Goal: Task Accomplishment & Management: Use online tool/utility

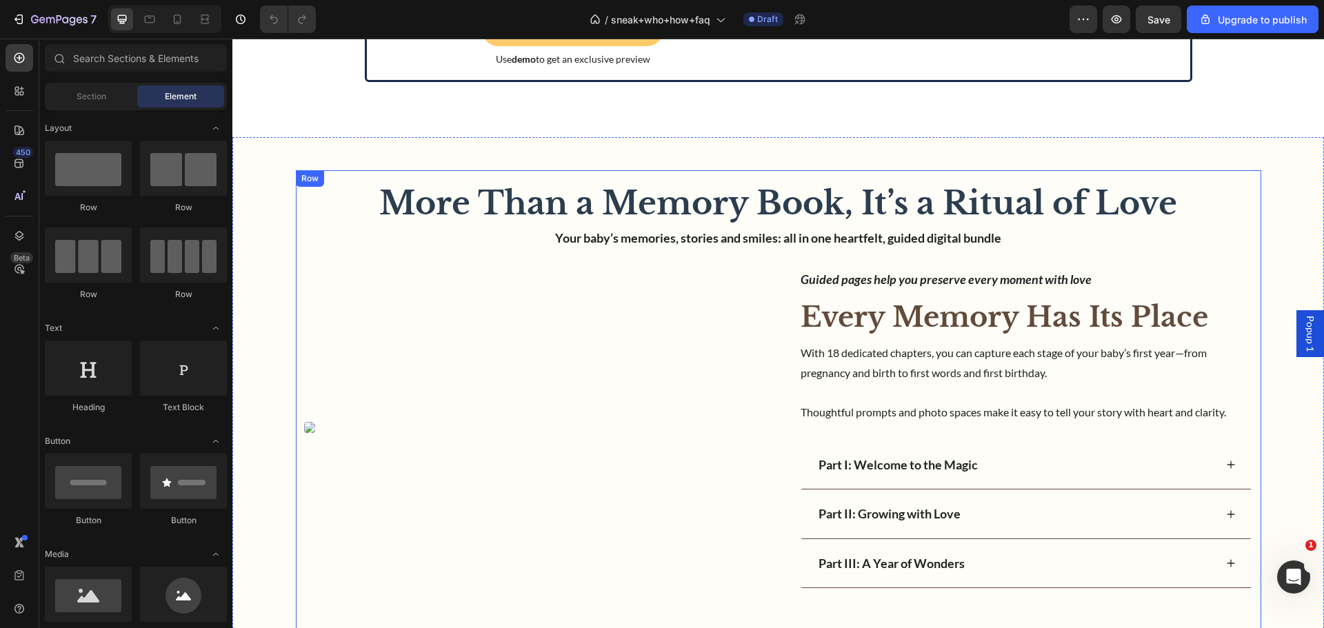
scroll to position [9930, 0]
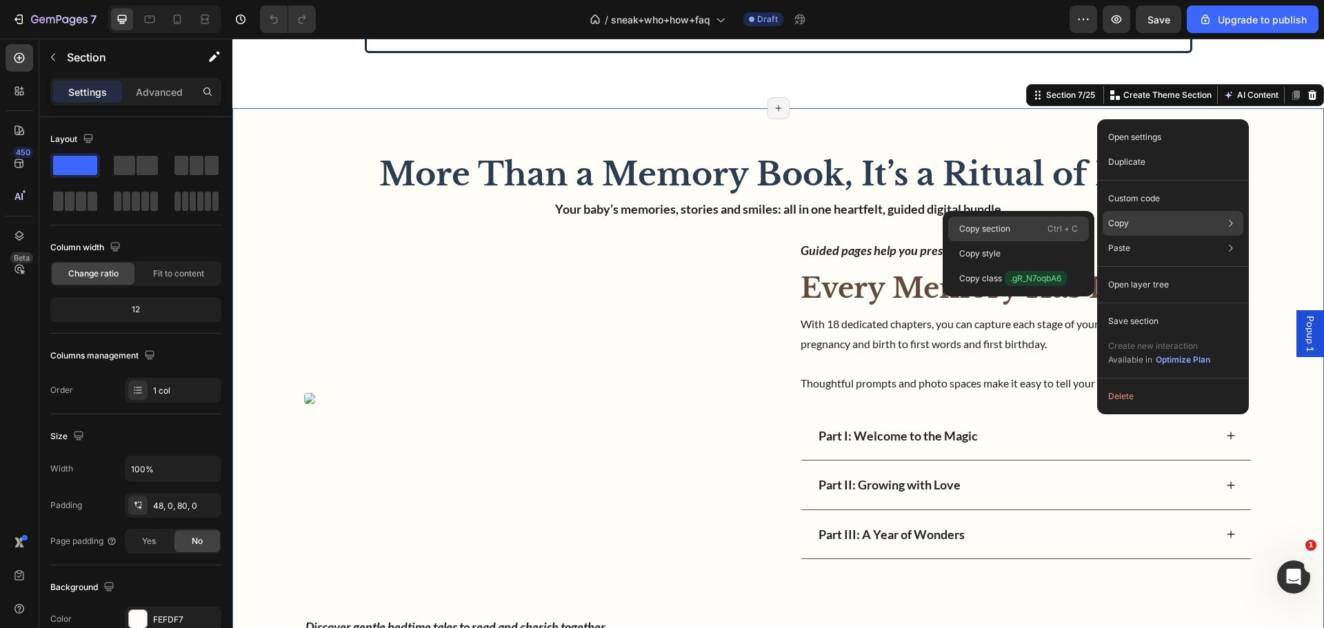
click at [1037, 223] on div "Copy section Ctrl + C" at bounding box center [1018, 229] width 141 height 25
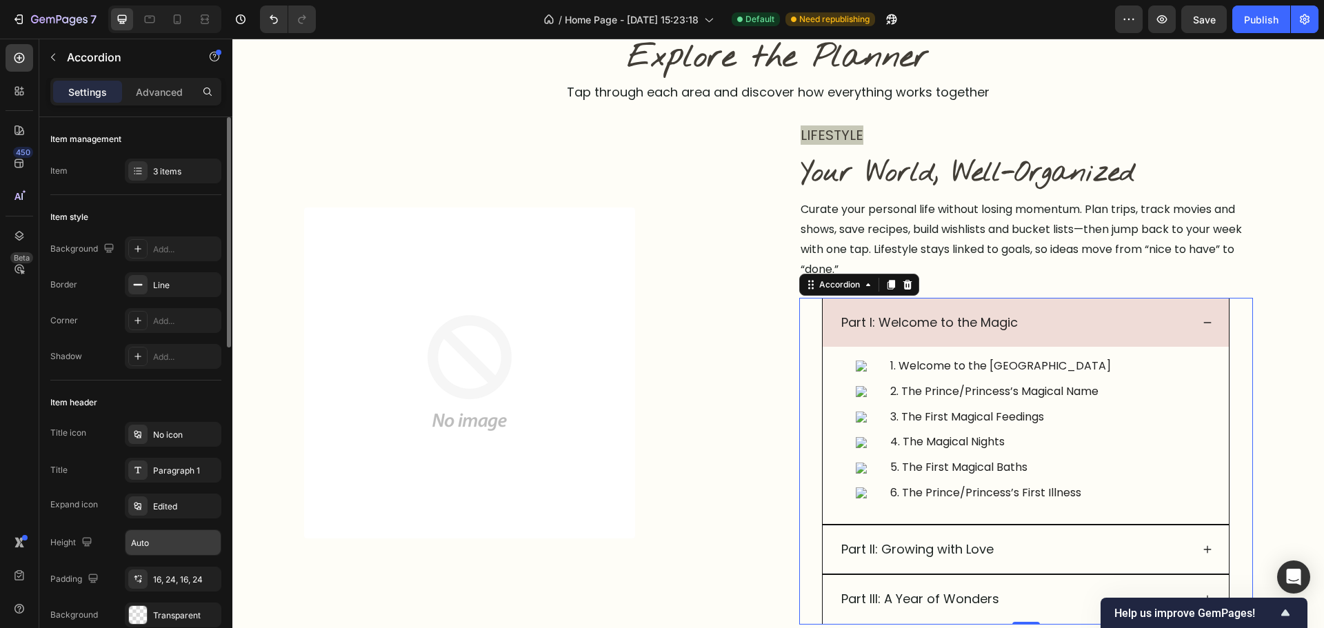
scroll to position [138, 0]
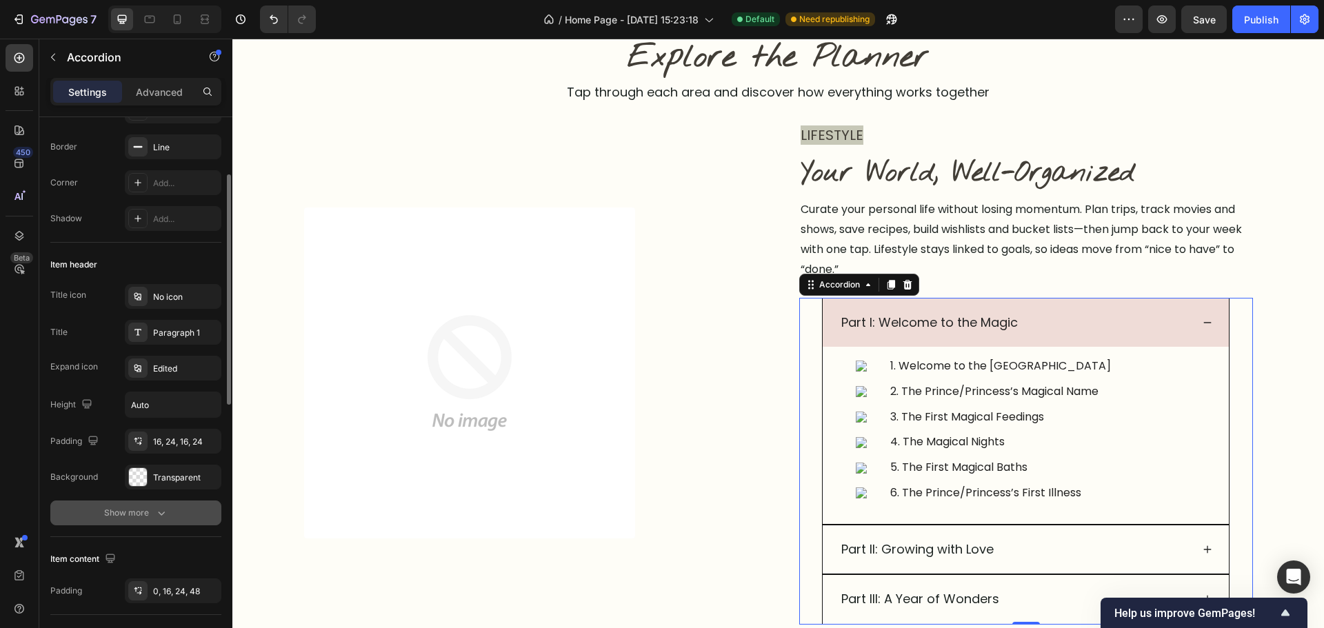
click at [149, 517] on div "Show more" at bounding box center [136, 513] width 64 height 14
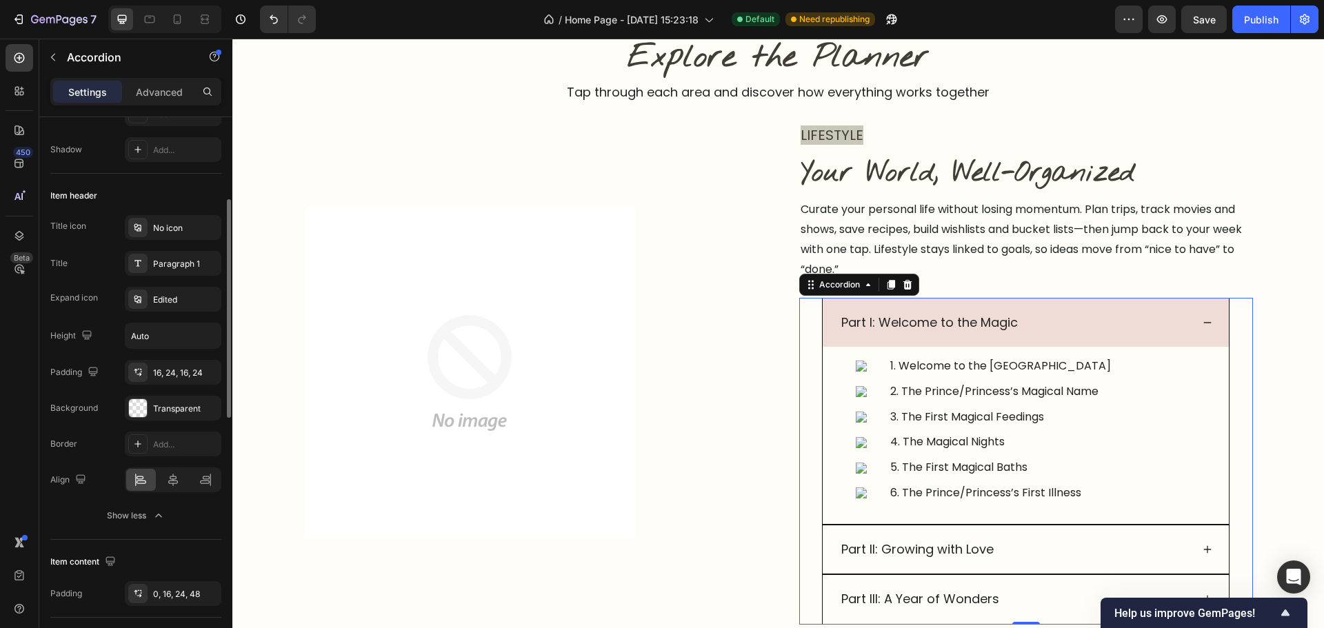
scroll to position [0, 0]
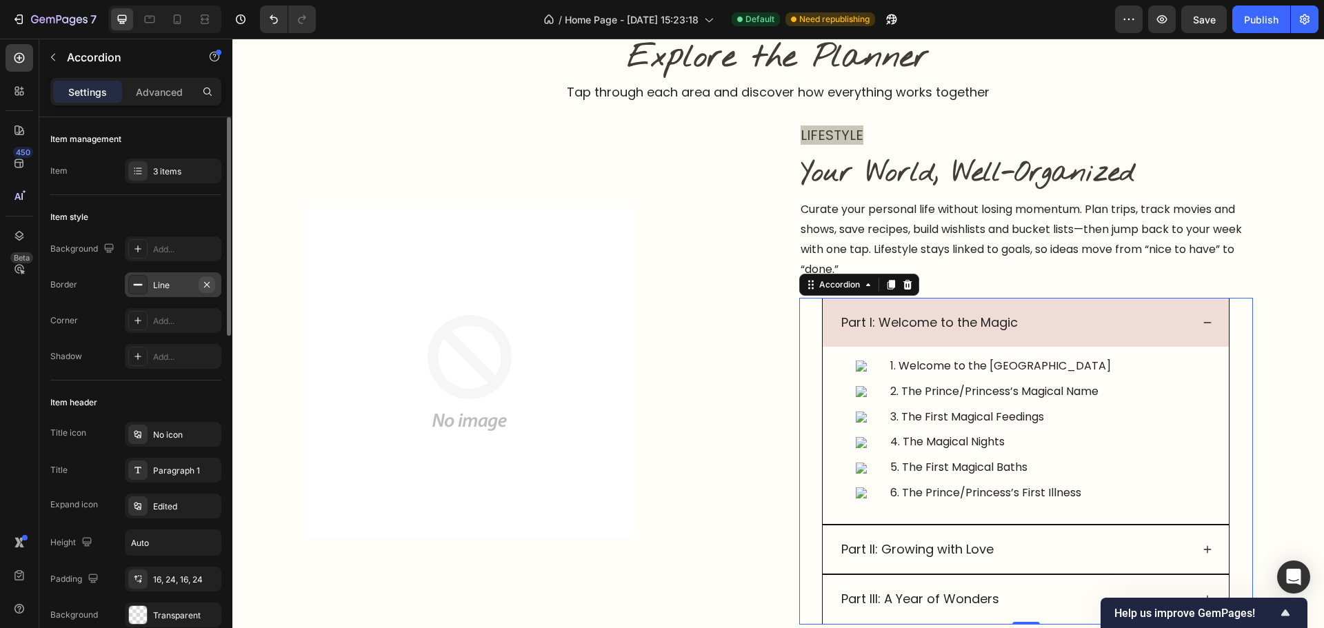
click at [206, 289] on icon "button" at bounding box center [206, 284] width 11 height 11
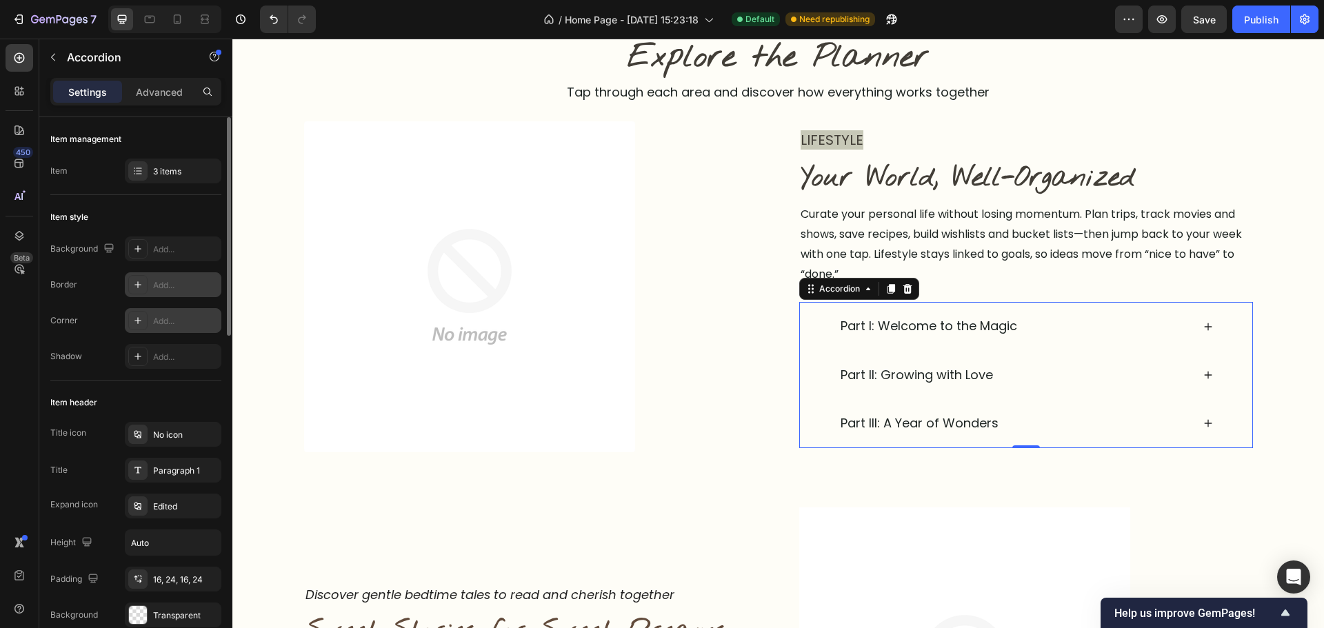
click at [163, 330] on div "Add..." at bounding box center [173, 320] width 97 height 25
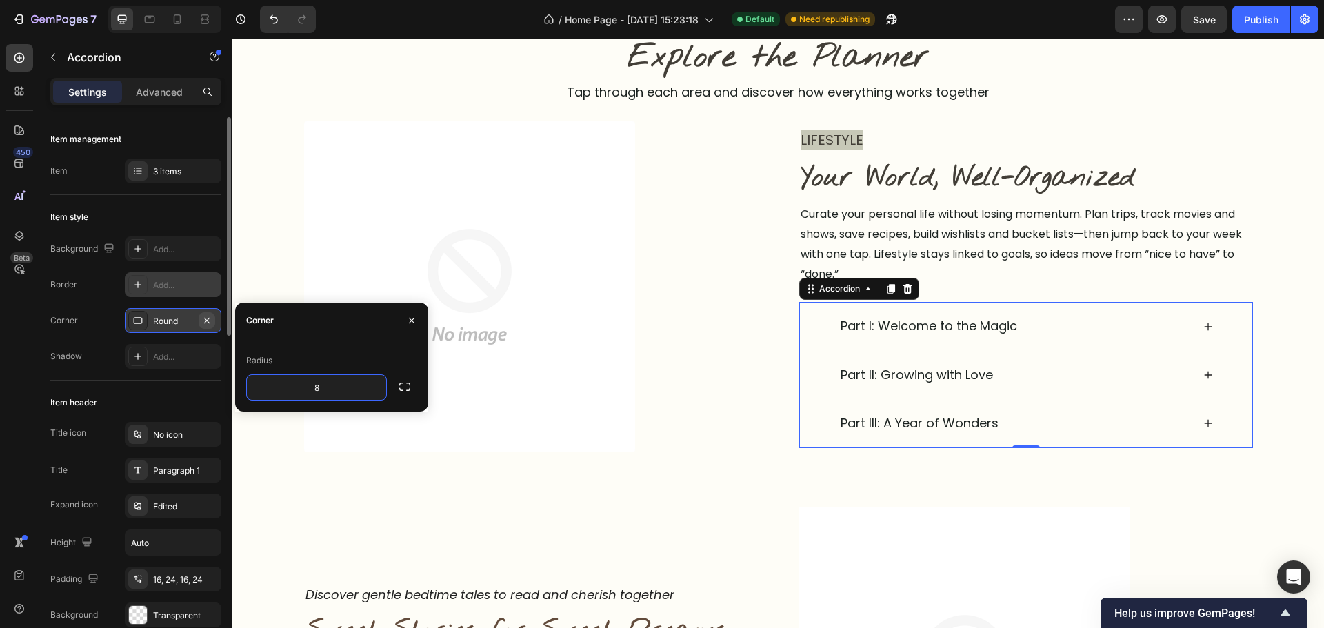
click at [209, 317] on icon "button" at bounding box center [206, 320] width 11 height 11
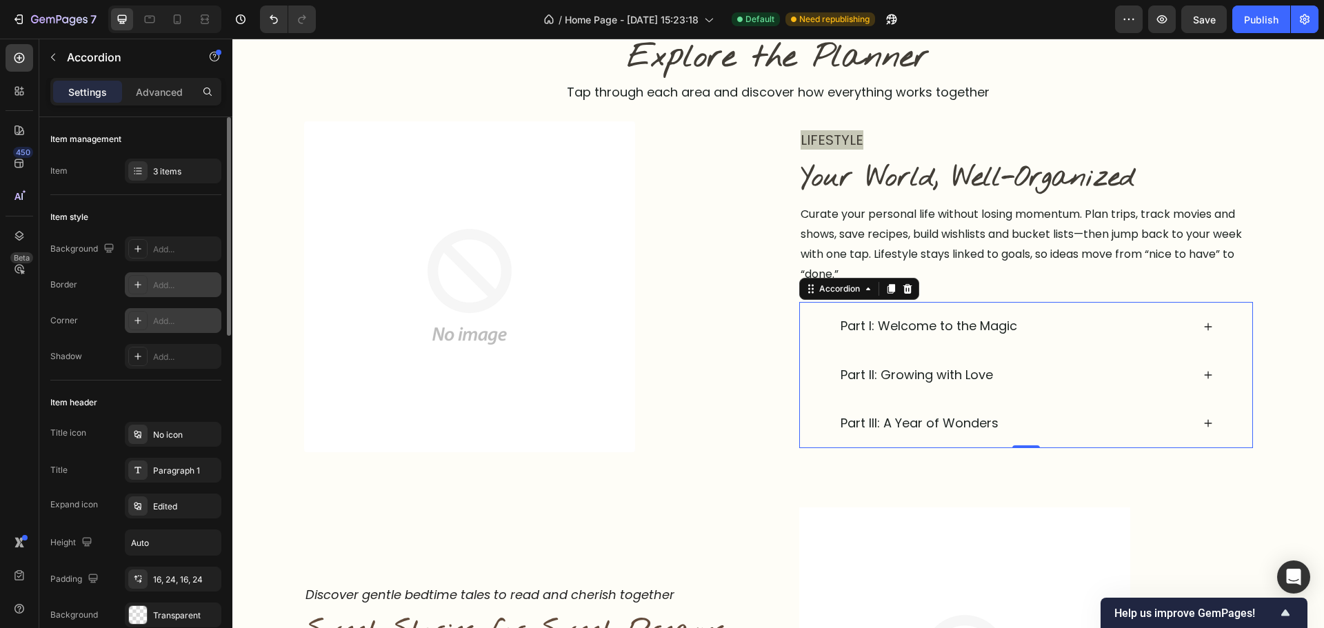
click at [170, 285] on div "Add..." at bounding box center [185, 285] width 65 height 12
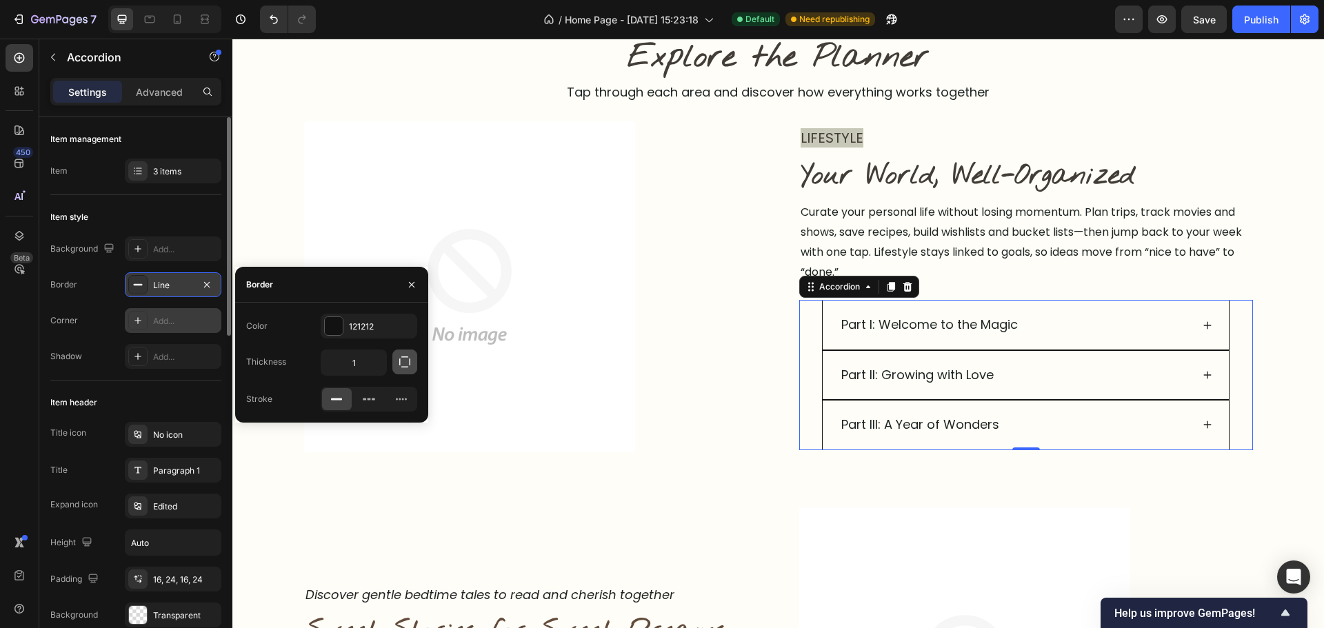
click at [399, 363] on icon "button" at bounding box center [404, 362] width 11 height 11
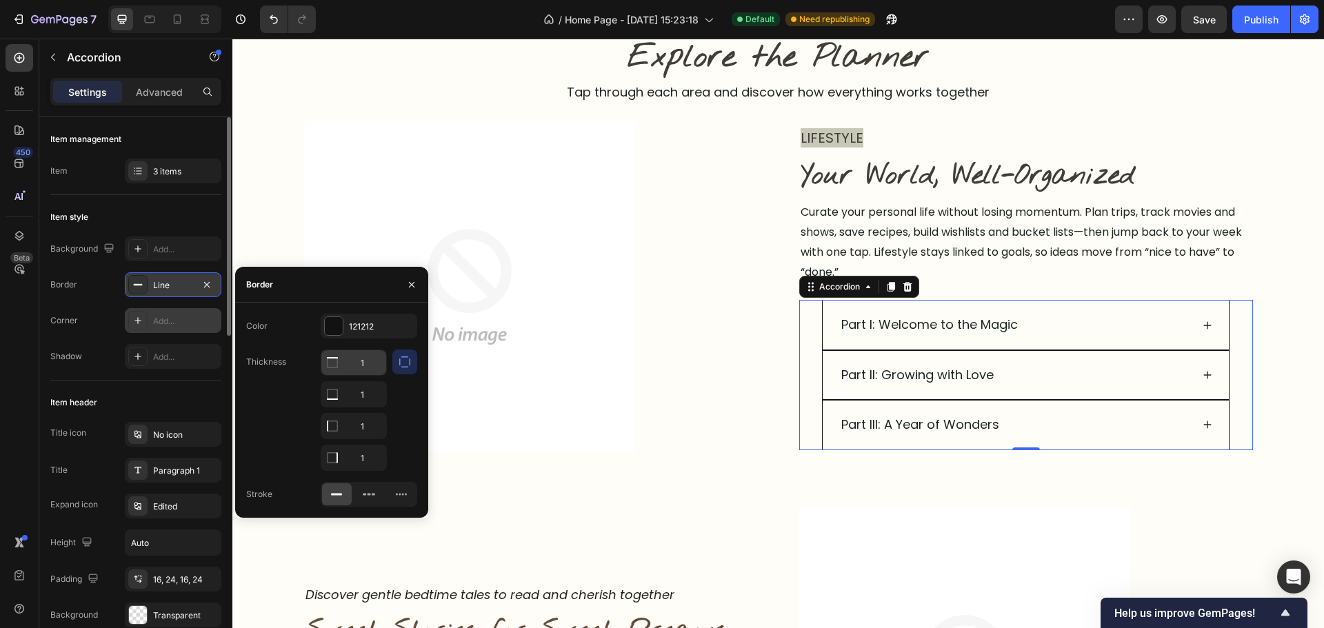
click at [369, 368] on input "1" at bounding box center [353, 362] width 65 height 25
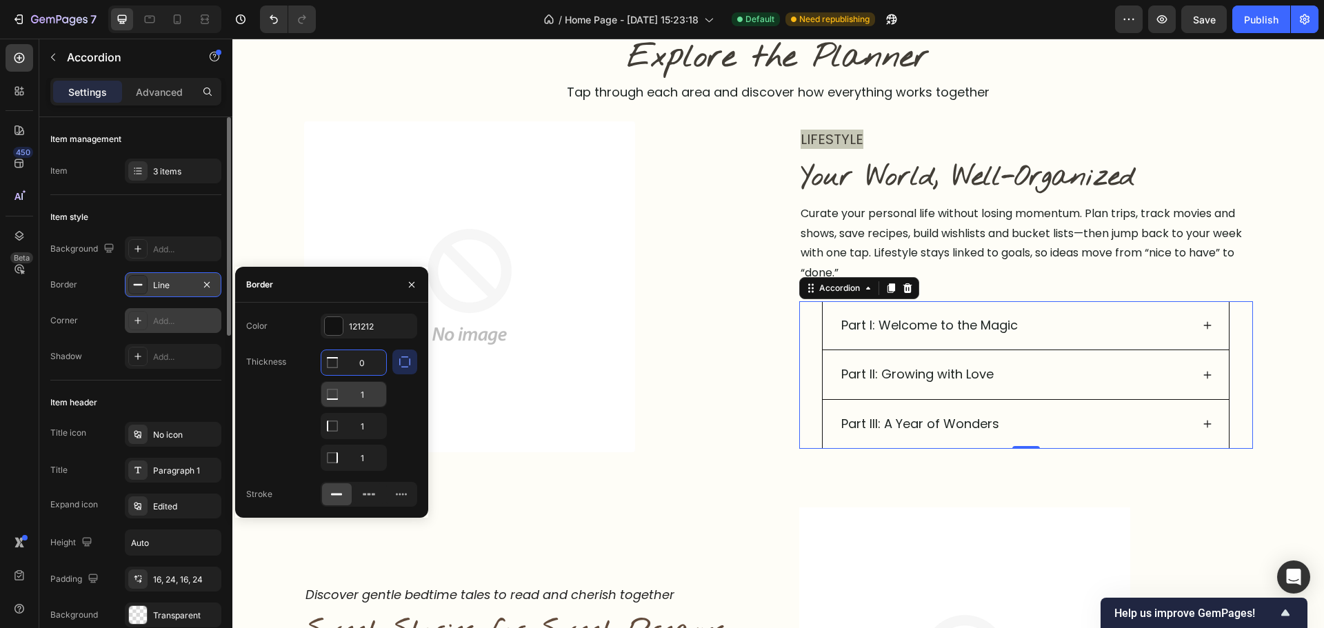
type input "0"
click at [370, 397] on input "1" at bounding box center [353, 394] width 65 height 25
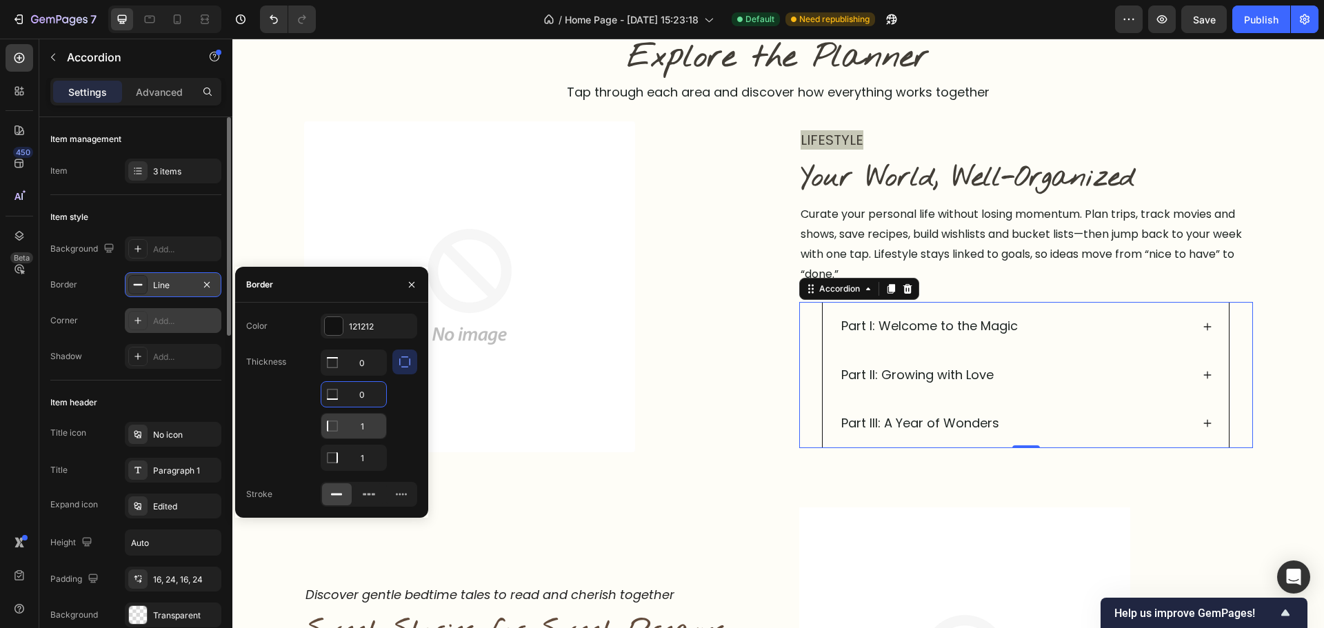
type input "0"
click at [366, 414] on input "1" at bounding box center [353, 426] width 65 height 25
type input "0"
click at [539, 423] on img at bounding box center [469, 286] width 331 height 331
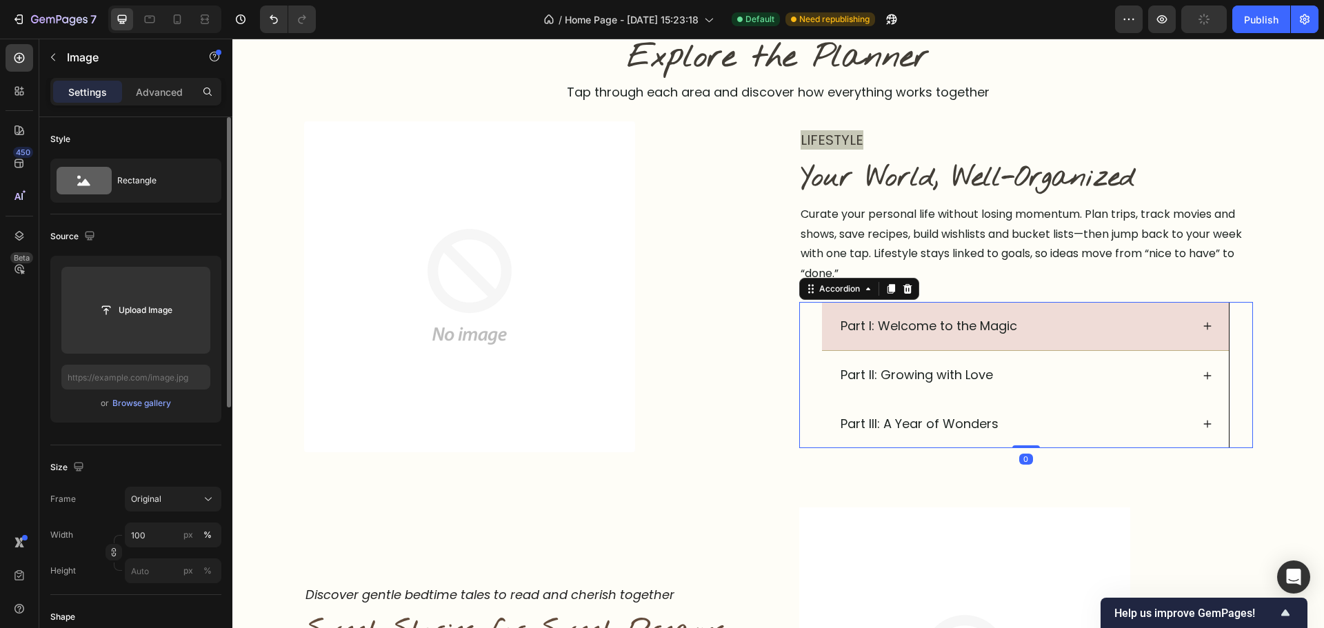
click at [1132, 327] on div "Part I: Welcome to the Magic" at bounding box center [1015, 326] width 352 height 26
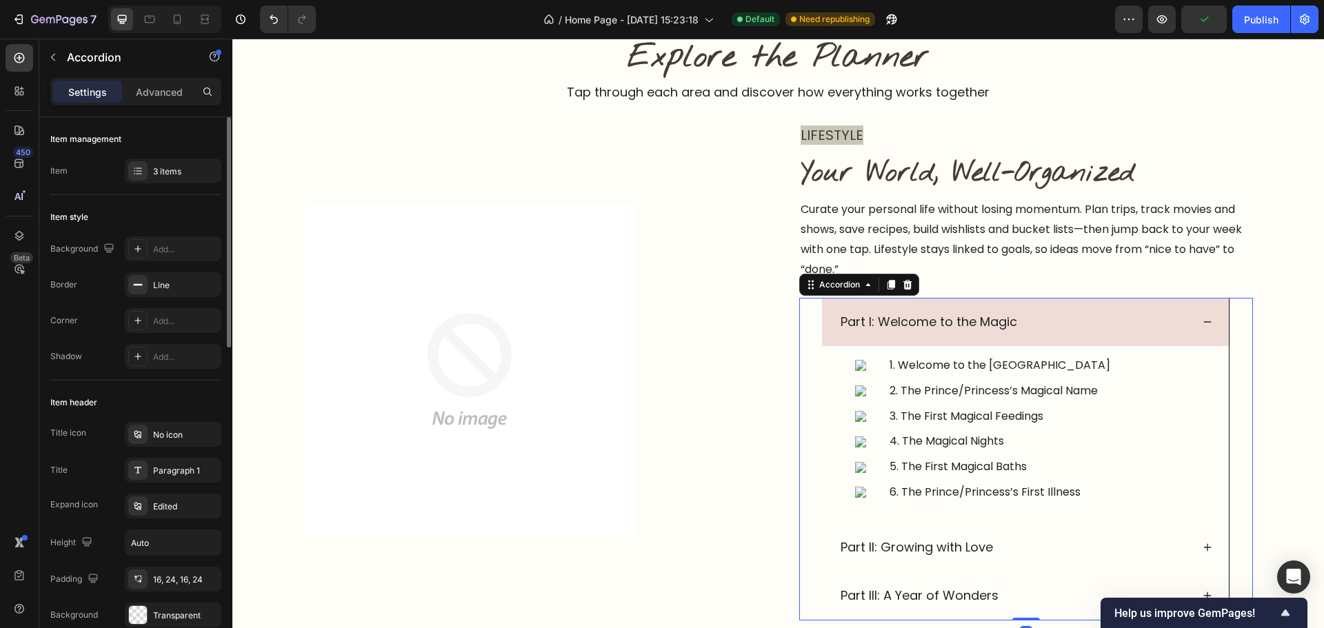
click at [1126, 300] on div "Part I: Welcome to the Magic" at bounding box center [1025, 322] width 406 height 48
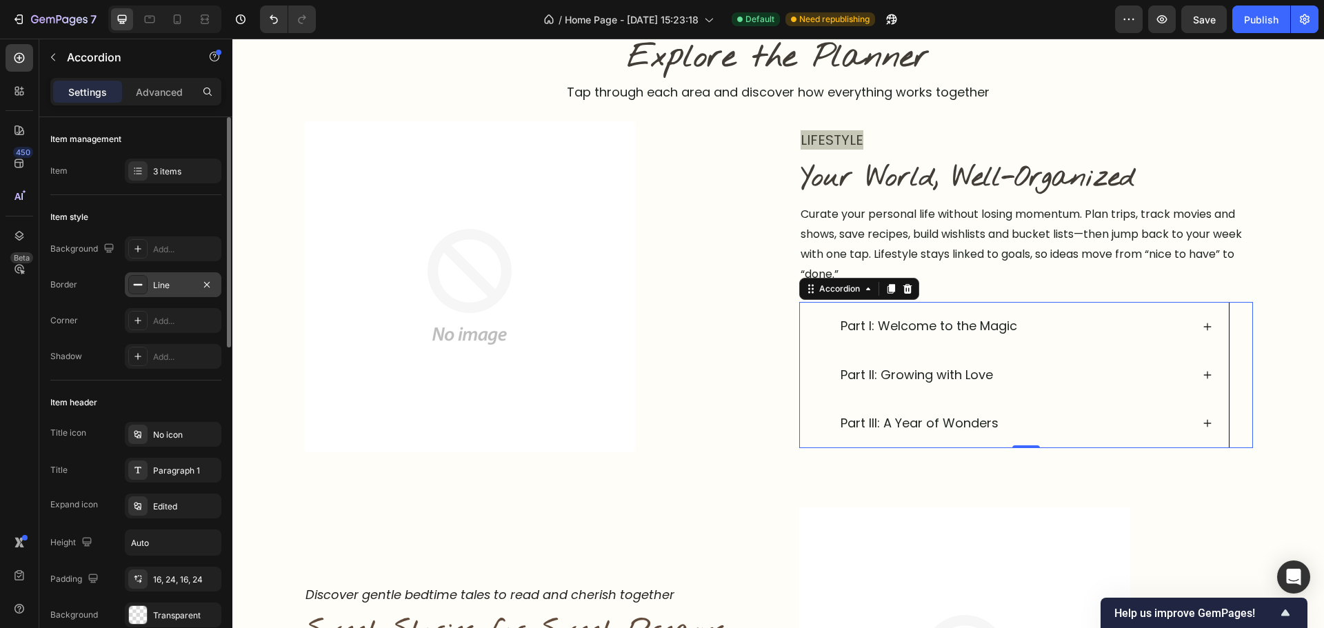
click at [167, 297] on div "Line" at bounding box center [173, 284] width 97 height 25
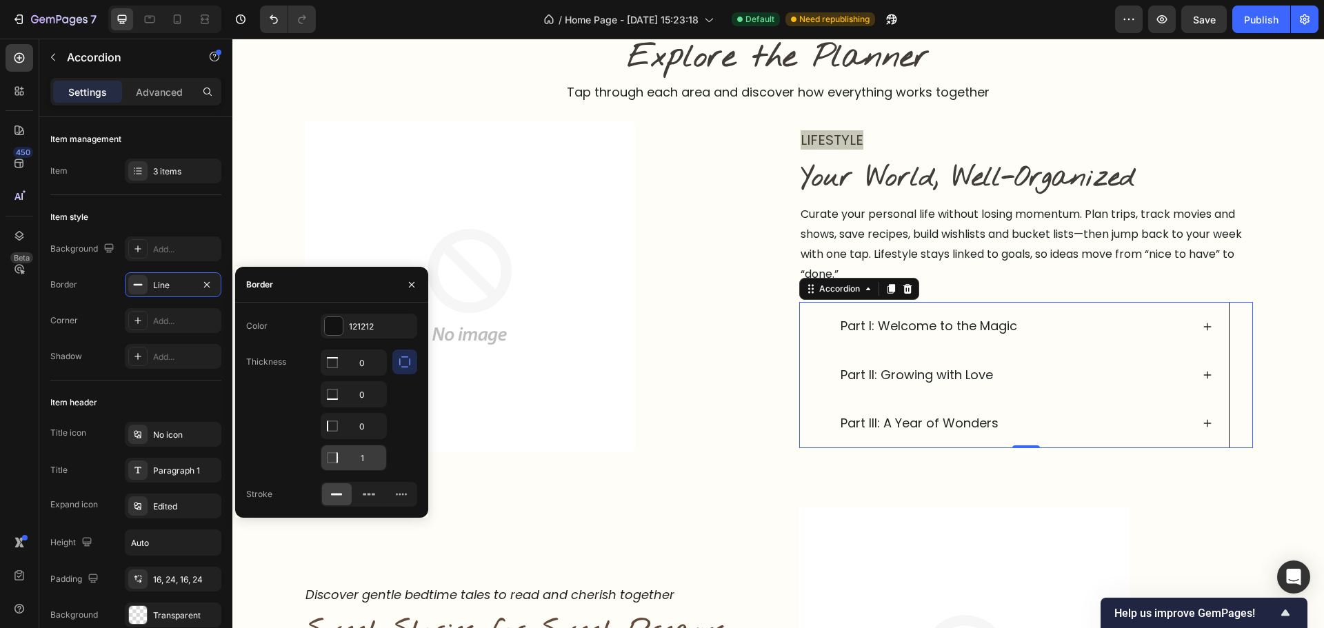
click at [363, 459] on input "1" at bounding box center [353, 457] width 65 height 25
click at [361, 399] on input "0" at bounding box center [353, 394] width 65 height 25
type input "1"
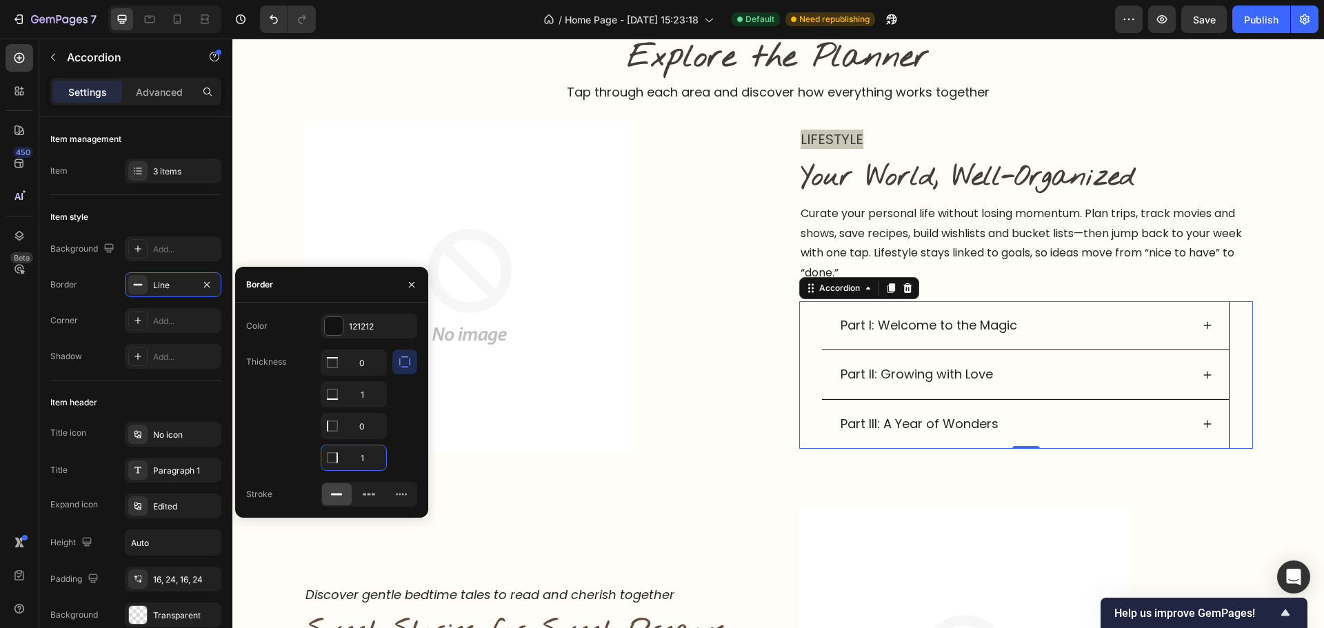
click at [359, 452] on input "1" at bounding box center [353, 457] width 65 height 25
type input "0"
click at [473, 452] on div "Image" at bounding box center [469, 286] width 331 height 331
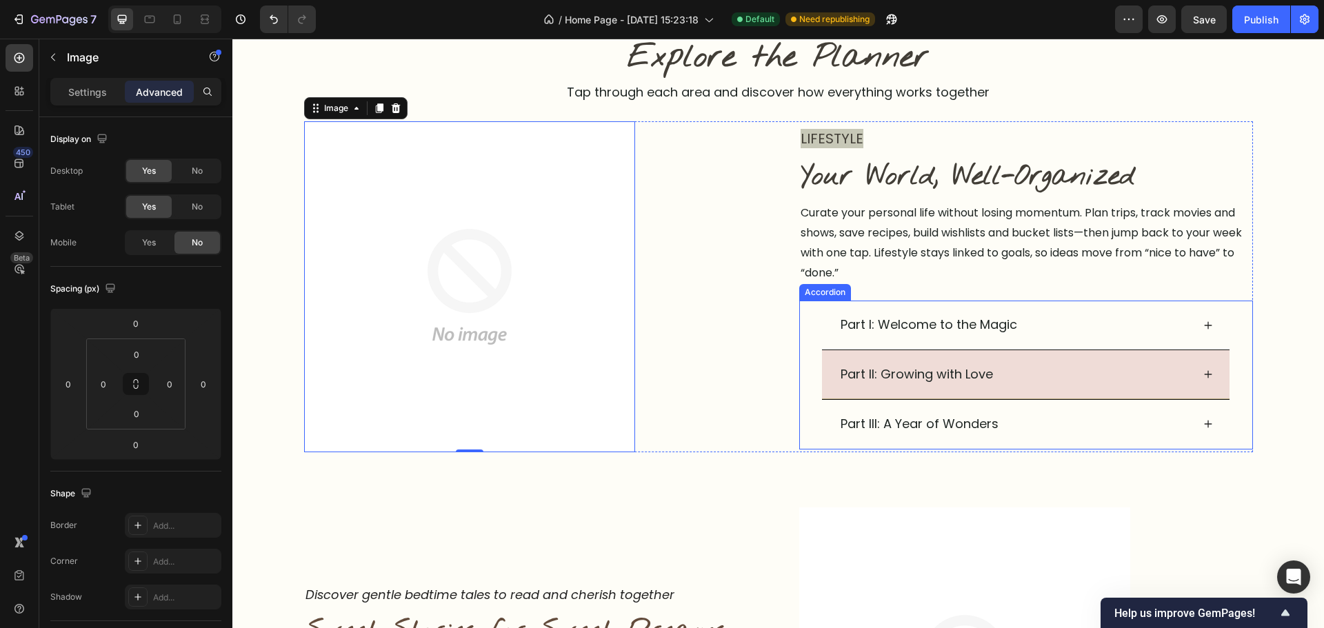
click at [1063, 366] on div "Part II: Growing with Love" at bounding box center [1015, 374] width 353 height 26
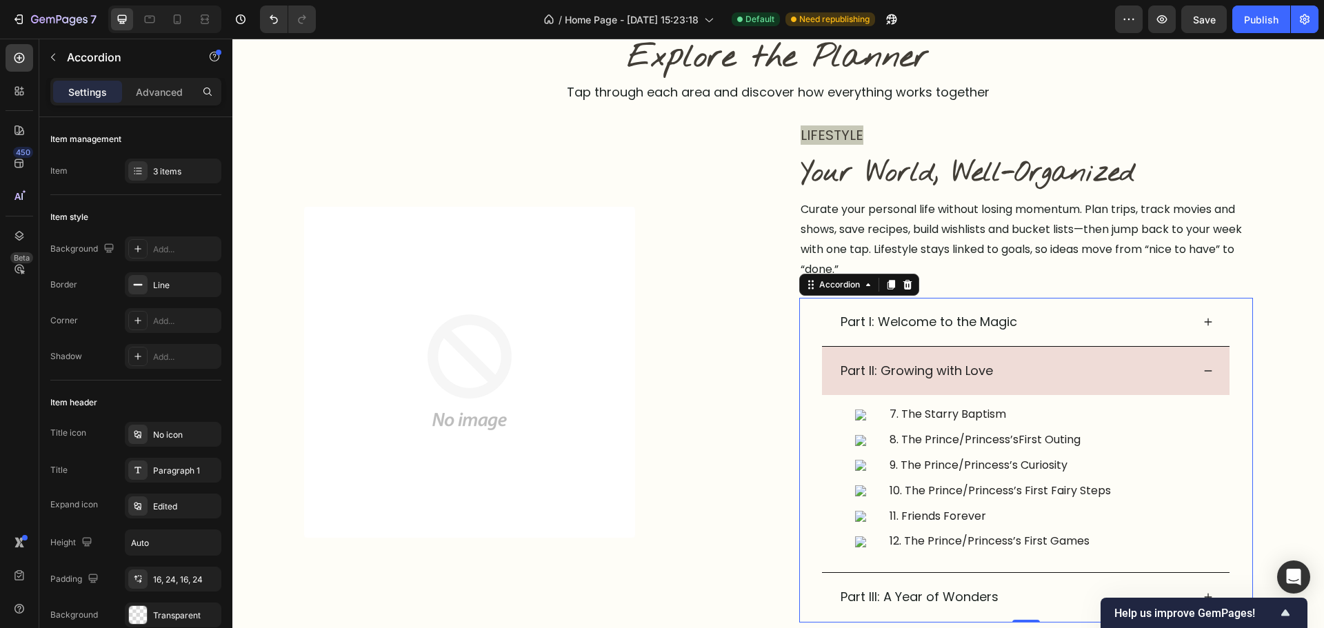
click at [1079, 365] on div "Part II: Growing with Love" at bounding box center [1015, 371] width 353 height 26
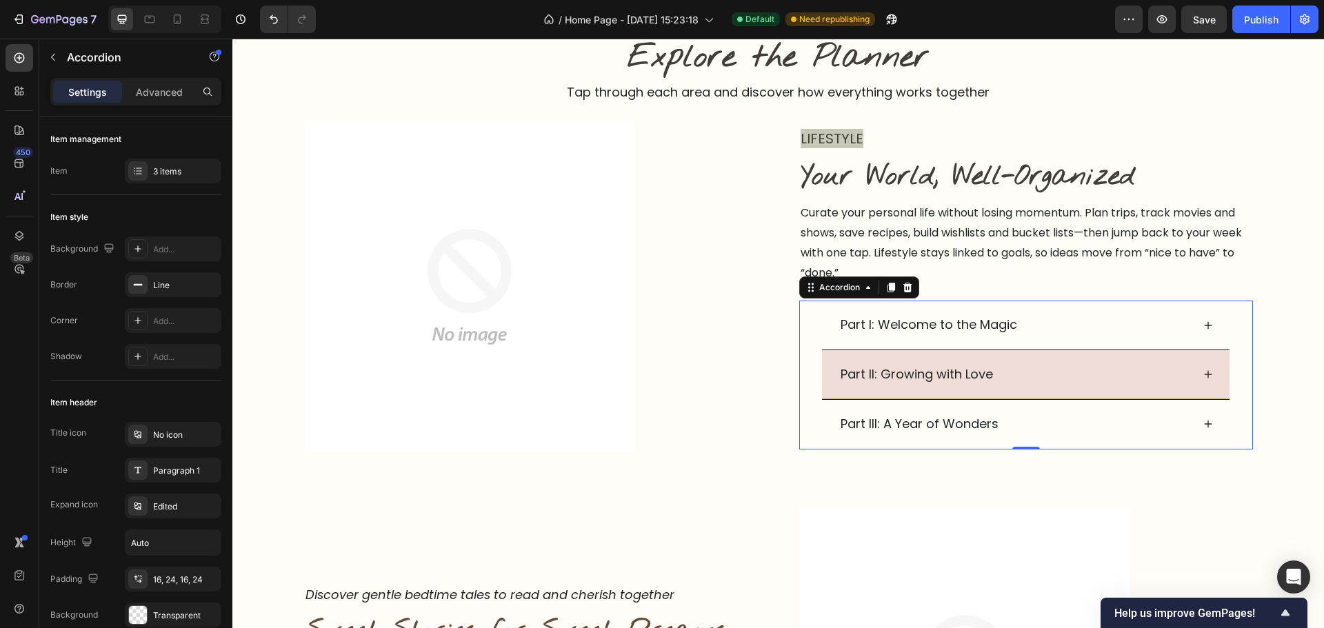
click at [1072, 364] on div "Part II: Growing with Love" at bounding box center [1015, 374] width 353 height 26
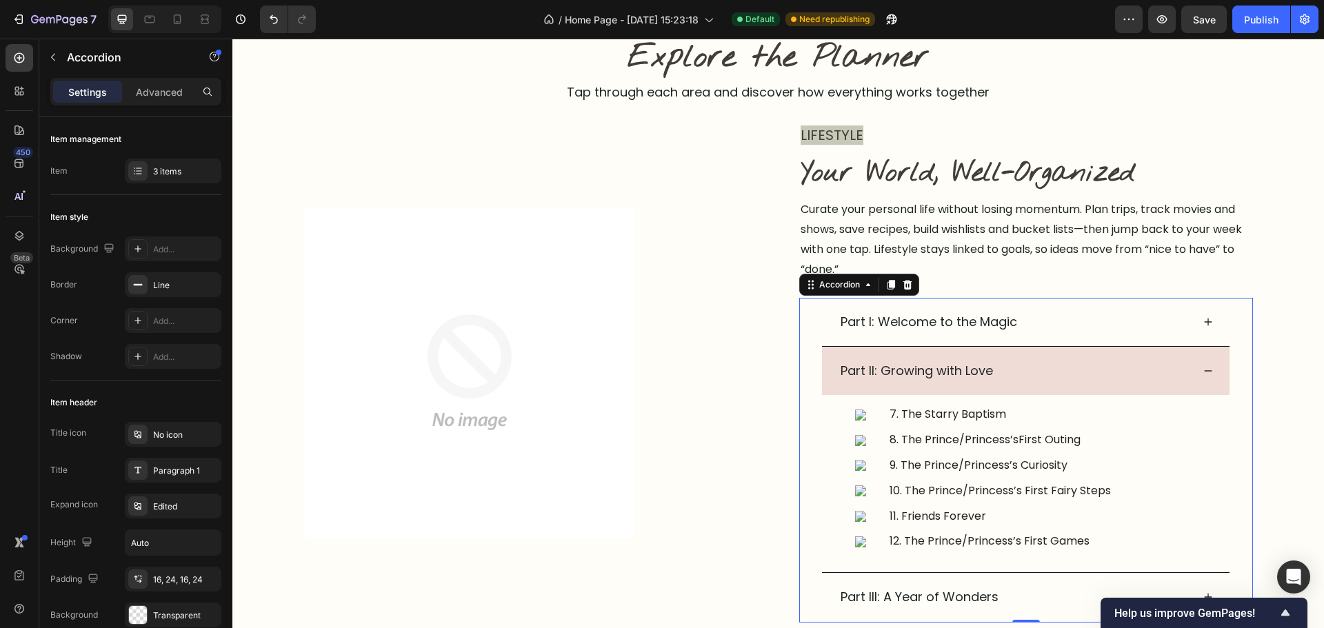
click at [1125, 360] on div "Part II: Growing with Love" at bounding box center [1015, 371] width 353 height 26
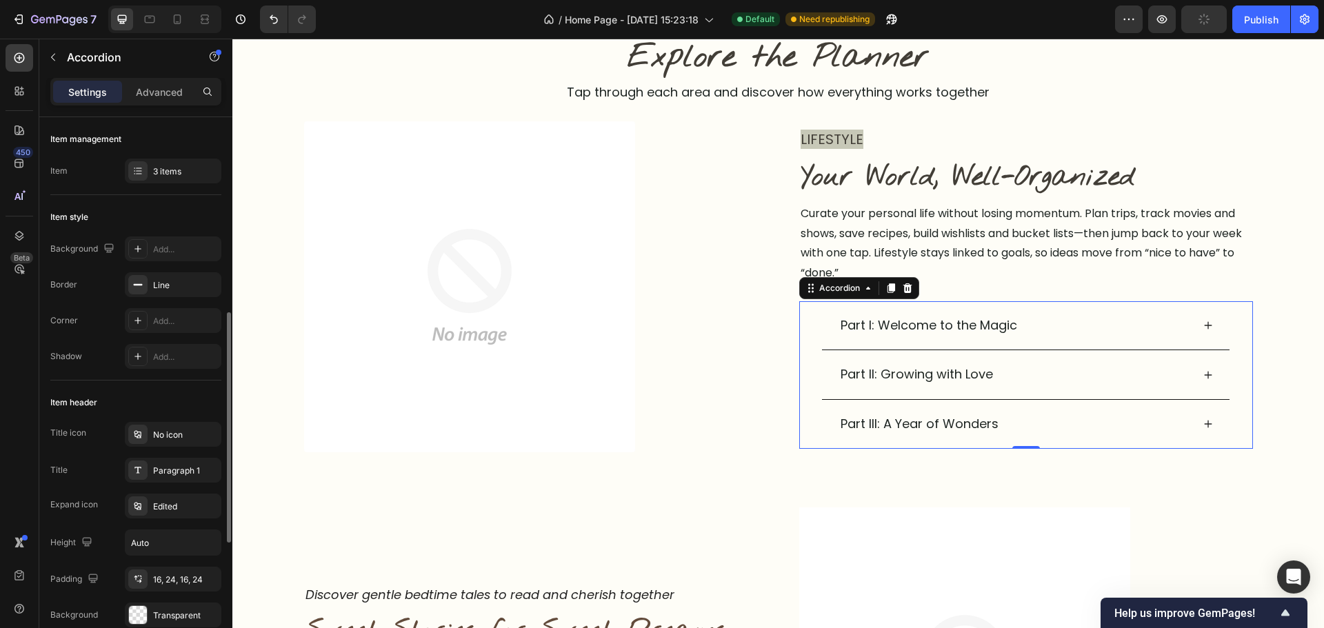
scroll to position [138, 0]
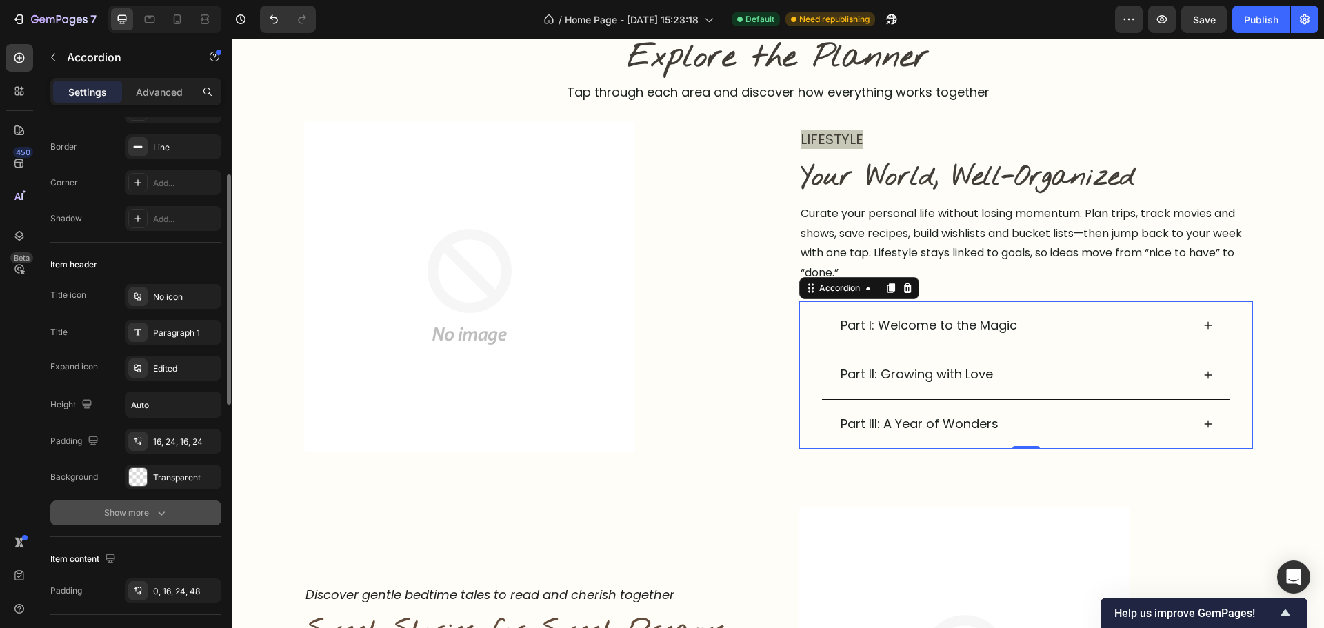
click at [157, 521] on button "Show more" at bounding box center [135, 513] width 171 height 25
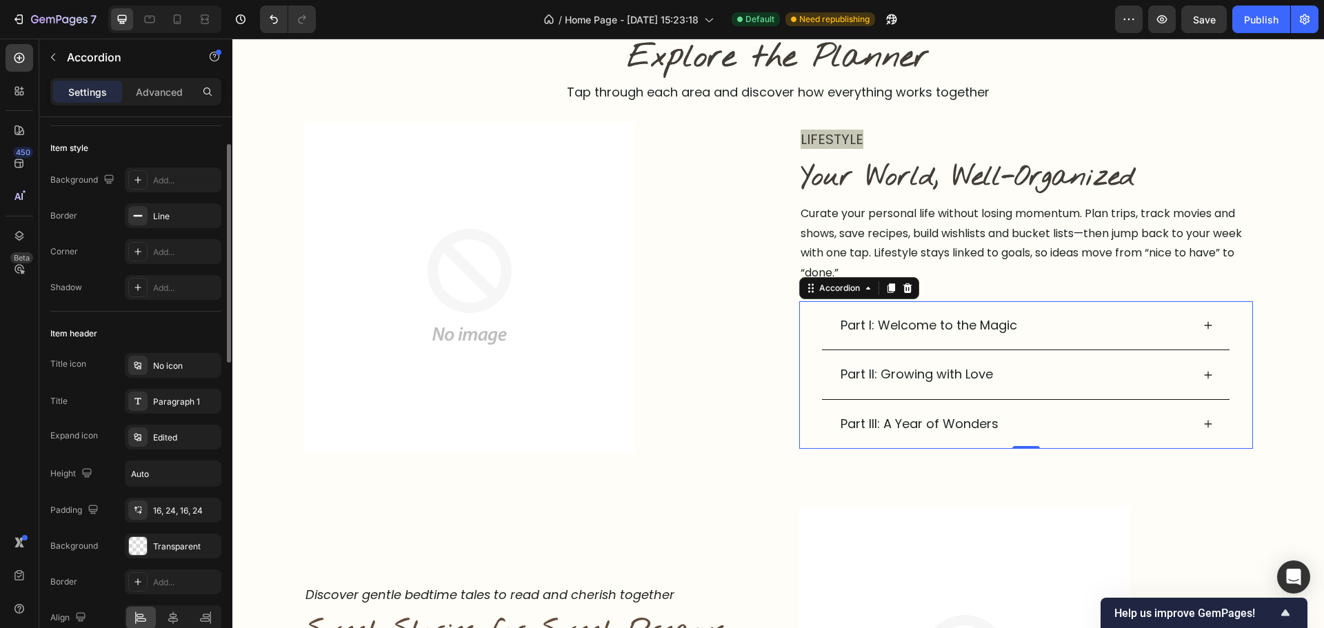
scroll to position [276, 0]
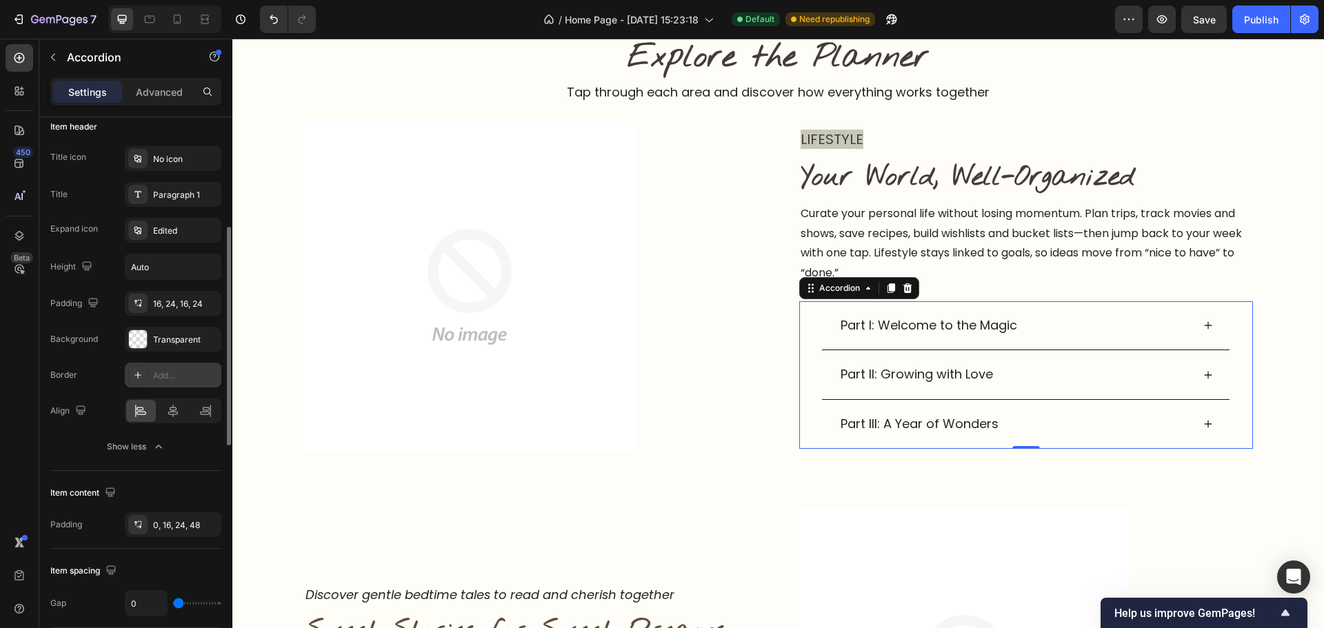
click at [177, 381] on div "Add..." at bounding box center [185, 376] width 65 height 12
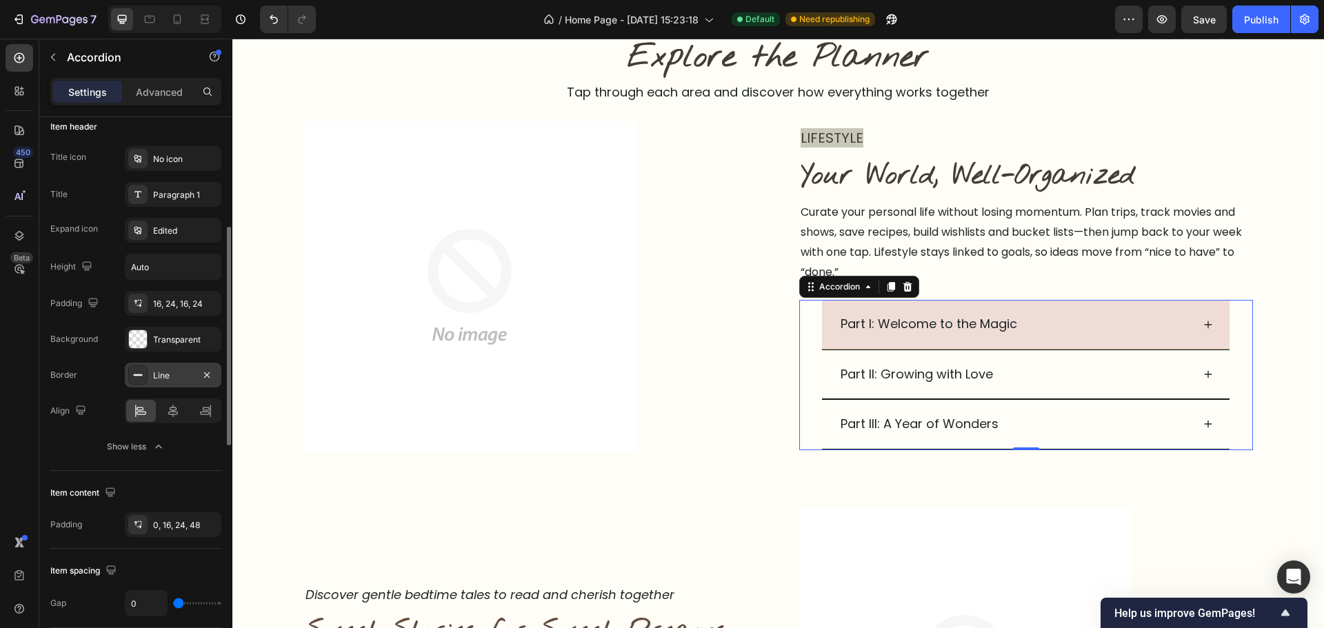
click at [1091, 315] on div "Part I: Welcome to the Magic" at bounding box center [1015, 324] width 353 height 26
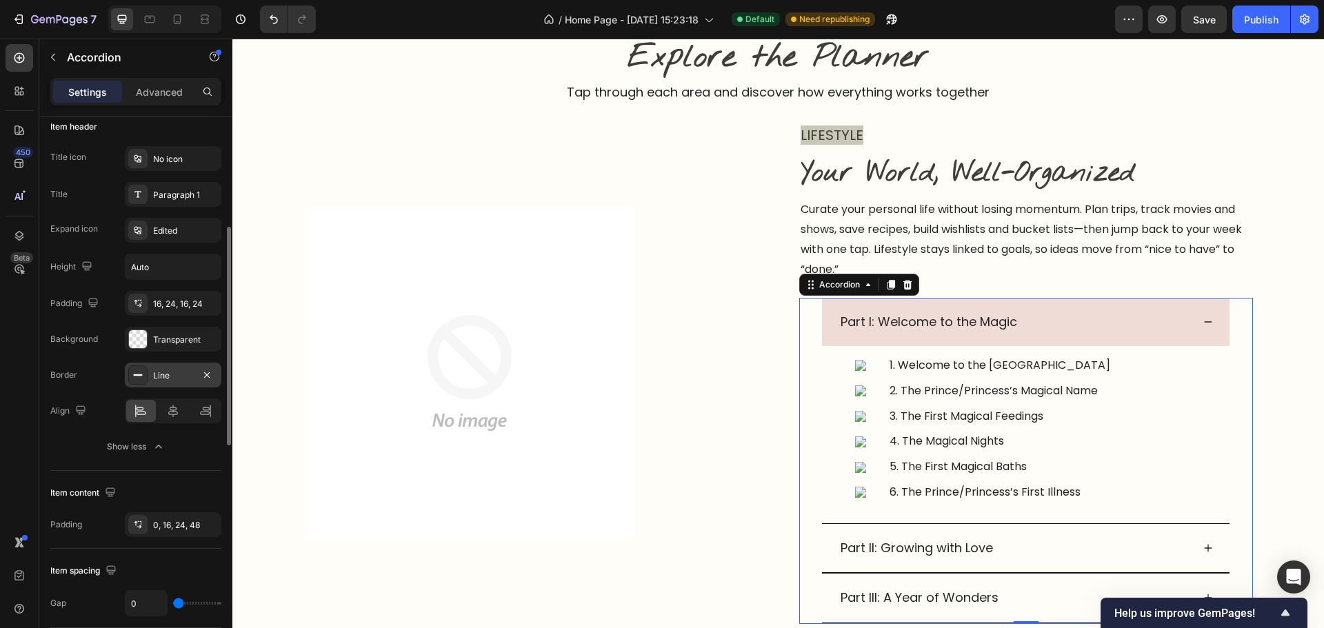
click at [184, 375] on div "Line" at bounding box center [173, 376] width 40 height 12
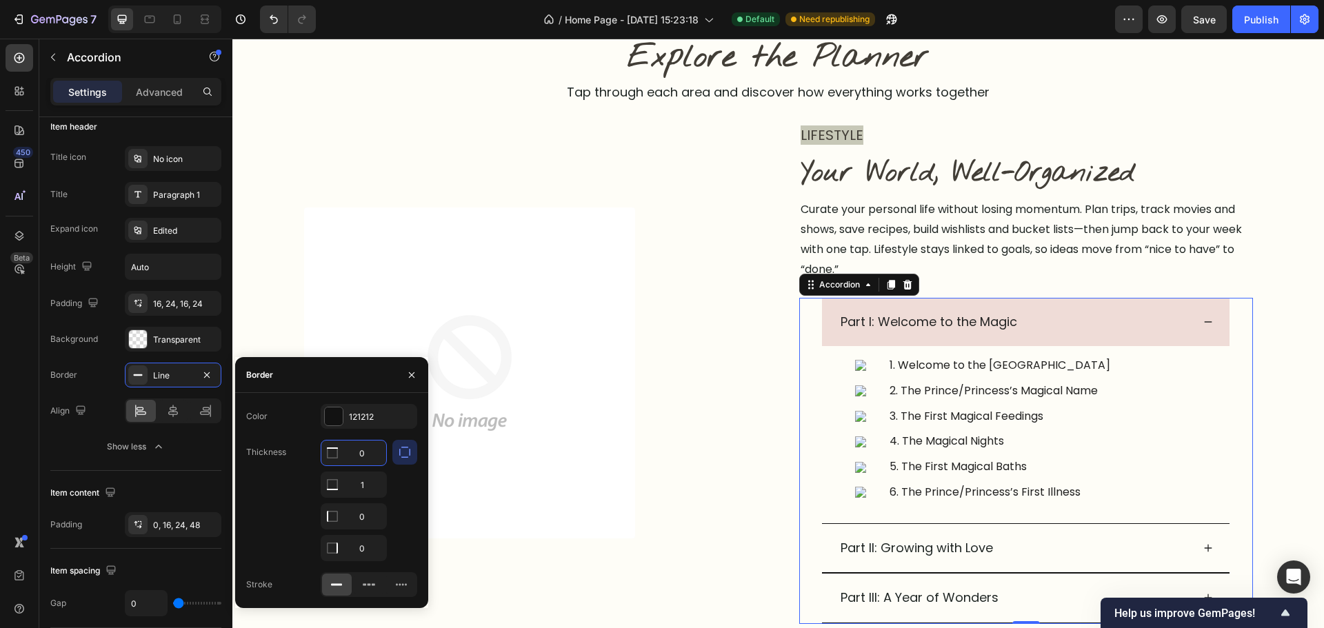
click at [357, 459] on input "0" at bounding box center [353, 453] width 65 height 25
click at [357, 458] on input "0" at bounding box center [353, 453] width 65 height 25
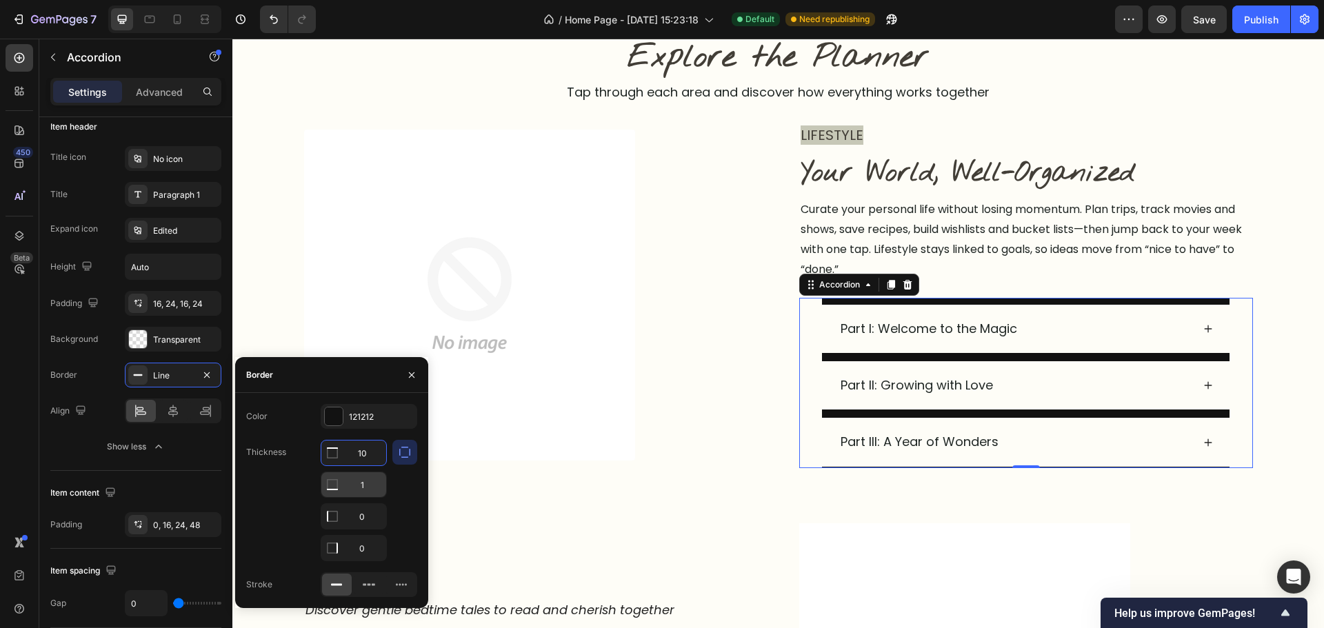
type input "10"
click at [363, 489] on input "1" at bounding box center [353, 484] width 65 height 25
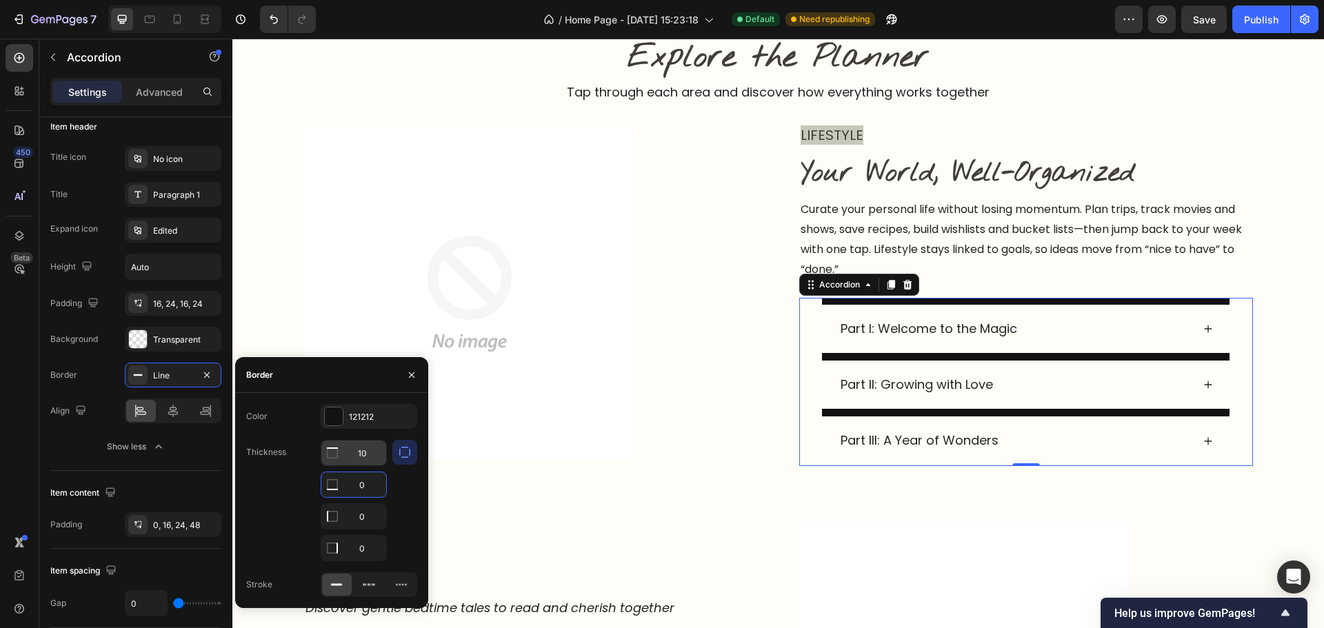
type input "0"
click at [373, 459] on input "10" at bounding box center [353, 453] width 65 height 25
click at [374, 459] on input "10" at bounding box center [353, 453] width 65 height 25
type input "1"
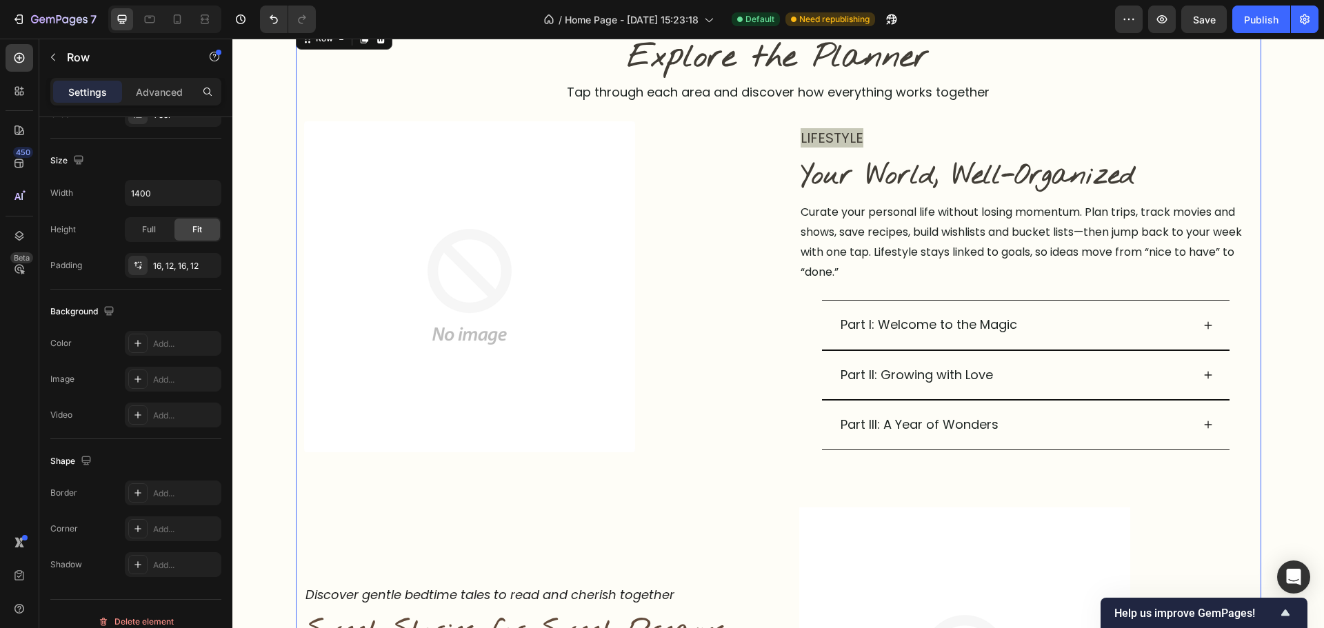
scroll to position [0, 0]
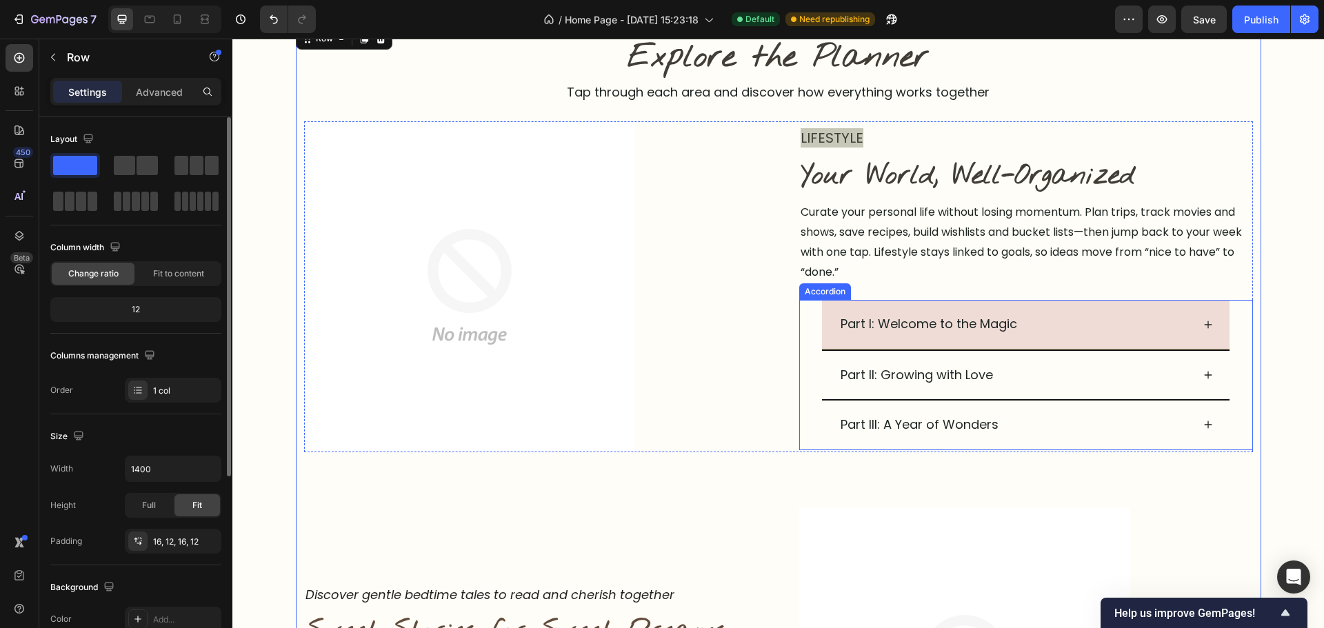
drag, startPoint x: 1079, startPoint y: 321, endPoint x: 912, endPoint y: 481, distance: 230.7
click at [1081, 321] on div "Part I: Welcome to the Magic" at bounding box center [1015, 324] width 353 height 26
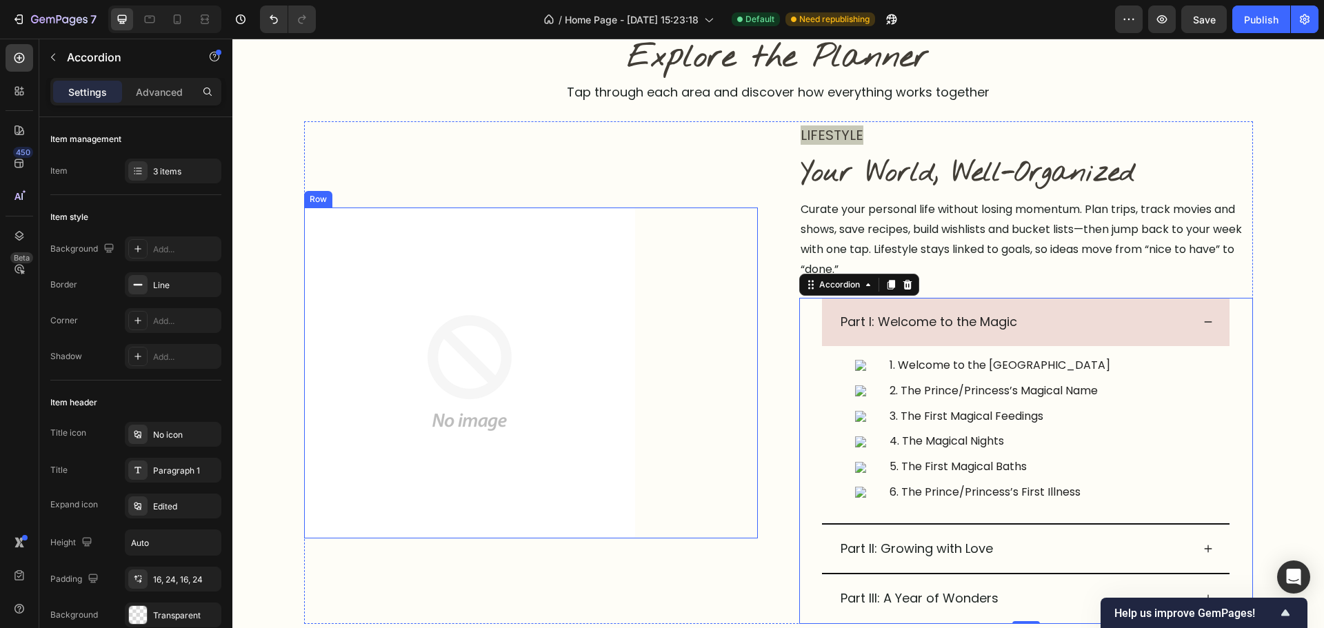
click at [670, 446] on div "Image Row" at bounding box center [531, 373] width 454 height 331
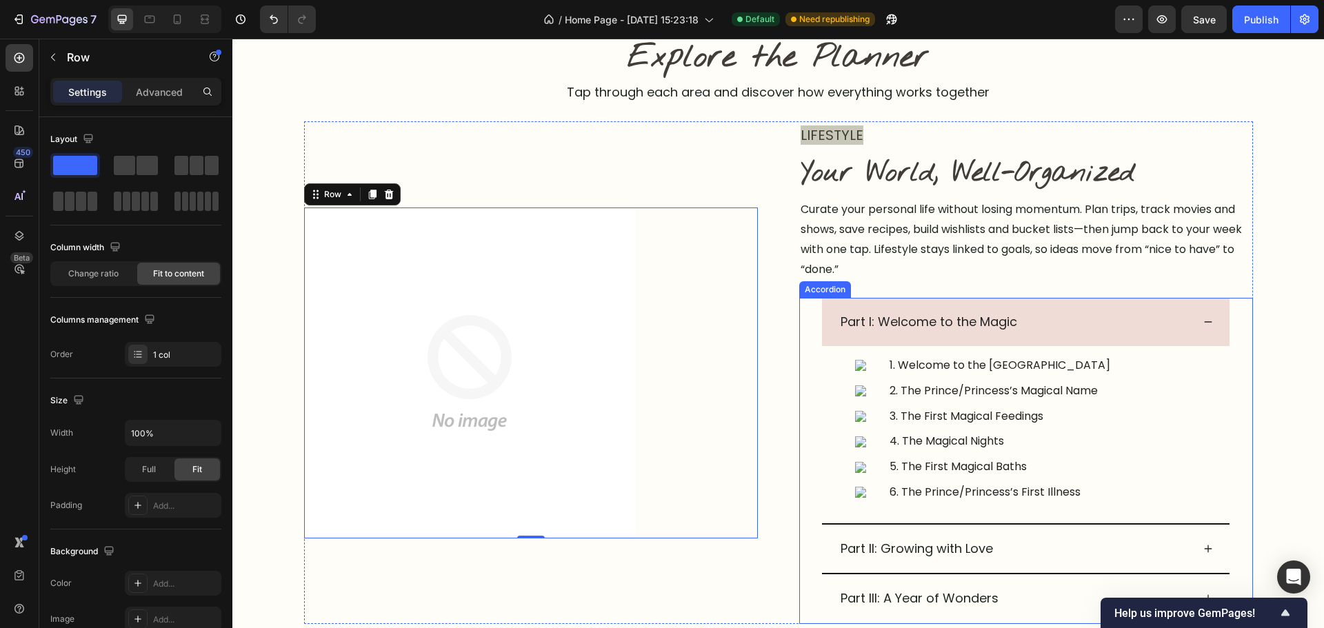
click at [1102, 327] on div "Part I: Welcome to the Magic" at bounding box center [1015, 322] width 353 height 26
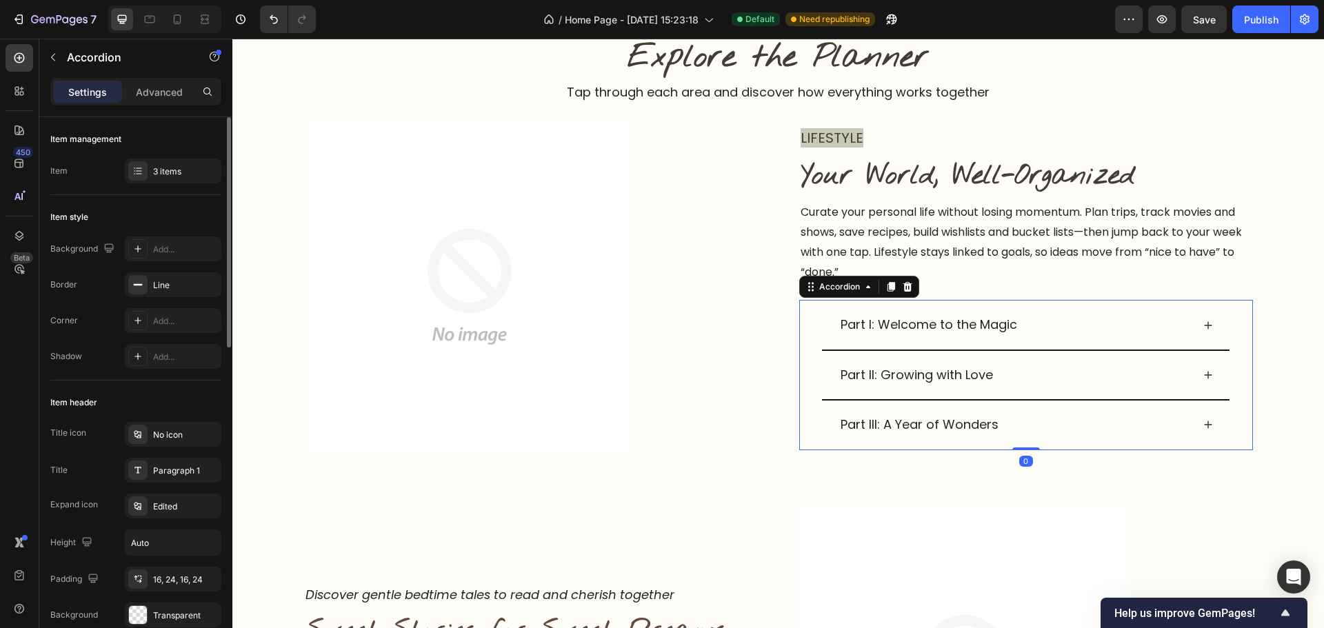
scroll to position [207, 0]
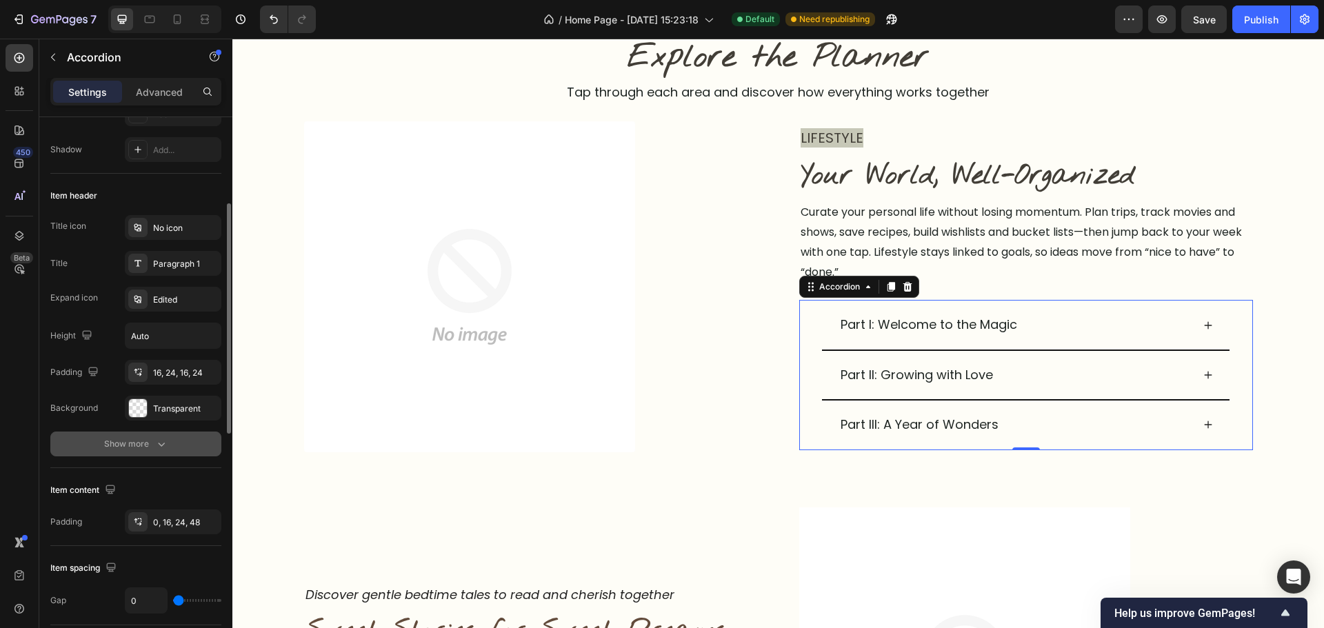
click at [145, 438] on div "Show more" at bounding box center [136, 444] width 64 height 14
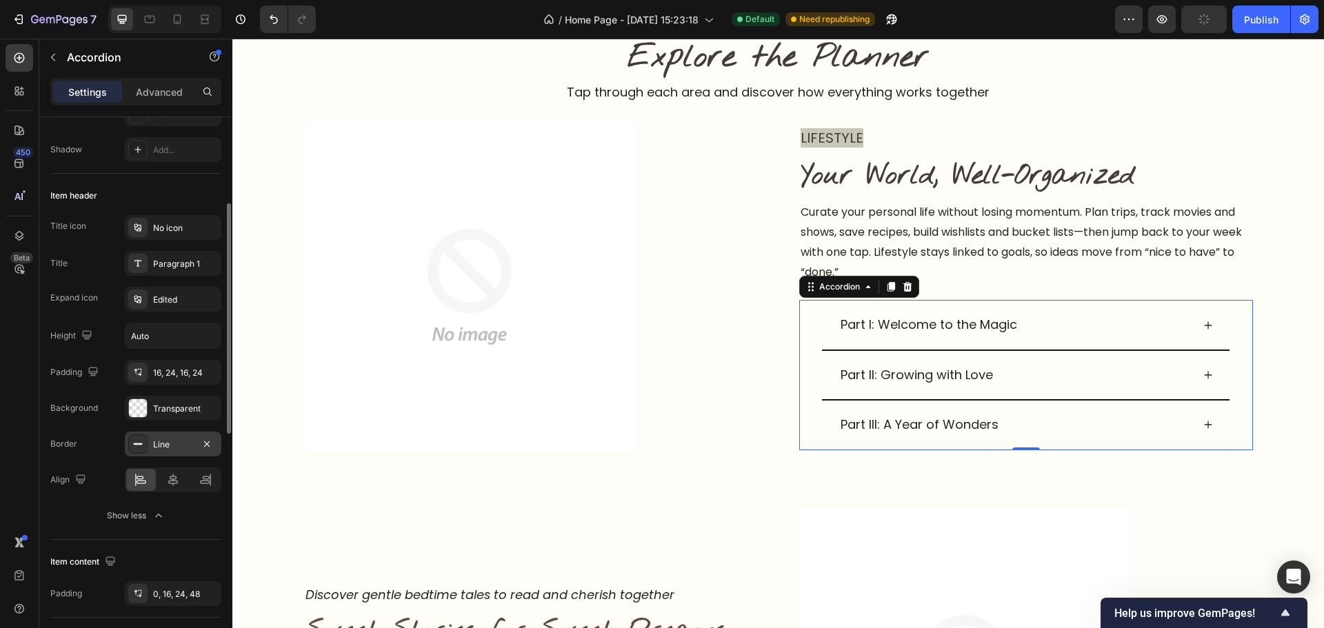
click at [179, 441] on div "Line" at bounding box center [173, 445] width 40 height 12
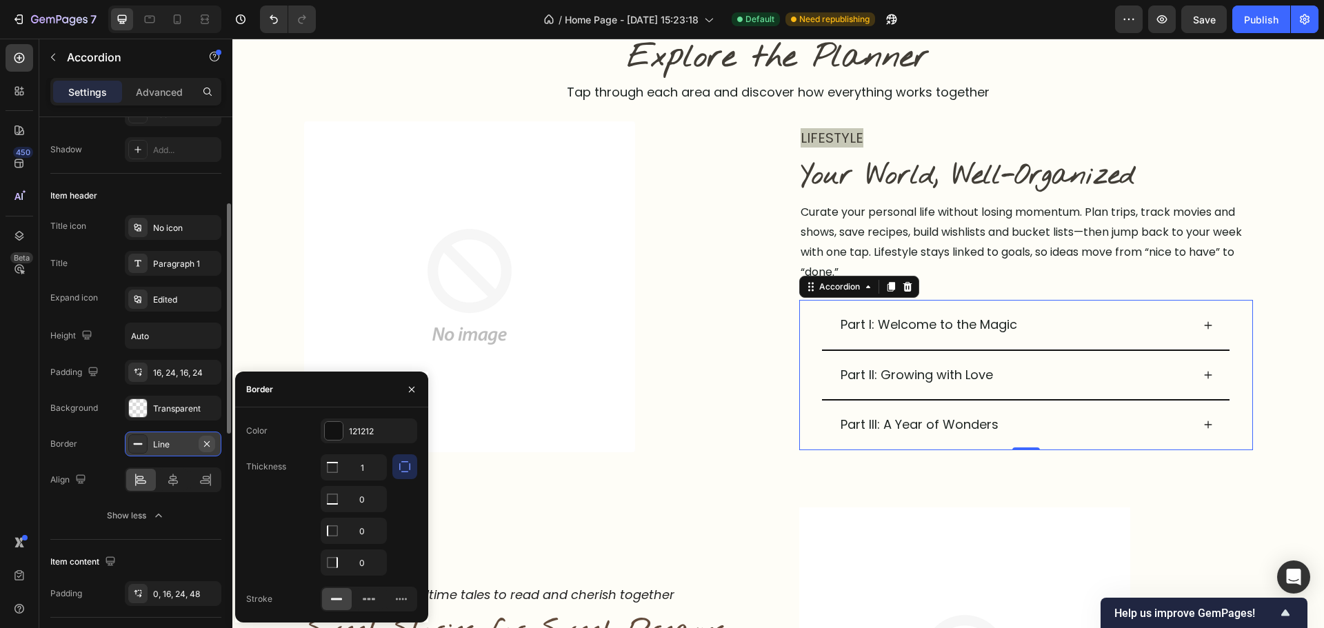
click at [210, 443] on icon "button" at bounding box center [206, 444] width 11 height 11
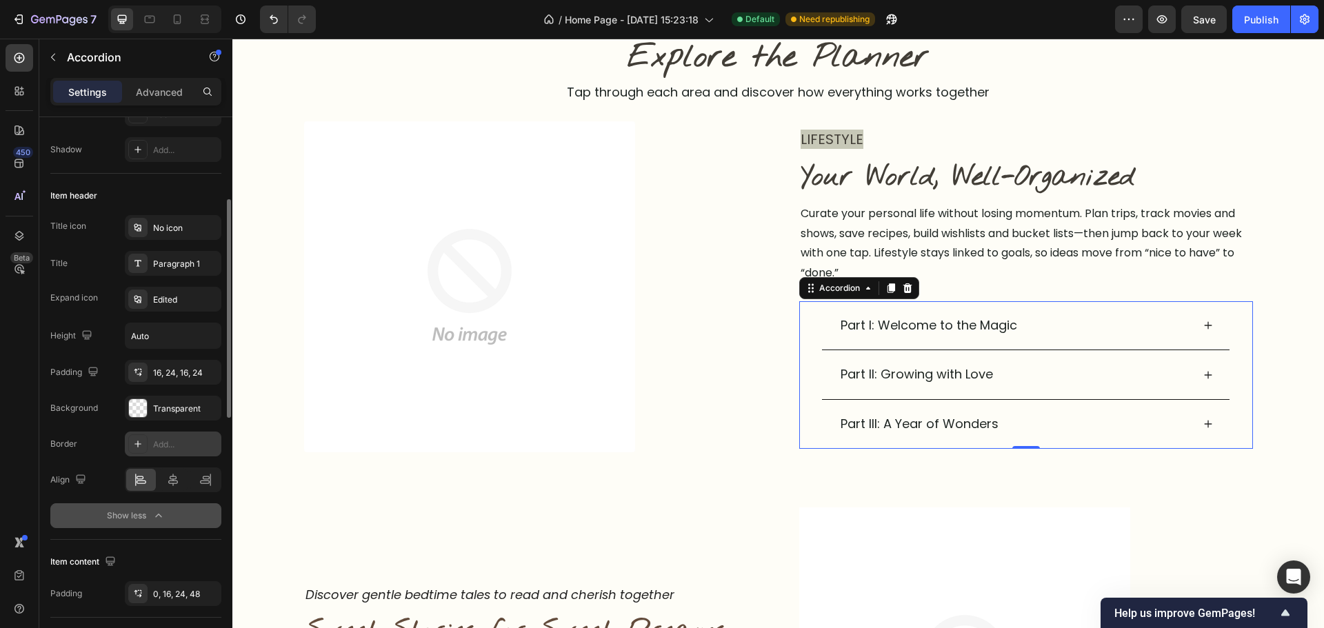
scroll to position [0, 0]
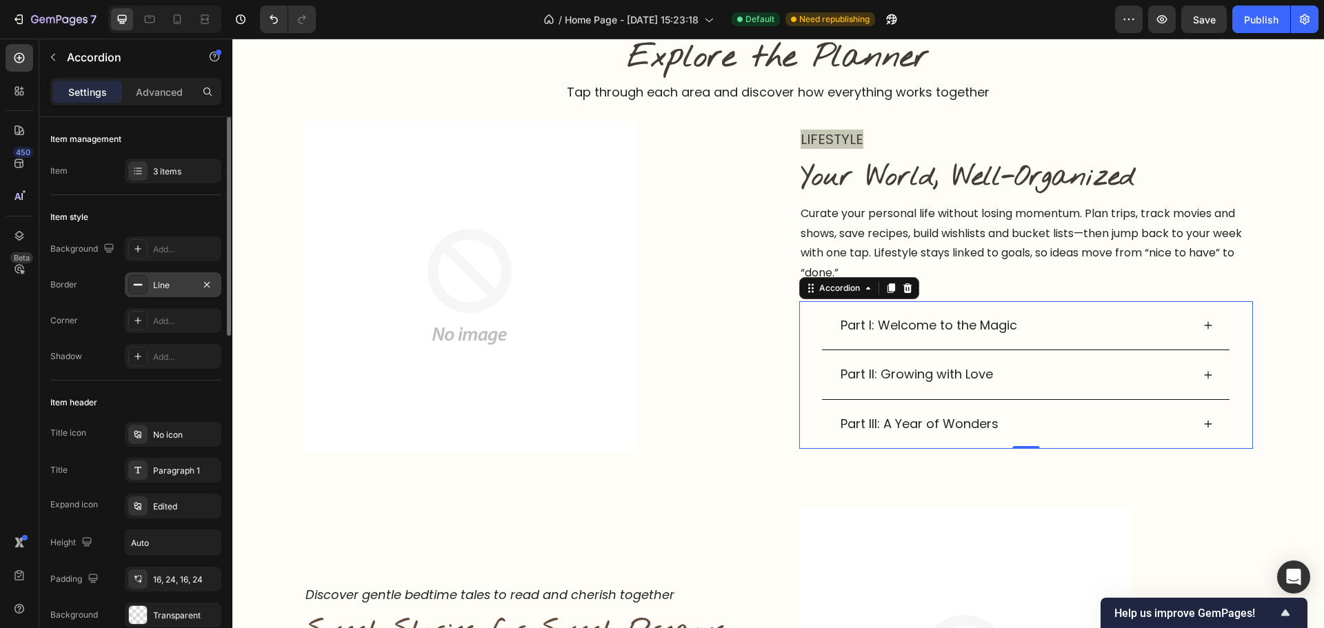
click at [165, 284] on div "Line" at bounding box center [173, 285] width 40 height 12
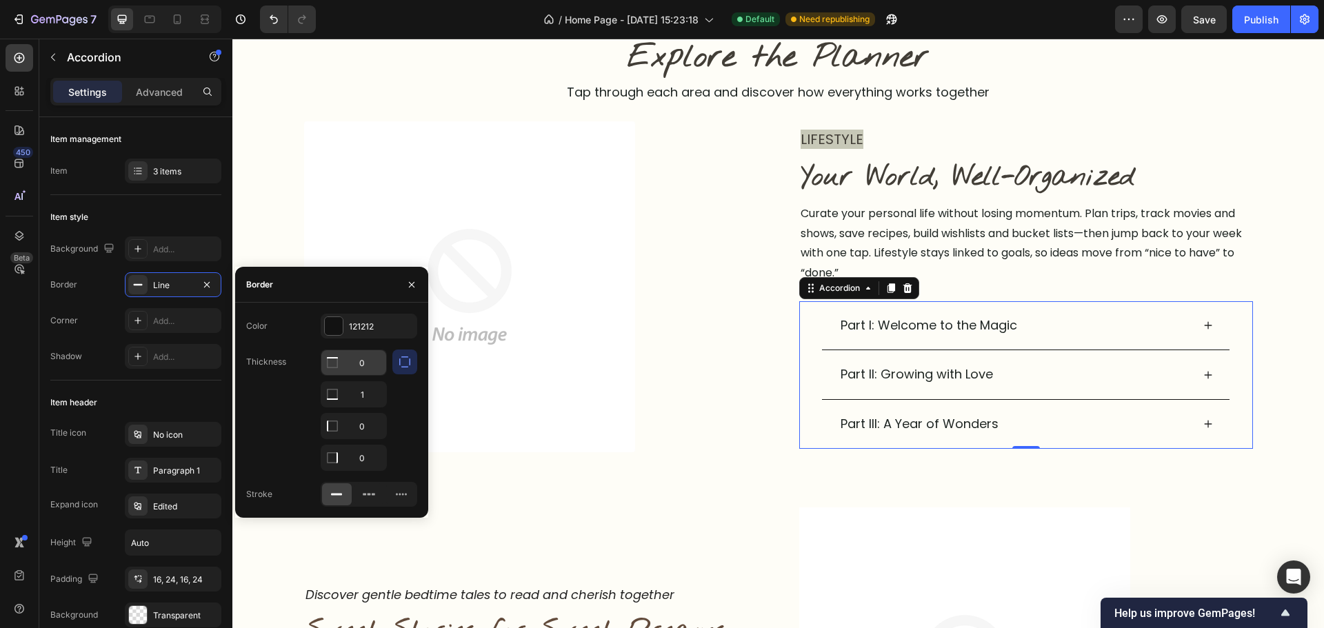
click at [361, 363] on input "0" at bounding box center [353, 362] width 65 height 25
drag, startPoint x: 361, startPoint y: 363, endPoint x: 385, endPoint y: 400, distance: 43.4
click at [362, 363] on input "0" at bounding box center [353, 362] width 65 height 25
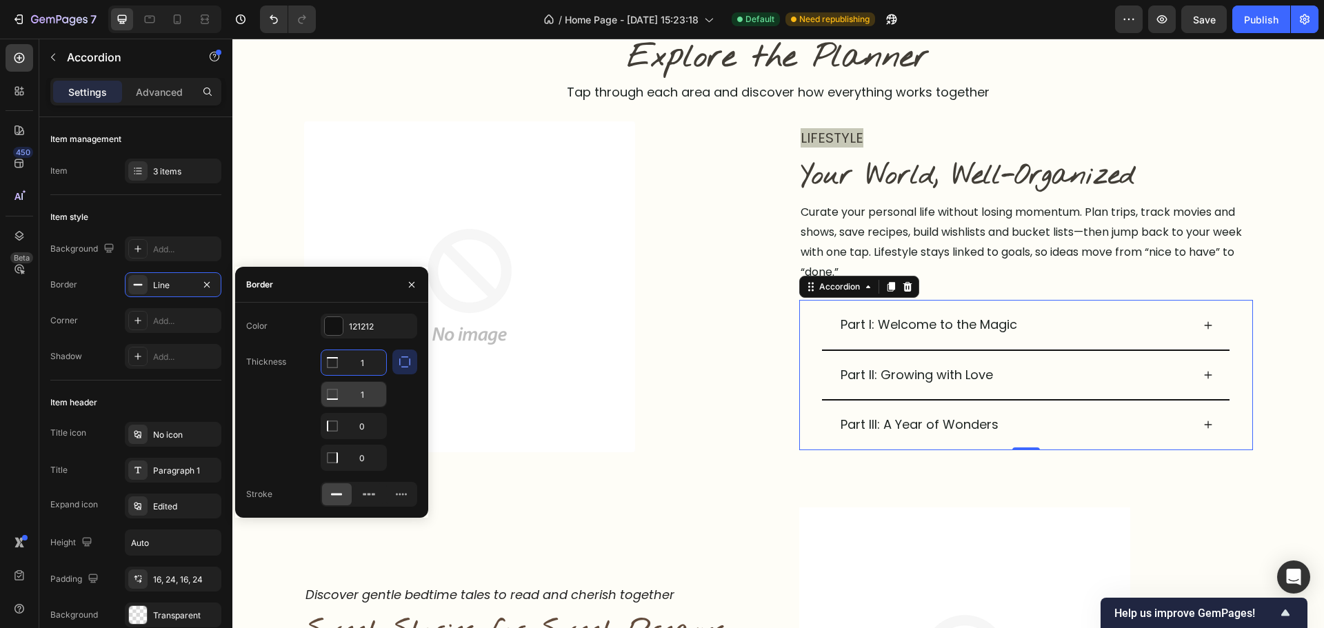
type input "1"
click at [364, 393] on input "1" at bounding box center [353, 394] width 65 height 25
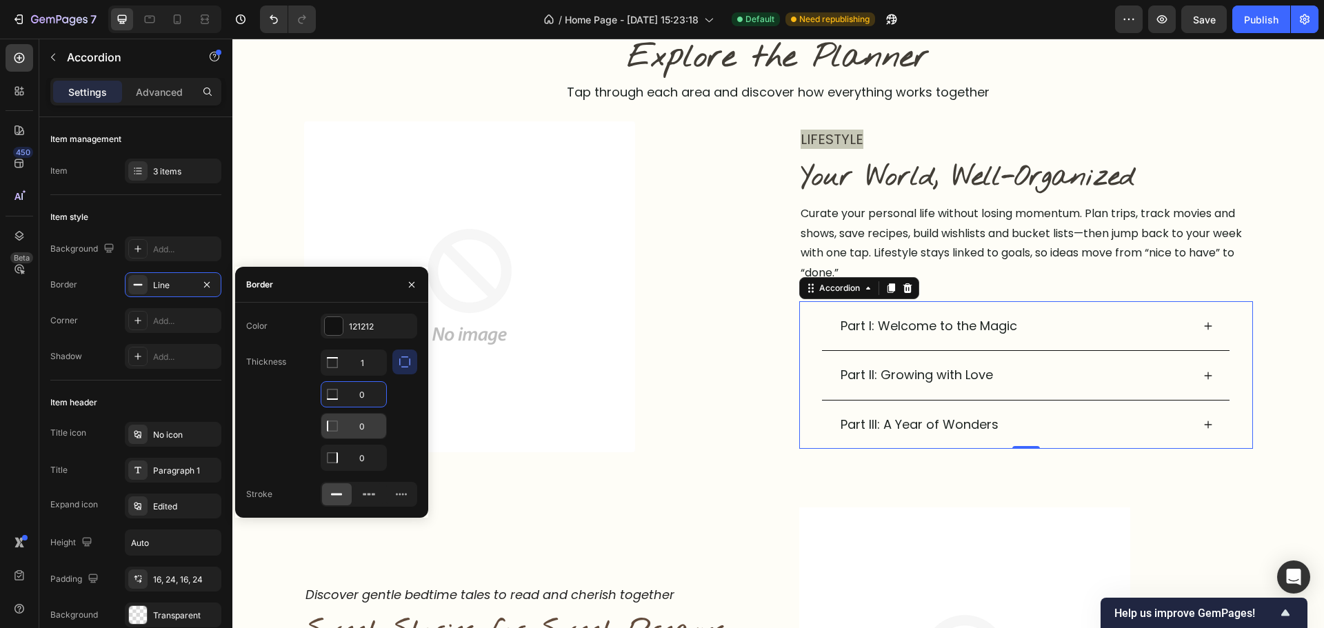
type input "0"
click at [368, 434] on input "0" at bounding box center [353, 426] width 65 height 25
type input "1"
click at [365, 463] on input "0" at bounding box center [353, 457] width 65 height 25
type input "1"
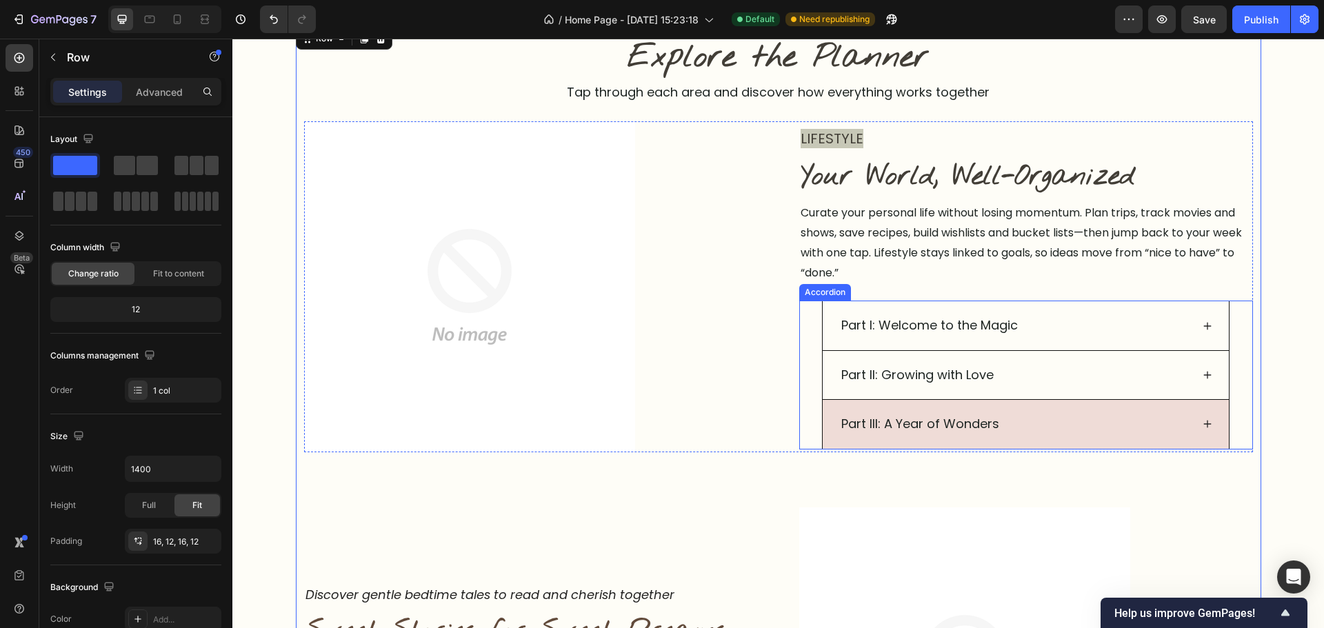
click at [1020, 443] on div "Part III: A Year of Wonders" at bounding box center [1025, 424] width 405 height 49
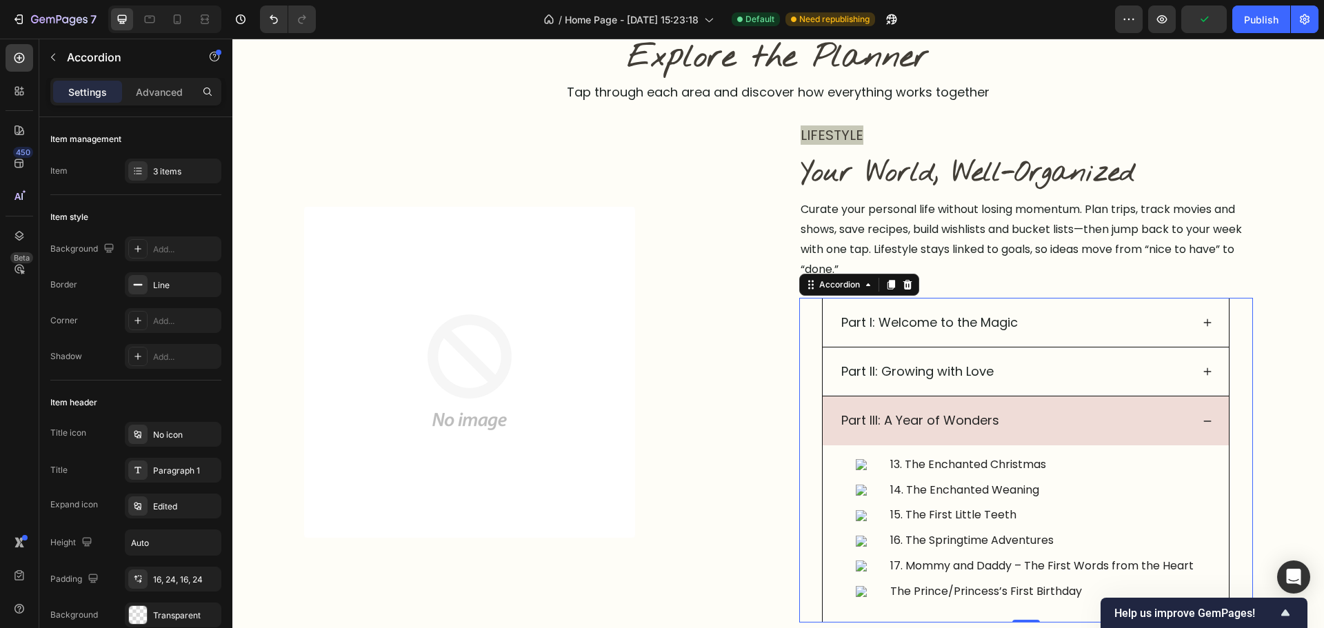
click at [1069, 416] on div "Part III: A Year of Wonders" at bounding box center [1015, 421] width 352 height 26
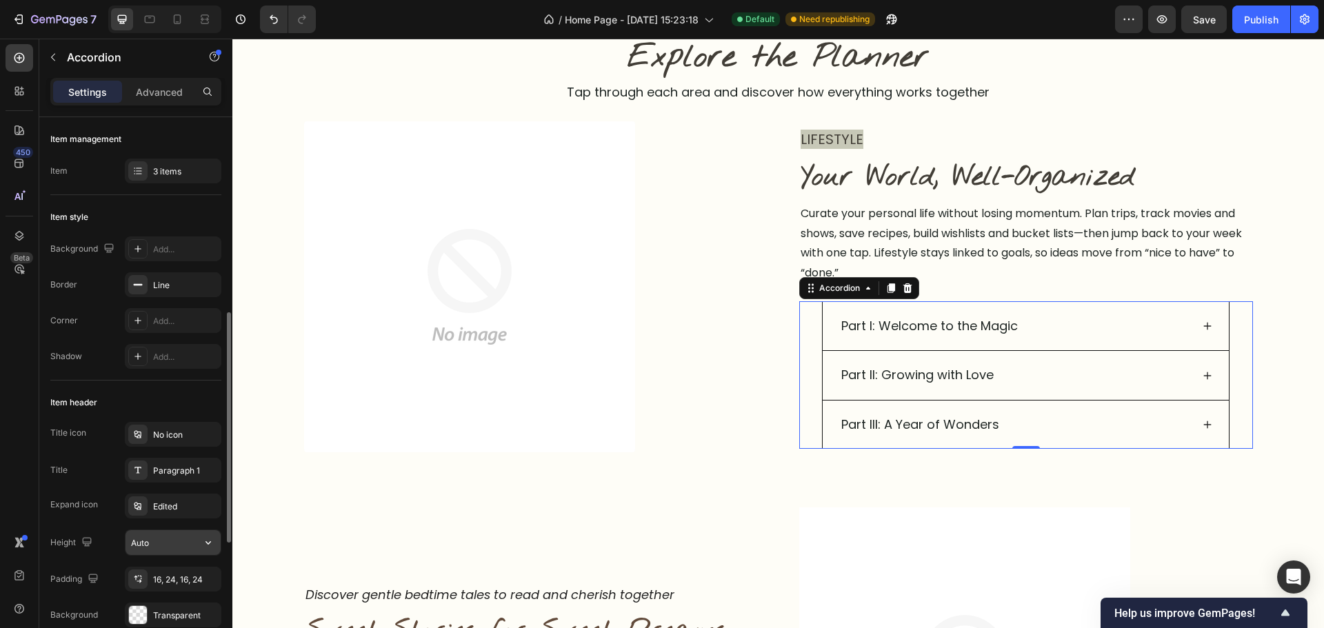
scroll to position [138, 0]
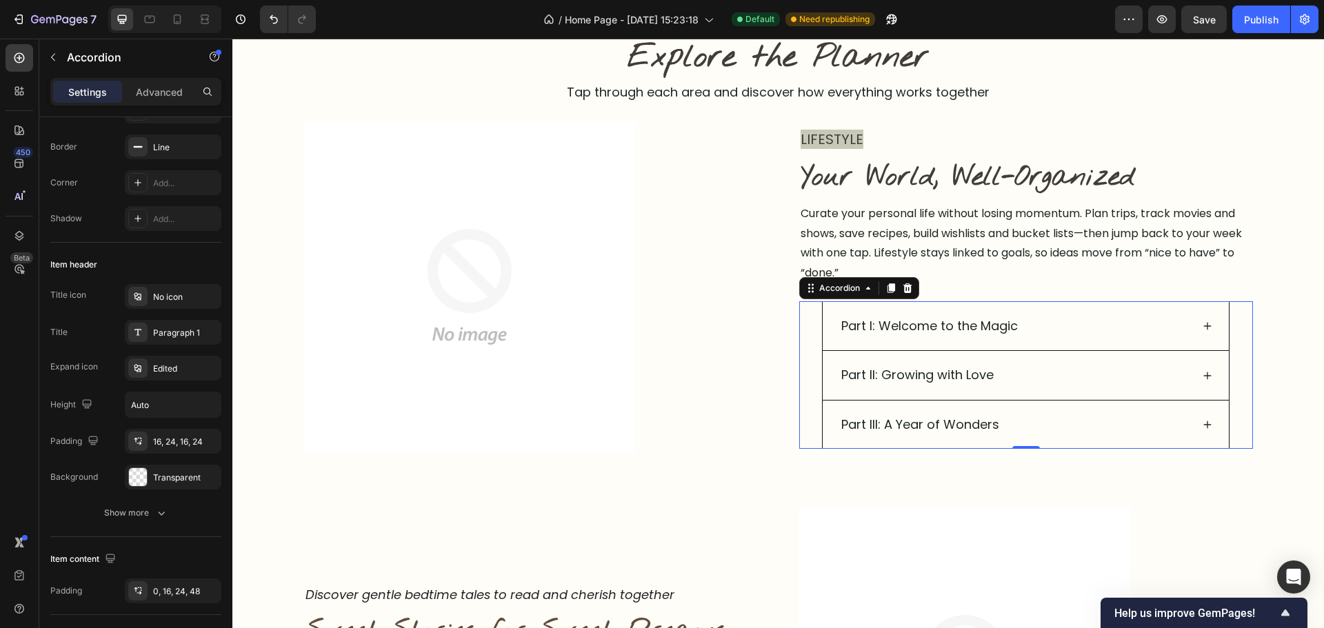
click at [172, 79] on div "Settings Advanced" at bounding box center [135, 92] width 171 height 28
click at [181, 104] on div "Settings Advanced" at bounding box center [135, 92] width 171 height 28
click at [172, 99] on div "Advanced" at bounding box center [159, 92] width 69 height 22
type input "100%"
type input "100"
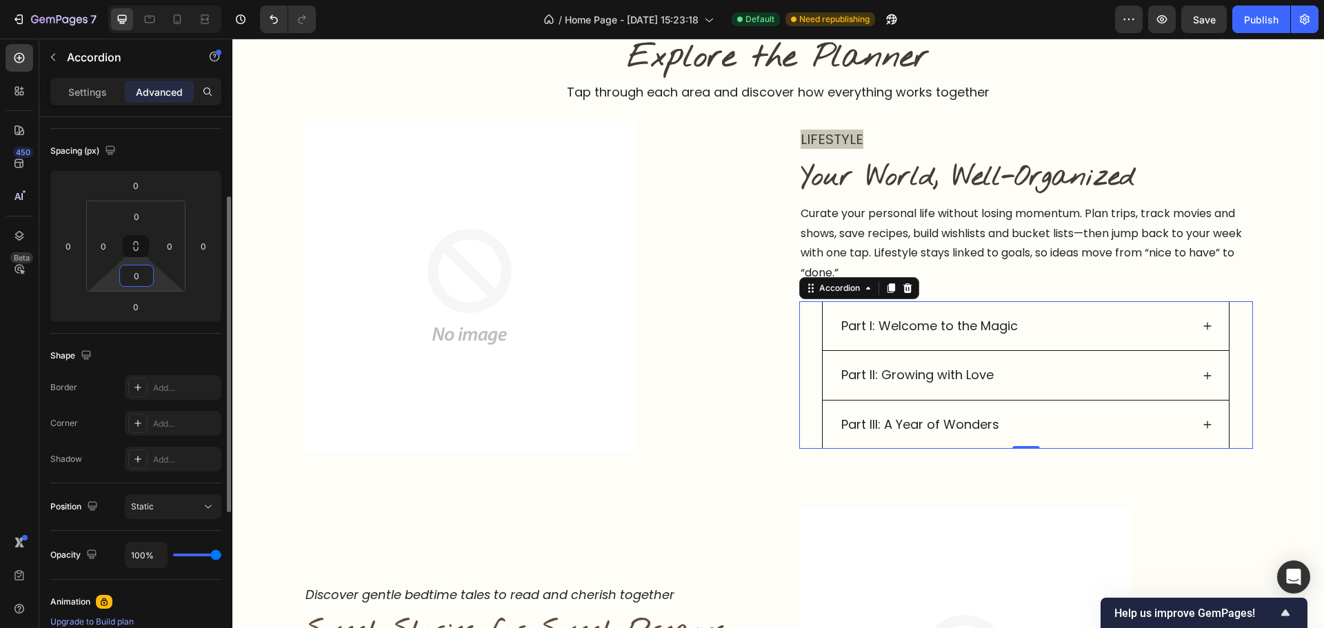
drag, startPoint x: 143, startPoint y: 282, endPoint x: 215, endPoint y: 297, distance: 73.3
click at [144, 282] on input "0" at bounding box center [137, 275] width 28 height 21
type input "1"
click at [512, 447] on img at bounding box center [469, 286] width 331 height 331
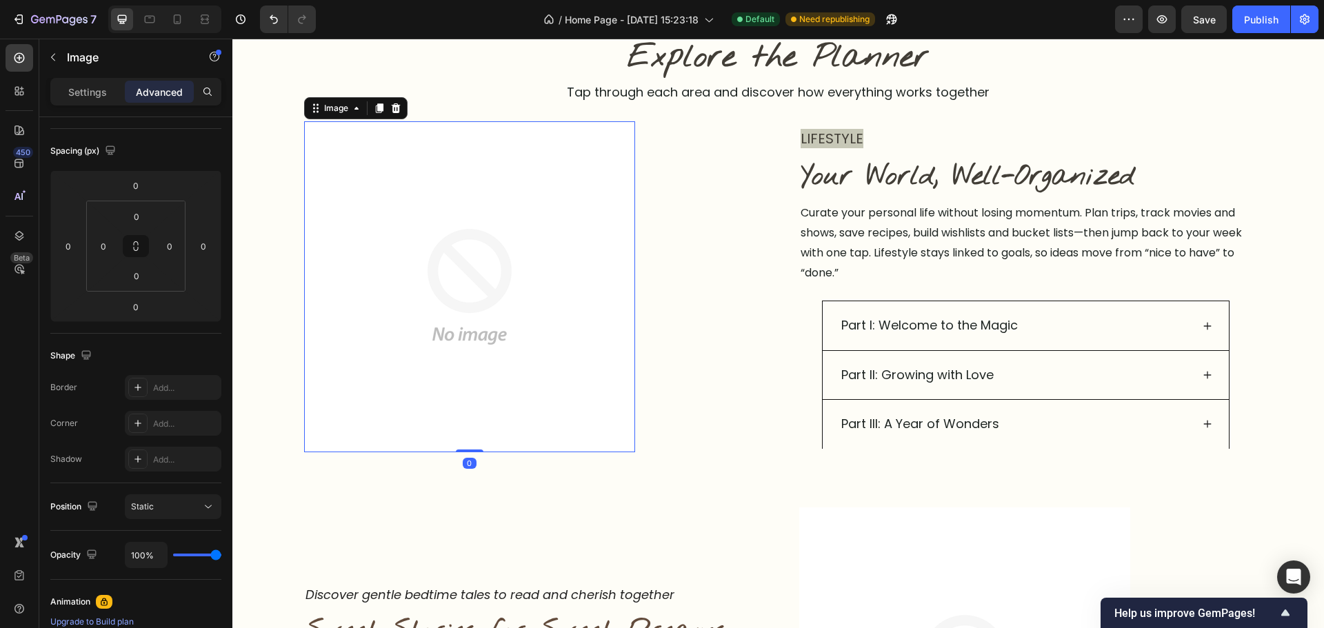
scroll to position [0, 0]
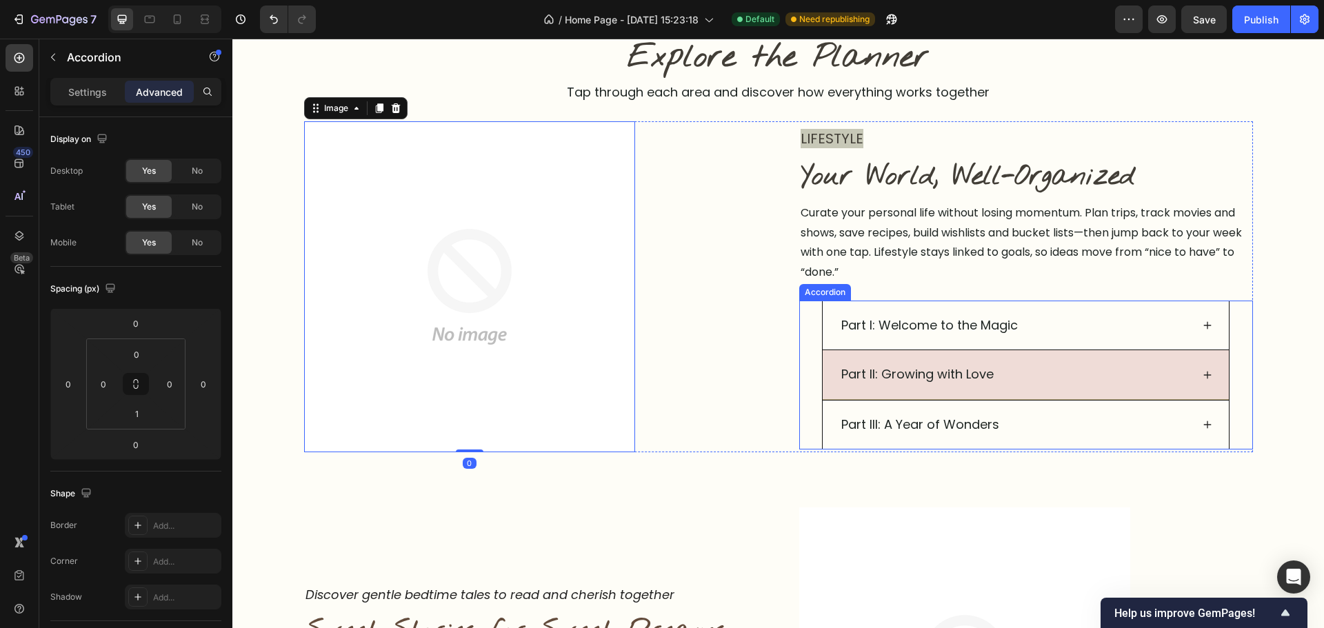
click at [960, 361] on div "Part II: Growing with Love" at bounding box center [1025, 374] width 405 height 49
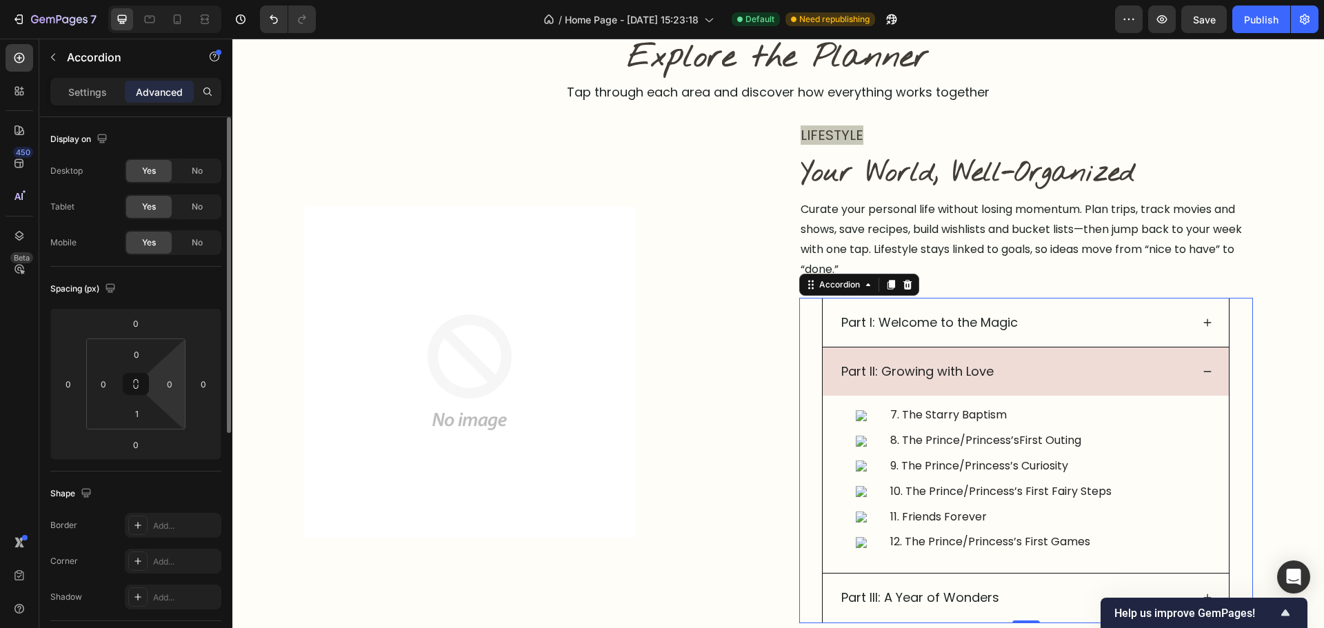
click at [154, 0] on html "7 / Home Page - Sep 26, 15:23:18 Default Need republishing Preview Save Publish…" at bounding box center [662, 0] width 1324 height 0
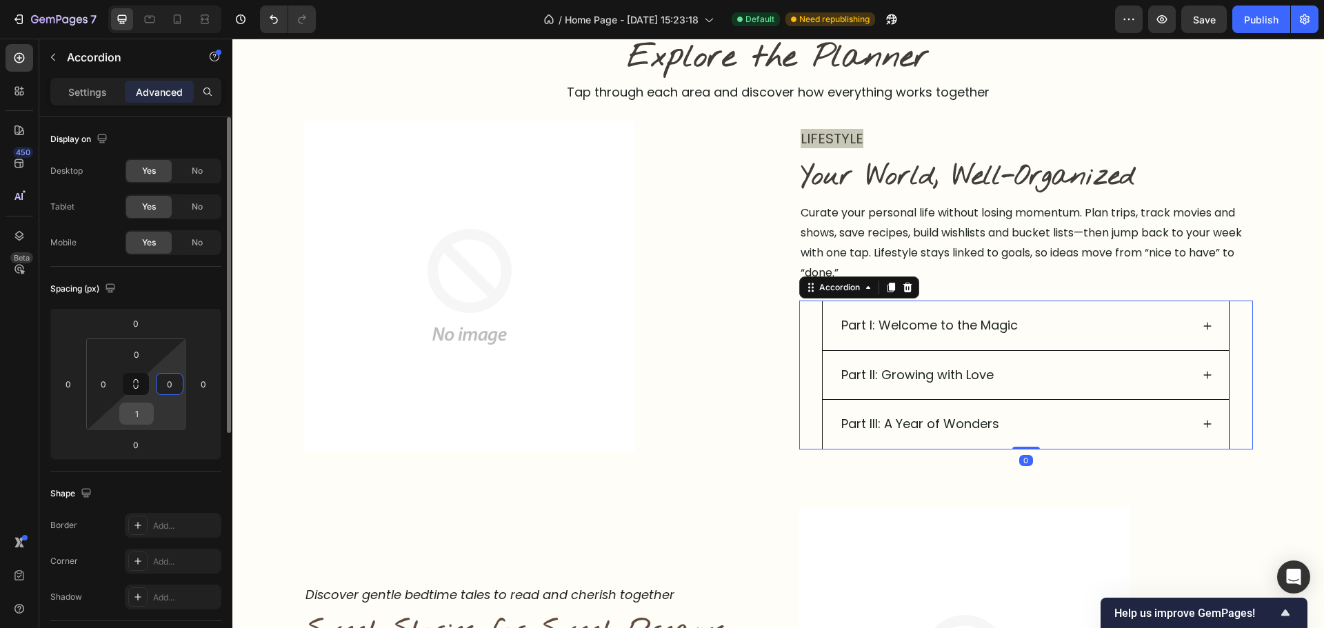
click at [150, 410] on div "1" at bounding box center [136, 414] width 34 height 22
click at [132, 419] on input "1" at bounding box center [137, 413] width 28 height 21
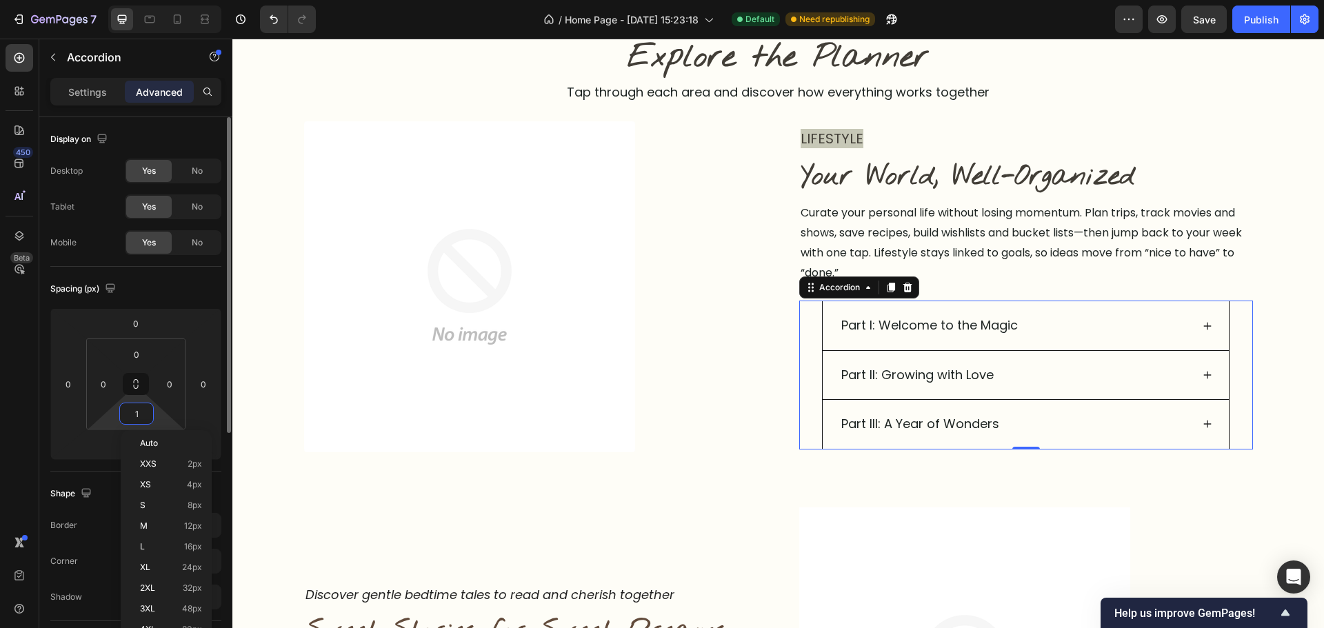
click at [132, 419] on input "1" at bounding box center [137, 413] width 28 height 21
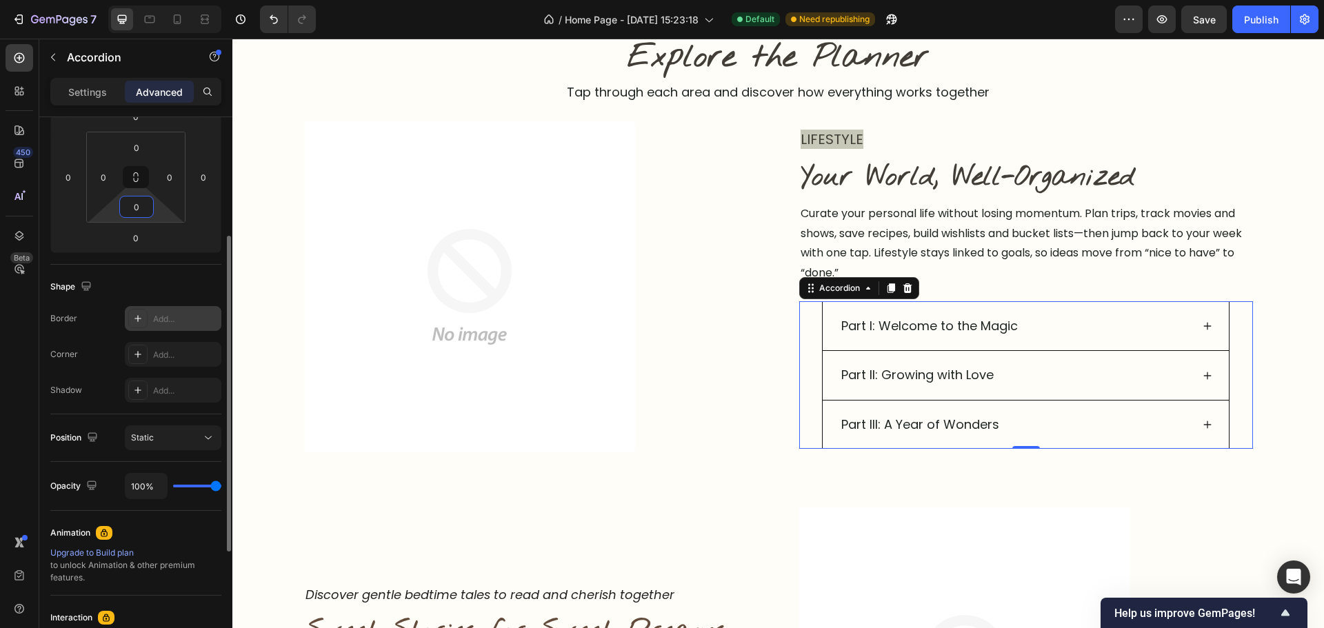
type input "0"
click at [168, 319] on div "Add..." at bounding box center [185, 319] width 65 height 12
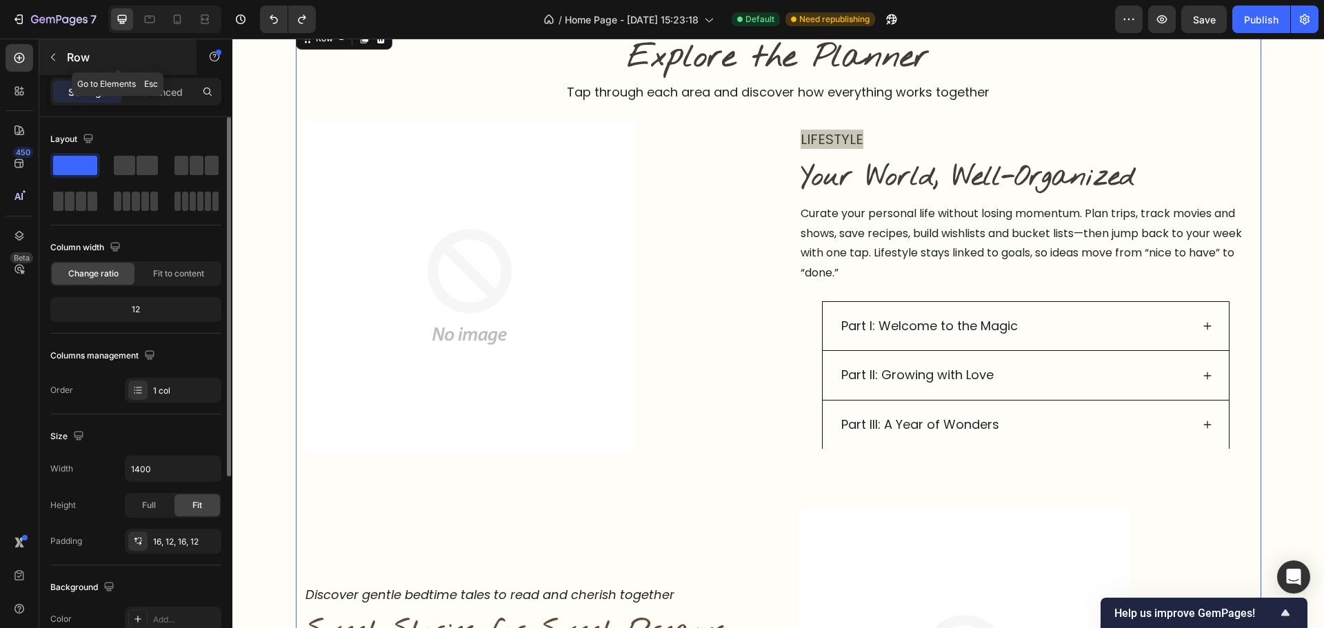
click at [48, 60] on icon "button" at bounding box center [53, 57] width 11 height 11
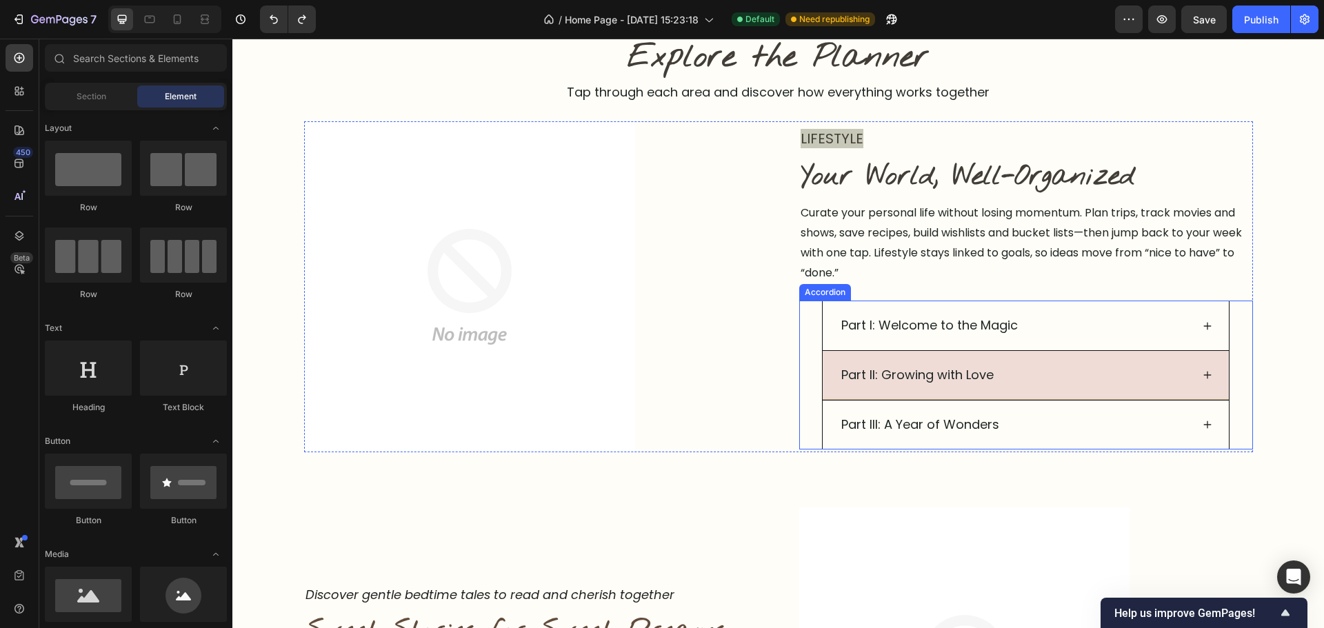
click at [833, 394] on div "Part II: Growing with Love" at bounding box center [1025, 375] width 405 height 49
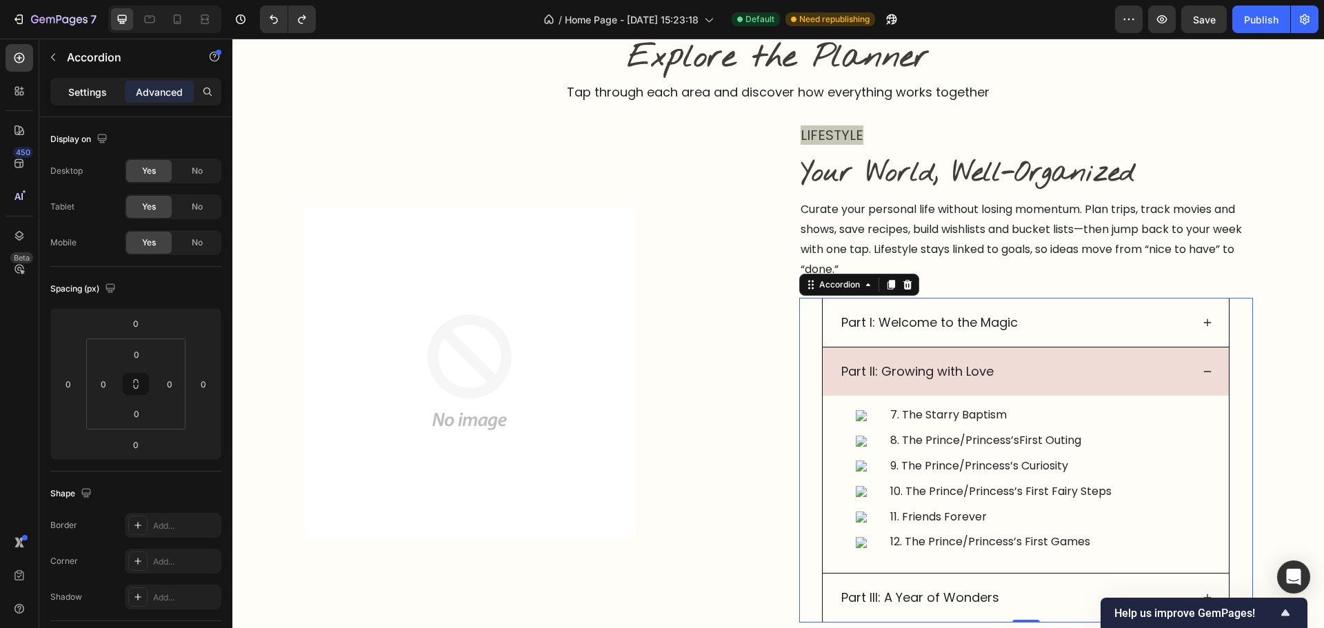
click at [83, 88] on p "Settings" at bounding box center [87, 92] width 39 height 14
type input "0"
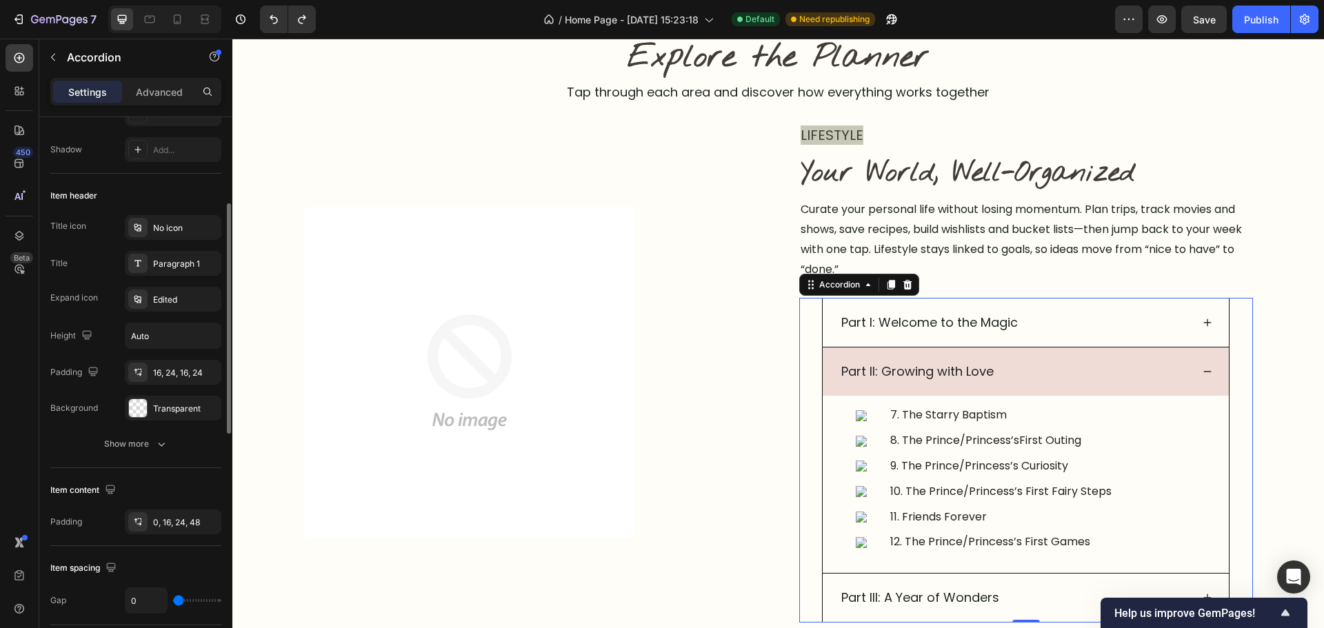
scroll to position [138, 0]
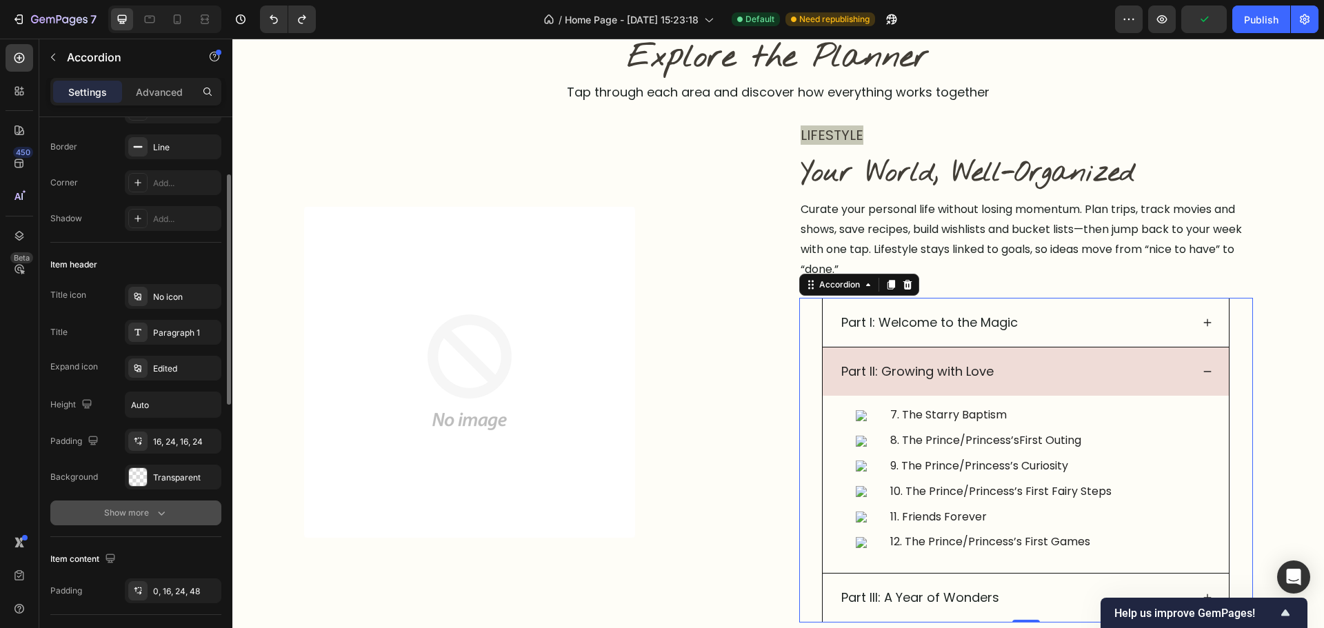
click at [148, 511] on div "Show more" at bounding box center [136, 513] width 64 height 14
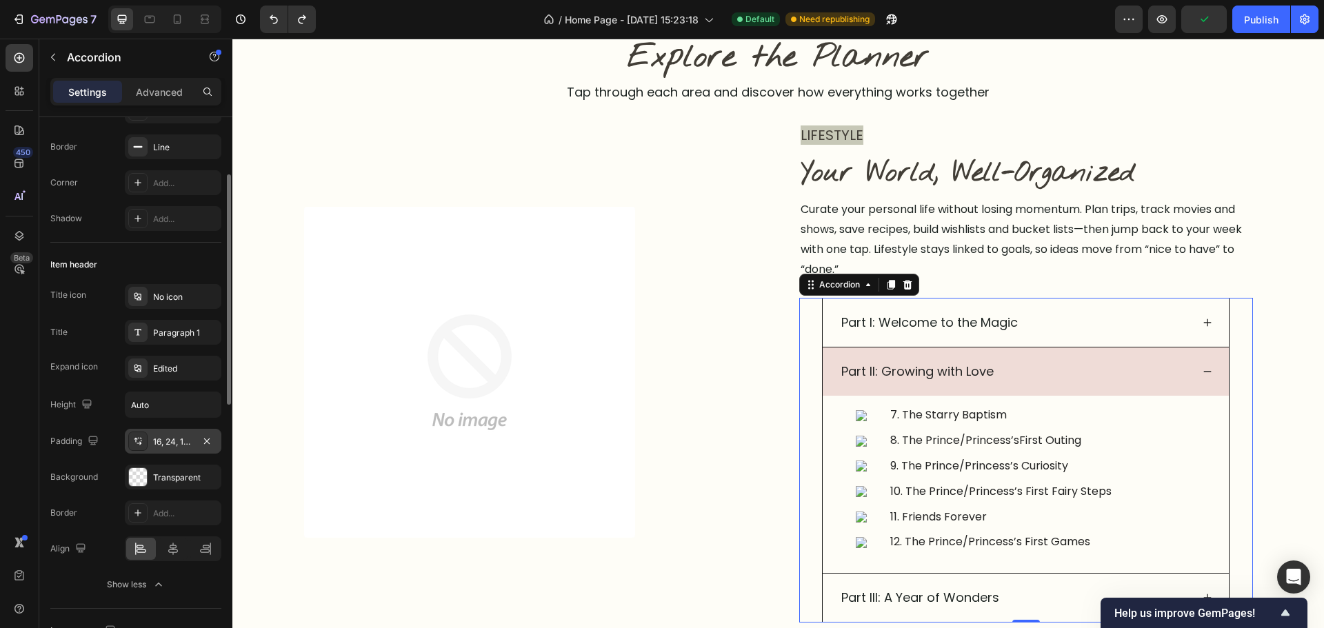
click at [166, 445] on div "16, 24, 16, 24" at bounding box center [173, 442] width 40 height 12
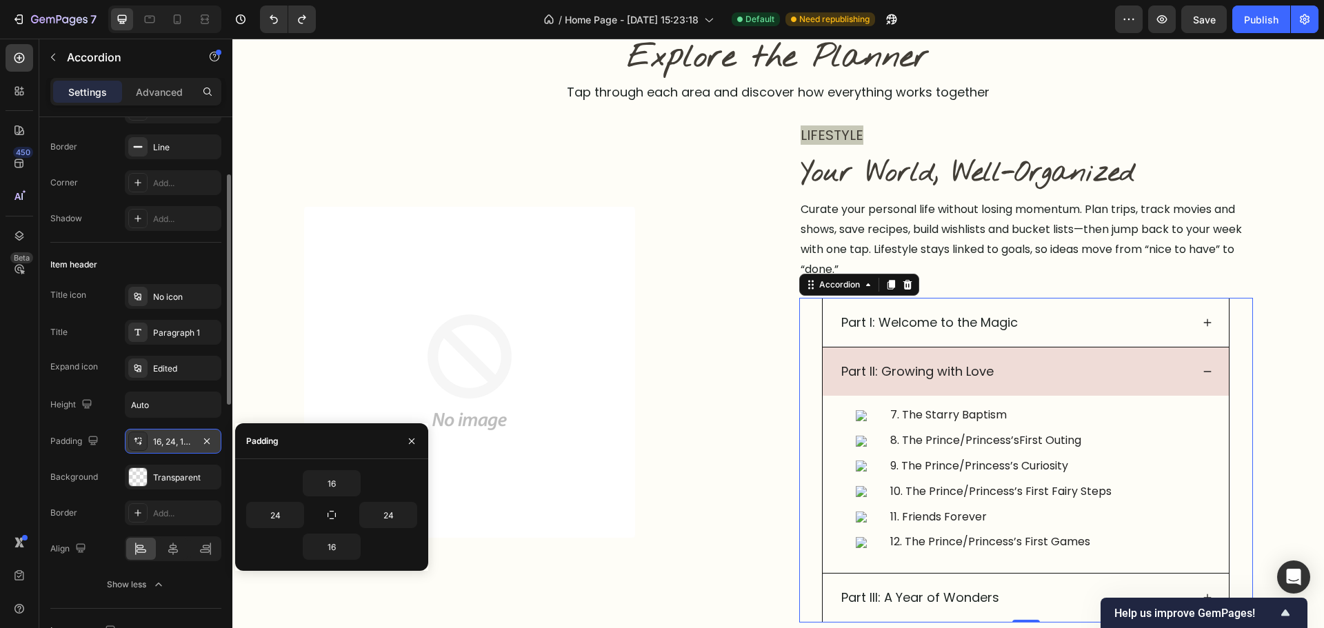
click at [167, 445] on div "16, 24, 16, 24" at bounding box center [173, 442] width 40 height 12
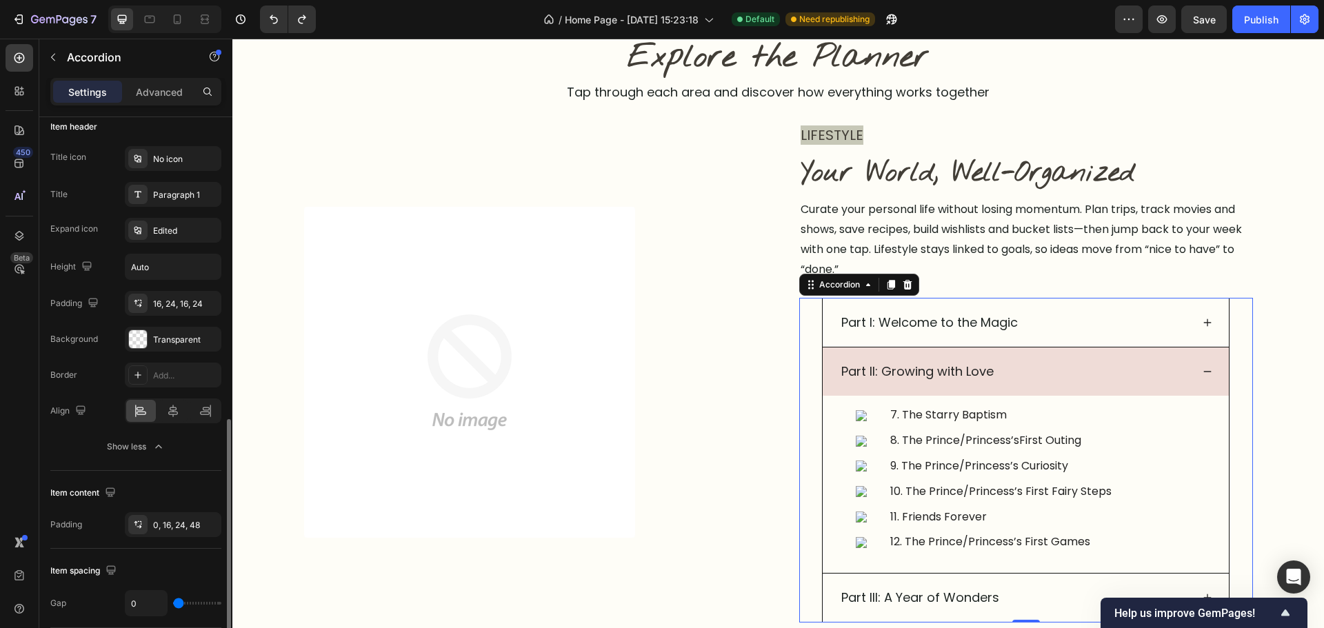
scroll to position [483, 0]
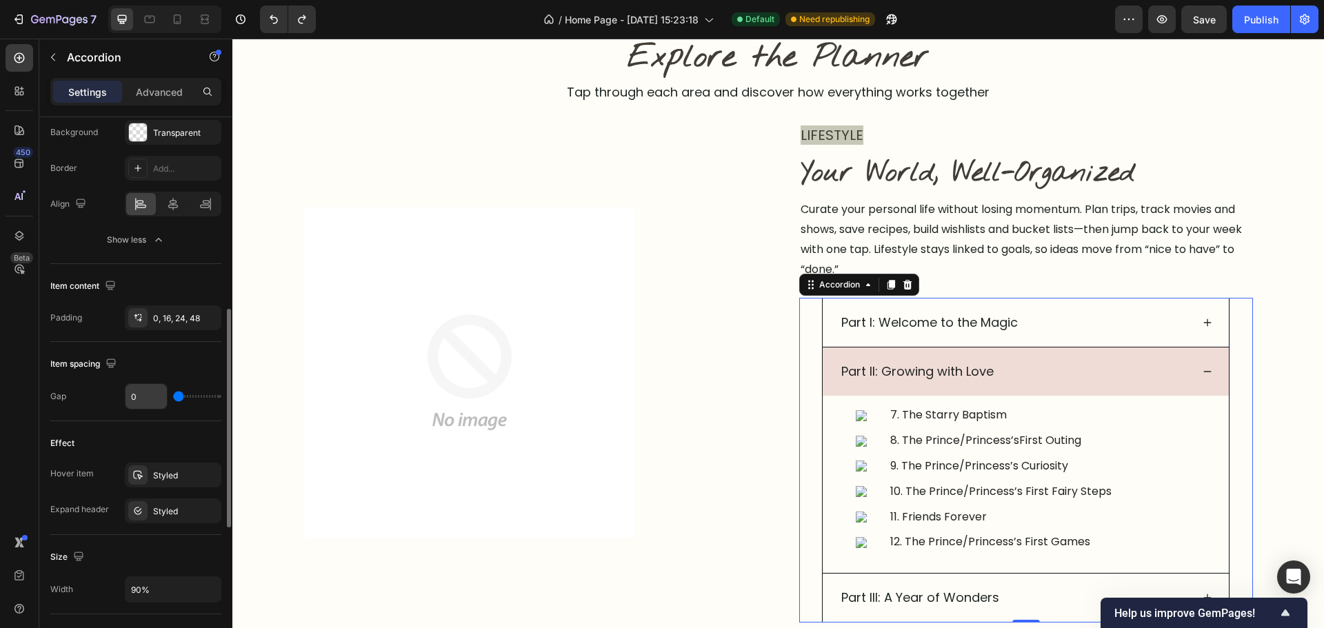
click at [141, 401] on input "0" at bounding box center [146, 396] width 41 height 25
type input "1"
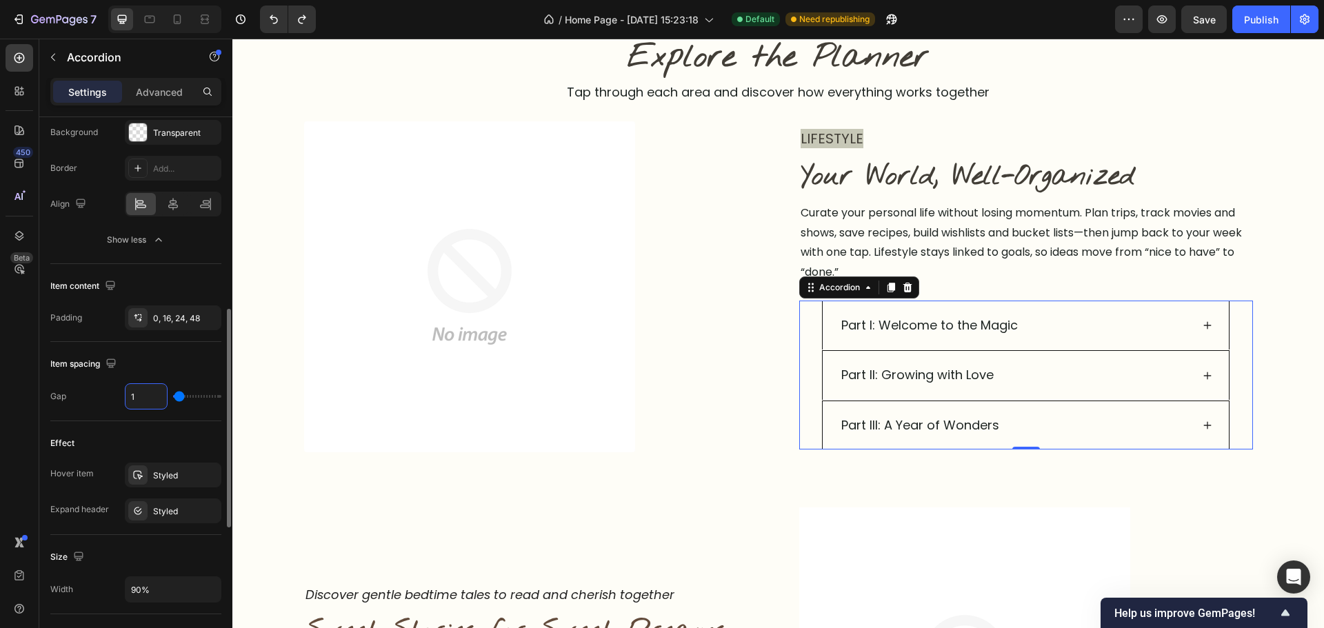
click at [145, 405] on input "1" at bounding box center [146, 396] width 41 height 25
type input "4"
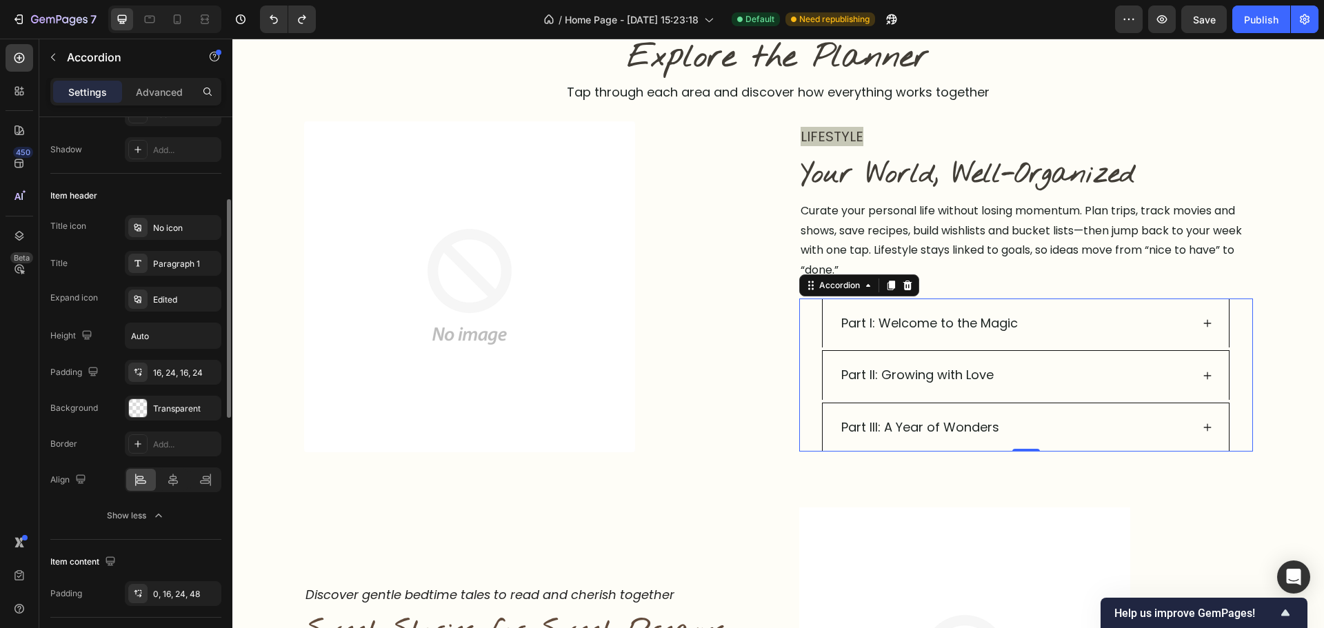
scroll to position [69, 0]
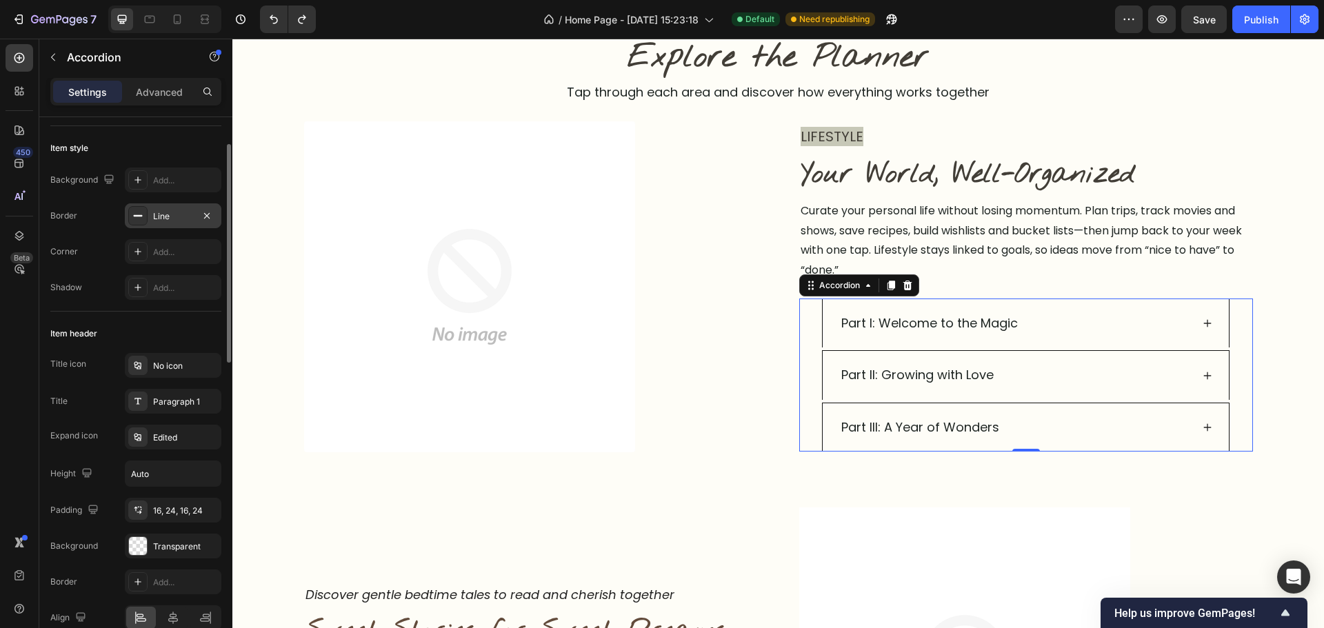
type input "4"
click at [161, 223] on div "Line" at bounding box center [173, 215] width 97 height 25
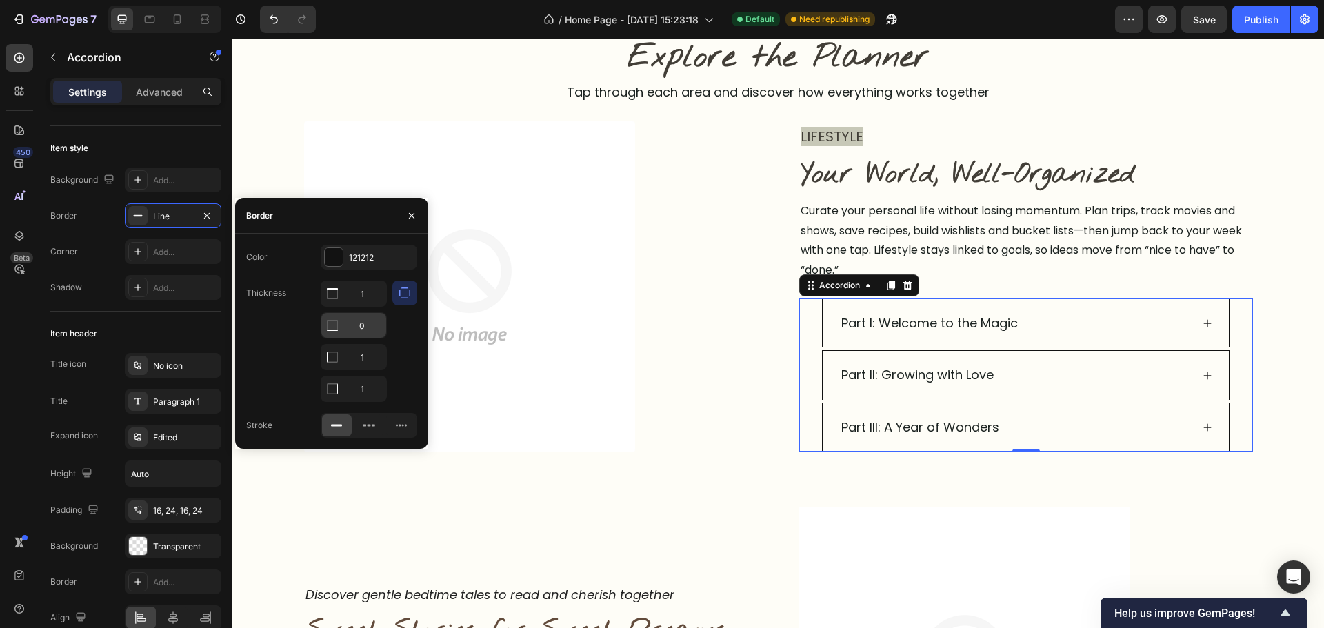
click at [359, 334] on input "0" at bounding box center [353, 325] width 65 height 25
type input "1"
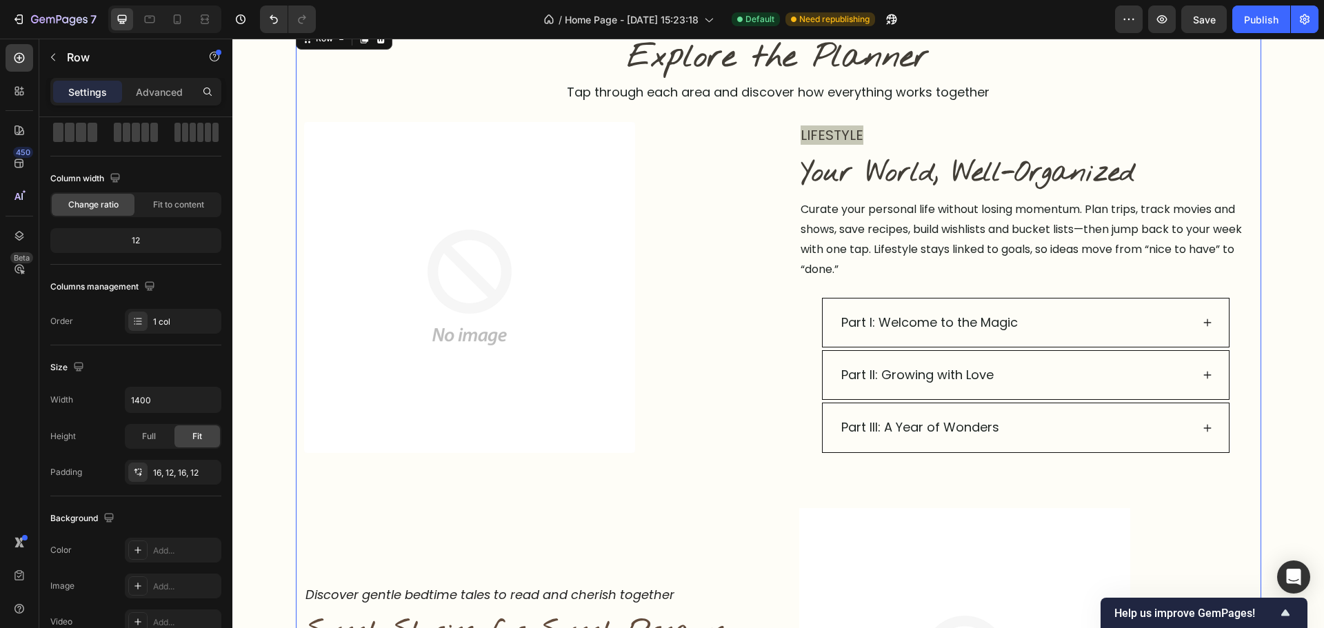
scroll to position [0, 0]
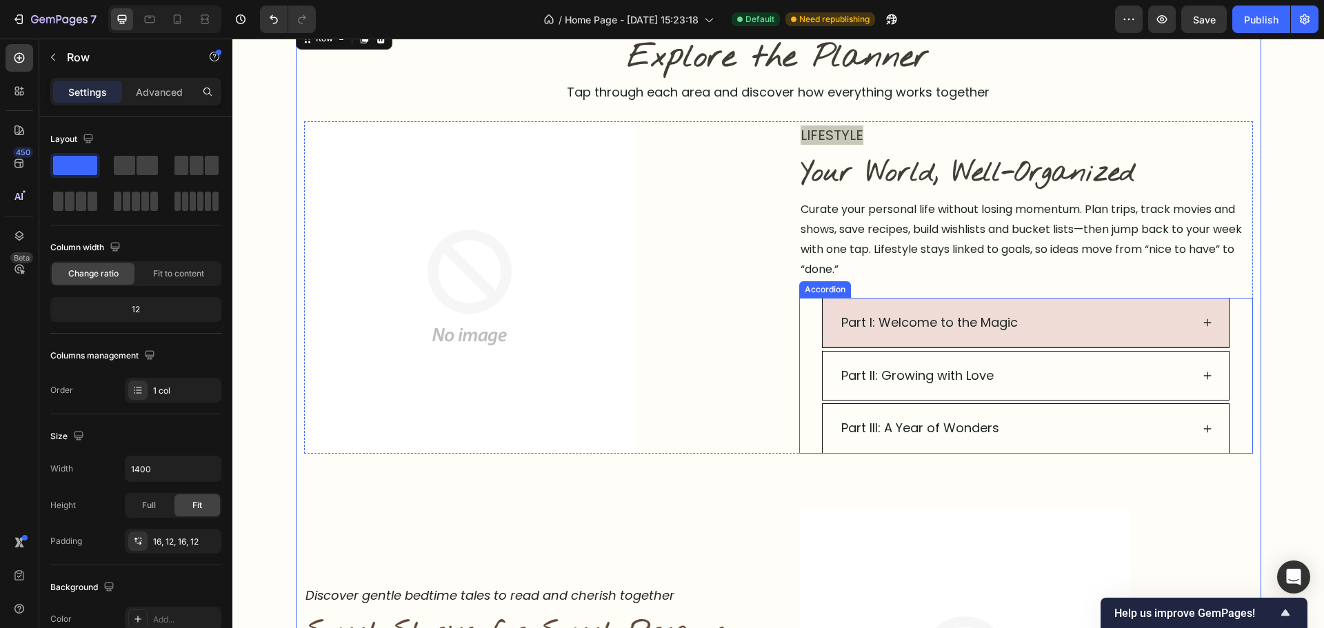
click at [994, 340] on div "Part I: Welcome to the Magic" at bounding box center [1025, 323] width 405 height 49
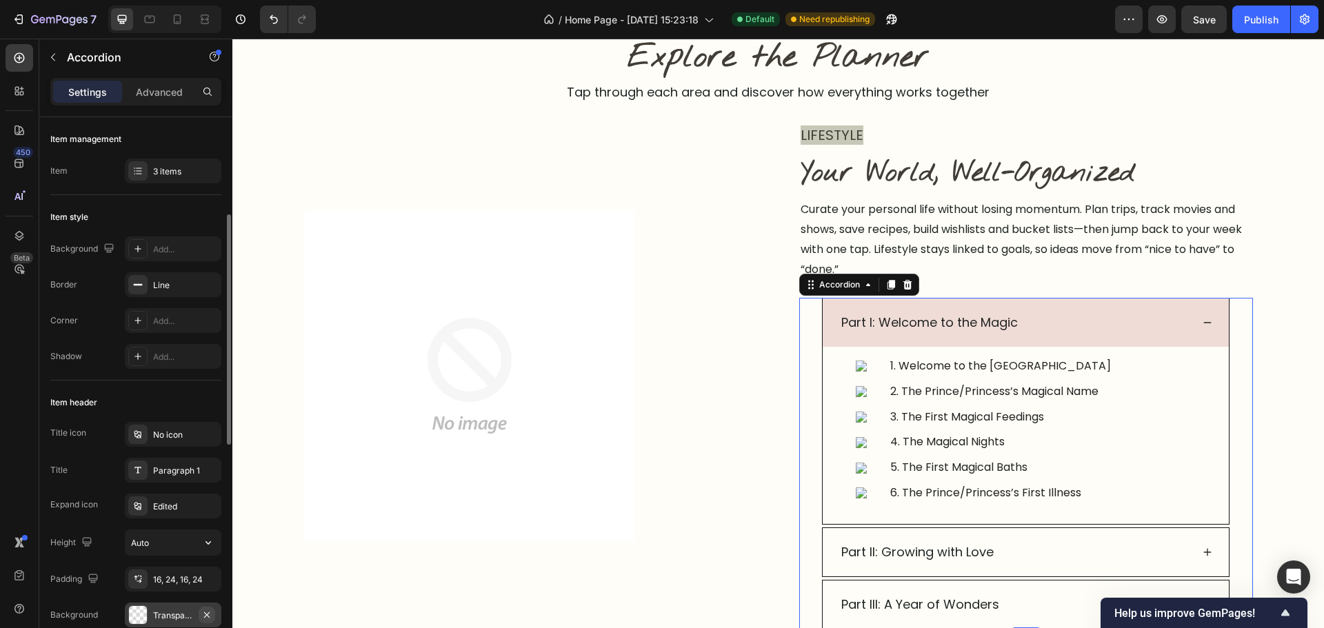
scroll to position [69, 0]
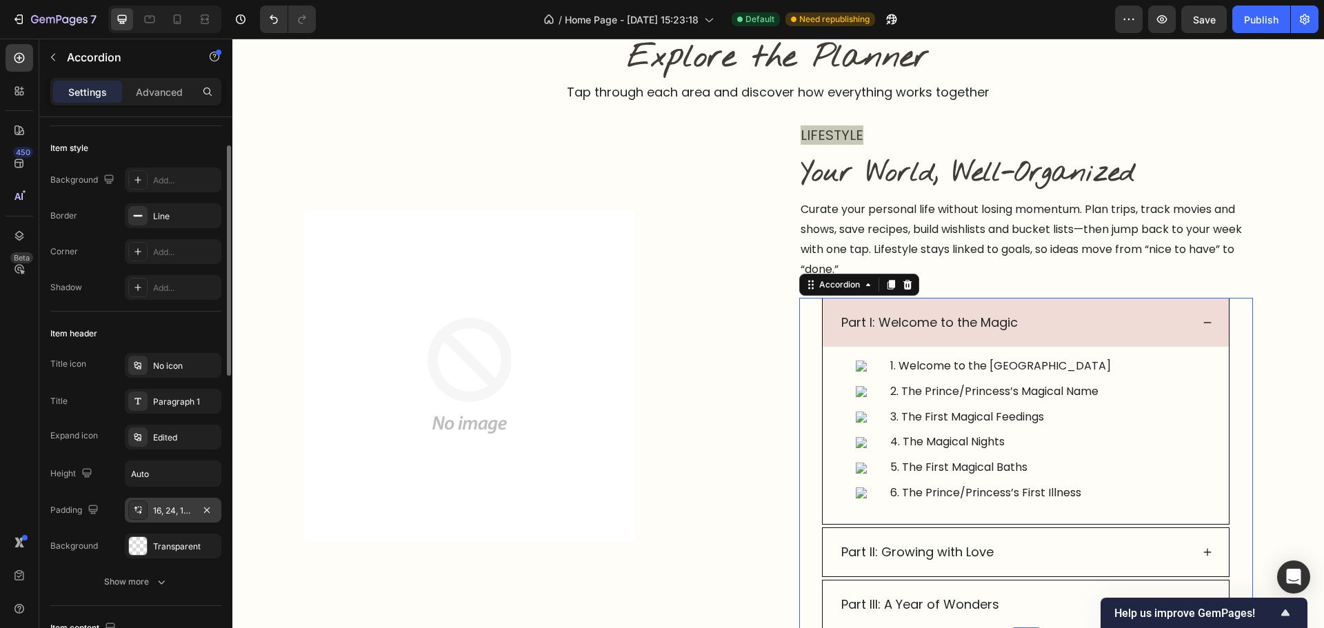
click at [184, 513] on div "16, 24, 16, 24" at bounding box center [173, 511] width 40 height 12
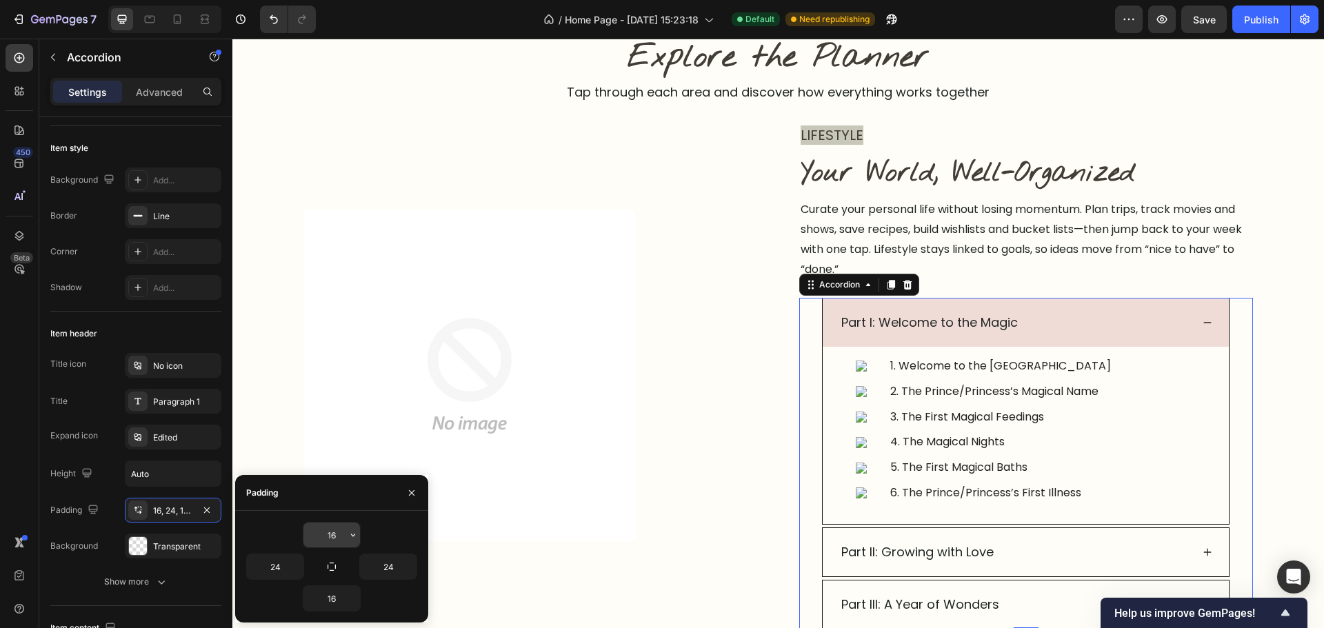
click at [342, 535] on input "16" at bounding box center [331, 535] width 57 height 25
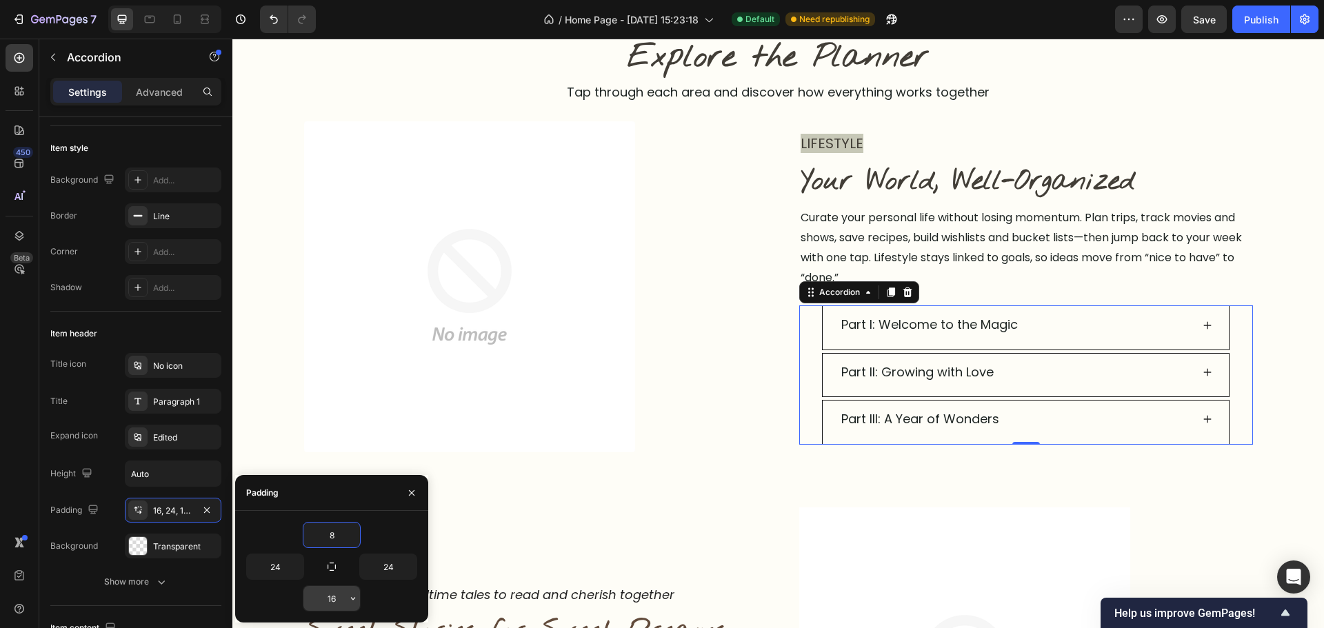
type input "8"
click at [332, 598] on input "16" at bounding box center [331, 598] width 57 height 25
type input "8"
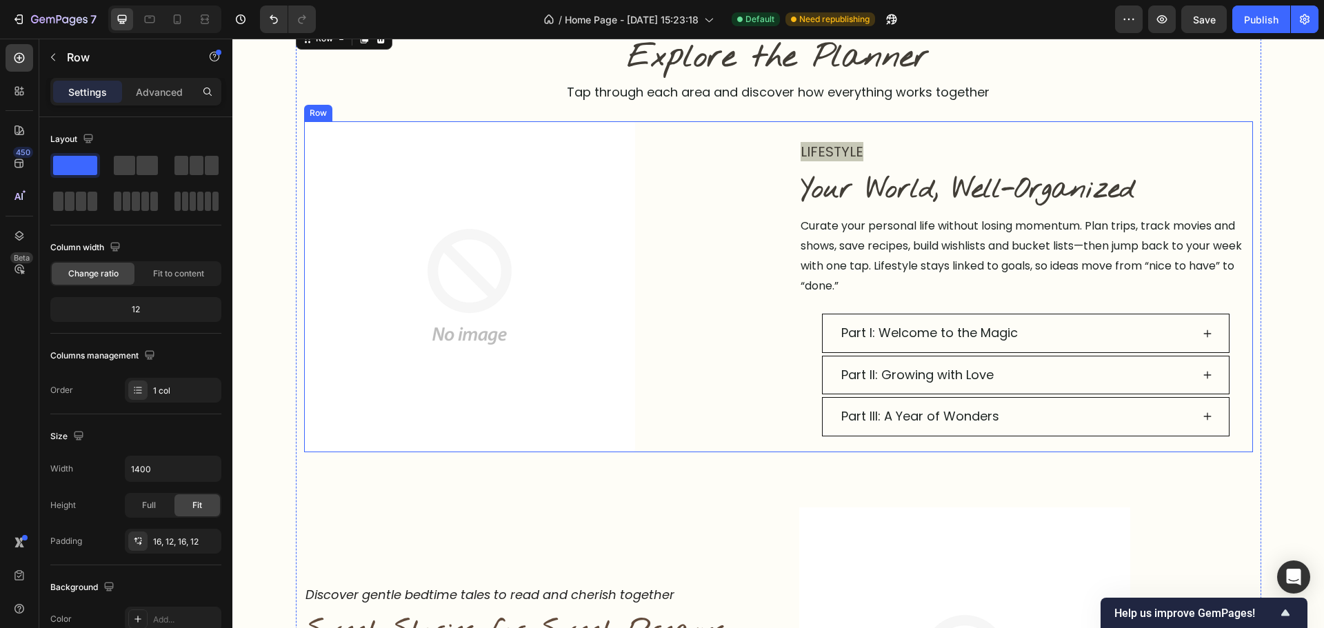
click at [772, 254] on div "LIFESTYLE Text block Image Your World, Well-Organized Heading Curate your perso…" at bounding box center [778, 286] width 949 height 331
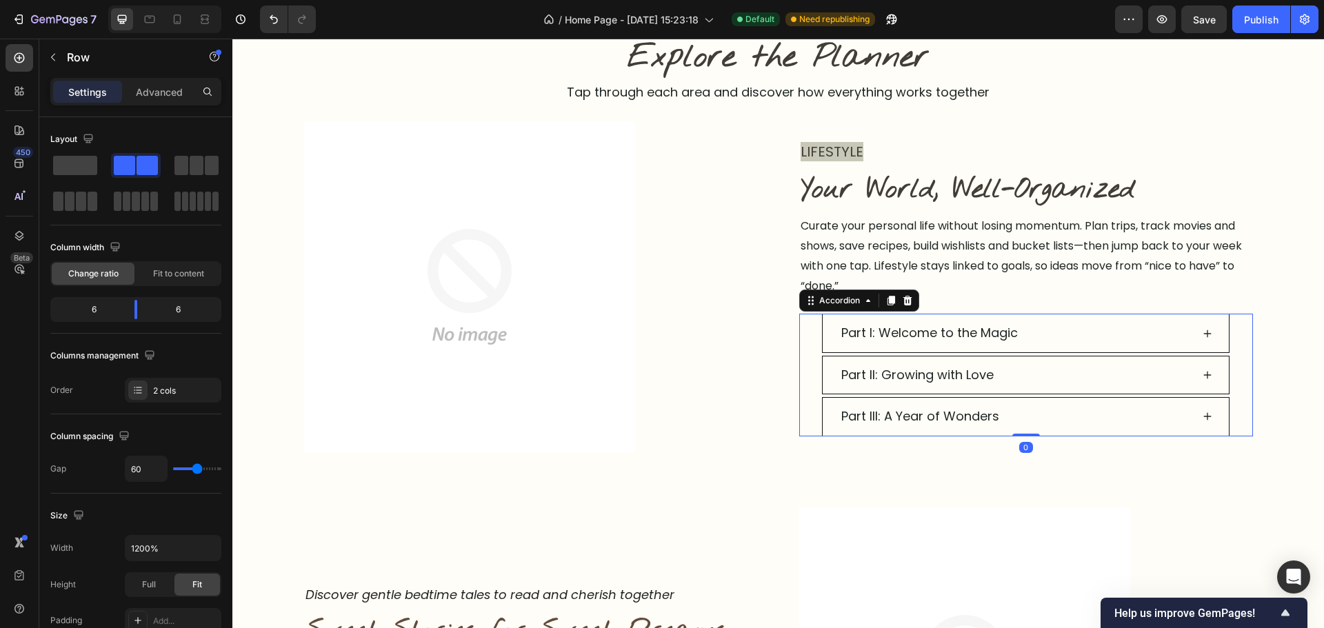
click at [800, 344] on div "Part I: Welcome to the Magic" at bounding box center [1026, 333] width 452 height 39
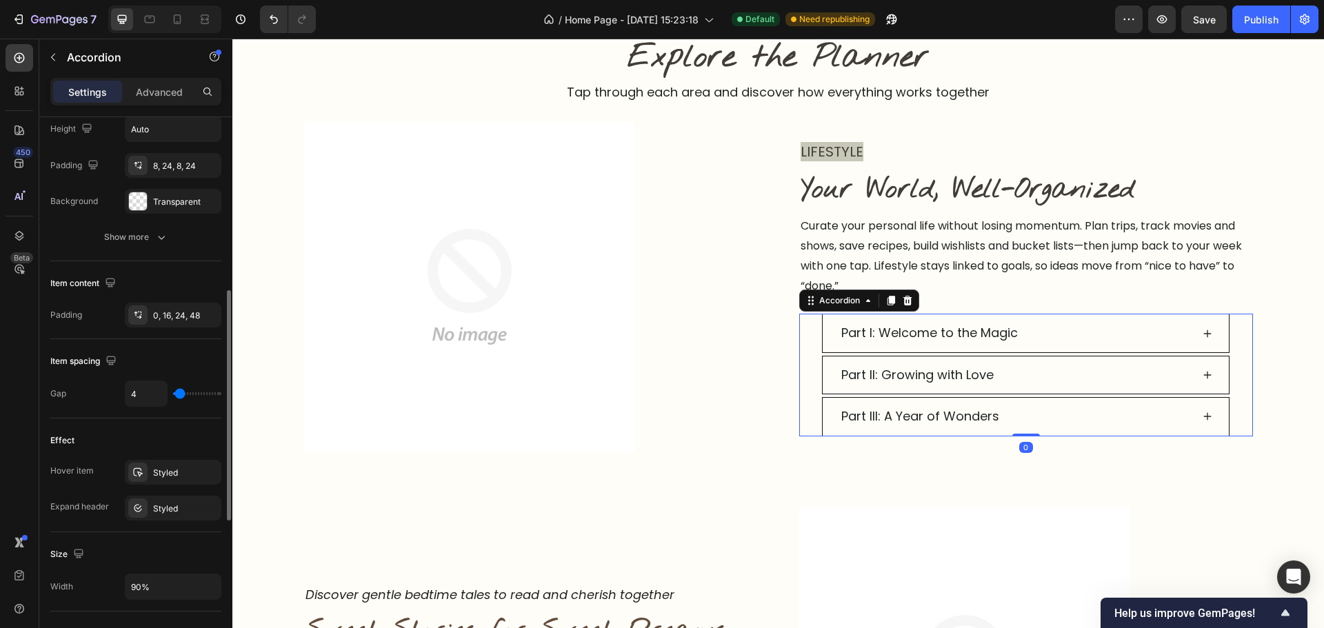
scroll to position [759, 0]
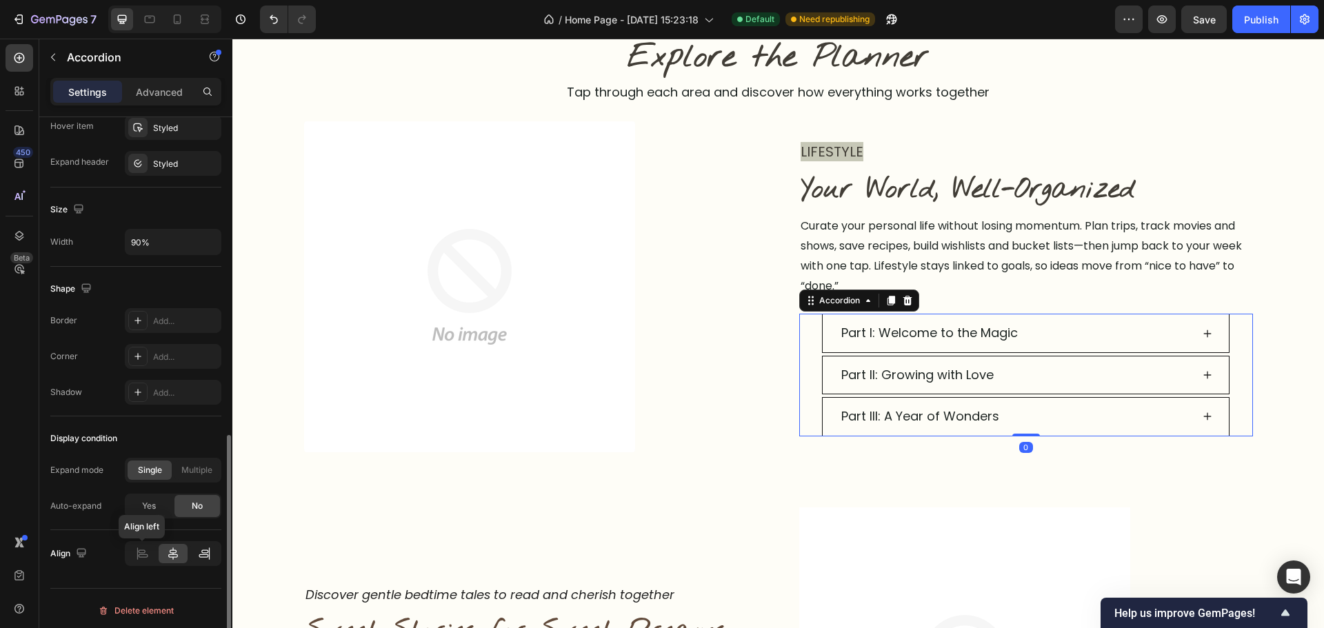
drag, startPoint x: 141, startPoint y: 552, endPoint x: 203, endPoint y: 554, distance: 62.8
click at [141, 552] on icon at bounding box center [142, 554] width 14 height 14
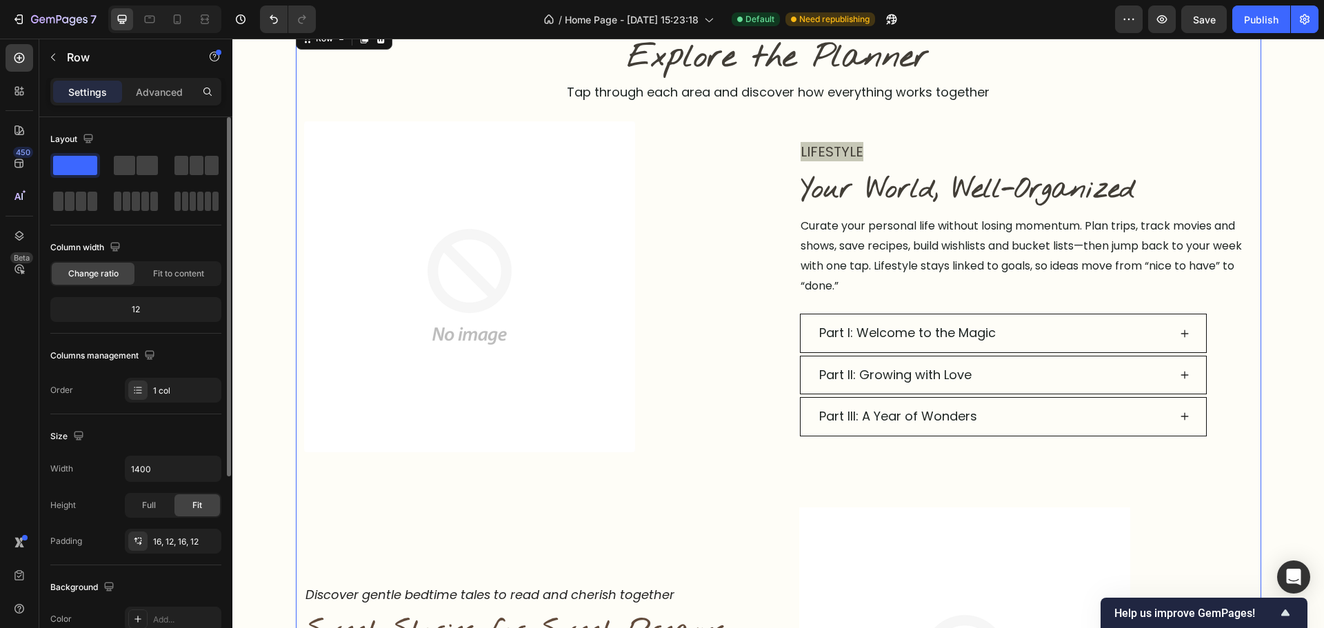
scroll to position [276, 0]
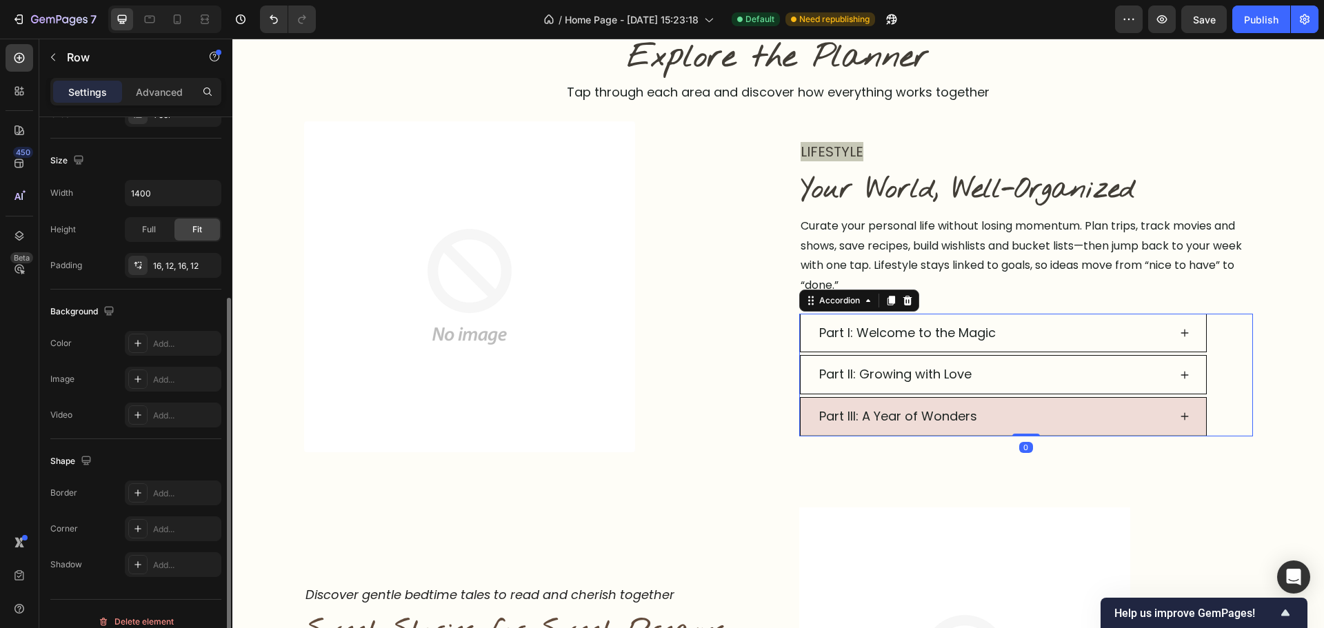
click at [962, 411] on p "Part III: A Year of Wonders" at bounding box center [898, 416] width 158 height 22
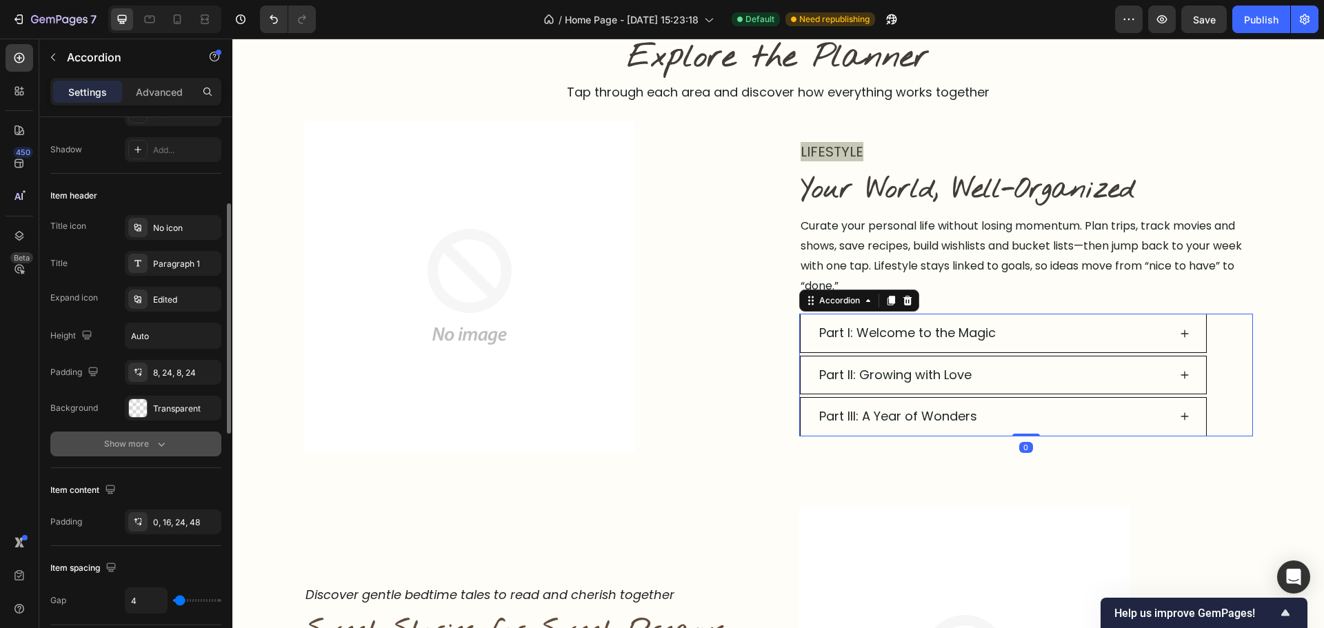
scroll to position [0, 0]
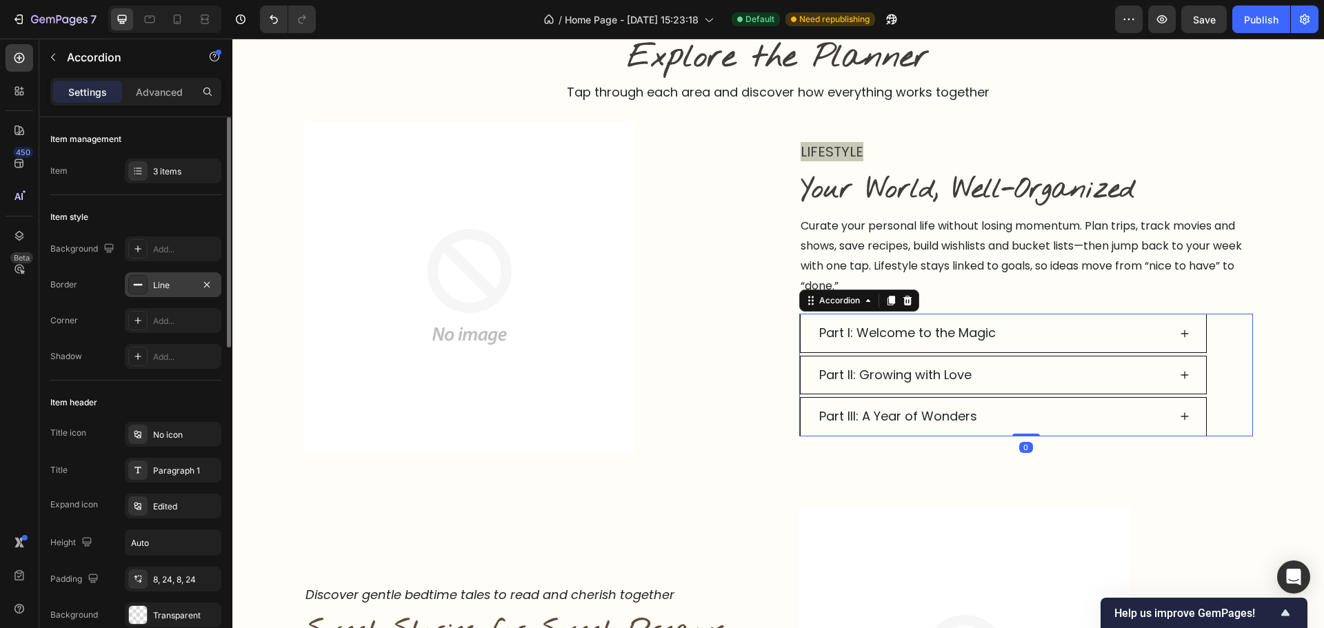
click at [177, 284] on div "Line" at bounding box center [173, 285] width 40 height 12
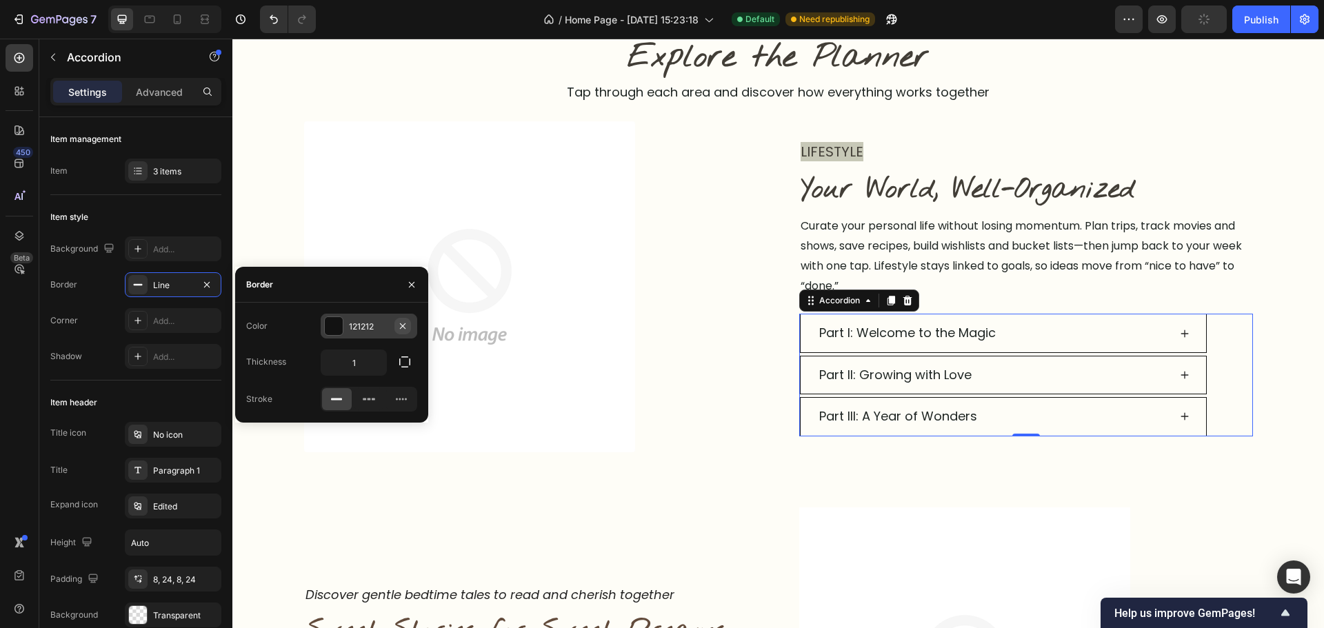
click at [403, 328] on icon "button" at bounding box center [402, 326] width 11 height 11
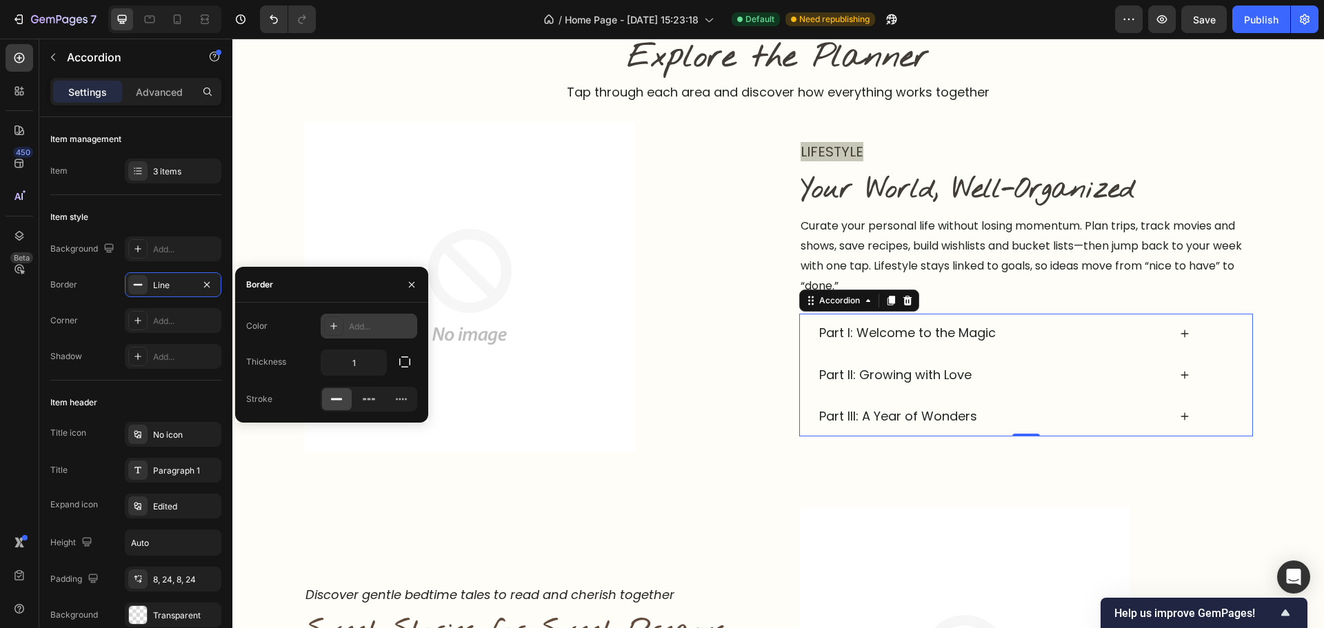
click at [367, 326] on div "Add..." at bounding box center [381, 327] width 65 height 12
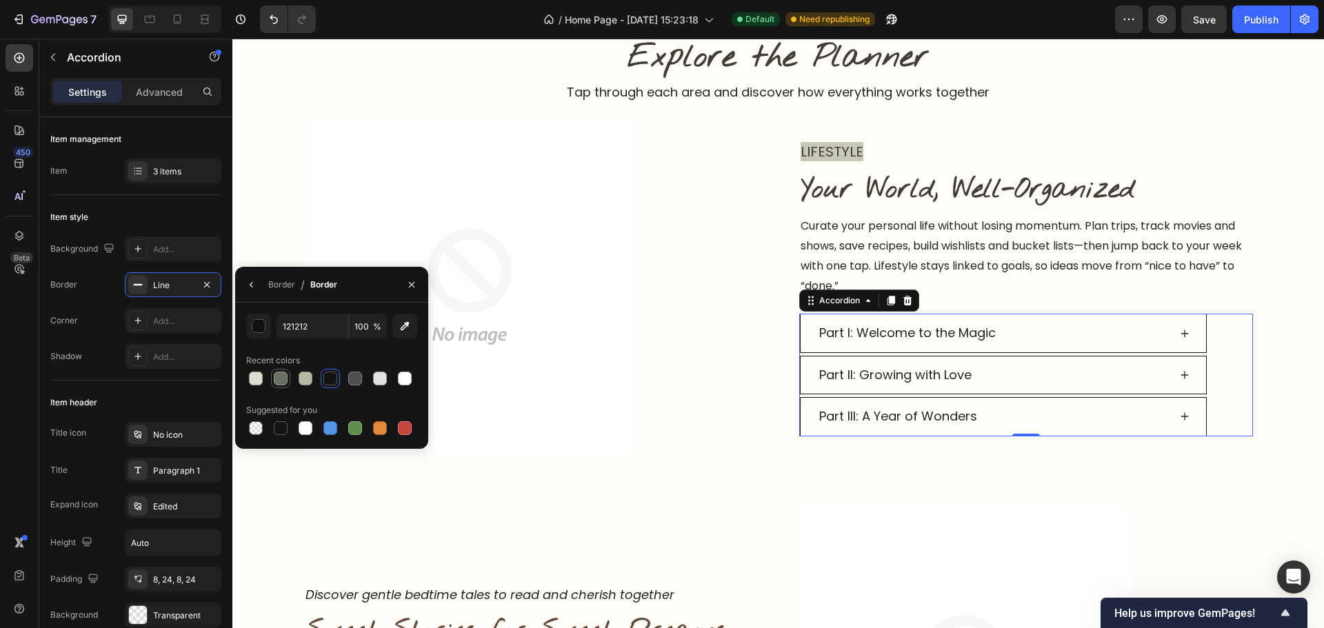
click at [283, 384] on div at bounding box center [281, 379] width 14 height 14
type input "696E63"
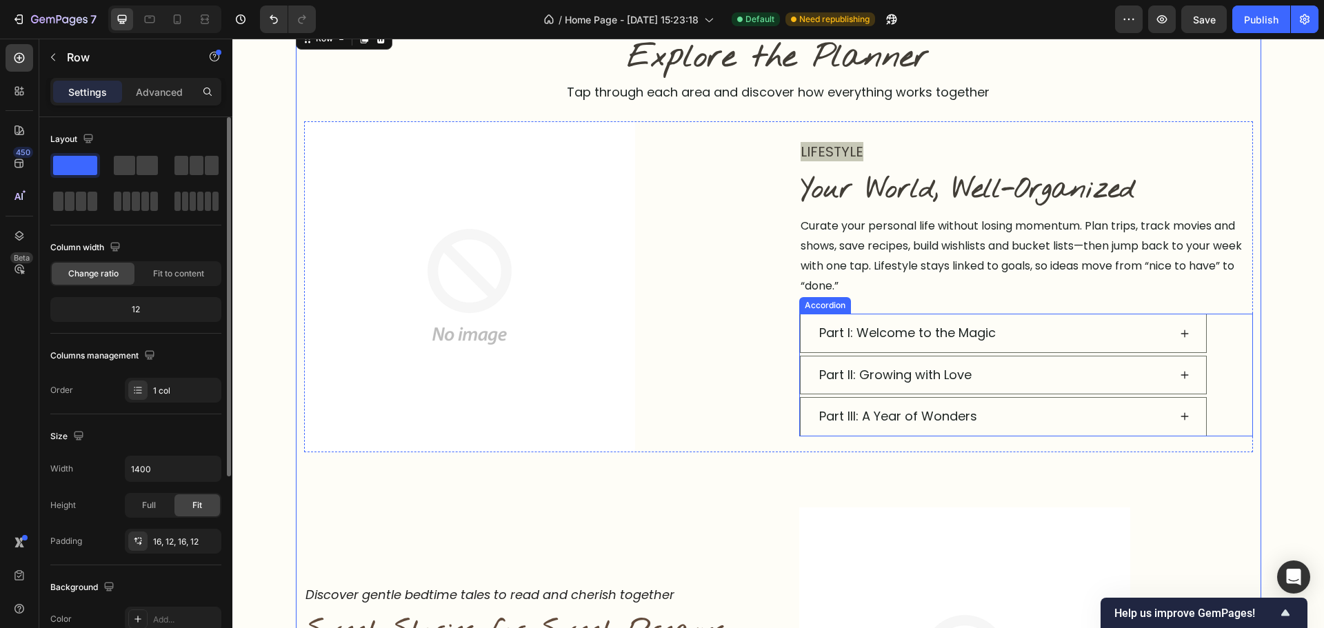
click at [1202, 323] on div "Part I: Welcome to the Magic" at bounding box center [1026, 333] width 452 height 39
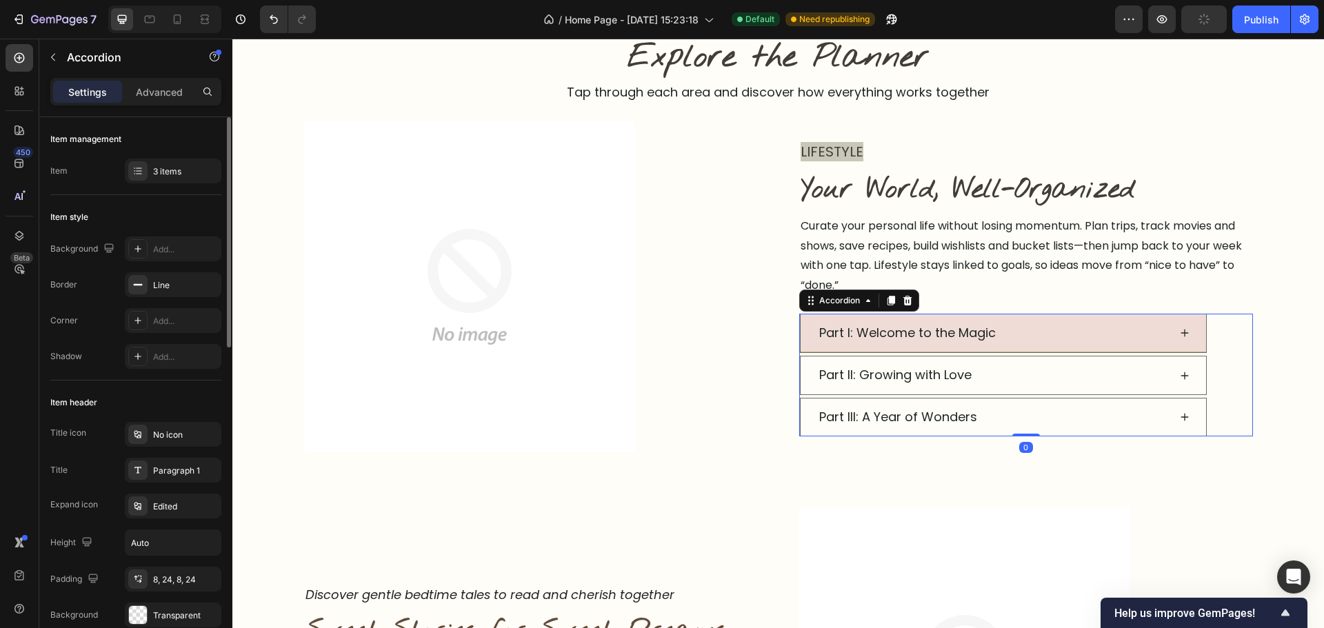
click at [1070, 348] on div "Part I: Welcome to the Magic" at bounding box center [1003, 333] width 405 height 38
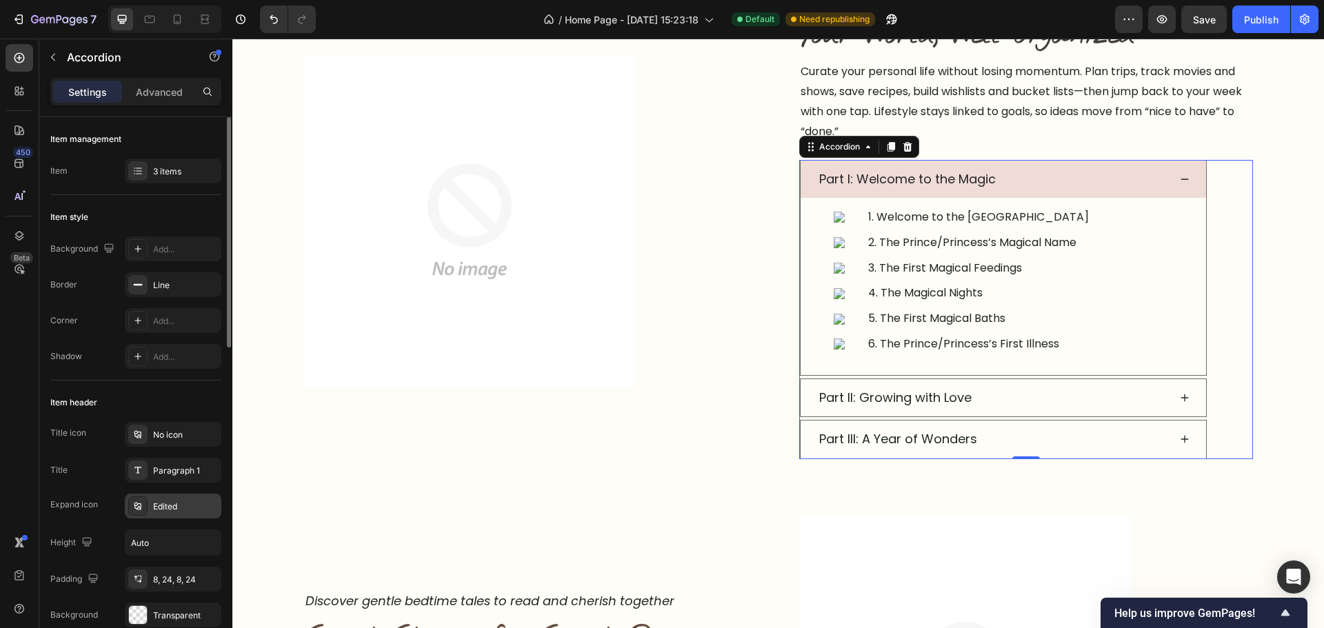
click at [181, 502] on div "Edited" at bounding box center [185, 507] width 65 height 12
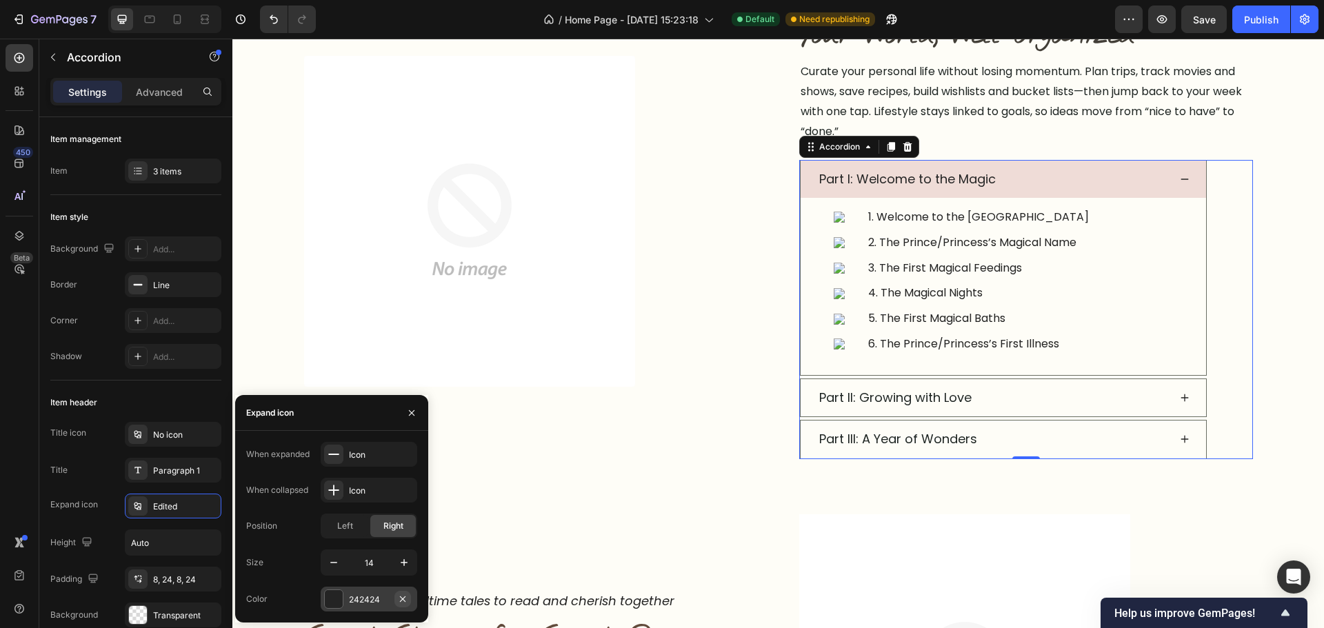
click at [403, 601] on icon "button" at bounding box center [402, 599] width 11 height 11
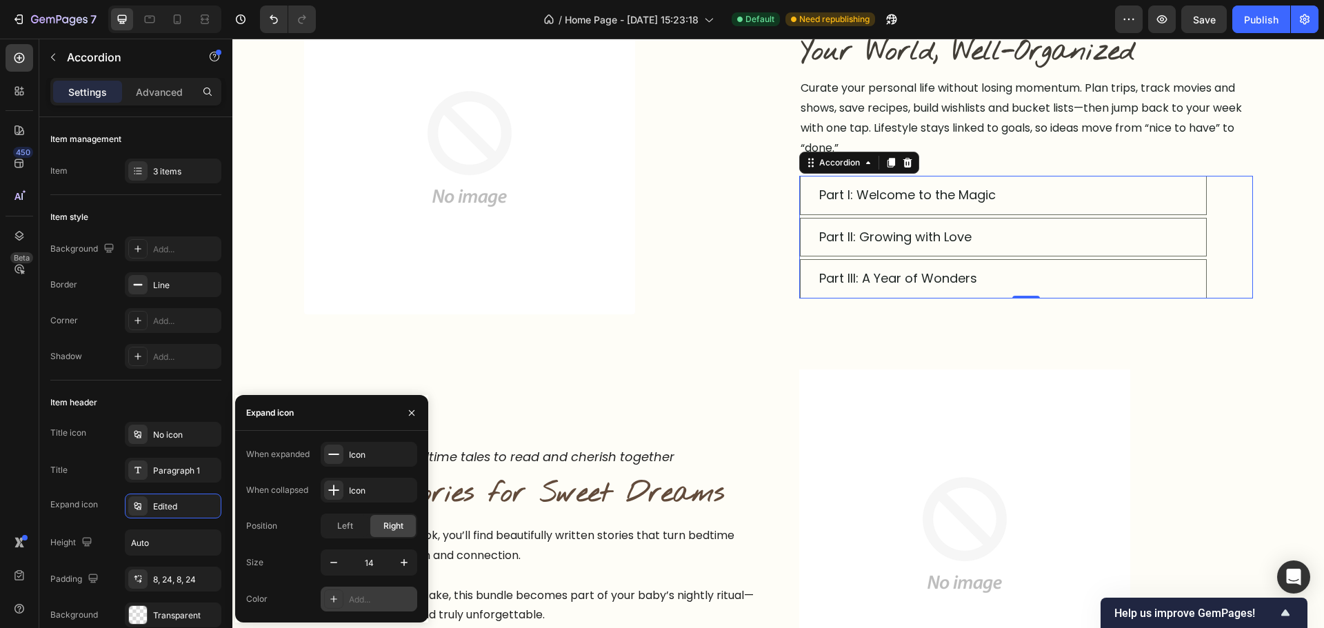
scroll to position [986, 0]
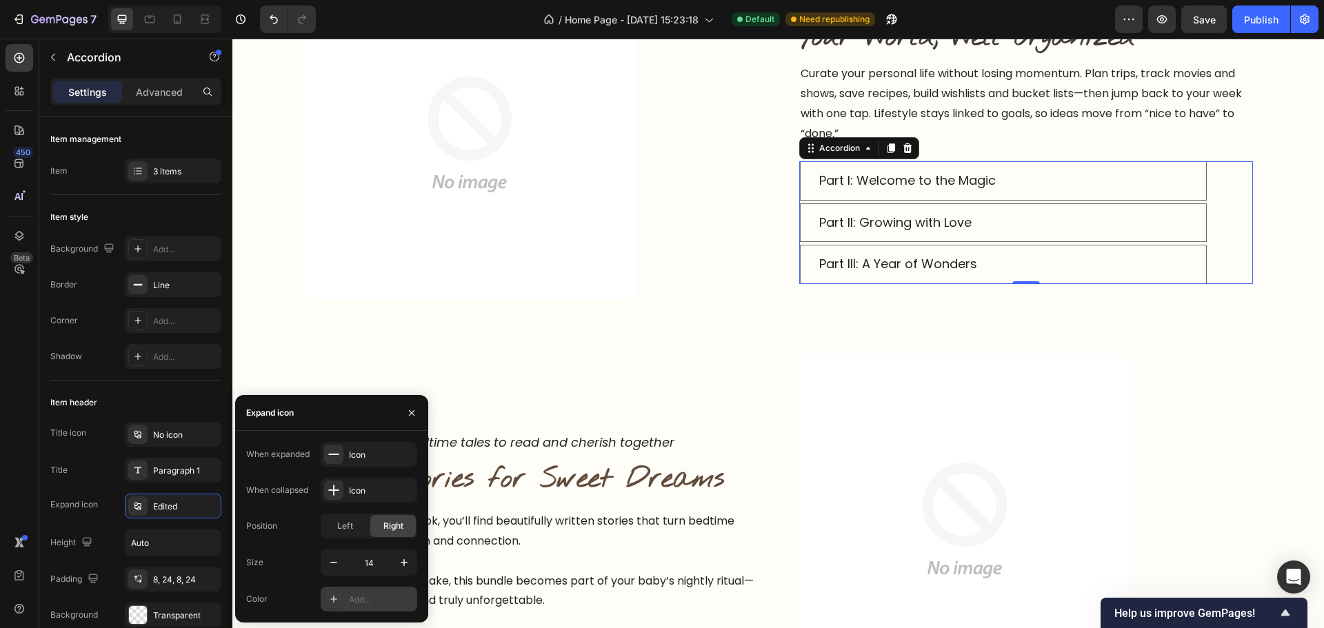
click at [355, 606] on div "Add..." at bounding box center [369, 599] width 97 height 25
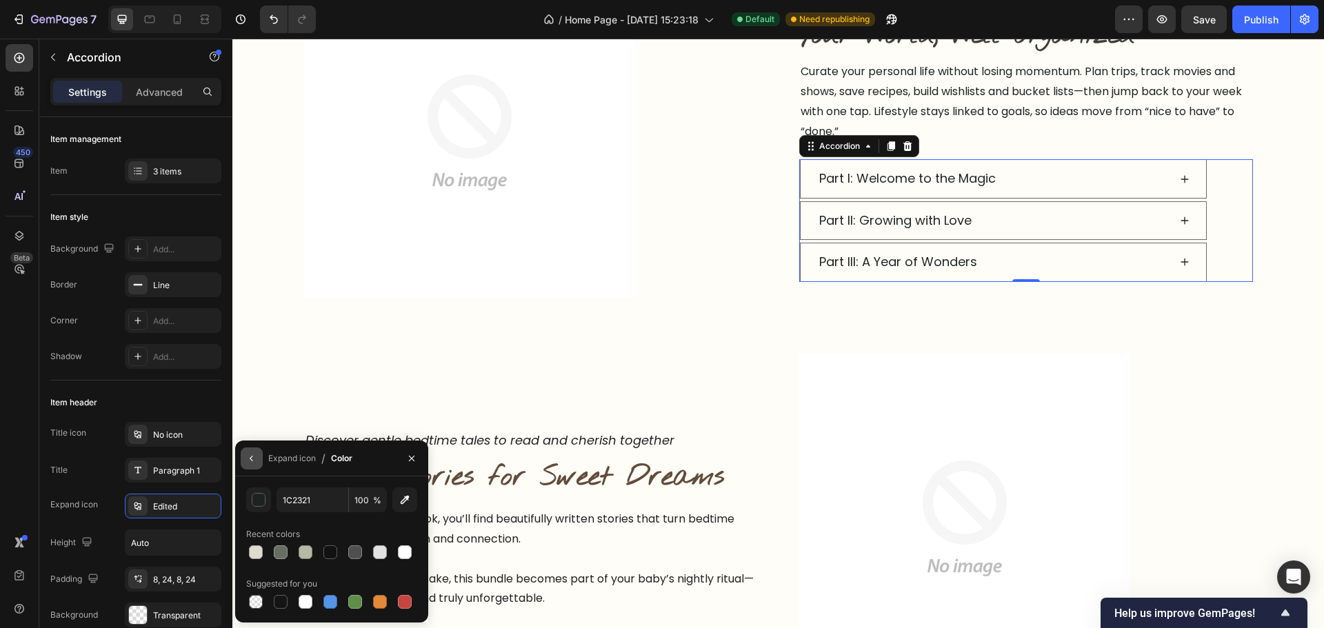
click at [252, 454] on icon "button" at bounding box center [251, 458] width 11 height 11
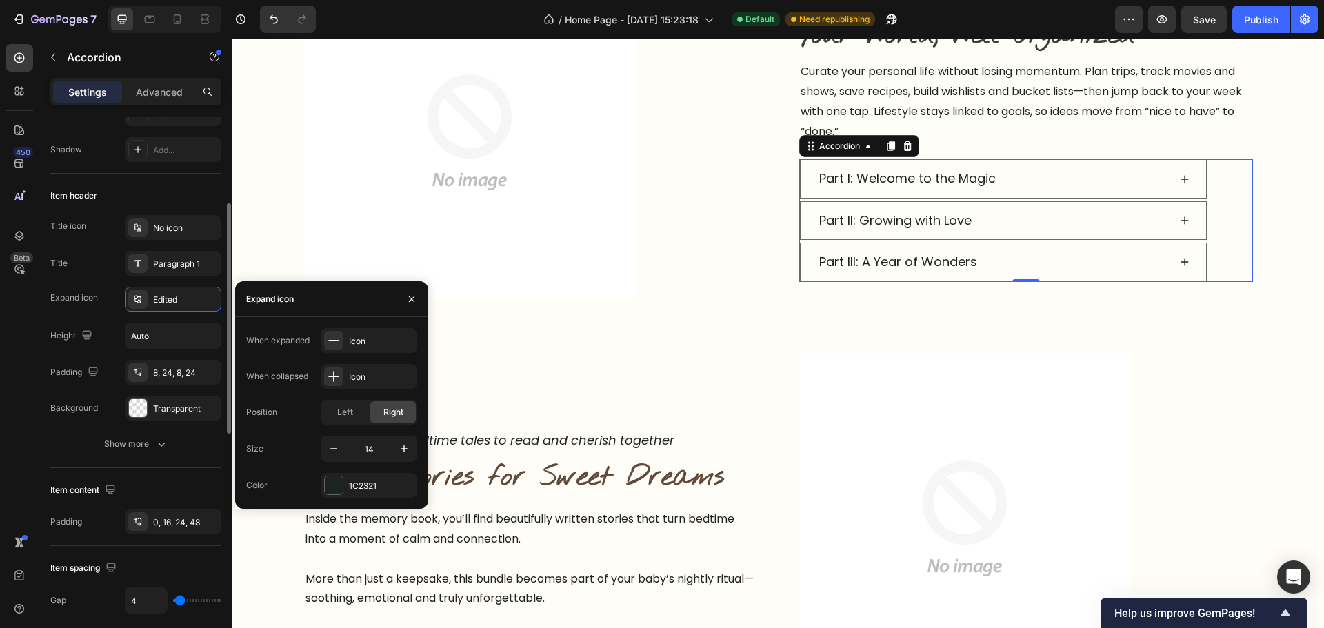
scroll to position [414, 0]
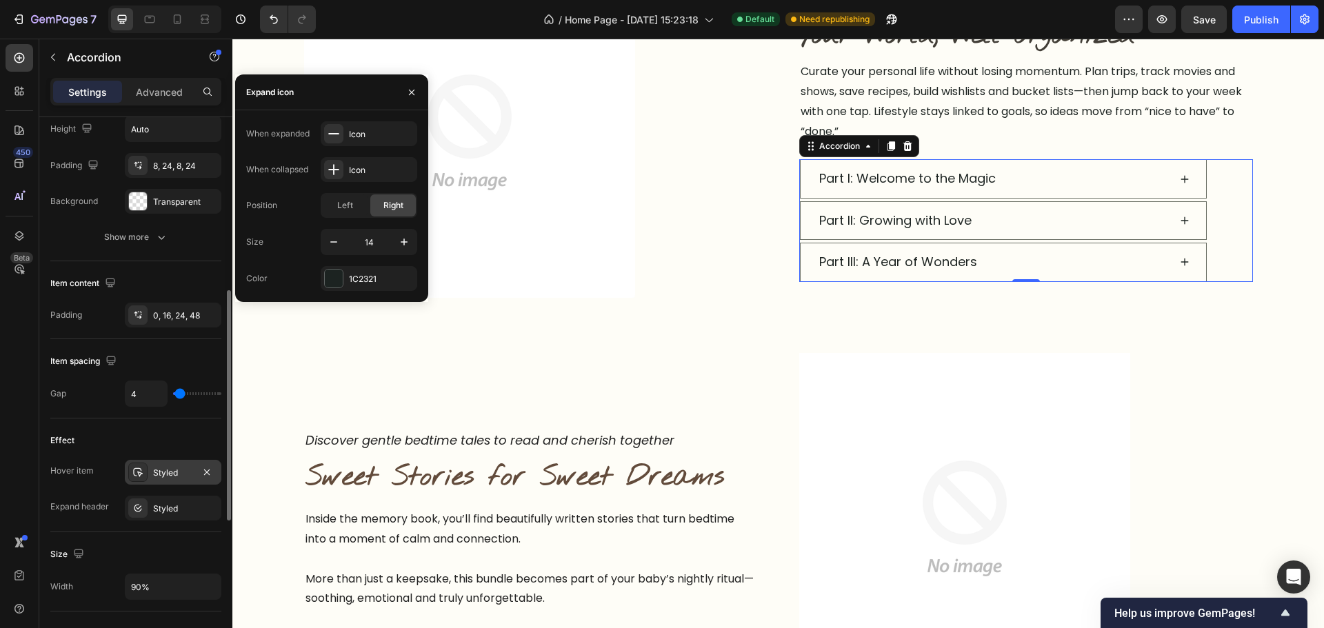
click at [156, 463] on div "Styled" at bounding box center [173, 472] width 97 height 25
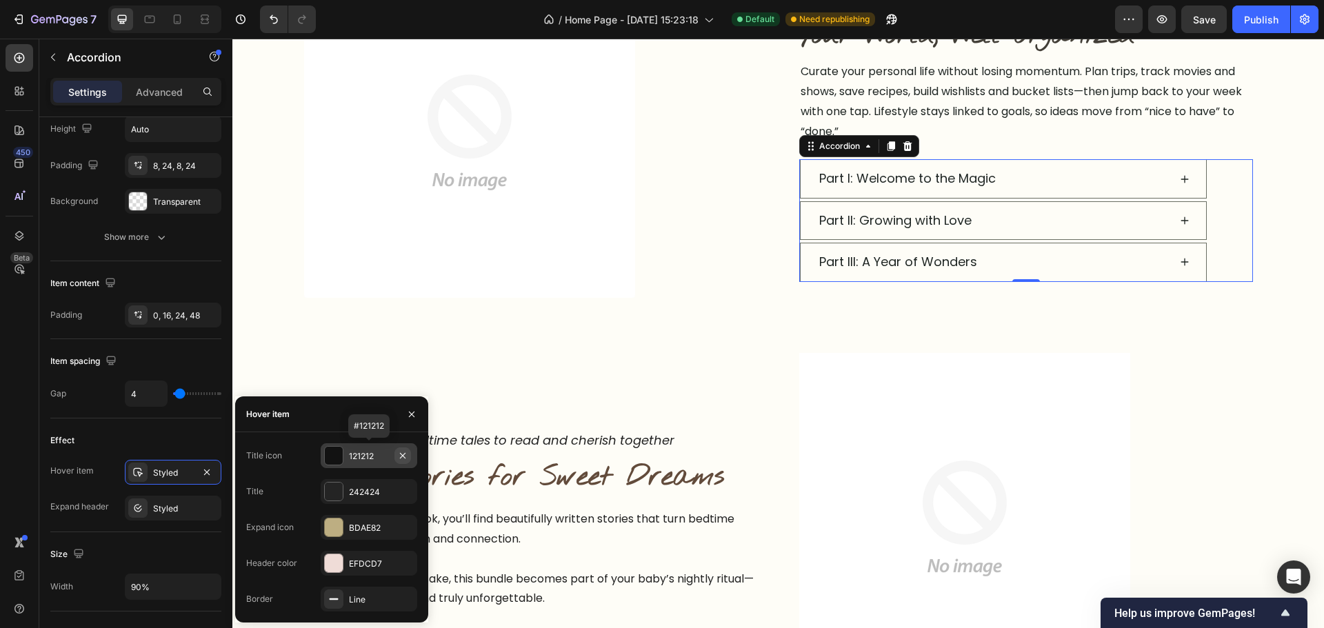
click at [403, 458] on icon "button" at bounding box center [402, 455] width 11 height 11
click at [405, 492] on icon "button" at bounding box center [402, 491] width 11 height 11
click at [365, 494] on div "Add..." at bounding box center [381, 492] width 65 height 12
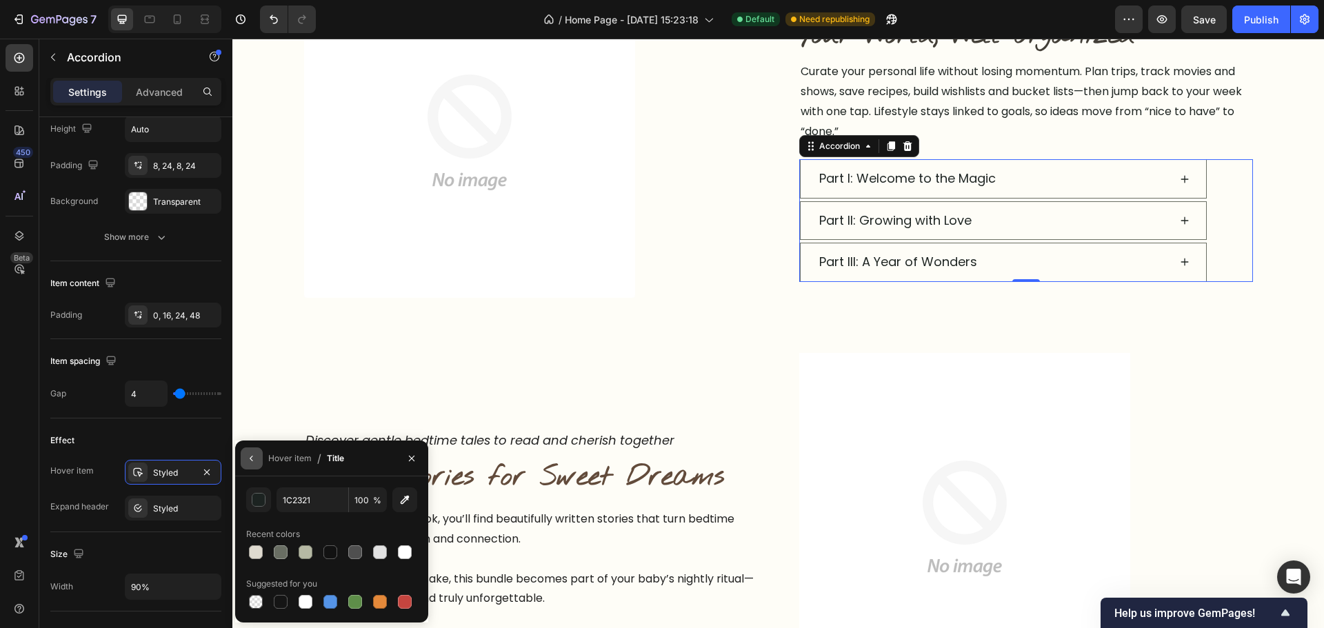
click at [248, 459] on icon "button" at bounding box center [251, 458] width 11 height 11
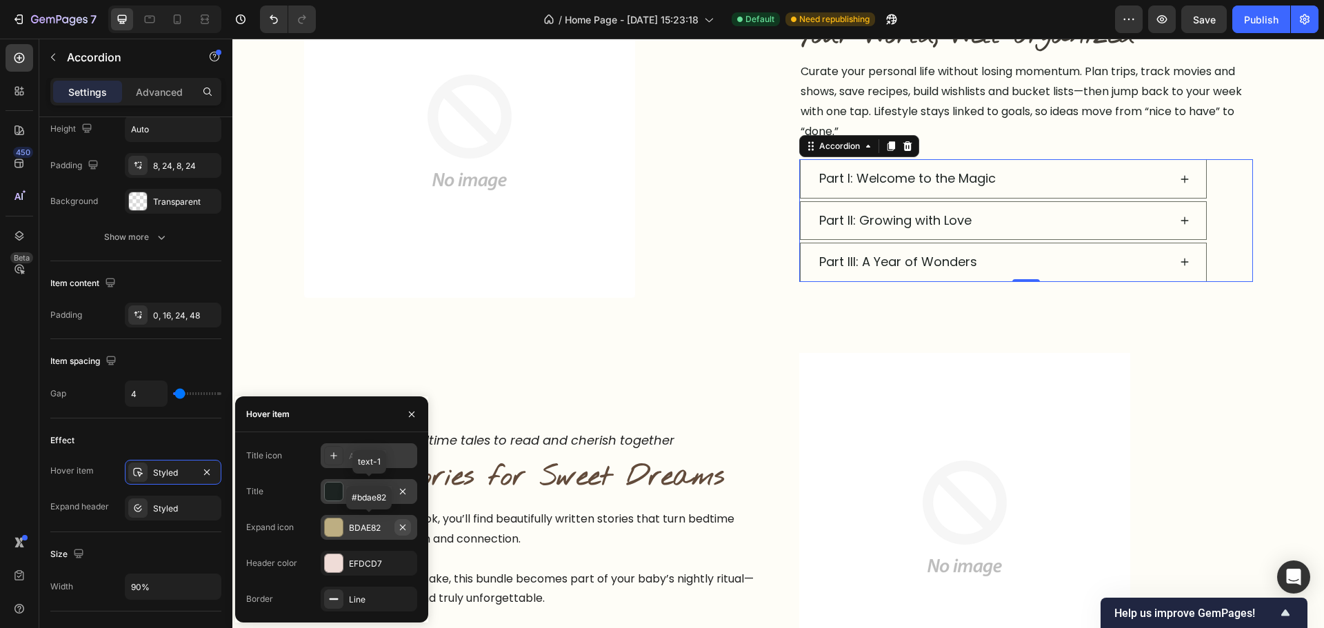
click at [410, 527] on button "button" at bounding box center [402, 527] width 17 height 17
click at [363, 537] on div "Add..." at bounding box center [369, 527] width 97 height 25
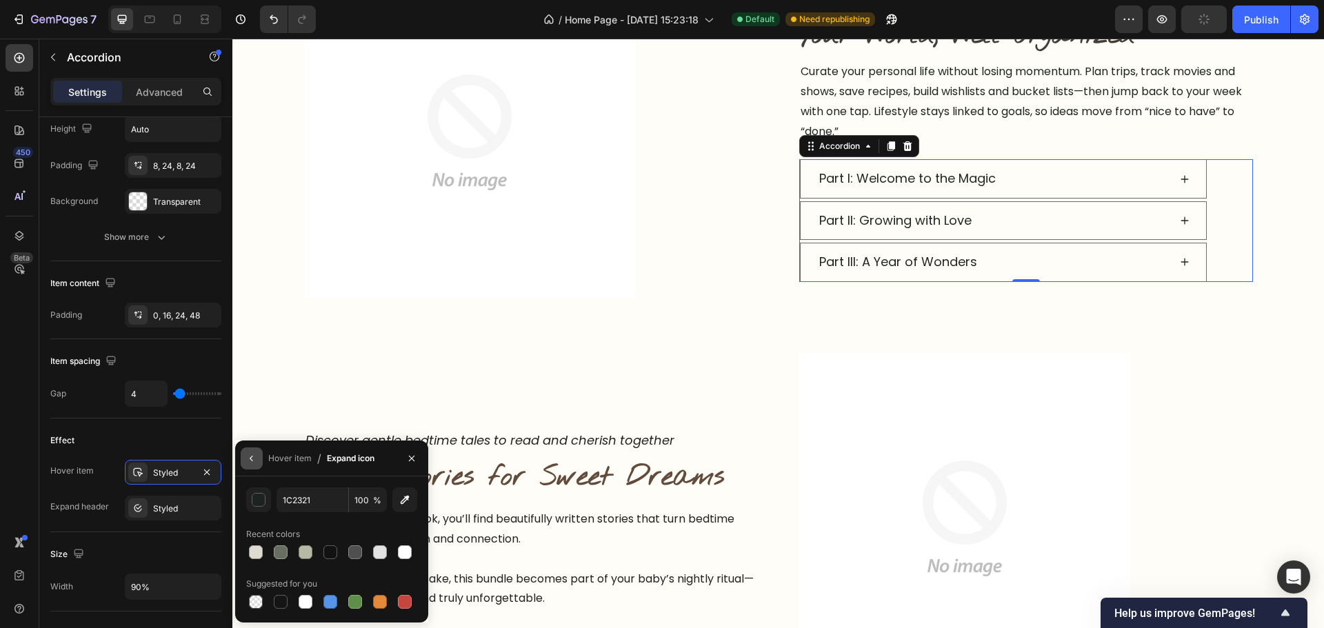
click at [261, 459] on button "button" at bounding box center [252, 459] width 22 height 22
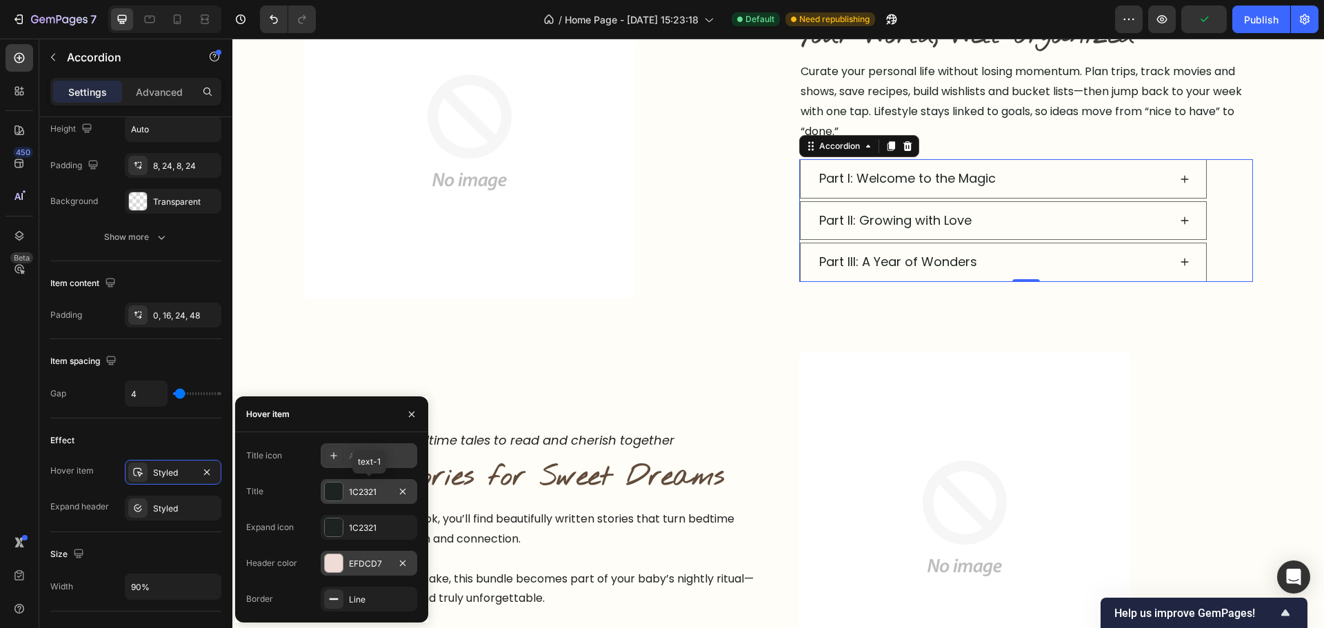
click at [354, 569] on div "EFDCD7" at bounding box center [369, 564] width 40 height 12
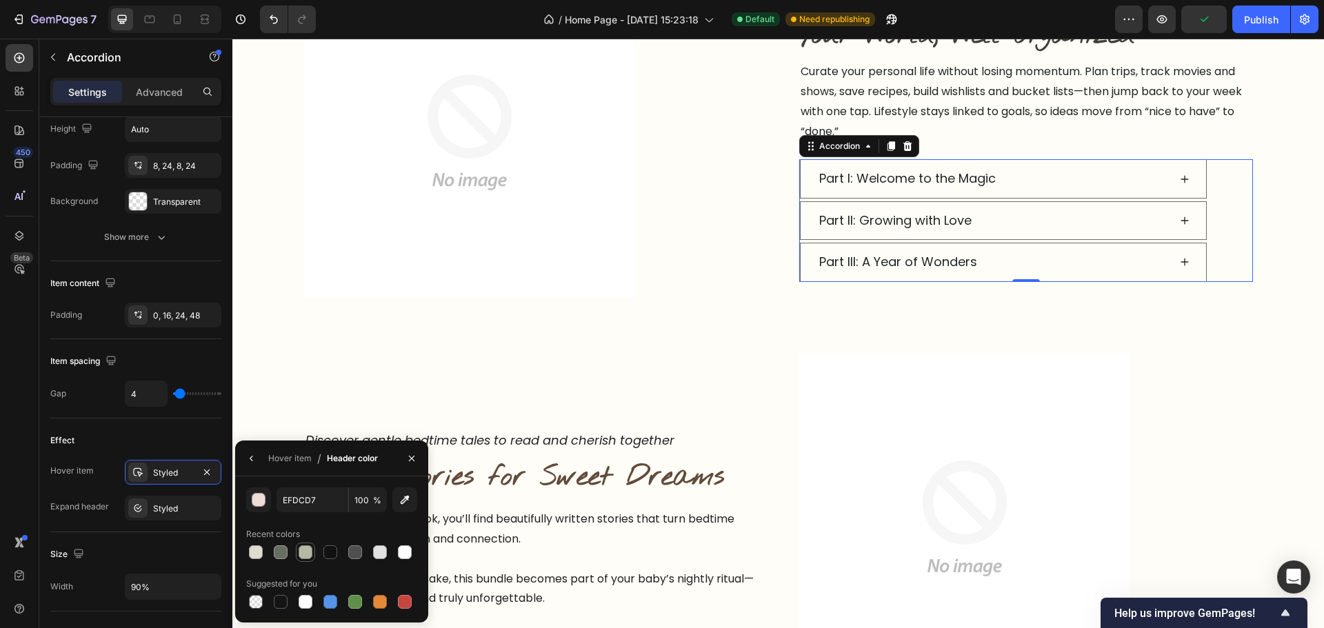
click at [306, 552] on div at bounding box center [306, 552] width 14 height 14
type input "B6B9A4"
click at [251, 453] on icon "button" at bounding box center [251, 458] width 11 height 11
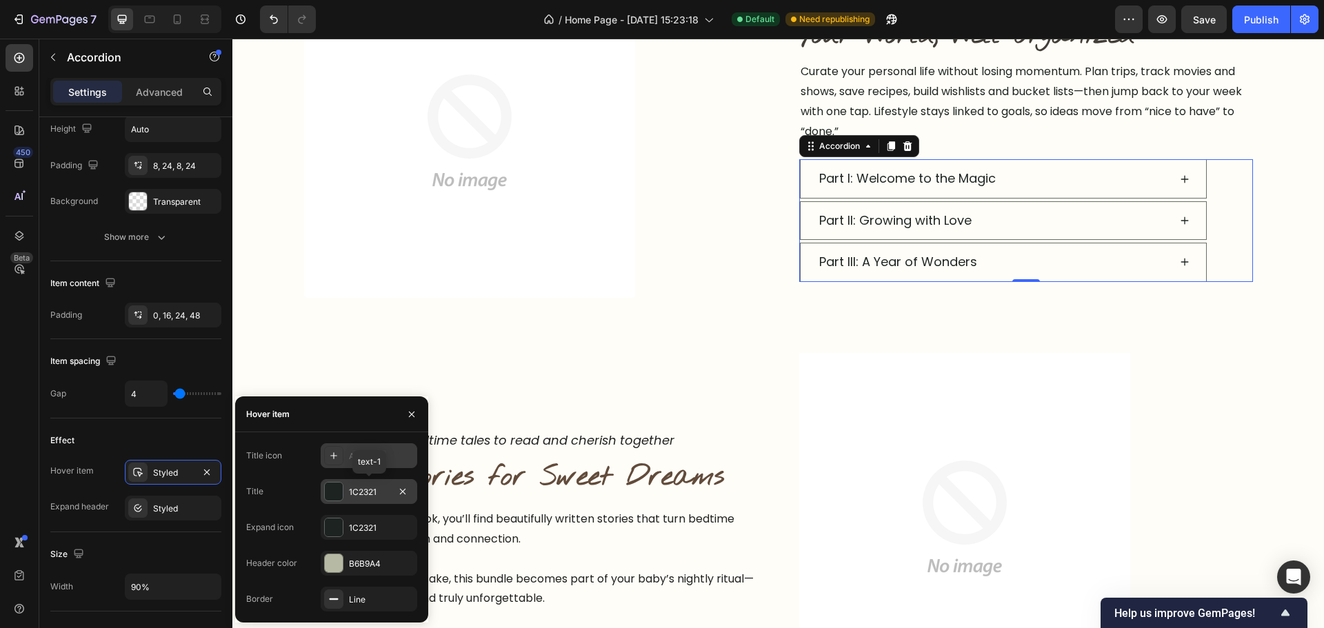
drag, startPoint x: 401, startPoint y: 600, endPoint x: 423, endPoint y: 595, distance: 22.6
click at [0, 0] on icon "button" at bounding box center [0, 0] width 0 height 0
click at [160, 512] on div "Styled" at bounding box center [173, 509] width 40 height 12
click at [408, 457] on icon "button" at bounding box center [402, 455] width 11 height 11
click at [399, 492] on icon "button" at bounding box center [402, 491] width 11 height 11
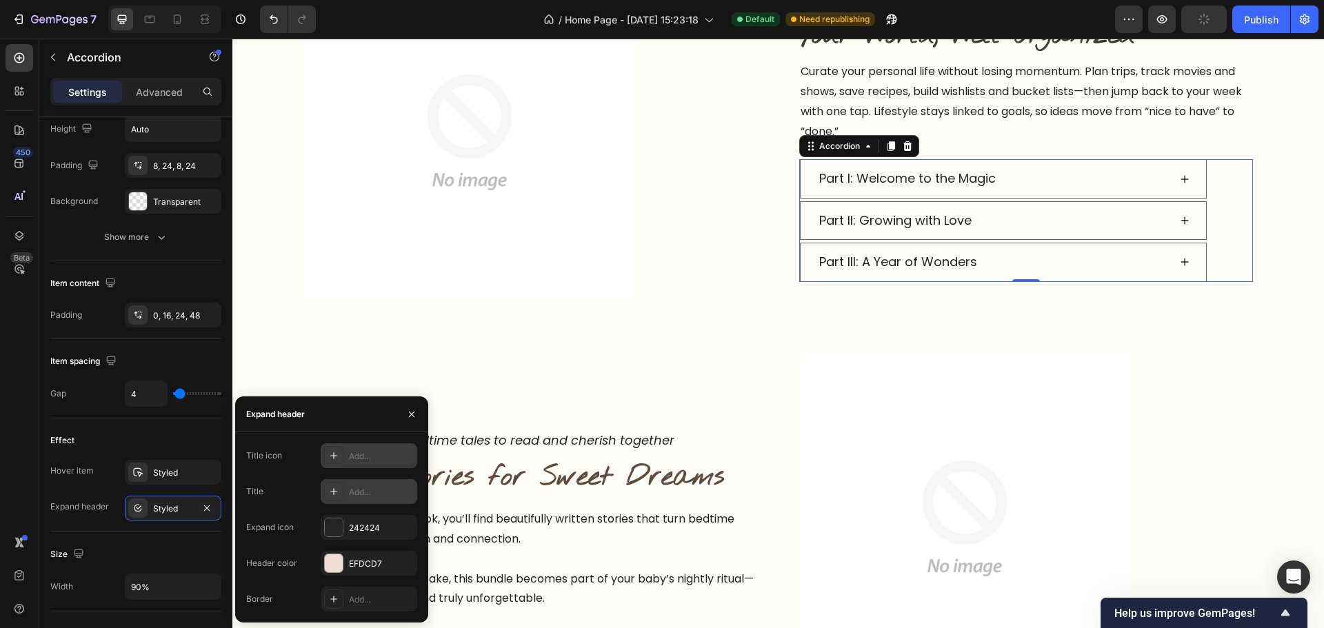
click at [354, 497] on div "Add..." at bounding box center [381, 492] width 65 height 12
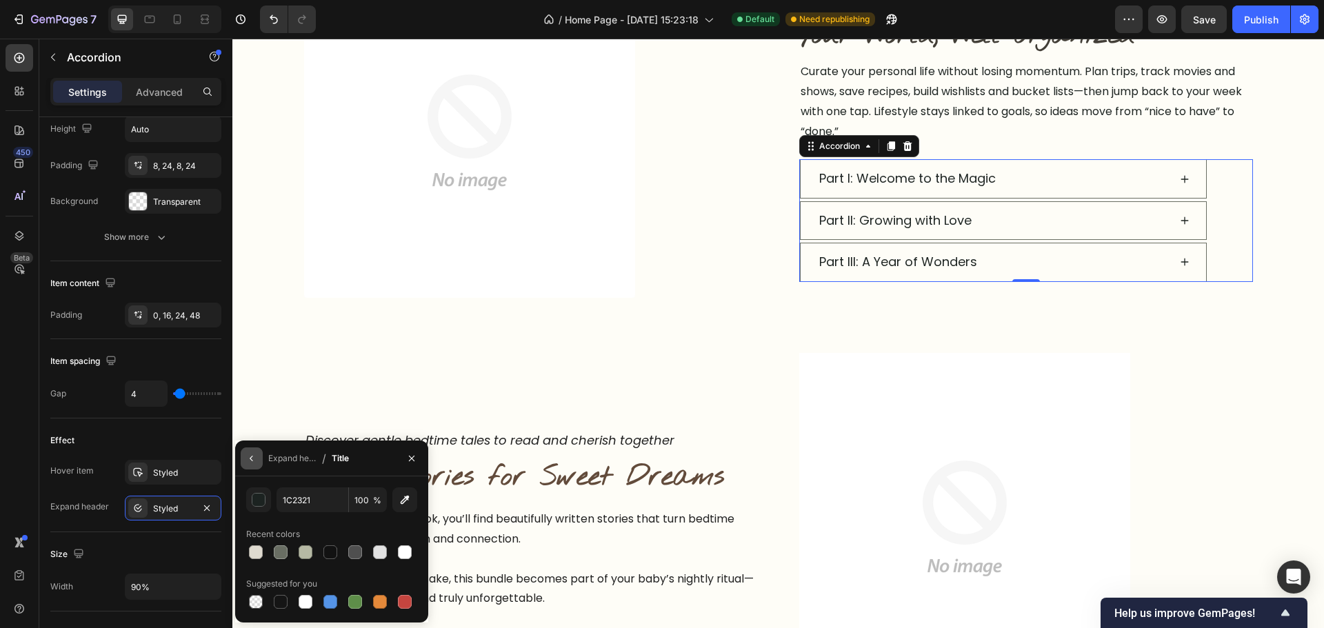
click at [254, 465] on button "button" at bounding box center [252, 459] width 22 height 22
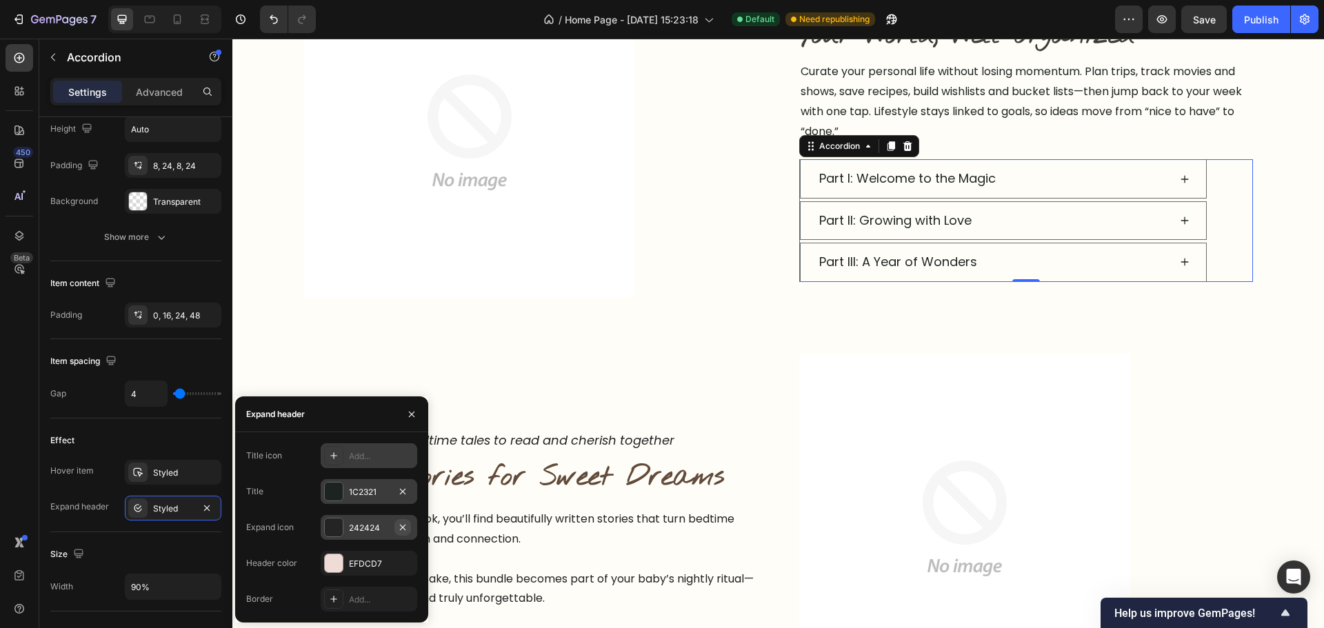
click at [408, 526] on button "button" at bounding box center [402, 527] width 17 height 17
click at [343, 523] on div at bounding box center [333, 527] width 19 height 19
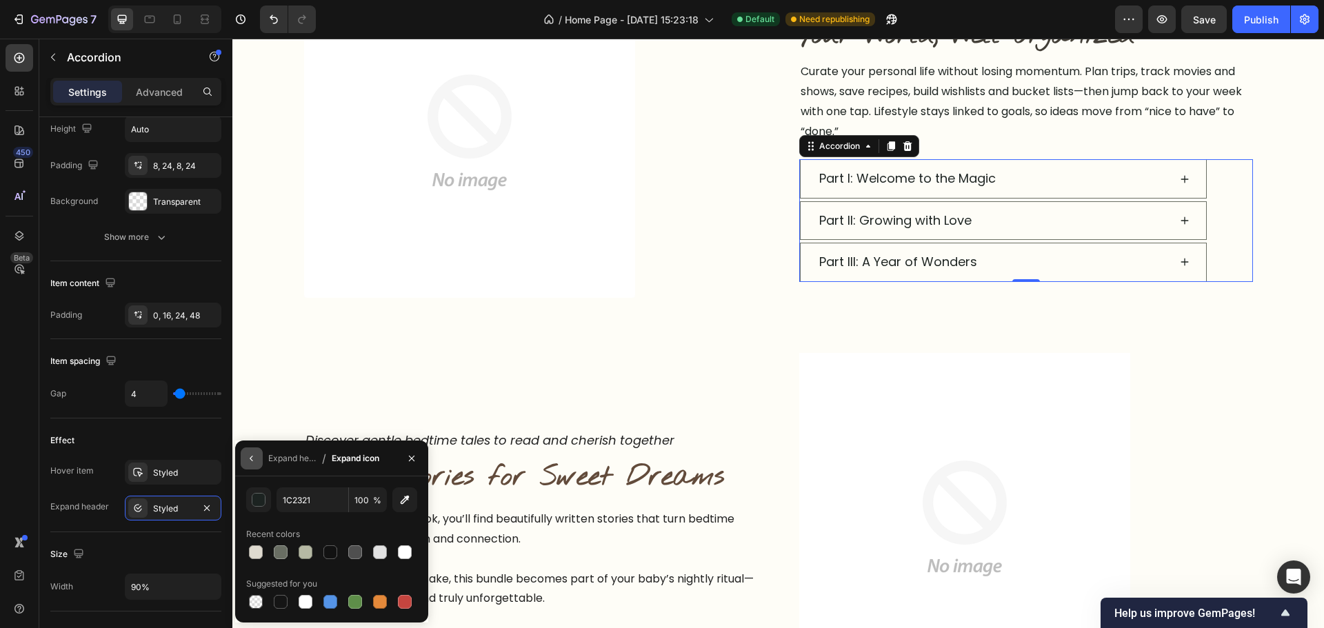
click at [252, 455] on icon "button" at bounding box center [251, 458] width 11 height 11
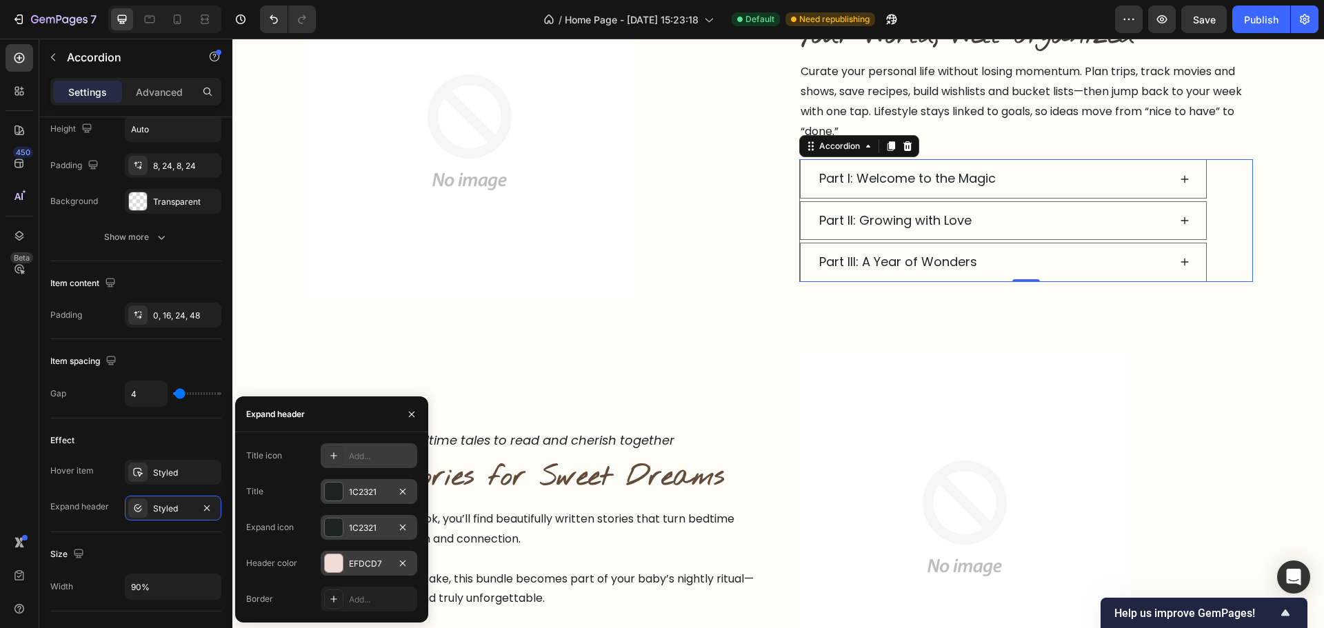
click at [342, 565] on div at bounding box center [334, 563] width 18 height 18
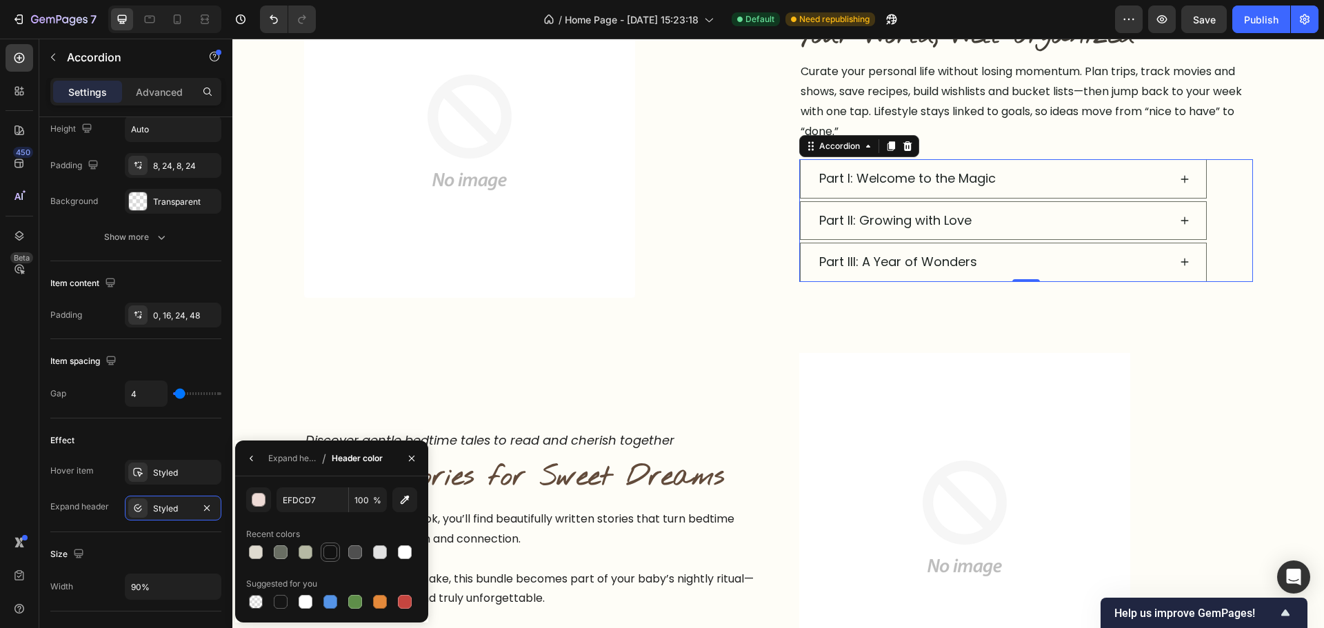
drag, startPoint x: 303, startPoint y: 556, endPoint x: 330, endPoint y: 554, distance: 26.9
click at [303, 556] on div at bounding box center [306, 552] width 14 height 14
type input "B6B9A4"
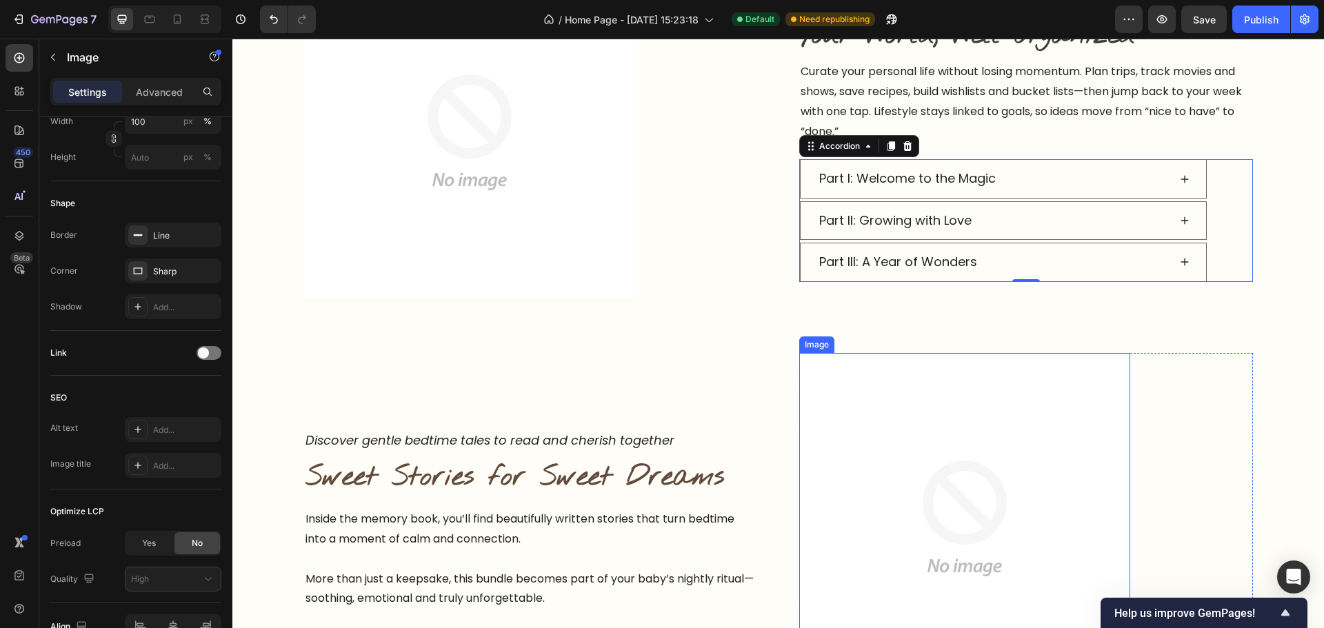
click at [854, 465] on img at bounding box center [964, 519] width 331 height 332
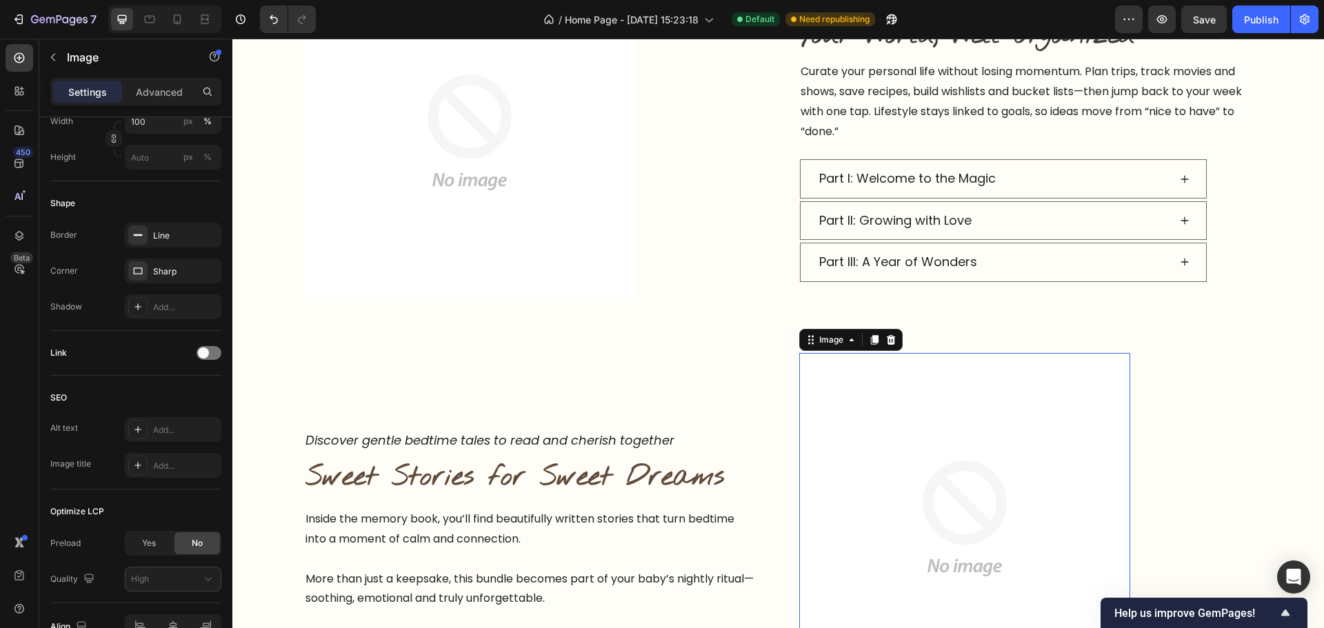
scroll to position [0, 0]
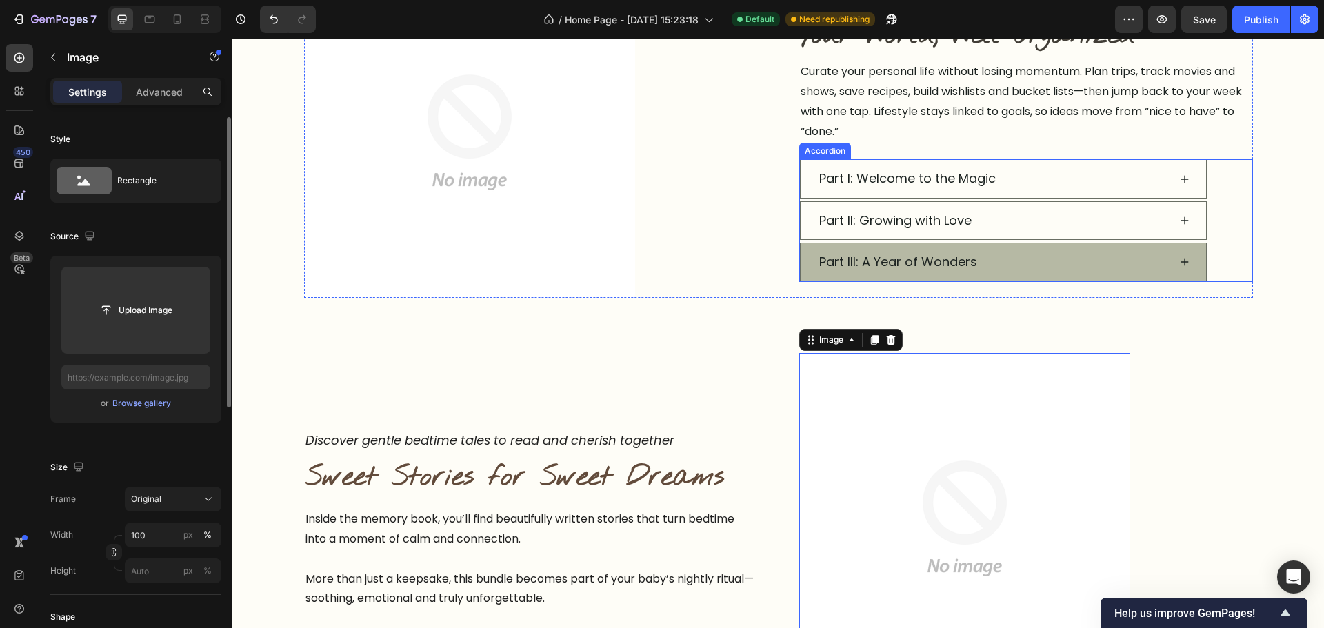
click at [1048, 252] on div "Part III: A Year of Wonders" at bounding box center [993, 262] width 352 height 26
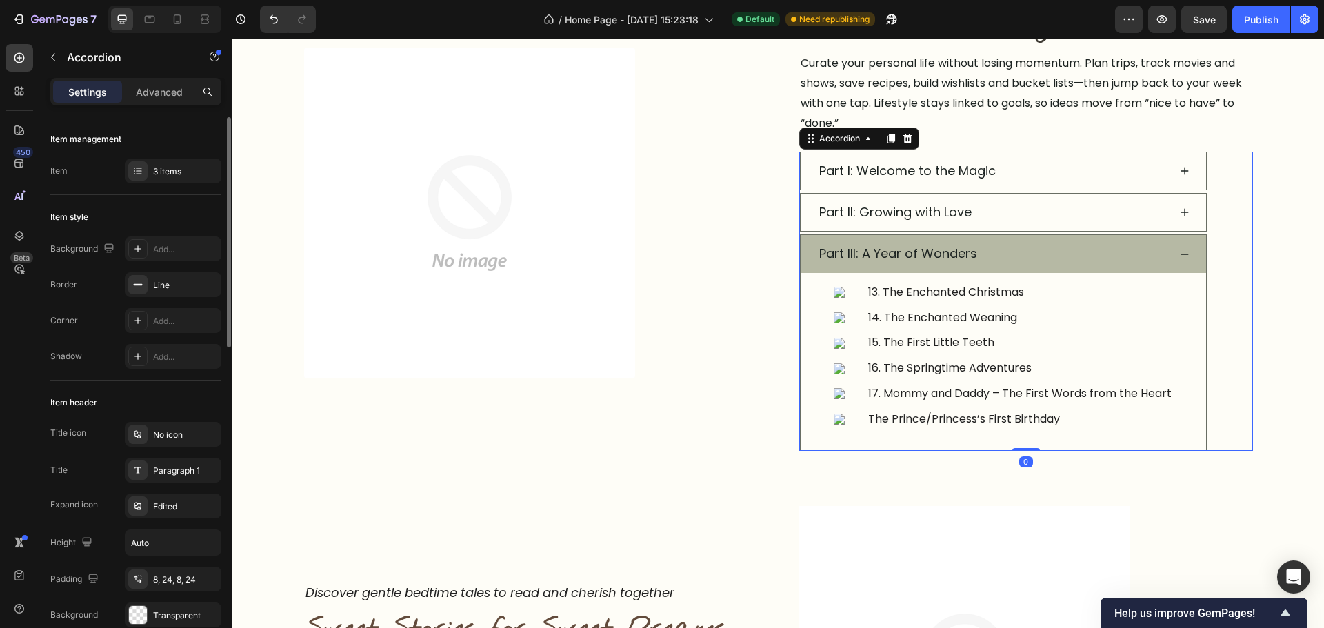
scroll to position [970, 0]
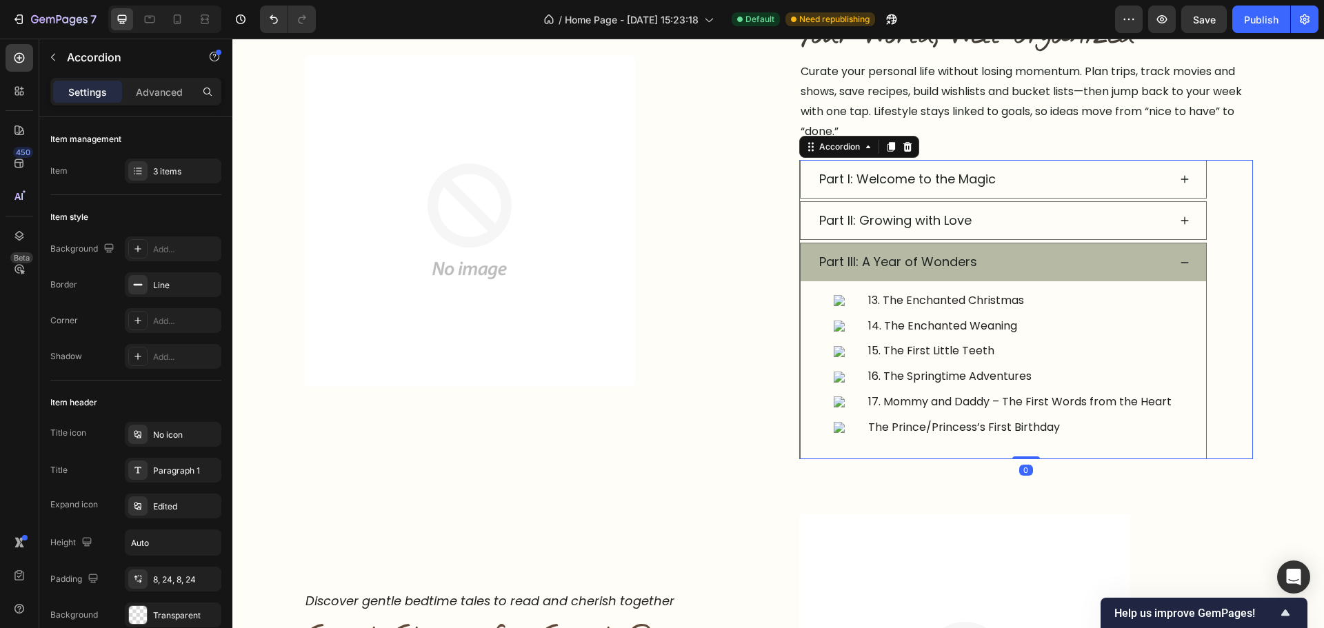
click at [1052, 251] on div "Part III: A Year of Wonders" at bounding box center [993, 262] width 352 height 26
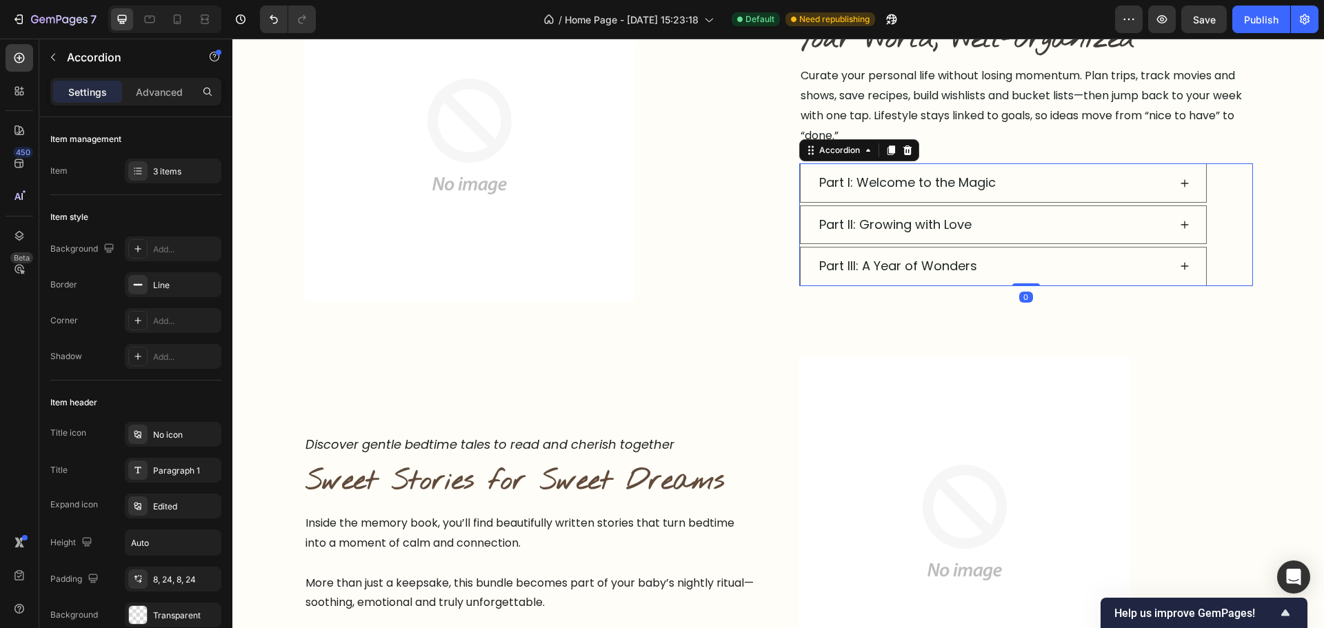
scroll to position [986, 0]
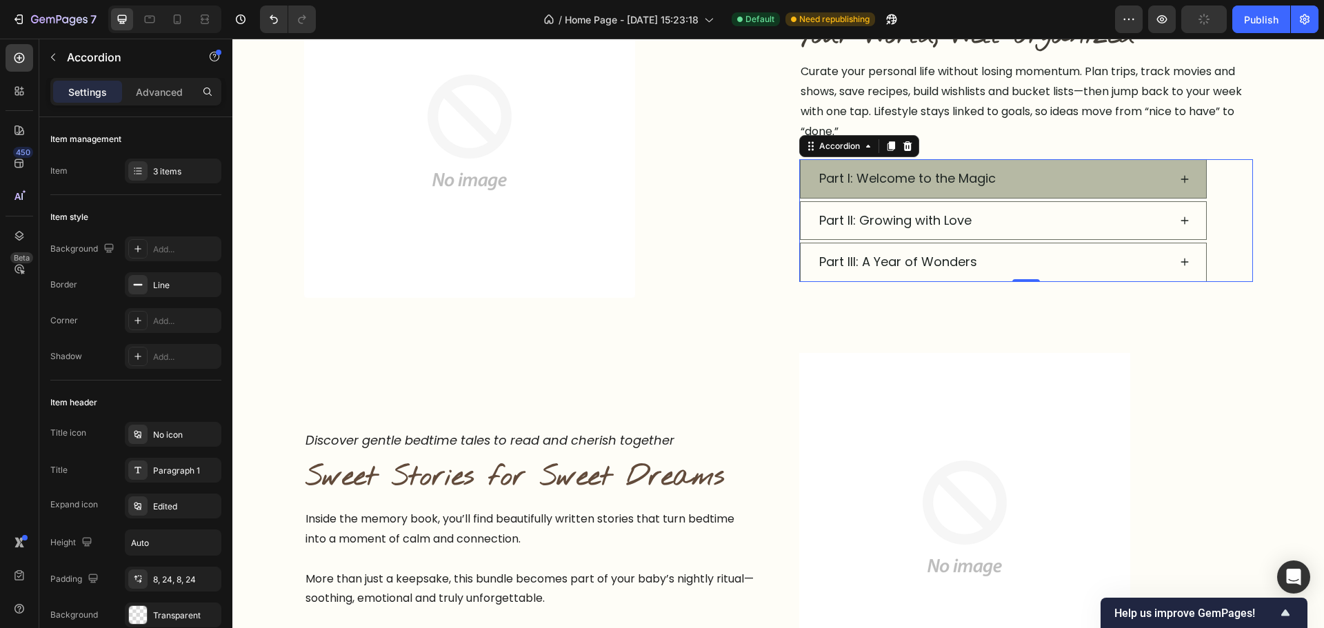
click at [1030, 182] on div "Part I: Welcome to the Magic" at bounding box center [993, 179] width 352 height 26
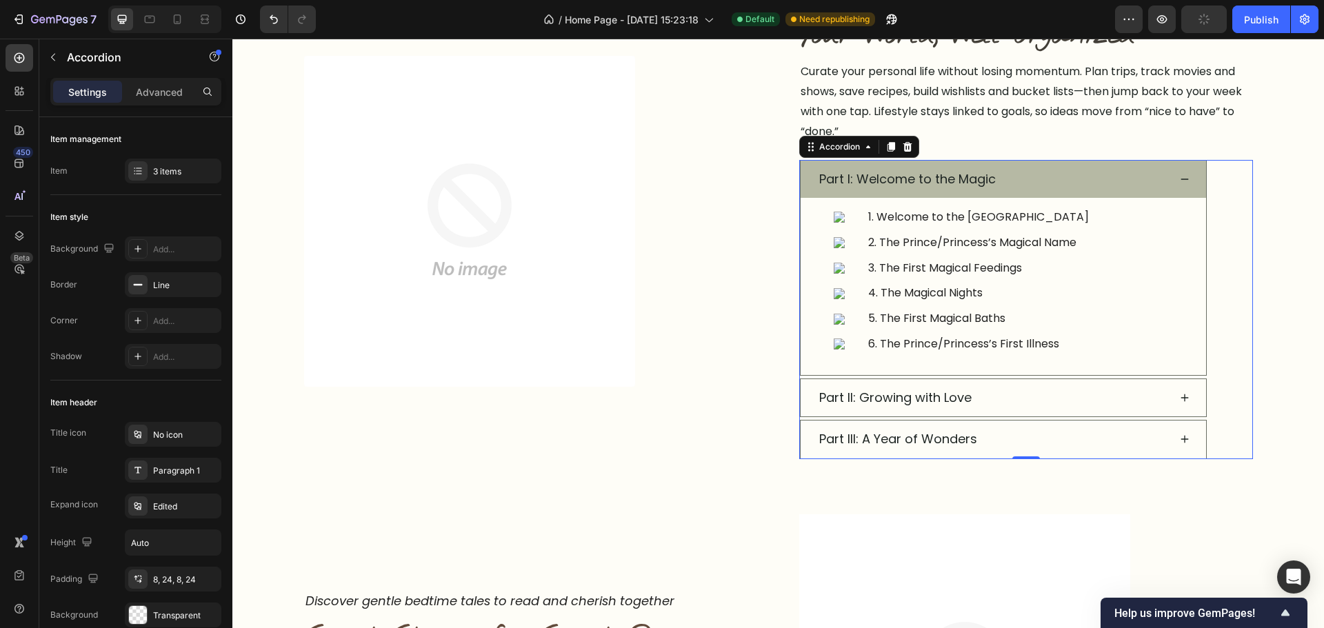
click at [1030, 181] on div "Part I: Welcome to the Magic" at bounding box center [993, 179] width 352 height 26
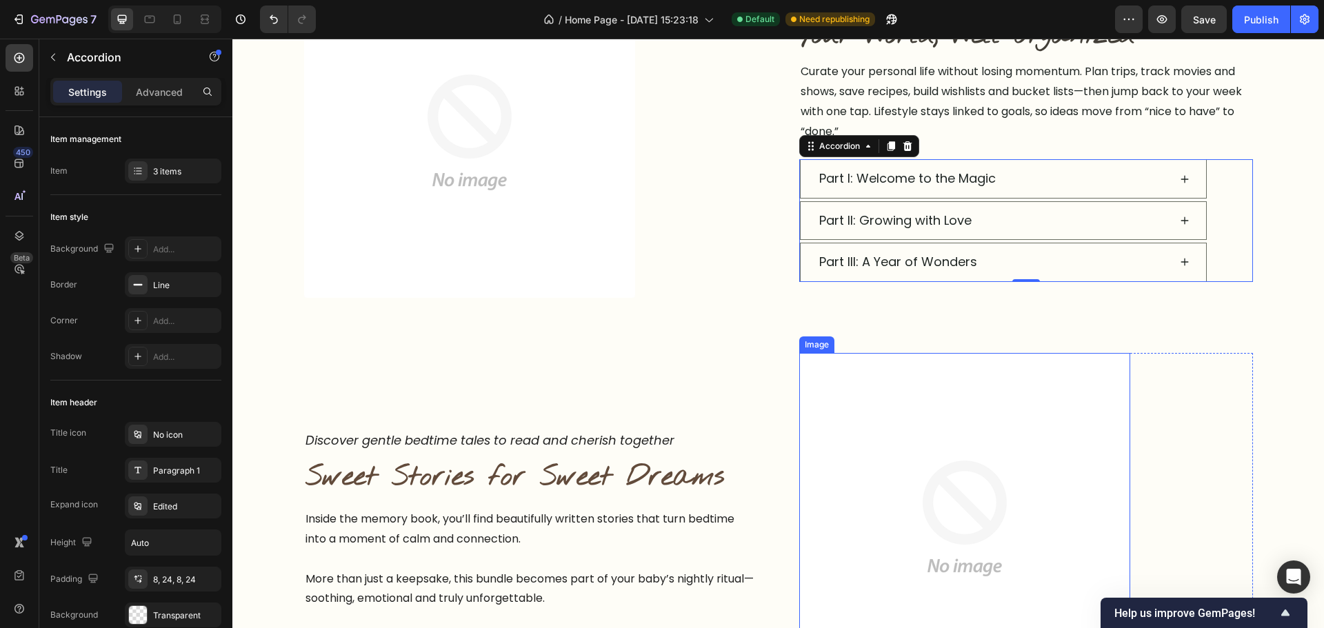
click at [1039, 426] on img at bounding box center [964, 519] width 331 height 332
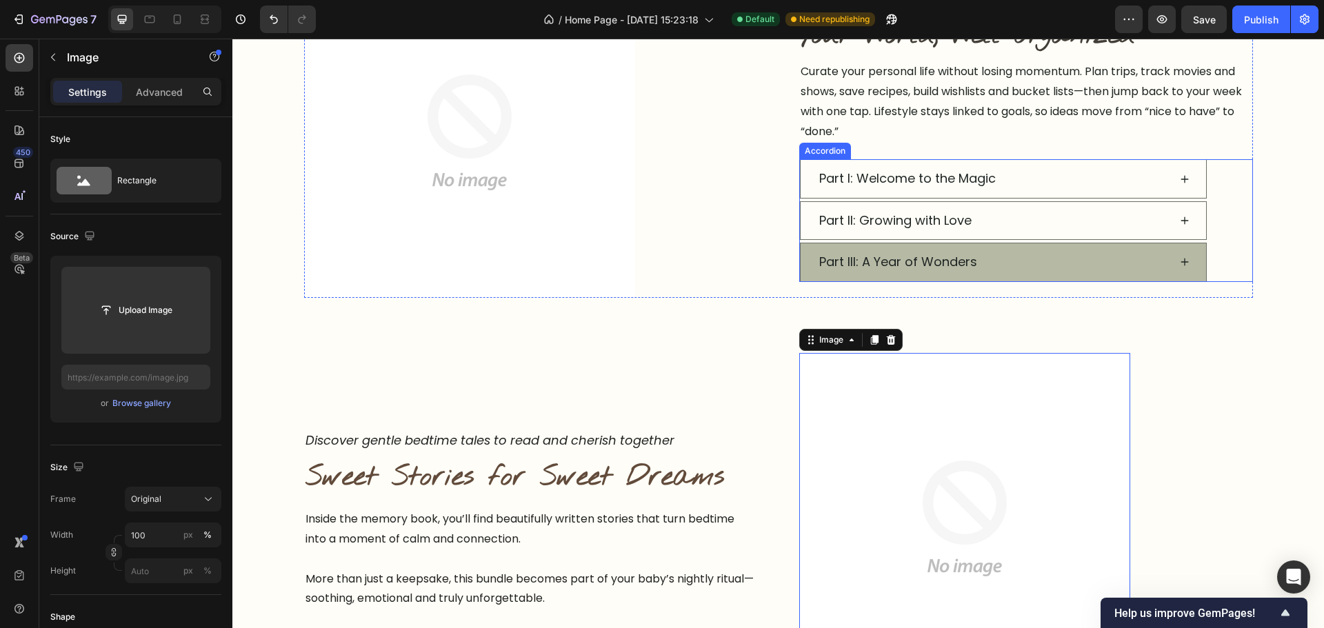
click at [1159, 264] on div "Part III: A Year of Wonders" at bounding box center [993, 262] width 352 height 26
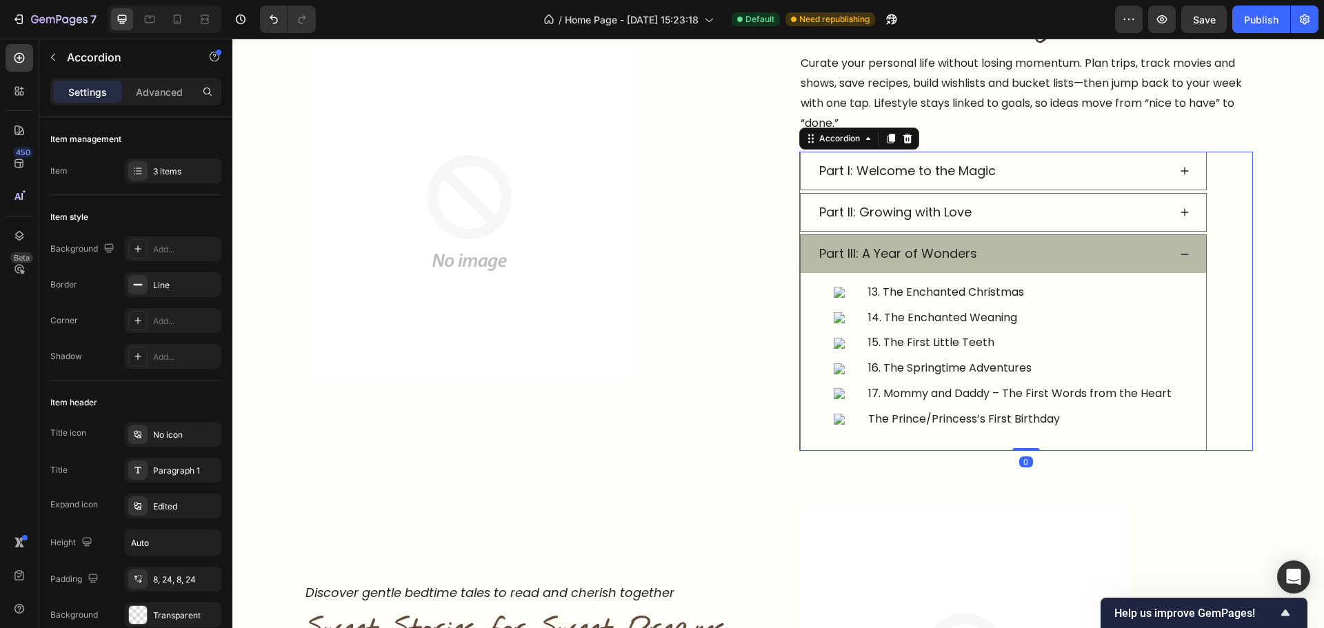
scroll to position [970, 0]
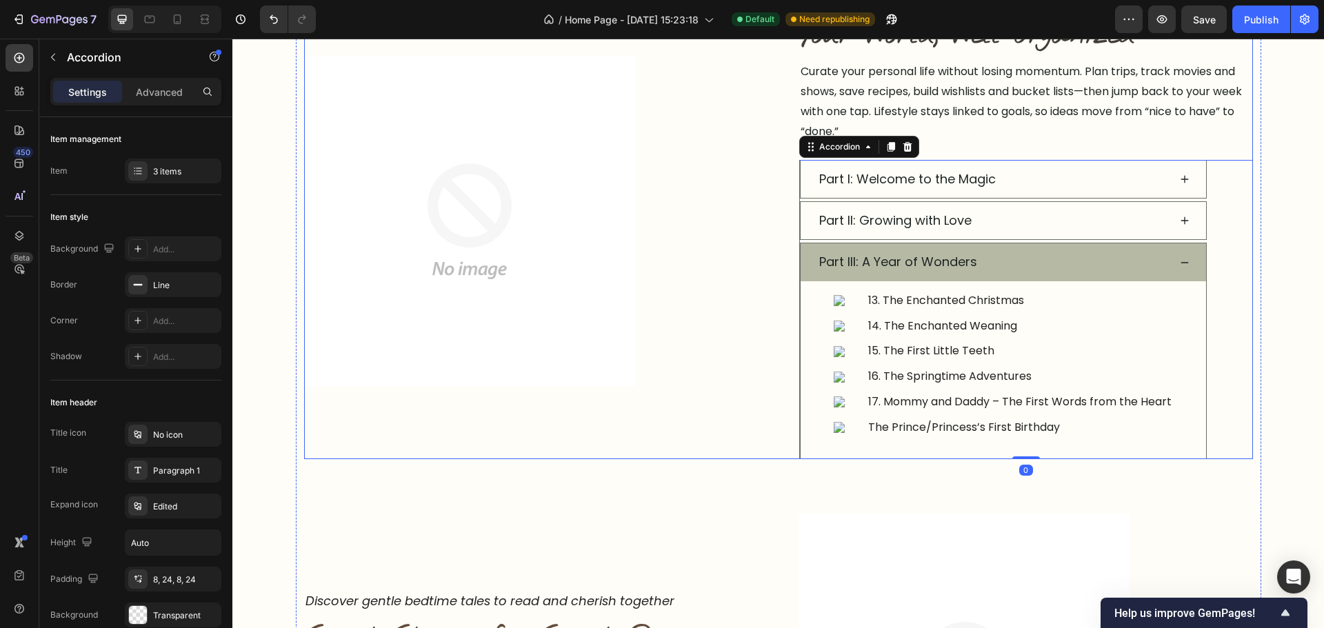
click at [553, 420] on div "Image Row" at bounding box center [531, 220] width 454 height 475
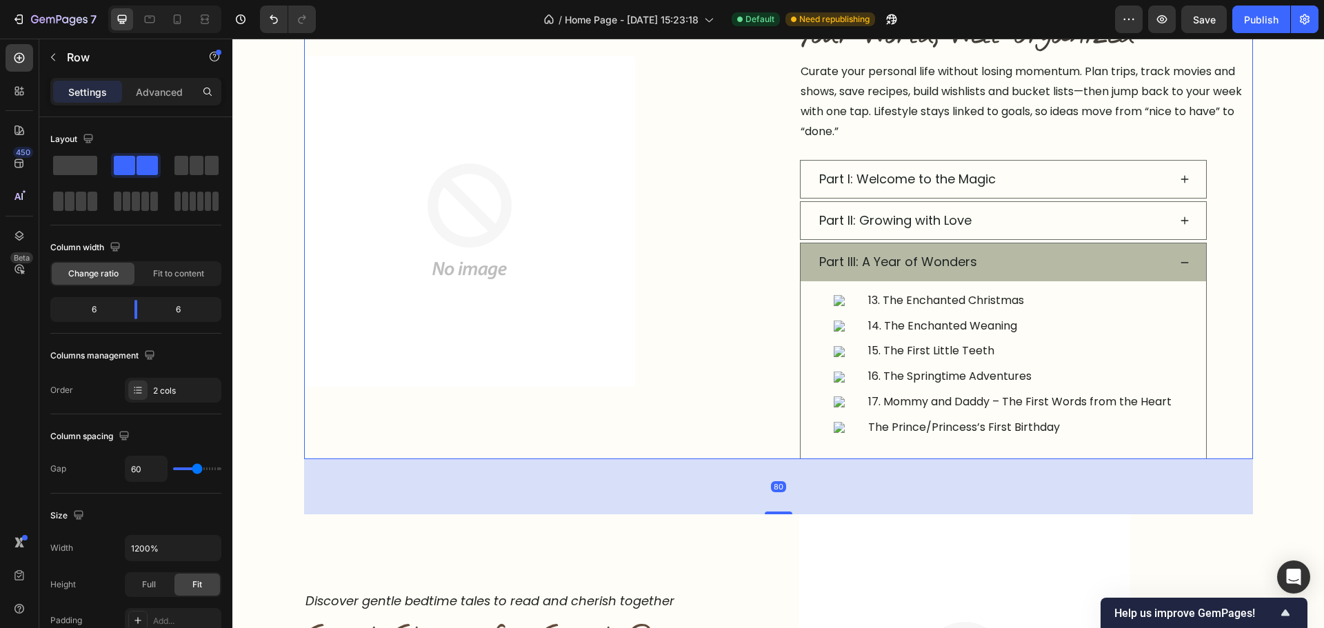
drag, startPoint x: 571, startPoint y: 499, endPoint x: 591, endPoint y: 538, distance: 44.1
click at [577, 499] on div "80" at bounding box center [778, 486] width 949 height 55
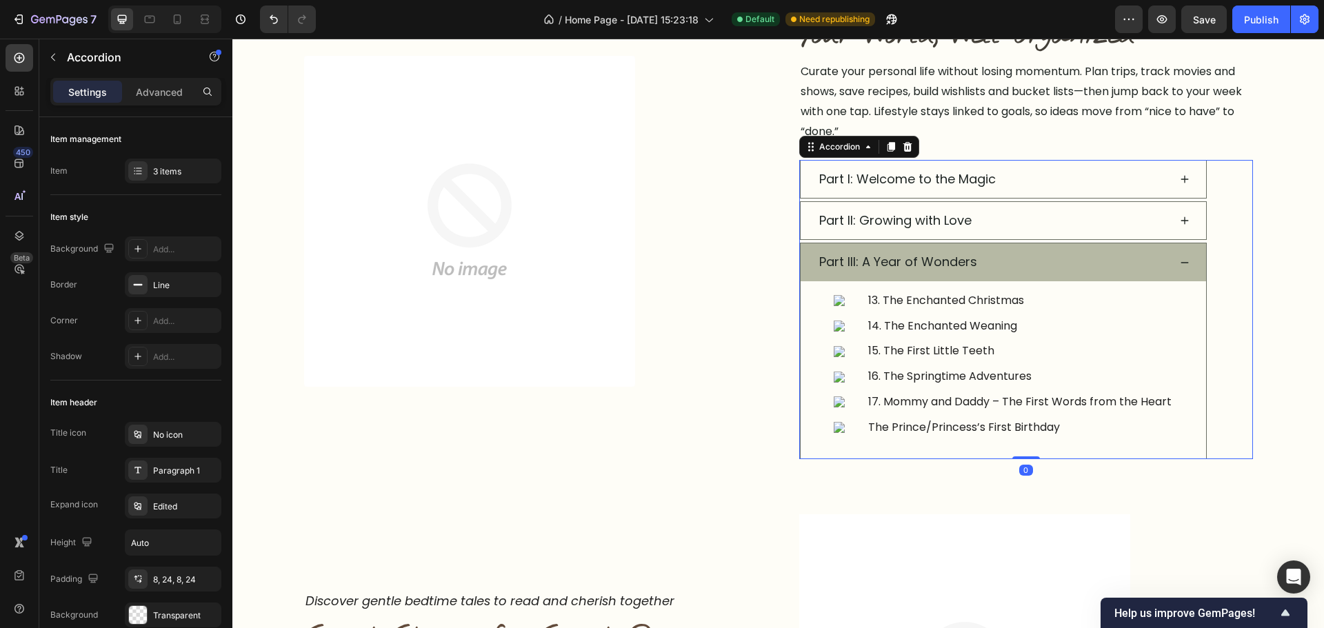
click at [1163, 270] on div "Part III: A Year of Wonders" at bounding box center [993, 262] width 352 height 26
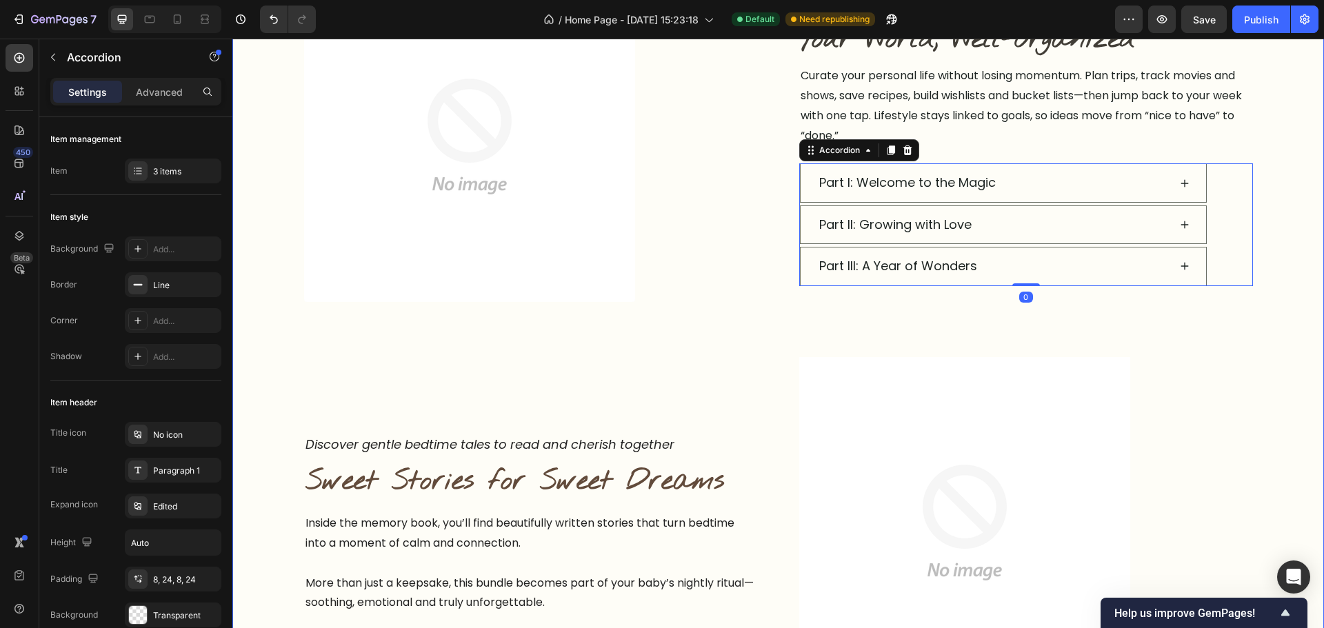
scroll to position [986, 0]
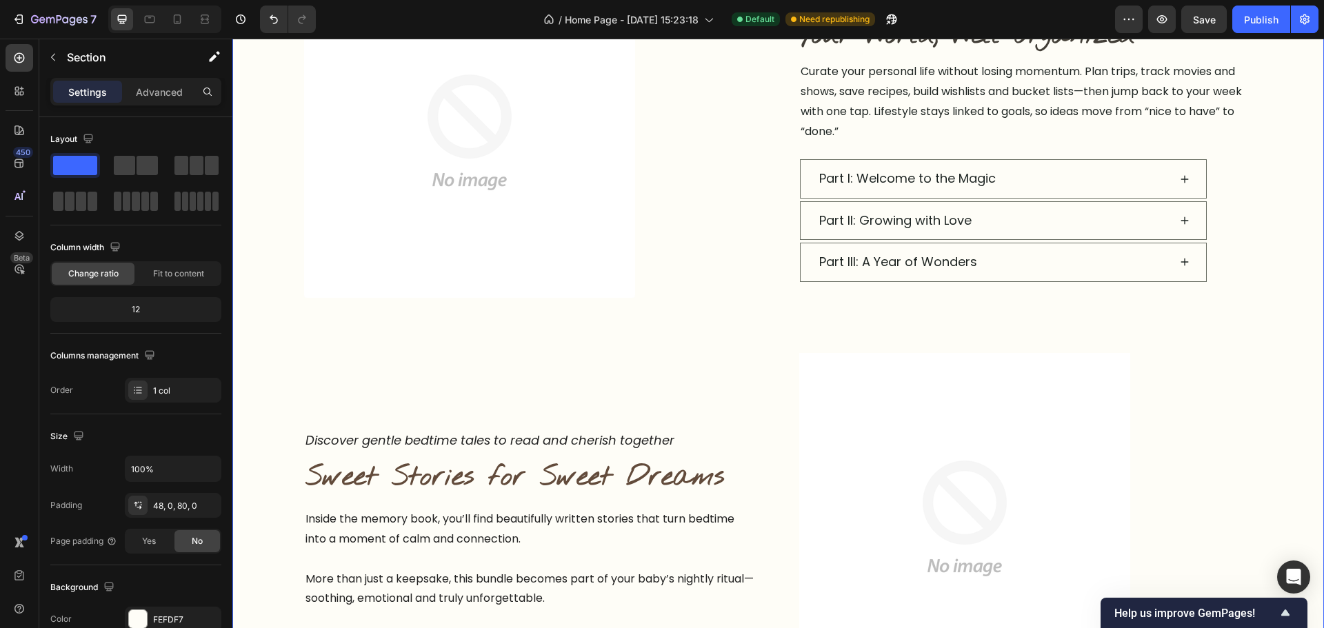
scroll to position [917, 0]
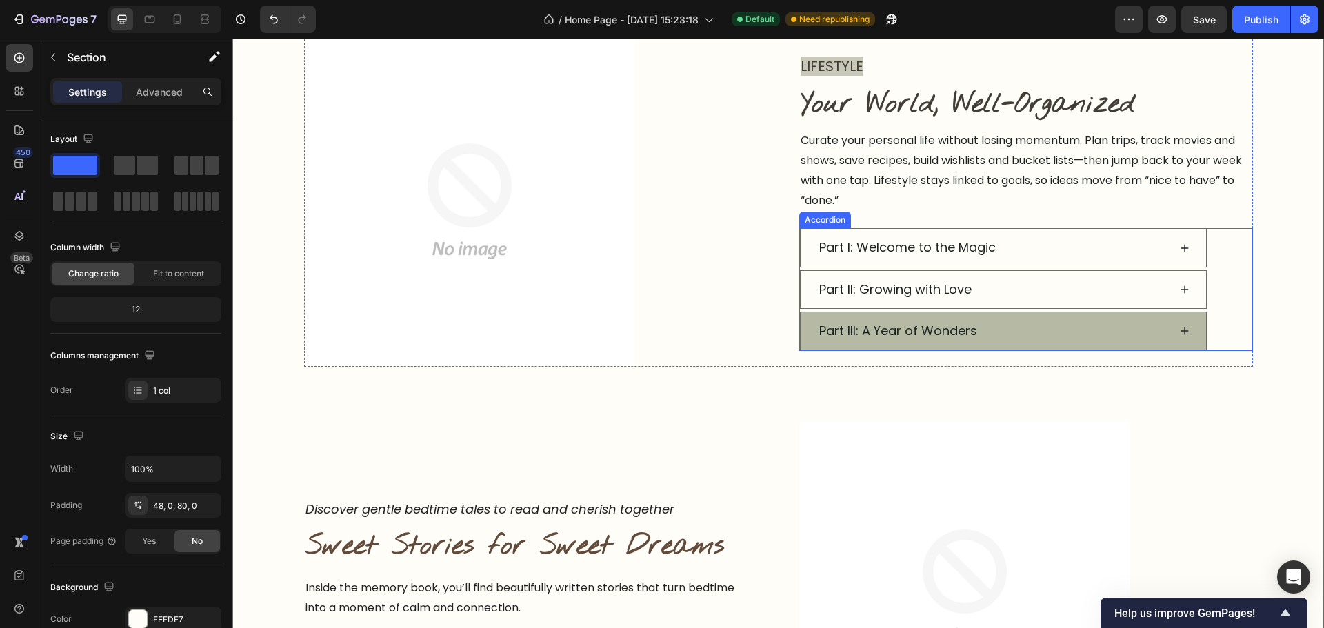
click at [861, 323] on p "Part III: A Year of Wonders" at bounding box center [898, 331] width 158 height 22
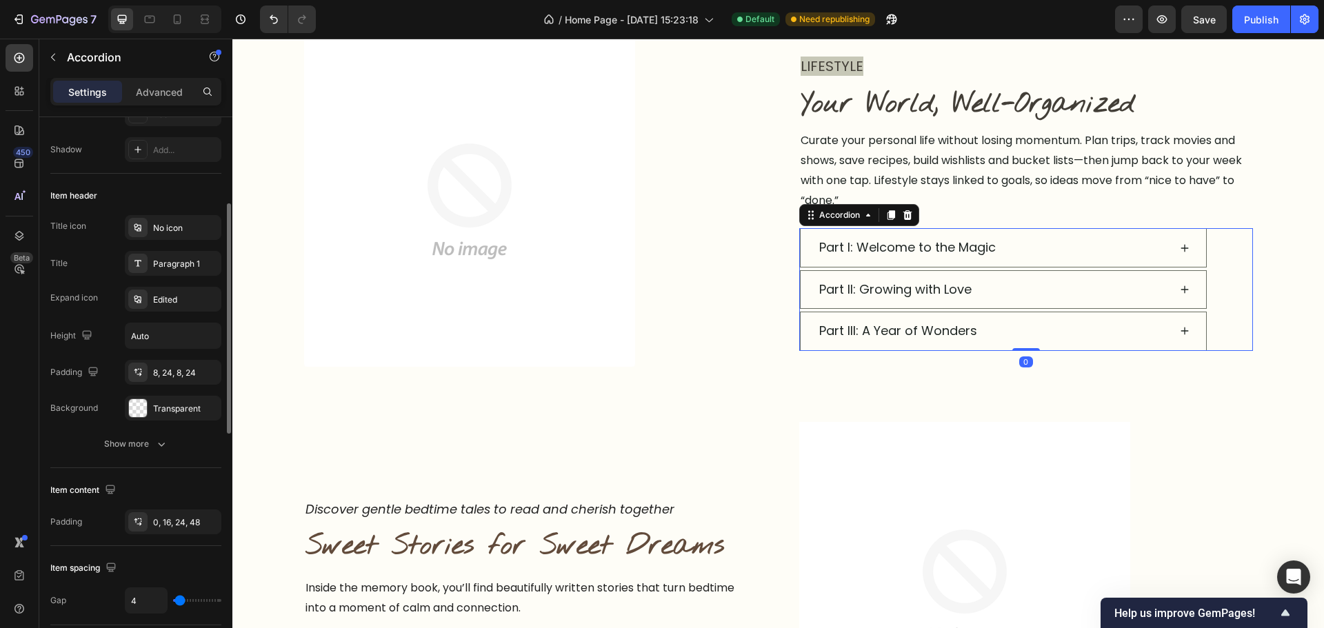
scroll to position [483, 0]
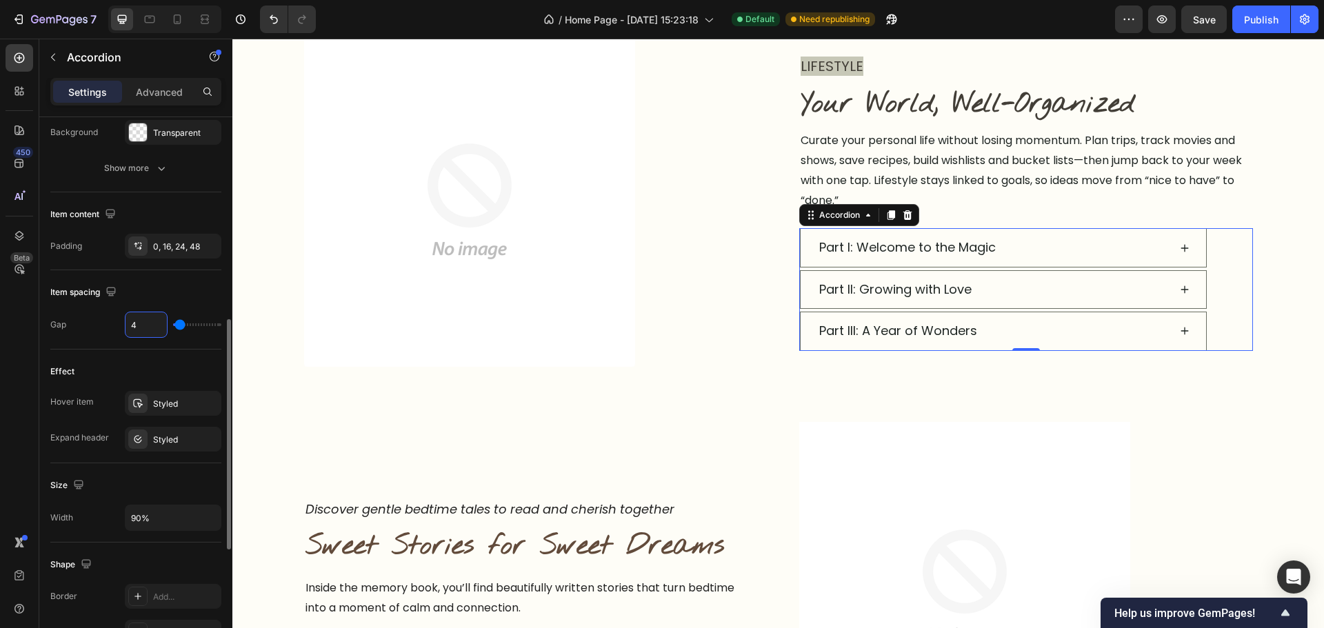
click at [150, 319] on input "4" at bounding box center [146, 324] width 41 height 25
type input "1"
click at [451, 276] on img at bounding box center [469, 199] width 331 height 331
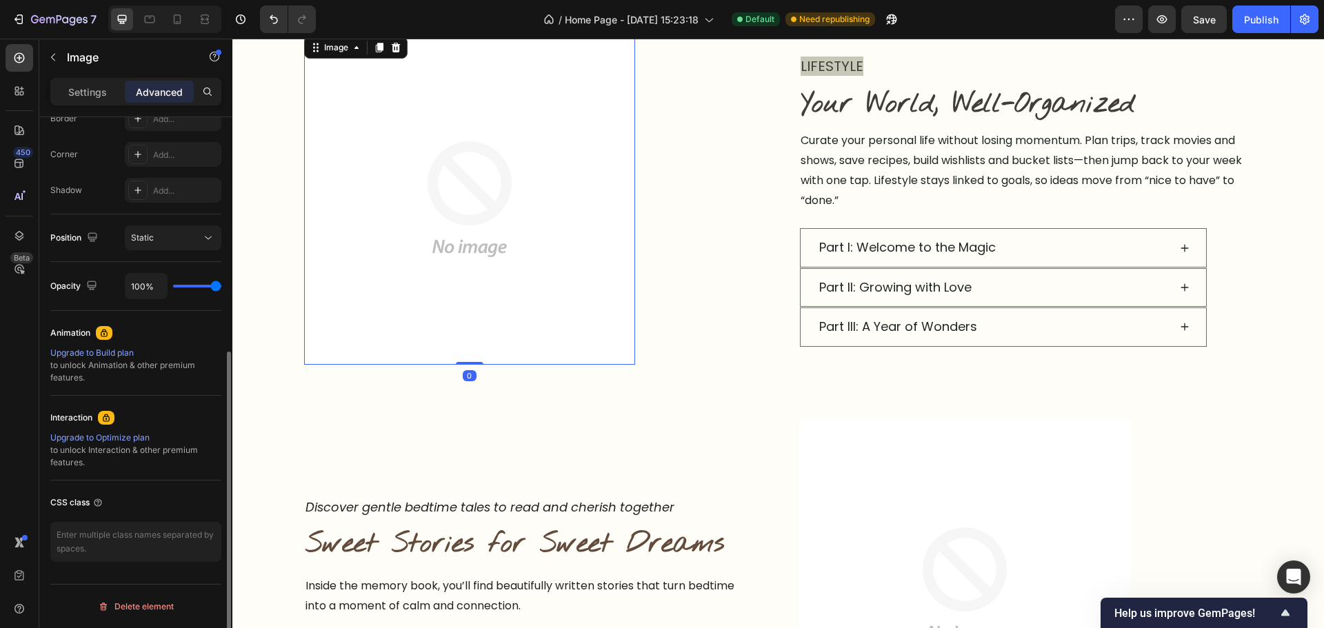
scroll to position [0, 0]
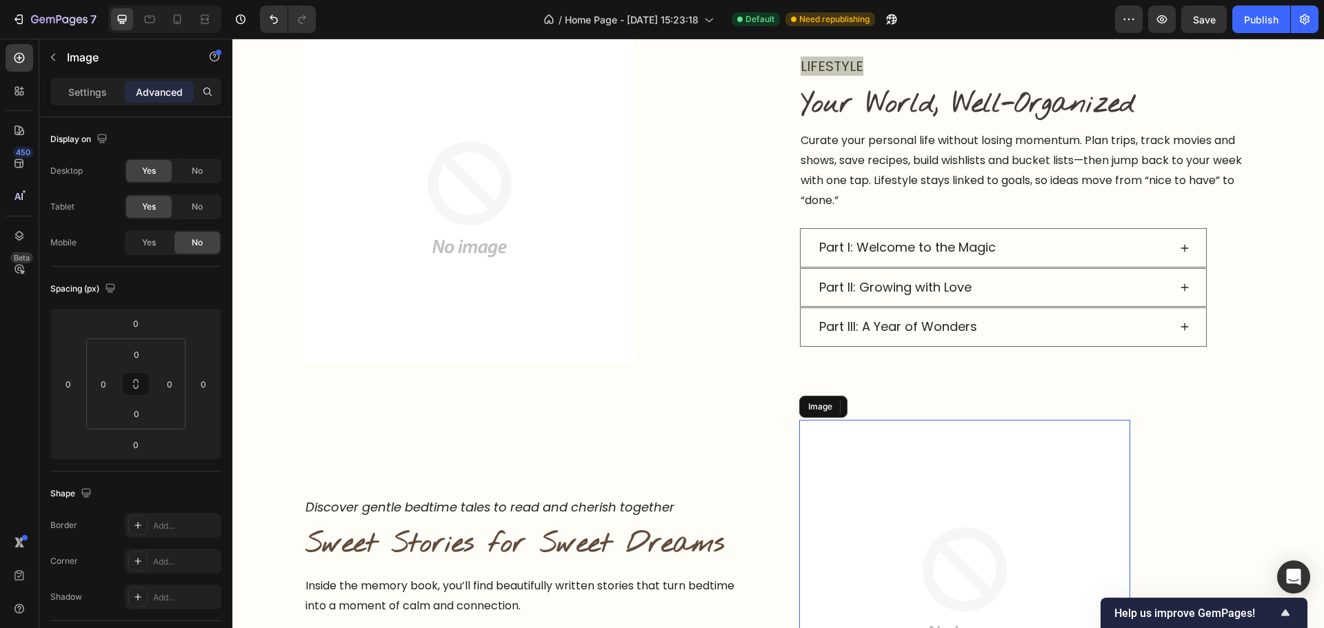
click at [970, 444] on img at bounding box center [964, 586] width 331 height 332
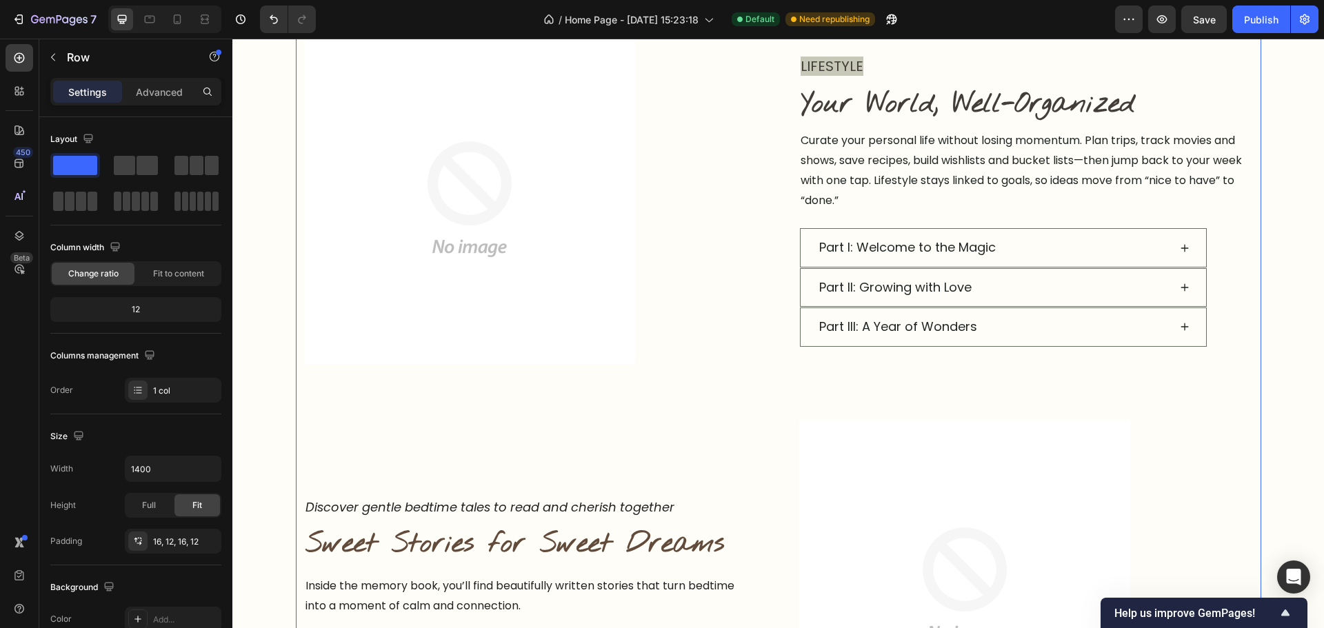
click at [1202, 407] on div "Explore the Planner Heading Tap through each area and discover how everything w…" at bounding box center [778, 570] width 949 height 1245
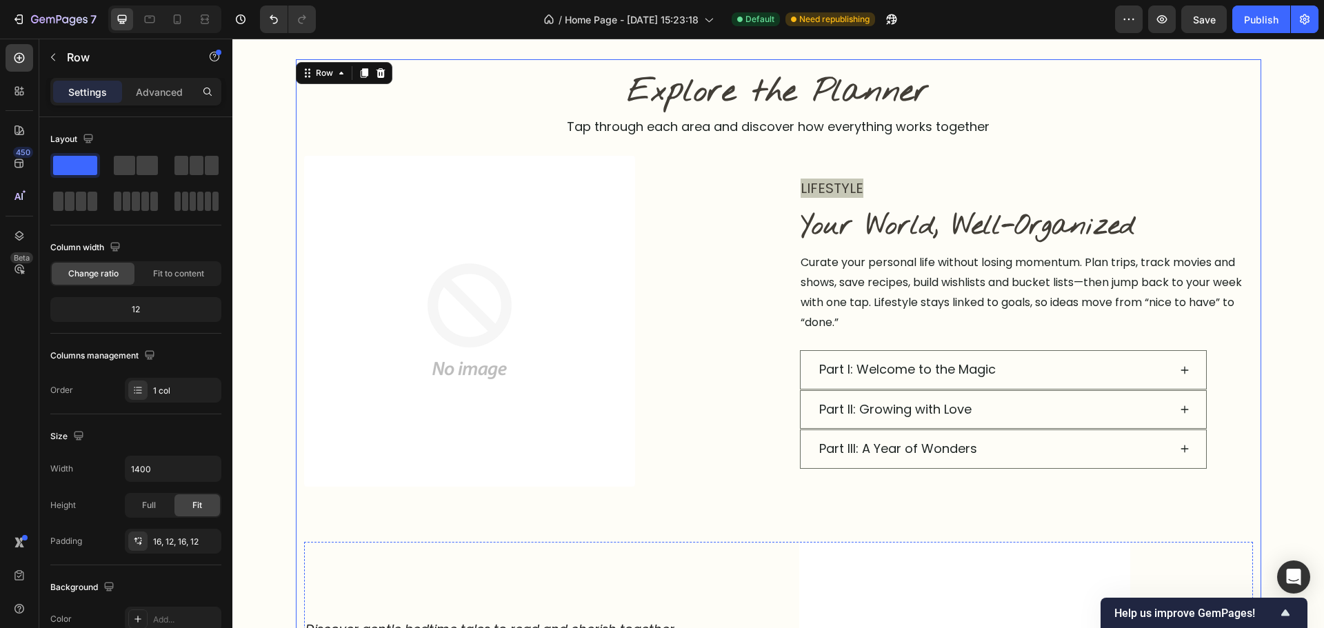
scroll to position [781, 0]
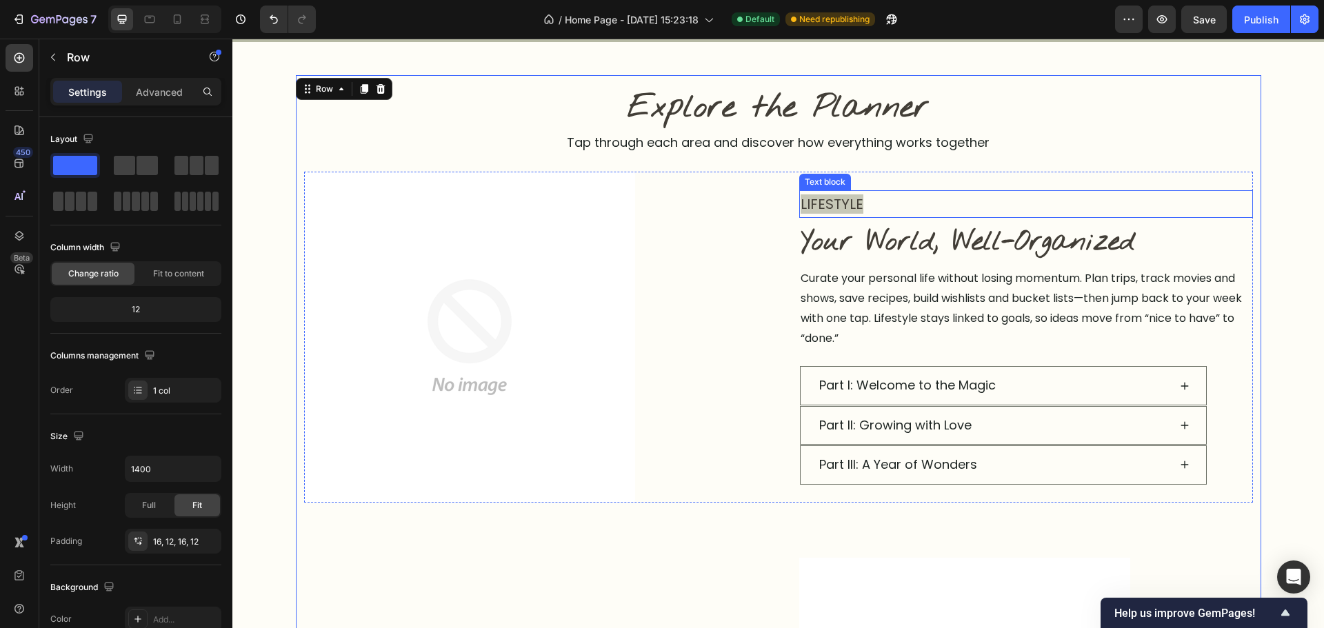
click at [872, 203] on p "LIFESTYLE" at bounding box center [1026, 204] width 451 height 25
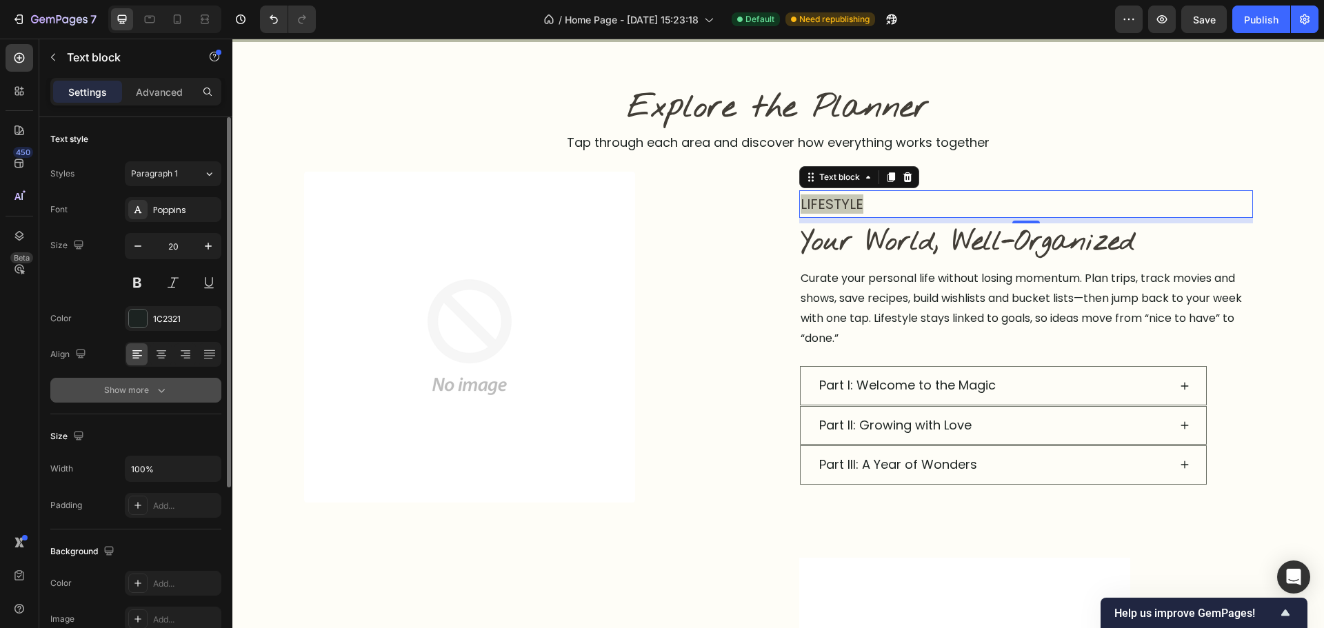
click at [161, 388] on icon "button" at bounding box center [161, 390] width 14 height 14
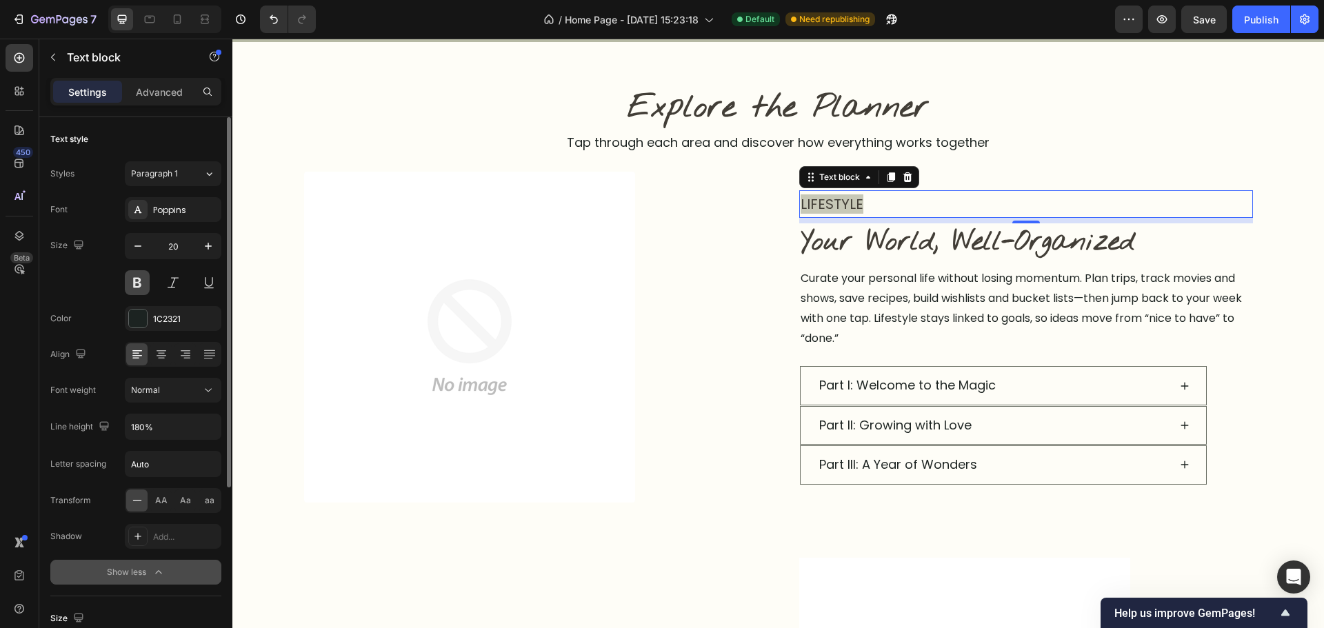
click at [139, 278] on button at bounding box center [137, 282] width 25 height 25
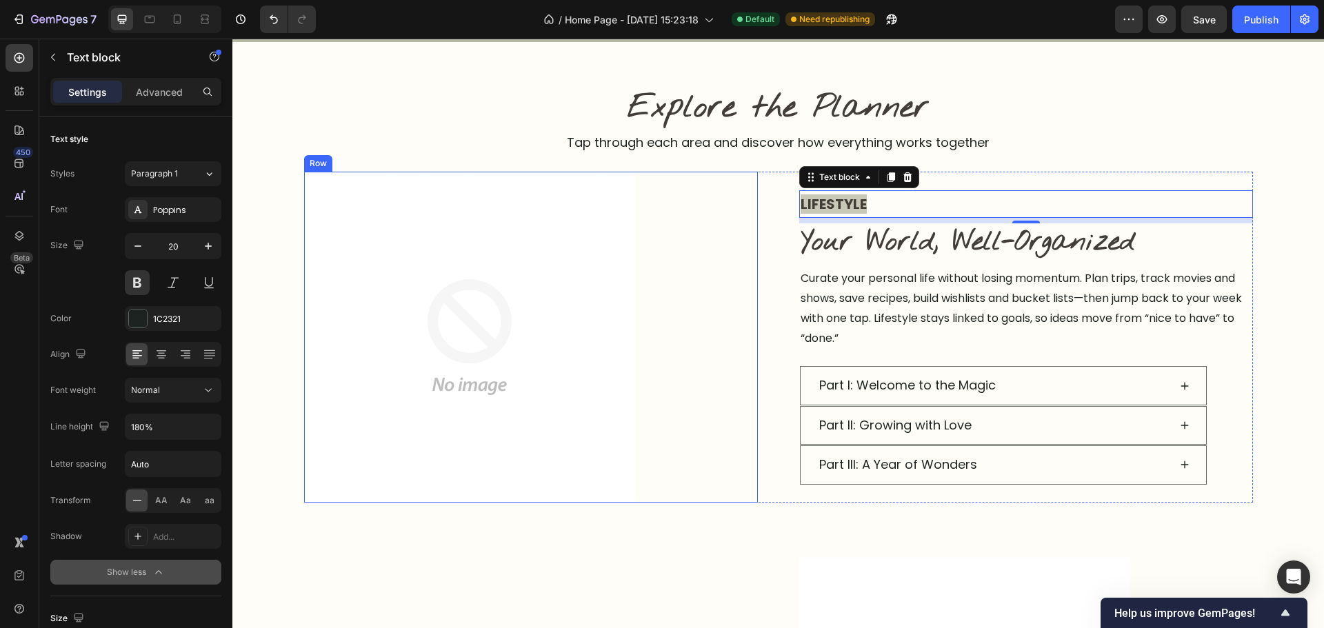
click at [638, 474] on div "Image Row" at bounding box center [531, 337] width 454 height 331
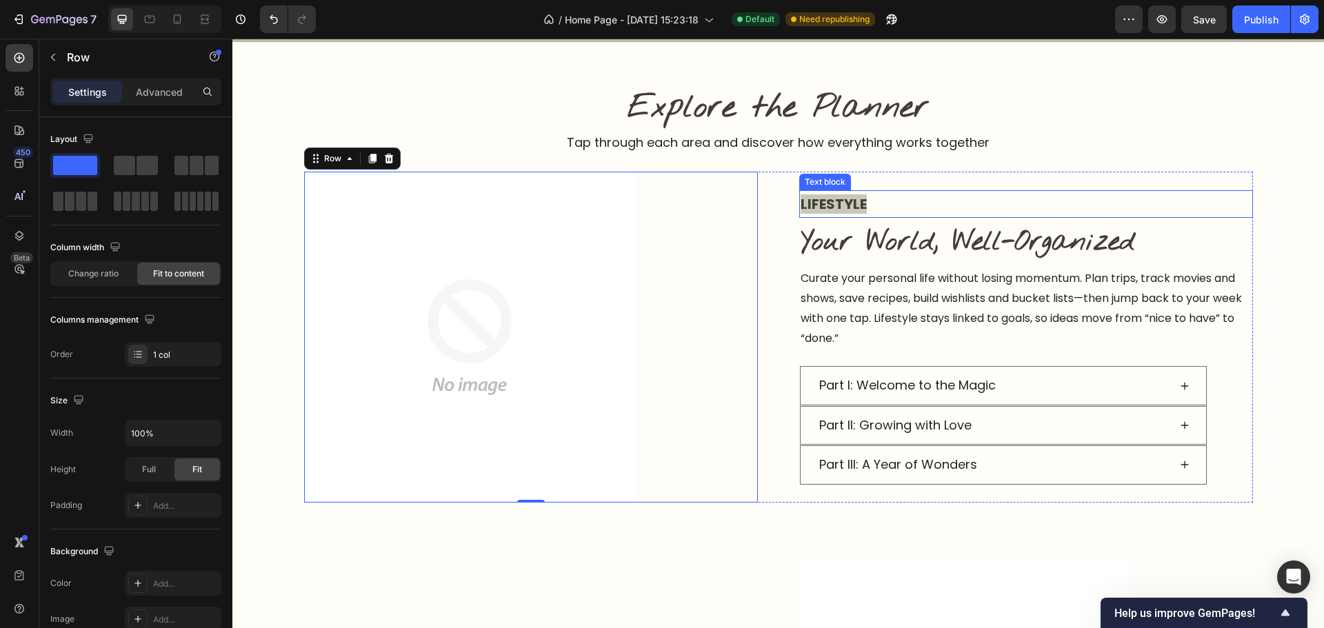
click at [889, 207] on p "LIFESTYLE" at bounding box center [1026, 204] width 451 height 25
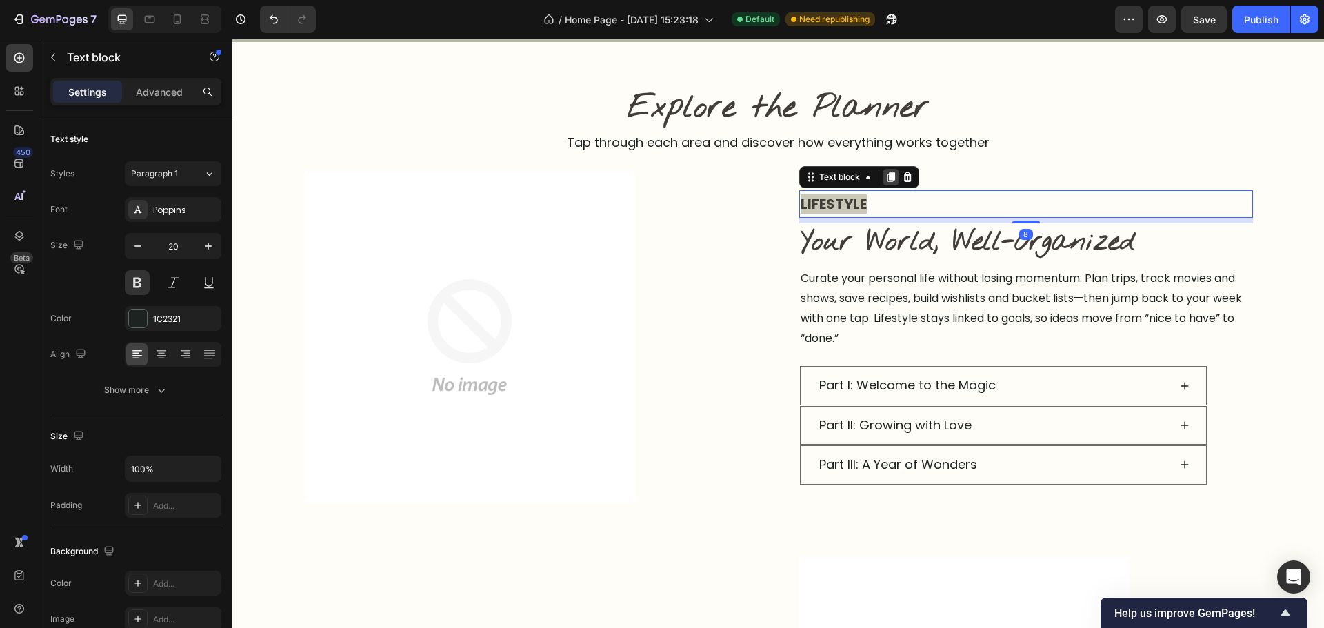
click at [885, 177] on icon at bounding box center [890, 177] width 11 height 11
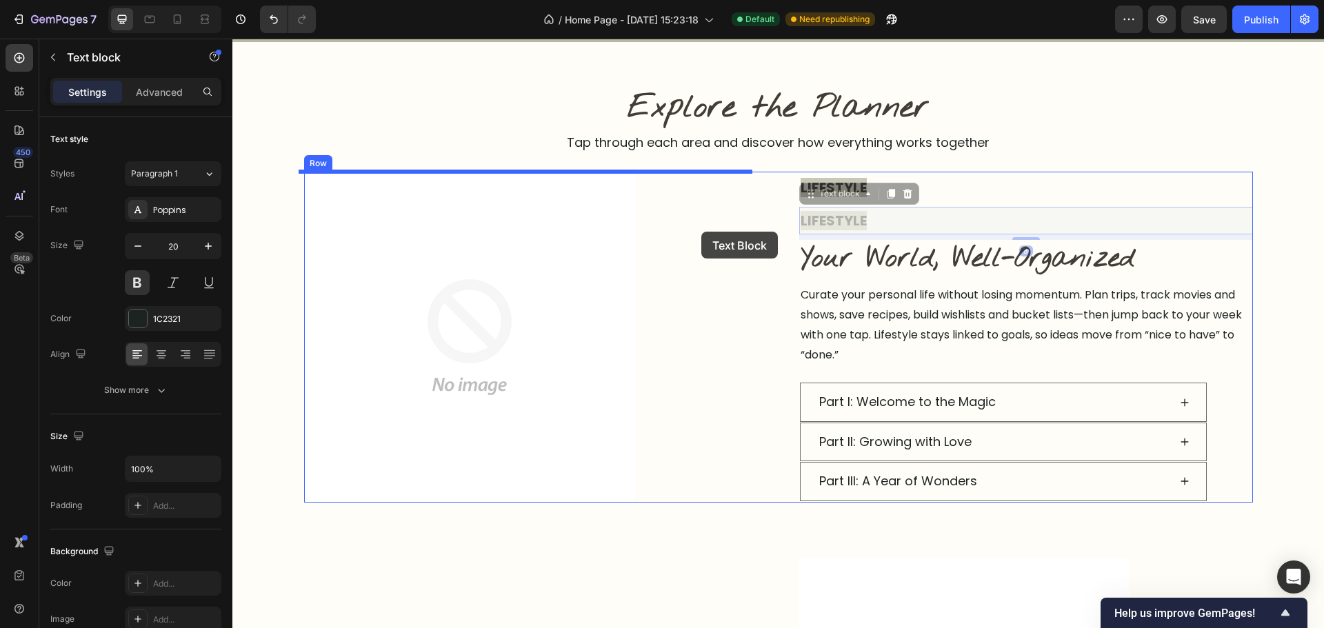
scroll to position [1057, 0]
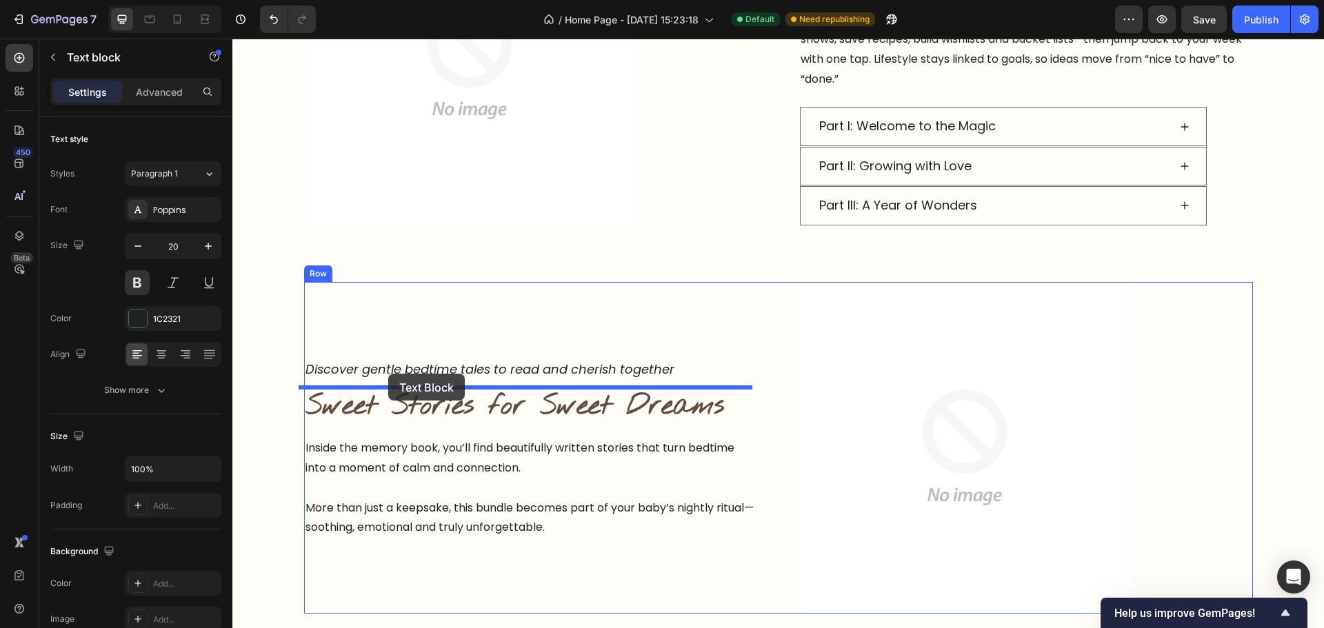
drag, startPoint x: 825, startPoint y: 199, endPoint x: 388, endPoint y: 374, distance: 470.1
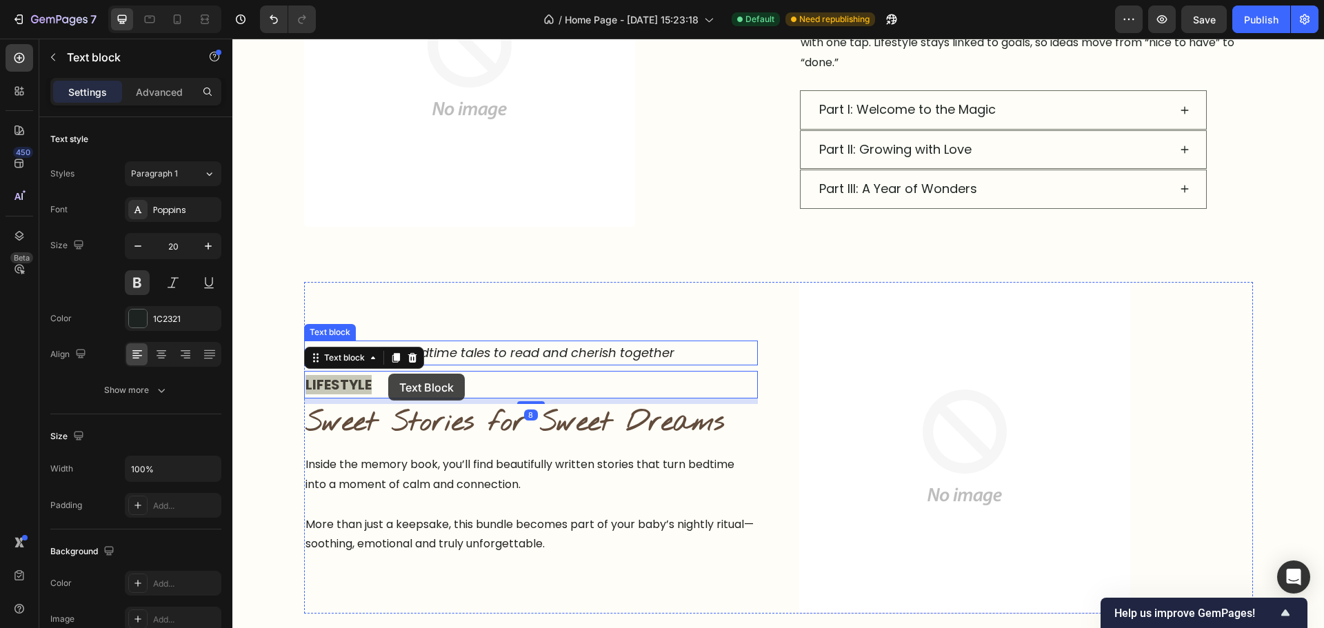
scroll to position [1041, 0]
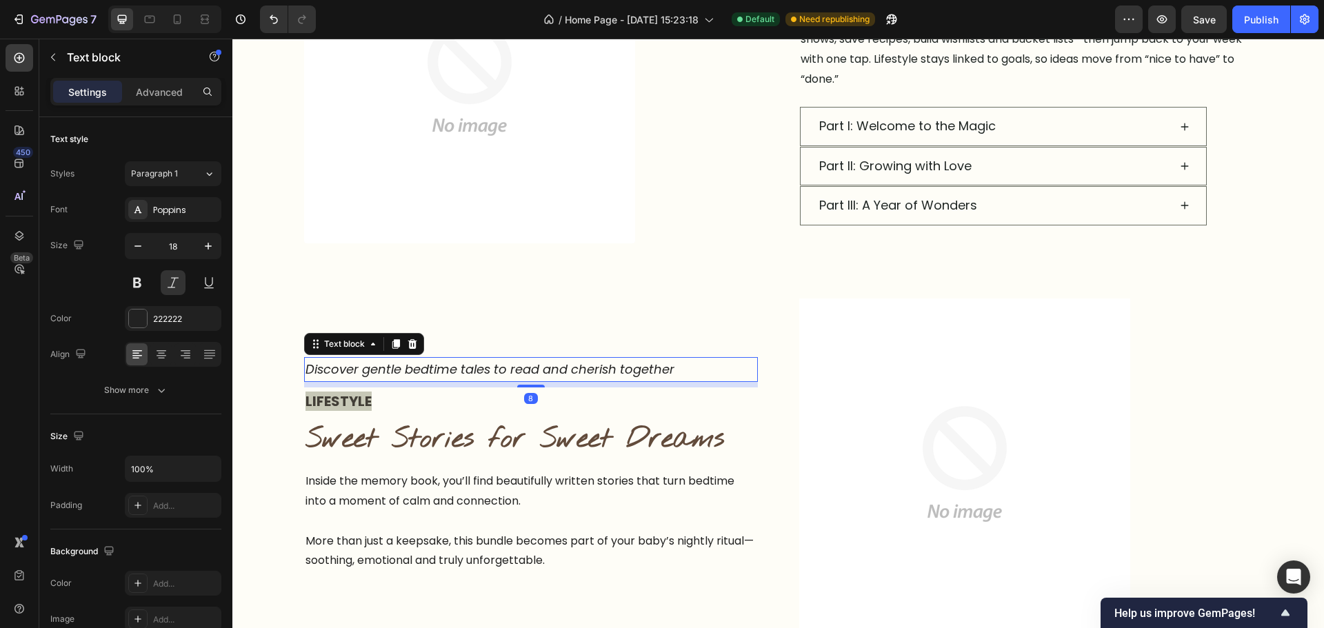
click at [579, 365] on p "Discover gentle bedtime tales to read and cherish together" at bounding box center [530, 370] width 451 height 22
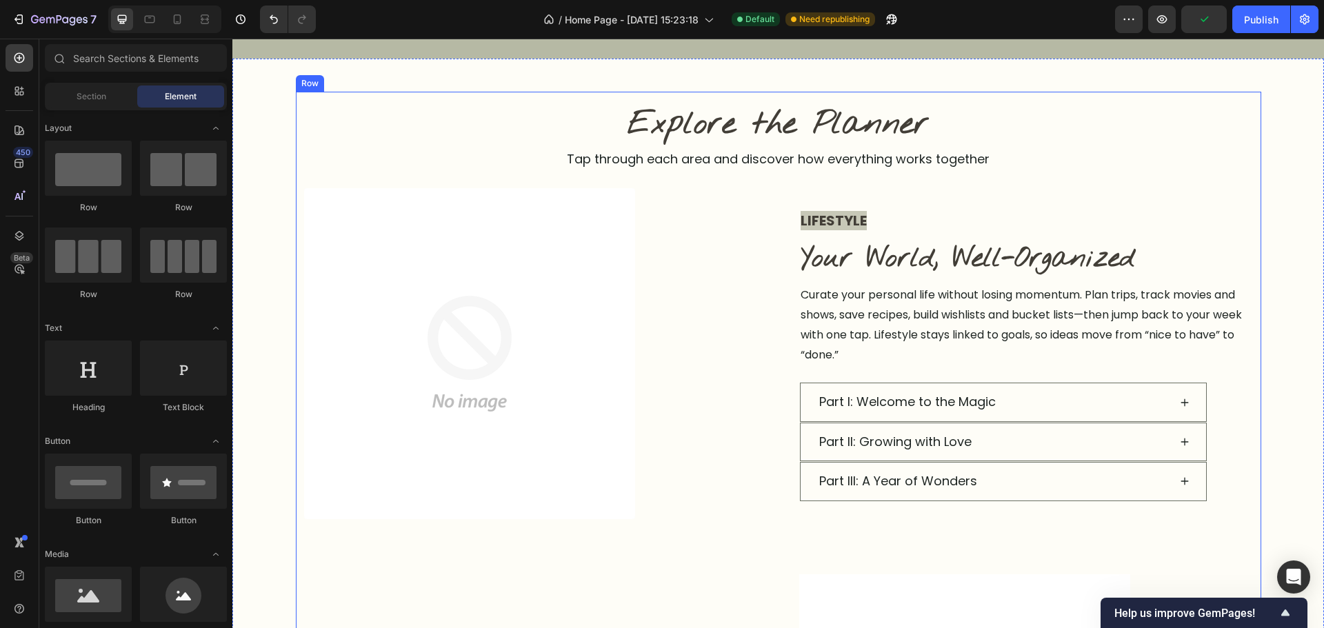
scroll to position [1179, 0]
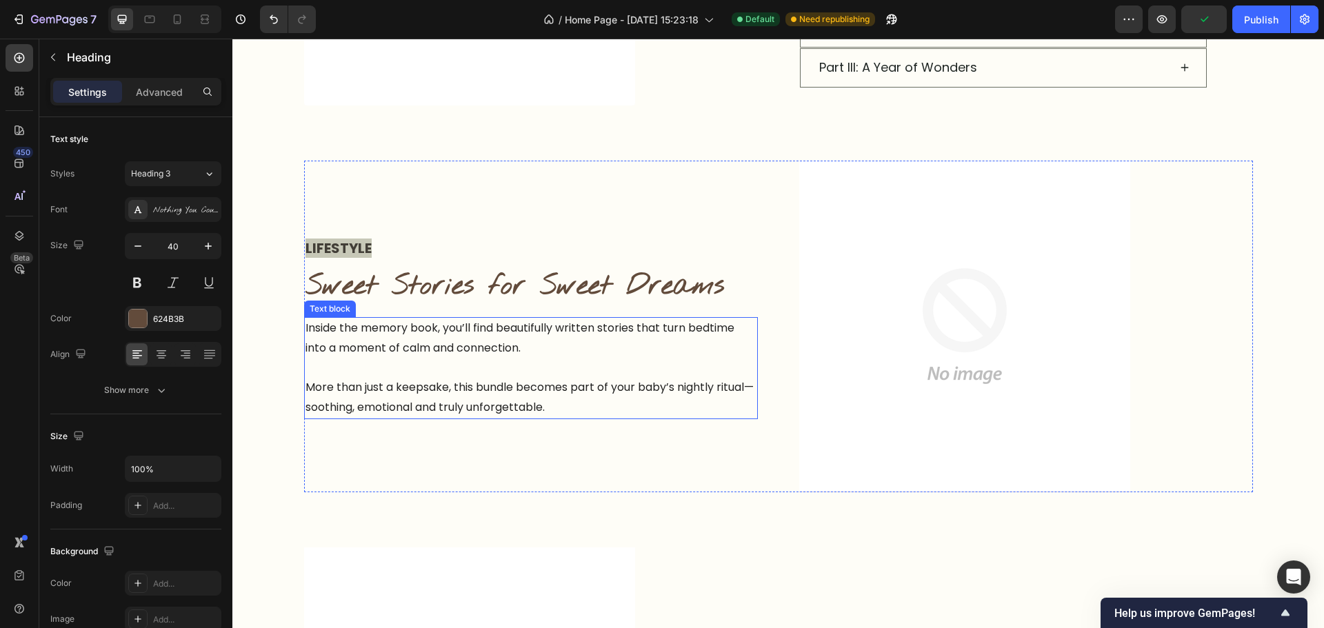
click at [495, 299] on h2 "Sweet Stories for Sweet Dreams" at bounding box center [531, 287] width 454 height 39
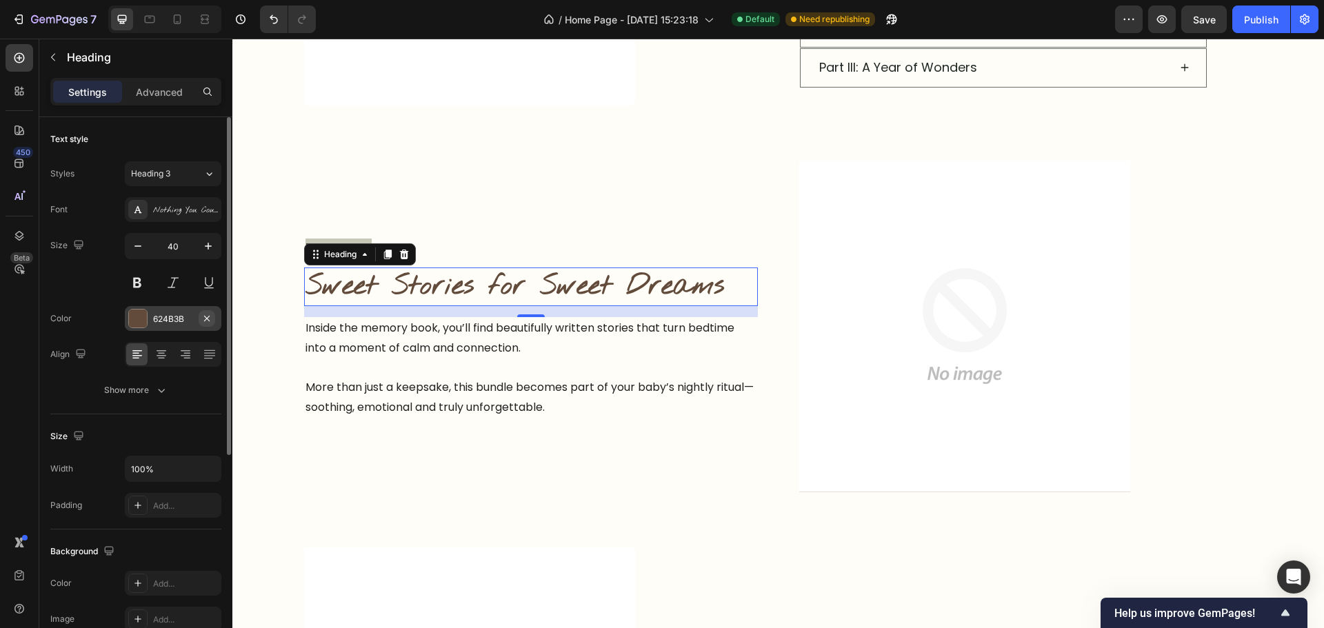
click at [212, 315] on icon "button" at bounding box center [206, 318] width 11 height 11
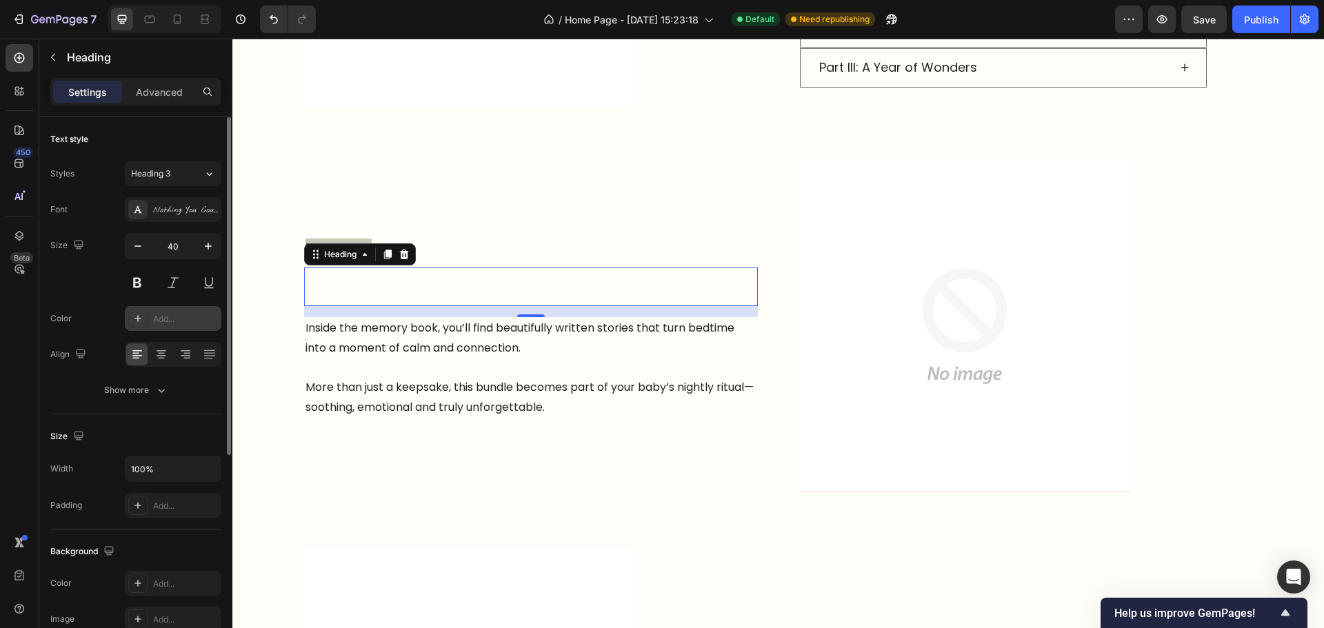
click at [183, 318] on div "Add..." at bounding box center [185, 319] width 65 height 12
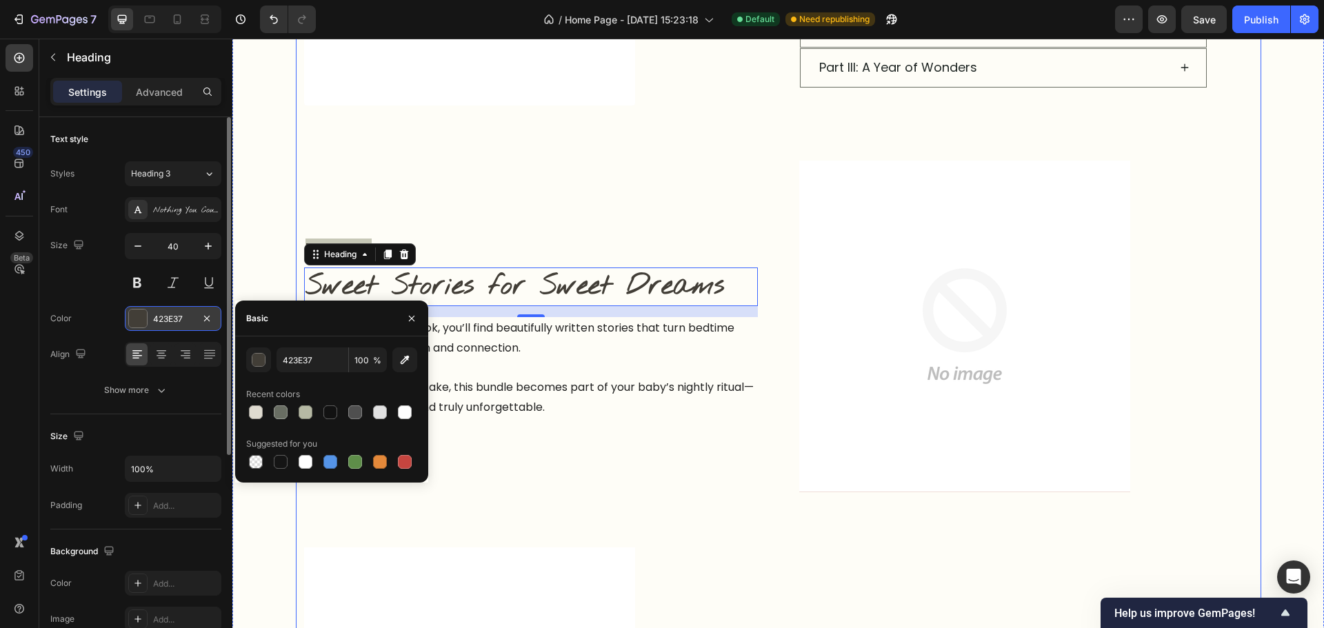
click at [657, 497] on div "Explore the Planner Heading Tap through each area and discover how everything w…" at bounding box center [778, 311] width 949 height 1245
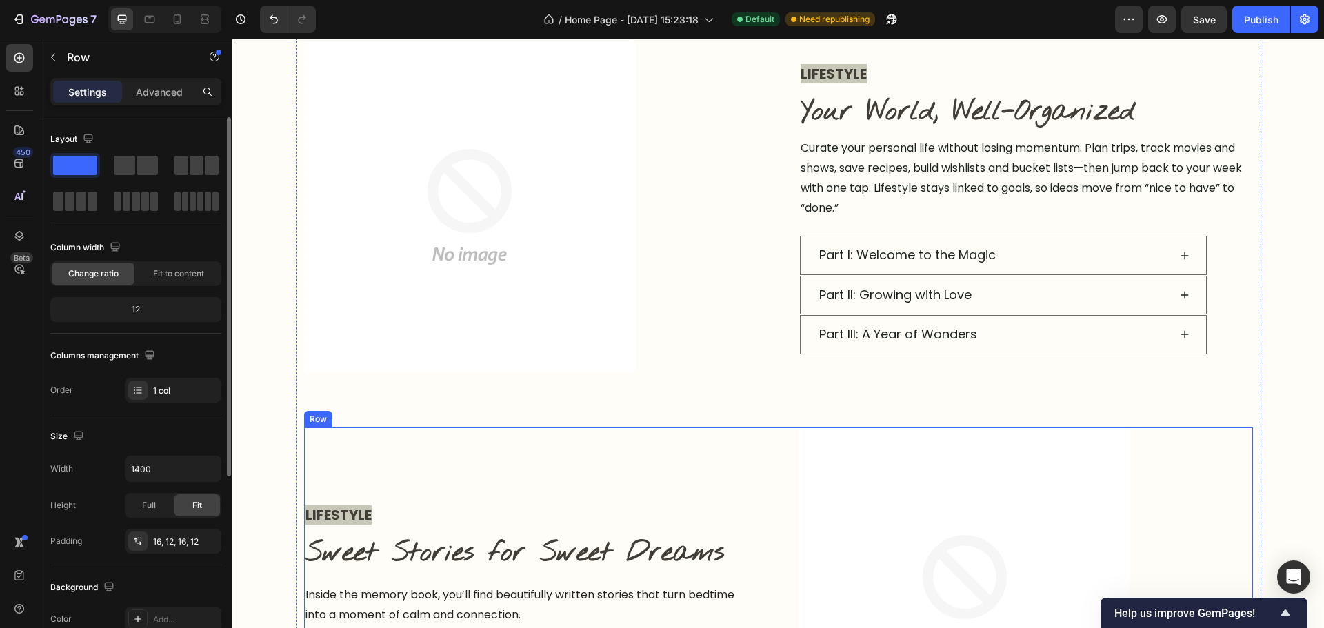
scroll to position [834, 0]
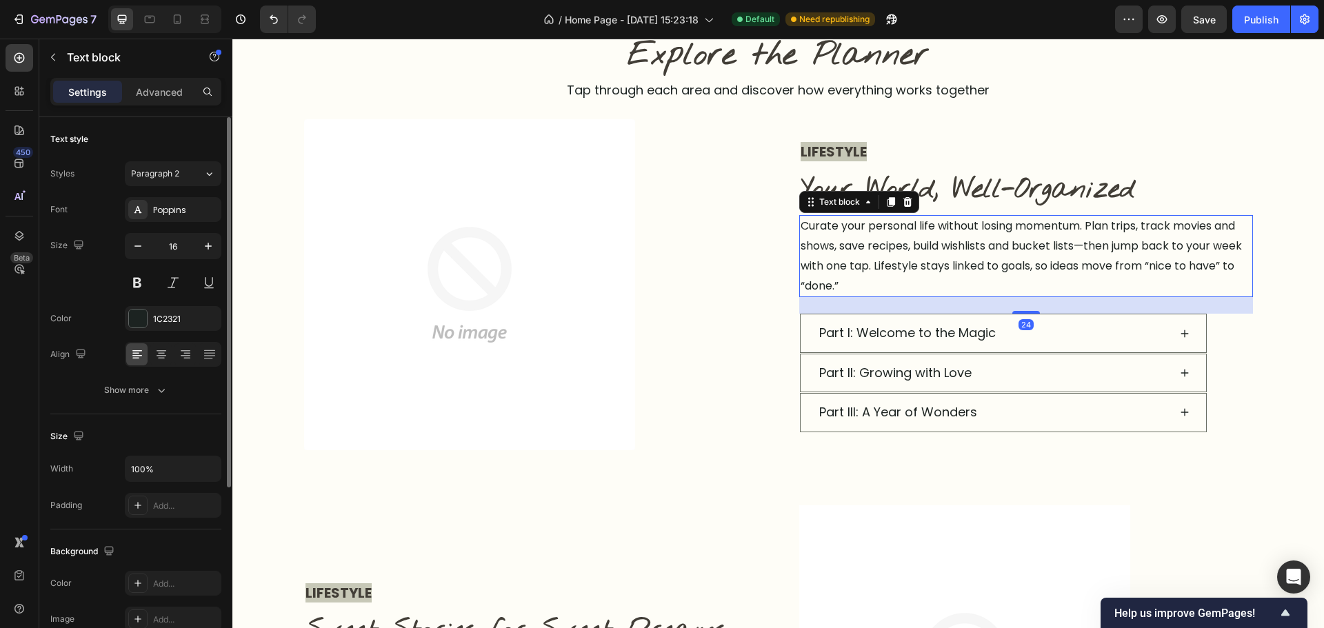
click at [932, 265] on p "Curate your personal life without losing momentum. Plan trips, track movies and…" at bounding box center [1026, 256] width 451 height 79
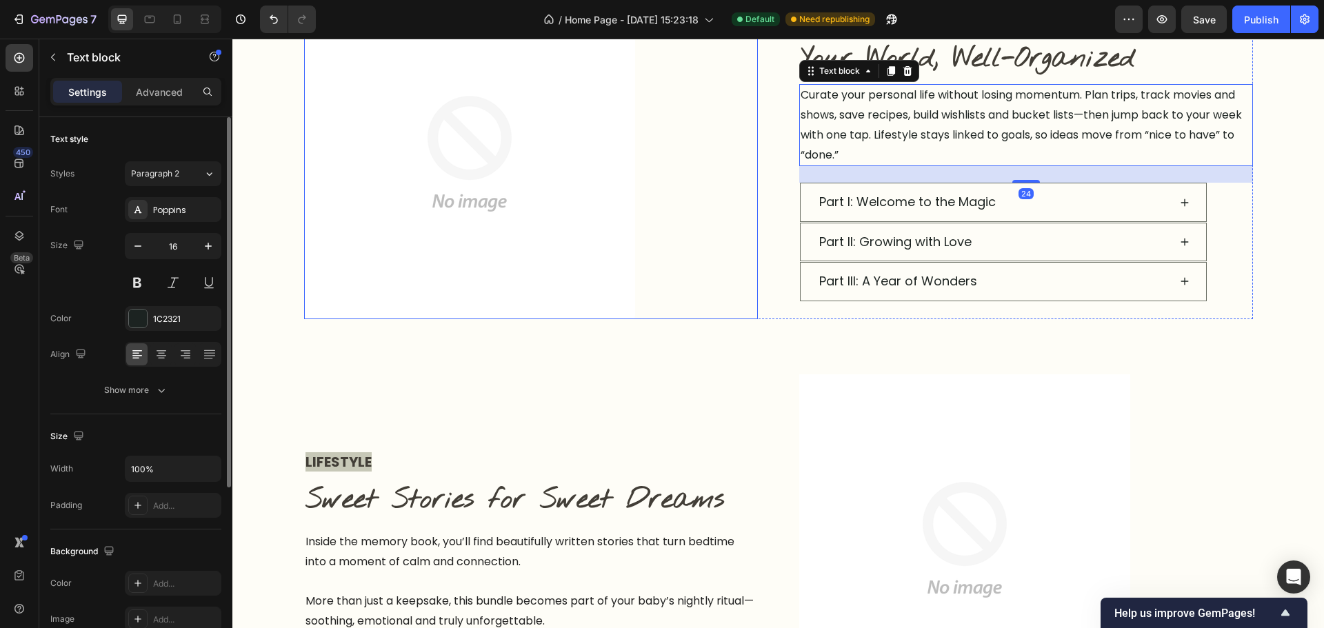
scroll to position [1110, 0]
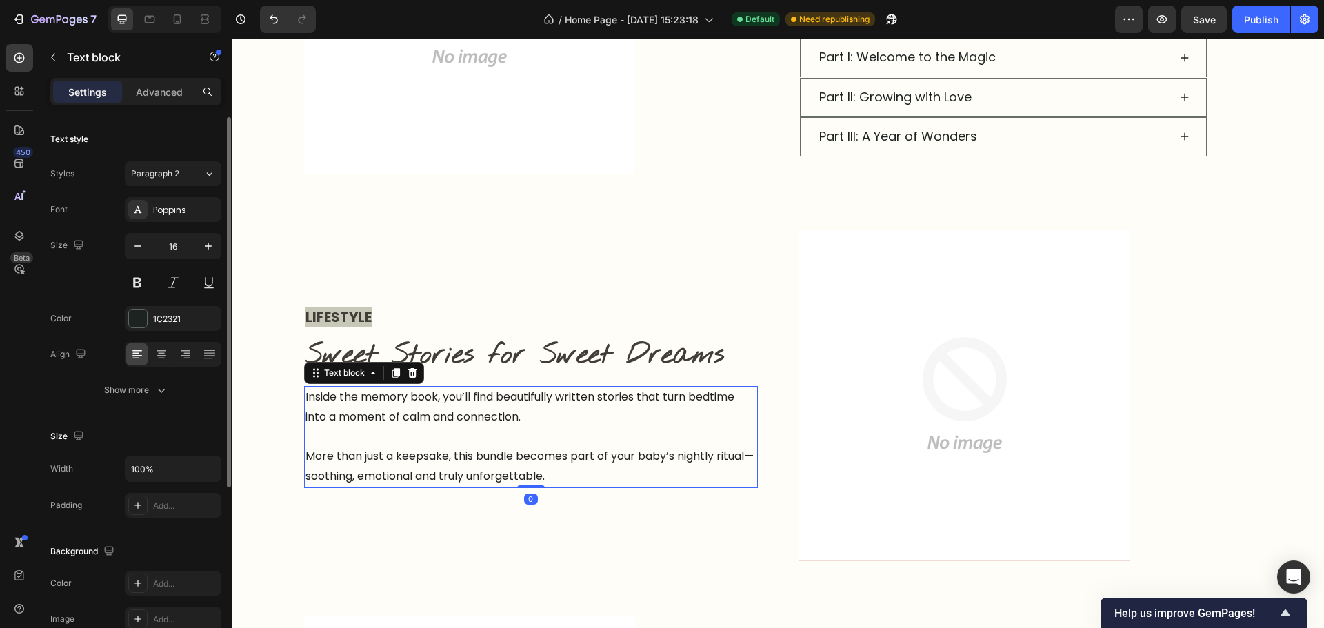
drag, startPoint x: 620, startPoint y: 405, endPoint x: 585, endPoint y: 410, distance: 35.5
click at [621, 405] on p "Inside the memory book, you’ll find beautifully written stories that turn bedti…" at bounding box center [530, 408] width 451 height 40
click at [206, 316] on icon "button" at bounding box center [206, 318] width 11 height 11
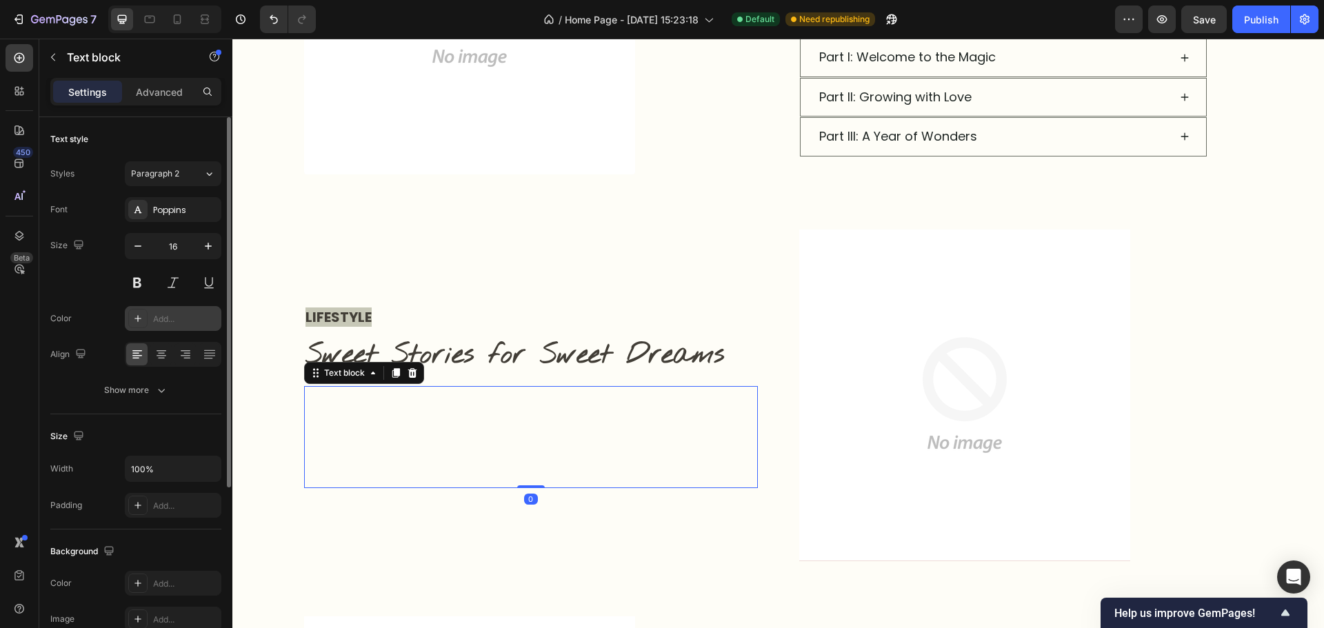
click at [160, 323] on div "Add..." at bounding box center [185, 319] width 65 height 12
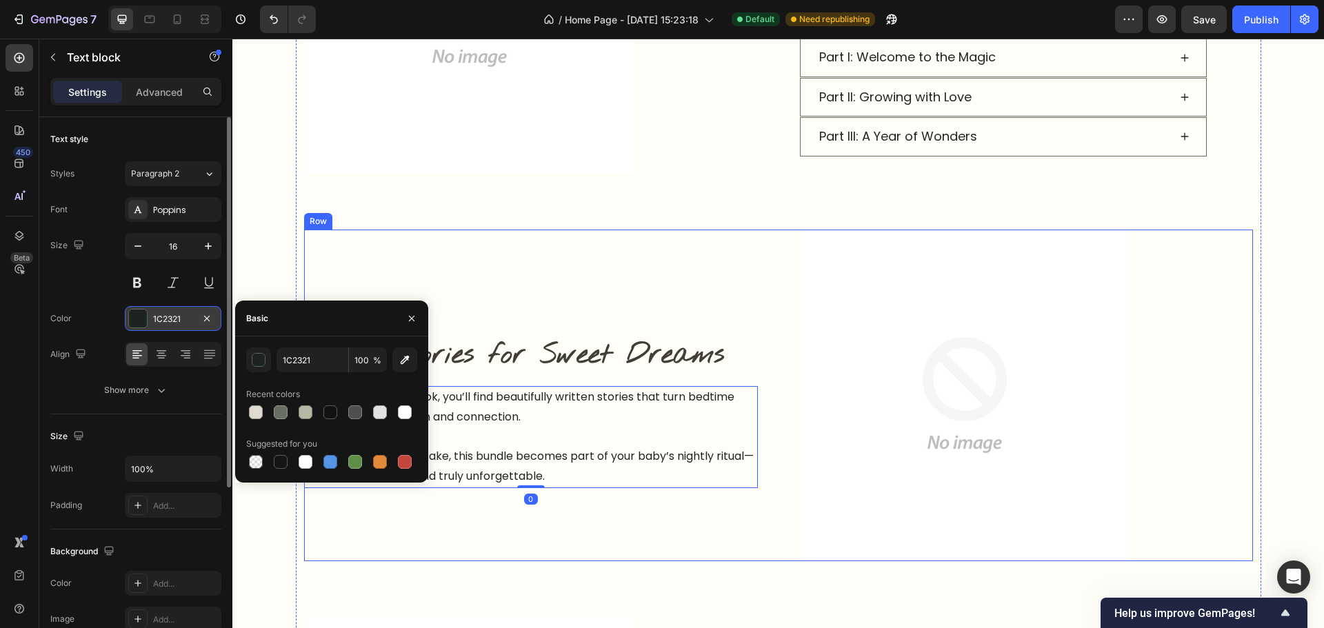
click at [699, 523] on div "LIFESTYLE Text block Sweet Stories for Sweet Dreams Heading Inside the memory b…" at bounding box center [531, 396] width 454 height 332
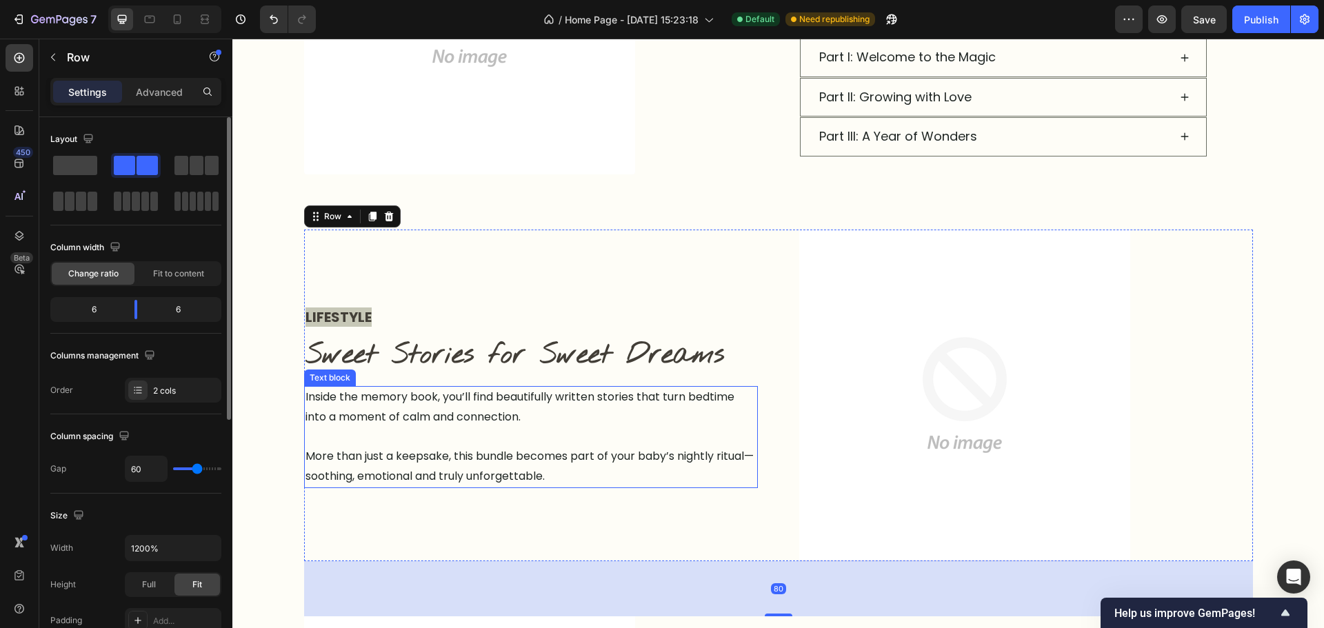
click at [614, 439] on p at bounding box center [530, 438] width 451 height 20
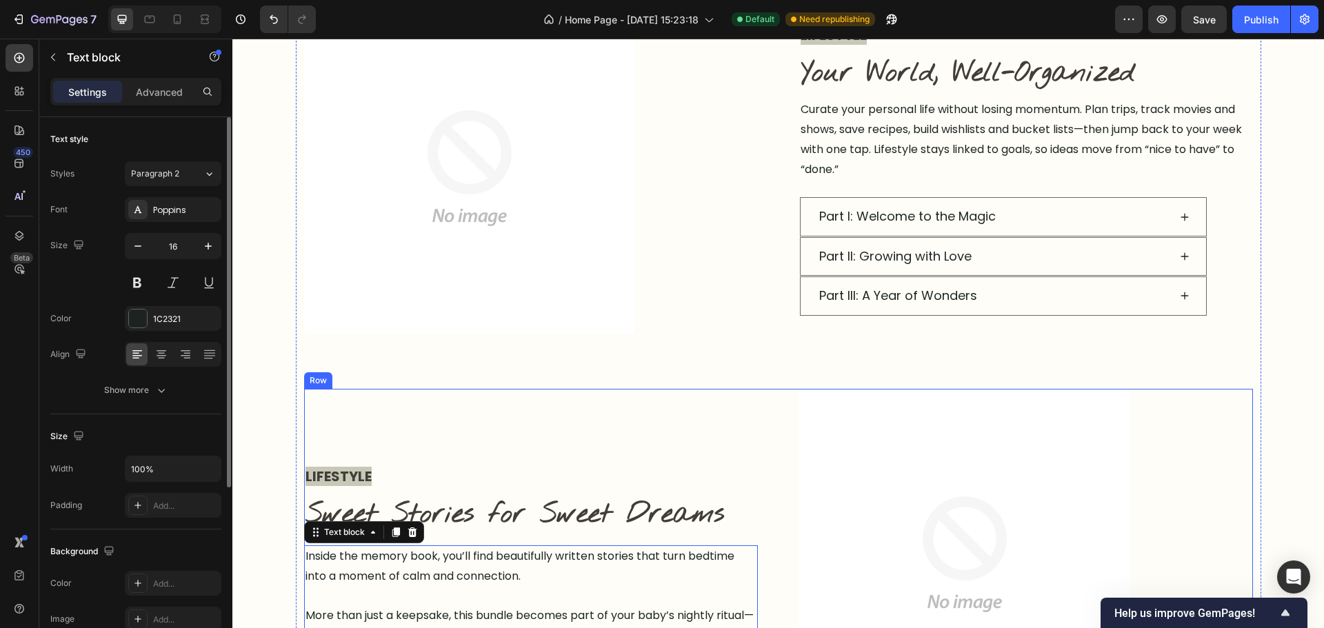
scroll to position [903, 0]
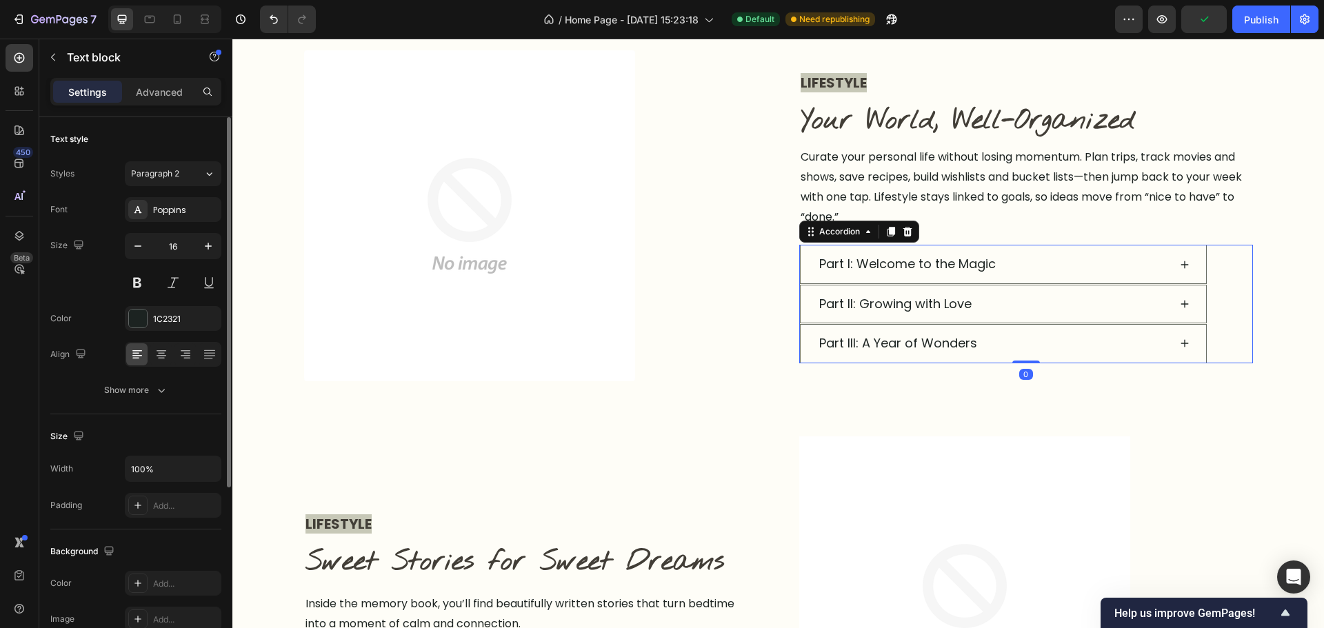
click at [1236, 319] on div "Part II: Growing with Love" at bounding box center [1026, 304] width 452 height 39
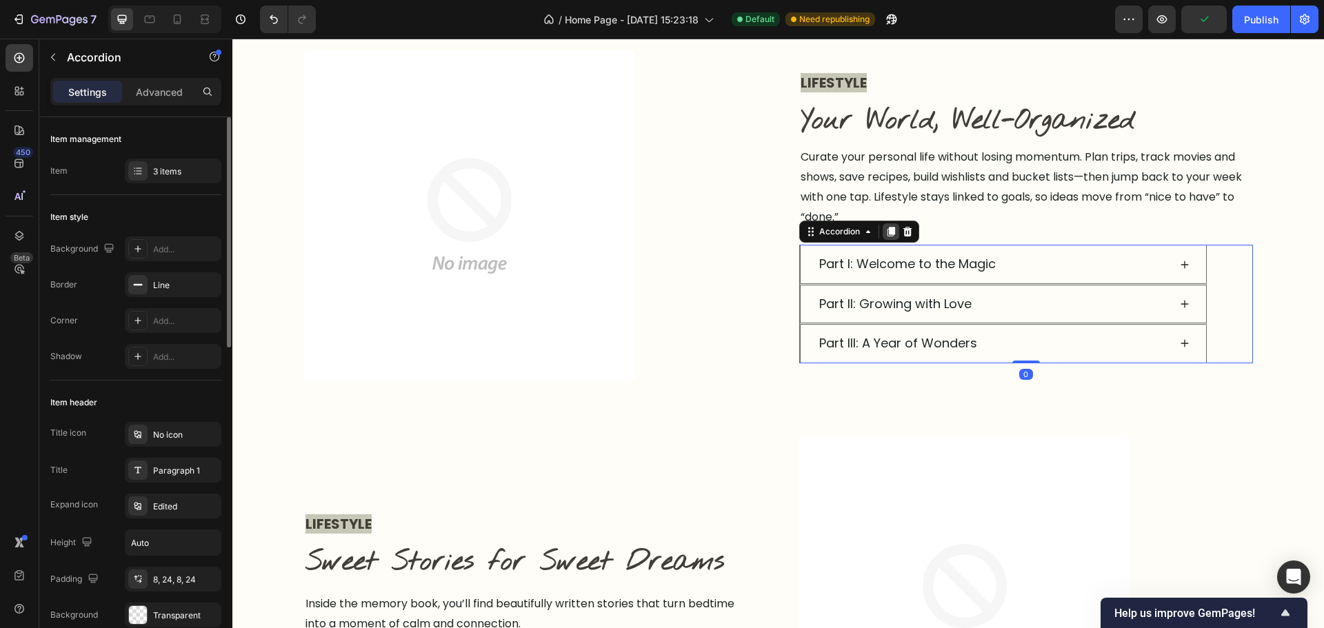
click at [887, 231] on icon at bounding box center [891, 233] width 8 height 10
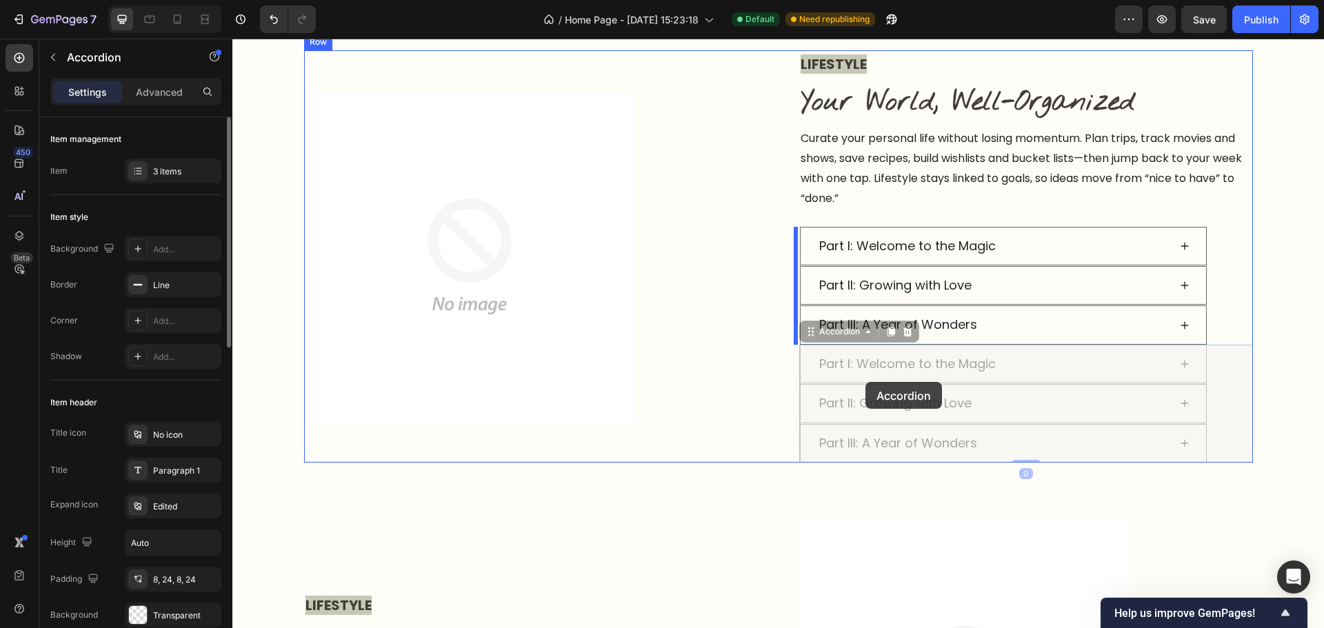
drag, startPoint x: 834, startPoint y: 330, endPoint x: 870, endPoint y: 388, distance: 67.5
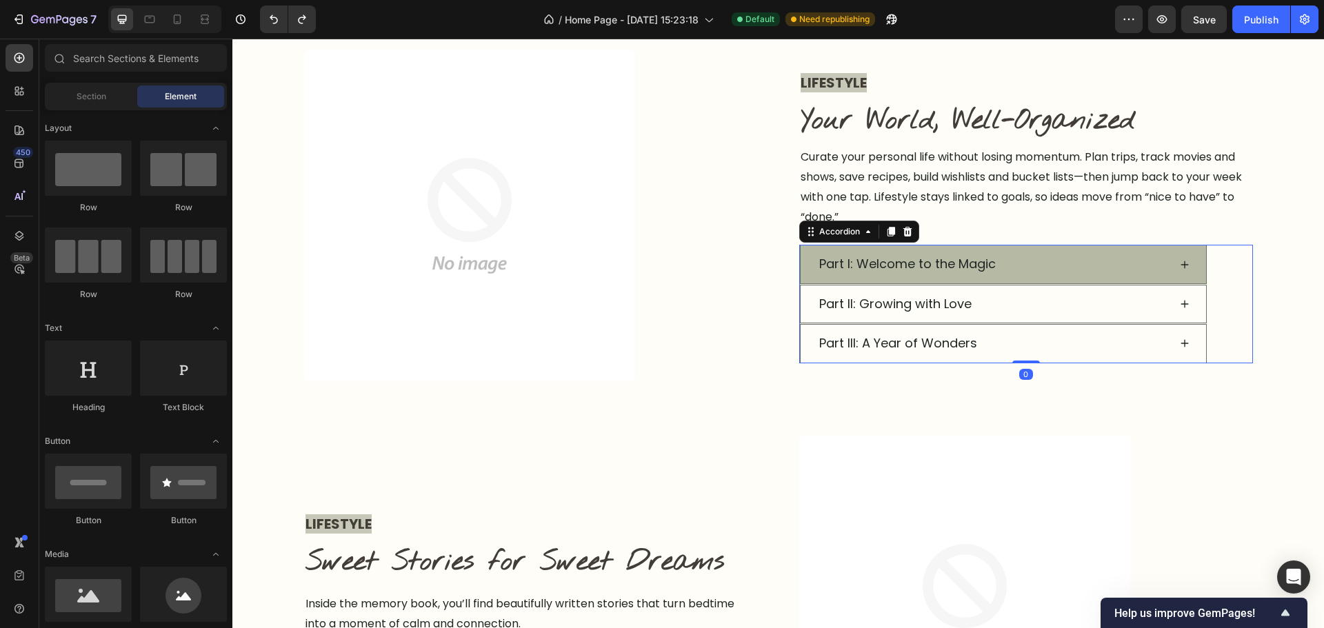
click at [1154, 267] on div "Part I: Welcome to the Magic" at bounding box center [993, 264] width 352 height 26
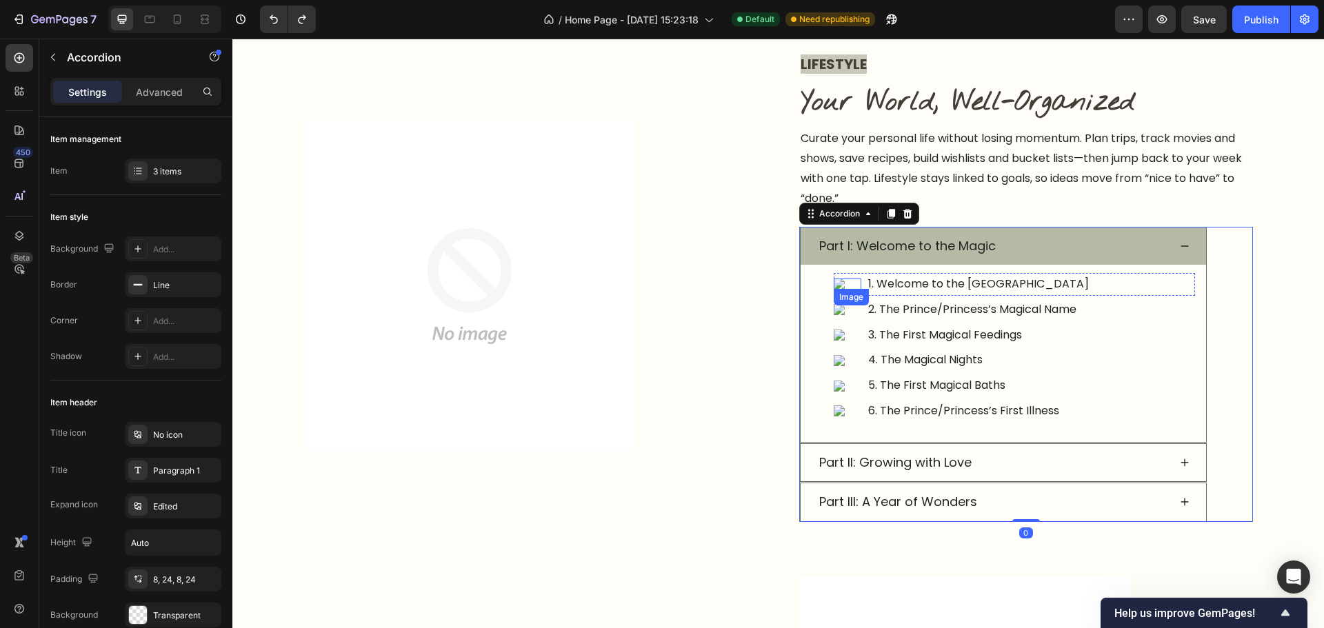
click at [841, 279] on img at bounding box center [848, 284] width 28 height 11
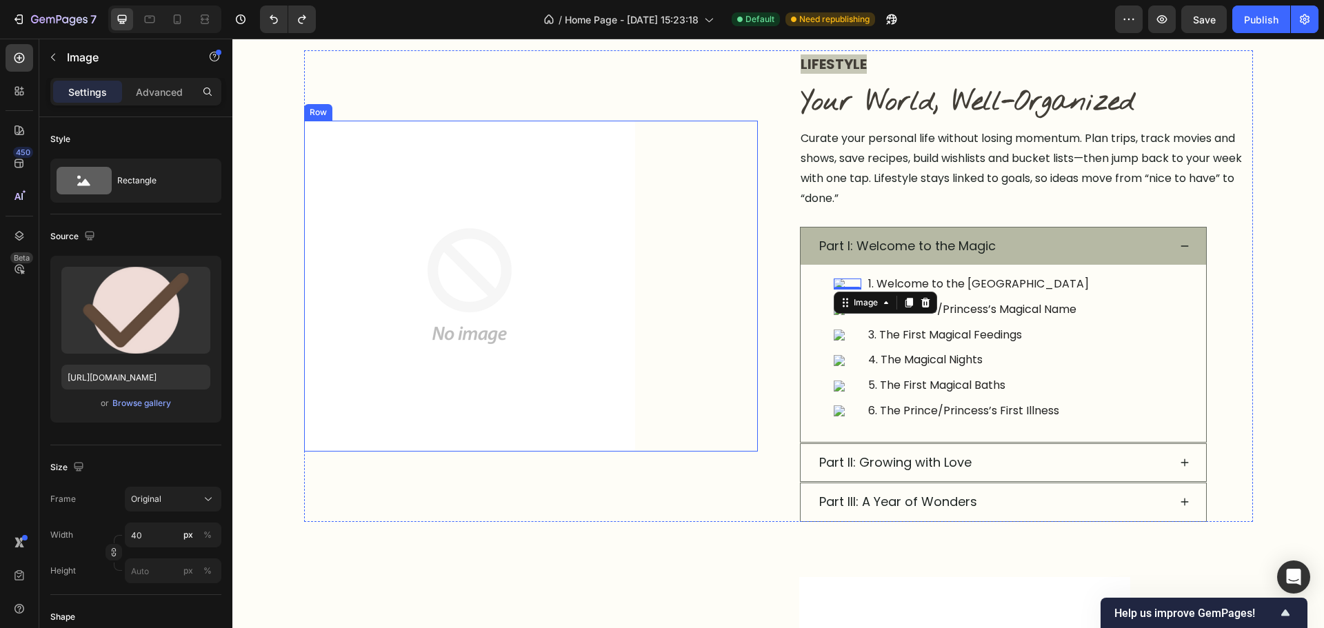
click at [634, 510] on div "Image Row" at bounding box center [531, 285] width 454 height 471
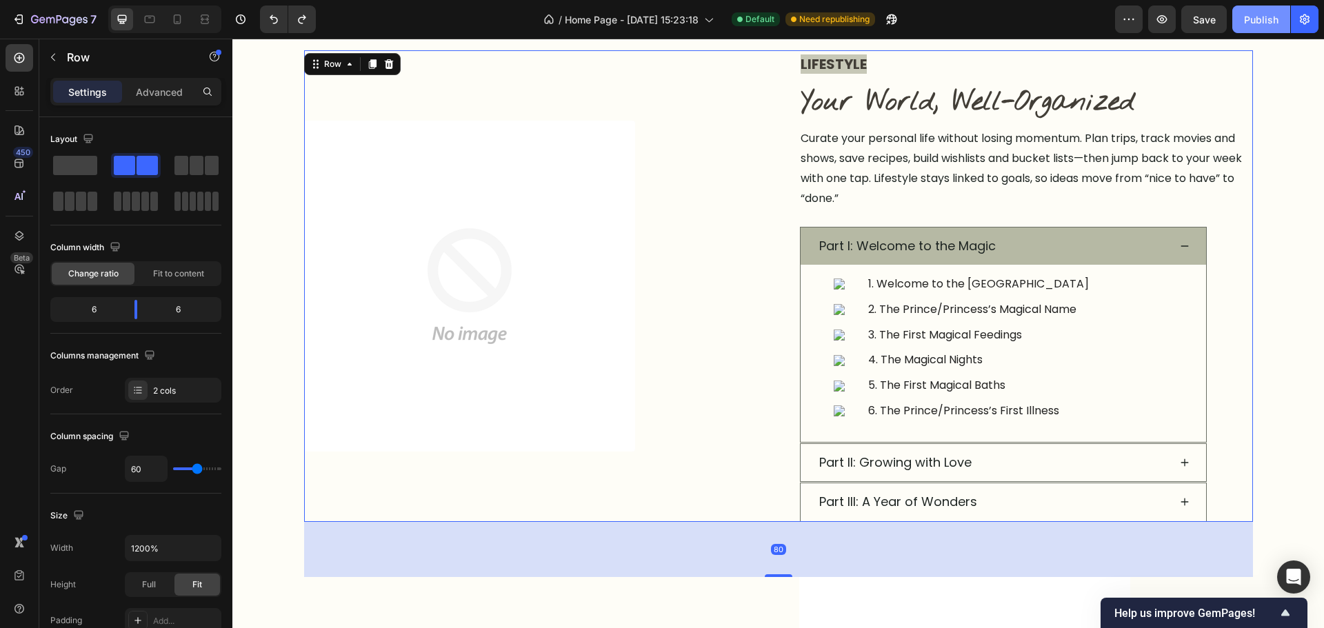
click at [1246, 17] on div "Publish" at bounding box center [1261, 19] width 34 height 14
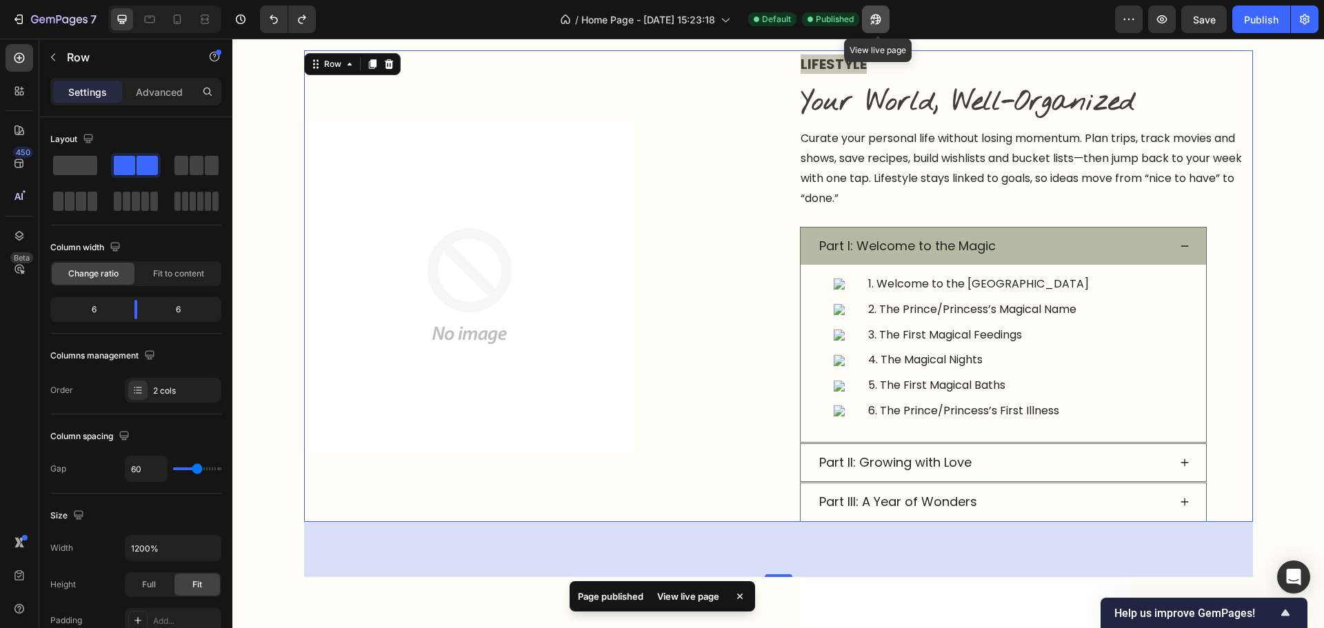
click at [873, 23] on icon "button" at bounding box center [876, 19] width 14 height 14
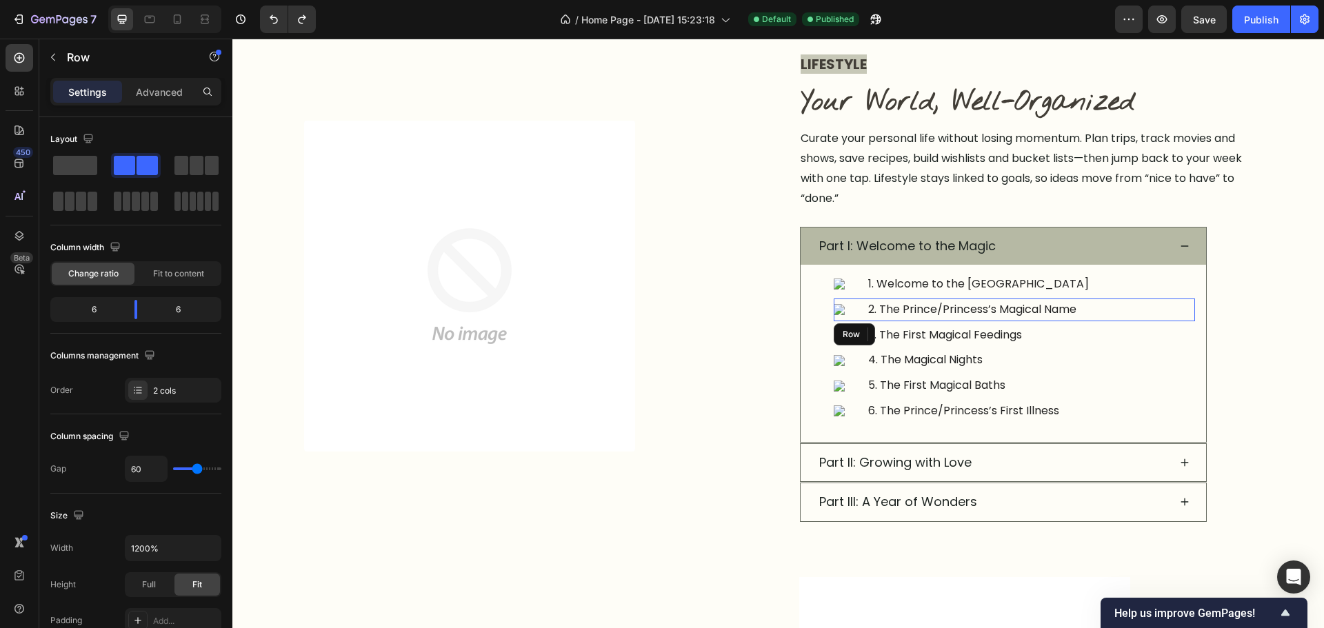
click at [1137, 315] on div "Image 2. The Prince/Princess’s Magical Name Text block Row" at bounding box center [1014, 310] width 361 height 23
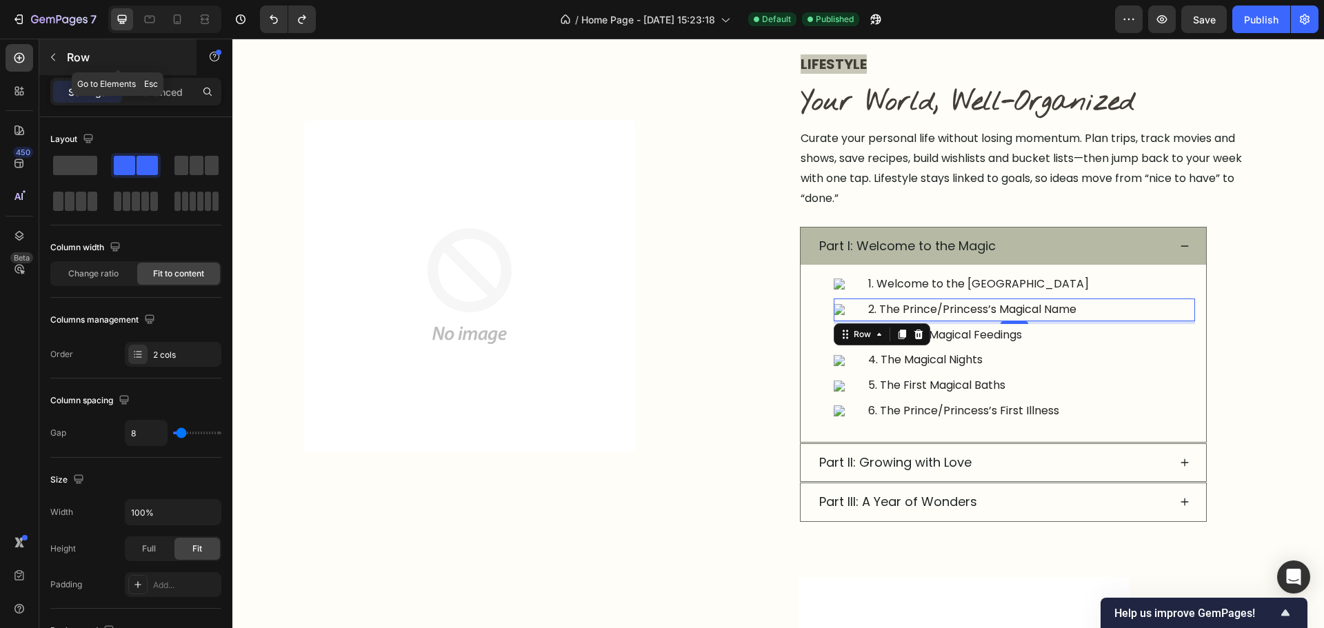
click at [52, 65] on button "button" at bounding box center [53, 57] width 22 height 22
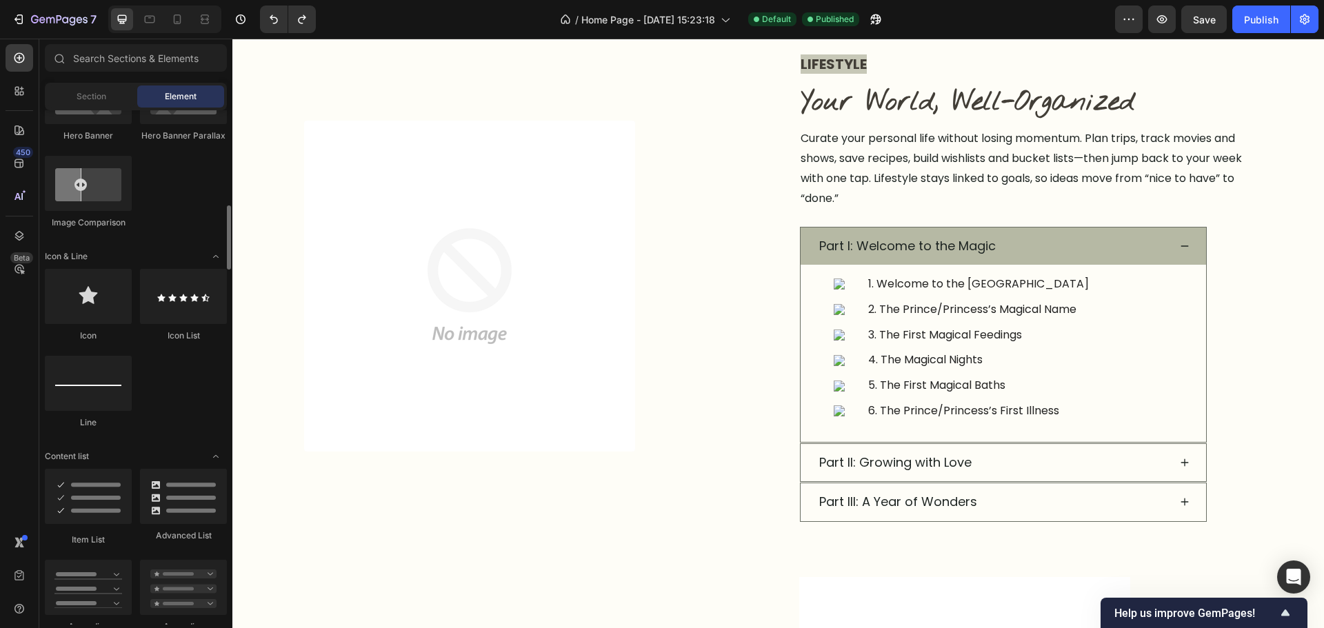
scroll to position [965, 0]
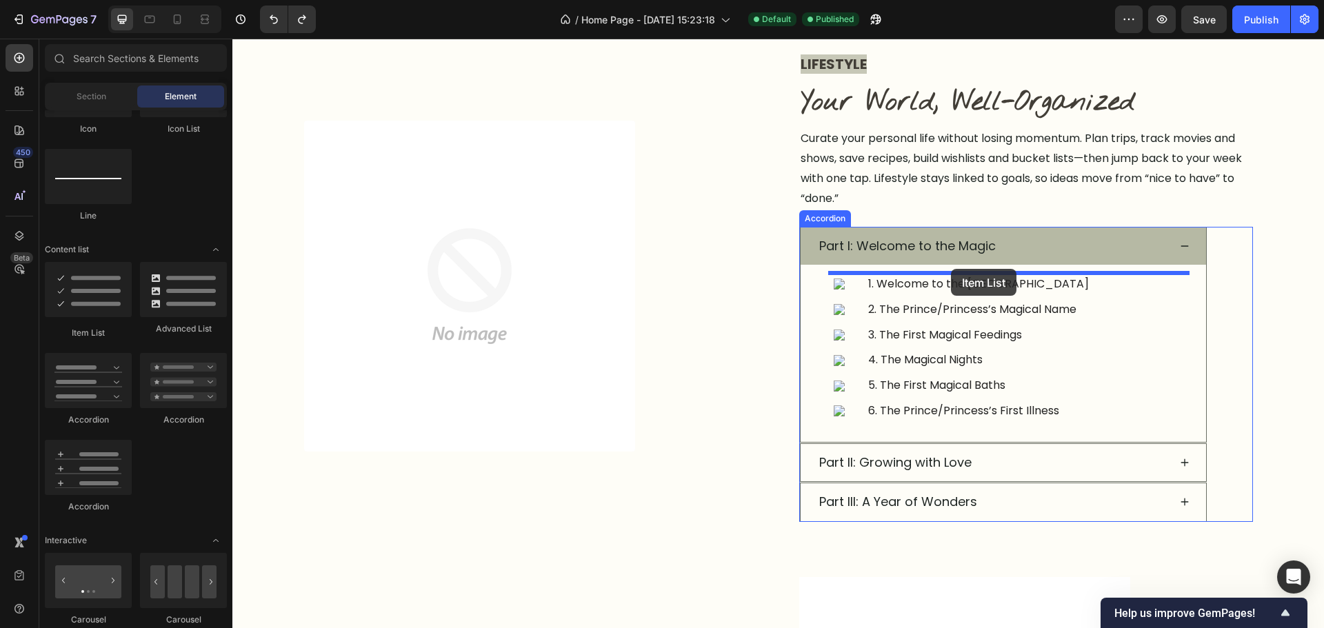
drag, startPoint x: 308, startPoint y: 354, endPoint x: 951, endPoint y: 269, distance: 649.1
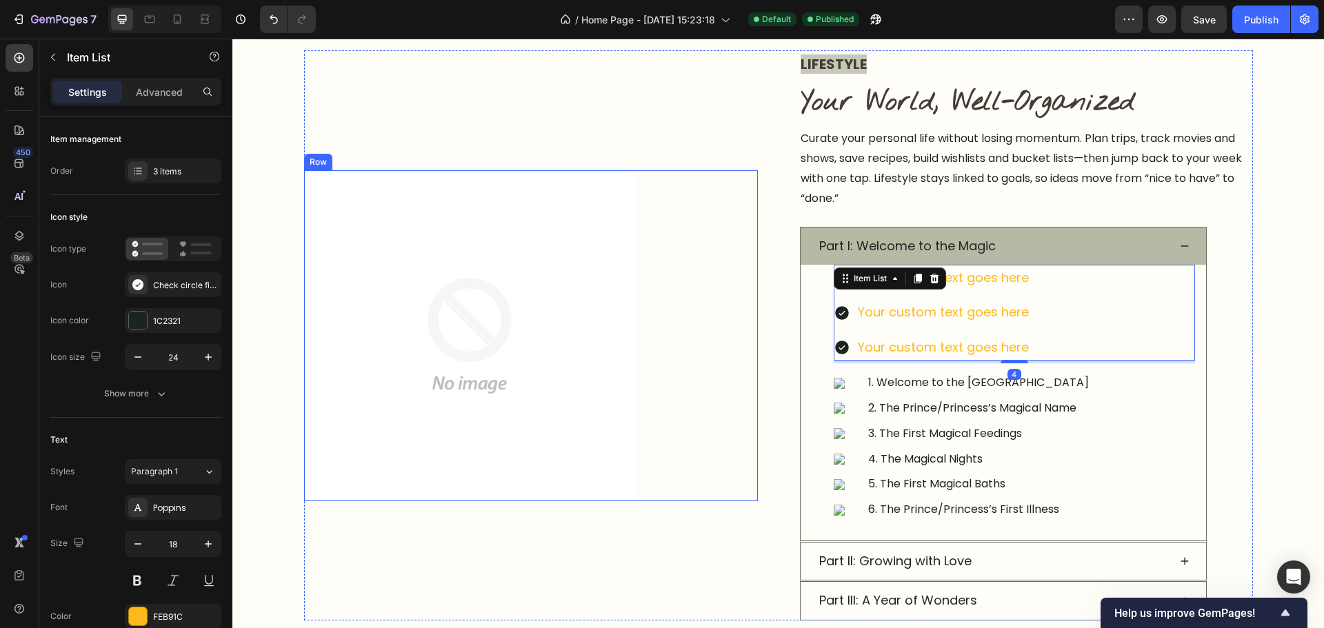
click at [736, 398] on div "Image Row" at bounding box center [531, 335] width 454 height 331
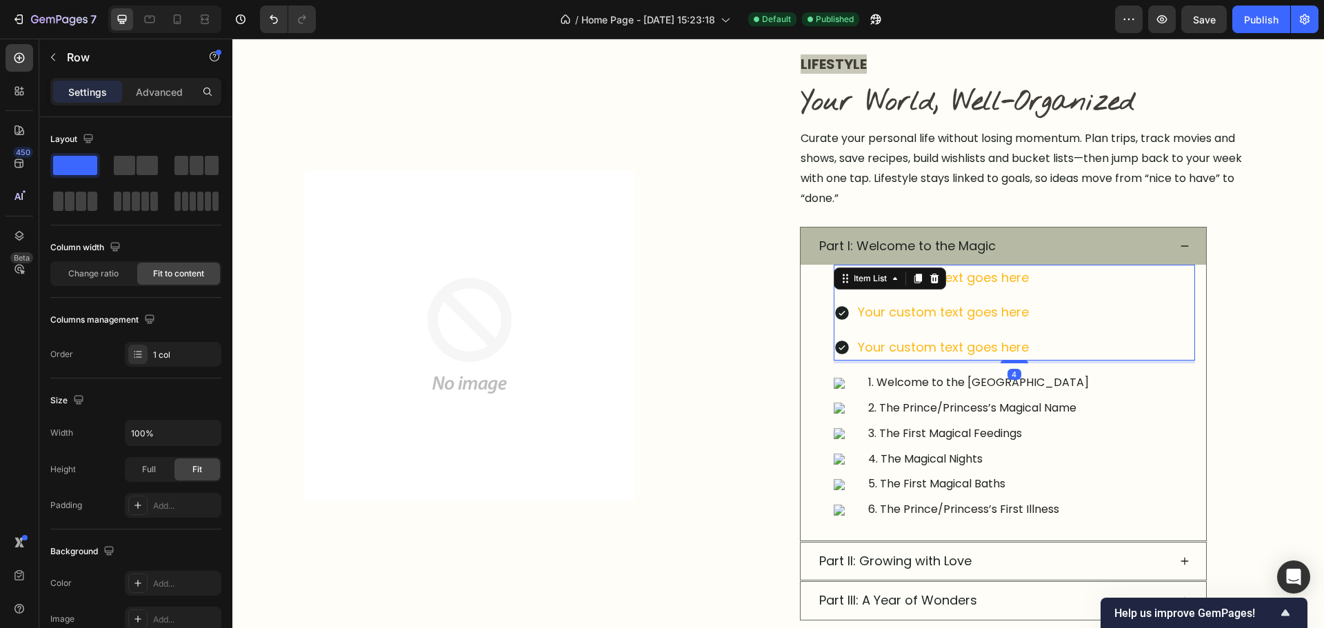
click at [1061, 355] on div "Your custom text goes here Your custom text goes here Your custom text goes here" at bounding box center [1014, 313] width 361 height 96
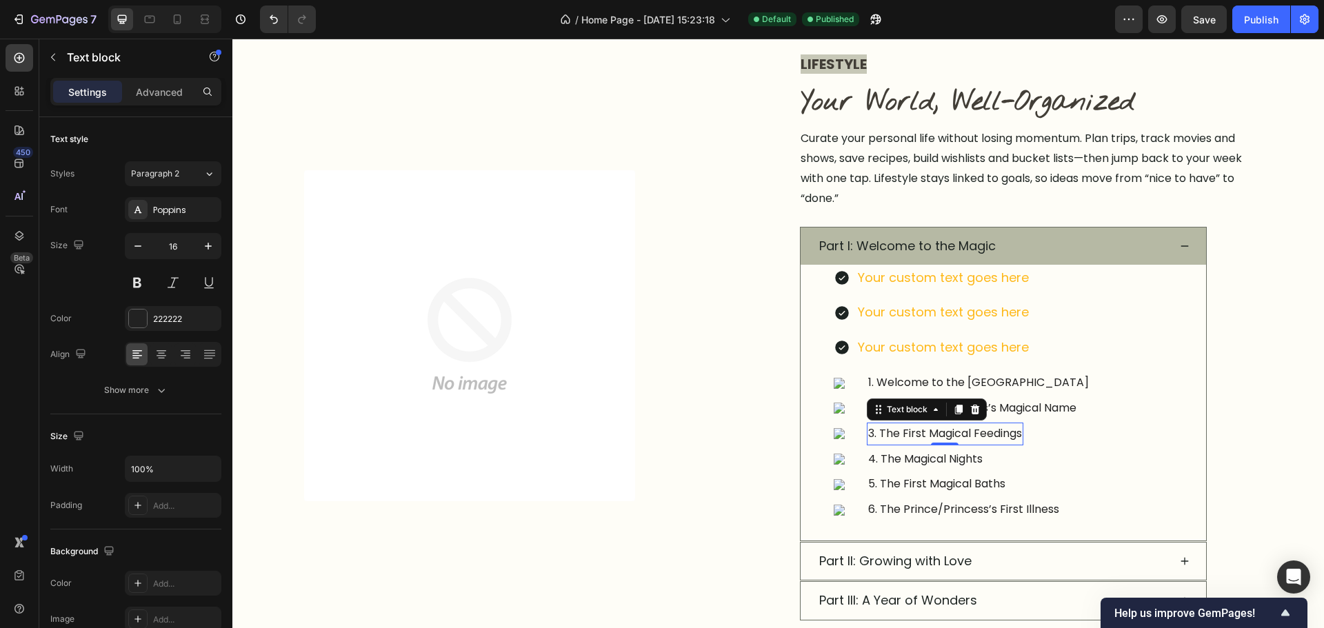
click at [972, 438] on p "3. The First Magical Feedings" at bounding box center [945, 434] width 154 height 20
click at [1073, 343] on div "Your custom text goes here Your custom text goes here Your custom text goes here" at bounding box center [1014, 313] width 361 height 96
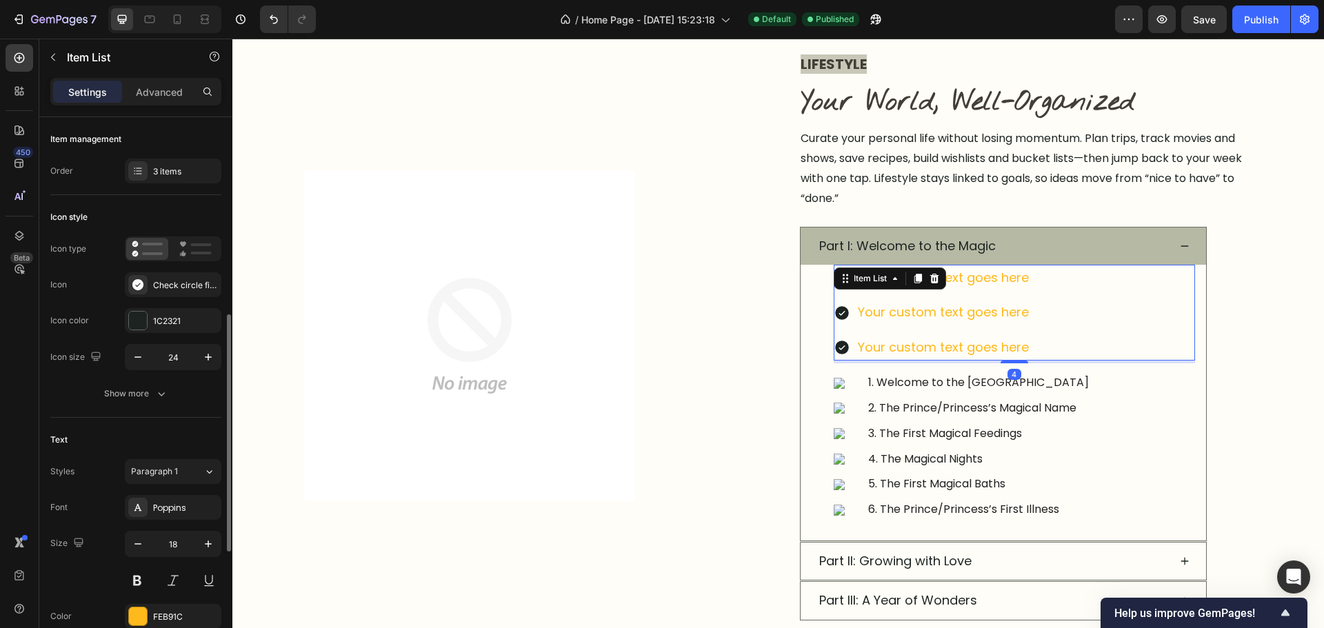
scroll to position [138, 0]
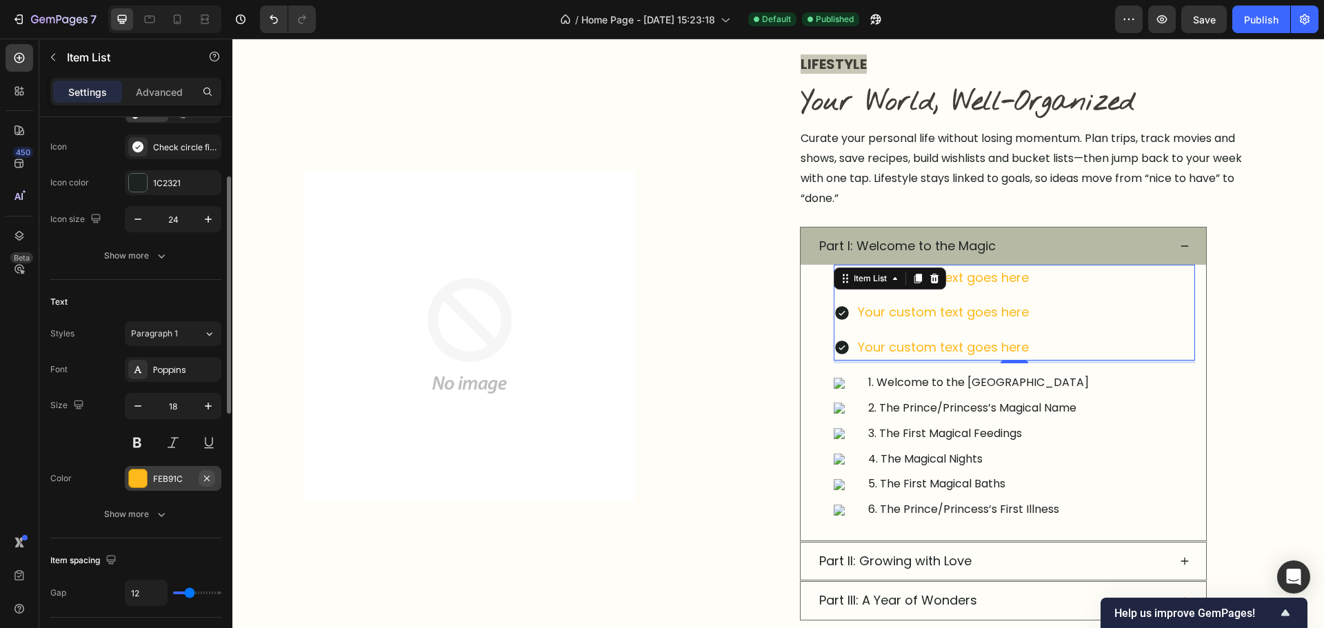
click at [209, 477] on icon "button" at bounding box center [206, 478] width 11 height 11
click at [159, 485] on div "Add..." at bounding box center [185, 479] width 65 height 12
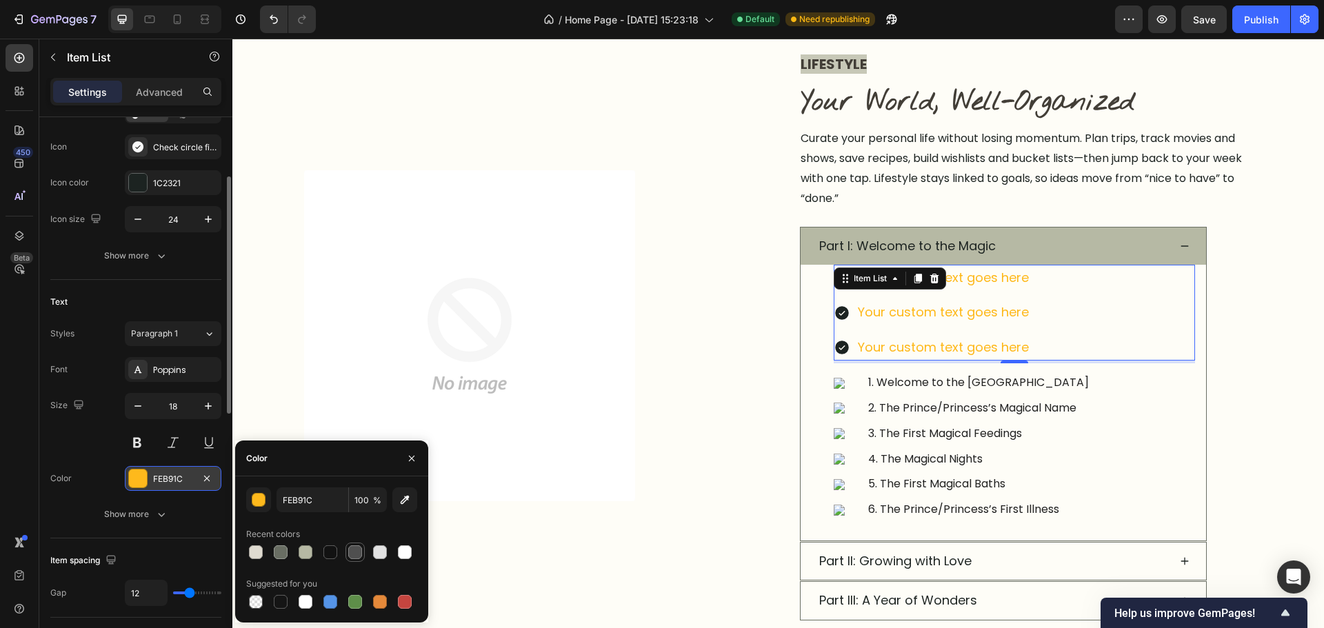
click at [353, 554] on div at bounding box center [355, 552] width 14 height 14
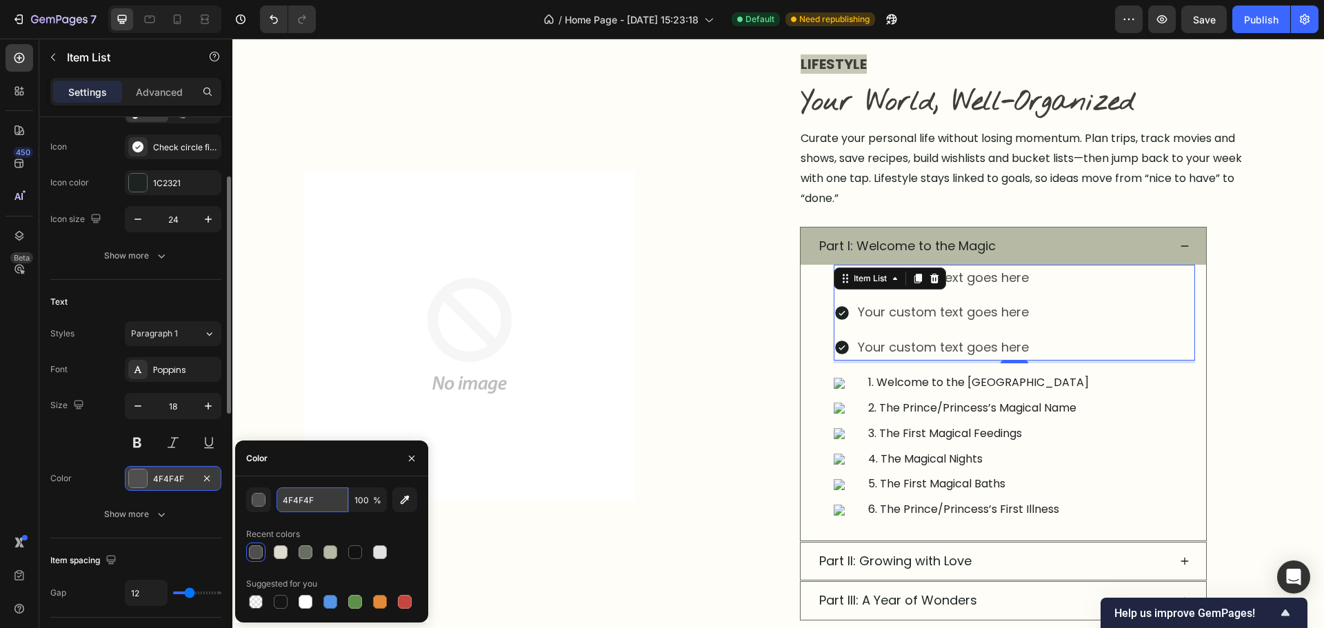
click at [300, 502] on input "4F4F4F" at bounding box center [313, 500] width 72 height 25
paste input "1C2321"
type input "1C2321"
click at [192, 182] on div "1C2321" at bounding box center [173, 183] width 40 height 12
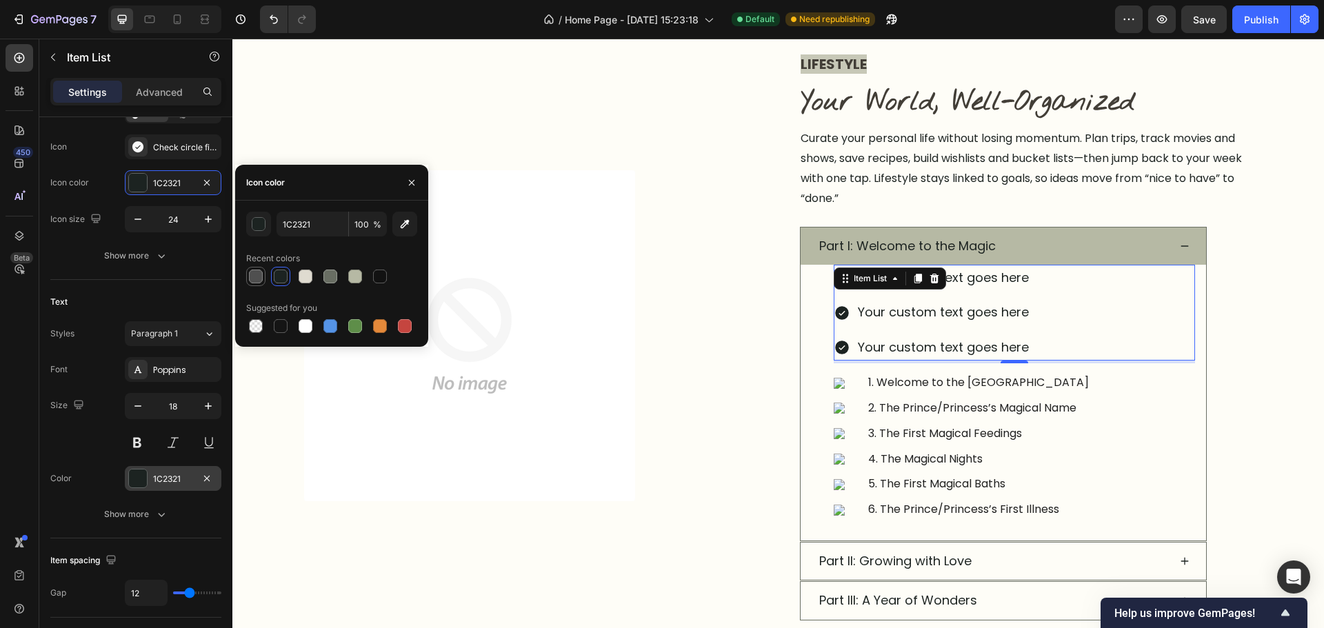
click at [253, 281] on div at bounding box center [256, 277] width 14 height 14
type input "4F4F4F"
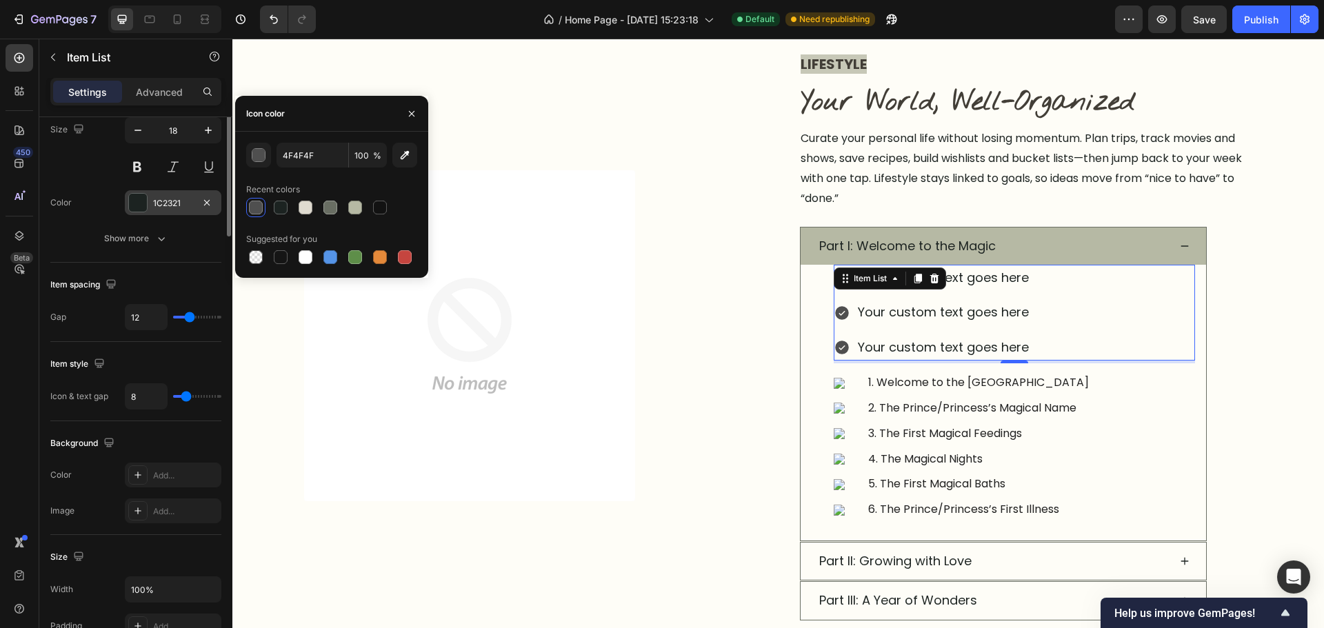
scroll to position [0, 0]
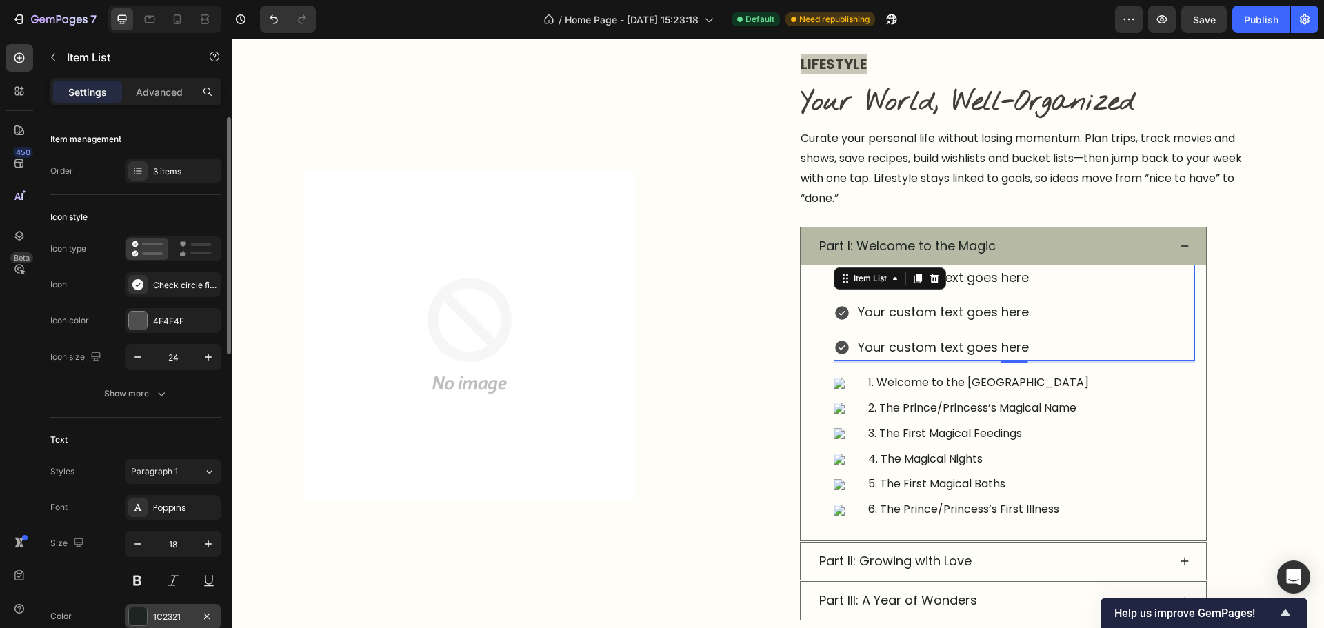
click at [160, 203] on div "Icon style Icon type Icon Check circle filled Icon color 4F4F4F Icon size 24 Sh…" at bounding box center [135, 306] width 171 height 223
click at [163, 290] on div "Check circle filled" at bounding box center [185, 285] width 65 height 12
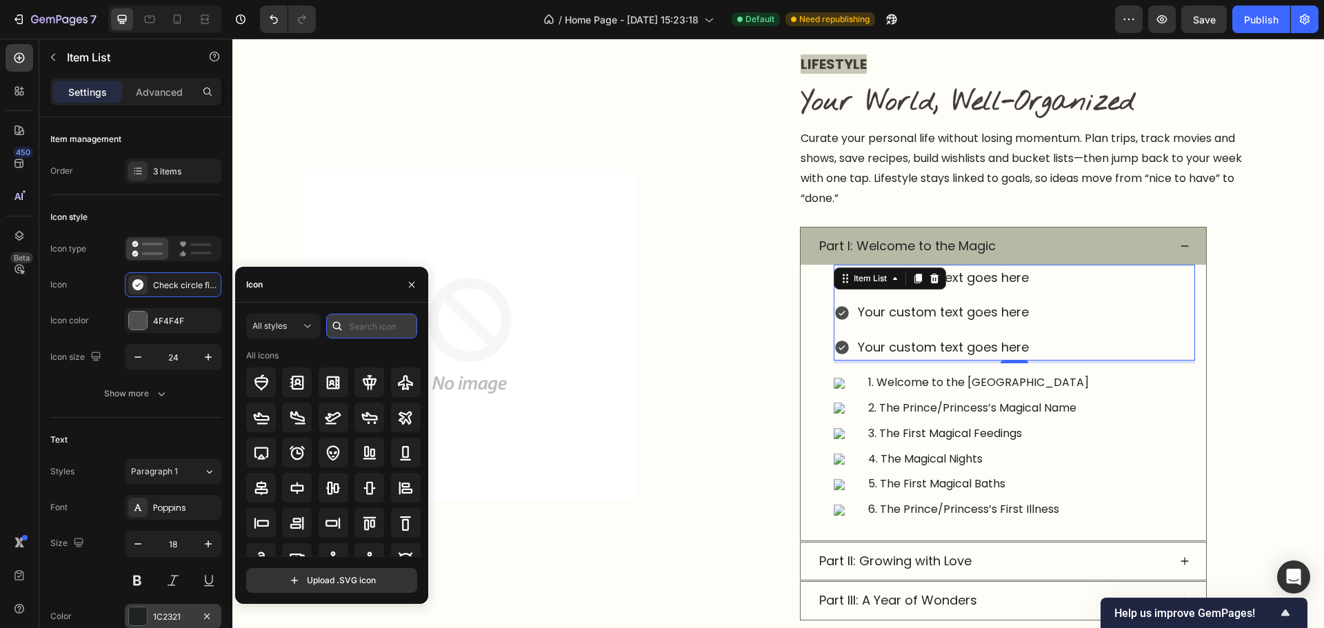
click at [354, 330] on input "text" at bounding box center [371, 326] width 91 height 25
type input "ok"
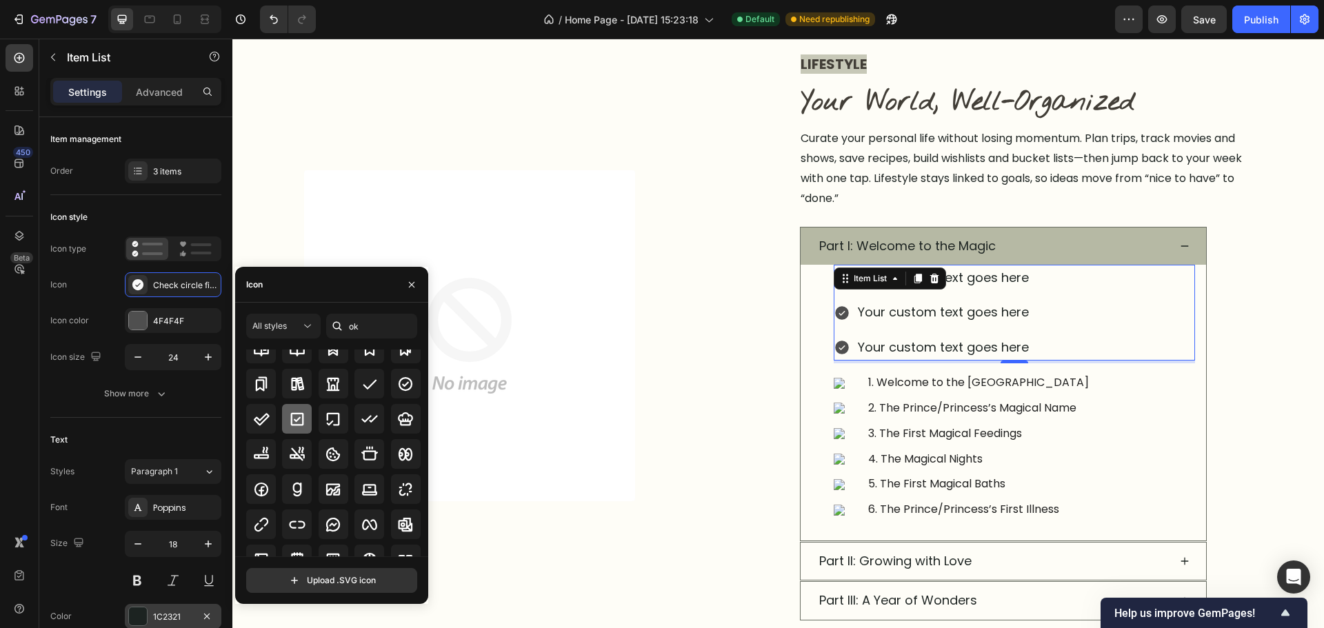
click at [284, 421] on div at bounding box center [297, 419] width 30 height 30
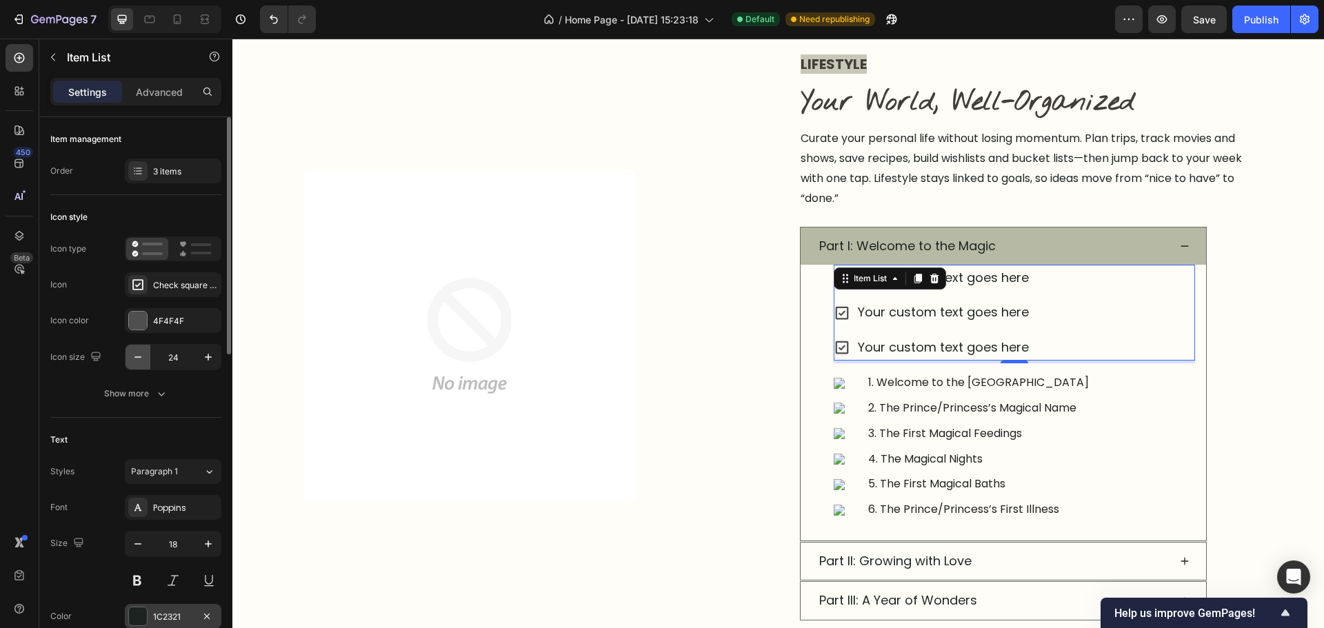
click at [127, 362] on button "button" at bounding box center [138, 357] width 25 height 25
type input "20"
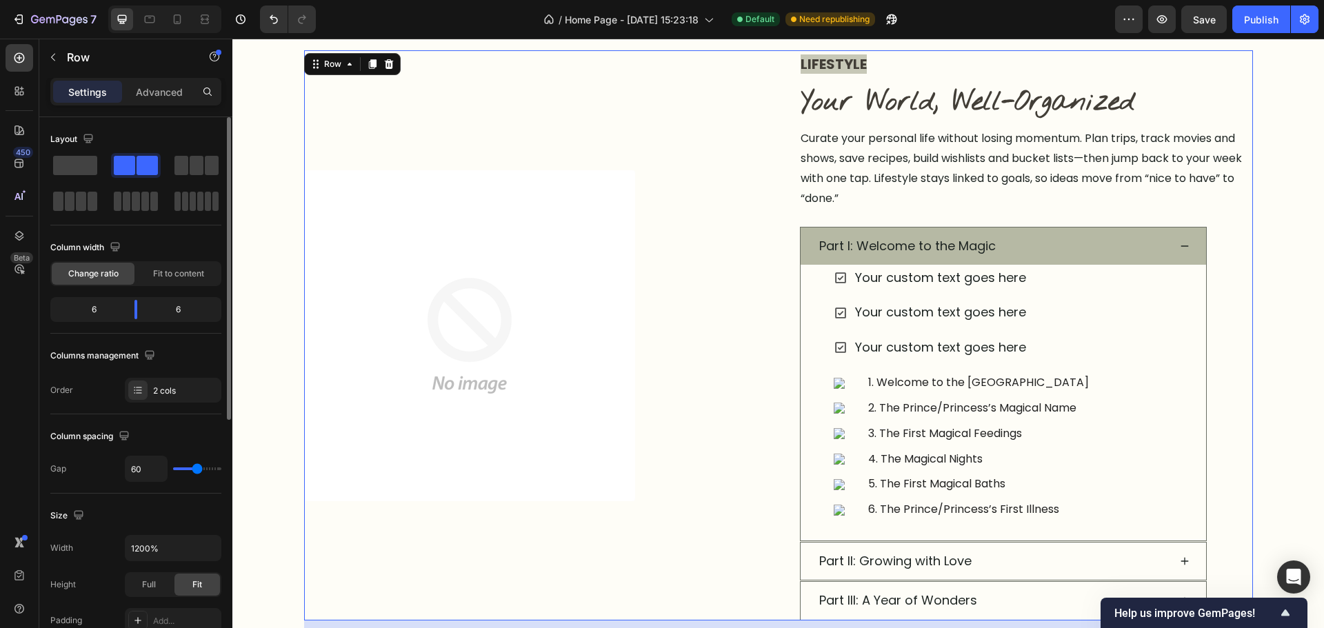
click at [672, 560] on div "Image Row" at bounding box center [531, 335] width 454 height 570
click at [842, 348] on div "Your custom text goes here" at bounding box center [931, 347] width 194 height 26
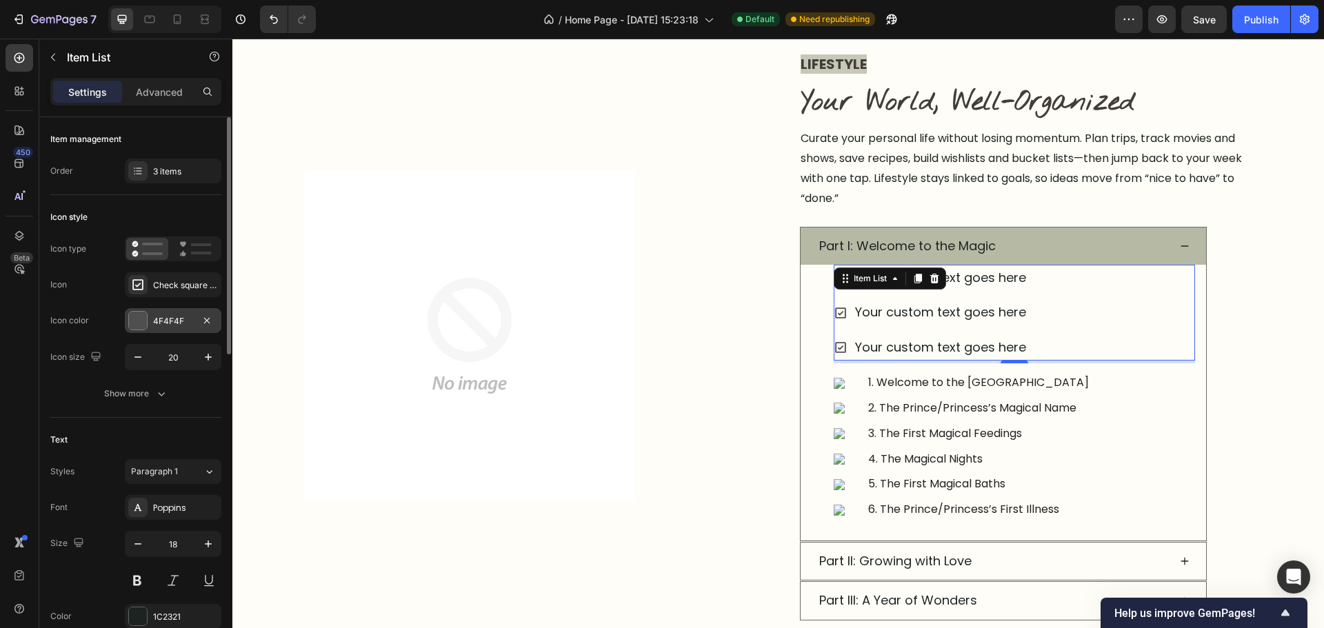
click at [165, 321] on div "4F4F4F" at bounding box center [173, 321] width 40 height 12
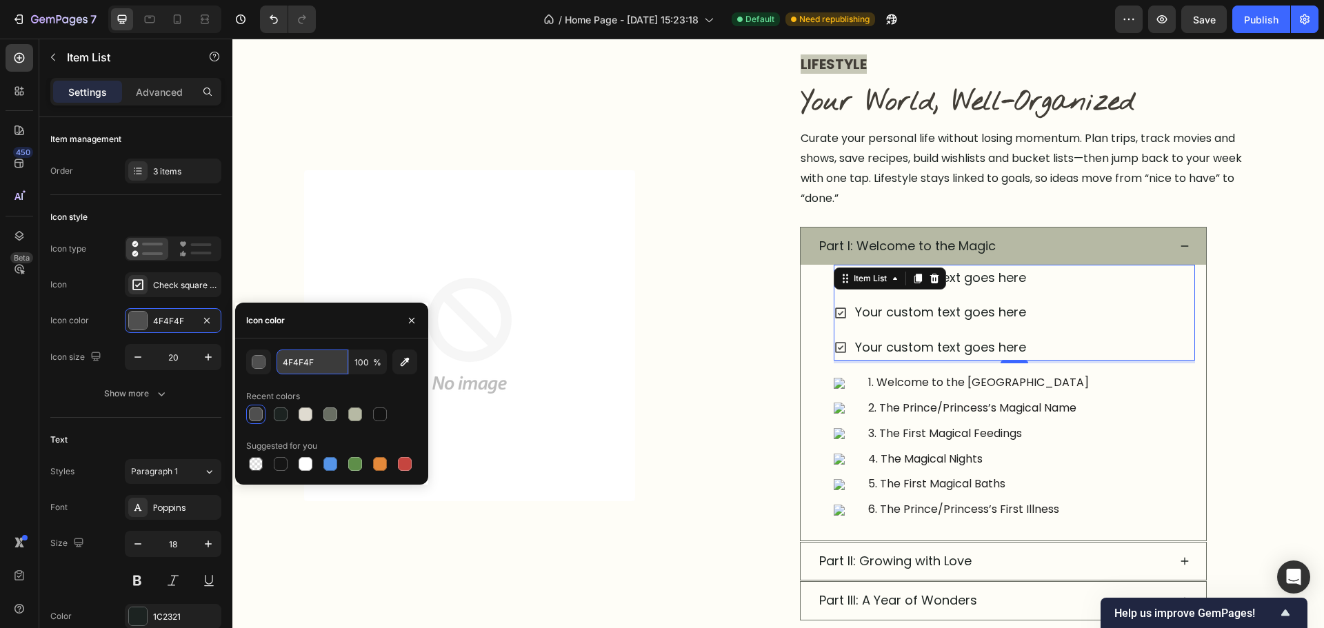
click at [324, 364] on input "4F4F4F" at bounding box center [313, 362] width 72 height 25
paste input "696E63"
type input "696E63"
click at [152, 197] on div "Icon style Icon type Icon Check square bold Icon color 4F4F4F Icon size 20 Show…" at bounding box center [135, 306] width 171 height 223
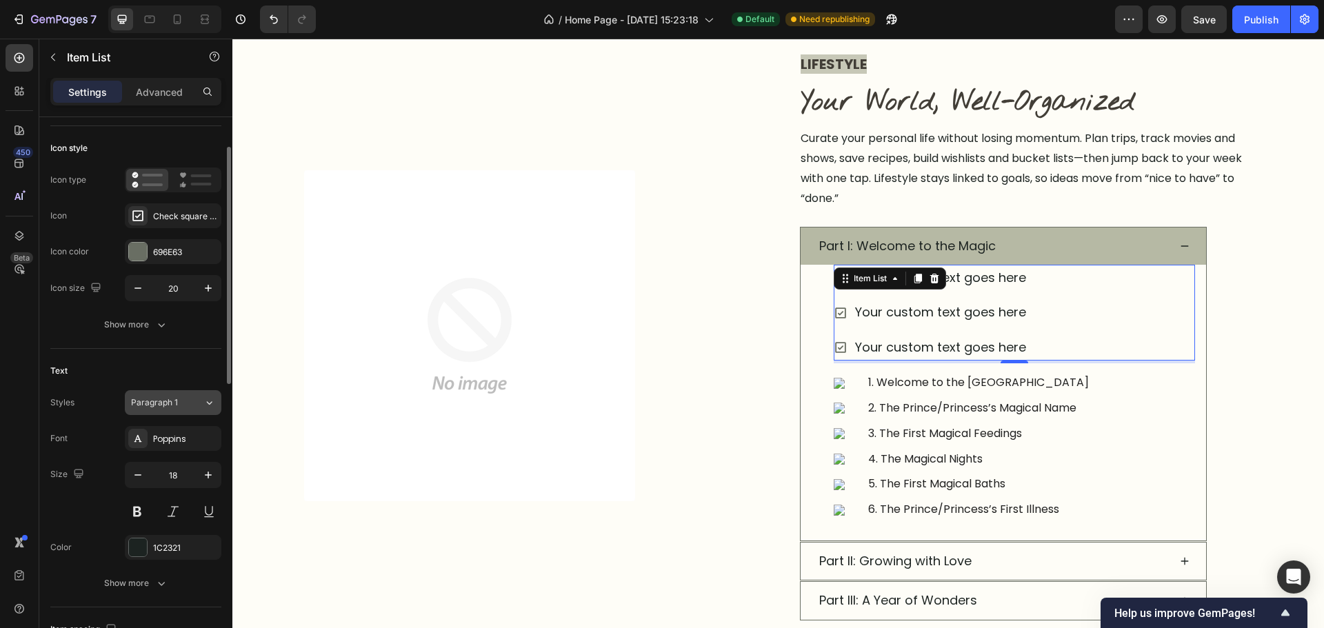
click at [179, 408] on div "Paragraph 1" at bounding box center [159, 403] width 56 height 12
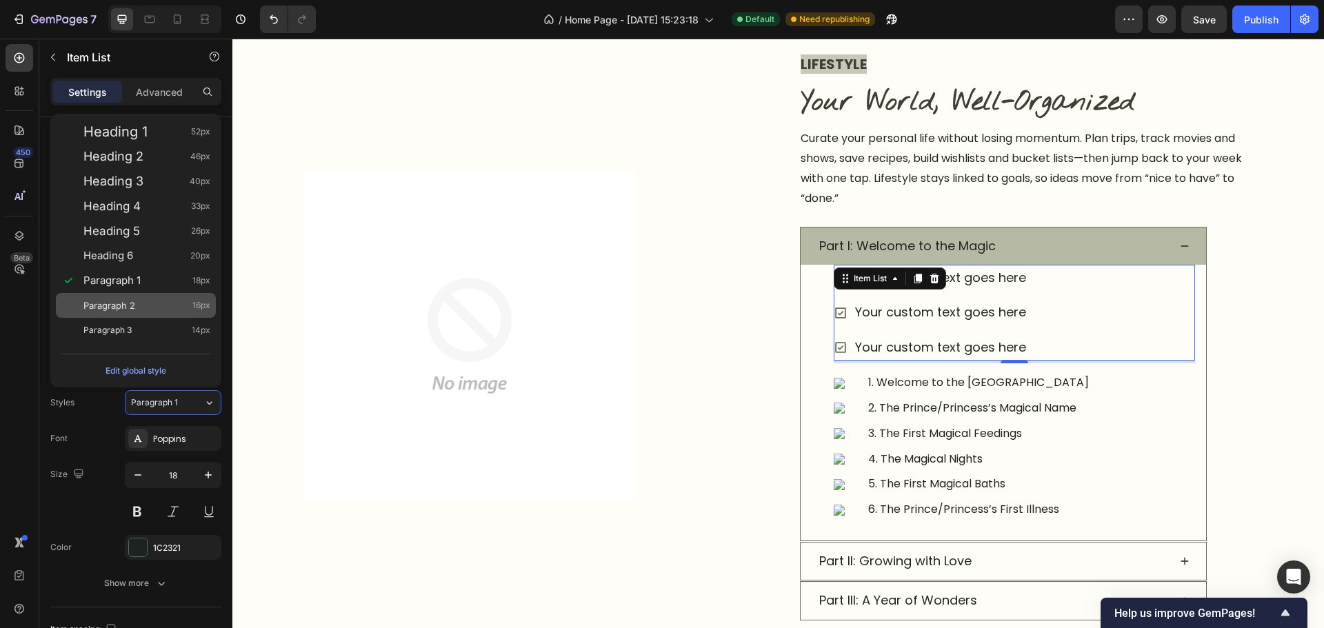
click at [133, 305] on span "Paragraph 2" at bounding box center [109, 306] width 52 height 14
type input "16"
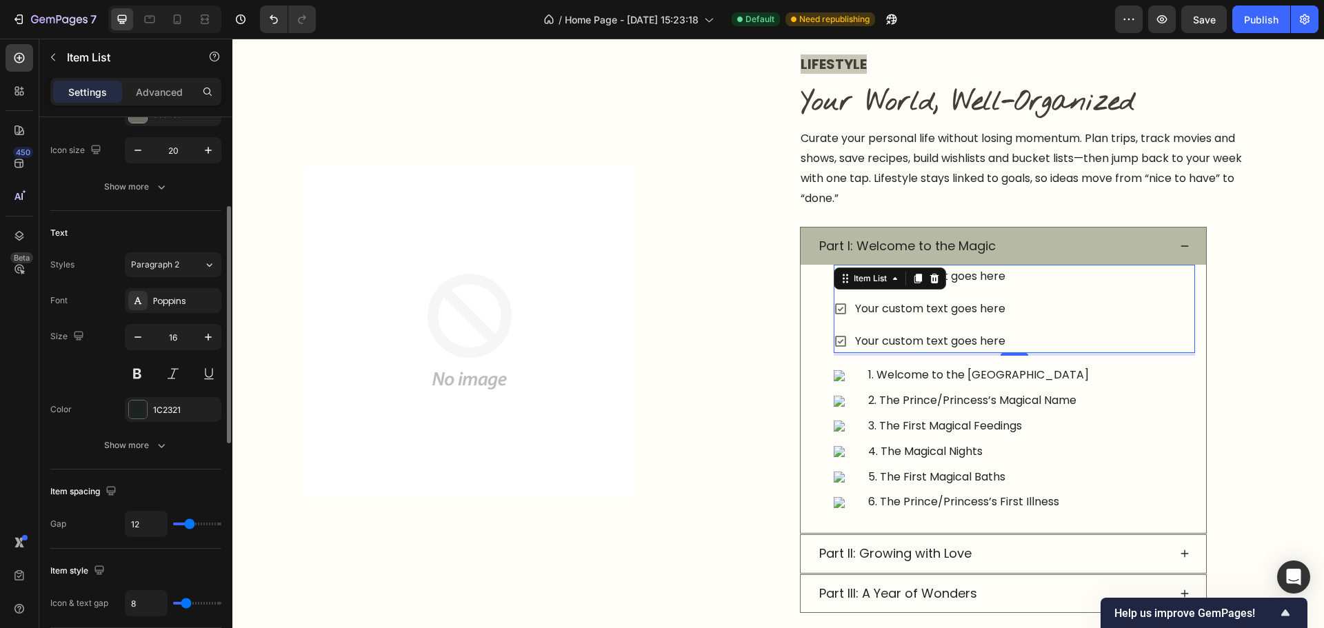
scroll to position [276, 0]
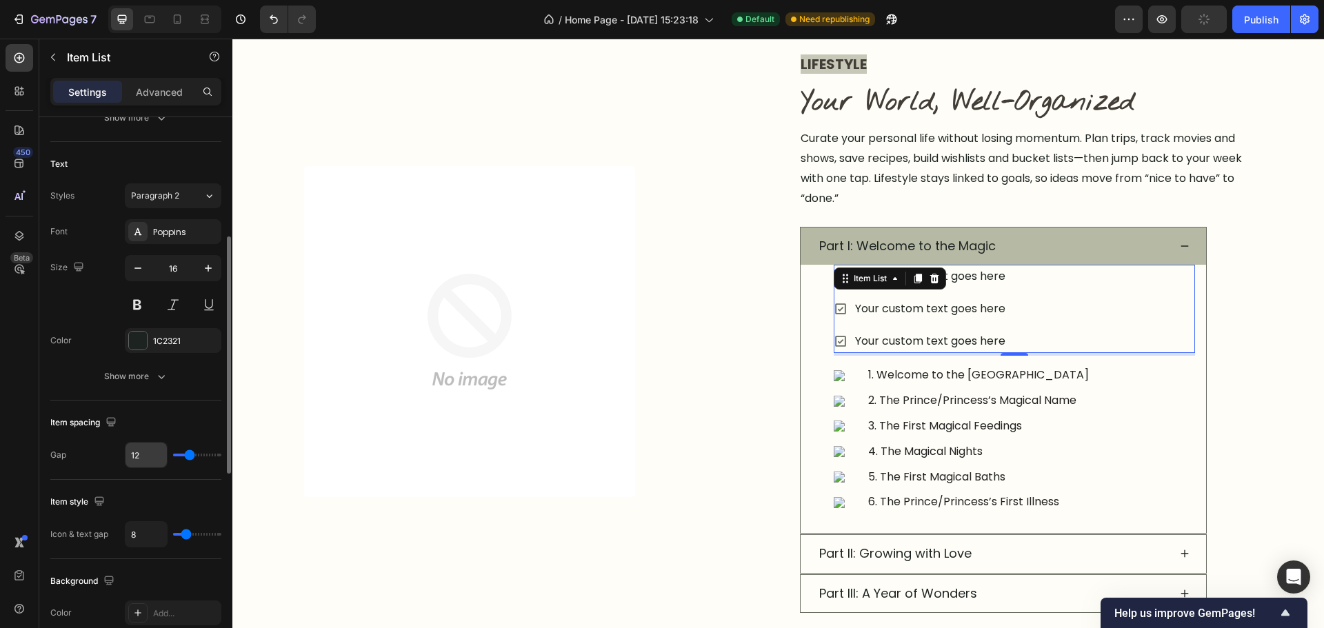
click at [139, 454] on input "12" at bounding box center [146, 455] width 41 height 25
type input "8"
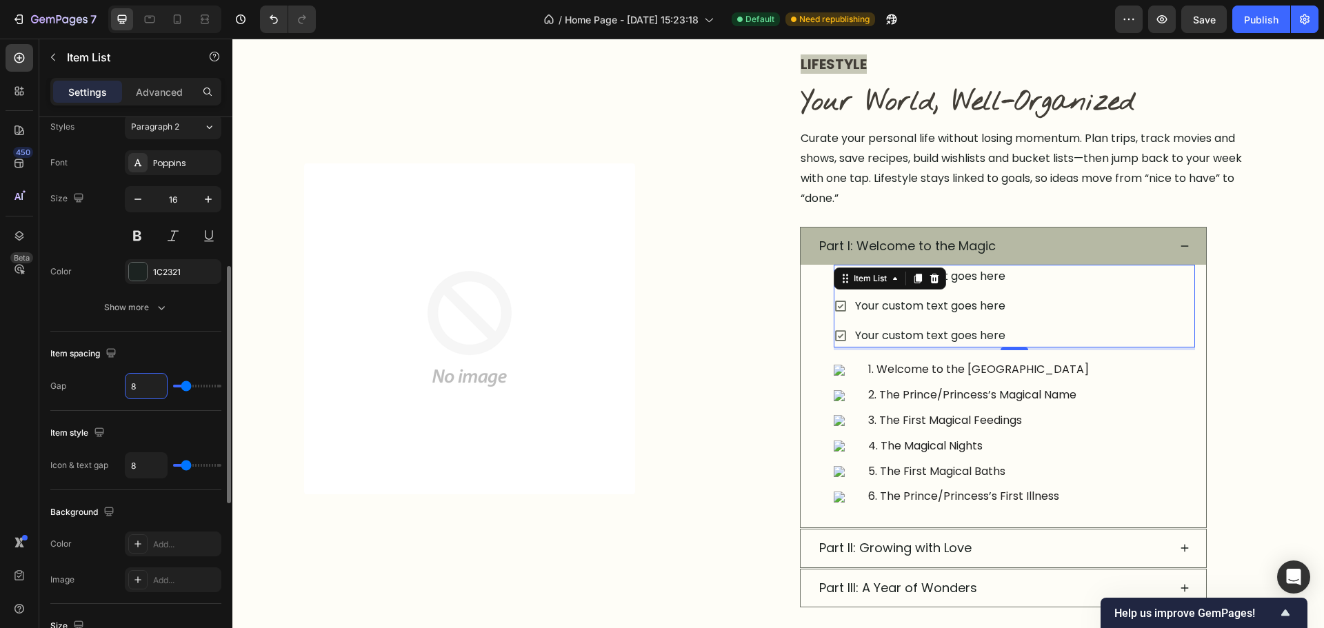
scroll to position [414, 0]
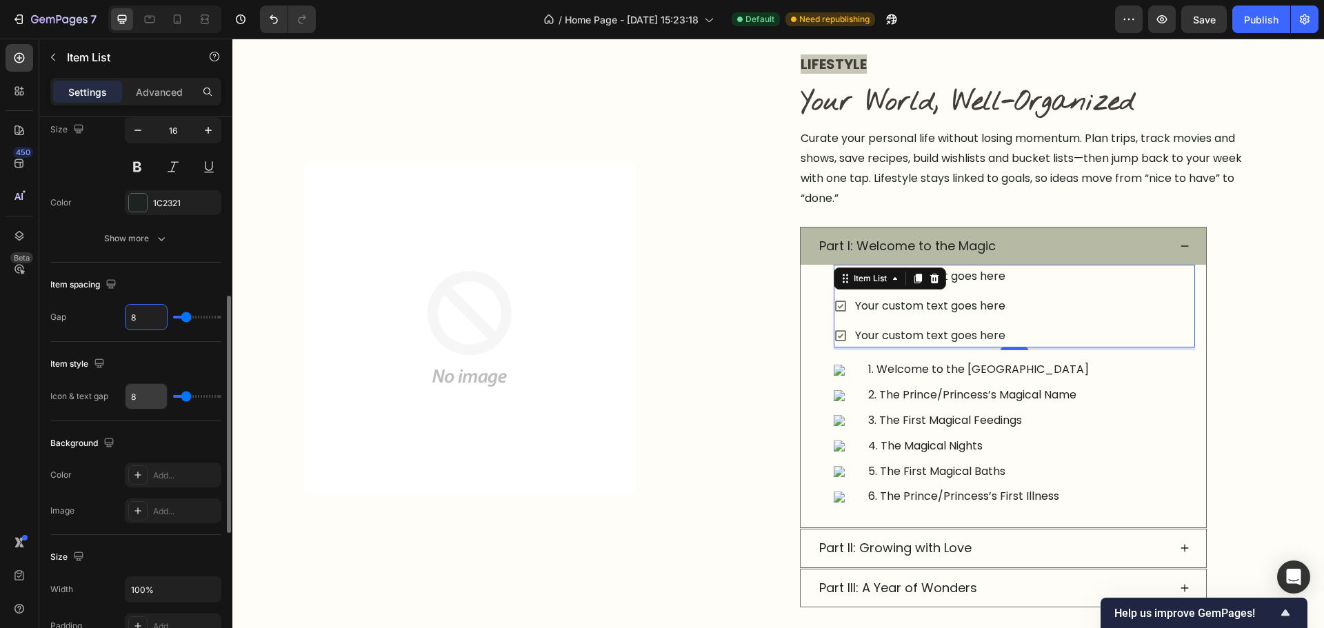
type input "8"
click at [143, 402] on input "8" at bounding box center [146, 396] width 41 height 25
type input "1"
type input "16"
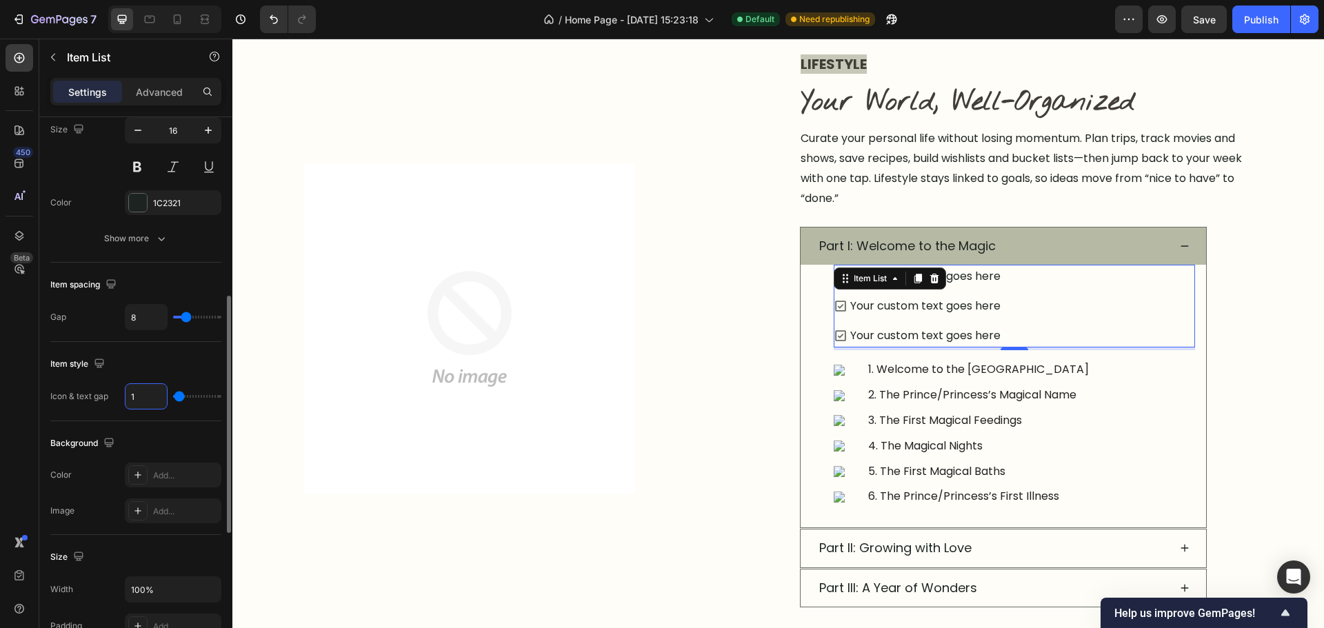
type input "16"
click at [161, 278] on div "Item spacing" at bounding box center [135, 285] width 171 height 22
click at [714, 431] on div "Image Row" at bounding box center [531, 328] width 454 height 331
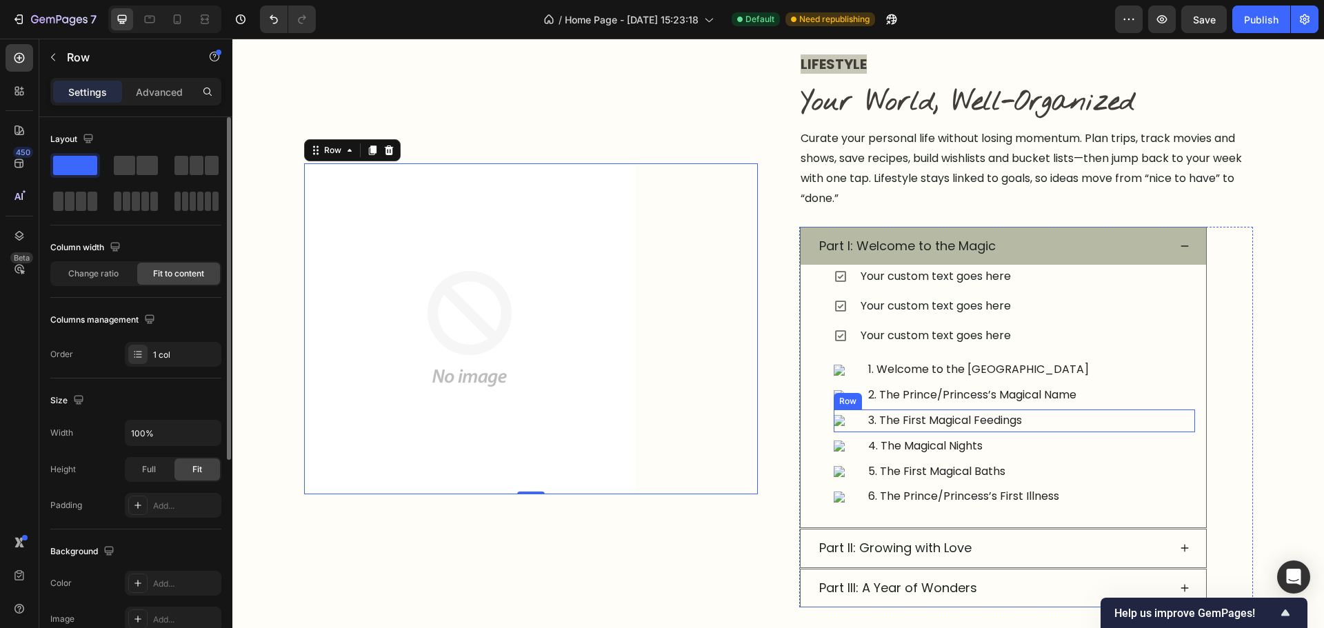
click at [1128, 431] on div "Image 3. The First Magical Feedings Text block Row" at bounding box center [1014, 421] width 361 height 23
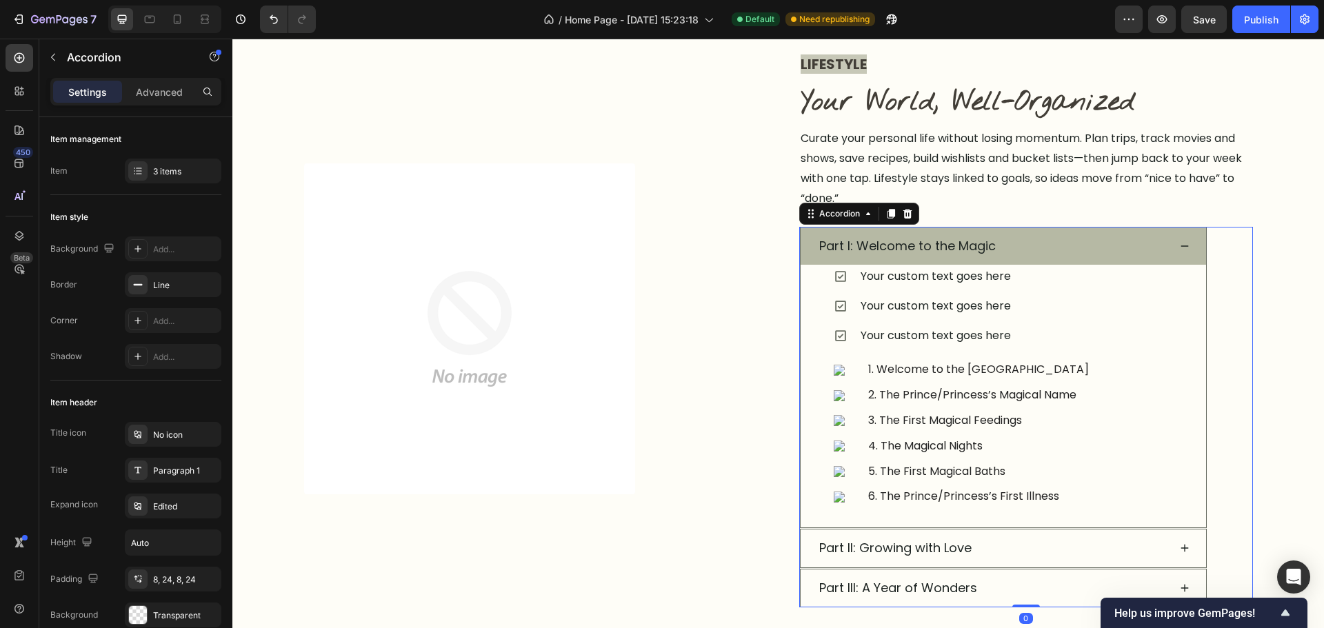
click at [858, 408] on div "Your custom text goes here Your custom text goes here Your custom text goes her…" at bounding box center [1014, 388] width 361 height 246
click at [867, 420] on div "3. The First Magical Feedings" at bounding box center [945, 421] width 157 height 23
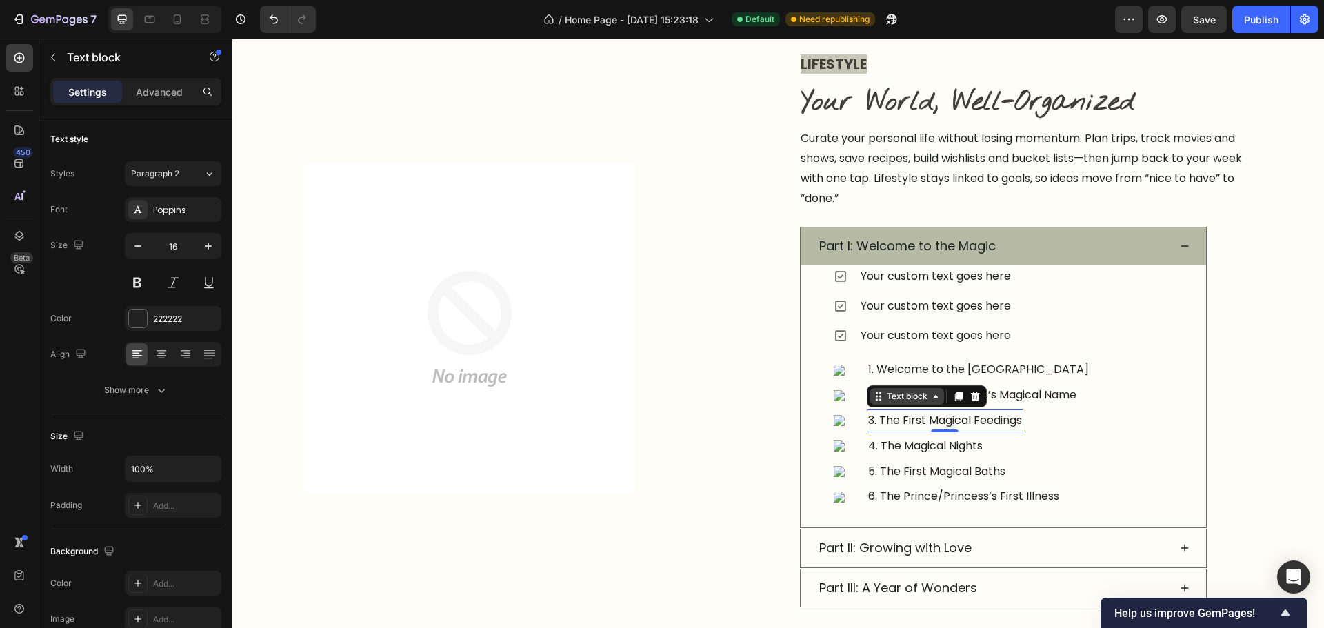
click at [896, 394] on div "Text block" at bounding box center [907, 396] width 46 height 12
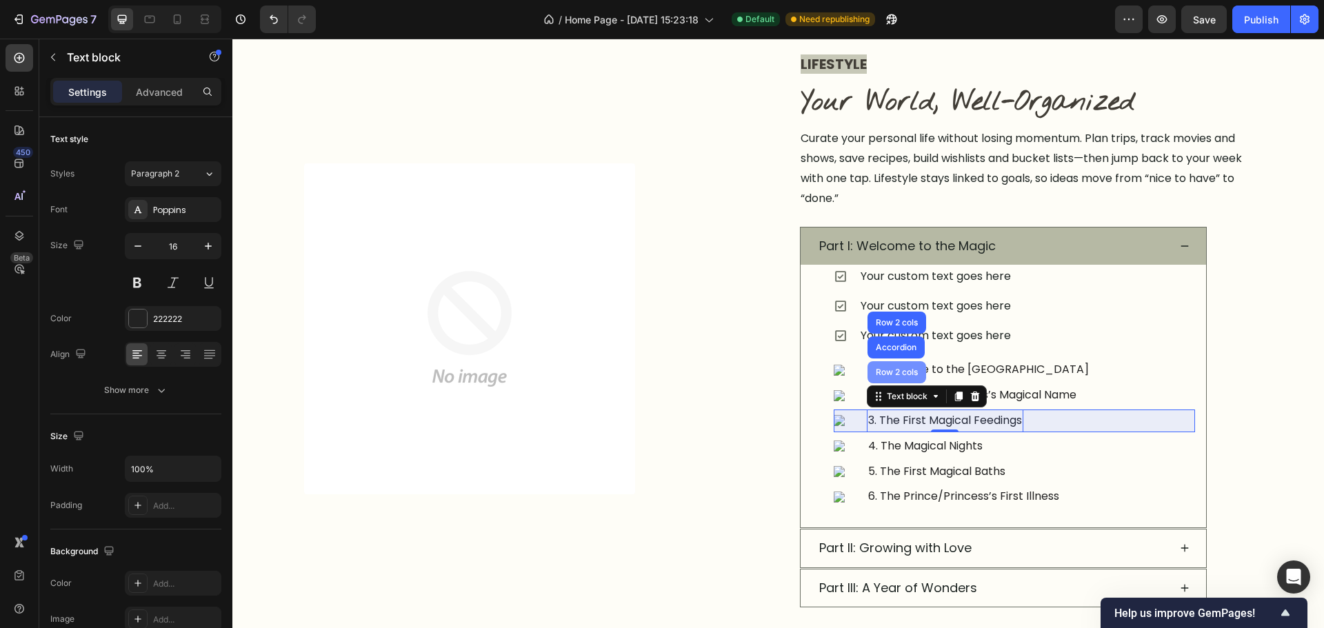
click at [894, 370] on div "Row 2 cols" at bounding box center [897, 372] width 48 height 8
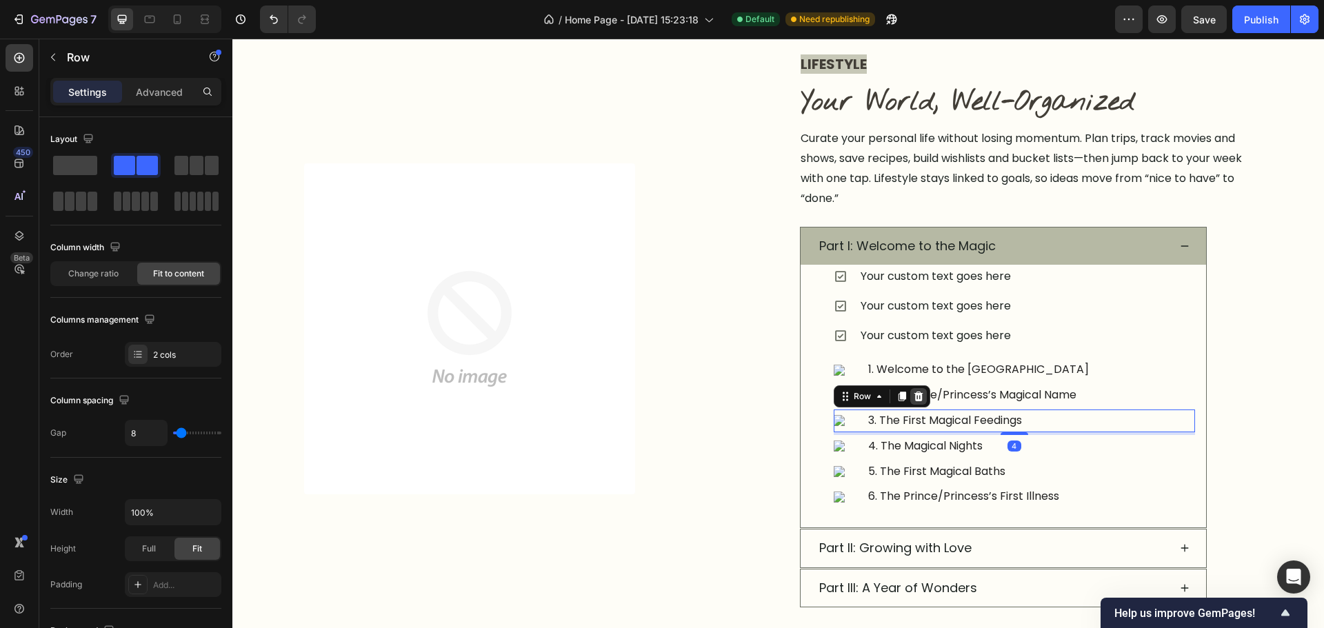
click at [914, 394] on icon at bounding box center [918, 397] width 9 height 10
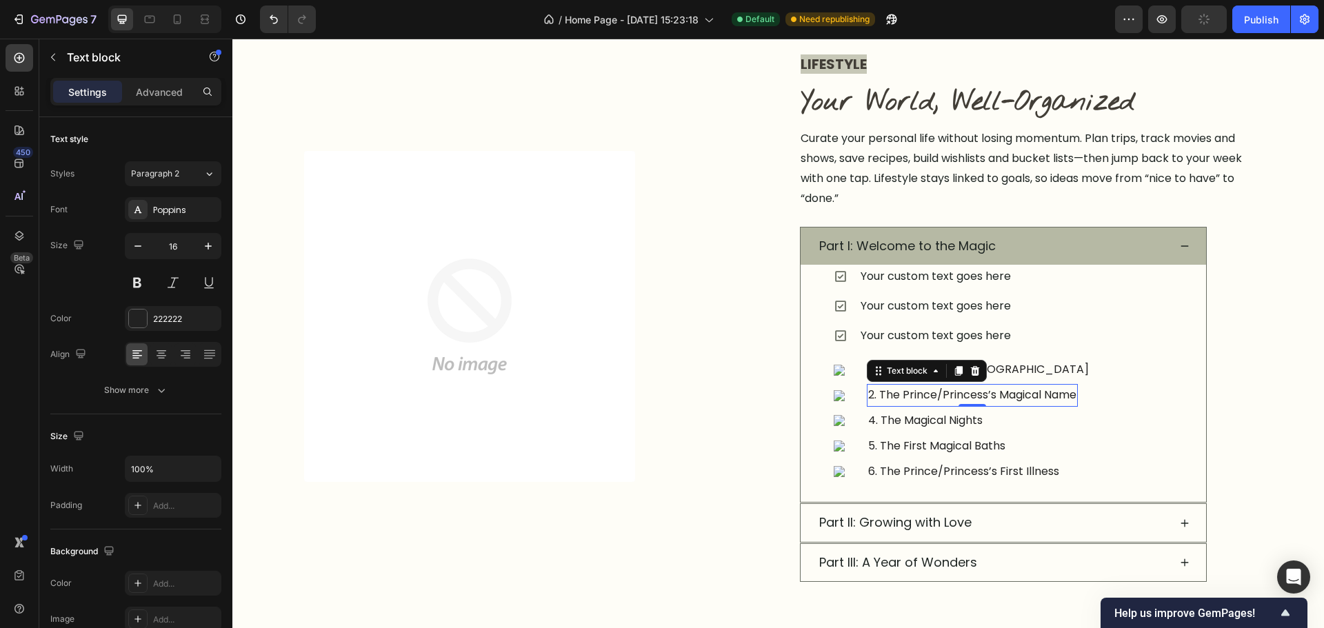
click at [966, 394] on p "2. The Prince/Princess’s Magical Name" at bounding box center [972, 395] width 208 height 20
click at [970, 369] on icon at bounding box center [974, 371] width 9 height 10
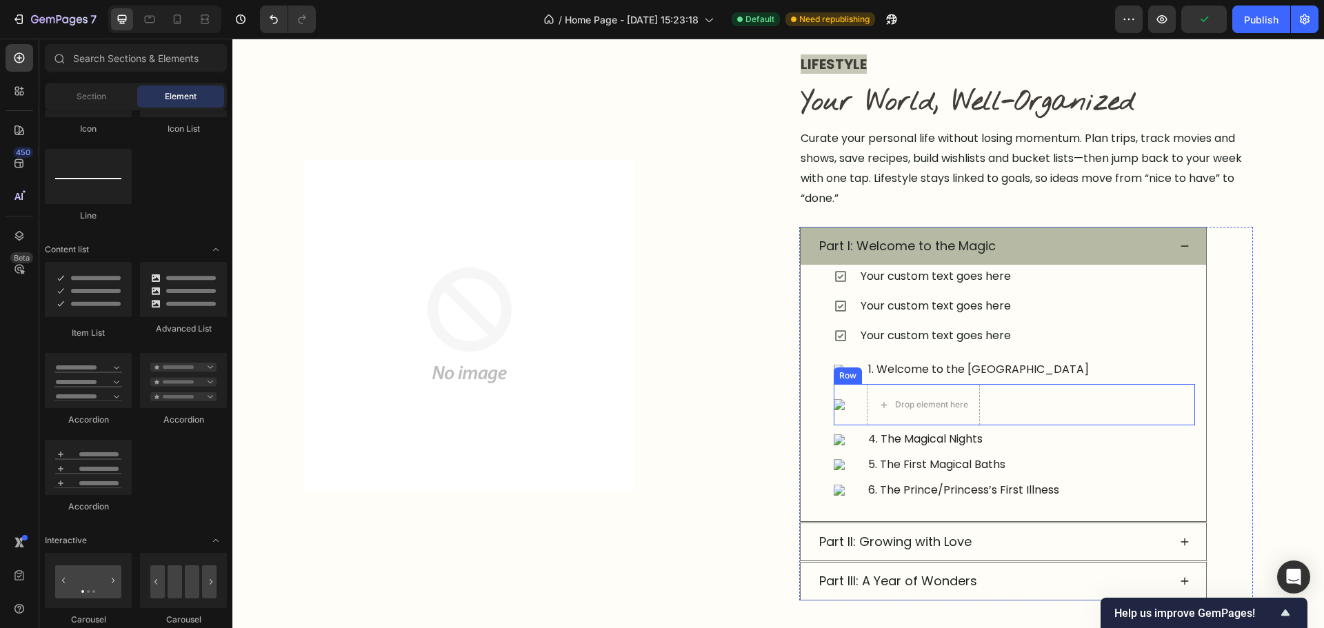
click at [856, 402] on div "Image Drop element here Row" at bounding box center [1014, 404] width 361 height 41
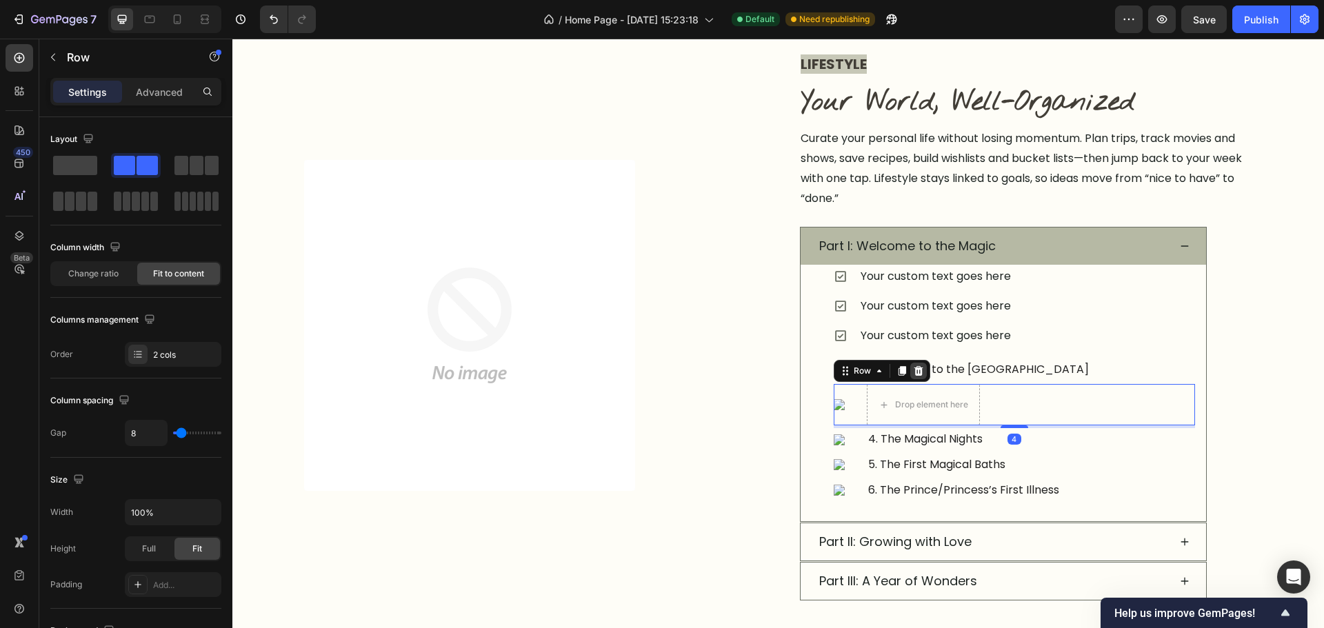
click at [910, 376] on div at bounding box center [918, 371] width 17 height 17
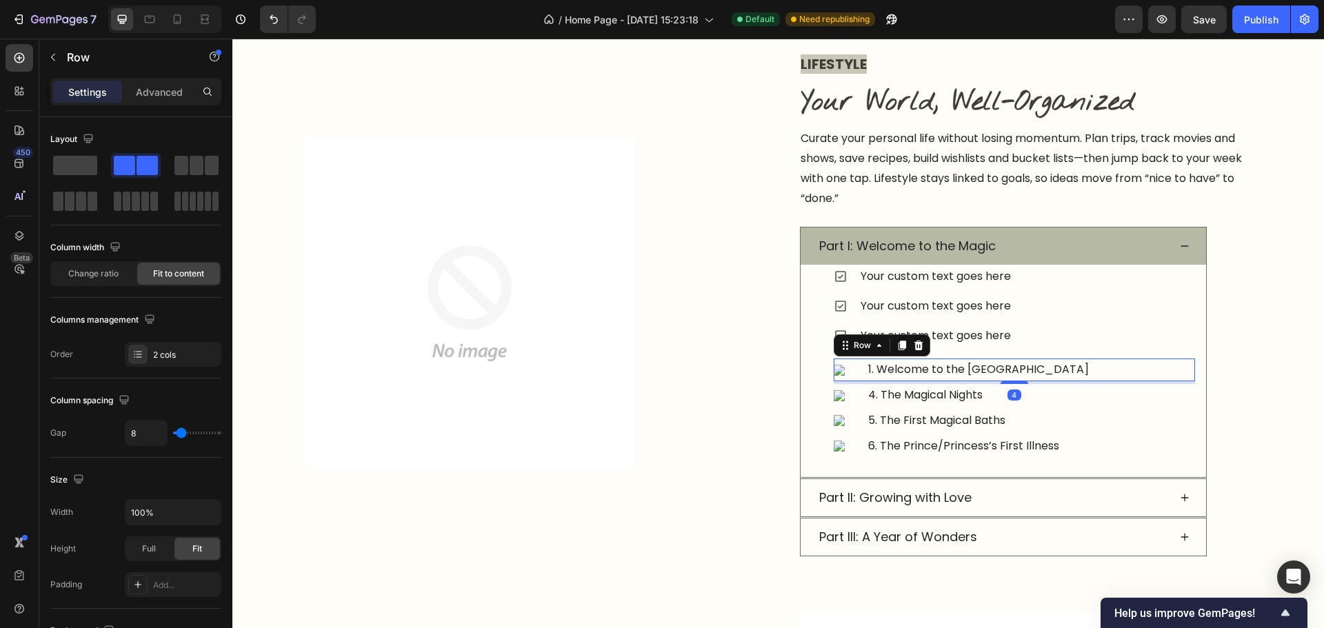
click at [854, 380] on div "Image" at bounding box center [848, 370] width 28 height 23
click at [910, 353] on div at bounding box center [918, 345] width 17 height 17
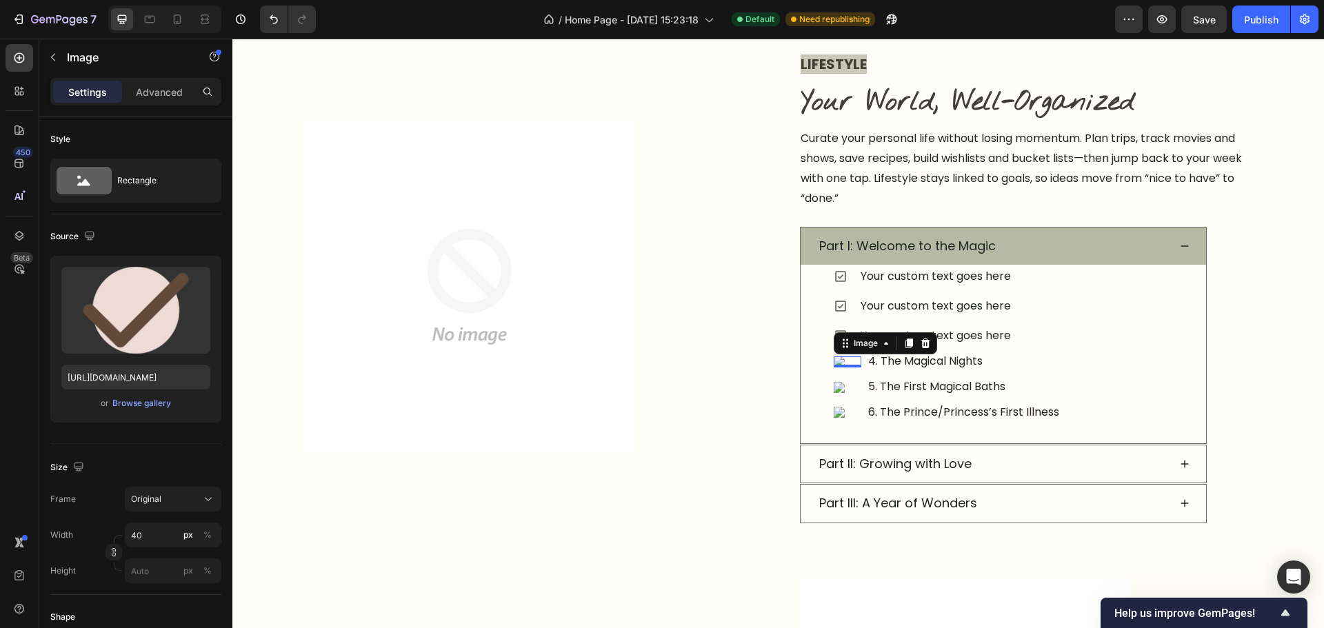
click at [850, 367] on div "Image 0" at bounding box center [848, 362] width 28 height 11
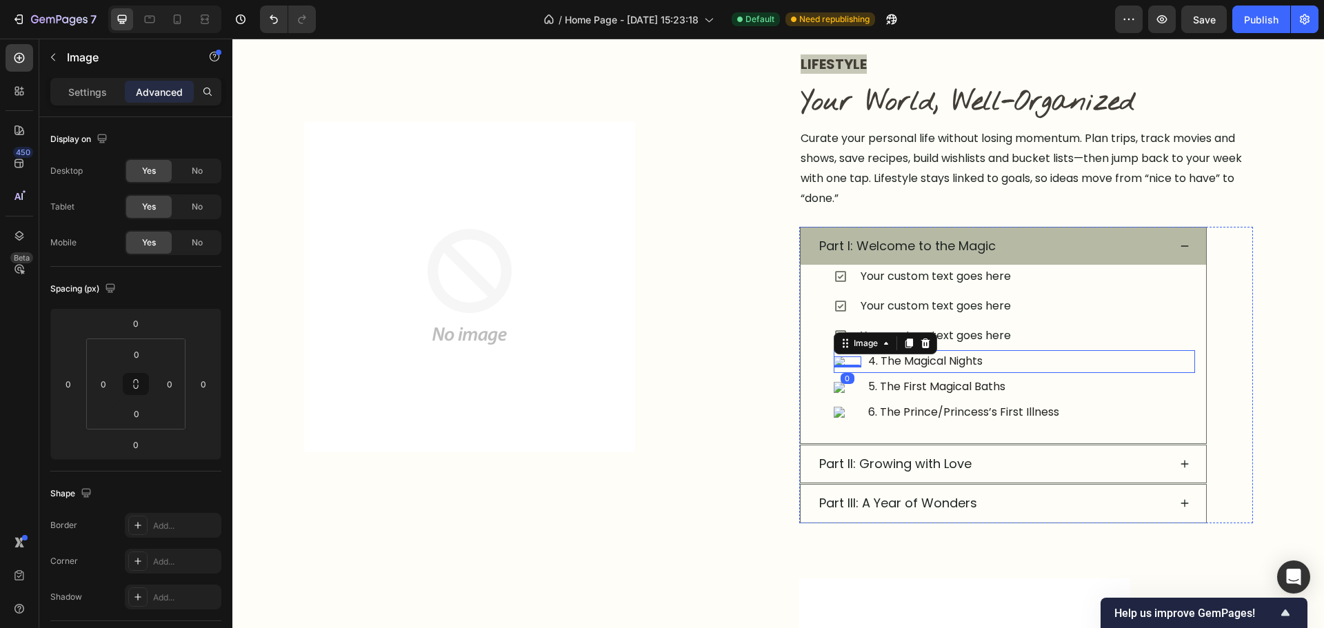
click at [858, 367] on div "Image 0 4. The Magical Nights Text block Row" at bounding box center [1014, 361] width 361 height 23
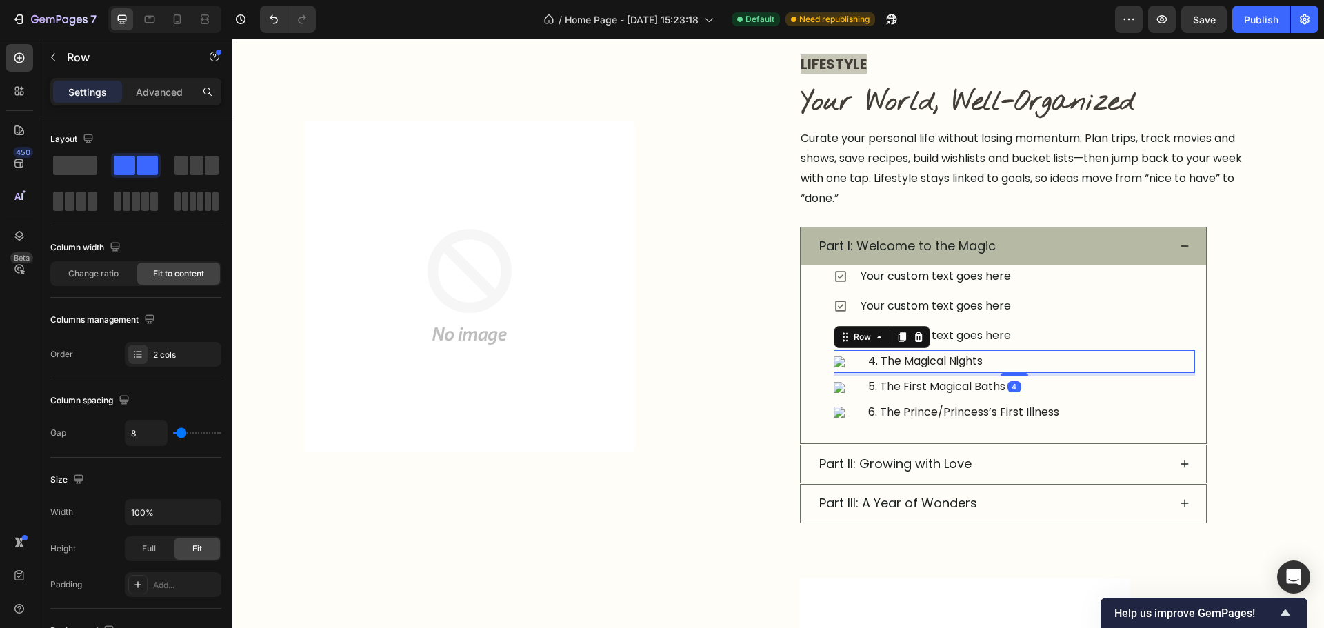
click at [913, 342] on icon at bounding box center [918, 337] width 11 height 11
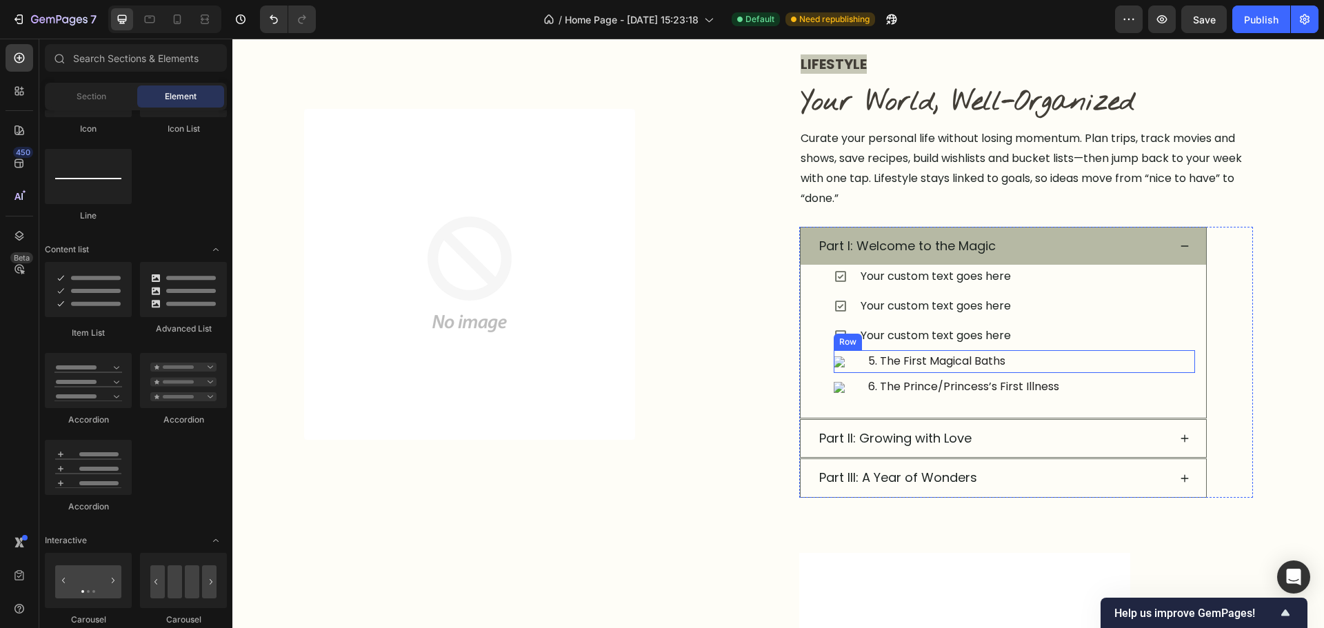
click at [857, 363] on div "Image 5. The First Magical Baths Text block Row" at bounding box center [1014, 361] width 361 height 23
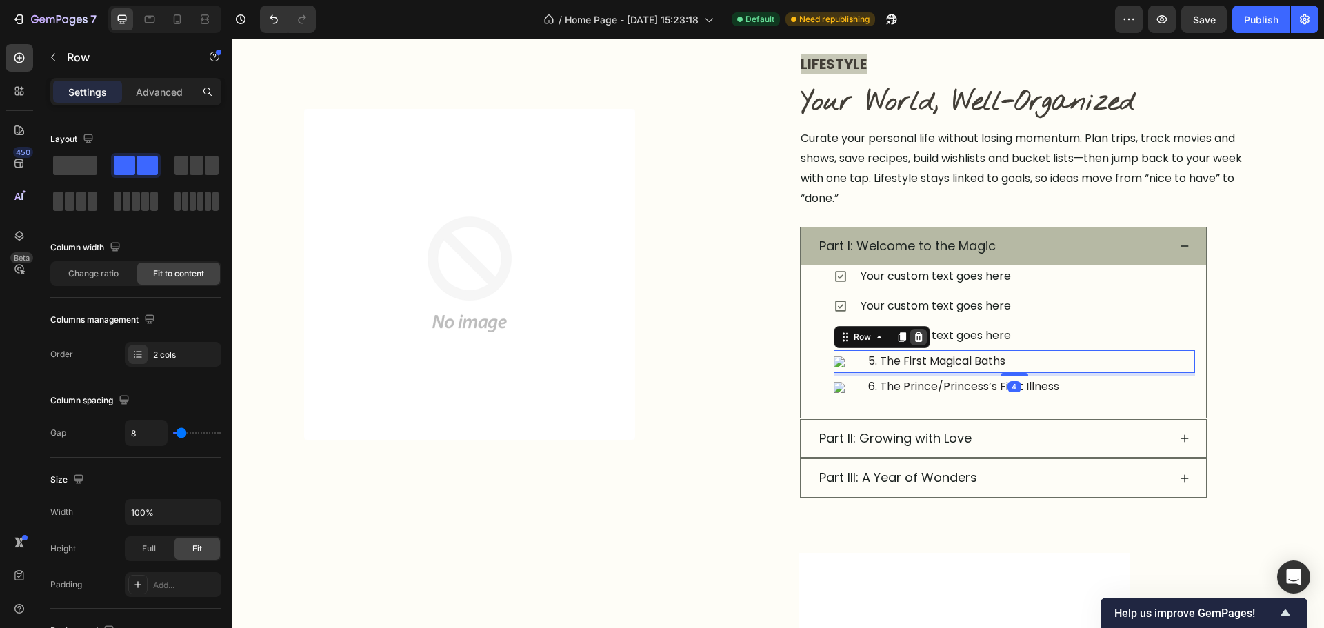
click at [914, 340] on icon at bounding box center [918, 337] width 9 height 10
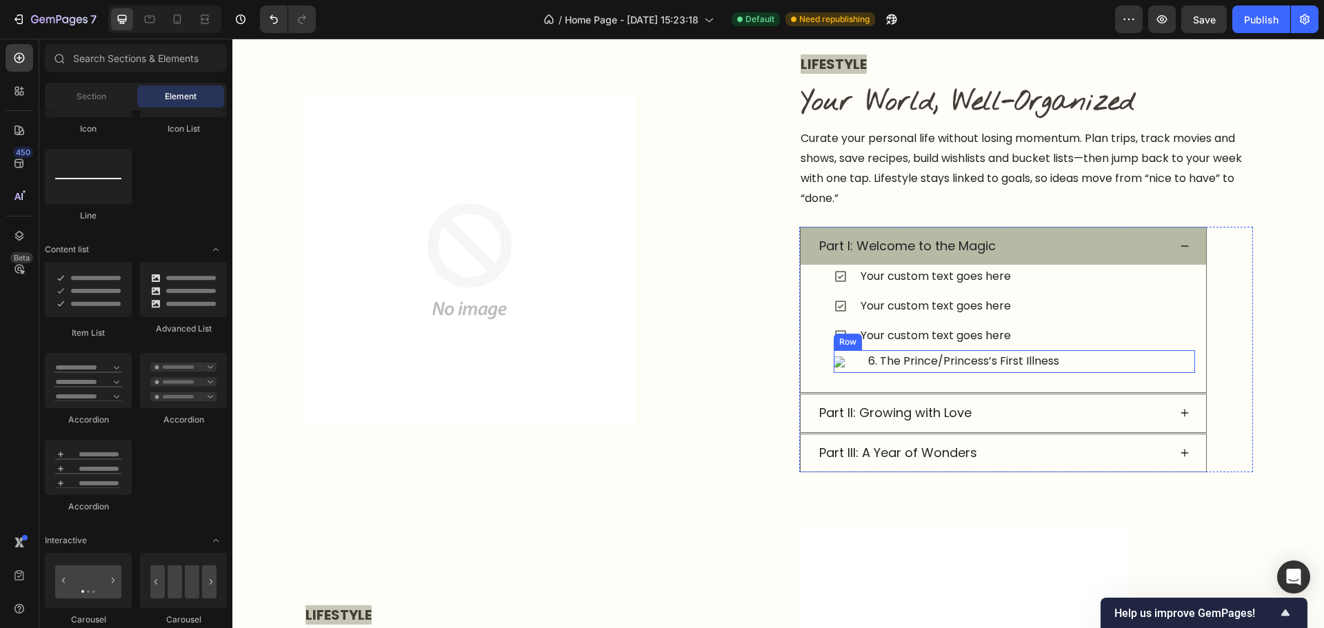
click at [856, 366] on div "Image 6. The Prince/Princess’s First Illness Text block Row" at bounding box center [1014, 361] width 361 height 23
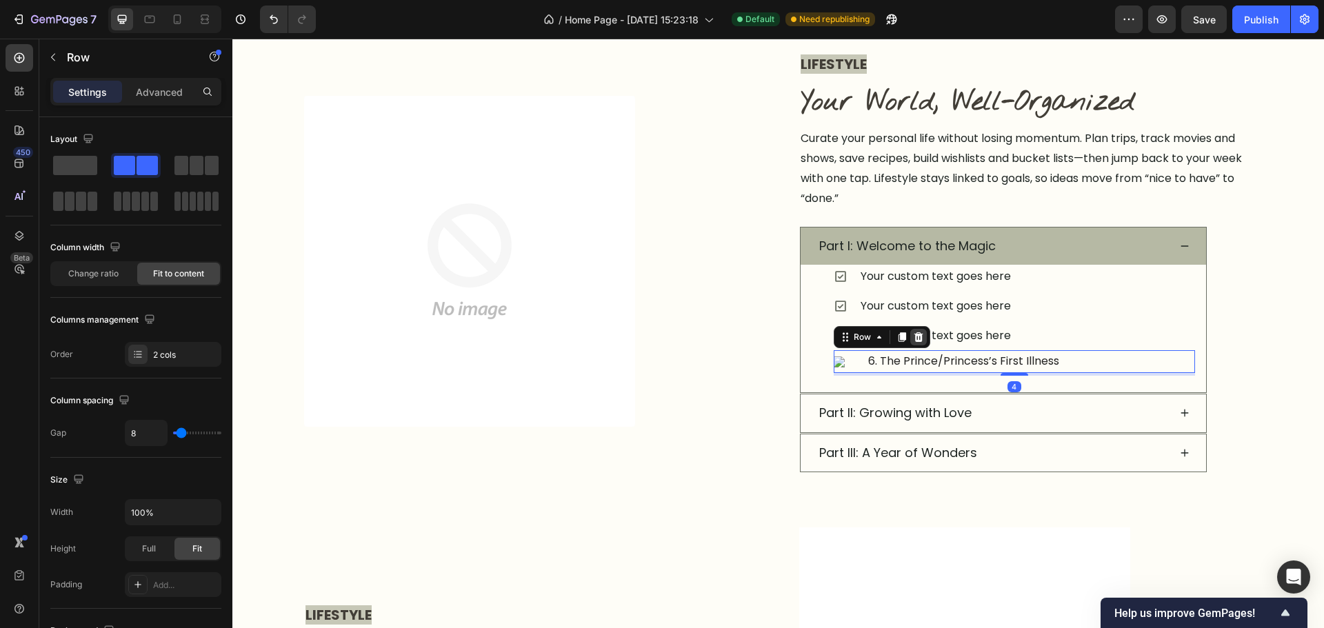
click at [914, 341] on icon at bounding box center [918, 337] width 9 height 10
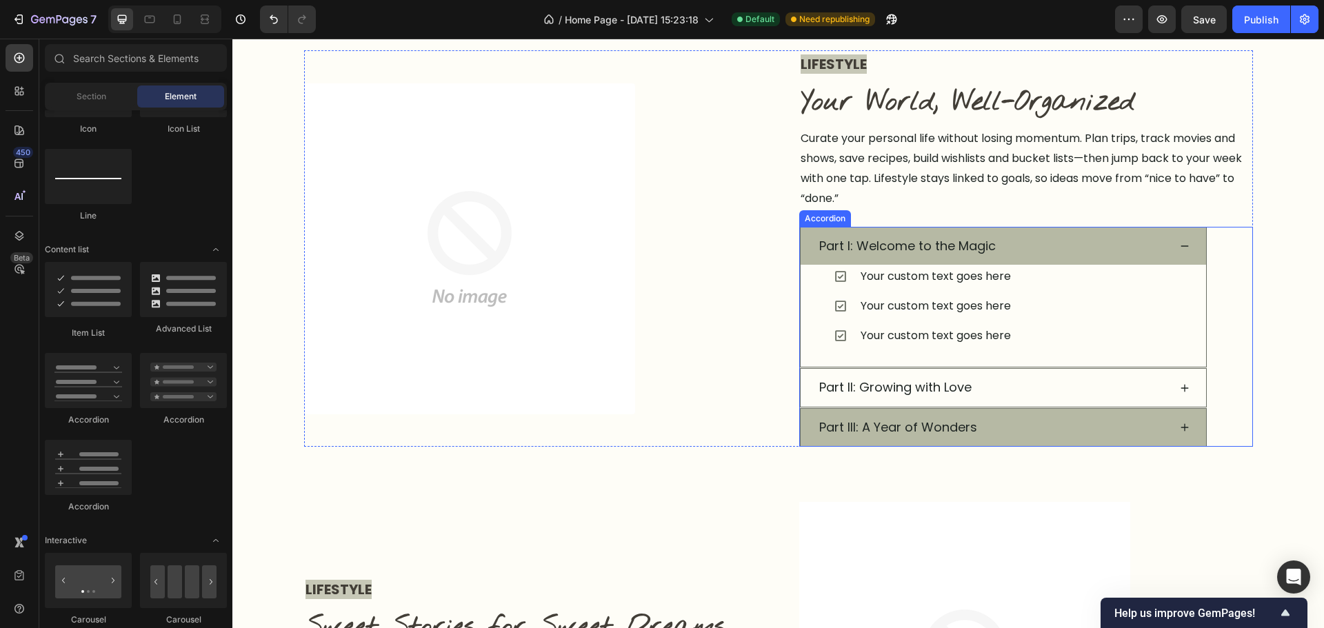
click at [808, 441] on div "Part III: A Year of Wonders" at bounding box center [1003, 427] width 405 height 37
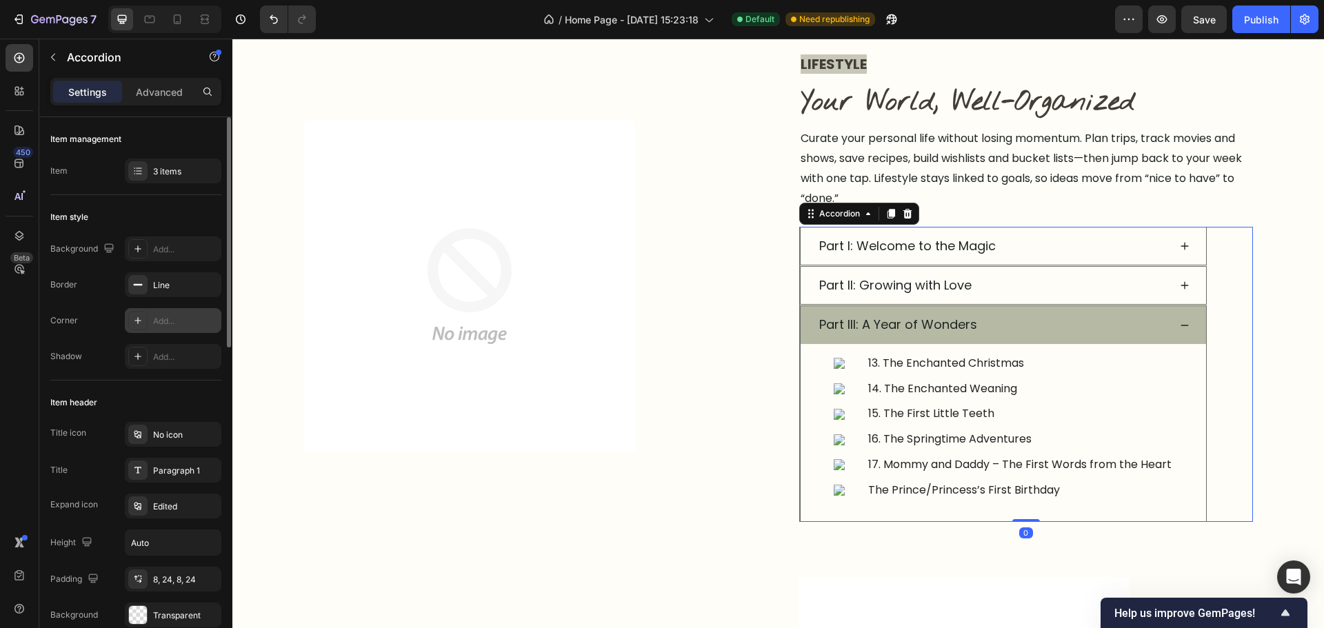
click at [172, 325] on div "Add..." at bounding box center [185, 321] width 65 height 12
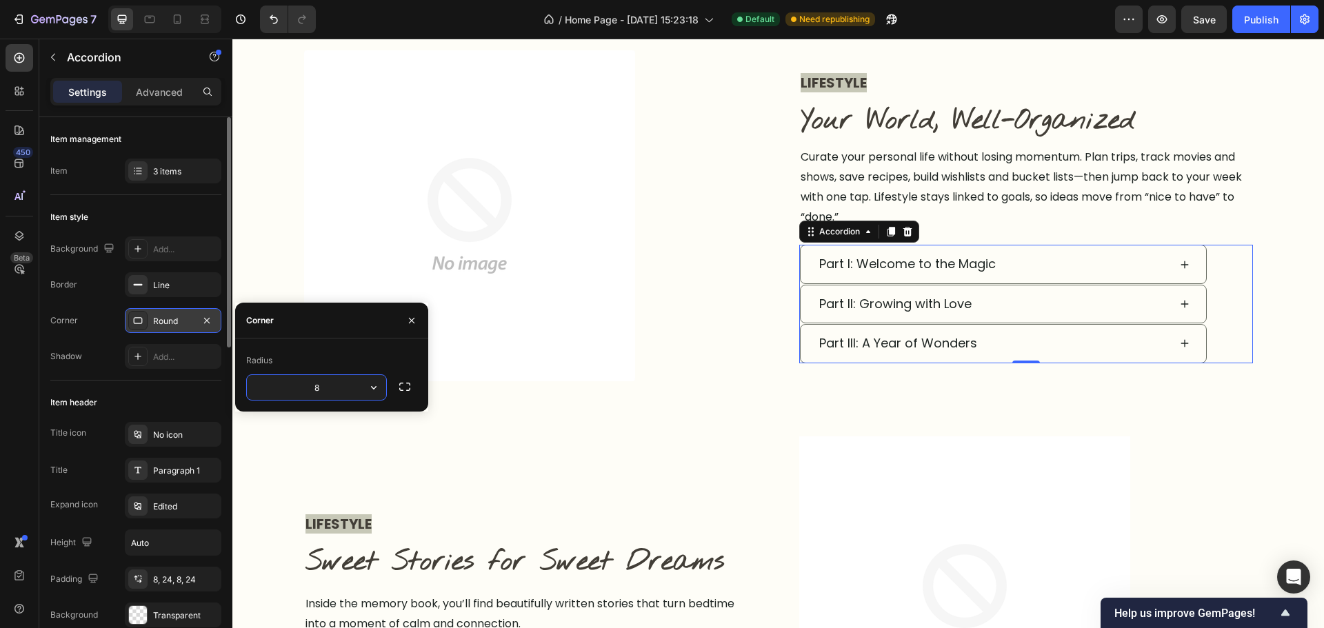
type input "4"
click at [661, 448] on div "LIFESTYLE Text block Sweet Stories for Sweet Dreams Heading Inside the memory b…" at bounding box center [531, 603] width 454 height 332
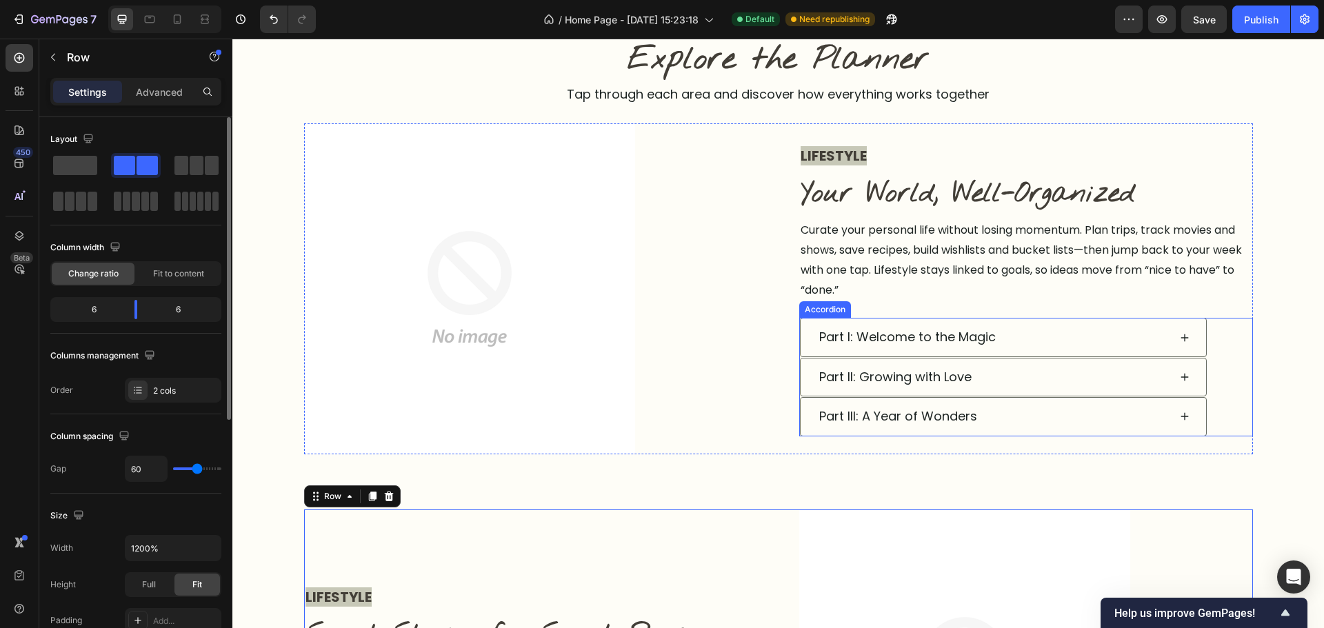
scroll to position [834, 0]
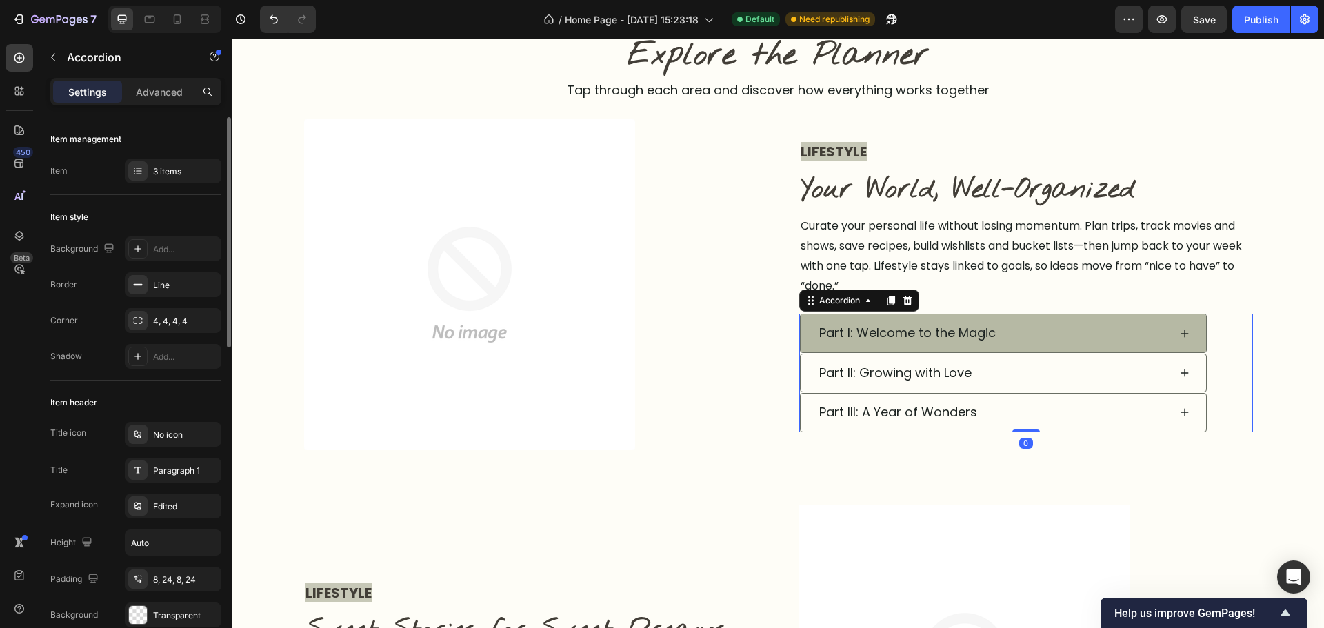
click at [1089, 339] on div "Part I: Welcome to the Magic" at bounding box center [993, 333] width 352 height 26
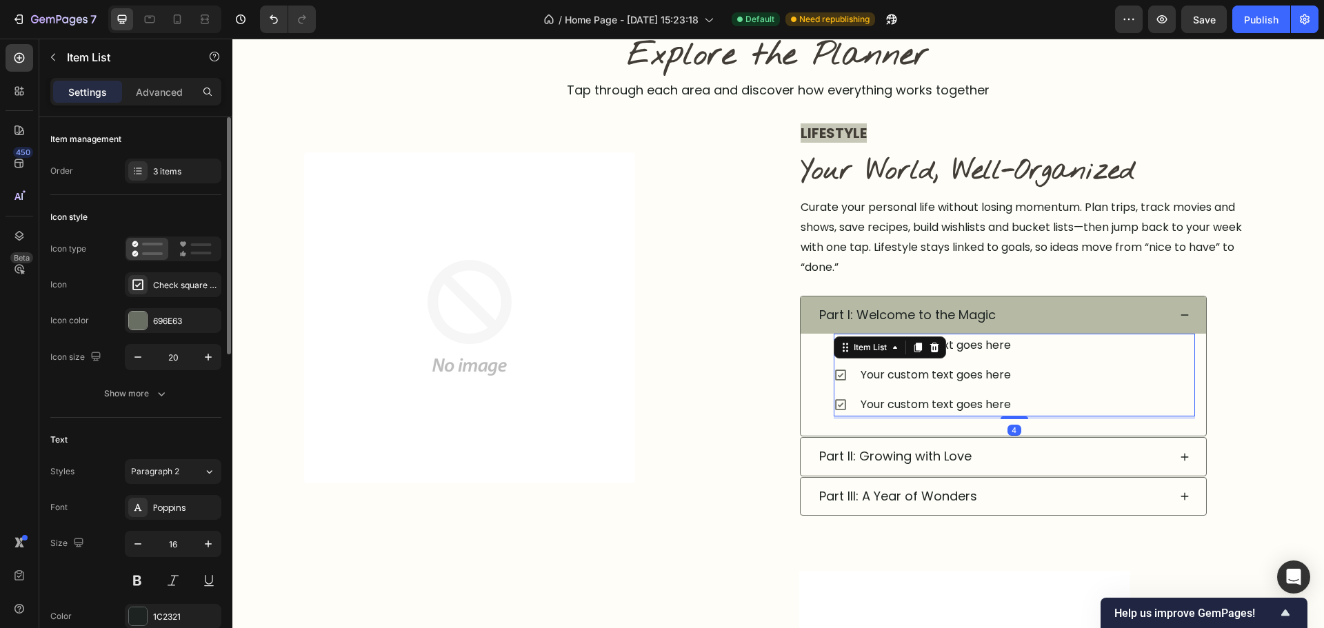
click at [1096, 361] on div "Your custom text goes here Your custom text goes here Your custom text goes here" at bounding box center [1014, 375] width 361 height 83
click at [153, 89] on p "Advanced" at bounding box center [159, 92] width 47 height 14
type input "100%"
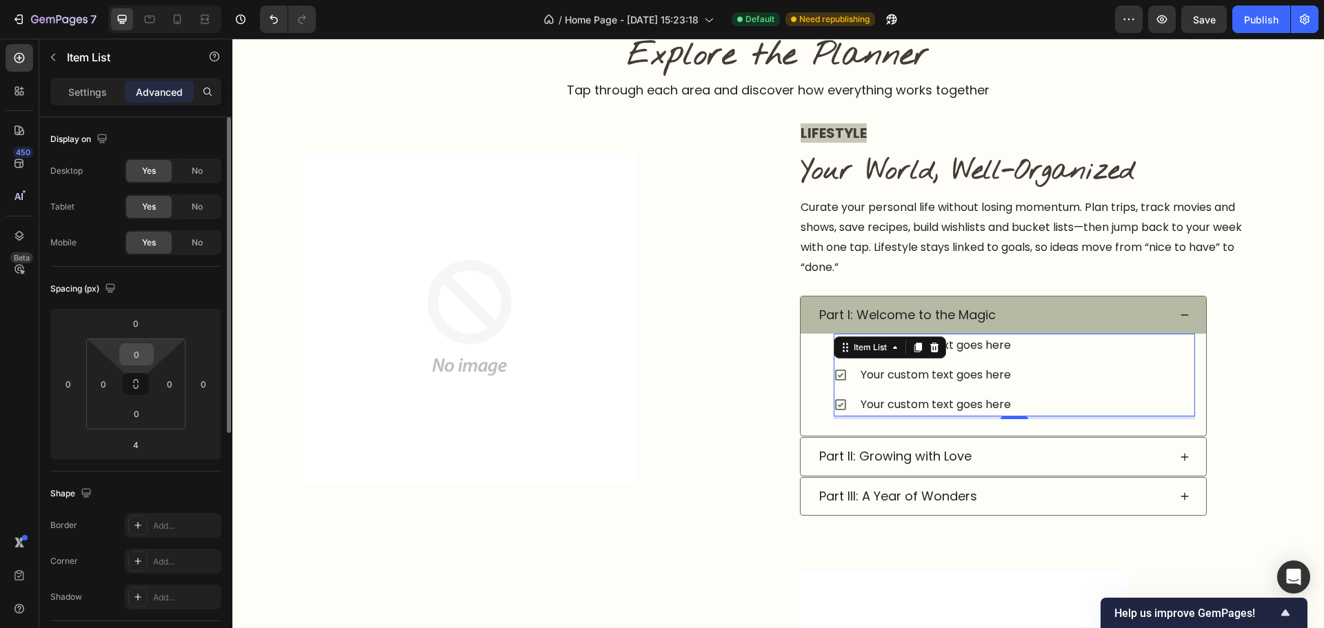
click at [145, 352] on input "0" at bounding box center [137, 354] width 28 height 21
drag, startPoint x: 1012, startPoint y: 419, endPoint x: 992, endPoint y: 411, distance: 22.3
click at [1019, 407] on div "Your custom text goes here Your custom text goes here Your custom text goes her…" at bounding box center [1014, 375] width 361 height 83
type input "0"
click at [137, 359] on input "0" at bounding box center [137, 354] width 28 height 21
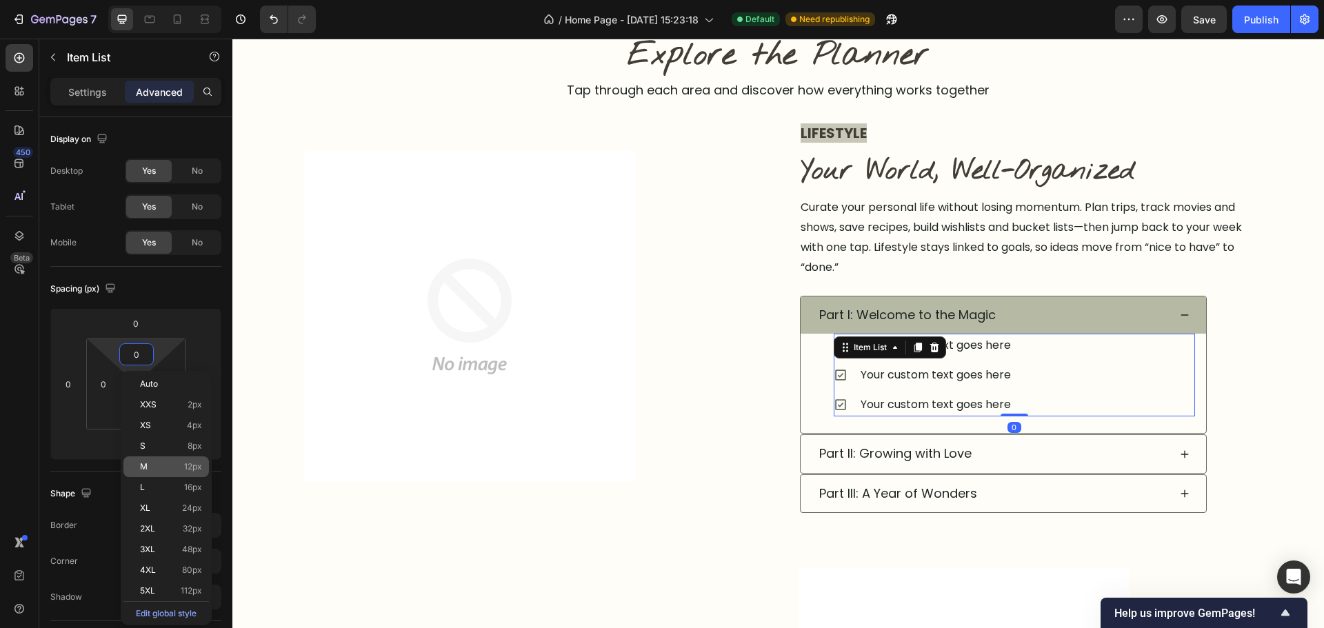
click at [152, 461] on div "M 12px" at bounding box center [166, 467] width 86 height 21
type input "12"
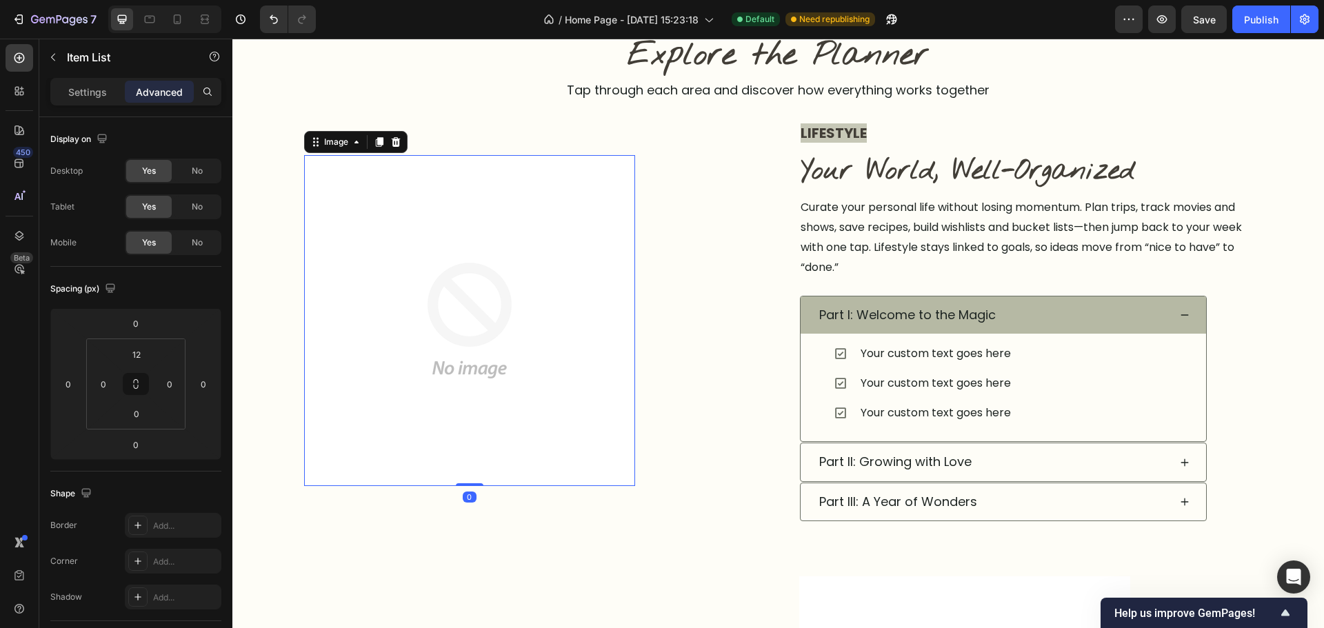
drag, startPoint x: 423, startPoint y: 479, endPoint x: 433, endPoint y: 481, distance: 9.8
click at [425, 479] on img at bounding box center [469, 320] width 331 height 331
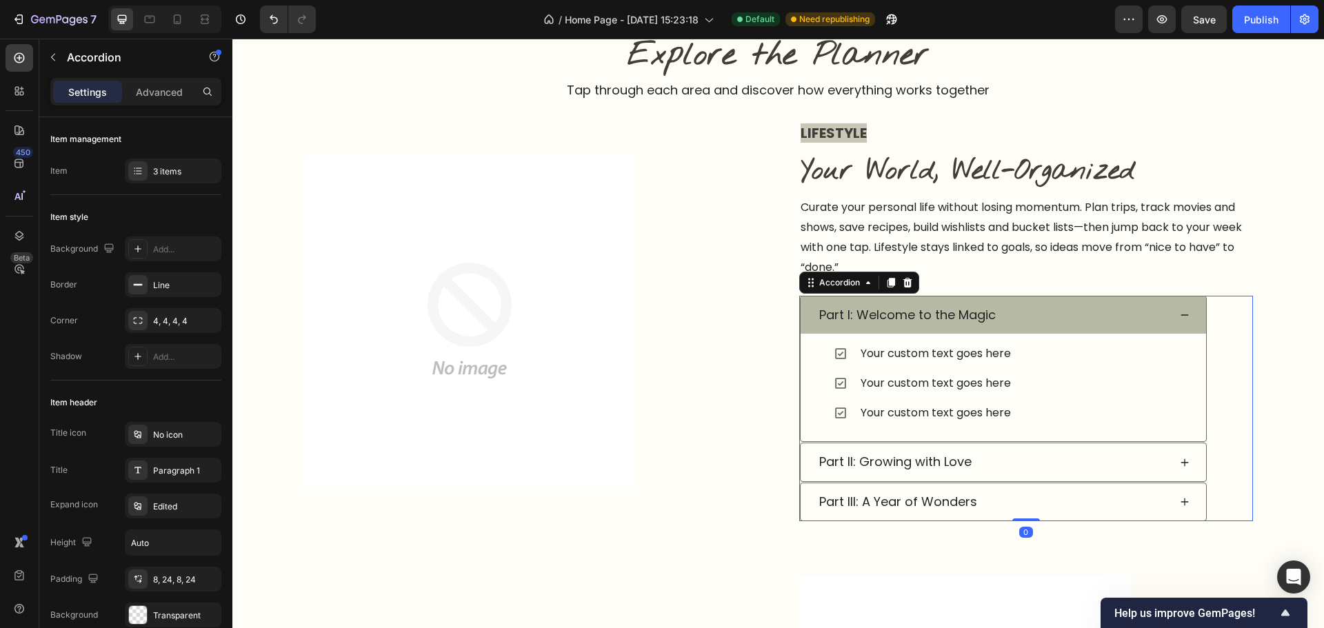
click at [804, 419] on div "Your custom text goes here Your custom text goes here Your custom text goes her…" at bounding box center [1003, 388] width 405 height 108
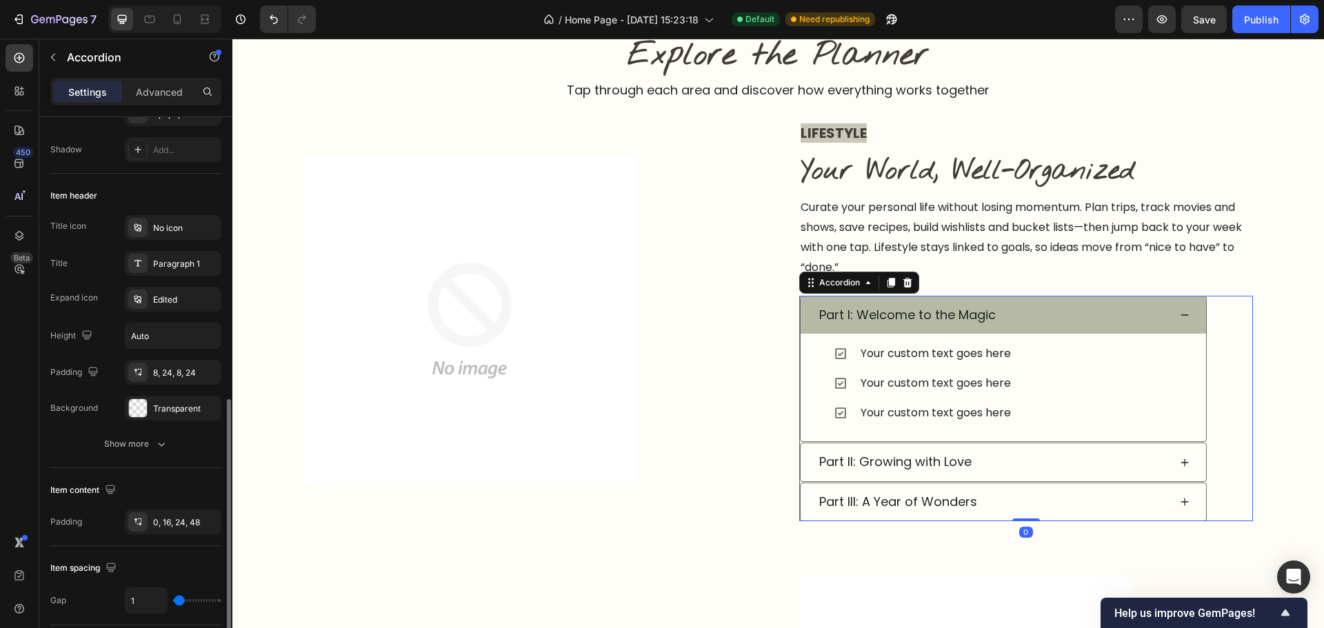
scroll to position [345, 0]
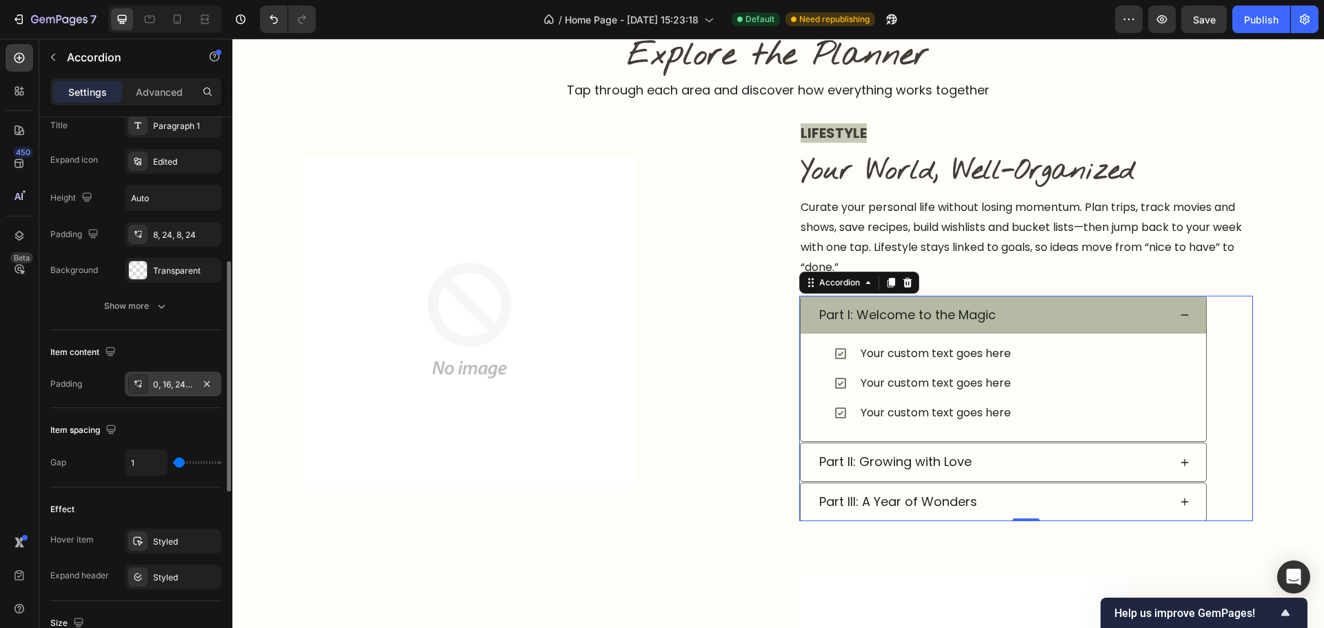
click at [170, 388] on div "0, 16, 24, 48" at bounding box center [173, 385] width 40 height 12
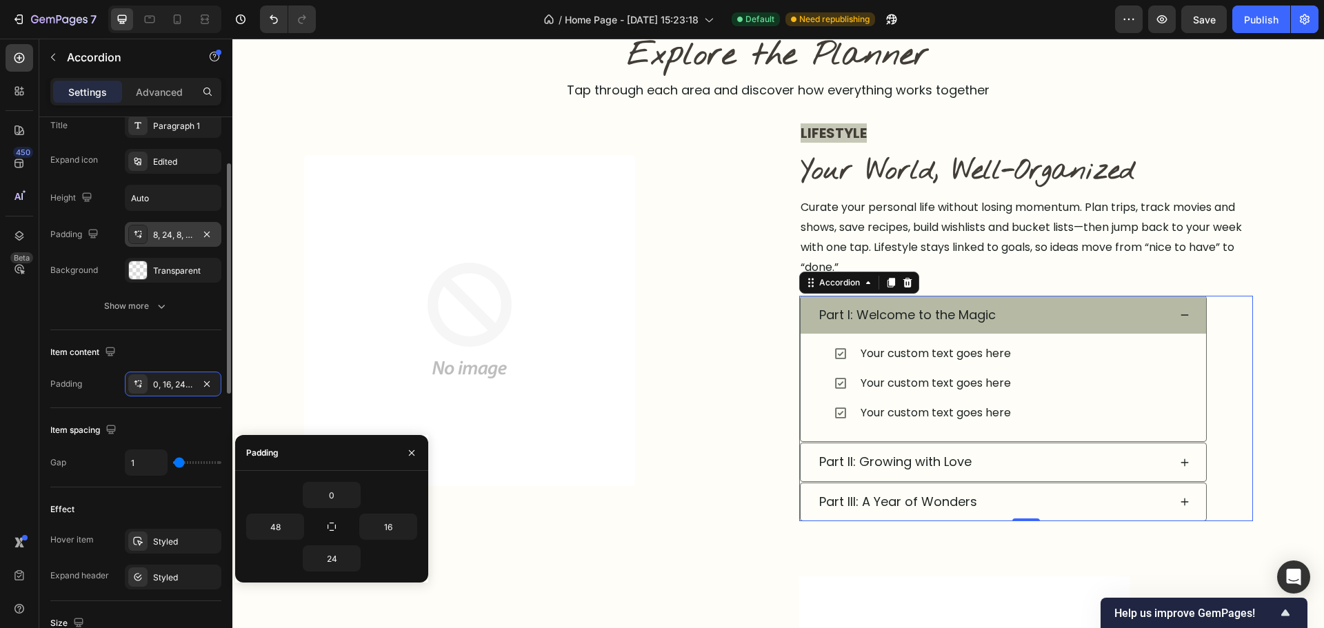
scroll to position [69, 0]
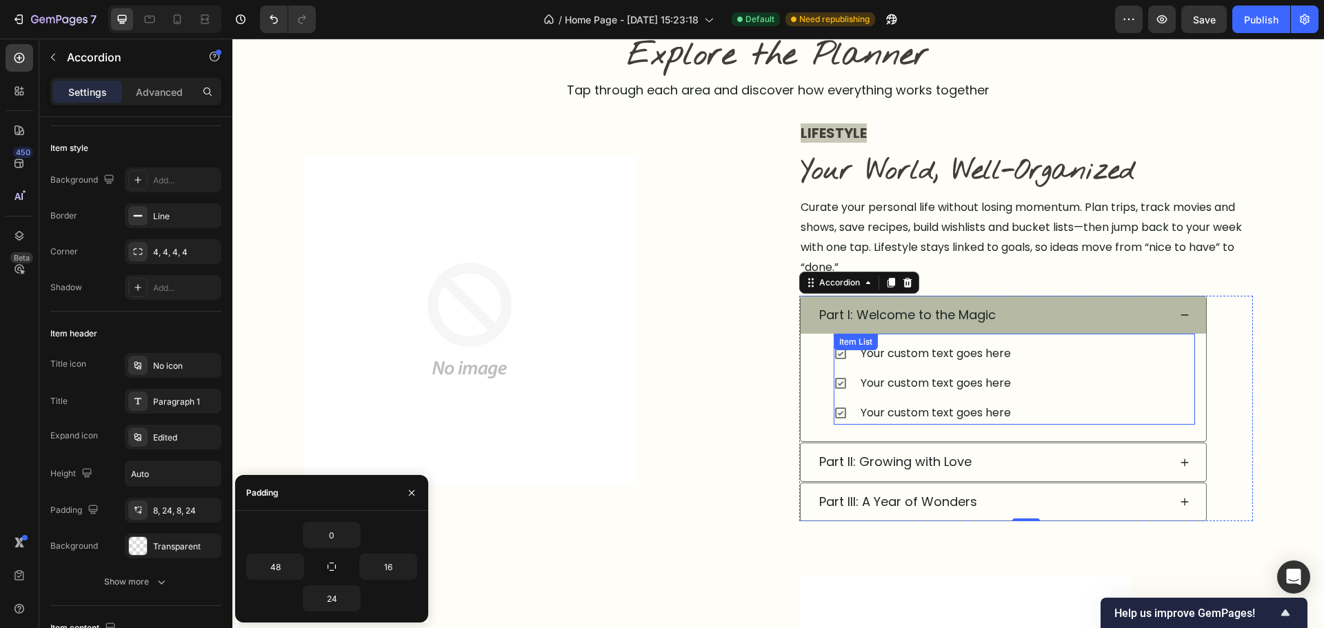
click at [1064, 348] on div "Your custom text goes here Your custom text goes here Your custom text goes here" at bounding box center [1014, 383] width 361 height 83
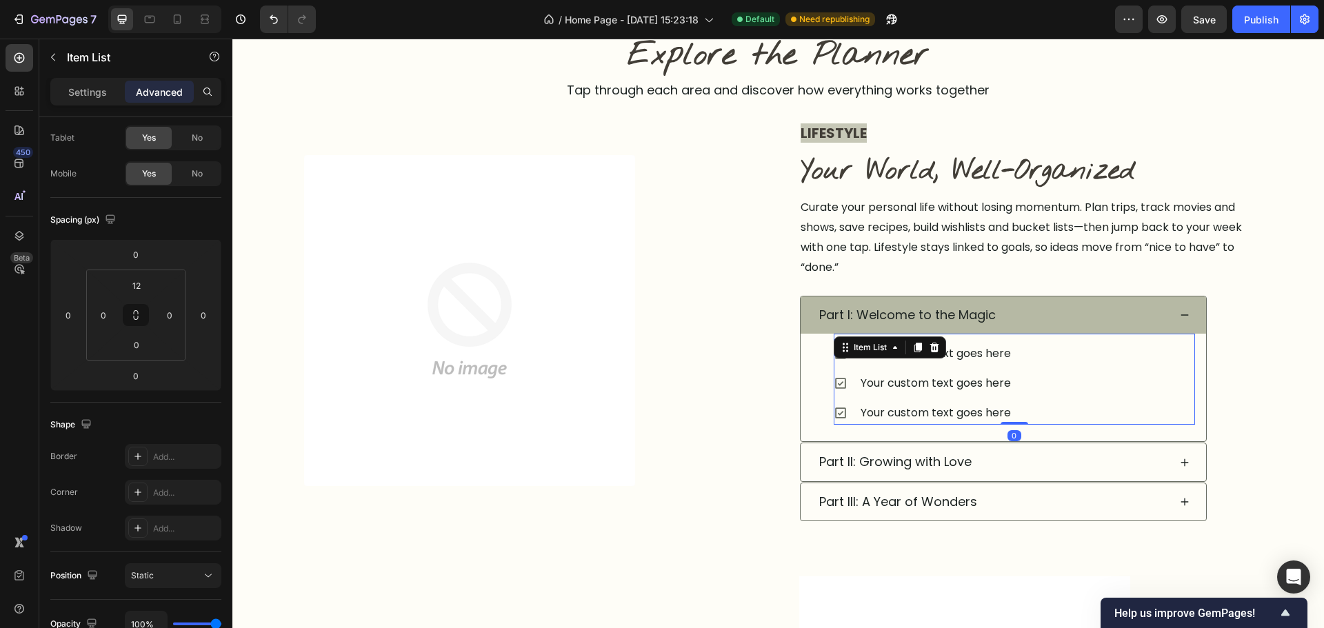
scroll to position [0, 0]
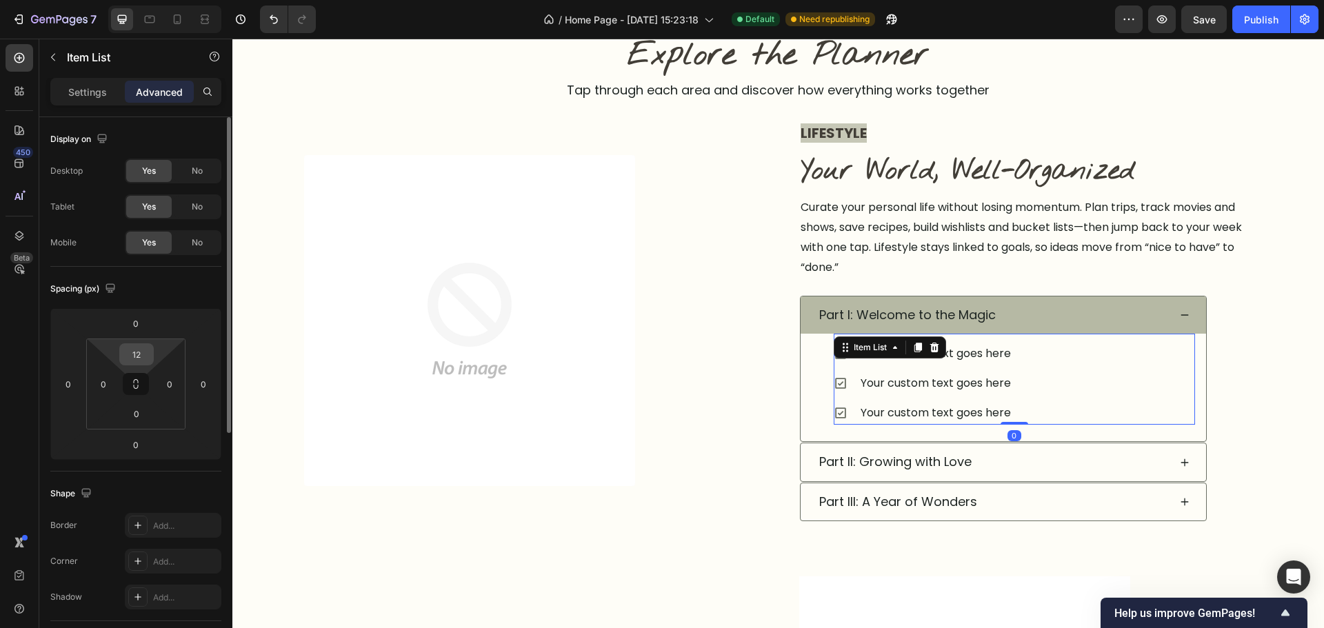
click at [139, 349] on input "12" at bounding box center [137, 354] width 28 height 21
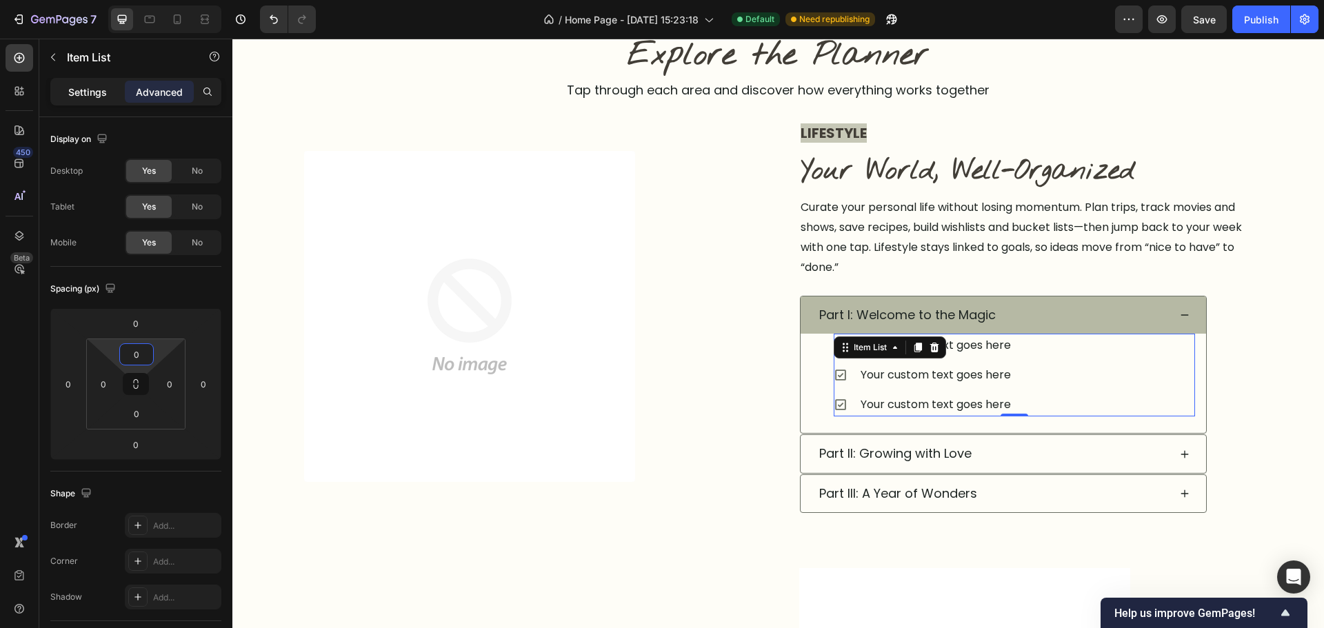
type input "0"
click at [79, 88] on p "Settings" at bounding box center [87, 92] width 39 height 14
type input "16"
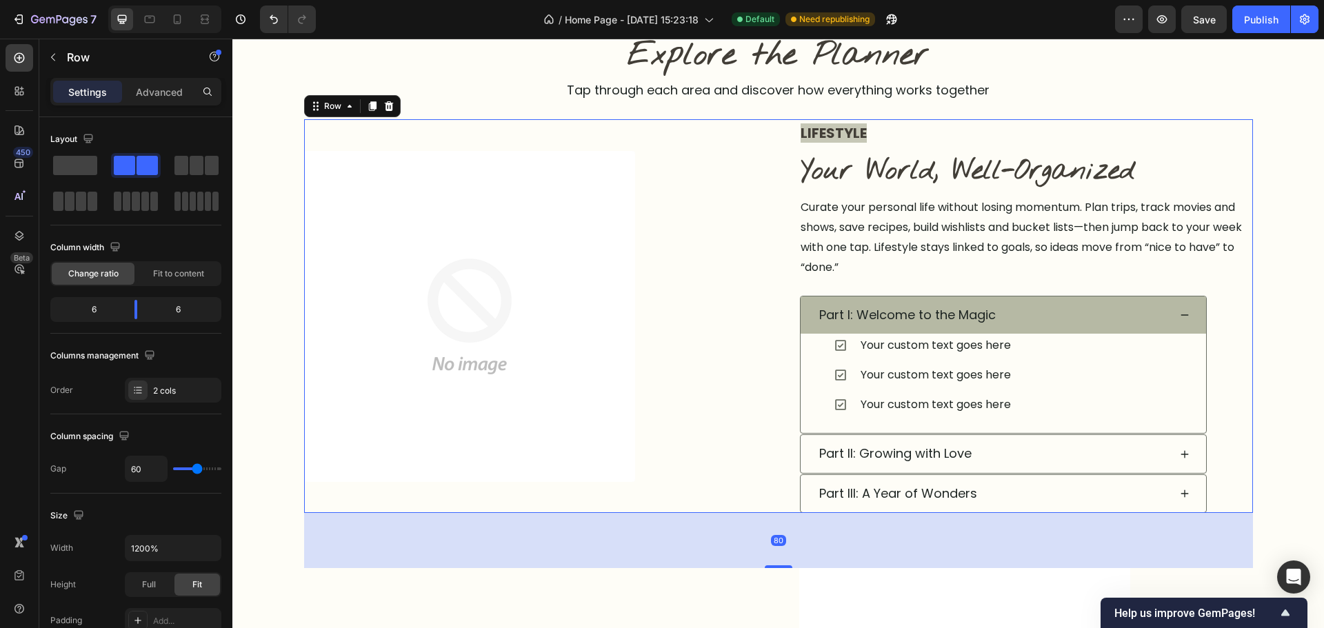
click at [790, 363] on div "LIFESTYLE Text block Image Your World, Well-Organized Heading Curate your perso…" at bounding box center [778, 316] width 949 height 394
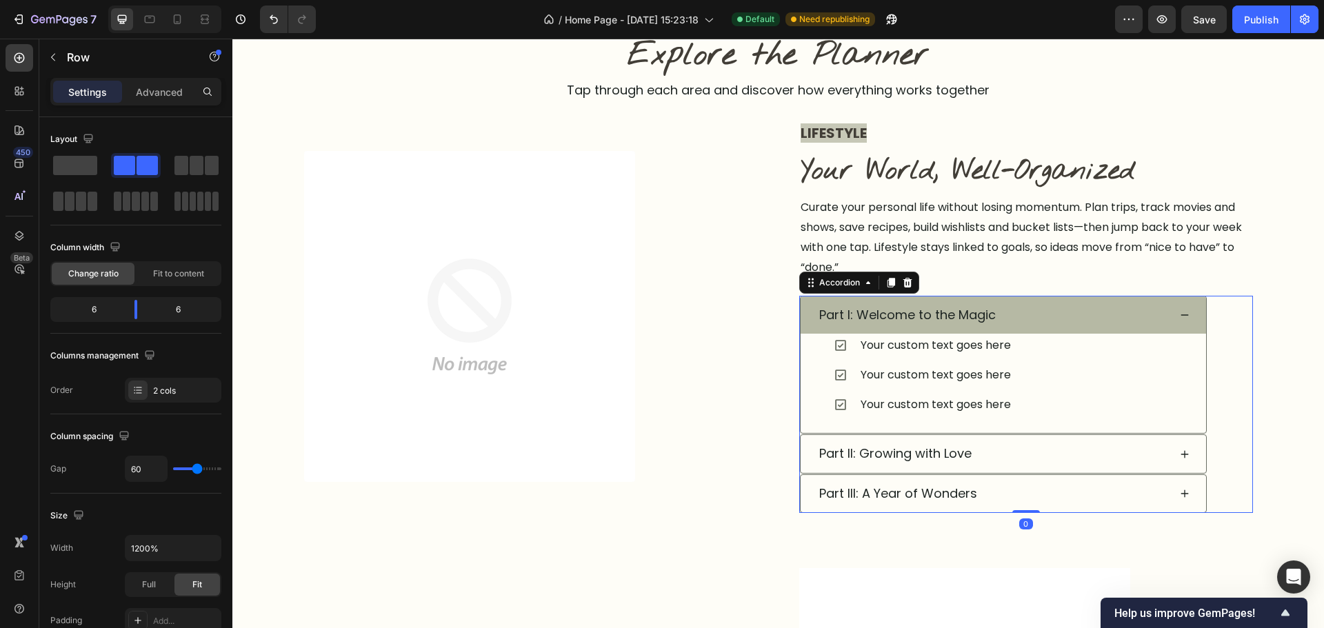
click at [802, 363] on div "Your custom text goes here Your custom text goes here Your custom text goes her…" at bounding box center [1003, 383] width 405 height 99
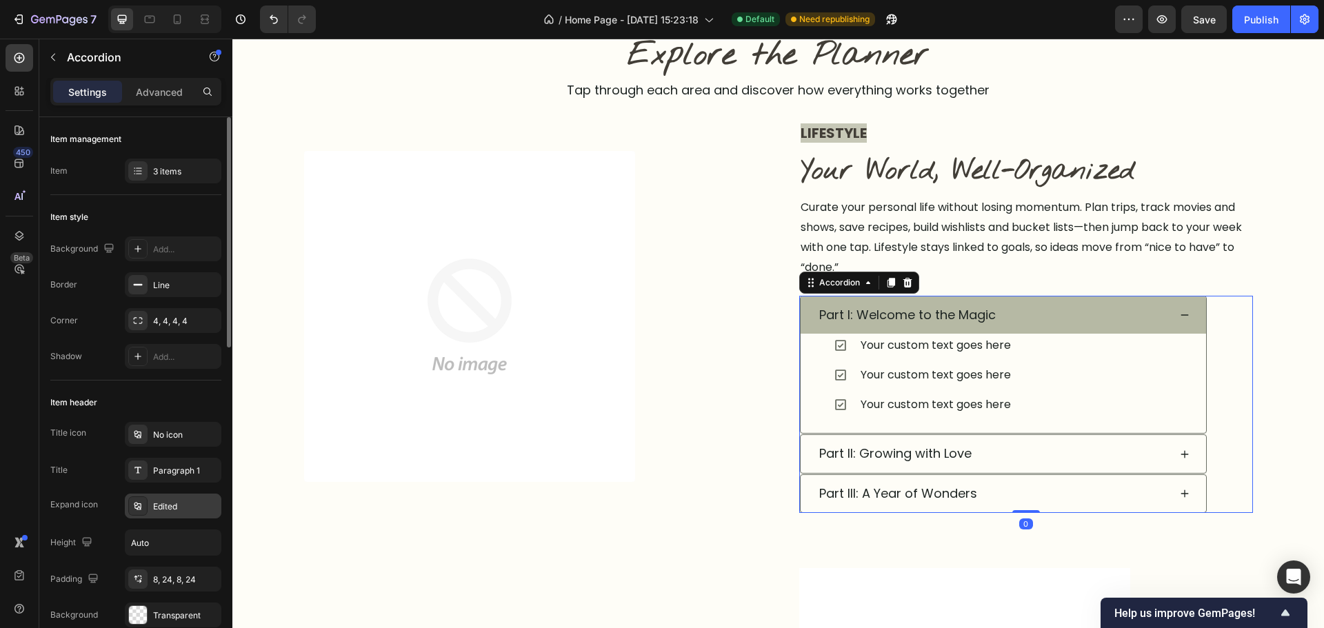
scroll to position [276, 0]
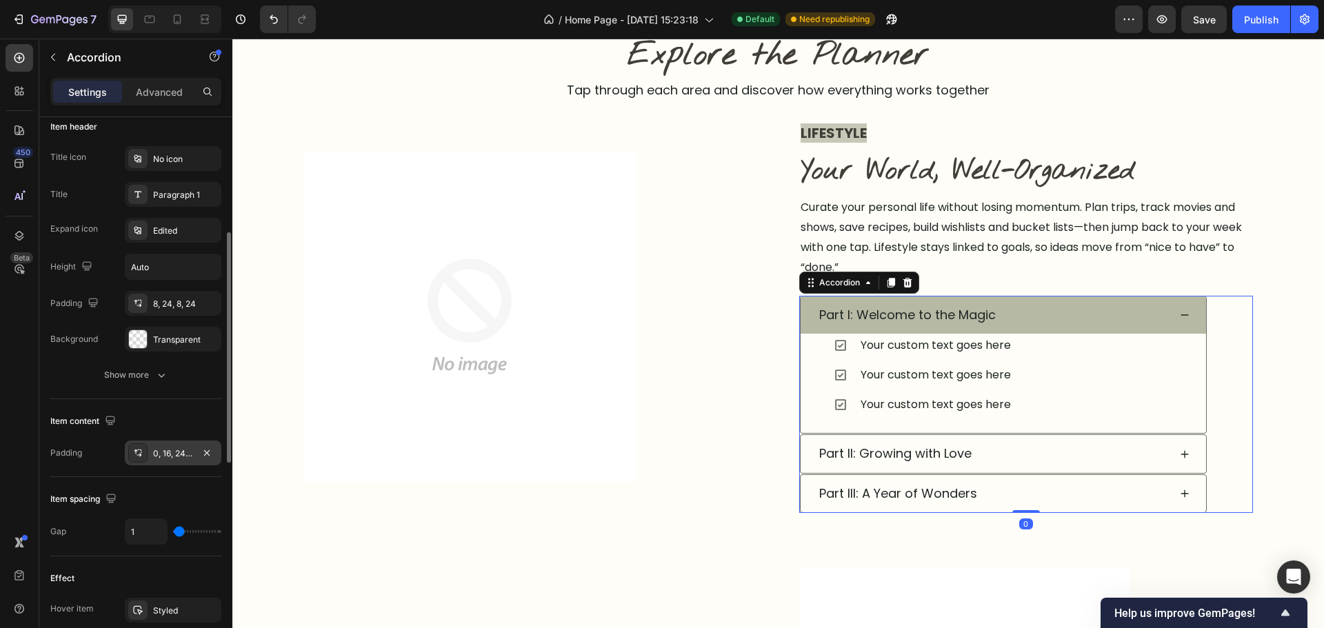
click at [160, 457] on div "0, 16, 24, 48" at bounding box center [173, 454] width 40 height 12
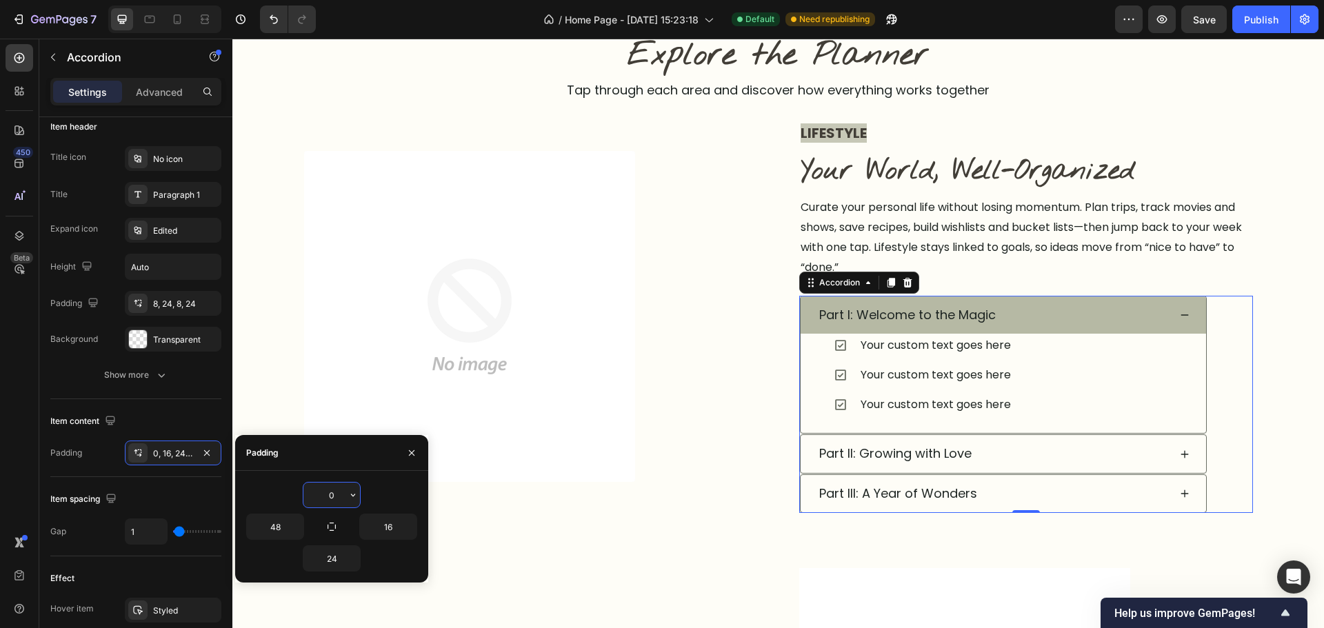
click at [328, 496] on input "0" at bounding box center [331, 495] width 57 height 25
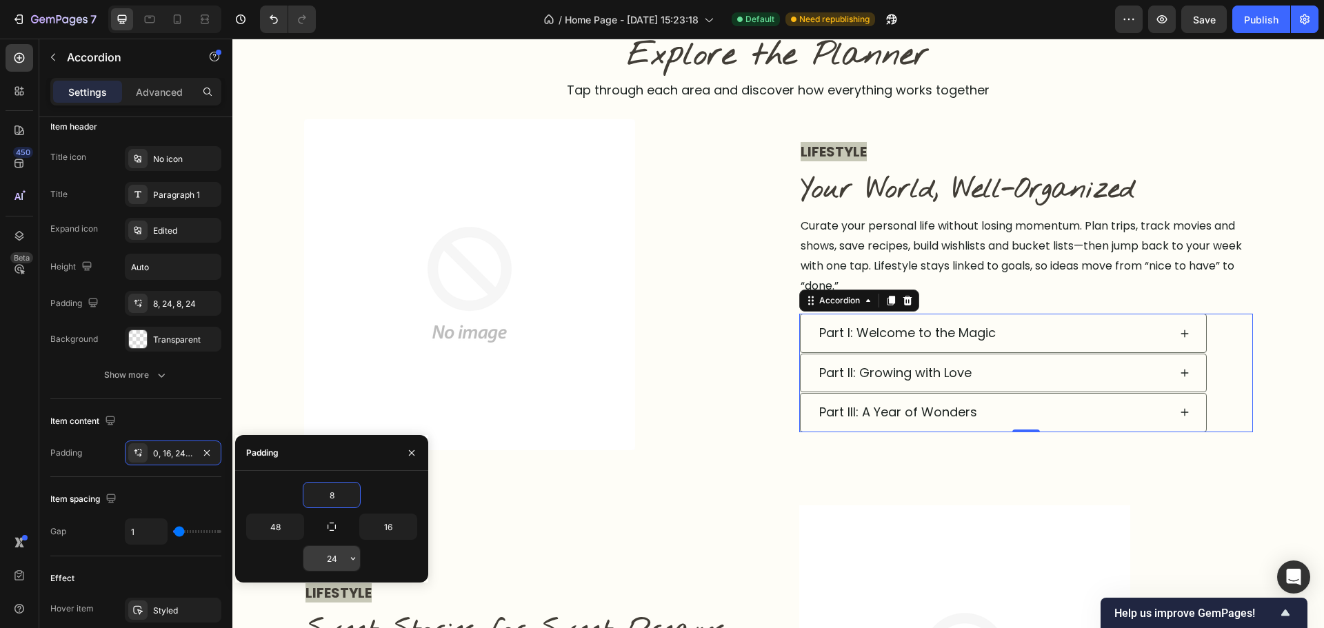
type input "8"
click at [323, 561] on input "24" at bounding box center [331, 558] width 57 height 25
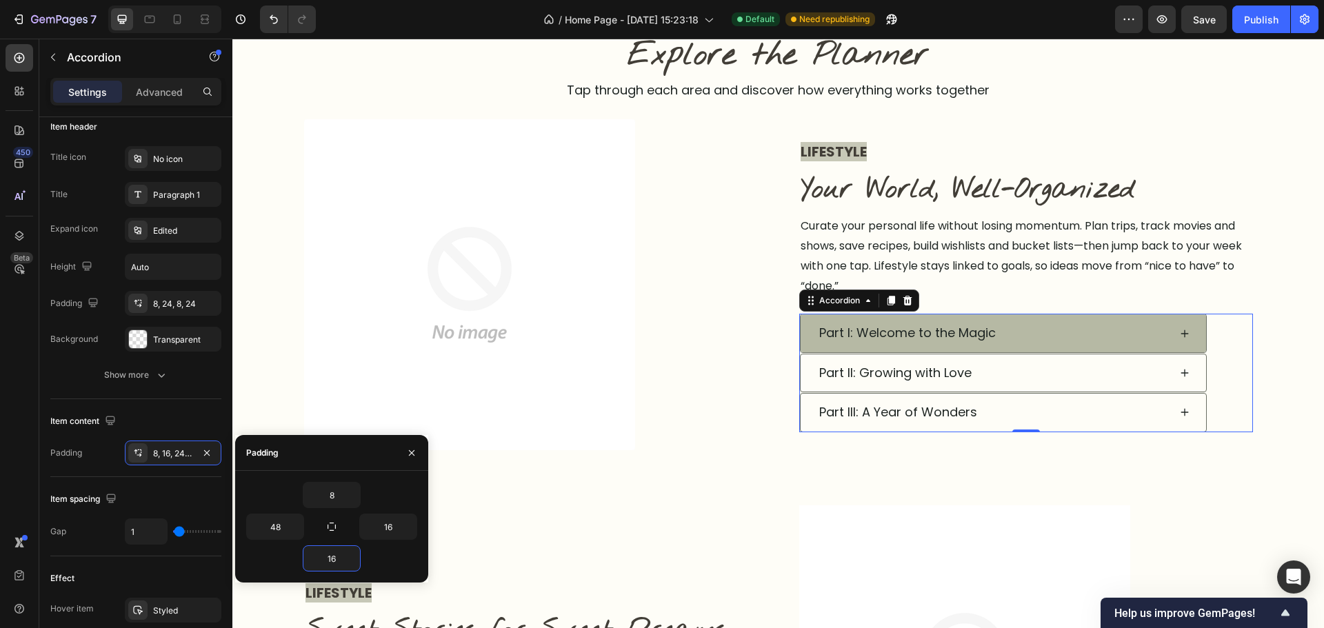
type input "16"
click at [1155, 336] on div "Part I: Welcome to the Magic" at bounding box center [993, 333] width 352 height 26
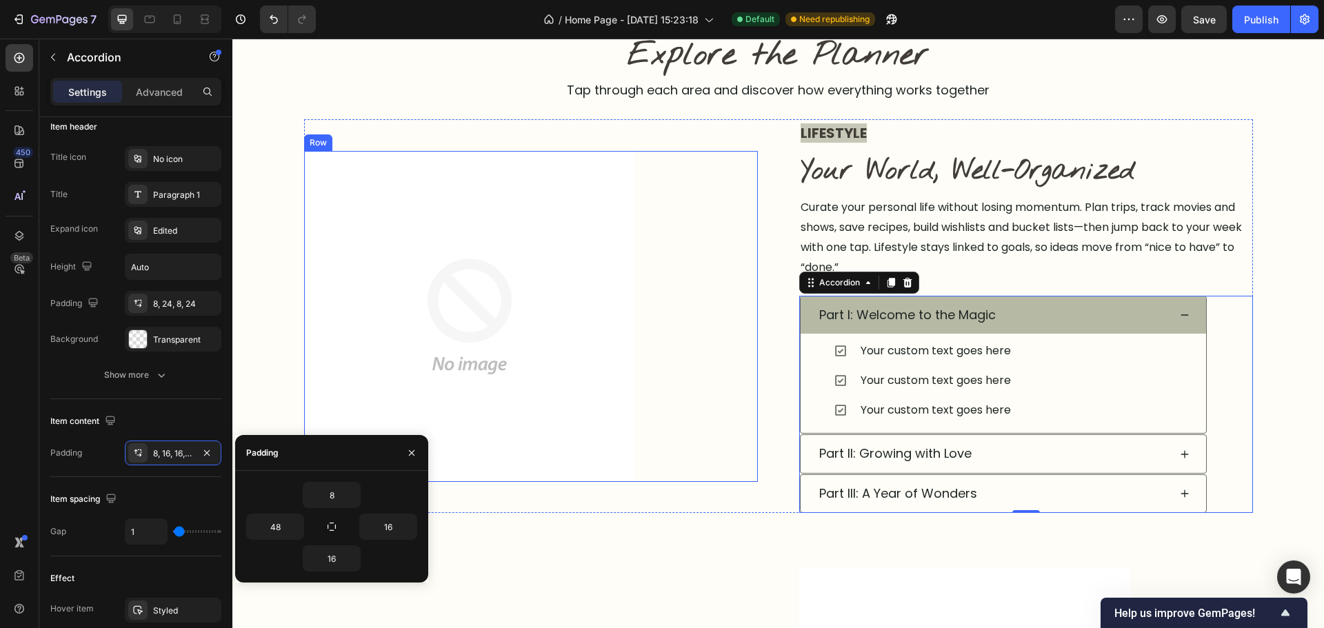
click at [702, 465] on div "Image Row" at bounding box center [531, 316] width 454 height 331
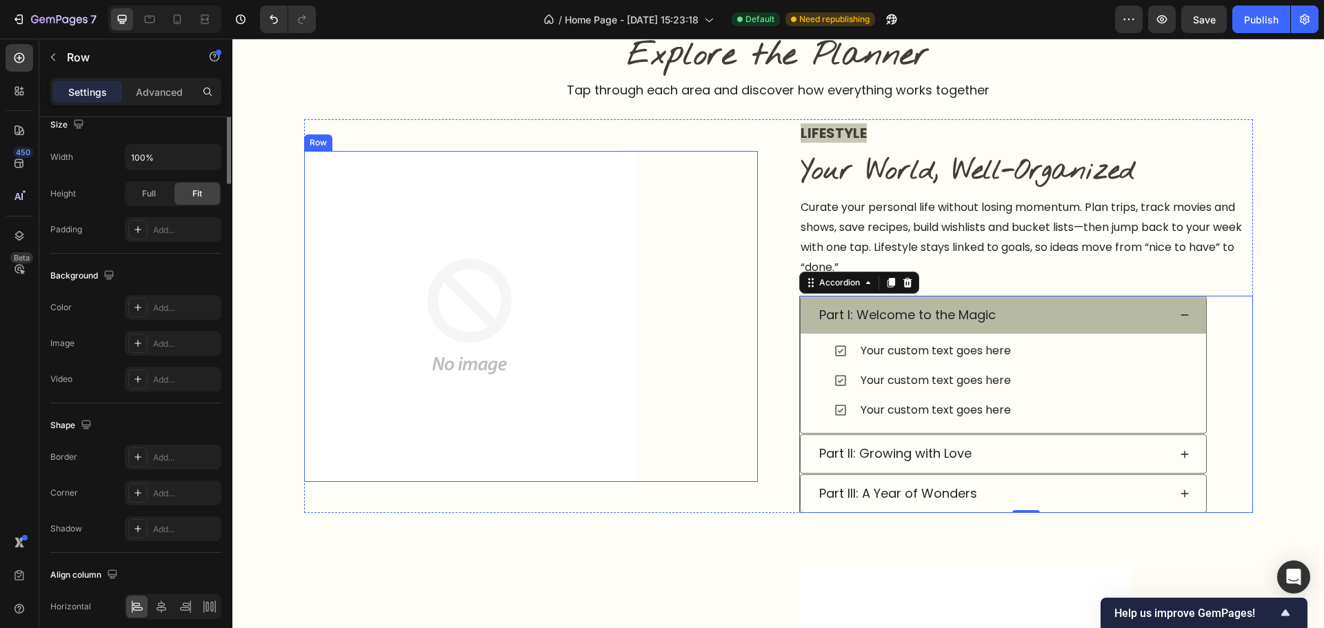
scroll to position [0, 0]
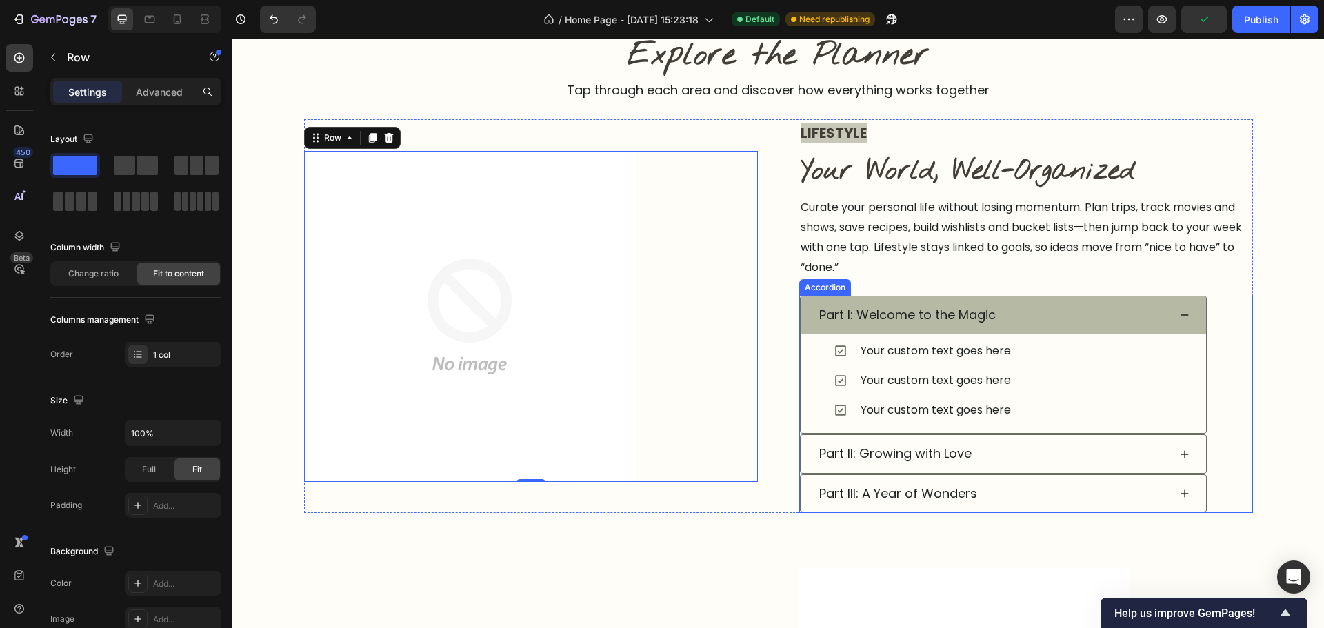
click at [1073, 319] on div "Part I: Welcome to the Magic" at bounding box center [993, 315] width 352 height 26
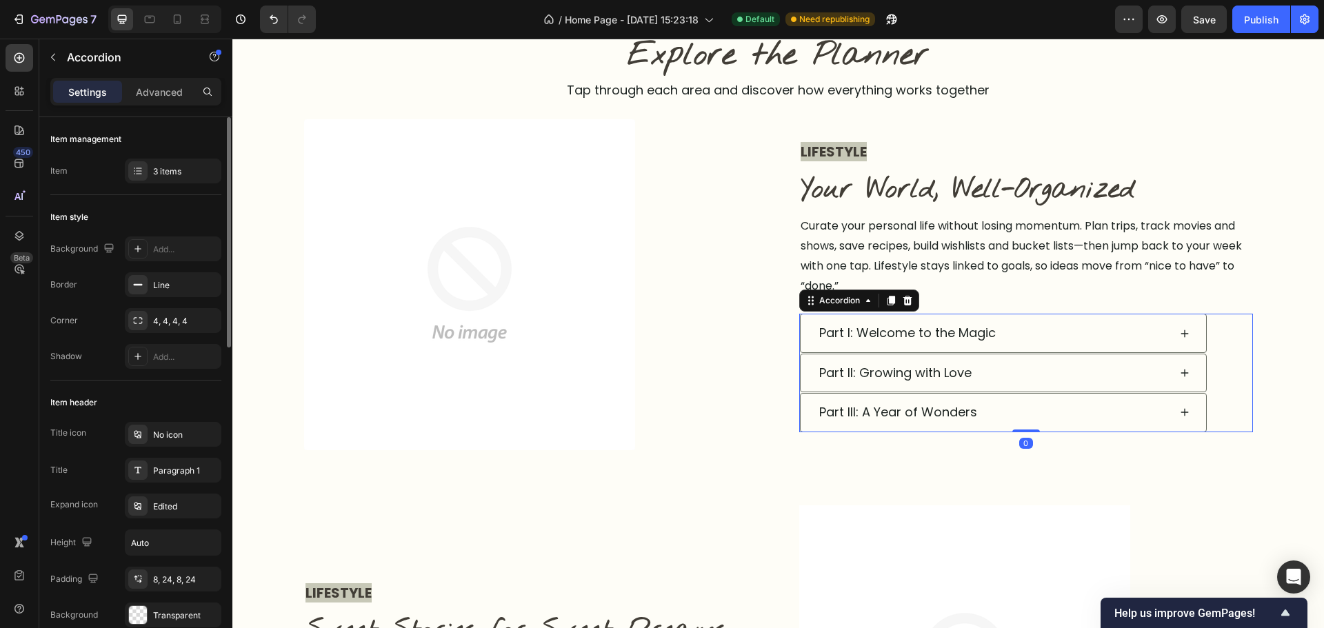
drag, startPoint x: 168, startPoint y: 173, endPoint x: 211, endPoint y: 210, distance: 56.7
click at [168, 174] on div "3 items" at bounding box center [185, 172] width 65 height 12
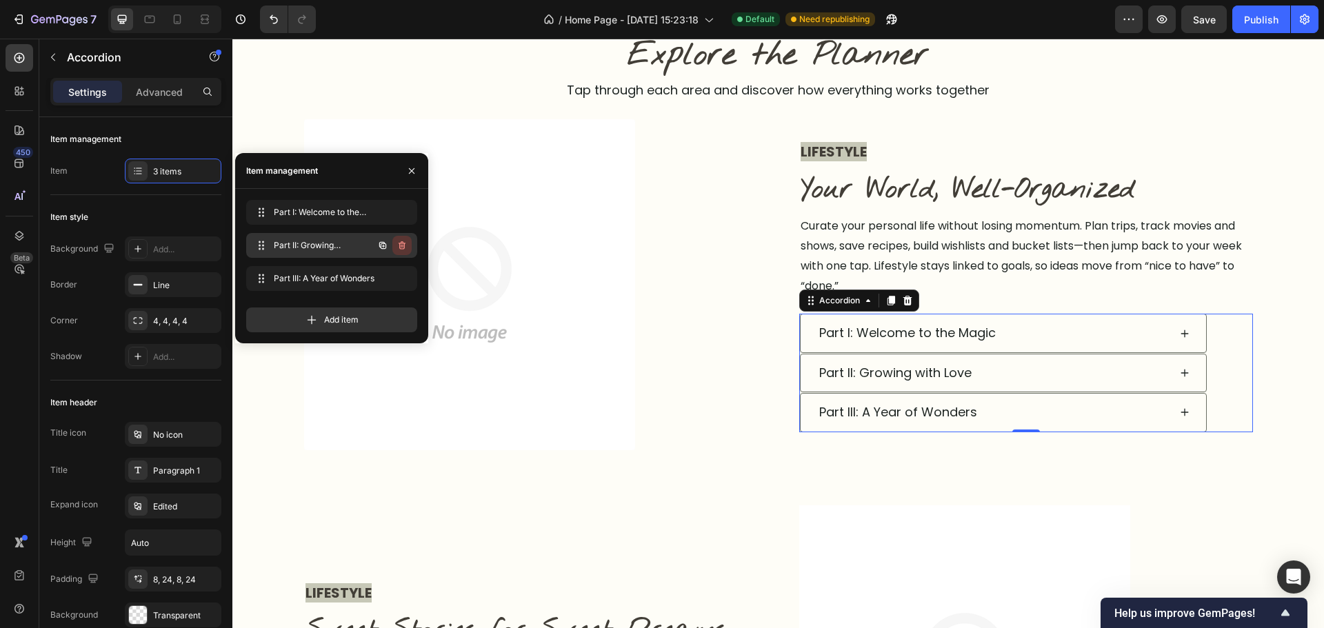
click at [401, 244] on icon "button" at bounding box center [402, 245] width 11 height 11
click at [401, 244] on div "Delete" at bounding box center [393, 245] width 26 height 12
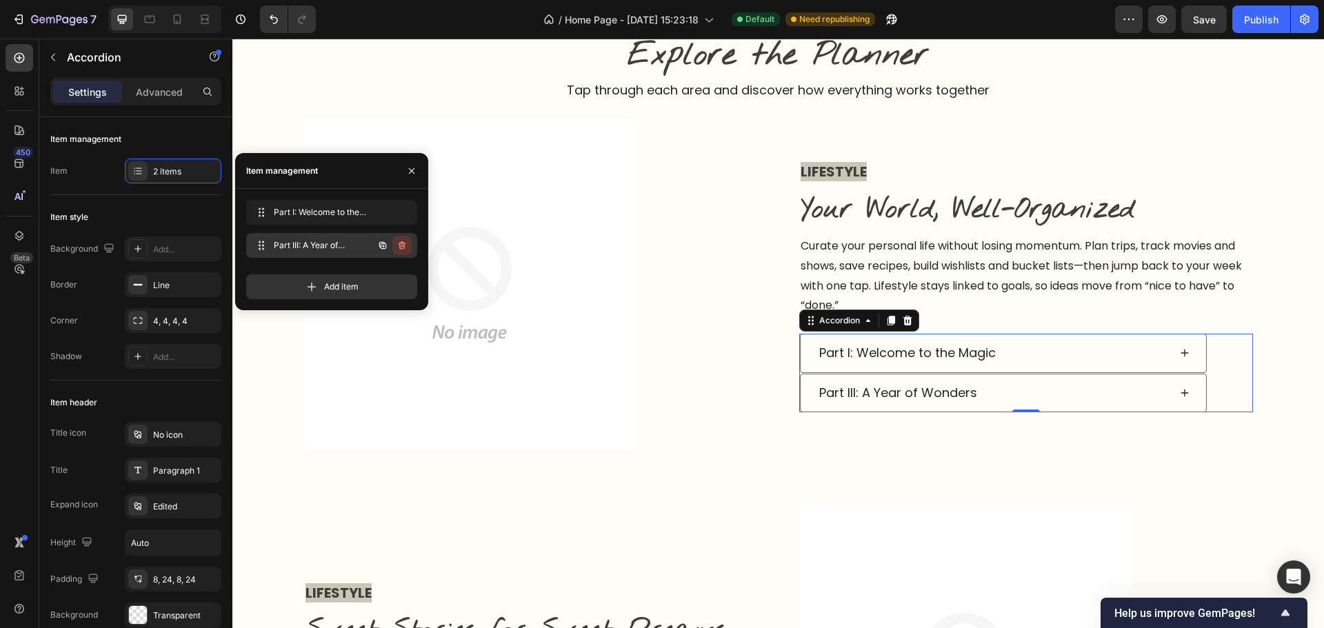
click at [403, 247] on icon "button" at bounding box center [403, 246] width 1 height 3
click at [403, 247] on div "Delete" at bounding box center [393, 245] width 26 height 12
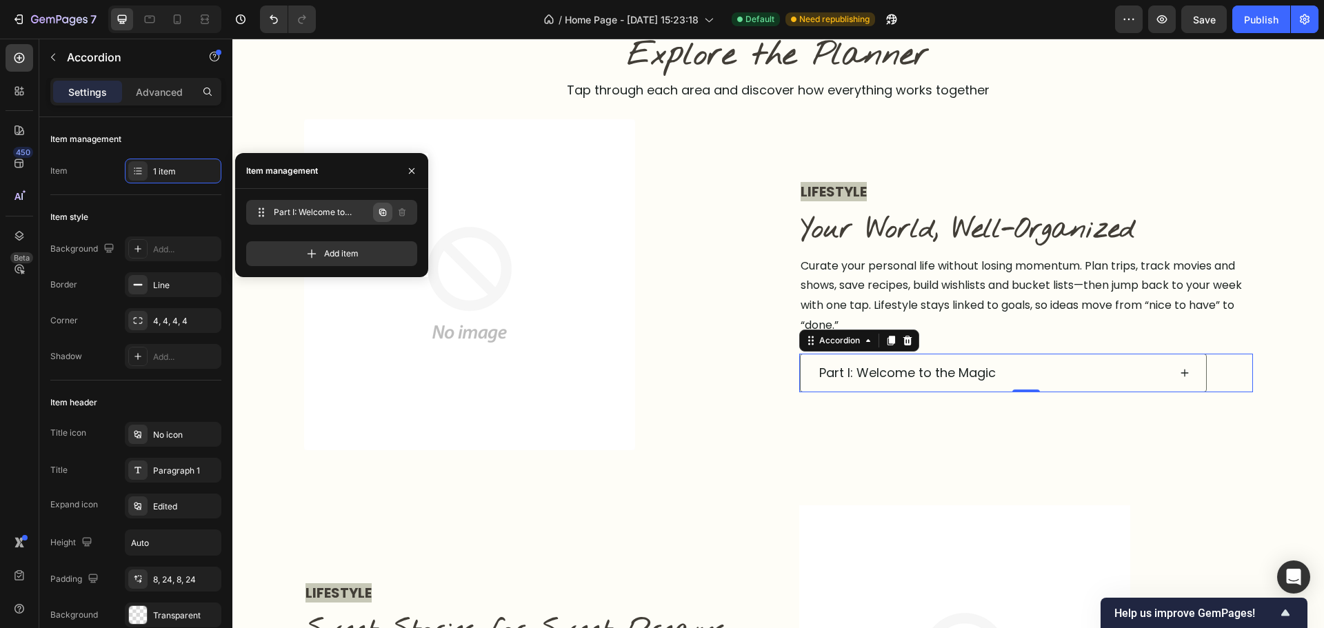
click at [383, 208] on icon "button" at bounding box center [382, 212] width 11 height 11
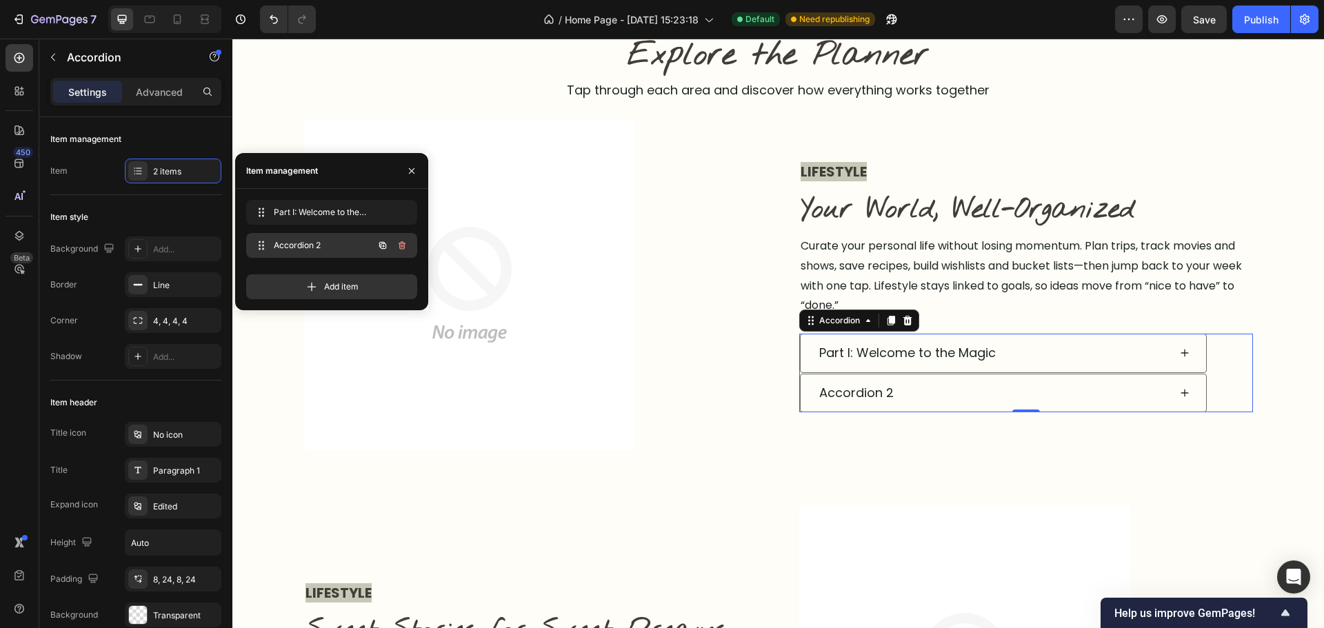
click at [381, 240] on button "button" at bounding box center [382, 245] width 19 height 19
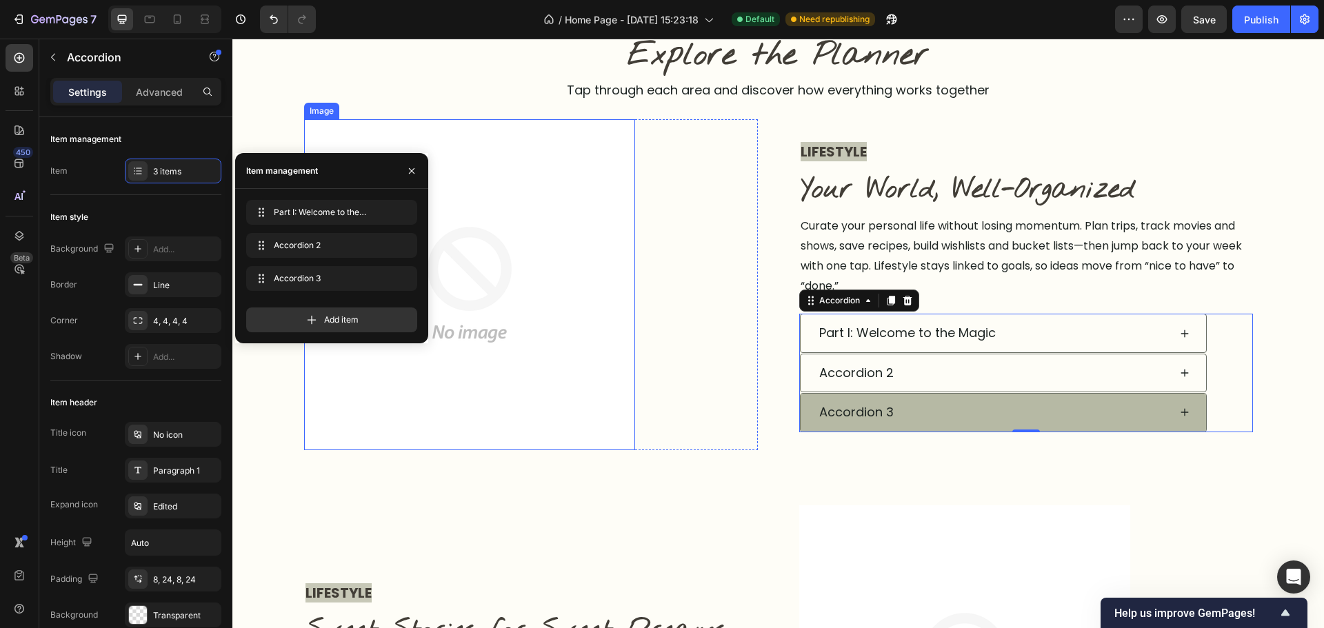
drag, startPoint x: 616, startPoint y: 458, endPoint x: 828, endPoint y: 429, distance: 213.7
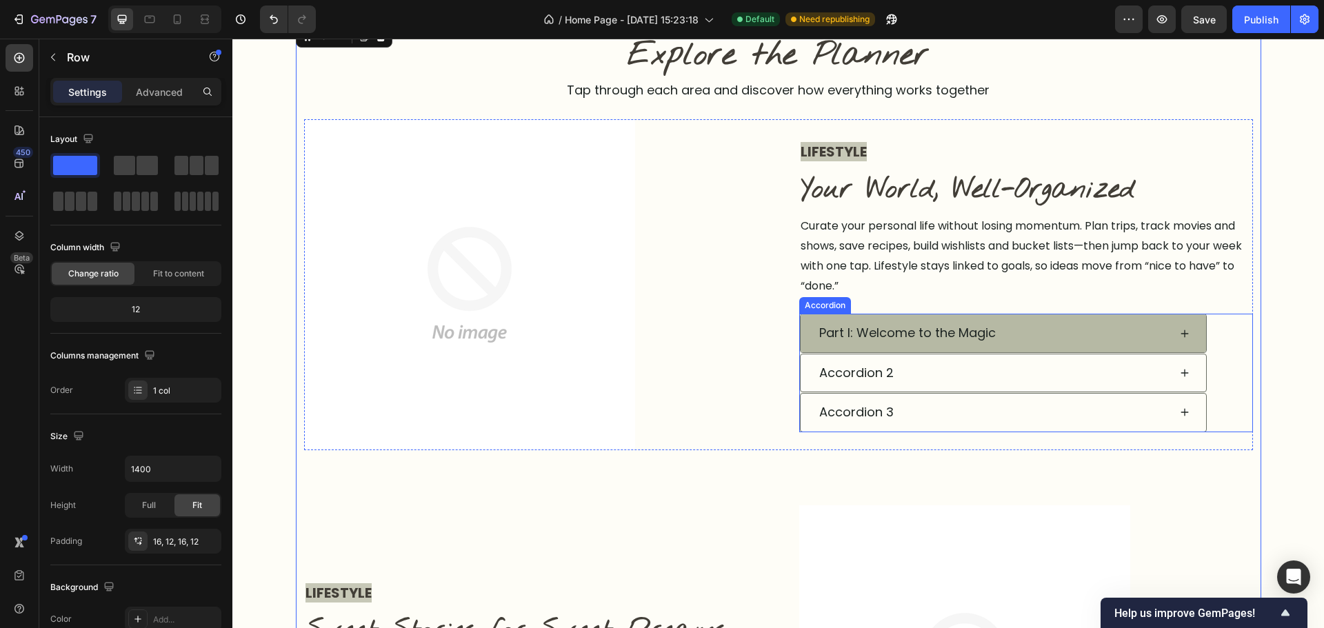
click at [1168, 325] on div "Part I: Welcome to the Magic" at bounding box center [1003, 332] width 405 height 37
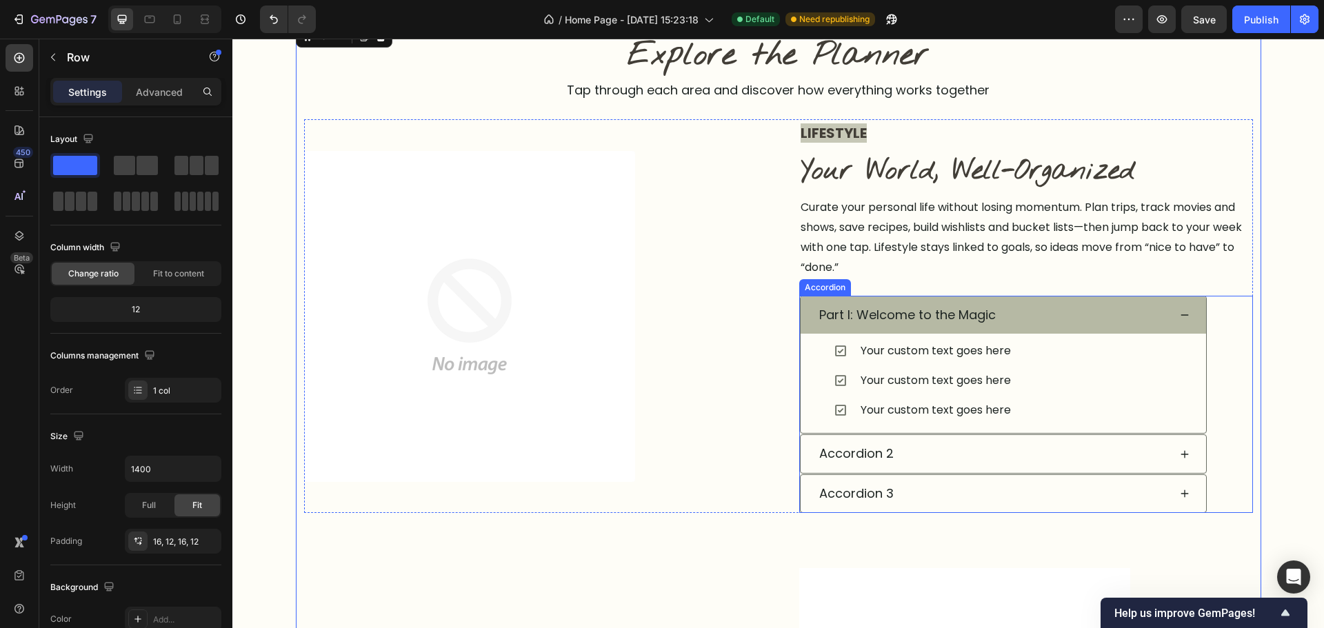
click at [1086, 330] on div "Part I: Welcome to the Magic" at bounding box center [1003, 315] width 405 height 37
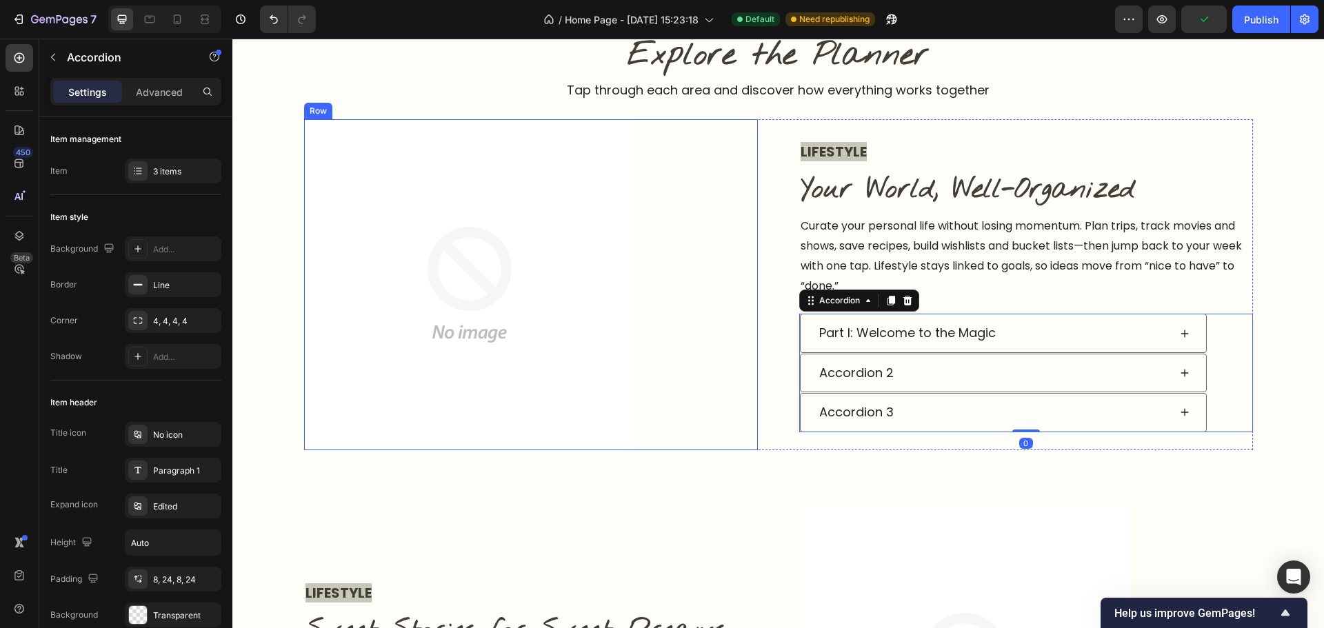
click at [743, 439] on div "Image Row" at bounding box center [531, 284] width 454 height 331
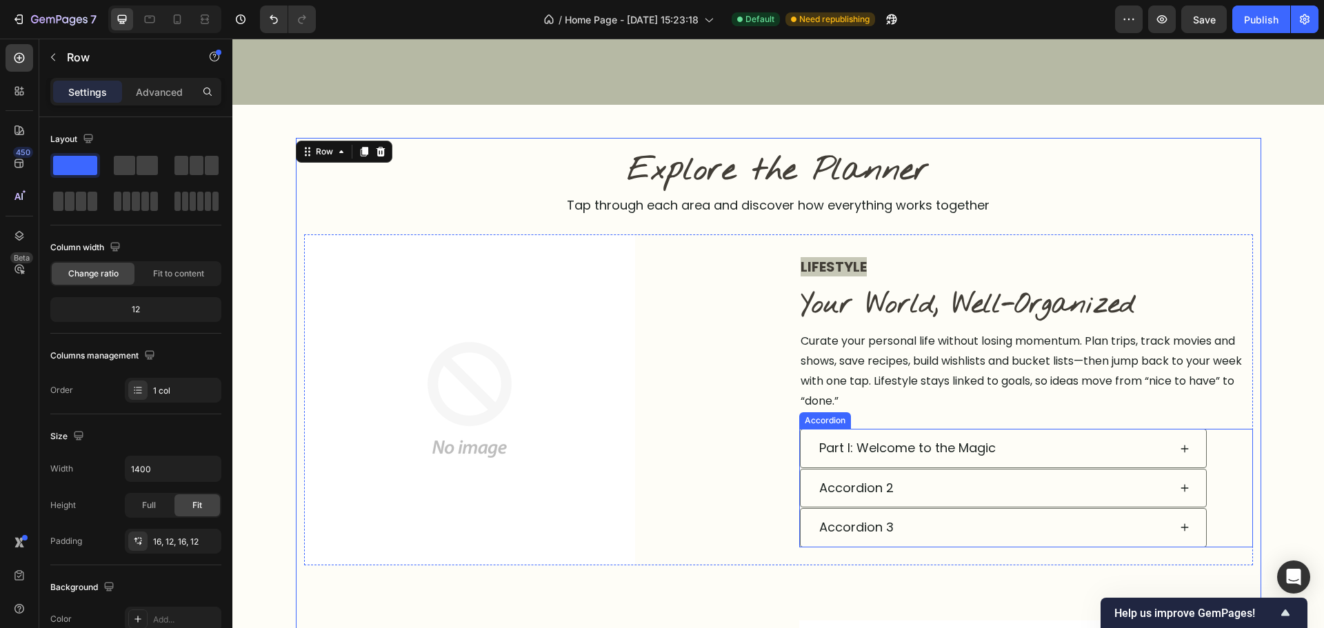
scroll to position [696, 0]
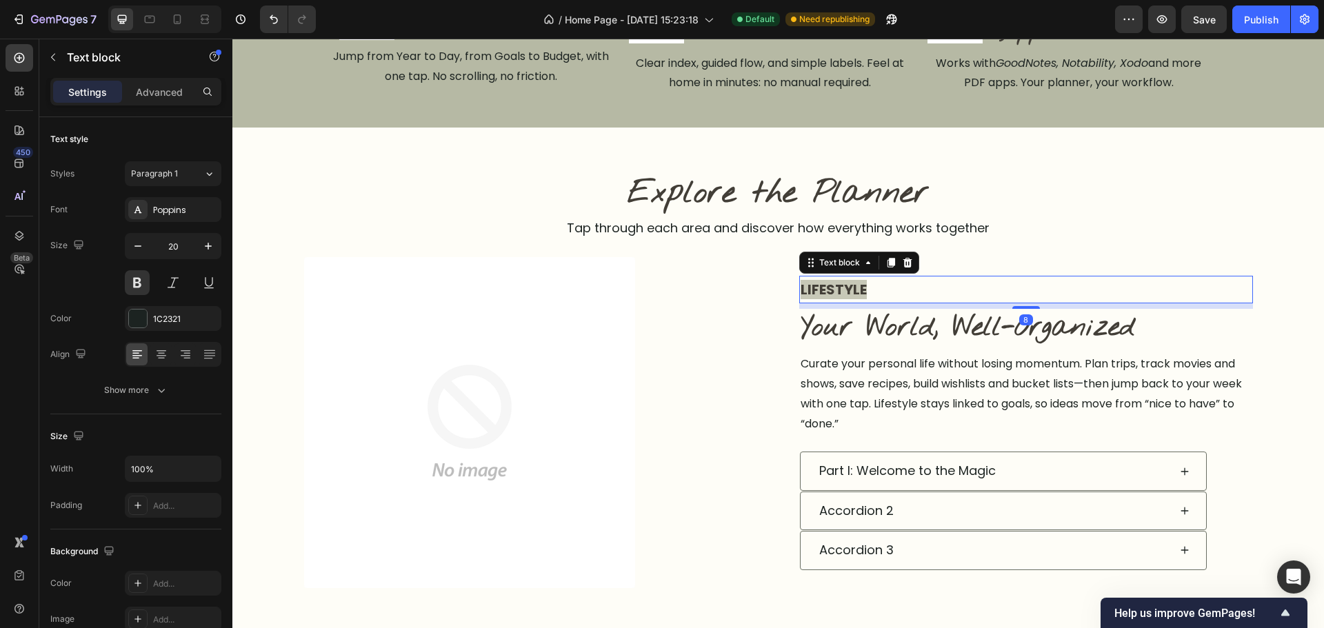
click at [854, 292] on span "LIFESTYLE" at bounding box center [834, 289] width 66 height 19
click at [180, 179] on div "Paragraph 1" at bounding box center [159, 174] width 56 height 12
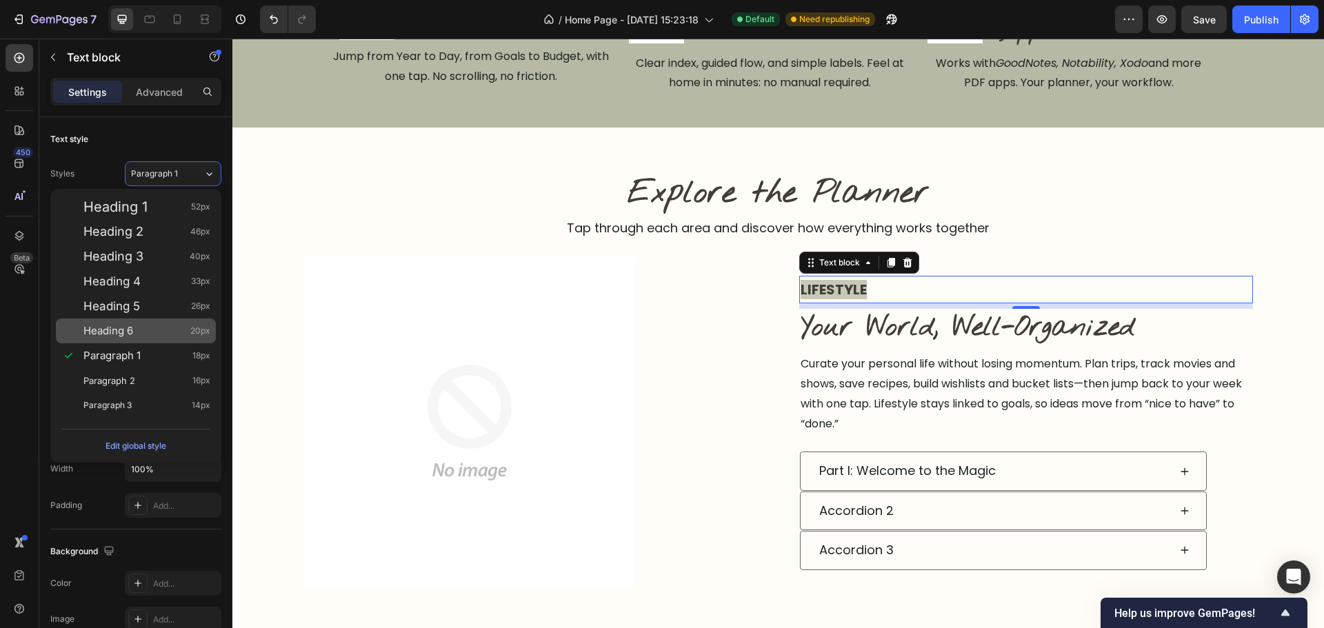
click at [134, 339] on div "Heading 6 20px" at bounding box center [136, 331] width 160 height 25
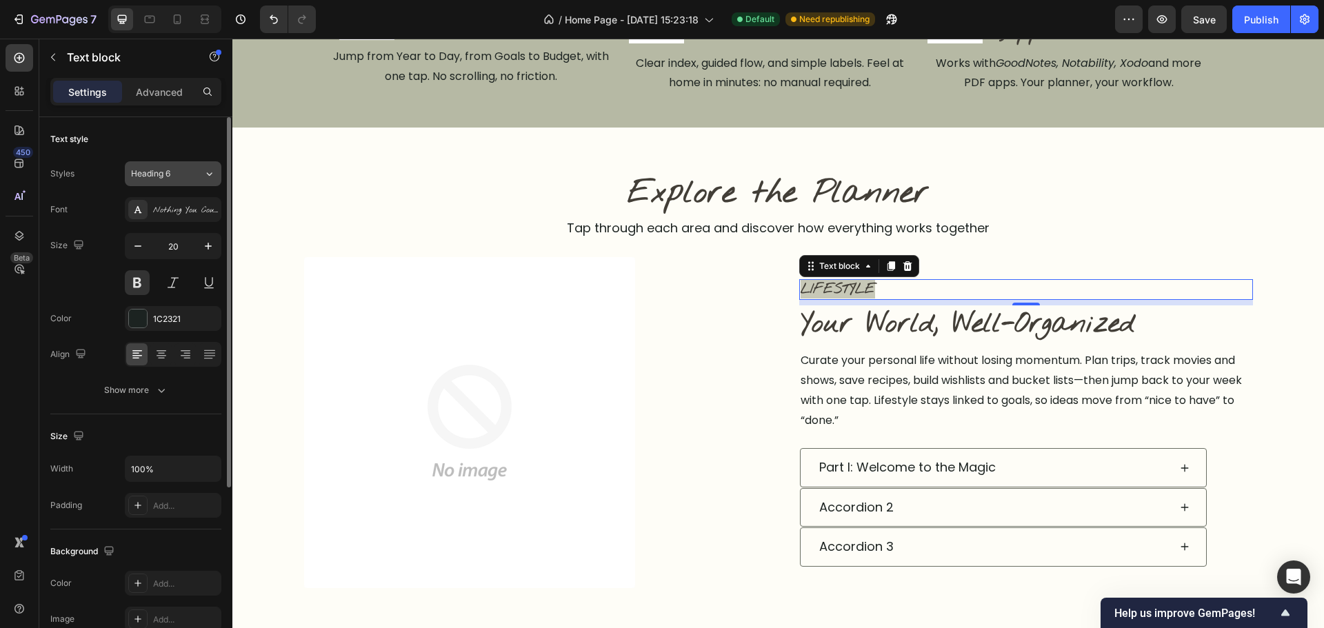
click at [185, 181] on button "Heading 6" at bounding box center [173, 173] width 97 height 25
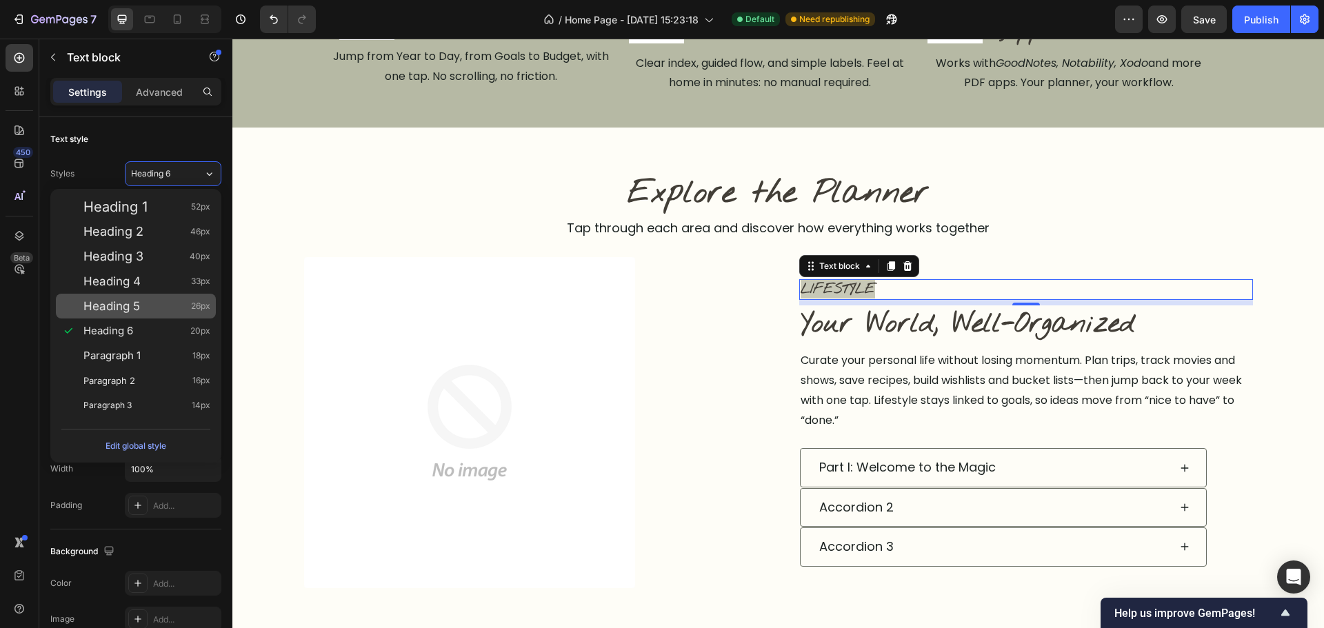
click at [156, 311] on div "Heading 5 26px" at bounding box center [146, 306] width 127 height 14
type input "26"
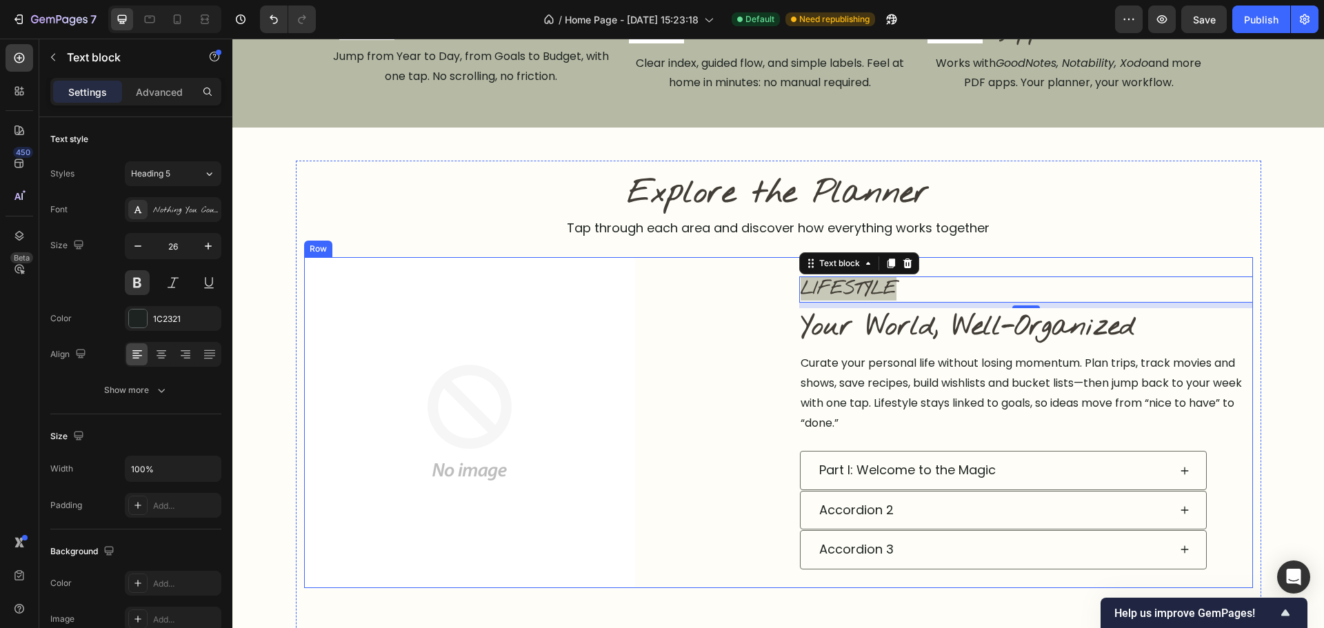
click at [737, 510] on div "Image Row" at bounding box center [531, 422] width 454 height 331
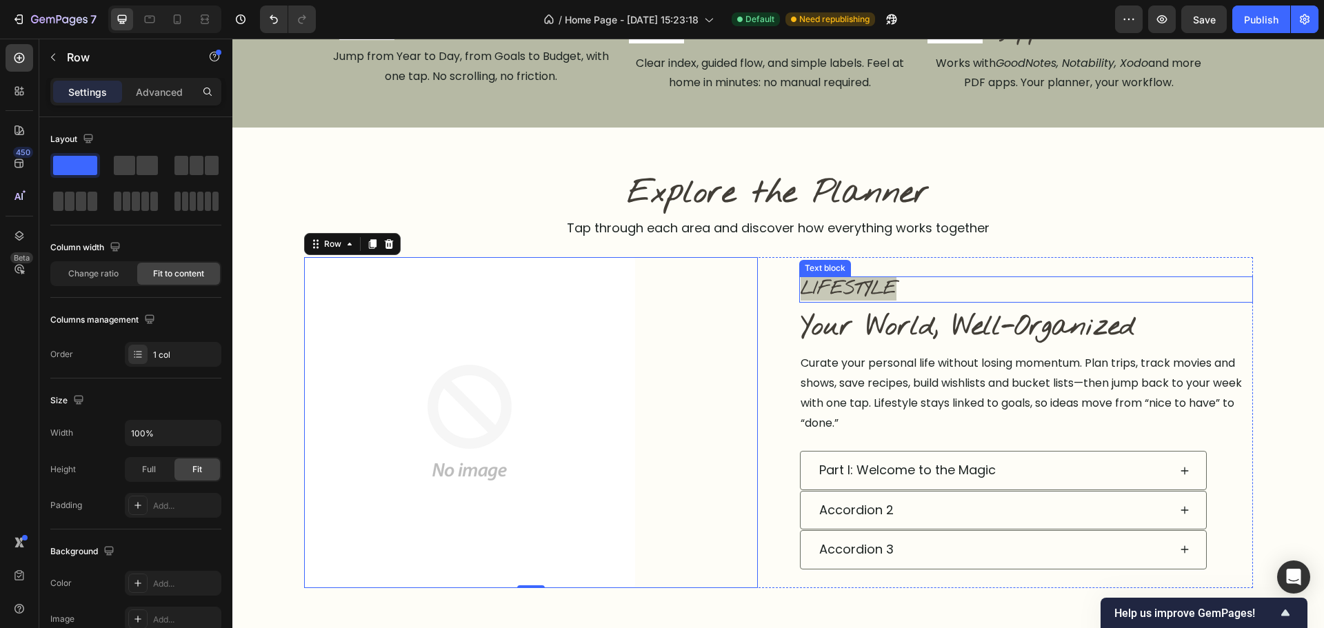
click at [869, 294] on span "LIFESTYLE" at bounding box center [849, 288] width 96 height 23
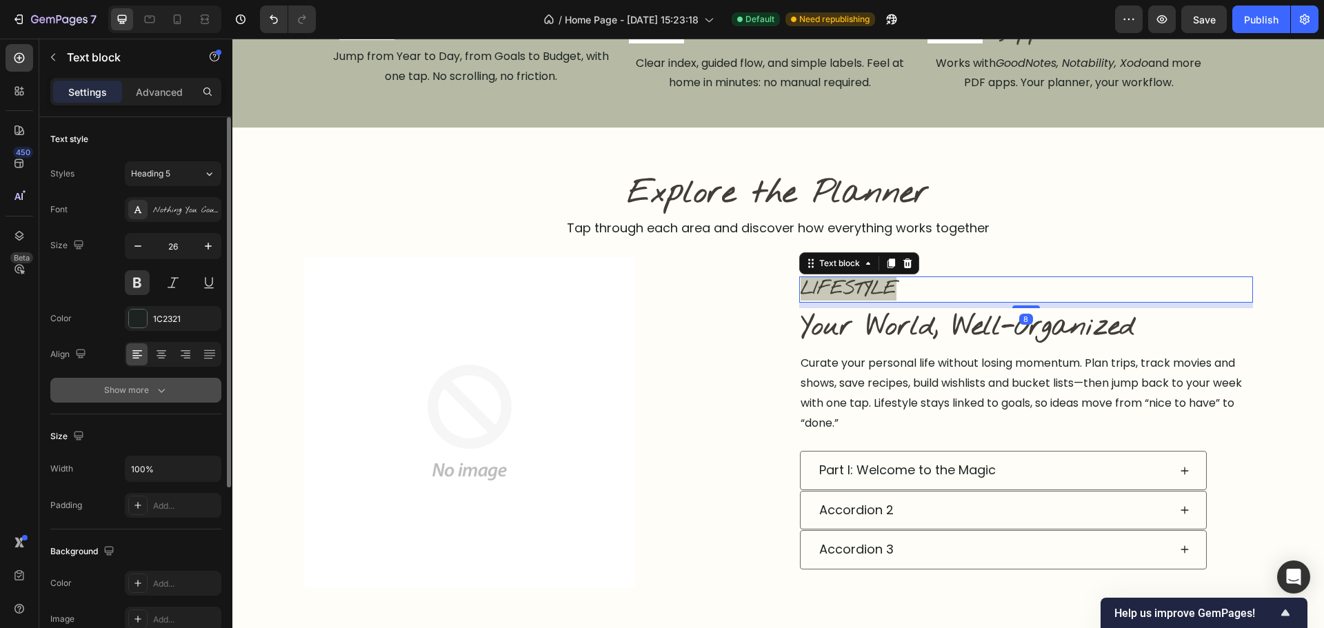
click at [166, 396] on icon "button" at bounding box center [161, 390] width 14 height 14
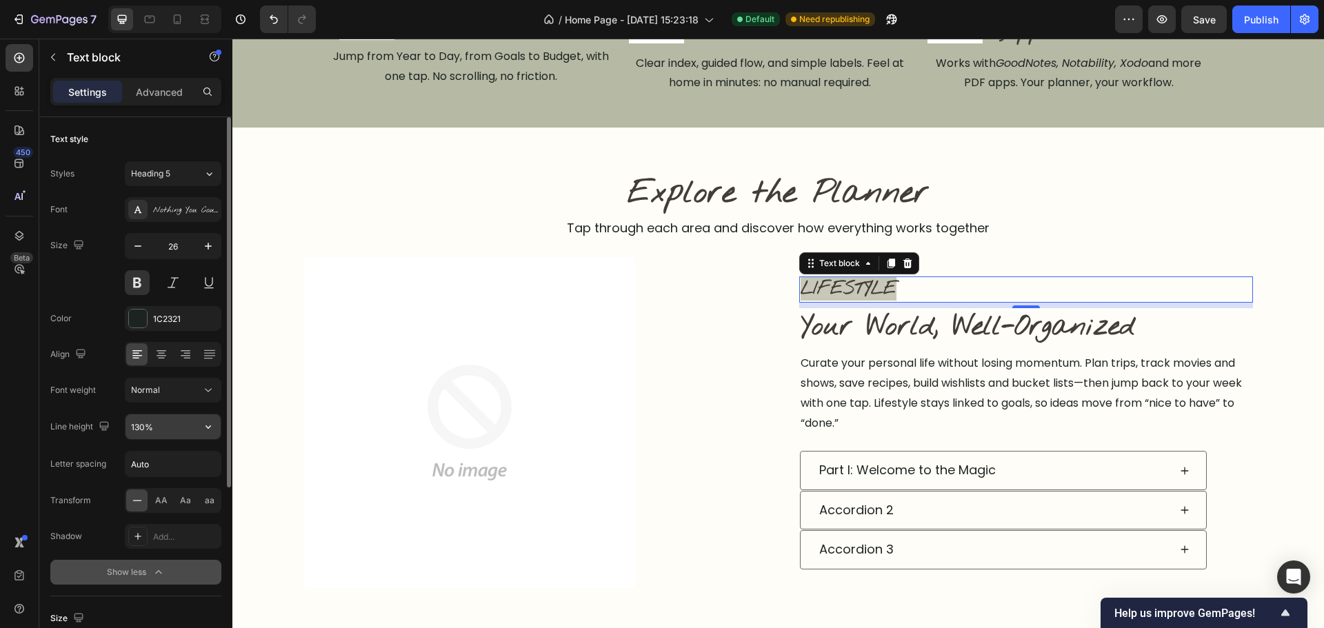
click at [176, 425] on input "130%" at bounding box center [173, 426] width 95 height 25
click at [197, 432] on button "button" at bounding box center [208, 426] width 25 height 25
click at [147, 548] on div "150%" at bounding box center [158, 541] width 113 height 26
click at [216, 417] on button "button" at bounding box center [208, 426] width 25 height 25
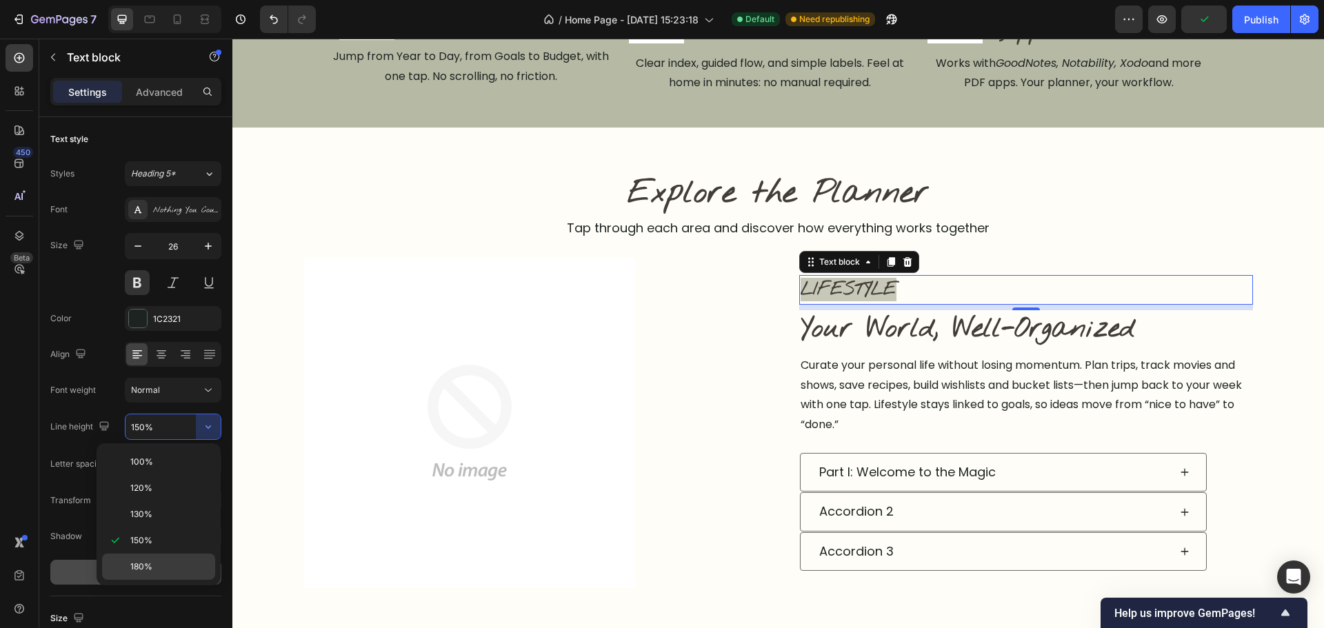
click at [139, 568] on span "180%" at bounding box center [141, 567] width 22 height 12
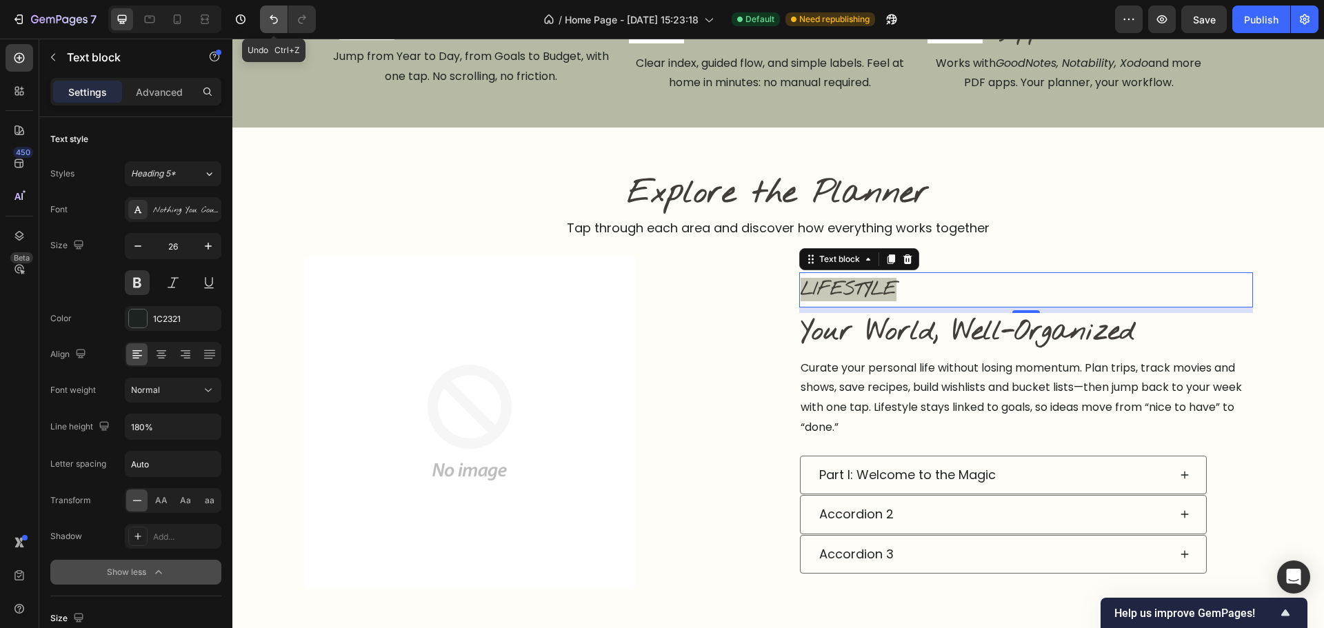
click at [270, 11] on button "Undo/Redo" at bounding box center [274, 20] width 28 height 28
type input "130%"
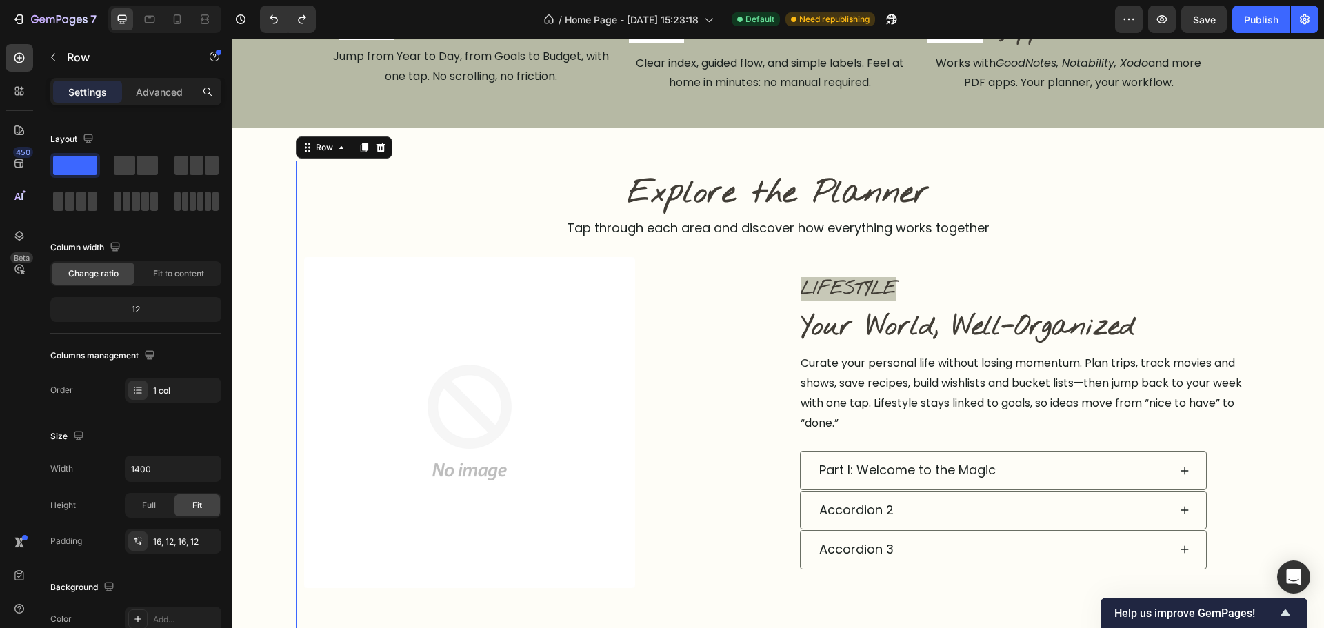
click at [870, 280] on span "LIFESTYLE" at bounding box center [849, 288] width 96 height 23
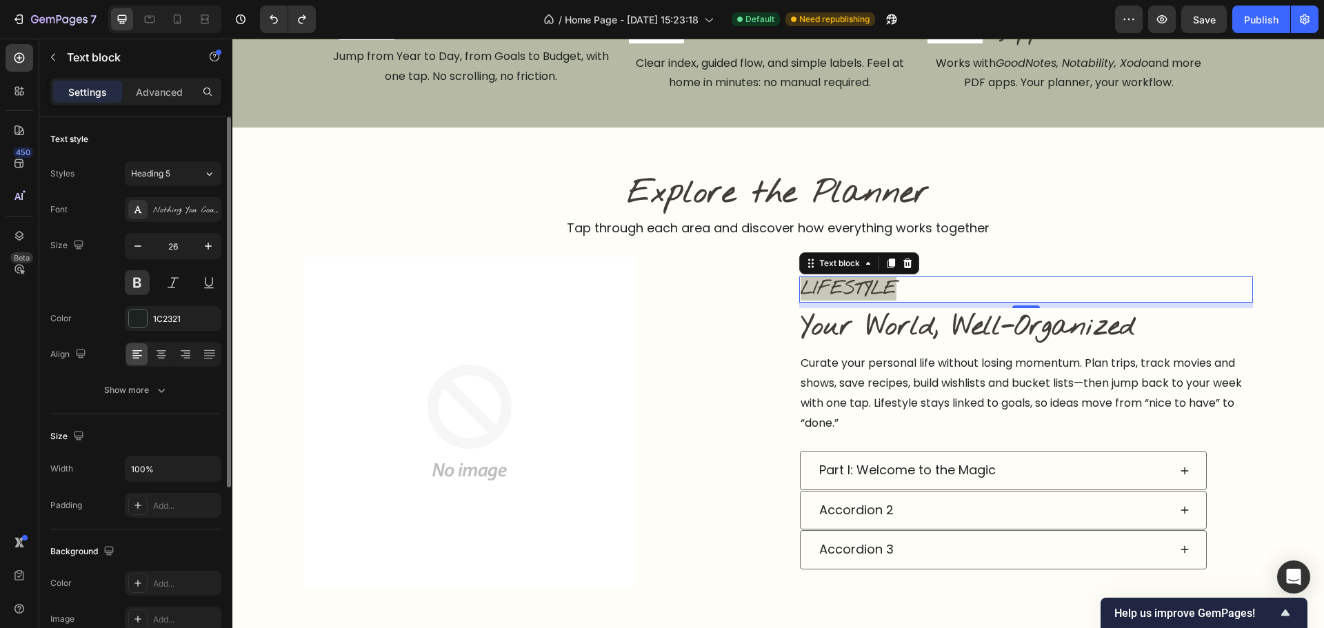
scroll to position [207, 0]
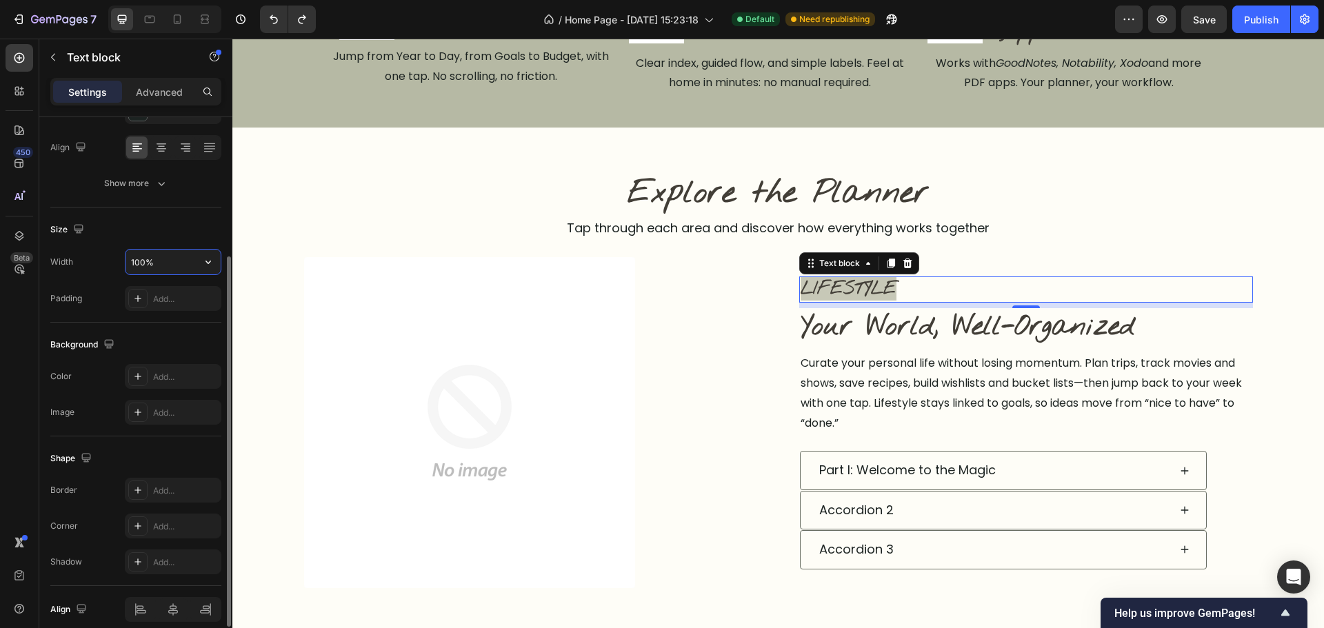
click at [185, 262] on input "100%" at bounding box center [173, 262] width 95 height 25
click at [212, 267] on icon "button" at bounding box center [208, 262] width 14 height 14
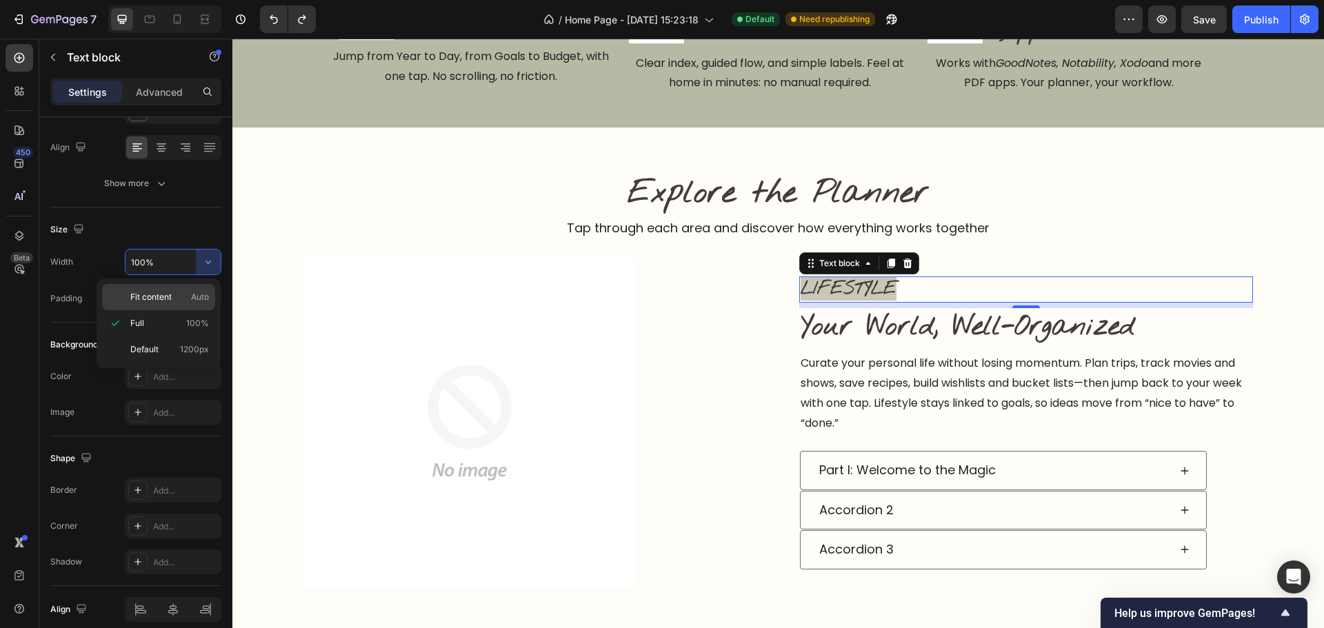
click at [168, 297] on span "Fit content" at bounding box center [150, 297] width 41 height 12
type input "Auto"
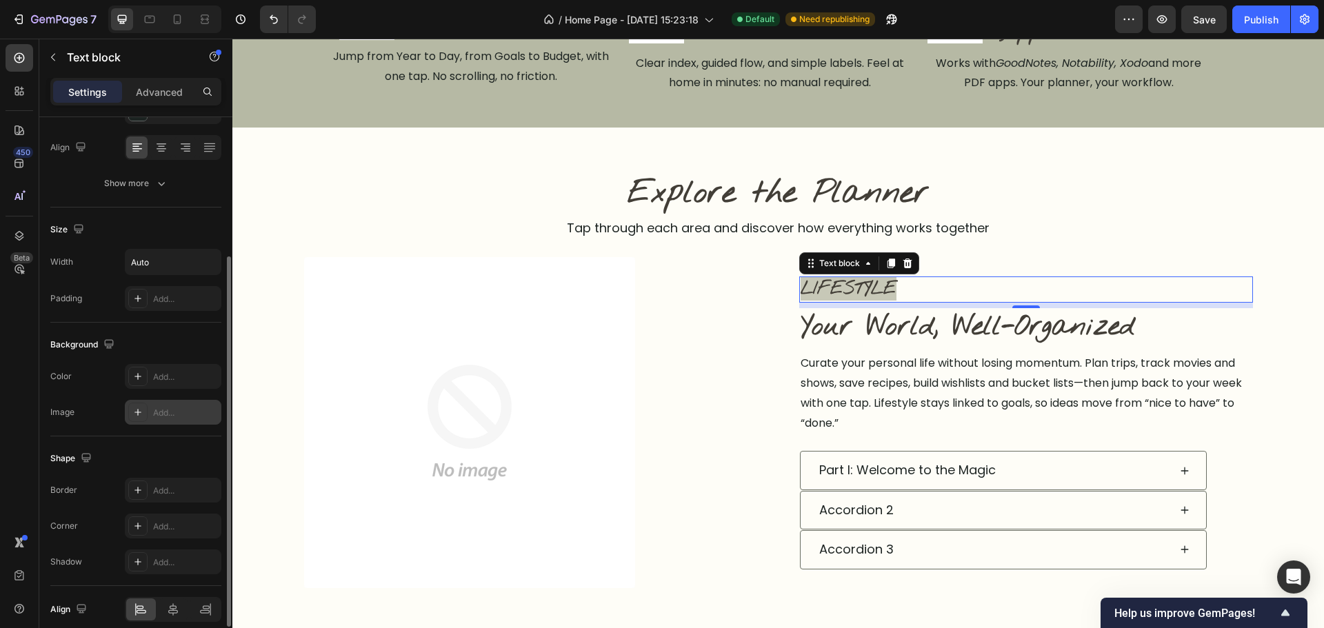
scroll to position [138, 0]
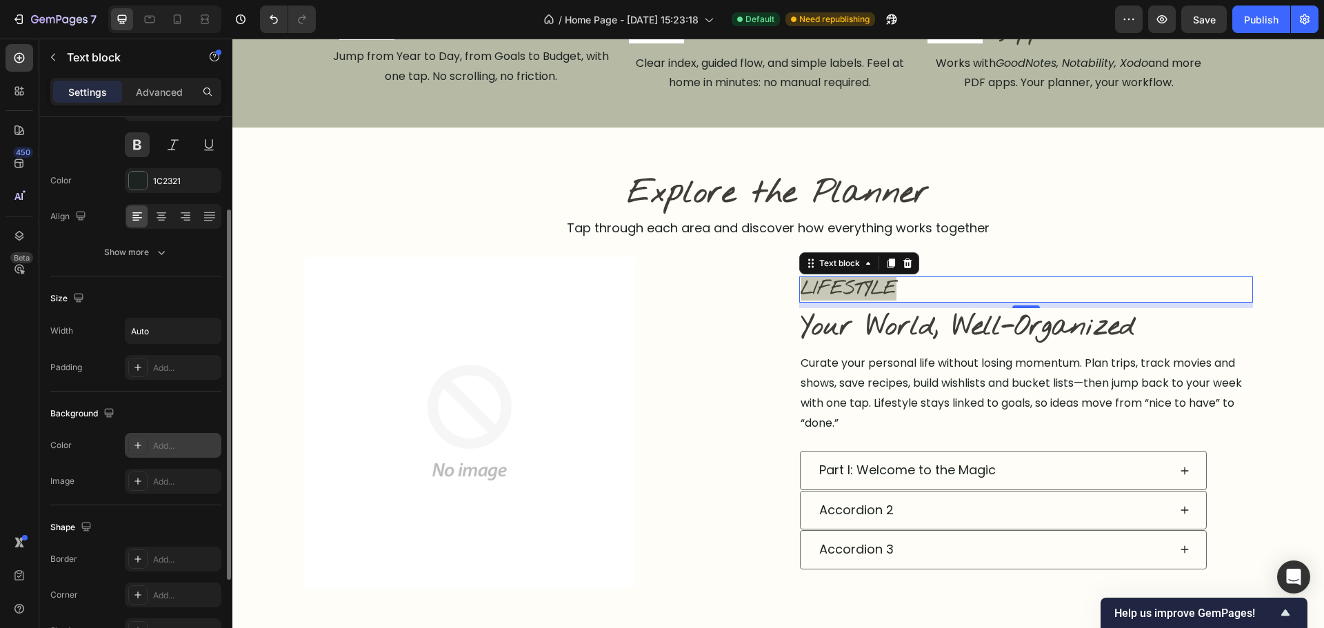
click at [171, 448] on div "Add..." at bounding box center [185, 446] width 65 height 12
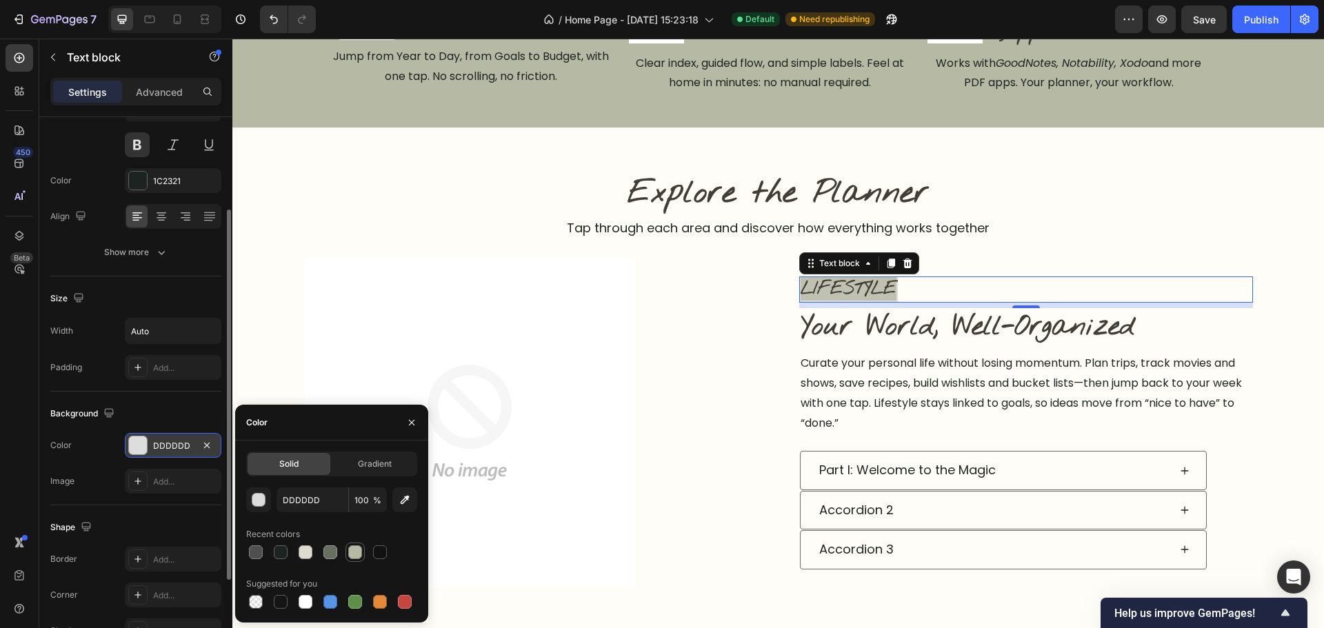
click at [348, 559] on div at bounding box center [355, 552] width 17 height 17
type input "B6B9A4"
click at [561, 494] on img at bounding box center [469, 422] width 331 height 331
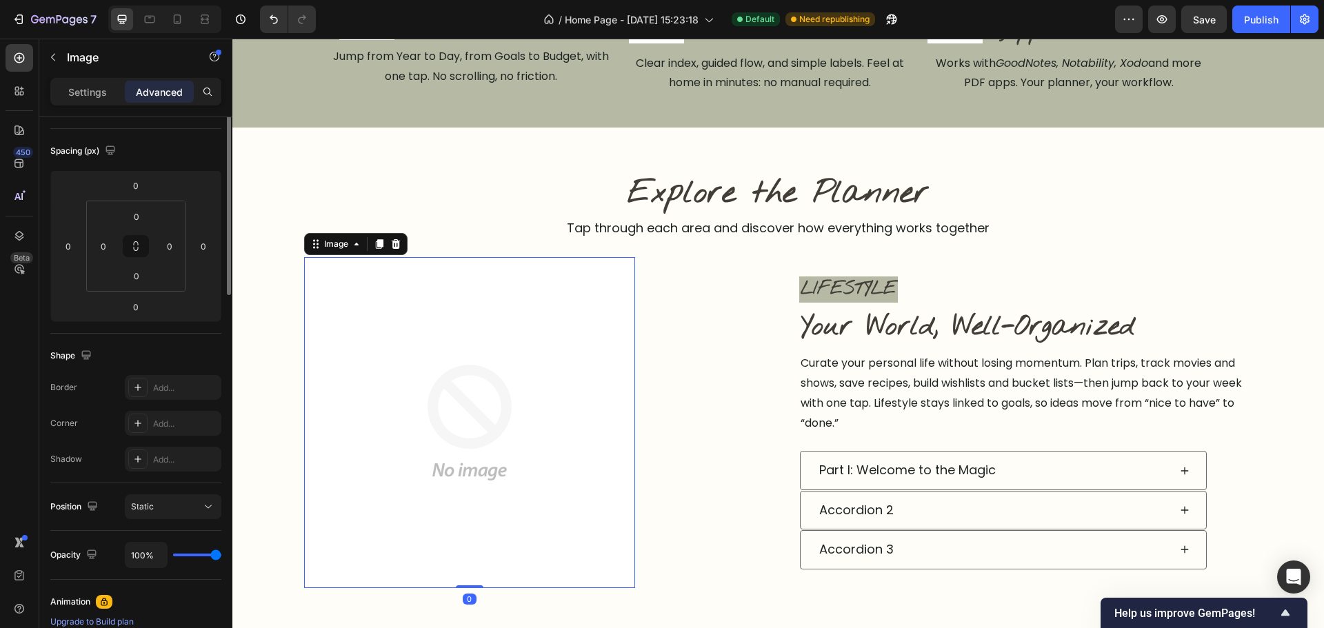
scroll to position [0, 0]
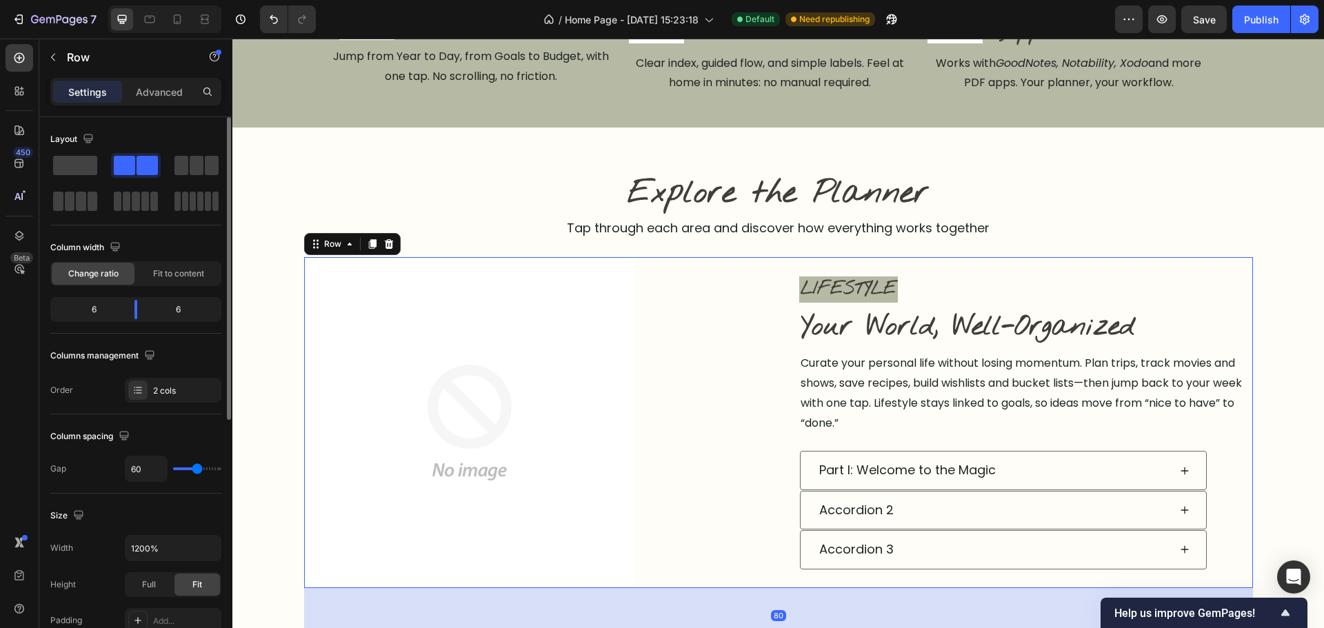
click at [863, 272] on div "LIFESTYLE Text block Image Your World, Well-Organized Heading Curate your perso…" at bounding box center [1026, 422] width 454 height 331
click at [861, 288] on span "LIFESTYLE" at bounding box center [849, 288] width 96 height 23
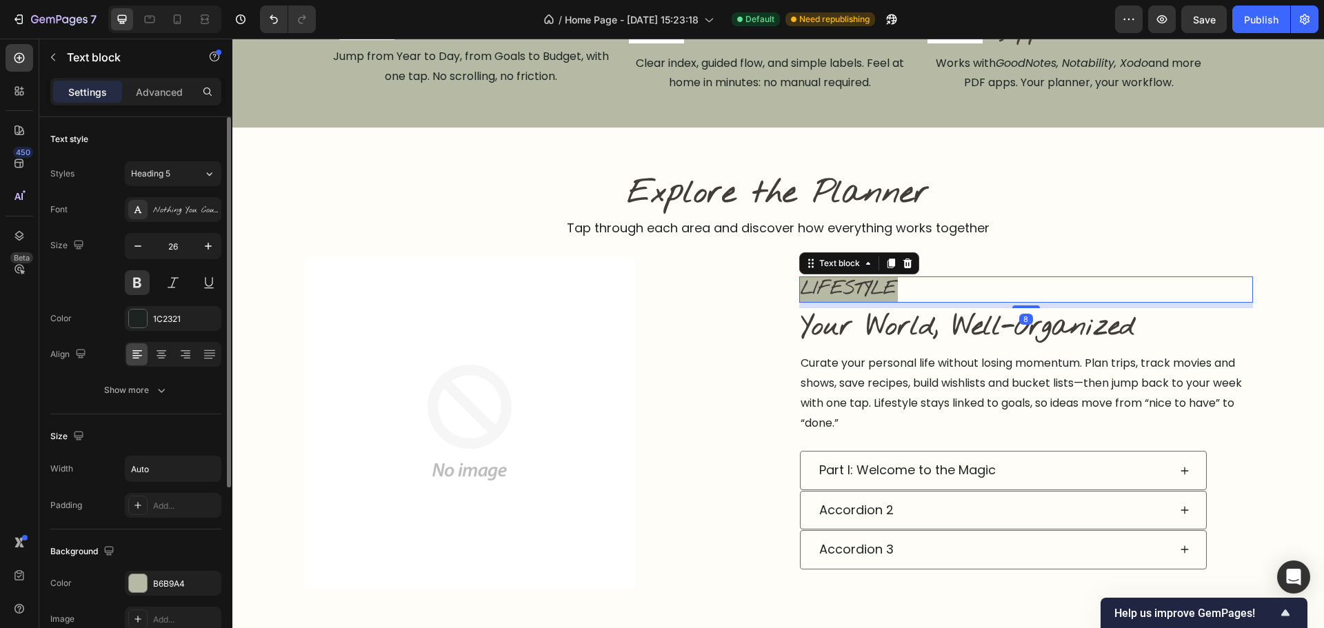
click at [861, 288] on span "LIFESTYLE" at bounding box center [849, 288] width 96 height 23
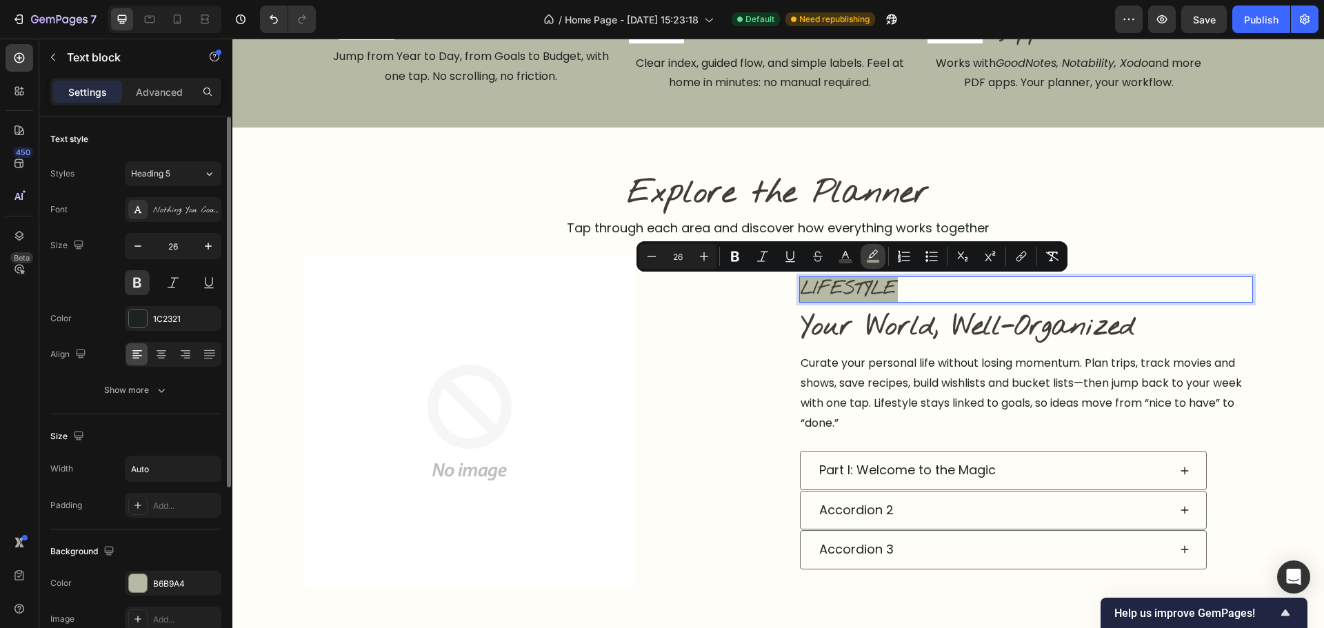
click at [872, 256] on icon "Editor contextual toolbar" at bounding box center [873, 257] width 14 height 14
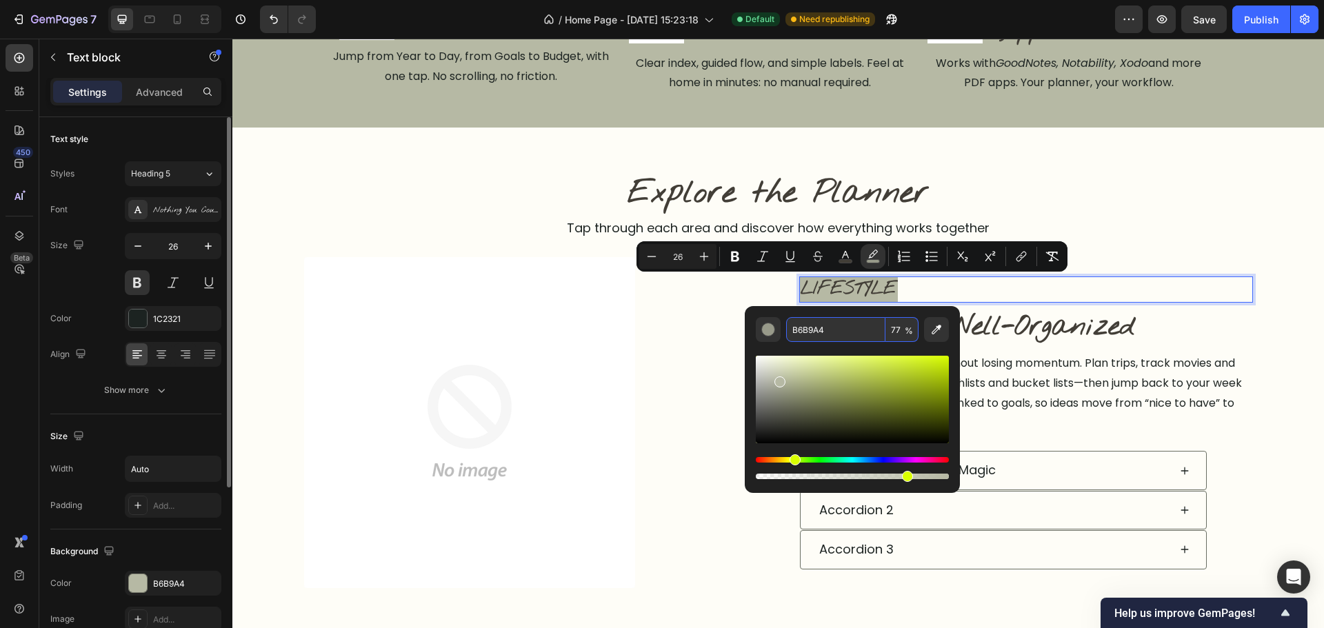
click at [903, 331] on input "77" at bounding box center [901, 329] width 33 height 25
type input "0"
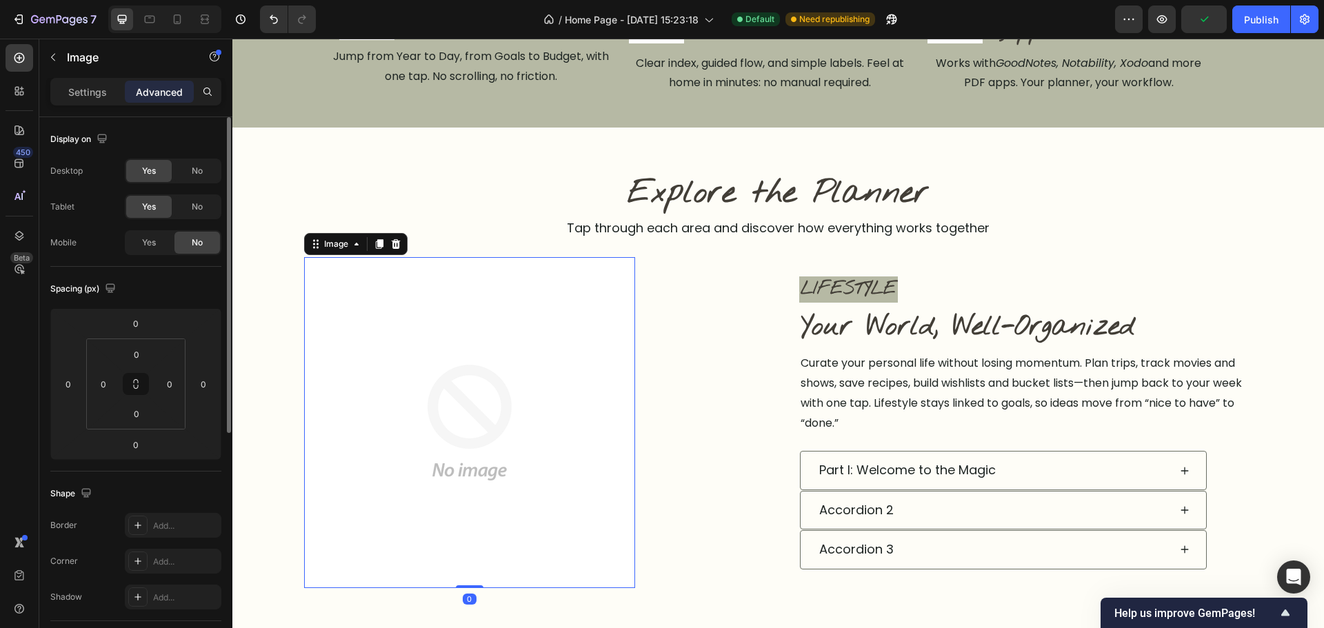
click at [590, 378] on img at bounding box center [469, 422] width 331 height 331
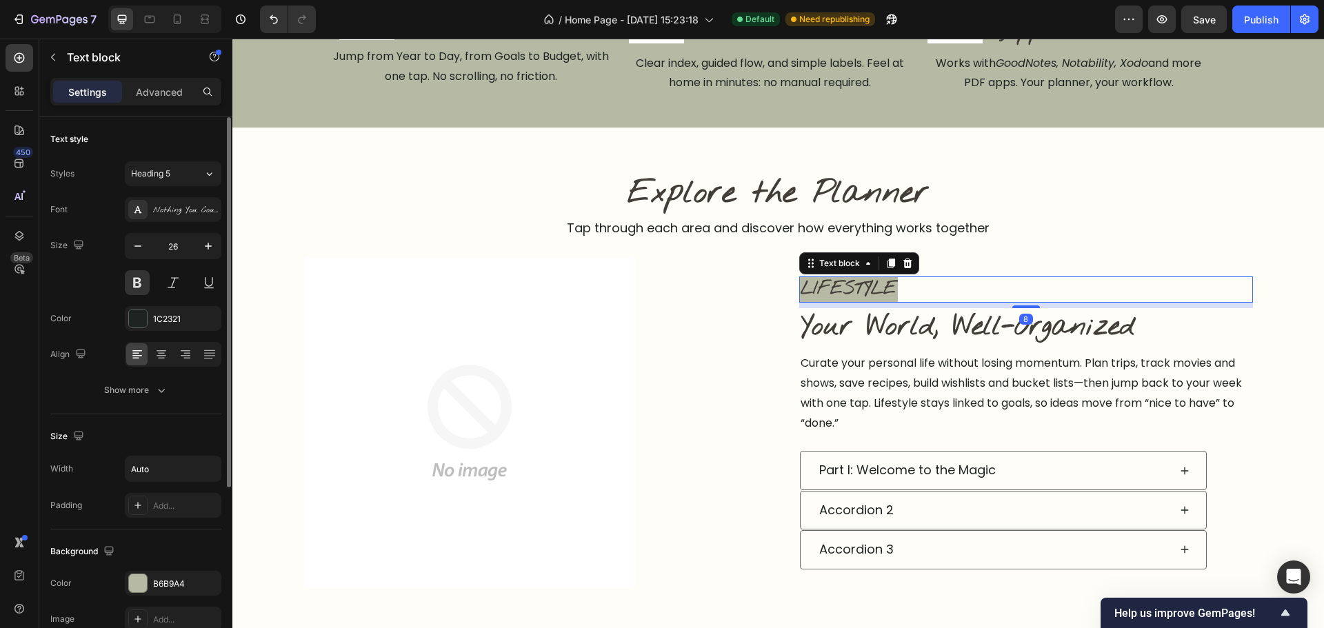
click at [834, 285] on span "LIFESTYLE" at bounding box center [849, 288] width 96 height 23
click at [159, 89] on p "Advanced" at bounding box center [159, 92] width 47 height 14
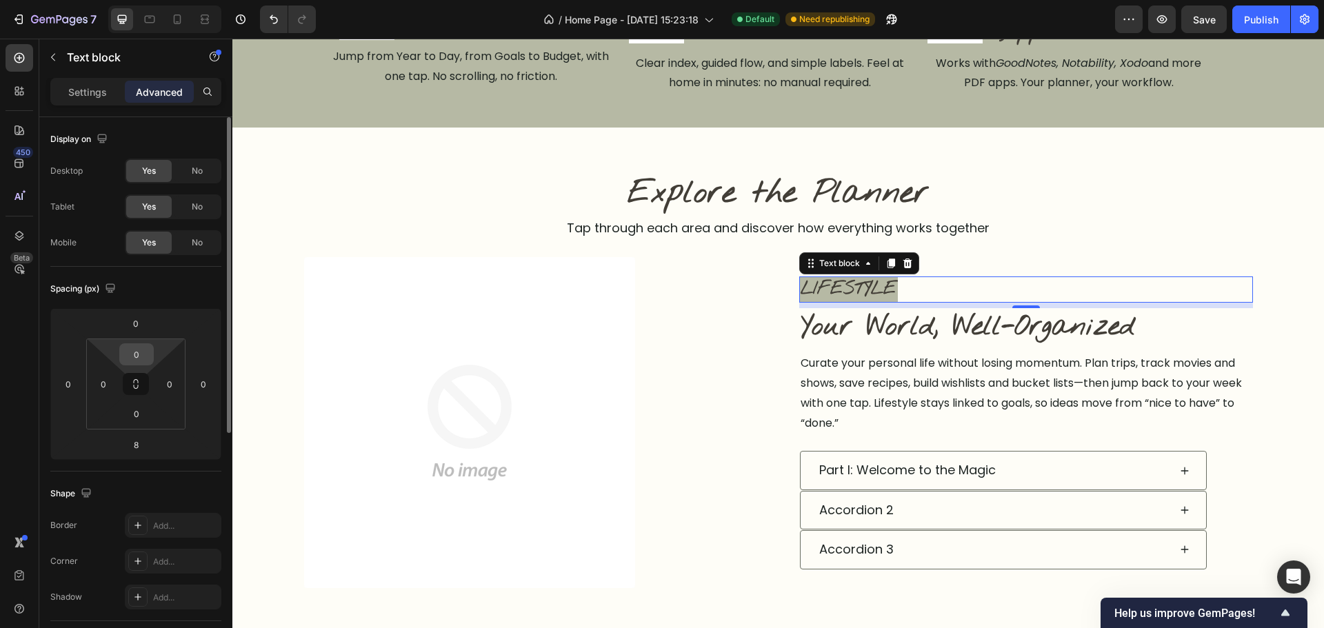
click at [129, 359] on input "0" at bounding box center [137, 354] width 28 height 21
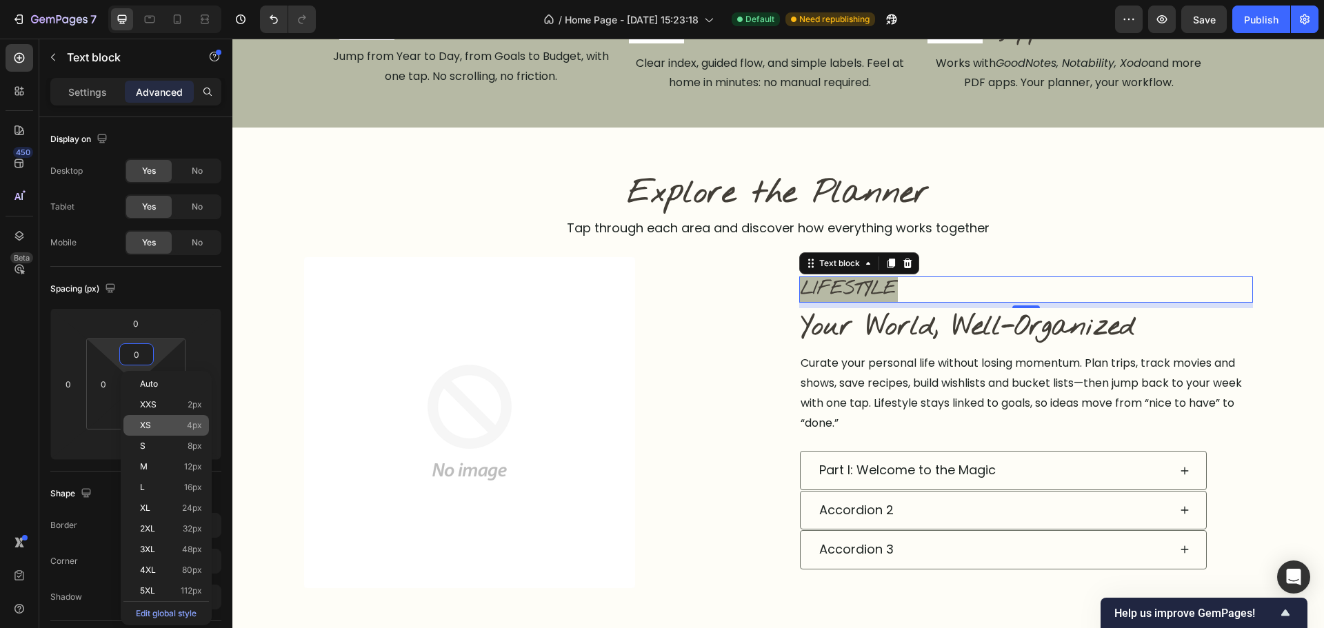
click at [161, 428] on p "XS 4px" at bounding box center [171, 426] width 62 height 10
type input "4"
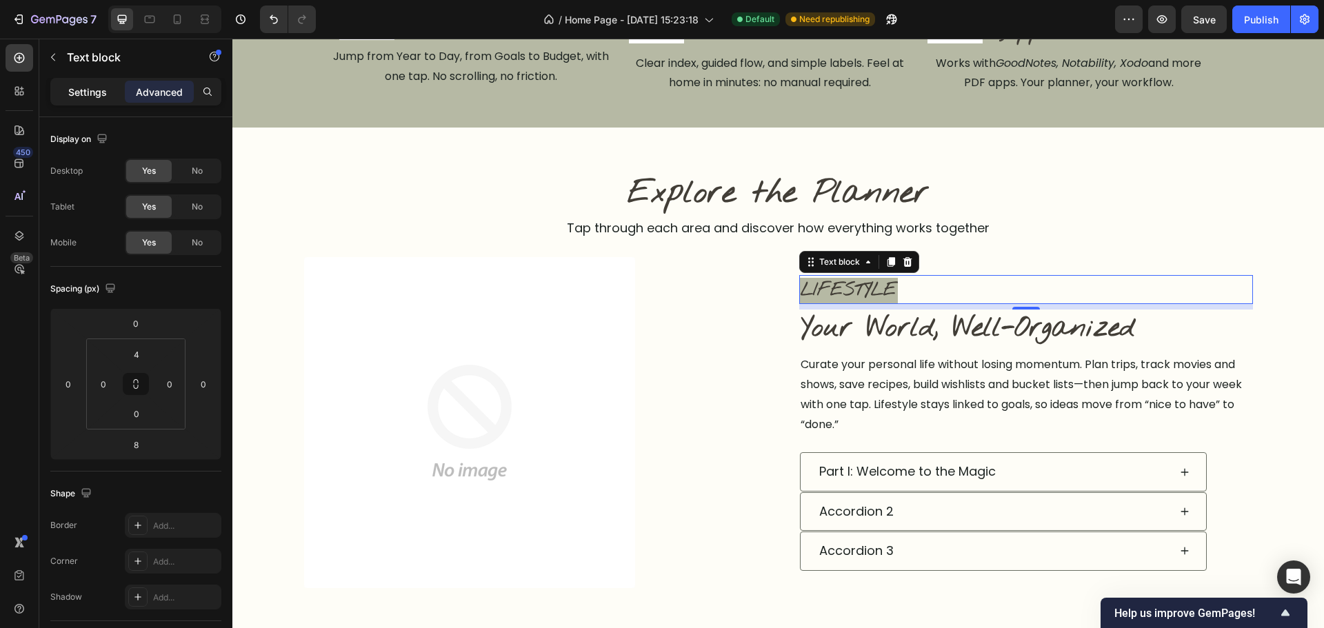
click at [82, 90] on p "Settings" at bounding box center [87, 92] width 39 height 14
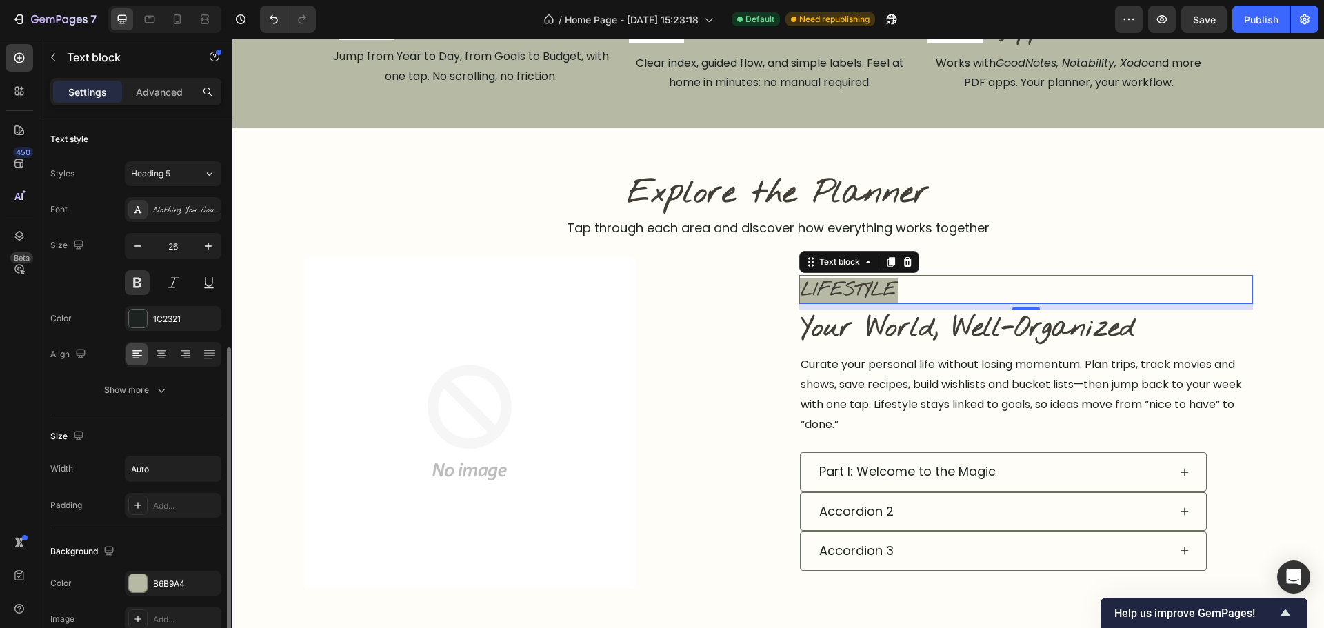
scroll to position [207, 0]
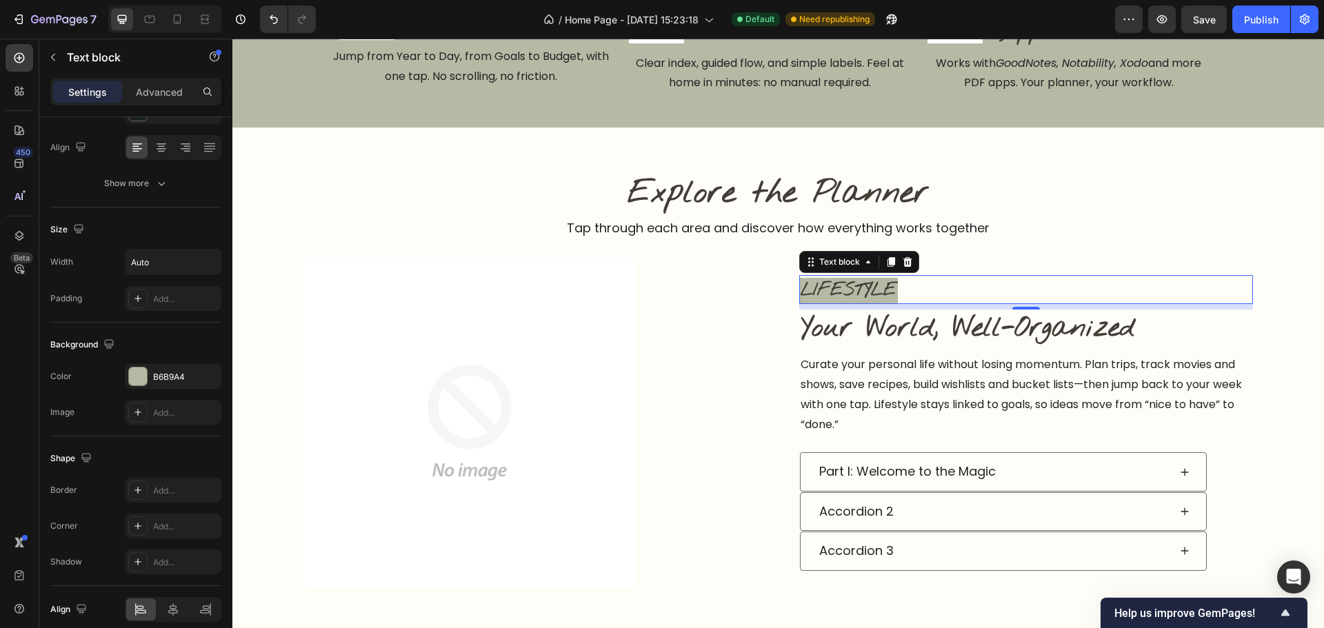
click at [856, 289] on span "LIFESTYLE" at bounding box center [849, 290] width 96 height 23
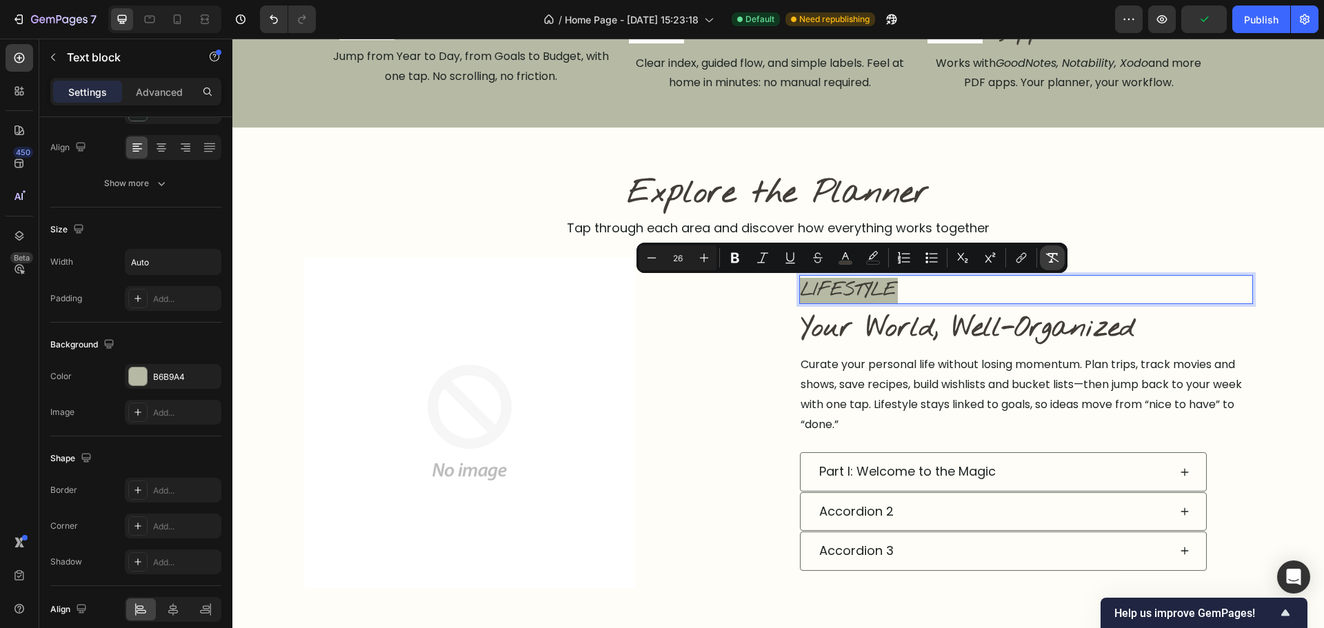
click at [1058, 253] on icon "Editor contextual toolbar" at bounding box center [1052, 258] width 14 height 14
click at [612, 472] on img at bounding box center [469, 422] width 331 height 331
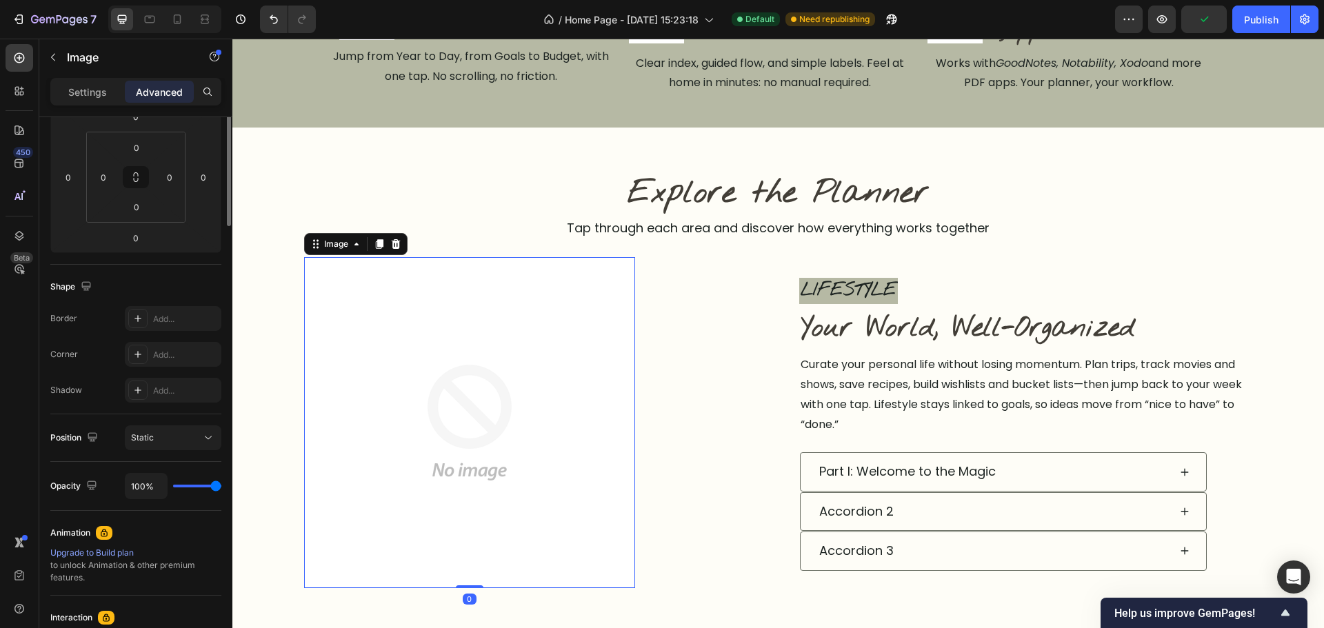
scroll to position [0, 0]
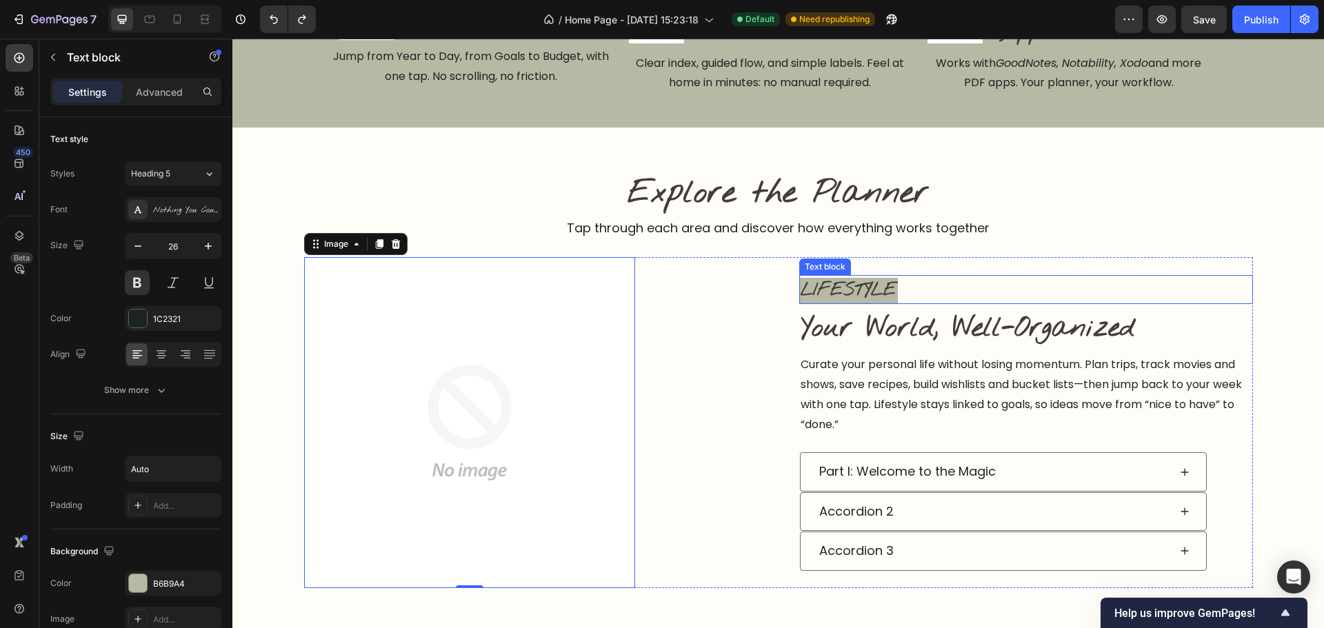
click at [876, 281] on span "LIFESTYLE" at bounding box center [849, 290] width 96 height 23
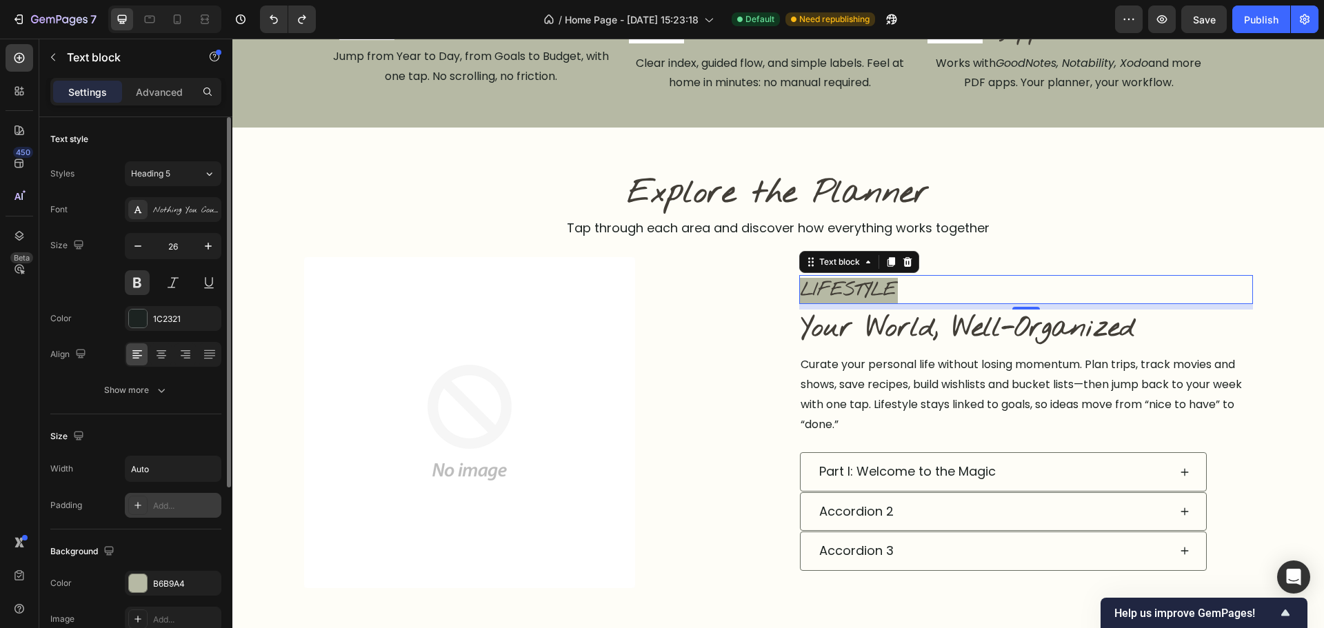
click at [145, 503] on div at bounding box center [137, 505] width 19 height 19
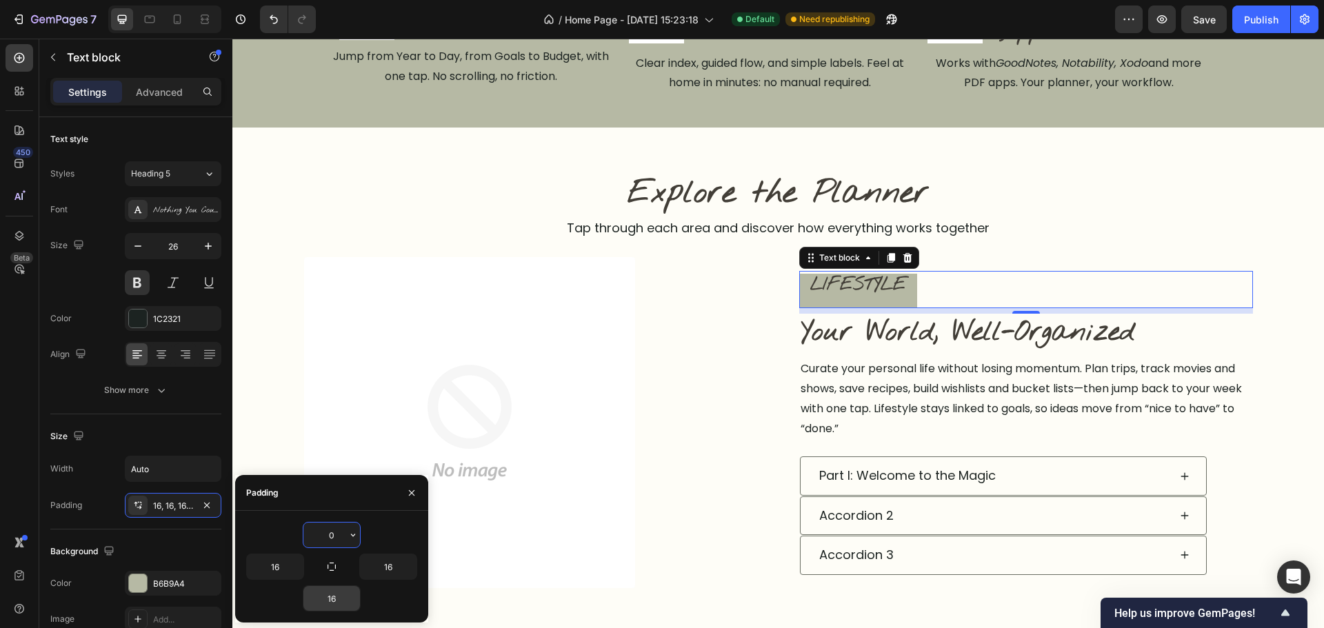
type input "0"
click at [332, 605] on input "16" at bounding box center [331, 598] width 57 height 25
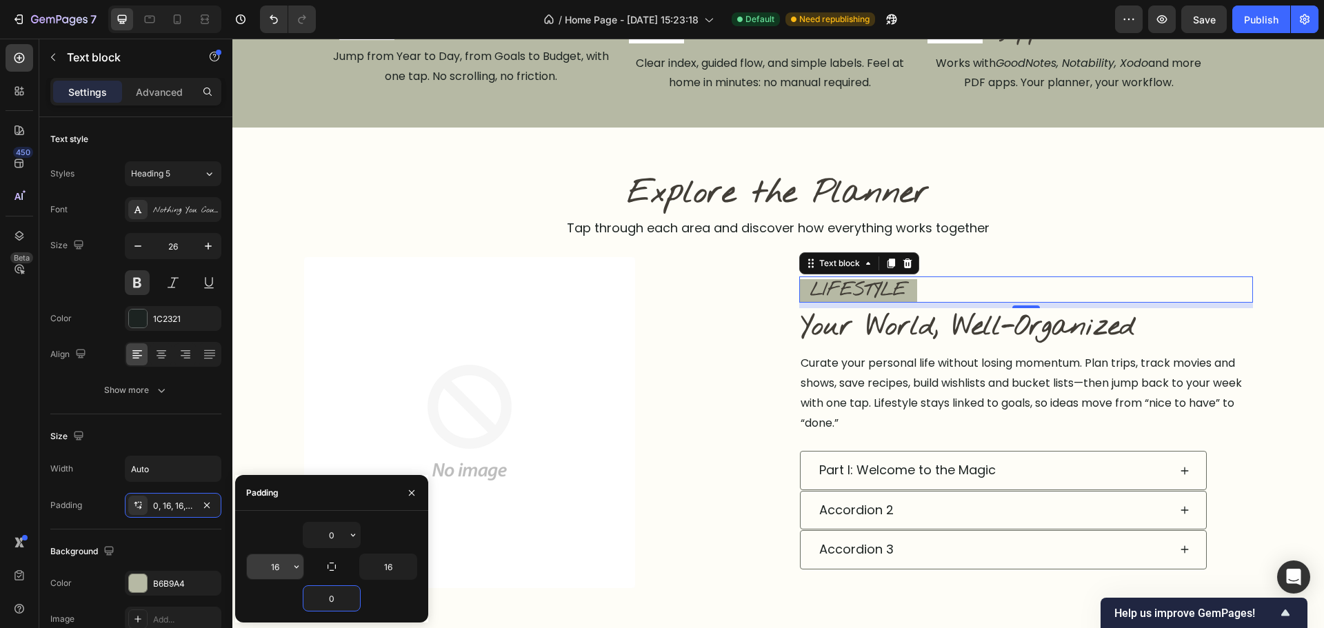
type input "0"
click at [261, 572] on input "16" at bounding box center [275, 566] width 57 height 25
type input "0"
click at [387, 570] on input "16" at bounding box center [388, 566] width 57 height 25
type input "0"
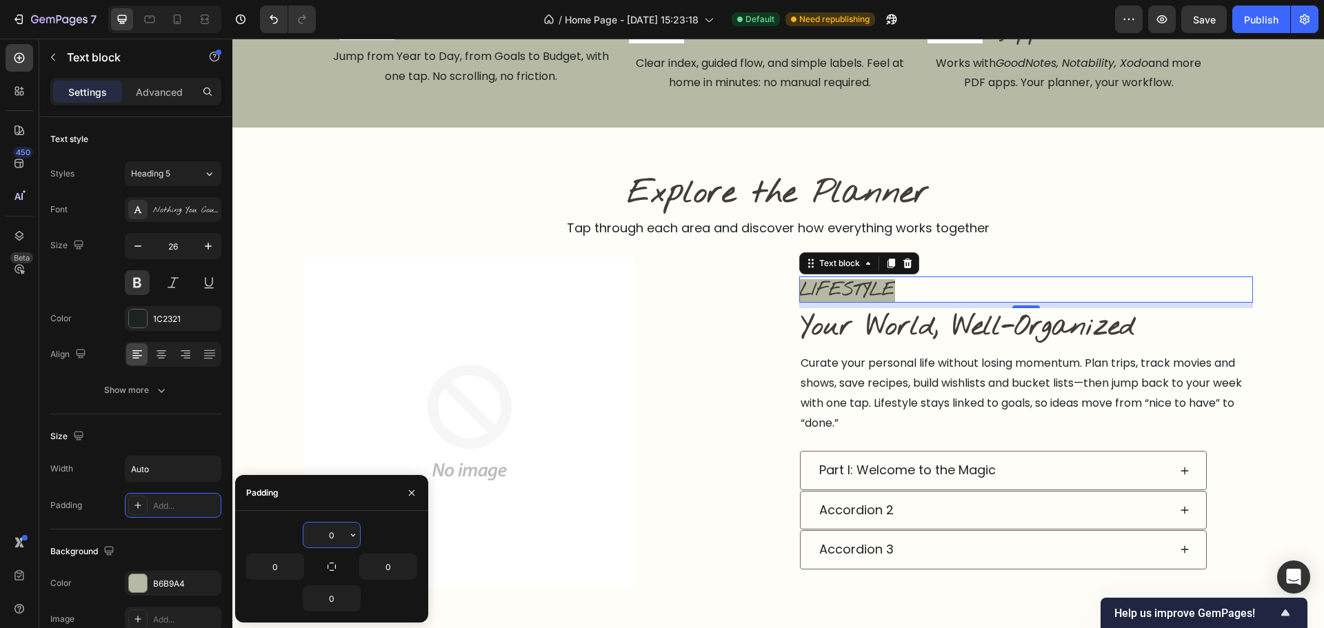
click at [325, 534] on input "0" at bounding box center [331, 535] width 57 height 25
type input "4"
click at [167, 98] on p "Advanced" at bounding box center [159, 92] width 47 height 14
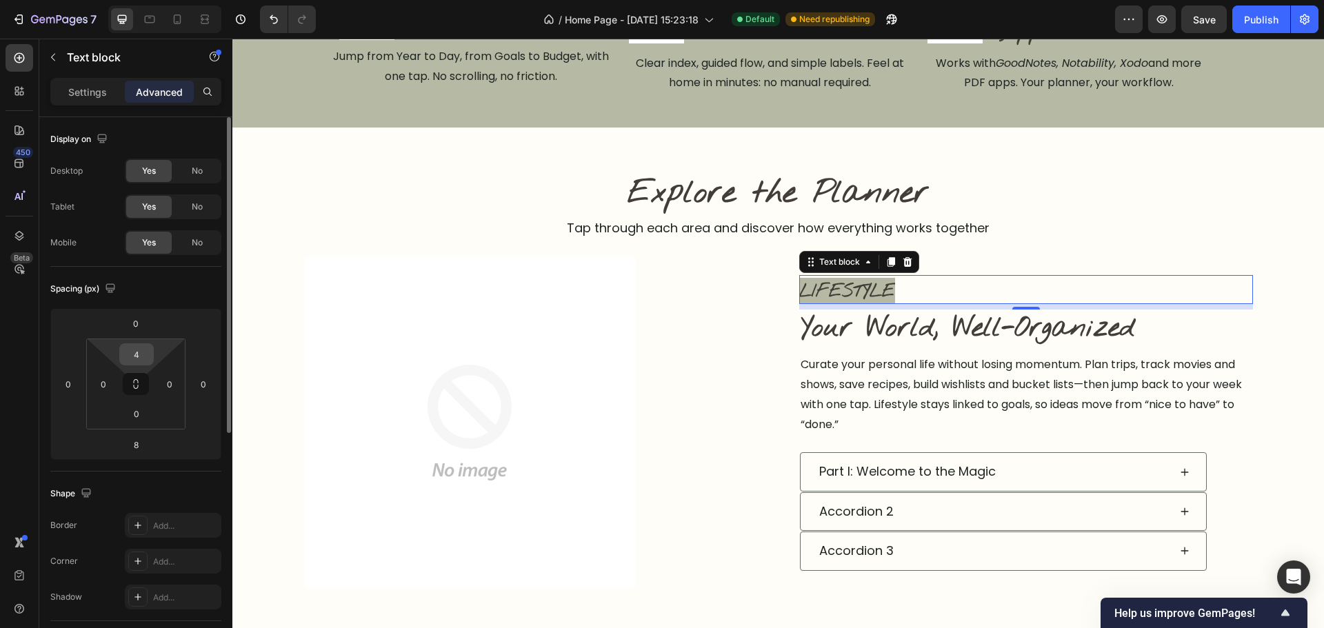
click at [133, 353] on input "4" at bounding box center [137, 354] width 28 height 21
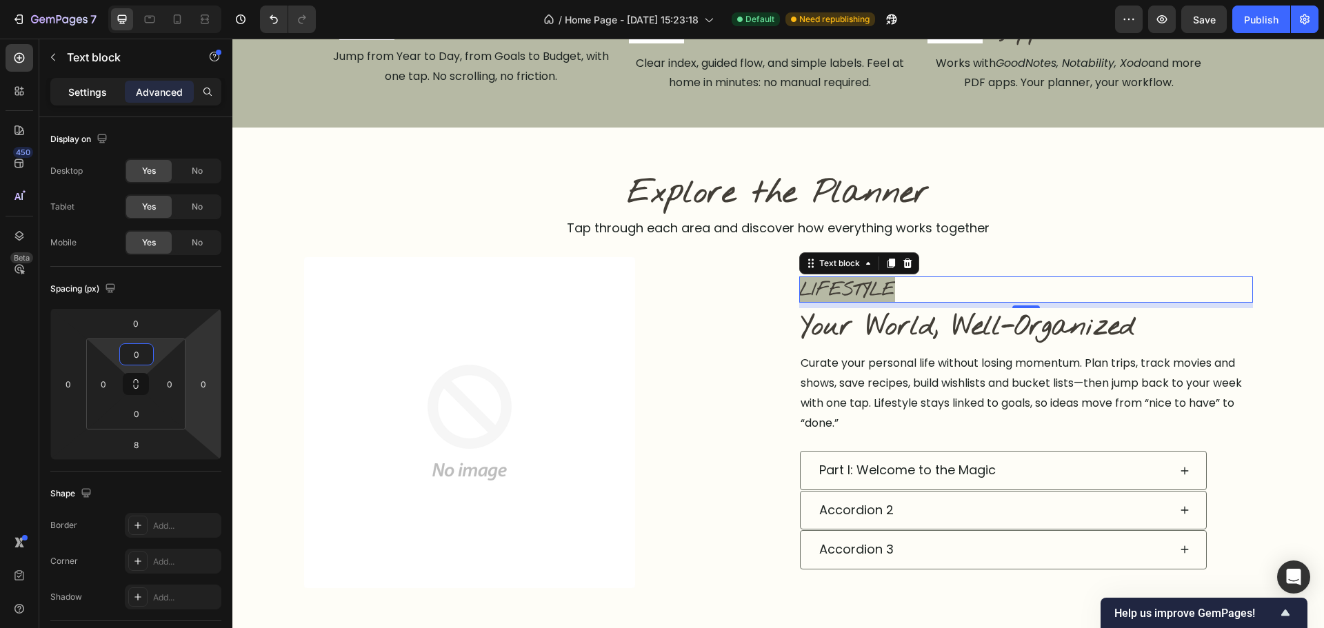
type input "0"
click at [75, 91] on p "Settings" at bounding box center [87, 92] width 39 height 14
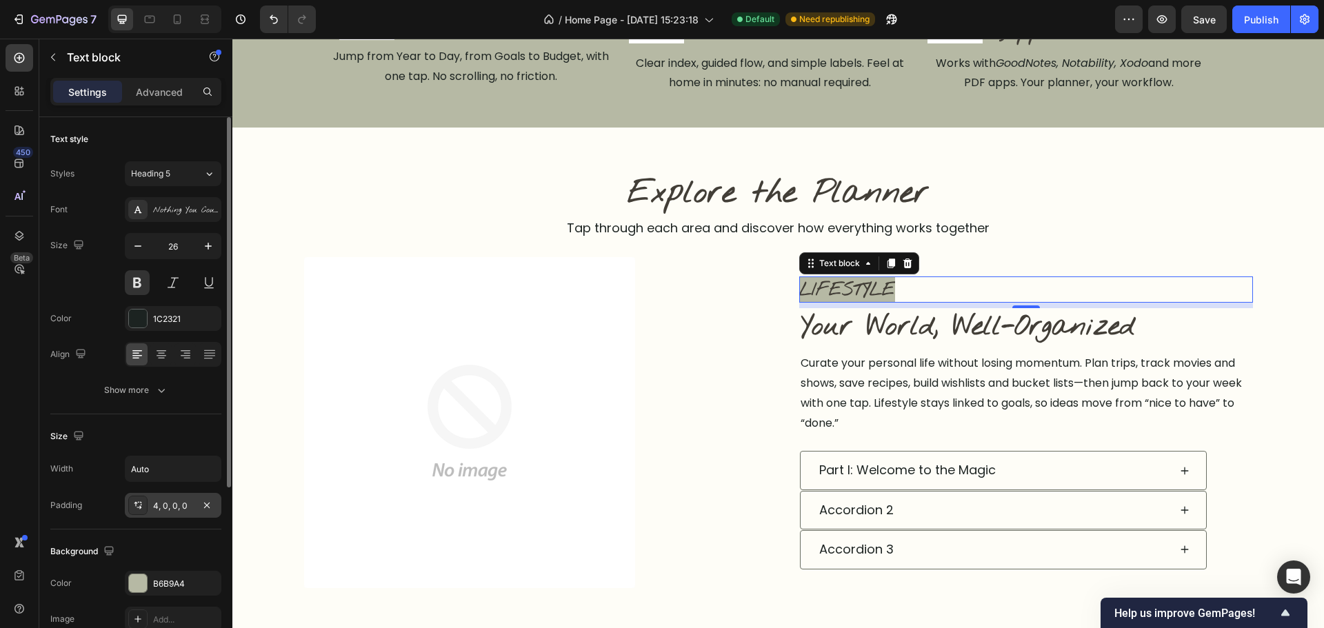
click at [181, 508] on div "4, 0, 0, 0" at bounding box center [173, 506] width 40 height 12
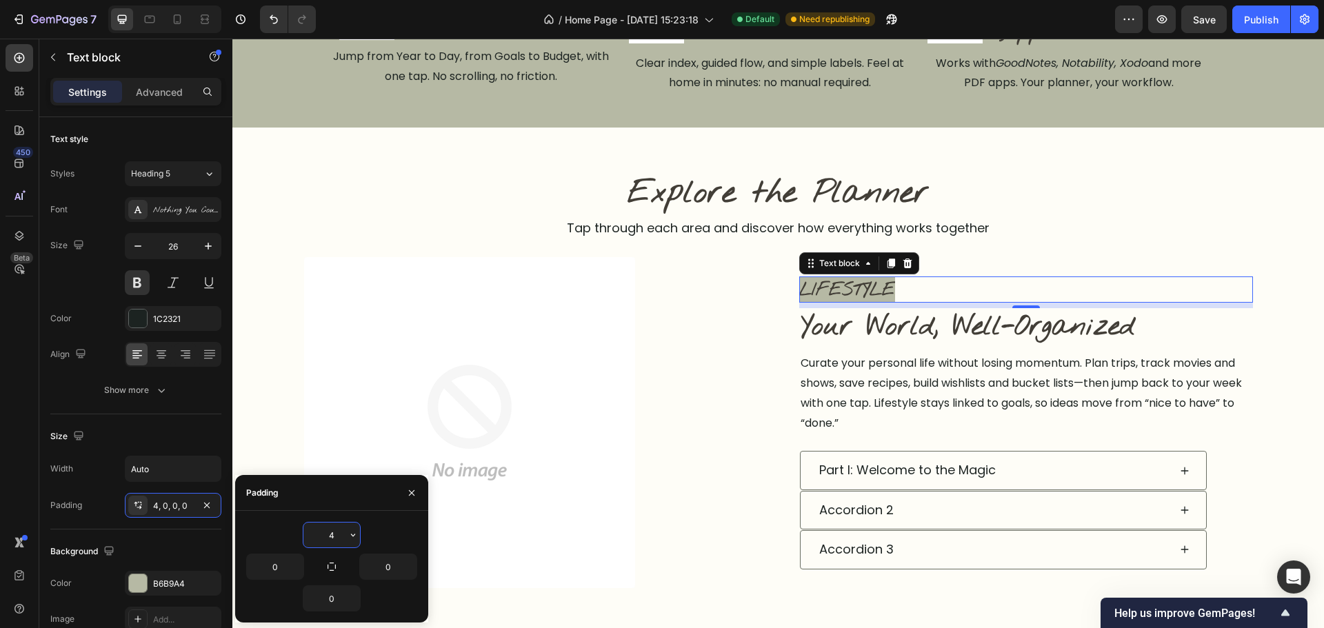
click at [333, 539] on input "4" at bounding box center [331, 535] width 57 height 25
type input "6"
click at [622, 382] on img at bounding box center [469, 422] width 331 height 331
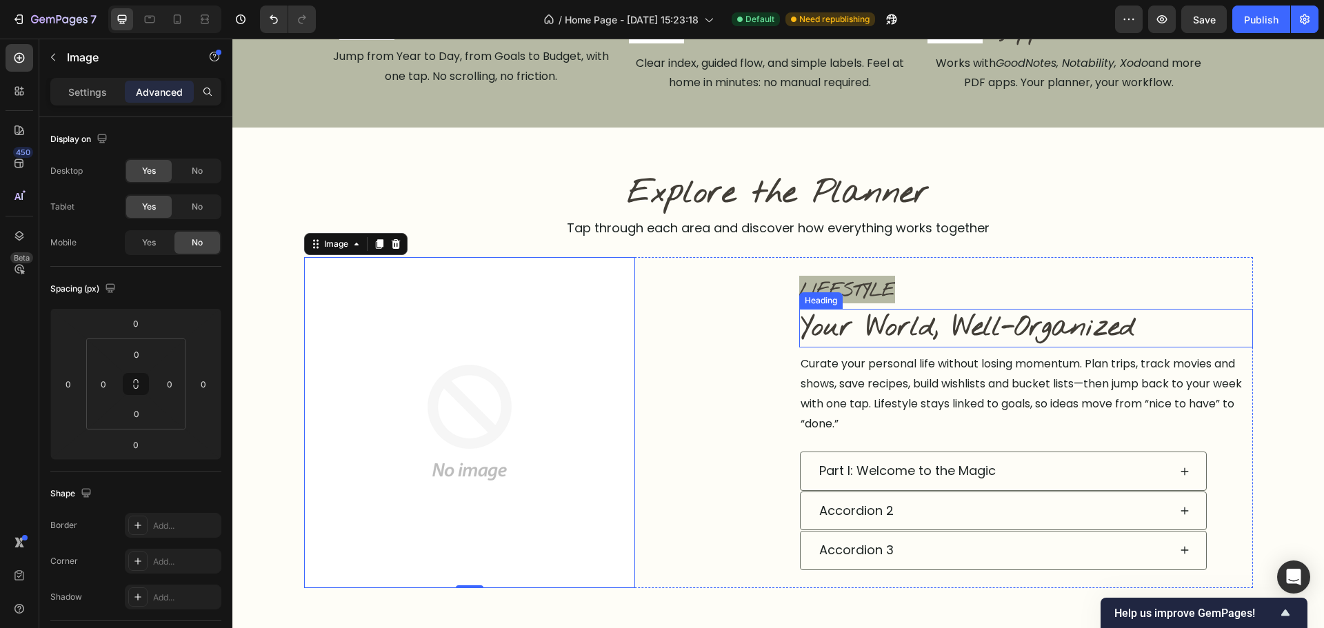
click at [1015, 337] on h2 "Your World, Well-Organized" at bounding box center [1026, 328] width 454 height 39
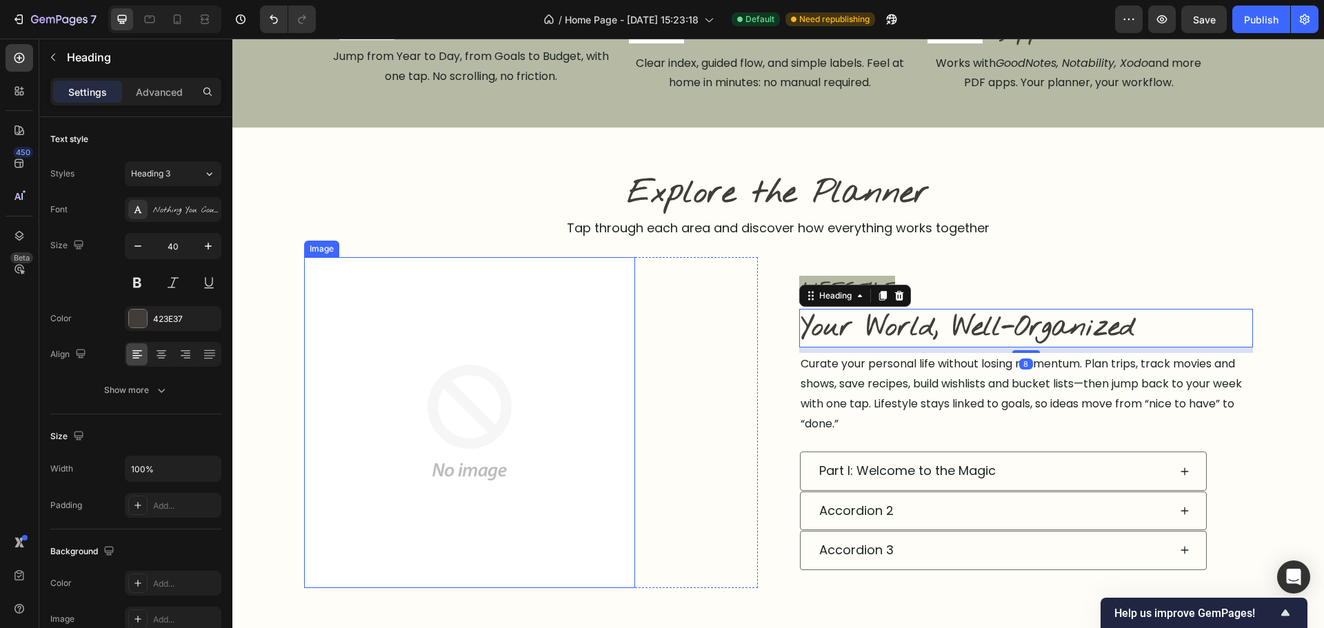
click at [465, 563] on img at bounding box center [469, 422] width 331 height 331
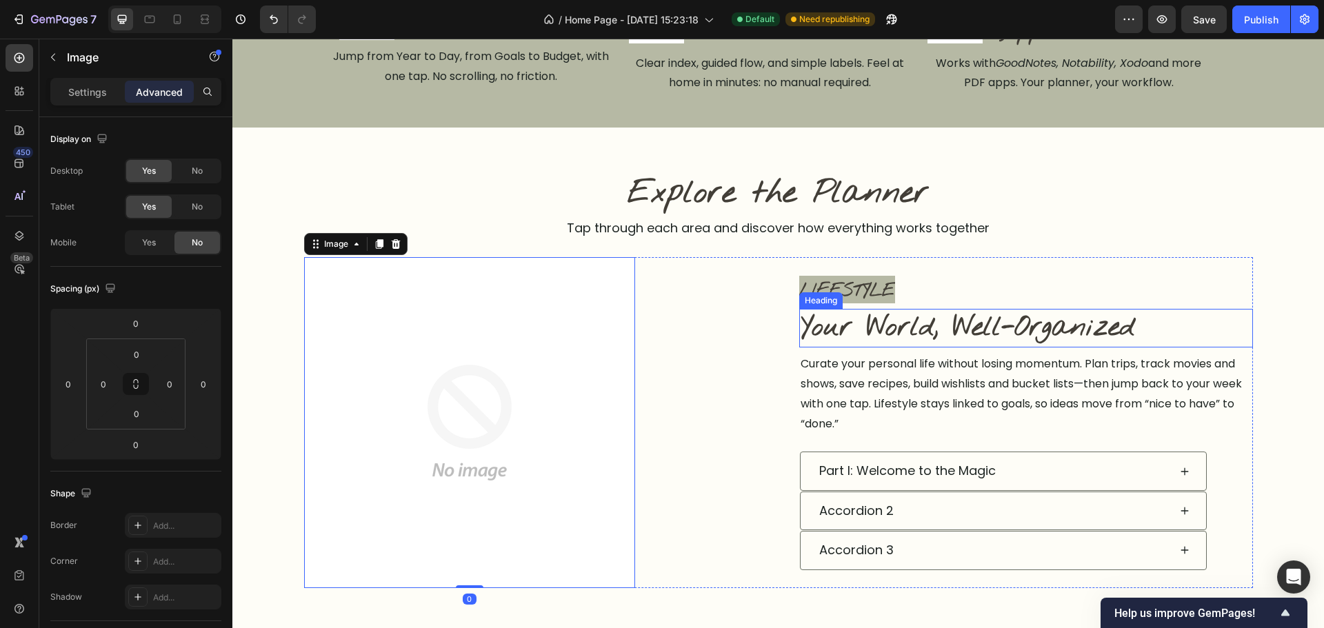
click at [923, 326] on h2 "Your World, Well-Organized" at bounding box center [1026, 328] width 454 height 39
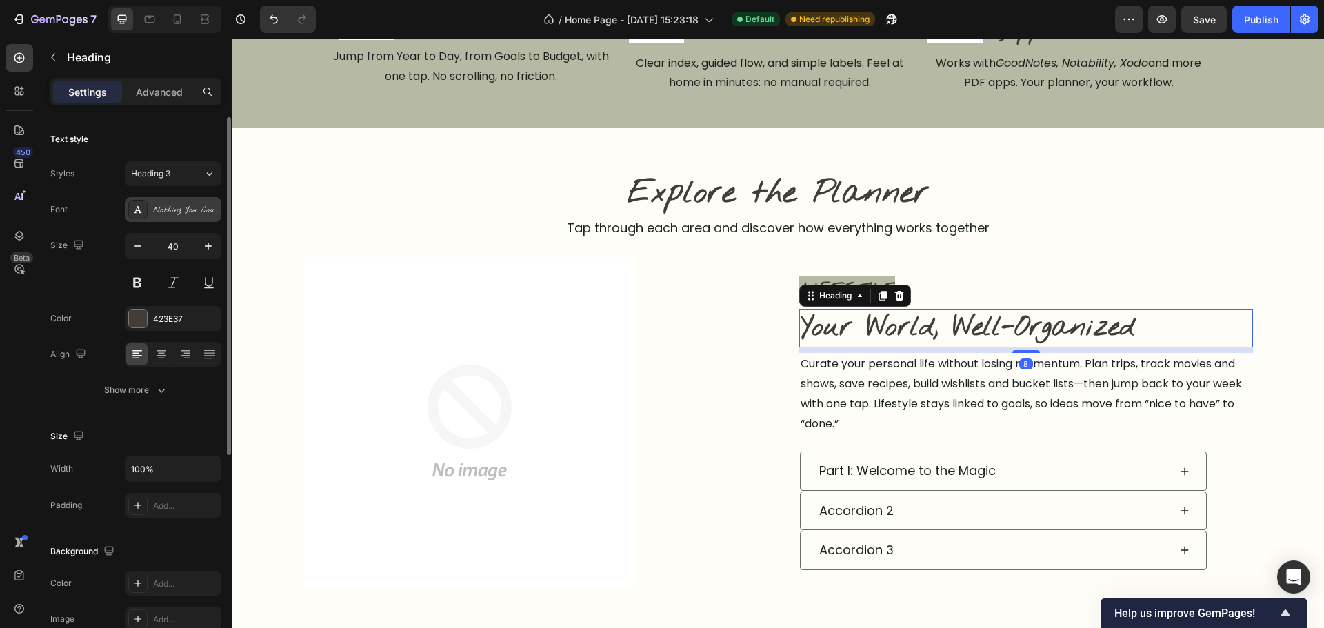
click at [179, 210] on div "Nothing You Could Do" at bounding box center [185, 210] width 65 height 12
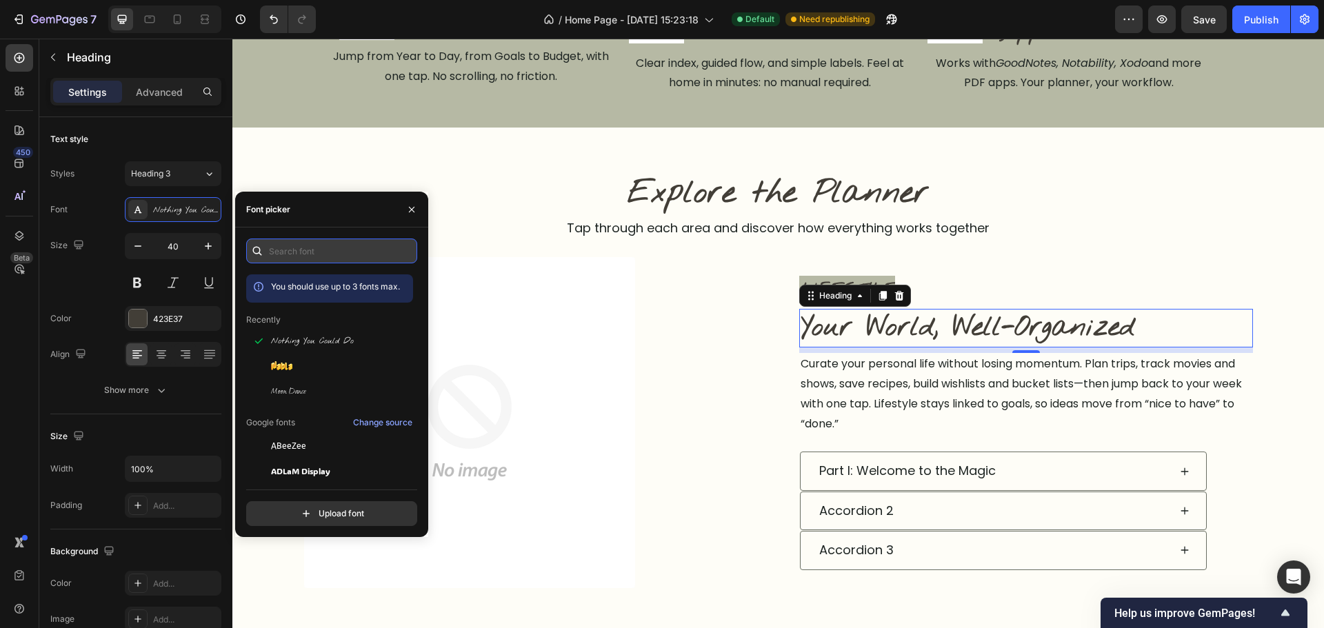
click at [357, 262] on input "text" at bounding box center [331, 251] width 171 height 25
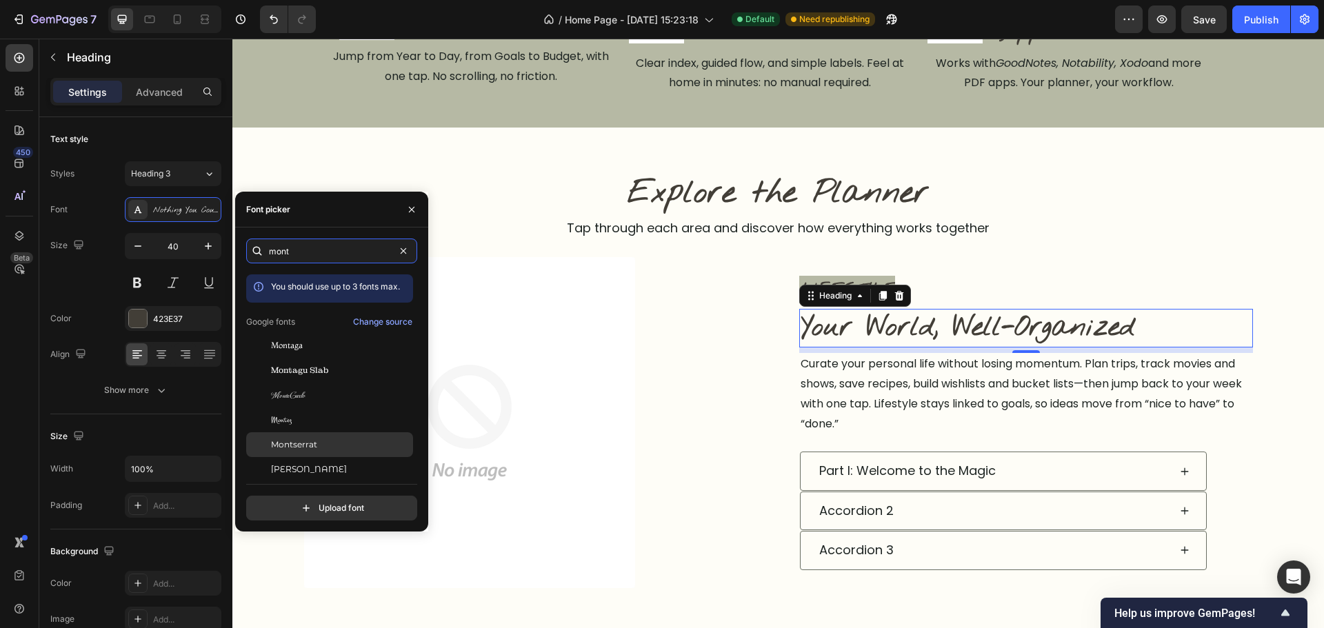
type input "mont"
click at [343, 445] on div "Montserrat" at bounding box center [340, 445] width 139 height 12
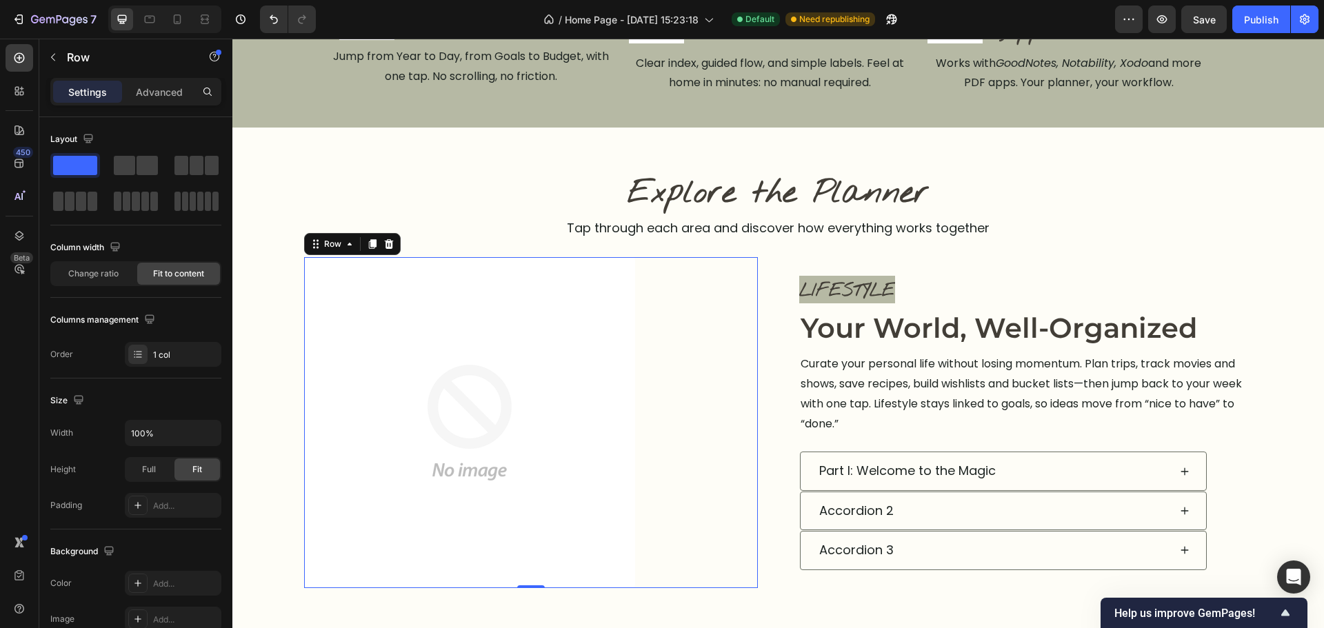
click at [701, 446] on div "Image Row 0" at bounding box center [531, 422] width 454 height 331
click at [1037, 403] on p "Curate your personal life without losing momentum. Plan trips, track movies and…" at bounding box center [1026, 393] width 451 height 79
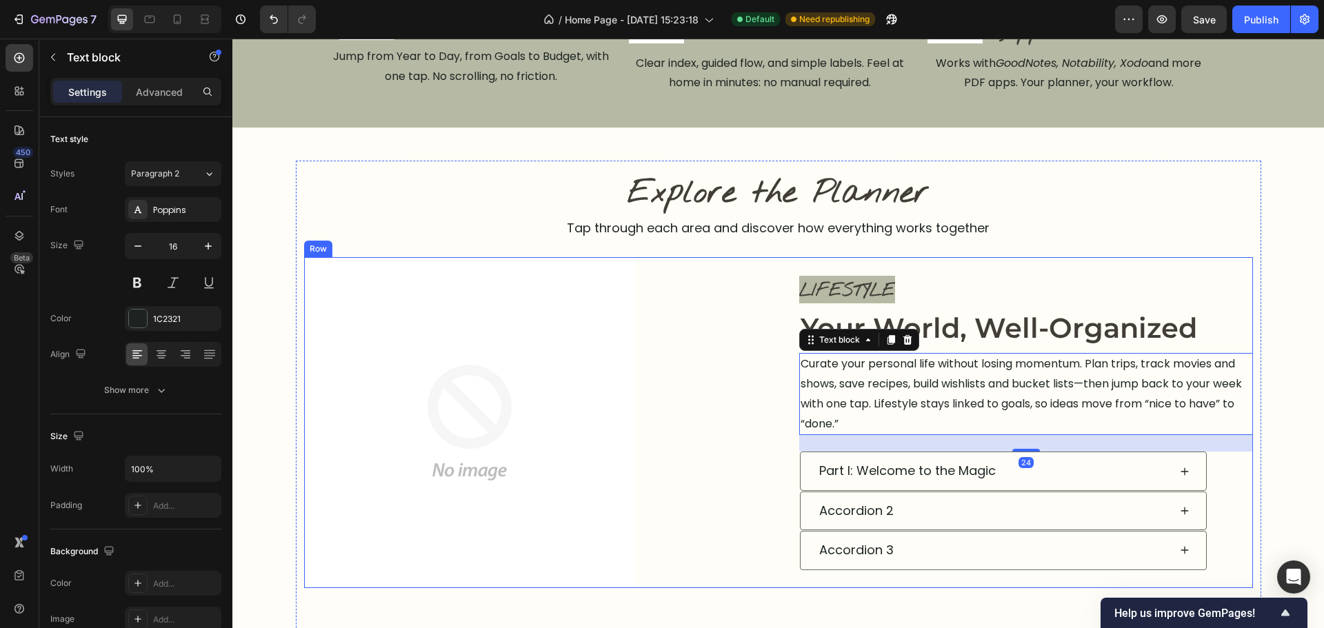
click at [1217, 260] on div "LIFESTYLE Text block Image Your World, Well-Organized Heading Curate your perso…" at bounding box center [1026, 422] width 454 height 331
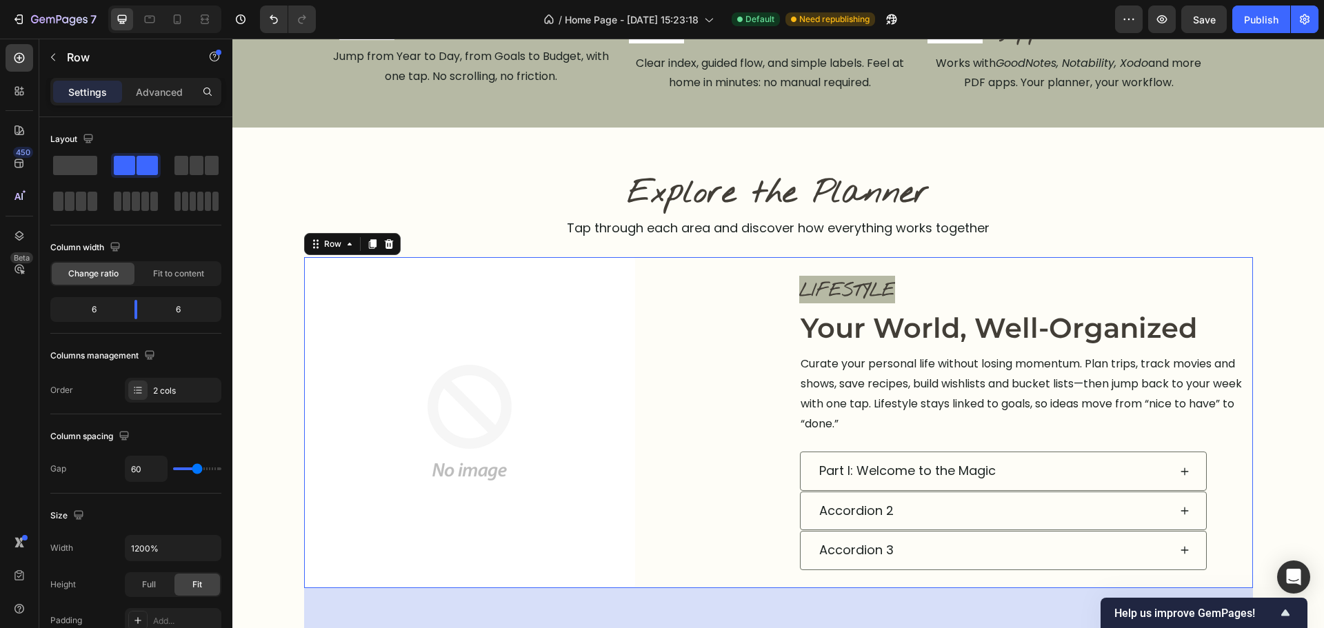
click at [1045, 306] on div "LIFESTYLE Text block Image Your World, Well-Organized Heading Curate your perso…" at bounding box center [1026, 422] width 454 height 331
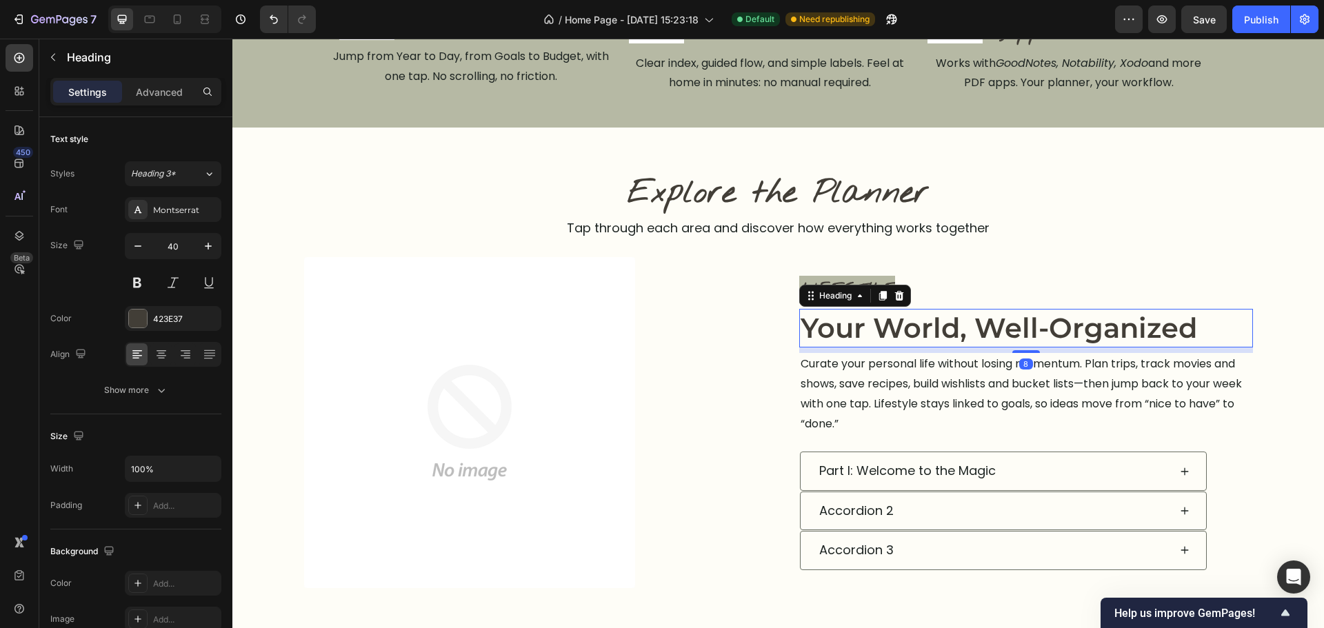
click at [1045, 328] on h2 "Your World, Well-Organized" at bounding box center [1026, 328] width 454 height 39
click at [139, 283] on button at bounding box center [137, 282] width 25 height 25
click at [899, 314] on h2 "Your World, Well-Organized" at bounding box center [1026, 328] width 454 height 39
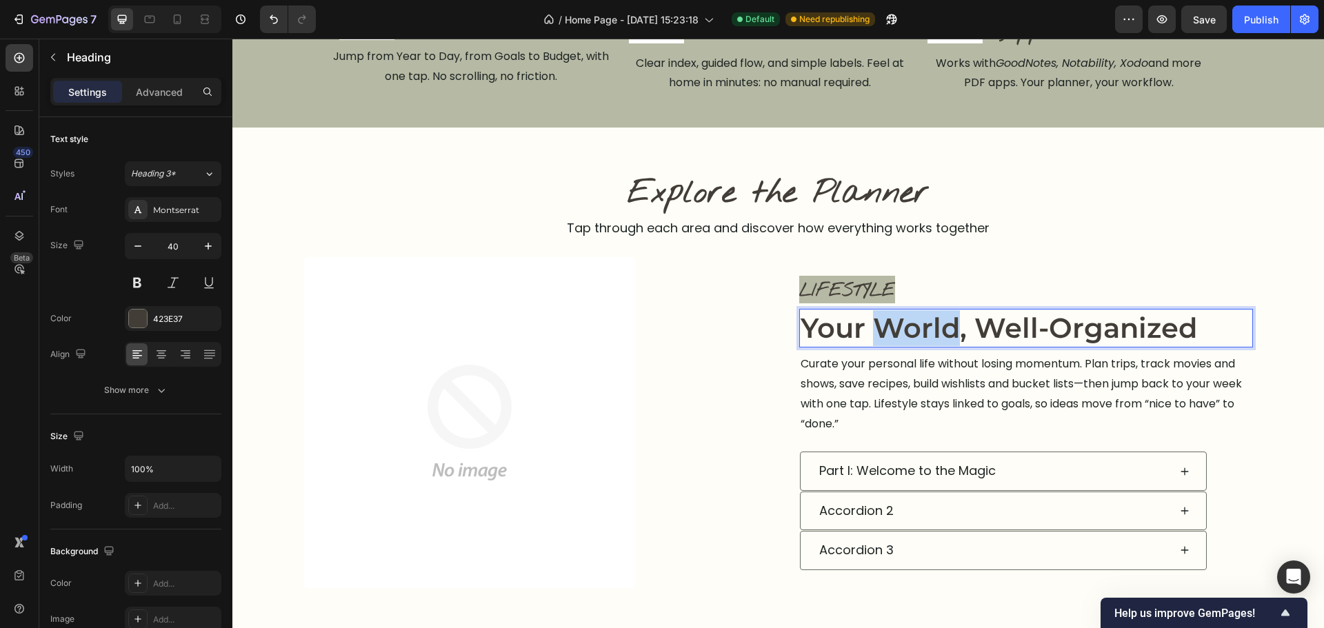
click at [899, 314] on p "Your World, Well-Organized" at bounding box center [1026, 328] width 451 height 36
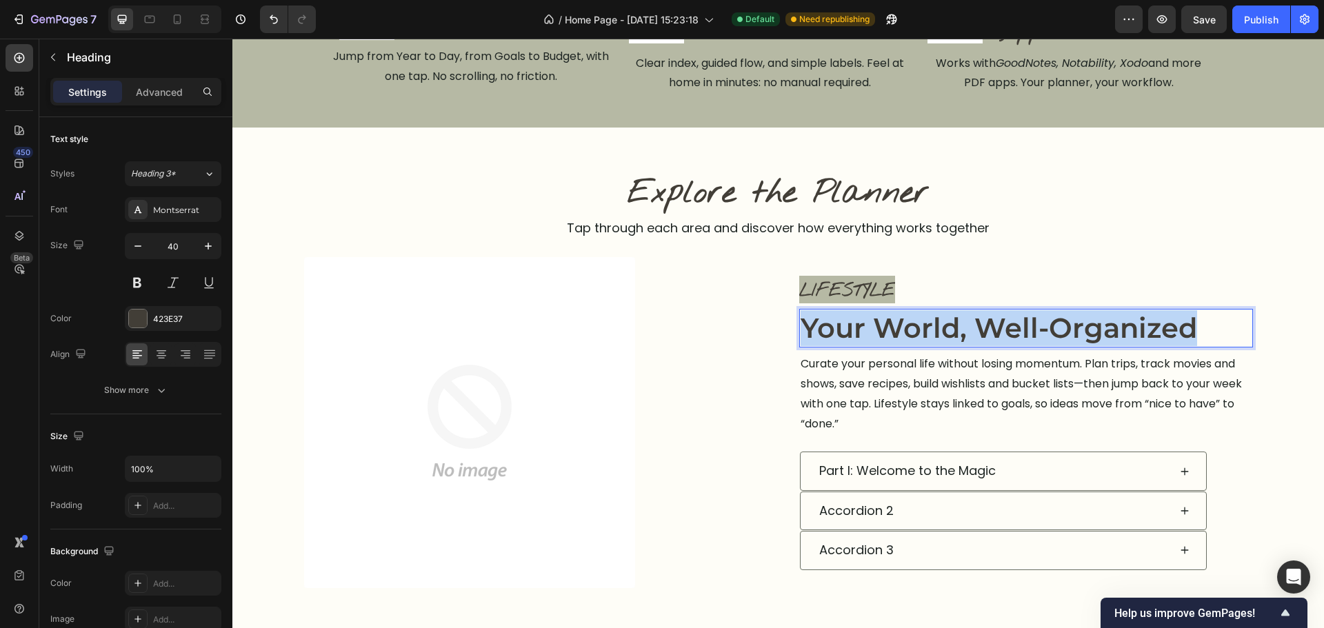
click at [899, 314] on p "Your World, Well-Organized" at bounding box center [1026, 328] width 451 height 36
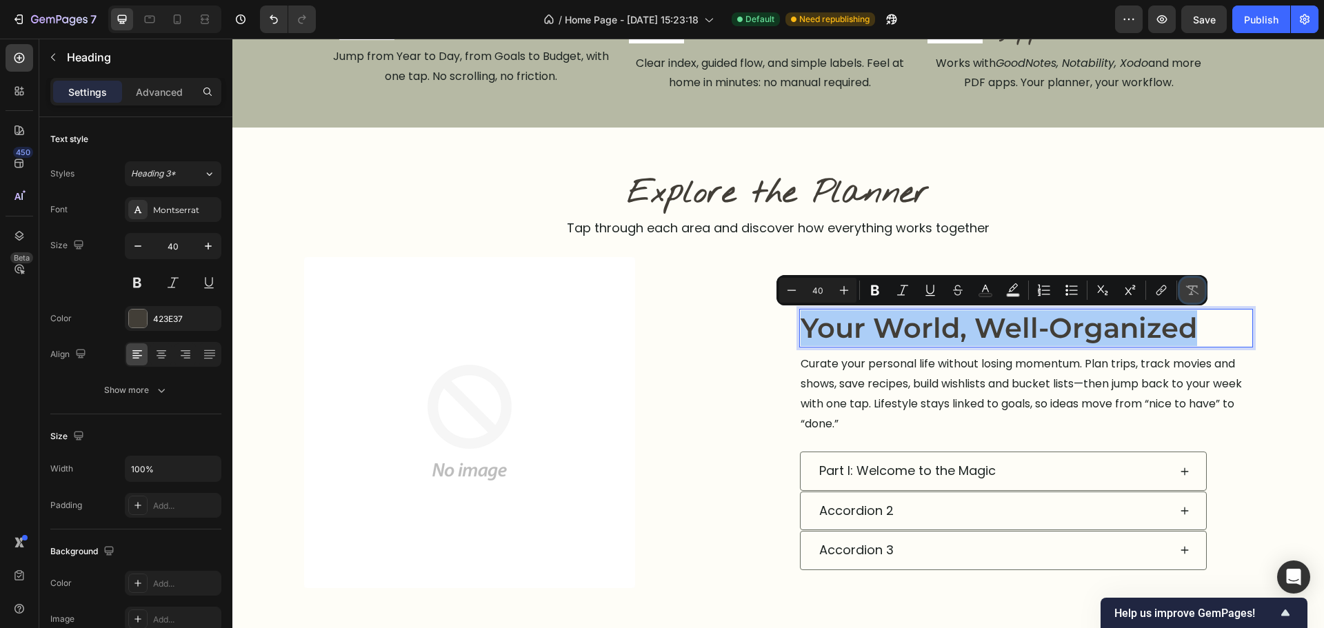
click at [1199, 290] on button "Remove Format" at bounding box center [1192, 290] width 25 height 25
click at [184, 177] on div "Heading 3*" at bounding box center [159, 174] width 56 height 12
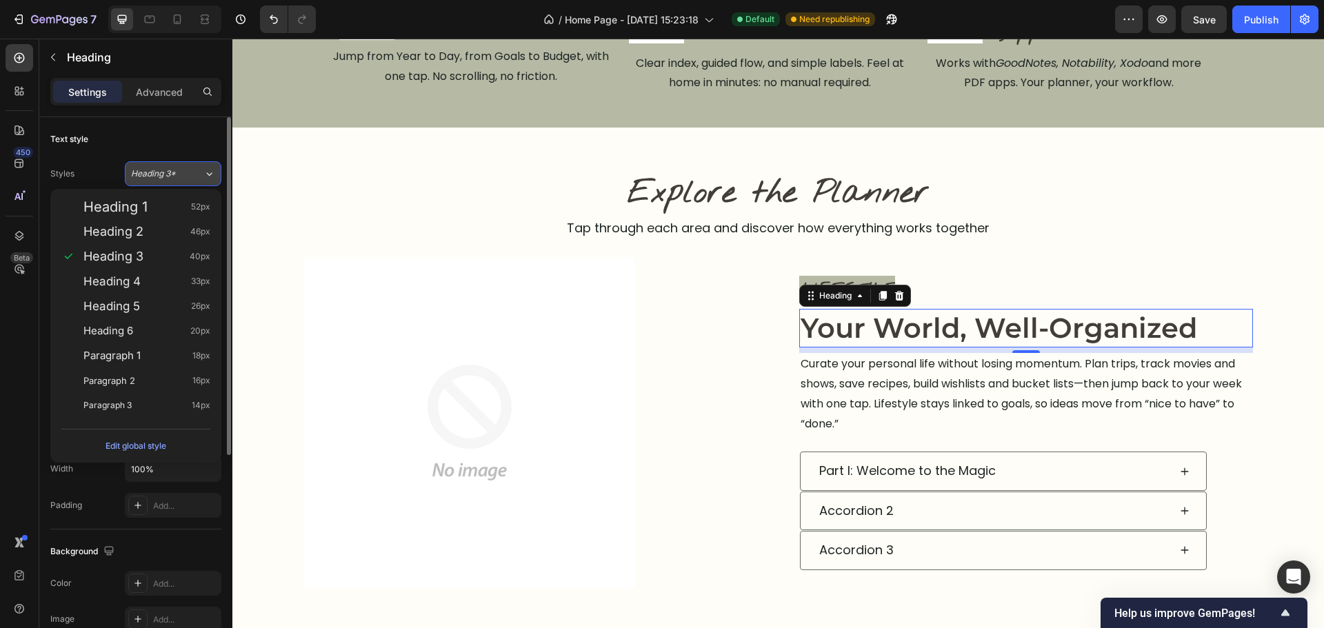
click at [184, 177] on div "Heading 3*" at bounding box center [159, 174] width 56 height 12
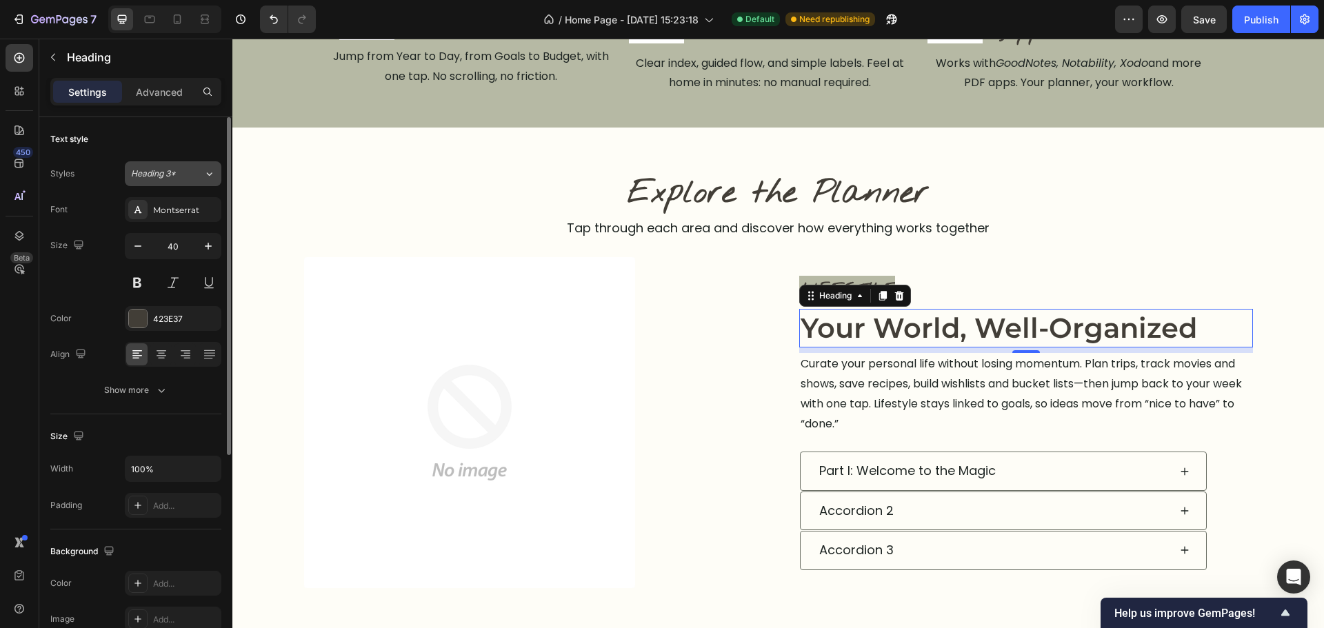
click at [184, 177] on div "Heading 3*" at bounding box center [159, 174] width 56 height 12
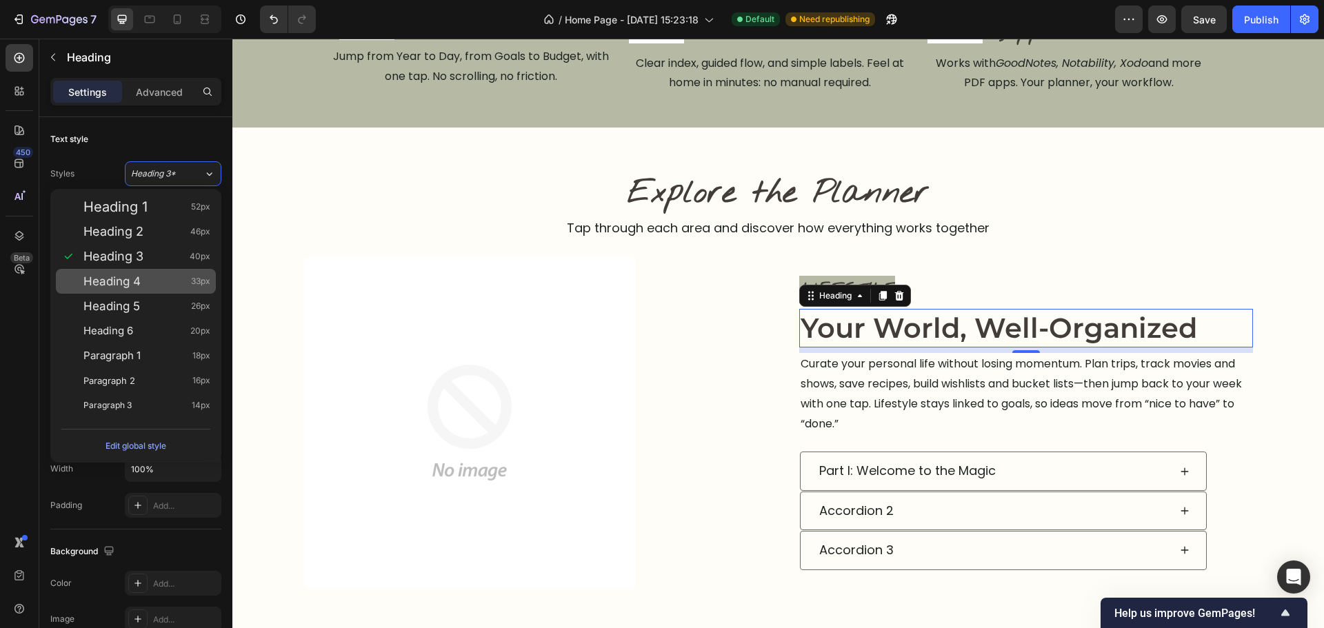
click at [130, 290] on div "Heading 4 33px" at bounding box center [136, 281] width 160 height 25
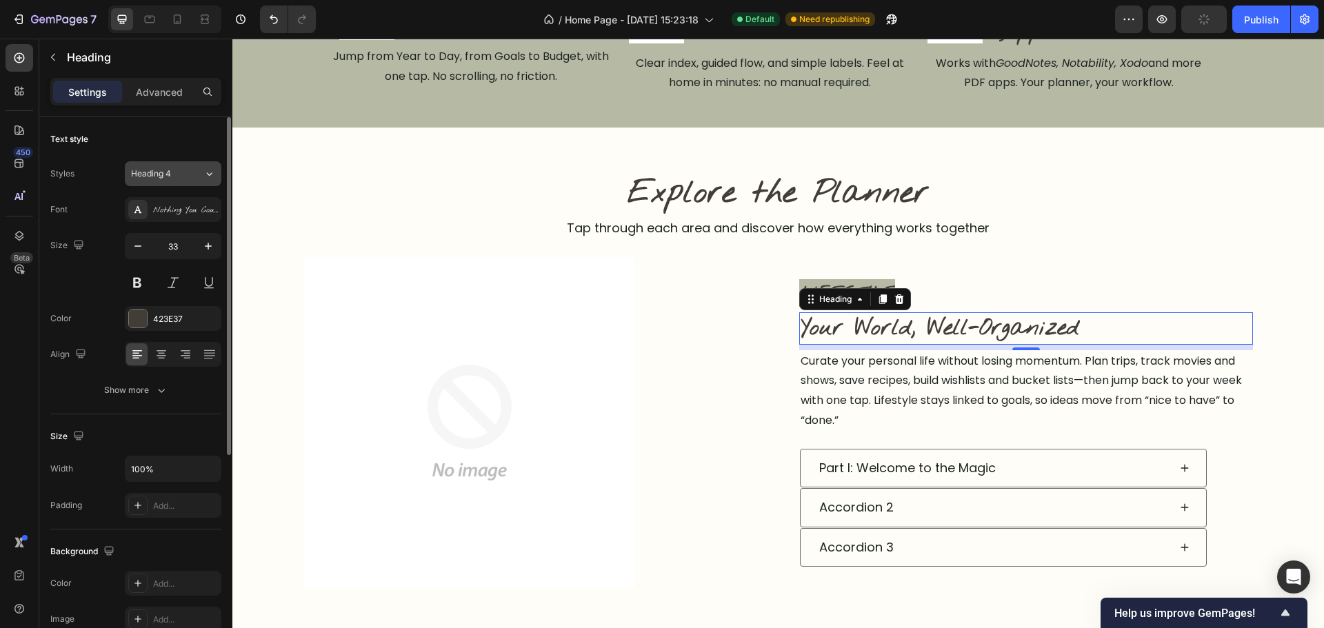
type input "40"
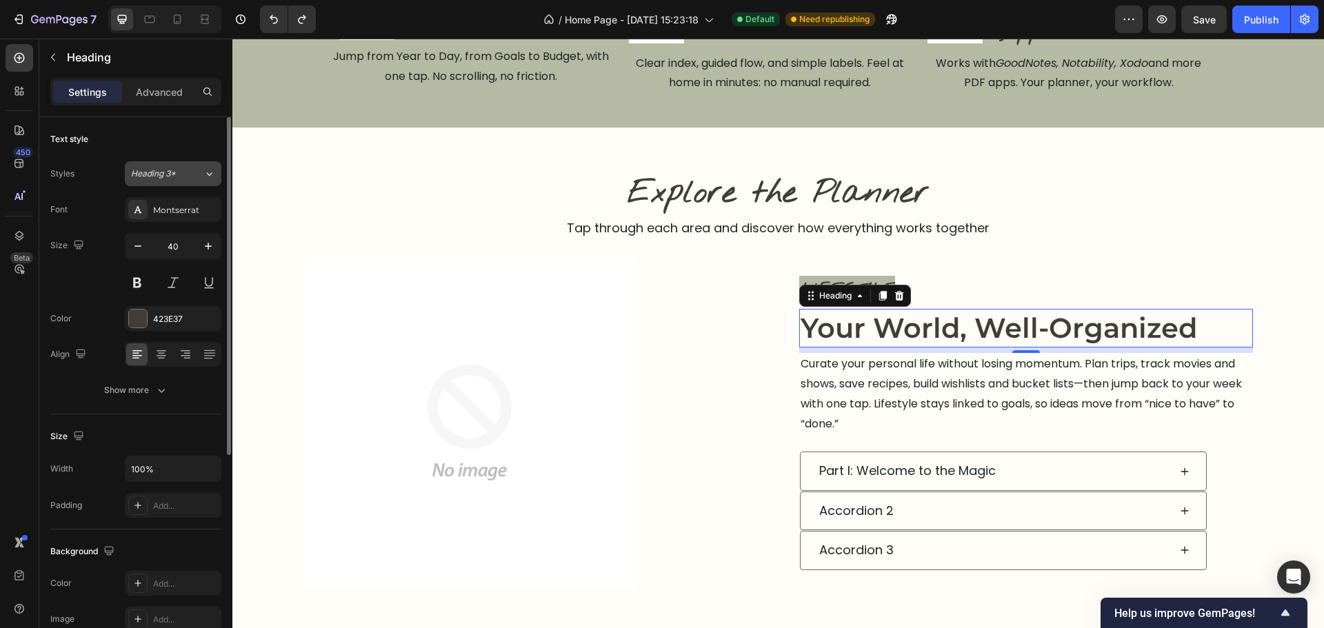
click at [192, 180] on button "Heading 3*" at bounding box center [173, 173] width 97 height 25
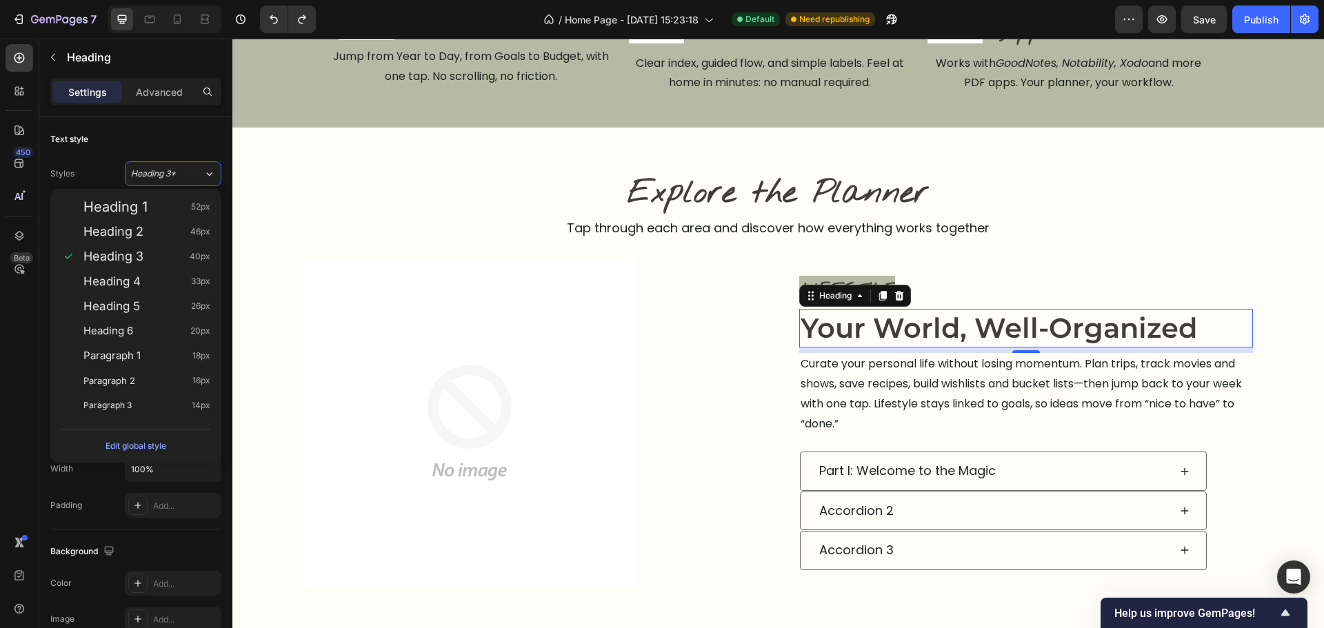
click at [123, 110] on div "Settings Advanced" at bounding box center [135, 97] width 193 height 39
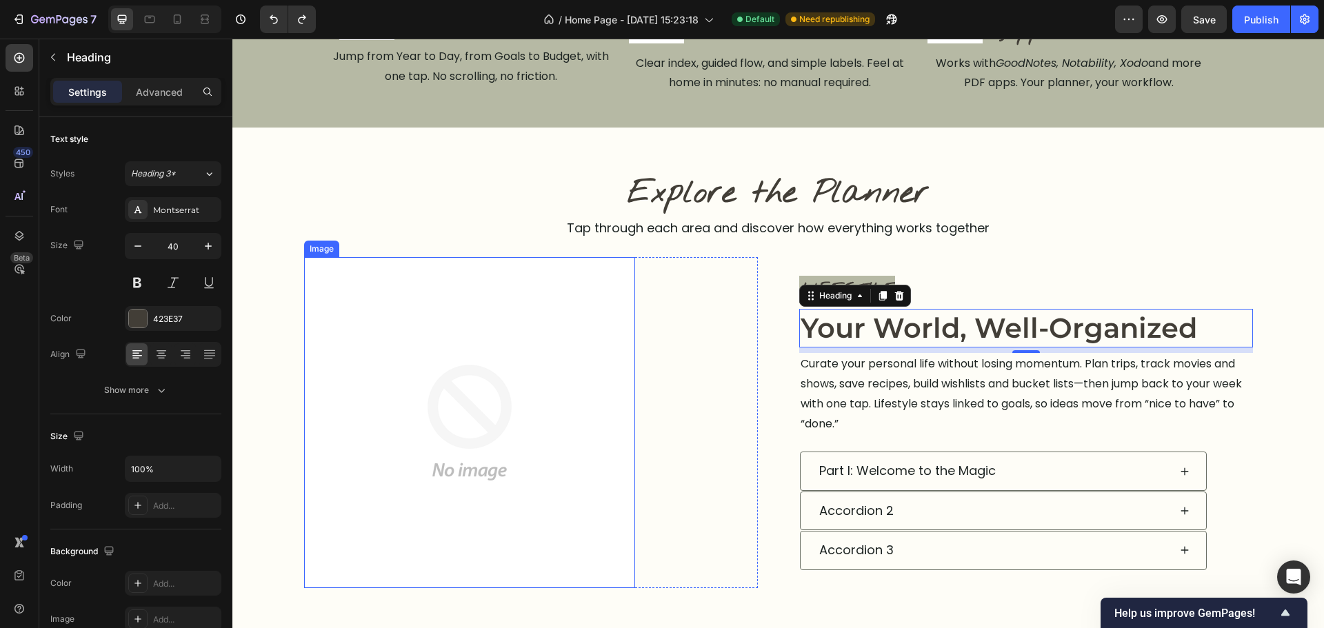
click at [541, 482] on img at bounding box center [469, 422] width 331 height 331
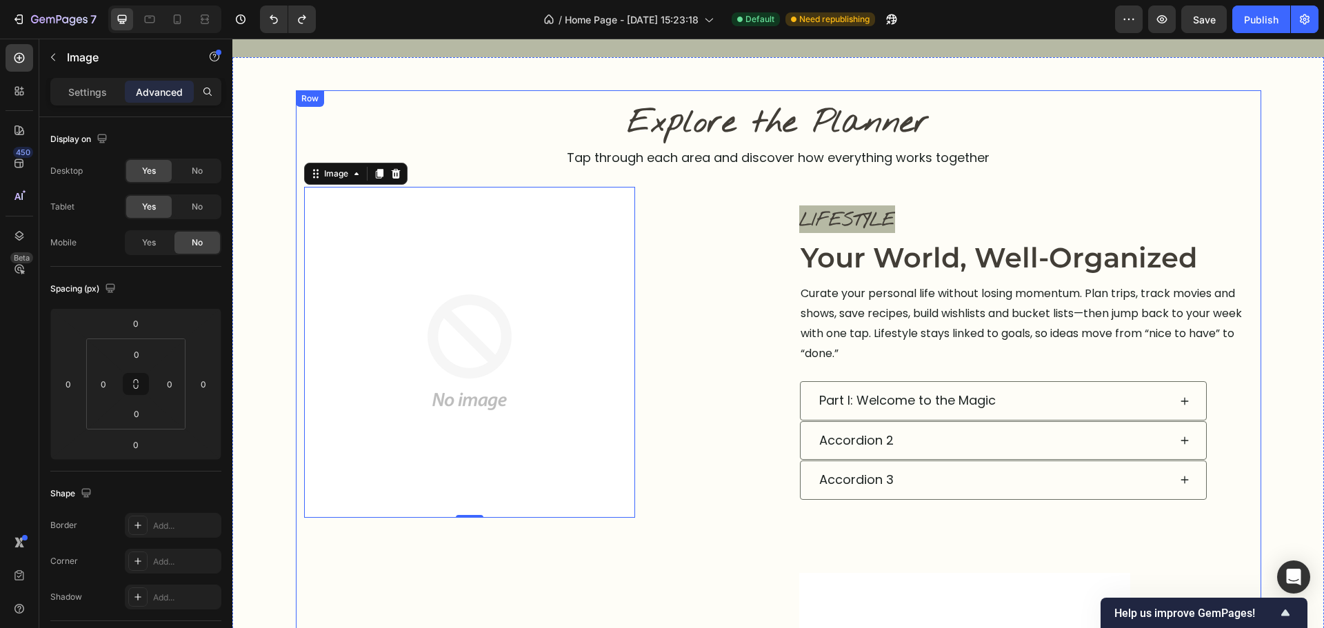
scroll to position [765, 0]
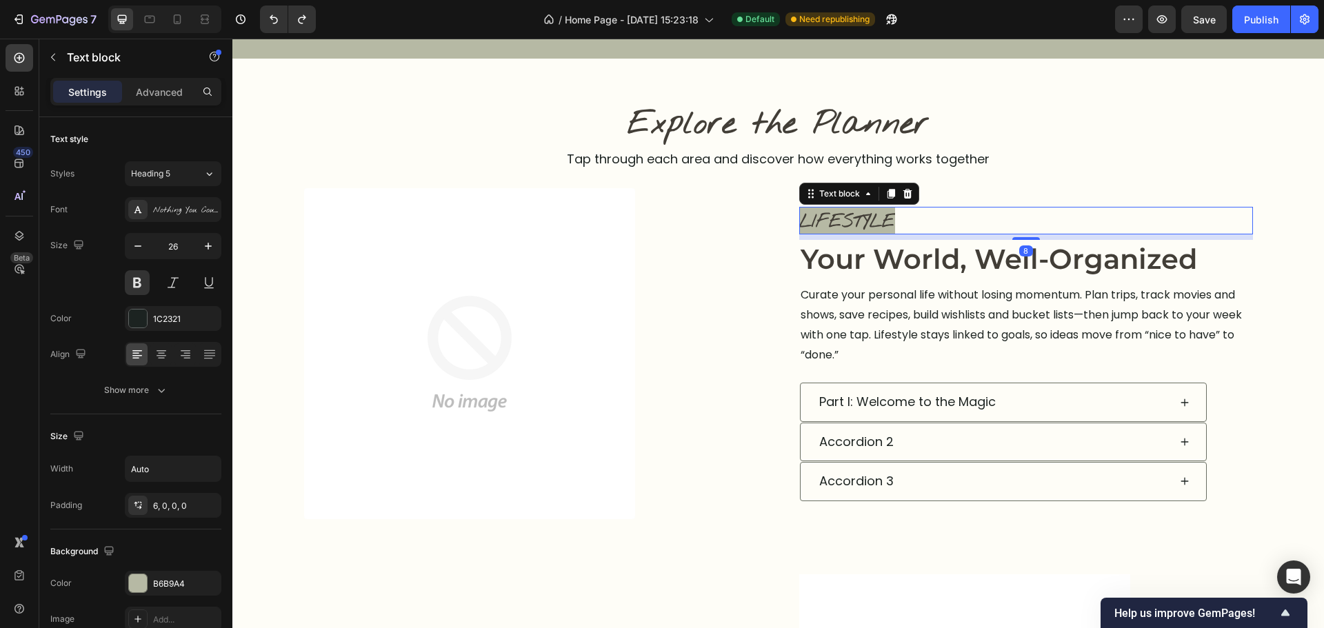
click at [928, 231] on div "LIFESTYLE" at bounding box center [1026, 221] width 454 height 28
click at [710, 384] on div "Image Row" at bounding box center [531, 353] width 454 height 331
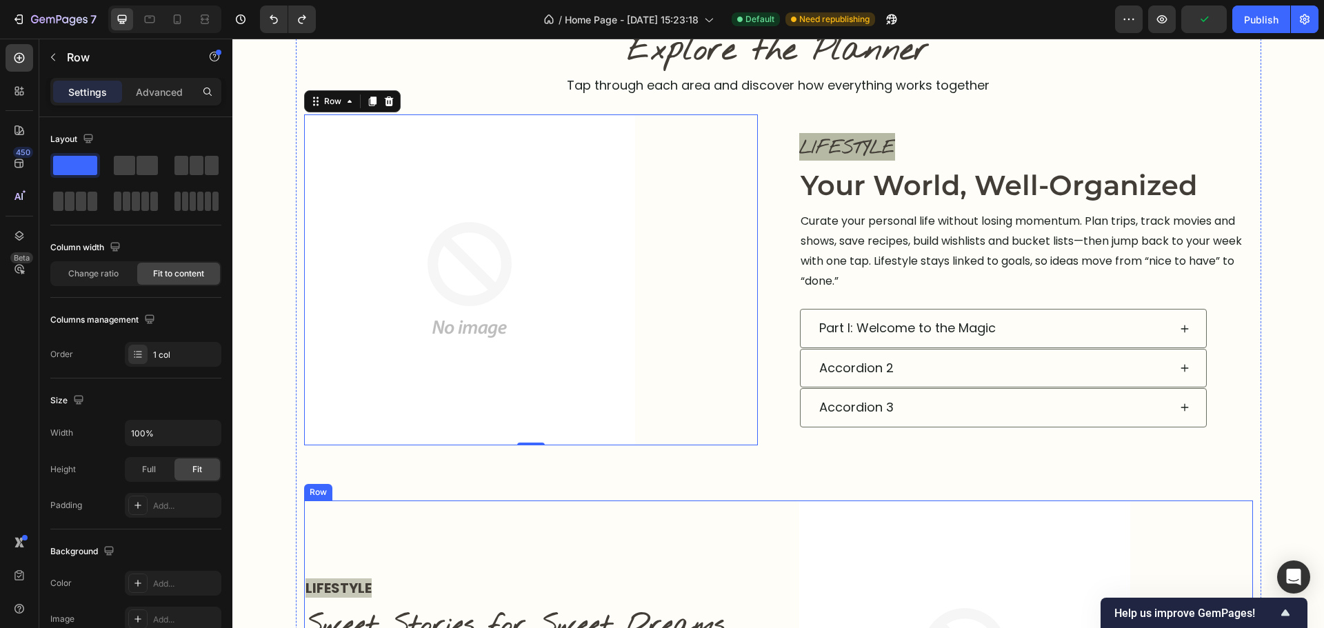
scroll to position [903, 0]
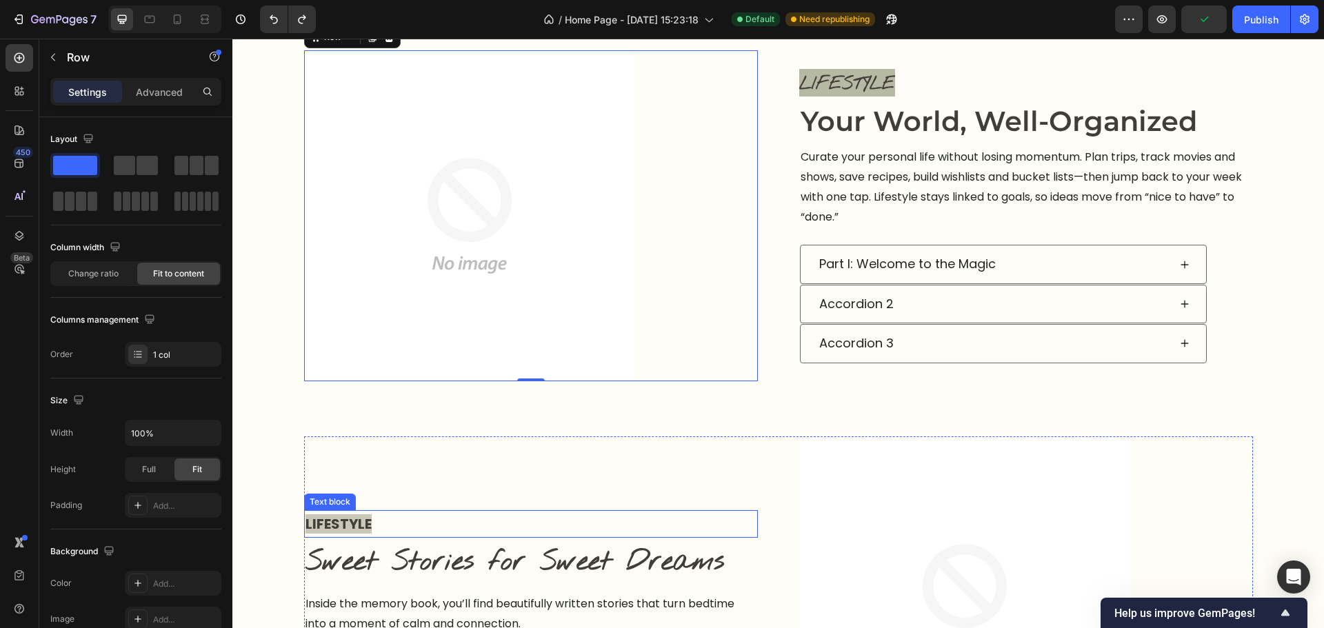
click at [460, 528] on p "LIFESTYLE" at bounding box center [530, 524] width 451 height 25
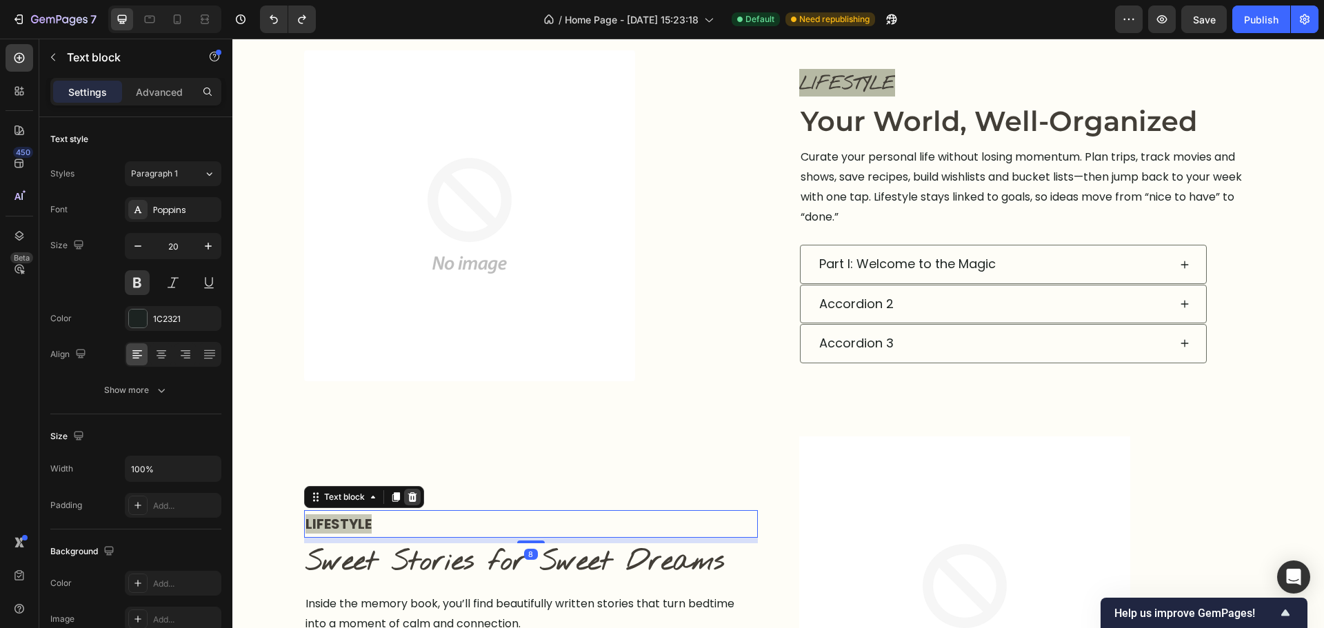
click at [409, 500] on icon at bounding box center [412, 497] width 9 height 10
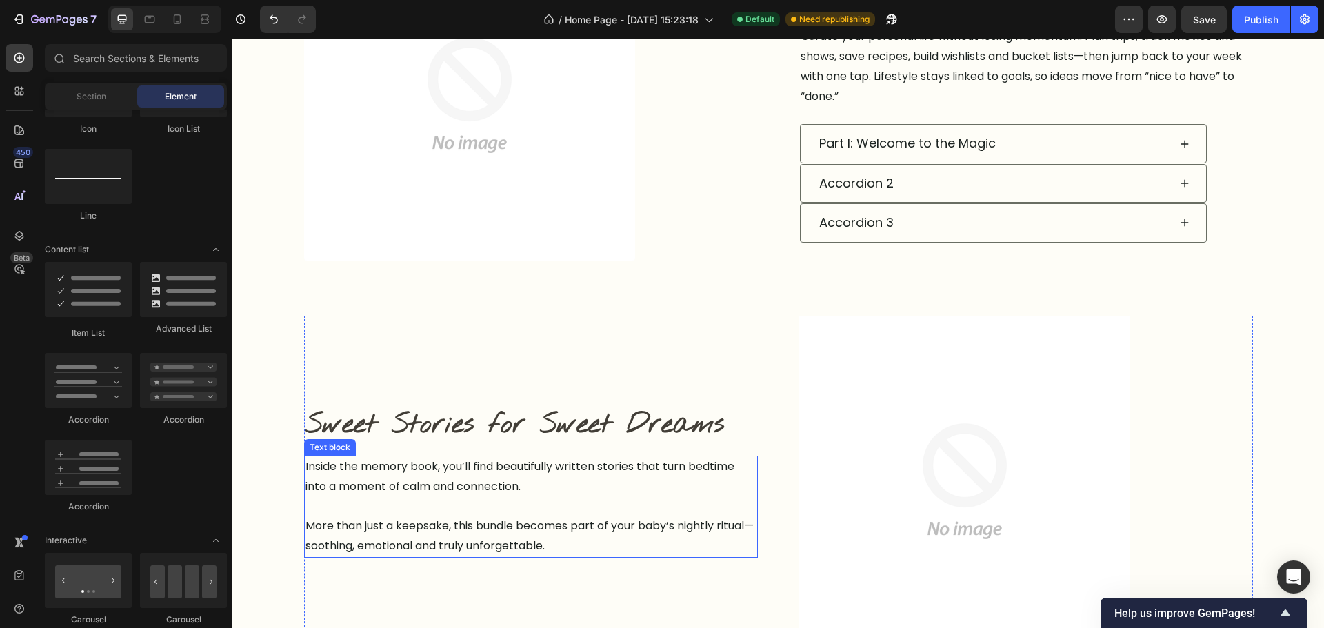
scroll to position [765, 0]
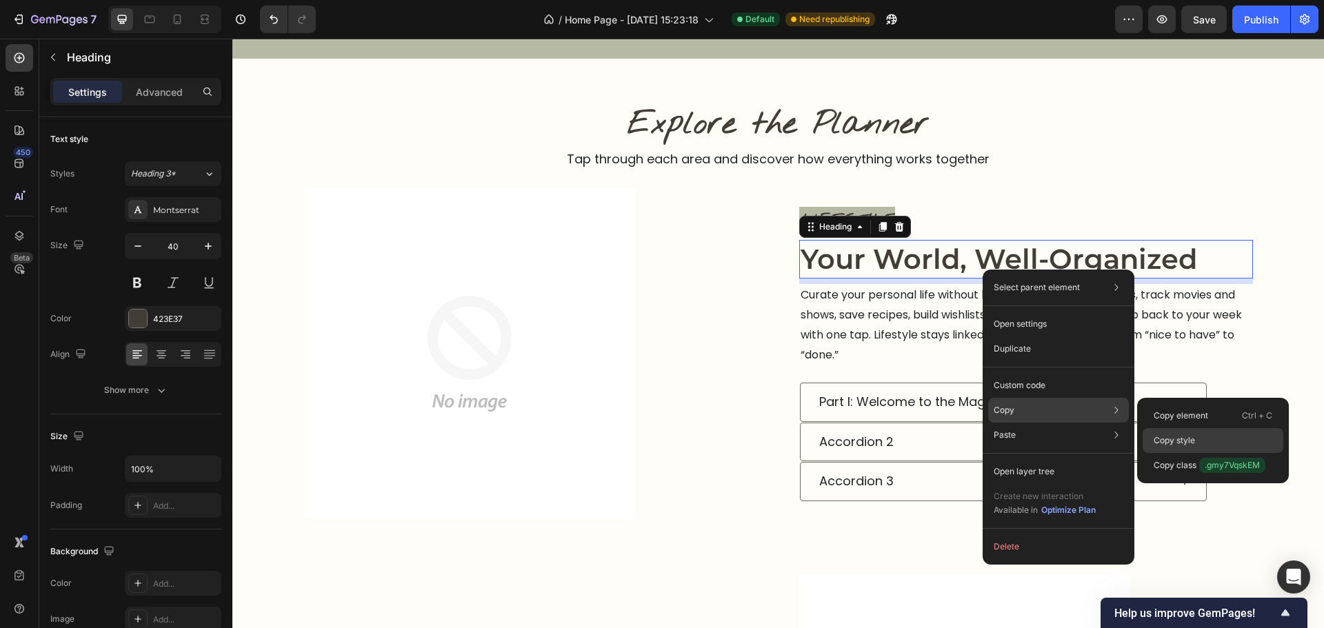
click at [1185, 434] on div "Copy style" at bounding box center [1213, 440] width 141 height 25
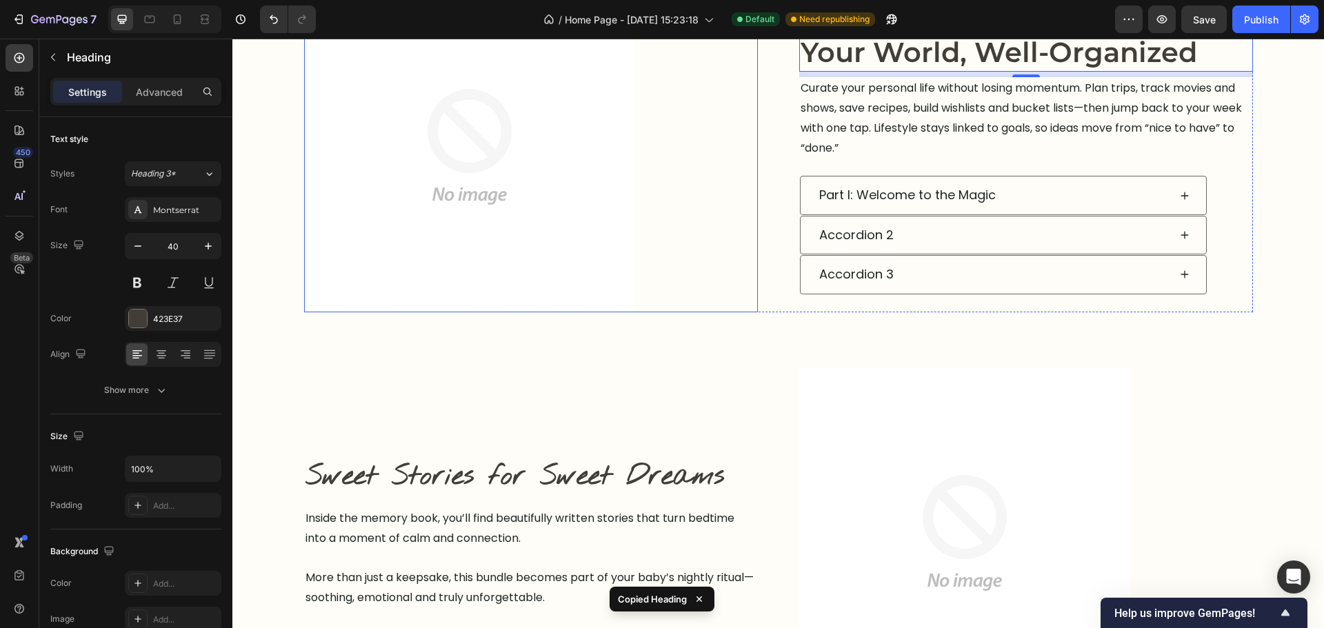
scroll to position [1110, 0]
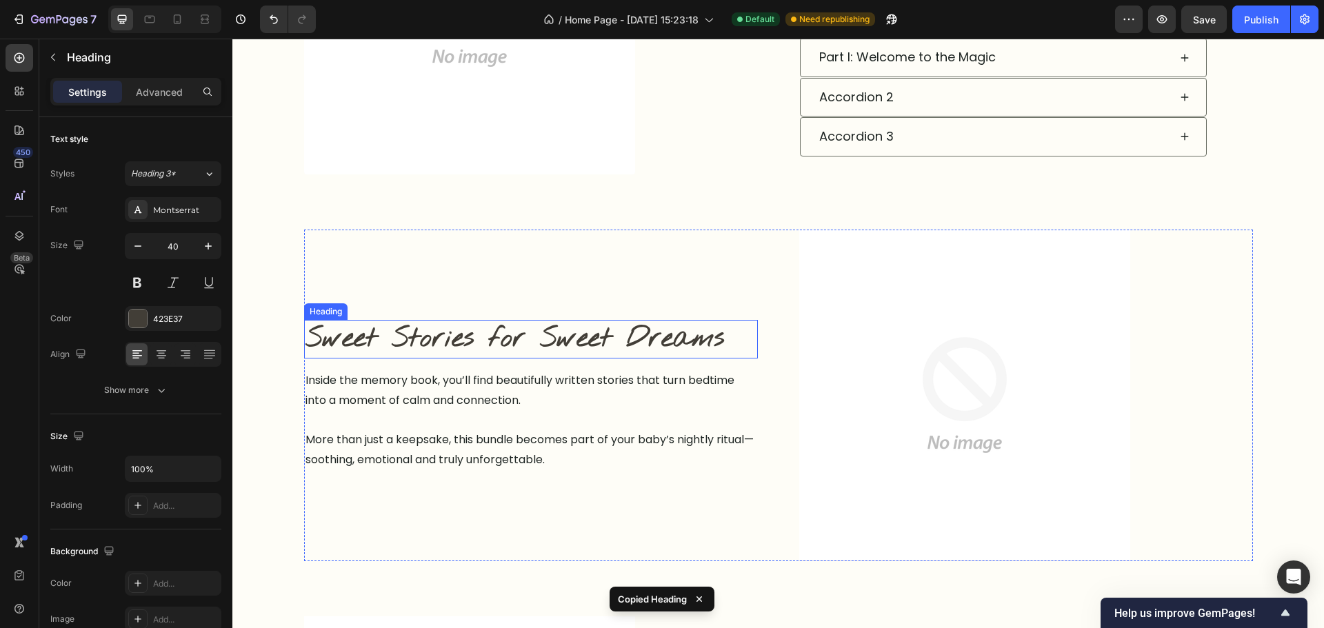
click at [521, 337] on h2 "Sweet Stories for Sweet Dreams" at bounding box center [531, 339] width 454 height 39
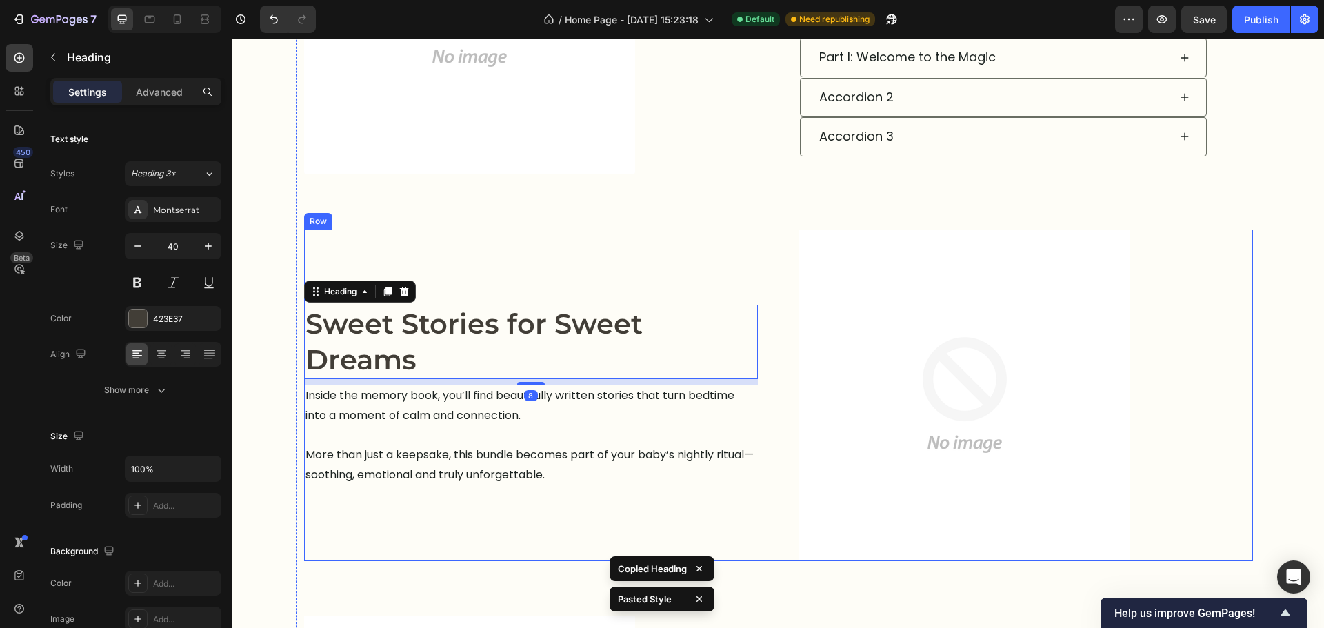
click at [649, 285] on div "Sweet Stories for Sweet Dreams Heading 8 Inside the memory book, you’ll find be…" at bounding box center [531, 396] width 454 height 332
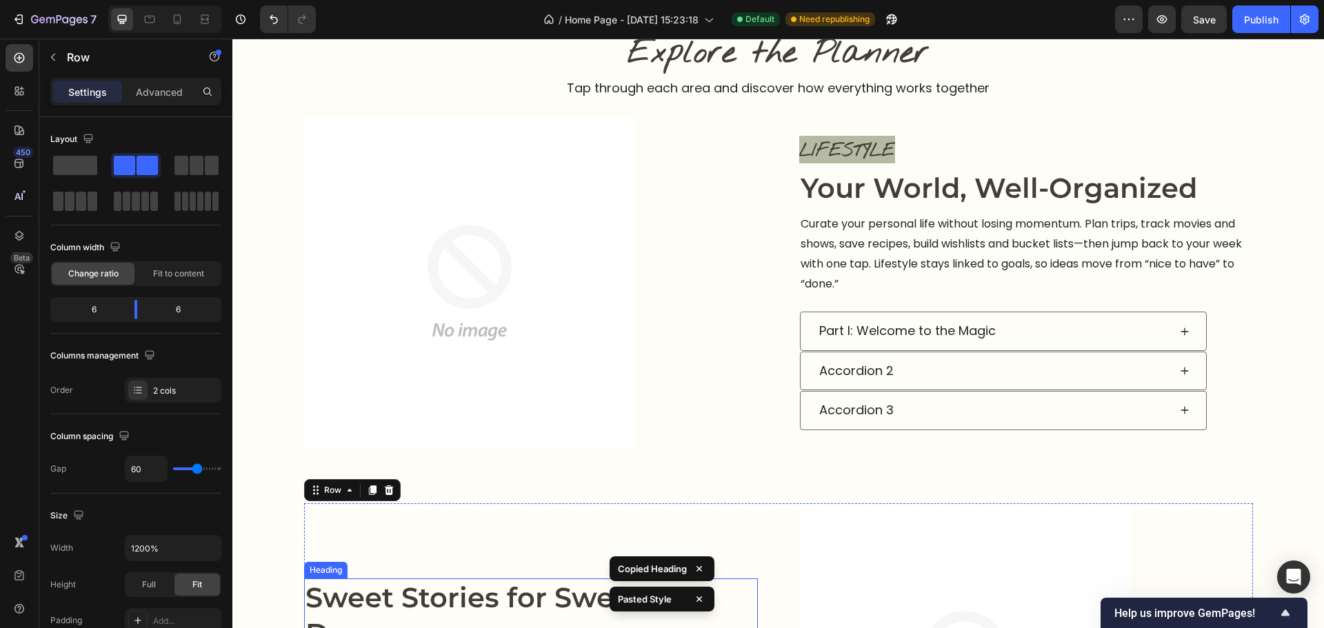
scroll to position [765, 0]
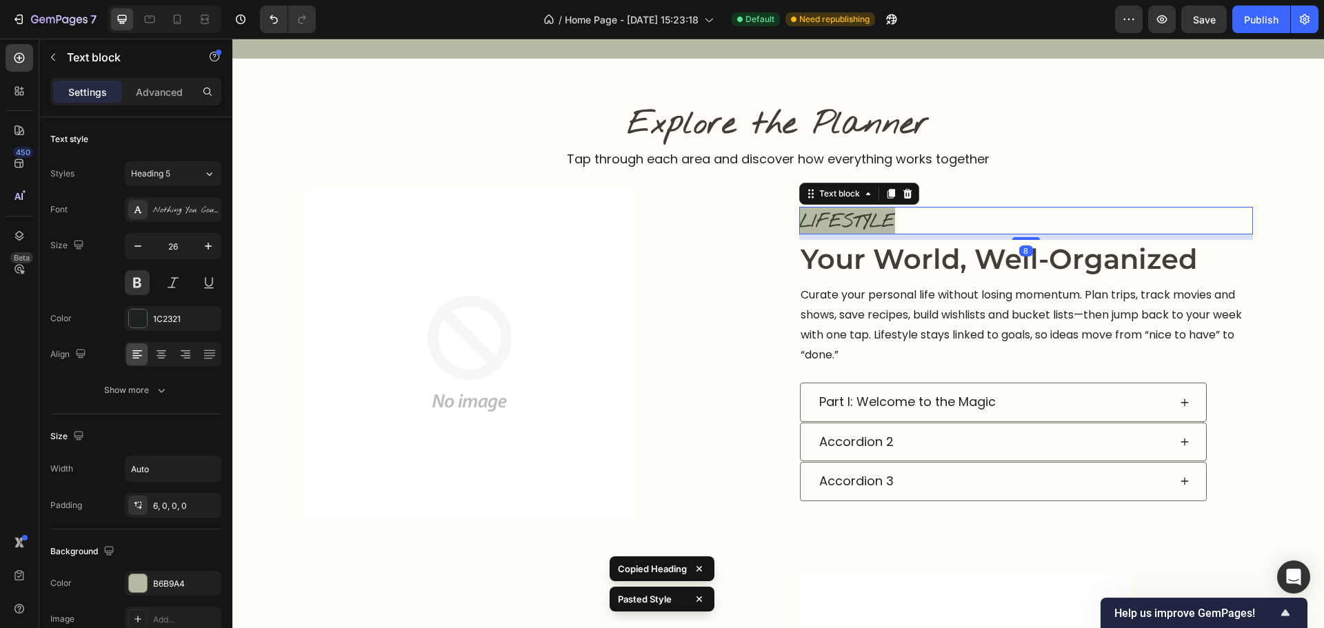
click at [960, 221] on div "LIFESTYLE" at bounding box center [1026, 221] width 454 height 28
click at [887, 194] on icon at bounding box center [891, 195] width 8 height 10
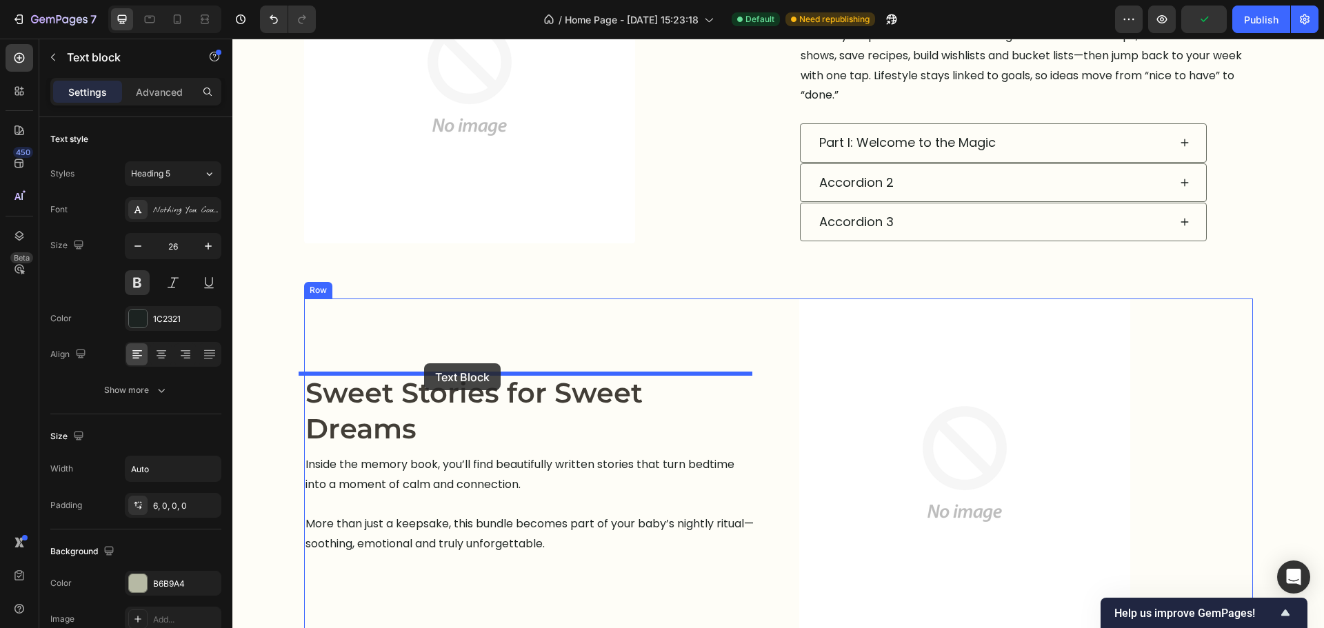
drag, startPoint x: 831, startPoint y: 214, endPoint x: 424, endPoint y: 363, distance: 433.3
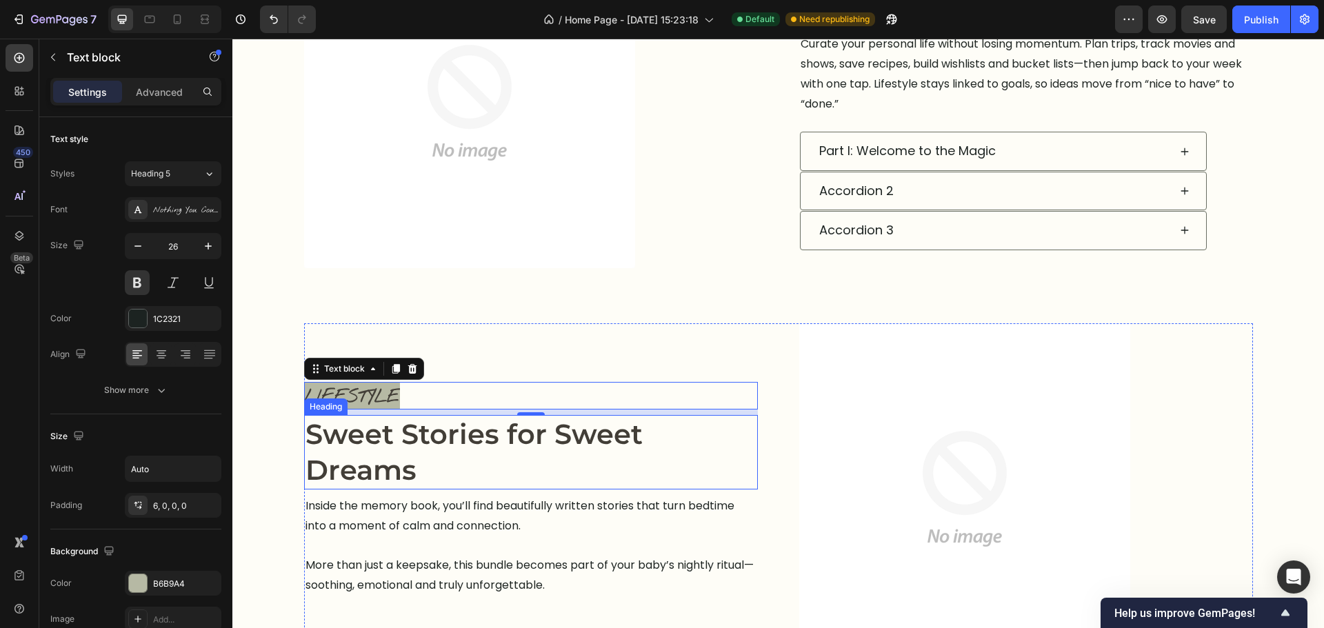
scroll to position [1024, 0]
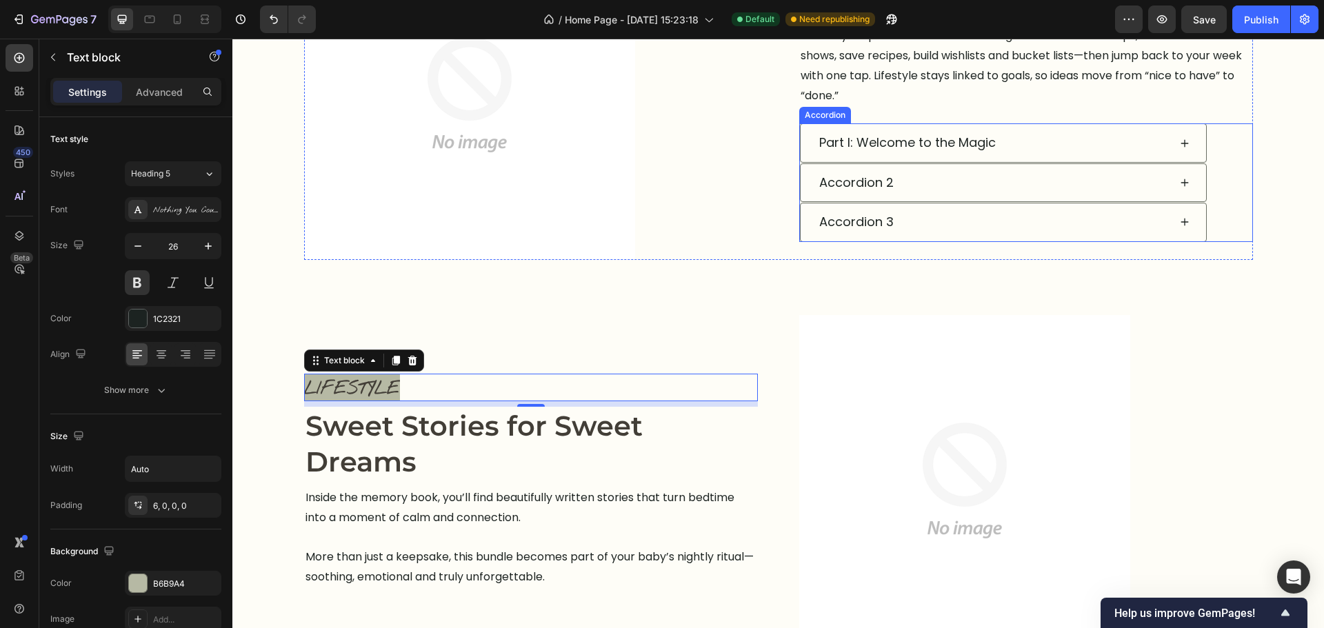
click at [1209, 176] on div "Accordion 2" at bounding box center [1026, 182] width 452 height 39
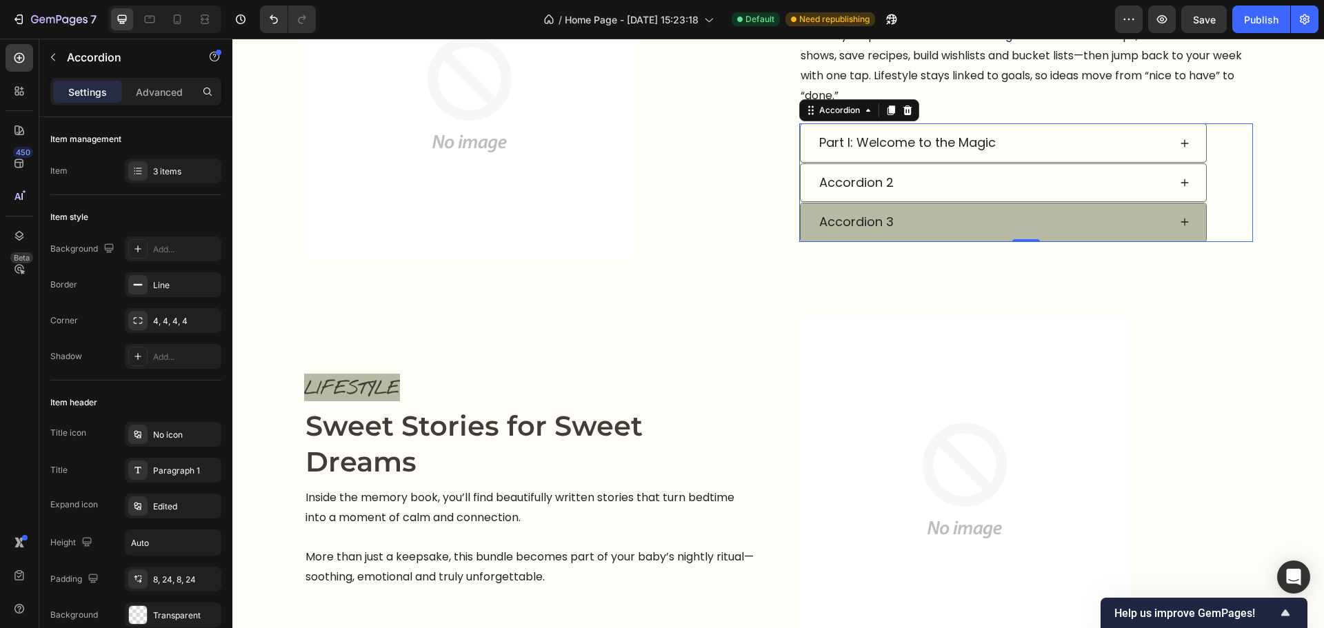
click at [1050, 228] on div "Accordion 3" at bounding box center [993, 222] width 352 height 26
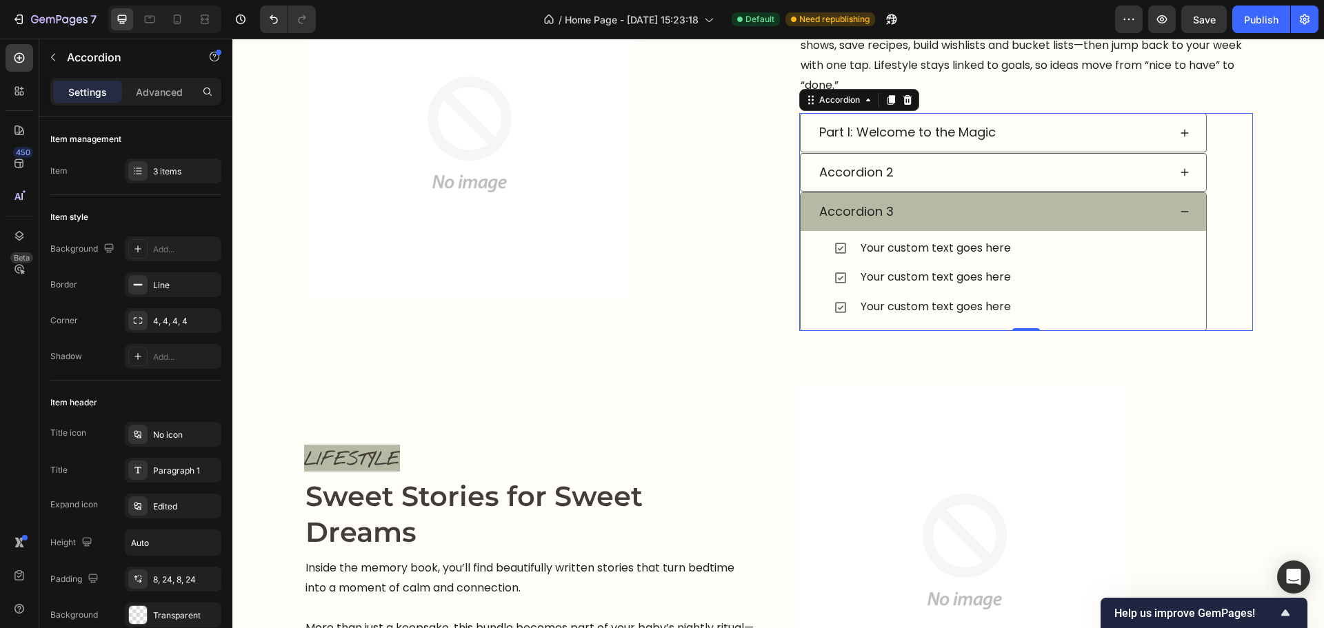
scroll to position [1005, 0]
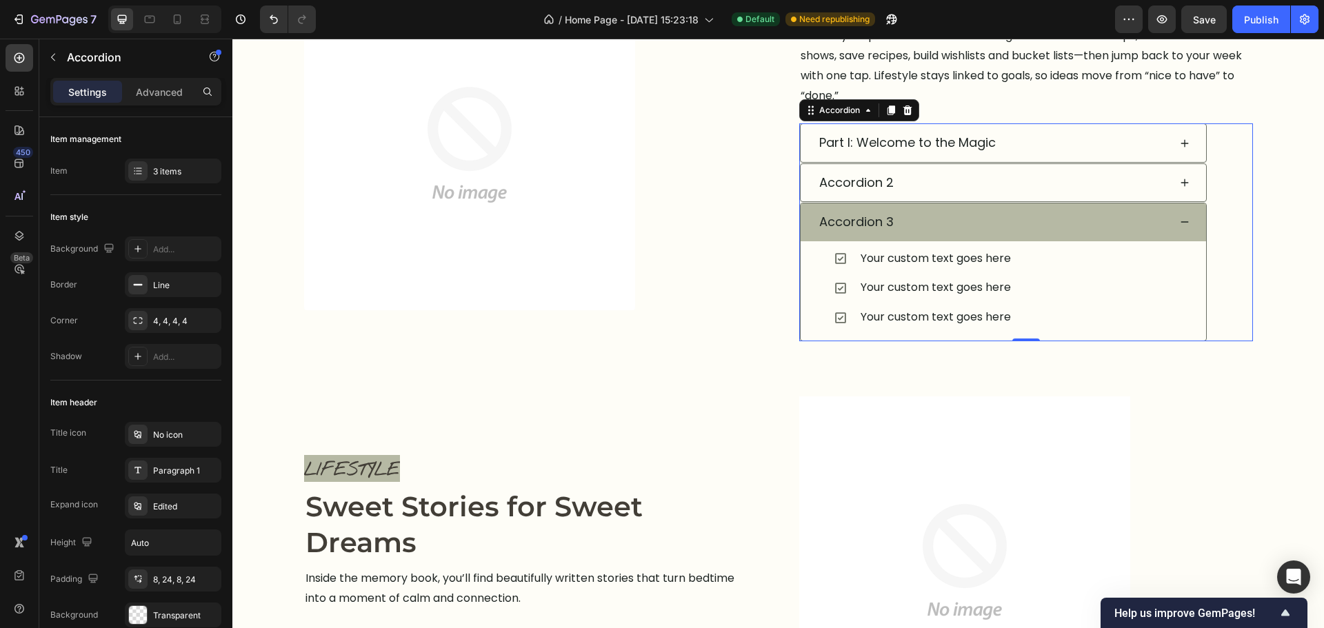
click at [1141, 225] on div "Accordion 3" at bounding box center [993, 222] width 352 height 26
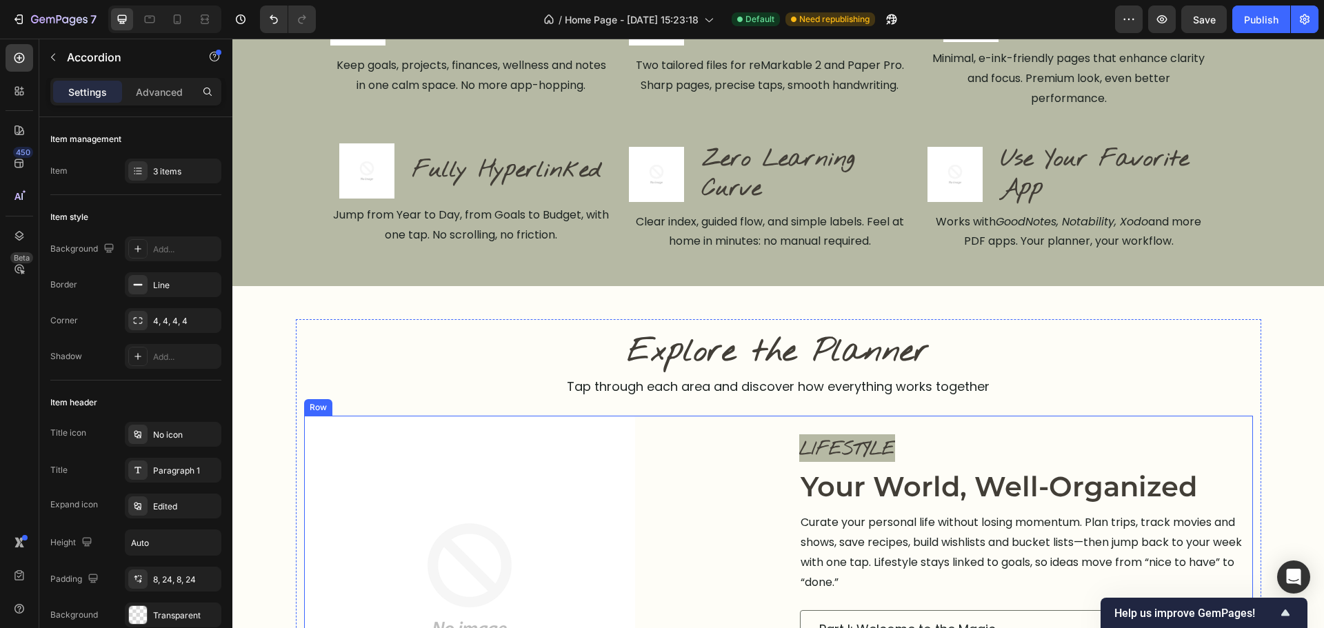
scroll to position [748, 0]
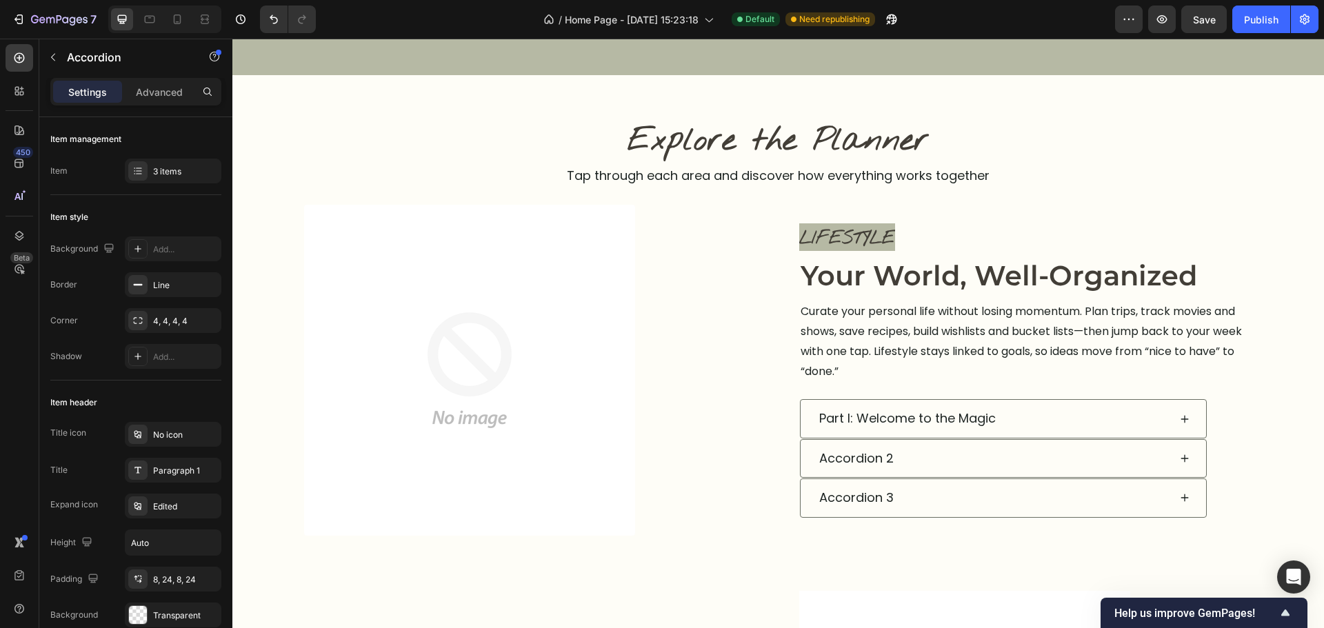
click at [1225, 437] on div "Part I: Welcome to the Magic" at bounding box center [1026, 418] width 452 height 39
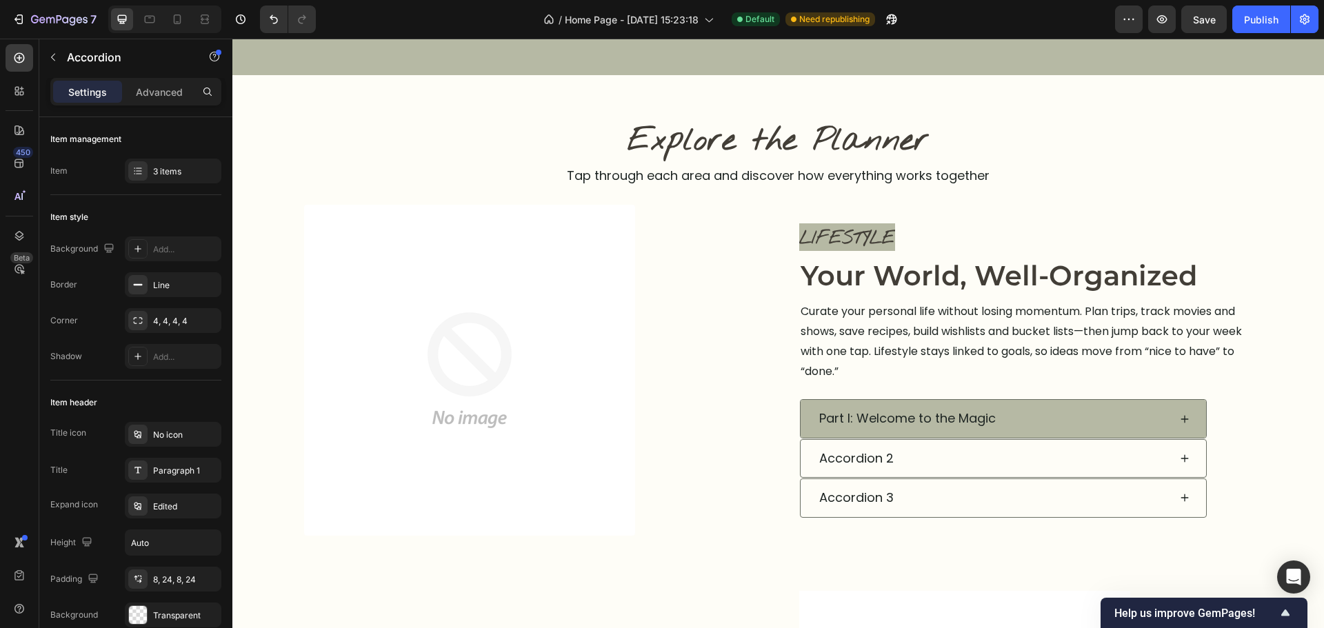
click at [845, 423] on p "Part I: Welcome to the Magic" at bounding box center [907, 419] width 177 height 22
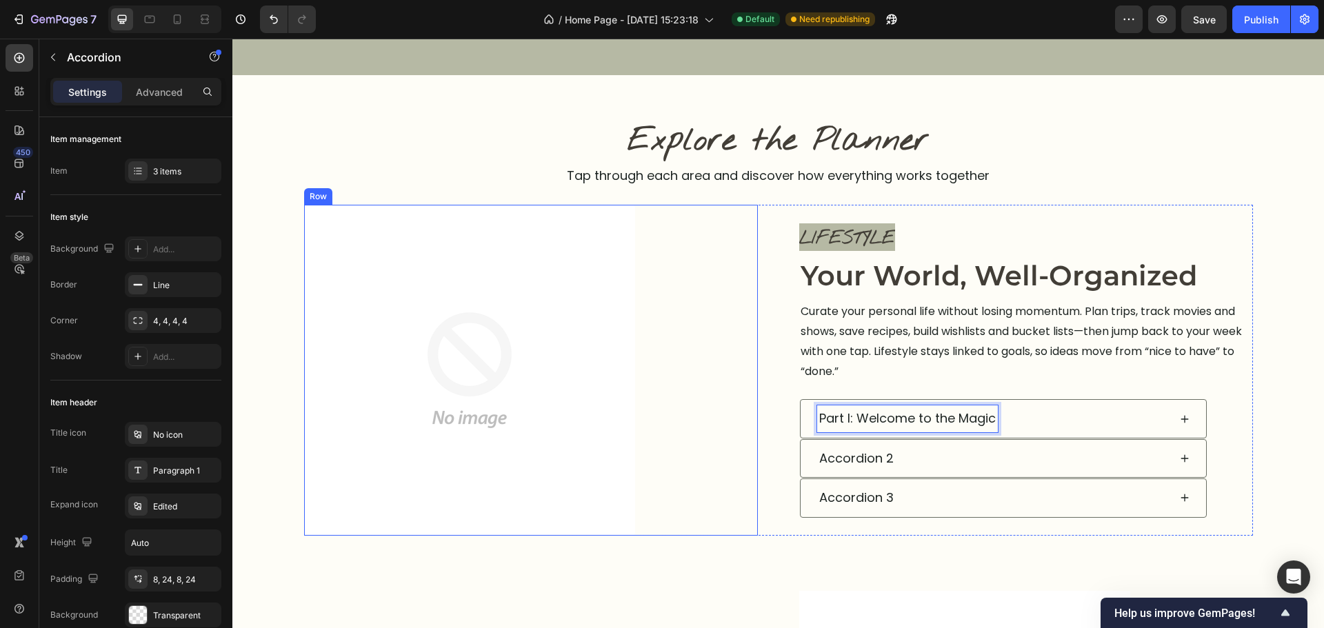
drag, startPoint x: 691, startPoint y: 456, endPoint x: 754, endPoint y: 460, distance: 63.6
click at [699, 456] on div "Image Row" at bounding box center [531, 370] width 454 height 331
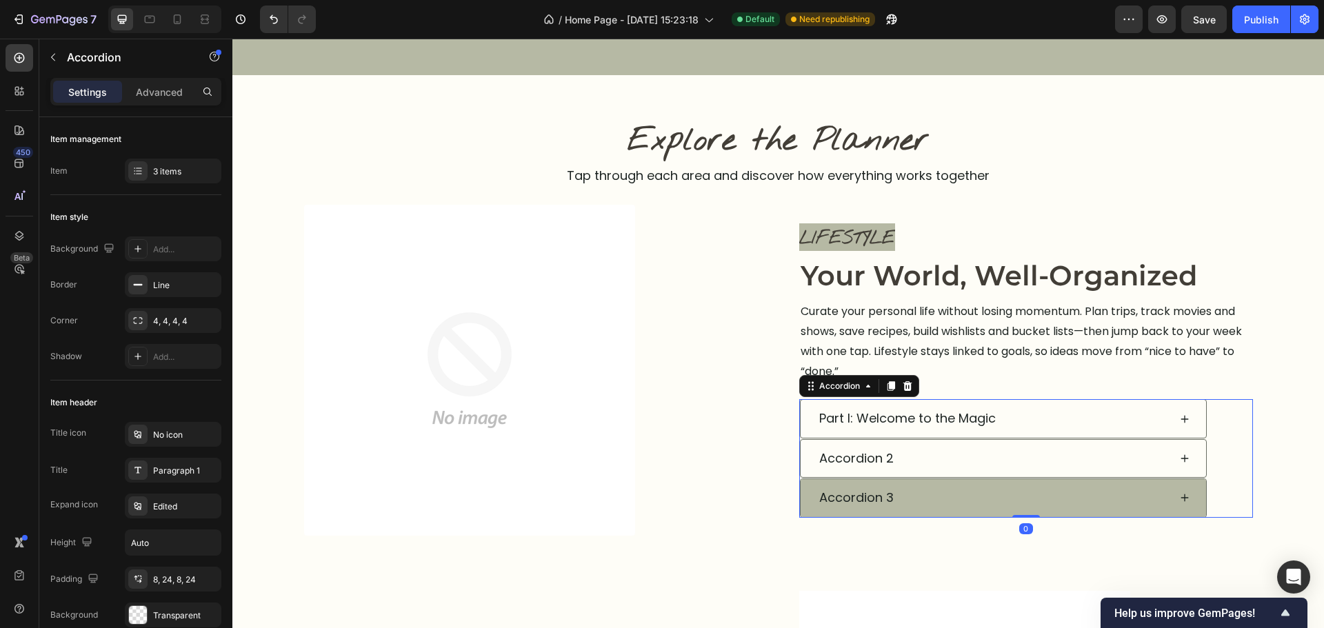
click at [806, 511] on div "Accordion 3" at bounding box center [1003, 497] width 405 height 37
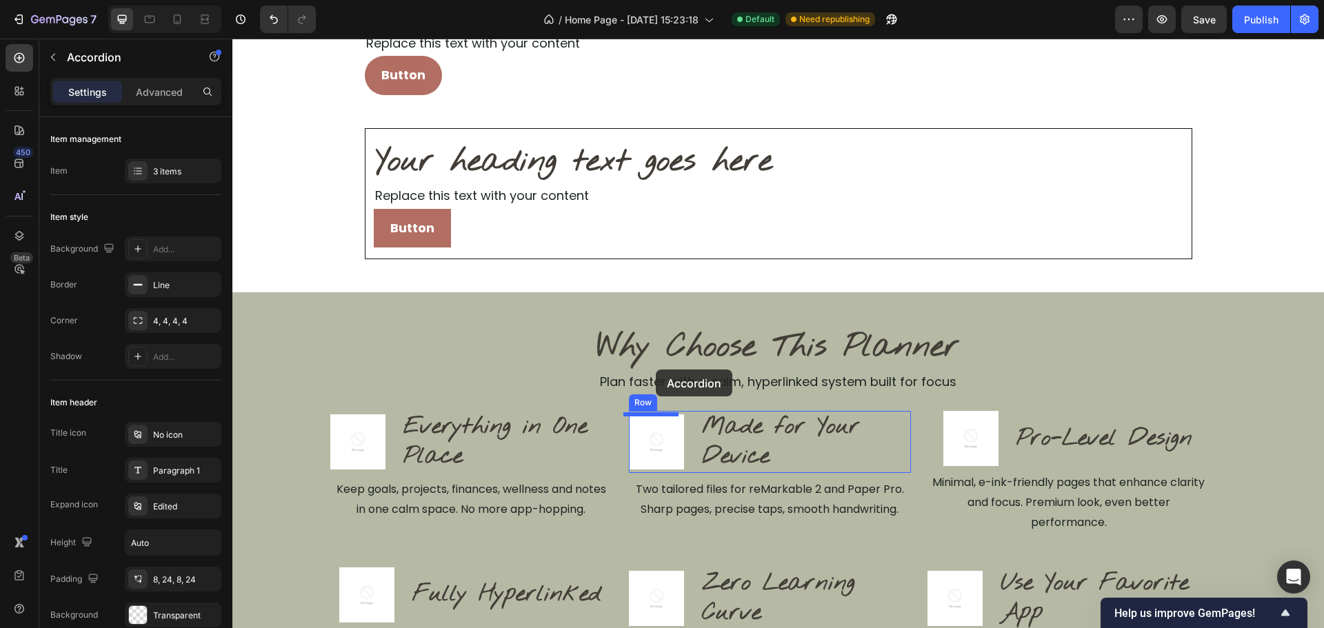
scroll to position [0, 0]
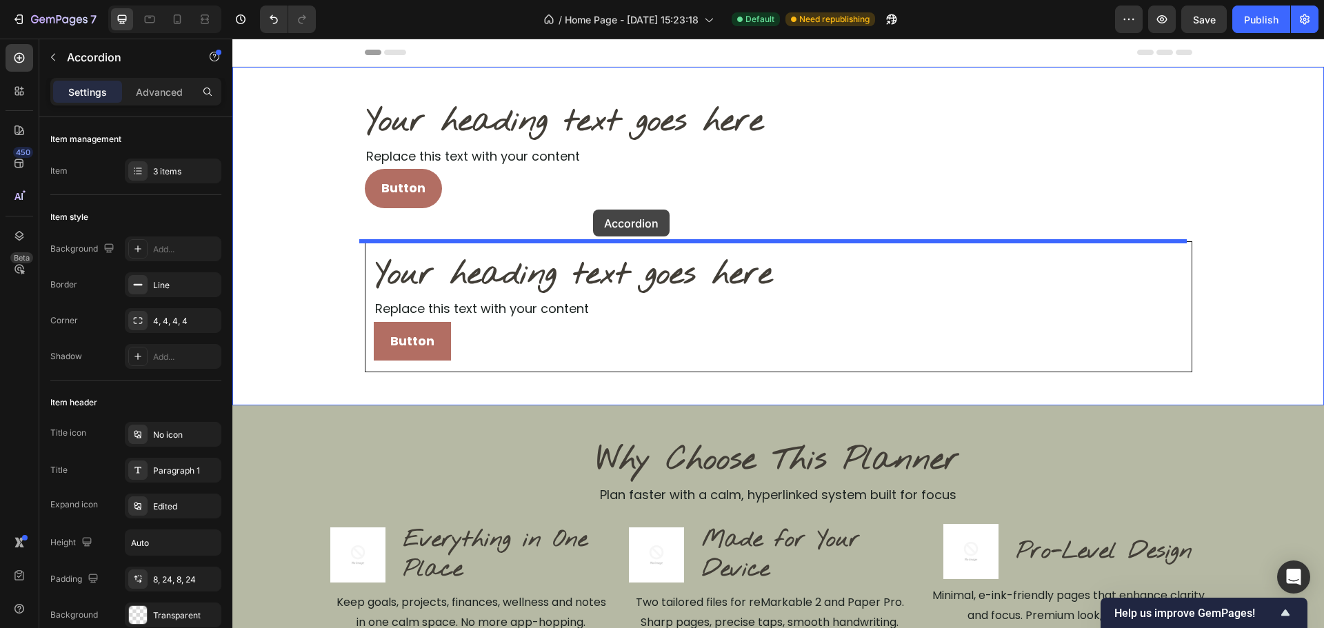
drag, startPoint x: 837, startPoint y: 372, endPoint x: 593, endPoint y: 210, distance: 293.4
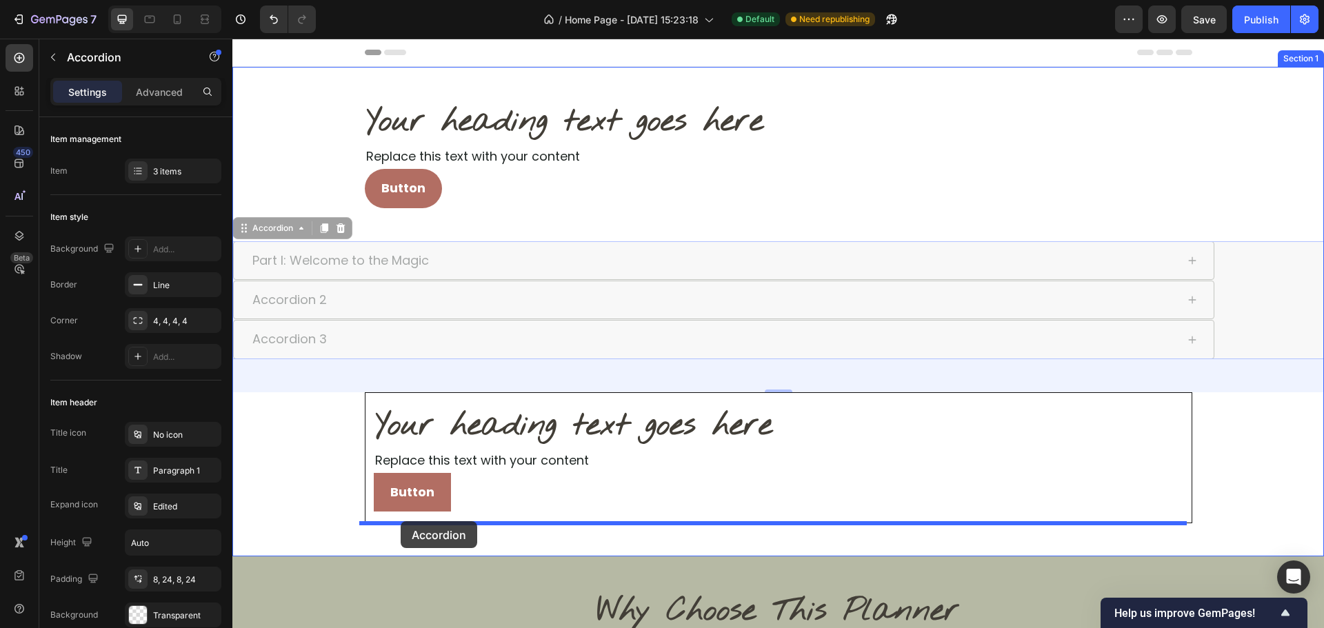
drag, startPoint x: 282, startPoint y: 221, endPoint x: 401, endPoint y: 521, distance: 322.6
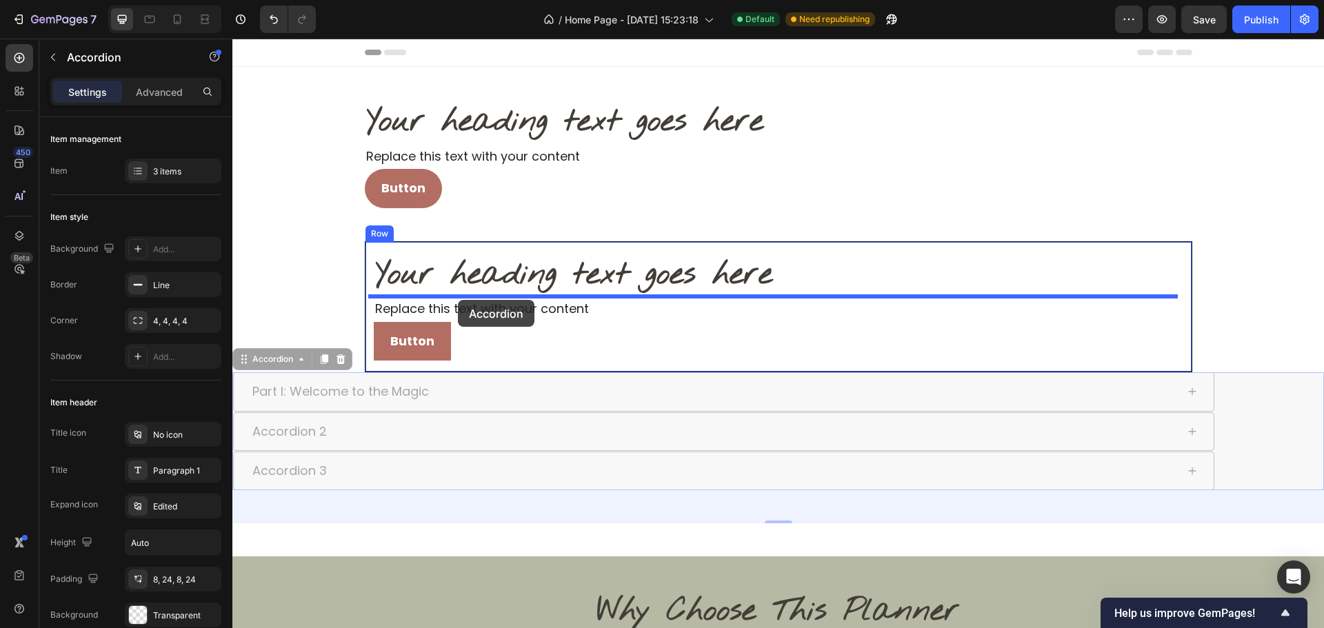
drag, startPoint x: 261, startPoint y: 357, endPoint x: 458, endPoint y: 300, distance: 204.5
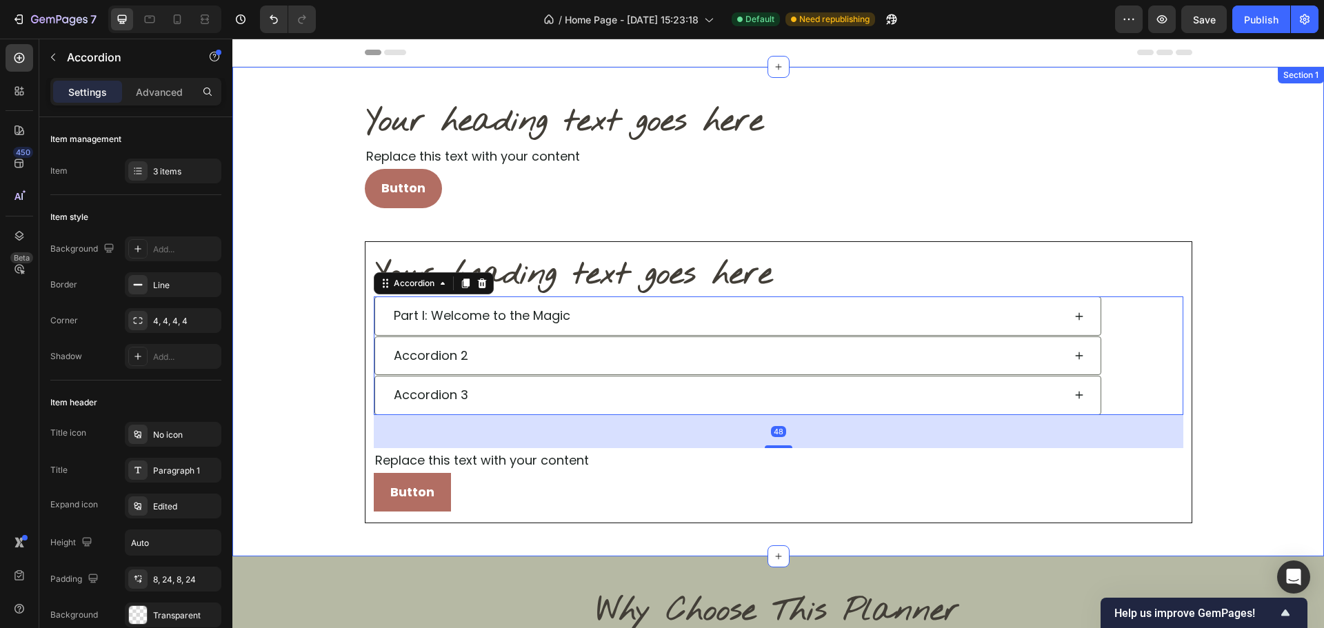
click at [299, 277] on div "Your heading text goes here Heading Replace this text with your content Text Bl…" at bounding box center [778, 311] width 1092 height 423
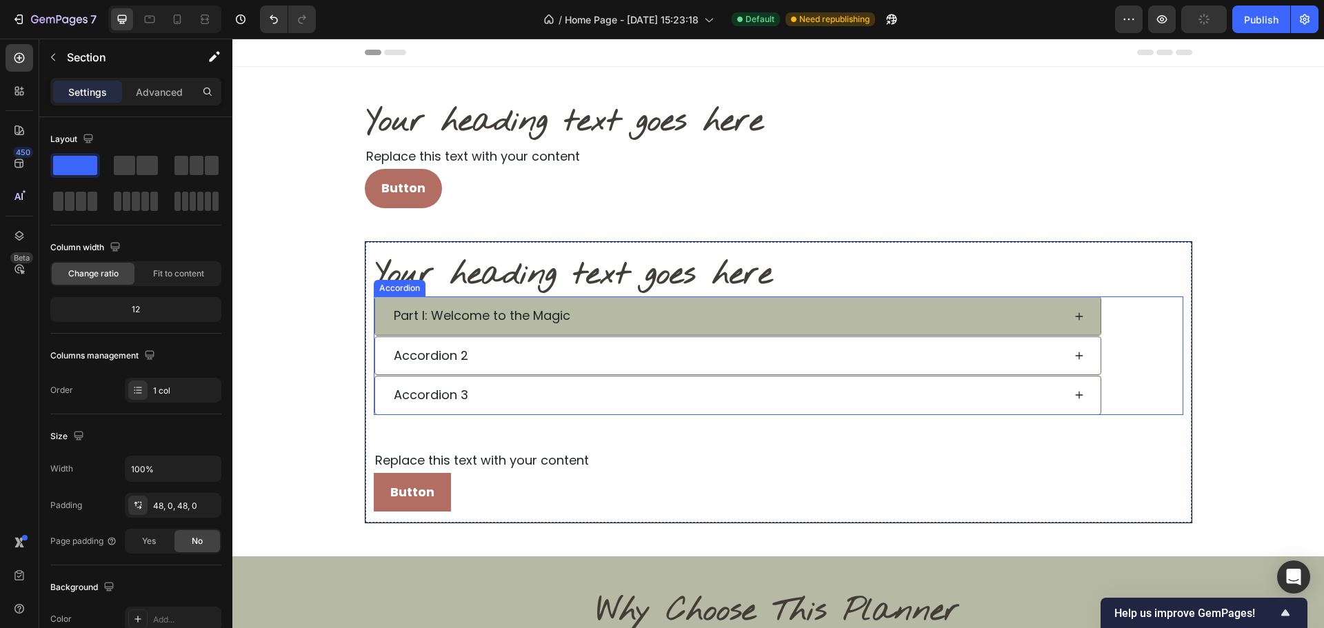
click at [523, 325] on p "Part I: Welcome to the Magic" at bounding box center [482, 316] width 177 height 22
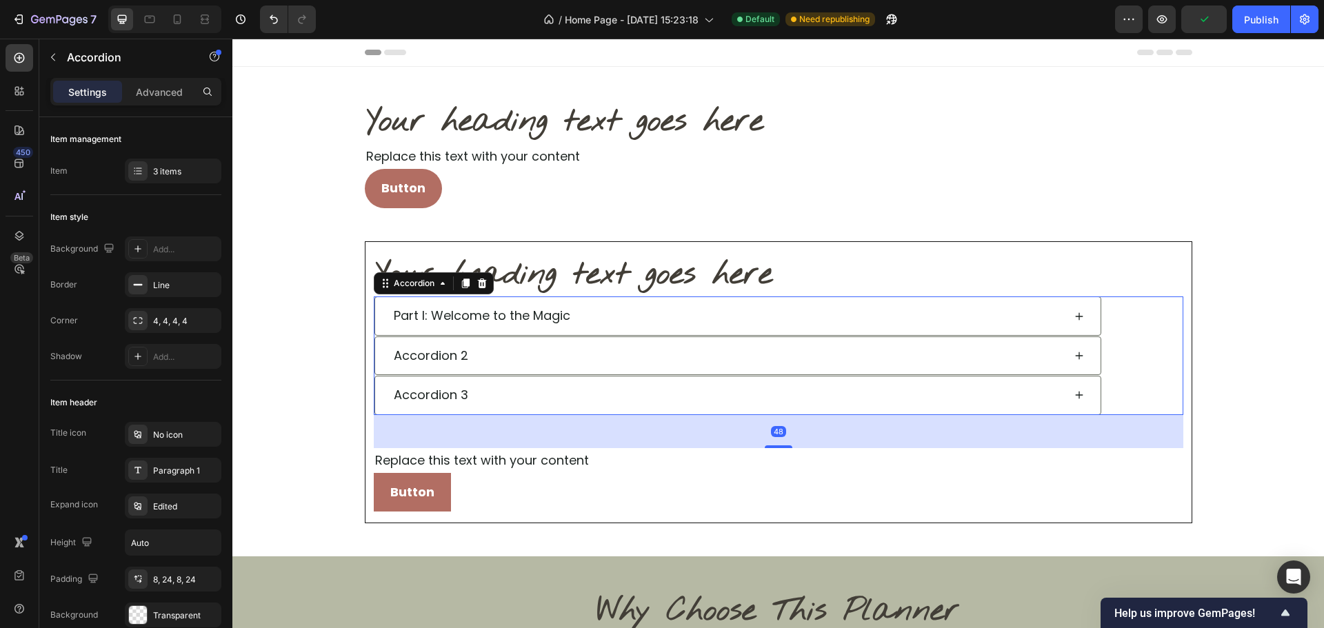
click at [699, 297] on div "Part I: Welcome to the Magic" at bounding box center [738, 316] width 728 height 39
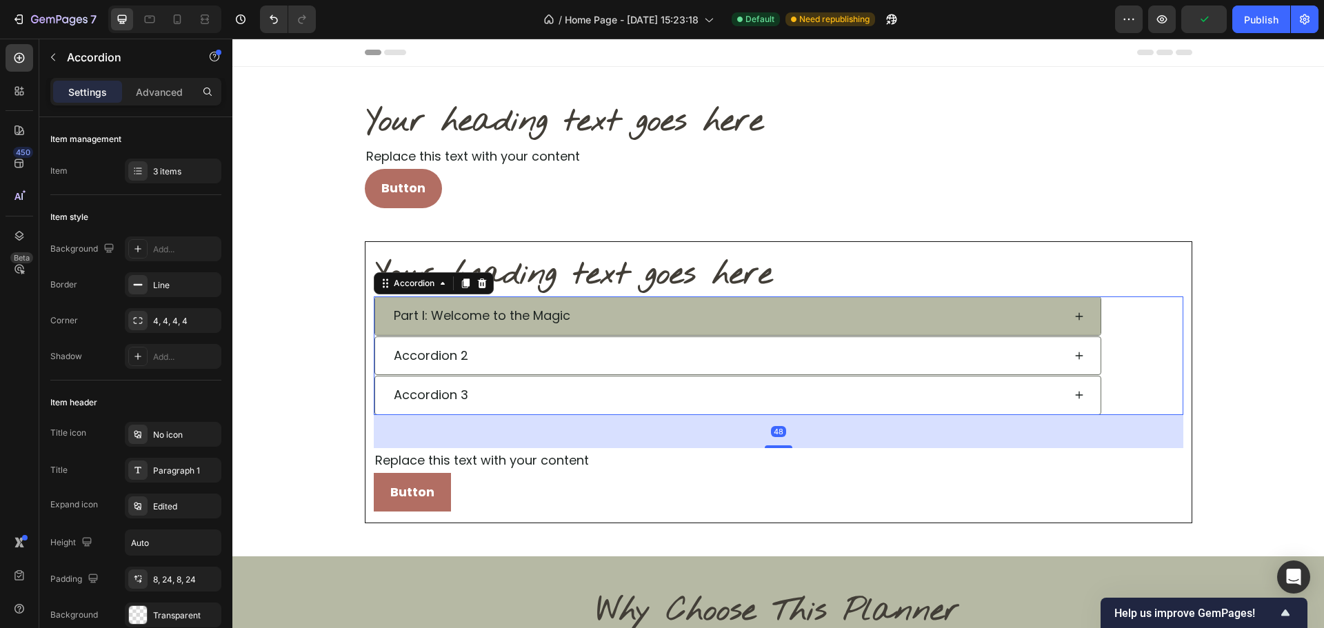
click at [696, 301] on div "Part I: Welcome to the Magic" at bounding box center [738, 315] width 726 height 37
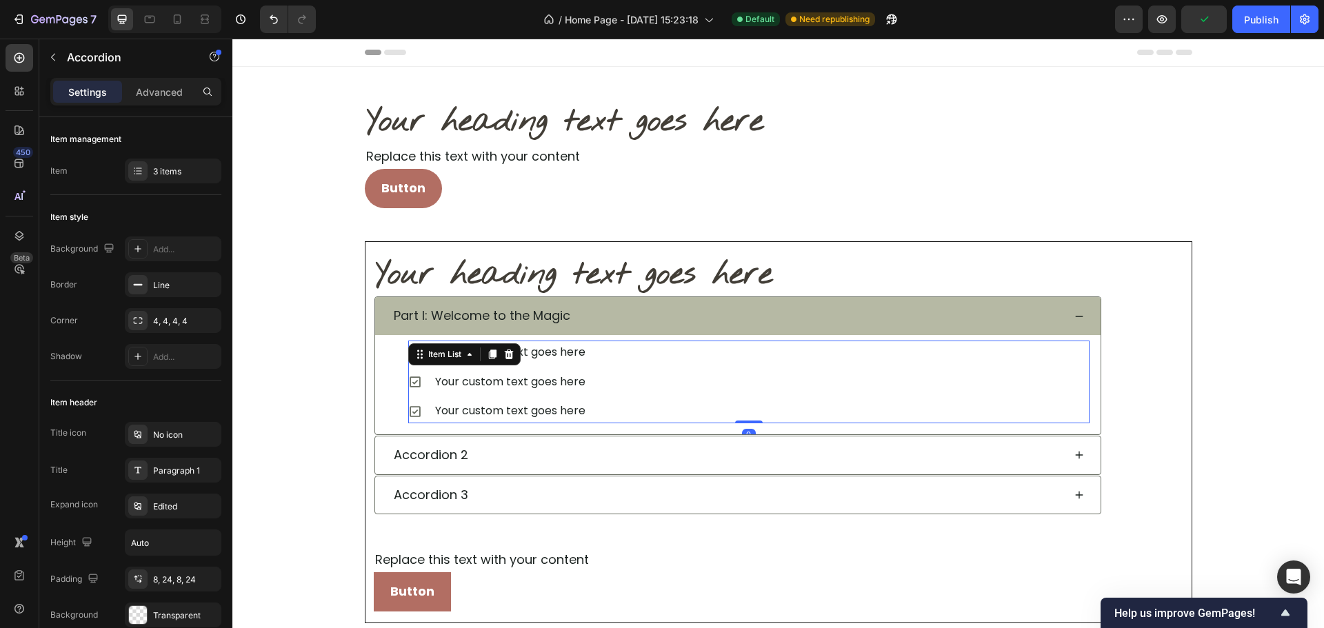
click at [665, 361] on div "Your custom text goes here Your custom text goes here Your custom text goes here" at bounding box center [749, 382] width 682 height 83
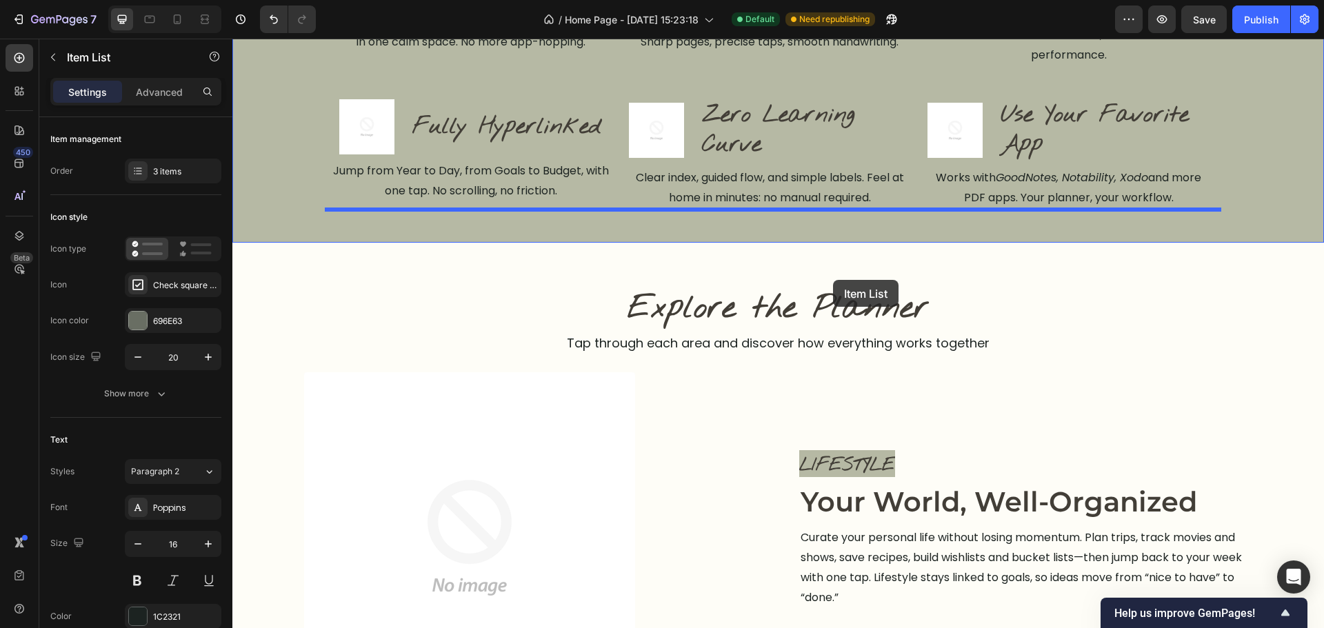
scroll to position [1172, 0]
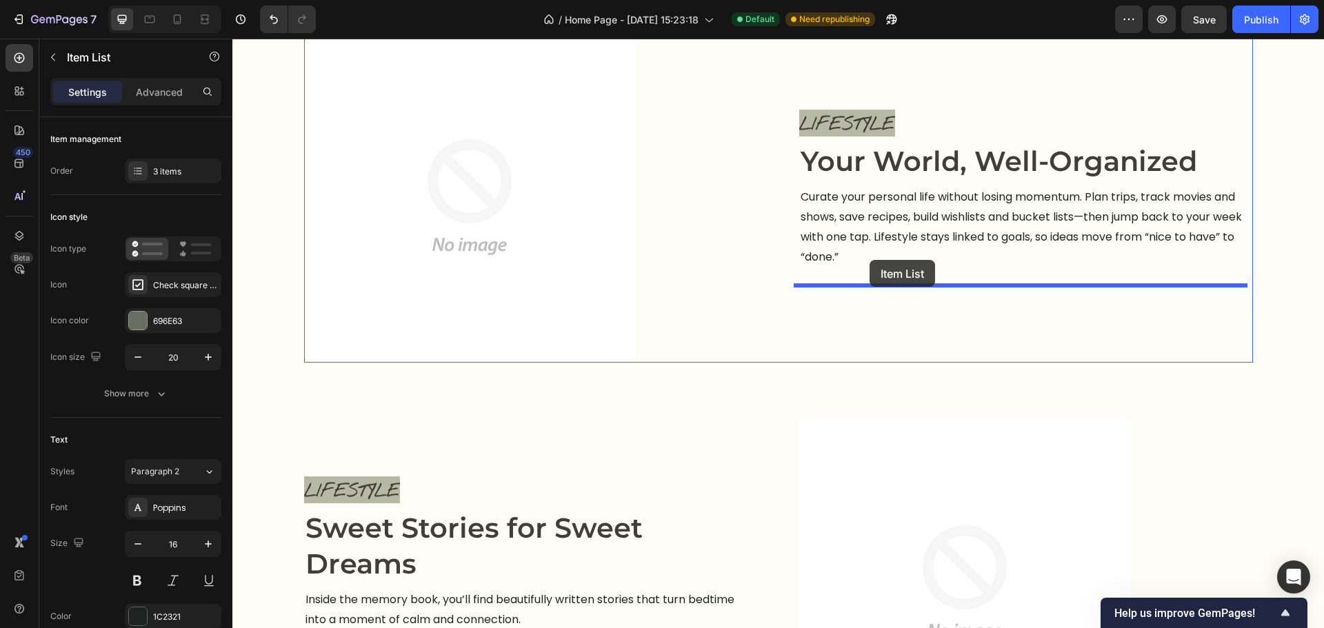
drag, startPoint x: 436, startPoint y: 363, endPoint x: 870, endPoint y: 260, distance: 445.8
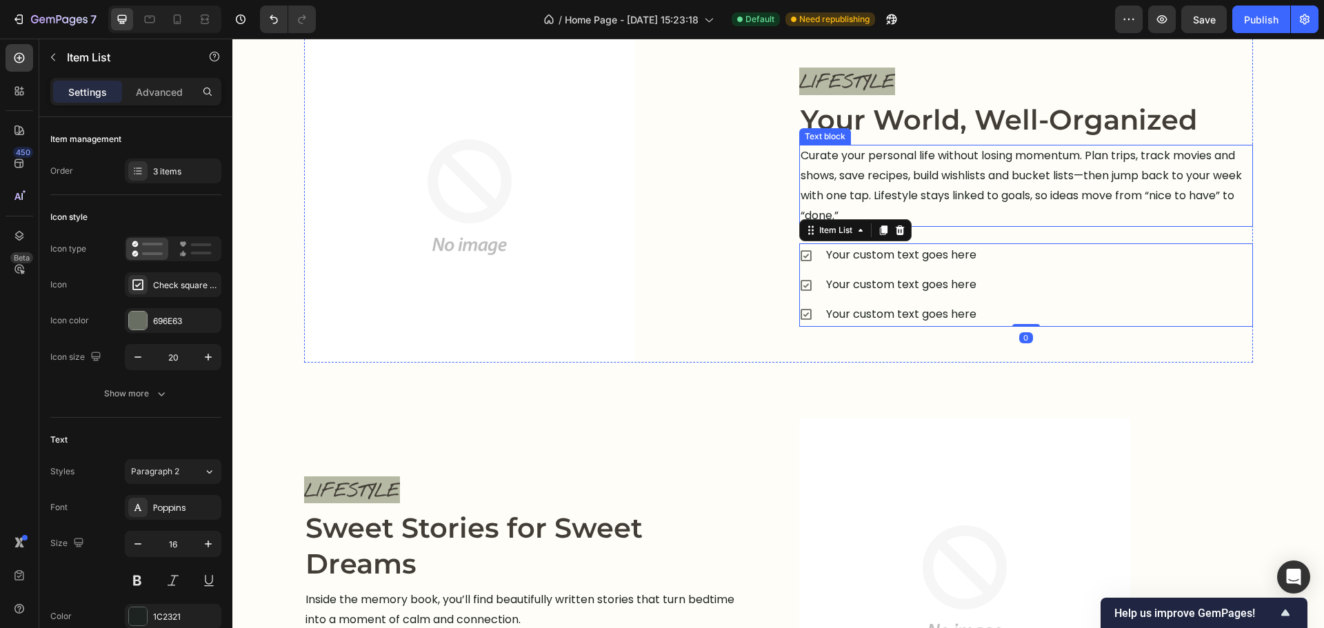
scroll to position [1130, 0]
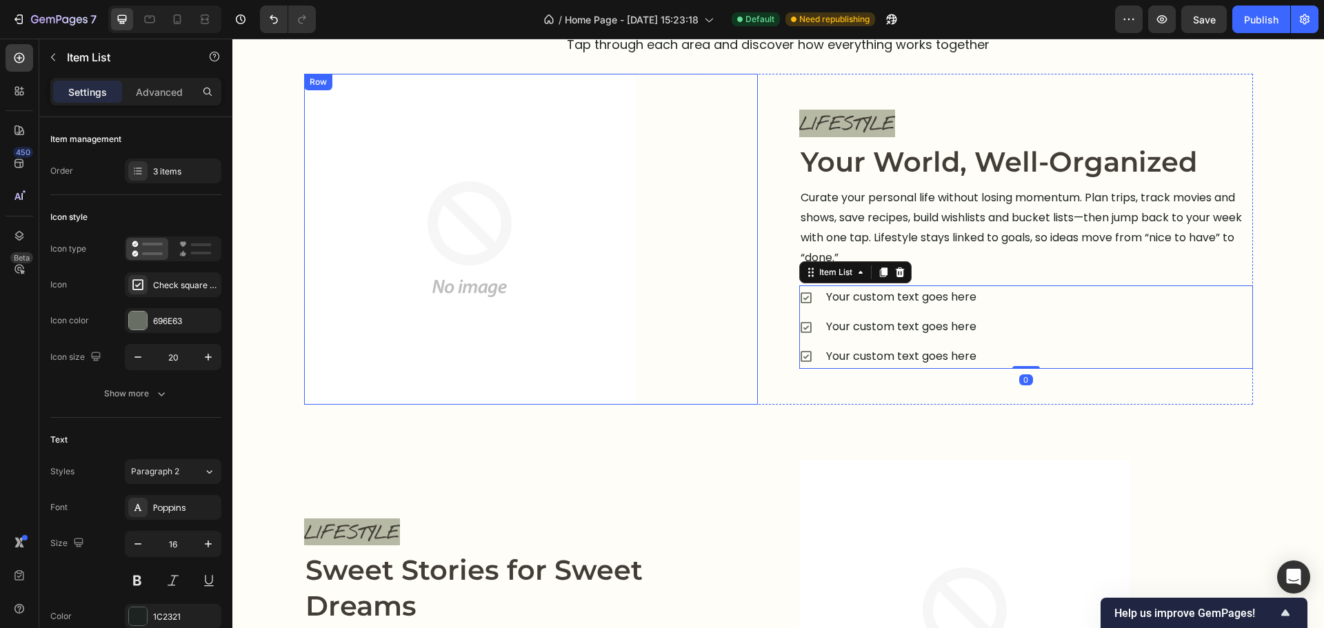
click at [735, 280] on div "Image Row" at bounding box center [531, 239] width 454 height 331
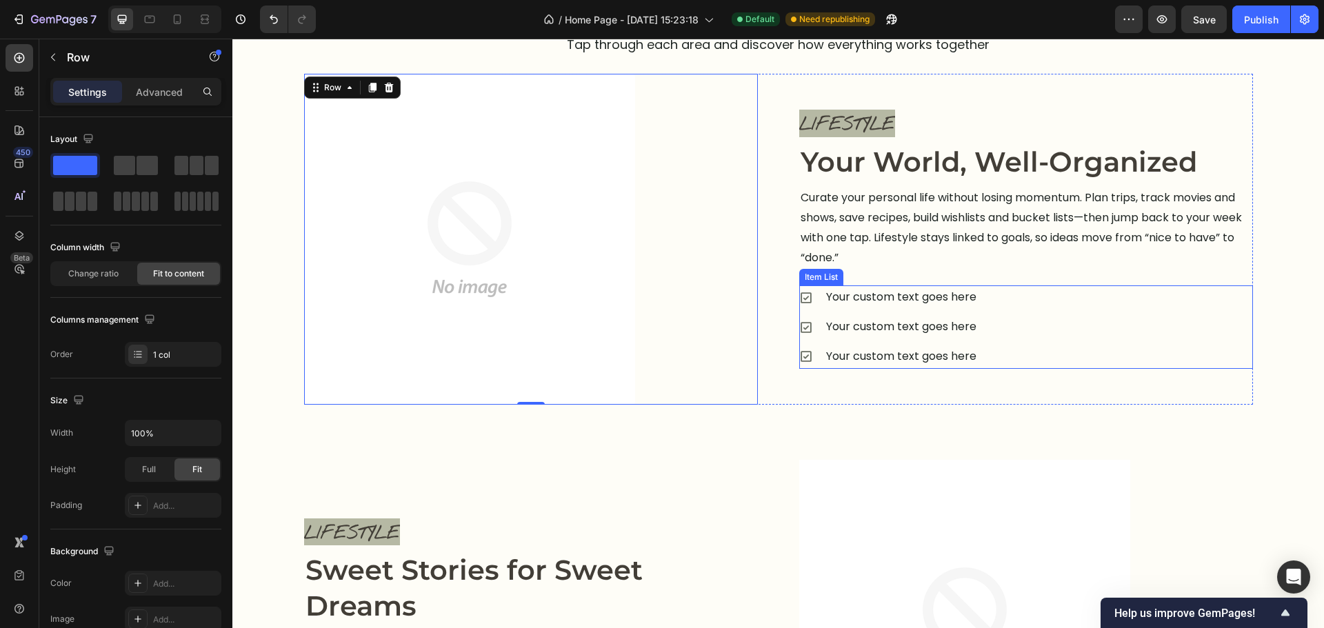
click at [1030, 334] on div "Your custom text goes here Your custom text goes here Your custom text goes here" at bounding box center [1026, 326] width 454 height 83
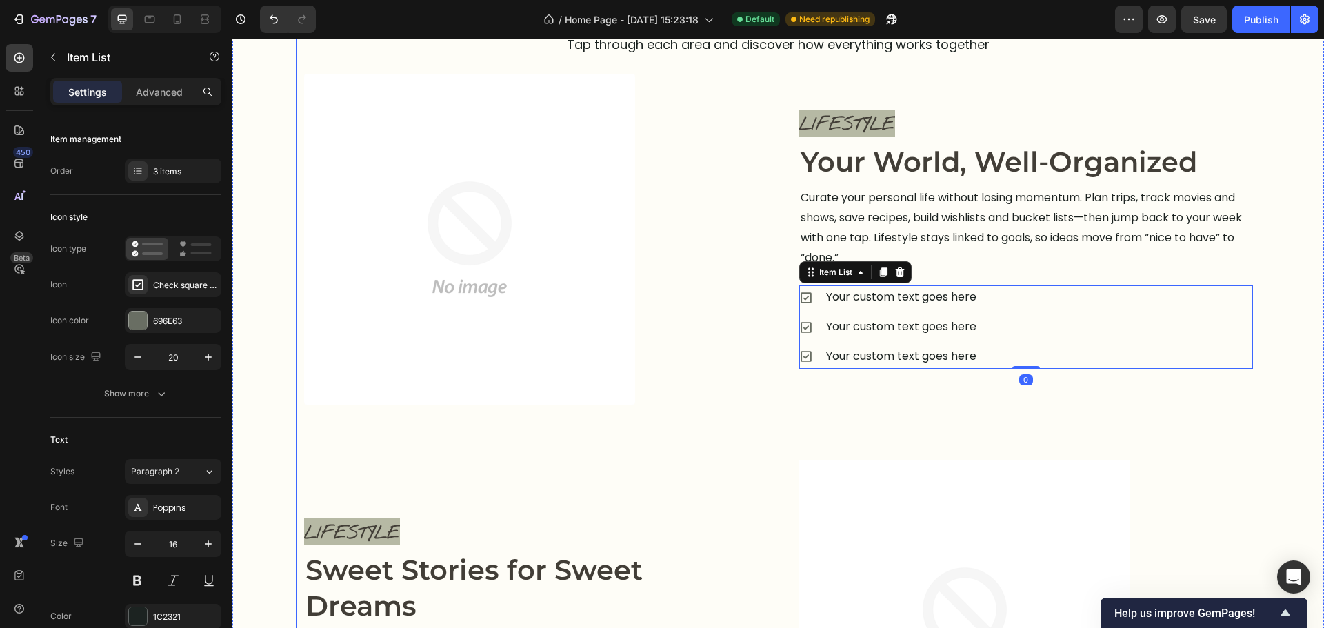
click at [841, 452] on div "Explore the Planner Heading Tap through each area and discover how everything w…" at bounding box center [778, 610] width 949 height 1245
click at [987, 343] on div "Your custom text goes here Your custom text goes here Your custom text goes here" at bounding box center [1026, 326] width 454 height 83
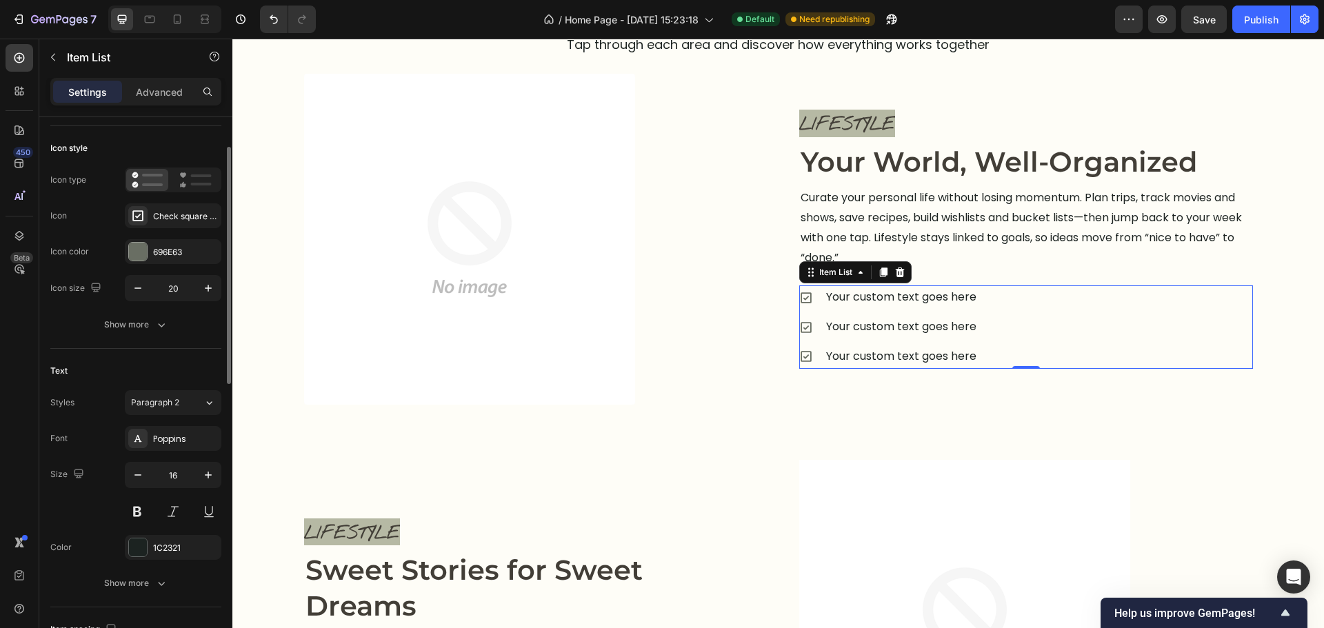
scroll to position [0, 0]
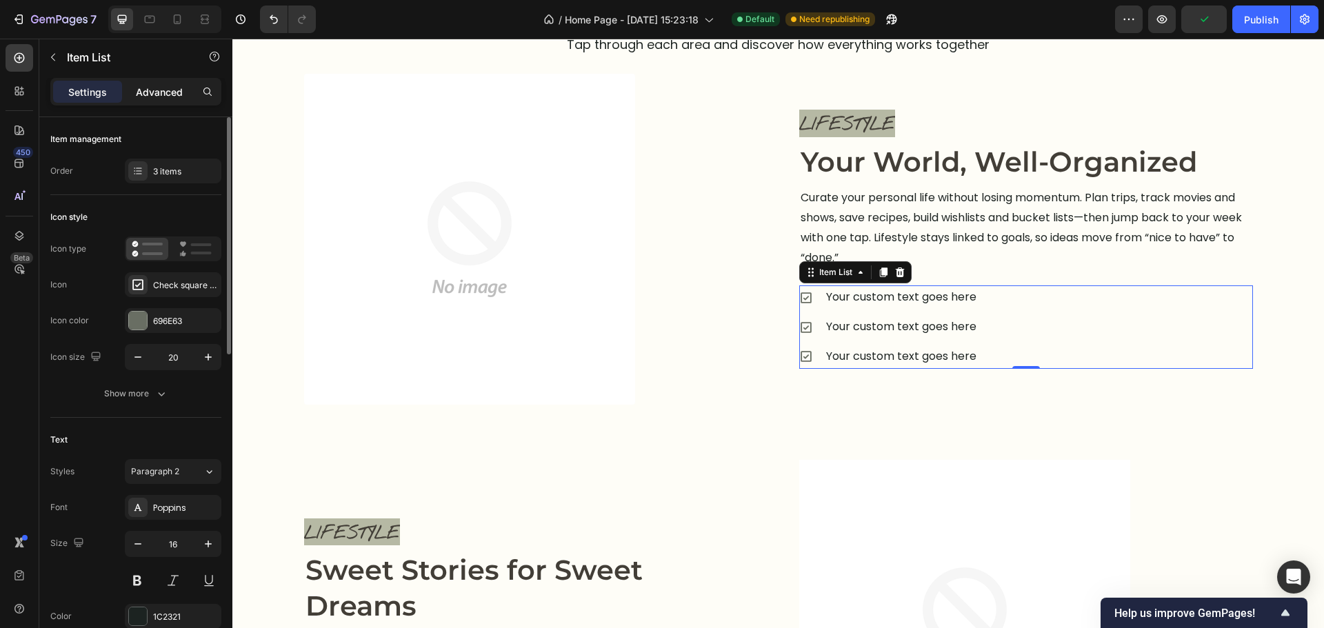
click at [159, 87] on p "Advanced" at bounding box center [159, 92] width 47 height 14
type input "100%"
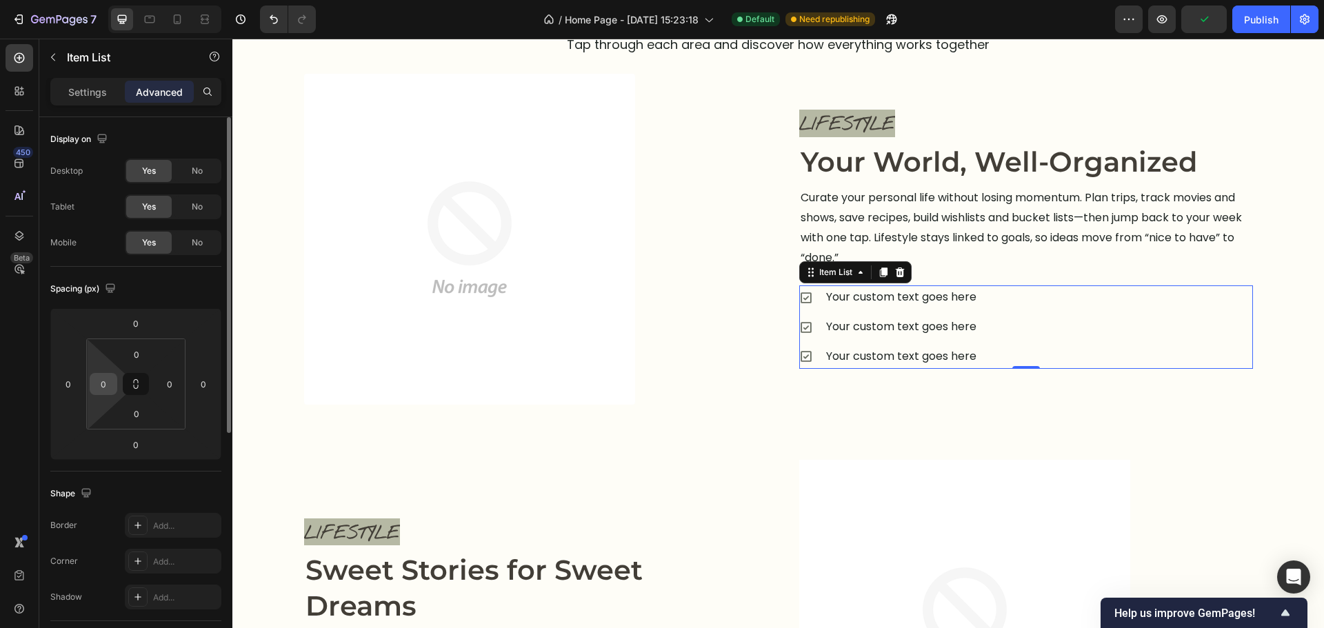
click at [113, 383] on input "0" at bounding box center [103, 384] width 21 height 21
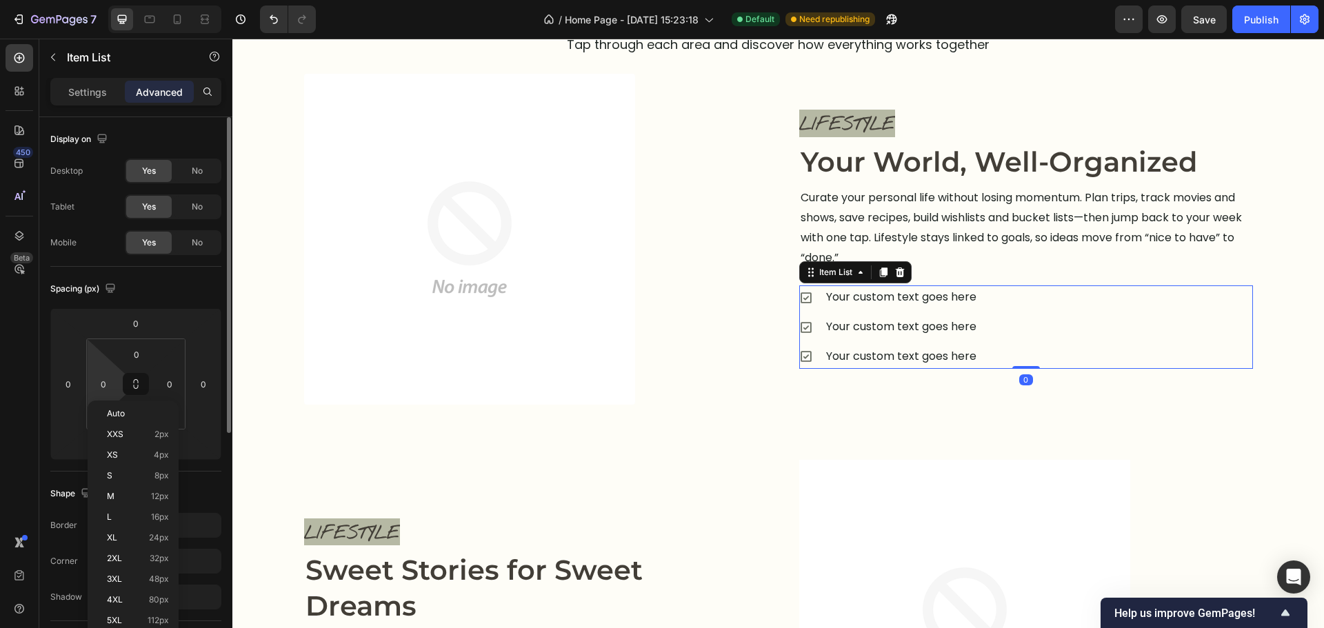
drag, startPoint x: 121, startPoint y: 541, endPoint x: 210, endPoint y: 539, distance: 89.0
click at [123, 541] on p "XL 24px" at bounding box center [138, 538] width 62 height 10
type input "24"
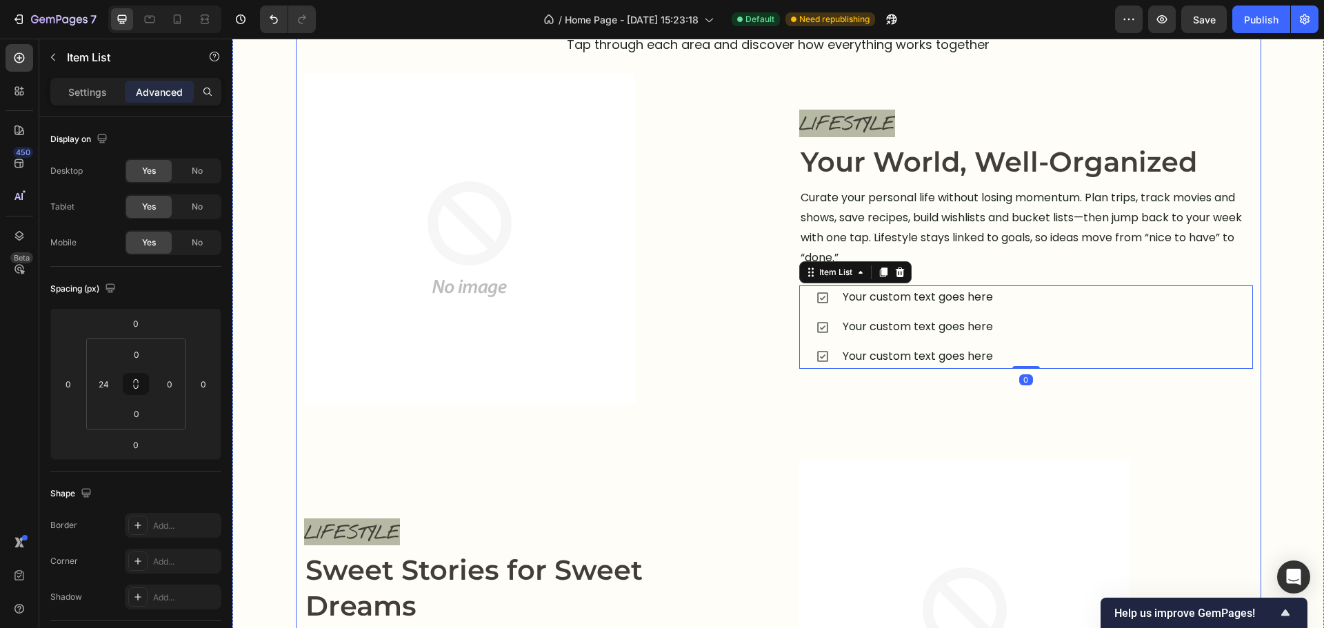
click at [524, 445] on div "Explore the Planner Heading Tap through each area and discover how everything w…" at bounding box center [778, 610] width 949 height 1245
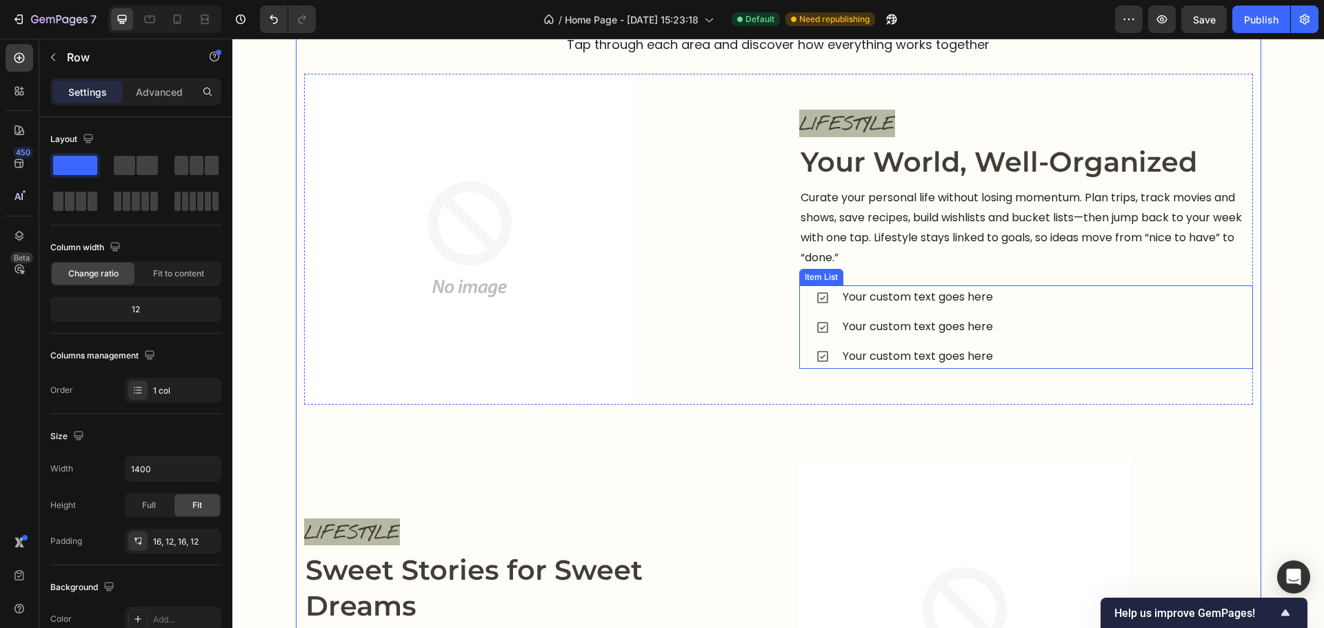
click at [939, 292] on div "Your custom text goes here" at bounding box center [918, 297] width 154 height 24
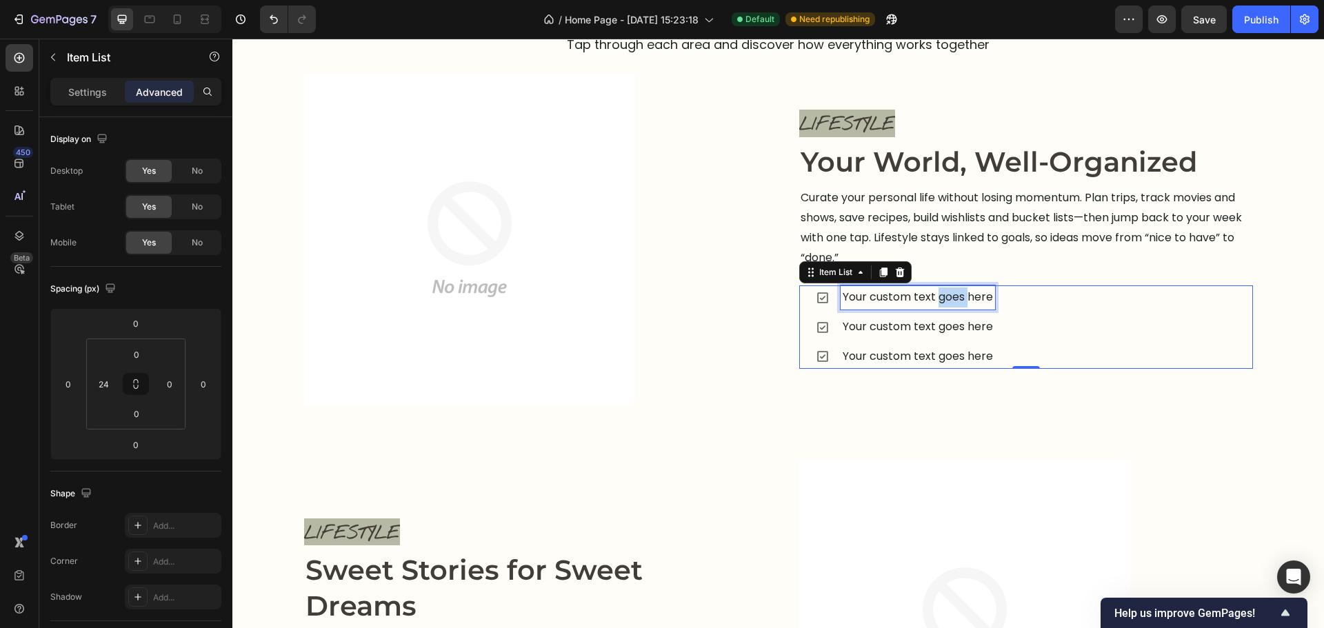
click at [939, 292] on div "Your custom text goes here" at bounding box center [918, 297] width 154 height 24
click at [939, 292] on p "Your custom text goes here" at bounding box center [918, 298] width 150 height 20
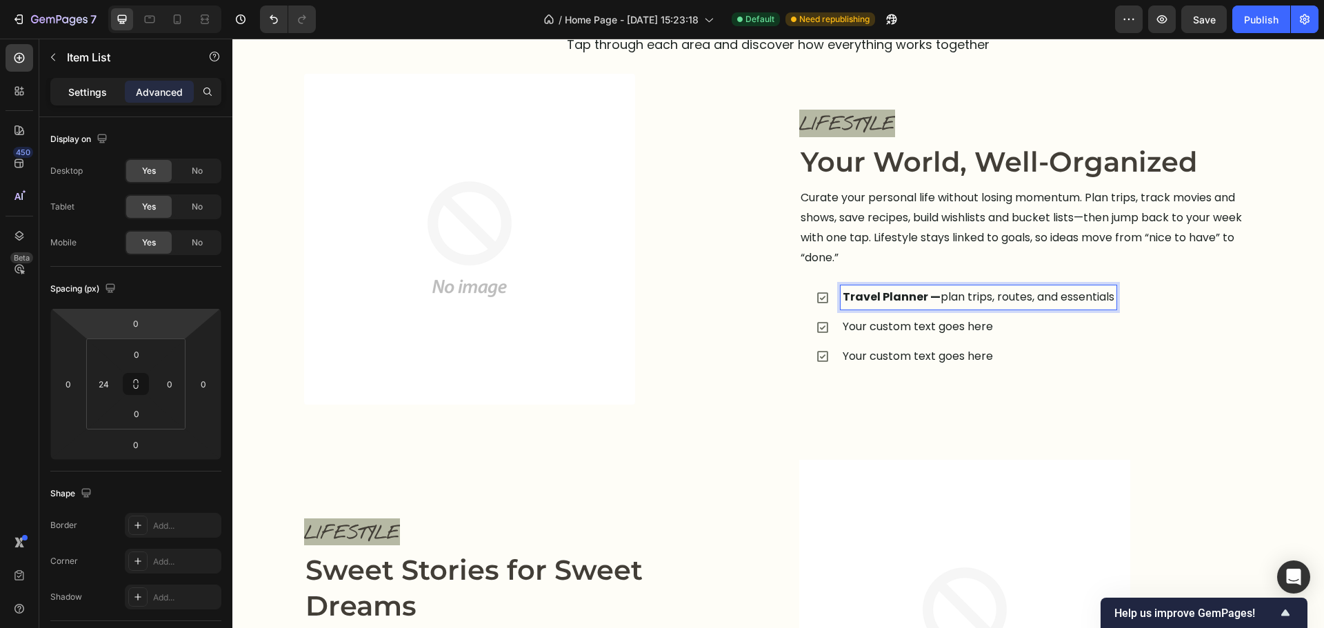
click at [75, 98] on p "Settings" at bounding box center [87, 92] width 39 height 14
type input "16"
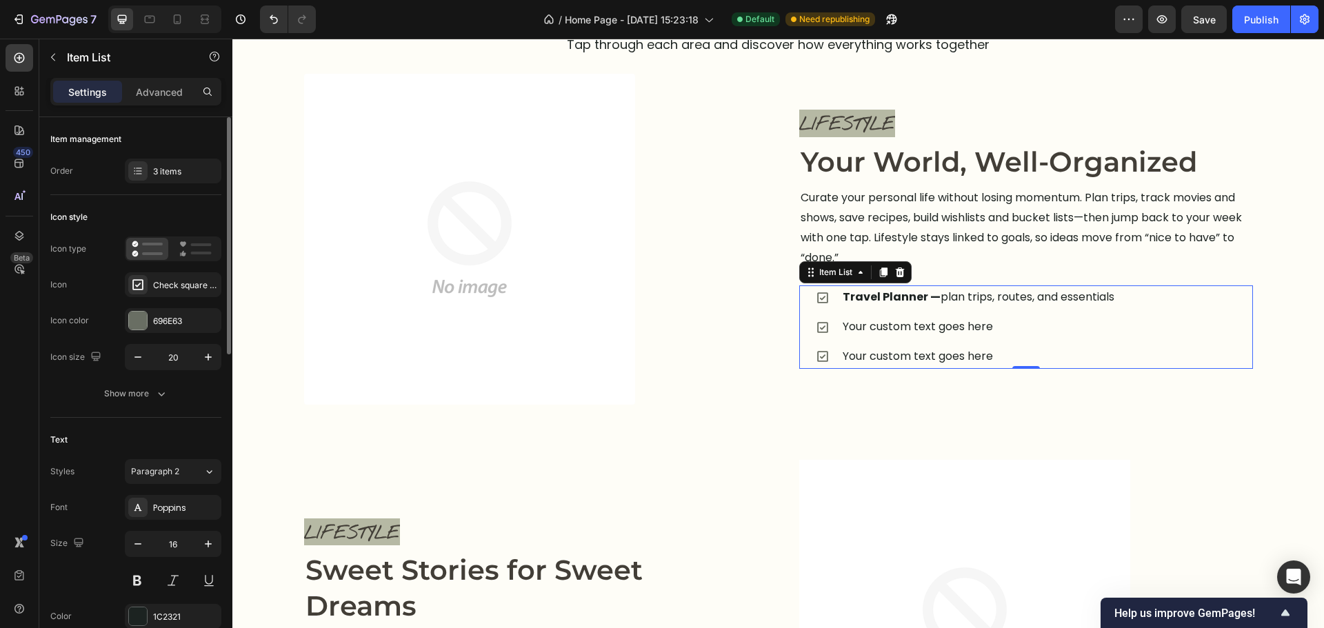
scroll to position [69, 0]
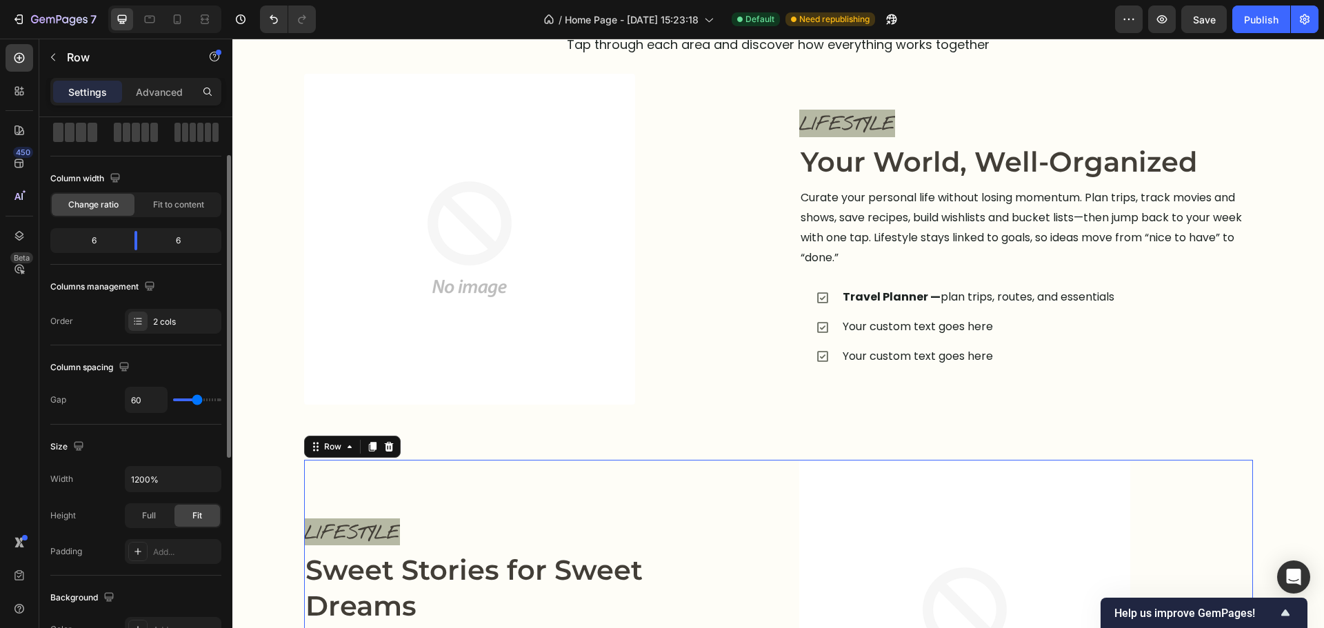
click at [743, 460] on div "LIFESTYLE Text block Sweet Stories for Sweet Dreams Heading Inside the memory b…" at bounding box center [531, 626] width 454 height 332
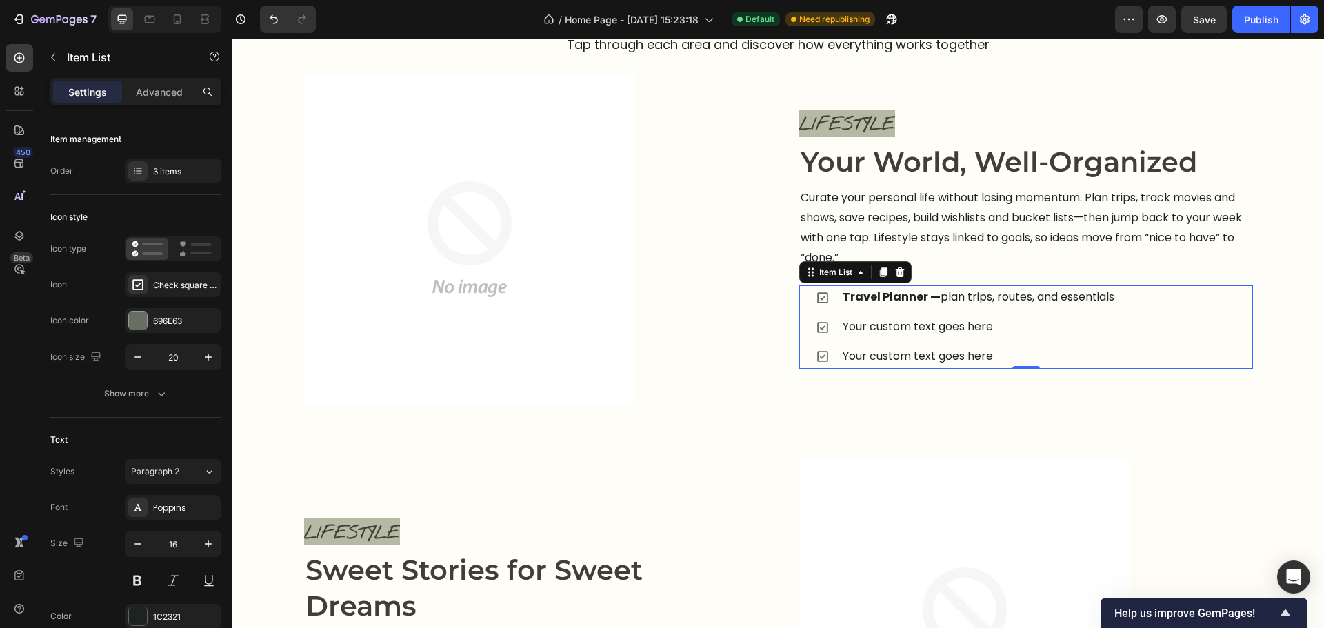
click at [919, 299] on strong "Travel Planner —" at bounding box center [892, 297] width 98 height 16
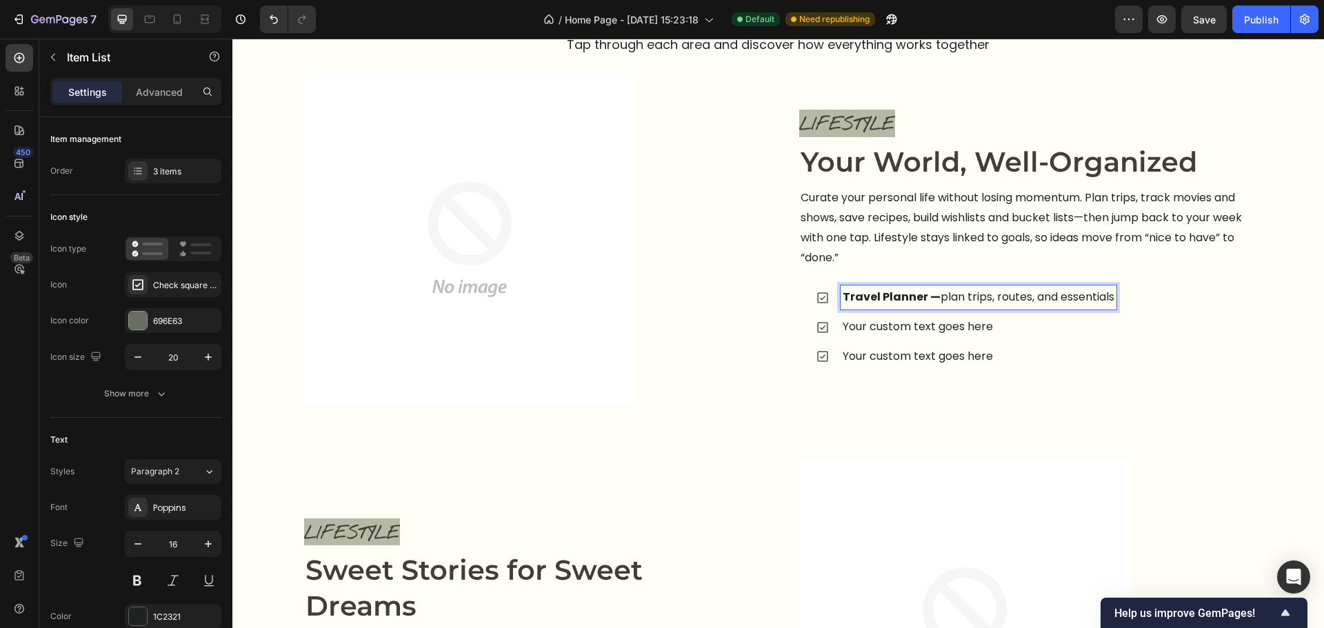
click at [930, 299] on strong "Travel Planner —" at bounding box center [892, 297] width 98 height 16
click at [1049, 397] on div "LIFESTYLE Text block Image Your World, Well-Organized Heading Curate your perso…" at bounding box center [1026, 239] width 454 height 331
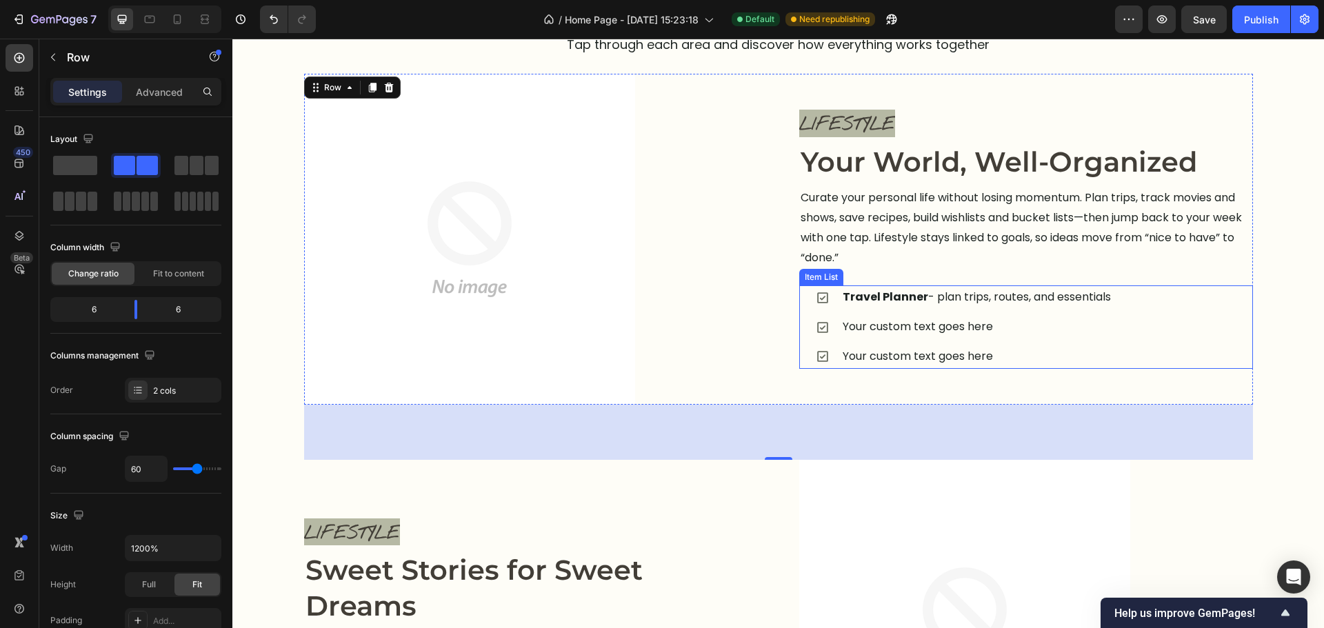
click at [888, 294] on strong "Travel Planner" at bounding box center [886, 297] width 86 height 16
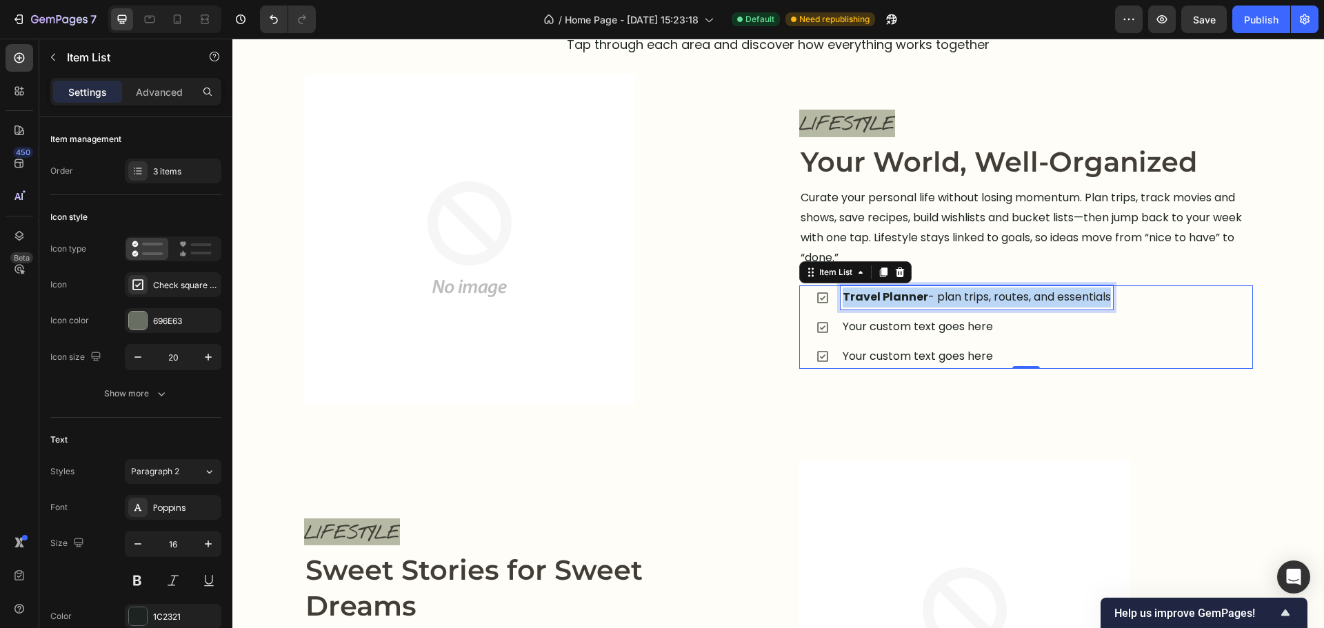
click at [888, 294] on strong "Travel Planner" at bounding box center [886, 297] width 86 height 16
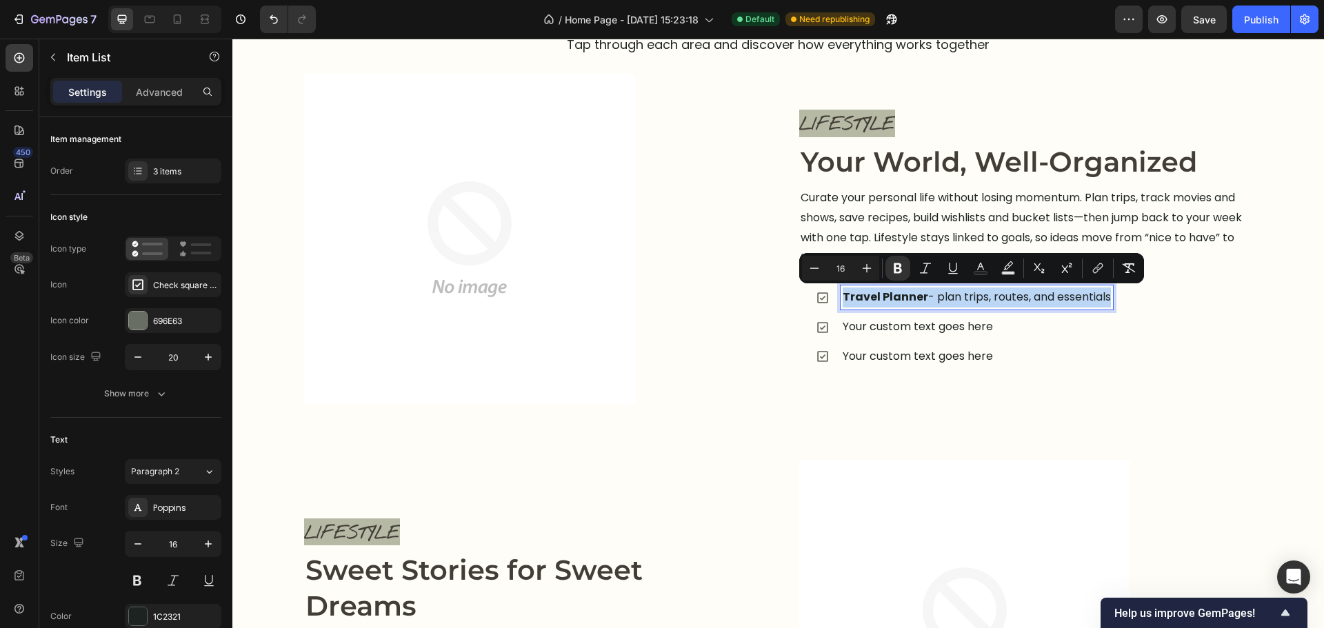
click at [888, 294] on strong "Travel Planner" at bounding box center [886, 297] width 86 height 16
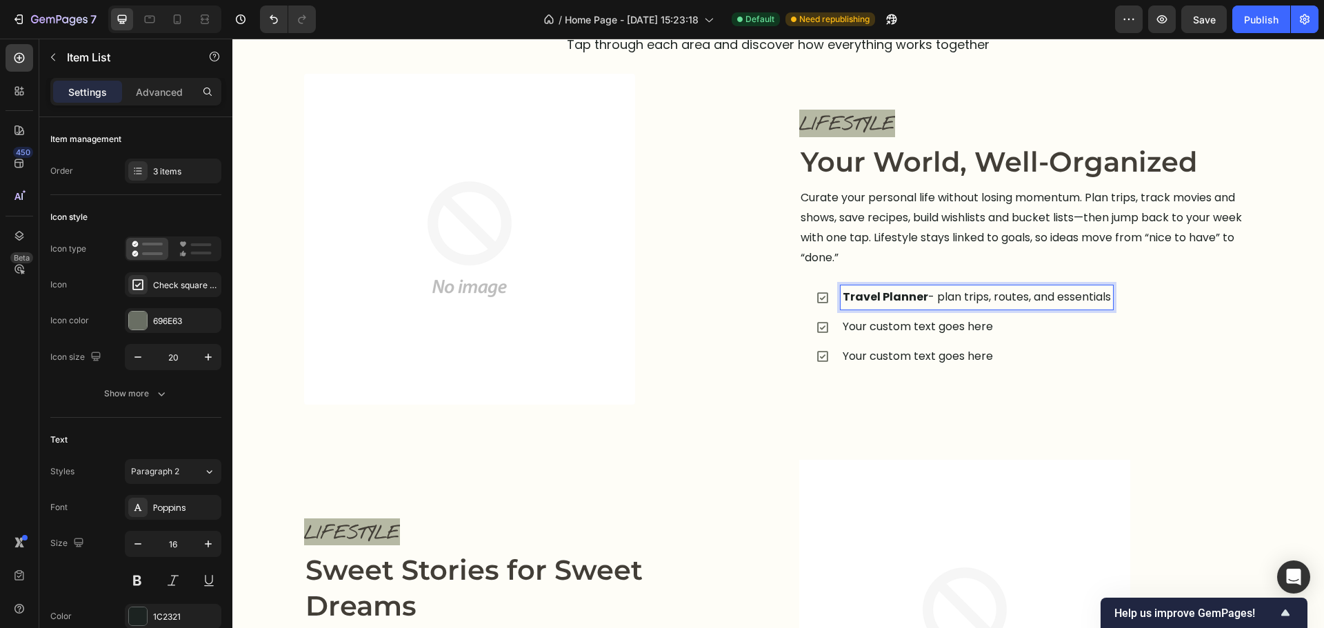
click at [888, 294] on strong "Travel Planner" at bounding box center [886, 297] width 86 height 16
click at [899, 301] on strong "Travel Planner" at bounding box center [886, 297] width 86 height 16
drag, startPoint x: 921, startPoint y: 298, endPoint x: 821, endPoint y: 303, distance: 99.5
click at [821, 303] on div "Travel Planner - plan trips, routes, and essentials" at bounding box center [964, 297] width 297 height 24
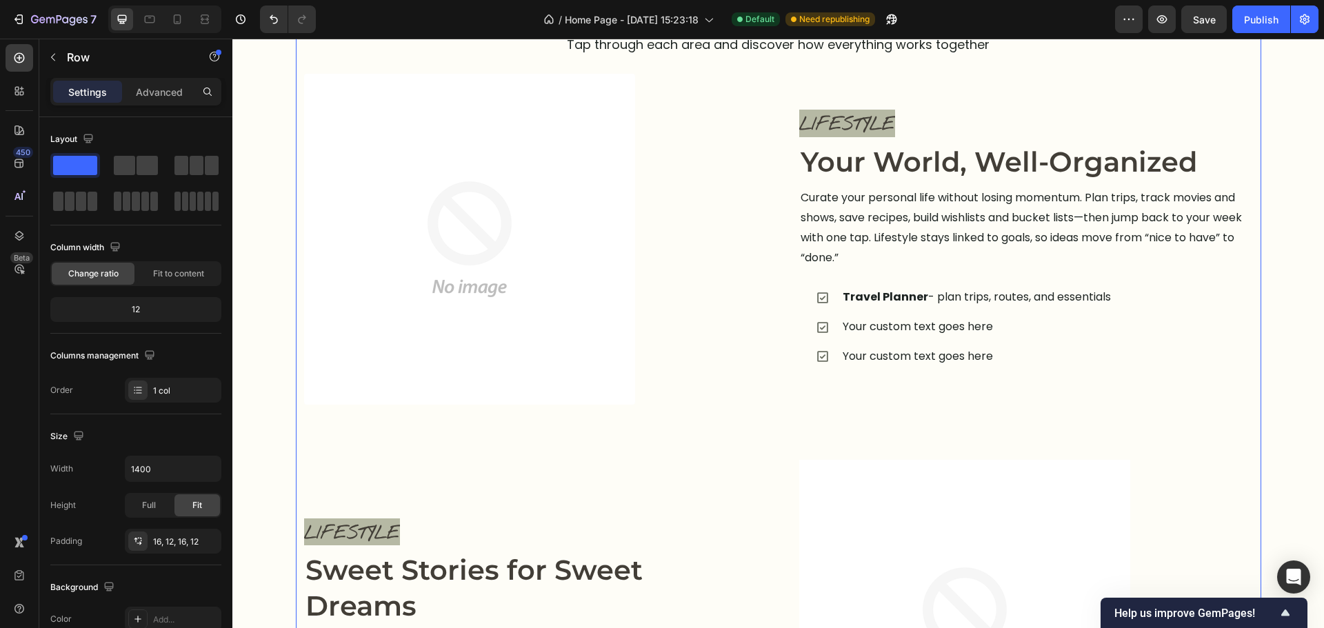
click at [983, 417] on div "Explore the Planner Heading Tap through each area and discover how everything w…" at bounding box center [778, 610] width 949 height 1245
drag, startPoint x: 1020, startPoint y: 299, endPoint x: 1021, endPoint y: 308, distance: 9.8
click at [1020, 299] on p "Travel Planner - plan trips, routes, and essentials" at bounding box center [977, 298] width 268 height 20
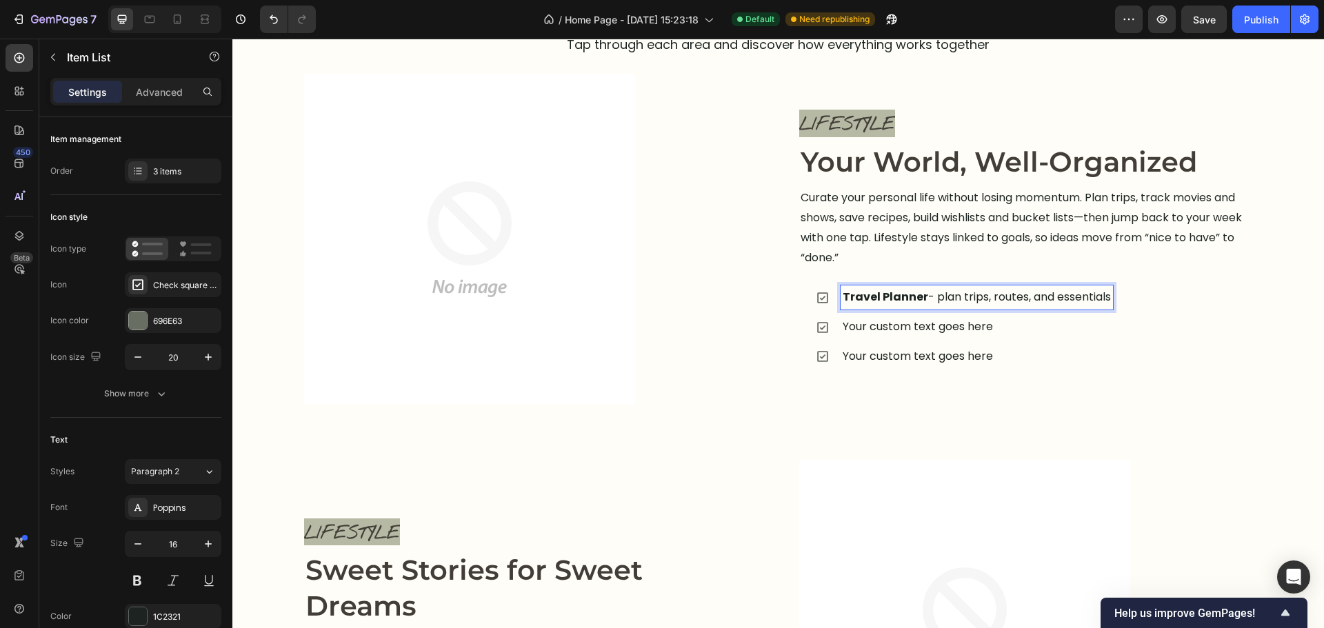
click at [1028, 303] on p "Travel Planner - plan trips, routes, and essentials" at bounding box center [977, 298] width 268 height 20
click at [927, 325] on p "Your custom text goes here" at bounding box center [976, 327] width 266 height 20
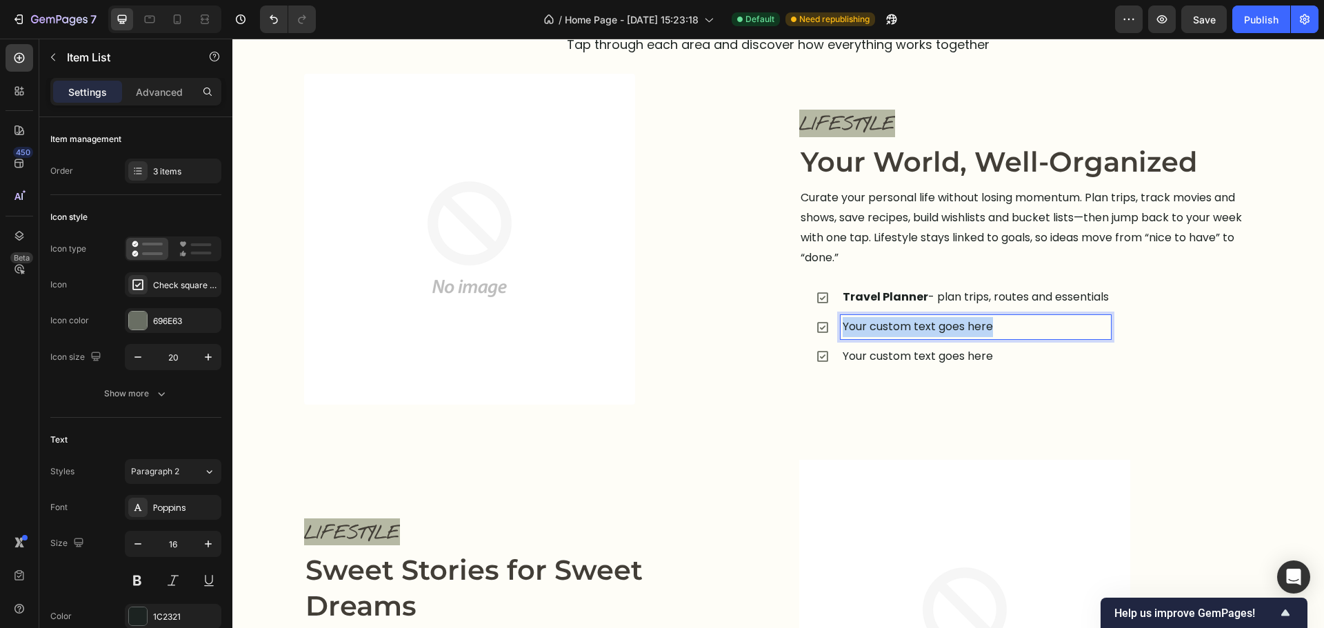
click at [927, 325] on p "Your custom text goes here" at bounding box center [976, 327] width 266 height 20
click at [953, 325] on p "Movies & TV Series — track what to watch next" at bounding box center [976, 327] width 266 height 20
click at [788, 452] on div "Explore the Planner Heading Tap through each area and discover how everything w…" at bounding box center [778, 610] width 949 height 1245
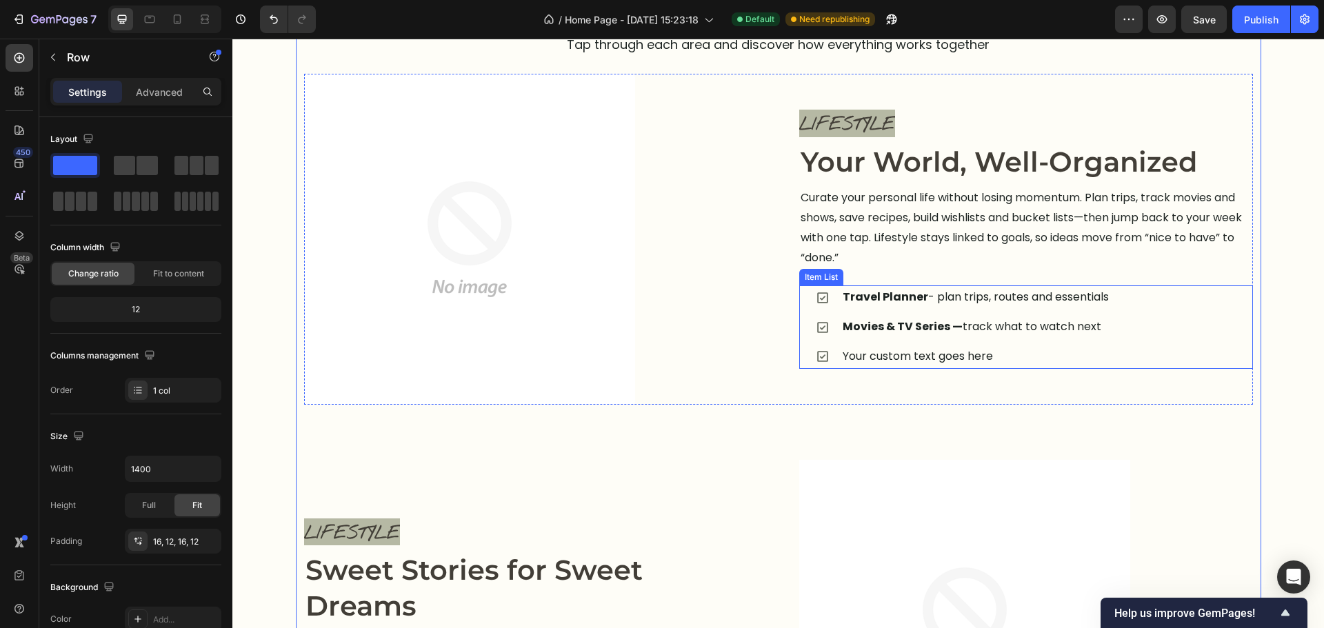
click at [805, 319] on div "Travel Planner - plan trips, routes and essentials Movies & TV Series — track w…" at bounding box center [1026, 326] width 454 height 83
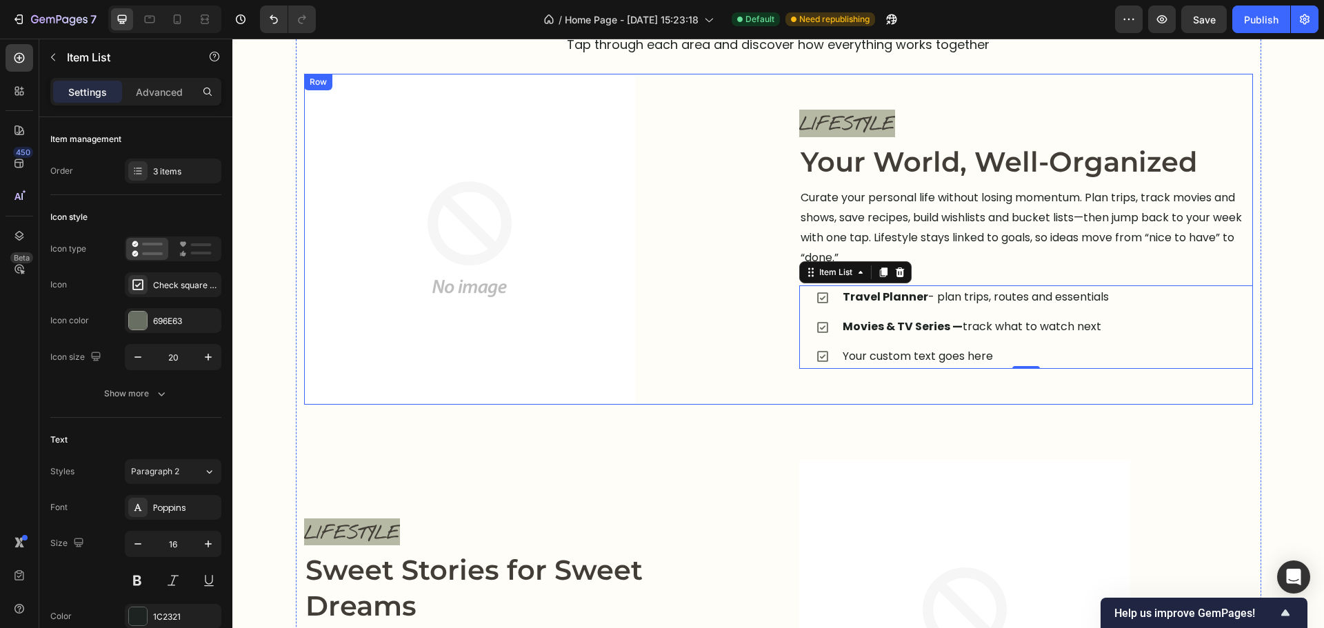
click at [774, 268] on div "LIFESTYLE Text block Image Your World, Well-Organized Heading Curate your perso…" at bounding box center [778, 239] width 949 height 331
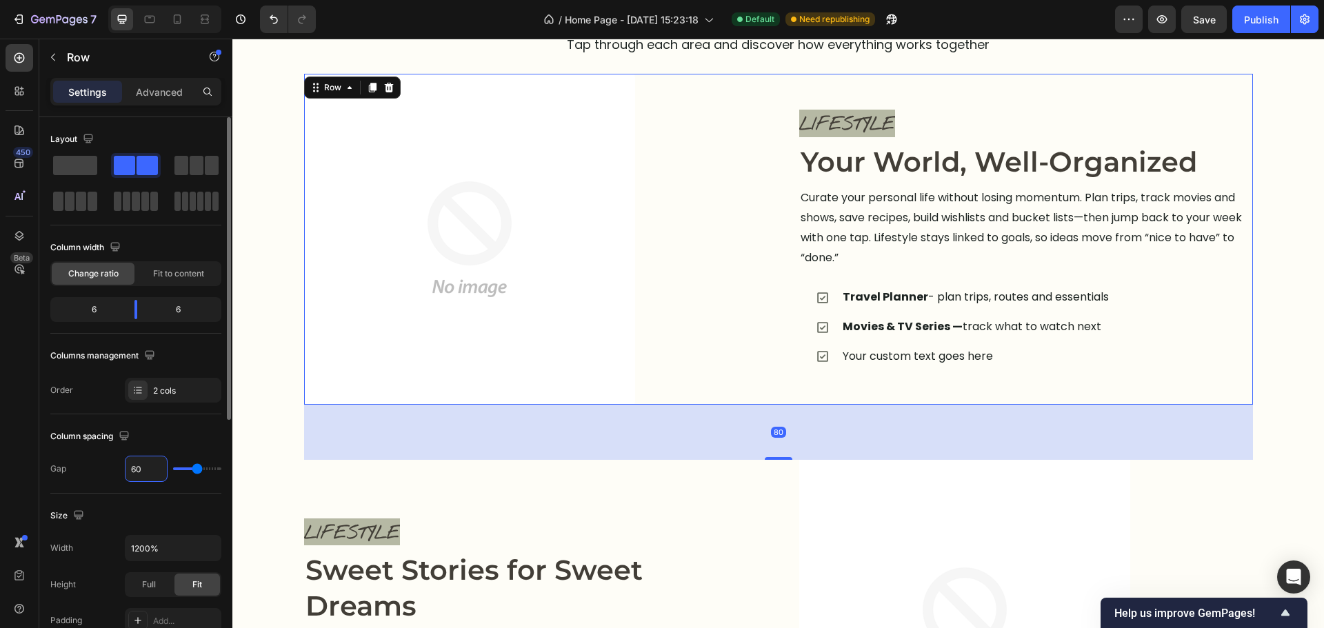
click at [152, 479] on input "60" at bounding box center [146, 469] width 41 height 25
type input "4"
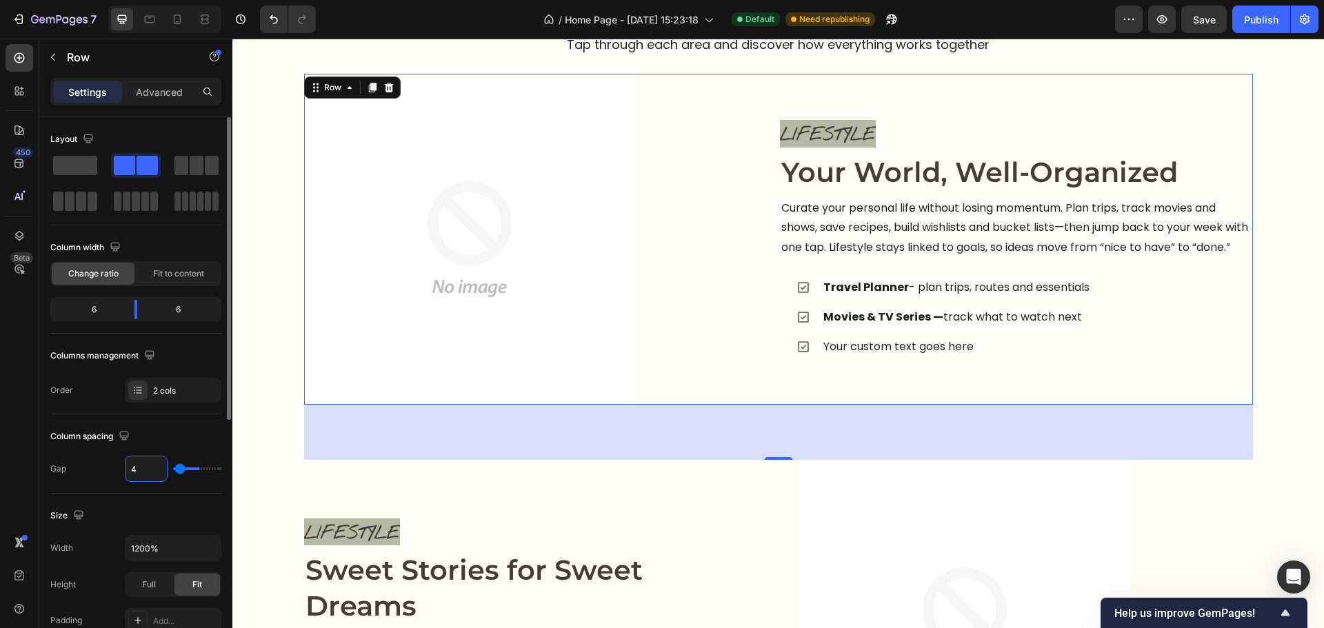
type input "48"
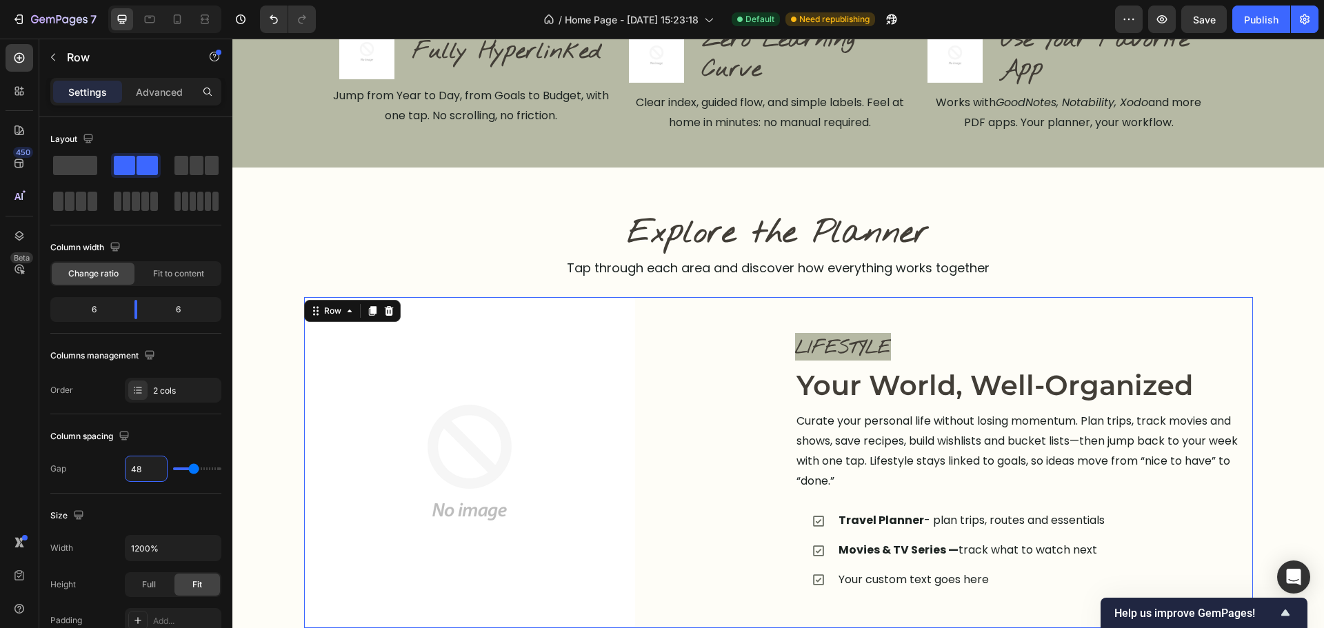
scroll to position [854, 0]
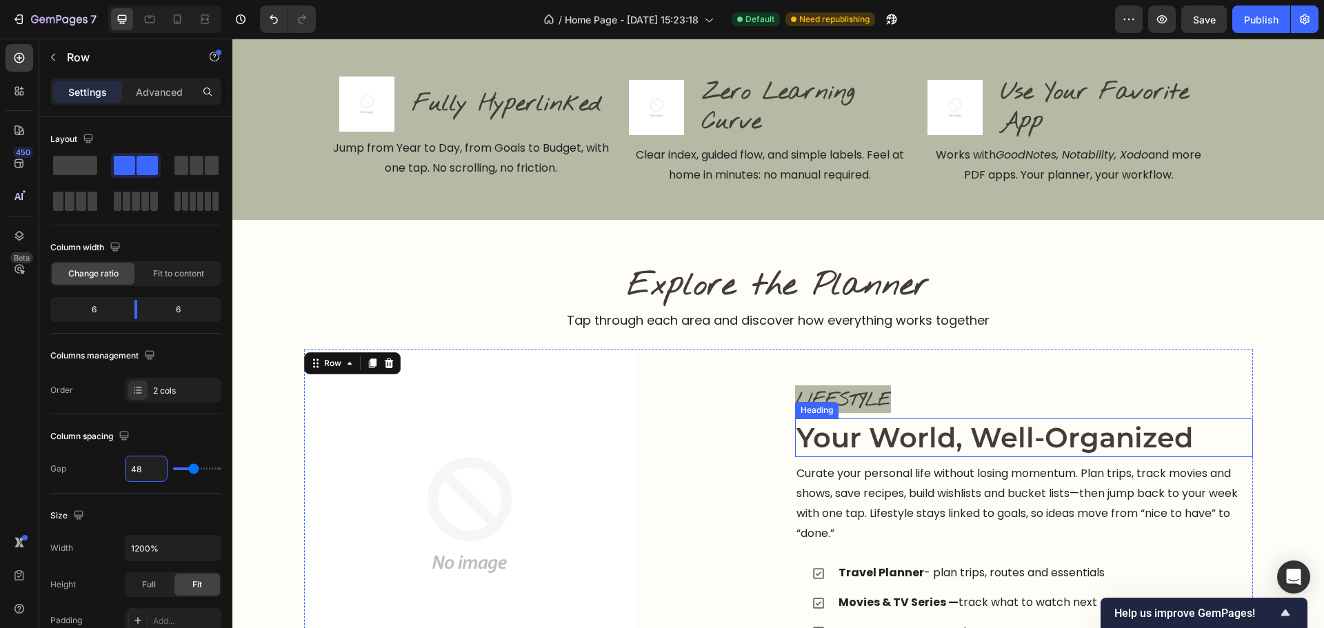
click at [959, 436] on h2 "Your World, Well-Organized" at bounding box center [1024, 438] width 458 height 39
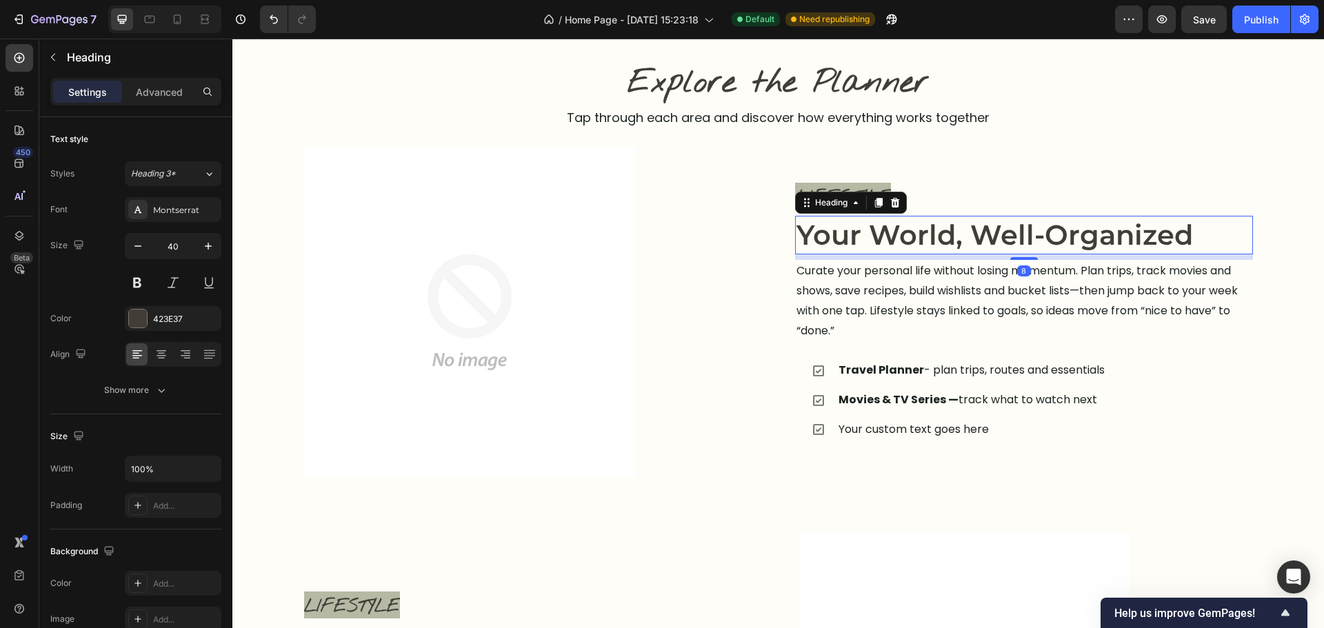
scroll to position [1061, 0]
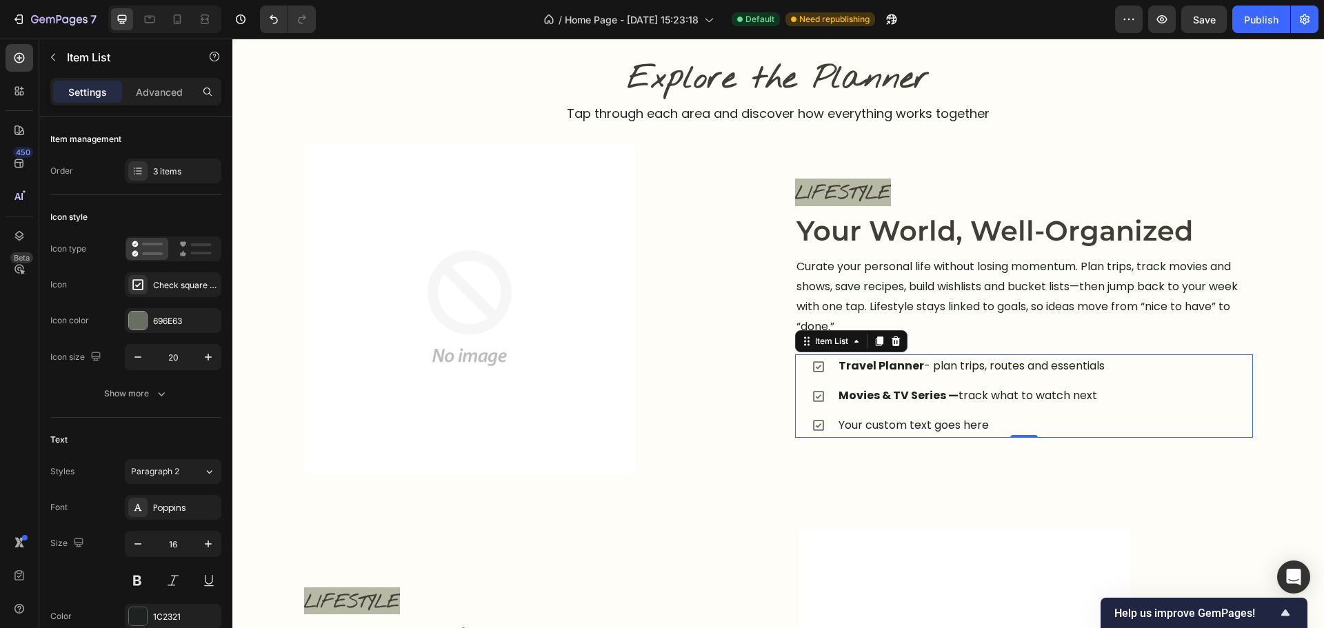
click at [1124, 393] on div "Travel Planner - plan trips, routes and essentials Movies & TV Series — track w…" at bounding box center [1032, 395] width 441 height 83
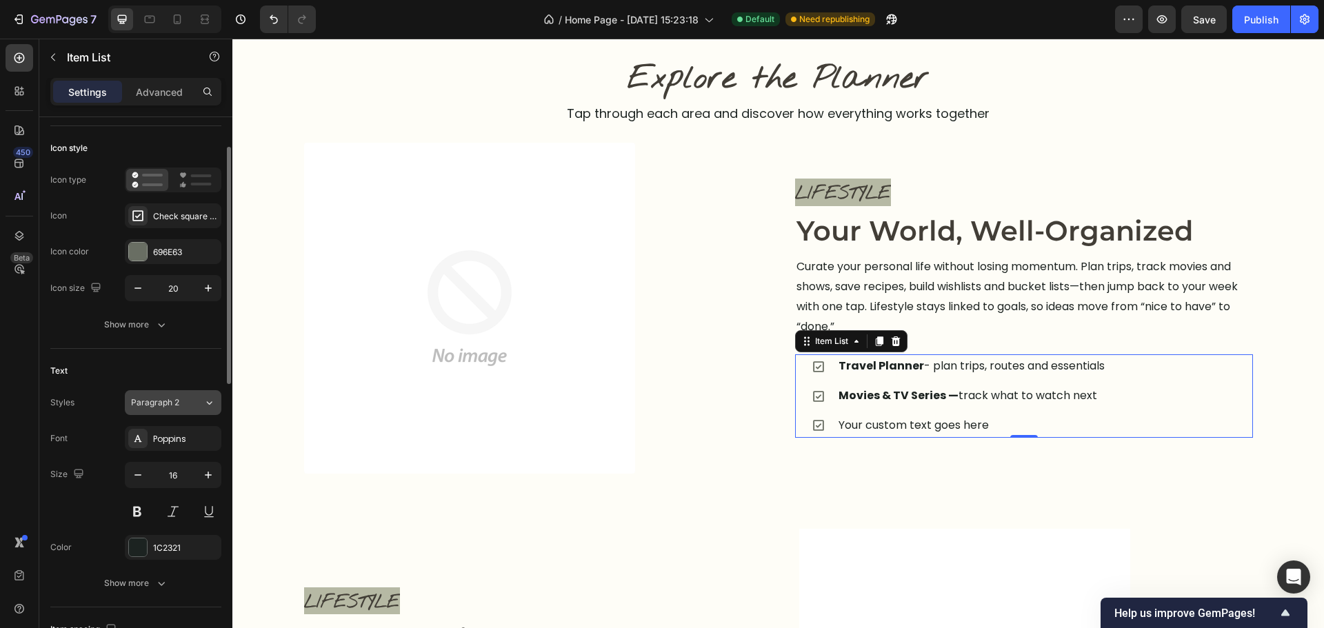
scroll to position [0, 0]
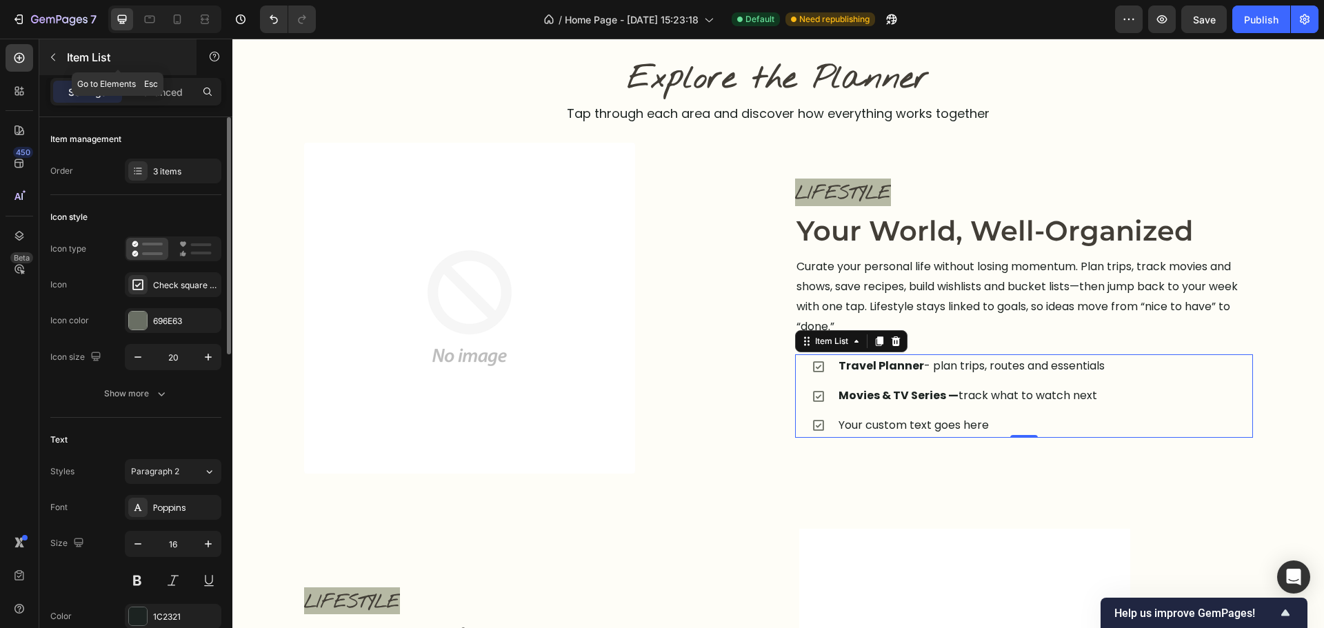
click at [63, 66] on div at bounding box center [53, 57] width 22 height 22
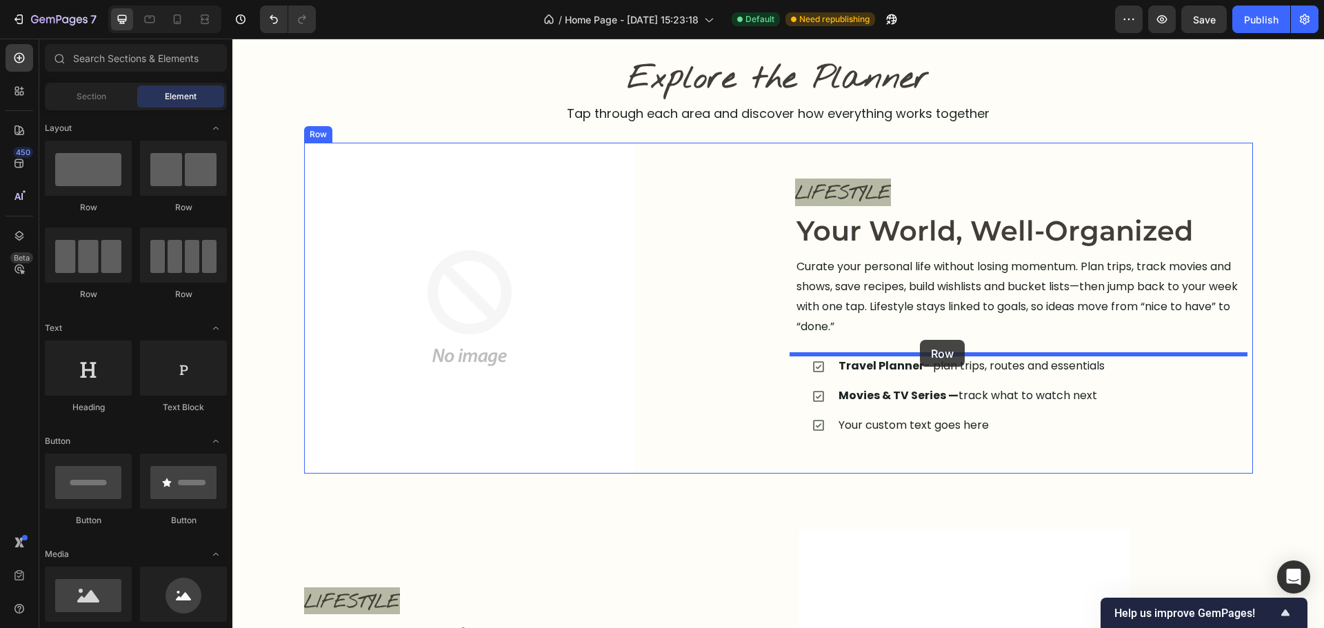
drag, startPoint x: 451, startPoint y: 223, endPoint x: 920, endPoint y: 340, distance: 483.4
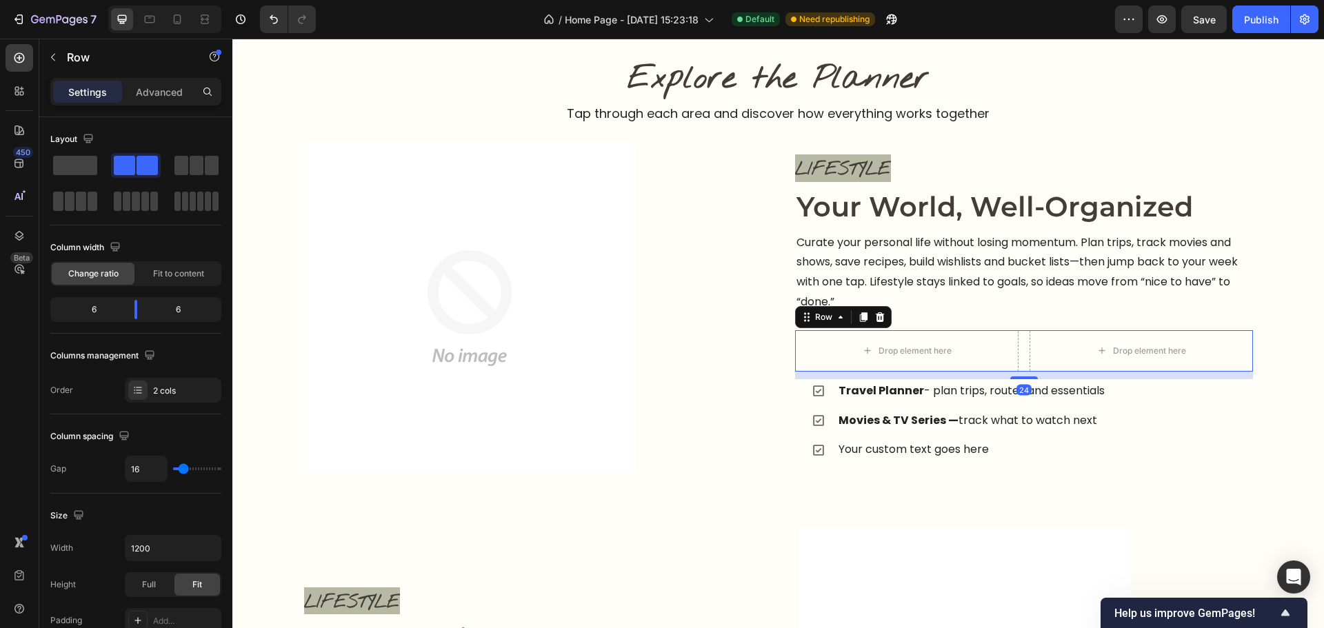
drag, startPoint x: 1025, startPoint y: 382, endPoint x: 1008, endPoint y: 337, distance: 48.0
click at [1032, 328] on div "LIFESTYLE Text block Image Your World, Well-Organized Heading Curate your perso…" at bounding box center [1024, 308] width 458 height 331
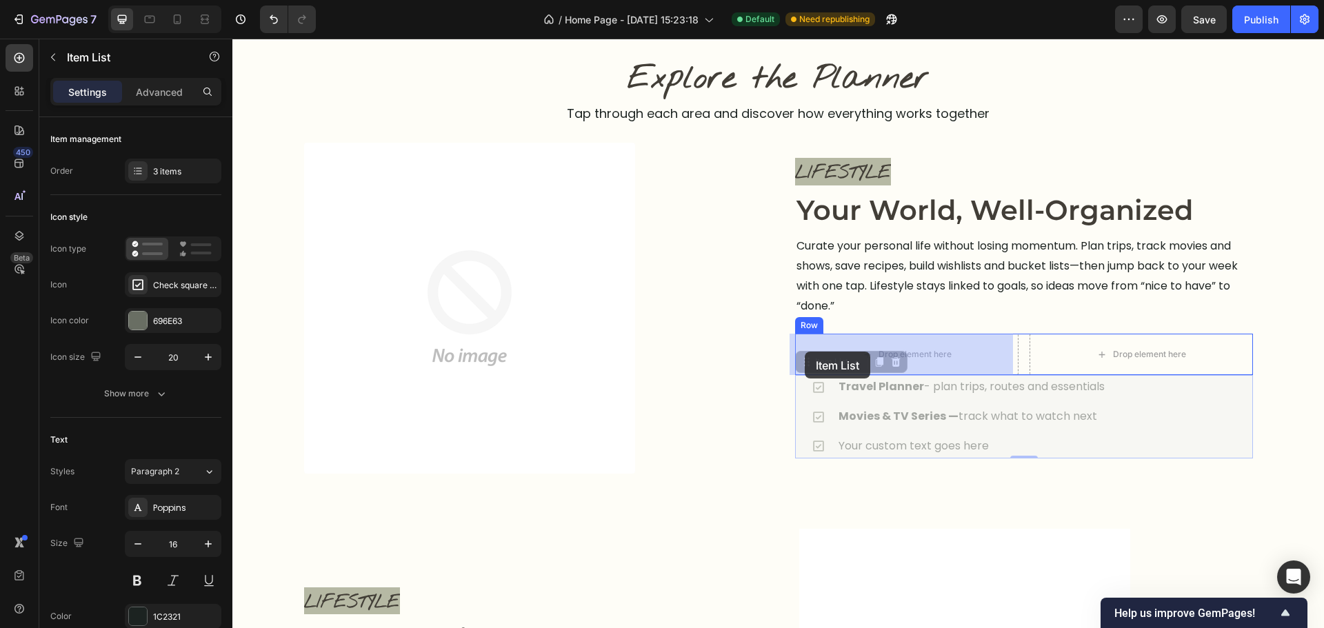
drag, startPoint x: 798, startPoint y: 419, endPoint x: 805, endPoint y: 352, distance: 67.2
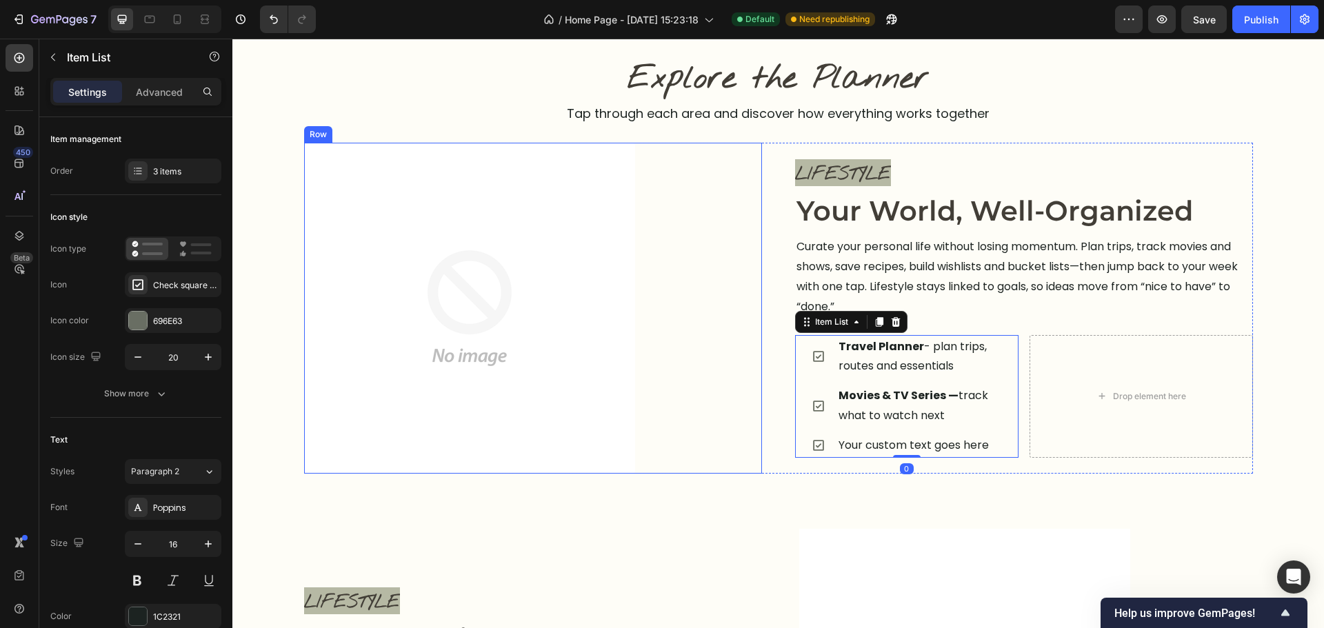
drag, startPoint x: 672, startPoint y: 467, endPoint x: 694, endPoint y: 460, distance: 23.1
click at [672, 467] on div "Image Row" at bounding box center [533, 308] width 458 height 331
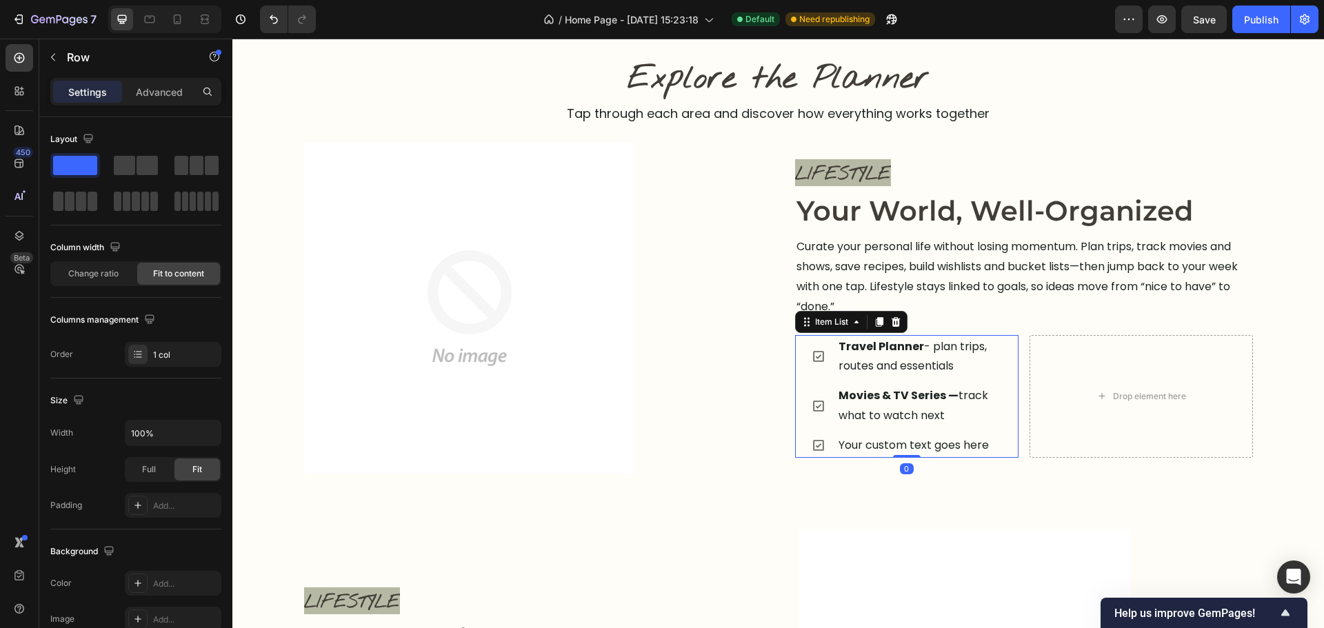
click at [816, 381] on div "Travel Planner - plan trips, routes and essentials Movies & TV Series — track w…" at bounding box center [915, 396] width 207 height 123
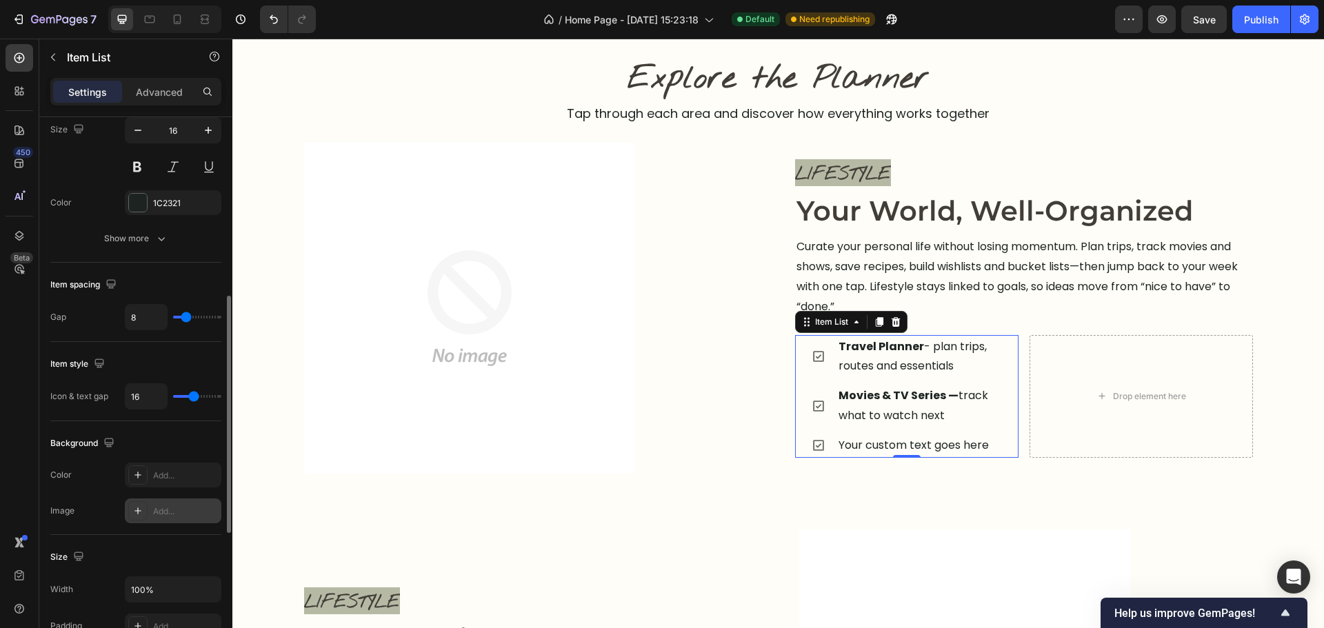
scroll to position [690, 0]
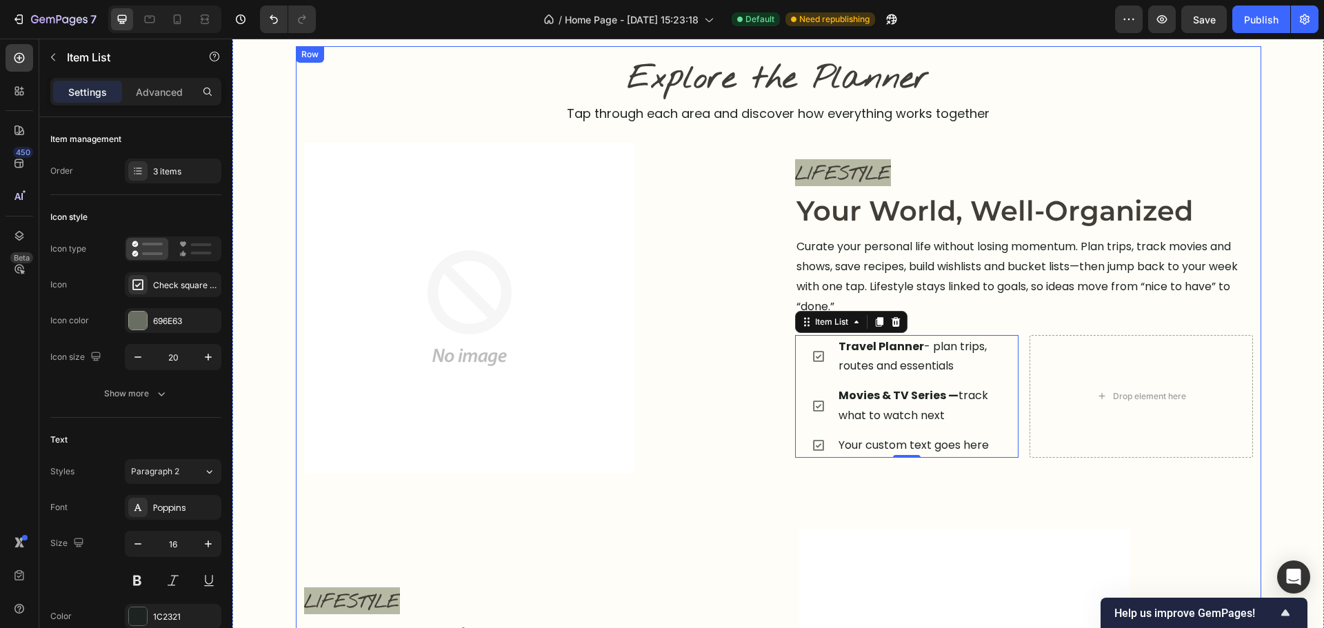
scroll to position [690, 0]
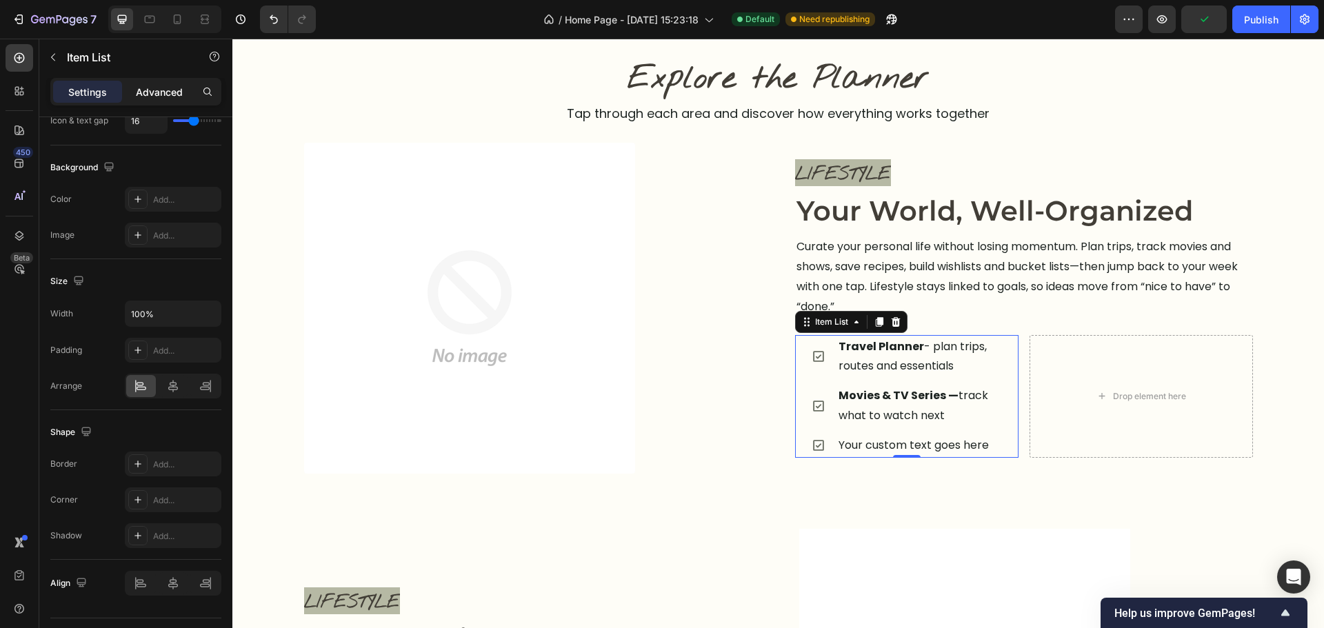
click at [164, 97] on p "Advanced" at bounding box center [159, 92] width 47 height 14
type input "100%"
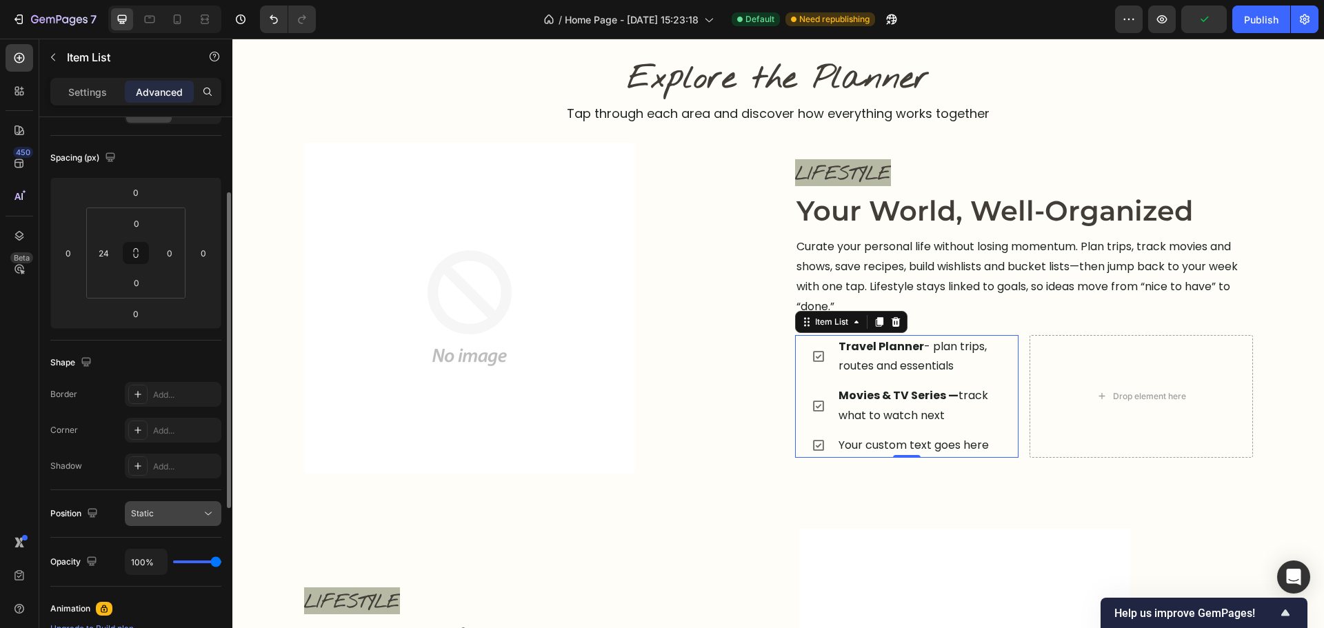
scroll to position [62, 0]
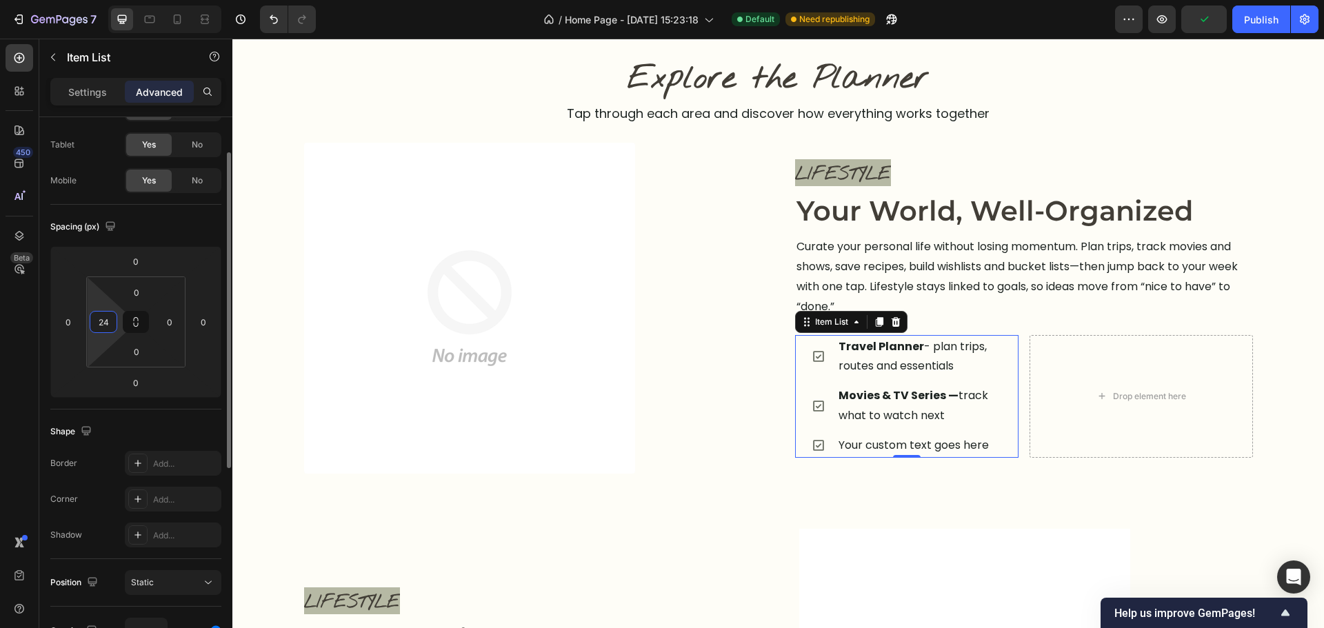
click at [105, 323] on input "24" at bounding box center [103, 322] width 21 height 21
type input "0"
click at [177, 241] on div "Spacing (px) 0 0 0 0 0 0 0 0" at bounding box center [135, 307] width 171 height 205
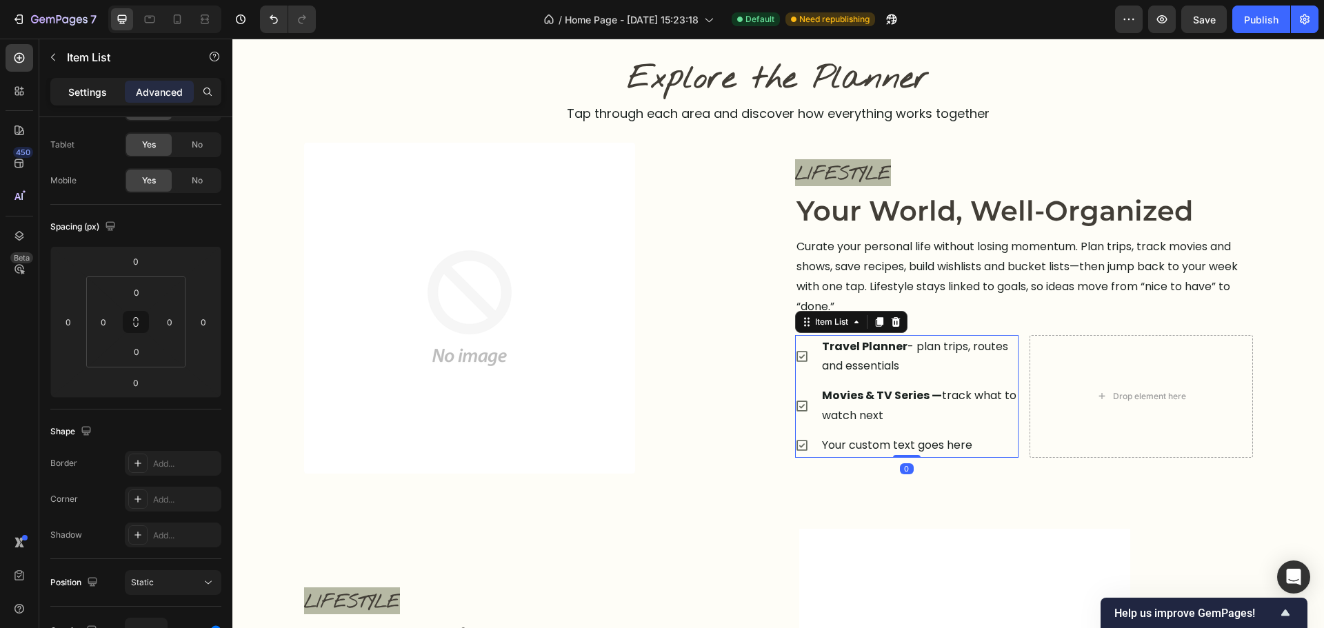
click at [67, 93] on div "Settings" at bounding box center [87, 92] width 69 height 22
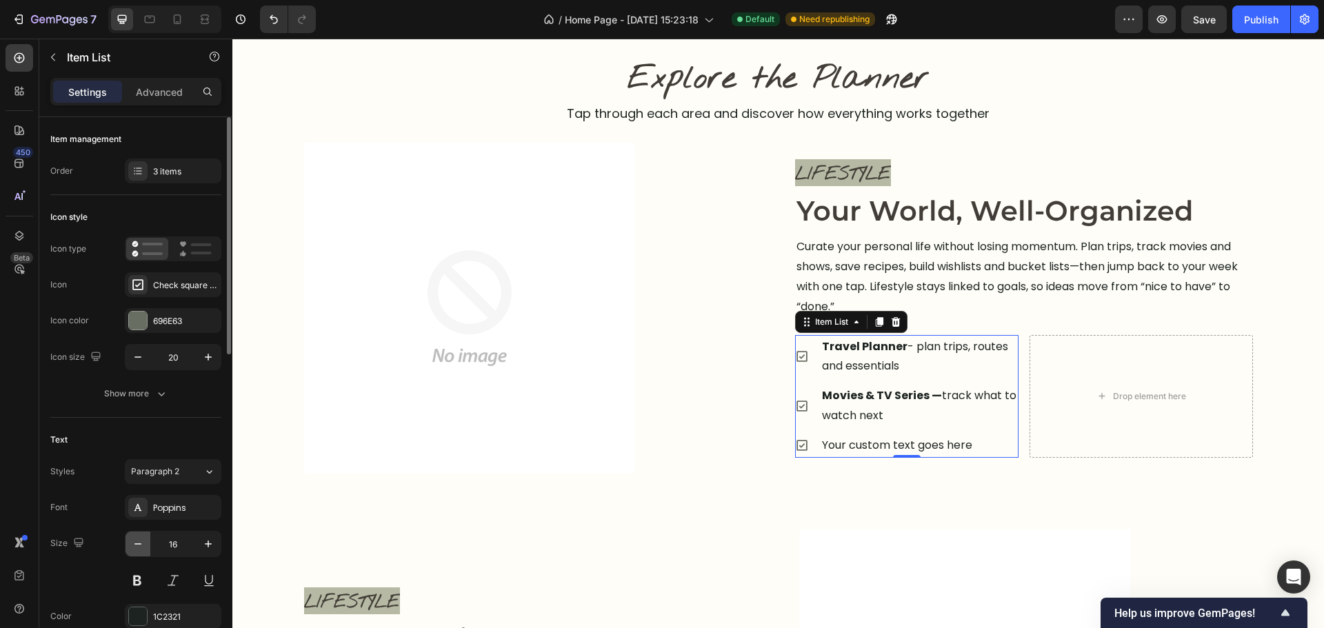
scroll to position [345, 0]
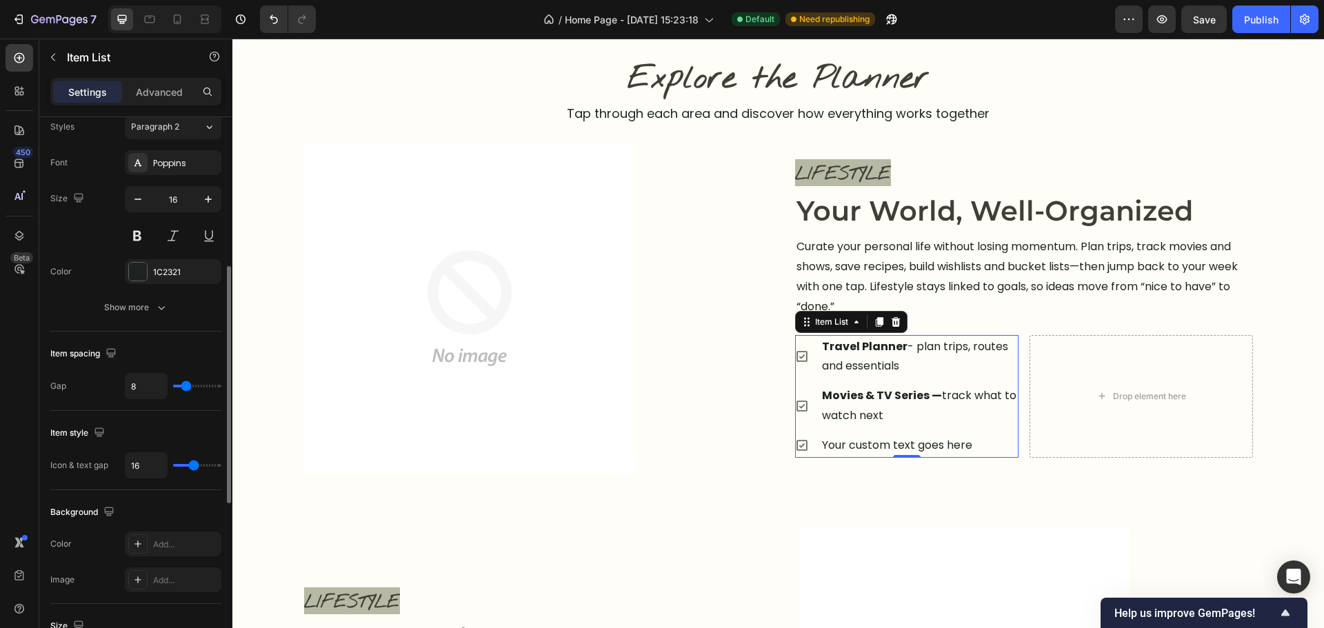
click at [143, 485] on div "Item style Icon & text gap 16" at bounding box center [135, 450] width 171 height 79
click at [143, 474] on input "16" at bounding box center [146, 465] width 41 height 25
type input "8"
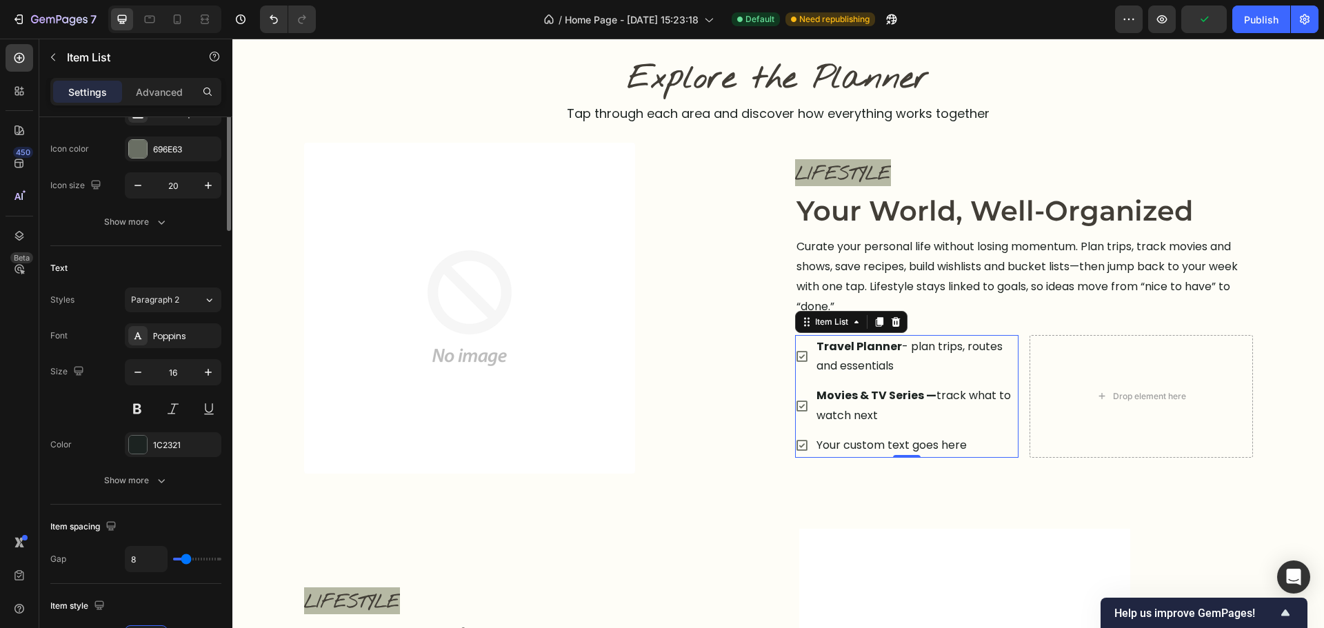
scroll to position [0, 0]
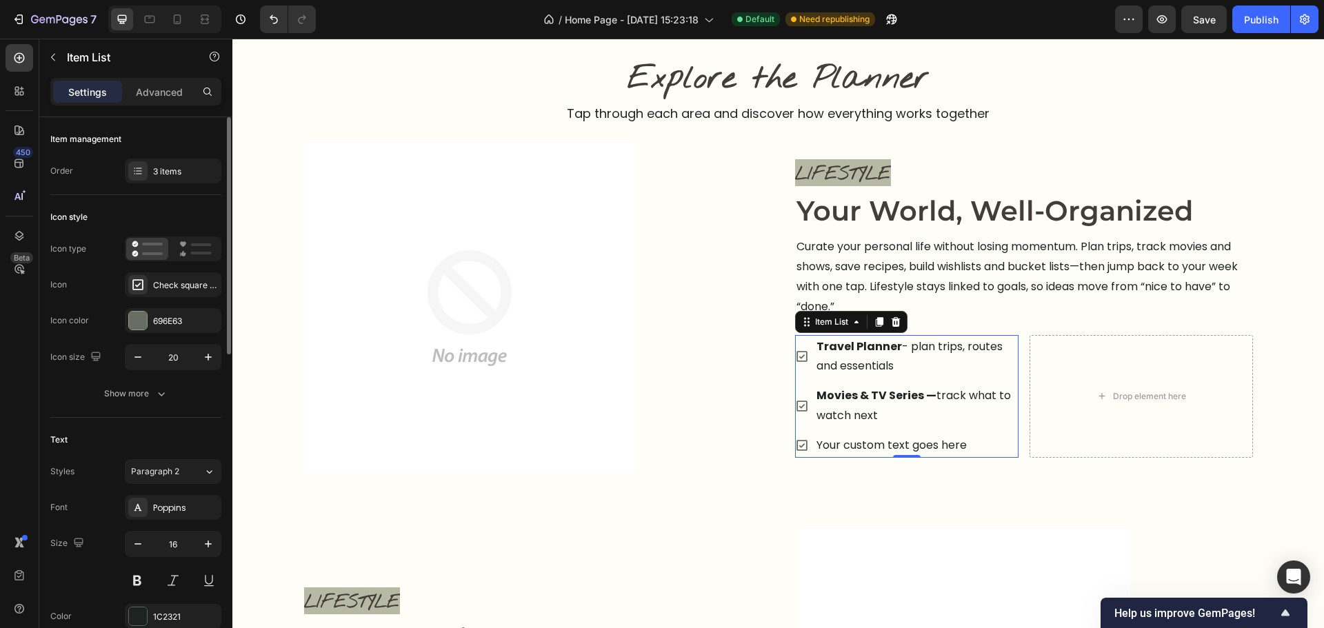
type input "8"
click at [138, 410] on div "Icon style Icon type Icon Check square bold Icon color 696E63 Icon size 20 Show…" at bounding box center [135, 306] width 171 height 223
click at [142, 408] on div "Icon style Icon type Icon Check square bold Icon color 696E63 Icon size 20 Show…" at bounding box center [135, 306] width 171 height 223
click at [149, 390] on div "Show more" at bounding box center [136, 394] width 64 height 14
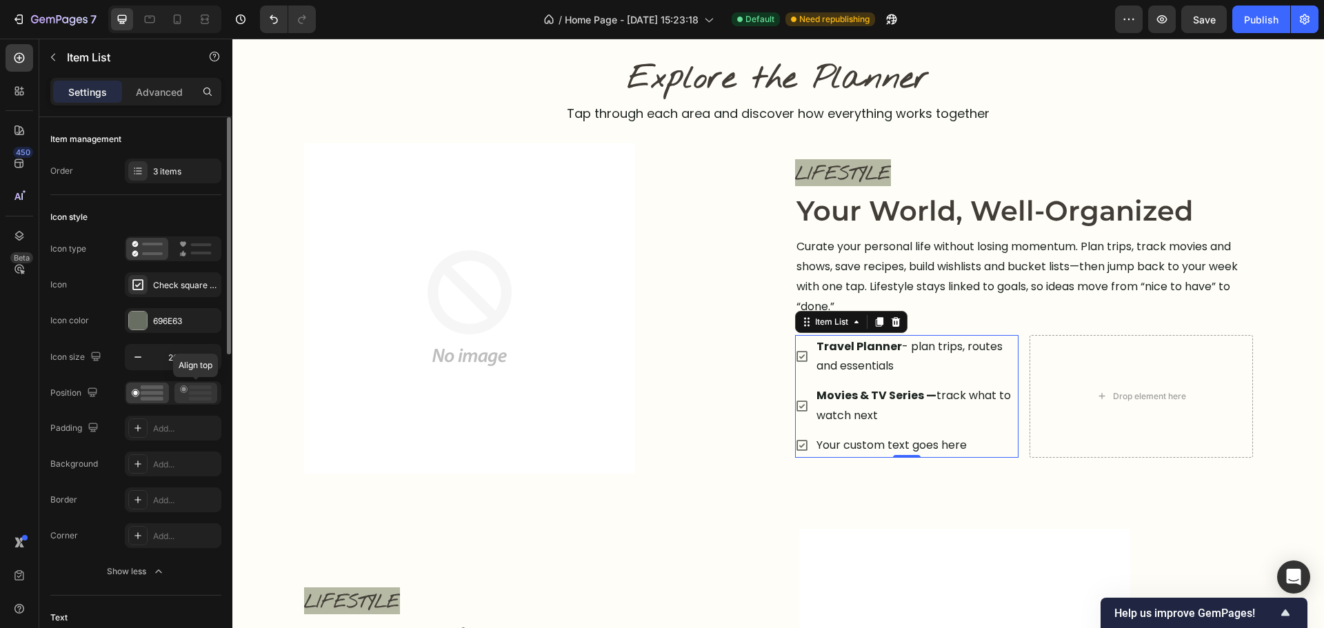
click at [197, 386] on rect at bounding box center [200, 387] width 23 height 4
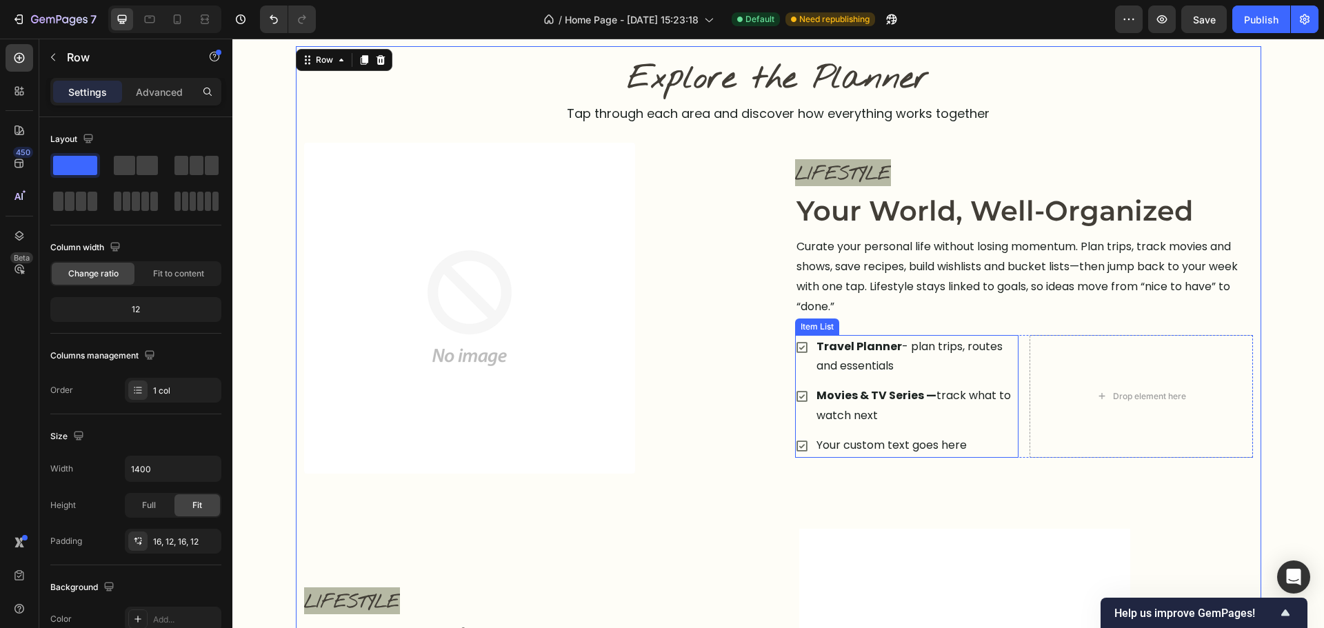
click at [948, 355] on p "Travel Planner - plan trips, routes and essentials" at bounding box center [916, 357] width 200 height 40
click at [801, 411] on div "Movies & TV Series — track what to watch next" at bounding box center [906, 406] width 223 height 44
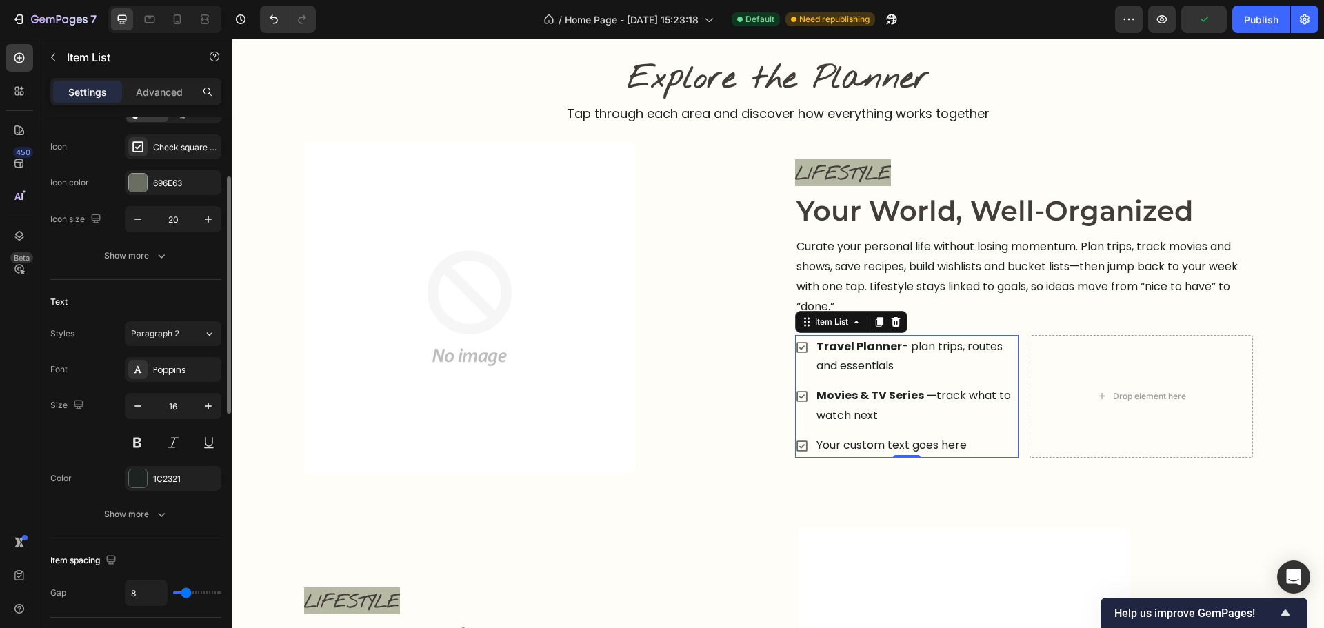
scroll to position [345, 0]
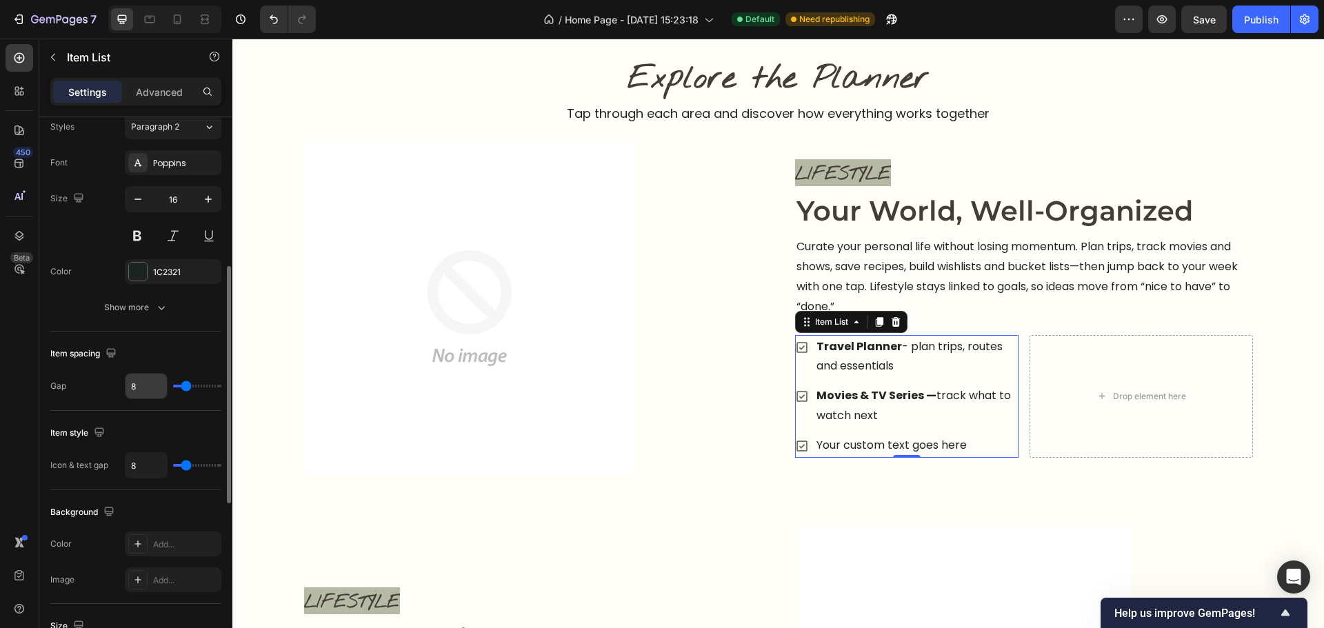
click at [139, 390] on input "8" at bounding box center [146, 386] width 41 height 25
type input "4"
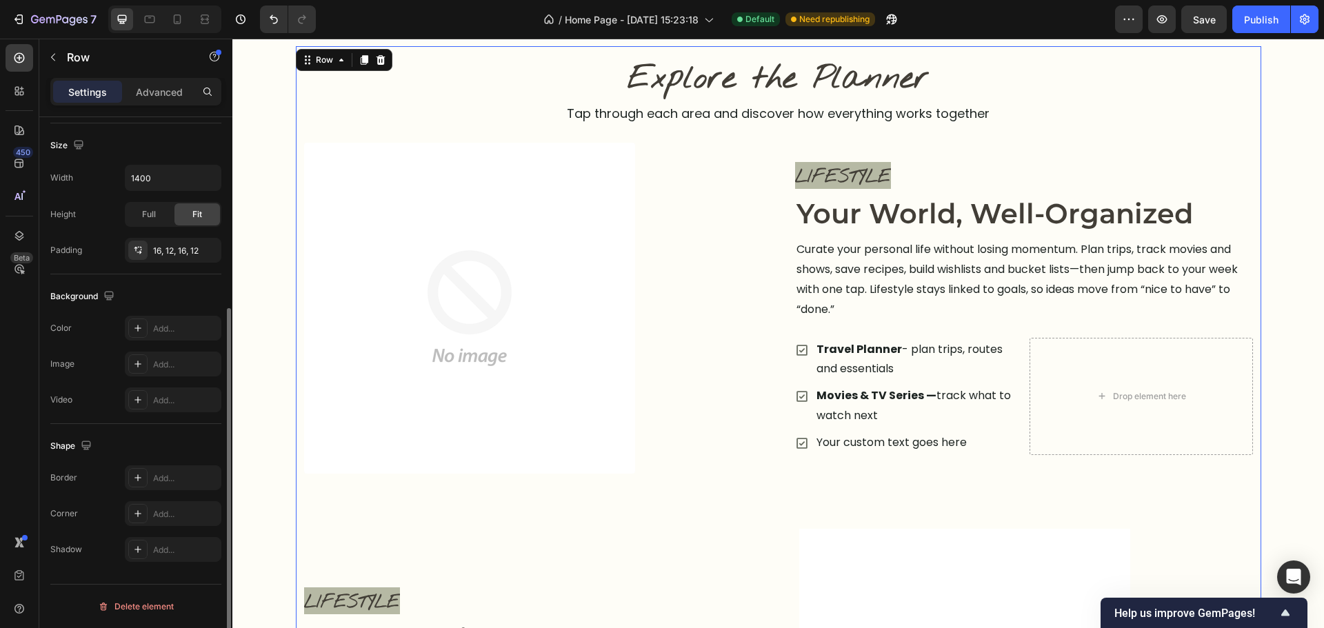
scroll to position [0, 0]
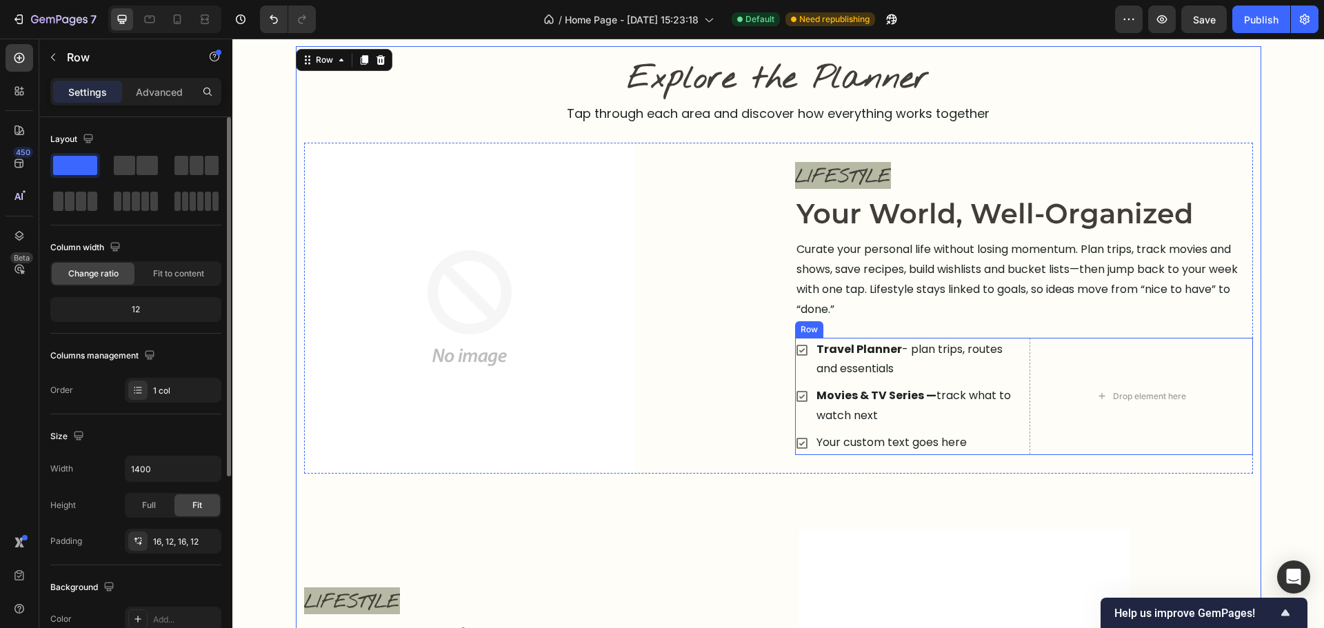
click at [1020, 376] on div "Travel Planner - plan trips, routes and essentials Movies & TV Series — track w…" at bounding box center [1024, 396] width 458 height 117
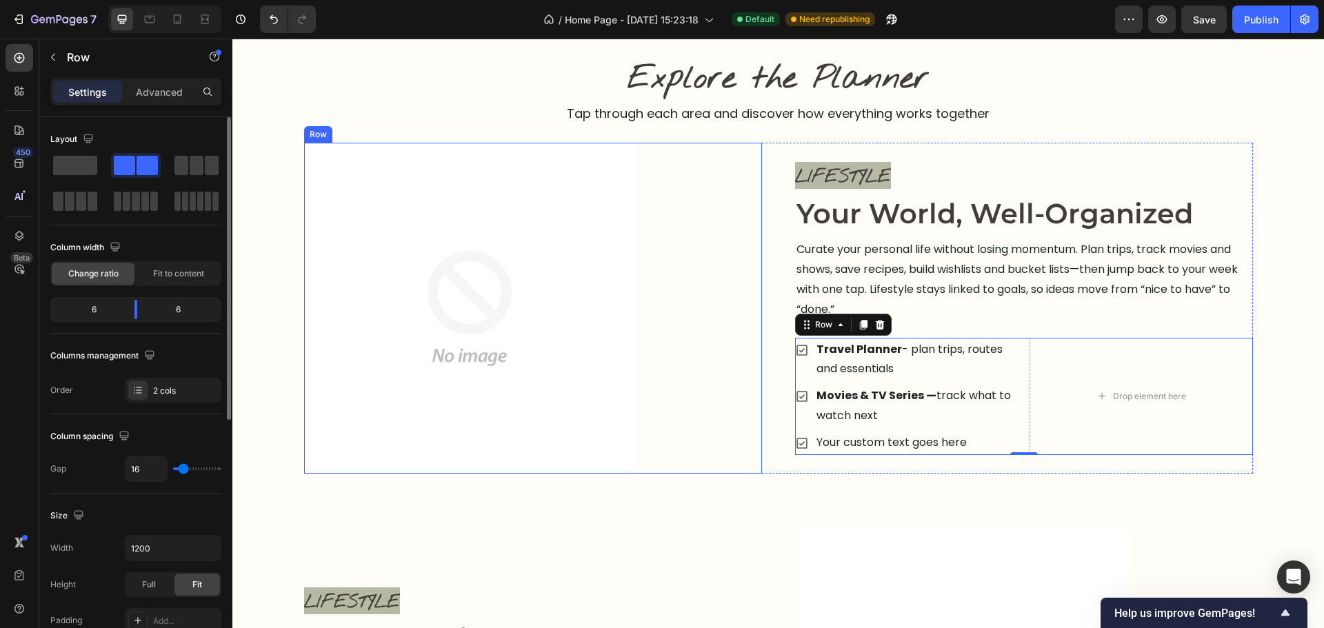
click at [723, 397] on div "Image Row" at bounding box center [533, 308] width 458 height 331
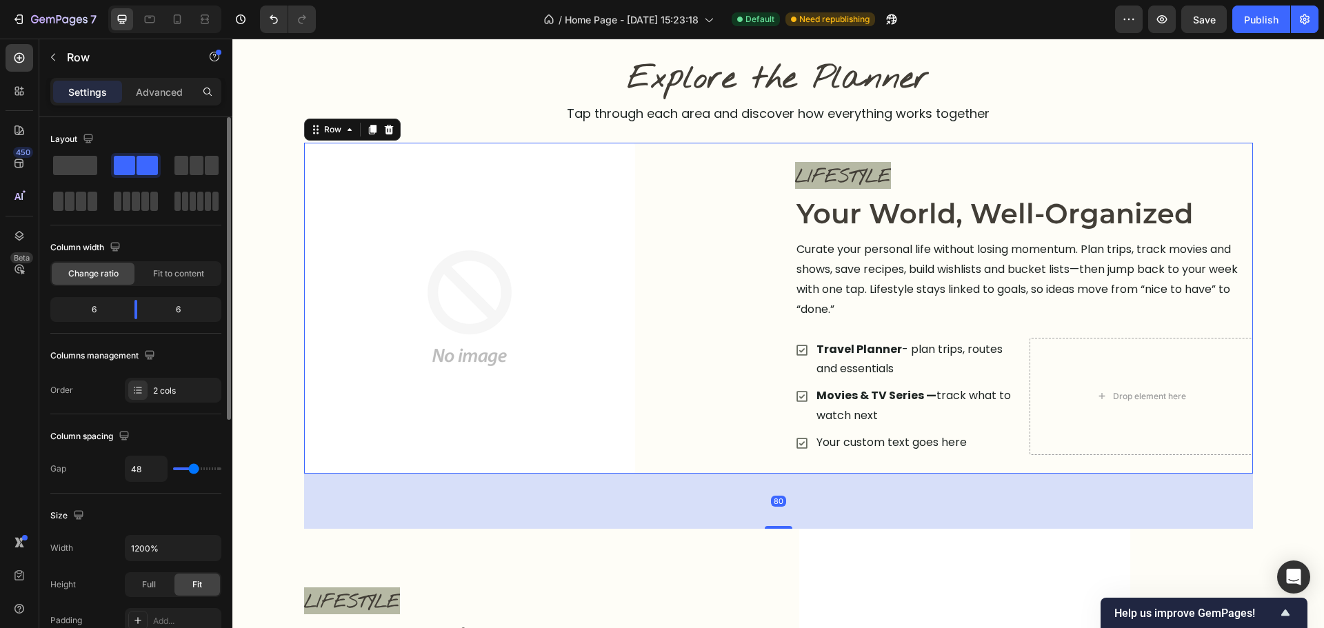
click at [773, 382] on div "LIFESTYLE Text block Image Your World, Well-Organized Heading Curate your perso…" at bounding box center [778, 308] width 949 height 331
type input "2"
type input "24"
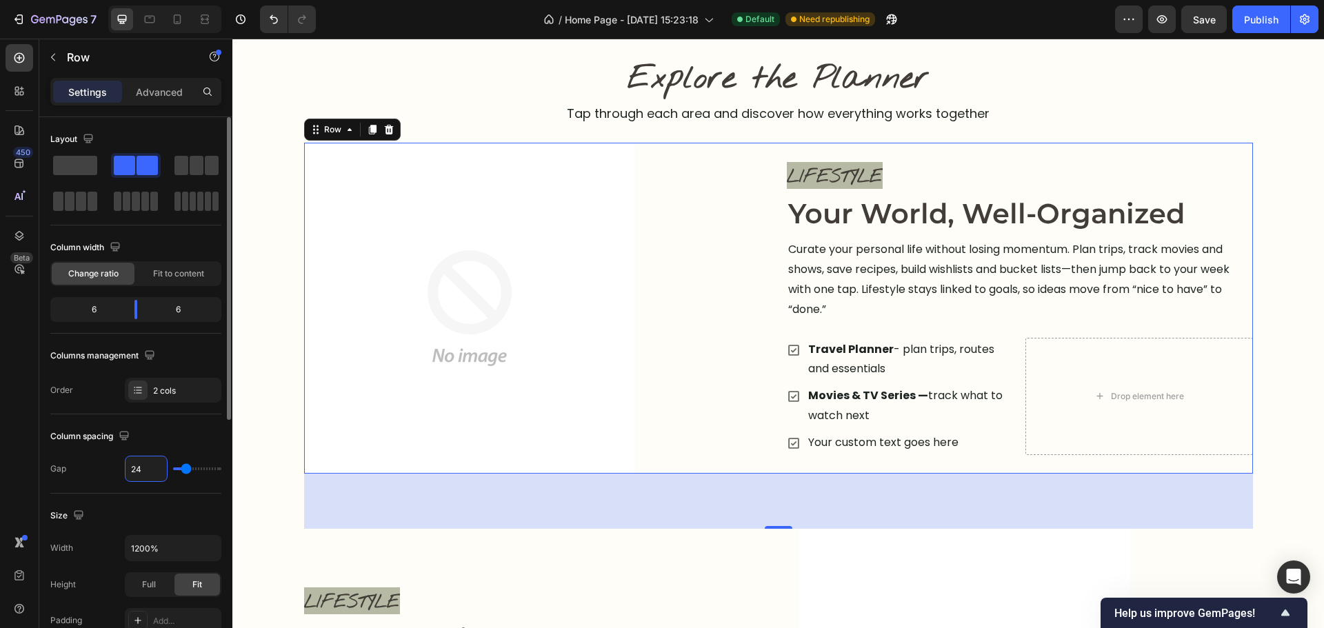
click at [122, 472] on div "Gap 24" at bounding box center [135, 469] width 171 height 26
click at [146, 470] on input "24" at bounding box center [146, 469] width 41 height 25
click at [148, 468] on input "24" at bounding box center [146, 469] width 41 height 25
type input "0"
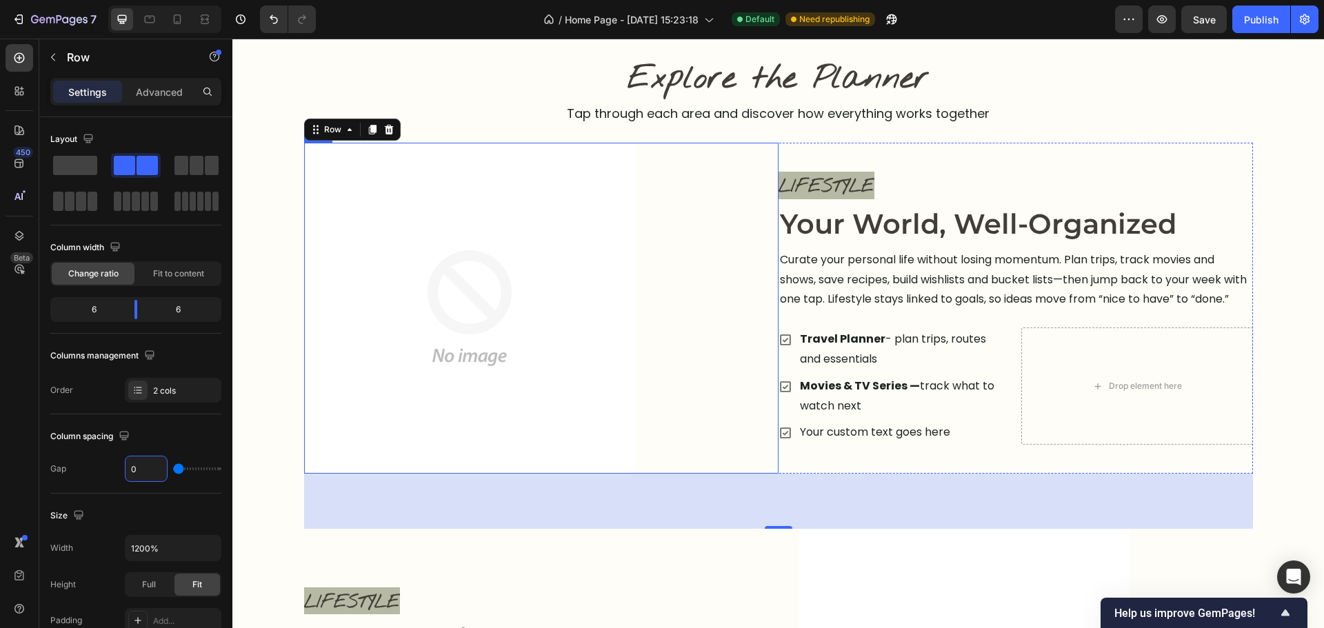
click at [683, 301] on div "Image Row" at bounding box center [541, 308] width 474 height 331
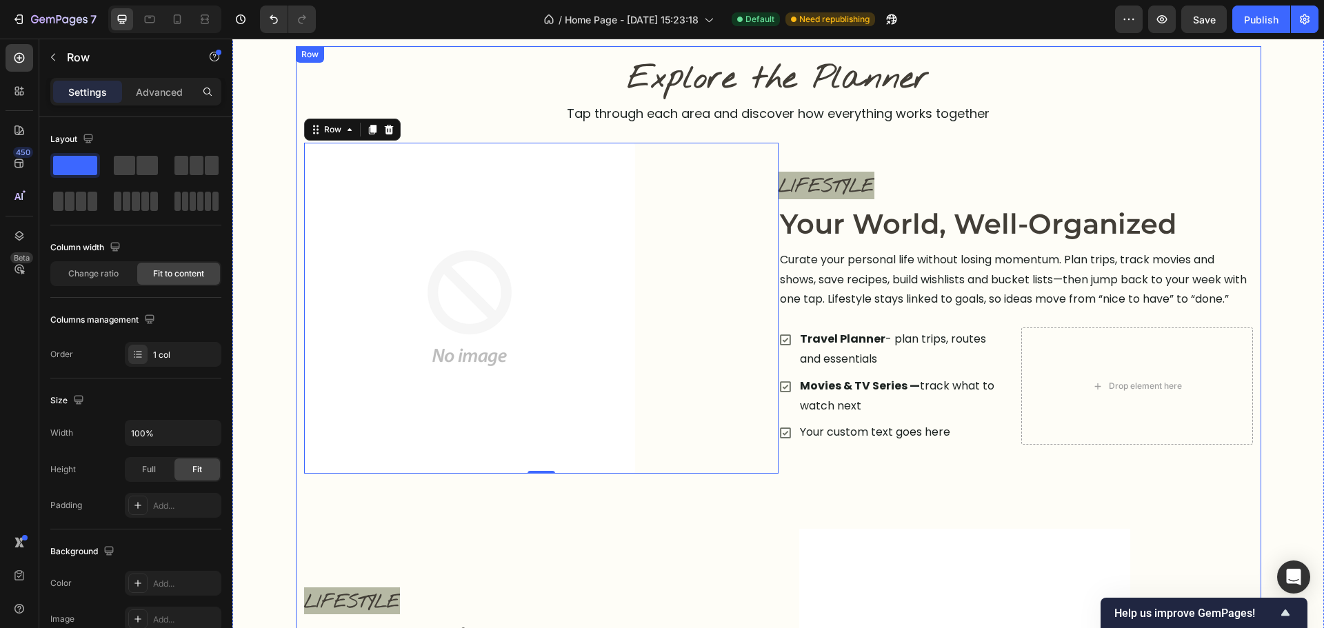
drag, startPoint x: 908, startPoint y: 505, endPoint x: 981, endPoint y: 461, distance: 85.6
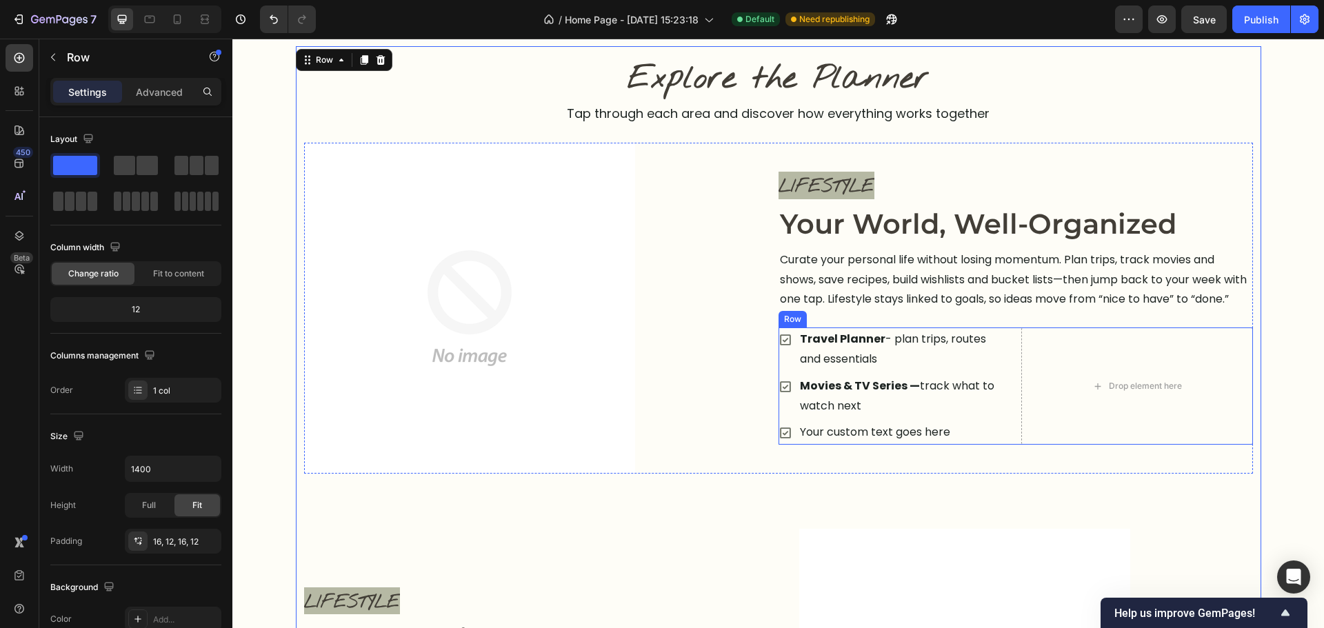
click at [1012, 414] on div "Travel Planner - plan trips, routes and essentials Movies & TV Series — track w…" at bounding box center [1016, 386] width 474 height 117
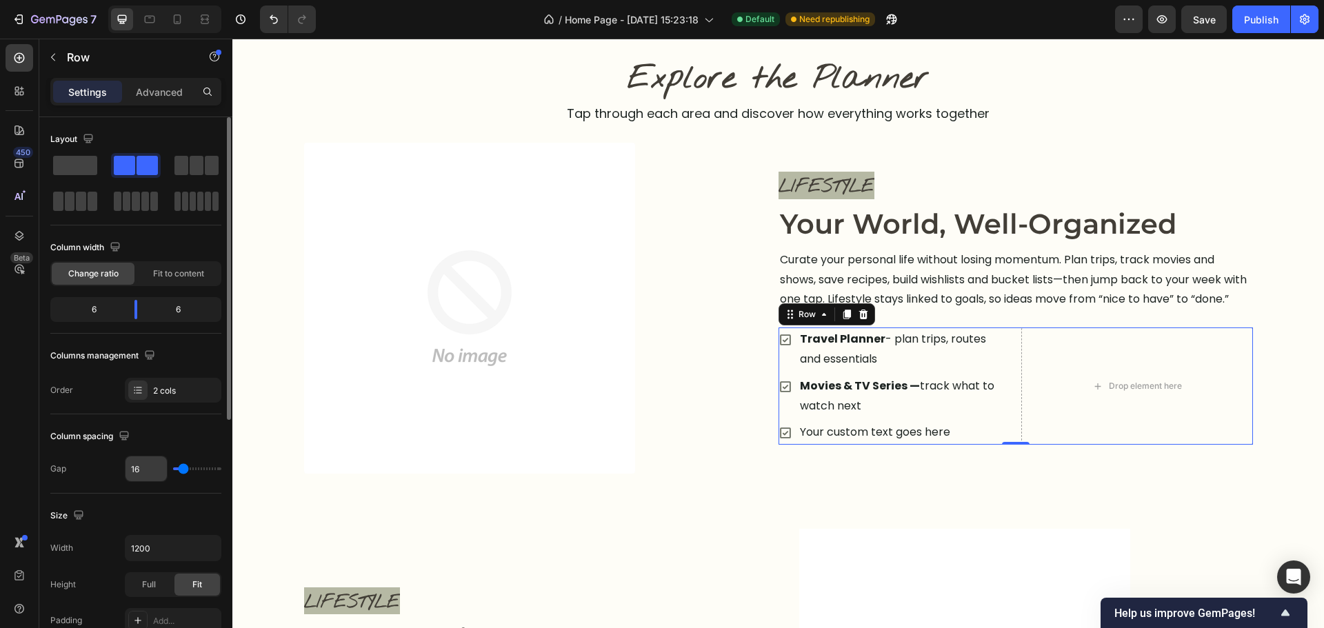
click at [153, 472] on input "16" at bounding box center [146, 469] width 41 height 25
type input "1"
type input "12"
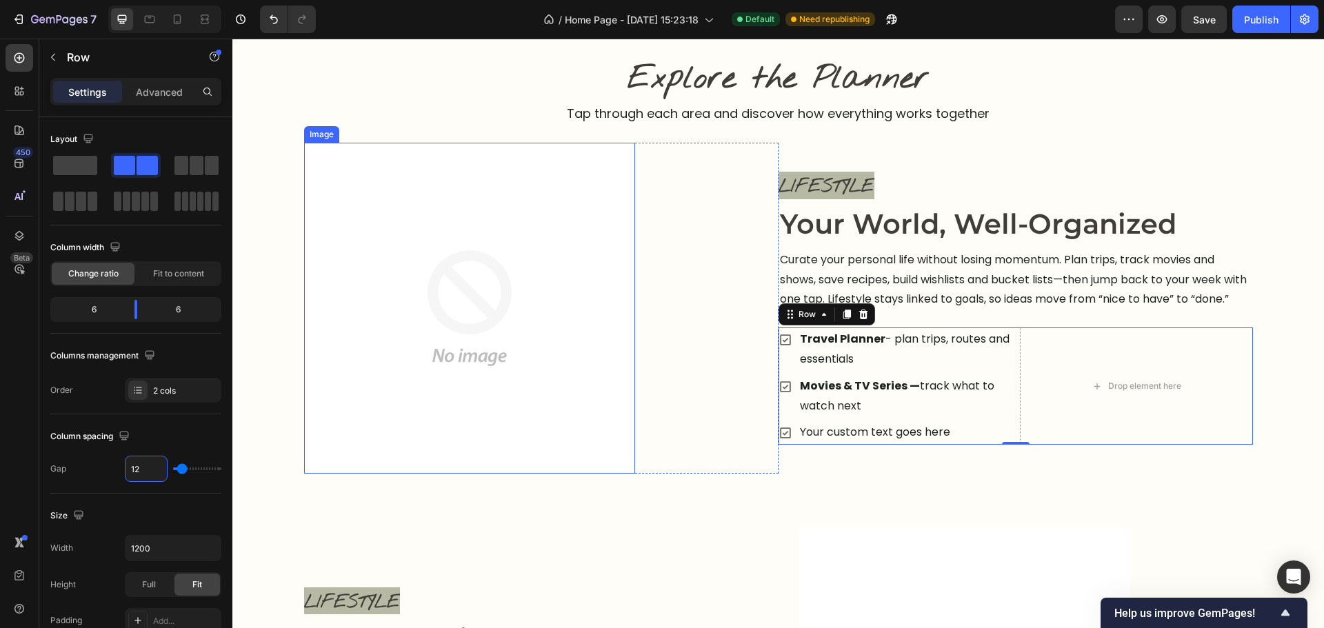
click at [612, 436] on img at bounding box center [469, 308] width 331 height 331
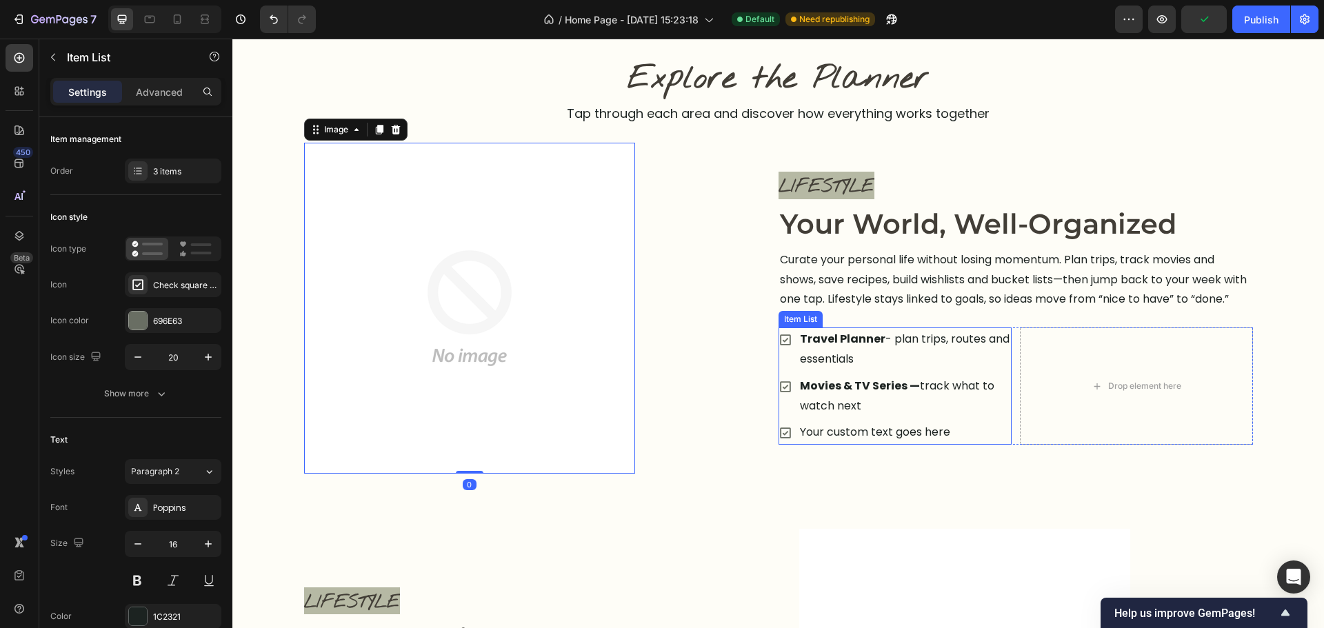
click at [787, 415] on div "Movies & TV Series — track what to watch next" at bounding box center [895, 396] width 233 height 44
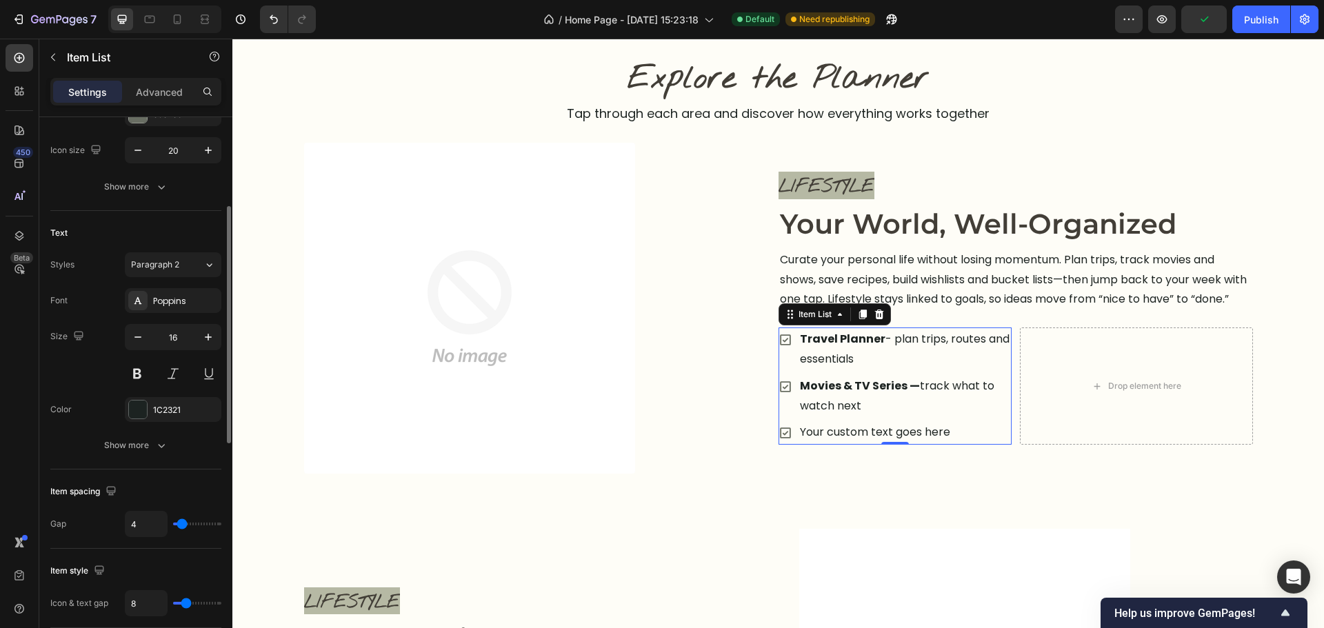
scroll to position [345, 0]
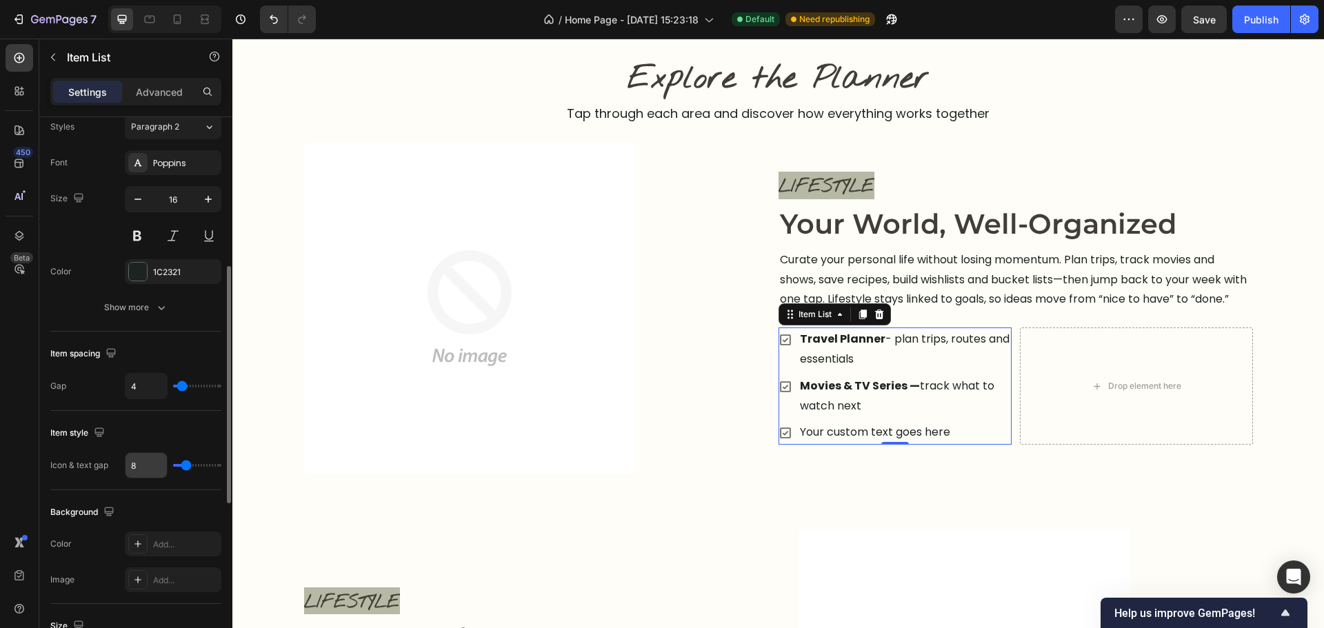
click at [139, 470] on input "8" at bounding box center [146, 465] width 41 height 25
type input "4"
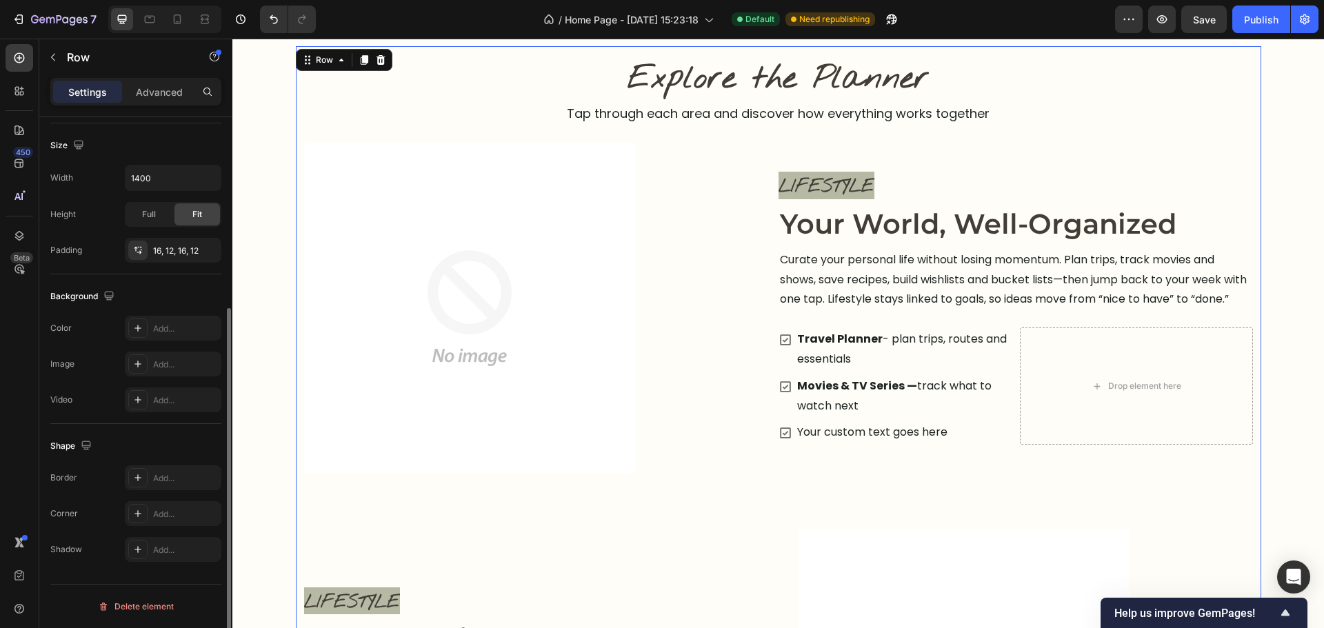
scroll to position [0, 0]
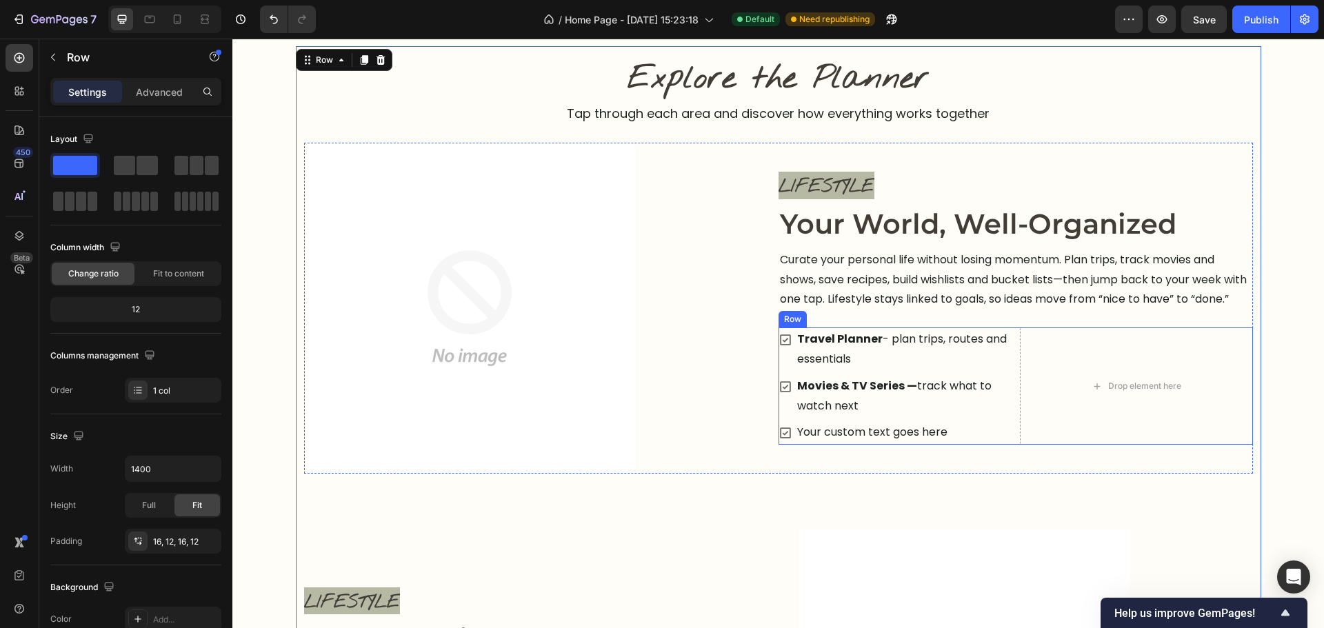
click at [1008, 382] on div "Travel Planner - plan trips, routes and essentials Movies & TV Series — track w…" at bounding box center [1016, 386] width 474 height 117
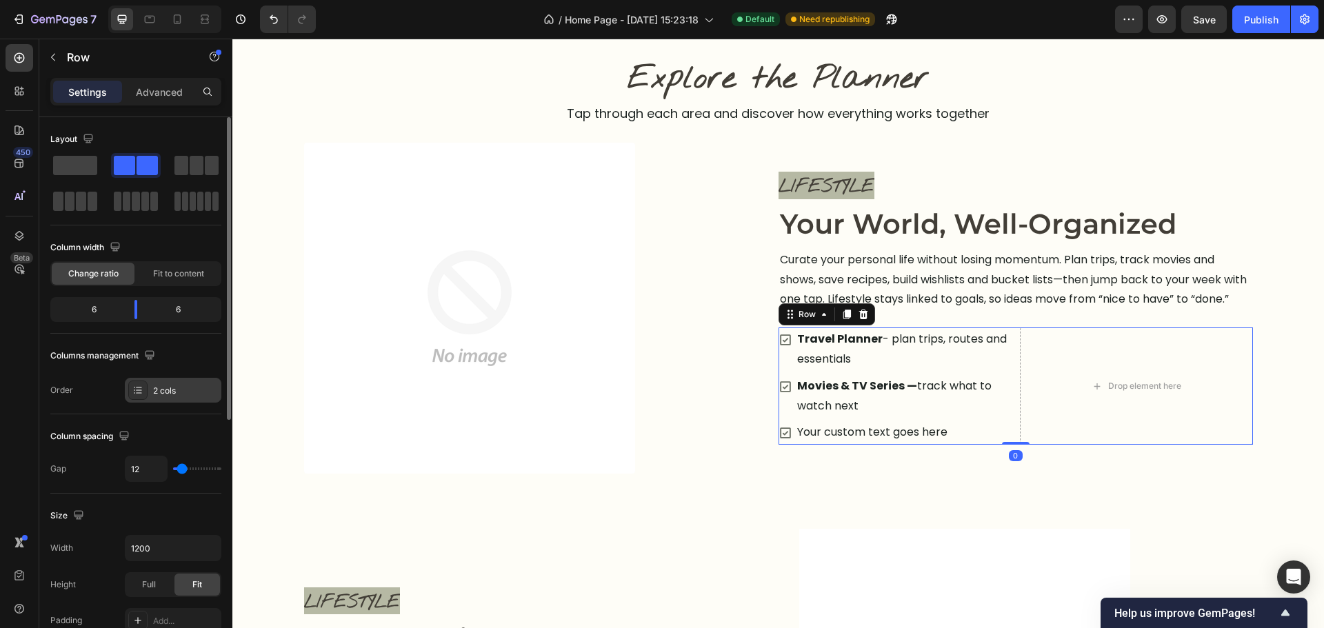
click at [185, 394] on div "2 cols" at bounding box center [185, 391] width 65 height 12
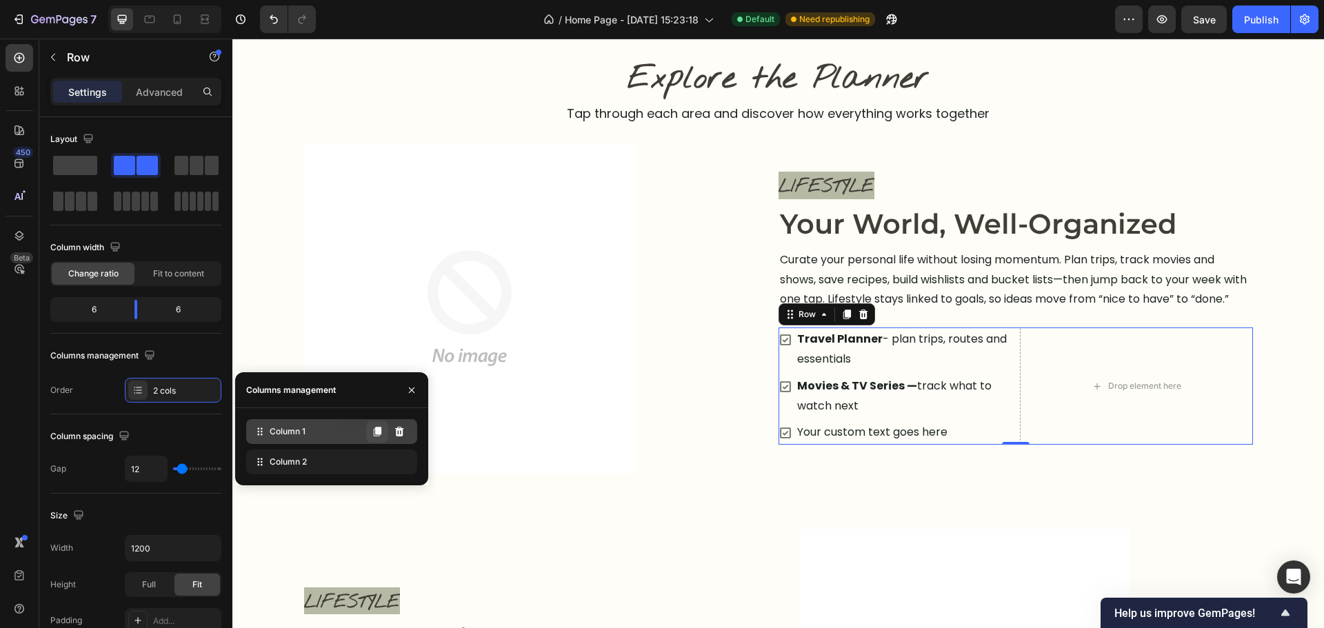
click at [382, 434] on button at bounding box center [377, 432] width 22 height 22
click at [379, 437] on icon at bounding box center [377, 431] width 11 height 11
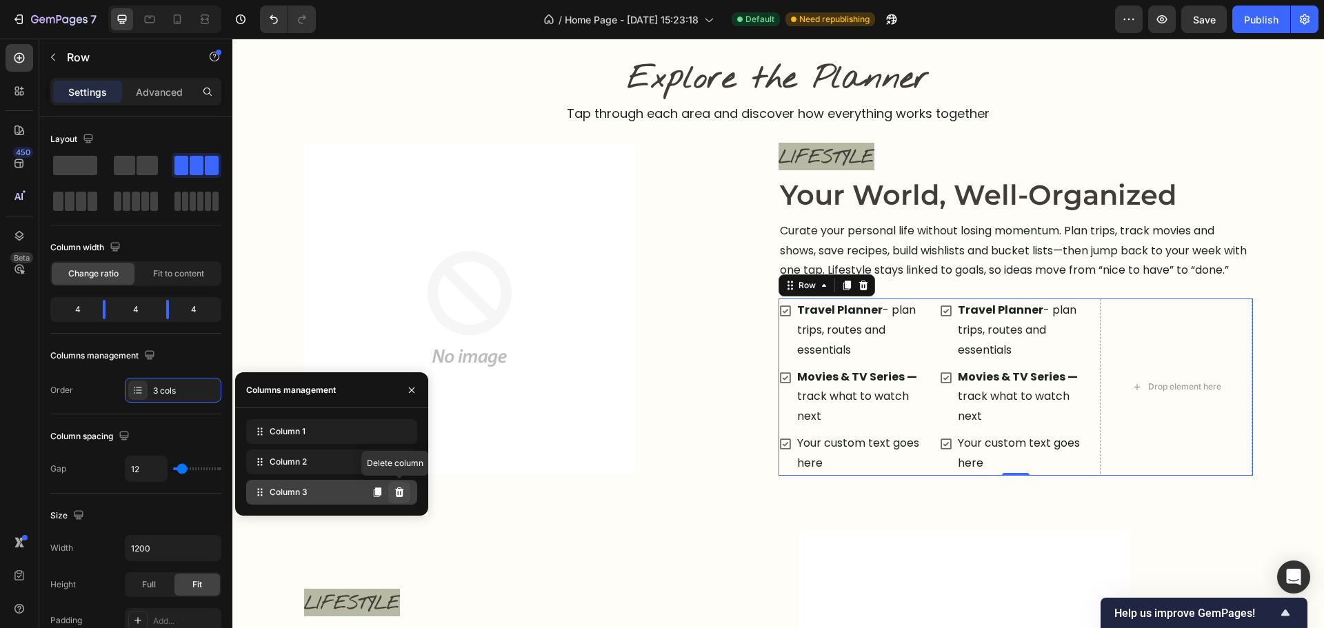
click at [400, 492] on icon at bounding box center [399, 492] width 11 height 11
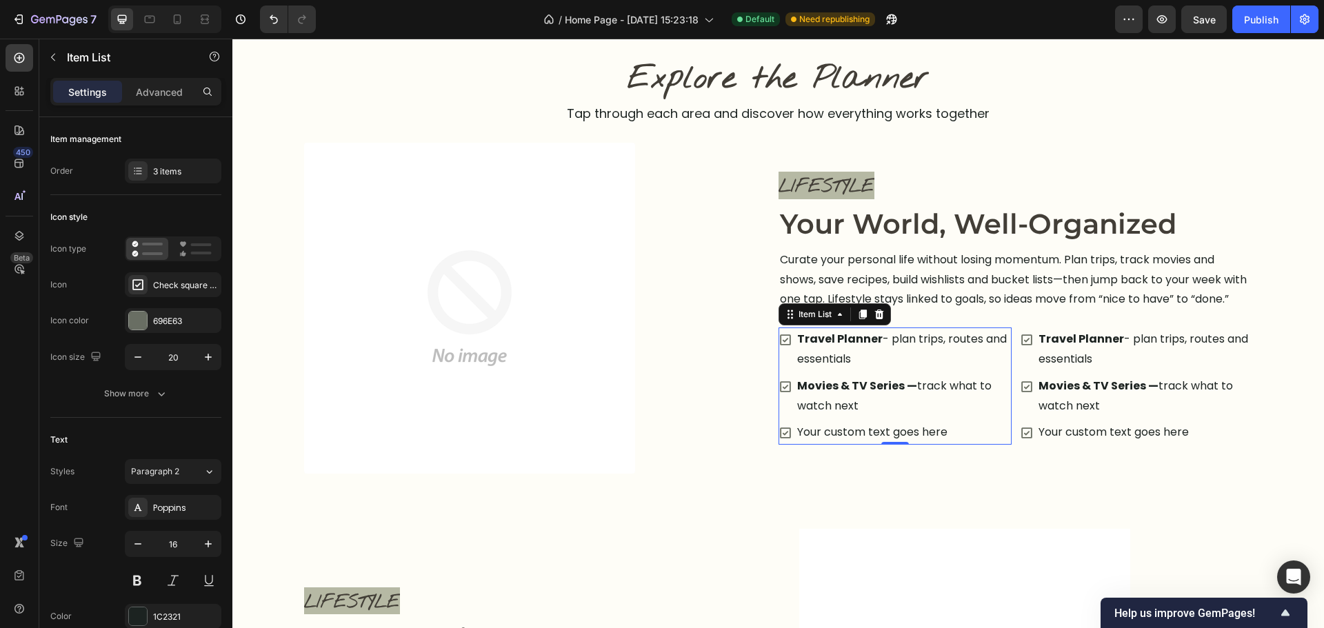
click at [859, 443] on p "Your custom text goes here" at bounding box center [903, 433] width 212 height 20
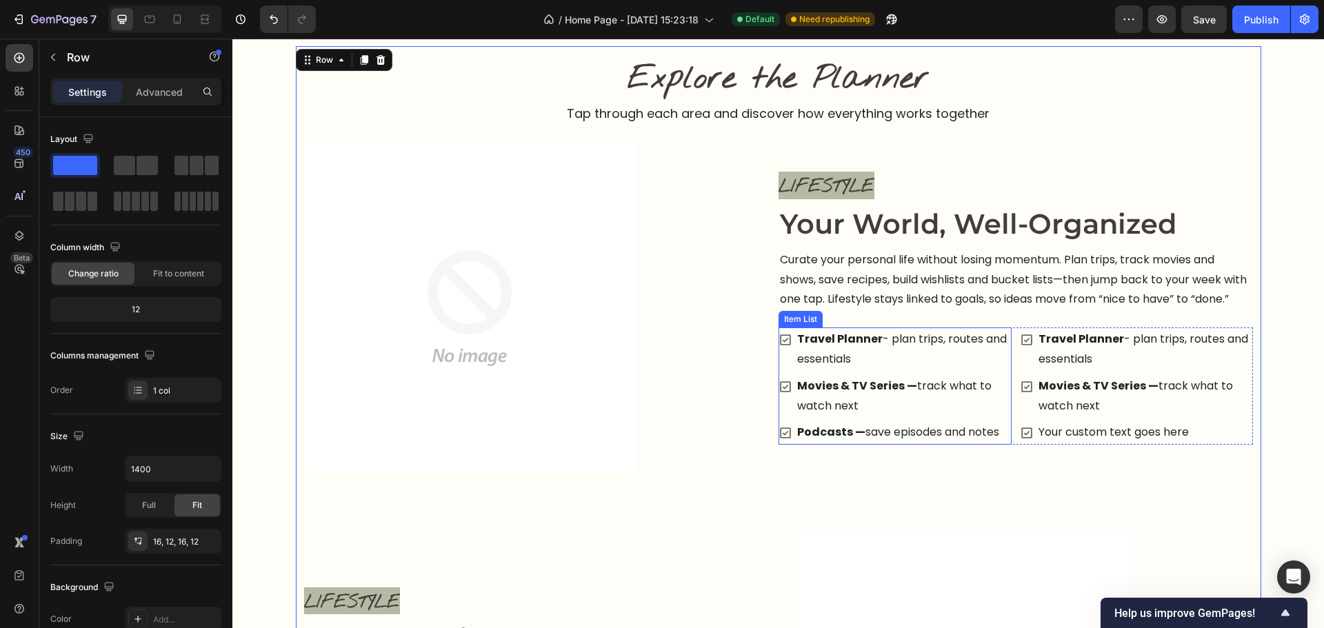
click at [1003, 443] on p "Podcasts — save episodes and notes" at bounding box center [903, 433] width 212 height 20
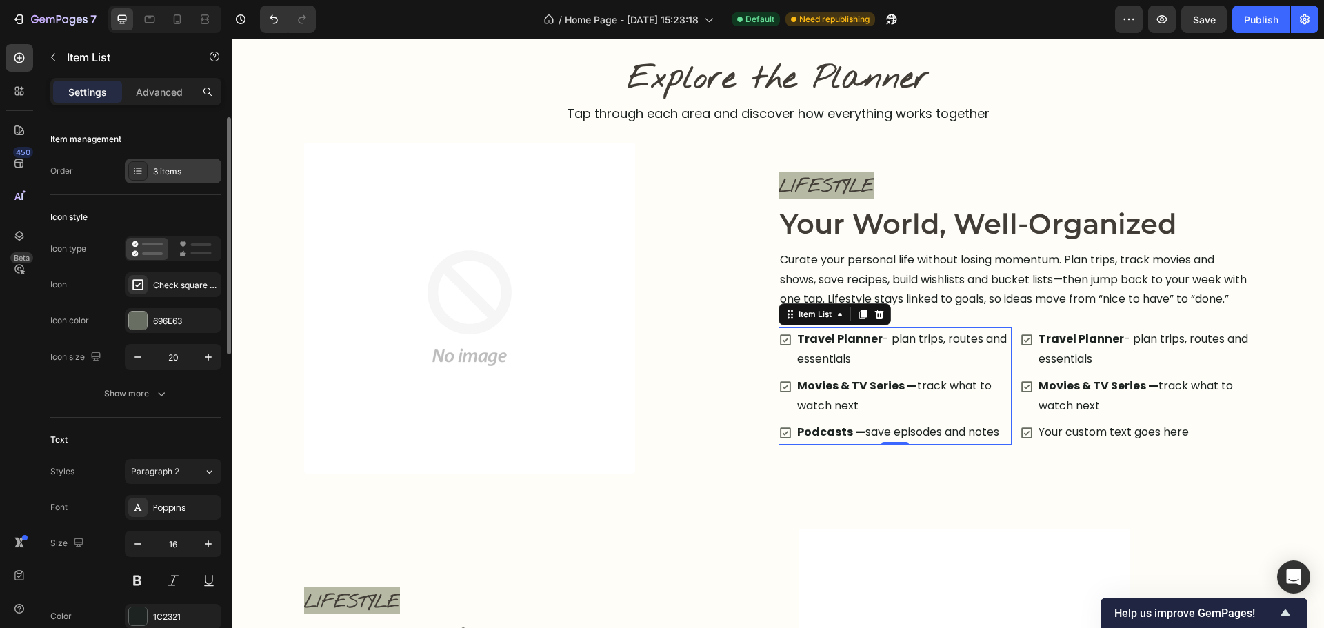
click at [172, 166] on div "3 items" at bounding box center [185, 172] width 65 height 12
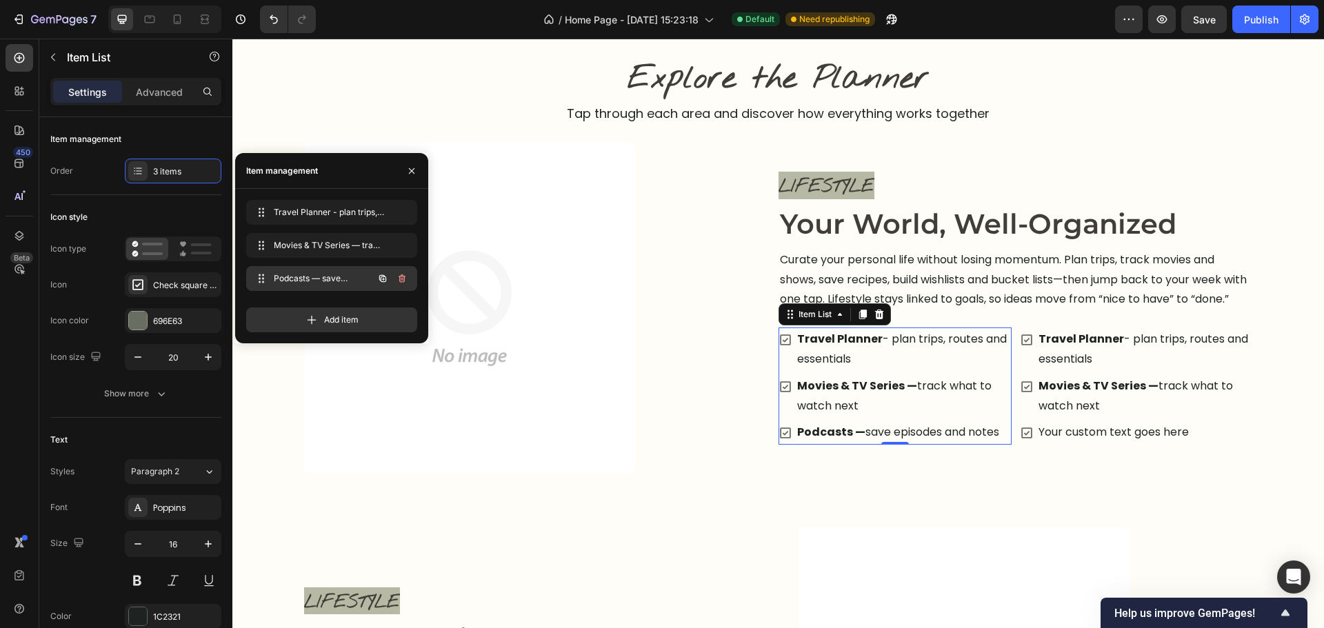
click at [386, 278] on icon "button" at bounding box center [382, 278] width 7 height 7
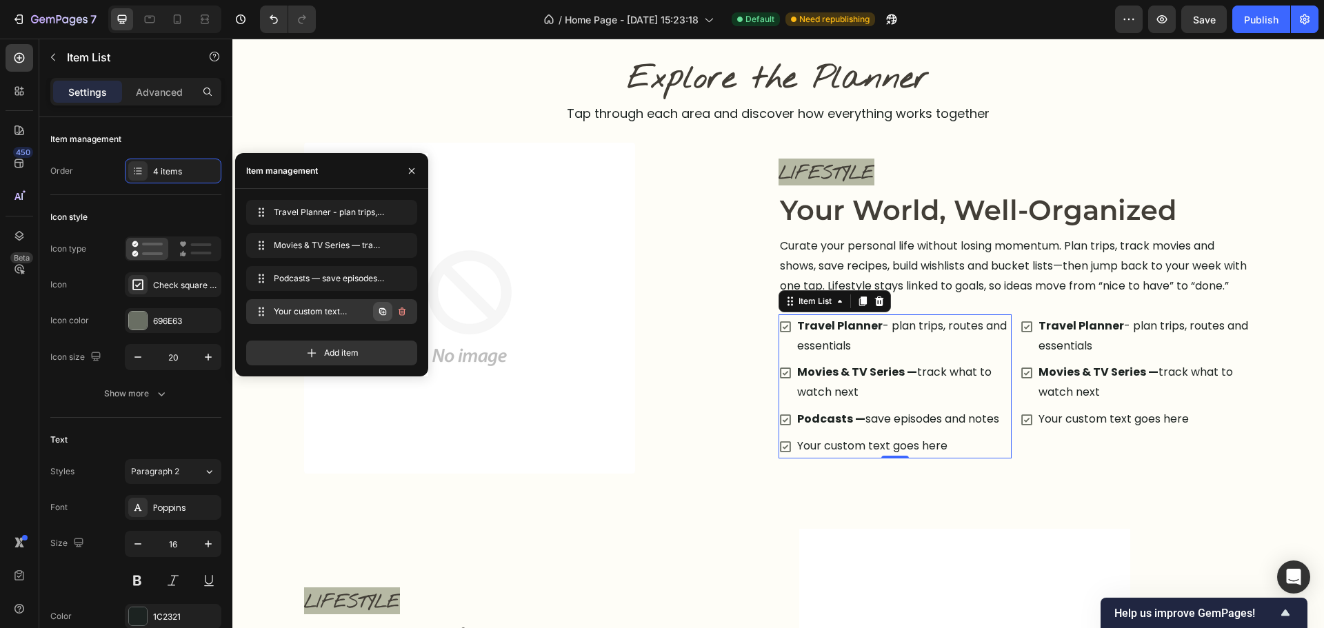
click at [381, 312] on icon "button" at bounding box center [382, 311] width 7 height 7
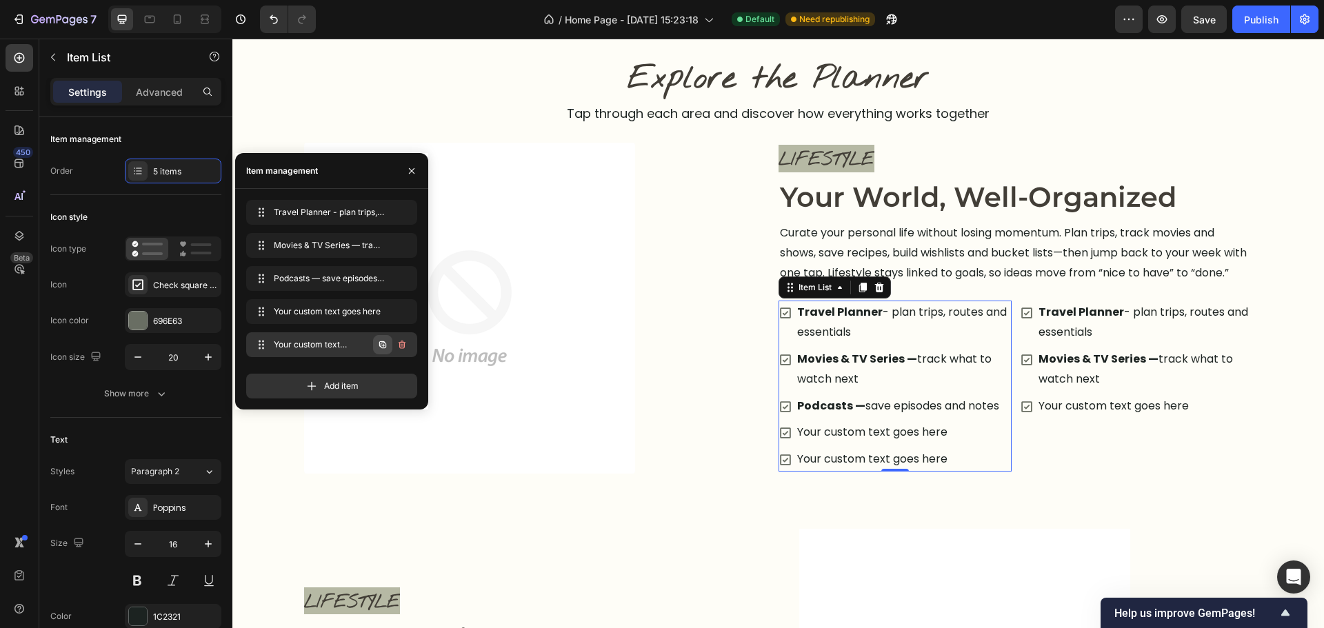
click at [380, 342] on icon "button" at bounding box center [382, 344] width 7 height 7
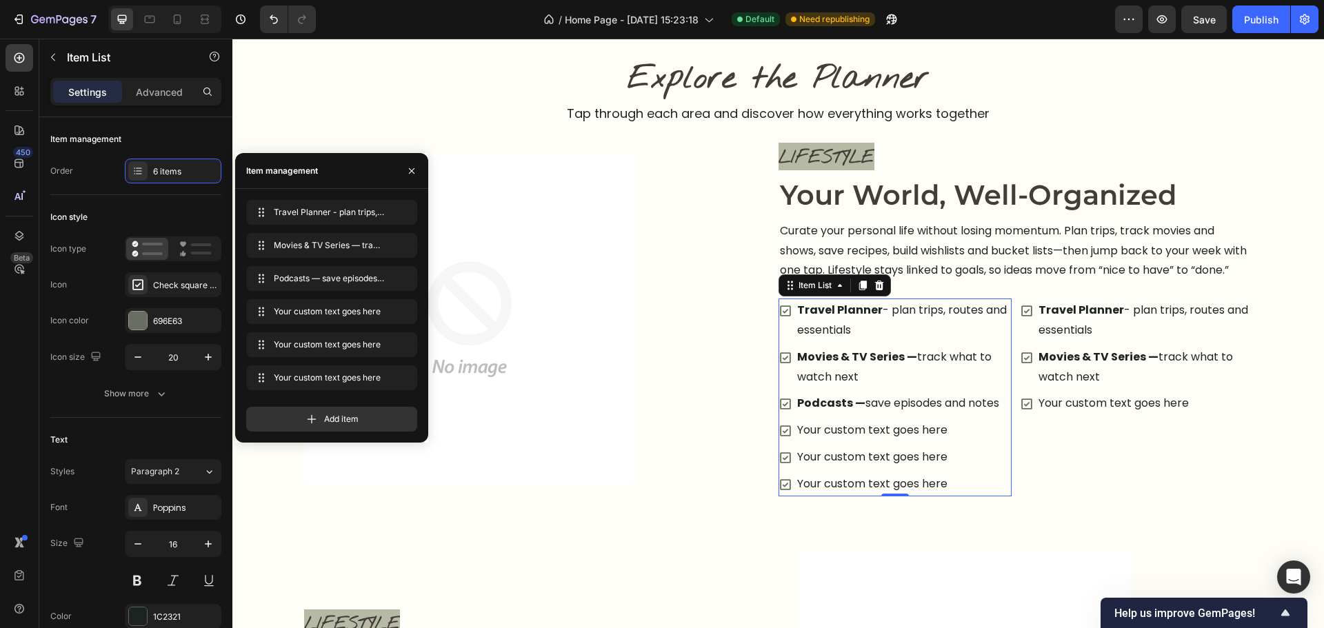
click at [856, 442] on div "Your custom text goes here" at bounding box center [903, 431] width 217 height 24
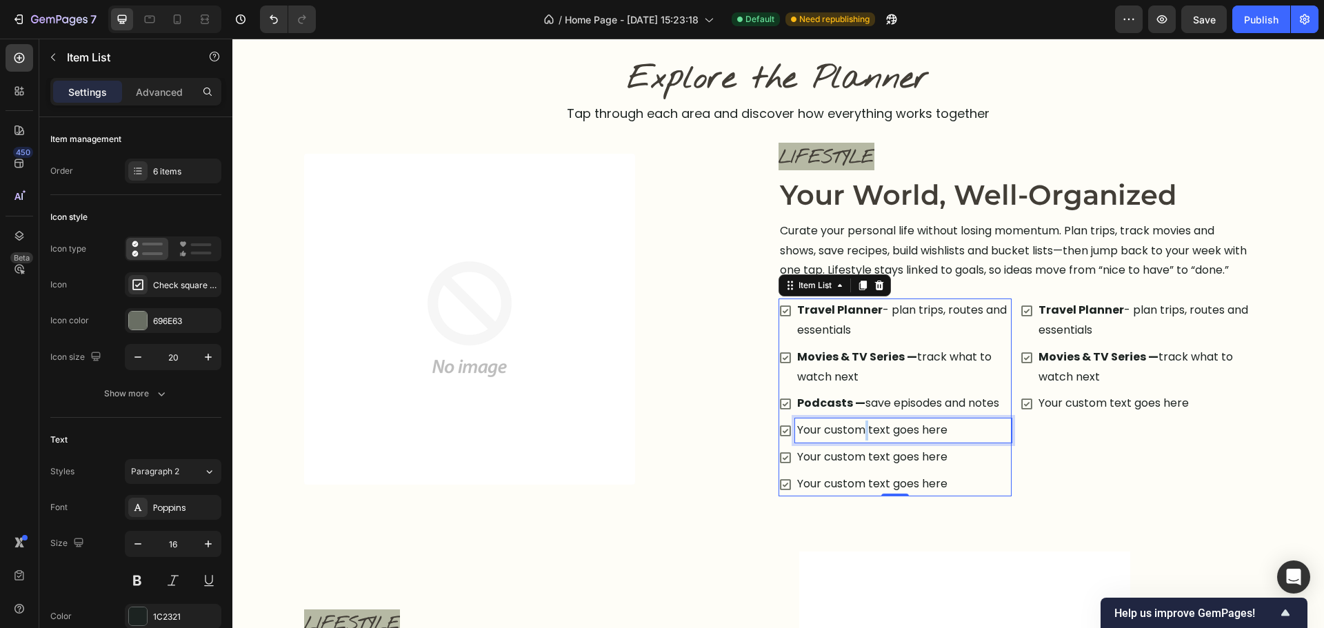
click at [856, 441] on p "Your custom text goes here" at bounding box center [903, 431] width 212 height 20
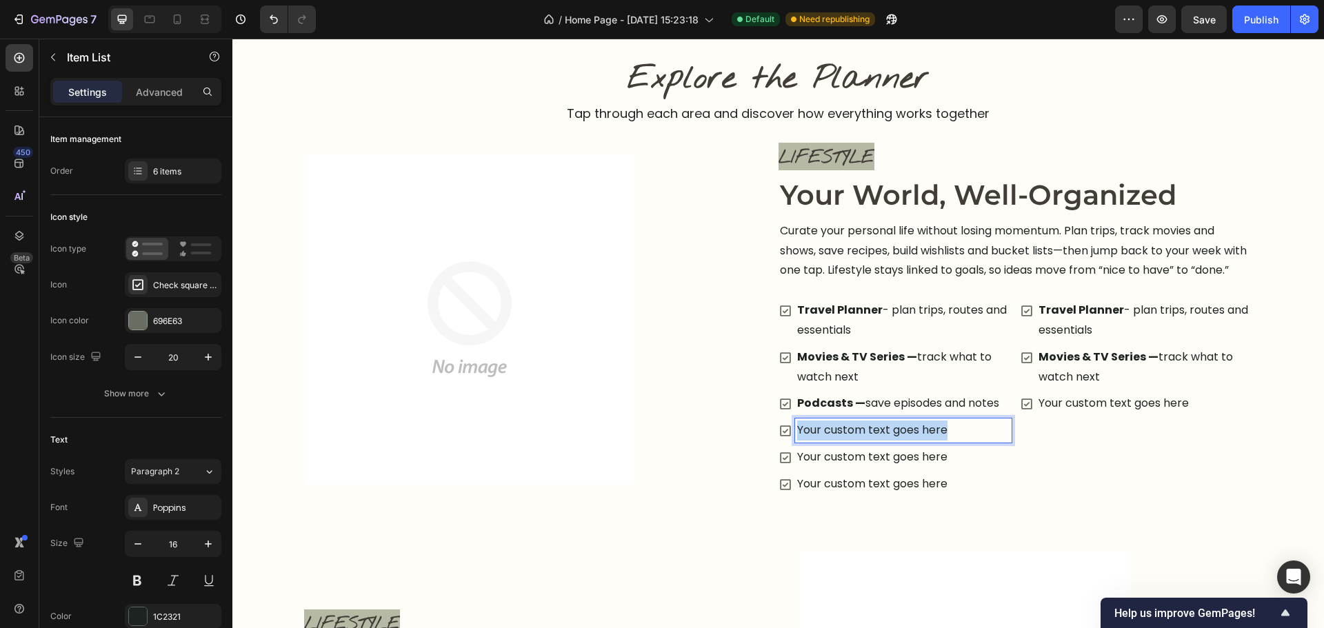
click at [856, 441] on p "Your custom text goes here" at bounding box center [903, 431] width 212 height 20
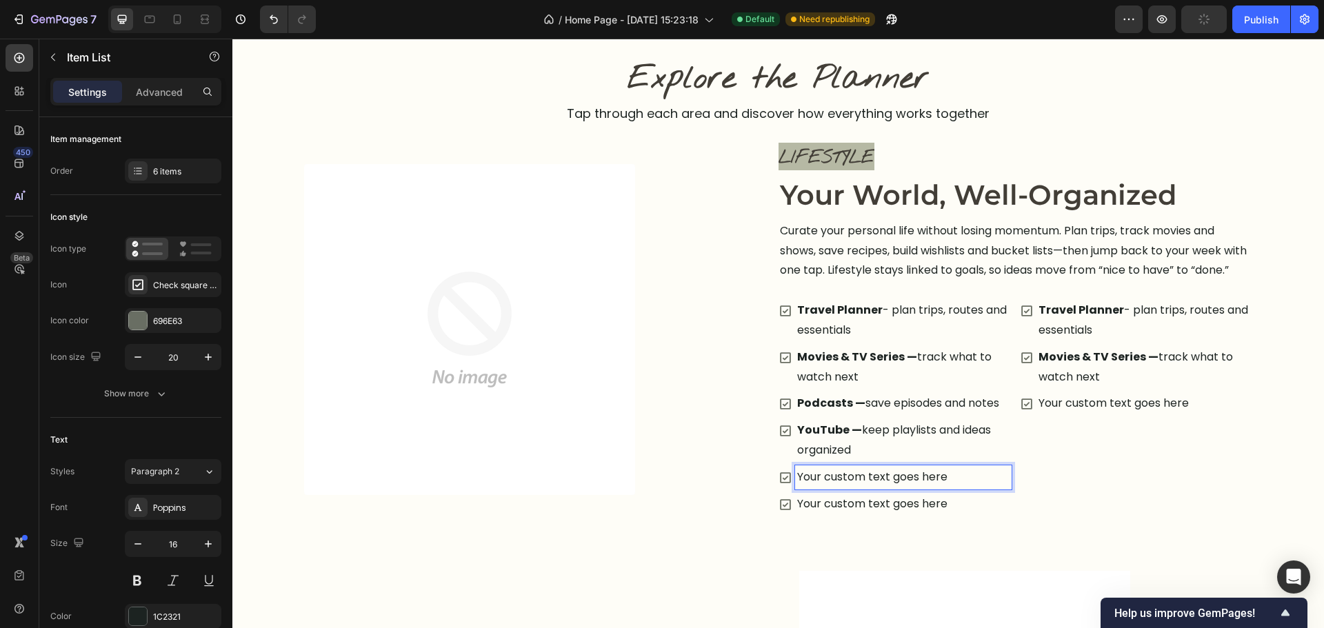
click at [839, 488] on p "Your custom text goes here" at bounding box center [903, 478] width 212 height 20
drag, startPoint x: 839, startPoint y: 492, endPoint x: 885, endPoint y: 509, distance: 49.7
click at [844, 488] on p "Your custom text goes here" at bounding box center [903, 478] width 212 height 20
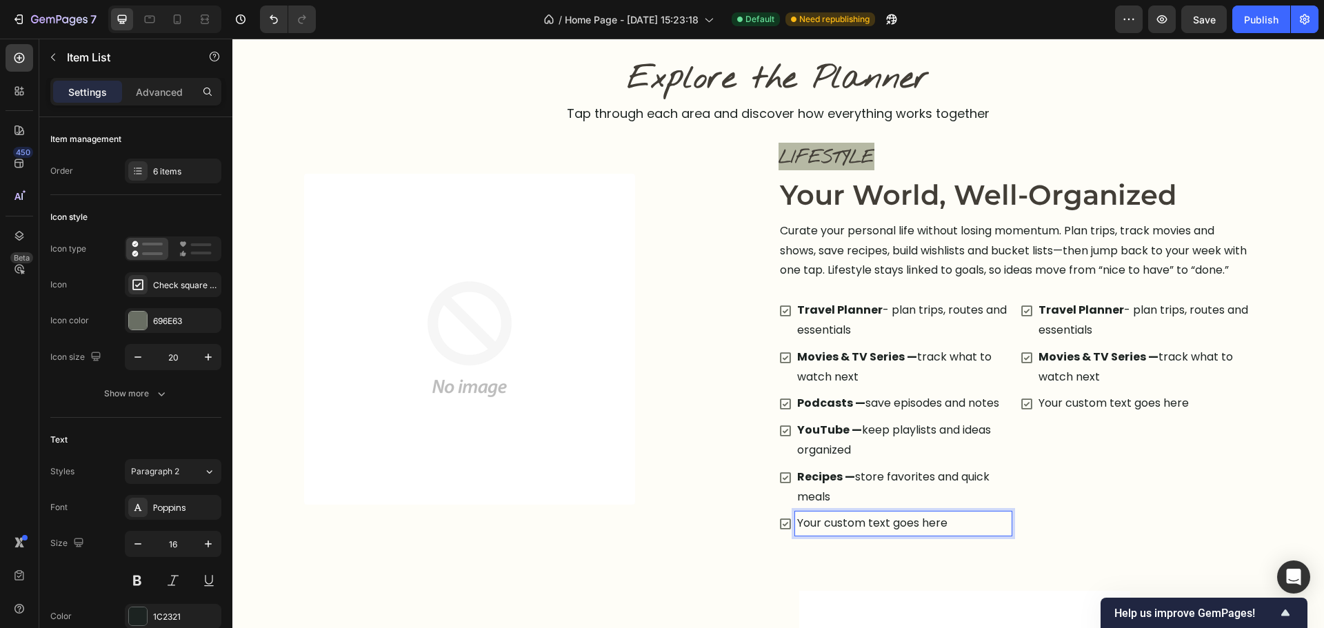
click at [836, 534] on p "Your custom text goes here" at bounding box center [903, 524] width 212 height 20
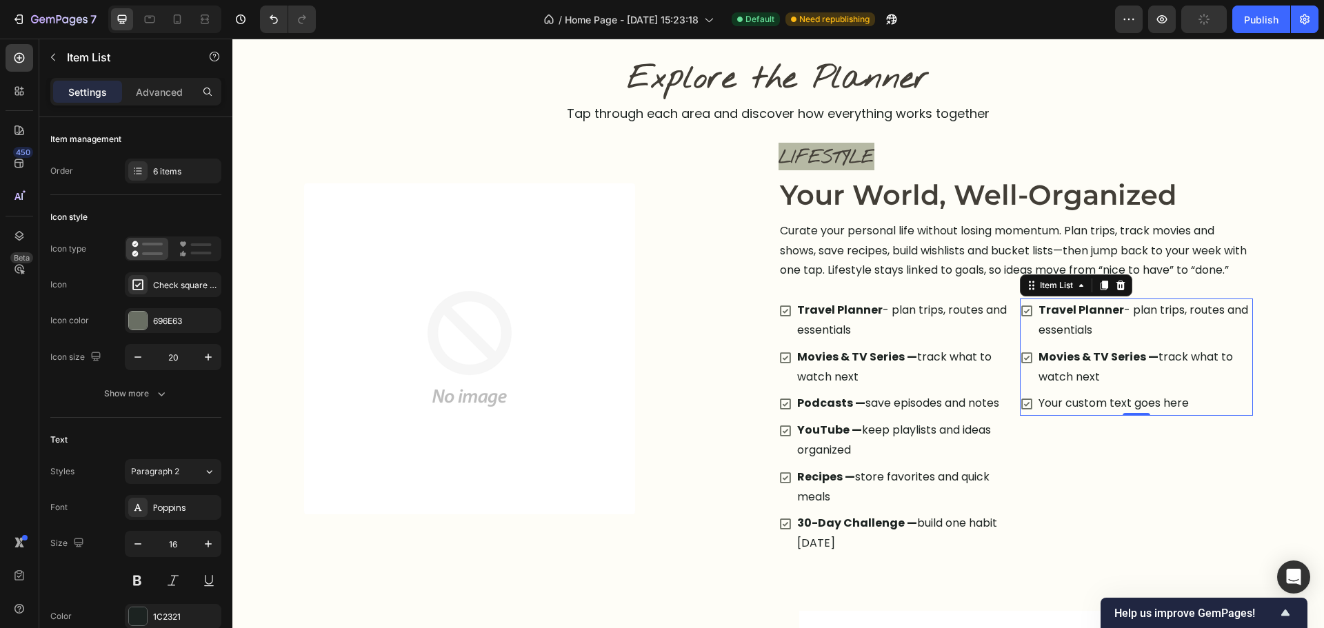
click at [1105, 318] on strong "Travel Planner" at bounding box center [1082, 310] width 86 height 16
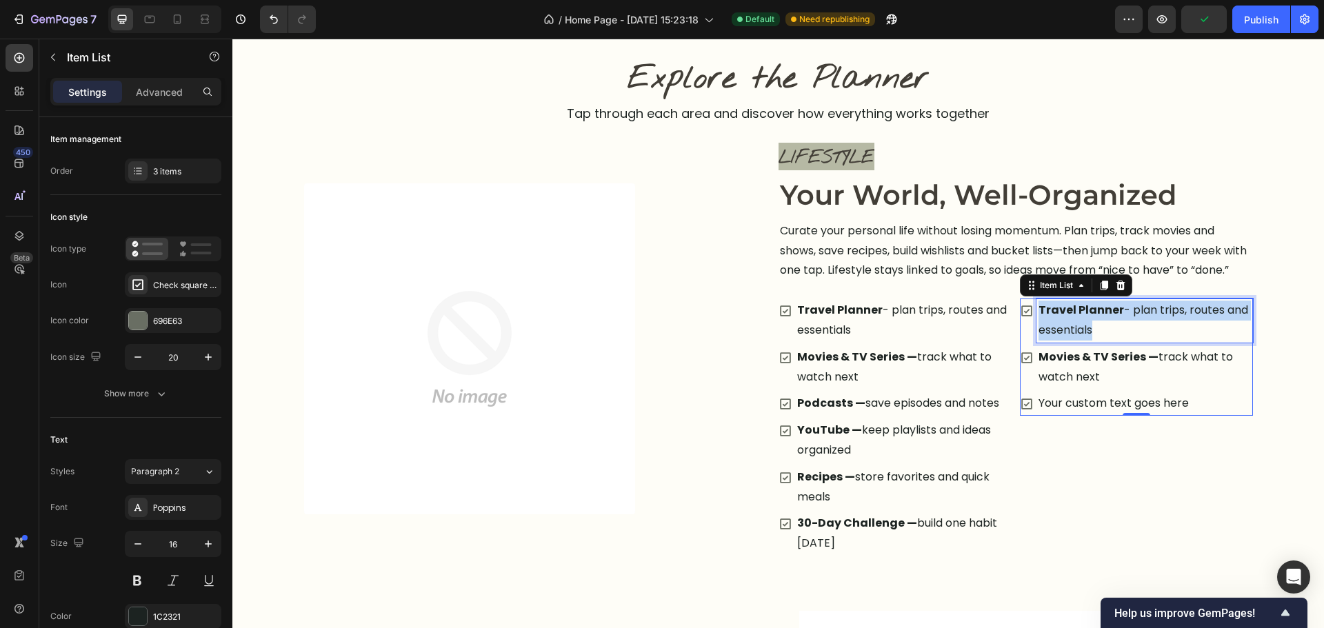
click at [1105, 318] on strong "Travel Planner" at bounding box center [1082, 310] width 86 height 16
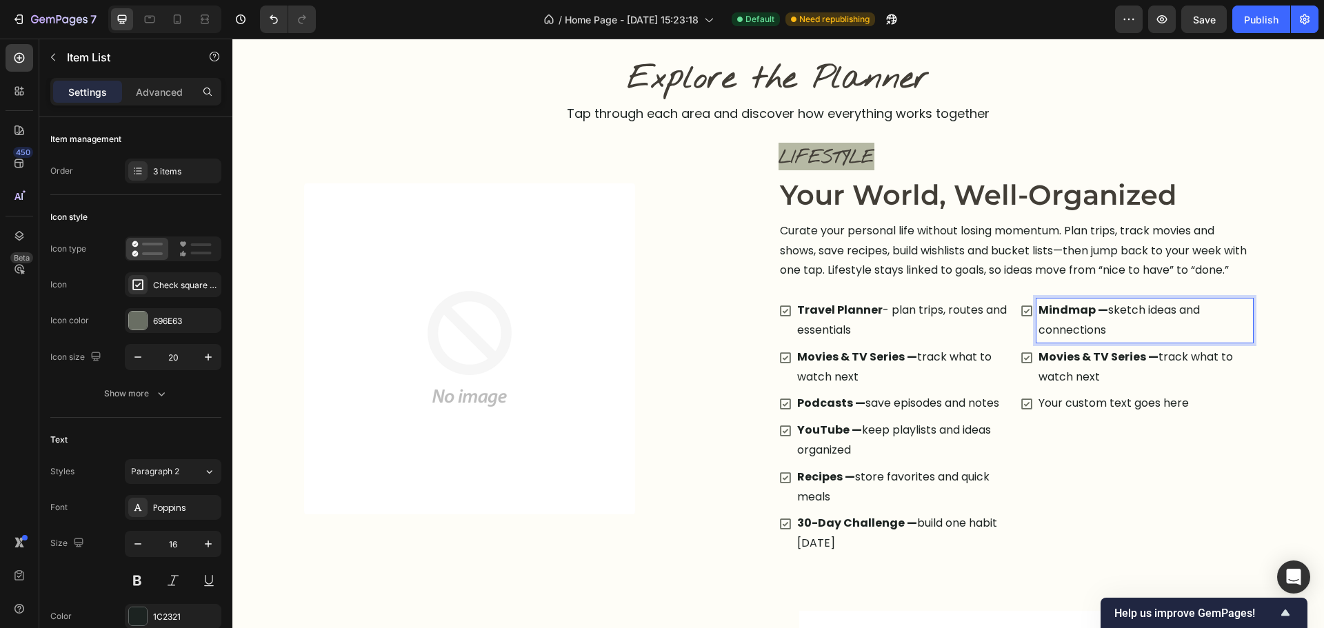
click at [1125, 385] on p "Movies & TV Series — track what to watch next" at bounding box center [1145, 368] width 212 height 40
click at [1103, 414] on p "Your custom text goes here" at bounding box center [1145, 404] width 212 height 20
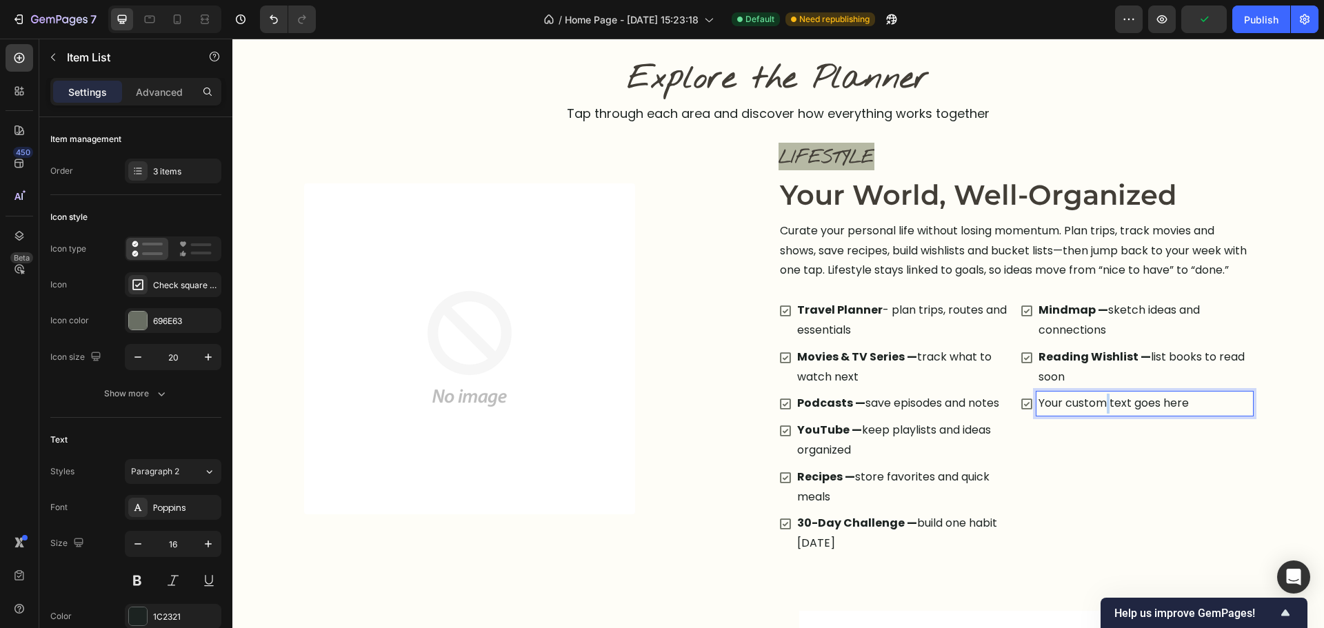
click at [1103, 414] on p "Your custom text goes here" at bounding box center [1145, 404] width 212 height 20
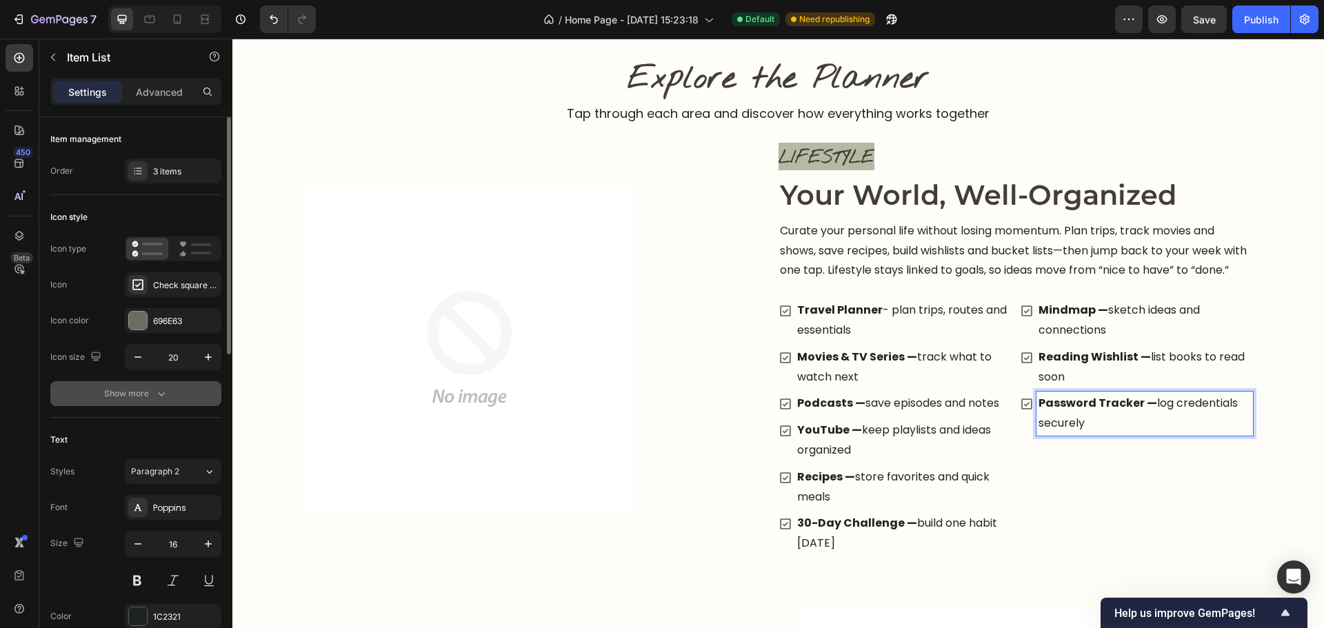
click at [161, 402] on button "Show more" at bounding box center [135, 393] width 171 height 25
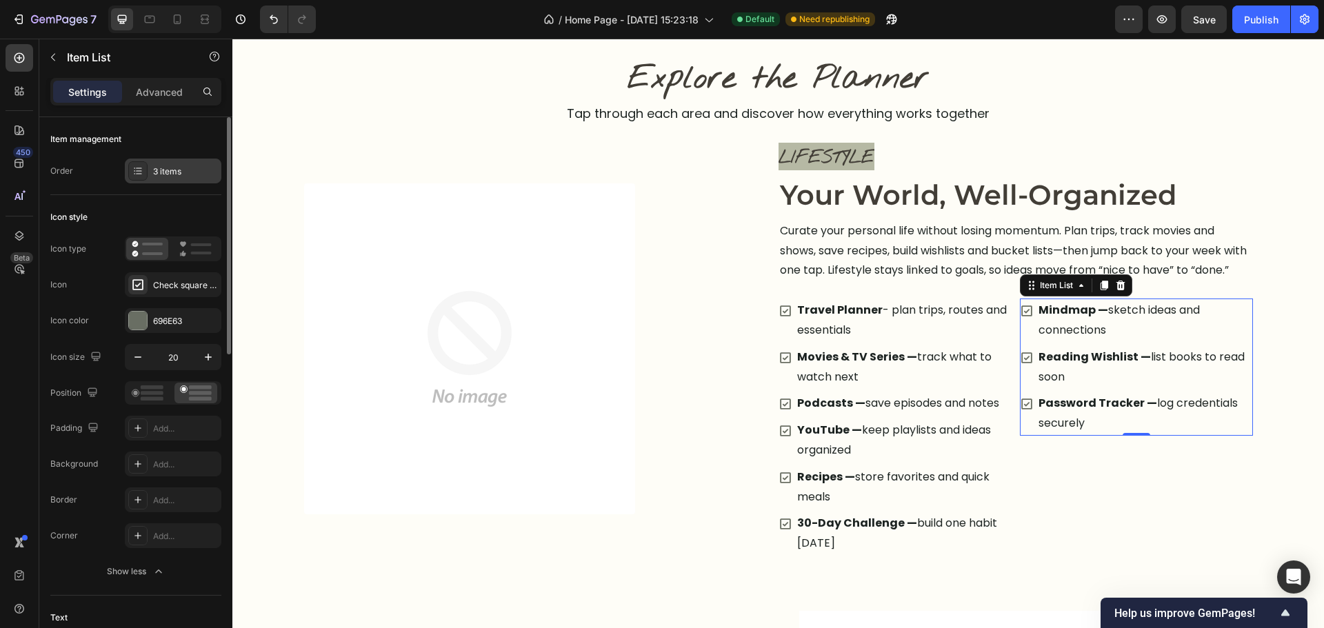
click at [180, 168] on div "3 items" at bounding box center [185, 172] width 65 height 12
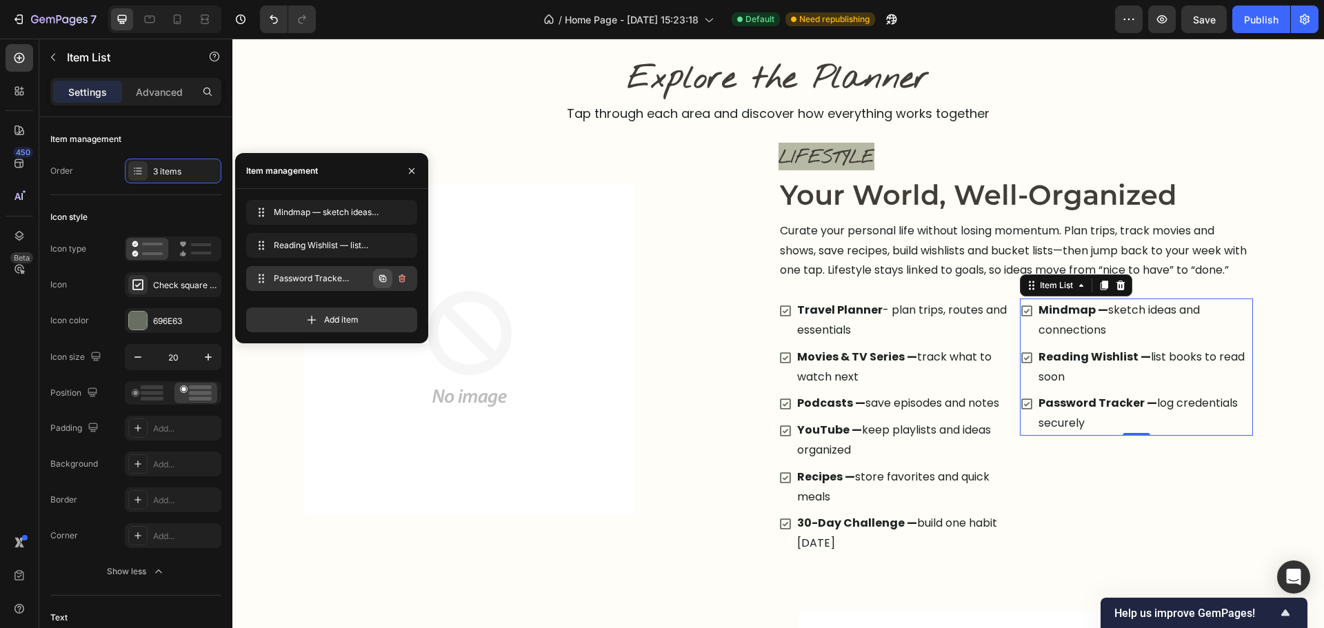
click at [378, 281] on icon "button" at bounding box center [382, 278] width 11 height 11
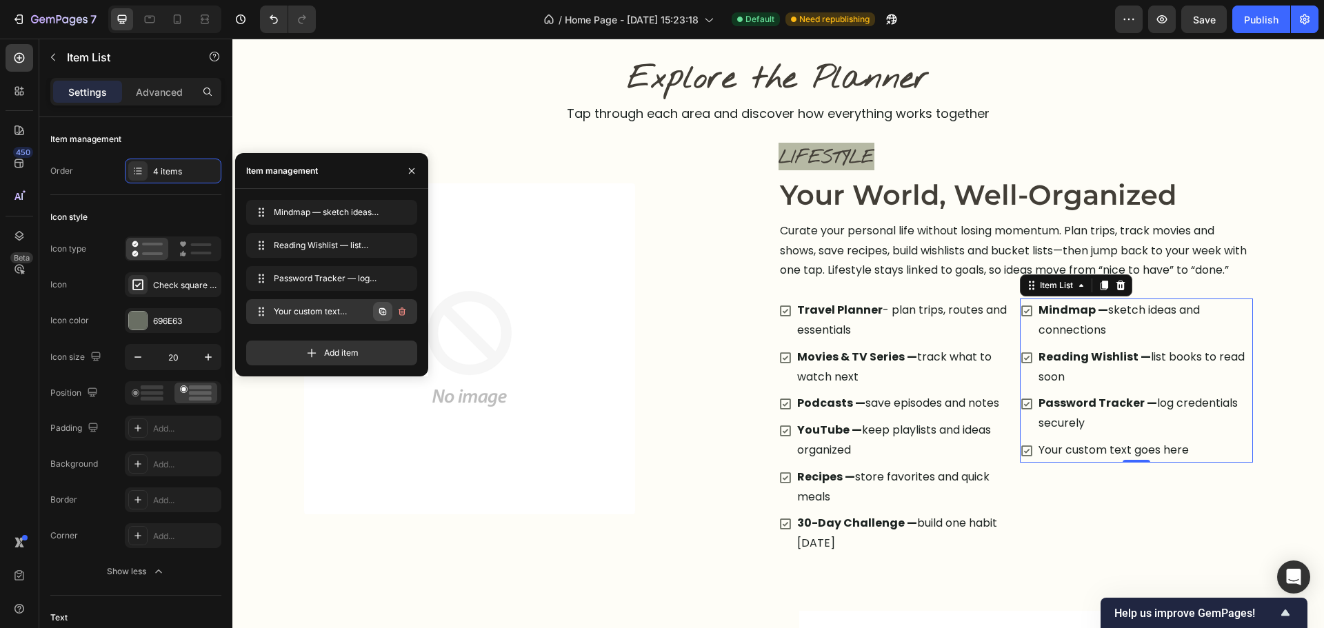
click at [384, 312] on icon "button" at bounding box center [383, 312] width 3 height 3
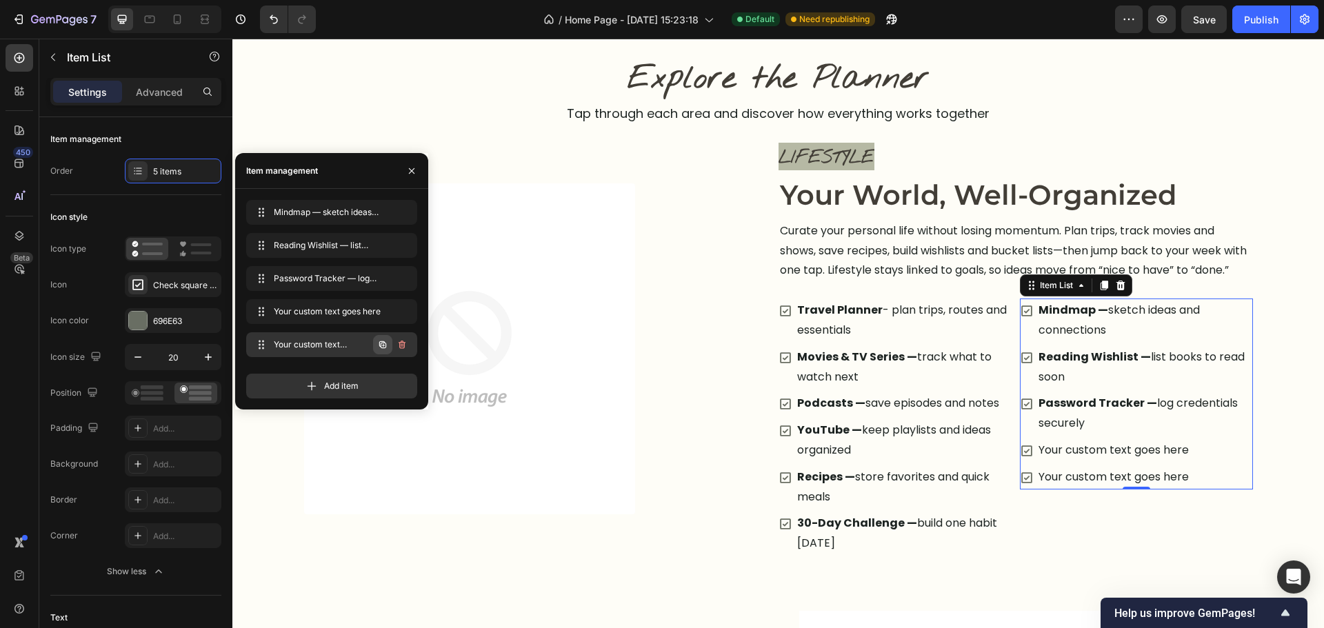
click at [383, 348] on icon "button" at bounding box center [382, 344] width 7 height 7
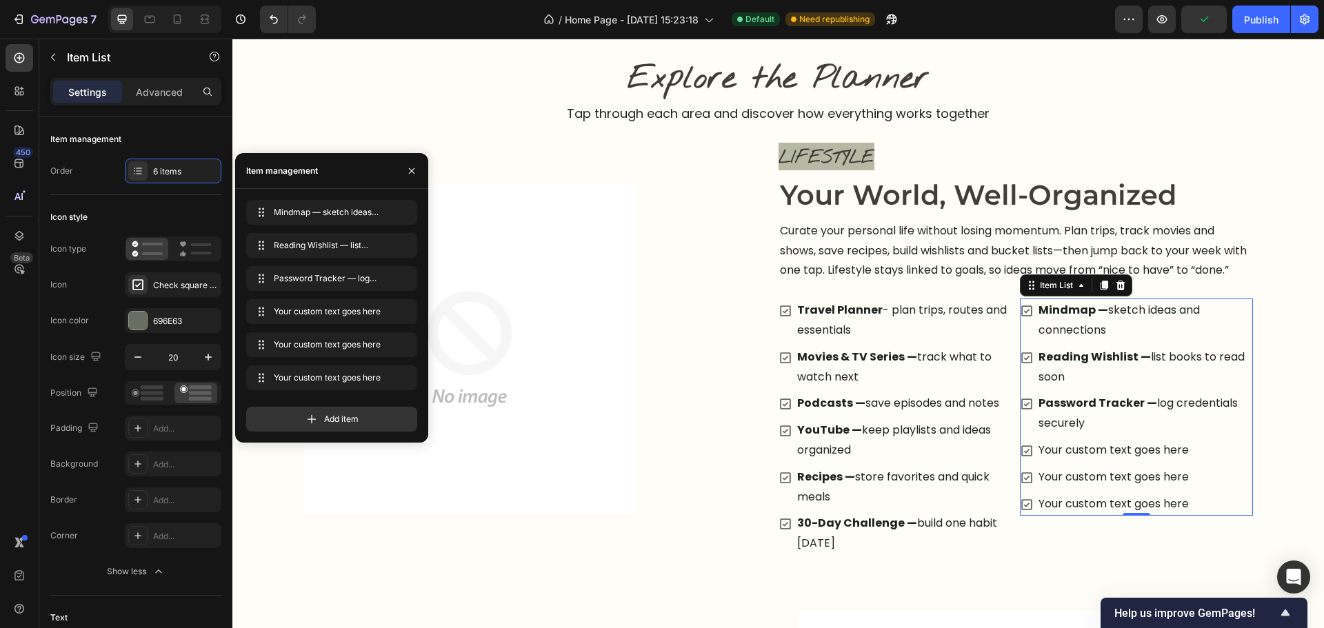
click at [1152, 463] on div "Your custom text goes here" at bounding box center [1144, 451] width 217 height 24
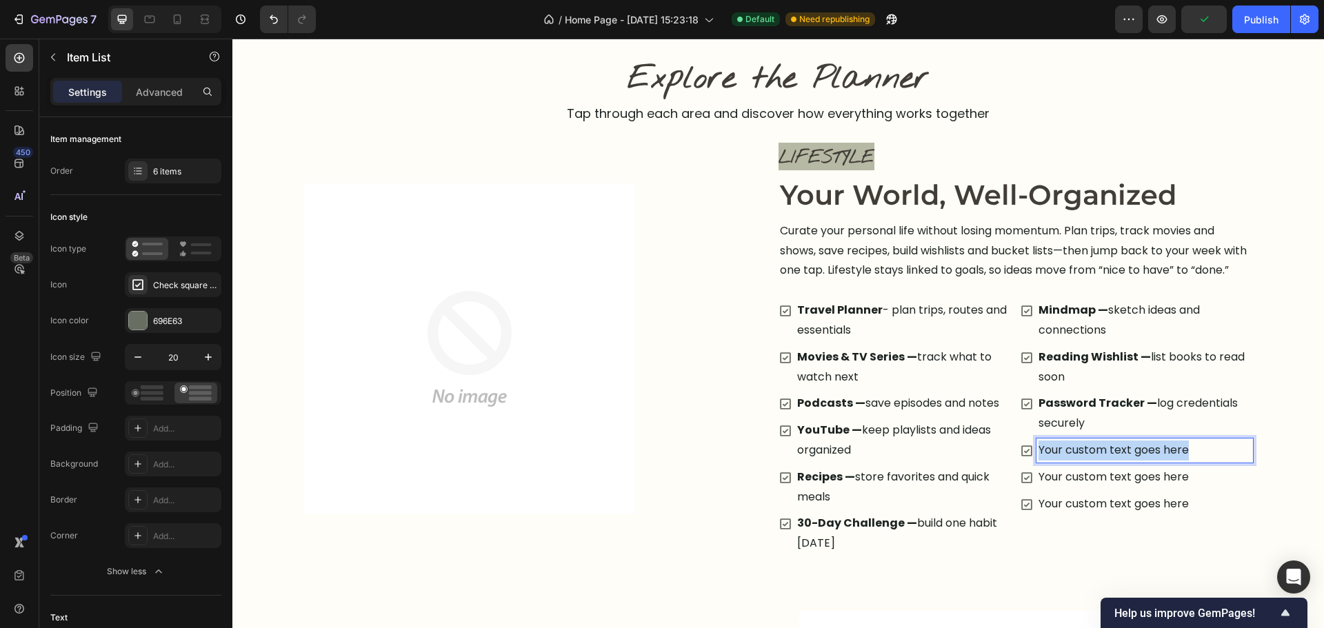
click at [1152, 461] on p "Your custom text goes here" at bounding box center [1145, 451] width 212 height 20
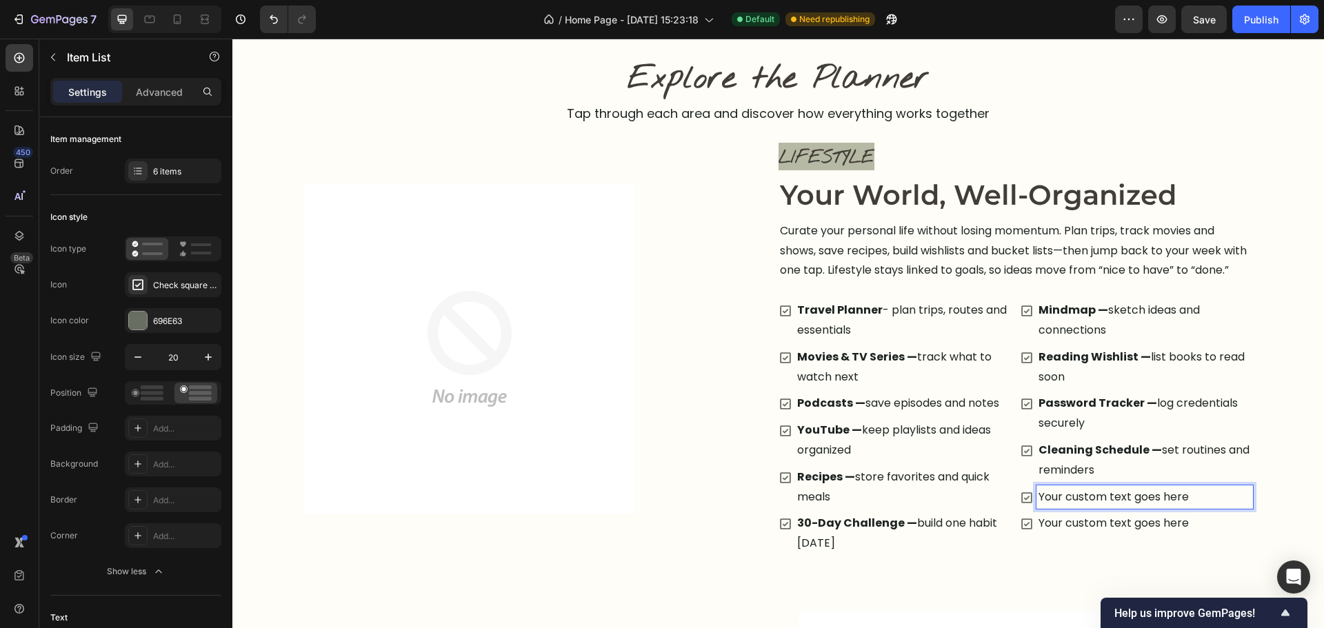
click at [1140, 508] on p "Your custom text goes here" at bounding box center [1145, 498] width 212 height 20
click at [1108, 534] on p "Your custom text goes here" at bounding box center [1145, 524] width 212 height 20
click at [1107, 534] on p "Your custom text goes here" at bounding box center [1145, 524] width 212 height 20
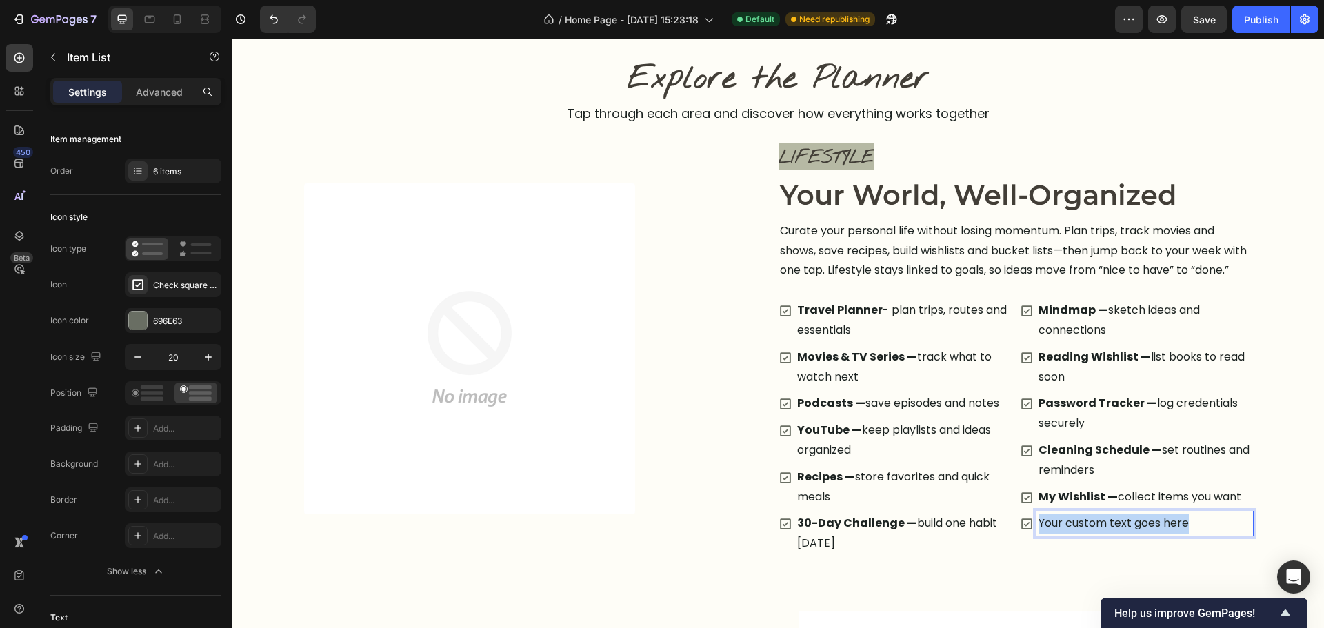
click at [1107, 534] on p "Your custom text goes here" at bounding box center [1145, 524] width 212 height 20
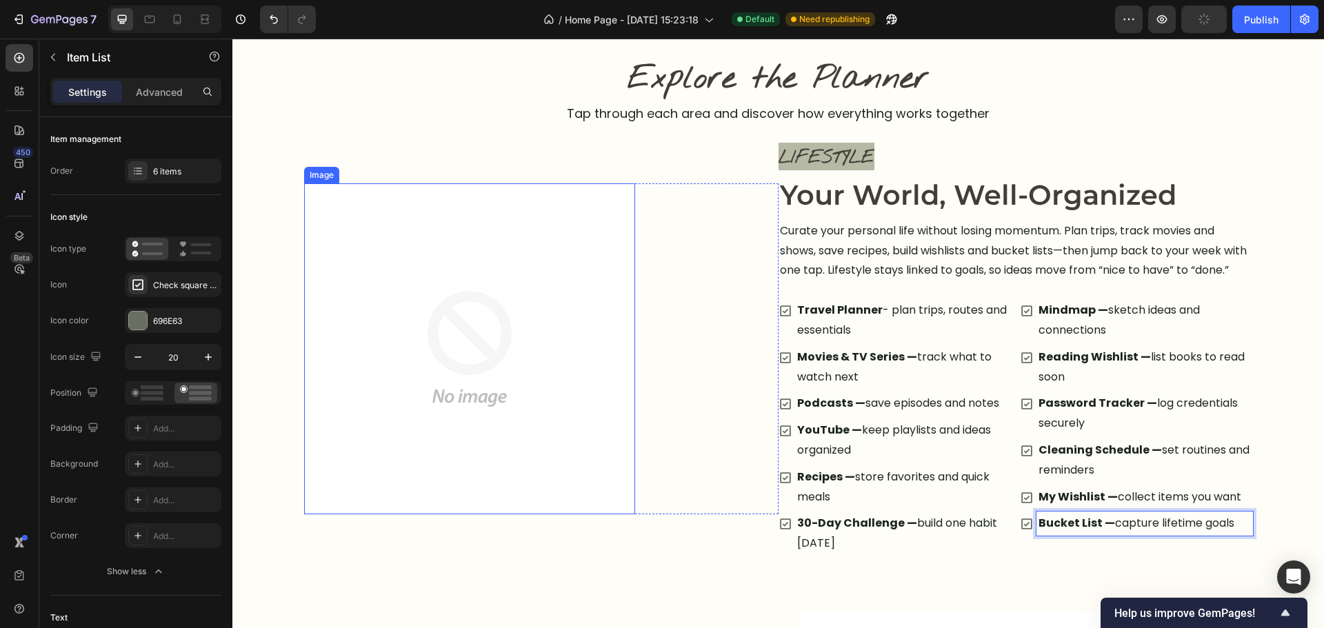
click at [454, 514] on img at bounding box center [469, 348] width 331 height 331
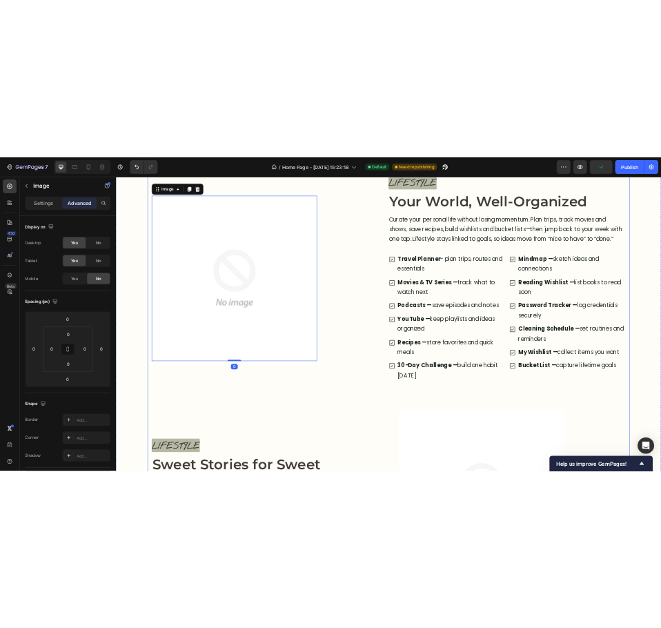
scroll to position [1199, 0]
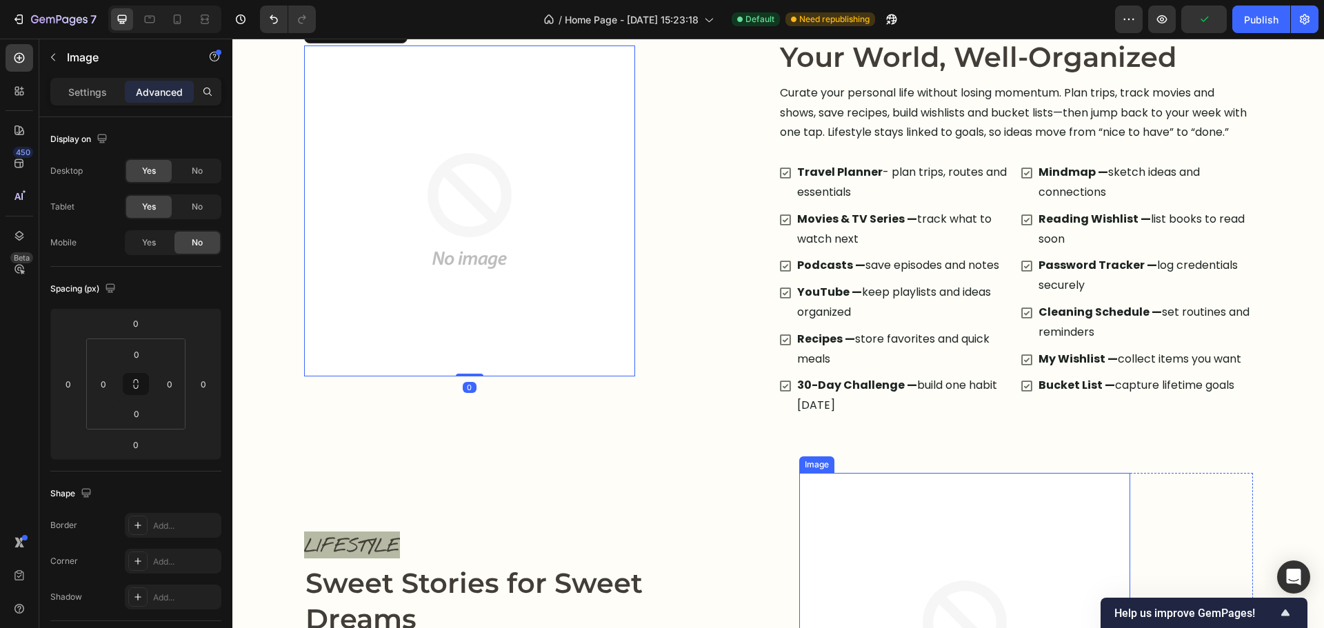
click at [1081, 529] on img at bounding box center [964, 639] width 331 height 332
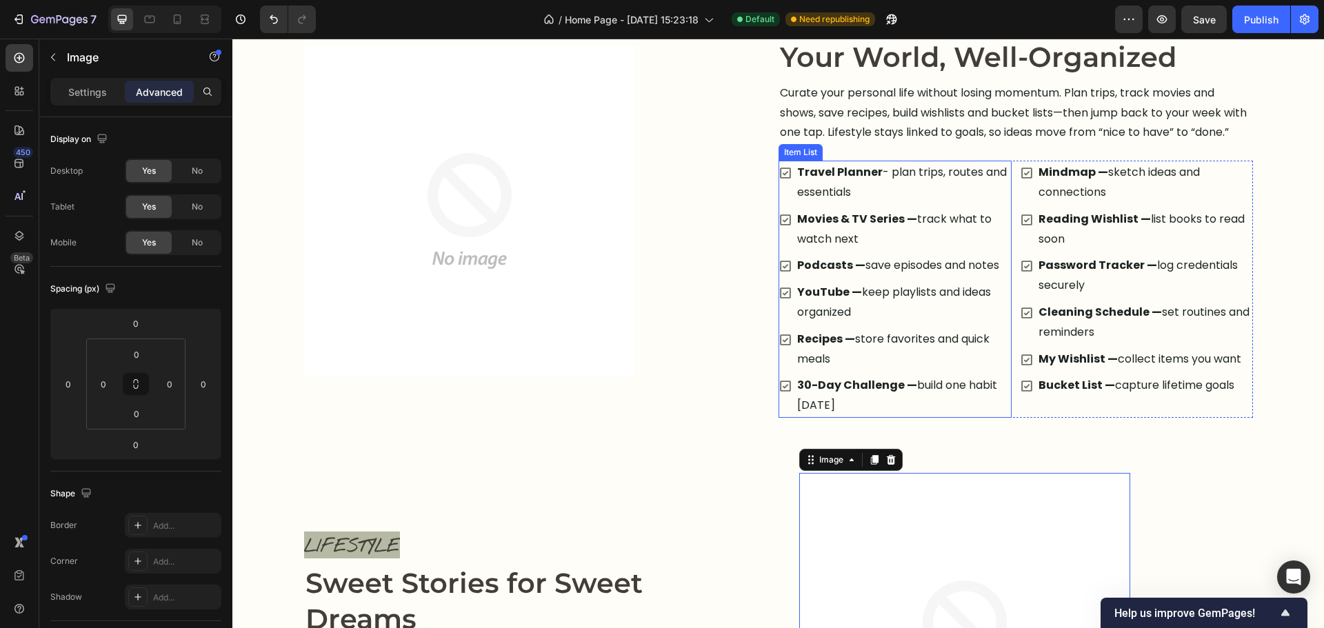
drag, startPoint x: 902, startPoint y: 234, endPoint x: 916, endPoint y: 243, distance: 16.1
click at [910, 236] on p "Movies & TV Series — track what to watch next" at bounding box center [903, 230] width 212 height 40
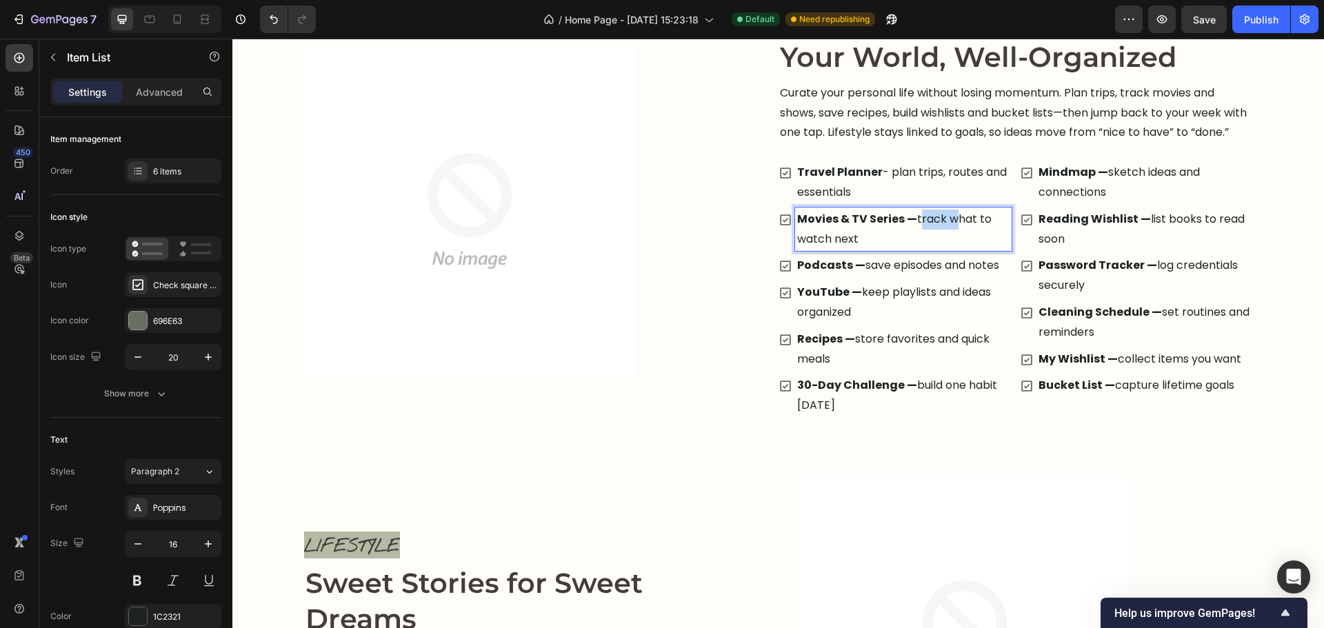
click at [913, 243] on p "Movies & TV Series — track what to watch next" at bounding box center [903, 230] width 212 height 40
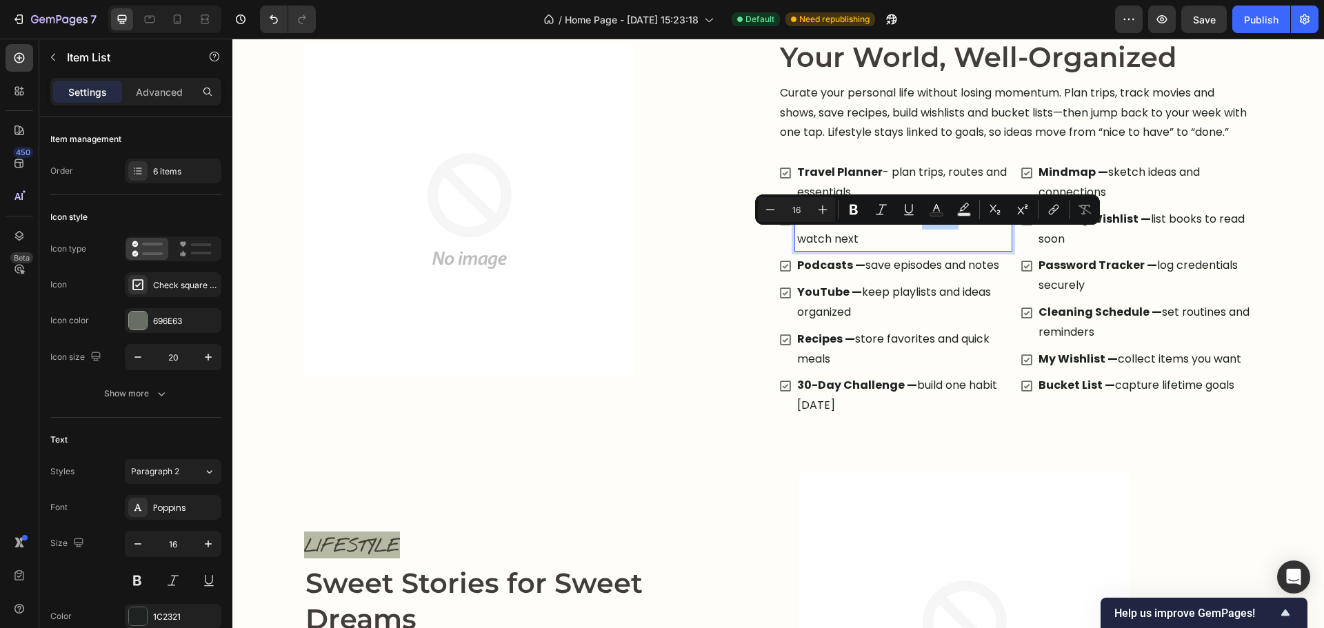
click at [913, 239] on p "Movies & TV Series — track what to watch next" at bounding box center [903, 230] width 212 height 40
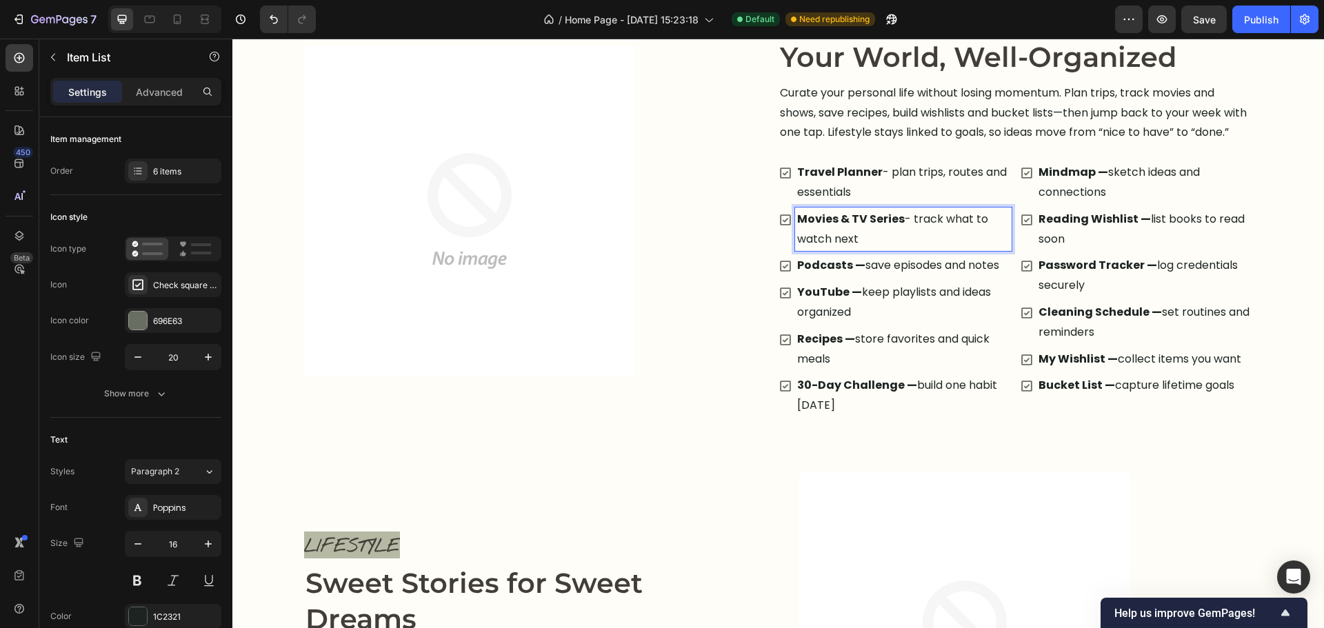
click at [863, 276] on p "Podcasts — save episodes and notes" at bounding box center [903, 266] width 212 height 20
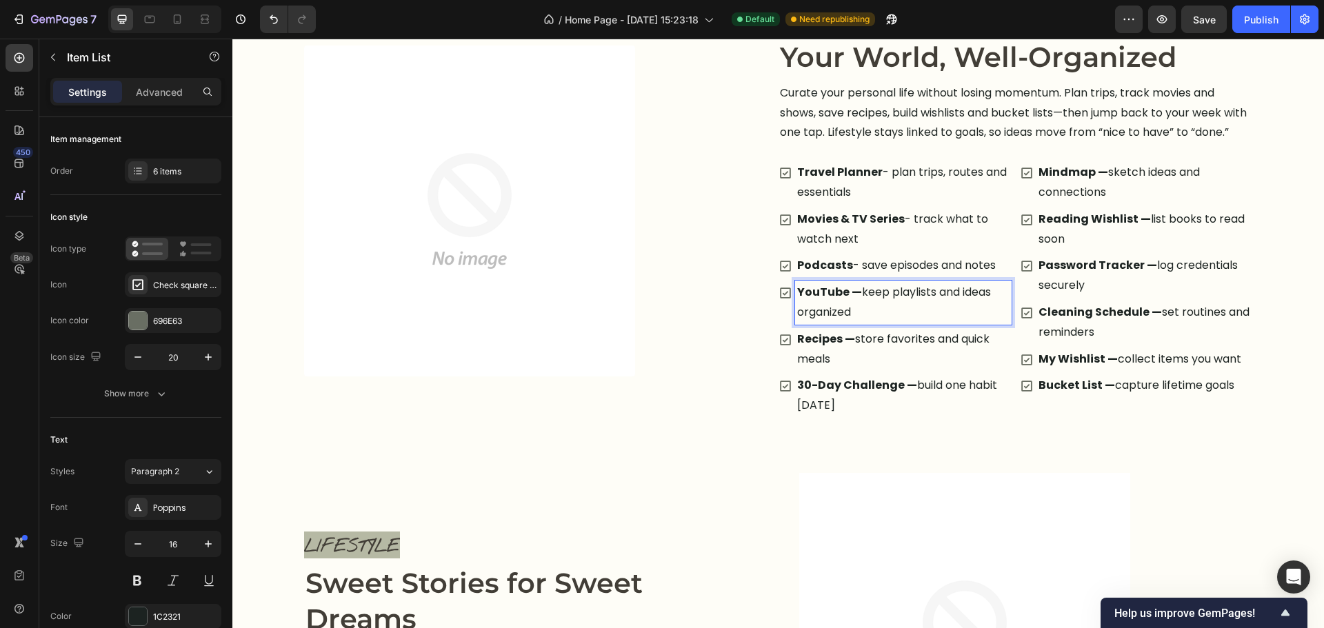
click at [861, 315] on p "YouTube — keep playlists and ideas organized" at bounding box center [903, 303] width 212 height 40
click at [854, 365] on p "Recipes — store favorites and quick meals" at bounding box center [903, 350] width 212 height 40
click at [911, 409] on p "30-Day Challenge — build one habit in 30 days" at bounding box center [903, 396] width 212 height 40
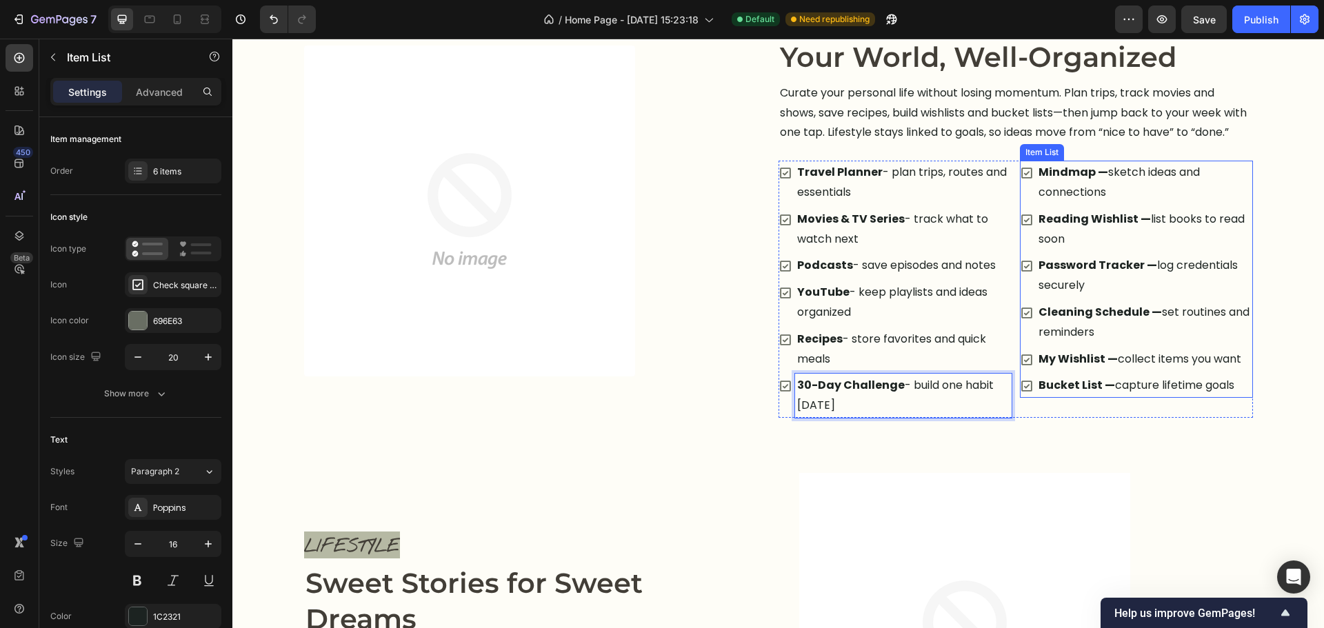
click at [1109, 190] on p "Mindmap — sketch ideas and connections" at bounding box center [1145, 183] width 212 height 40
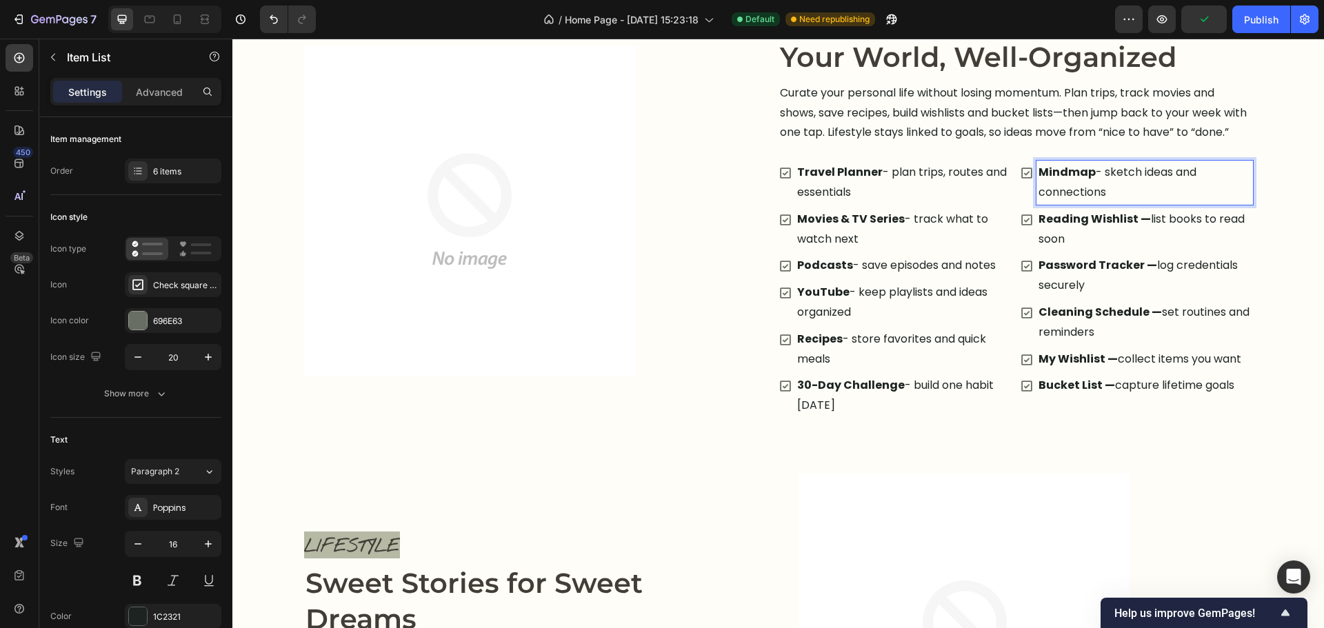
click at [1153, 239] on p "Reading Wishlist — list books to read soon" at bounding box center [1145, 230] width 212 height 40
click at [1147, 240] on p "Reading Wishlist — list books to read soon" at bounding box center [1145, 230] width 212 height 40
click at [1152, 288] on p "Password Tracker — log credentials securely" at bounding box center [1145, 276] width 212 height 40
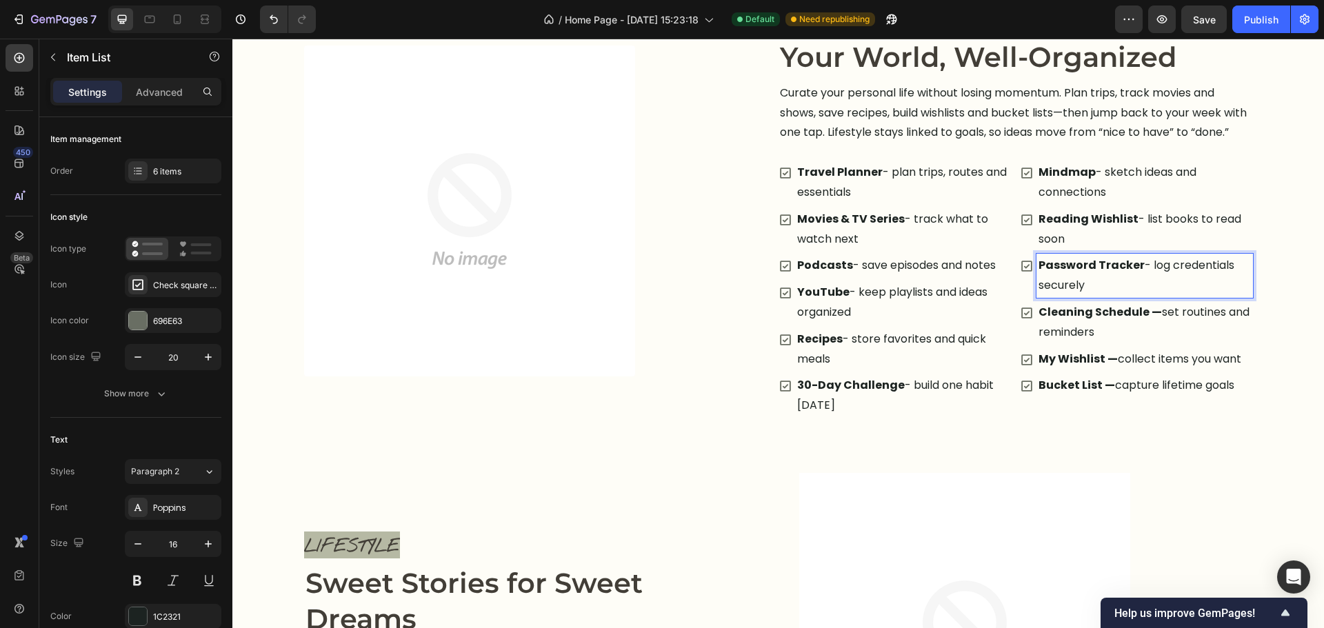
click at [1158, 339] on p "Cleaning Schedule — set routines and reminders" at bounding box center [1145, 323] width 212 height 40
click at [1114, 370] on p "My Wishlist — collect items you want" at bounding box center [1145, 360] width 212 height 20
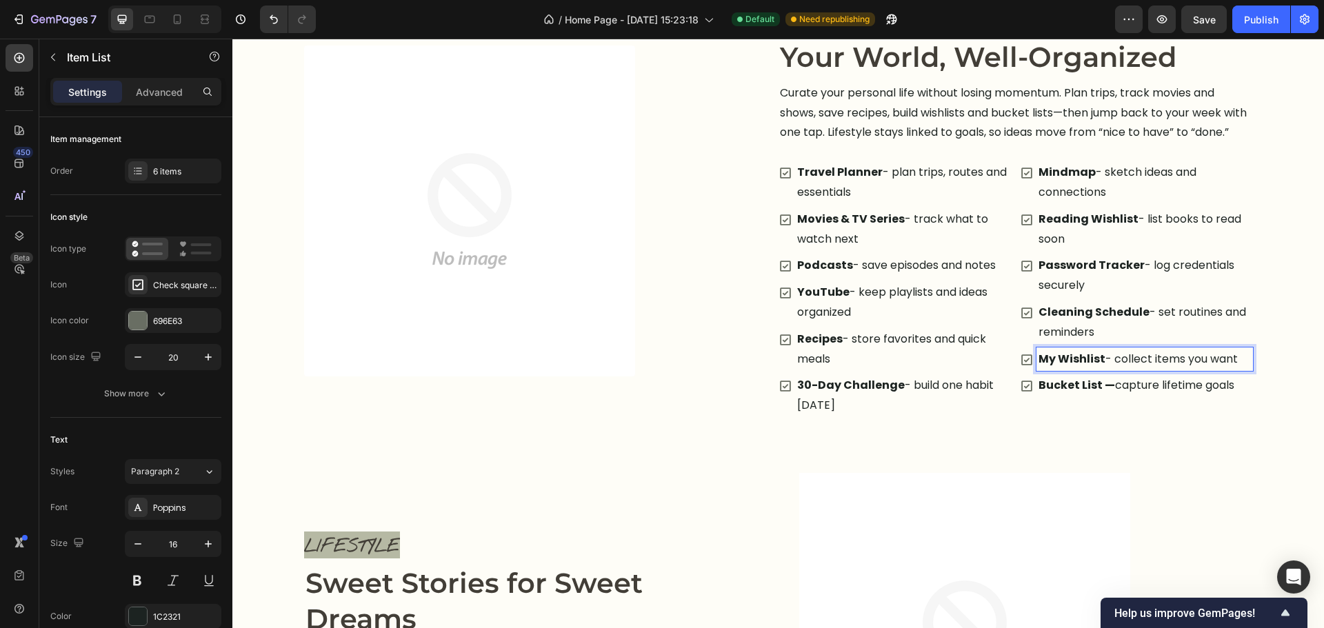
click at [1114, 396] on p "Bucket List — capture lifetime goals" at bounding box center [1145, 386] width 212 height 20
click at [1104, 495] on img at bounding box center [964, 639] width 331 height 332
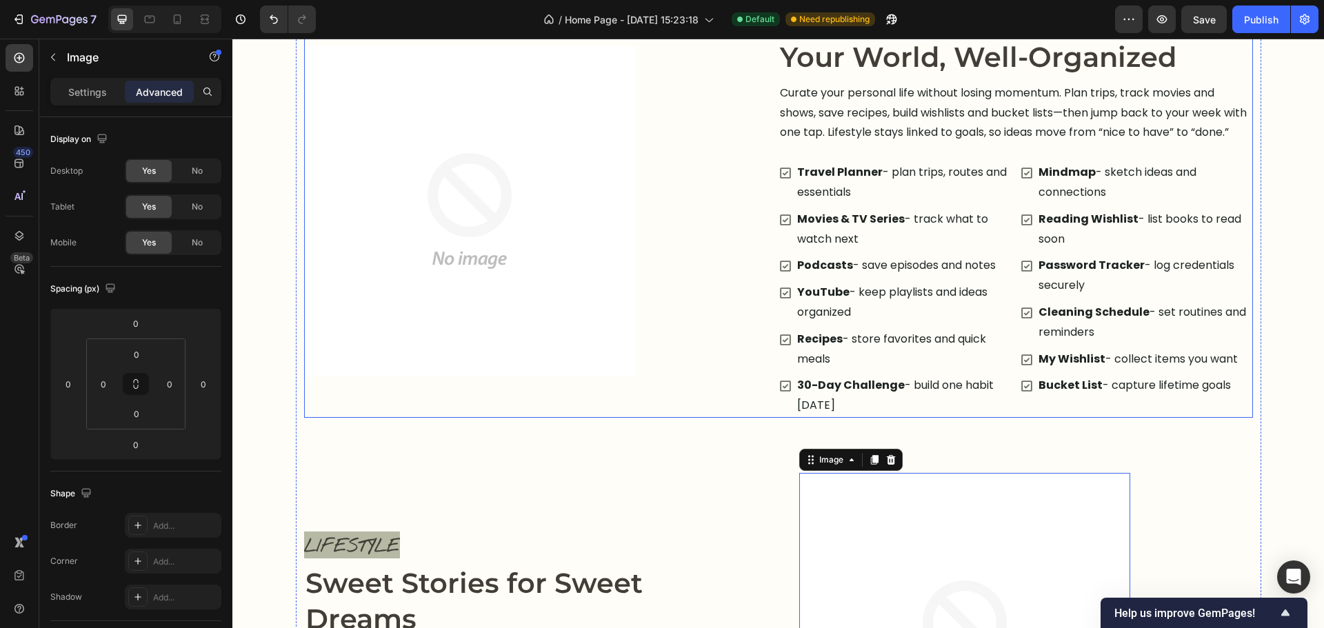
click at [580, 387] on div "Image Row" at bounding box center [541, 211] width 474 height 413
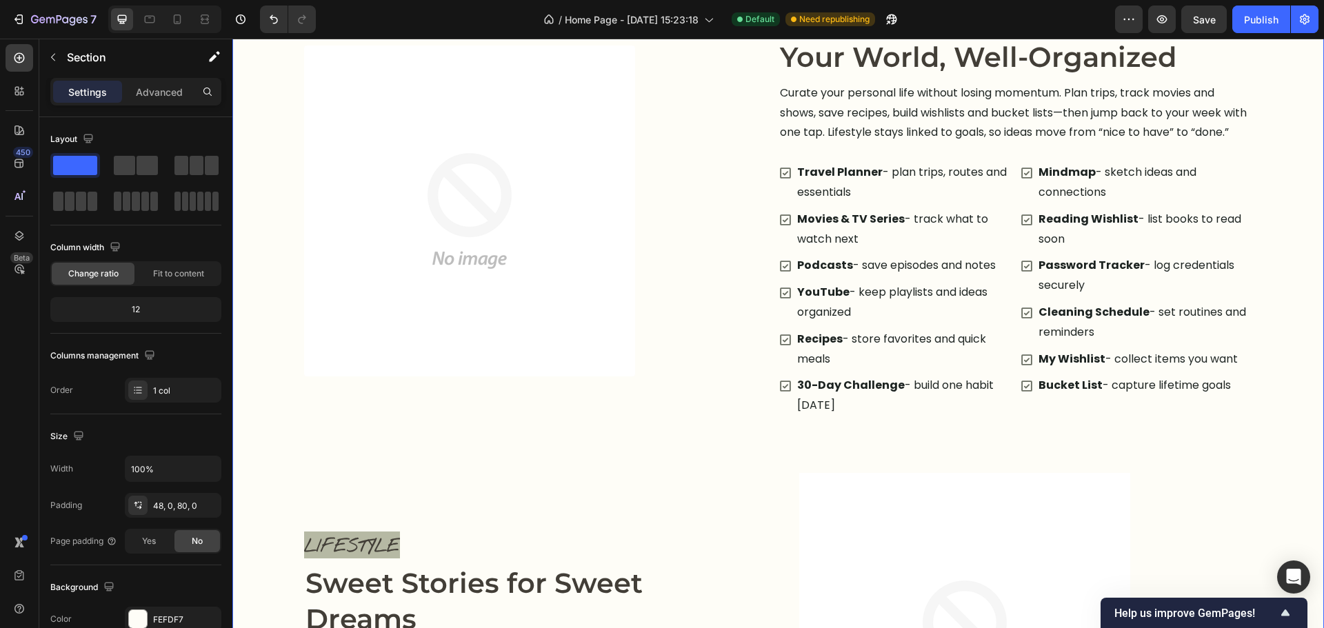
click at [916, 203] on p "Travel Planner - plan trips, routes and essentials" at bounding box center [903, 183] width 212 height 40
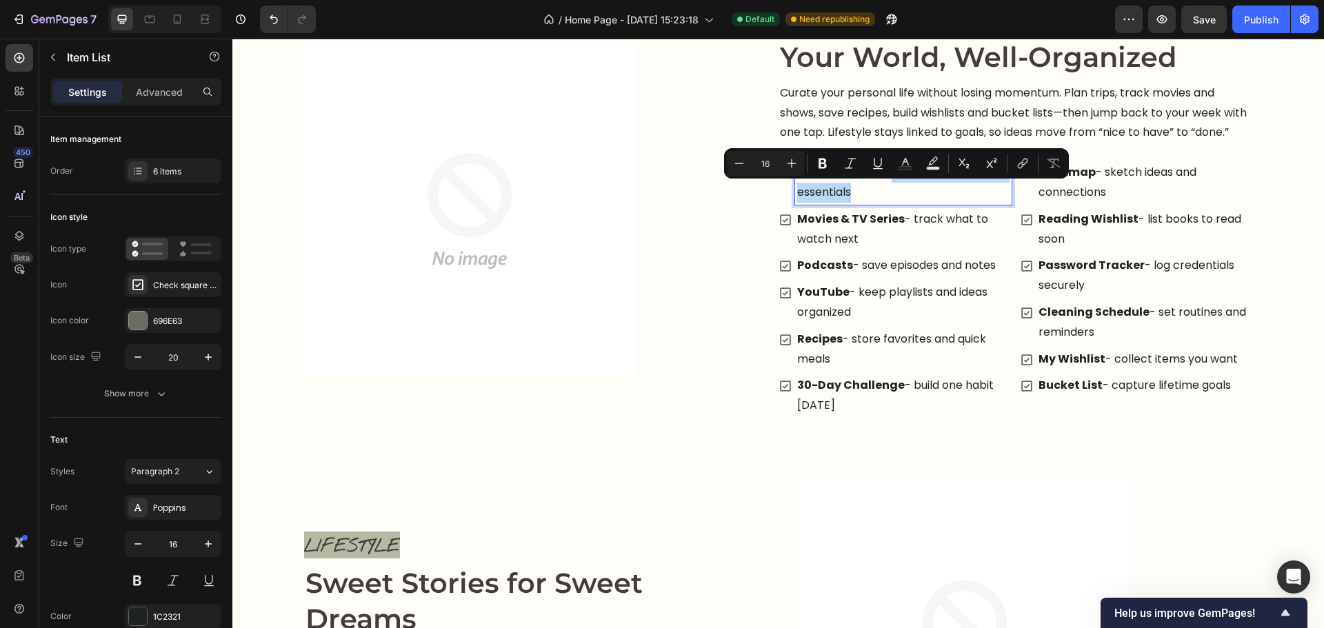
drag, startPoint x: 910, startPoint y: 212, endPoint x: 886, endPoint y: 197, distance: 28.1
click at [886, 197] on p "Travel Planner - plan trips, routes and essentials" at bounding box center [903, 183] width 212 height 40
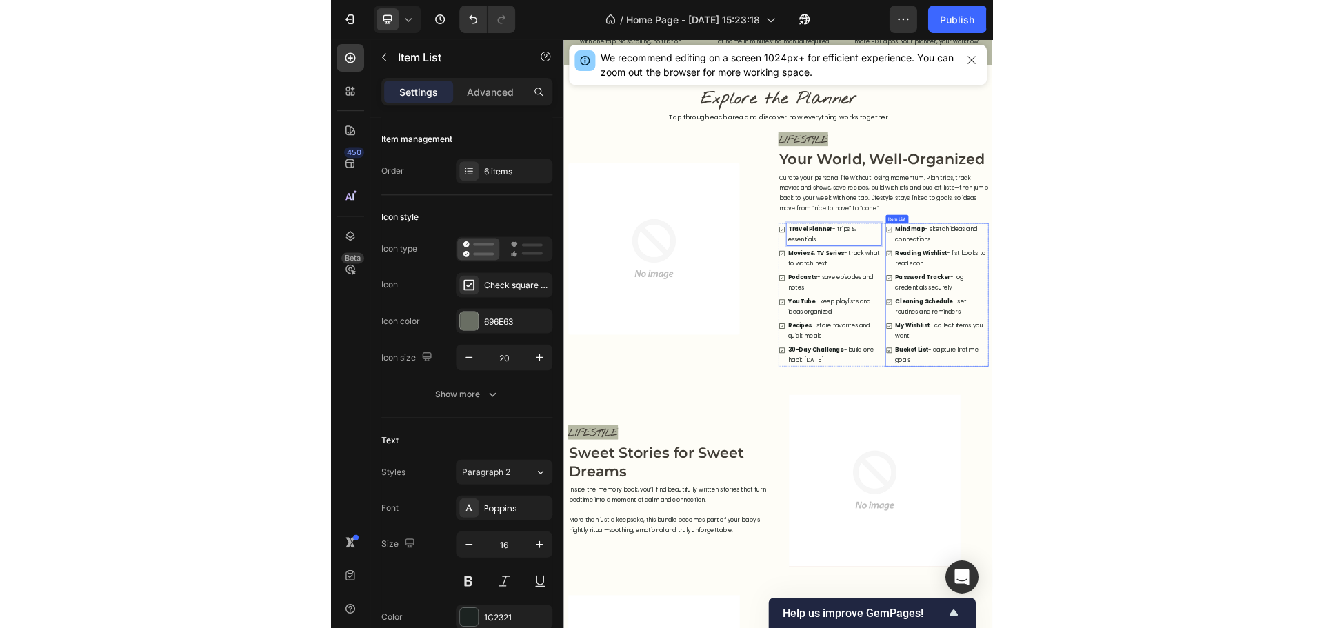
scroll to position [999, 0]
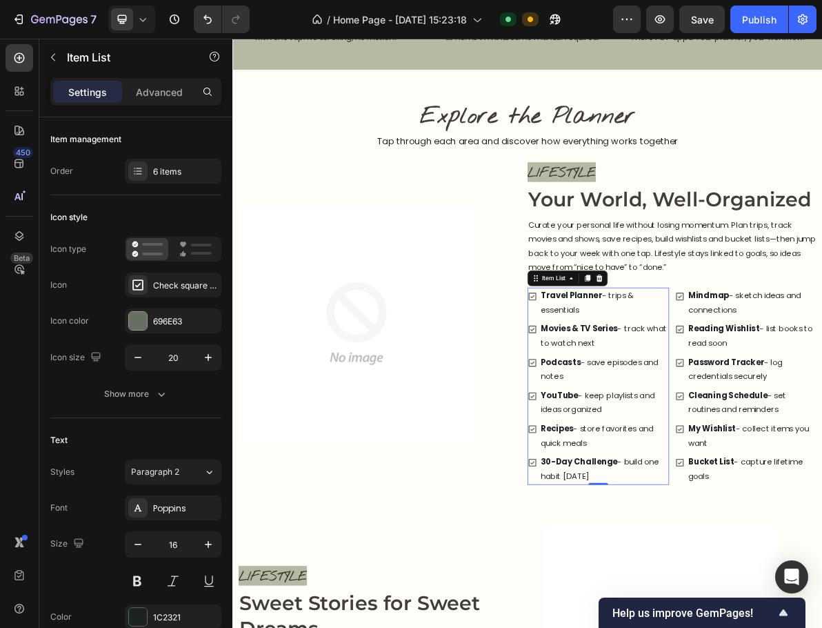
click at [704, 476] on div "Movies & TV Series - track what to watch next" at bounding box center [754, 456] width 182 height 44
click at [785, 473] on p "Movies & TV Series - track what to watch next" at bounding box center [754, 456] width 178 height 40
click at [784, 474] on p "Movies & TV Series - track what to watch next" at bounding box center [754, 456] width 178 height 40
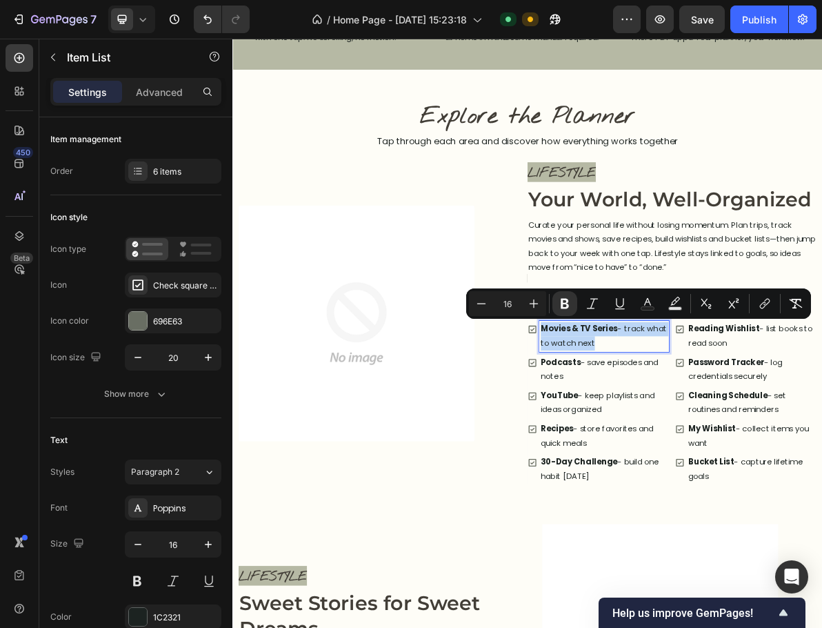
drag, startPoint x: 784, startPoint y: 472, endPoint x: 766, endPoint y: 466, distance: 18.8
click at [777, 445] on p "Movies & TV Series - track what to watch next" at bounding box center [754, 456] width 178 height 40
click at [766, 467] on p "Movies & TV Series - track what to watch next" at bounding box center [754, 456] width 178 height 40
drag, startPoint x: 768, startPoint y: 467, endPoint x: 776, endPoint y: 450, distance: 19.1
click at [776, 450] on p "Movies & TV Series - track what to watch next" at bounding box center [754, 456] width 178 height 40
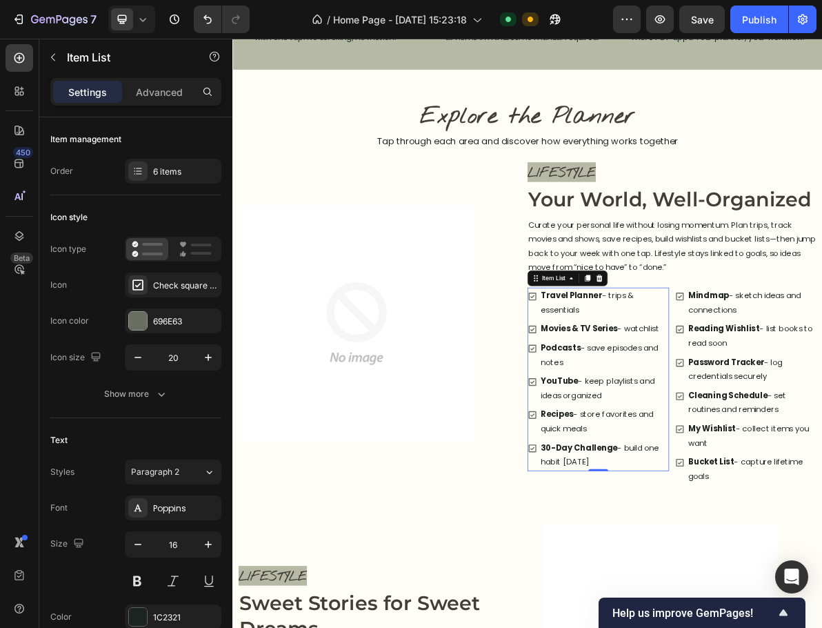
click at [790, 478] on p "Podcasts - save episodes and notes" at bounding box center [754, 483] width 178 height 40
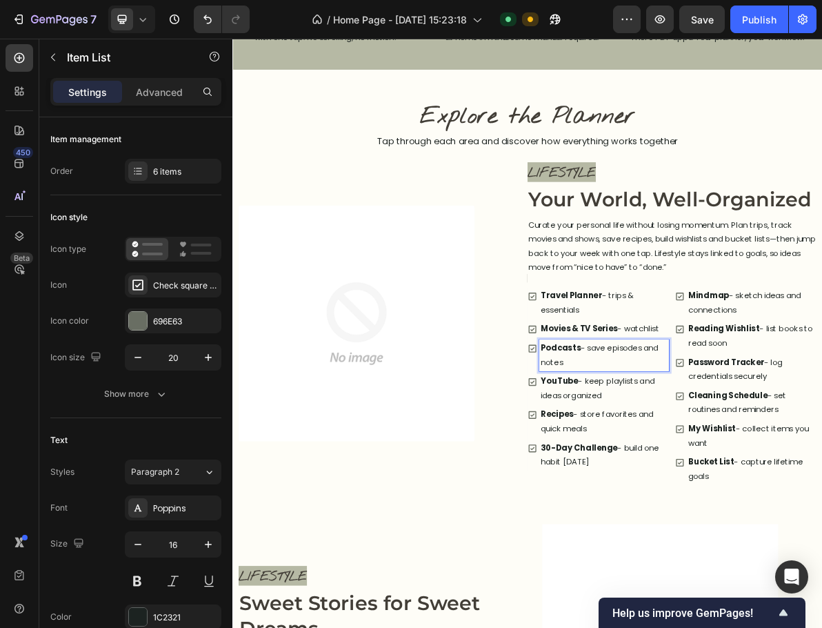
click at [788, 492] on p "Podcasts - save episodes and notes" at bounding box center [754, 483] width 178 height 40
drag, startPoint x: 785, startPoint y: 493, endPoint x: 723, endPoint y: 478, distance: 63.9
click at [723, 478] on p "Podcasts - save episodes and notes" at bounding box center [754, 483] width 178 height 40
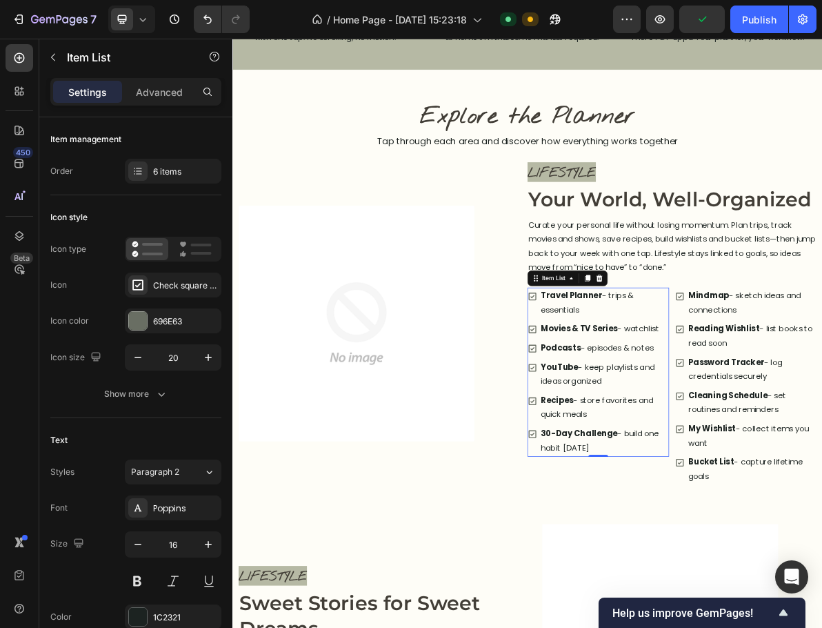
click at [779, 529] on p "YouTube - keep playlists and ideas organized" at bounding box center [754, 510] width 178 height 40
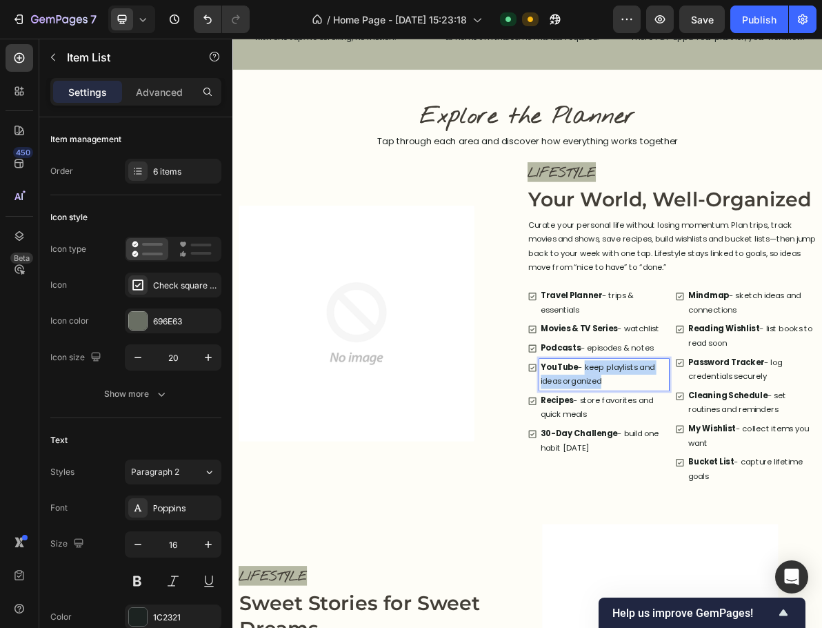
drag, startPoint x: 776, startPoint y: 528, endPoint x: 723, endPoint y: 503, distance: 58.9
click at [723, 503] on p "YouTube - keep playlists and ideas organized" at bounding box center [754, 510] width 178 height 40
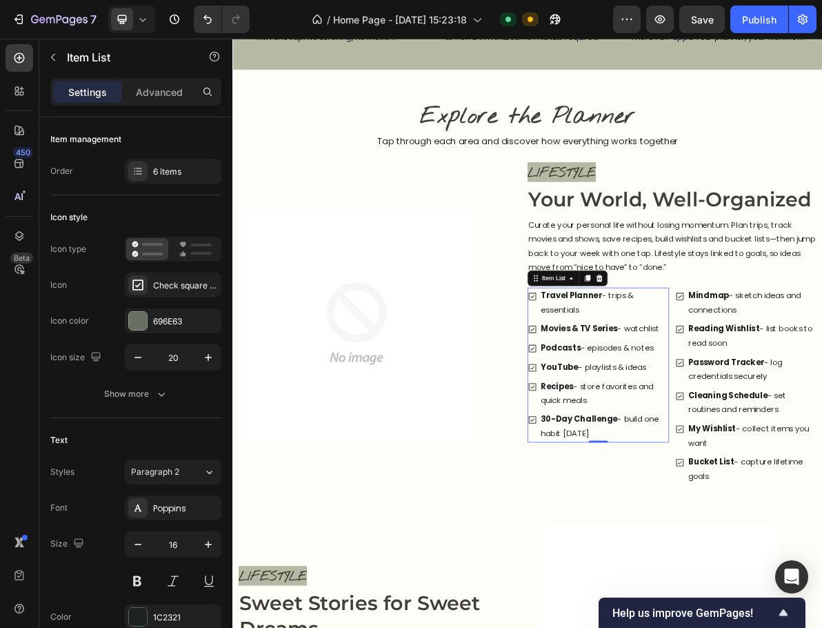
drag, startPoint x: 780, startPoint y: 534, endPoint x: 766, endPoint y: 543, distance: 16.1
click at [780, 534] on p "Recipes - store favorites and quick meals" at bounding box center [754, 537] width 178 height 40
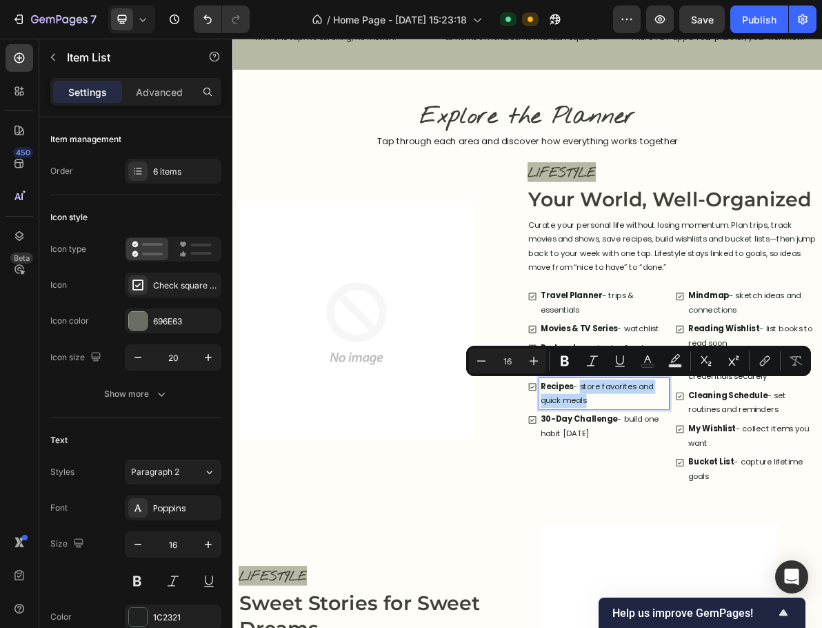
drag, startPoint x: 756, startPoint y: 541, endPoint x: 717, endPoint y: 532, distance: 39.6
click at [717, 532] on p "Recipes - store favorites and quick meals" at bounding box center [754, 537] width 178 height 40
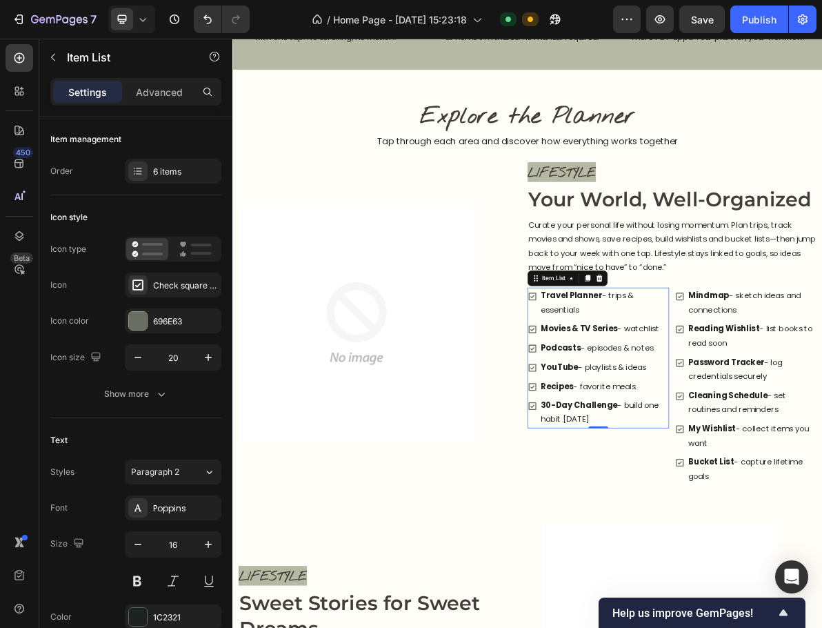
click at [766, 577] on p "30-Day Challenge - build one habit in 30 days" at bounding box center [754, 563] width 178 height 40
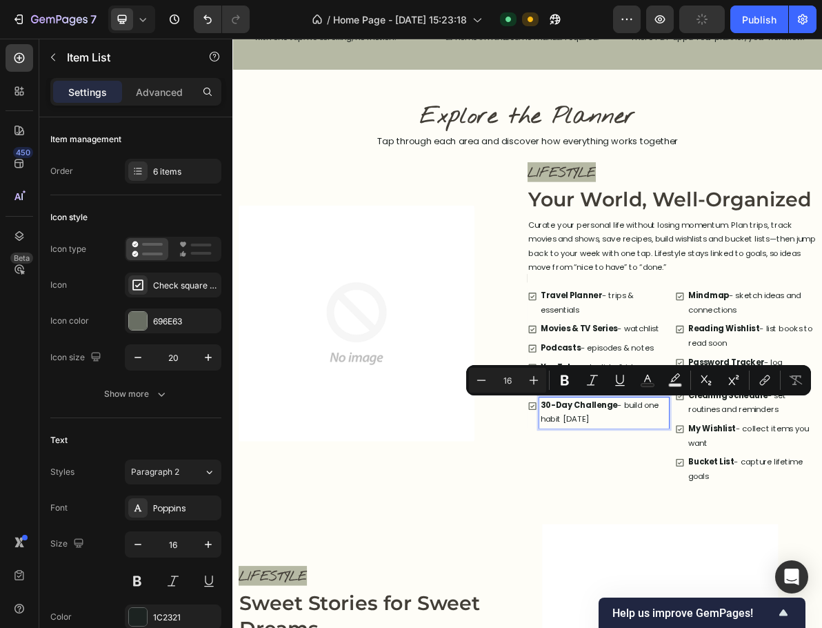
drag, startPoint x: 768, startPoint y: 575, endPoint x: 775, endPoint y: 557, distance: 19.5
click at [775, 557] on p "30-Day Challenge - build one habit in 30 days" at bounding box center [754, 563] width 178 height 40
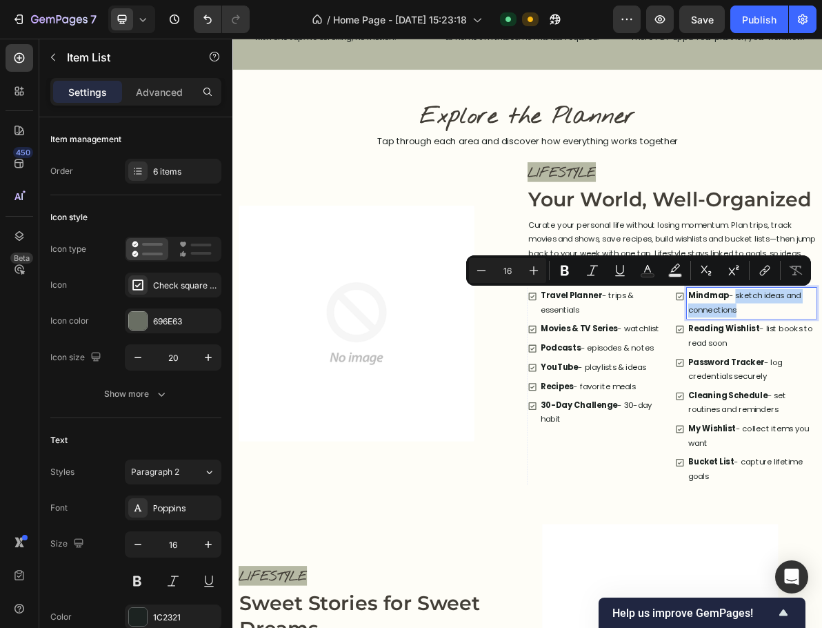
drag, startPoint x: 975, startPoint y: 423, endPoint x: 932, endPoint y: 404, distance: 47.5
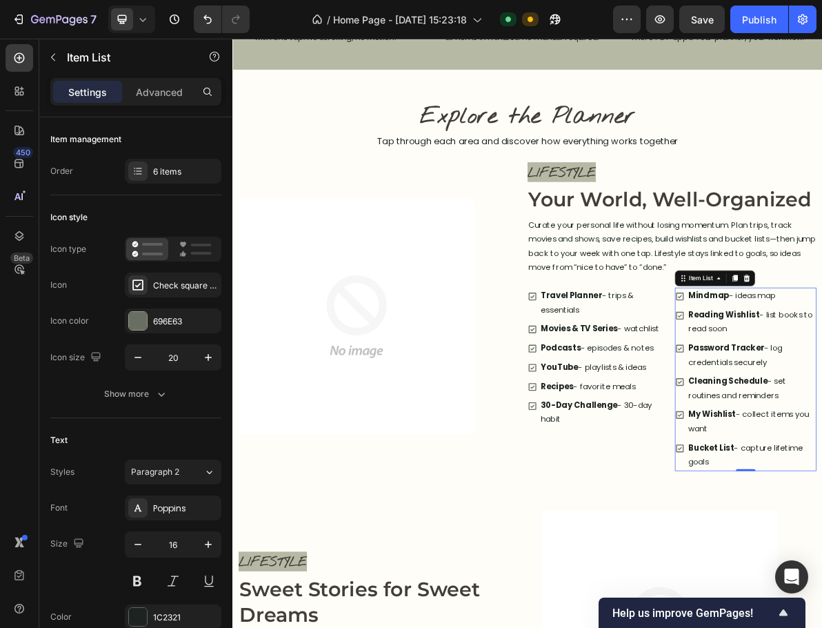
drag, startPoint x: 950, startPoint y: 459, endPoint x: 954, endPoint y: 448, distance: 12.7
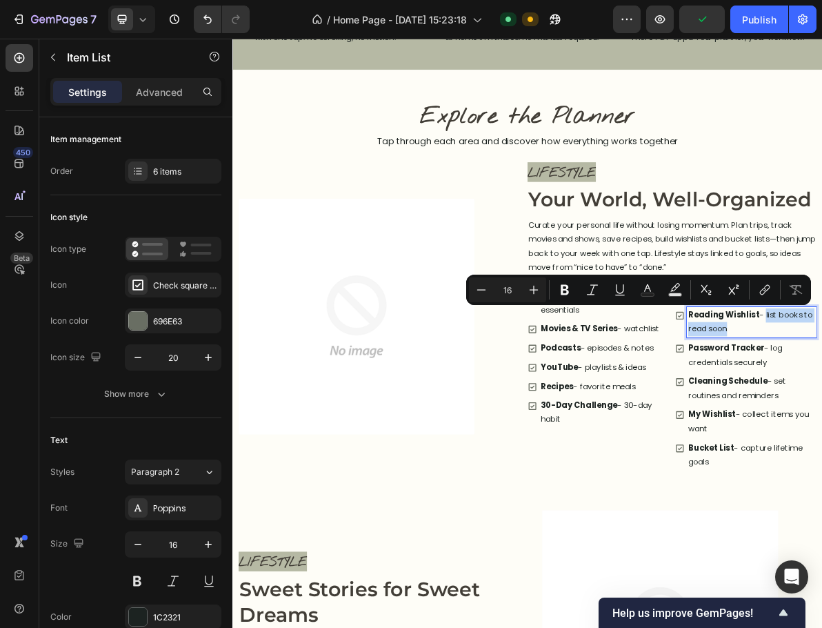
drag, startPoint x: 955, startPoint y: 445, endPoint x: 970, endPoint y: 430, distance: 21.5
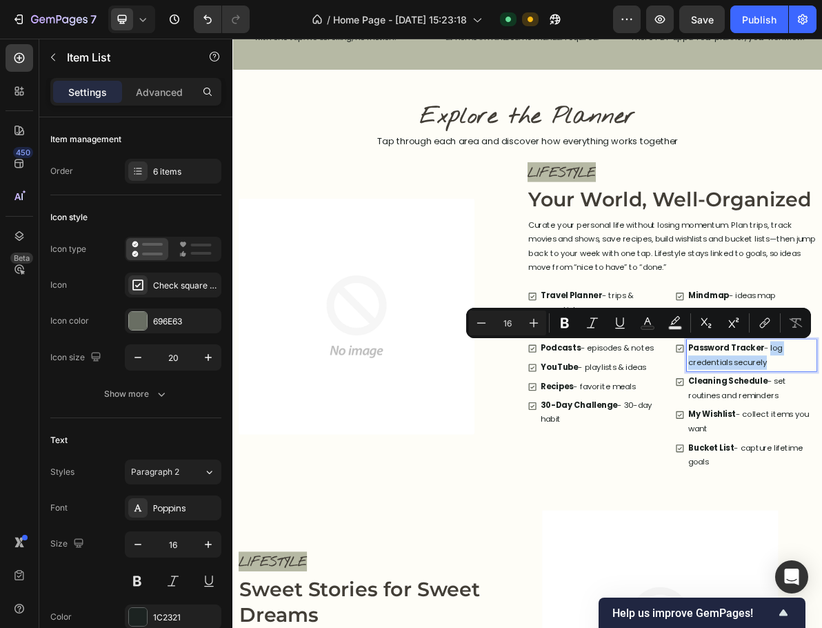
drag, startPoint x: 998, startPoint y: 499, endPoint x: 977, endPoint y: 472, distance: 34.5
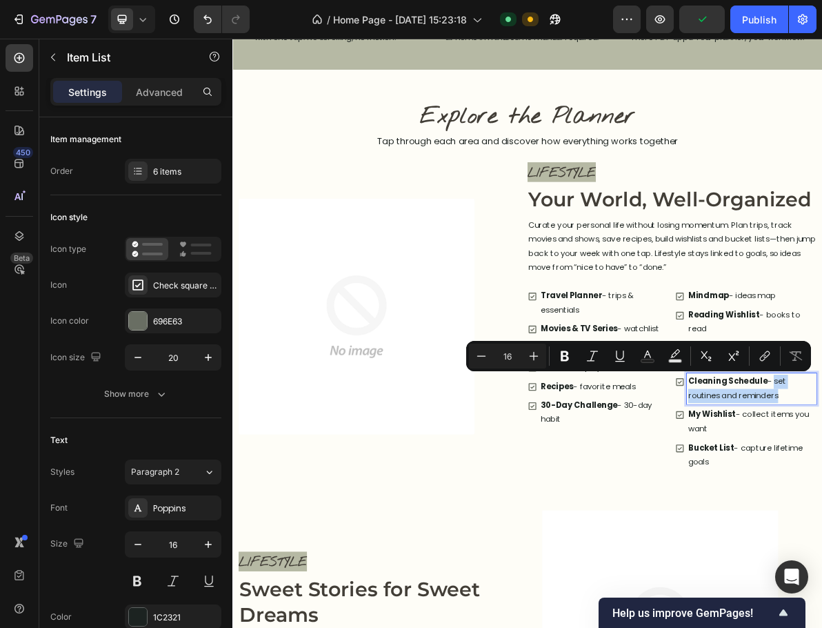
drag, startPoint x: 1012, startPoint y: 540, endPoint x: 983, endPoint y: 521, distance: 34.4
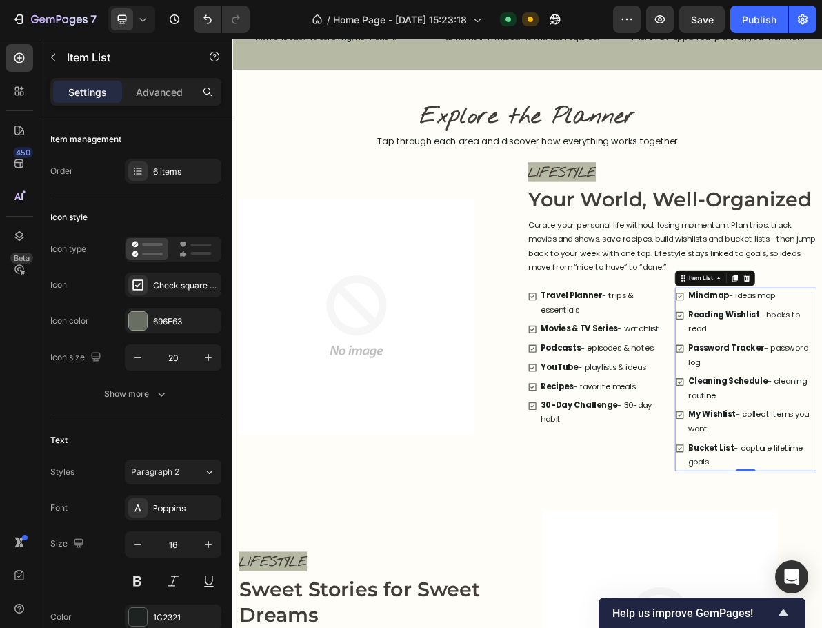
drag, startPoint x: 970, startPoint y: 582, endPoint x: 963, endPoint y: 584, distance: 7.9
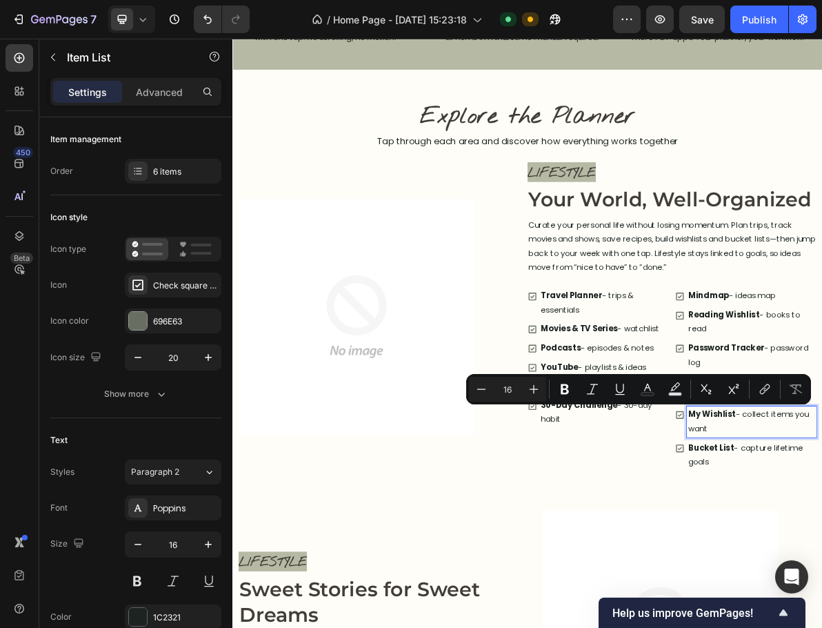
drag, startPoint x: 950, startPoint y: 590, endPoint x: 939, endPoint y: 570, distance: 22.8
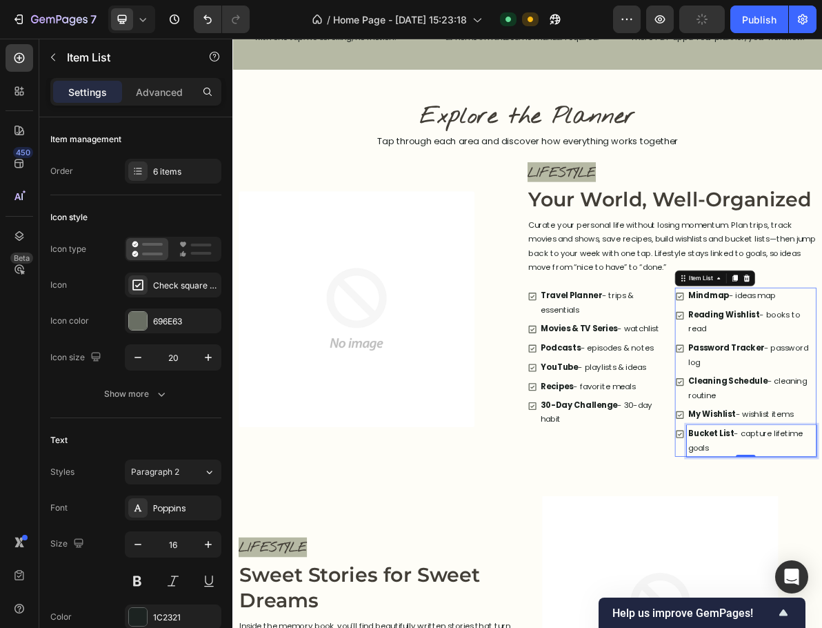
drag, startPoint x: 1015, startPoint y: 597, endPoint x: 968, endPoint y: 611, distance: 49.7
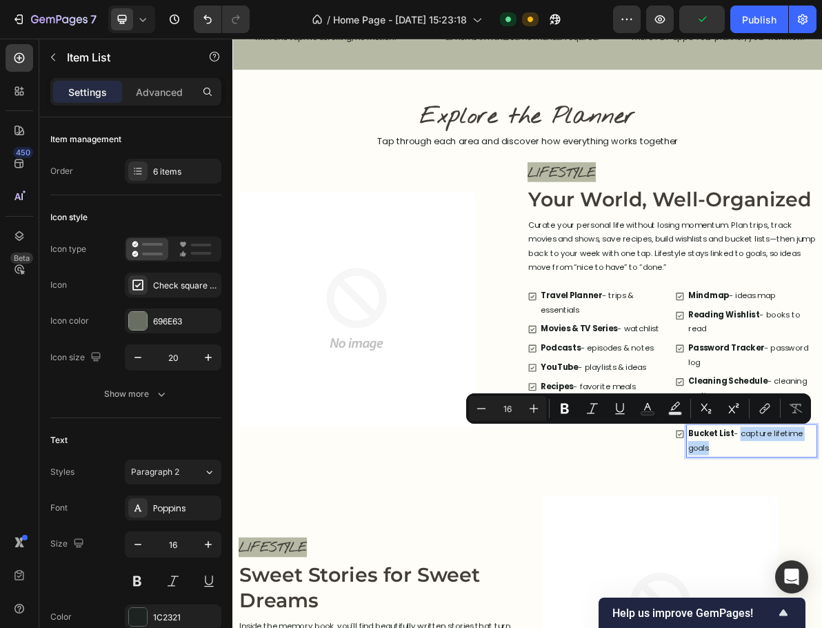
drag, startPoint x: 917, startPoint y: 621, endPoint x: 936, endPoint y: 598, distance: 29.8
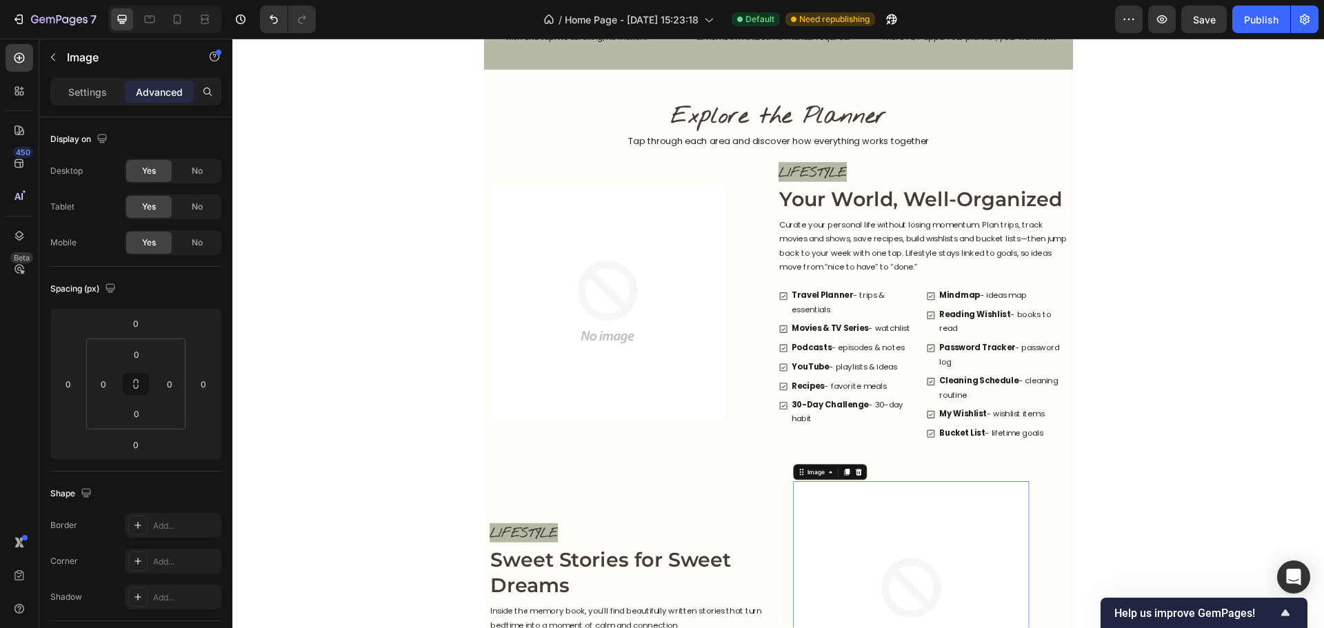
scroll to position [985, 0]
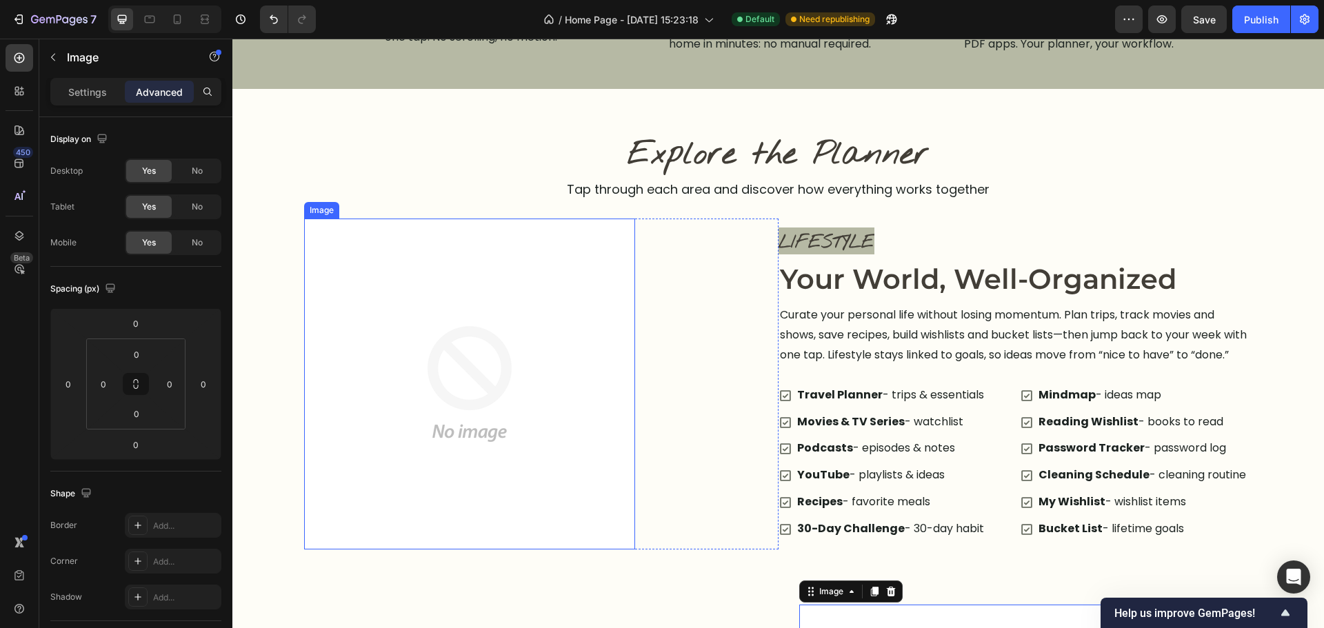
drag, startPoint x: 559, startPoint y: 382, endPoint x: 570, endPoint y: 369, distance: 16.7
click at [559, 379] on img at bounding box center [469, 384] width 331 height 331
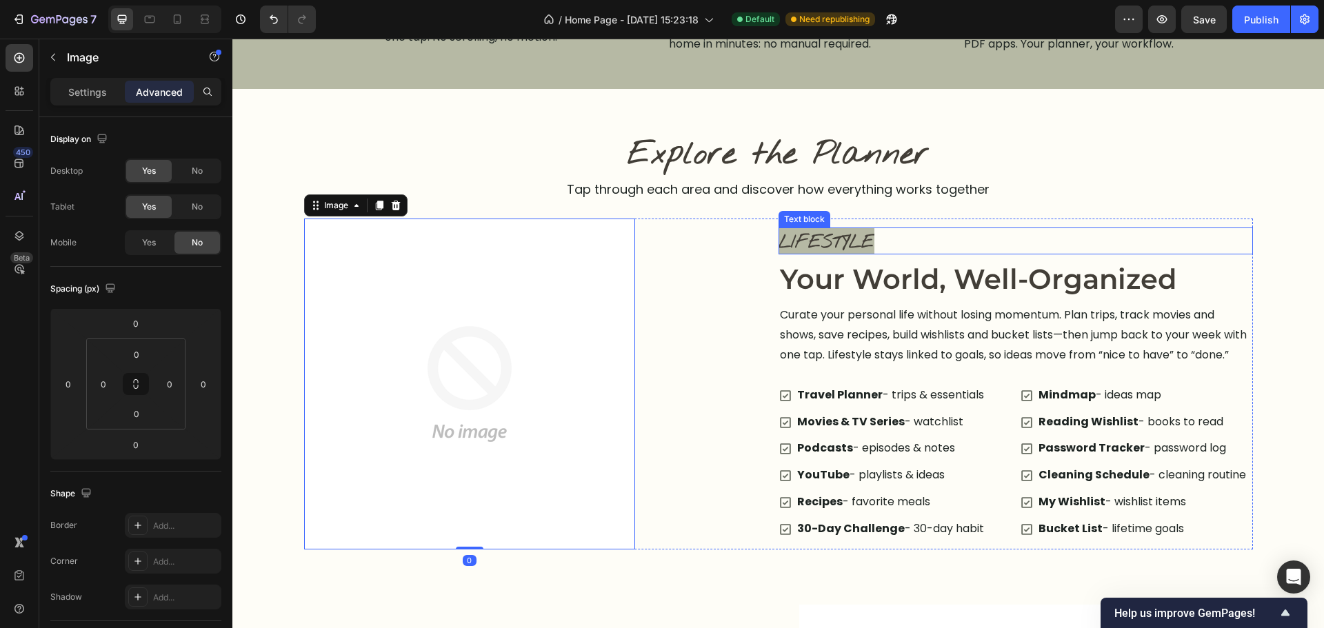
click at [1059, 242] on div "LIFESTYLE" at bounding box center [1016, 242] width 474 height 28
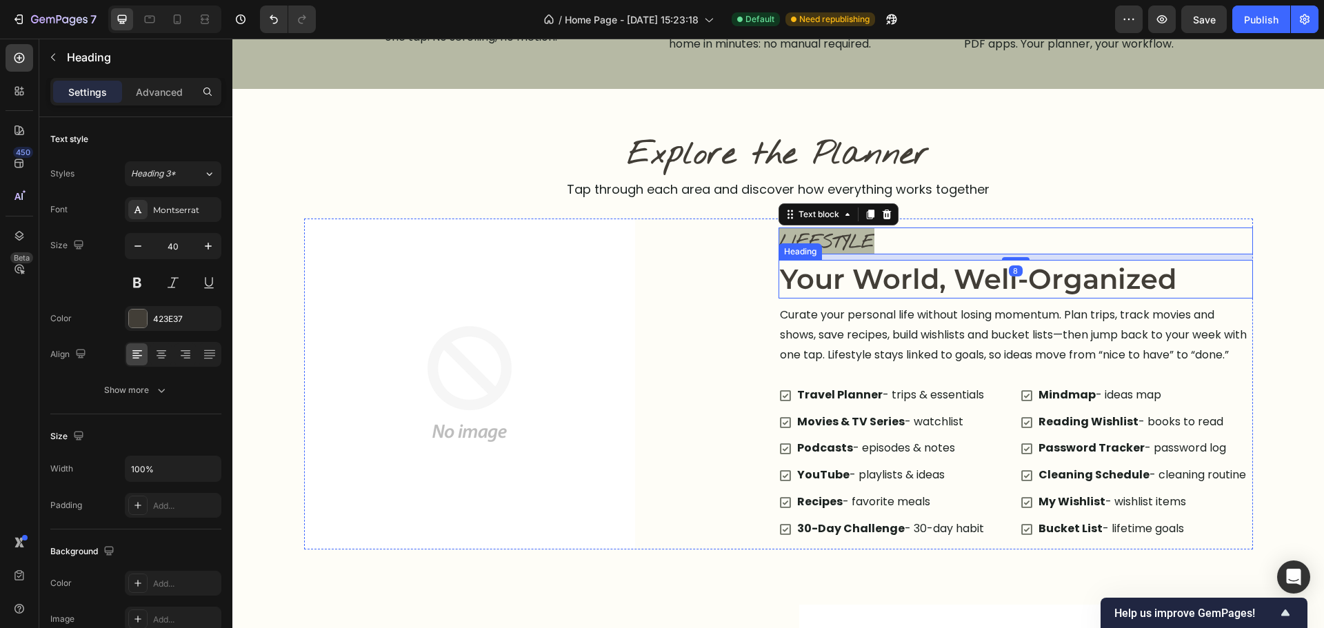
click at [1233, 277] on h2 "Your World, Well-Organized" at bounding box center [1016, 279] width 474 height 39
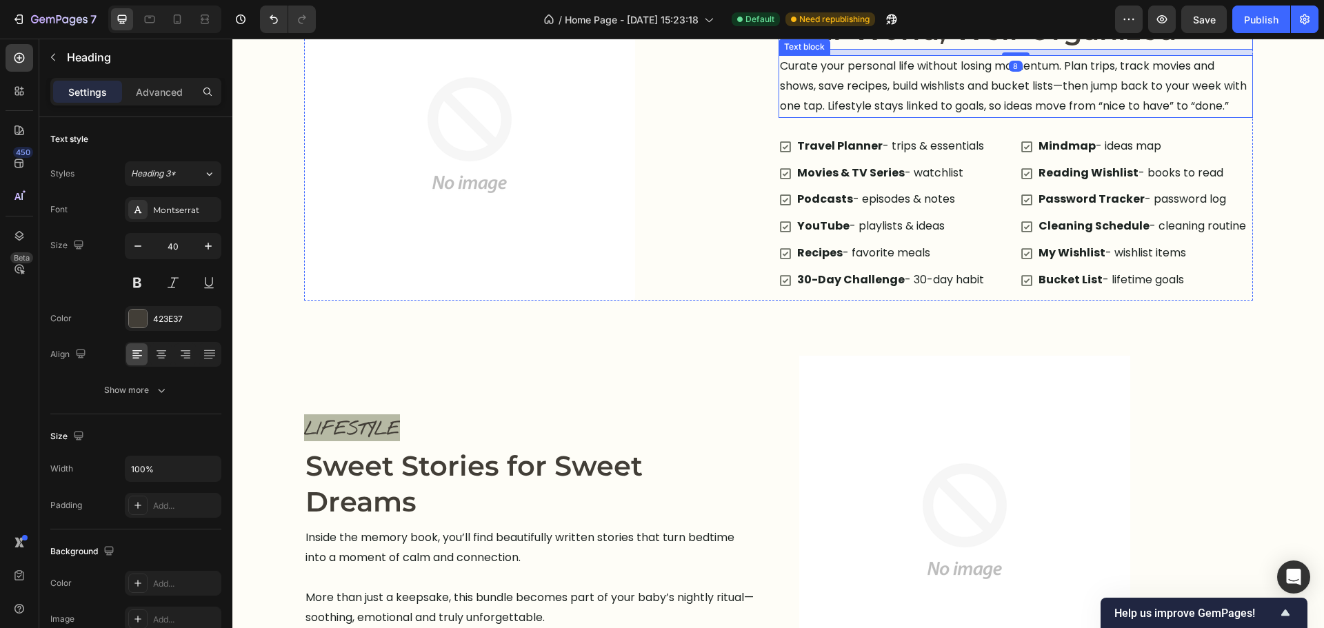
scroll to position [1261, 0]
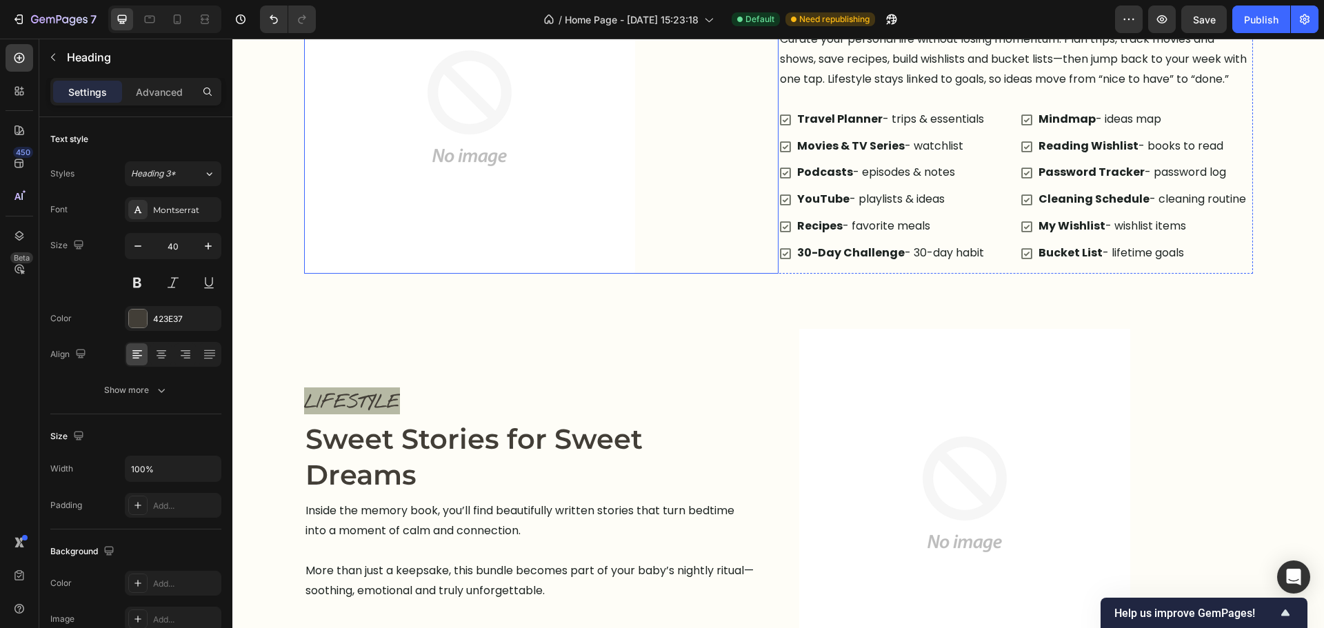
click at [756, 245] on div "Image Row" at bounding box center [541, 108] width 474 height 331
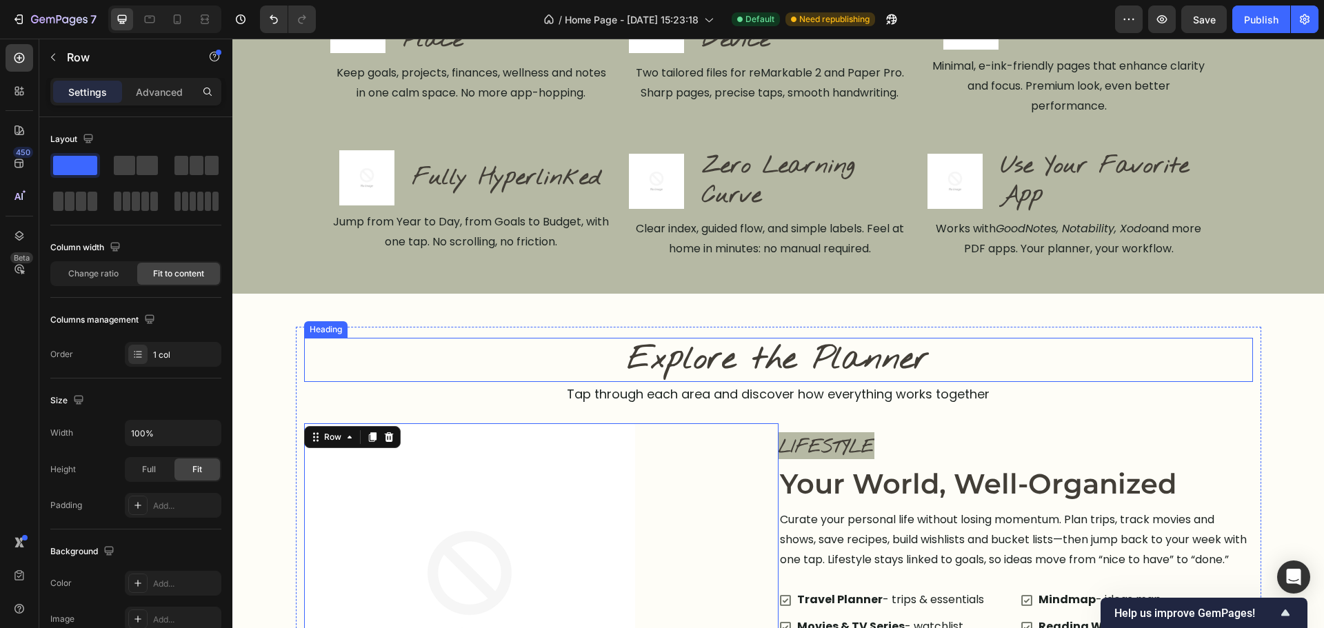
scroll to position [779, 0]
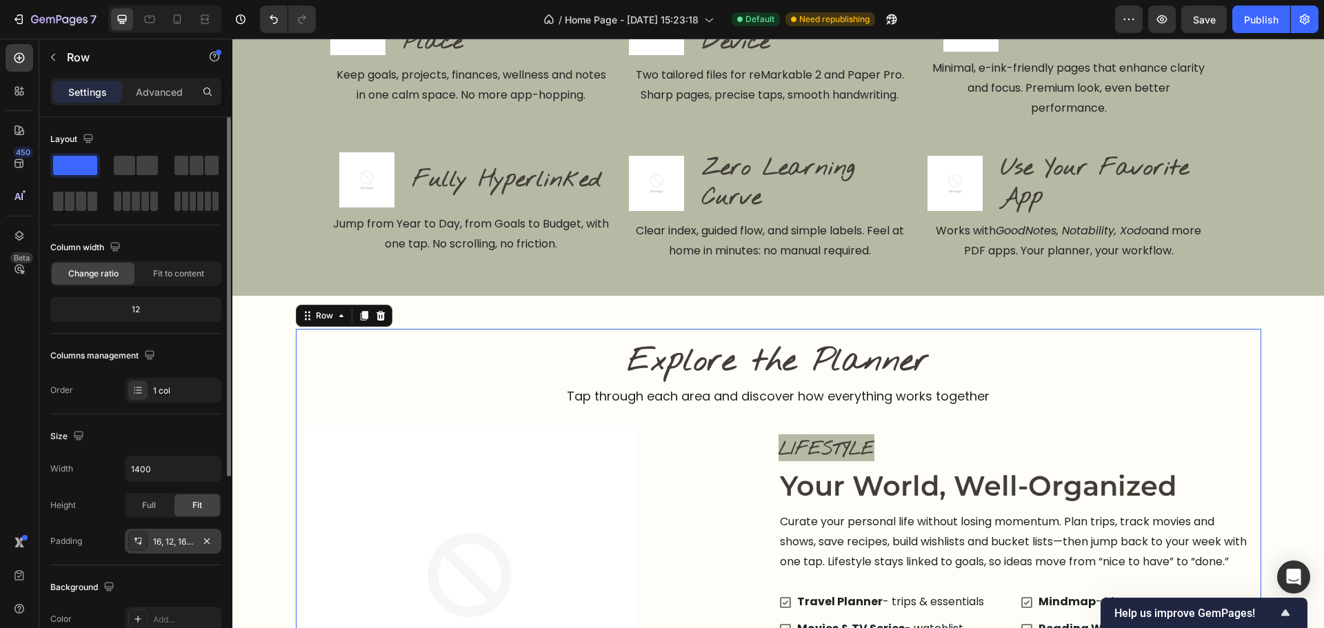
click at [168, 543] on div "16, 12, 16, 12" at bounding box center [173, 542] width 40 height 12
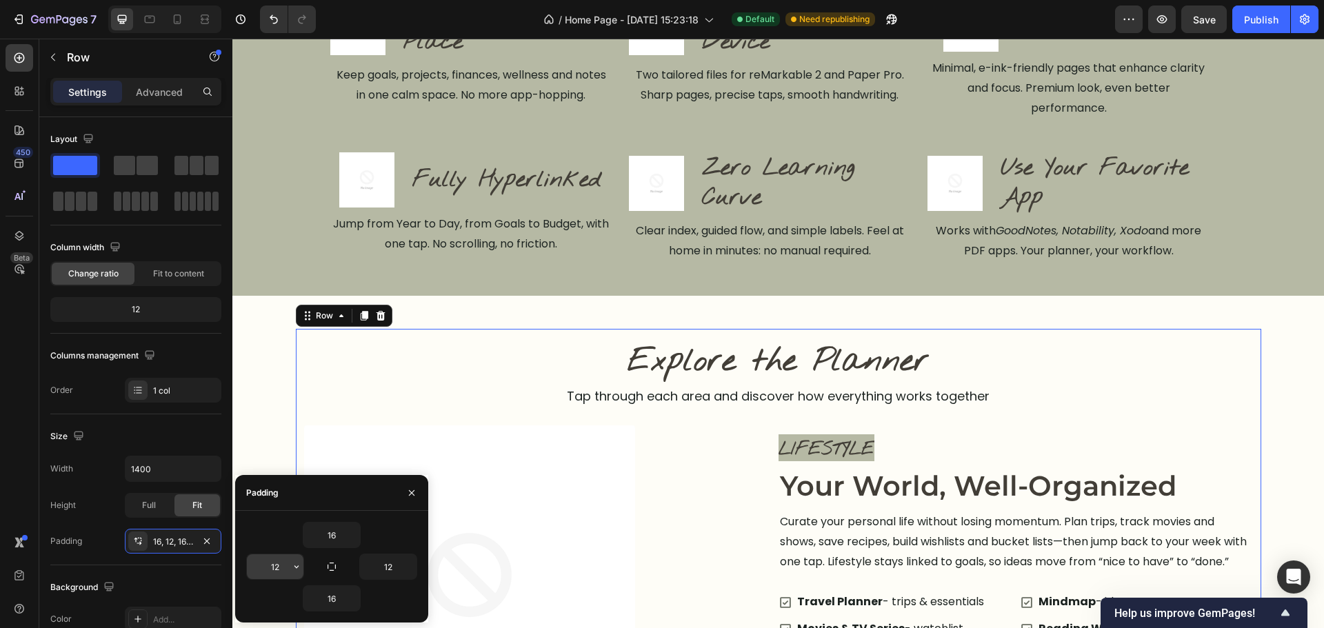
click at [274, 565] on input "12" at bounding box center [275, 566] width 57 height 25
type input "0"
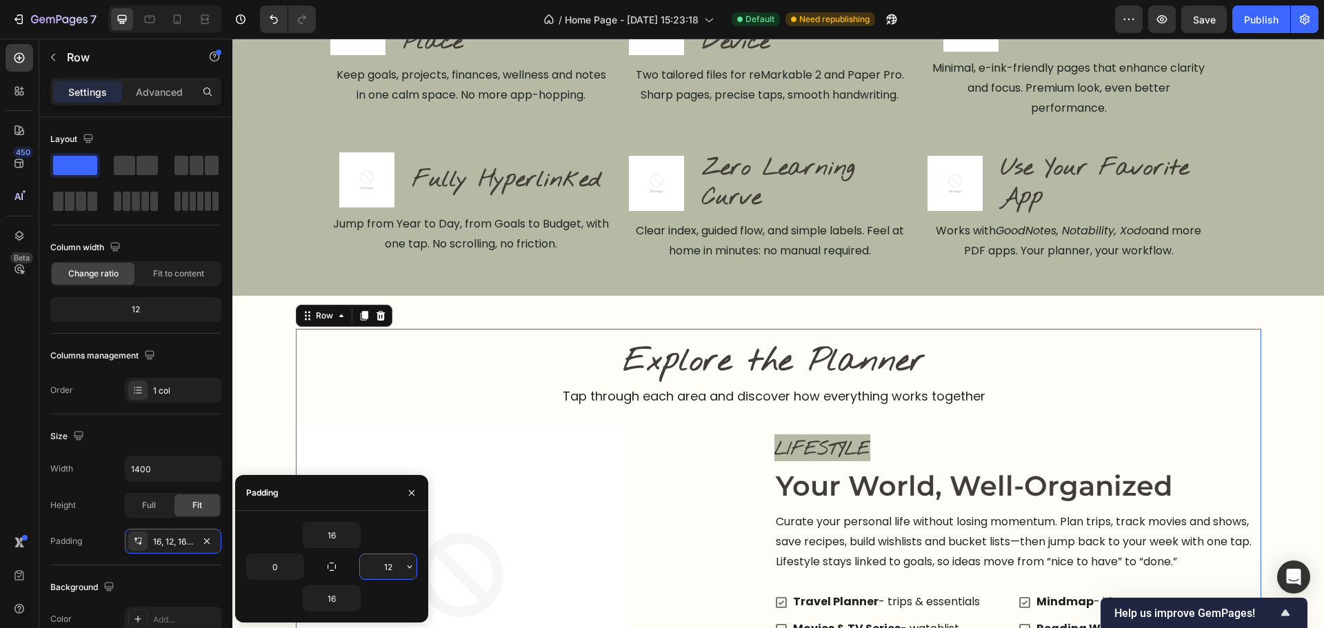
click at [388, 572] on input "12" at bounding box center [388, 566] width 57 height 25
type input "0"
click at [328, 532] on input "16" at bounding box center [331, 535] width 57 height 25
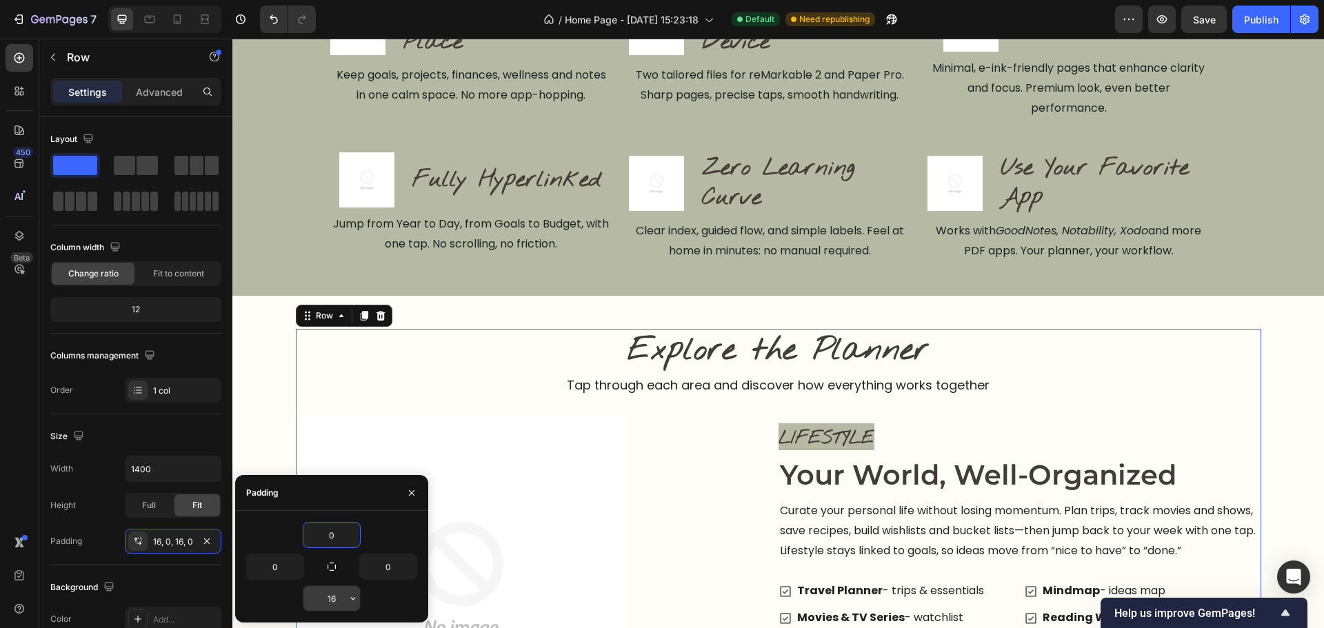
type input "0"
click at [323, 603] on input "16" at bounding box center [331, 598] width 57 height 25
type input "0"
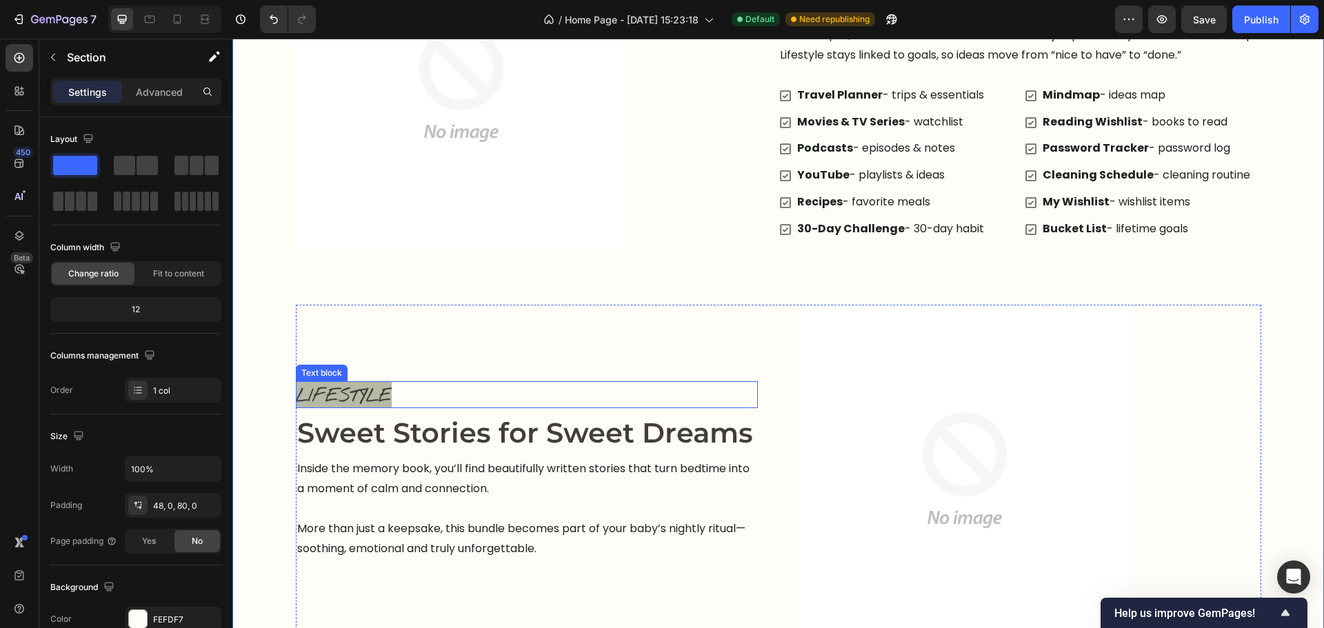
scroll to position [1261, 0]
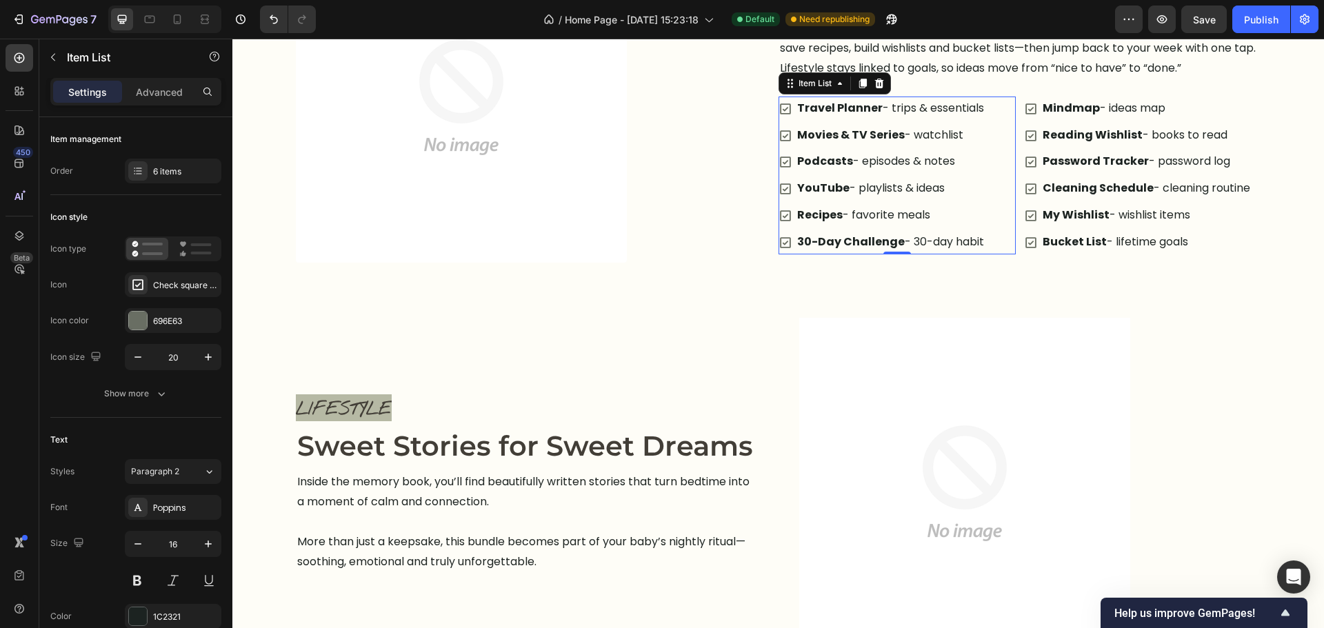
click at [1010, 198] on div "Travel Planner - trips & essentials Movies & TV Series - watchlist Podcasts - e…" at bounding box center [897, 176] width 237 height 158
click at [1013, 209] on div "Travel Planner - trips & essentials Movies & TV Series - watchlist Podcasts - e…" at bounding box center [1020, 176] width 483 height 158
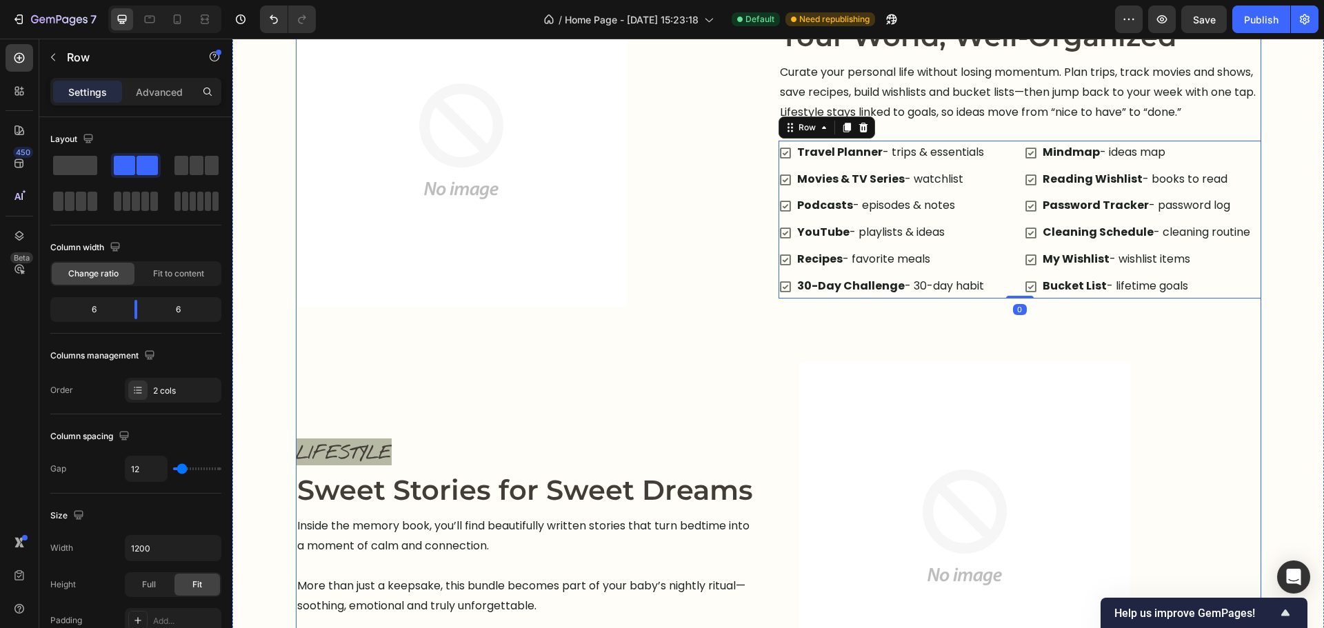
scroll to position [1054, 0]
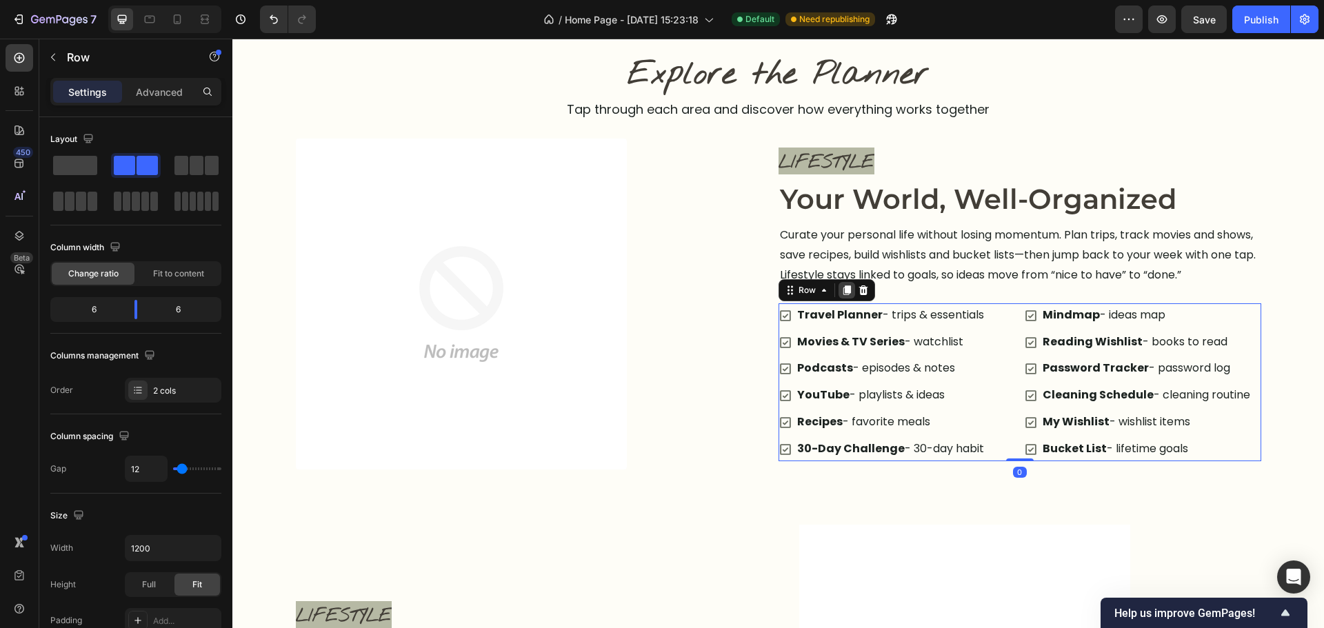
click at [843, 292] on icon at bounding box center [847, 290] width 8 height 10
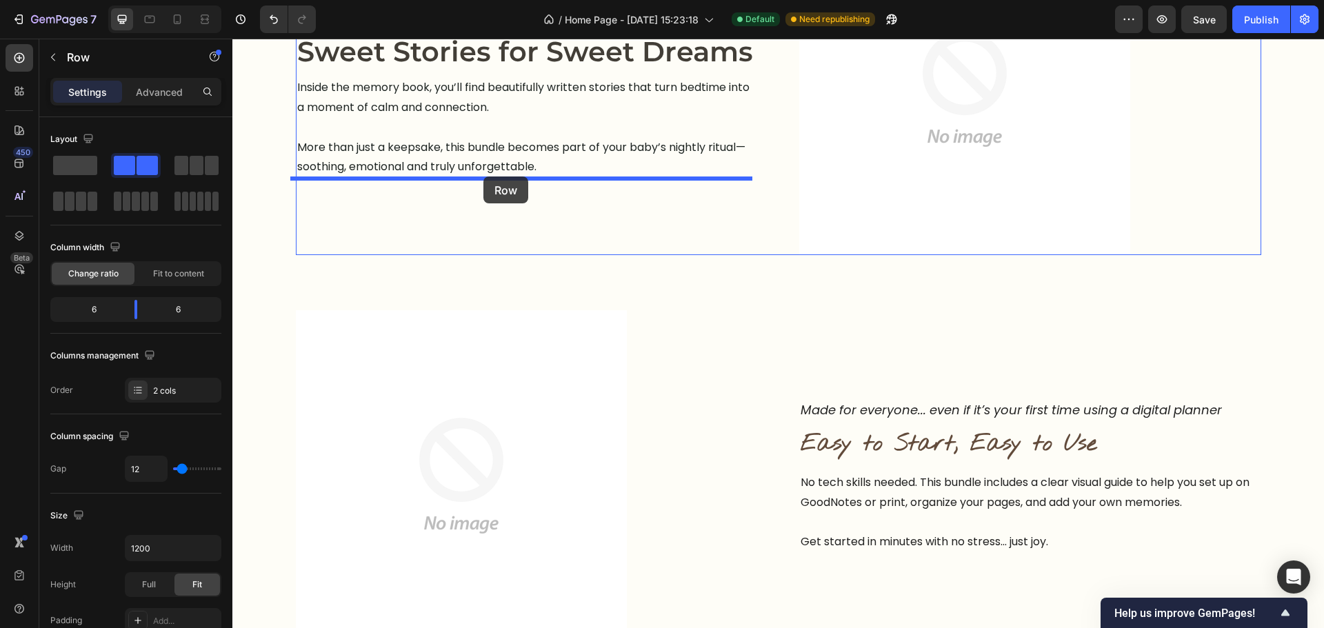
drag, startPoint x: 803, startPoint y: 441, endPoint x: 483, endPoint y: 177, distance: 414.4
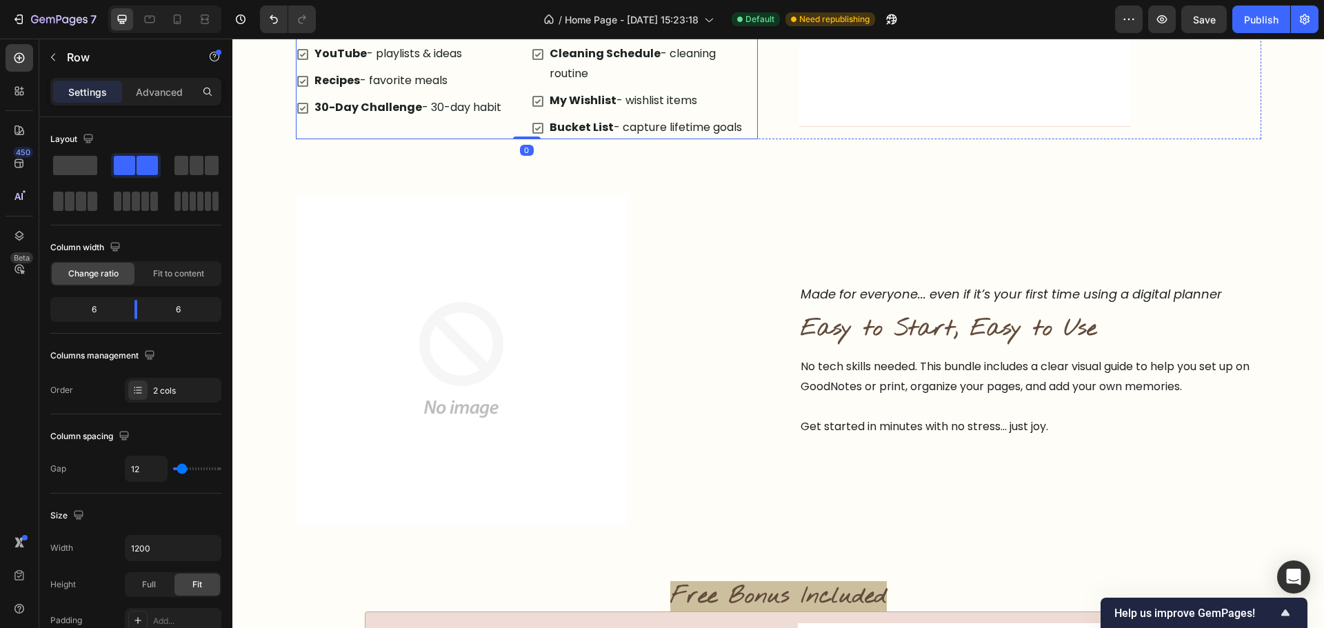
scroll to position [1580, 0]
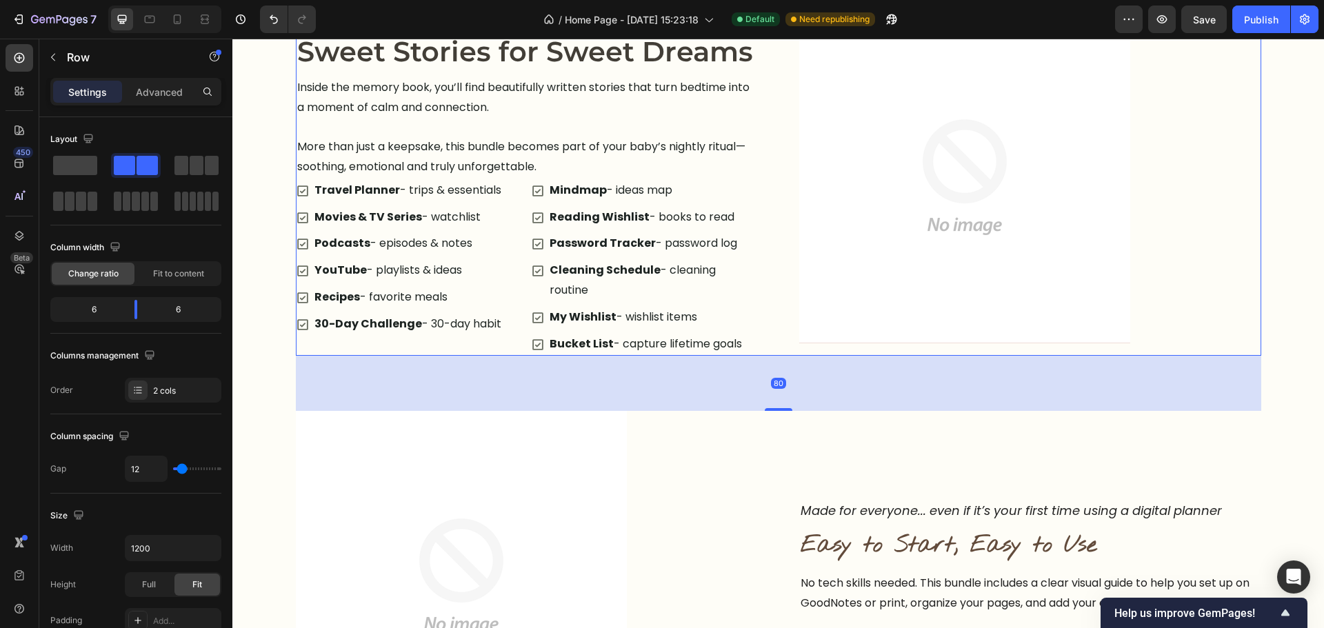
click at [781, 316] on div "LIFESTYLE Text block Sweet Stories for Sweet Dreams Heading Inside the memory b…" at bounding box center [778, 177] width 965 height 357
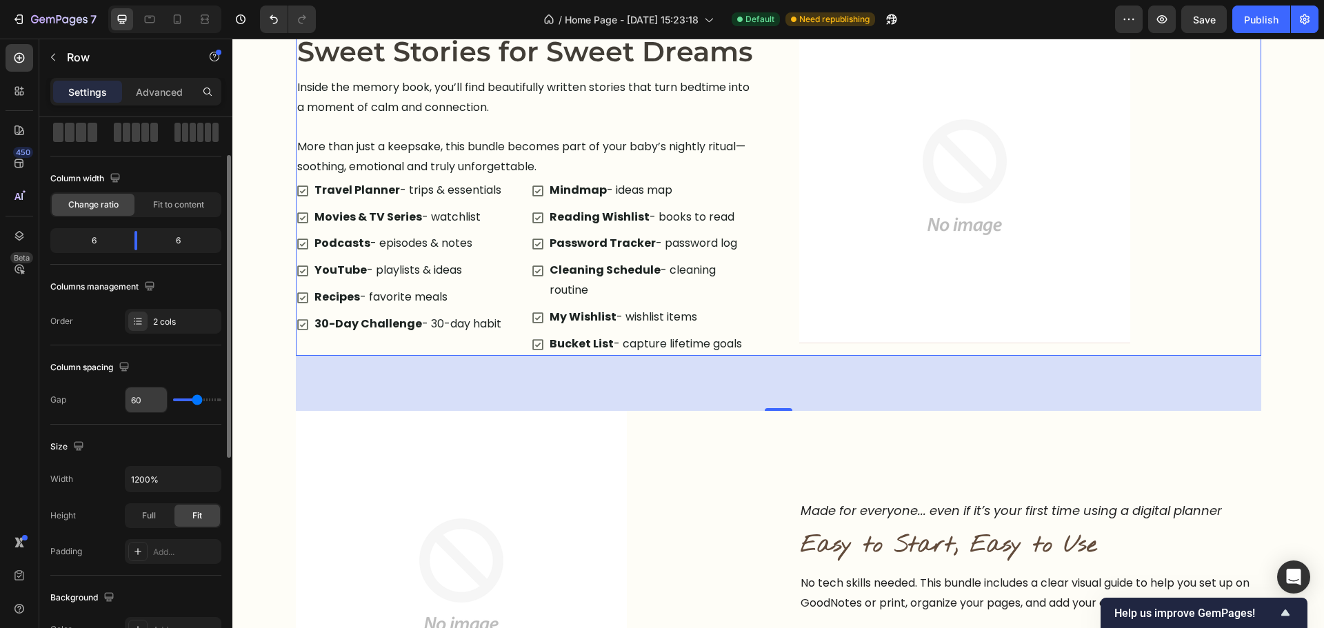
click at [140, 407] on input "60" at bounding box center [146, 400] width 41 height 25
type input "0"
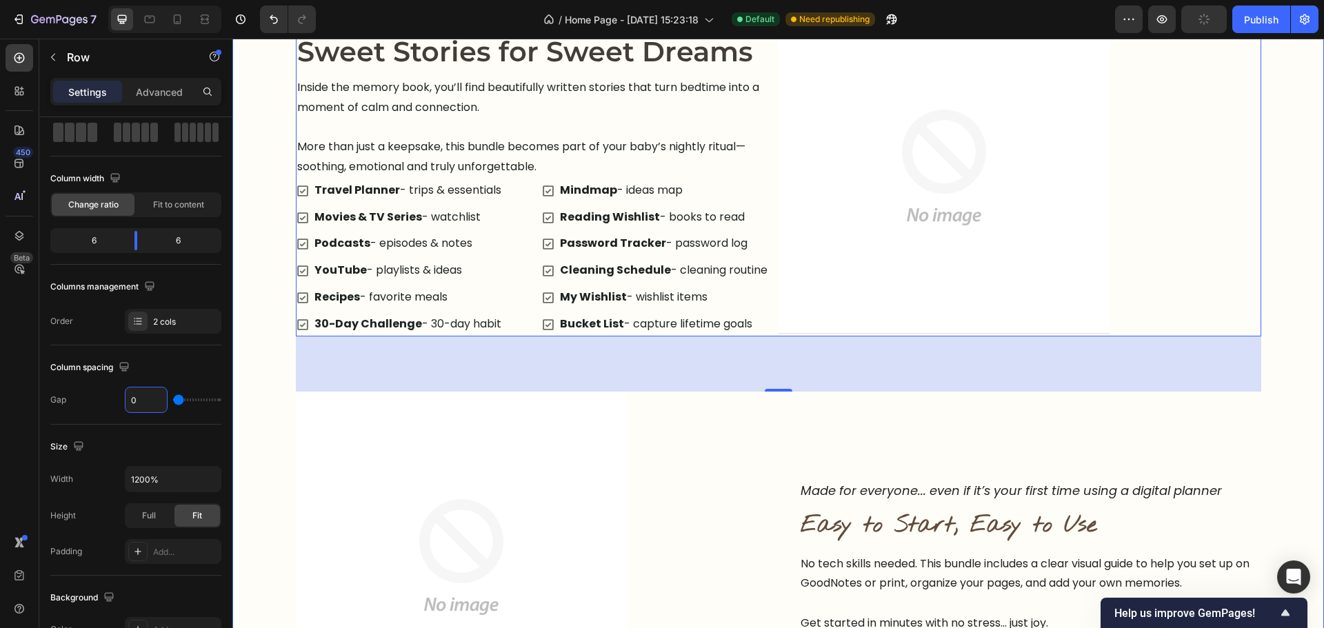
click at [1290, 339] on div "Explore the Planner Heading Tap through each area and discover how everything w…" at bounding box center [778, 346] width 1092 height 1636
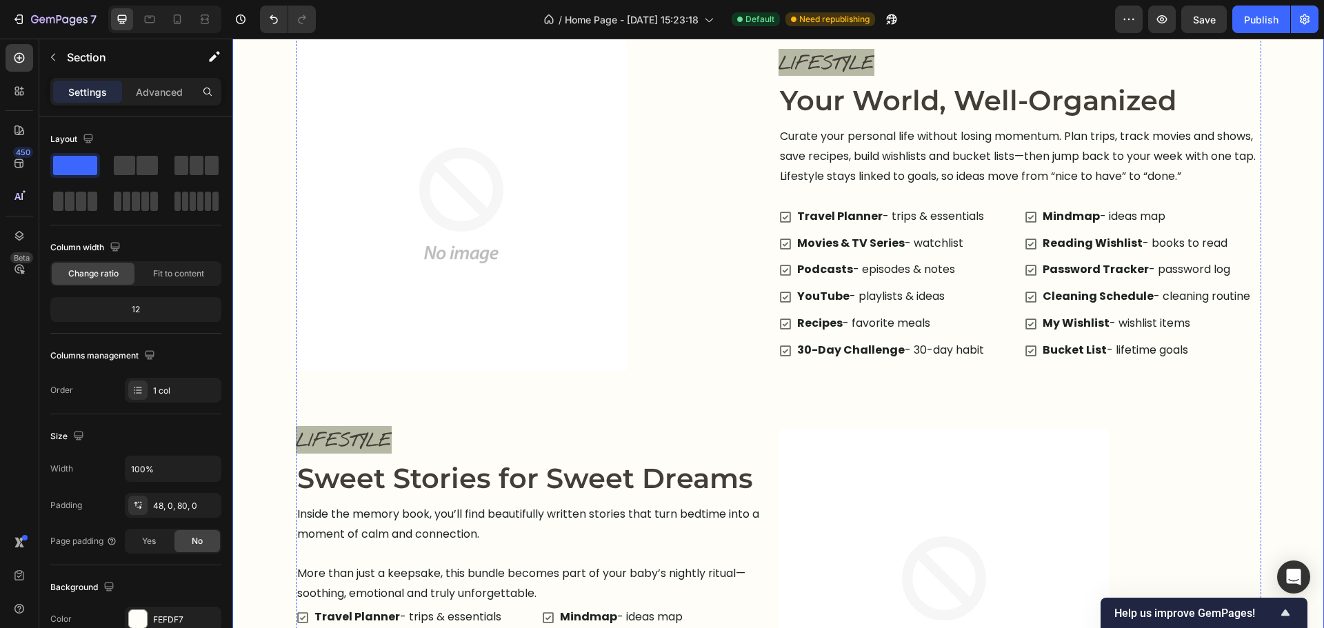
scroll to position [1166, 0]
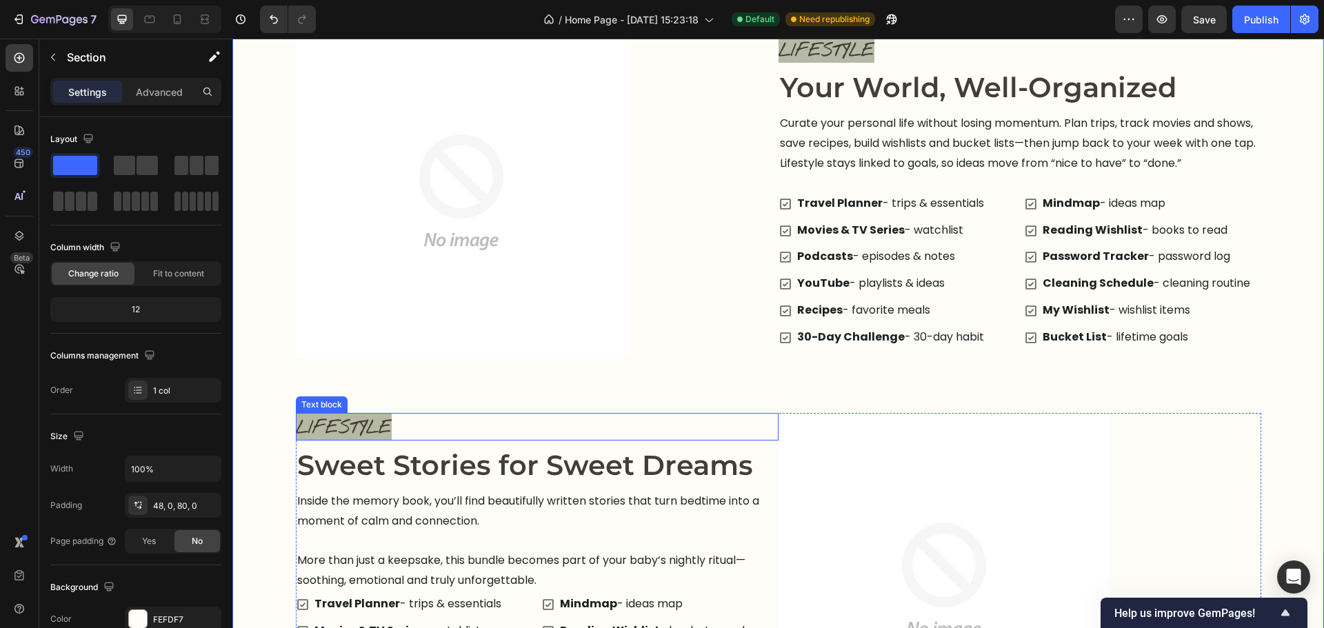
click at [319, 430] on span "LIFESTYLE" at bounding box center [344, 428] width 96 height 23
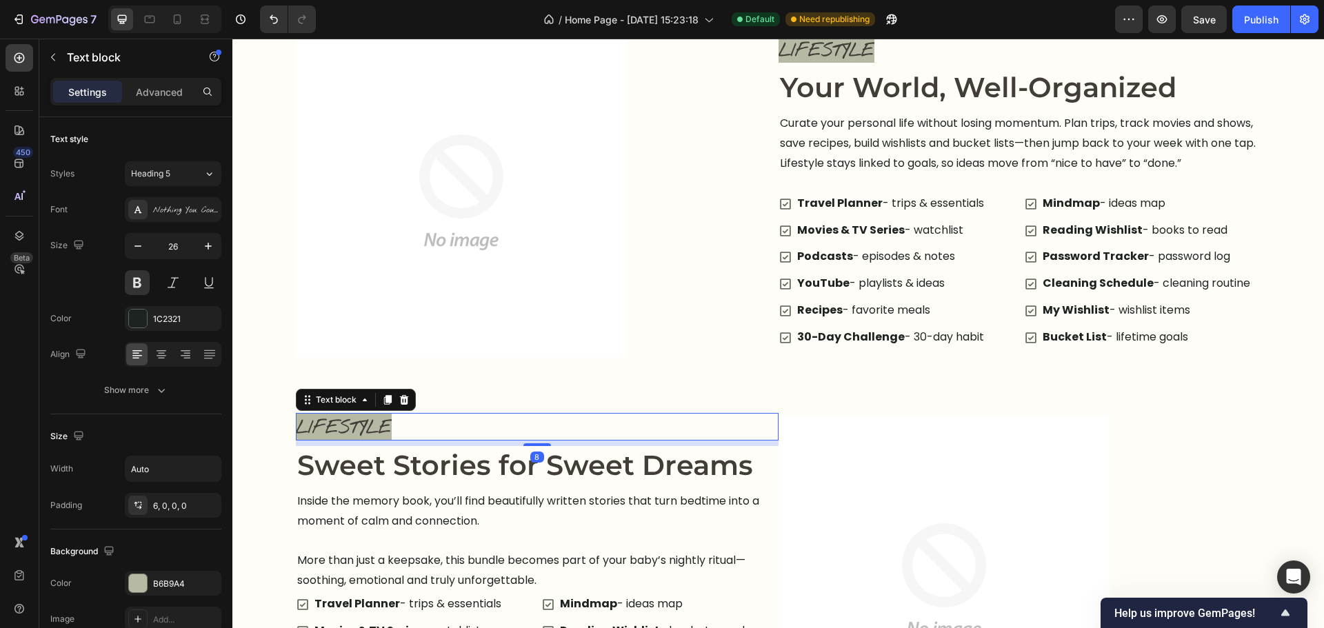
click at [319, 430] on span "LIFESTYLE" at bounding box center [344, 428] width 96 height 23
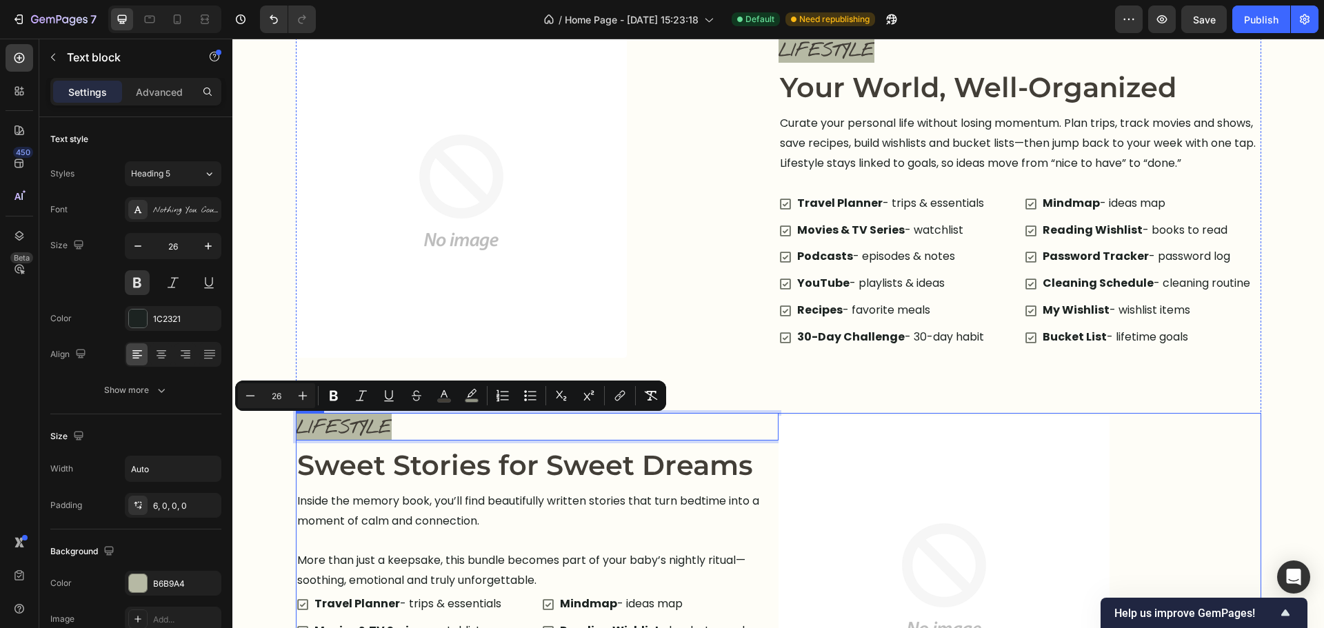
click at [390, 441] on div "LIFESTYLE Text block 8 Sweet Stories for Sweet Dreams Heading Inside the memory…" at bounding box center [537, 581] width 483 height 337
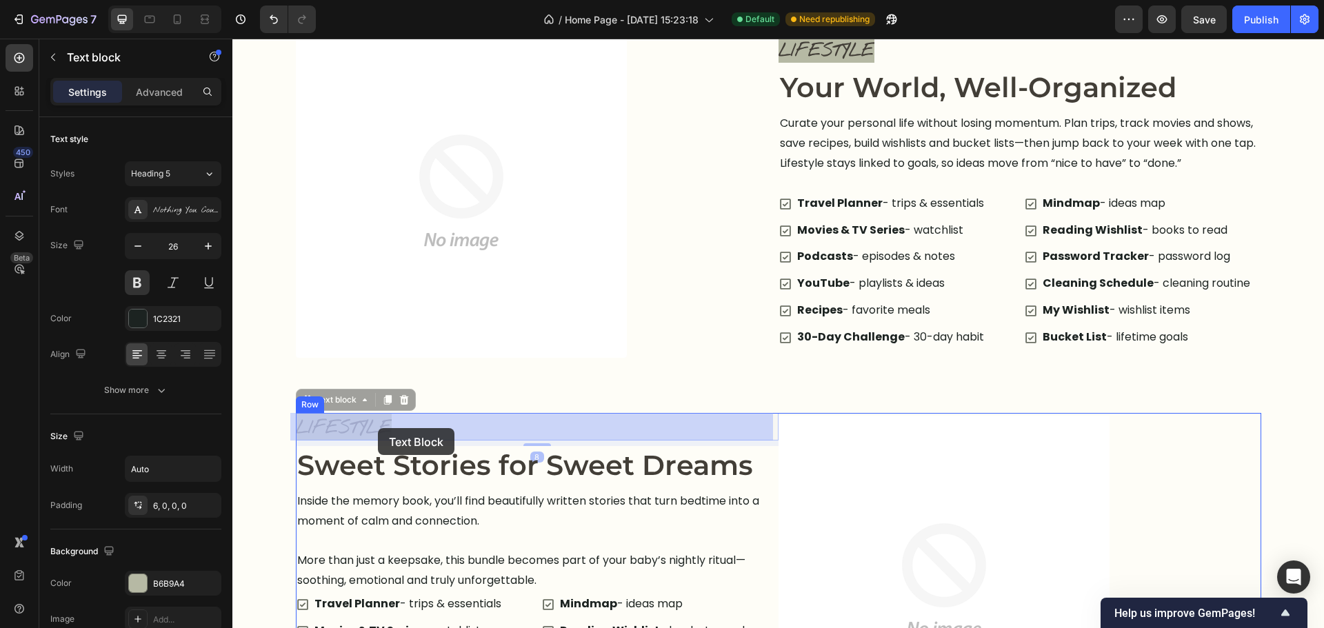
drag, startPoint x: 394, startPoint y: 432, endPoint x: 378, endPoint y: 428, distance: 16.4
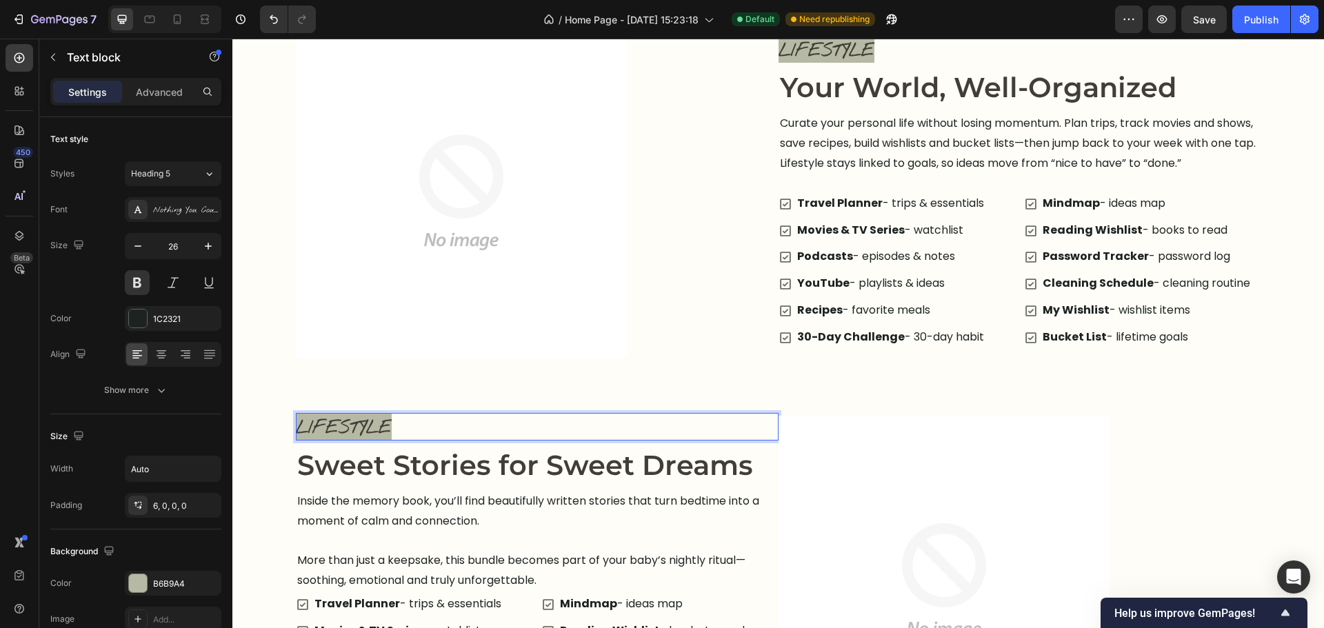
click at [392, 429] on span "LIFESTYLE" at bounding box center [344, 428] width 96 height 23
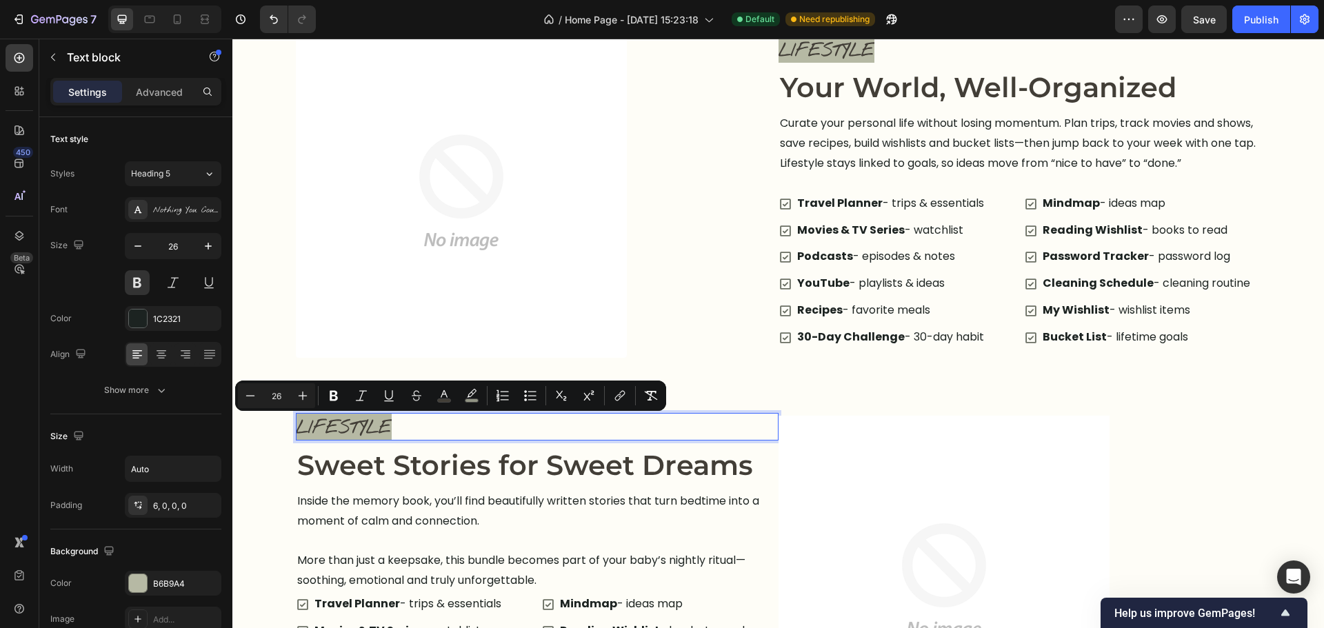
drag, startPoint x: 394, startPoint y: 429, endPoint x: 310, endPoint y: 419, distance: 84.0
click at [310, 419] on span "LIFESTYLE" at bounding box center [344, 428] width 96 height 23
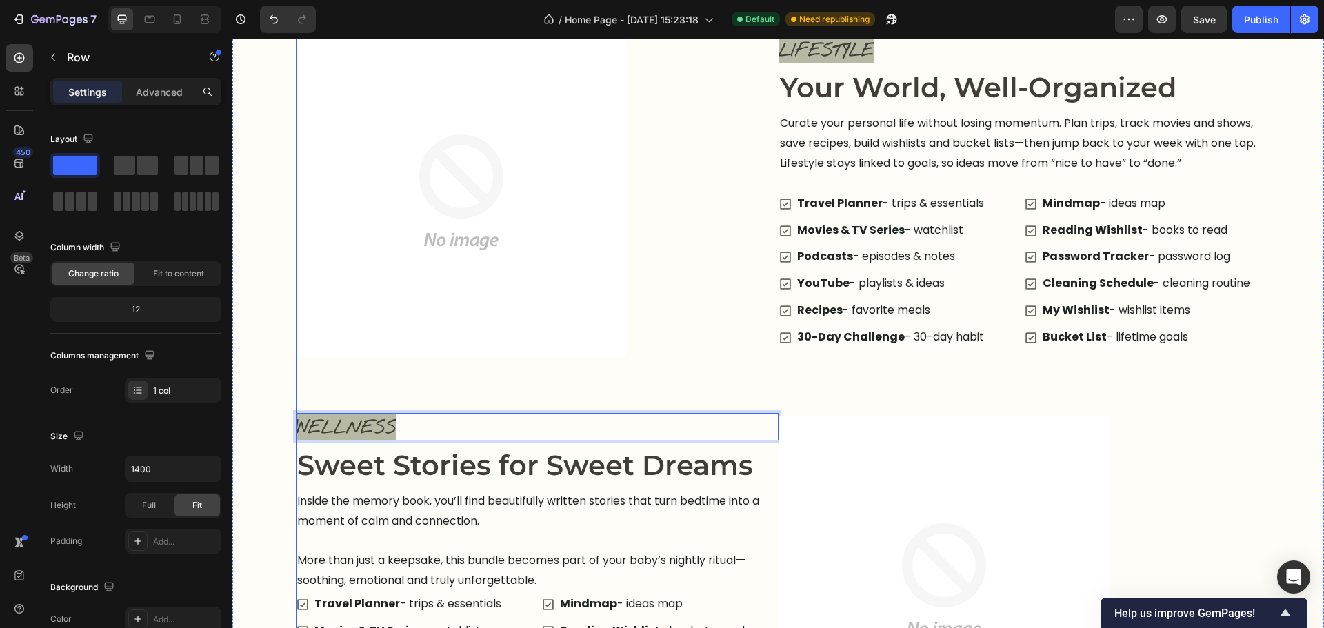
click at [482, 373] on div "Explore the Planner Heading Tap through each area and discover how everything w…" at bounding box center [778, 566] width 965 height 1250
click at [394, 437] on span "WELLNESS" at bounding box center [346, 428] width 100 height 23
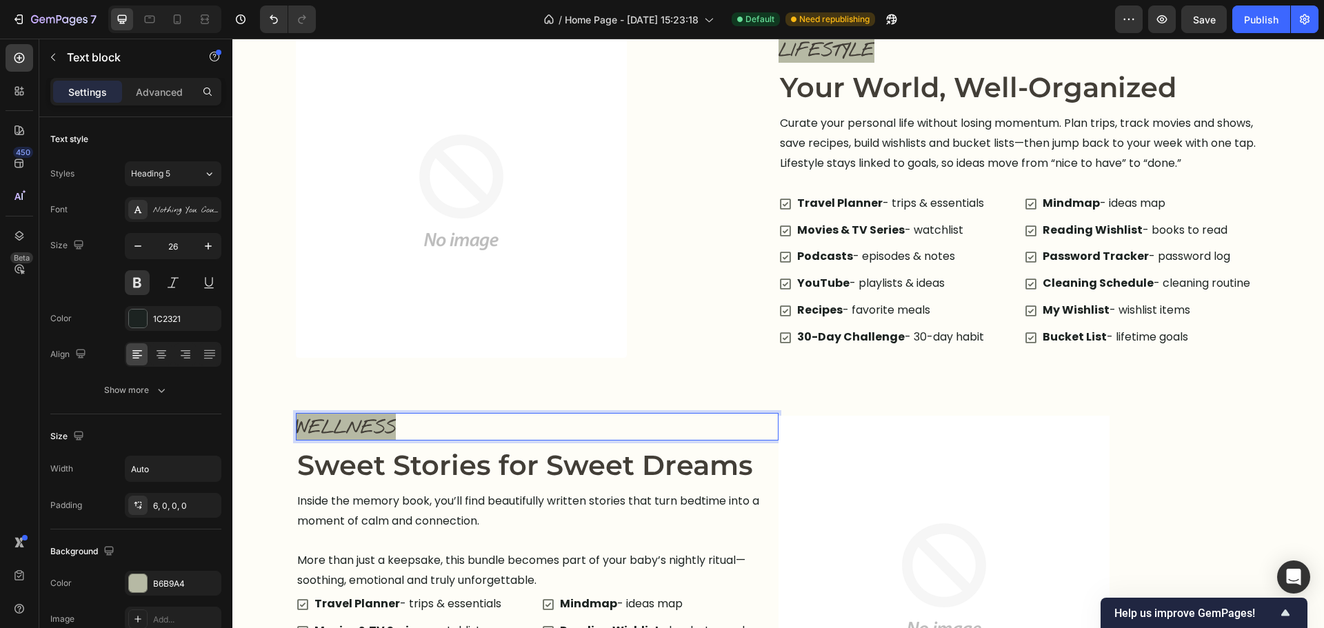
click at [396, 430] on span "WELLNESS" at bounding box center [346, 428] width 100 height 23
click at [532, 379] on div "Explore the Planner Heading Tap through each area and discover how everything w…" at bounding box center [778, 566] width 965 height 1250
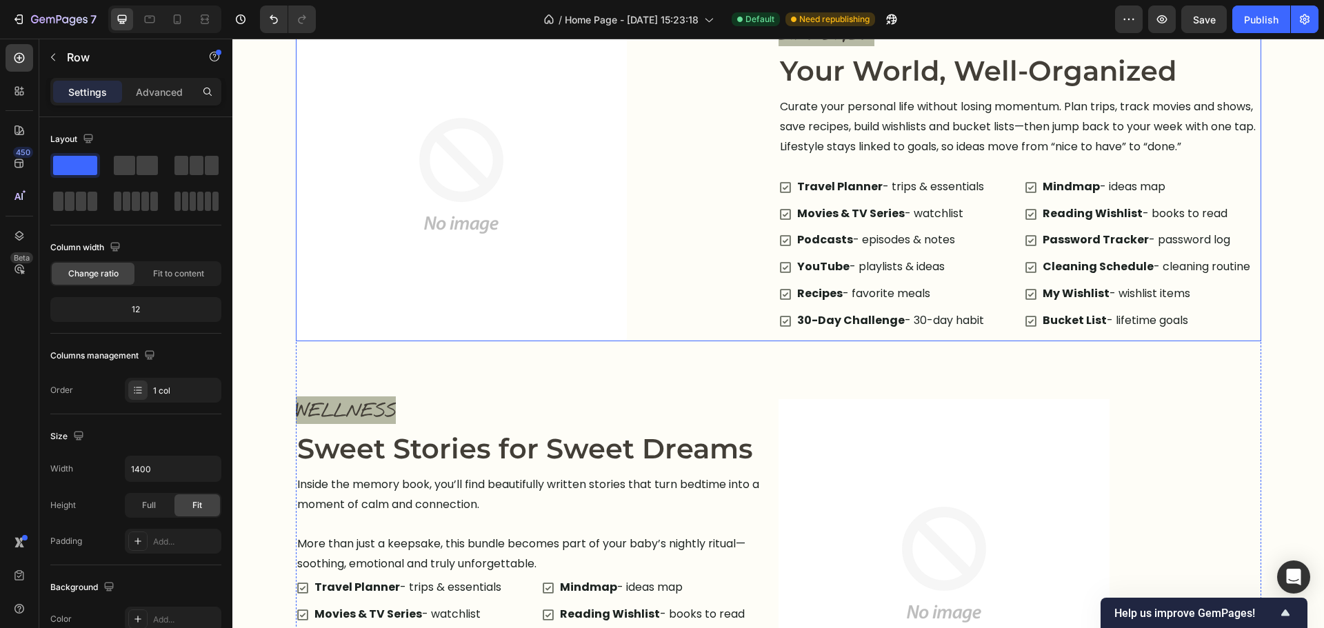
scroll to position [1097, 0]
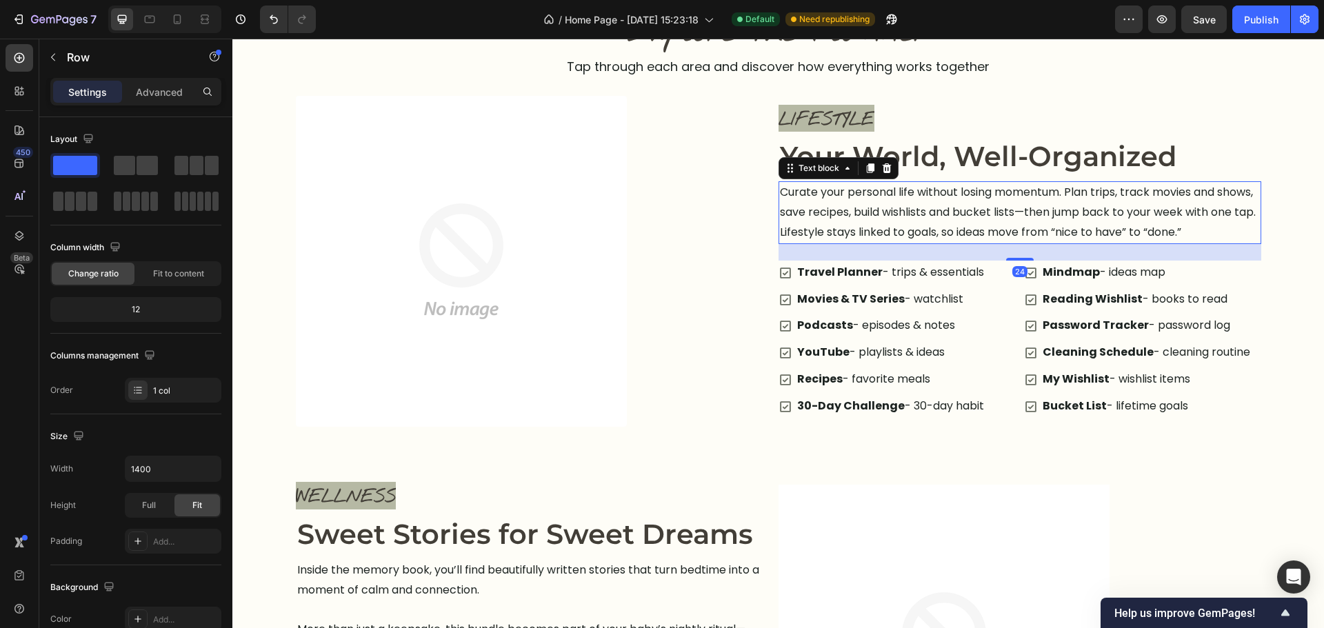
click at [887, 194] on p "Curate your personal life without losing momentum. Plan trips, track movies and…" at bounding box center [1020, 212] width 480 height 59
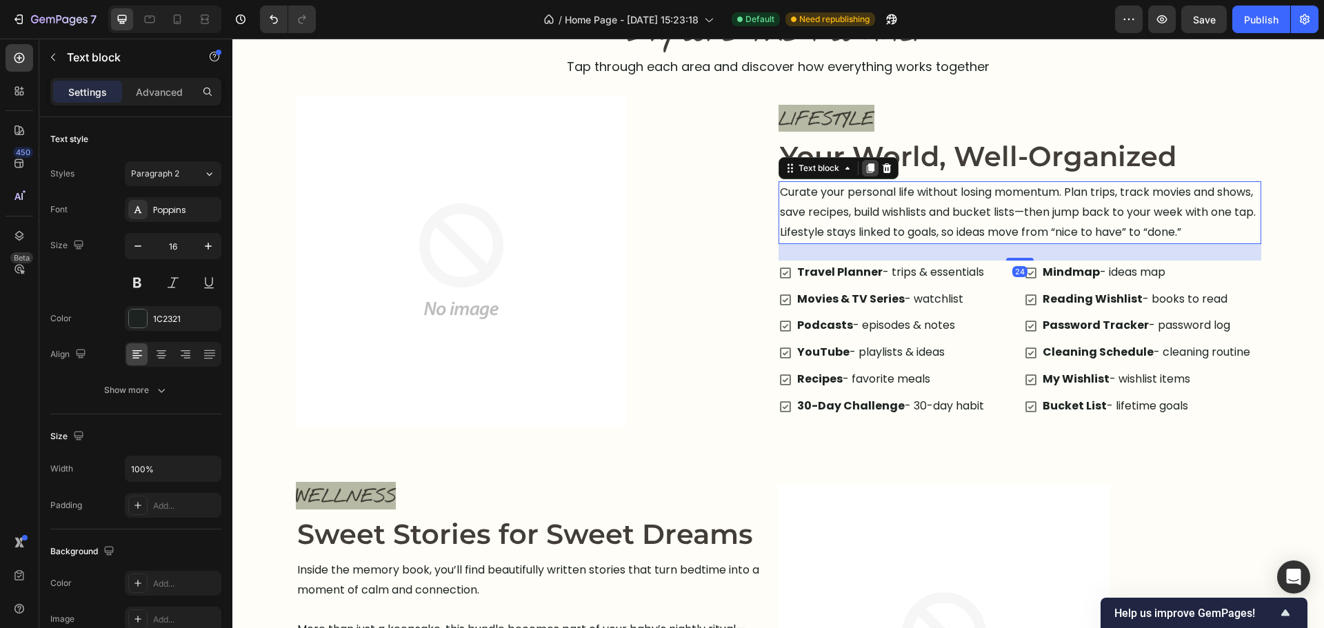
click at [865, 168] on icon at bounding box center [870, 168] width 11 height 11
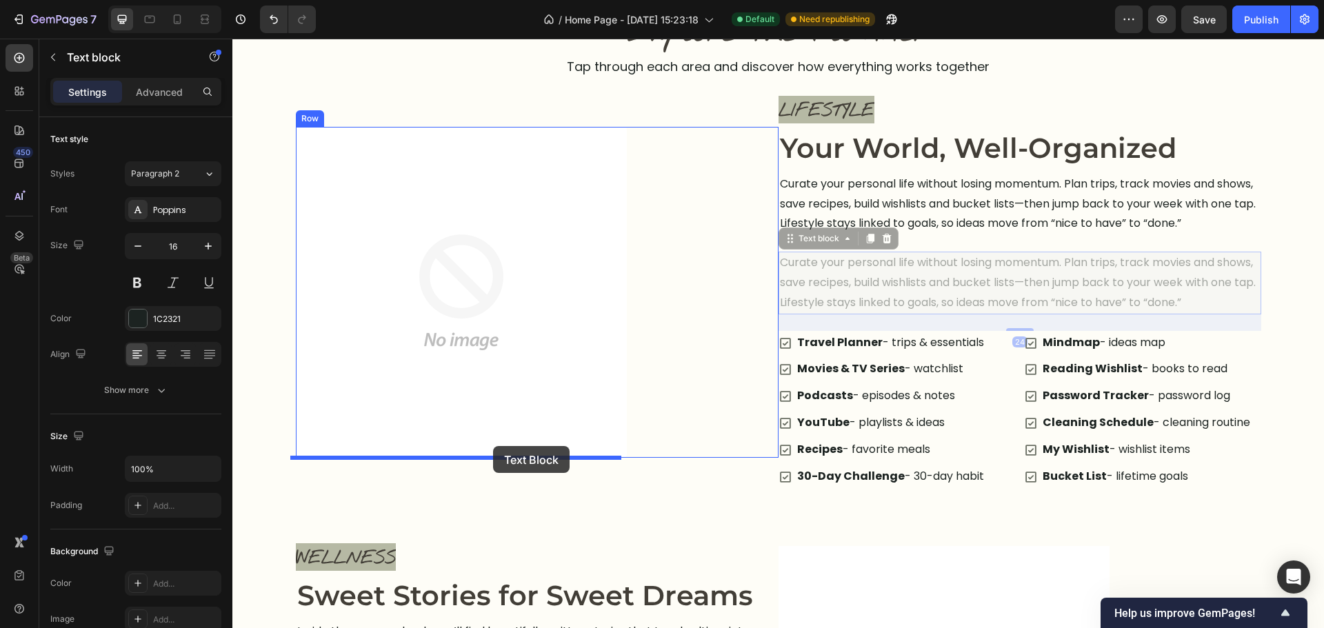
drag, startPoint x: 794, startPoint y: 248, endPoint x: 493, endPoint y: 446, distance: 360.0
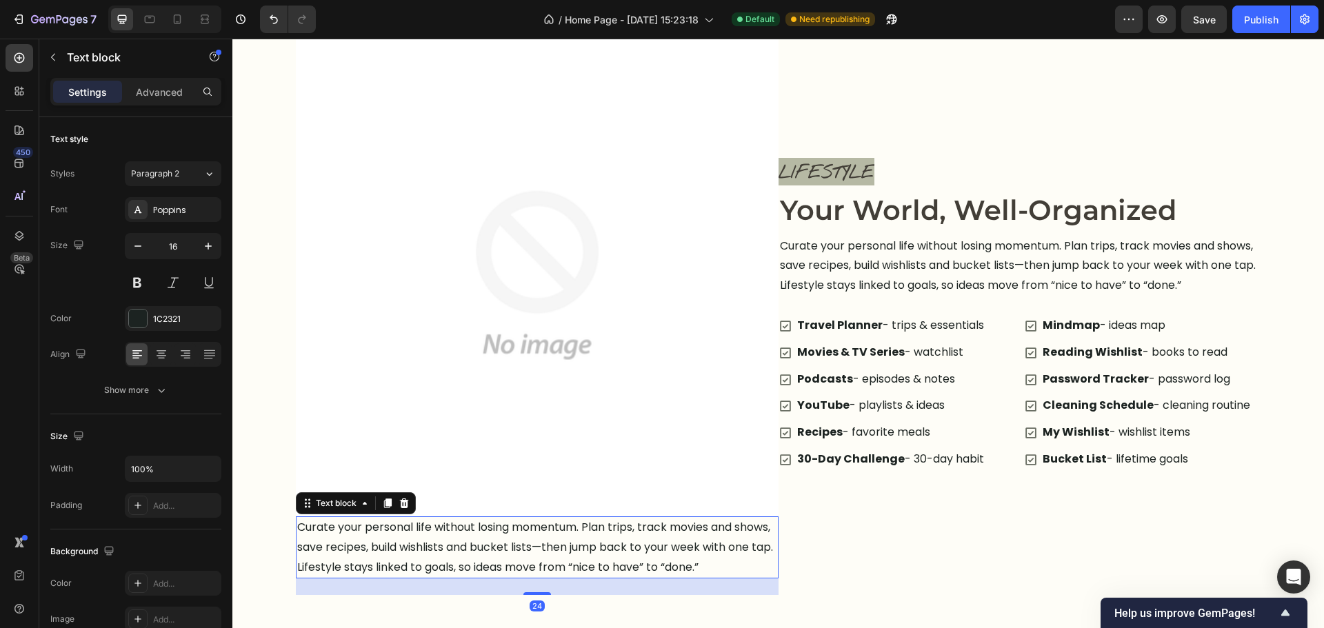
scroll to position [1304, 0]
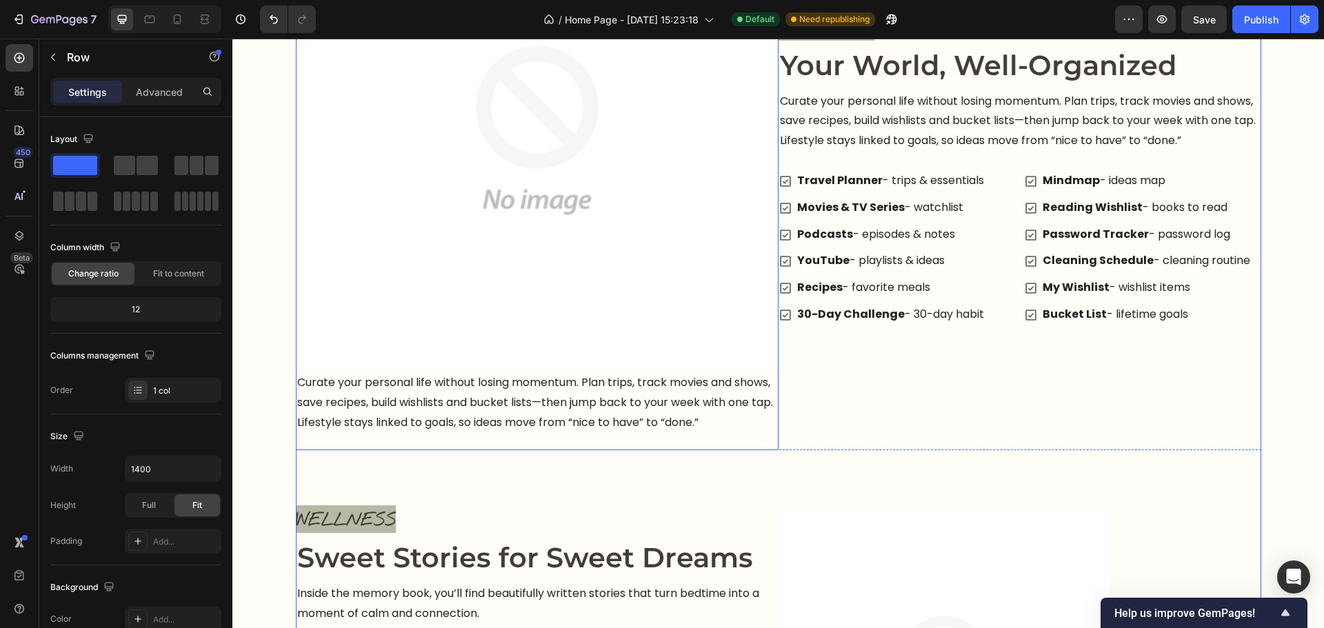
click at [540, 432] on p "Curate your personal life without losing momentum. Plan trips, track movies and…" at bounding box center [537, 402] width 480 height 59
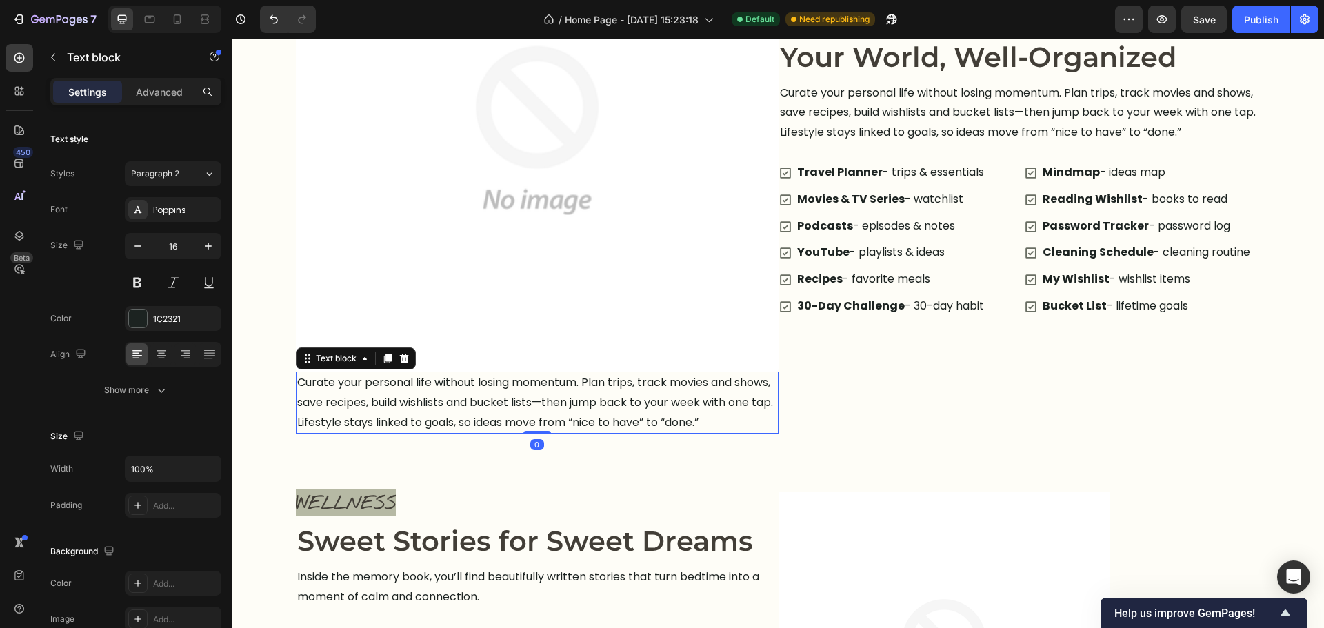
drag, startPoint x: 538, startPoint y: 448, endPoint x: 542, endPoint y: 412, distance: 36.1
click at [541, 413] on div "Curate your personal life without losing momentum. Plan trips, track movies and…" at bounding box center [537, 403] width 483 height 62
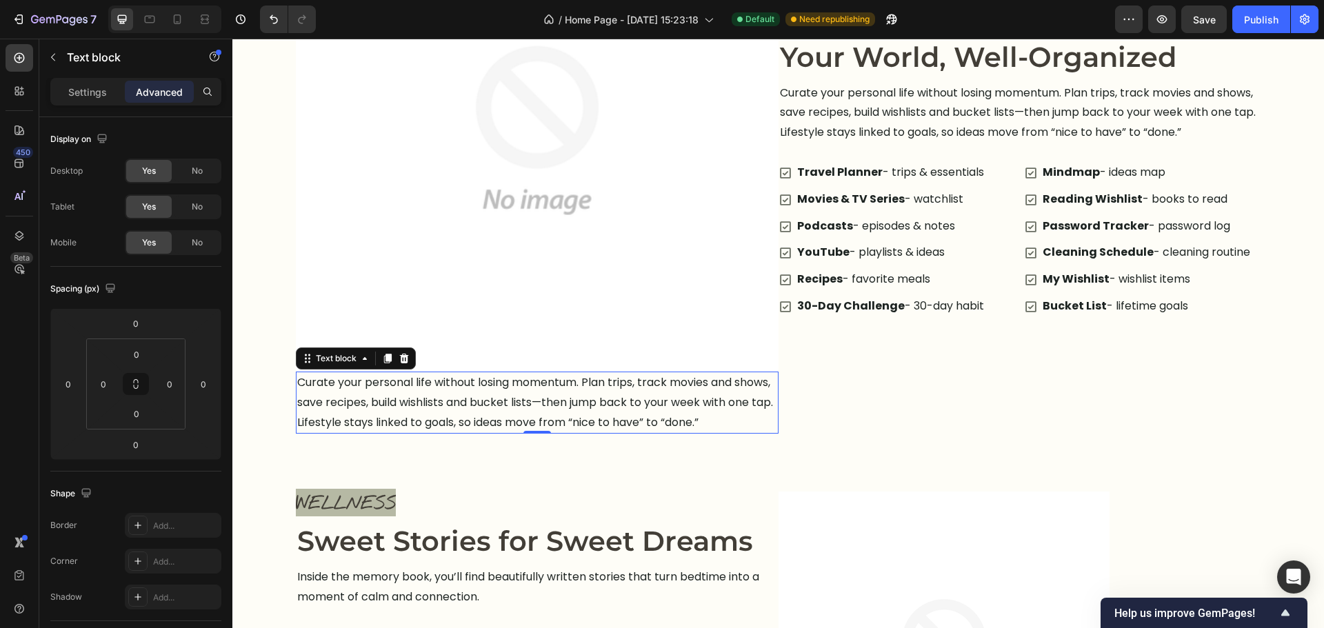
click at [524, 392] on p "Curate your personal life without losing momentum. Plan trips, track movies and…" at bounding box center [537, 402] width 480 height 59
click at [526, 391] on p "Curate your personal life without losing momentum. Plan trips, track movies and…" at bounding box center [537, 402] width 480 height 59
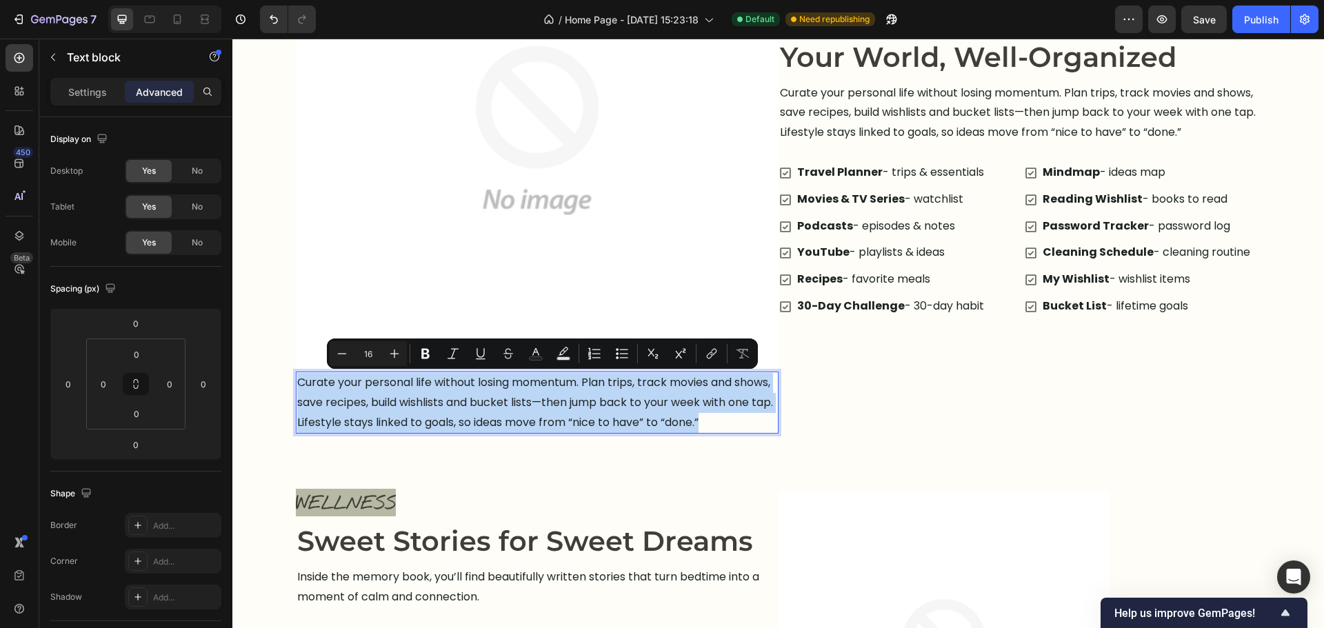
click at [526, 391] on p "Curate your personal life without losing momentum. Plan trips, track movies and…" at bounding box center [537, 402] width 480 height 59
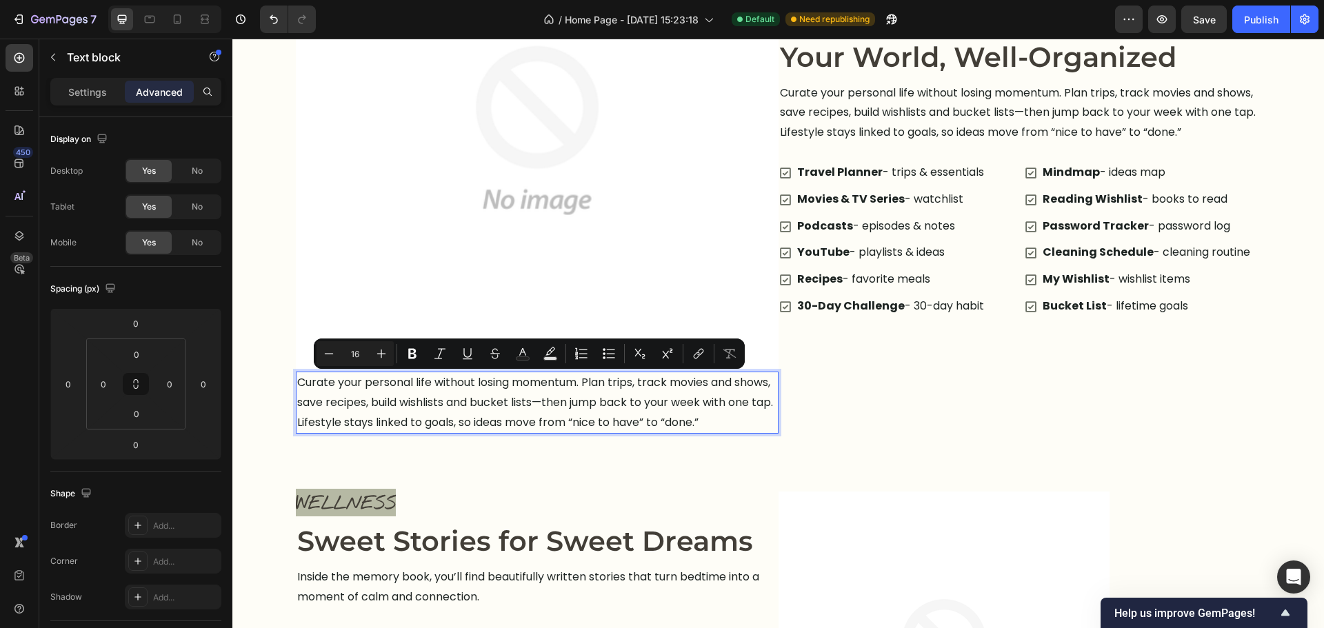
scroll to position [1152, 0]
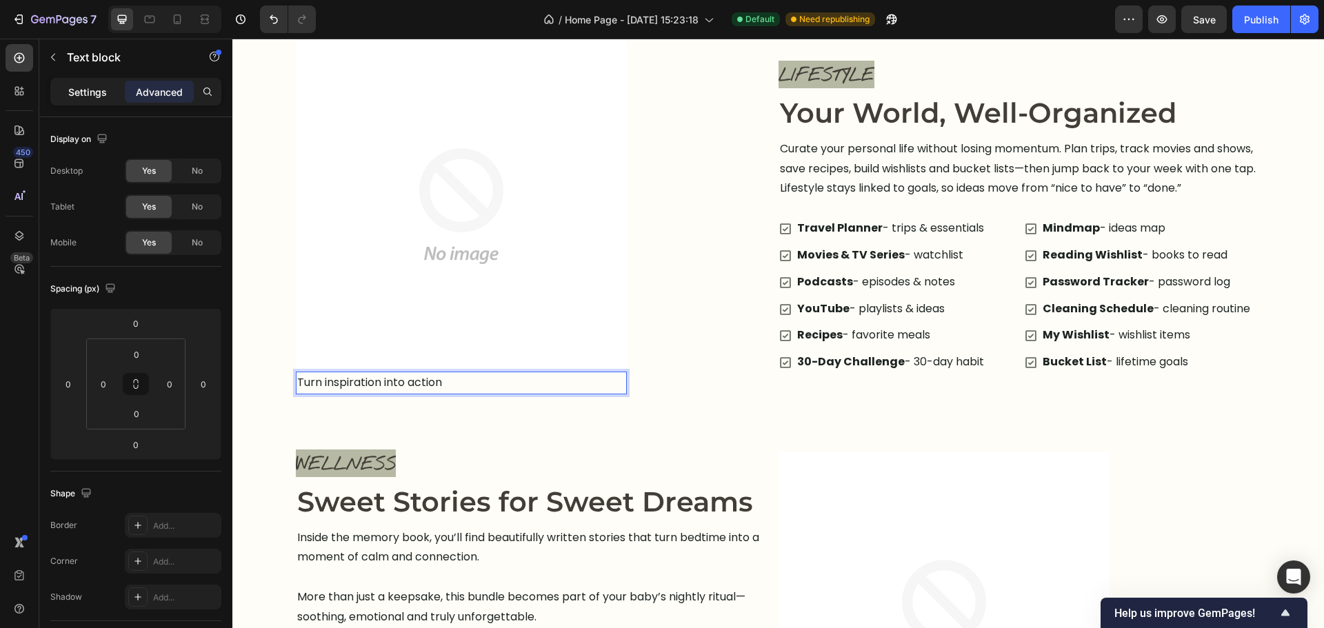
click at [59, 94] on div "Settings" at bounding box center [87, 92] width 69 height 22
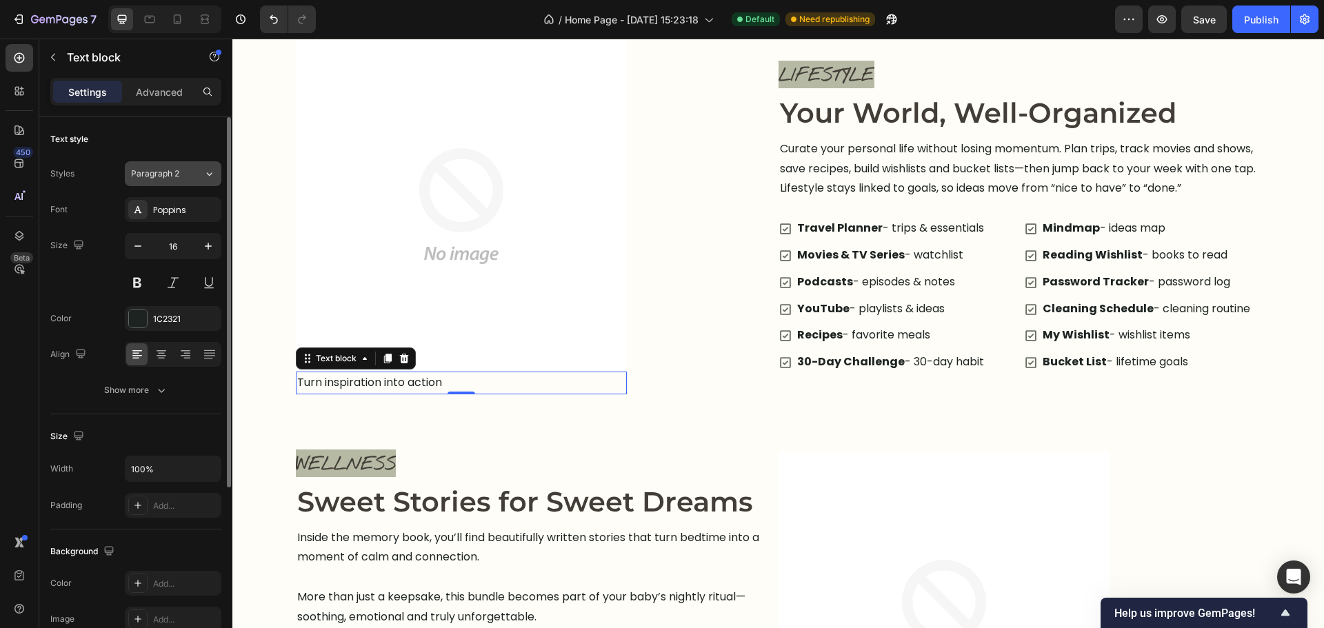
click at [169, 166] on button "Paragraph 2" at bounding box center [173, 173] width 97 height 25
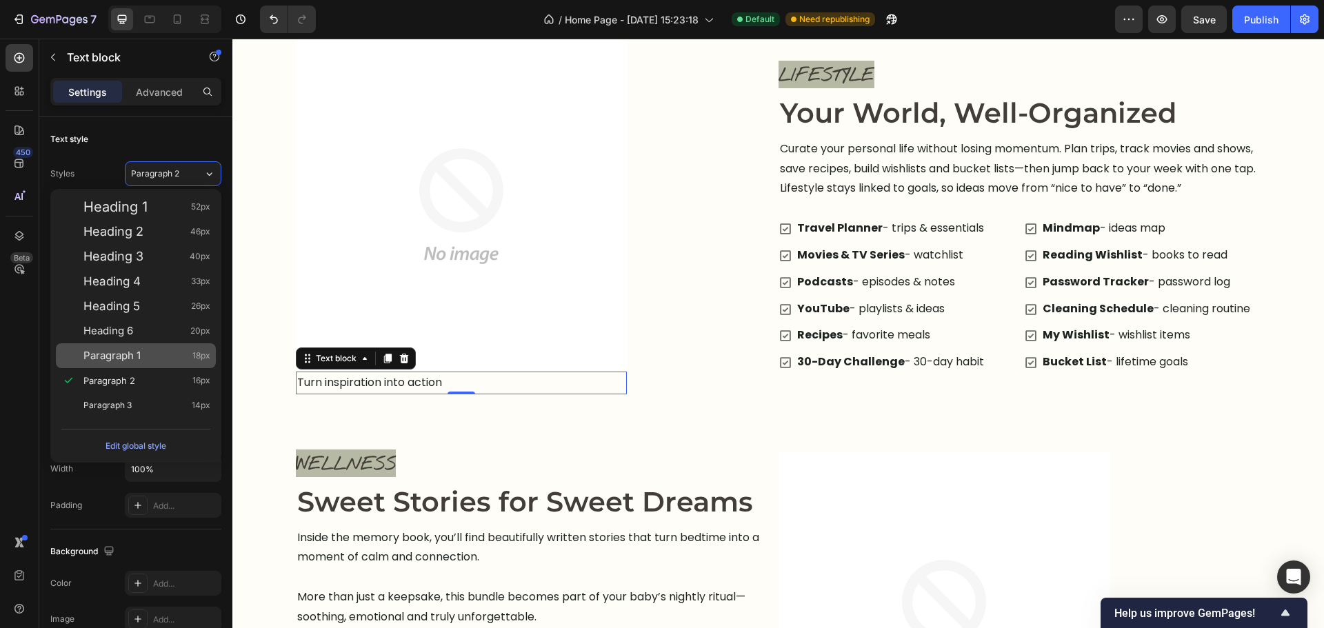
click at [137, 350] on span "Paragraph 1" at bounding box center [111, 356] width 57 height 14
type input "18"
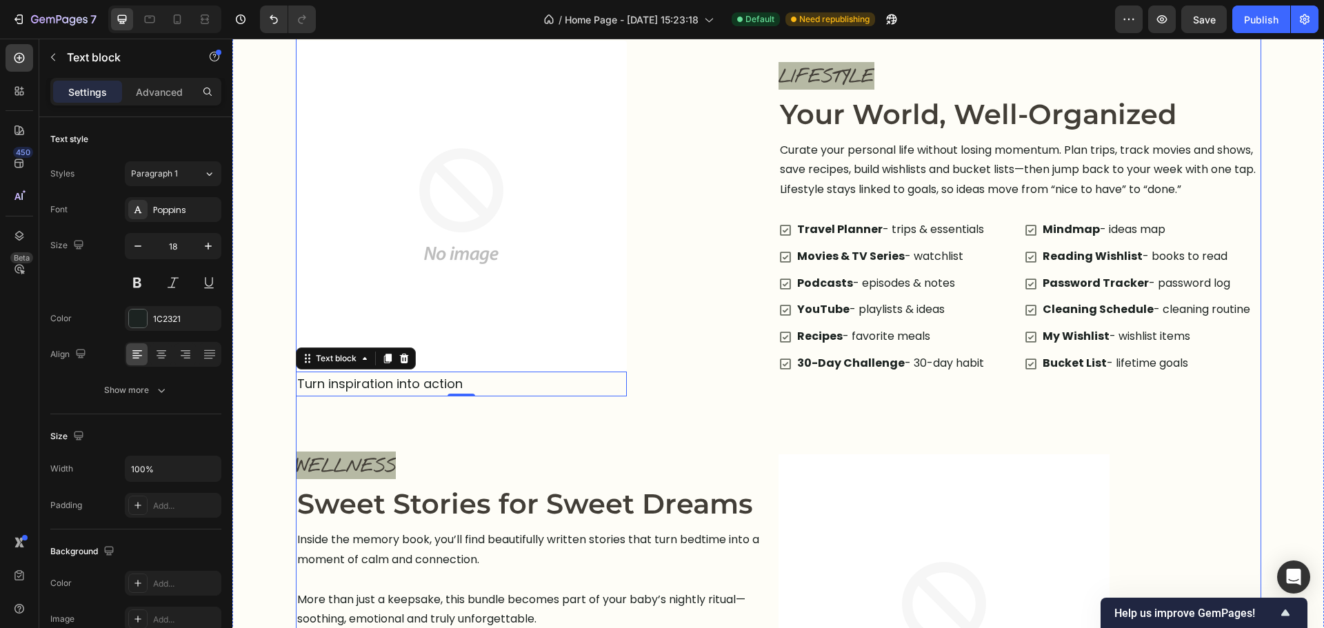
click at [534, 445] on div "Explore the Planner Heading Tap through each area and discover how everything w…" at bounding box center [778, 592] width 965 height 1275
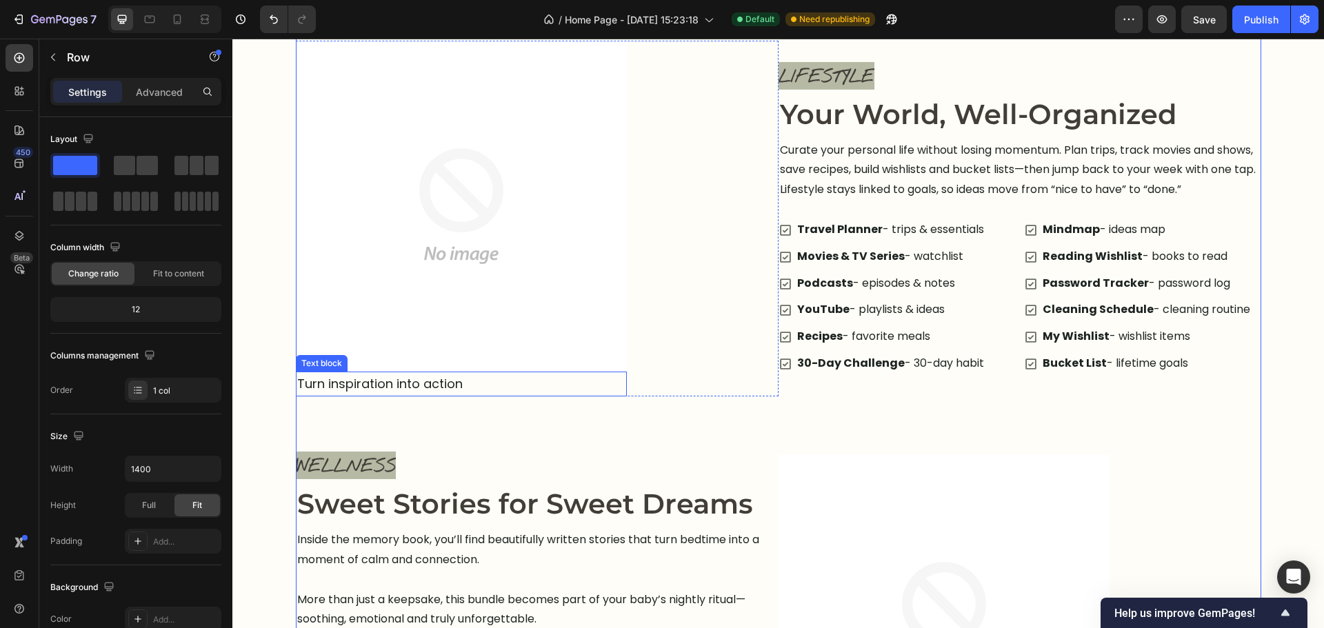
click at [478, 384] on p "Turn inspiration into action" at bounding box center [461, 384] width 328 height 22
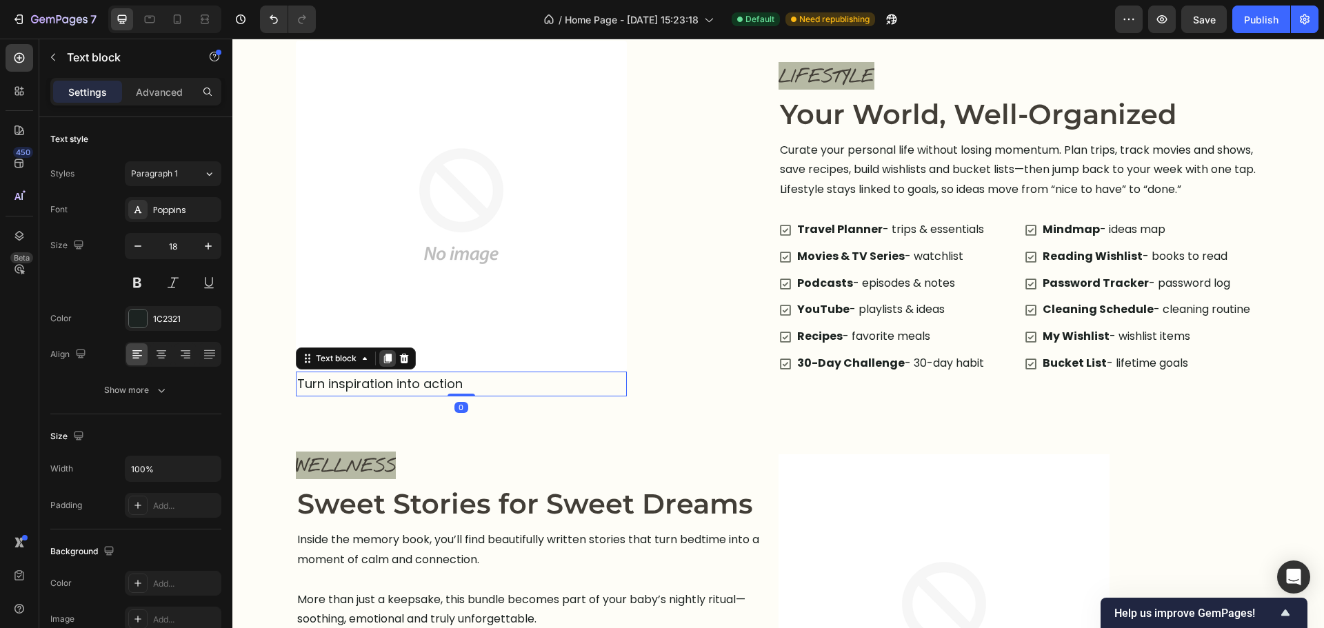
click at [382, 363] on icon at bounding box center [387, 358] width 11 height 11
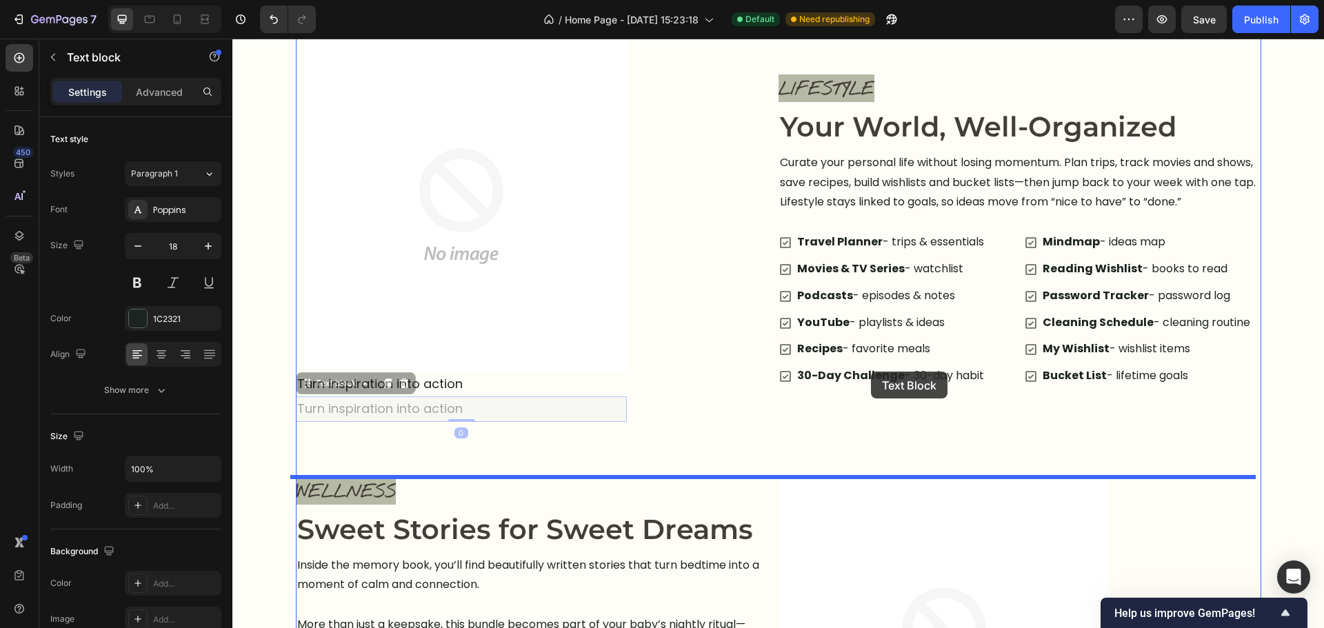
scroll to position [1497, 0]
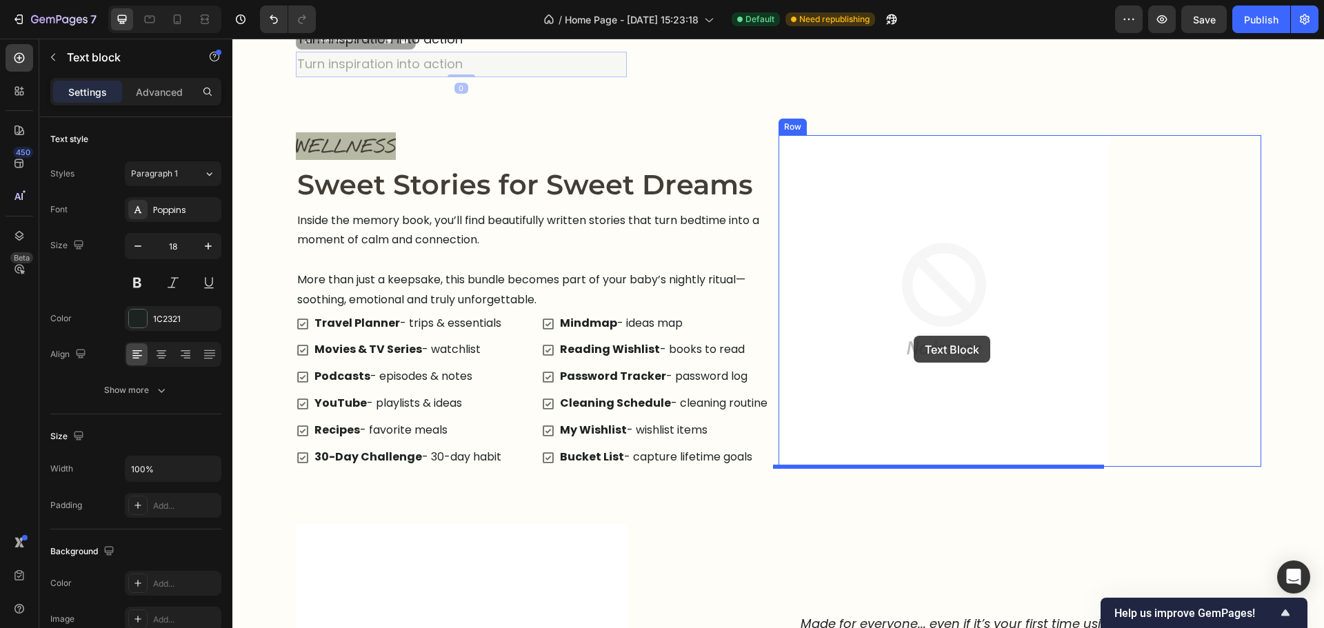
drag, startPoint x: 606, startPoint y: 388, endPoint x: 914, endPoint y: 336, distance: 312.0
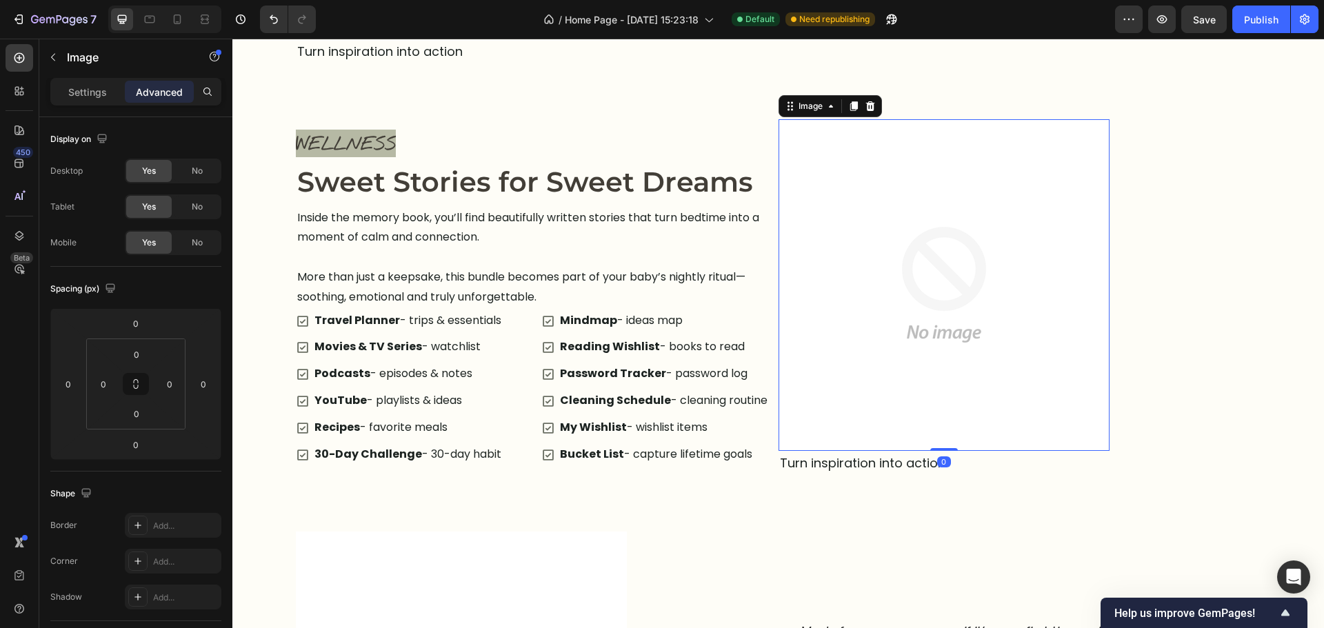
click at [991, 309] on img at bounding box center [944, 285] width 331 height 332
click at [1070, 243] on img at bounding box center [944, 285] width 331 height 332
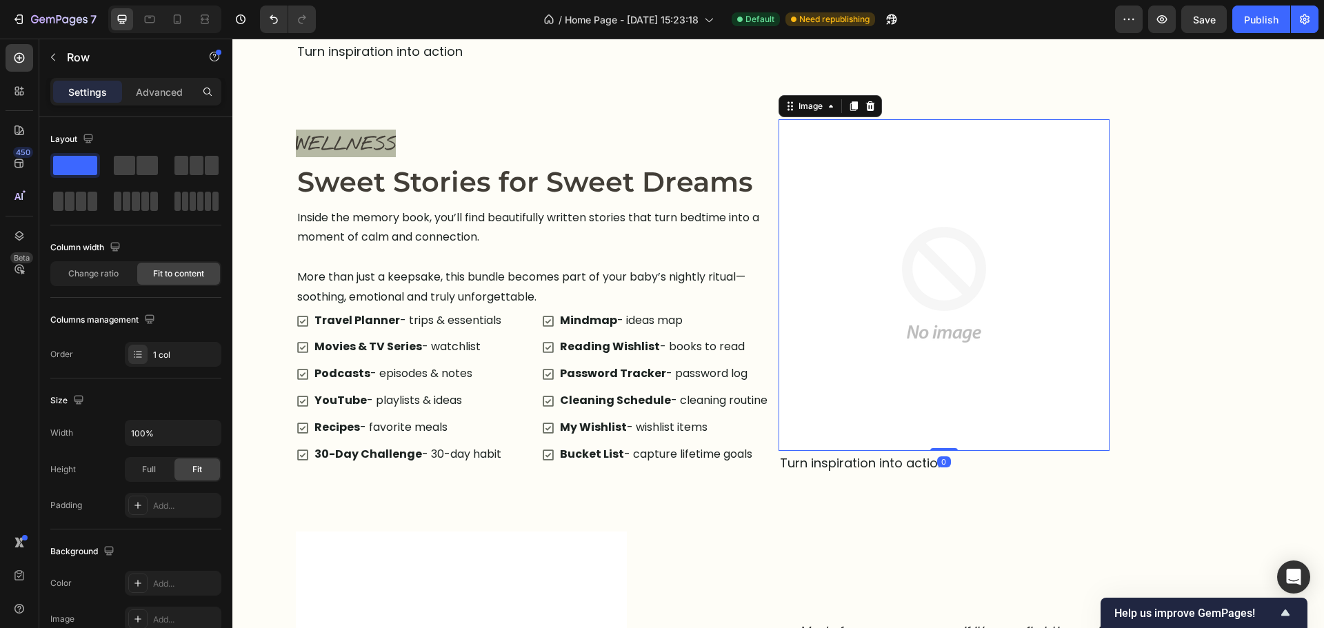
click at [1151, 243] on div "Let Creativity Lead Your Connection Text block Image 0 Turn inspiration into ac…" at bounding box center [1020, 297] width 483 height 357
click at [798, 103] on div "Row" at bounding box center [807, 106] width 23 height 12
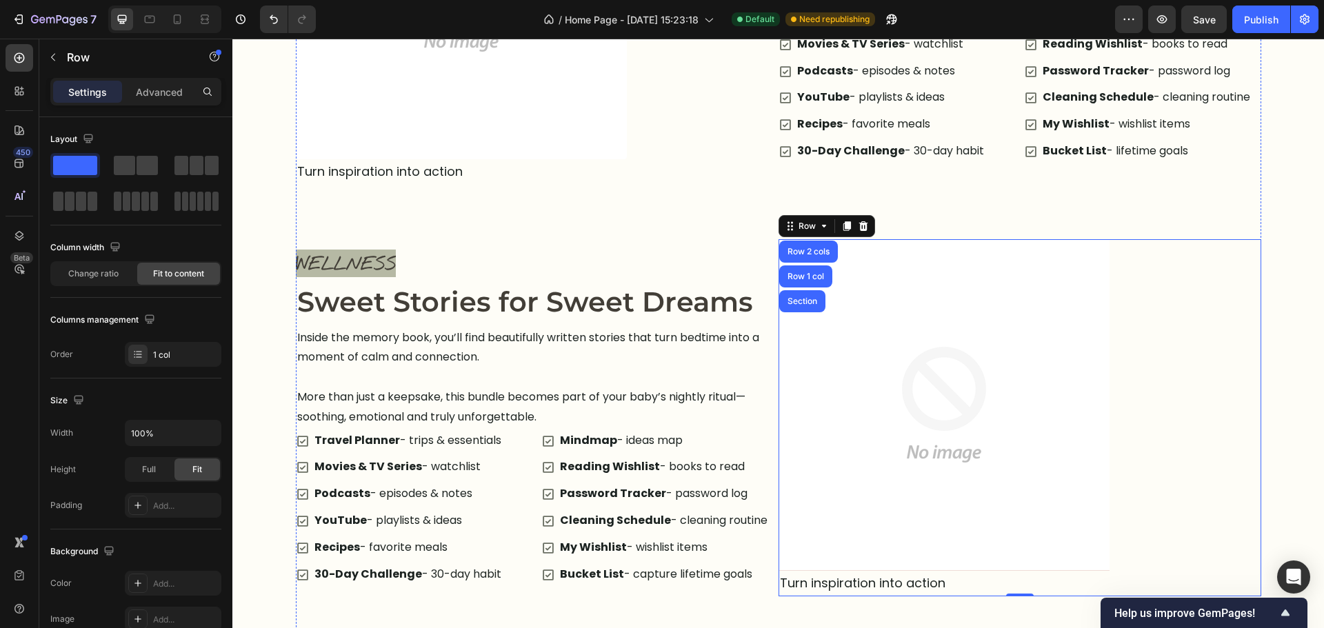
scroll to position [1347, 0]
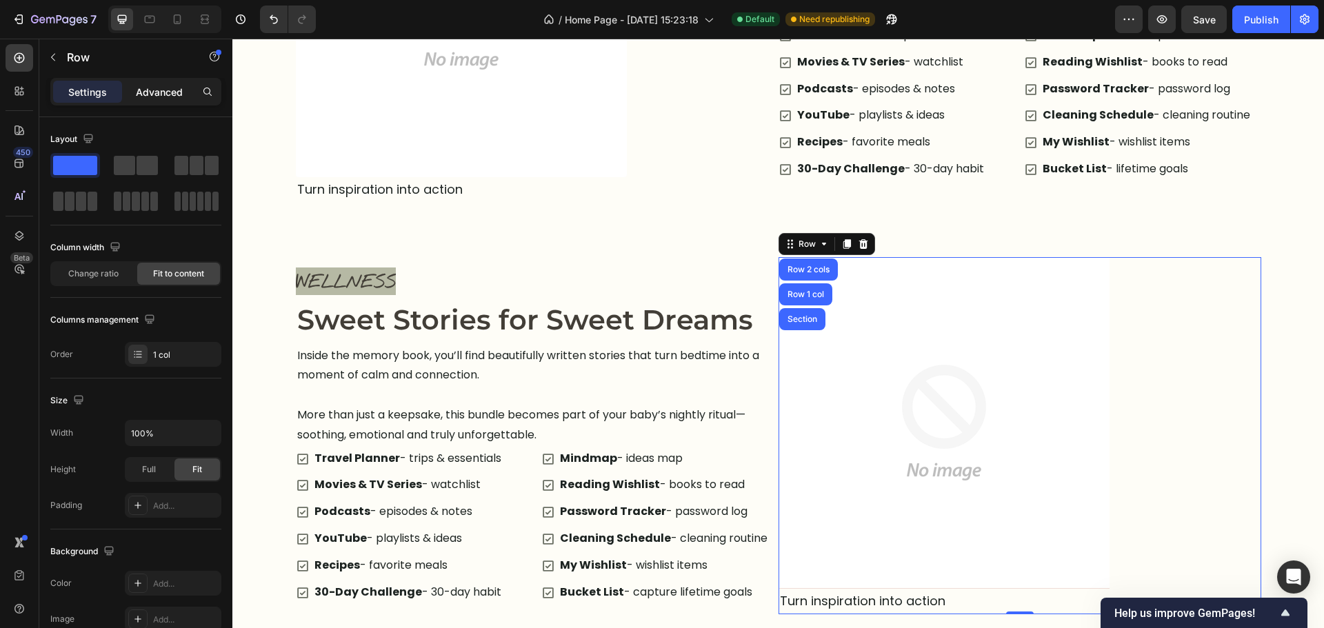
click at [175, 90] on p "Advanced" at bounding box center [159, 92] width 47 height 14
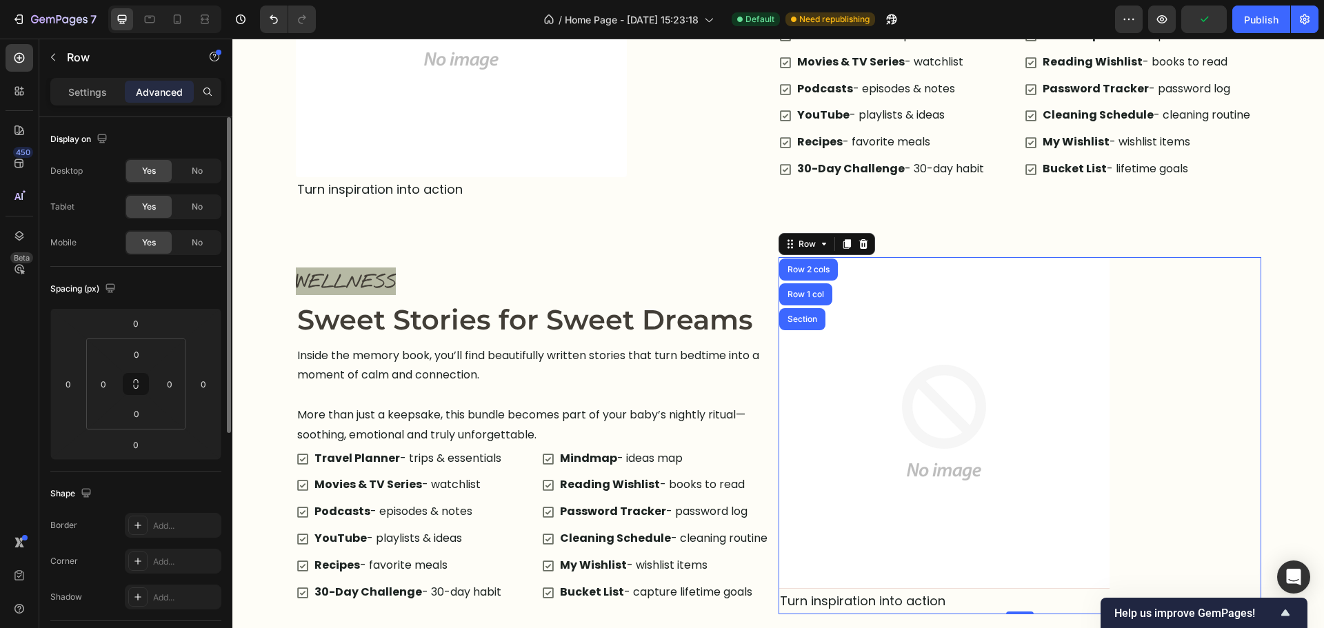
scroll to position [138, 0]
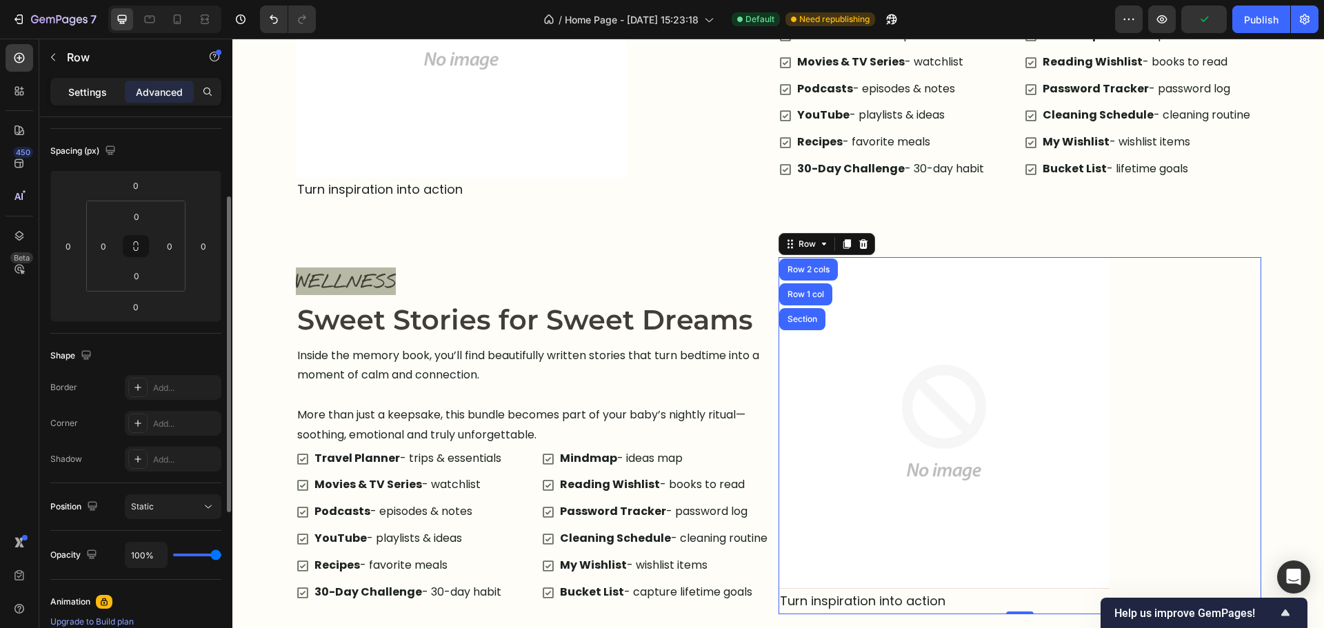
click at [81, 97] on p "Settings" at bounding box center [87, 92] width 39 height 14
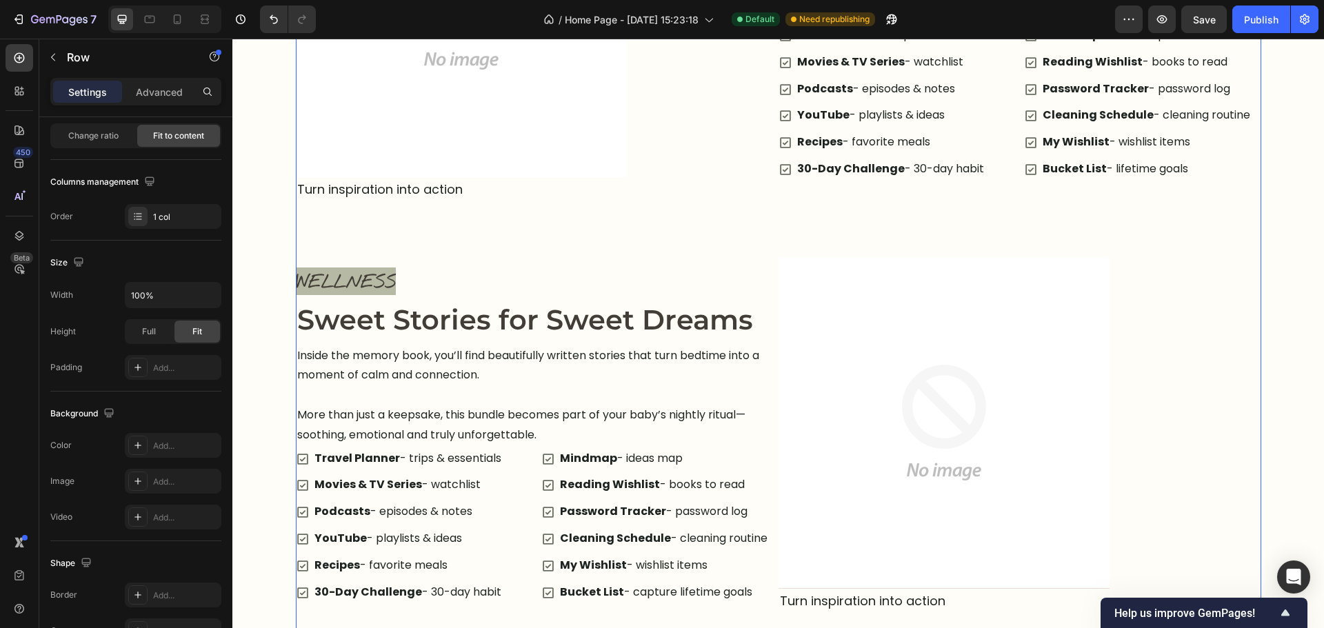
click at [1140, 244] on div "Explore the Planner Heading Tap through each area and discover how everything w…" at bounding box center [778, 408] width 965 height 1295
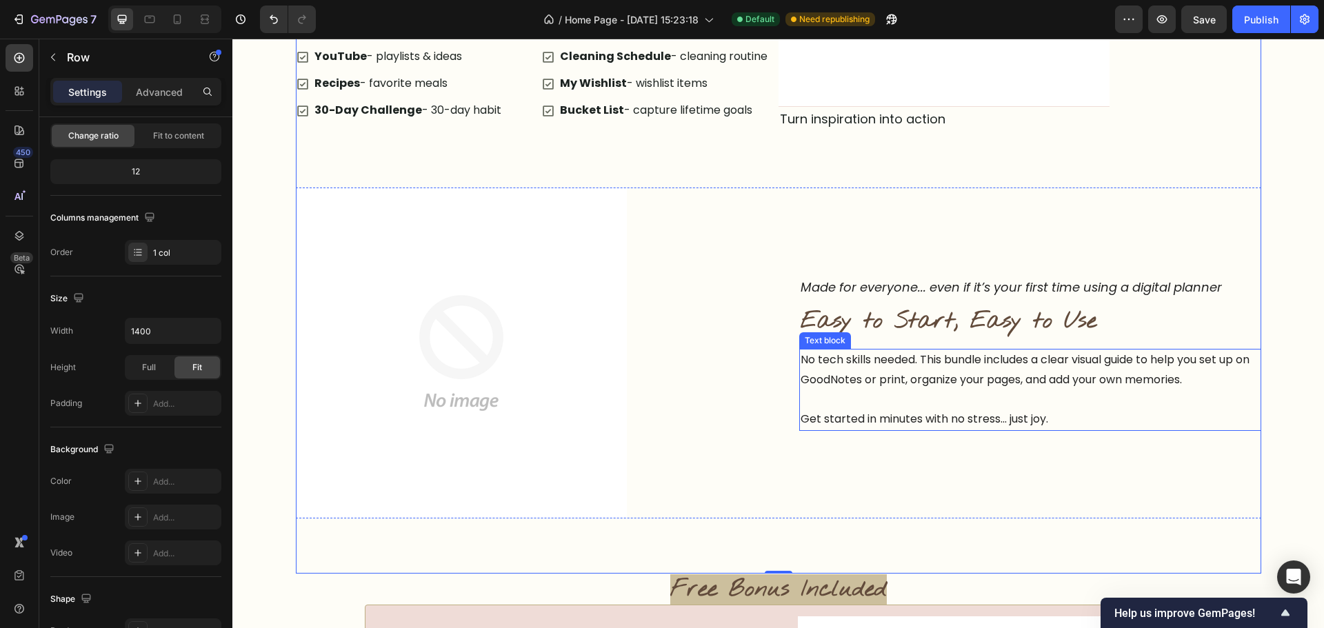
scroll to position [1967, 0]
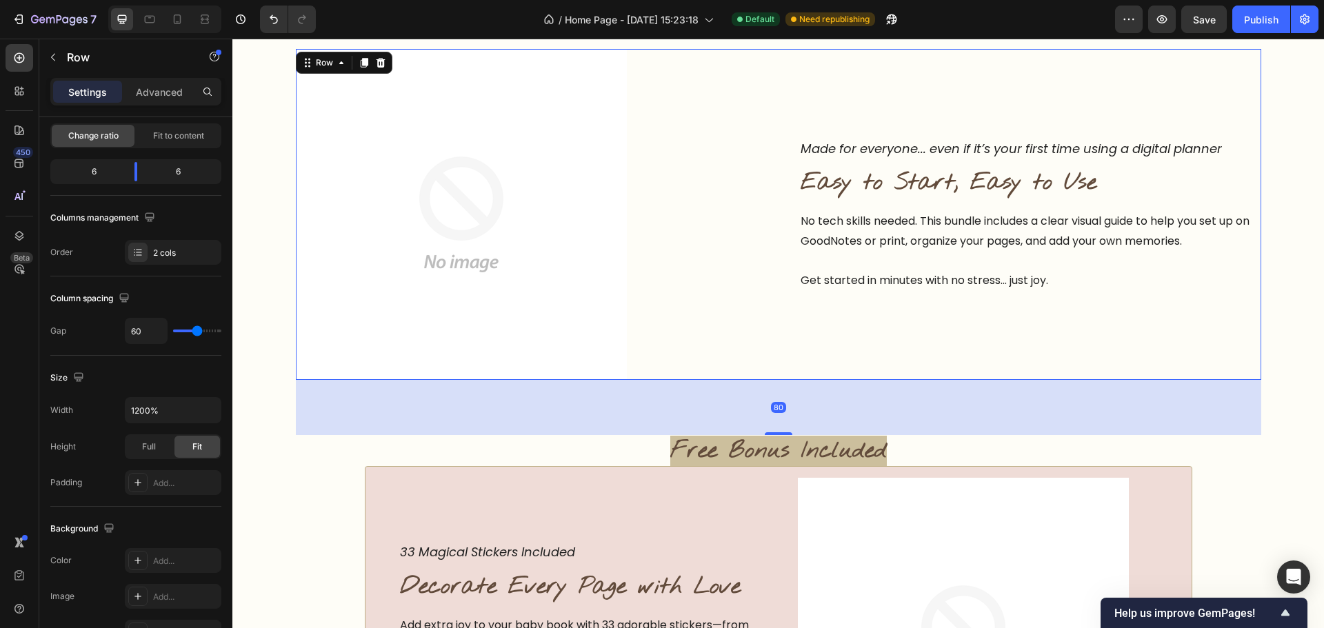
click at [823, 366] on div "Made for everyone... even if it’s your first time using a digital planner Text …" at bounding box center [1030, 214] width 462 height 331
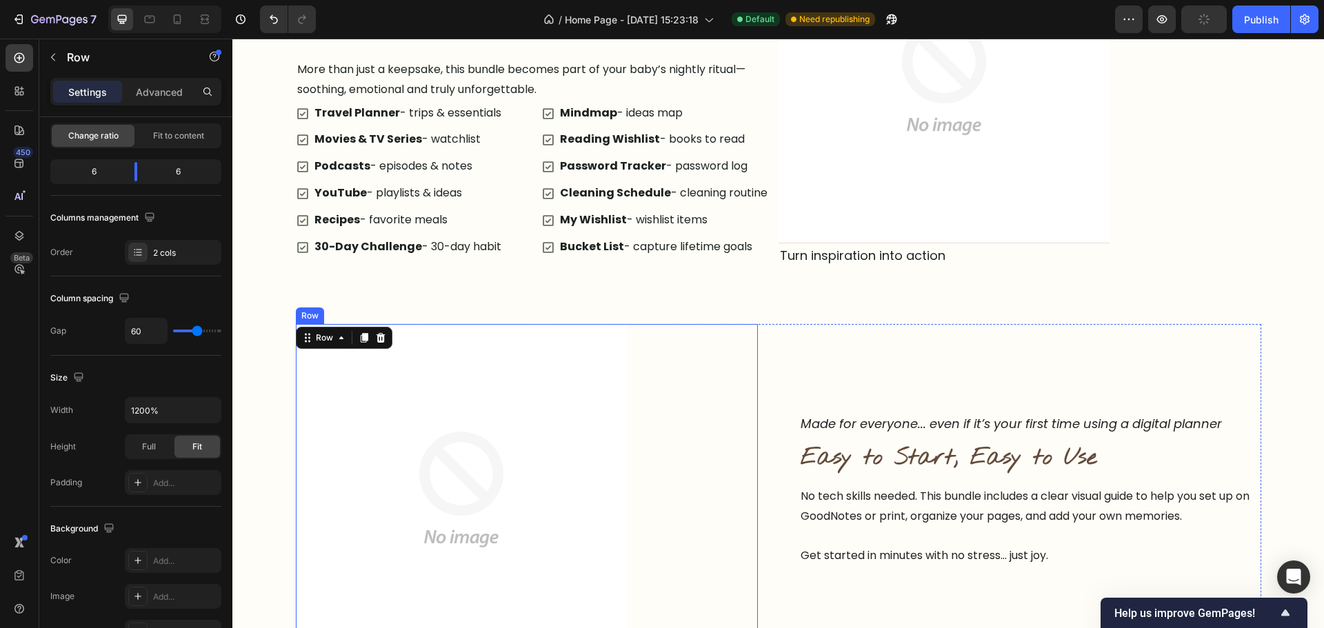
scroll to position [1692, 0]
drag, startPoint x: 376, startPoint y: 339, endPoint x: 616, endPoint y: 343, distance: 240.0
click at [377, 339] on icon at bounding box center [380, 338] width 11 height 11
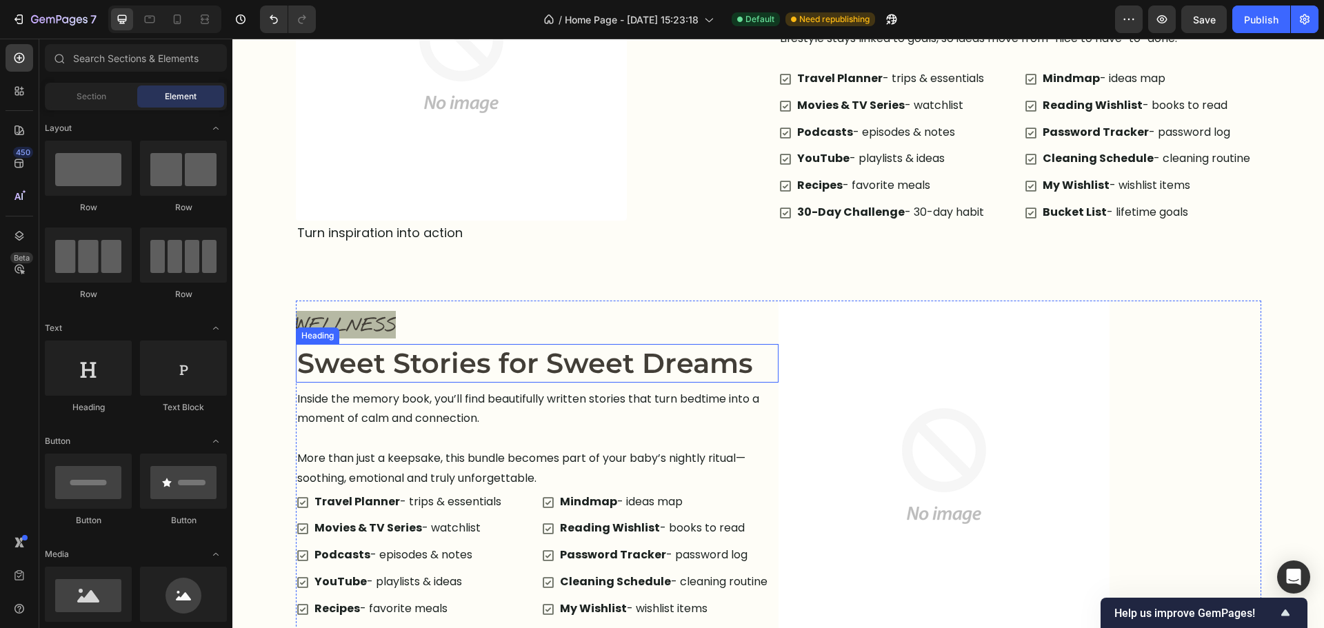
scroll to position [1140, 0]
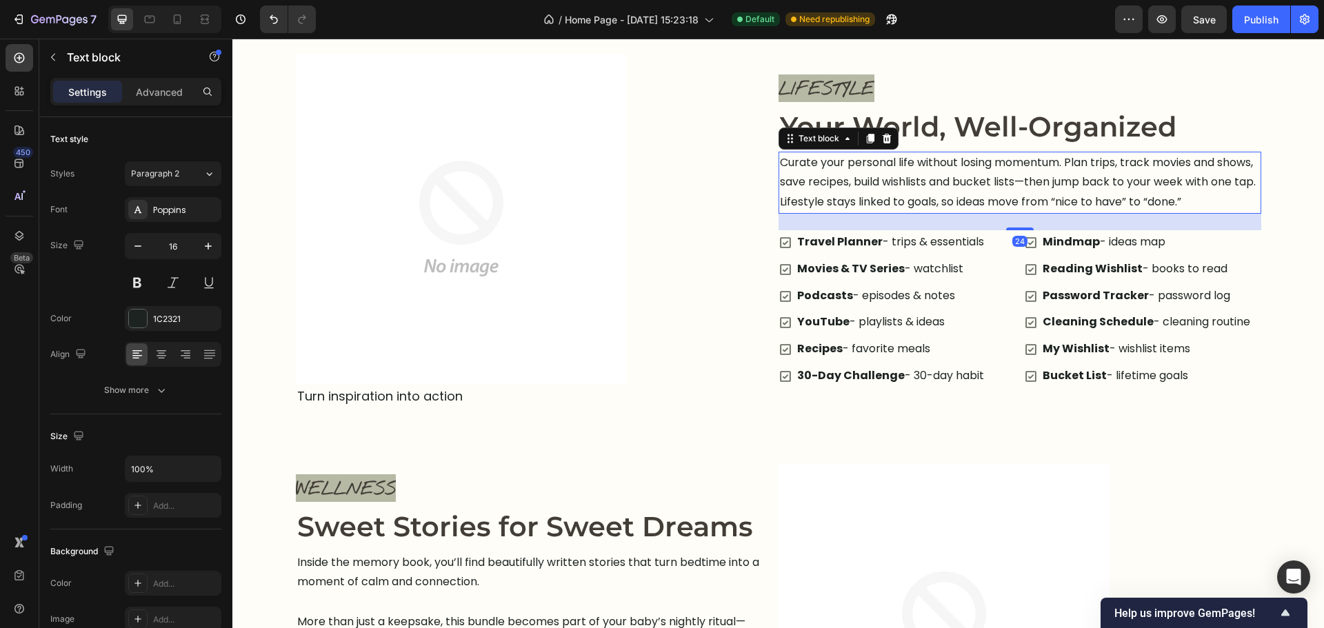
click at [1019, 193] on p "Curate your personal life without losing momentum. Plan trips, track movies and…" at bounding box center [1020, 182] width 480 height 59
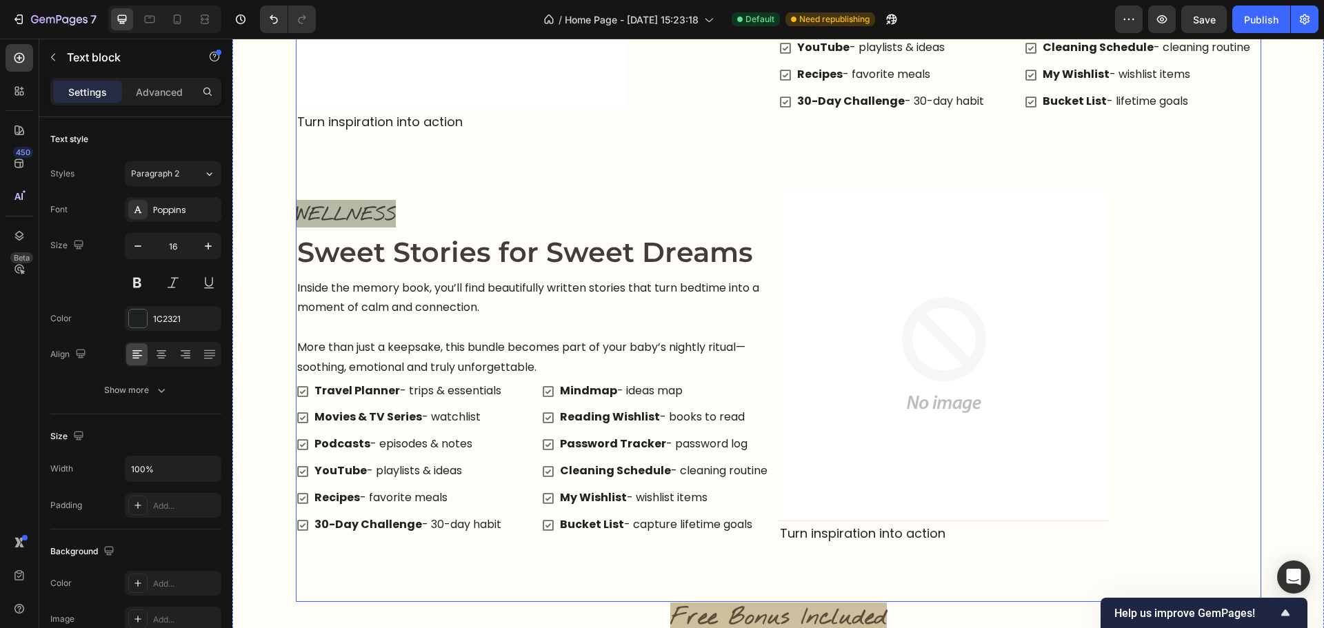
scroll to position [1416, 0]
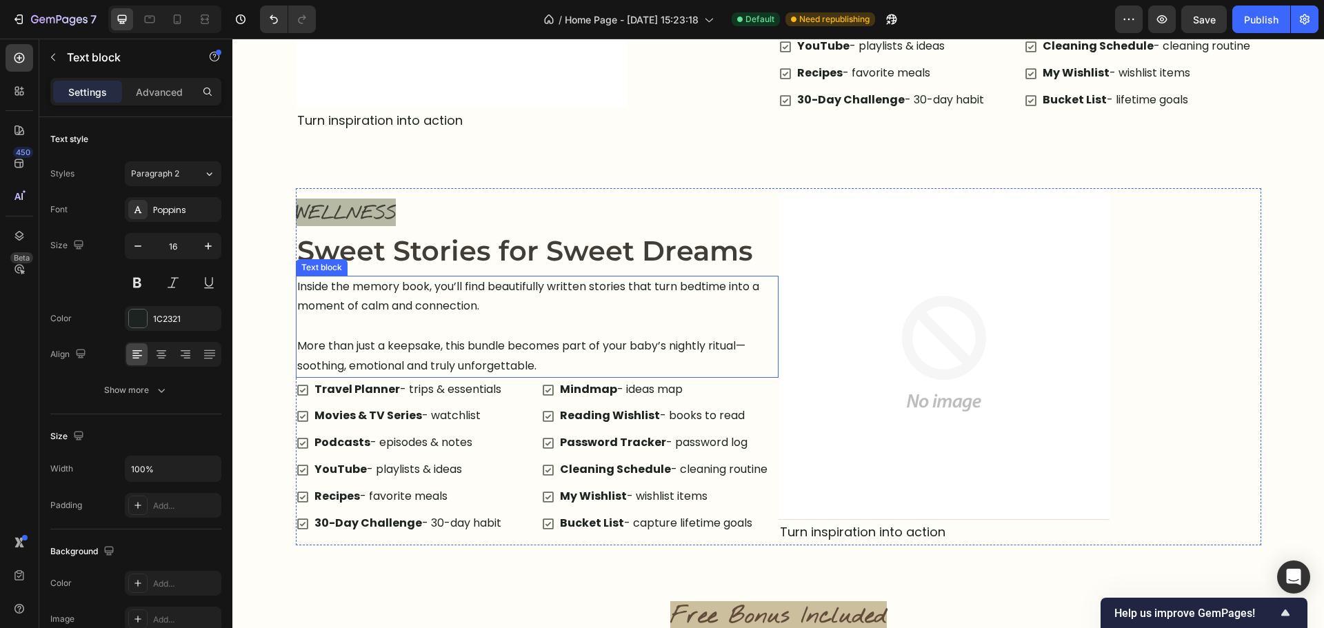
click at [463, 356] on p "More than just a keepsake, this bundle becomes part of your baby’s nightly ritu…" at bounding box center [537, 357] width 480 height 40
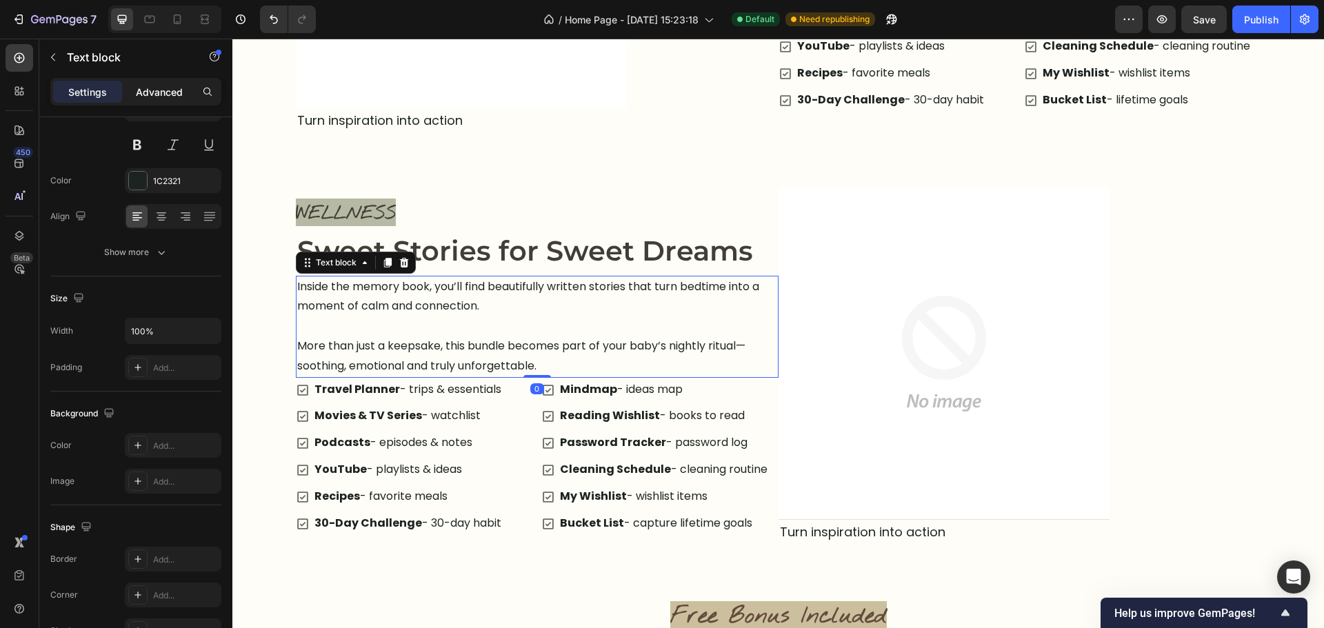
click at [167, 90] on p "Advanced" at bounding box center [159, 92] width 47 height 14
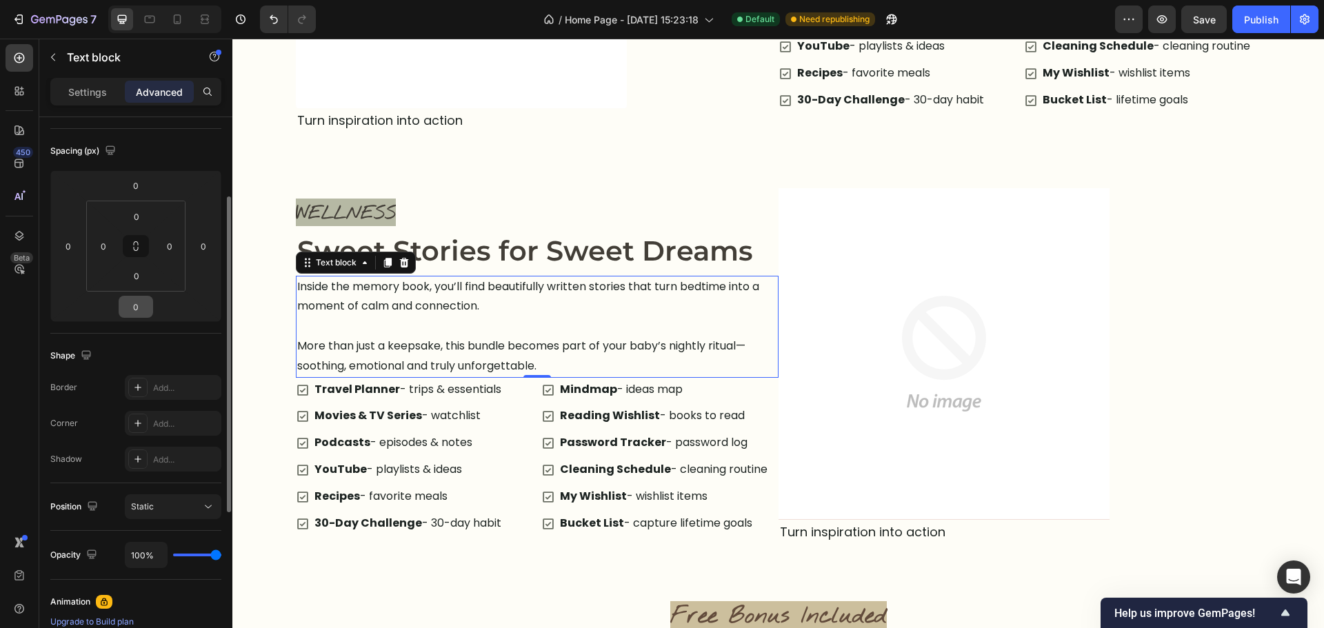
click at [137, 310] on input "0" at bounding box center [136, 307] width 28 height 21
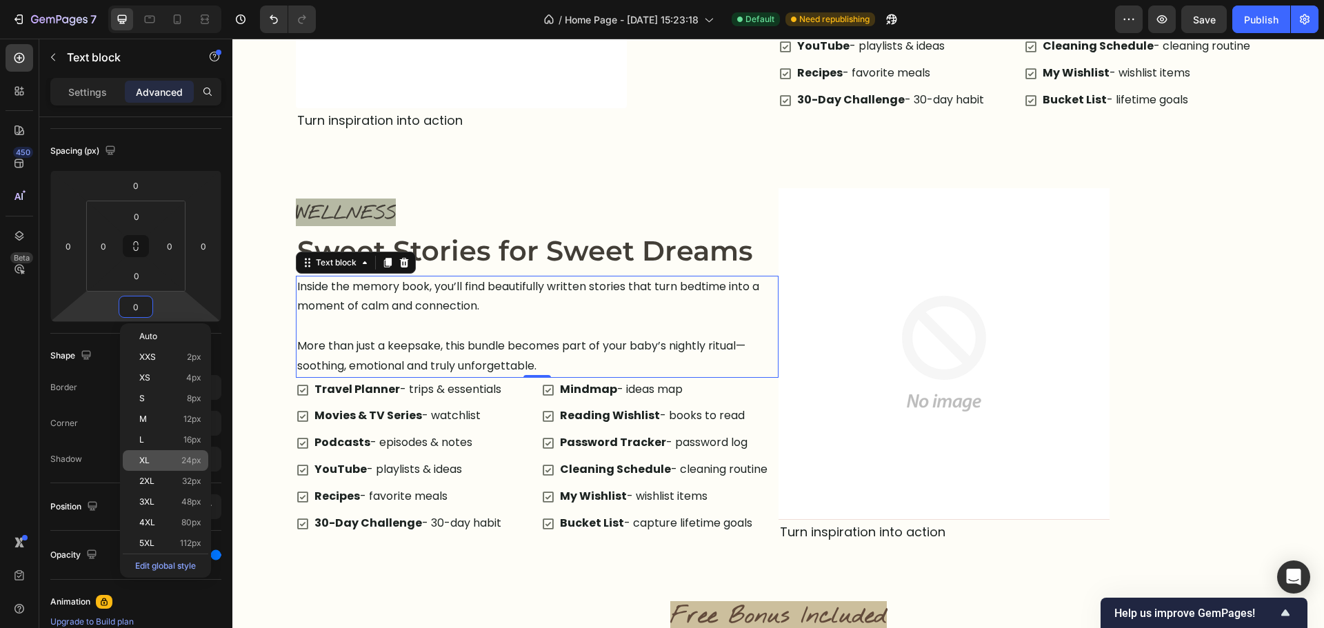
click at [181, 457] on p "XL 24px" at bounding box center [170, 461] width 62 height 10
type input "24"
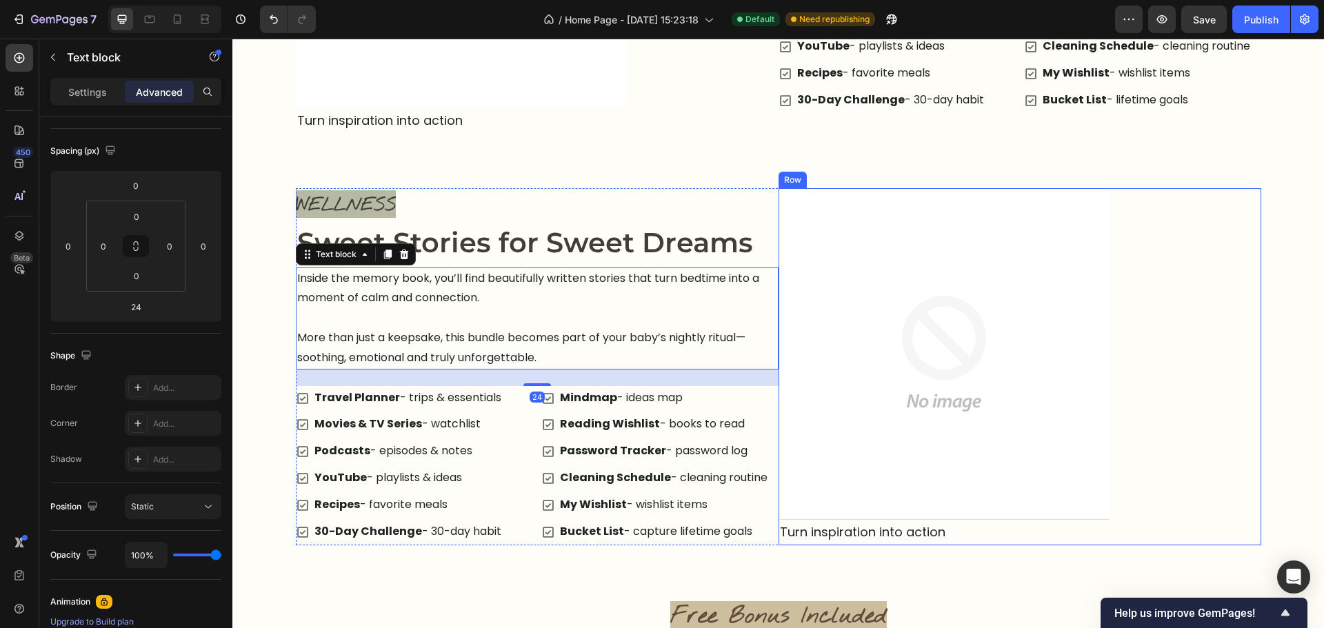
click at [1201, 357] on div "Let Creativity Lead Your Connection Text block Image Turn inspiration into acti…" at bounding box center [1020, 366] width 483 height 357
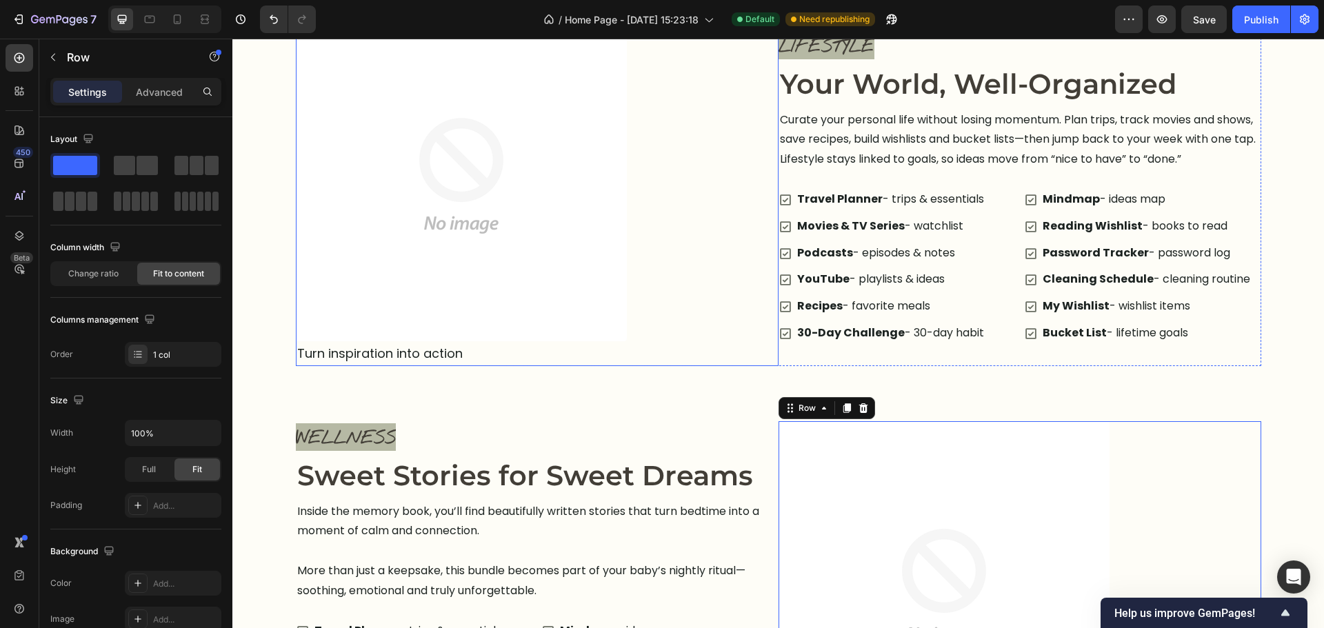
scroll to position [1278, 0]
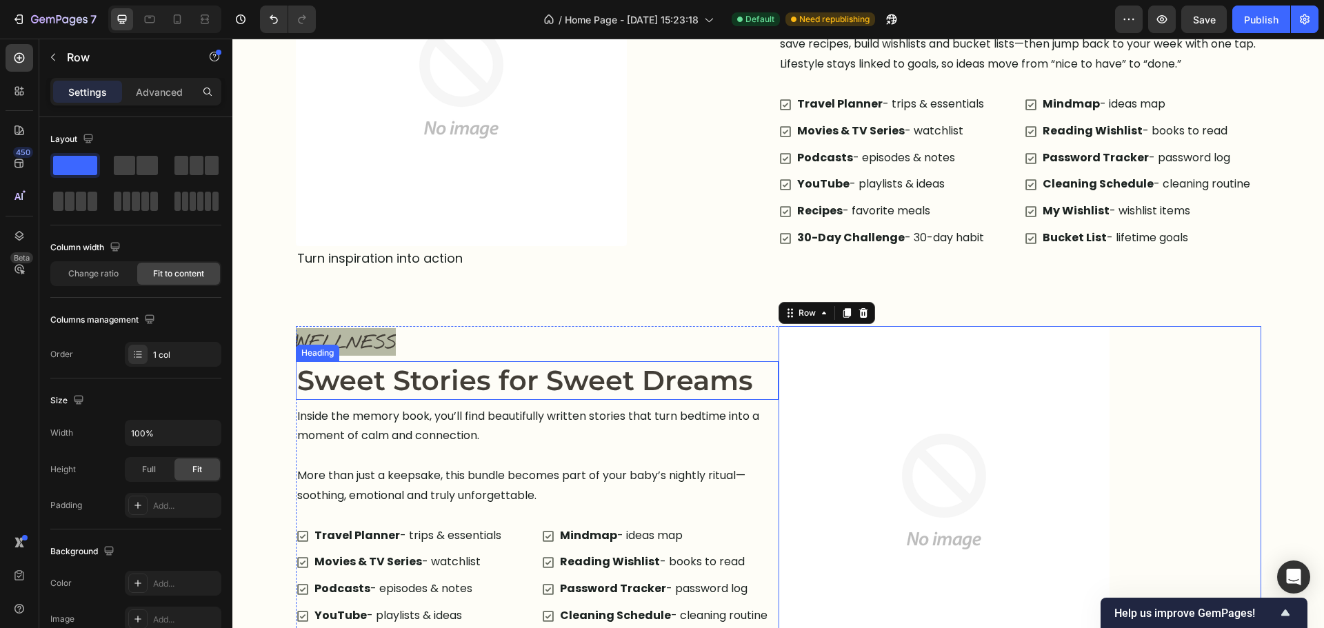
click at [550, 371] on h2 "Sweet Stories for Sweet Dreams" at bounding box center [537, 380] width 483 height 39
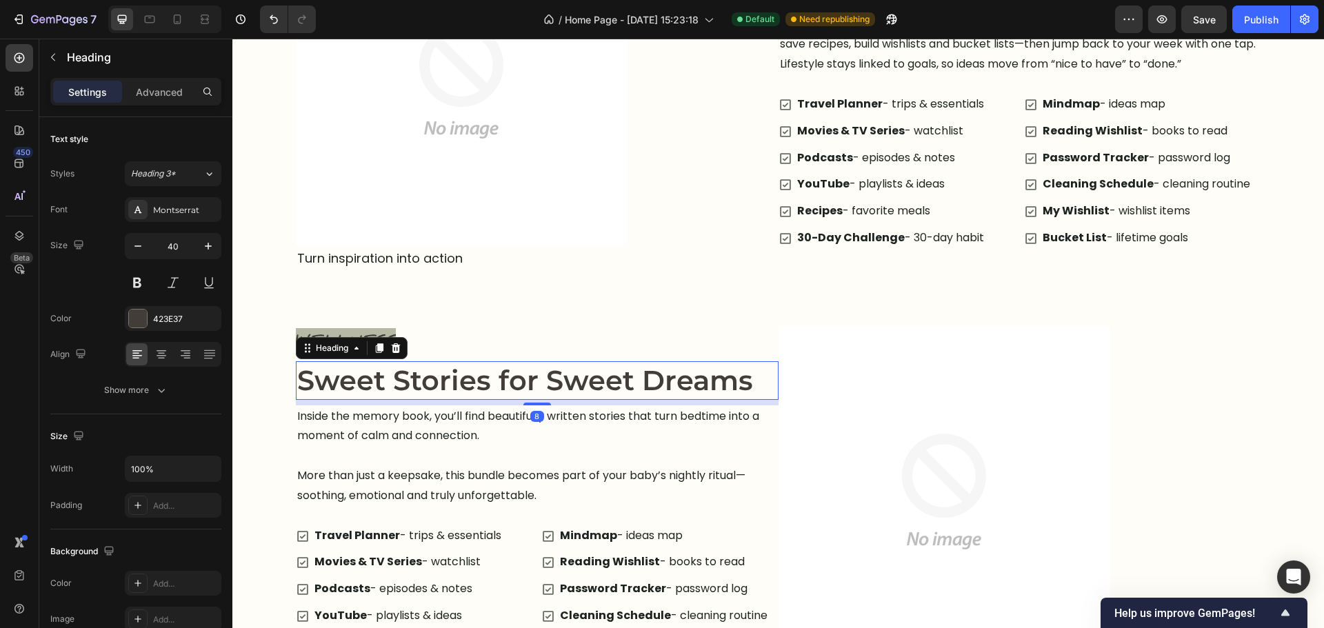
click at [550, 371] on h2 "Sweet Stories for Sweet Dreams" at bounding box center [537, 380] width 483 height 39
click at [550, 371] on p "Sweet Stories for Sweet Dreams" at bounding box center [537, 381] width 480 height 36
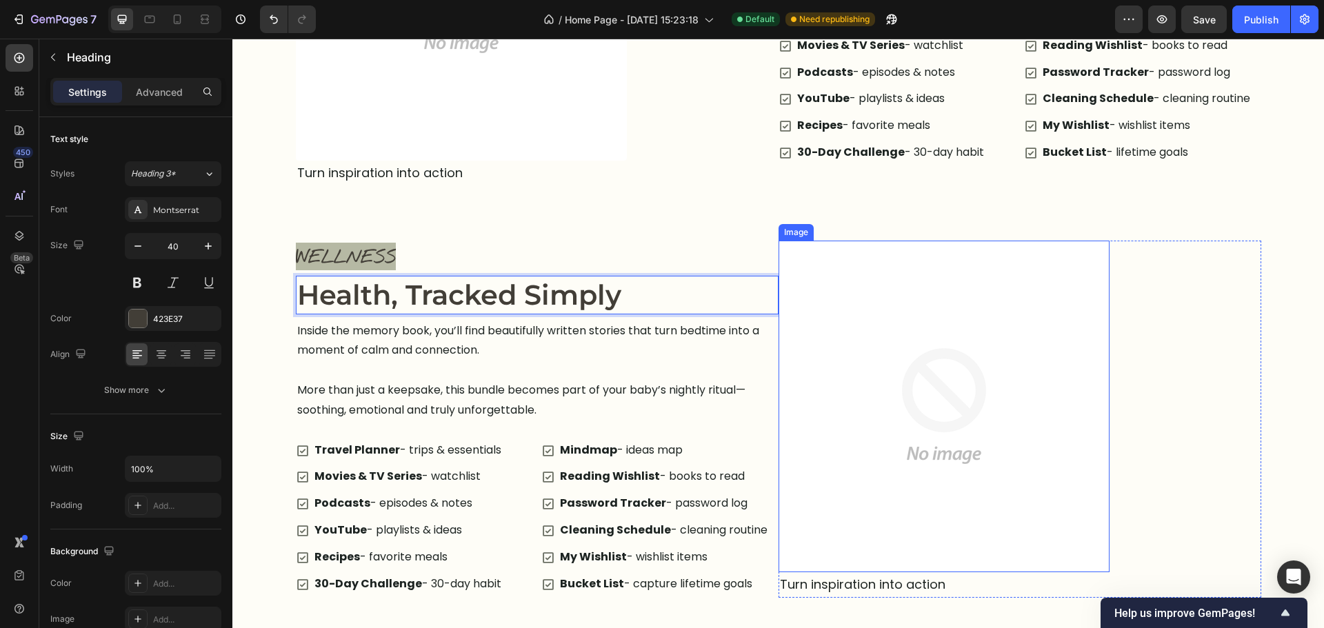
scroll to position [1485, 0]
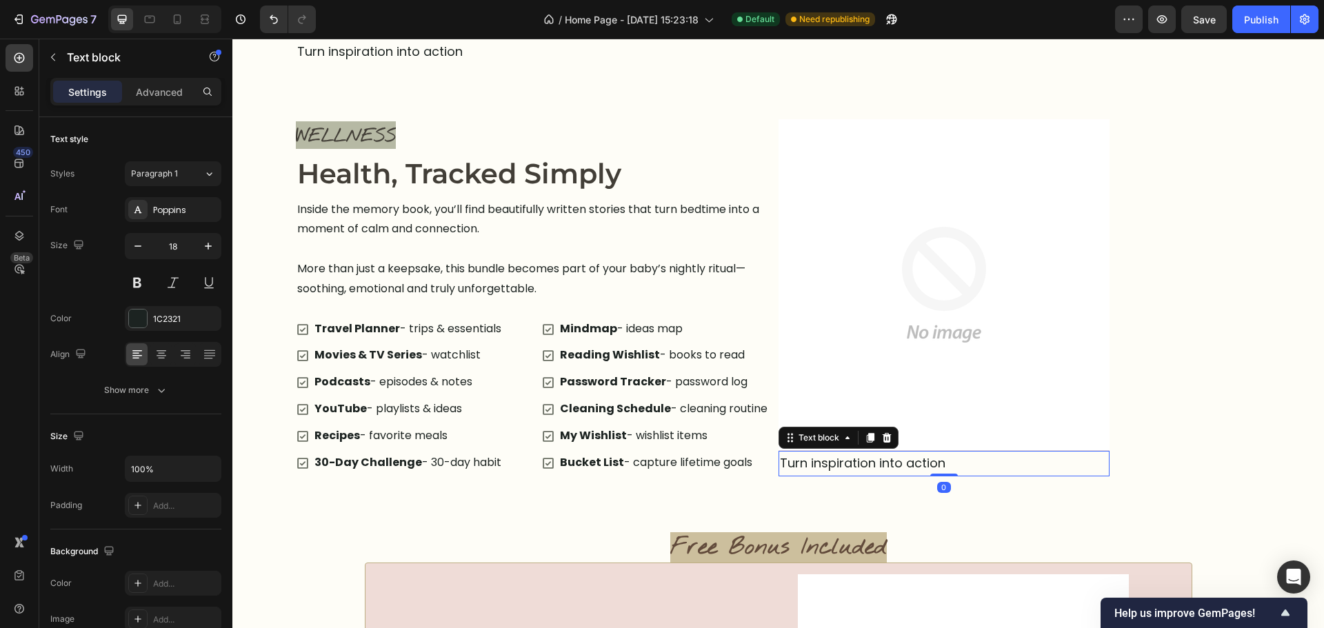
click at [867, 457] on p "Turn inspiration into action" at bounding box center [944, 463] width 328 height 22
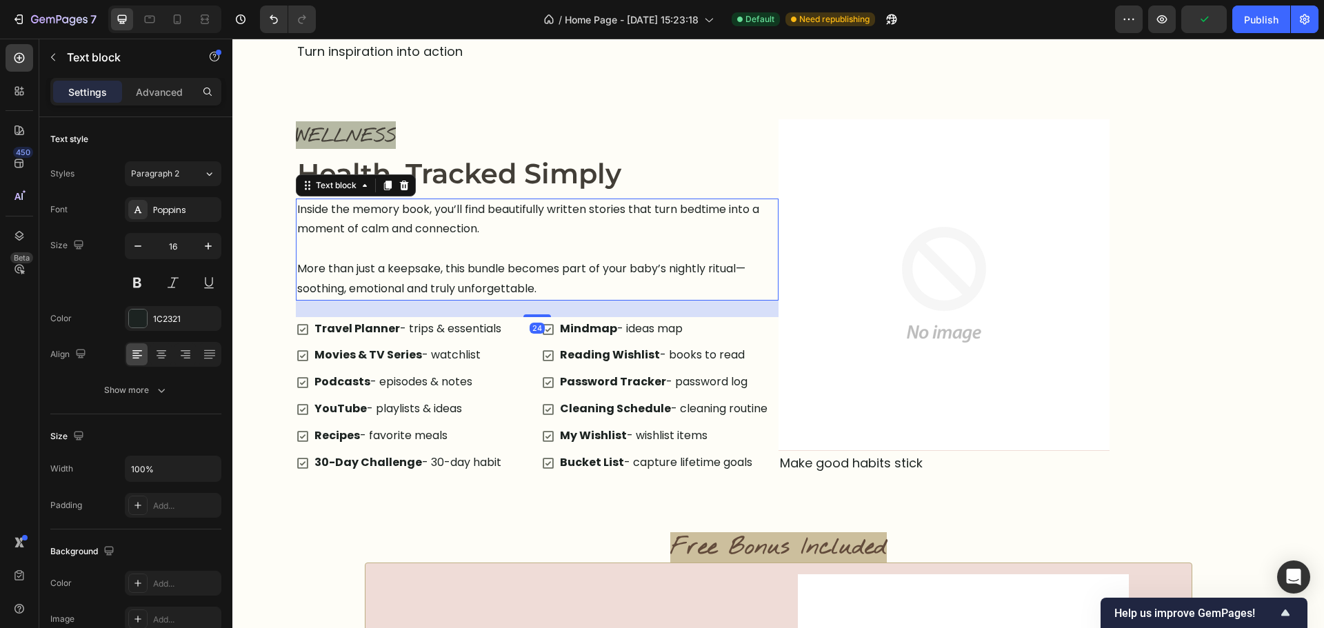
click at [614, 251] on p at bounding box center [537, 249] width 480 height 20
click at [614, 250] on p at bounding box center [537, 249] width 480 height 20
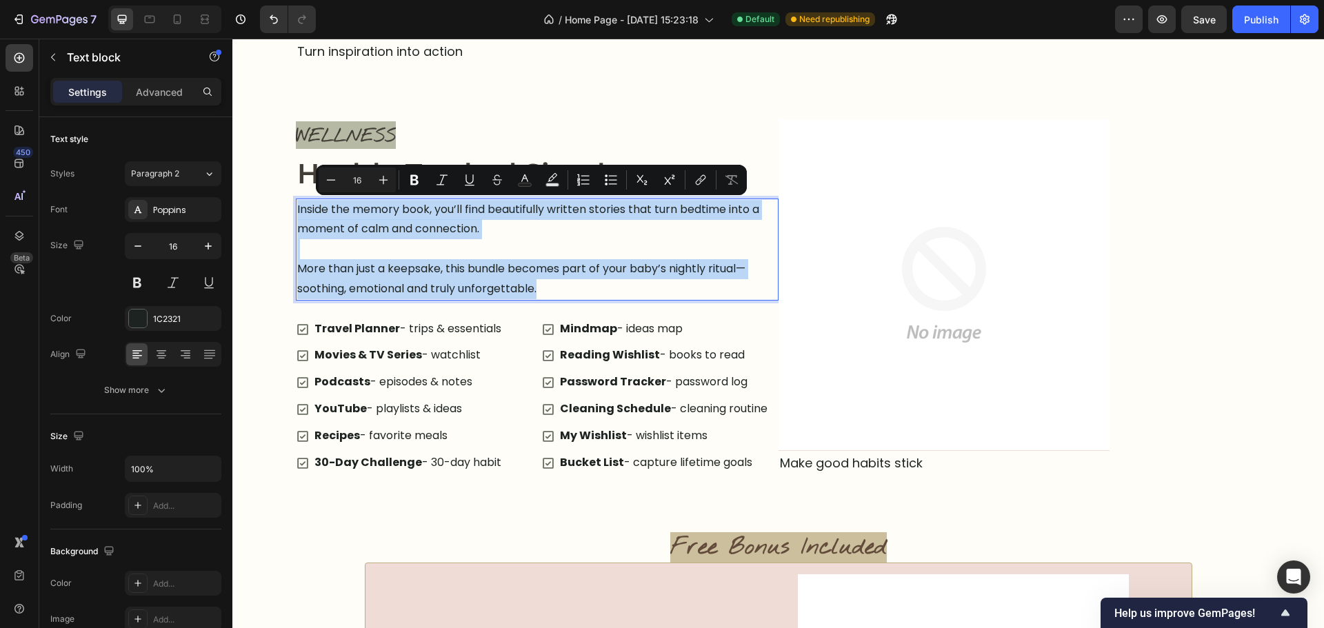
scroll to position [1504, 0]
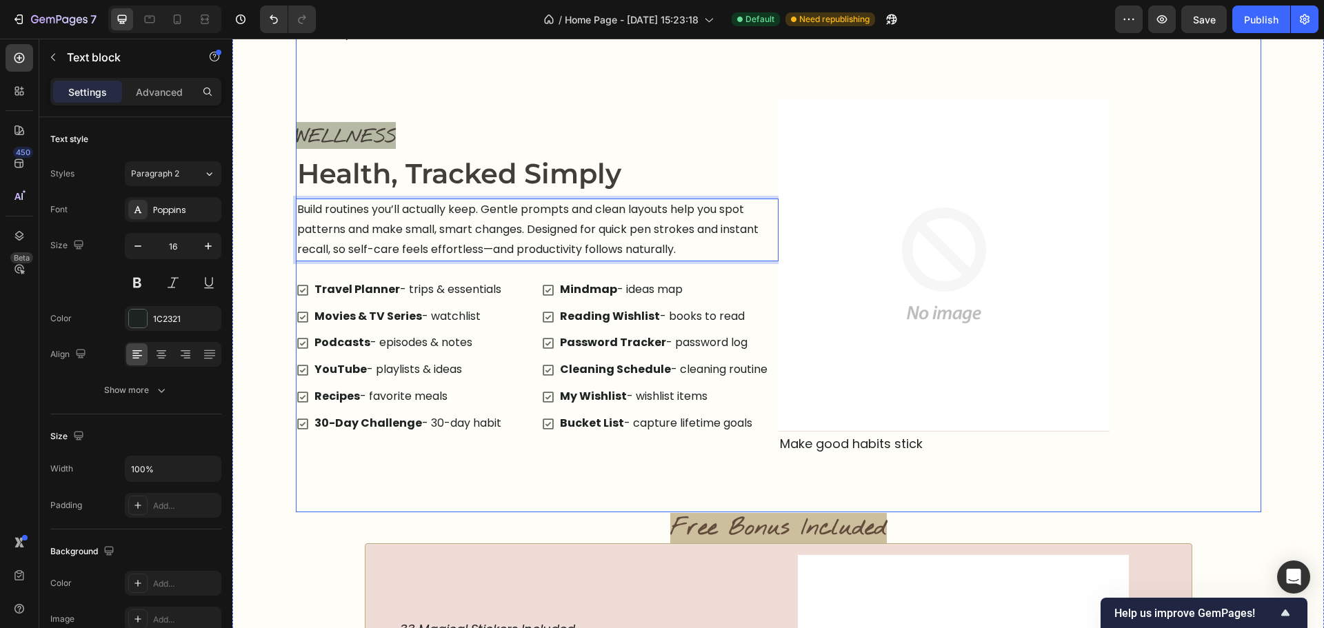
click at [528, 477] on div "Explore the Planner Heading Tap through each area and discover how everything w…" at bounding box center [778, 57] width 965 height 909
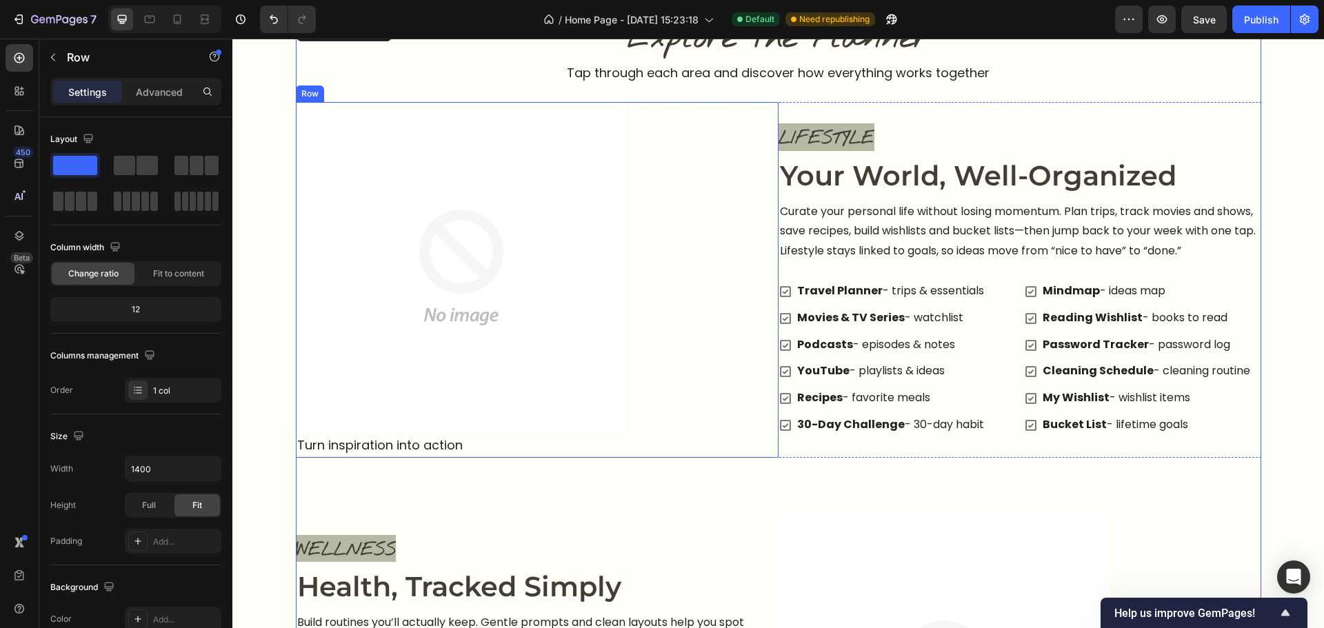
scroll to position [1090, 0]
click at [783, 111] on div "LIFESTYLE Text block Image Your World, Well-Organized Heading Curate your perso…" at bounding box center [1020, 281] width 483 height 356
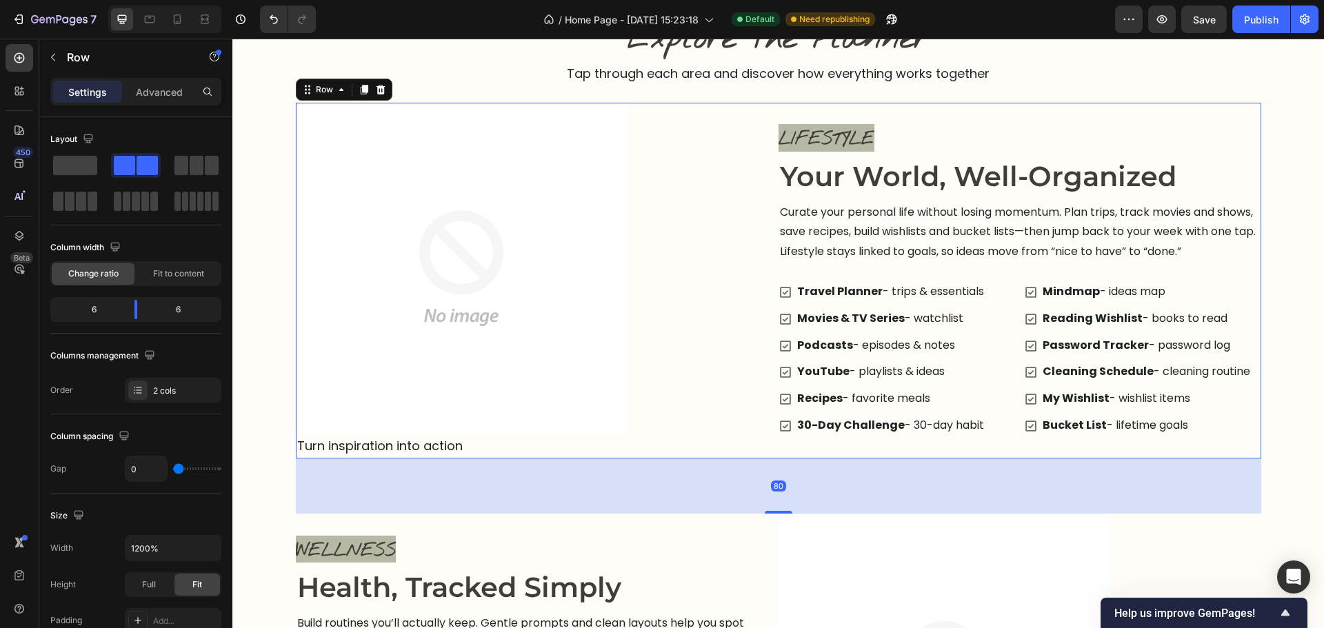
drag, startPoint x: 362, startPoint y: 90, endPoint x: 339, endPoint y: 172, distance: 86.0
click at [362, 89] on icon at bounding box center [364, 90] width 8 height 10
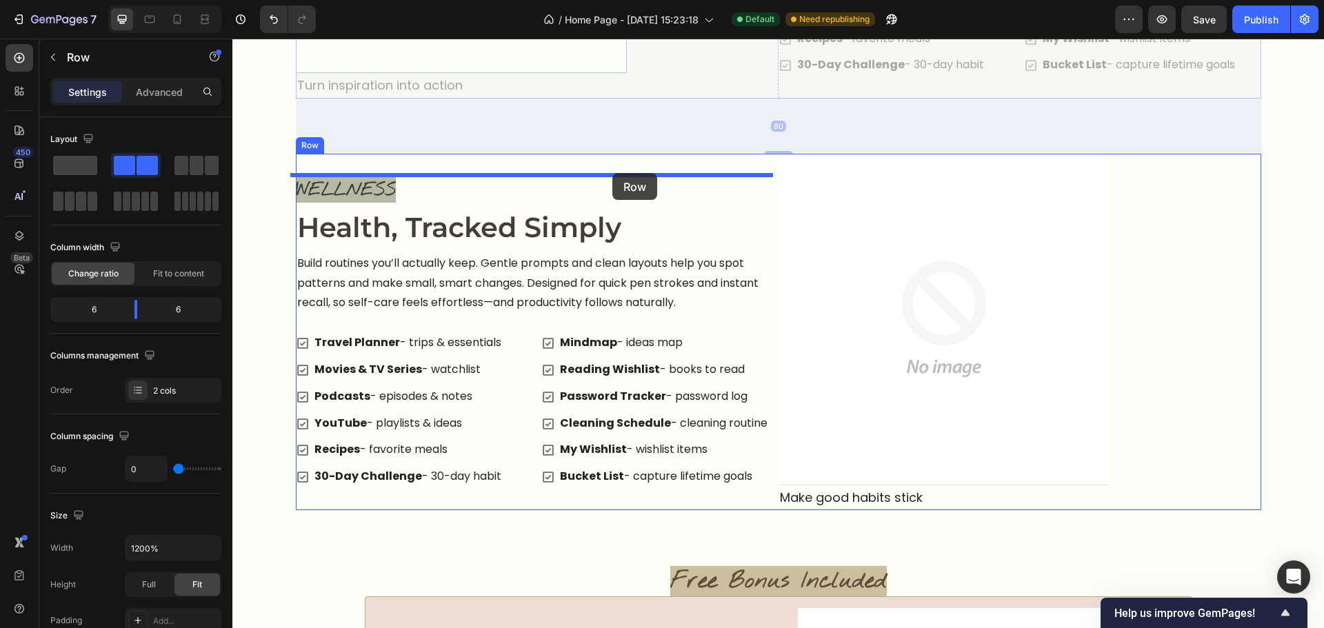
scroll to position [2138, 0]
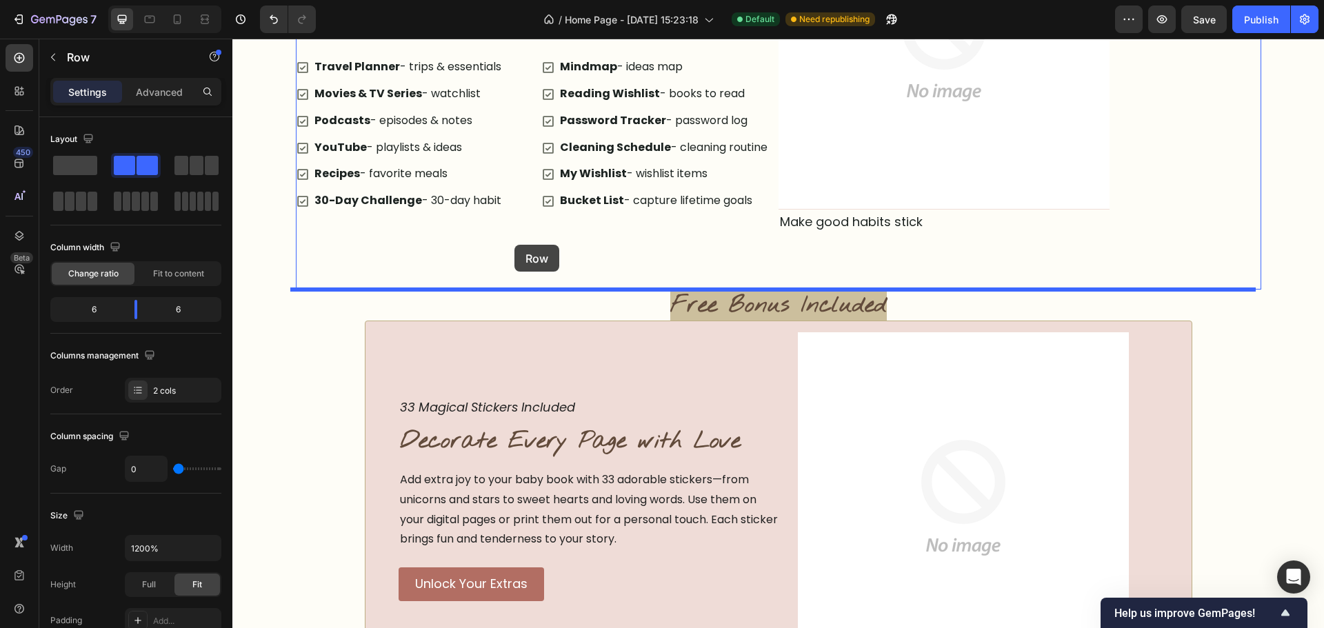
drag, startPoint x: 589, startPoint y: 161, endPoint x: 514, endPoint y: 245, distance: 112.4
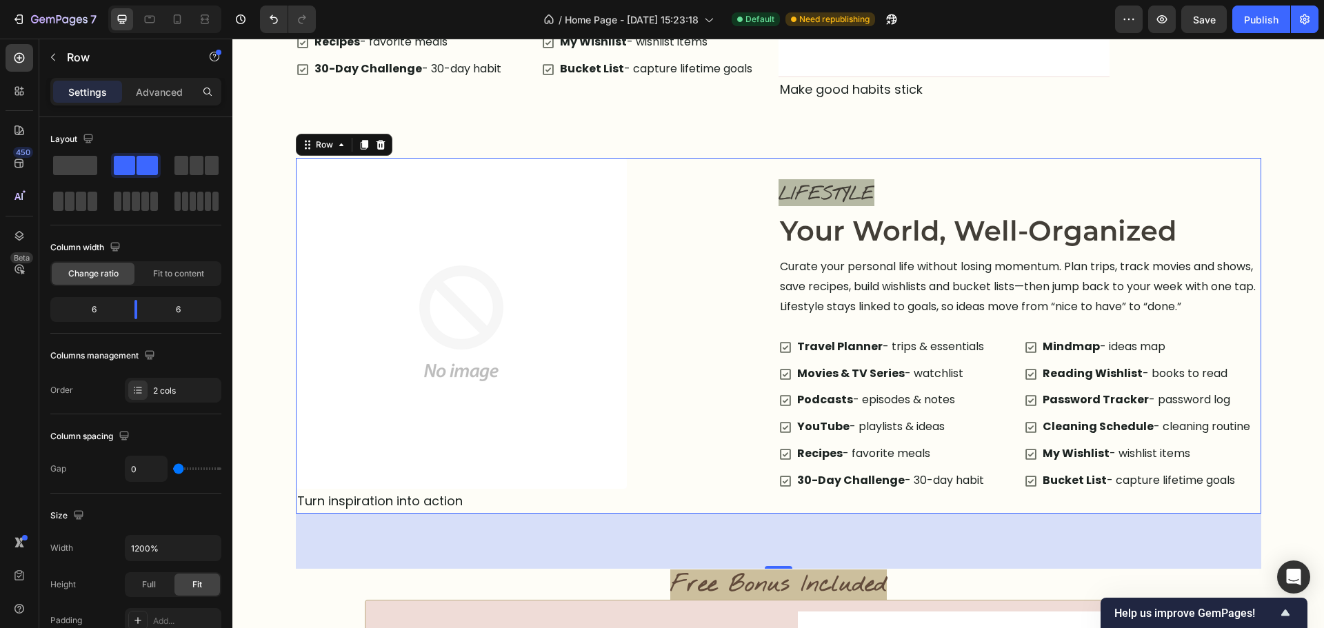
scroll to position [1864, 0]
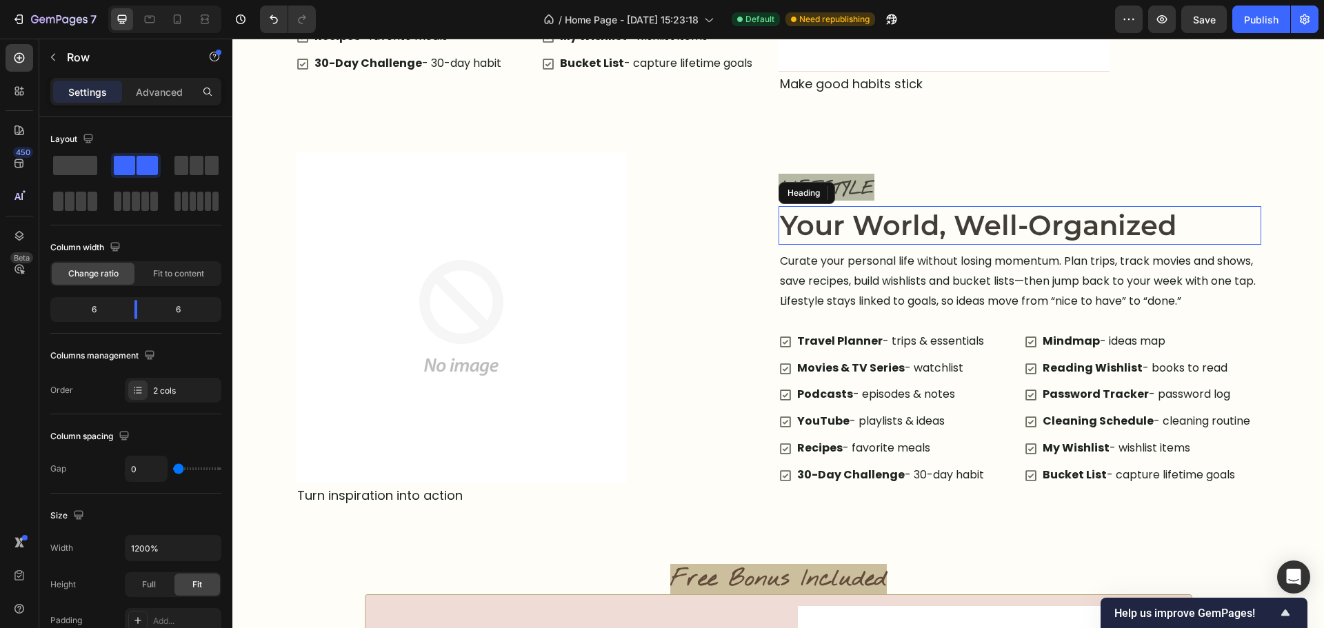
click at [1018, 219] on h2 "Your World, Well-Organized" at bounding box center [1020, 225] width 483 height 39
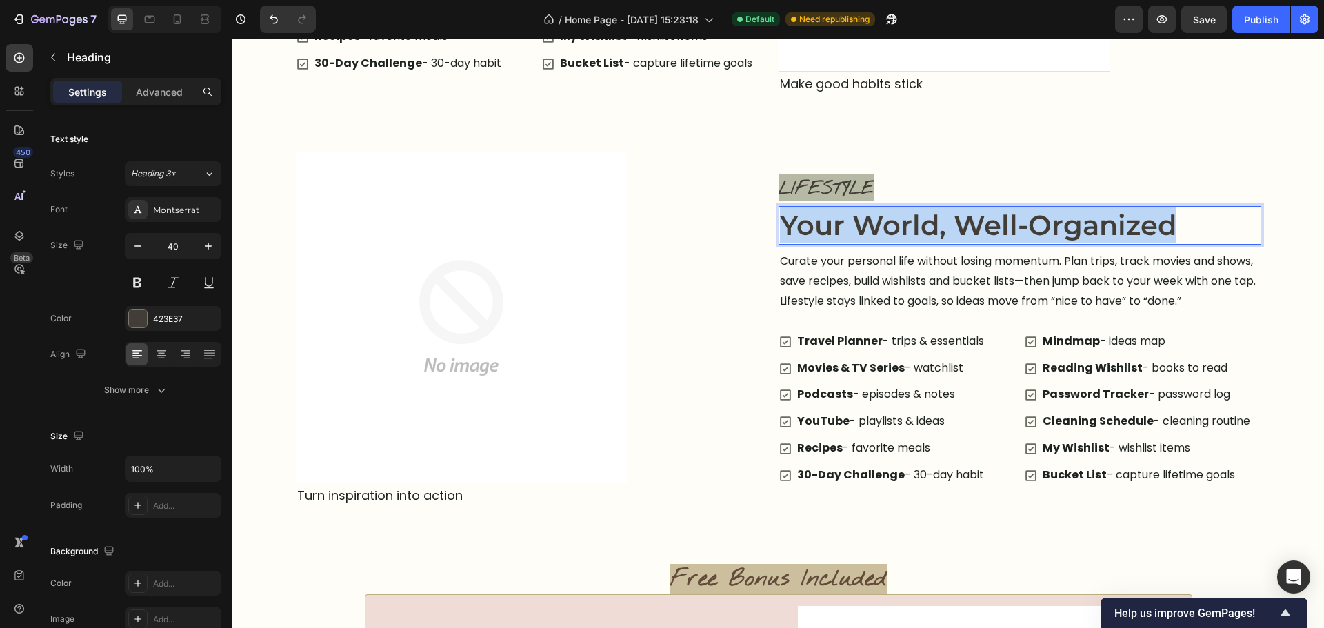
drag, startPoint x: 1018, startPoint y: 219, endPoint x: 1049, endPoint y: 227, distance: 32.1
click at [1019, 218] on p "Your World, Well-Organized" at bounding box center [1020, 226] width 480 height 36
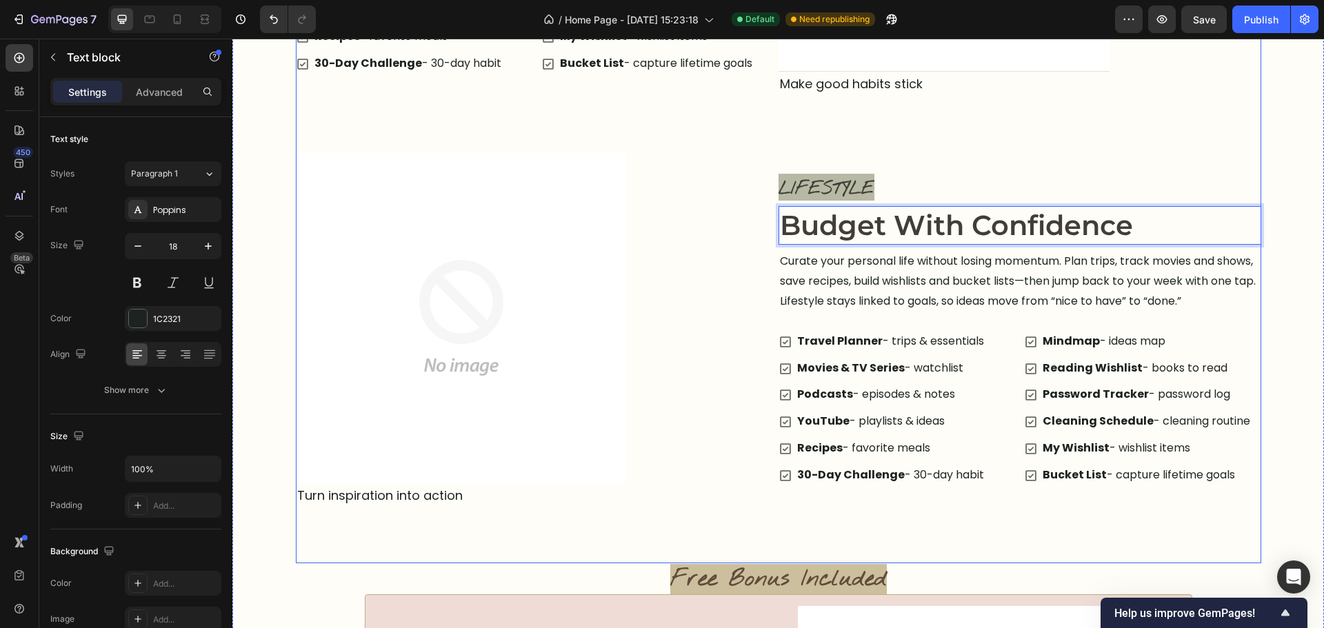
click at [430, 497] on p "Turn inspiration into action" at bounding box center [461, 496] width 328 height 22
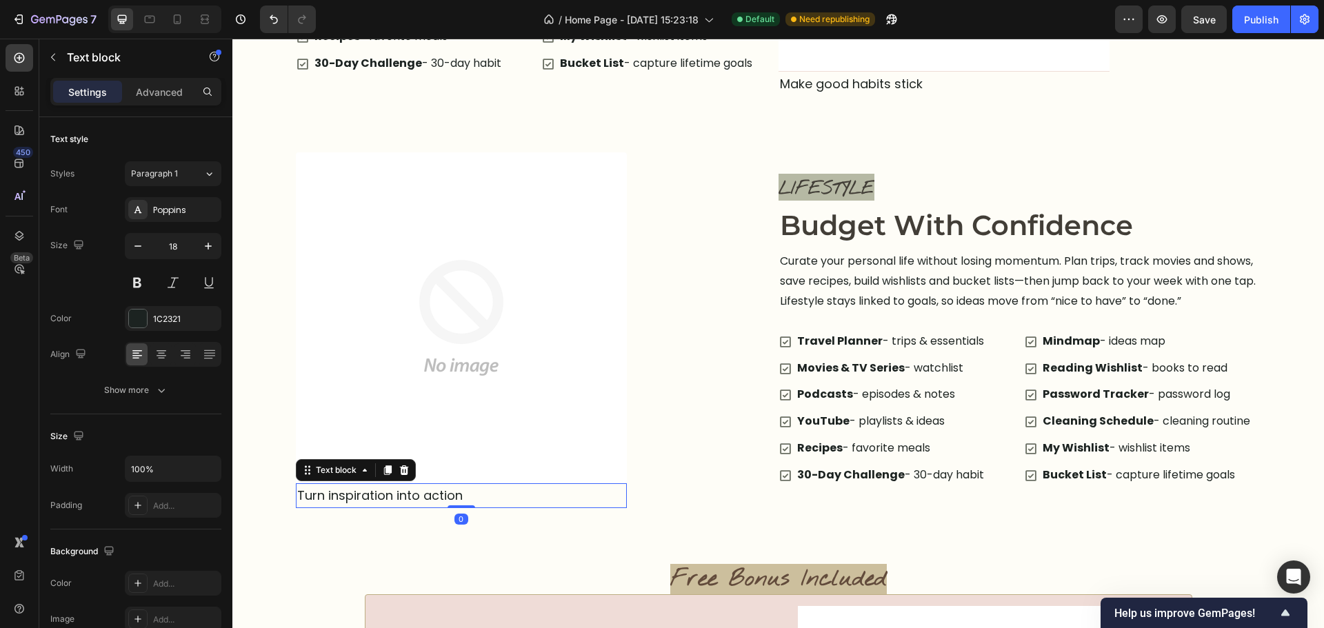
click at [430, 497] on p "Turn inspiration into action" at bounding box center [461, 496] width 328 height 22
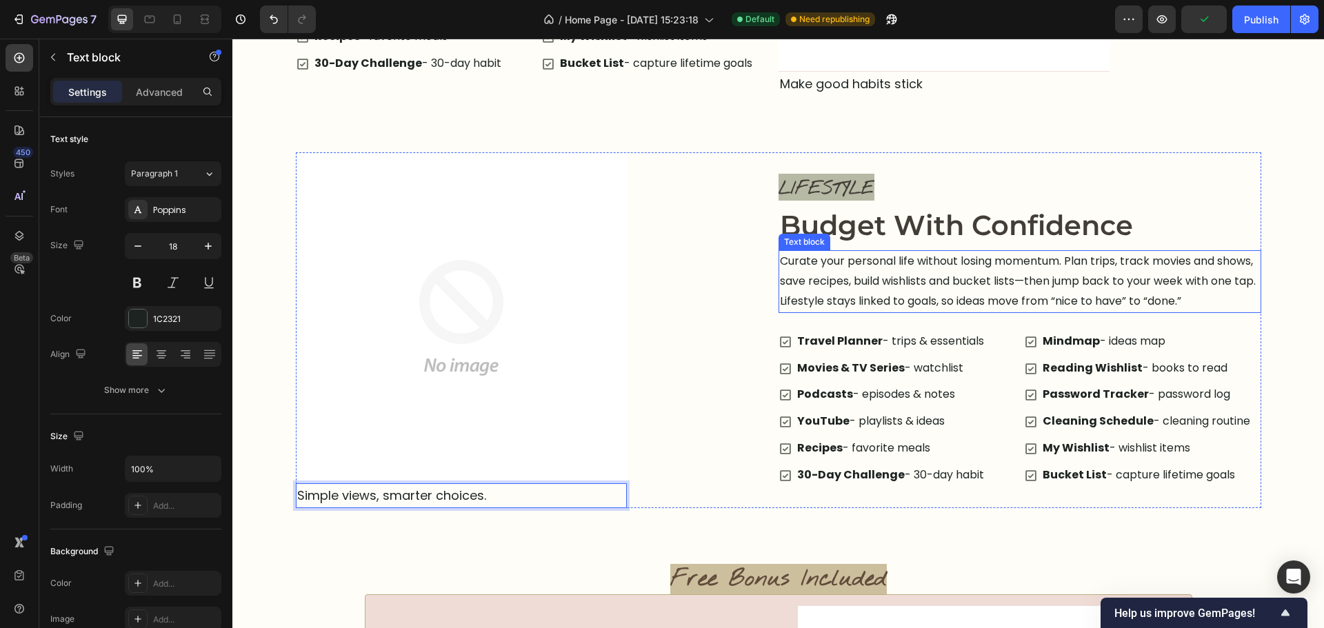
click at [1016, 290] on p "Curate your personal life without losing momentum. Plan trips, track movies and…" at bounding box center [1020, 281] width 480 height 59
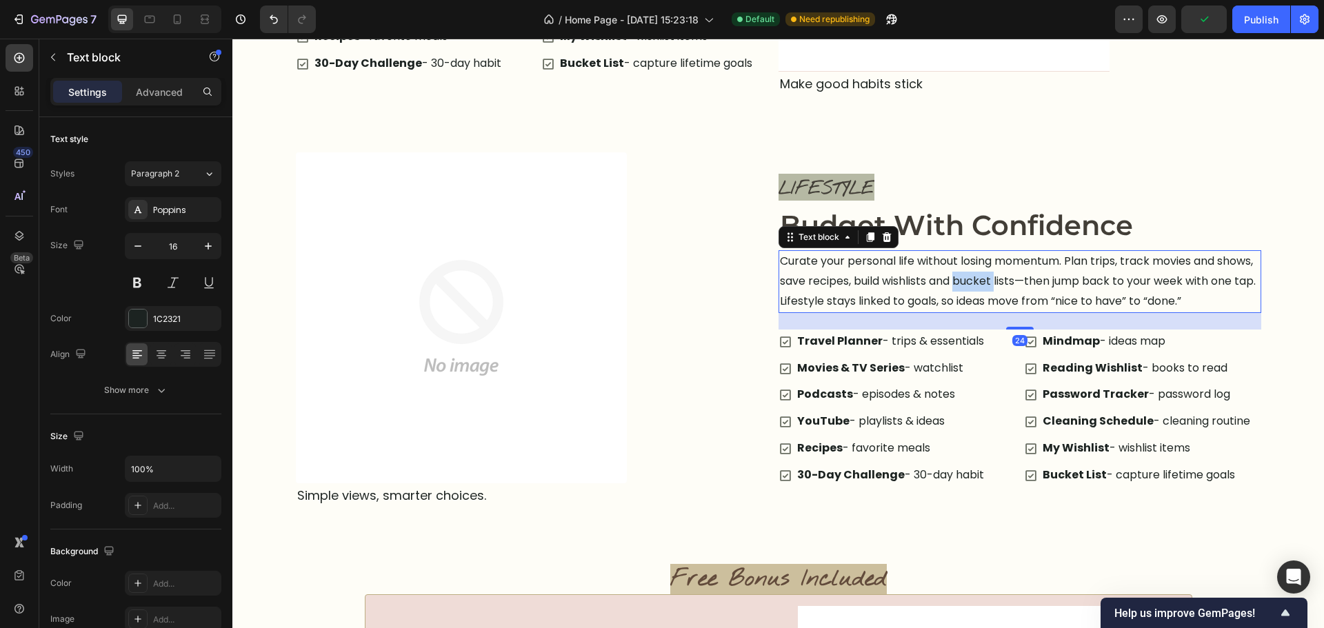
click at [1016, 290] on p "Curate your personal life without losing momentum. Plan trips, track movies and…" at bounding box center [1020, 281] width 480 height 59
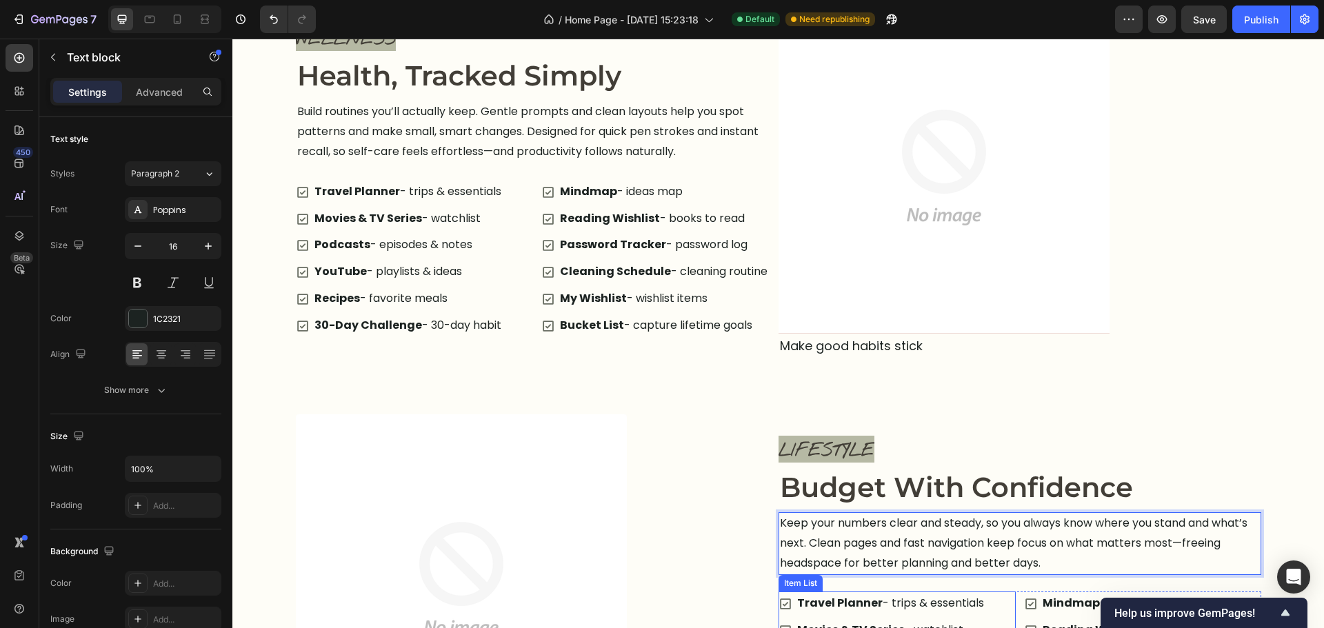
scroll to position [1588, 0]
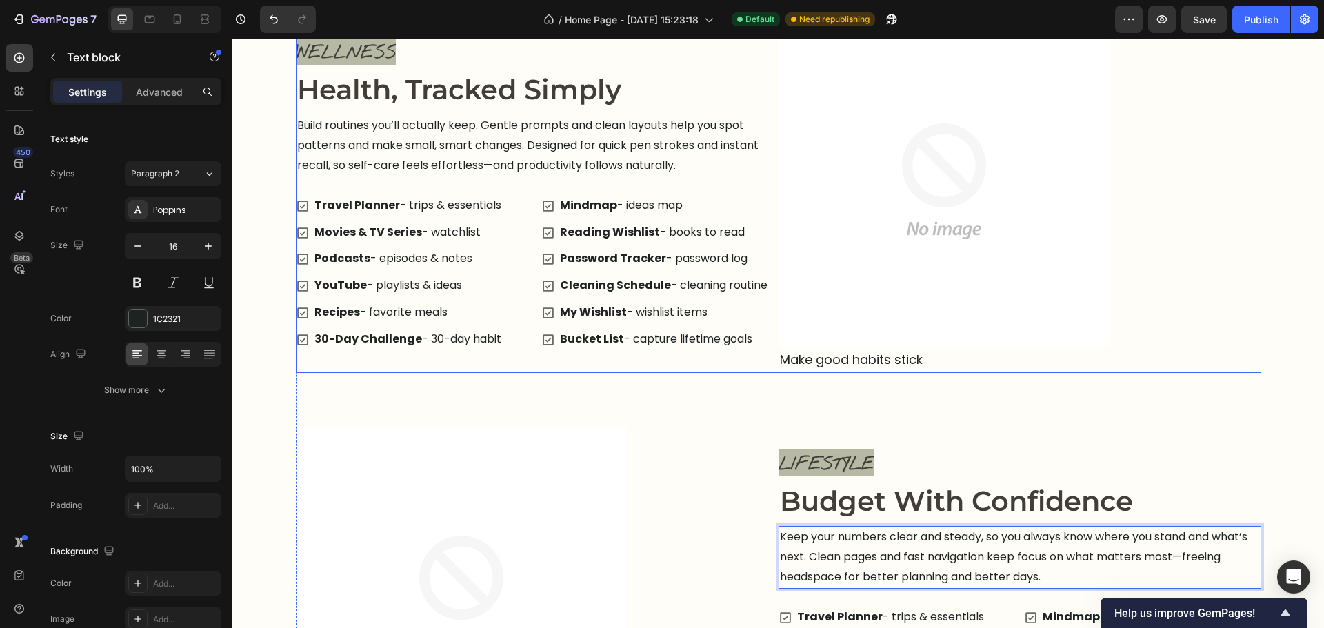
click at [769, 361] on div "WELLNESS Text block Health, Tracked Simply Heading Build routines you’ll actual…" at bounding box center [537, 194] width 483 height 357
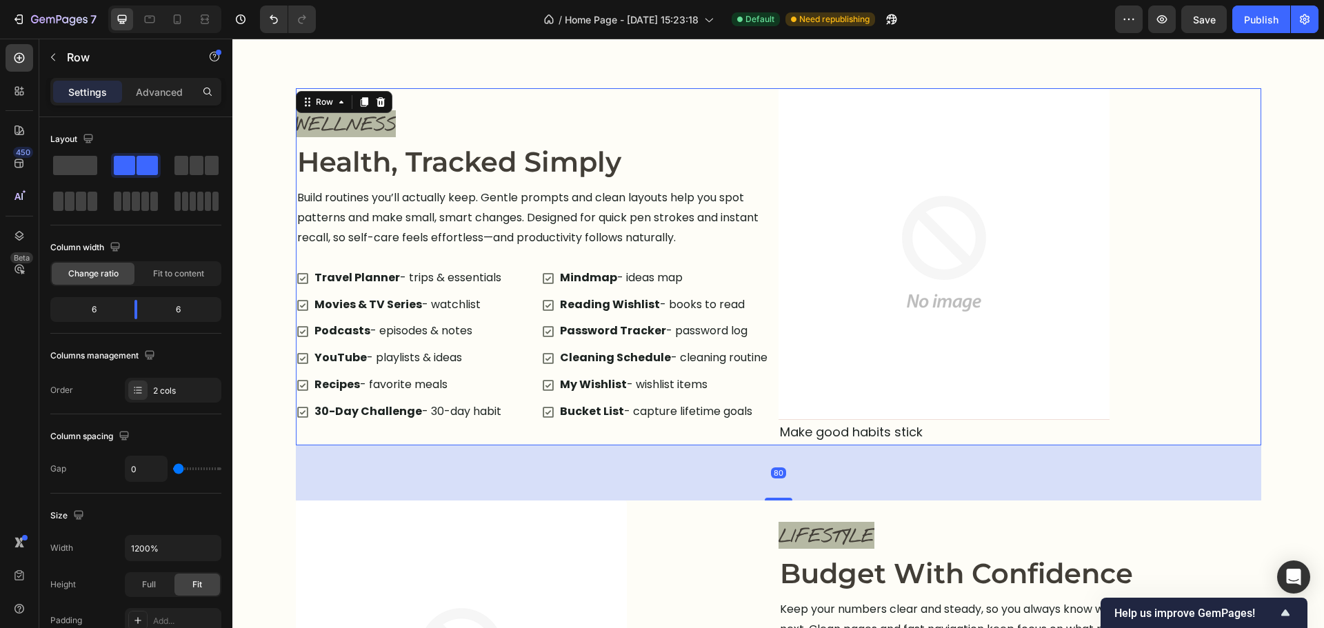
scroll to position [1381, 0]
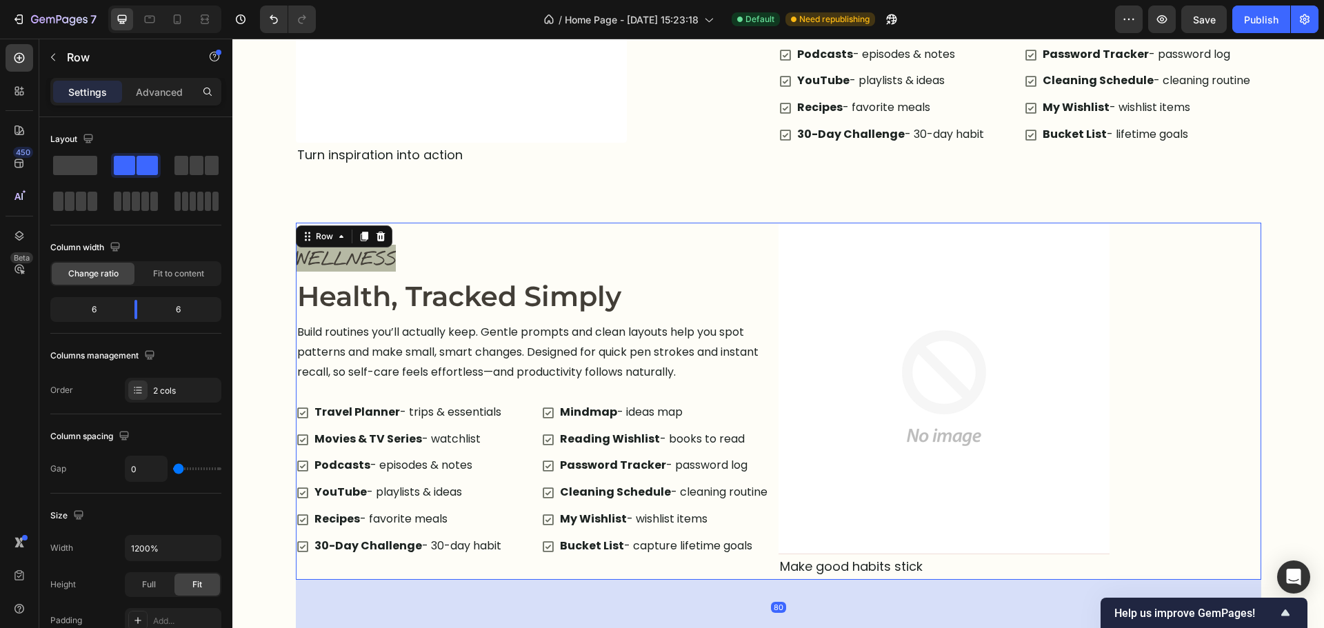
click at [362, 239] on icon at bounding box center [364, 237] width 8 height 10
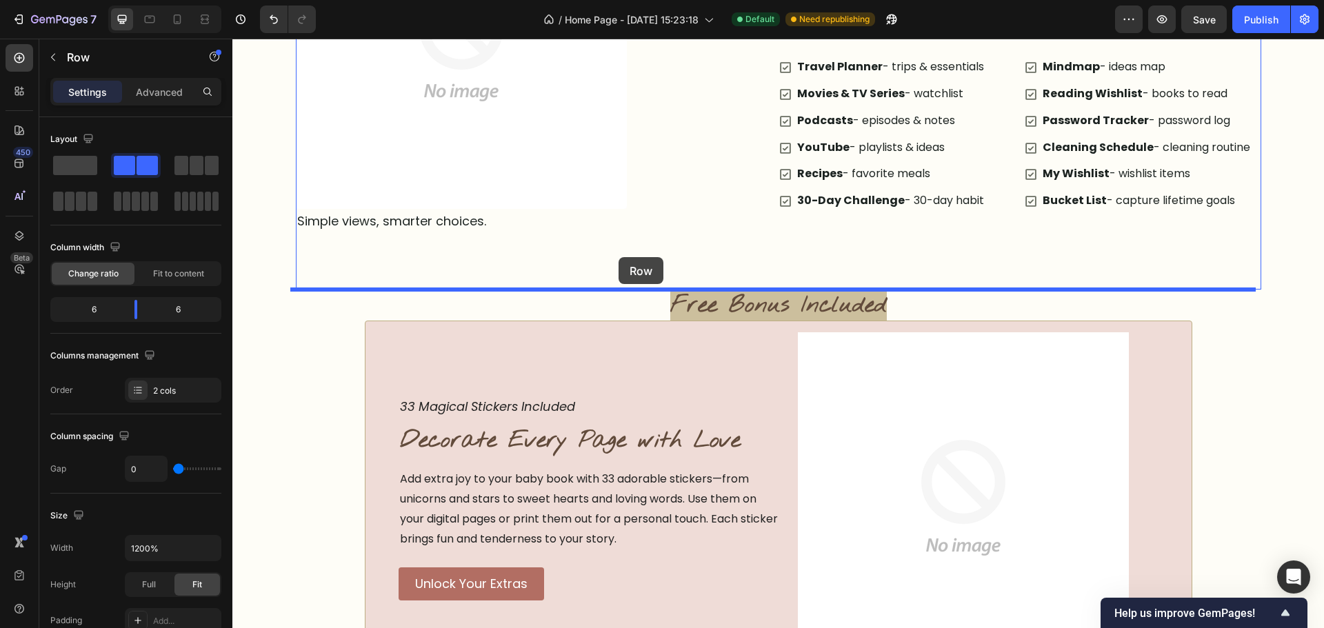
drag, startPoint x: 334, startPoint y: 77, endPoint x: 619, endPoint y: 257, distance: 336.3
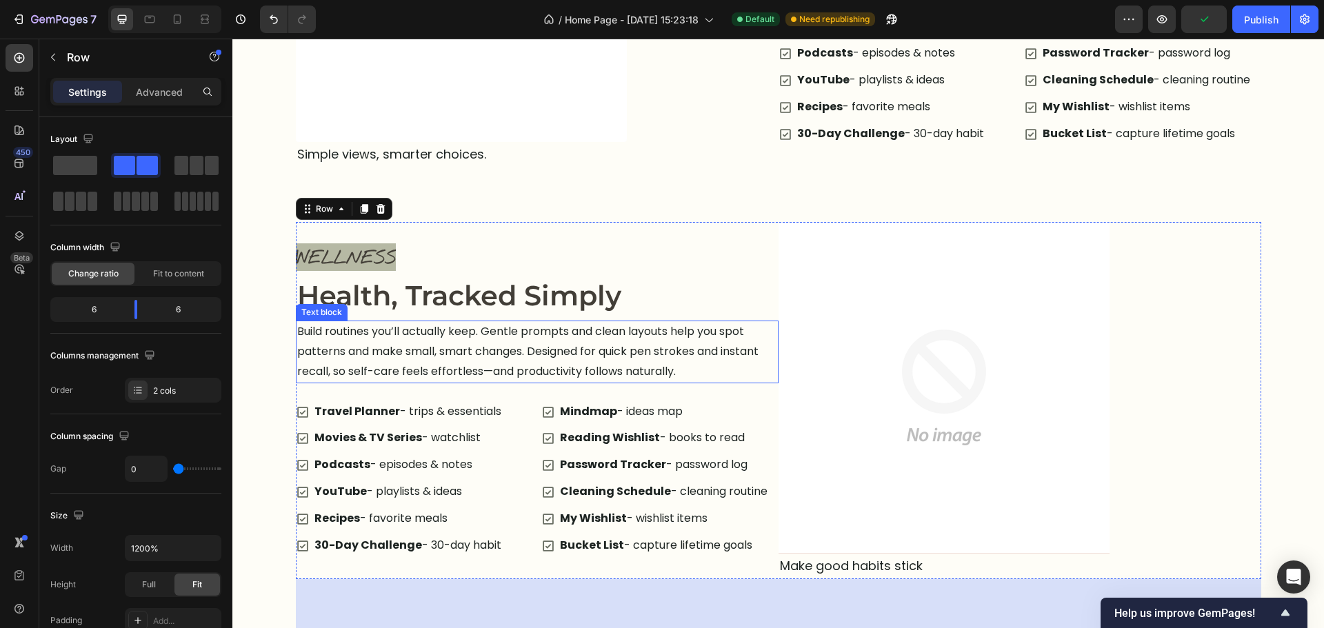
scroll to position [2207, 0]
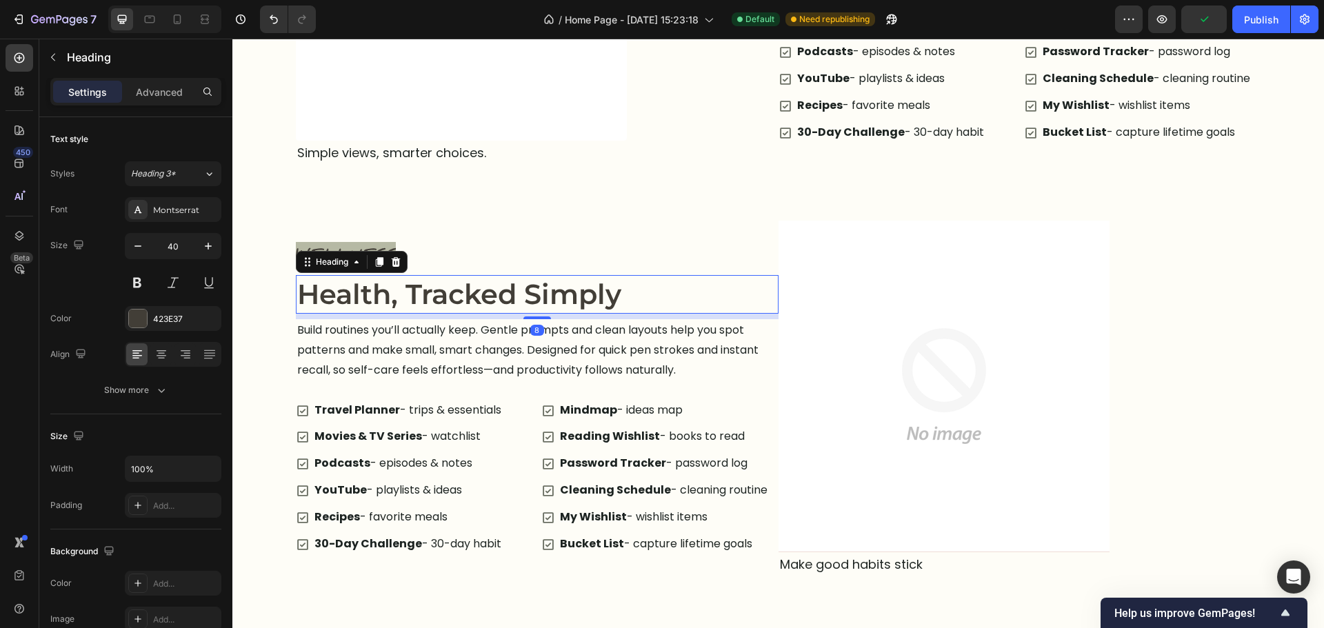
click at [545, 293] on h2 "Health, Tracked Simply" at bounding box center [537, 294] width 483 height 39
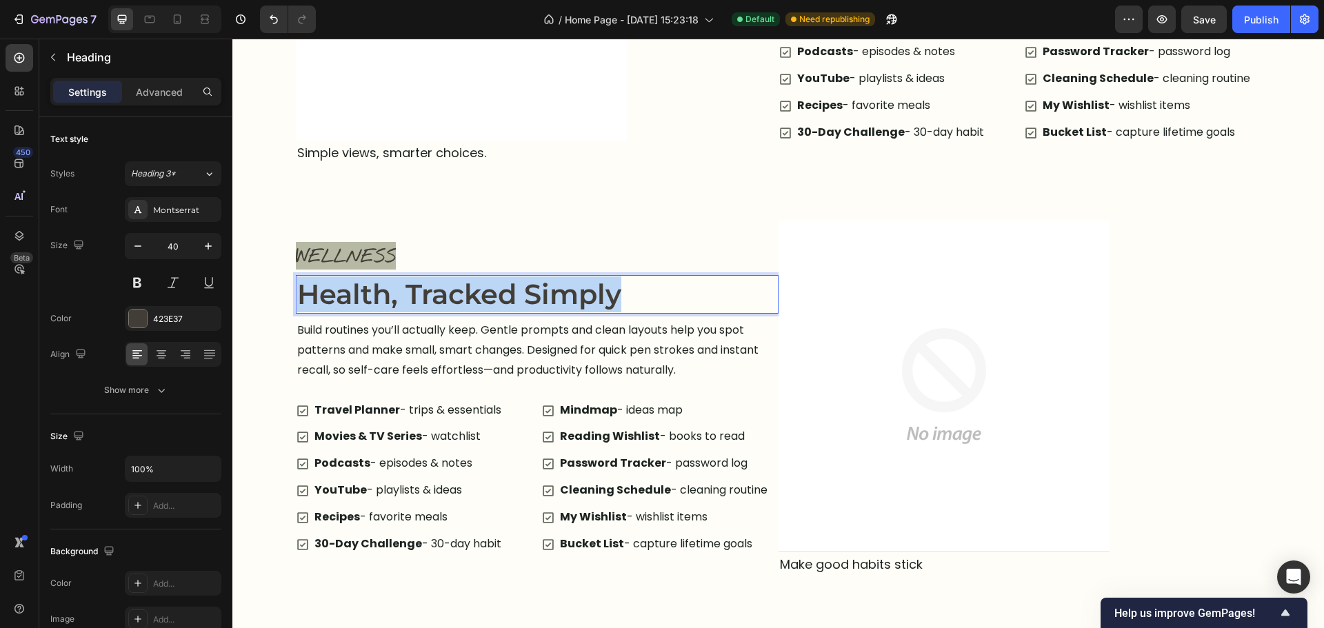
click at [545, 293] on p "Health, Tracked Simply" at bounding box center [537, 295] width 480 height 36
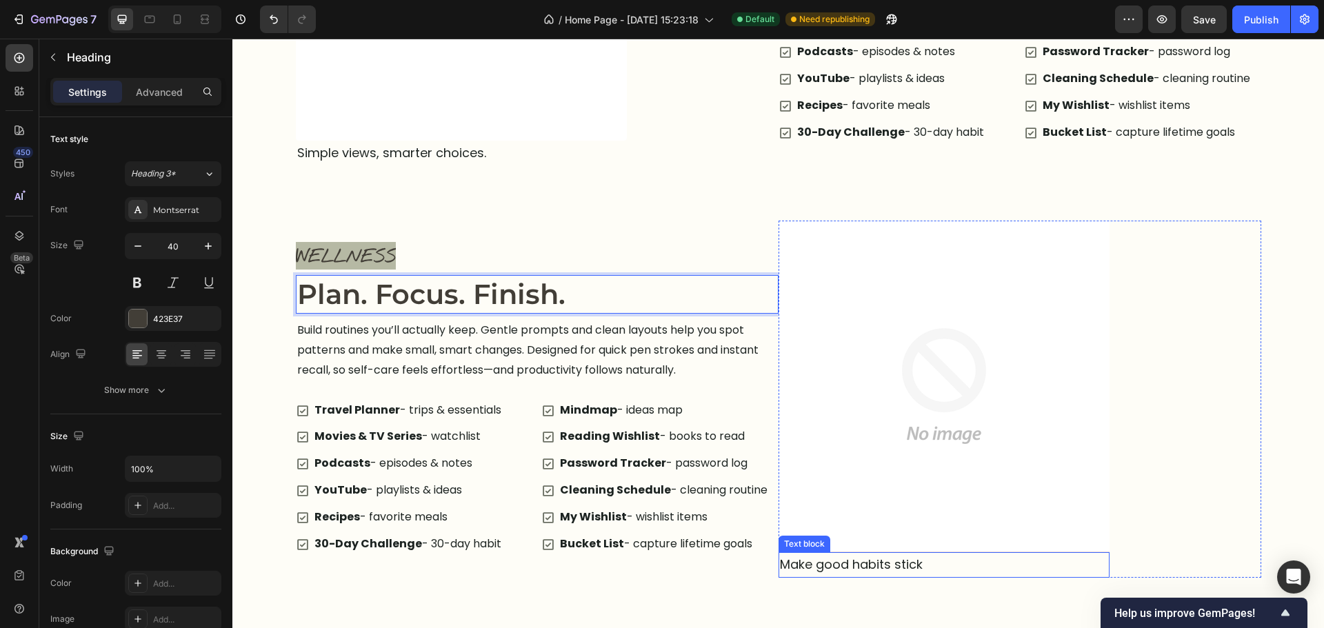
click at [867, 565] on p "Make good habits stick" at bounding box center [944, 565] width 328 height 22
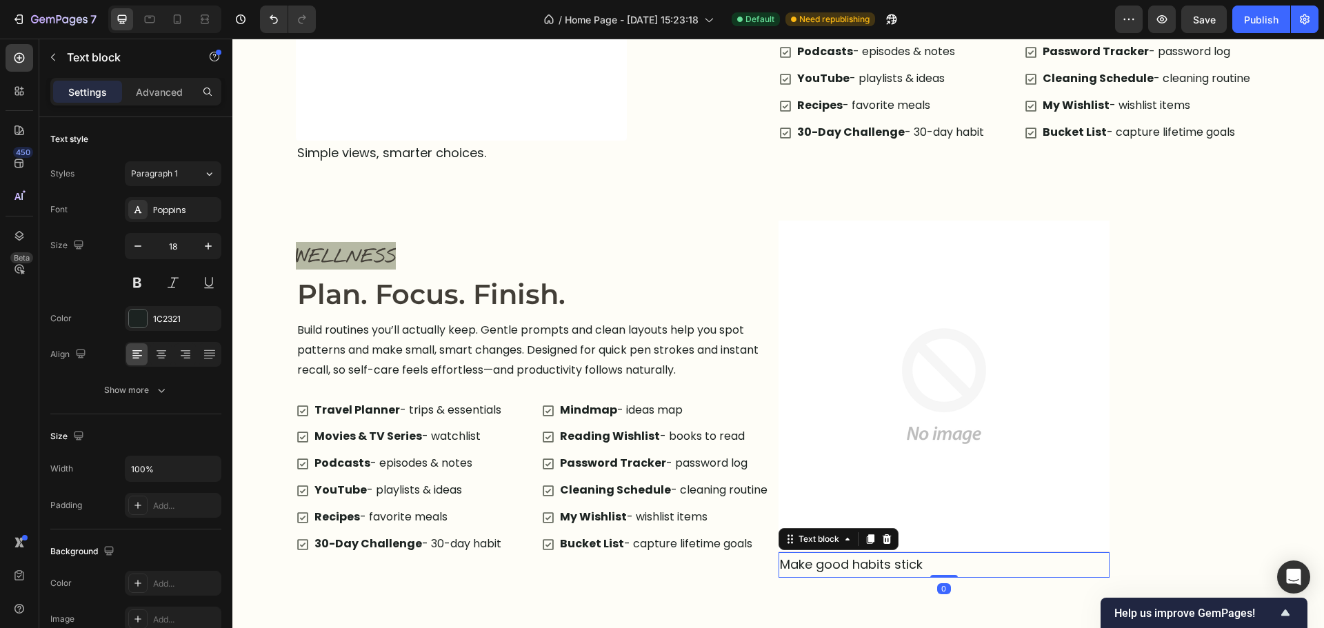
click at [866, 565] on p "Make good habits stick" at bounding box center [944, 565] width 328 height 22
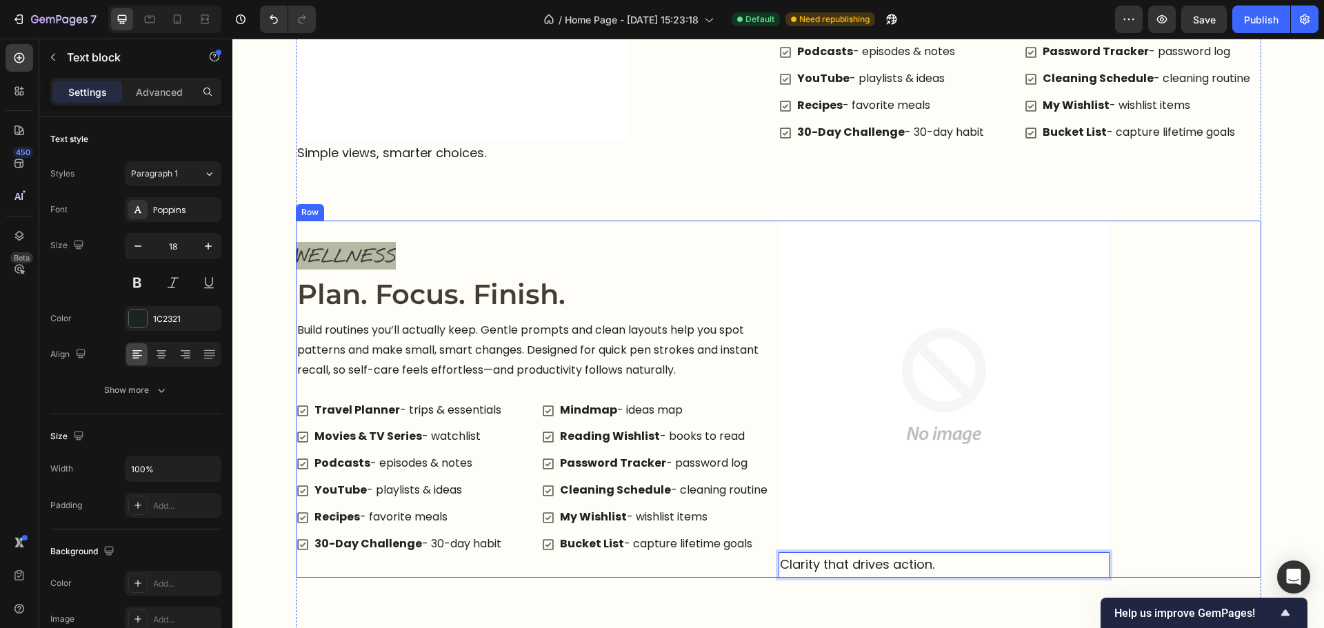
click at [617, 368] on p "Build routines you’ll actually keep. Gentle prompts and clean layouts help you …" at bounding box center [537, 350] width 480 height 59
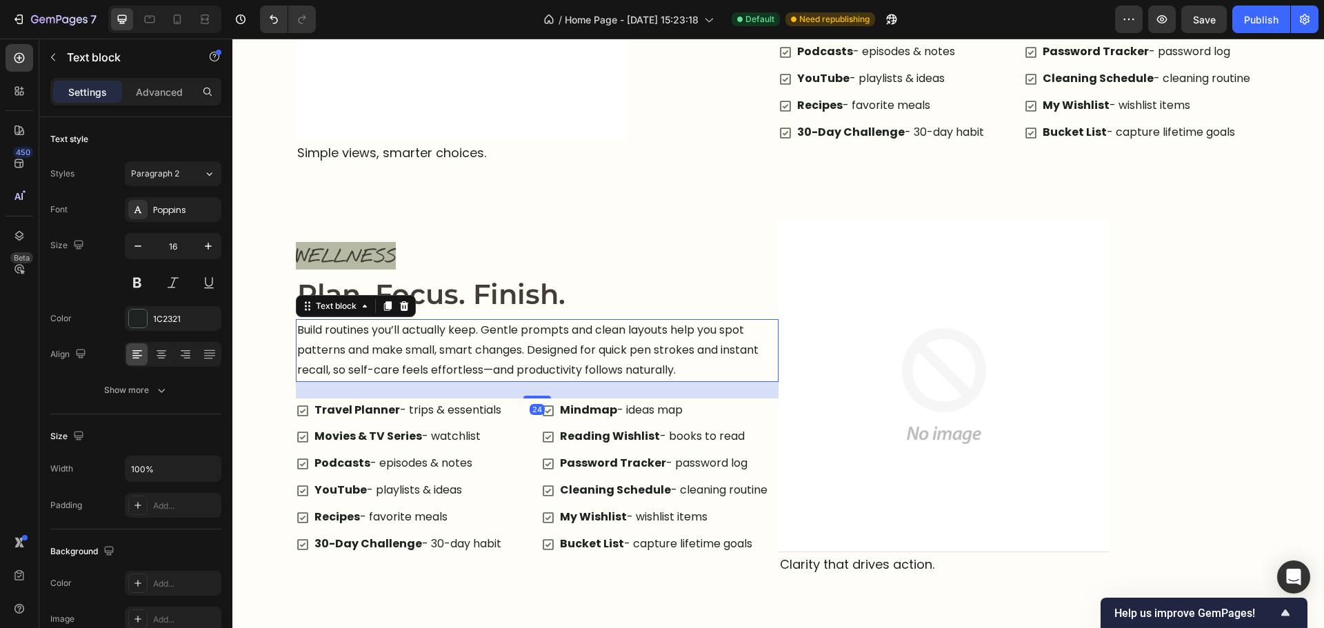
click at [617, 368] on p "Build routines you’ll actually keep. Gentle prompts and clean layouts help you …" at bounding box center [537, 350] width 480 height 59
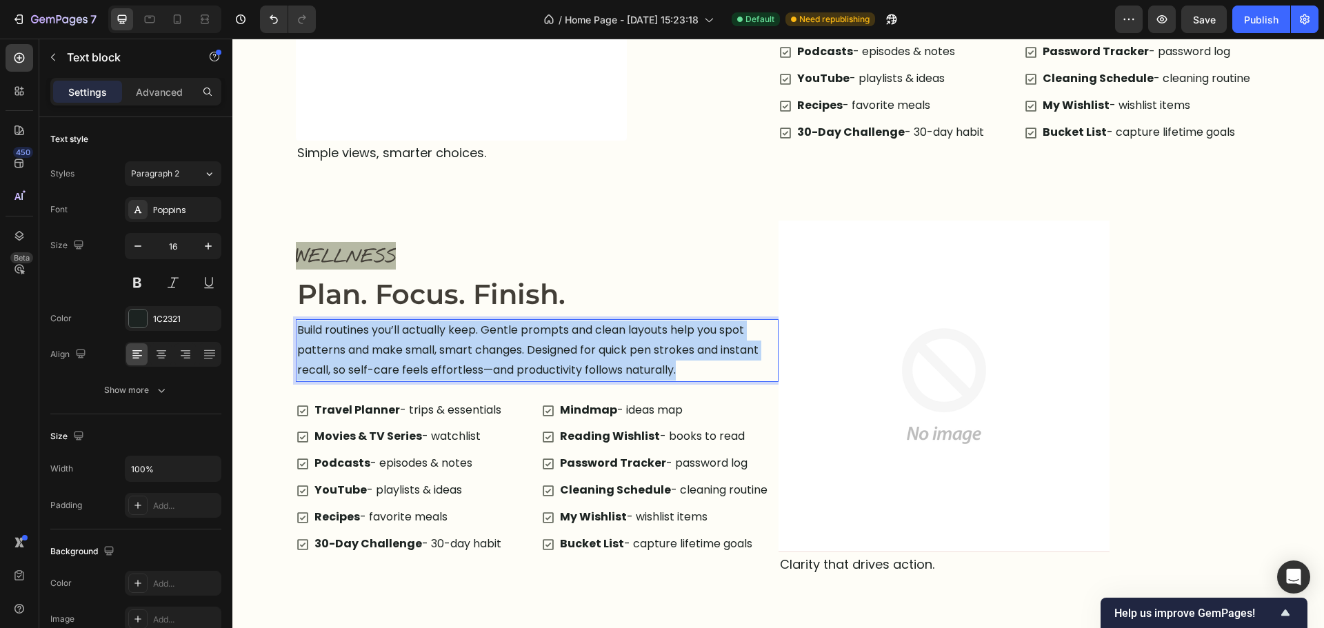
click at [617, 368] on p "Build routines you’ll actually keep. Gentle prompts and clean layouts help you …" at bounding box center [537, 350] width 480 height 59
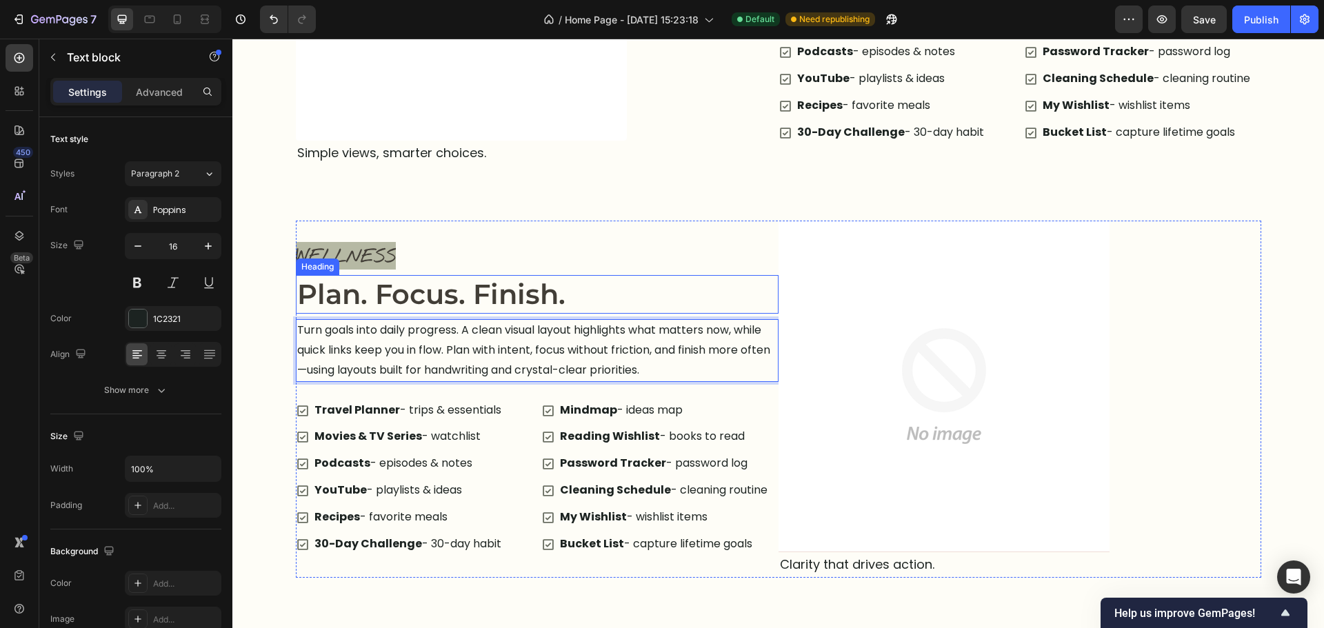
click at [704, 293] on p "Plan. Focus. Finish." at bounding box center [537, 295] width 480 height 36
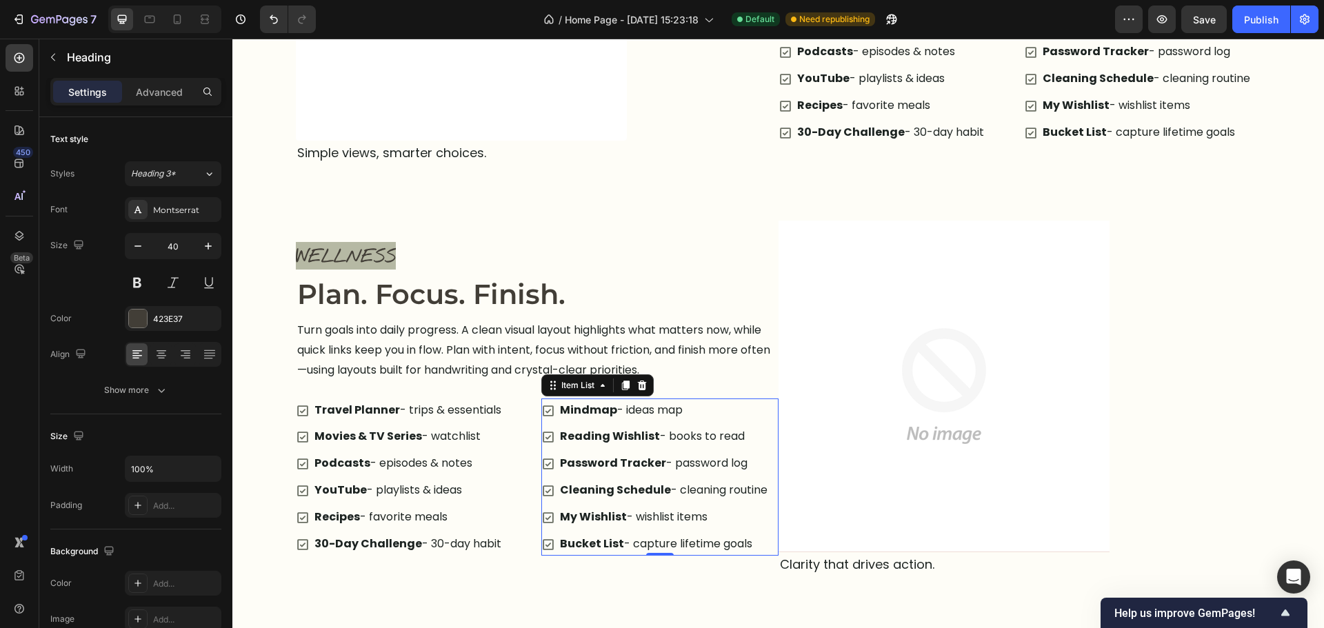
click at [686, 425] on div "Reading Wishlist - books to read" at bounding box center [664, 437] width 212 height 24
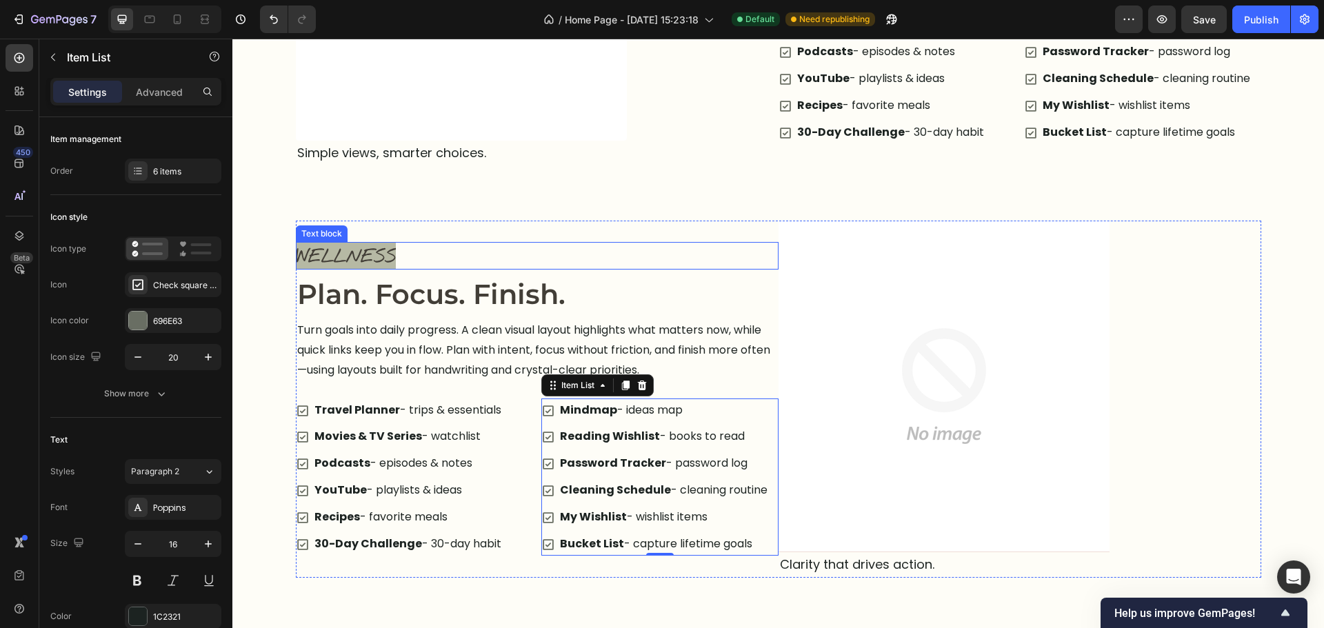
click at [331, 253] on span "WELLNESS" at bounding box center [346, 256] width 100 height 23
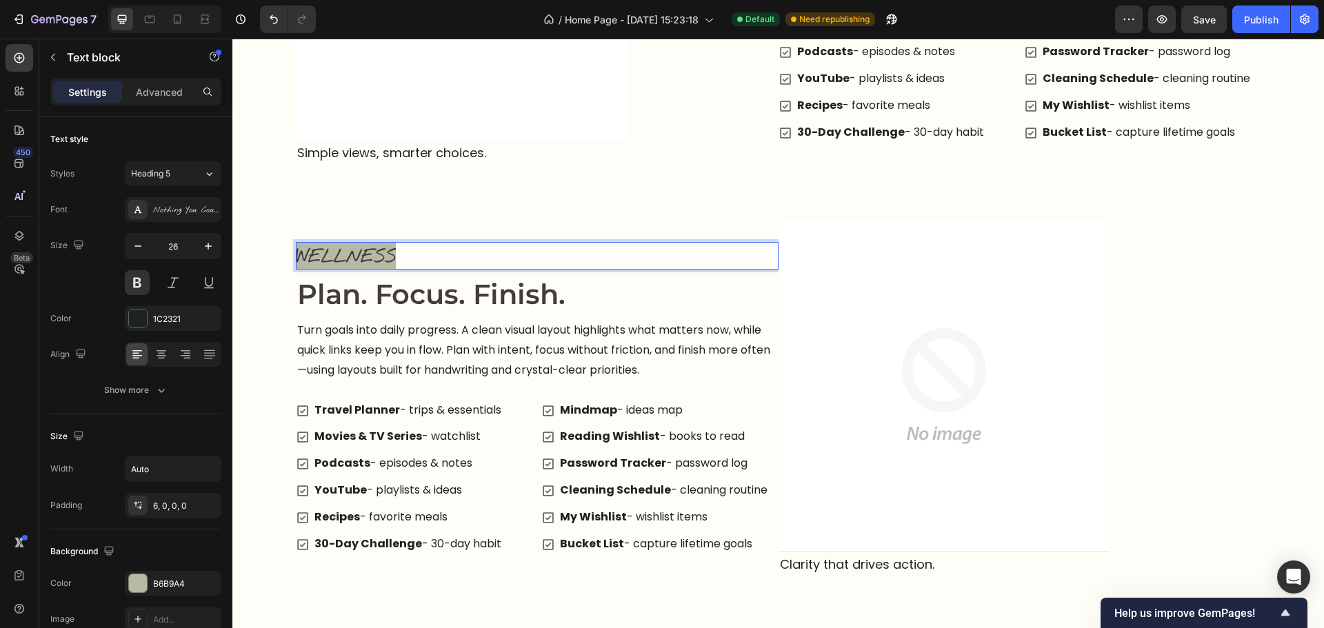
click at [331, 253] on span "WELLNESS" at bounding box center [346, 256] width 100 height 23
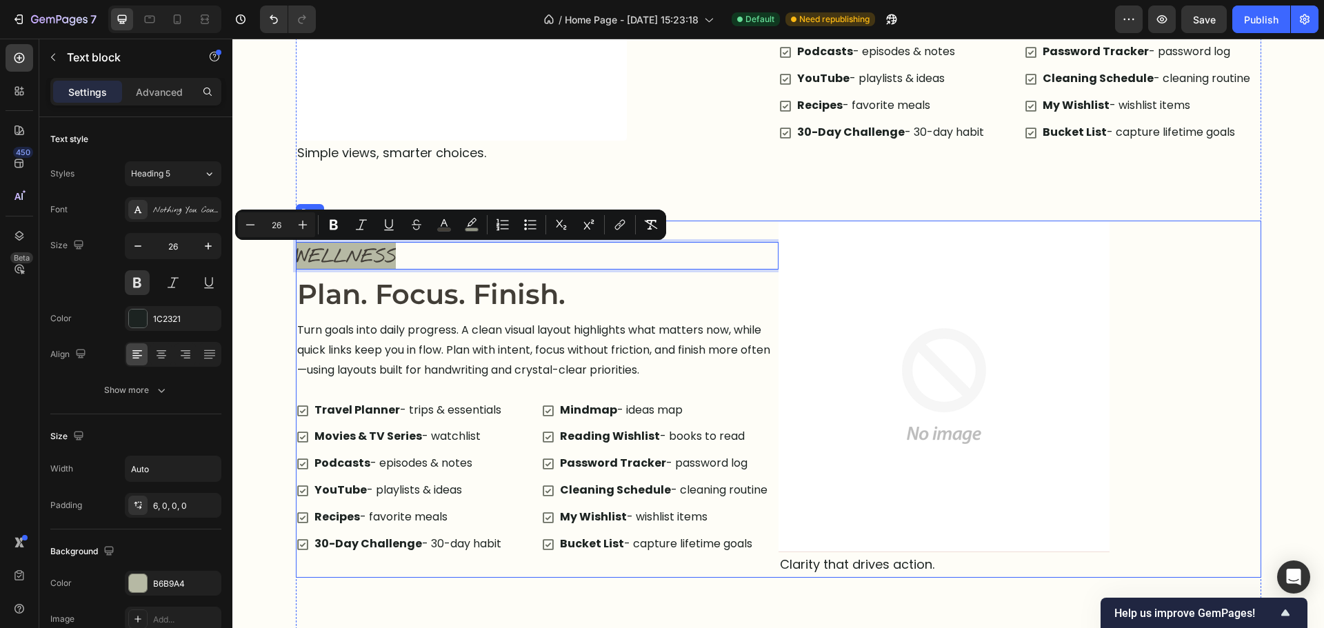
click at [490, 270] on div "WELLNESS Text block 8 Plan. Focus. Finish. Heading Turn goals into daily progre…" at bounding box center [537, 399] width 483 height 357
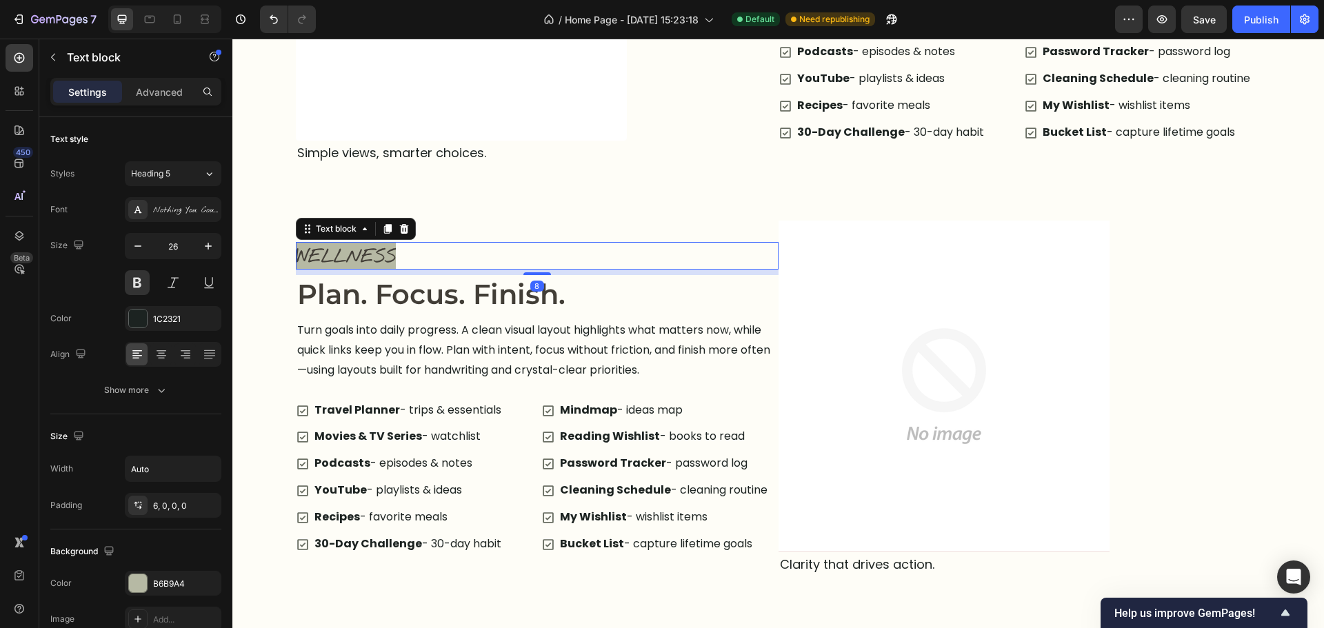
click at [361, 254] on span "WELLNESS" at bounding box center [346, 256] width 100 height 23
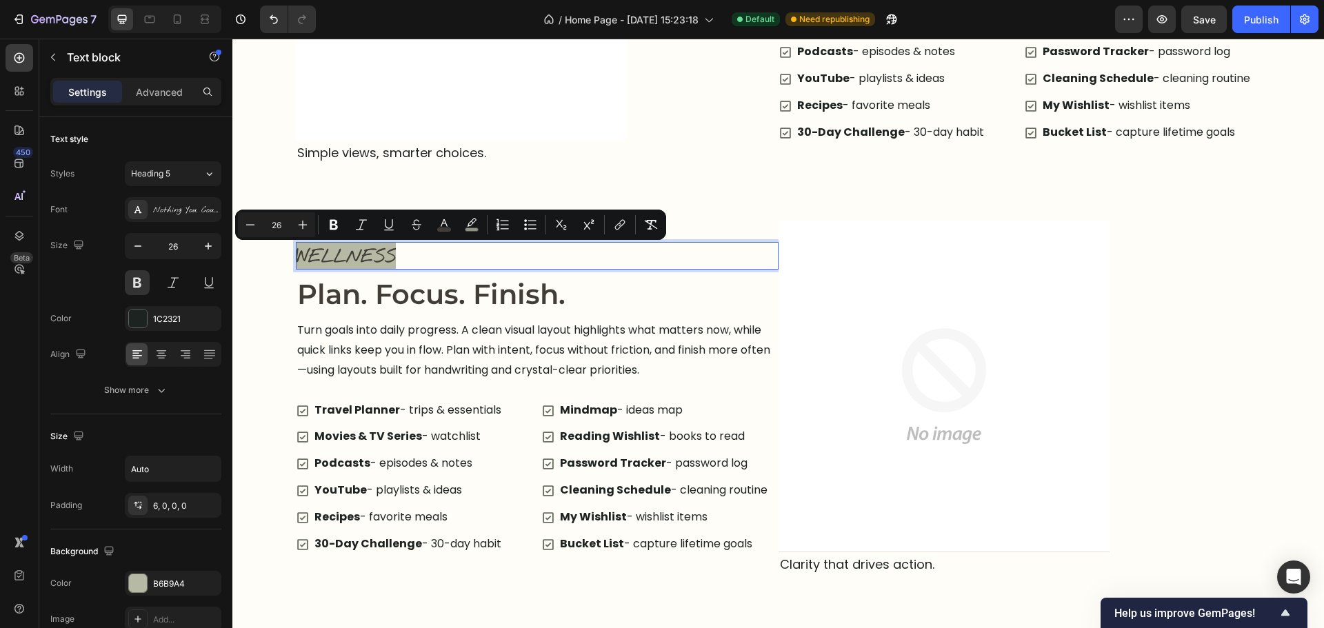
click at [364, 264] on span "WELLNESS" at bounding box center [346, 256] width 100 height 23
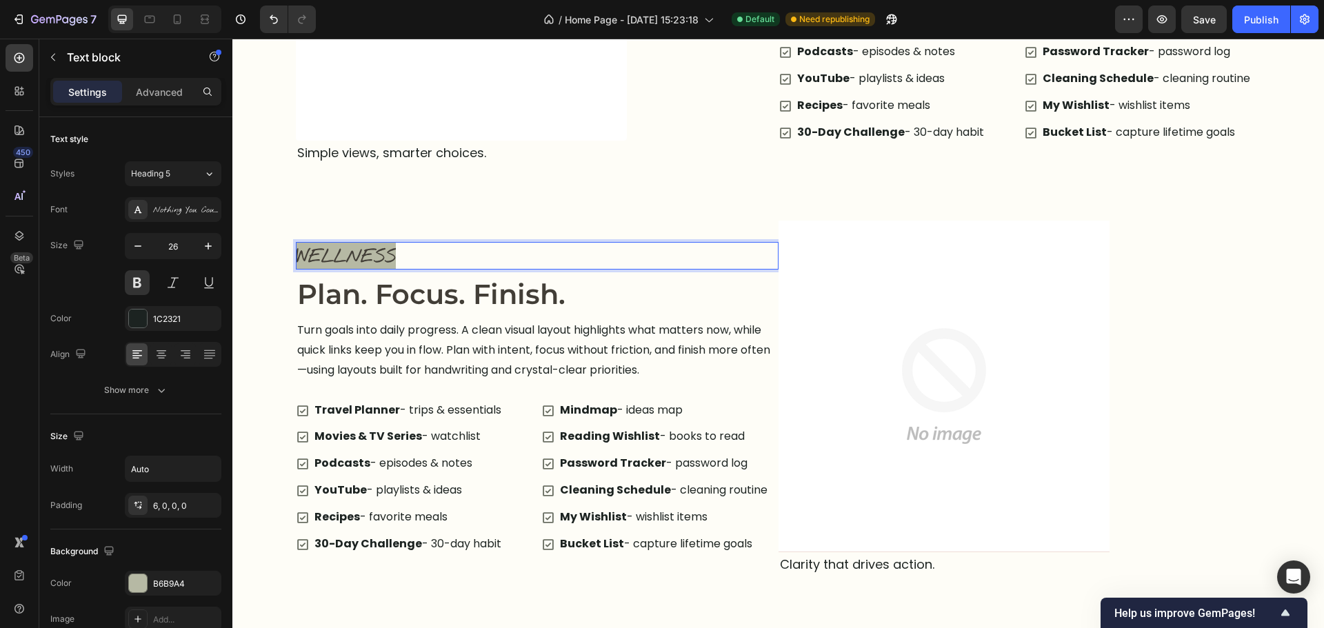
click at [431, 263] on div "WELLNESS" at bounding box center [537, 256] width 483 height 28
click at [388, 257] on span "WELLNESS" at bounding box center [346, 256] width 100 height 23
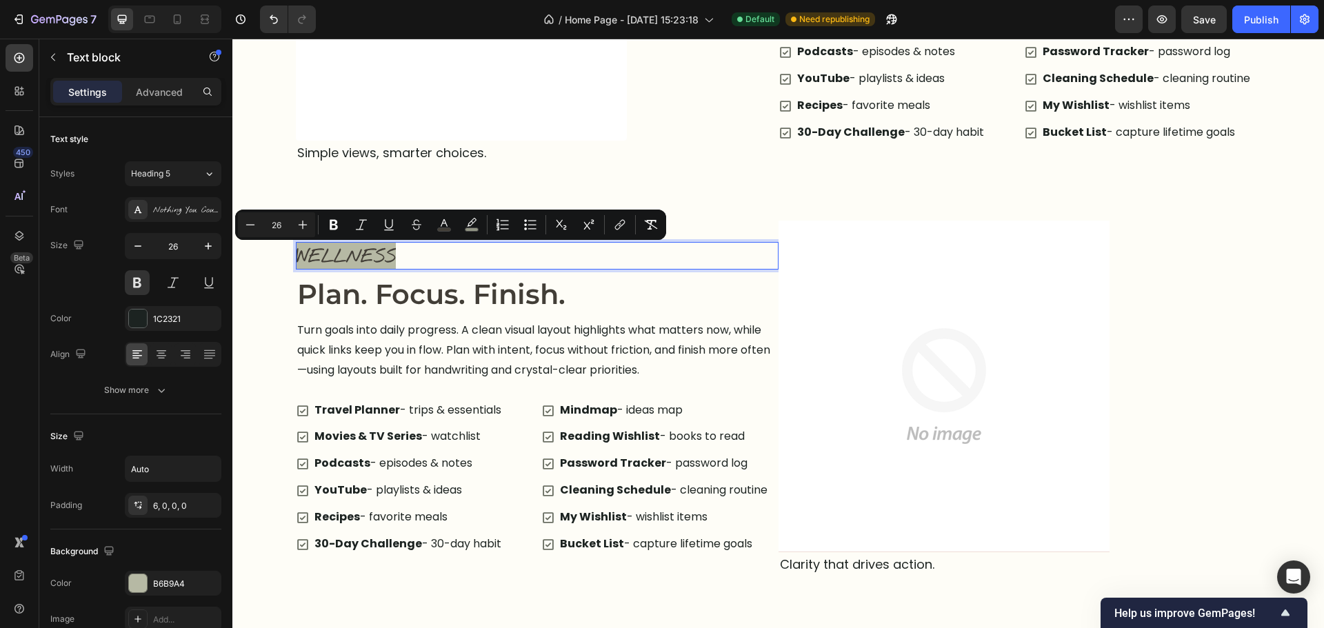
click at [388, 257] on span "WELLNESS" at bounding box center [346, 256] width 100 height 23
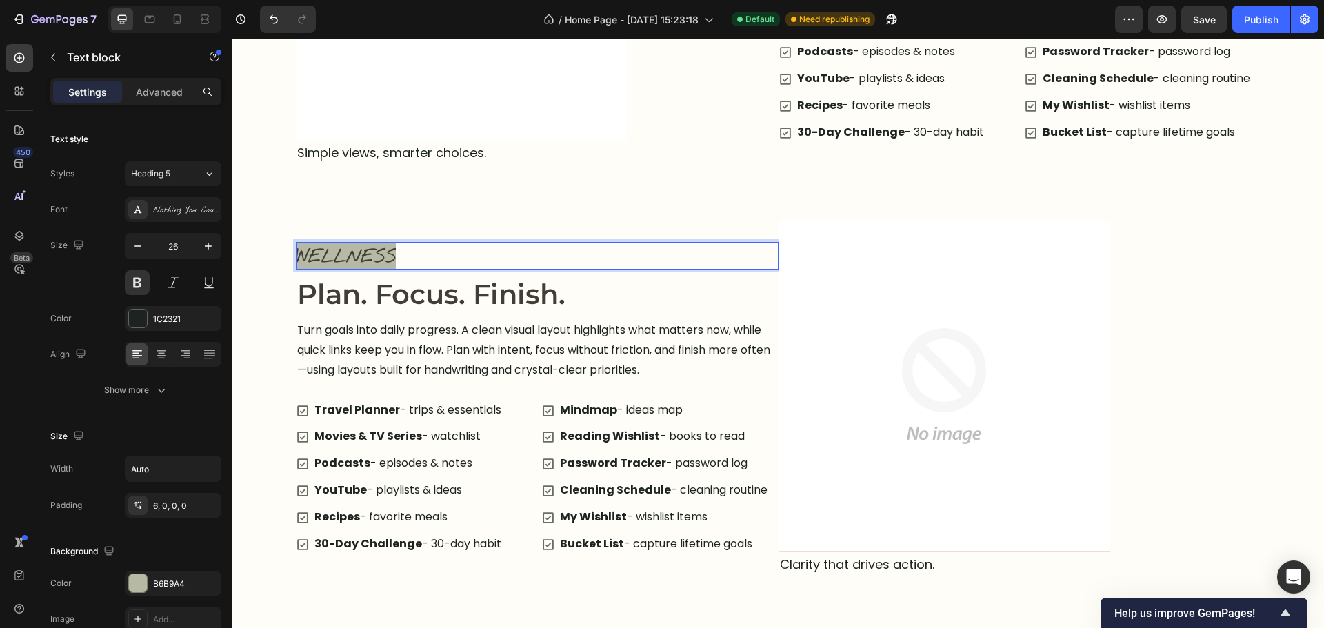
click at [345, 259] on span "WELLNESS" at bounding box center [346, 256] width 100 height 23
click at [413, 254] on div "Productivity" at bounding box center [537, 256] width 483 height 28
drag, startPoint x: 391, startPoint y: 260, endPoint x: 340, endPoint y: 260, distance: 51.0
click at [390, 260] on span "Productivity" at bounding box center [344, 256] width 96 height 23
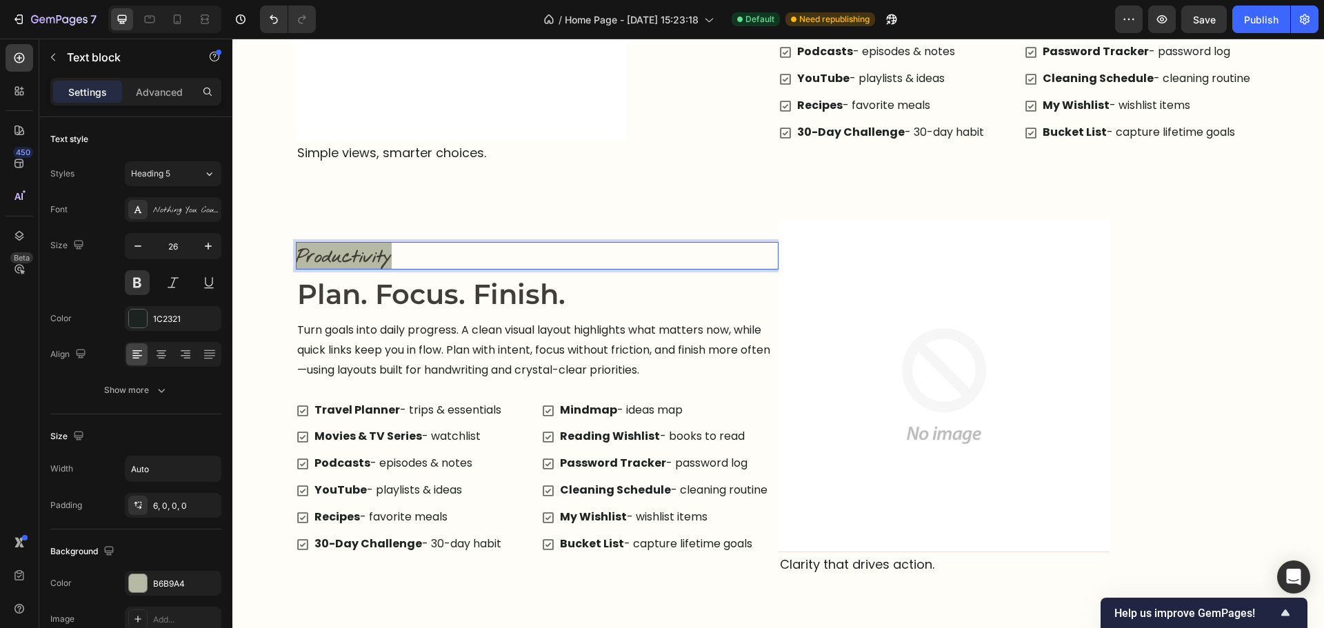
click at [337, 260] on span "Productivity" at bounding box center [344, 256] width 96 height 23
drag, startPoint x: 138, startPoint y: 391, endPoint x: 141, endPoint y: 409, distance: 18.1
click at [139, 392] on div "Show more" at bounding box center [136, 390] width 64 height 14
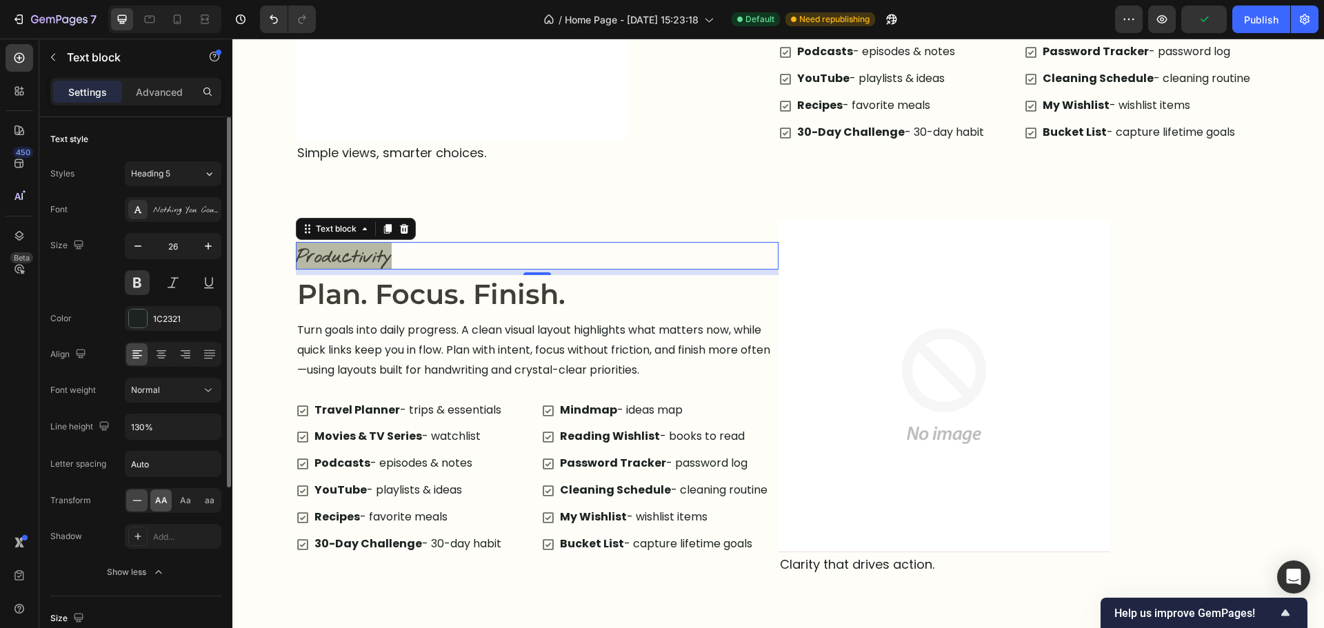
click at [164, 499] on span "AA" at bounding box center [161, 500] width 12 height 12
click at [417, 260] on div "Productivity" at bounding box center [537, 256] width 483 height 28
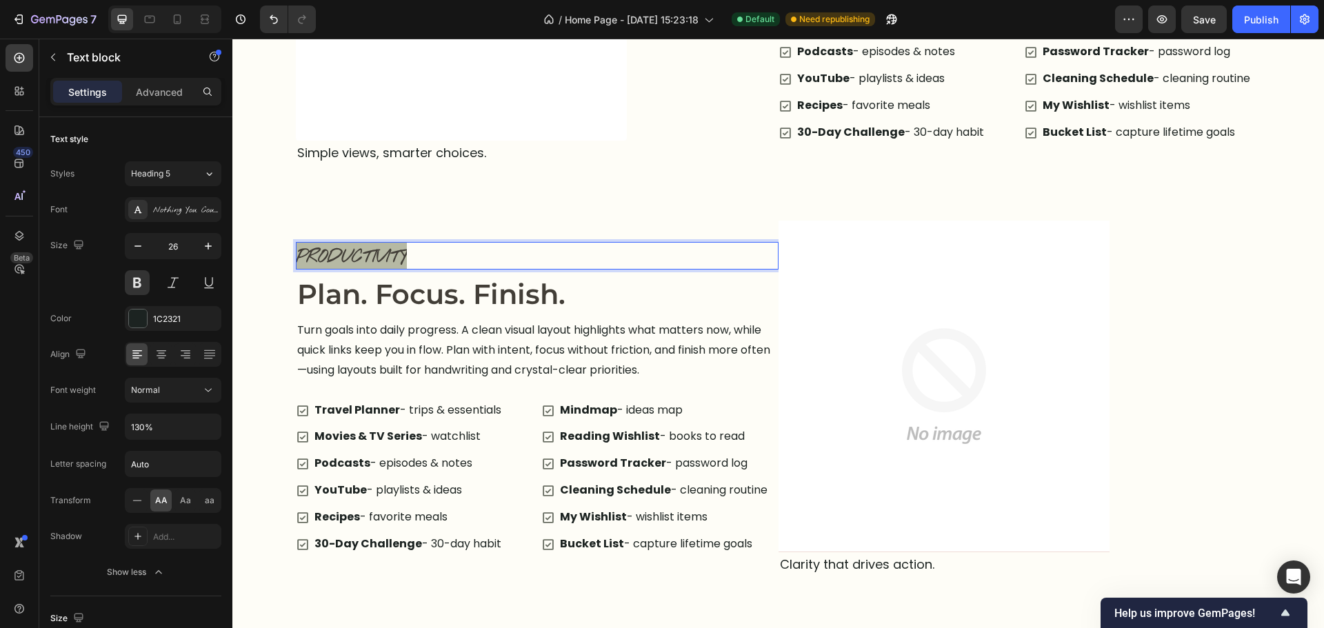
click at [397, 262] on span "Productivity" at bounding box center [351, 256] width 111 height 23
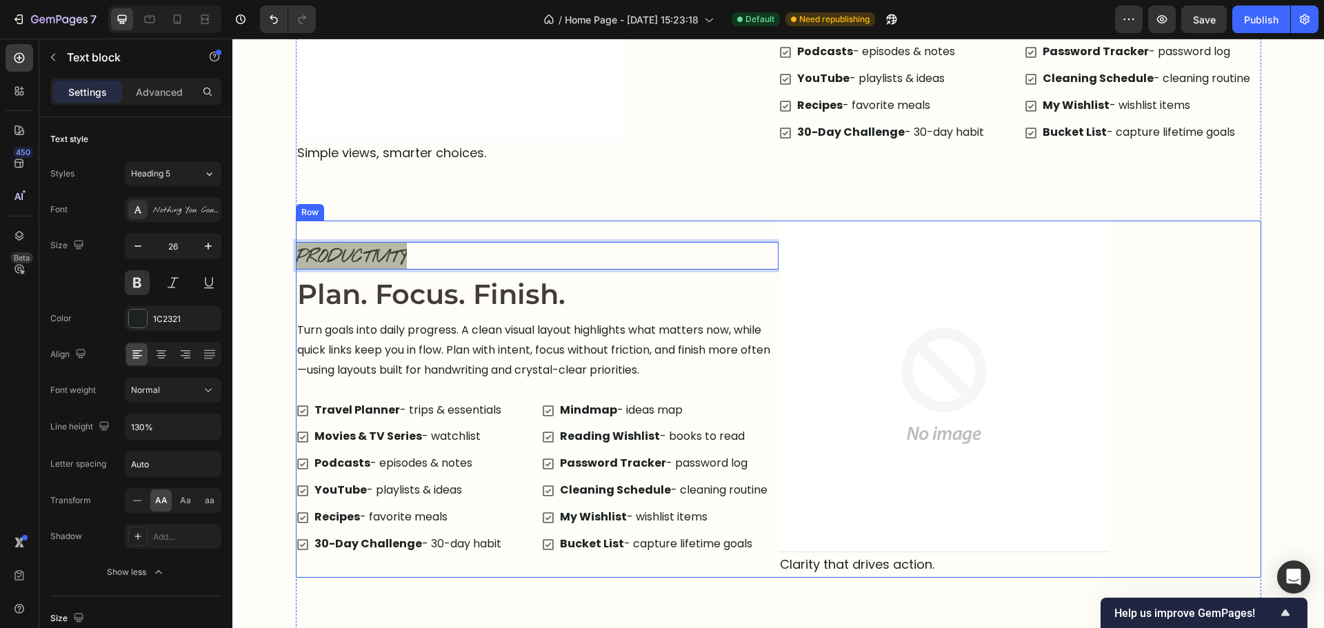
click at [523, 269] on div "Productivity" at bounding box center [537, 256] width 483 height 28
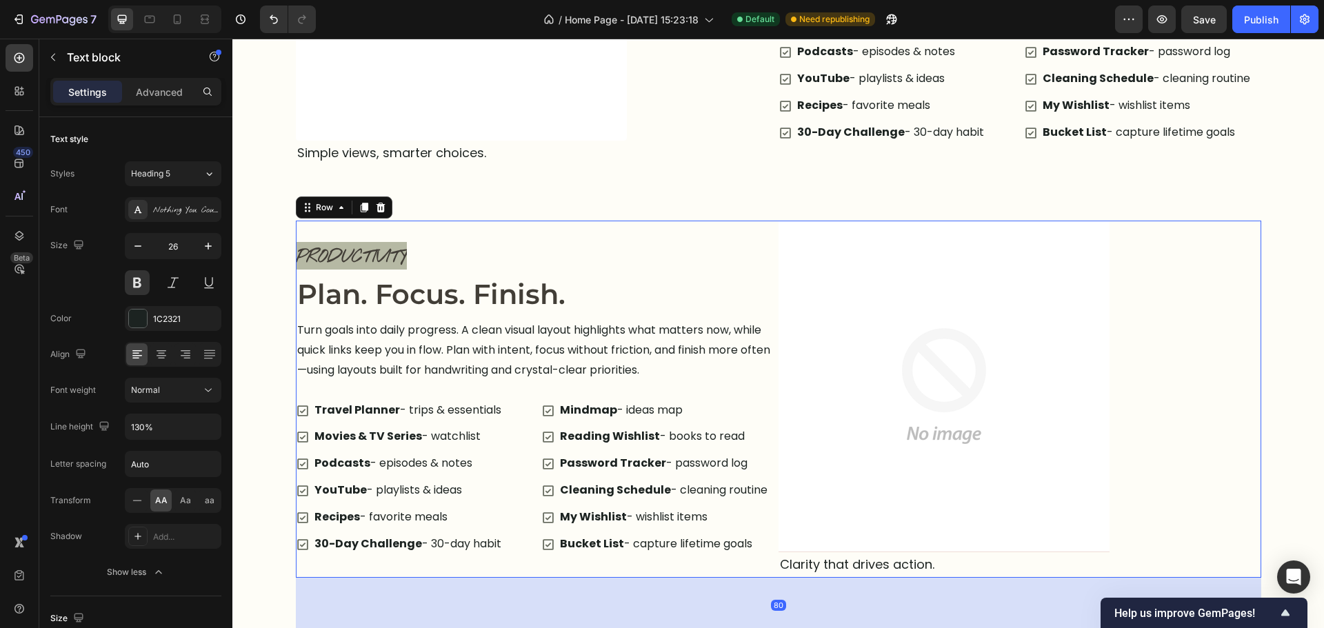
click at [652, 228] on div "Productivity Text block Plan. Focus. Finish. Heading Turn goals into daily prog…" at bounding box center [537, 399] width 483 height 357
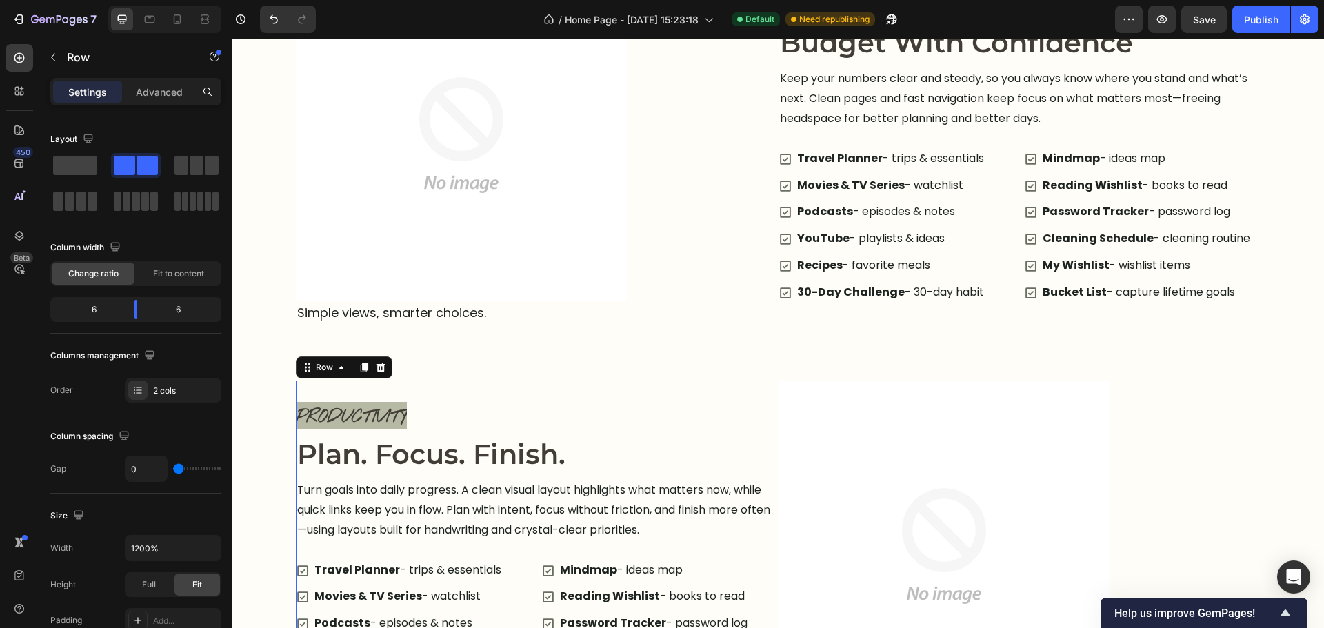
scroll to position [1862, 0]
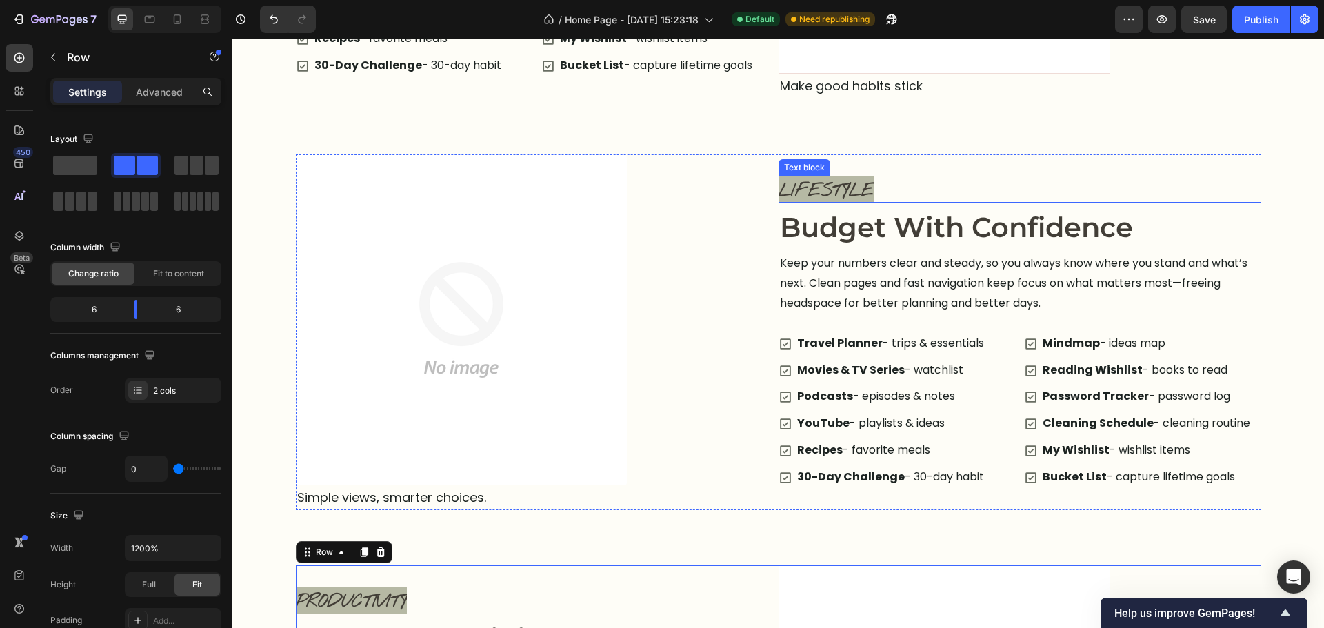
click at [829, 195] on span "LIFESTYLE" at bounding box center [827, 190] width 96 height 23
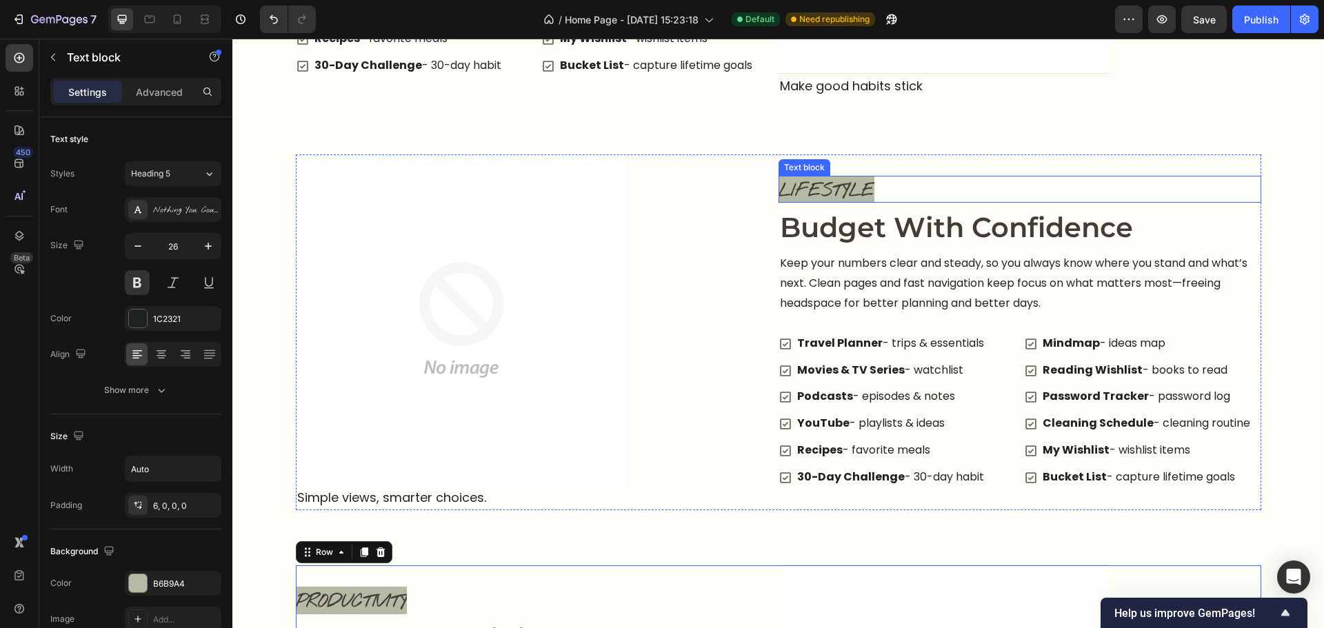
click at [829, 195] on span "LIFESTYLE" at bounding box center [827, 190] width 96 height 23
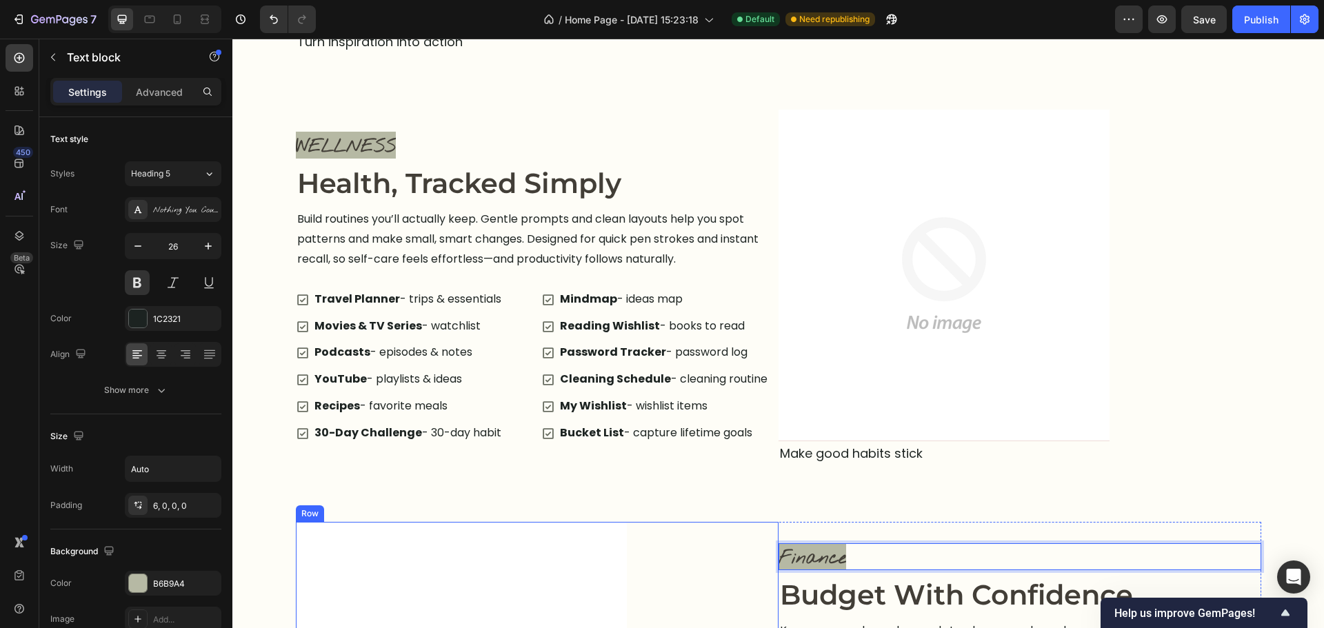
scroll to position [1448, 0]
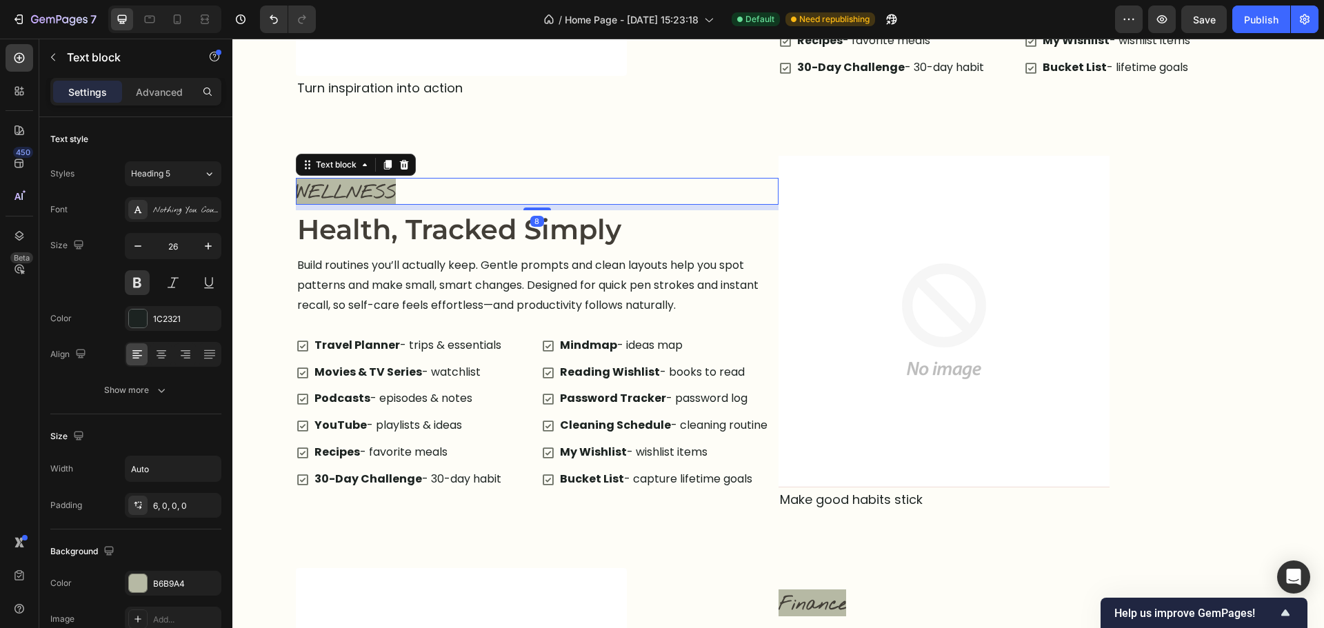
click at [379, 189] on span "WELLNESS" at bounding box center [346, 192] width 100 height 23
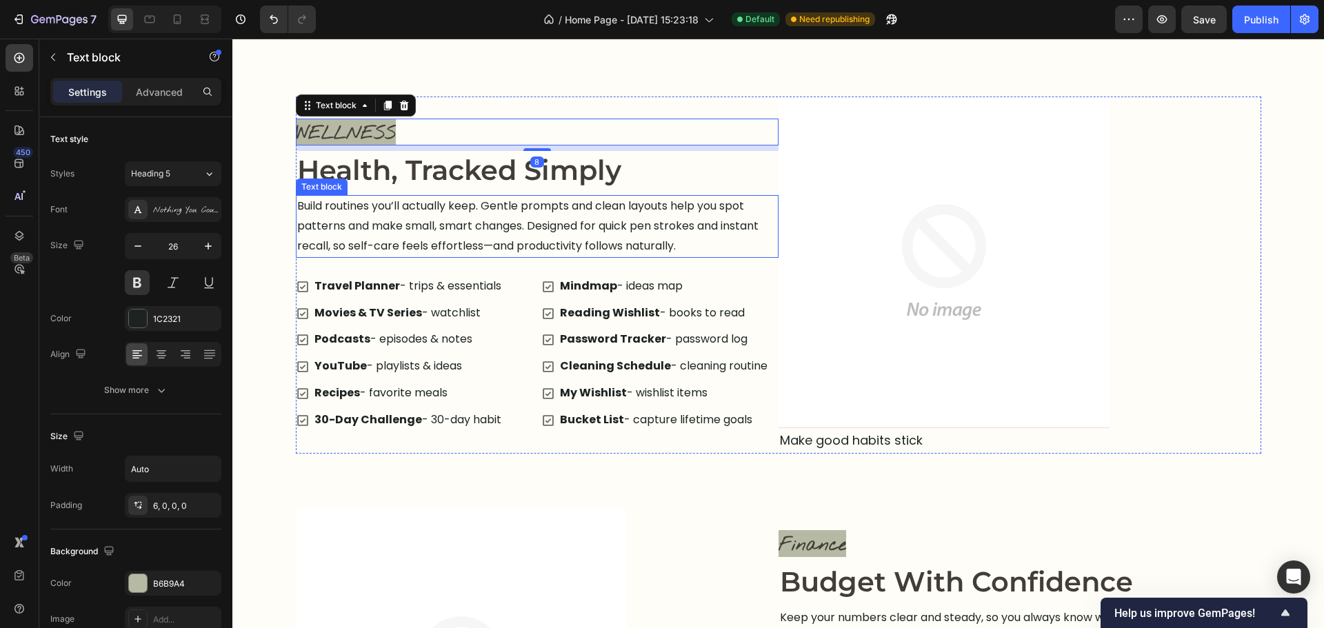
scroll to position [1793, 0]
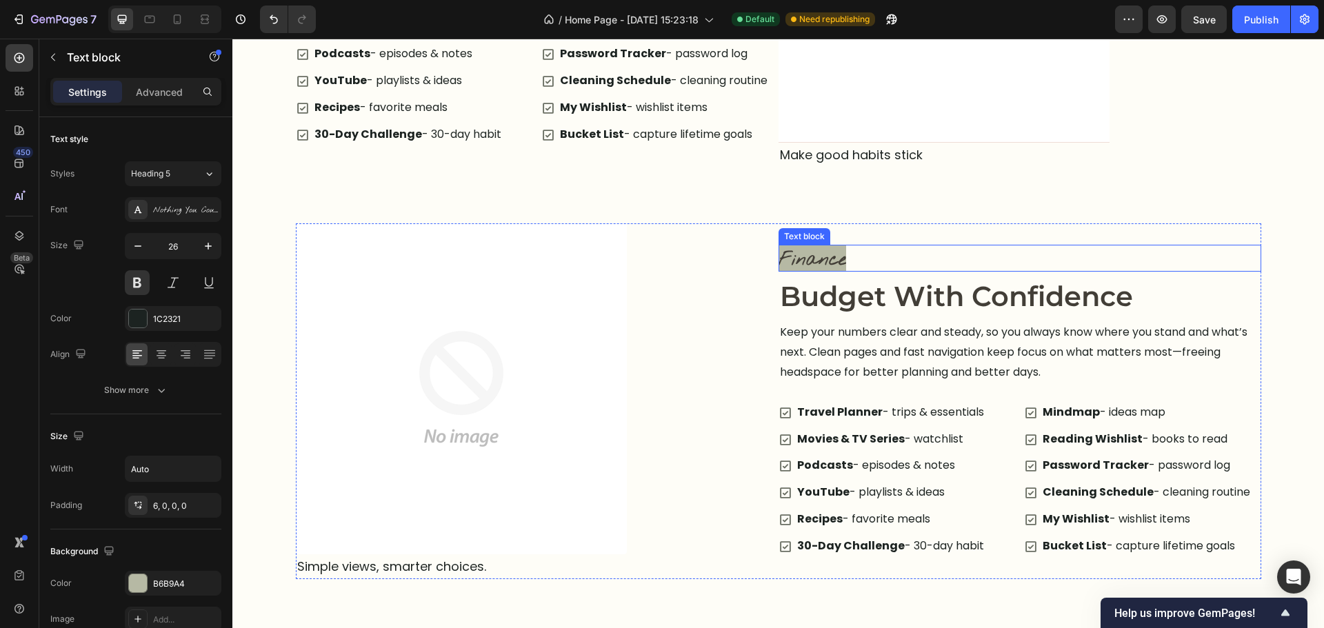
click at [832, 259] on span "Finance" at bounding box center [813, 259] width 68 height 23
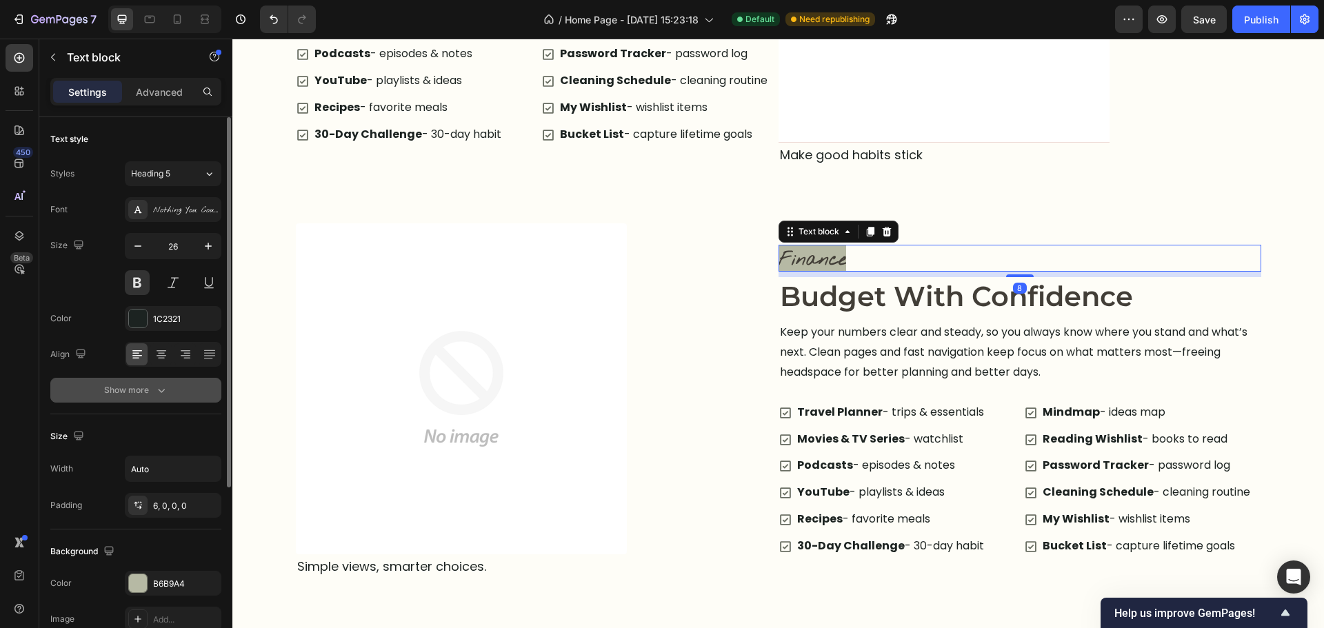
drag, startPoint x: 145, startPoint y: 390, endPoint x: 147, endPoint y: 412, distance: 22.9
click at [146, 391] on div "Show more" at bounding box center [136, 390] width 64 height 14
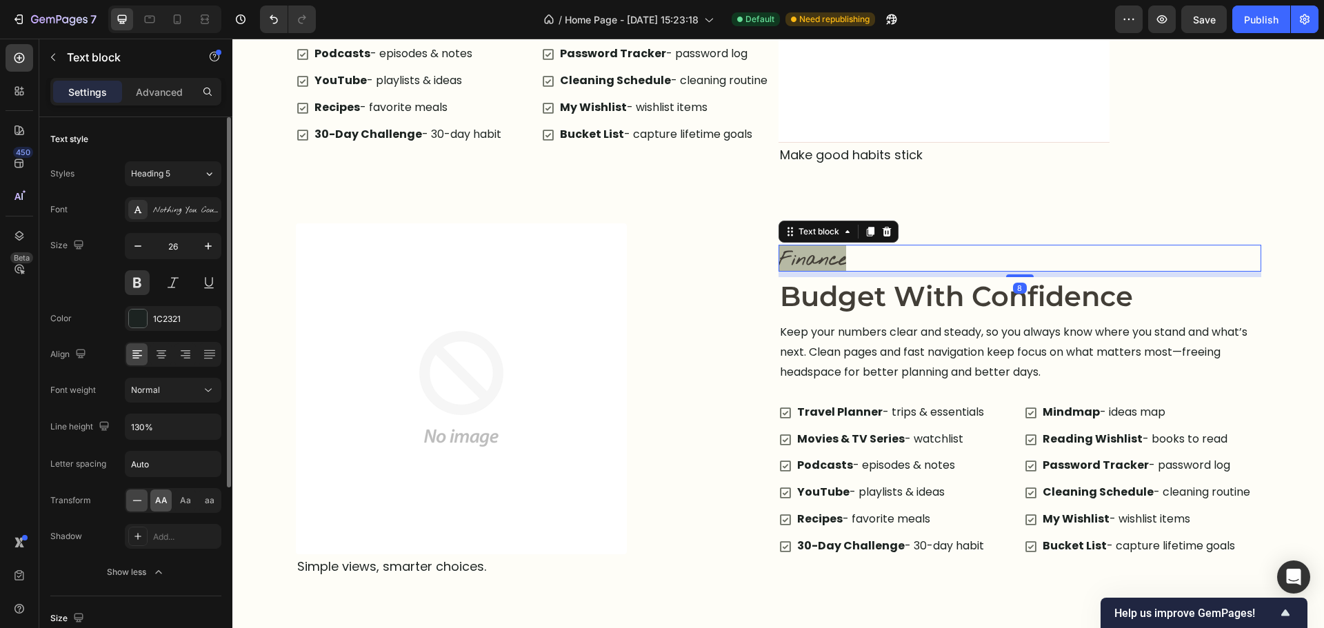
click at [157, 494] on div "AA" at bounding box center [160, 501] width 21 height 22
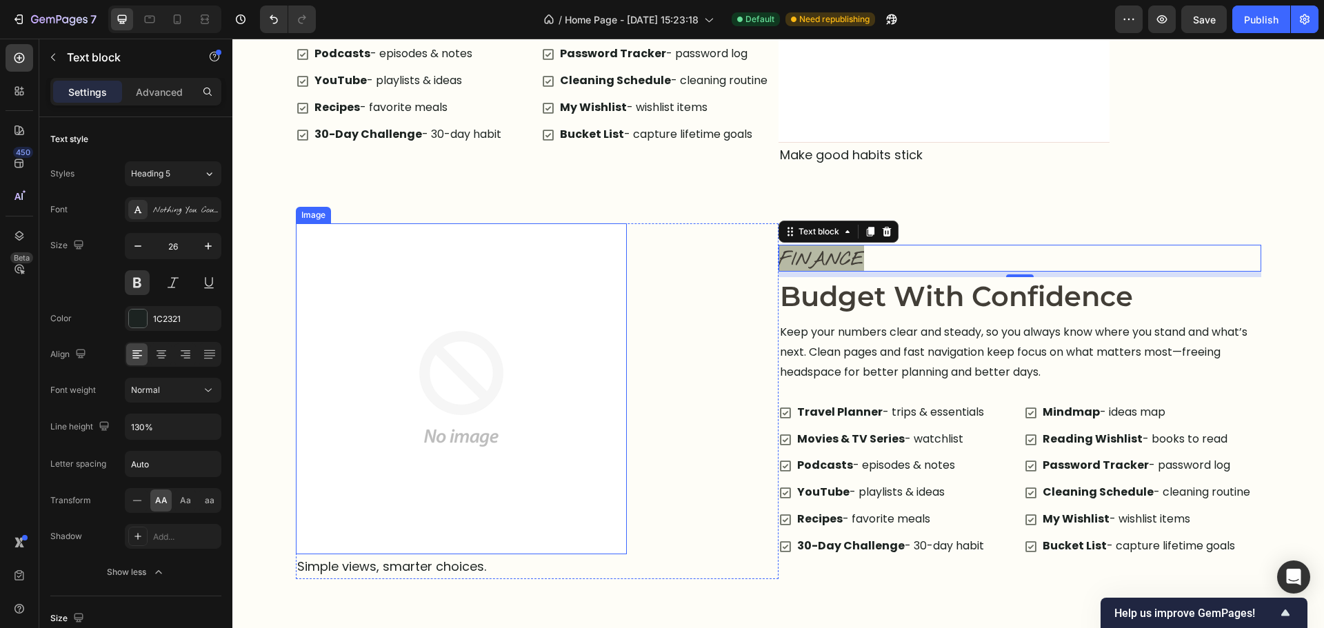
click at [483, 486] on img at bounding box center [461, 388] width 331 height 331
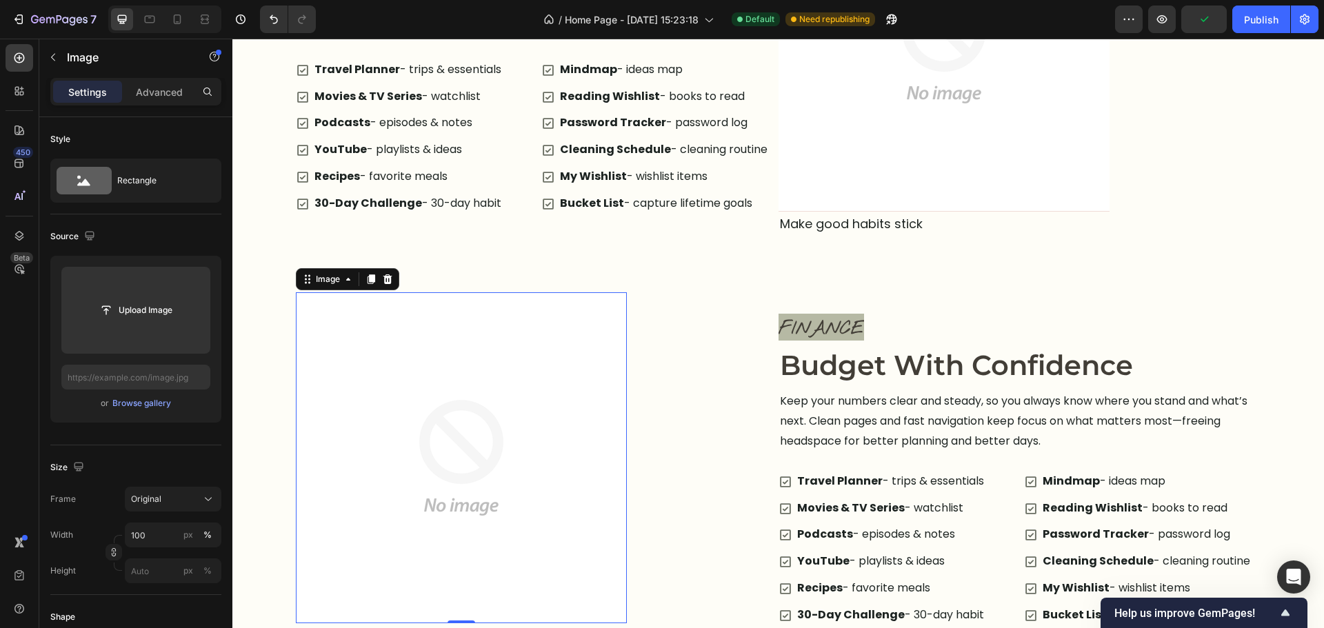
scroll to position [1379, 0]
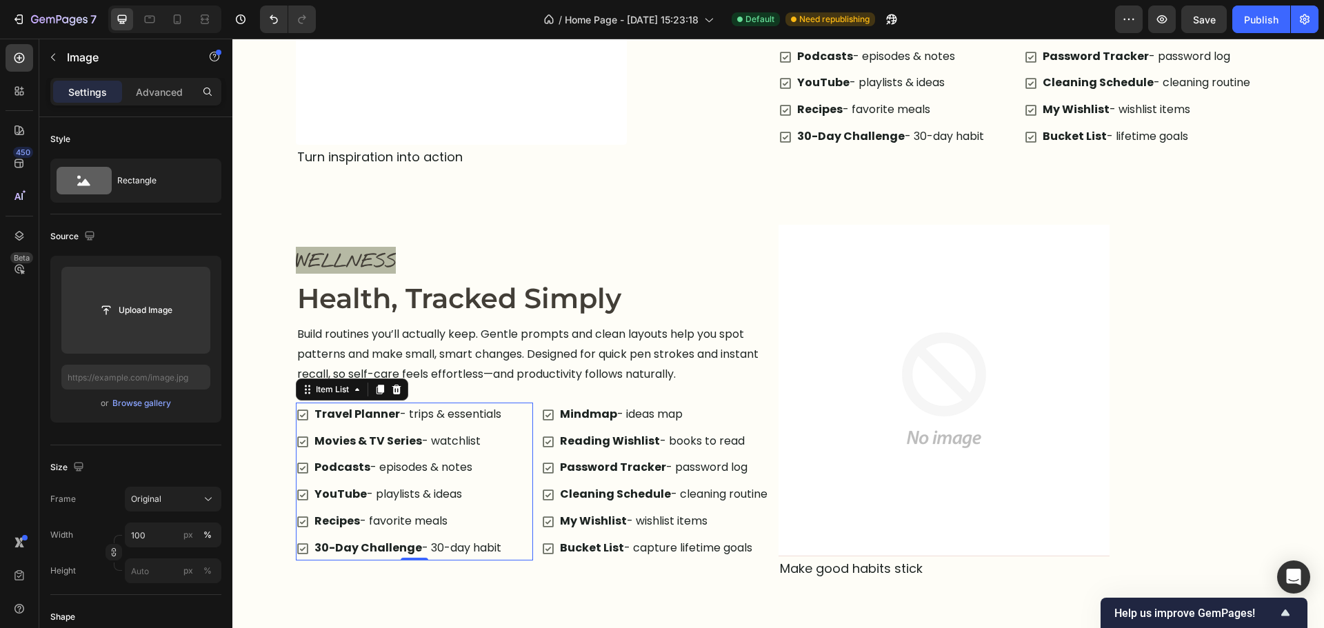
click at [382, 412] on strong "Travel Planner" at bounding box center [357, 414] width 86 height 16
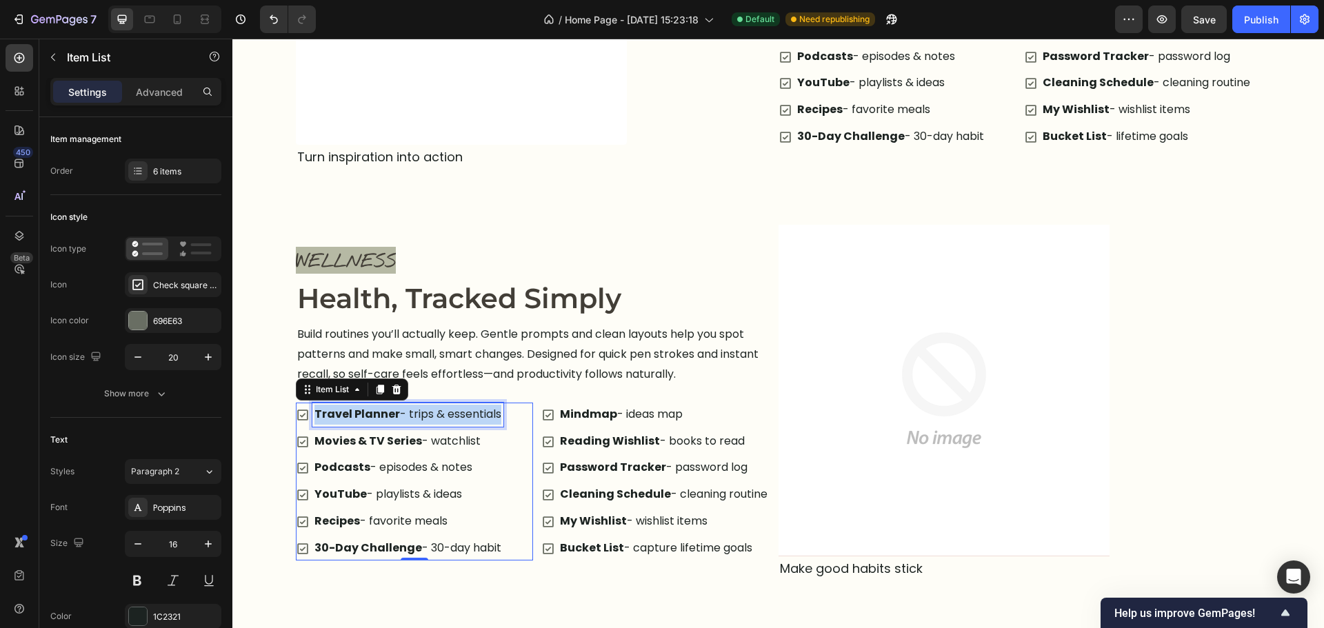
click at [382, 412] on strong "Travel Planner" at bounding box center [357, 414] width 86 height 16
click at [399, 413] on p "Smart Goals — goal framework" at bounding box center [407, 415] width 187 height 20
click at [393, 438] on strong "Movies & TV Series" at bounding box center [368, 441] width 108 height 16
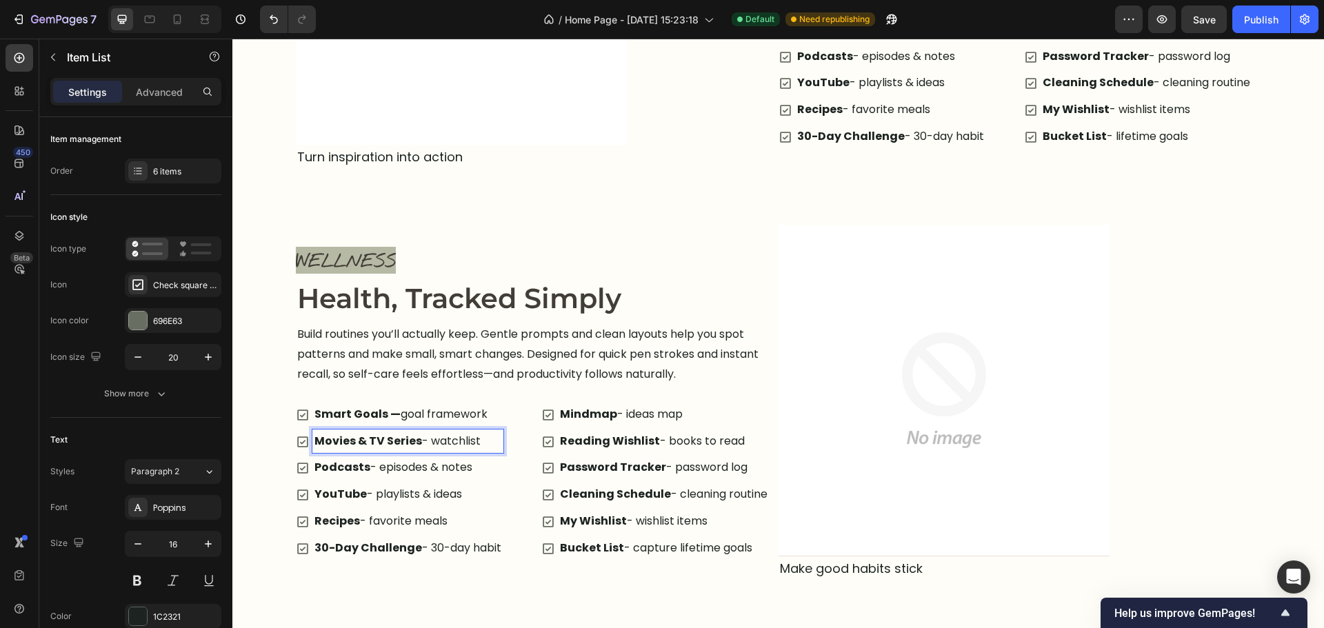
click at [393, 438] on strong "Movies & TV Series" at bounding box center [368, 441] width 108 height 16
click at [399, 473] on p "Podcasts - episodes & notes" at bounding box center [407, 468] width 187 height 20
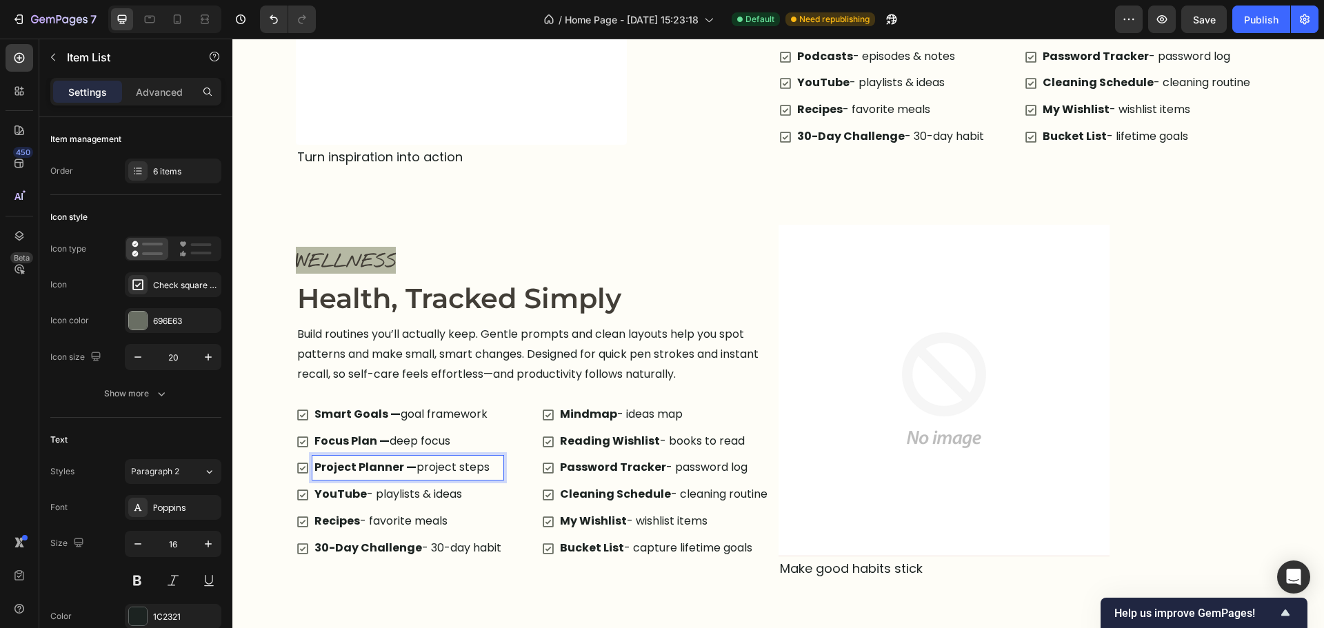
click at [401, 492] on p "YouTube - playlists & ideas" at bounding box center [407, 495] width 187 height 20
click at [350, 526] on strong "Recipes" at bounding box center [337, 521] width 46 height 16
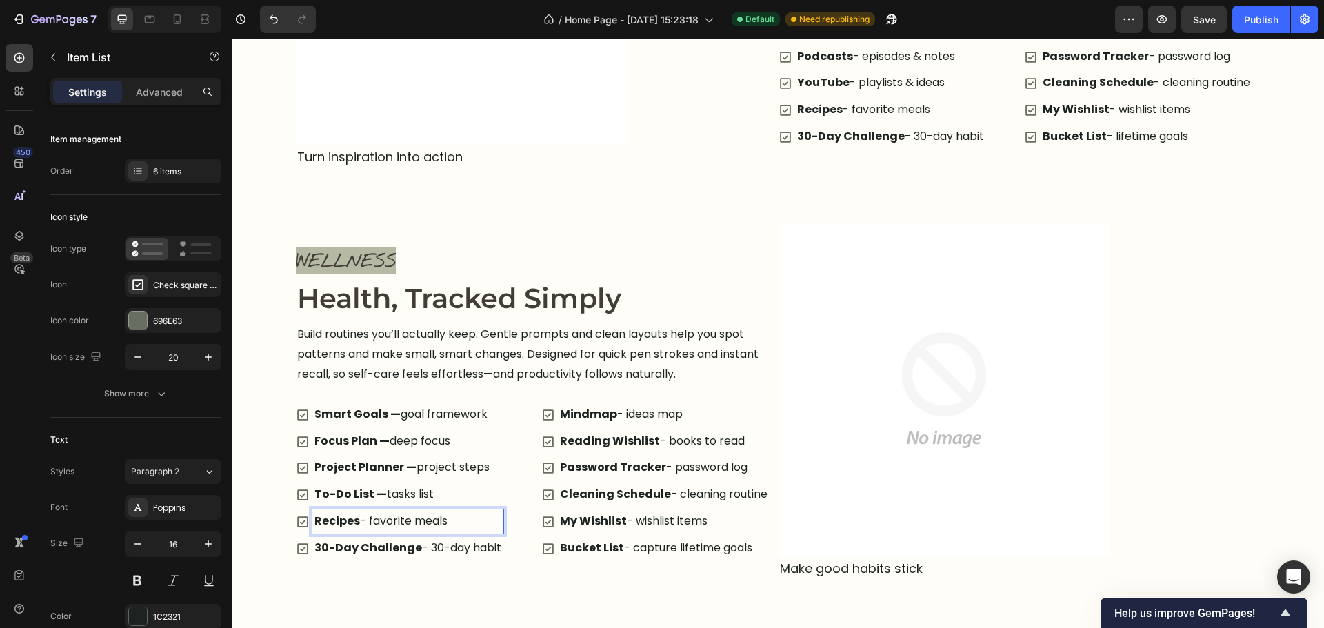
click at [350, 526] on strong "Recipes" at bounding box center [337, 521] width 46 height 16
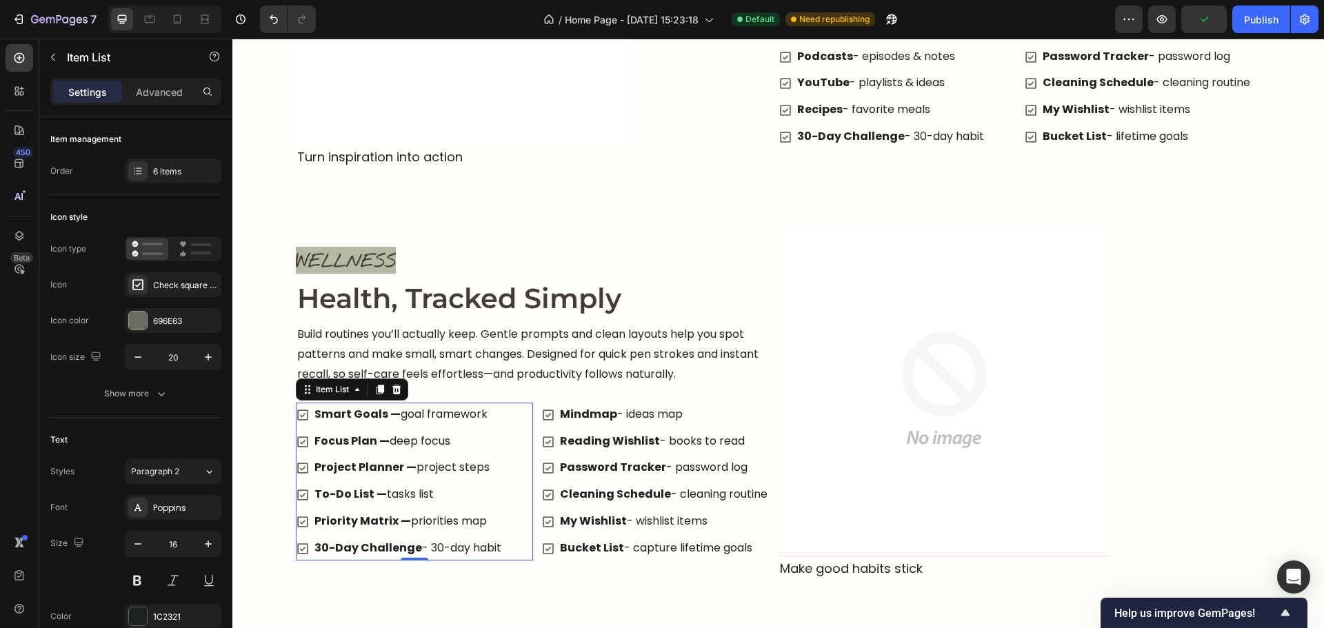
click at [299, 510] on div "Priority Matrix — priorities map" at bounding box center [400, 522] width 208 height 24
click at [183, 168] on div "6 items" at bounding box center [185, 172] width 65 height 12
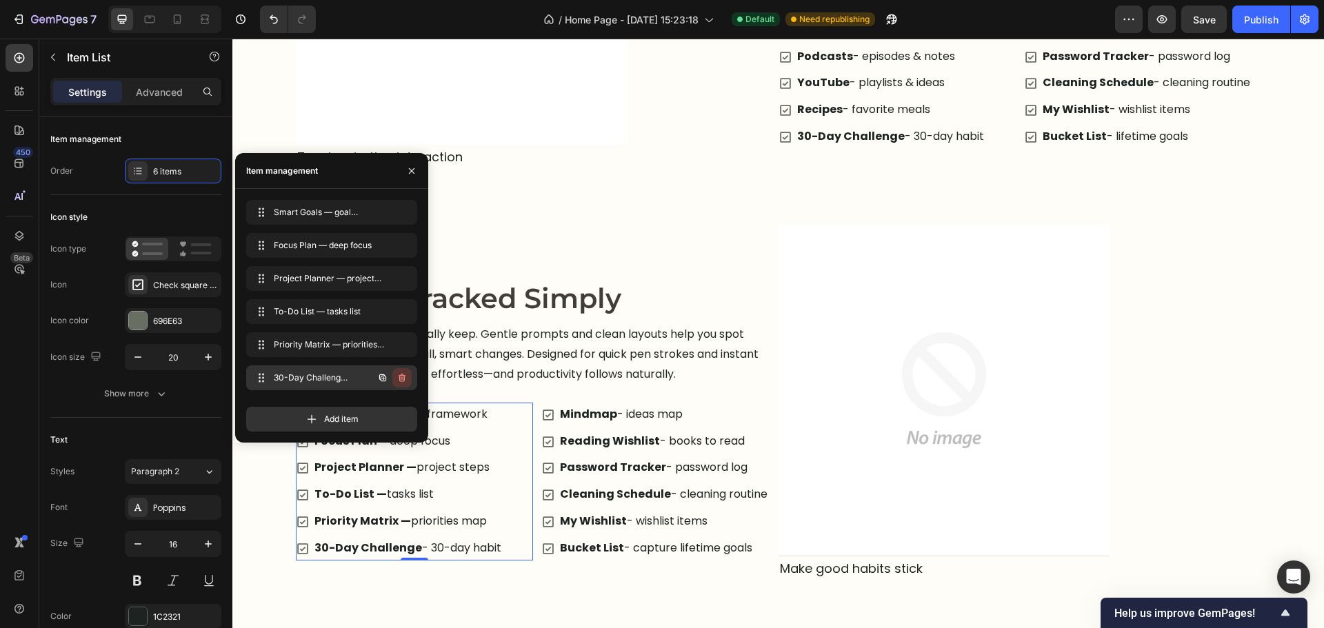
click at [407, 375] on icon "button" at bounding box center [402, 377] width 11 height 11
click at [407, 375] on button "Delete" at bounding box center [393, 377] width 38 height 19
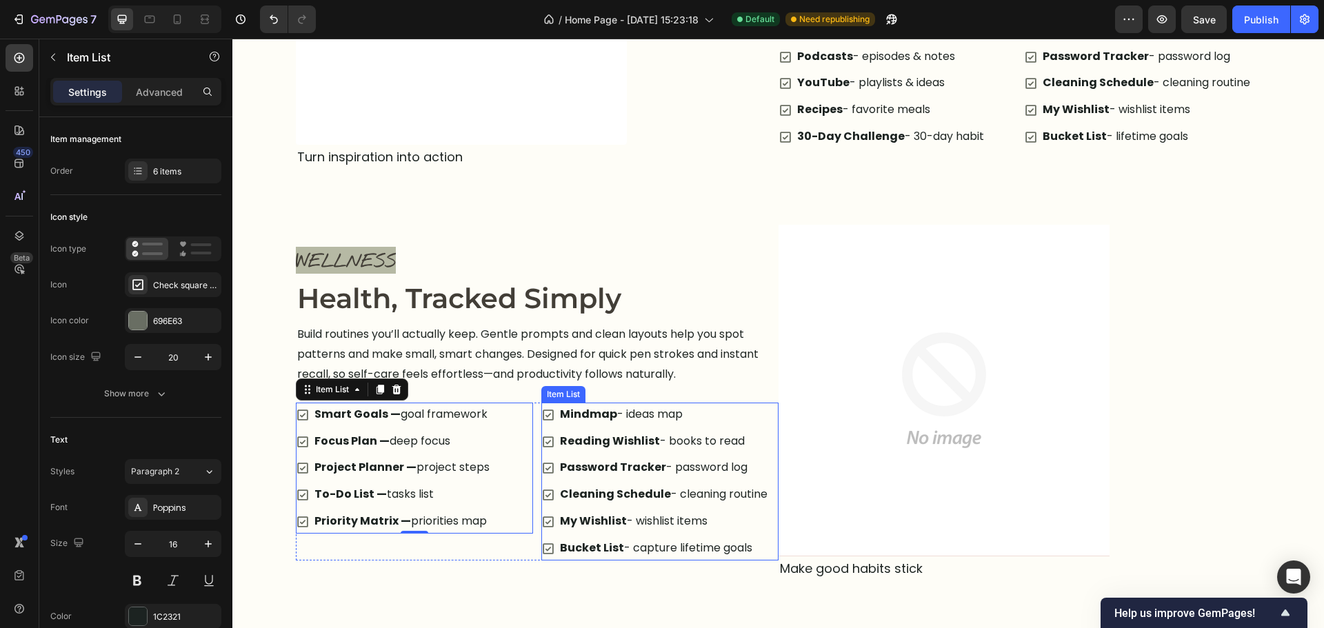
click at [672, 420] on p "Mindmap - ideas map" at bounding box center [664, 415] width 208 height 20
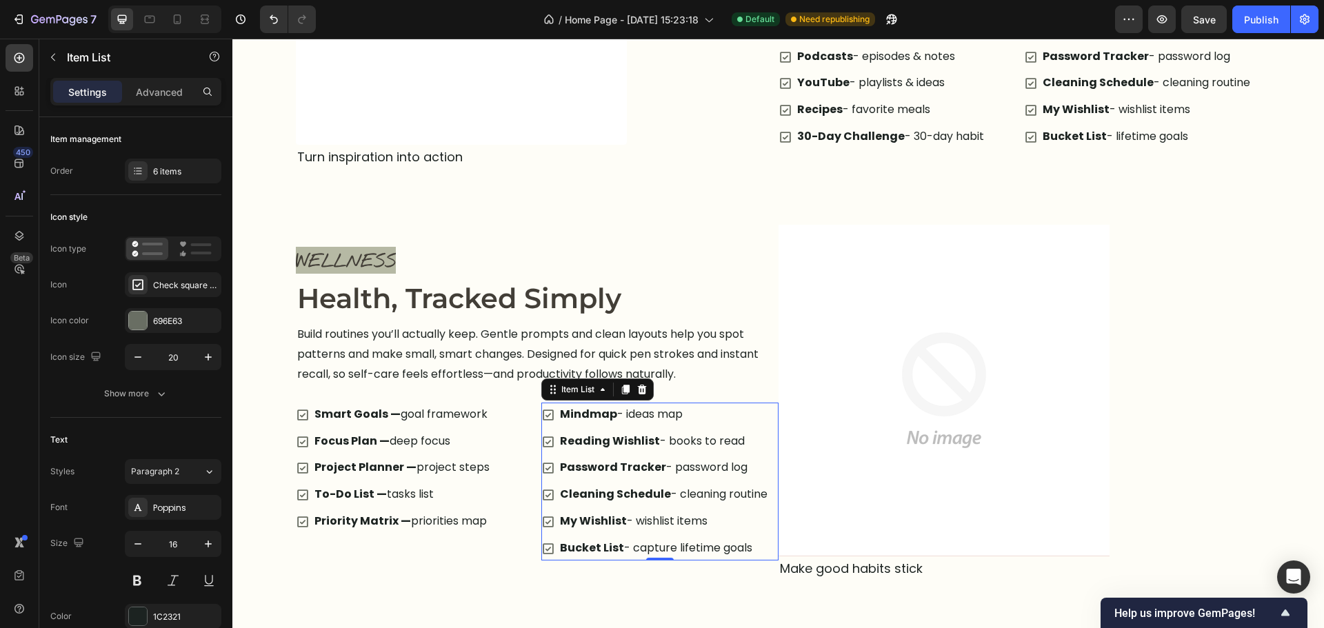
click at [672, 420] on p "Mindmap - ideas map" at bounding box center [664, 415] width 208 height 20
click at [673, 448] on p "Reading Wishlist - books to read" at bounding box center [664, 442] width 208 height 20
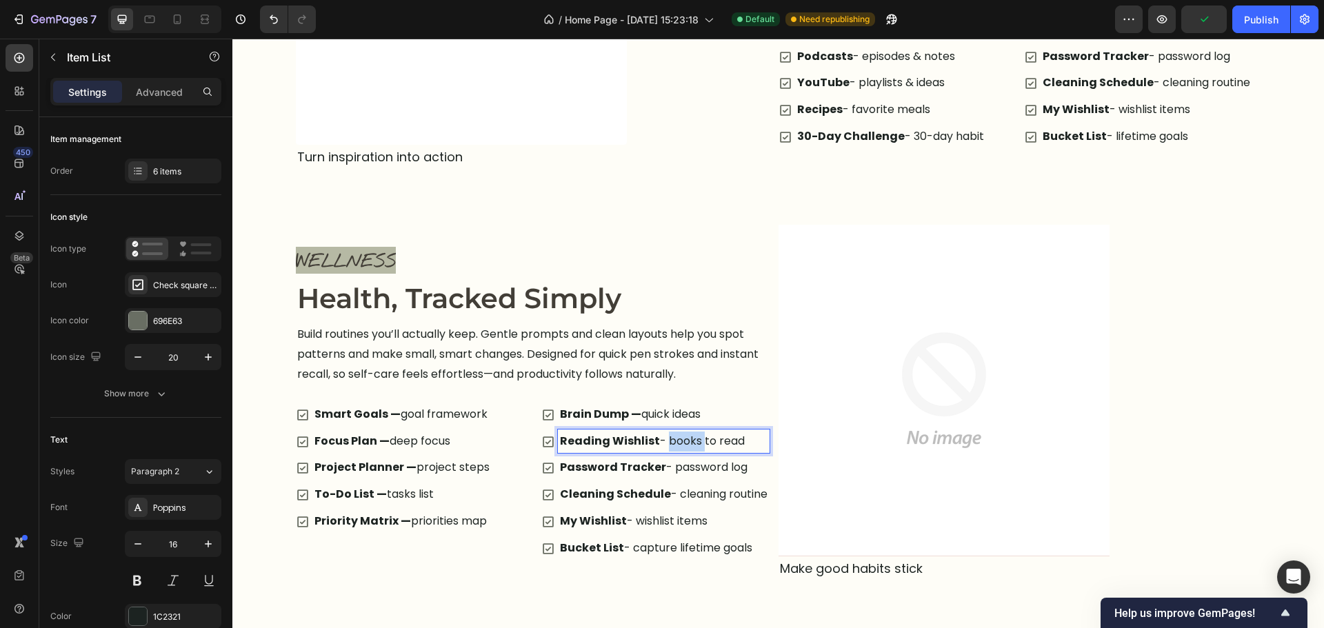
click at [673, 448] on p "Reading Wishlist - books to read" at bounding box center [664, 442] width 208 height 20
click at [677, 474] on p "Password Tracker - password log" at bounding box center [664, 468] width 208 height 20
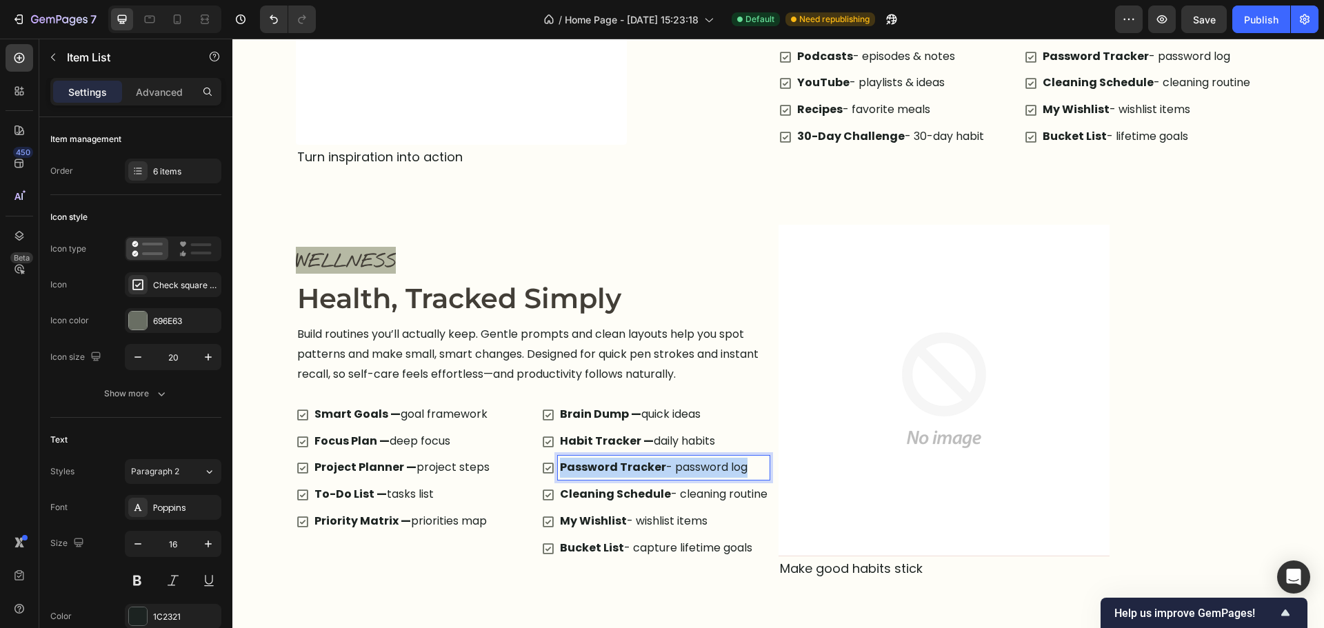
drag, startPoint x: 677, startPoint y: 474, endPoint x: 709, endPoint y: 487, distance: 34.1
click at [681, 473] on p "Password Tracker - password log" at bounding box center [664, 468] width 208 height 20
click at [676, 500] on p "Cleaning Schedule - cleaning routine" at bounding box center [664, 495] width 208 height 20
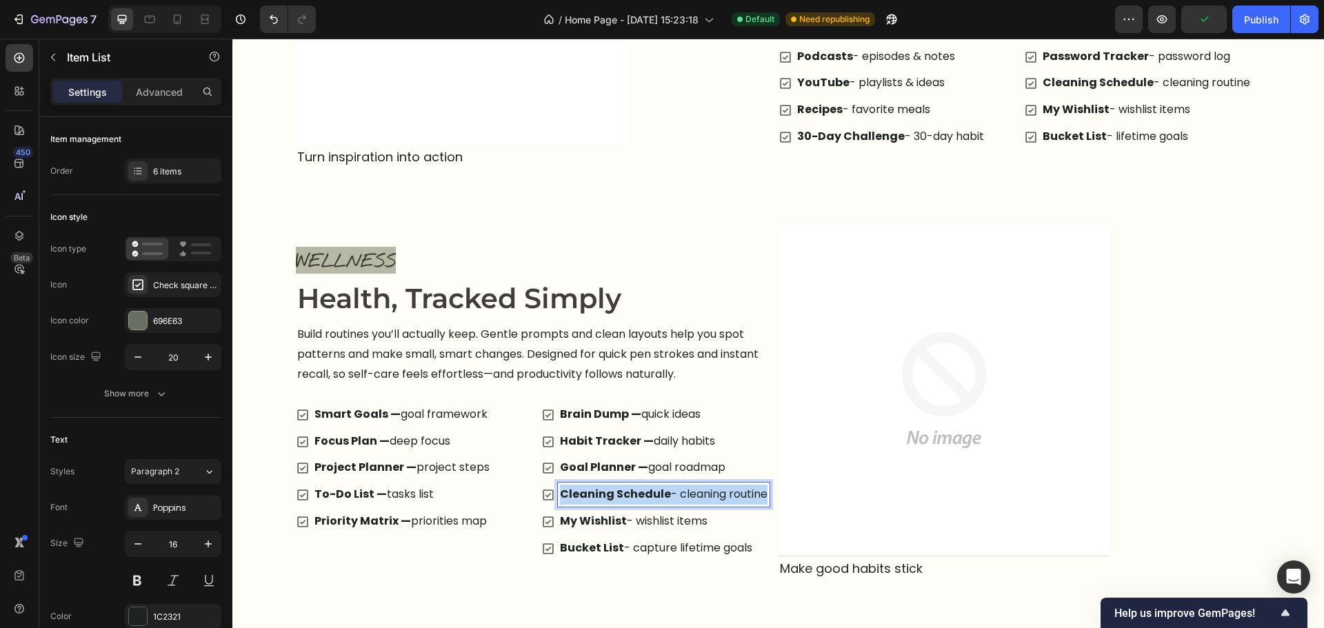
click at [676, 500] on p "Cleaning Schedule - cleaning routine" at bounding box center [664, 495] width 208 height 20
click at [651, 523] on p "My Wishlist - wishlist items" at bounding box center [656, 522] width 192 height 20
click at [541, 551] on icon at bounding box center [548, 549] width 14 height 14
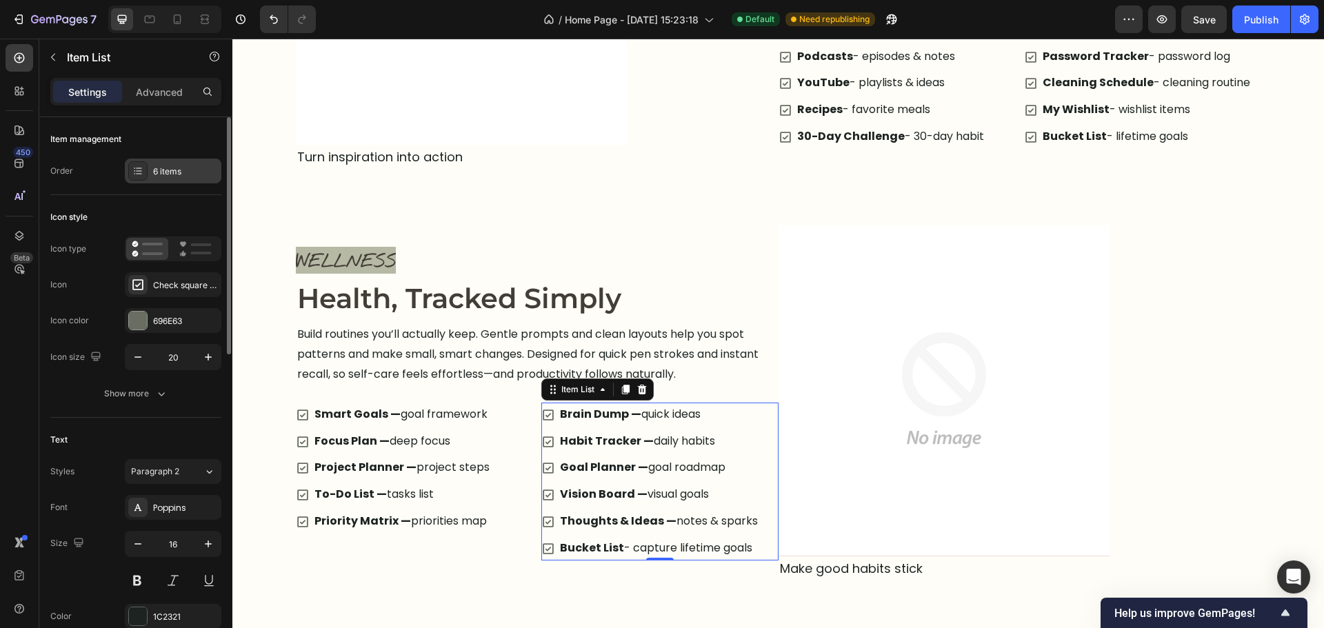
click at [163, 170] on div "6 items" at bounding box center [185, 172] width 65 height 12
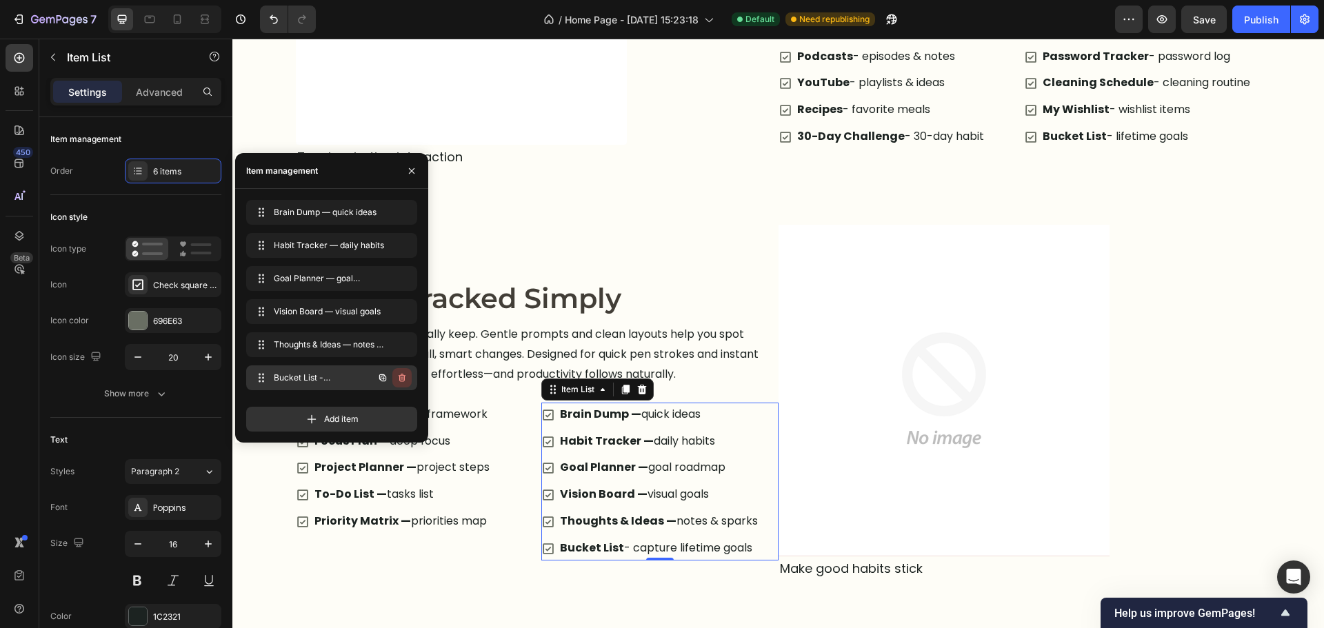
click at [400, 374] on icon "button" at bounding box center [402, 377] width 11 height 11
click at [400, 374] on div "Delete" at bounding box center [393, 378] width 26 height 12
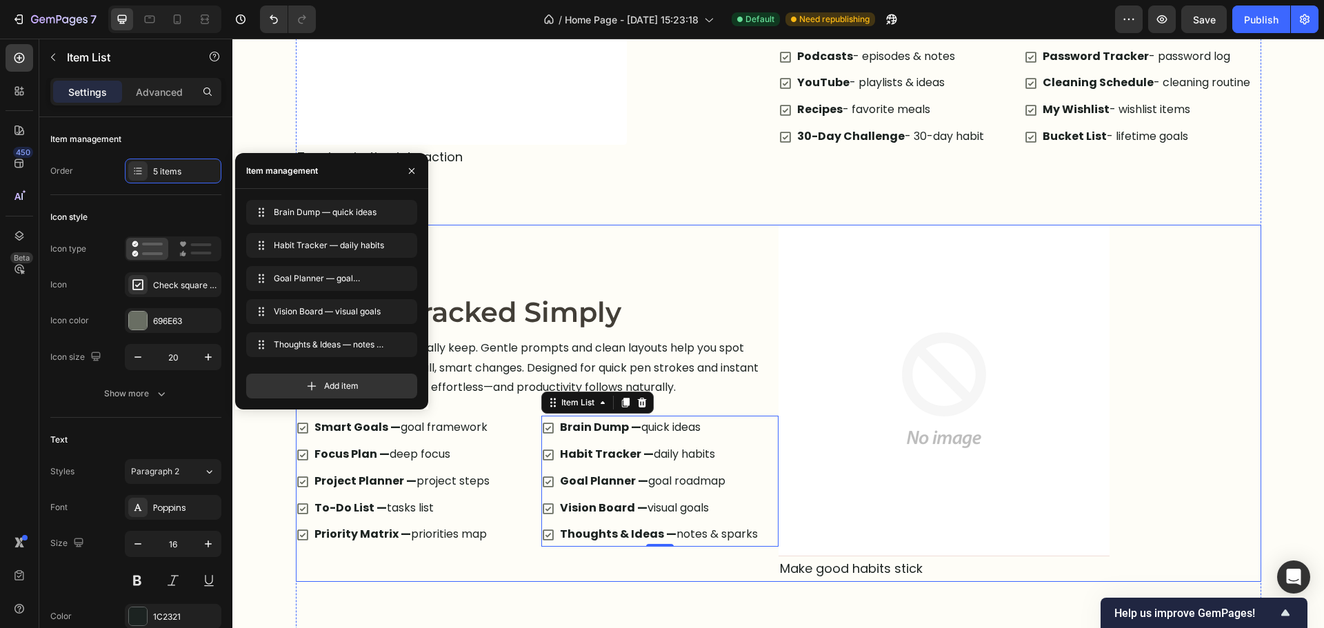
click at [493, 567] on div "WELLNESS Text block Health, Tracked Simply Heading Build routines you’ll actual…" at bounding box center [537, 403] width 483 height 357
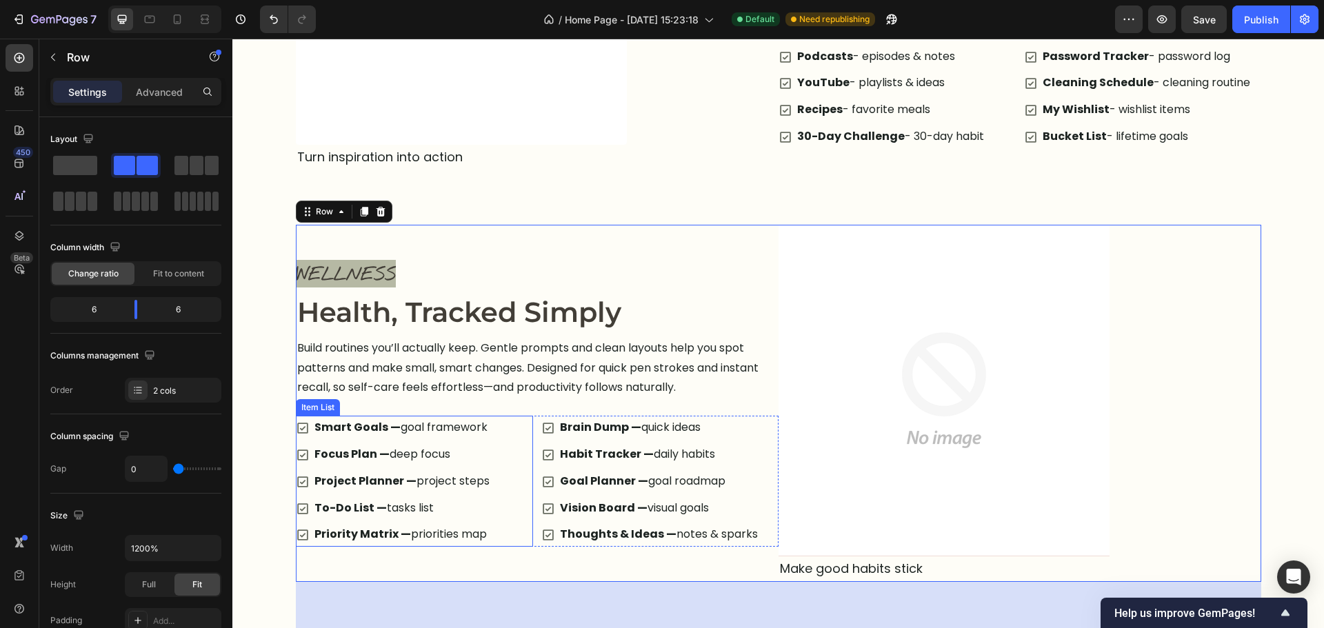
click at [408, 432] on p "Smart Goals — goal framework" at bounding box center [401, 428] width 175 height 20
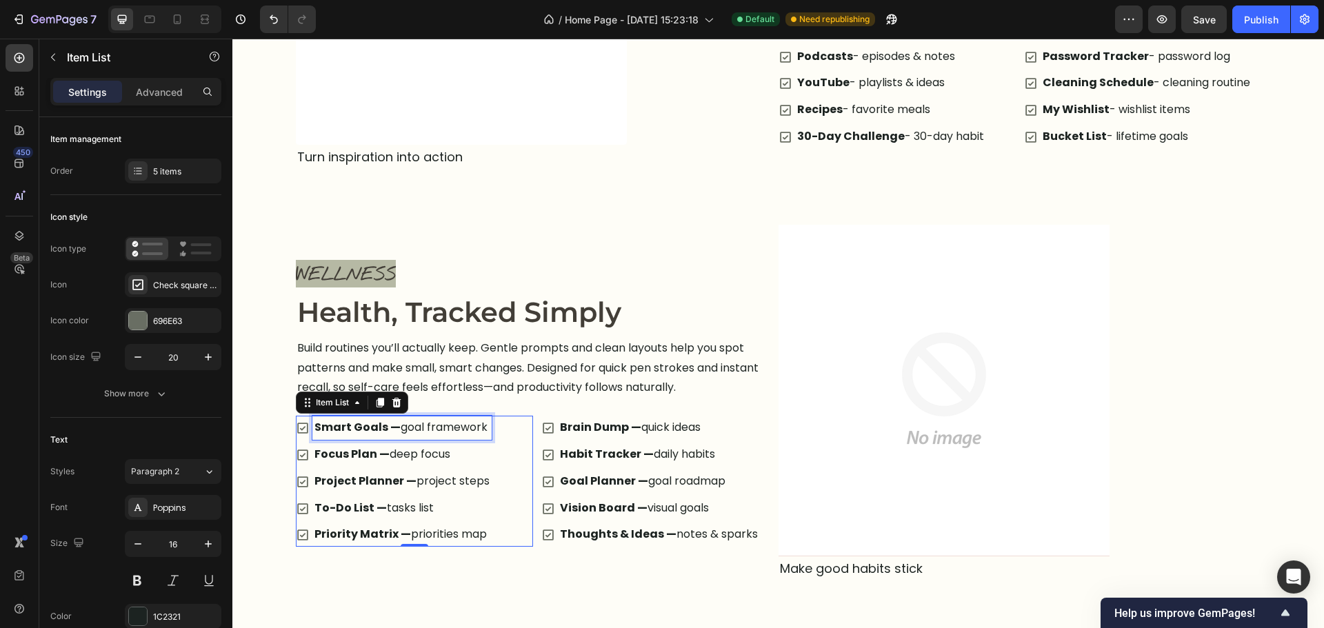
drag, startPoint x: 389, startPoint y: 427, endPoint x: 397, endPoint y: 443, distance: 18.5
click at [392, 432] on p "Smart Goals — goal framework" at bounding box center [401, 428] width 175 height 20
click at [396, 434] on p "Smart Goals — goal framework" at bounding box center [401, 428] width 175 height 20
click at [392, 429] on p "Smart Goals — - goal framework" at bounding box center [405, 428] width 182 height 20
click at [391, 456] on p "Focus Plan — deep focus" at bounding box center [401, 455] width 175 height 20
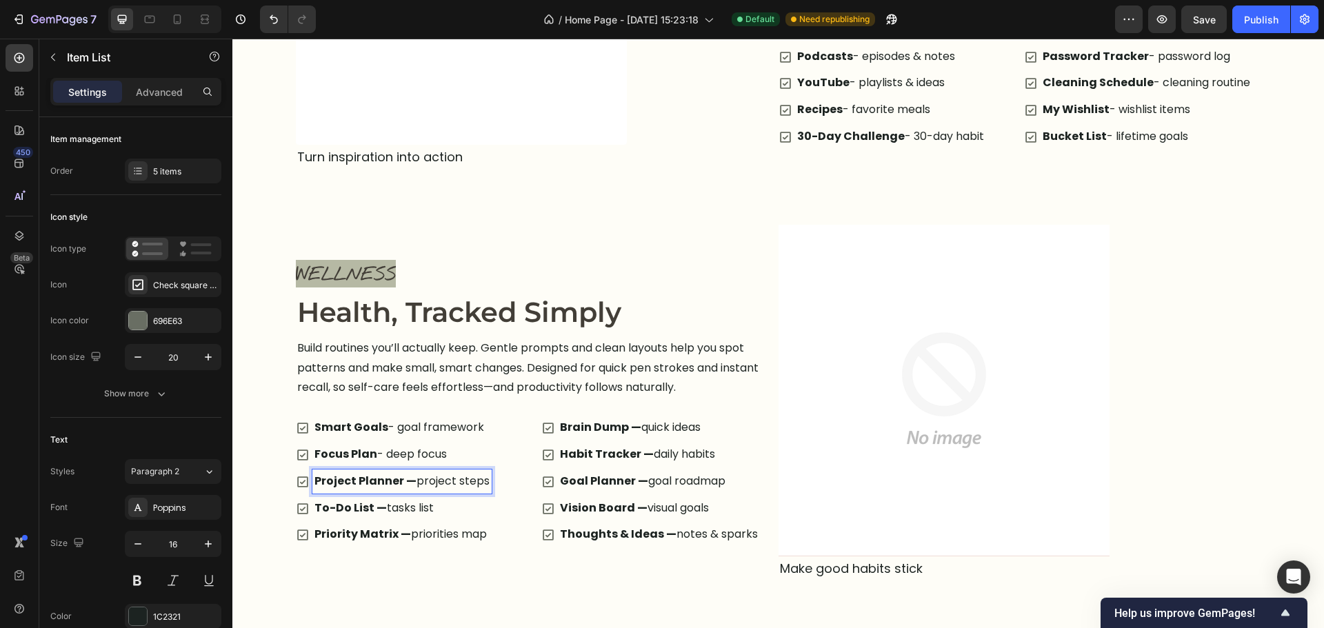
drag, startPoint x: 404, startPoint y: 477, endPoint x: 403, endPoint y: 487, distance: 9.7
click at [403, 477] on strong "Project Planner —" at bounding box center [365, 481] width 102 height 16
click at [408, 486] on p "Project Planner — - project steps" at bounding box center [406, 482] width 184 height 20
click at [385, 513] on p "To-Do List — tasks list" at bounding box center [400, 509] width 172 height 20
drag, startPoint x: 412, startPoint y: 534, endPoint x: 401, endPoint y: 535, distance: 11.1
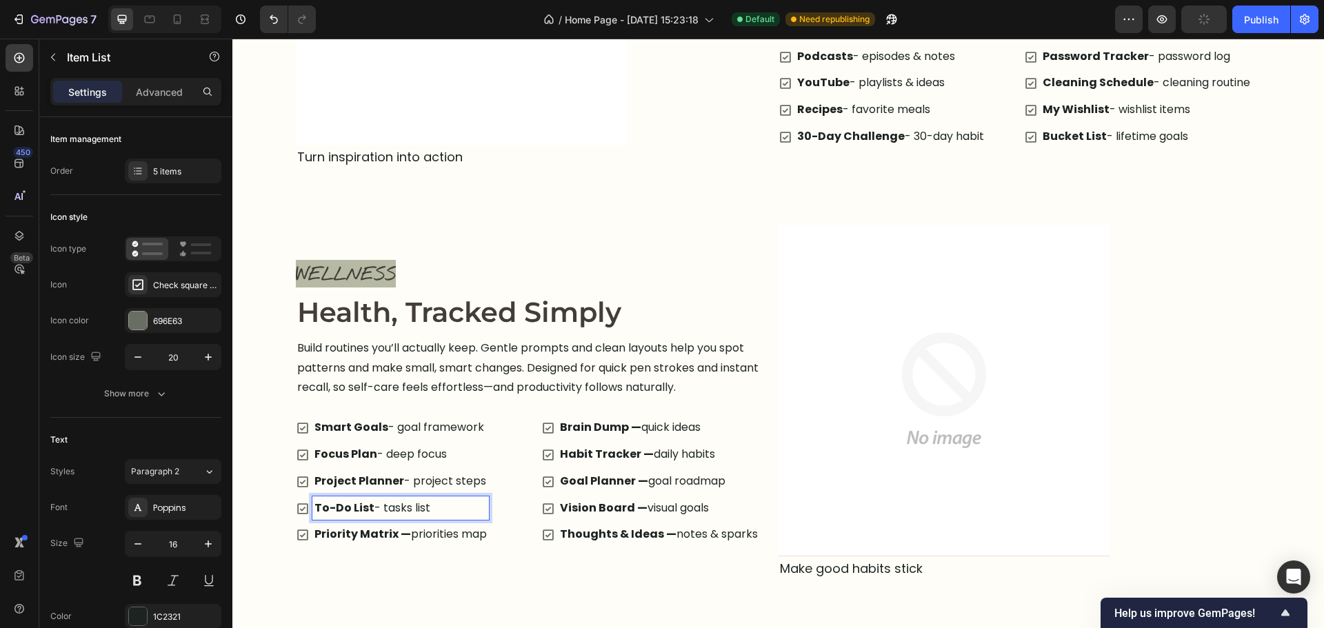
click at [410, 534] on p "Priority Matrix — priorities map" at bounding box center [400, 535] width 172 height 20
click at [401, 535] on strong "Priority Matrix —" at bounding box center [362, 534] width 97 height 16
drag, startPoint x: 654, startPoint y: 421, endPoint x: 626, endPoint y: 421, distance: 27.6
click at [654, 420] on p "Brain Dump — quick ideas" at bounding box center [659, 428] width 198 height 20
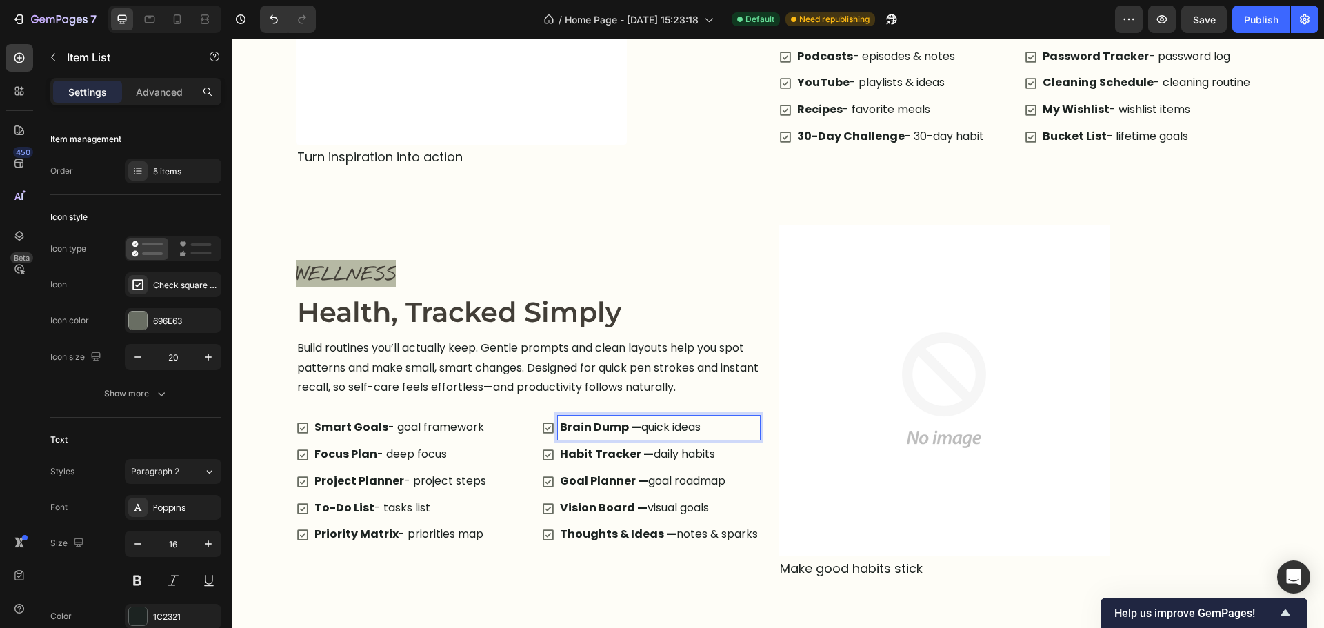
click at [643, 433] on p "Brain Dump — quick ideas" at bounding box center [659, 428] width 198 height 20
click at [647, 450] on p "Habit Tracker — daily habits" at bounding box center [659, 455] width 198 height 20
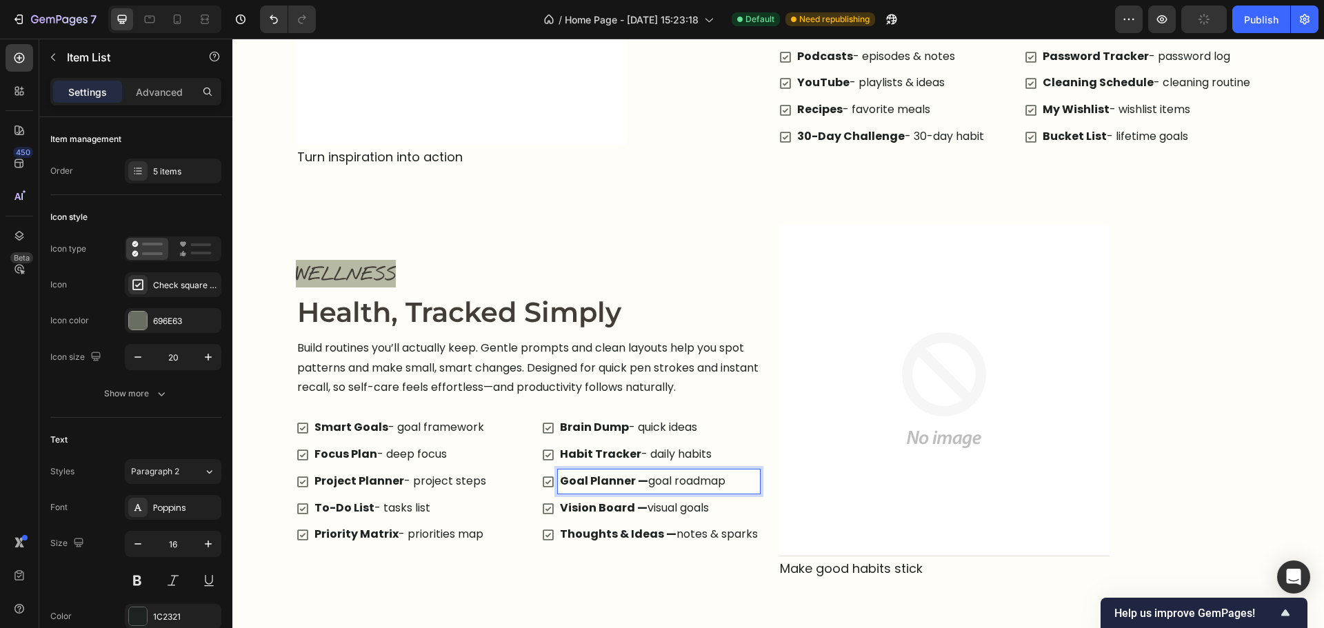
click at [645, 483] on p "Goal Planner — goal roadmap" at bounding box center [659, 482] width 198 height 20
click at [639, 507] on p "Vision Board — visual goals" at bounding box center [659, 509] width 198 height 20
click at [641, 508] on p "Vision Board — visual goals" at bounding box center [659, 509] width 198 height 20
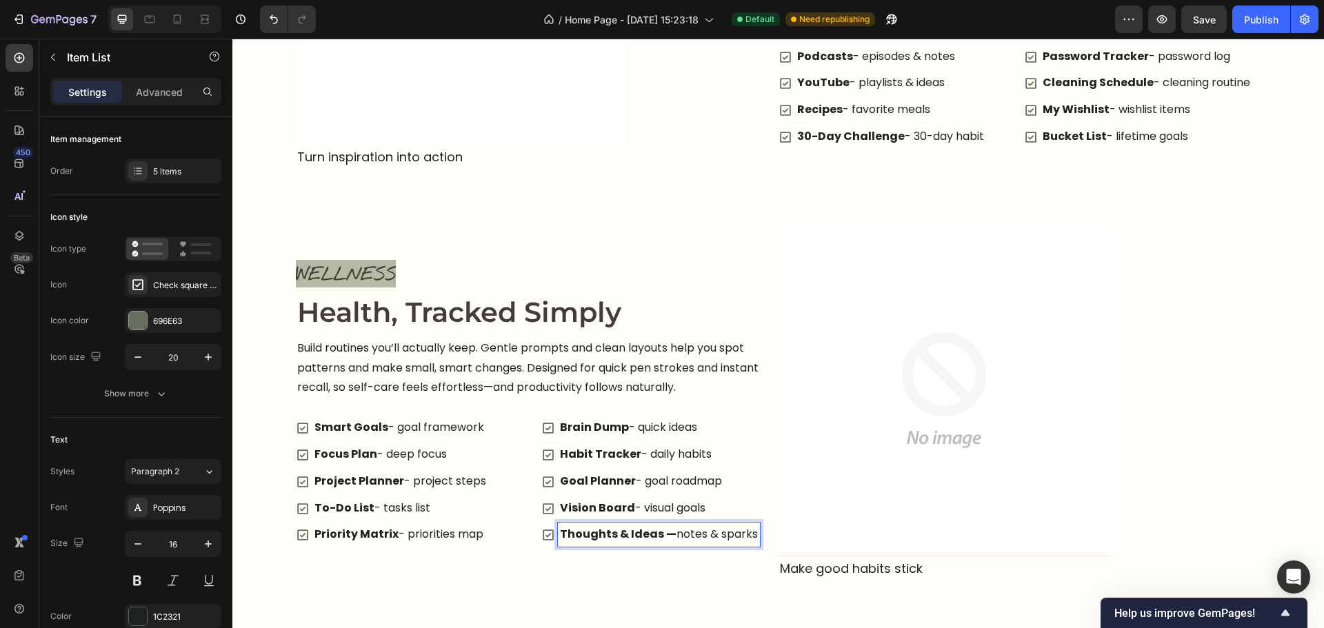
click at [667, 533] on p "Thoughts & Ideas — notes & sparks" at bounding box center [659, 535] width 198 height 20
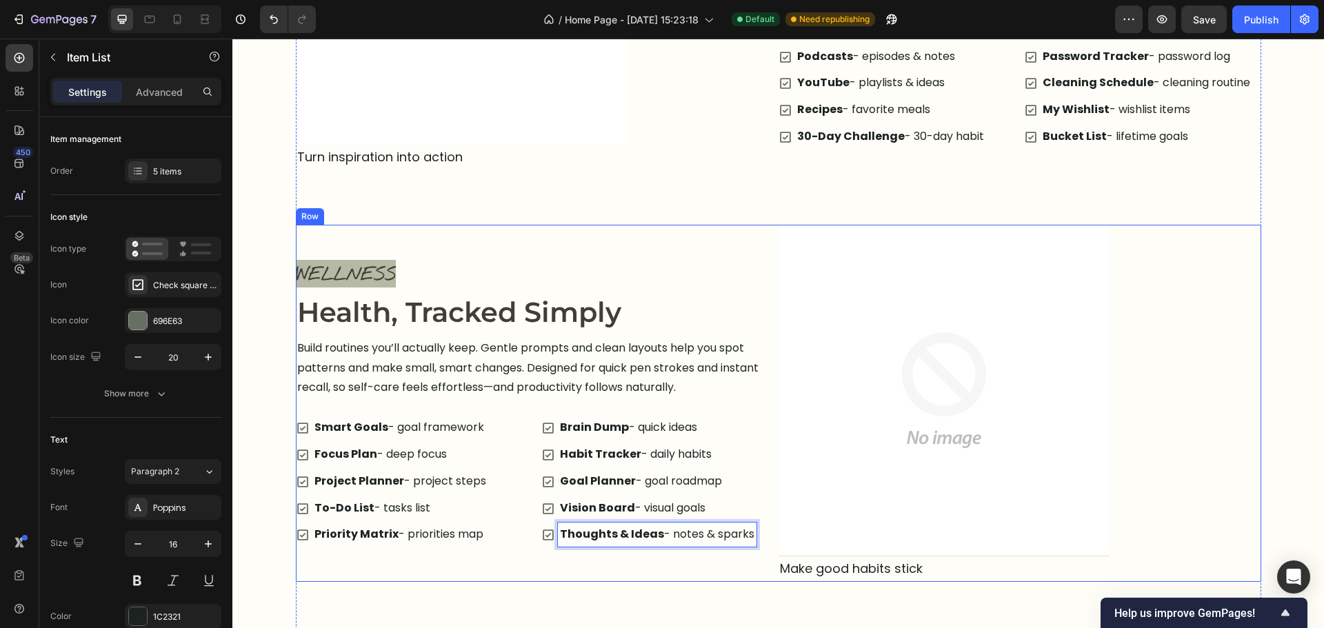
click at [660, 559] on div "WELLNESS Text block Health, Tracked Simply Heading Build routines you’ll actual…" at bounding box center [537, 403] width 483 height 357
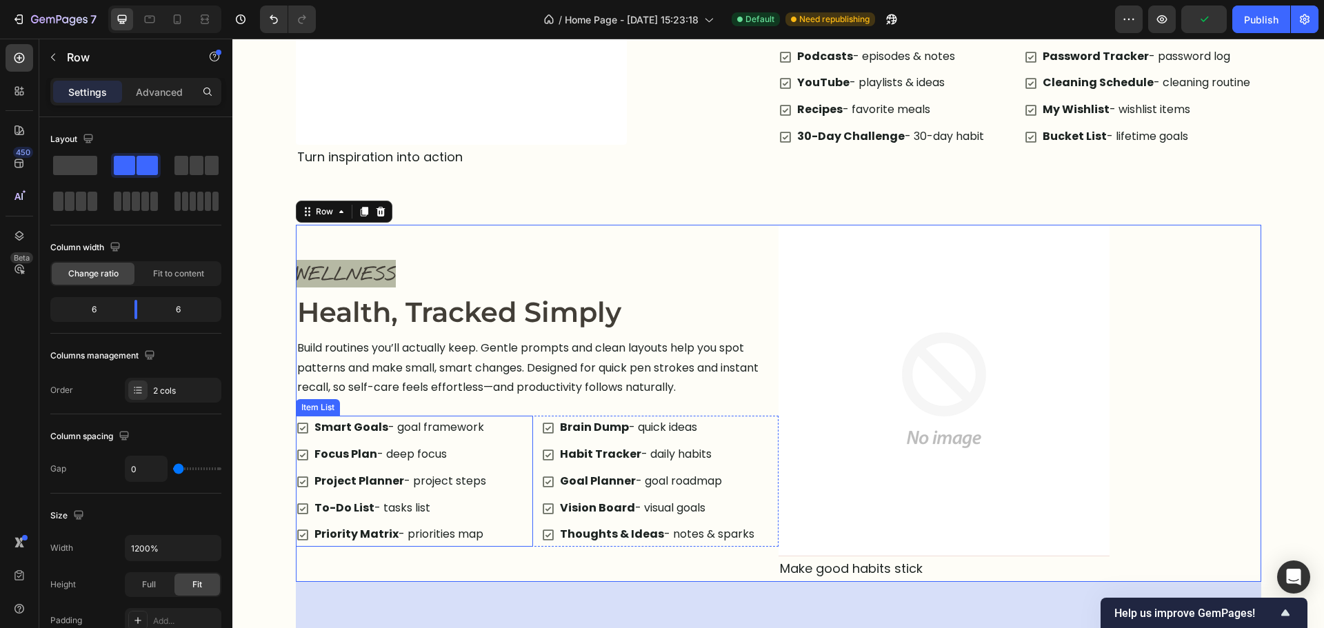
click at [491, 489] on div "Smart Goals - goal framework Focus Plan - deep focus Project Planner - project …" at bounding box center [414, 481] width 237 height 131
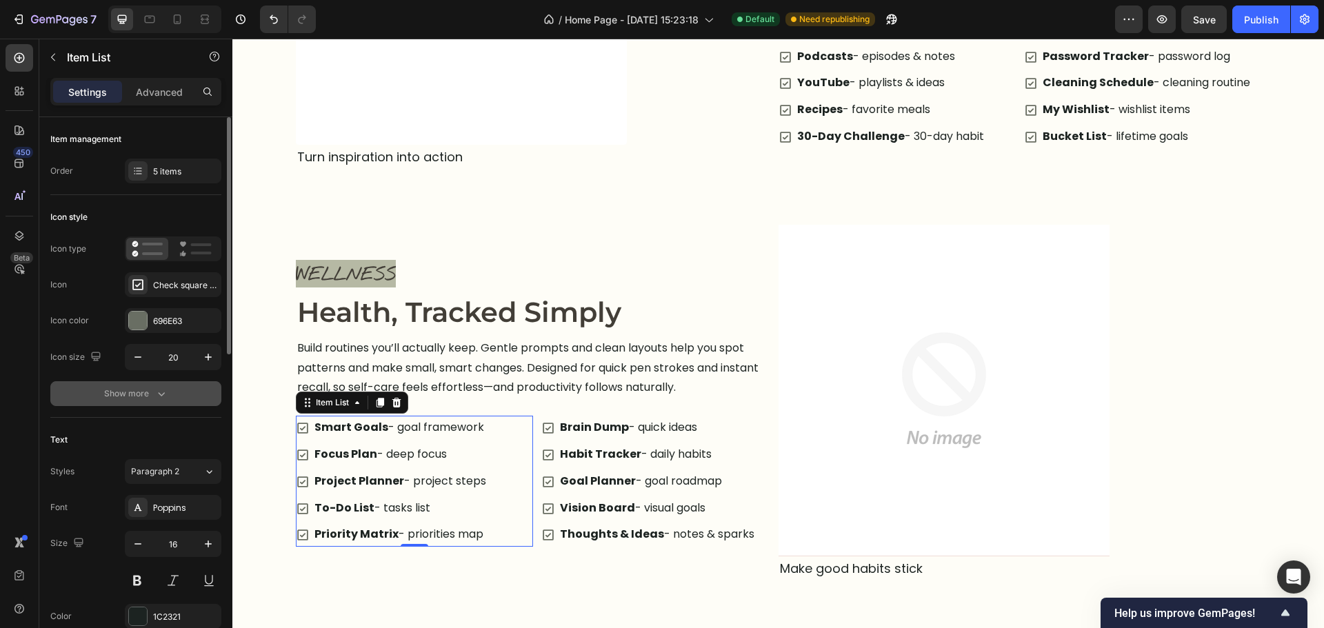
click at [150, 403] on button "Show more" at bounding box center [135, 393] width 171 height 25
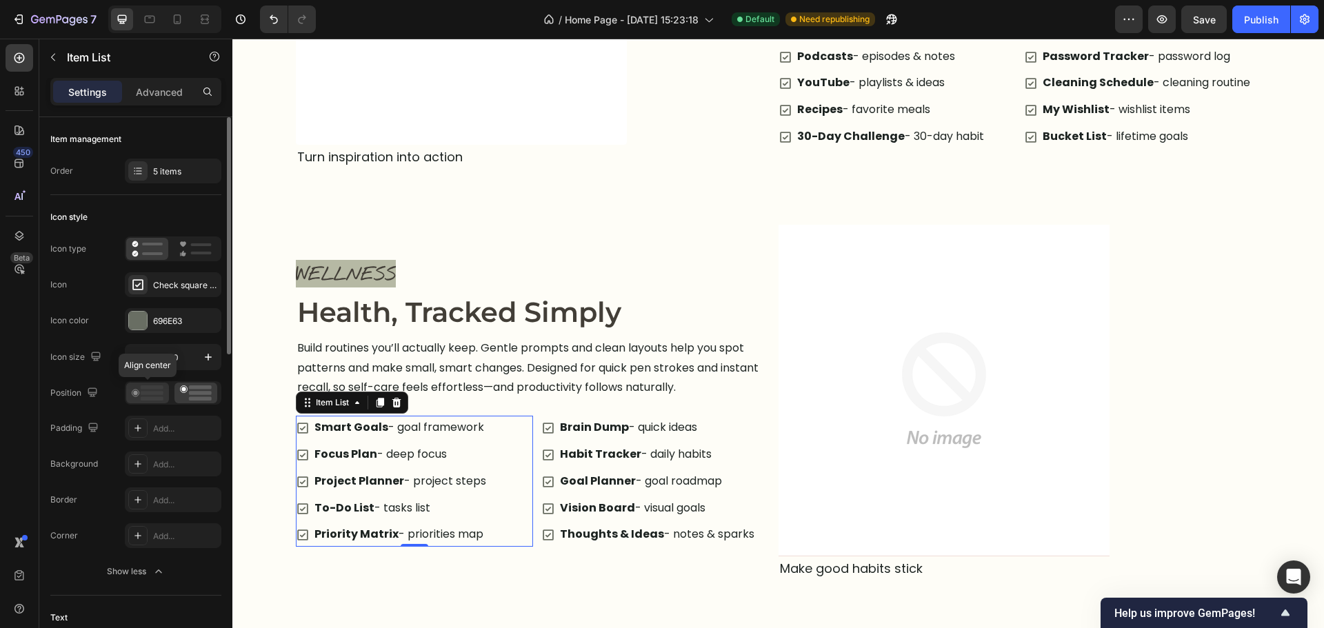
click at [147, 398] on rect at bounding box center [152, 399] width 23 height 4
click at [766, 486] on div "Brain Dump - quick ideas Habit Tracker - daily habits Goal Planner - goal roadm…" at bounding box center [659, 481] width 237 height 131
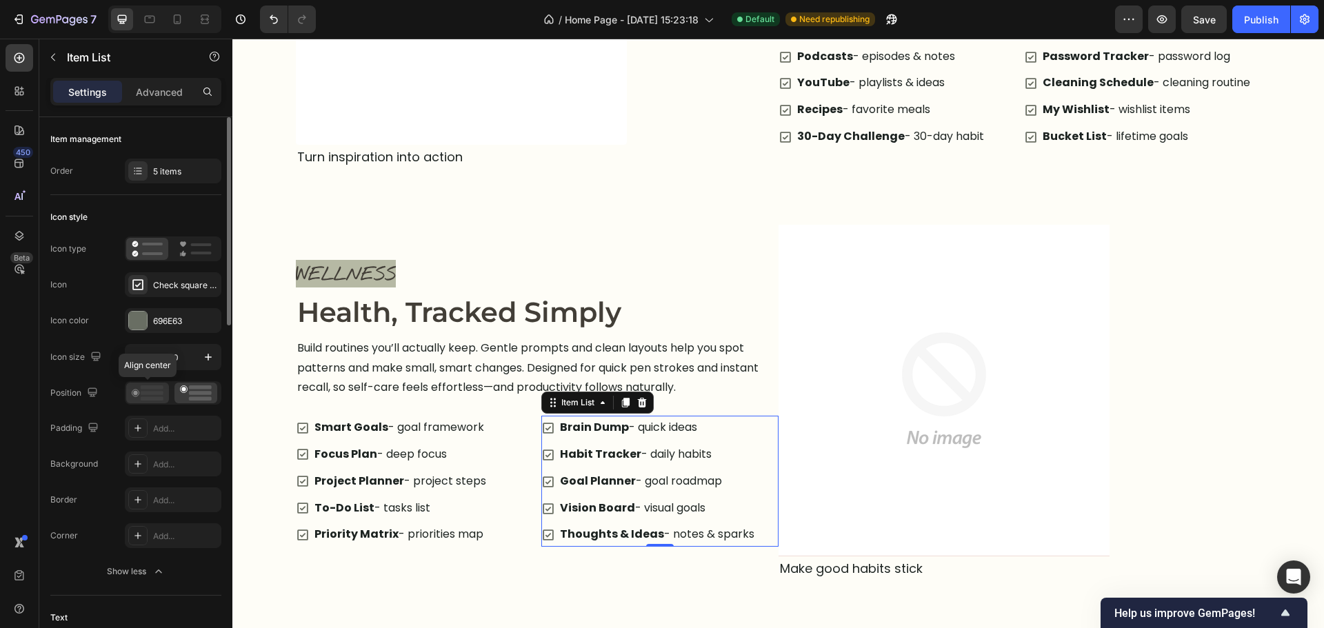
click at [162, 400] on rect at bounding box center [152, 399] width 23 height 4
click at [999, 91] on div "Travel Planner - trips & essentials Movies & TV Series - watchlist Podcasts - e…" at bounding box center [897, 70] width 237 height 158
click at [141, 394] on icon at bounding box center [148, 392] width 32 height 15
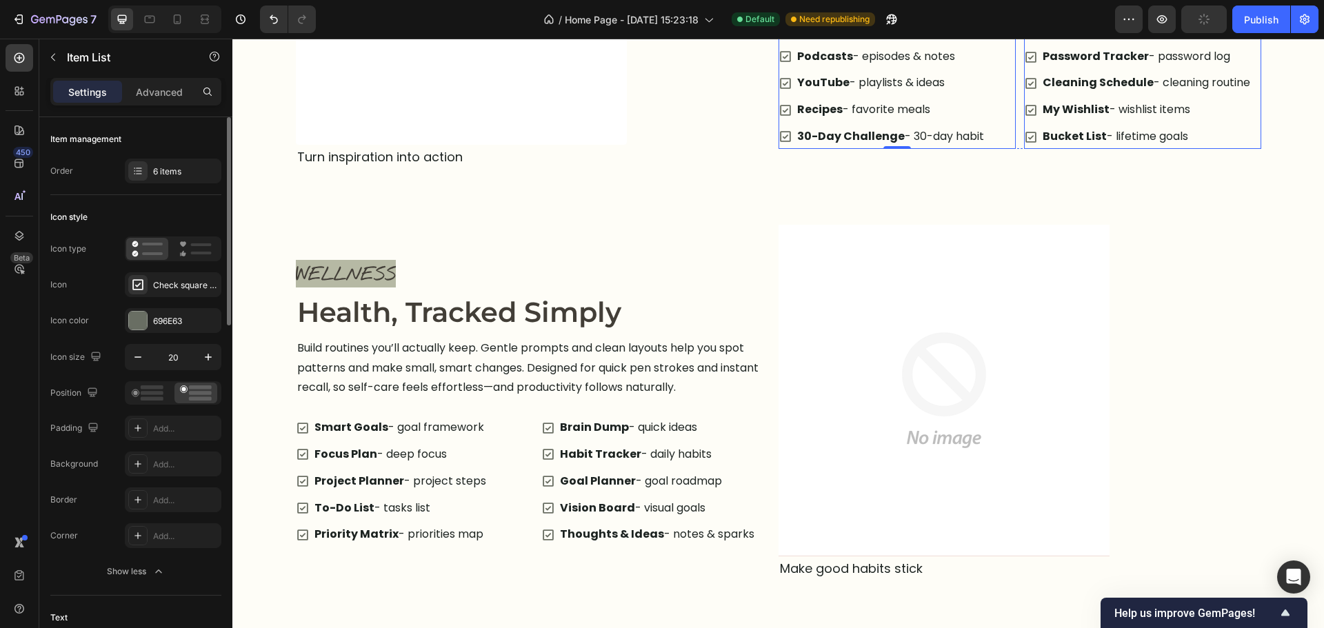
click at [1245, 117] on div "My Wishlist - wishlist items" at bounding box center [1147, 110] width 212 height 24
click at [145, 397] on rect at bounding box center [152, 399] width 23 height 4
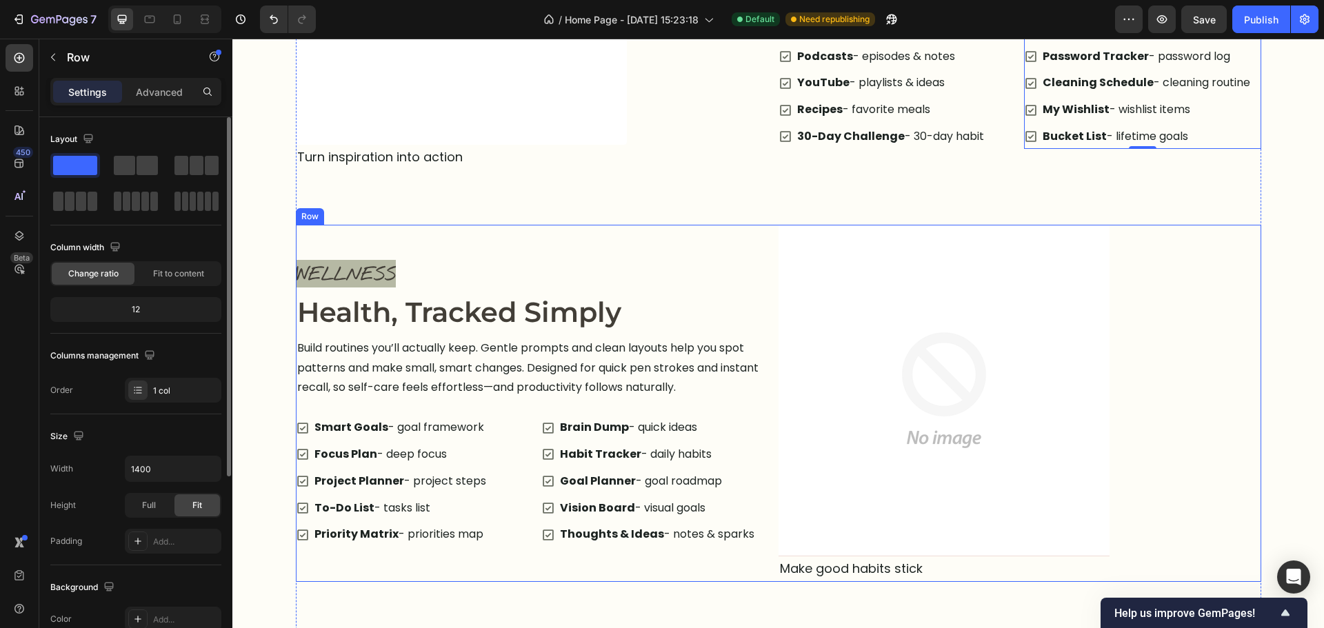
click at [598, 596] on div "Explore the Planner Heading Tap through each area and discover how everything w…" at bounding box center [778, 594] width 965 height 1732
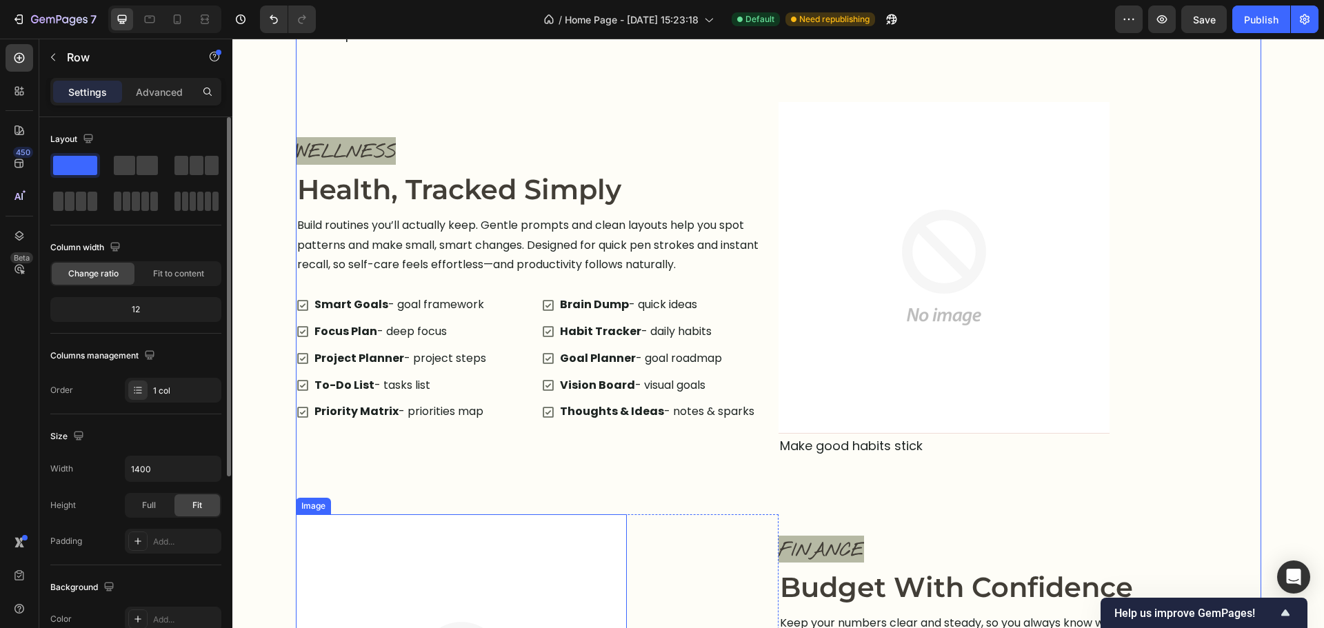
scroll to position [1517, 0]
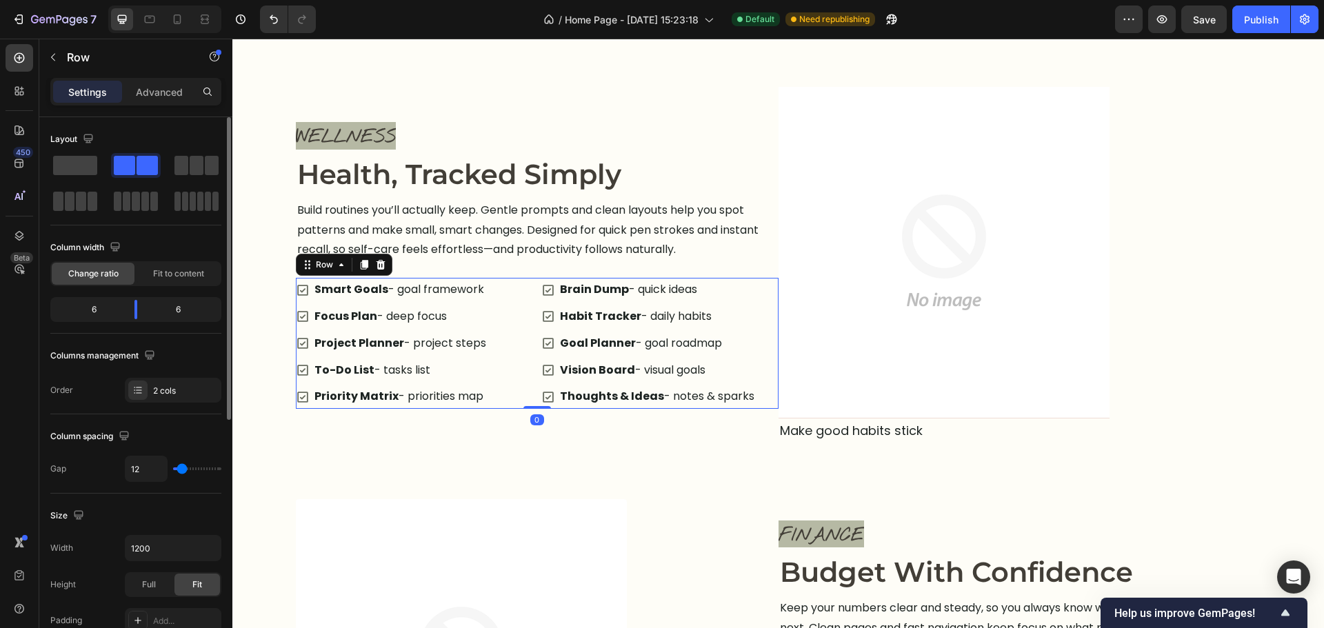
click at [534, 288] on div "Smart Goals - goal framework Focus Plan - deep focus Project Planner - project …" at bounding box center [537, 343] width 483 height 131
click at [356, 261] on div at bounding box center [364, 265] width 17 height 17
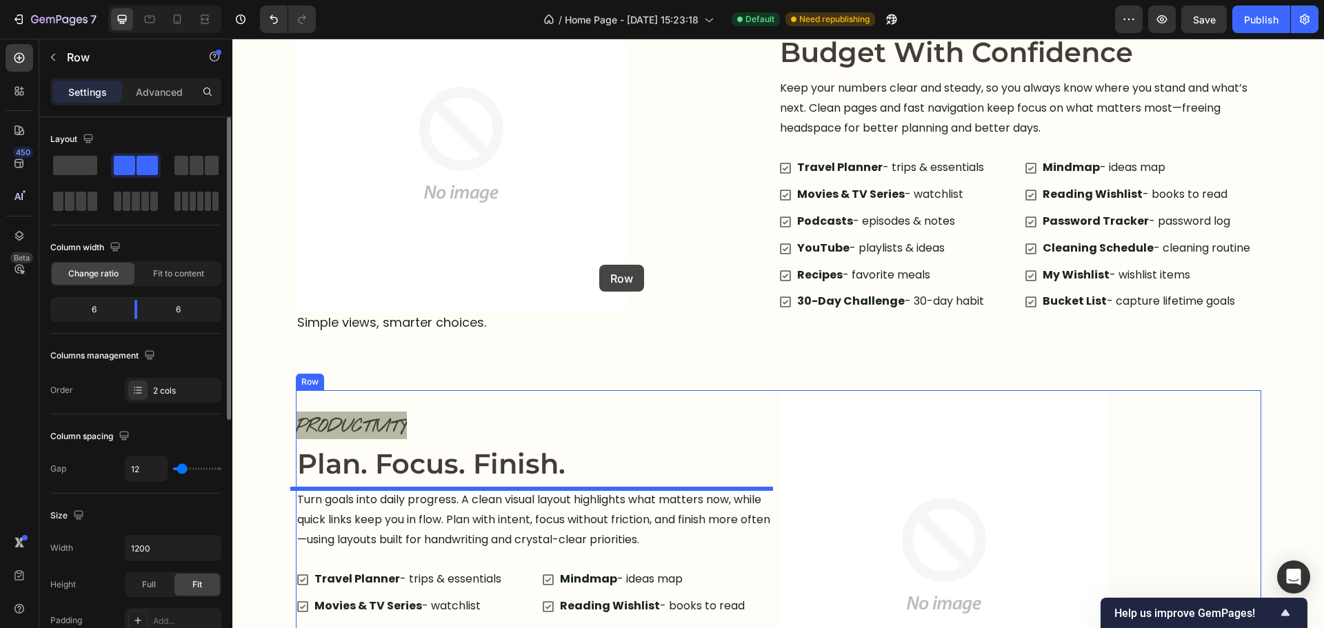
scroll to position [2345, 0]
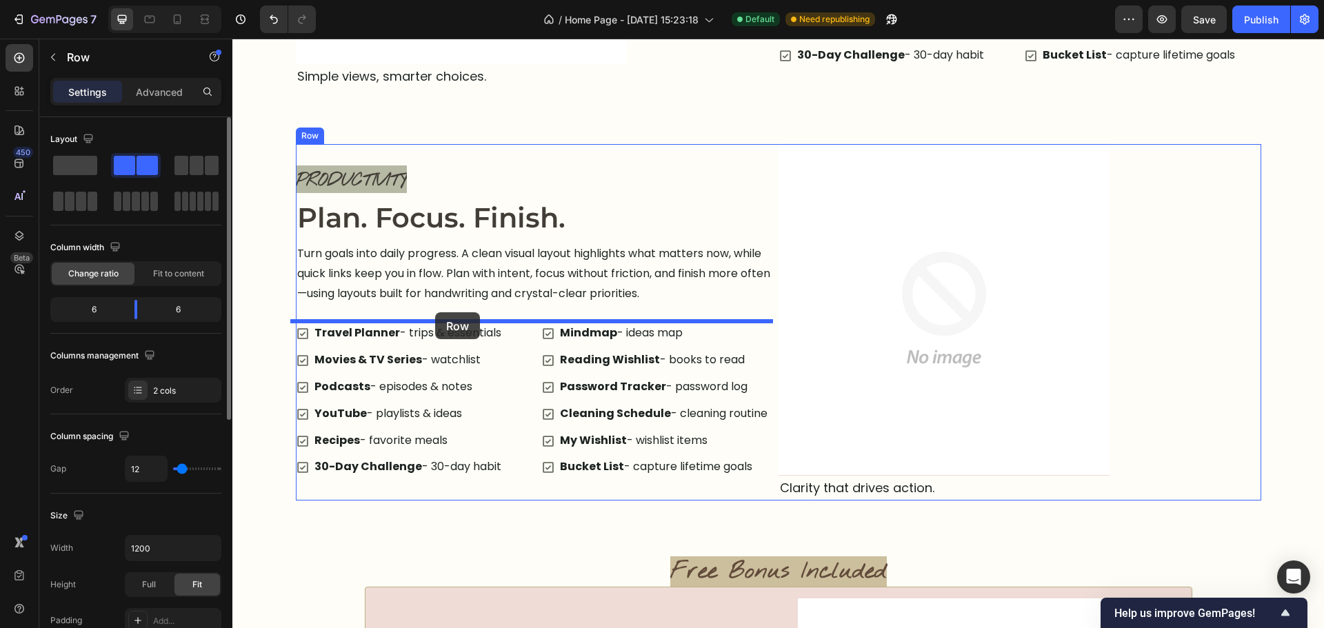
drag, startPoint x: 315, startPoint y: 366, endPoint x: 435, endPoint y: 312, distance: 131.5
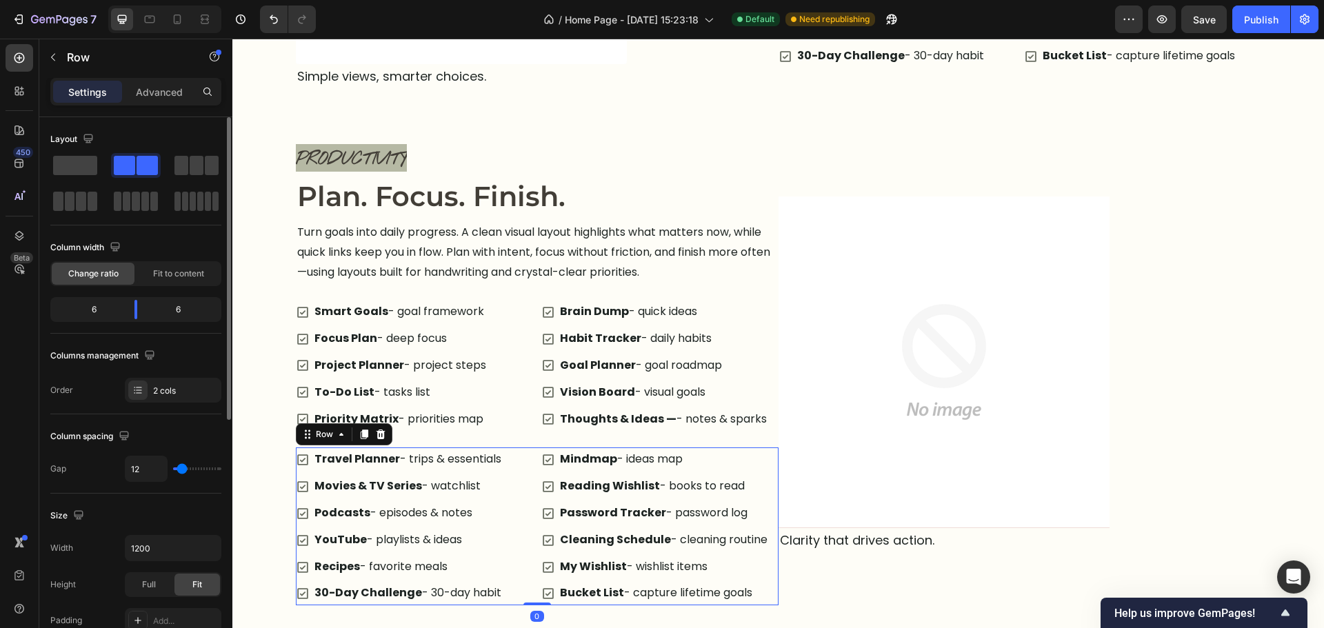
click at [531, 489] on div "Travel Planner - trips & essentials Movies & TV Series - watchlist Podcasts - e…" at bounding box center [537, 527] width 483 height 158
click at [379, 434] on icon at bounding box center [380, 434] width 11 height 11
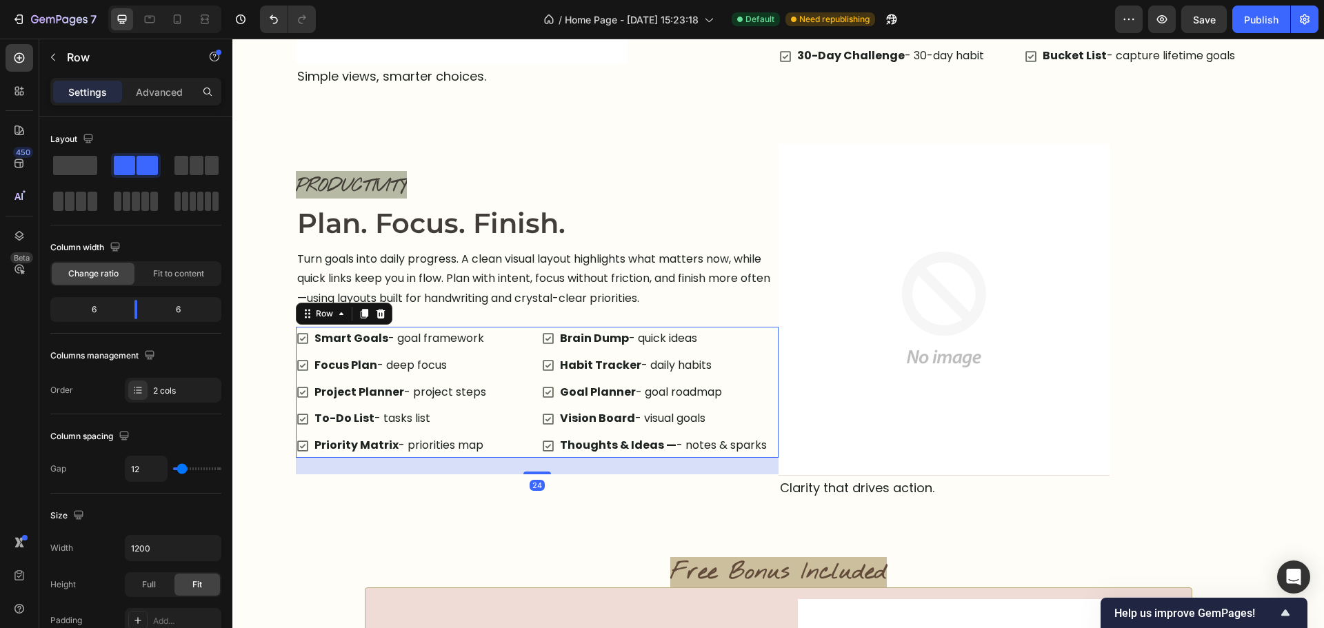
click at [530, 443] on div "Smart Goals - goal framework Focus Plan - deep focus Project Planner - project …" at bounding box center [537, 392] width 483 height 131
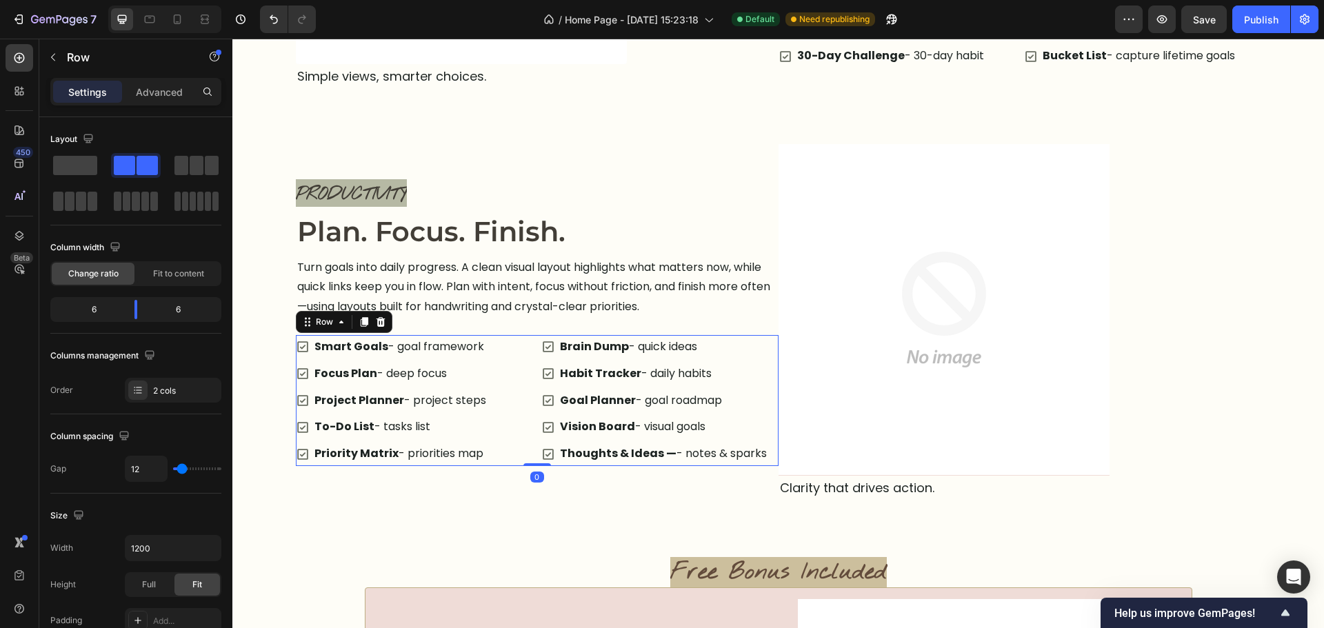
drag, startPoint x: 528, startPoint y: 473, endPoint x: 530, endPoint y: 452, distance: 20.8
click at [534, 450] on div "Smart Goals - goal framework Focus Plan - deep focus Project Planner - project …" at bounding box center [537, 400] width 483 height 131
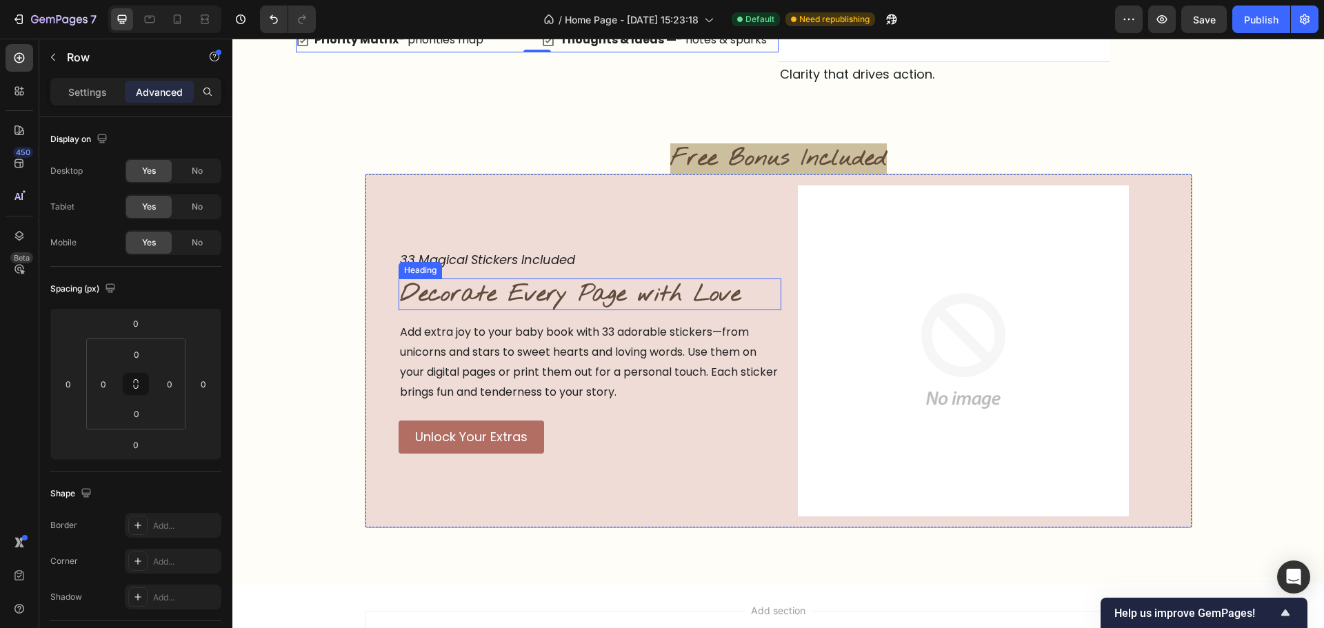
scroll to position [2352, 0]
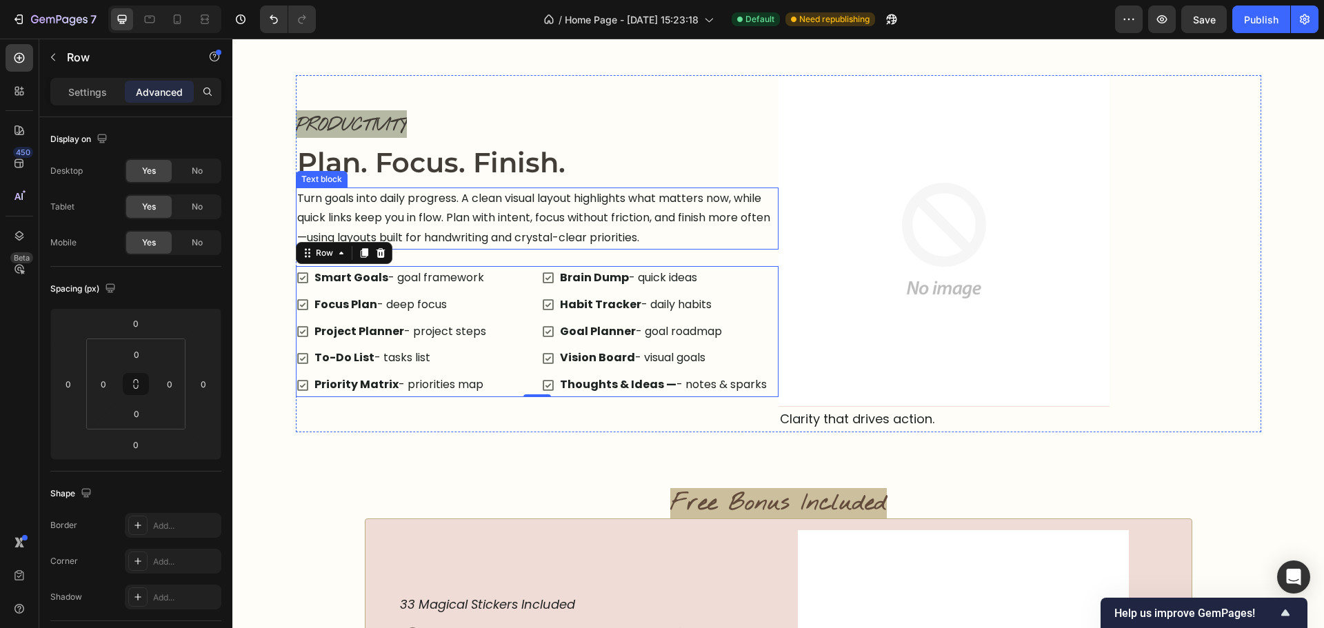
click at [665, 241] on p "Turn goals into daily progress. A clean visual layout highlights what matters n…" at bounding box center [537, 218] width 480 height 59
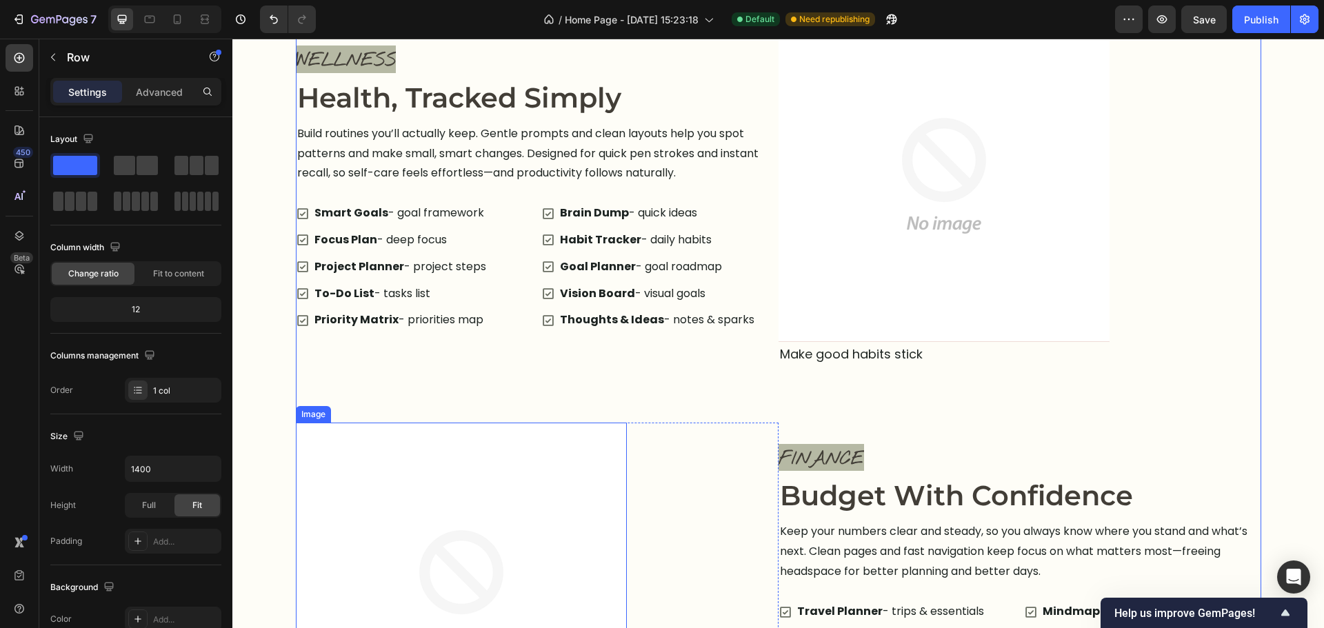
scroll to position [1525, 0]
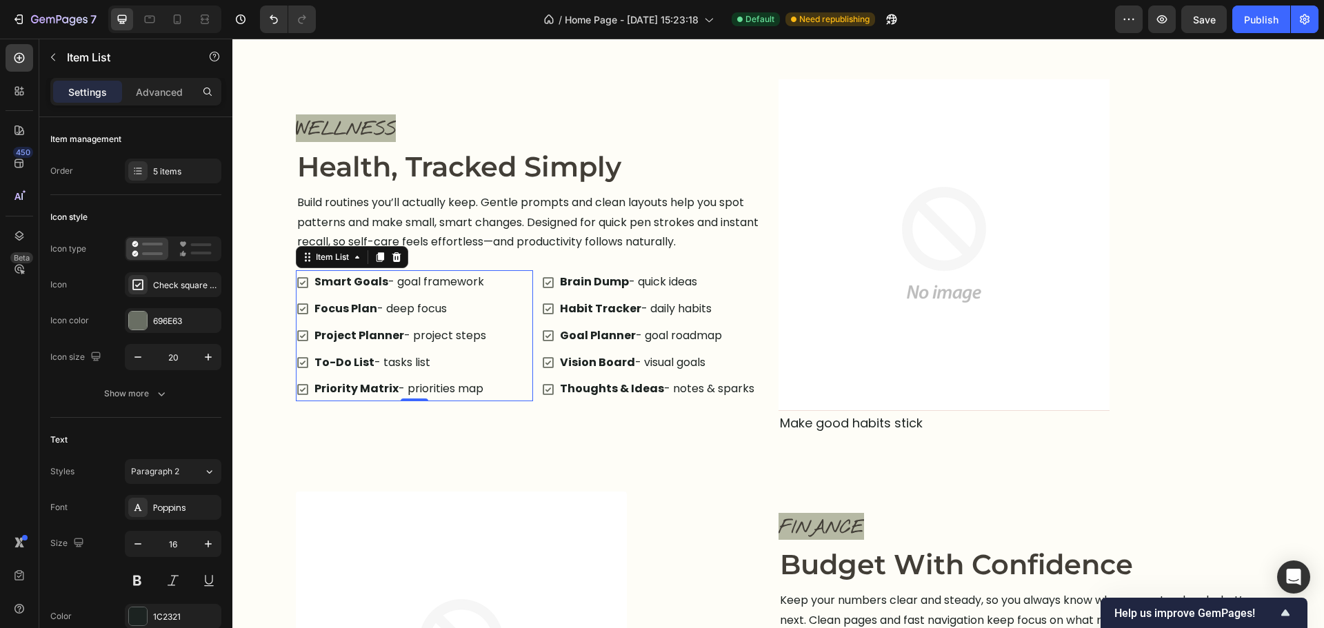
click at [408, 277] on p "Smart Goals - goal framework" at bounding box center [400, 282] width 172 height 20
click at [408, 279] on p "Smart Goals - goal framework" at bounding box center [400, 282] width 172 height 20
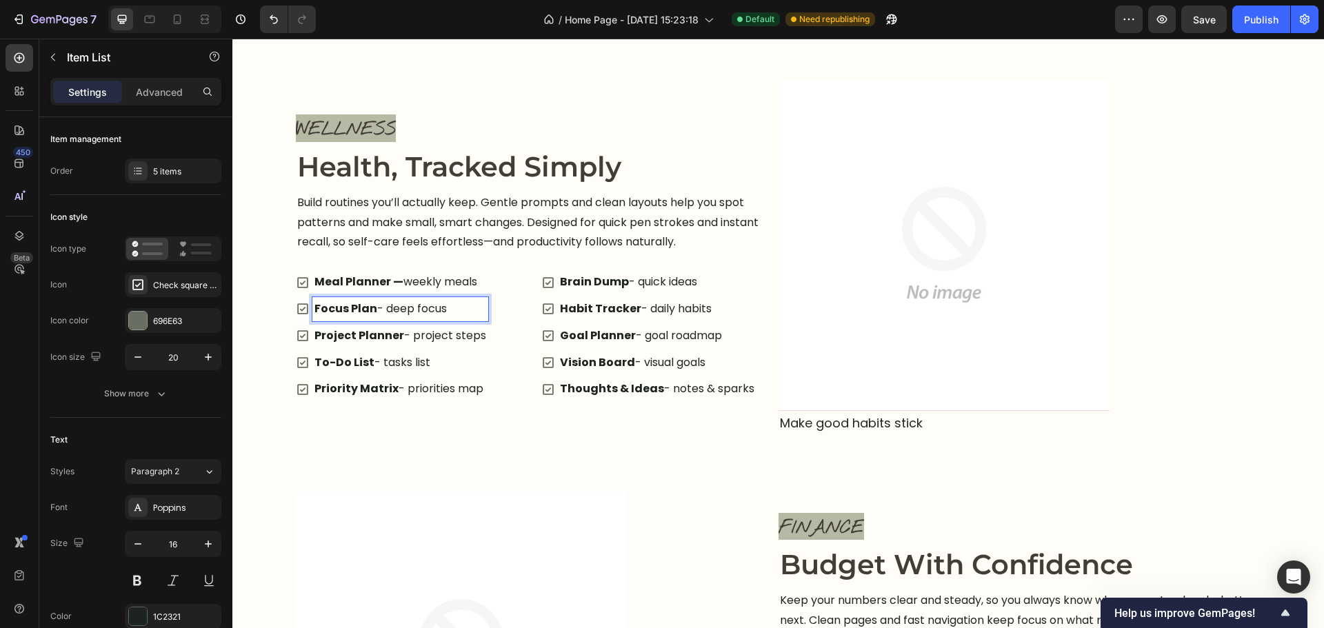
click at [417, 311] on p "Focus Plan - deep focus" at bounding box center [400, 309] width 172 height 20
click at [431, 333] on p "Project Planner - project steps" at bounding box center [400, 336] width 172 height 20
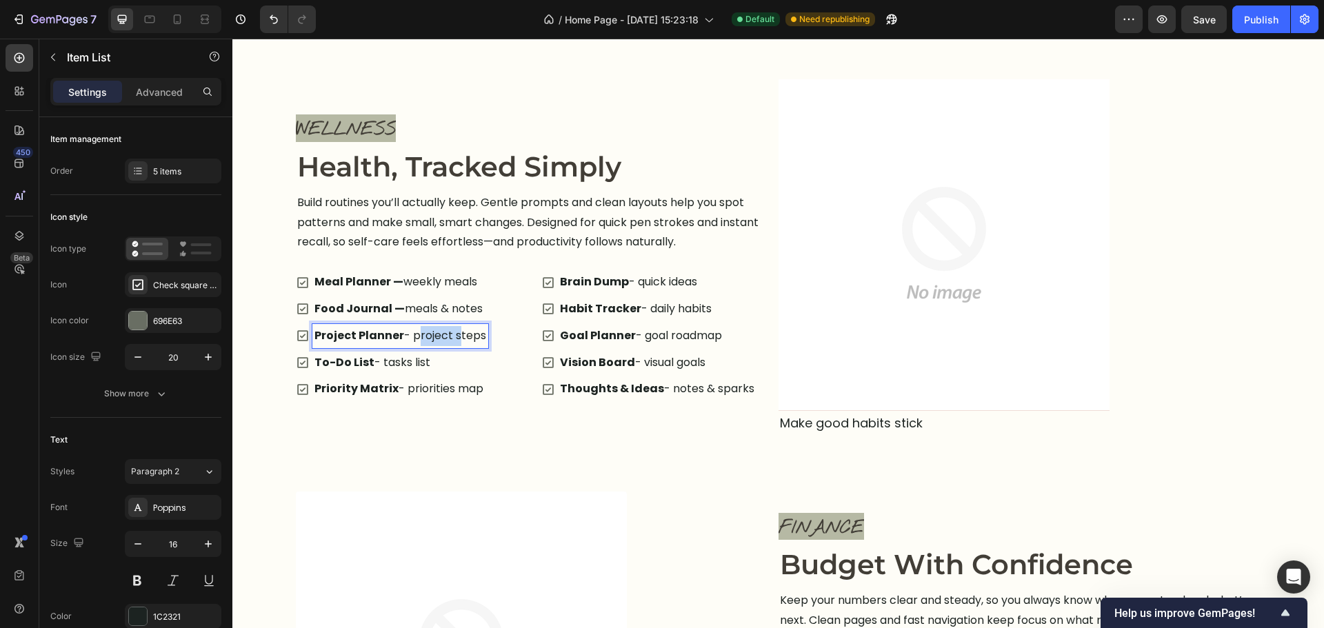
click at [431, 333] on p "Project Planner - project steps" at bounding box center [400, 336] width 172 height 20
click at [362, 372] on p "To-Do List - tasks list" at bounding box center [398, 363] width 169 height 20
click at [364, 372] on p "To-Do List - tasks list" at bounding box center [398, 363] width 169 height 20
click at [366, 372] on p "To-Do List - tasks list" at bounding box center [398, 363] width 169 height 20
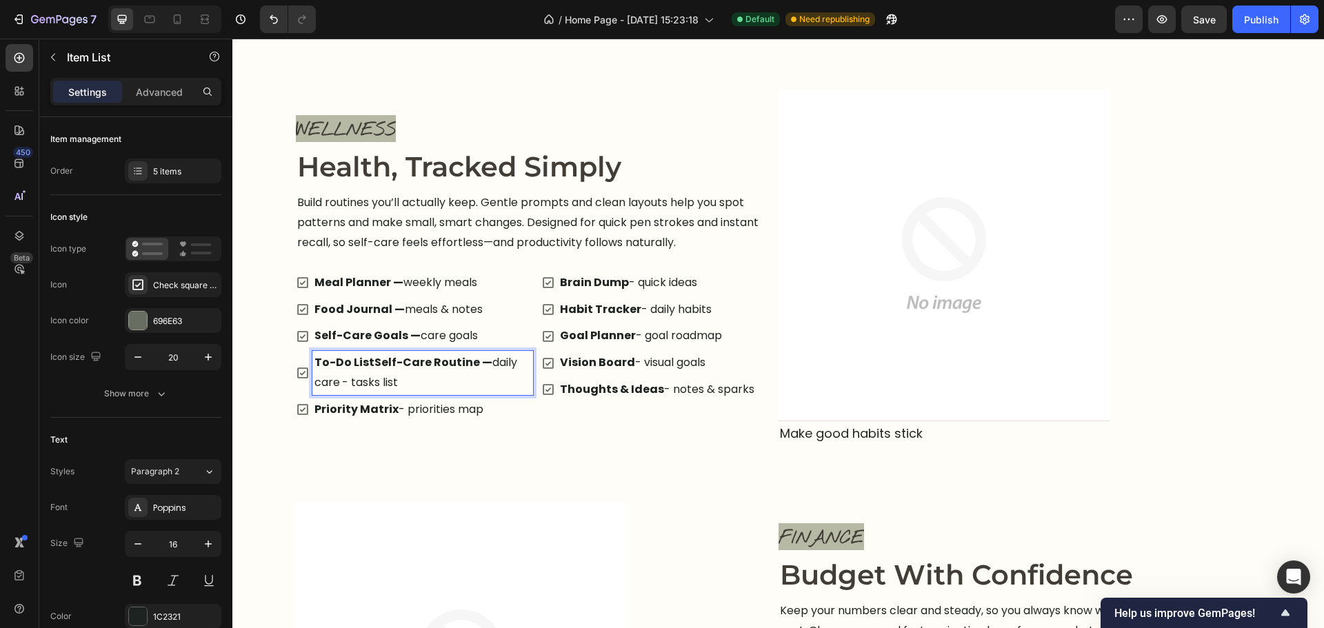
click at [408, 365] on strong "To-Do ListSelf-Care Routine —" at bounding box center [403, 362] width 178 height 16
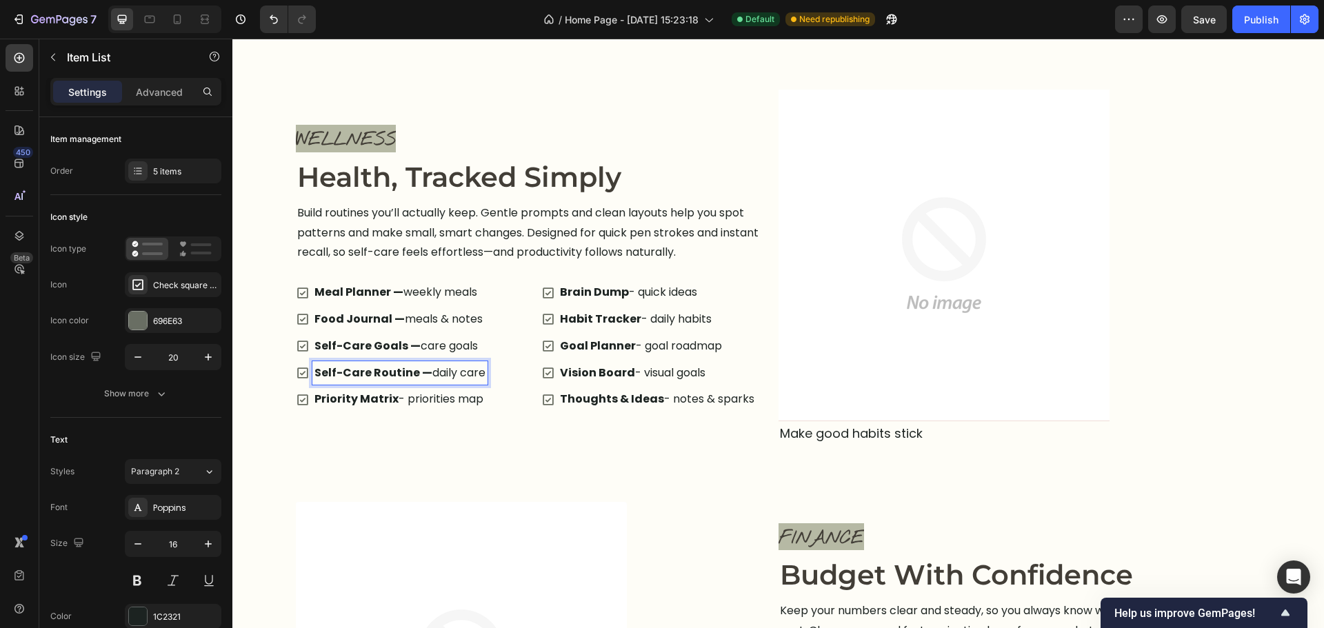
scroll to position [1525, 0]
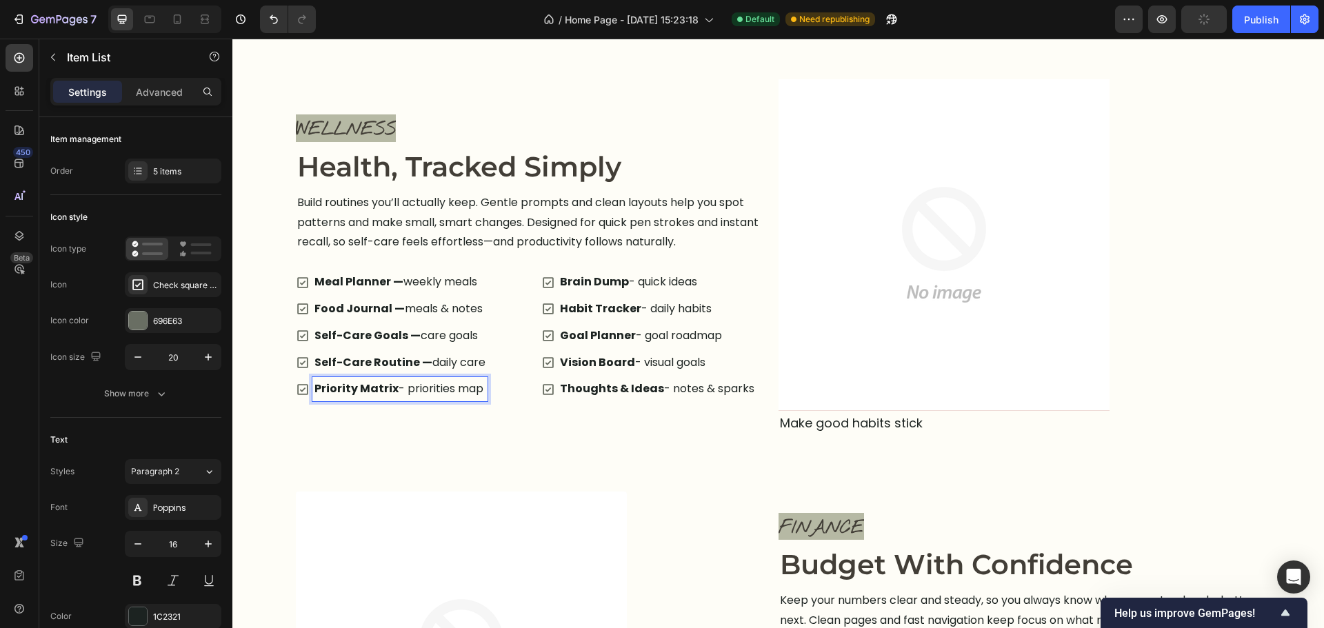
click at [359, 401] on div "Priority Matrix - priorities map" at bounding box center [399, 389] width 175 height 24
click at [634, 283] on p "Brain Dump - quick ideas" at bounding box center [657, 282] width 194 height 20
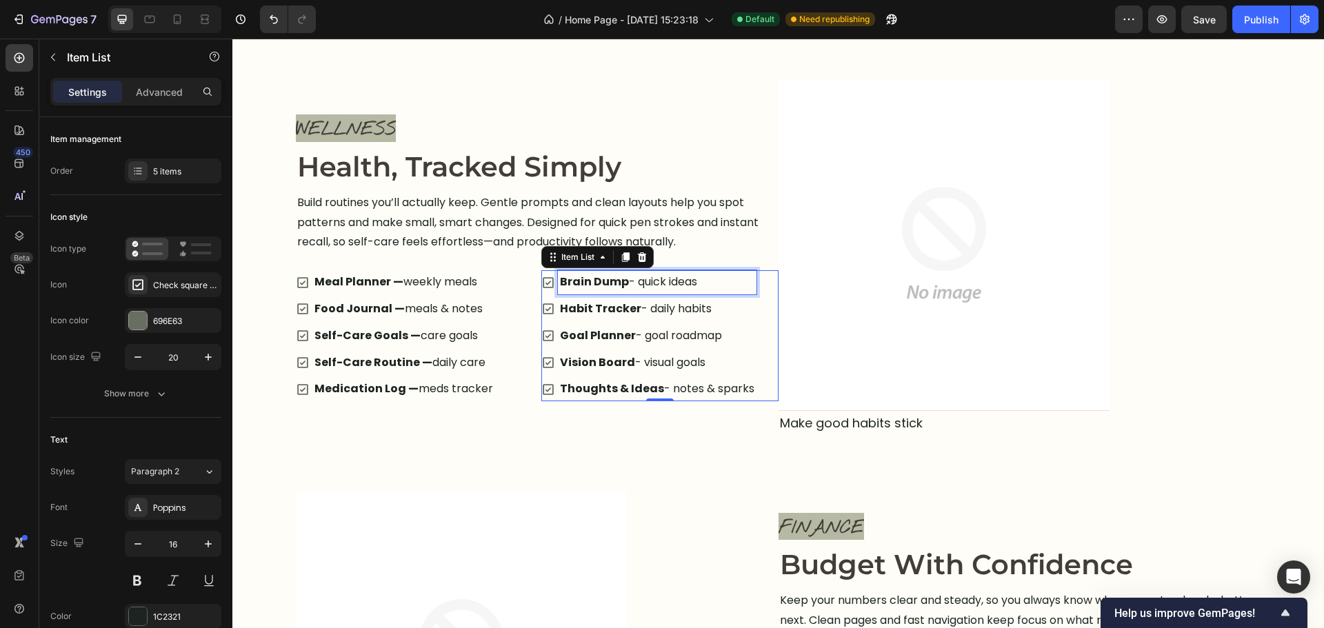
click at [634, 283] on p "Brain Dump - quick ideas" at bounding box center [657, 282] width 194 height 20
click at [679, 317] on p "Habit Tracker - daily habits" at bounding box center [657, 309] width 194 height 20
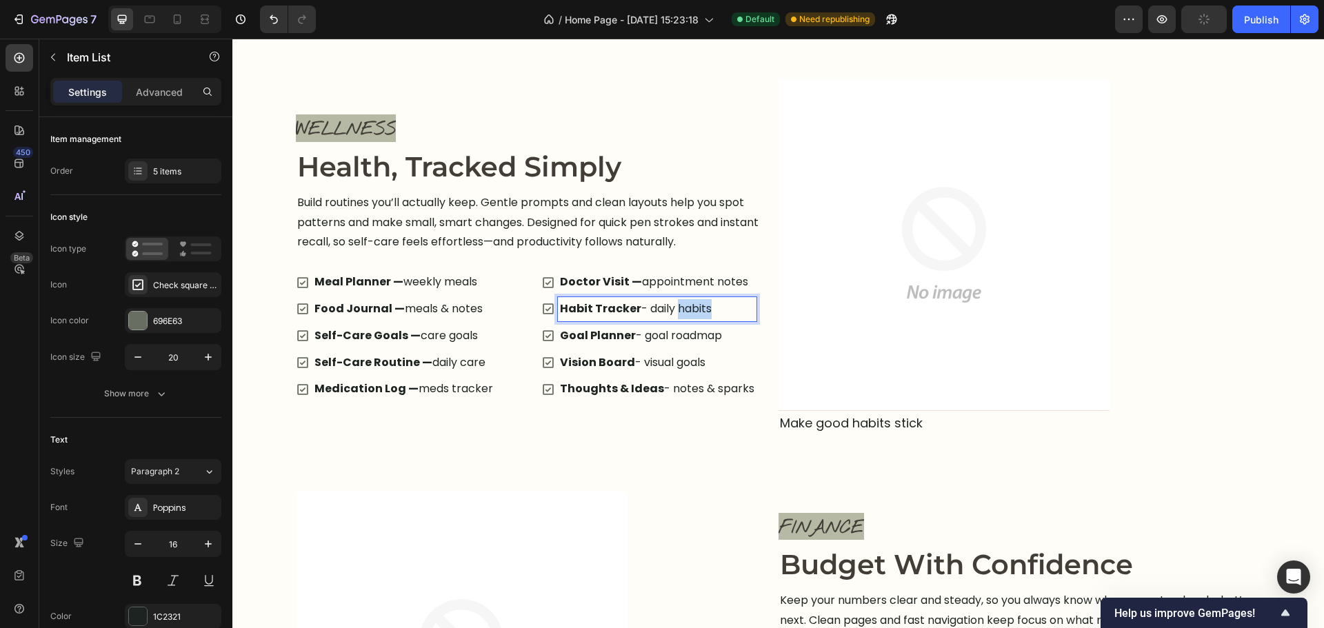
click at [679, 317] on p "Habit Tracker - daily habits" at bounding box center [657, 309] width 194 height 20
click at [673, 335] on p "Goal Planner - goal roadmap" at bounding box center [657, 336] width 194 height 20
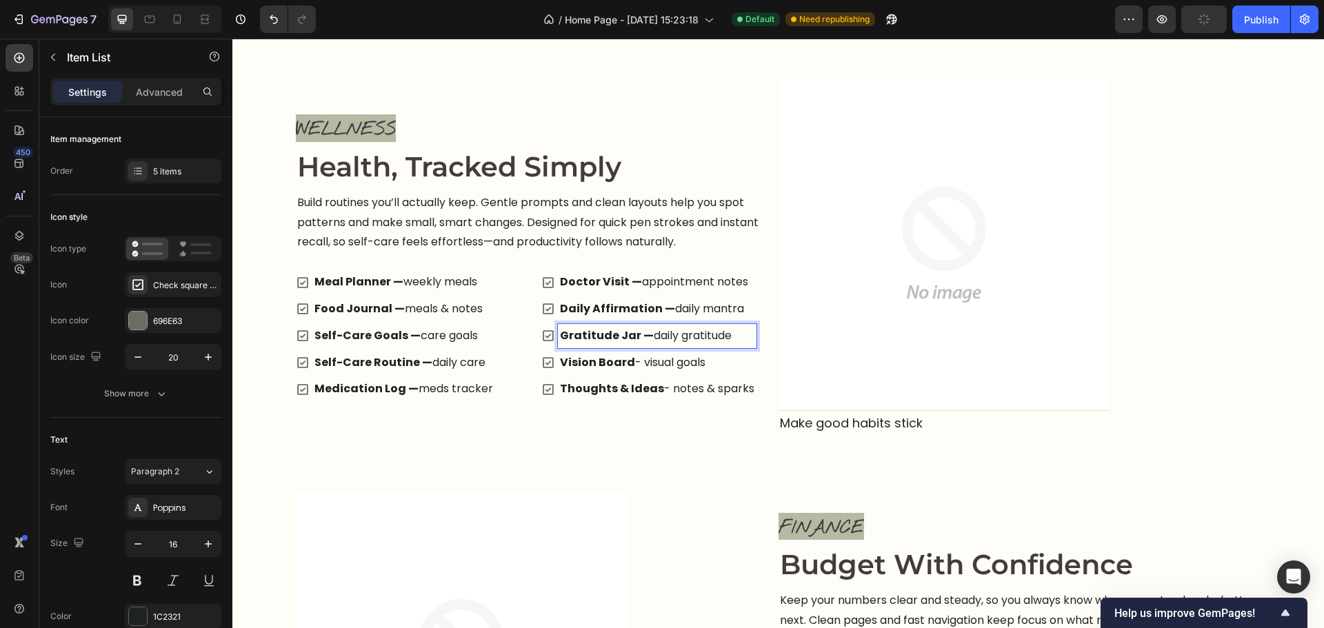
click at [679, 350] on div "Doctor Visit — appointment notes Daily Affirmation — daily mantra Gratitude Jar…" at bounding box center [648, 335] width 215 height 131
drag, startPoint x: 679, startPoint y: 350, endPoint x: 676, endPoint y: 363, distance: 13.4
click at [678, 352] on div "Doctor Visit — appointment notes Daily Affirmation — daily mantra Gratitude Jar…" at bounding box center [648, 335] width 215 height 131
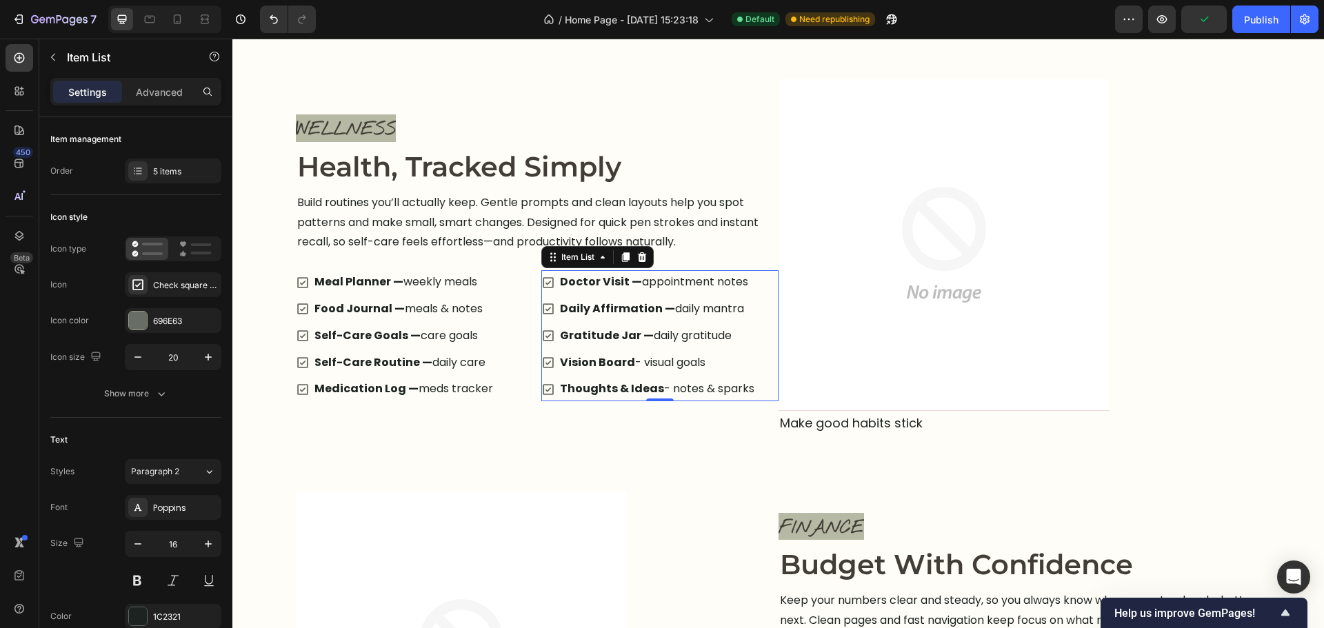
click at [676, 364] on p "Vision Board - visual goals" at bounding box center [657, 363] width 194 height 20
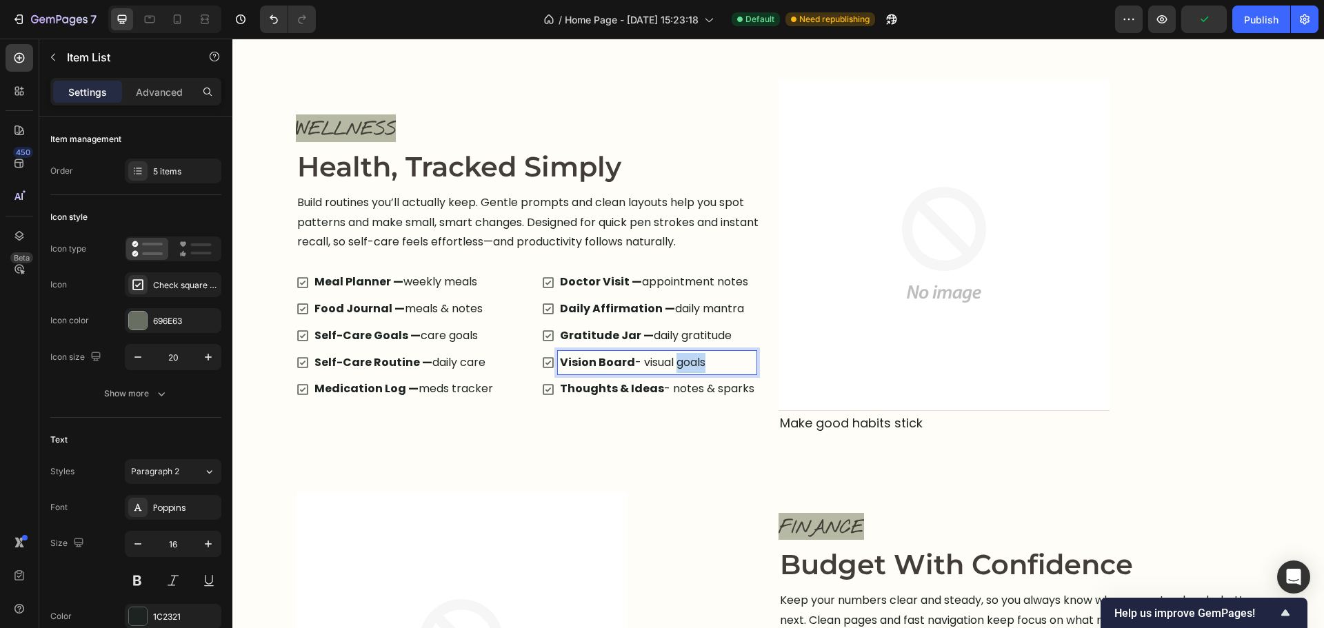
click at [676, 364] on p "Vision Board - visual goals" at bounding box center [657, 363] width 194 height 20
click at [646, 396] on strong "Thoughts & Ideas" at bounding box center [612, 389] width 104 height 16
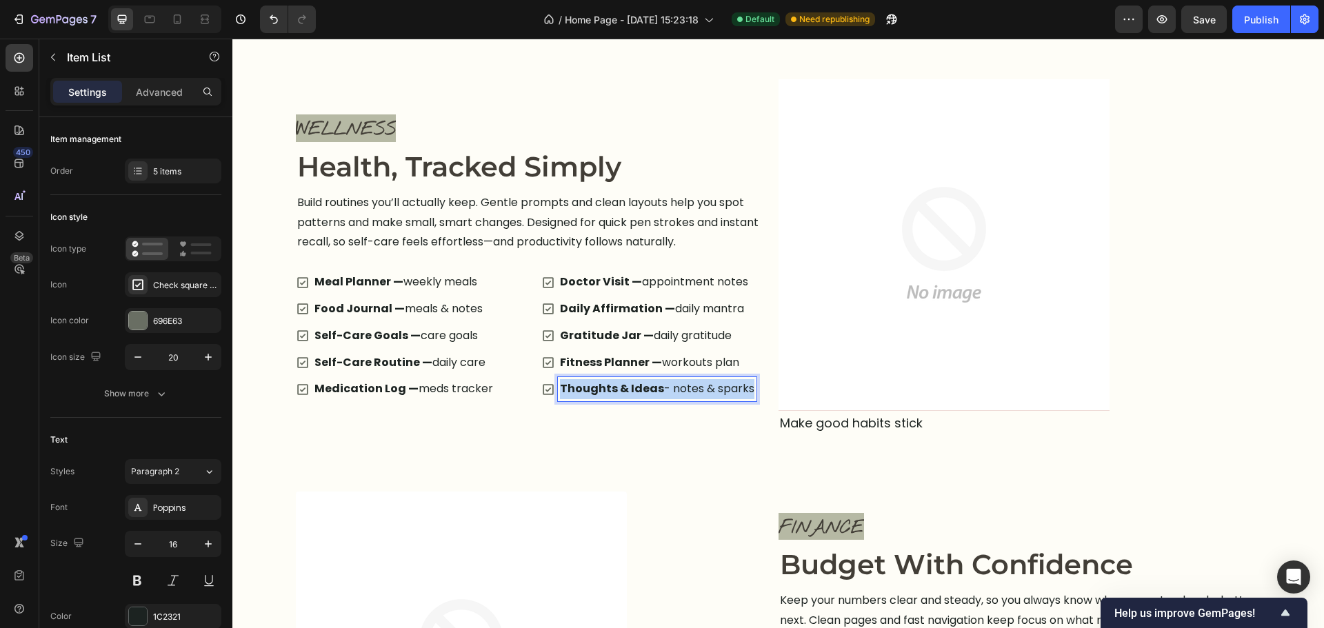
drag, startPoint x: 646, startPoint y: 396, endPoint x: 639, endPoint y: 439, distance: 43.4
click at [647, 396] on strong "Thoughts & Ideas" at bounding box center [612, 389] width 104 height 16
click at [642, 487] on div "Explore the Planner Heading Tap through each area and discover how everything w…" at bounding box center [778, 449] width 965 height 1732
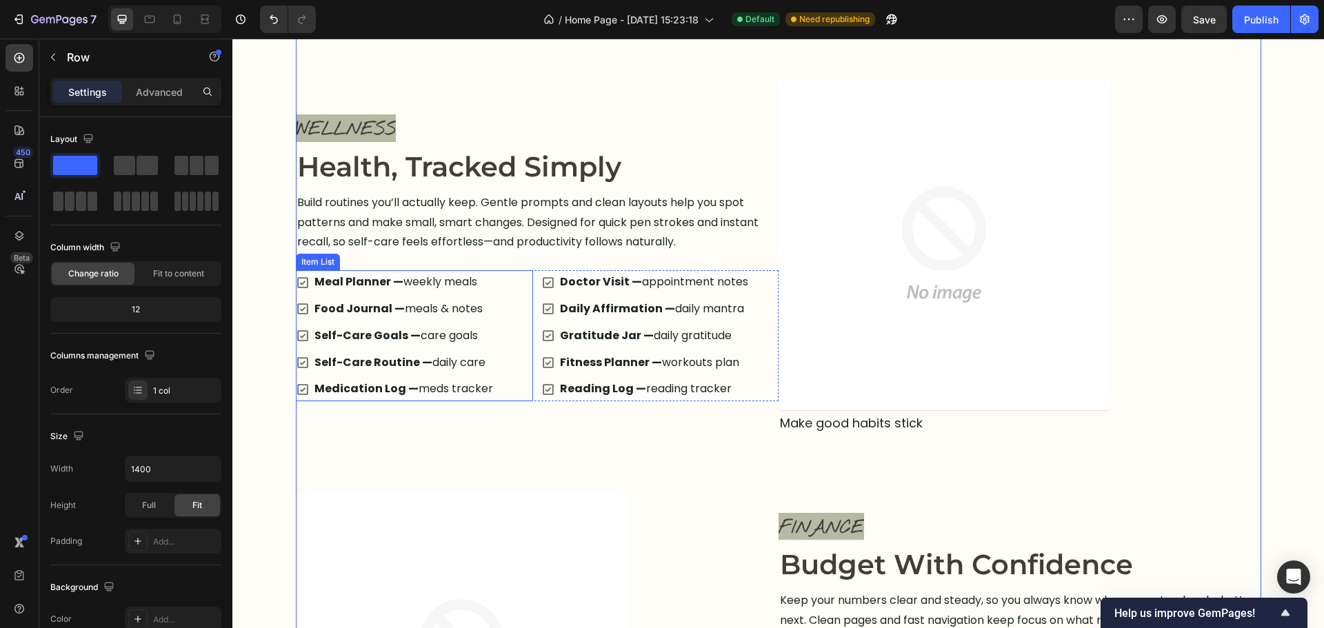
click at [397, 285] on p "Meal Planner — weekly meals" at bounding box center [403, 282] width 179 height 20
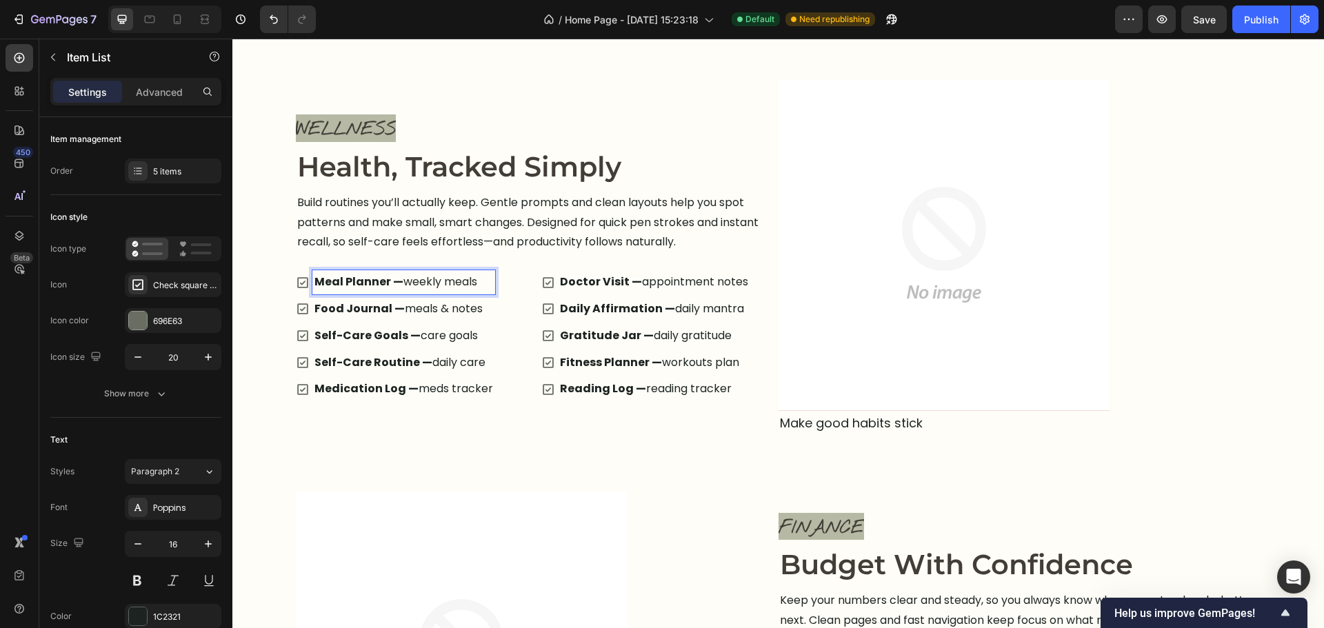
click at [403, 283] on p "Meal Planner — weekly meals" at bounding box center [403, 282] width 179 height 20
click at [399, 313] on p "Food Journal — meals & notes" at bounding box center [403, 309] width 179 height 20
click at [416, 341] on p "Self-Care Goals — care goals" at bounding box center [403, 336] width 179 height 20
click at [430, 360] on p "Self-Care Routine — daily care" at bounding box center [403, 363] width 179 height 20
click at [414, 399] on p "Medication Log — meds tracker" at bounding box center [403, 389] width 179 height 20
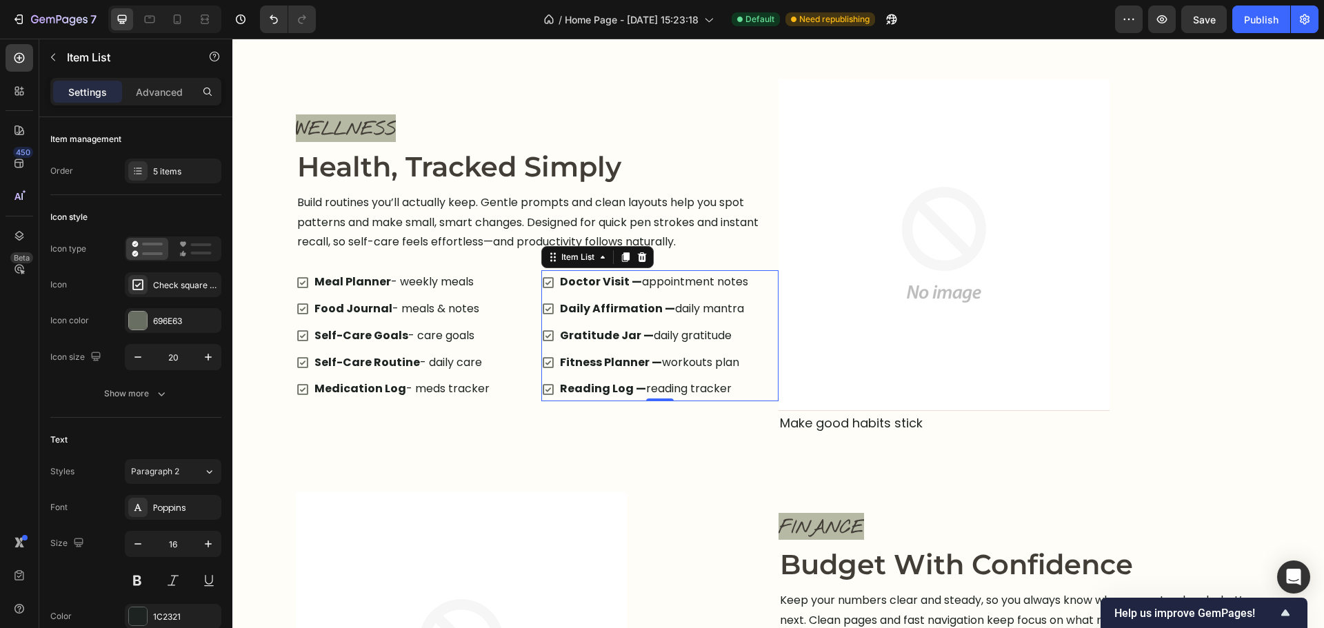
drag, startPoint x: 639, startPoint y: 280, endPoint x: 634, endPoint y: 294, distance: 14.6
click at [638, 283] on p "Doctor Visit — appointment notes" at bounding box center [654, 282] width 188 height 20
click at [639, 283] on p "Doctor Visit — appointment notes" at bounding box center [654, 282] width 188 height 20
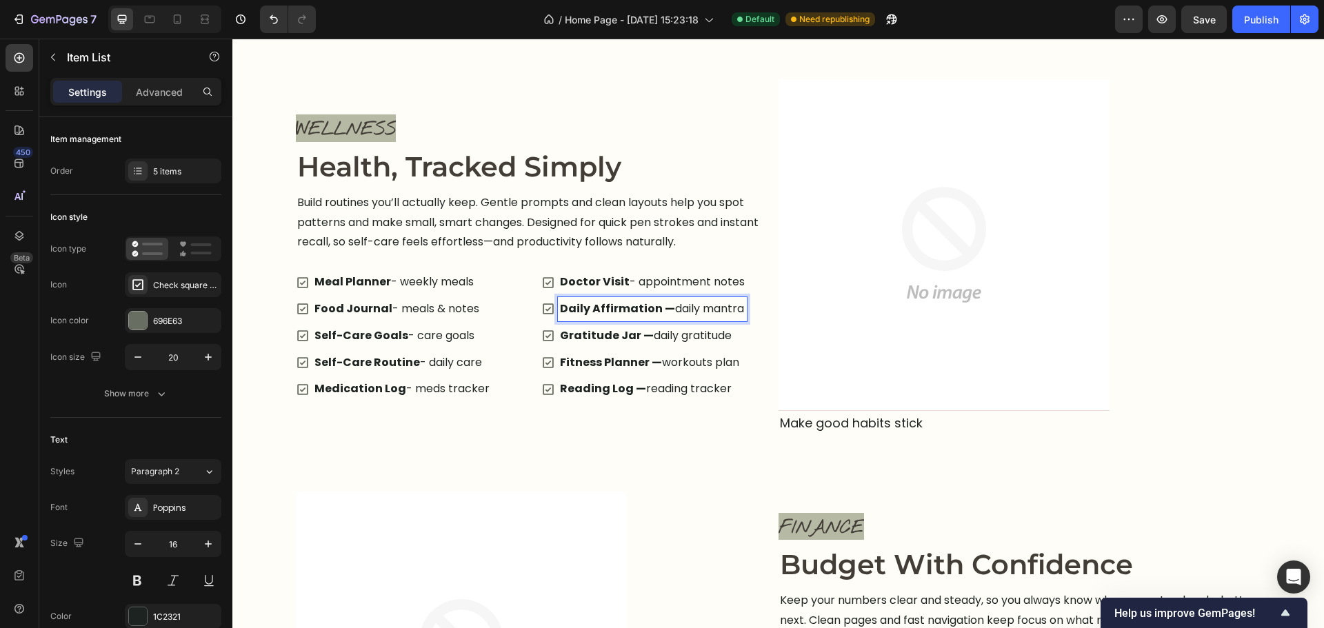
click at [666, 310] on p "Daily Affirmation — daily mantra" at bounding box center [652, 309] width 185 height 20
click at [656, 339] on p "Gratitude Jar — daily gratitude" at bounding box center [652, 336] width 185 height 20
click at [645, 339] on p "Gratitude Jar — daily gratitude" at bounding box center [652, 336] width 185 height 20
click at [645, 333] on p "Gratitude Jar — - daily gratitude" at bounding box center [652, 336] width 185 height 20
click at [661, 365] on p "Fitness Planner — workouts plan" at bounding box center [652, 363] width 185 height 20
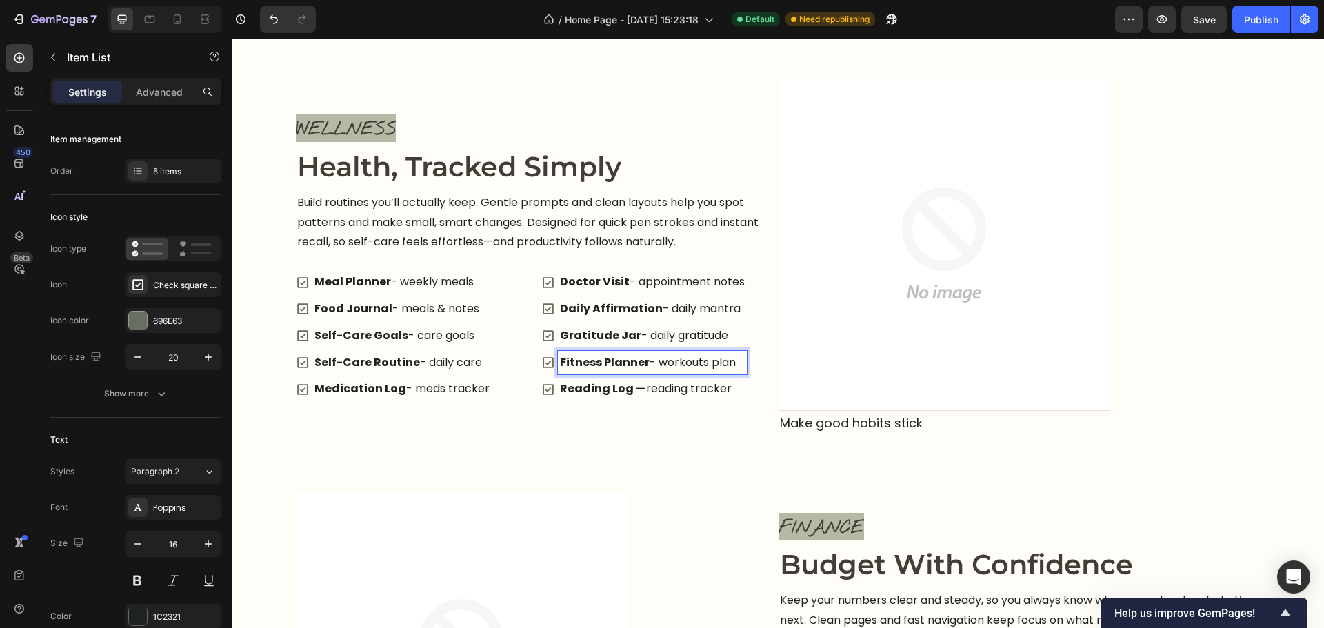
click at [646, 391] on p "Reading Log — reading tracker" at bounding box center [652, 389] width 185 height 20
click at [645, 479] on div "Explore the Planner Heading Tap through each area and discover how everything w…" at bounding box center [778, 449] width 965 height 1732
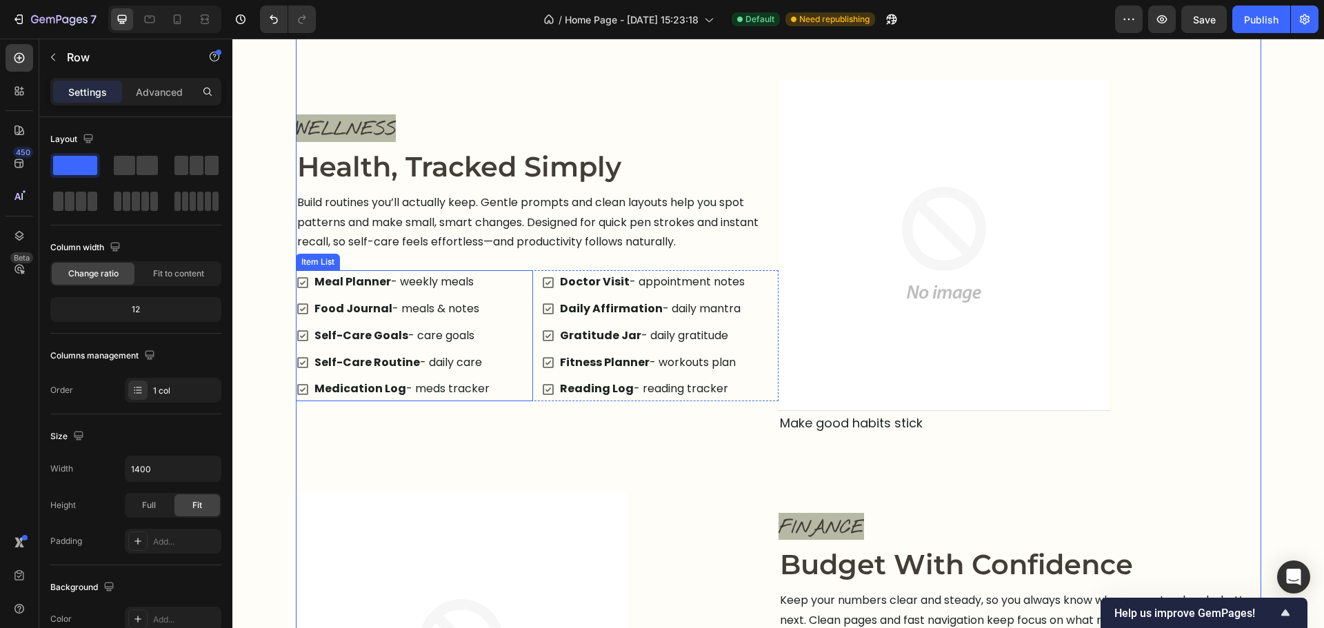
click at [441, 388] on p "Medication Log - meds tracker" at bounding box center [401, 389] width 175 height 20
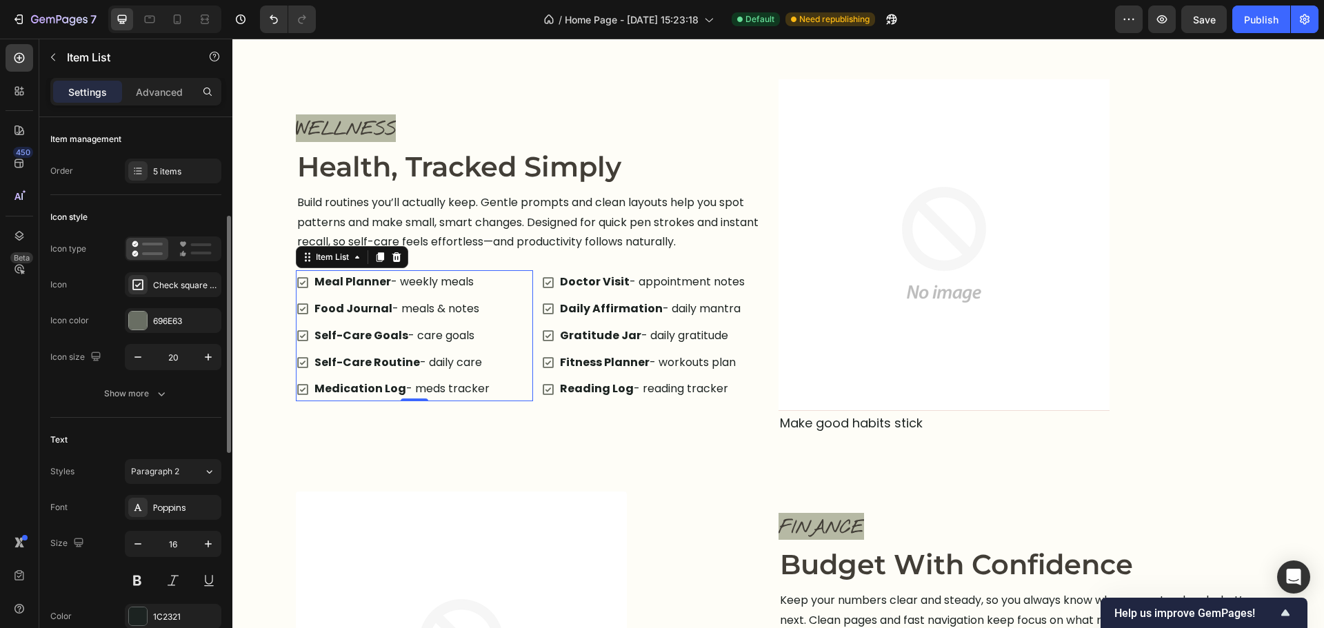
scroll to position [207, 0]
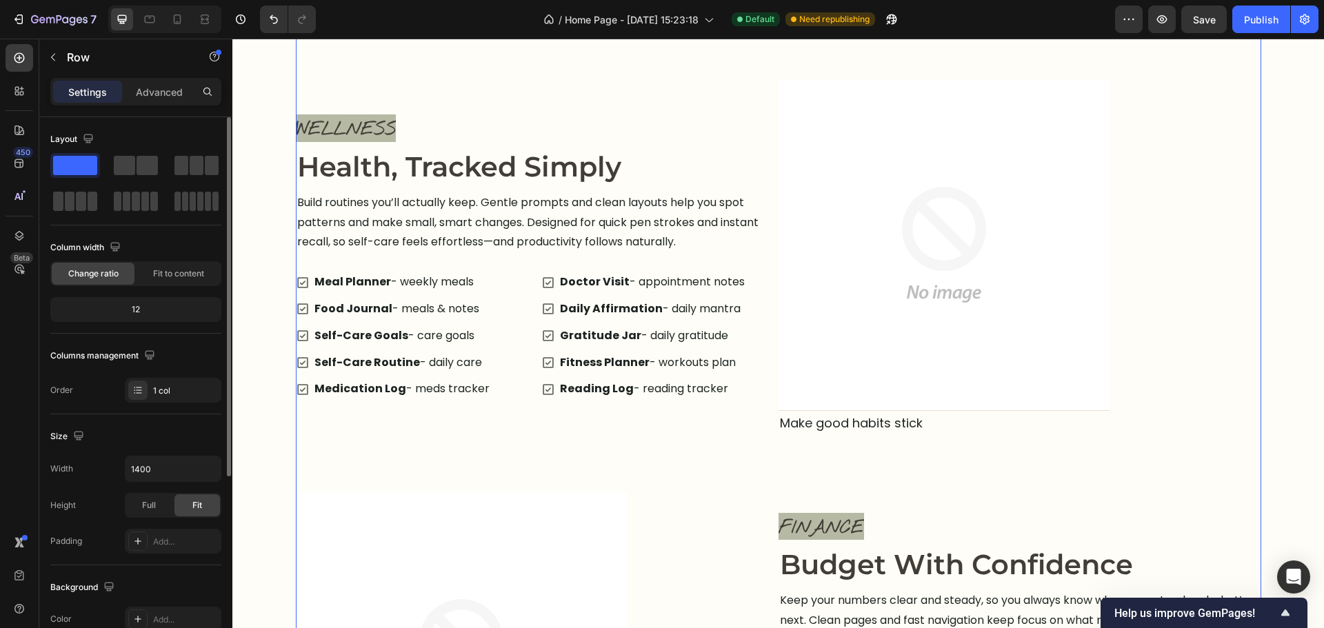
click at [573, 447] on div "Explore the Planner Heading Tap through each area and discover how everything w…" at bounding box center [778, 449] width 965 height 1732
click at [514, 343] on div "Meal Planner - weekly meals Food Journal - meals & notes Self-Care Goals - care…" at bounding box center [414, 335] width 237 height 131
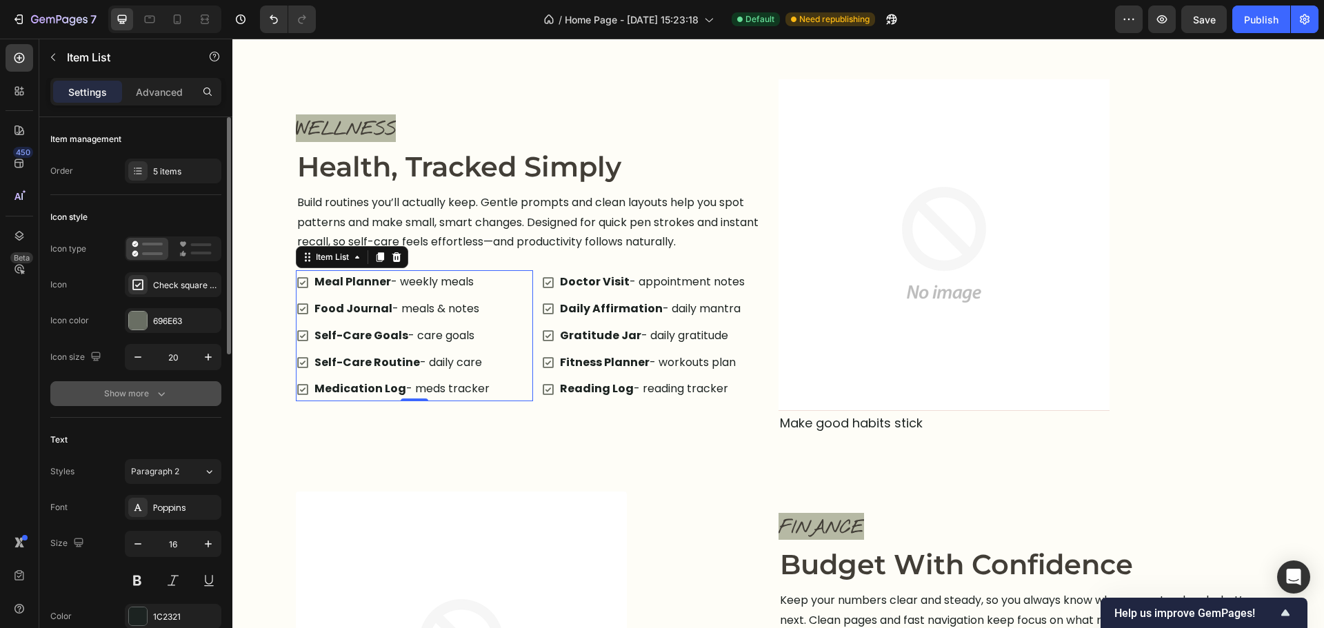
click at [144, 397] on div "Show more" at bounding box center [136, 394] width 64 height 14
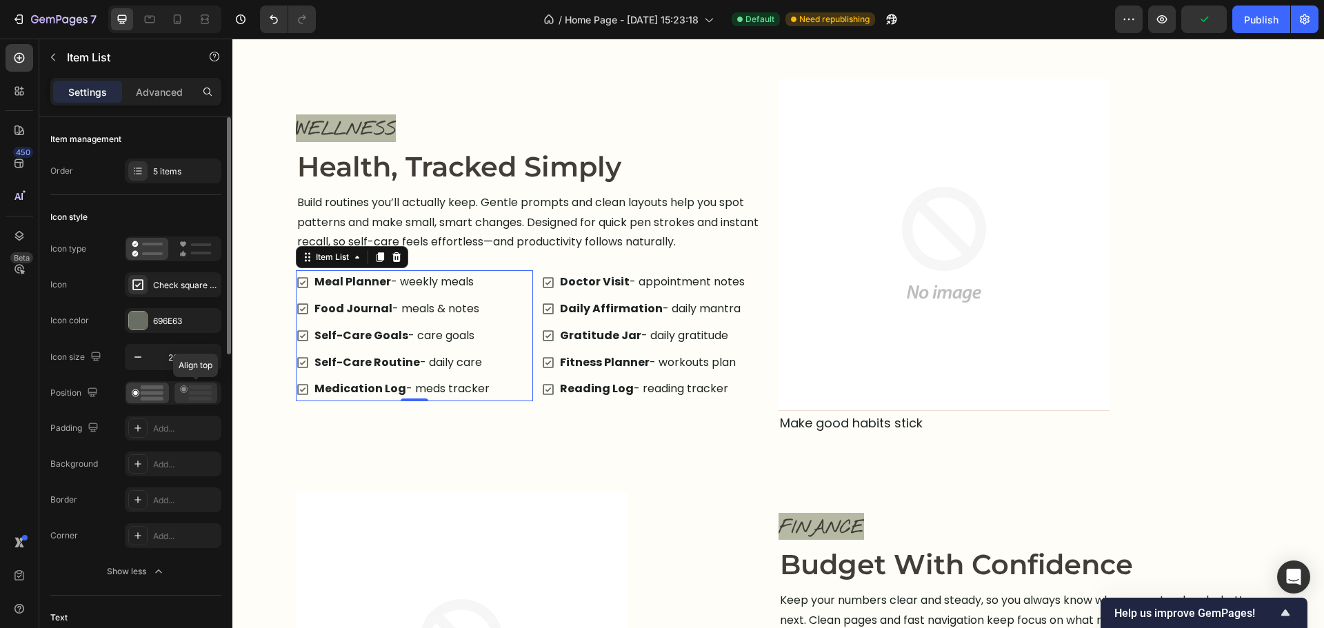
click at [183, 398] on icon at bounding box center [196, 392] width 32 height 15
click at [156, 396] on icon at bounding box center [148, 392] width 32 height 15
drag, startPoint x: 626, startPoint y: 492, endPoint x: 634, endPoint y: 492, distance: 7.6
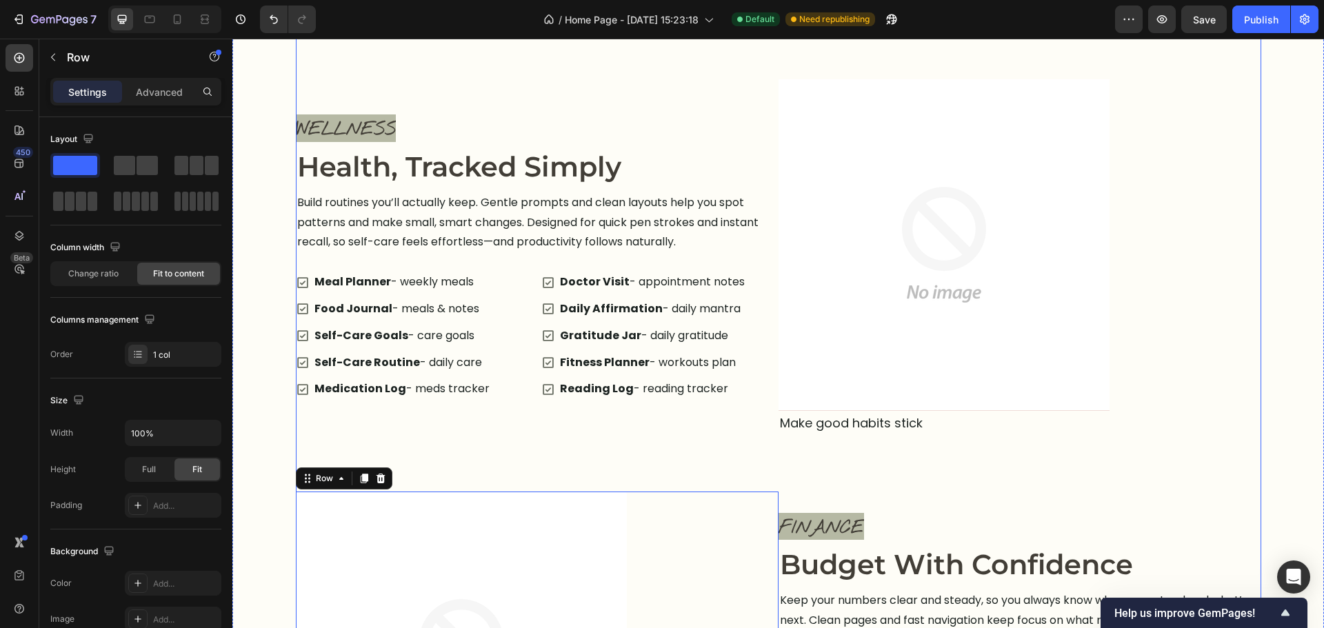
click at [699, 465] on div "Explore the Planner Heading Tap through each area and discover how everything w…" at bounding box center [778, 449] width 965 height 1732
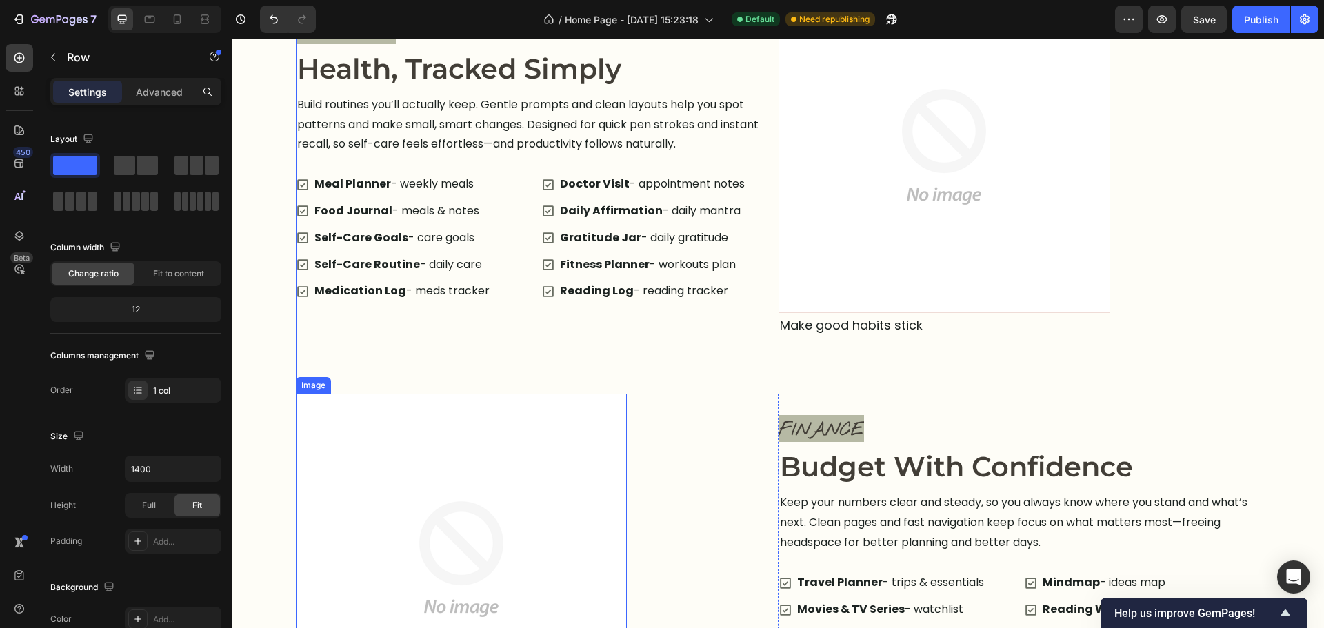
scroll to position [1801, 0]
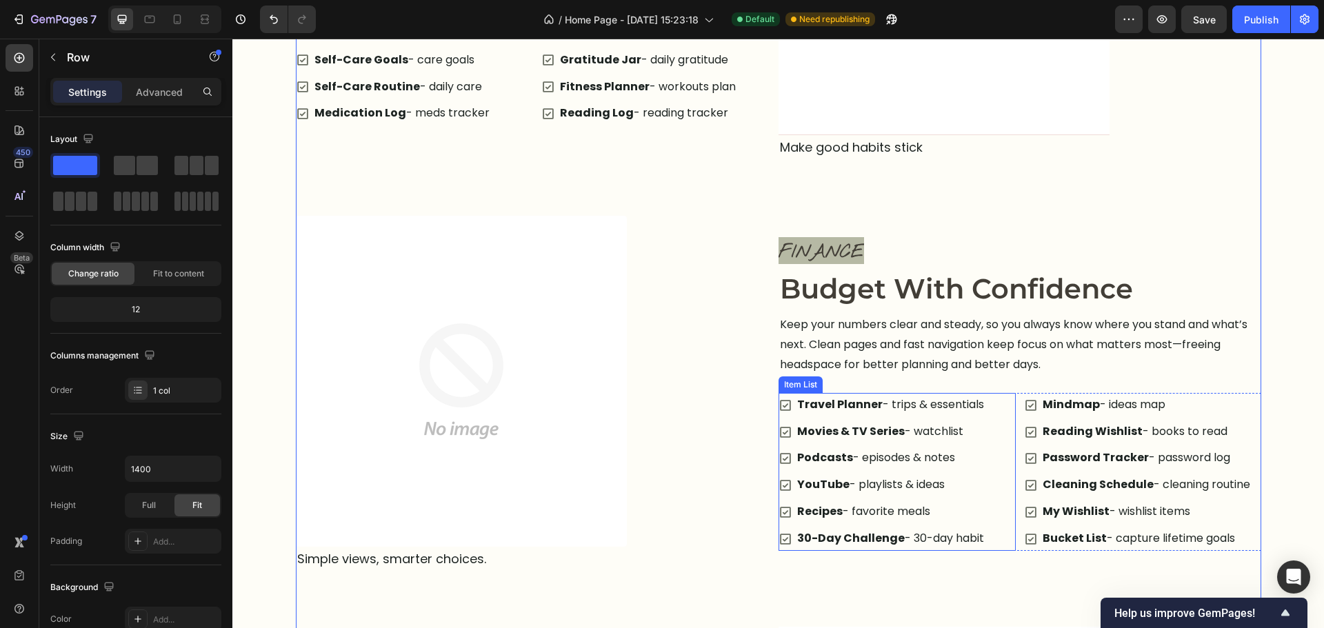
click at [897, 408] on p "Travel Planner - trips & essentials" at bounding box center [890, 405] width 187 height 20
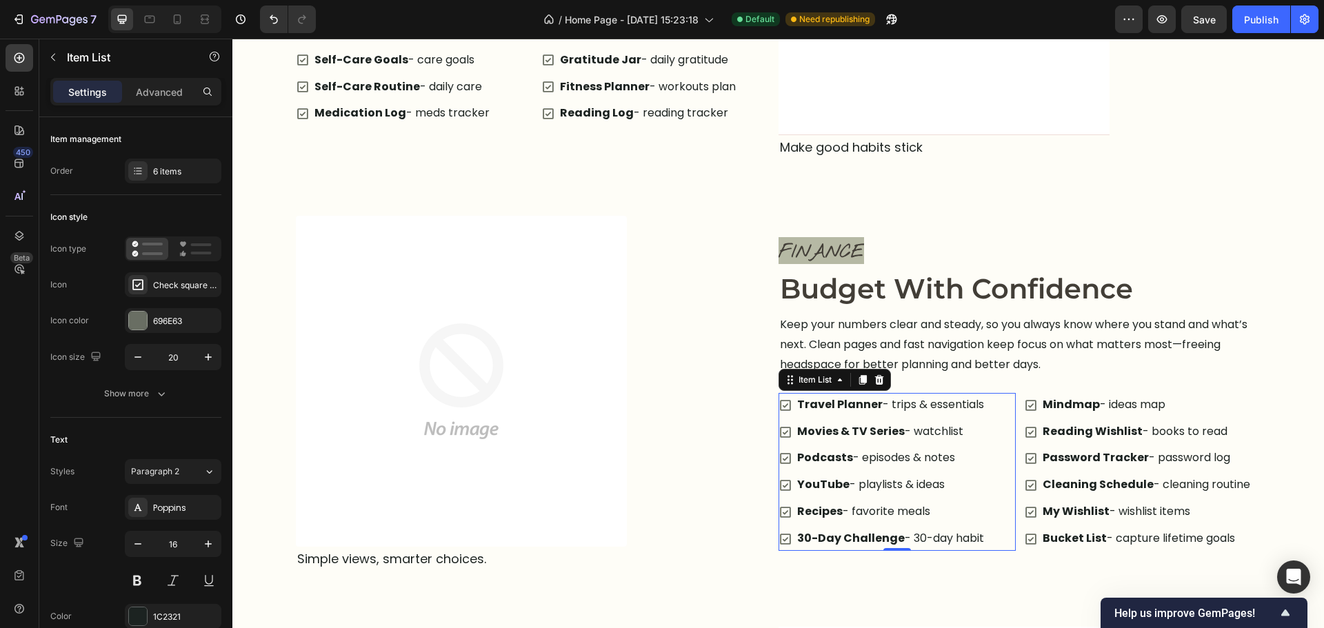
click at [897, 408] on p "Travel Planner - trips & essentials" at bounding box center [890, 405] width 187 height 20
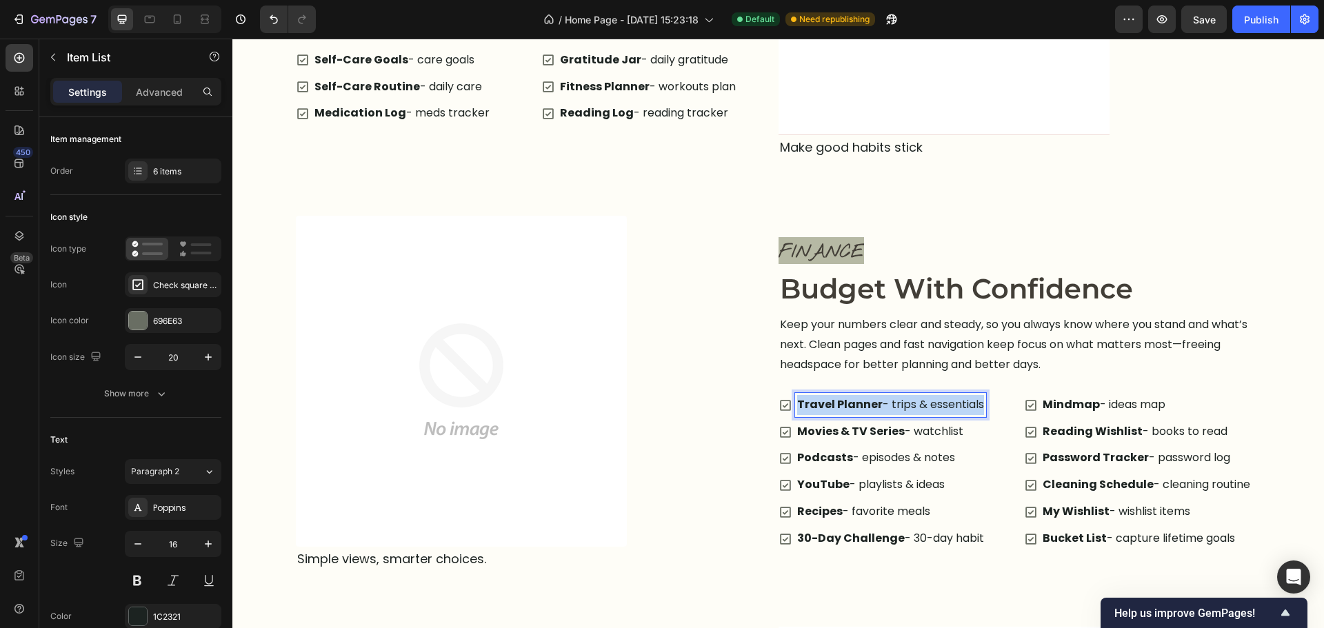
click at [897, 408] on p "Travel Planner - trips & essentials" at bounding box center [890, 405] width 187 height 20
click at [865, 438] on strong "Movies & TV Series" at bounding box center [851, 431] width 108 height 16
click at [865, 439] on strong "Movies & TV Series" at bounding box center [851, 431] width 108 height 16
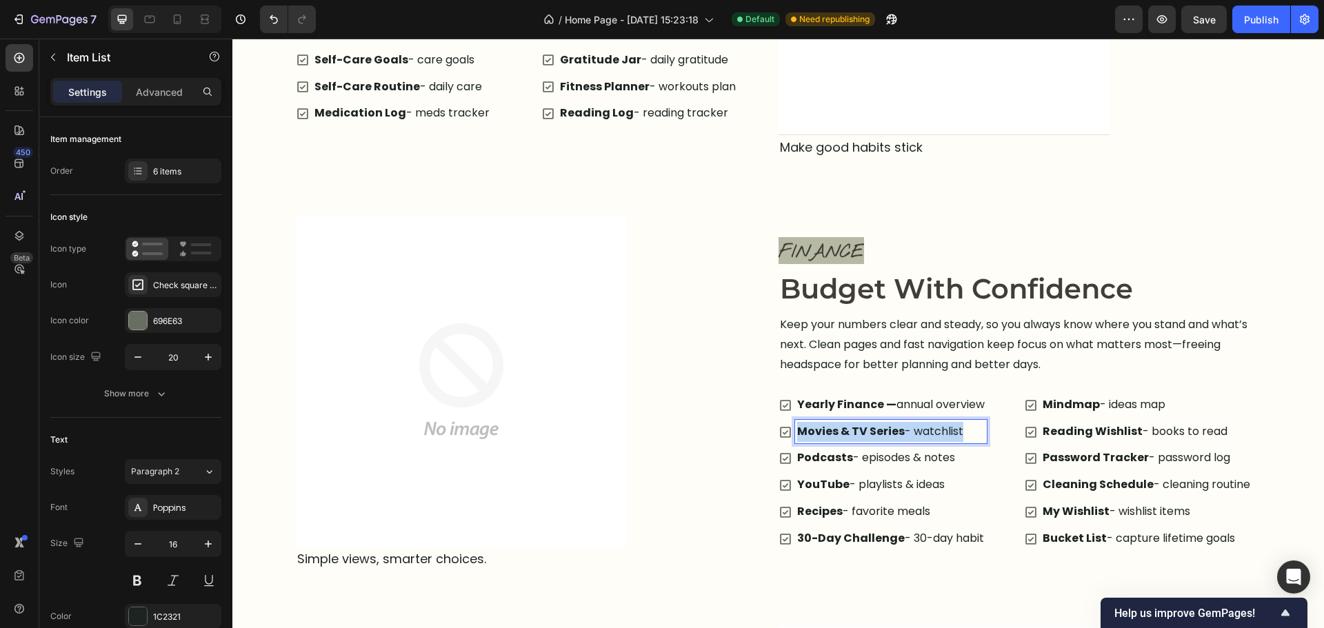
click at [865, 439] on strong "Movies & TV Series" at bounding box center [851, 431] width 108 height 16
click at [850, 463] on p "Podcasts - episodes & notes" at bounding box center [891, 458] width 188 height 20
click at [851, 464] on p "Podcasts - episodes & notes" at bounding box center [891, 458] width 188 height 20
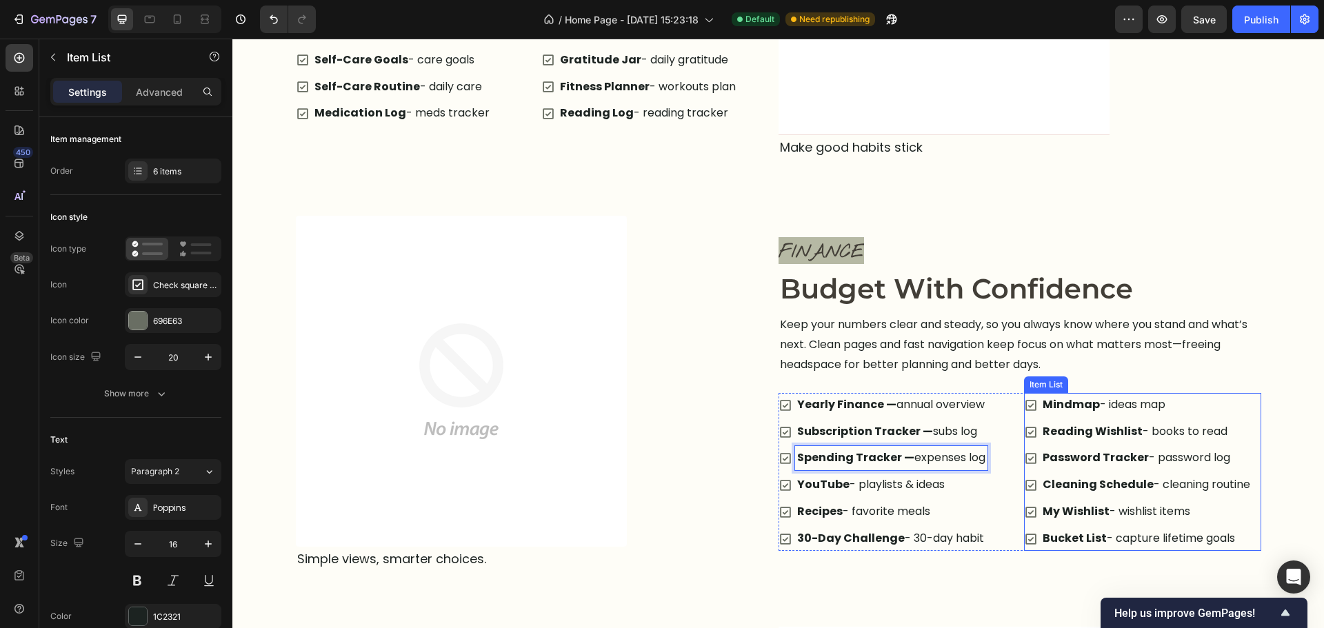
click at [1107, 414] on p "Mindmap - ideas map" at bounding box center [1147, 405] width 208 height 20
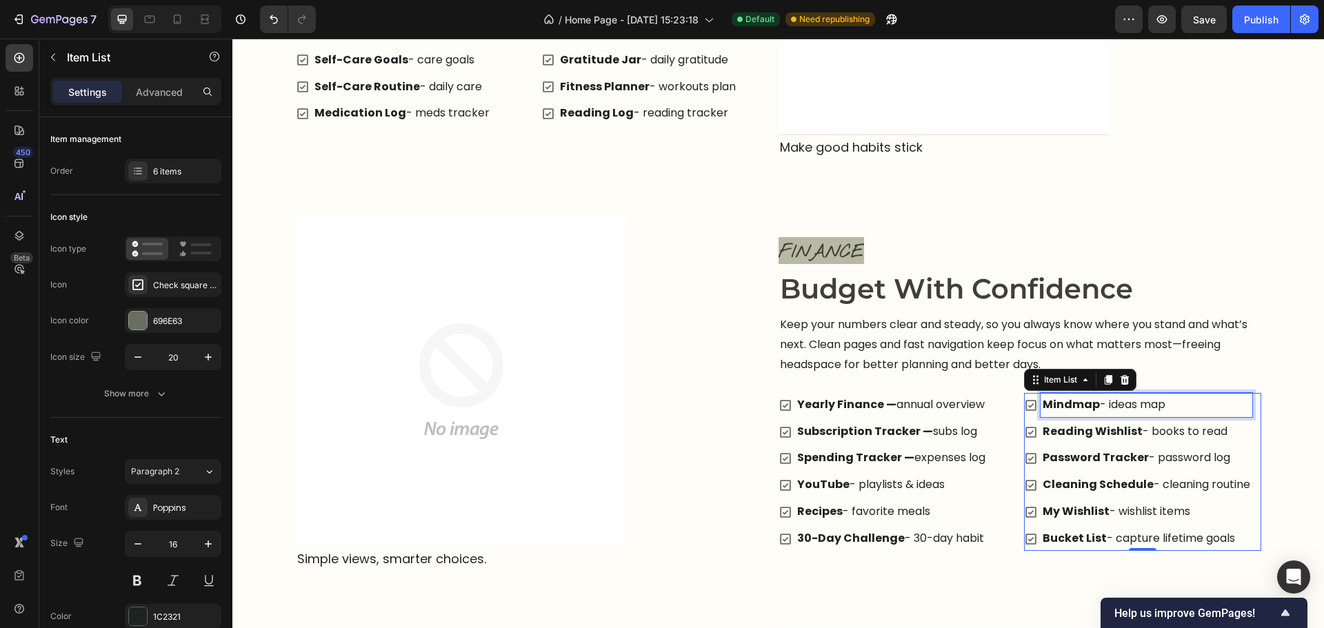
click at [1107, 414] on p "Mindmap - ideas map" at bounding box center [1147, 405] width 208 height 20
click at [1114, 437] on strong "Reading Wishlist" at bounding box center [1093, 431] width 100 height 16
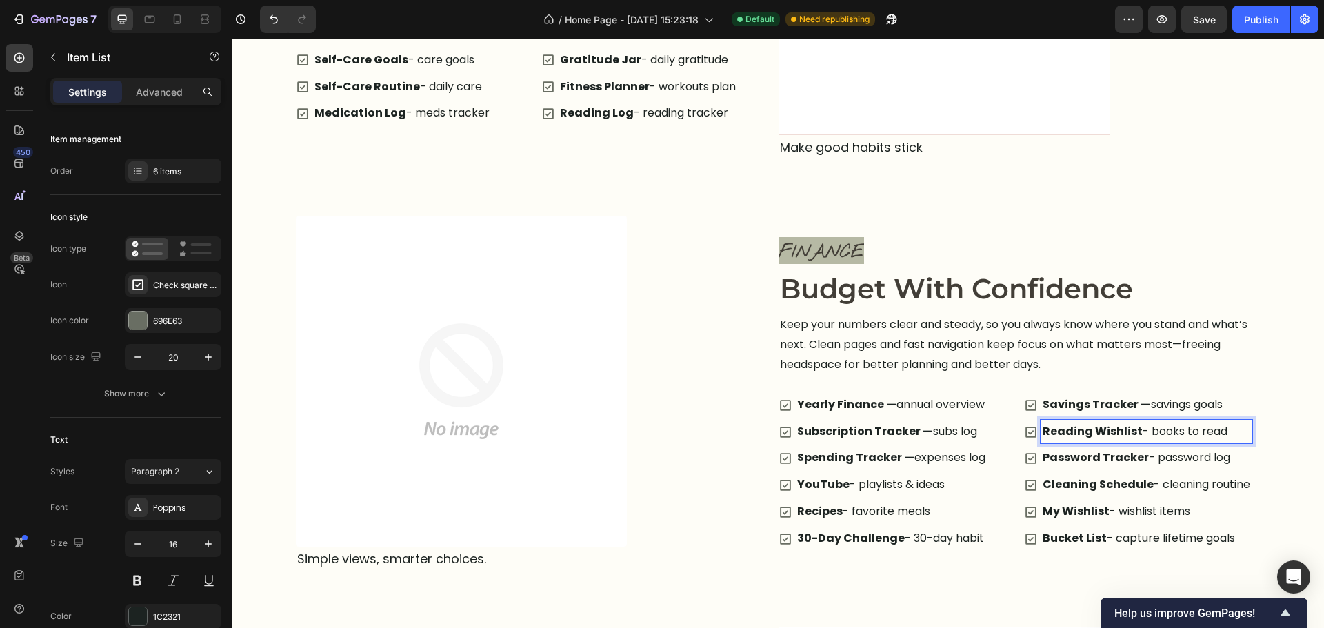
click at [1114, 437] on strong "Reading Wishlist" at bounding box center [1093, 431] width 100 height 16
click at [1107, 462] on strong "Password Tracker" at bounding box center [1096, 458] width 106 height 16
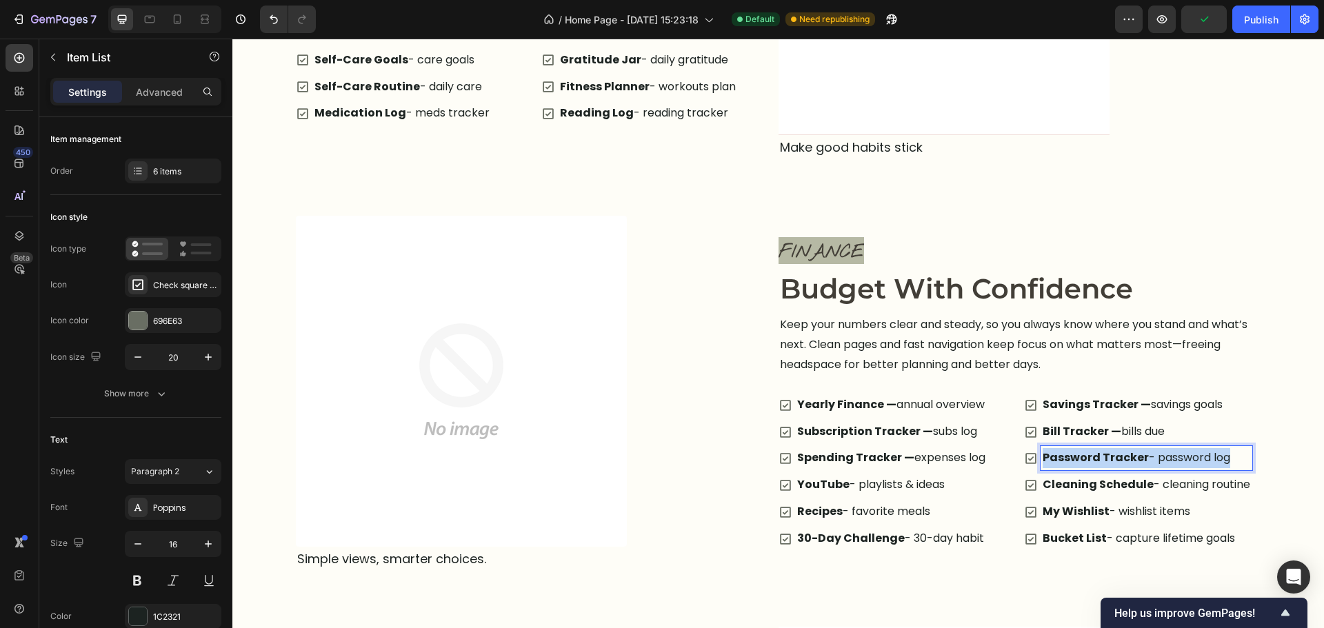
click at [1107, 462] on strong "Password Tracker" at bounding box center [1096, 458] width 106 height 16
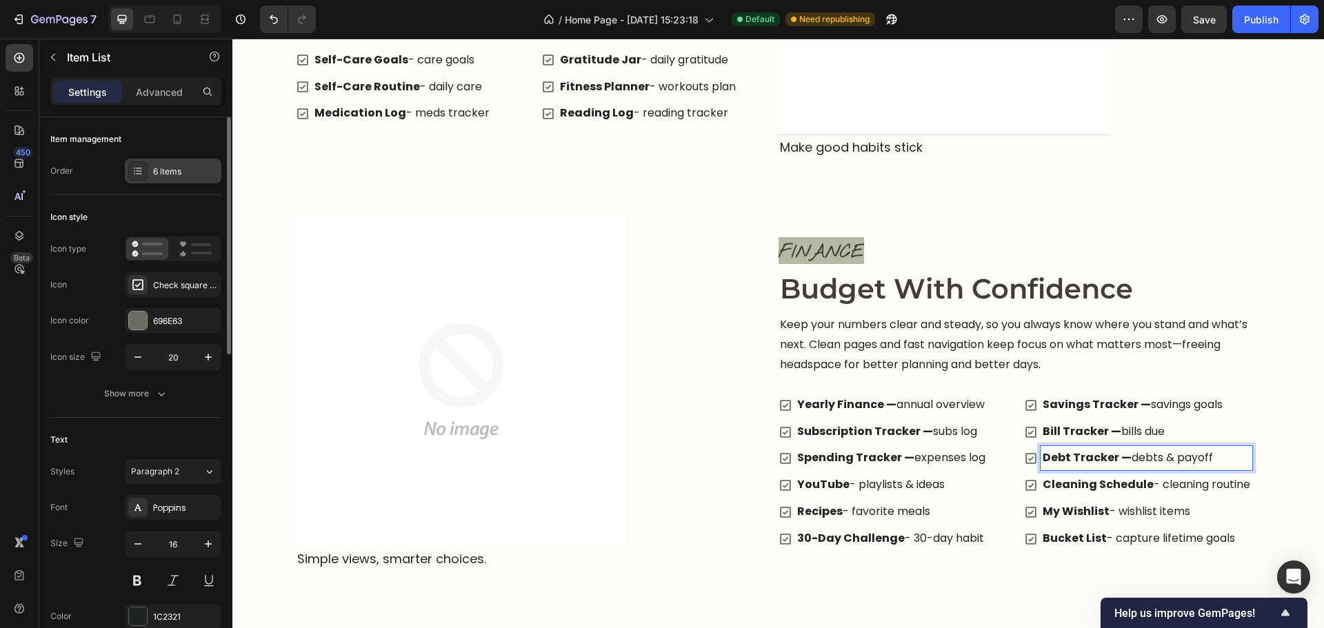
click at [157, 176] on div "6 items" at bounding box center [185, 172] width 65 height 12
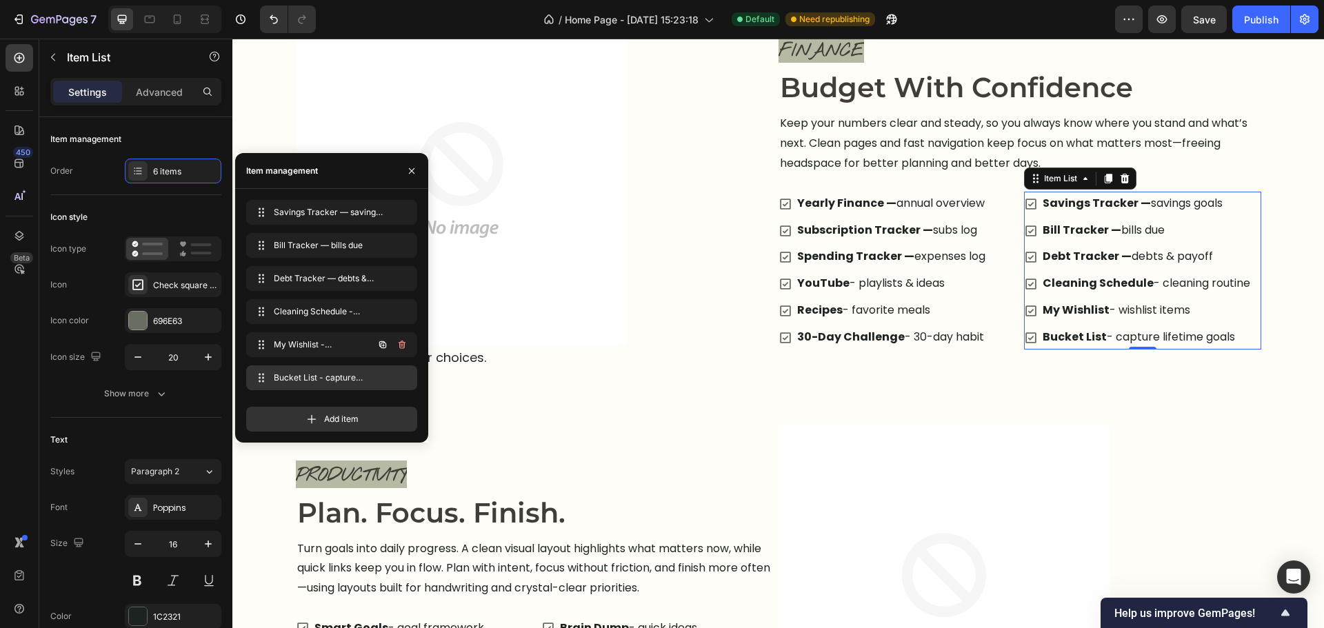
scroll to position [2007, 0]
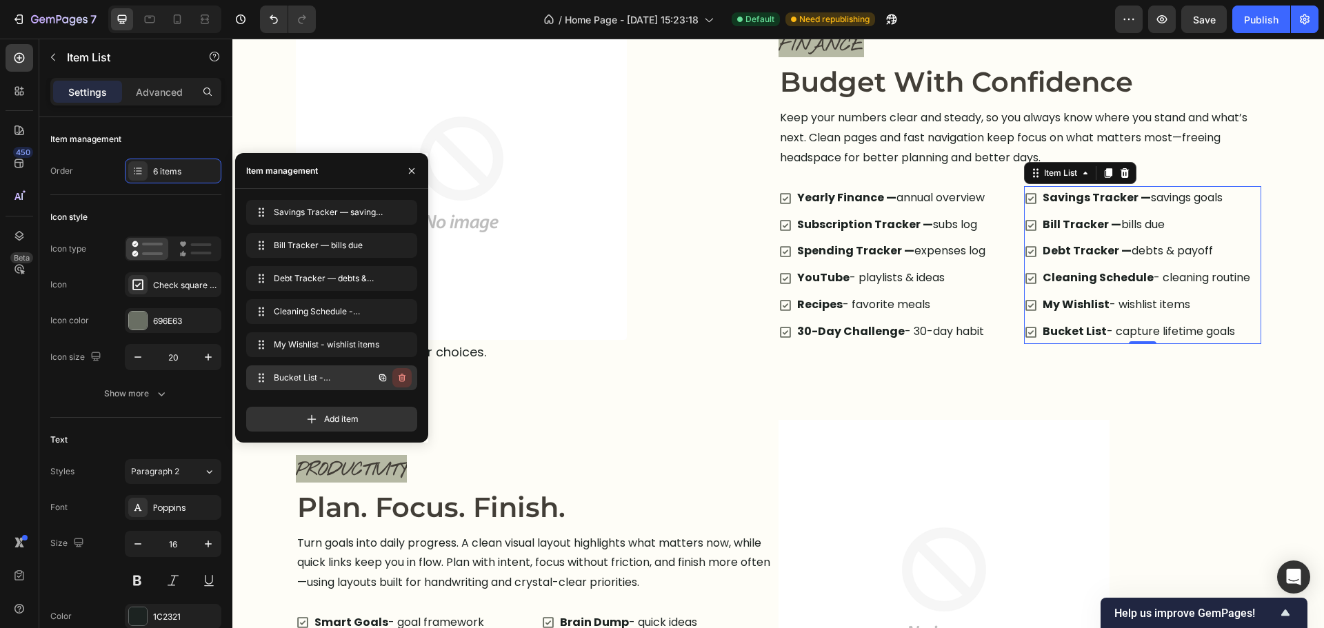
click at [404, 382] on icon "button" at bounding box center [402, 377] width 11 height 11
click at [403, 382] on div "Delete" at bounding box center [393, 378] width 26 height 12
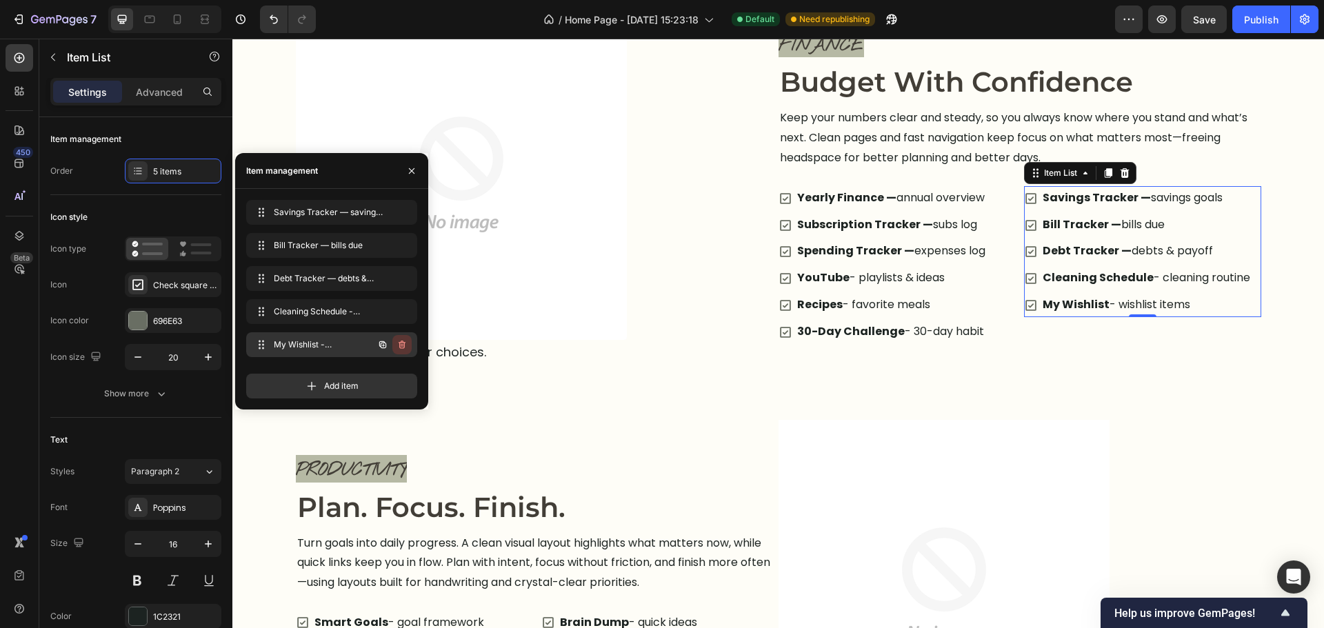
click at [404, 347] on icon "button" at bounding box center [402, 345] width 7 height 8
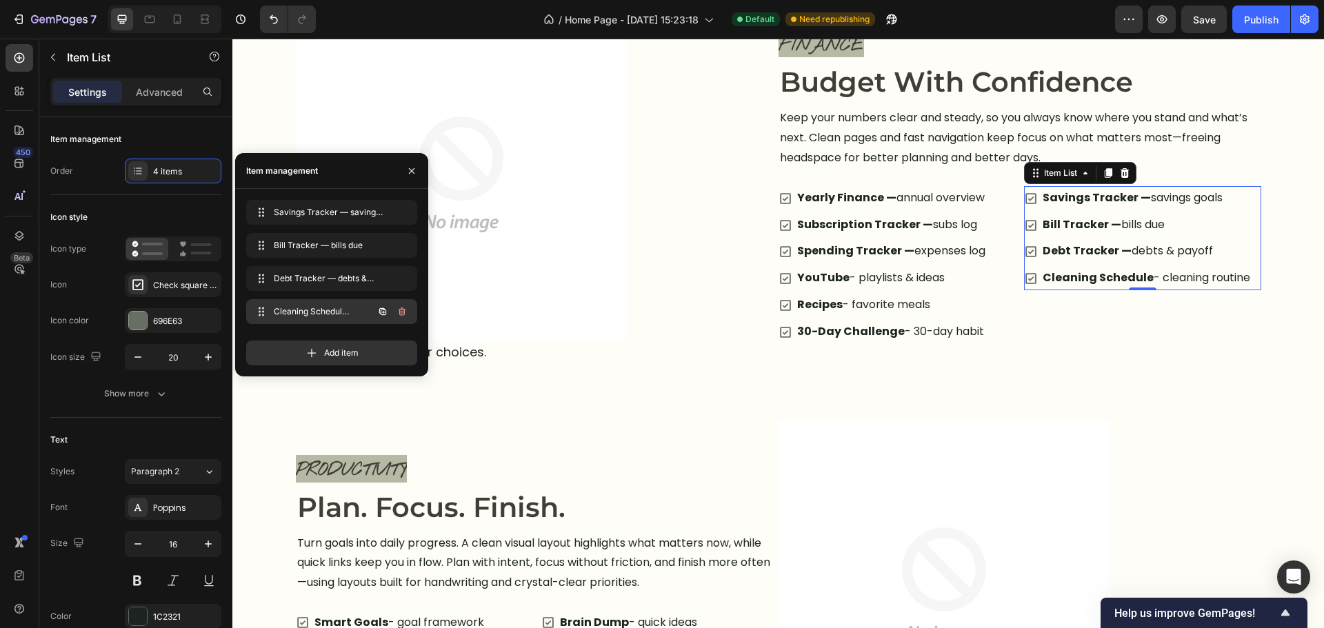
click at [404, 321] on button "button" at bounding box center [401, 311] width 19 height 19
click at [403, 314] on div "Delete" at bounding box center [393, 311] width 26 height 12
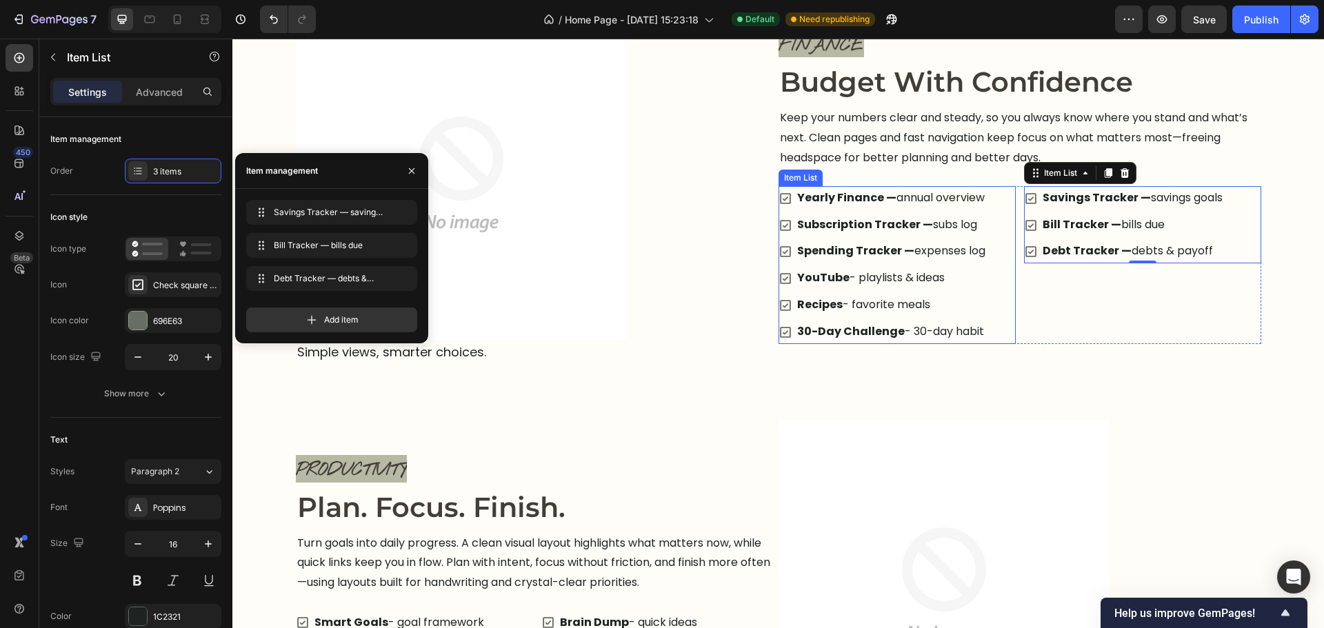
click at [979, 301] on p "Recipes - favorite meals" at bounding box center [891, 305] width 188 height 20
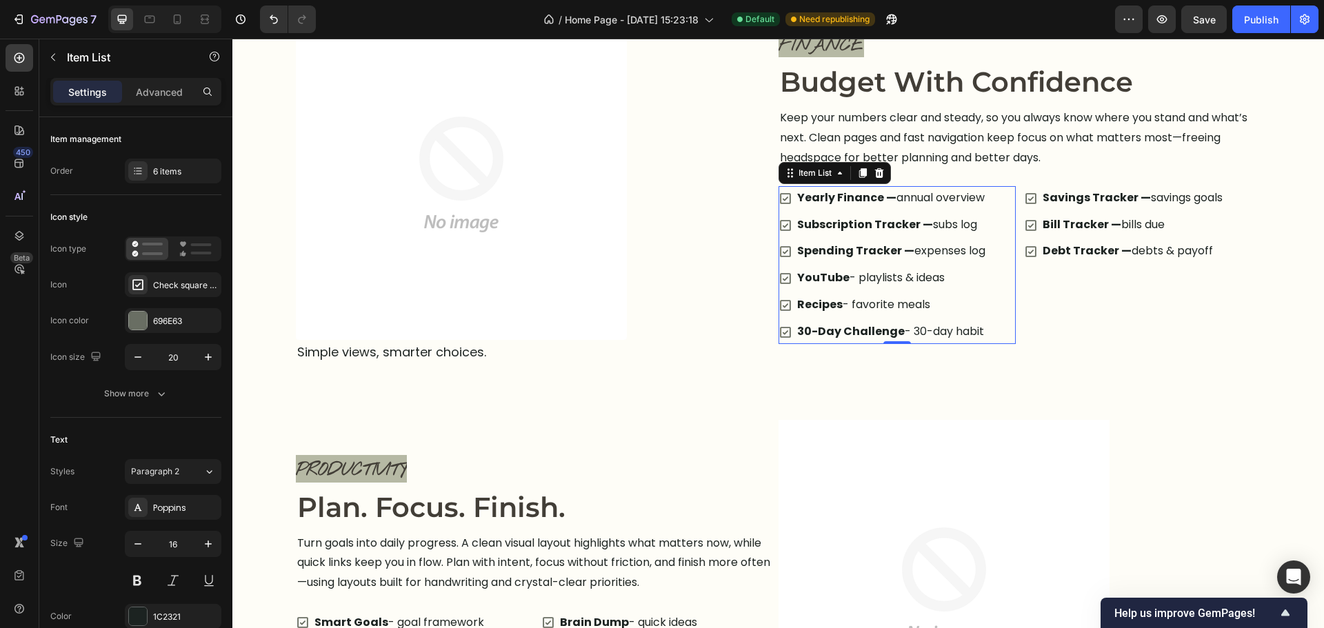
click at [995, 294] on div "Yearly Finance — annual overview Subscription Tracker — subs log Spending Track…" at bounding box center [897, 265] width 237 height 158
click at [172, 167] on div "6 items" at bounding box center [185, 172] width 65 height 12
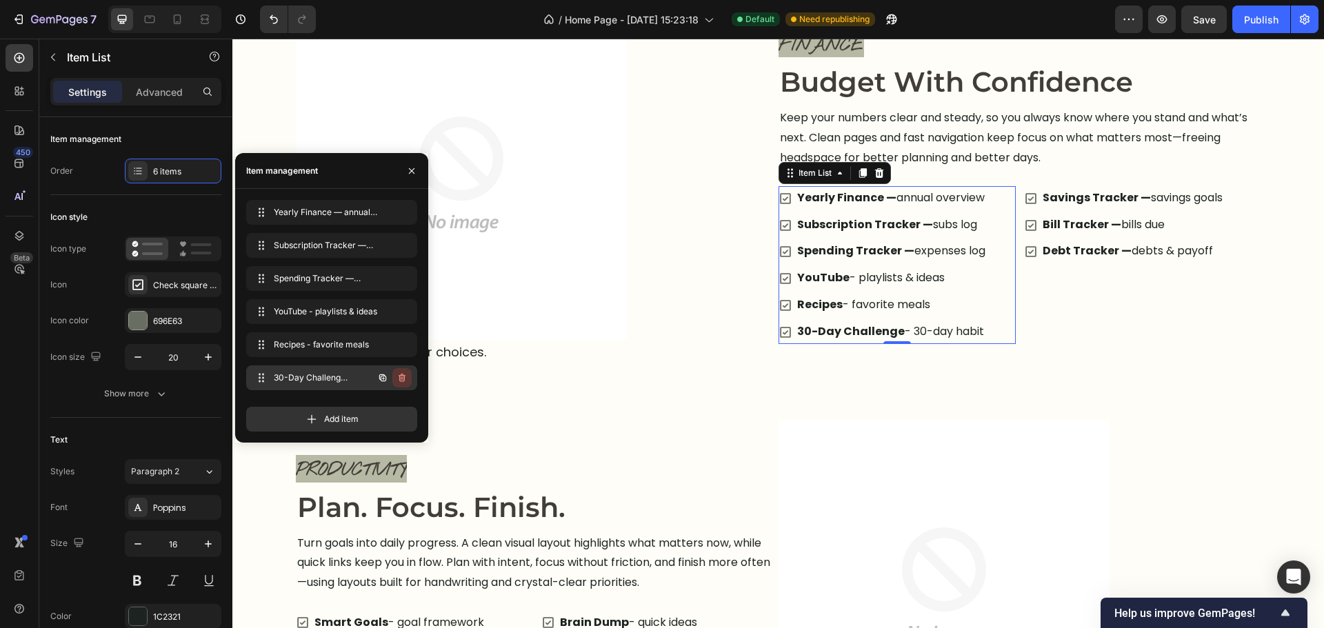
click at [406, 381] on icon "button" at bounding box center [402, 377] width 11 height 11
click at [405, 379] on div "Delete" at bounding box center [393, 378] width 26 height 12
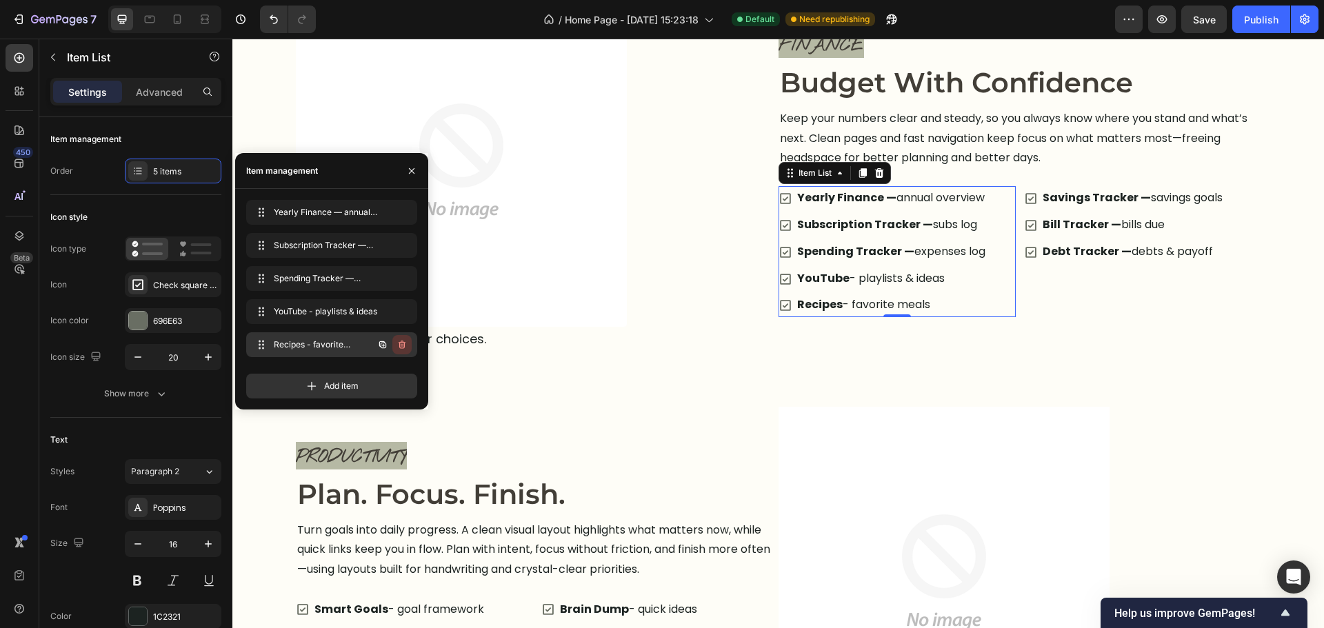
click at [397, 339] on button "button" at bounding box center [401, 344] width 19 height 19
click at [399, 343] on div "Delete" at bounding box center [393, 345] width 26 height 12
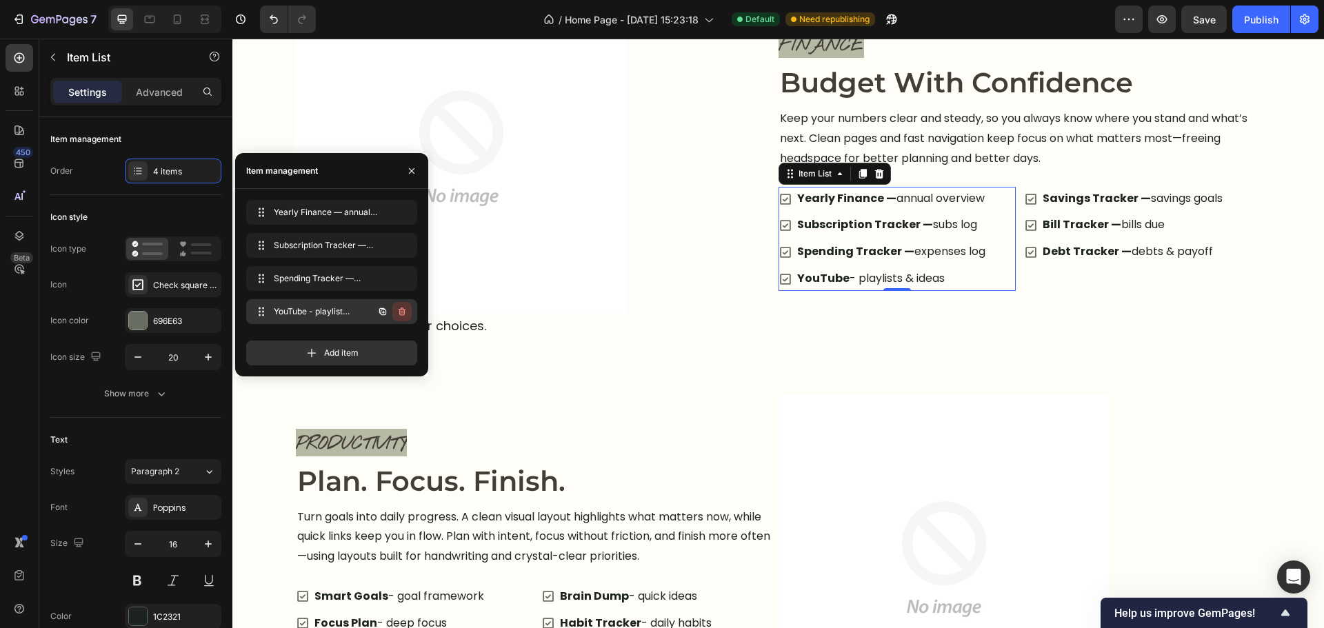
click at [405, 312] on icon "button" at bounding box center [402, 312] width 7 height 8
click at [405, 312] on button "Delete" at bounding box center [393, 311] width 38 height 19
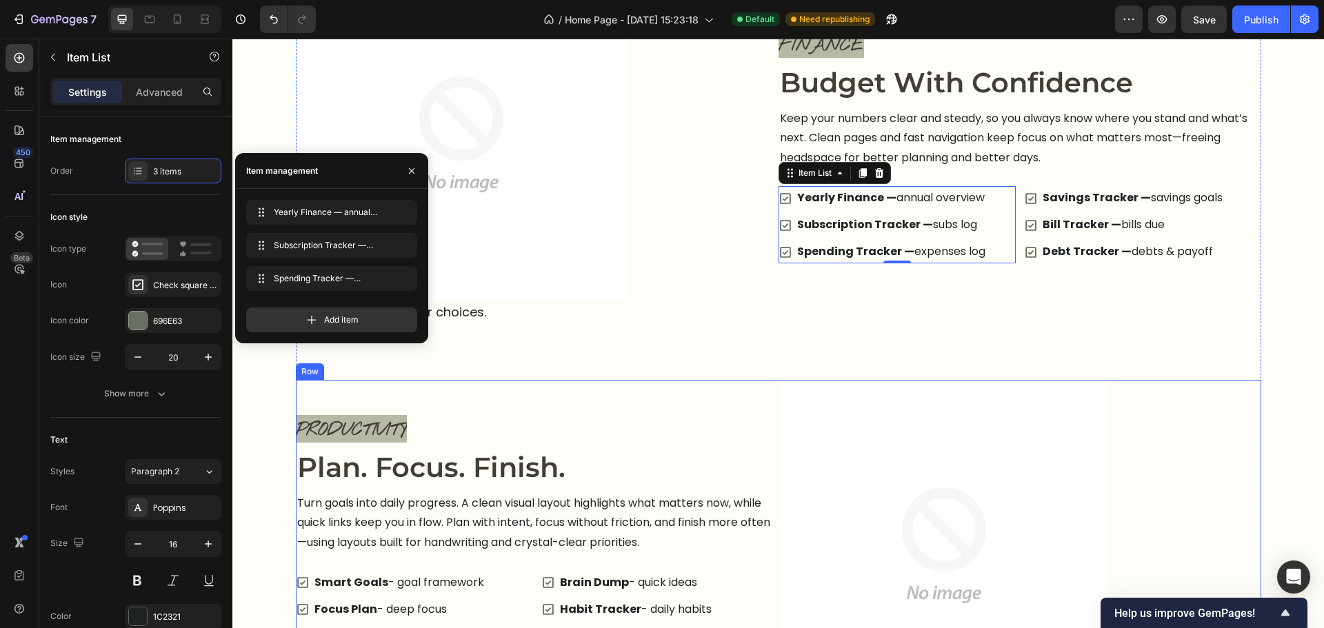
click at [779, 401] on img at bounding box center [944, 546] width 331 height 332
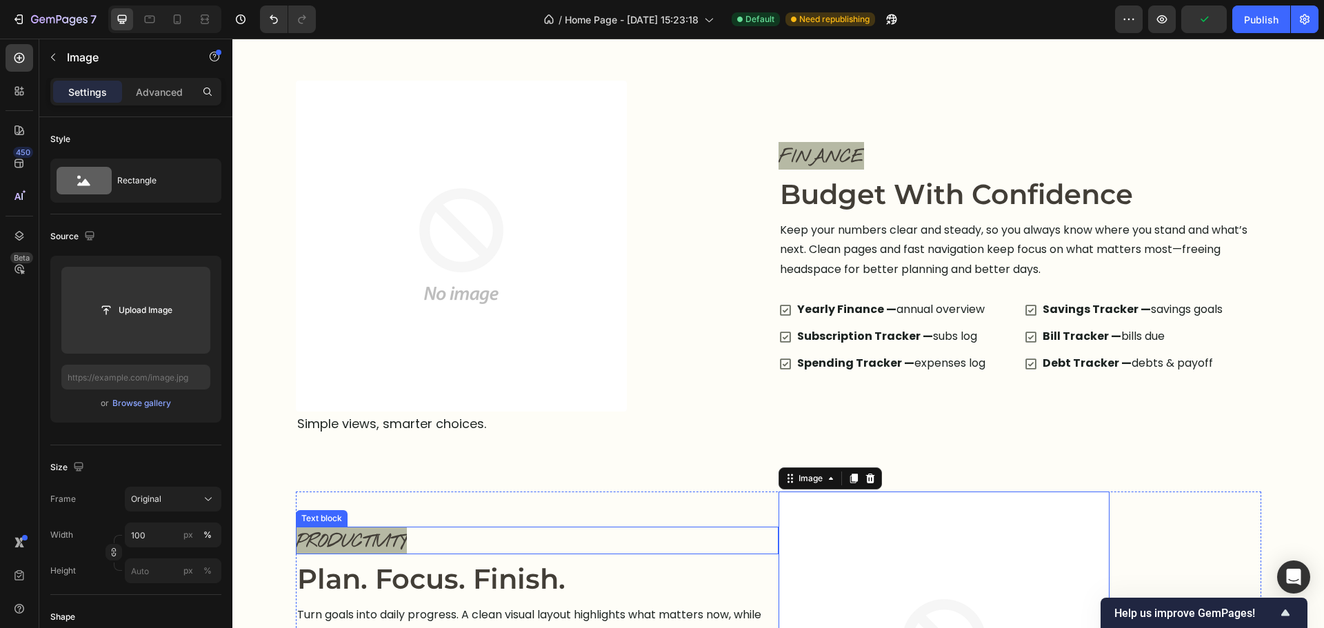
scroll to position [1910, 0]
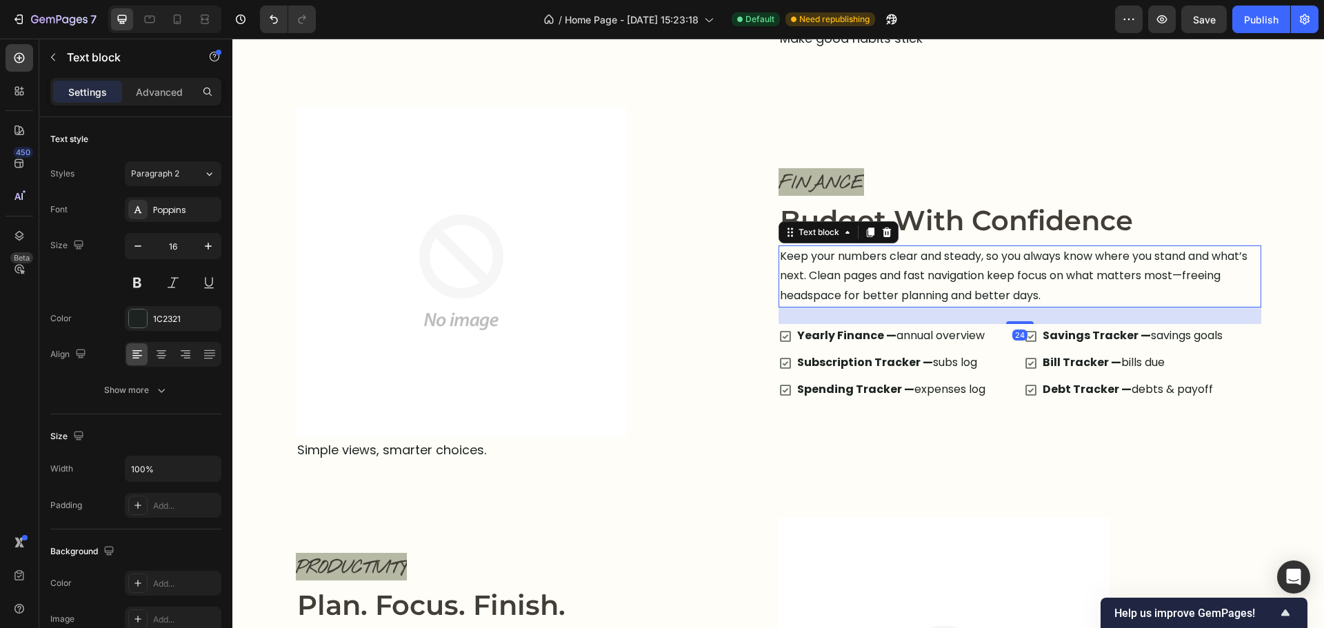
click at [954, 298] on p "Keep your numbers clear and steady, so you always know where you stand and what…" at bounding box center [1020, 276] width 480 height 59
click at [1059, 214] on p "Budget With Confidence" at bounding box center [1020, 221] width 480 height 36
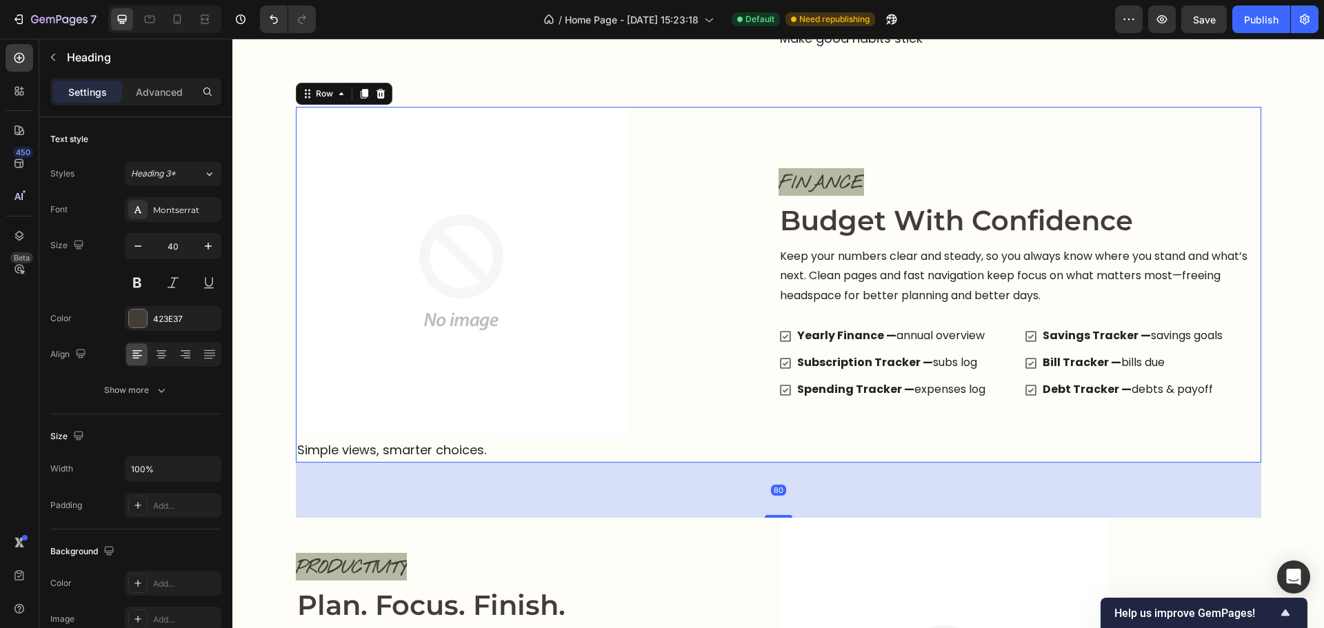
click at [794, 122] on div "Finance Text block Image Budget With Confidence Heading Keep your numbers clear…" at bounding box center [1020, 285] width 483 height 356
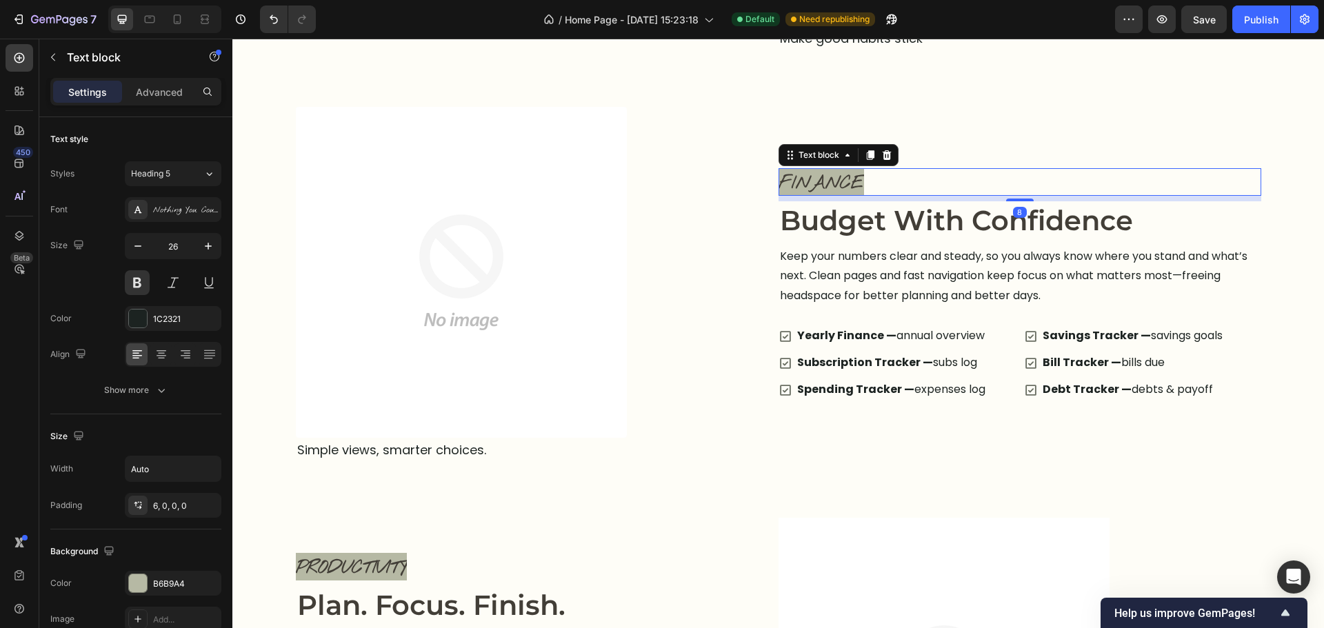
click at [877, 183] on div "Finance" at bounding box center [1020, 182] width 483 height 28
click at [952, 137] on div "Finance Text block 8 Image Budget With Confidence Heading Keep your numbers cle…" at bounding box center [1020, 285] width 483 height 356
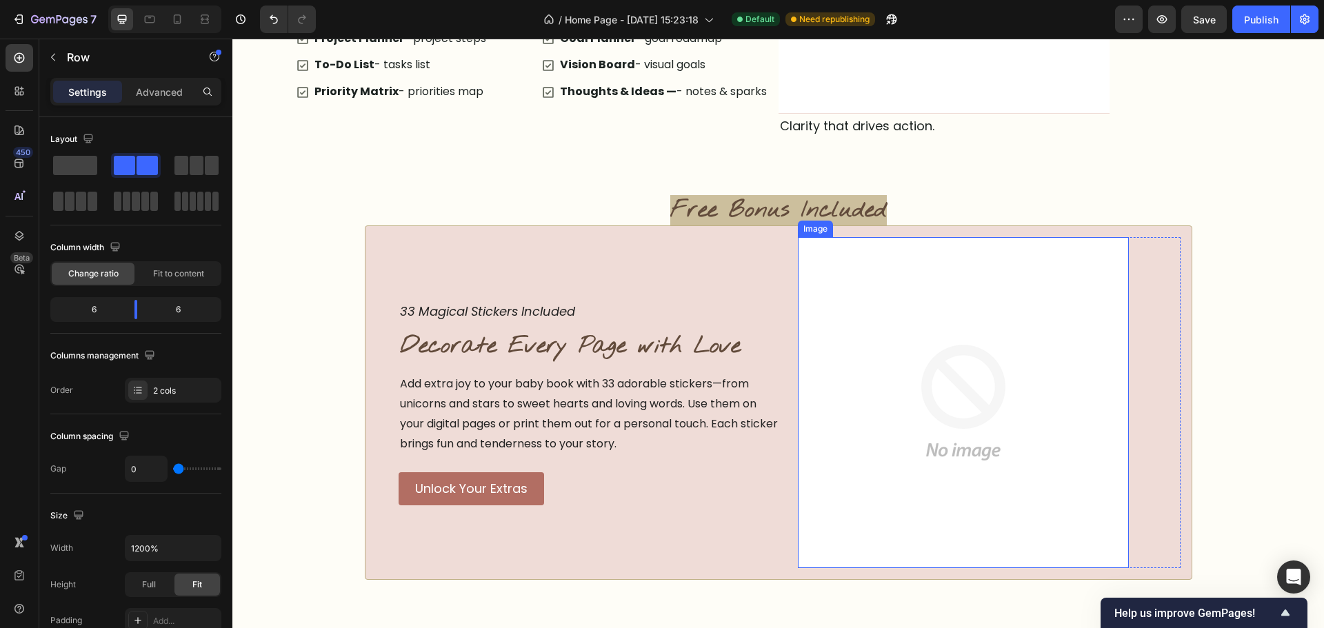
scroll to position [2644, 0]
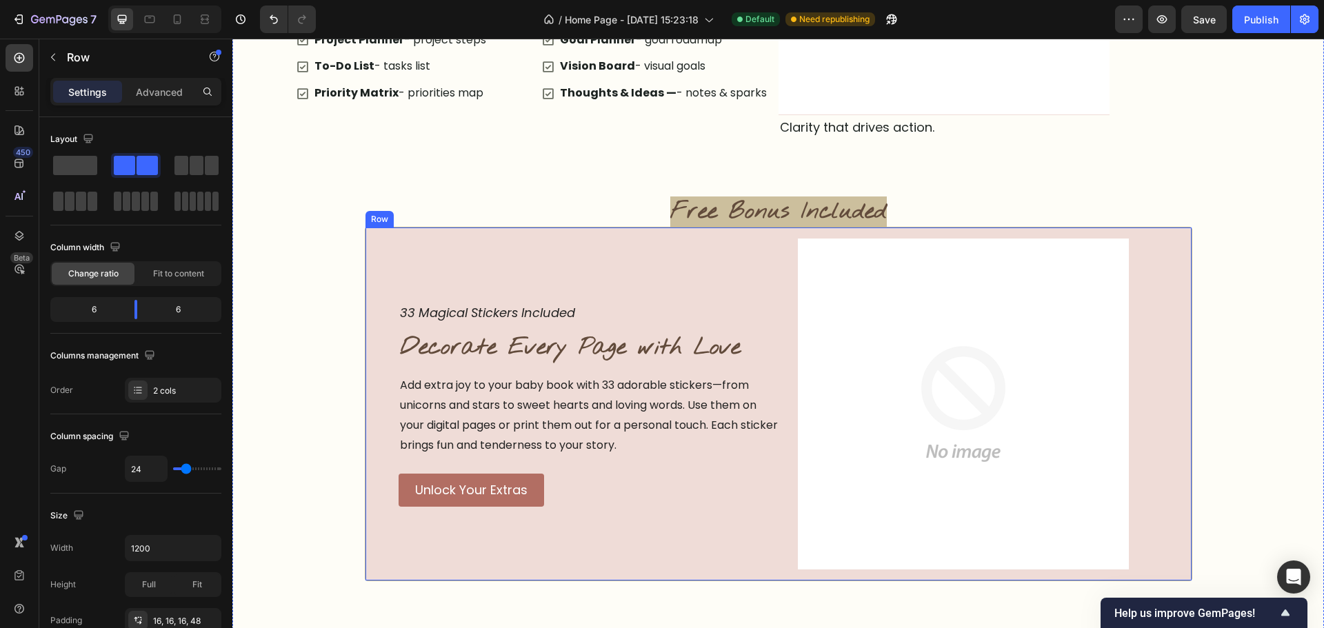
click at [733, 248] on div "33 Magical Stickers Included Text block Decorate Every Page with Love Heading A…" at bounding box center [590, 404] width 383 height 331
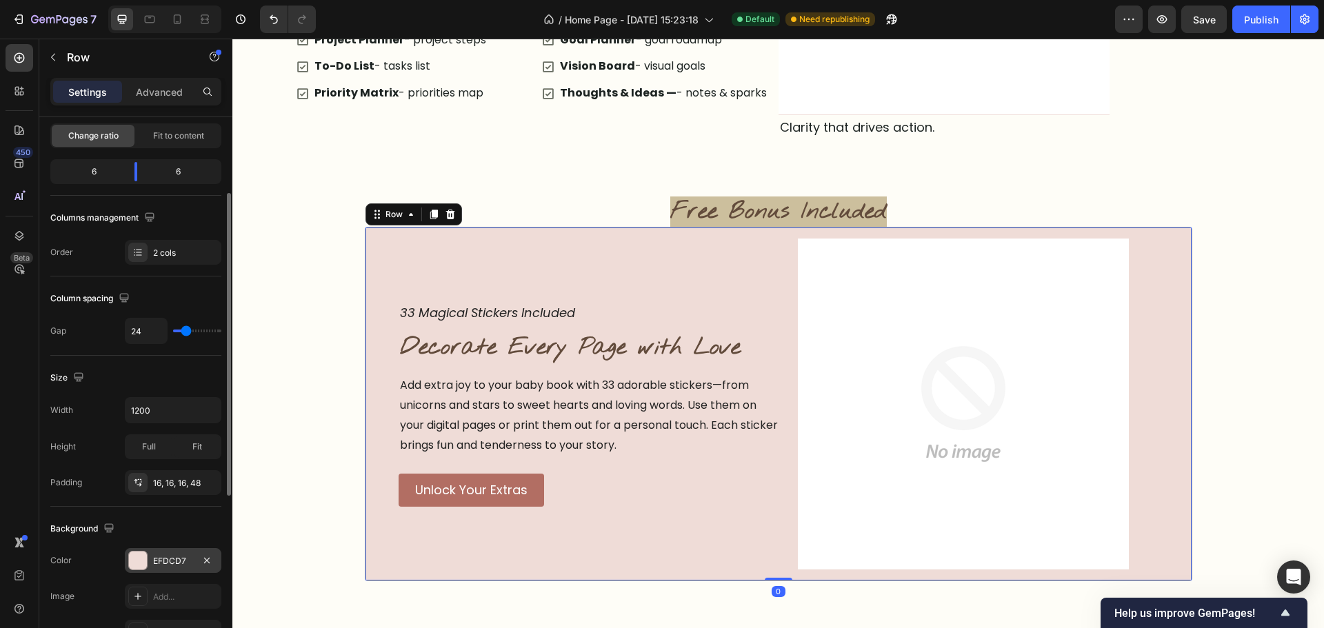
click at [166, 566] on div "EFDCD7" at bounding box center [173, 561] width 40 height 12
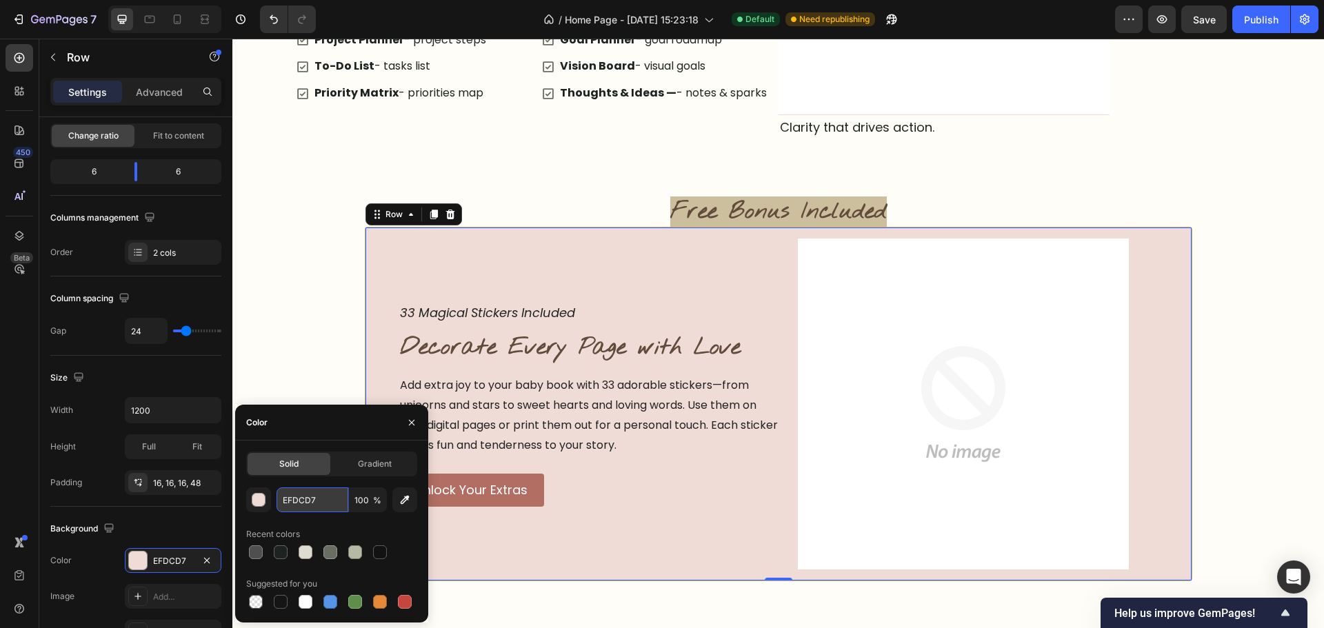
click at [294, 499] on input "EFDCD7" at bounding box center [313, 500] width 72 height 25
paste input "423E3"
type input "423E37"
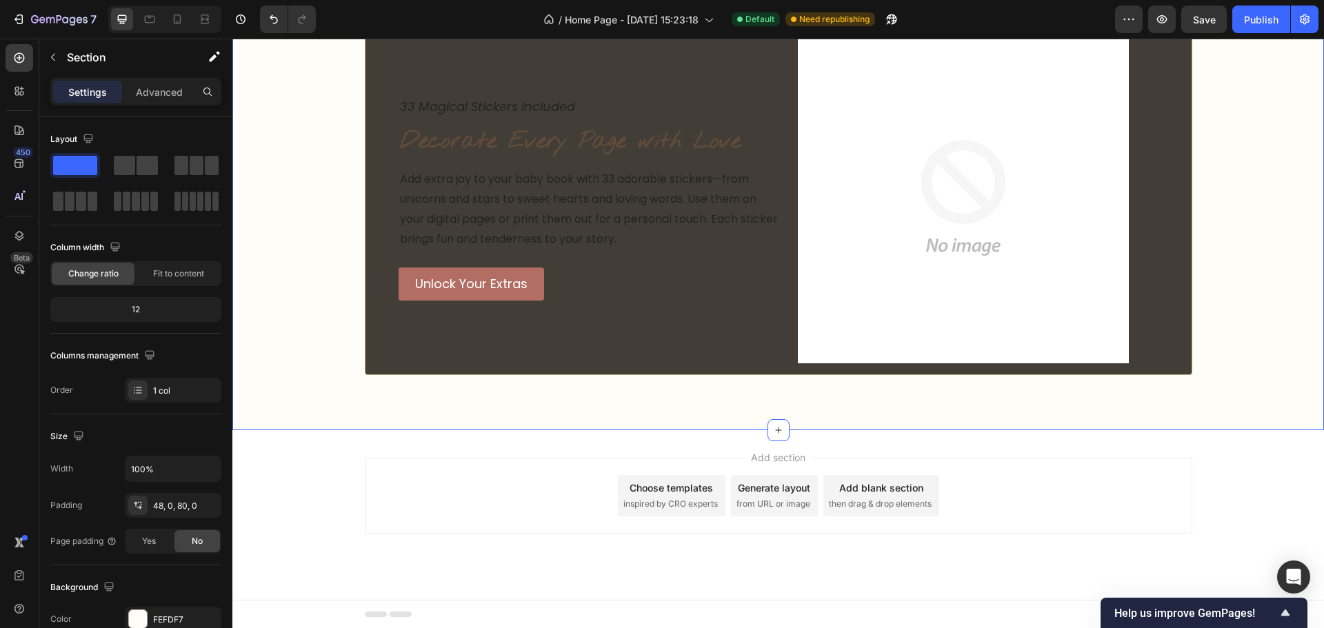
scroll to position [2851, 0]
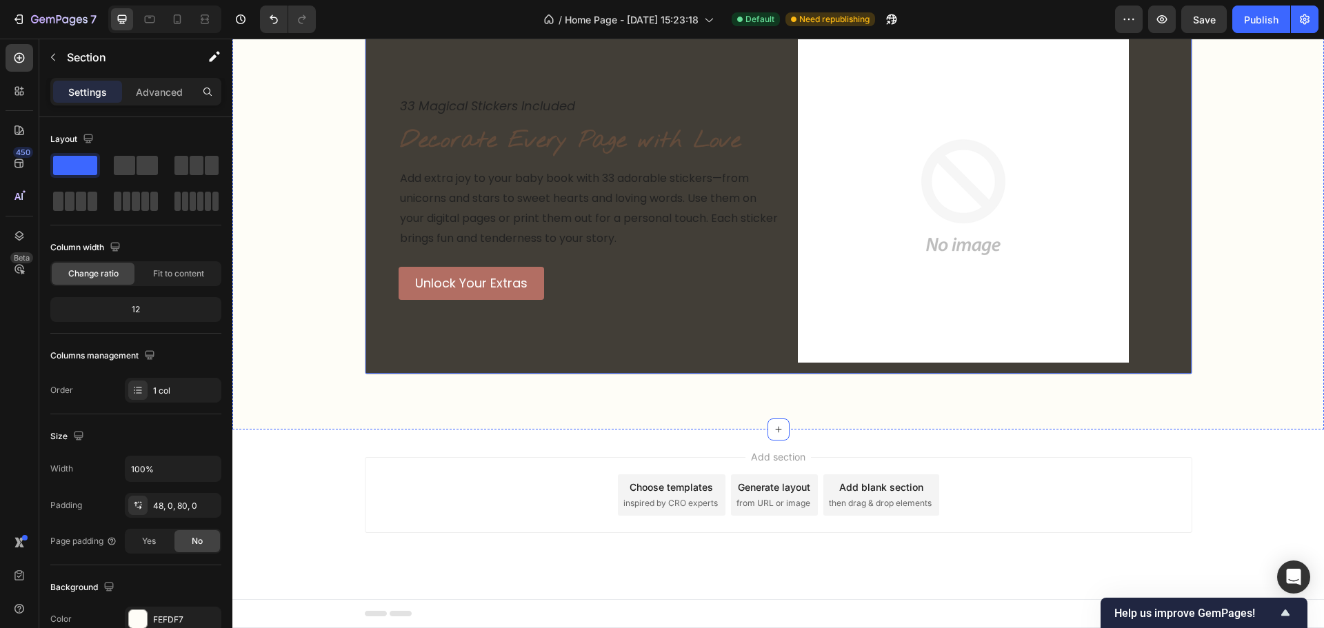
click at [365, 365] on div "33 Magical Stickers Included Text block Decorate Every Page with Love Heading A…" at bounding box center [779, 197] width 828 height 354
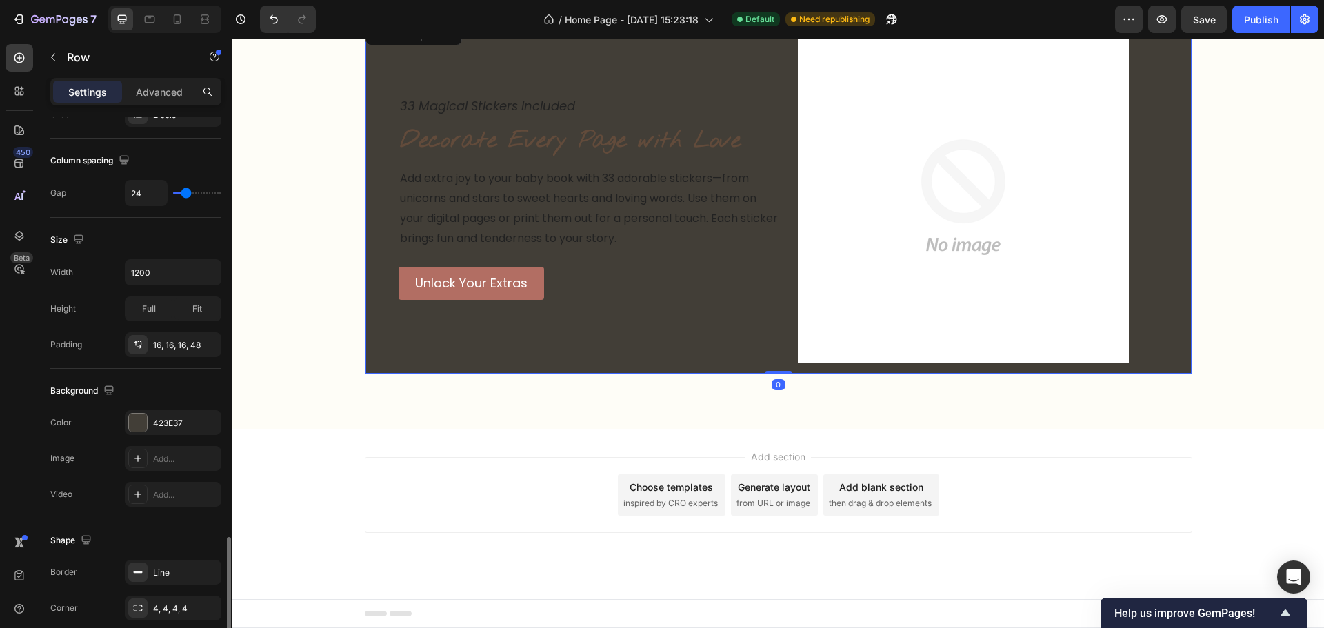
scroll to position [448, 0]
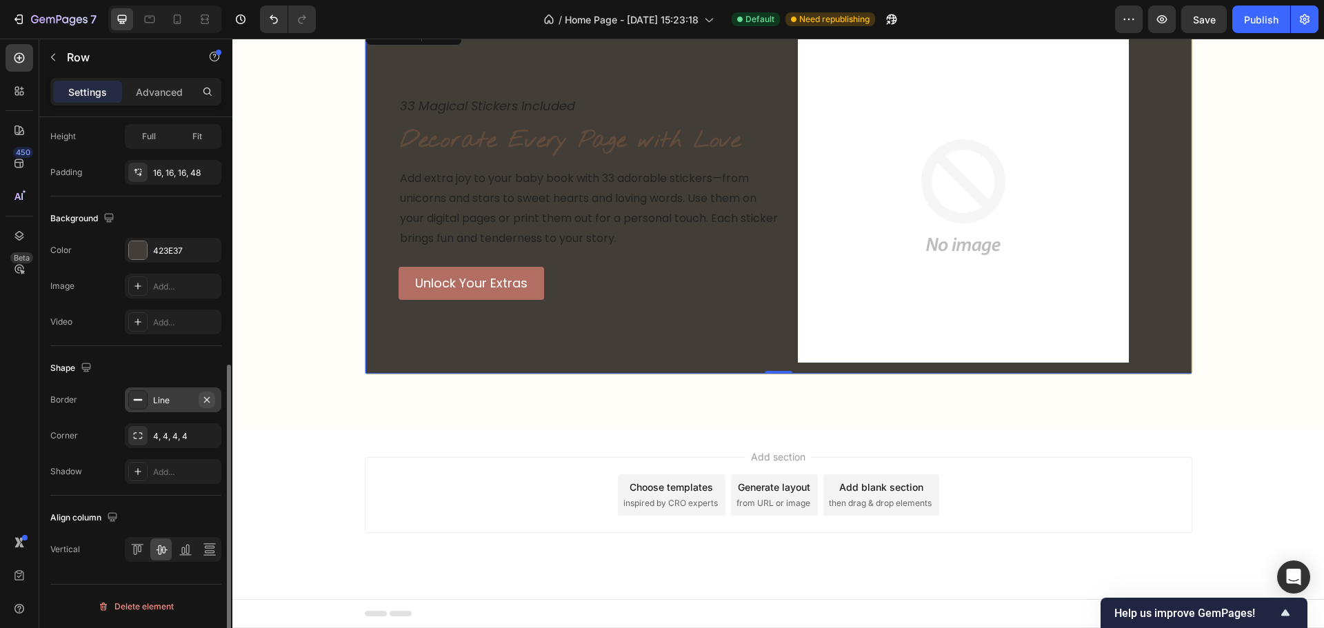
click at [209, 397] on icon "button" at bounding box center [206, 399] width 11 height 11
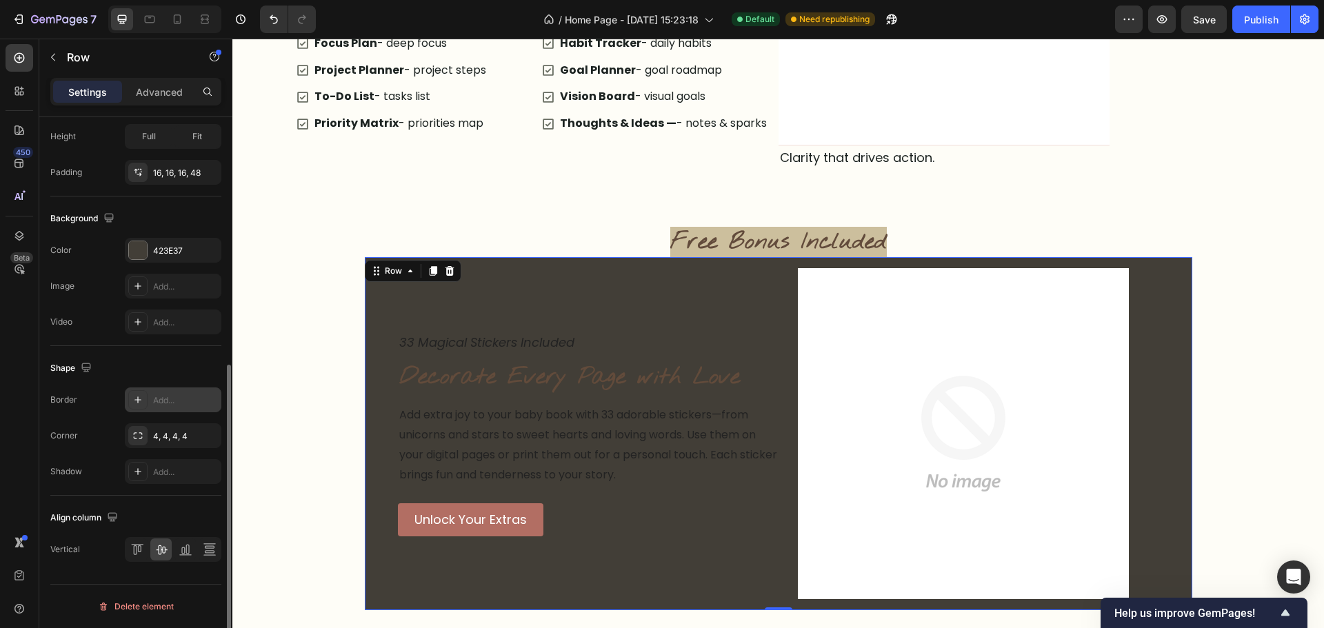
scroll to position [2574, 0]
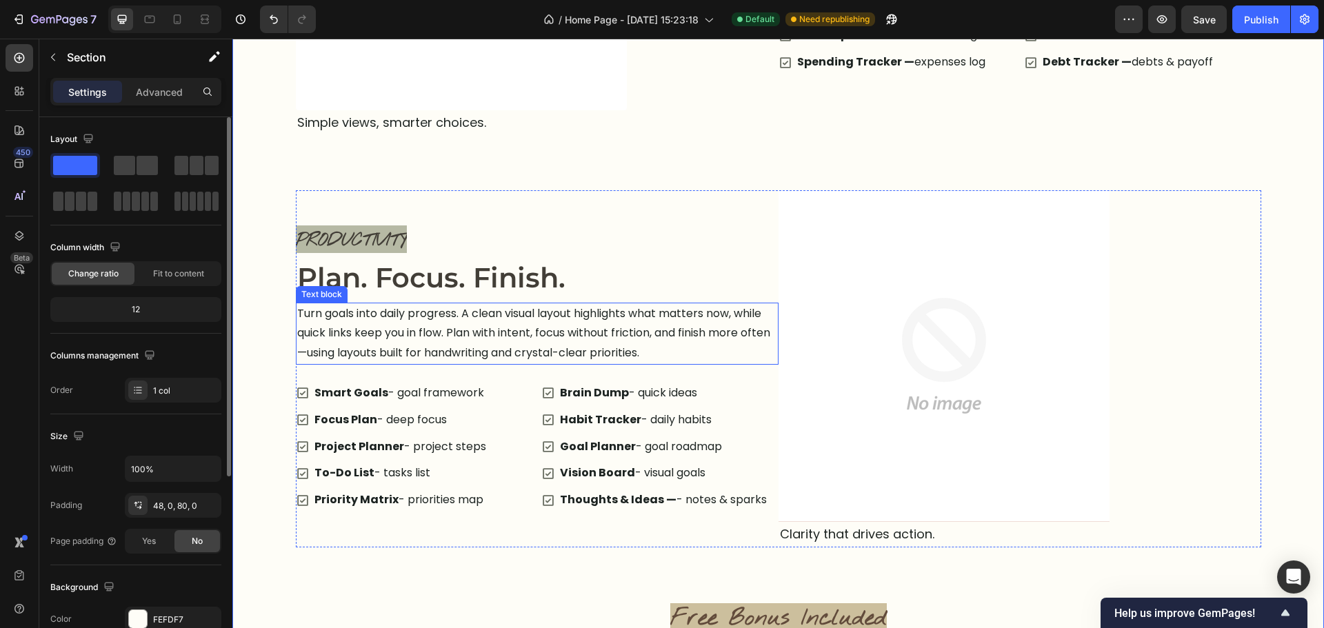
scroll to position [2229, 0]
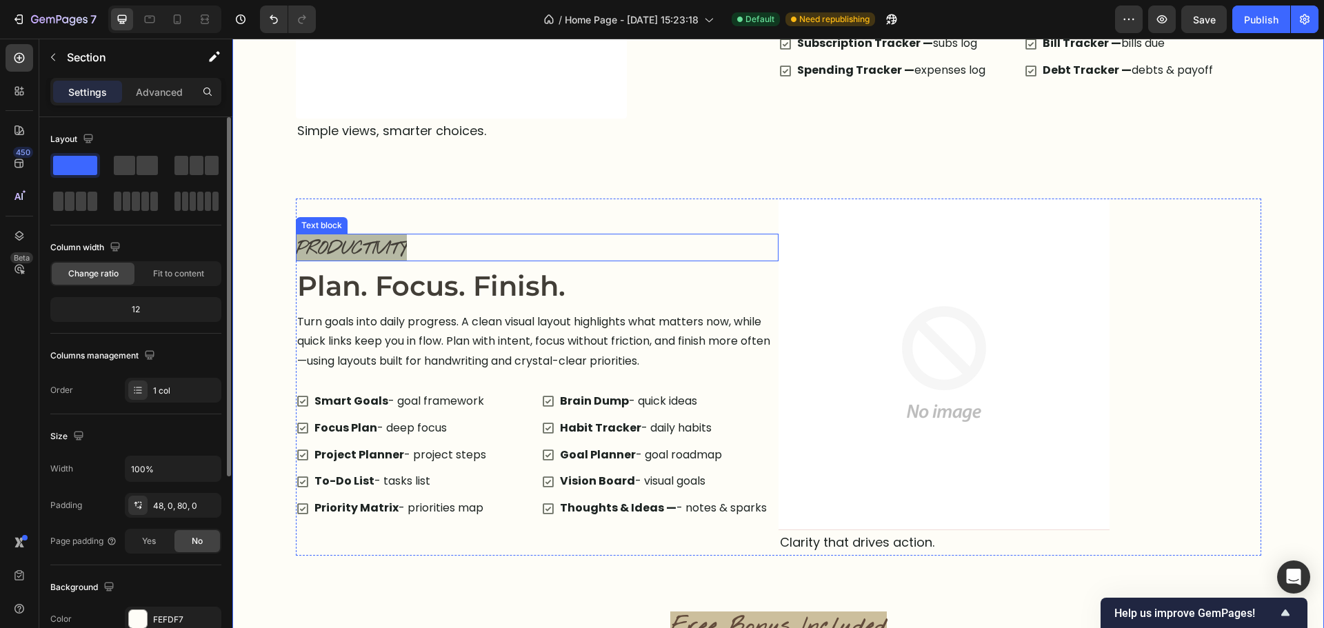
click at [472, 245] on div "Productivity" at bounding box center [537, 248] width 483 height 28
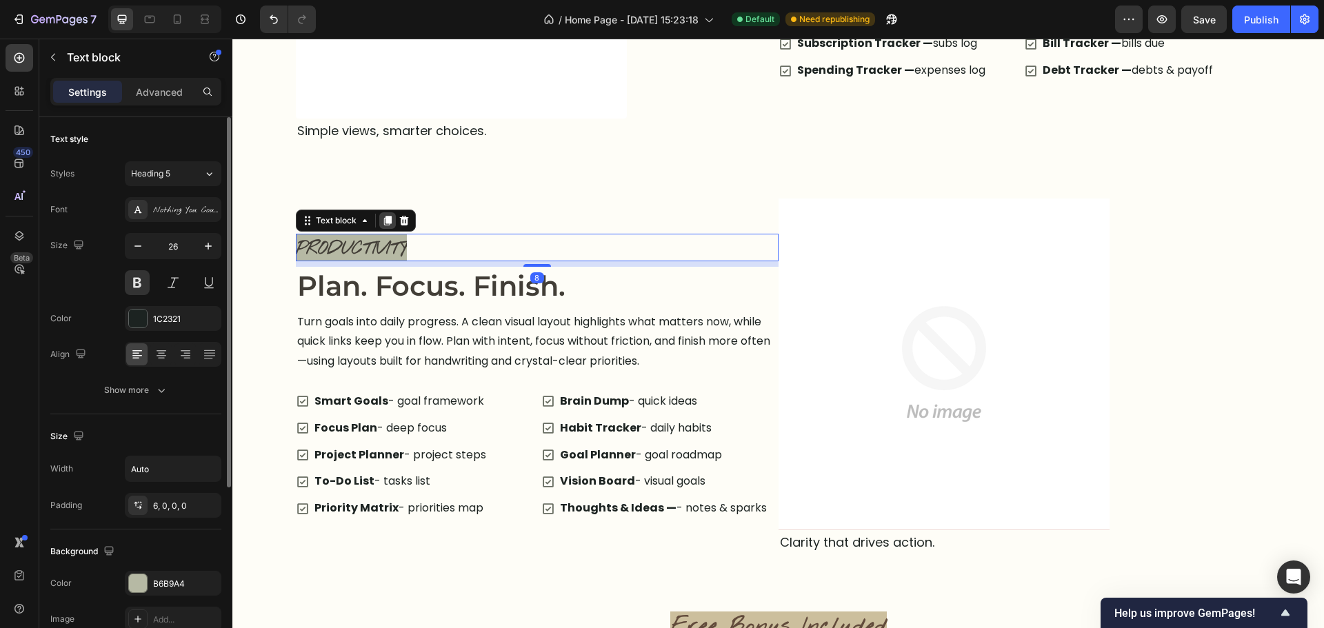
click at [382, 223] on icon at bounding box center [387, 220] width 11 height 11
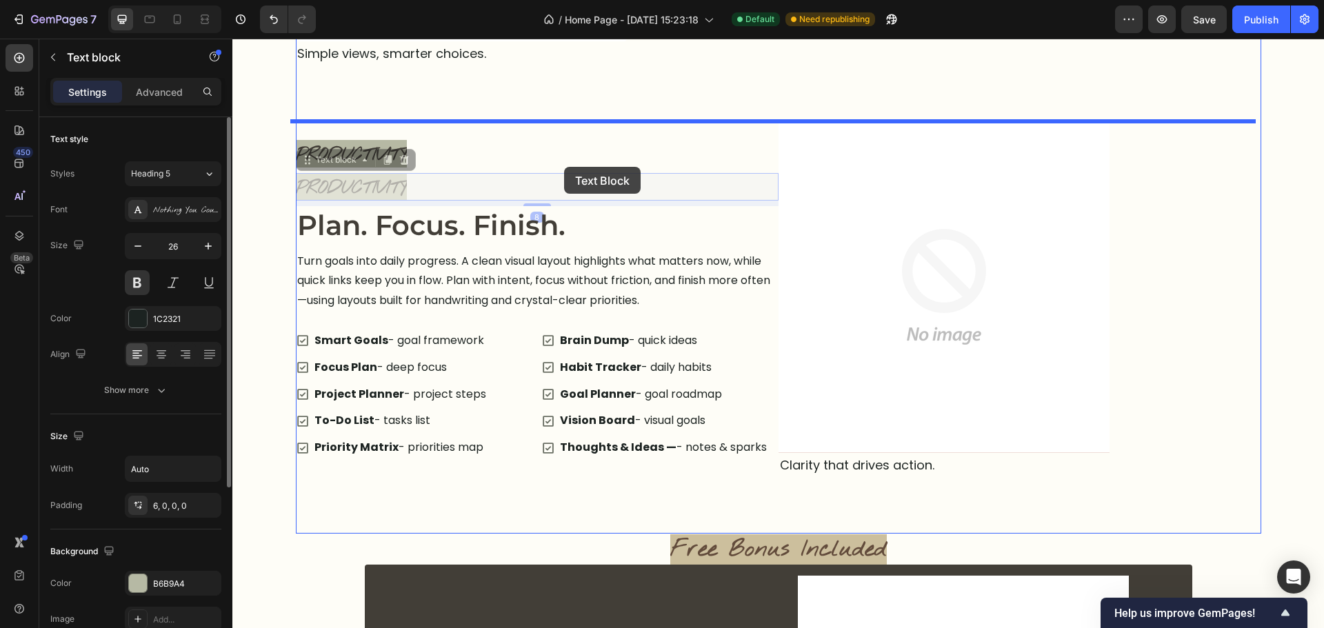
scroll to position [2505, 0]
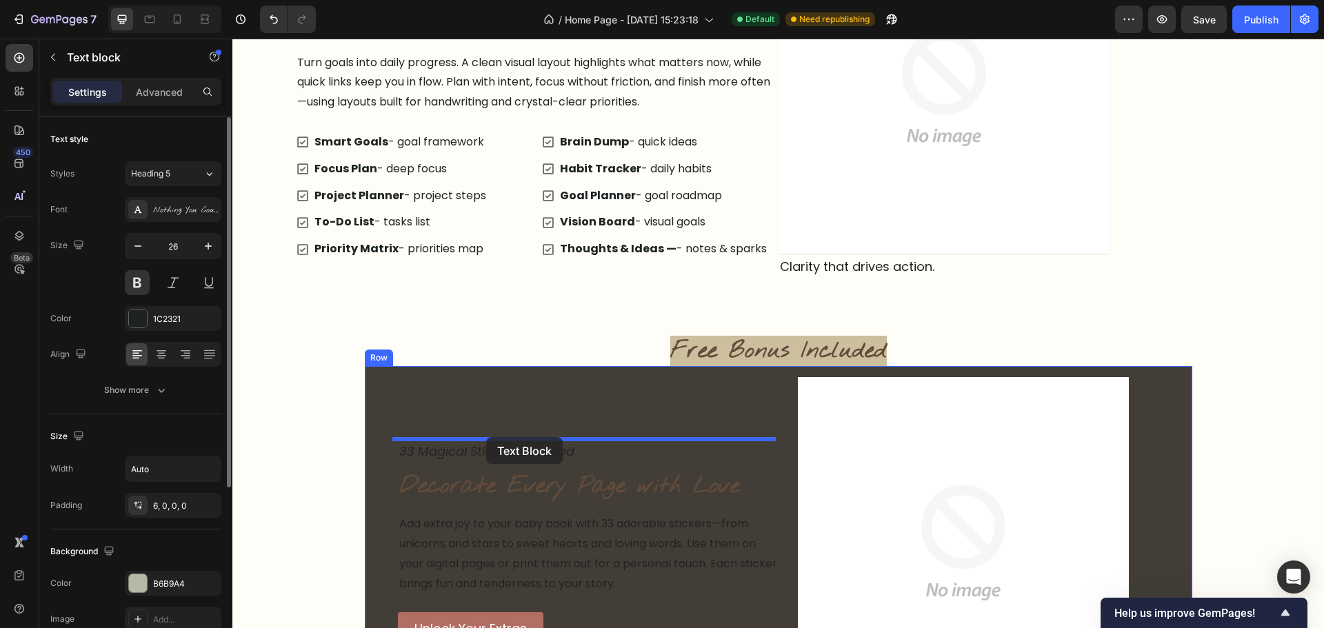
drag, startPoint x: 314, startPoint y: 241, endPoint x: 486, endPoint y: 437, distance: 261.0
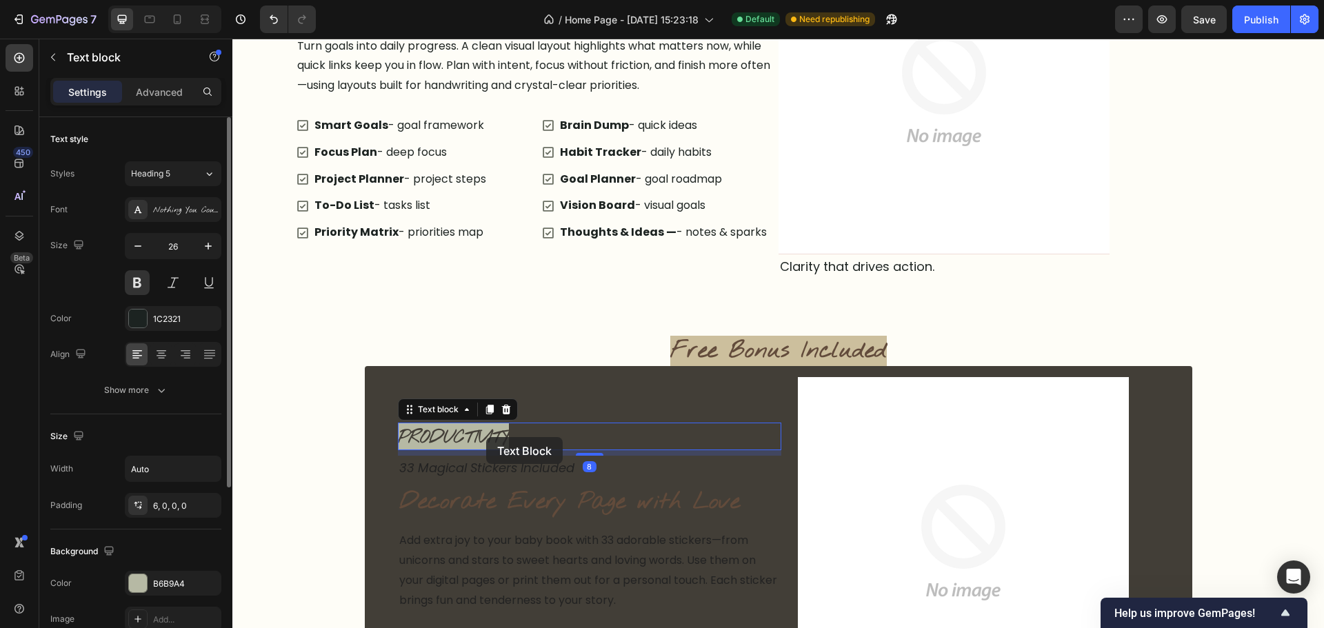
scroll to position [2488, 0]
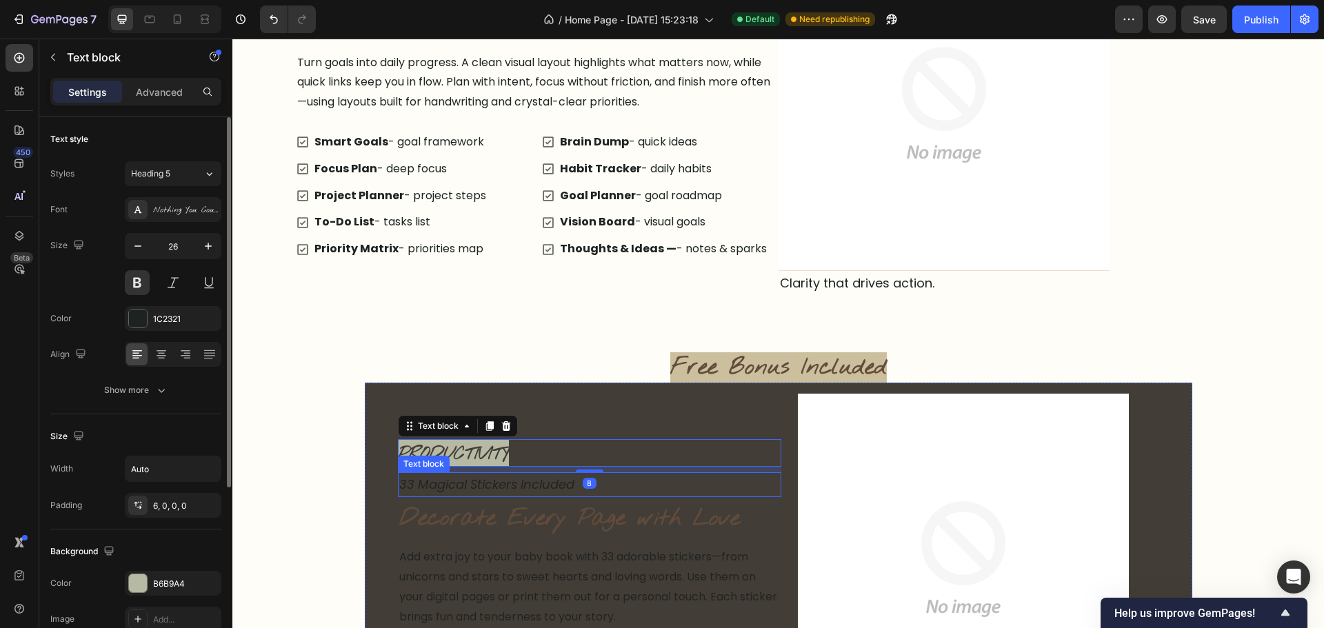
click at [619, 480] on p "33 Magical Stickers Included" at bounding box center [589, 485] width 381 height 22
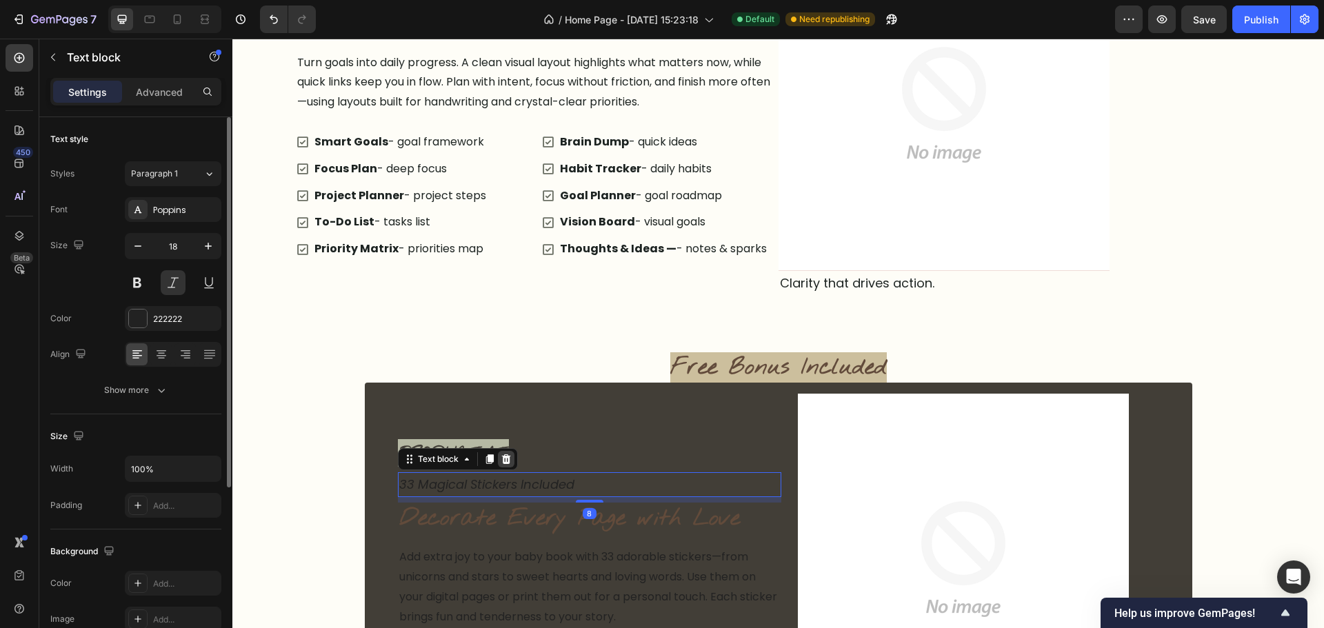
click at [501, 462] on icon at bounding box center [505, 459] width 9 height 10
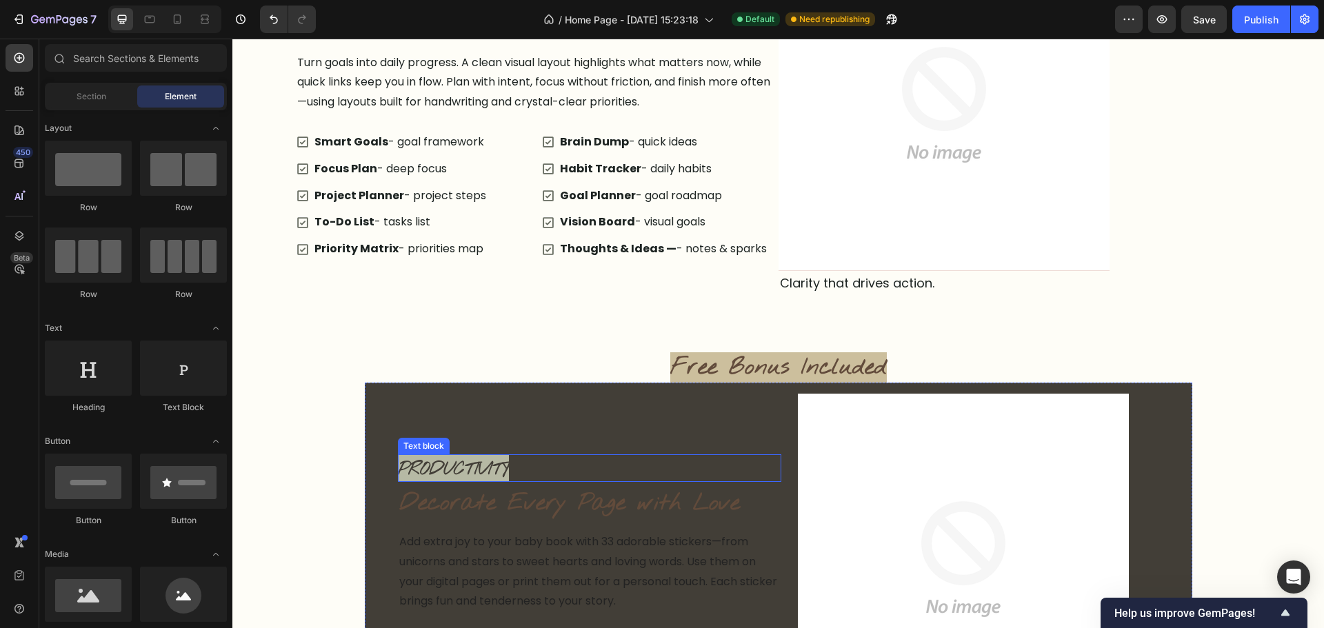
click at [547, 470] on div "Productivity" at bounding box center [589, 468] width 383 height 28
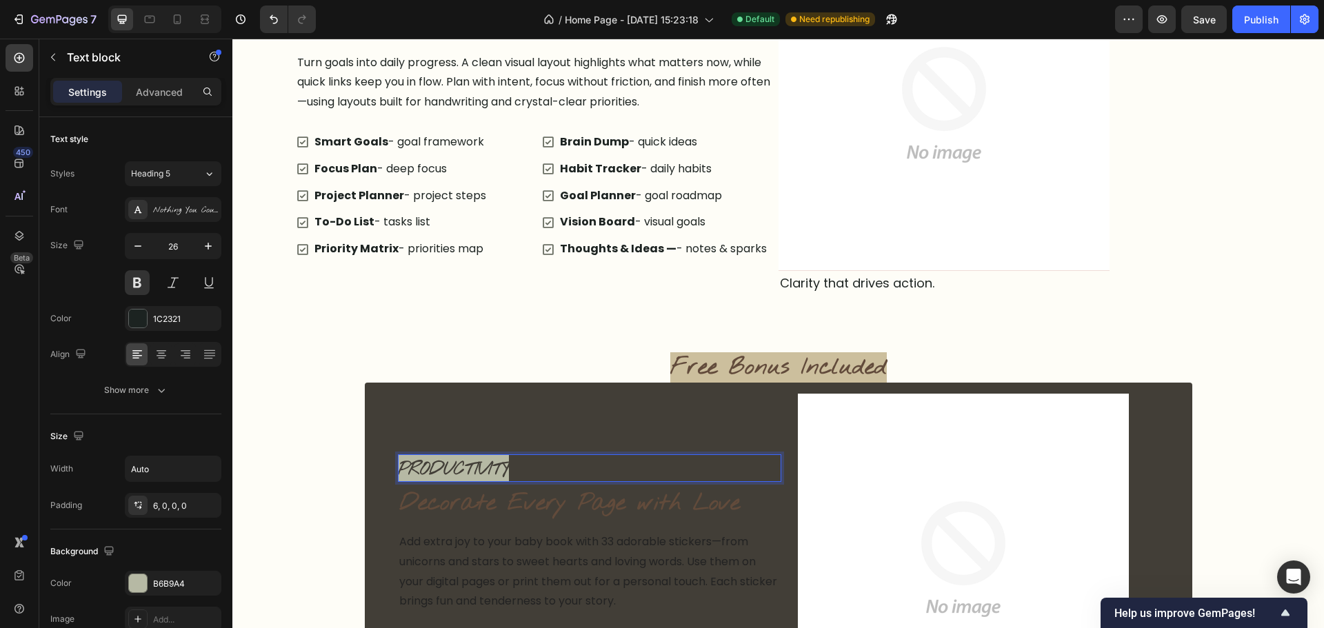
click at [509, 470] on span "Productivity" at bounding box center [453, 469] width 111 height 23
click at [398, 478] on span "NOTES PAGES" at bounding box center [461, 469] width 127 height 23
click at [398, 472] on span "NOTES PAGES" at bounding box center [461, 469] width 127 height 23
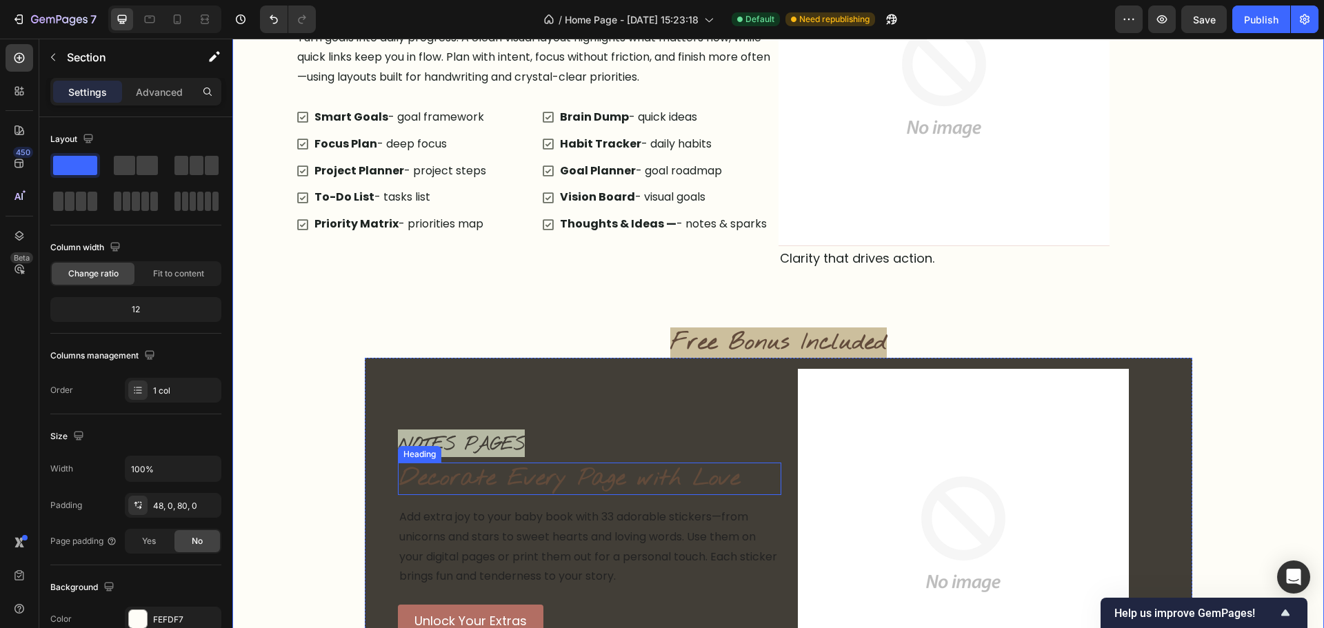
scroll to position [2626, 0]
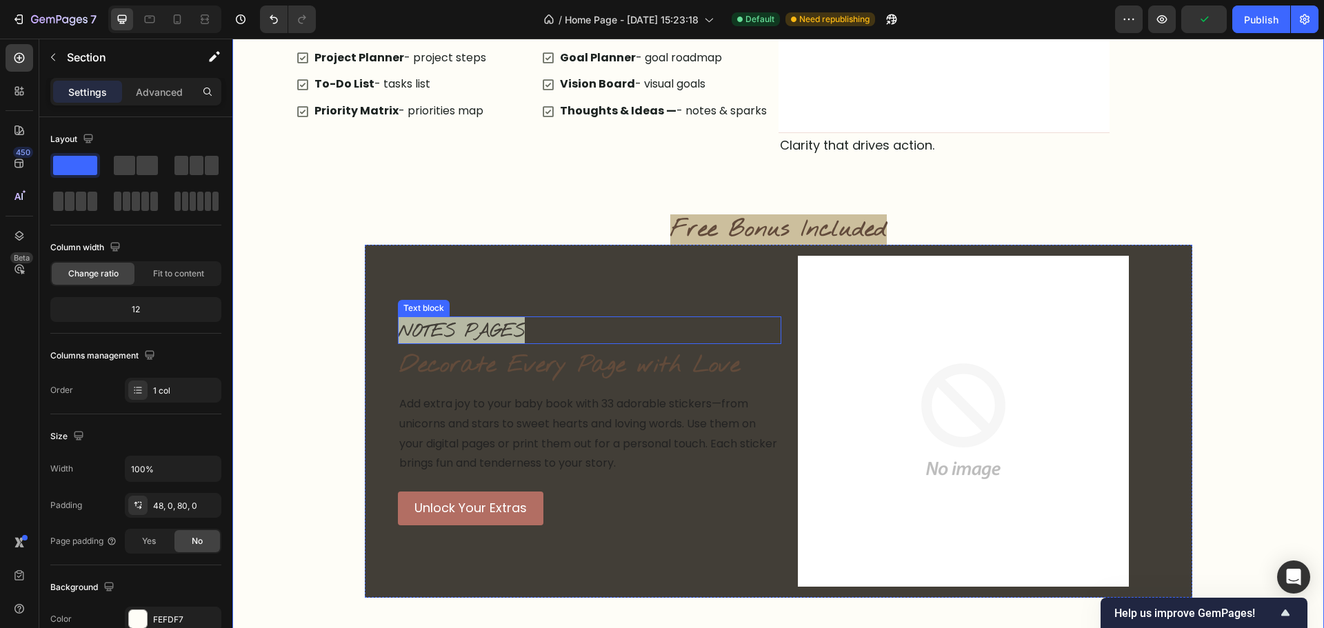
click at [629, 326] on div "NOTES PAGES" at bounding box center [589, 331] width 383 height 28
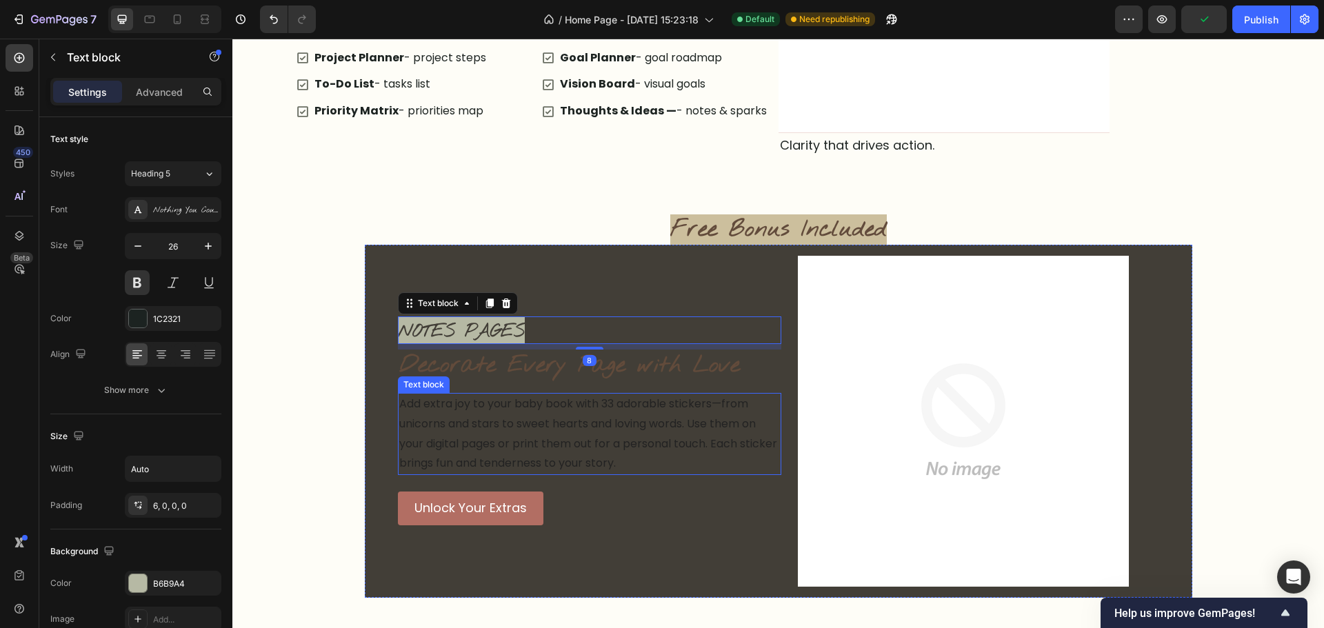
click at [701, 443] on p "Add extra joy to your baby book with 33 adorable stickers—from unicorns and sta…" at bounding box center [589, 433] width 381 height 79
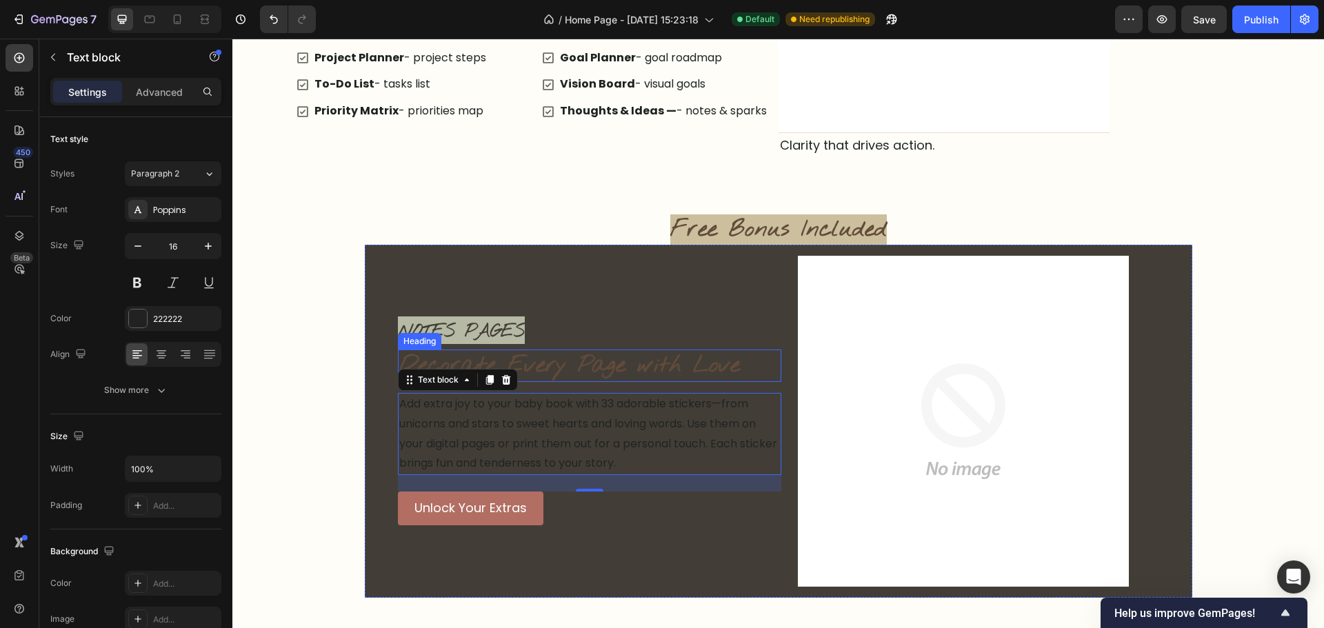
click at [566, 370] on h2 "Decorate Every Page with Love" at bounding box center [589, 366] width 383 height 32
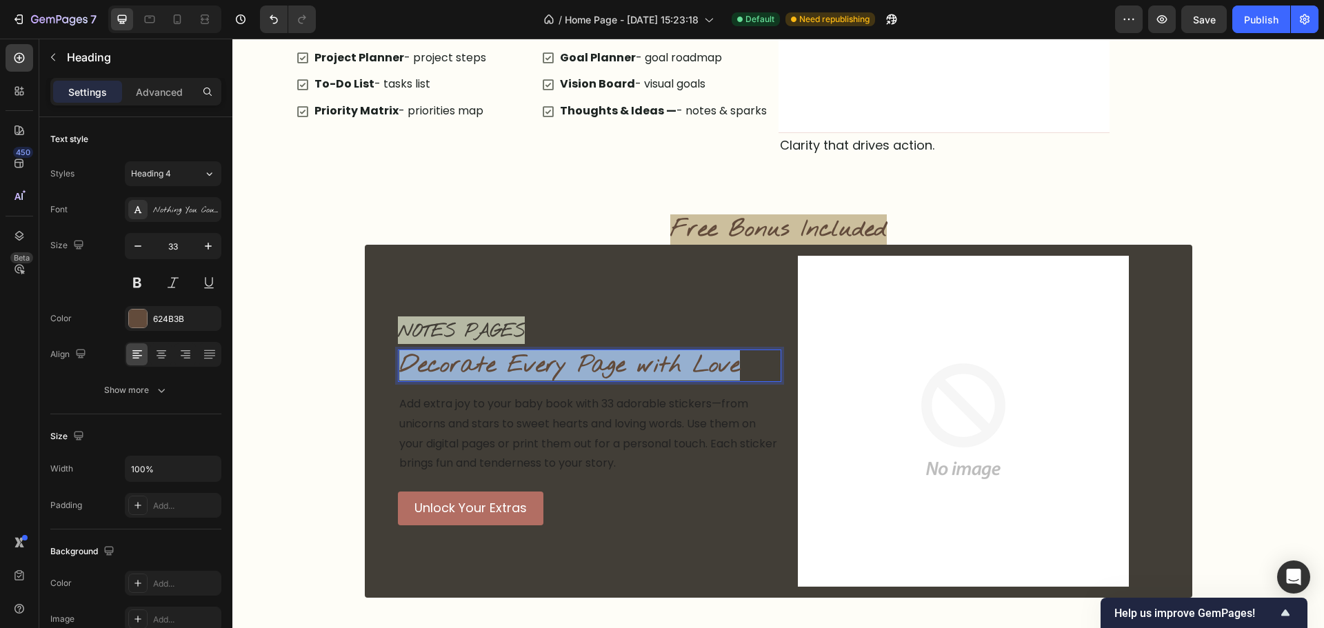
click at [566, 370] on p "Decorate Every Page with Love" at bounding box center [589, 366] width 381 height 30
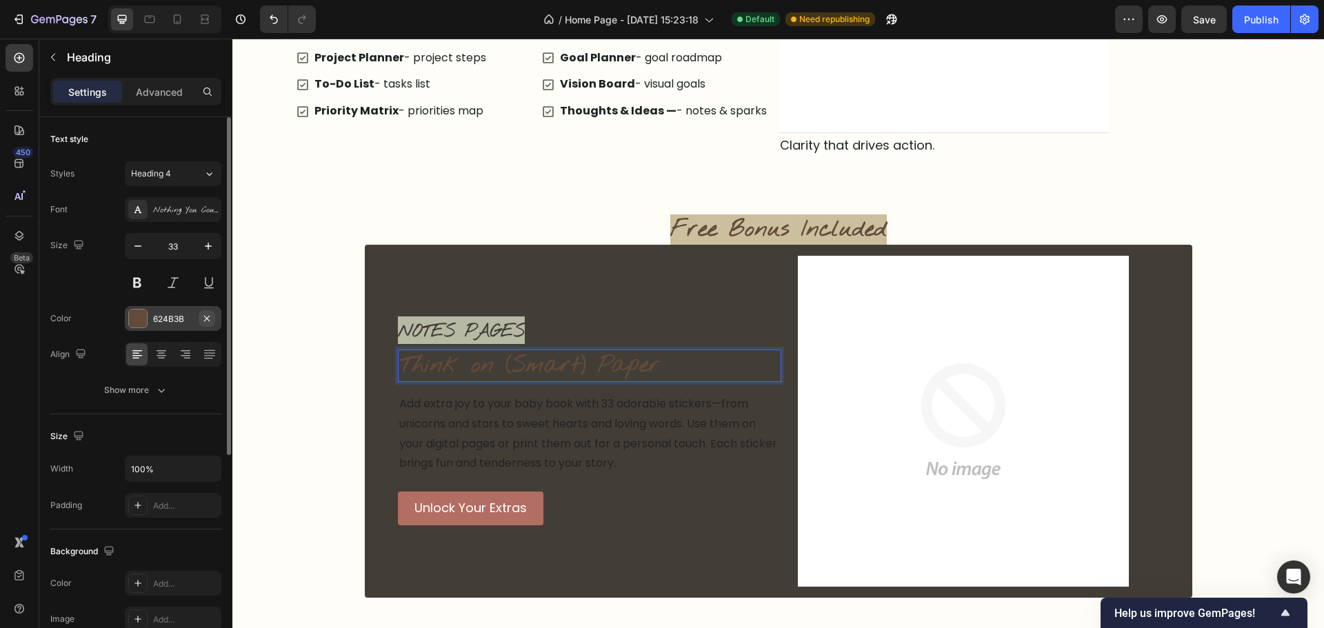
click at [207, 316] on icon "button" at bounding box center [206, 318] width 11 height 11
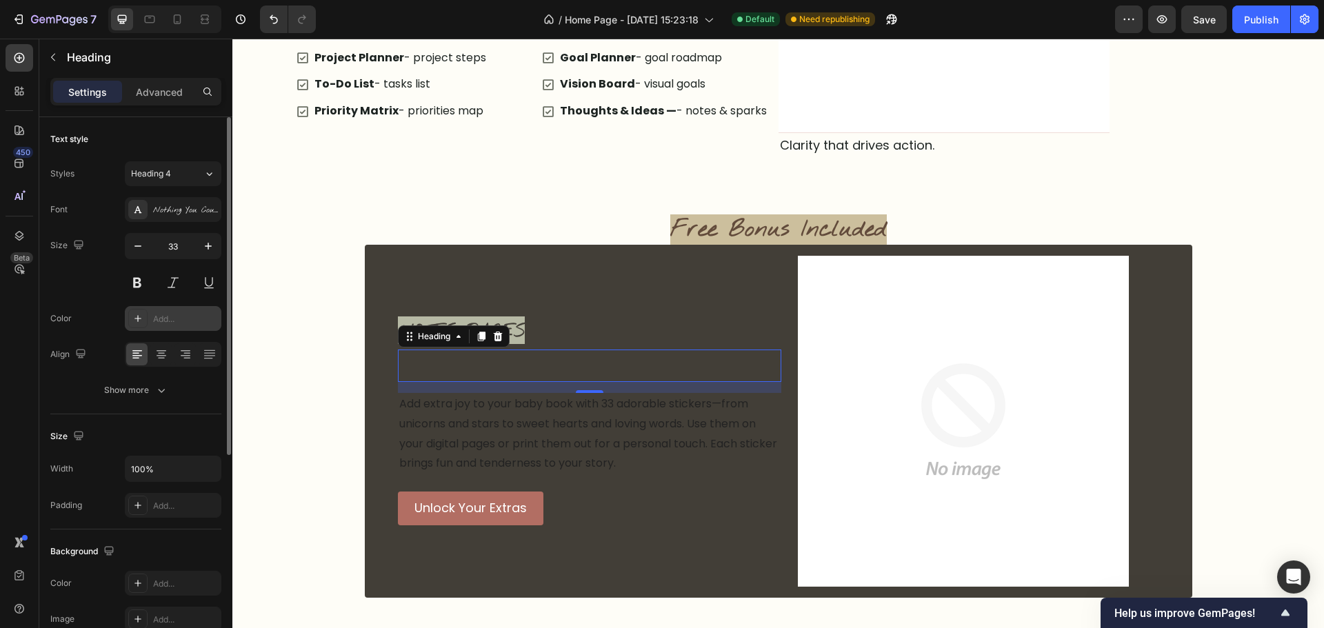
click at [156, 310] on div "Add..." at bounding box center [173, 318] width 97 height 25
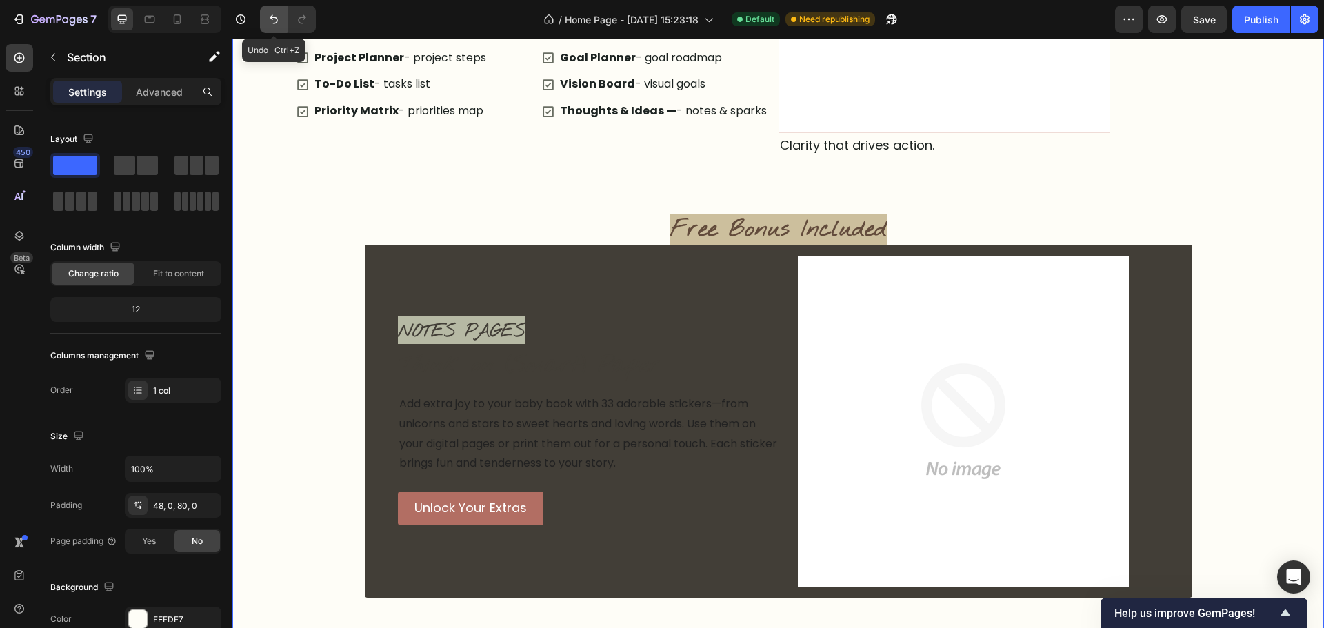
click at [283, 19] on button "Undo/Redo" at bounding box center [274, 20] width 28 height 28
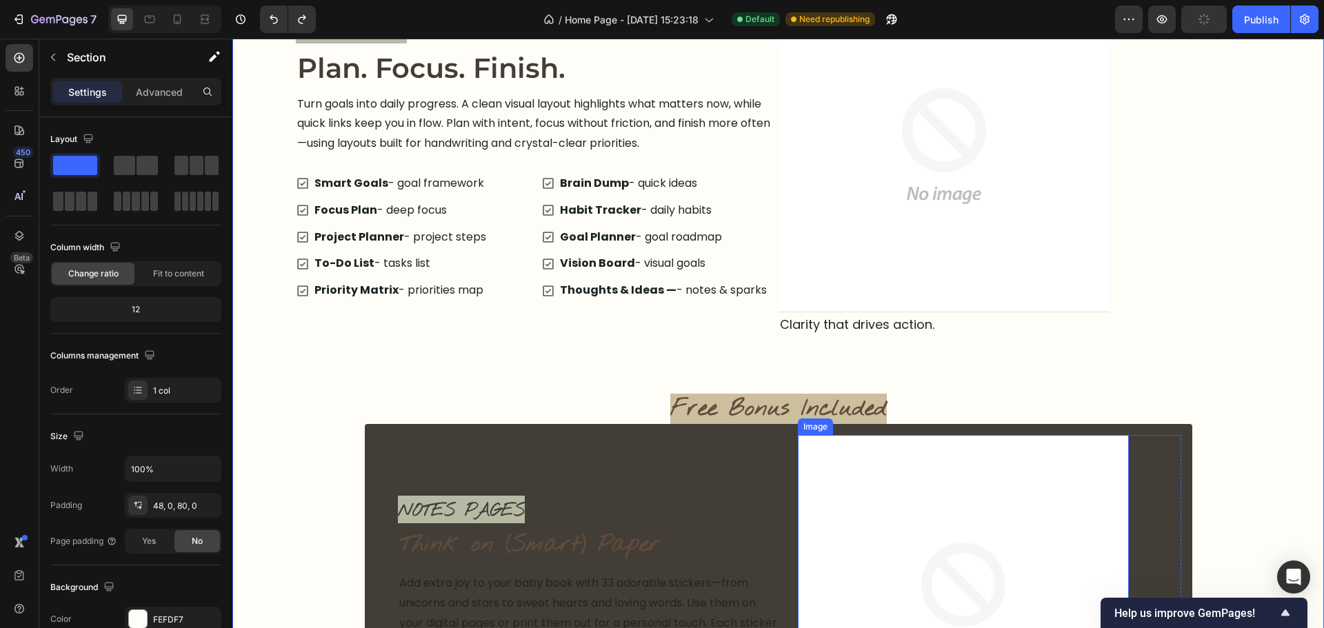
scroll to position [2419, 0]
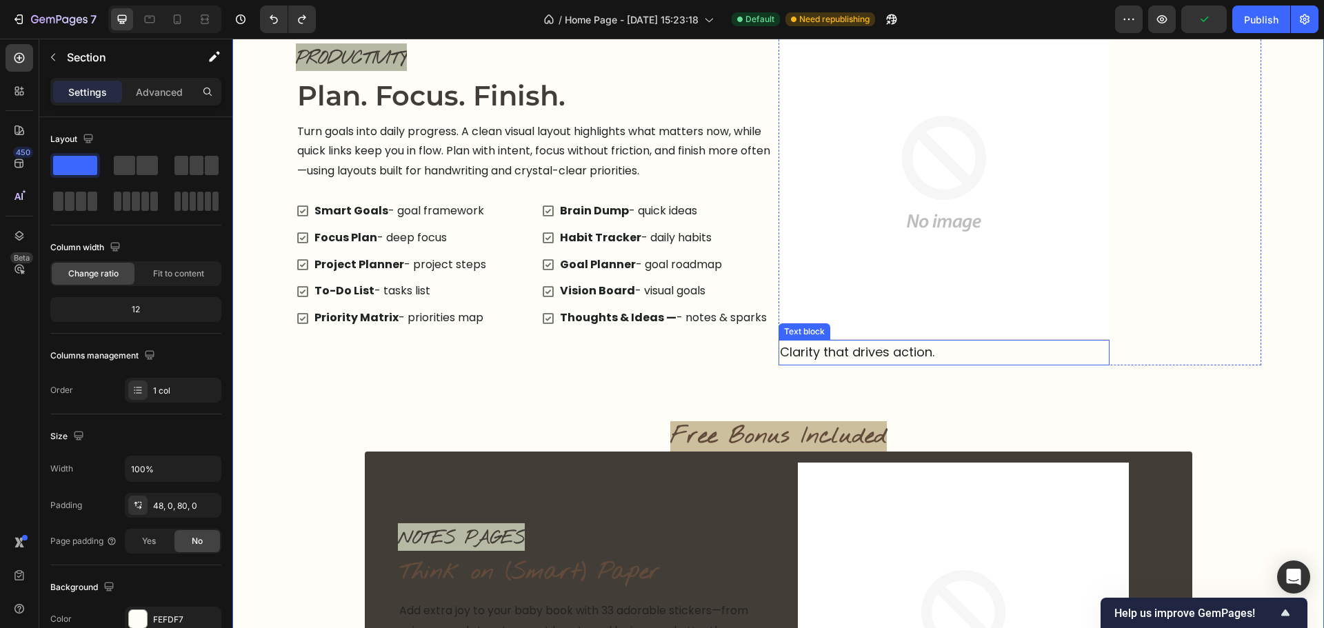
click at [951, 360] on p "Clarity that drives action." at bounding box center [944, 352] width 328 height 22
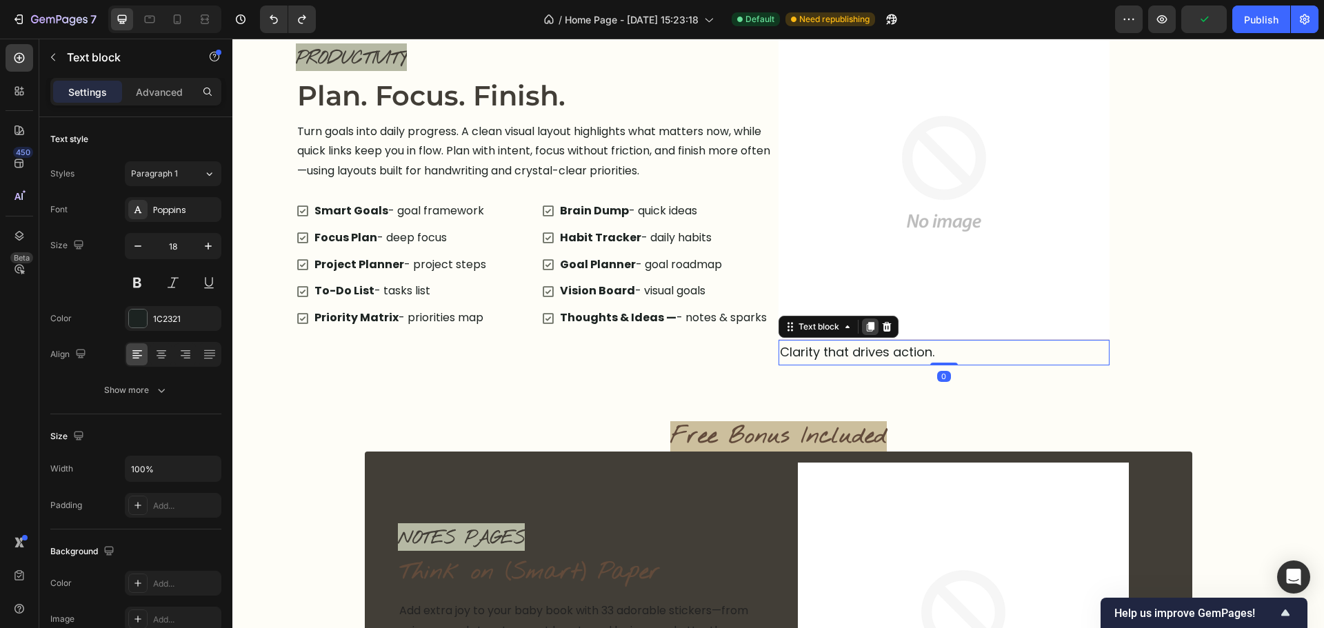
click at [865, 332] on icon at bounding box center [870, 326] width 11 height 11
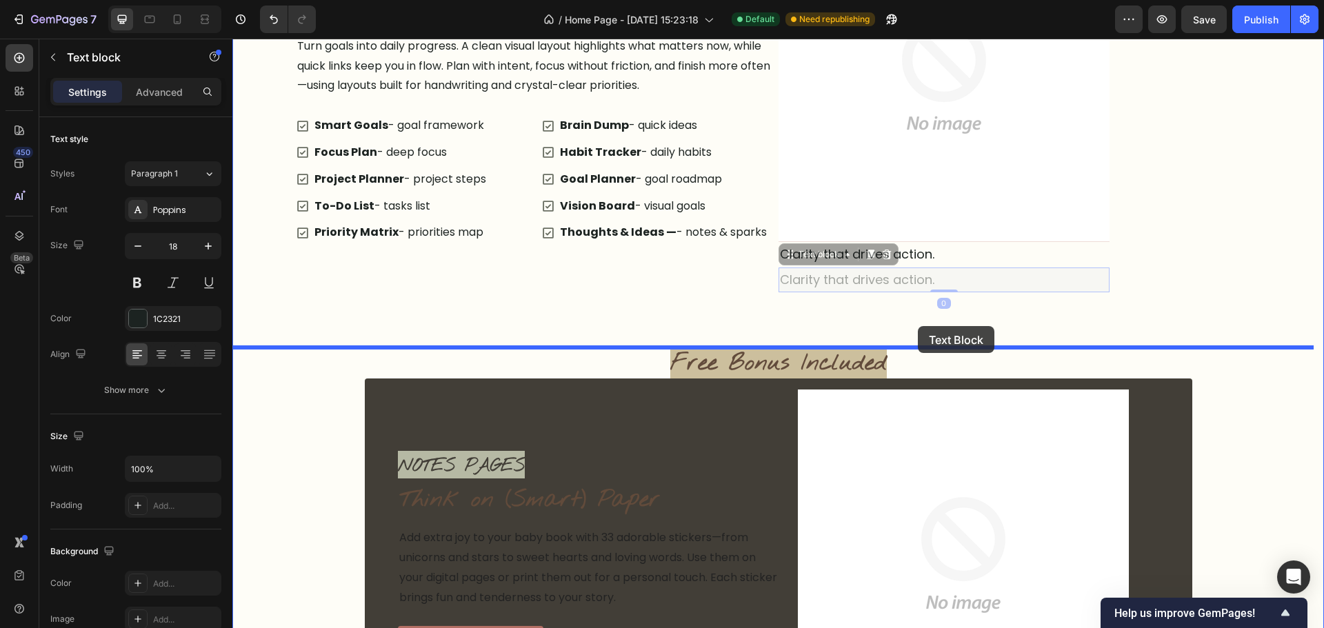
scroll to position [2776, 0]
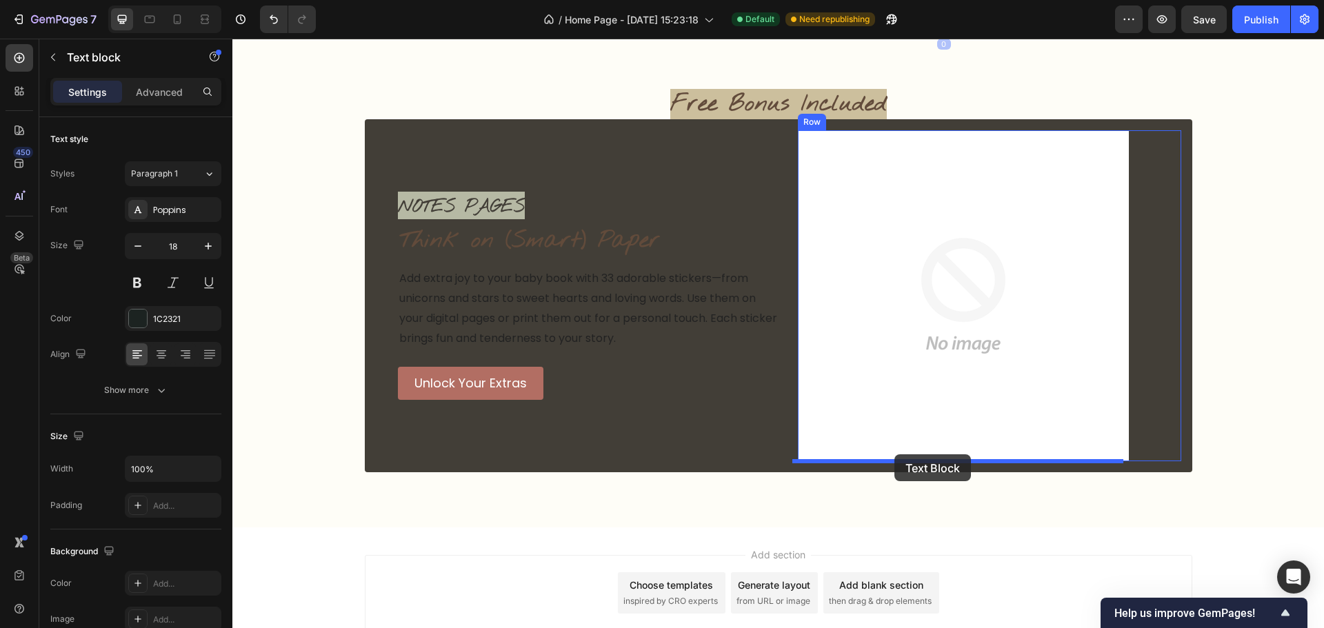
drag, startPoint x: 818, startPoint y: 342, endPoint x: 894, endPoint y: 454, distance: 136.0
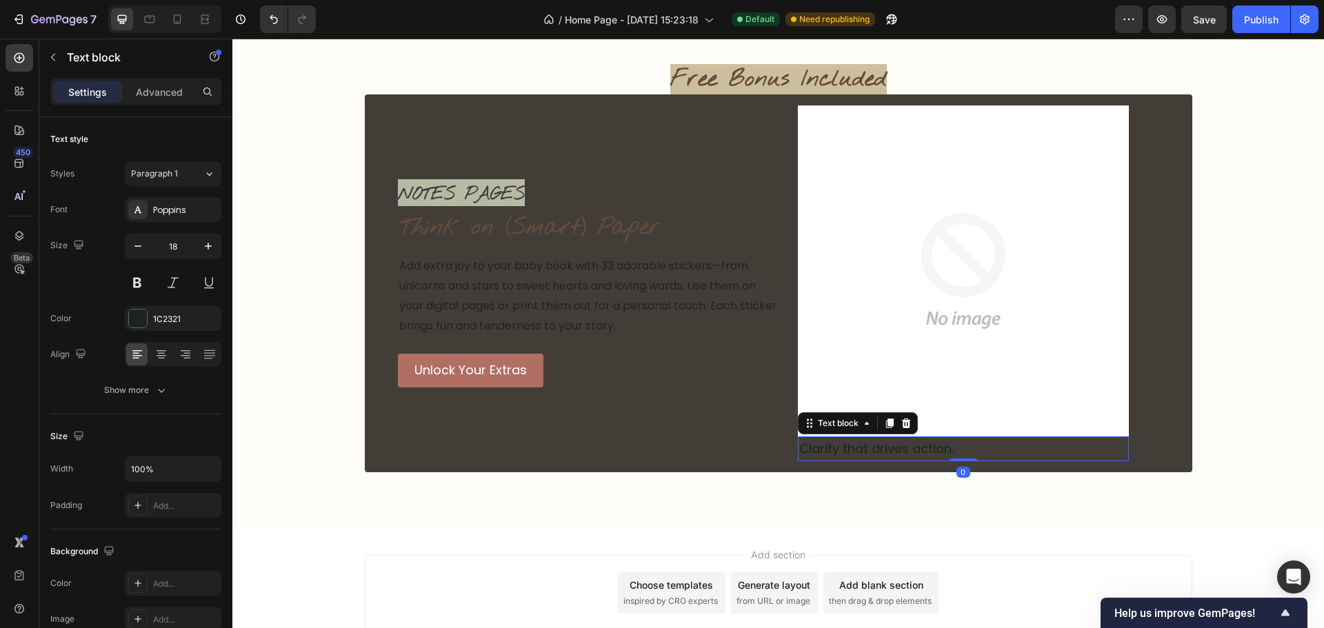
click at [934, 452] on p "Clarity that drives action." at bounding box center [963, 449] width 328 height 22
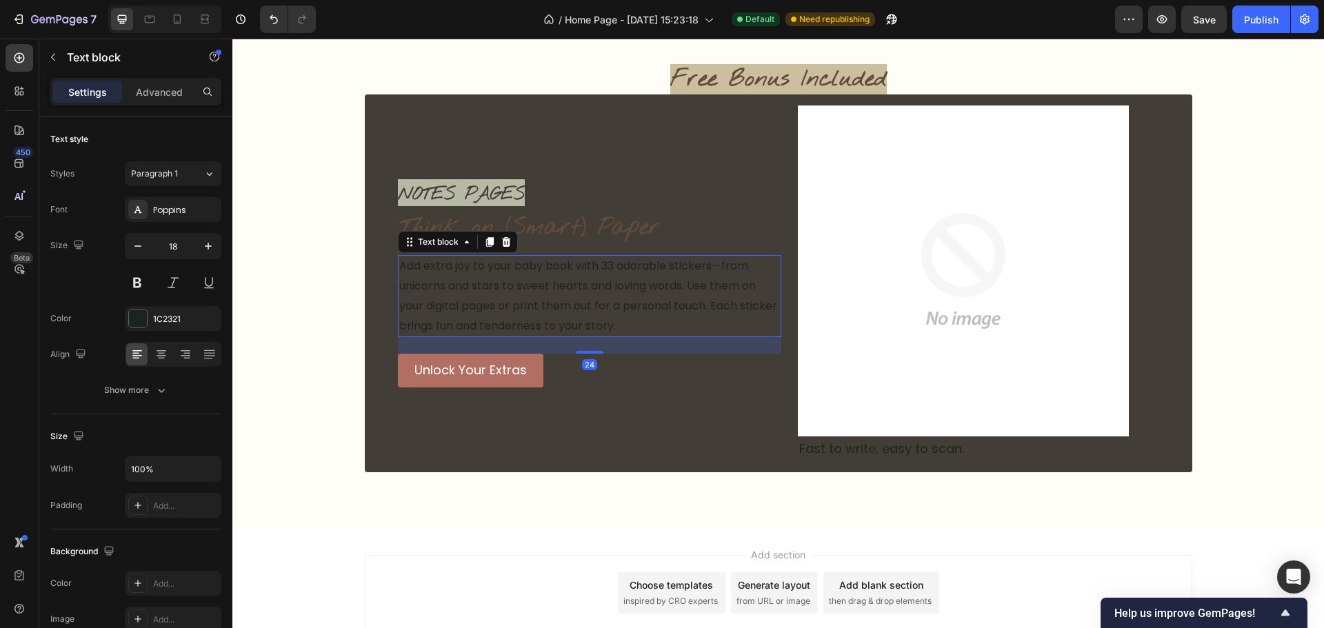
click at [636, 295] on p "Add extra joy to your baby book with 33 adorable stickers—from unicorns and sta…" at bounding box center [589, 296] width 381 height 79
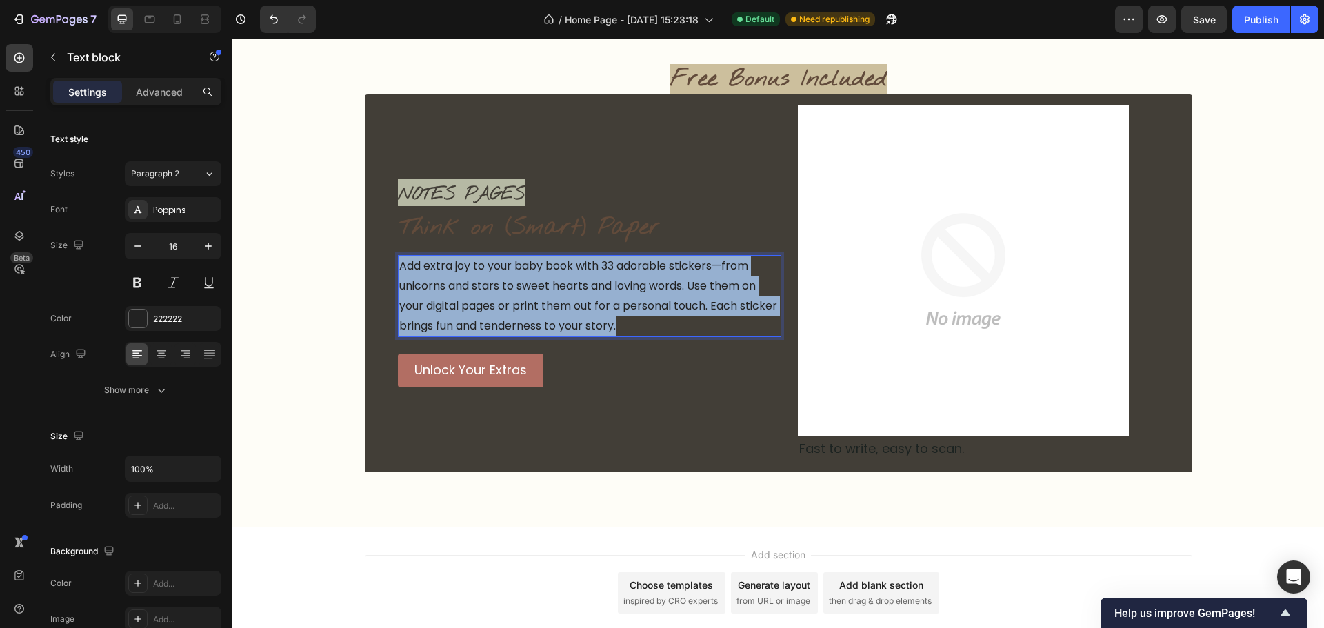
click at [636, 295] on p "Add extra joy to your baby book with 33 adorable stickers—from unicorns and sta…" at bounding box center [589, 296] width 381 height 79
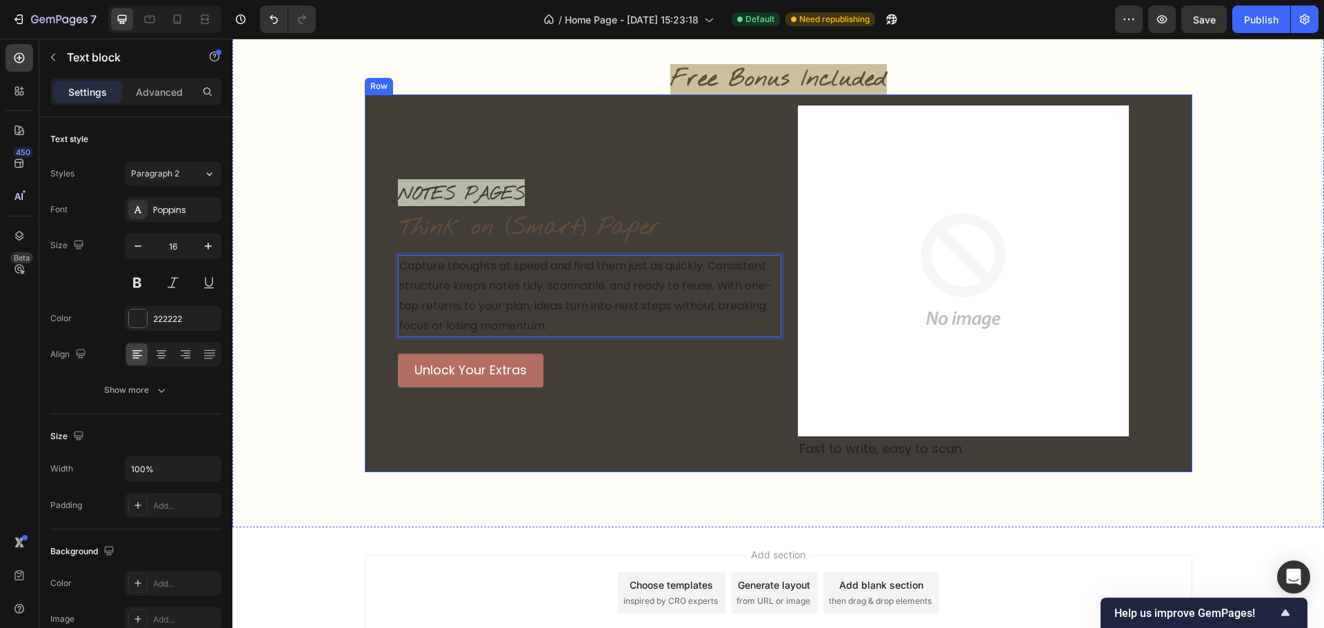
drag, startPoint x: 657, startPoint y: 444, endPoint x: 650, endPoint y: 443, distance: 7.0
click at [657, 445] on div "NOTES PAGES Text block Think on (Smart) Paper Heading Capture thoughts at speed…" at bounding box center [589, 284] width 383 height 356
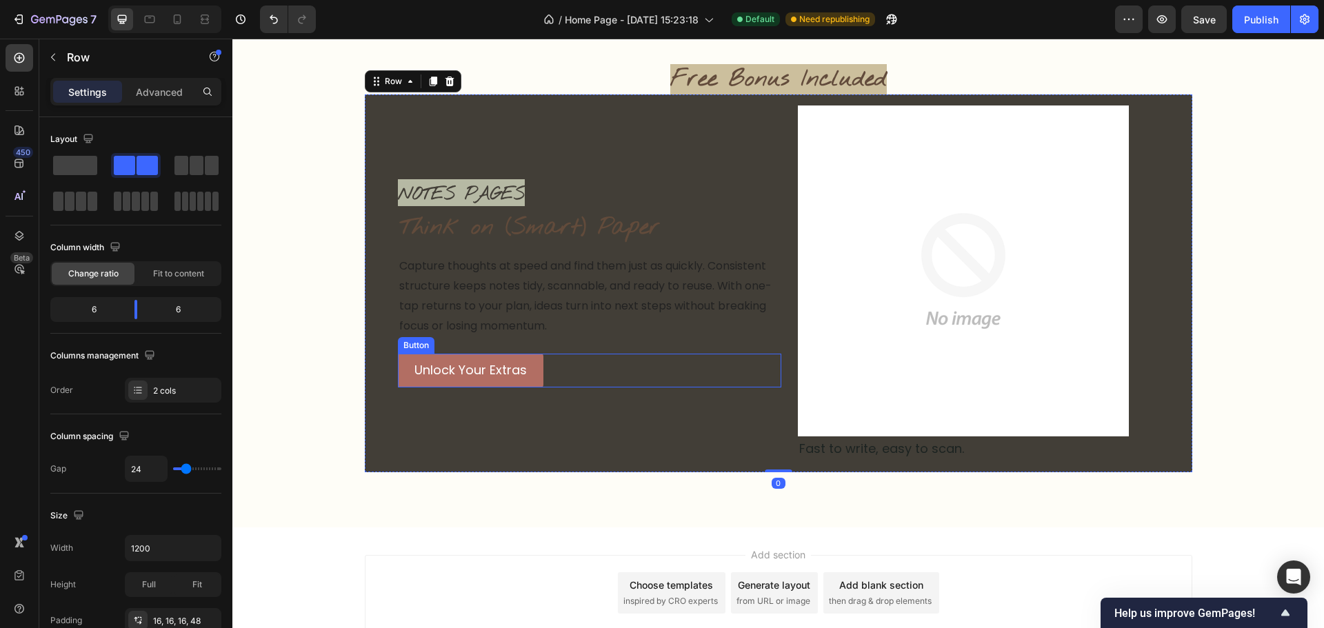
click at [577, 374] on div "Unlock Your Extras Button" at bounding box center [589, 370] width 383 height 33
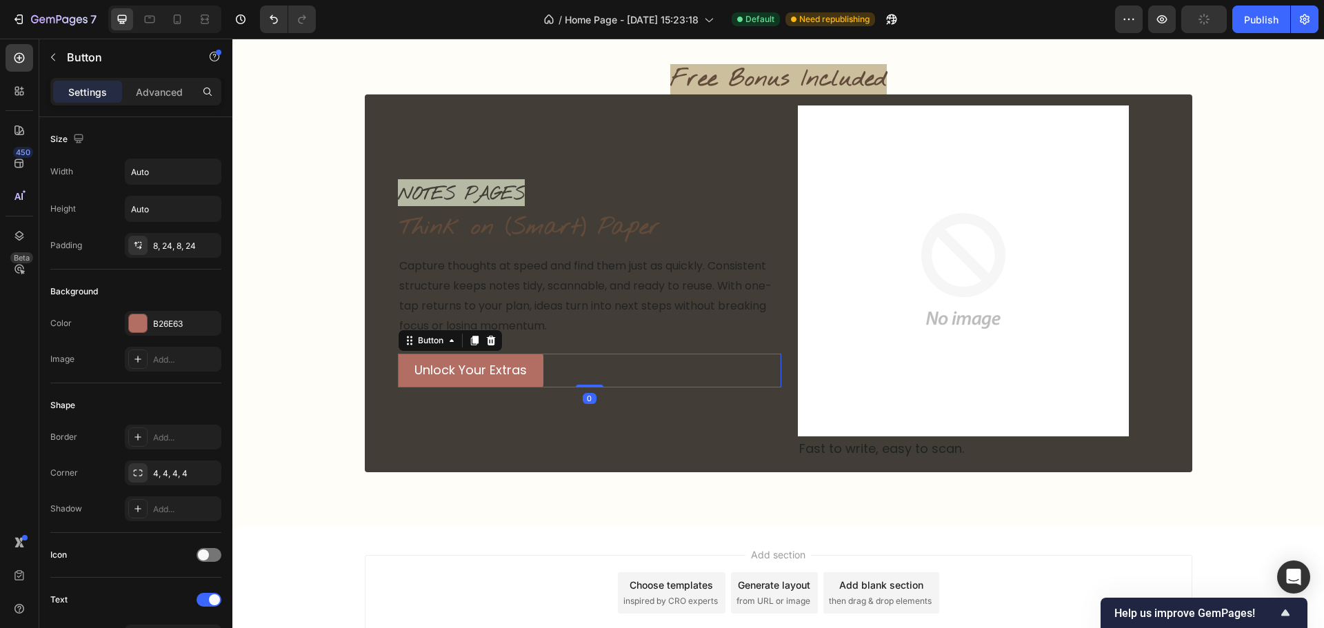
drag, startPoint x: 490, startPoint y: 339, endPoint x: 507, endPoint y: 353, distance: 21.5
click at [490, 339] on icon at bounding box center [490, 340] width 11 height 11
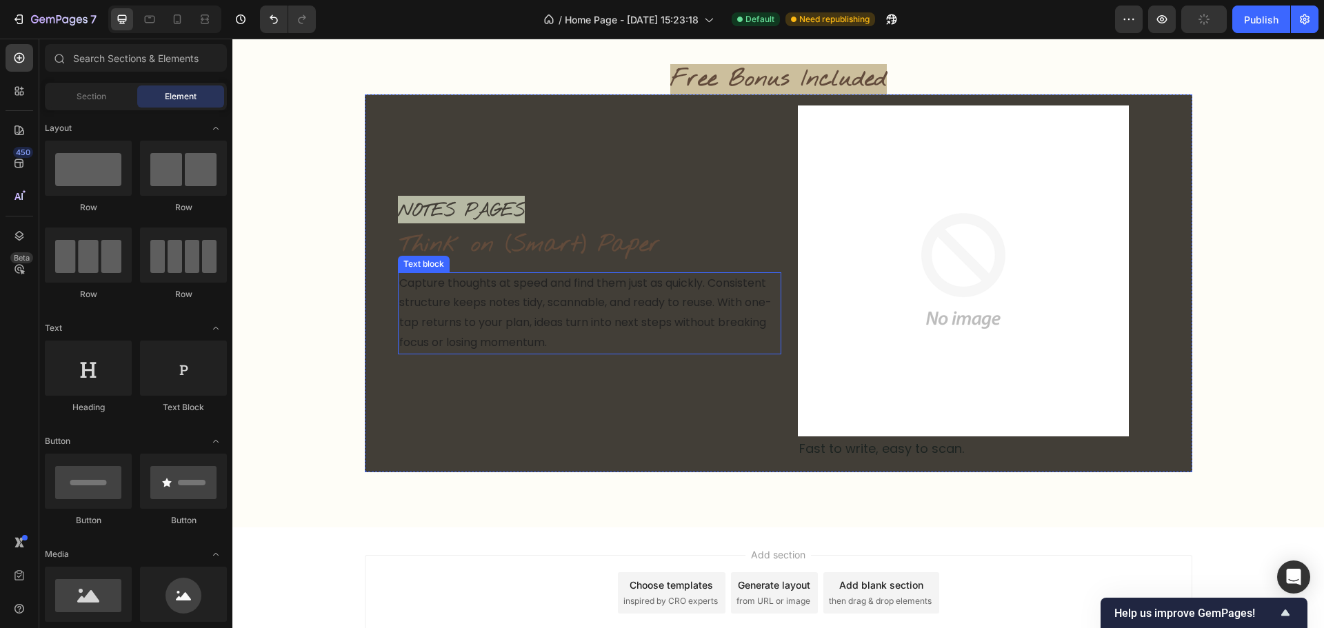
click at [564, 313] on p "Capture thoughts at speed and find them just as quickly. Consistent structure k…" at bounding box center [589, 313] width 381 height 79
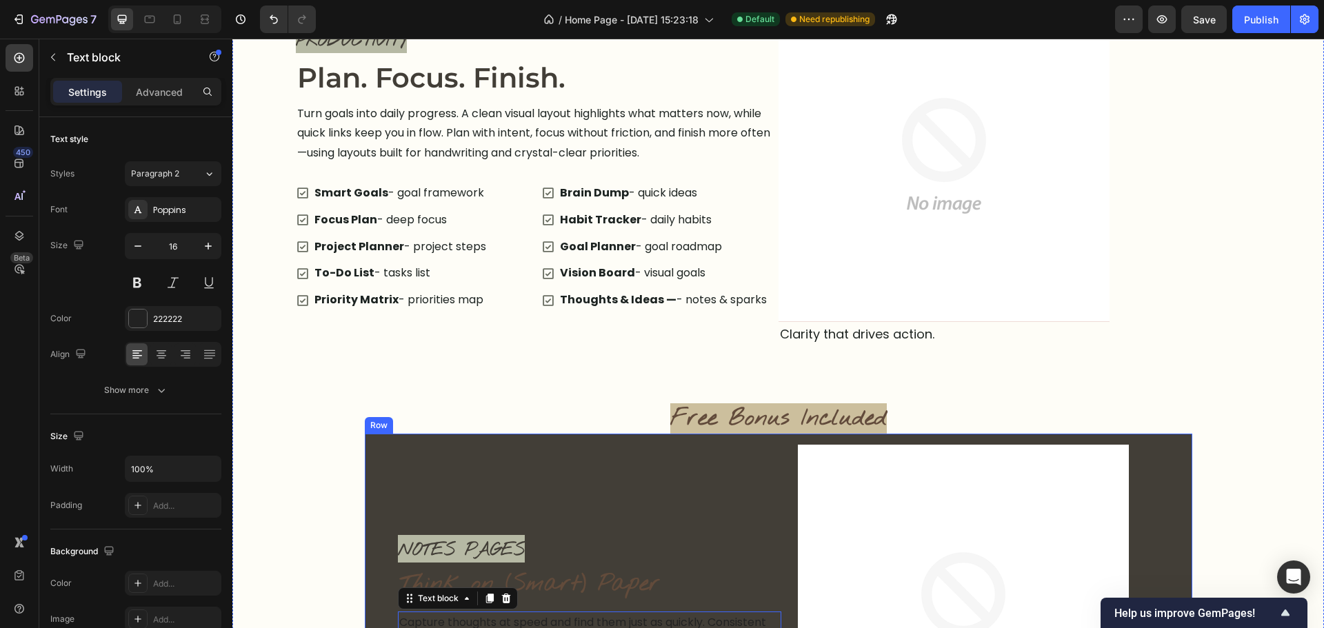
scroll to position [2294, 0]
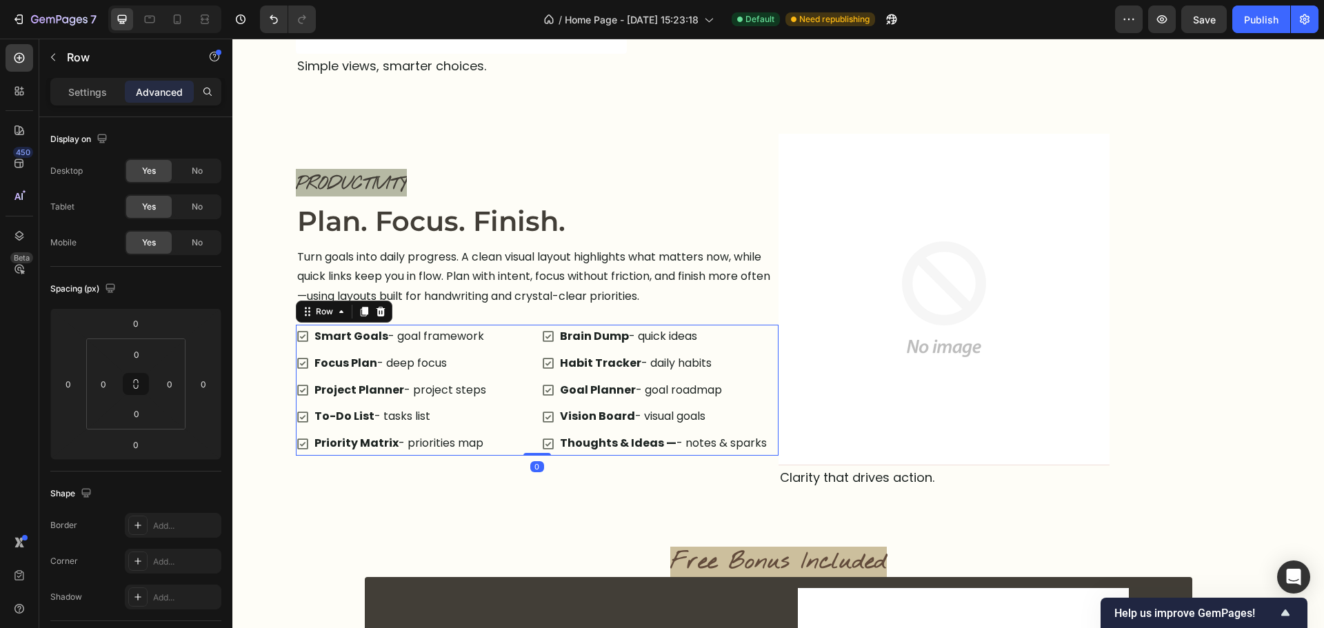
click at [530, 392] on div "Smart Goals - goal framework Focus Plan - deep focus Project Planner - project …" at bounding box center [537, 390] width 483 height 131
click at [360, 312] on icon at bounding box center [364, 312] width 8 height 10
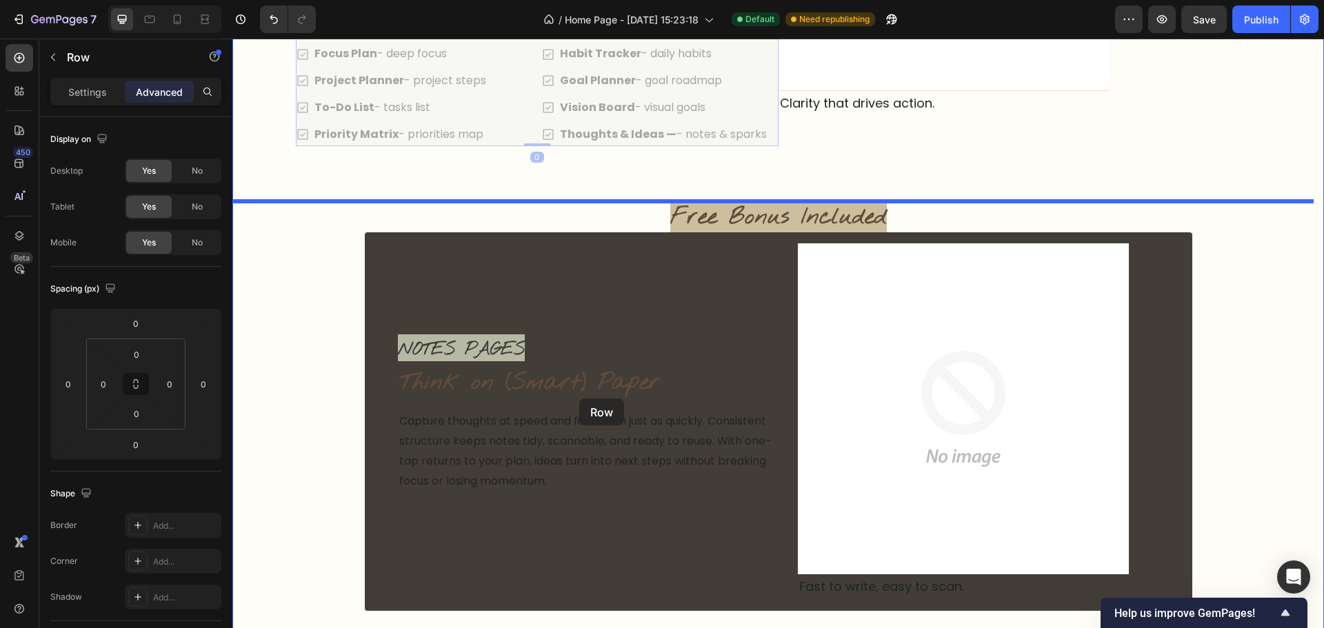
scroll to position [2707, 0]
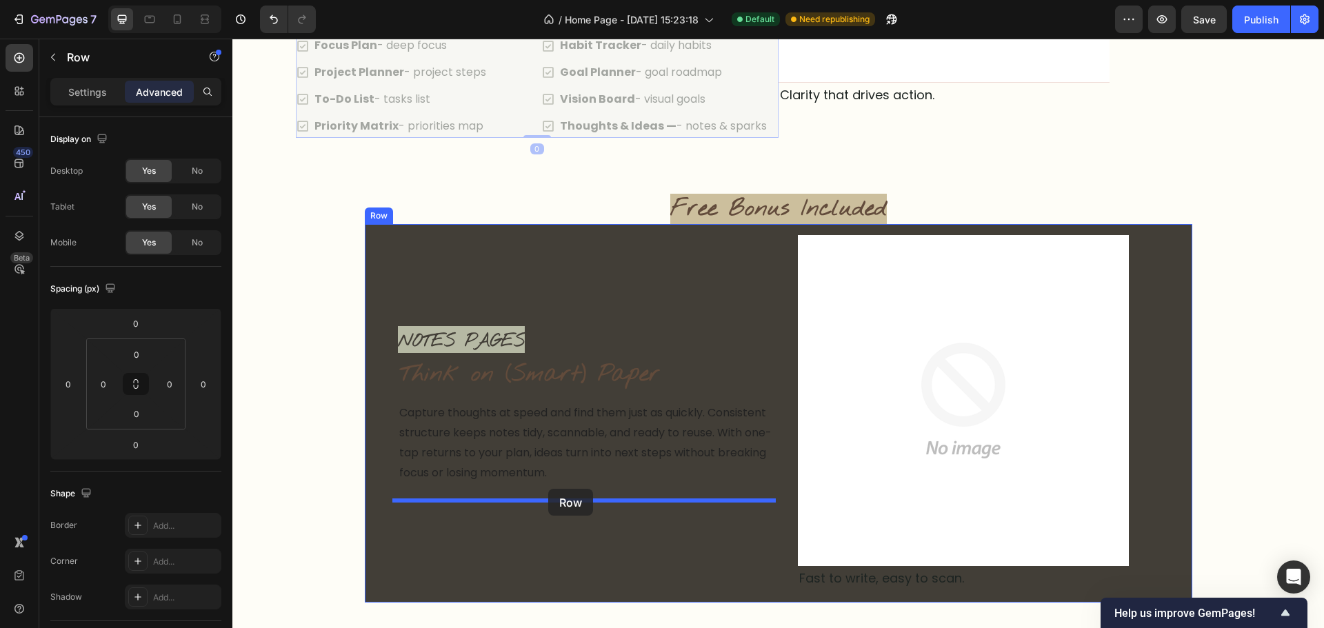
drag, startPoint x: 445, startPoint y: 359, endPoint x: 548, endPoint y: 489, distance: 166.4
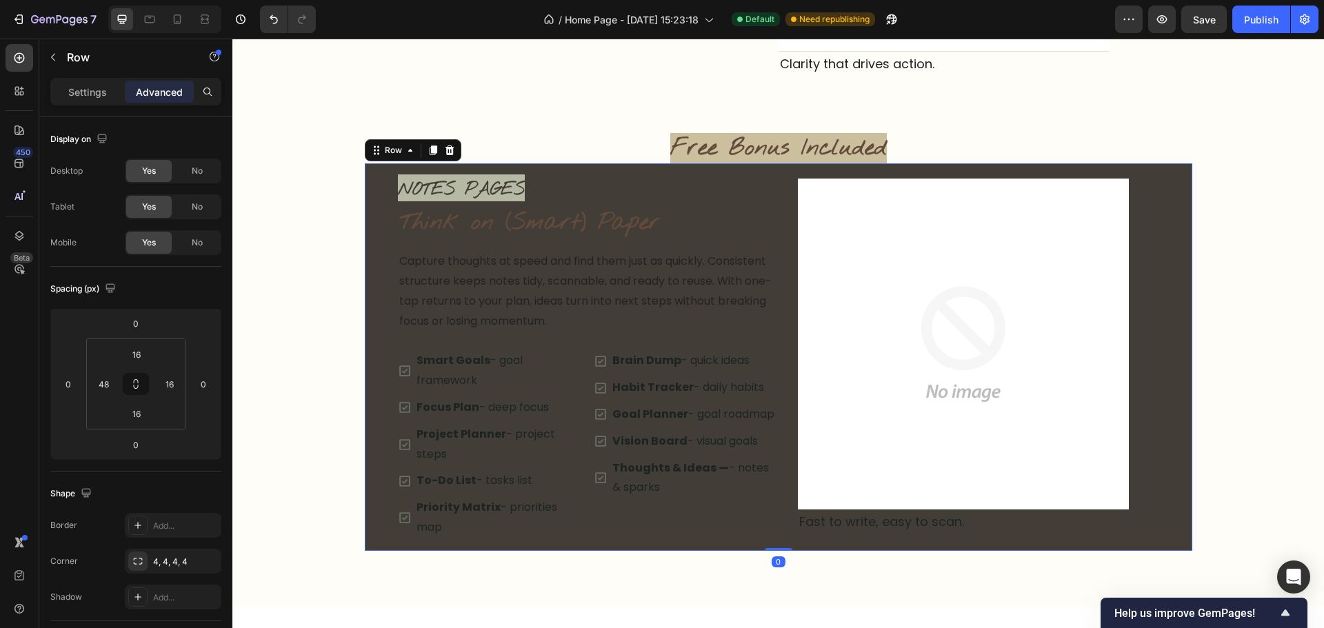
click at [389, 307] on div "NOTES PAGES Text block Think on (Smart) Paper Heading Capture thoughts at speed…" at bounding box center [779, 357] width 828 height 388
click at [779, 505] on div "NOTES PAGES Text block Think on (Smart) Paper Heading Capture thoughts at speed…" at bounding box center [779, 357] width 828 height 388
click at [101, 385] on input "48" at bounding box center [103, 384] width 21 height 21
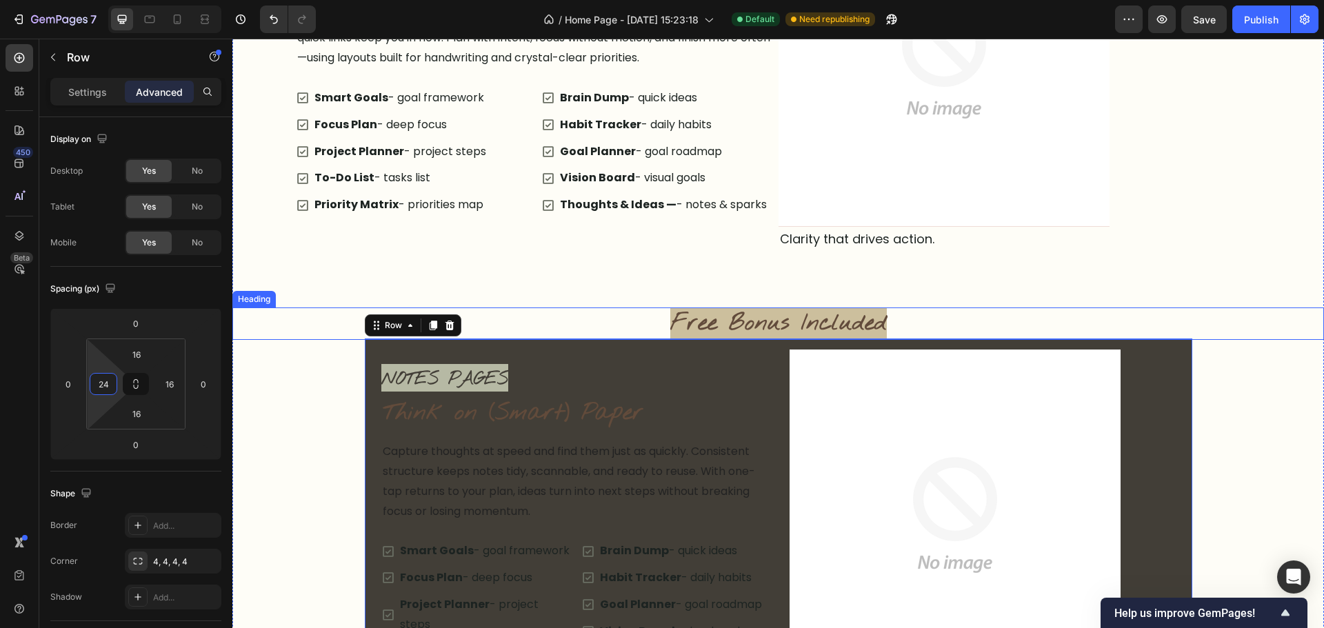
scroll to position [2500, 0]
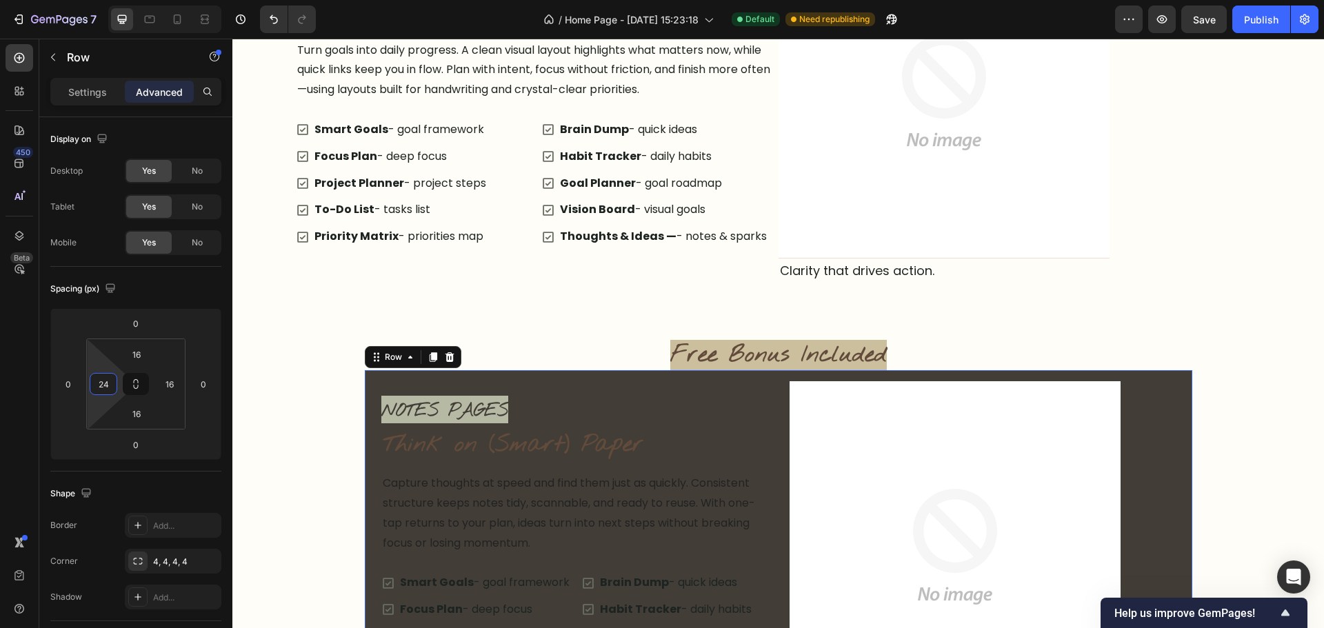
type input "24"
click at [781, 376] on div "NOTES PAGES Text block Think on (Smart) Paper Heading Capture thoughts at speed…" at bounding box center [779, 559] width 828 height 378
click at [80, 108] on div "Settings Advanced" at bounding box center [135, 97] width 193 height 39
click at [90, 94] on p "Settings" at bounding box center [87, 92] width 39 height 14
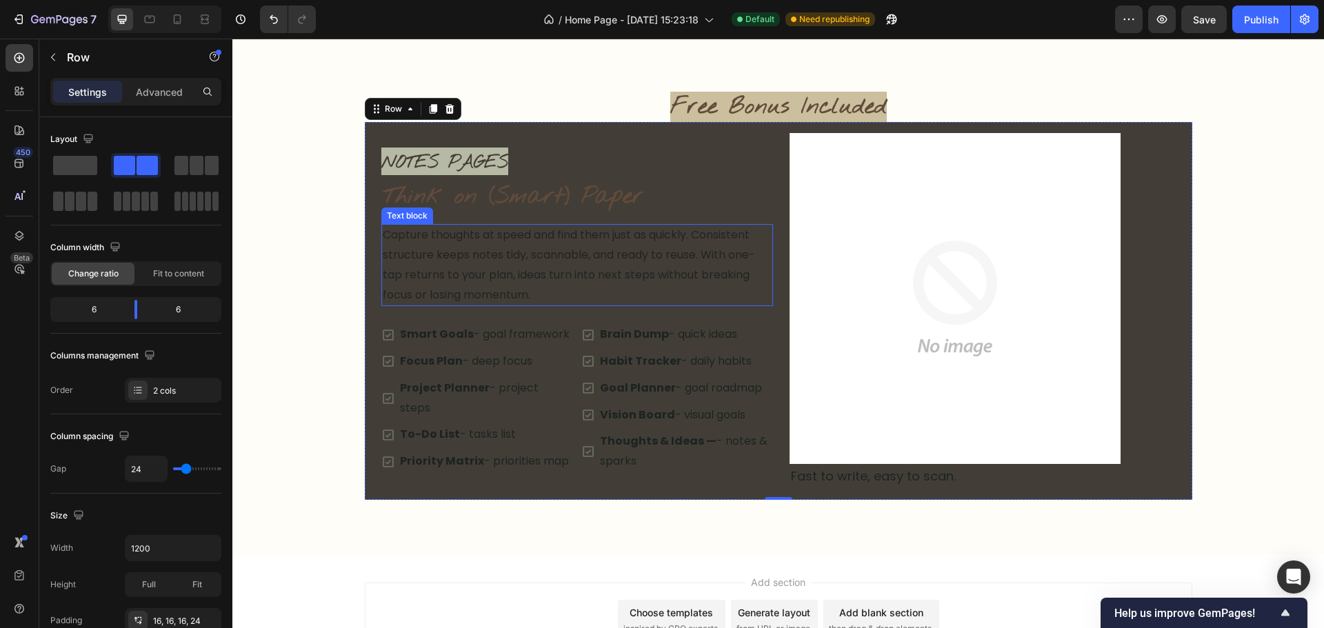
scroll to position [2776, 0]
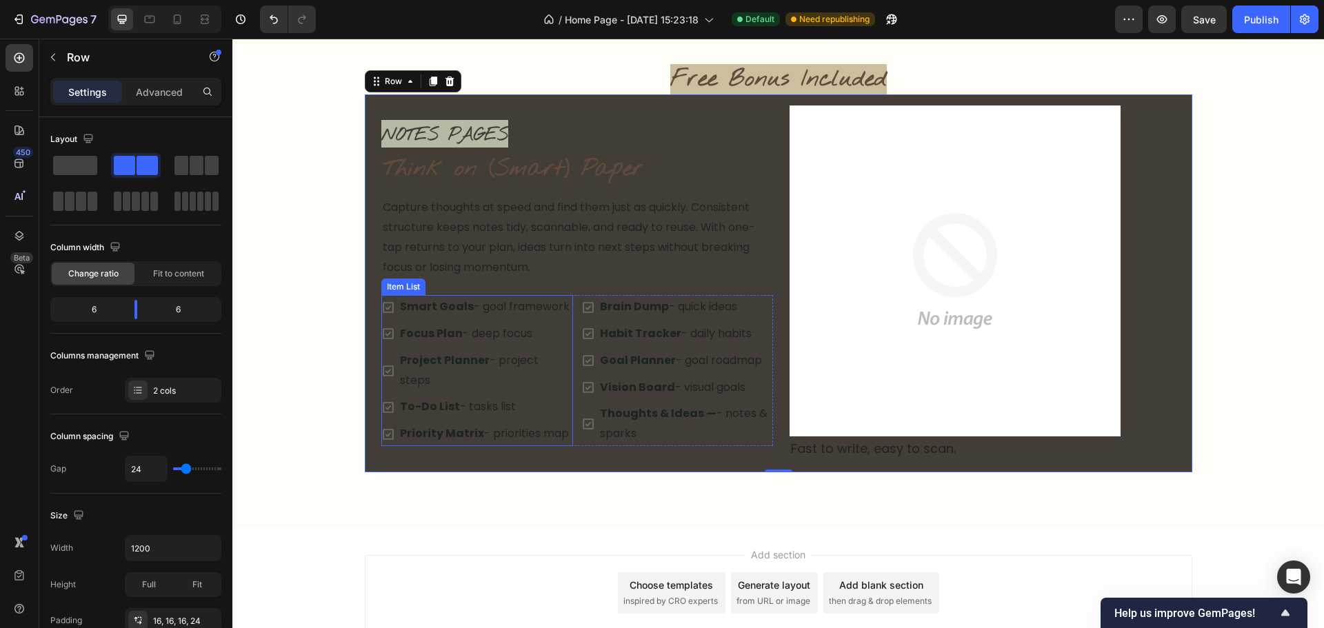
click at [468, 314] on p "Smart Goals - goal framework" at bounding box center [485, 307] width 171 height 20
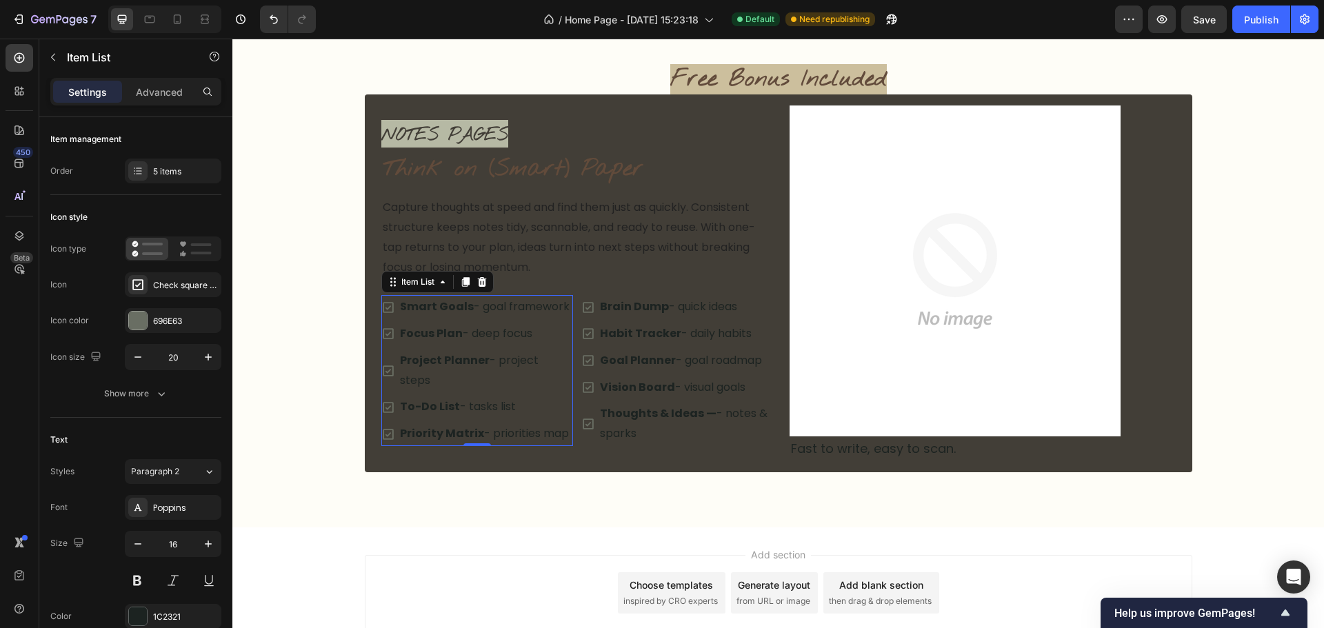
click at [468, 314] on p "Smart Goals - goal framework" at bounding box center [485, 307] width 171 height 20
click at [474, 338] on p "Focus Plan - deep focus" at bounding box center [485, 334] width 171 height 20
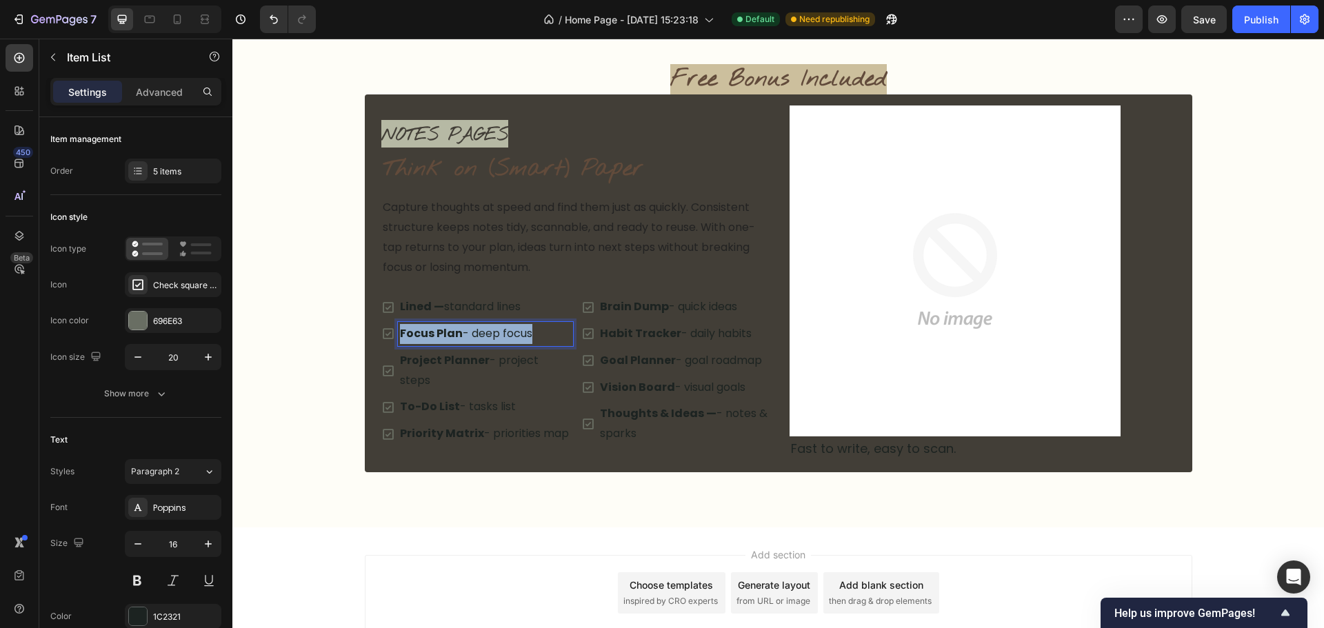
click at [474, 338] on p "Focus Plan - deep focus" at bounding box center [485, 334] width 171 height 20
click at [443, 361] on strong "Project Planner" at bounding box center [445, 360] width 90 height 16
click at [479, 388] on p "To-Do List - tasks list" at bounding box center [484, 388] width 169 height 20
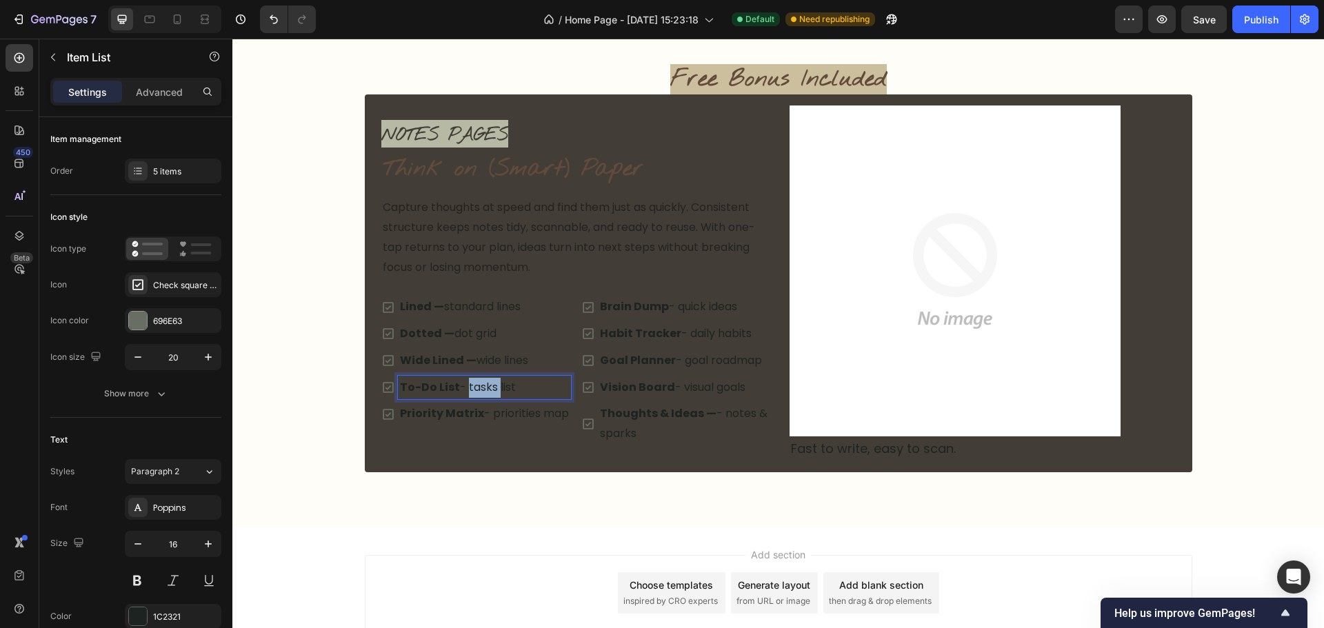
click at [479, 388] on p "To-Do List - tasks list" at bounding box center [484, 388] width 169 height 20
click at [540, 363] on p "Wide Lined — wide lines" at bounding box center [484, 361] width 169 height 20
click at [518, 334] on p "Dotted — dot grid" at bounding box center [484, 334] width 169 height 20
click at [531, 311] on p "Lined — standard lines" at bounding box center [484, 307] width 169 height 20
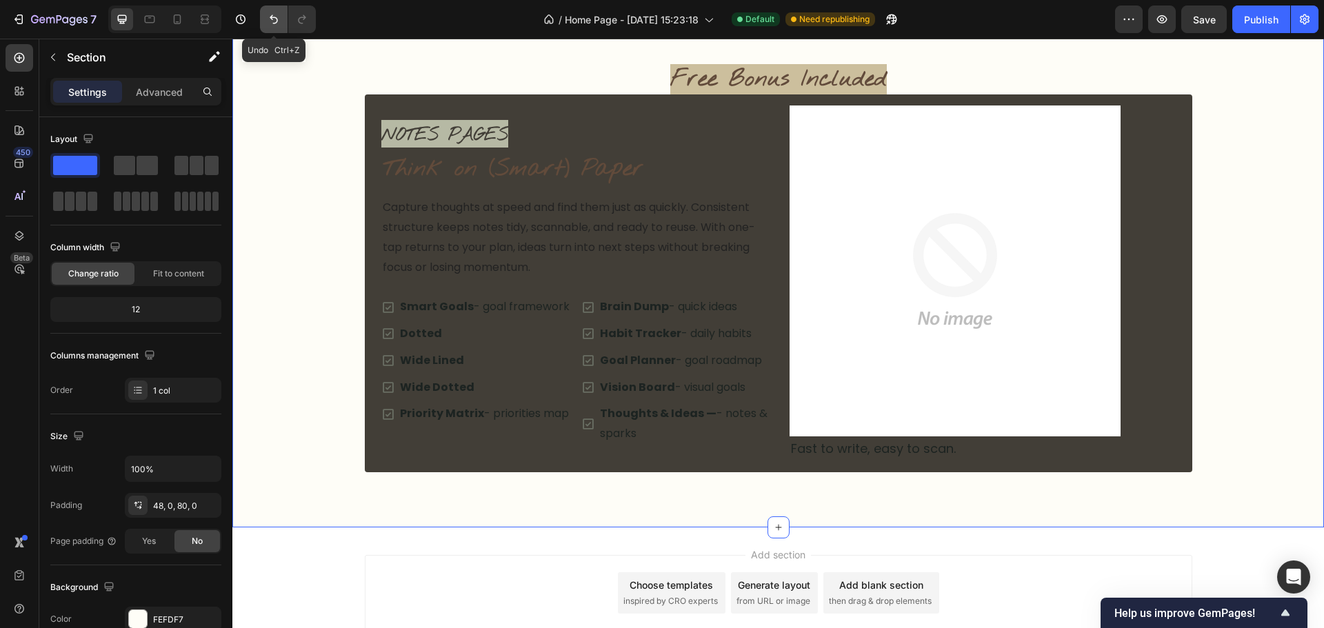
click at [281, 20] on icon "Undo/Redo" at bounding box center [274, 19] width 14 height 14
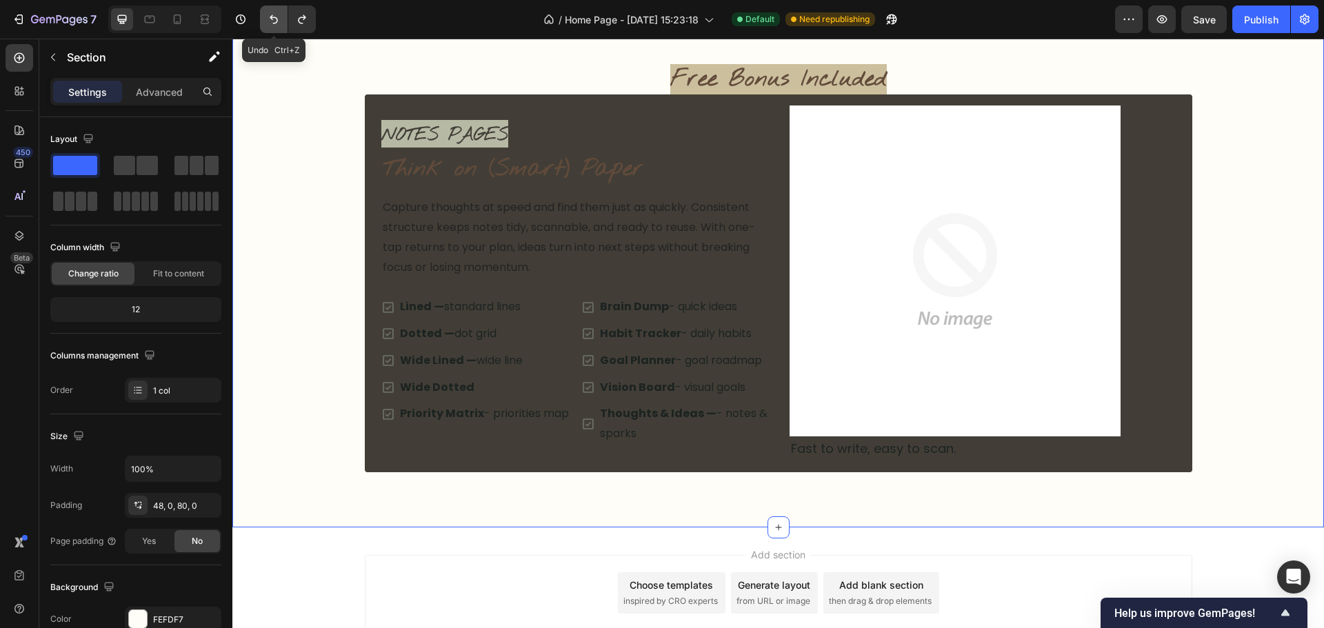
click at [281, 20] on icon "Undo/Redo" at bounding box center [274, 19] width 14 height 14
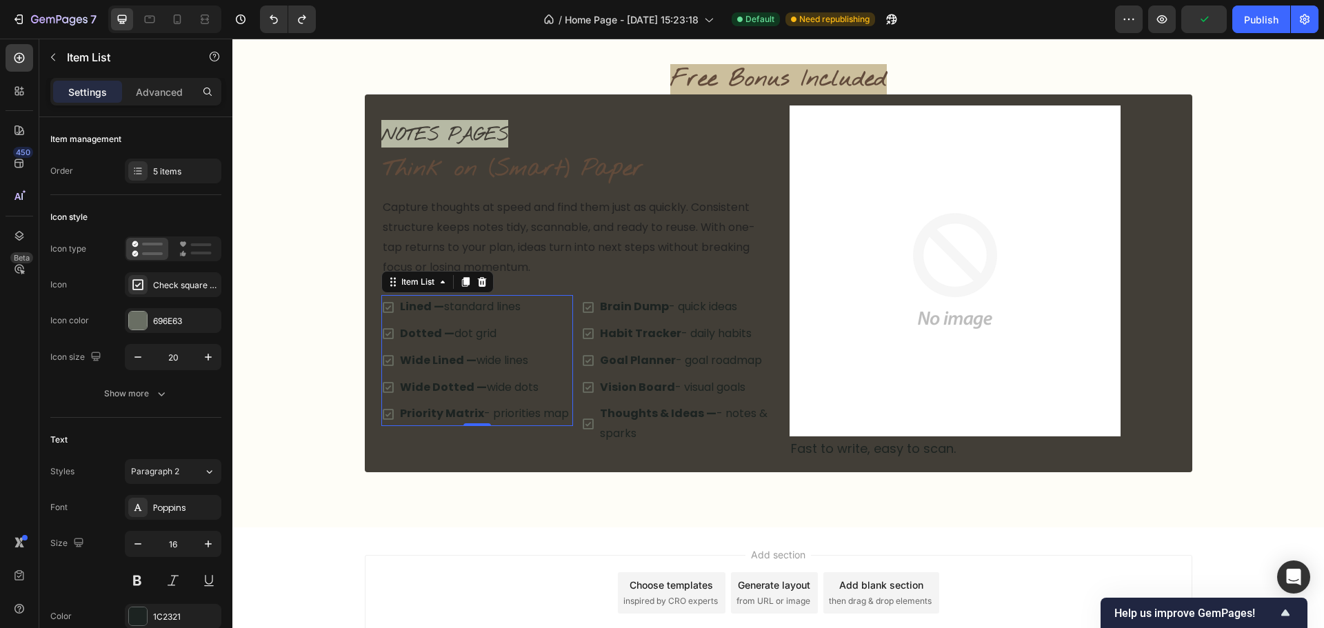
click at [504, 409] on p "Priority Matrix - priorities map" at bounding box center [484, 414] width 169 height 20
click at [552, 339] on div "Lined — standard lines Dotted — dot grid Wide Lined — wide lines Wide Dotted — …" at bounding box center [477, 360] width 192 height 131
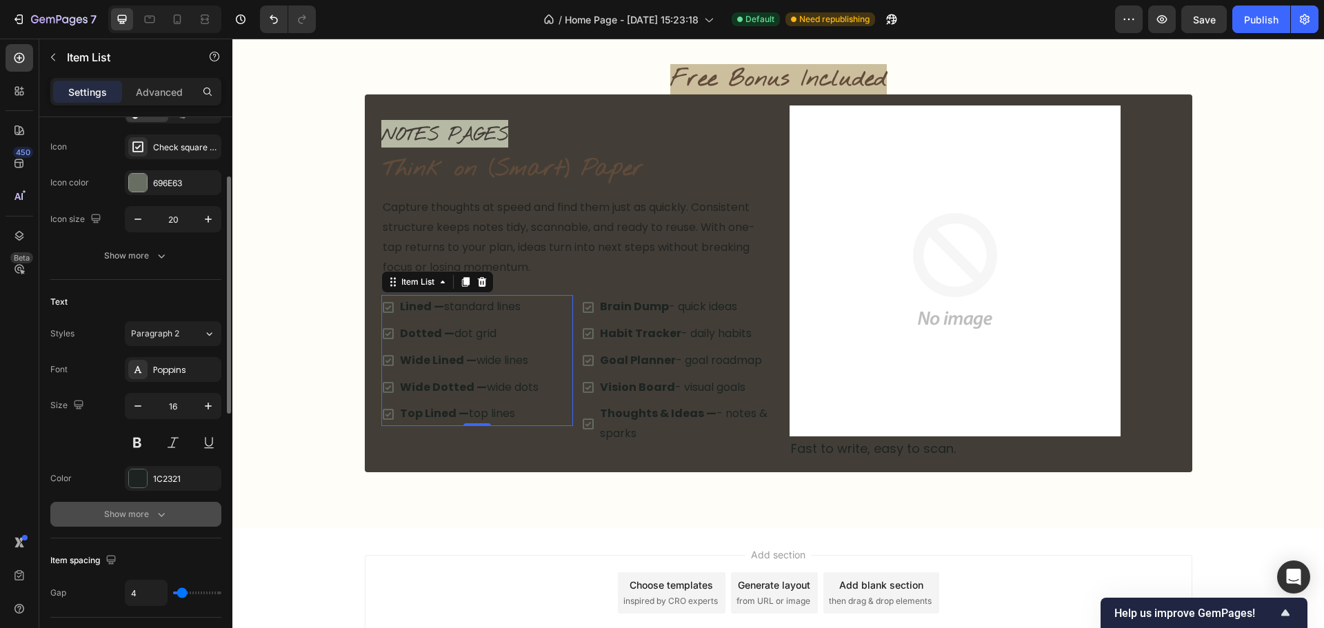
scroll to position [0, 0]
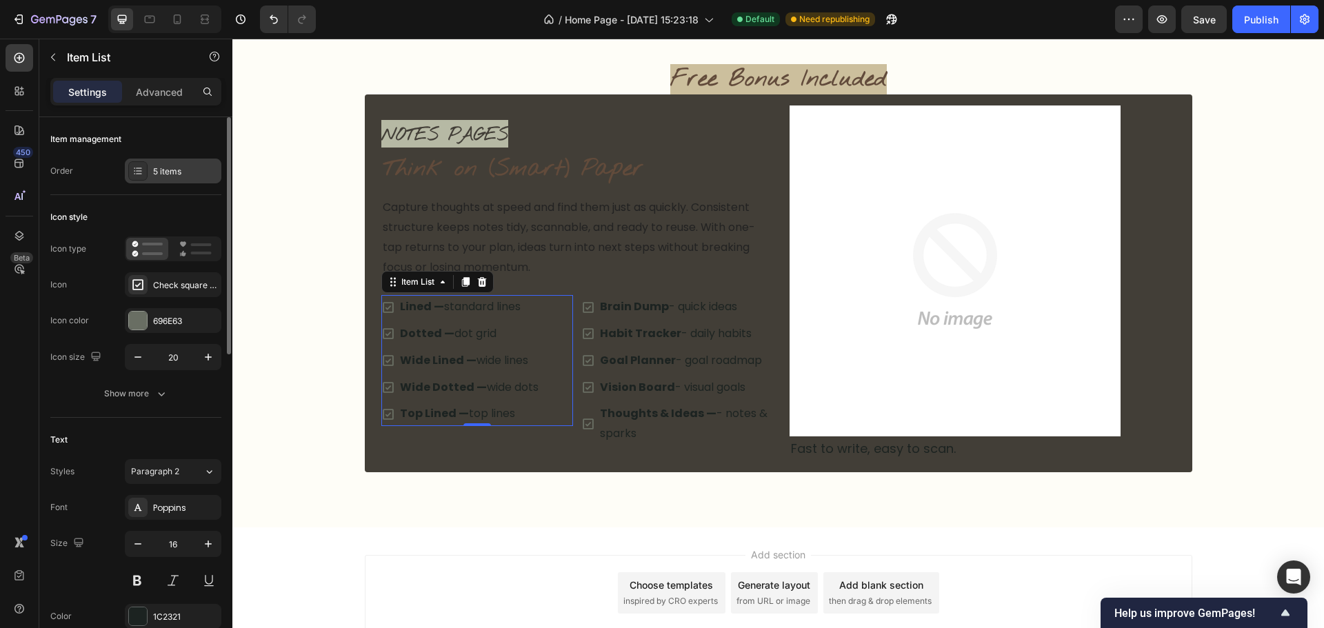
click at [167, 174] on div "5 items" at bounding box center [185, 172] width 65 height 12
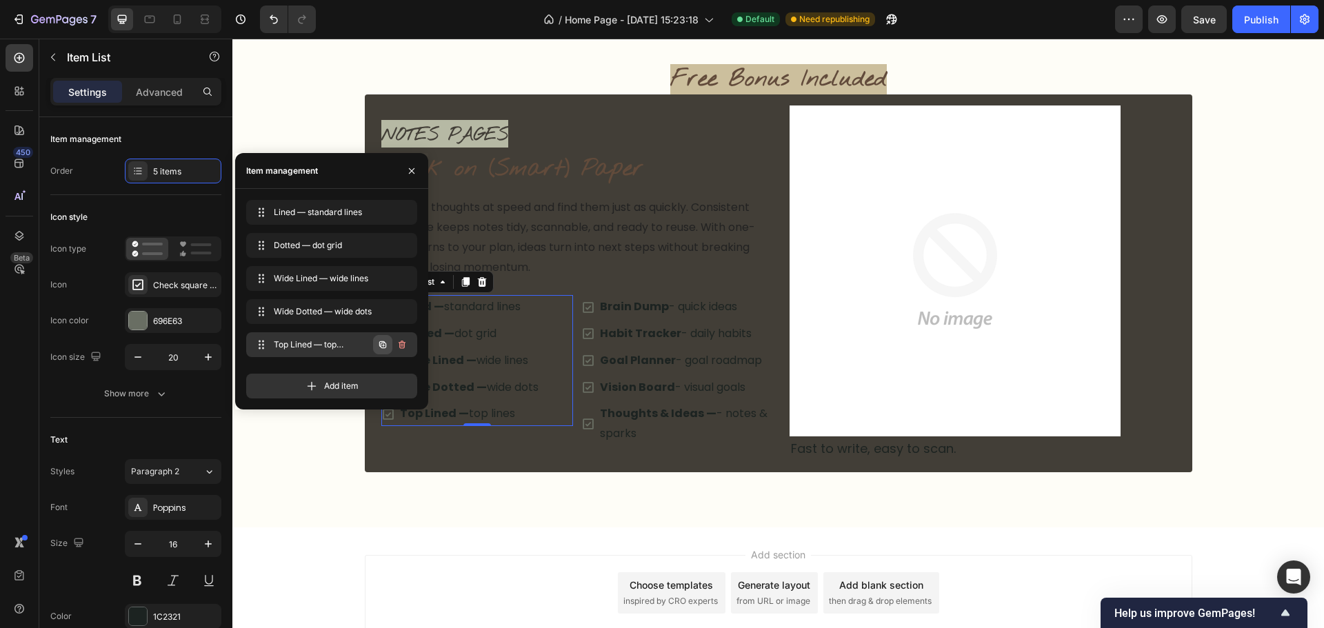
click at [383, 345] on icon "button" at bounding box center [383, 345] width 3 height 3
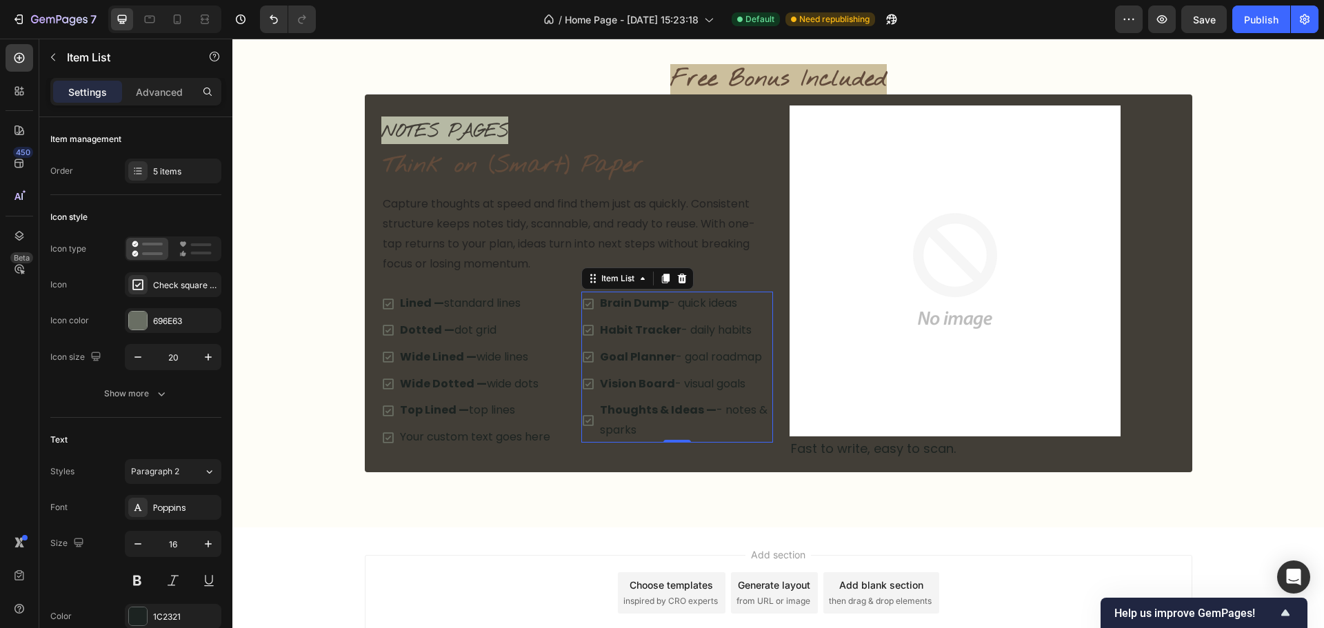
click at [665, 403] on strong "Thoughts & Ideas —" at bounding box center [658, 410] width 117 height 16
click at [175, 172] on div "5 items" at bounding box center [185, 172] width 65 height 12
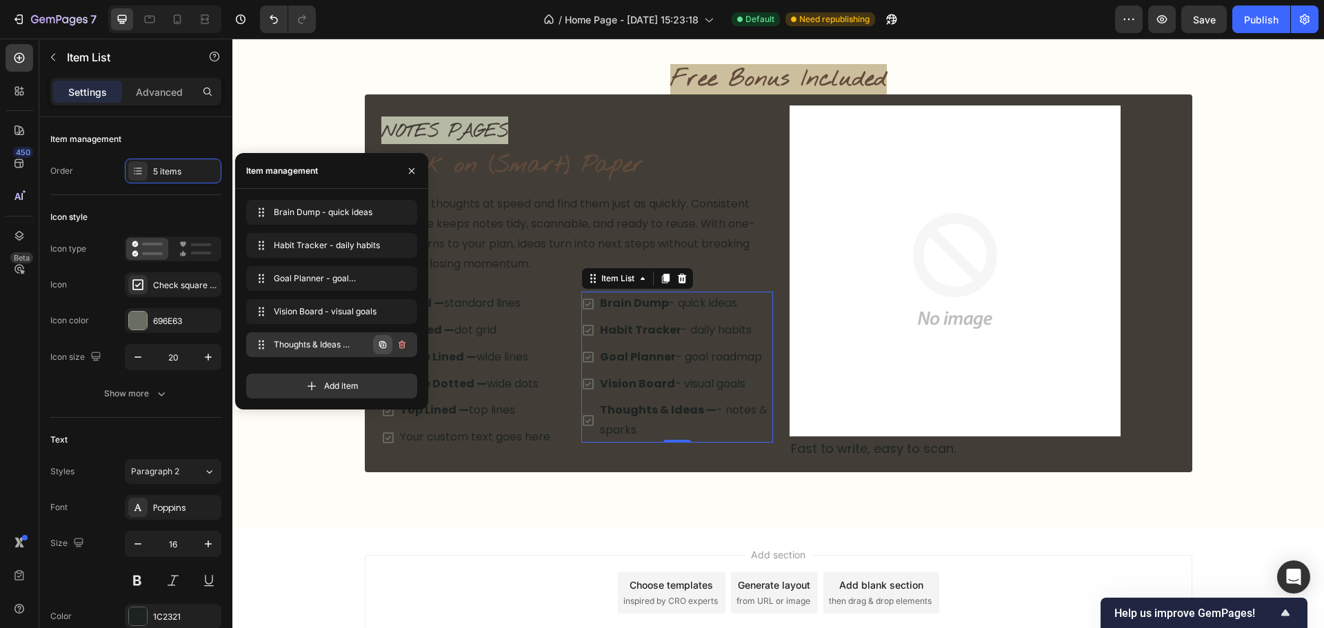
click at [385, 349] on icon "button" at bounding box center [382, 344] width 11 height 11
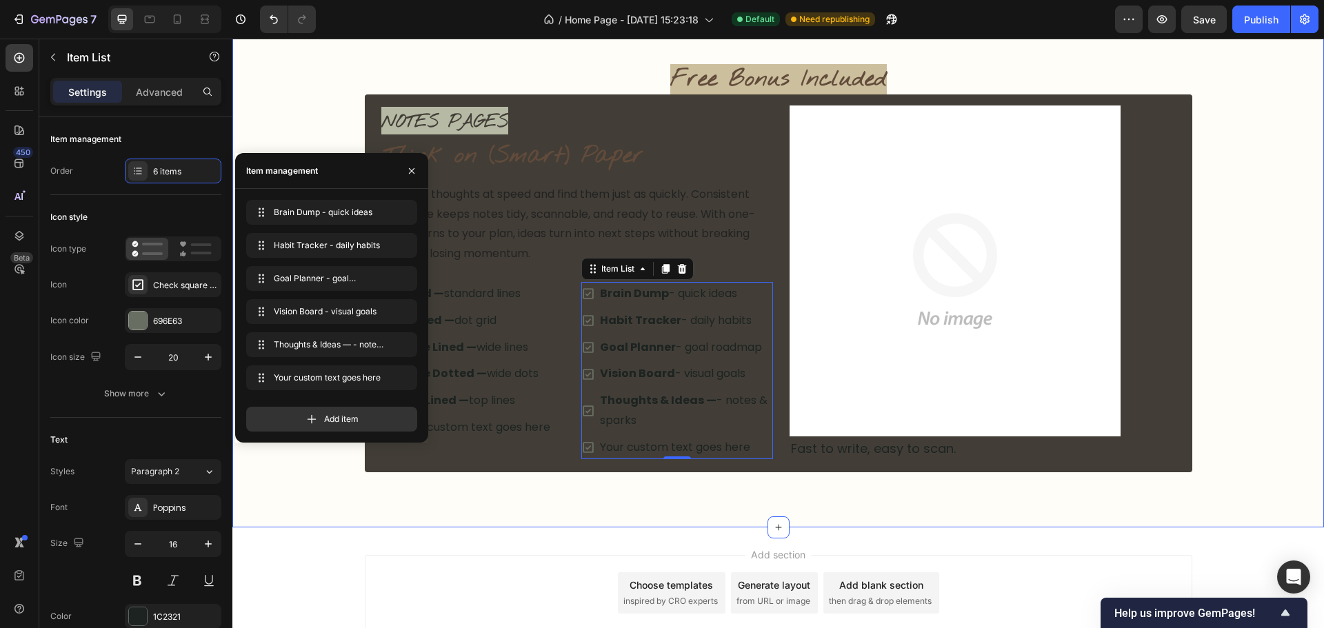
click at [493, 537] on div "Add section Choose templates inspired by CRO experts Generate layout from URL o…" at bounding box center [778, 613] width 1092 height 170
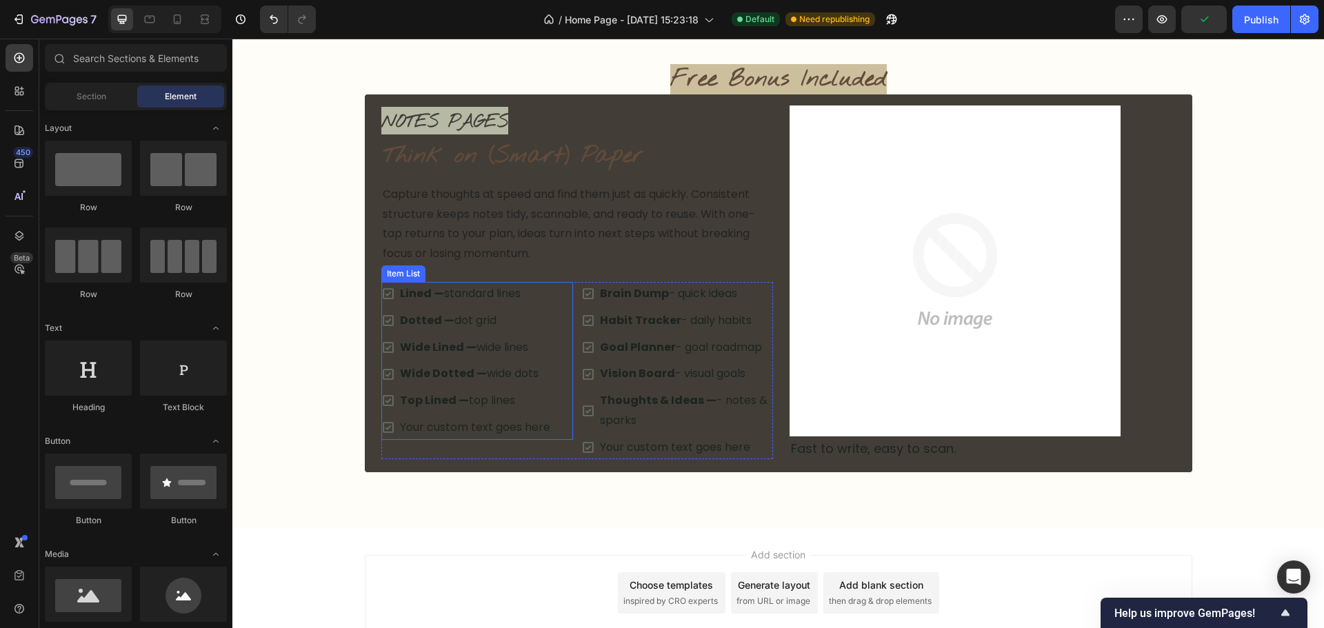
click at [463, 427] on div "Your custom text goes here" at bounding box center [475, 428] width 154 height 24
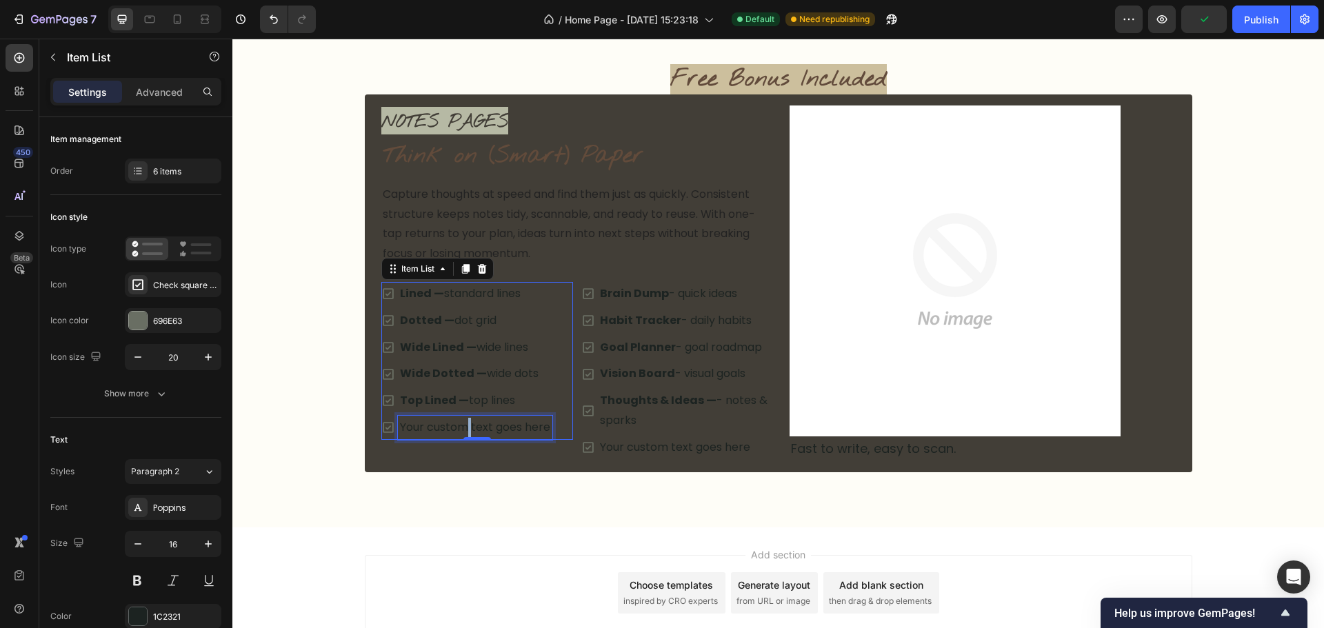
click at [463, 427] on div "Your custom text goes here" at bounding box center [475, 428] width 154 height 24
click at [463, 427] on p "Your custom text goes here" at bounding box center [475, 428] width 150 height 20
click at [690, 286] on p "Brain Dump - quick ideas" at bounding box center [685, 294] width 171 height 20
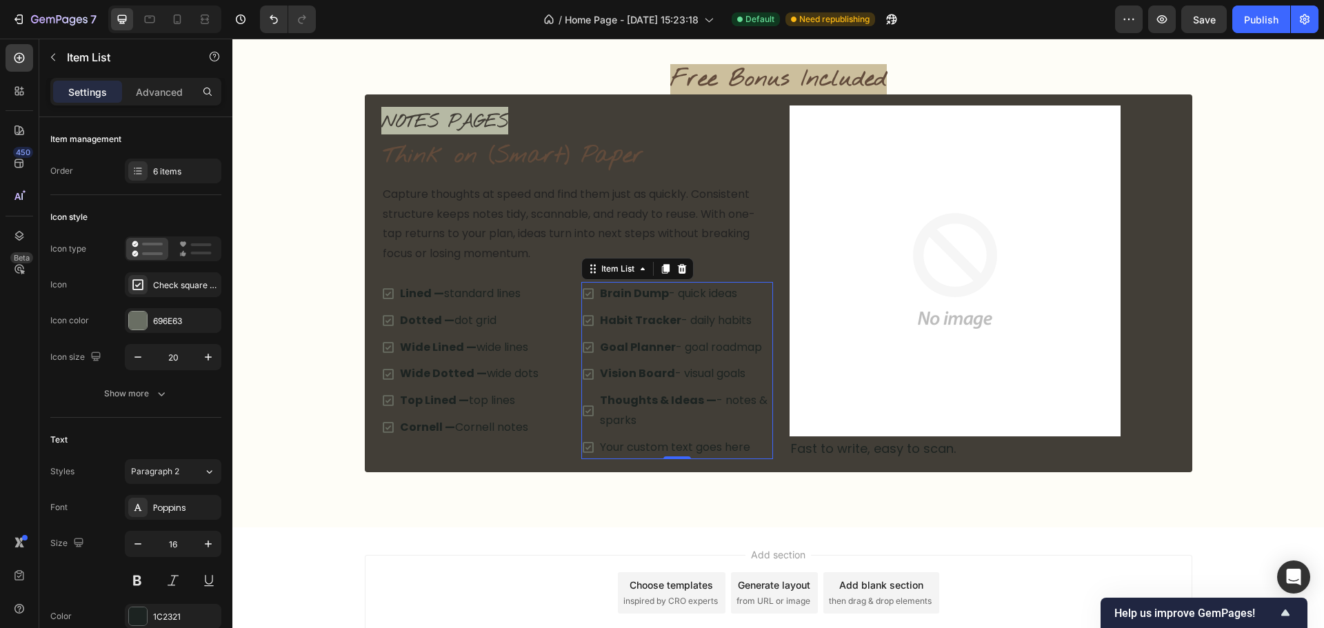
click at [690, 286] on p "Brain Dump - quick ideas" at bounding box center [685, 294] width 171 height 20
drag, startPoint x: 535, startPoint y: 281, endPoint x: 531, endPoint y: 291, distance: 10.5
click at [535, 283] on div "Lined — standard lines" at bounding box center [469, 294] width 143 height 24
click at [510, 321] on p "Dotted — dot grid" at bounding box center [469, 321] width 139 height 20
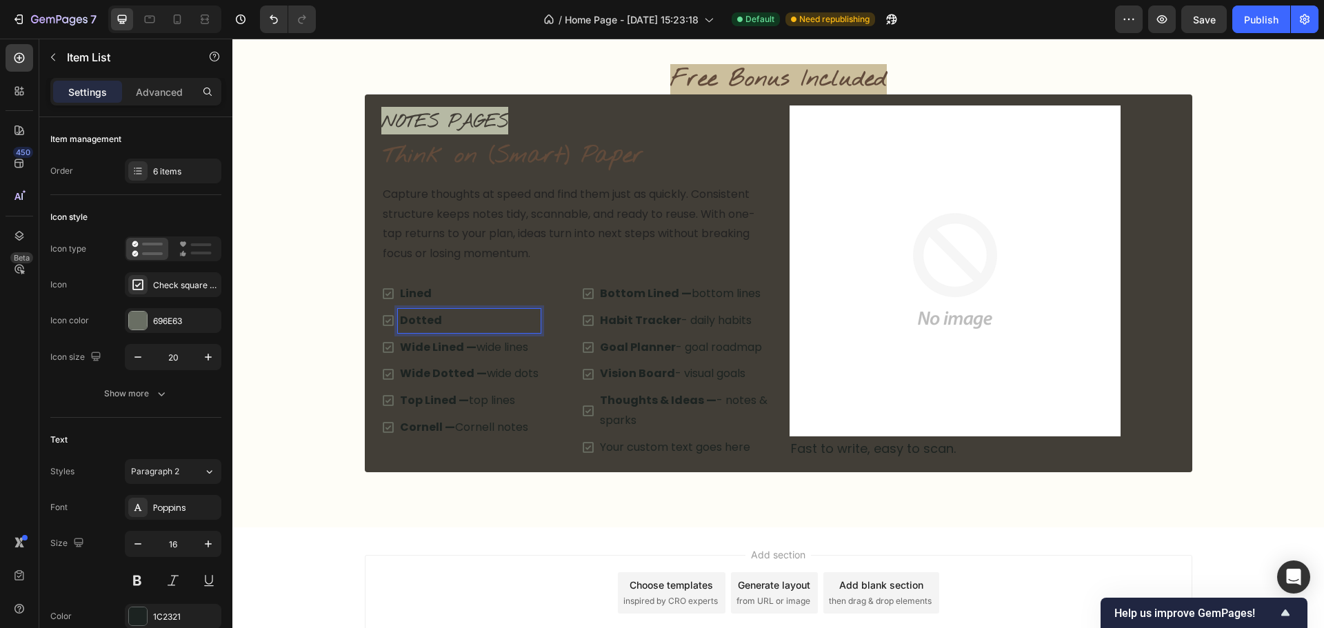
click at [530, 348] on p "Wide Lined — wide lines" at bounding box center [469, 348] width 139 height 20
click at [532, 376] on p "Wide Dotted — wide dots" at bounding box center [469, 374] width 139 height 20
click at [512, 404] on p "Top Lined — top lines" at bounding box center [464, 401] width 128 height 20
click at [521, 436] on p "Cornell — Cornell notes" at bounding box center [464, 428] width 128 height 20
drag, startPoint x: 740, startPoint y: 288, endPoint x: 741, endPoint y: 301, distance: 12.5
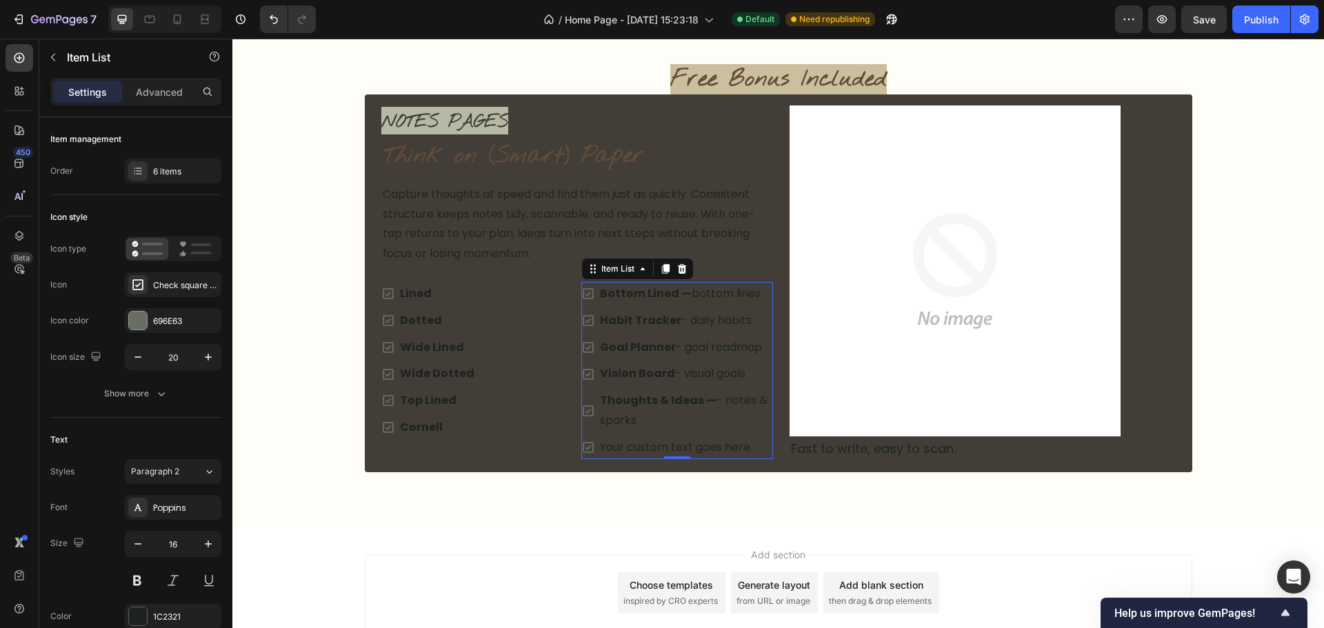
click at [740, 289] on p "Bottom Lined — bottom lines" at bounding box center [685, 294] width 171 height 20
click at [758, 296] on p "Bottom Lined — bottom lines" at bounding box center [685, 294] width 171 height 20
click at [643, 330] on p "Habit Tracker - daily habits" at bounding box center [685, 321] width 171 height 20
click at [644, 330] on p "Habit Tracker - daily habits" at bounding box center [685, 321] width 171 height 20
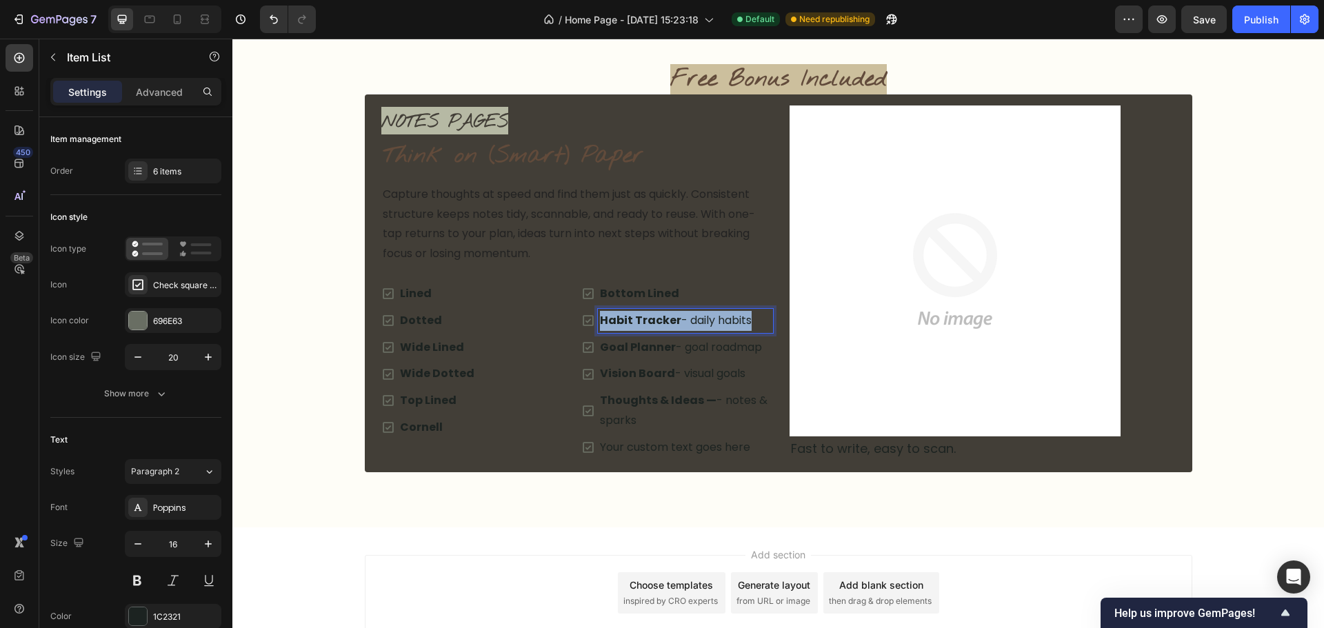
click at [645, 330] on p "Habit Tracker - daily habits" at bounding box center [685, 321] width 171 height 20
click at [628, 339] on strong "Goal Planner" at bounding box center [638, 347] width 76 height 16
click at [628, 340] on strong "Goal Planner" at bounding box center [638, 347] width 76 height 16
drag, startPoint x: 627, startPoint y: 340, endPoint x: 670, endPoint y: 361, distance: 48.1
click at [628, 340] on strong "Goal Planner" at bounding box center [638, 347] width 76 height 16
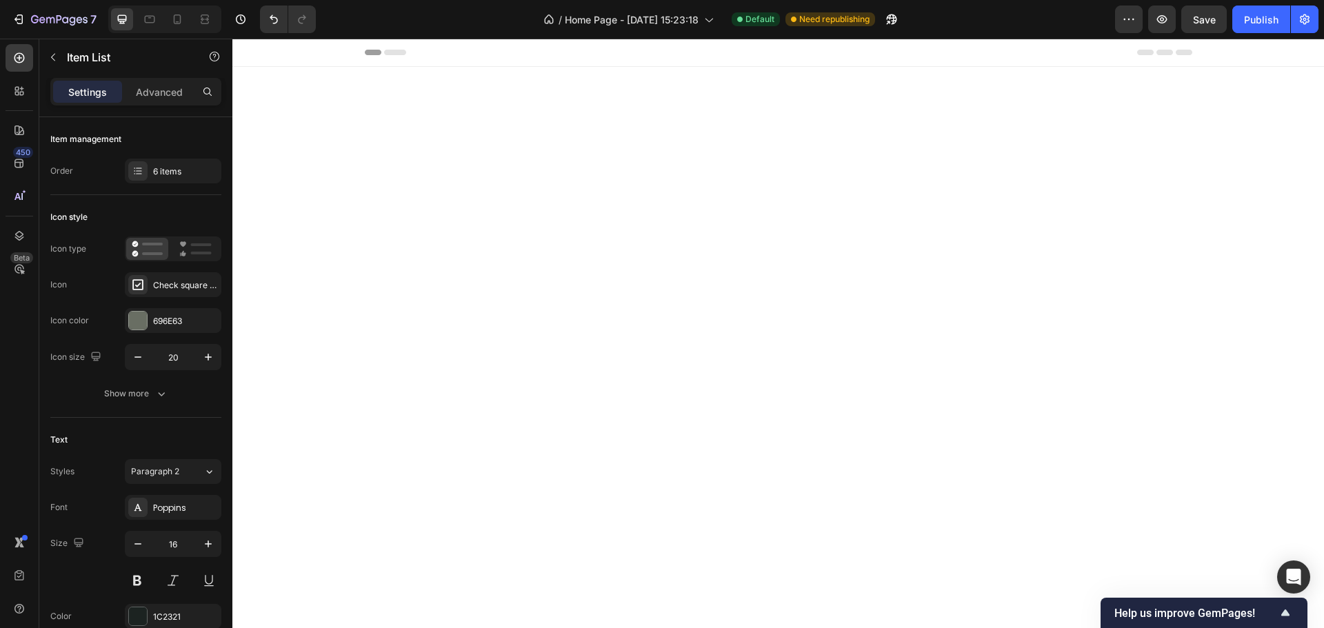
scroll to position [2776, 0]
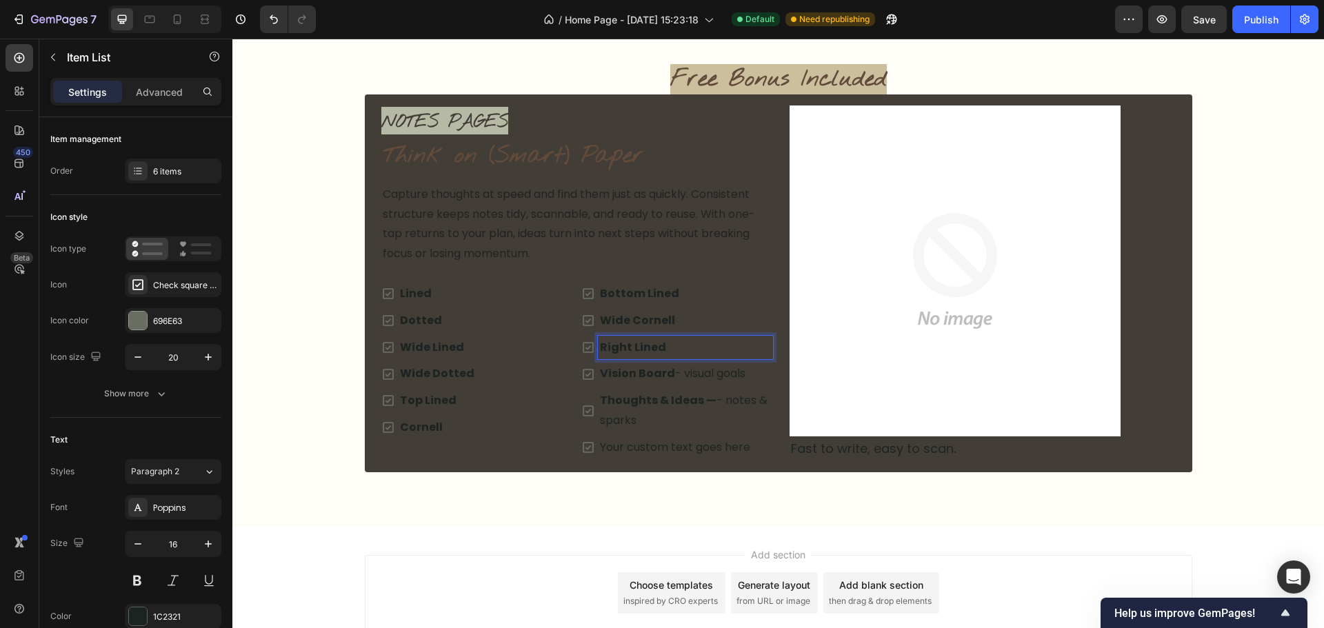
click at [657, 375] on strong "Vision Board" at bounding box center [637, 373] width 75 height 16
click at [673, 407] on strong "Thoughts & Ideas —" at bounding box center [658, 400] width 117 height 16
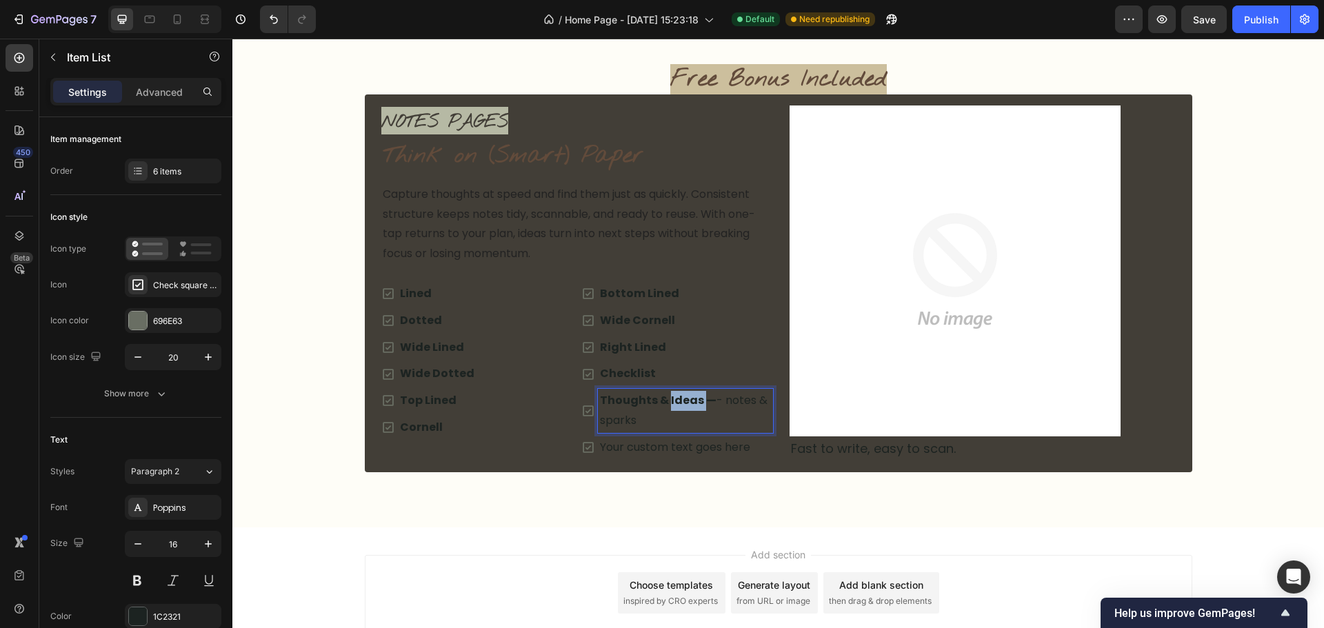
click at [673, 407] on strong "Thoughts & Ideas —" at bounding box center [658, 400] width 117 height 16
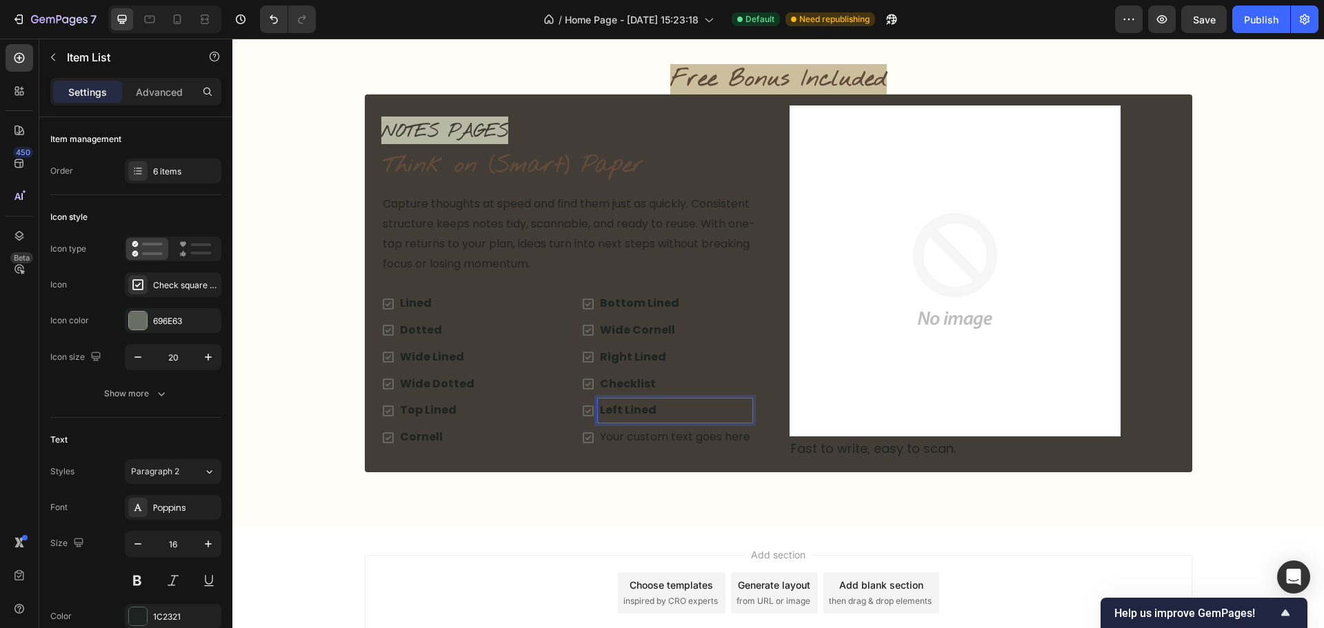
scroll to position [2787, 0]
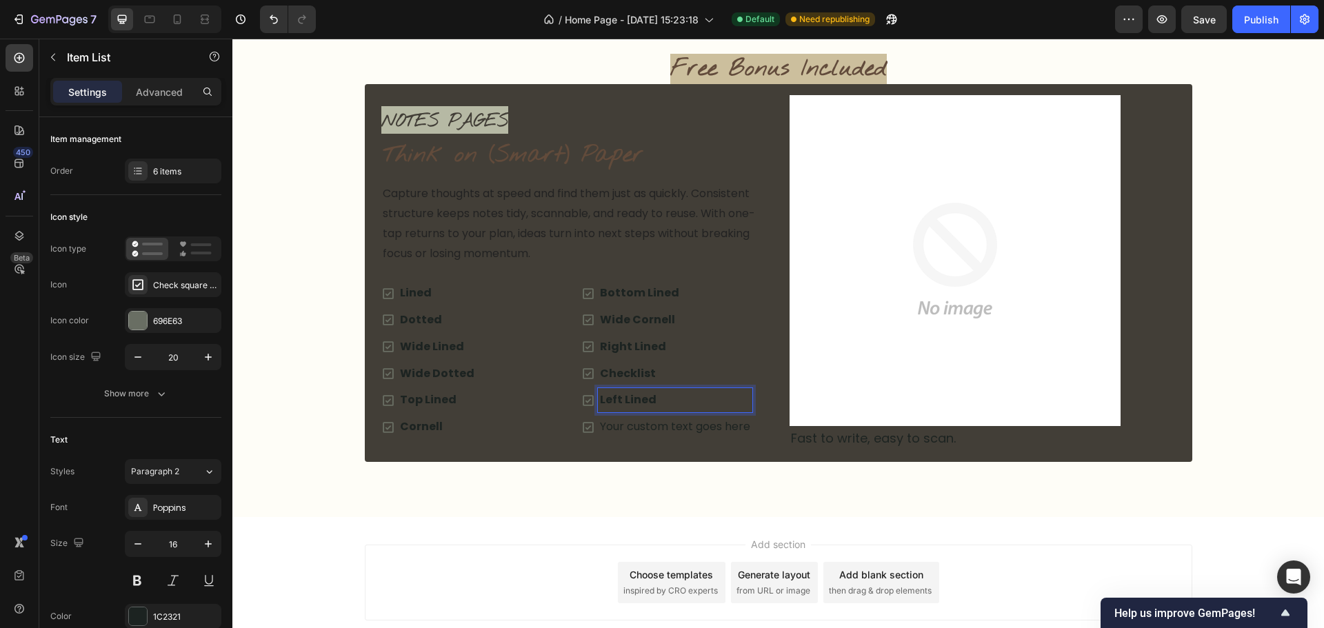
click at [675, 429] on p "Your custom text goes here" at bounding box center [675, 427] width 150 height 20
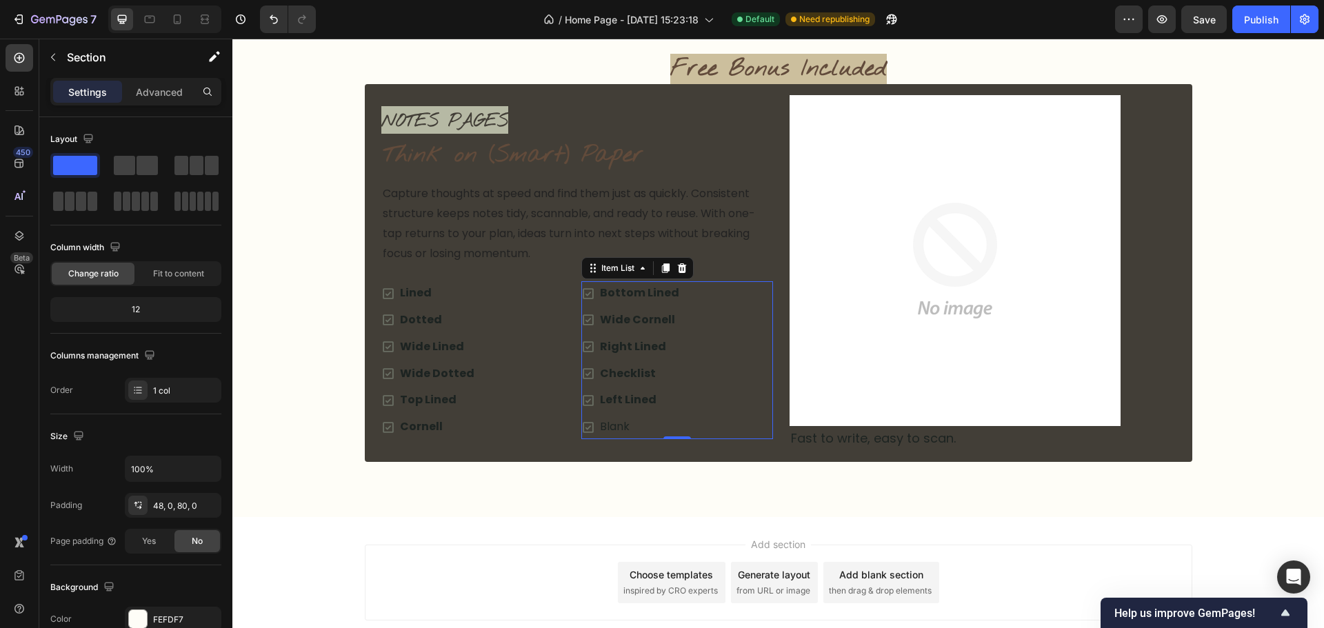
click at [606, 432] on p "Blank" at bounding box center [639, 427] width 79 height 20
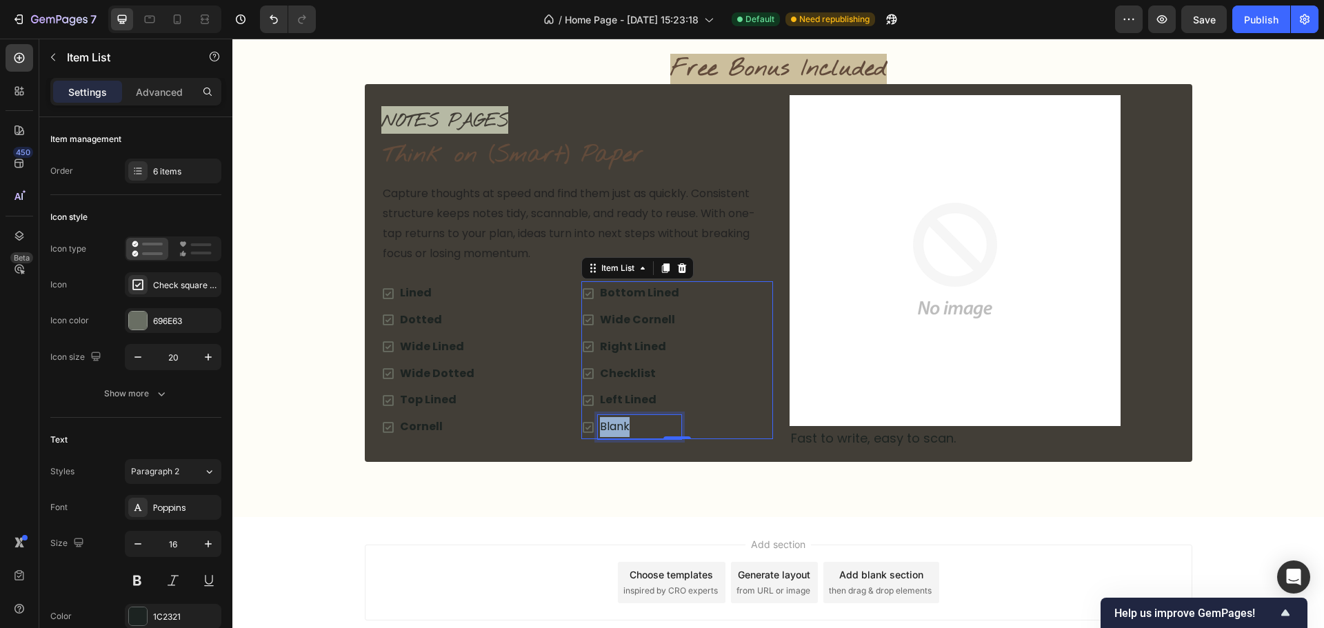
click at [606, 432] on p "Blank" at bounding box center [639, 427] width 79 height 20
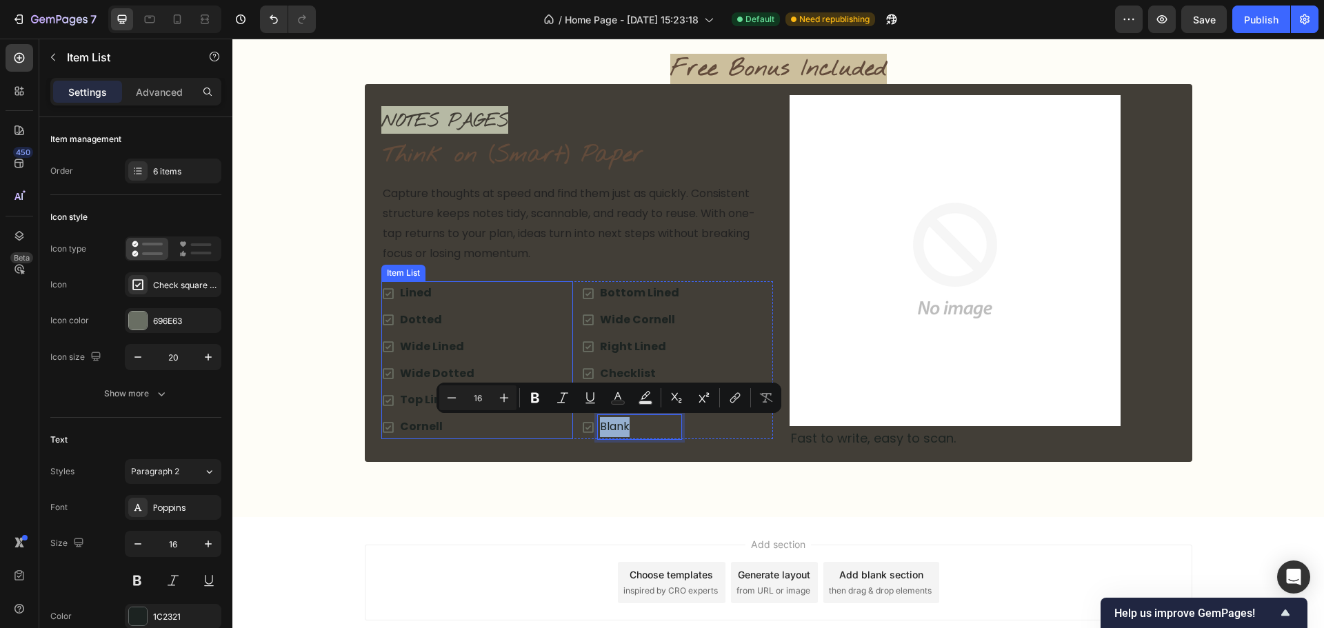
click at [445, 349] on strong "Wide Lined" at bounding box center [432, 347] width 64 height 16
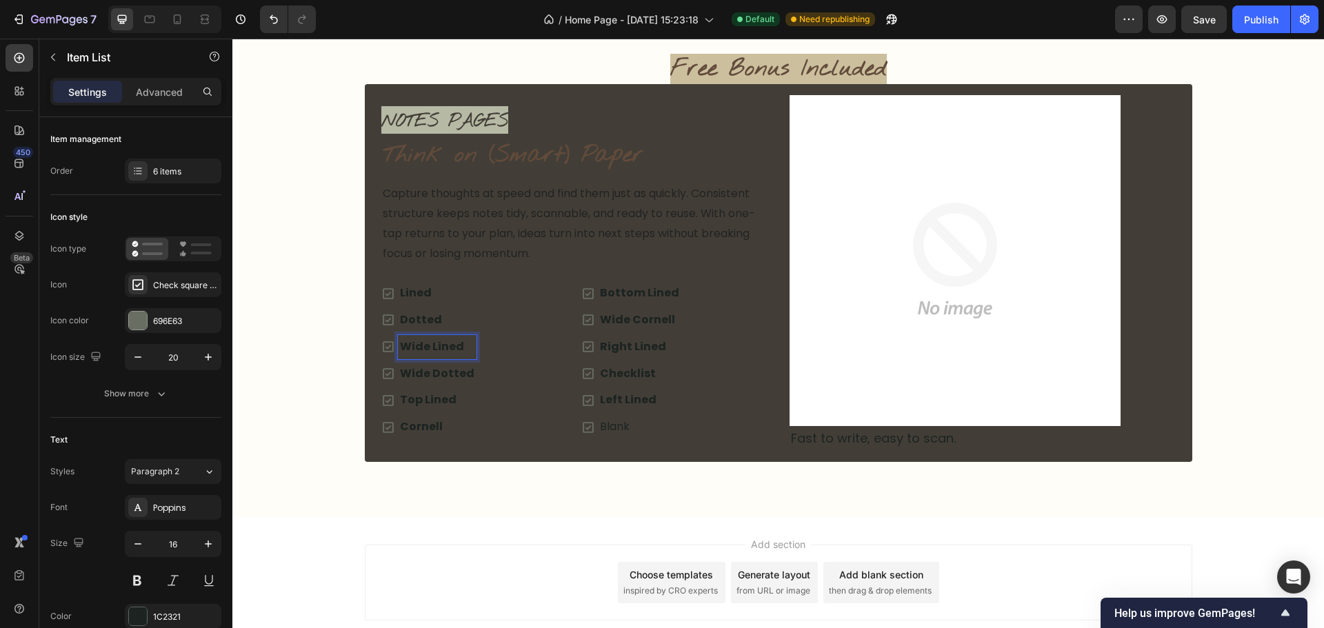
click at [450, 349] on strong "Wide Lined" at bounding box center [432, 347] width 64 height 16
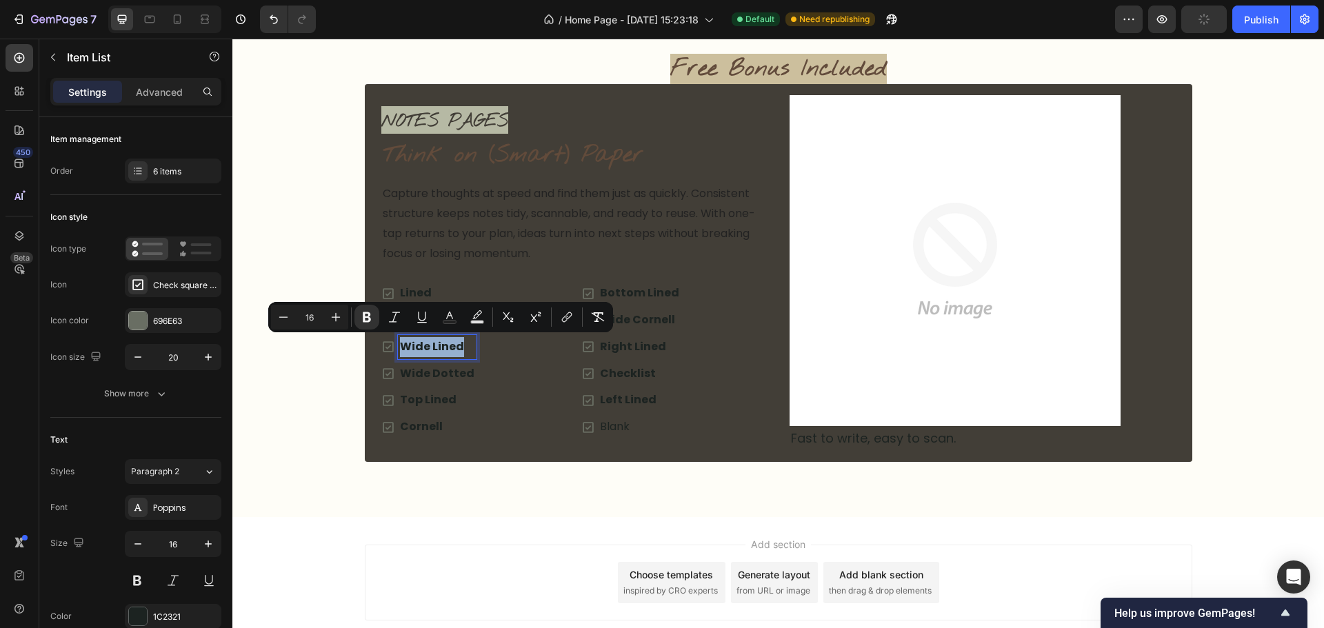
click at [450, 349] on strong "Wide Lined" at bounding box center [432, 347] width 64 height 16
click at [515, 412] on div "Lined Dotted Wide Lined Wide Dotted Top Lined Cornell" at bounding box center [477, 360] width 192 height 158
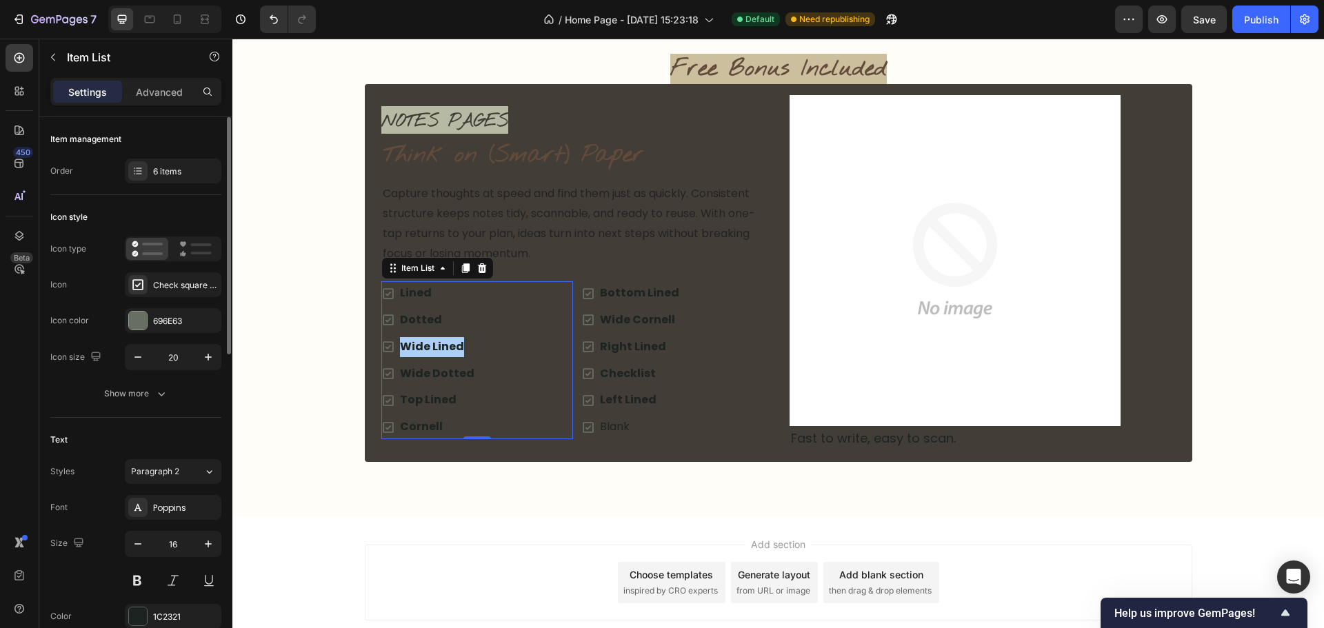
click at [181, 408] on div "Icon style Icon type Icon Check square bold Icon color 696E63 Icon size 20 Show…" at bounding box center [135, 306] width 171 height 223
click at [135, 404] on button "Show more" at bounding box center [135, 393] width 171 height 25
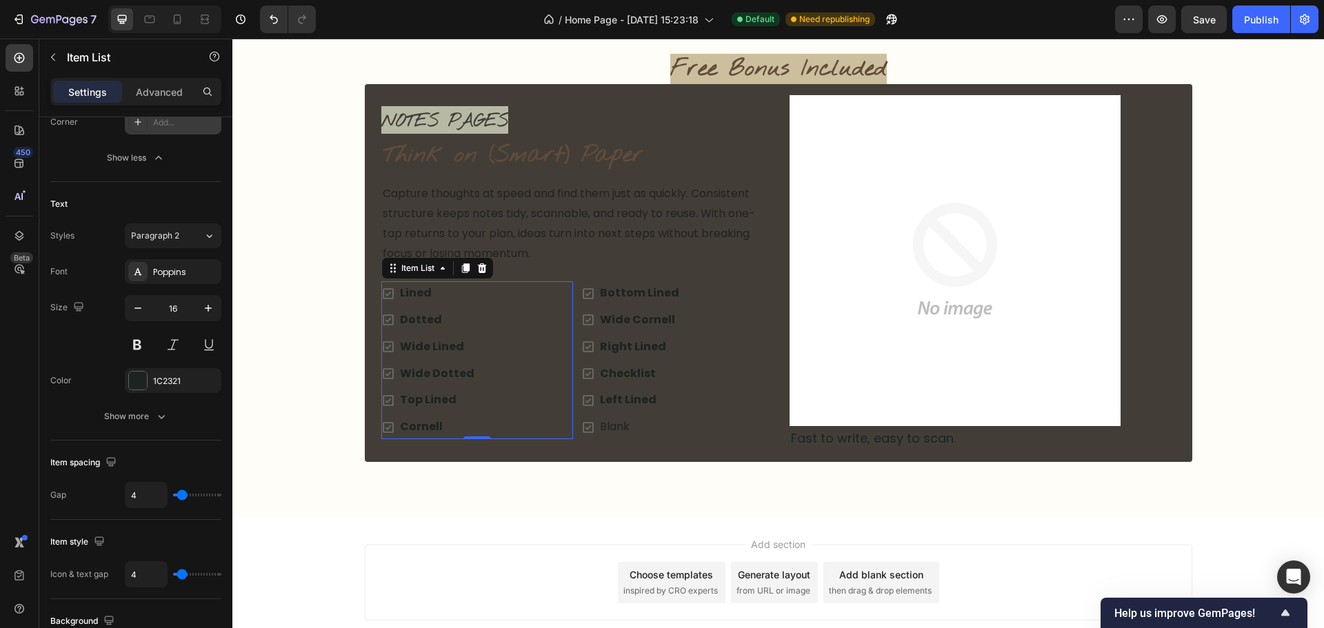
scroll to position [483, 0]
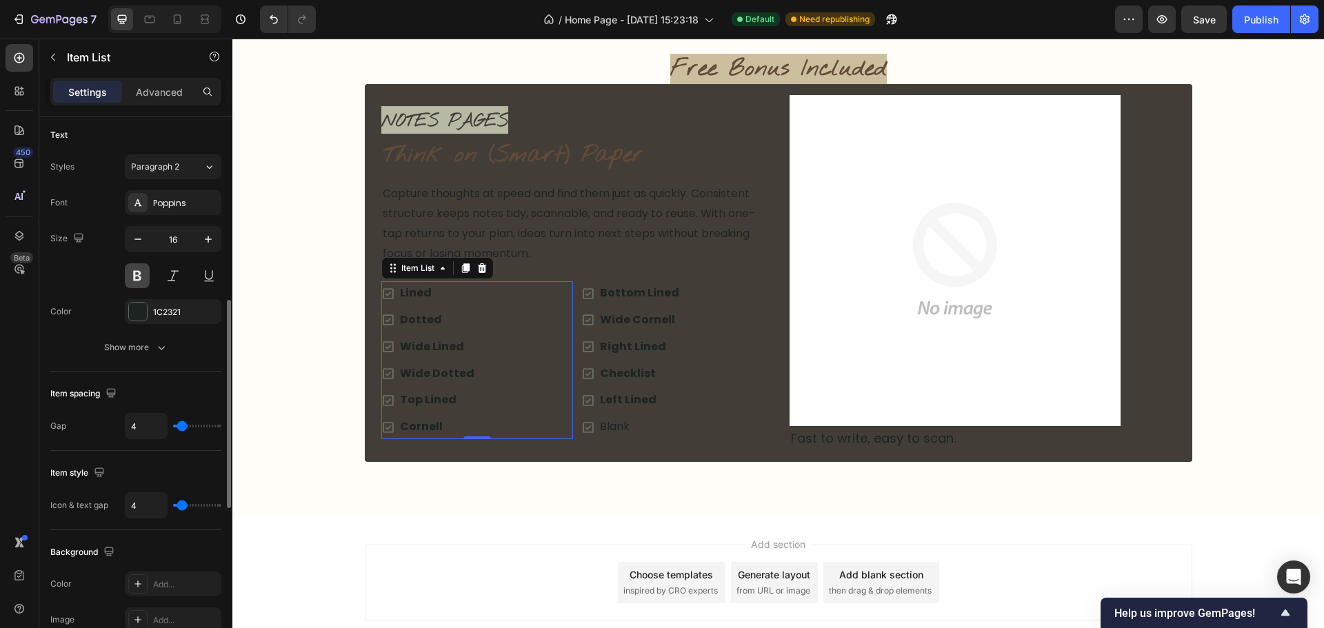
click at [137, 277] on button at bounding box center [137, 275] width 25 height 25
click at [392, 279] on div "Item List" at bounding box center [437, 268] width 112 height 22
click at [400, 290] on strong "Lined" at bounding box center [416, 293] width 32 height 16
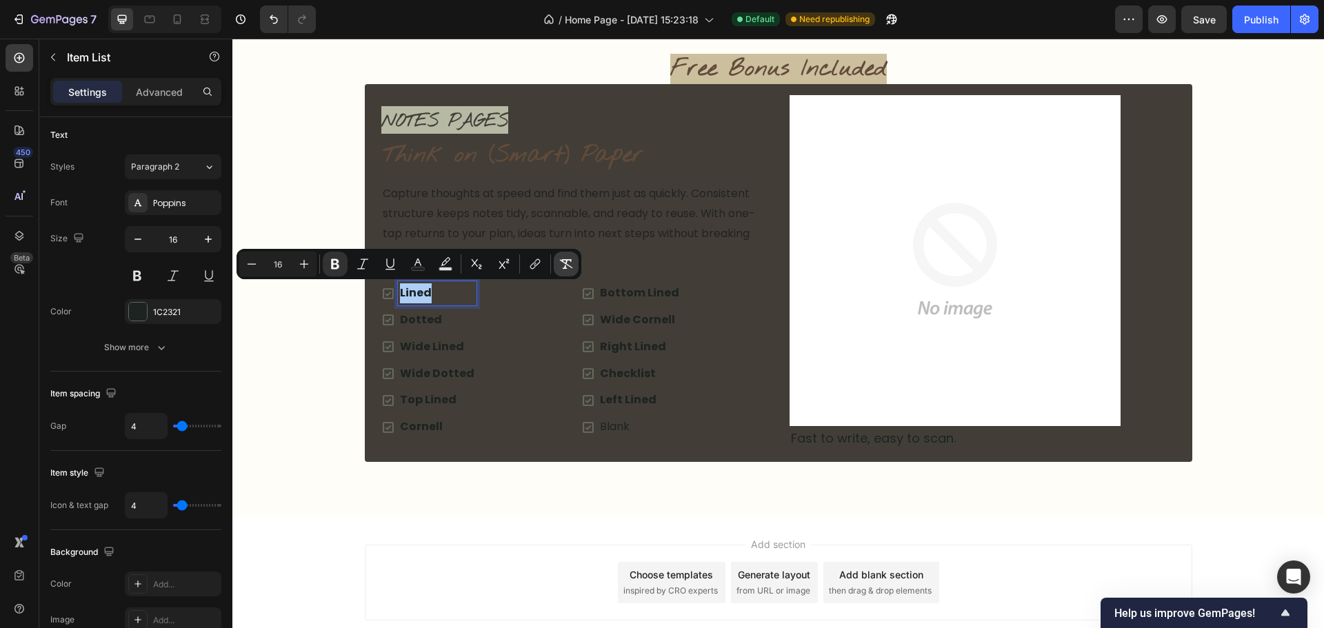
drag, startPoint x: 568, startPoint y: 263, endPoint x: 537, endPoint y: 273, distance: 33.2
click at [568, 262] on icon "Editor contextual toolbar" at bounding box center [566, 264] width 14 height 14
click at [427, 320] on strong "Dotted" at bounding box center [421, 320] width 42 height 16
drag, startPoint x: 427, startPoint y: 320, endPoint x: 454, endPoint y: 310, distance: 28.6
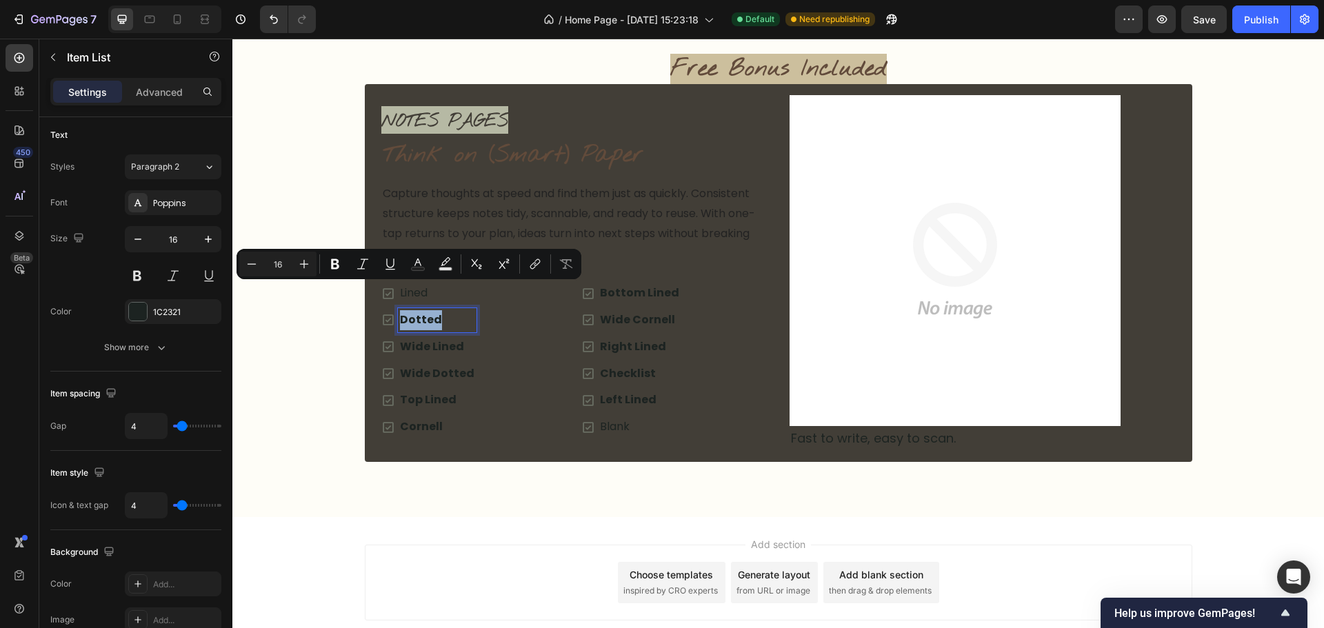
click at [428, 319] on strong "Dotted" at bounding box center [421, 320] width 42 height 16
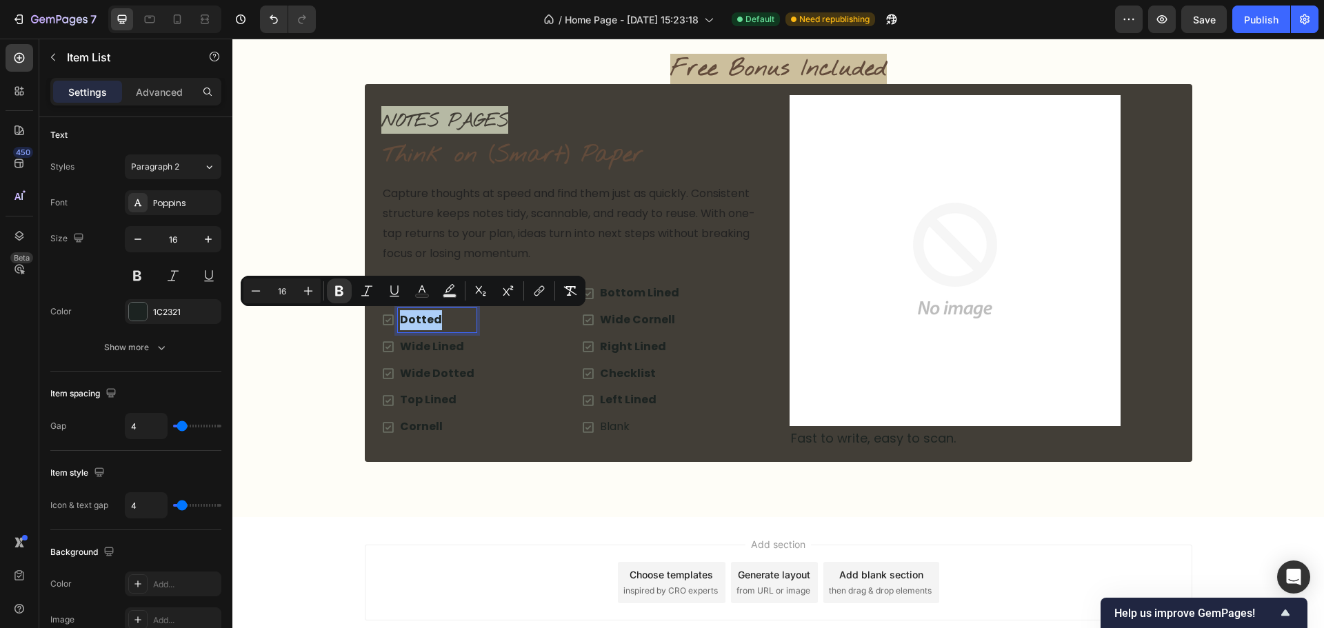
click at [554, 291] on div "Minus 16 Plus Bold Italic Underline Text Color Text Background Color Subscript …" at bounding box center [412, 291] width 339 height 25
drag, startPoint x: 559, startPoint y: 291, endPoint x: 517, endPoint y: 305, distance: 43.8
click at [558, 291] on button "Remove Format" at bounding box center [570, 291] width 25 height 25
click at [414, 337] on p "Wide Lined" at bounding box center [437, 347] width 74 height 20
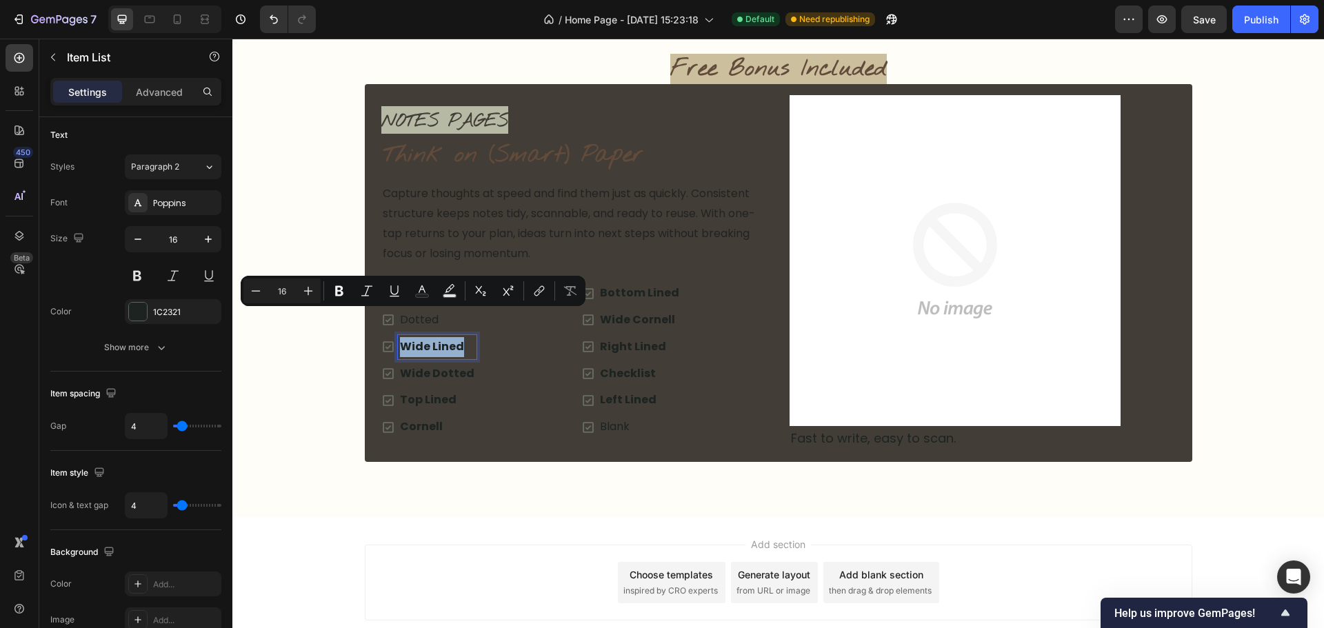
drag, startPoint x: 414, startPoint y: 337, endPoint x: 530, endPoint y: 327, distance: 116.3
click at [415, 337] on p "Wide Lined" at bounding box center [437, 347] width 74 height 20
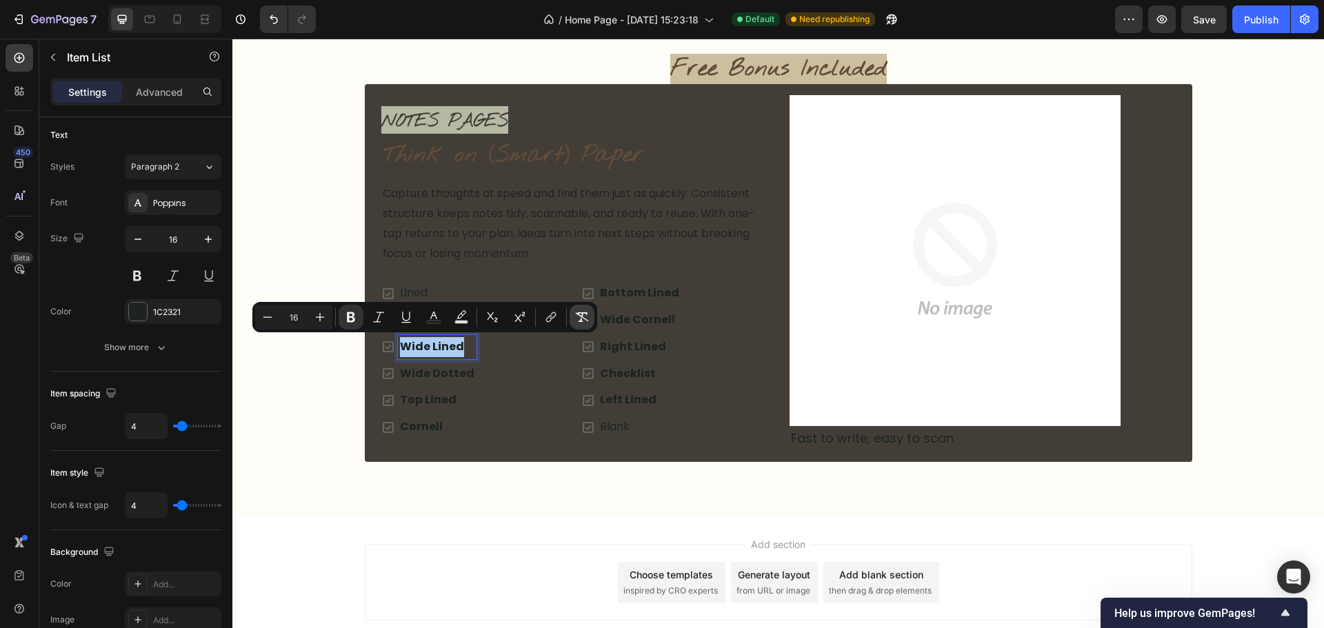
click at [580, 315] on icon "Editor contextual toolbar" at bounding box center [582, 317] width 13 height 10
click at [454, 366] on strong "Wide Dotted" at bounding box center [437, 373] width 74 height 16
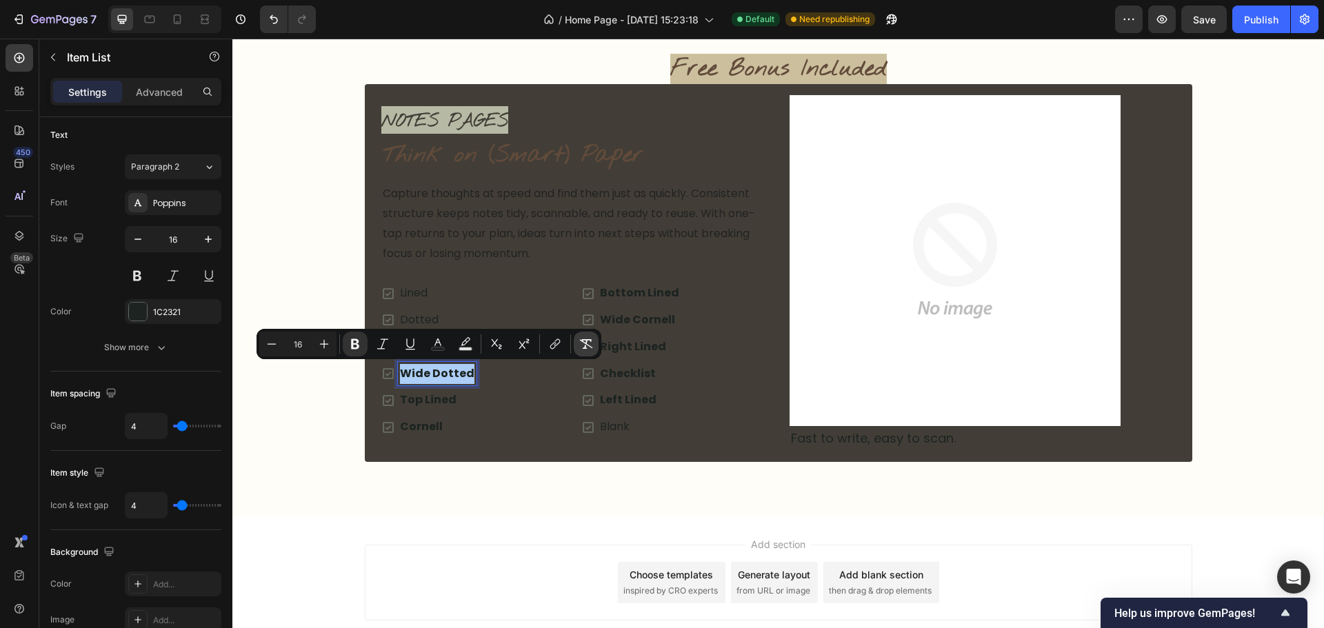
click at [579, 332] on button "Remove Format" at bounding box center [586, 344] width 25 height 25
click at [443, 397] on strong "Top Lined" at bounding box center [428, 400] width 57 height 16
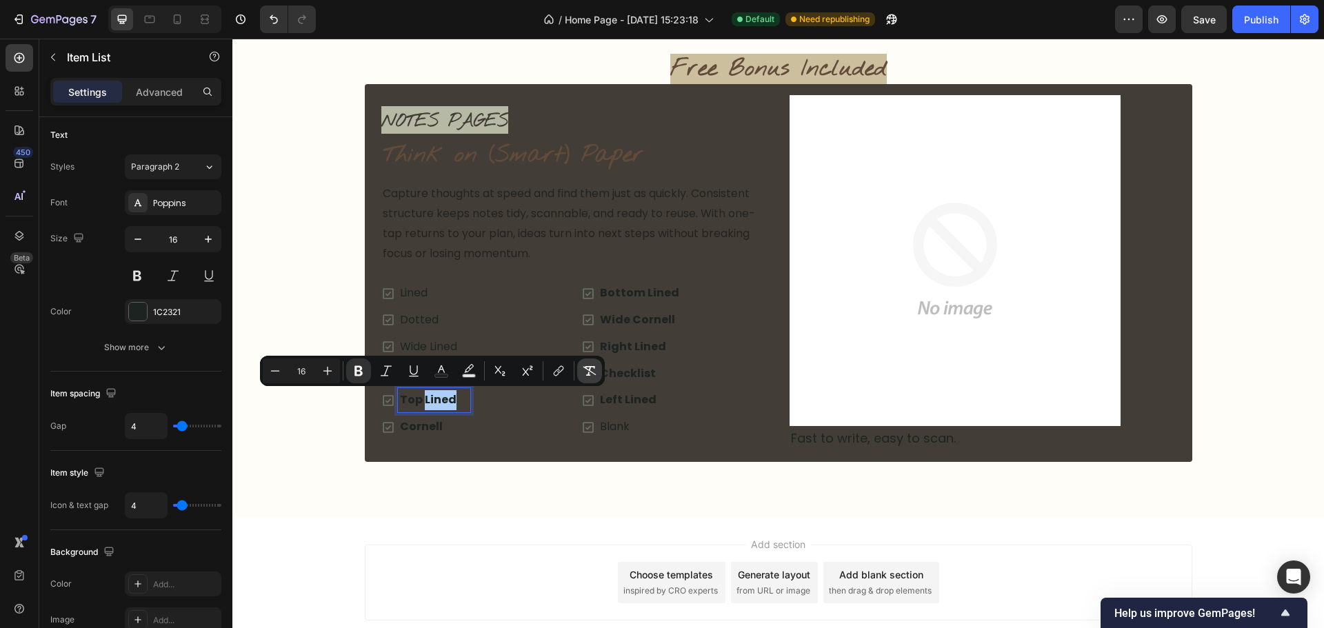
drag, startPoint x: 585, startPoint y: 370, endPoint x: 539, endPoint y: 385, distance: 49.3
click at [579, 370] on button "Remove Format" at bounding box center [589, 371] width 25 height 25
click at [441, 395] on p "Top Lined" at bounding box center [434, 400] width 68 height 20
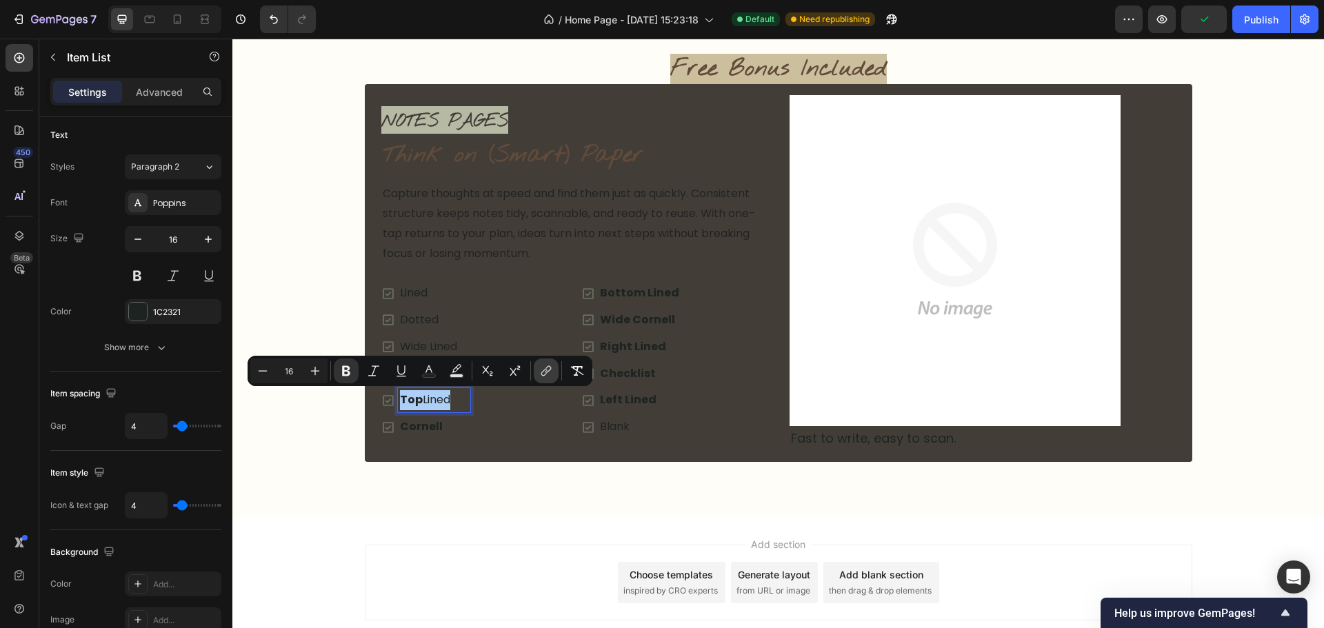
drag, startPoint x: 572, startPoint y: 374, endPoint x: 550, endPoint y: 383, distance: 23.8
click at [565, 377] on button "Remove Format" at bounding box center [577, 371] width 25 height 25
click at [421, 428] on strong "Cornell" at bounding box center [421, 427] width 43 height 16
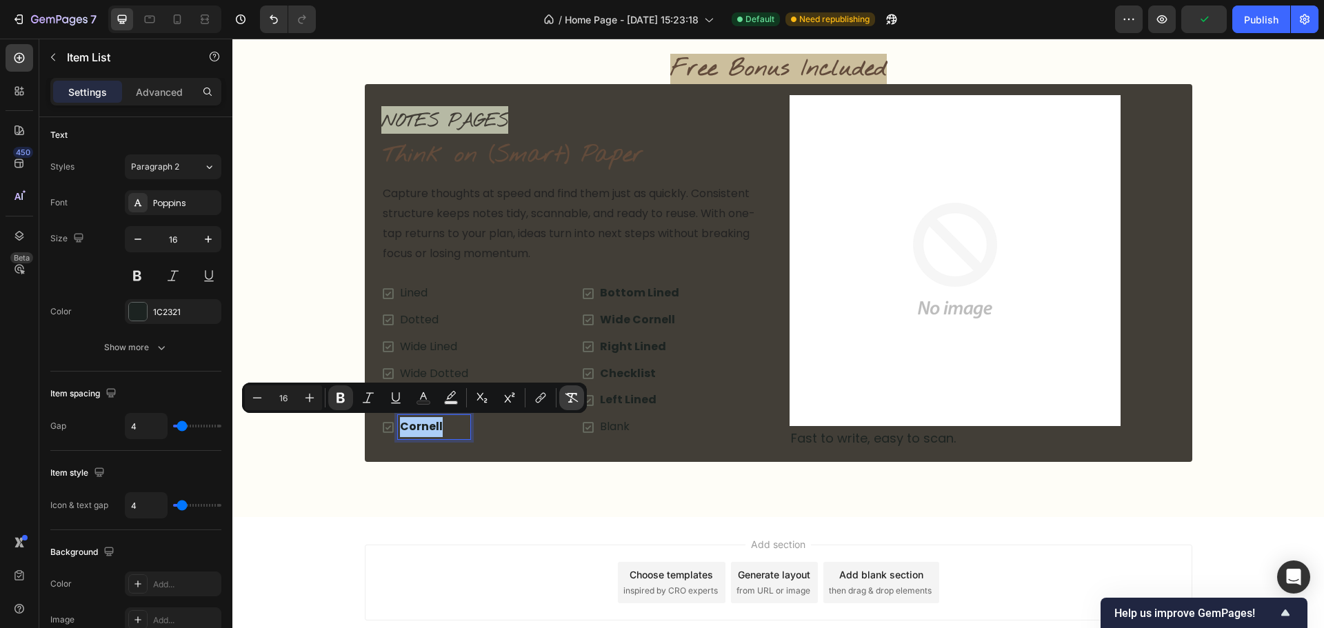
click at [575, 401] on icon "Editor contextual toolbar" at bounding box center [572, 398] width 14 height 14
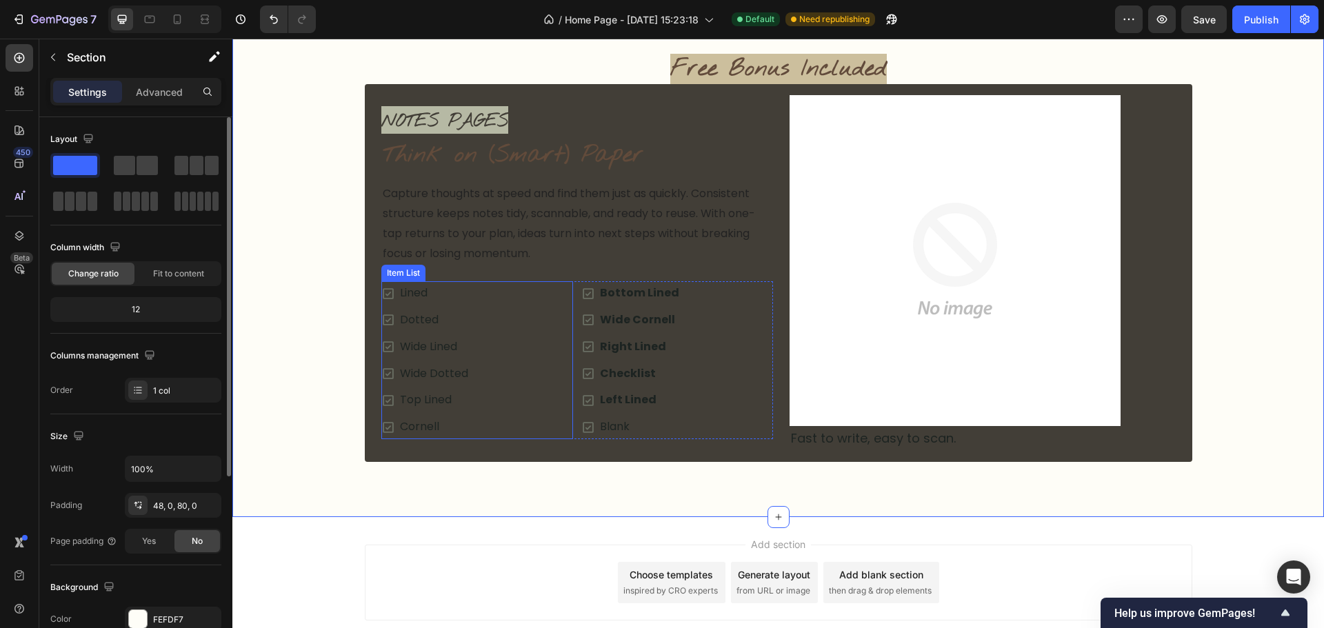
click at [507, 393] on div "Lined Dotted Wide Lined Wide Dotted Top Lined Cornell" at bounding box center [477, 360] width 192 height 158
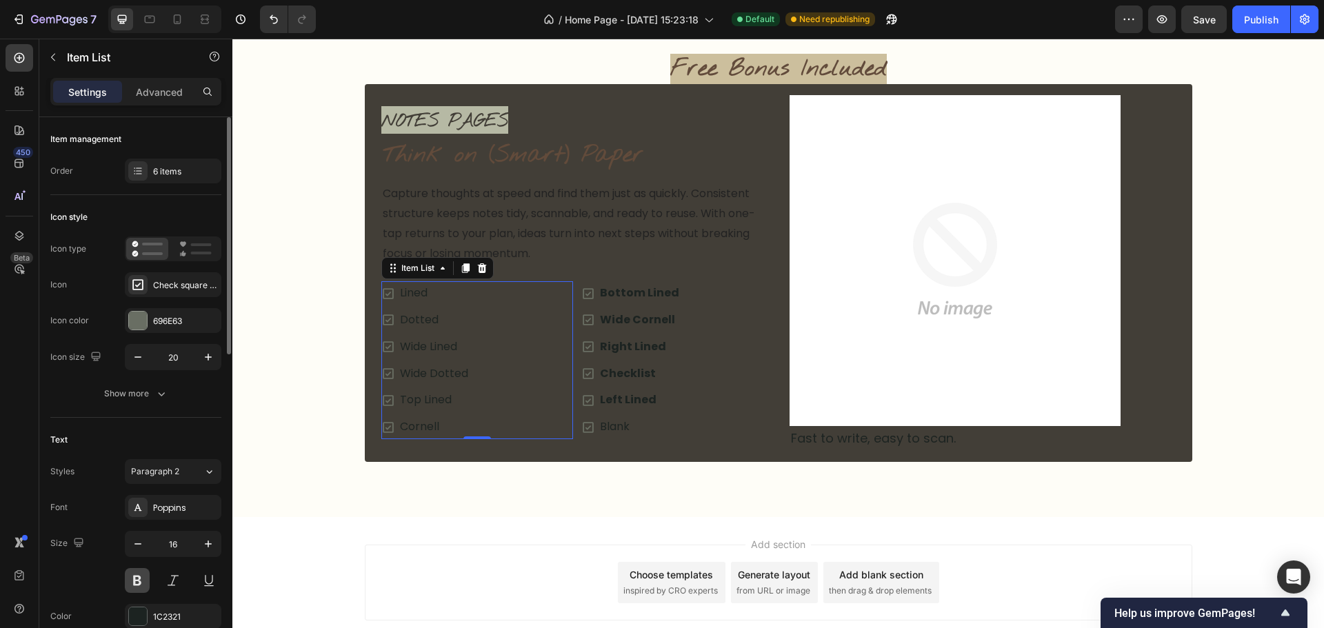
click at [139, 582] on button at bounding box center [137, 580] width 25 height 25
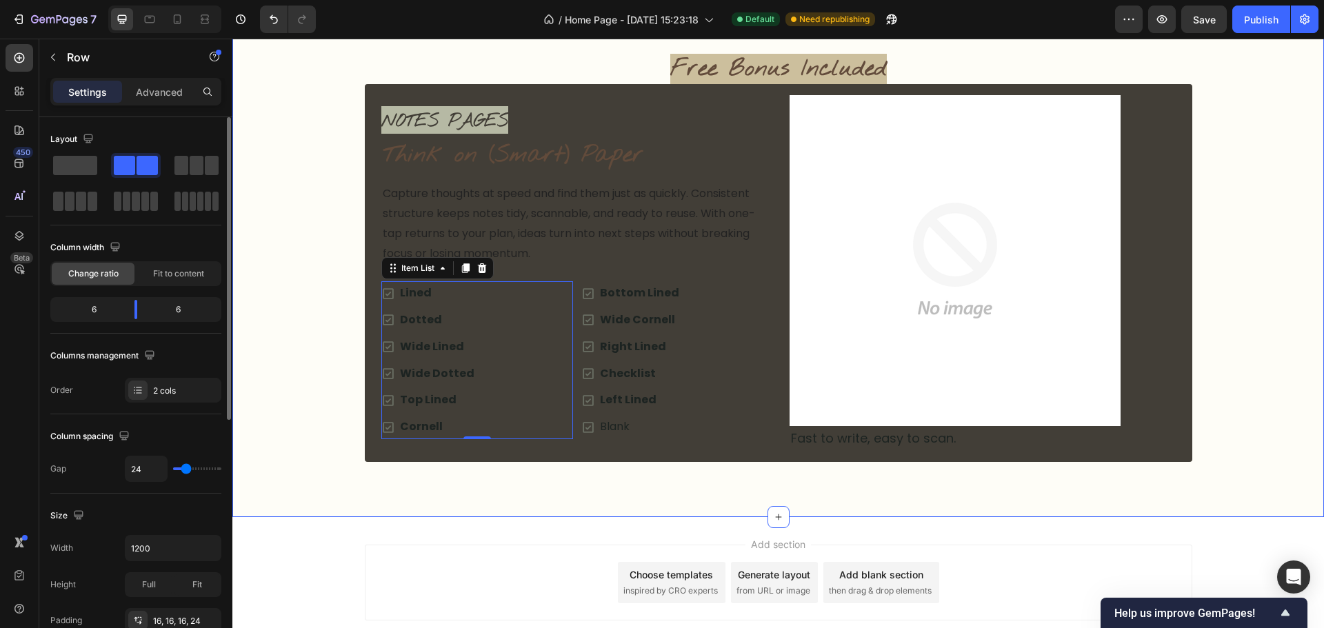
click at [365, 399] on div "NOTES PAGES Text block Think on (Smart) Paper Heading Capture thoughts at speed…" at bounding box center [779, 273] width 828 height 378
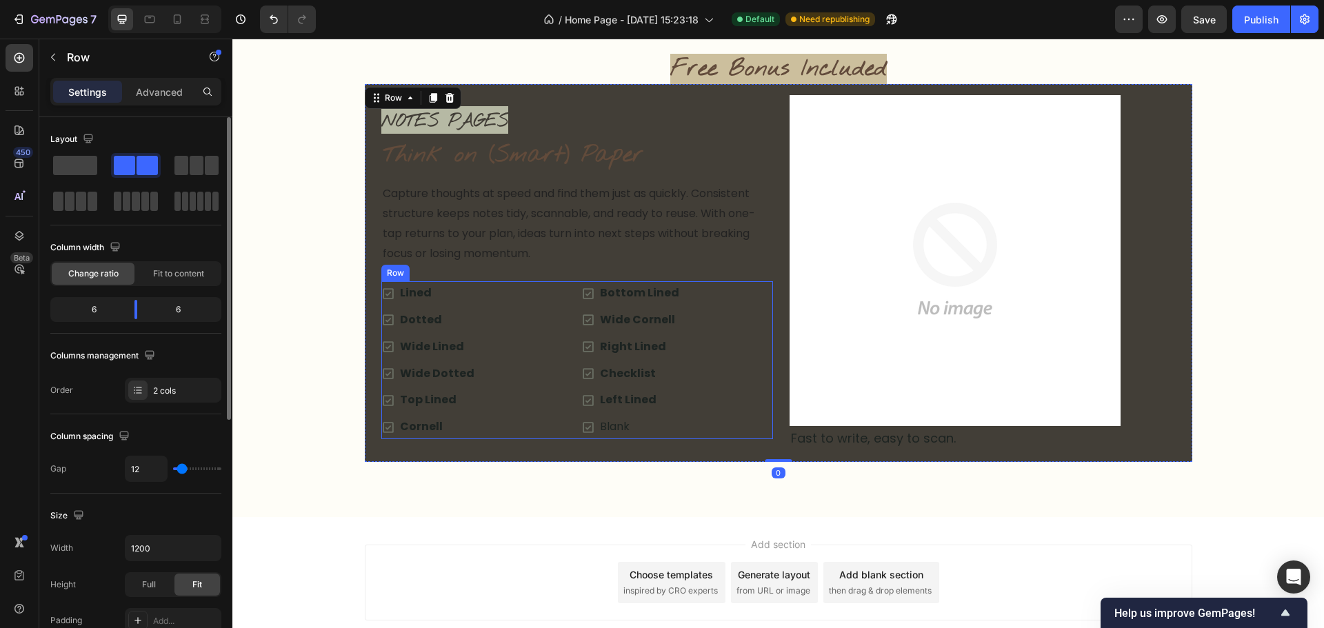
click at [571, 379] on div "Lined Dotted Wide Lined Wide Dotted Top Lined Cornell Item List Bottom Lined Wi…" at bounding box center [577, 360] width 392 height 158
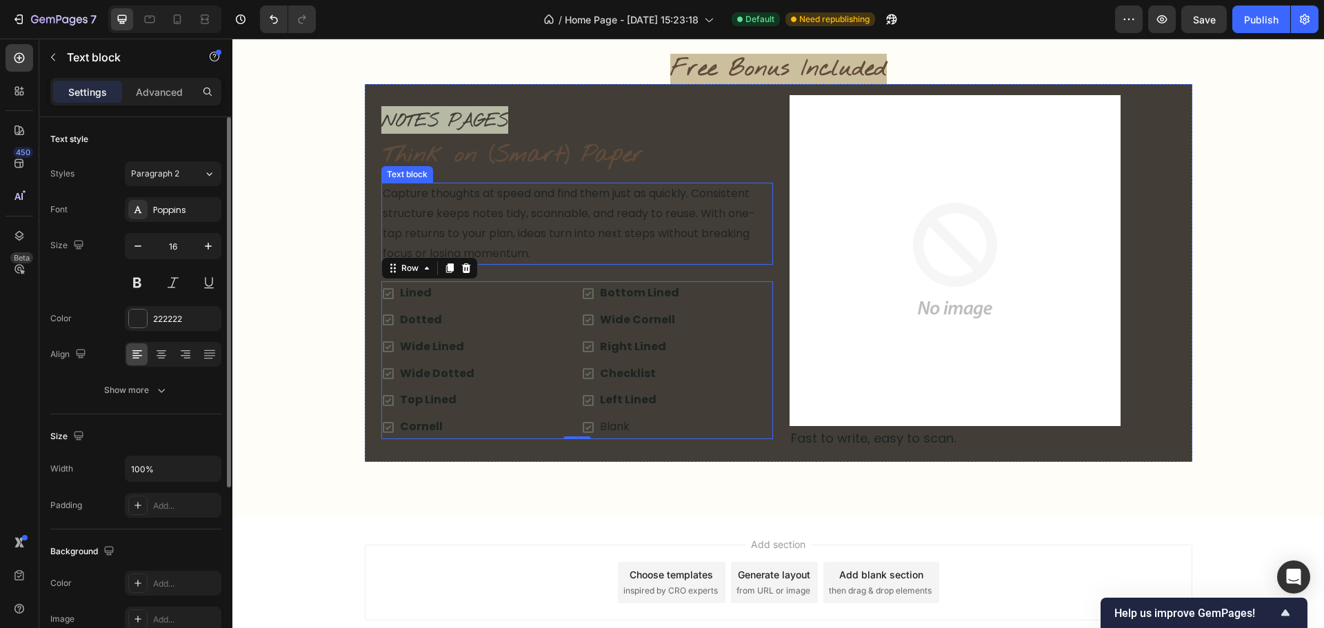
click at [401, 217] on p "Capture thoughts at speed and find them just as quickly. Consistent structure k…" at bounding box center [577, 223] width 389 height 79
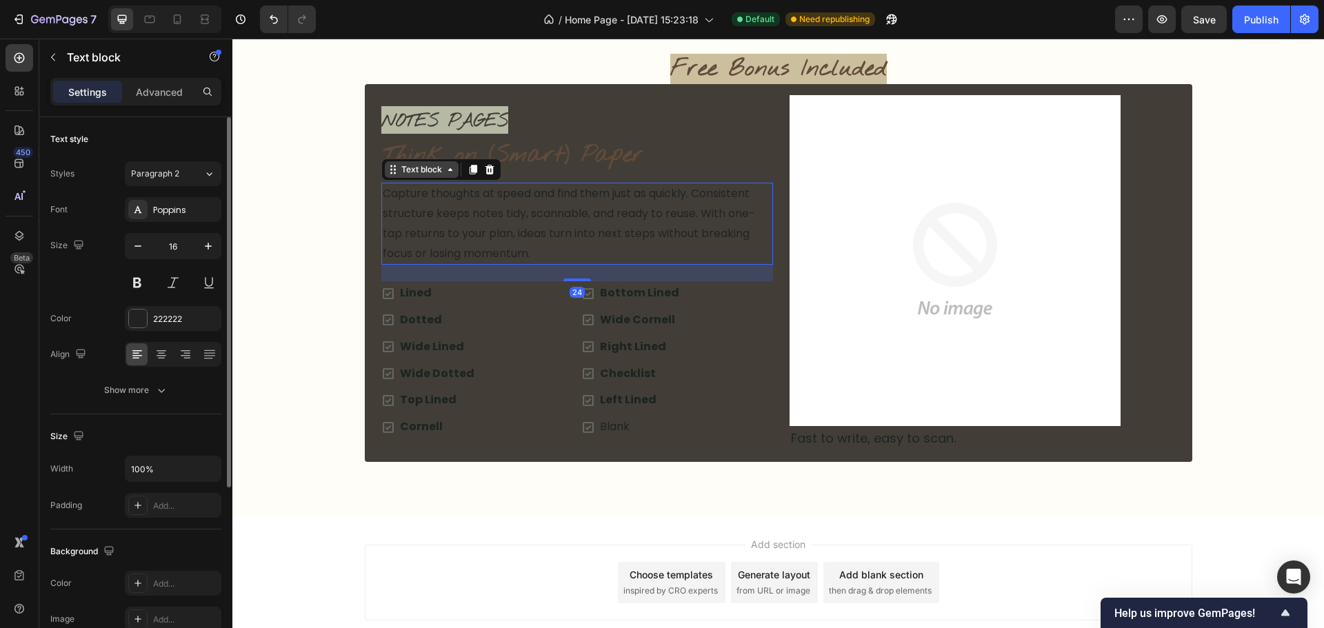
click at [412, 173] on div "Text block" at bounding box center [422, 169] width 46 height 12
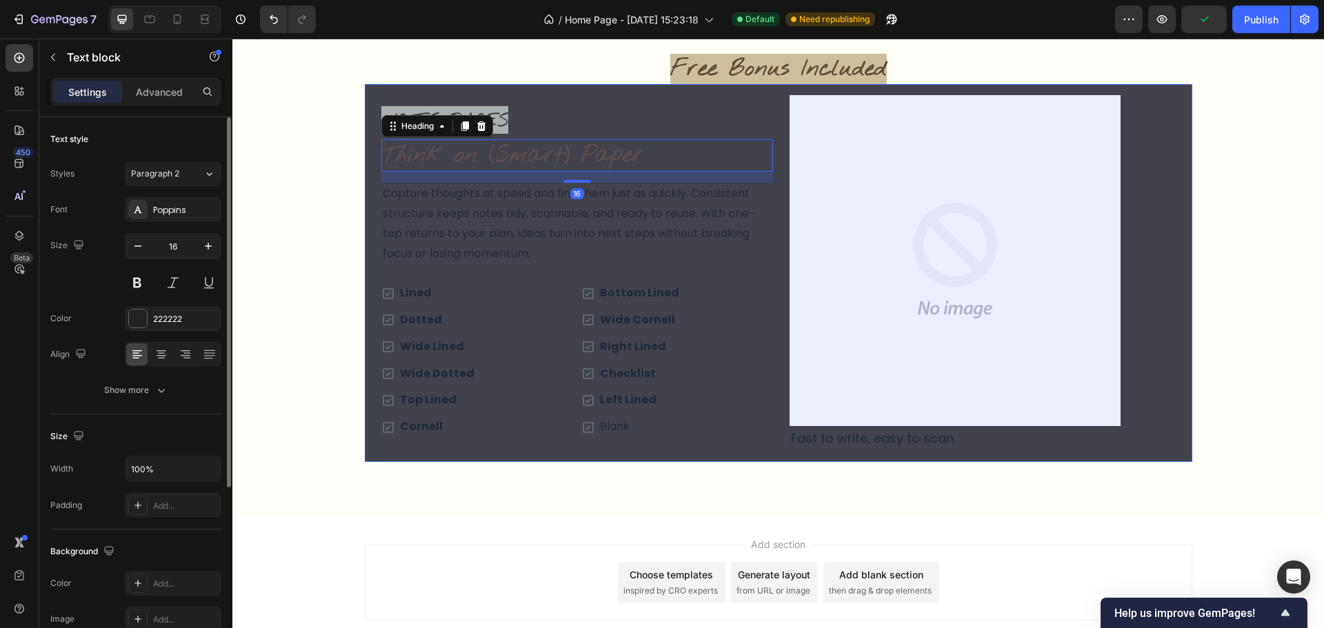
click at [420, 161] on p "Think on (Smart) Paper" at bounding box center [577, 156] width 389 height 30
click at [415, 136] on div "Heading" at bounding box center [437, 126] width 112 height 22
click at [416, 132] on div "Heading" at bounding box center [418, 126] width 38 height 12
click at [416, 106] on div "Row 2 cols" at bounding box center [412, 102] width 48 height 8
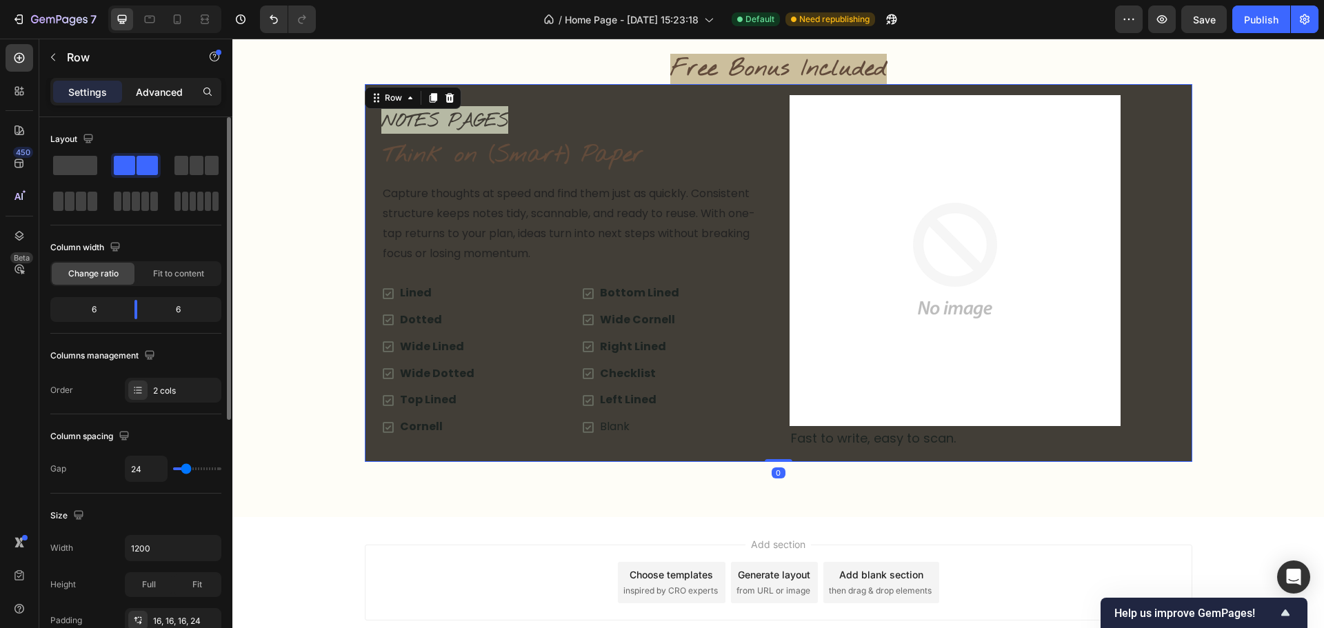
drag, startPoint x: 177, startPoint y: 93, endPoint x: 171, endPoint y: 101, distance: 9.4
click at [177, 94] on p "Advanced" at bounding box center [159, 92] width 47 height 14
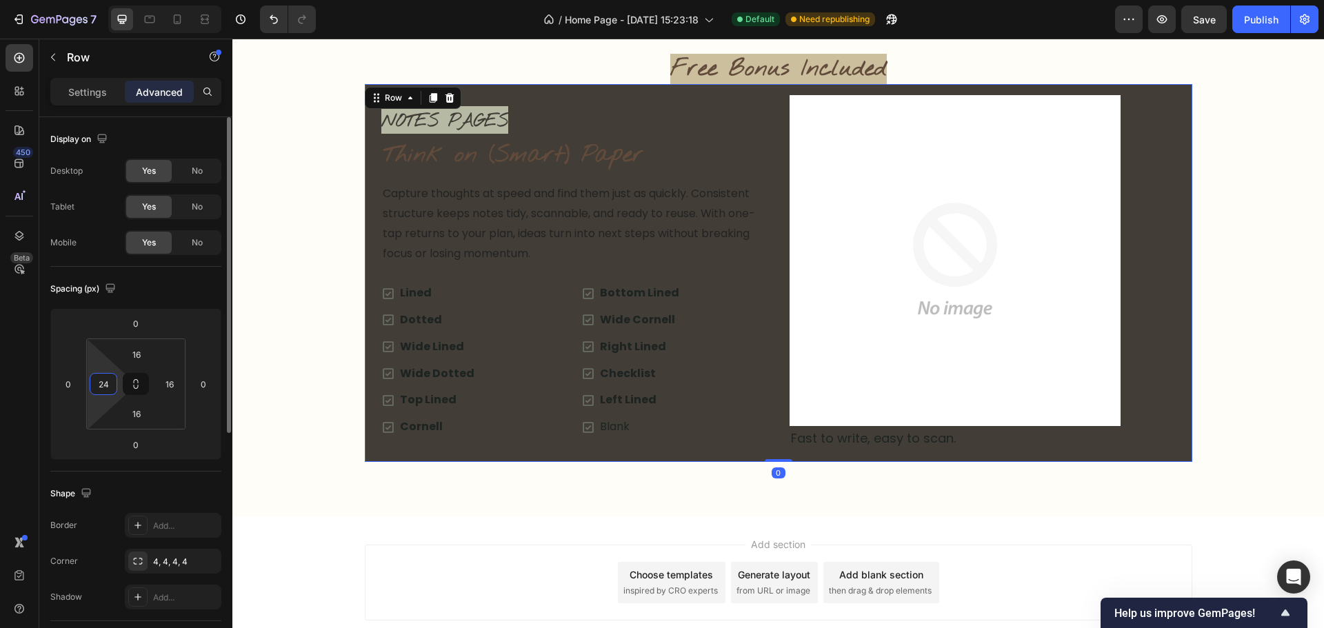
click at [99, 388] on input "24" at bounding box center [103, 384] width 21 height 21
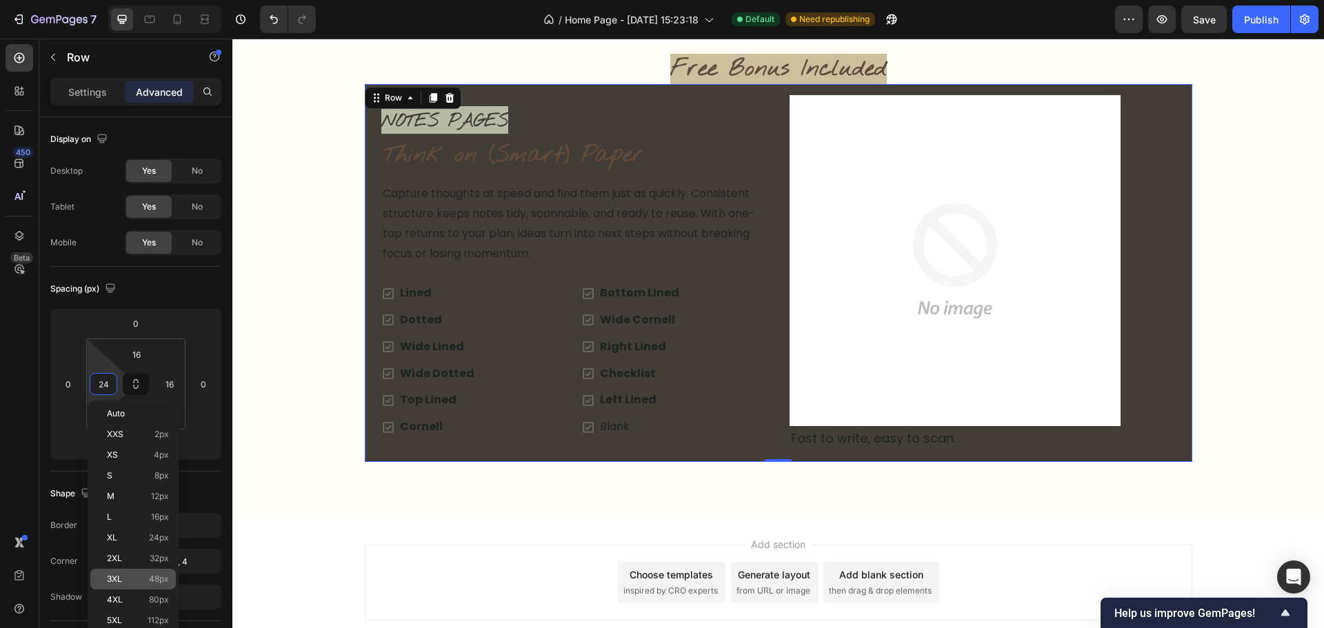
click at [141, 585] on div "3XL 48px" at bounding box center [133, 579] width 86 height 21
type input "48"
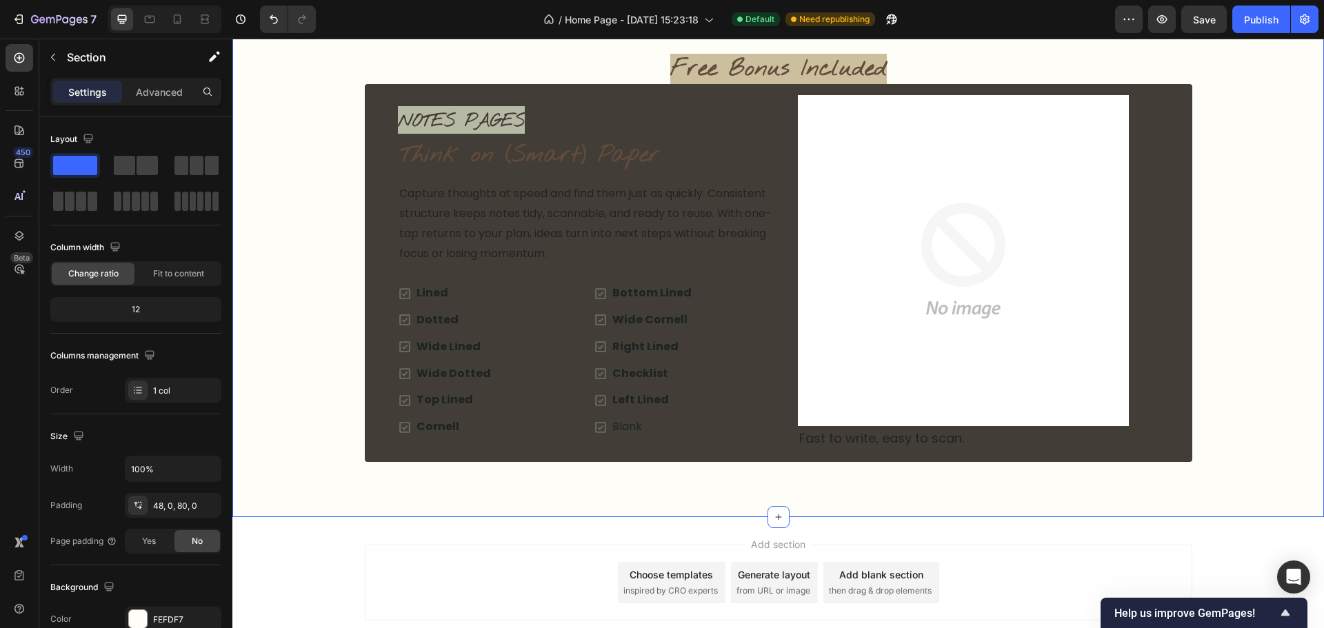
click at [477, 521] on div "Add section Choose templates inspired by CRO experts Generate layout from URL o…" at bounding box center [778, 602] width 1092 height 170
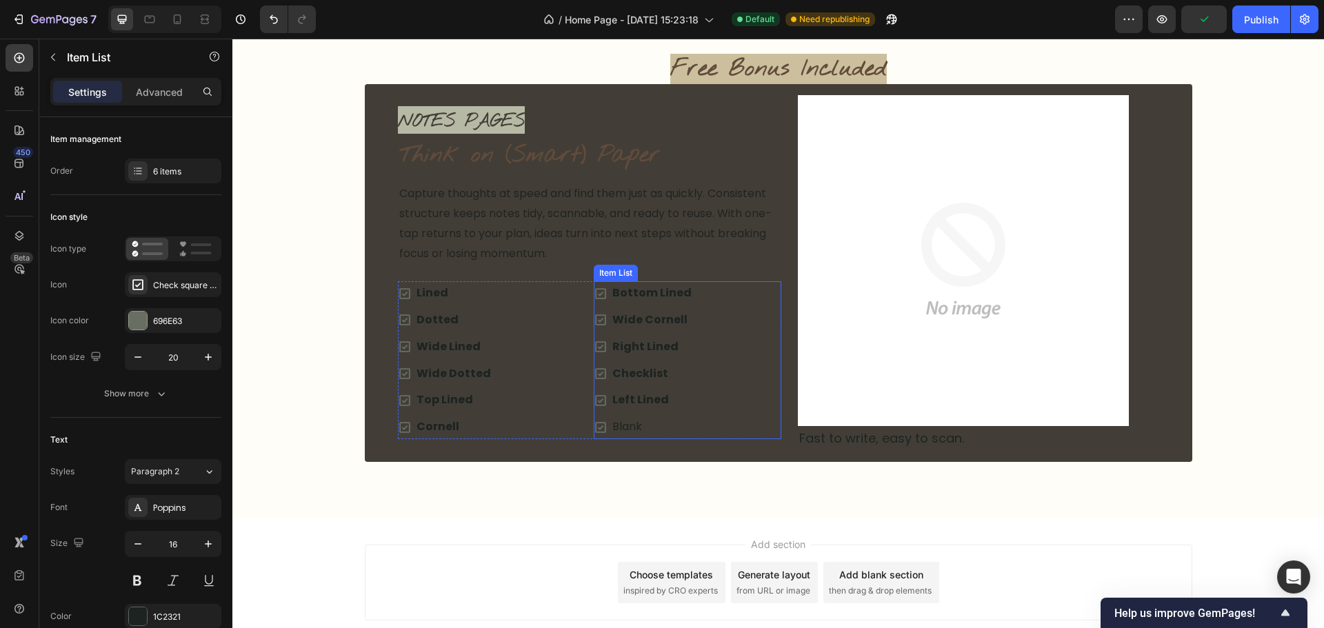
click at [658, 297] on strong "Bottom Lined" at bounding box center [651, 293] width 79 height 16
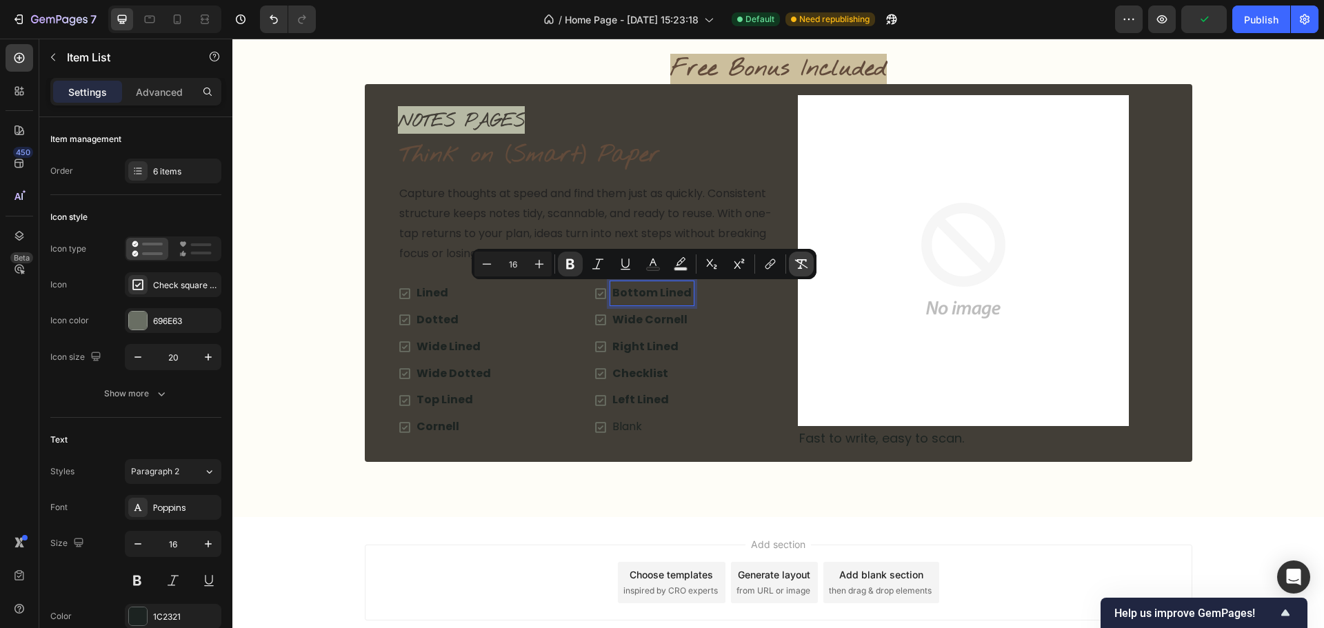
click at [807, 257] on button "Remove Format" at bounding box center [801, 264] width 25 height 25
click at [645, 313] on strong "Wide Cornell" at bounding box center [649, 320] width 75 height 16
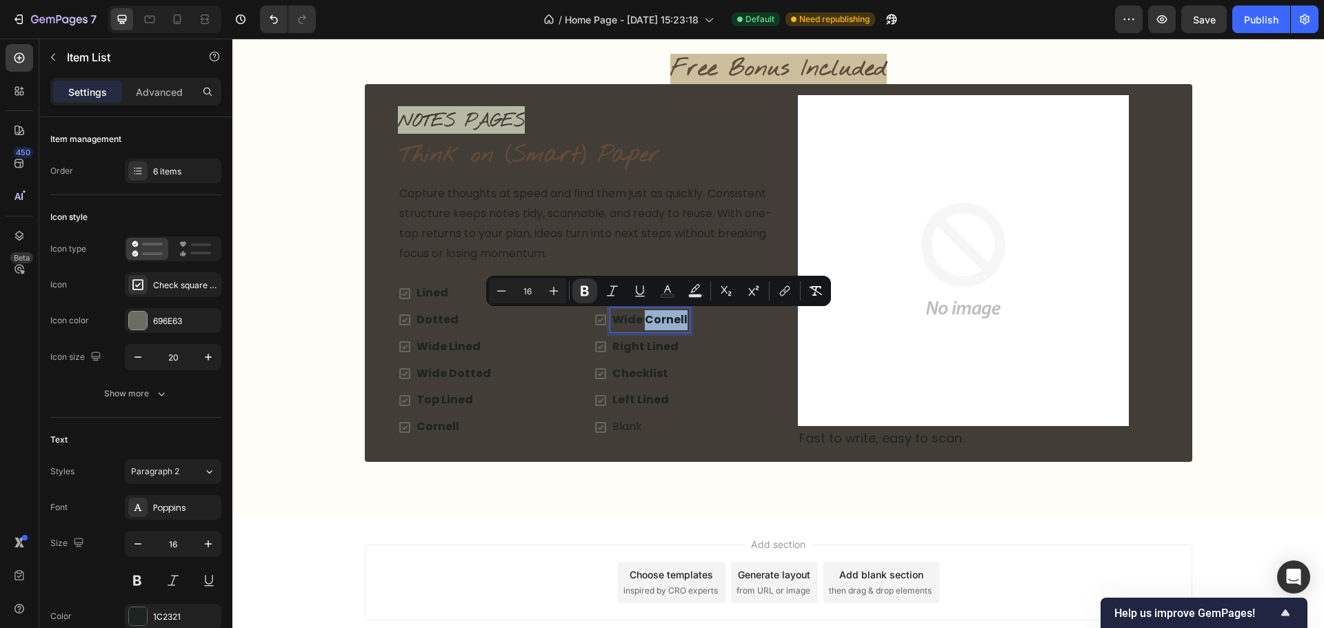
click at [645, 313] on strong "Wide Cornell" at bounding box center [649, 320] width 75 height 16
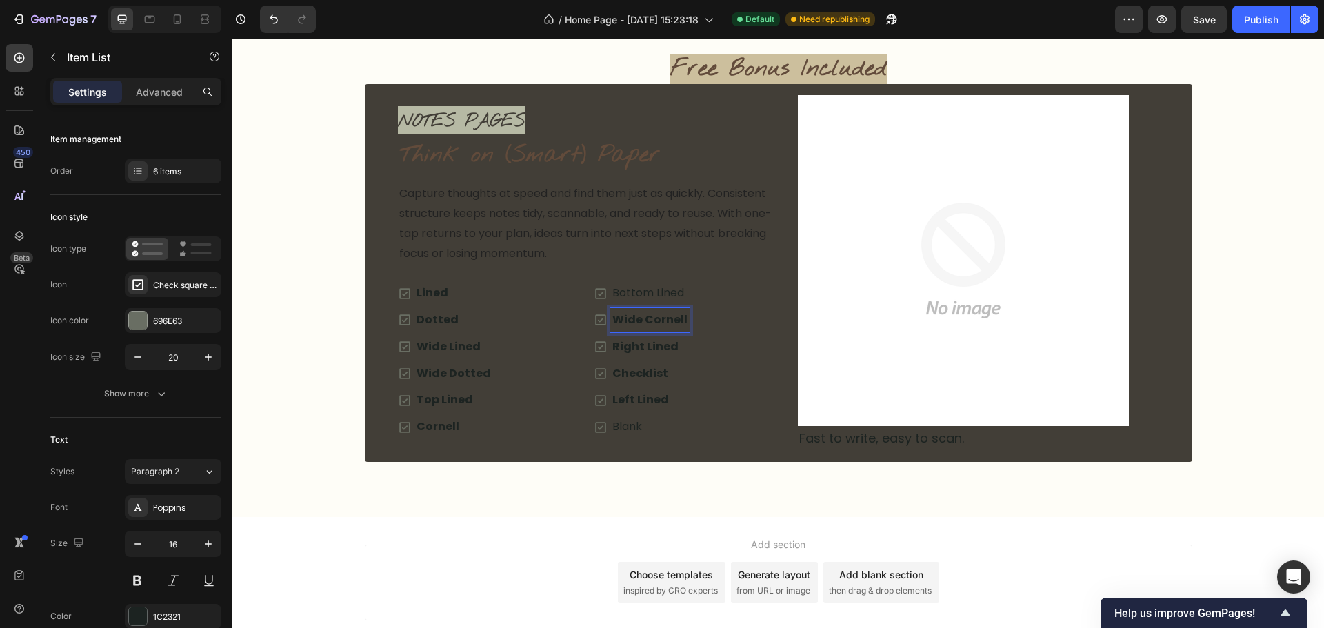
click at [646, 323] on strong "Wide Cornell" at bounding box center [649, 320] width 75 height 16
click at [647, 323] on strong "Wide Cornell" at bounding box center [649, 320] width 75 height 16
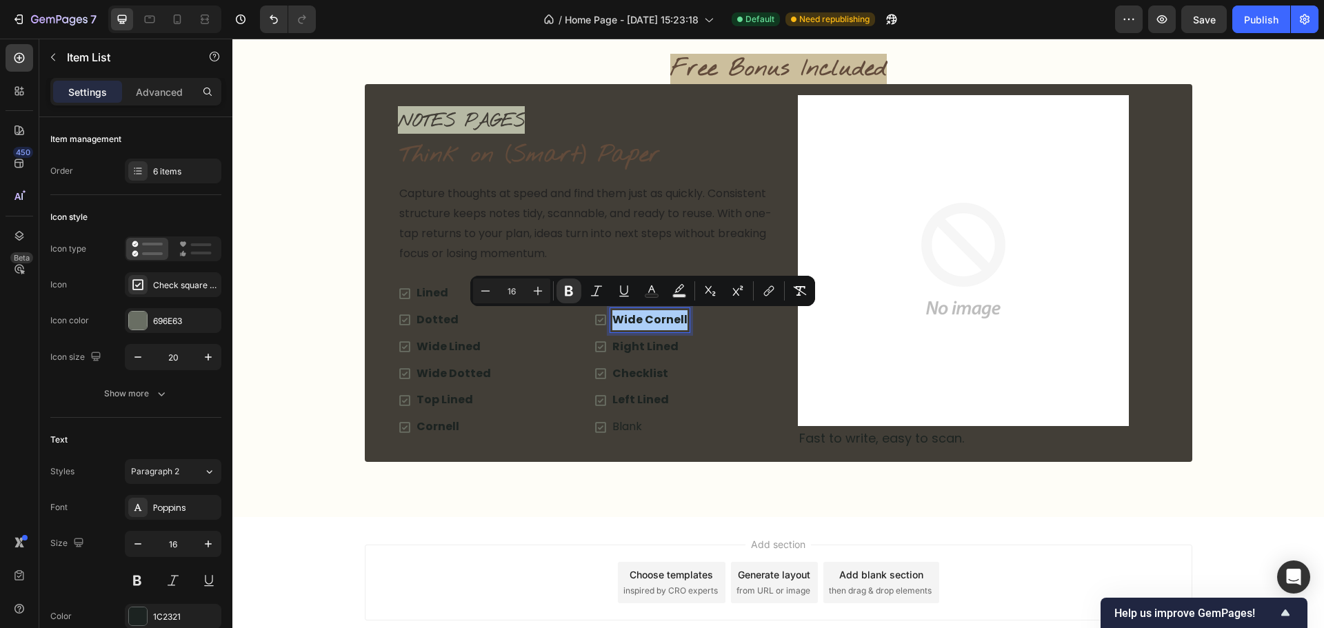
drag, startPoint x: 801, startPoint y: 290, endPoint x: 781, endPoint y: 302, distance: 24.1
click at [799, 290] on icon "Editor contextual toolbar" at bounding box center [800, 291] width 14 height 14
click at [625, 350] on strong "Right Lined" at bounding box center [645, 347] width 66 height 16
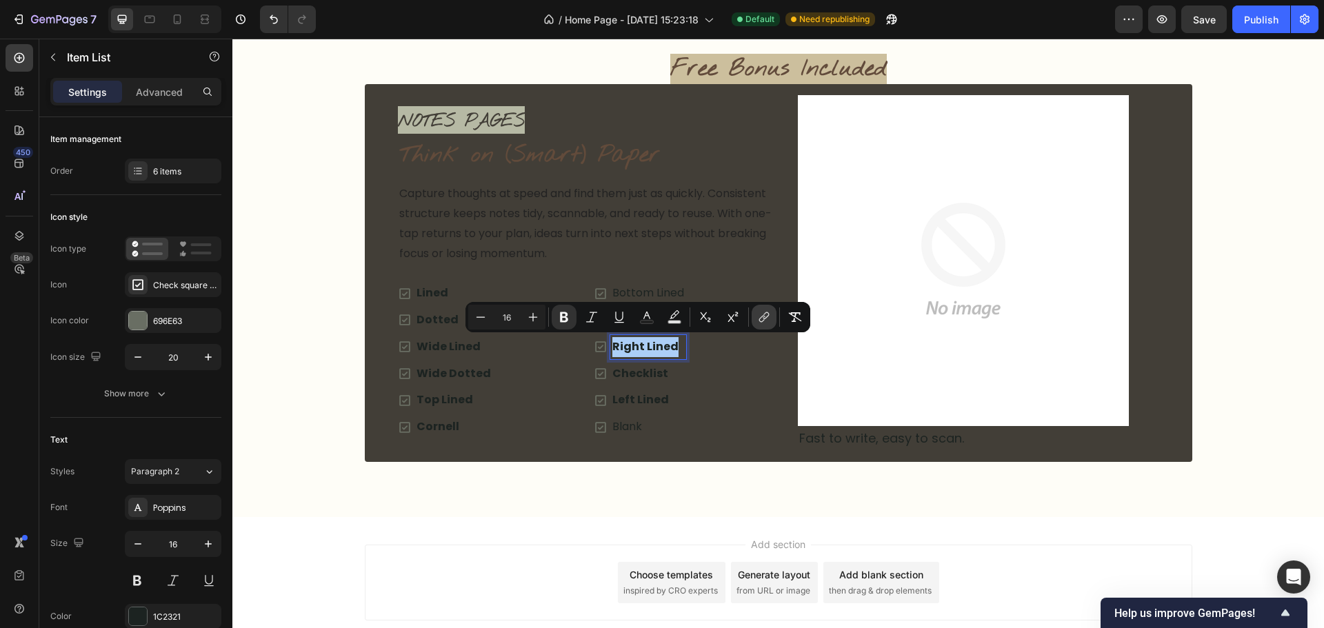
drag, startPoint x: 793, startPoint y: 317, endPoint x: 770, endPoint y: 321, distance: 23.1
click at [790, 317] on icon "Editor contextual toolbar" at bounding box center [795, 317] width 14 height 14
click at [638, 376] on strong "Checklist" at bounding box center [640, 373] width 56 height 16
click at [637, 377] on strong "Checklist" at bounding box center [640, 373] width 56 height 16
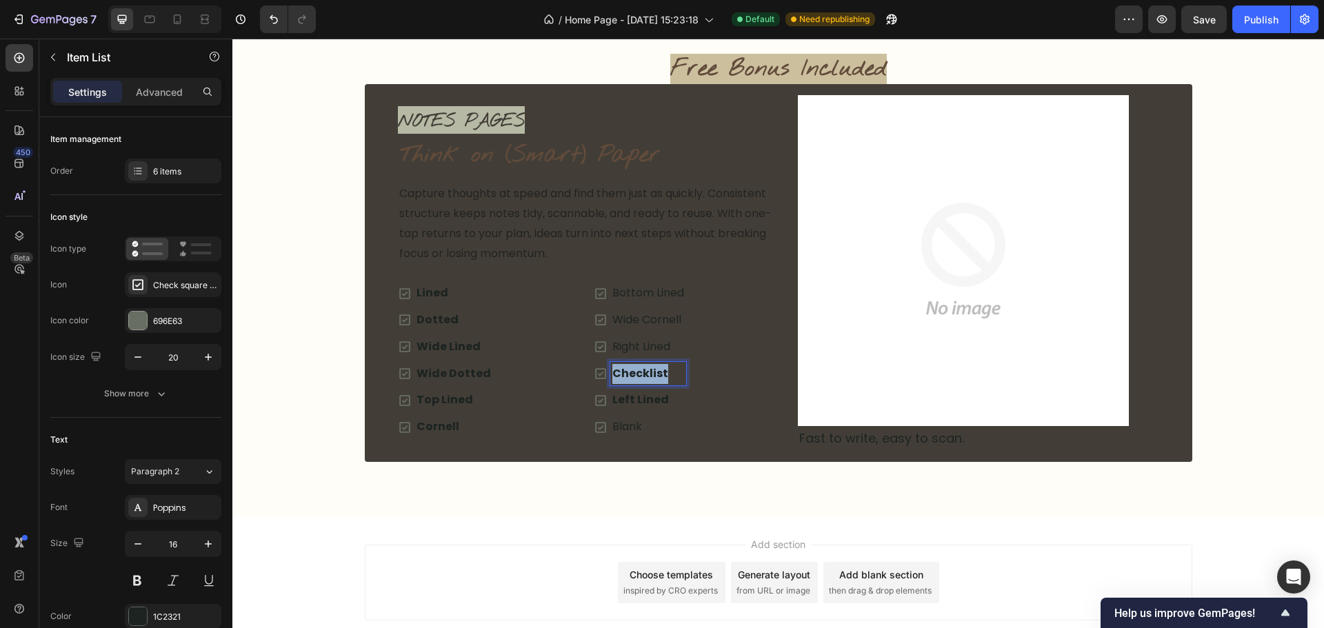
drag, startPoint x: 637, startPoint y: 377, endPoint x: 732, endPoint y: 359, distance: 96.0
click at [640, 376] on strong "Checklist" at bounding box center [640, 373] width 56 height 16
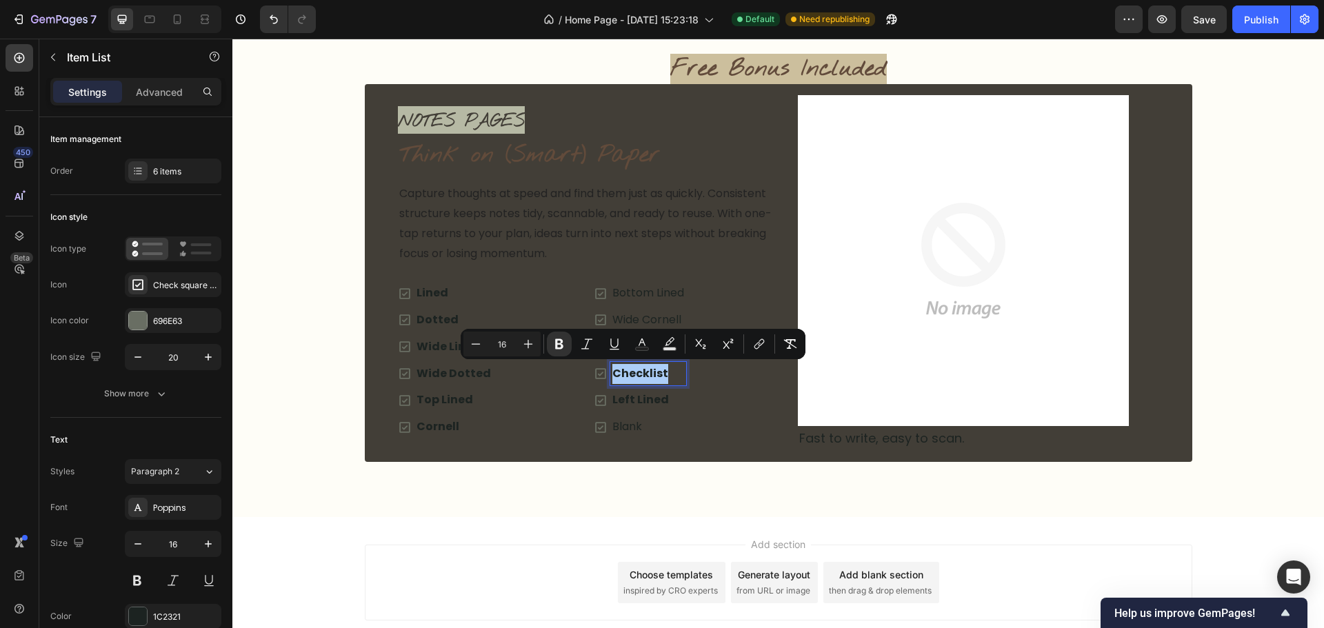
drag, startPoint x: 790, startPoint y: 341, endPoint x: 714, endPoint y: 358, distance: 77.6
click at [783, 341] on icon "Editor contextual toolbar" at bounding box center [790, 344] width 14 height 14
click at [654, 394] on strong "Left Lined" at bounding box center [640, 400] width 57 height 16
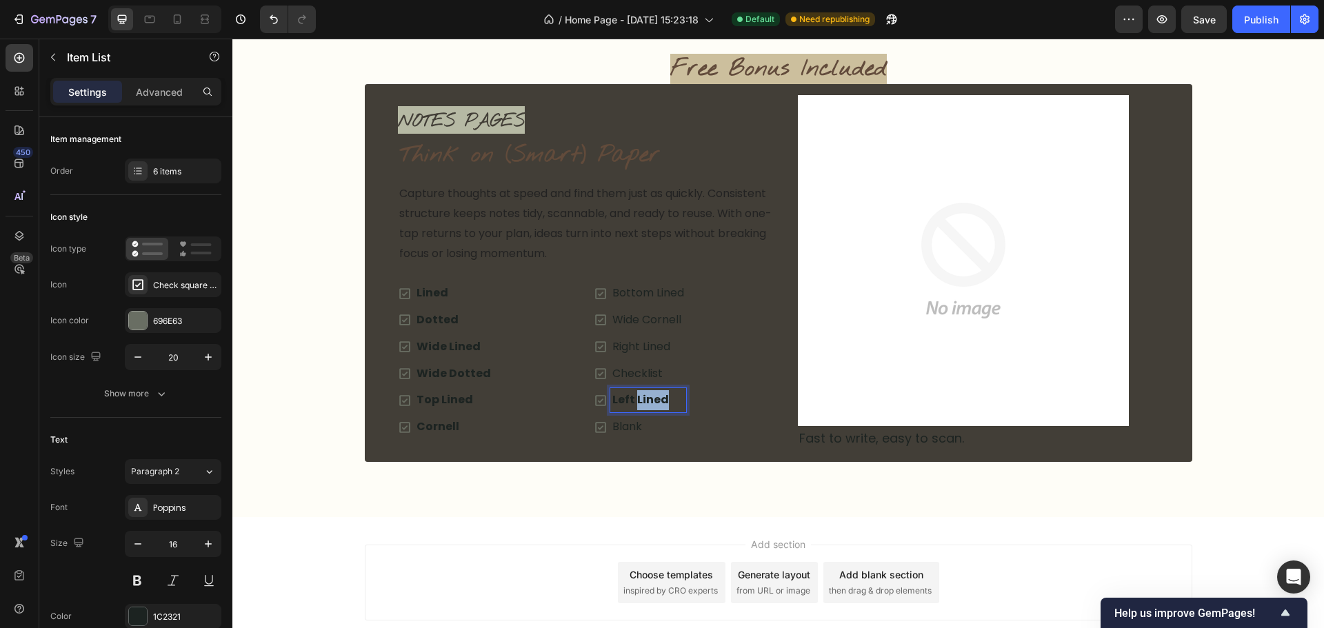
click at [654, 394] on strong "Left Lined" at bounding box center [640, 400] width 57 height 16
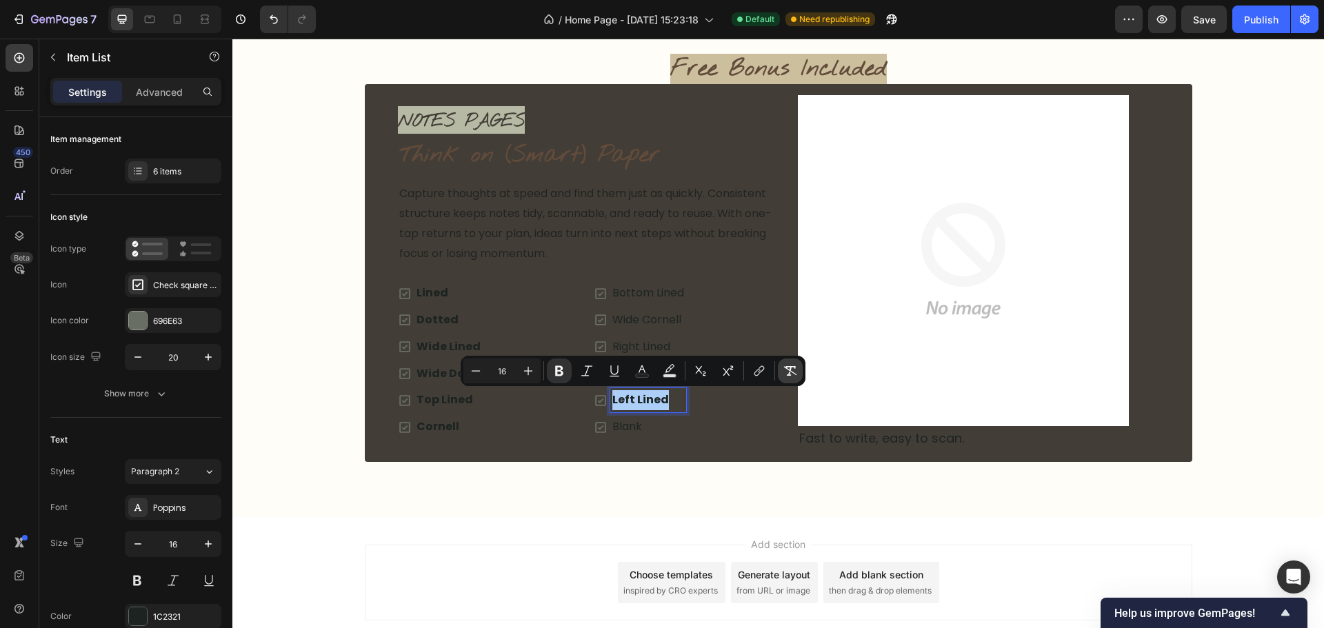
click at [788, 363] on button "Remove Format" at bounding box center [790, 371] width 25 height 25
click at [535, 414] on div "Lined Dotted Wide Lined Wide Dotted Top Lined Cornell" at bounding box center [492, 360] width 188 height 158
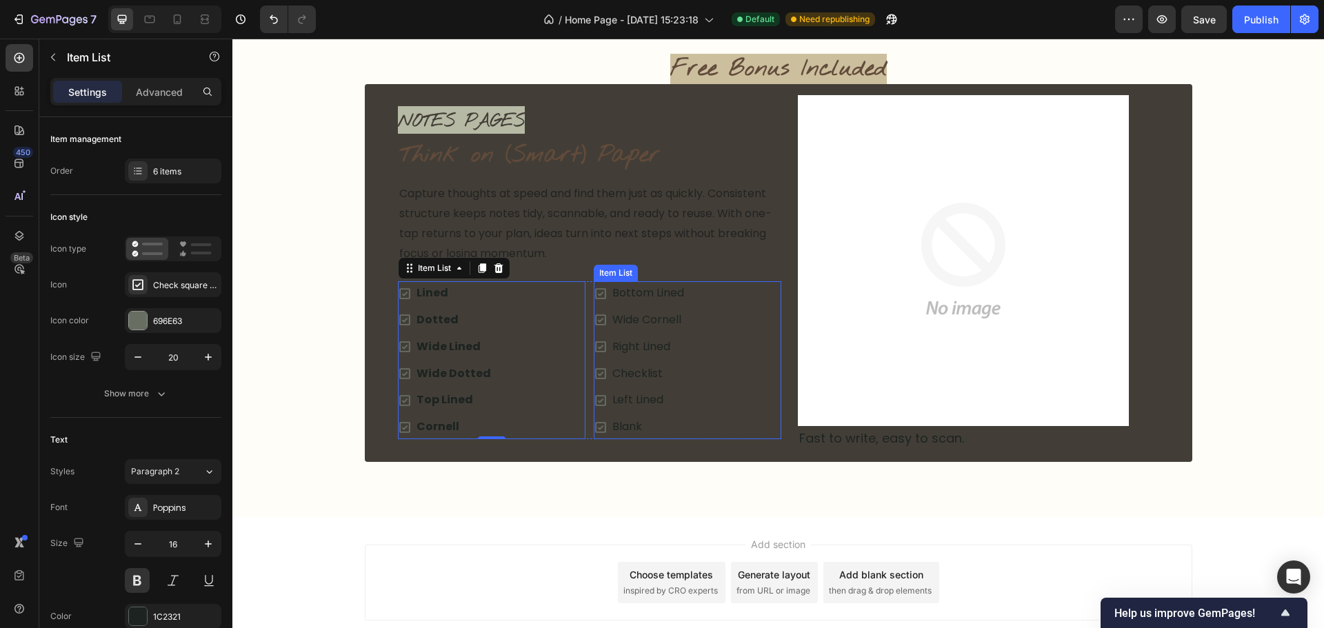
click at [699, 418] on div "Bottom Lined Wide Cornell Right Lined Checklist Left Lined Blank" at bounding box center [688, 360] width 188 height 158
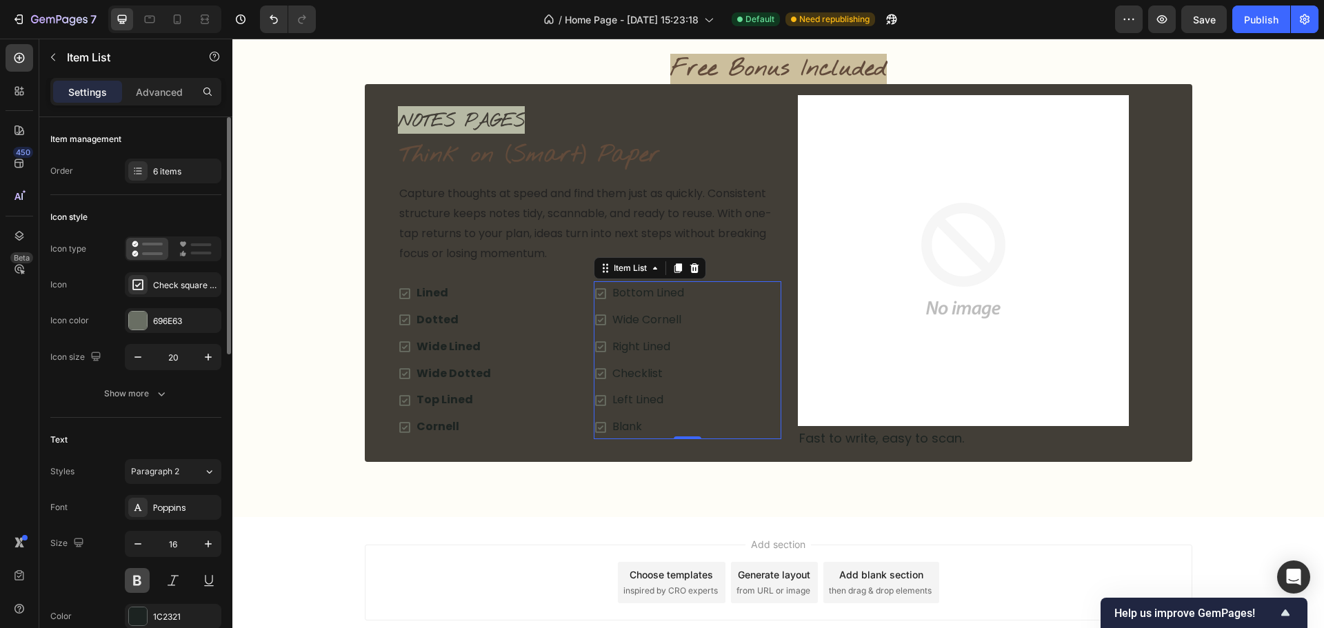
click at [146, 572] on button at bounding box center [137, 580] width 25 height 25
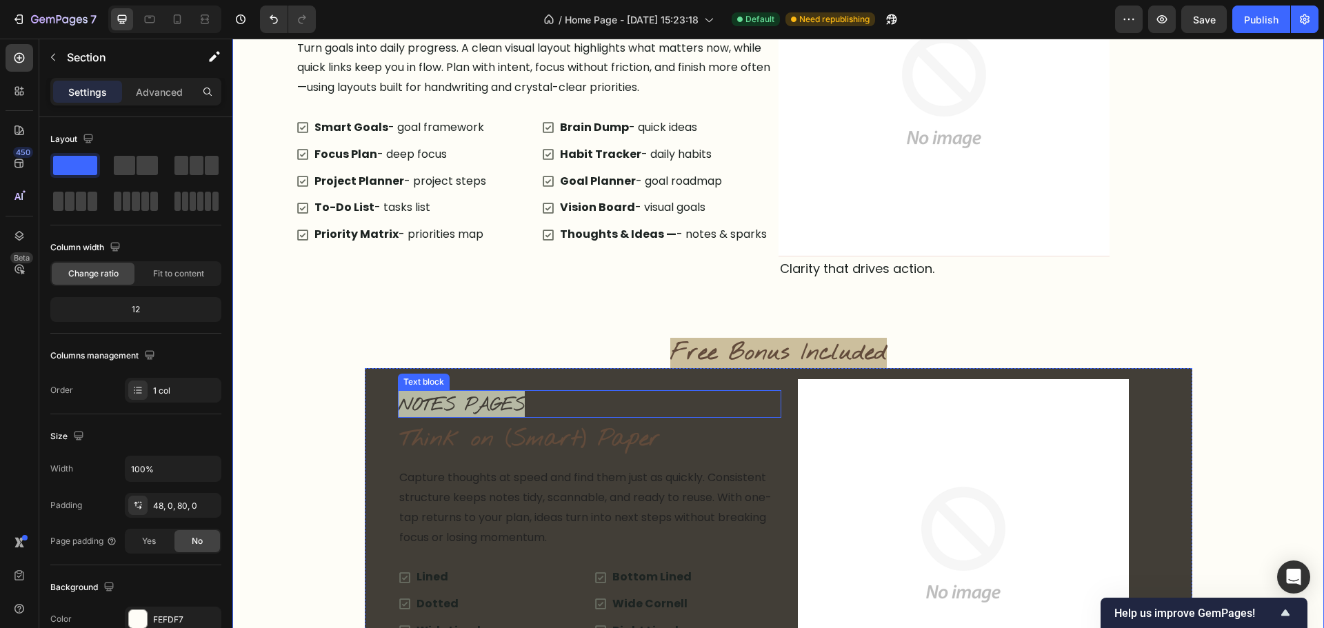
scroll to position [2598, 0]
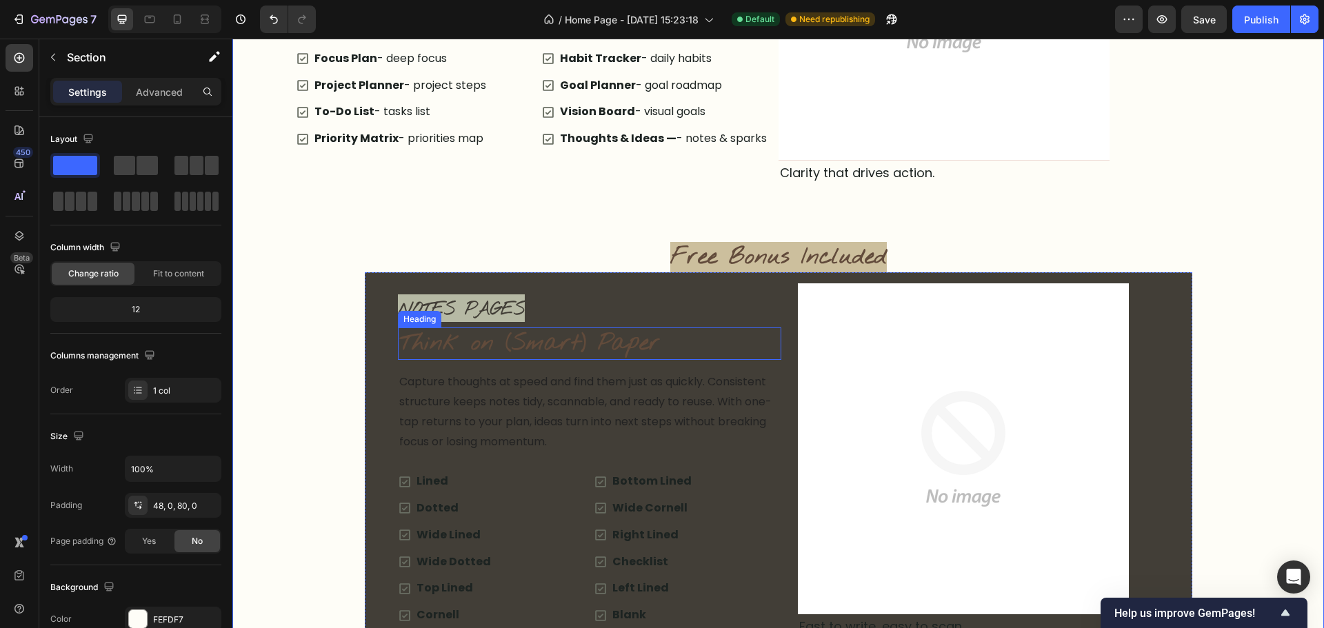
click at [643, 338] on p "Think on (Smart) Paper" at bounding box center [589, 344] width 381 height 30
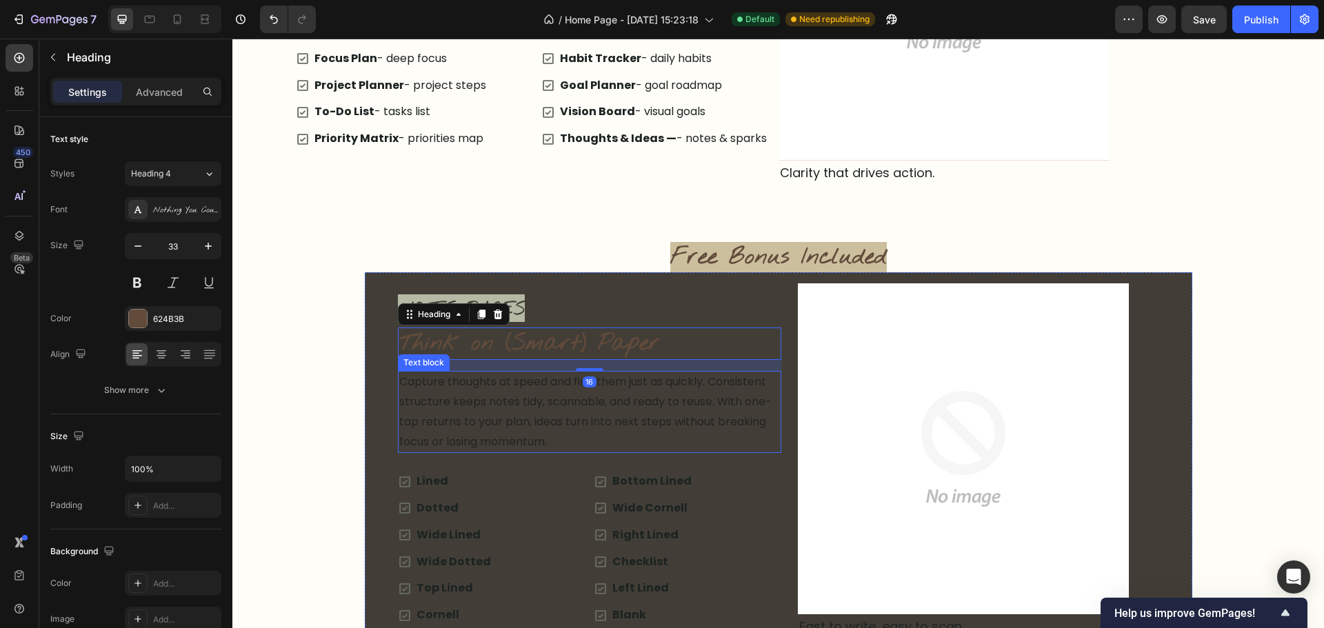
click at [716, 408] on p "Capture thoughts at speed and find them just as quickly. Consistent structure k…" at bounding box center [589, 411] width 381 height 79
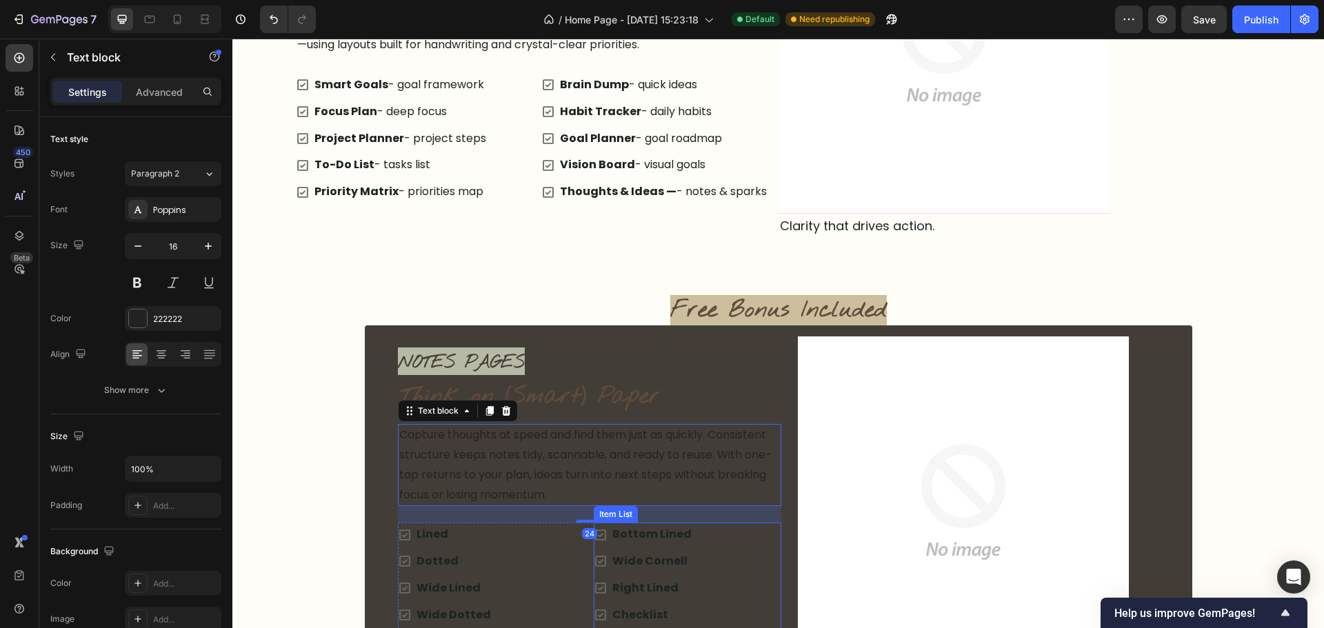
scroll to position [2392, 0]
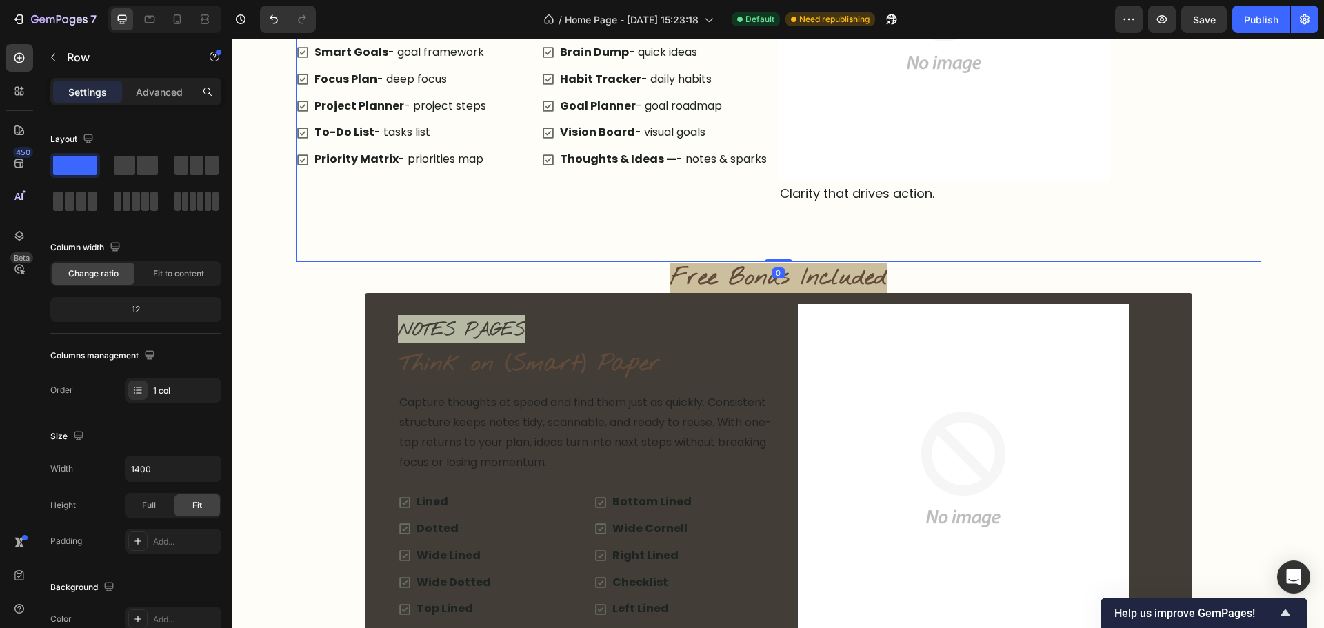
scroll to position [2598, 0]
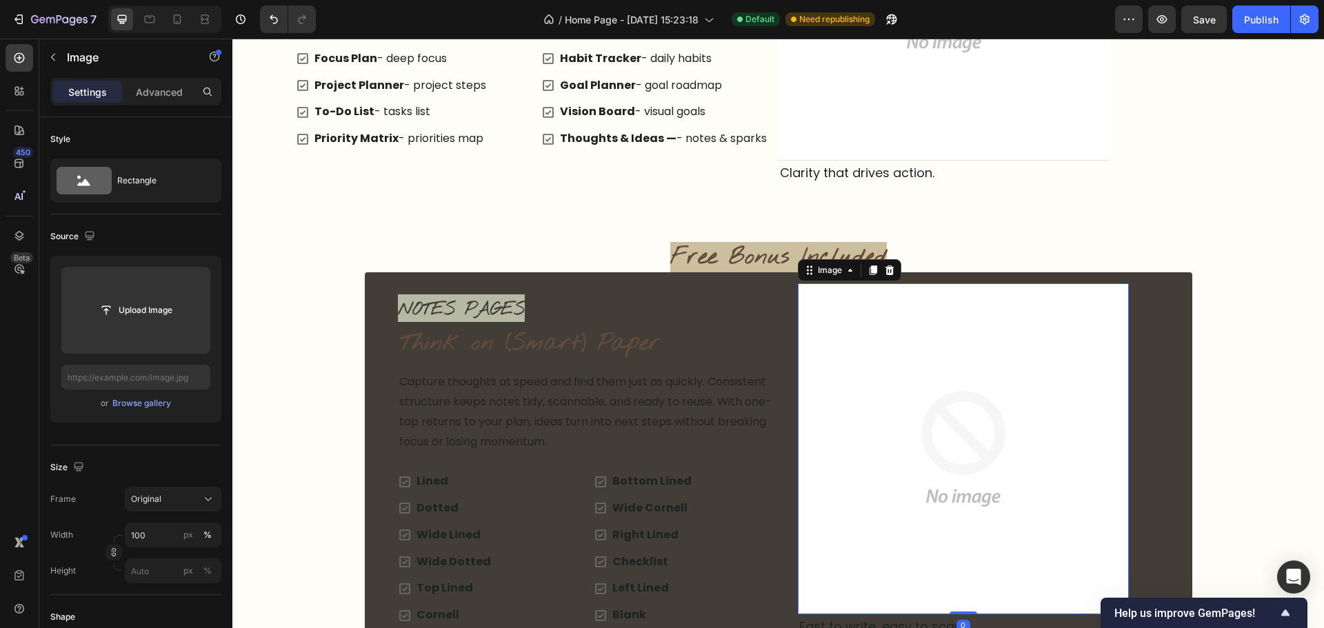
click at [959, 415] on img at bounding box center [963, 448] width 331 height 331
click at [1272, 26] on div "Publish" at bounding box center [1261, 19] width 34 height 14
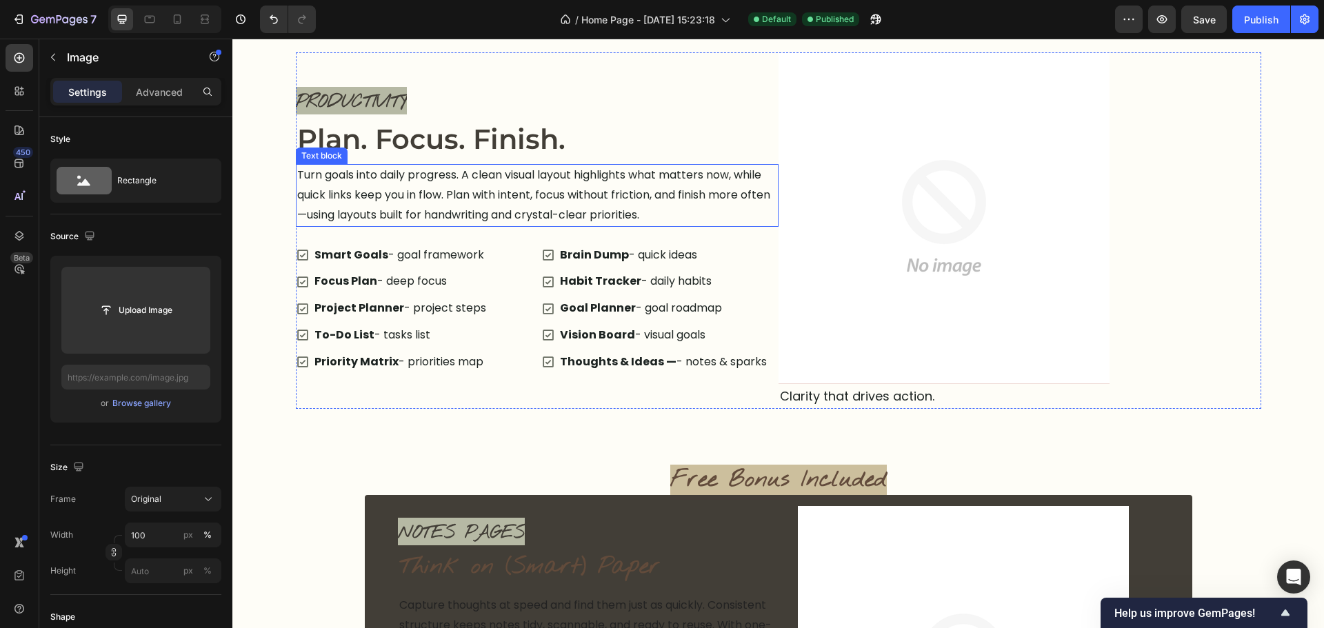
scroll to position [2620, 0]
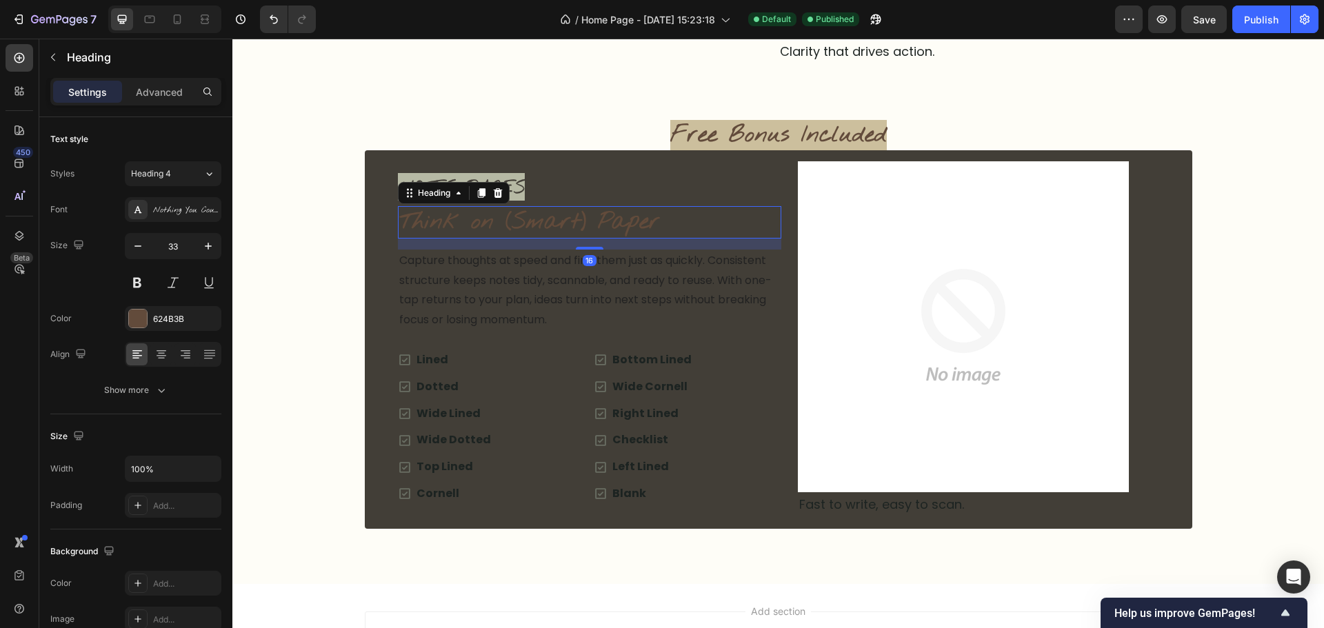
click at [657, 216] on h2 "Think on (Smart) Paper" at bounding box center [589, 222] width 383 height 32
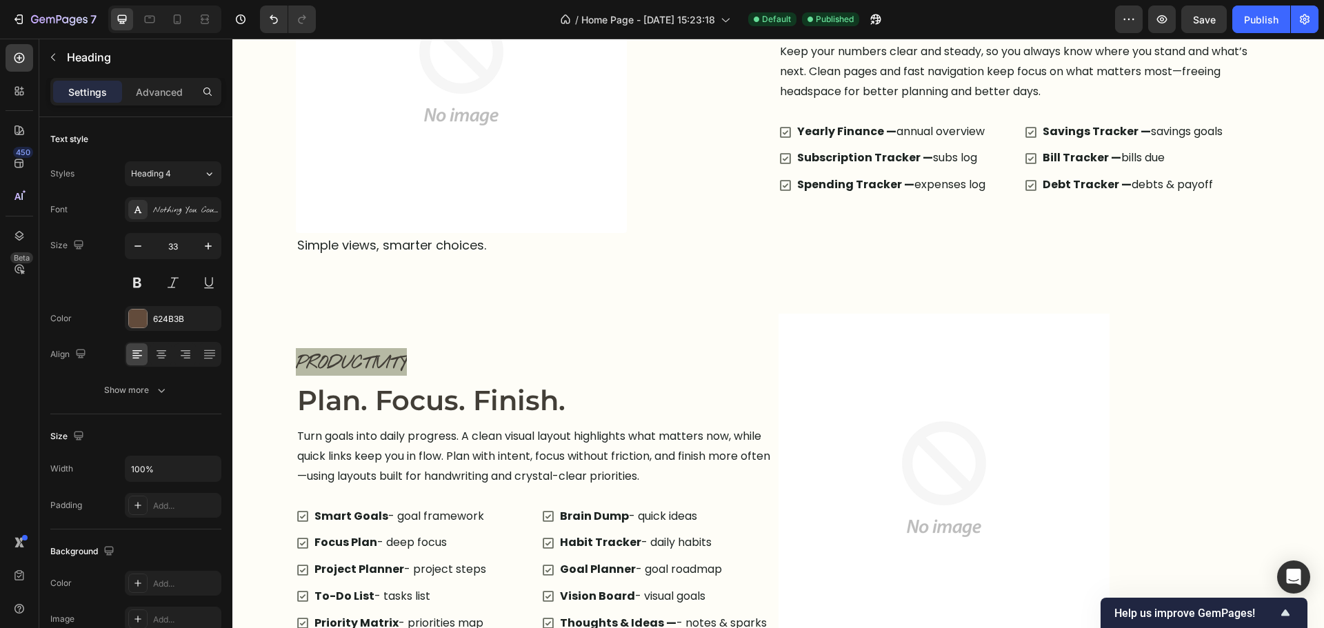
scroll to position [2000, 0]
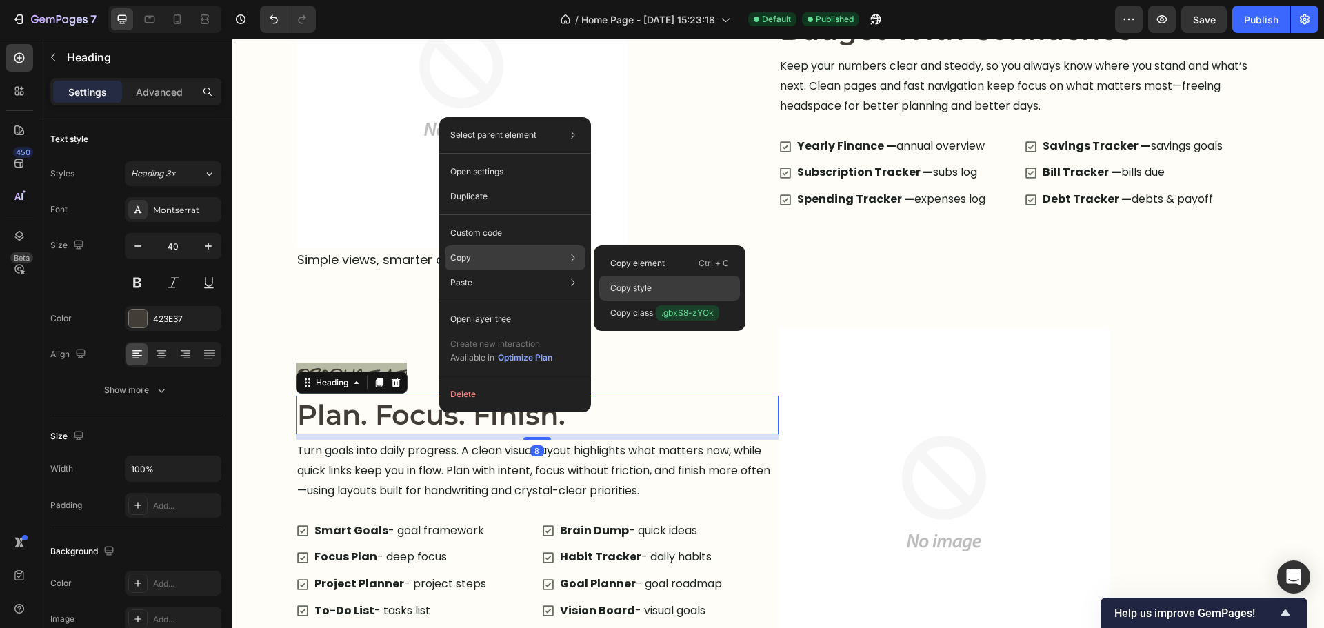
click at [631, 282] on p "Copy style" at bounding box center [630, 288] width 41 height 12
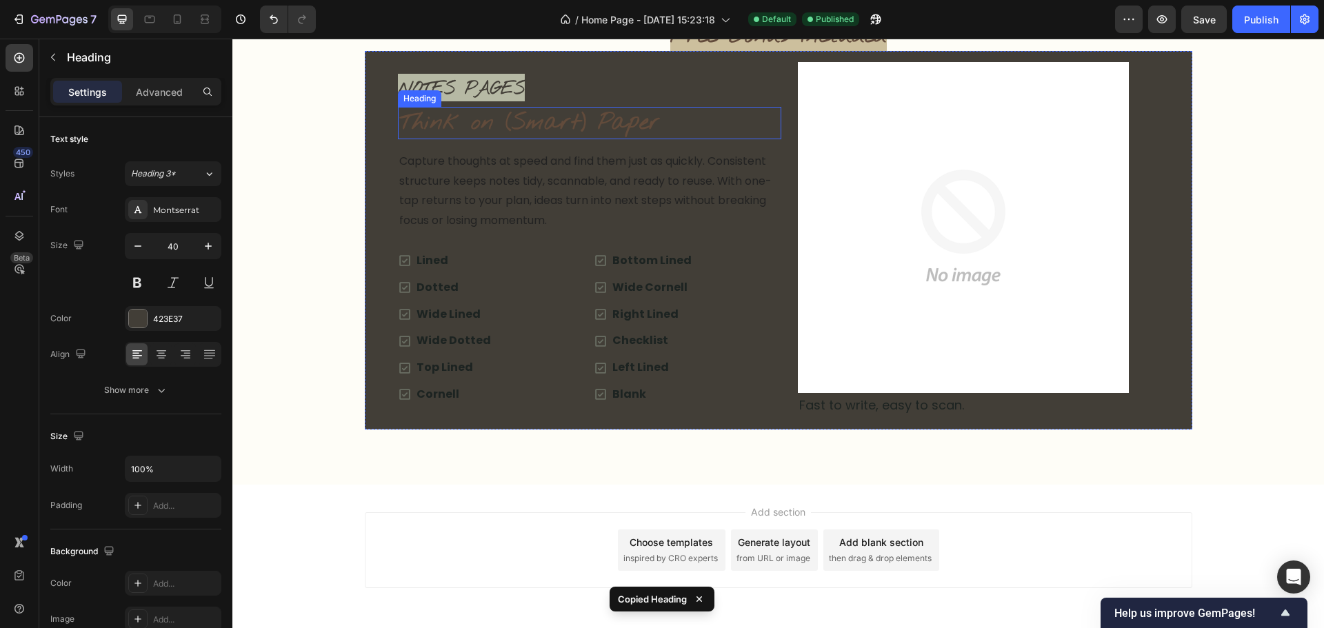
scroll to position [2620, 0]
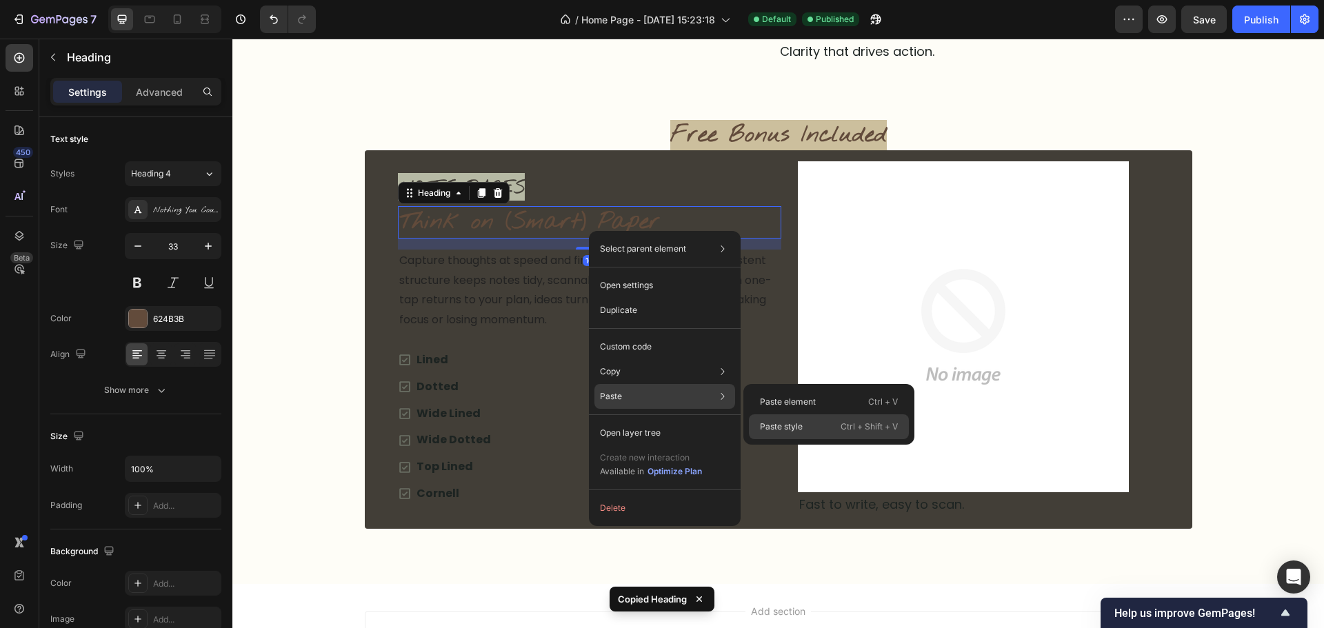
click at [794, 425] on p "Paste style" at bounding box center [781, 427] width 43 height 12
type input "40"
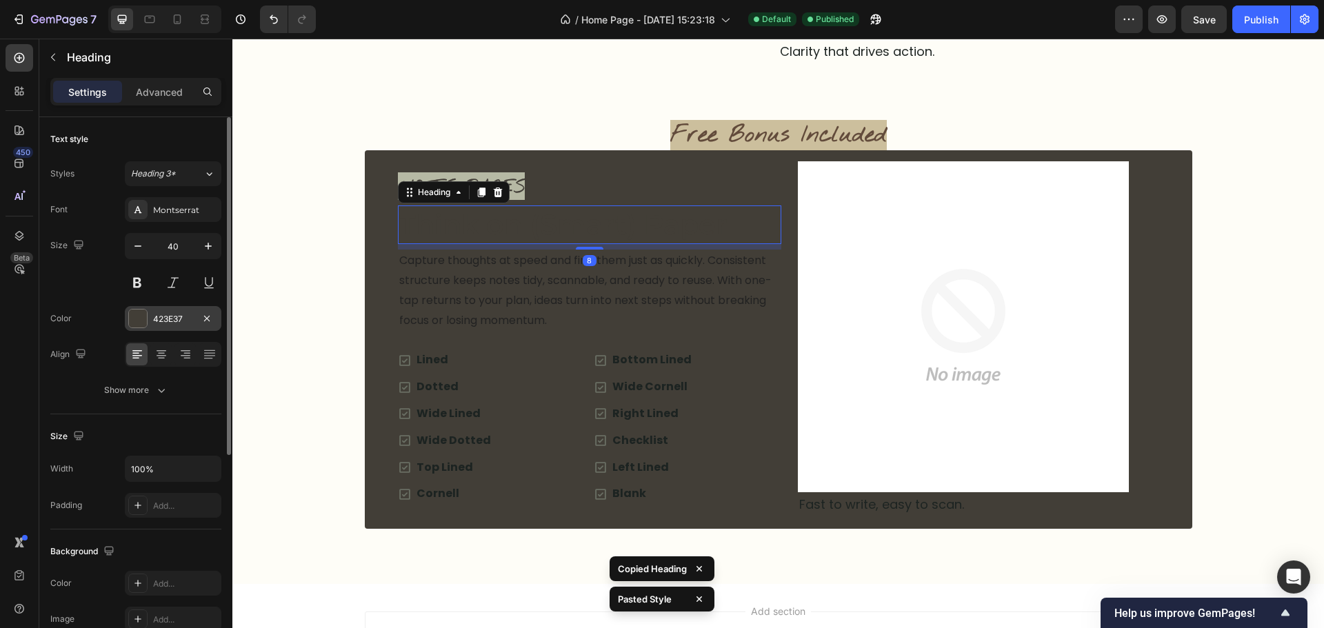
click at [186, 321] on div "423E37" at bounding box center [173, 319] width 40 height 12
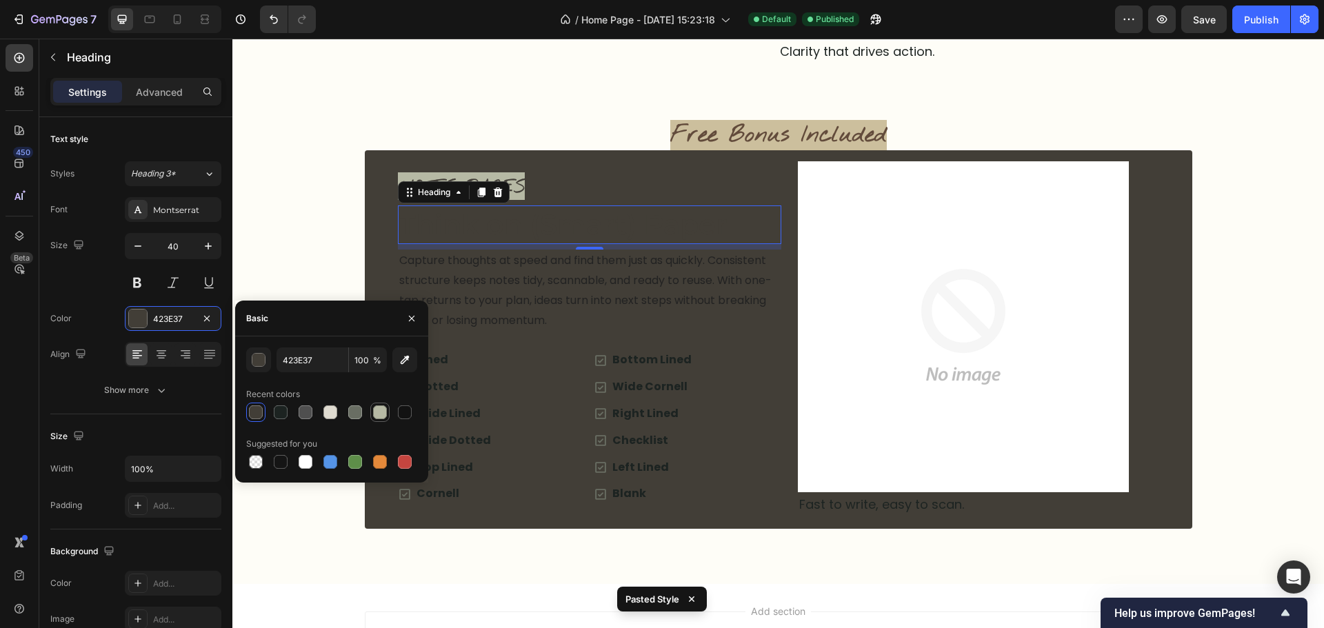
click at [377, 411] on div at bounding box center [380, 412] width 14 height 14
type input "B6B9A4"
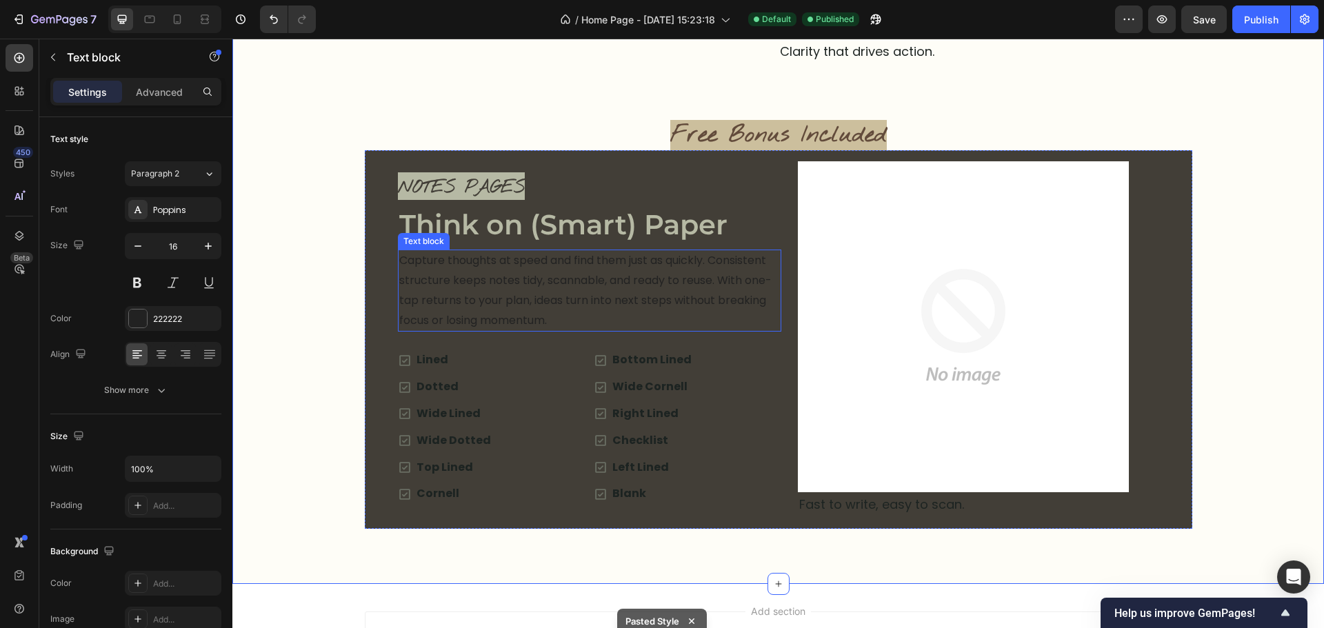
click at [534, 305] on p "Capture thoughts at speed and find them just as quickly. Consistent structure k…" at bounding box center [589, 290] width 381 height 79
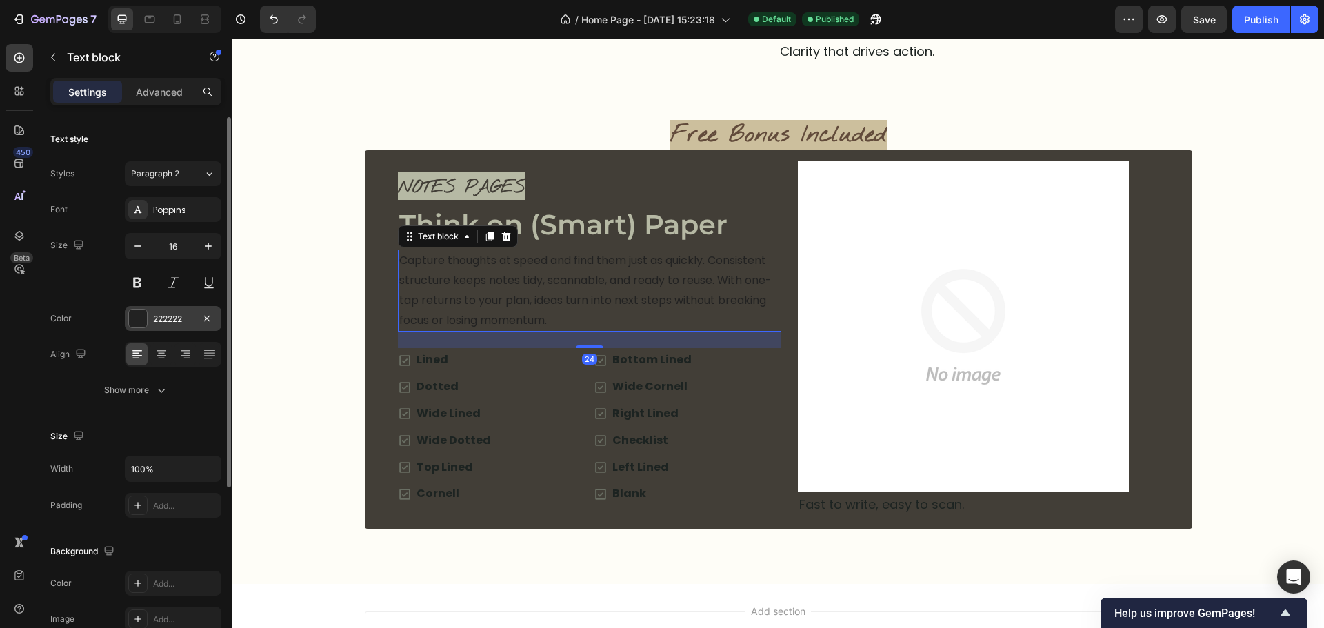
drag, startPoint x: 205, startPoint y: 308, endPoint x: 194, endPoint y: 322, distance: 17.7
click at [206, 309] on div "222222" at bounding box center [173, 318] width 97 height 25
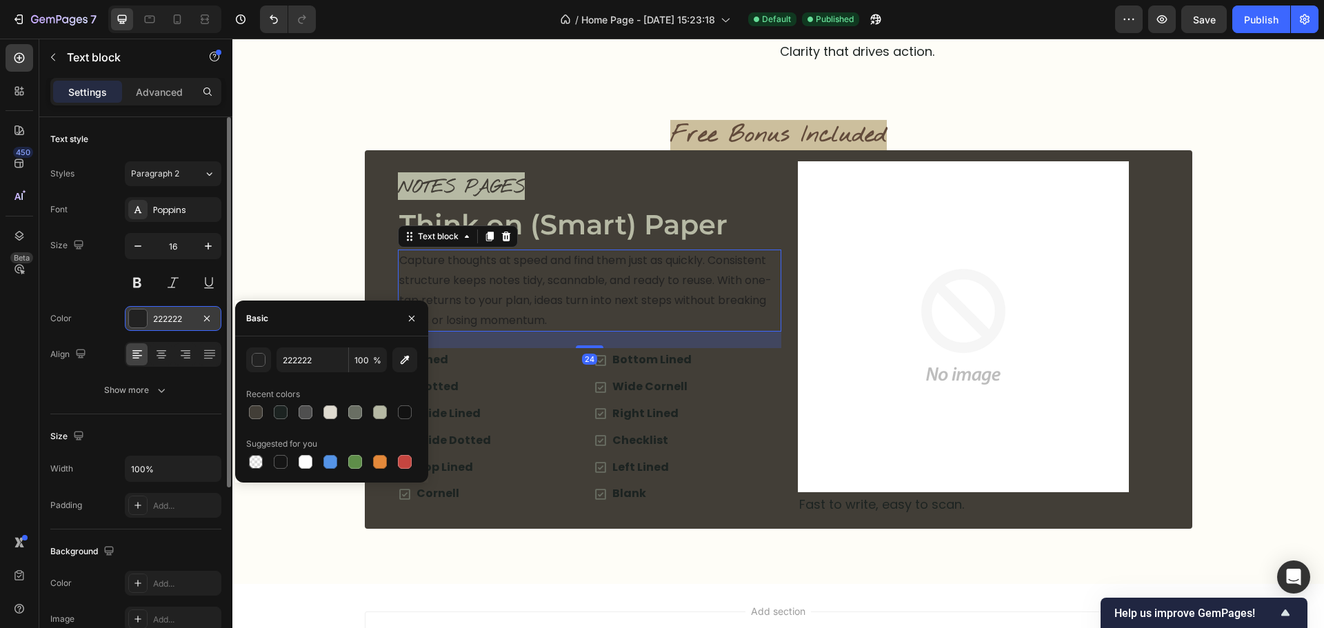
click at [183, 317] on div "222222" at bounding box center [173, 319] width 40 height 12
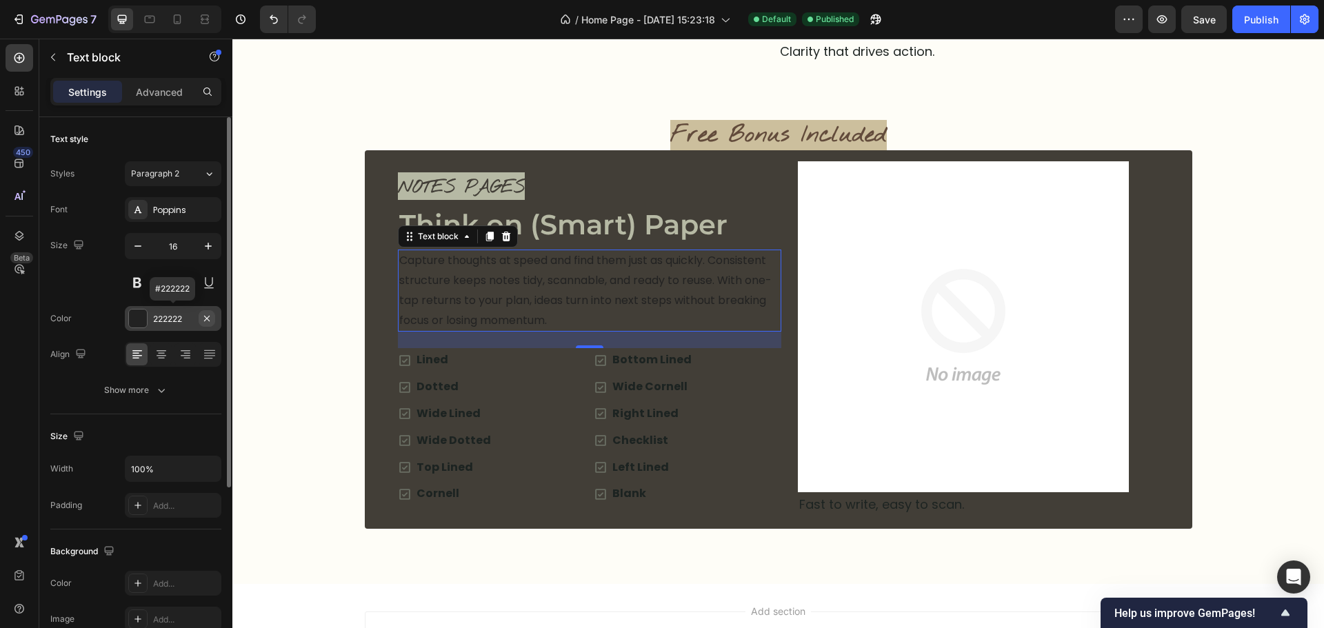
click at [199, 320] on button "button" at bounding box center [207, 318] width 17 height 17
click at [152, 317] on div "Add..." at bounding box center [173, 318] width 97 height 25
type input "1C2321"
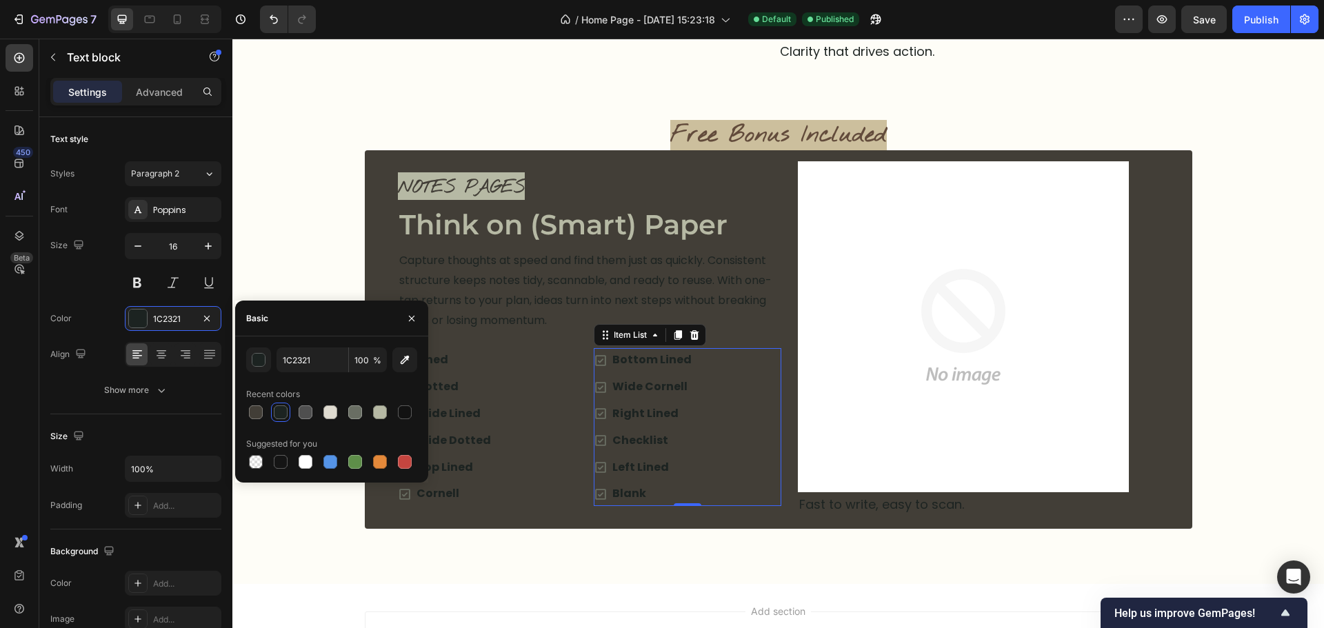
click at [722, 443] on div "Bottom Lined Wide Cornell Right Lined Checklist Left Lined Blank" at bounding box center [688, 427] width 188 height 158
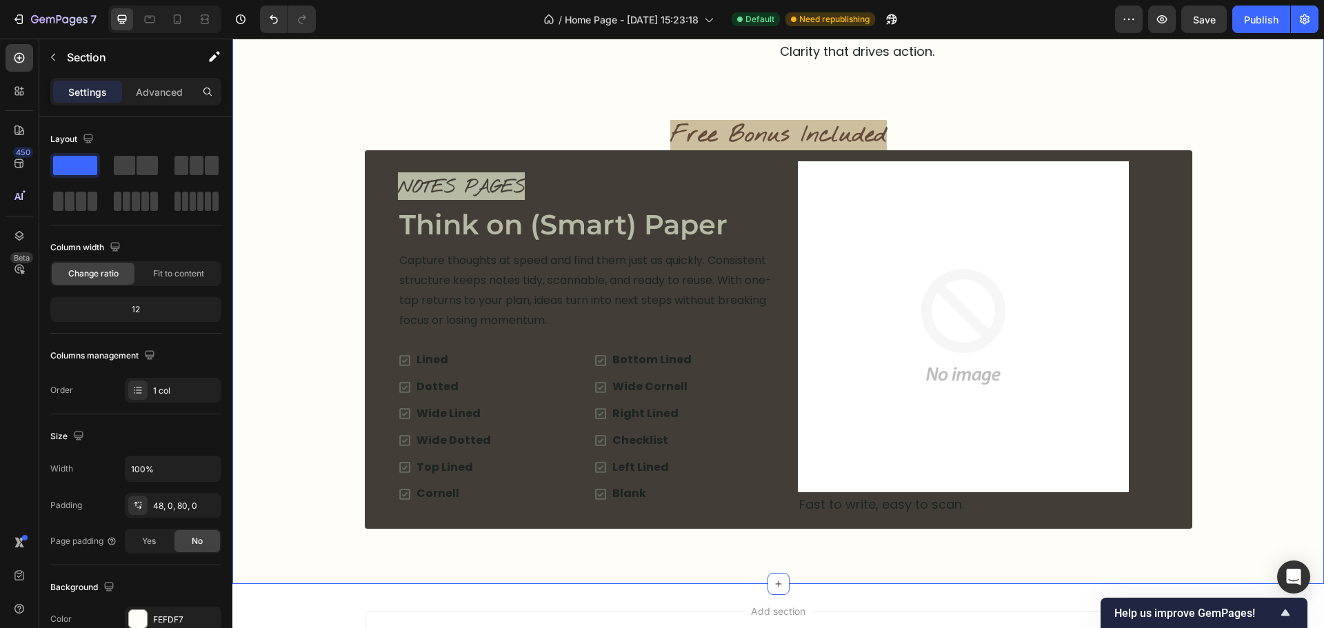
scroll to position [2775, 0]
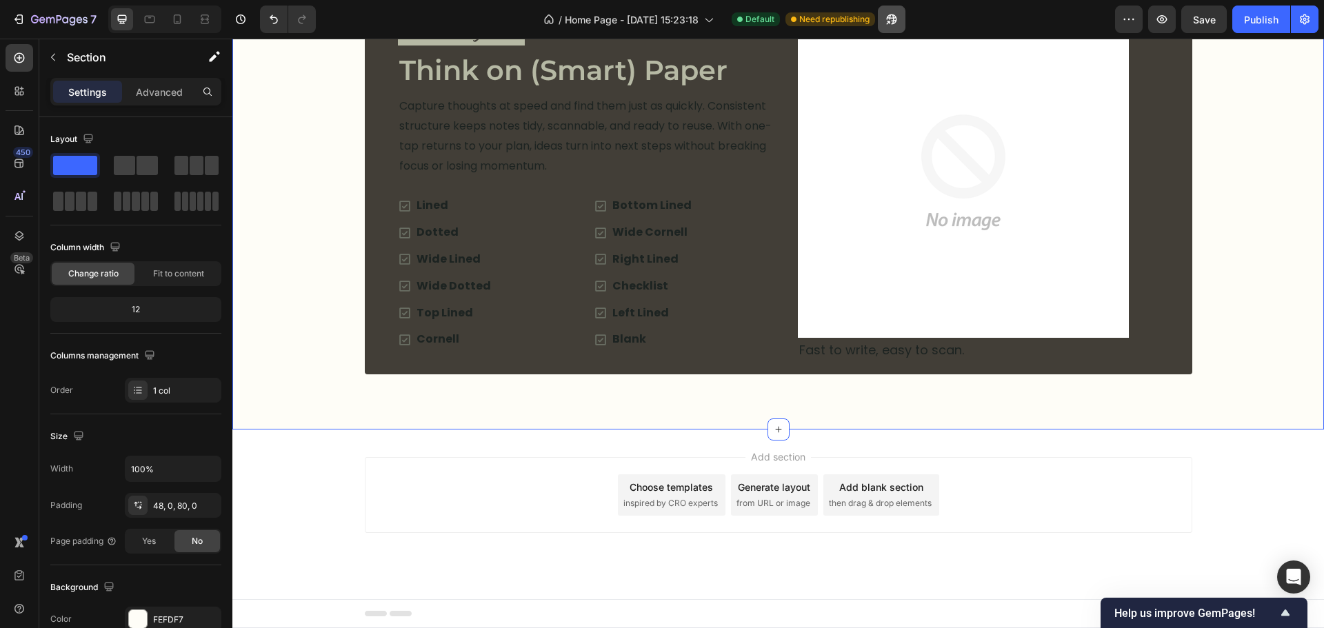
click at [900, 26] on button "button" at bounding box center [892, 20] width 28 height 28
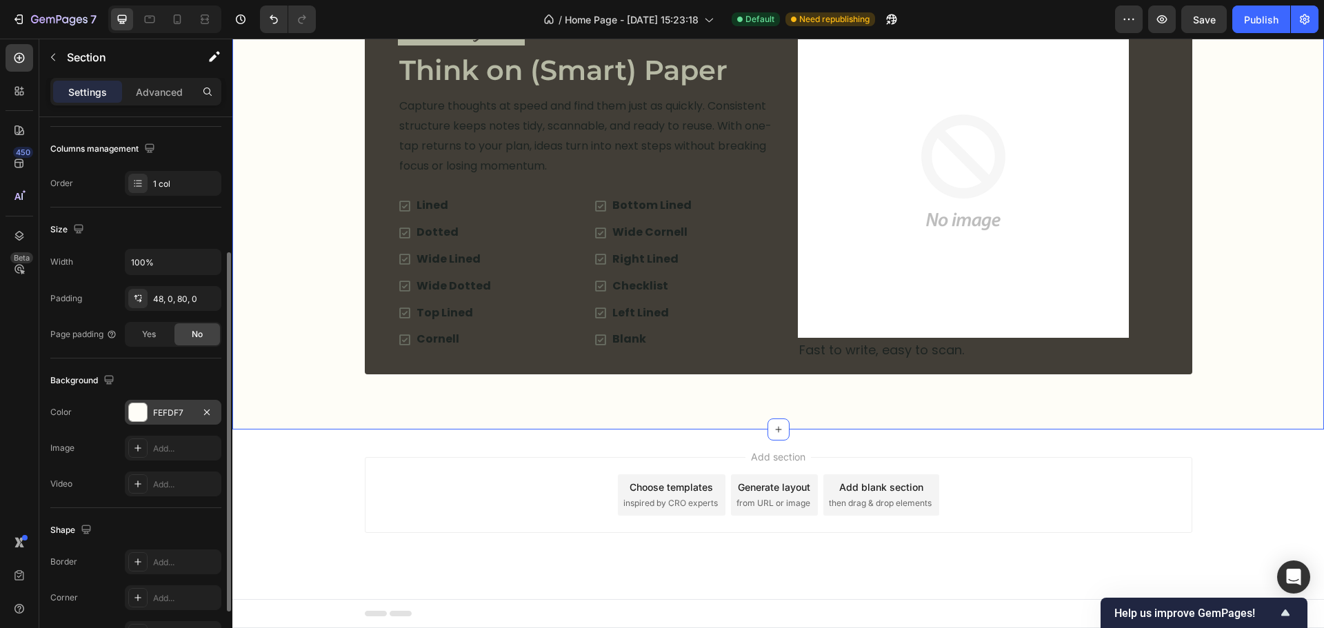
click at [167, 414] on div "FEFDF7" at bounding box center [173, 413] width 40 height 12
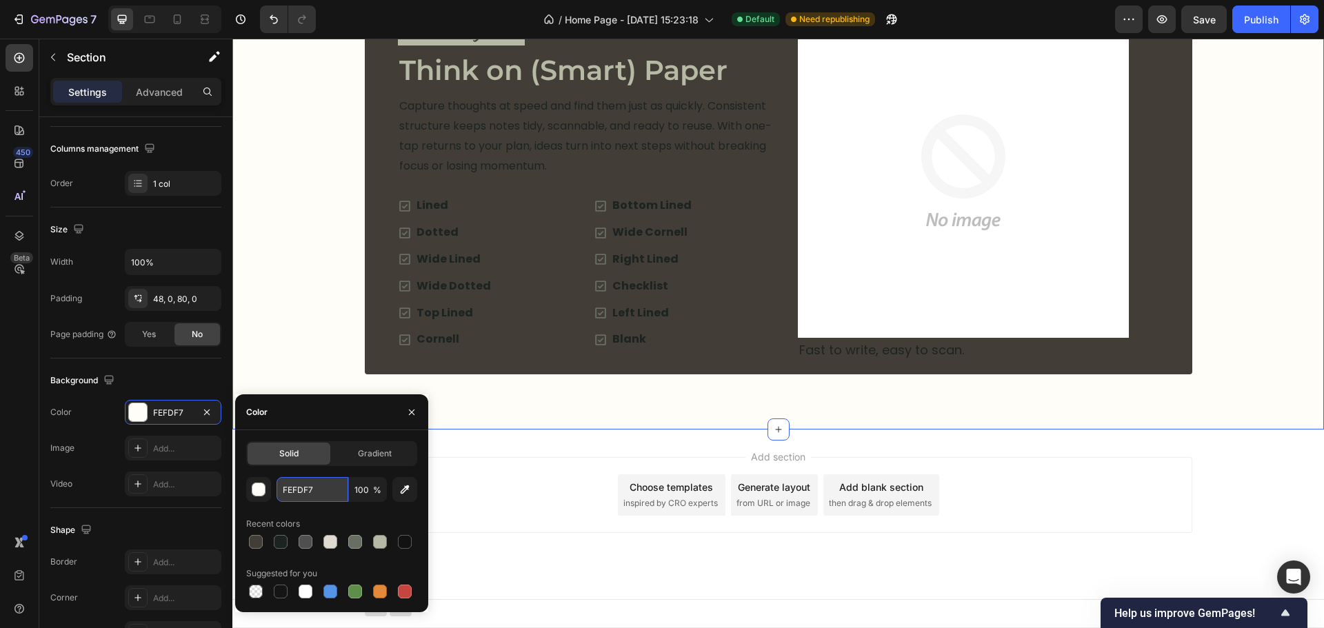
click at [297, 483] on input "FEFDF7" at bounding box center [313, 489] width 72 height 25
paste input "DFDBD0"
type input "DFDBD0"
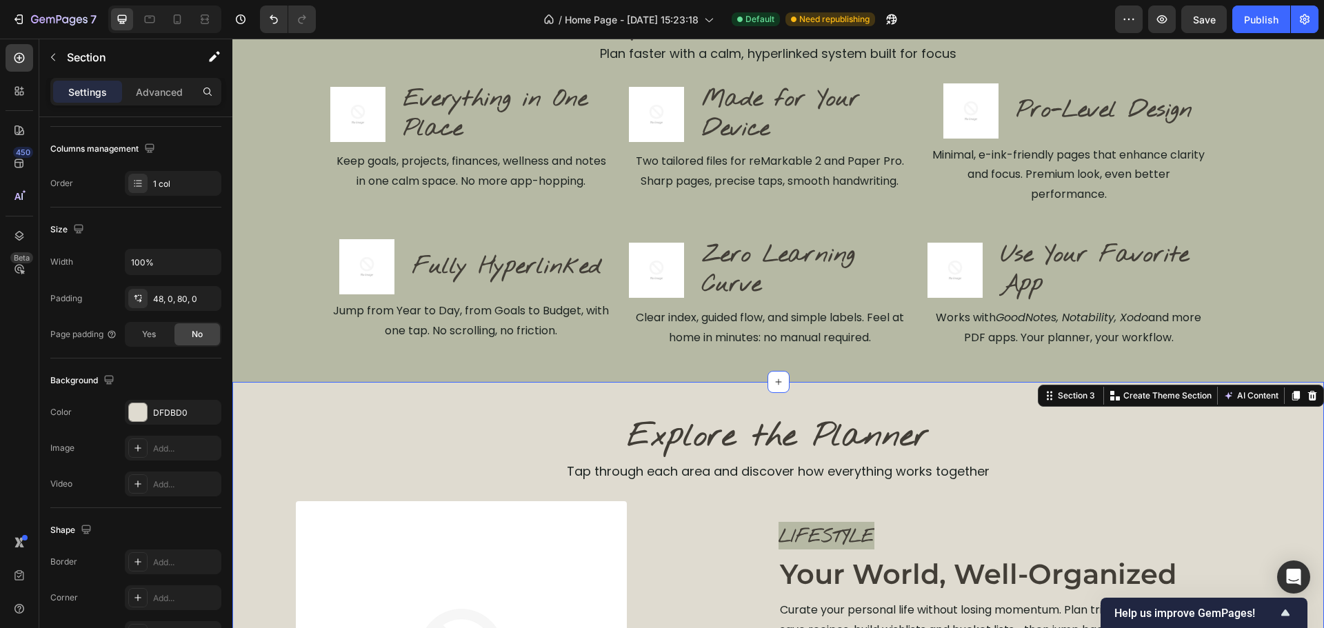
scroll to position [568, 0]
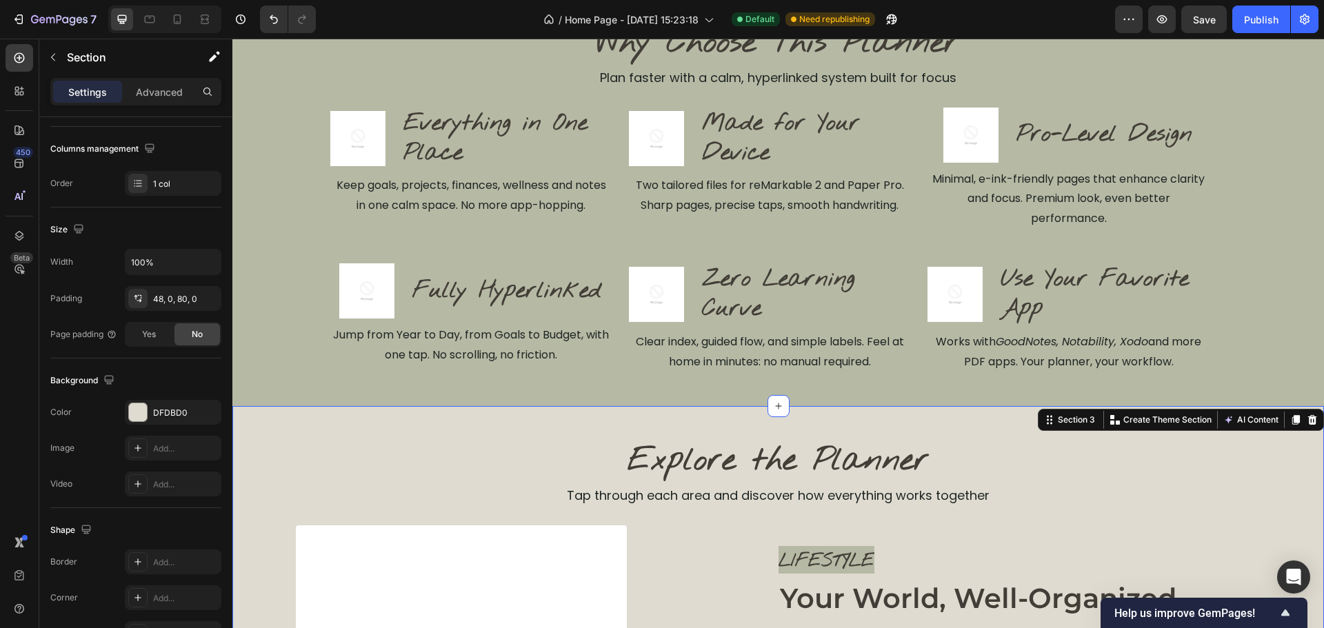
click at [161, 303] on div "48, 0, 80, 0" at bounding box center [173, 299] width 40 height 12
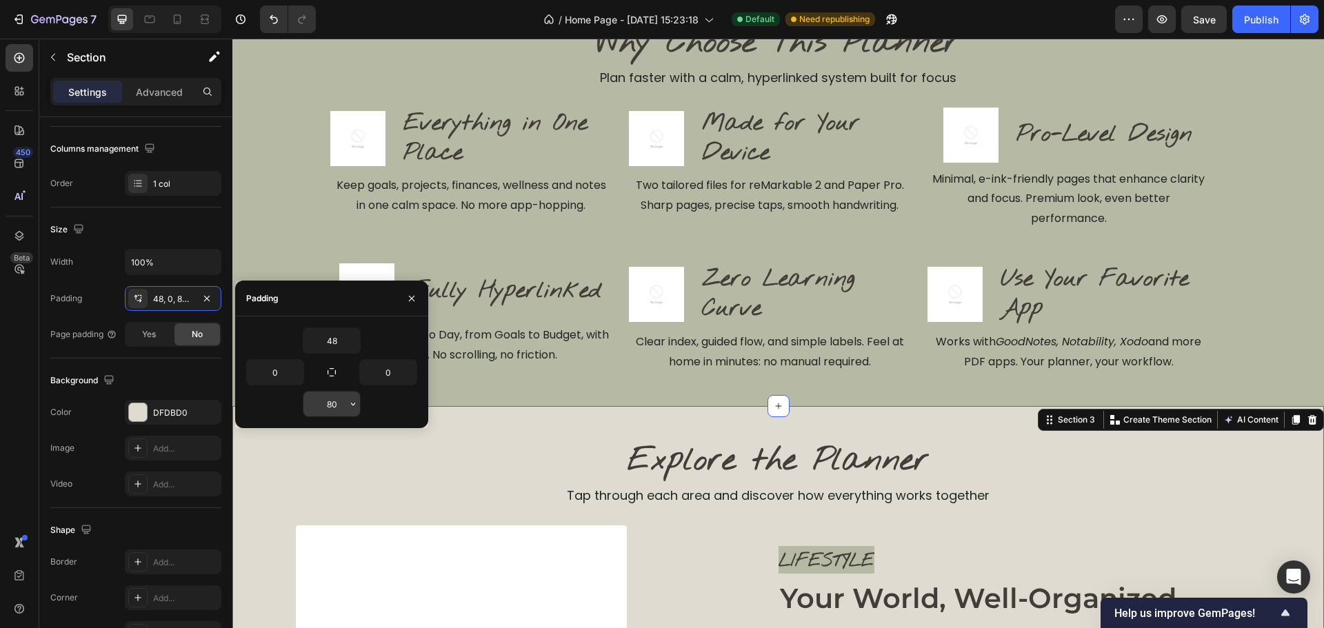
click at [333, 408] on input "80" at bounding box center [331, 404] width 57 height 25
type input "40"
click at [542, 470] on h2 "Explore the Planner" at bounding box center [778, 461] width 965 height 44
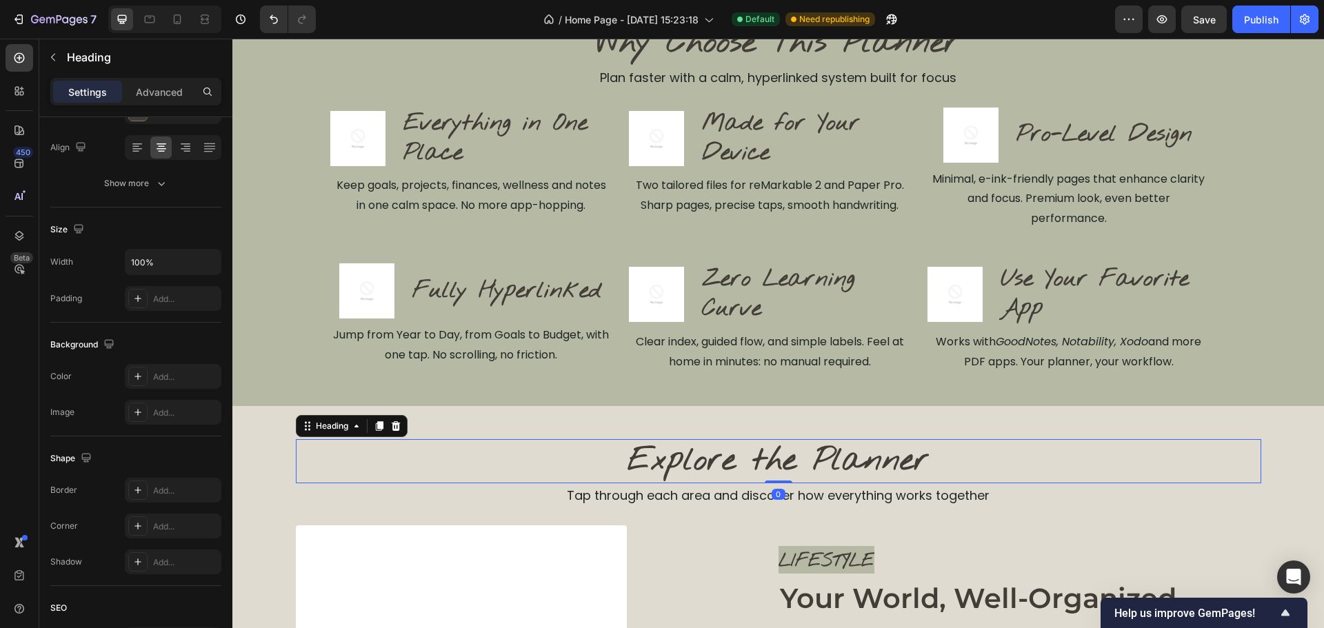
scroll to position [0, 0]
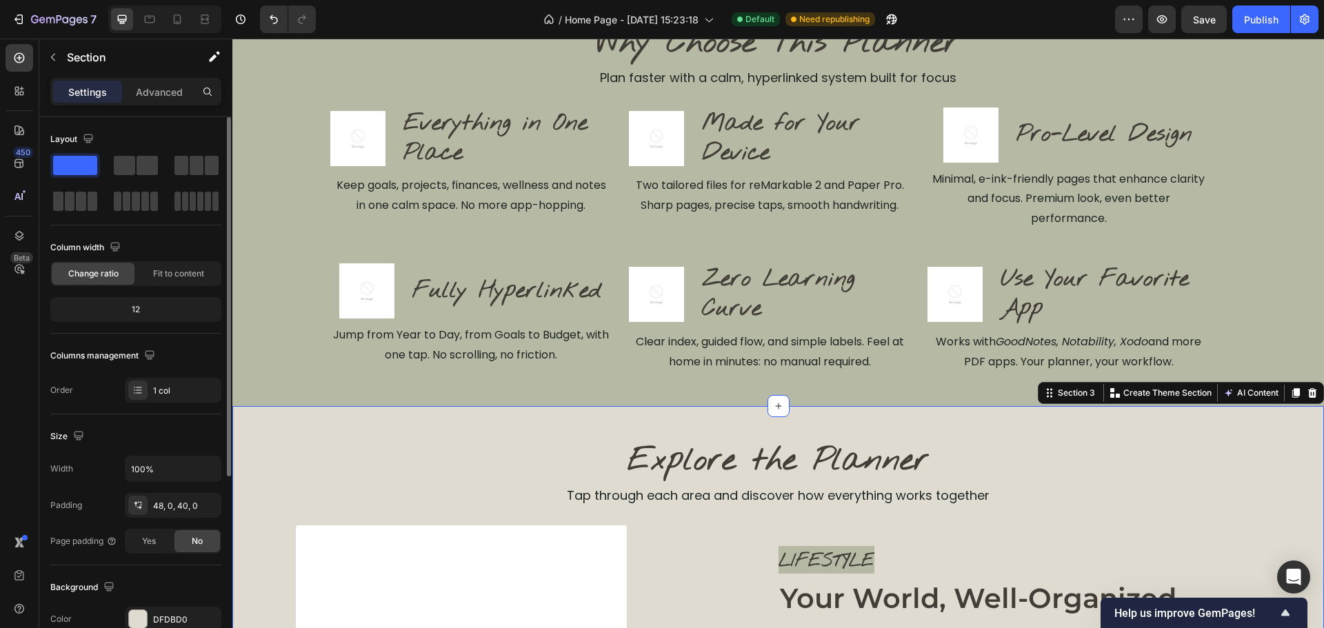
click at [175, 492] on div "Width 100% Padding 48, 0, 40, 0 Page padding Yes No" at bounding box center [135, 505] width 171 height 98
click at [184, 509] on div "48, 0, 40, 0" at bounding box center [173, 506] width 40 height 12
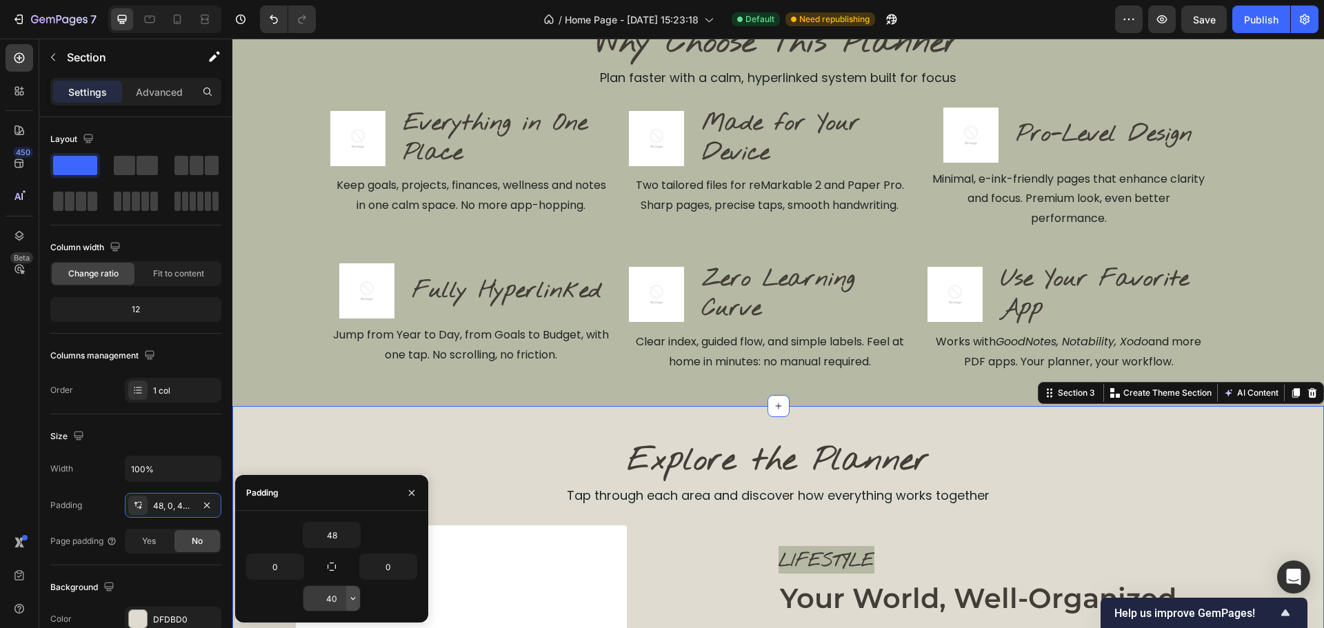
click at [348, 611] on div "40" at bounding box center [332, 598] width 58 height 26
click at [338, 605] on input "40" at bounding box center [331, 598] width 57 height 25
type input "48"
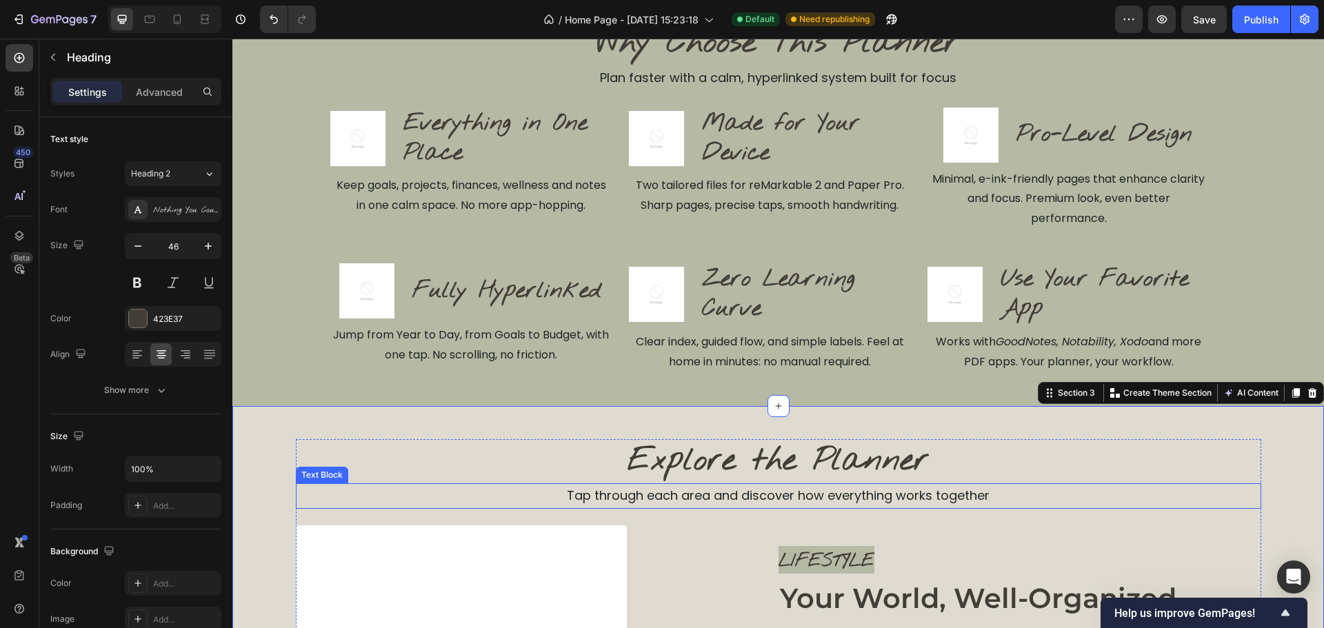
click at [818, 472] on h2 "Explore the Planner" at bounding box center [778, 461] width 965 height 44
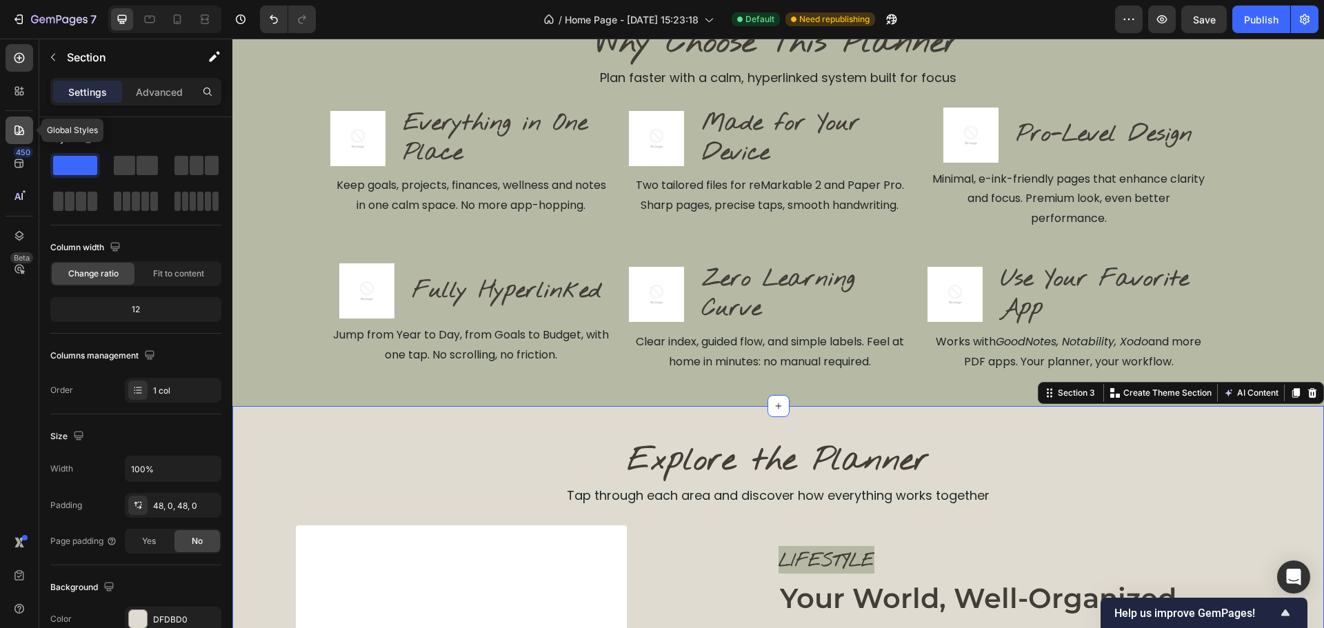
click at [17, 132] on icon at bounding box center [17, 132] width 1 height 1
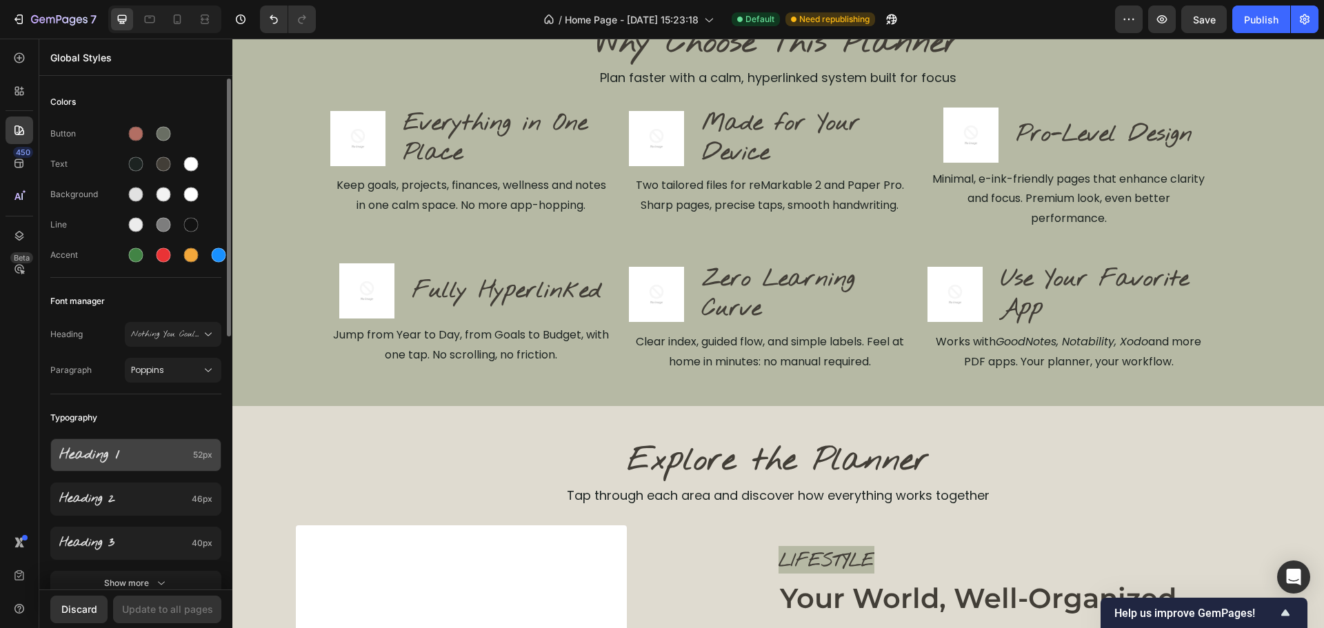
scroll to position [138, 0]
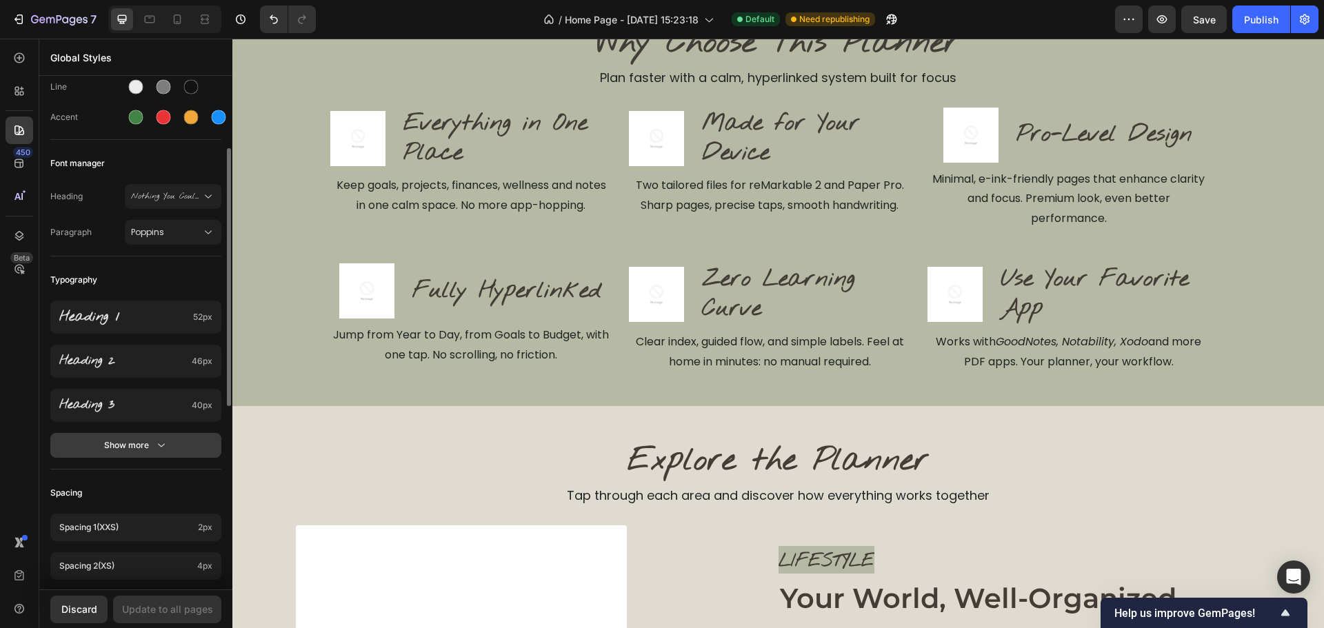
click at [132, 449] on div "Show more" at bounding box center [136, 446] width 64 height 14
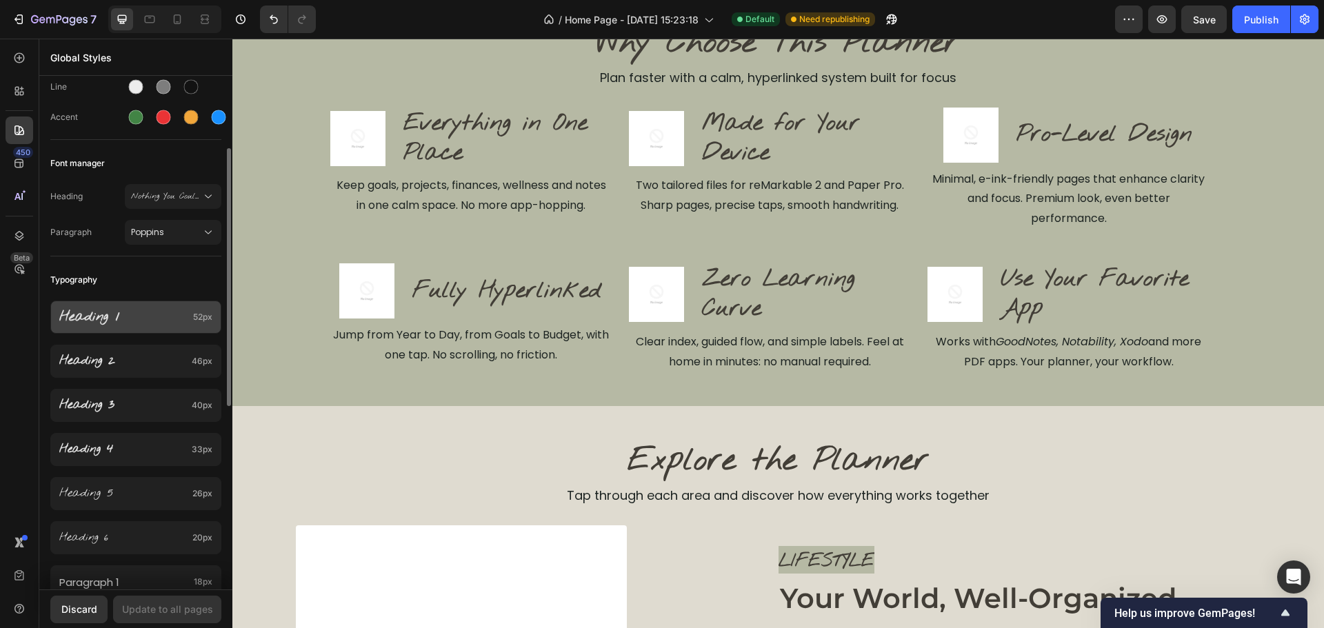
click at [146, 326] on div "Heading 1 52px" at bounding box center [135, 317] width 171 height 33
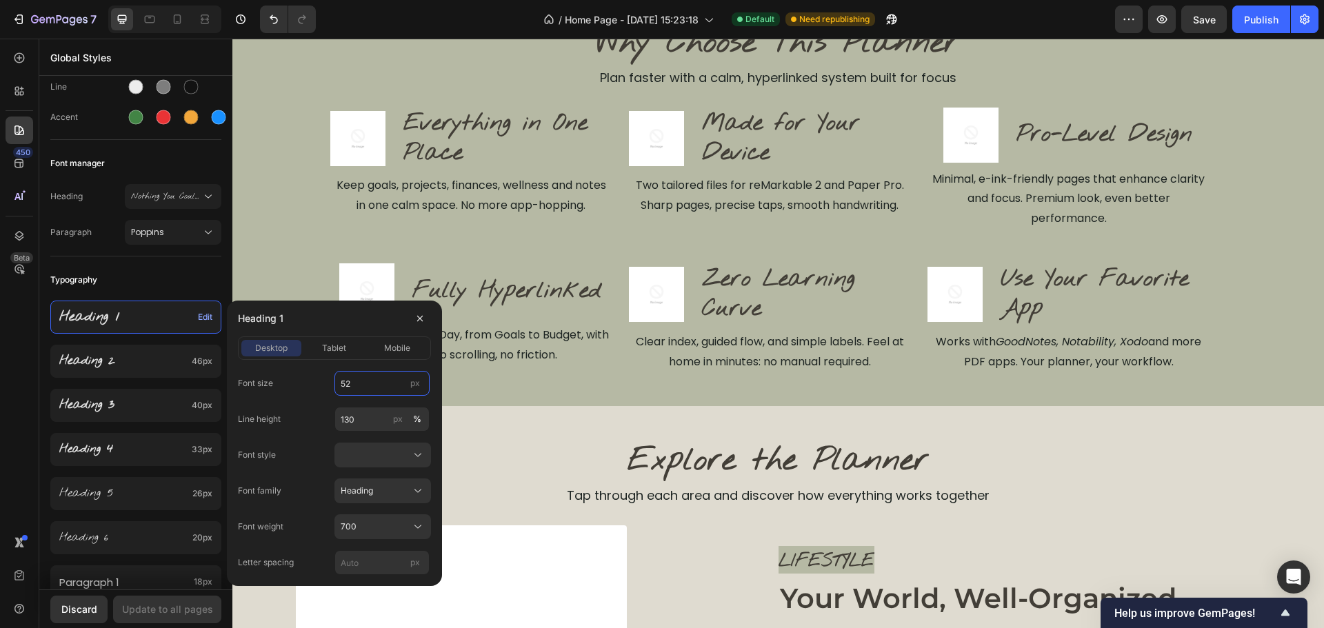
click at [374, 393] on input "52" at bounding box center [381, 383] width 95 height 25
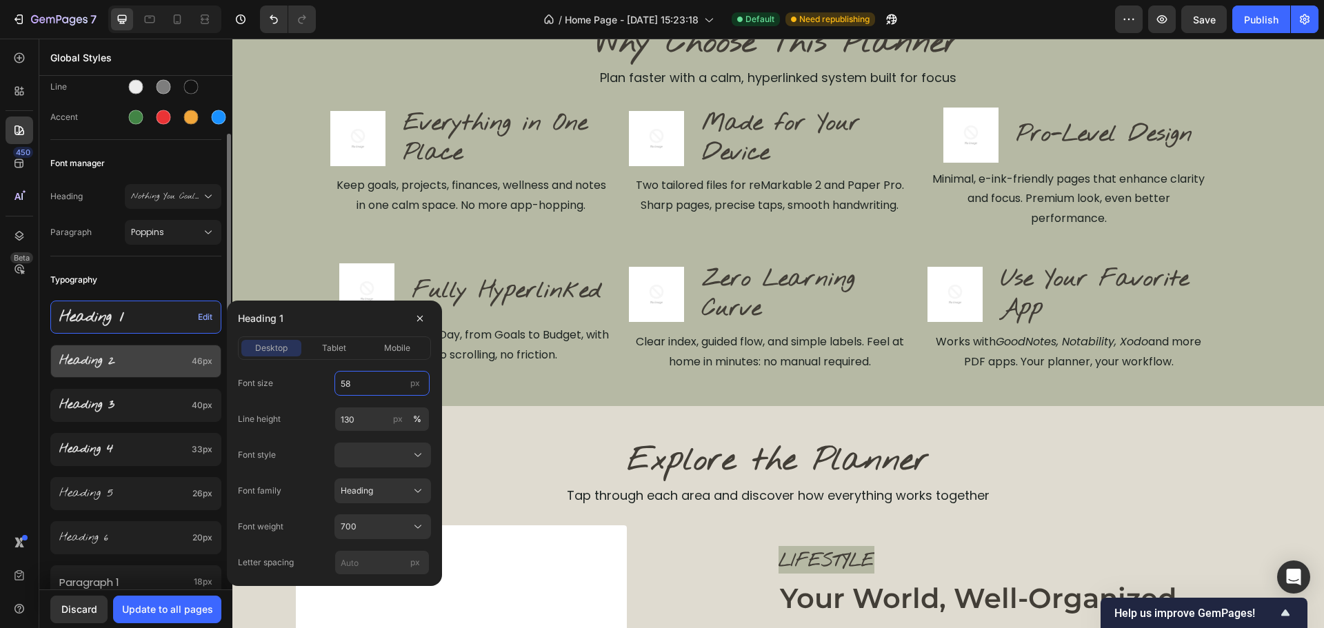
type input "58"
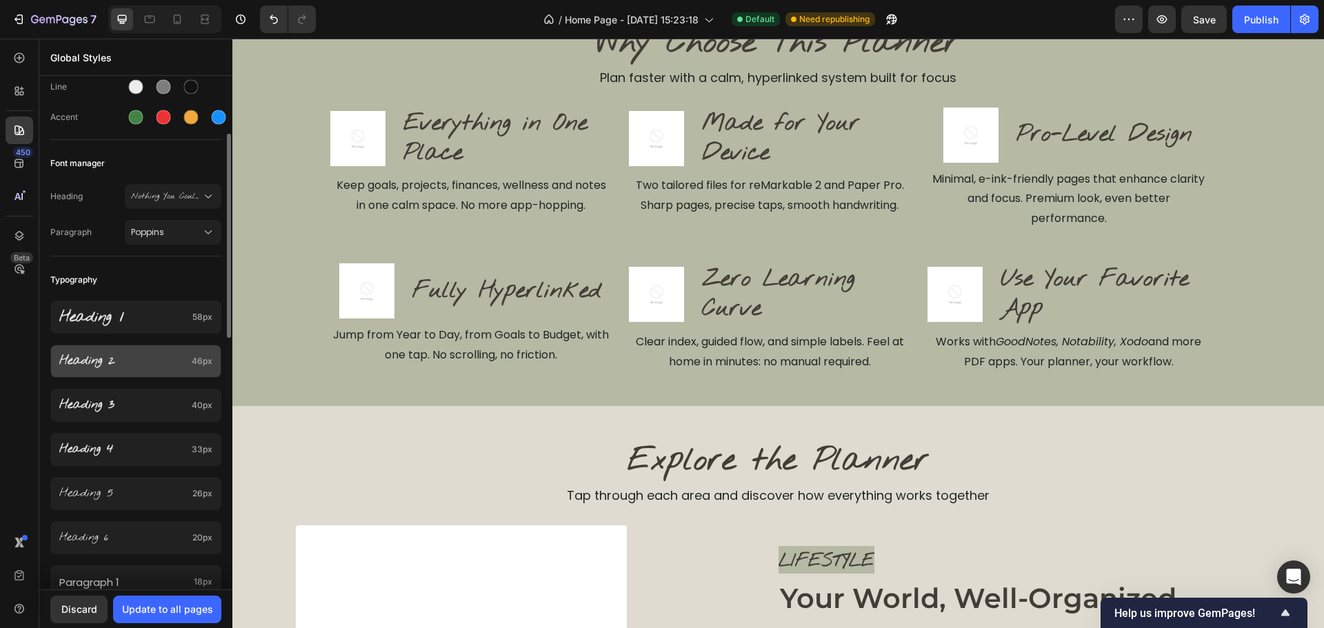
click at [135, 367] on p "Heading 2" at bounding box center [122, 361] width 127 height 16
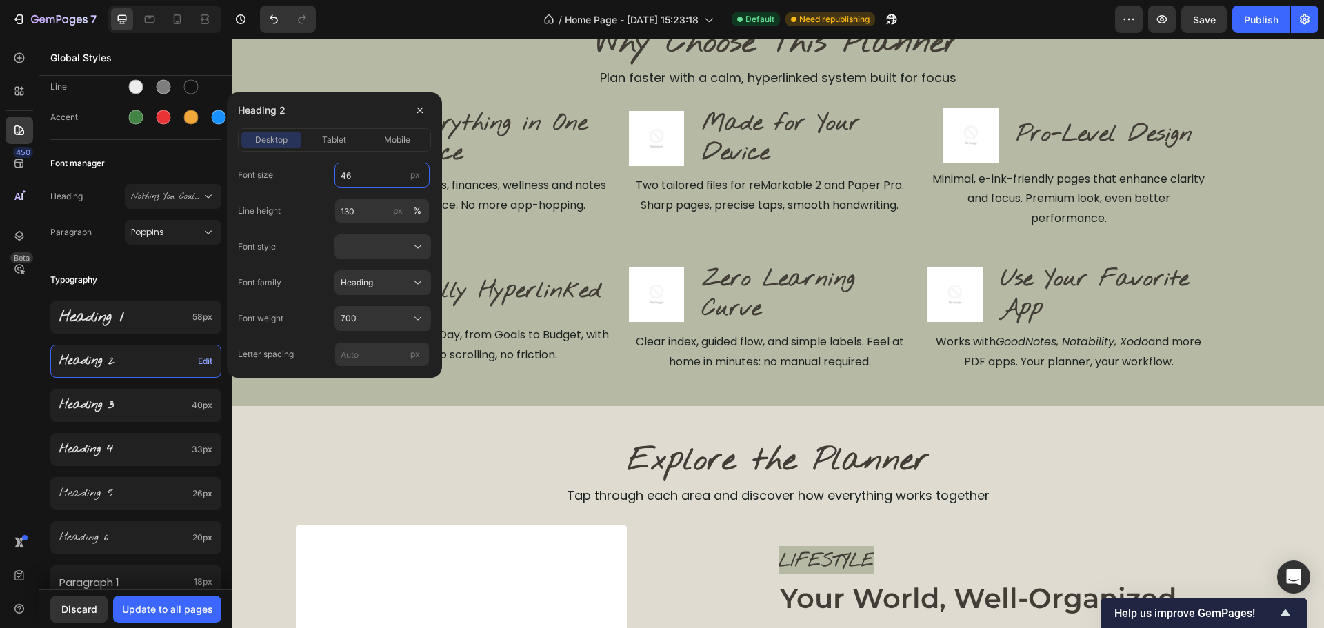
click at [370, 174] on input "46" at bounding box center [381, 175] width 95 height 25
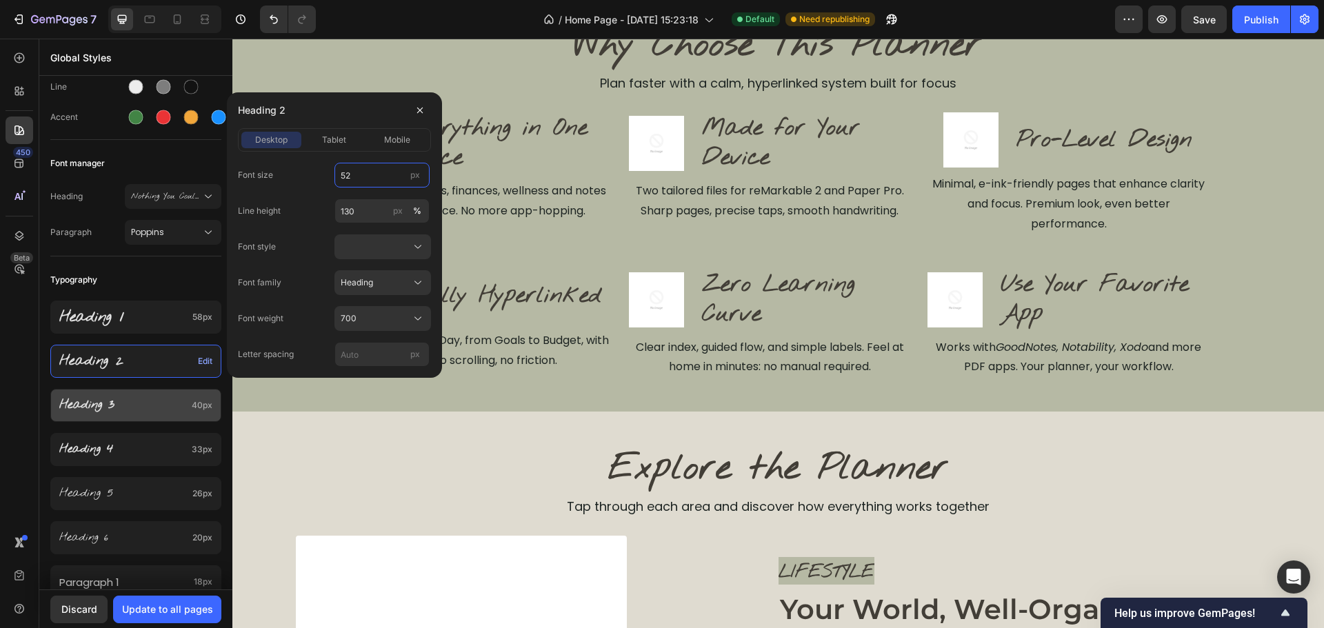
scroll to position [568, 0]
type input "52"
click at [165, 413] on p "Heading 3" at bounding box center [122, 405] width 127 height 16
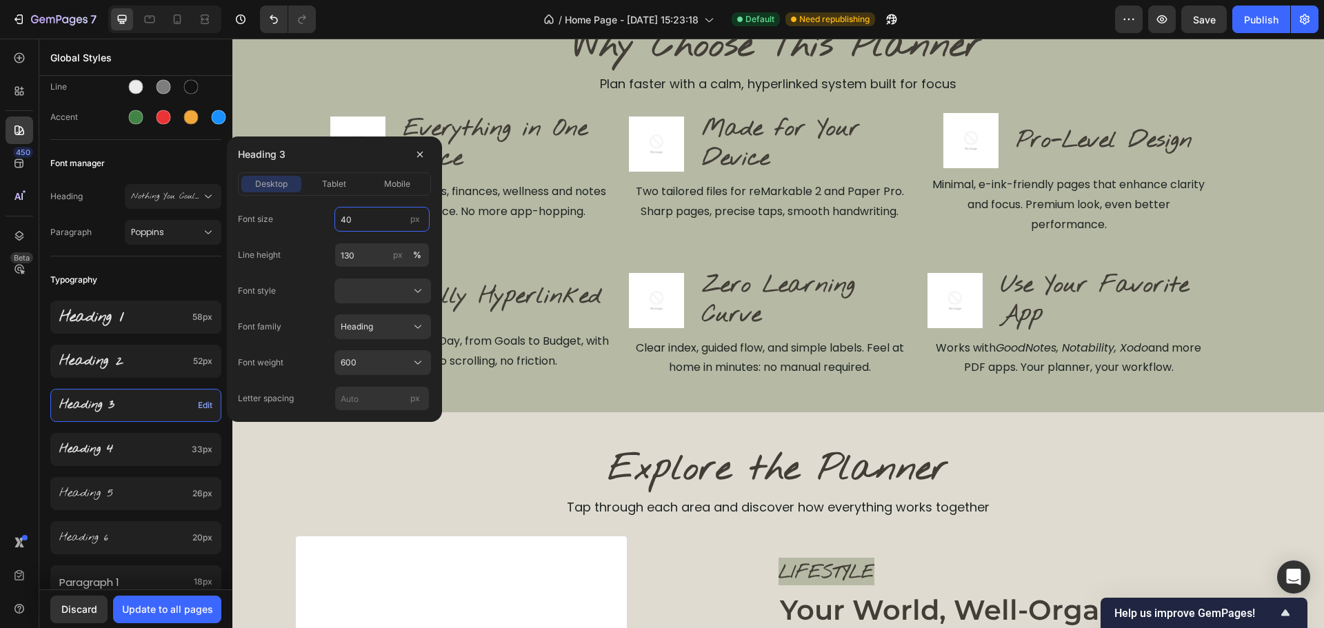
click at [372, 222] on input "40" at bounding box center [381, 219] width 95 height 25
type input "48"
click at [157, 456] on p "Heading 4" at bounding box center [122, 449] width 127 height 15
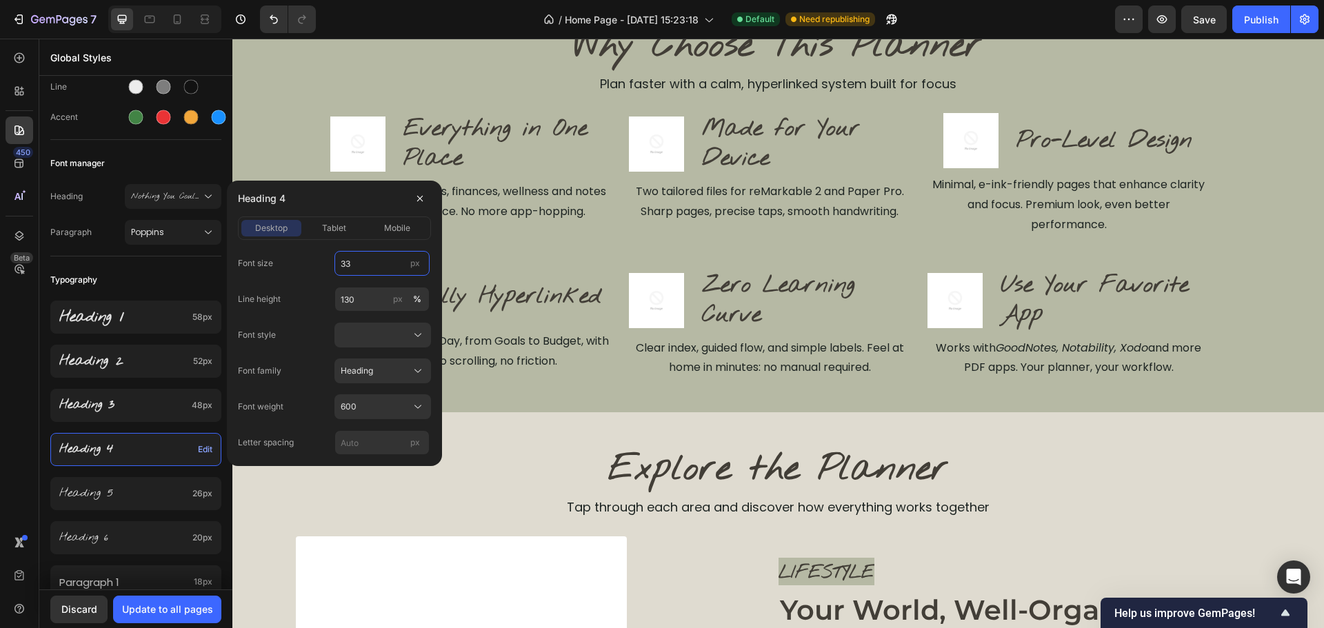
click at [353, 263] on input "33" at bounding box center [381, 263] width 95 height 25
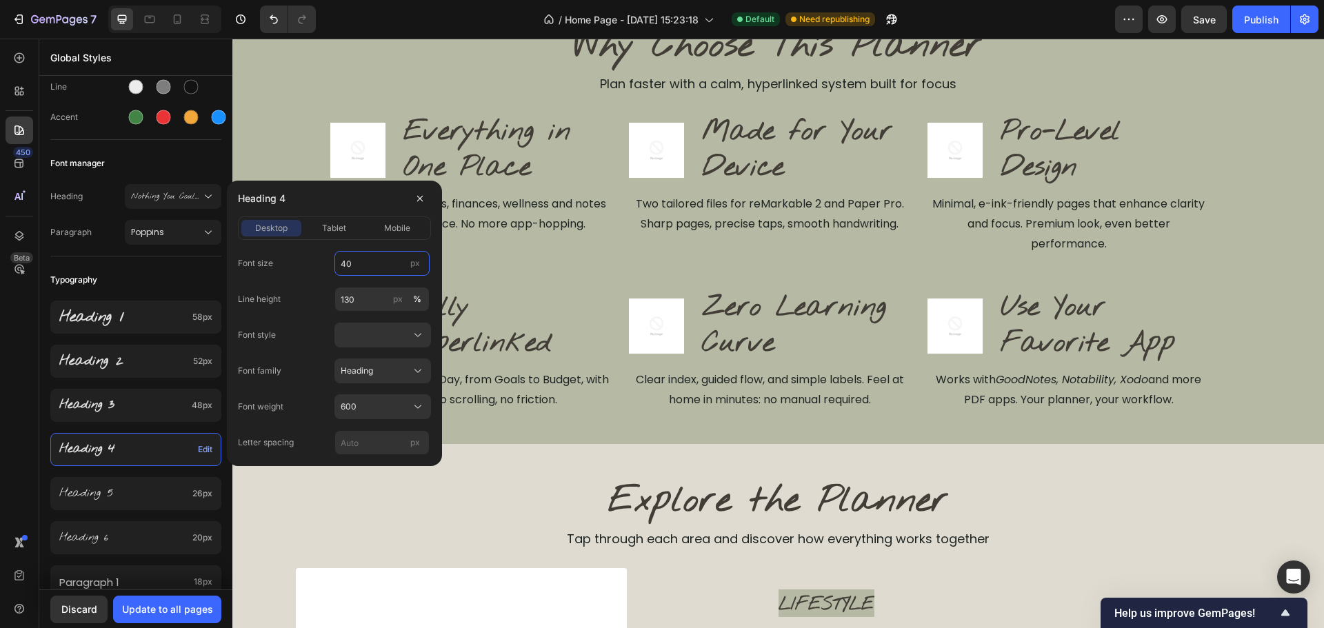
click at [367, 269] on input "40" at bounding box center [381, 263] width 95 height 25
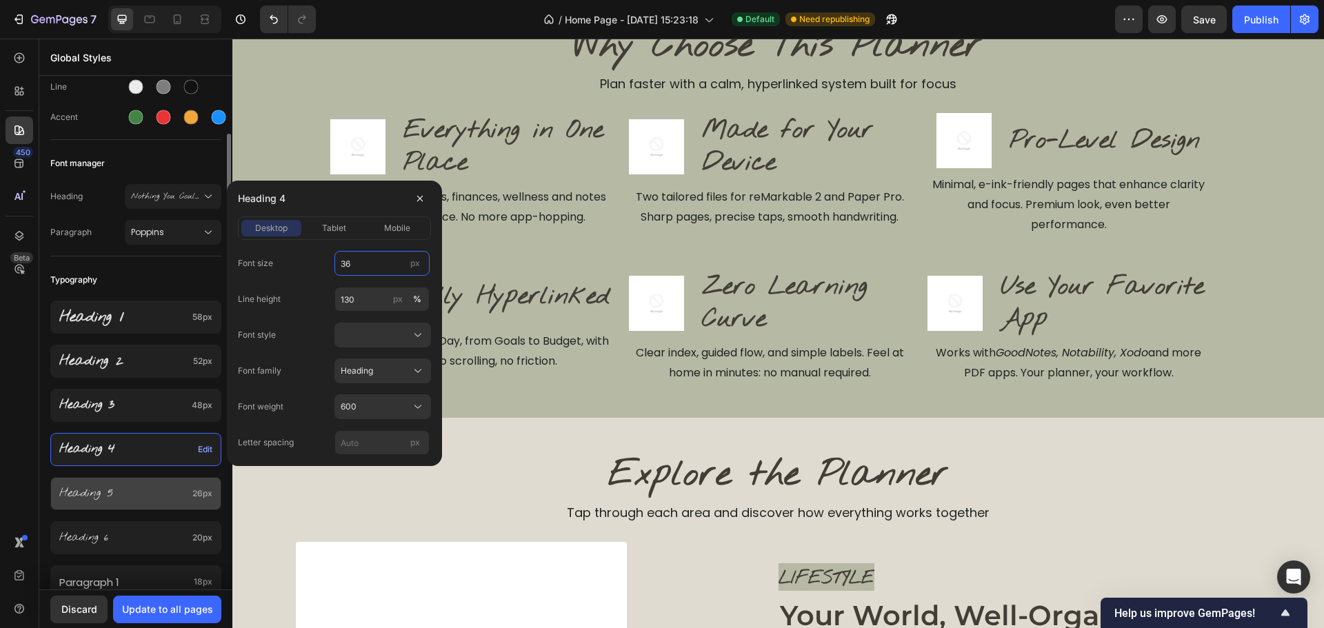
type input "36"
click at [154, 494] on p "Heading 5" at bounding box center [123, 493] width 128 height 15
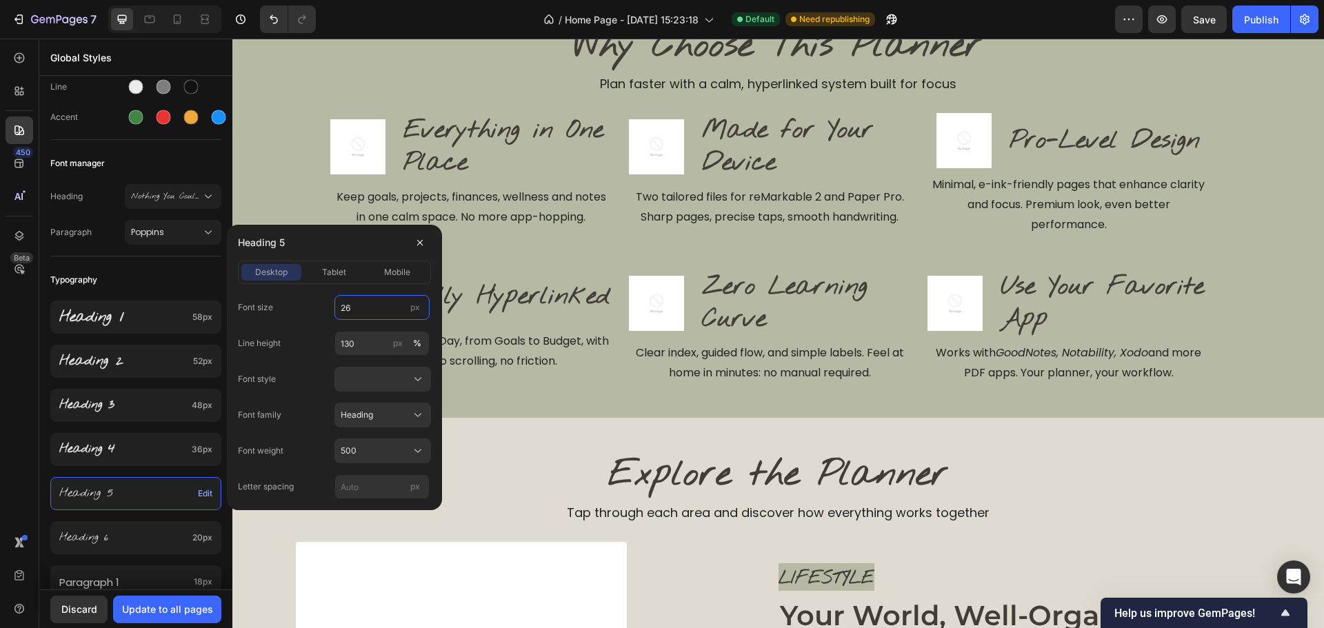
click at [375, 310] on input "26" at bounding box center [381, 307] width 95 height 25
type input "30"
click at [161, 549] on div "Heading 6 20px" at bounding box center [135, 537] width 171 height 33
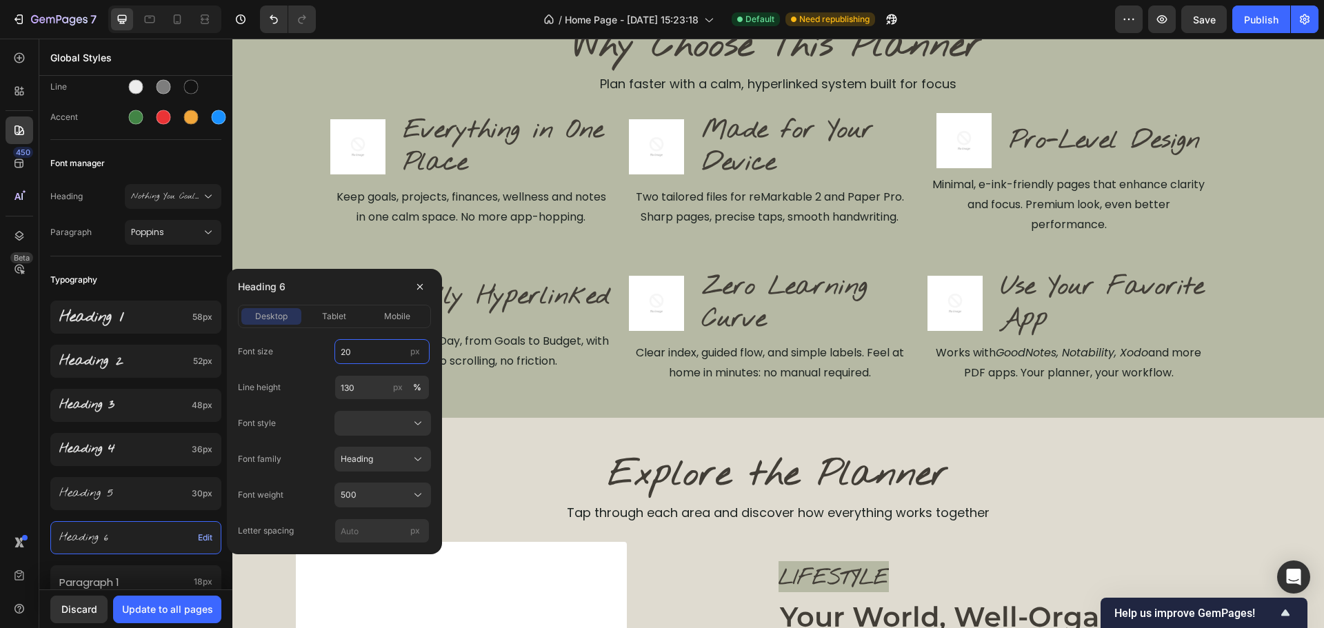
click at [370, 357] on input "20" at bounding box center [381, 351] width 95 height 25
type input "23"
click at [855, 232] on div "Image Made for Your Device Heading Row Two tailored files for reMarkable 2 and …" at bounding box center [778, 174] width 299 height 123
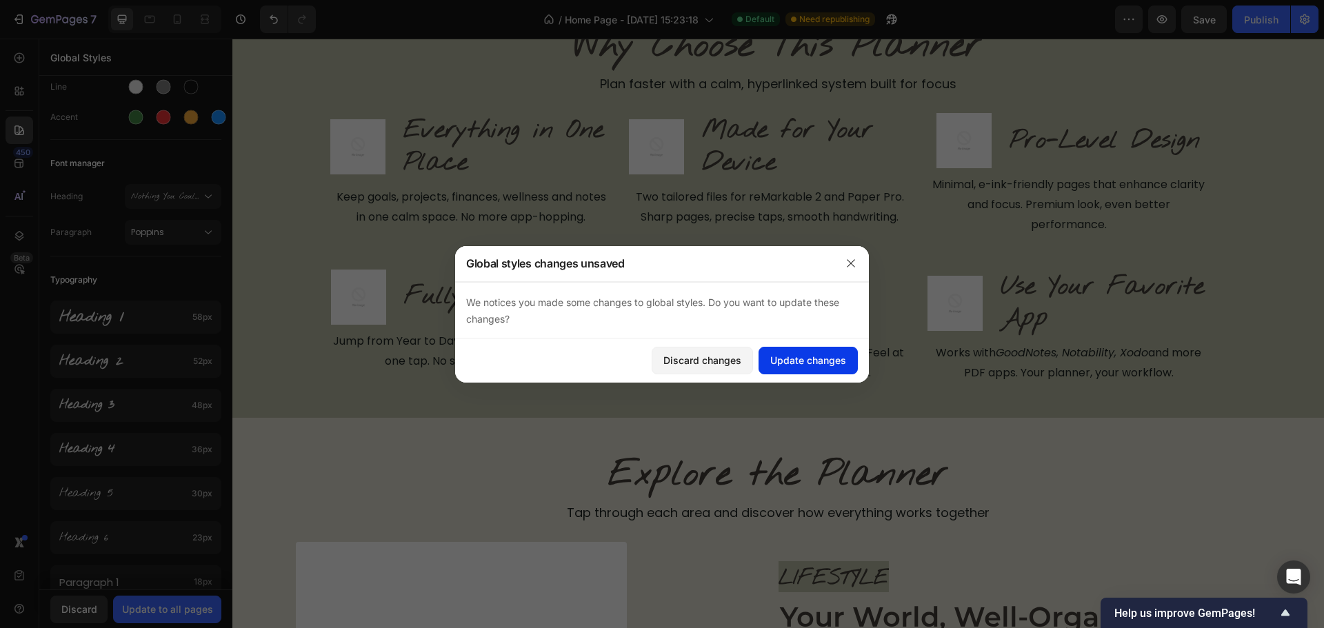
click at [786, 360] on div "Update changes" at bounding box center [808, 360] width 76 height 14
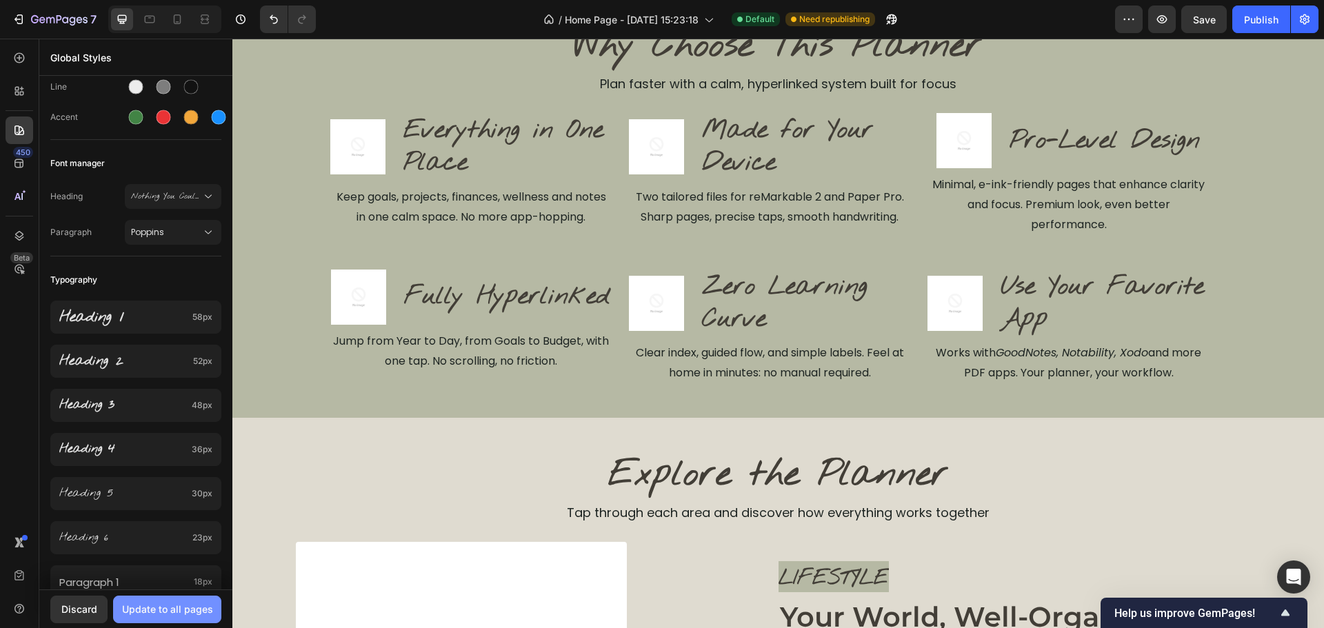
click at [188, 610] on div "Update to all pages" at bounding box center [167, 609] width 91 height 14
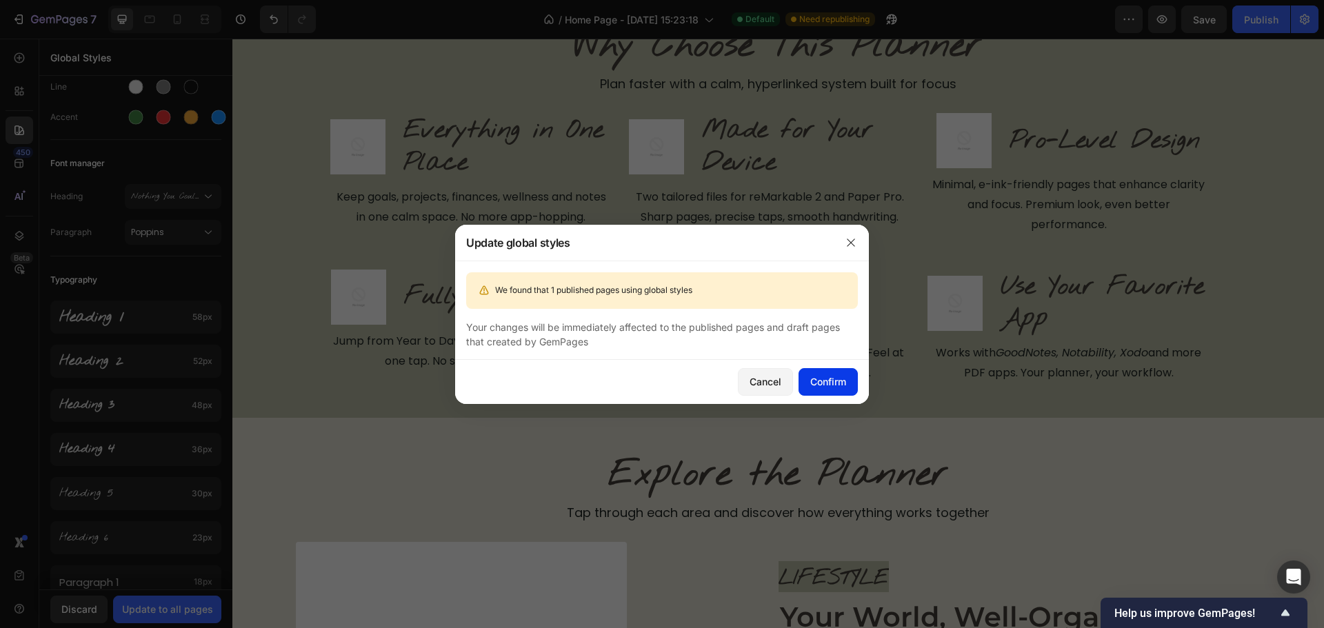
click at [830, 381] on div "Confirm" at bounding box center [828, 381] width 36 height 14
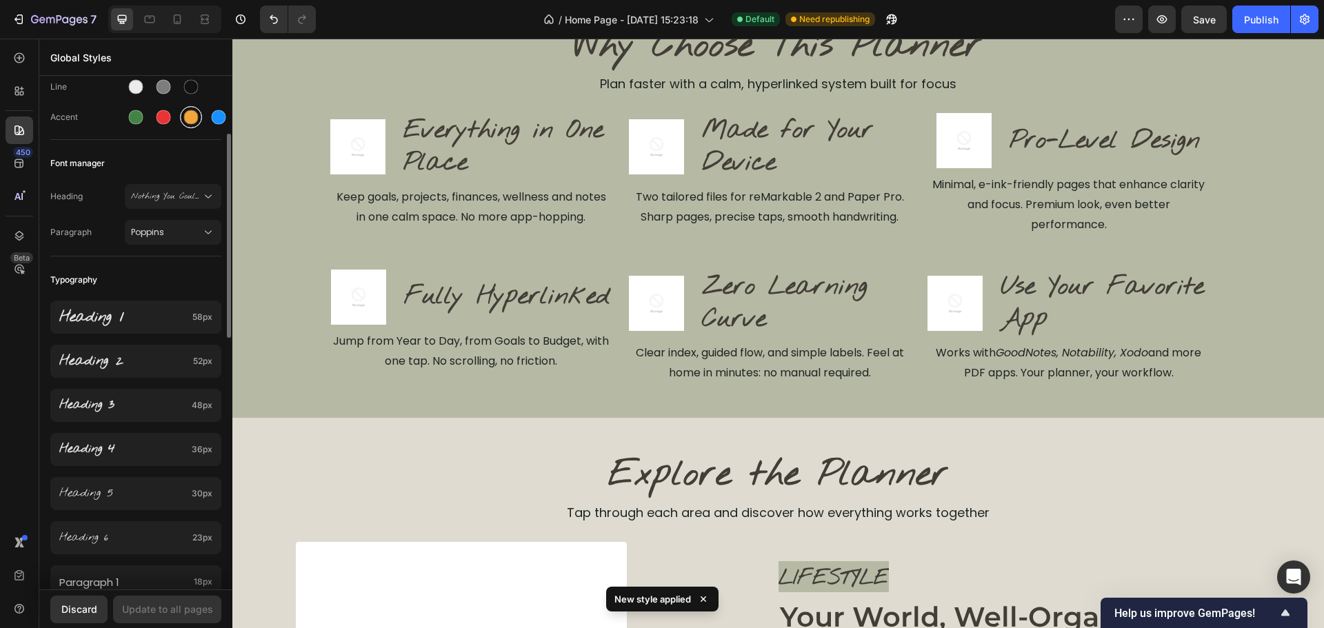
scroll to position [0, 0]
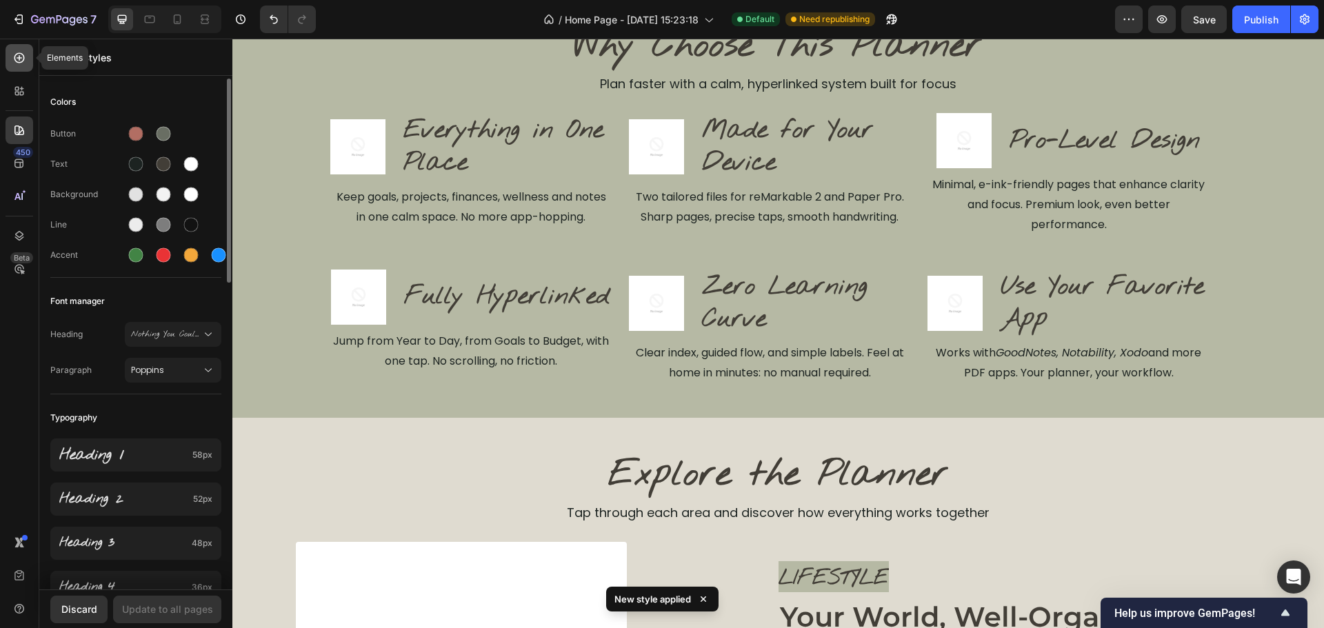
click at [27, 68] on div at bounding box center [20, 58] width 28 height 28
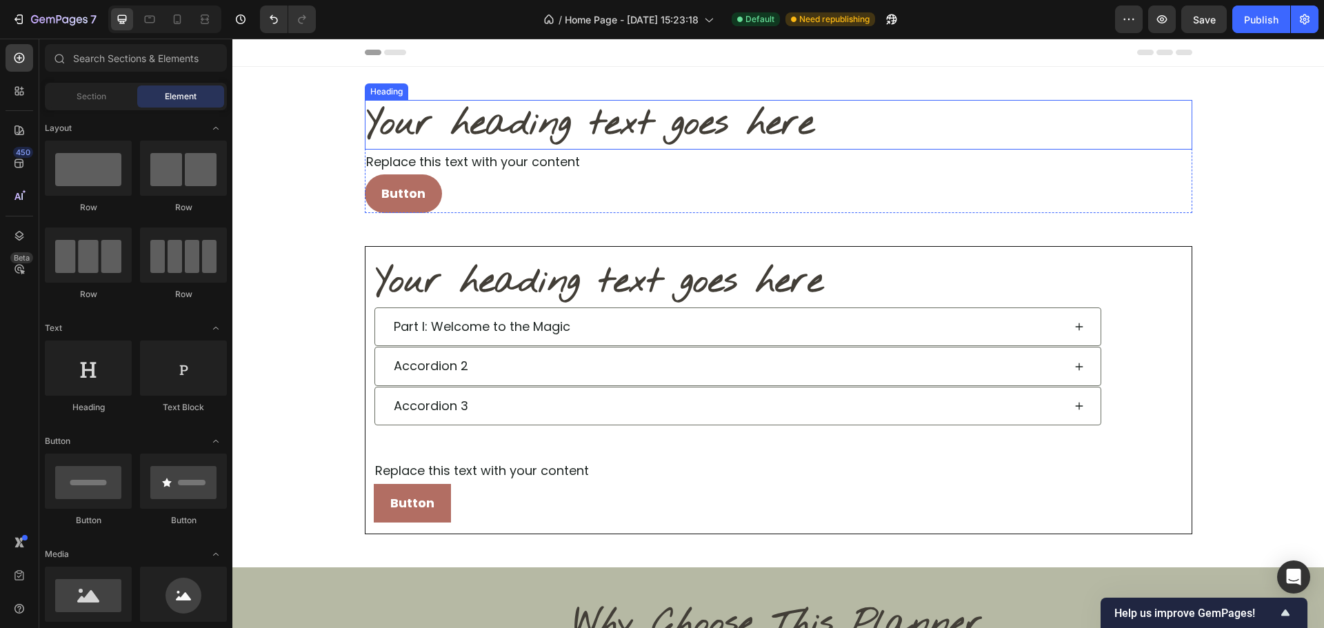
click at [659, 111] on h2 "Your heading text goes here" at bounding box center [779, 125] width 828 height 50
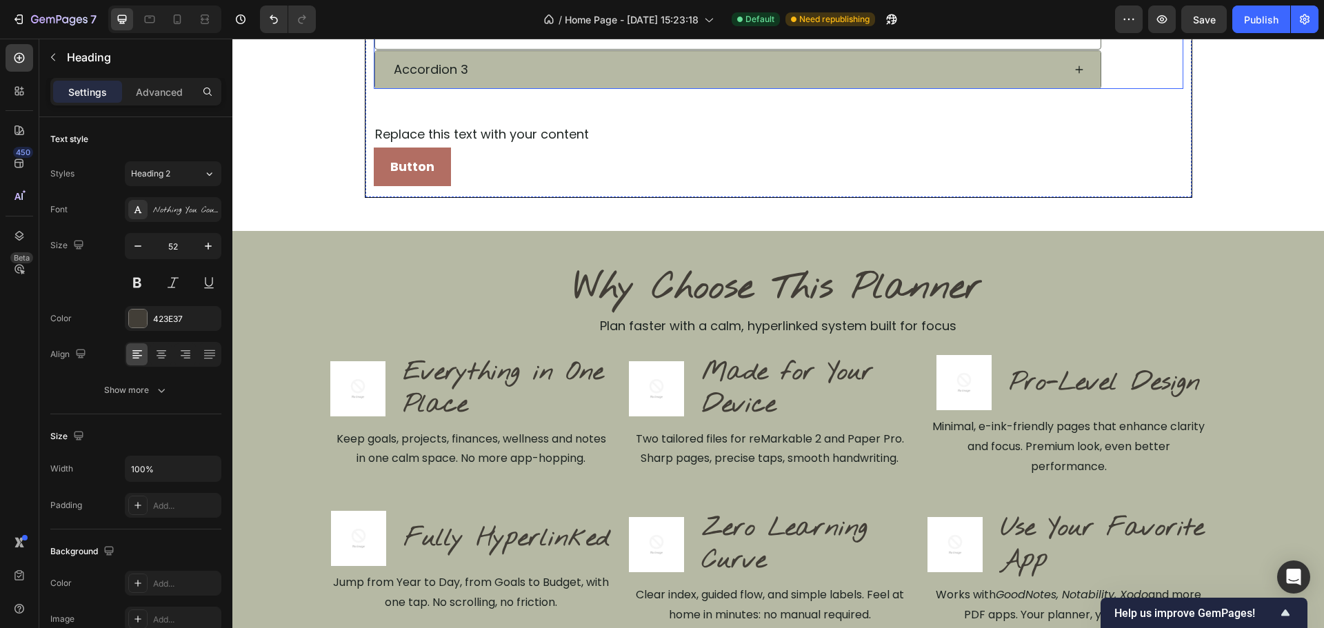
scroll to position [345, 0]
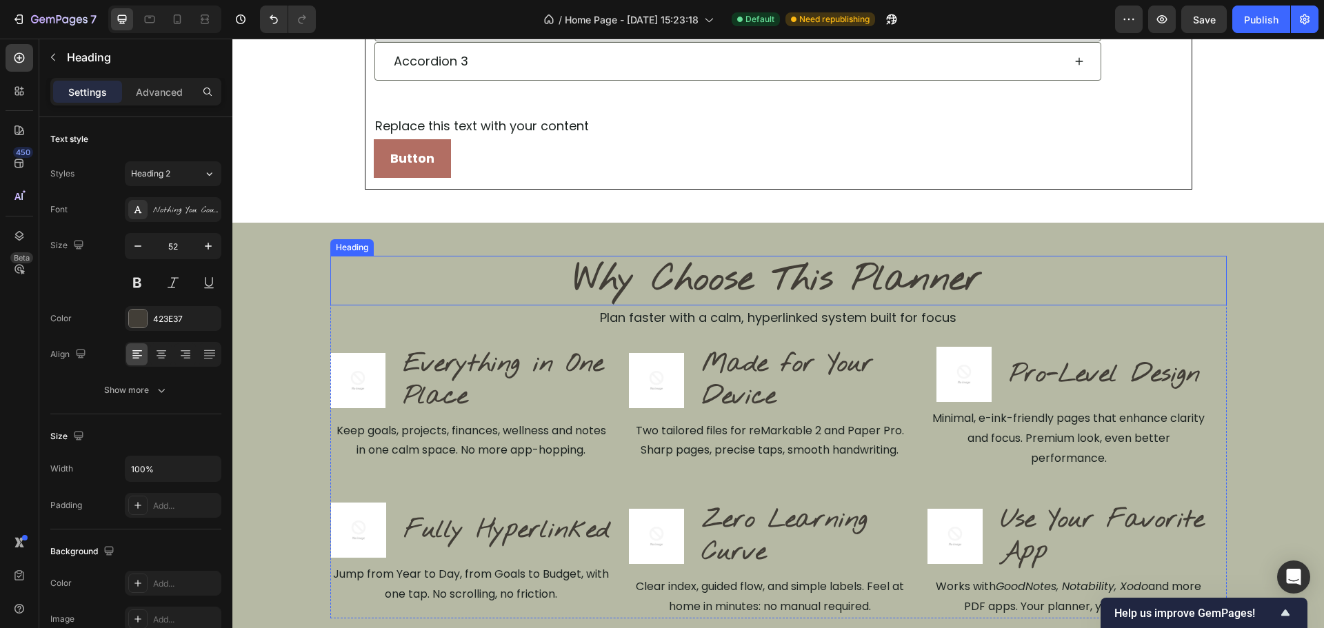
click at [705, 292] on h2 "Why Choose This Planner" at bounding box center [778, 281] width 896 height 50
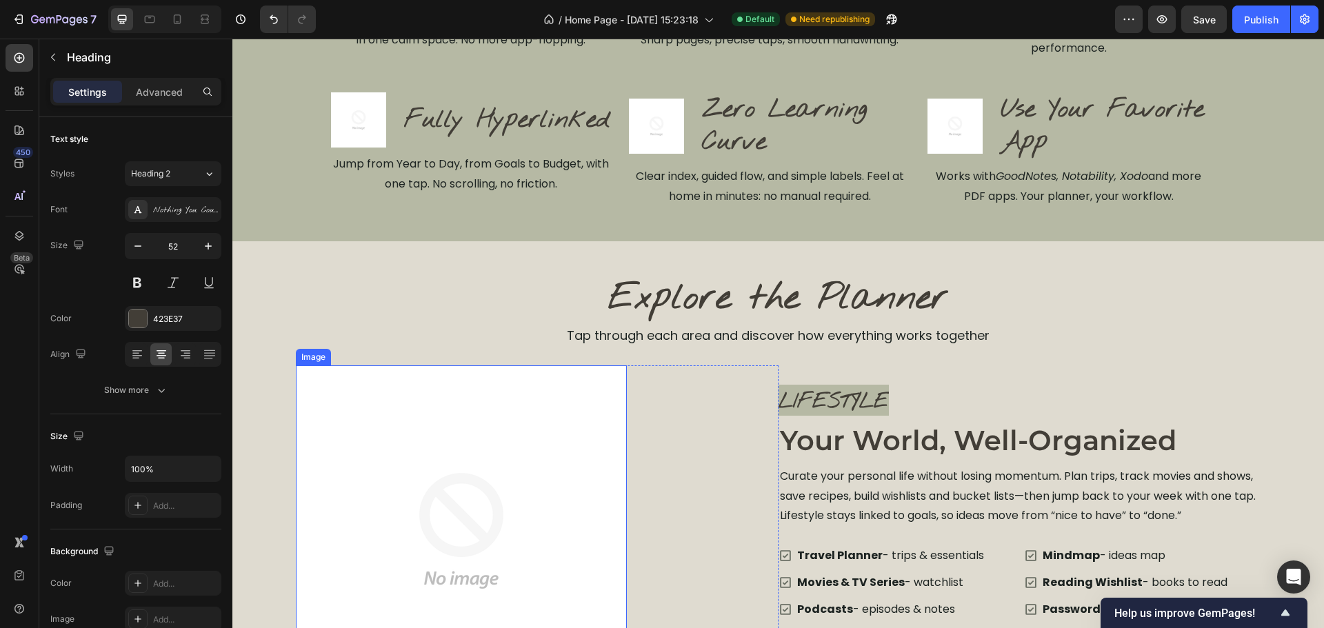
scroll to position [965, 0]
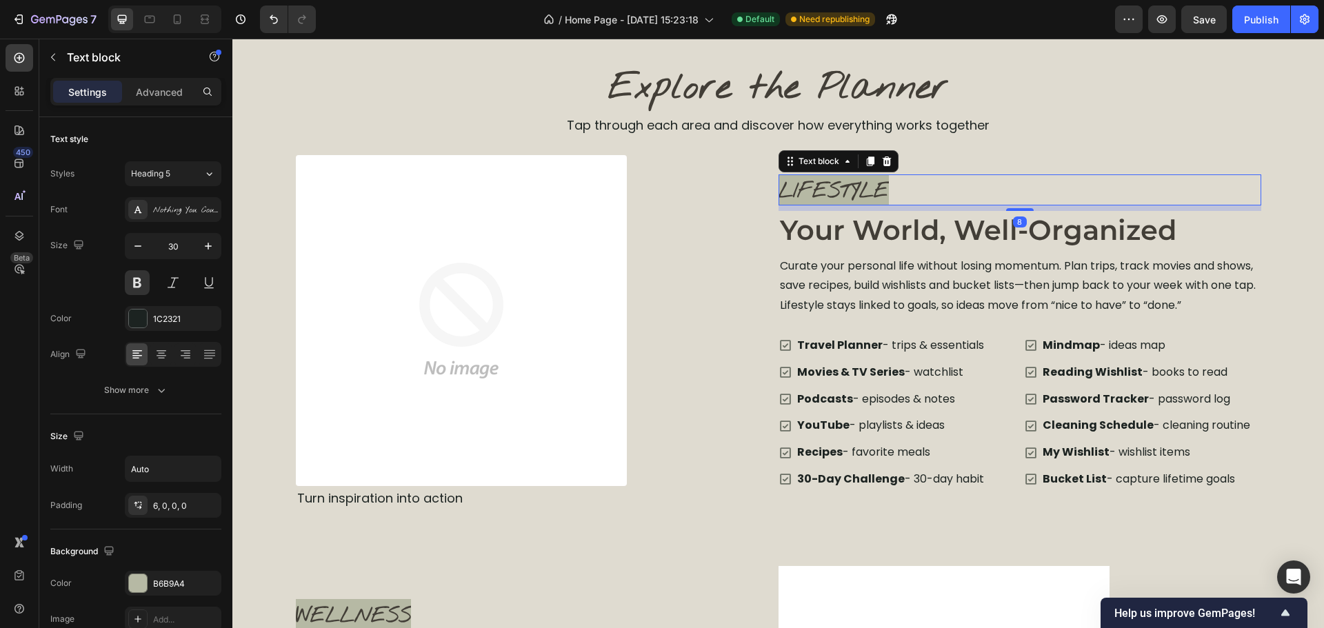
click at [869, 197] on span "LIFESTYLE" at bounding box center [834, 192] width 110 height 28
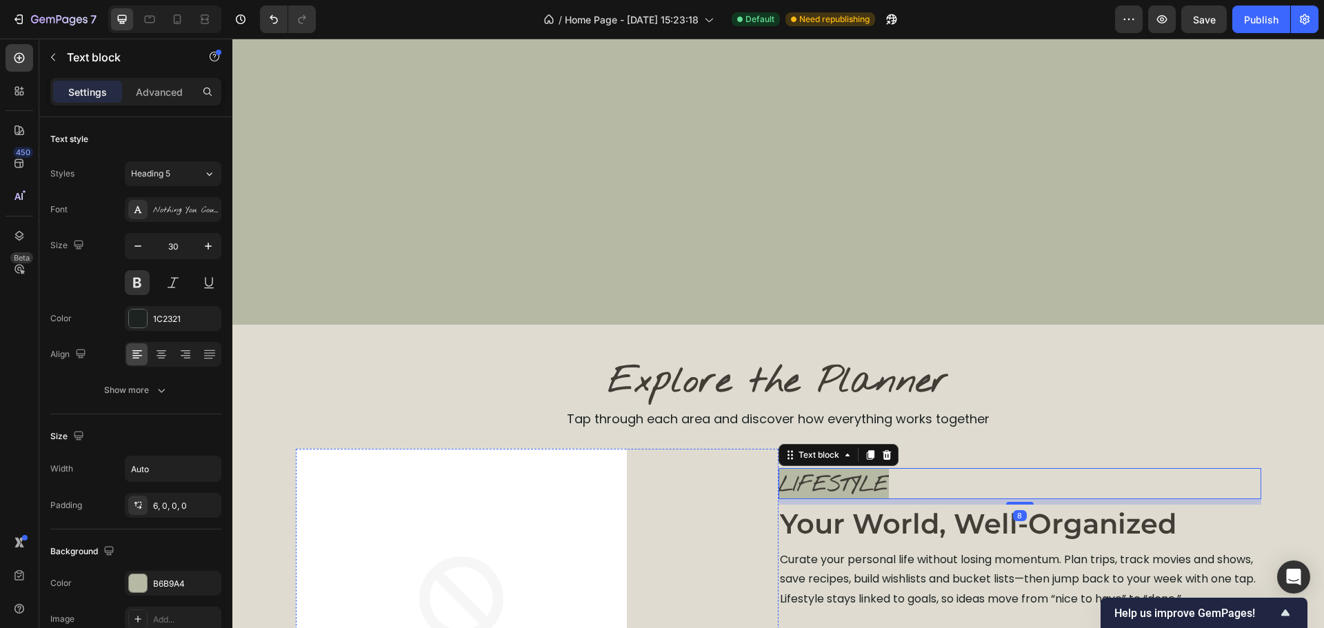
scroll to position [621, 0]
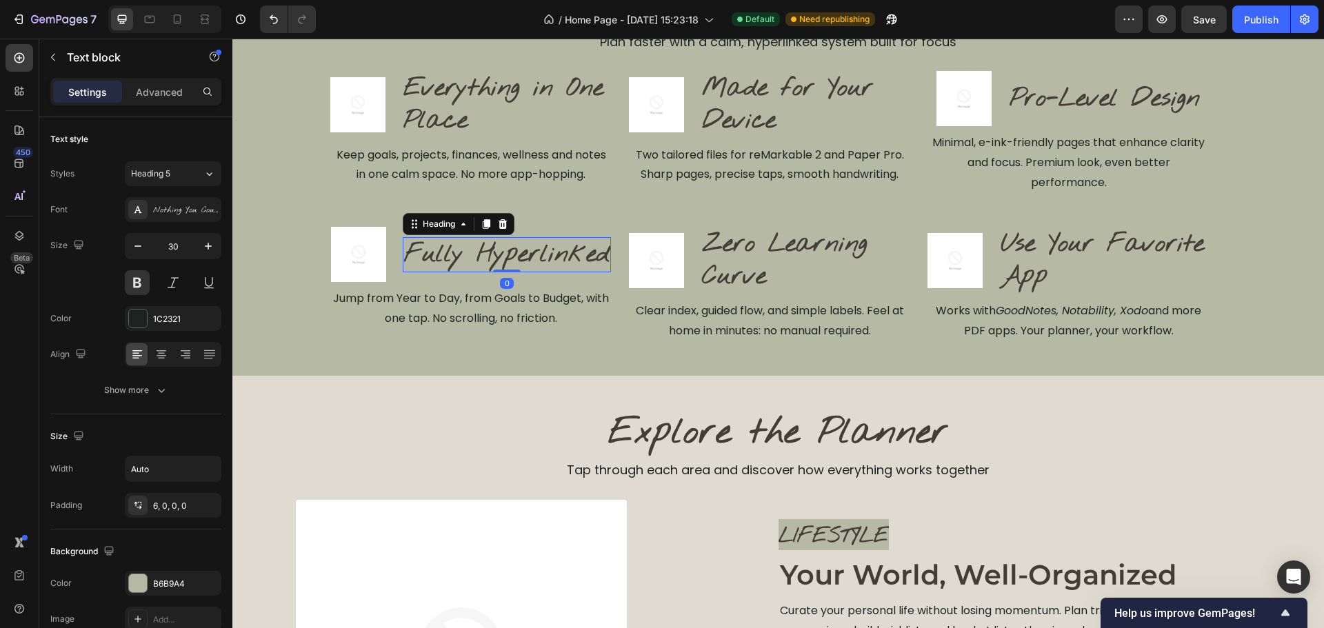
click at [424, 241] on h2 "Fully Hyperlinked" at bounding box center [507, 254] width 208 height 35
click at [534, 462] on p "Tap through each area and discover how everything works together" at bounding box center [778, 470] width 963 height 22
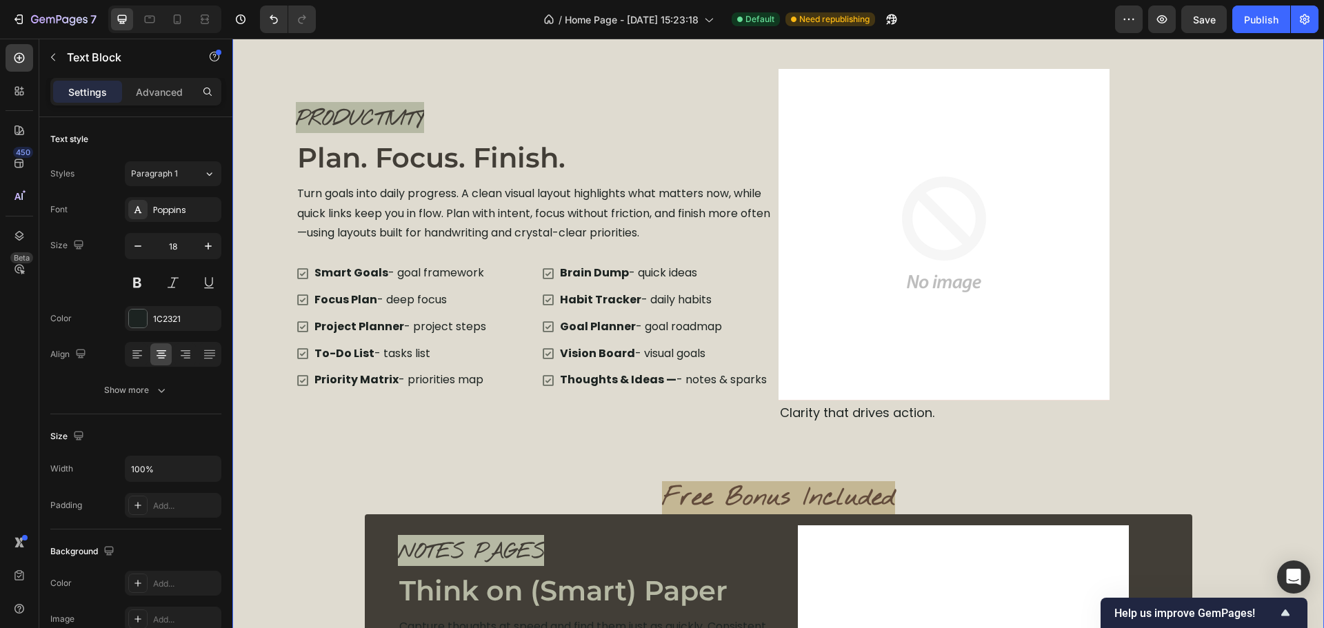
scroll to position [2230, 0]
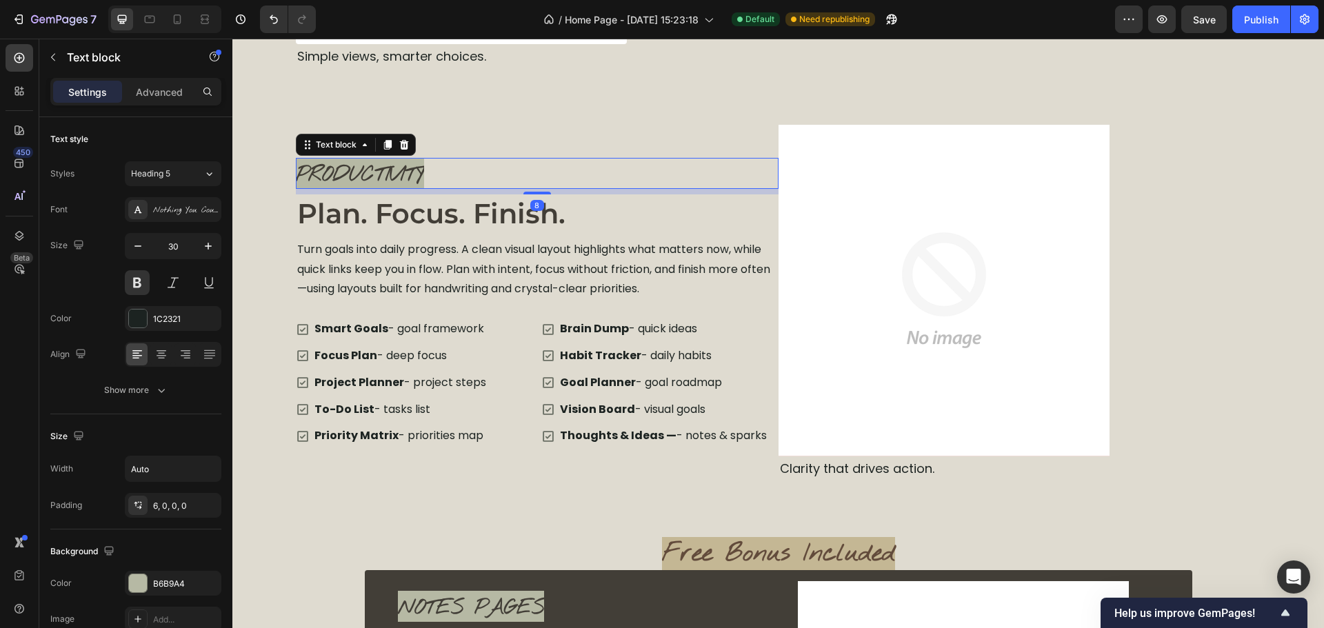
click at [401, 175] on span "Productivity" at bounding box center [360, 175] width 128 height 28
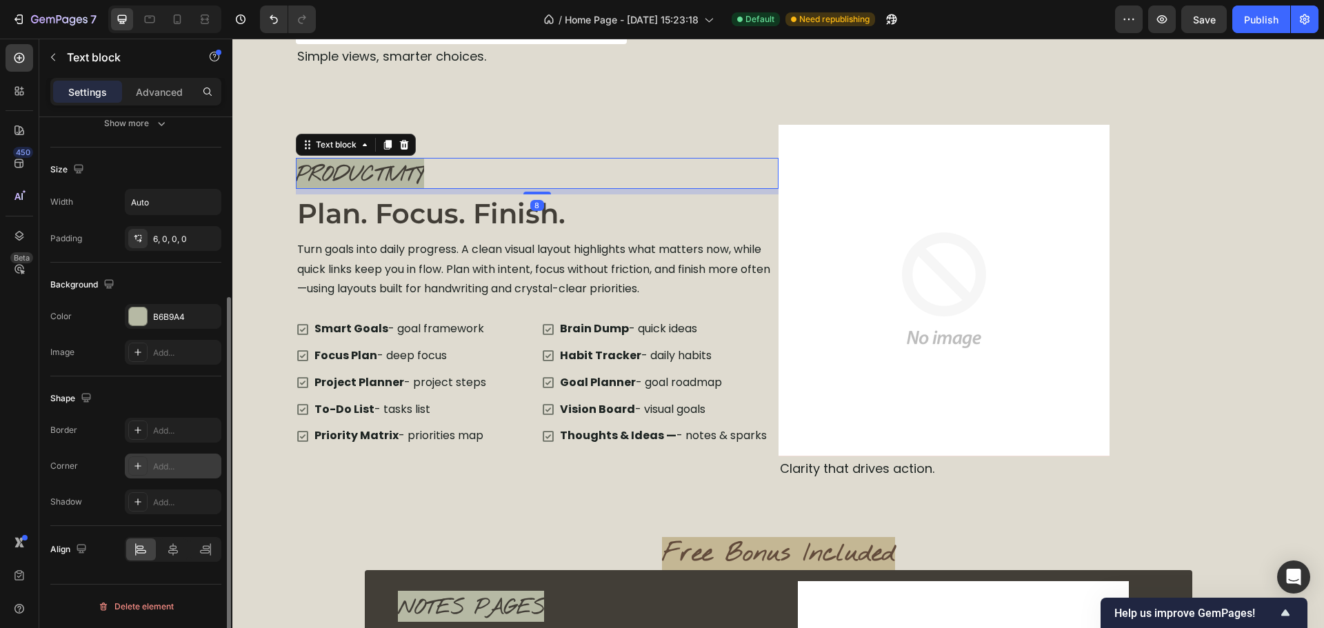
click at [165, 459] on div "Add..." at bounding box center [173, 466] width 97 height 25
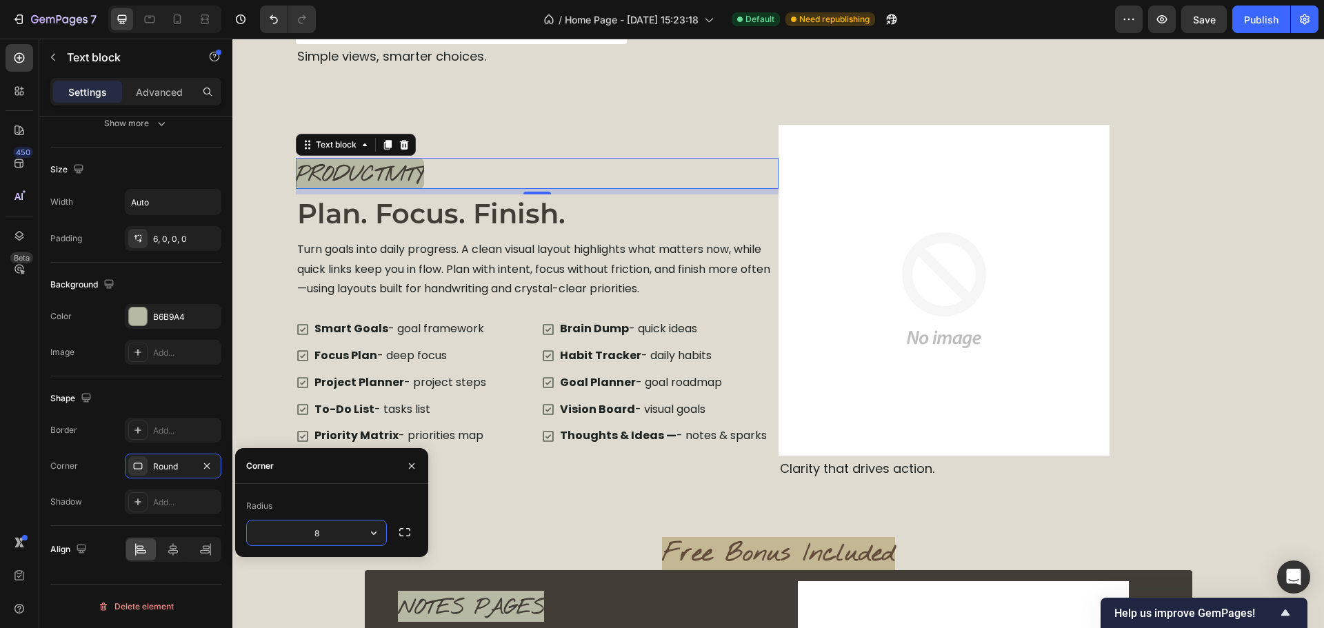
type input "4"
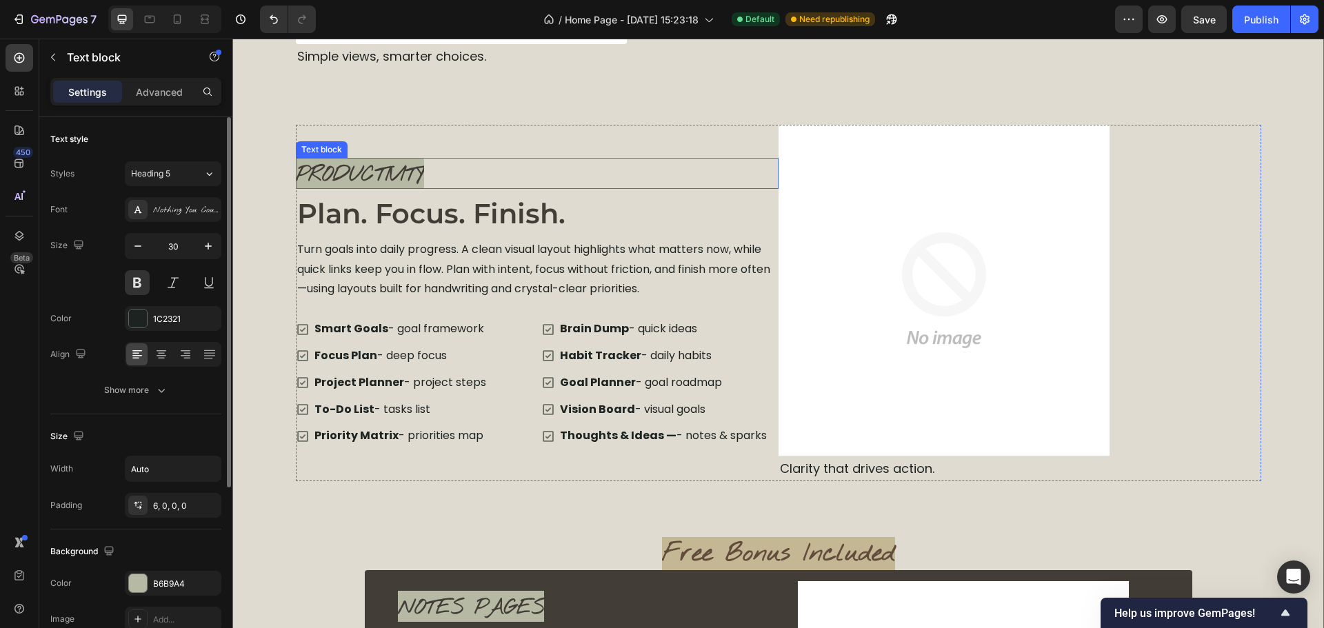
click at [354, 177] on span "Productivity" at bounding box center [360, 175] width 128 height 28
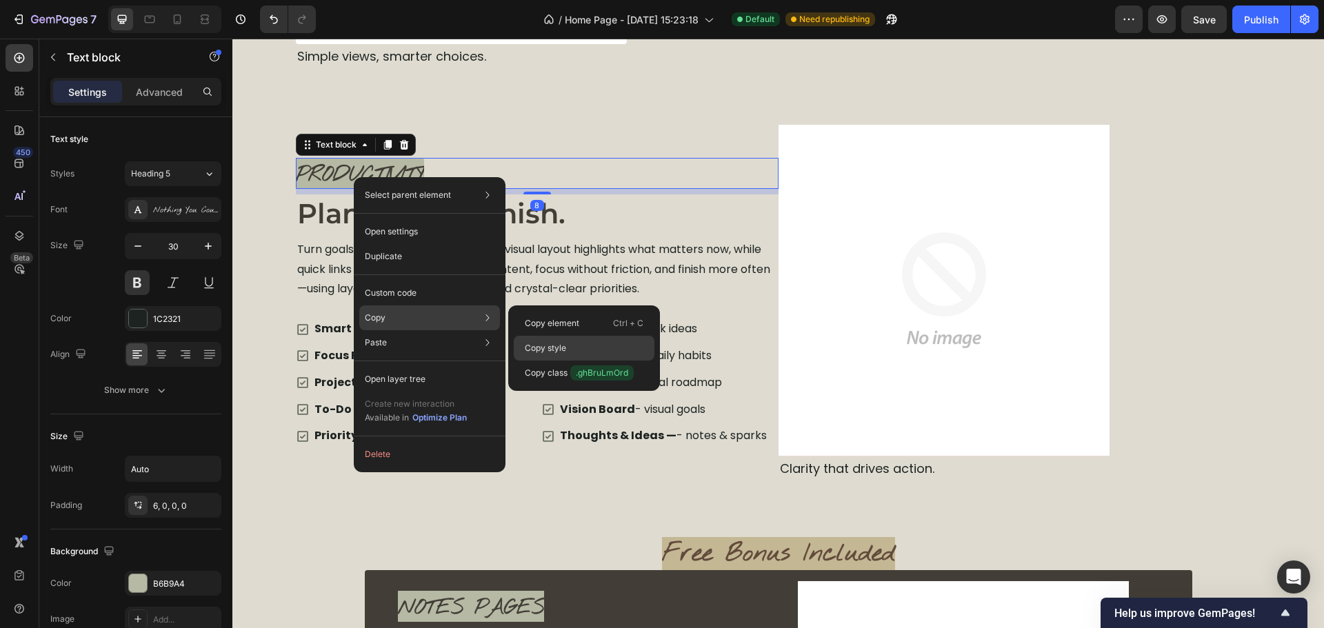
click at [526, 340] on div "Copy style" at bounding box center [584, 348] width 141 height 25
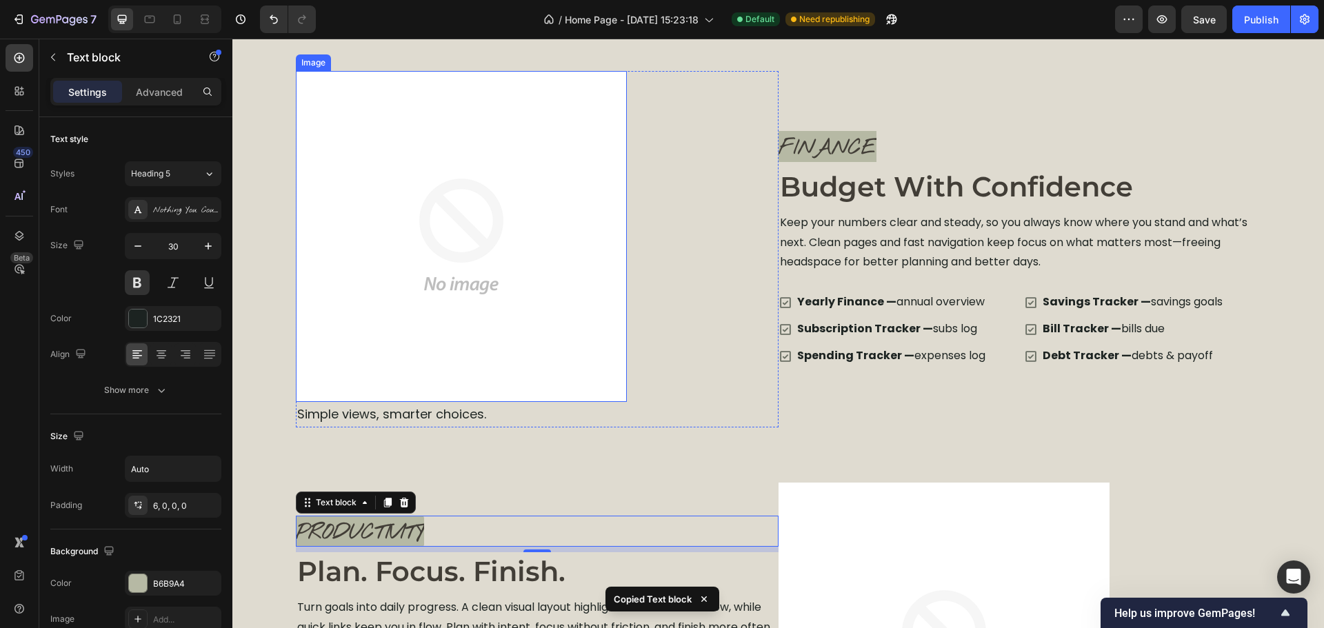
scroll to position [1816, 0]
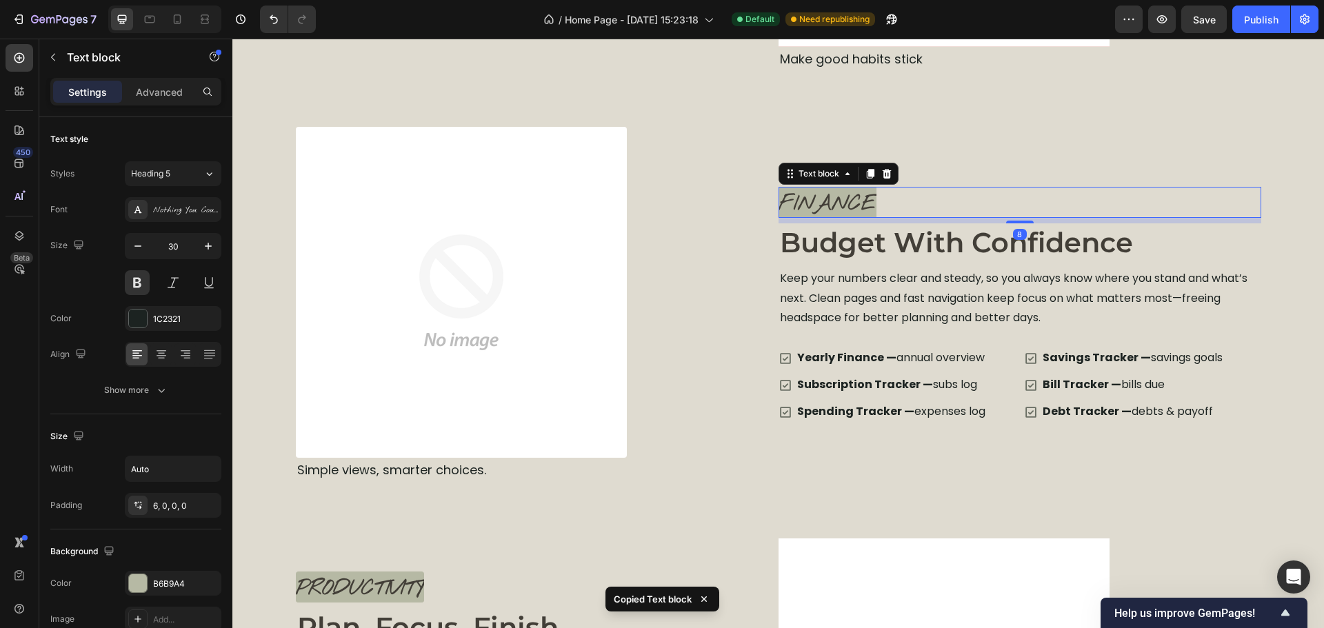
click at [818, 205] on span "Finance" at bounding box center [828, 204] width 98 height 28
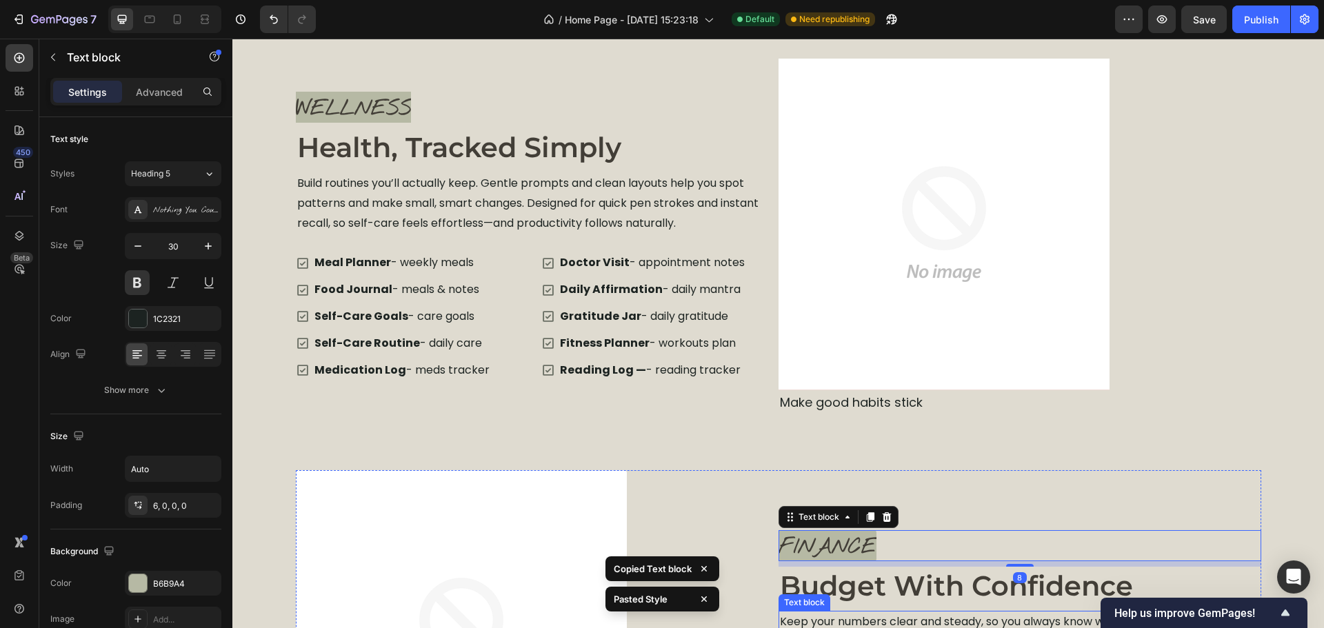
scroll to position [1472, 0]
click at [361, 108] on span "WELLNESS" at bounding box center [353, 111] width 115 height 28
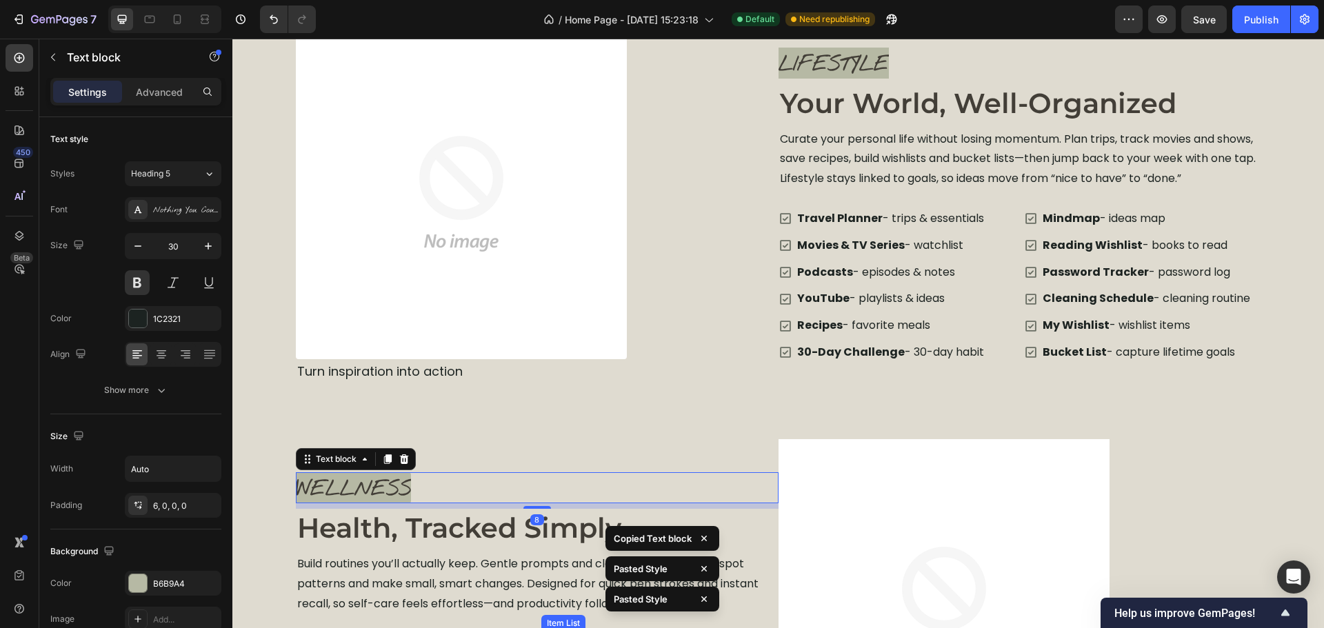
scroll to position [1058, 0]
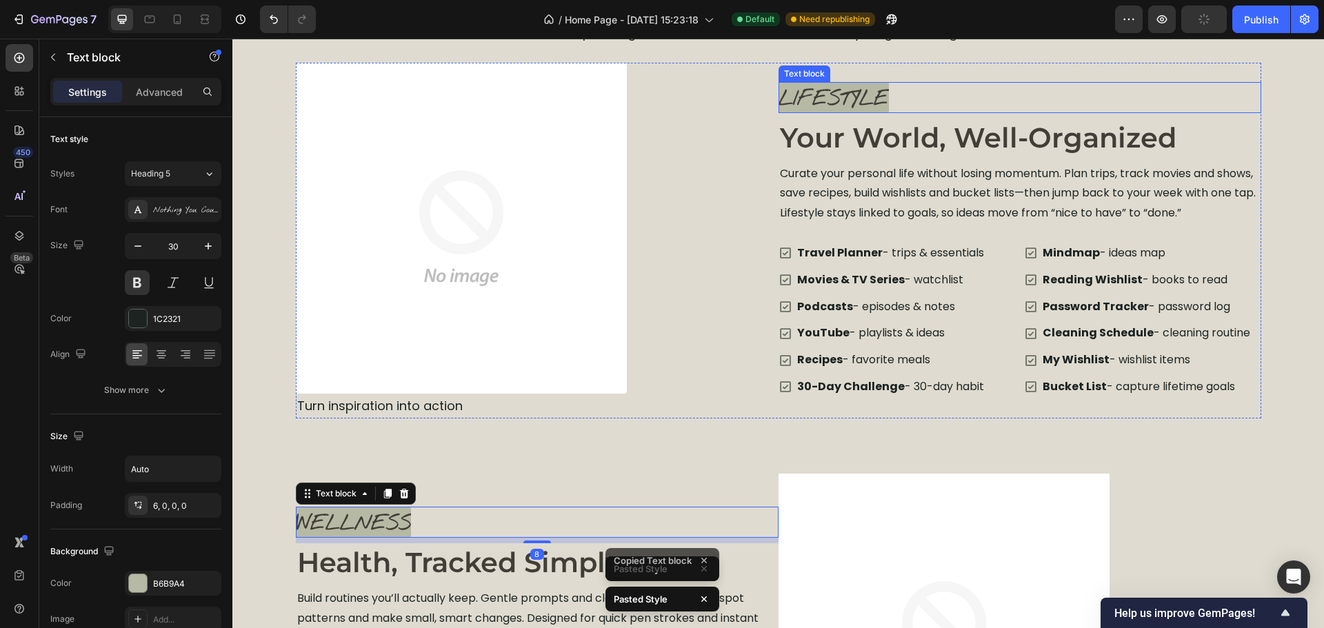
click at [836, 93] on span "LIFESTYLE" at bounding box center [834, 100] width 110 height 28
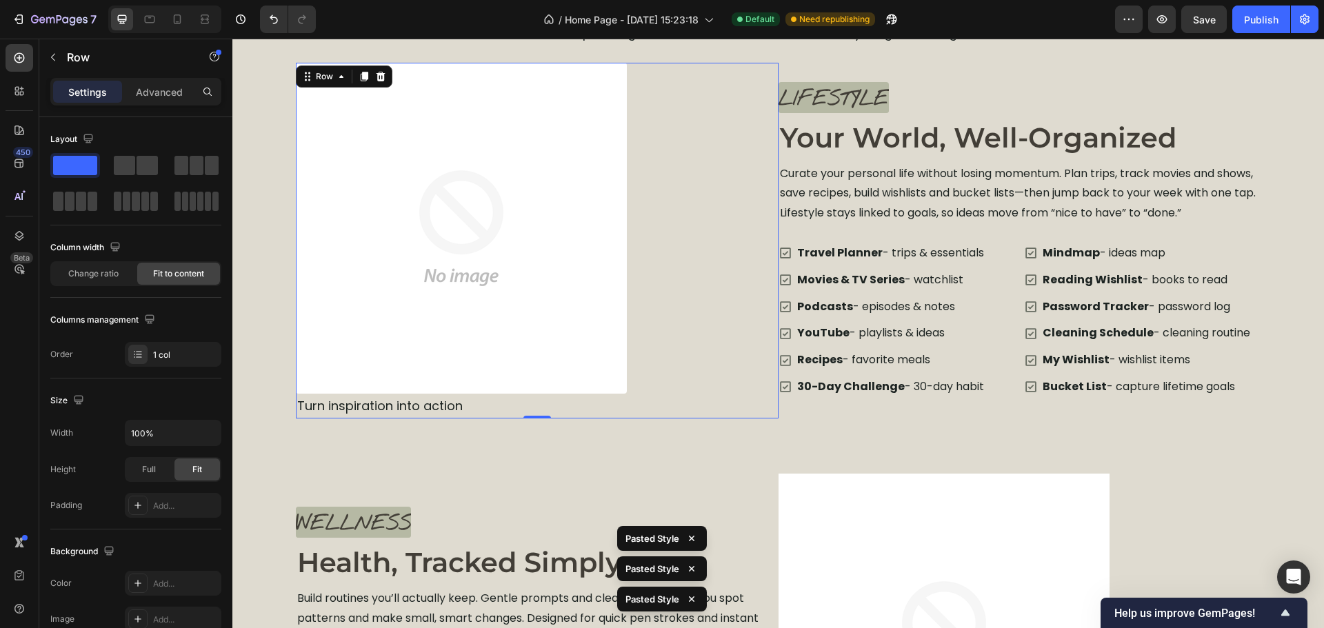
click at [736, 279] on div "Image Turn inspiration into action Text block Row 0" at bounding box center [537, 241] width 483 height 356
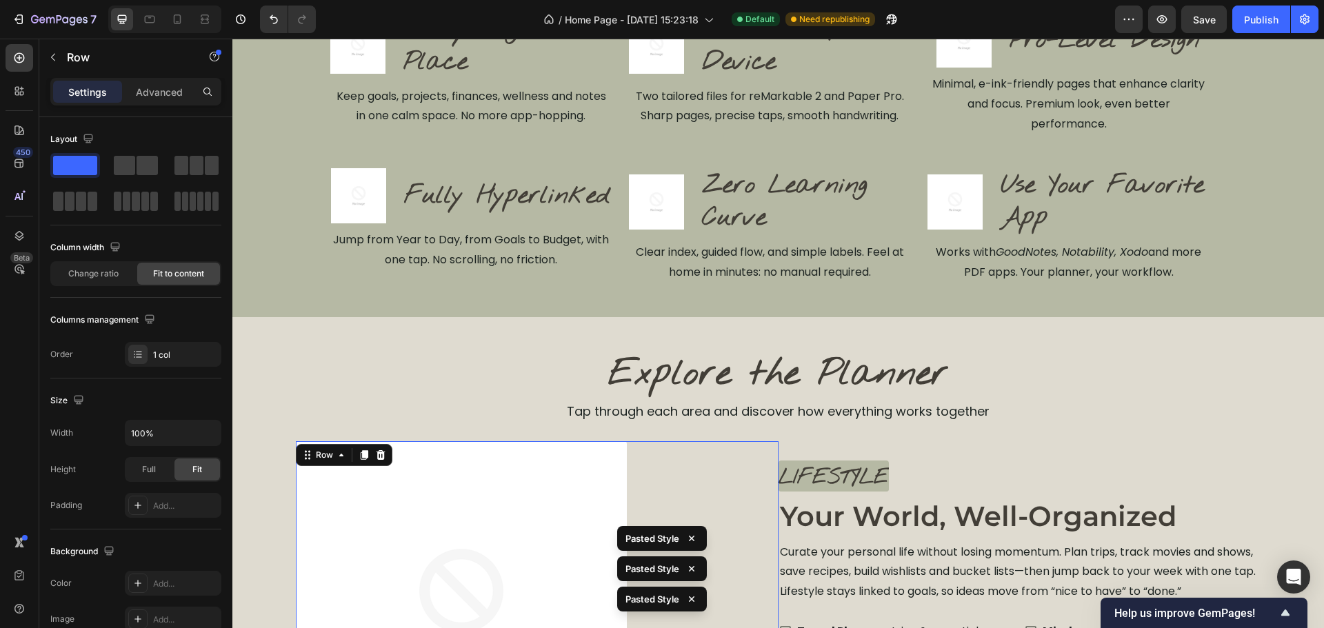
scroll to position [644, 0]
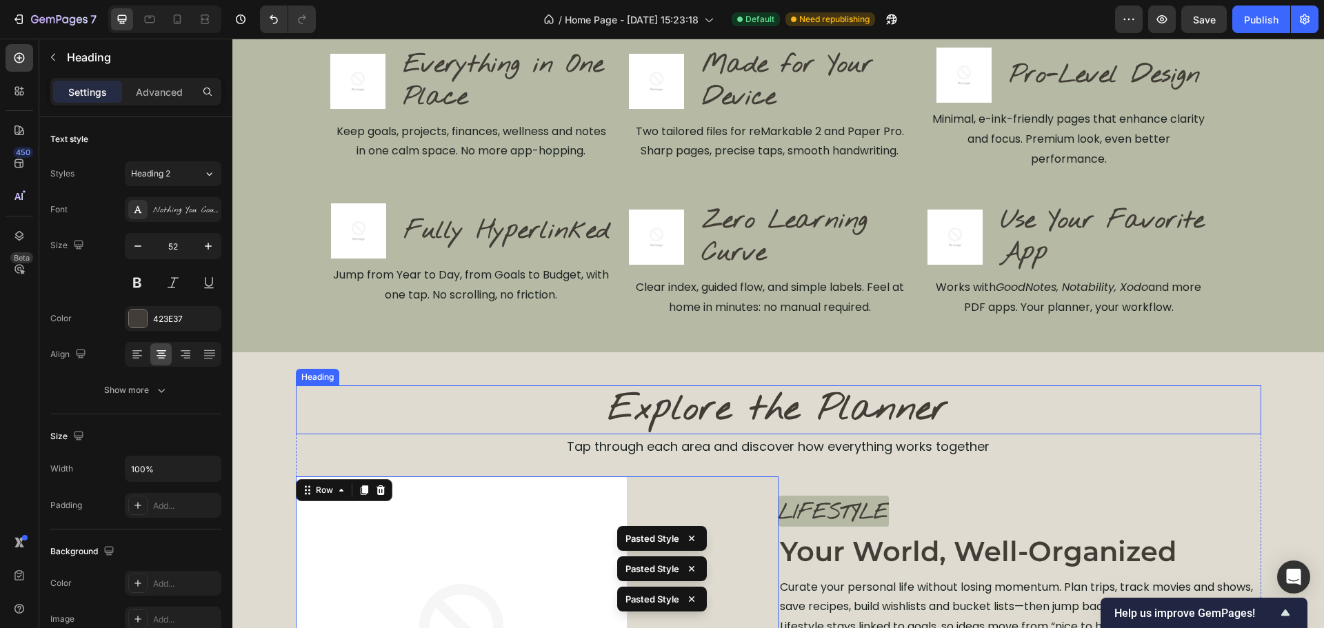
click at [1059, 403] on h2 "Explore the Planner" at bounding box center [778, 410] width 965 height 50
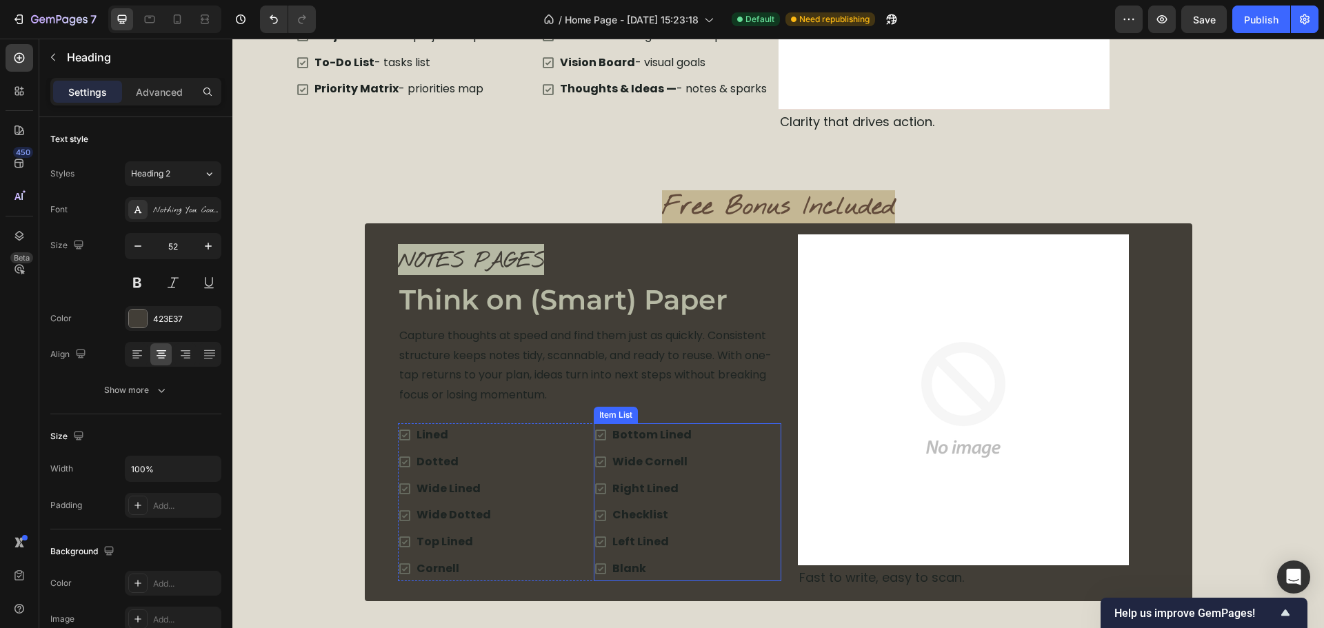
scroll to position [2575, 0]
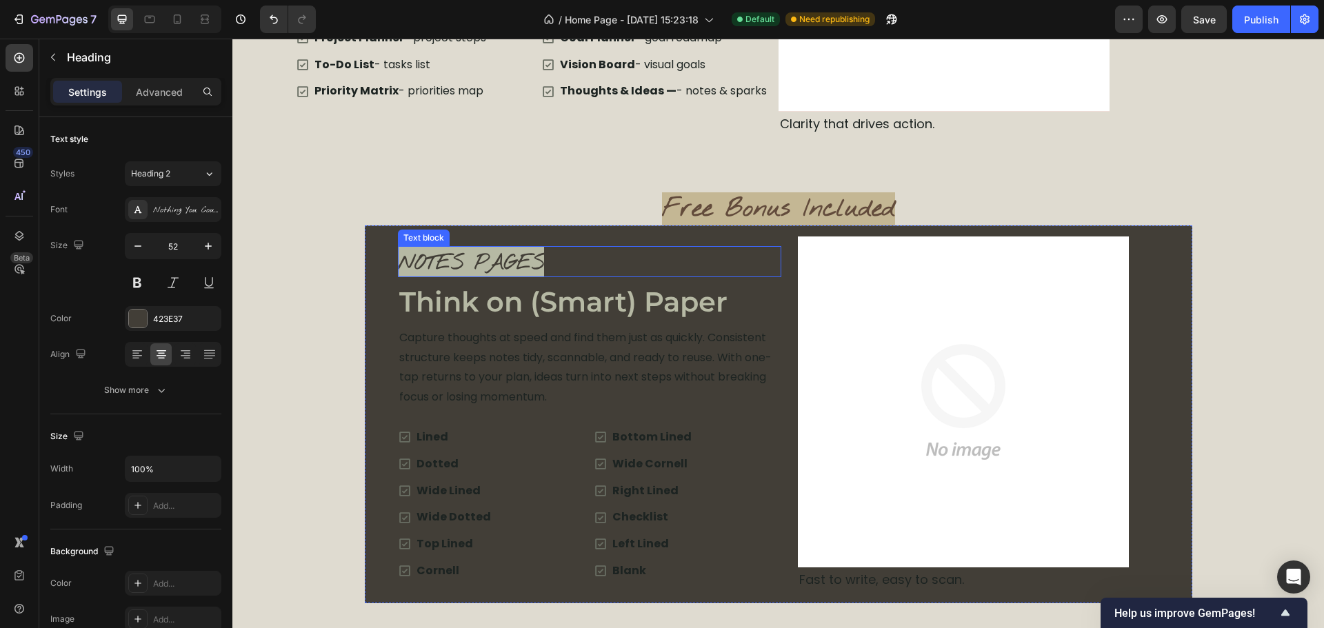
click at [507, 261] on span "NOTES PAGES" at bounding box center [471, 264] width 146 height 28
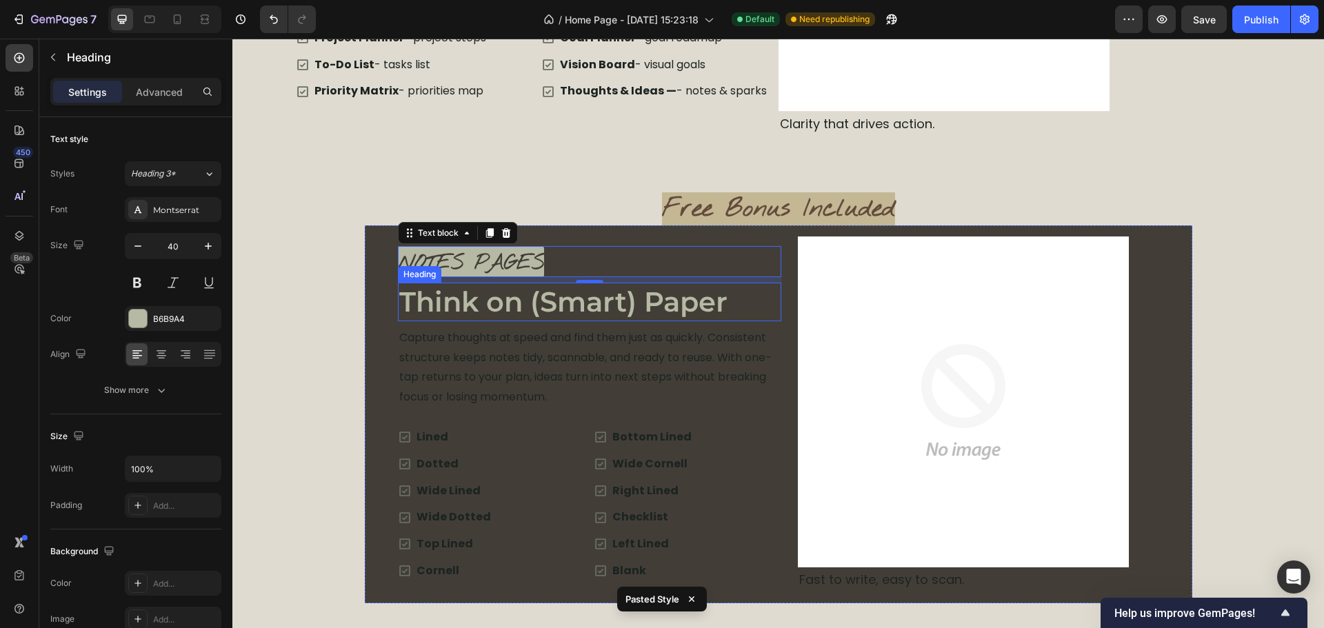
click at [571, 317] on h2 "Think on (Smart) Paper" at bounding box center [589, 302] width 383 height 39
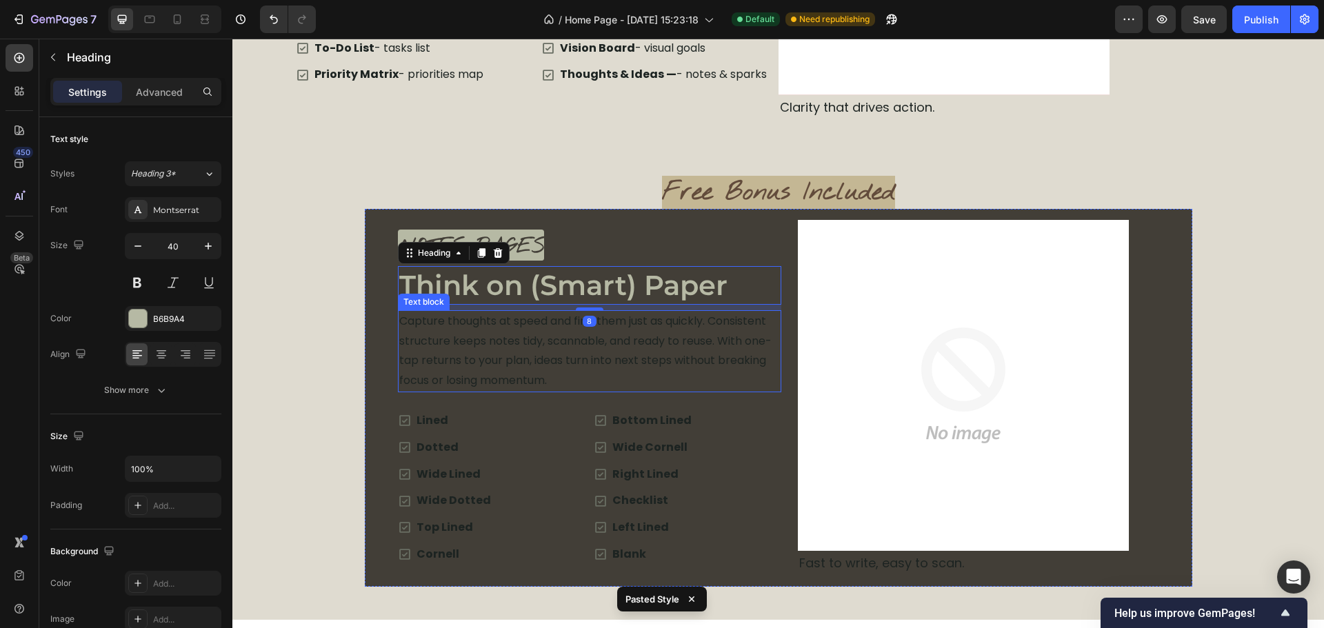
scroll to position [2782, 0]
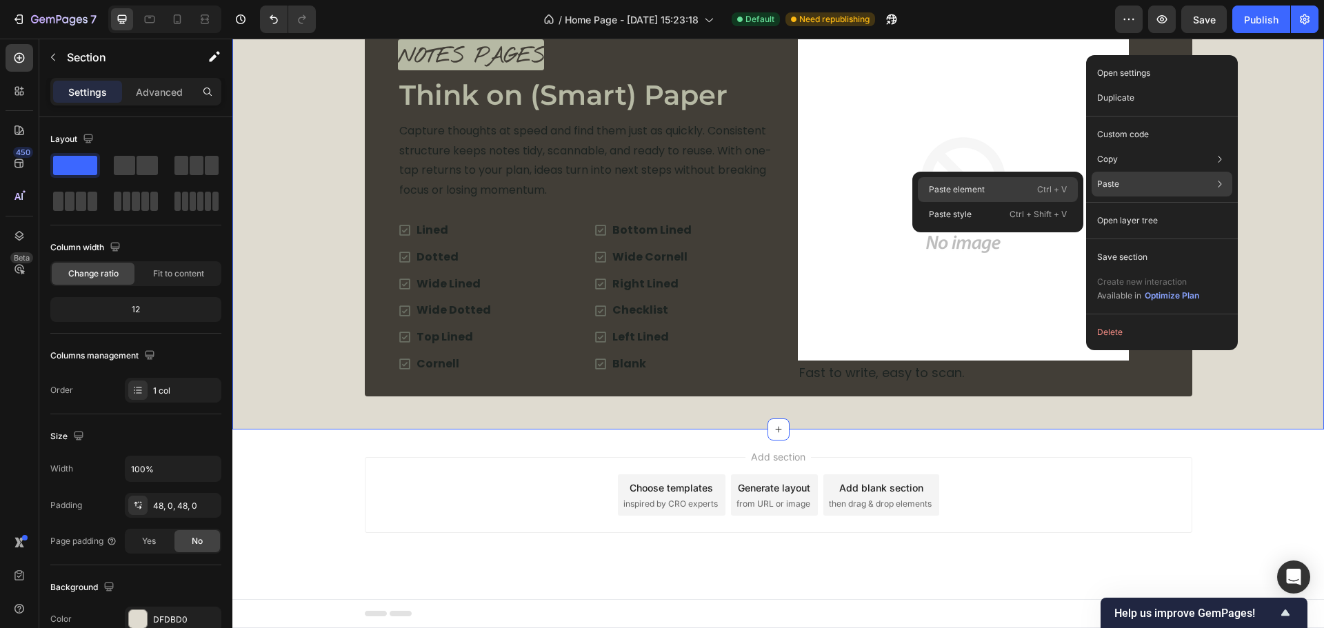
click at [1013, 192] on div "Paste element Ctrl + V" at bounding box center [998, 189] width 160 height 25
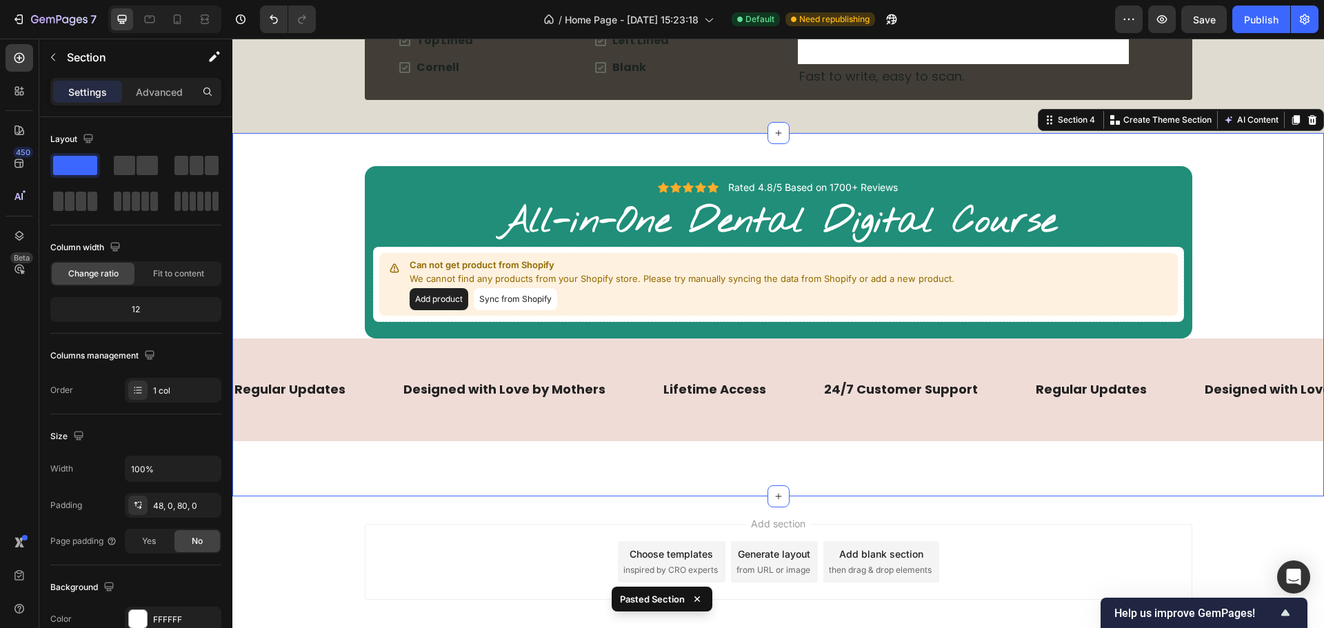
scroll to position [3092, 0]
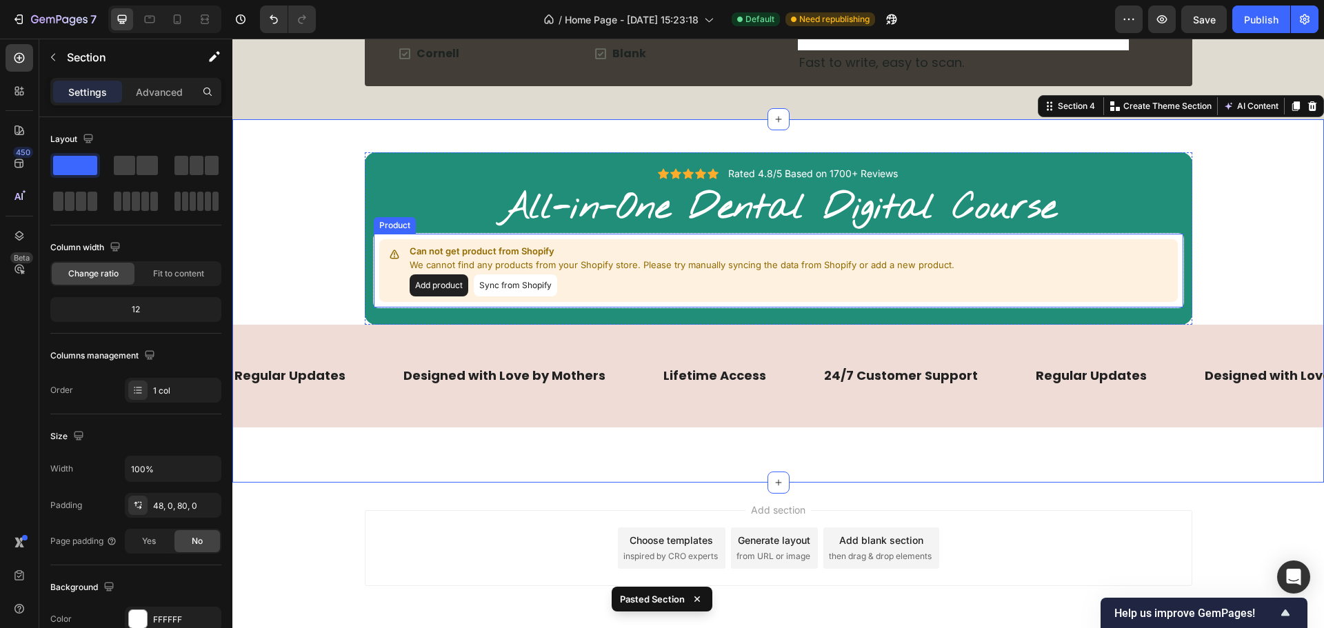
click at [514, 288] on button "Sync from Shopify" at bounding box center [515, 285] width 83 height 22
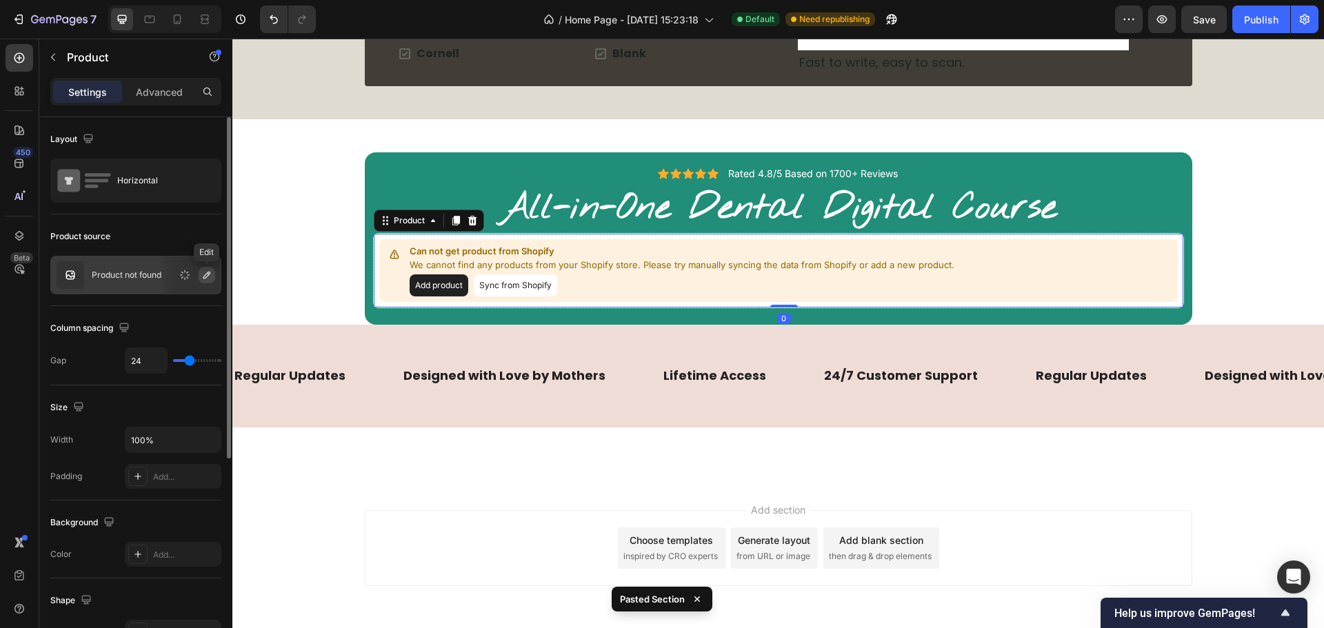
click at [203, 272] on icon "button" at bounding box center [206, 275] width 11 height 11
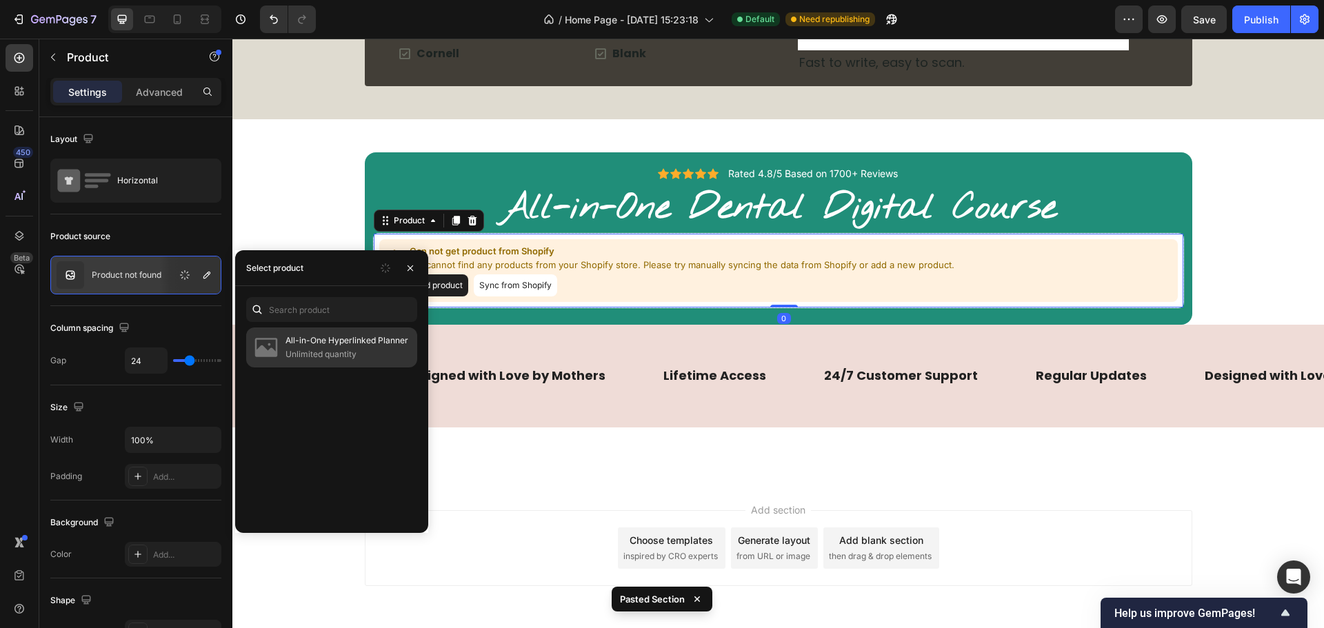
click at [308, 353] on p "Unlimited quantity" at bounding box center [348, 355] width 126 height 14
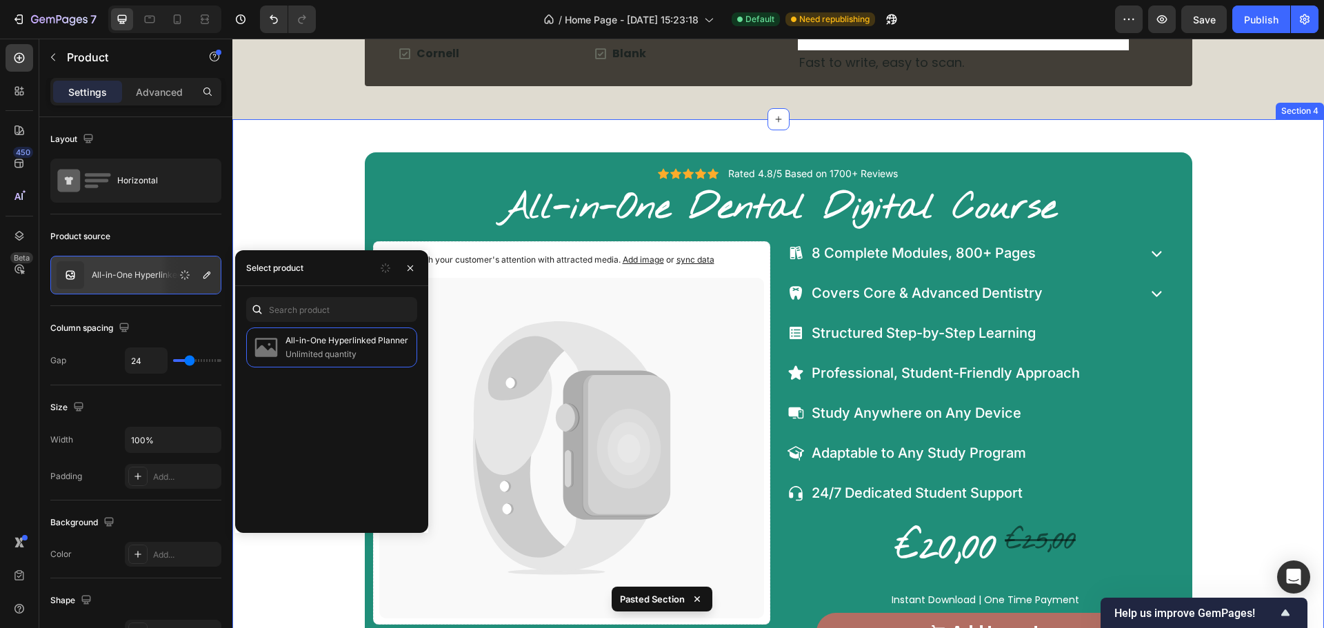
click at [1288, 210] on div "Icon Icon Icon Icon Icon Icon List Rated 4.8/5 Based on 1700+ Reviews Text Bloc…" at bounding box center [778, 463] width 1092 height 623
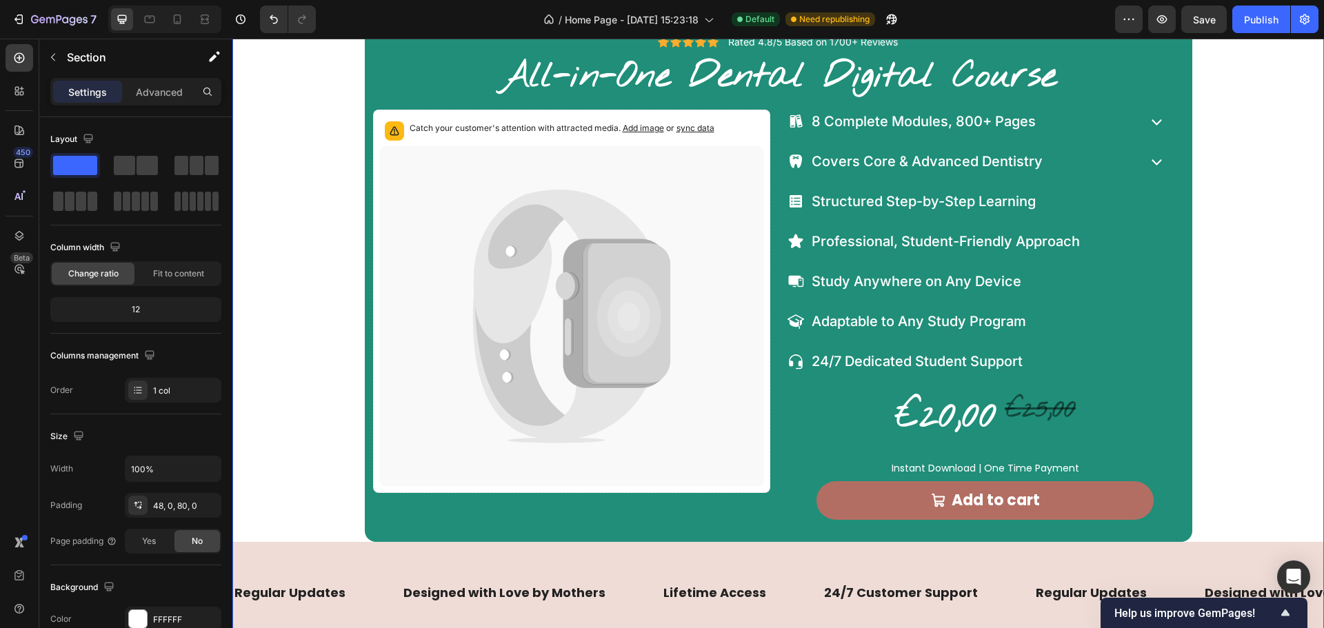
scroll to position [3230, 0]
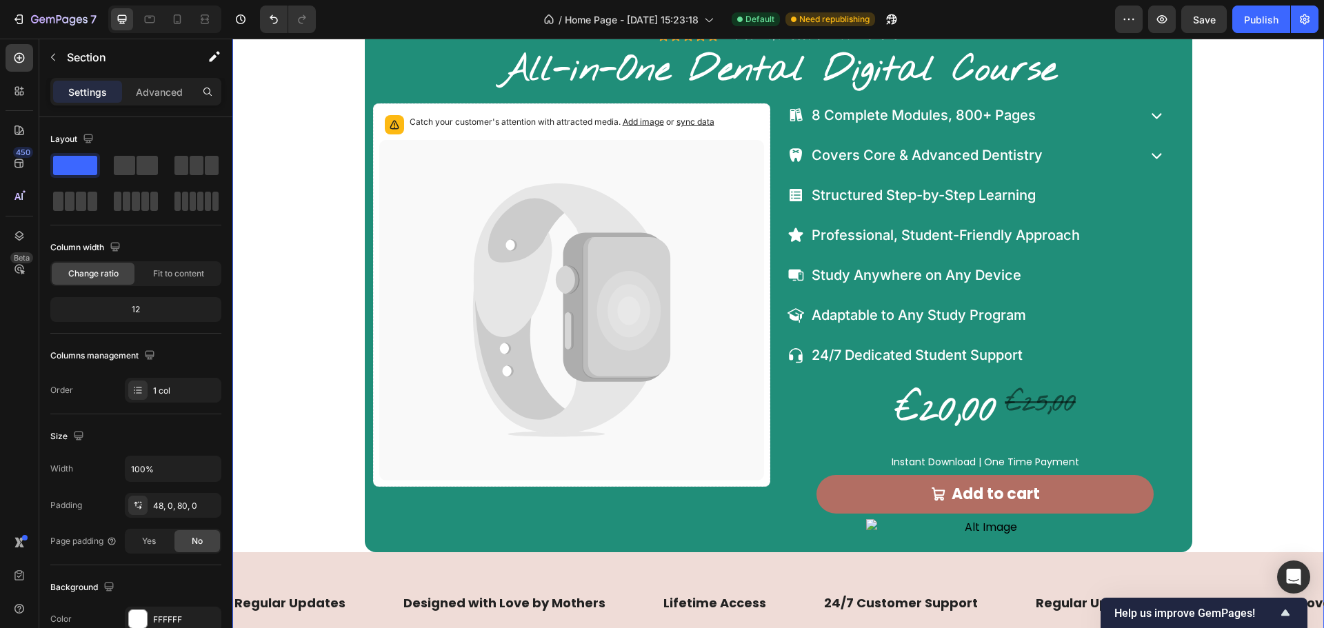
click at [1234, 490] on div "Icon Icon Icon Icon Icon Icon List Rated 4.8/5 Based on 1700+ Reviews Text Bloc…" at bounding box center [778, 334] width 1092 height 640
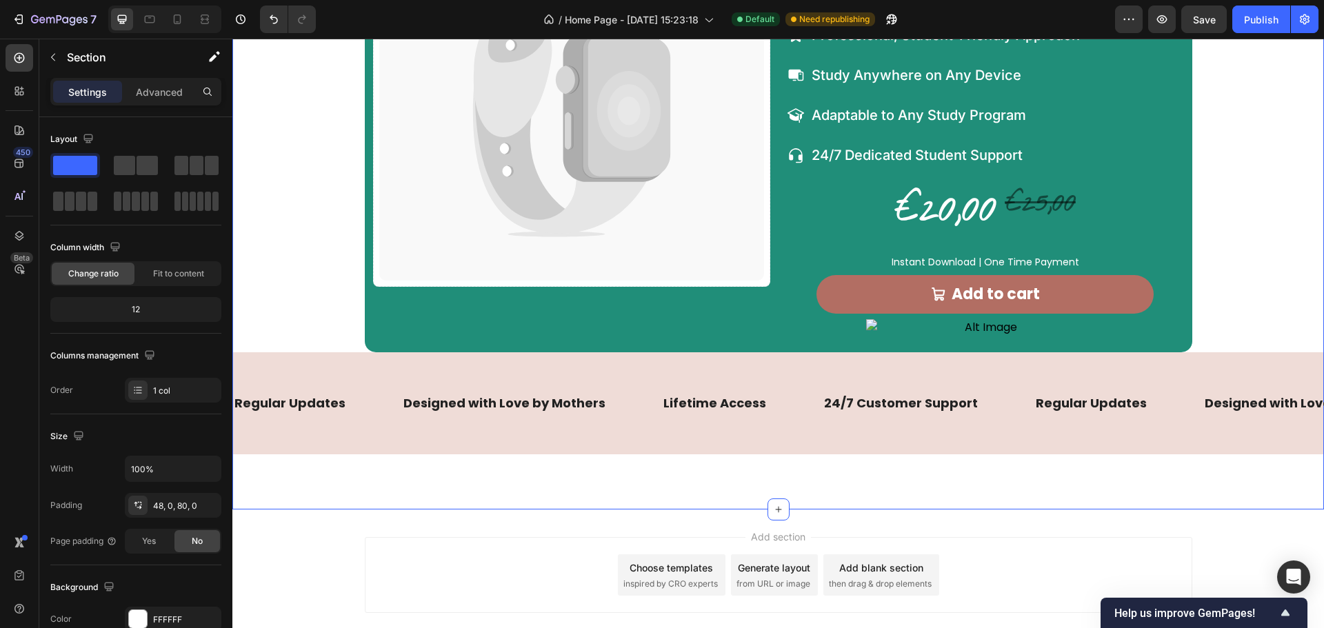
scroll to position [3437, 0]
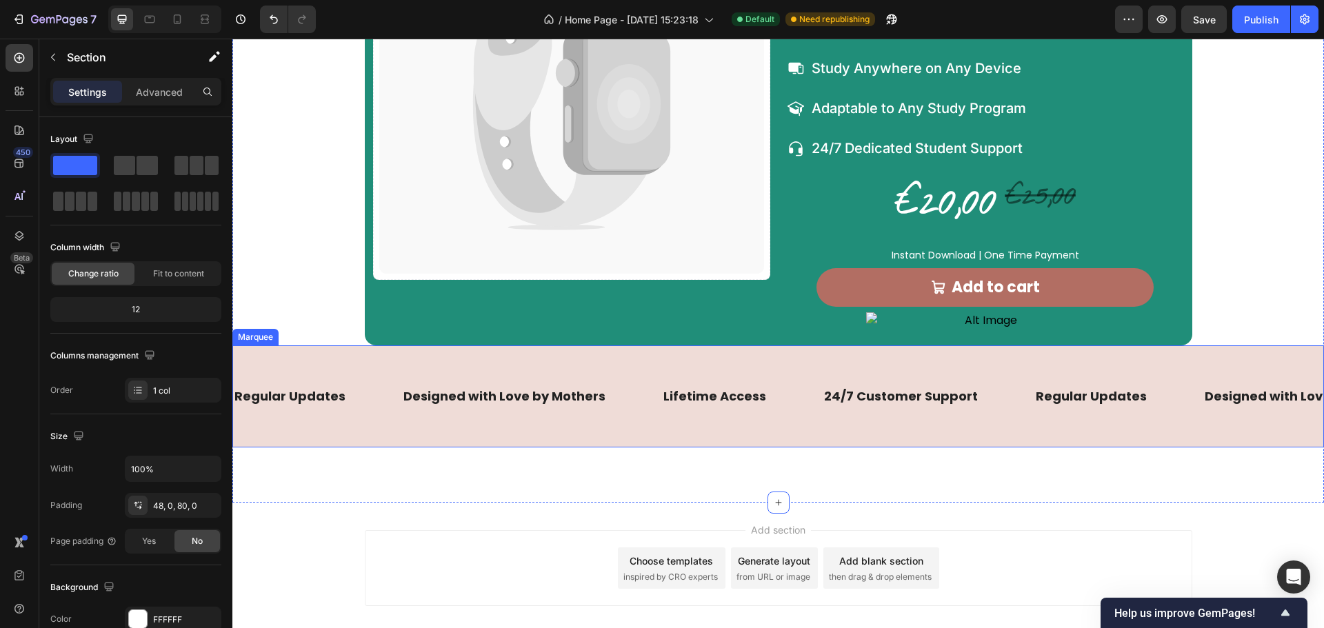
click at [1271, 350] on div "Regular Updates Text Designed with Love by Mothers Text Lifetime Access Text 24…" at bounding box center [778, 396] width 1092 height 102
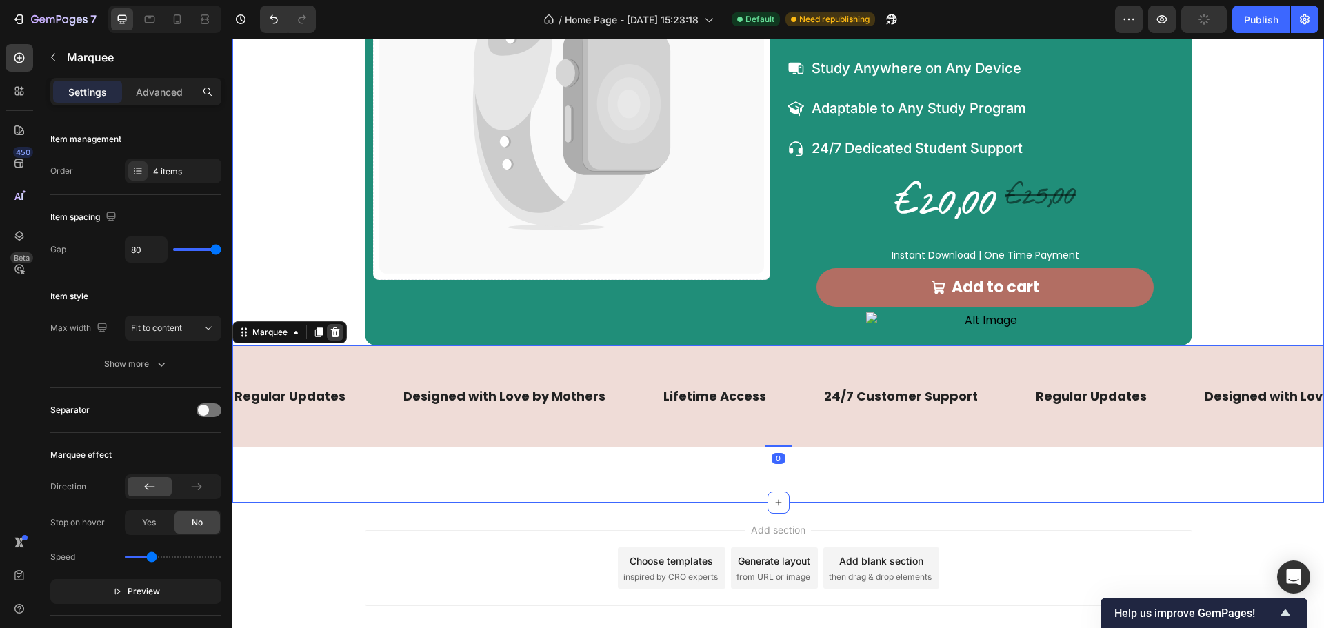
click at [332, 334] on icon at bounding box center [335, 332] width 11 height 11
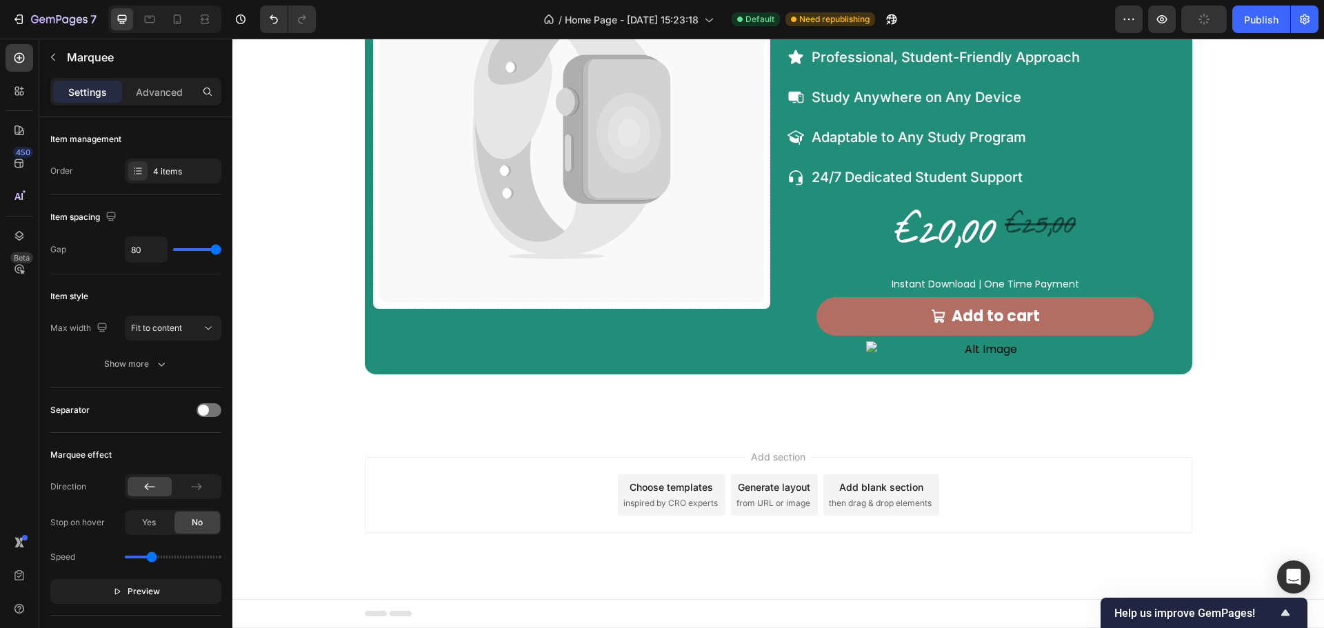
scroll to position [3408, 0]
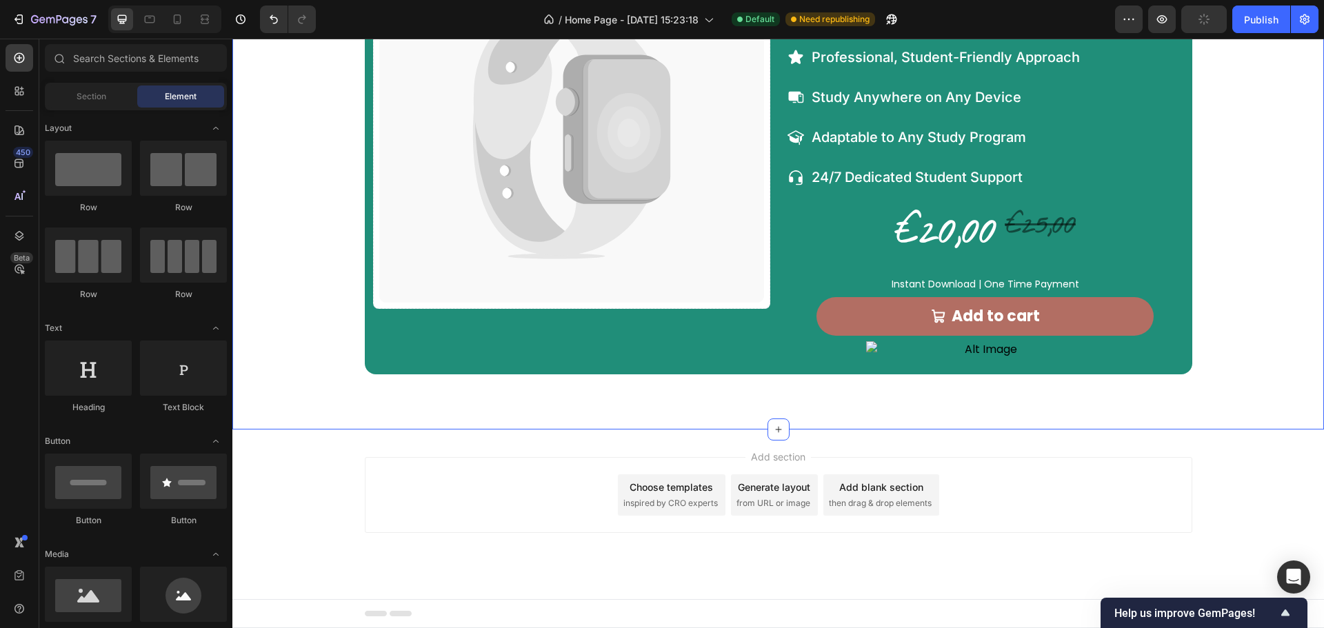
click at [815, 394] on div "Icon Icon Icon Icon Icon Icon List Rated 4.8/5 Based on 1700+ Reviews Text Bloc…" at bounding box center [778, 115] width 1092 height 625
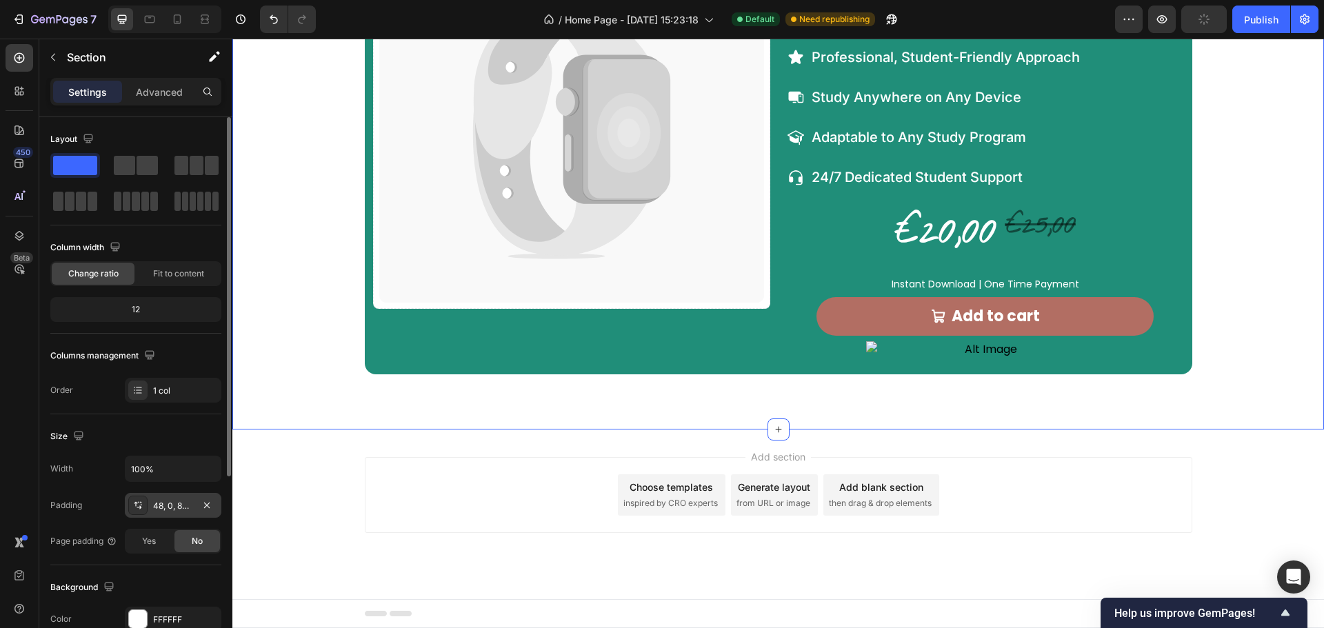
click at [179, 505] on div "48, 0, 80, 0" at bounding box center [173, 506] width 40 height 12
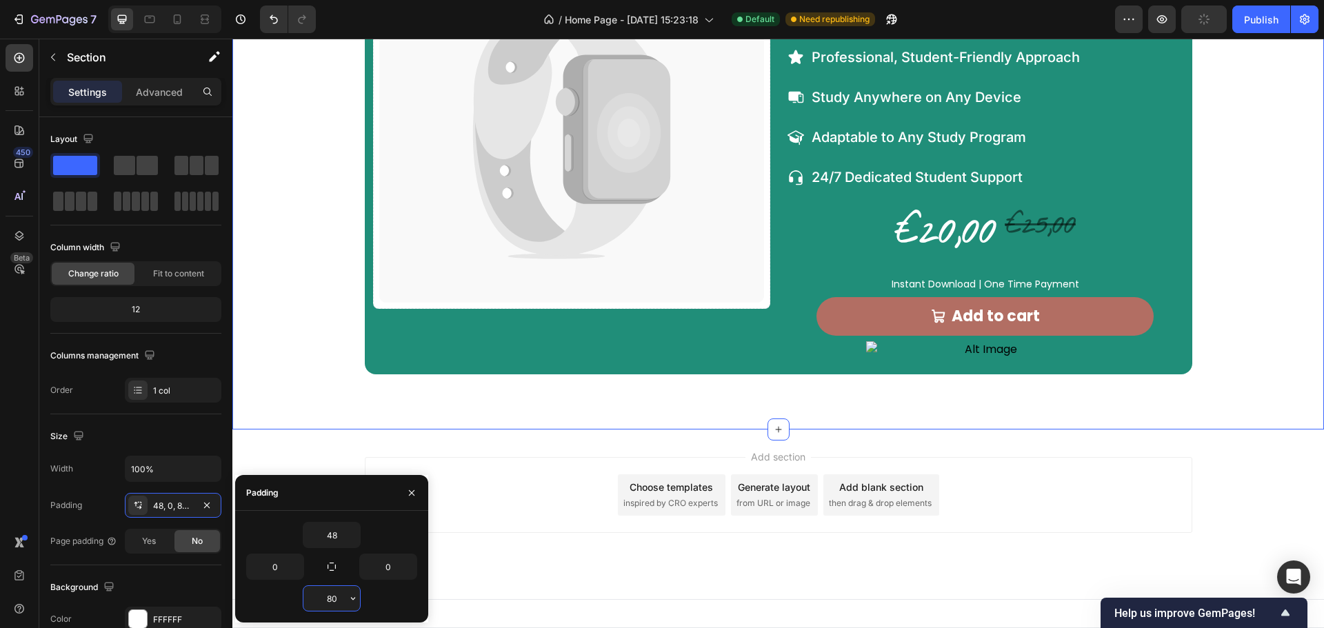
click at [334, 599] on input "80" at bounding box center [331, 598] width 57 height 25
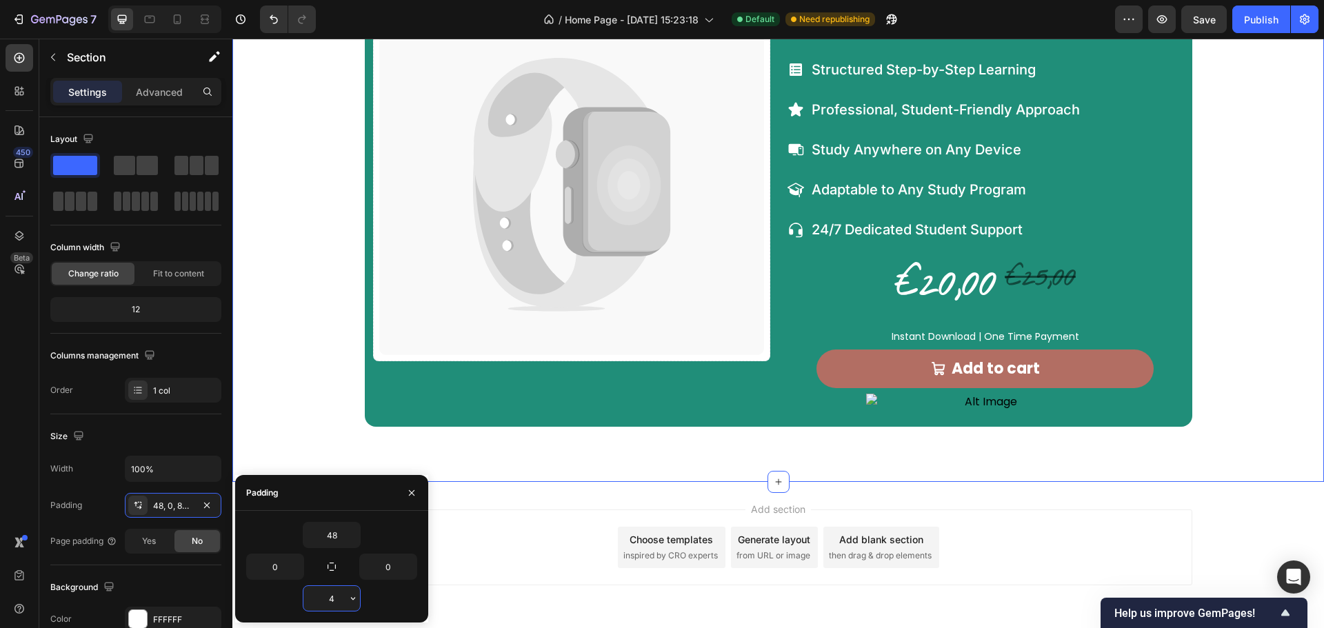
type input "48"
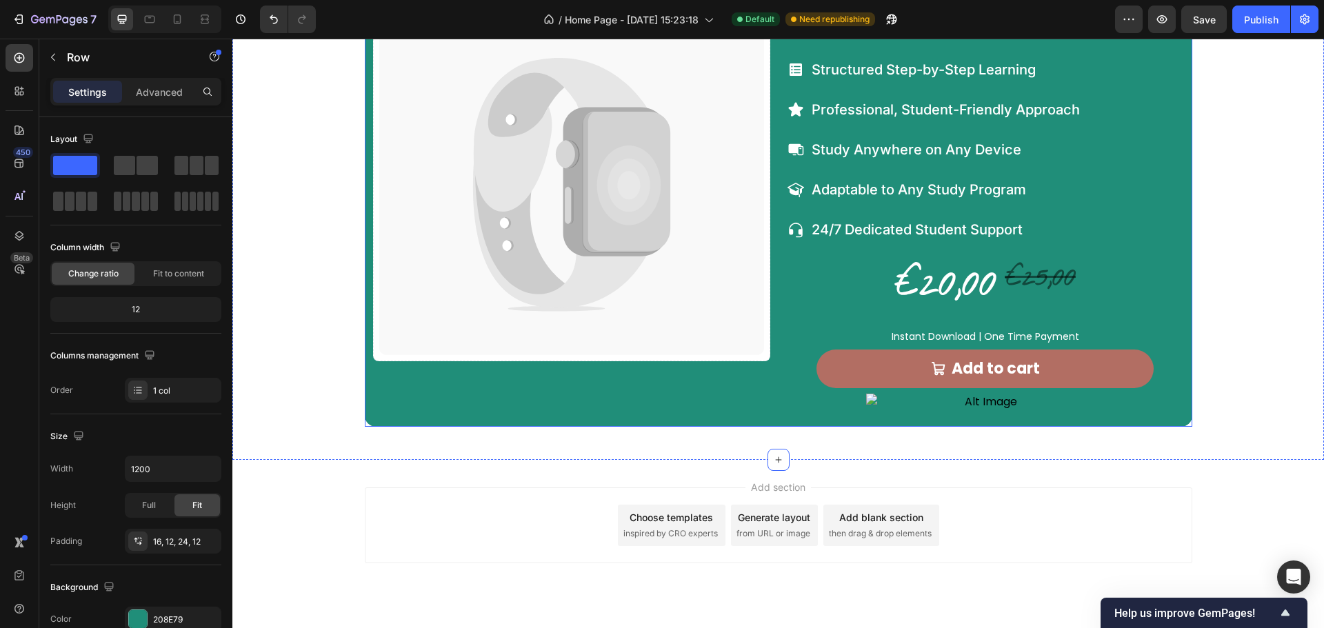
click at [554, 418] on div "Icon Icon Icon Icon Icon Icon List Rated 4.8/5 Based on 1700+ Reviews Text Bloc…" at bounding box center [779, 157] width 828 height 537
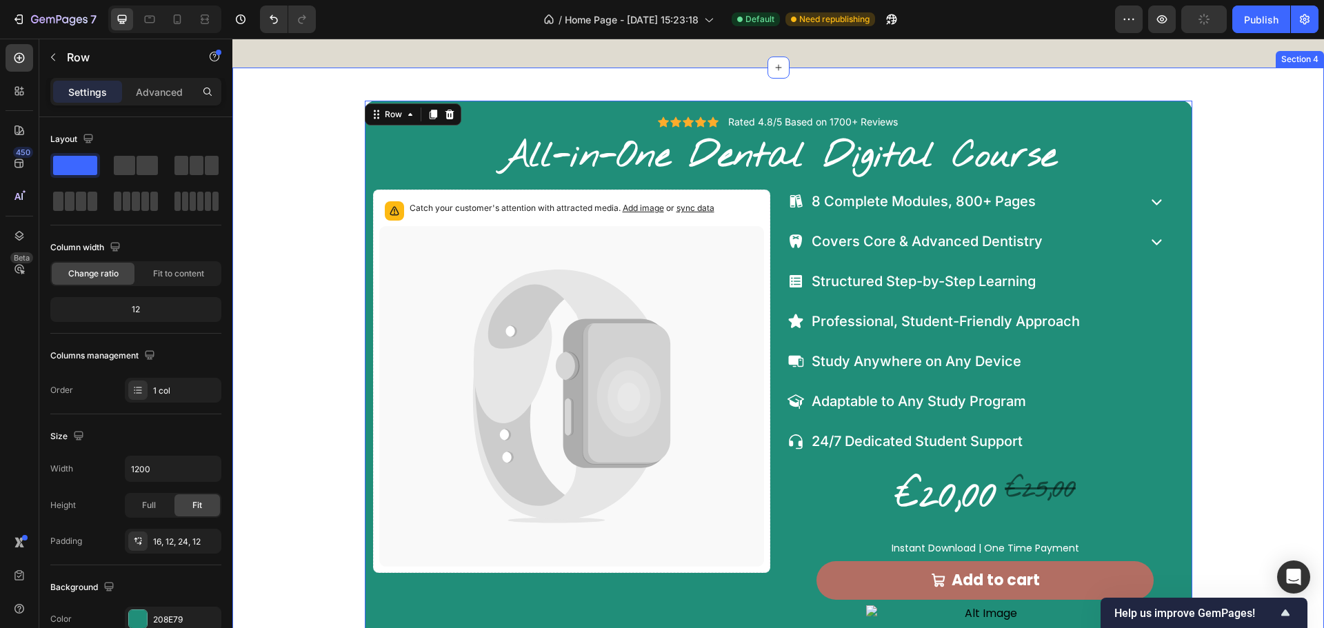
scroll to position [3149, 0]
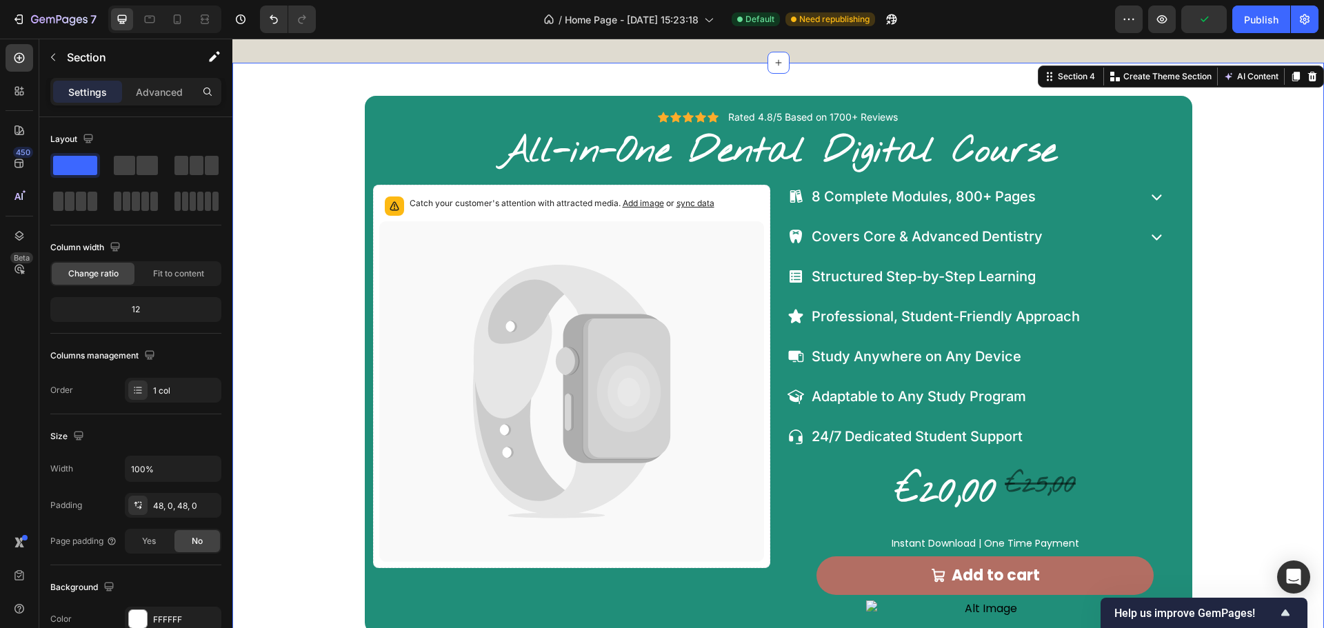
click at [1256, 296] on div "Icon Icon Icon Icon Icon Icon List Rated 4.8/5 Based on 1700+ Reviews Text Bloc…" at bounding box center [778, 364] width 1092 height 537
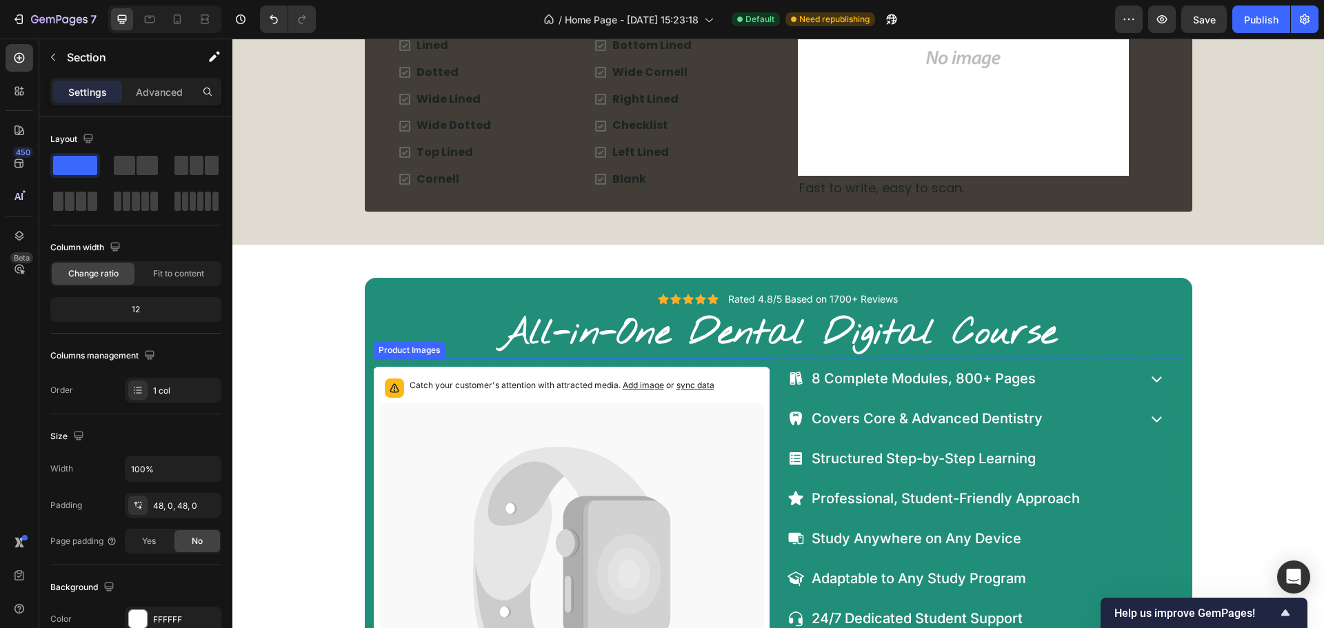
scroll to position [2942, 0]
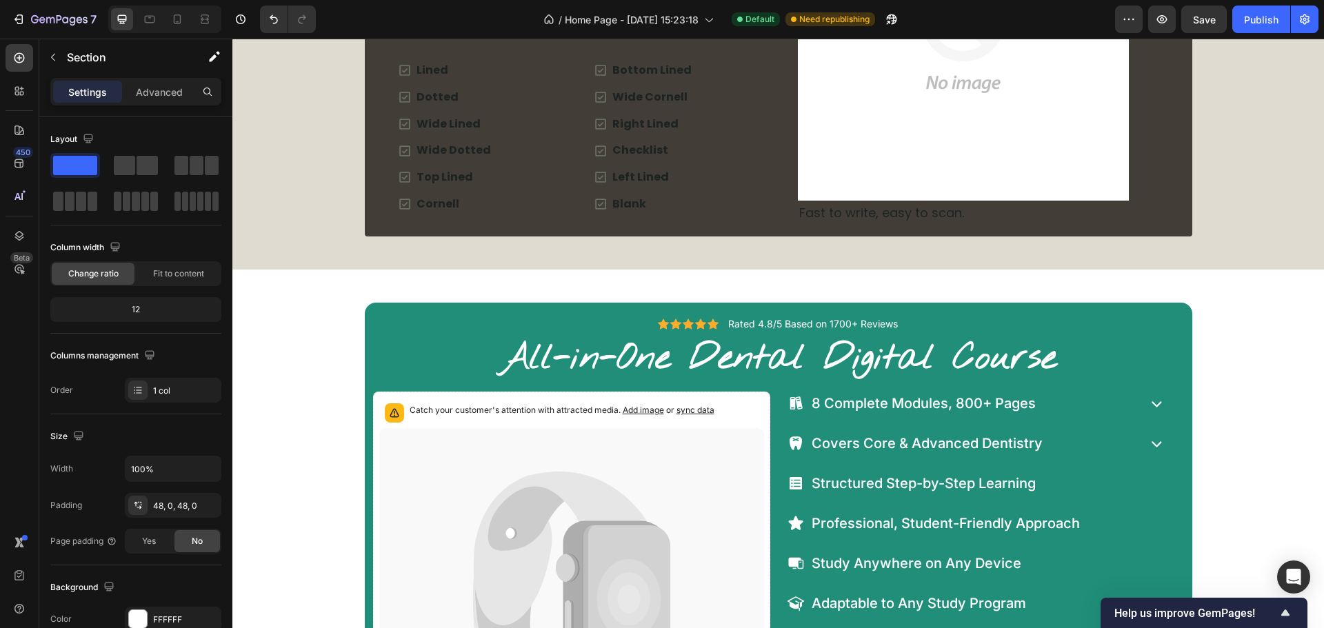
click at [326, 312] on div "Icon Icon Icon Icon Icon Icon List Rated 4.8/5 Based on 1700+ Reviews Text Bloc…" at bounding box center [778, 563] width 1092 height 521
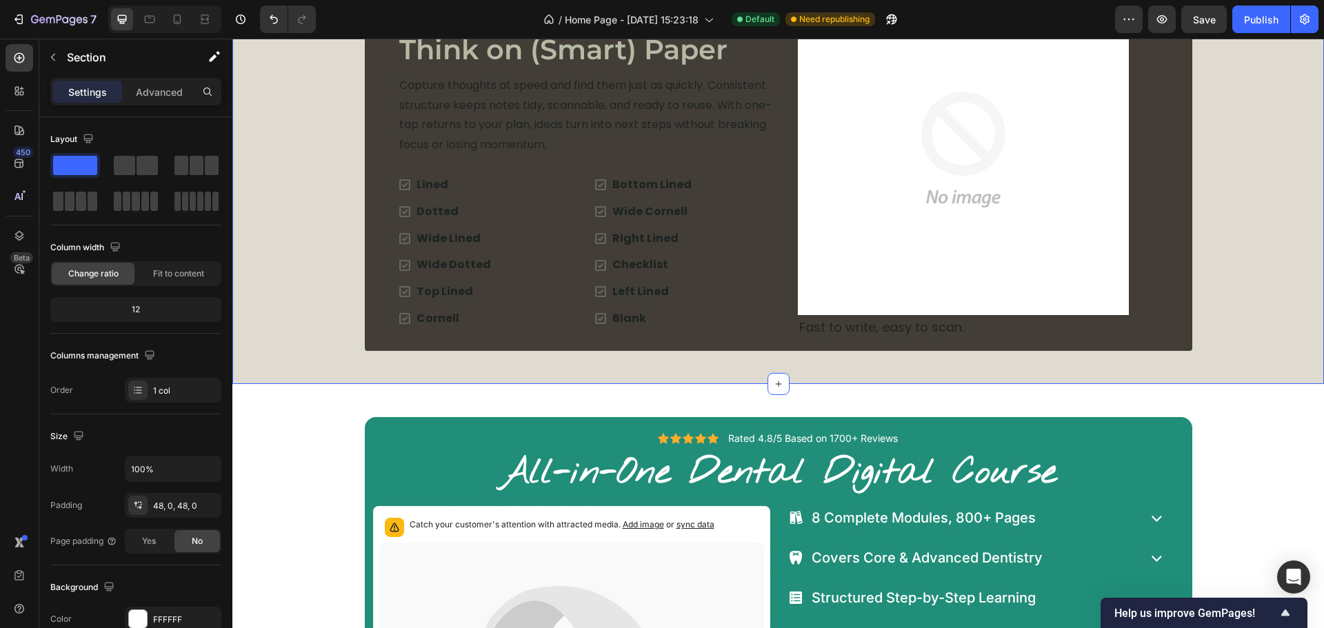
scroll to position [3172, 0]
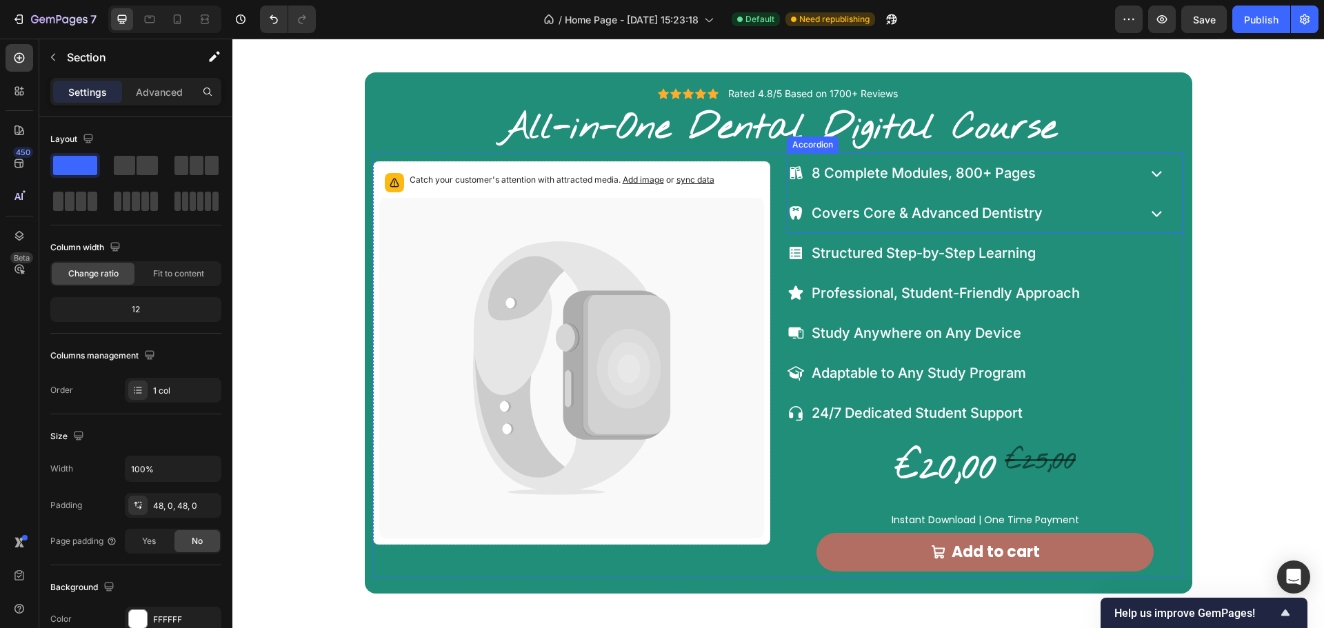
click at [1156, 171] on icon at bounding box center [1156, 173] width 21 height 21
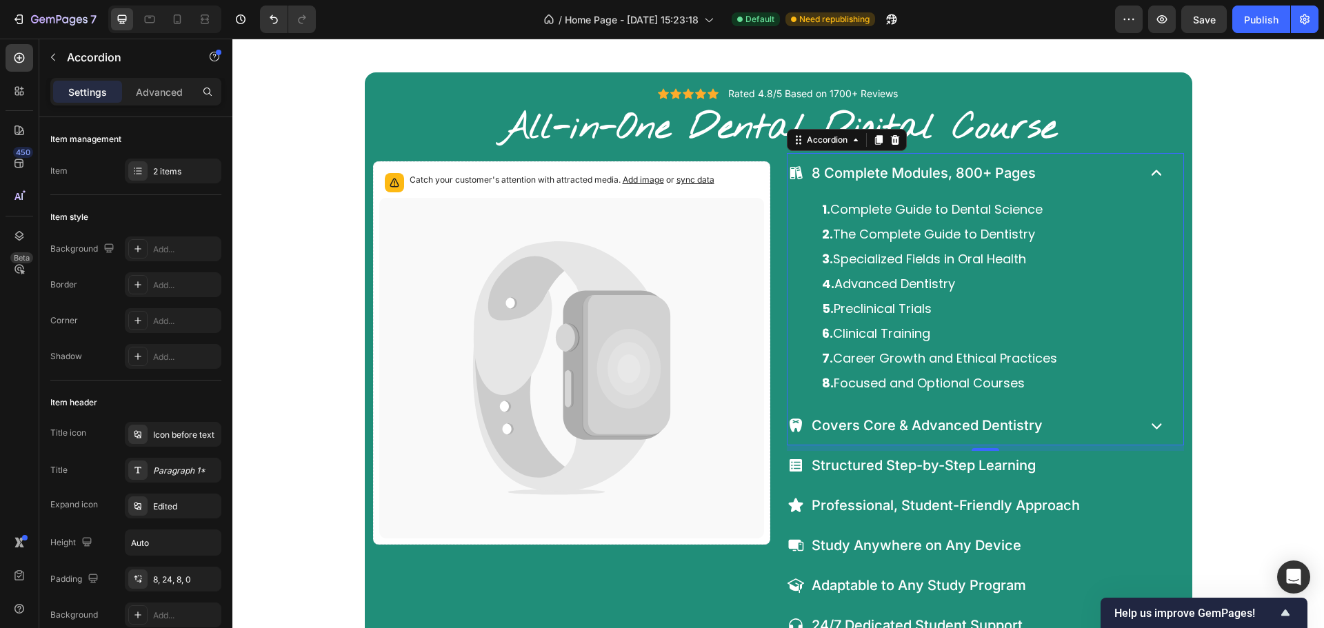
click at [1158, 168] on icon at bounding box center [1156, 173] width 21 height 21
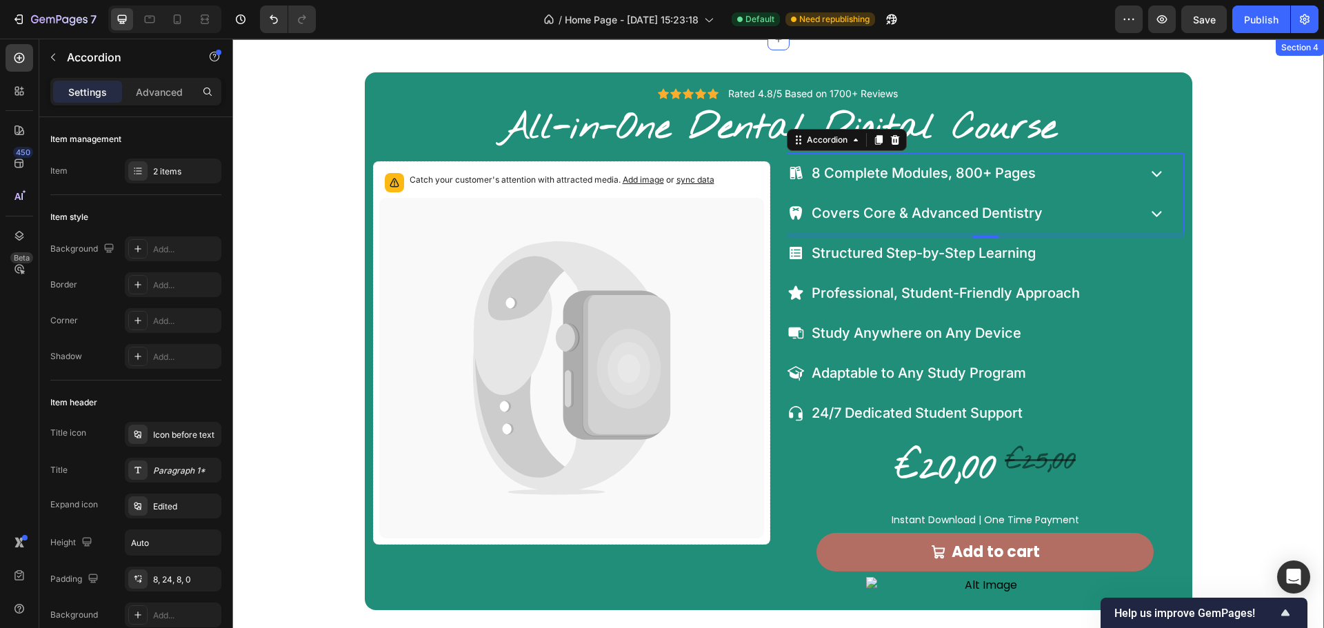
click at [1245, 237] on div "Icon Icon Icon Icon Icon Icon List Rated 4.8/5 Based on 1700+ Reviews Text Bloc…" at bounding box center [778, 340] width 1092 height 537
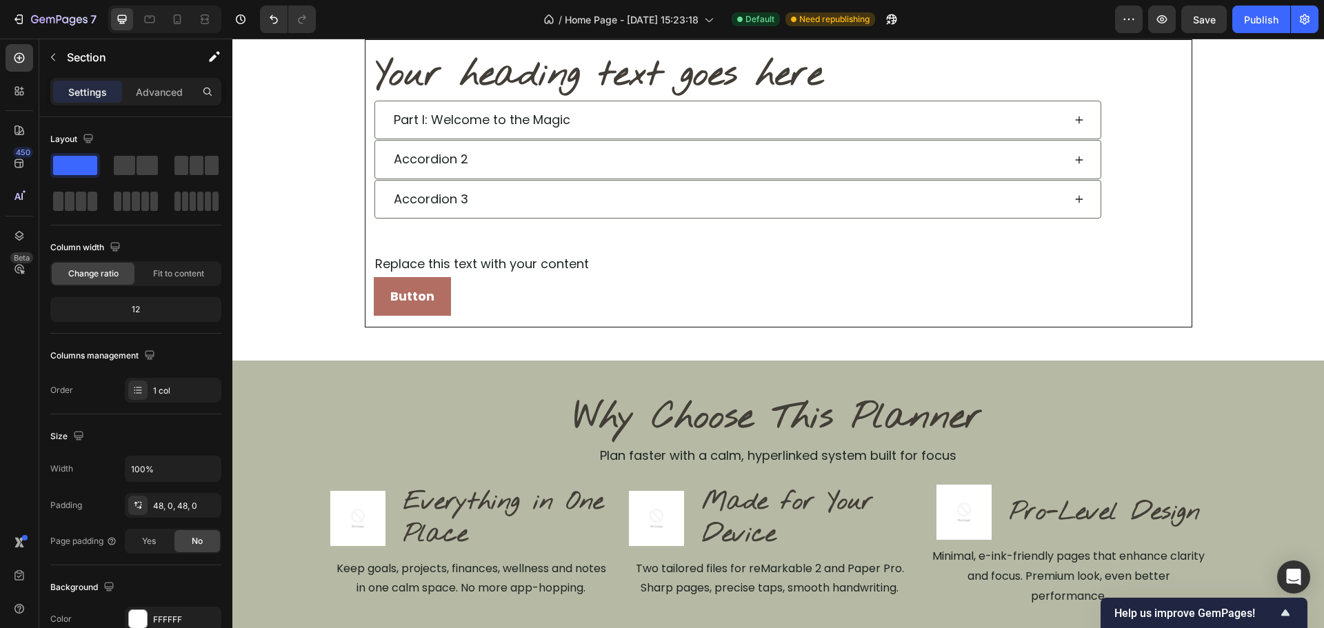
scroll to position [0, 0]
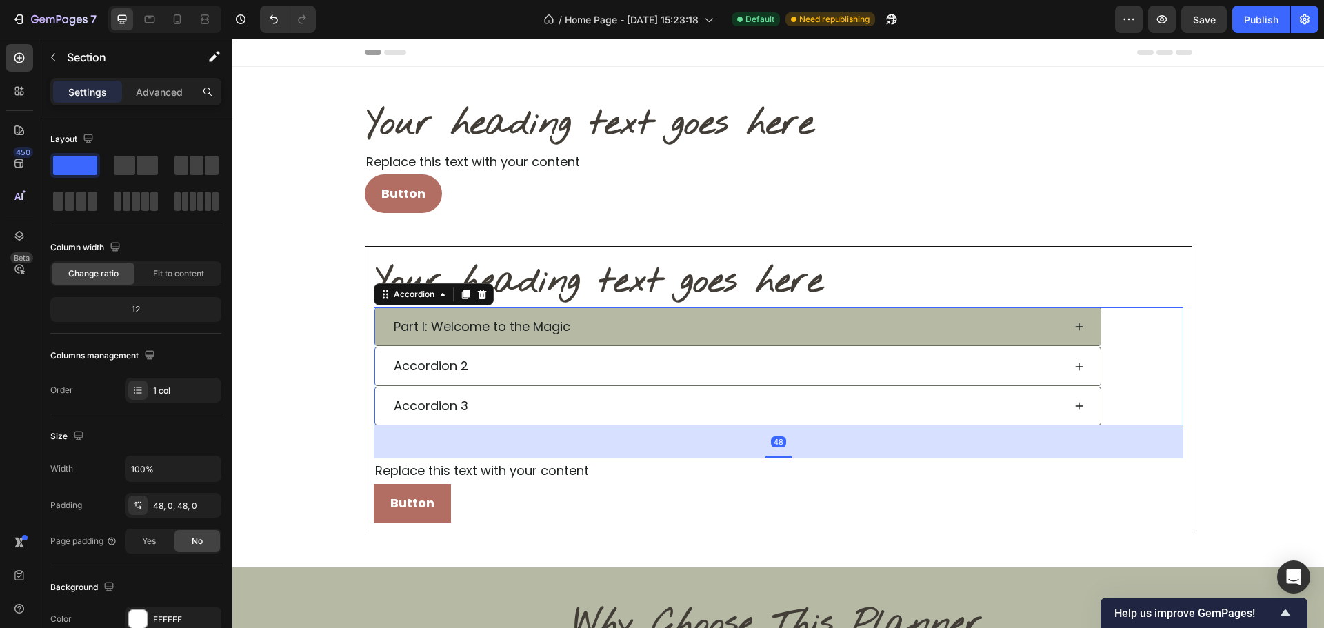
click at [1028, 335] on div "Part I: Welcome to the Magic" at bounding box center [728, 327] width 672 height 26
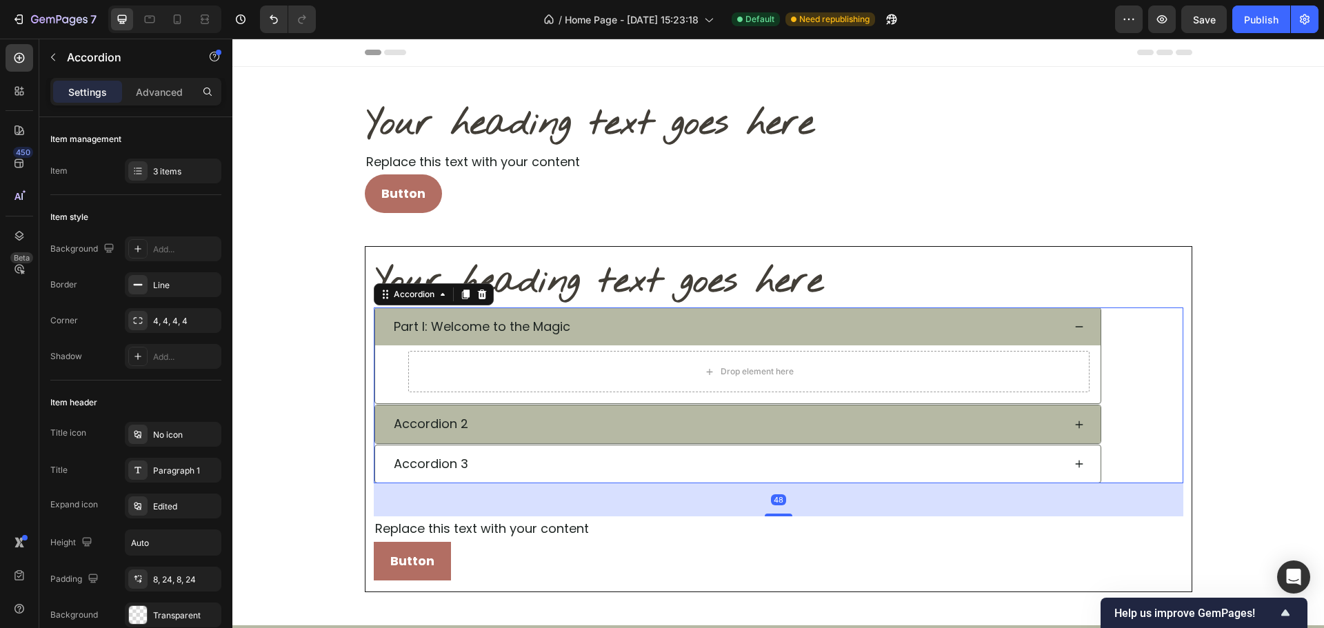
click at [959, 422] on div "Accordion 2" at bounding box center [728, 424] width 672 height 26
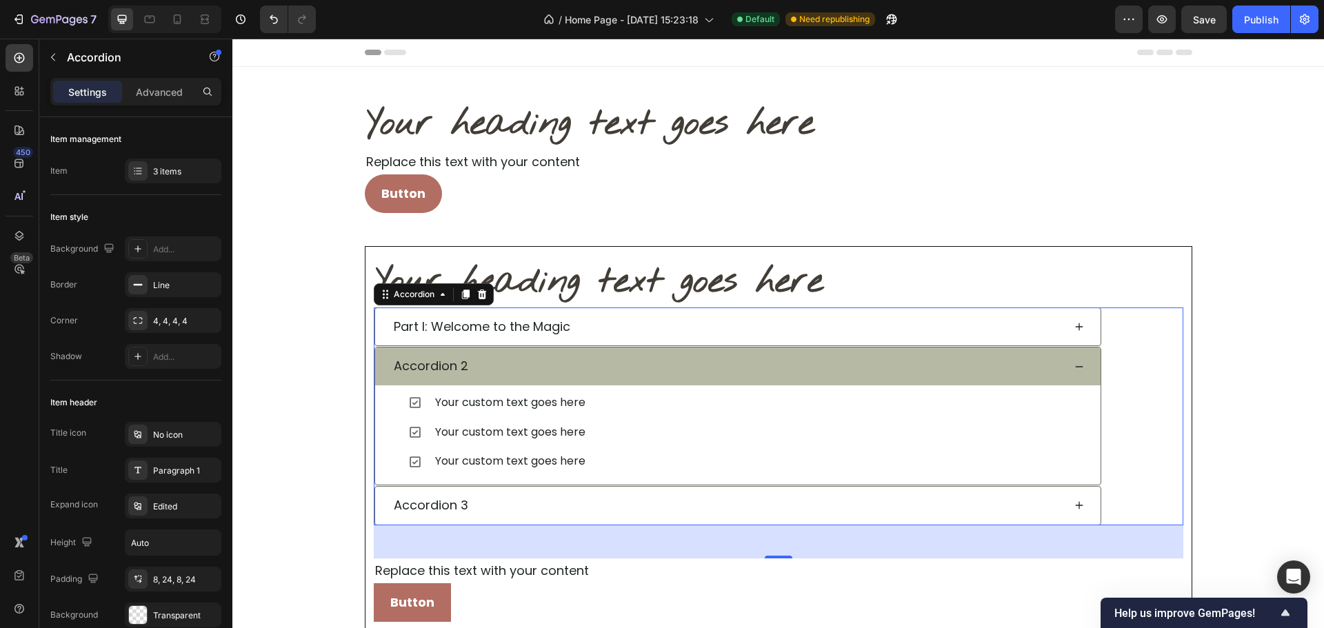
click at [984, 373] on div "Accordion 2" at bounding box center [728, 366] width 672 height 26
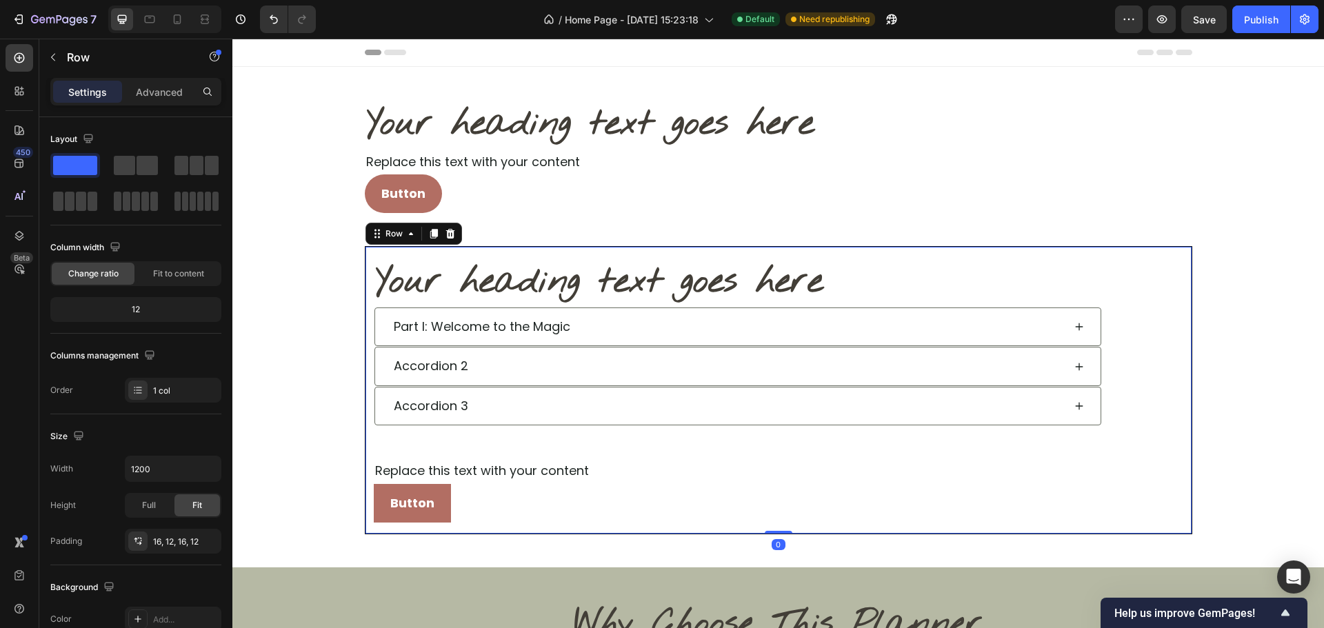
click at [1172, 248] on div "Your heading text goes here Heading Part I: Welcome to the Magic Accordion 2 Ac…" at bounding box center [779, 390] width 828 height 288
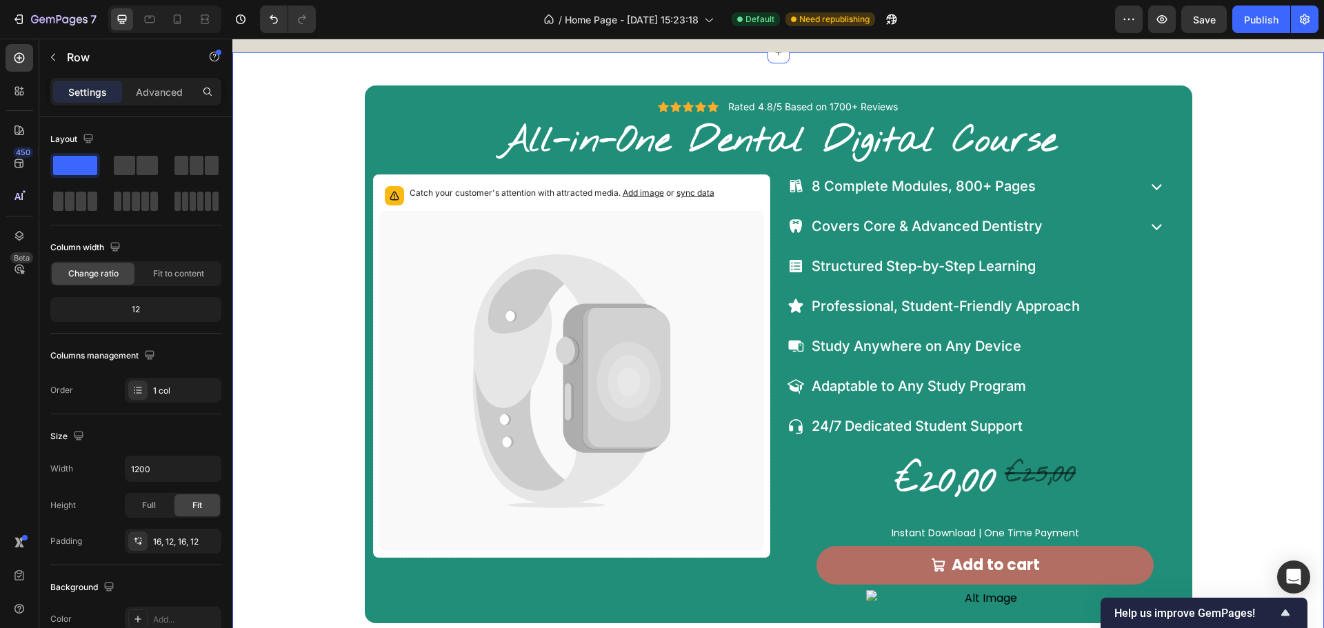
scroll to position [3172, 0]
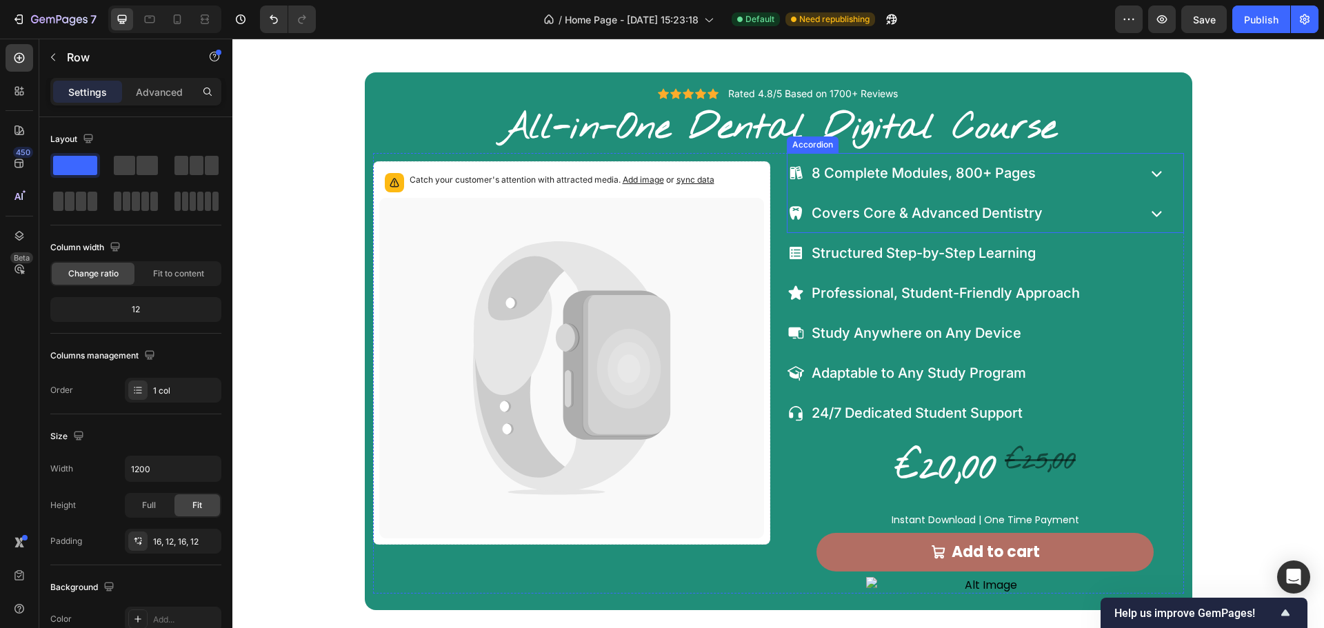
click at [1121, 215] on div "Covers Core & Advanced Dentistry" at bounding box center [962, 213] width 348 height 29
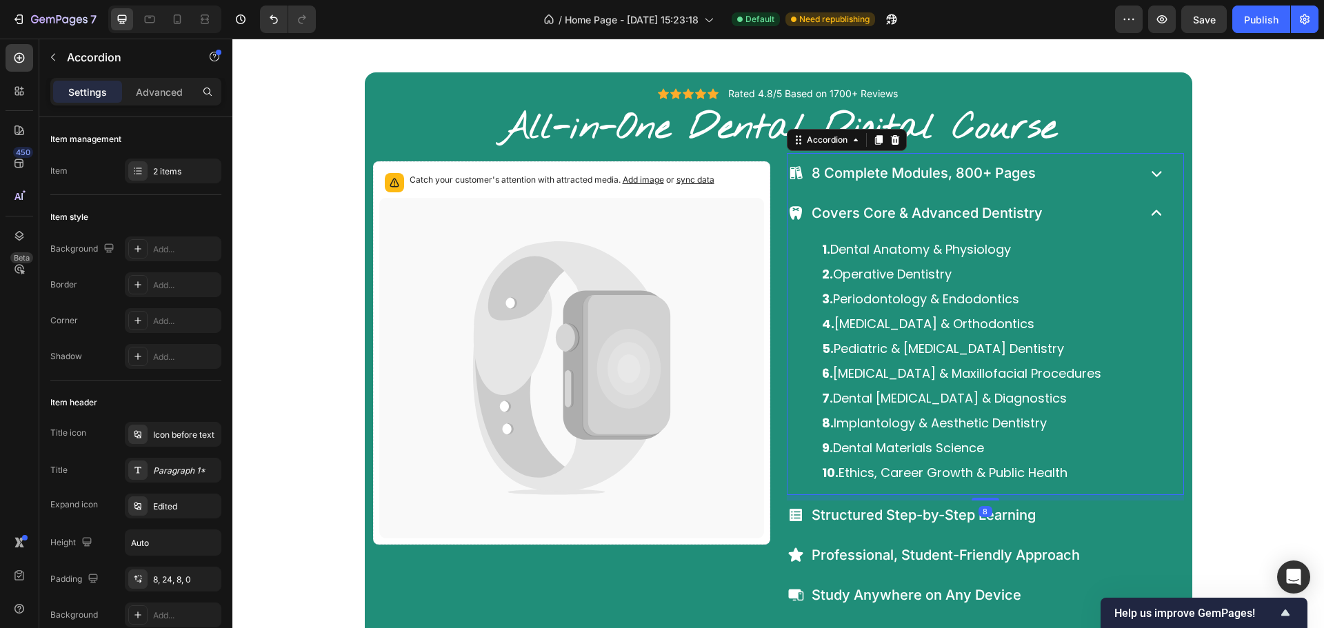
click at [1132, 215] on div "Covers Core & Advanced Dentistry" at bounding box center [986, 213] width 396 height 40
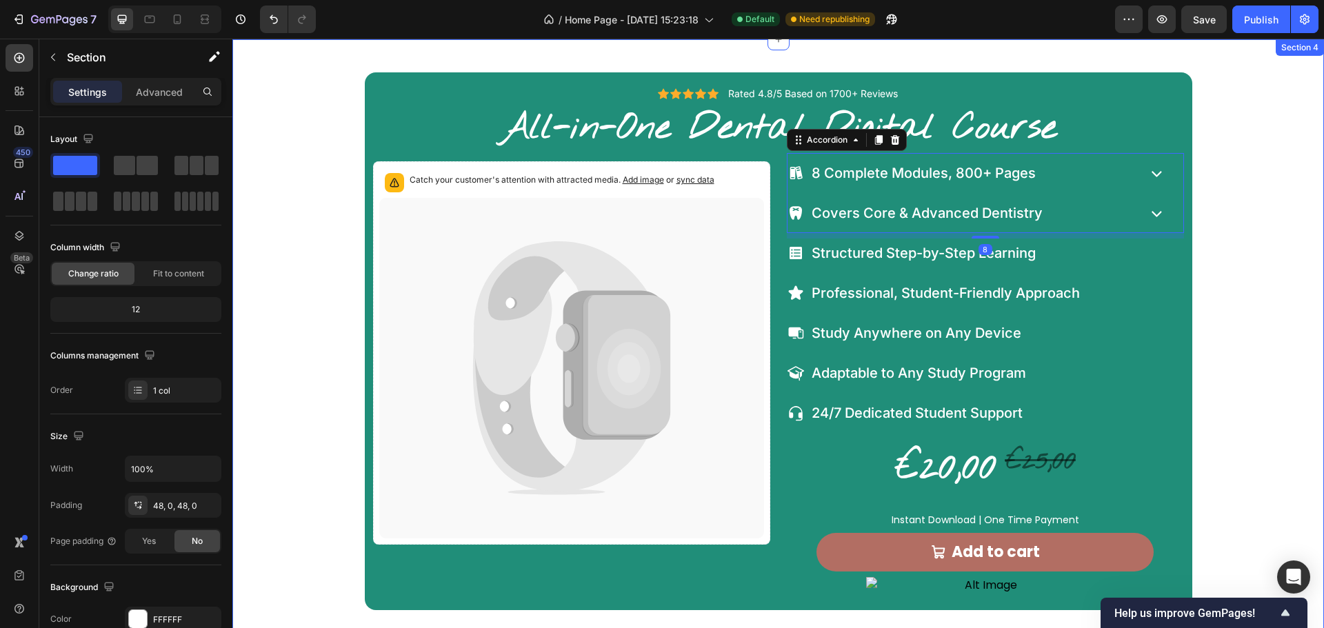
click at [1216, 210] on div "Icon Icon Icon Icon Icon Icon List Rated 4.8/5 Based on 1700+ Reviews Text Bloc…" at bounding box center [778, 340] width 1092 height 537
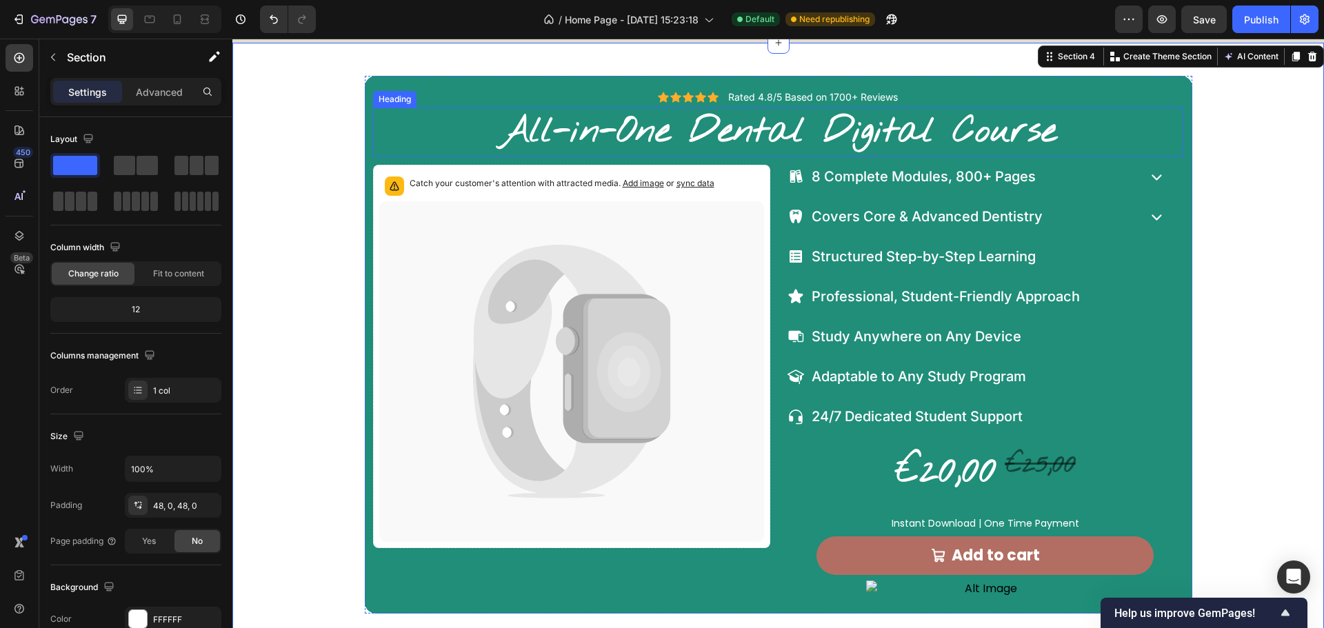
scroll to position [3034, 0]
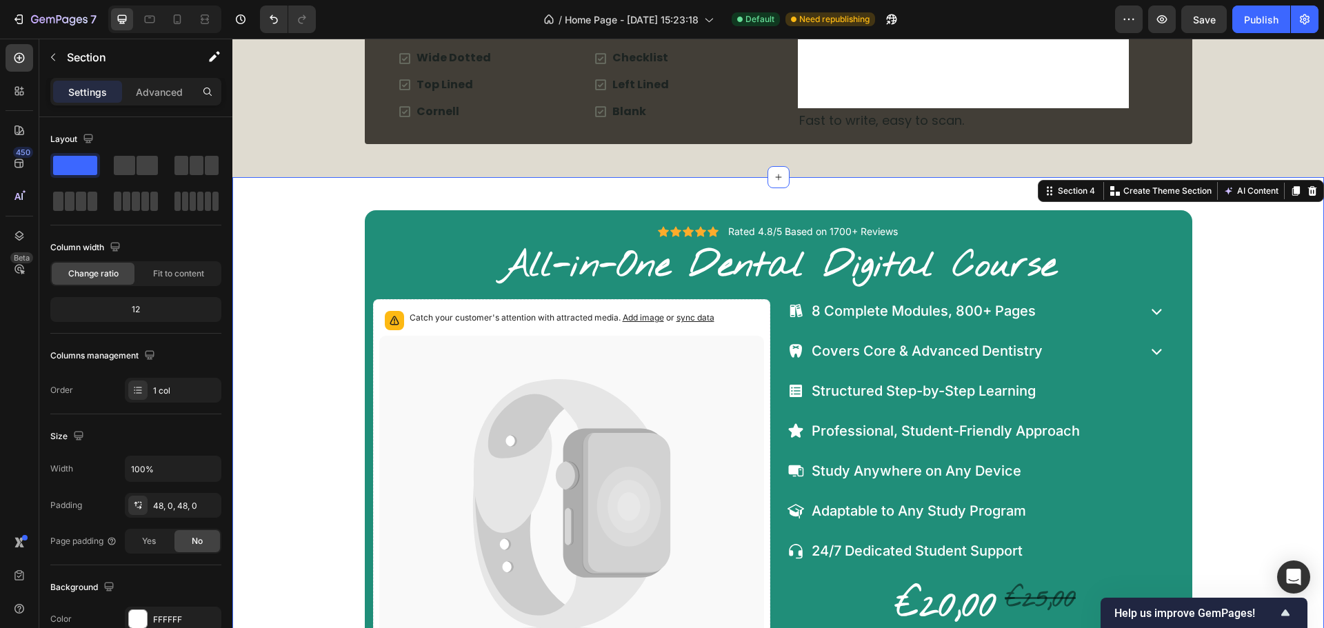
click at [1231, 236] on div "Icon Icon Icon Icon Icon Icon List Rated 4.8/5 Based on 1700+ Reviews Text Bloc…" at bounding box center [778, 478] width 1092 height 537
click at [161, 612] on div "FFFFFF" at bounding box center [173, 619] width 97 height 25
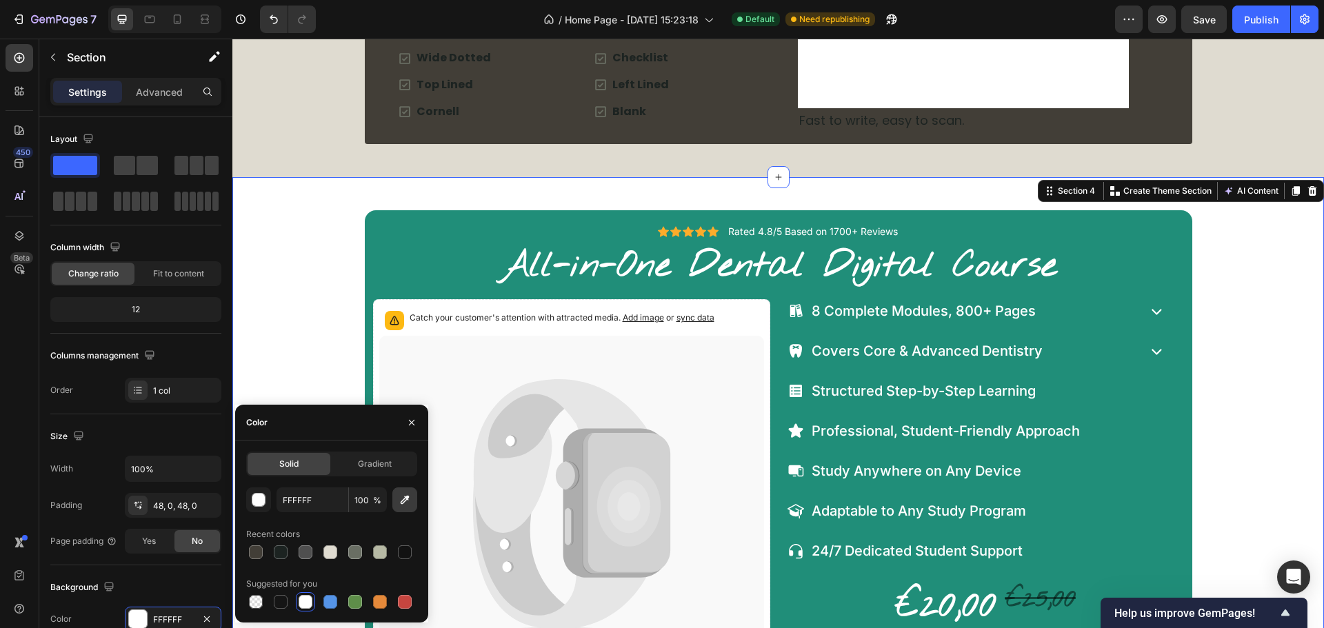
click at [400, 499] on icon "button" at bounding box center [405, 500] width 14 height 14
type input "DFDBD0"
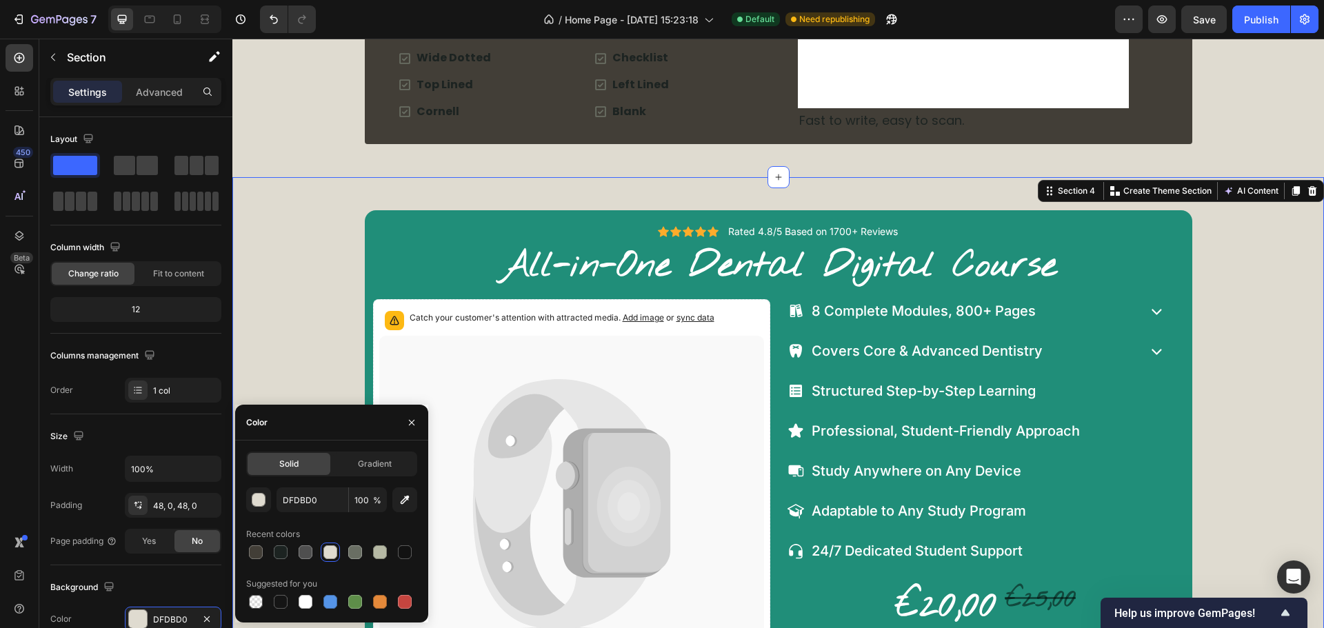
click at [294, 354] on div "Icon Icon Icon Icon Icon Icon List Rated 4.8/5 Based on 1700+ Reviews Text Bloc…" at bounding box center [778, 478] width 1092 height 537
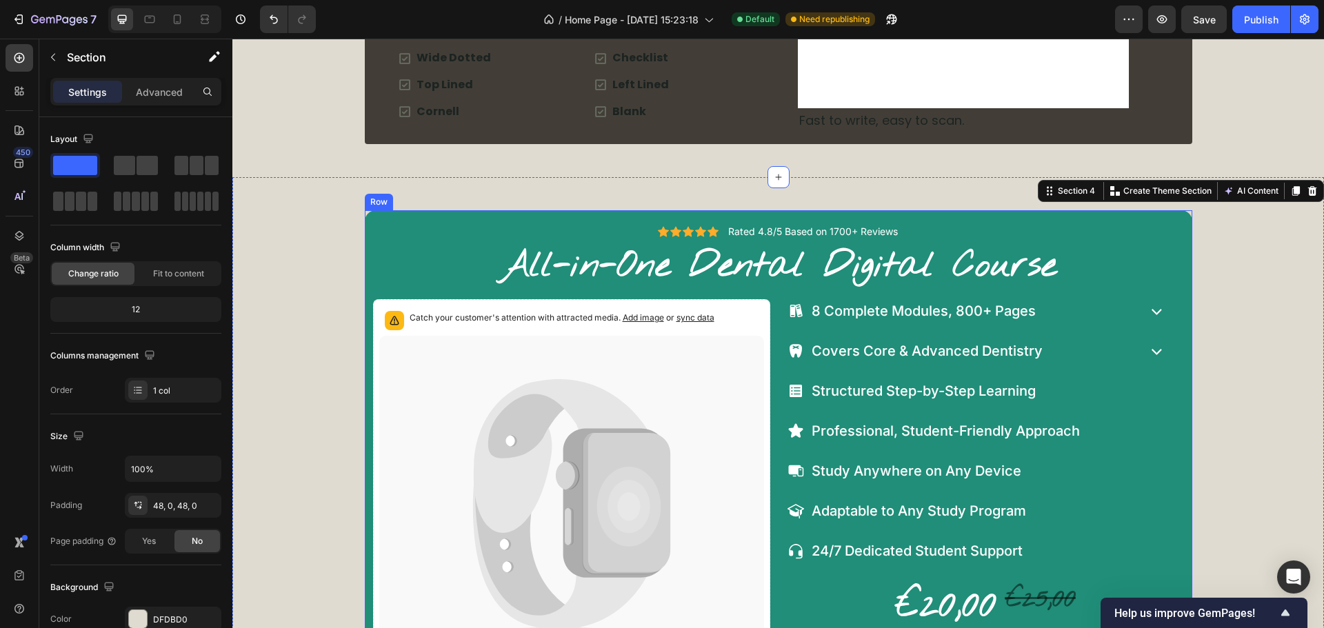
click at [366, 228] on div "Icon Icon Icon Icon Icon Icon List Rated 4.8/5 Based on 1700+ Reviews Text Bloc…" at bounding box center [779, 478] width 828 height 537
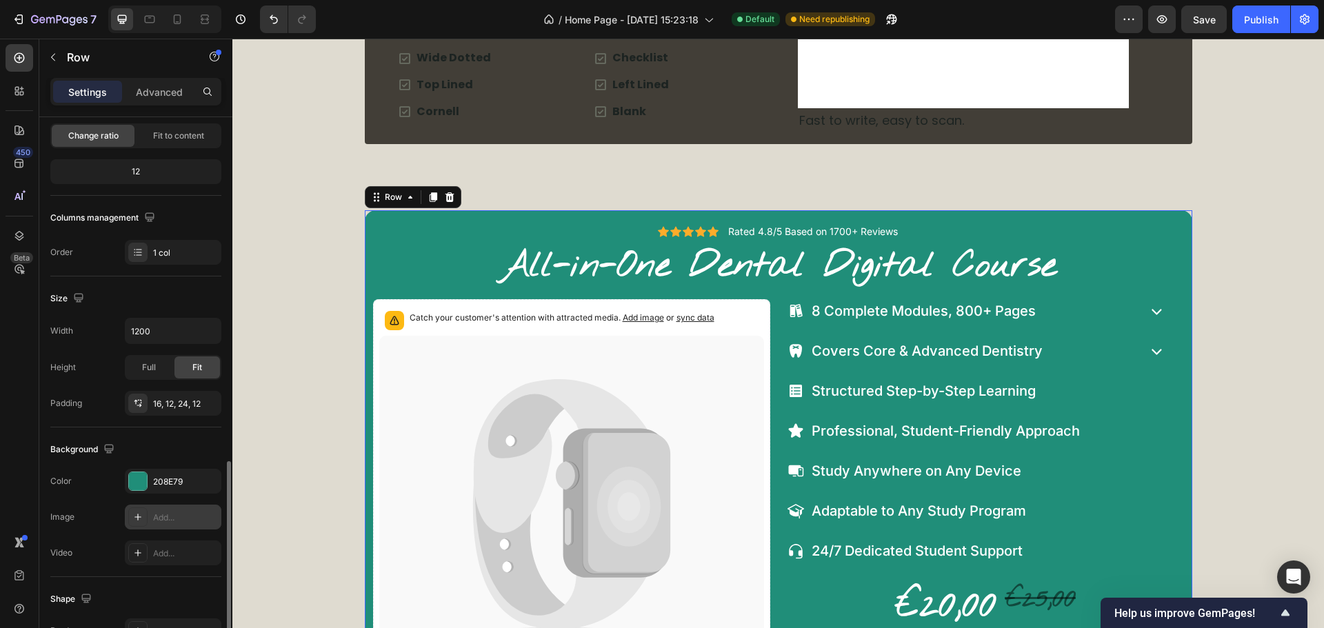
scroll to position [291, 0]
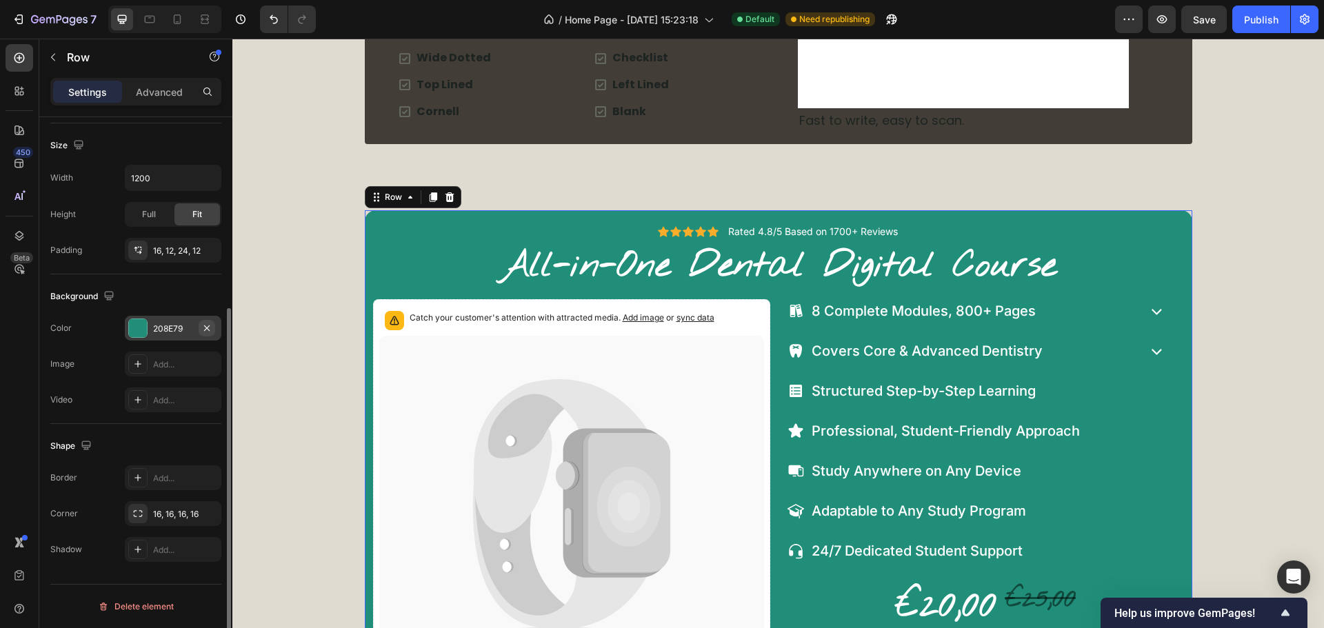
click at [210, 328] on icon "button" at bounding box center [206, 328] width 11 height 11
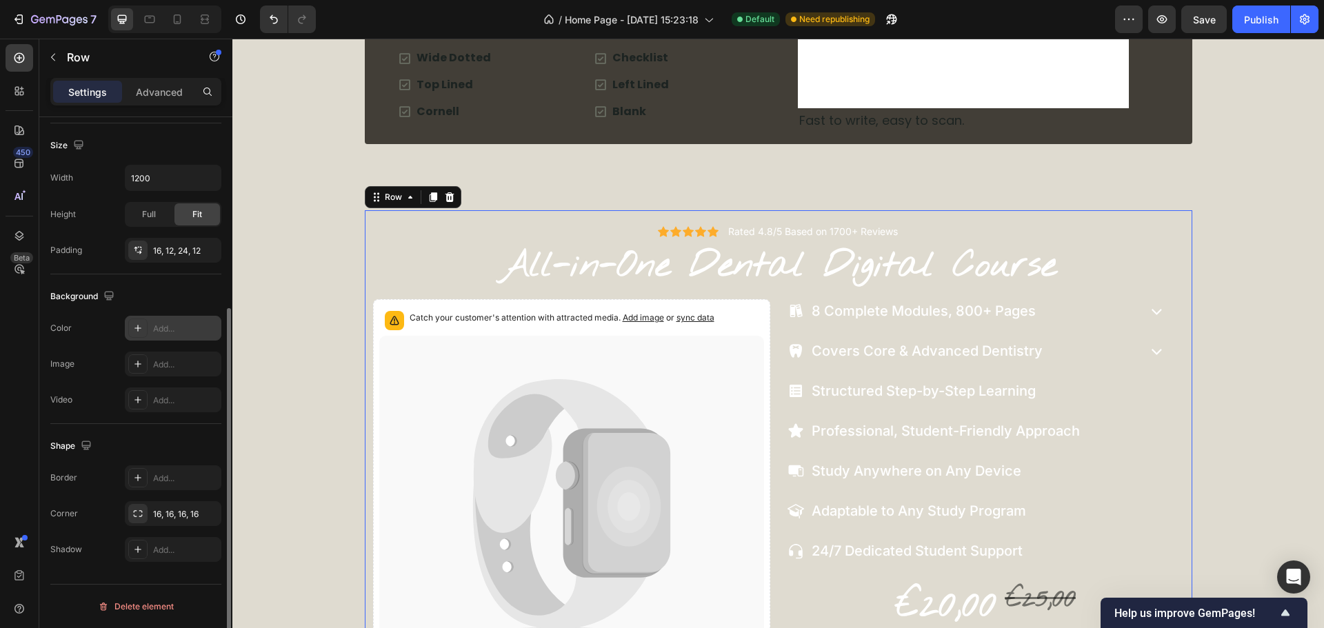
click at [166, 339] on div "Add..." at bounding box center [173, 328] width 97 height 25
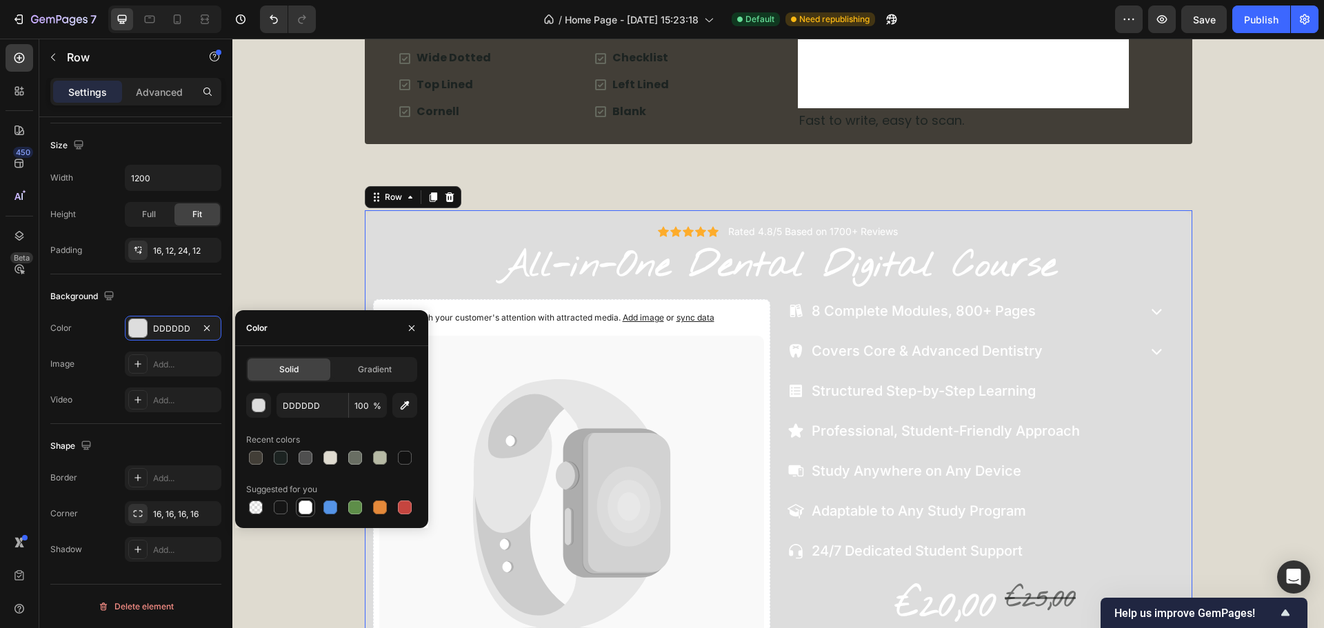
click at [310, 503] on div at bounding box center [306, 508] width 14 height 14
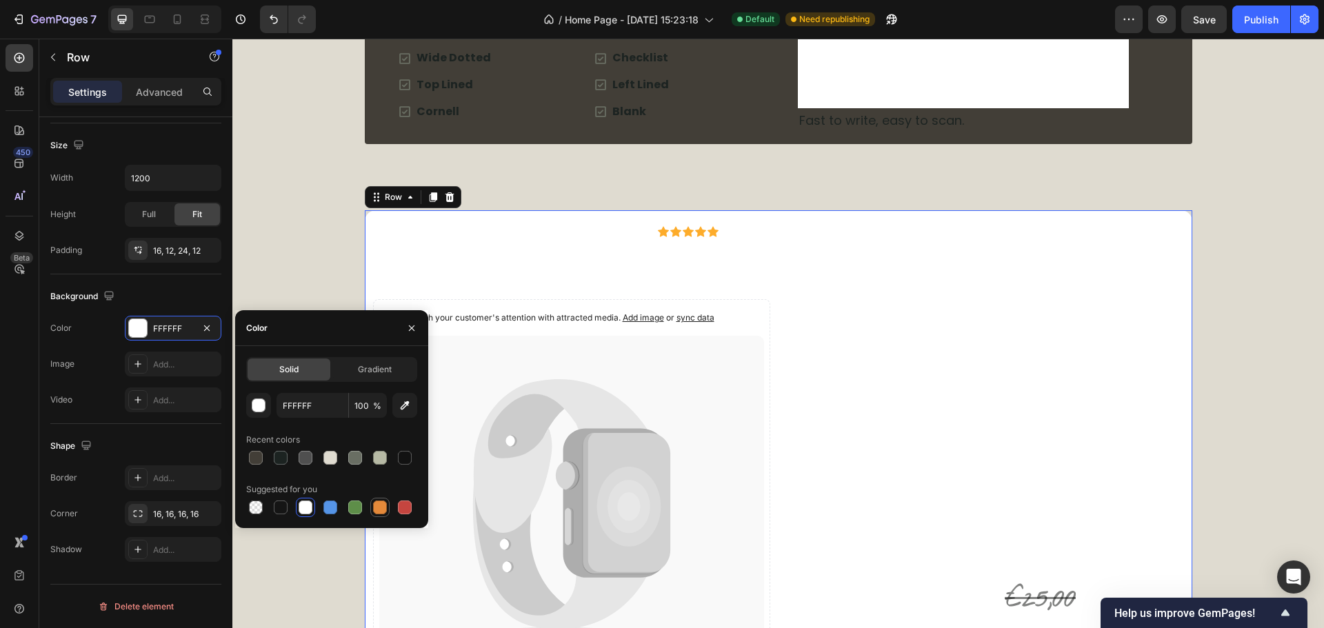
click at [381, 507] on div at bounding box center [380, 508] width 14 height 14
type input "E4893A"
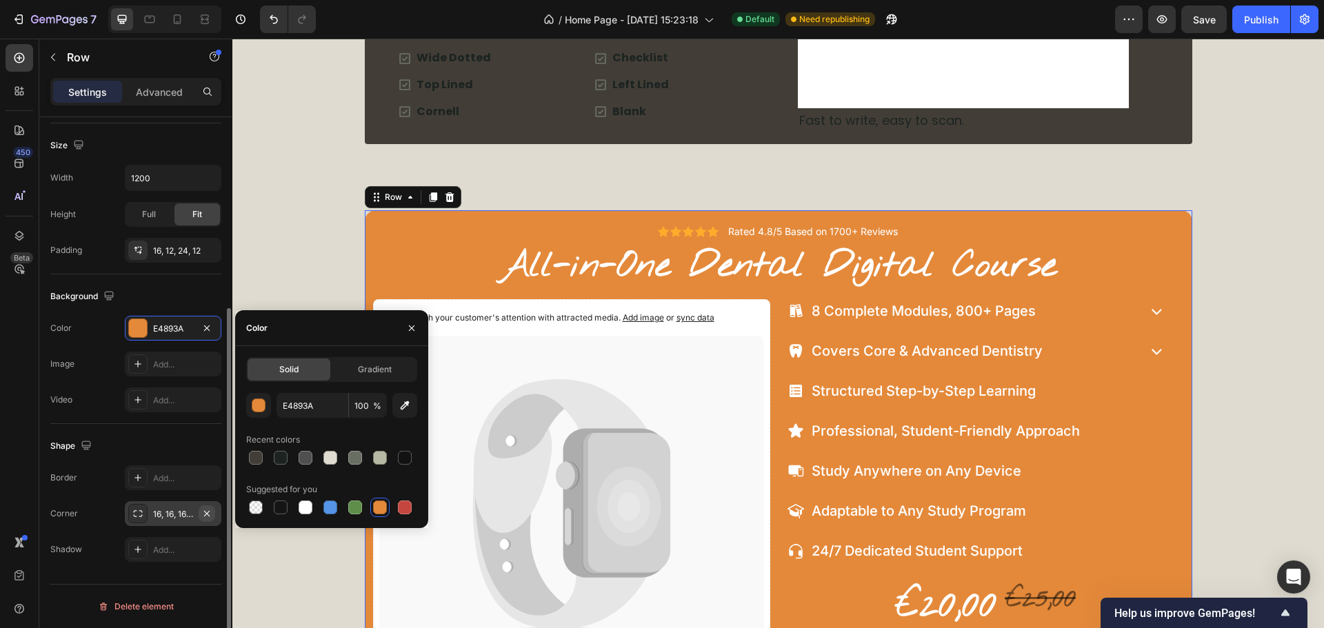
click at [211, 512] on icon "button" at bounding box center [206, 513] width 11 height 11
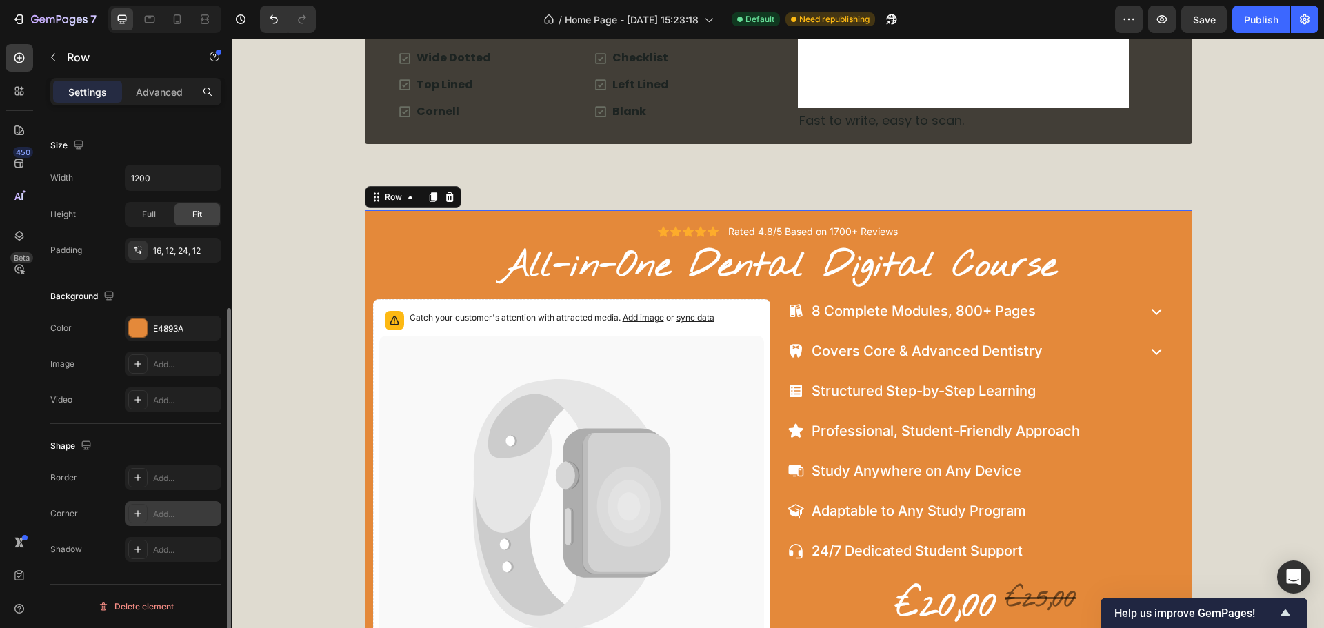
click at [186, 514] on div "Add..." at bounding box center [185, 514] width 65 height 12
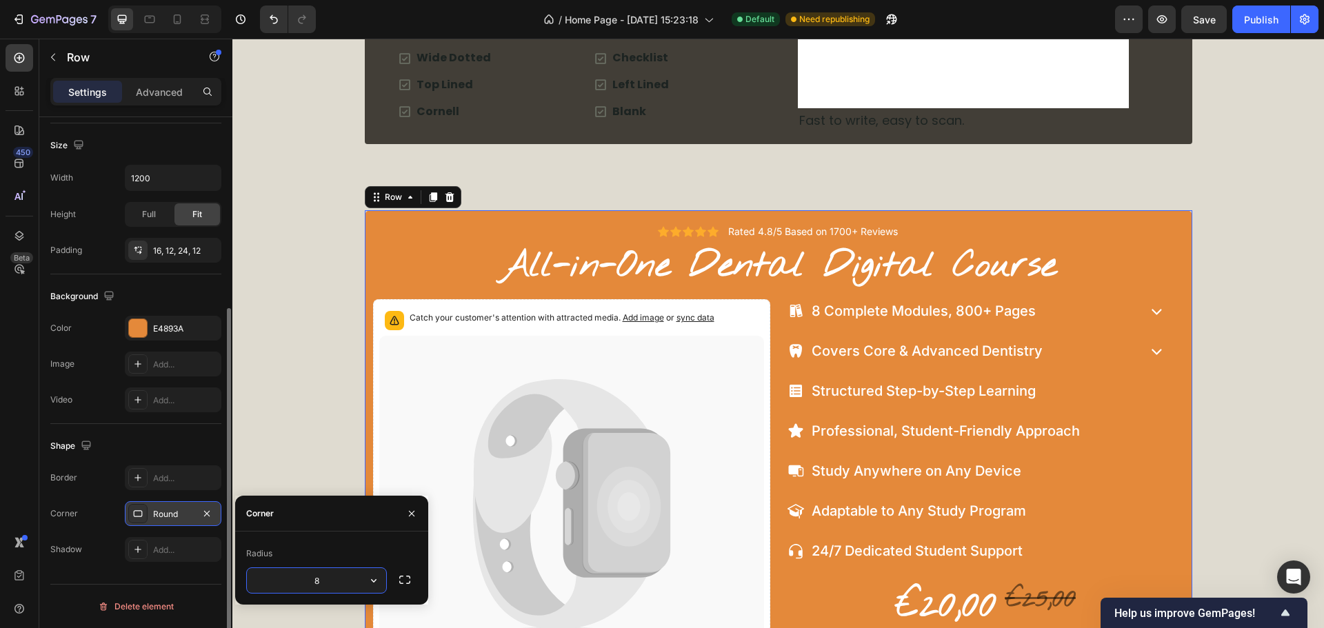
type input "4"
click at [296, 428] on div "Icon Icon Icon Icon Icon Icon List Rated 4.8/5 Based on 1700+ Reviews Text Bloc…" at bounding box center [778, 478] width 1092 height 537
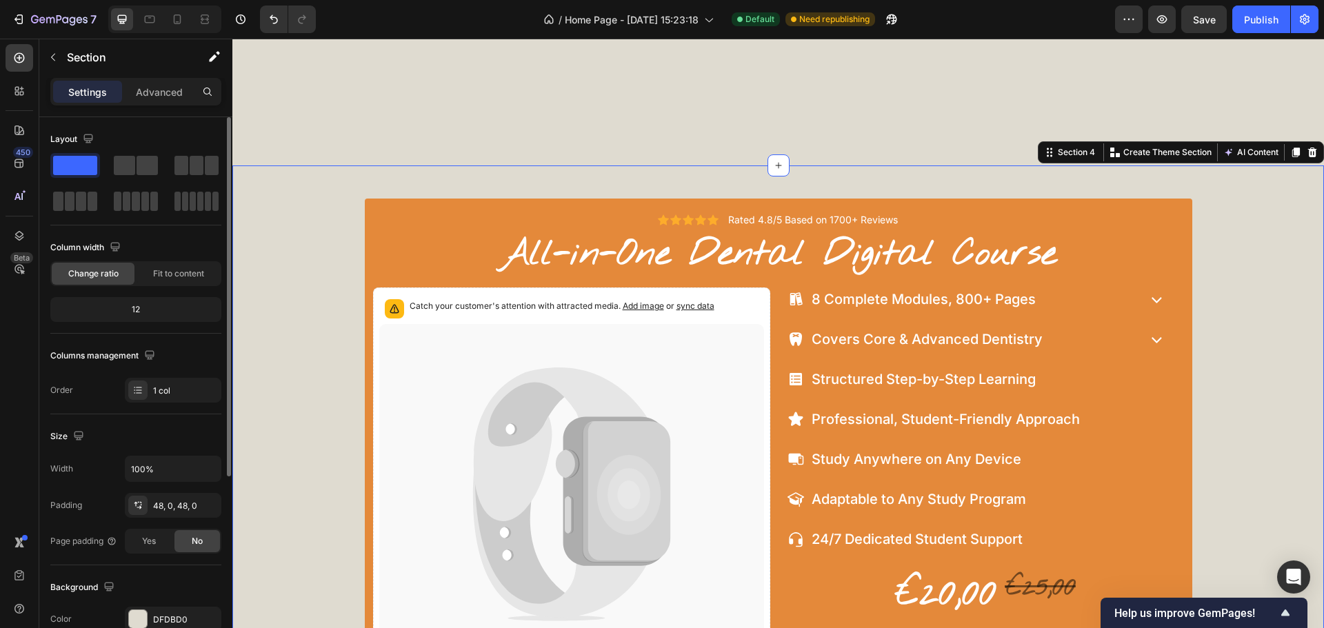
scroll to position [3034, 0]
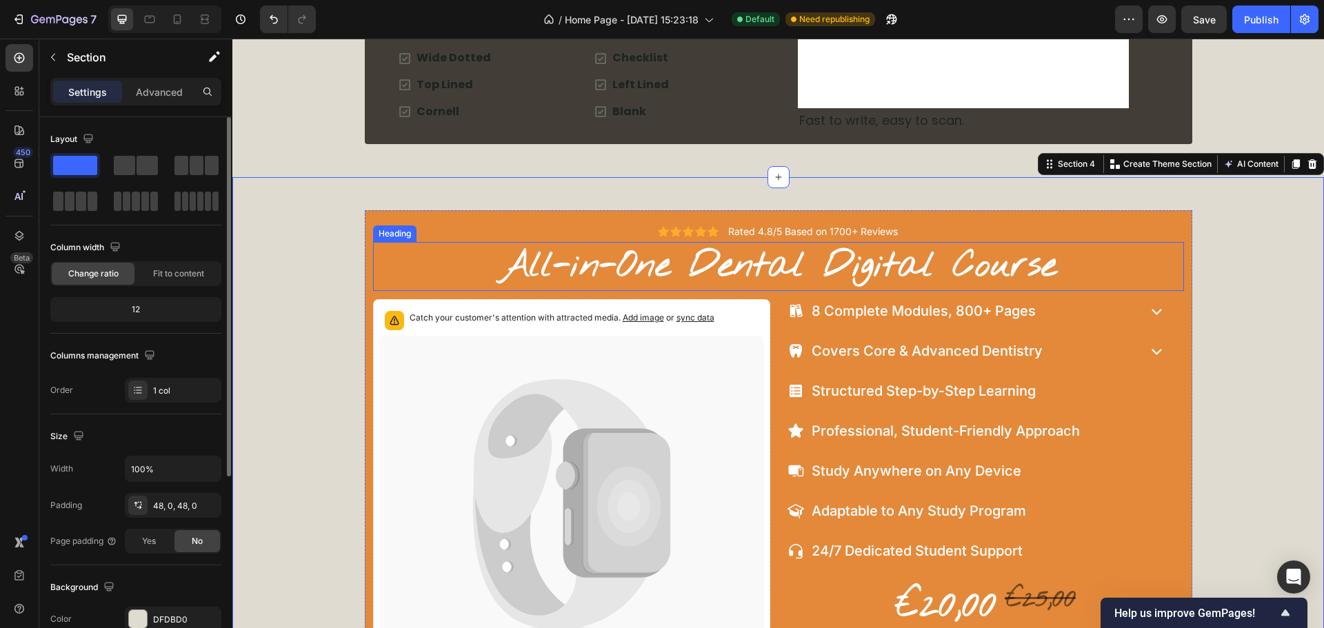
click at [1091, 273] on h2 "All-in-One Dental Digital Course" at bounding box center [778, 267] width 811 height 50
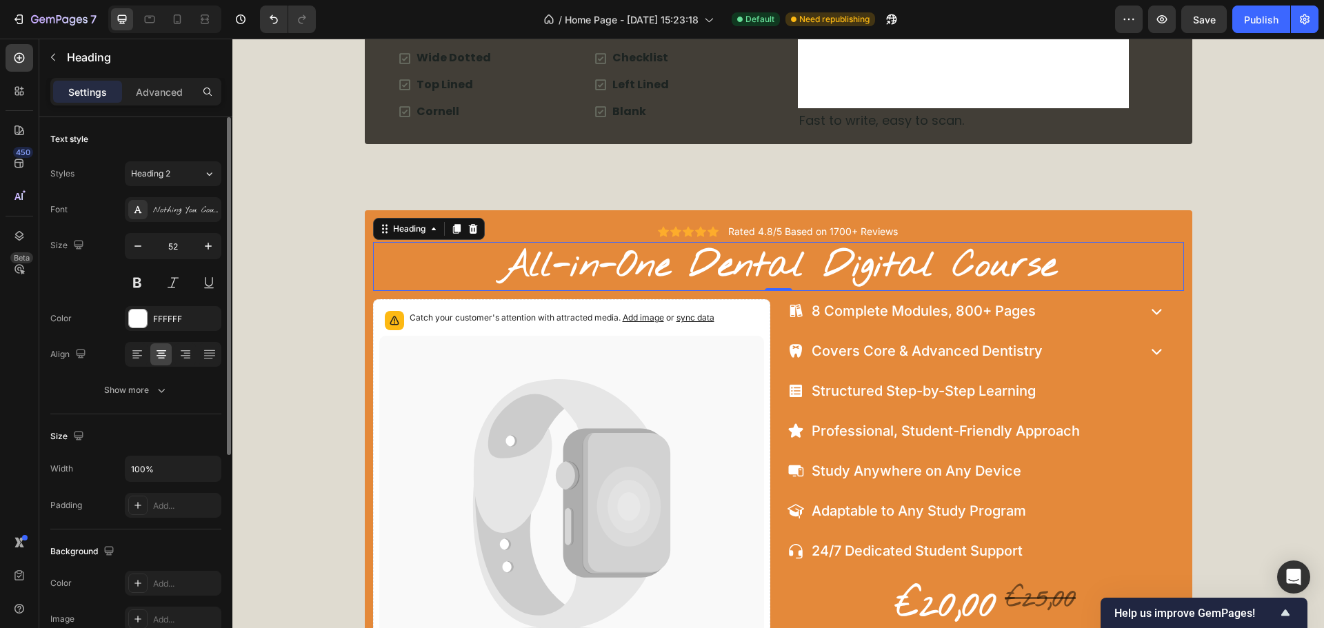
click at [683, 263] on h2 "All-in-One Dental Digital Course" at bounding box center [778, 267] width 811 height 50
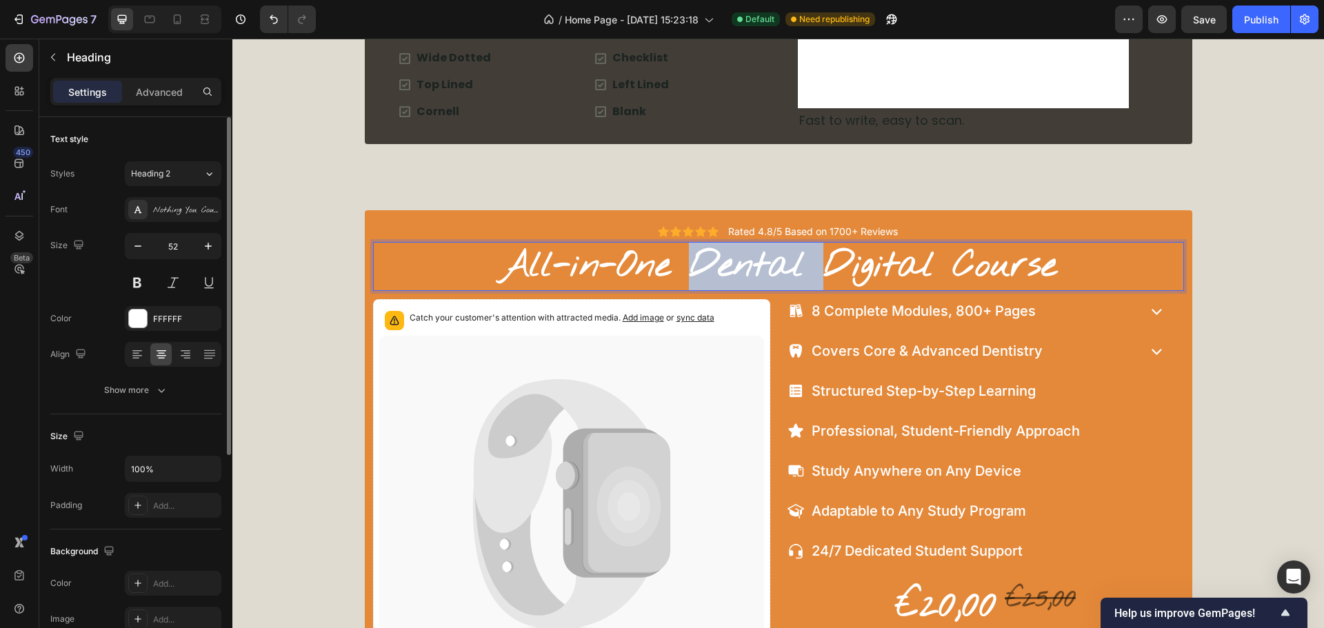
click at [683, 263] on p "All-in-One Dental Digital Course" at bounding box center [778, 266] width 808 height 47
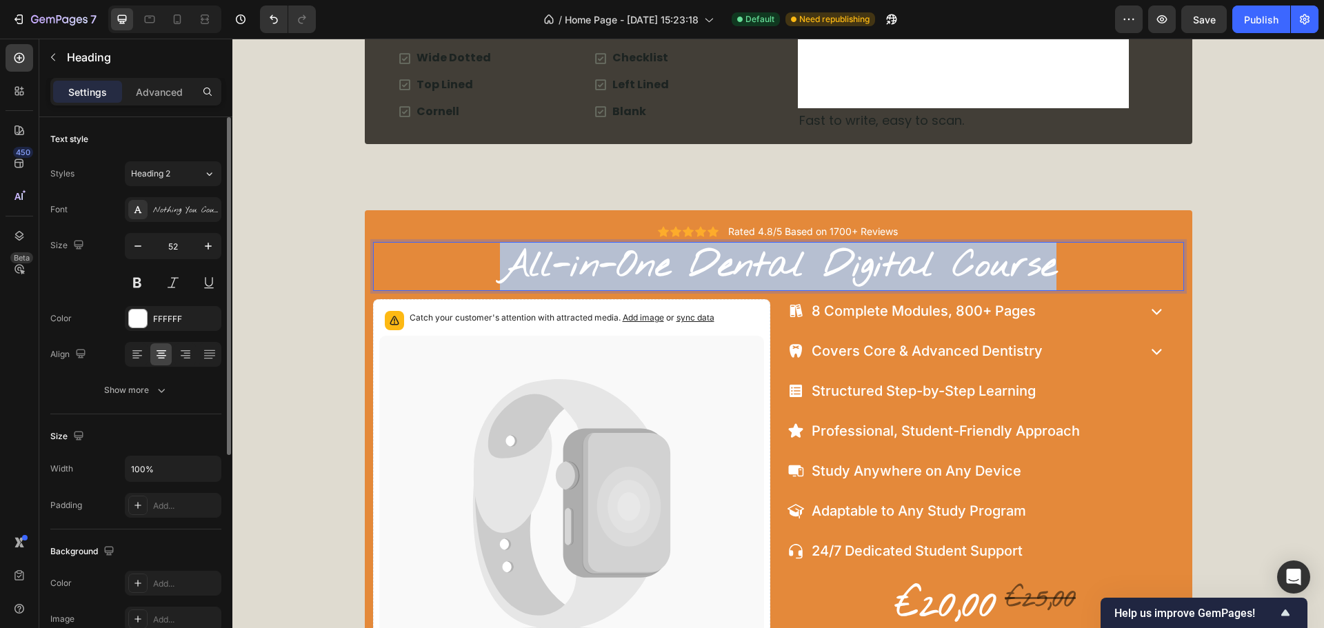
click at [683, 263] on p "All-in-One Dental Digital Course" at bounding box center [778, 266] width 808 height 47
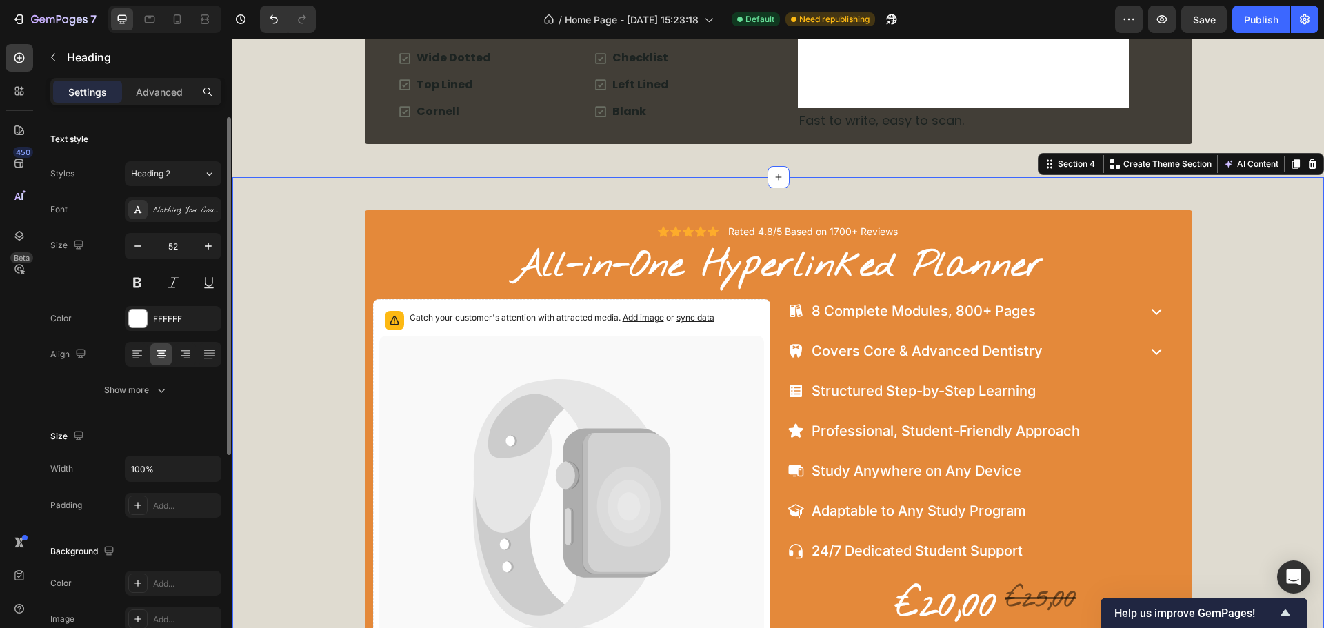
click at [1237, 303] on div "Icon Icon Icon Icon Icon Icon List Rated 4.8/5 Based on 1700+ Reviews Text Bloc…" at bounding box center [778, 478] width 1092 height 537
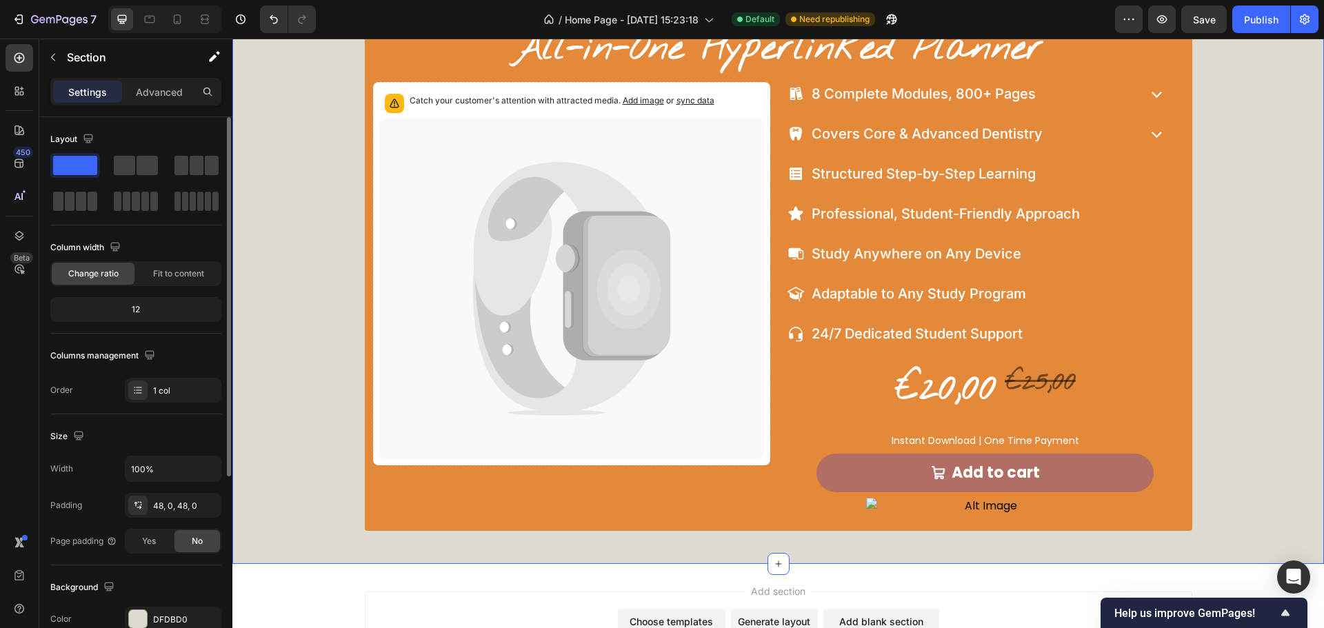
scroll to position [3103, 0]
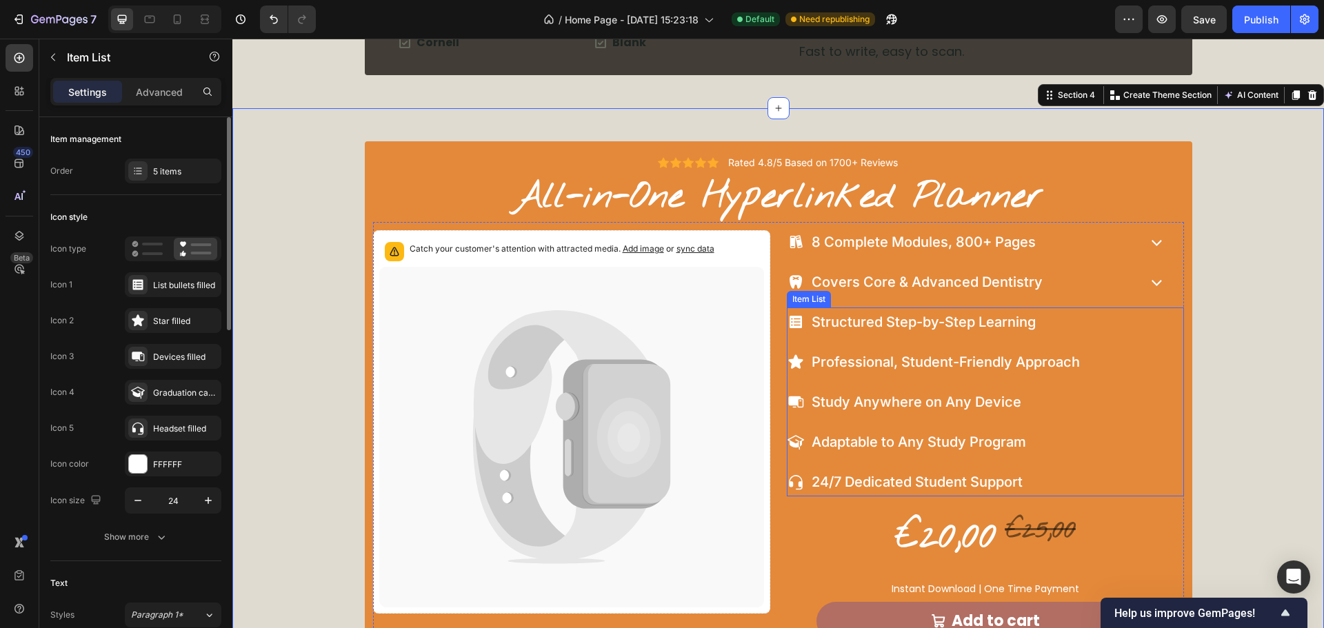
click at [1072, 417] on div "Structured Step-by-Step Learning Professional, Student-Friendly Approach Study …" at bounding box center [935, 402] width 294 height 189
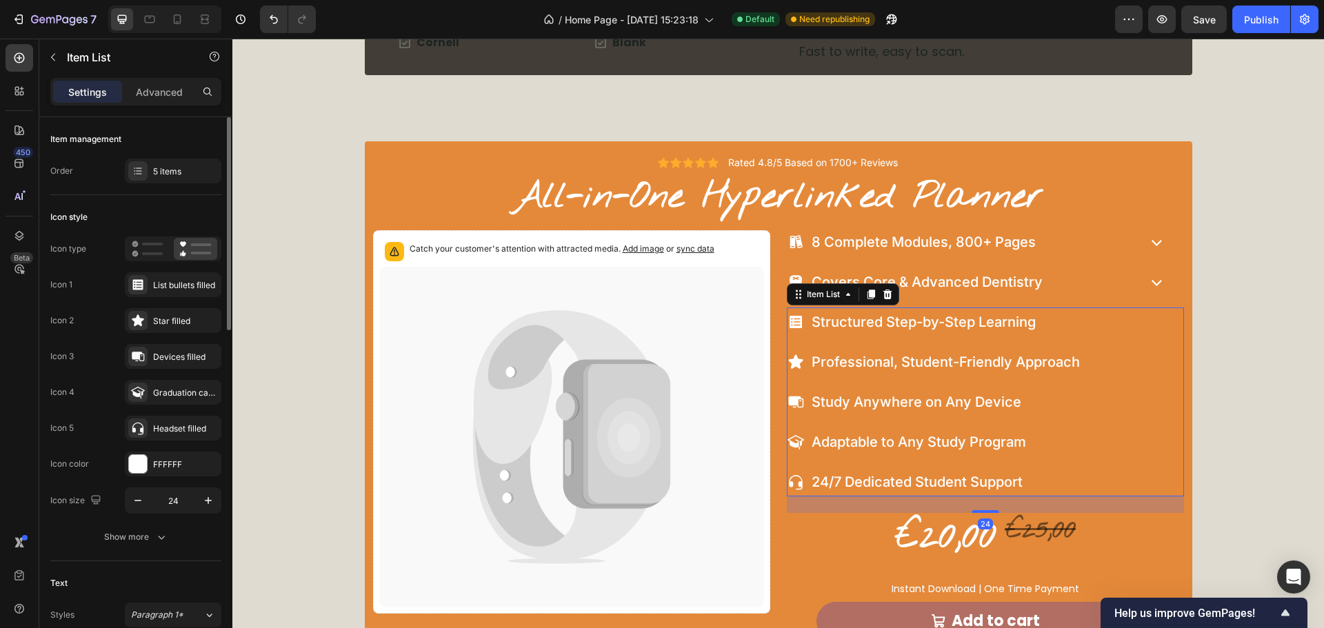
scroll to position [138, 0]
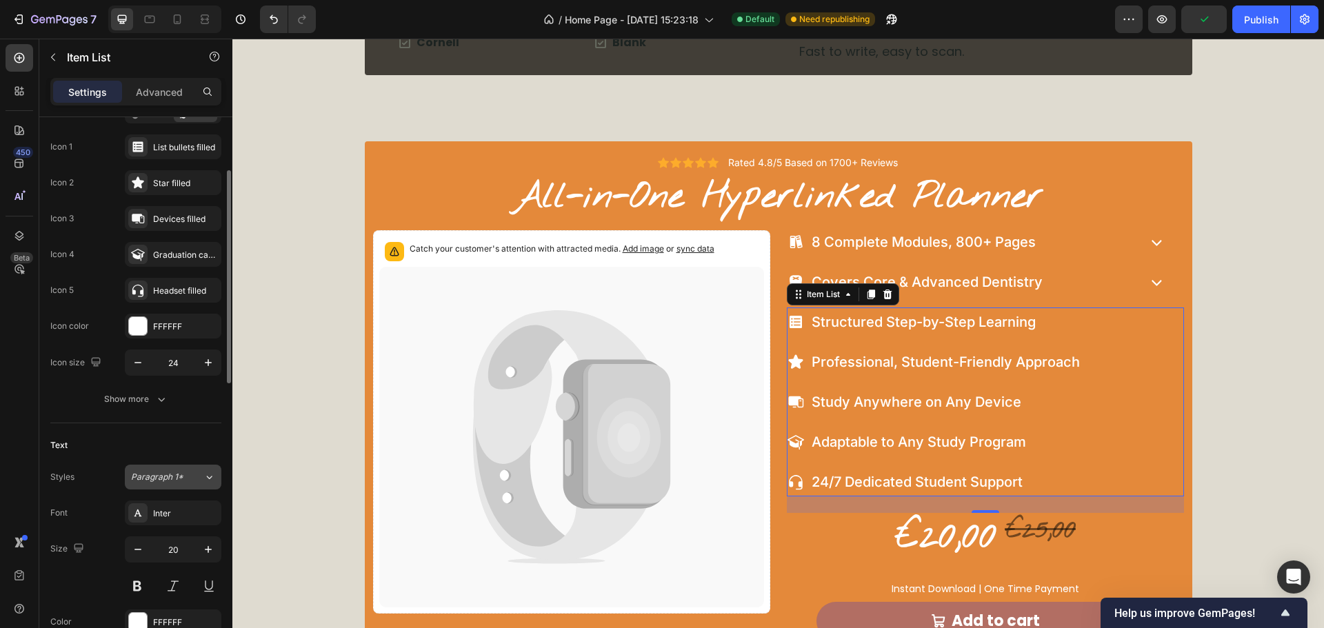
click at [207, 486] on button "Paragraph 1*" at bounding box center [173, 477] width 97 height 25
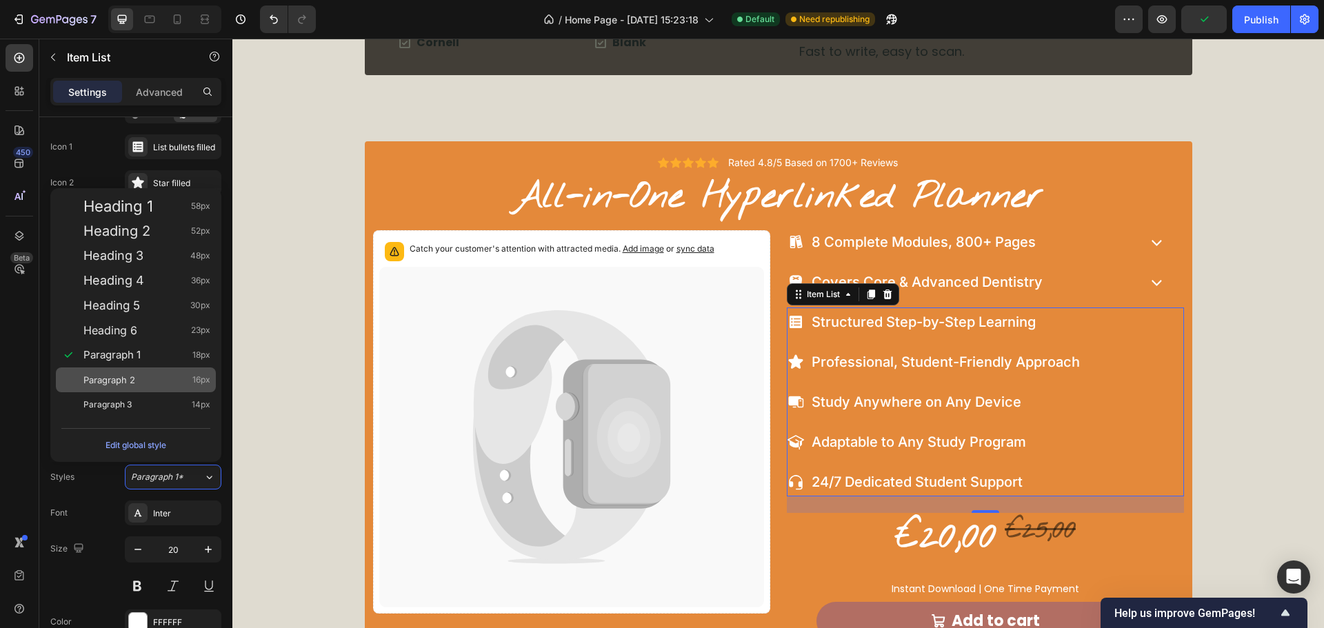
click at [163, 378] on div "Paragraph 2 16px" at bounding box center [146, 380] width 127 height 14
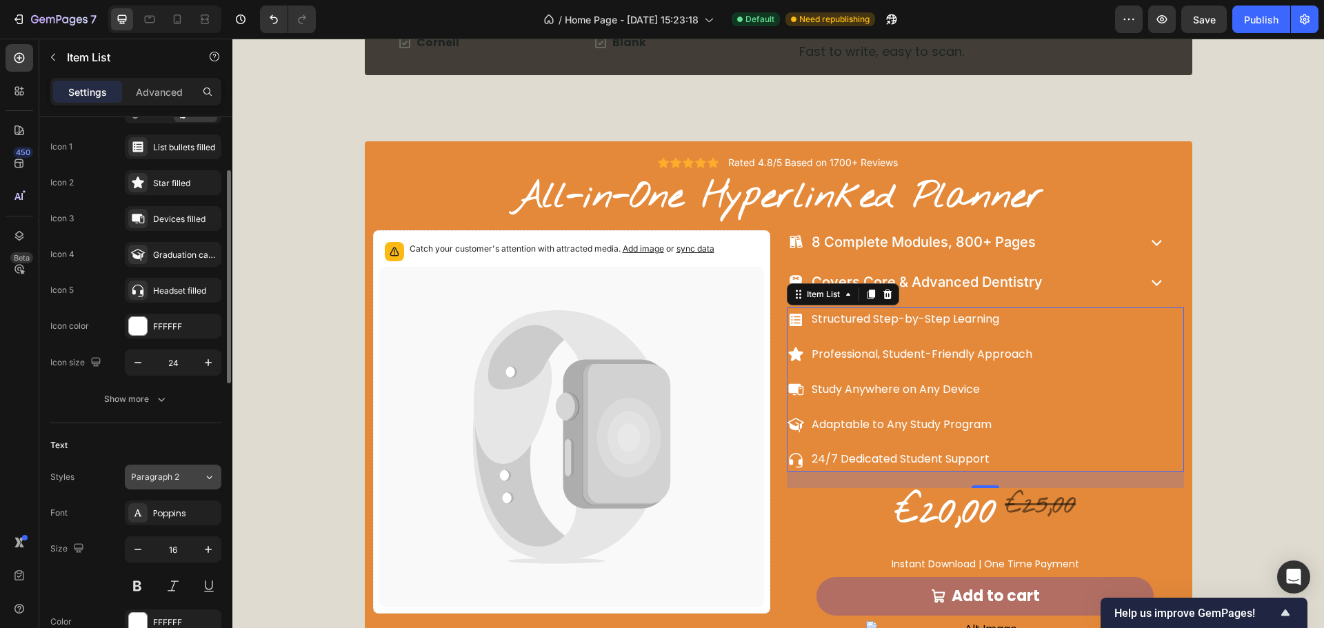
click at [208, 479] on icon at bounding box center [209, 477] width 12 height 14
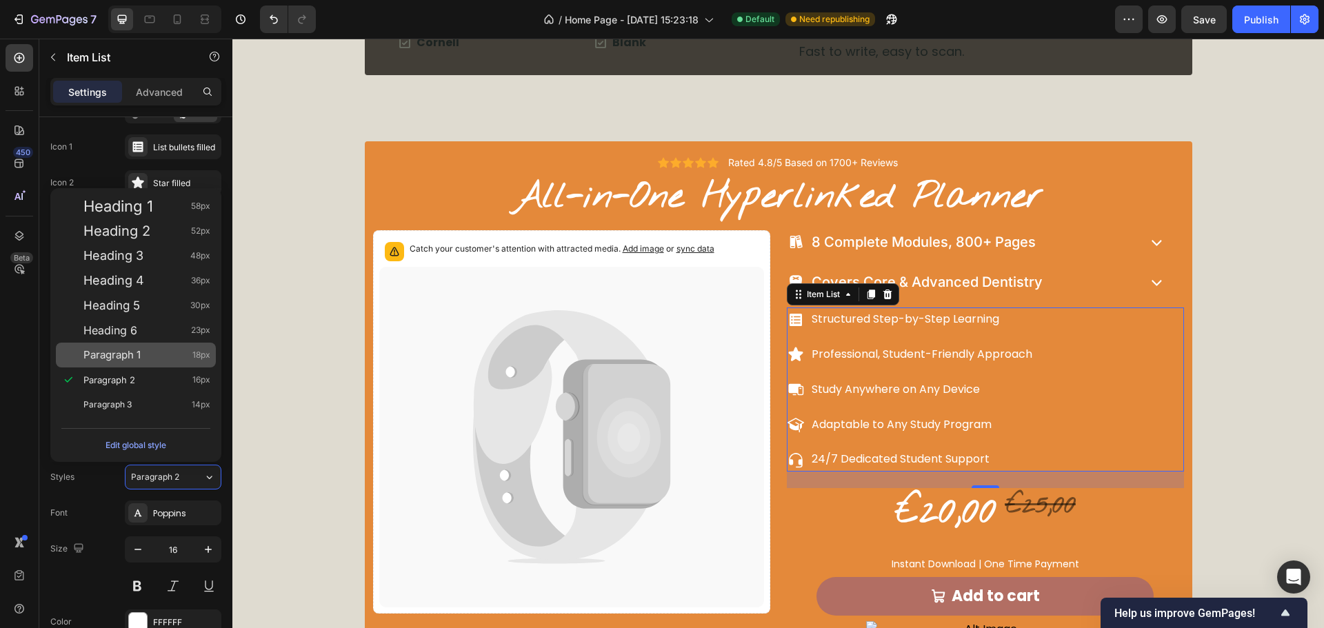
click at [146, 354] on div "Paragraph 1 18px" at bounding box center [146, 355] width 127 height 14
type input "18"
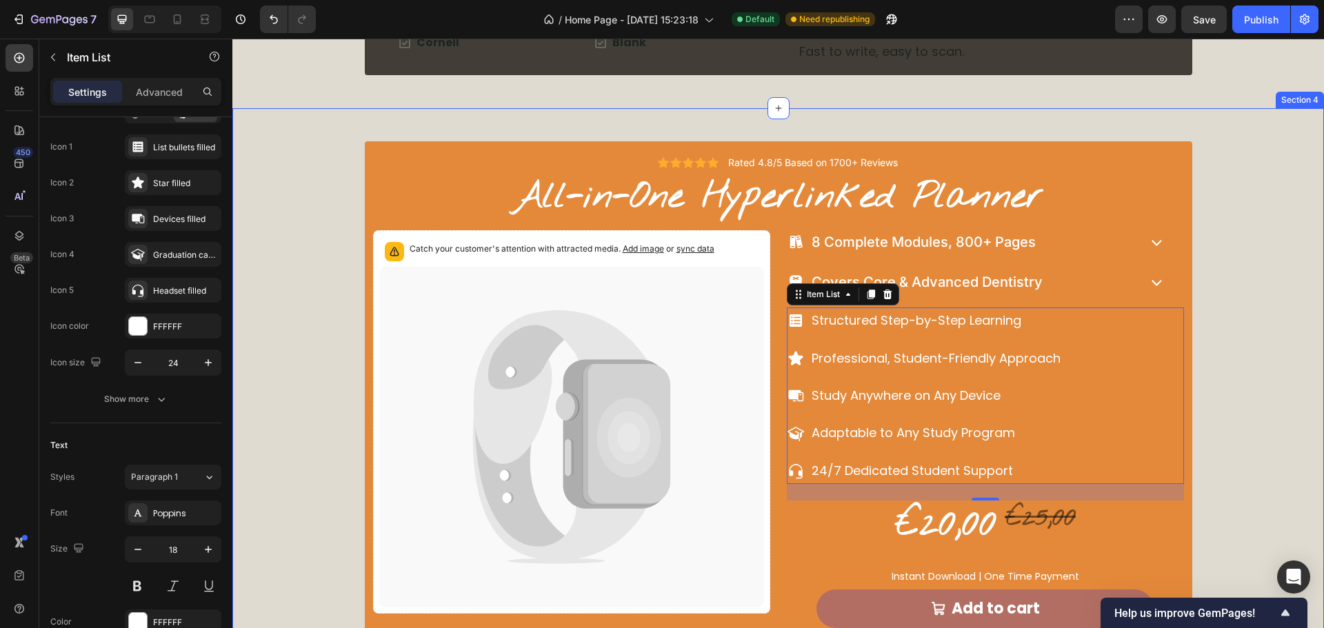
click at [1212, 289] on div "Icon Icon Icon Icon Icon Icon List Rated 4.8/5 Based on 1700+ Reviews Text Bloc…" at bounding box center [778, 403] width 1092 height 525
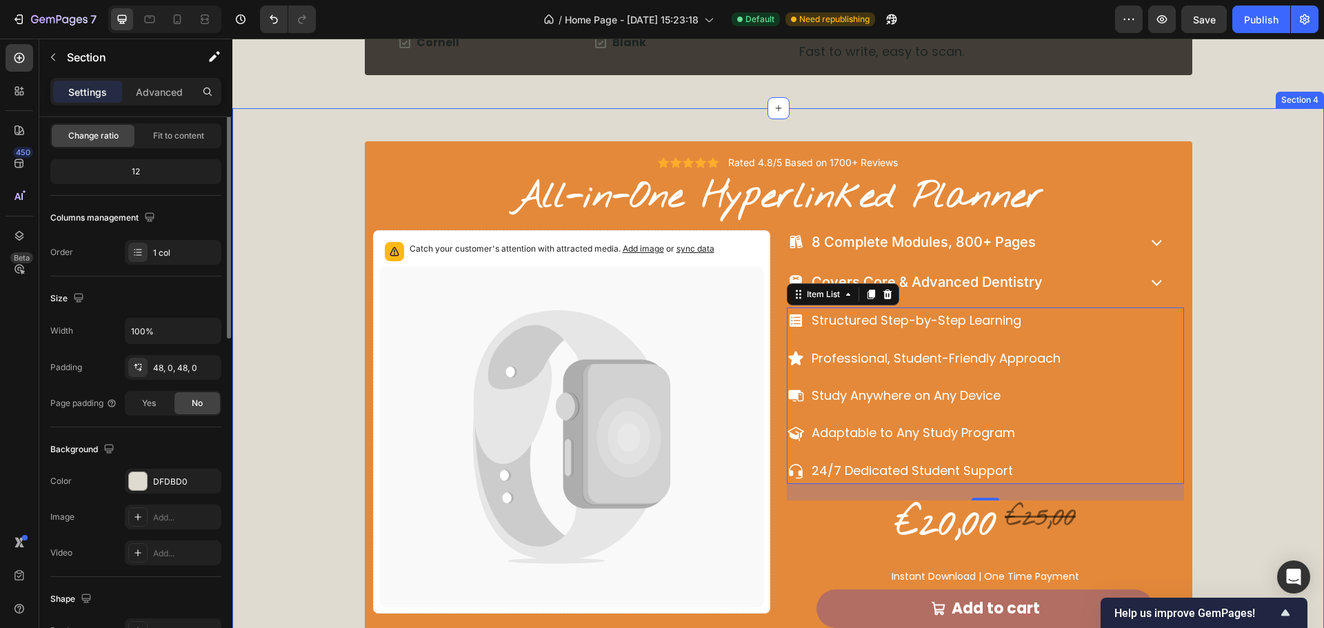
scroll to position [0, 0]
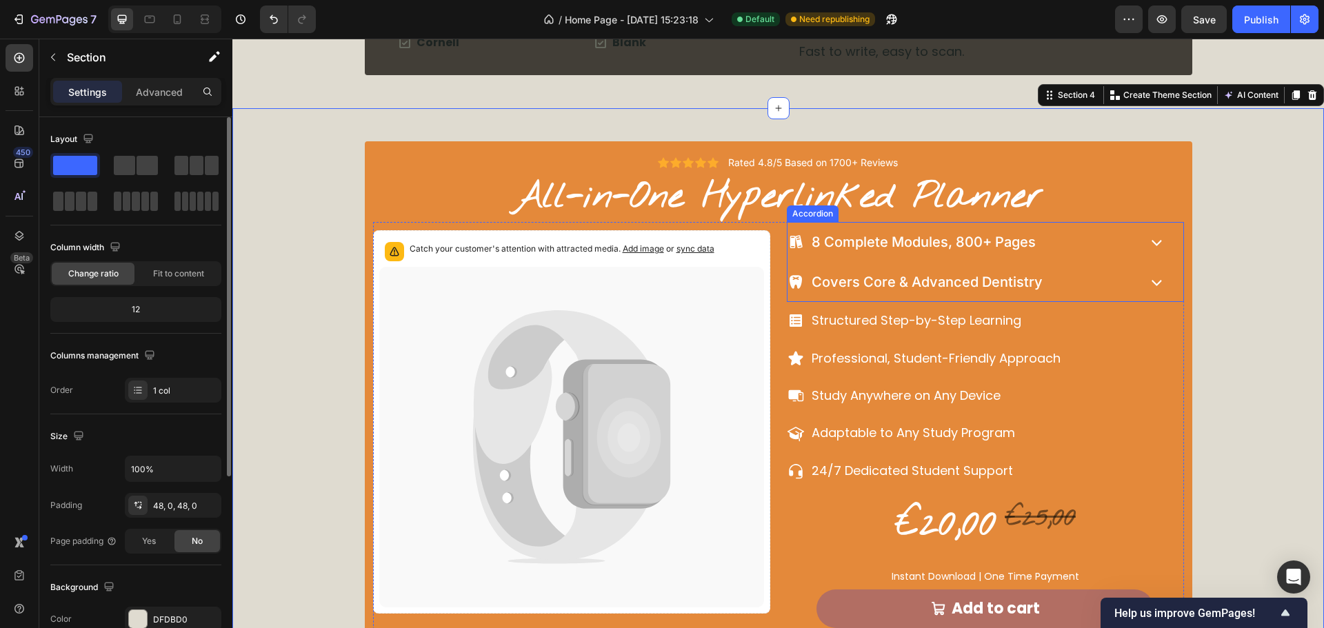
click at [1134, 288] on div "Covers Core & Advanced Dentistry" at bounding box center [986, 282] width 396 height 40
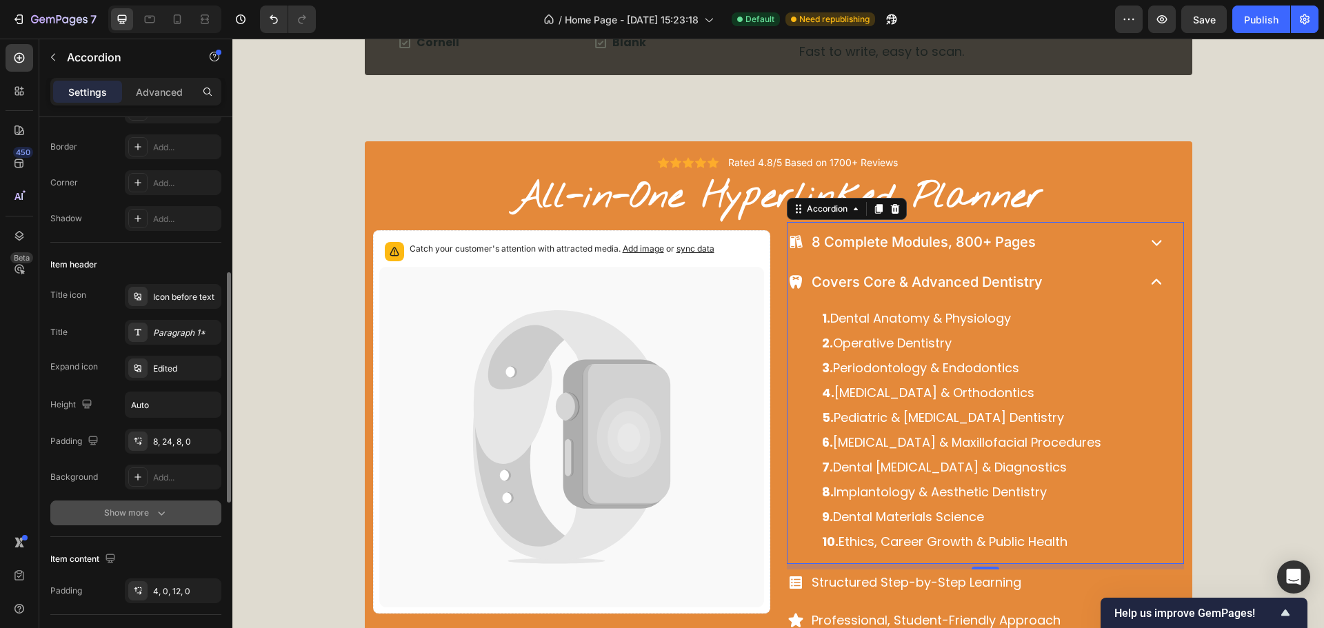
scroll to position [207, 0]
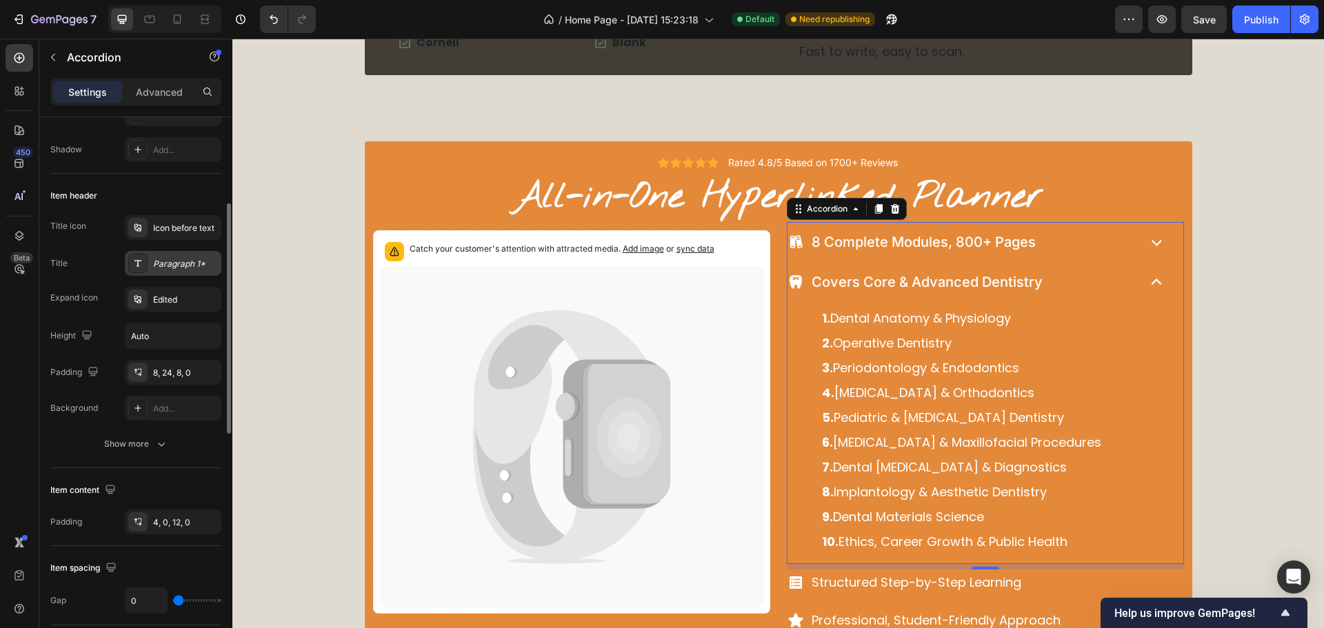
click at [186, 263] on div "Paragraph 1*" at bounding box center [185, 264] width 65 height 12
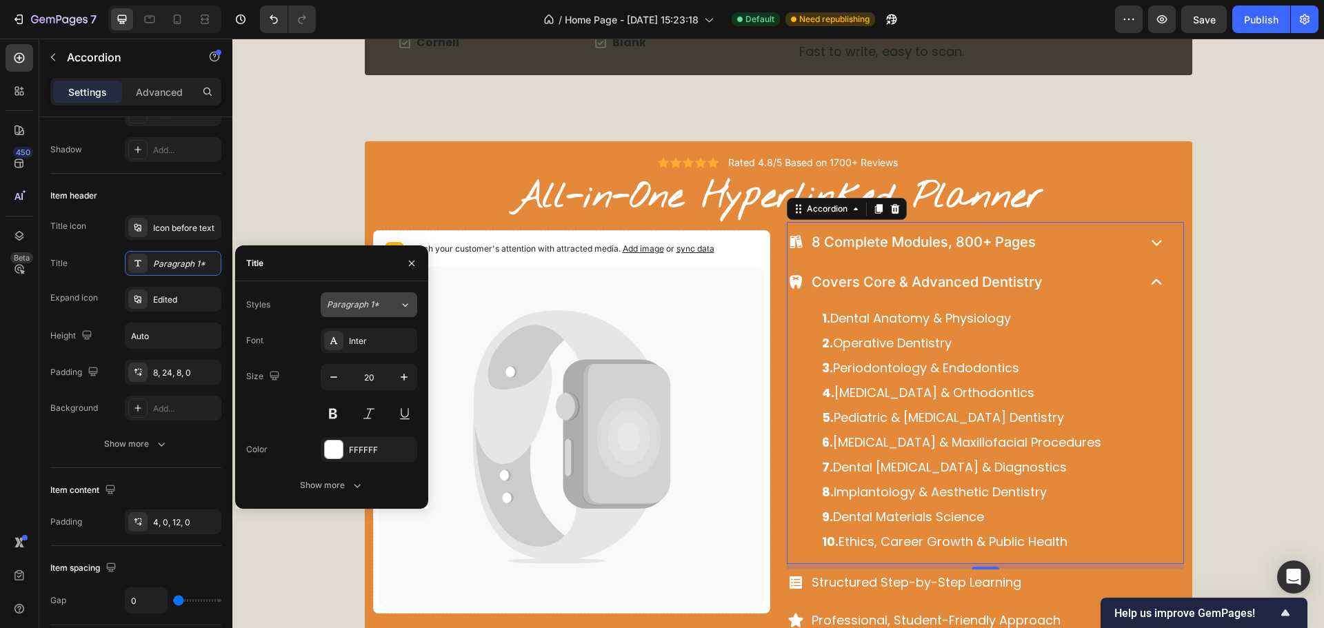
click at [407, 304] on icon at bounding box center [405, 305] width 12 height 14
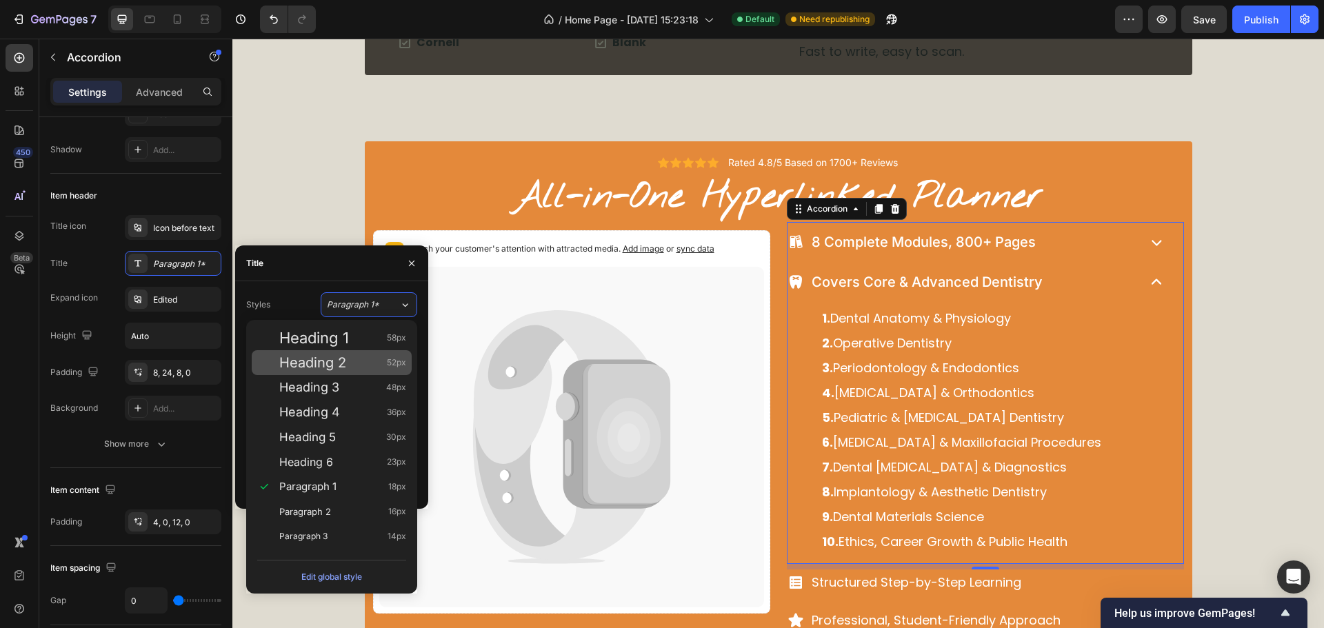
drag, startPoint x: 335, startPoint y: 512, endPoint x: 376, endPoint y: 369, distance: 148.4
click at [337, 508] on div "Paragraph 2 16px" at bounding box center [342, 512] width 127 height 14
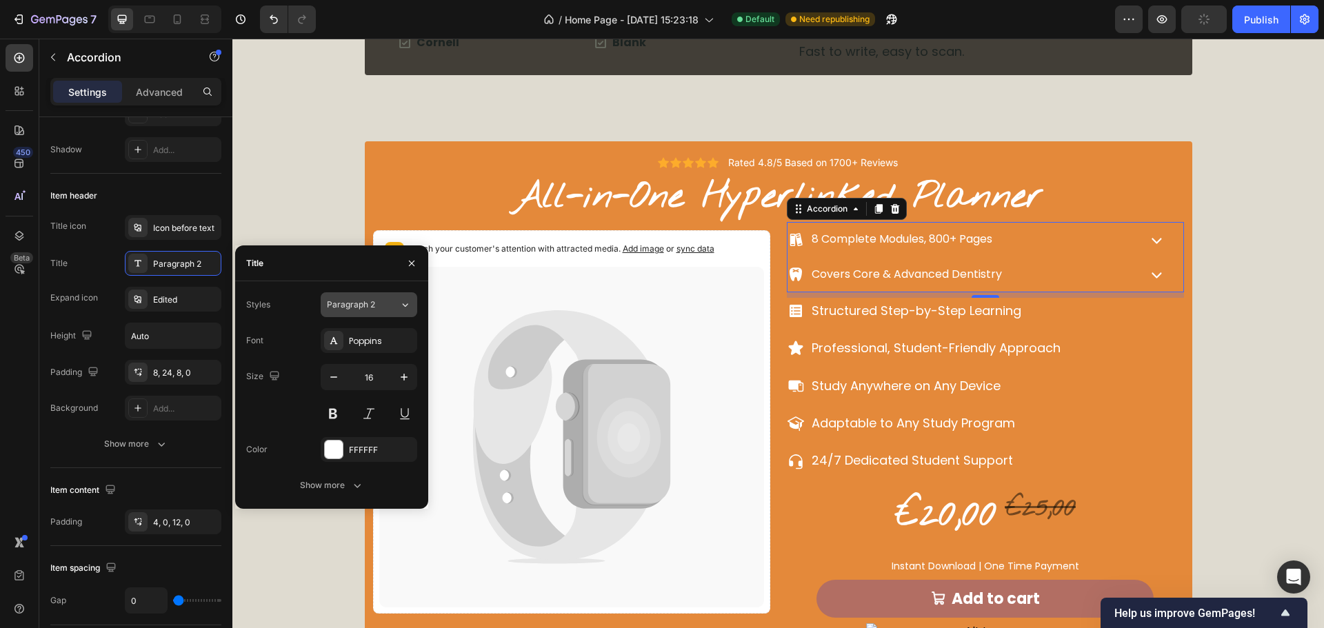
click at [403, 301] on icon at bounding box center [405, 305] width 12 height 14
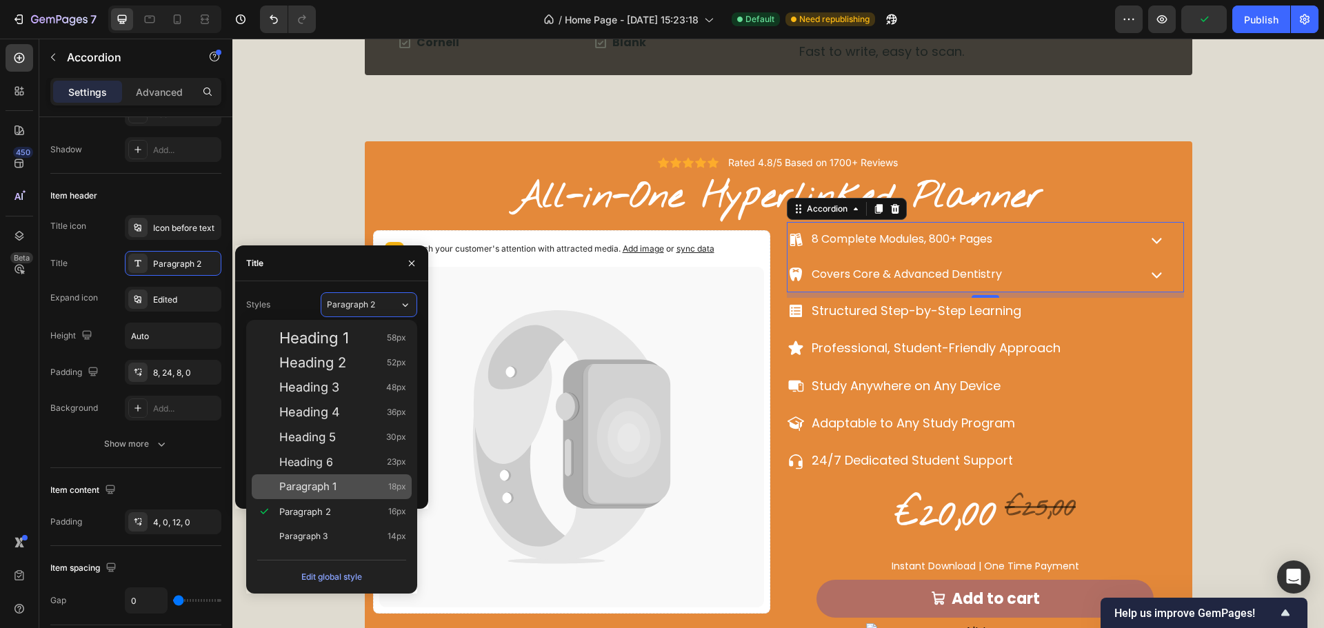
click at [330, 479] on div "Paragraph 1 18px" at bounding box center [332, 486] width 160 height 25
type input "18"
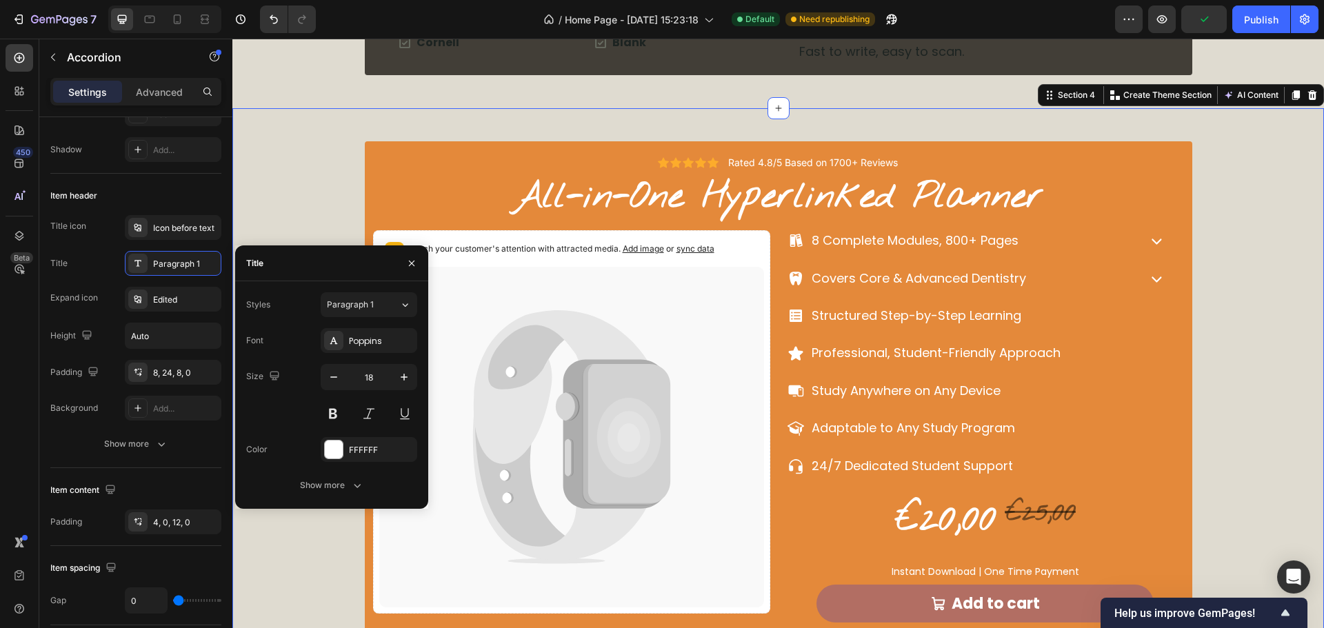
click at [1202, 295] on div "Icon Icon Icon Icon Icon Icon List Rated 4.8/5 Based on 1700+ Reviews Text Bloc…" at bounding box center [778, 401] width 1092 height 520
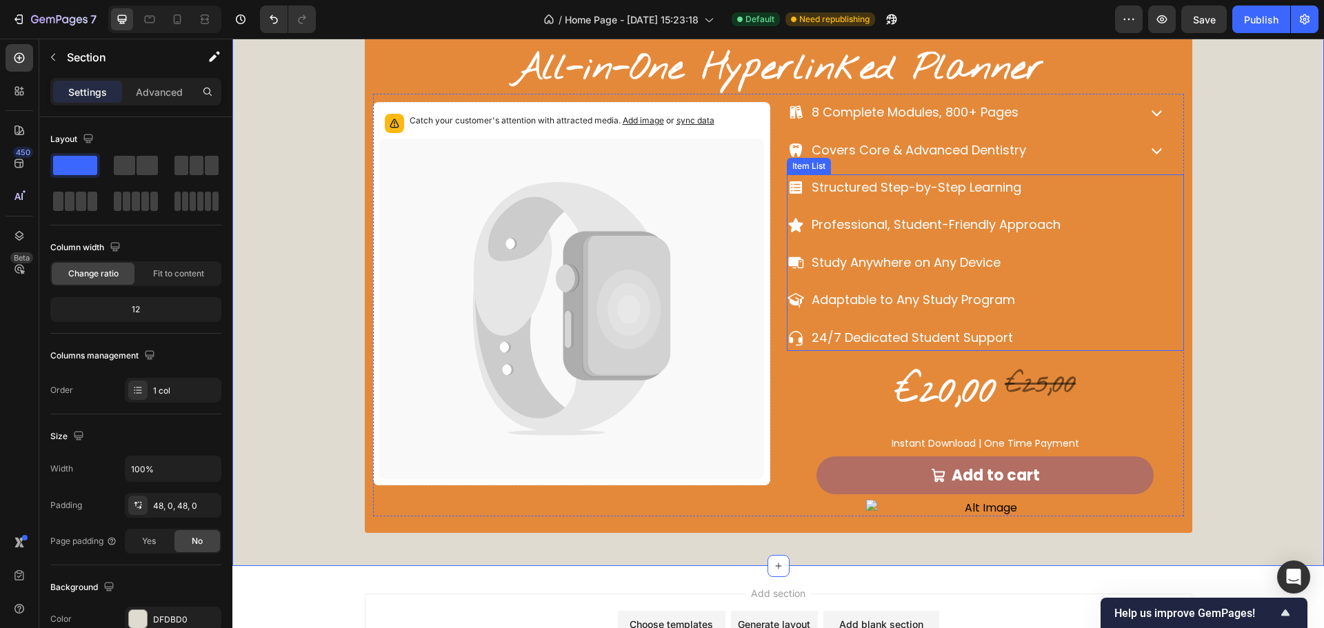
scroll to position [3241, 0]
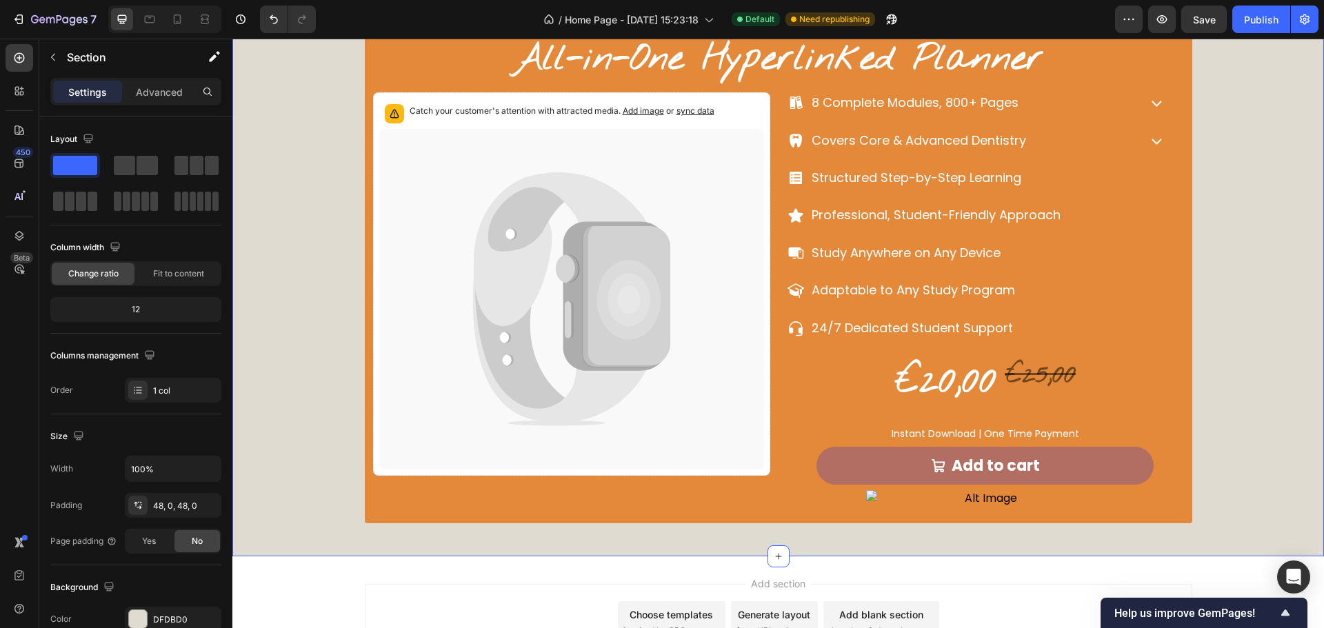
click at [1206, 377] on div "Icon Icon Icon Icon Icon Icon List Rated 4.8/5 Based on 1700+ Reviews Text Bloc…" at bounding box center [778, 263] width 1092 height 520
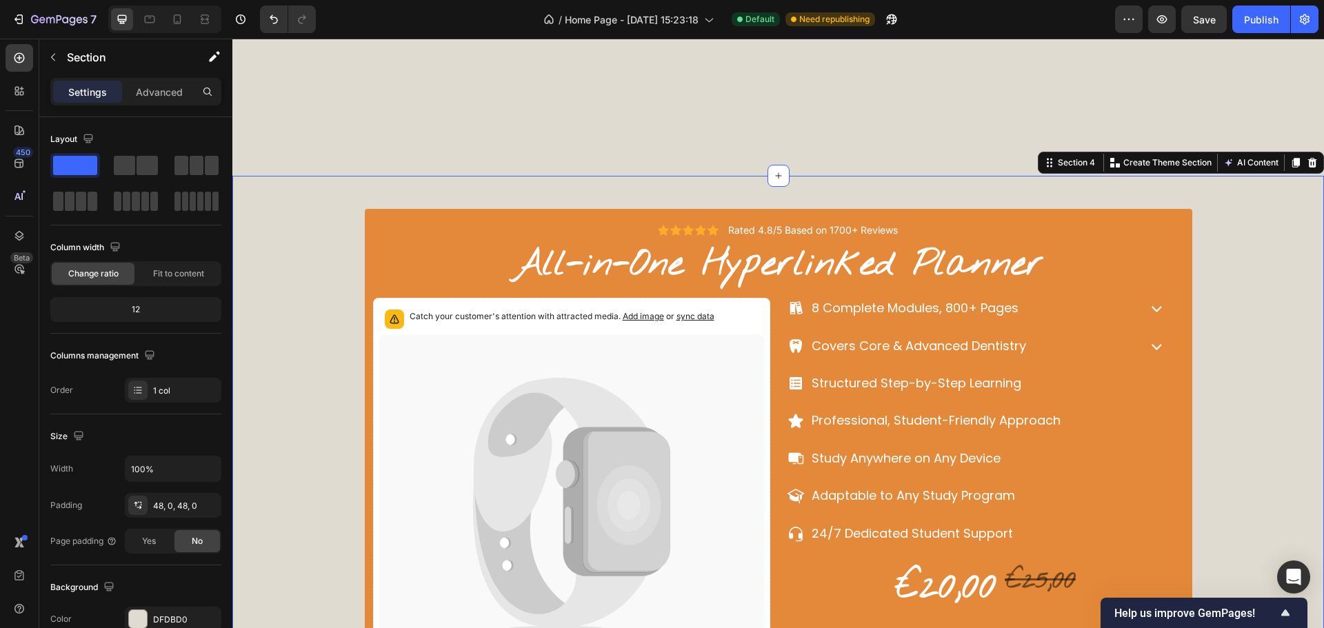
scroll to position [3034, 0]
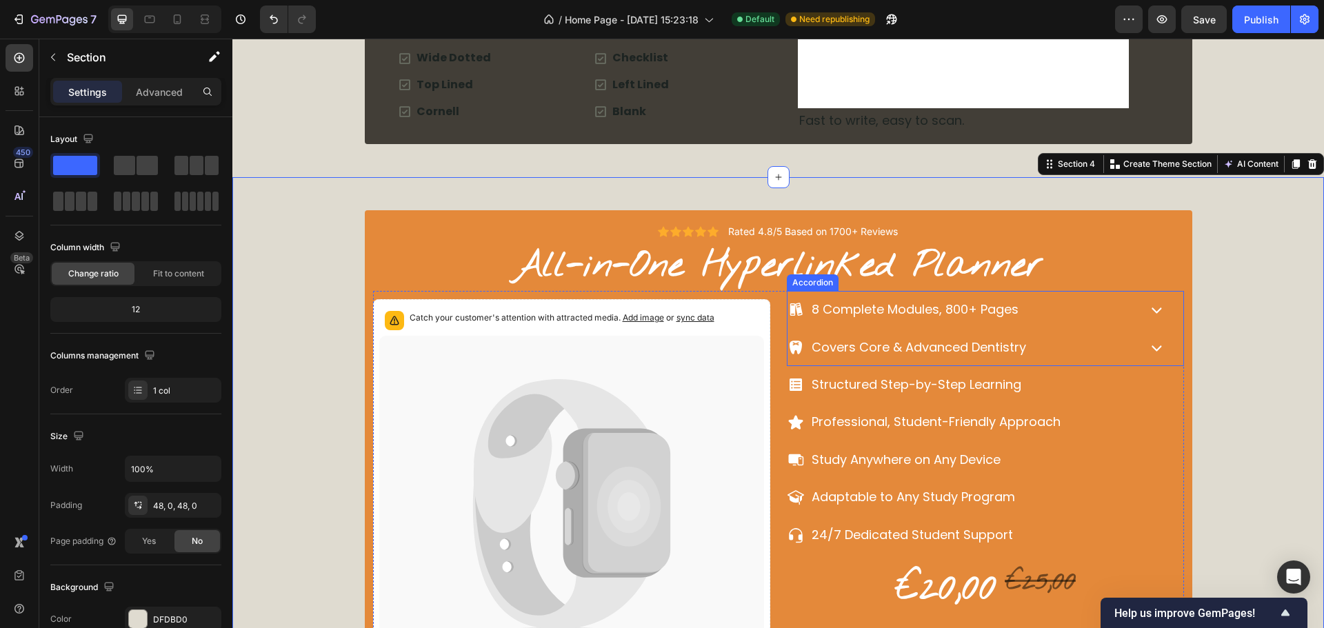
click at [1045, 322] on div "8 Complete Modules, 800+ Pages" at bounding box center [962, 310] width 348 height 26
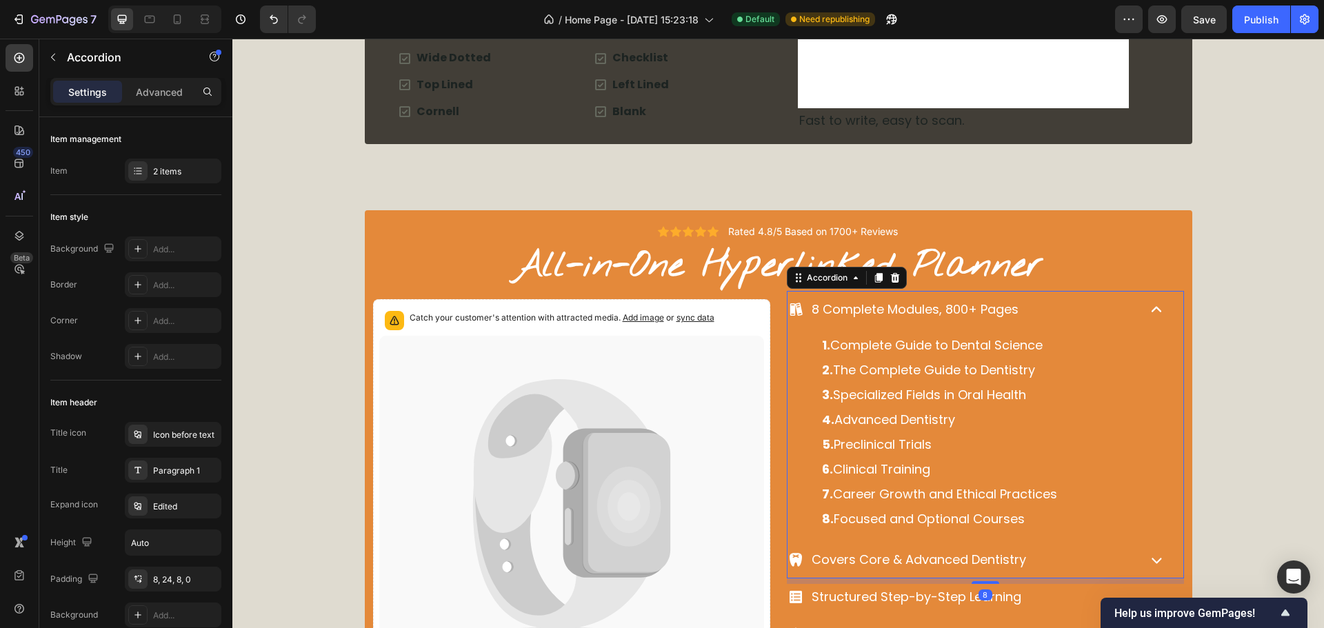
click at [1045, 322] on div "8 Complete Modules, 800+ Pages" at bounding box center [962, 310] width 348 height 26
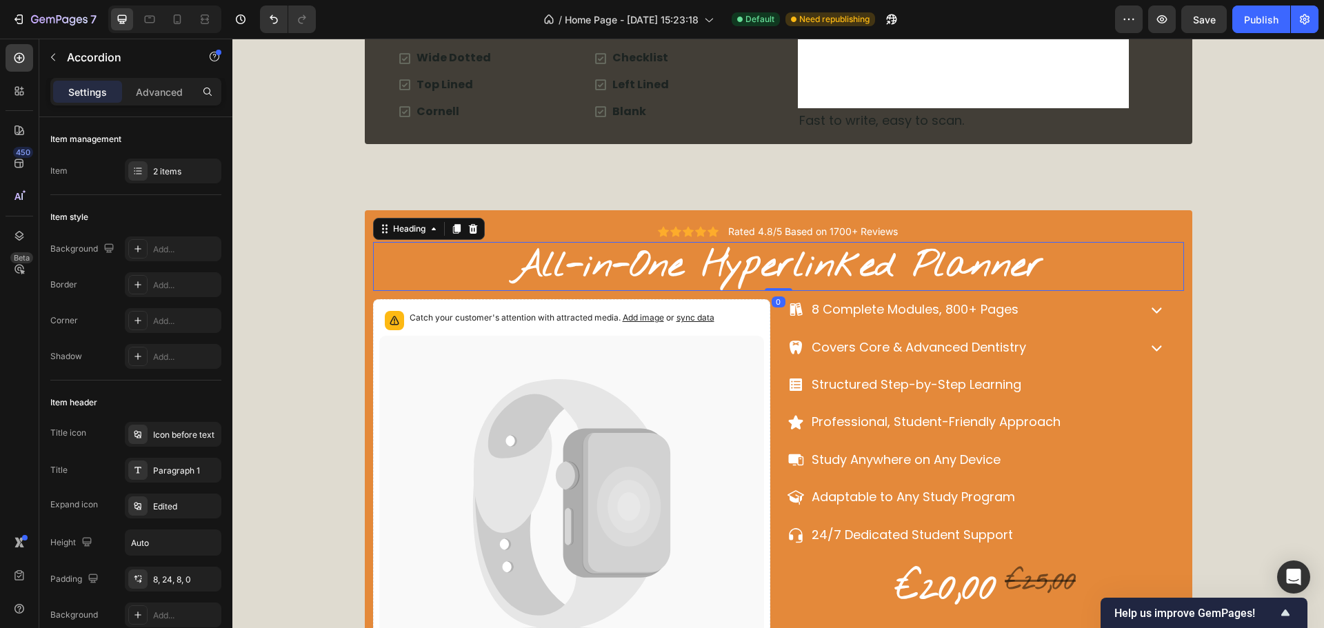
click at [989, 273] on p "All-in-One Hyperlinked Planner" at bounding box center [778, 266] width 808 height 47
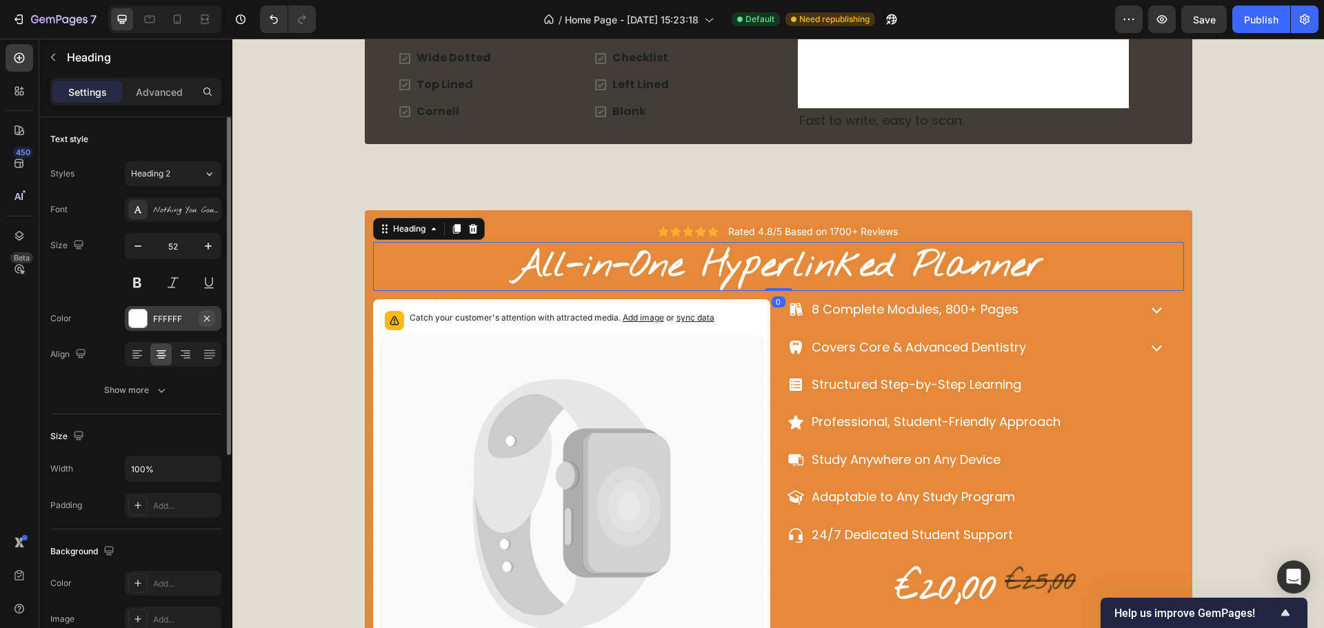
click at [202, 319] on icon "button" at bounding box center [206, 318] width 11 height 11
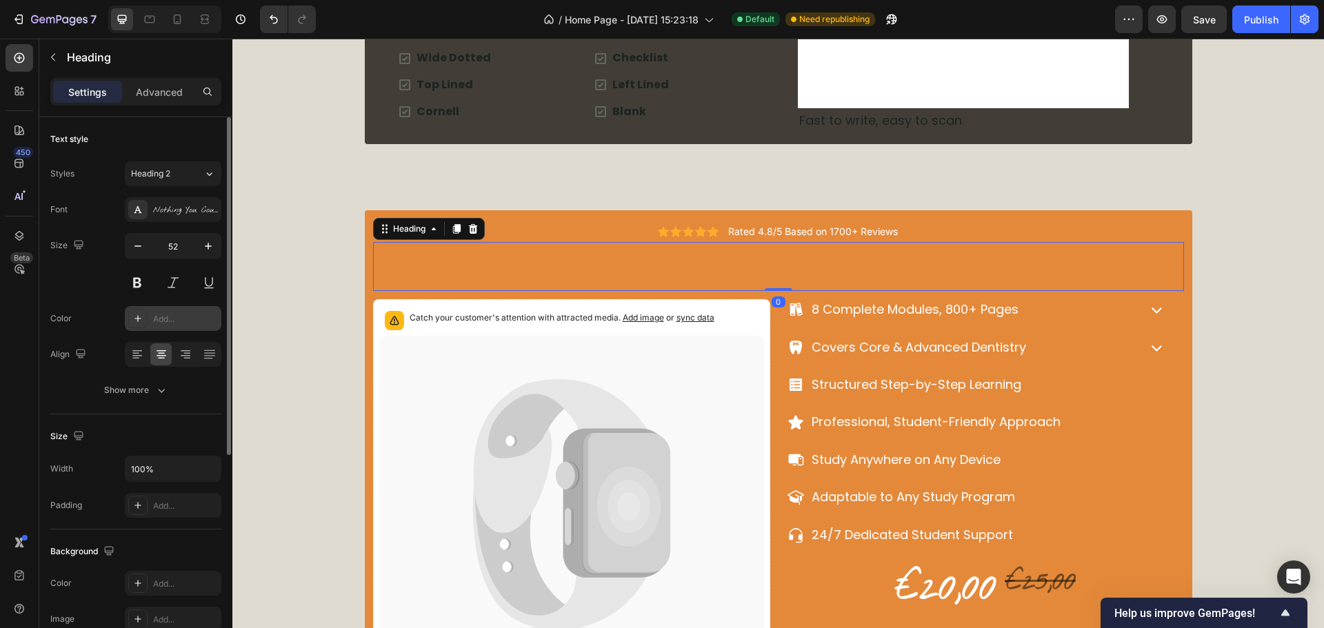
click at [179, 325] on div "Add..." at bounding box center [185, 319] width 65 height 12
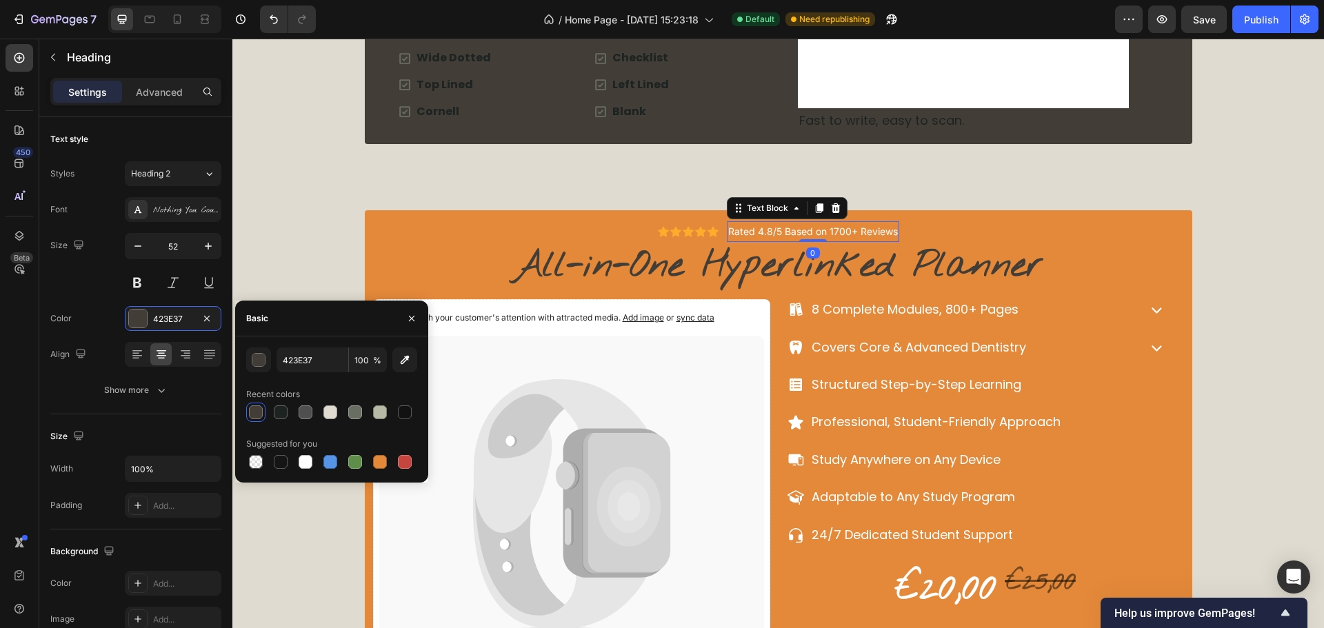
click at [887, 234] on p "Rated 4.8/5 Based on 1700+ Reviews" at bounding box center [813, 231] width 170 height 17
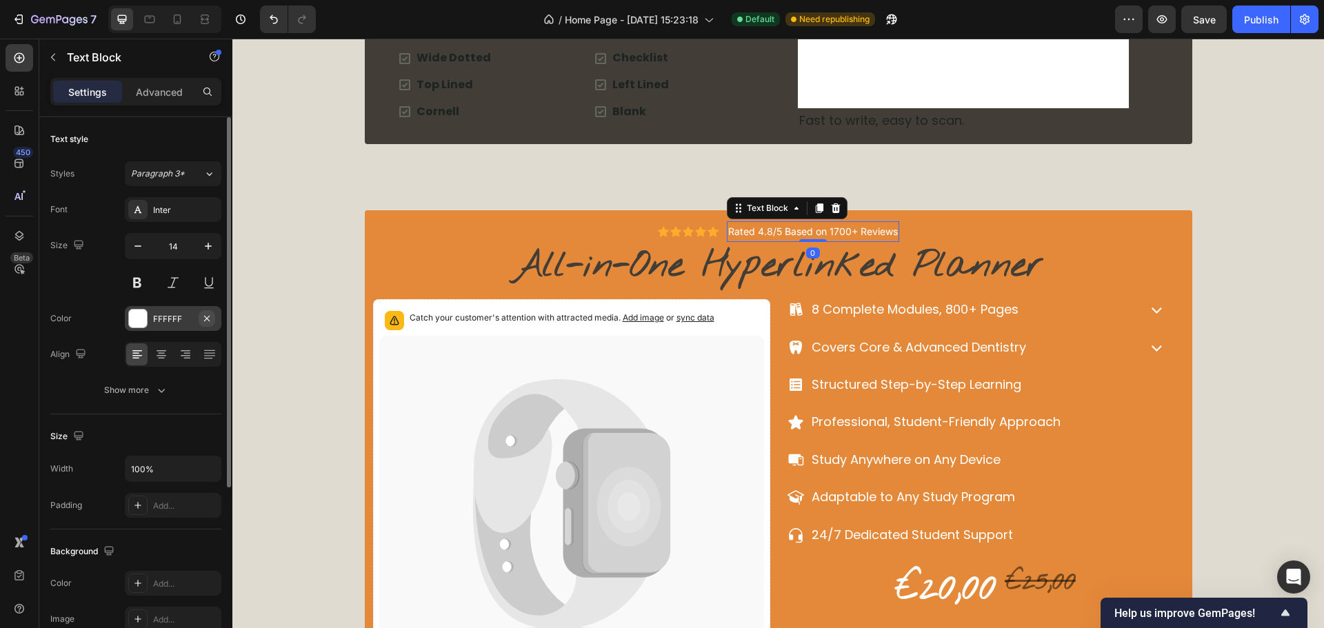
drag, startPoint x: 217, startPoint y: 320, endPoint x: 203, endPoint y: 320, distance: 13.1
click at [215, 320] on div "FFFFFF" at bounding box center [173, 318] width 97 height 25
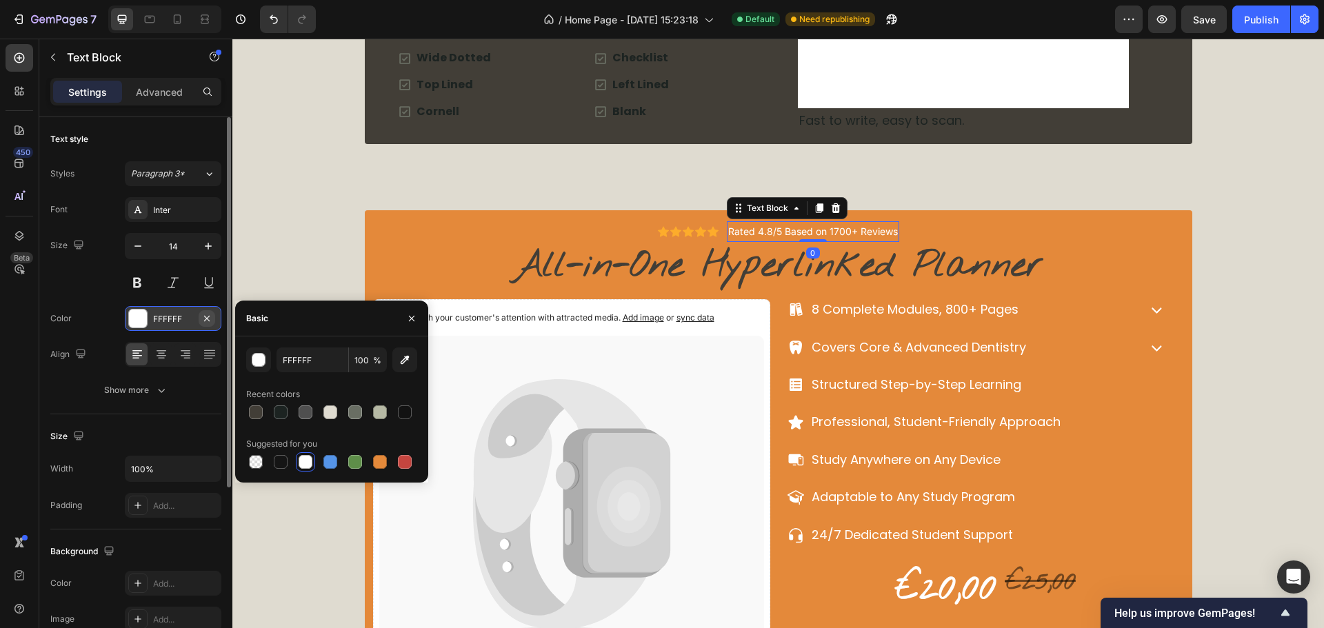
click at [212, 318] on button "button" at bounding box center [207, 318] width 17 height 17
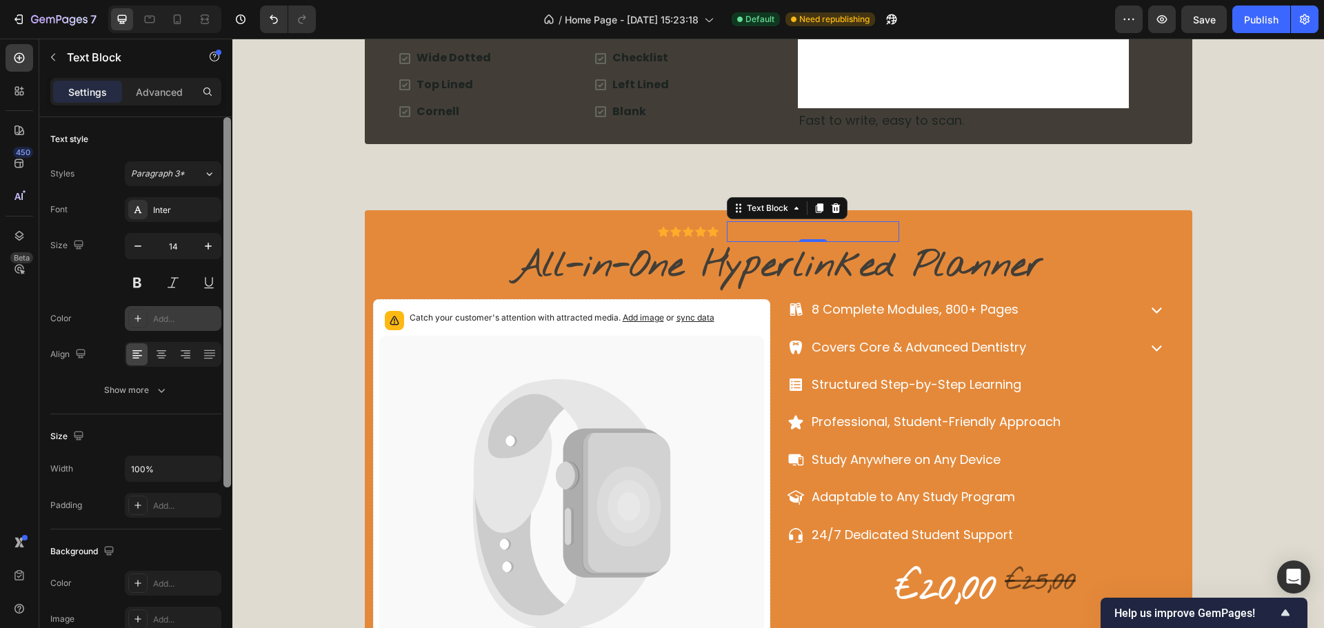
drag, startPoint x: 176, startPoint y: 321, endPoint x: 223, endPoint y: 328, distance: 48.1
click at [177, 321] on div "Add..." at bounding box center [185, 319] width 65 height 12
type input "1C2321"
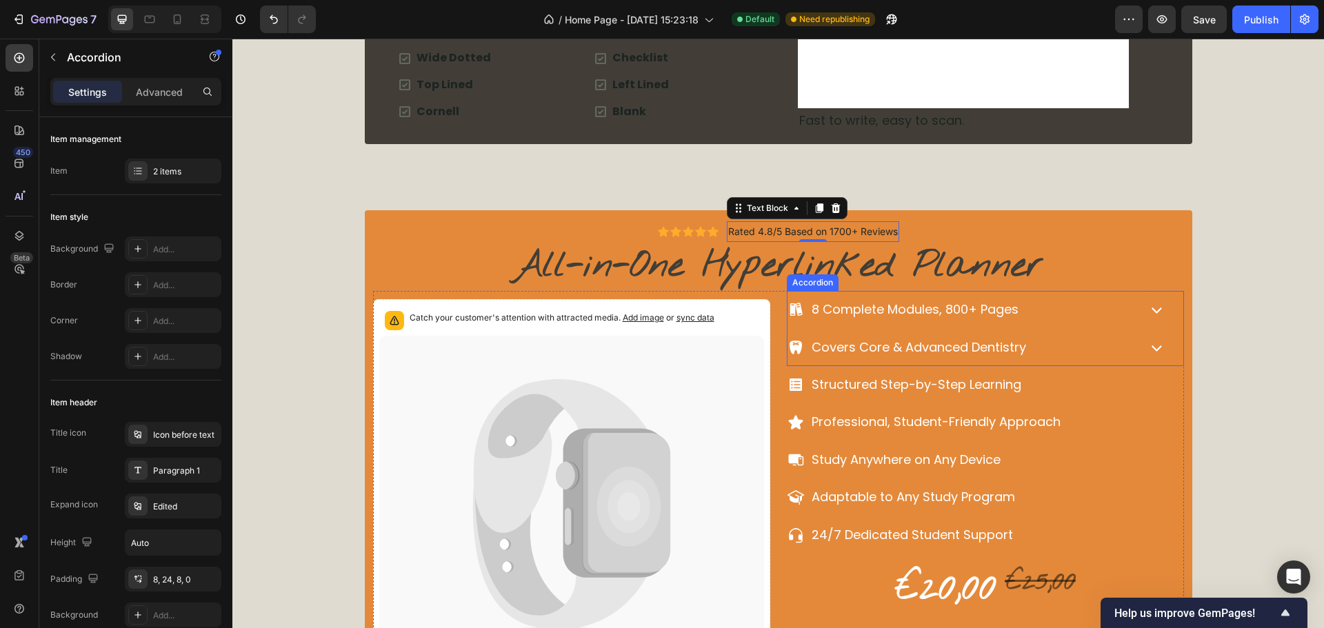
click at [1094, 336] on div "Covers Core & Advanced Dentistry" at bounding box center [962, 347] width 348 height 26
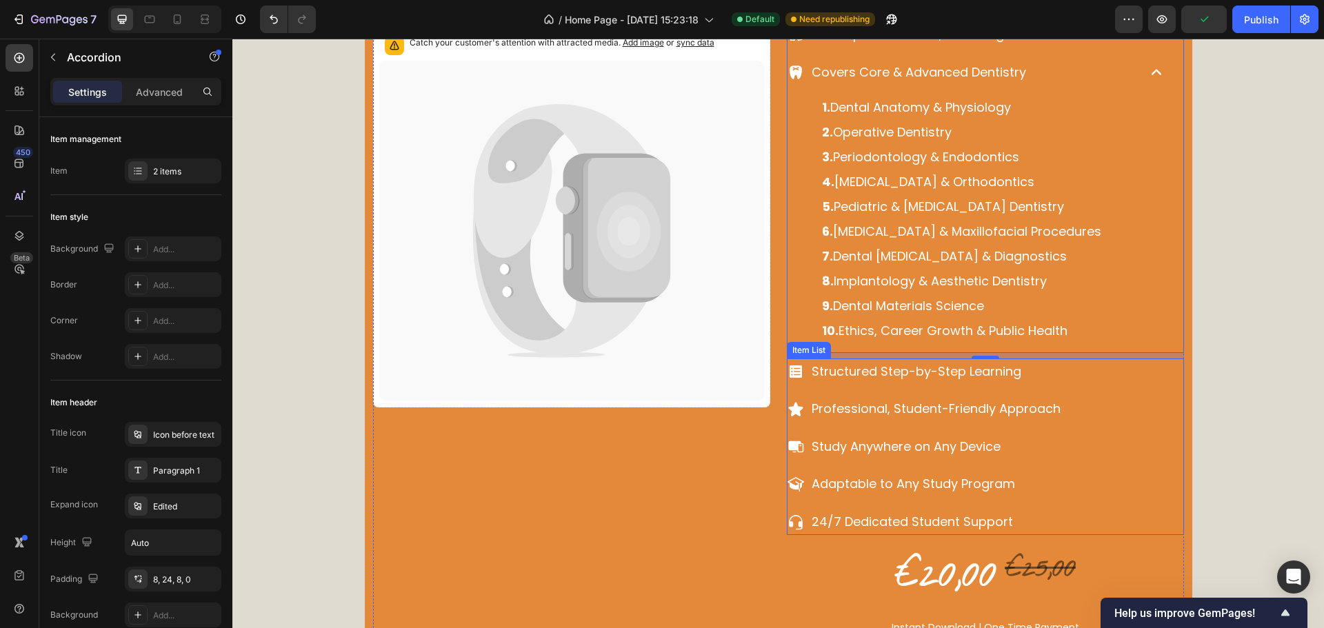
scroll to position [3310, 0]
click at [1125, 400] on div "Structured Step-by-Step Learning Professional, Student-Friendly Approach Study …" at bounding box center [986, 446] width 397 height 177
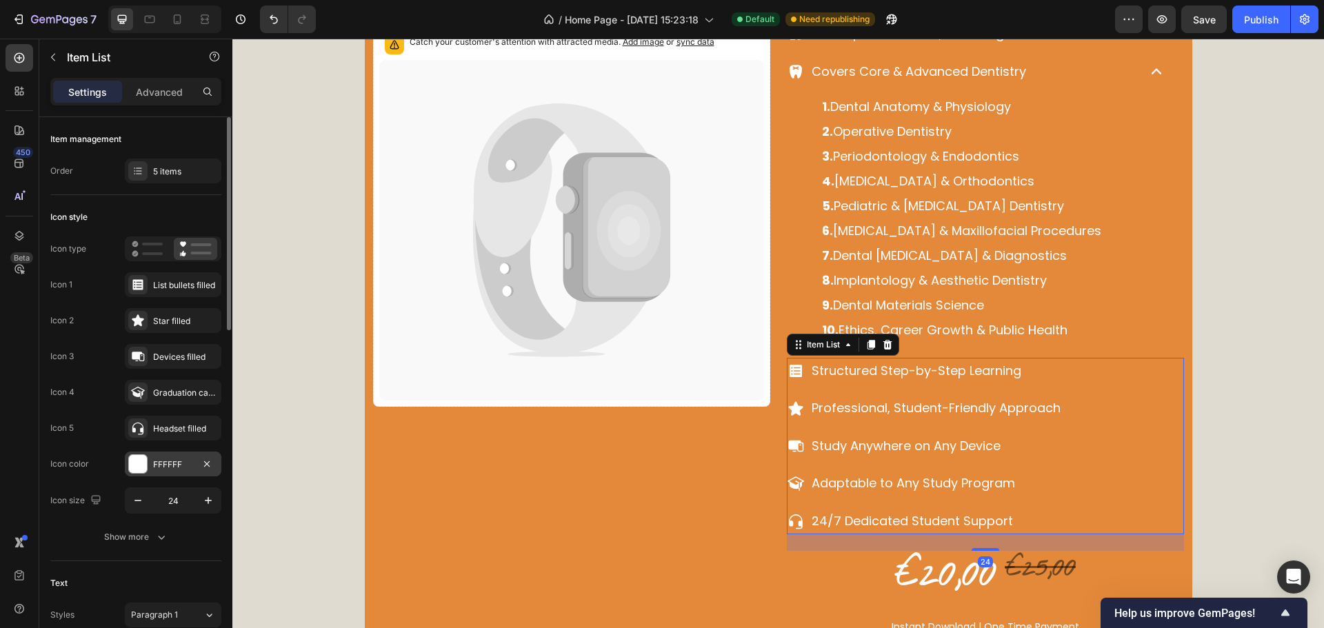
click at [173, 464] on div "FFFFFF" at bounding box center [173, 465] width 40 height 12
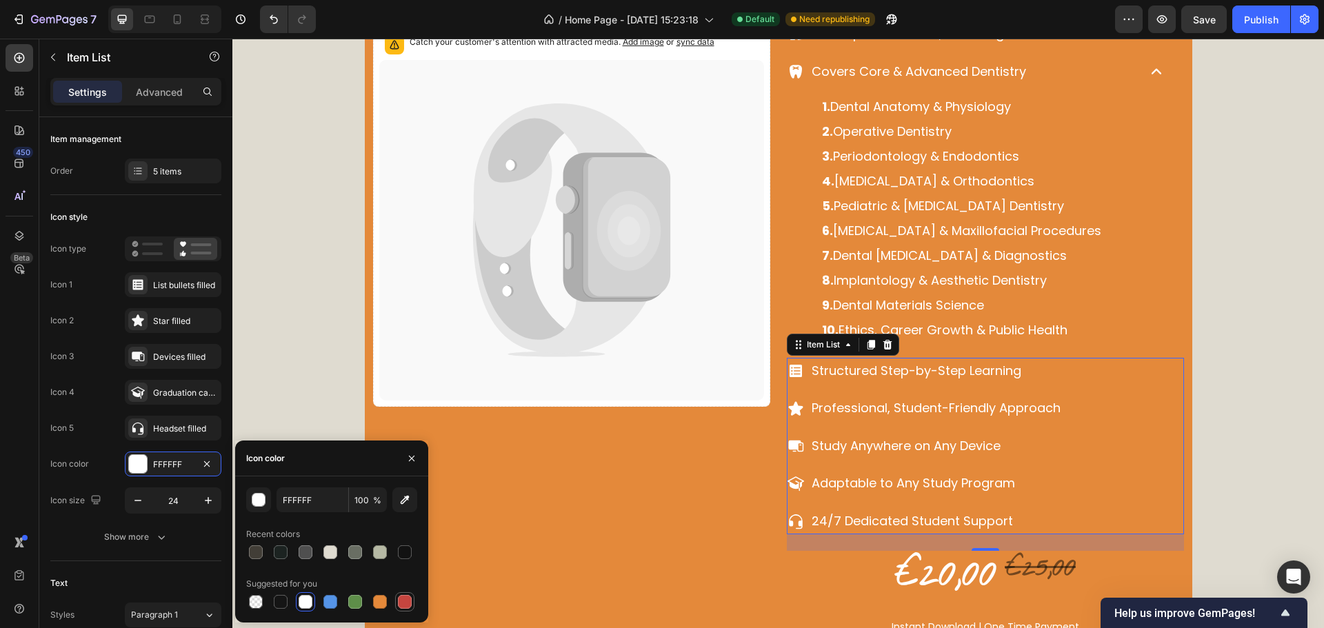
click at [399, 597] on div at bounding box center [405, 602] width 14 height 14
type input "C5453F"
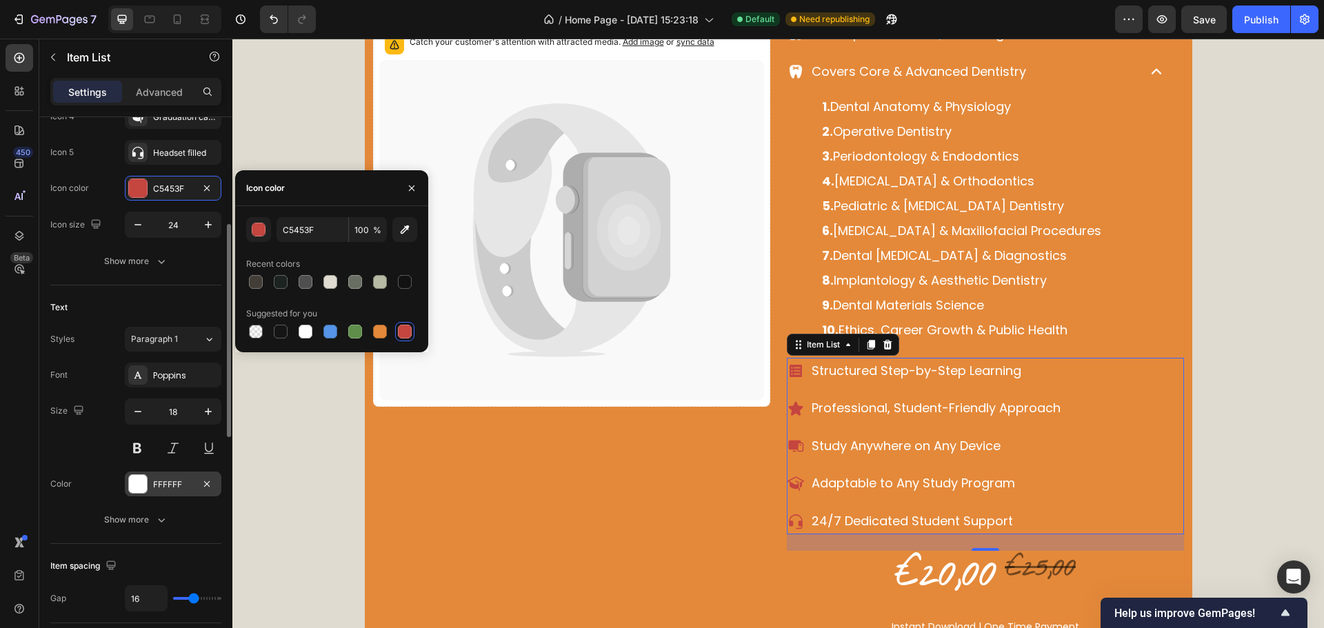
click at [175, 482] on div "FFFFFF" at bounding box center [173, 485] width 40 height 12
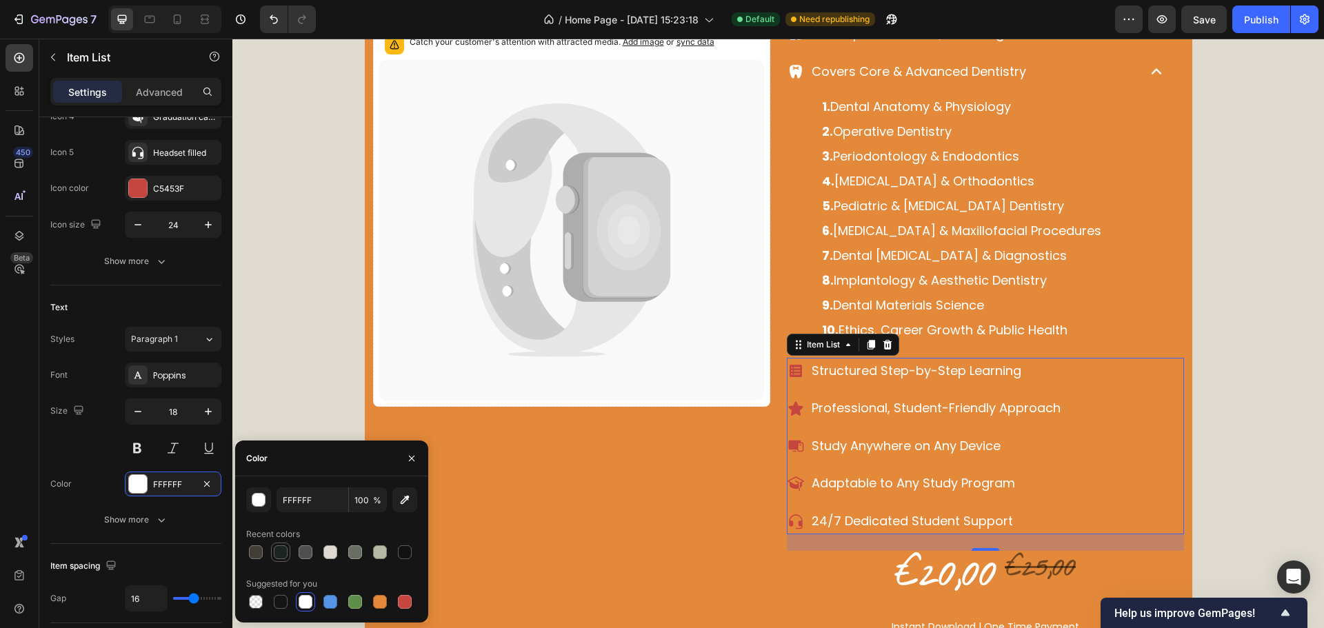
click at [276, 556] on div at bounding box center [281, 552] width 14 height 14
type input "1C2321"
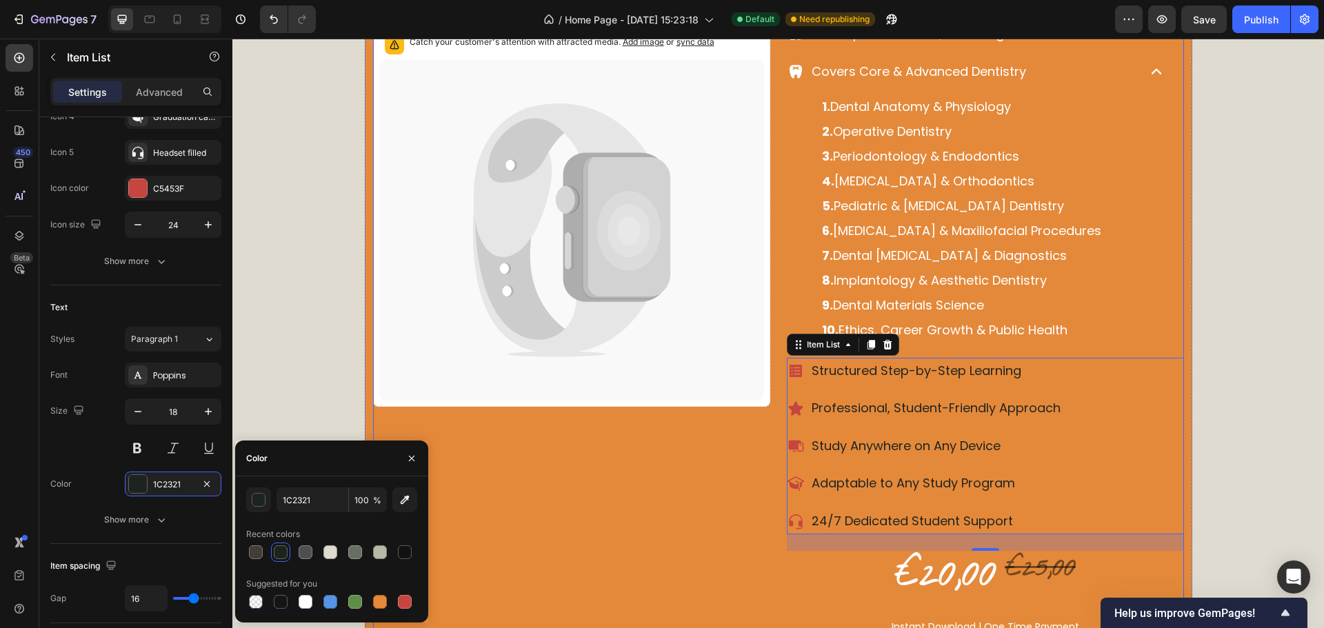
click at [645, 522] on div "Catch your customer's attention with attracted media. Add image or sync data Pr…" at bounding box center [571, 357] width 397 height 685
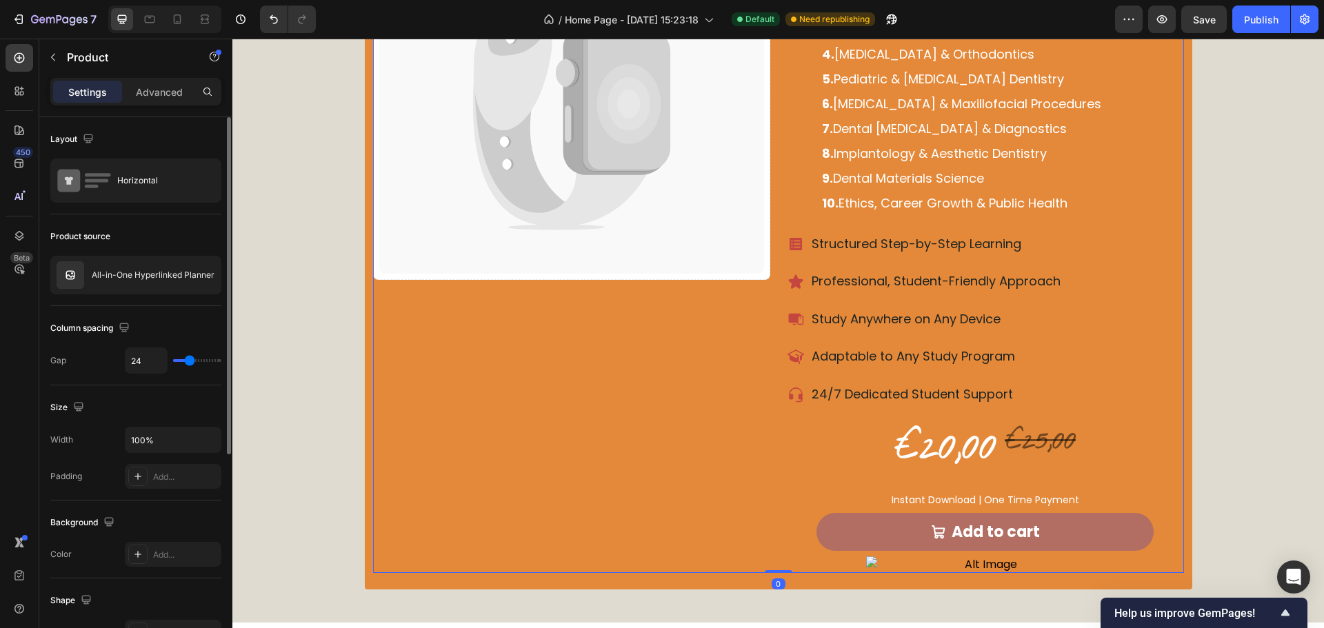
scroll to position [3448, 0]
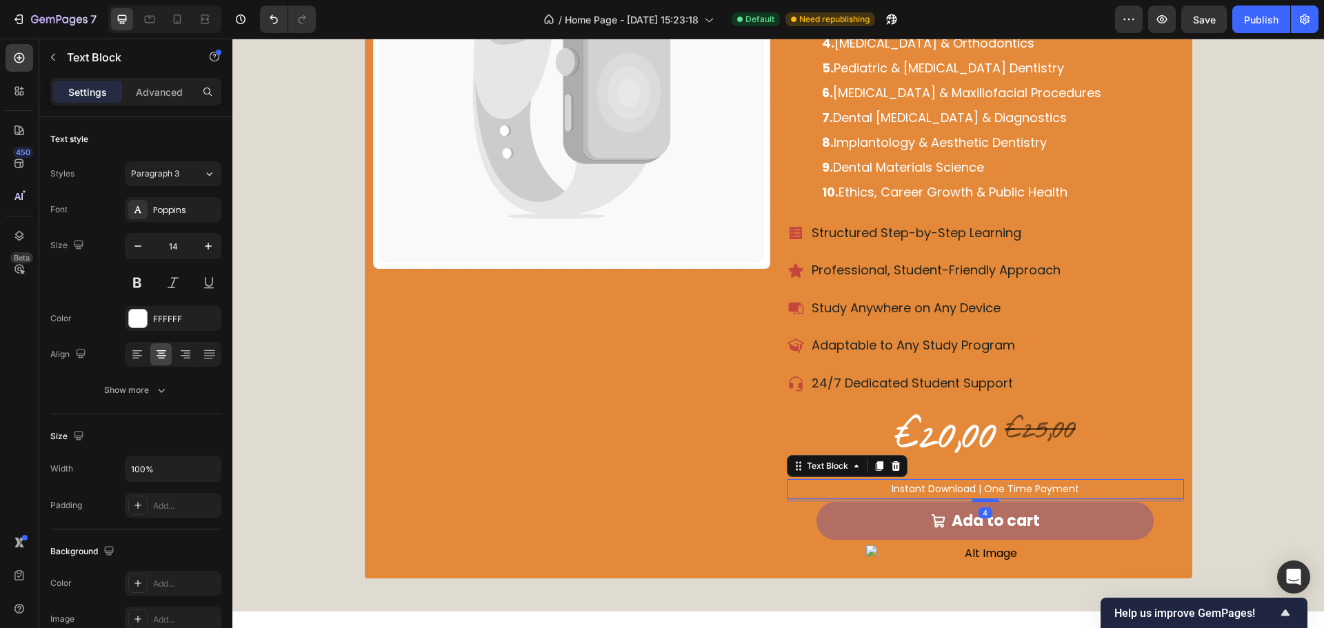
click at [1030, 487] on p "Instant Download | One Time Payment" at bounding box center [985, 489] width 394 height 17
click at [203, 325] on button "button" at bounding box center [207, 318] width 17 height 17
click at [173, 319] on div "Add..." at bounding box center [185, 319] width 65 height 12
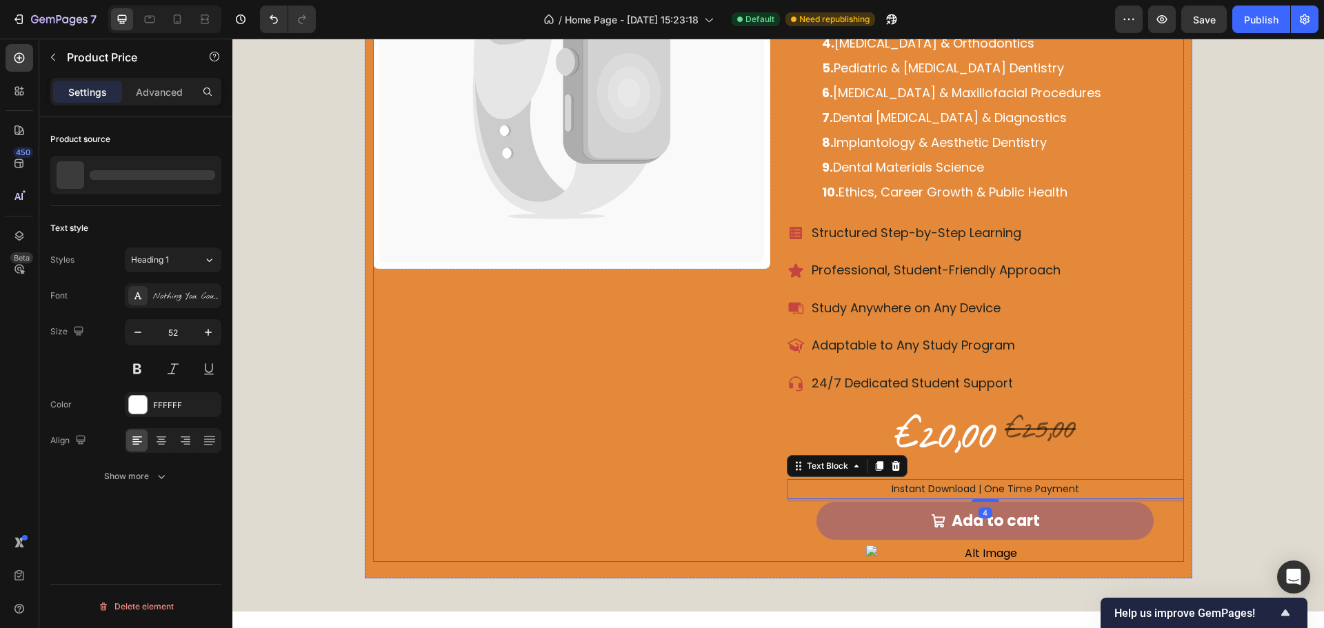
click at [941, 443] on div "€20,00" at bounding box center [945, 438] width 105 height 50
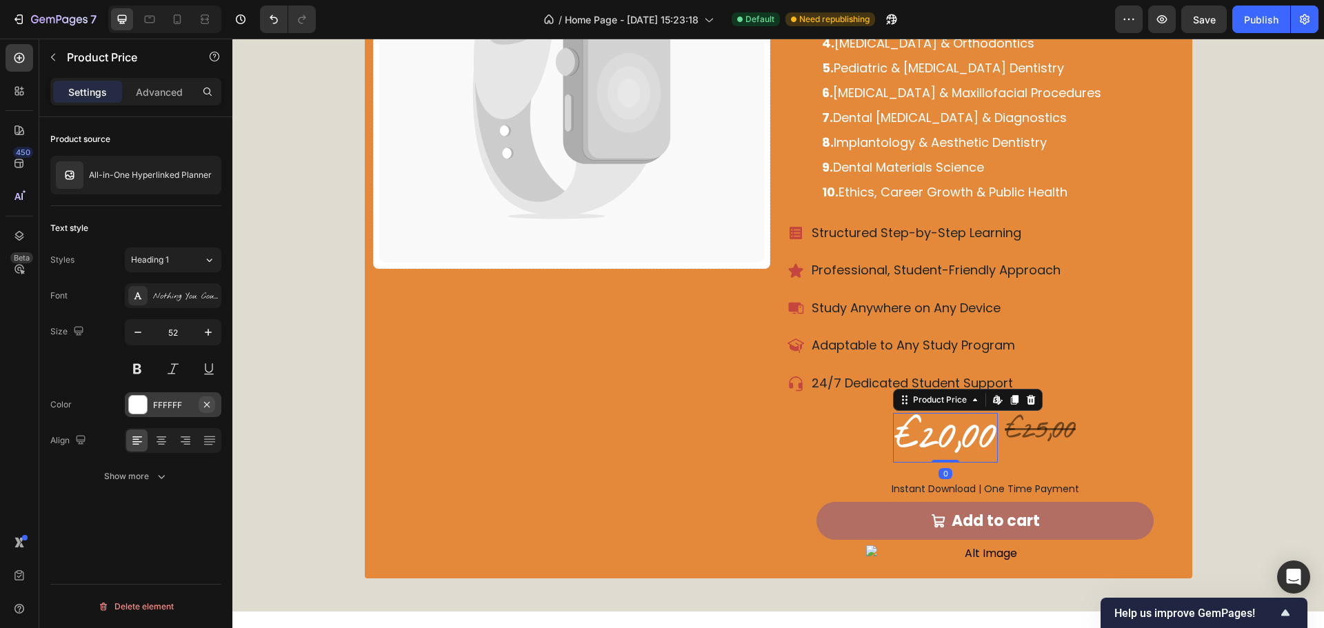
click at [206, 408] on icon "button" at bounding box center [206, 404] width 11 height 11
click at [175, 404] on div "Add..." at bounding box center [185, 405] width 65 height 12
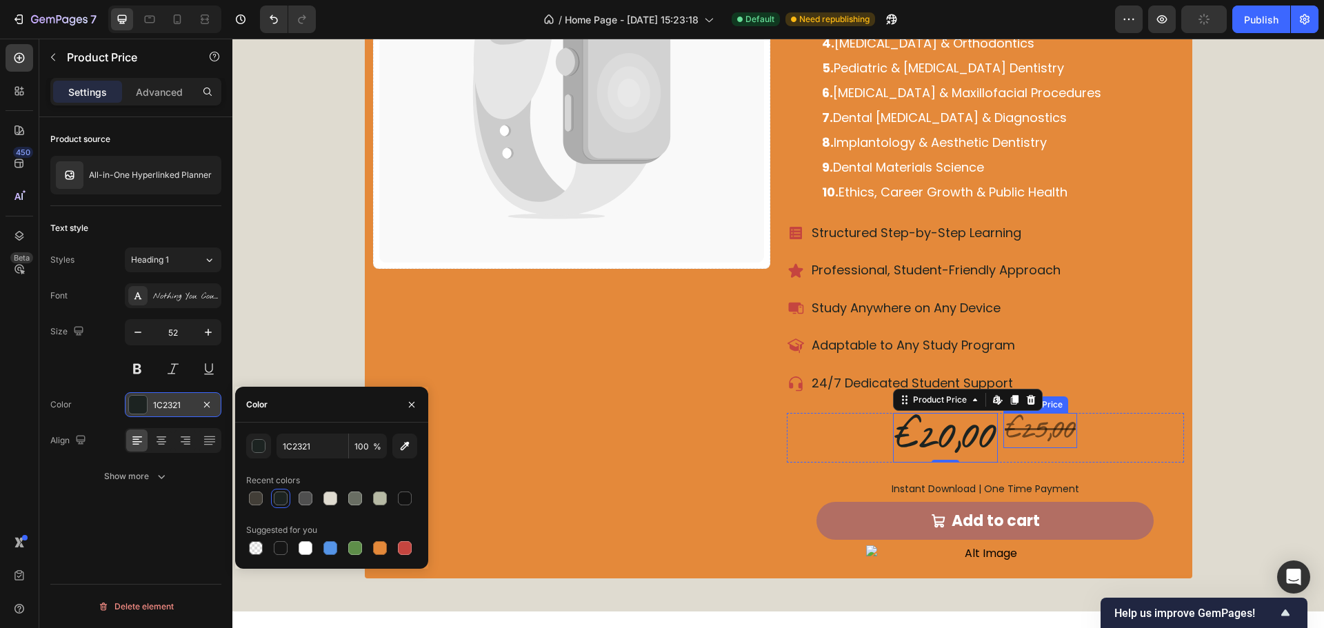
click at [1050, 423] on div "€25,00" at bounding box center [1040, 430] width 74 height 35
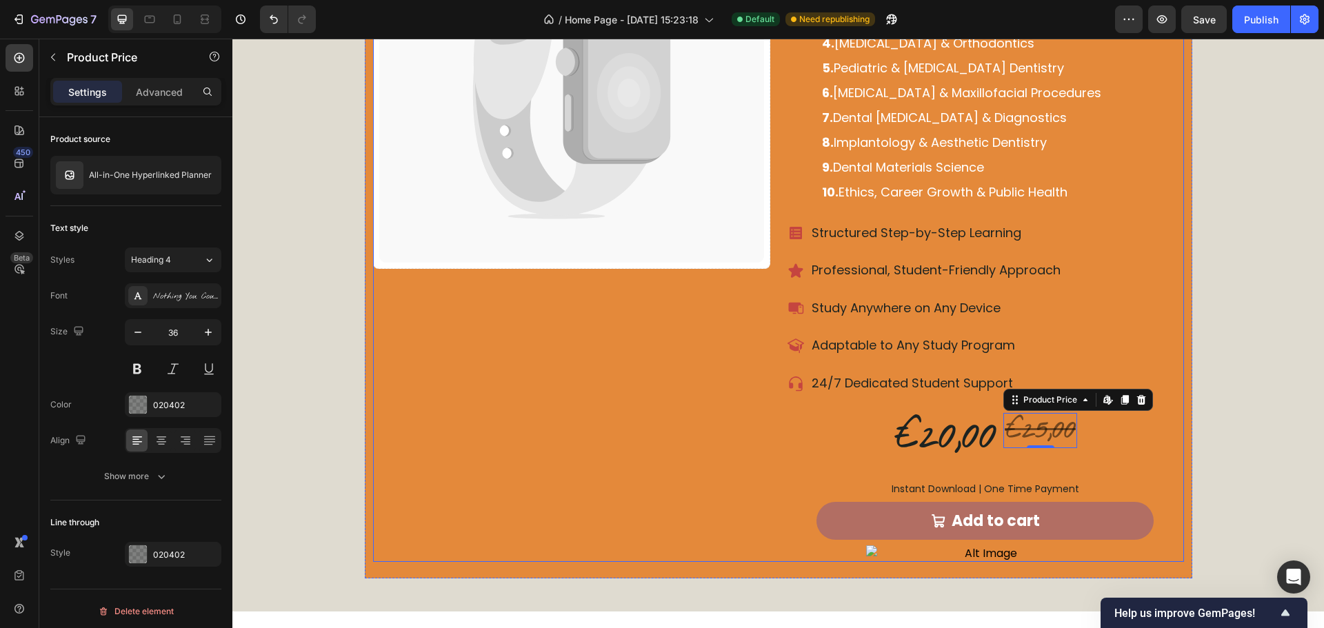
click at [602, 477] on div "Catch your customer's attention with attracted media. Add image or sync data Pr…" at bounding box center [571, 219] width 397 height 685
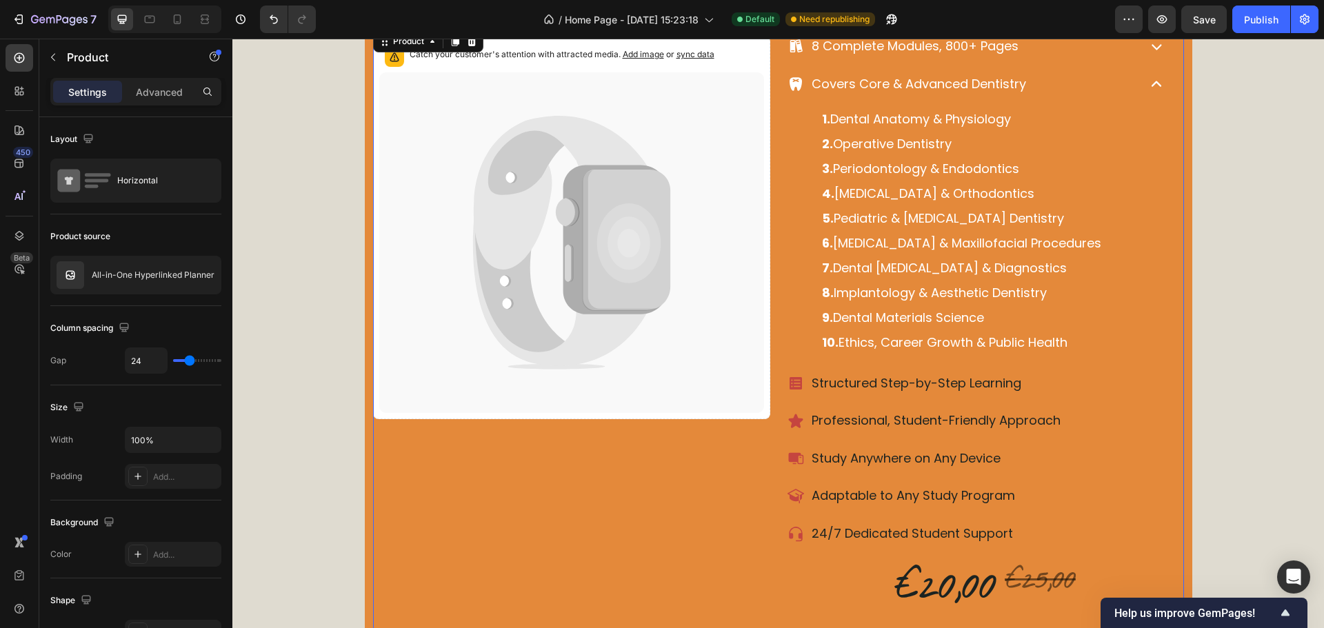
scroll to position [3241, 0]
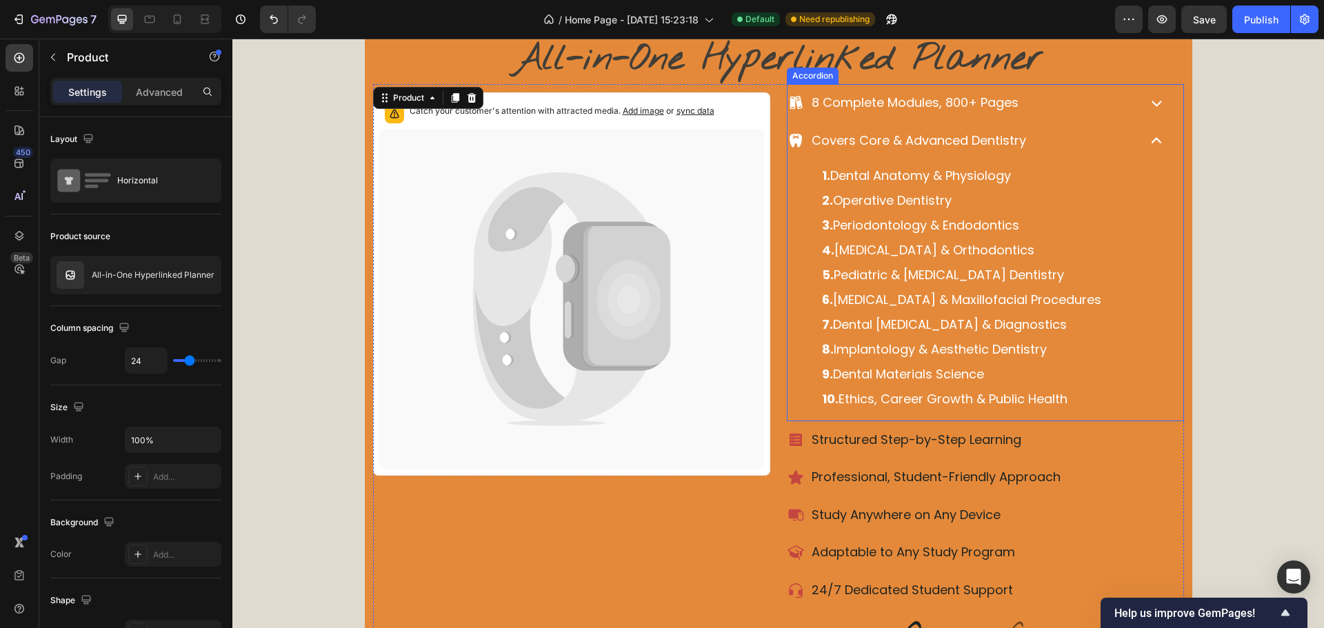
click at [1032, 130] on div "Covers Core & Advanced Dentistry" at bounding box center [962, 141] width 348 height 26
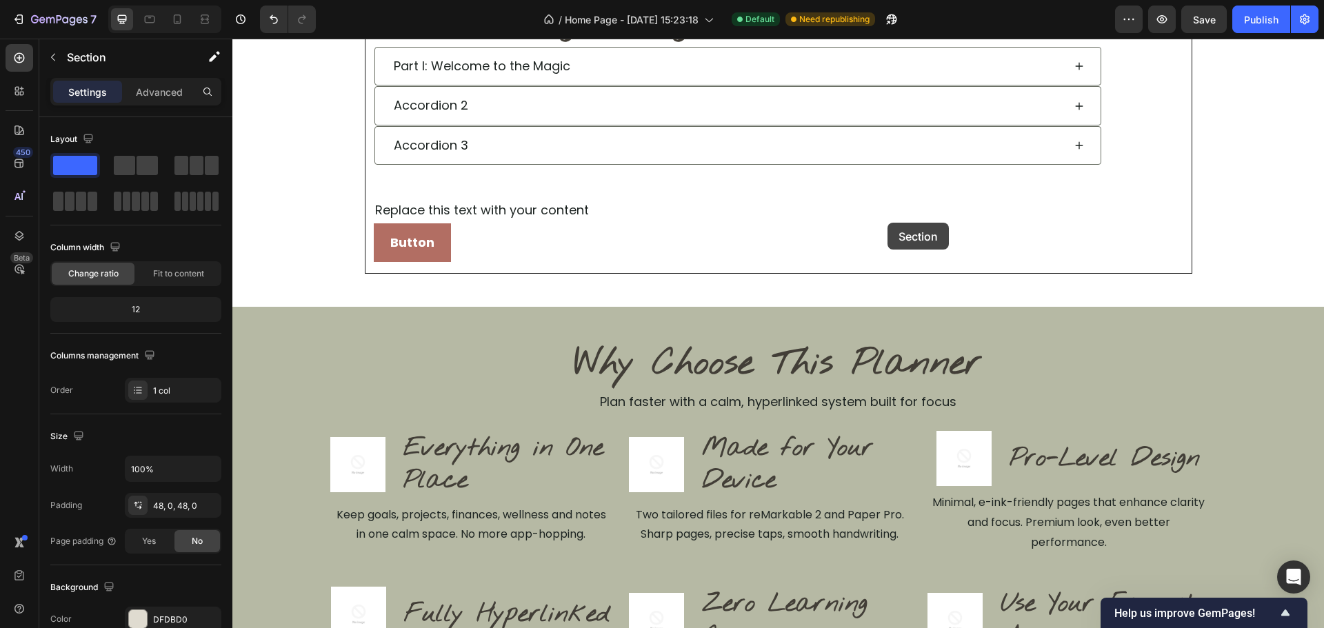
scroll to position [276, 0]
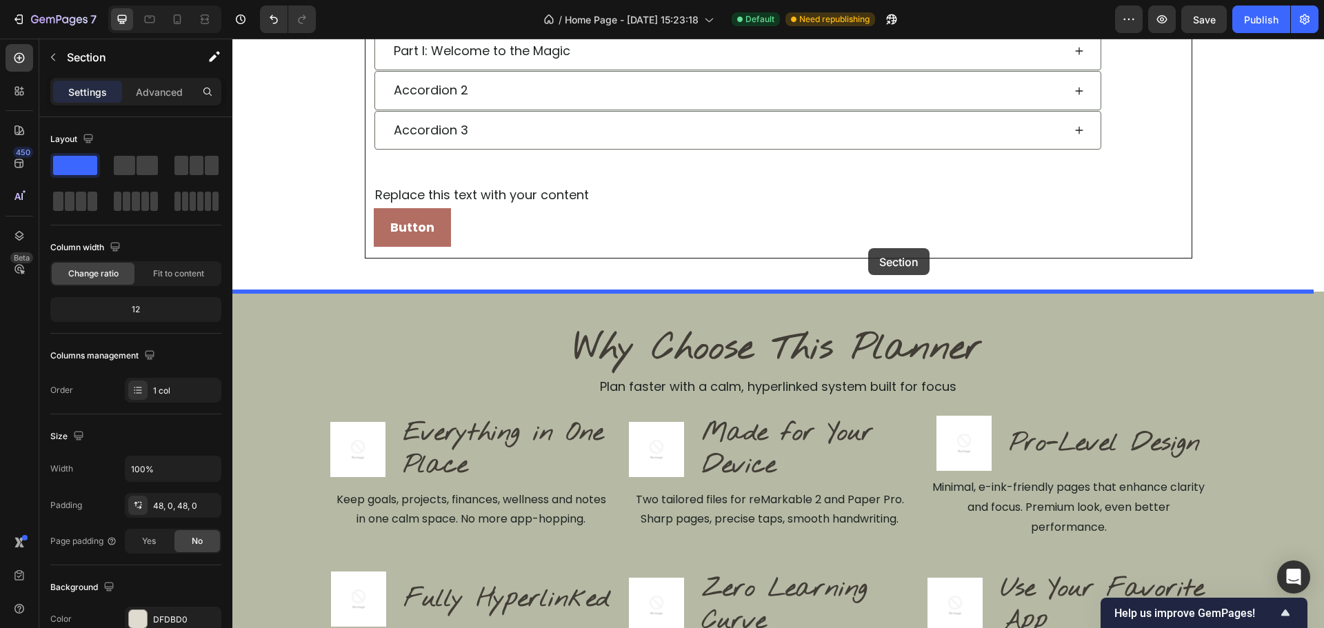
drag, startPoint x: 1272, startPoint y: 452, endPoint x: 868, endPoint y: 248, distance: 452.4
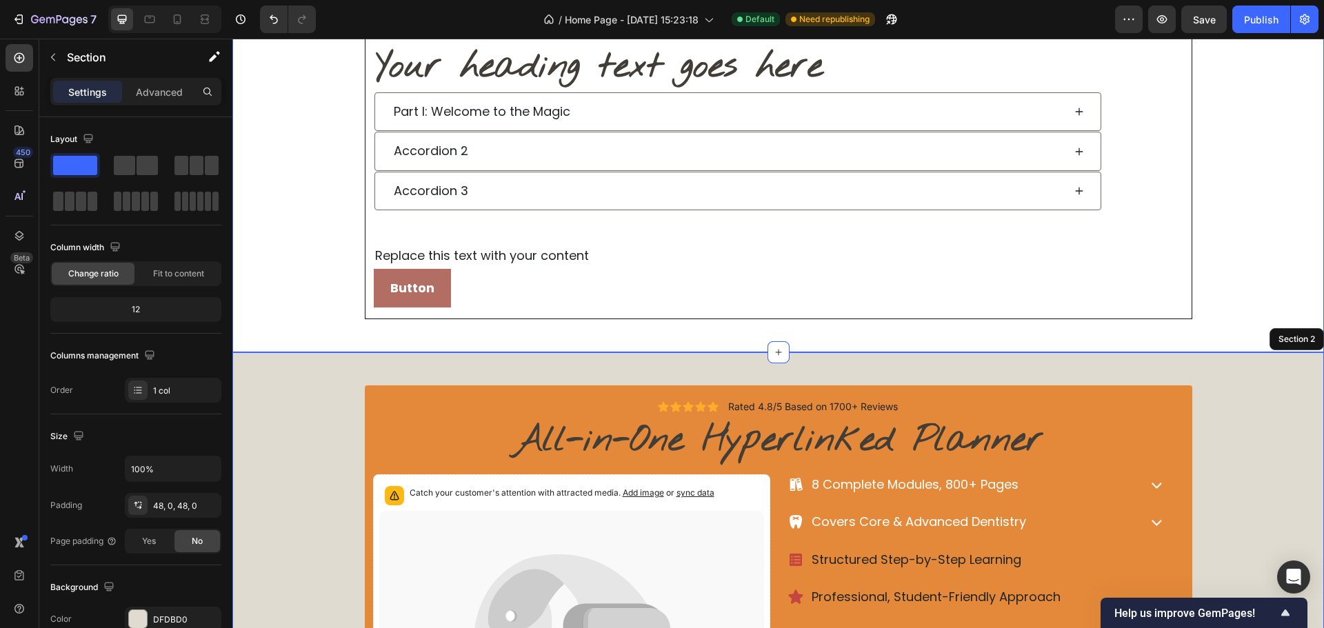
scroll to position [207, 0]
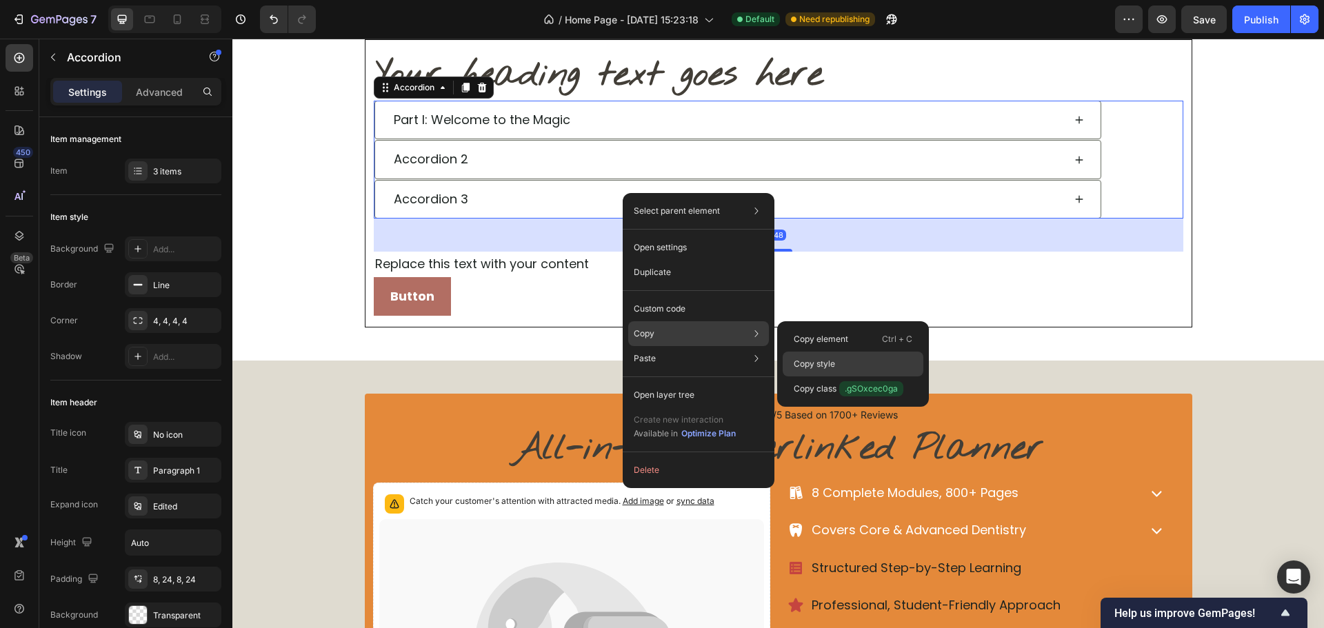
click at [841, 363] on div "Copy style" at bounding box center [853, 364] width 141 height 25
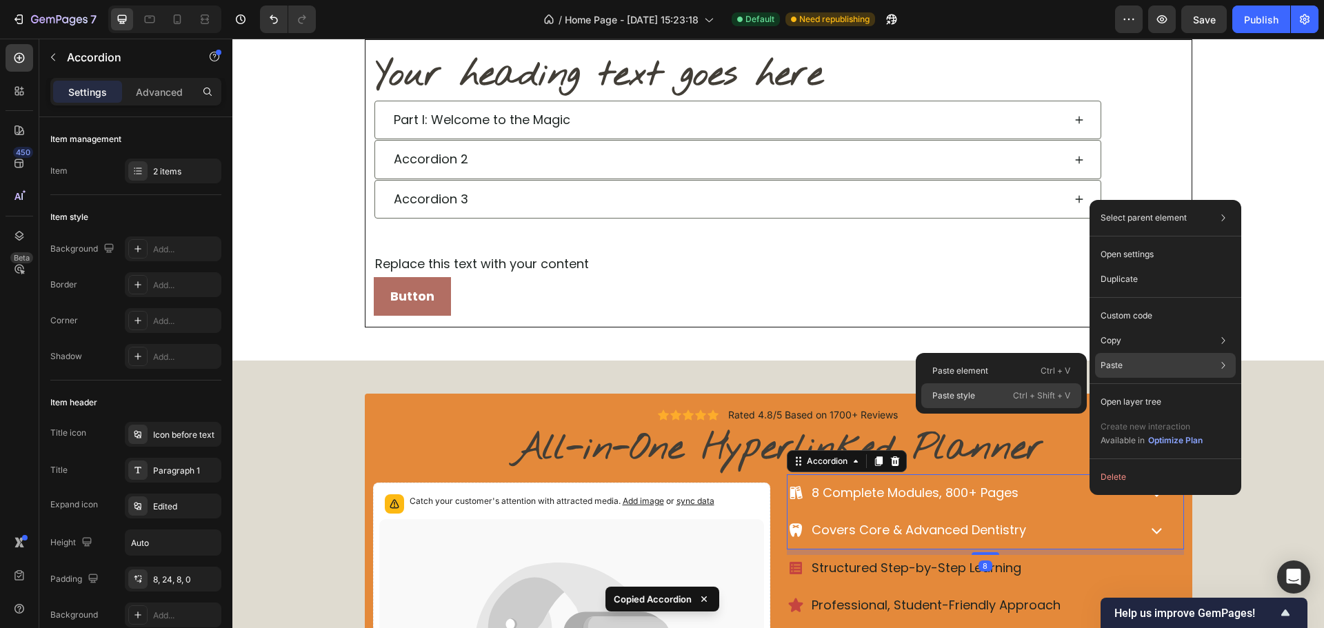
click at [1017, 401] on p "Ctrl + Shift + V" at bounding box center [1041, 396] width 57 height 14
type input "1"
type input "90%"
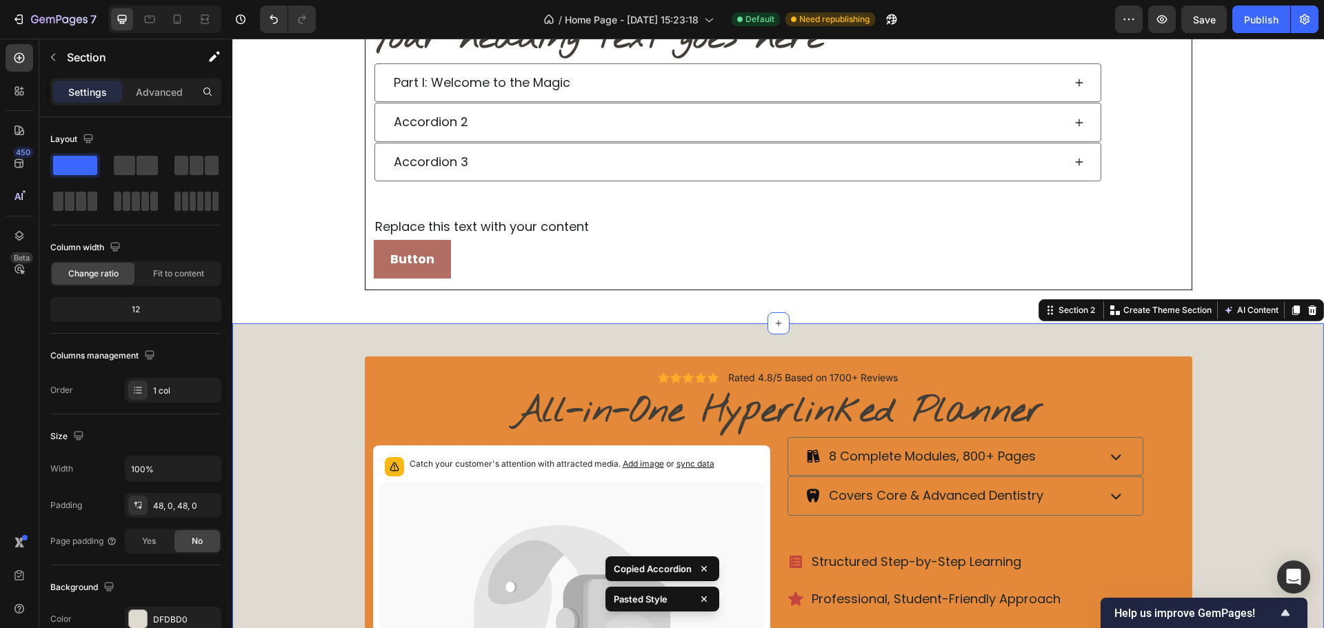
scroll to position [345, 0]
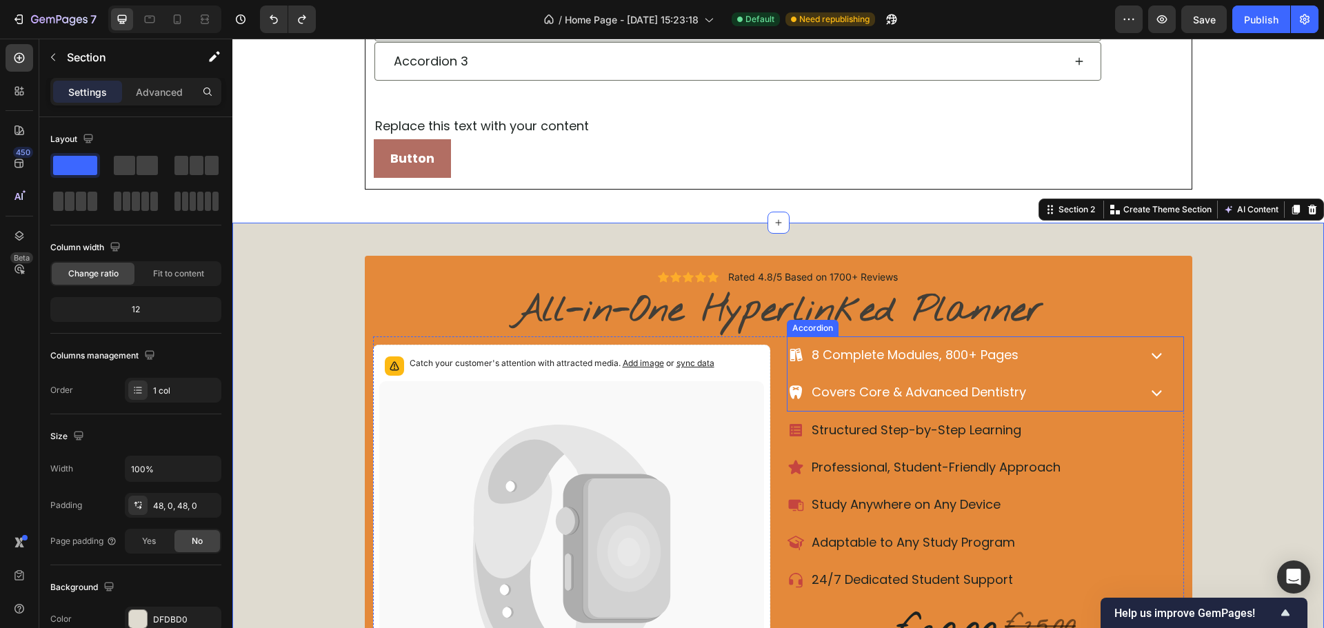
click at [1036, 361] on div "8 Complete Modules, 800+ Pages" at bounding box center [962, 355] width 348 height 26
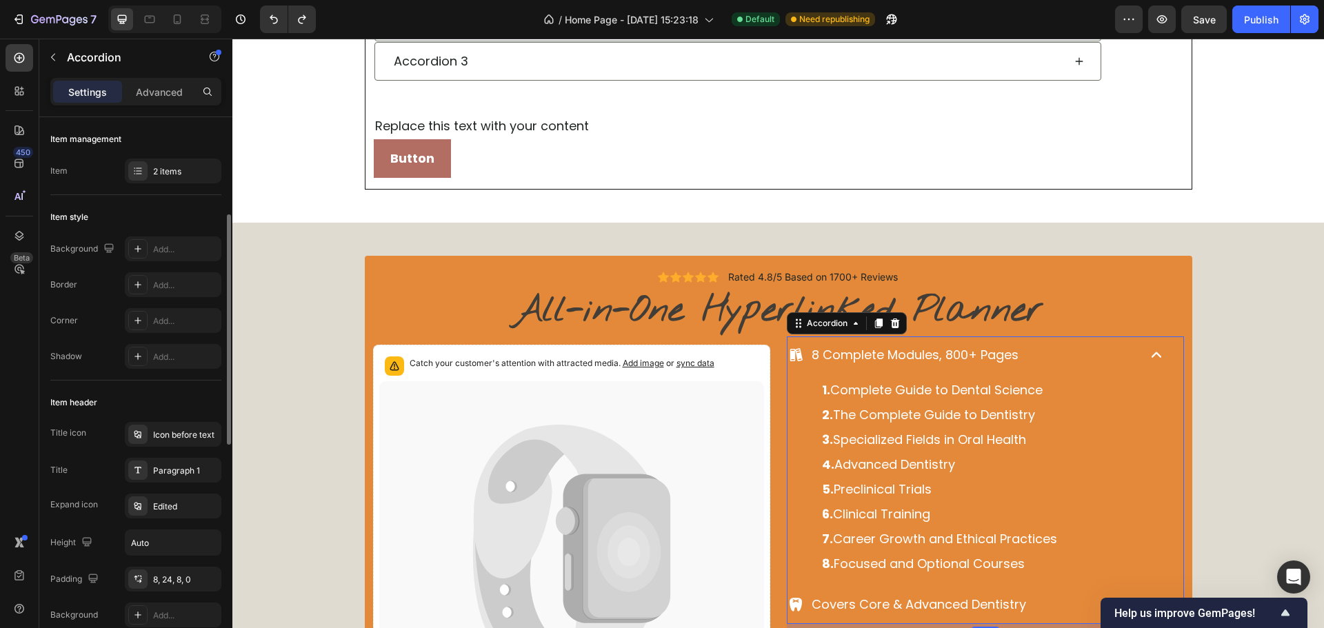
scroll to position [138, 0]
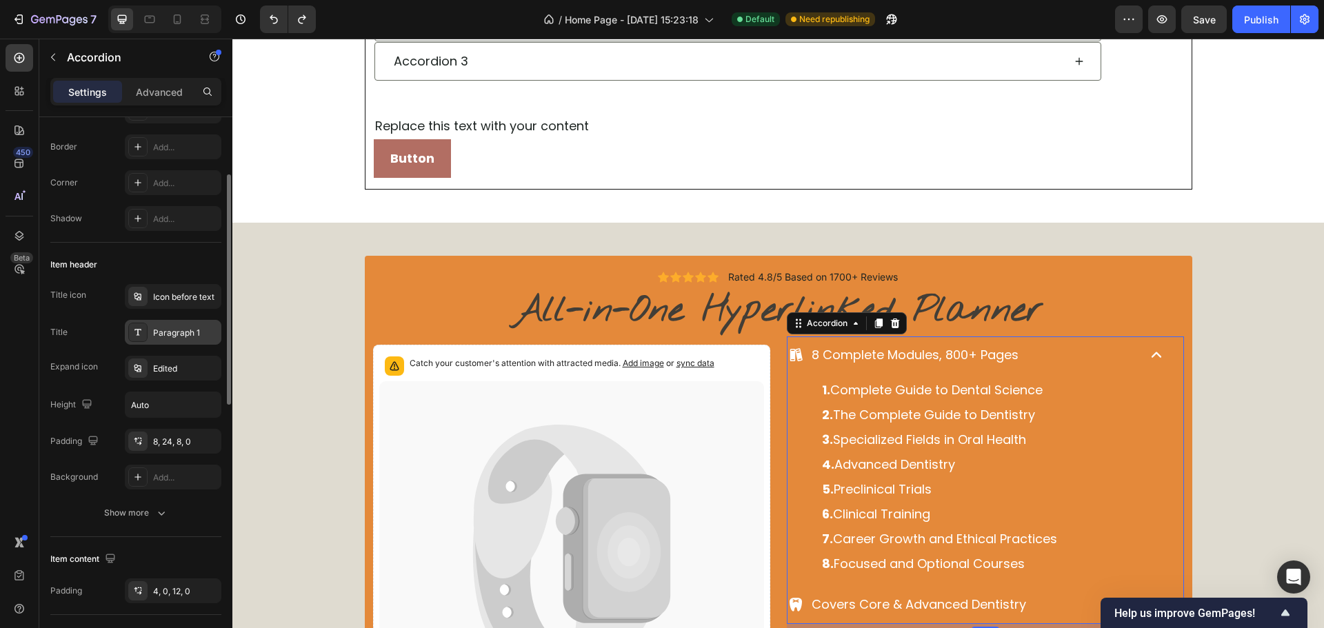
click at [154, 338] on div "Paragraph 1" at bounding box center [185, 333] width 65 height 12
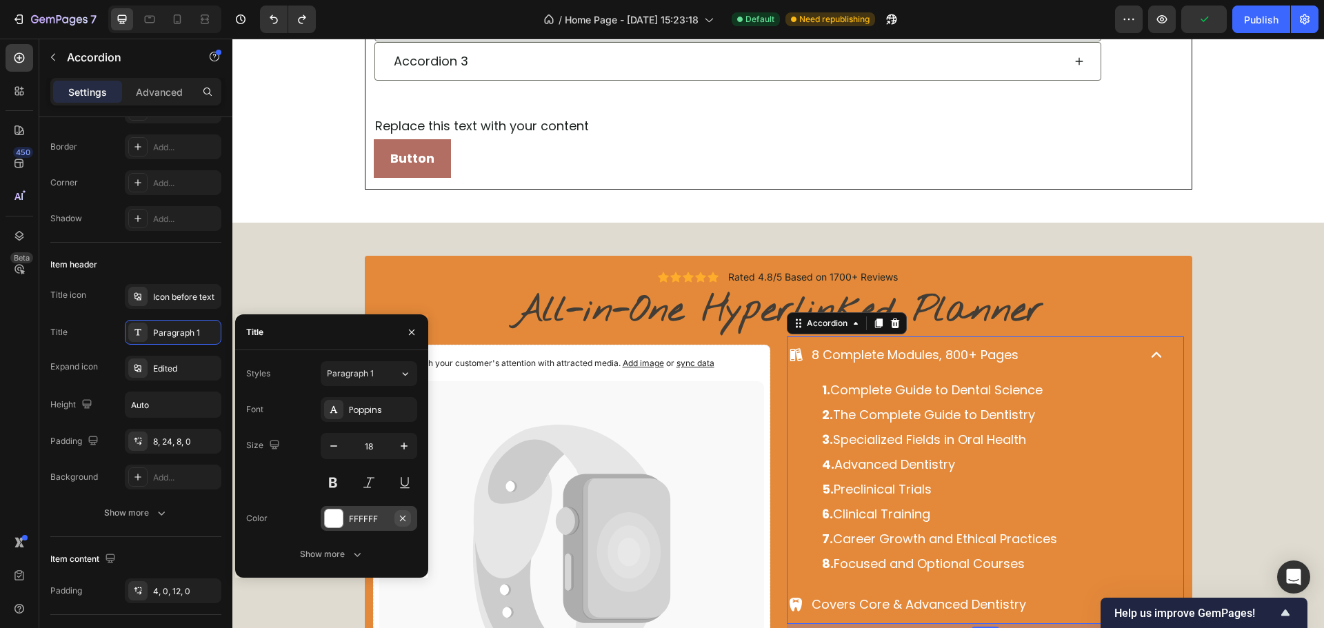
click at [397, 519] on button "button" at bounding box center [402, 518] width 17 height 17
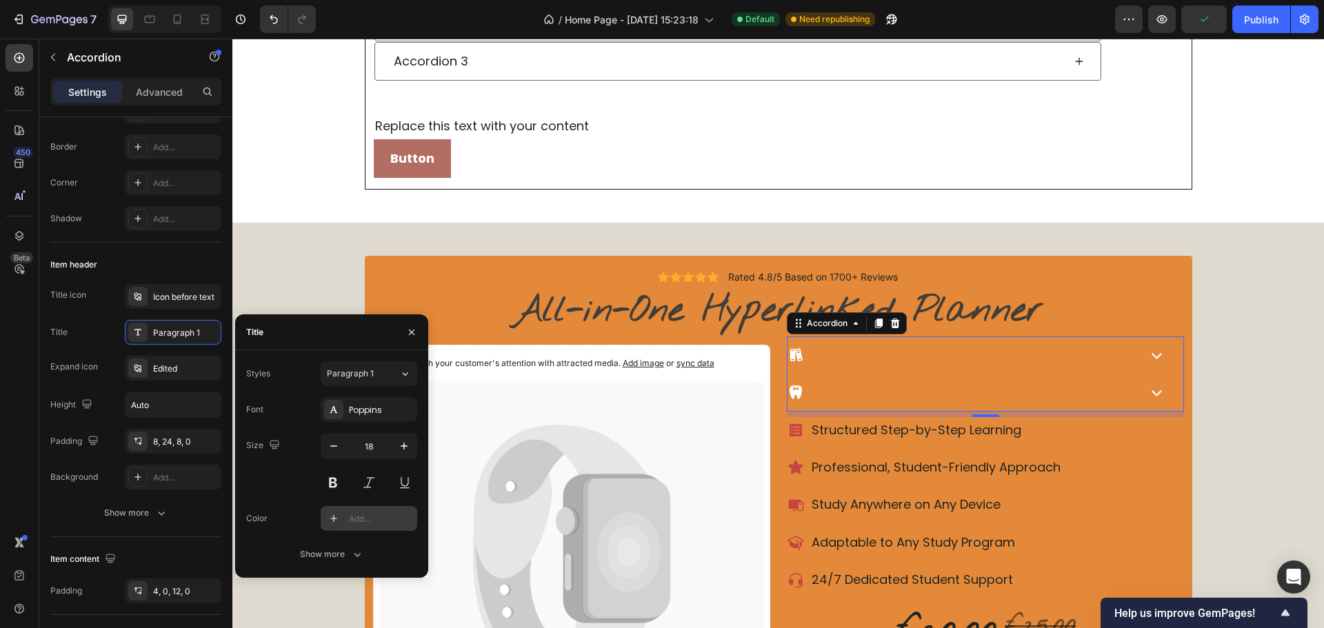
click at [361, 524] on div "Add..." at bounding box center [381, 519] width 65 height 12
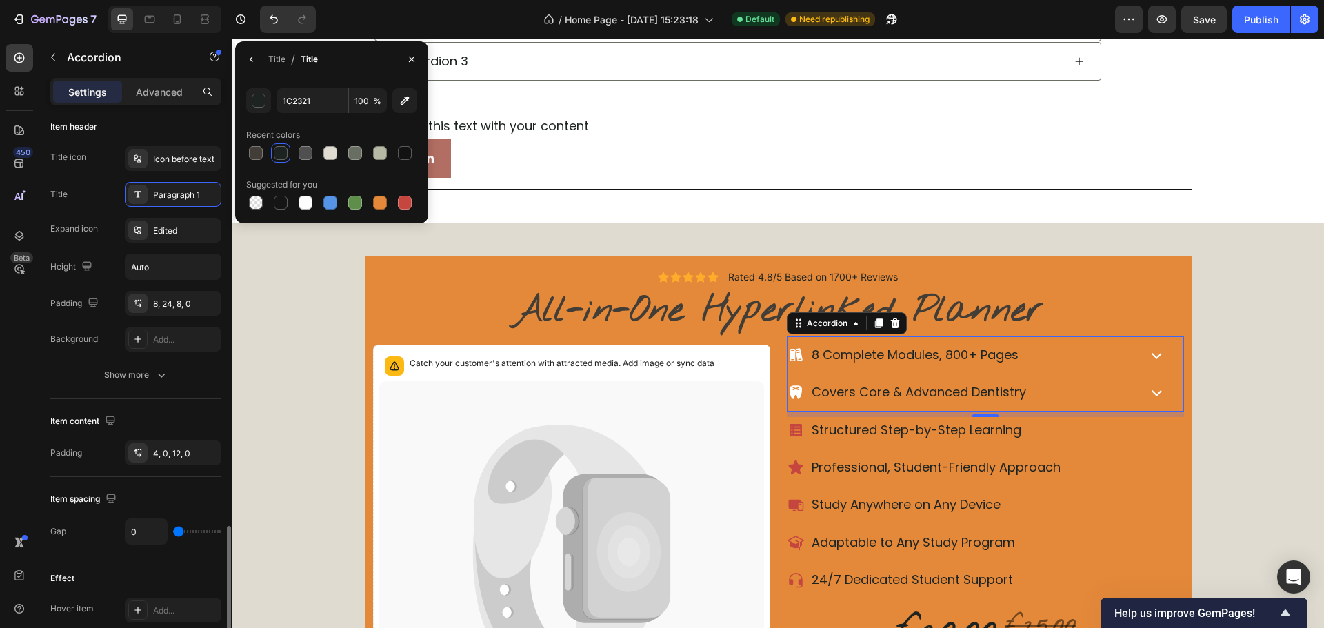
scroll to position [552, 0]
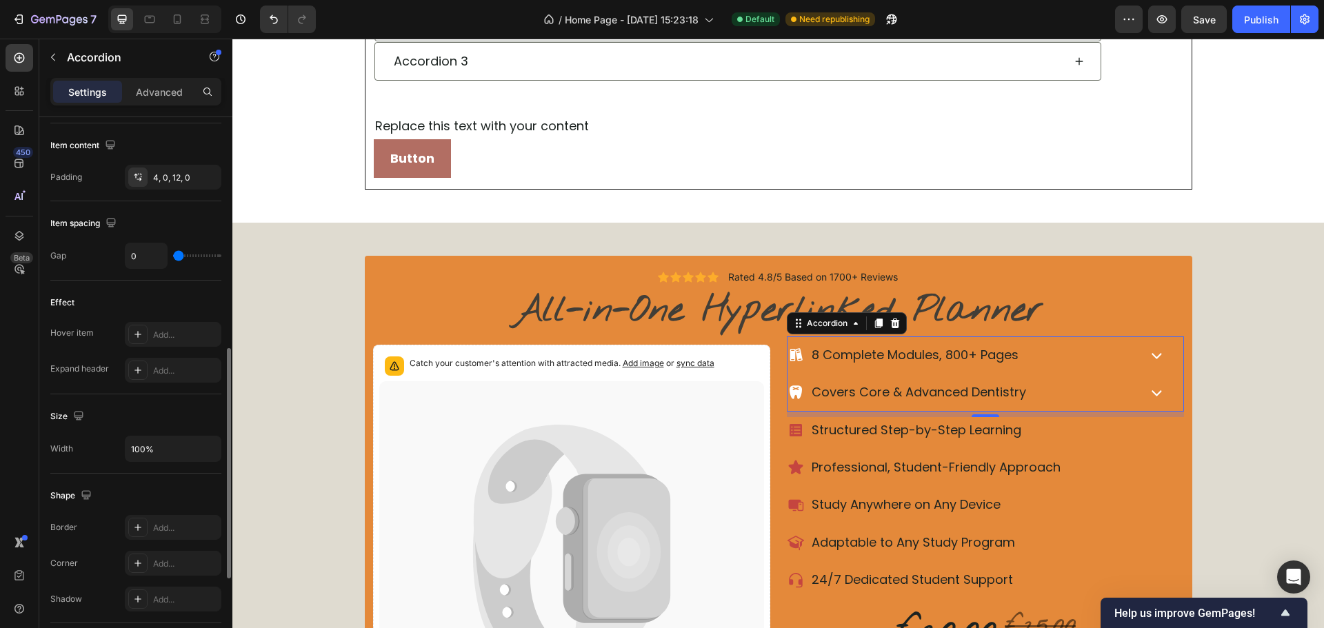
click at [85, 290] on div "Effect Hover item Add... Expand header Add..." at bounding box center [135, 338] width 171 height 114
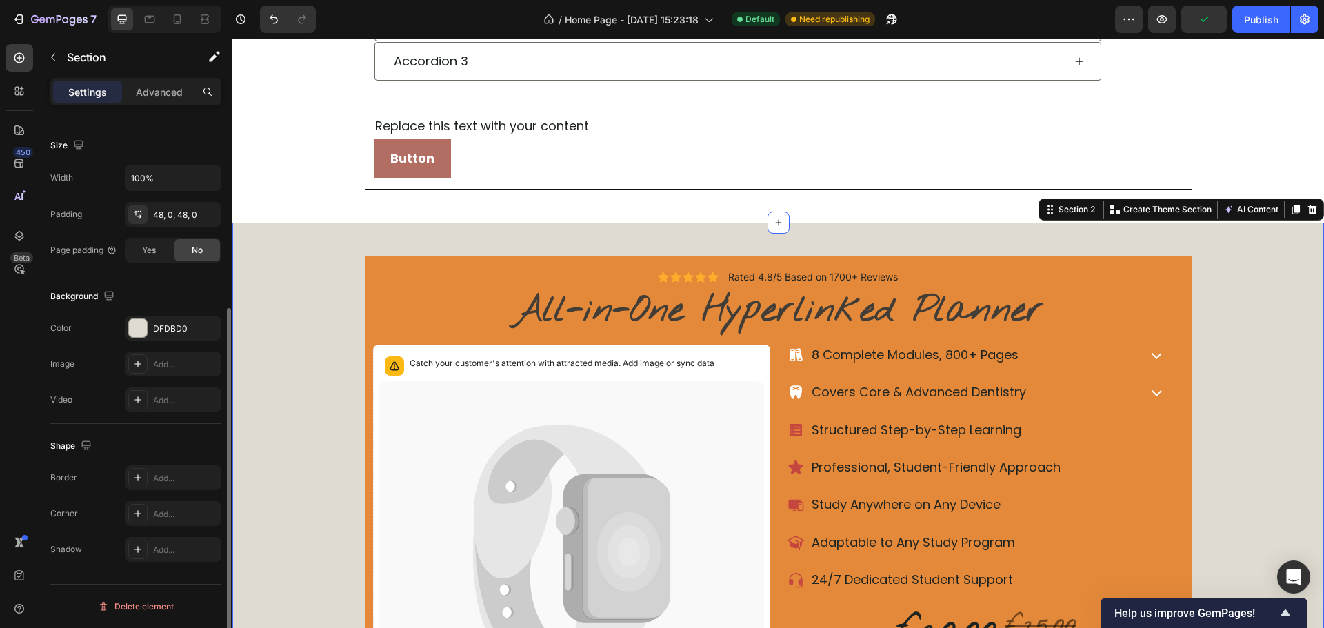
click at [1189, 438] on div "Icon Icon Icon Icon Icon Icon List Rated 4.8/5 Based on 1700+ Reviews Text Bloc…" at bounding box center [778, 507] width 1092 height 503
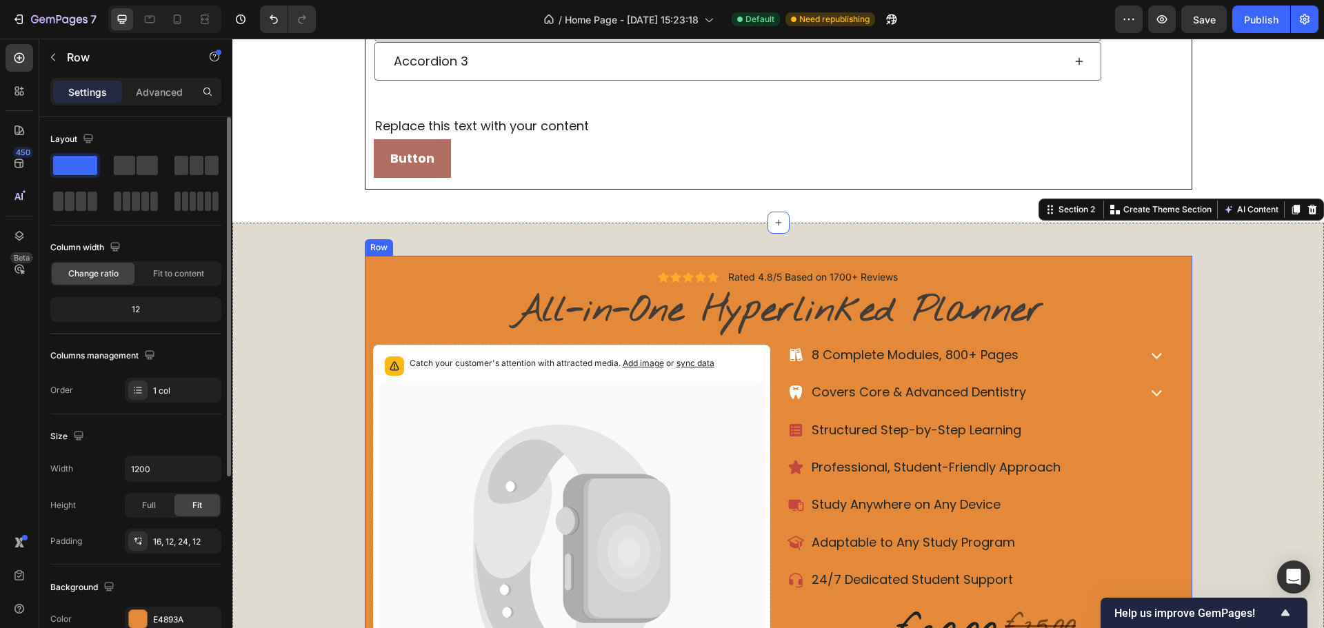
click at [1179, 262] on div "Icon Icon Icon Icon Icon Icon List Rated 4.8/5 Based on 1700+ Reviews Text Bloc…" at bounding box center [779, 507] width 828 height 503
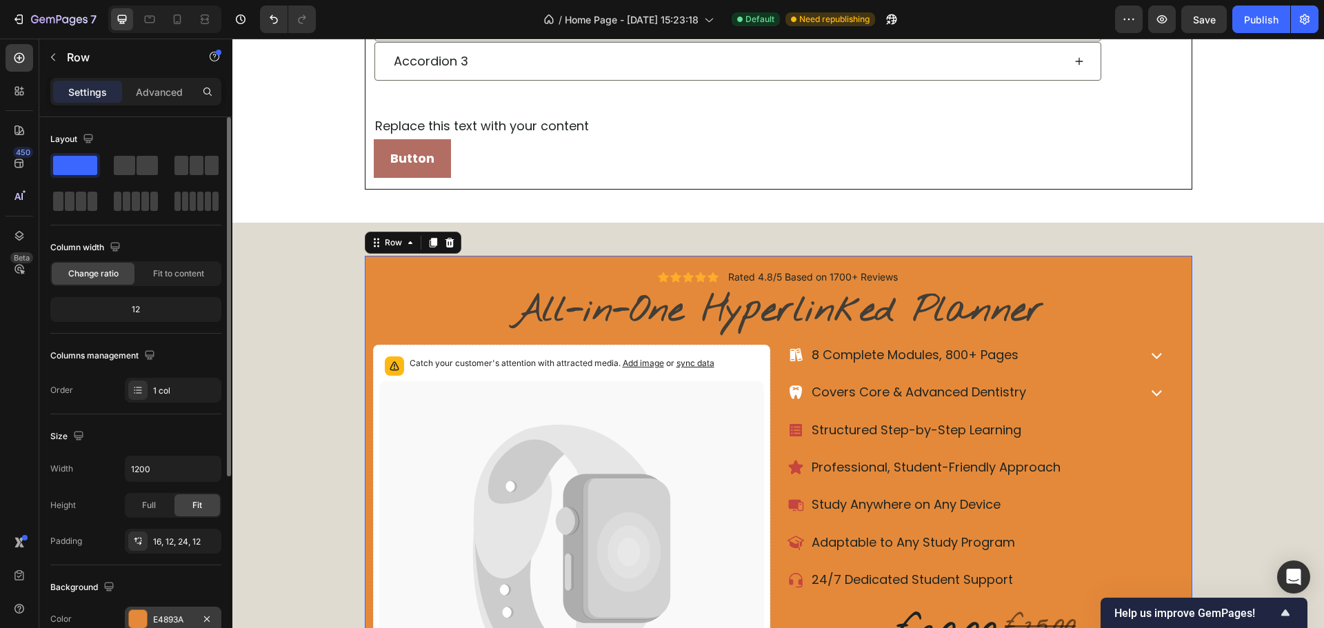
scroll to position [207, 0]
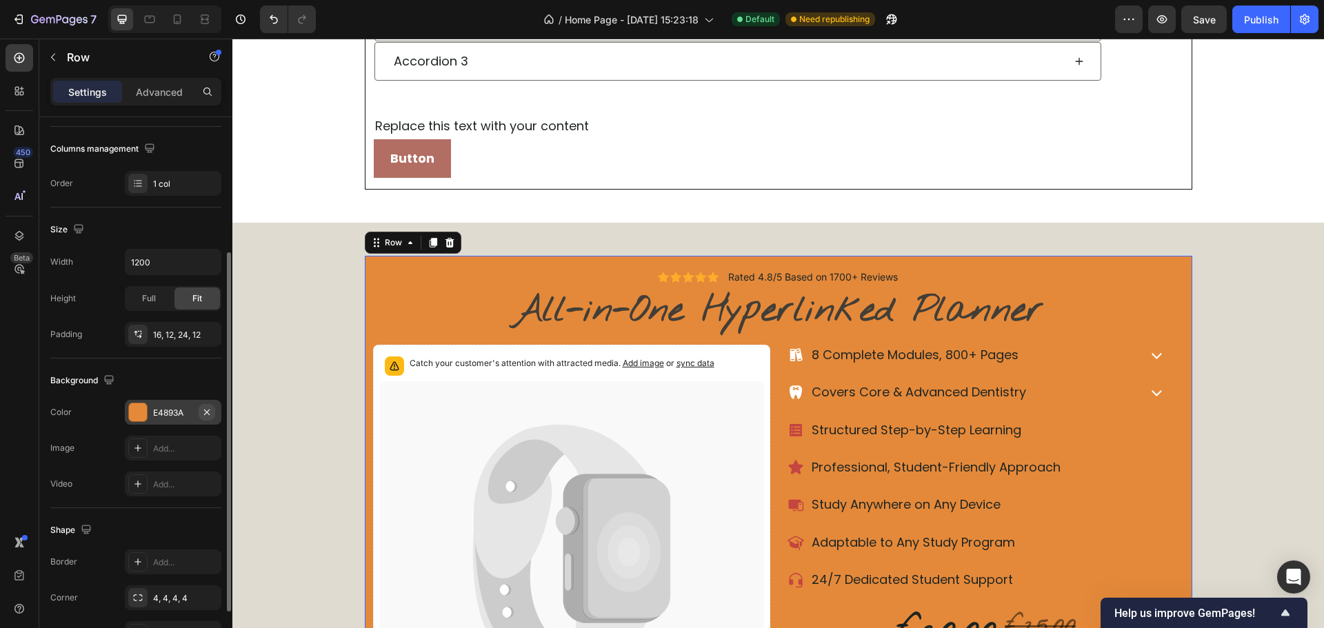
click at [212, 412] on icon "button" at bounding box center [206, 412] width 11 height 11
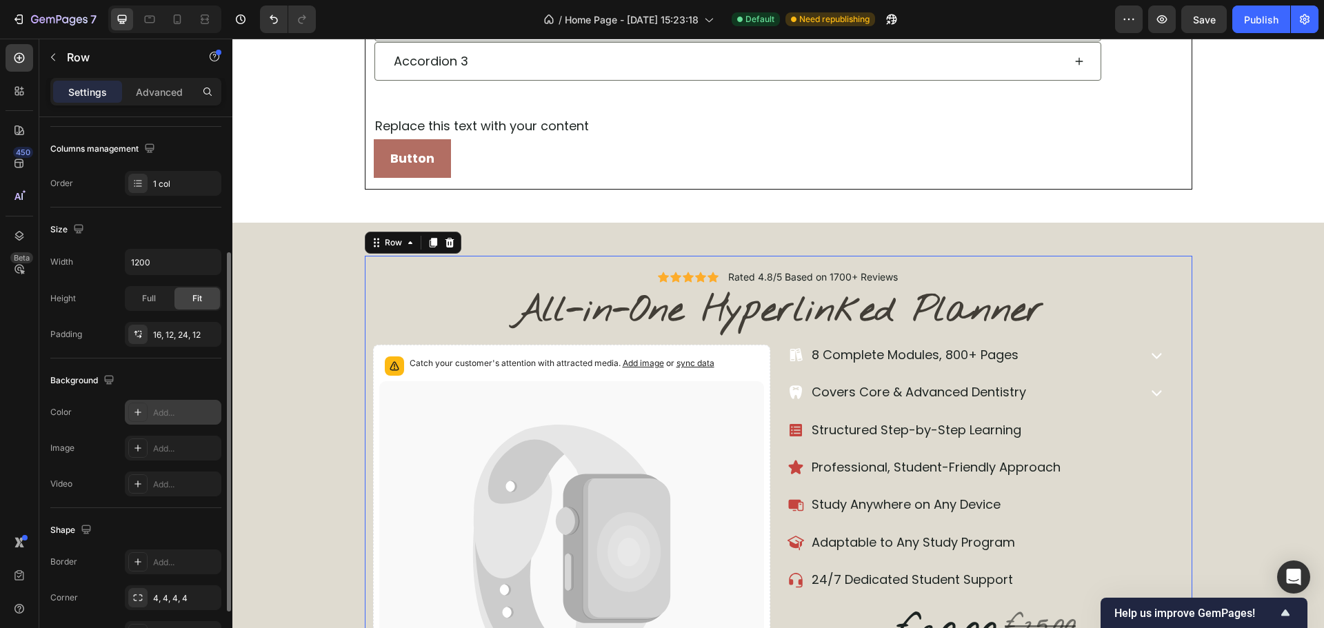
click at [157, 412] on div "Add..." at bounding box center [185, 413] width 65 height 12
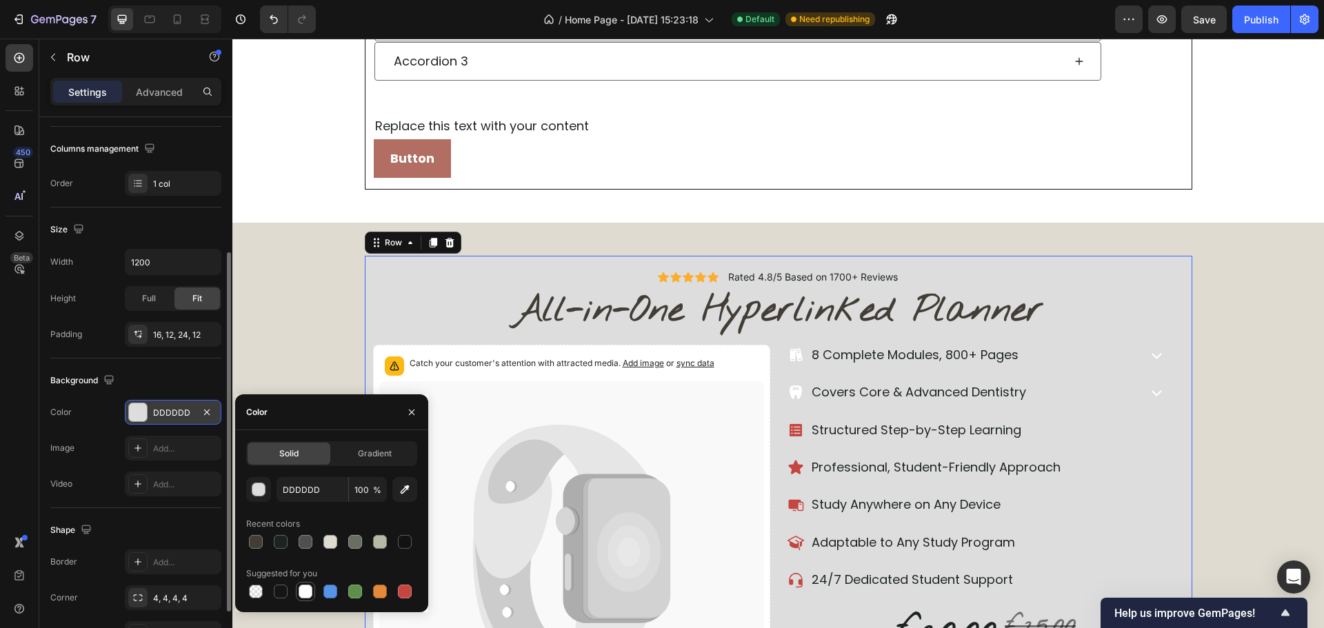
click at [305, 592] on div at bounding box center [306, 592] width 14 height 14
type input "FFFFFF"
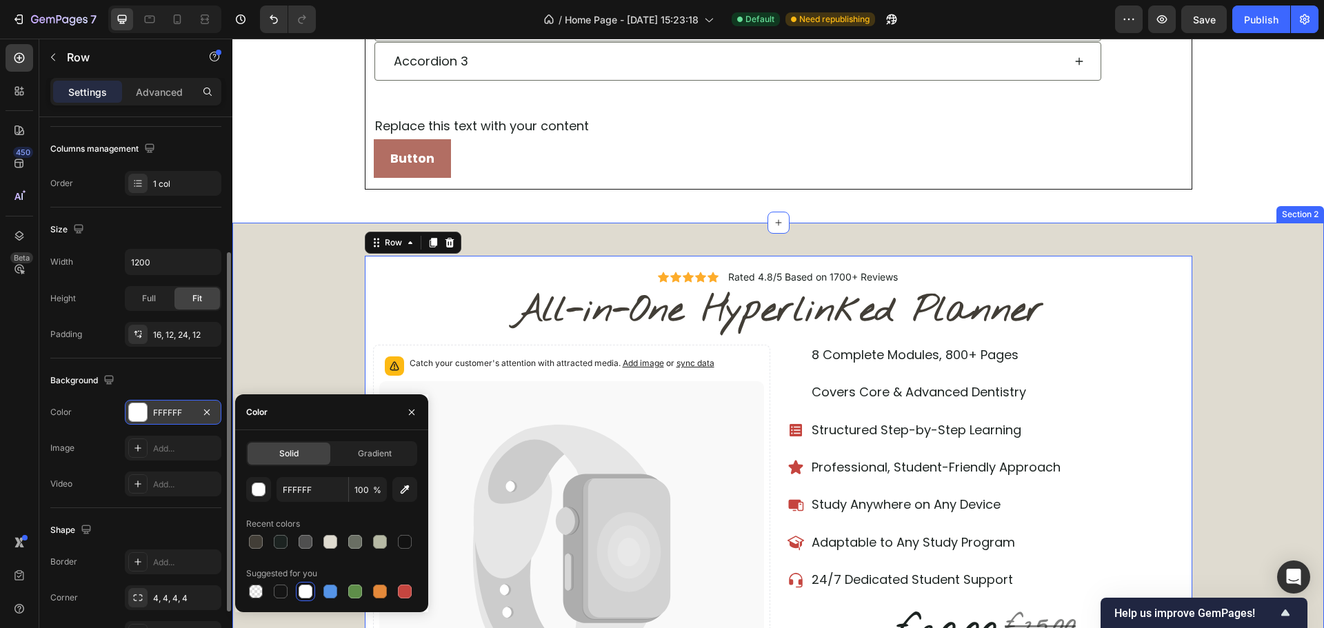
click at [281, 348] on div "Icon Icon Icon Icon Icon Icon List Rated 4.8/5 Based on 1700+ Reviews Text Bloc…" at bounding box center [778, 507] width 1092 height 503
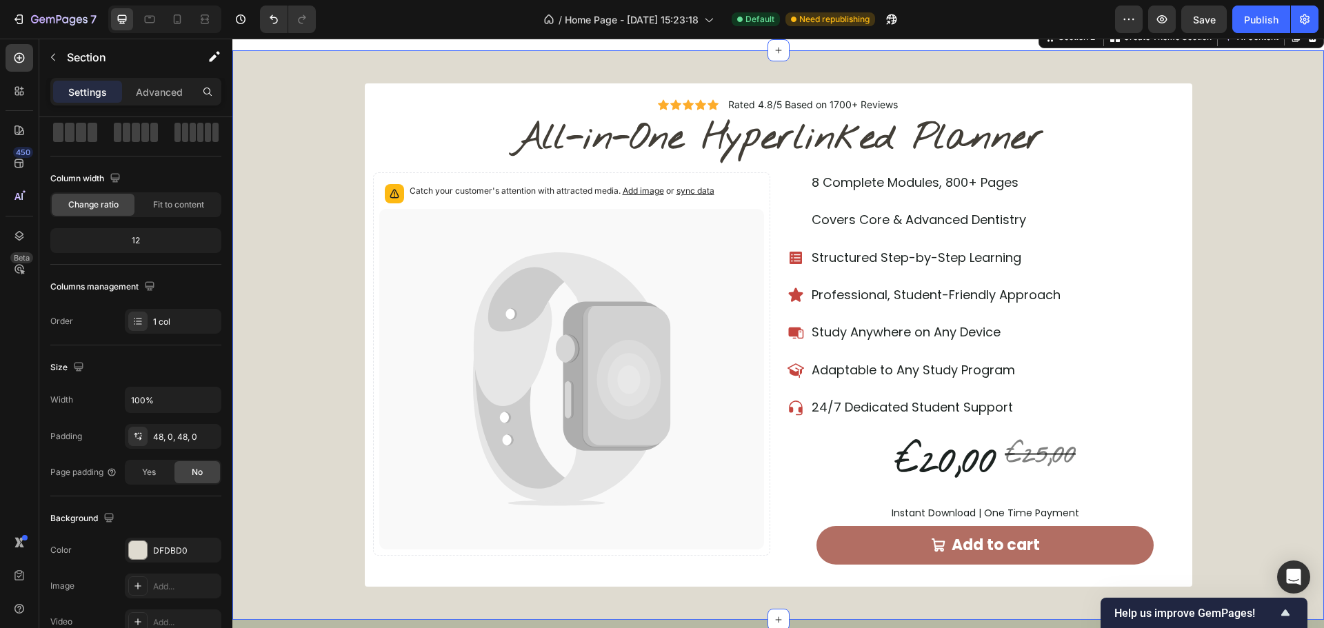
scroll to position [483, 0]
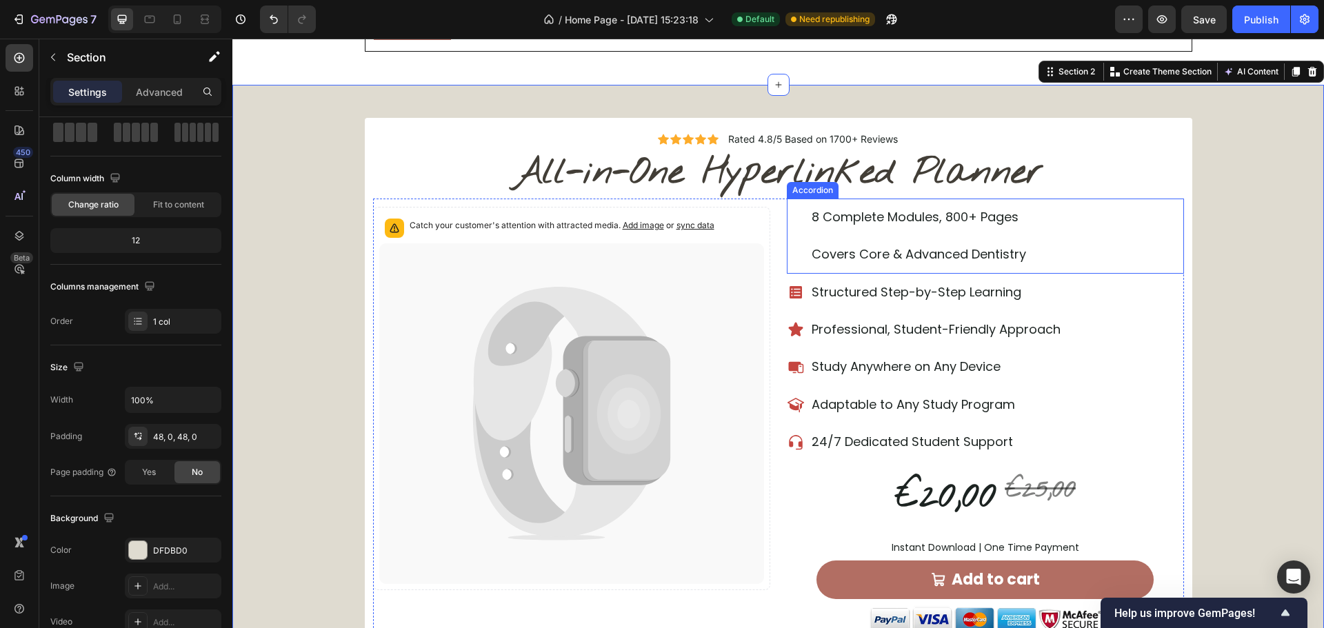
click at [1072, 258] on div "Covers Core & Advanced Dentistry" at bounding box center [962, 254] width 348 height 26
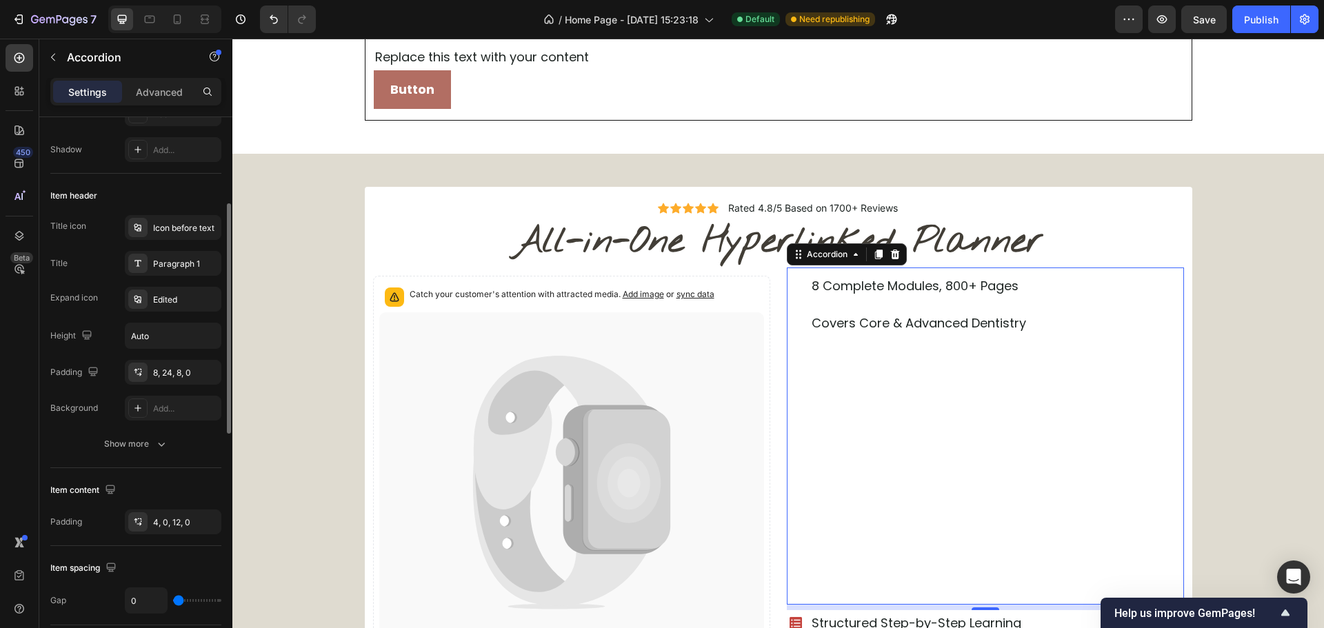
scroll to position [414, 0]
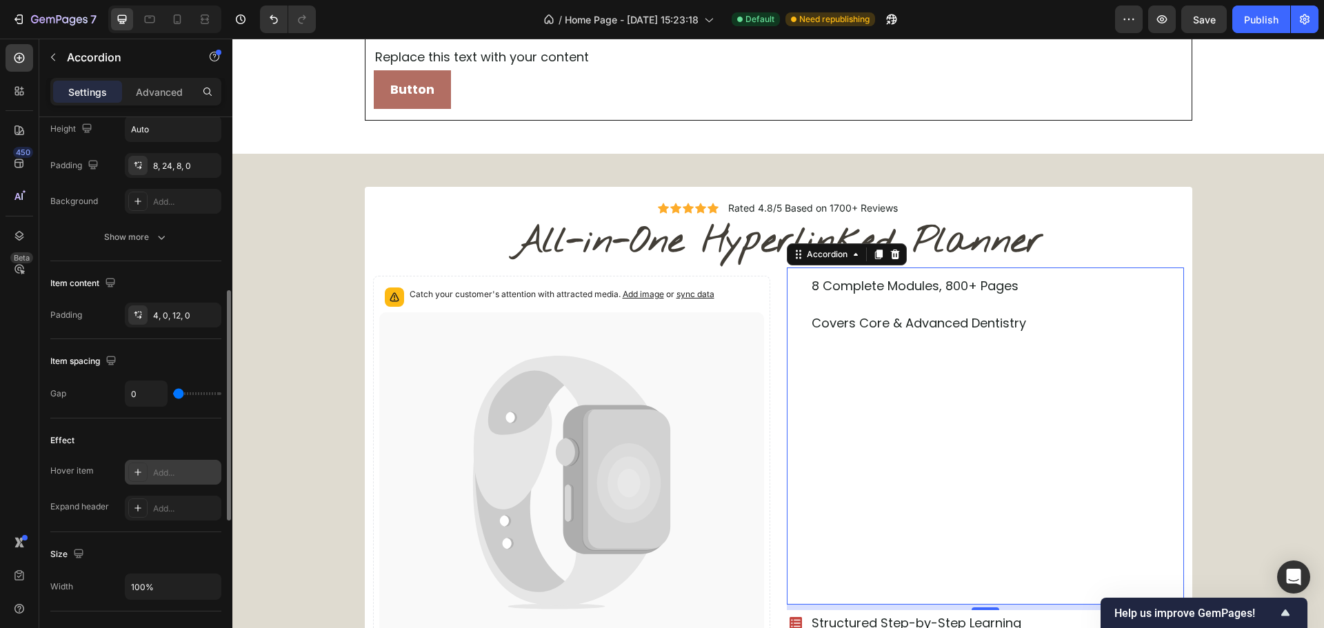
click at [174, 472] on div "Add..." at bounding box center [185, 473] width 65 height 12
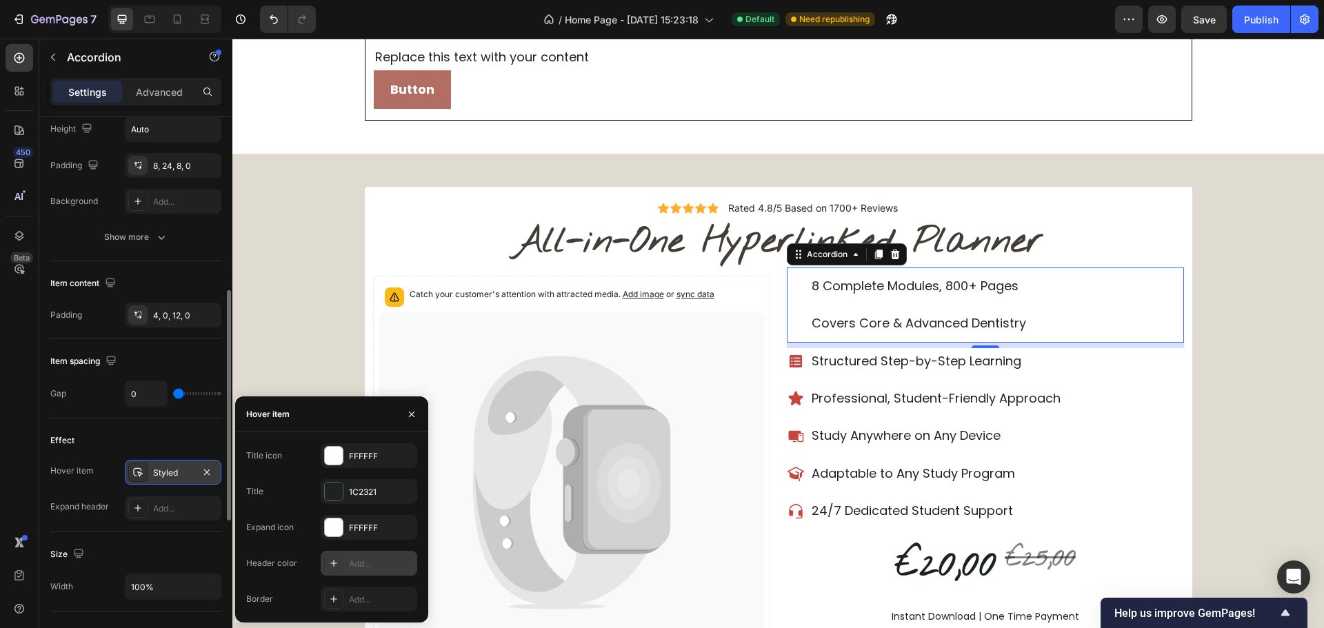
click at [361, 568] on div "Add..." at bounding box center [381, 564] width 65 height 12
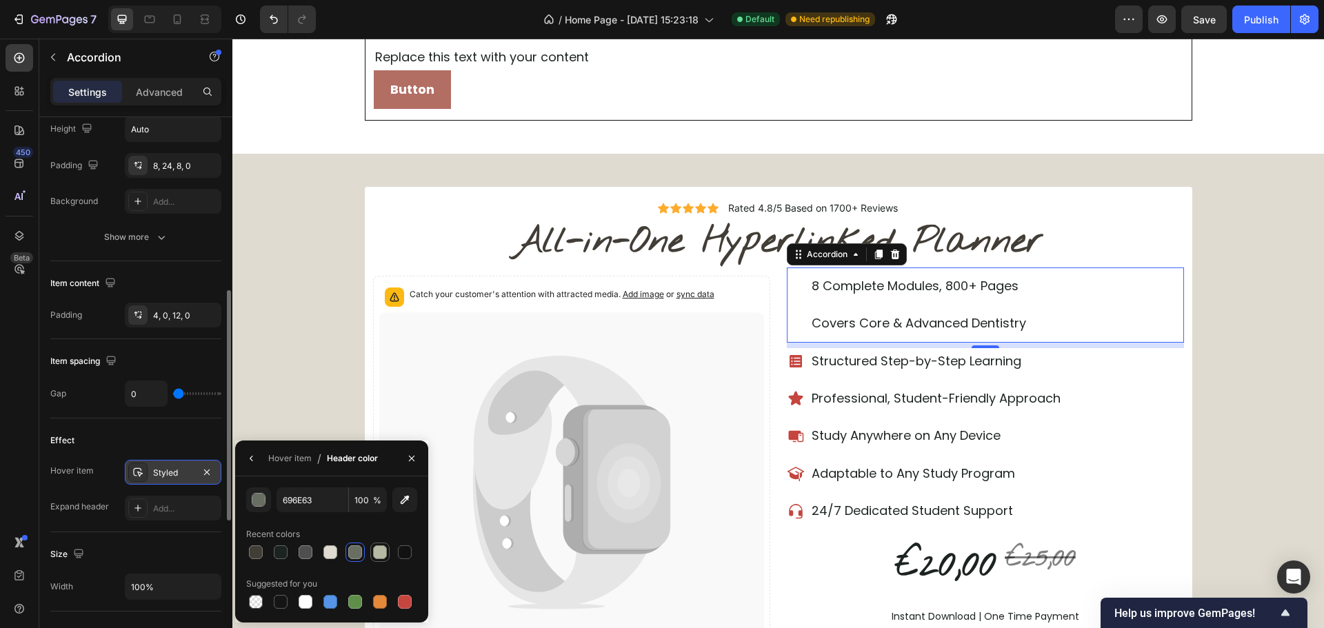
click at [384, 550] on div at bounding box center [380, 552] width 14 height 14
type input "B6B9A4"
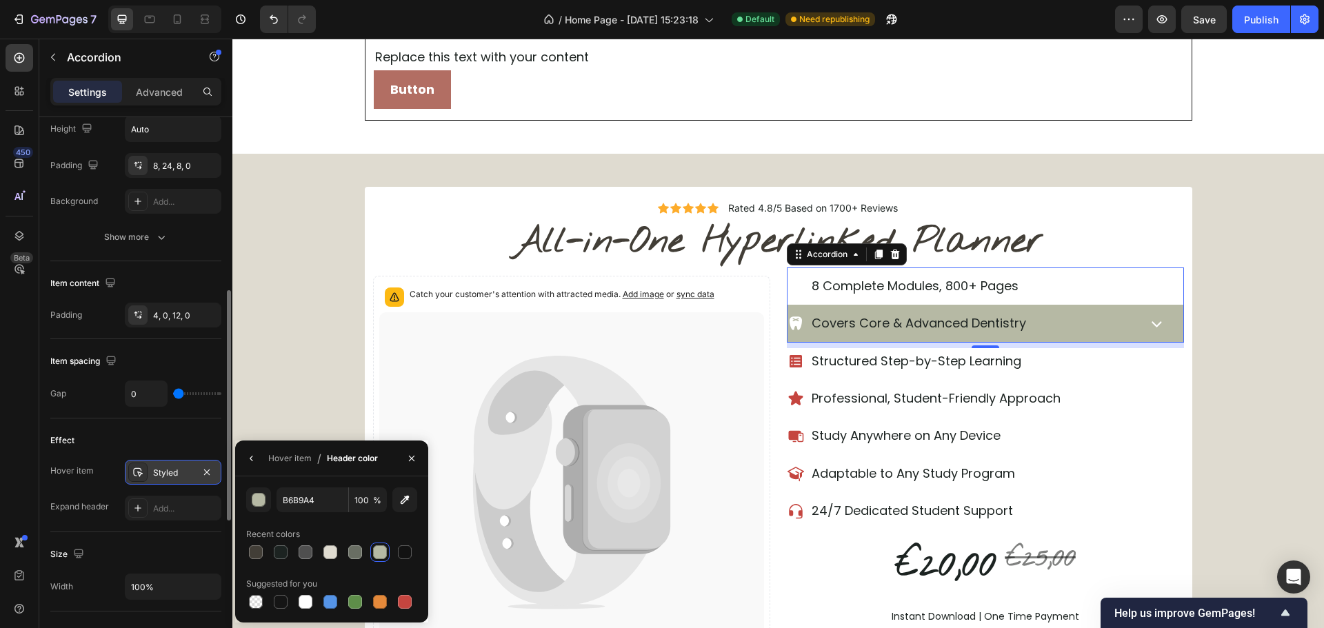
click at [1057, 321] on div "Covers Core & Advanced Dentistry" at bounding box center [962, 323] width 348 height 26
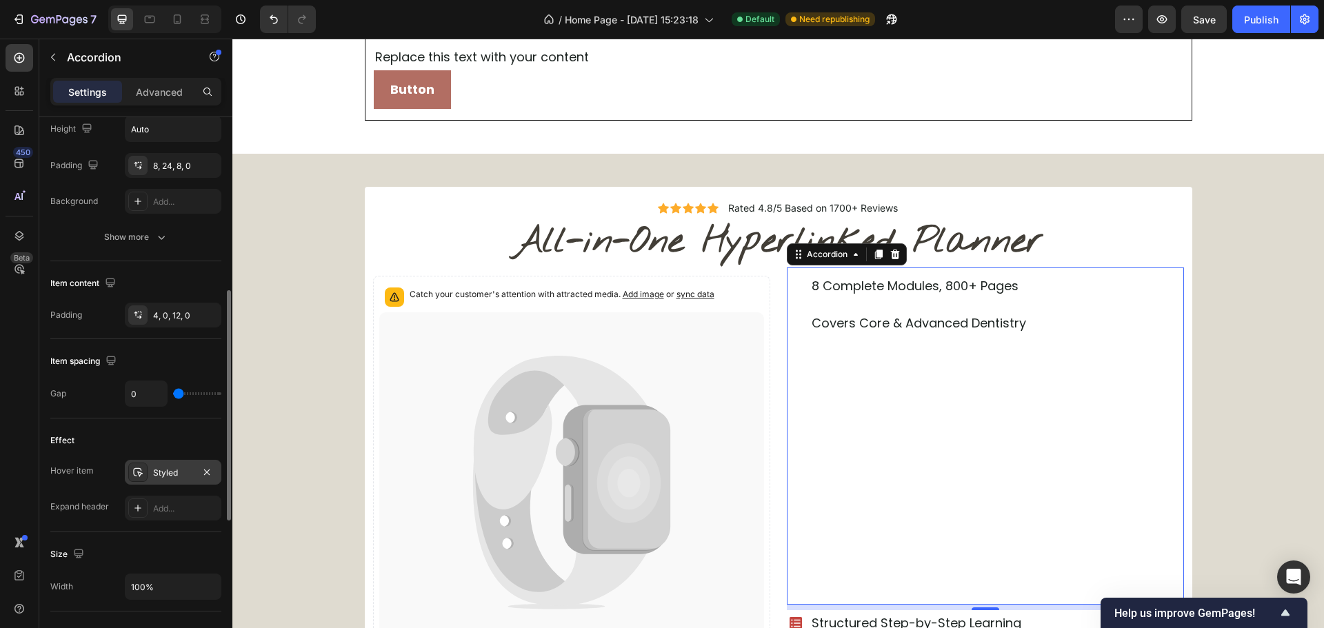
click at [1061, 320] on div "Covers Core & Advanced Dentistry" at bounding box center [962, 323] width 348 height 26
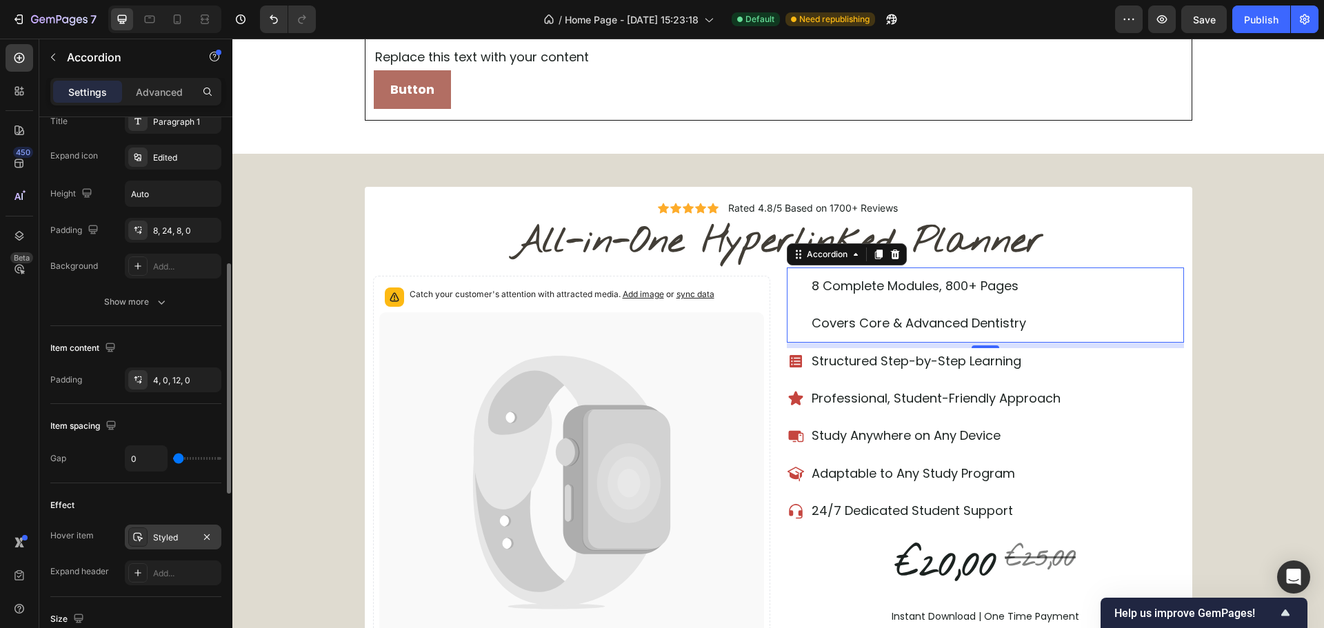
scroll to position [4, 0]
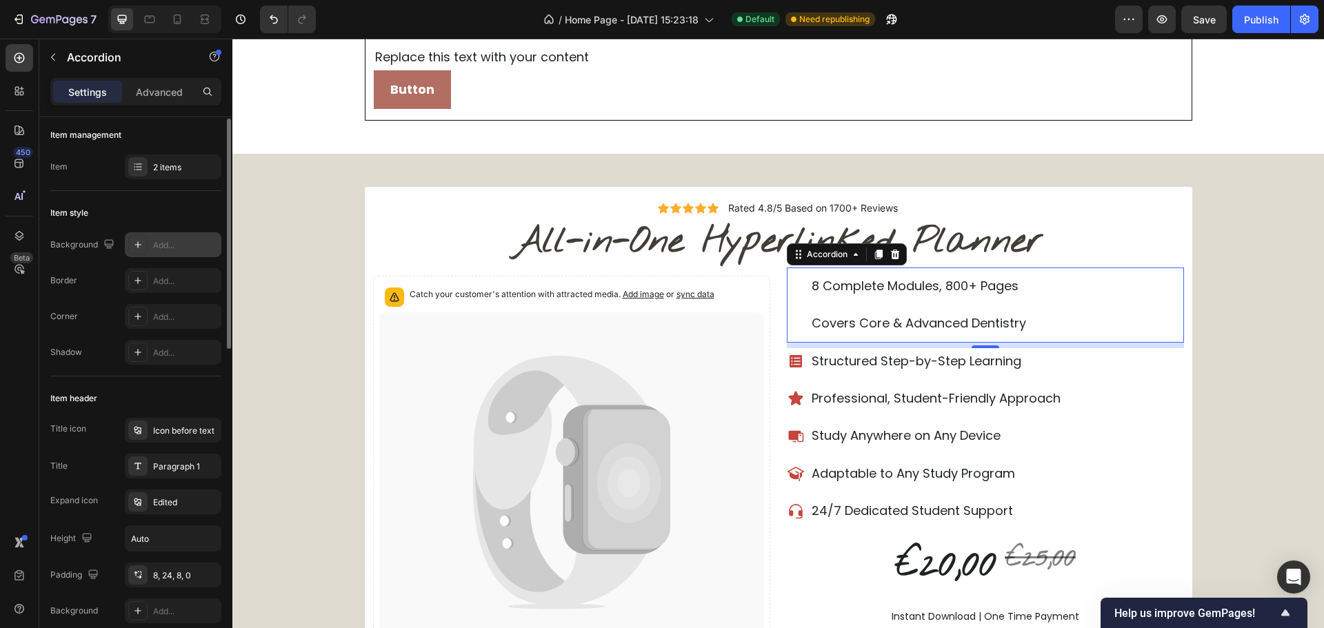
click at [172, 256] on div "Add..." at bounding box center [173, 244] width 97 height 25
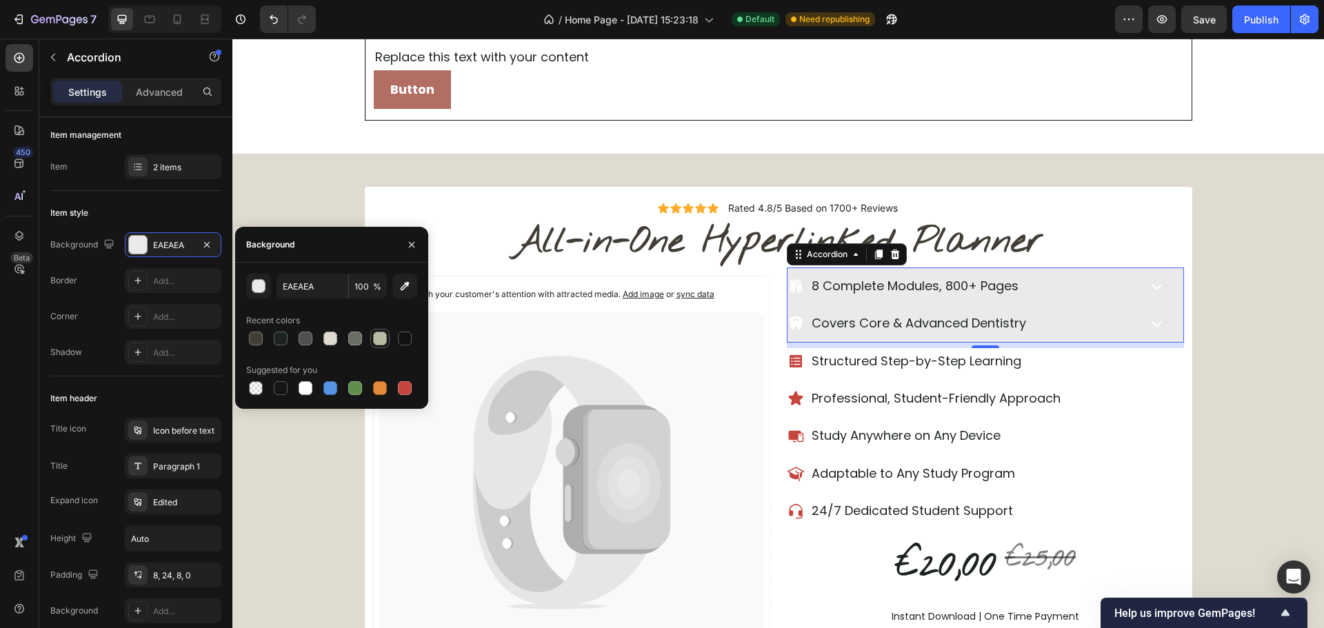
click at [374, 340] on div at bounding box center [380, 339] width 14 height 14
type input "B6B9A4"
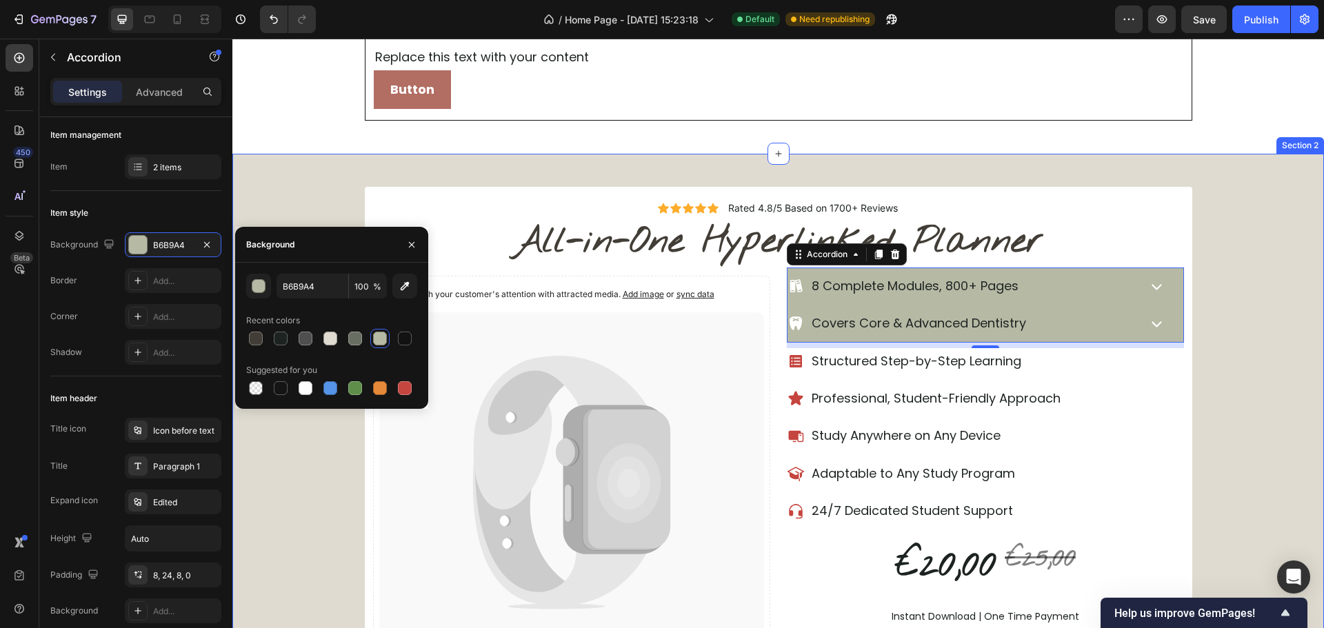
click at [1227, 338] on div "Icon Icon Icon Icon Icon Icon List Rated 4.8/5 Based on 1700+ Reviews Text Bloc…" at bounding box center [778, 454] width 1092 height 534
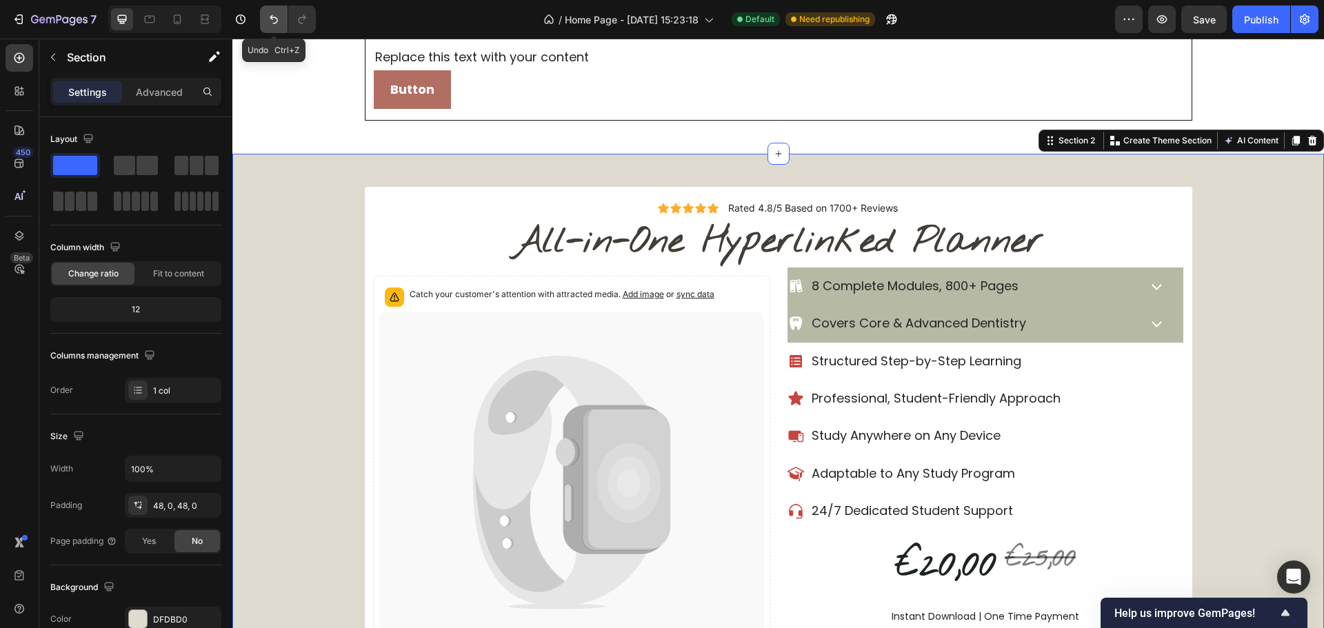
click at [274, 18] on icon "Undo/Redo" at bounding box center [274, 19] width 8 height 9
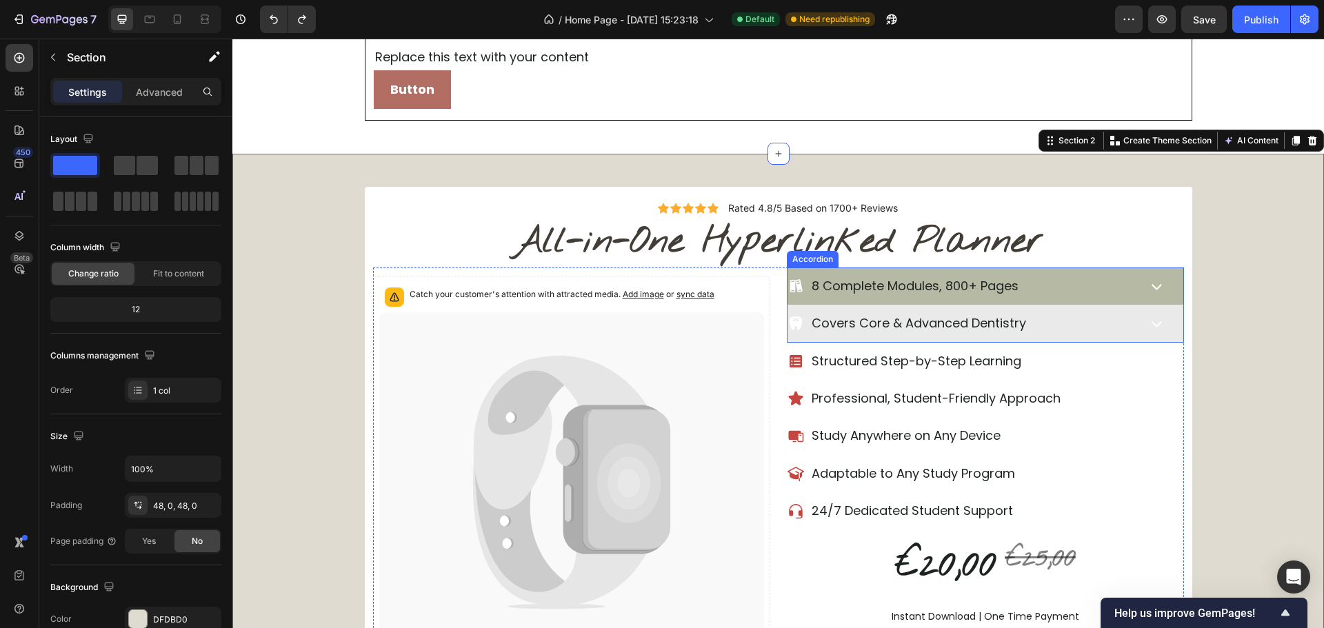
click at [1133, 288] on div "8 Complete Modules, 800+ Pages" at bounding box center [986, 286] width 396 height 37
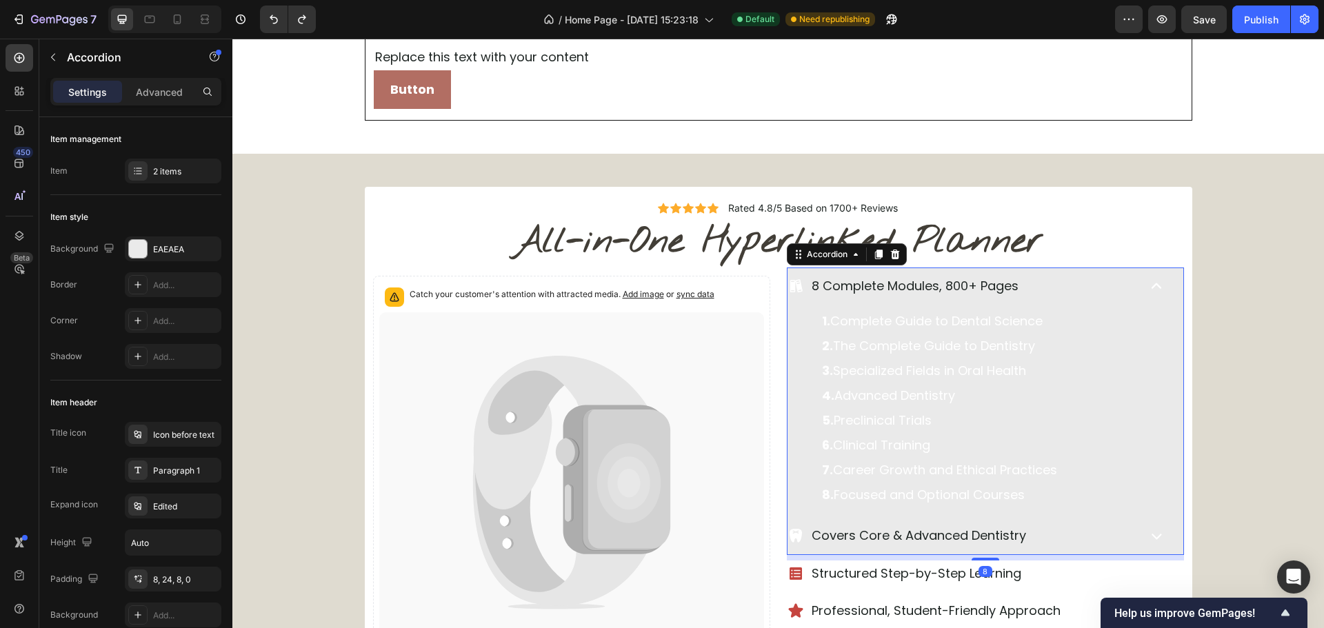
click at [1133, 288] on div "8 Complete Modules, 800+ Pages" at bounding box center [986, 286] width 396 height 37
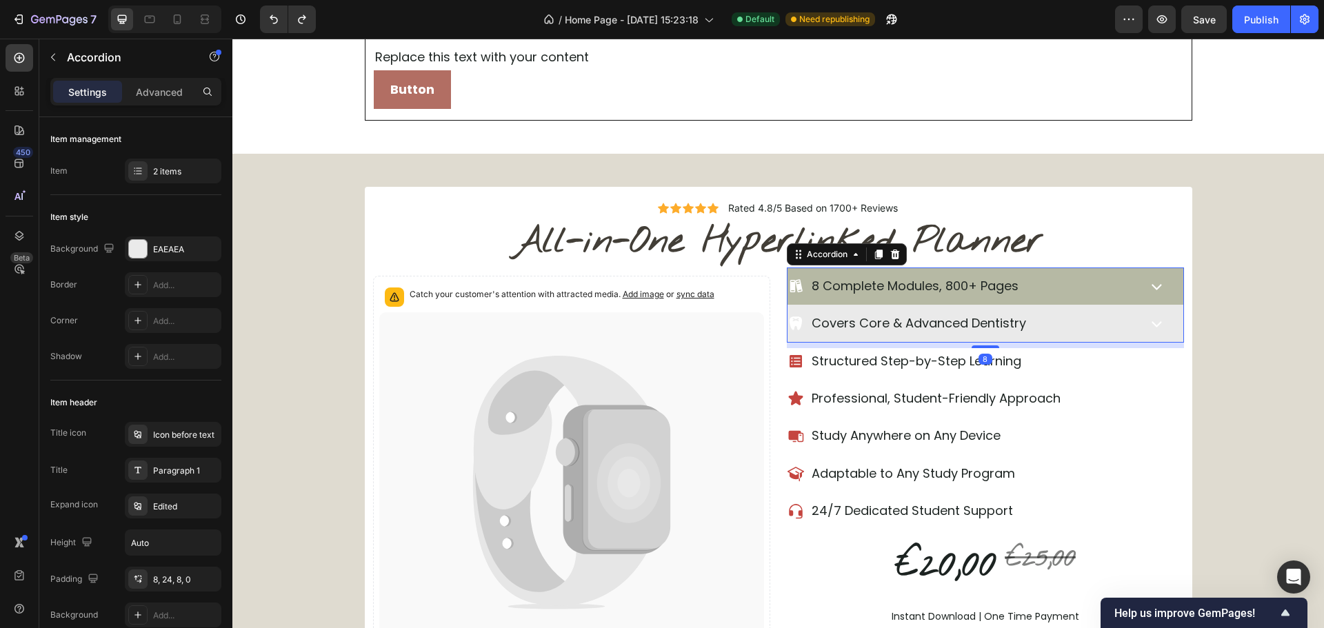
click at [1133, 288] on div "8 Complete Modules, 800+ Pages" at bounding box center [986, 286] width 396 height 37
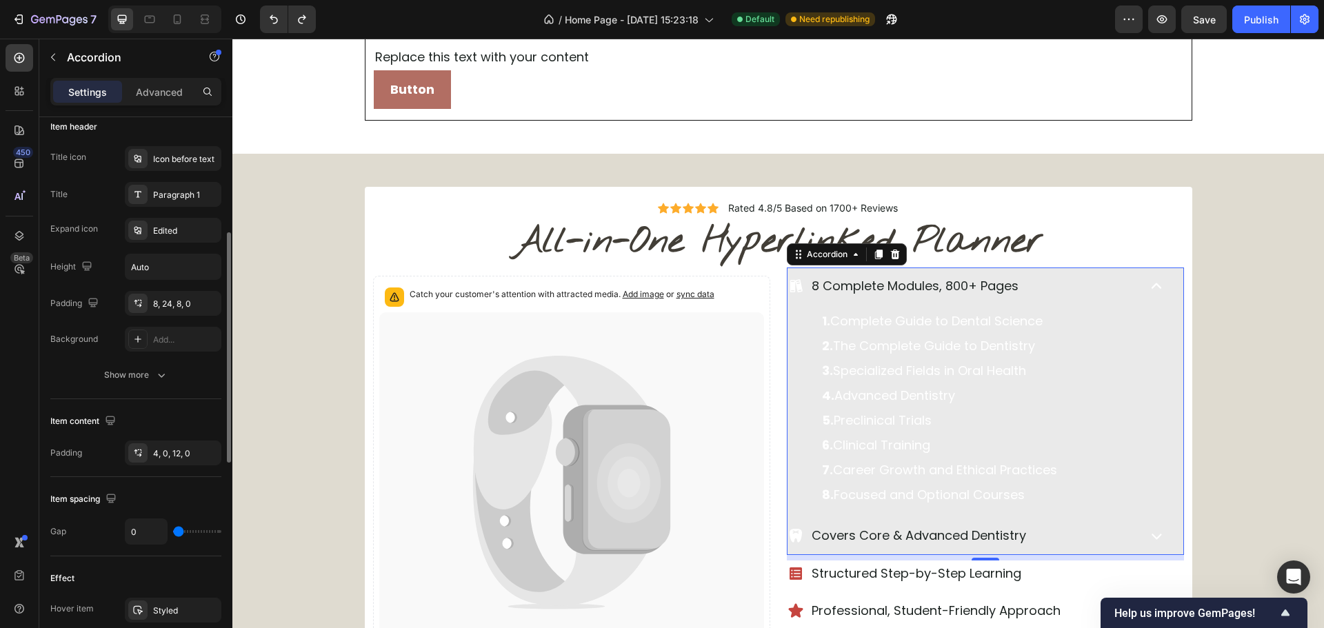
scroll to position [483, 0]
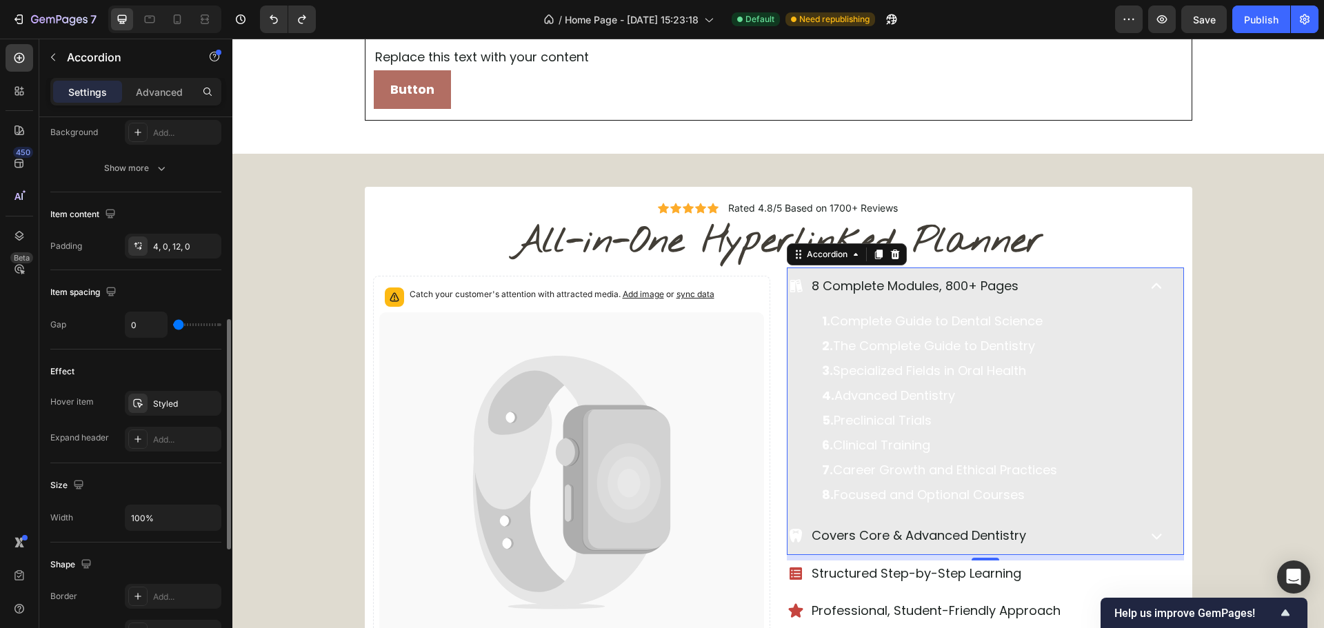
click at [1081, 299] on div "8 Complete Modules, 800+ Pages" at bounding box center [962, 286] width 348 height 26
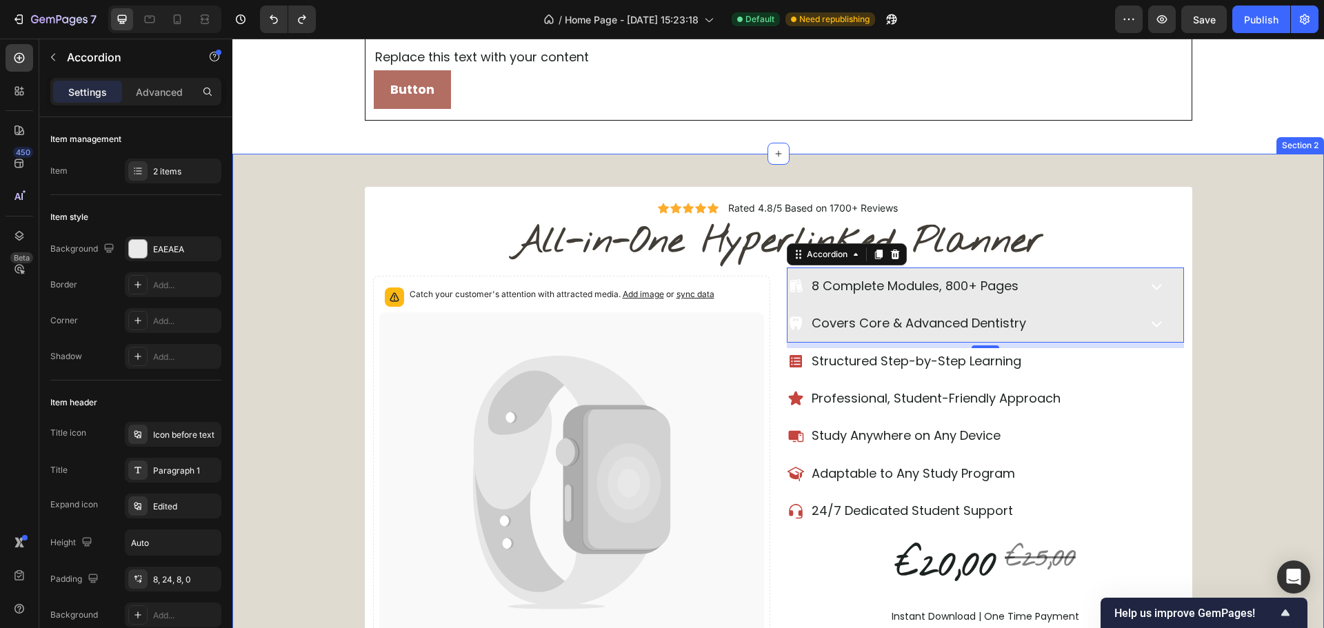
click at [1246, 299] on div "Icon Icon Icon Icon Icon Icon List Rated 4.8/5 Based on 1700+ Reviews Text Bloc…" at bounding box center [778, 454] width 1092 height 534
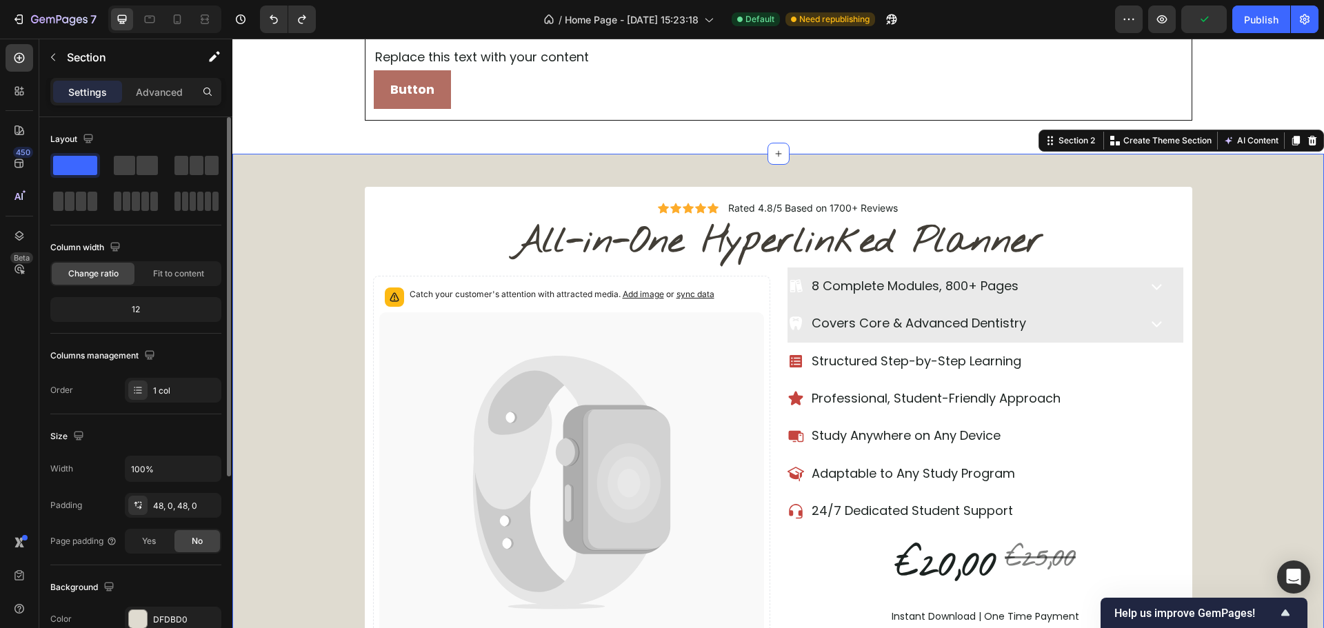
scroll to position [276, 0]
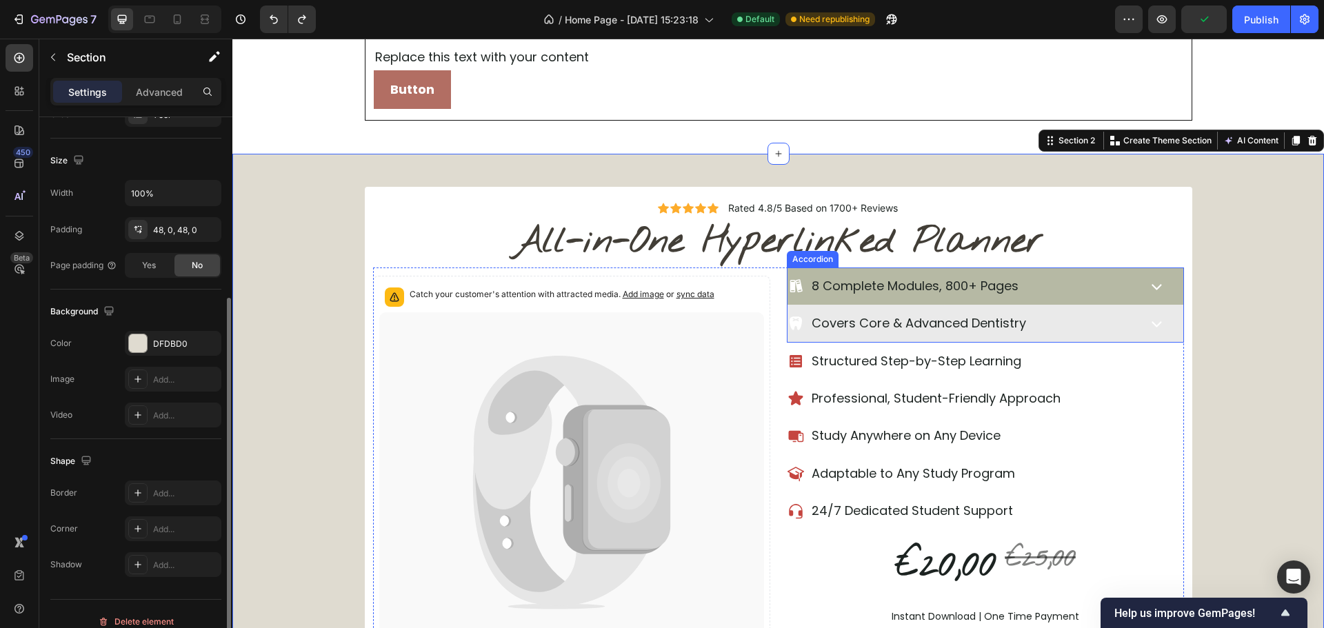
click at [1050, 280] on div "8 Complete Modules, 800+ Pages" at bounding box center [962, 286] width 348 height 26
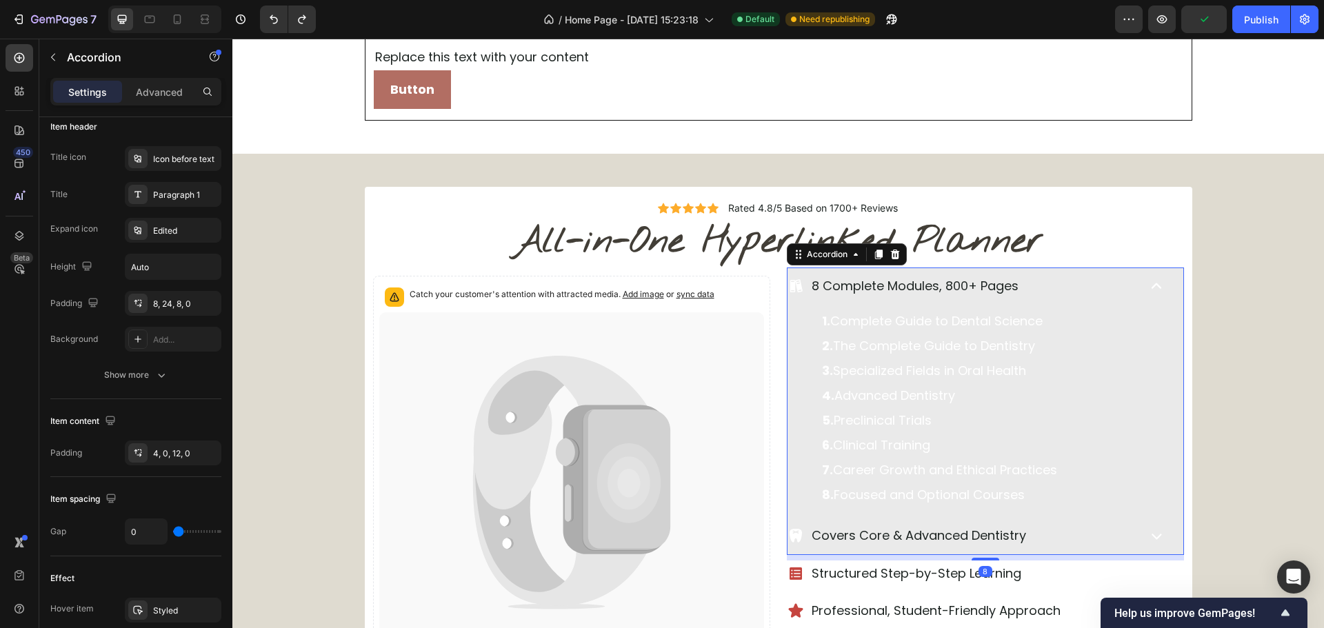
scroll to position [0, 0]
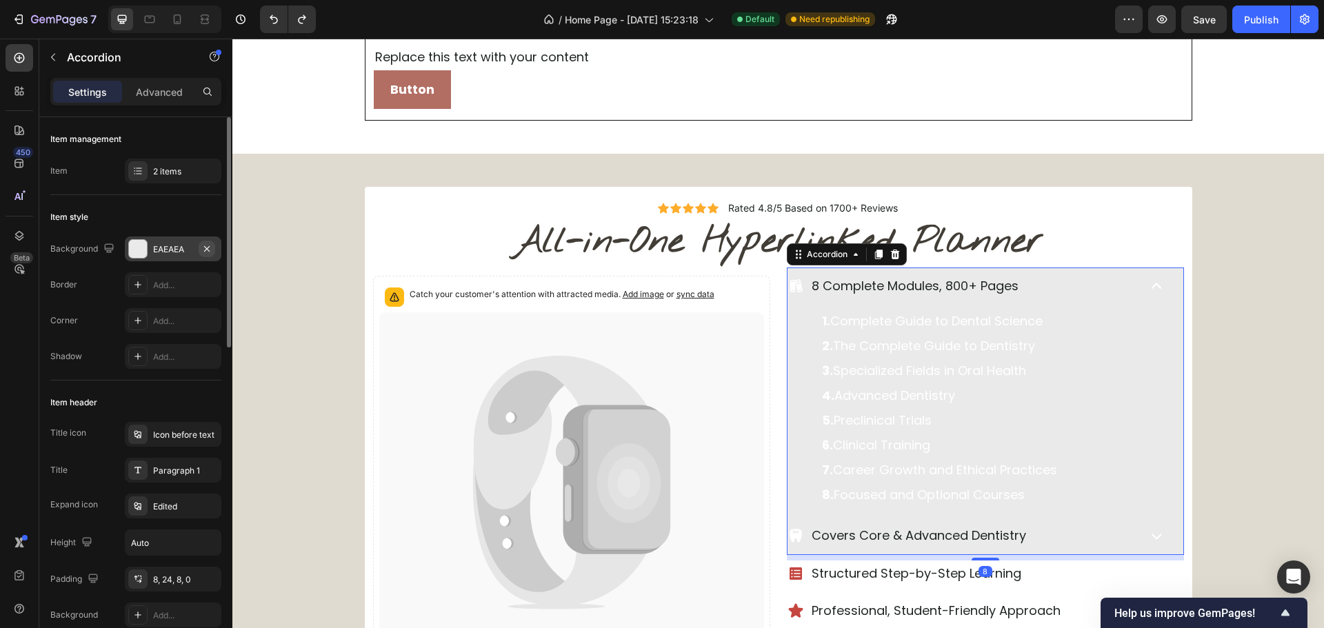
click at [208, 243] on icon "button" at bounding box center [206, 248] width 11 height 11
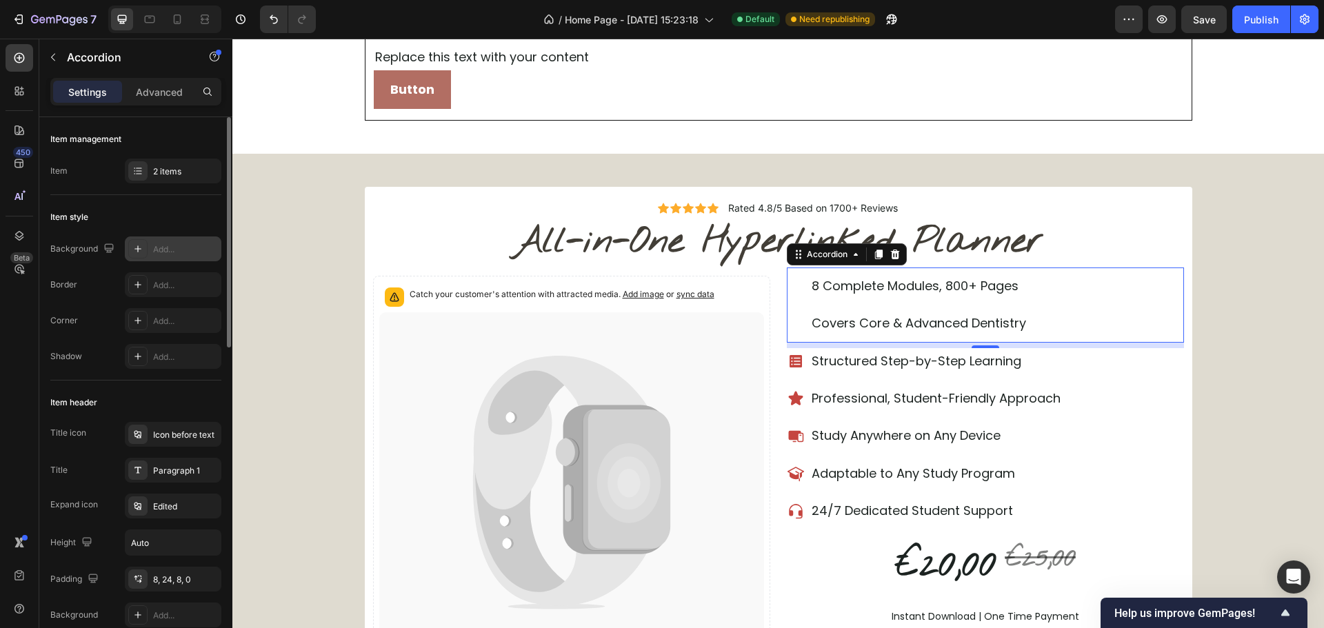
scroll to position [69, 0]
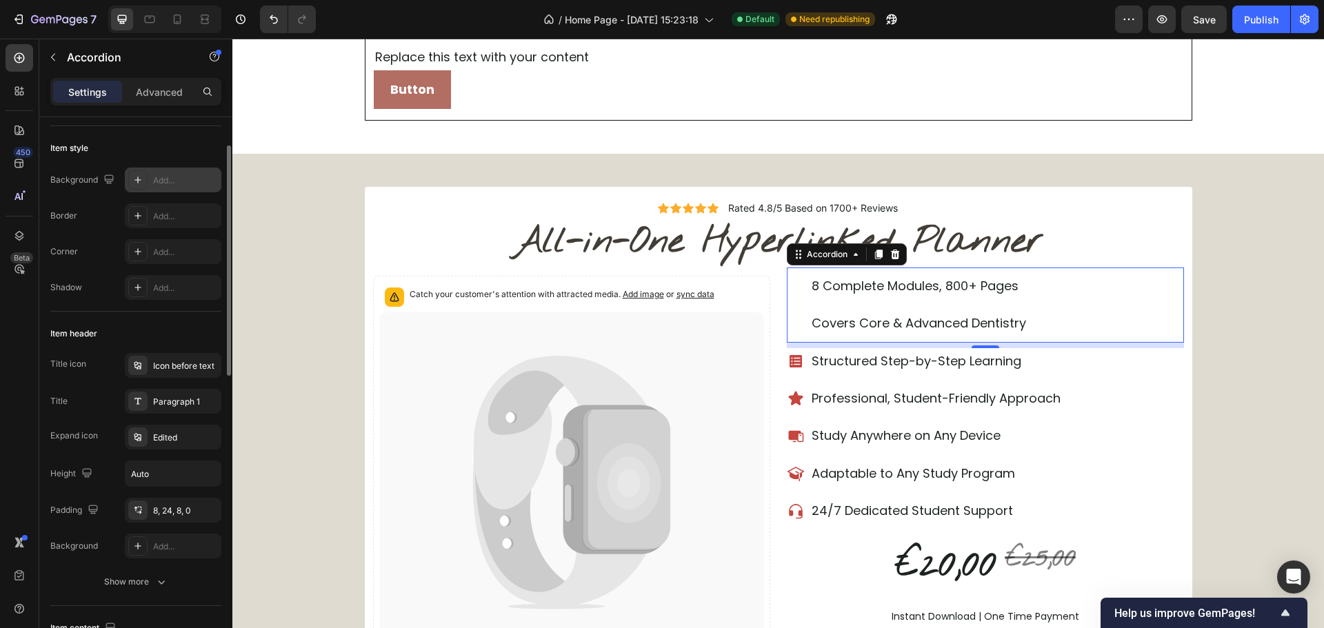
click at [130, 573] on button "Show more" at bounding box center [135, 582] width 171 height 25
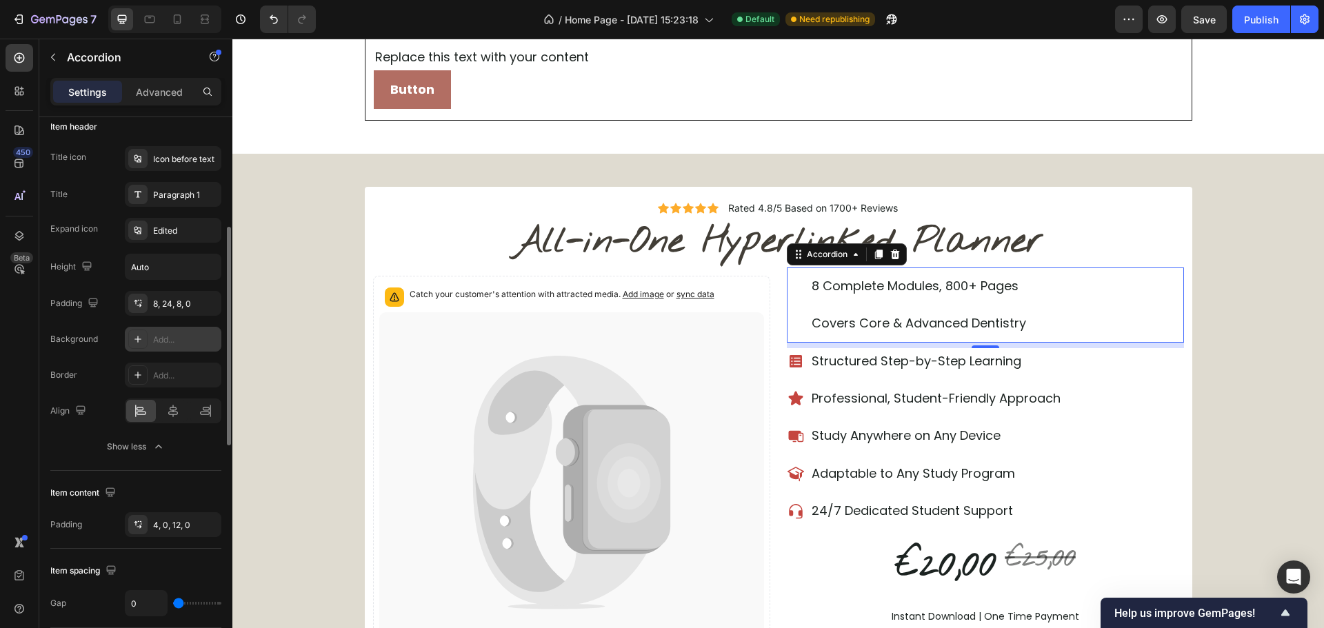
click at [151, 337] on div "Add..." at bounding box center [173, 339] width 97 height 25
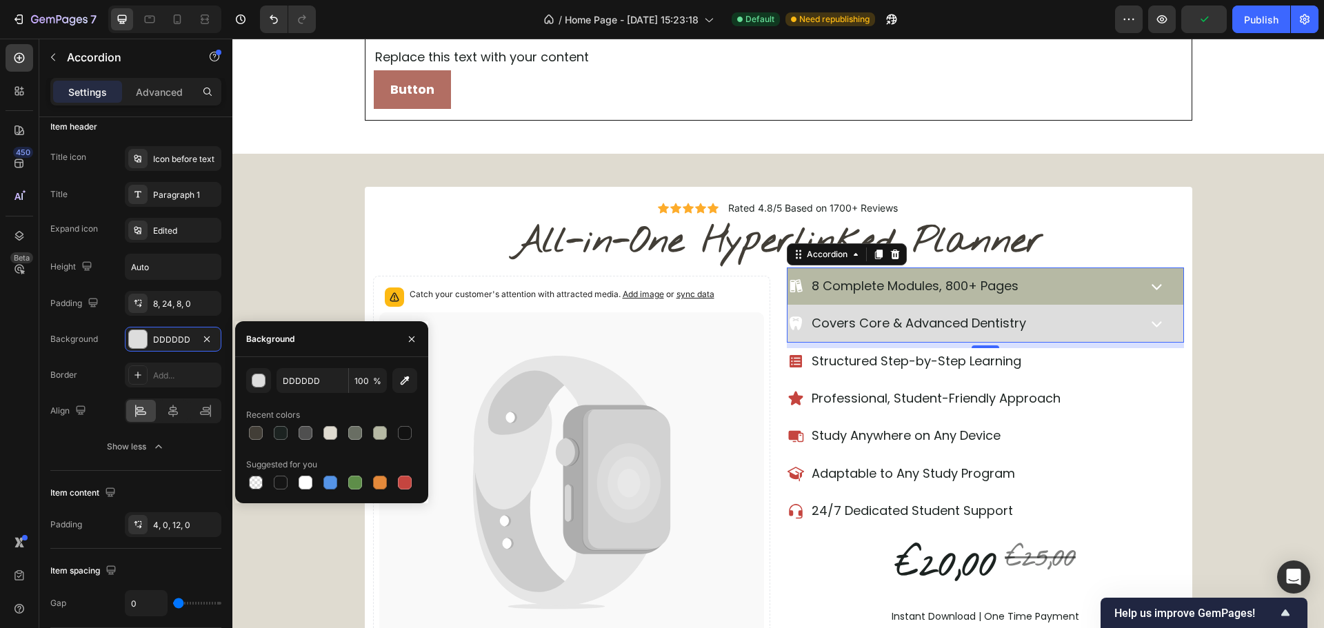
click at [1153, 289] on icon at bounding box center [1156, 286] width 21 height 21
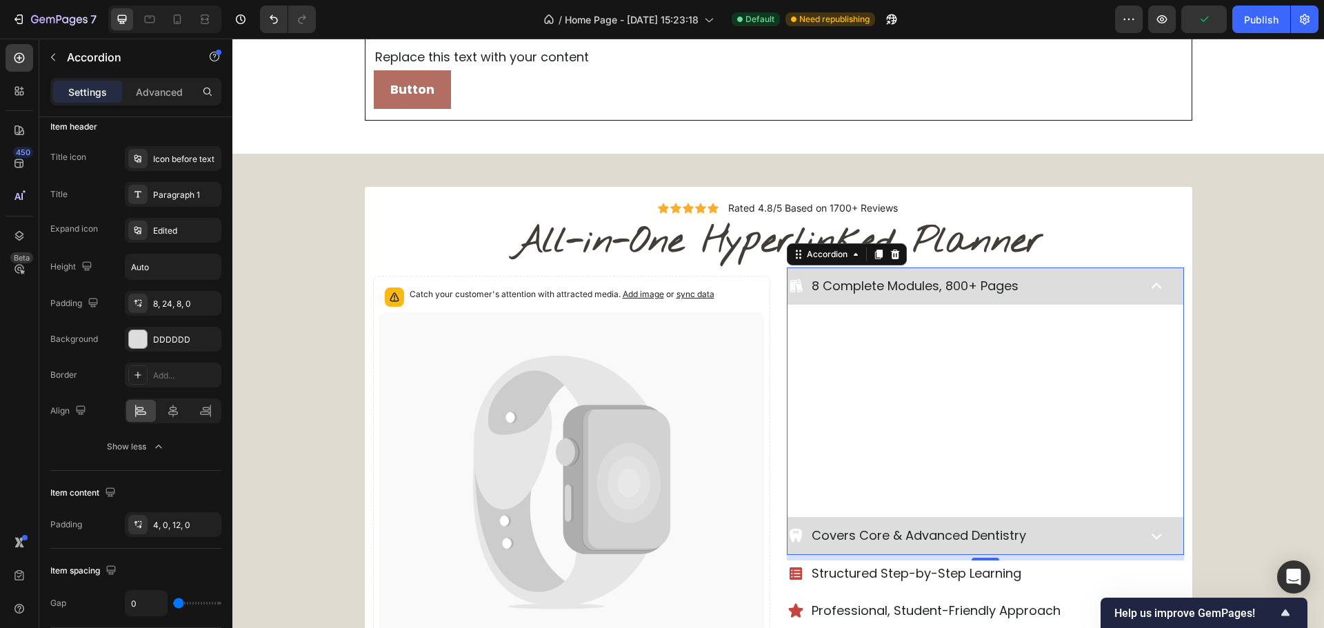
click at [1153, 289] on icon at bounding box center [1156, 286] width 21 height 21
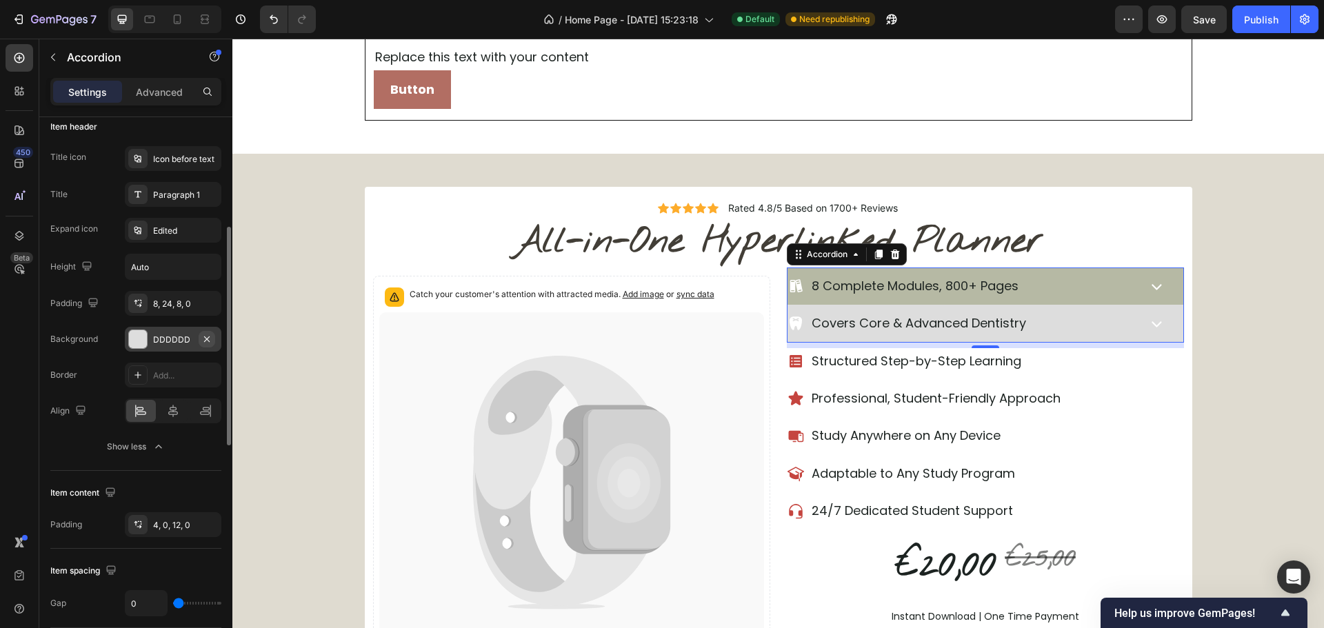
click at [210, 343] on icon "button" at bounding box center [206, 339] width 11 height 11
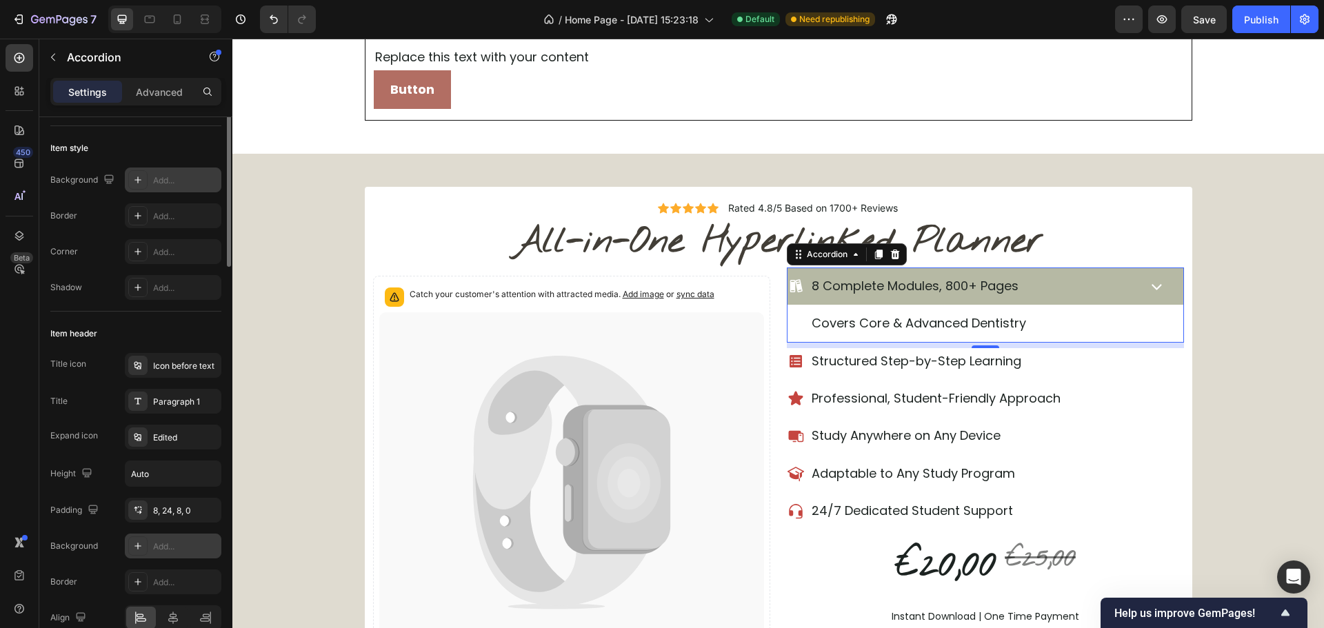
scroll to position [0, 0]
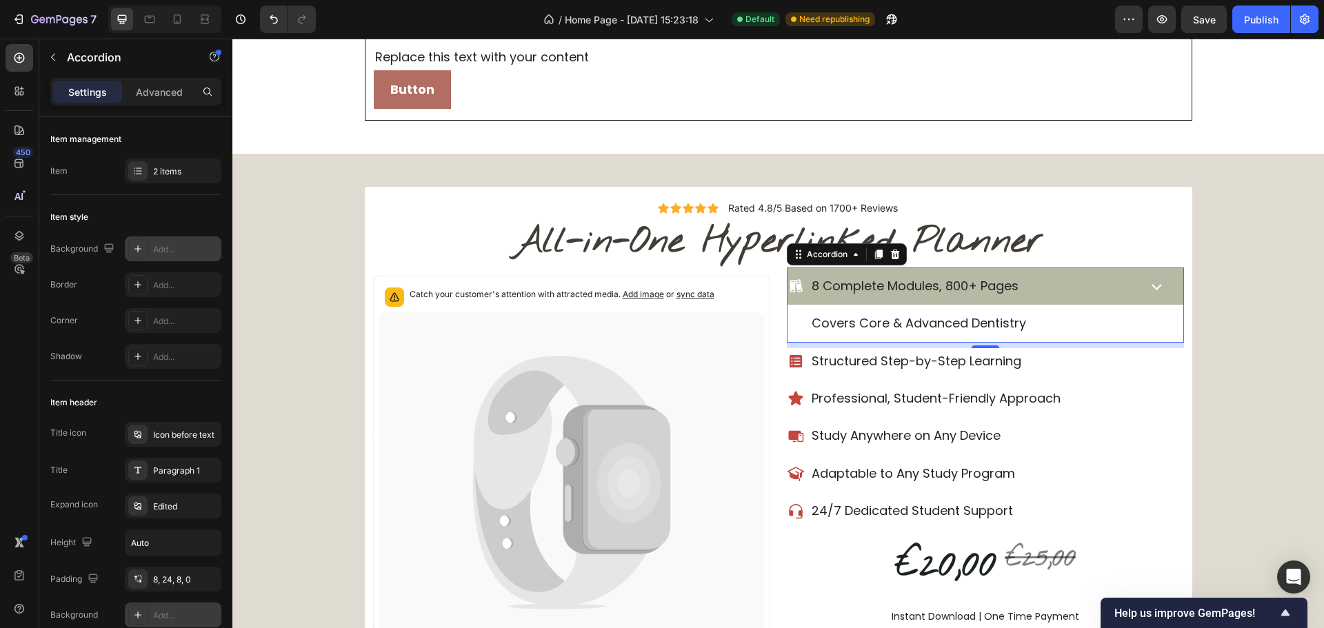
click at [172, 252] on div "Add..." at bounding box center [185, 249] width 65 height 12
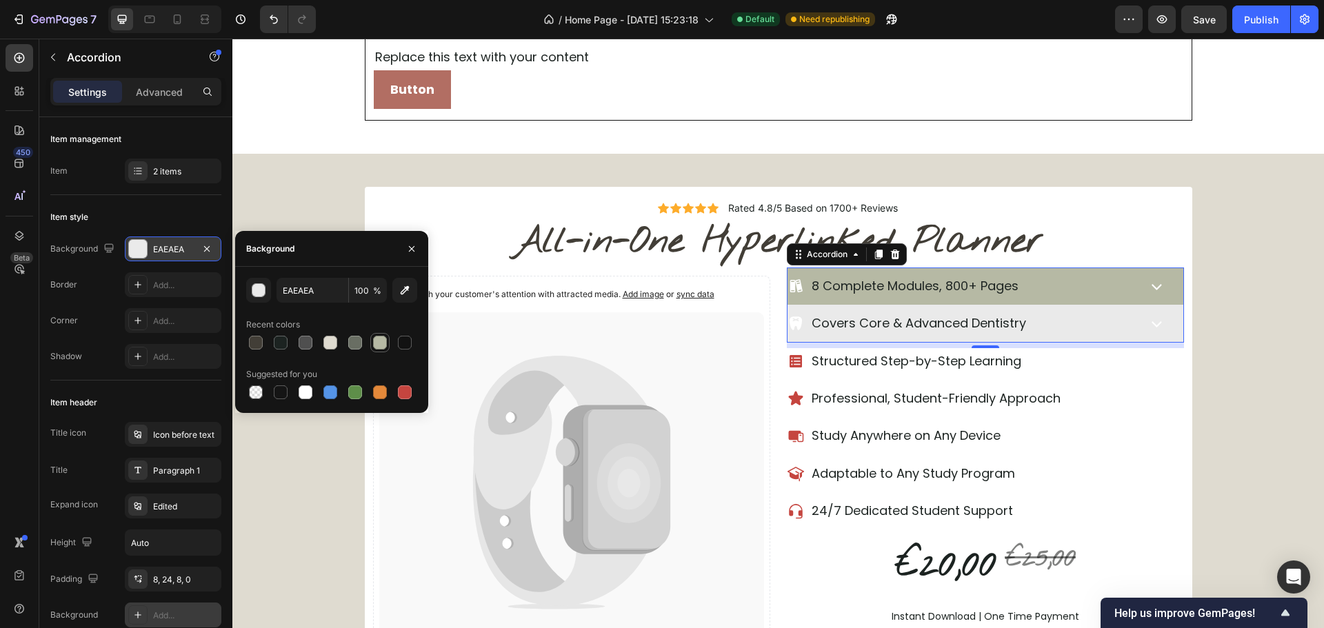
click at [383, 339] on div at bounding box center [380, 343] width 14 height 14
type input "B6B9A4"
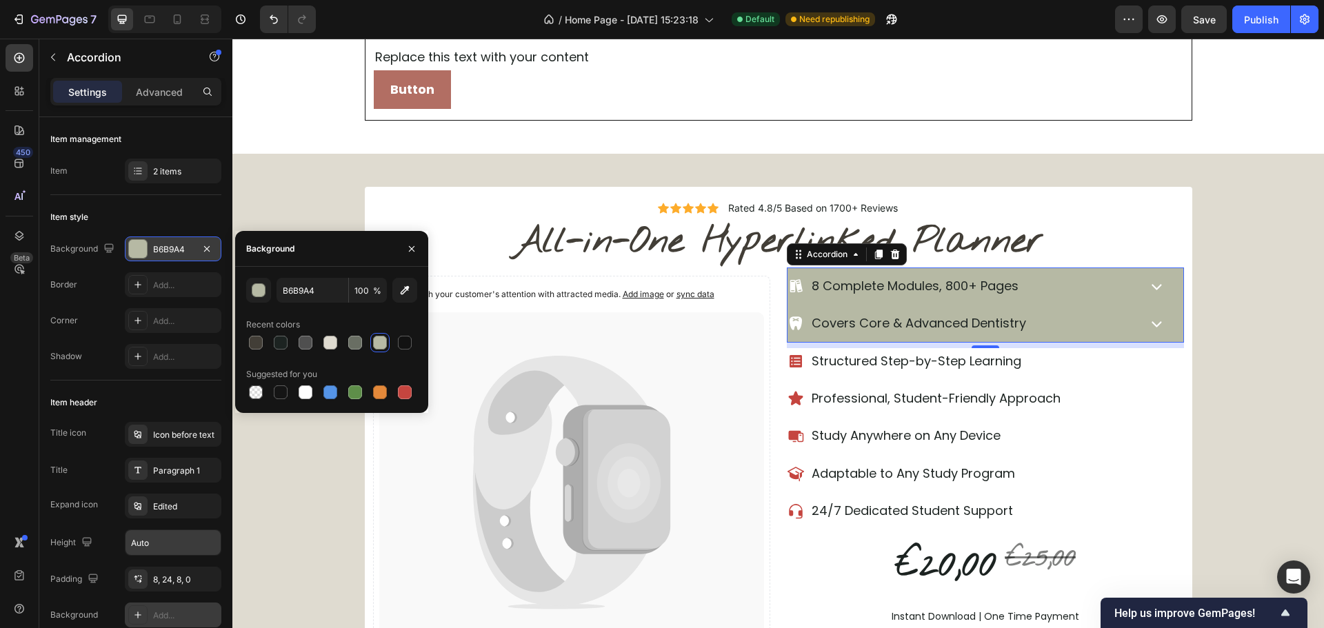
scroll to position [276, 0]
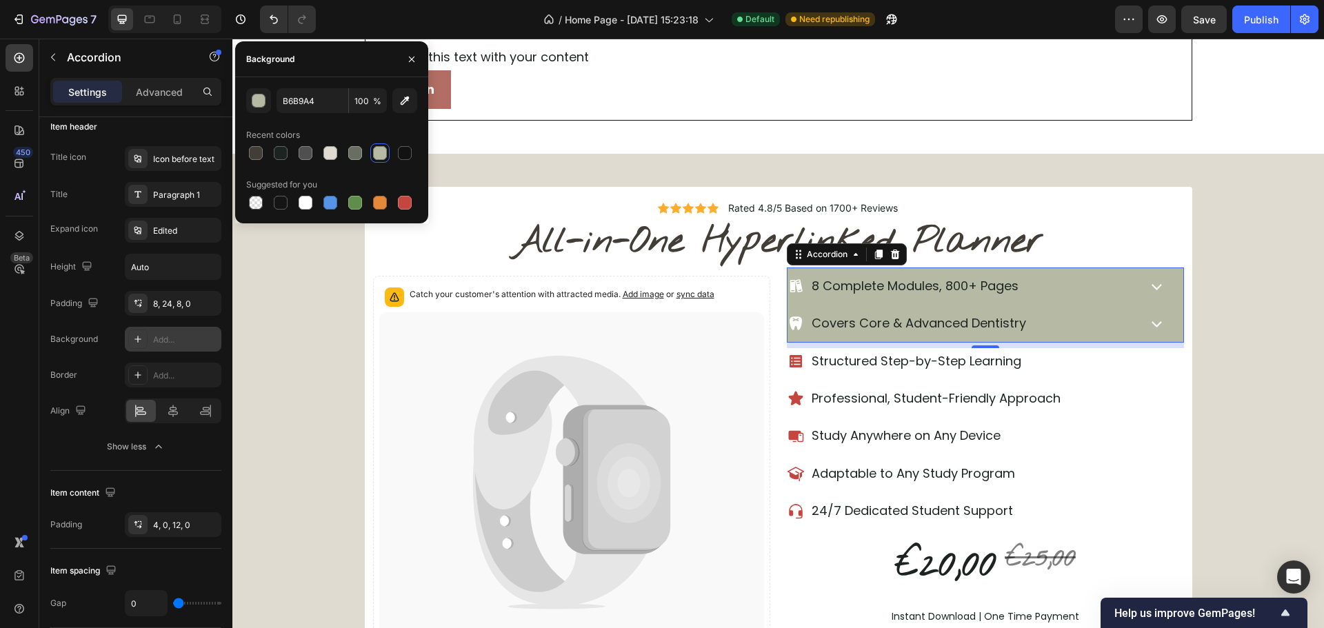
click at [182, 343] on div "Add..." at bounding box center [185, 340] width 65 height 12
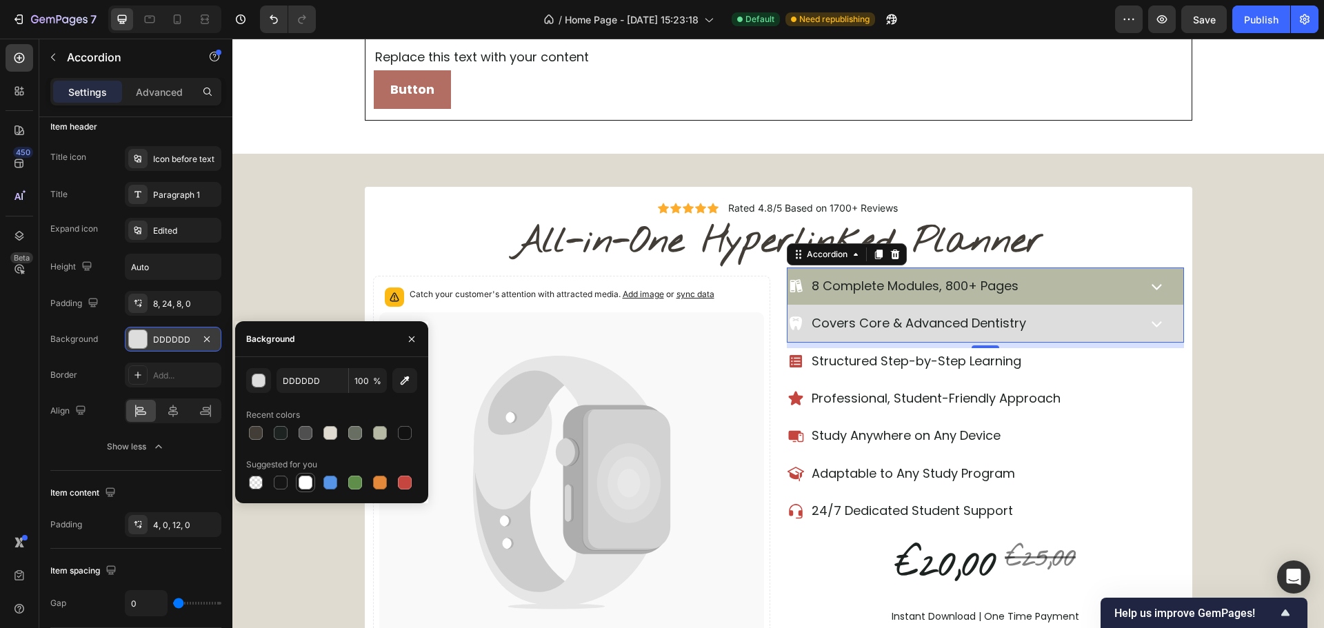
click at [300, 481] on div at bounding box center [306, 483] width 14 height 14
type input "FFFFFF"
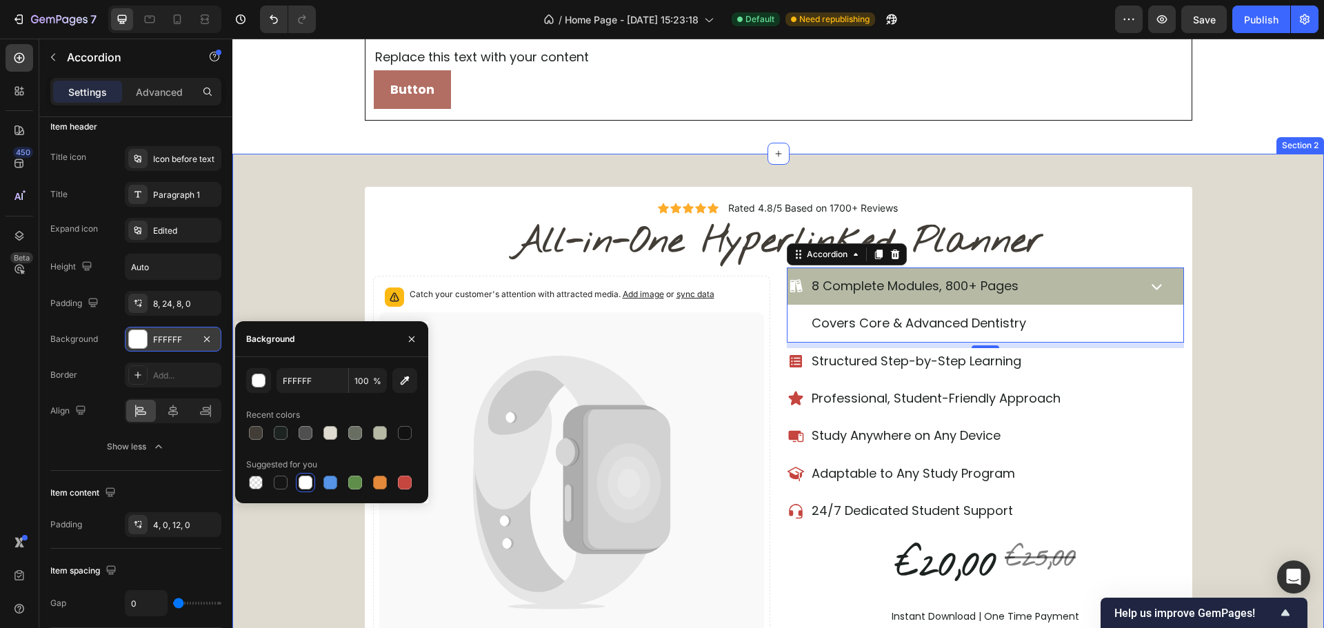
click at [1228, 345] on div "Icon Icon Icon Icon Icon Icon List Rated 4.8/5 Based on 1700+ Reviews Text Bloc…" at bounding box center [778, 454] width 1092 height 534
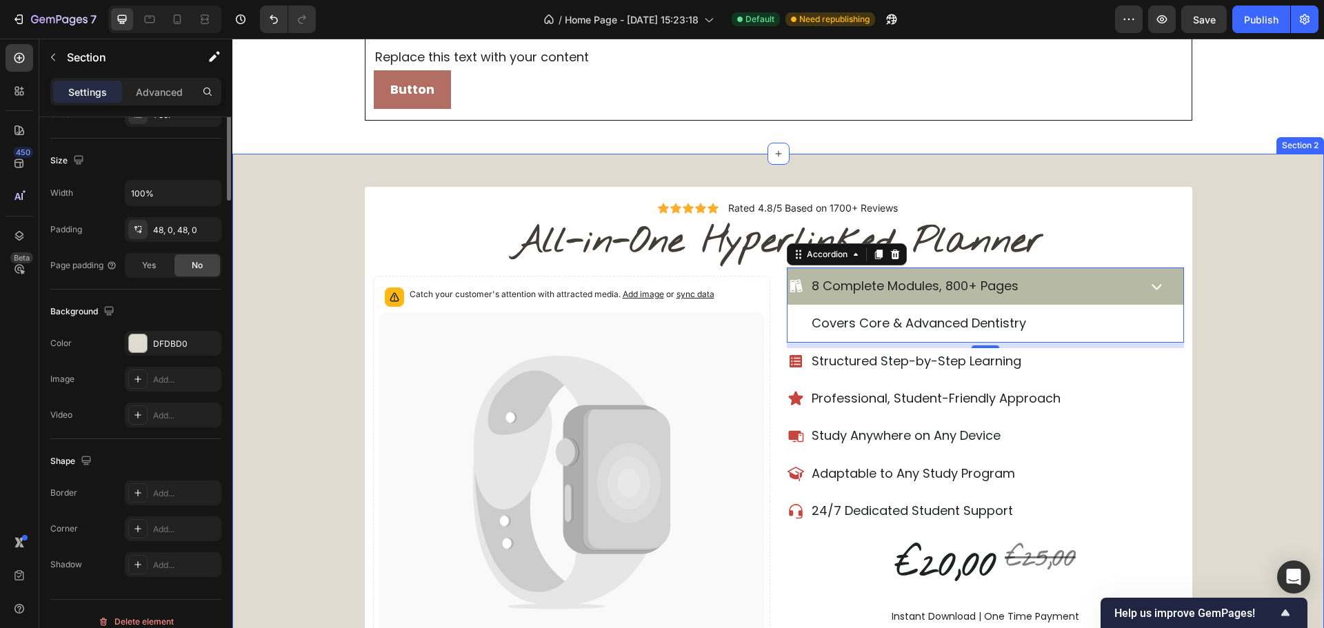
scroll to position [0, 0]
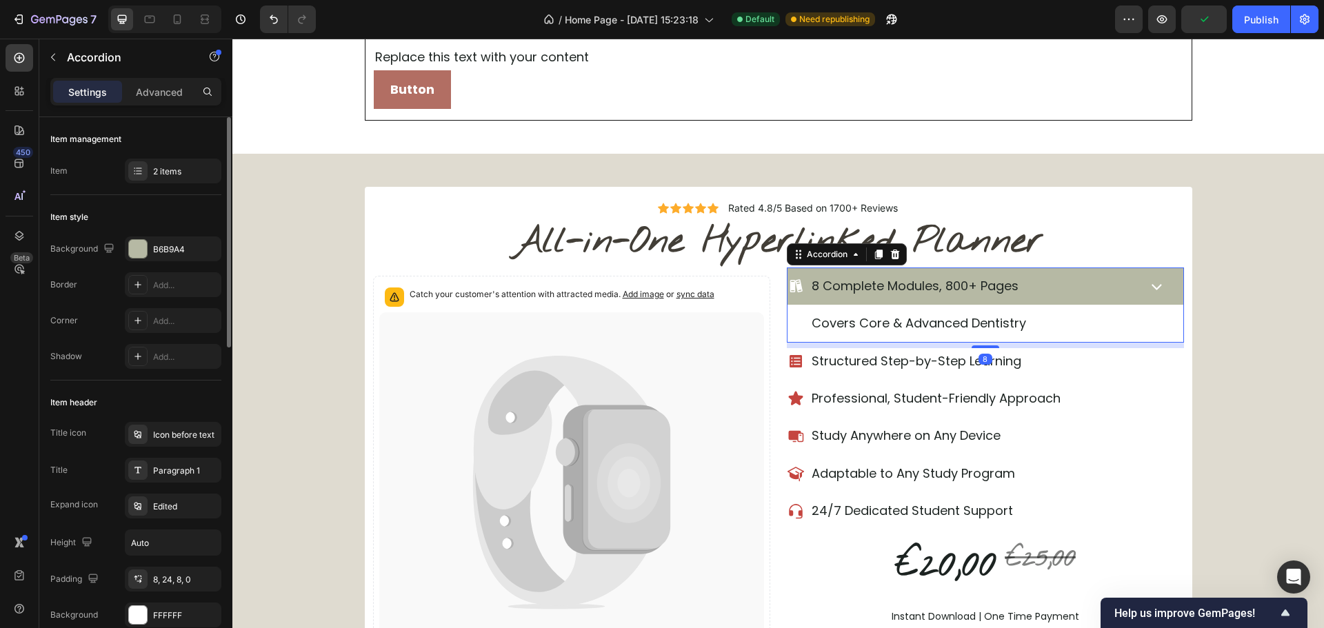
click at [1155, 292] on icon at bounding box center [1156, 286] width 21 height 21
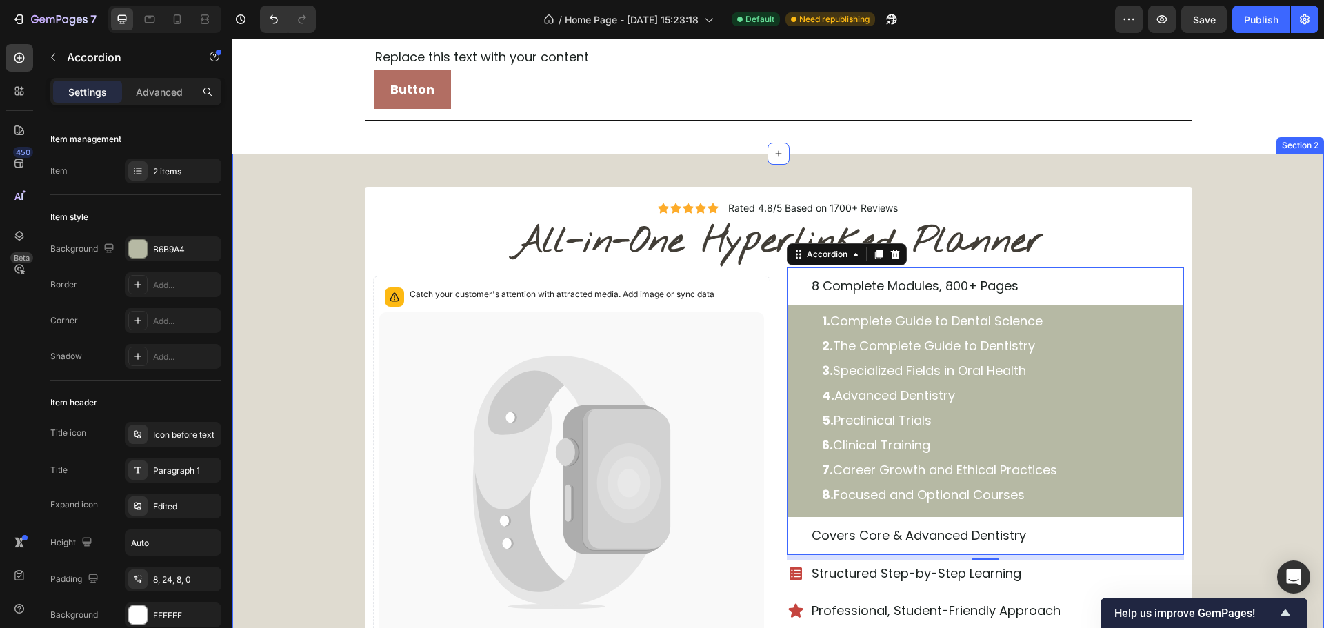
click at [1234, 316] on div "Icon Icon Icon Icon Icon Icon List Rated 4.8/5 Based on 1700+ Reviews Text Bloc…" at bounding box center [778, 560] width 1092 height 746
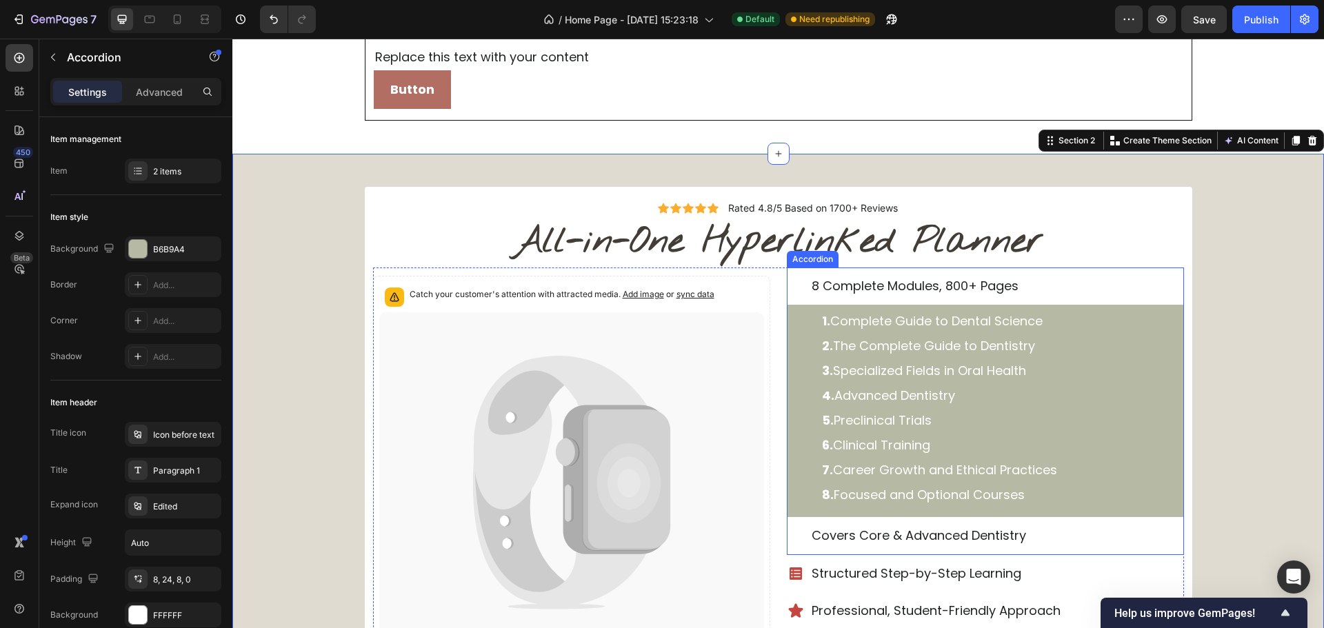
click at [1139, 290] on div "8 Complete Modules, 800+ Pages" at bounding box center [986, 286] width 396 height 37
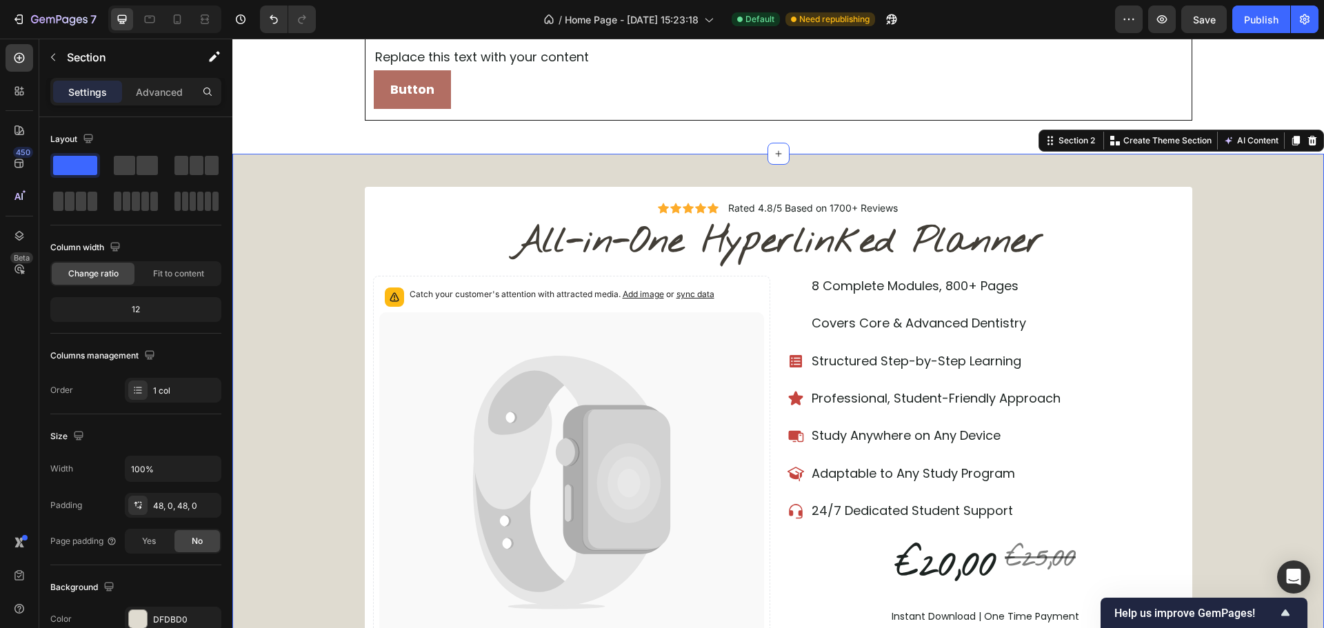
click at [1256, 308] on div "Icon Icon Icon Icon Icon Icon List Rated 4.8/5 Based on 1700+ Reviews Text Bloc…" at bounding box center [778, 454] width 1092 height 534
click at [1149, 295] on icon at bounding box center [1156, 286] width 21 height 21
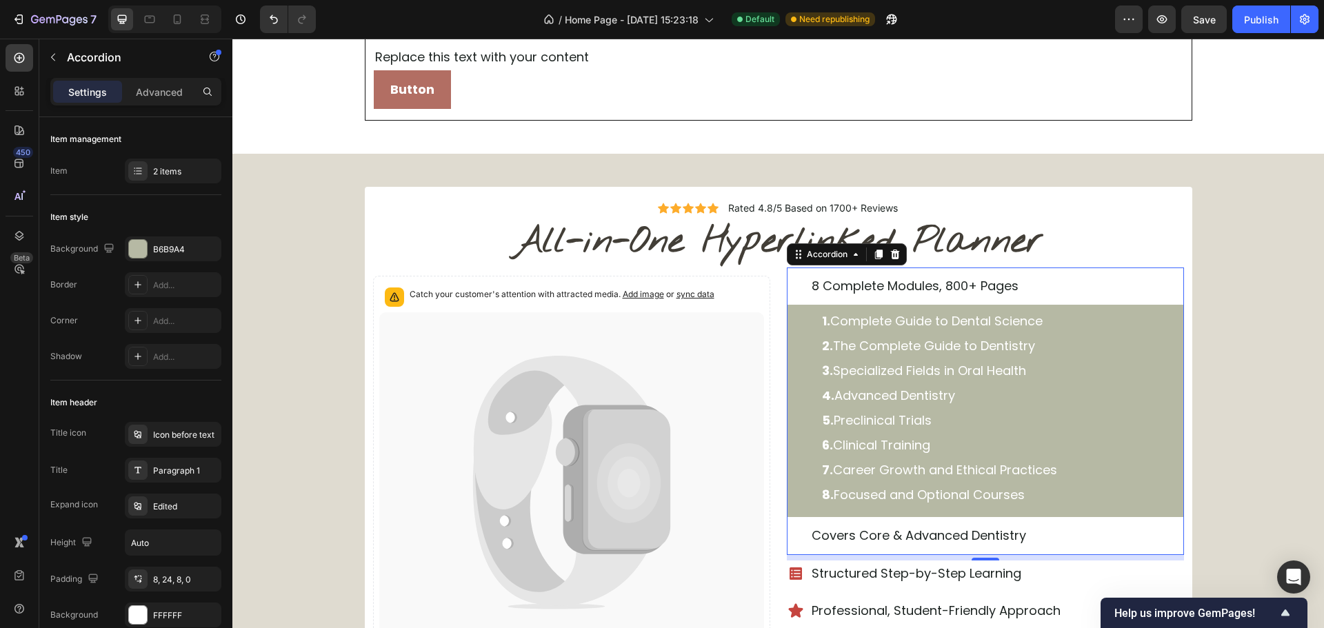
click at [1149, 295] on icon at bounding box center [1156, 286] width 21 height 21
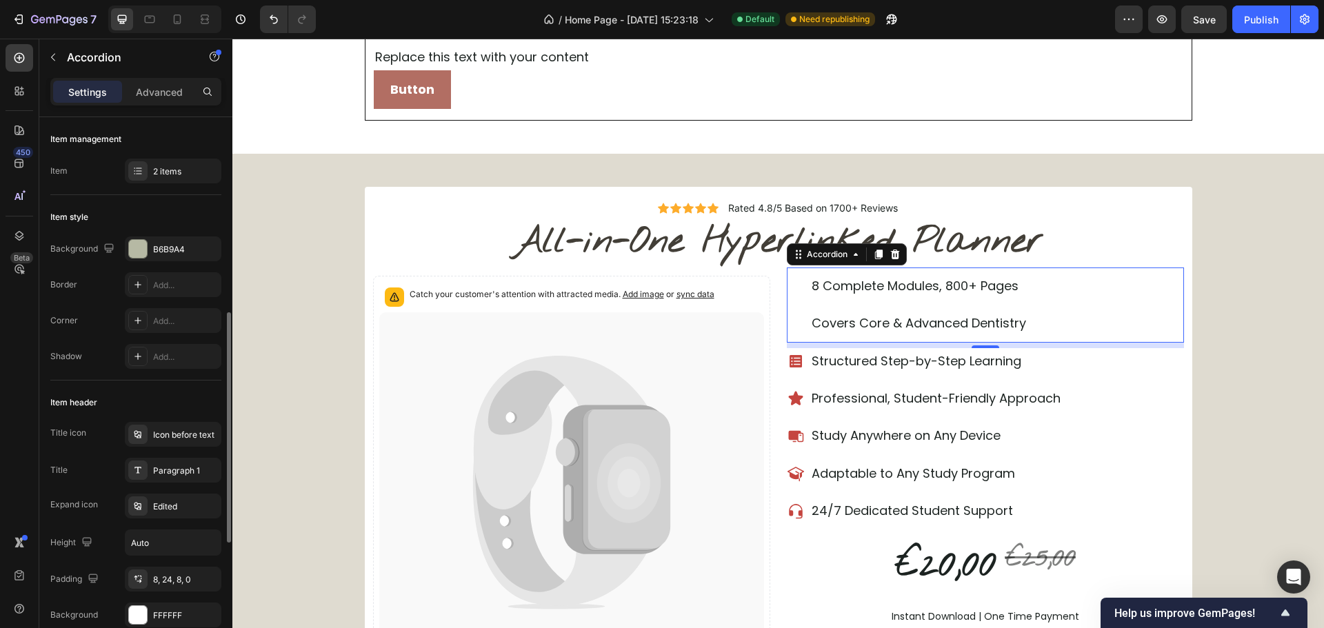
scroll to position [138, 0]
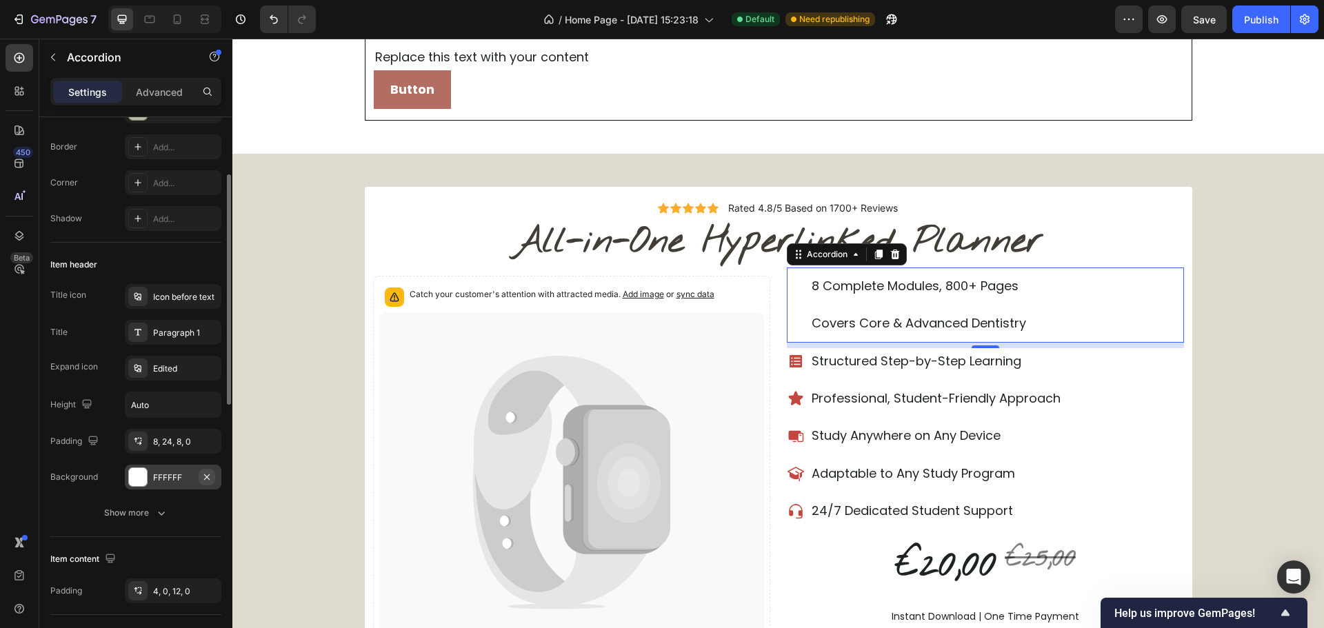
click at [210, 474] on icon "button" at bounding box center [207, 477] width 6 height 6
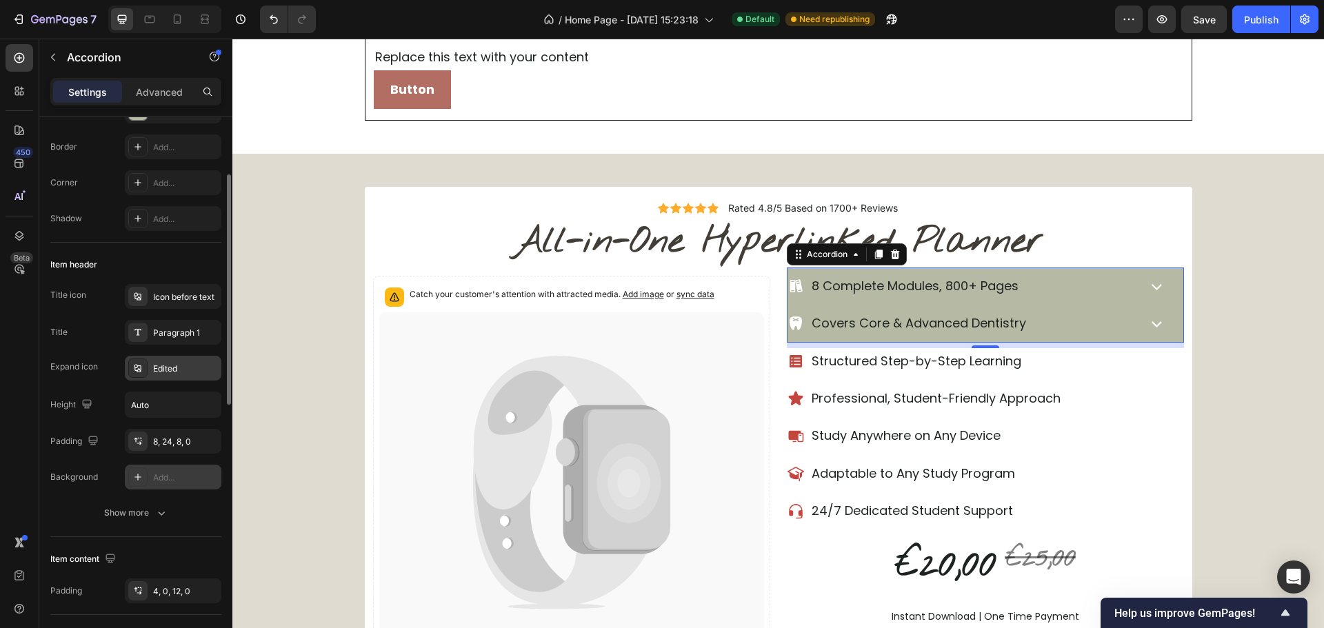
scroll to position [0, 0]
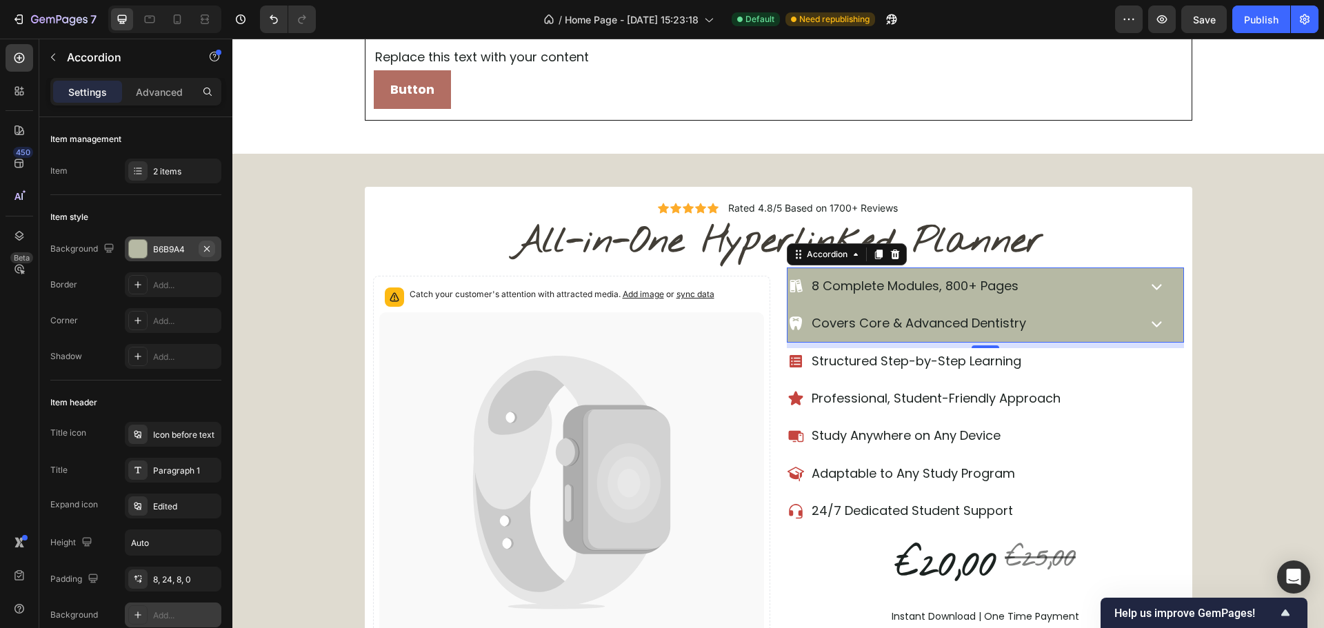
click at [209, 248] on icon "button" at bounding box center [206, 248] width 11 height 11
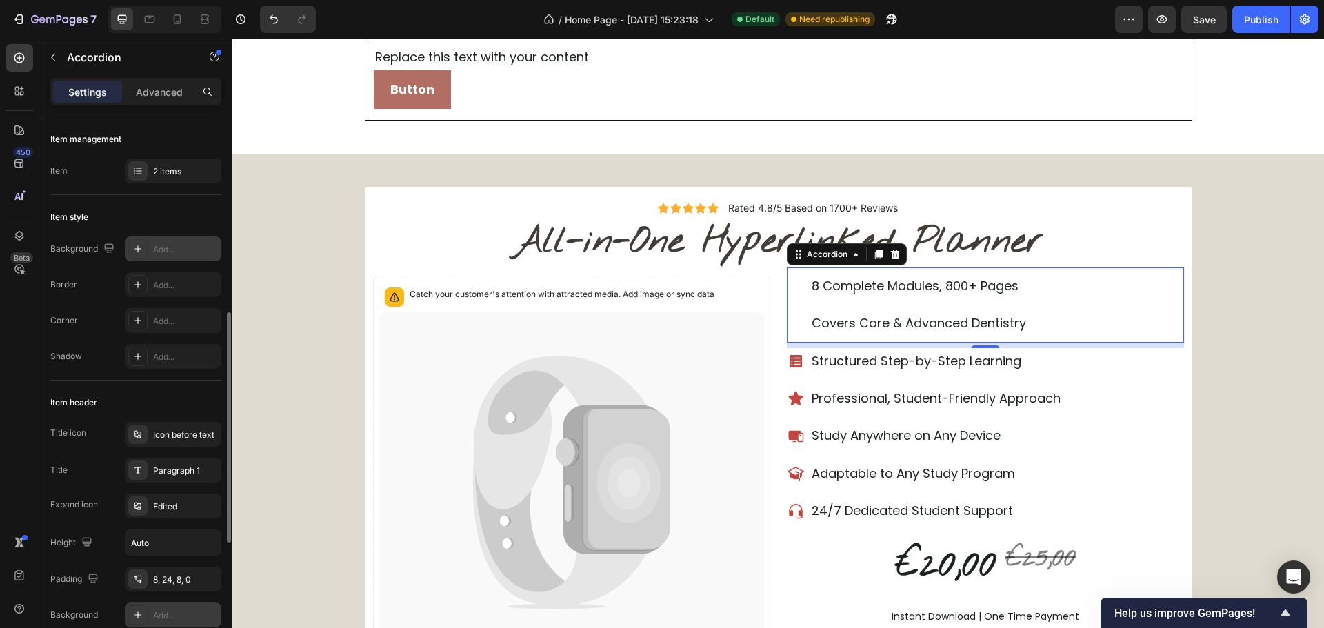
scroll to position [207, 0]
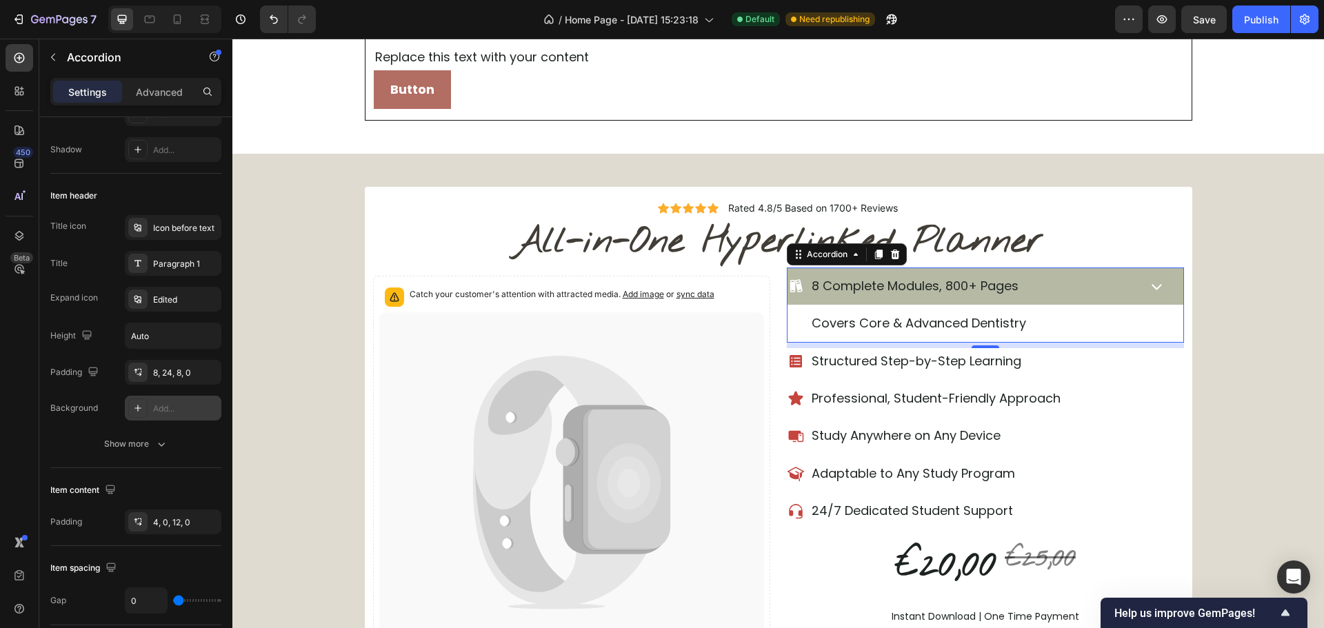
click at [1034, 285] on div "8 Complete Modules, 800+ Pages" at bounding box center [962, 286] width 348 height 26
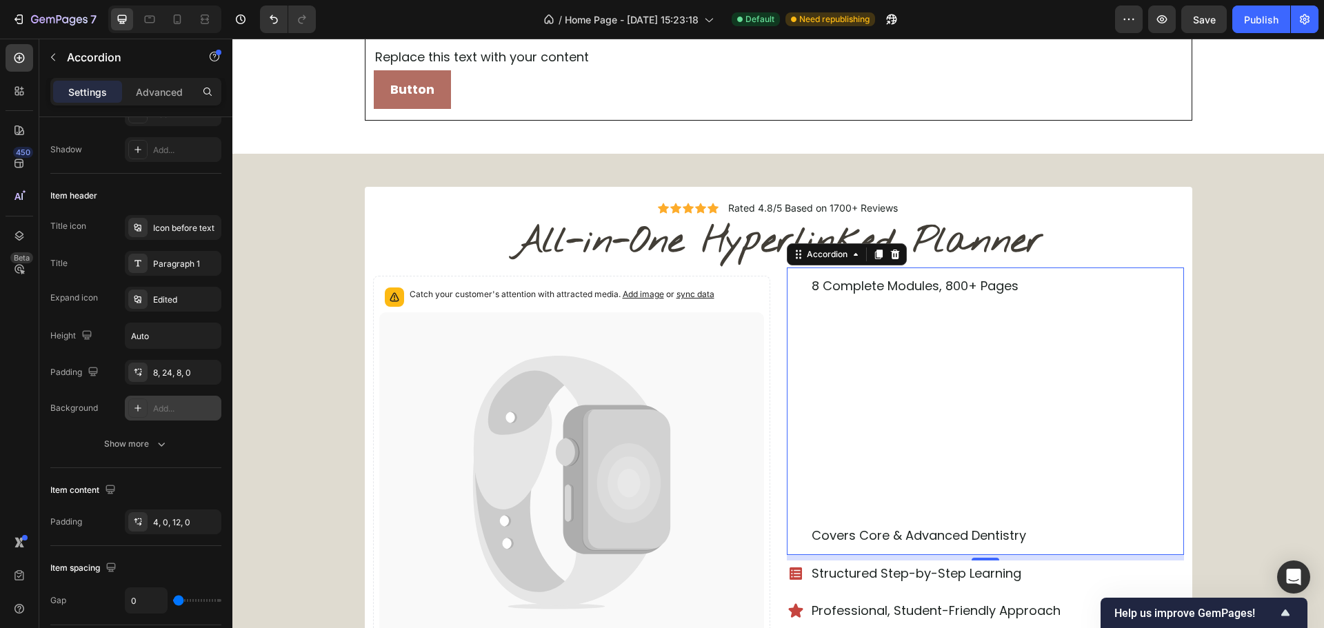
click at [1075, 273] on div "8 Complete Modules, 800+ Pages" at bounding box center [962, 286] width 348 height 26
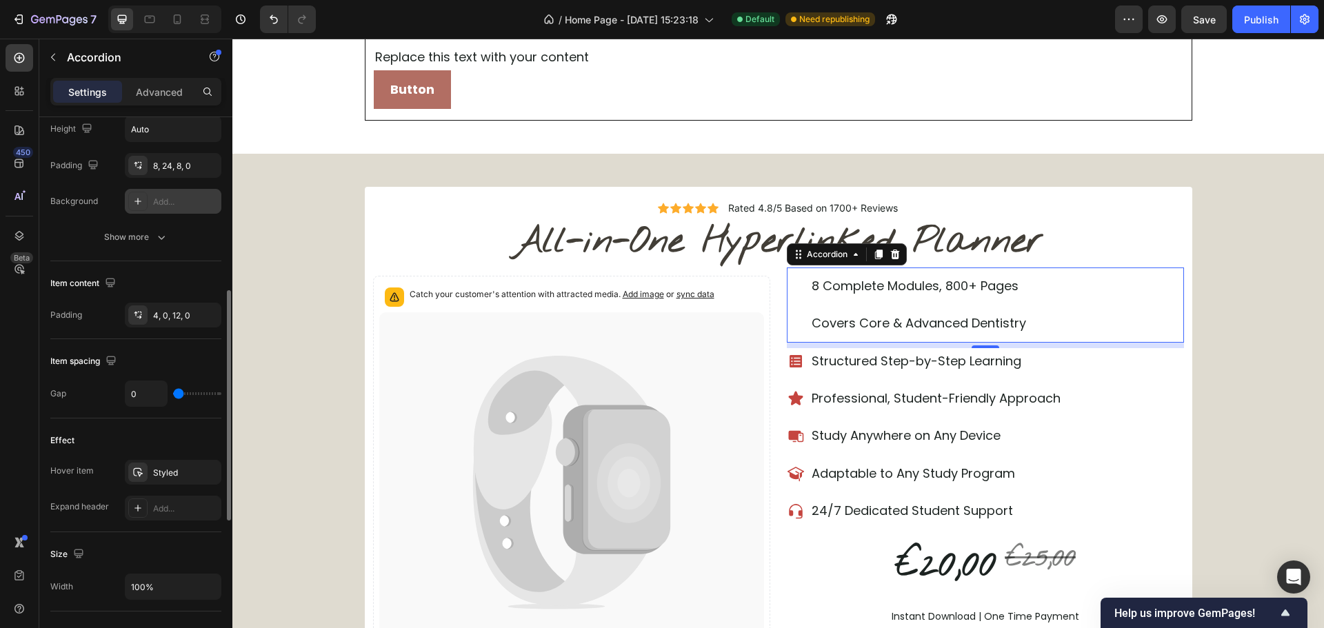
scroll to position [483, 0]
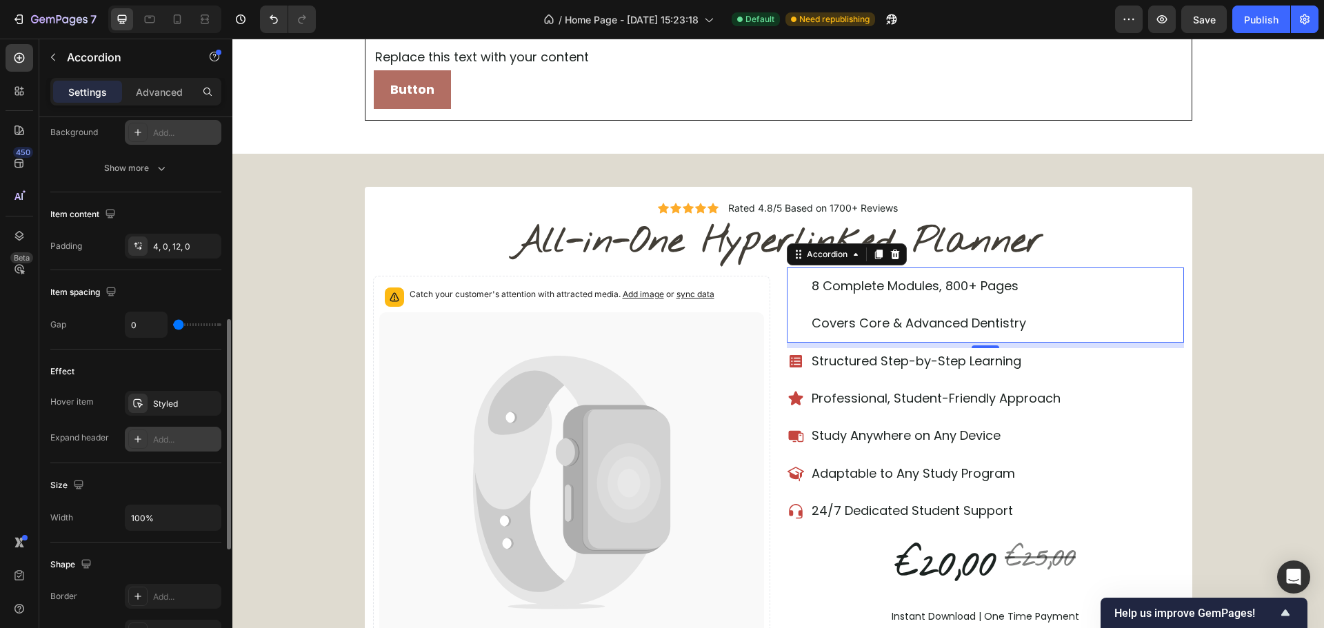
click at [168, 434] on div "Add..." at bounding box center [185, 440] width 65 height 12
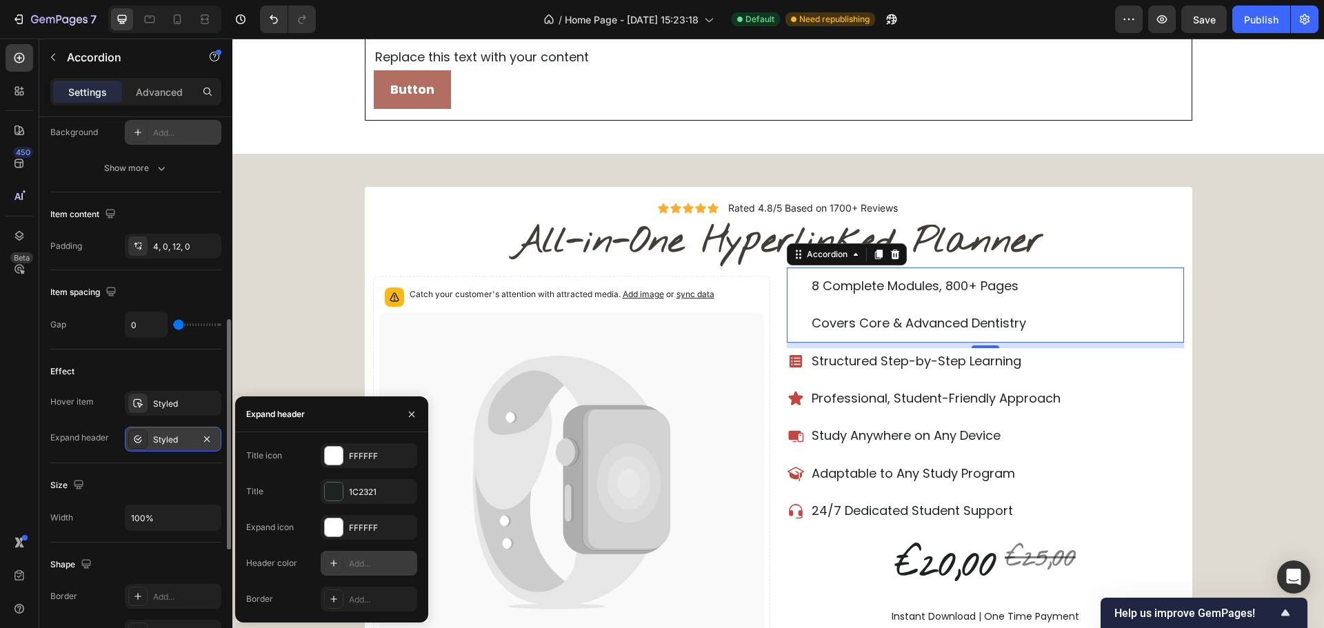
click at [363, 567] on div "Add..." at bounding box center [381, 564] width 65 height 12
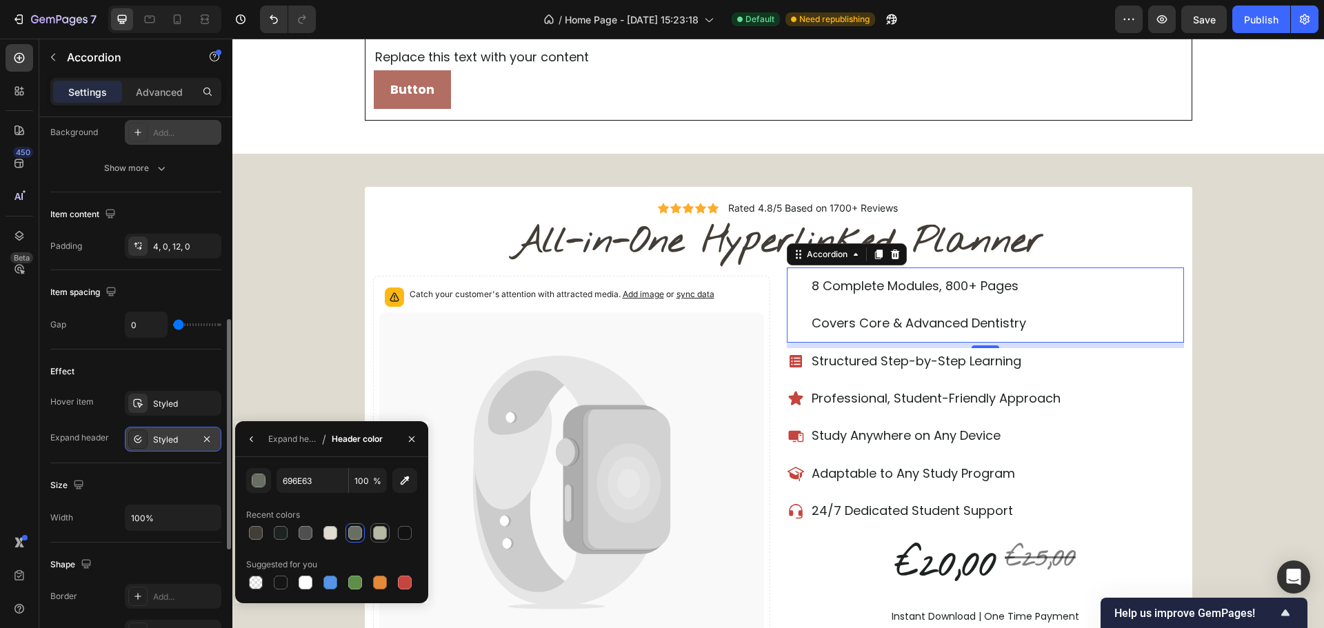
click at [379, 536] on div at bounding box center [380, 533] width 14 height 14
type input "B6B9A4"
click at [1160, 285] on icon at bounding box center [1156, 286] width 21 height 21
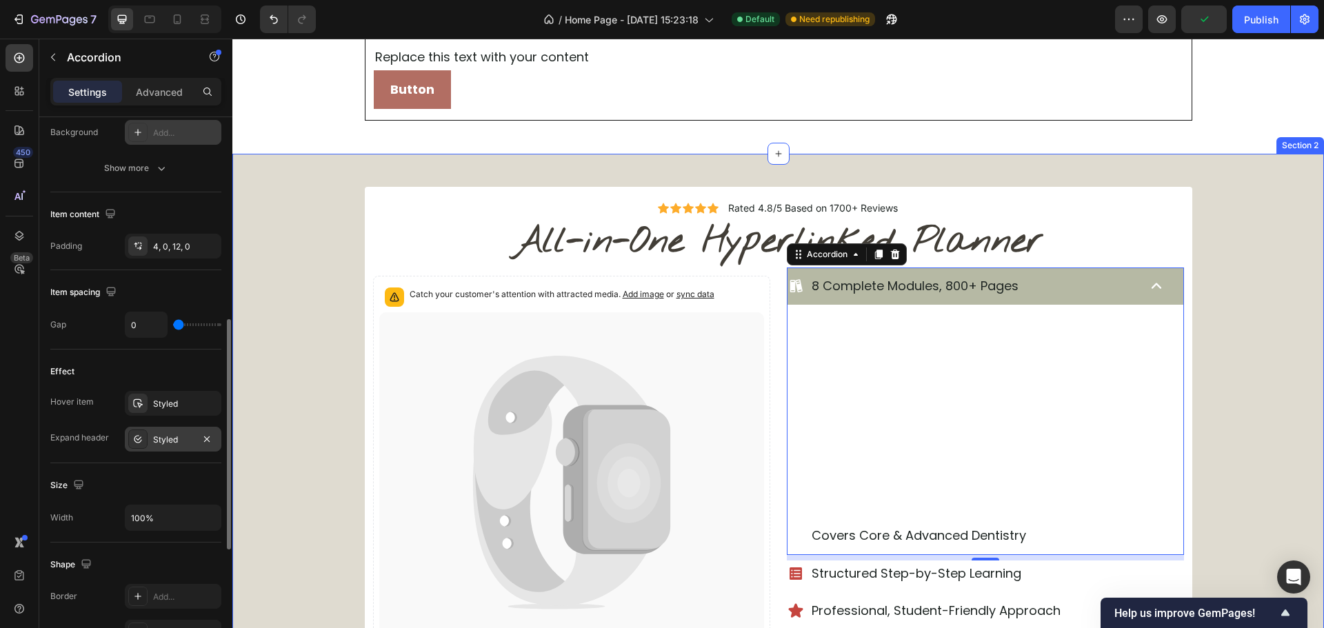
click at [1245, 311] on div "Icon Icon Icon Icon Icon Icon List Rated 4.8/5 Based on 1700+ Reviews Text Bloc…" at bounding box center [778, 560] width 1092 height 746
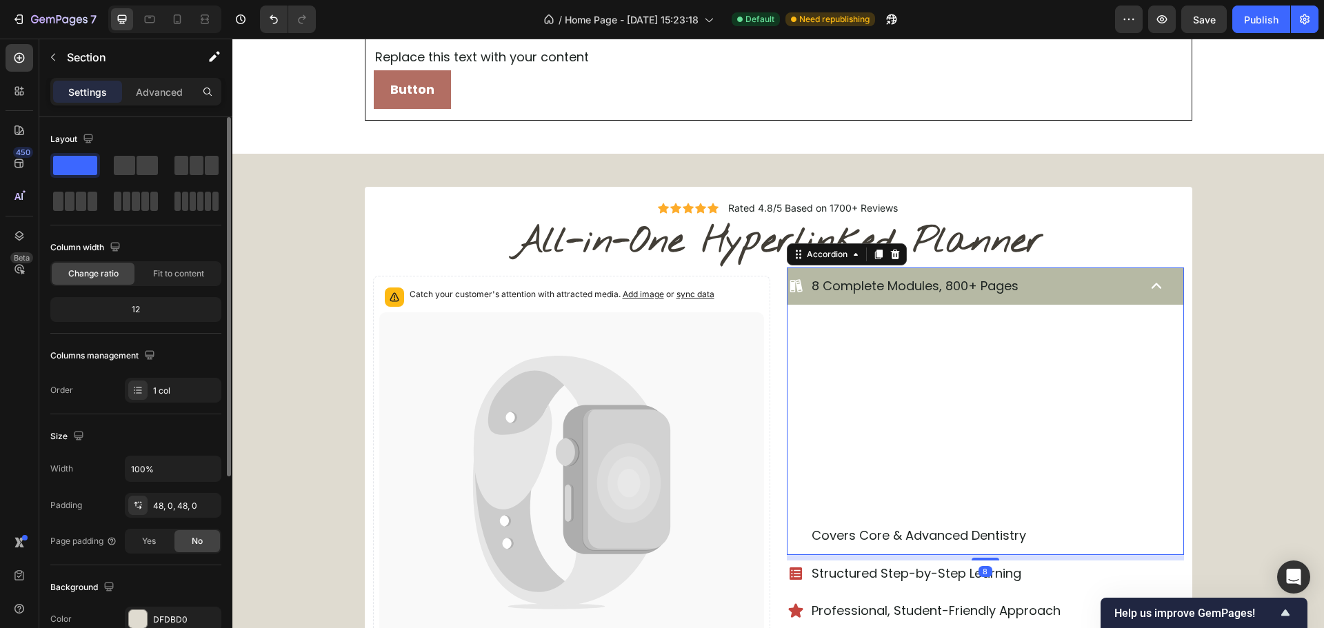
click at [1146, 292] on icon at bounding box center [1156, 286] width 21 height 21
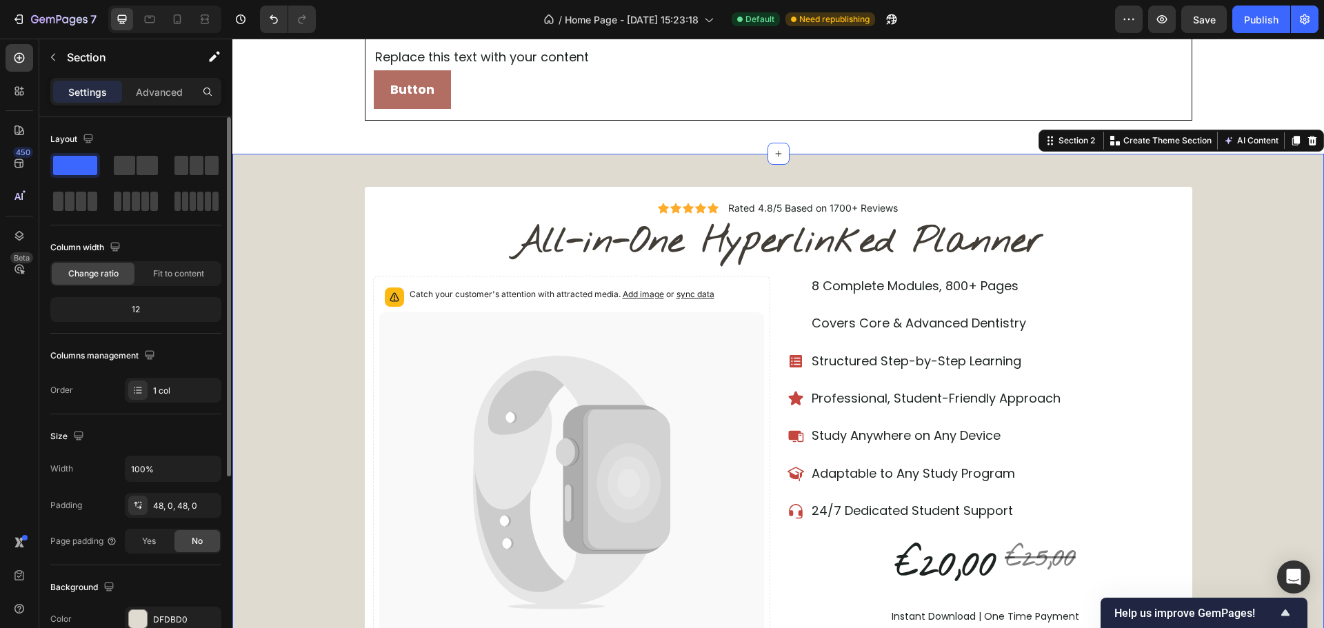
click at [1215, 364] on div "Icon Icon Icon Icon Icon Icon List Rated 4.8/5 Based on 1700+ Reviews Text Bloc…" at bounding box center [778, 454] width 1092 height 534
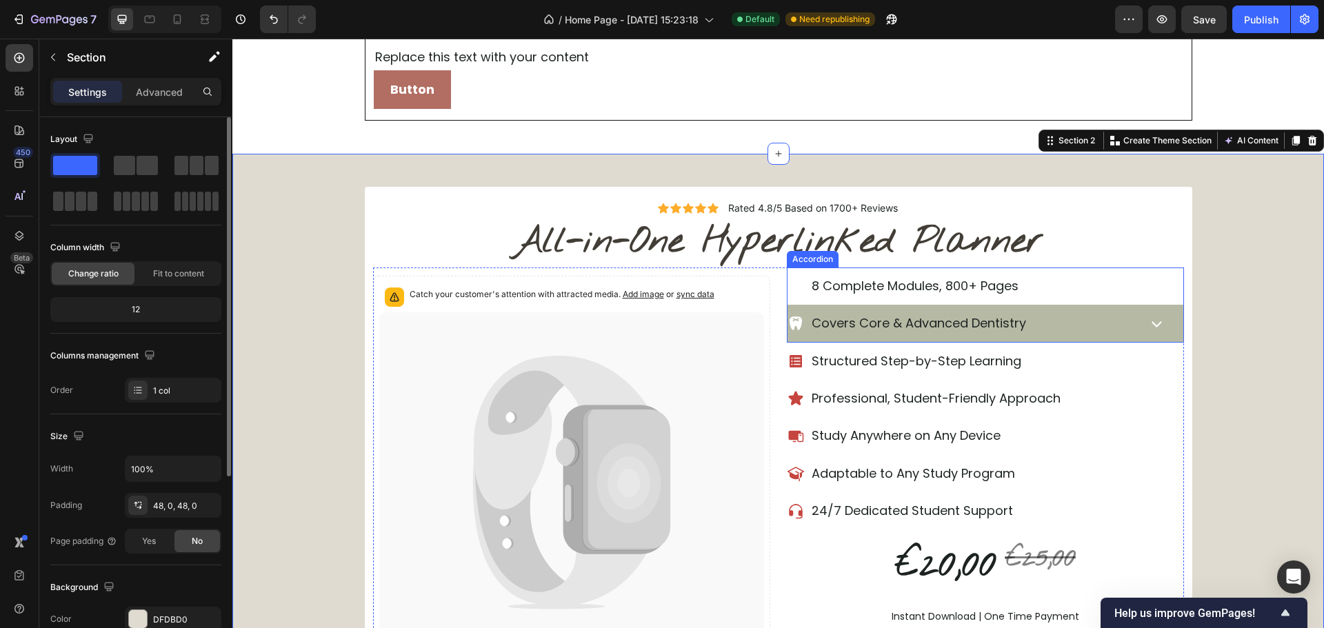
click at [925, 323] on p "Covers Core & Advanced Dentistry" at bounding box center [919, 323] width 214 height 22
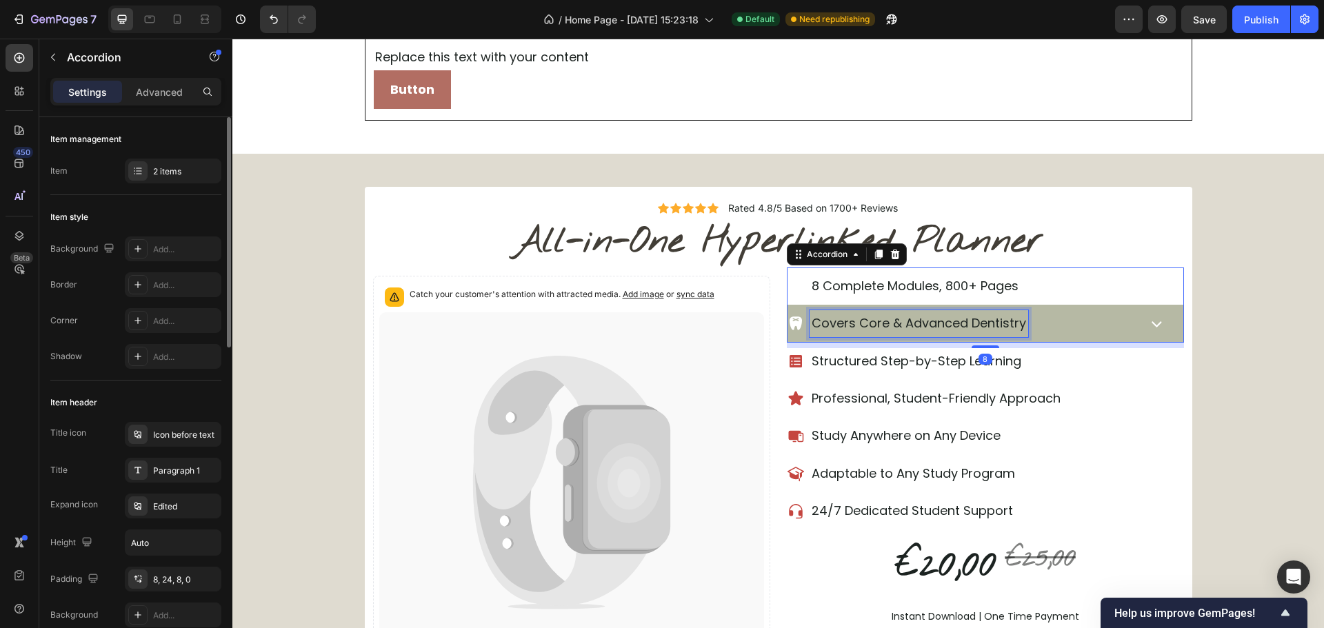
click at [925, 323] on p "Covers Core & Advanced Dentistry" at bounding box center [919, 323] width 214 height 22
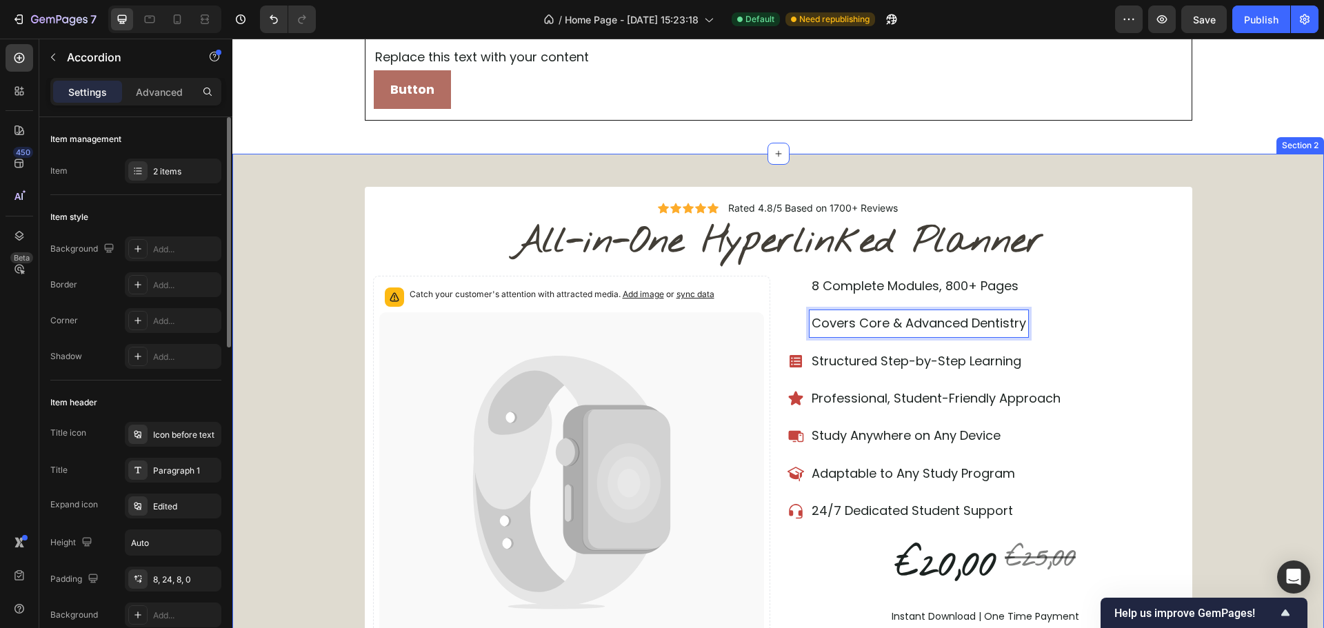
click at [1234, 301] on div "Icon Icon Icon Icon Icon Icon List Rated 4.8/5 Based on 1700+ Reviews Text Bloc…" at bounding box center [778, 454] width 1092 height 534
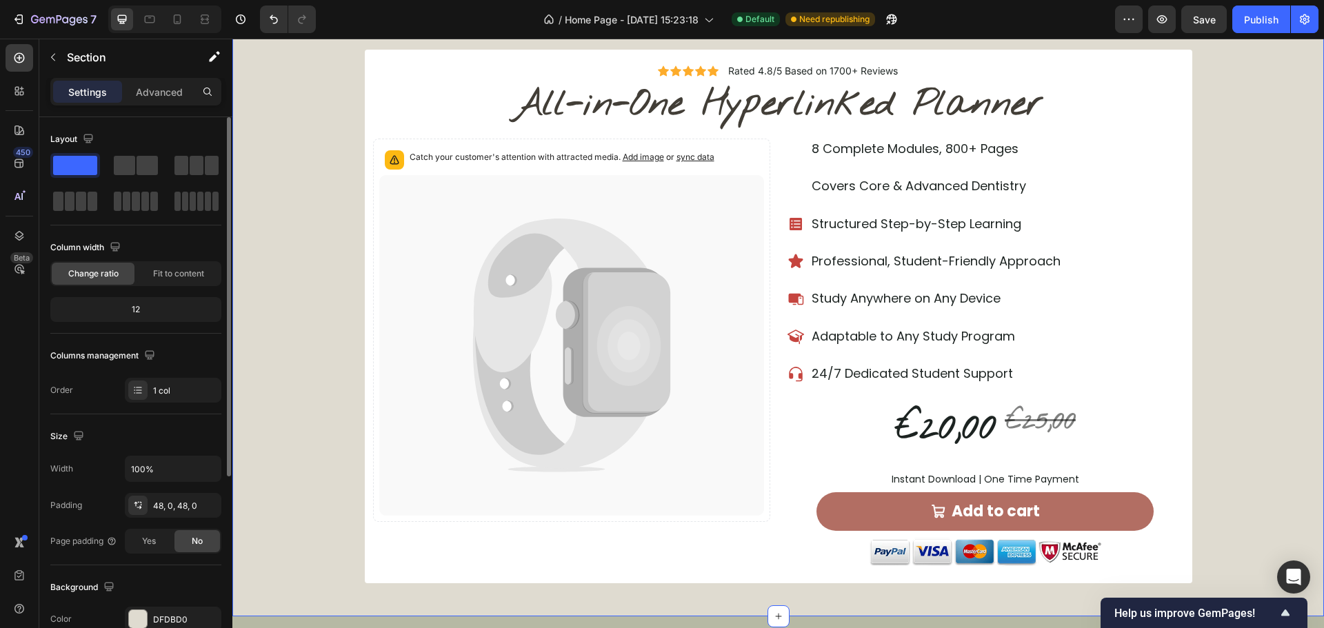
scroll to position [552, 0]
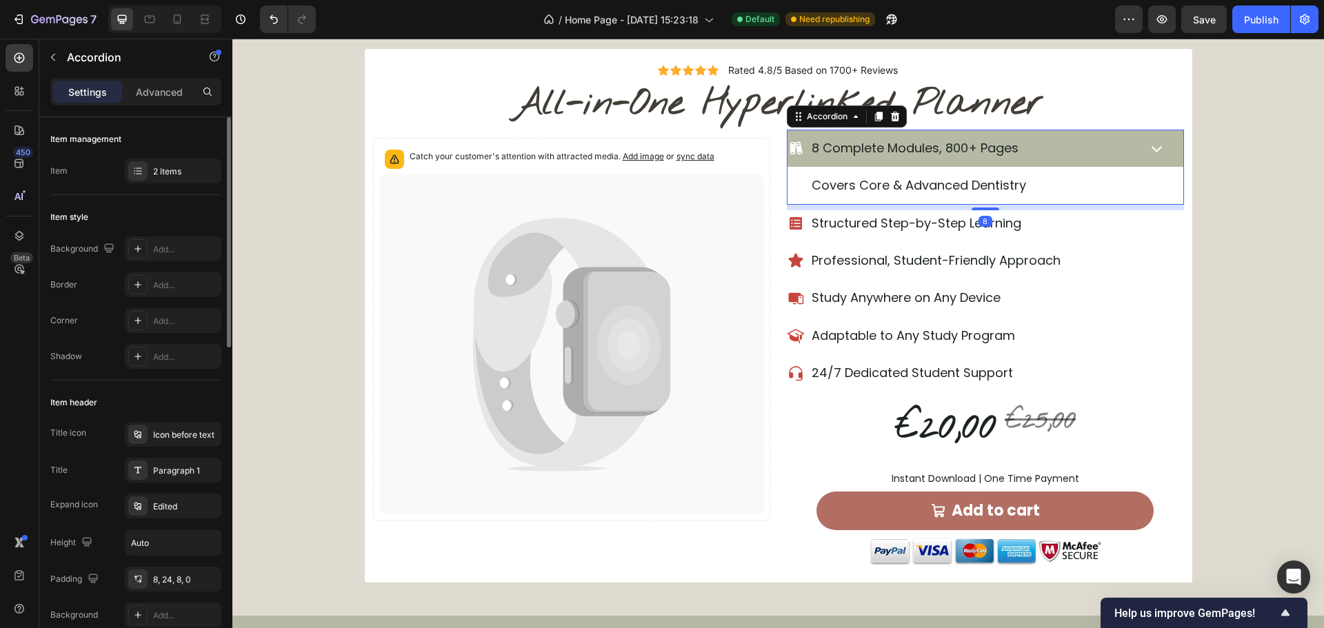
click at [1101, 148] on div "8 Complete Modules, 800+ Pages" at bounding box center [962, 148] width 348 height 26
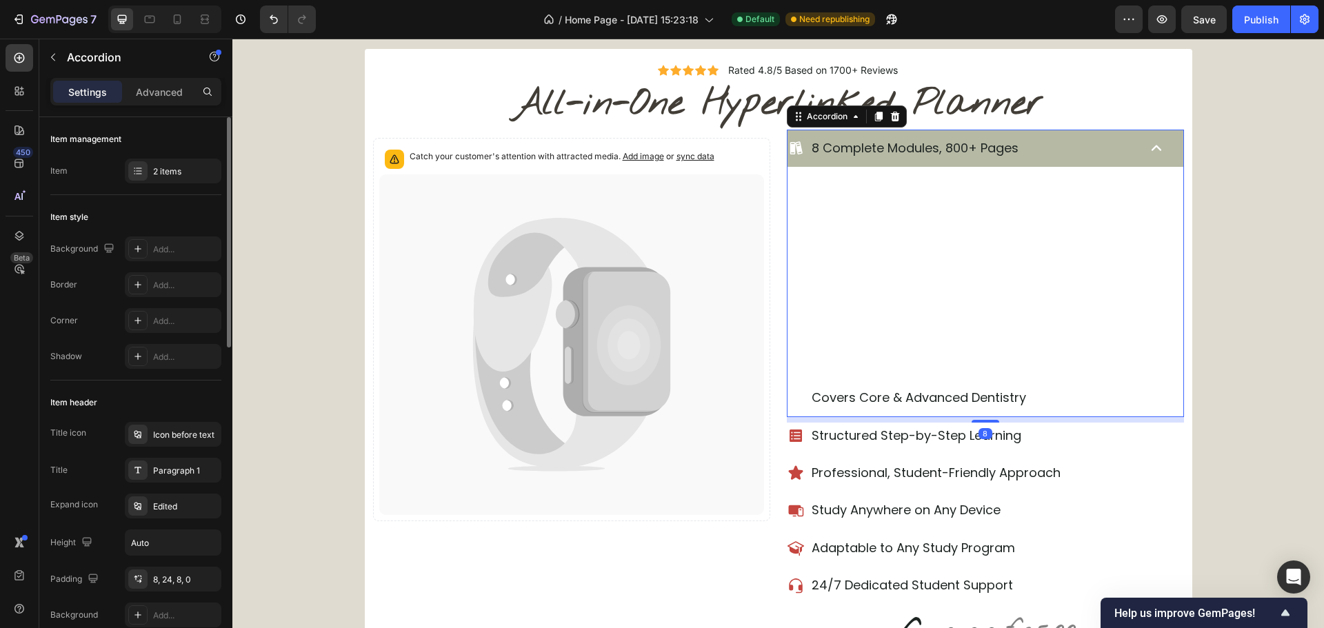
click at [1101, 148] on div "8 Complete Modules, 800+ Pages" at bounding box center [962, 148] width 348 height 26
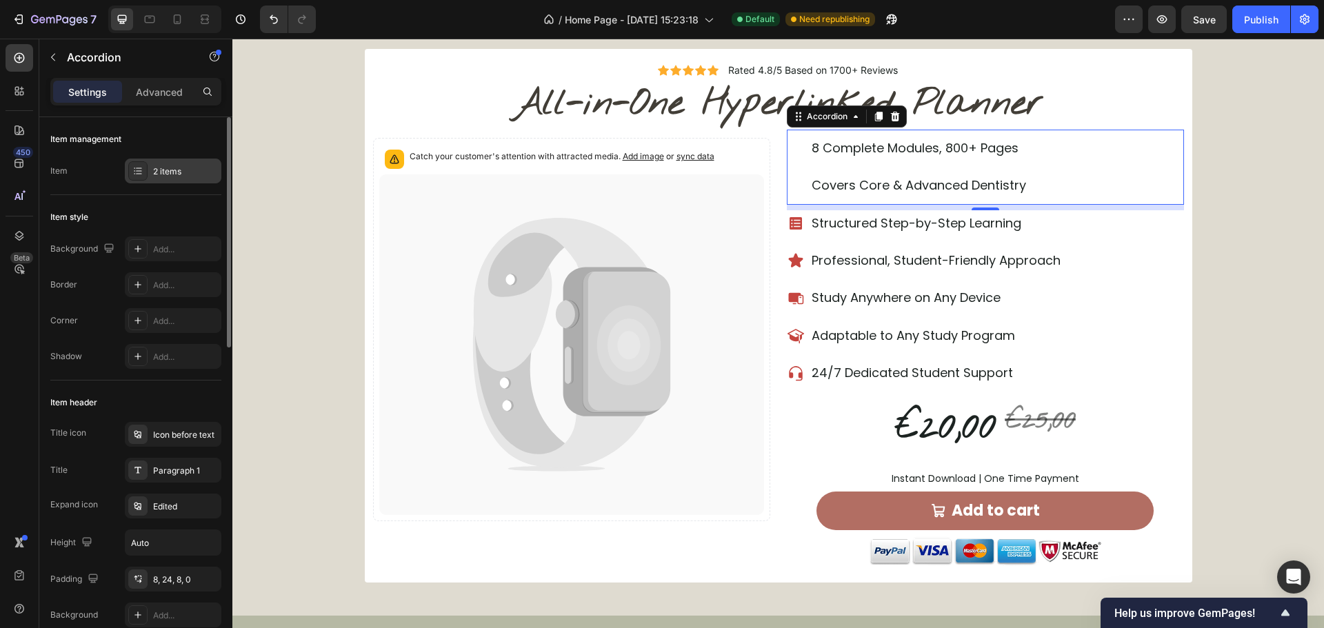
click at [161, 172] on div "2 items" at bounding box center [185, 172] width 65 height 12
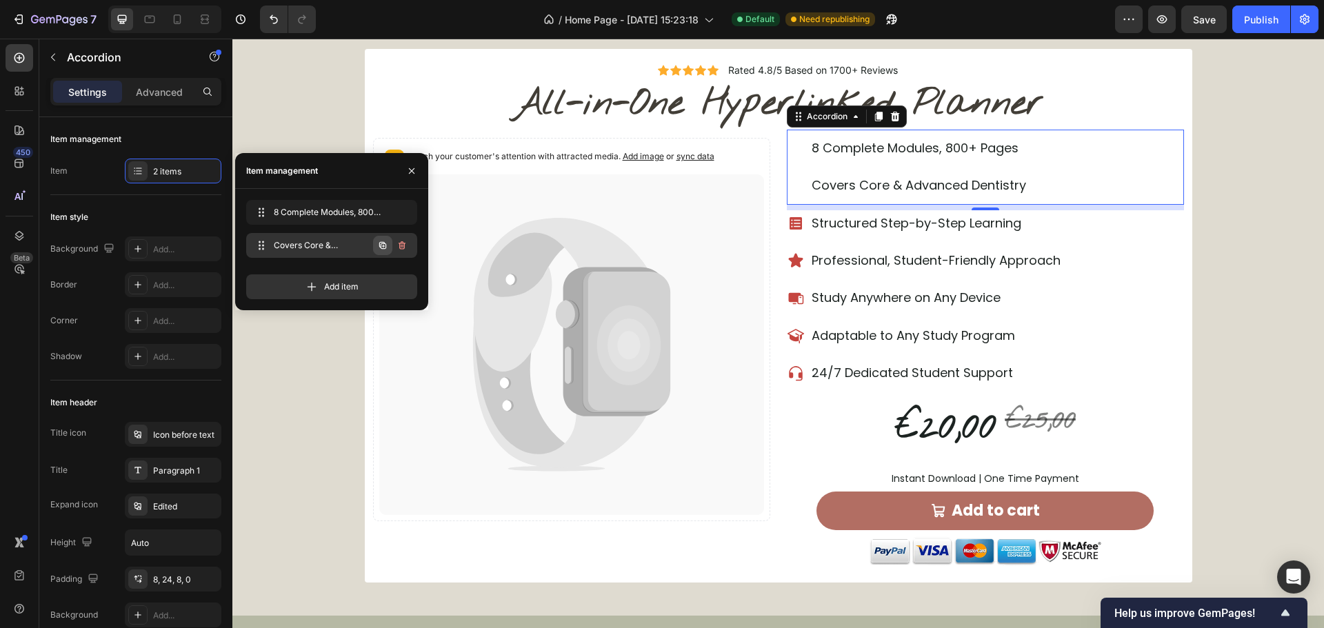
click at [388, 245] on icon "button" at bounding box center [382, 245] width 11 height 11
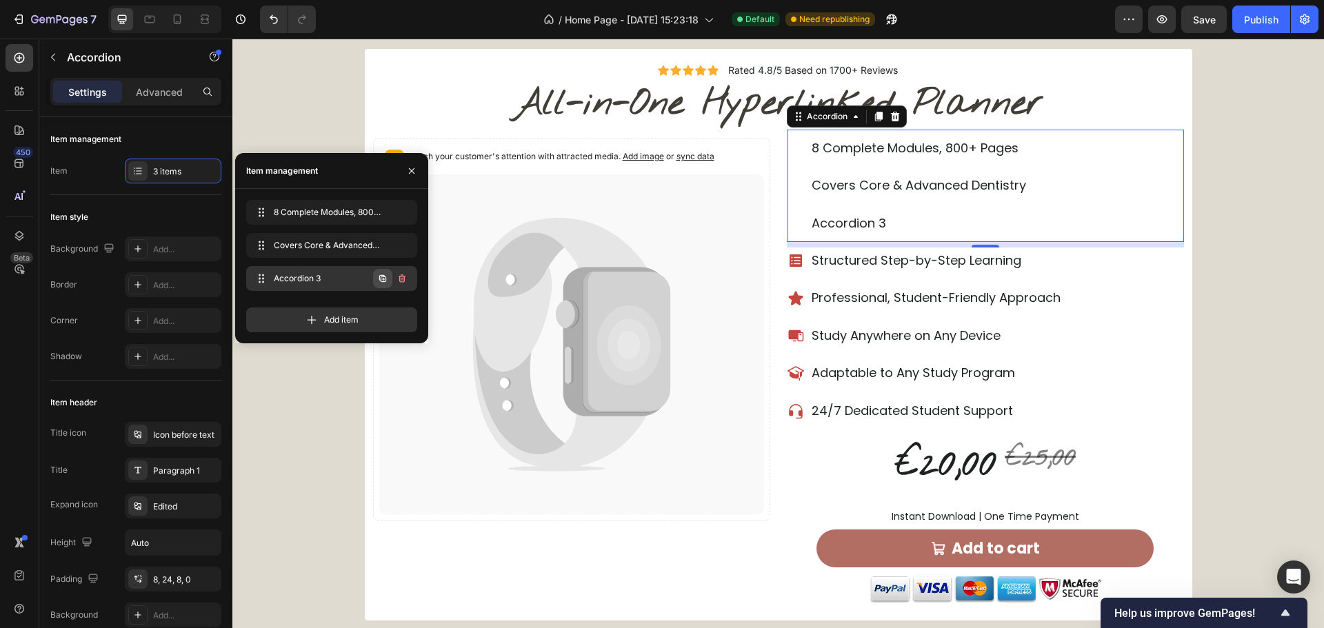
click at [381, 278] on icon "button" at bounding box center [382, 278] width 7 height 7
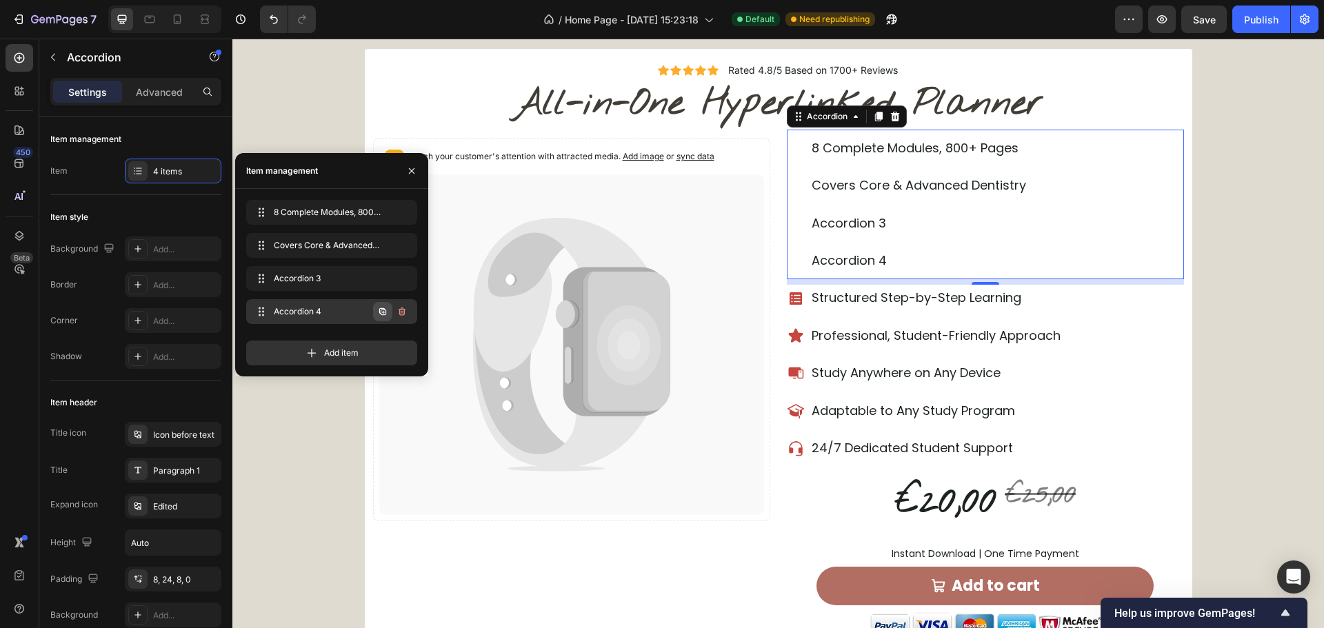
click at [381, 307] on icon "button" at bounding box center [382, 311] width 11 height 11
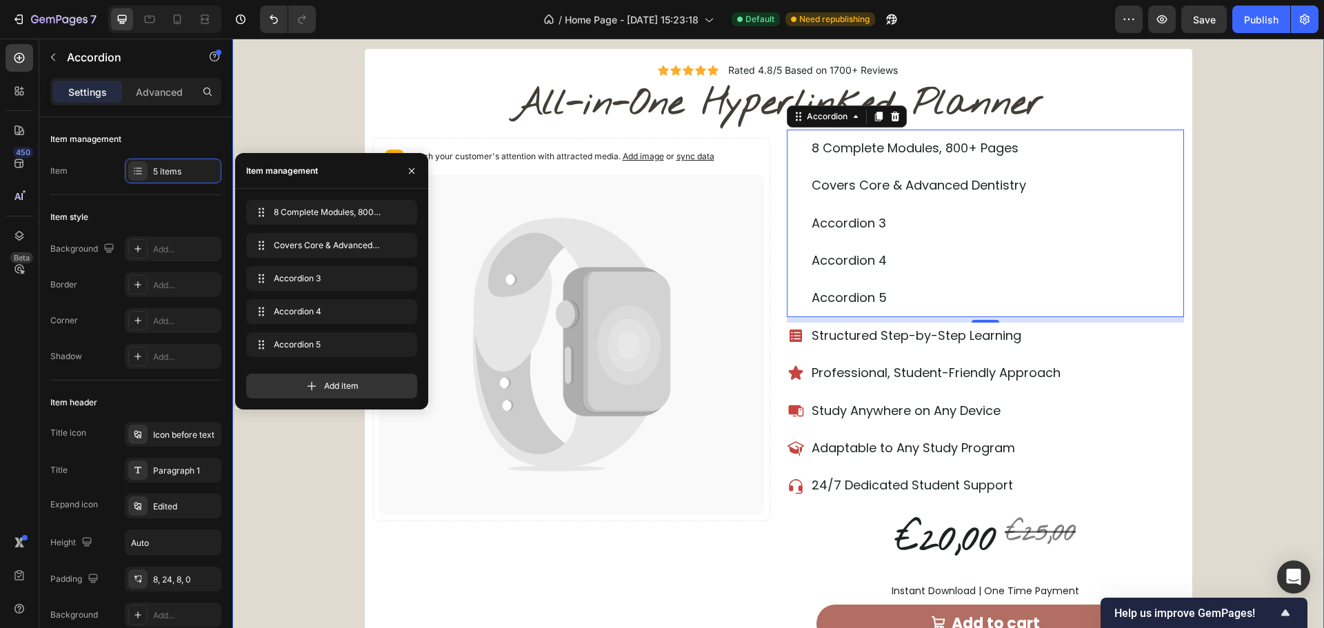
click at [1225, 218] on div "Icon Icon Icon Icon Icon Icon List Rated 4.8/5 Based on 1700+ Reviews Text Bloc…" at bounding box center [778, 372] width 1092 height 647
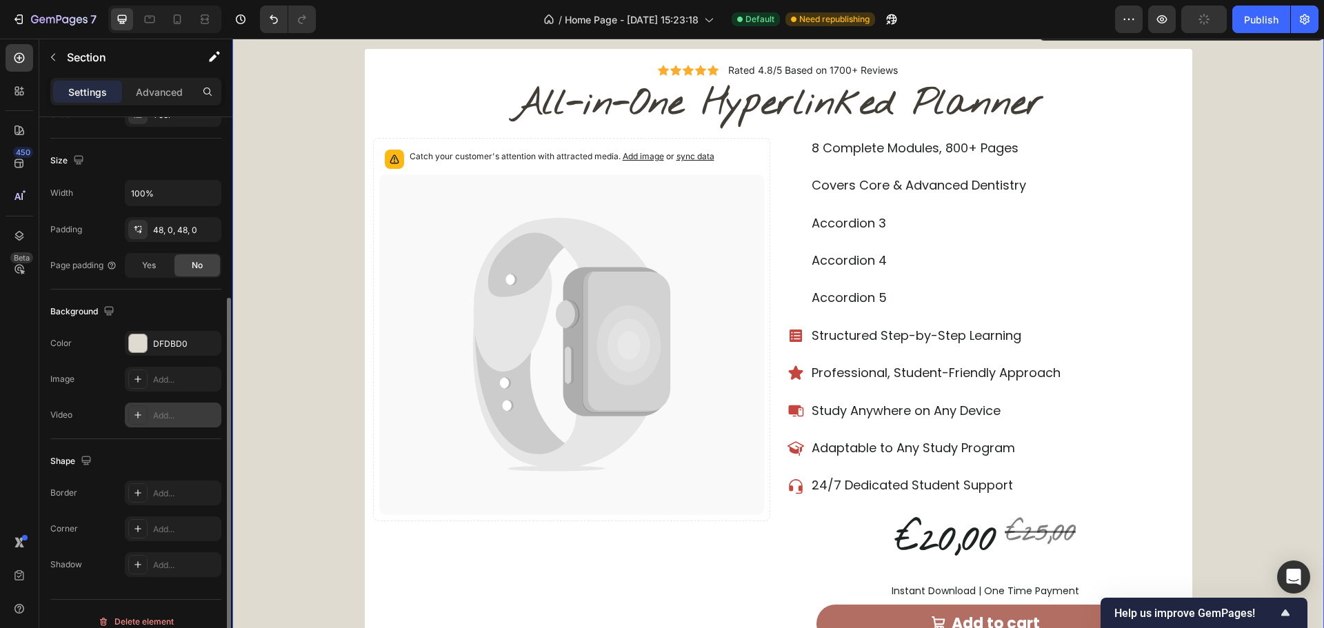
scroll to position [0, 0]
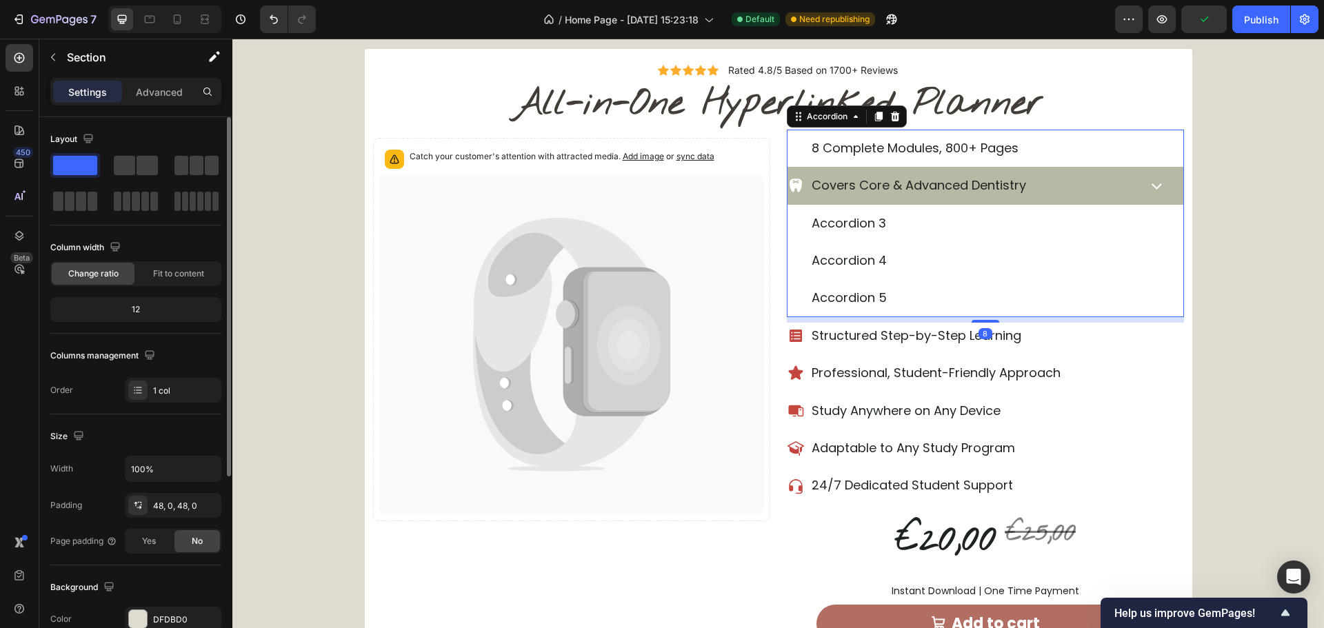
click at [788, 197] on div "Covers Core & Advanced Dentistry" at bounding box center [962, 185] width 348 height 26
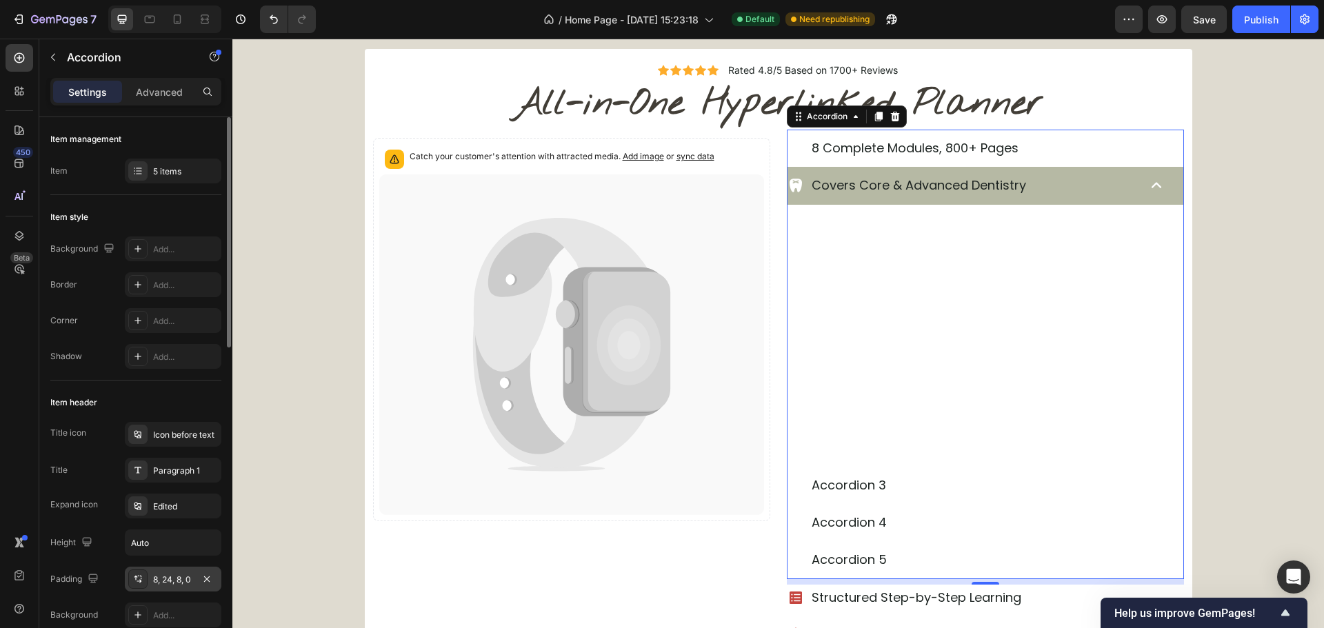
scroll to position [69, 0]
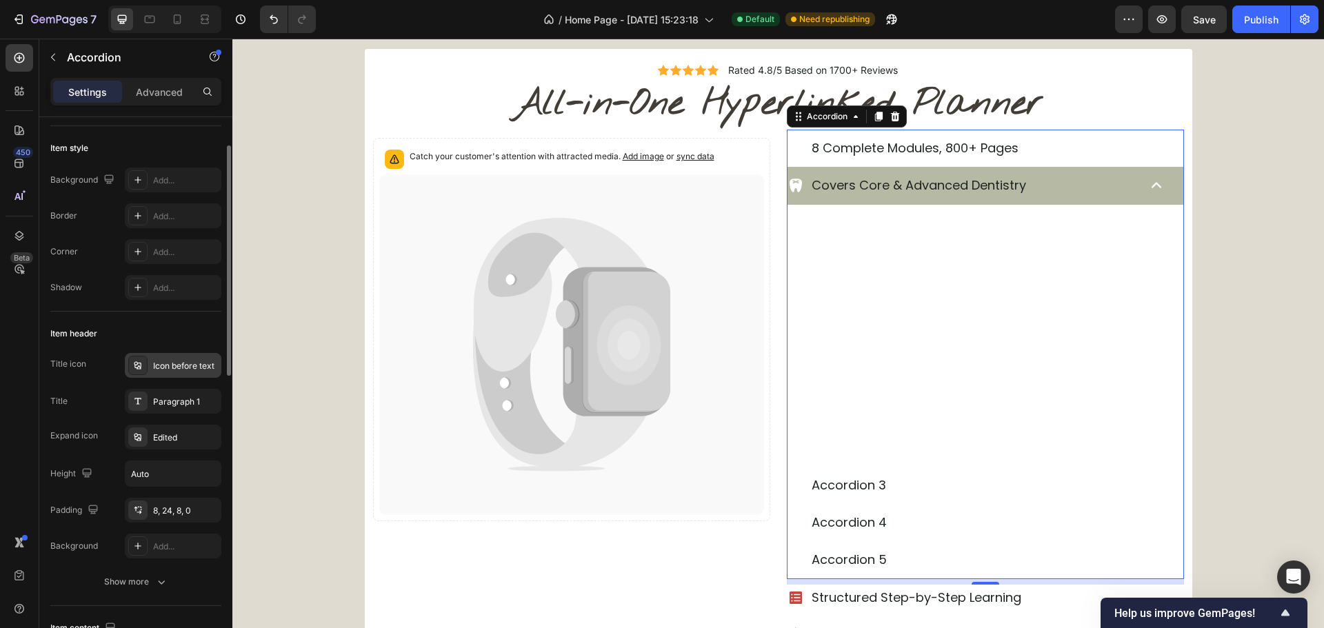
click at [175, 374] on div "Icon before text" at bounding box center [173, 365] width 97 height 25
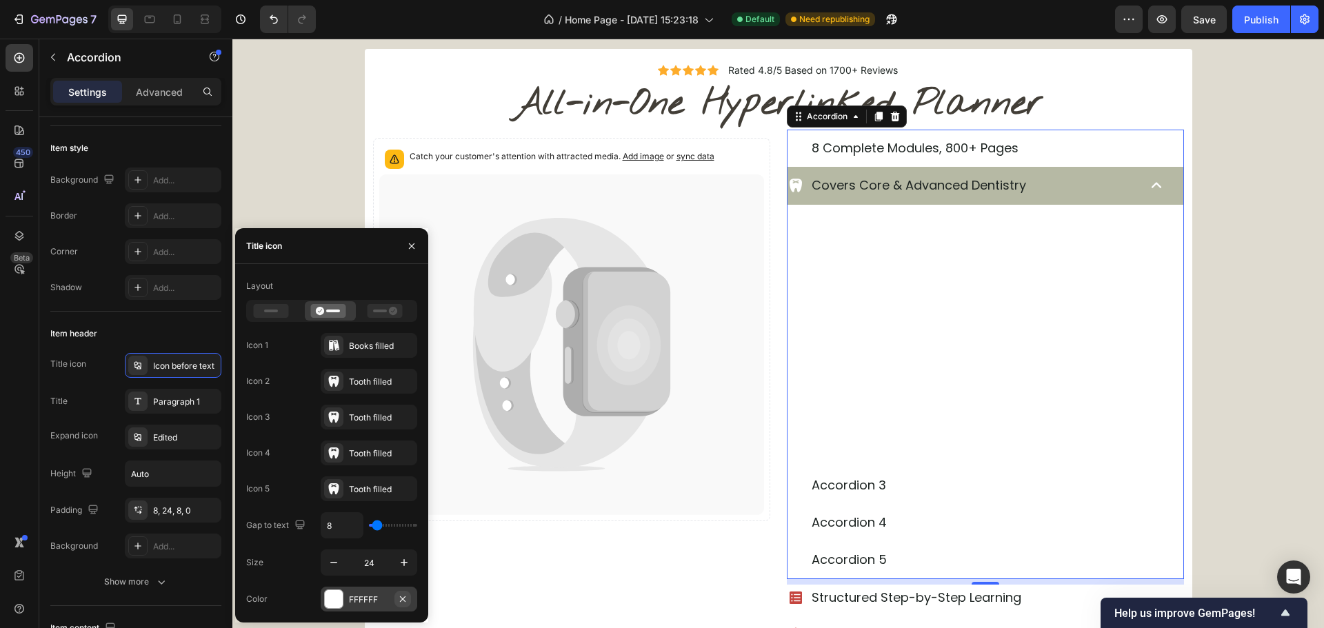
click at [398, 597] on icon "button" at bounding box center [402, 599] width 11 height 11
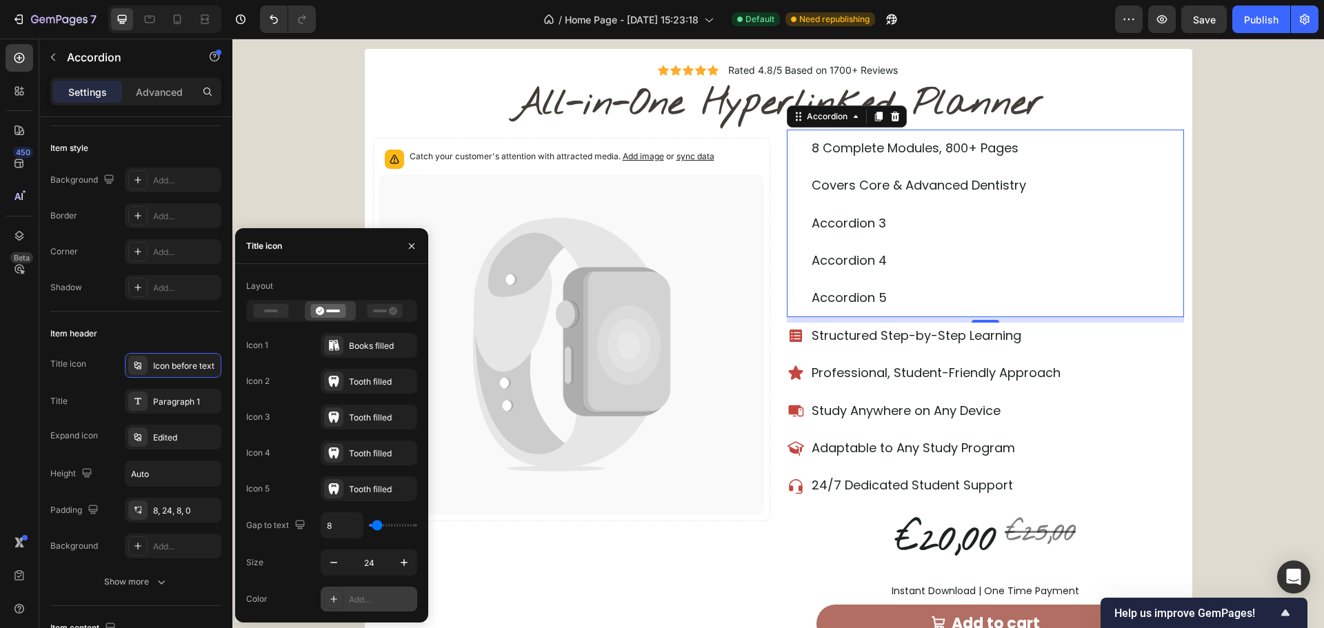
click at [356, 601] on div "Add..." at bounding box center [381, 600] width 65 height 12
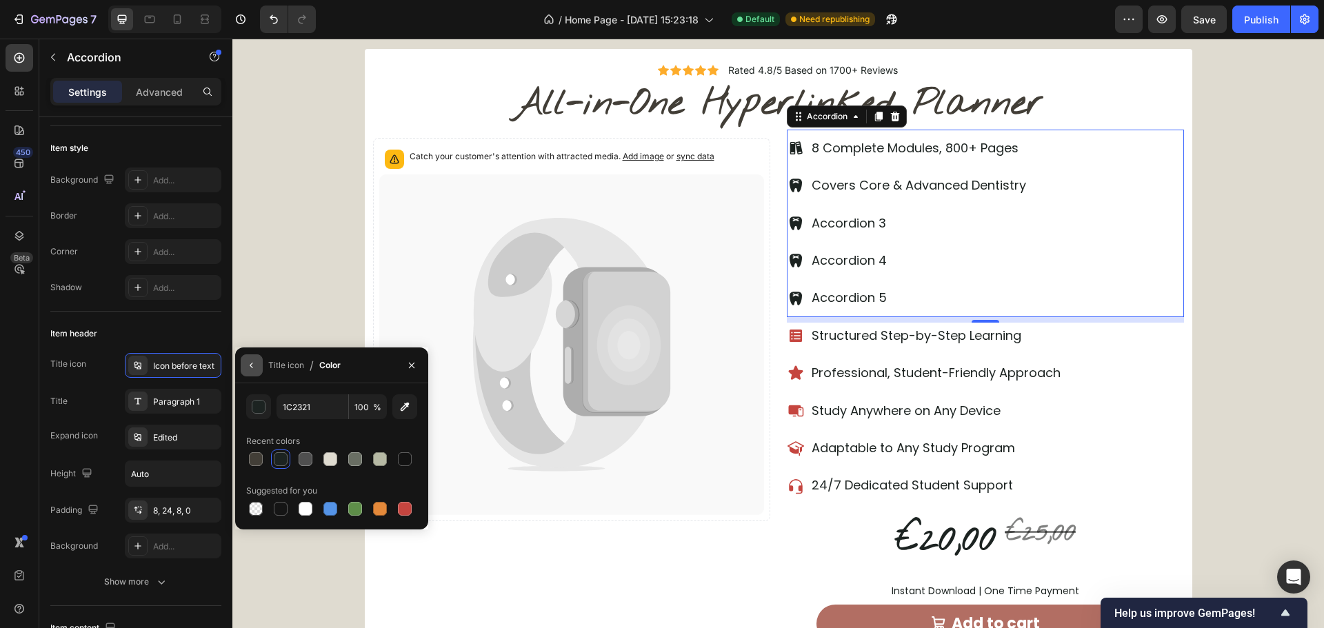
click at [256, 370] on icon "button" at bounding box center [251, 365] width 11 height 11
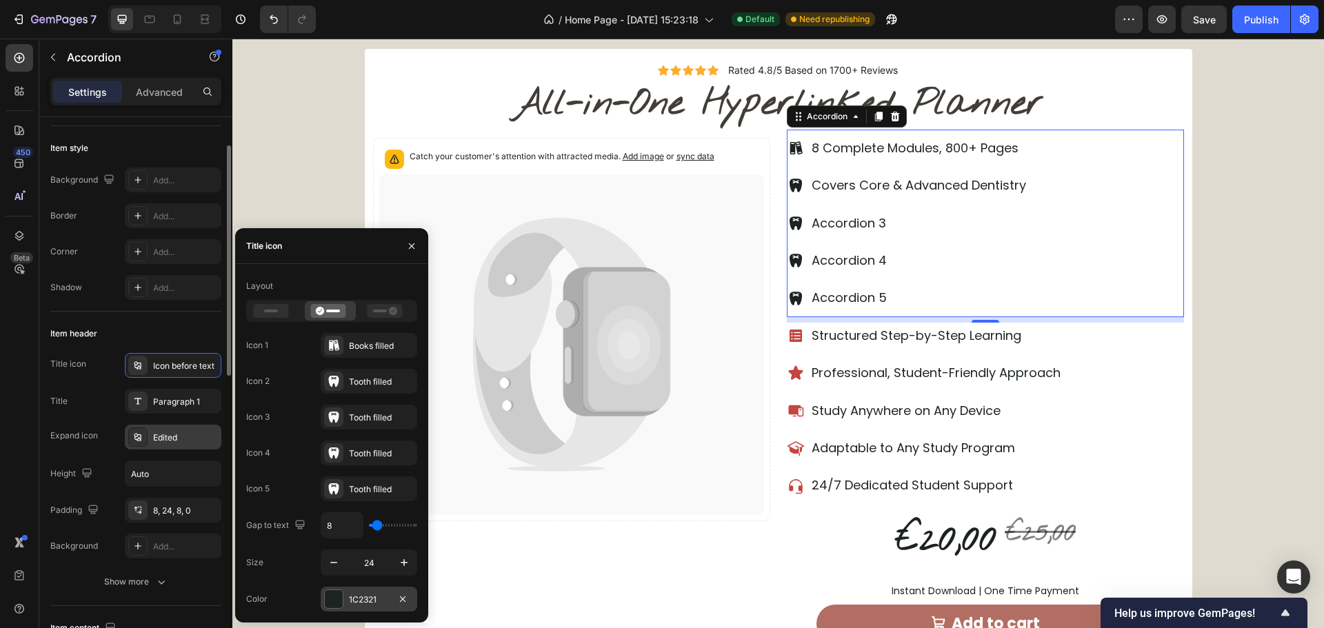
click at [168, 439] on div "Edited" at bounding box center [185, 438] width 65 height 12
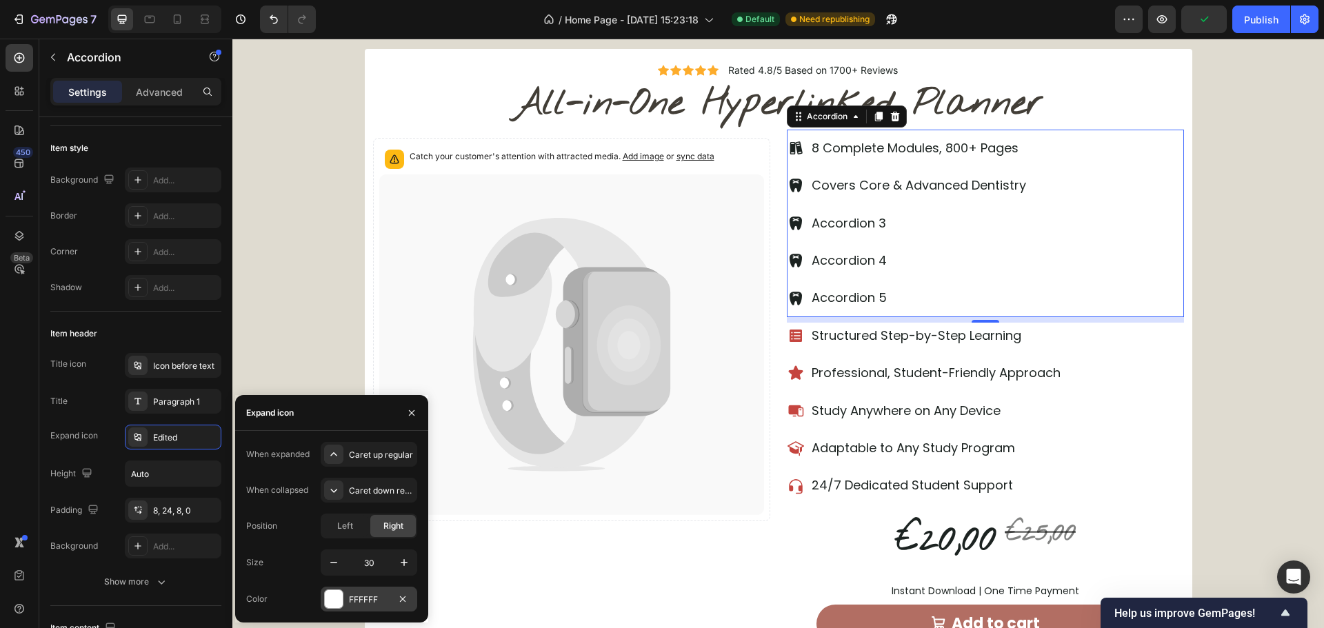
drag, startPoint x: 404, startPoint y: 601, endPoint x: 371, endPoint y: 606, distance: 33.6
click at [403, 601] on icon "button" at bounding box center [402, 599] width 11 height 11
click at [353, 602] on div "Add..." at bounding box center [381, 600] width 65 height 12
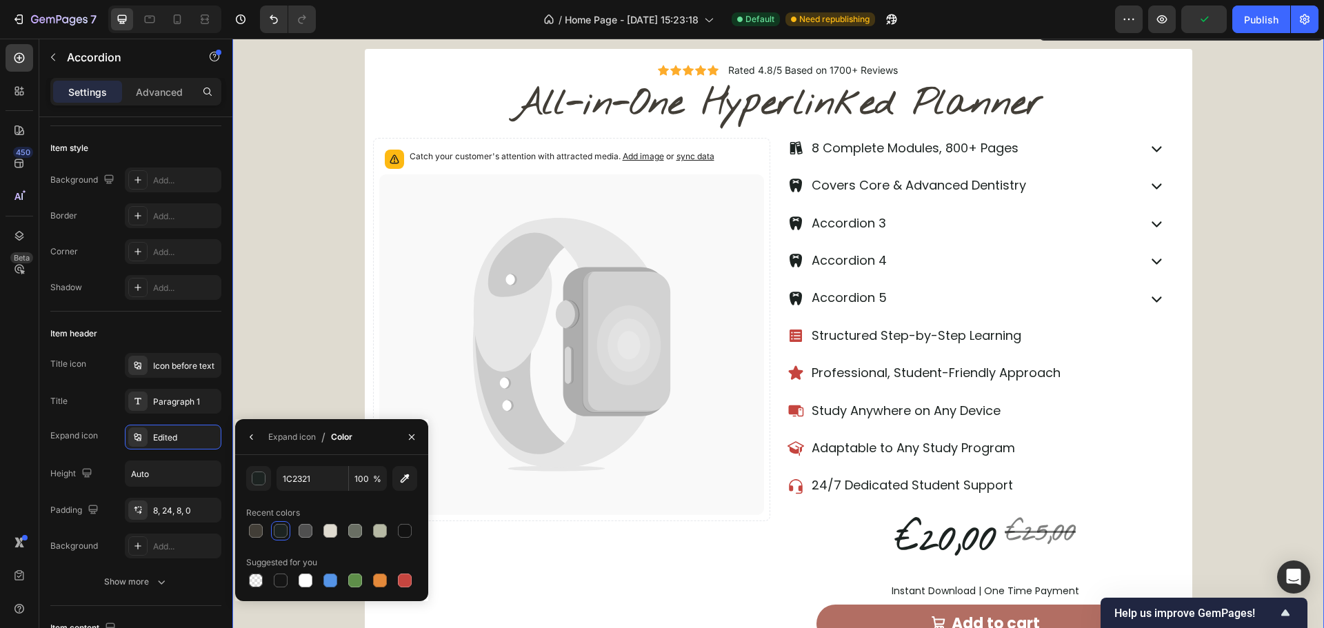
click at [1248, 365] on div "Icon Icon Icon Icon Icon Icon List Rated 4.8/5 Based on 1700+ Reviews Text Bloc…" at bounding box center [778, 372] width 1092 height 647
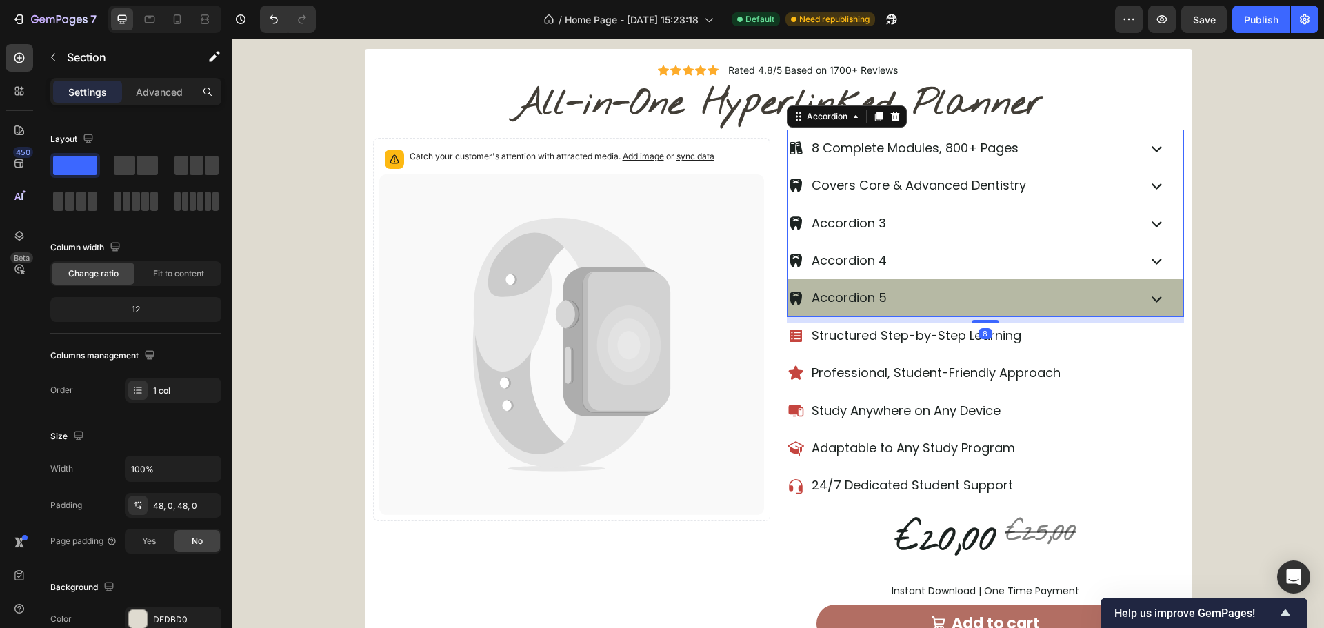
click at [879, 290] on div "Accordion 5" at bounding box center [849, 298] width 79 height 26
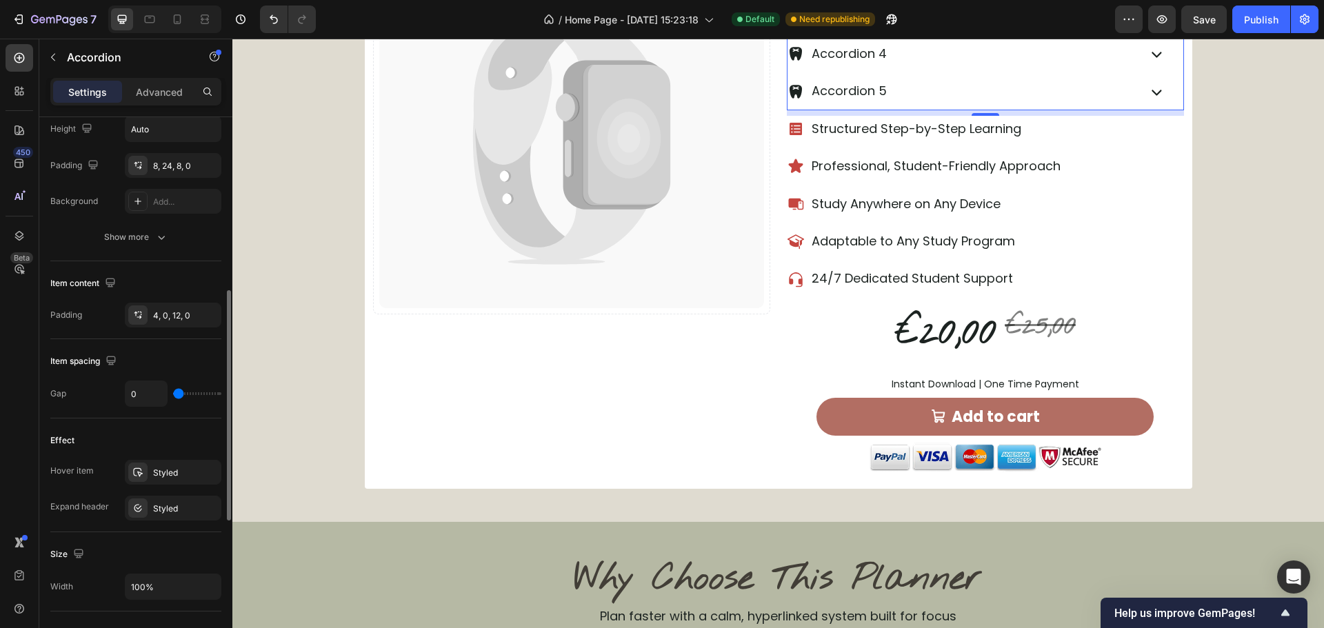
scroll to position [483, 0]
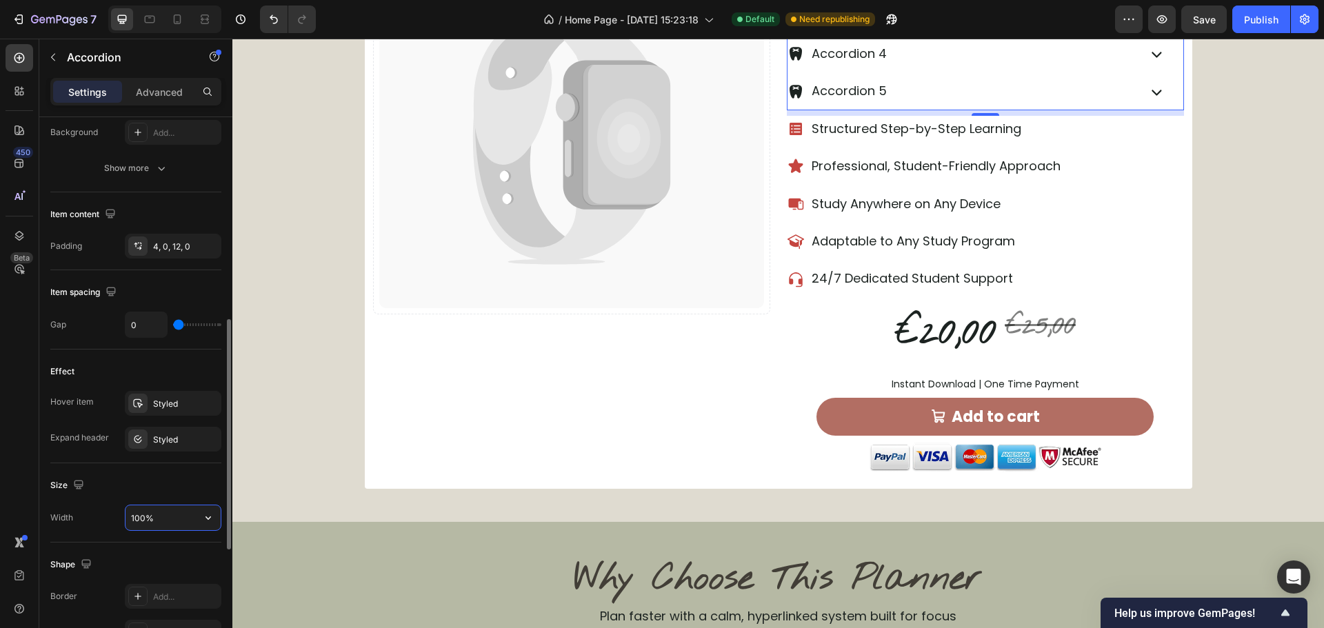
click at [146, 522] on input "100%" at bounding box center [173, 517] width 95 height 25
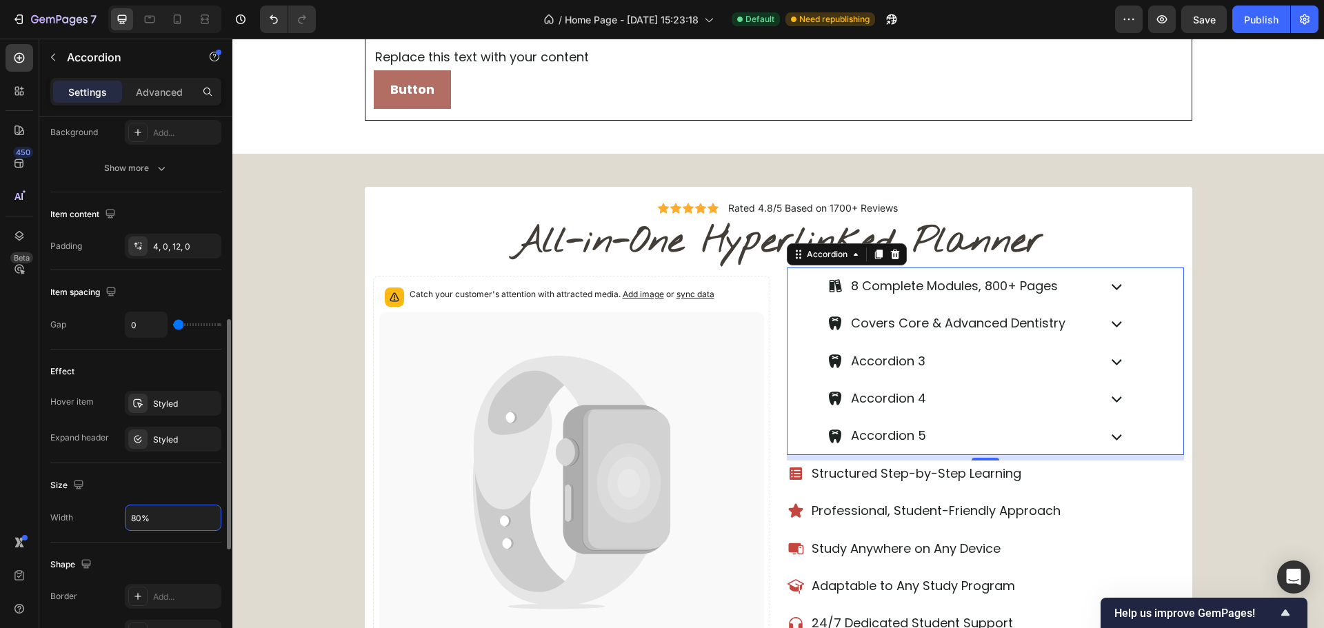
scroll to position [763, 0]
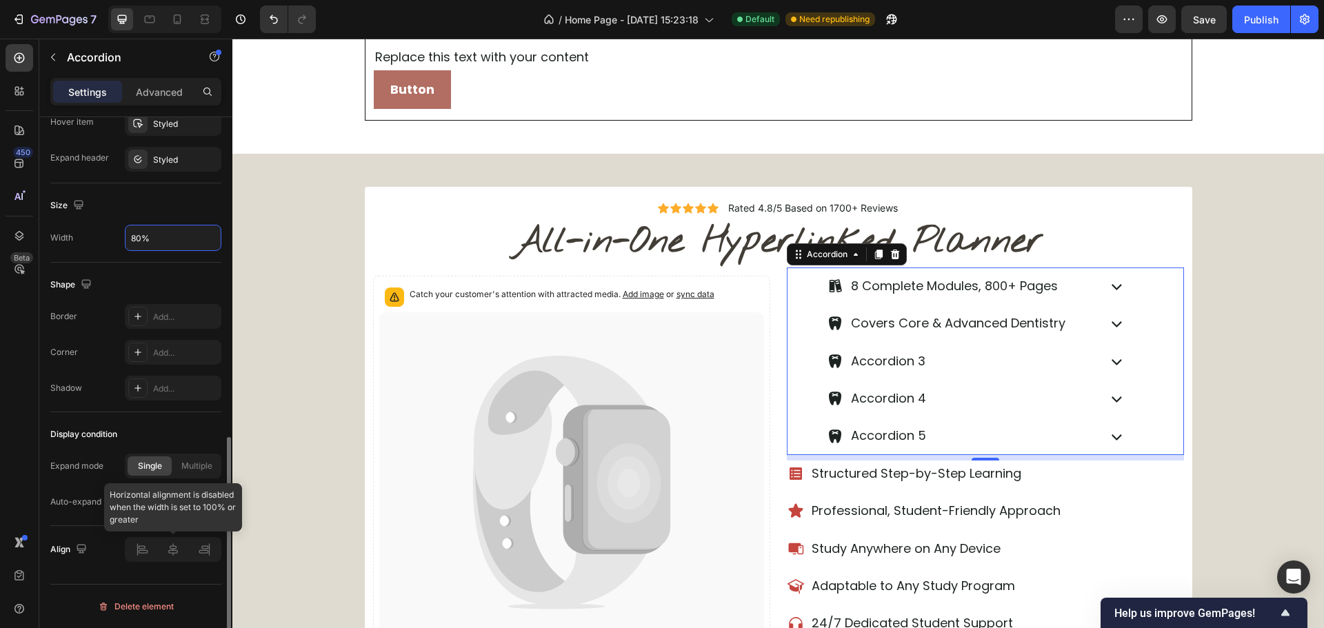
type input "80%"
click at [147, 550] on icon at bounding box center [143, 551] width 10 height 3
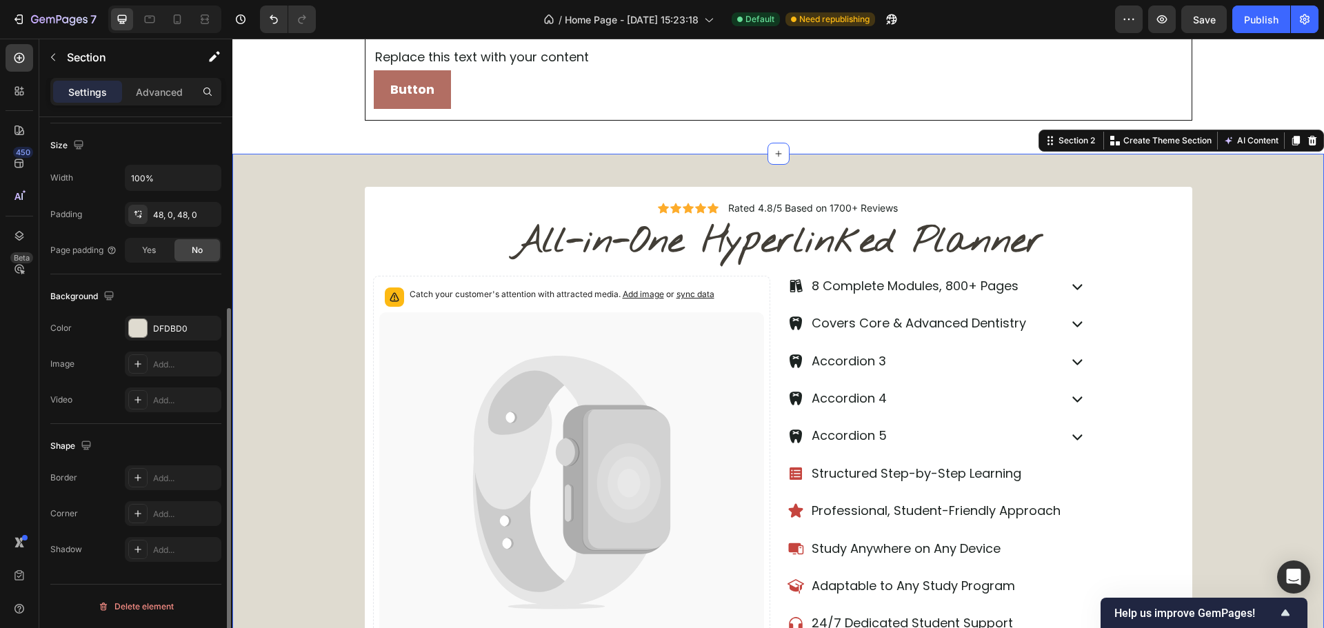
click at [1267, 320] on div "Icon Icon Icon Icon Icon Icon List Rated 4.8/5 Based on 1700+ Reviews Text Bloc…" at bounding box center [778, 510] width 1092 height 647
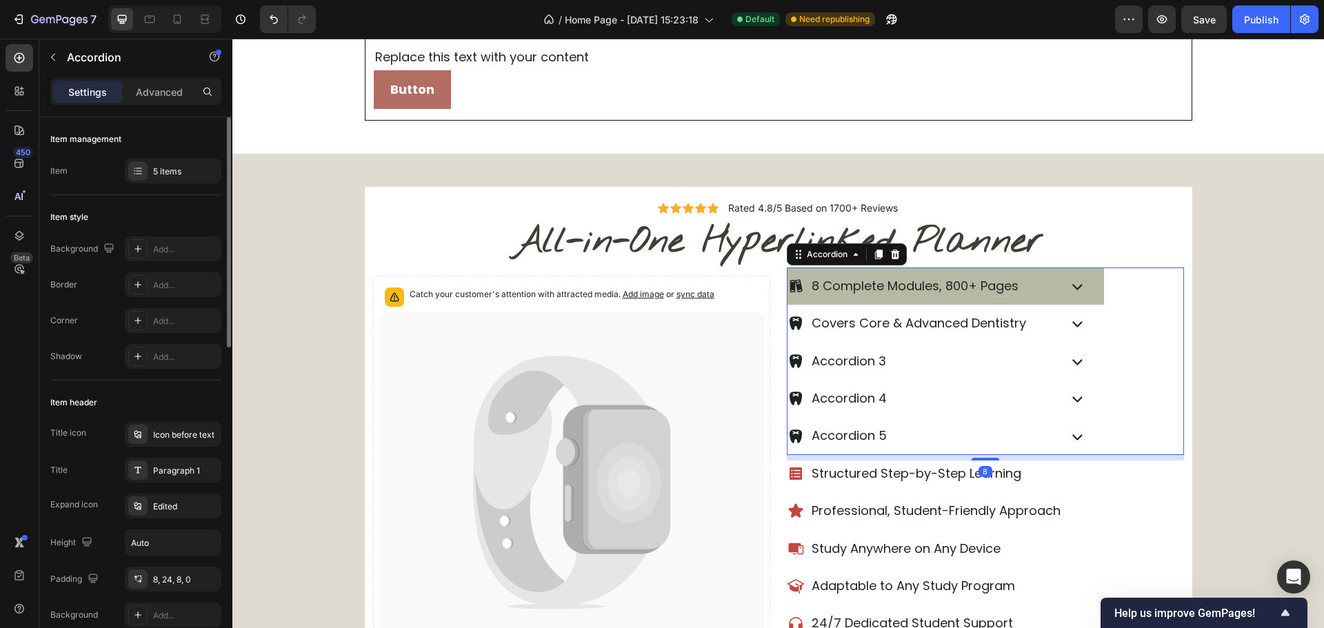
click at [1088, 285] on div "8 Complete Modules, 800+ Pages" at bounding box center [946, 286] width 317 height 37
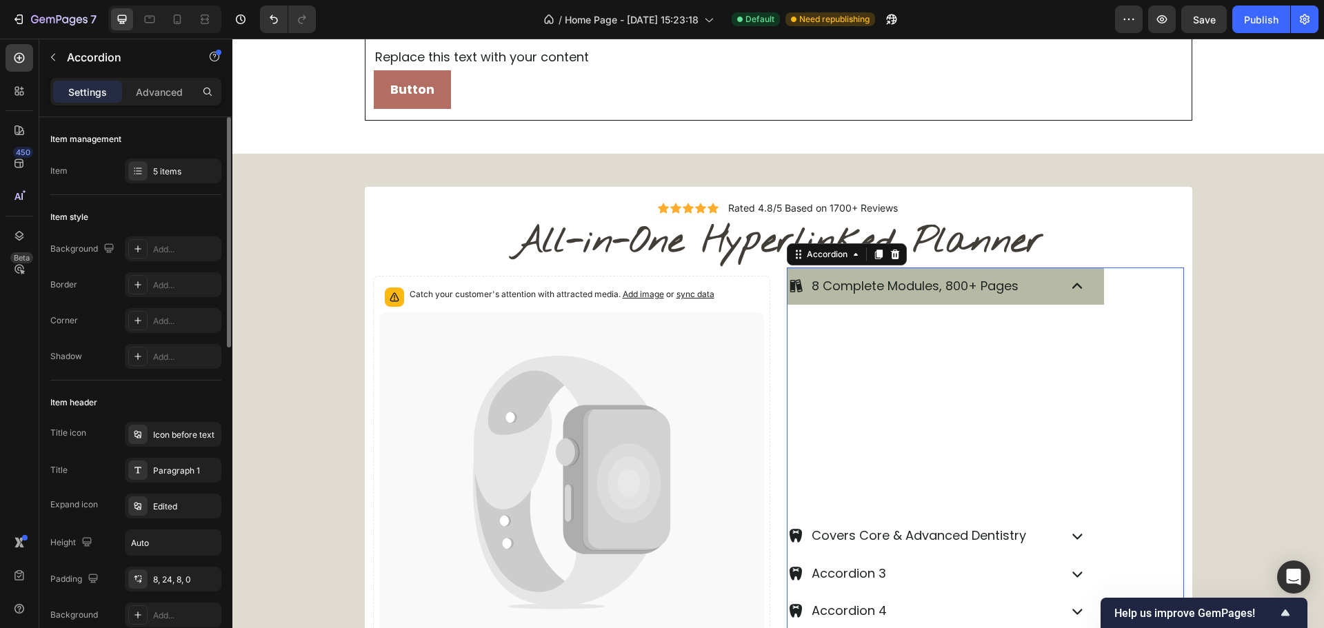
click at [1087, 284] on div "8 Complete Modules, 800+ Pages" at bounding box center [946, 286] width 317 height 37
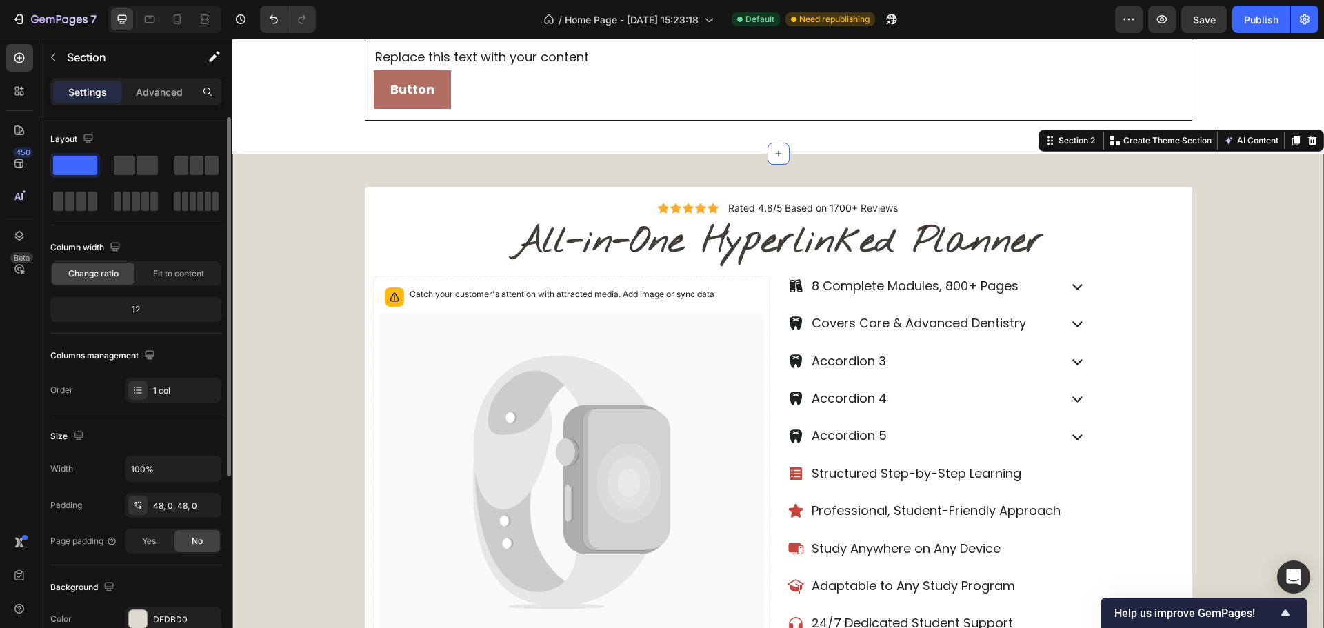
click at [1223, 297] on div "Icon Icon Icon Icon Icon Icon List Rated 4.8/5 Based on 1700+ Reviews Text Bloc…" at bounding box center [778, 510] width 1092 height 647
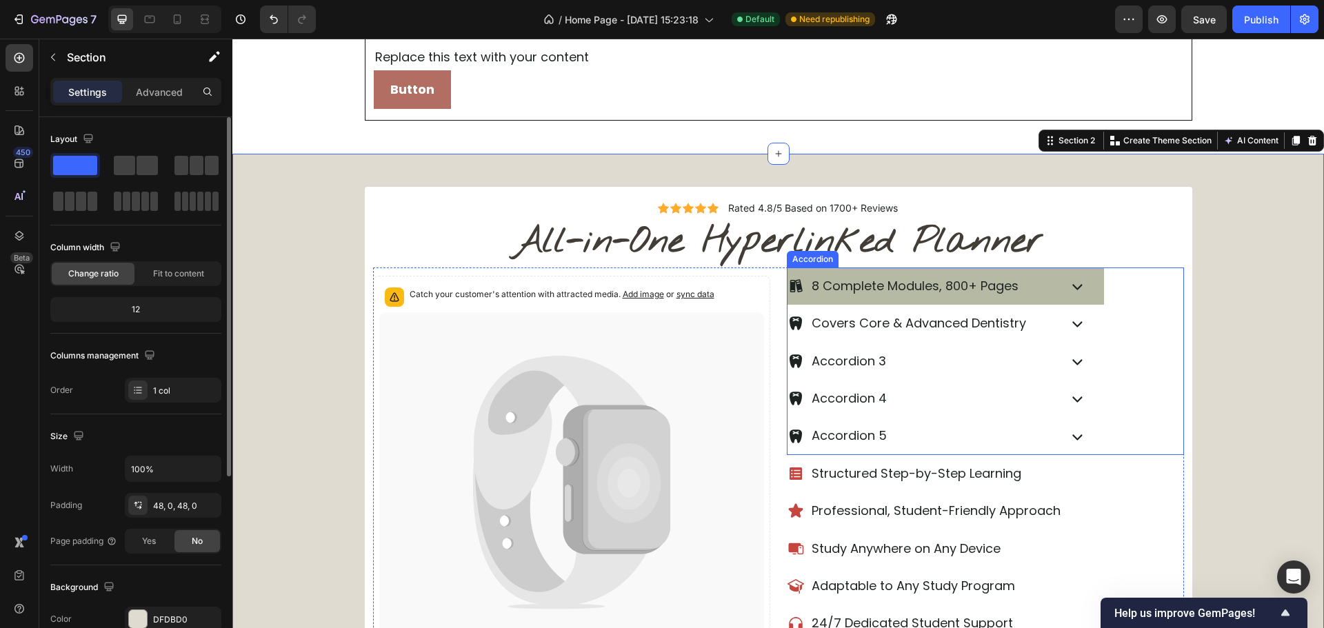
click at [1052, 282] on div "8 Complete Modules, 800+ Pages" at bounding box center [946, 286] width 317 height 37
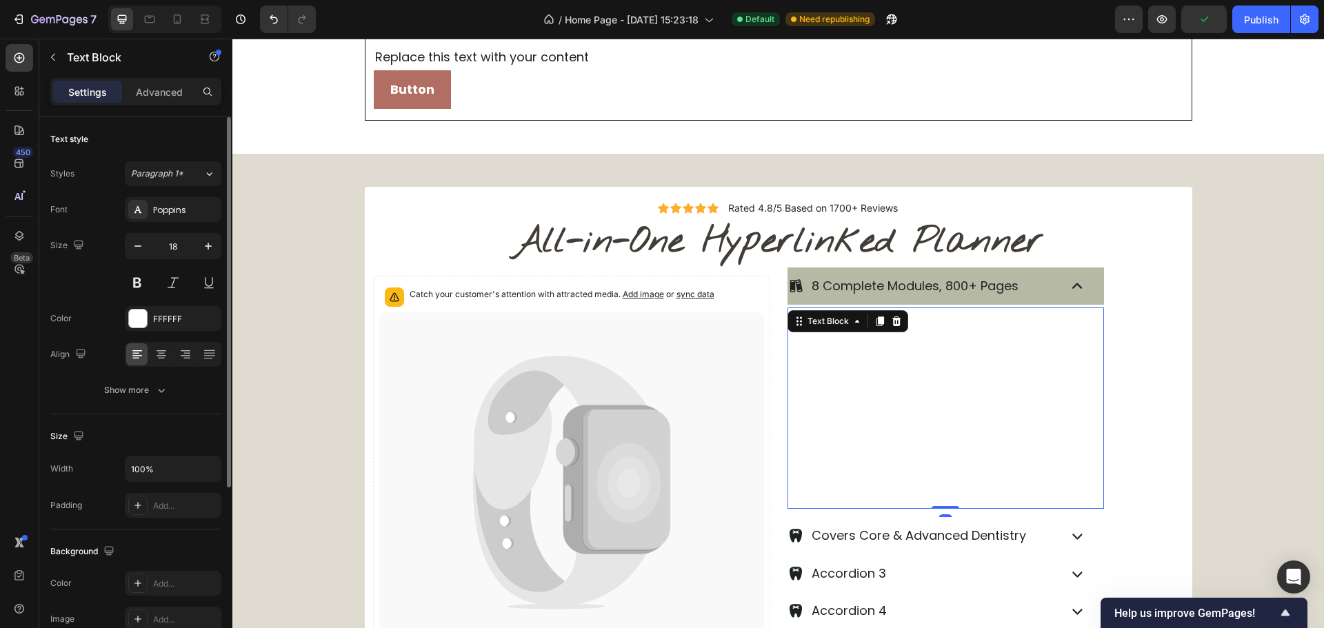
click at [957, 355] on p "2. The Complete Guide to Dentistry" at bounding box center [962, 346] width 281 height 25
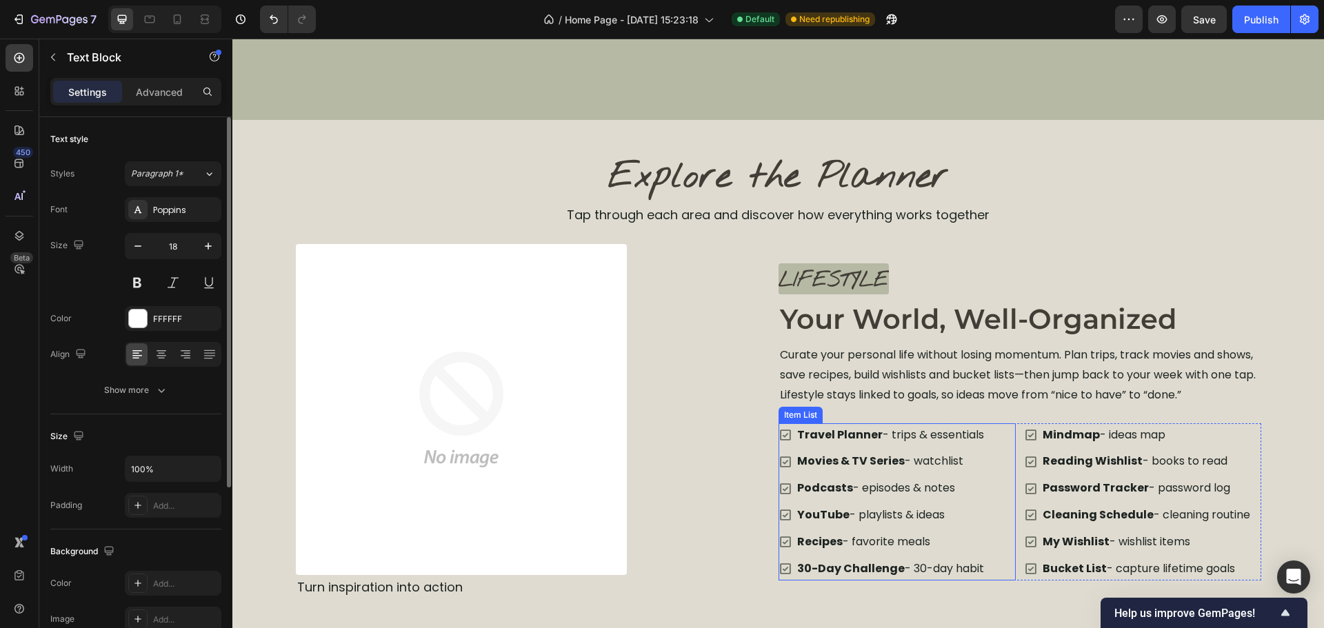
scroll to position [1586, 0]
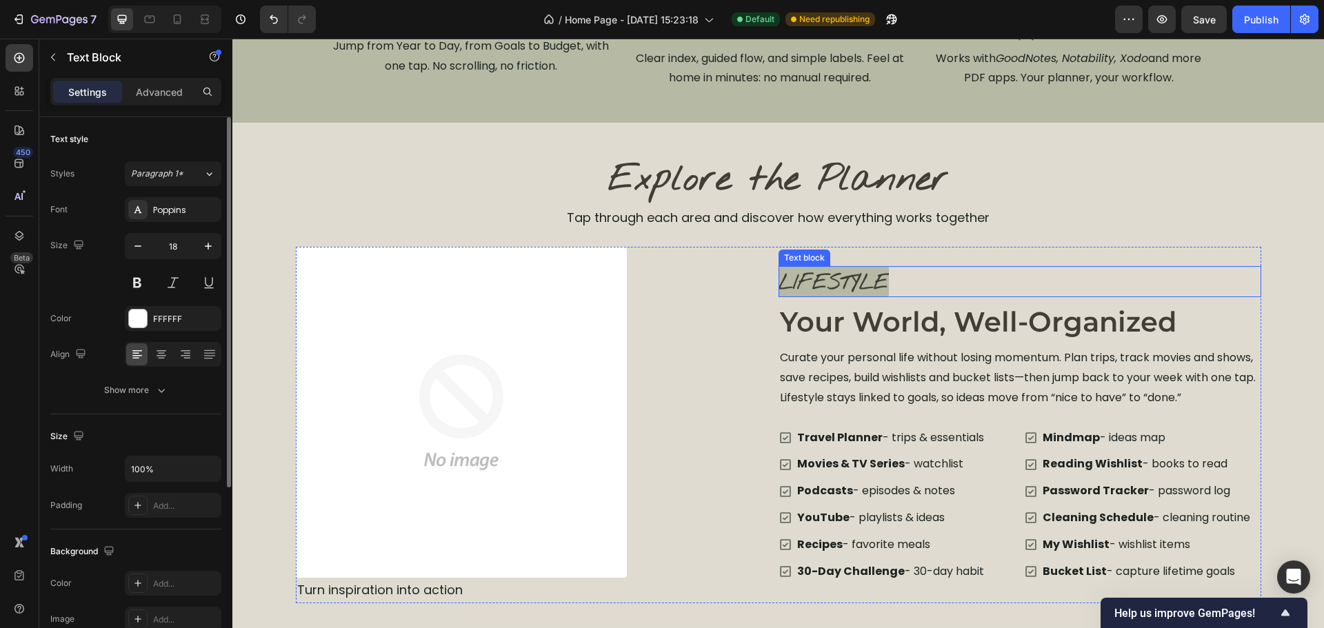
click at [847, 289] on span "LIFESTYLE" at bounding box center [834, 284] width 110 height 28
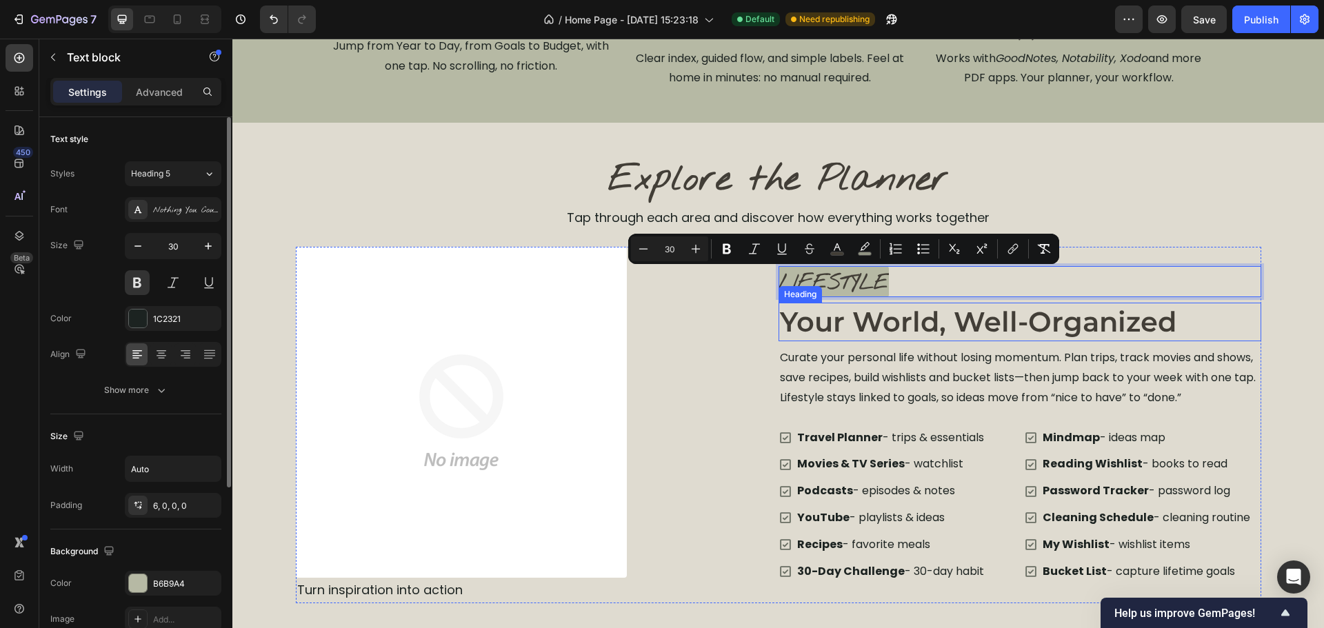
copy span "LIFESTYLE"
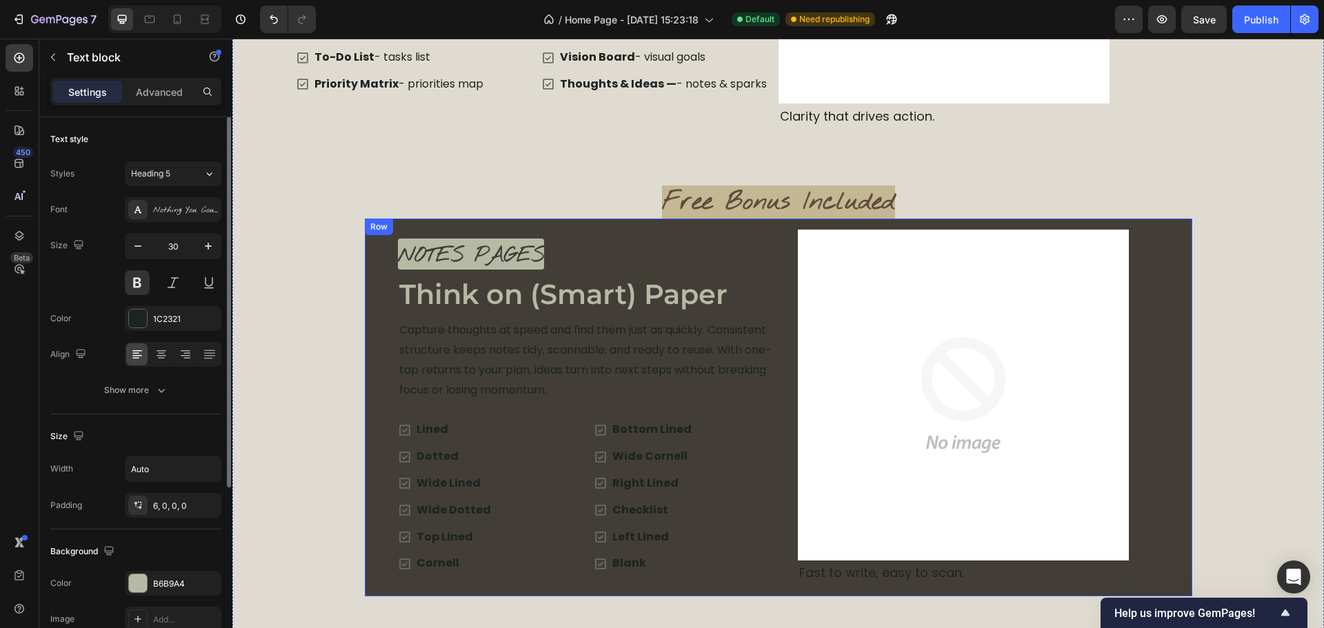
scroll to position [3012, 0]
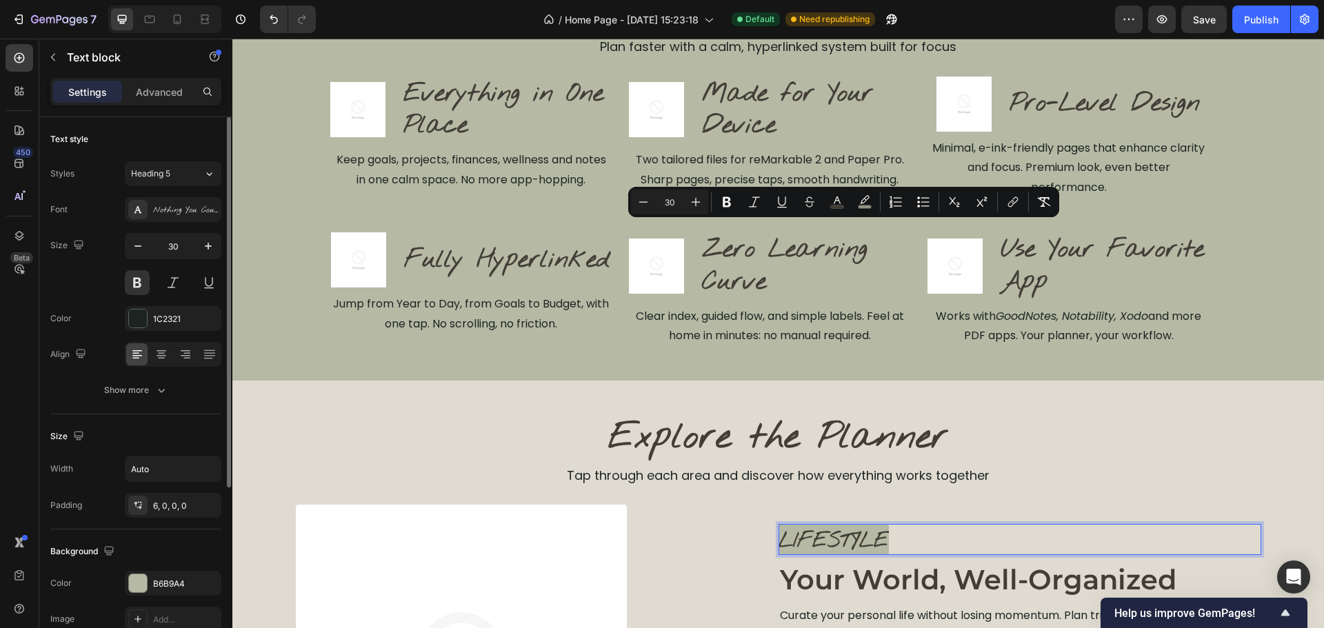
type input "16"
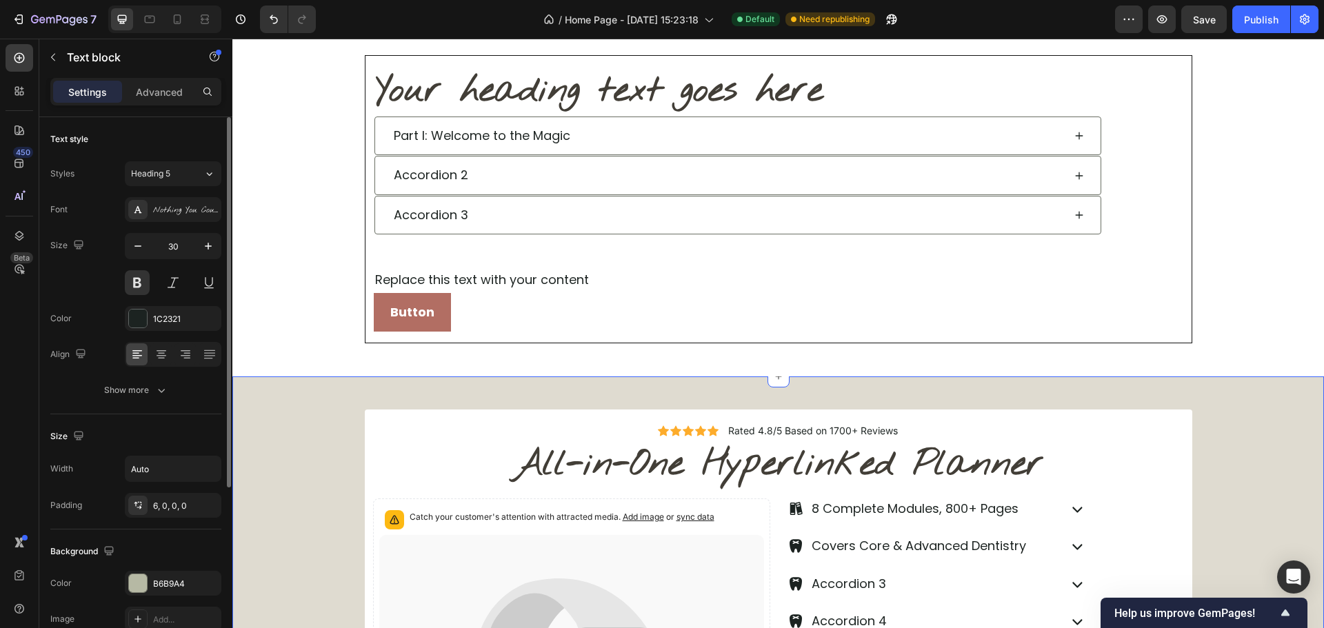
scroll to position [414, 0]
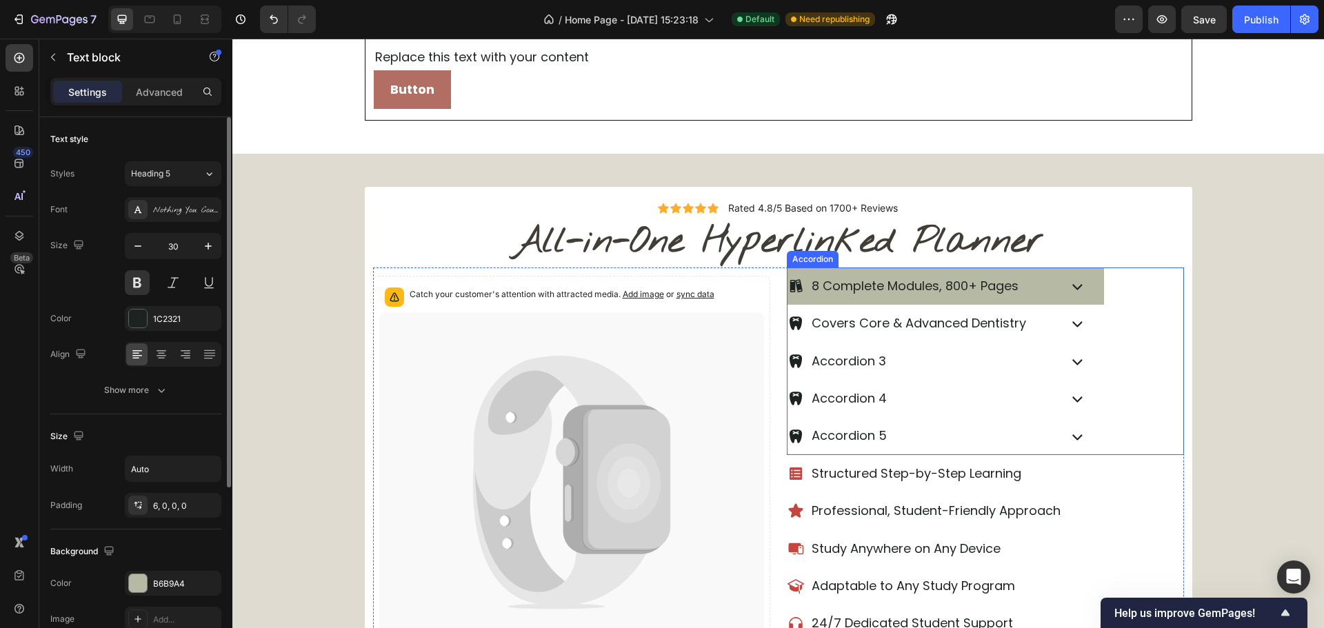
click at [896, 283] on p "8 Complete Modules, 800+ Pages" at bounding box center [915, 286] width 207 height 22
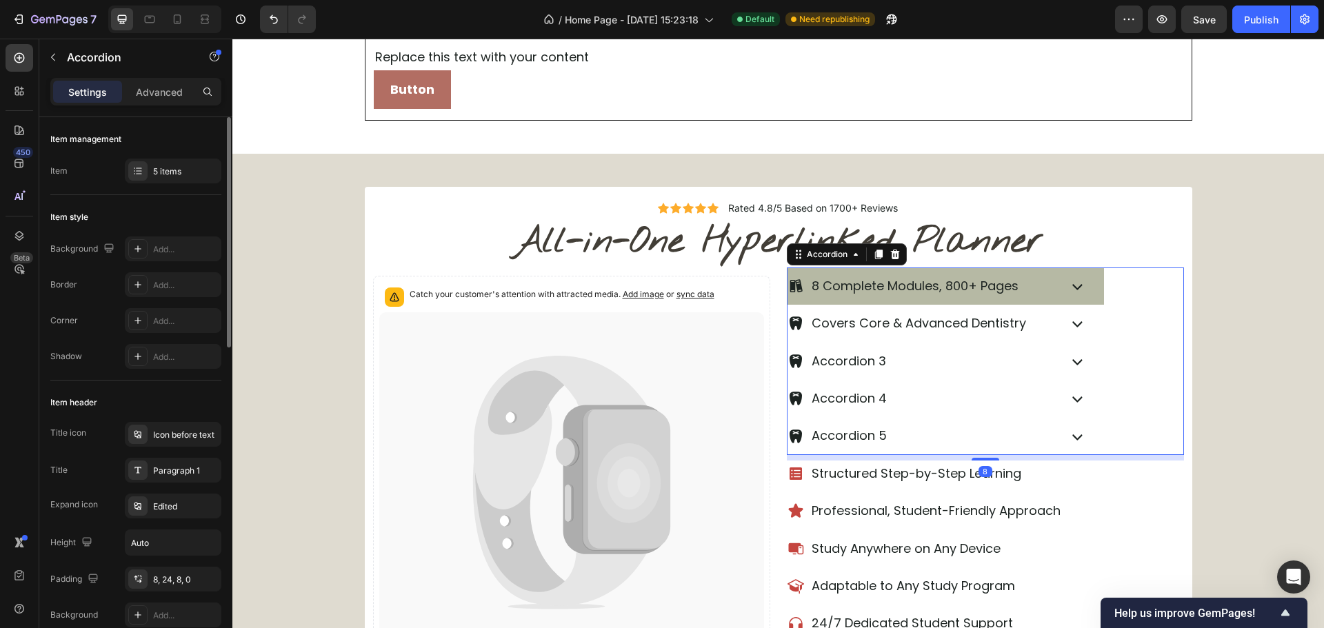
click at [896, 283] on p "8 Complete Modules, 800+ Pages" at bounding box center [915, 286] width 207 height 22
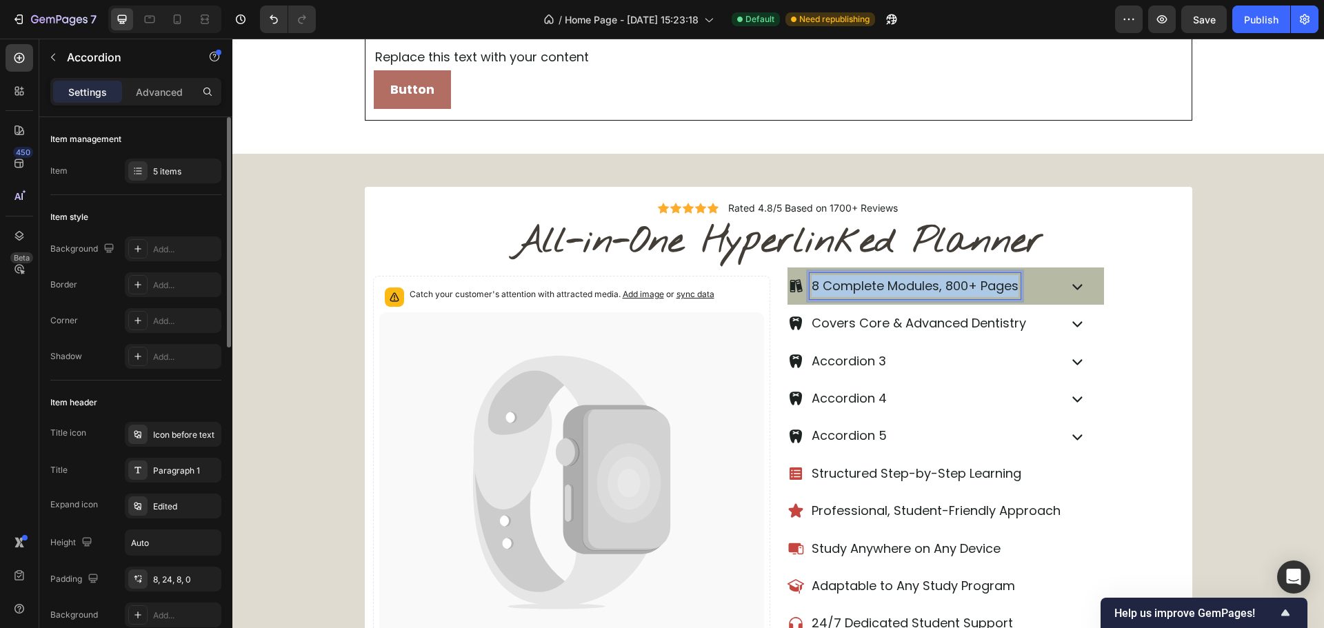
click at [896, 283] on p "8 Complete Modules, 800+ Pages" at bounding box center [915, 286] width 207 height 22
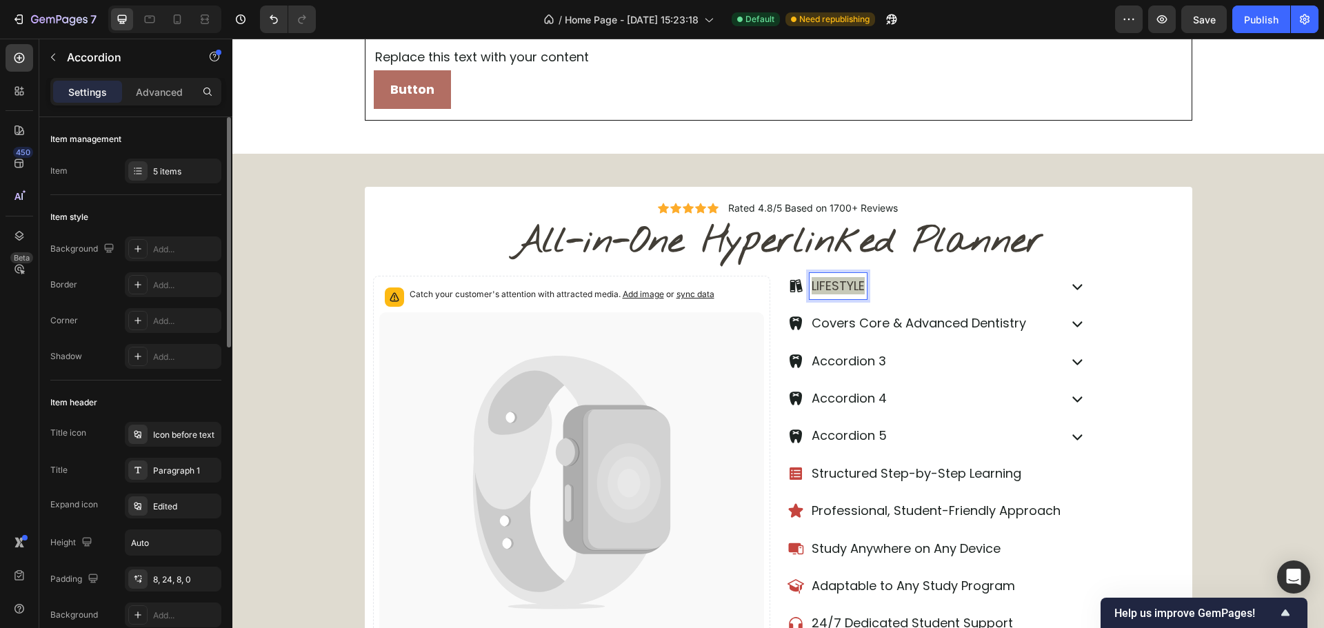
click at [1145, 296] on div "LIFESTYLE" at bounding box center [986, 286] width 396 height 37
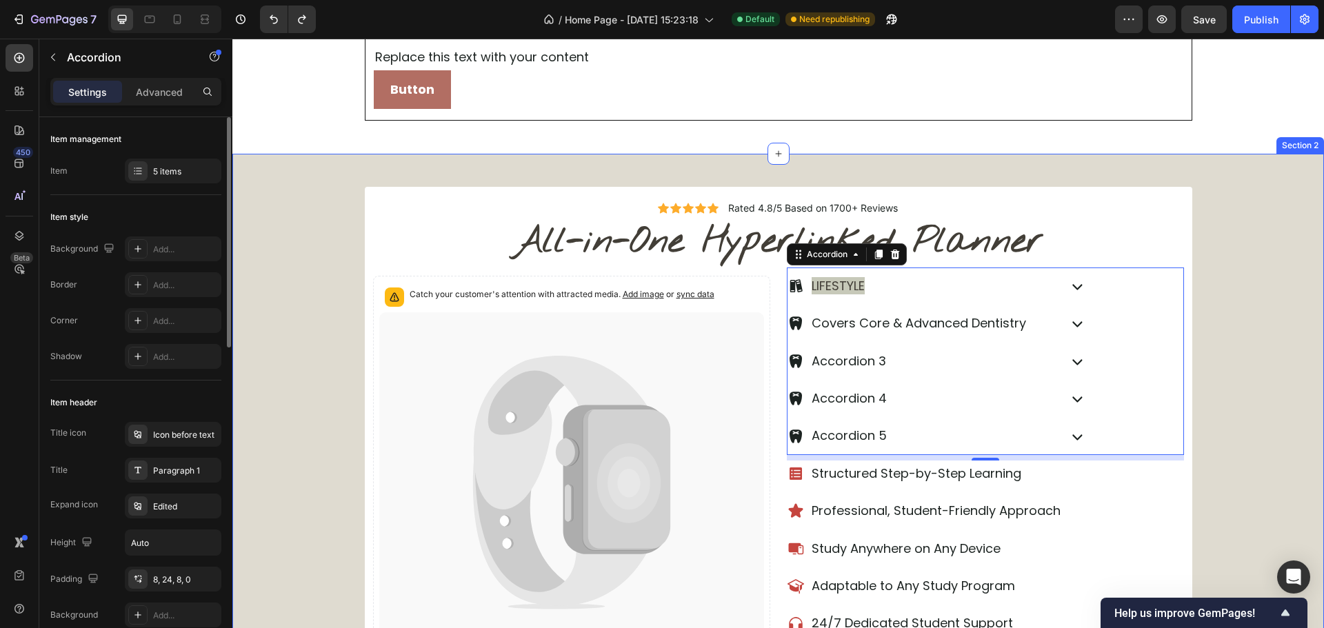
click at [614, 158] on div "Icon Icon Icon Icon Icon Icon List Rated 4.8/5 Based on 1700+ Reviews Text Bloc…" at bounding box center [778, 510] width 1092 height 713
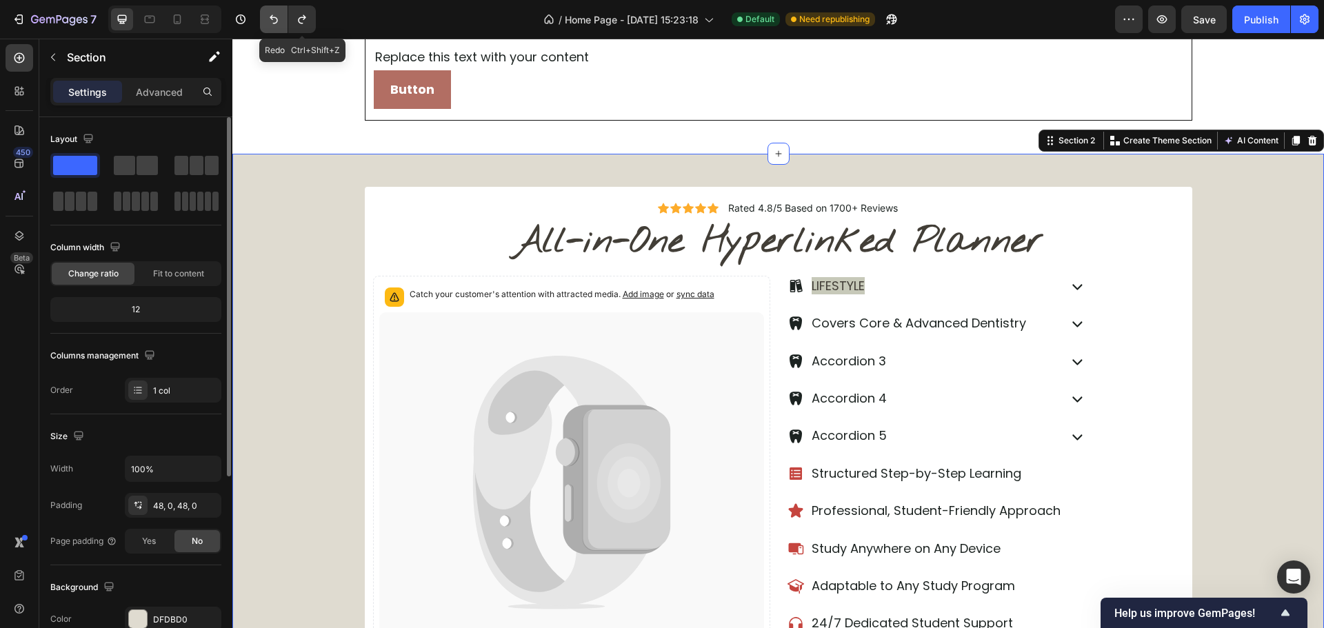
drag, startPoint x: 315, startPoint y: 19, endPoint x: 271, endPoint y: 20, distance: 44.1
click at [305, 20] on button "Undo/Redo" at bounding box center [302, 20] width 28 height 28
click at [271, 20] on icon "Undo/Redo" at bounding box center [274, 19] width 14 height 14
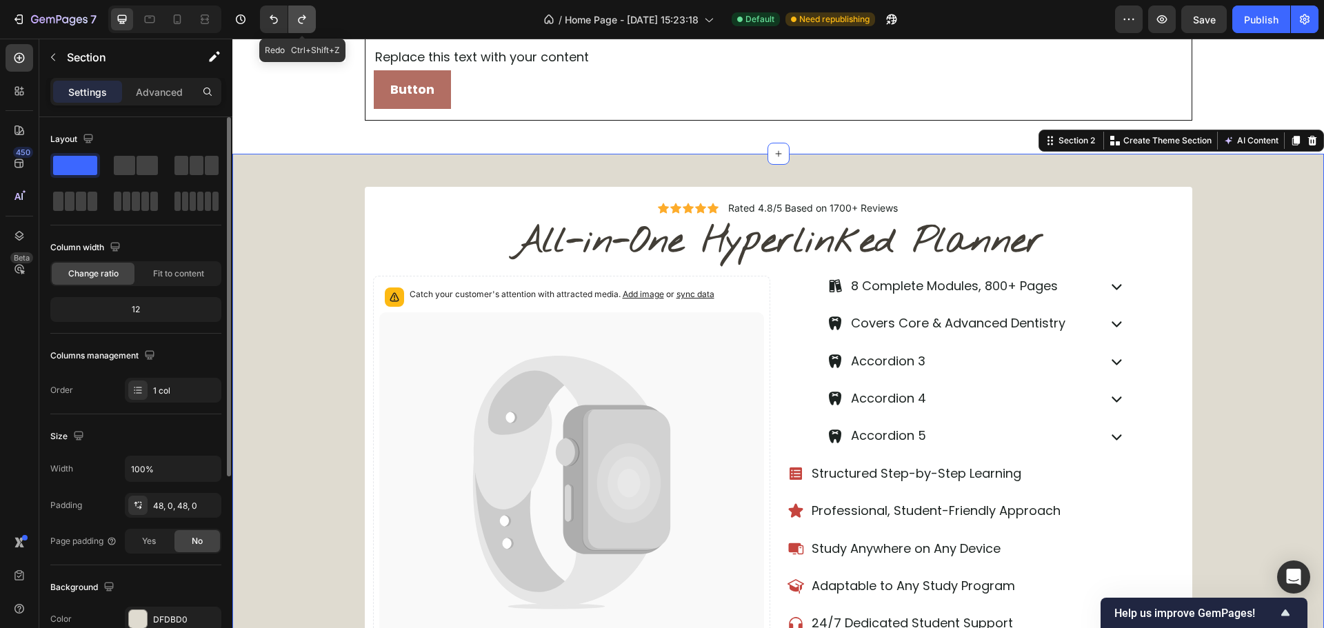
click at [314, 19] on button "Undo/Redo" at bounding box center [302, 20] width 28 height 28
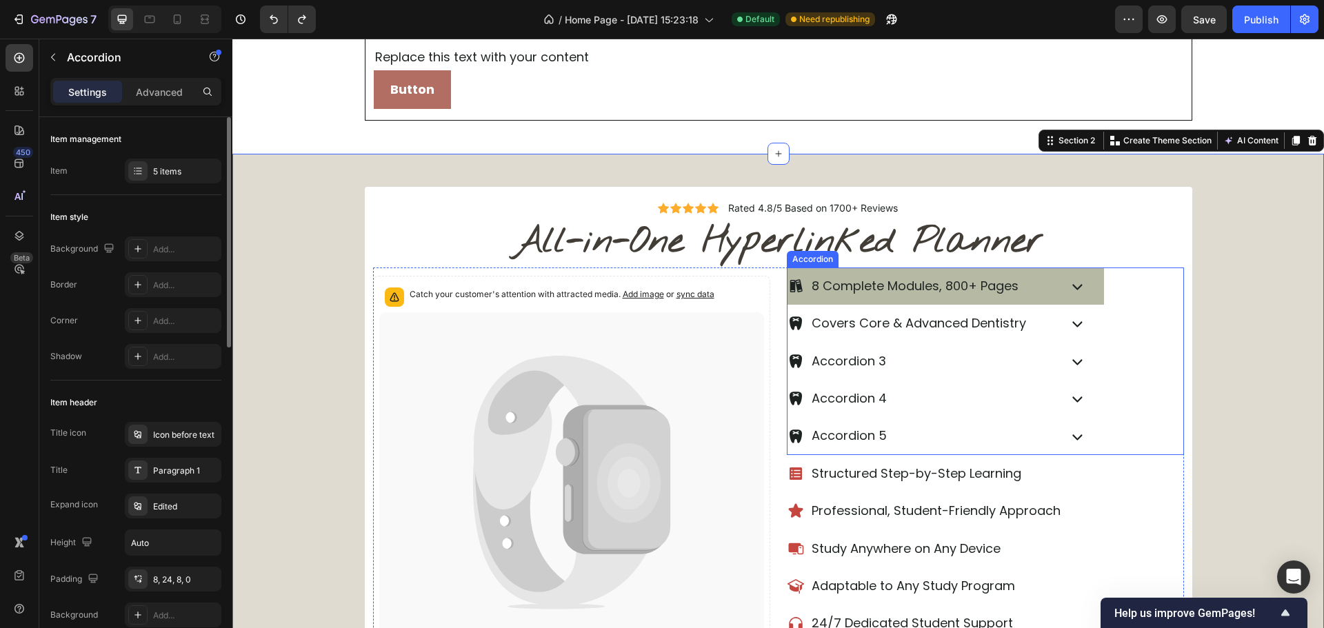
click at [894, 281] on p "8 Complete Modules, 800+ Pages" at bounding box center [915, 286] width 207 height 22
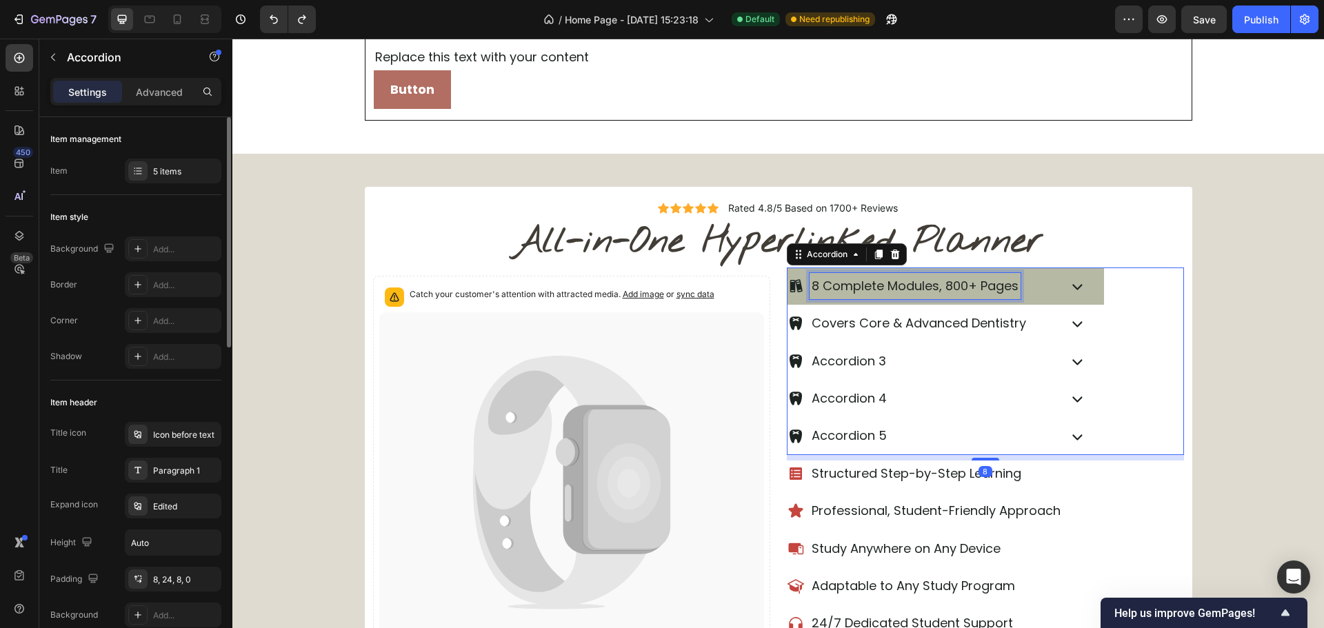
click at [894, 281] on p "8 Complete Modules, 800+ Pages" at bounding box center [915, 286] width 207 height 22
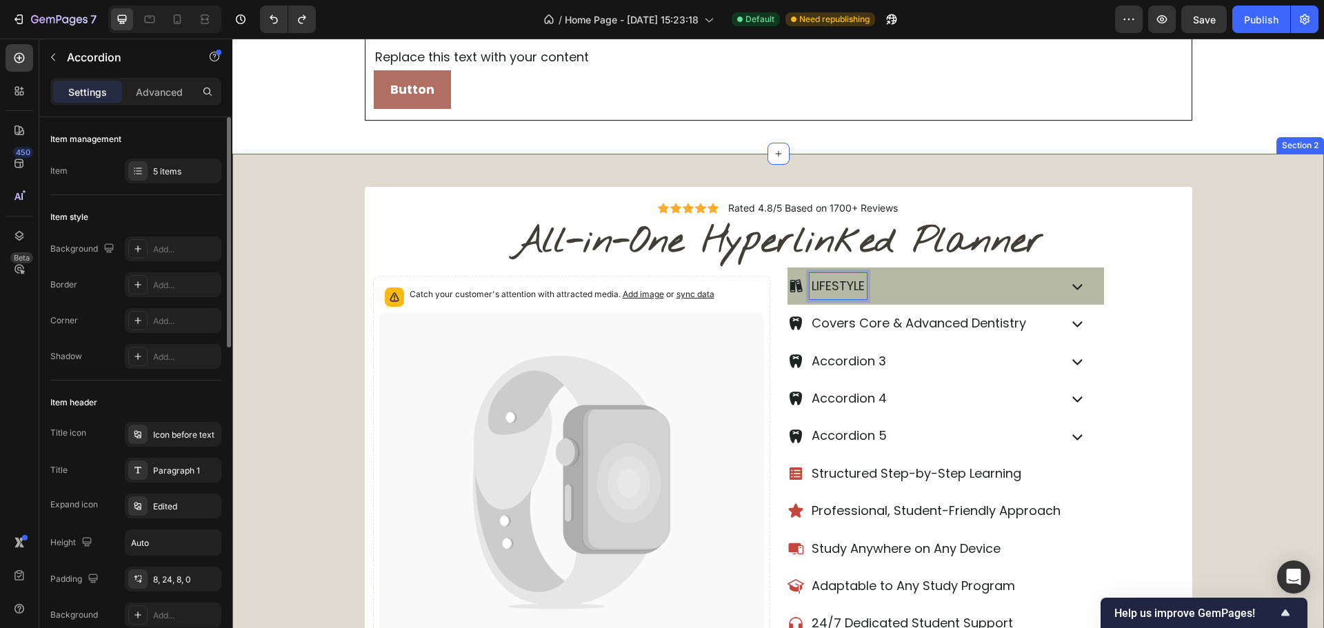
click at [1231, 310] on div "Icon Icon Icon Icon Icon Icon List Rated 4.8/5 Based on 1700+ Reviews Text Bloc…" at bounding box center [778, 510] width 1092 height 647
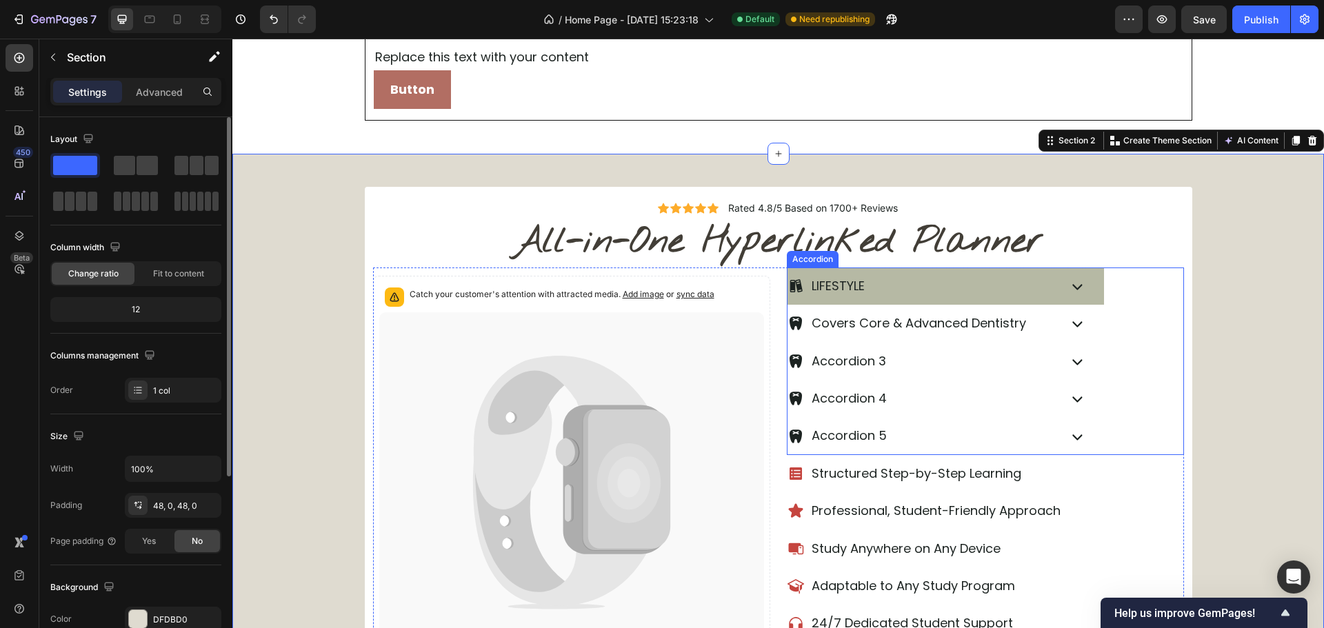
click at [837, 281] on p "LIFESTYLE" at bounding box center [838, 286] width 53 height 22
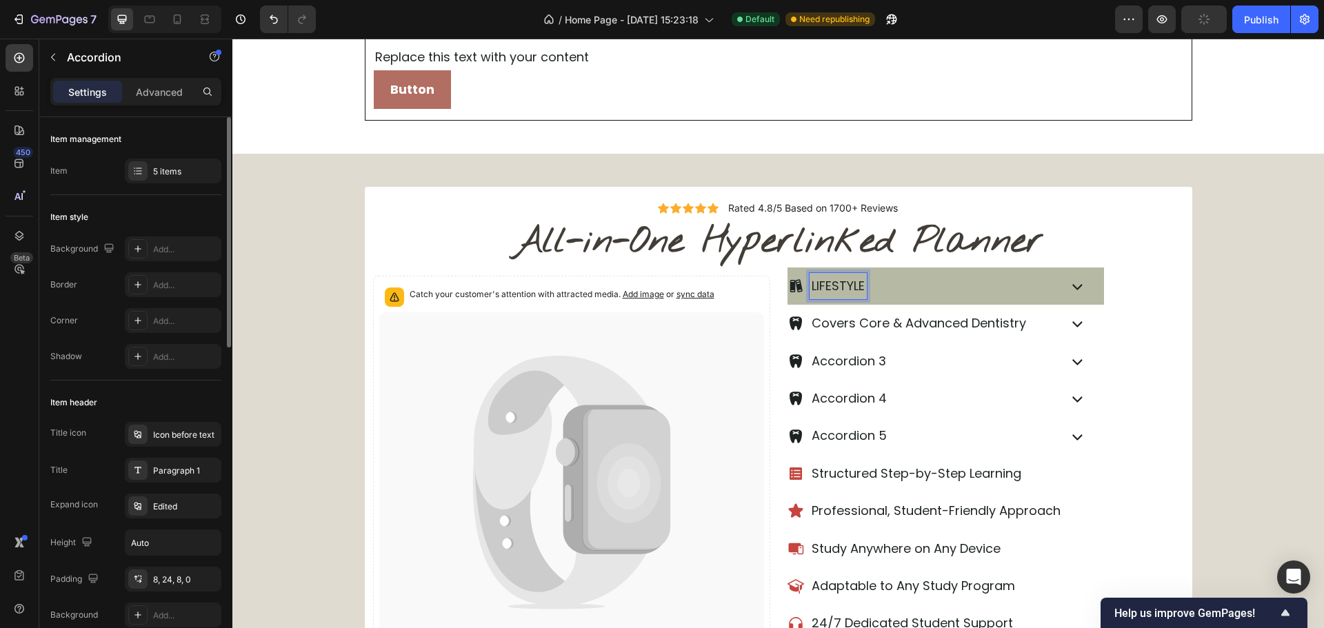
click at [863, 290] on p "LIFESTYLE" at bounding box center [838, 286] width 53 height 22
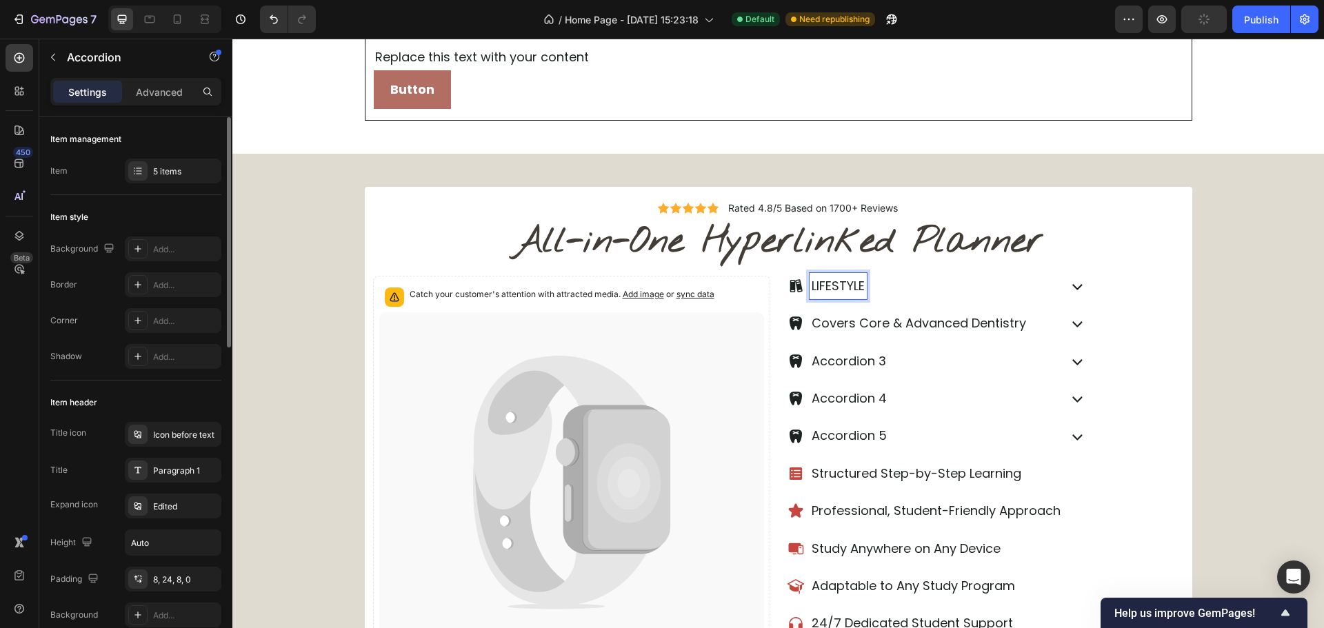
click at [1172, 330] on div "Covers Core & Advanced Dentistry" at bounding box center [986, 323] width 396 height 37
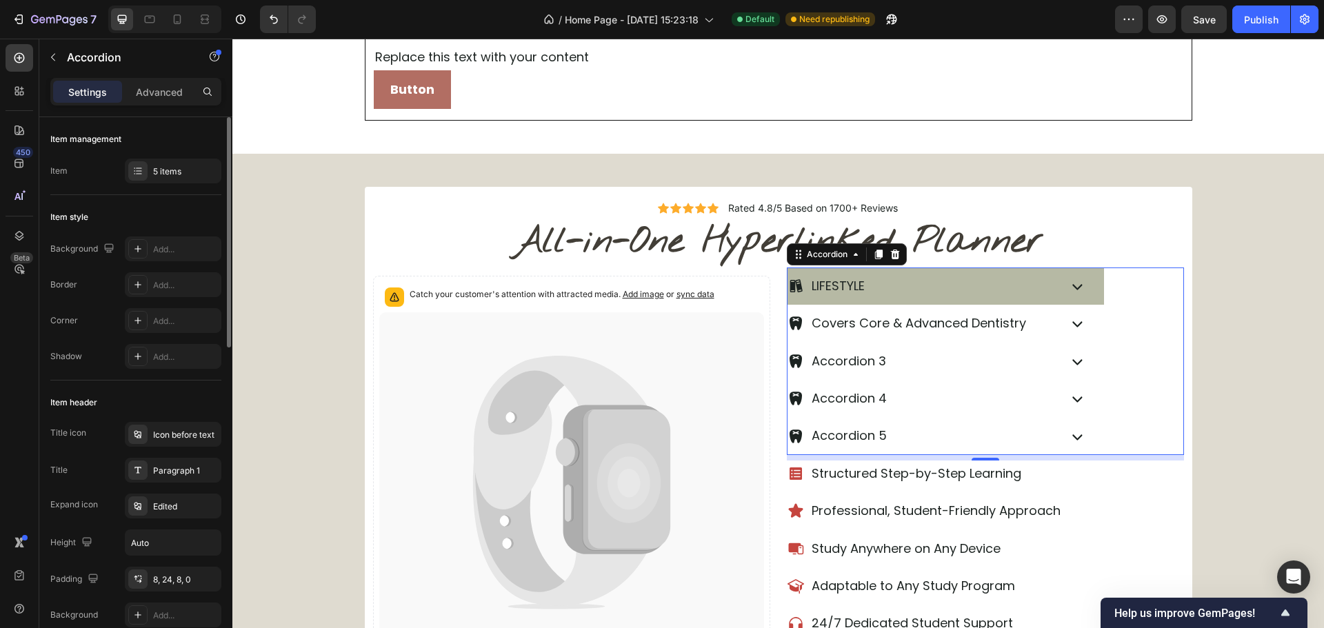
click at [827, 287] on p "LIFESTYLE" at bounding box center [838, 286] width 53 height 22
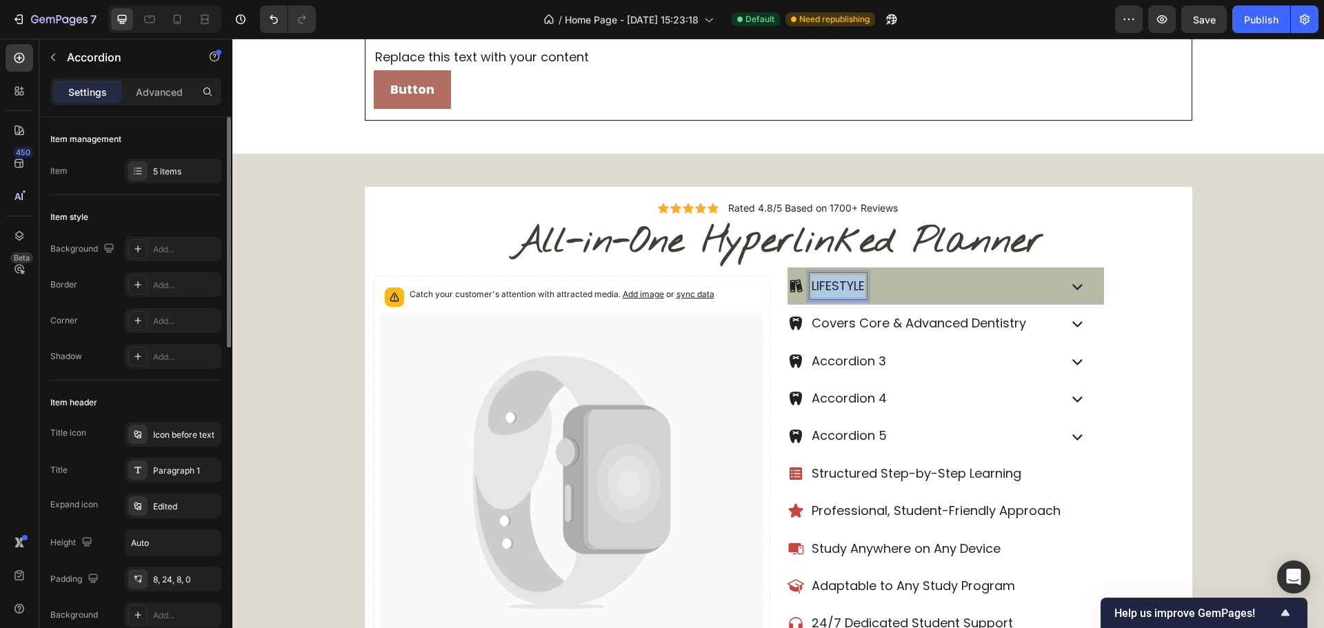
click at [827, 287] on p "LIFESTYLE" at bounding box center [838, 286] width 53 height 22
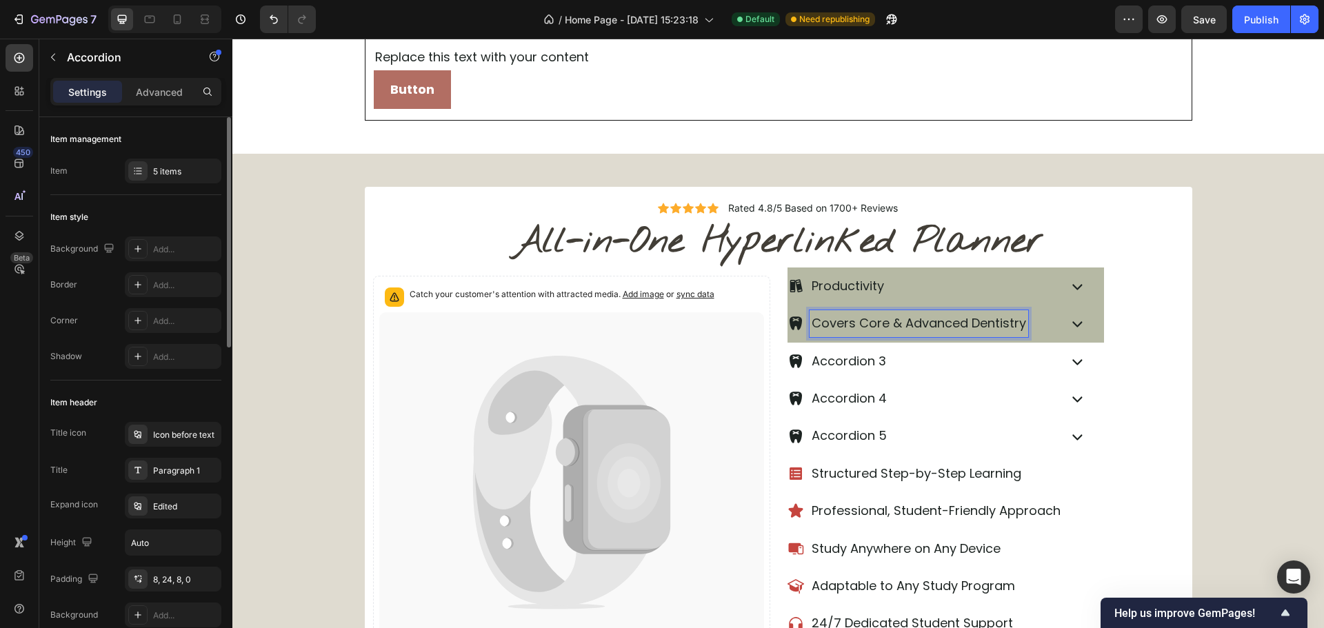
click at [837, 328] on p "Covers Core & Advanced Dentistry" at bounding box center [919, 323] width 214 height 22
drag, startPoint x: 837, startPoint y: 328, endPoint x: 873, endPoint y: 336, distance: 36.8
click at [840, 328] on p "Covers Core & Advanced Dentistry" at bounding box center [919, 323] width 214 height 22
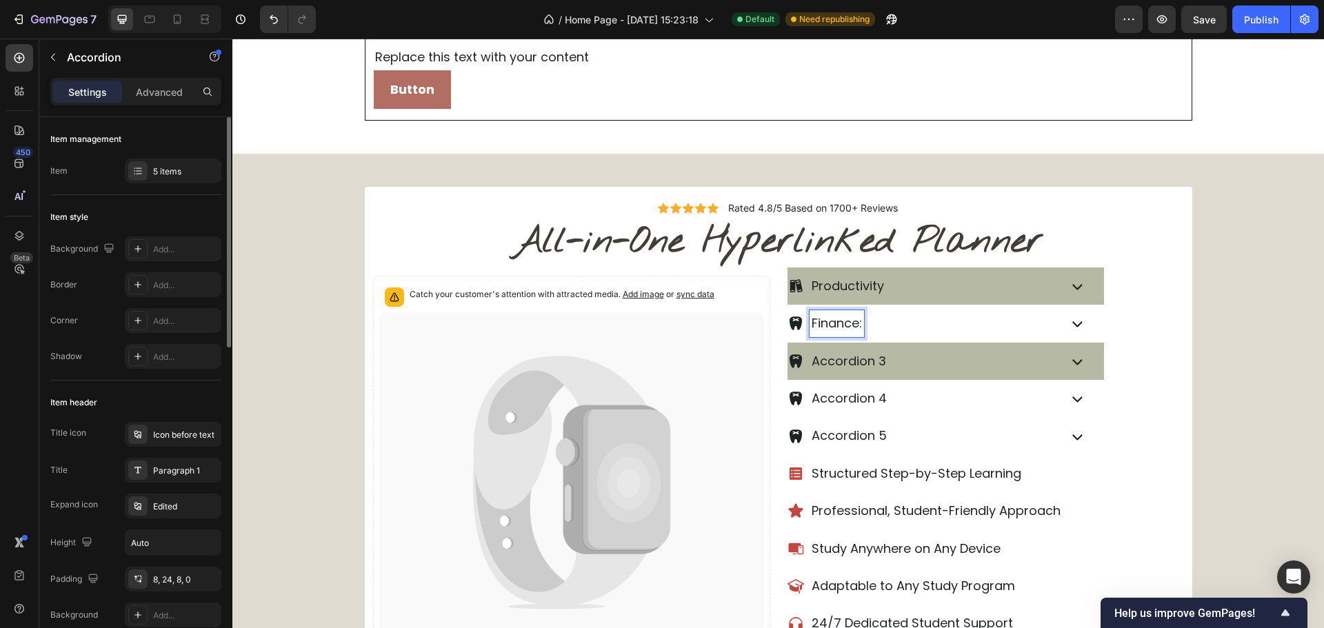
click at [839, 364] on p "Accordion 3" at bounding box center [849, 361] width 74 height 22
drag, startPoint x: 839, startPoint y: 364, endPoint x: 859, endPoint y: 374, distance: 22.5
click at [841, 364] on p "Accordion 3" at bounding box center [849, 361] width 74 height 22
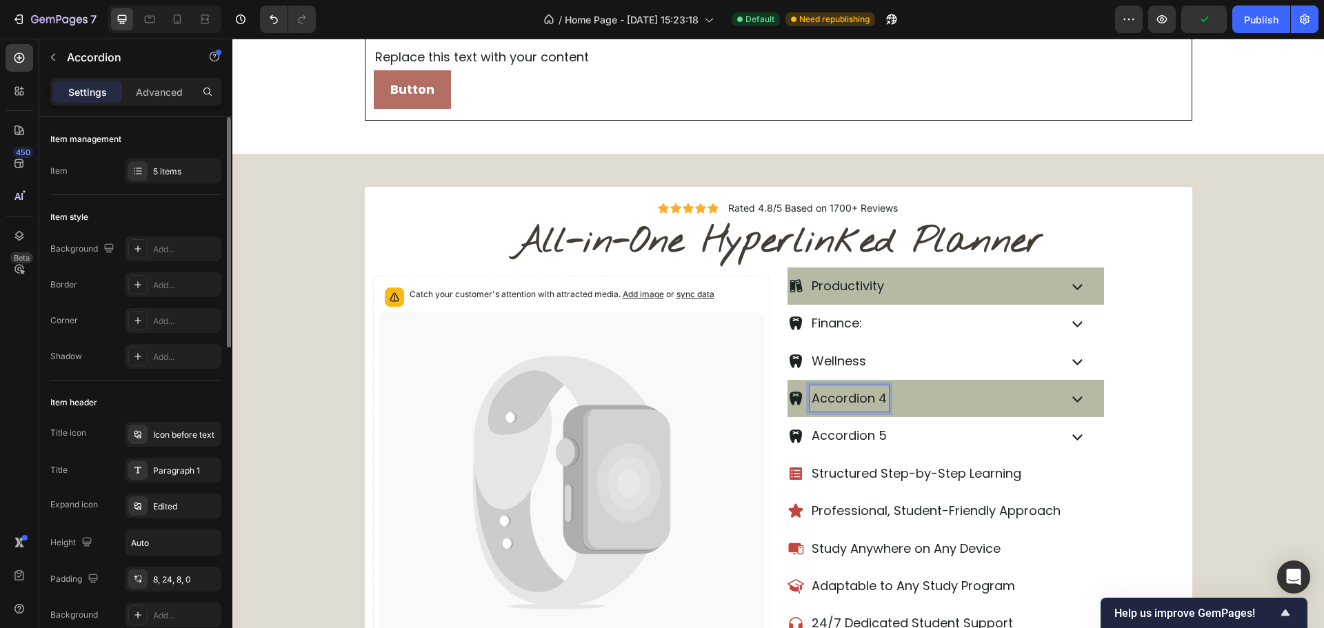
click at [847, 397] on p "Accordion 4" at bounding box center [849, 399] width 75 height 22
drag, startPoint x: 847, startPoint y: 397, endPoint x: 884, endPoint y: 403, distance: 37.9
click at [852, 397] on p "Accordion 4" at bounding box center [849, 399] width 75 height 22
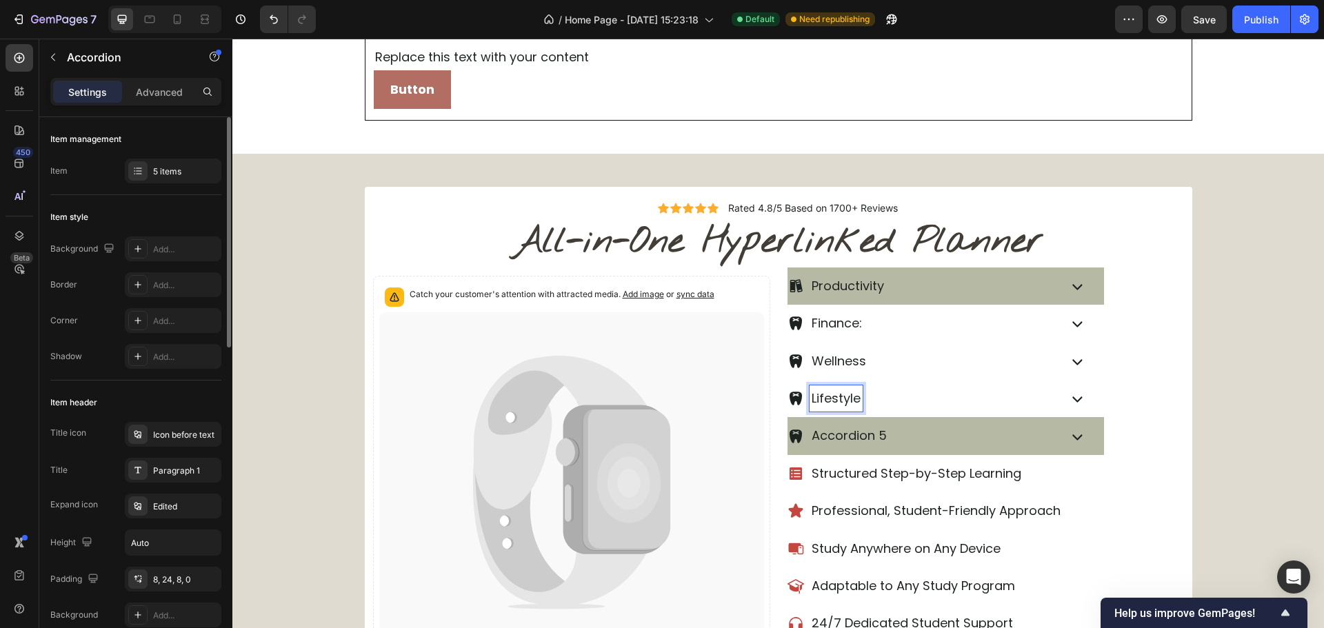
click at [825, 432] on p "Accordion 5" at bounding box center [849, 436] width 75 height 22
click at [857, 432] on p "Notes Pages5" at bounding box center [855, 436] width 86 height 22
click at [858, 432] on p "Notes Pages5" at bounding box center [855, 436] width 86 height 22
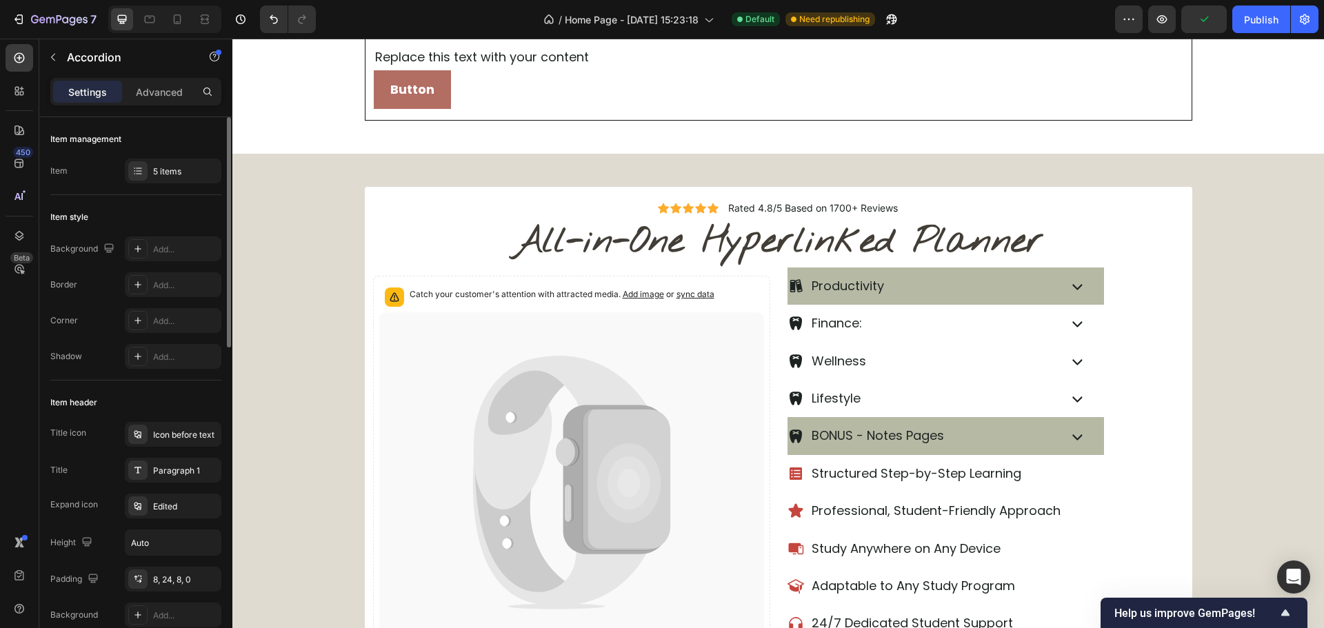
click at [1157, 355] on div "Wellness" at bounding box center [986, 361] width 396 height 37
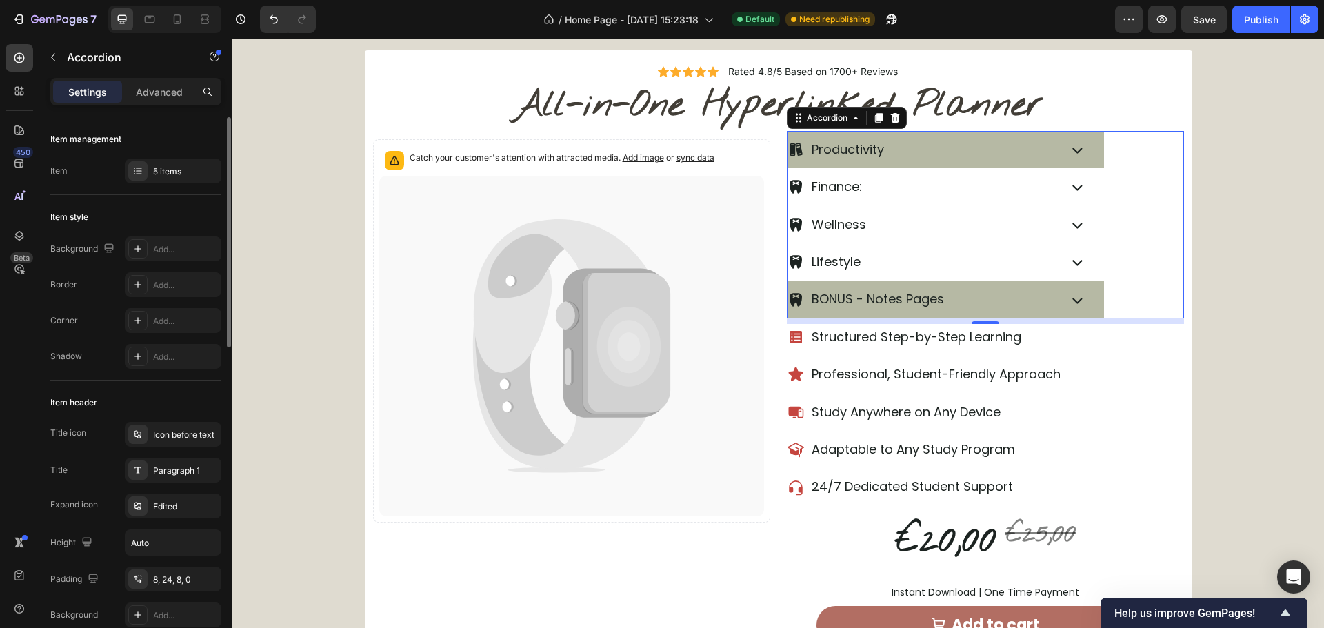
scroll to position [552, 0]
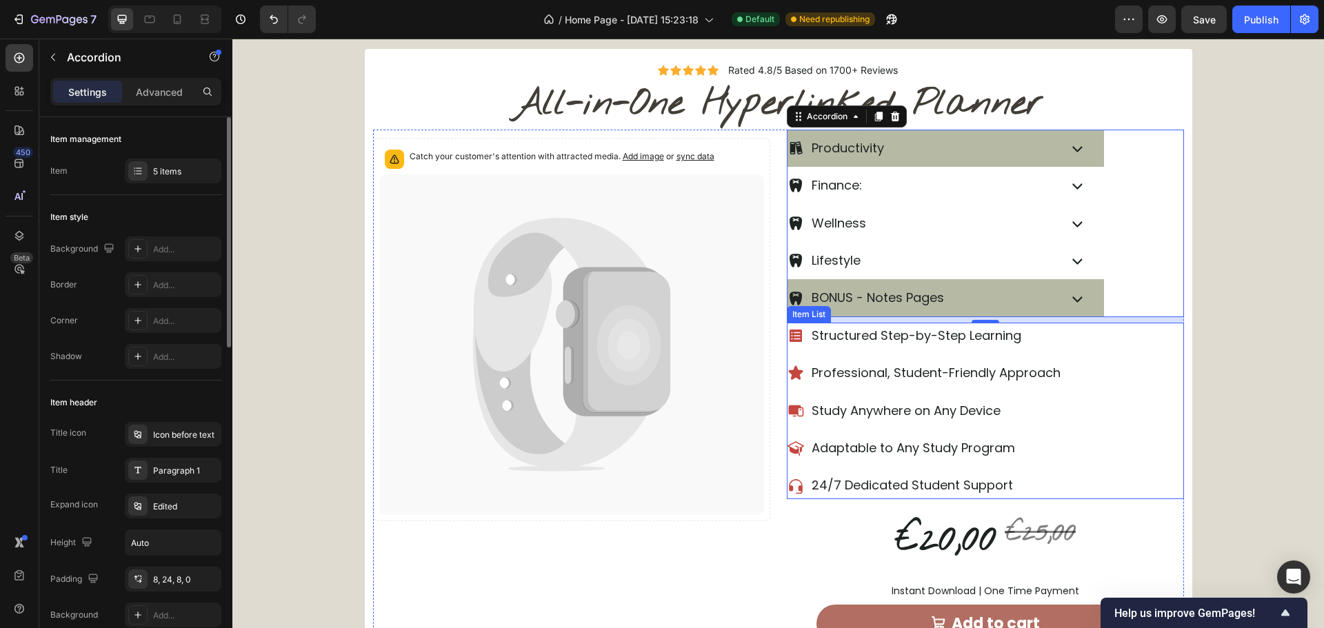
click at [849, 342] on p "Structured Step-by-Step Learning" at bounding box center [936, 336] width 249 height 22
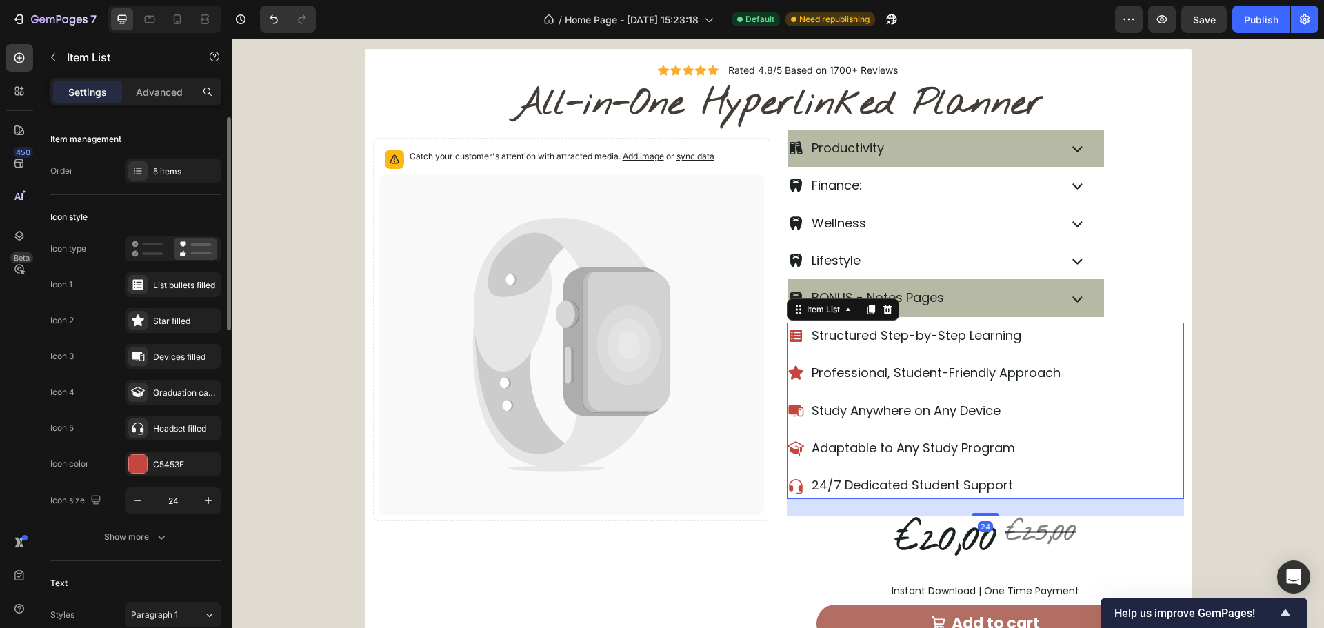
click at [850, 342] on p "Structured Step-by-Step Learning" at bounding box center [936, 336] width 249 height 22
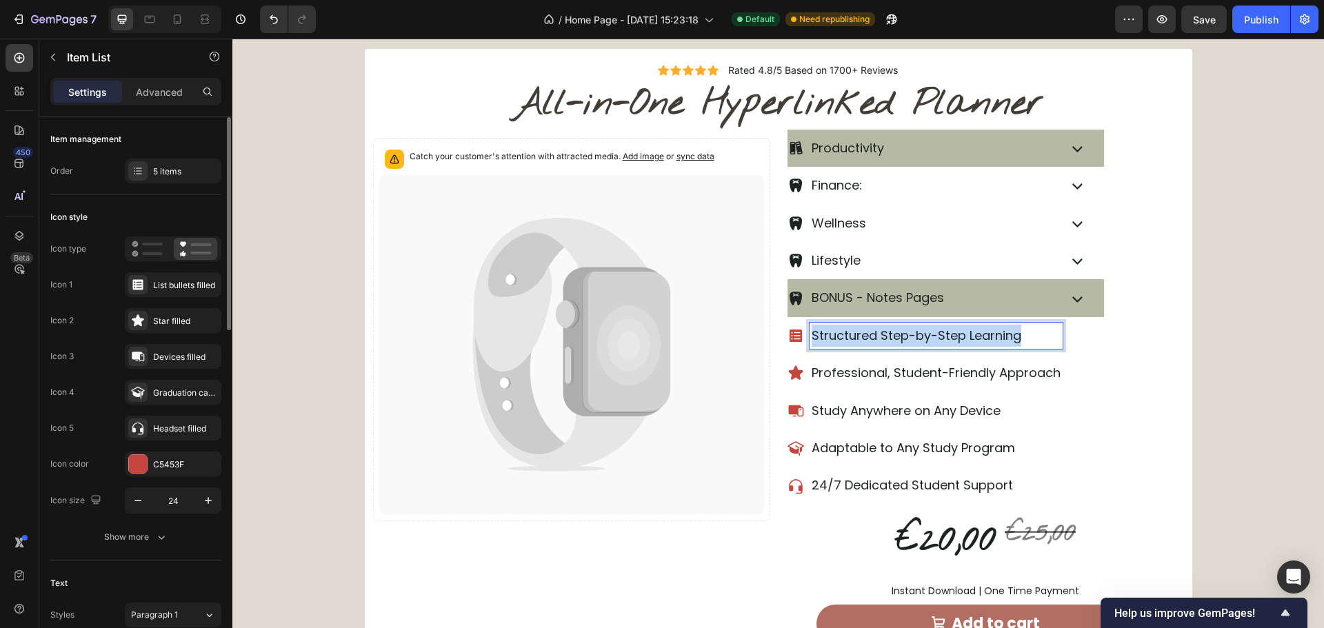
click at [850, 343] on p "Structured Step-by-Step Learning" at bounding box center [936, 336] width 249 height 22
click at [863, 372] on p "Professional, Student-Friendly Approach" at bounding box center [936, 373] width 249 height 22
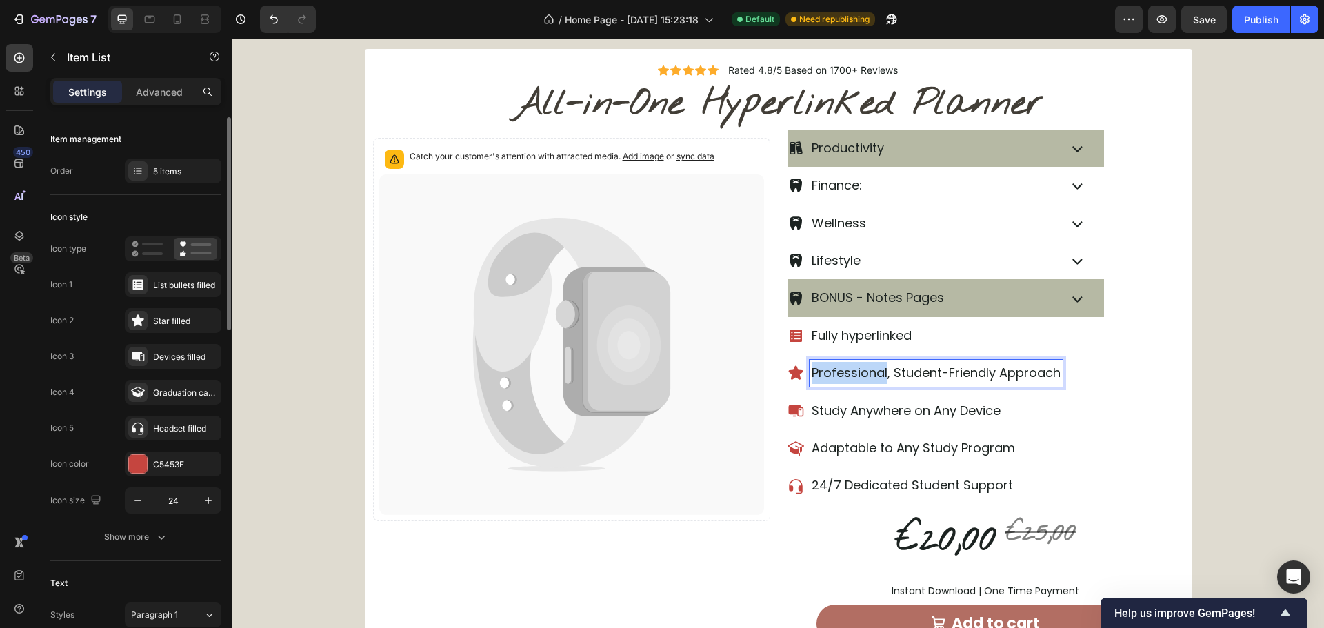
click at [863, 372] on p "Professional, Student-Friendly Approach" at bounding box center [936, 373] width 249 height 22
click at [1072, 374] on div "Fully hyperlinked works on reMarkable 2 & Paper Pro . Study Anywhere on Any Dev…" at bounding box center [986, 411] width 397 height 177
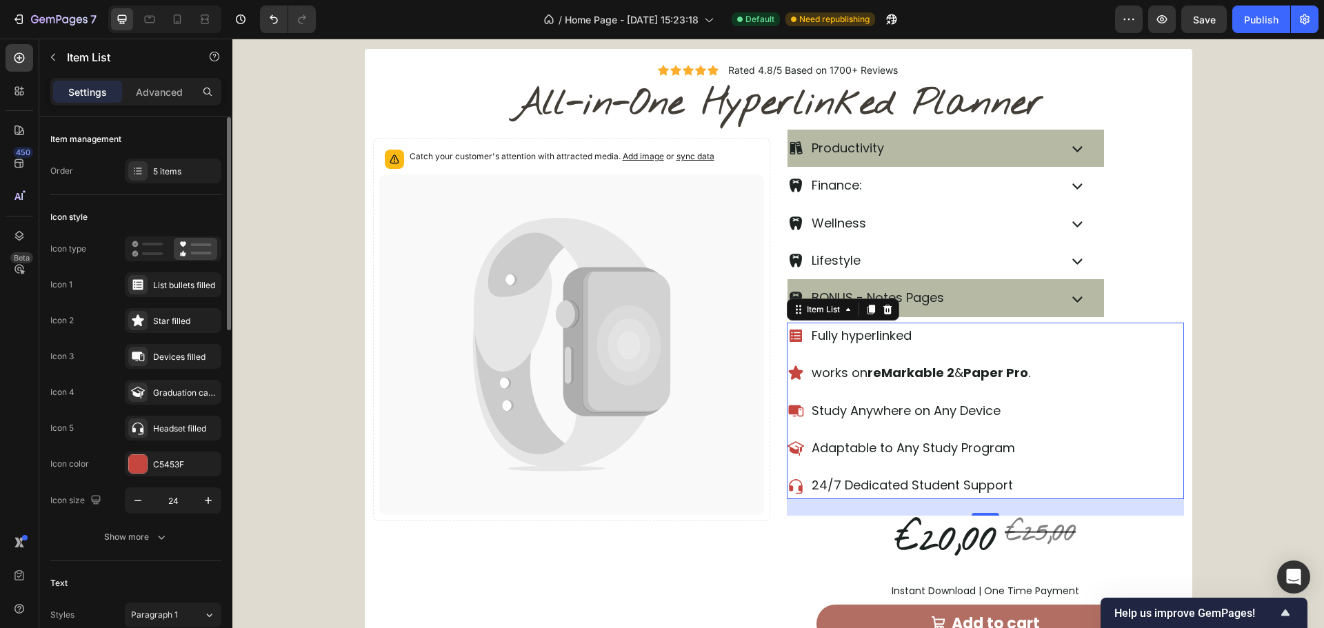
click at [948, 381] on p "works on reMarkable 2 & Paper Pro ." at bounding box center [921, 373] width 219 height 22
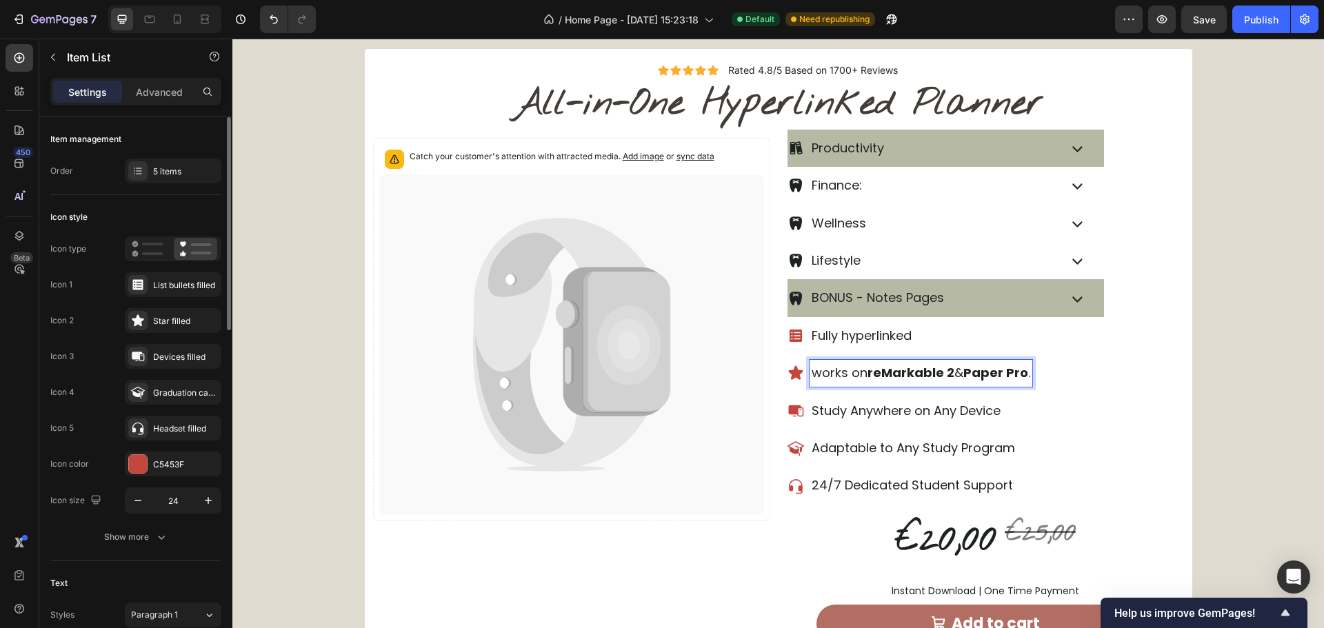
click at [976, 371] on strong "Paper Pro" at bounding box center [995, 372] width 65 height 17
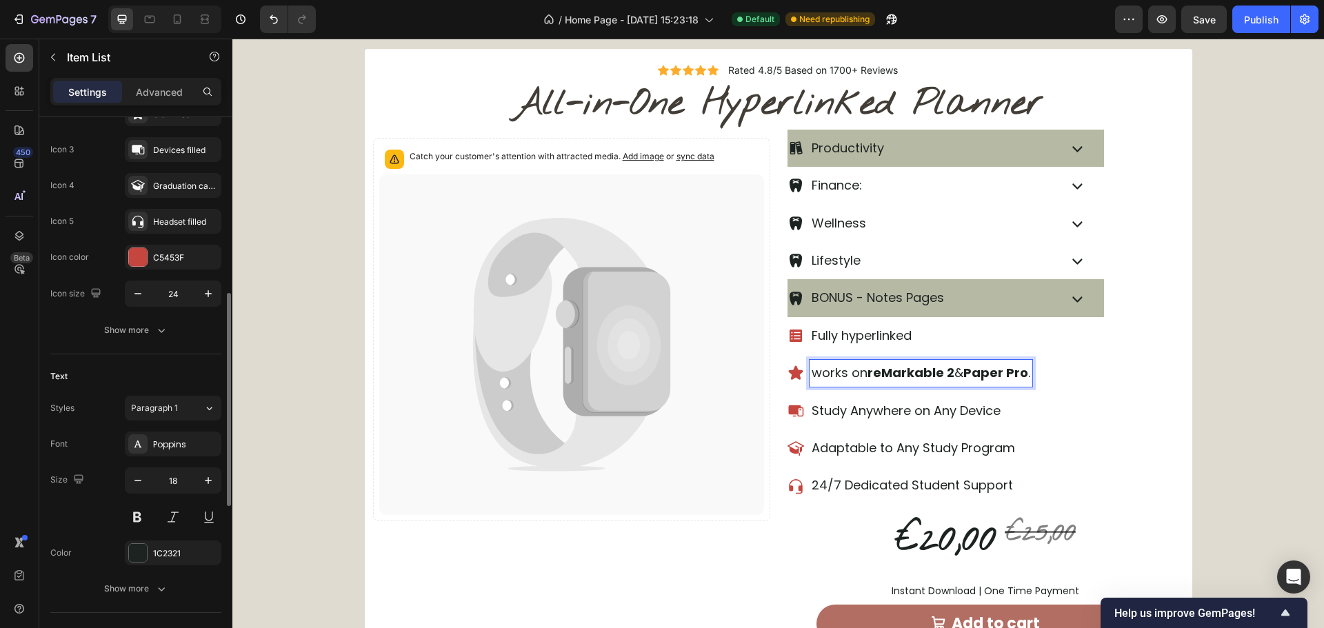
scroll to position [276, 0]
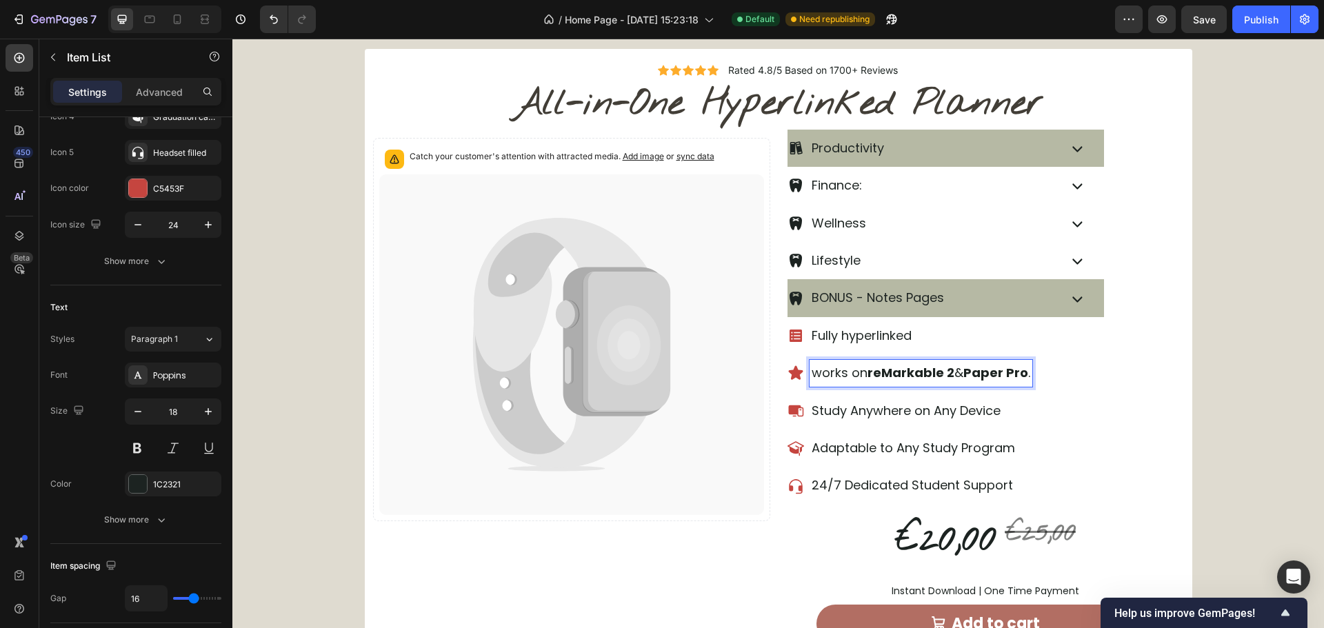
click at [890, 414] on p "Study Anywhere on Any Device" at bounding box center [921, 411] width 219 height 22
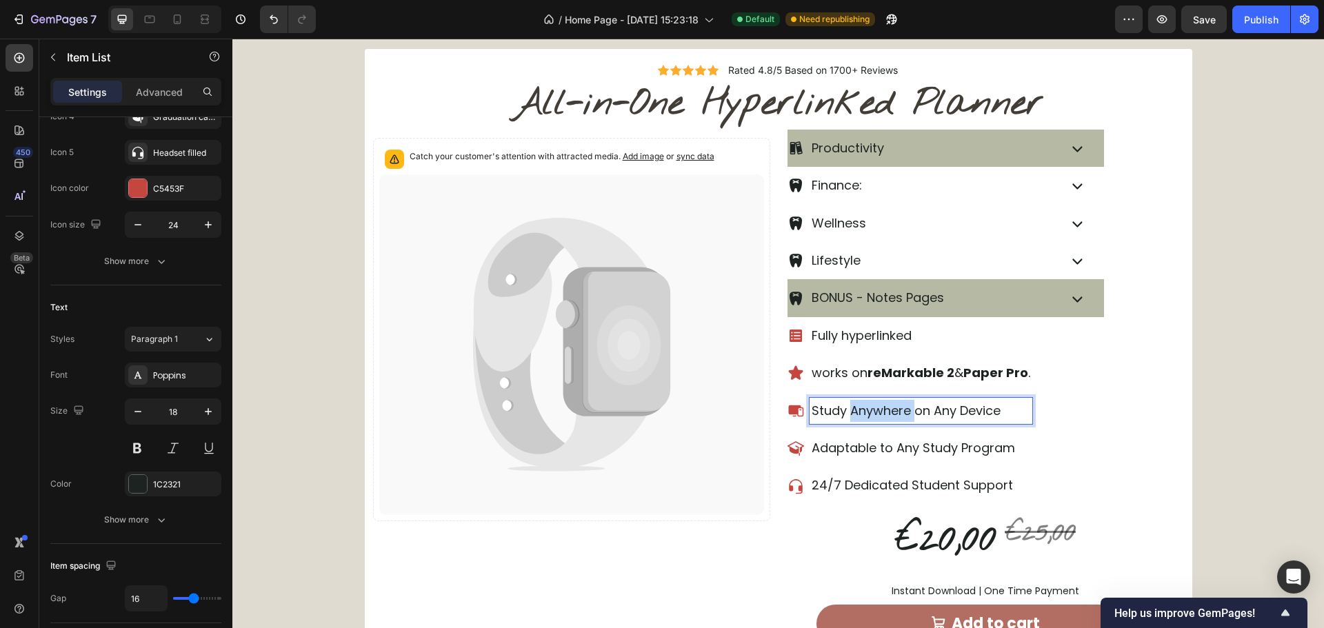
click at [890, 414] on p "Study Anywhere on Any Device" at bounding box center [921, 411] width 219 height 22
click at [951, 447] on p "Adaptable to Any Study Program" at bounding box center [921, 448] width 219 height 22
click at [951, 446] on p "Adaptable to Any Study Program" at bounding box center [921, 448] width 219 height 22
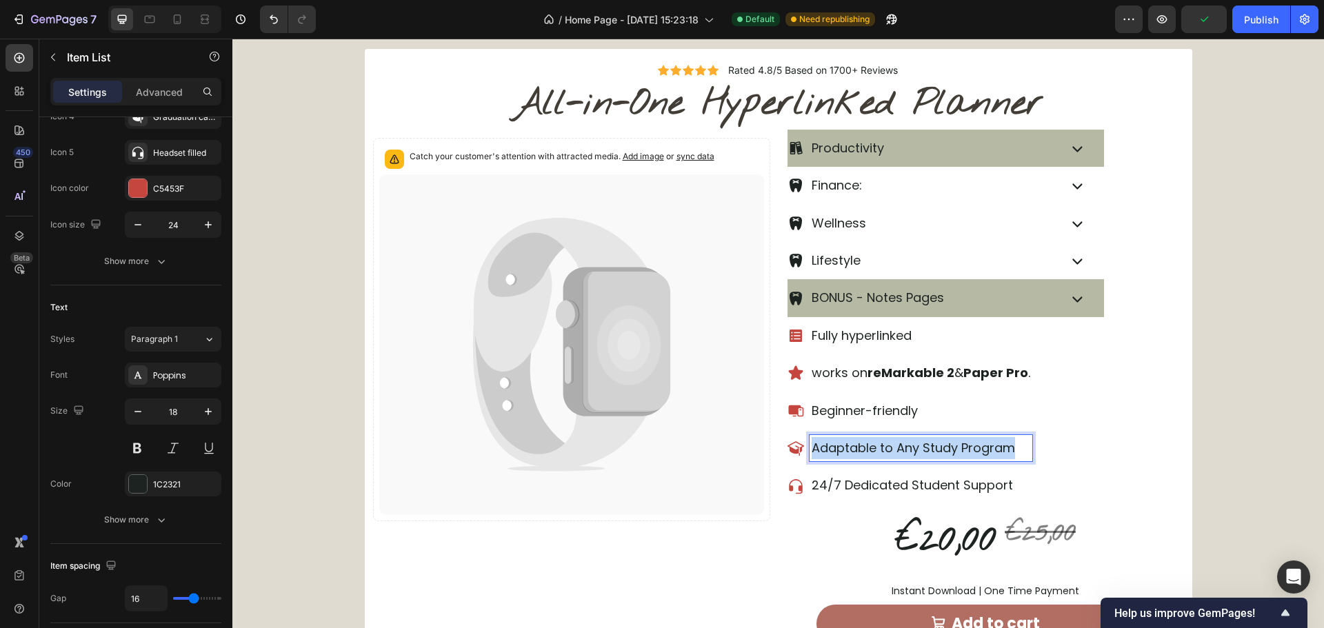
click at [951, 446] on p "Adaptable to Any Study Program" at bounding box center [921, 448] width 219 height 22
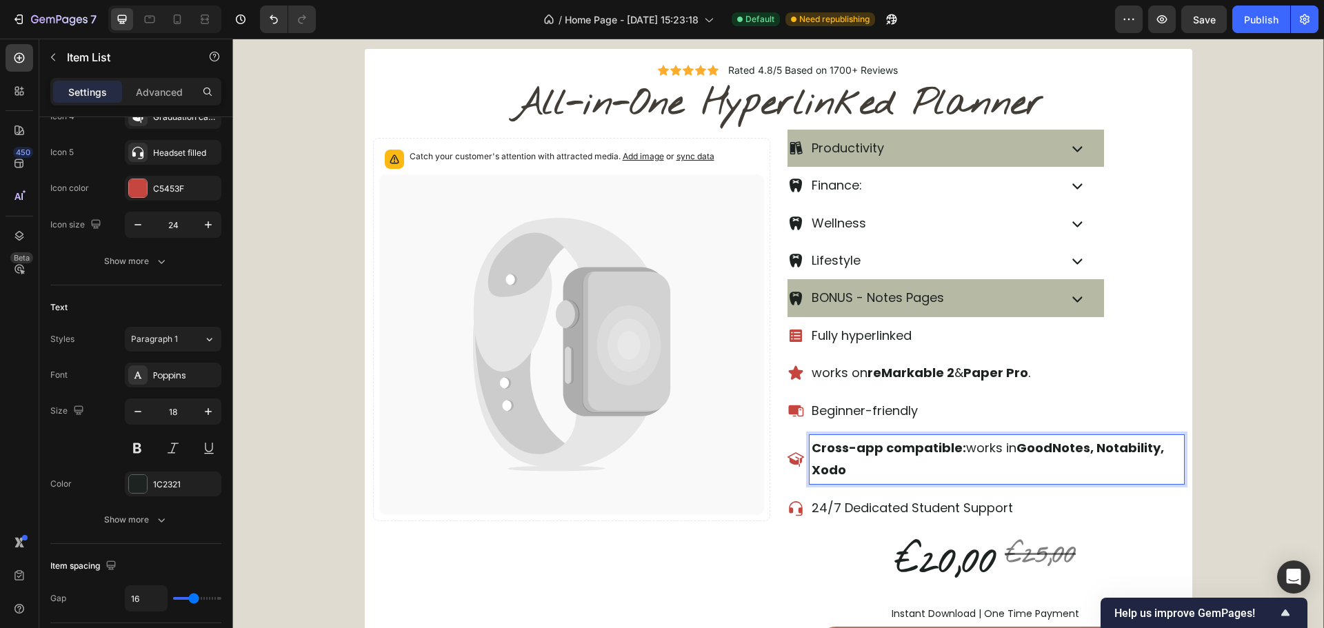
click at [1202, 310] on div "Icon Icon Icon Icon Icon Icon List Rated 4.8/5 Based on 1700+ Reviews Text Bloc…" at bounding box center [778, 383] width 1092 height 669
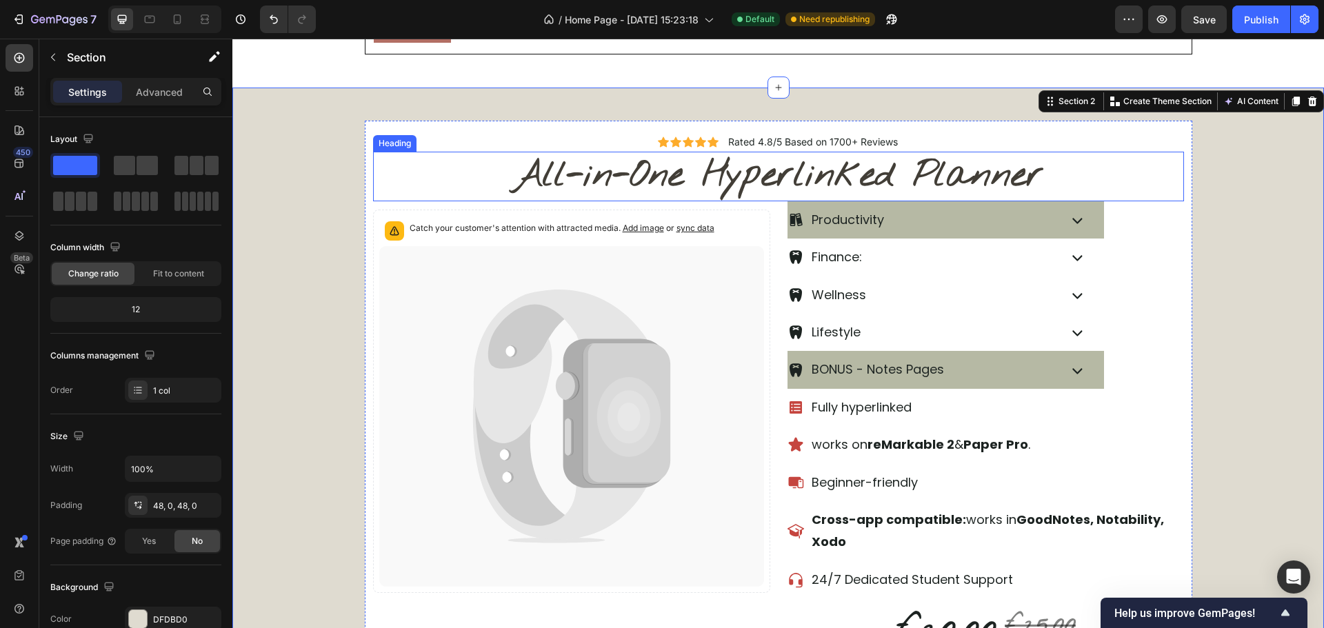
scroll to position [483, 0]
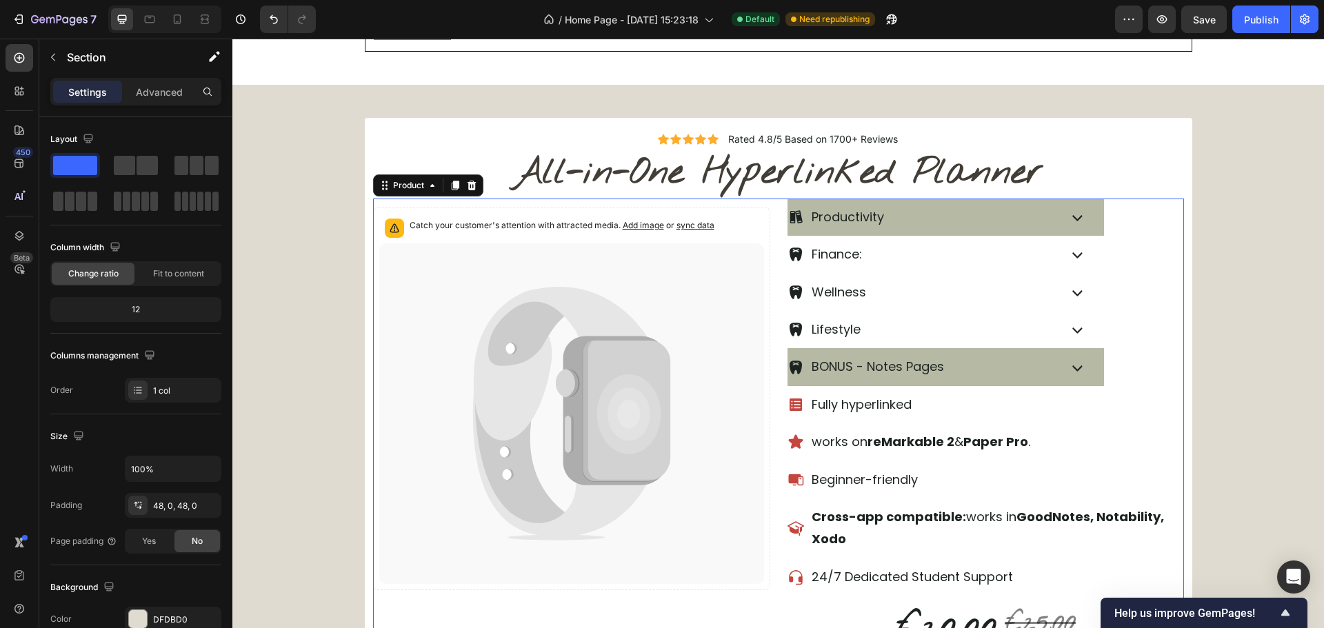
click at [771, 343] on div "Catch your customer's attention with attracted media. Add image or sync data Pr…" at bounding box center [778, 485] width 811 height 572
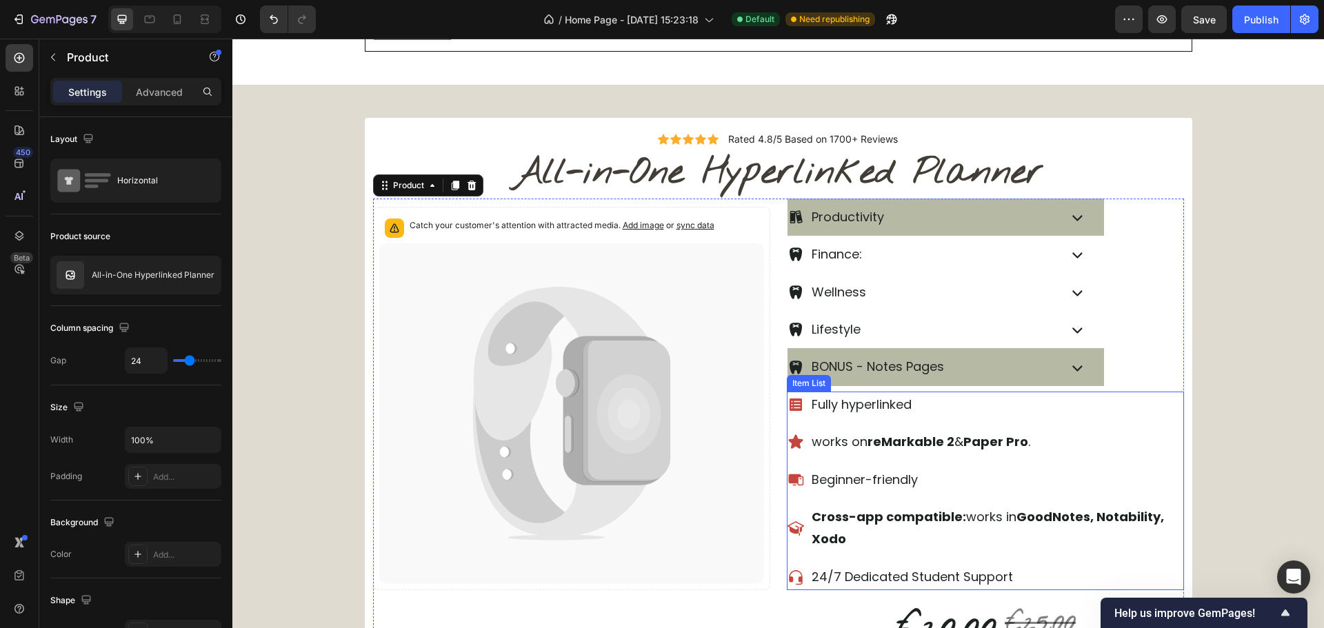
click at [906, 570] on p "24/7 Dedicated Student Support" at bounding box center [997, 577] width 370 height 22
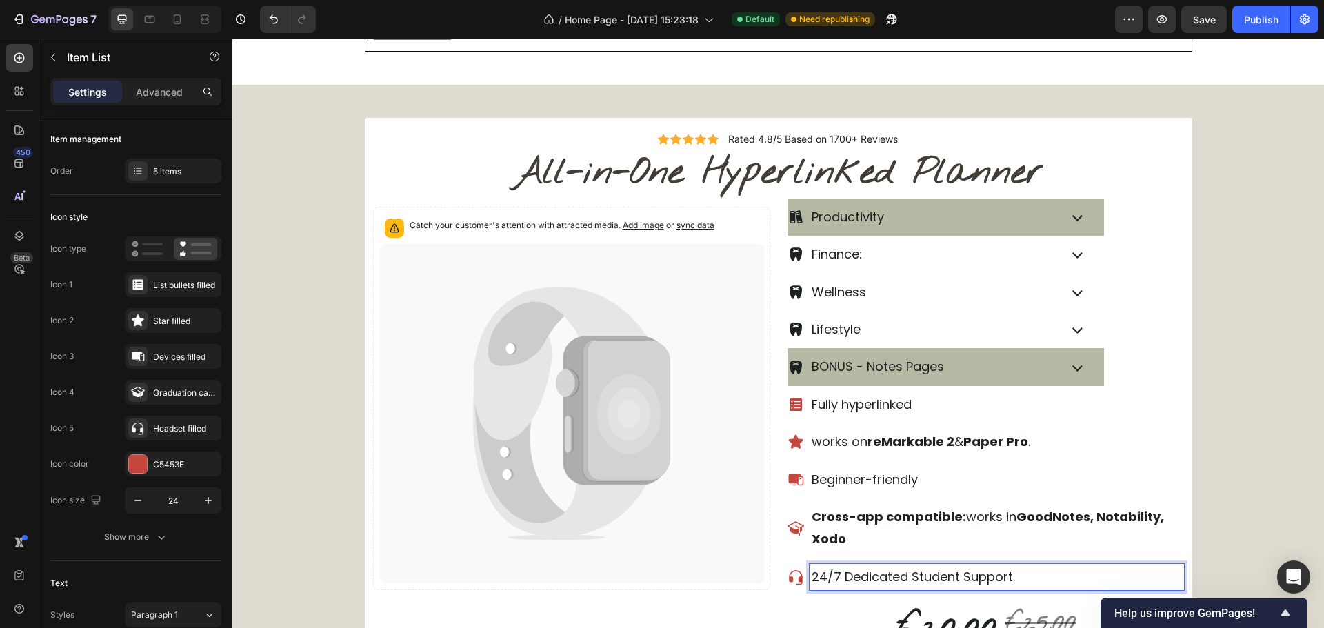
click at [906, 570] on p "24/7 Dedicated Student Support" at bounding box center [997, 577] width 370 height 22
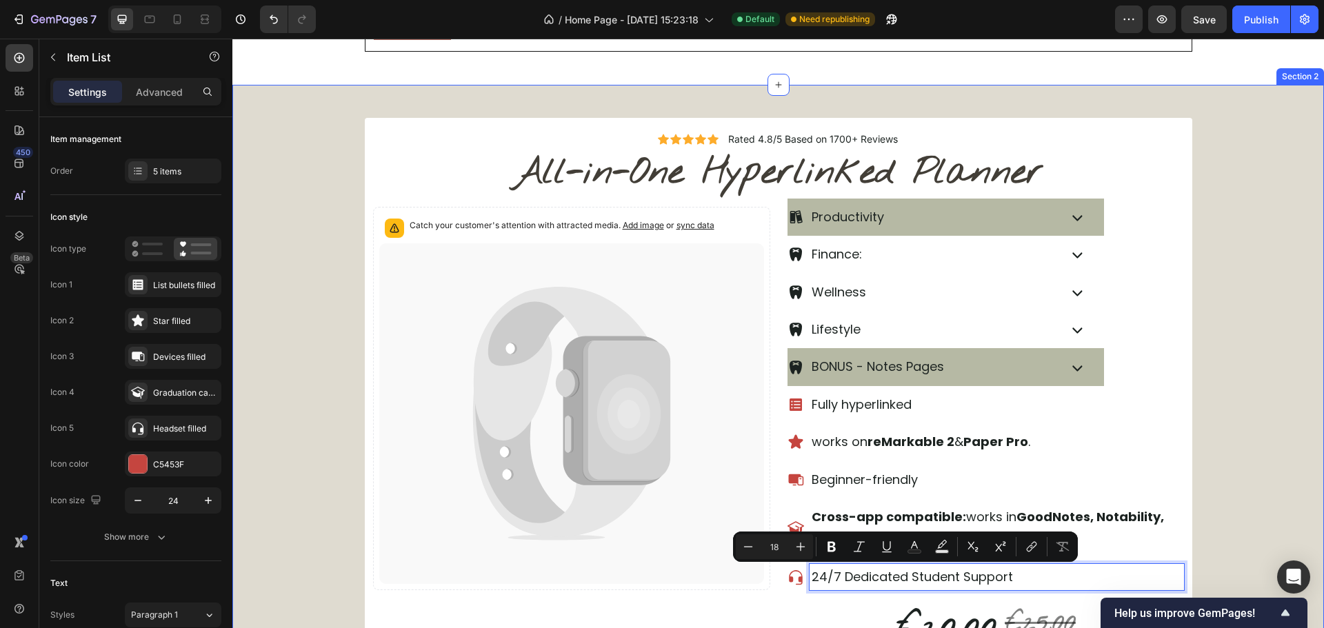
click at [1262, 459] on div "Icon Icon Icon Icon Icon Icon List Rated 4.8/5 Based on 1700+ Reviews Text Bloc…" at bounding box center [778, 452] width 1092 height 669
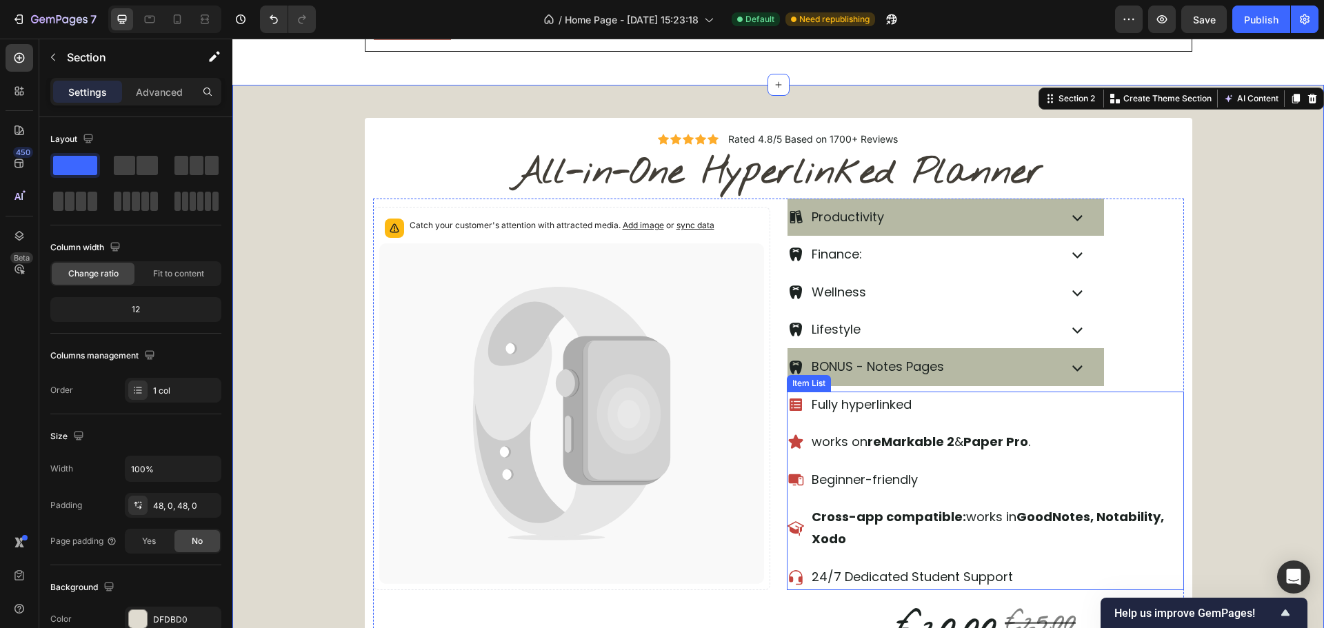
click at [936, 578] on p "24/7 Dedicated Student Support" at bounding box center [997, 577] width 370 height 22
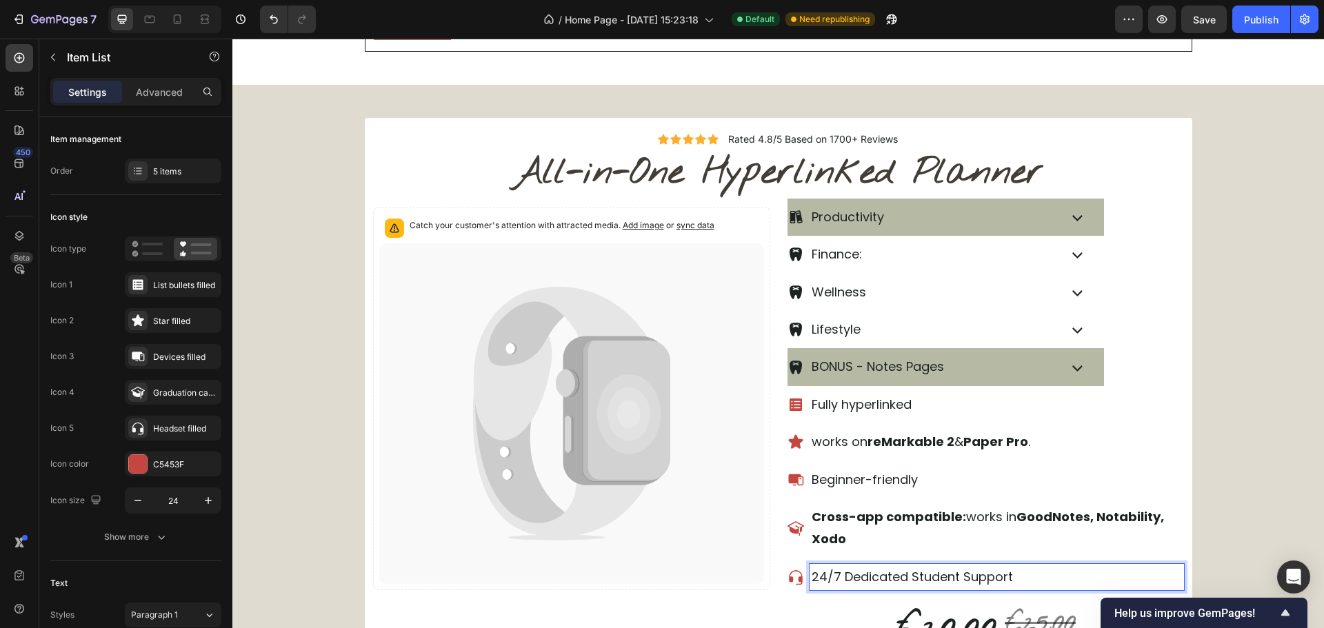
drag, startPoint x: 948, startPoint y: 577, endPoint x: 949, endPoint y: 583, distance: 6.9
click at [948, 579] on p "24/7 Dedicated Student Support" at bounding box center [997, 577] width 370 height 22
click at [952, 582] on p "24/7 Dedicated Student Support" at bounding box center [997, 577] width 370 height 22
click at [1256, 467] on div "Icon Icon Icon Icon Icon Icon List Rated 4.8/5 Based on 1700+ Reviews Text Bloc…" at bounding box center [778, 452] width 1092 height 669
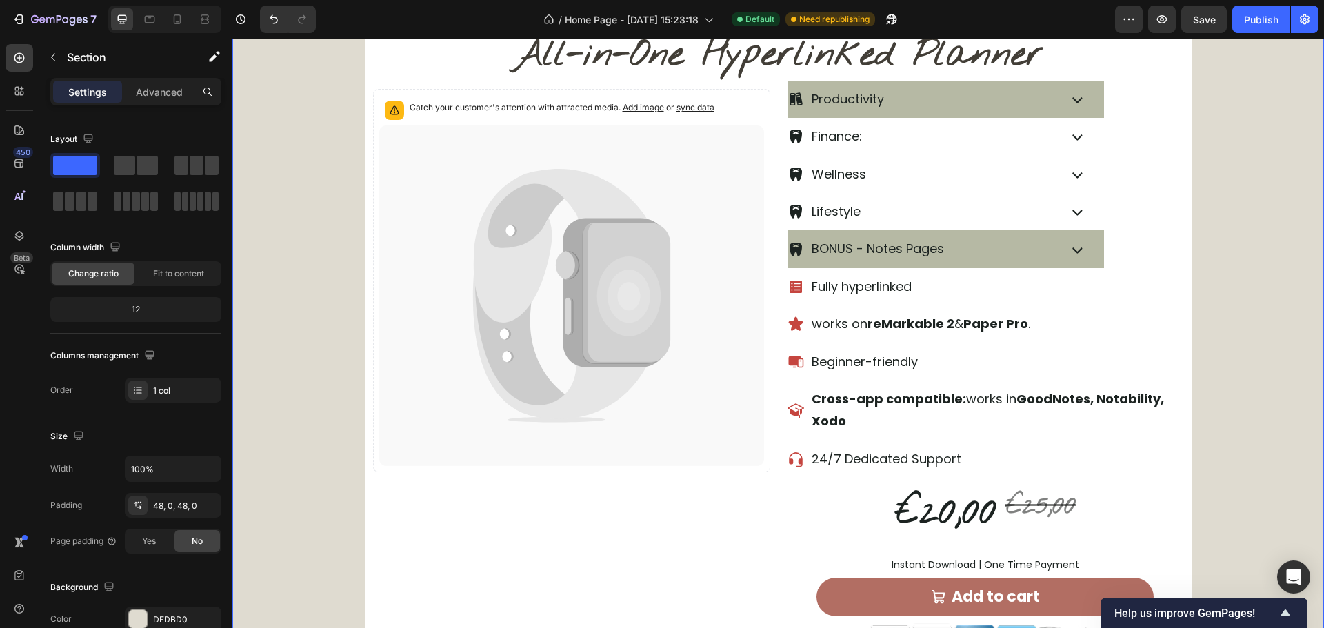
scroll to position [621, 0]
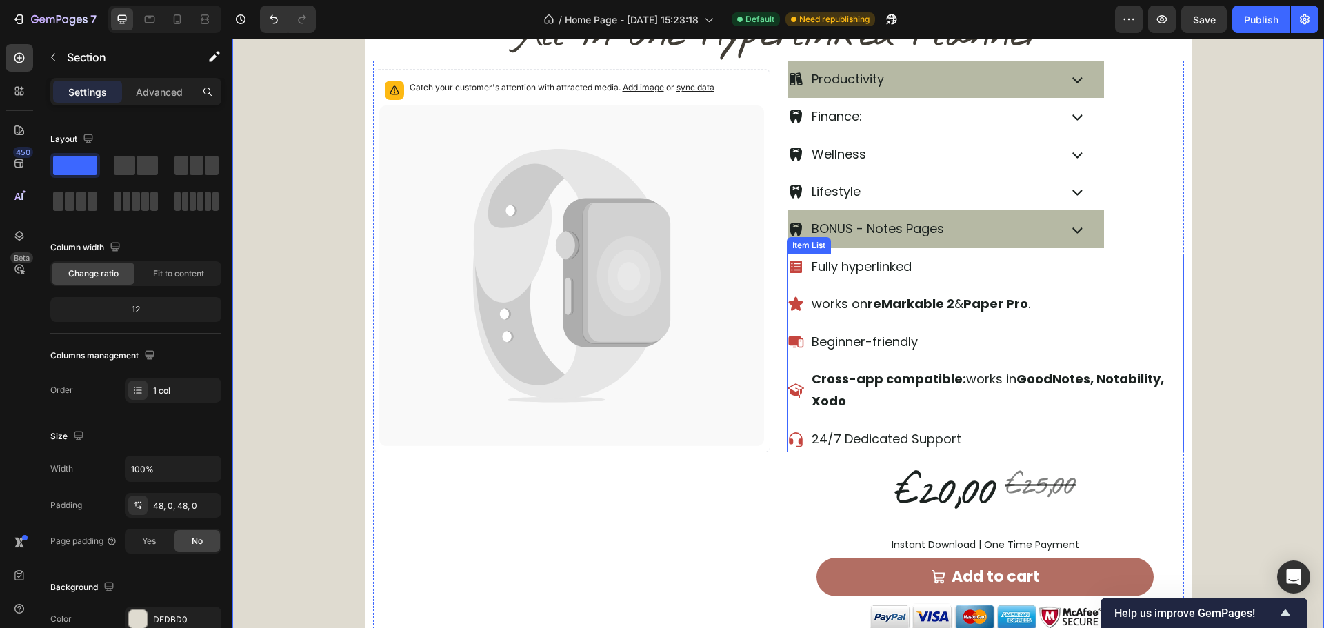
click at [794, 404] on div "Cross-app compatible: works in GoodNotes, Notability, Xodo" at bounding box center [986, 390] width 397 height 49
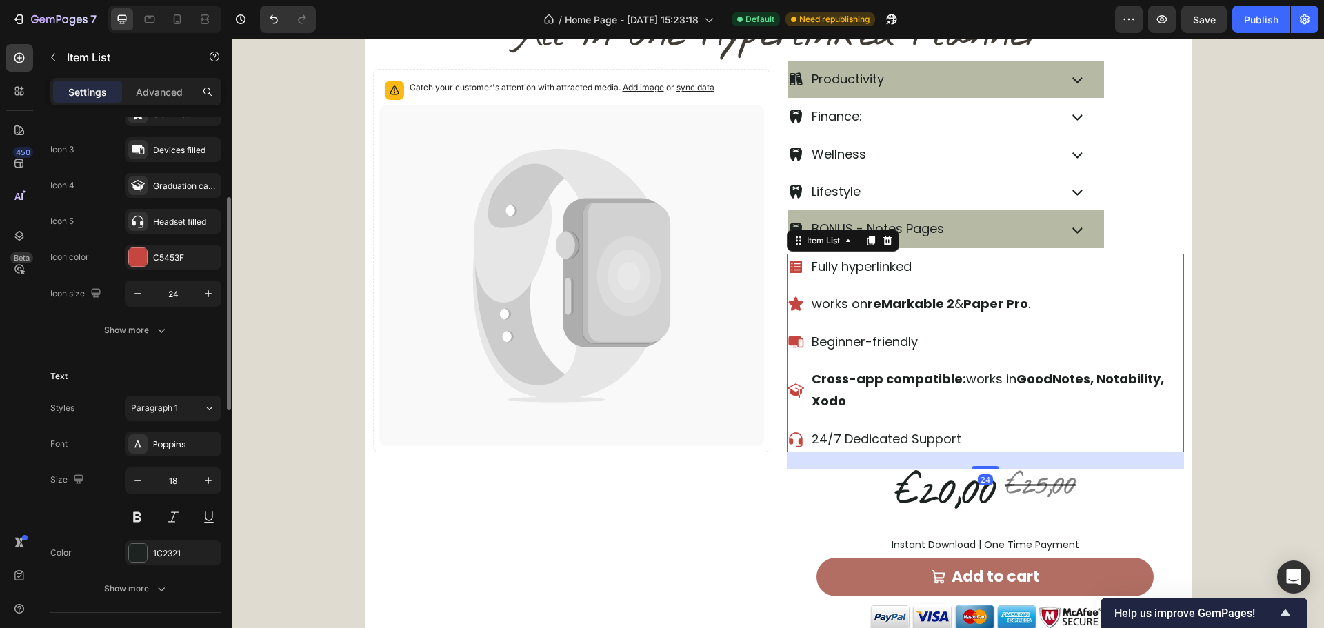
scroll to position [483, 0]
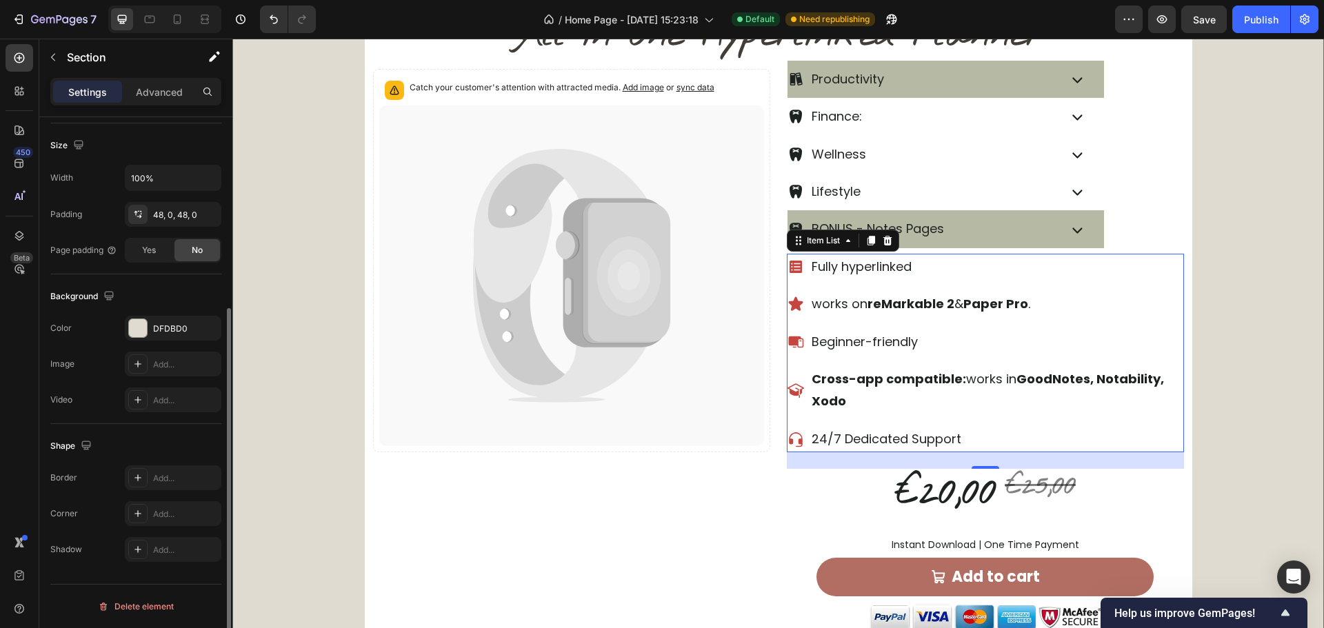
click at [1245, 260] on div "Icon Icon Icon Icon Icon Icon List Rated 4.8/5 Based on 1700+ Reviews Text Bloc…" at bounding box center [778, 314] width 1092 height 669
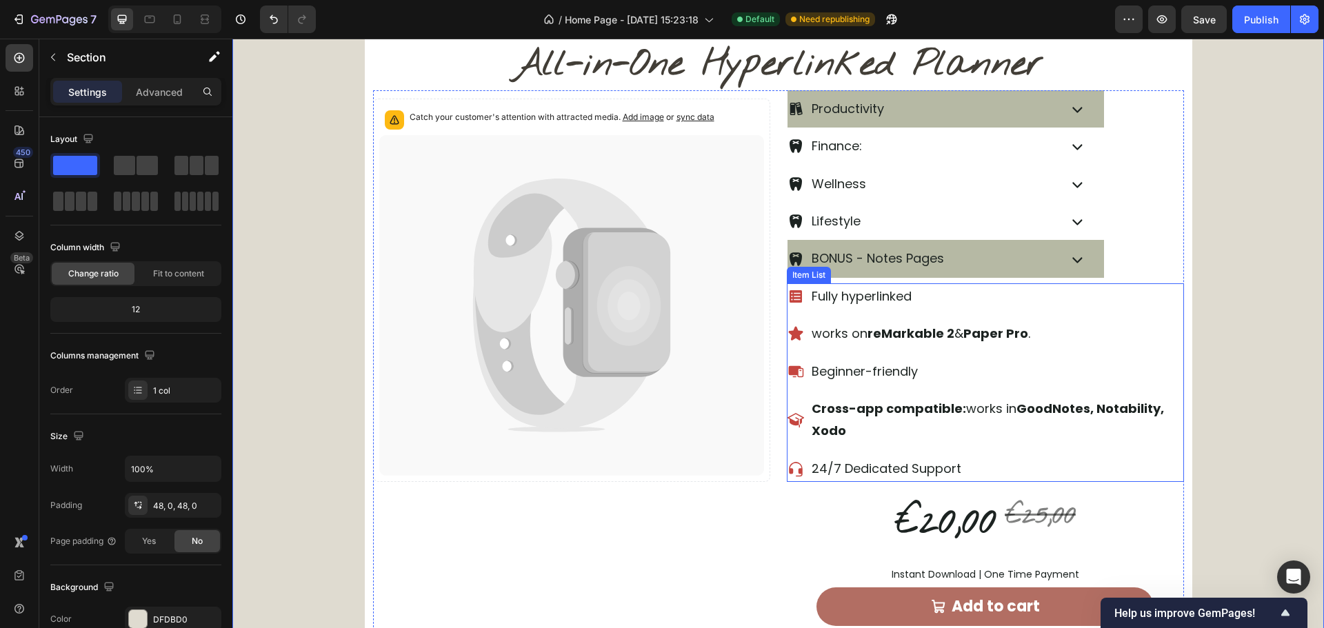
scroll to position [552, 0]
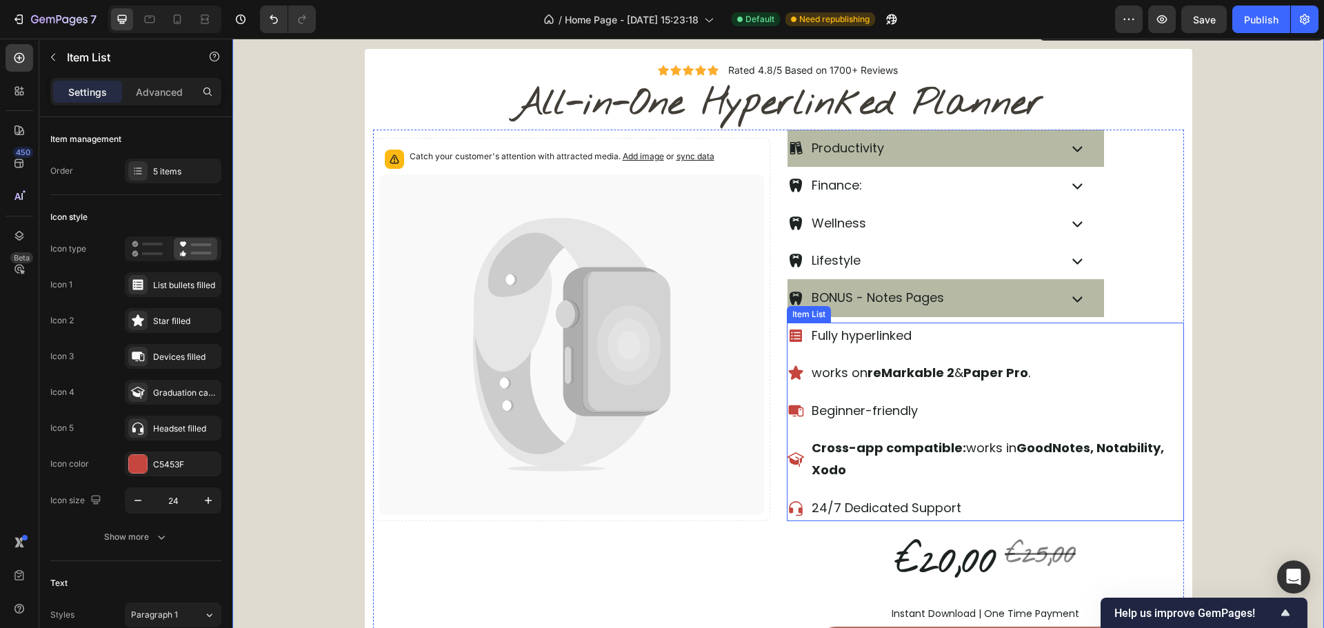
click at [1075, 403] on p "Beginner-friendly" at bounding box center [997, 411] width 370 height 22
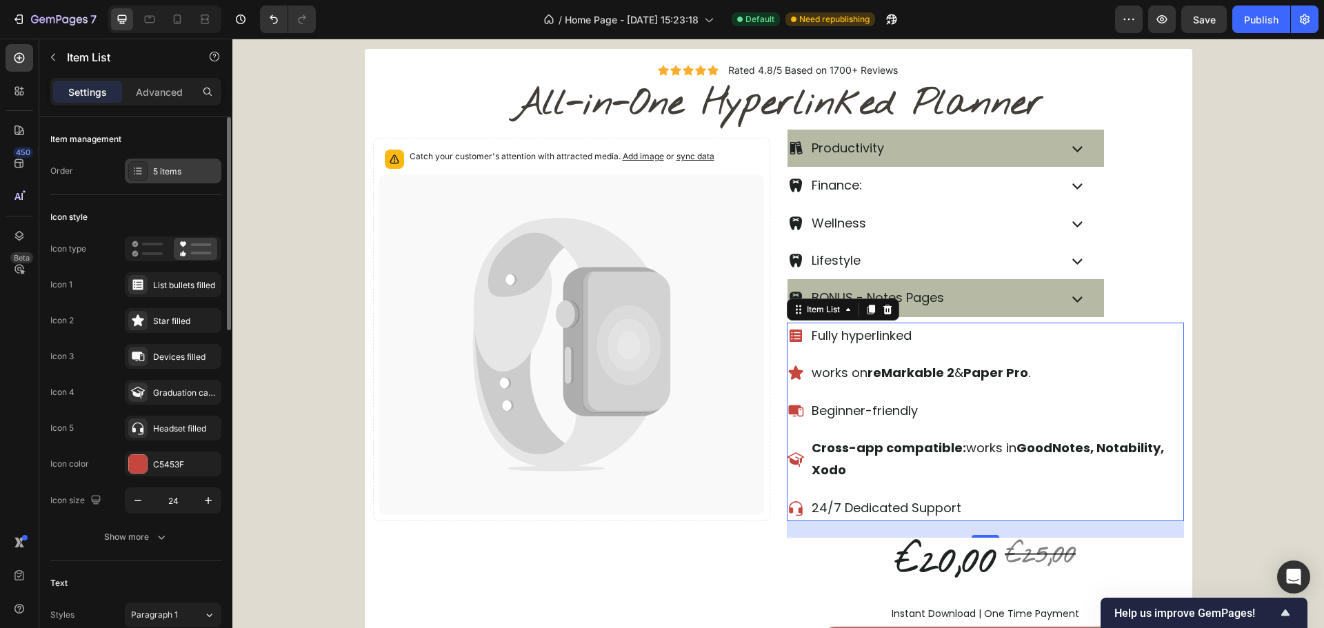
click at [175, 181] on div "5 items" at bounding box center [173, 171] width 97 height 25
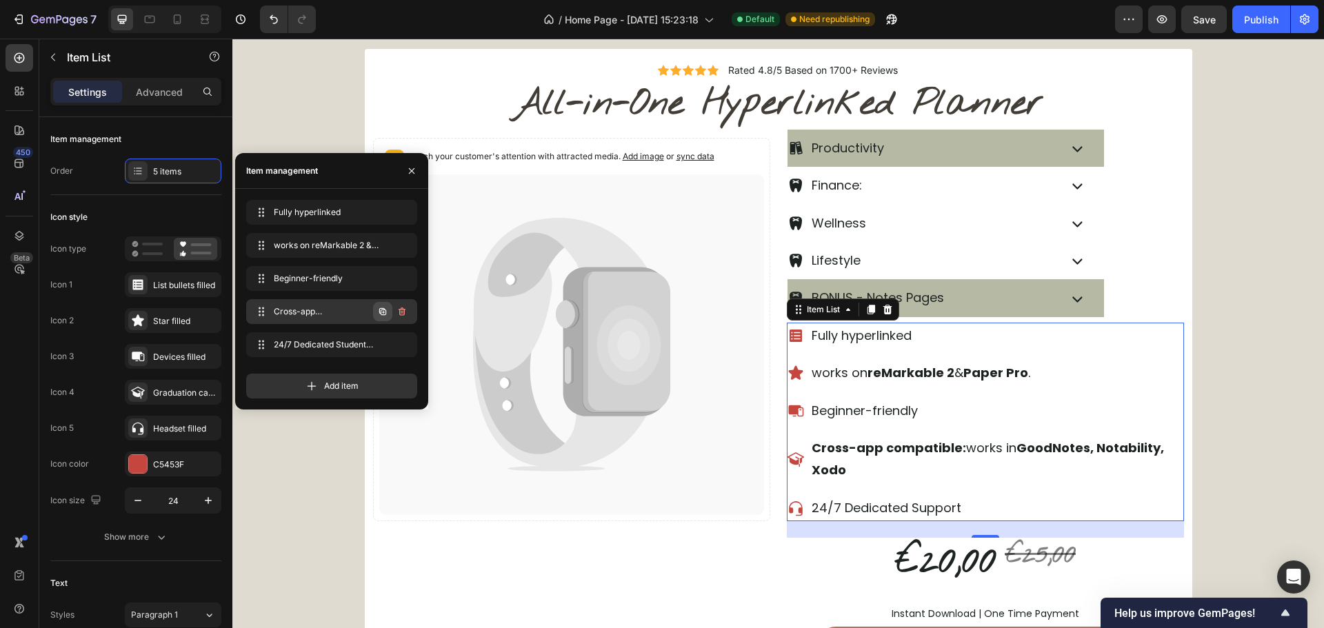
click at [382, 312] on icon "button" at bounding box center [383, 312] width 3 height 3
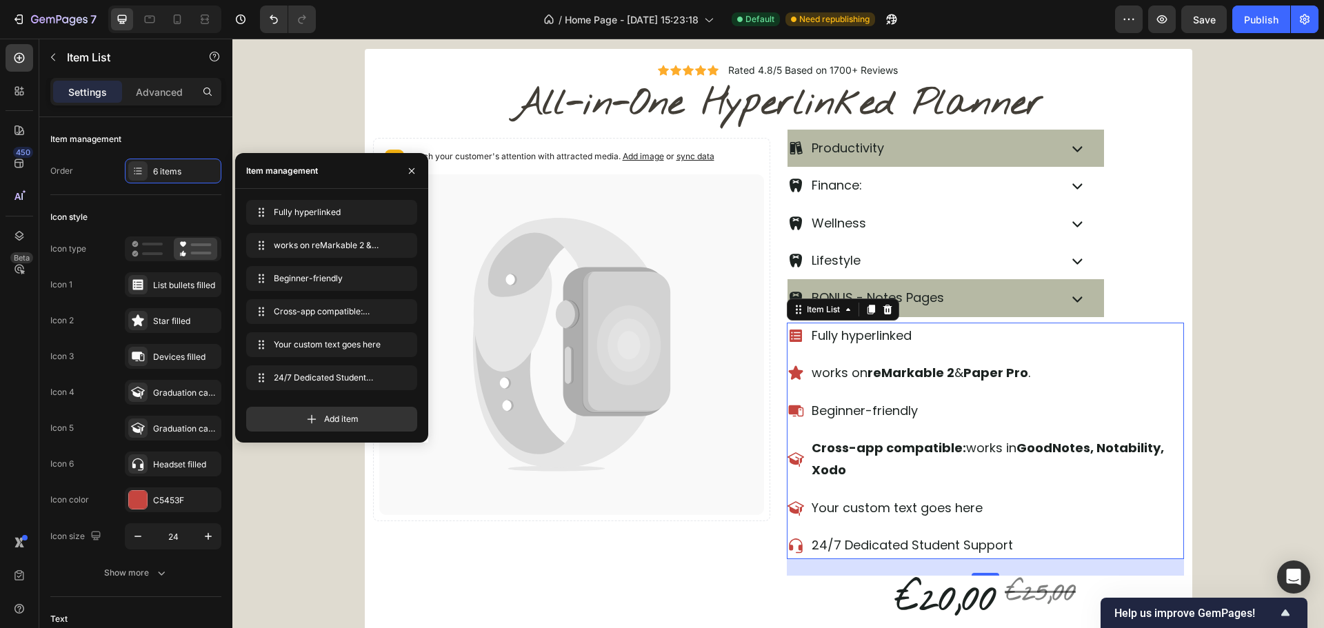
click at [876, 513] on div "Your custom text goes here" at bounding box center [997, 508] width 374 height 26
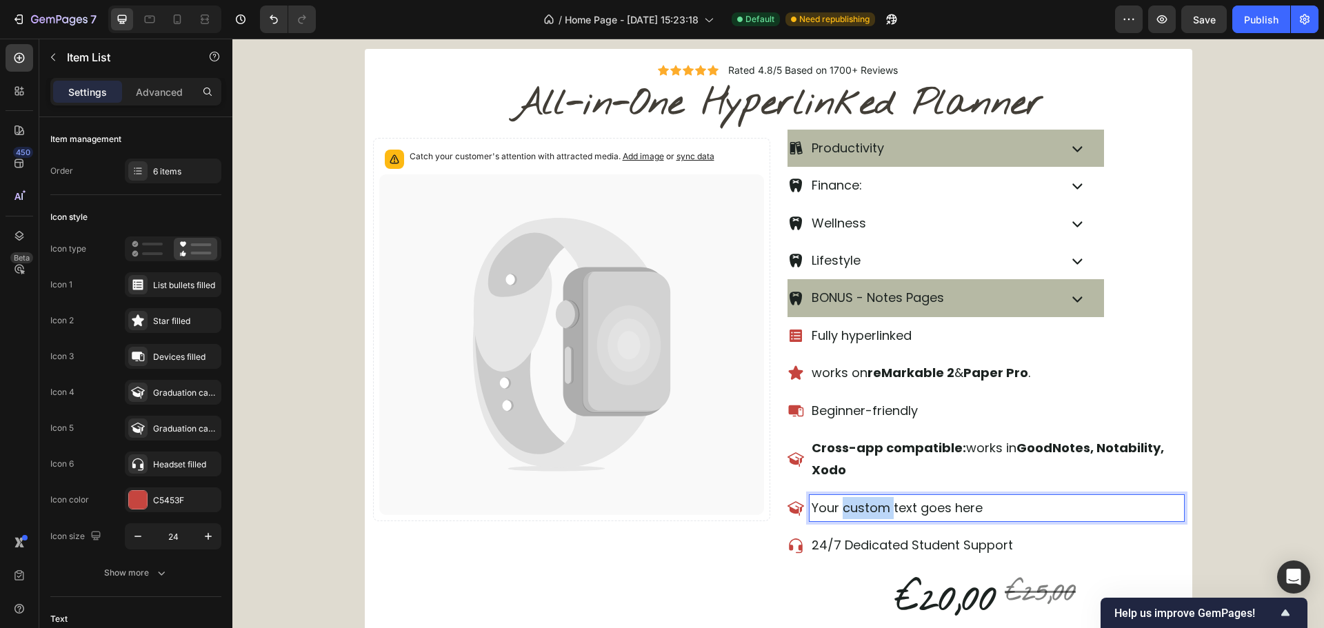
click at [876, 513] on p "Your custom text goes here" at bounding box center [997, 508] width 370 height 22
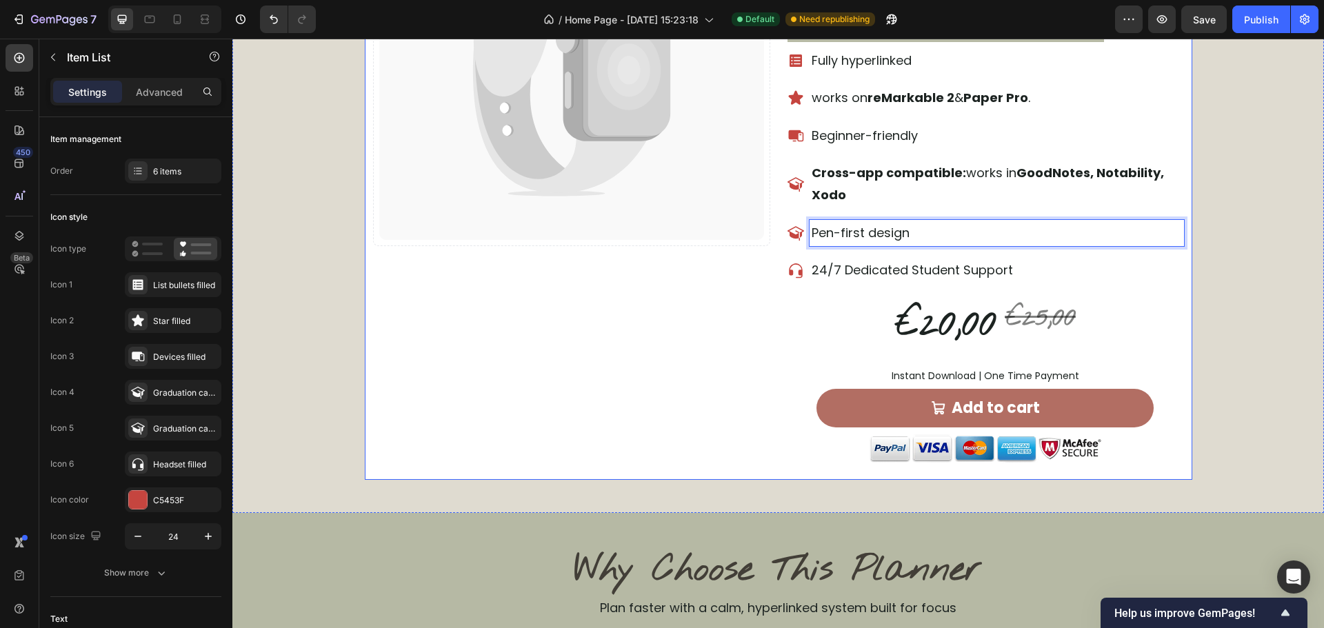
scroll to position [828, 0]
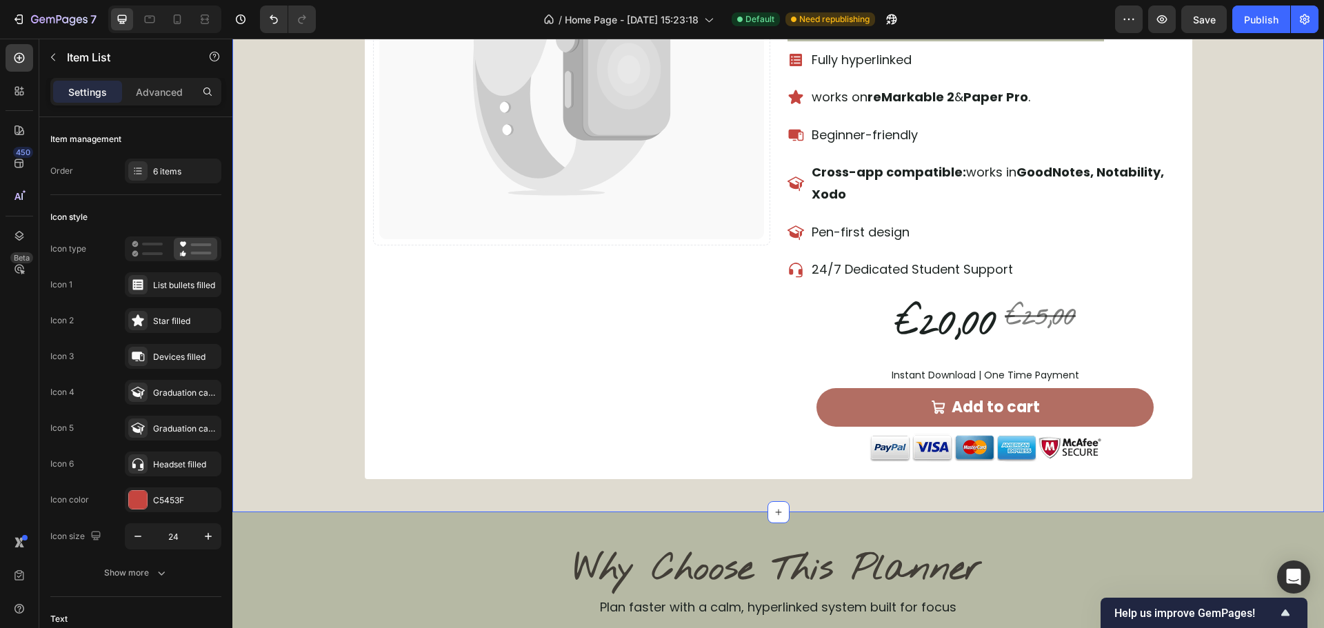
click at [1251, 370] on div "Icon Icon Icon Icon Icon Icon List Rated 4.8/5 Based on 1700+ Reviews Text Bloc…" at bounding box center [778, 126] width 1092 height 706
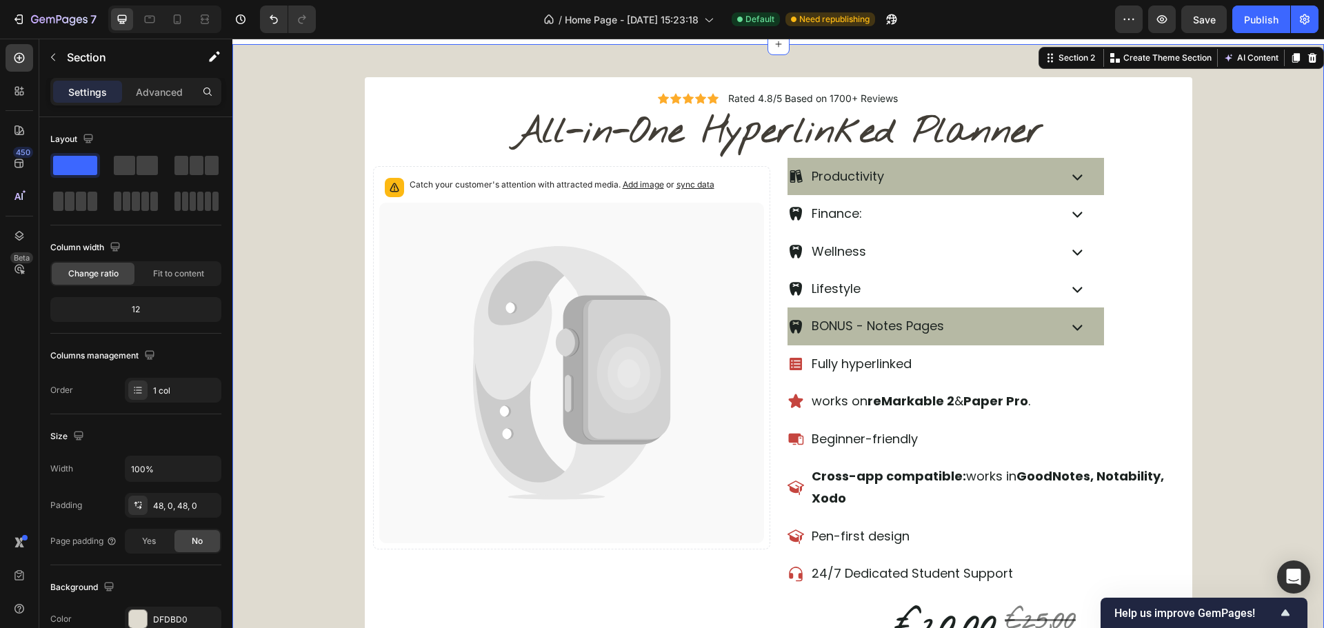
scroll to position [483, 0]
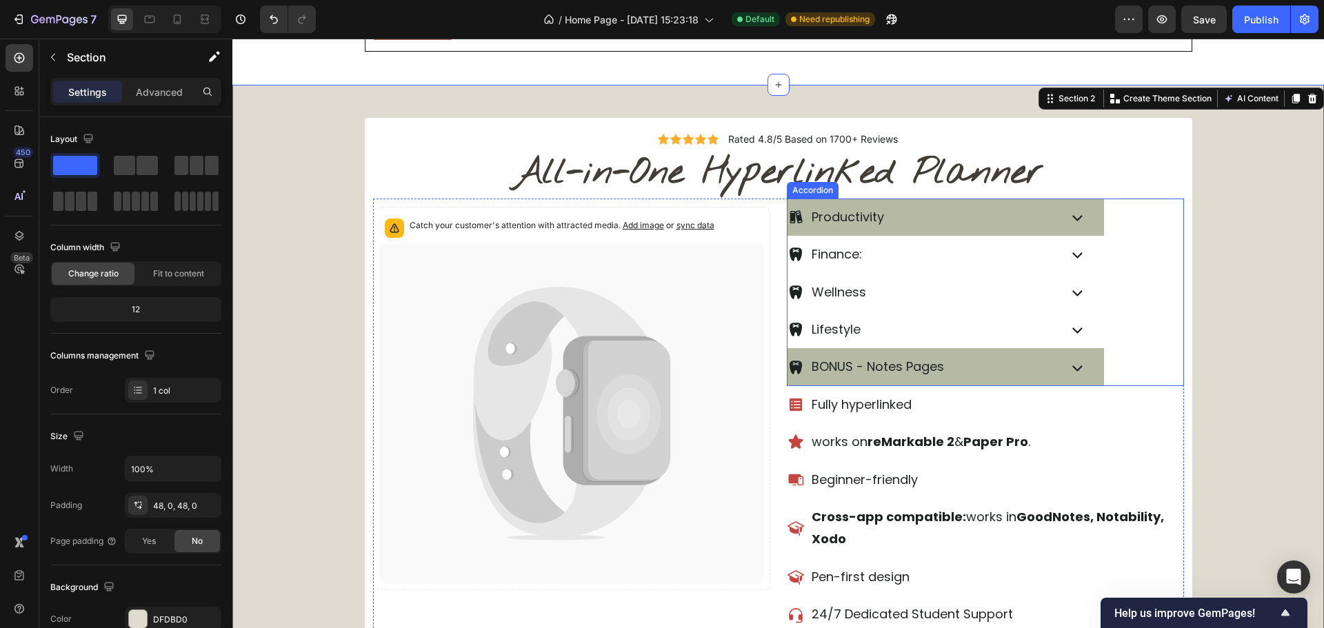
click at [1081, 222] on icon at bounding box center [1077, 217] width 21 height 21
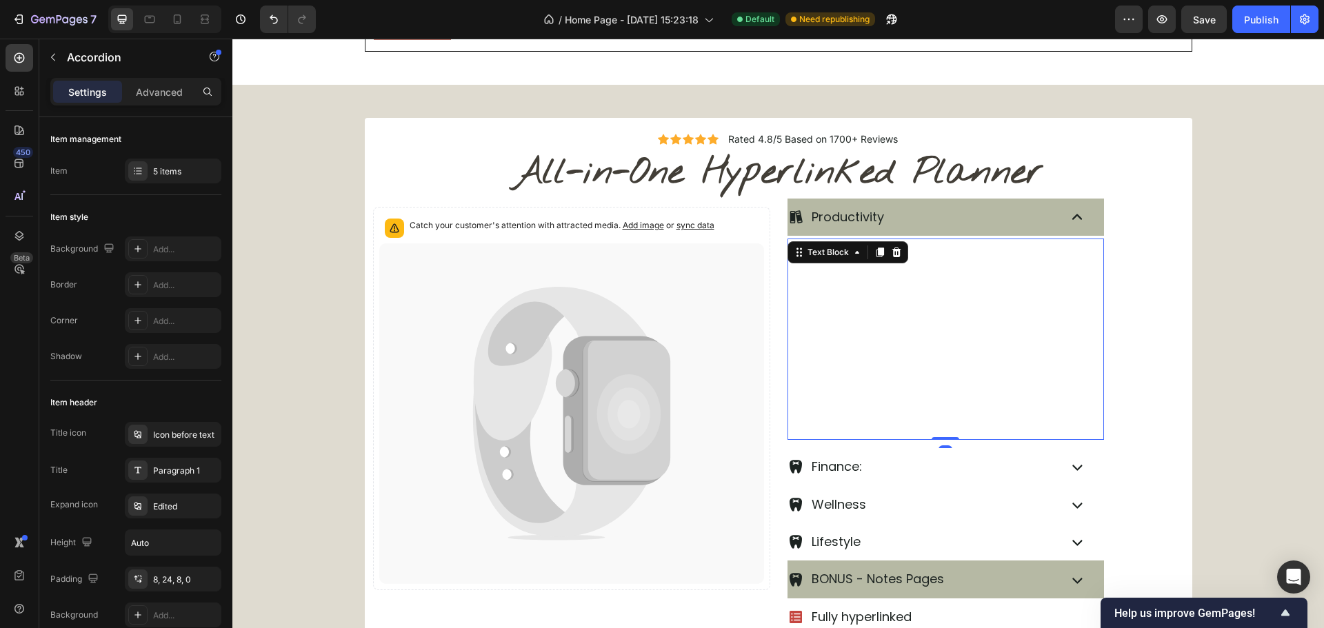
click at [1036, 282] on p "2. The Complete Guide to Dentistry" at bounding box center [962, 277] width 281 height 25
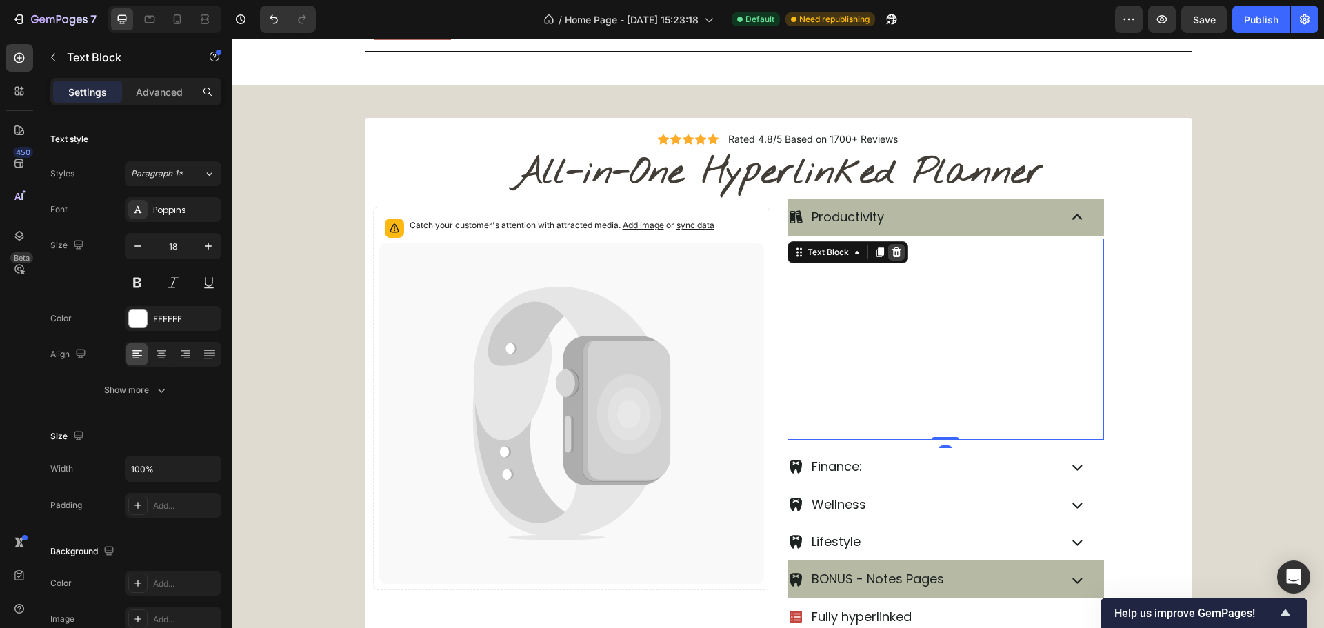
click at [892, 256] on icon at bounding box center [896, 253] width 9 height 10
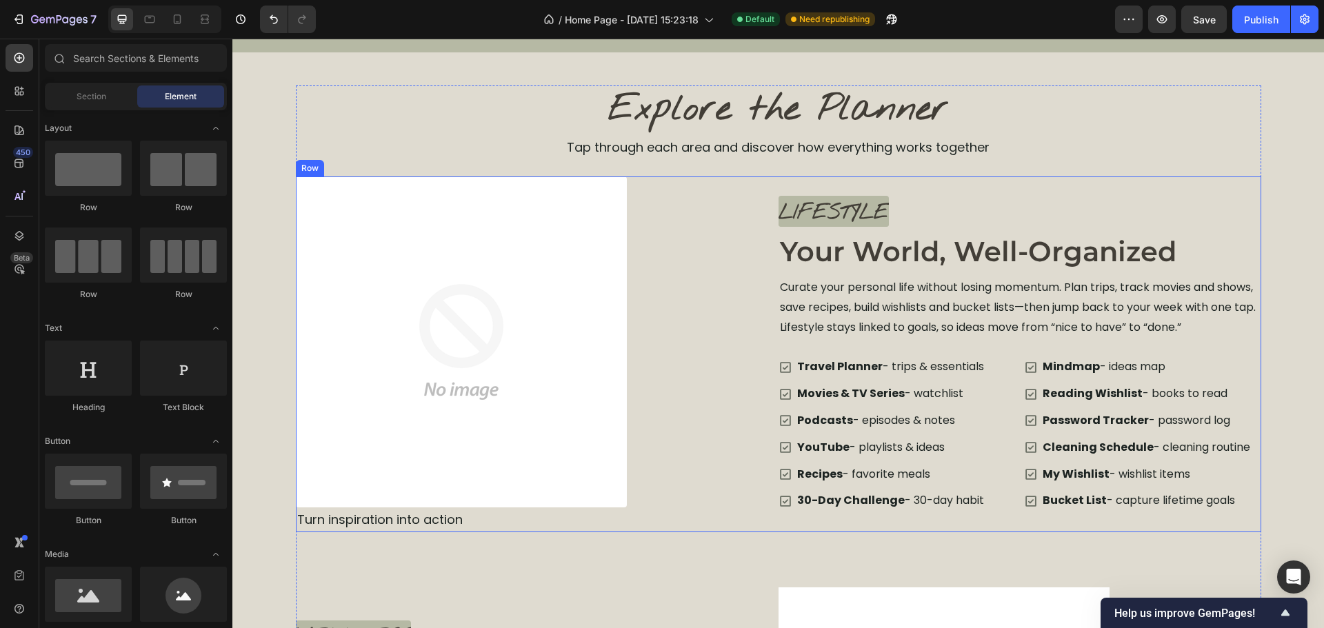
scroll to position [1931, 0]
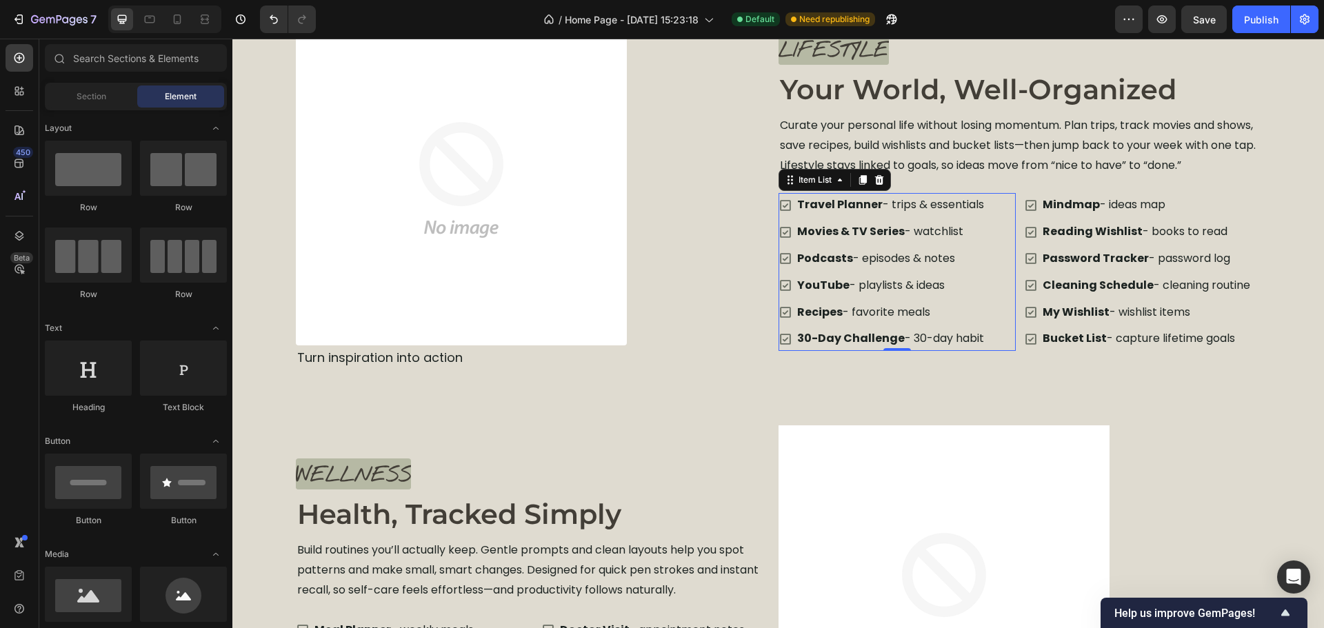
click at [994, 217] on div "Travel Planner - trips & essentials Movies & TV Series - watchlist Podcasts - e…" at bounding box center [897, 272] width 237 height 158
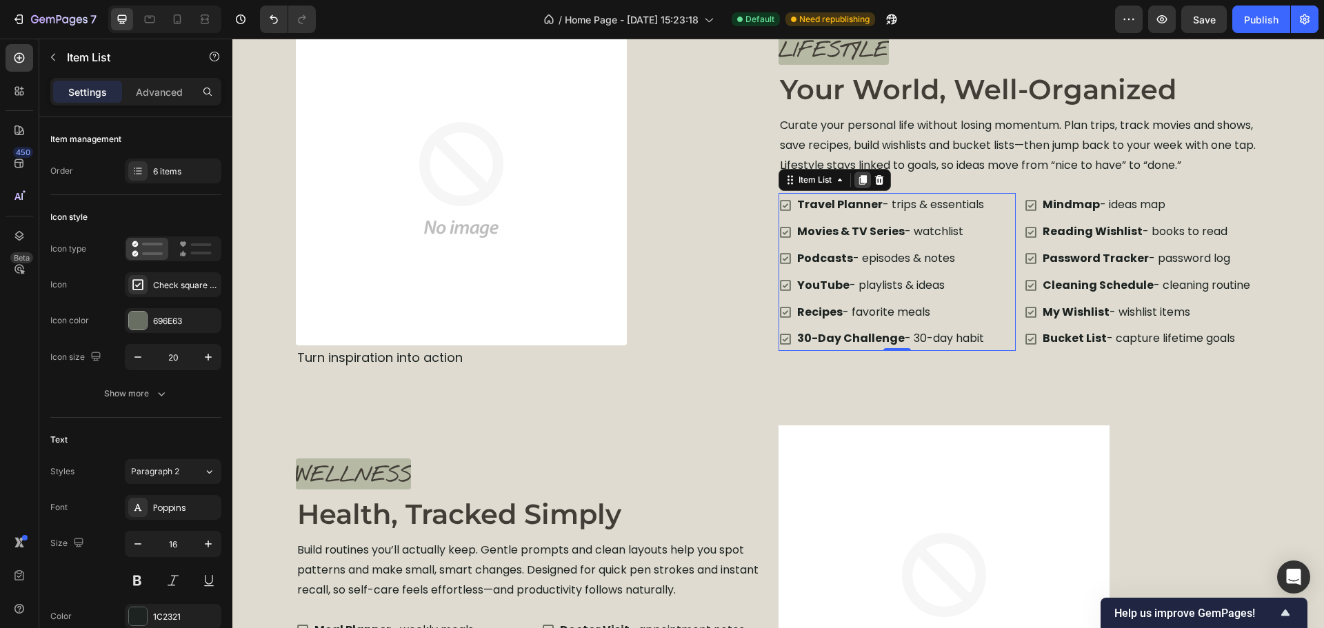
click at [861, 187] on div at bounding box center [862, 180] width 17 height 17
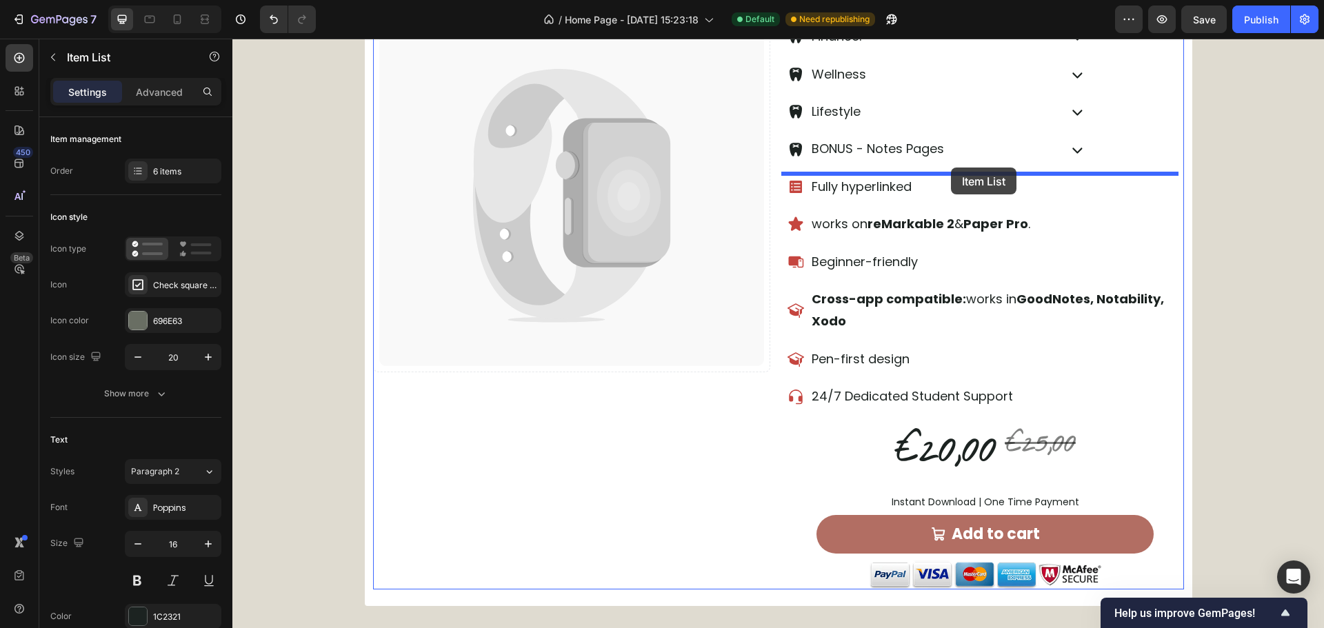
scroll to position [532, 0]
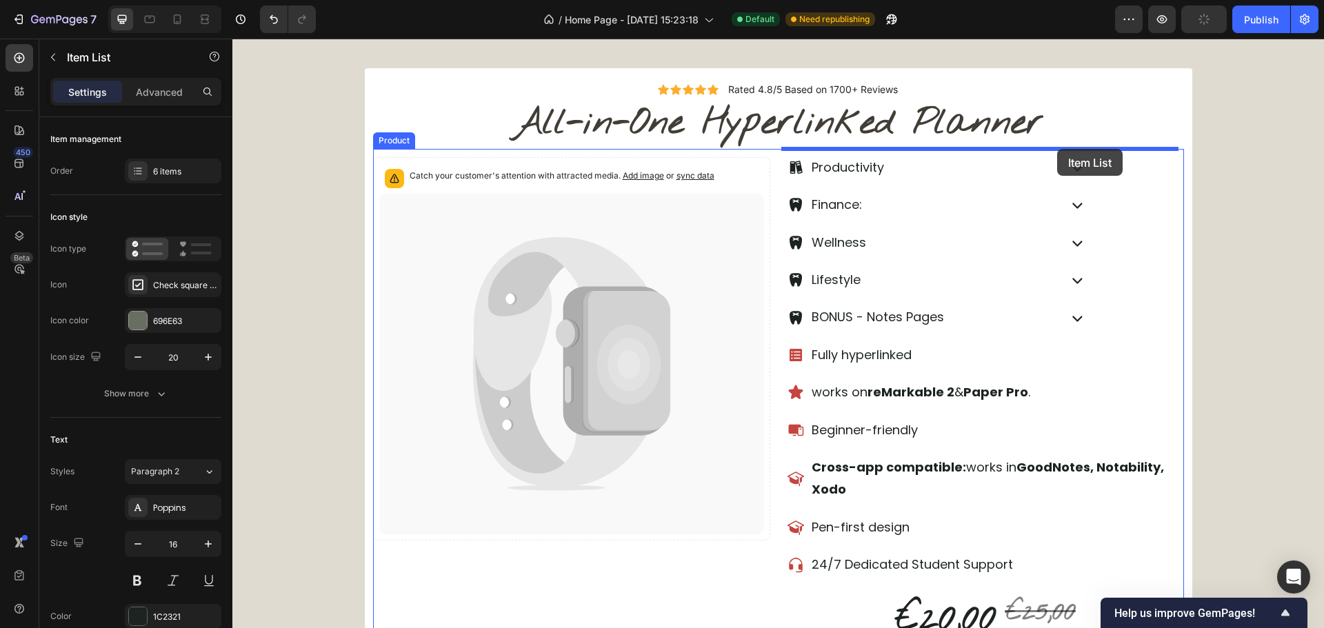
drag, startPoint x: 806, startPoint y: 348, endPoint x: 1056, endPoint y: 149, distance: 319.0
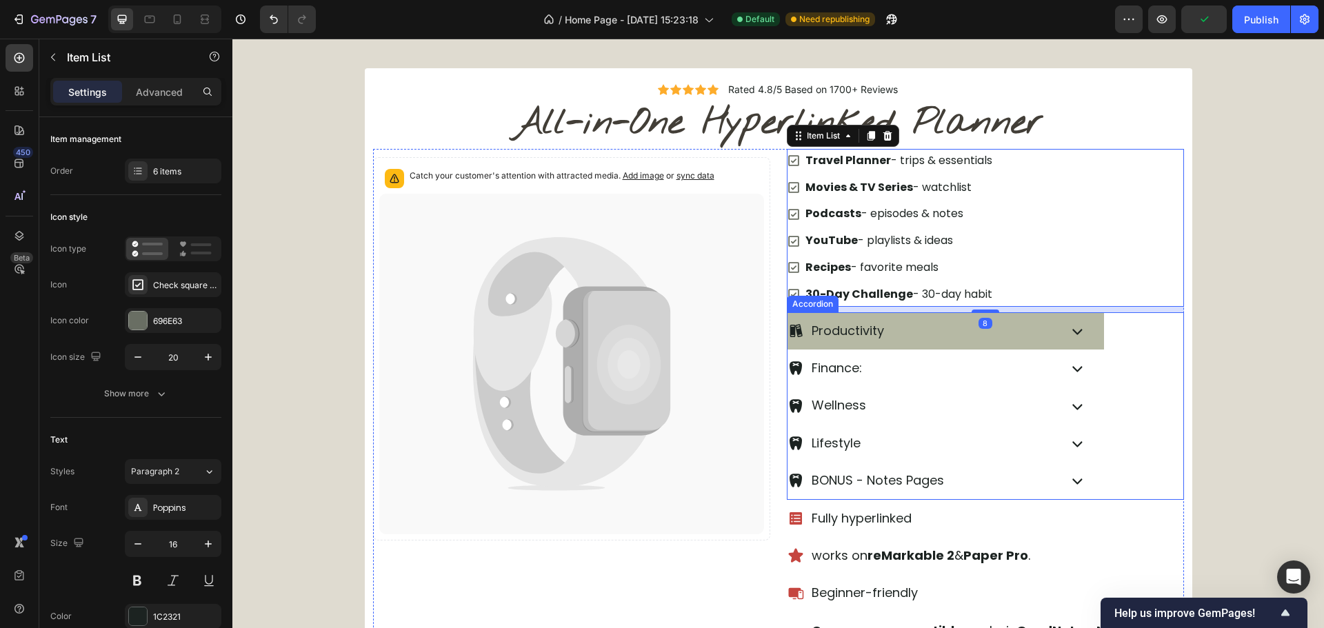
click at [1075, 323] on icon at bounding box center [1077, 331] width 21 height 21
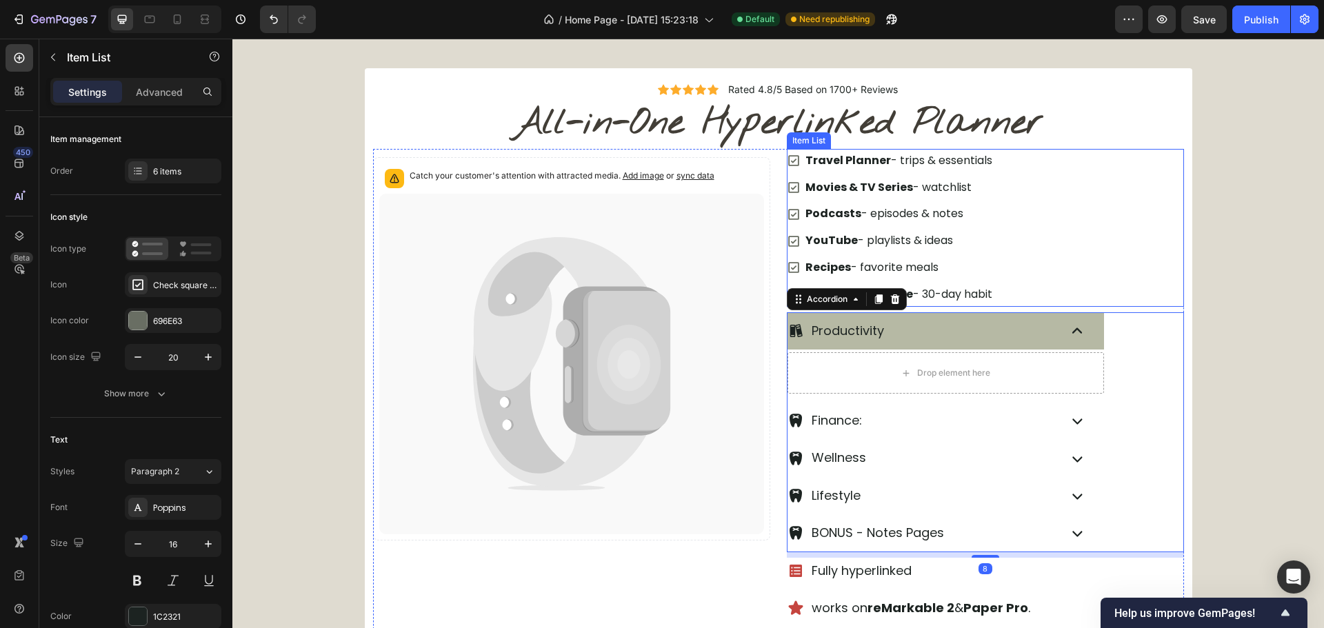
click at [1033, 257] on div "Travel Planner - trips & essentials Movies & TV Series - watchlist Podcasts - e…" at bounding box center [985, 228] width 397 height 158
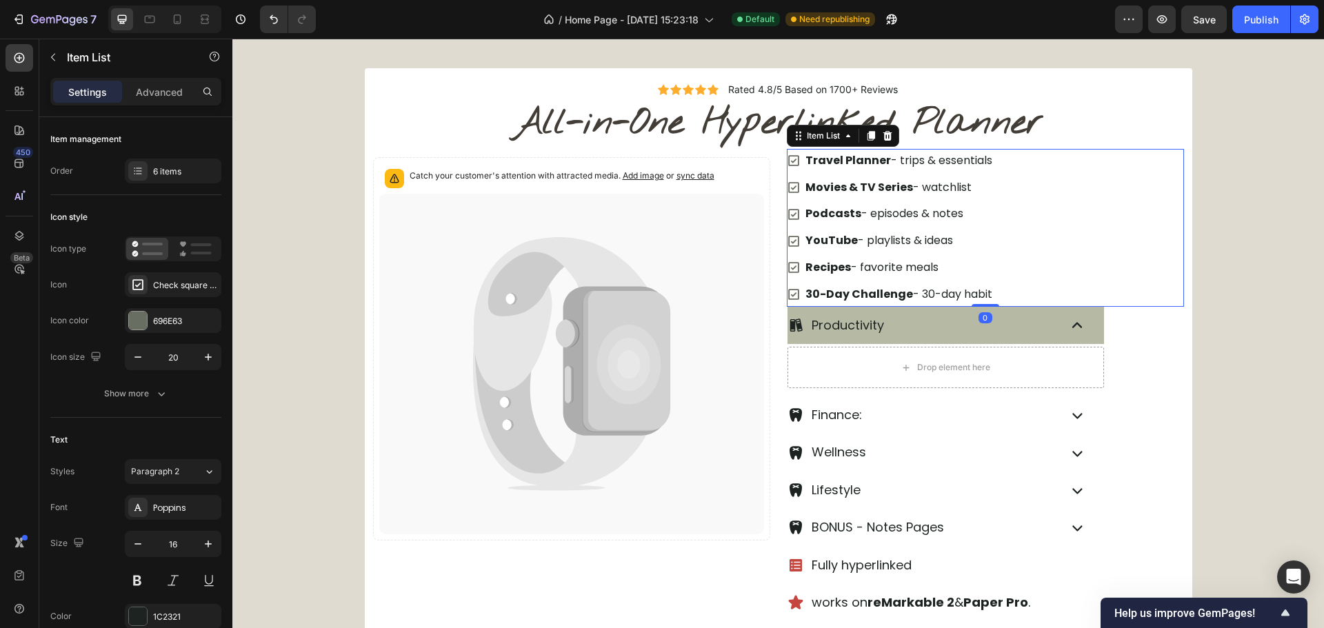
drag, startPoint x: 984, startPoint y: 310, endPoint x: 903, endPoint y: 226, distance: 117.0
click at [1005, 278] on div "Travel Planner - trips & essentials Movies & TV Series - watchlist Podcasts - e…" at bounding box center [985, 228] width 397 height 158
type input "100%"
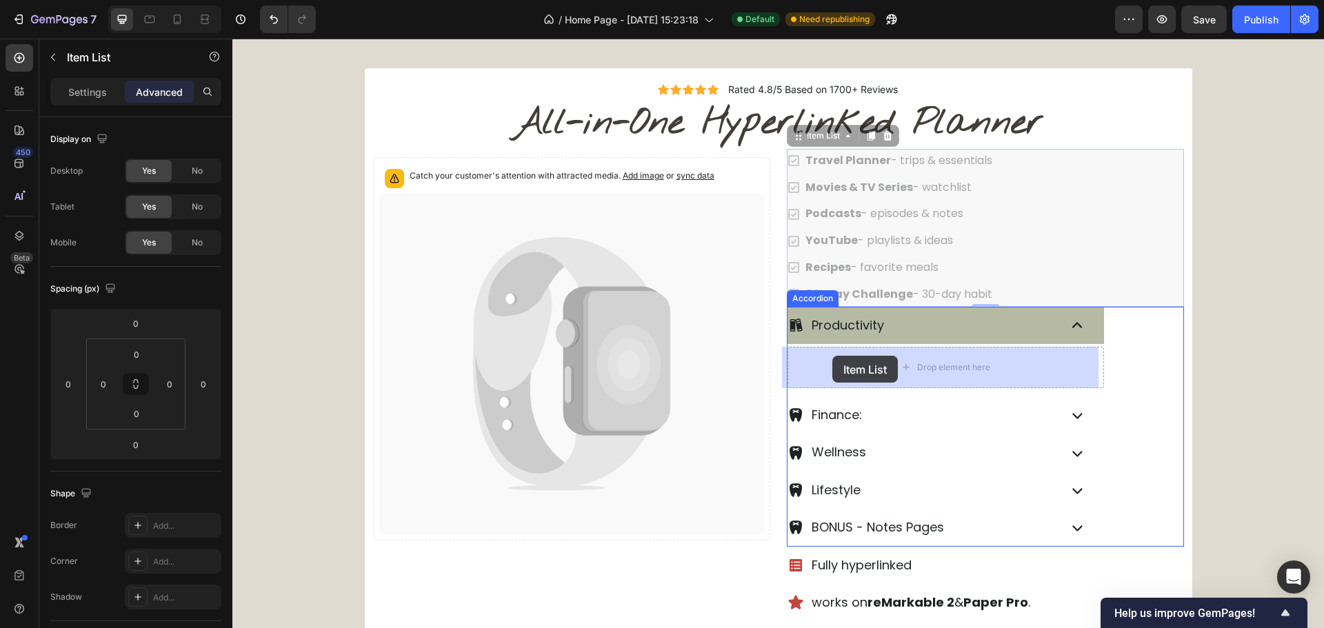
drag, startPoint x: 797, startPoint y: 138, endPoint x: 833, endPoint y: 357, distance: 221.5
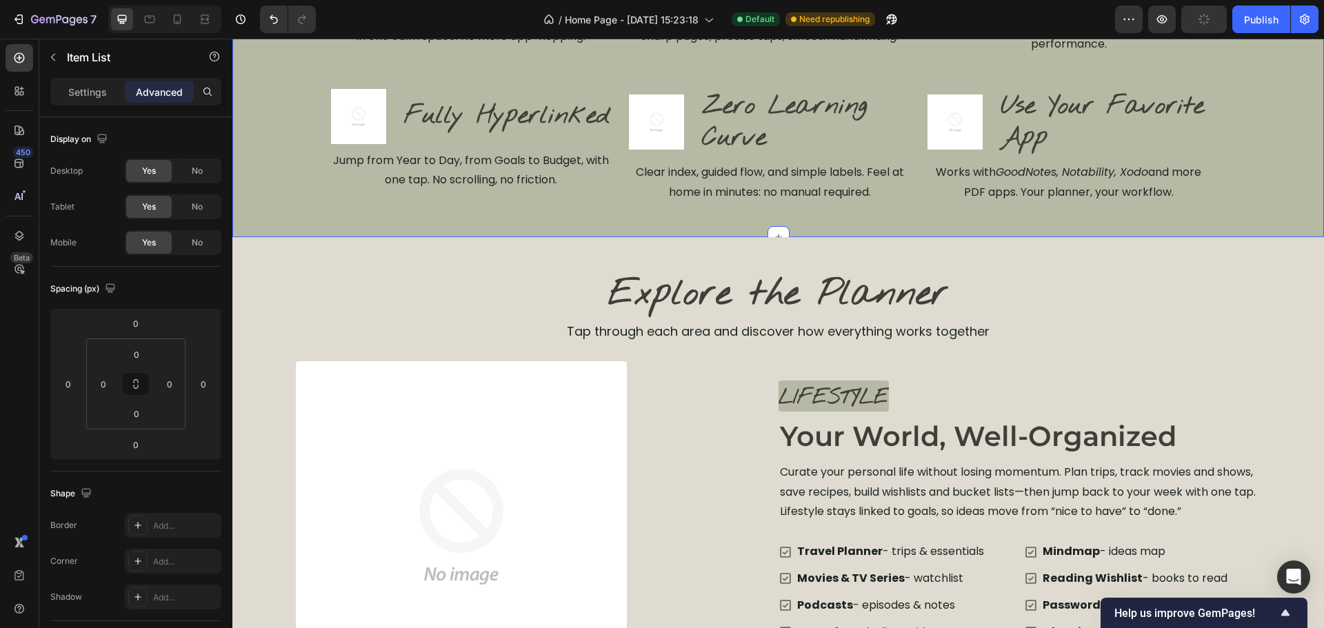
scroll to position [1843, 0]
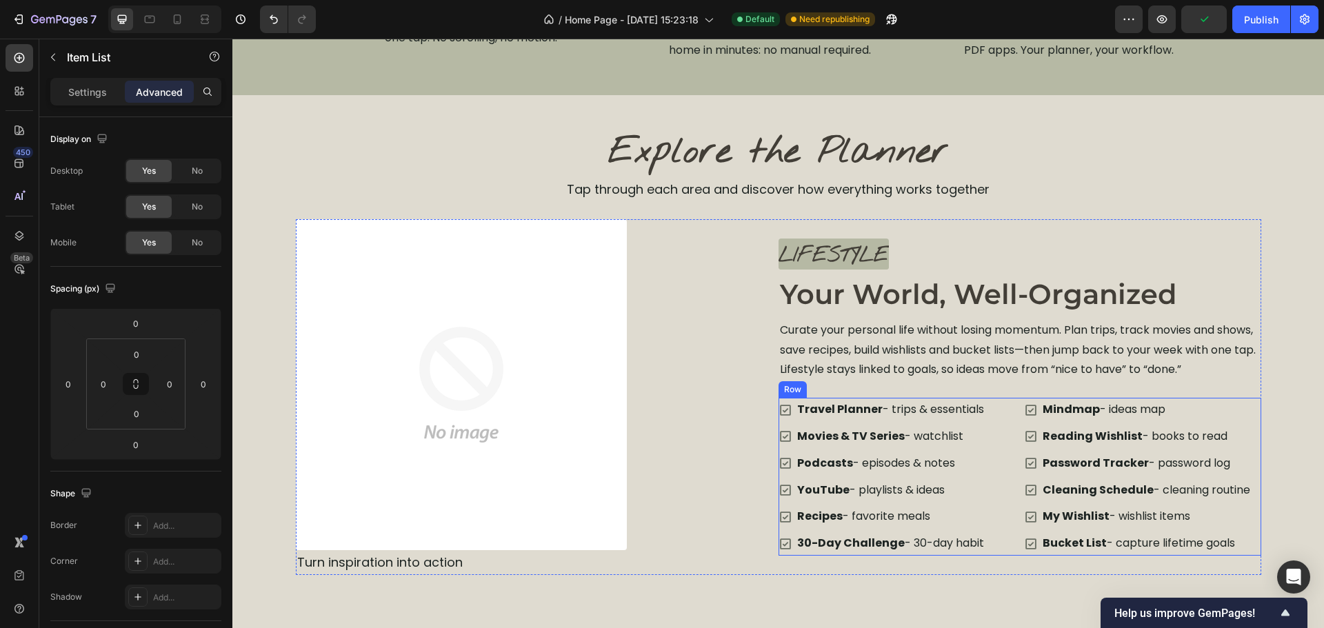
click at [1013, 419] on div "Travel Planner - trips & essentials Movies & TV Series - watchlist Podcasts - e…" at bounding box center [1020, 477] width 483 height 158
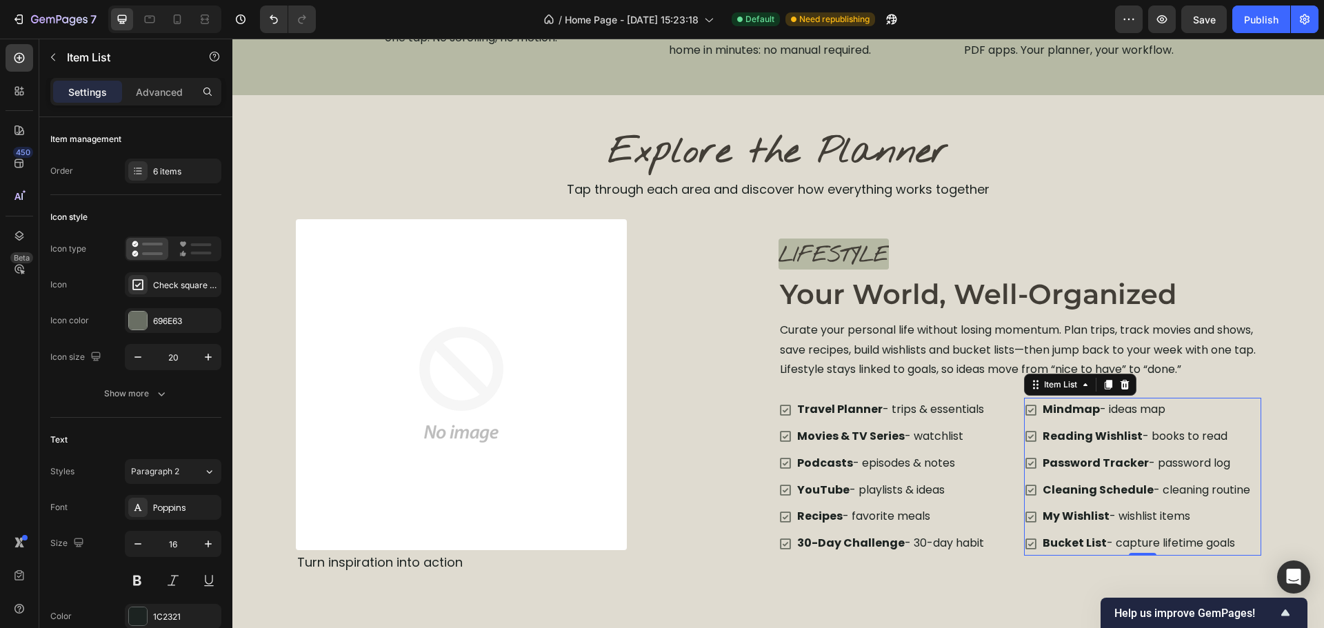
click at [1247, 423] on div "Mindmap - ideas map Reading Wishlist - books to read Password Tracker - passwor…" at bounding box center [1138, 477] width 228 height 158
click at [1104, 386] on icon at bounding box center [1108, 385] width 8 height 10
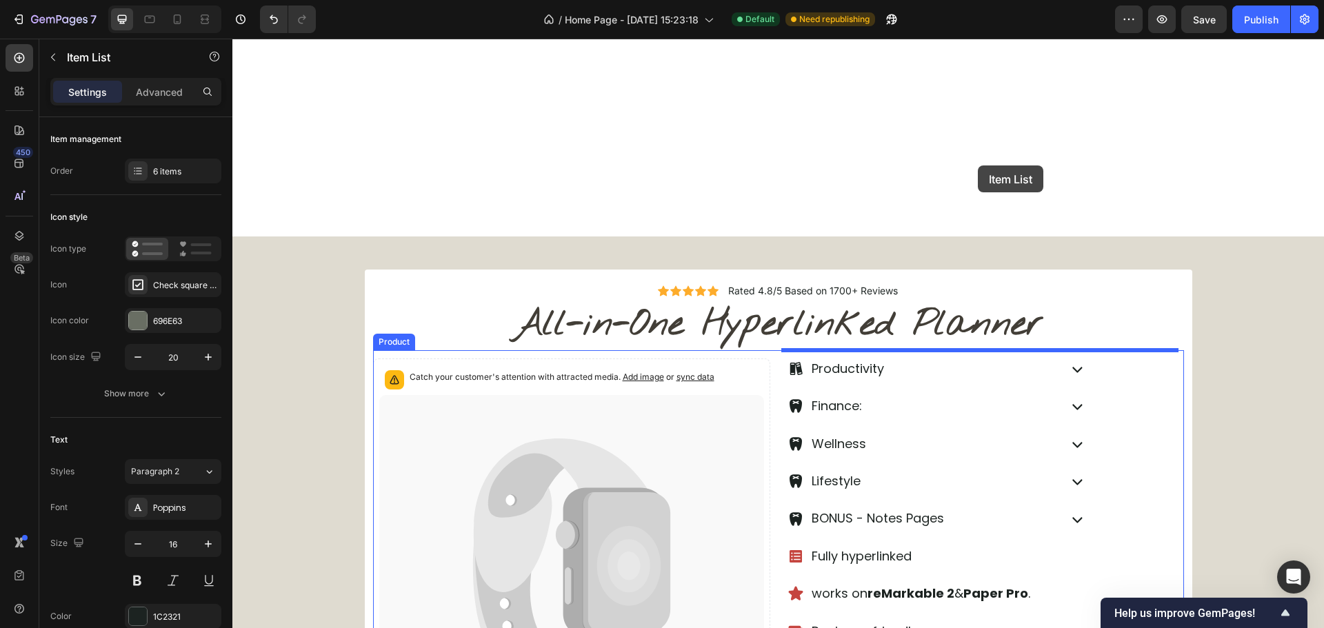
scroll to position [292, 0]
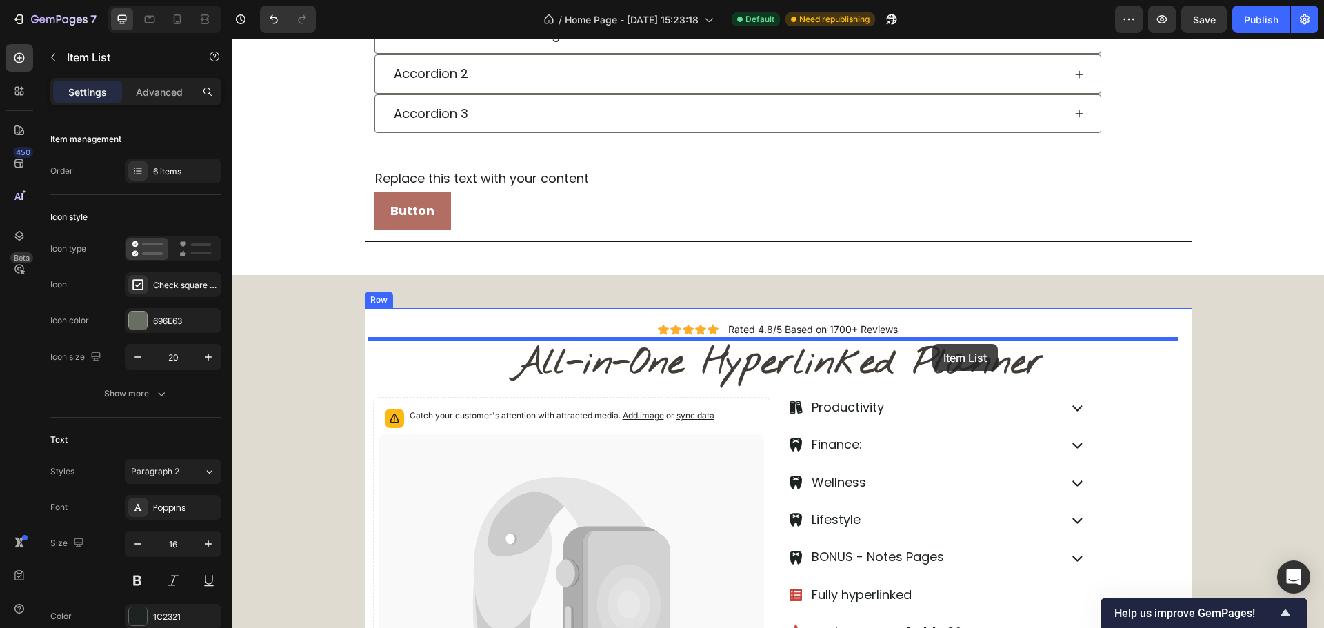
drag, startPoint x: 1056, startPoint y: 79, endPoint x: 932, endPoint y: 344, distance: 292.2
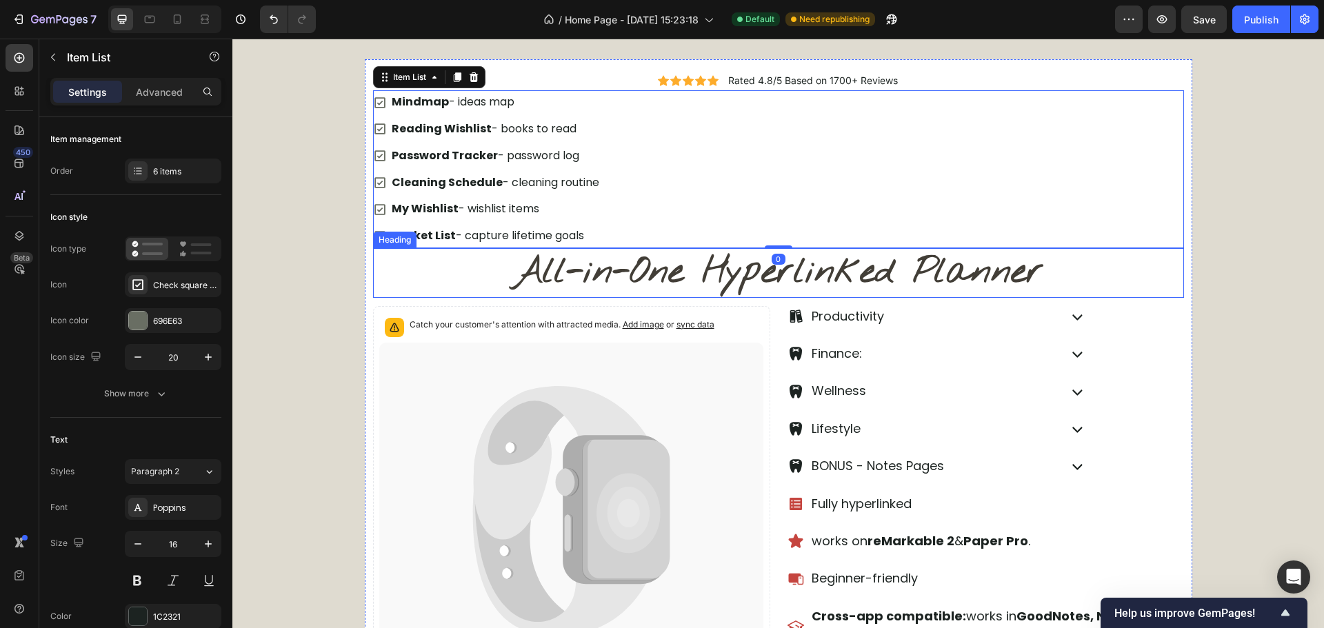
scroll to position [568, 0]
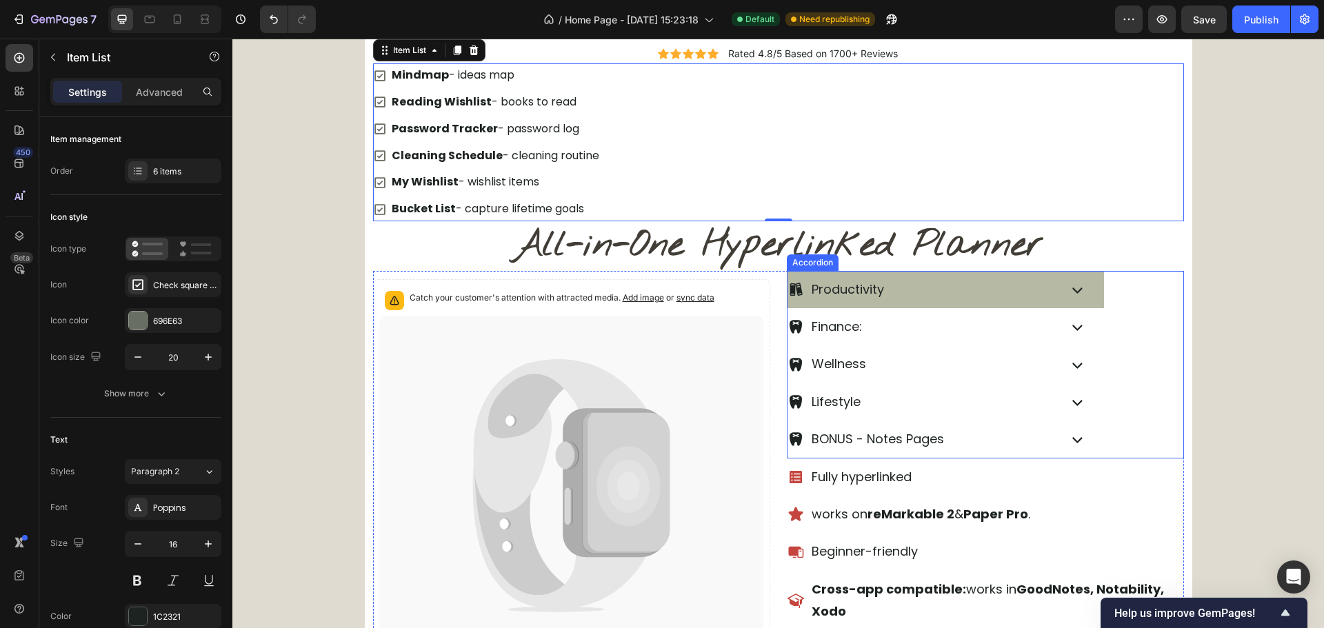
click at [1085, 284] on div "Productivity" at bounding box center [946, 289] width 317 height 37
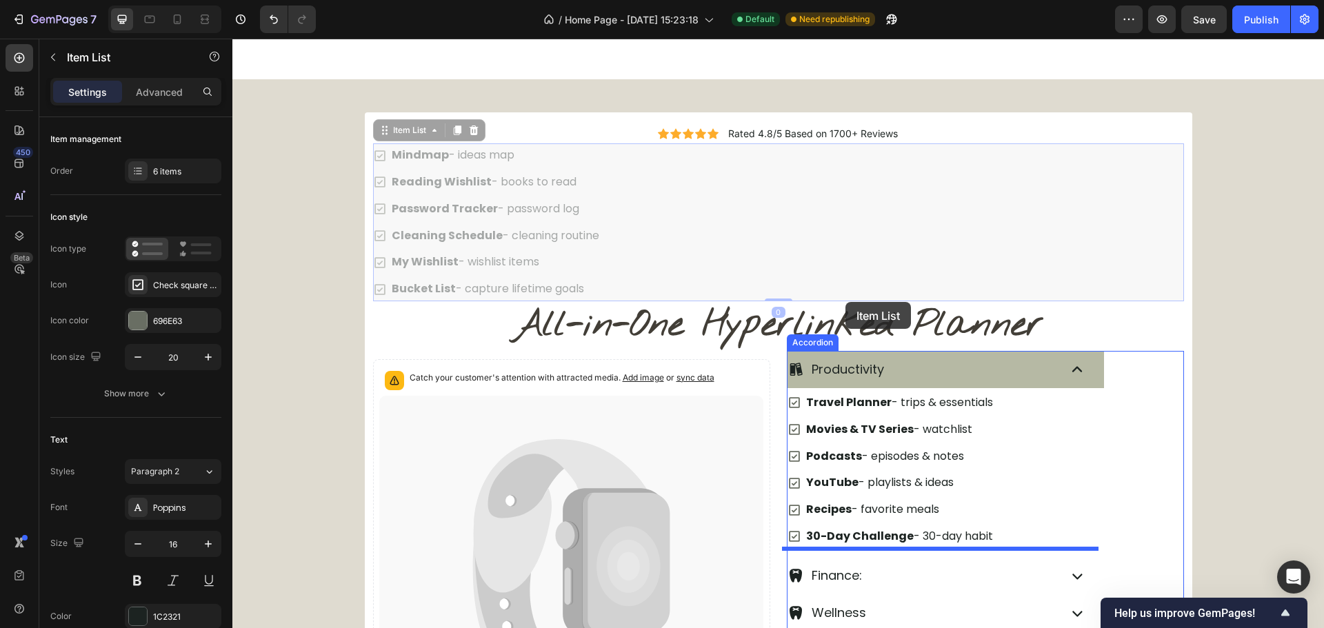
scroll to position [706, 0]
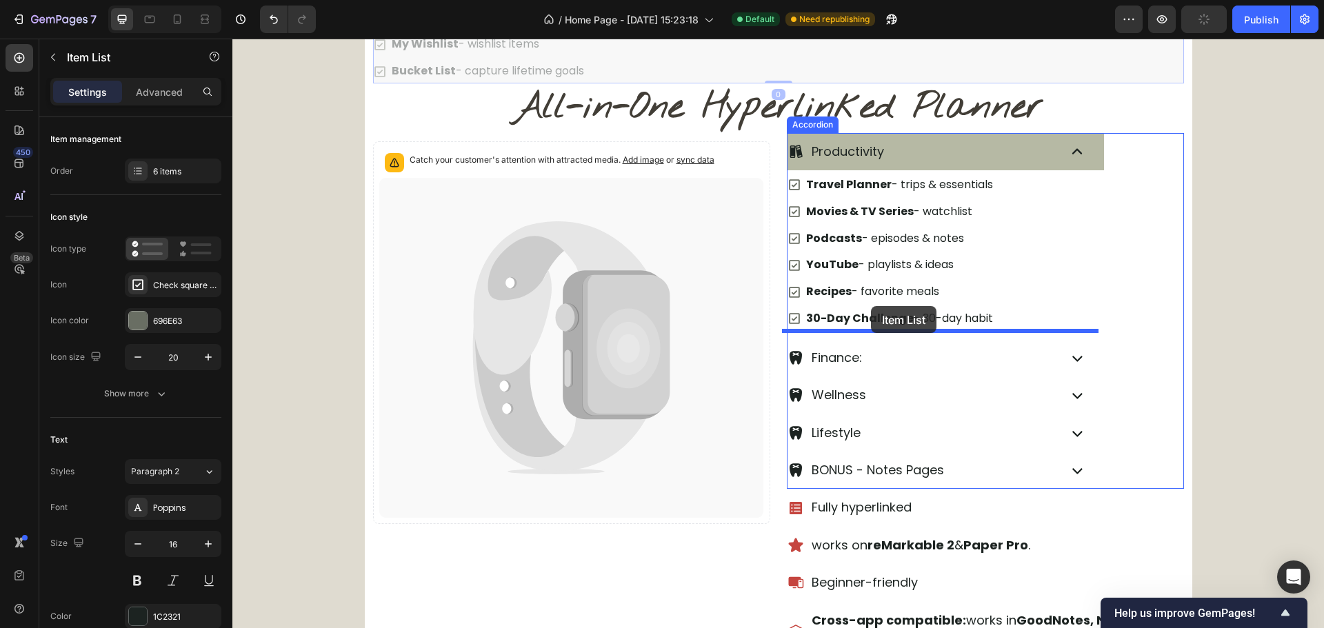
drag, startPoint x: 713, startPoint y: 292, endPoint x: 871, endPoint y: 306, distance: 158.5
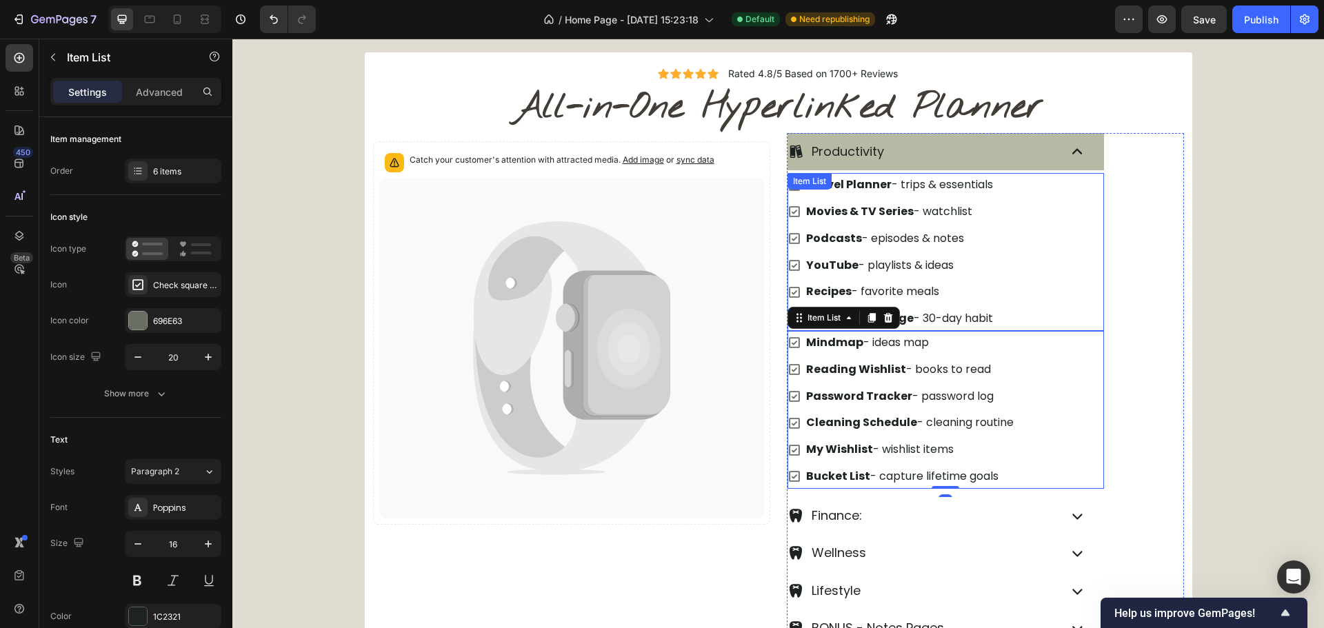
click at [1102, 253] on div "Productivity Travel Planner - trips & essentials Movies & TV Series - watchlist…" at bounding box center [986, 315] width 396 height 364
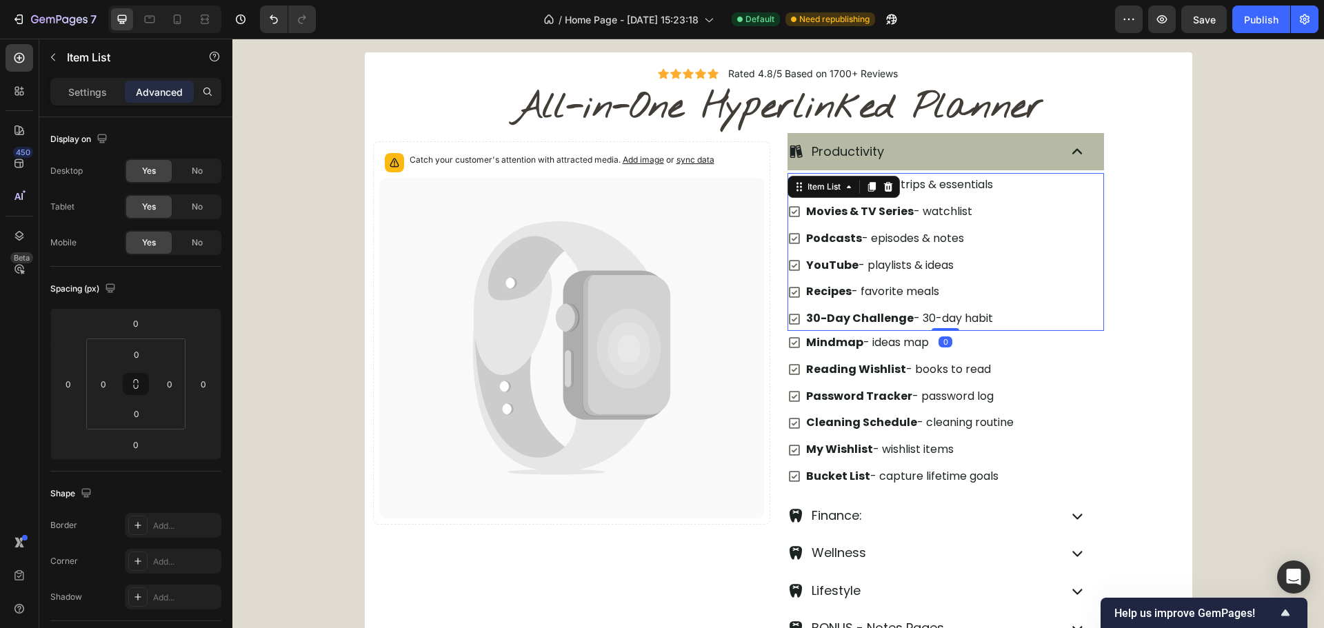
click at [1072, 320] on div "Travel Planner - trips & essentials Movies & TV Series - watchlist Podcasts - e…" at bounding box center [946, 252] width 317 height 158
click at [134, 442] on input "0" at bounding box center [136, 444] width 28 height 21
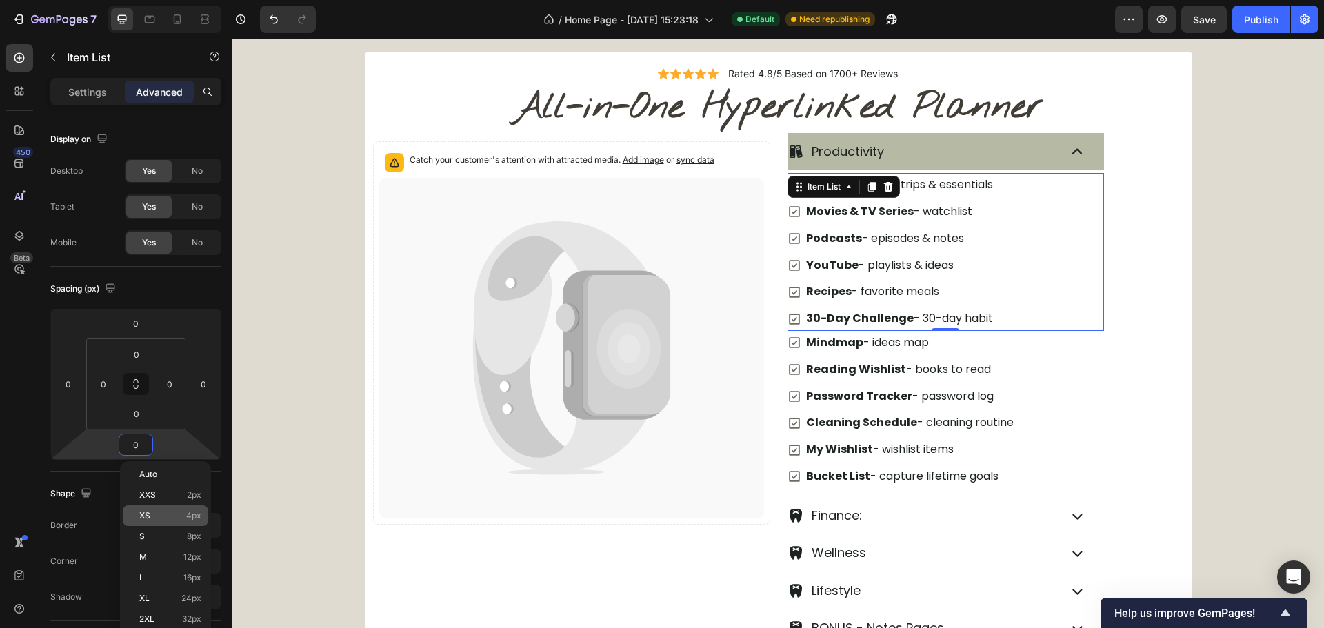
click at [167, 515] on p "XS 4px" at bounding box center [170, 516] width 62 height 10
type input "4"
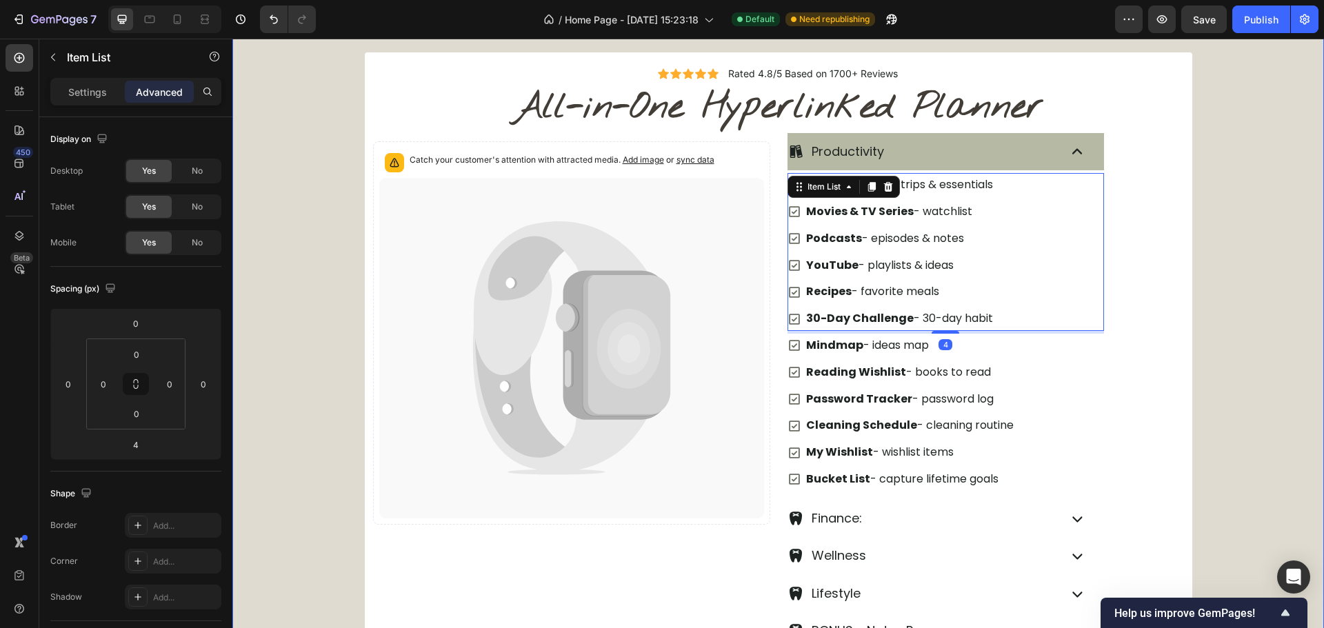
click at [616, 449] on icon at bounding box center [560, 389] width 177 height 163
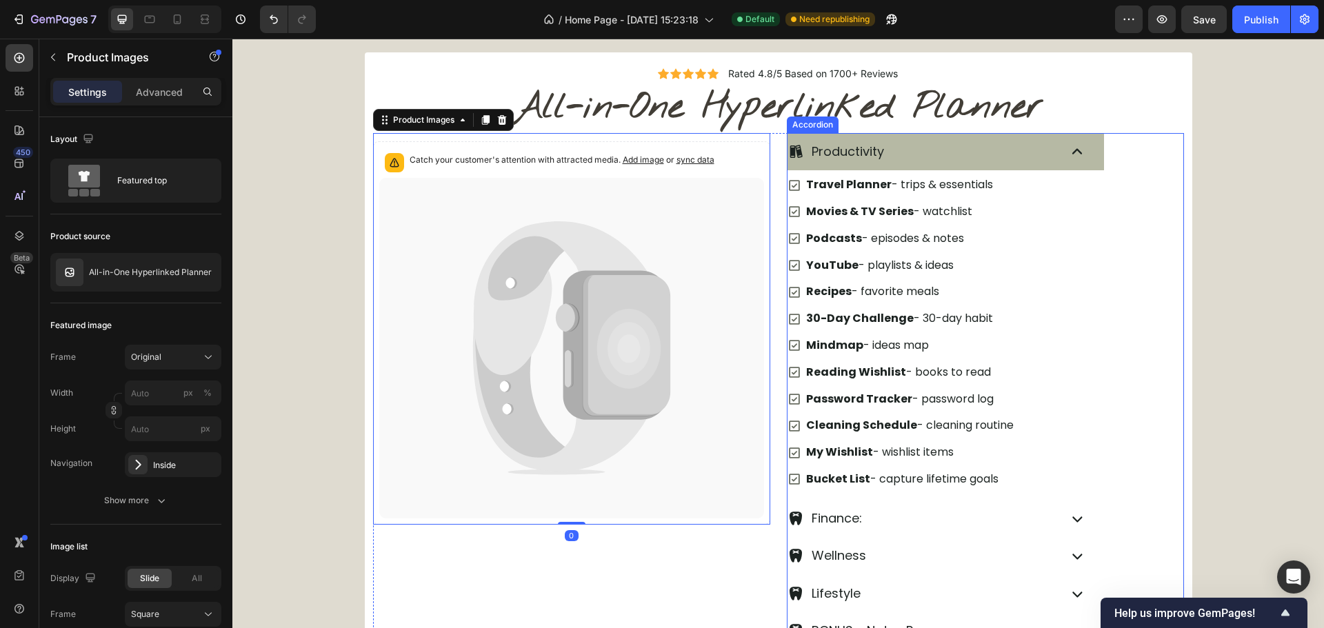
click at [1165, 337] on div "Productivity Travel Planner - trips & essentials Movies & TV Series - watchlist…" at bounding box center [986, 316] width 396 height 367
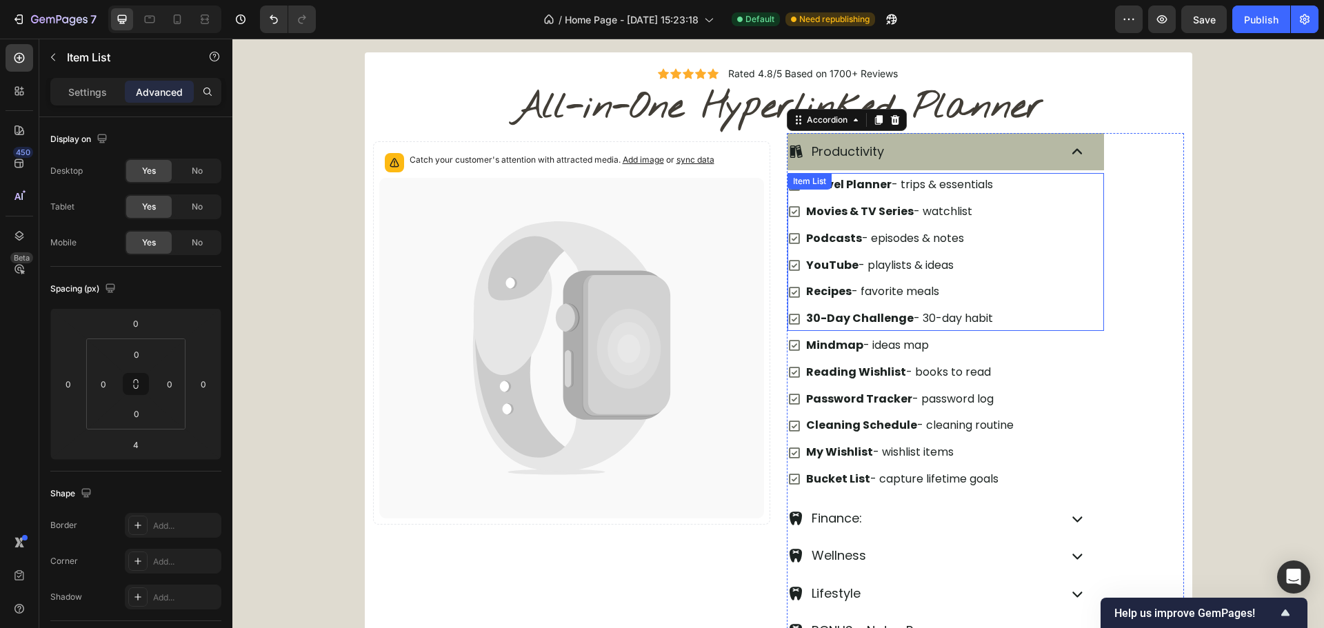
click at [1052, 240] on div "Travel Planner - trips & essentials Movies & TV Series - watchlist Podcasts - e…" at bounding box center [946, 252] width 317 height 158
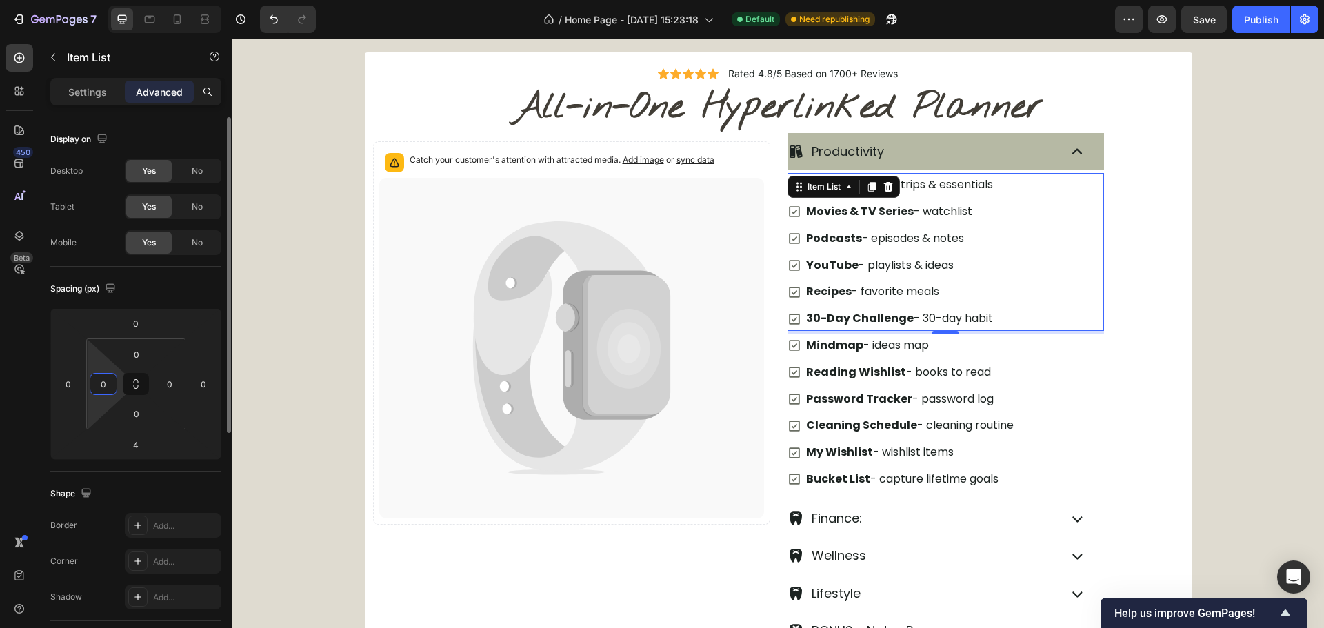
click at [97, 377] on input "0" at bounding box center [103, 384] width 21 height 21
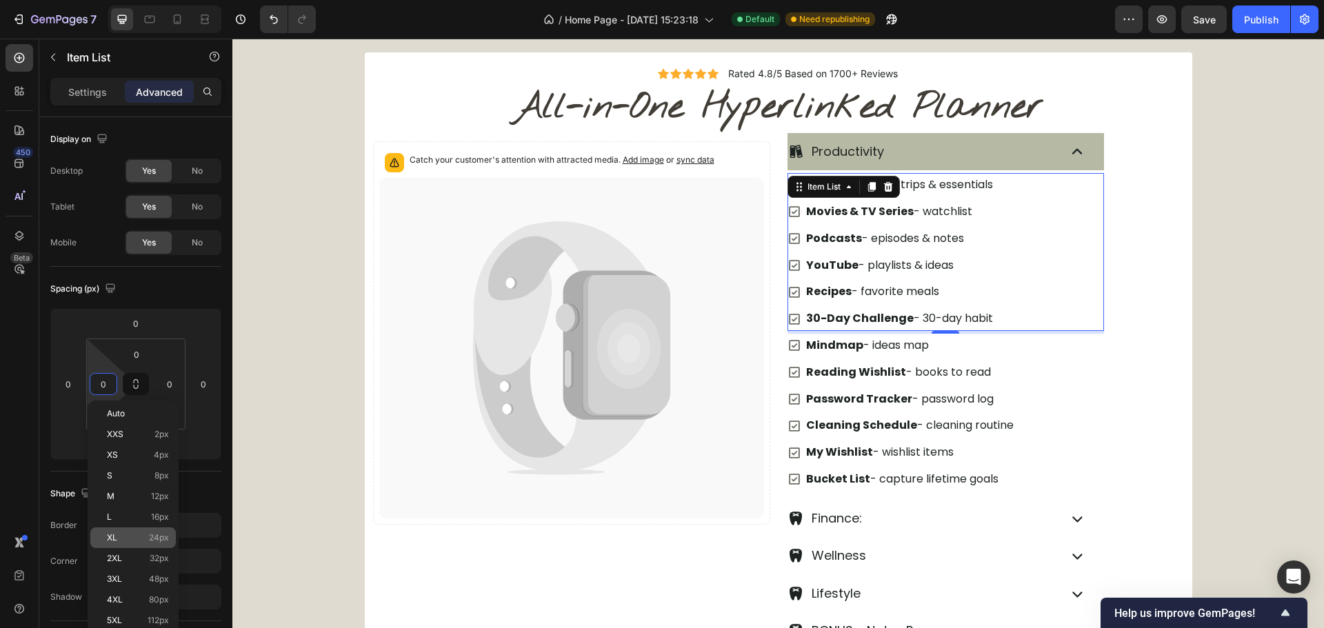
click at [120, 537] on p "XL 24px" at bounding box center [138, 538] width 62 height 10
type input "24"
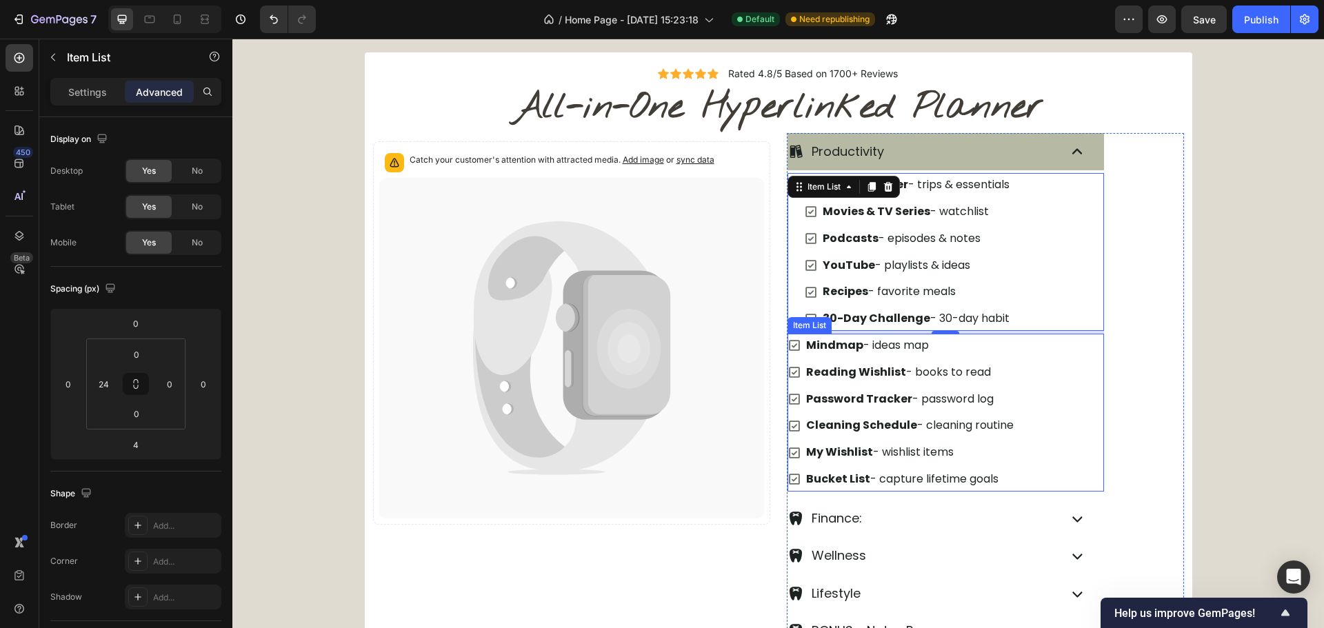
click at [1041, 379] on div "Mindmap - ideas map Reading Wishlist - books to read Password Tracker - passwor…" at bounding box center [946, 413] width 317 height 158
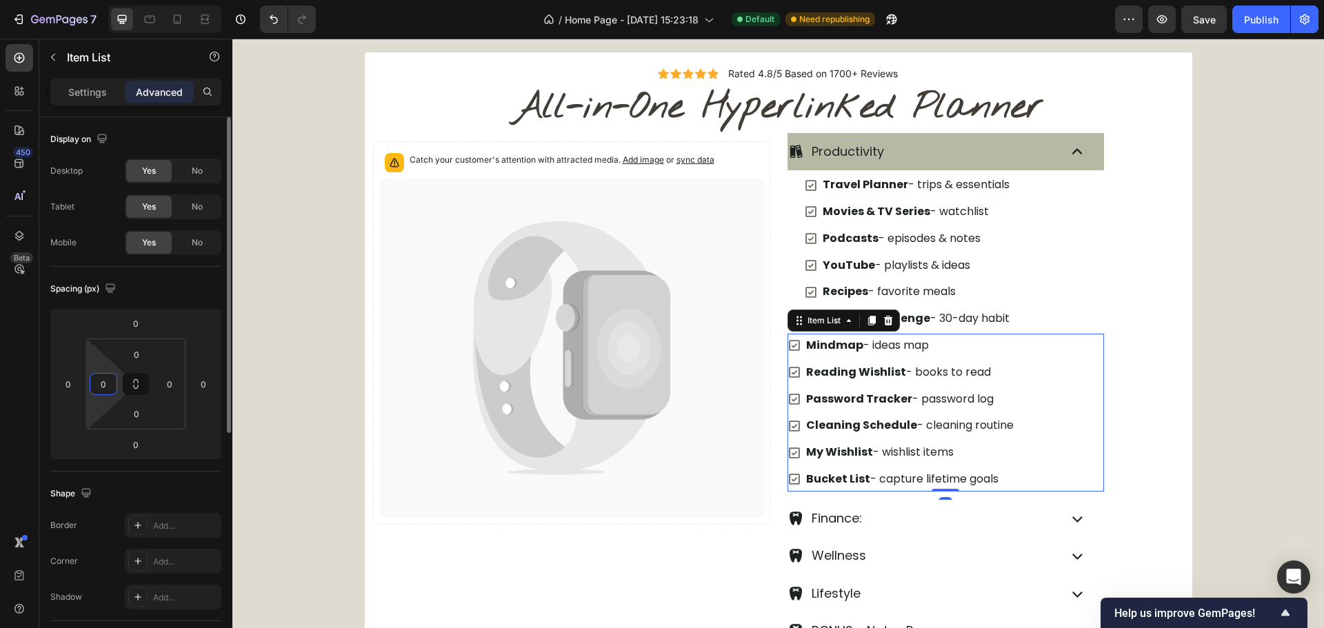
click at [109, 381] on input "0" at bounding box center [103, 384] width 21 height 21
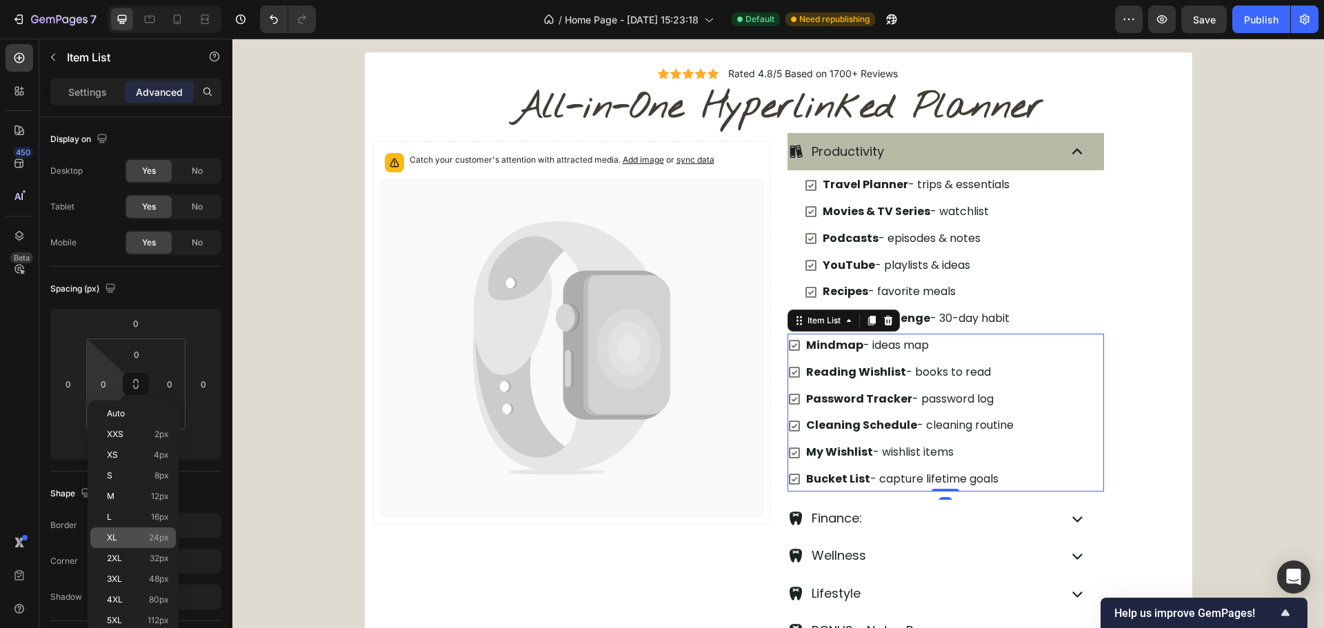
click at [134, 530] on div "XL 24px" at bounding box center [133, 538] width 86 height 21
type input "24"
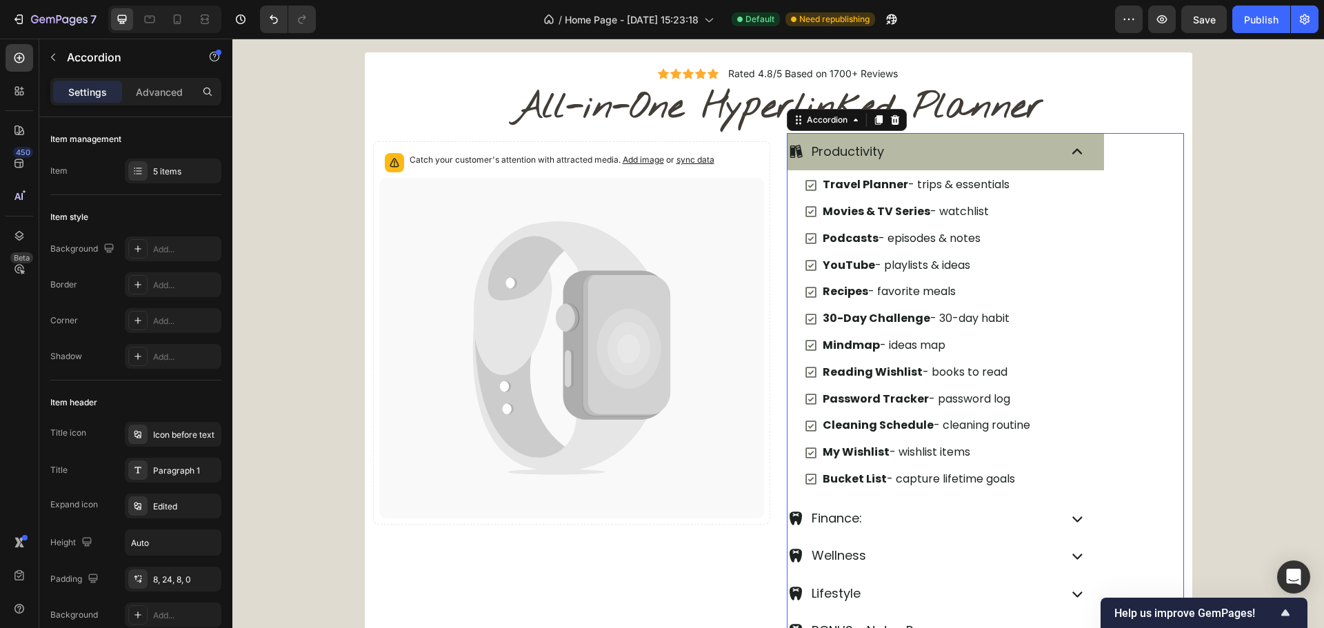
click at [1147, 322] on div "Productivity Travel Planner - trips & essentials Movies & TV Series - watchlist…" at bounding box center [986, 316] width 396 height 367
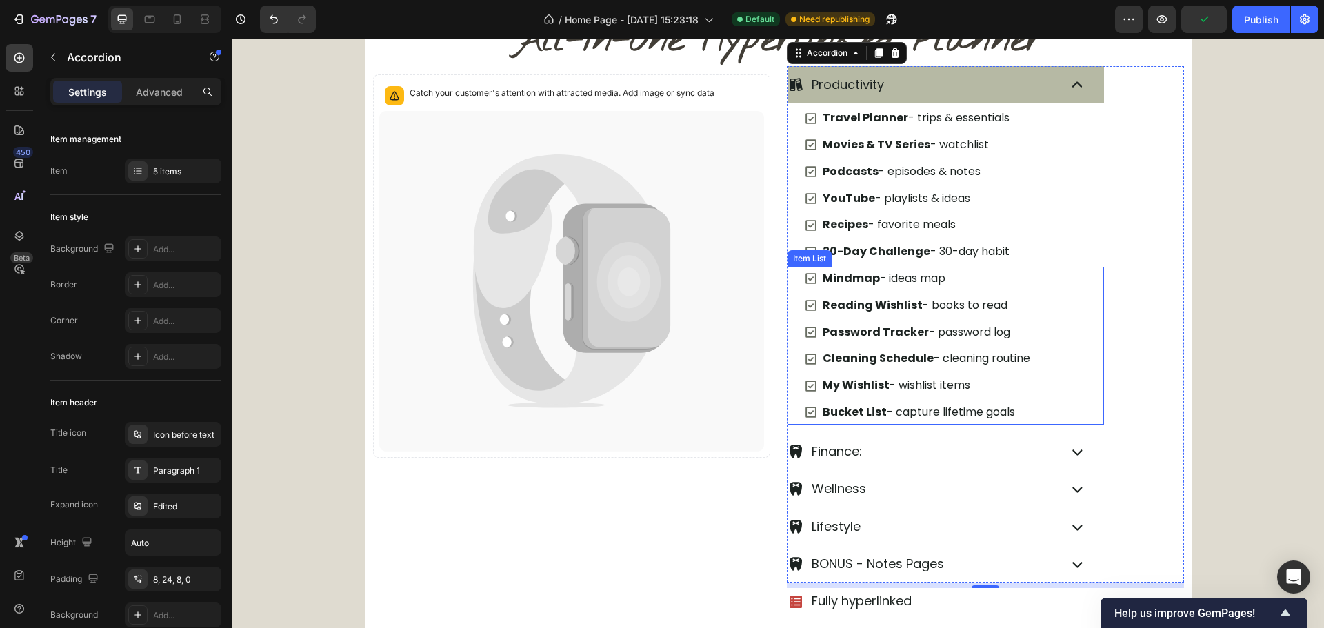
scroll to position [617, 0]
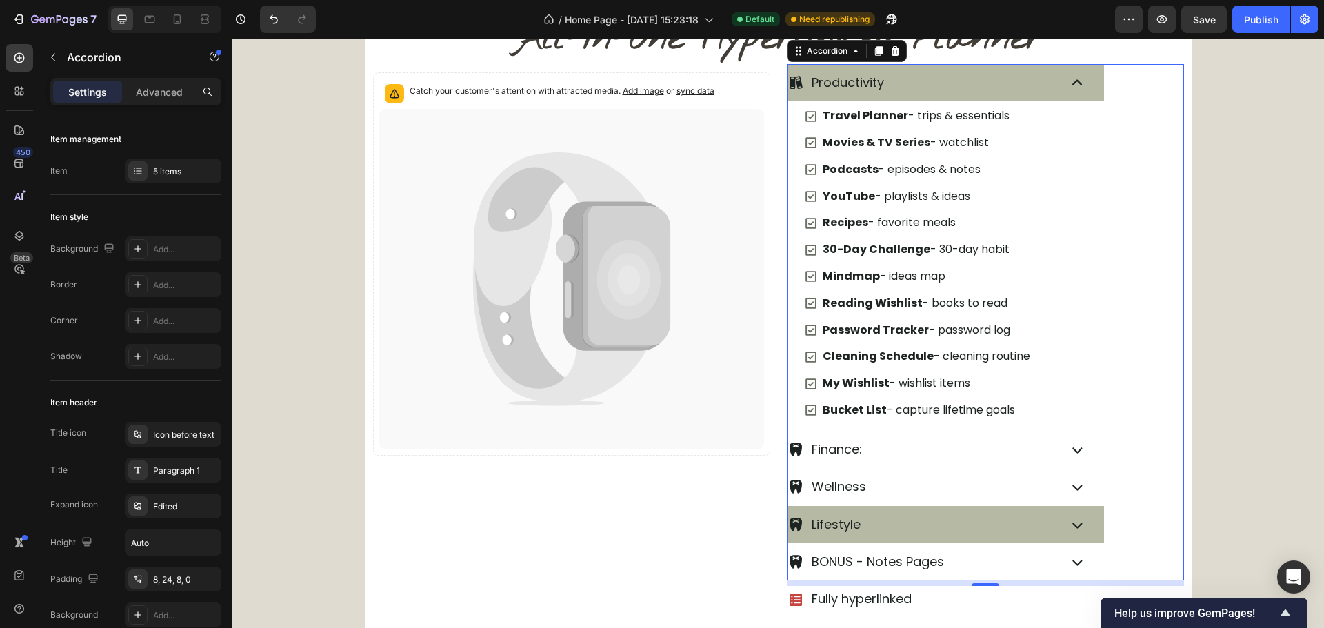
click at [835, 525] on p "Lifestyle" at bounding box center [836, 525] width 49 height 22
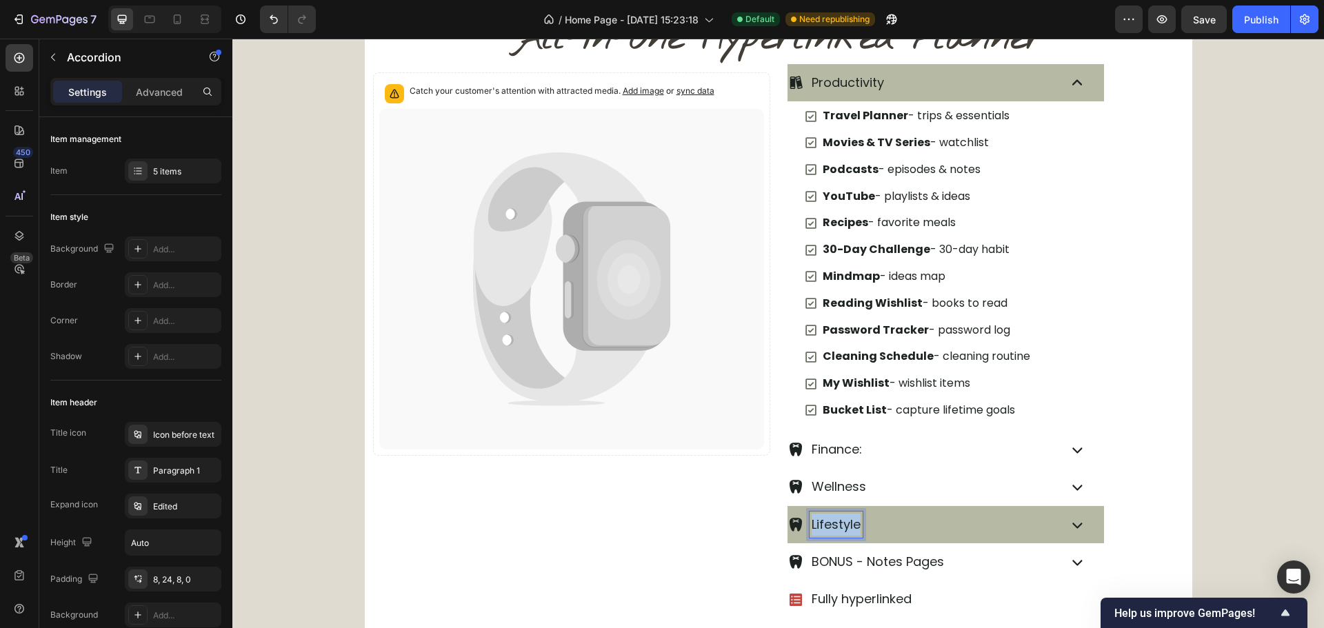
click at [835, 525] on p "Lifestyle" at bounding box center [836, 525] width 49 height 22
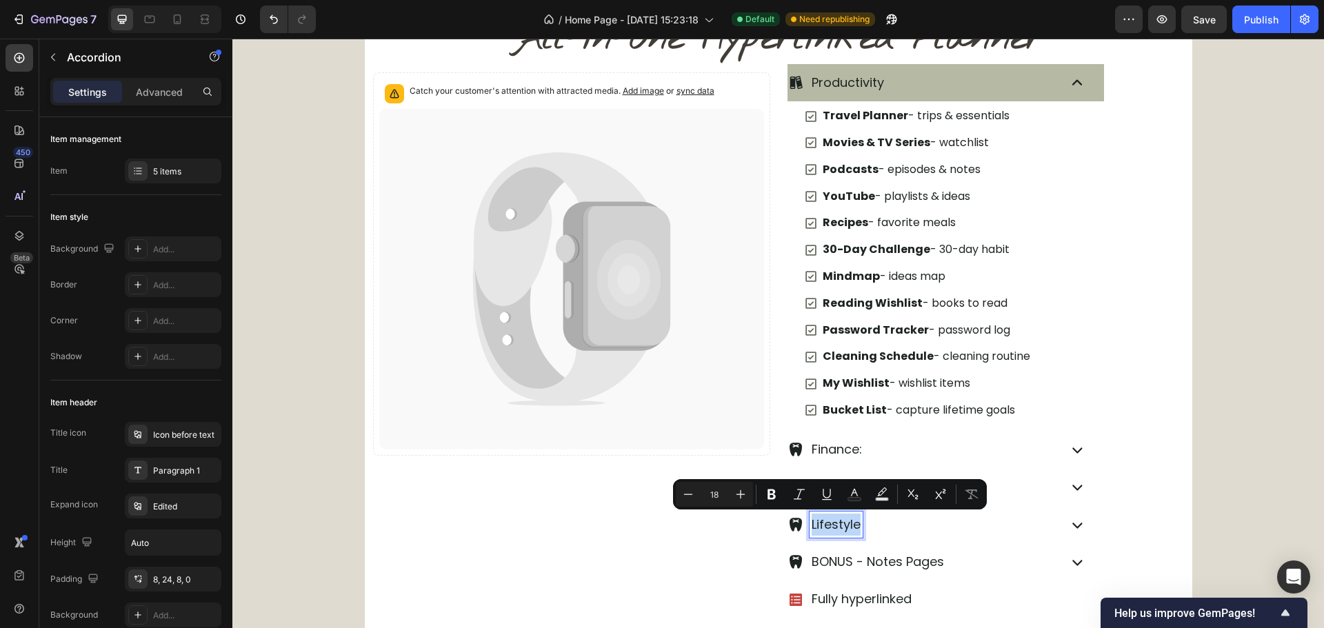
copy p "Lifestyle"
click at [998, 121] on p "Travel Planner - trips & essentials" at bounding box center [916, 116] width 187 height 20
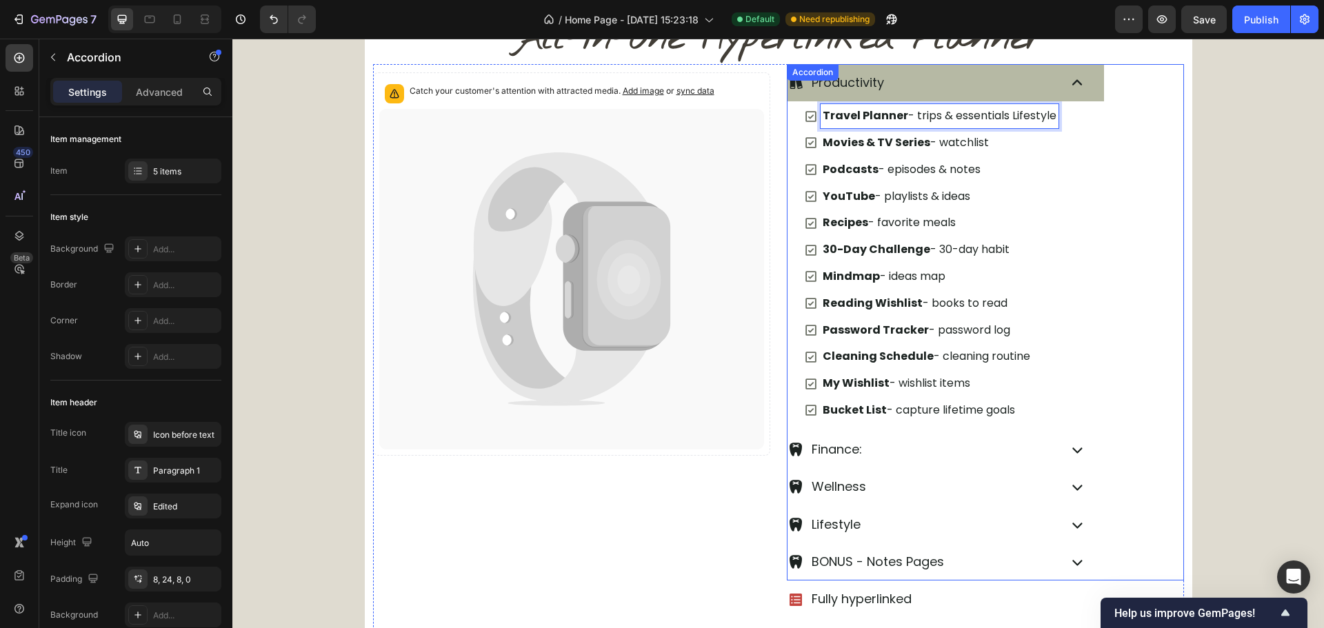
click at [839, 78] on div "Productivity Travel Planner - trips & essentials Lifestyle Movies & TV Series -…" at bounding box center [985, 322] width 397 height 517
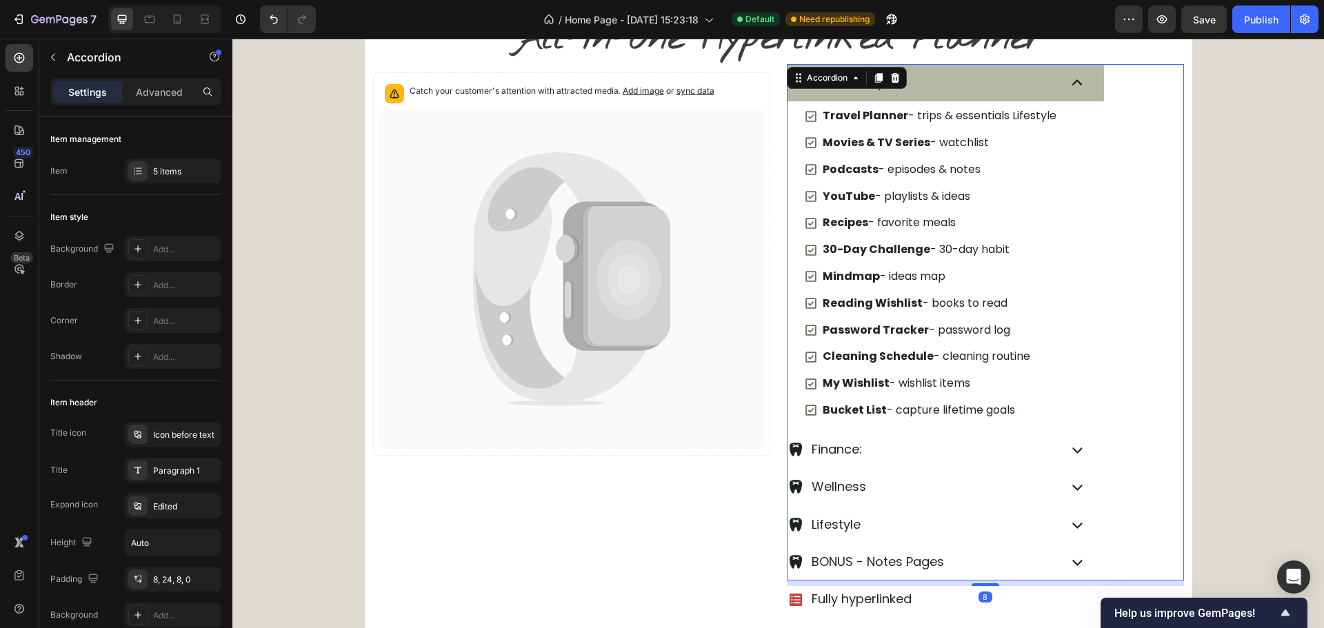
click at [839, 78] on div "Accordion" at bounding box center [827, 78] width 46 height 12
click at [963, 97] on div "Productivity" at bounding box center [946, 82] width 317 height 37
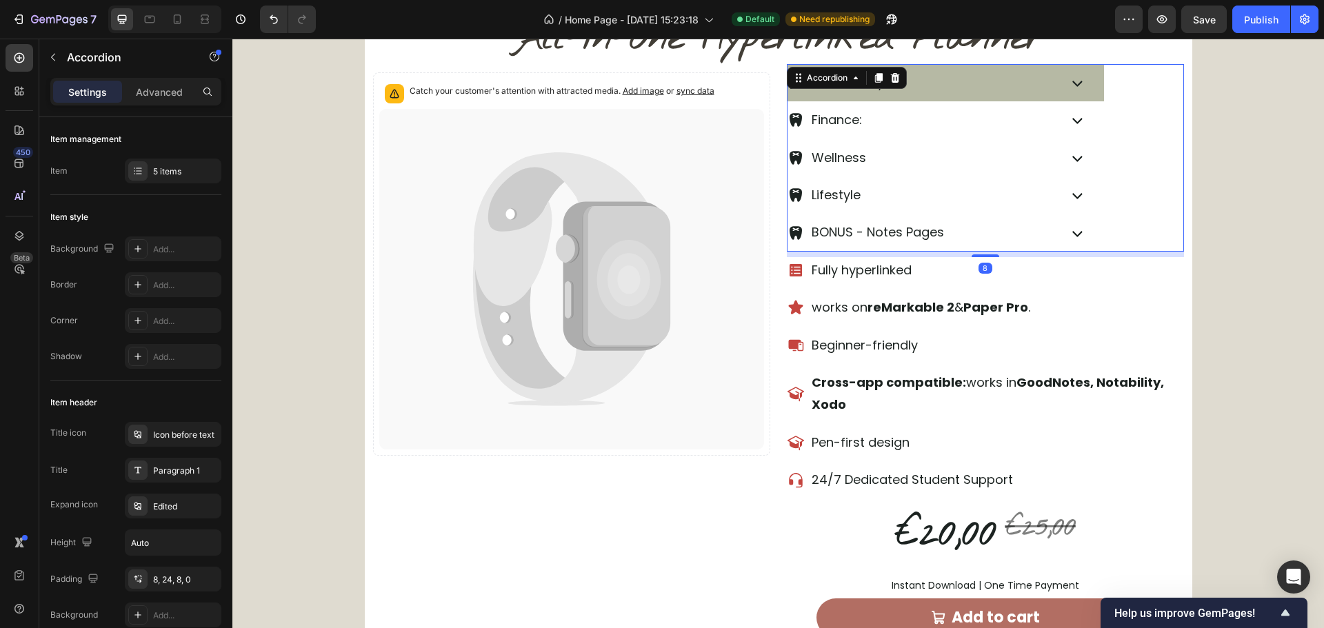
click at [951, 89] on div "Productivity" at bounding box center [922, 83] width 268 height 26
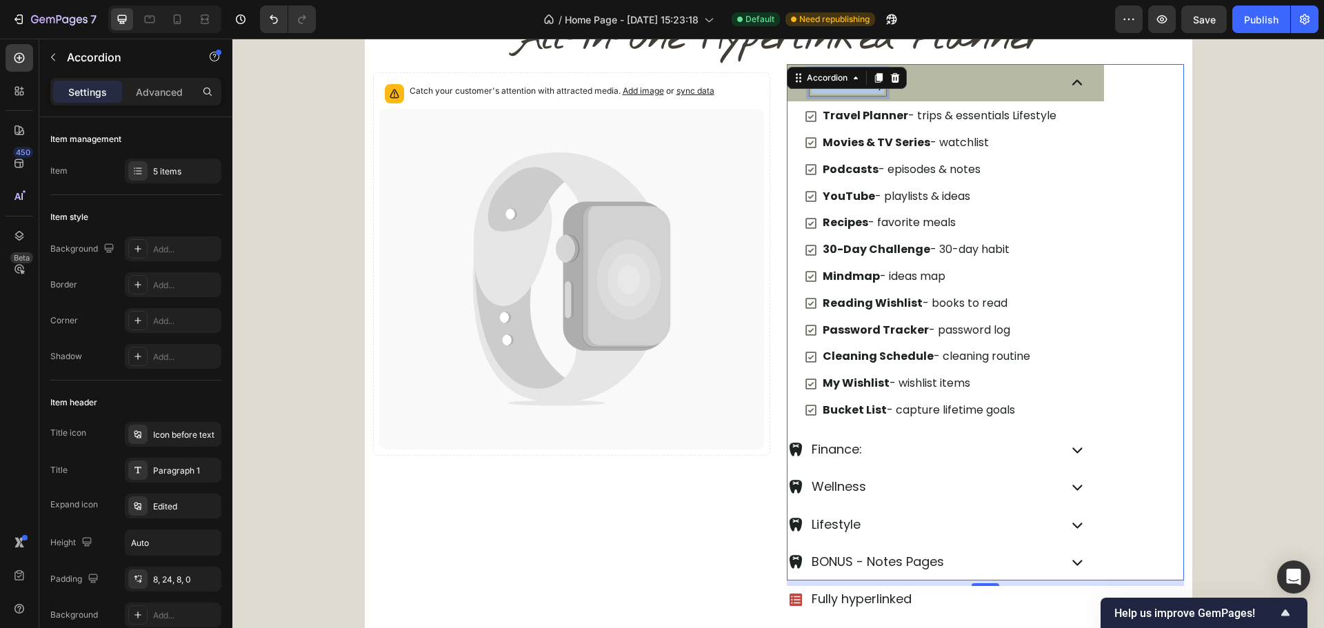
click at [867, 90] on p "Productivity" at bounding box center [848, 83] width 72 height 22
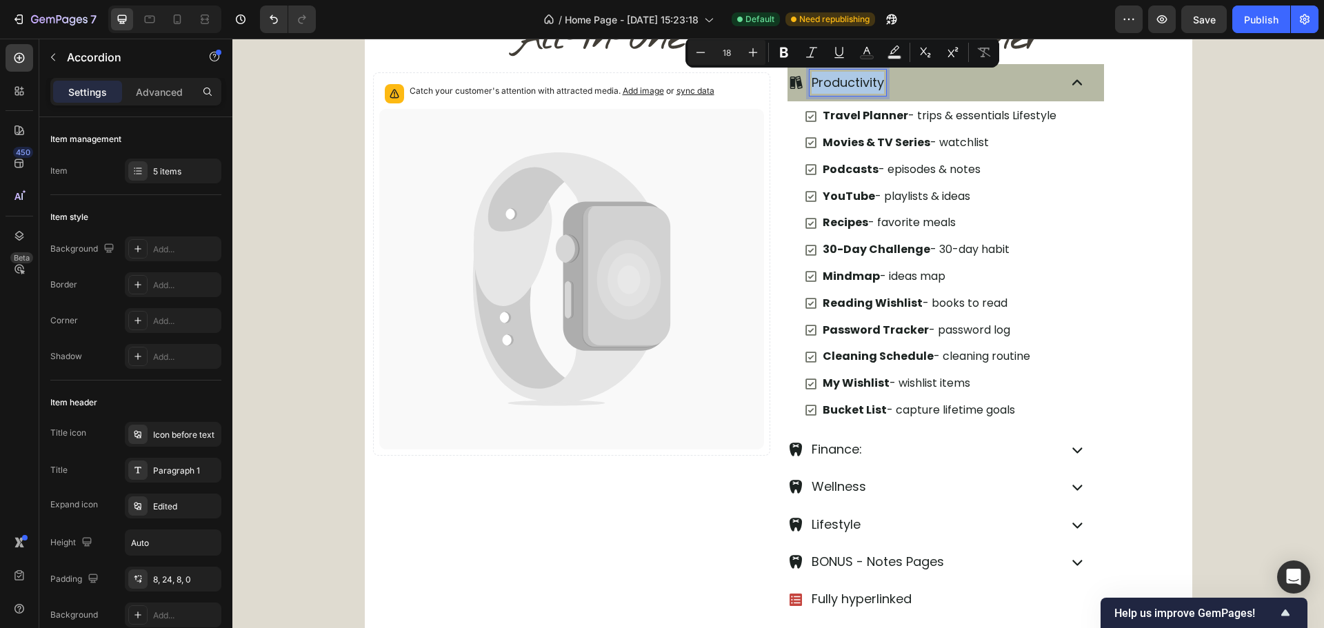
copy p "Productivity"
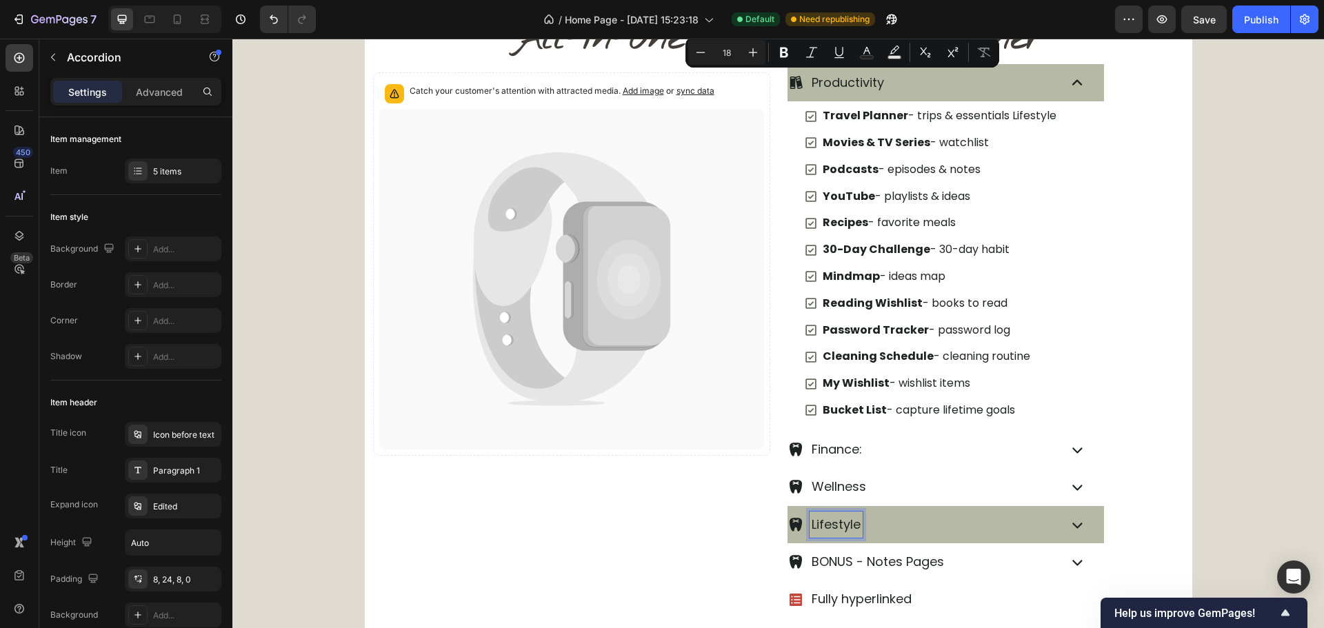
click at [845, 530] on p "Lifestyle" at bounding box center [836, 525] width 49 height 22
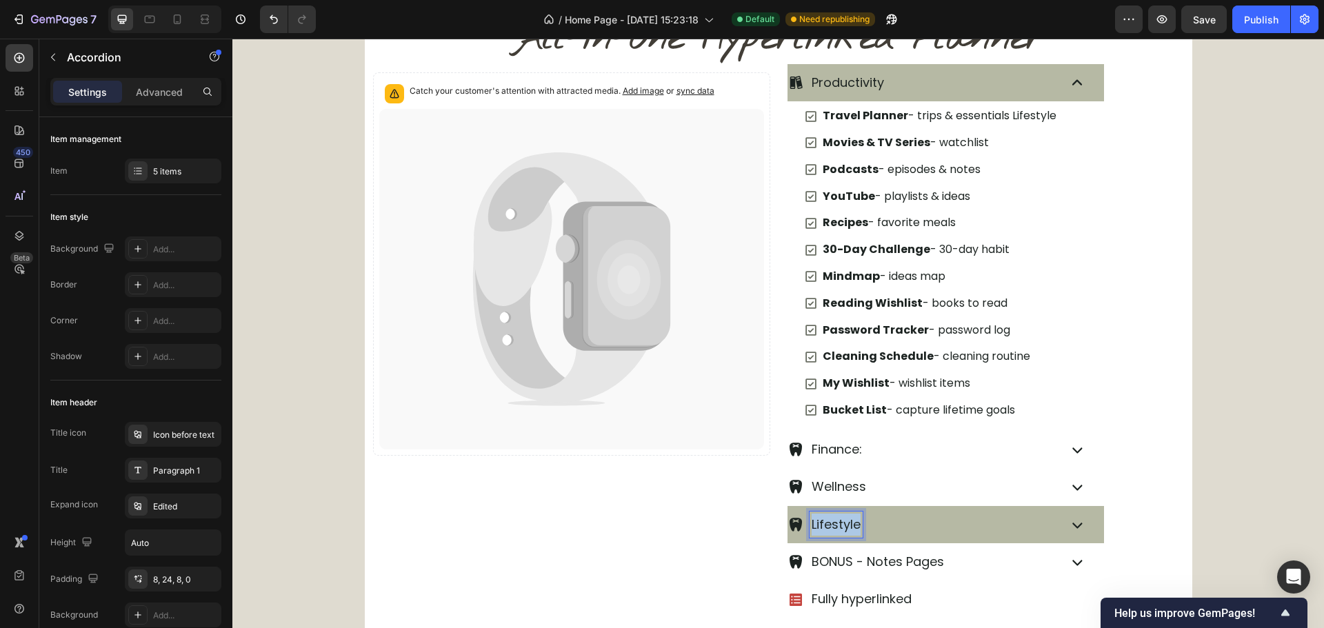
click at [845, 530] on p "Lifestyle" at bounding box center [836, 525] width 49 height 22
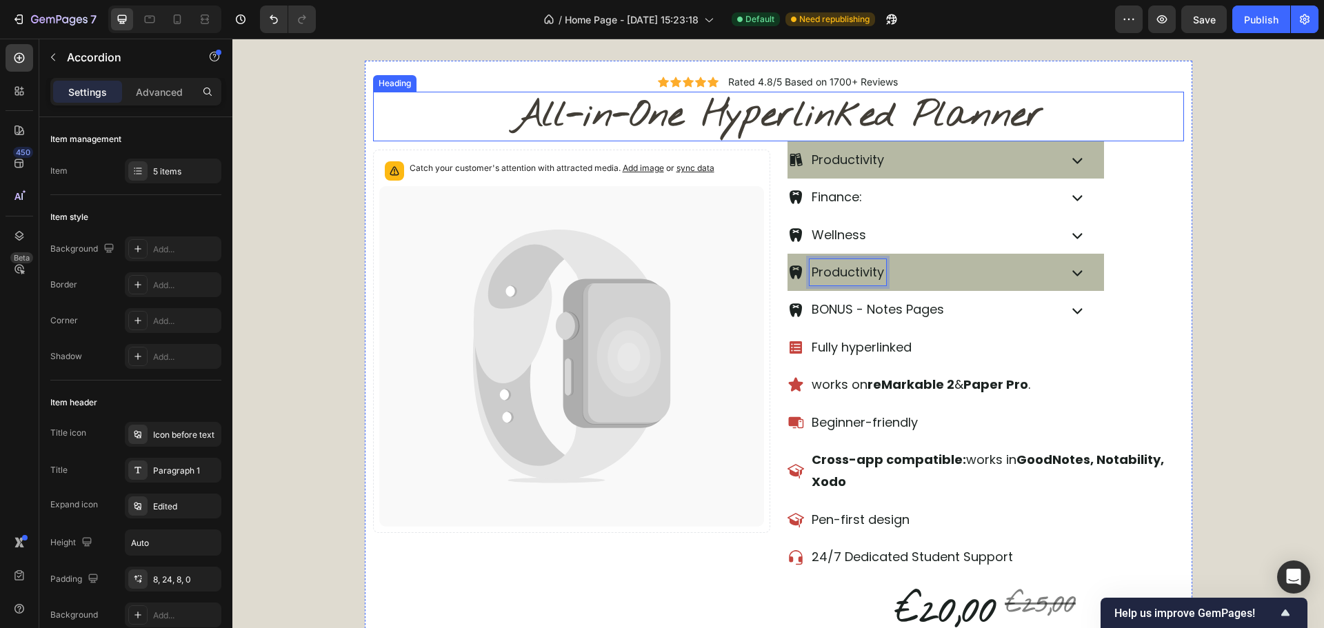
scroll to position [563, 0]
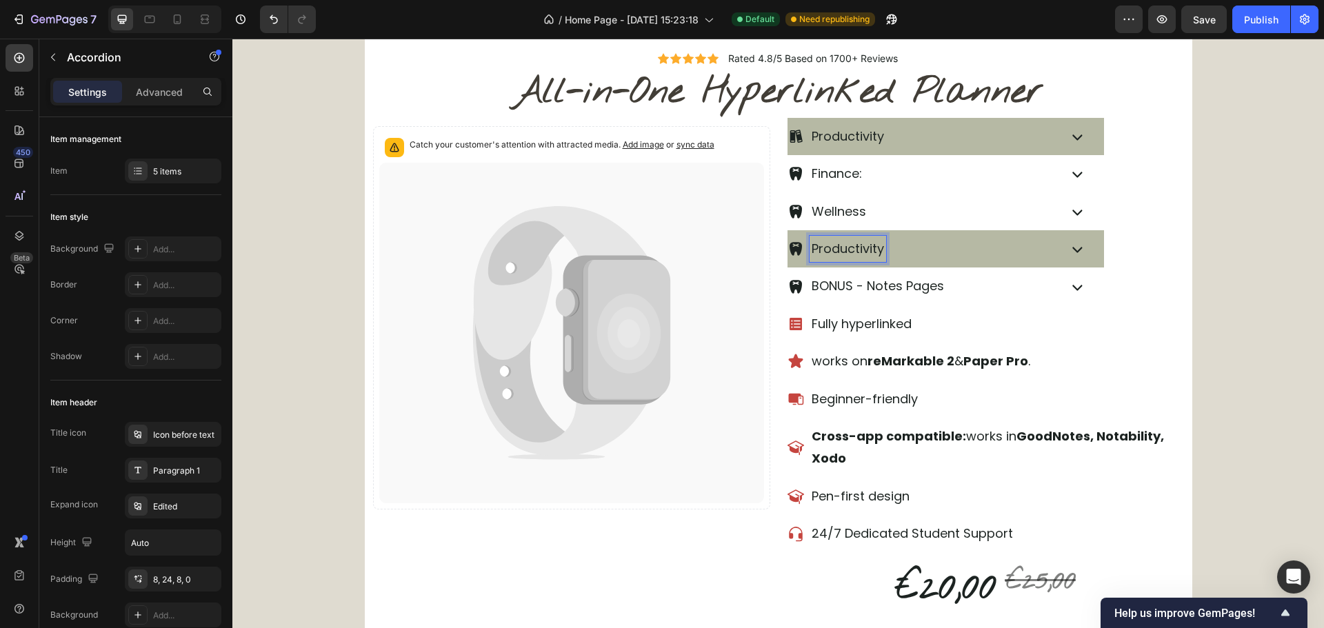
click at [973, 142] on div "Productivity" at bounding box center [922, 136] width 268 height 26
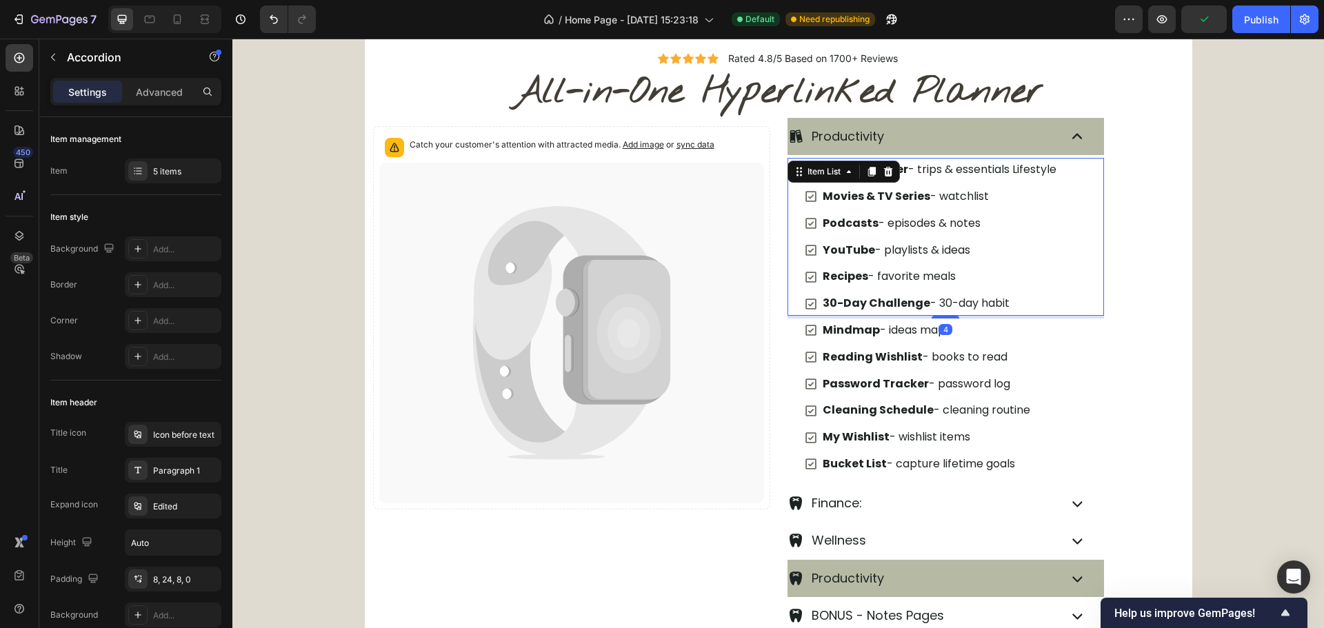
drag, startPoint x: 1025, startPoint y: 175, endPoint x: 1012, endPoint y: 174, distance: 13.2
click at [1025, 175] on p "Travel Planner - trips & essentials Lifestyle" at bounding box center [940, 170] width 234 height 20
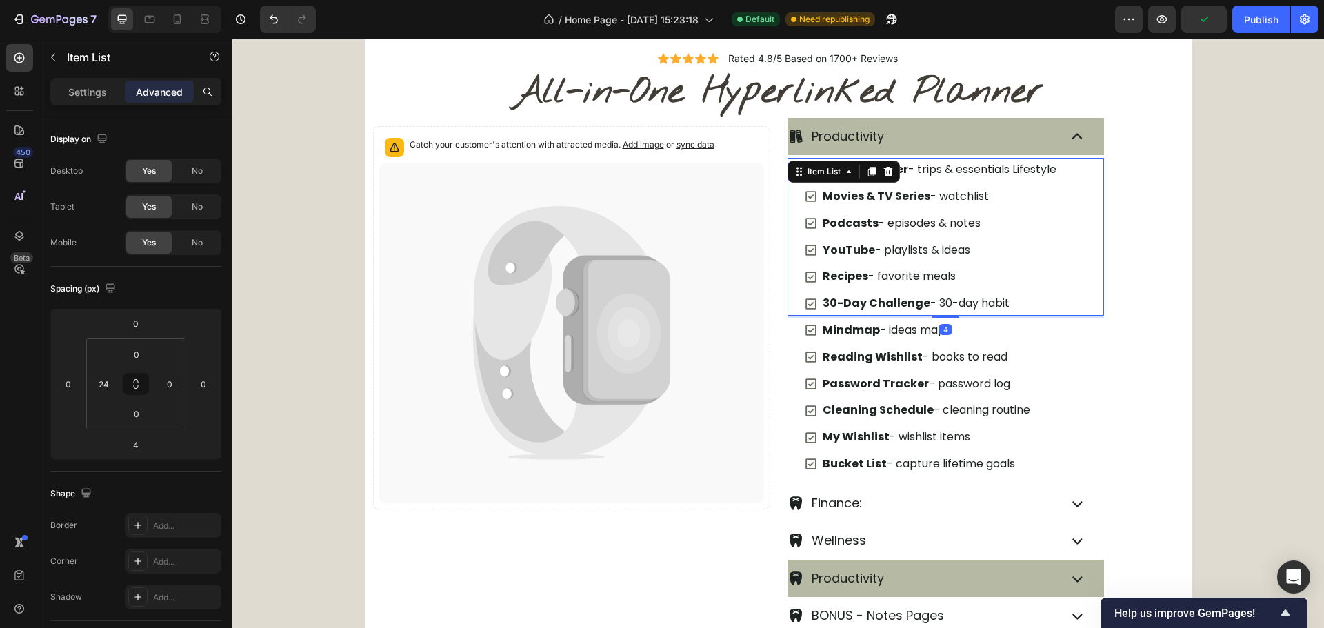
click at [1005, 172] on p "Travel Planner - trips & essentials Lifestyle" at bounding box center [940, 170] width 234 height 20
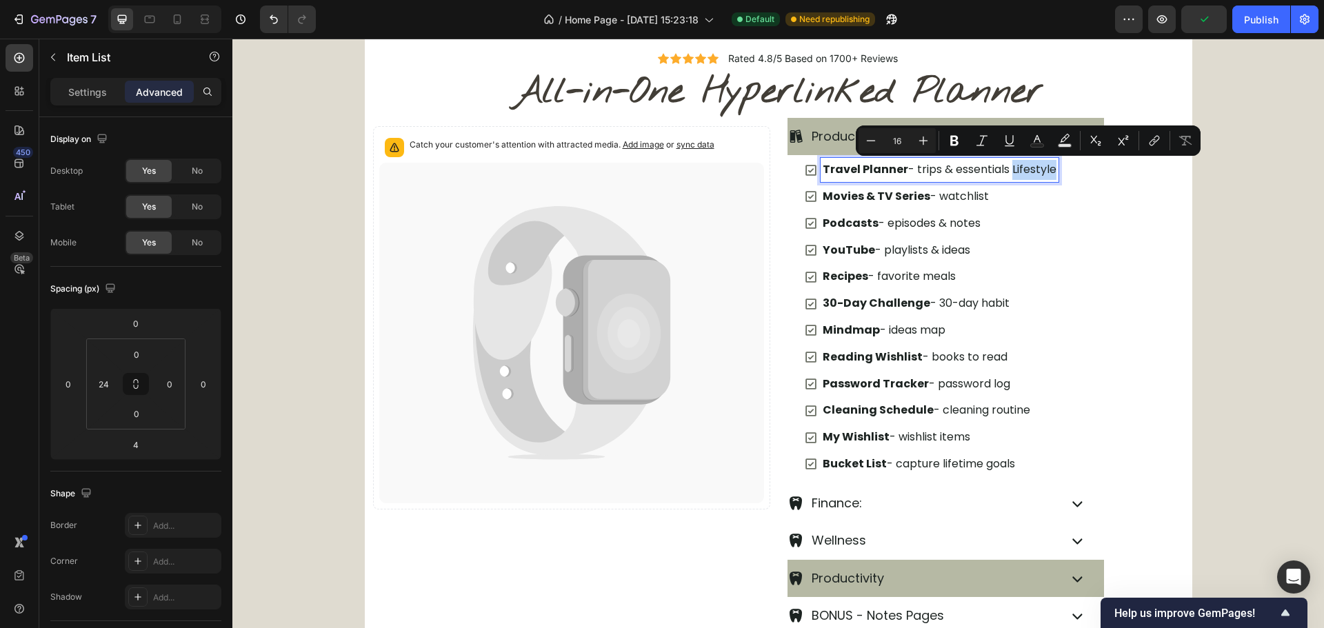
drag, startPoint x: 1005, startPoint y: 172, endPoint x: 1060, endPoint y: 172, distance: 54.5
click at [1060, 172] on div "Travel Planner - trips & essentials Lifestyle Movies & TV Series - watchlist Po…" at bounding box center [954, 237] width 300 height 158
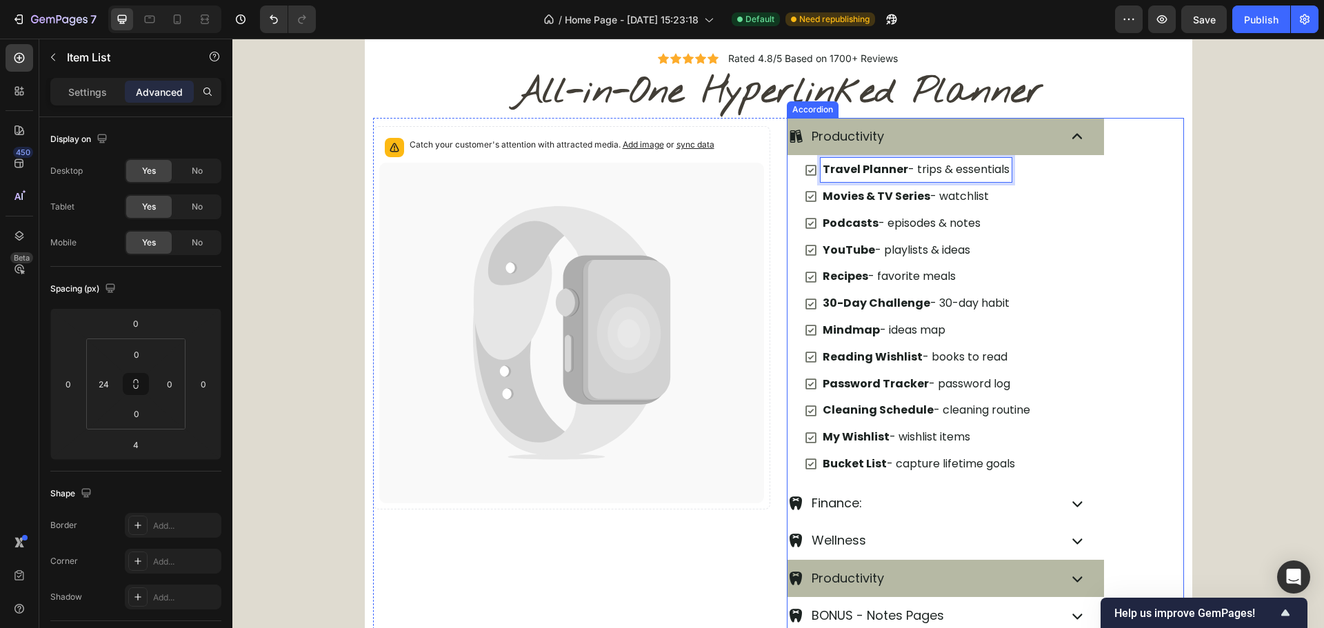
click at [828, 137] on p "Productivity" at bounding box center [848, 137] width 72 height 22
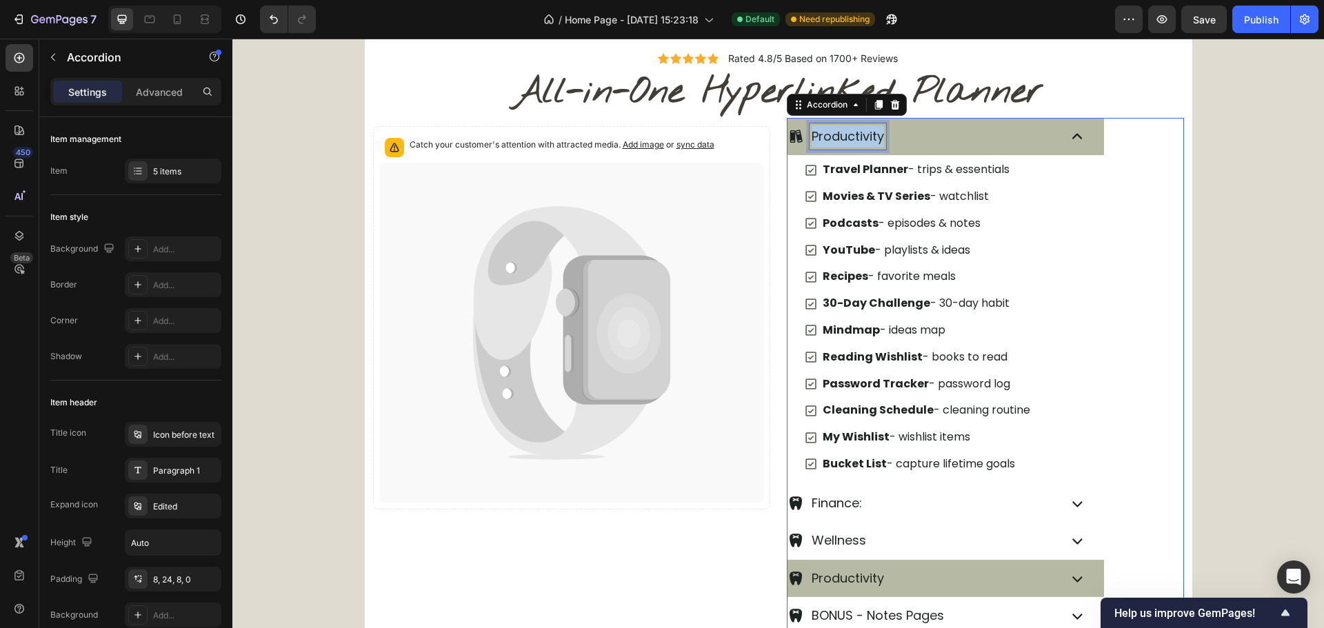
click at [828, 137] on p "Productivity" at bounding box center [848, 137] width 72 height 22
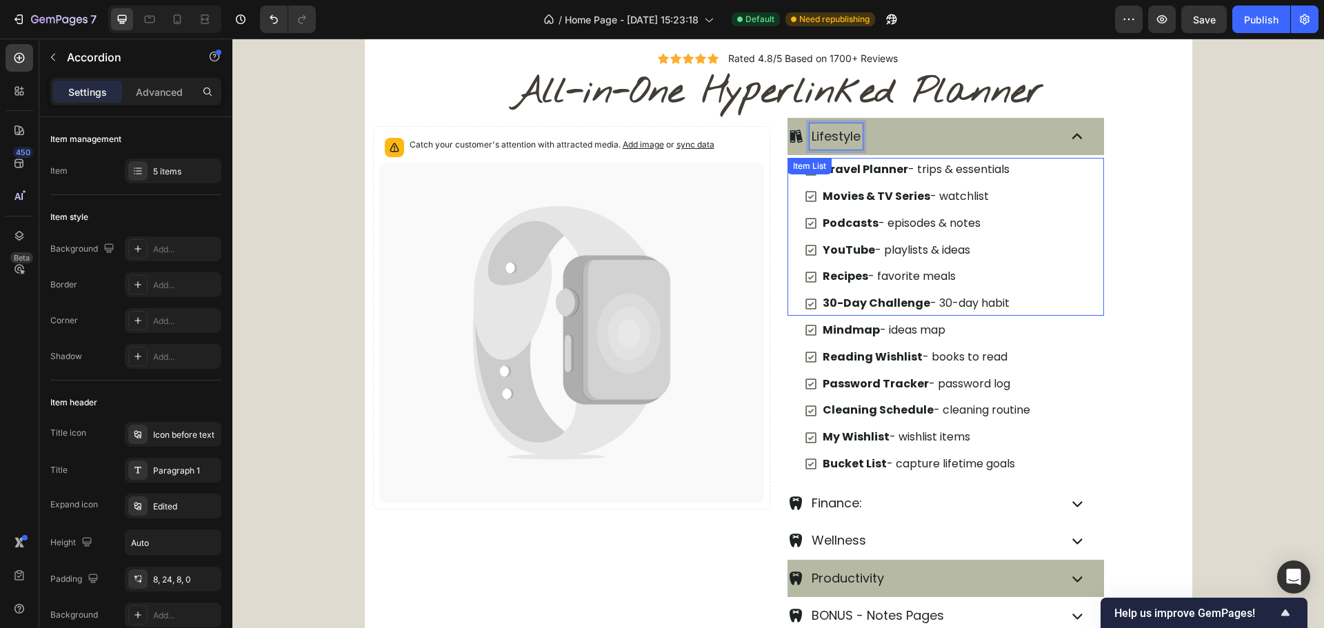
click at [1102, 232] on div "Lifestyle Travel Planner - trips & essentials Movies & TV Series - watchlist Po…" at bounding box center [986, 301] width 396 height 367
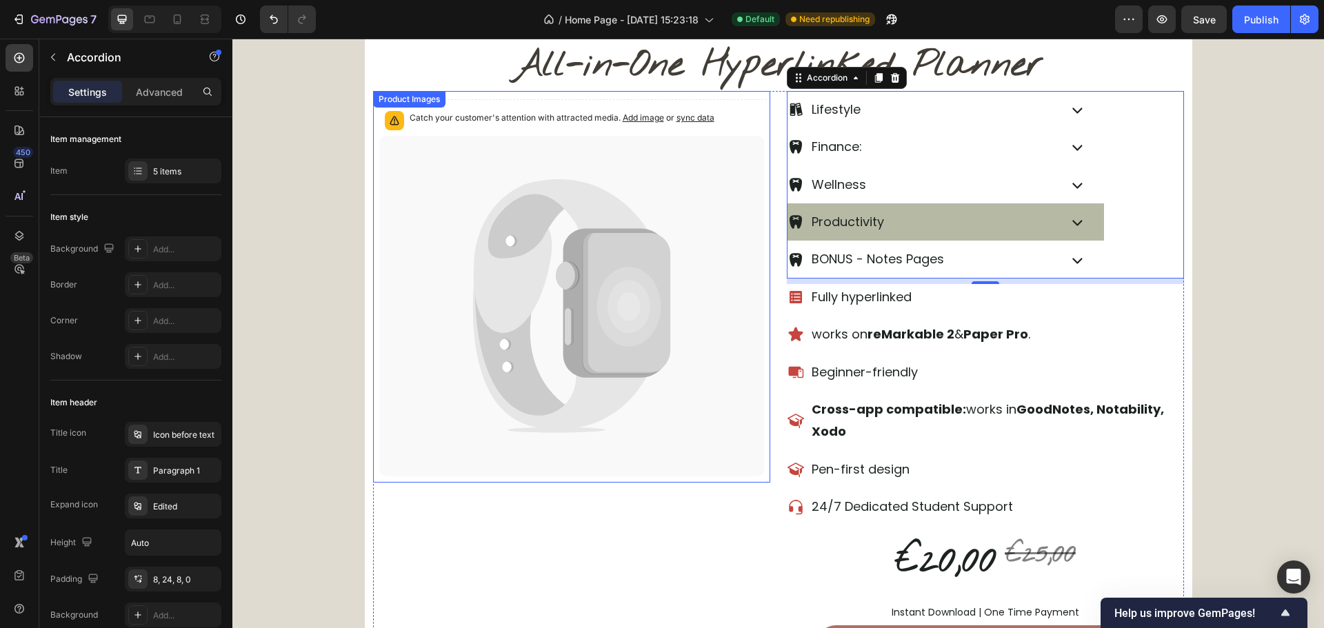
scroll to position [425, 0]
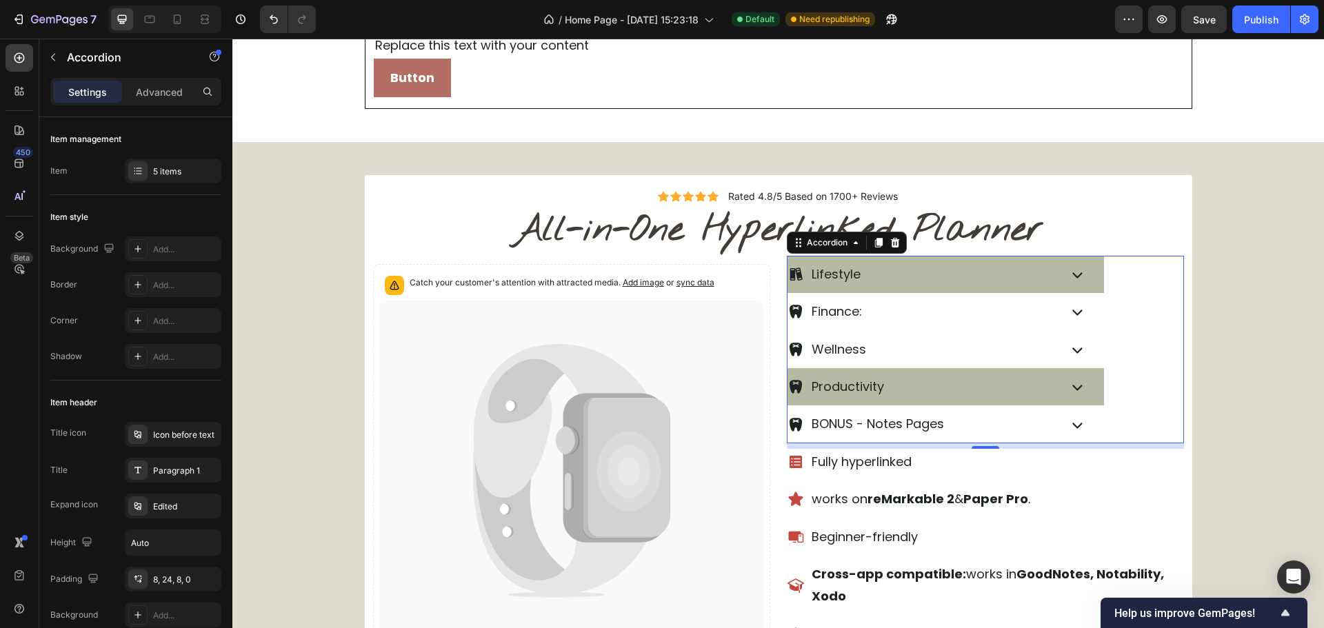
click at [1090, 283] on div "Lifestyle" at bounding box center [946, 274] width 317 height 37
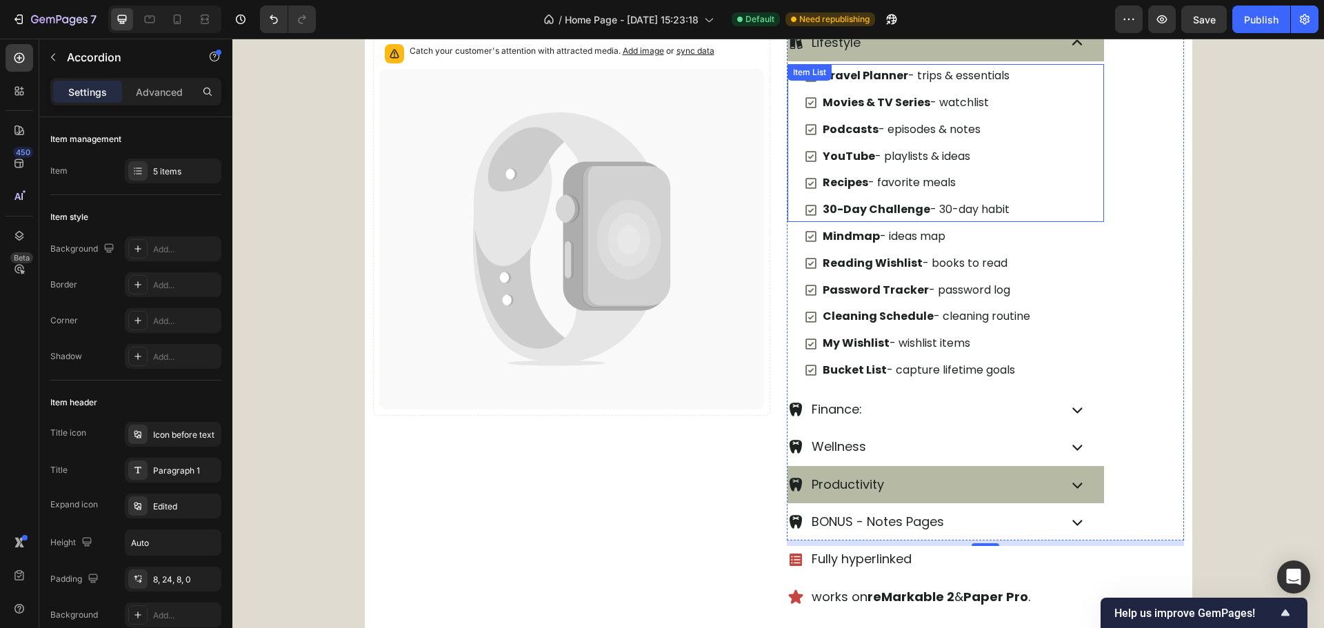
scroll to position [701, 0]
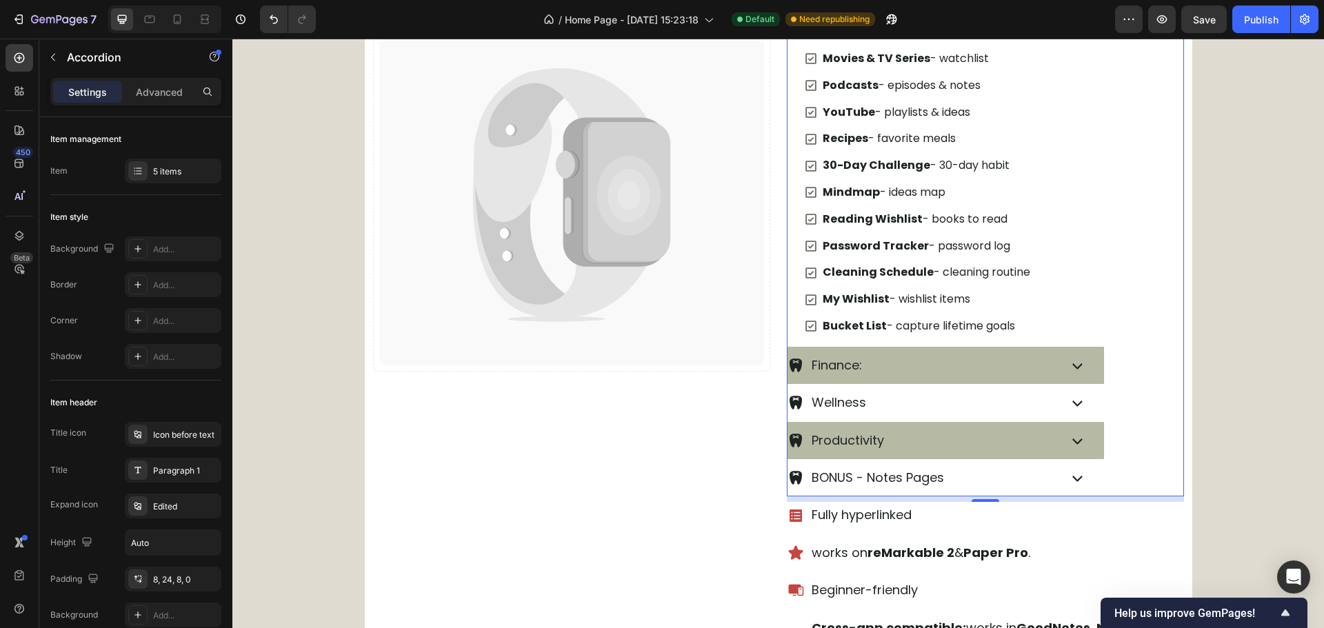
click at [1067, 357] on icon at bounding box center [1077, 365] width 21 height 21
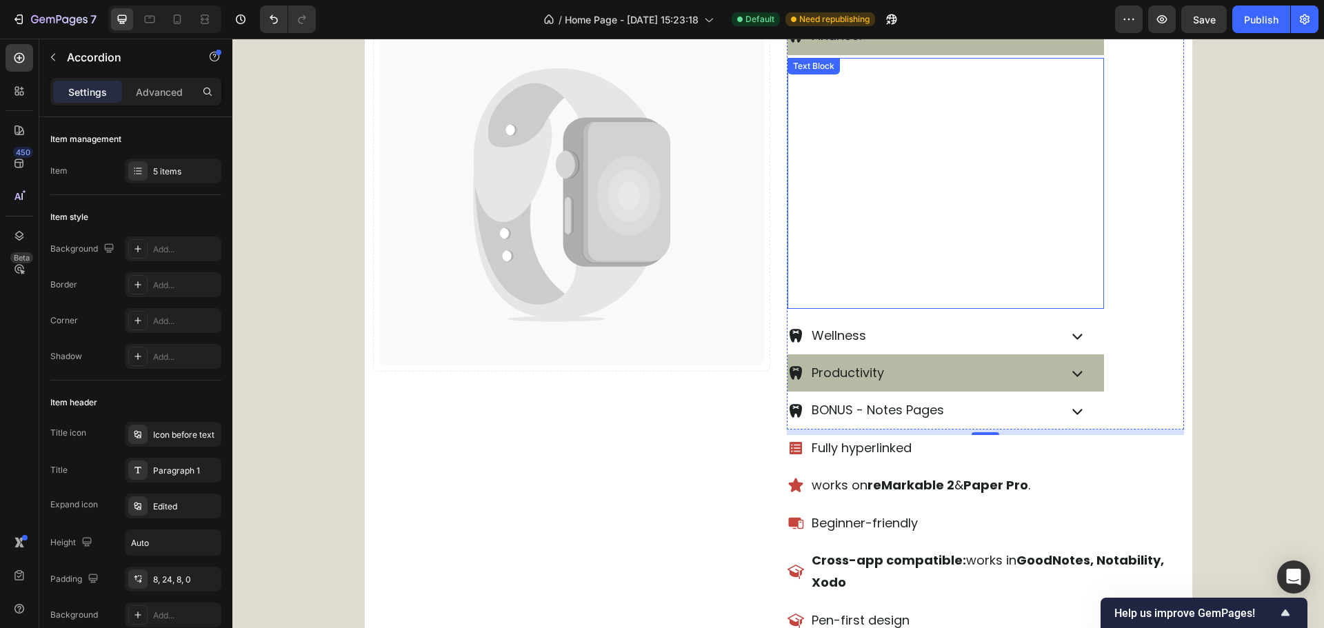
click at [1005, 247] on p "8. Implantology & Aesthetic Dentistry" at bounding box center [962, 245] width 281 height 25
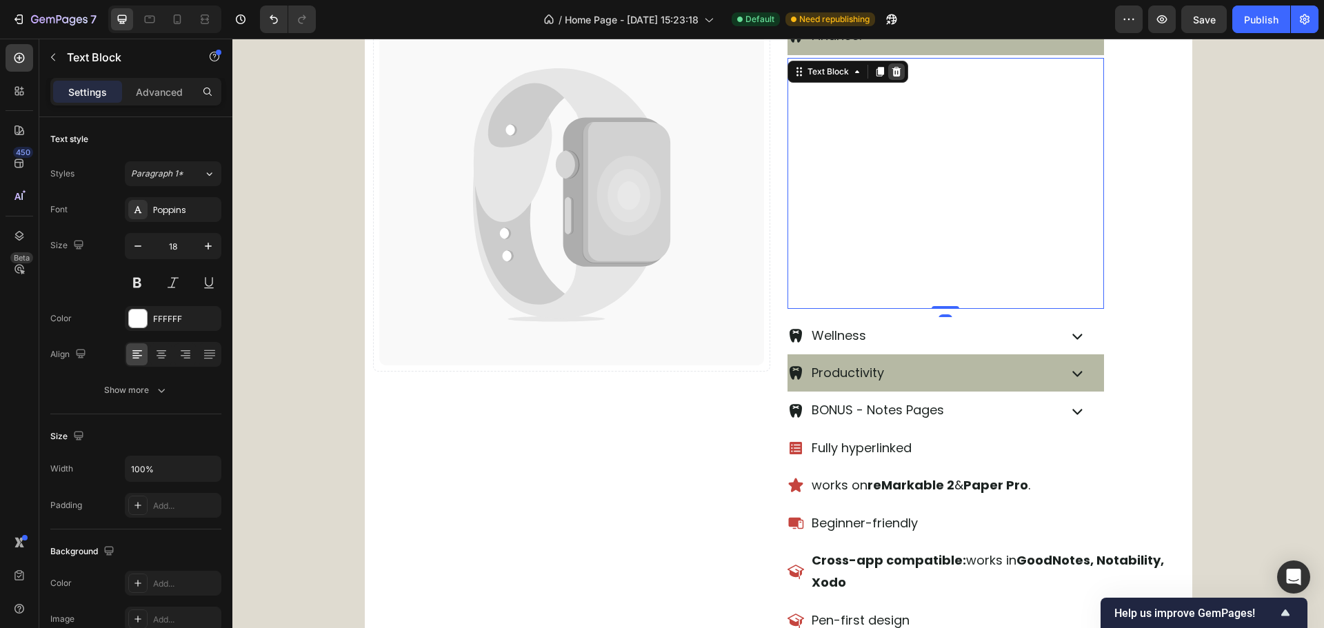
click at [896, 73] on div at bounding box center [896, 71] width 17 height 17
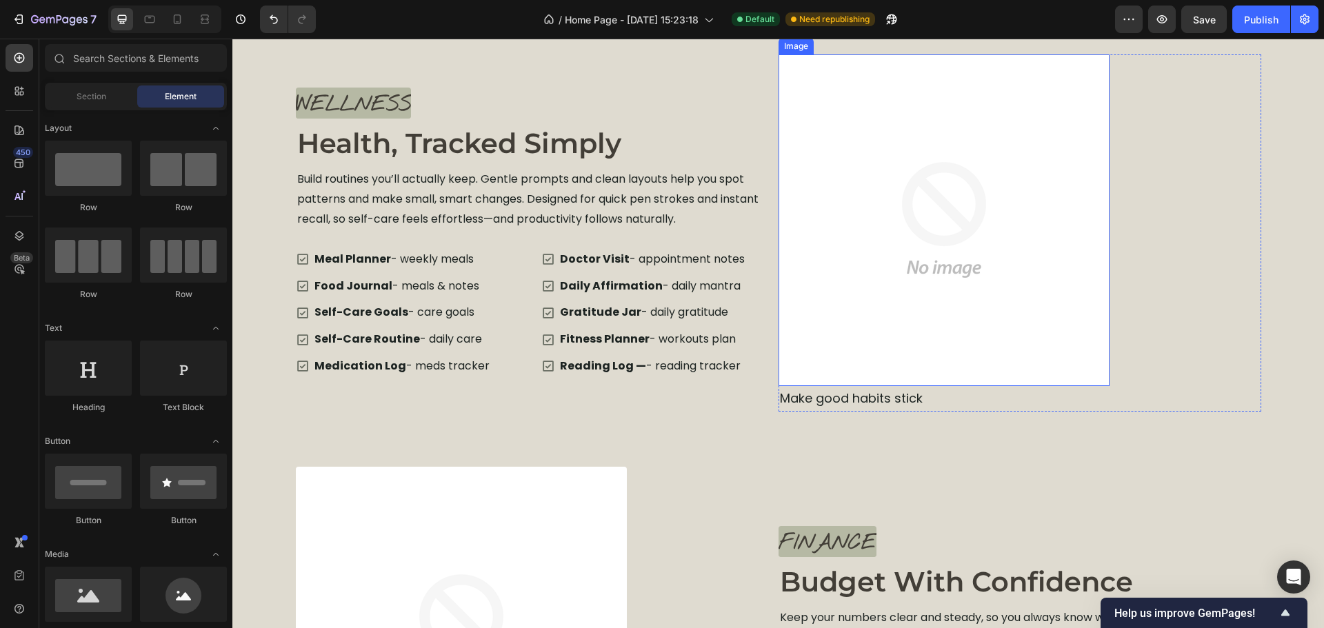
scroll to position [2563, 0]
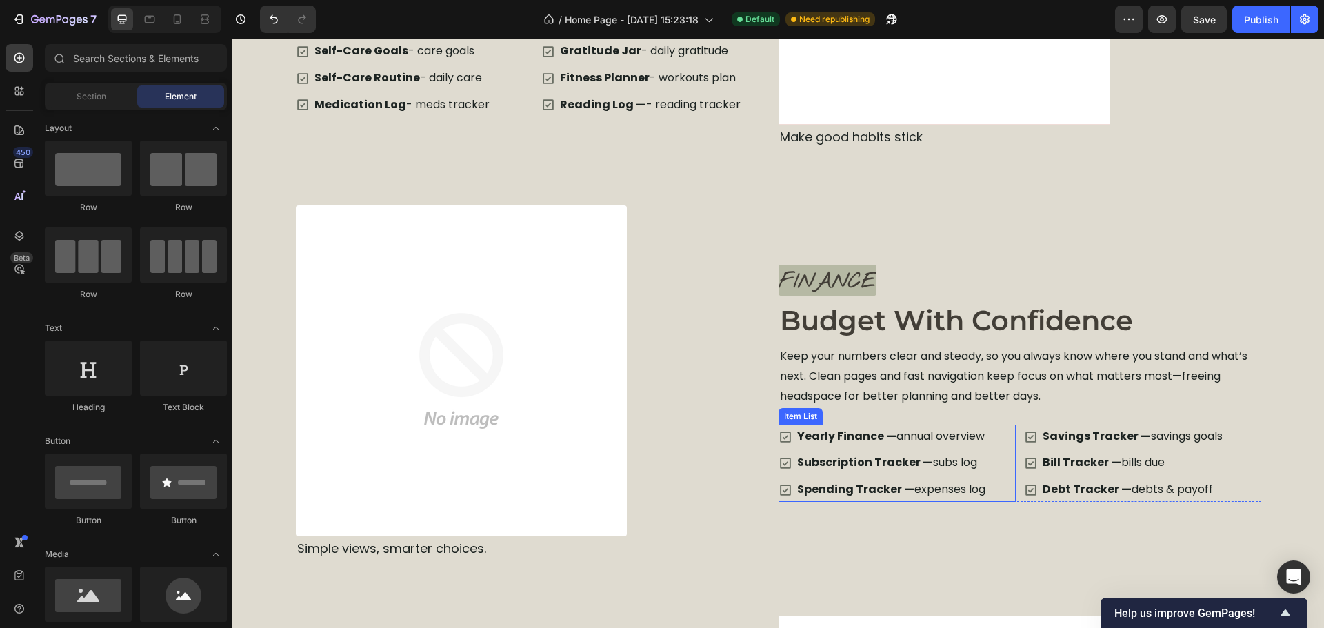
click at [1003, 451] on div "Yearly Finance — annual overview Subscription Tracker — subs log Spending Track…" at bounding box center [897, 463] width 237 height 77
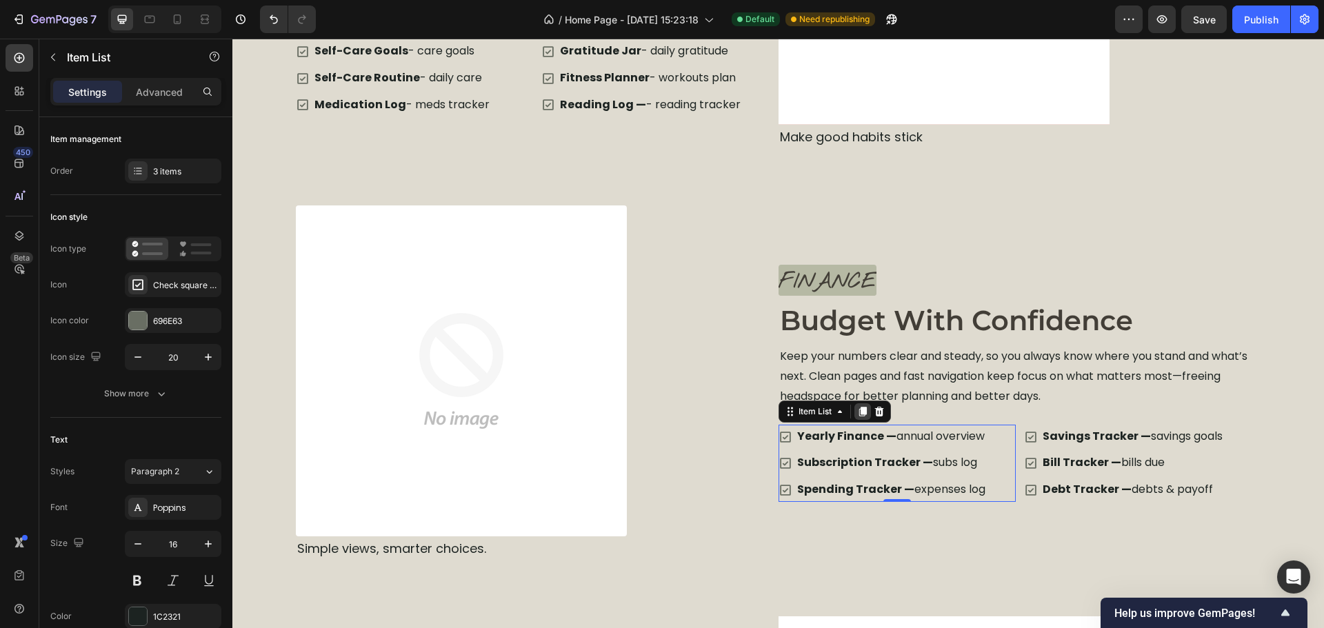
click at [859, 414] on icon at bounding box center [863, 412] width 8 height 10
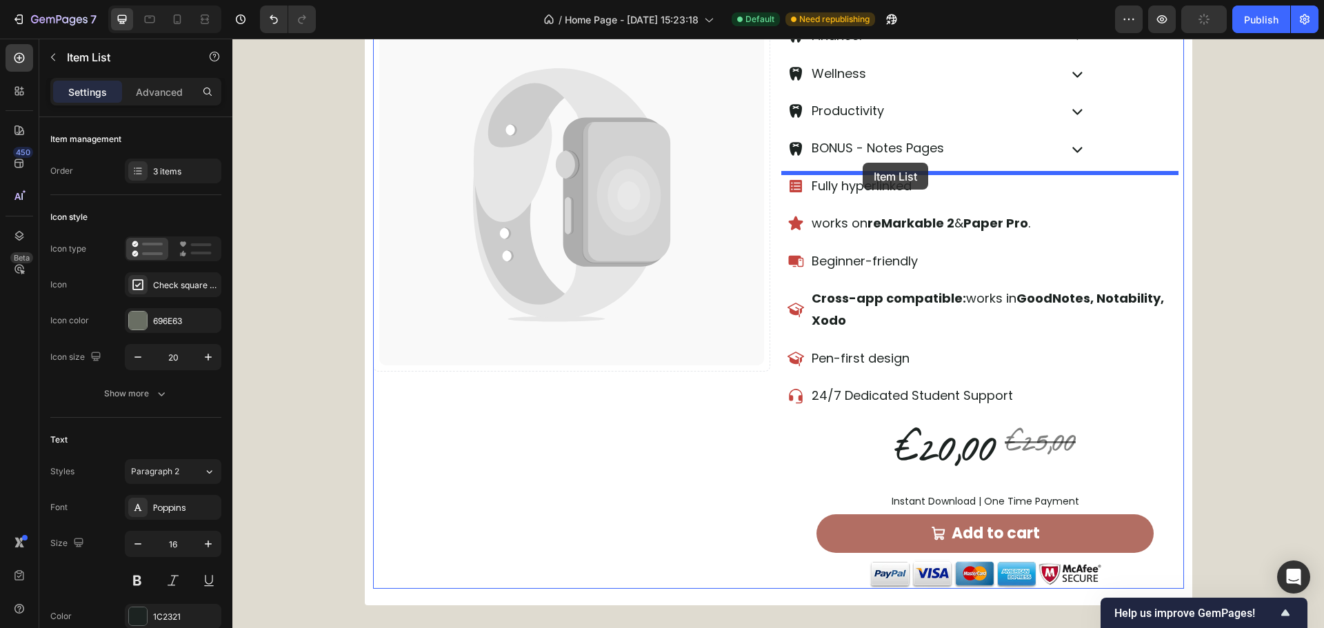
scroll to position [632, 0]
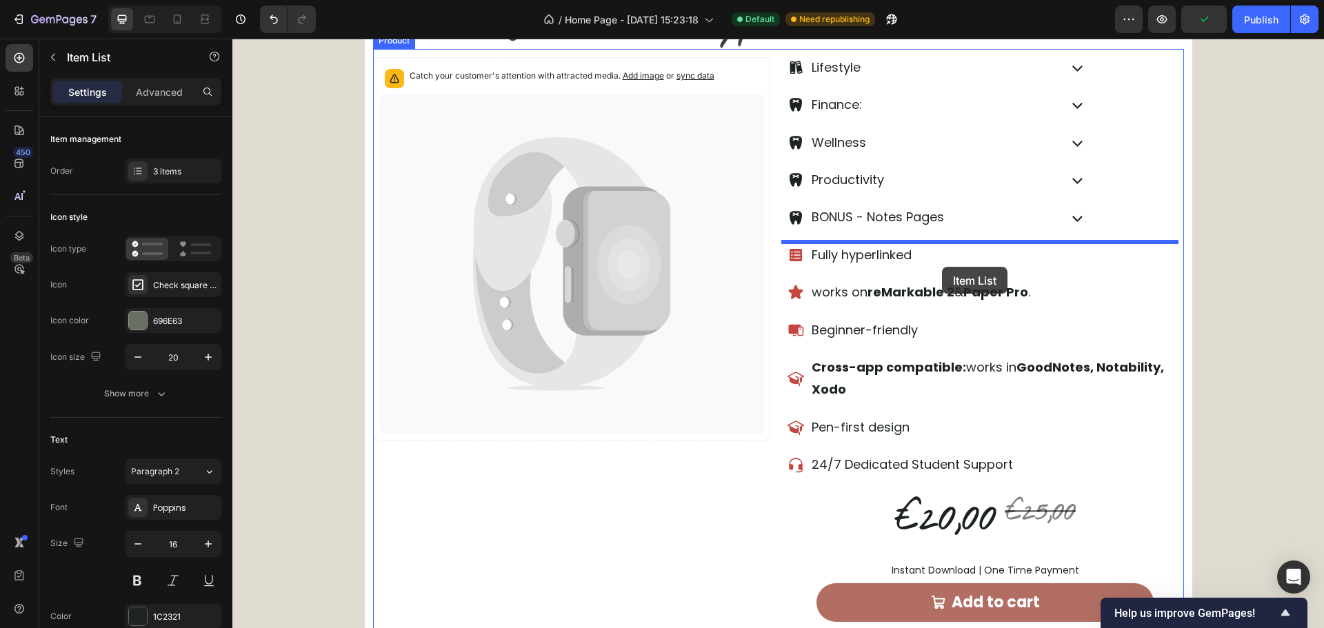
drag, startPoint x: 936, startPoint y: 353, endPoint x: 942, endPoint y: 267, distance: 86.4
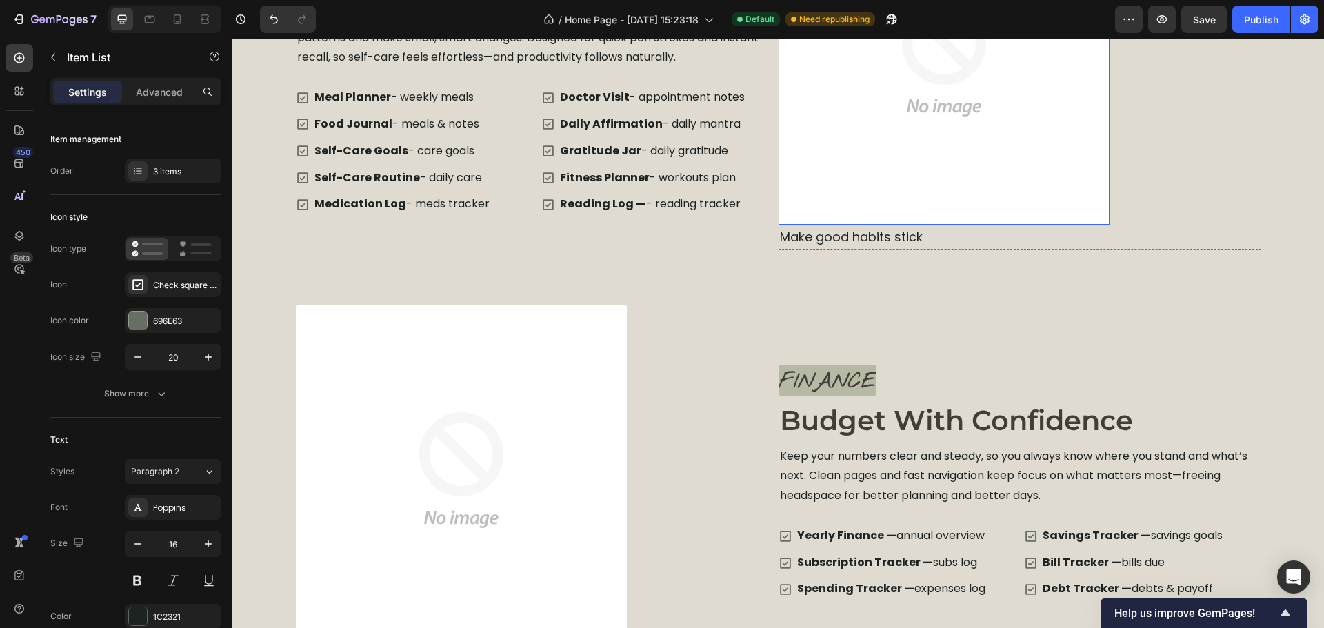
scroll to position [2839, 0]
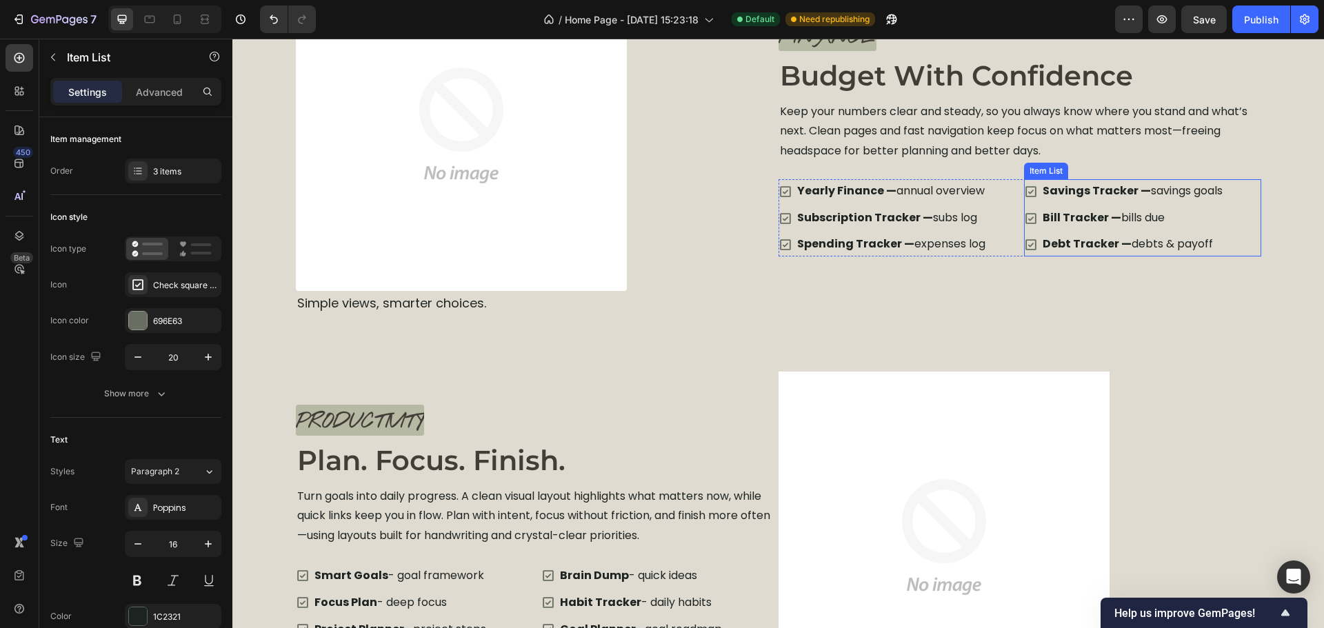
click at [1238, 236] on div "Savings Tracker — savings goals Bill Tracker — bills due Debt Tracker — debts &…" at bounding box center [1142, 217] width 237 height 77
click at [1103, 170] on icon at bounding box center [1108, 166] width 11 height 11
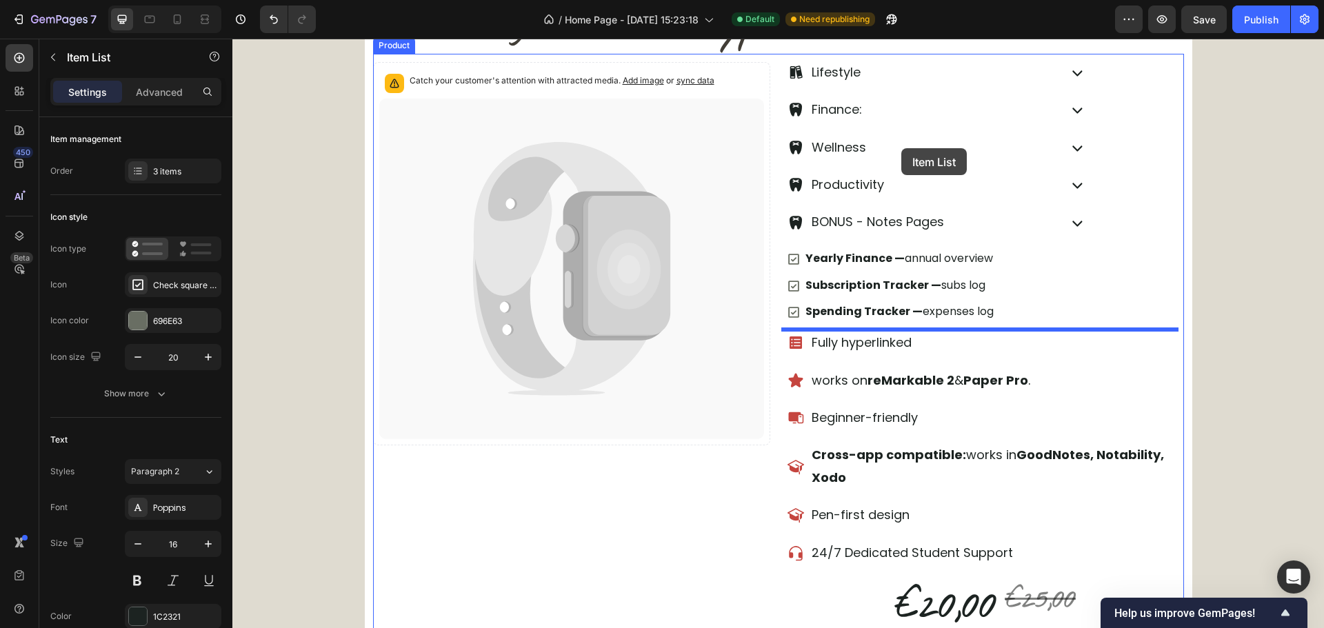
scroll to position [593, 0]
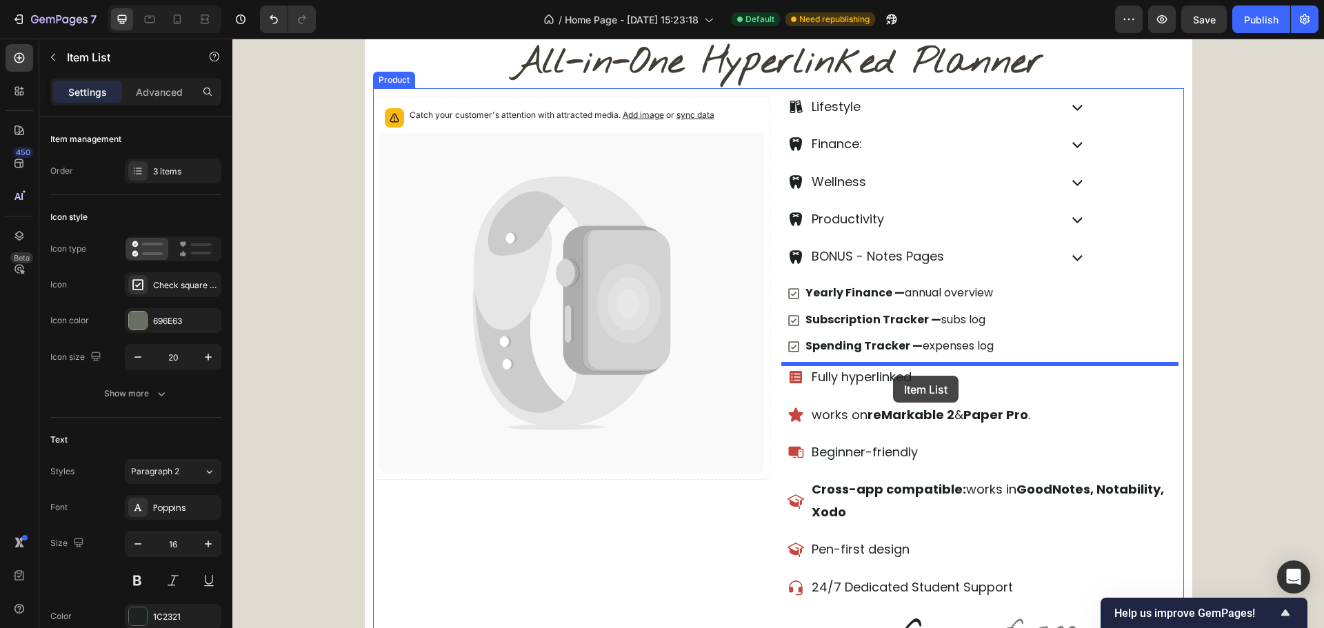
drag, startPoint x: 1050, startPoint y: 250, endPoint x: 893, endPoint y: 376, distance: 201.1
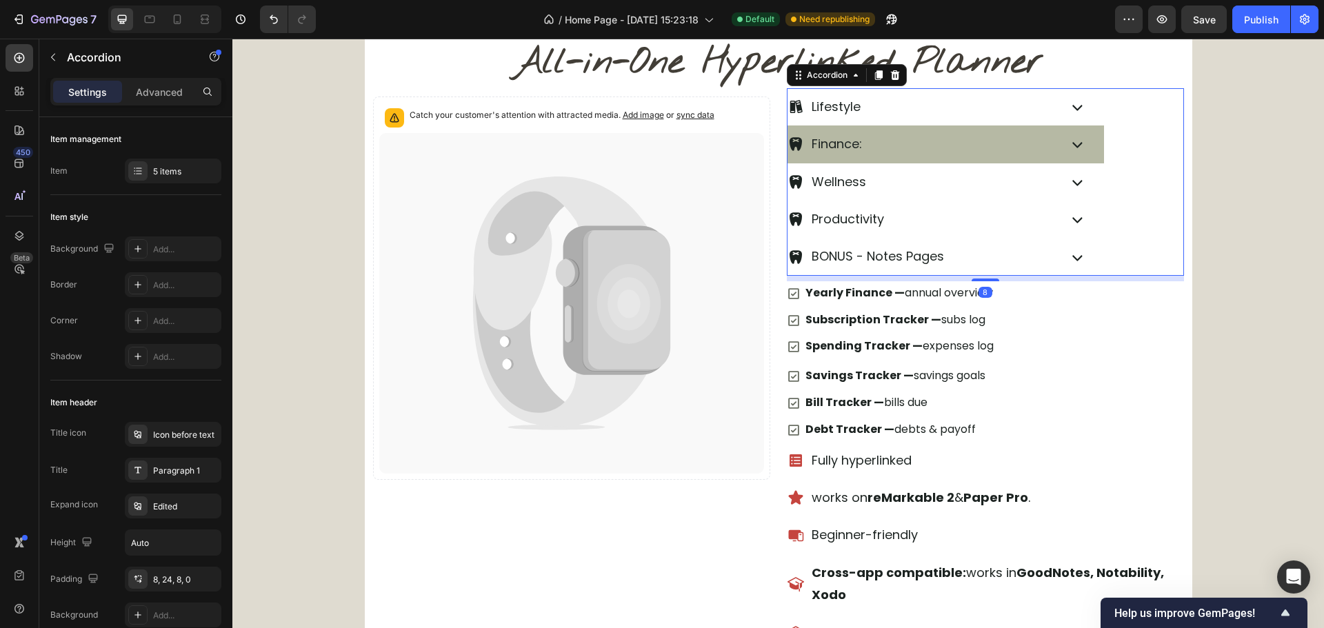
click at [1077, 156] on div "Finance:" at bounding box center [946, 144] width 317 height 37
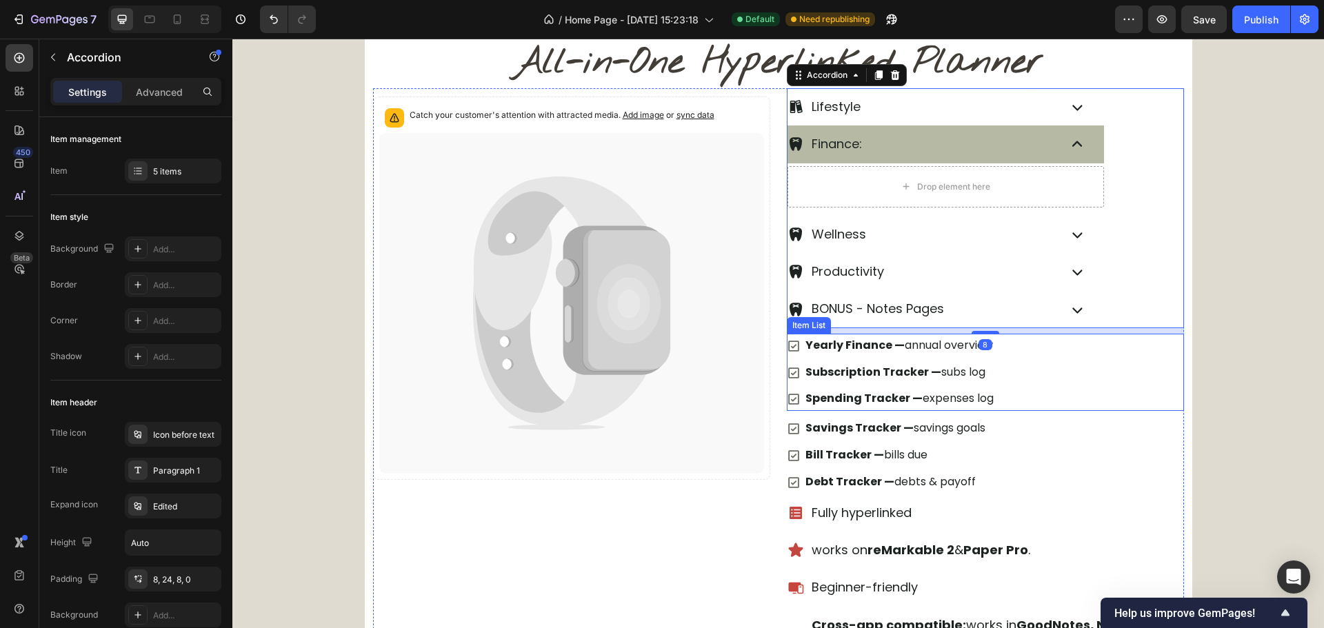
click at [1062, 372] on div "Yearly Finance — annual overview Subscription Tracker — subs log Spending Track…" at bounding box center [985, 372] width 397 height 77
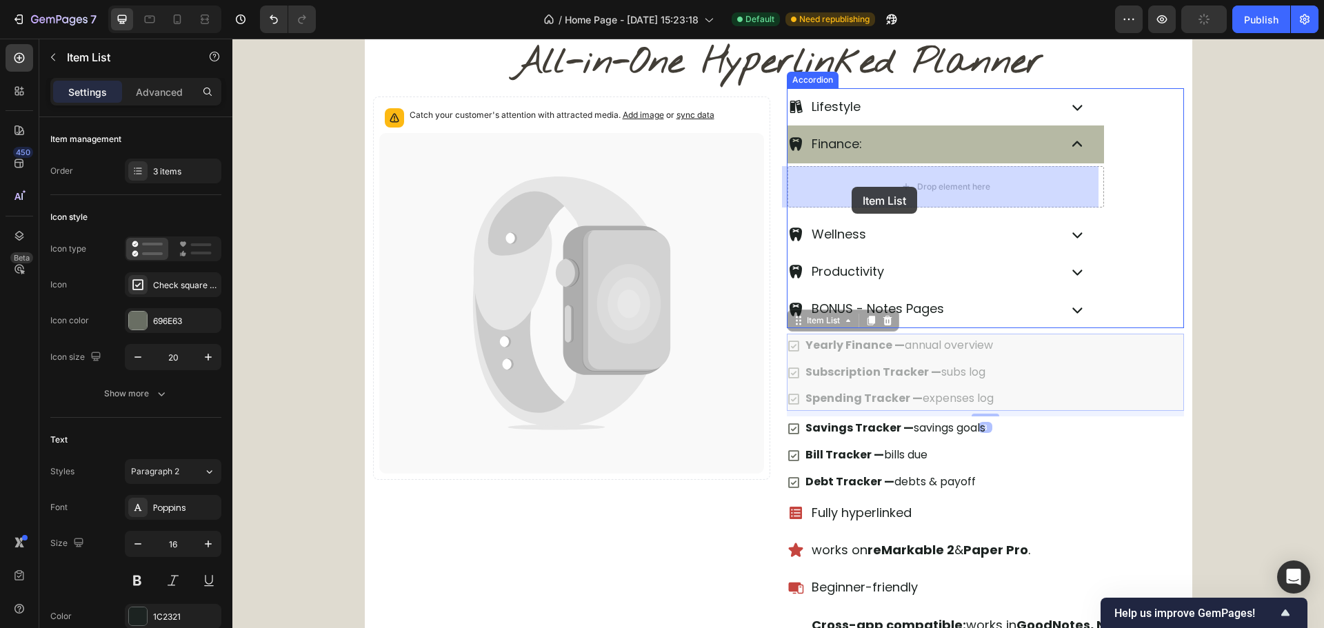
drag, startPoint x: 804, startPoint y: 328, endPoint x: 852, endPoint y: 187, distance: 149.2
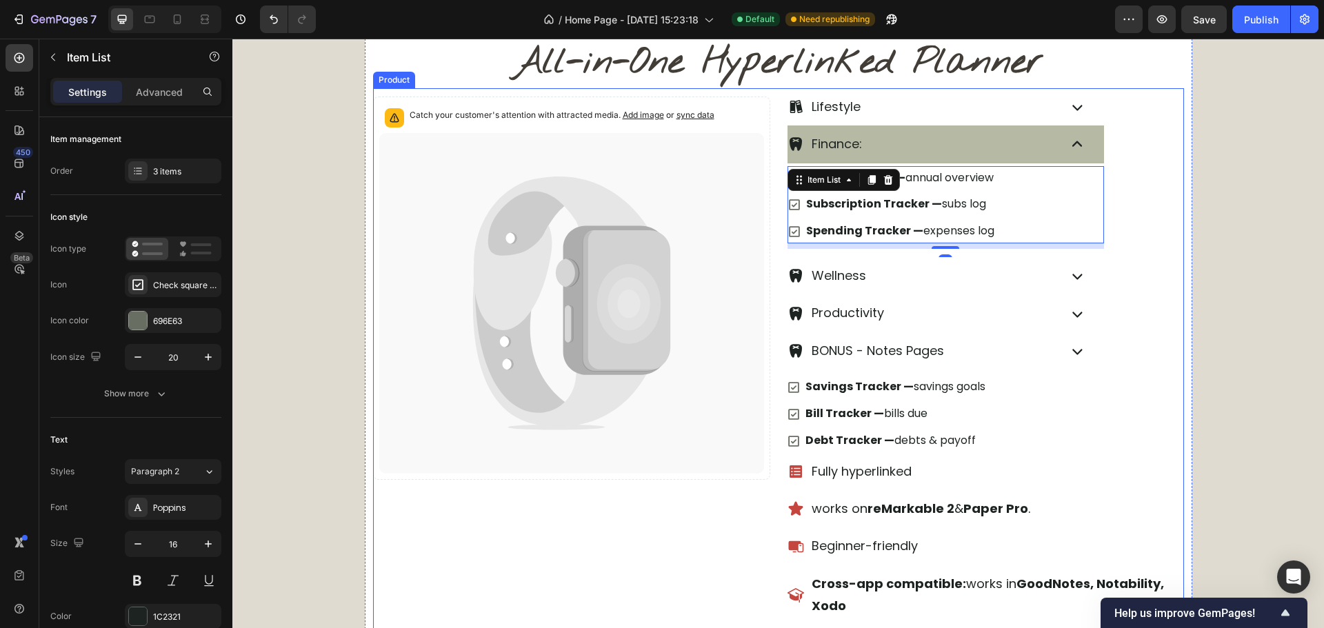
click at [1072, 450] on div "Savings Tracker — savings goals Bill Tracker — bills due Debt Tracker — debts &…" at bounding box center [985, 413] width 397 height 77
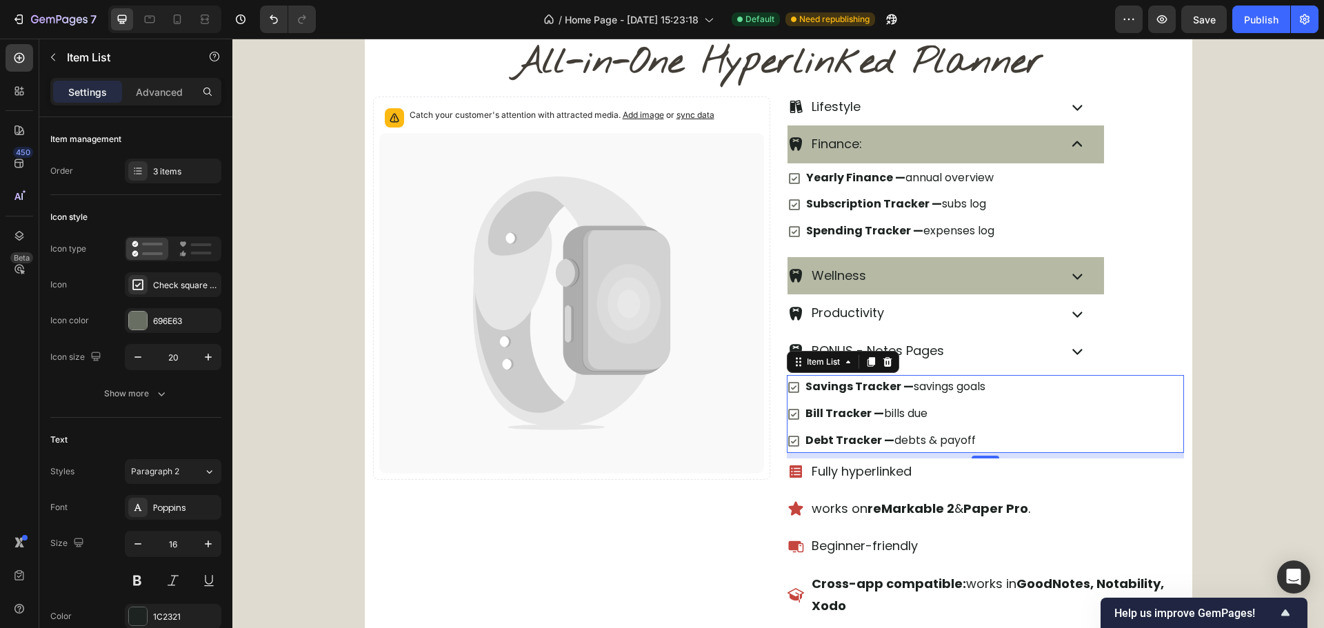
drag, startPoint x: 981, startPoint y: 457, endPoint x: 977, endPoint y: 268, distance: 189.7
click at [991, 395] on div "Savings Tracker — savings goals Bill Tracker — bills due Debt Tracker — debts &…" at bounding box center [985, 413] width 397 height 77
type input "100%"
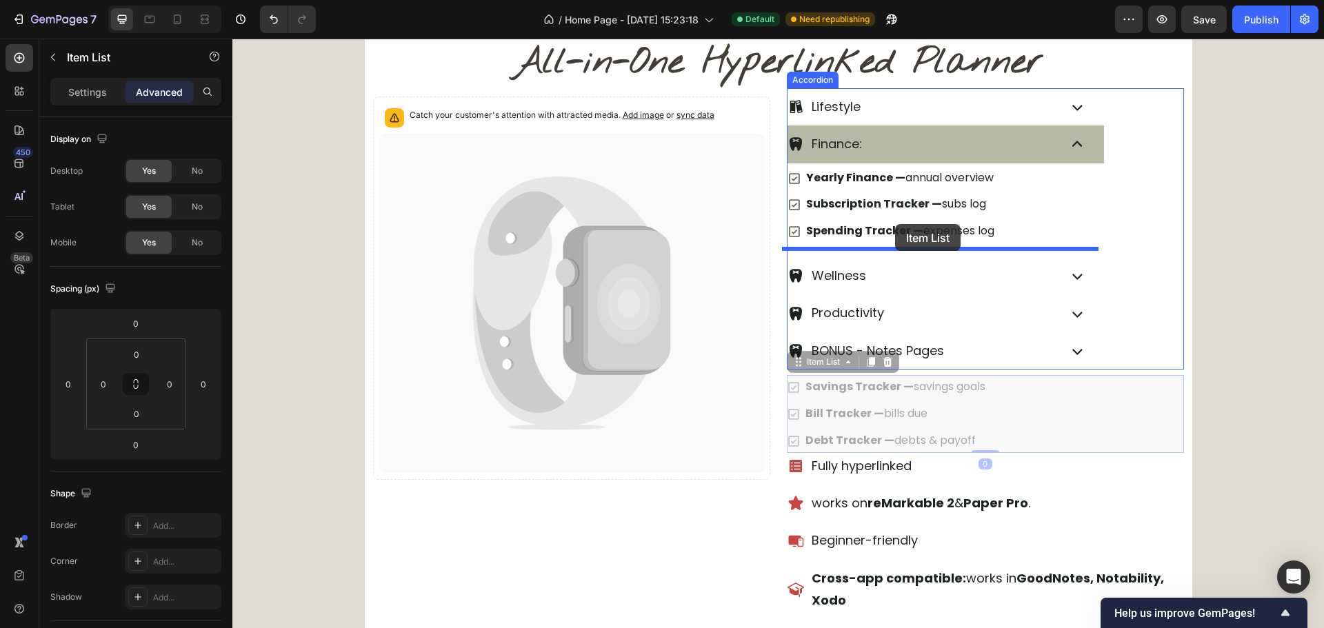
drag, startPoint x: 824, startPoint y: 368, endPoint x: 895, endPoint y: 224, distance: 160.1
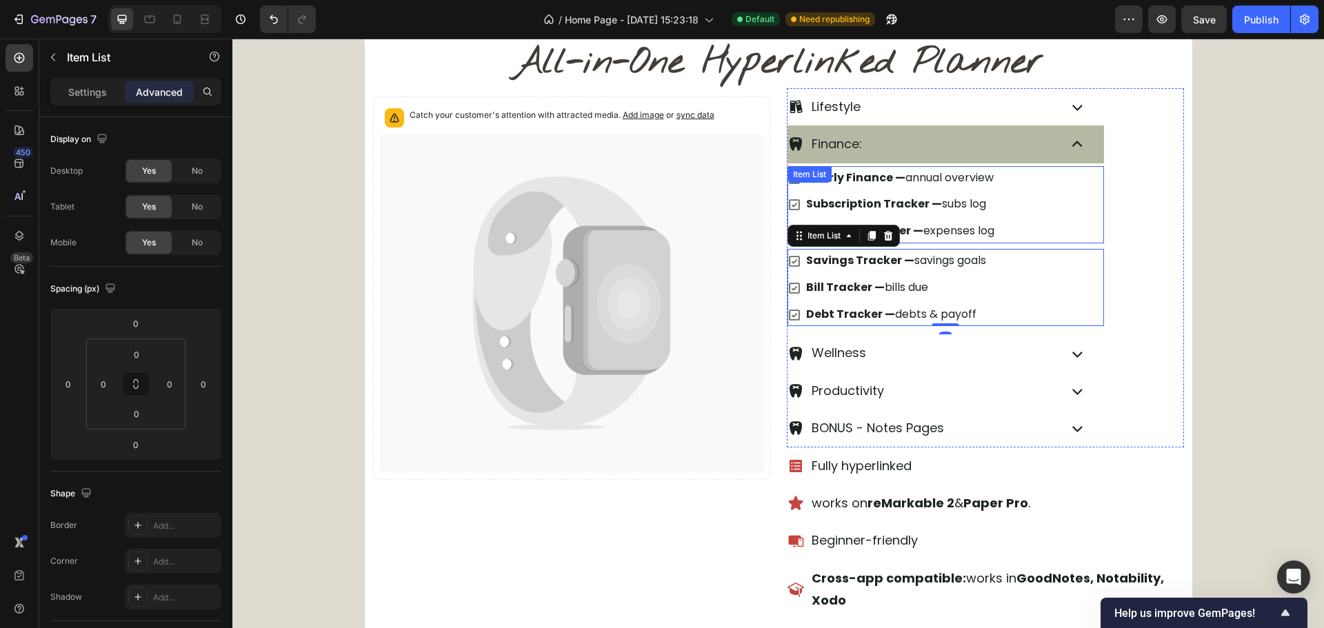
click at [1021, 228] on div "Yearly Finance — annual overview Subscription Tracker — subs log Spending Track…" at bounding box center [946, 204] width 317 height 77
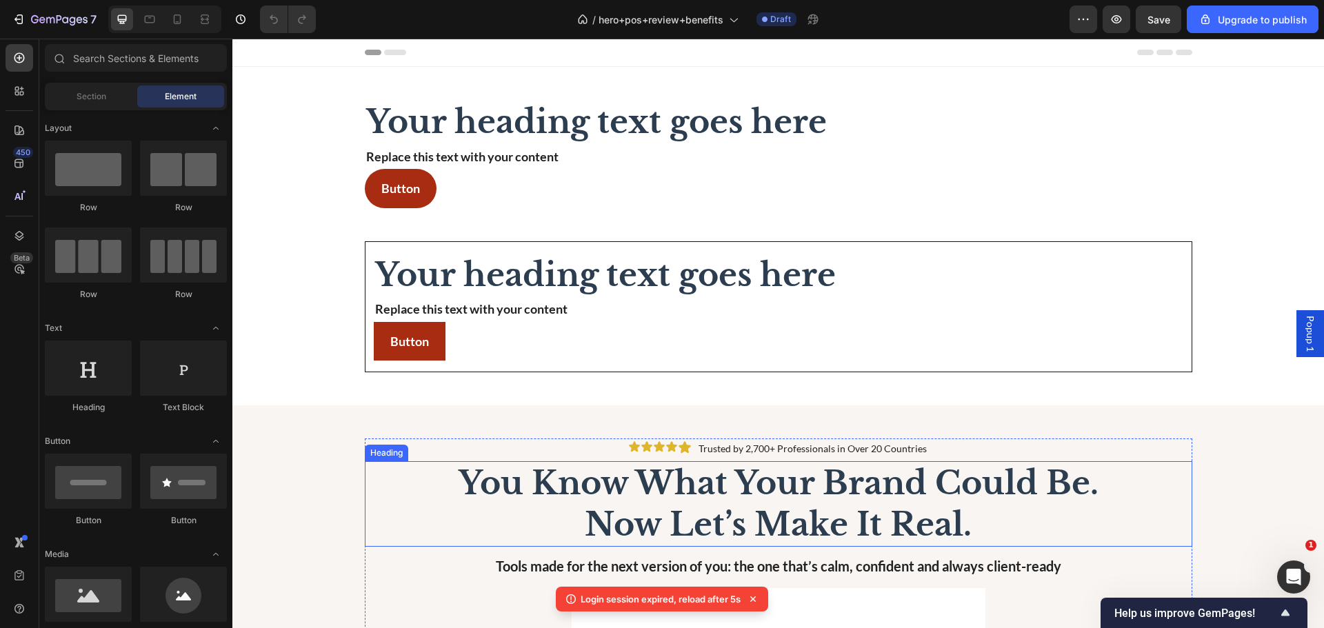
scroll to position [345, 0]
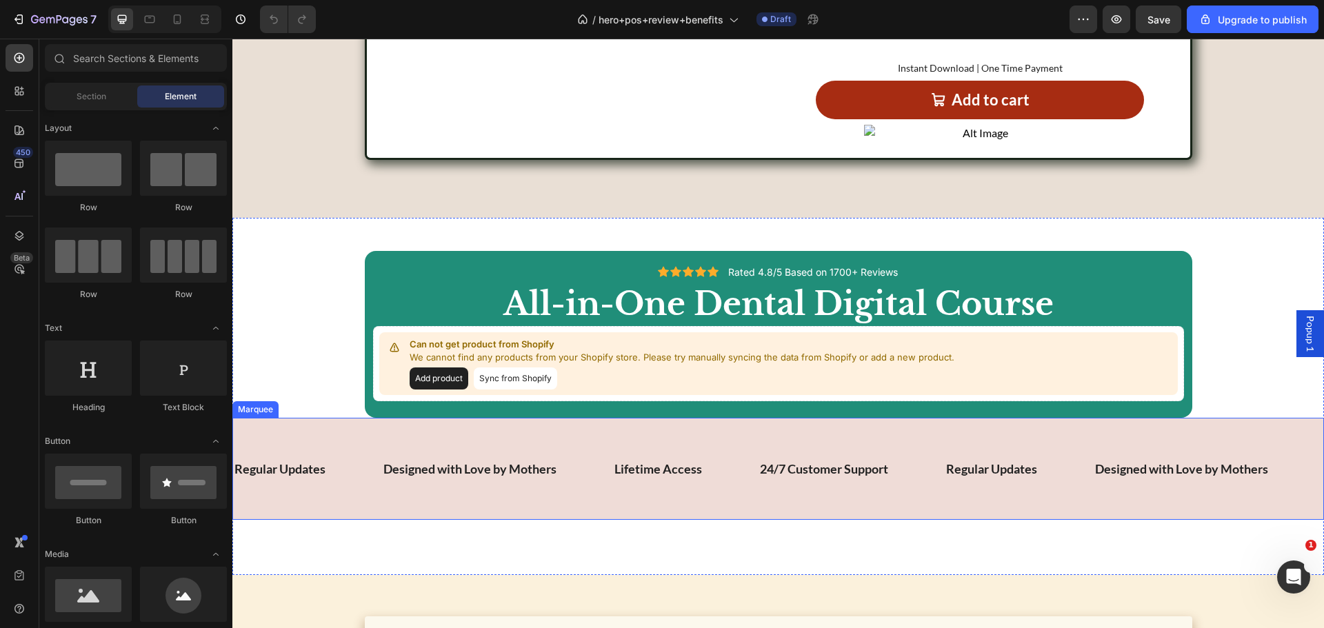
scroll to position [3655, 0]
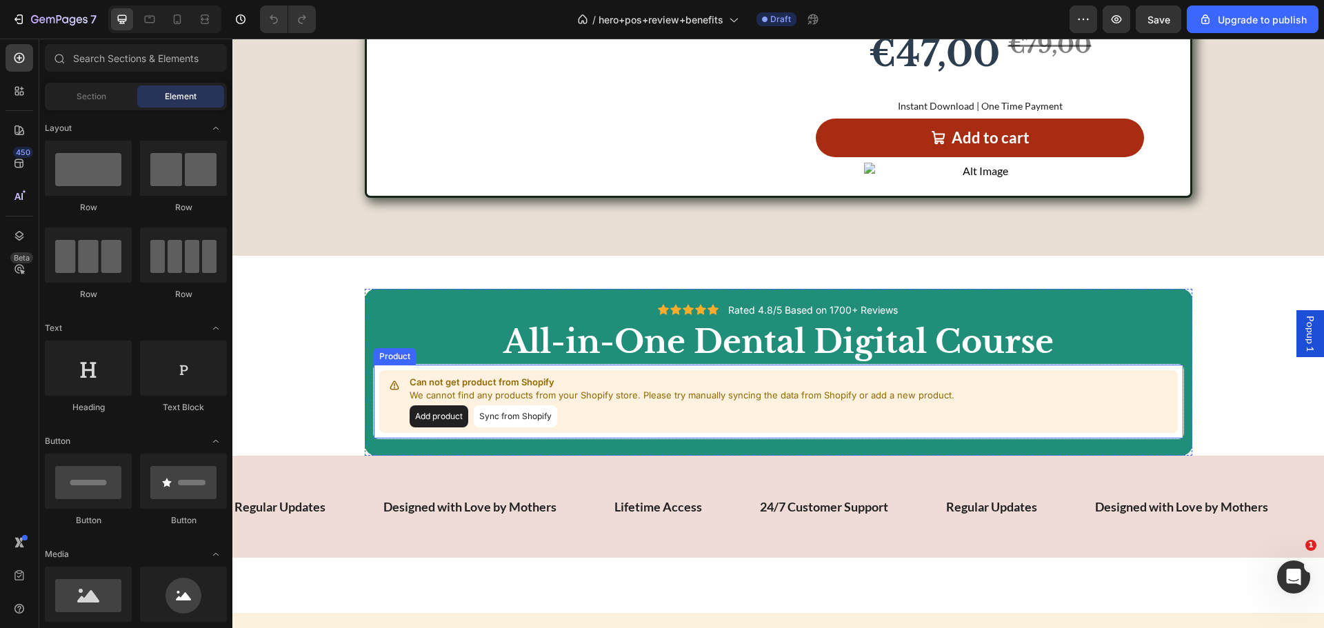
click at [510, 414] on button "Sync from Shopify" at bounding box center [515, 416] width 83 height 22
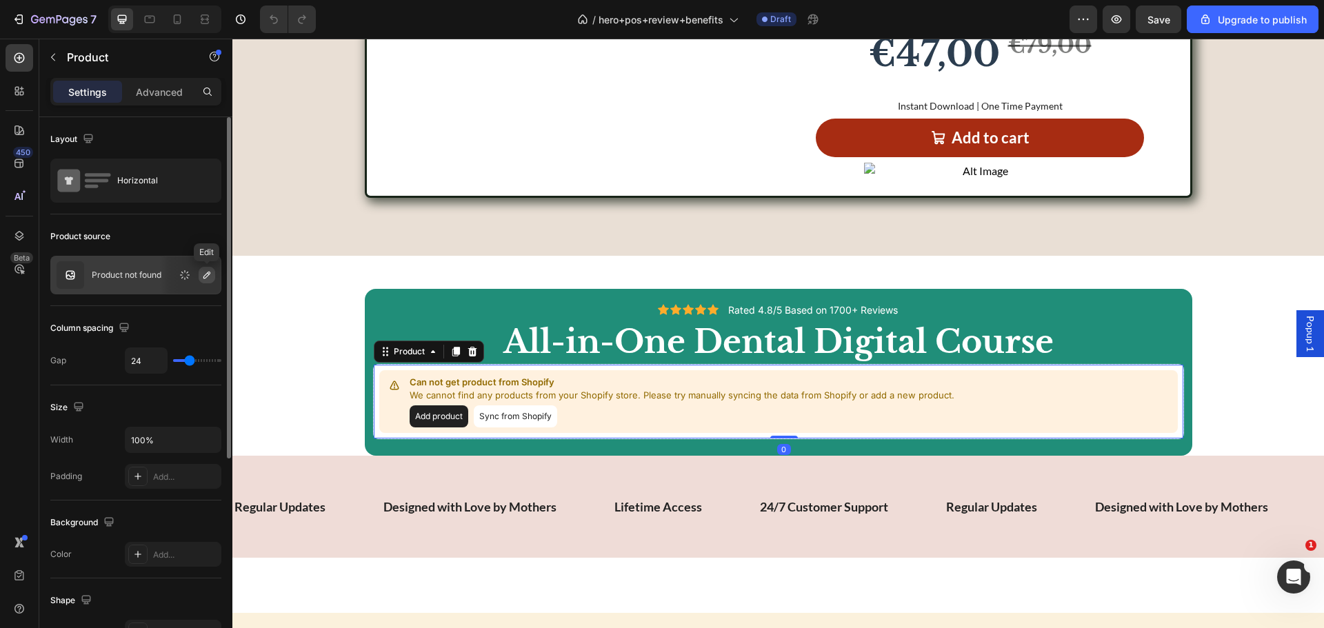
click at [203, 279] on icon "button" at bounding box center [206, 275] width 11 height 11
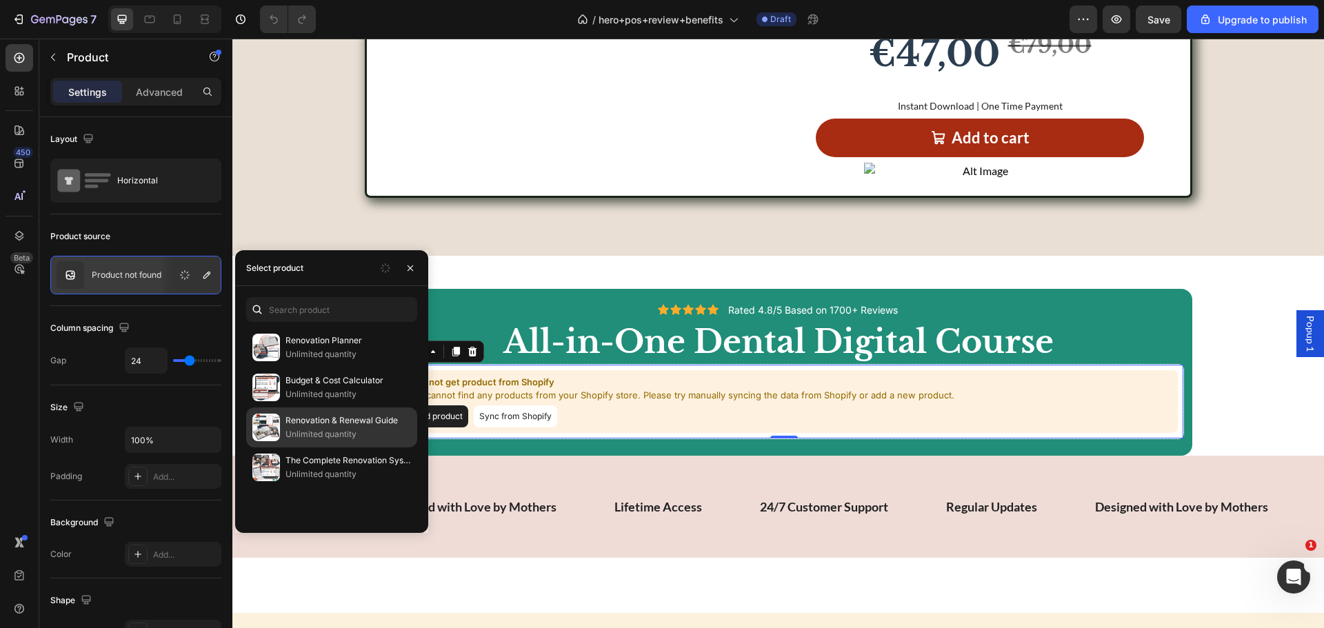
click at [335, 345] on p "Renovation Planner" at bounding box center [348, 341] width 126 height 14
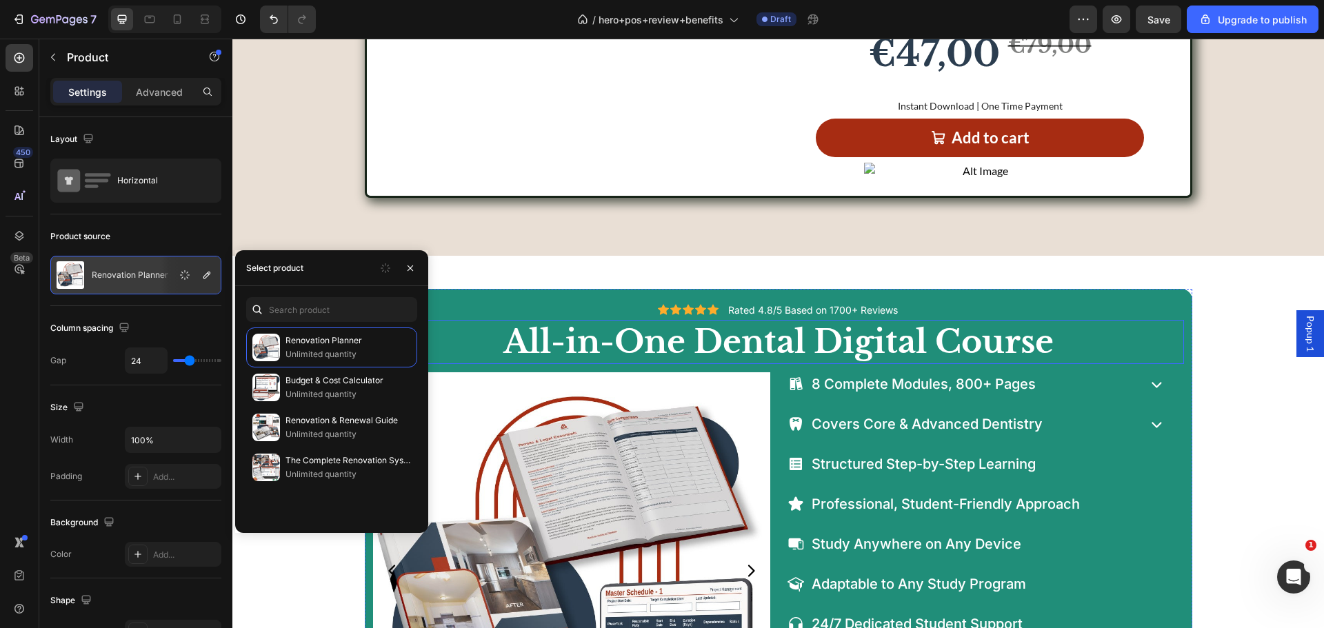
click at [1149, 317] on div "Icon Icon Icon Icon Icon Icon List Rated 4.8/5 Based on 1700+ Reviews Text Bloc…" at bounding box center [778, 310] width 811 height 20
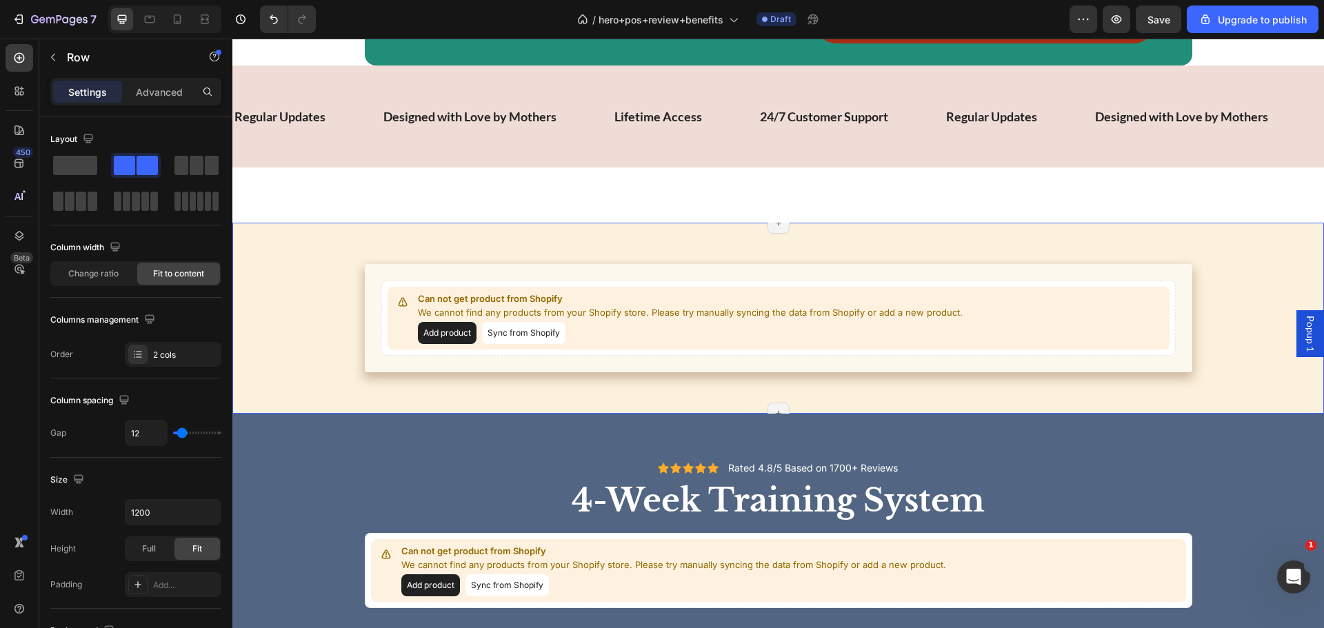
scroll to position [4413, 0]
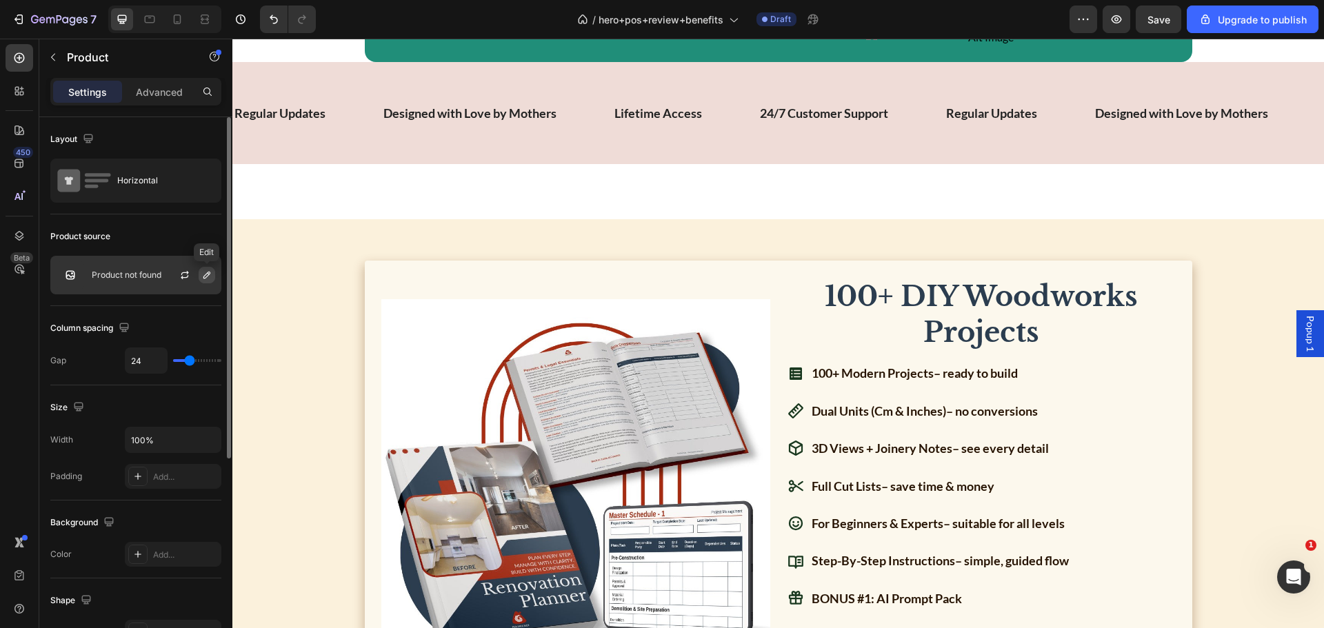
click at [200, 277] on button "button" at bounding box center [207, 275] width 17 height 17
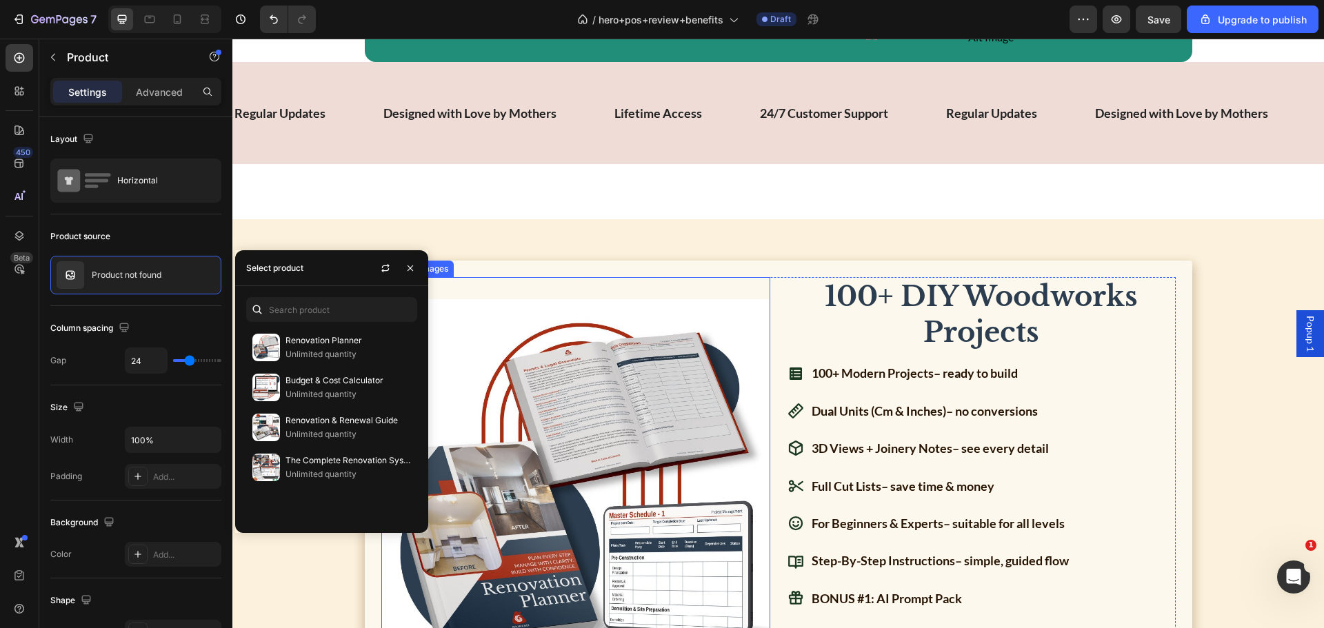
click at [745, 241] on div "Product Images 100+ DIY Woodworks Projects Heading 100+ Modern Projects – ready…" at bounding box center [778, 589] width 1092 height 741
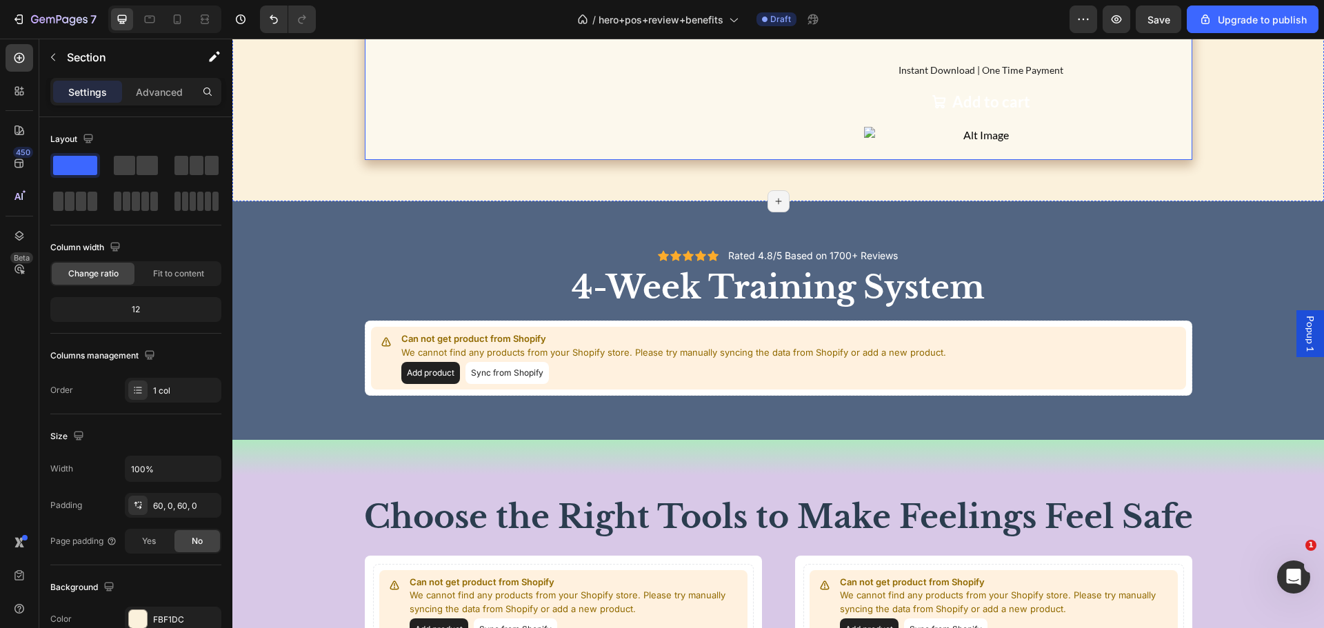
scroll to position [5241, 0]
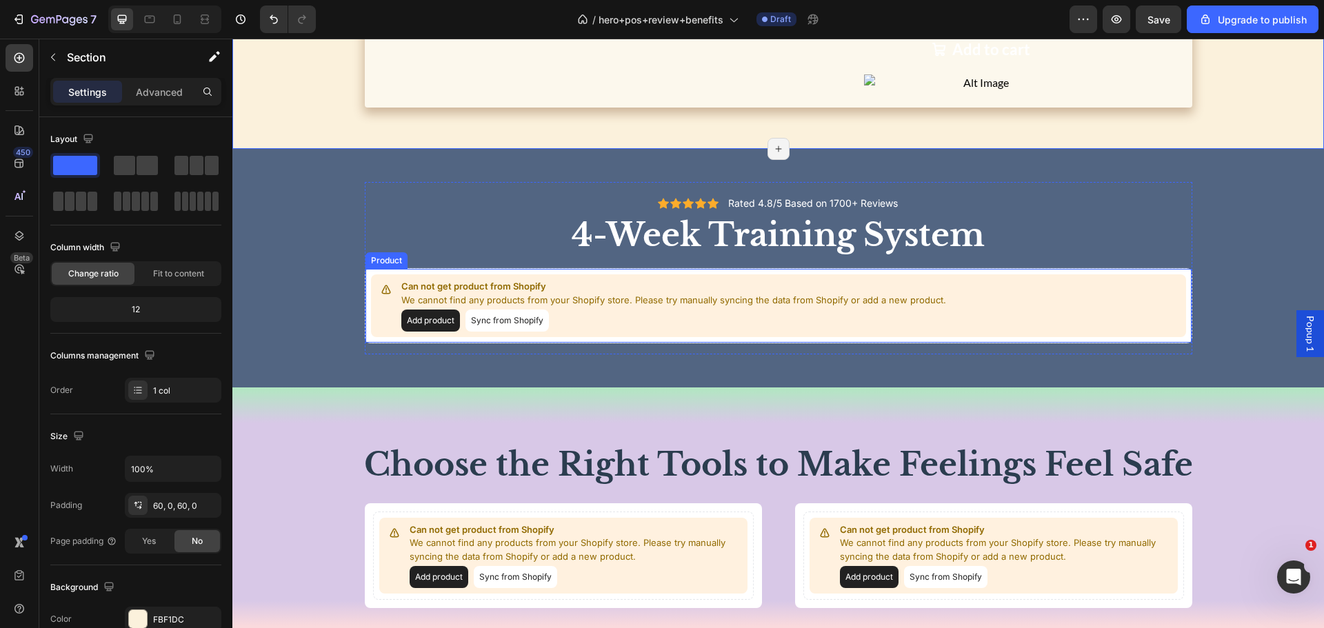
click at [491, 317] on button "Sync from Shopify" at bounding box center [506, 321] width 83 height 22
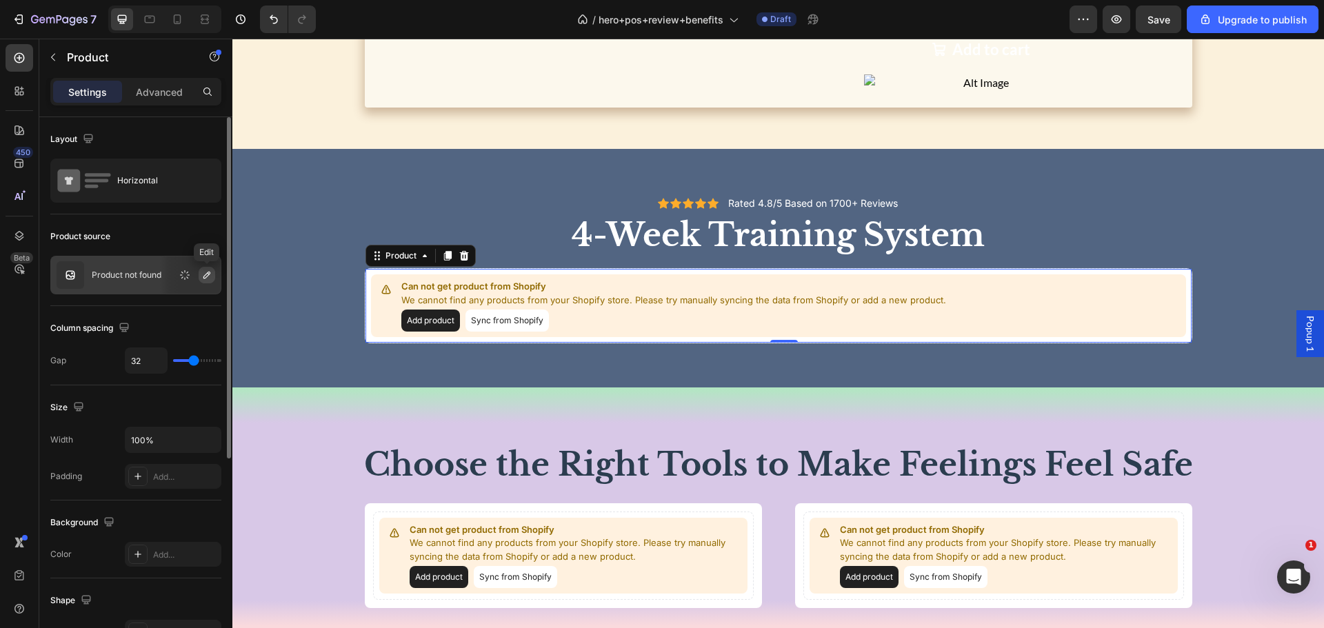
click at [211, 279] on icon "button" at bounding box center [206, 275] width 11 height 11
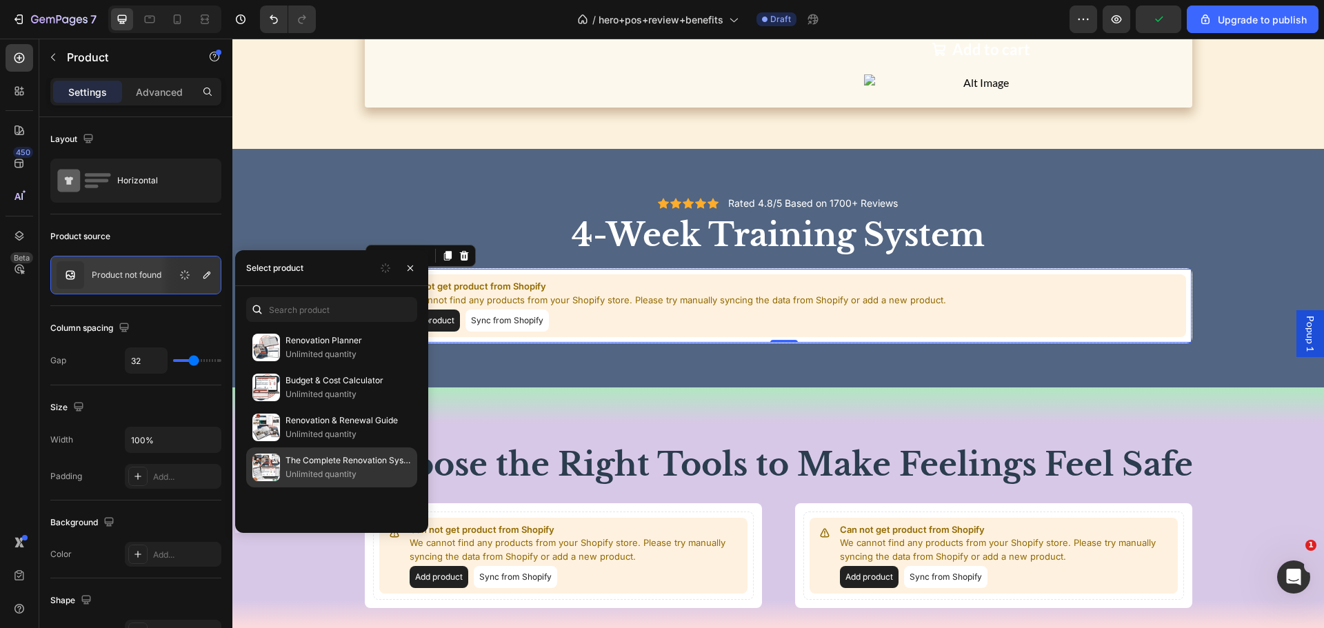
click at [360, 463] on p "The Complete Renovation System" at bounding box center [348, 461] width 126 height 14
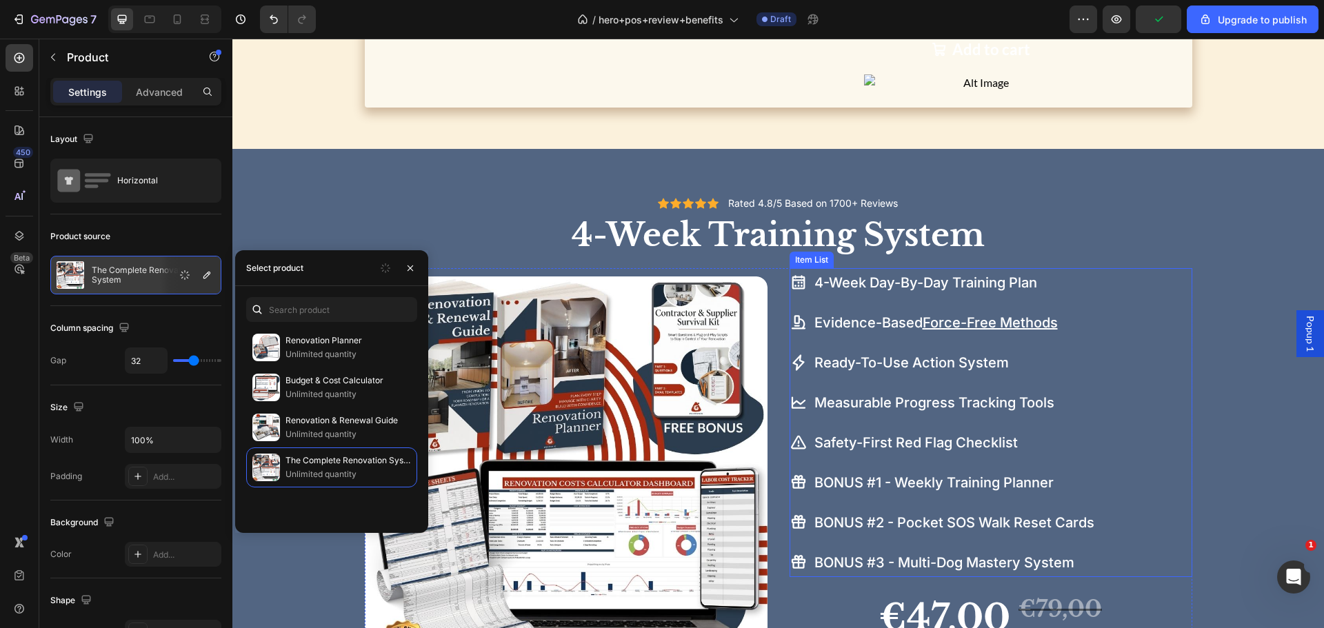
click at [1136, 353] on div "4-Week Day-By-Day Training Plan Evidence-Based Force-Free Methods Ready-To-Use …" at bounding box center [991, 422] width 402 height 309
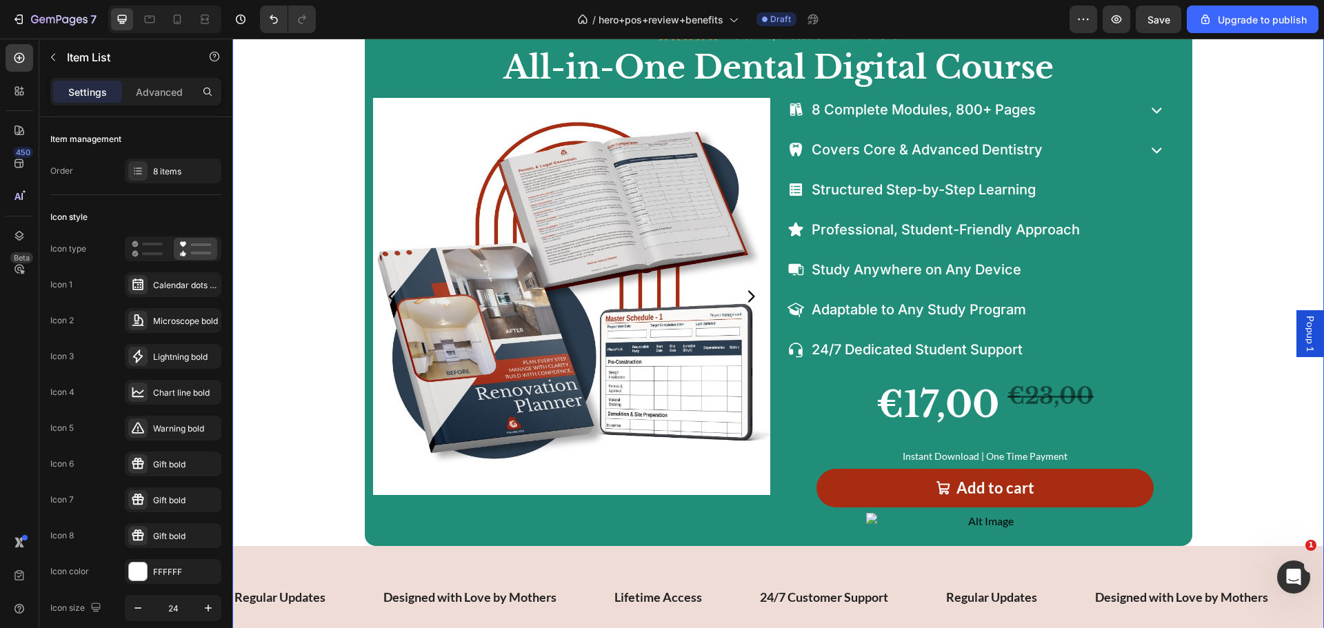
scroll to position [3793, 0]
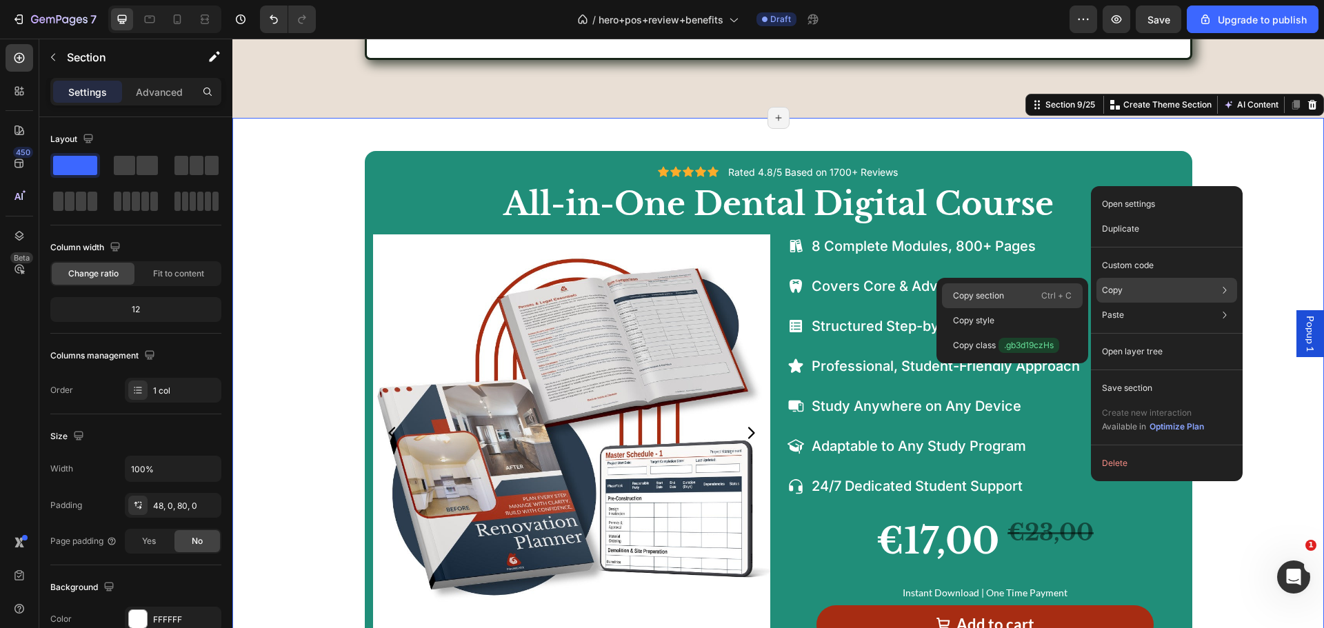
click at [1012, 297] on div "Copy section Ctrl + C" at bounding box center [1012, 295] width 141 height 25
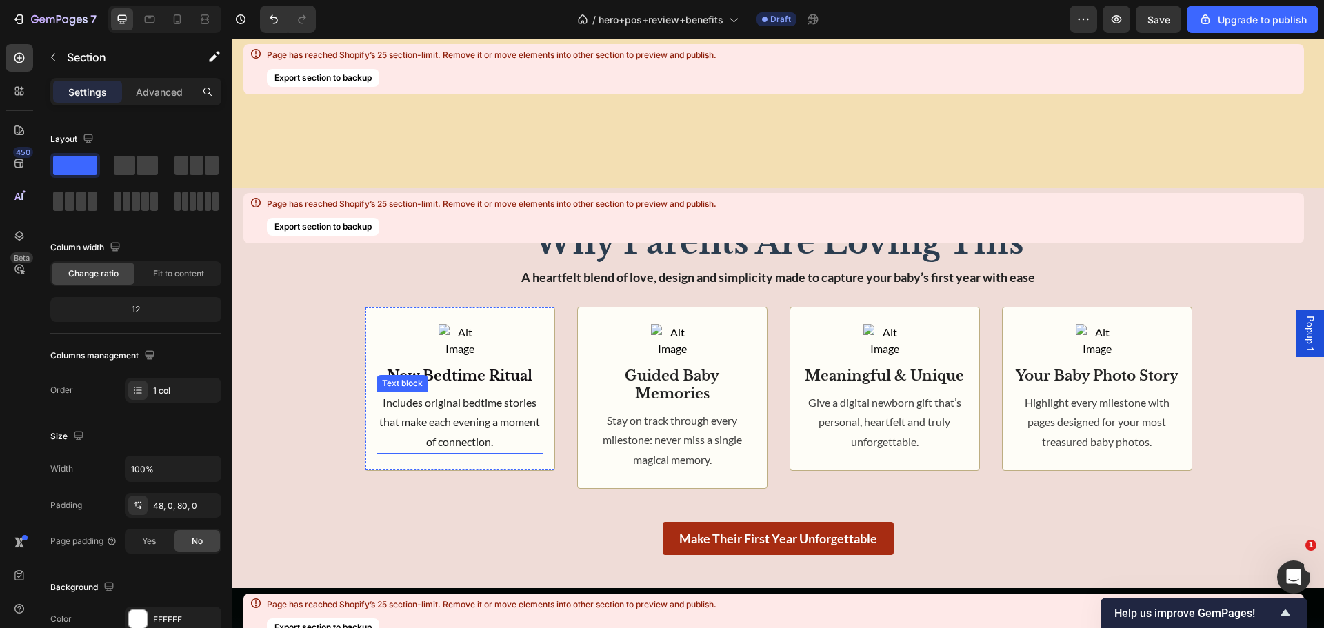
scroll to position [12378, 0]
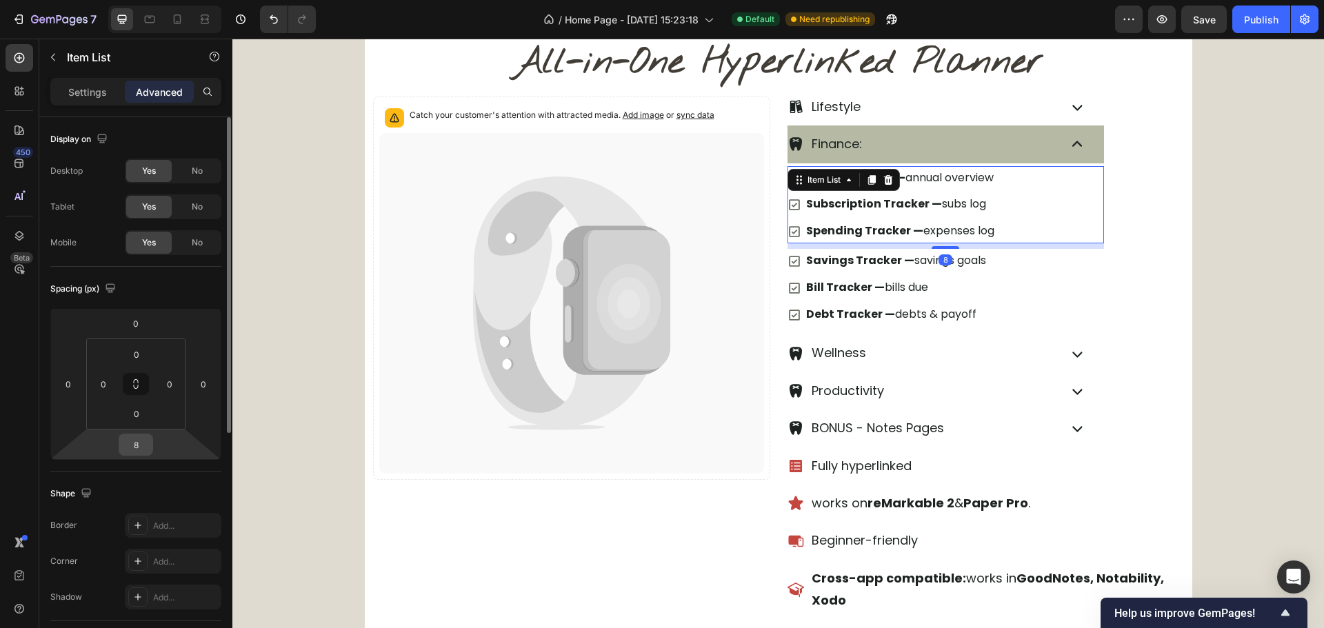
click at [140, 450] on input "8" at bounding box center [136, 444] width 28 height 21
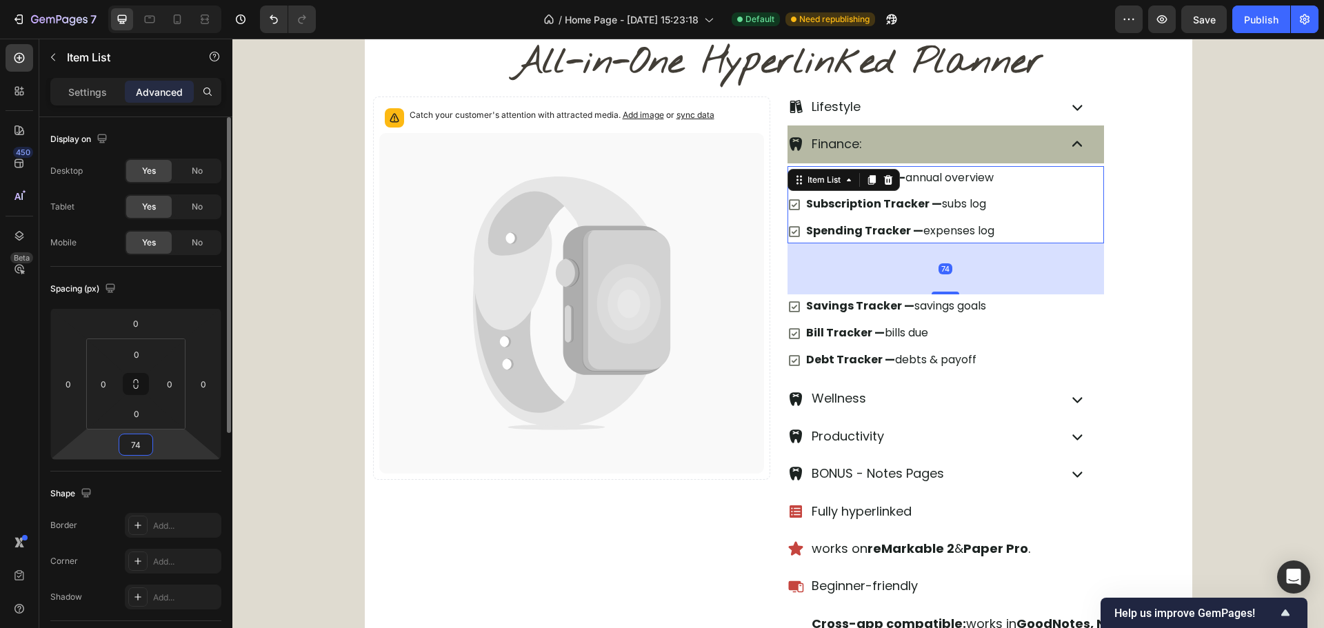
click at [129, 450] on input "74" at bounding box center [136, 444] width 28 height 21
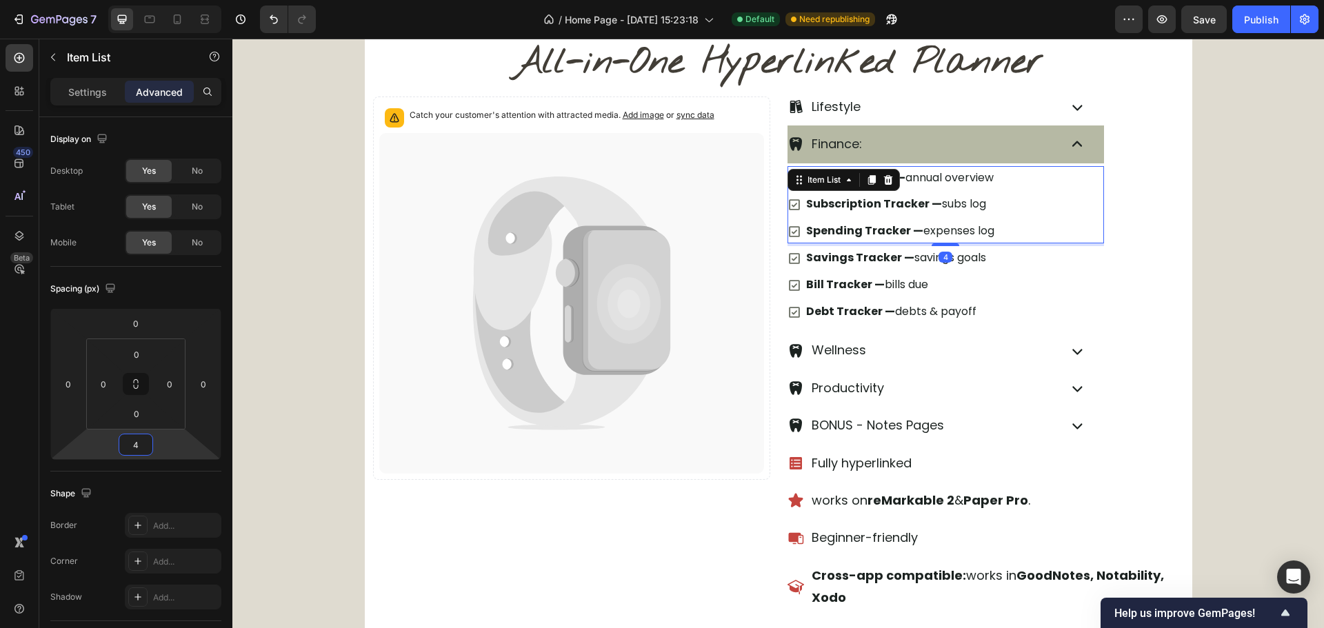
type input "4"
click at [1047, 208] on div "Yearly Finance — annual overview Subscription Tracker — subs log Spending Track…" at bounding box center [946, 204] width 317 height 77
click at [97, 388] on input "0" at bounding box center [103, 384] width 21 height 21
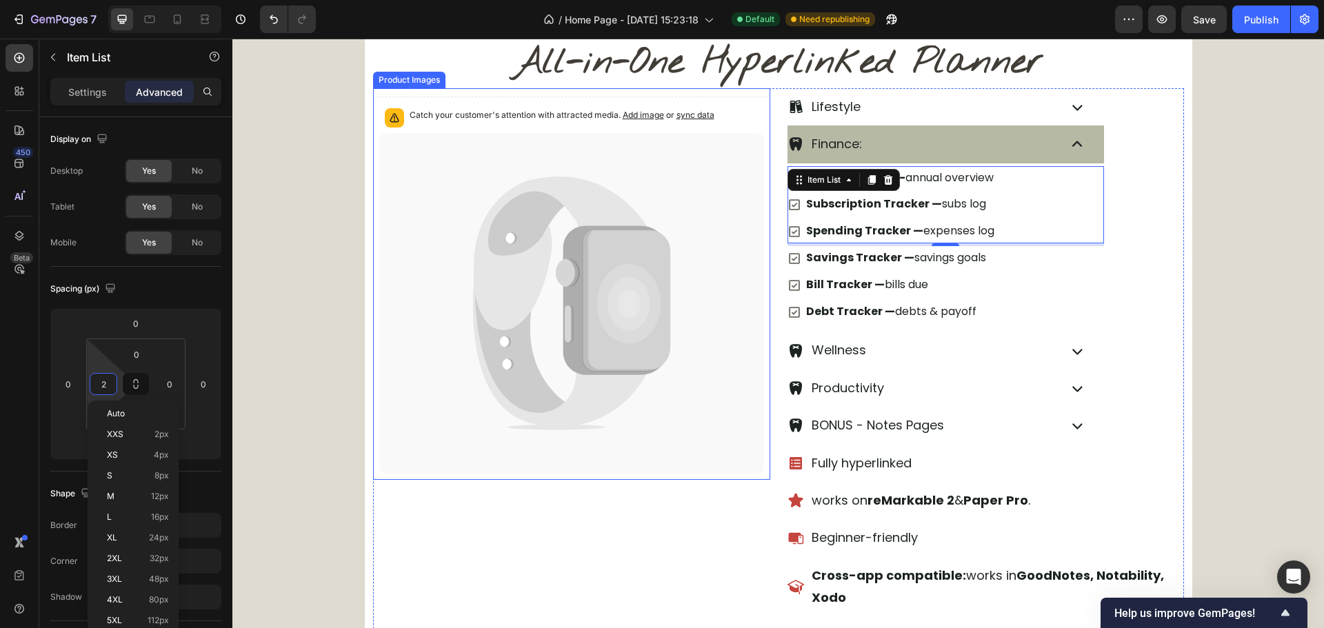
type input "24"
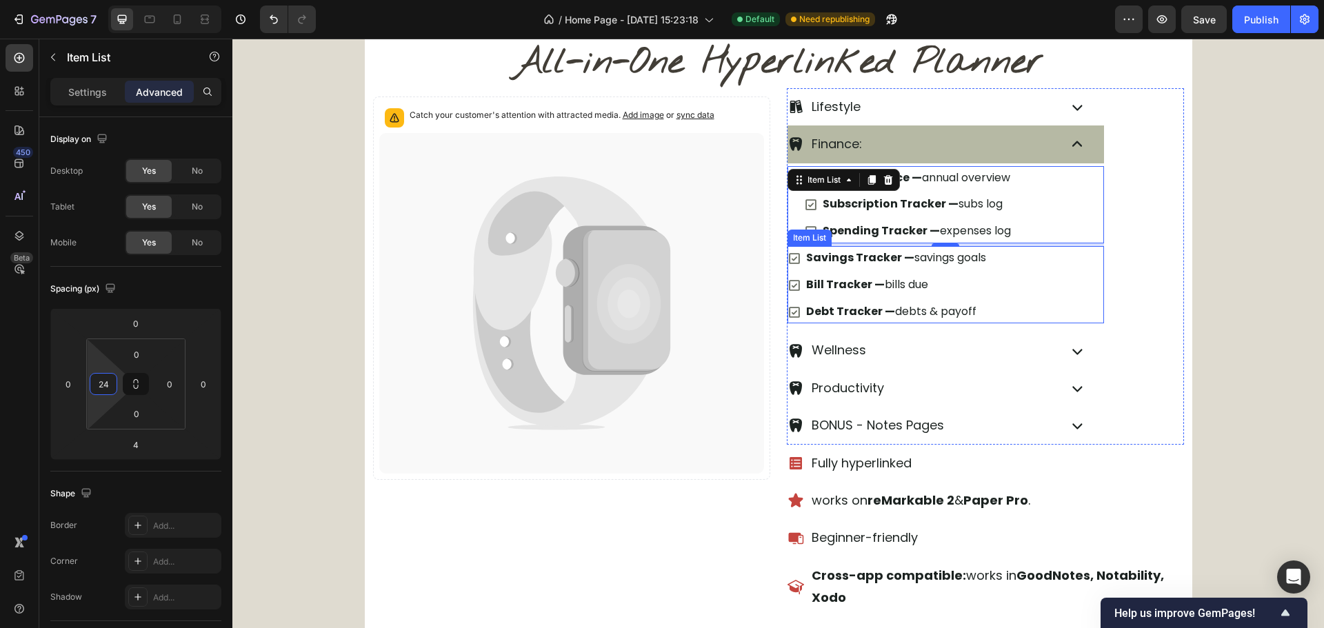
click at [990, 285] on div "Savings Tracker — savings goals Bill Tracker — bills due Debt Tracker — debts &…" at bounding box center [946, 284] width 317 height 77
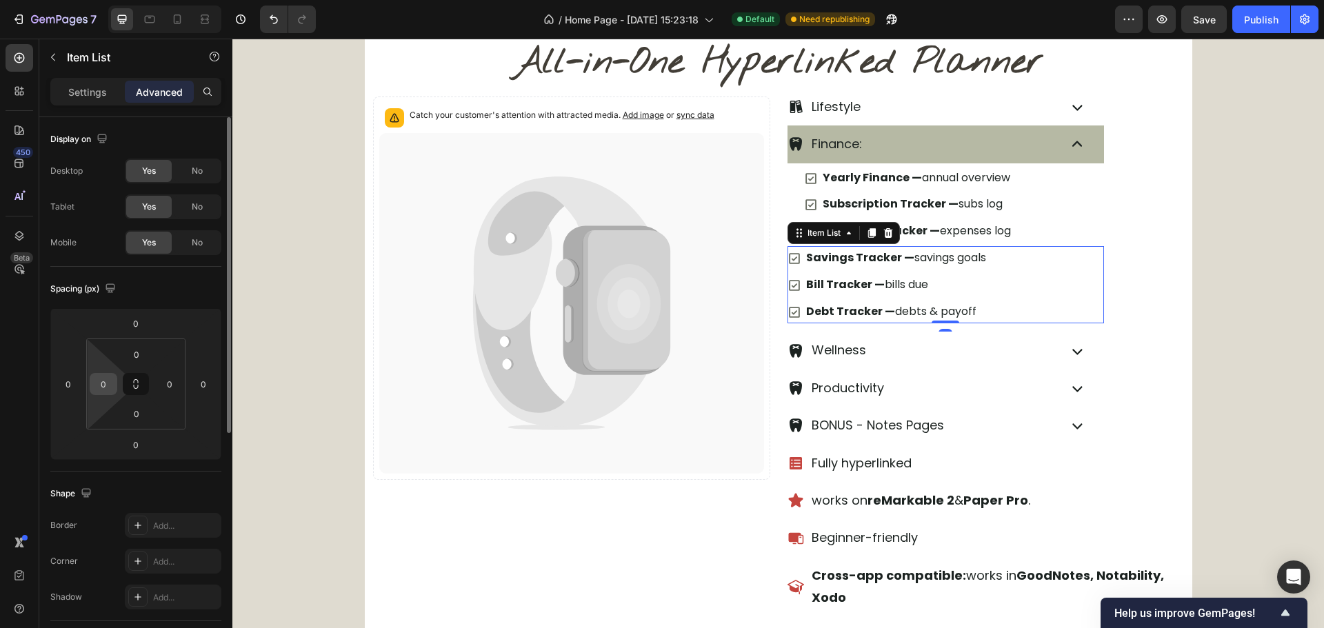
click at [107, 390] on input "0" at bounding box center [103, 384] width 21 height 21
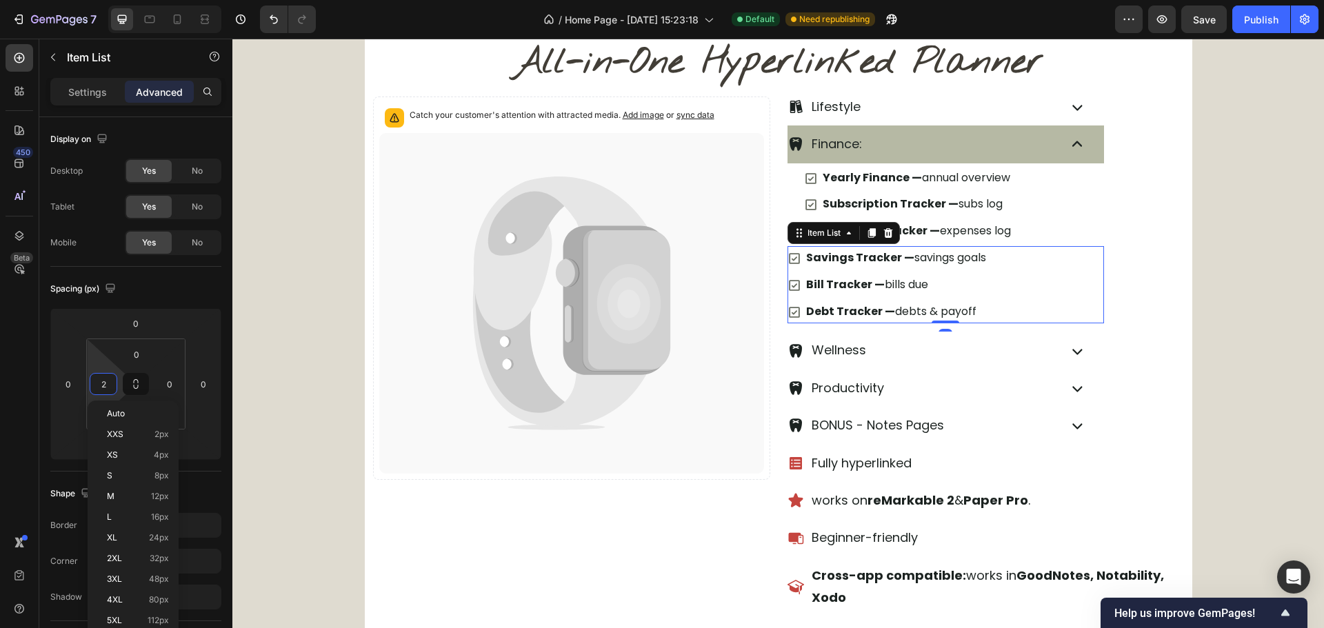
type input "24"
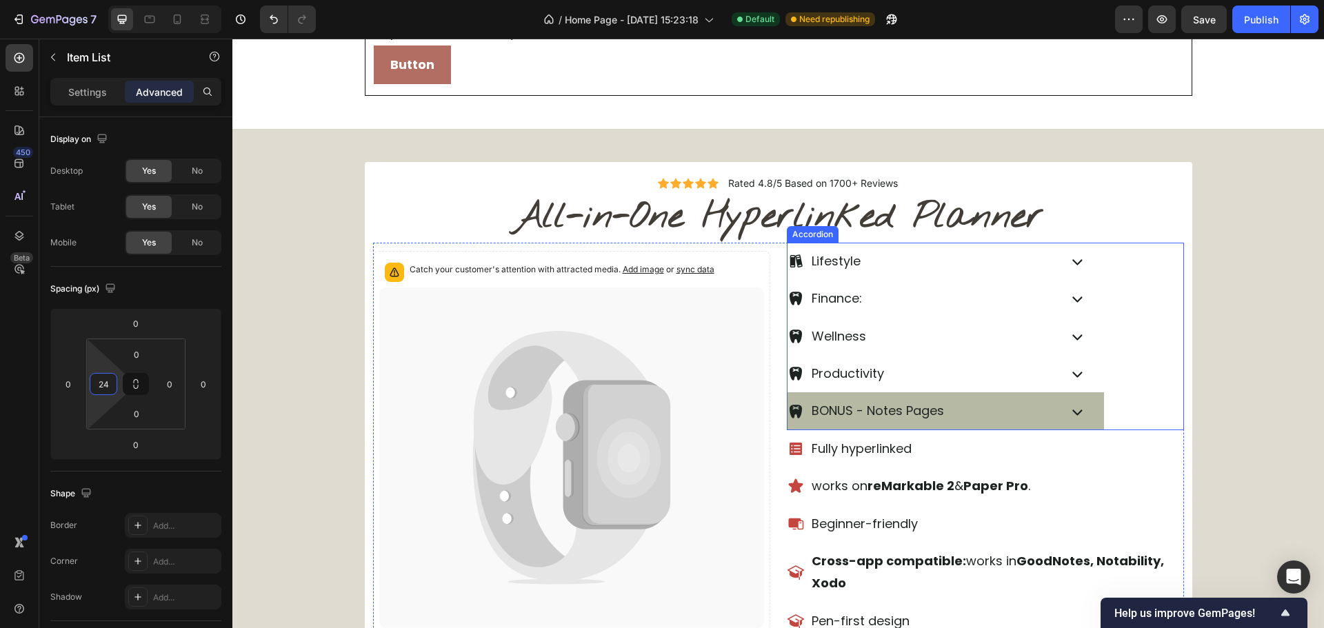
scroll to position [455, 0]
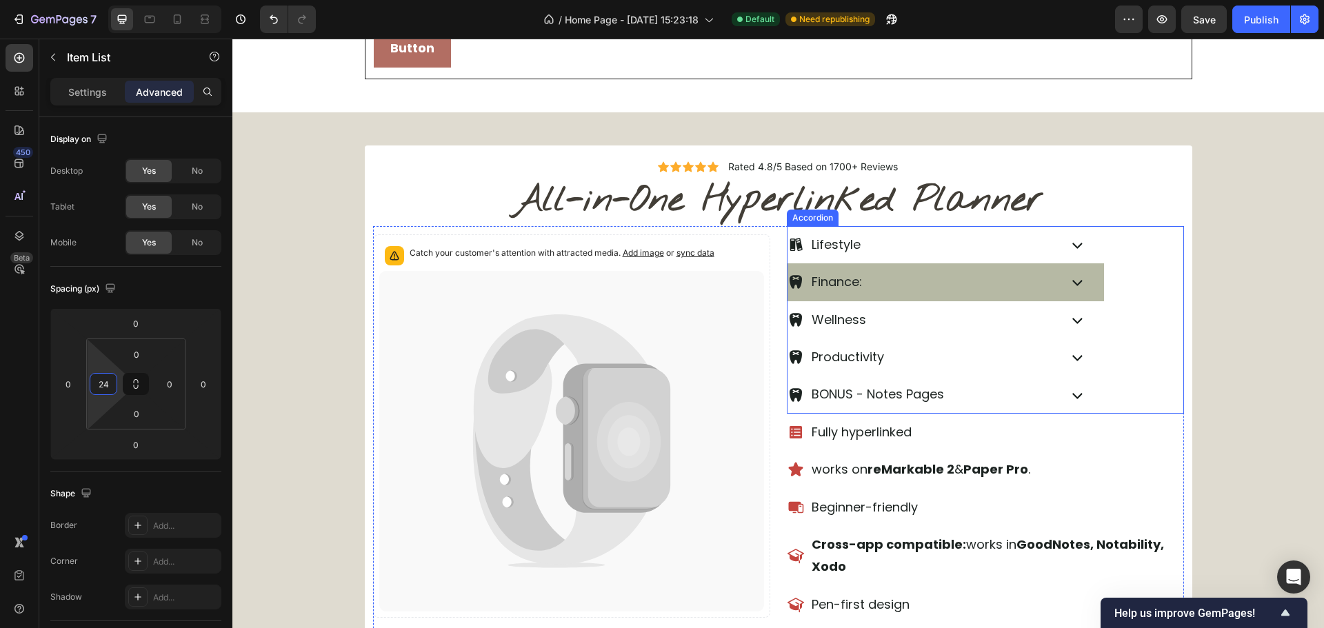
click at [1086, 277] on div "Finance:" at bounding box center [946, 281] width 317 height 37
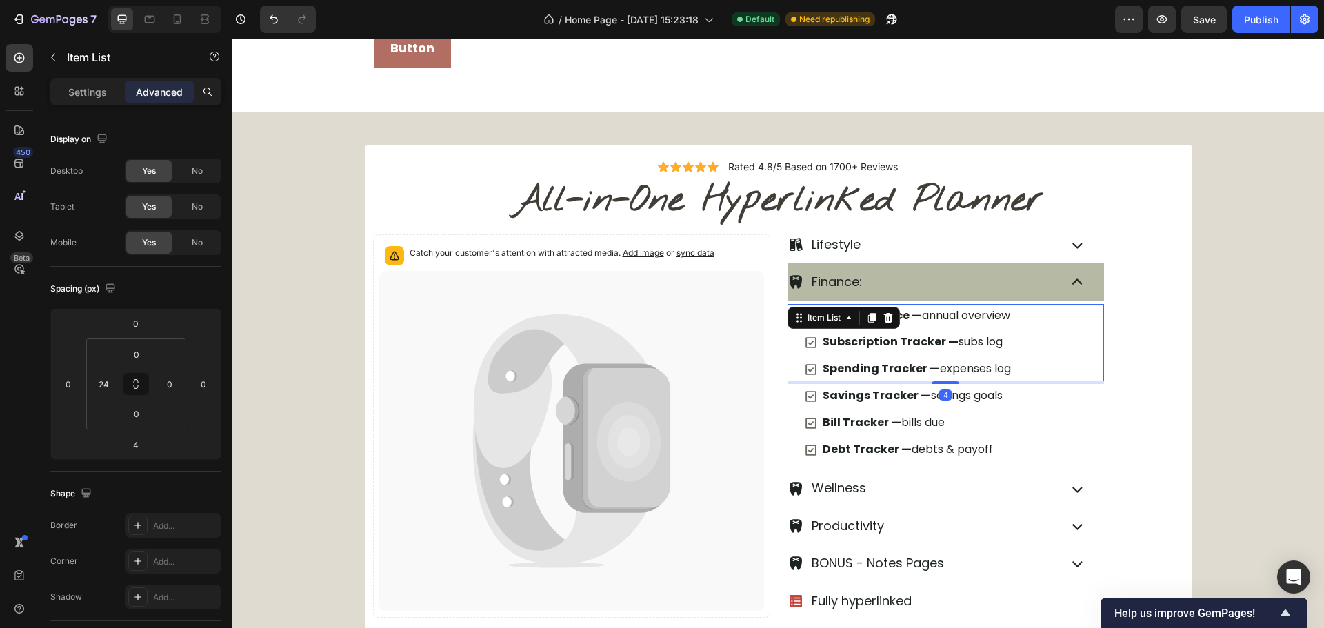
click at [1054, 353] on div "Yearly Finance — annual overview Subscription Tracker — subs log Spending Track…" at bounding box center [954, 342] width 300 height 77
click at [923, 315] on p "Yearly Finance — annual overview" at bounding box center [917, 316] width 188 height 20
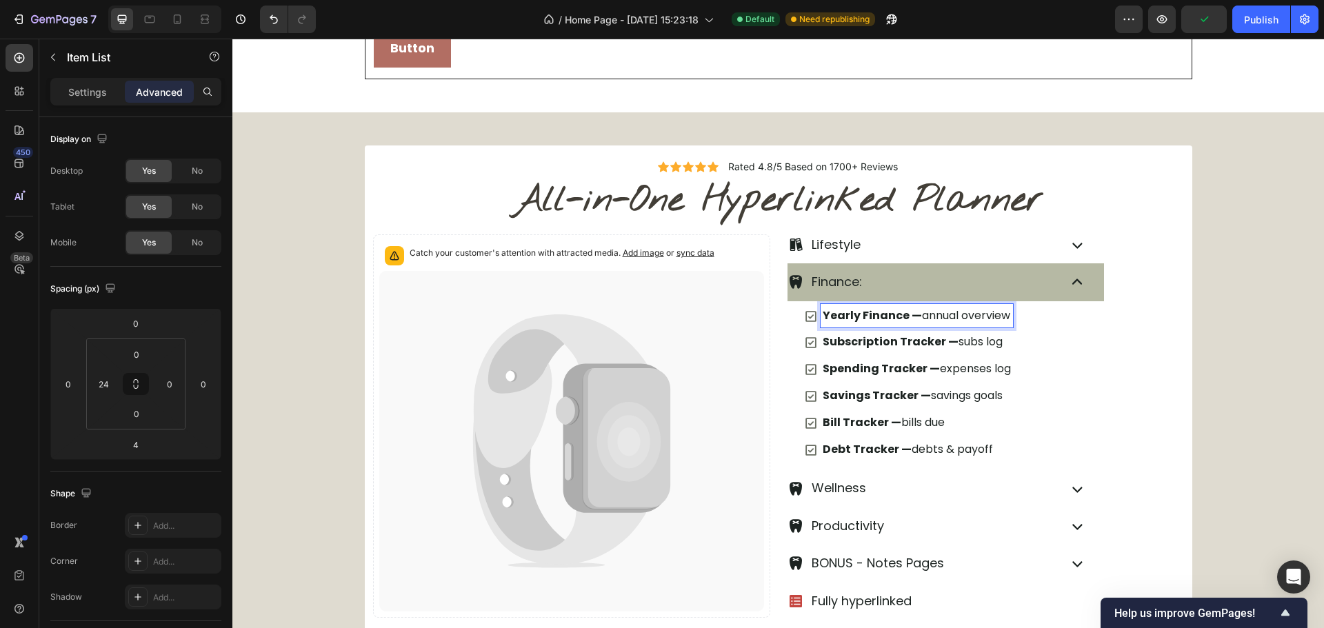
click at [919, 320] on p "Yearly Finance — annual overview" at bounding box center [917, 316] width 188 height 20
drag, startPoint x: 959, startPoint y: 338, endPoint x: 949, endPoint y: 344, distance: 11.5
click at [954, 339] on p "Subscription Tracker — subs log" at bounding box center [917, 342] width 188 height 20
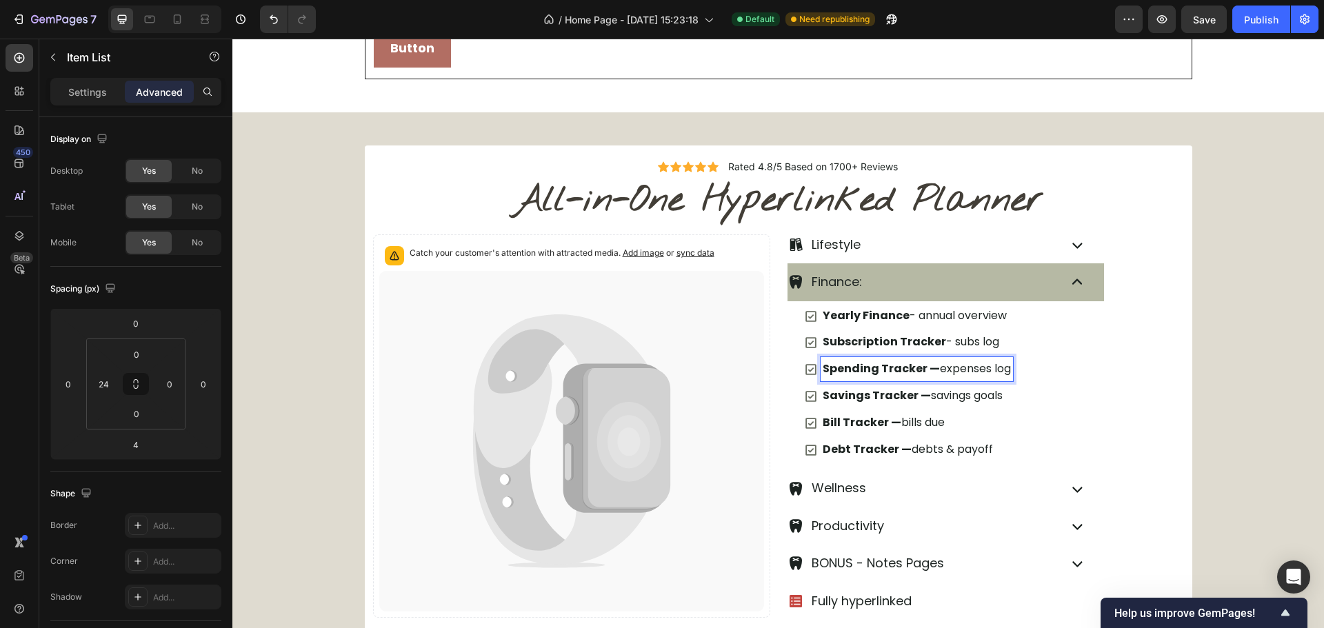
drag, startPoint x: 946, startPoint y: 364, endPoint x: 946, endPoint y: 379, distance: 15.2
click at [946, 365] on div "Spending Tracker — expenses log" at bounding box center [917, 369] width 192 height 24
click at [924, 392] on p "Savings Tracker — savings goals" at bounding box center [913, 396] width 180 height 20
click at [925, 397] on p "Savings Tracker — savings goals" at bounding box center [913, 396] width 180 height 20
click at [902, 428] on p "Bill Tracker — bills due" at bounding box center [911, 423] width 177 height 20
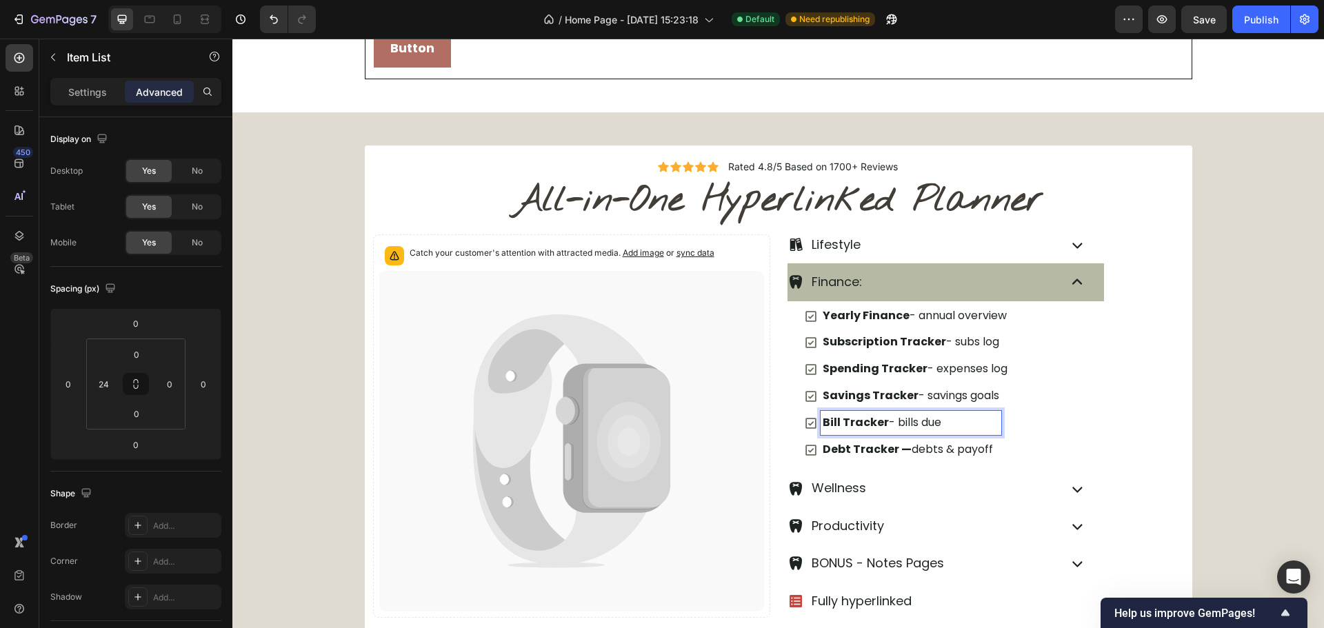
click at [914, 450] on p "Debt Tracker — debts & payoff" at bounding box center [911, 450] width 177 height 20
click at [912, 454] on p "Debt Tracker — debts & payoff" at bounding box center [911, 450] width 177 height 20
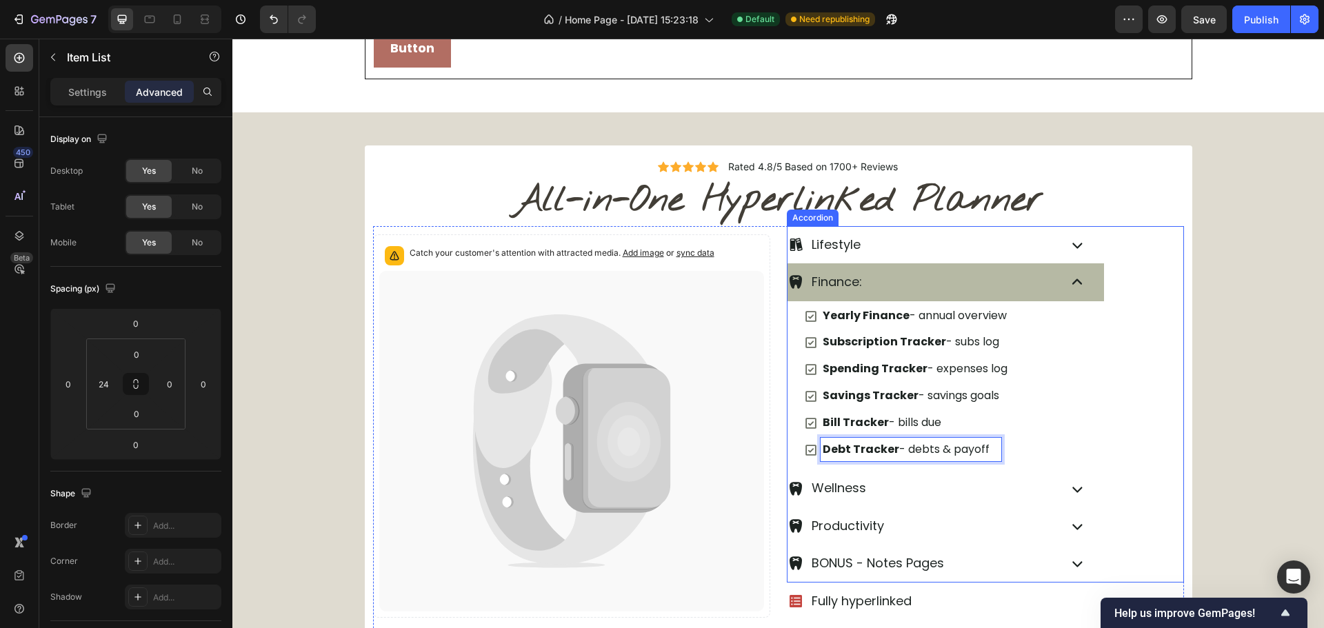
click at [1106, 385] on div "Finance: Yearly Finance - annual overview Subscription Tracker - subs log Spend…" at bounding box center [986, 366] width 396 height 206
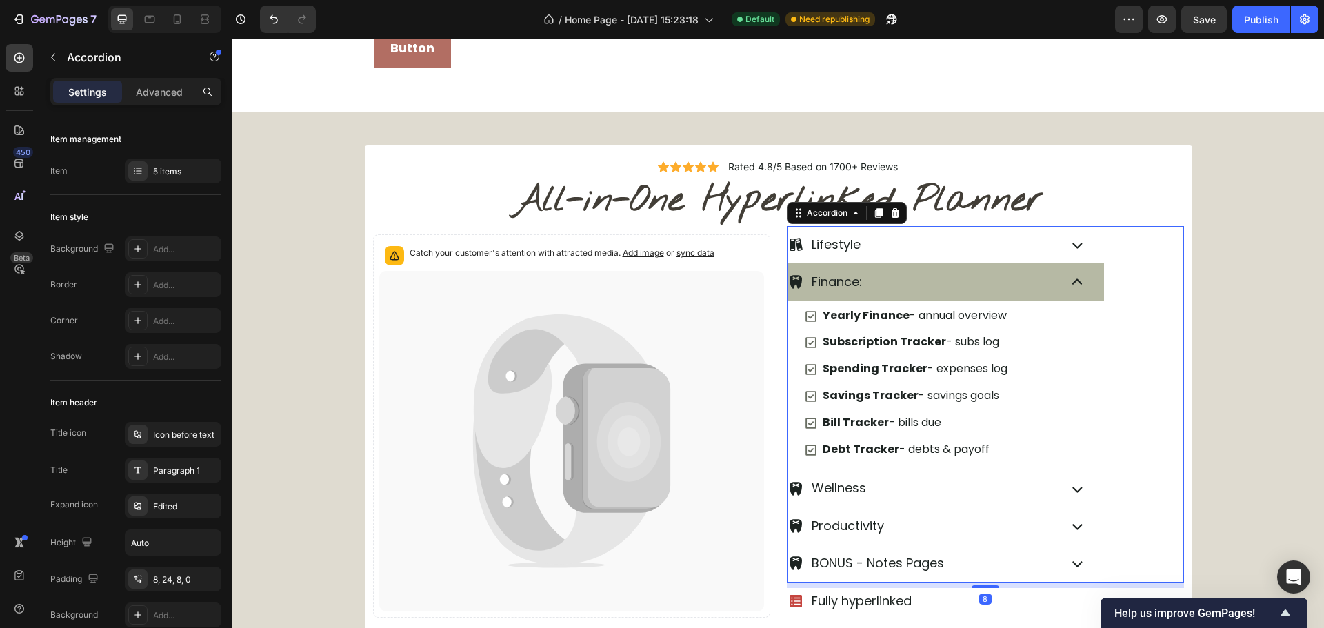
click at [1164, 372] on div "Finance: Yearly Finance - annual overview Subscription Tracker - subs log Spend…" at bounding box center [986, 366] width 396 height 206
click at [1081, 288] on icon at bounding box center [1077, 282] width 21 height 21
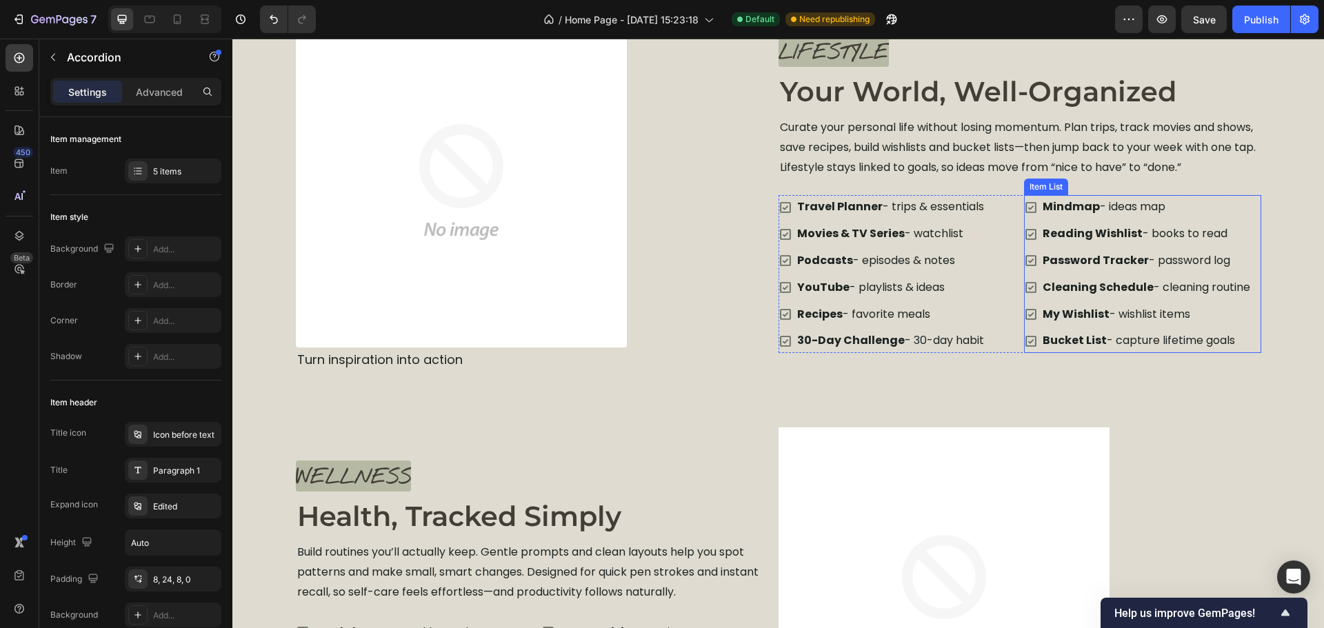
scroll to position [2041, 0]
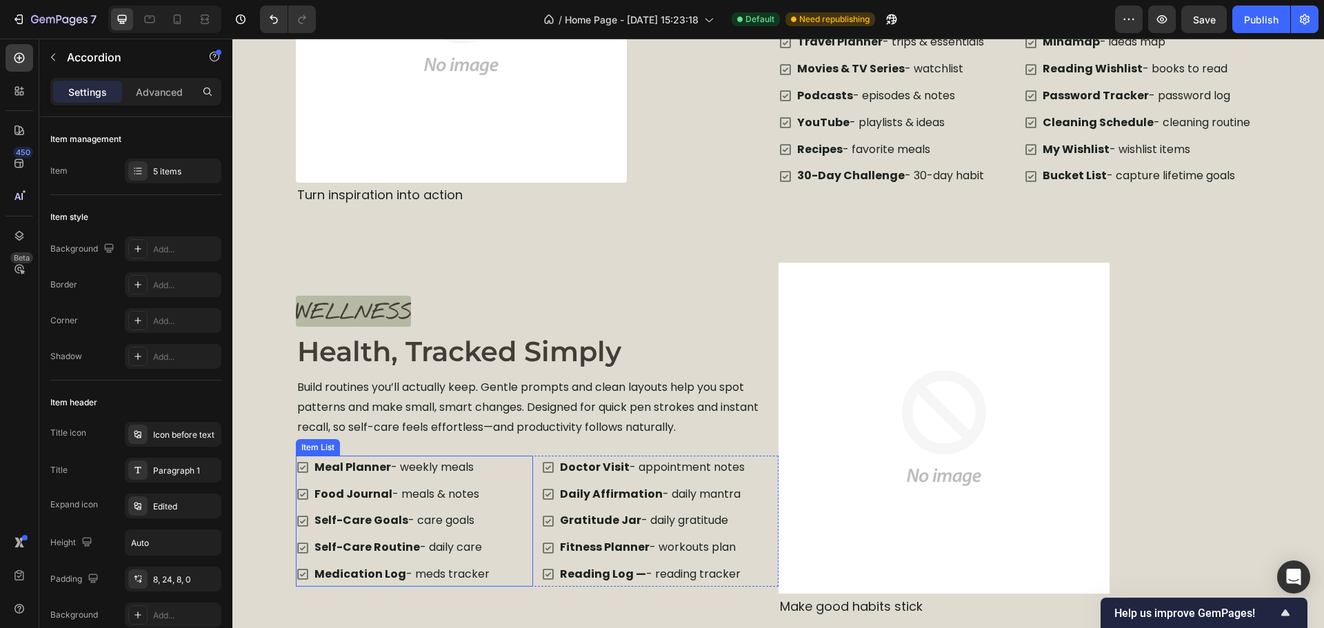
click at [503, 483] on div "Meal Planner - weekly meals Food Journal - meals & notes Self-Care Goals - care…" at bounding box center [414, 521] width 237 height 131
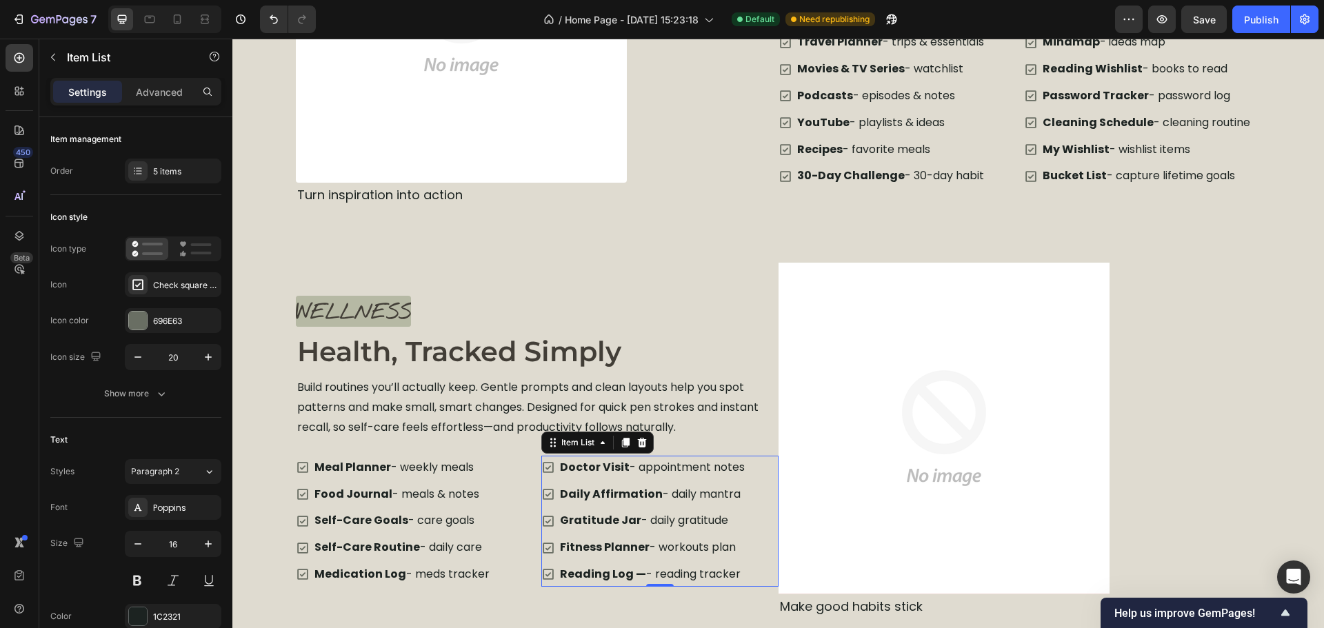
click at [541, 472] on icon at bounding box center [548, 468] width 14 height 14
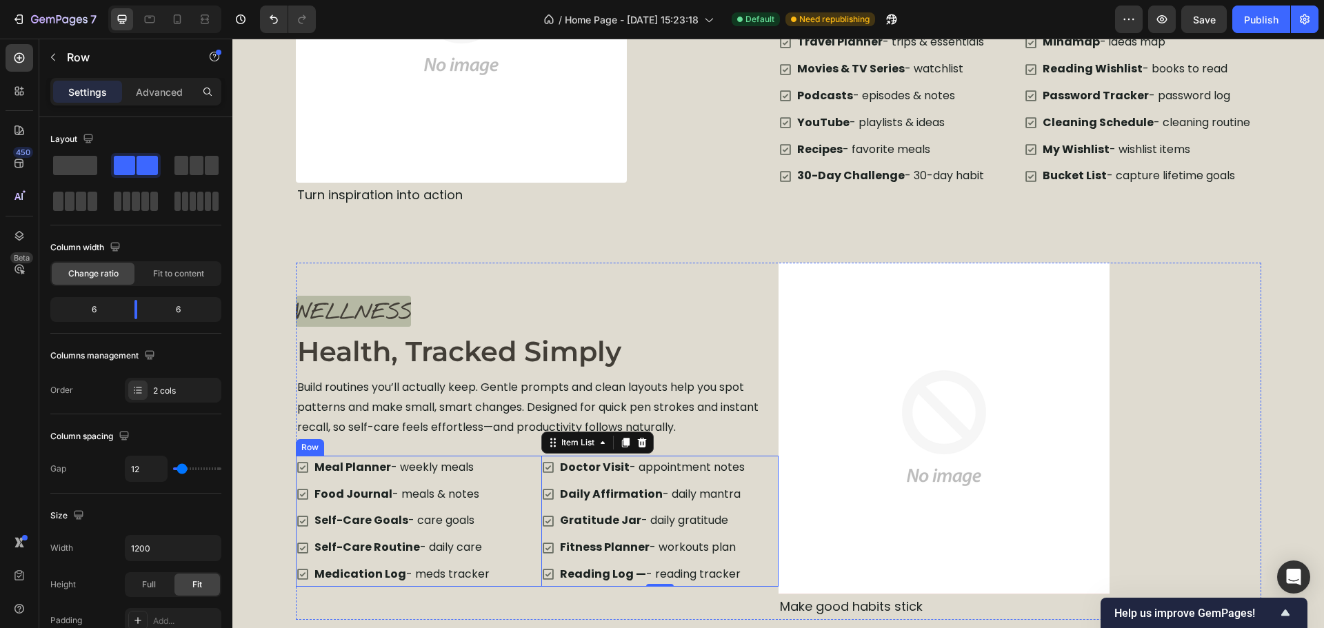
click at [533, 473] on div "Meal Planner - weekly meals Food Journal - meals & notes Self-Care Goals - care…" at bounding box center [537, 521] width 483 height 131
click at [363, 450] on div at bounding box center [364, 442] width 17 height 17
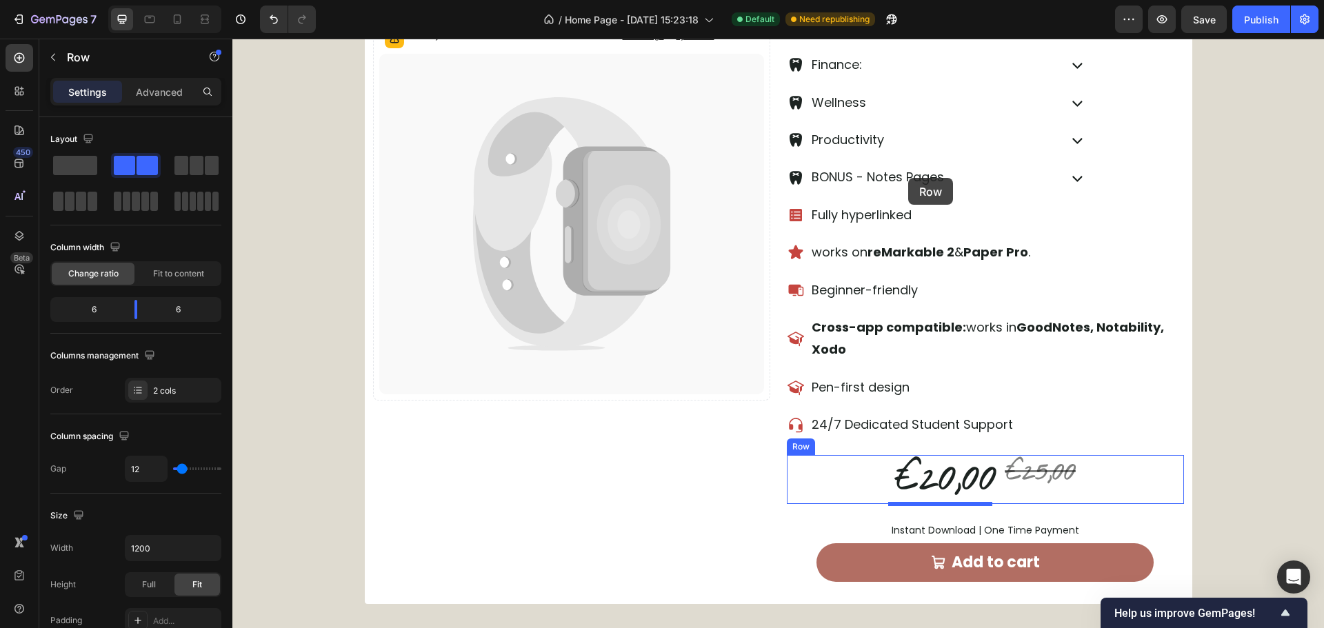
scroll to position [646, 0]
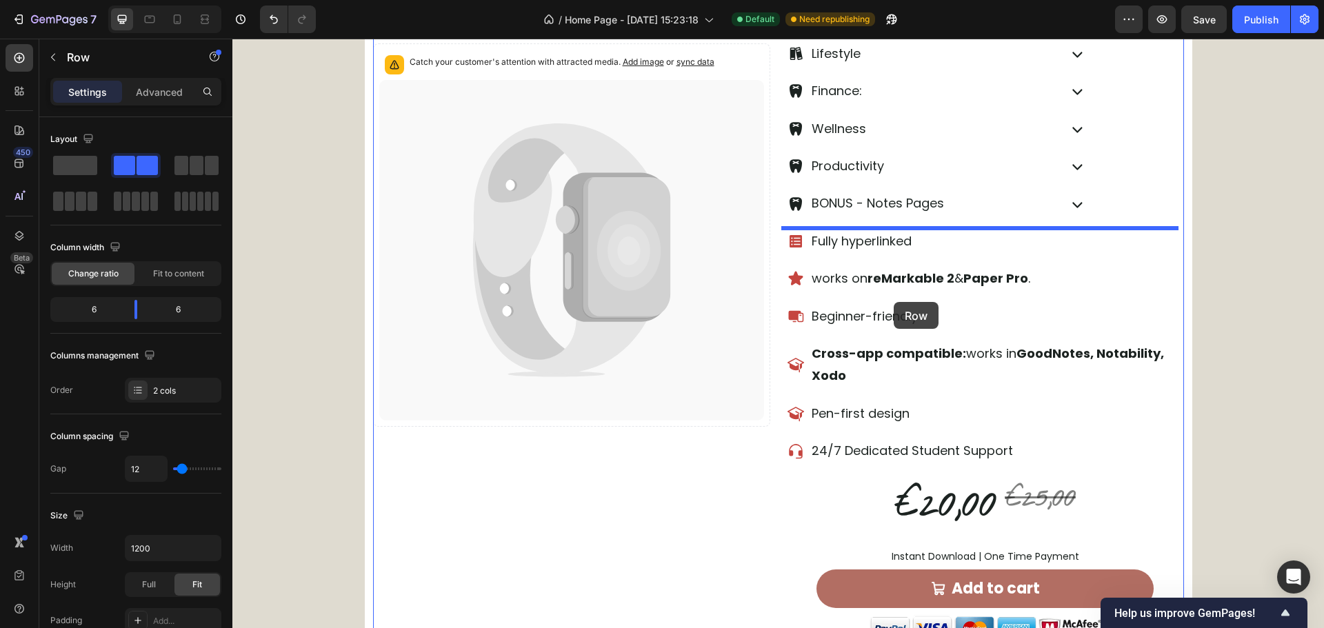
drag, startPoint x: 319, startPoint y: 78, endPoint x: 894, endPoint y: 302, distance: 616.6
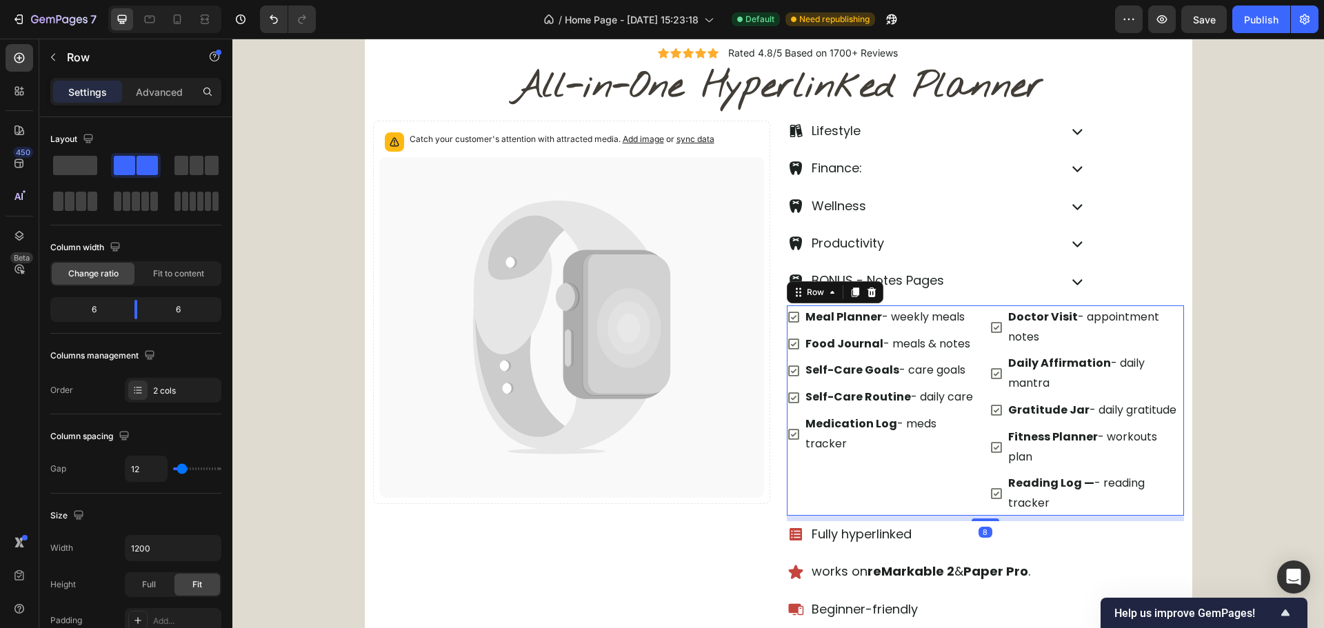
scroll to position [577, 0]
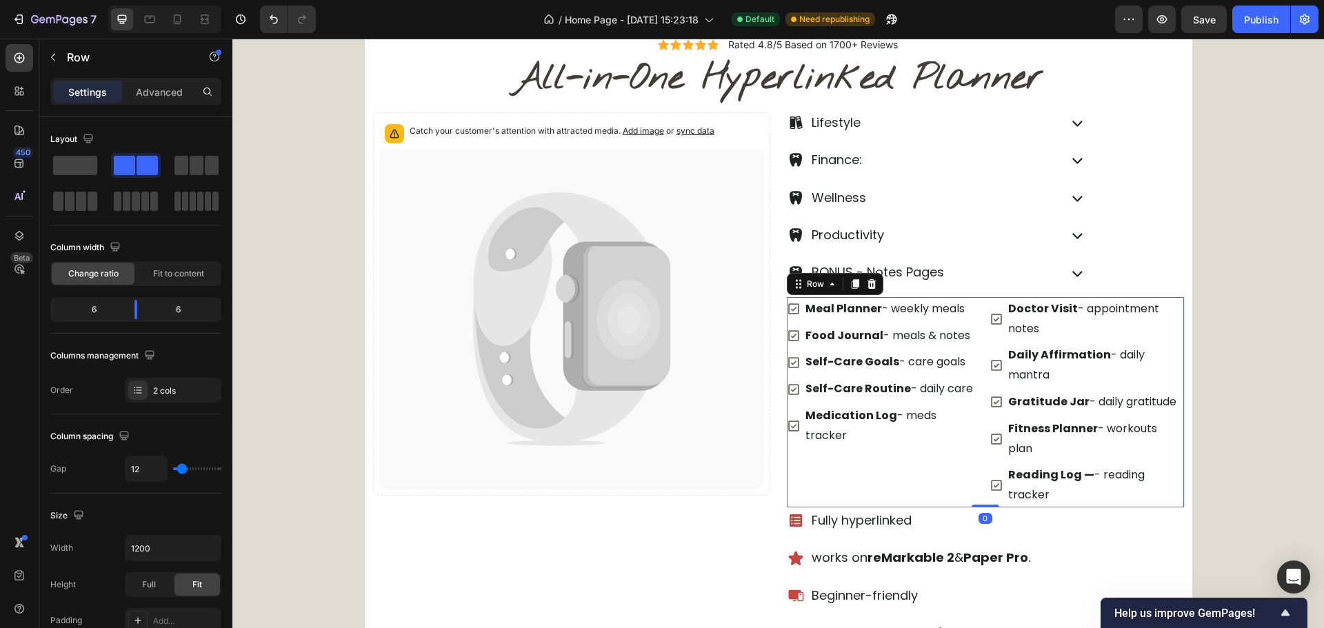
drag, startPoint x: 982, startPoint y: 512, endPoint x: 975, endPoint y: 463, distance: 48.8
click at [985, 497] on div "Meal Planner - weekly meals Food Journal - meals & notes Self-Care Goals - care…" at bounding box center [985, 402] width 397 height 210
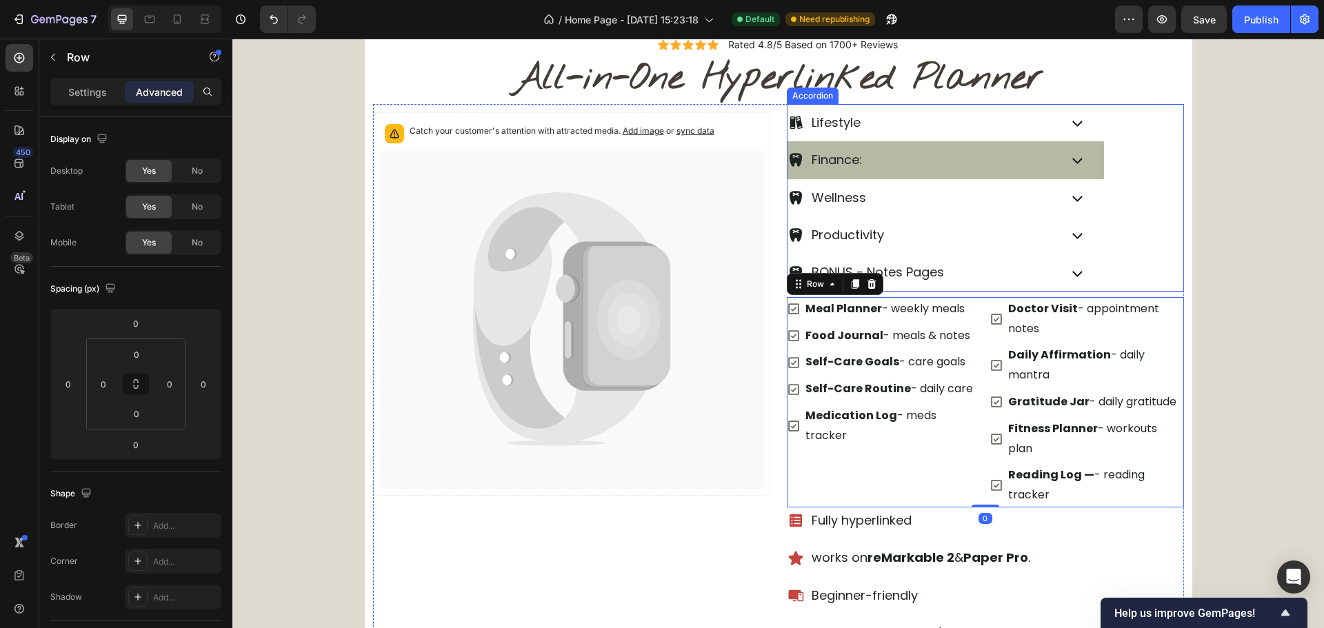
click at [1067, 157] on icon at bounding box center [1077, 160] width 21 height 21
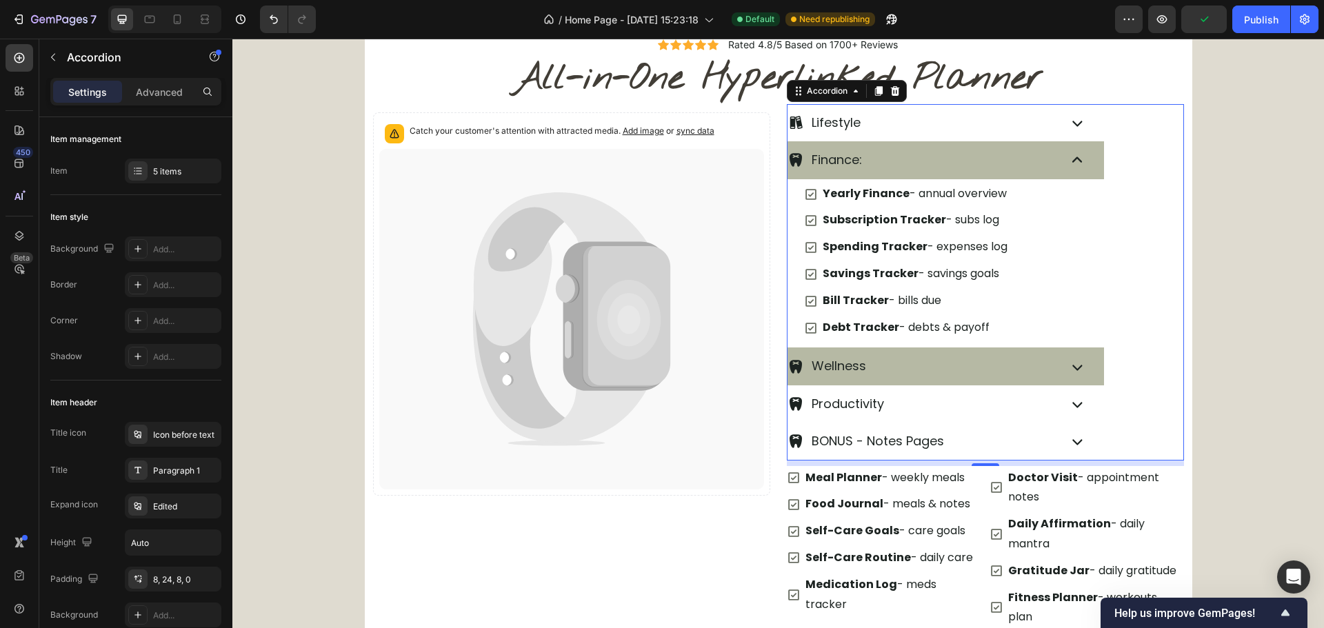
click at [1077, 370] on icon at bounding box center [1077, 367] width 21 height 21
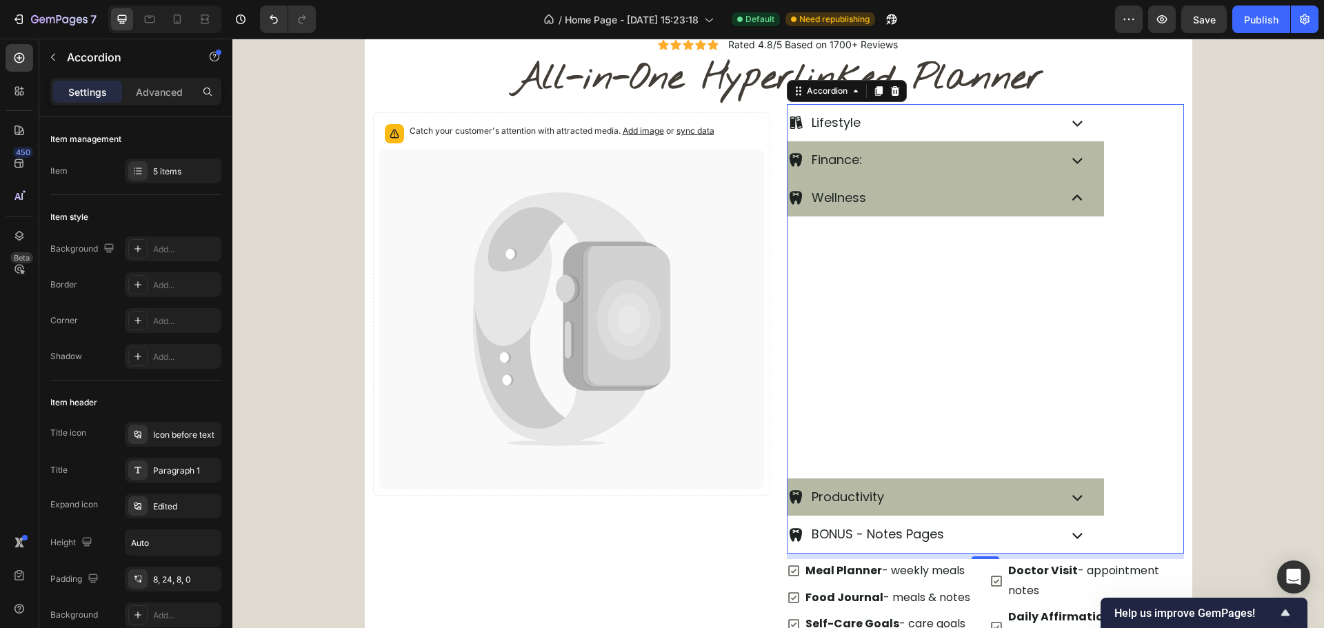
click at [1074, 503] on icon at bounding box center [1077, 497] width 21 height 21
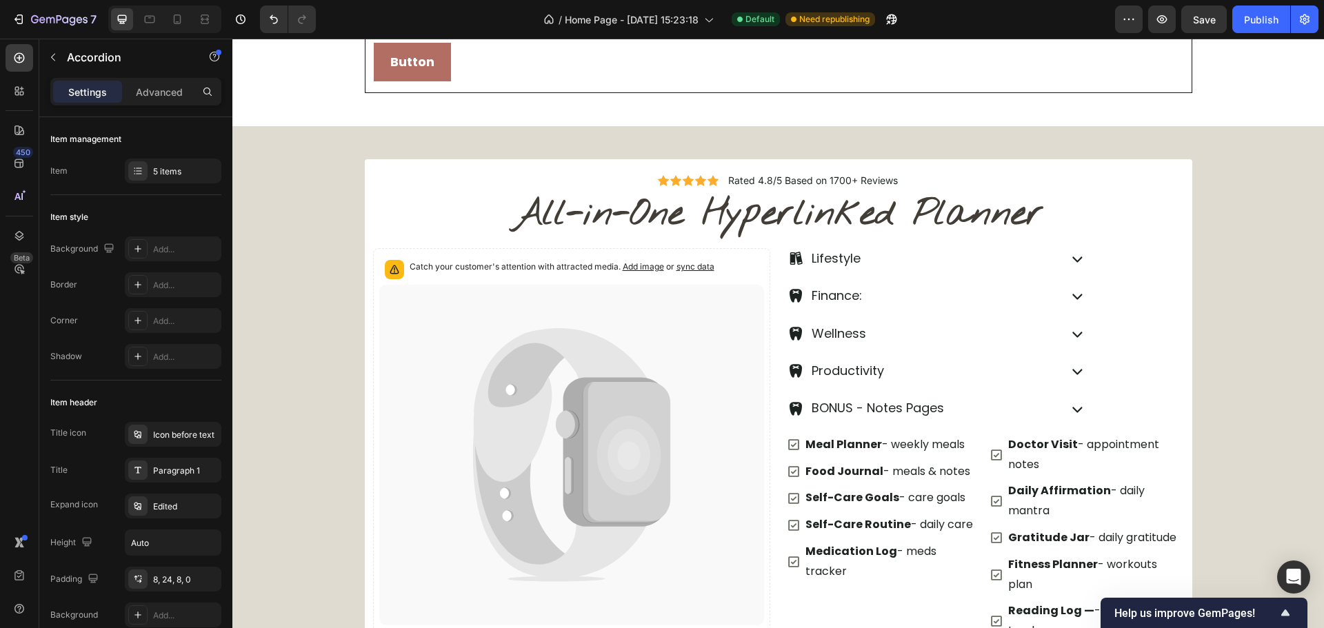
scroll to position [439, 0]
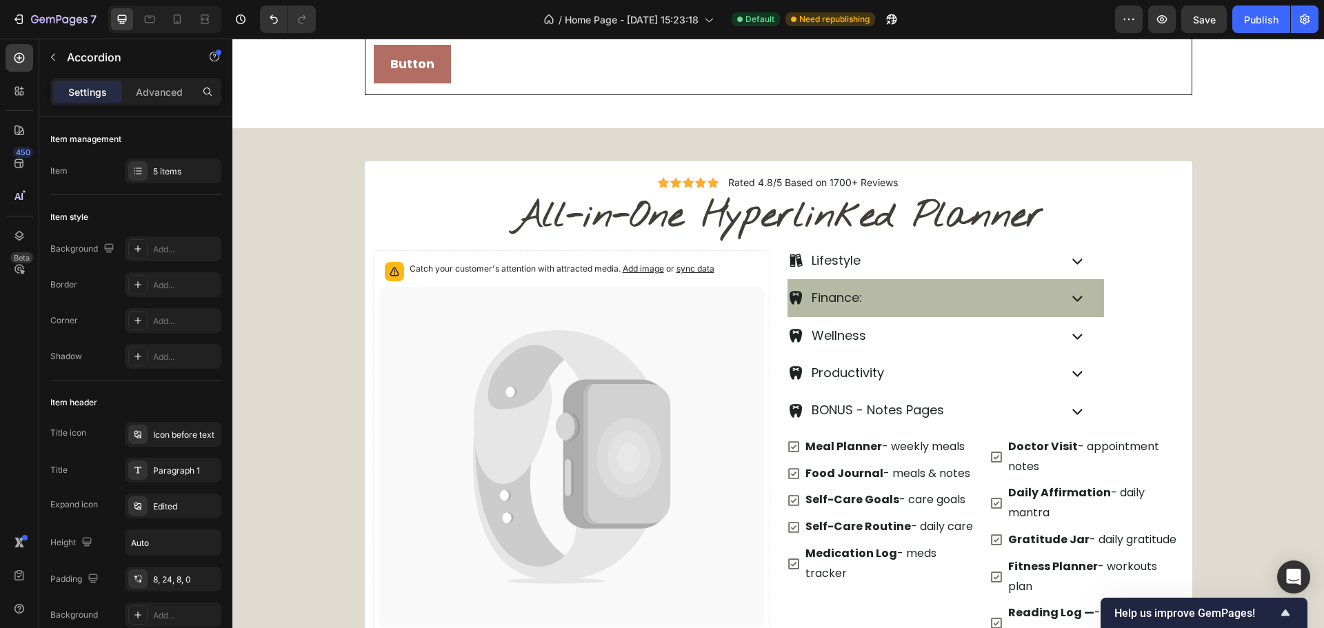
click at [1052, 298] on div "Finance:" at bounding box center [946, 297] width 317 height 37
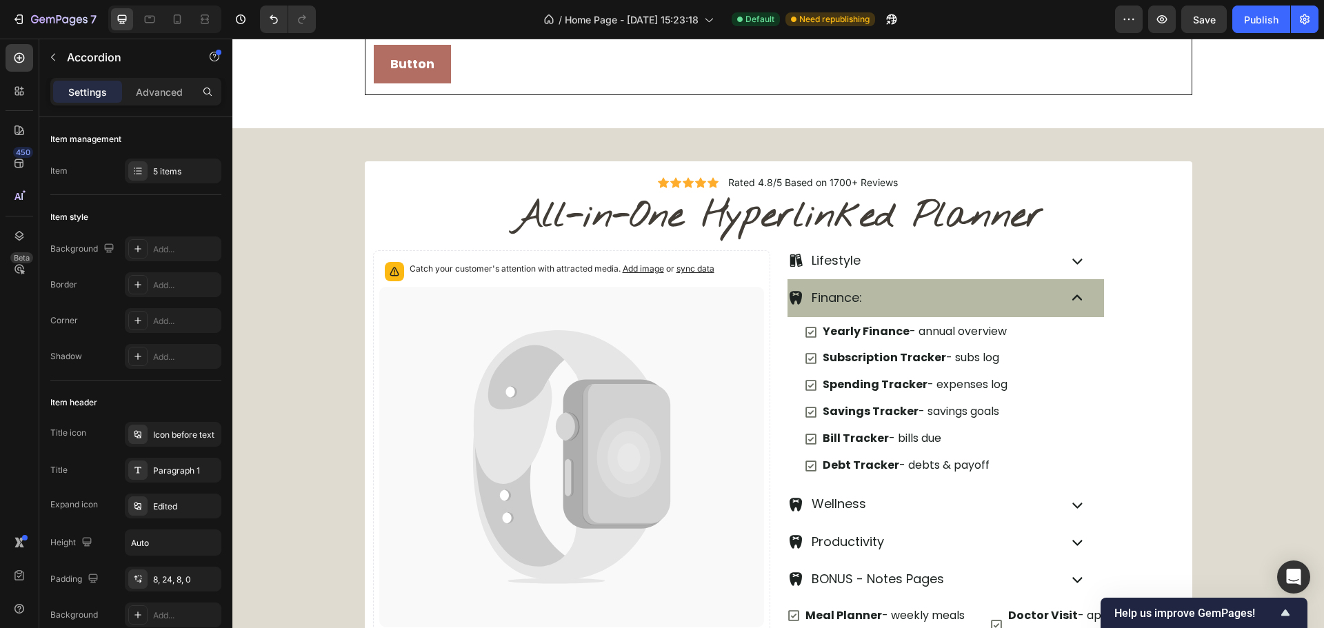
click at [1052, 298] on div "Finance:" at bounding box center [946, 297] width 317 height 37
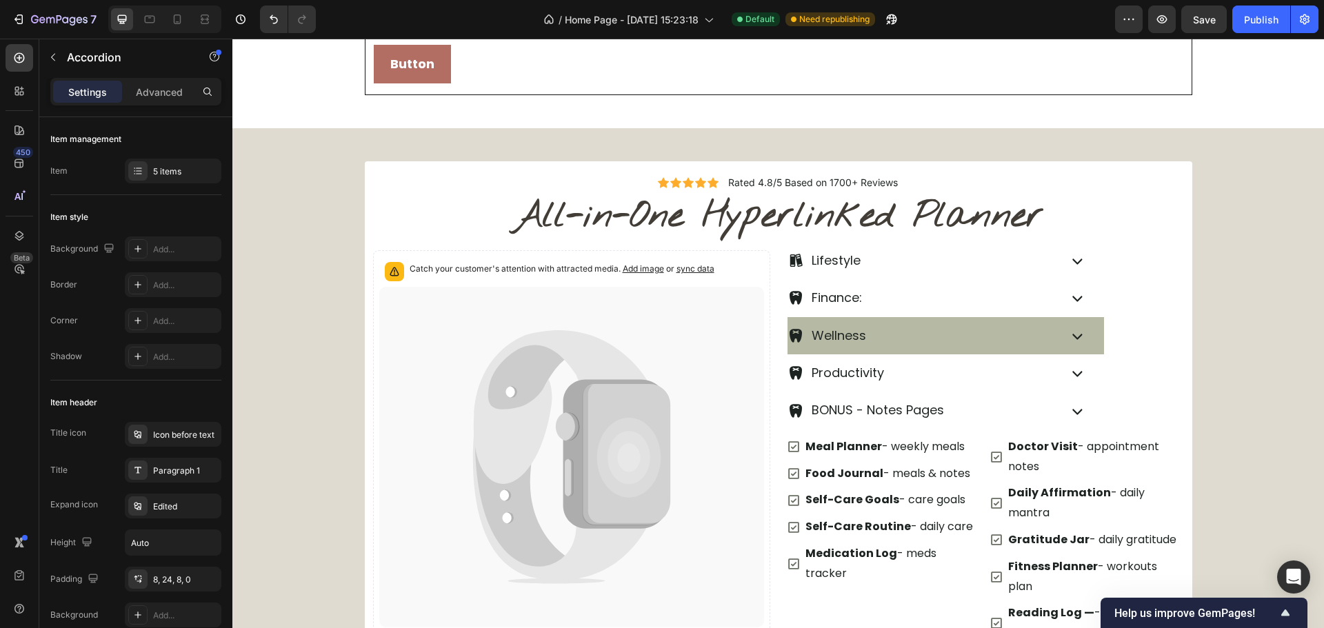
click at [1044, 336] on div "Wellness" at bounding box center [922, 336] width 268 height 26
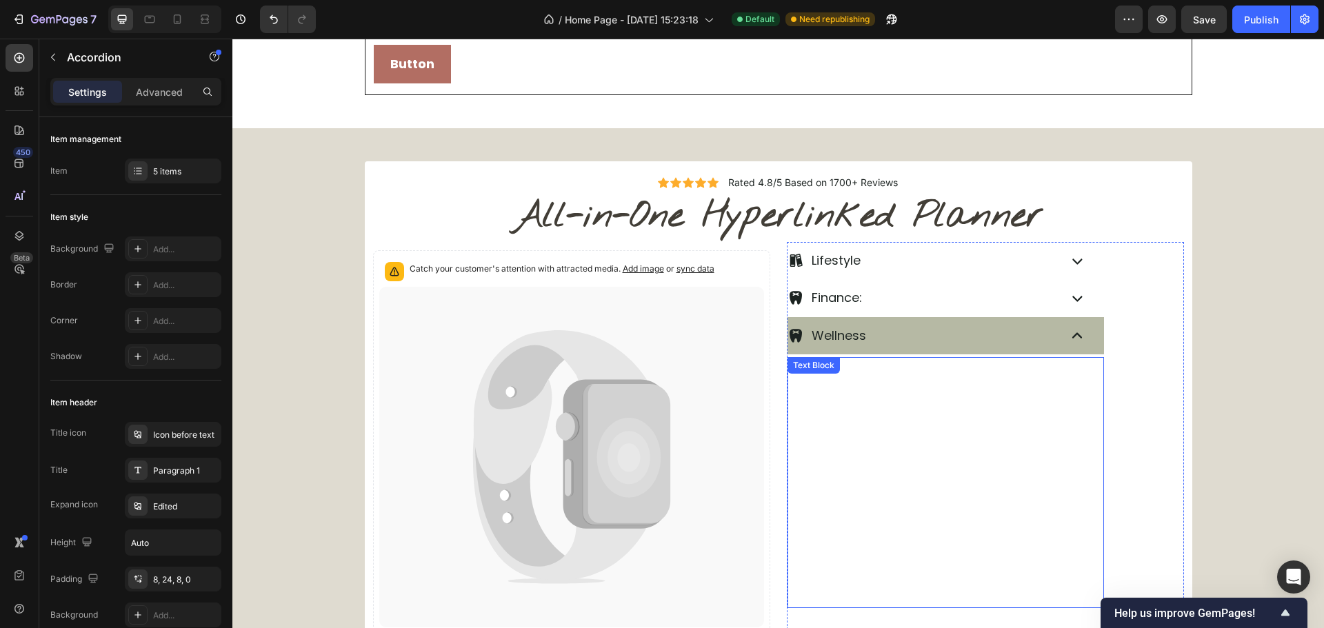
click at [1031, 419] on p "3. Periodontology & Endodontics" at bounding box center [962, 420] width 281 height 25
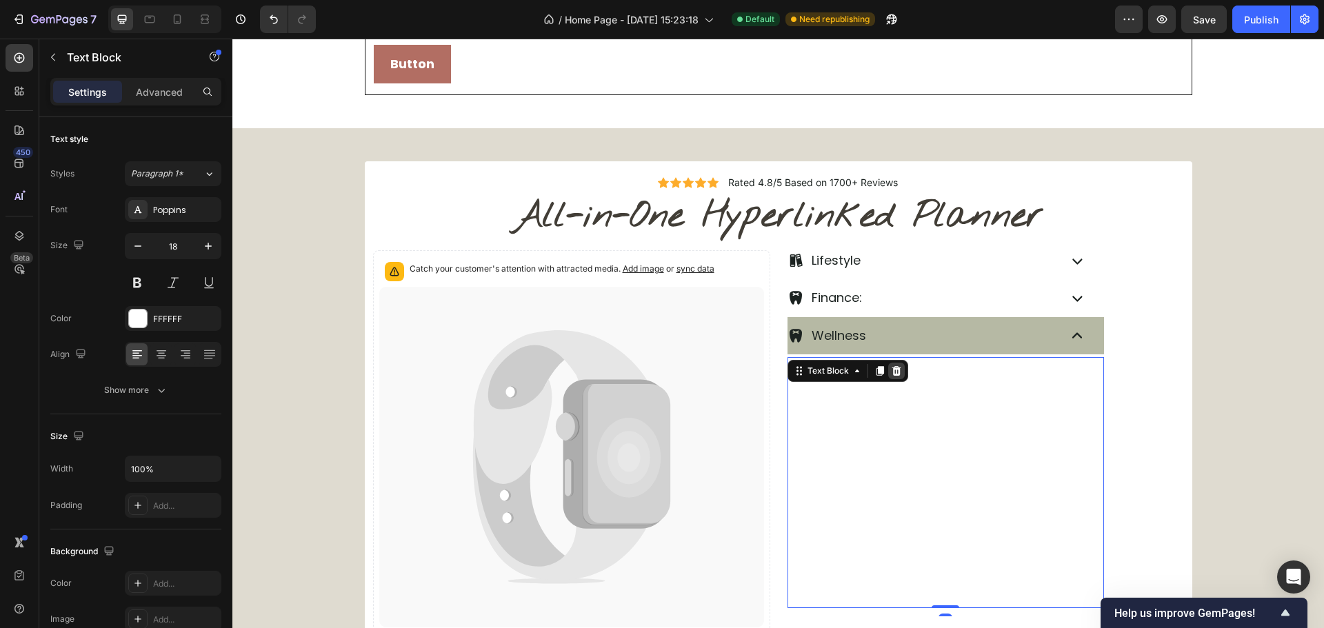
click at [893, 376] on icon at bounding box center [896, 371] width 9 height 10
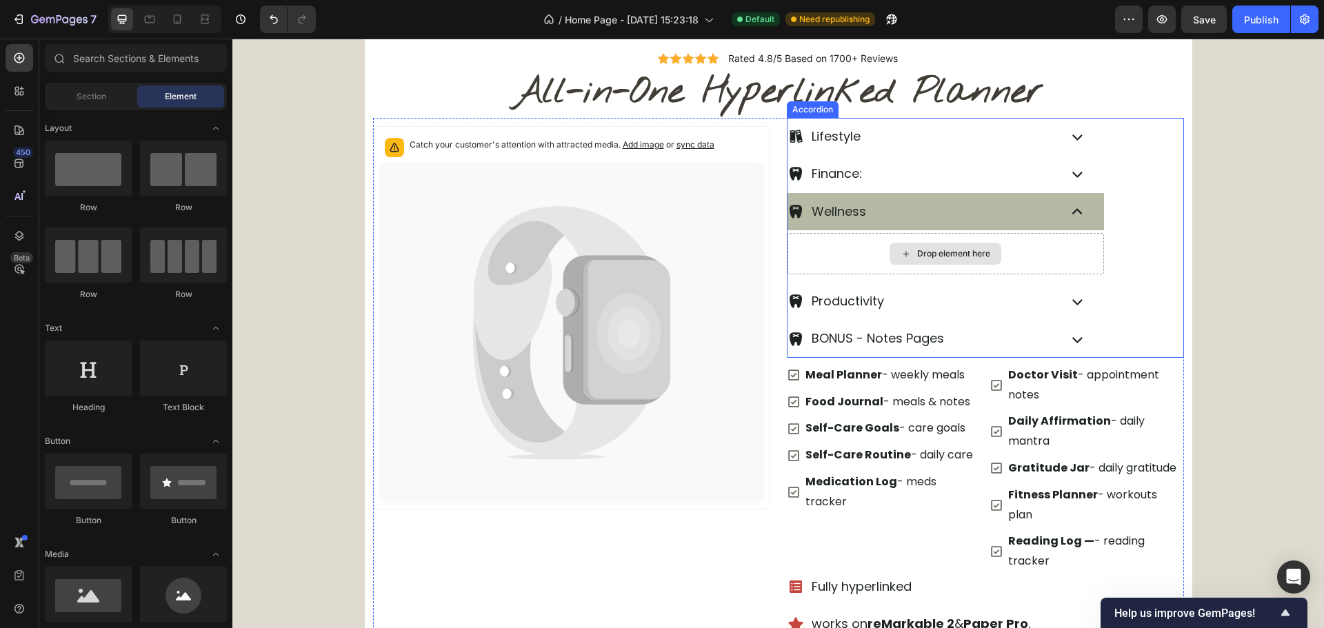
scroll to position [577, 0]
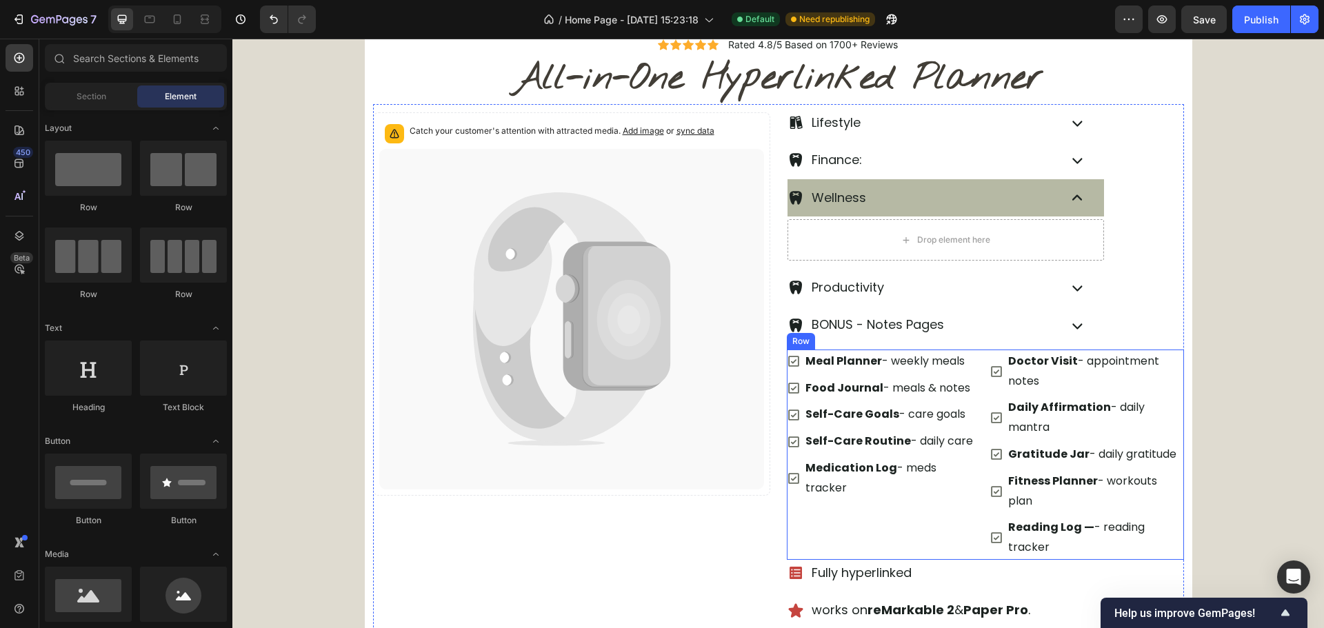
click at [796, 481] on div "Meal Planner - weekly meals Food Journal - meals & notes Self-Care Goals - care…" at bounding box center [884, 455] width 194 height 210
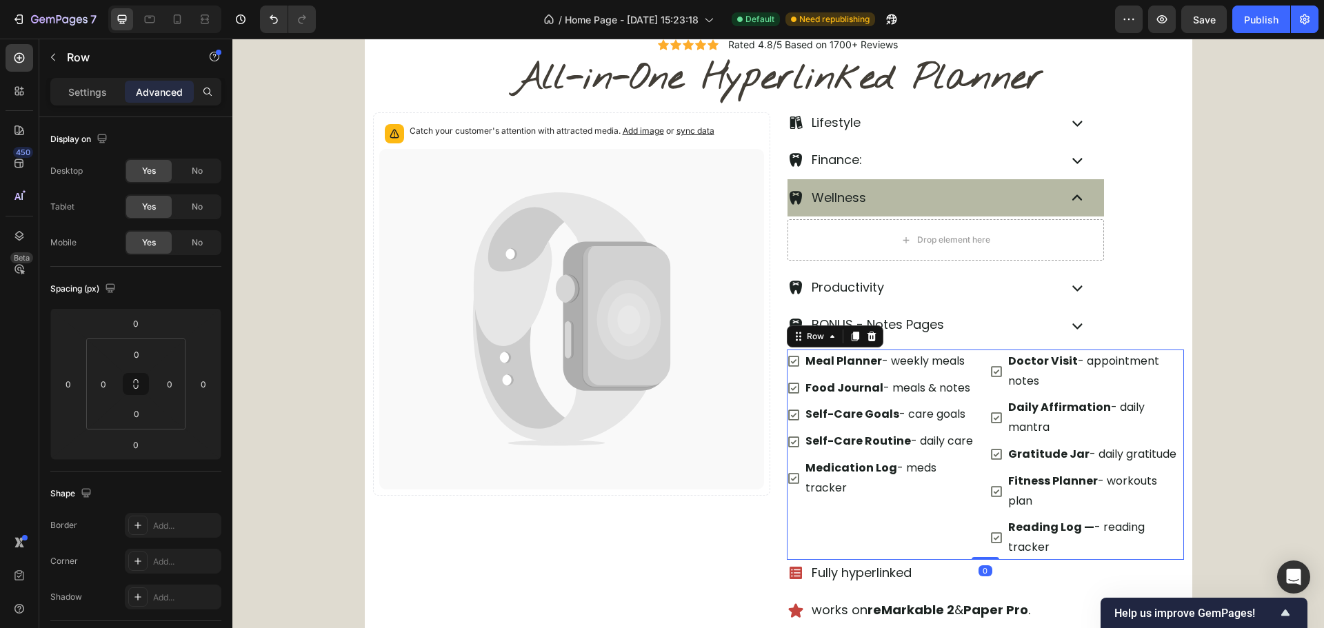
click at [805, 476] on strong "Medication Log" at bounding box center [851, 468] width 92 height 16
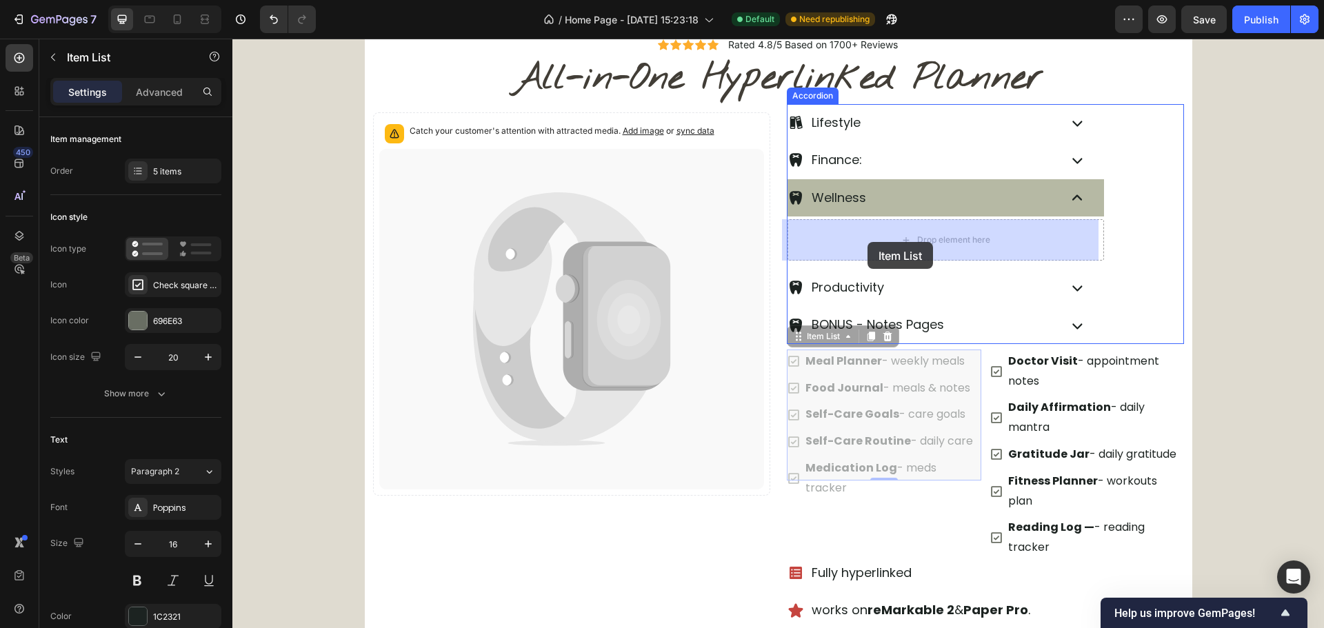
drag, startPoint x: 814, startPoint y: 340, endPoint x: 863, endPoint y: 252, distance: 101.3
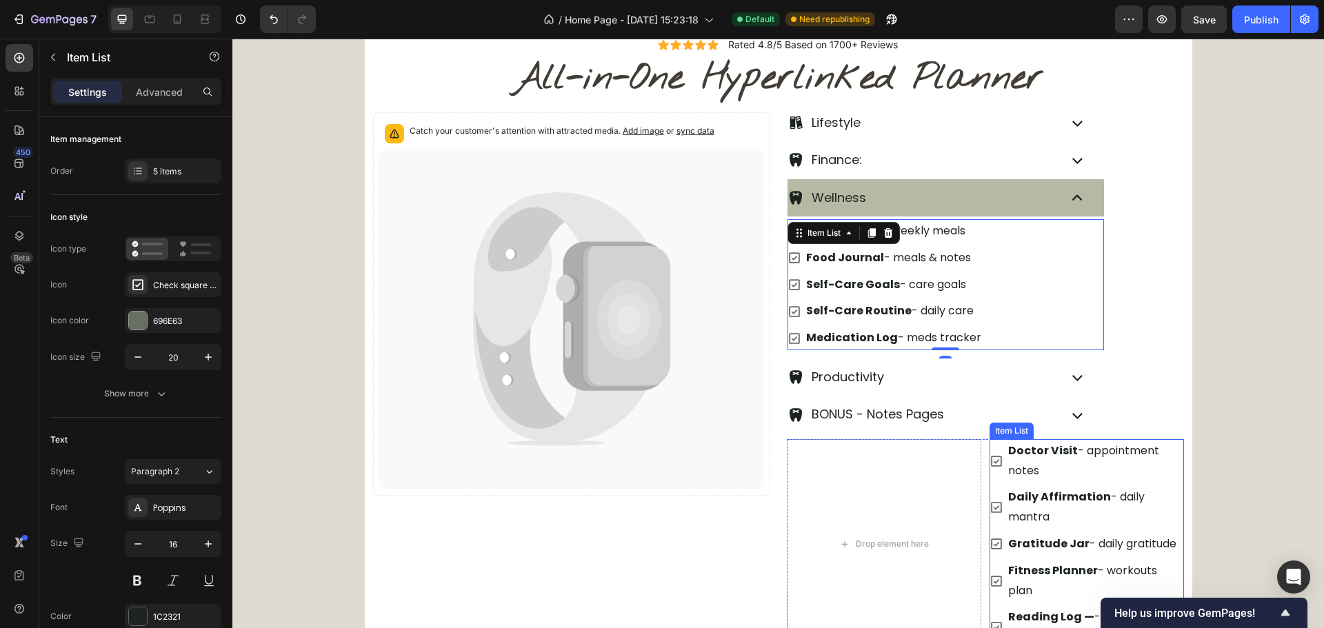
click at [993, 485] on div "Daily Affirmation - daily mantra" at bounding box center [1087, 507] width 194 height 44
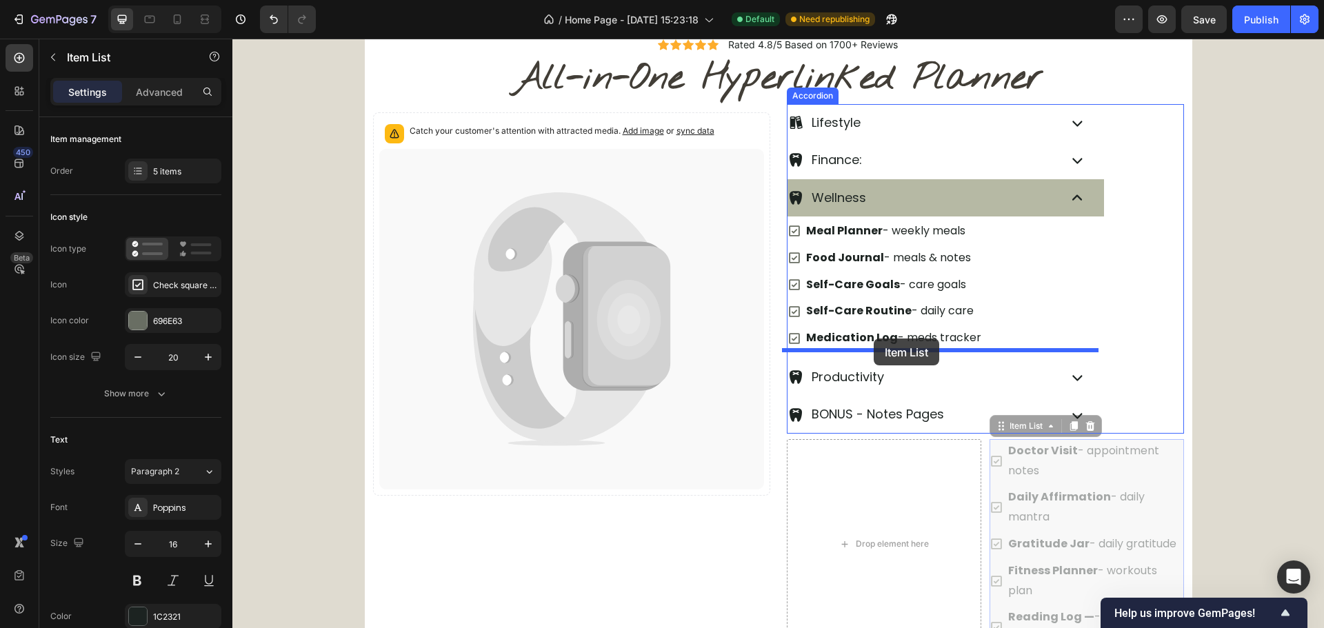
drag, startPoint x: 1021, startPoint y: 434, endPoint x: 874, endPoint y: 339, distance: 175.0
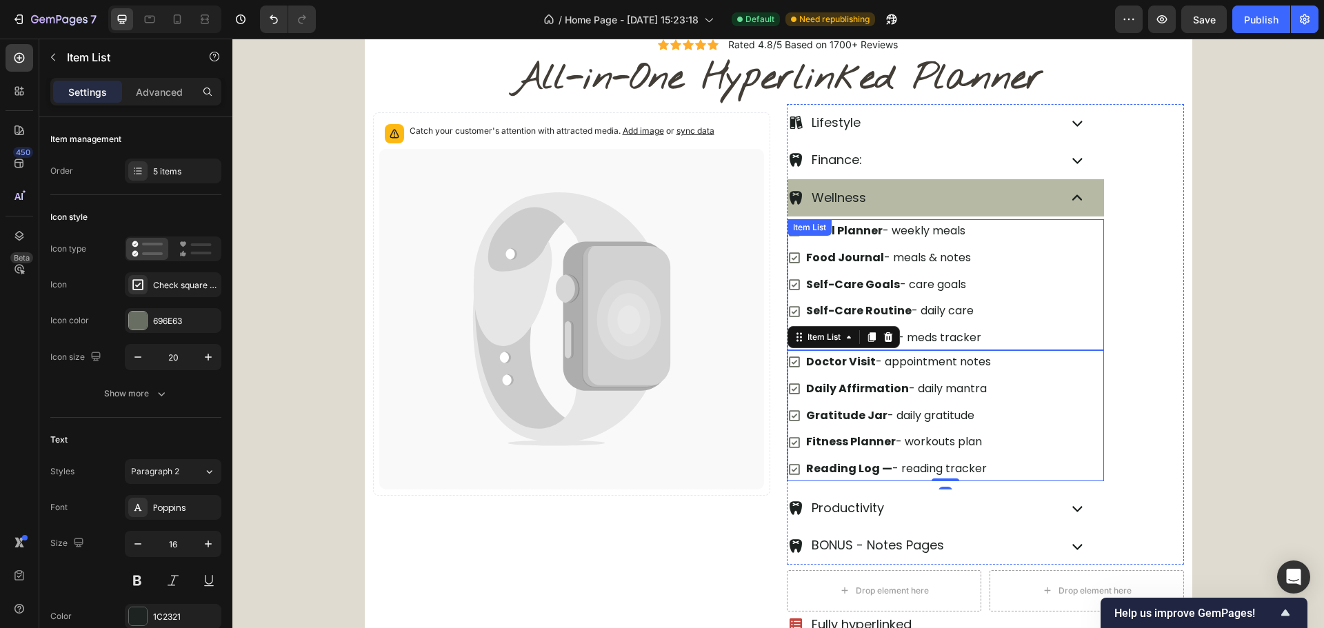
click at [996, 334] on div "Meal Planner - weekly meals Food Journal - meals & notes Self-Care Goals - care…" at bounding box center [946, 284] width 317 height 131
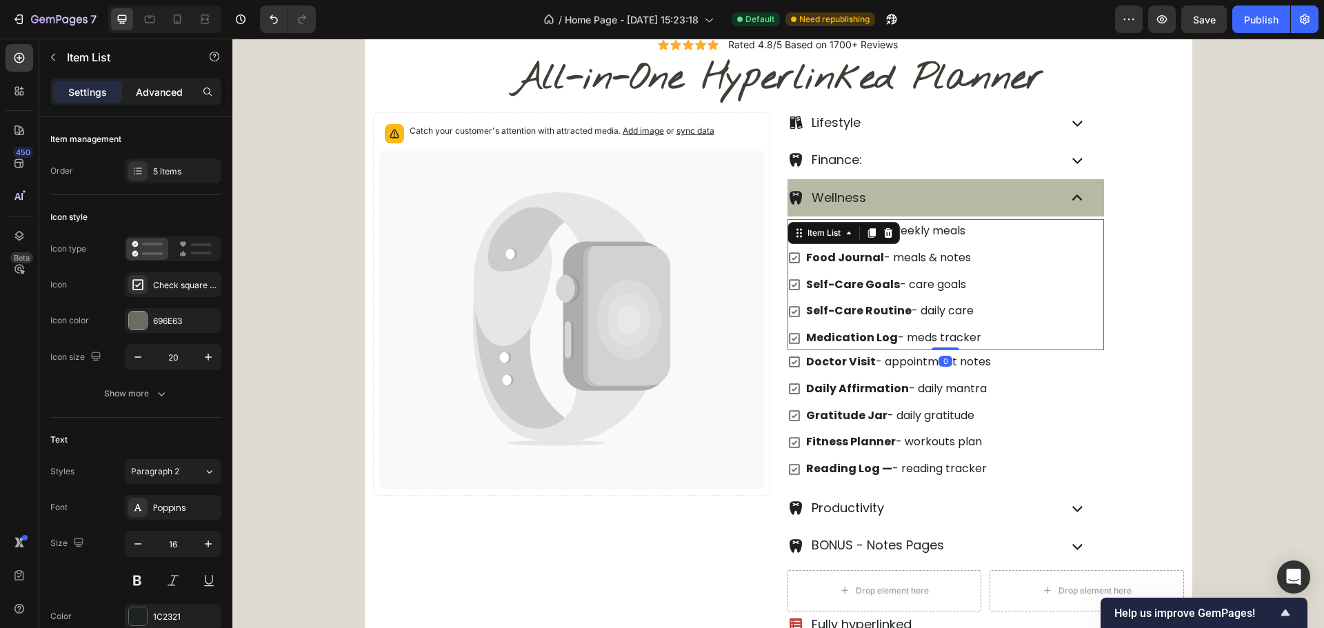
click at [177, 97] on p "Advanced" at bounding box center [159, 92] width 47 height 14
type input "100%"
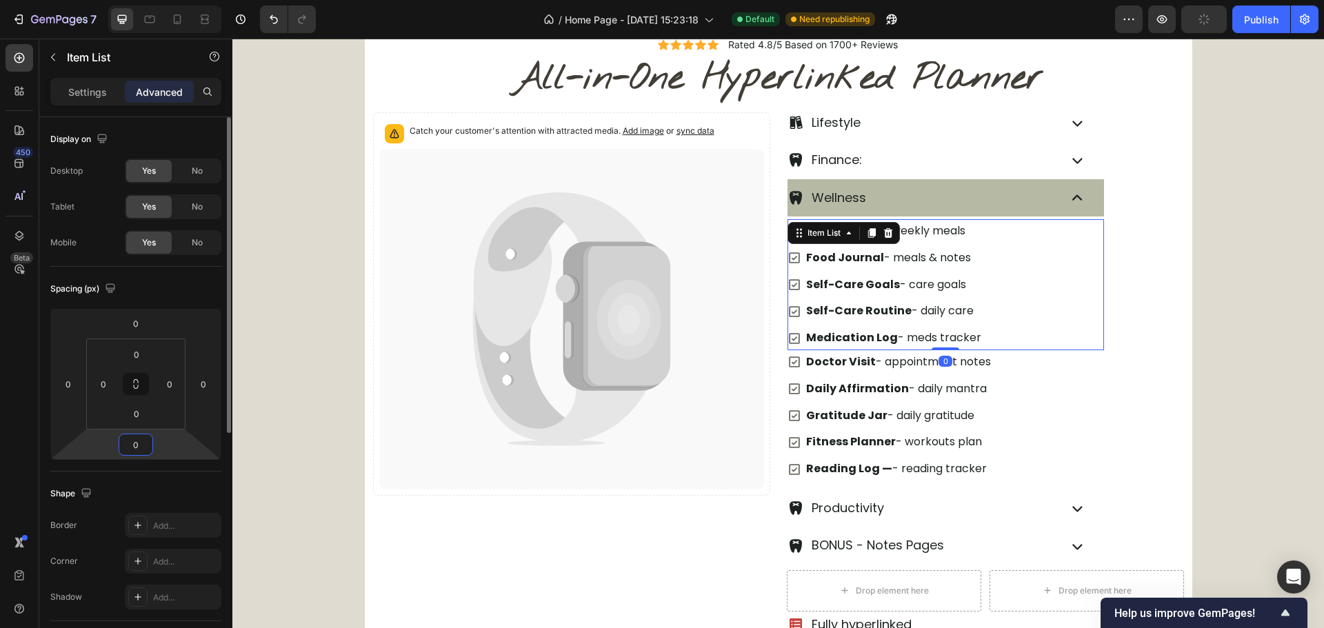
click at [128, 443] on input "0" at bounding box center [136, 444] width 28 height 21
type input "4"
click at [97, 383] on input "0" at bounding box center [103, 384] width 21 height 21
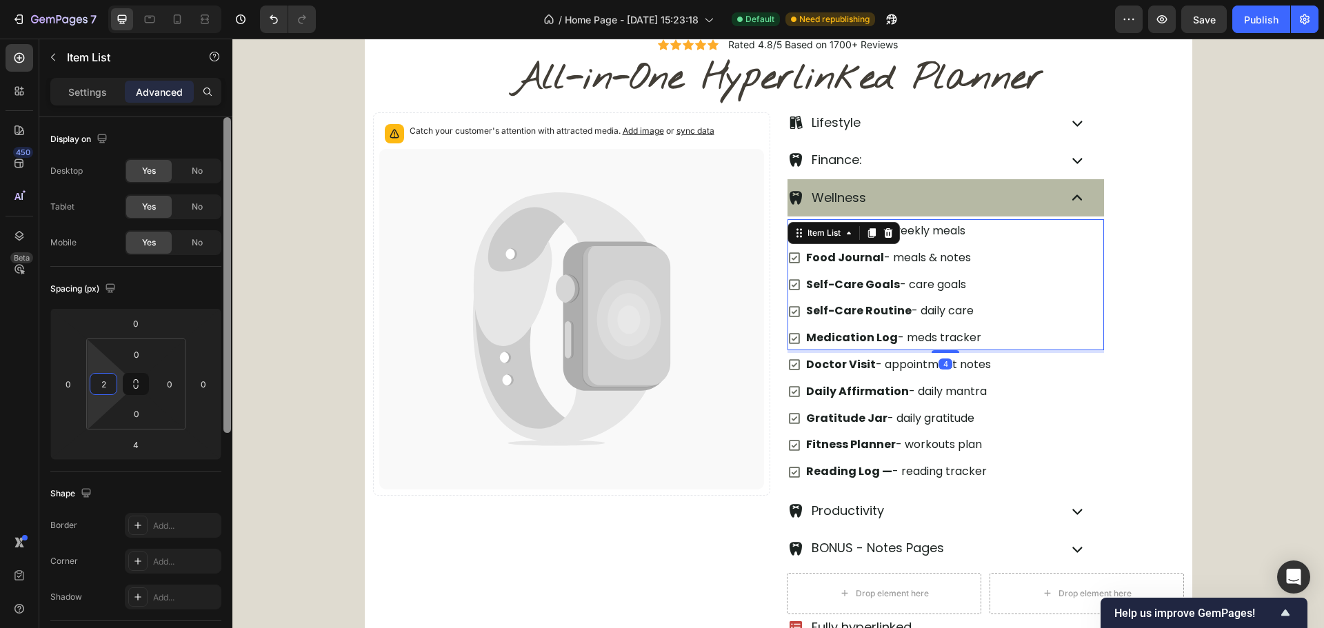
type input "24"
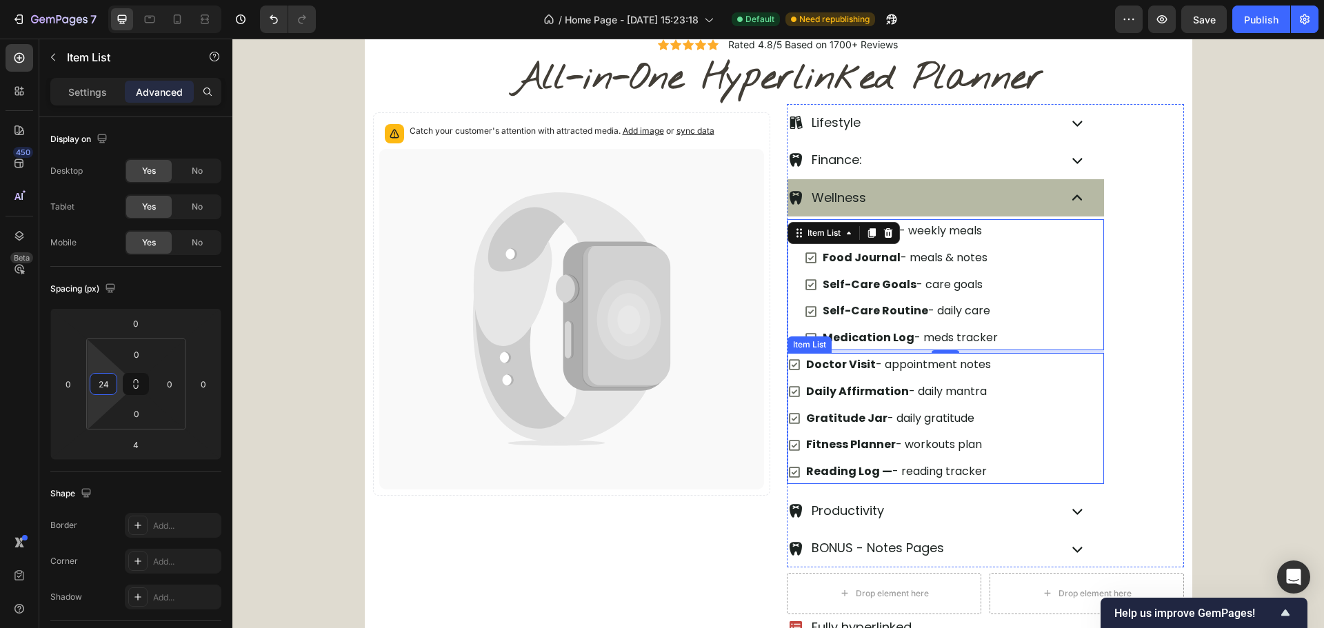
click at [1008, 400] on div "Doctor [PERSON_NAME] - appointment notes Daily Affirmation - daily mantra Grati…" at bounding box center [946, 418] width 317 height 131
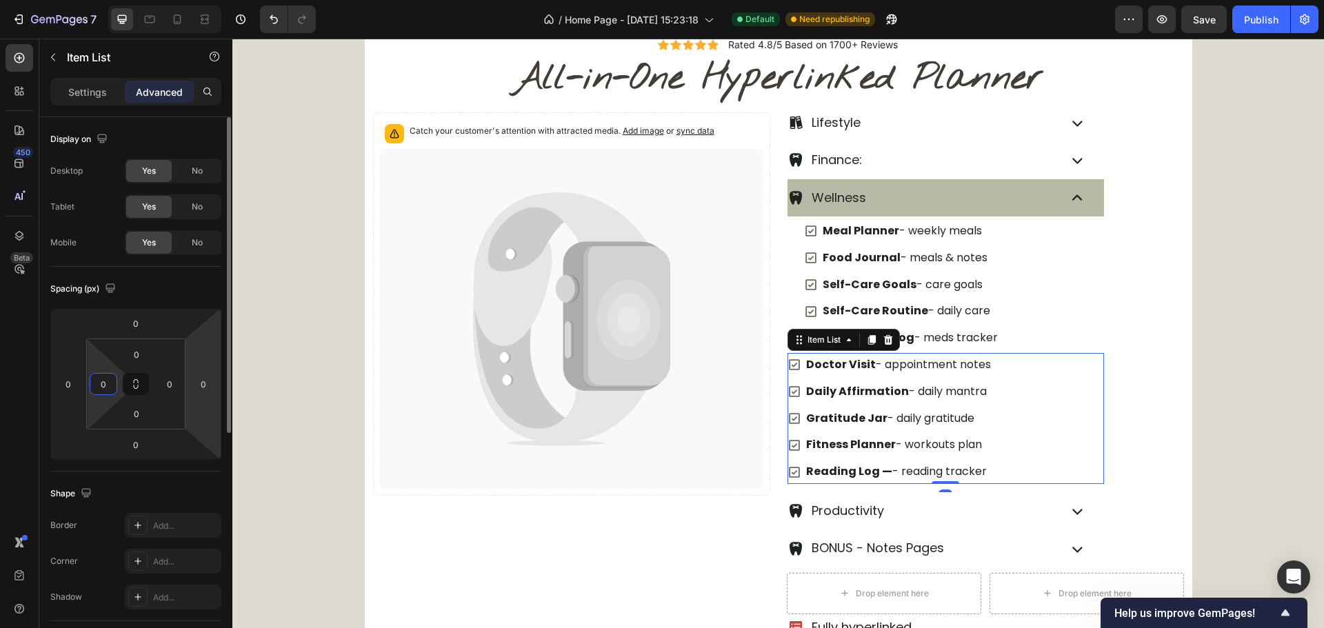
drag, startPoint x: 109, startPoint y: 381, endPoint x: 218, endPoint y: 405, distance: 111.6
click at [110, 383] on input "0" at bounding box center [103, 384] width 21 height 21
type input "24"
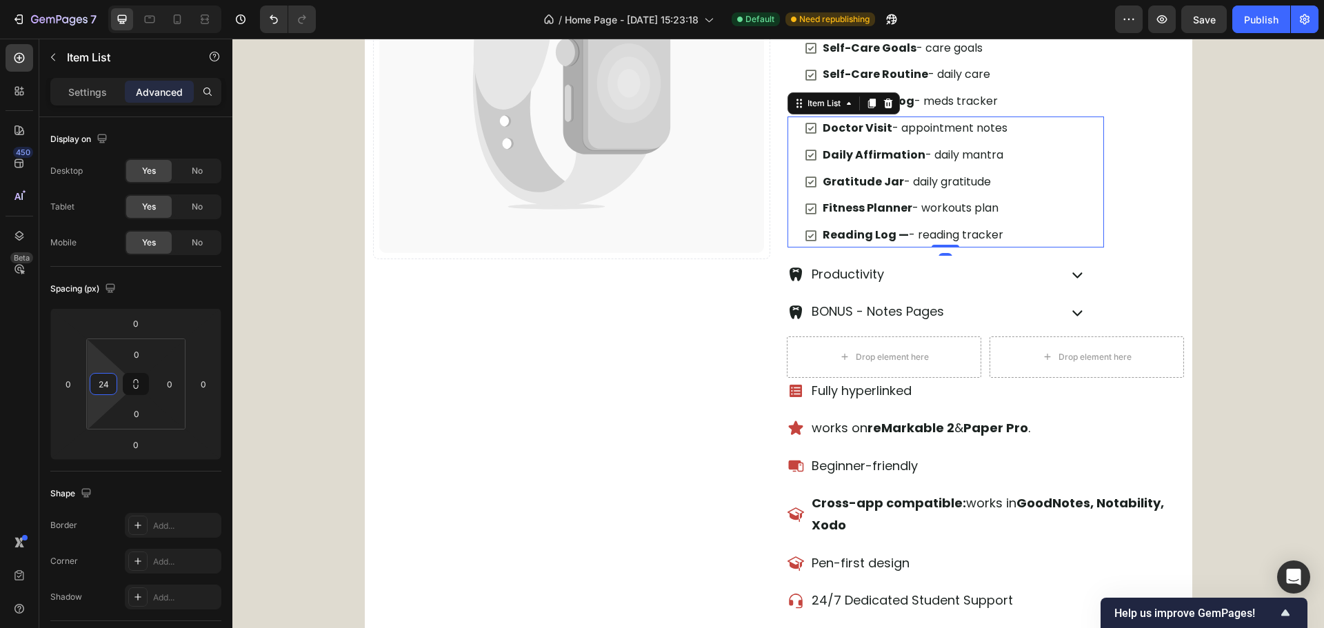
scroll to position [853, 0]
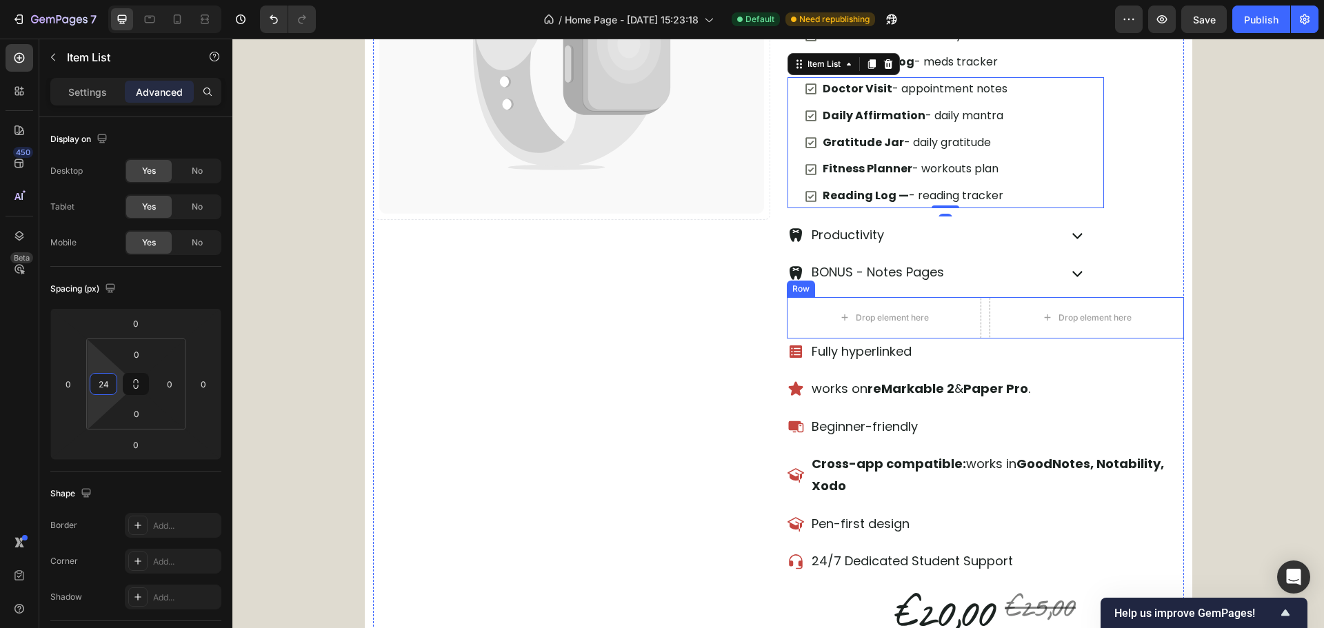
click at [983, 319] on div "Drop element here Drop element here Row" at bounding box center [985, 317] width 397 height 41
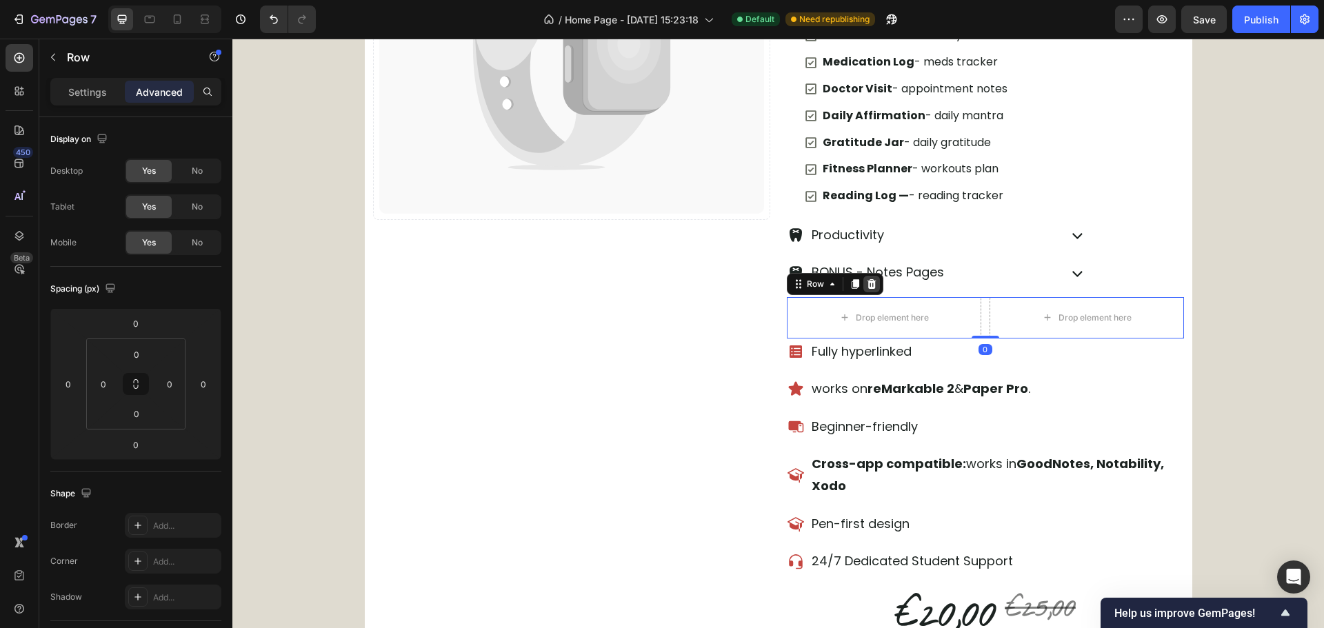
click at [872, 287] on div at bounding box center [871, 284] width 17 height 17
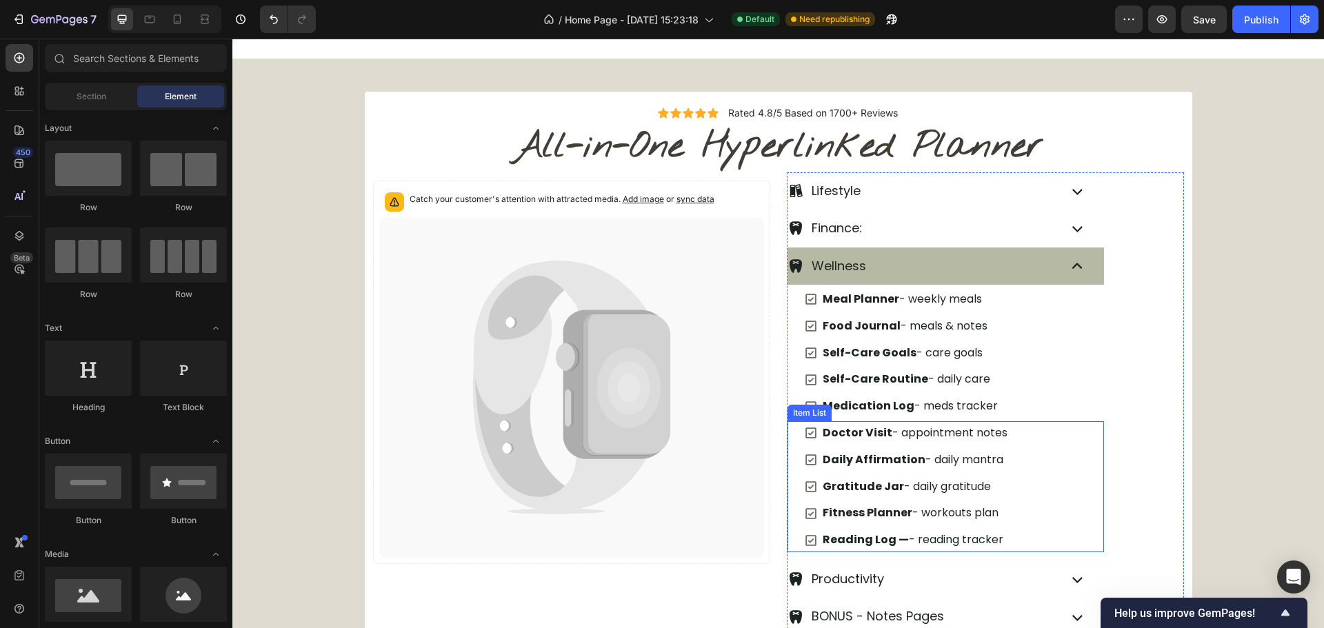
scroll to position [508, 0]
click at [1073, 272] on icon at bounding box center [1077, 267] width 21 height 21
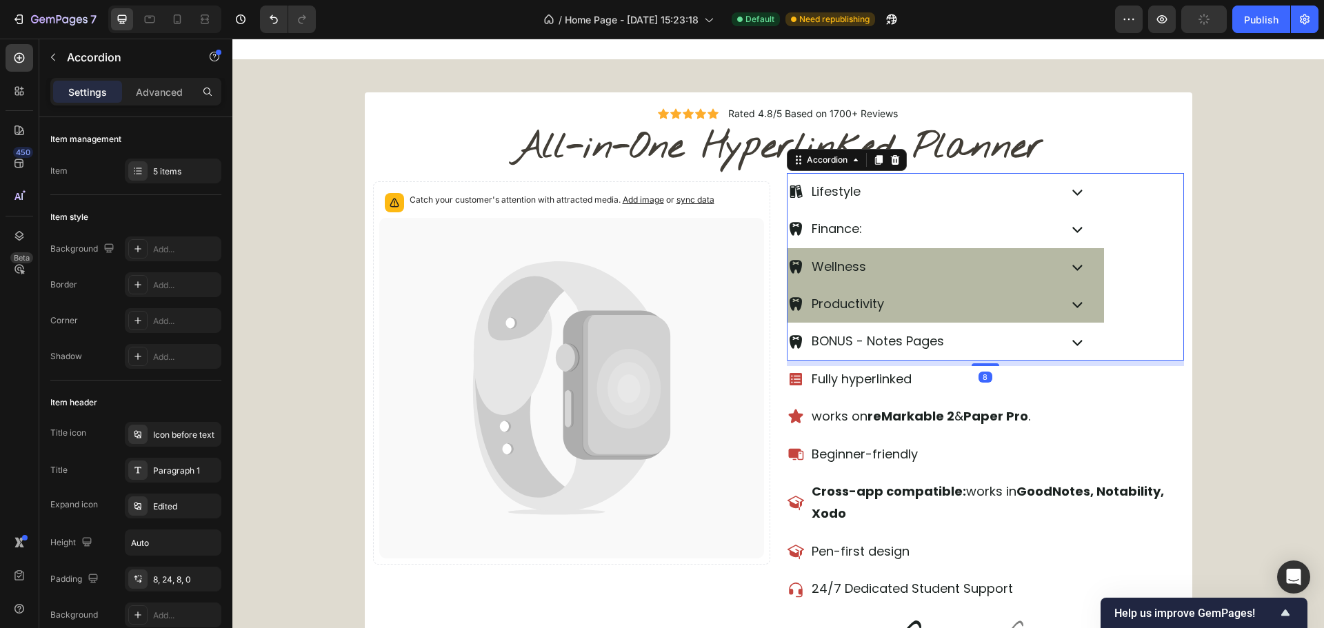
click at [1079, 314] on icon at bounding box center [1077, 304] width 21 height 21
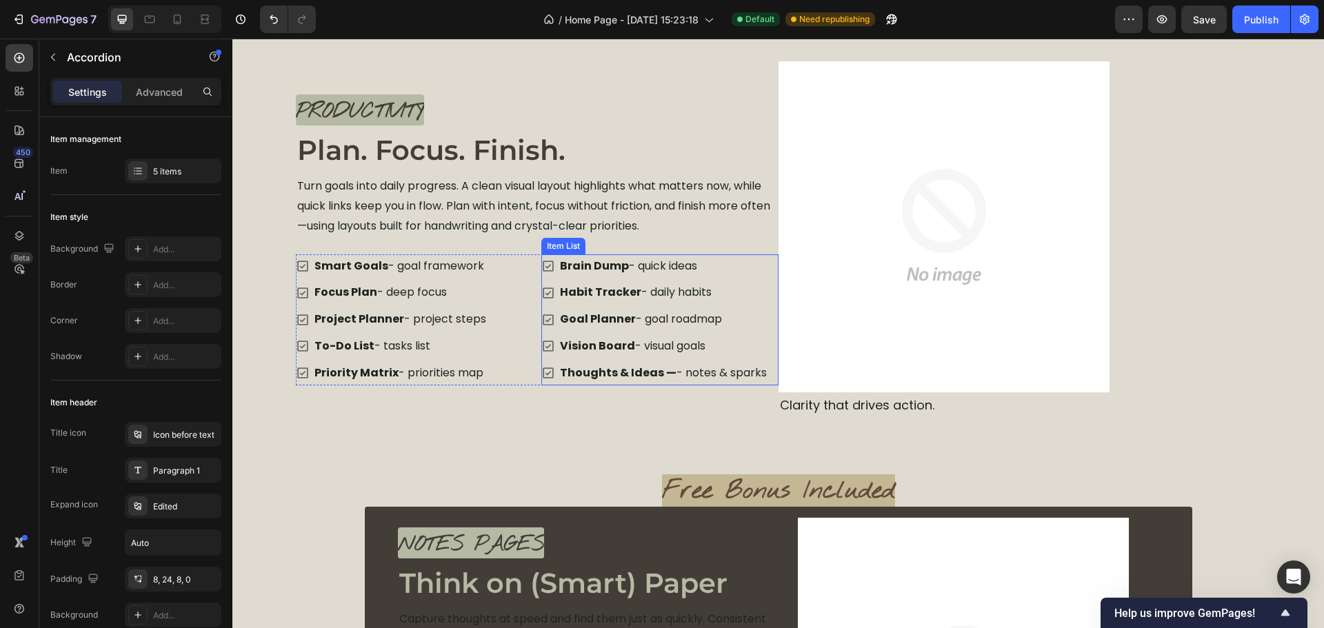
scroll to position [3336, 0]
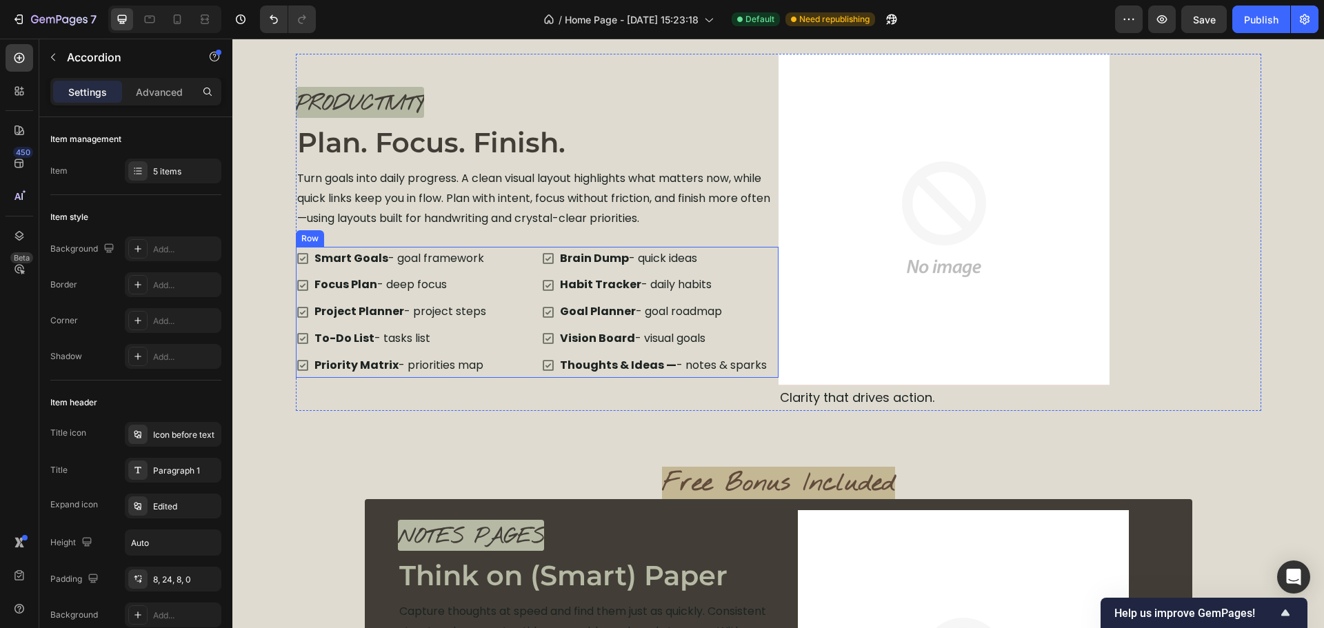
click at [531, 297] on div "Smart Goals - goal framework Focus Plan - deep focus Project Planner - project …" at bounding box center [537, 312] width 483 height 131
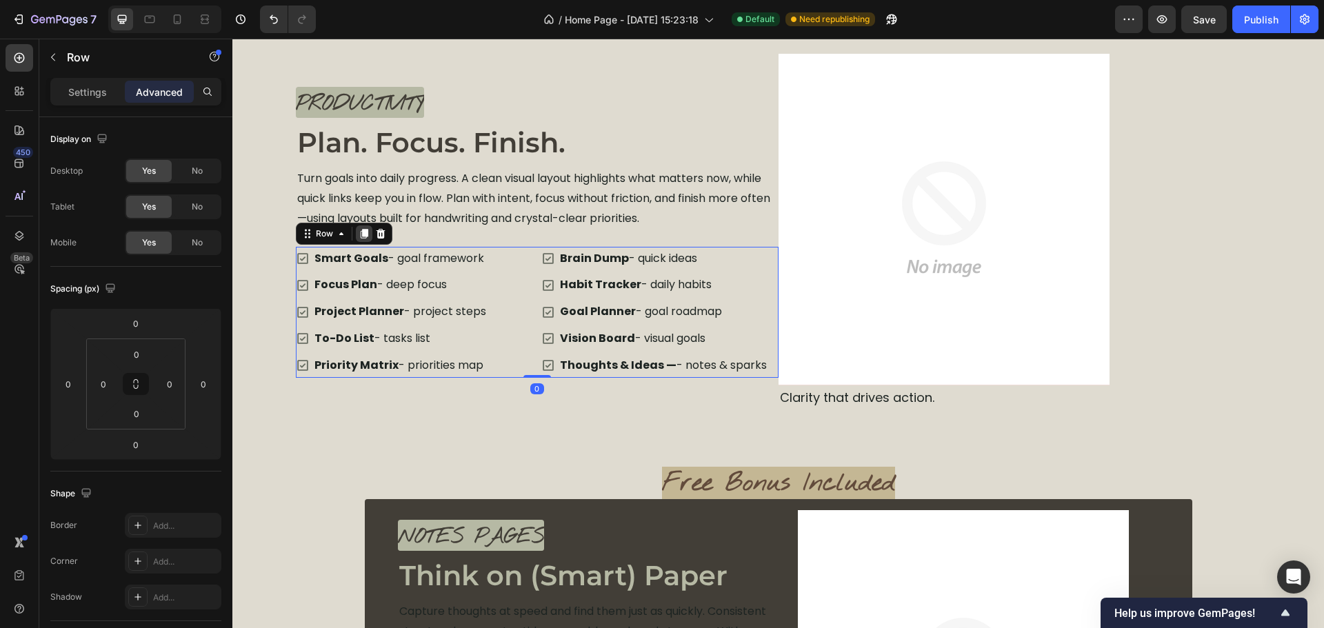
click at [360, 230] on icon at bounding box center [364, 234] width 8 height 10
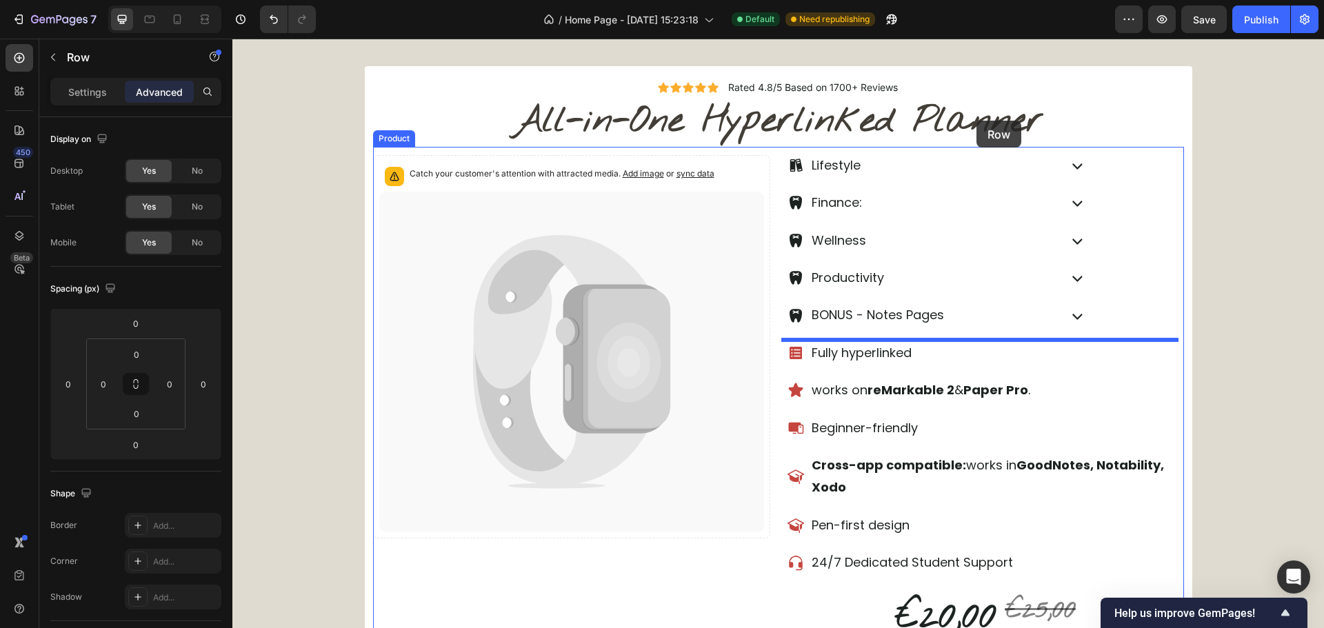
scroll to position [472, 0]
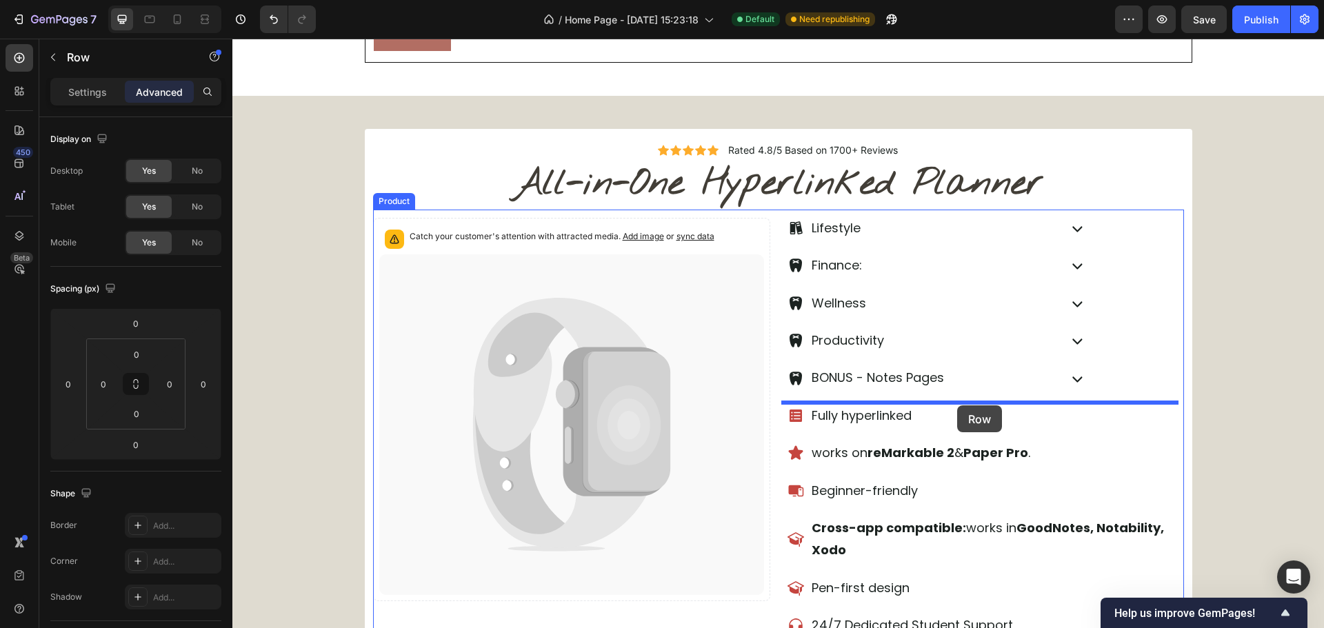
drag, startPoint x: 343, startPoint y: 334, endPoint x: 957, endPoint y: 405, distance: 617.8
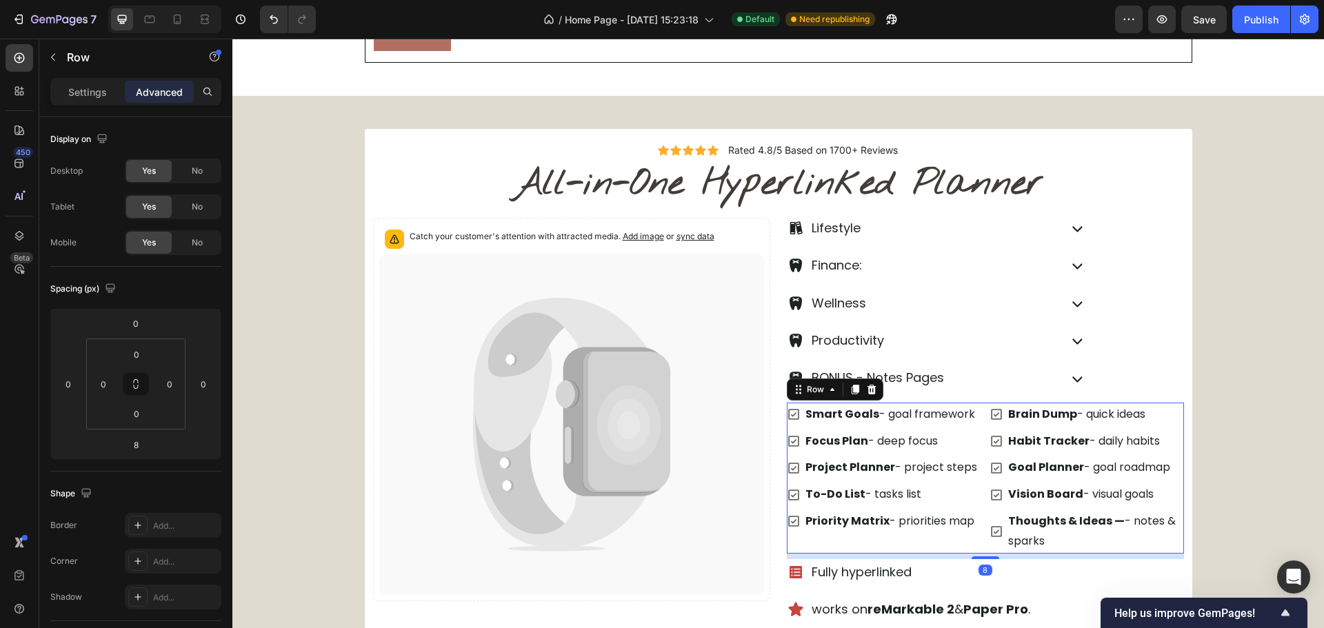
drag, startPoint x: 974, startPoint y: 556, endPoint x: 1003, endPoint y: 472, distance: 88.1
click at [988, 513] on div "Smart Goals - goal framework Focus Plan - deep focus Project Planner - project …" at bounding box center [985, 478] width 397 height 151
type input "0"
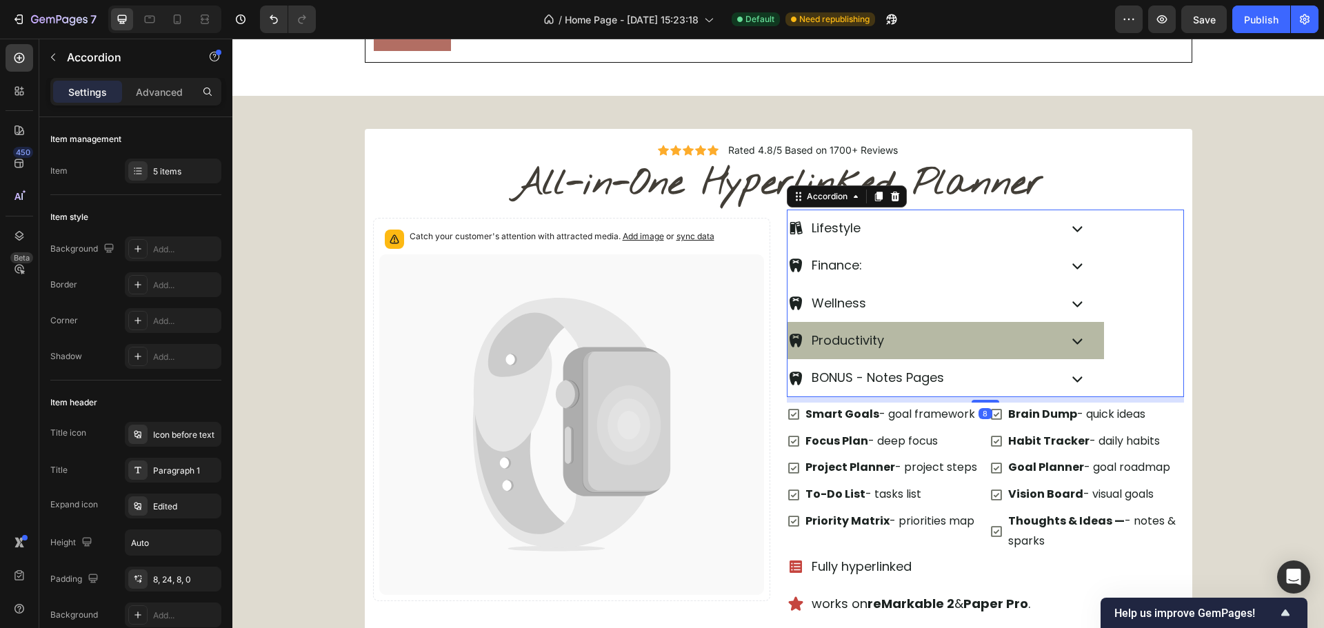
click at [1072, 345] on icon at bounding box center [1077, 340] width 21 height 21
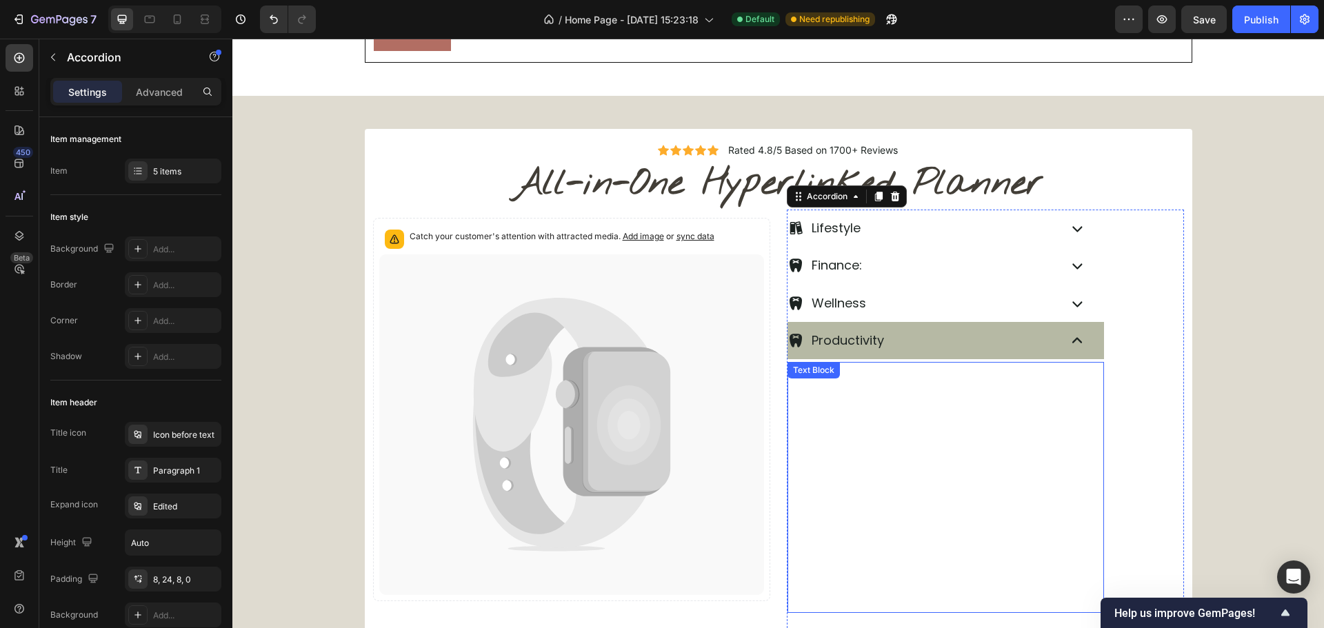
click at [954, 401] on p "2. Operative Dentistry" at bounding box center [962, 400] width 281 height 25
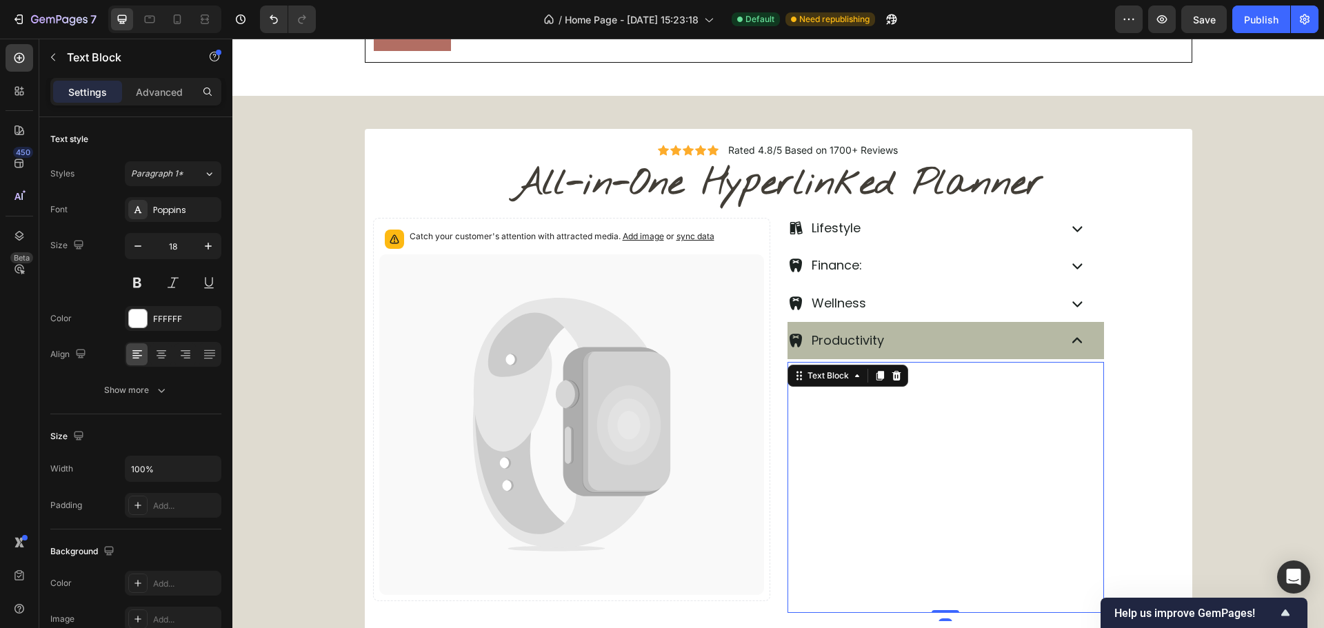
click at [901, 378] on div "Text Block" at bounding box center [848, 376] width 121 height 22
click at [899, 379] on div "Text Block" at bounding box center [848, 376] width 121 height 22
click at [896, 379] on div at bounding box center [896, 376] width 17 height 17
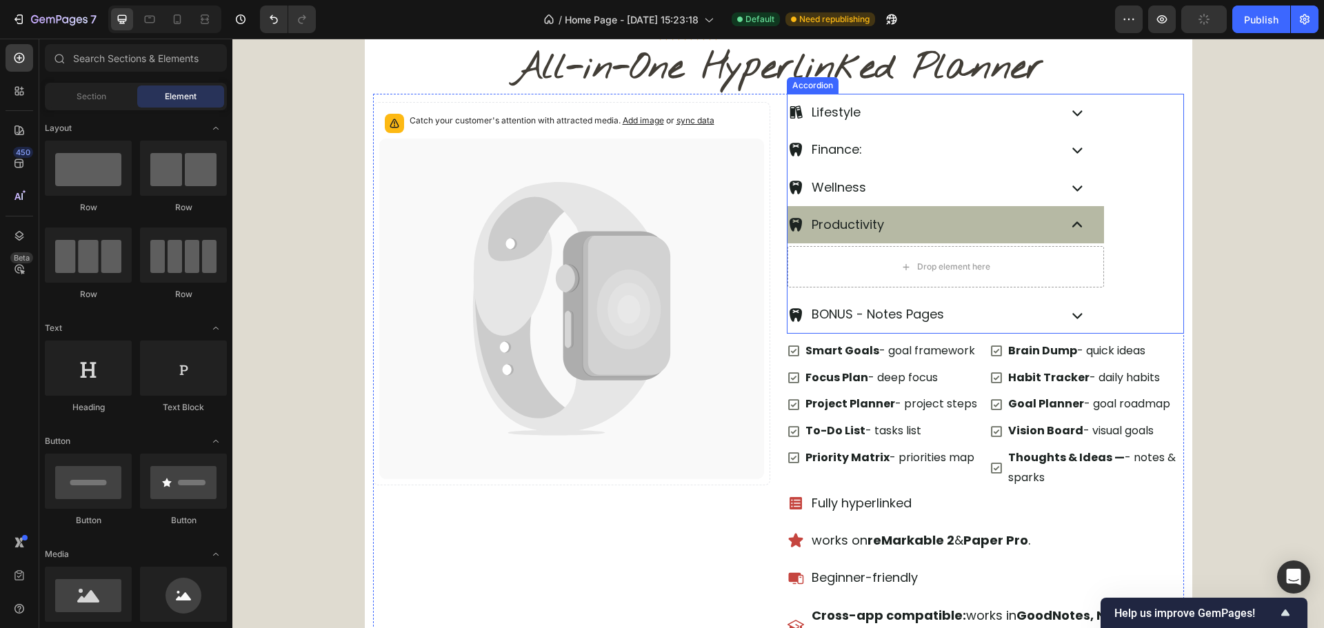
scroll to position [610, 0]
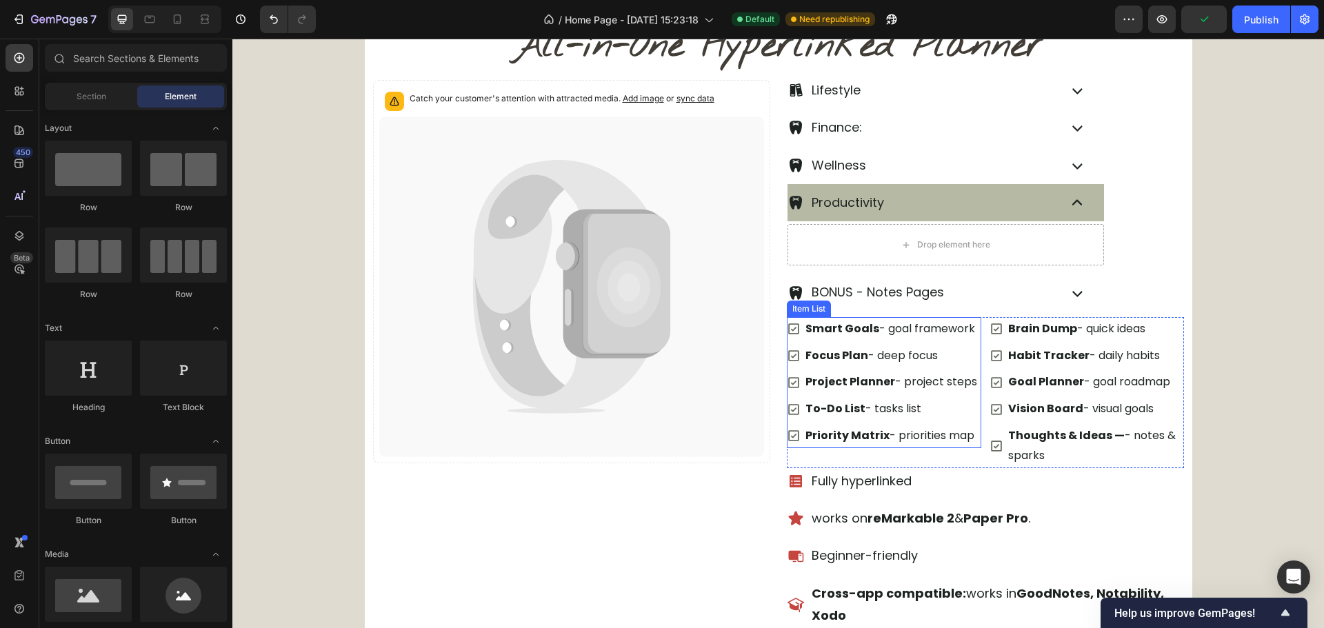
click at [969, 422] on div "Smart Goals - goal framework Focus Plan - deep focus Project Planner - project …" at bounding box center [883, 382] width 192 height 131
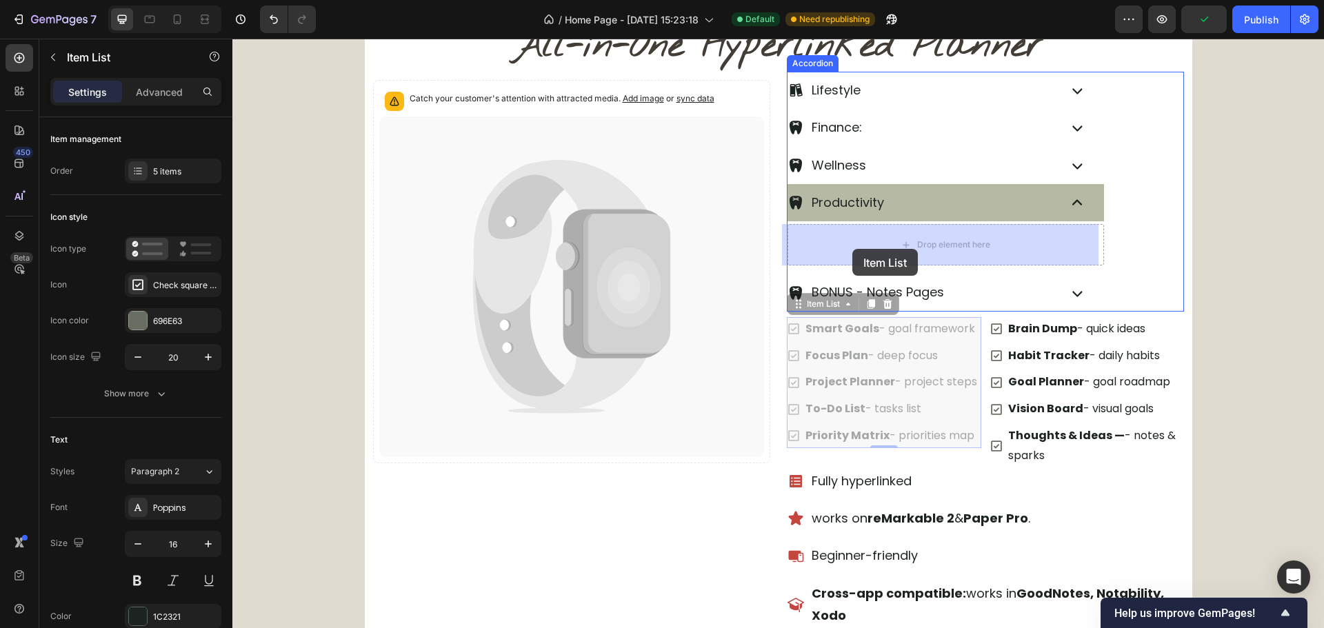
drag, startPoint x: 821, startPoint y: 310, endPoint x: 852, endPoint y: 249, distance: 68.8
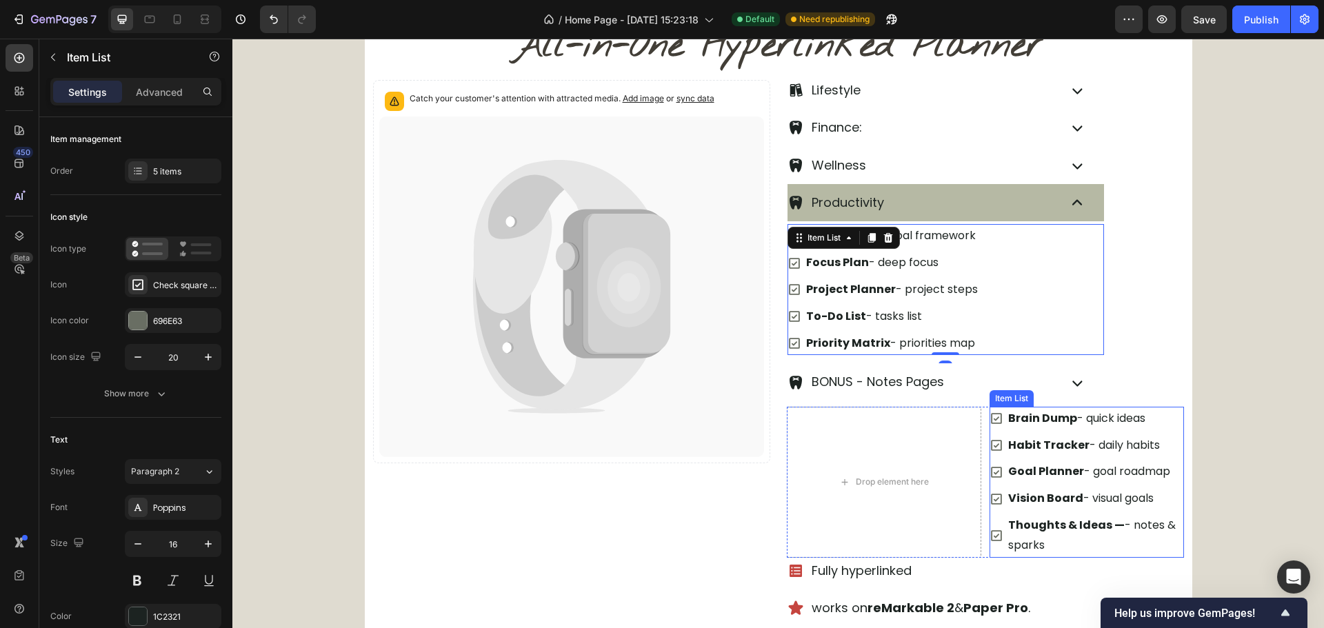
click at [999, 467] on div "Goal Planner - goal roadmap" at bounding box center [1087, 472] width 194 height 24
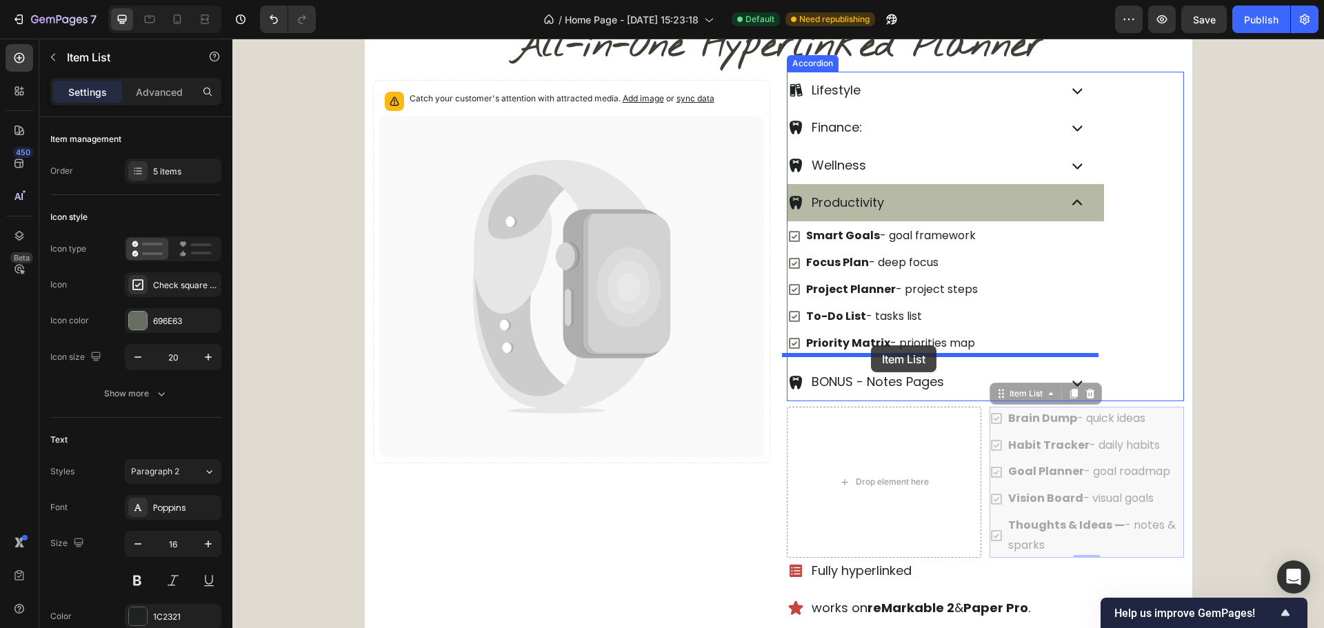
drag, startPoint x: 1017, startPoint y: 390, endPoint x: 871, endPoint y: 345, distance: 152.9
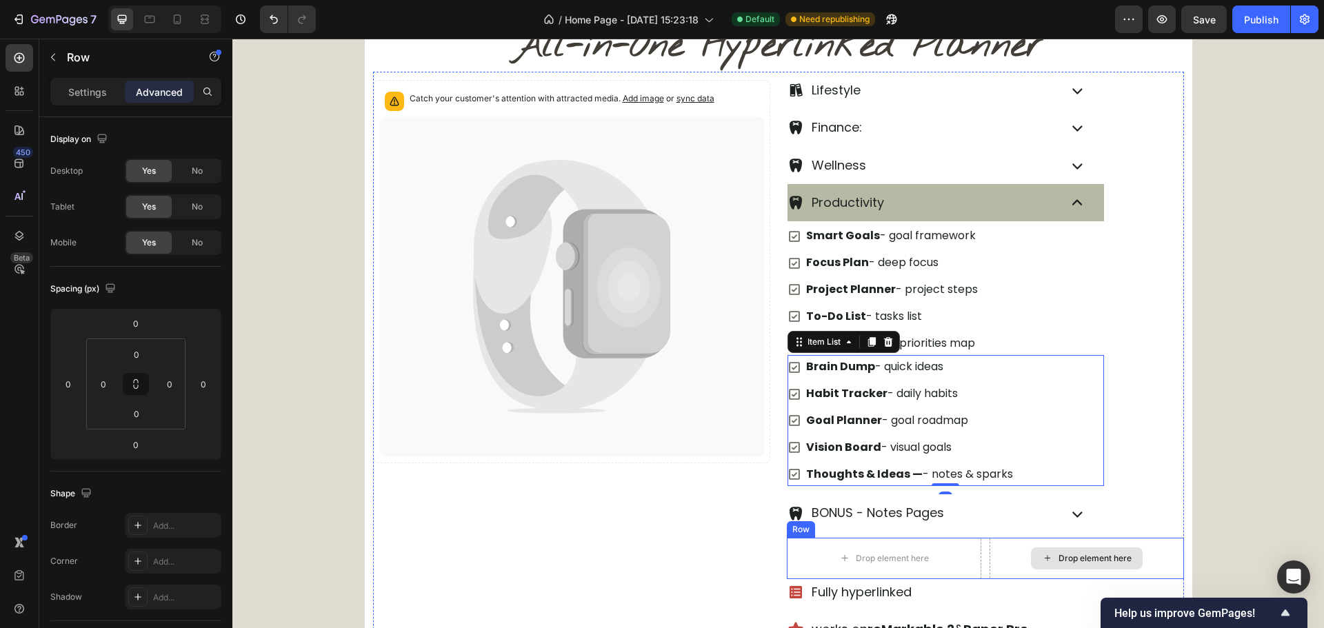
click at [990, 555] on div "Drop element here" at bounding box center [1087, 558] width 194 height 41
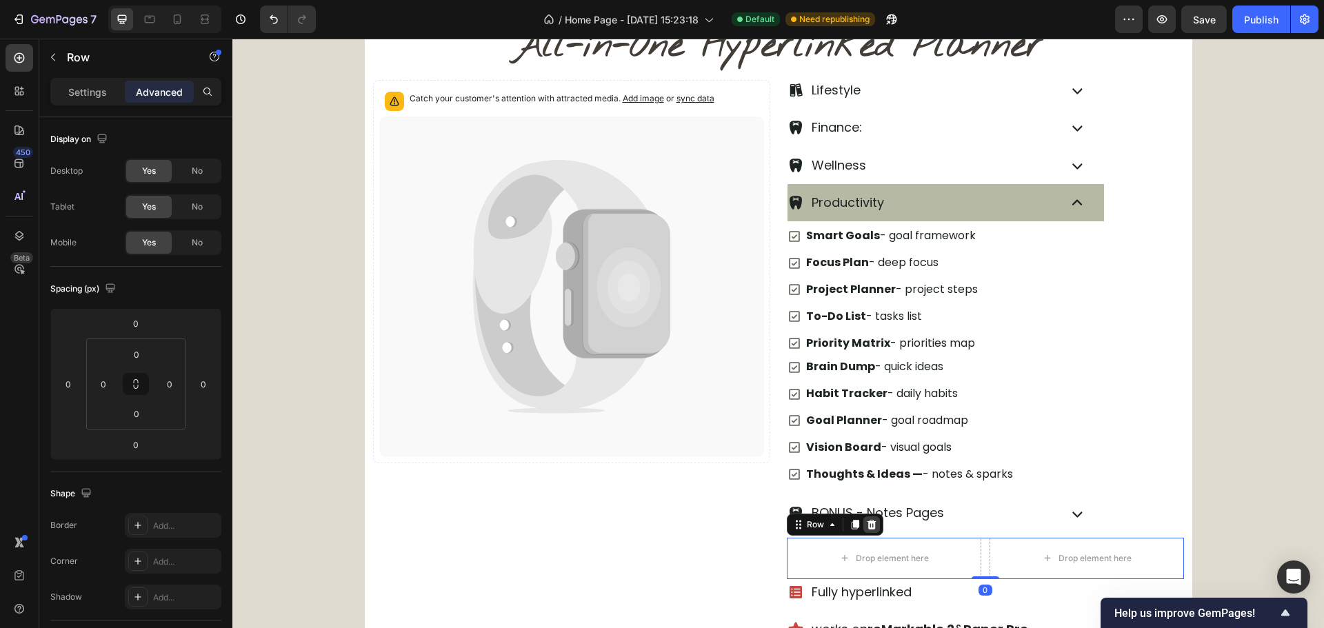
click at [868, 525] on icon at bounding box center [871, 524] width 11 height 11
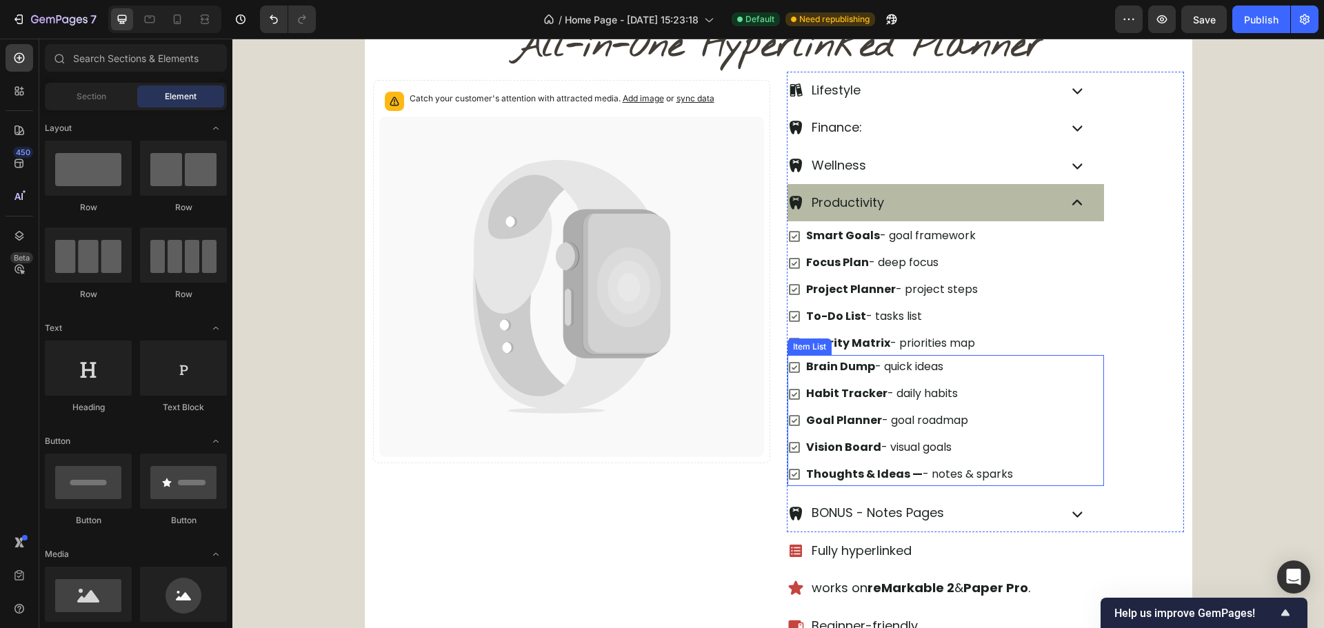
click at [1010, 357] on div "Brain Dump - quick ideas Habit Tracker - daily habits Goal Planner - goal roadm…" at bounding box center [946, 420] width 317 height 131
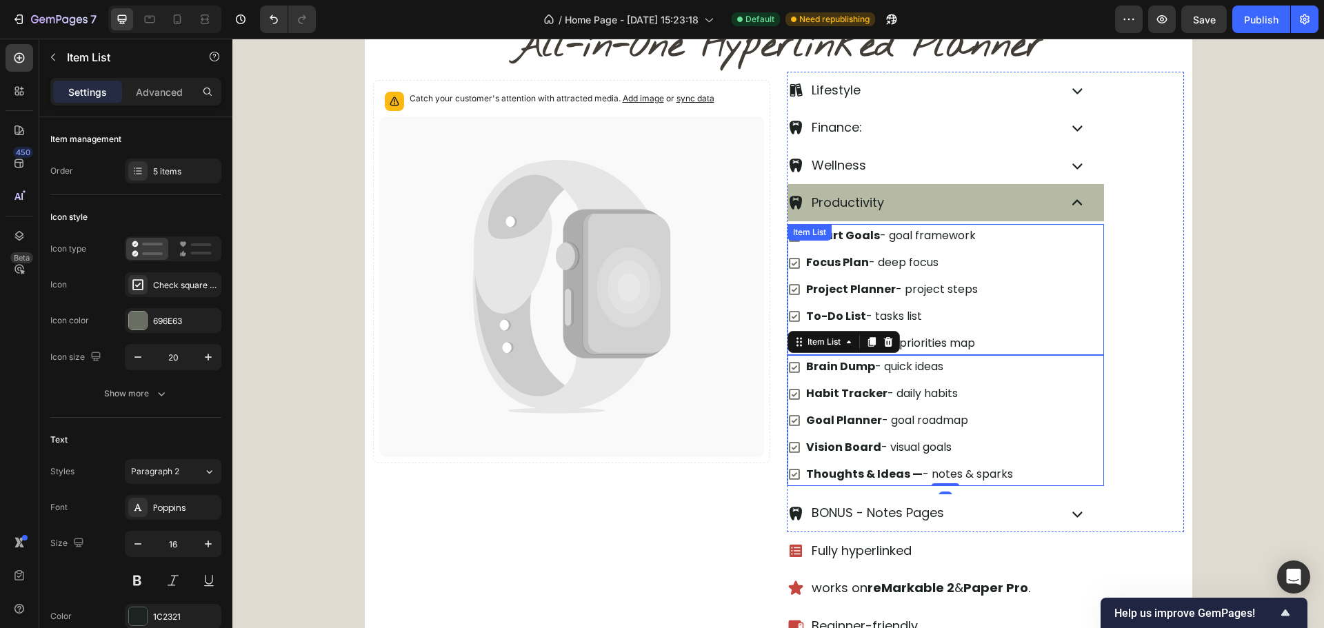
click at [1020, 342] on div "Smart Goals - goal framework Focus Plan - deep focus Project Planner - project …" at bounding box center [946, 289] width 317 height 131
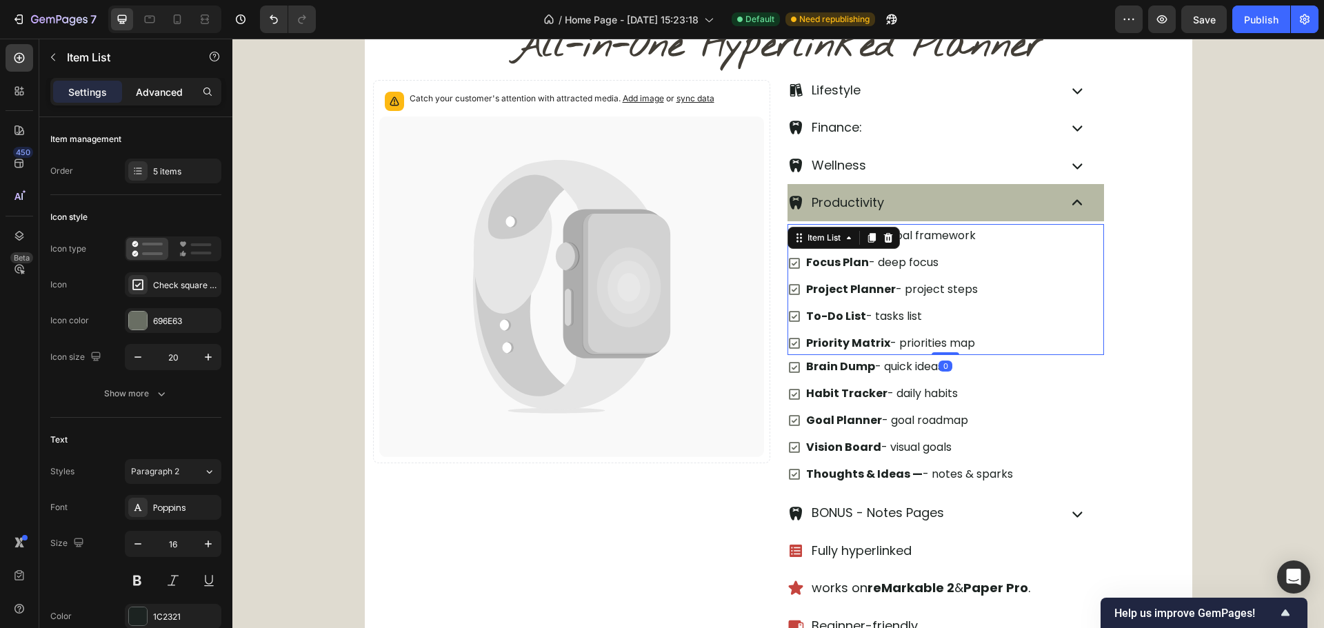
click at [177, 92] on p "Advanced" at bounding box center [159, 92] width 47 height 14
type input "100%"
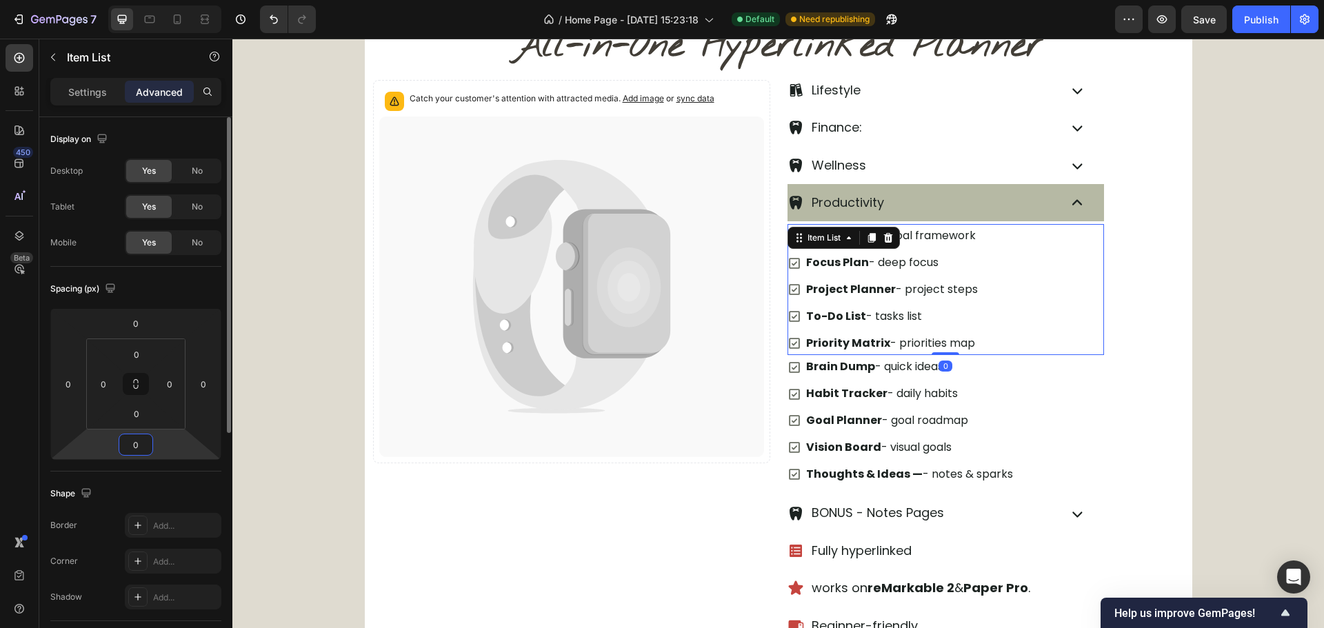
click at [138, 448] on input "0" at bounding box center [136, 444] width 28 height 21
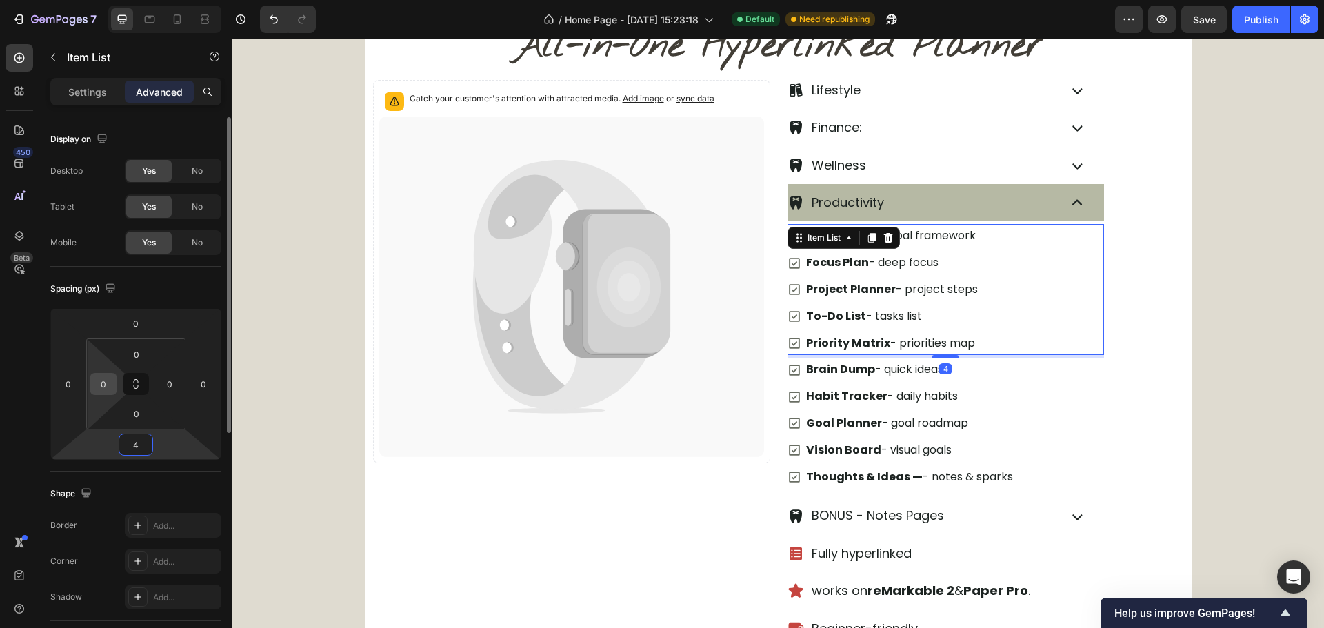
type input "4"
click at [110, 388] on input "0" at bounding box center [103, 384] width 21 height 21
type input "24"
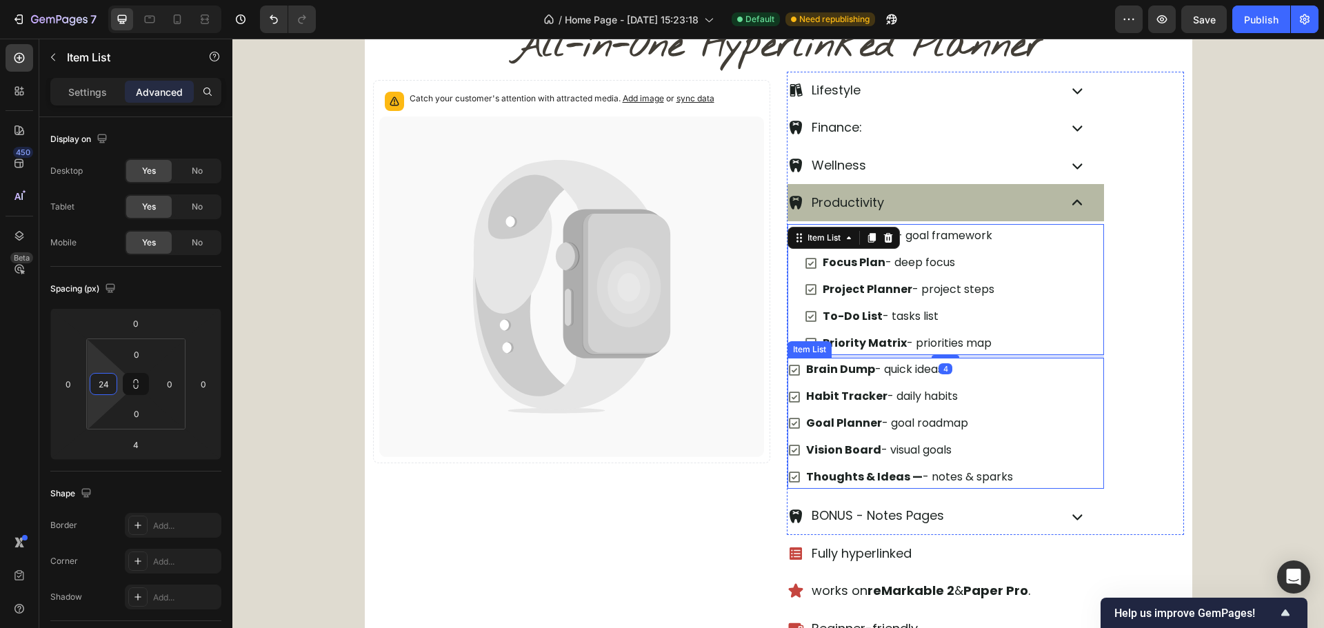
click at [1056, 414] on div "Brain Dump - quick ideas Habit Tracker - daily habits Goal Planner - goal roadm…" at bounding box center [946, 423] width 317 height 131
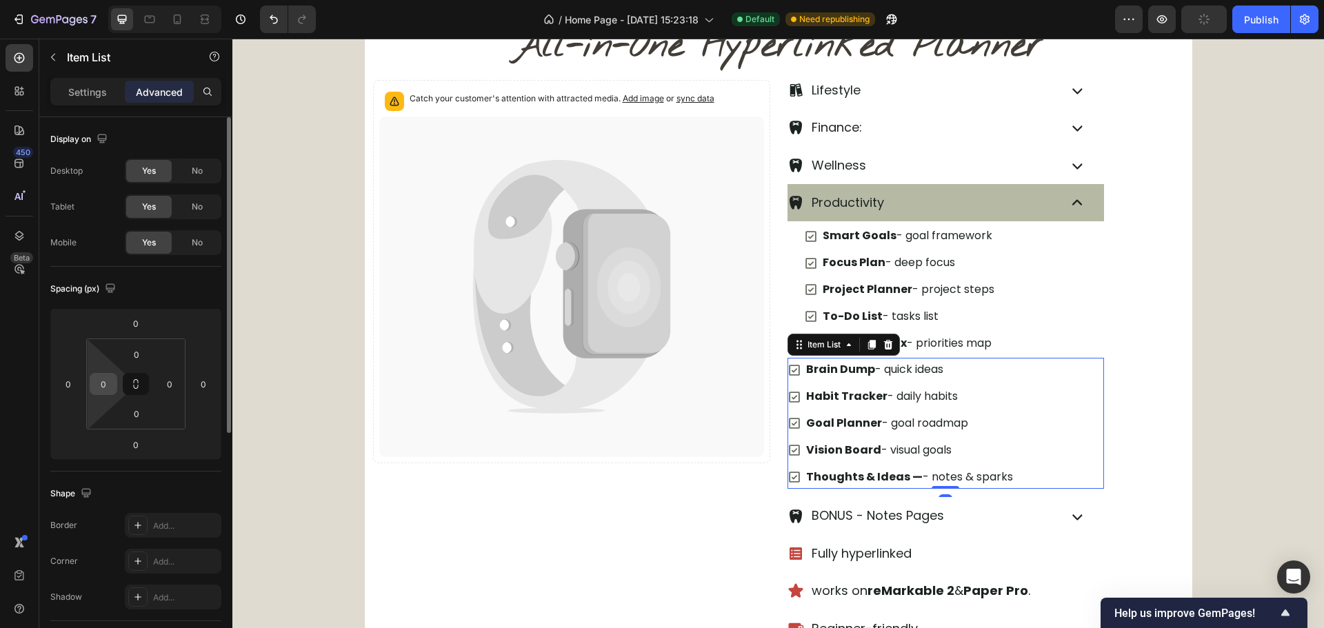
click at [108, 384] on input "0" at bounding box center [103, 384] width 21 height 21
type input "24"
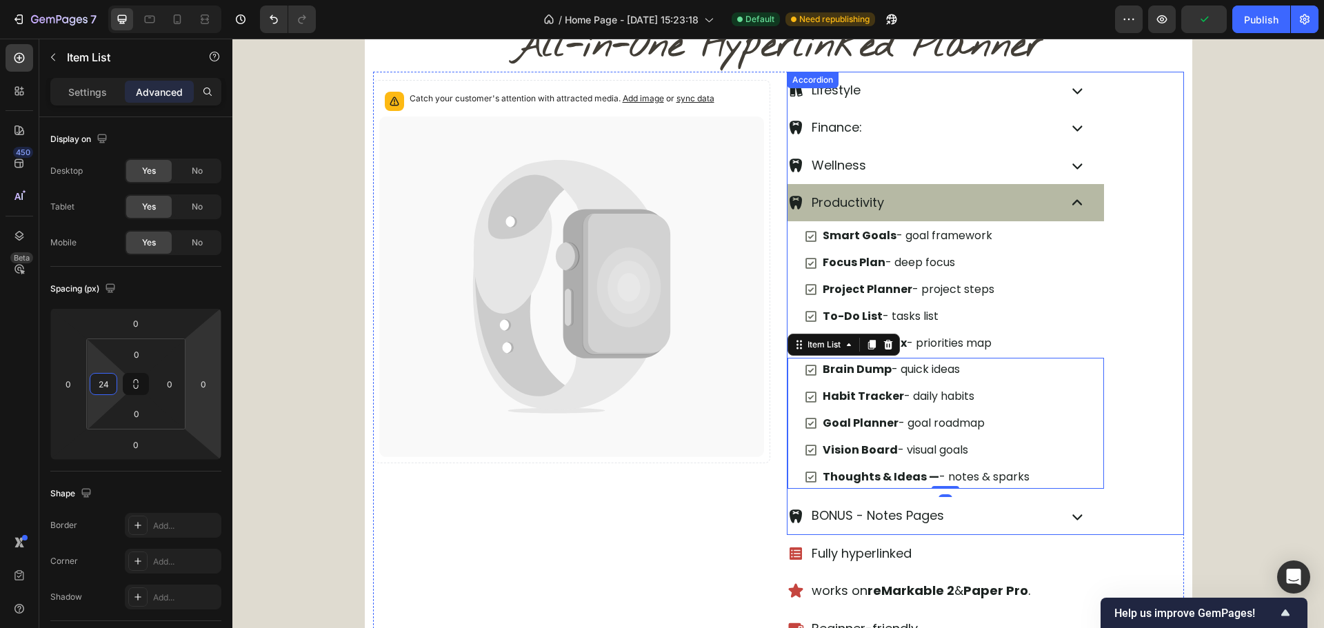
click at [1068, 218] on div "Productivity" at bounding box center [946, 202] width 317 height 37
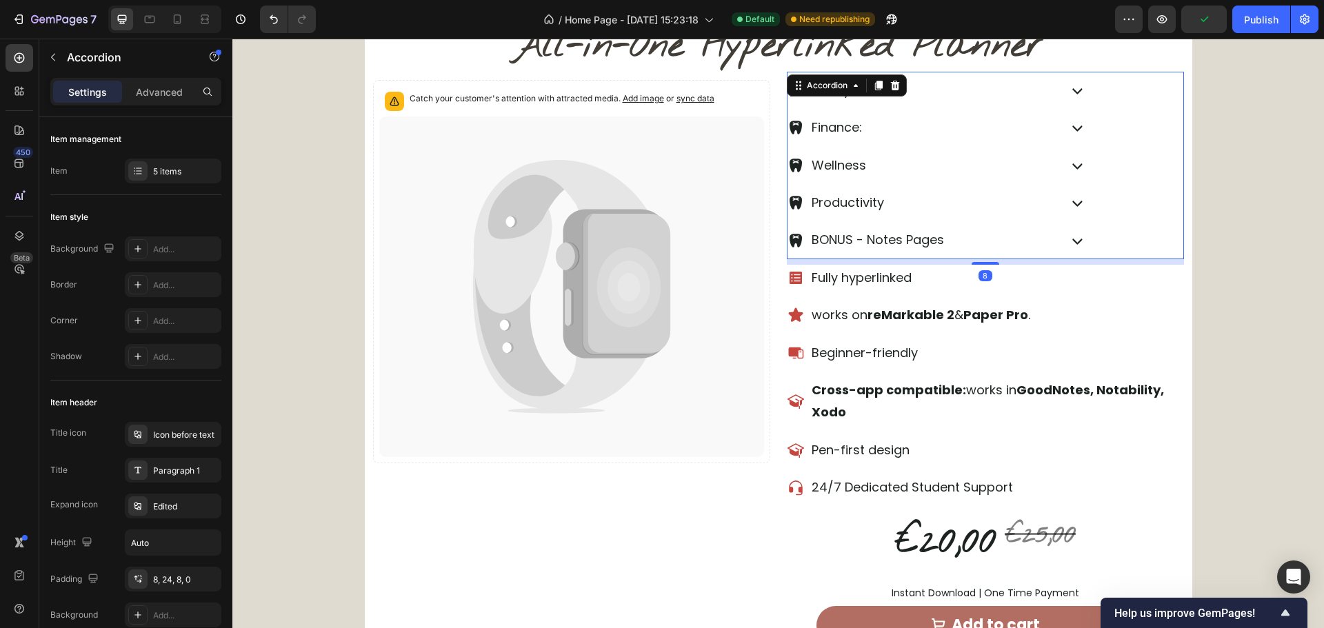
click at [1132, 221] on div "Productivity Smart Goals - goal framework Focus Plan - deep focus Project Plann…" at bounding box center [986, 202] width 396 height 37
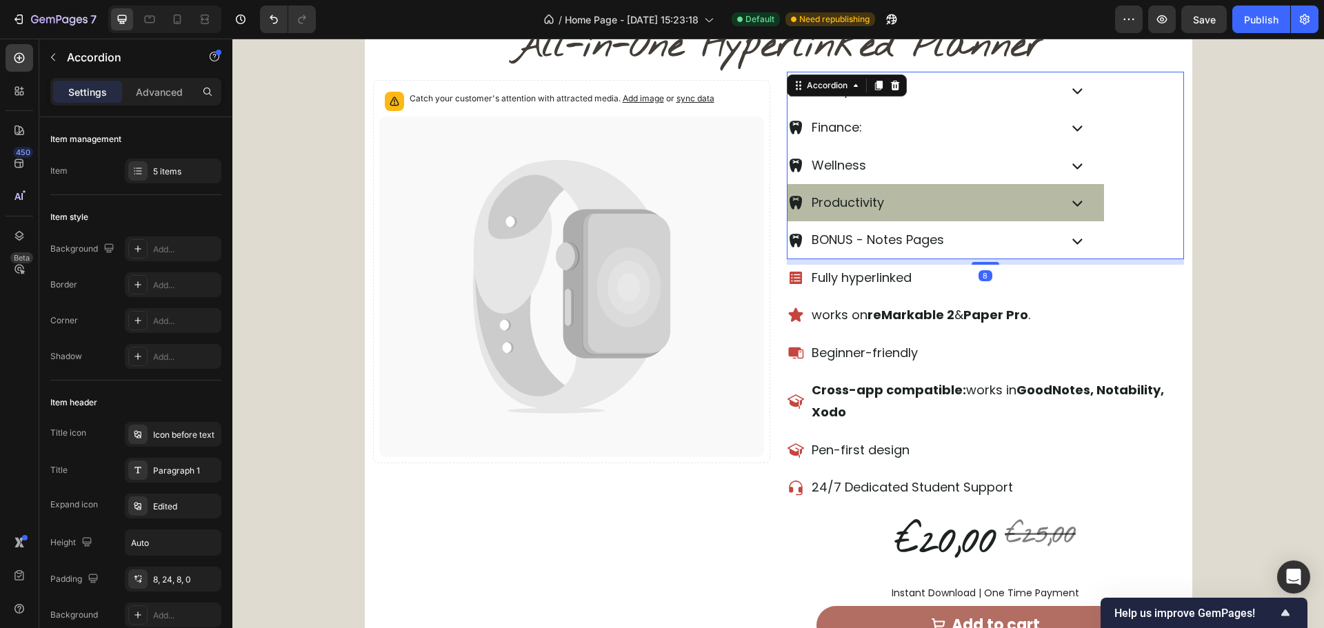
click at [1027, 209] on div "Productivity" at bounding box center [922, 203] width 268 height 26
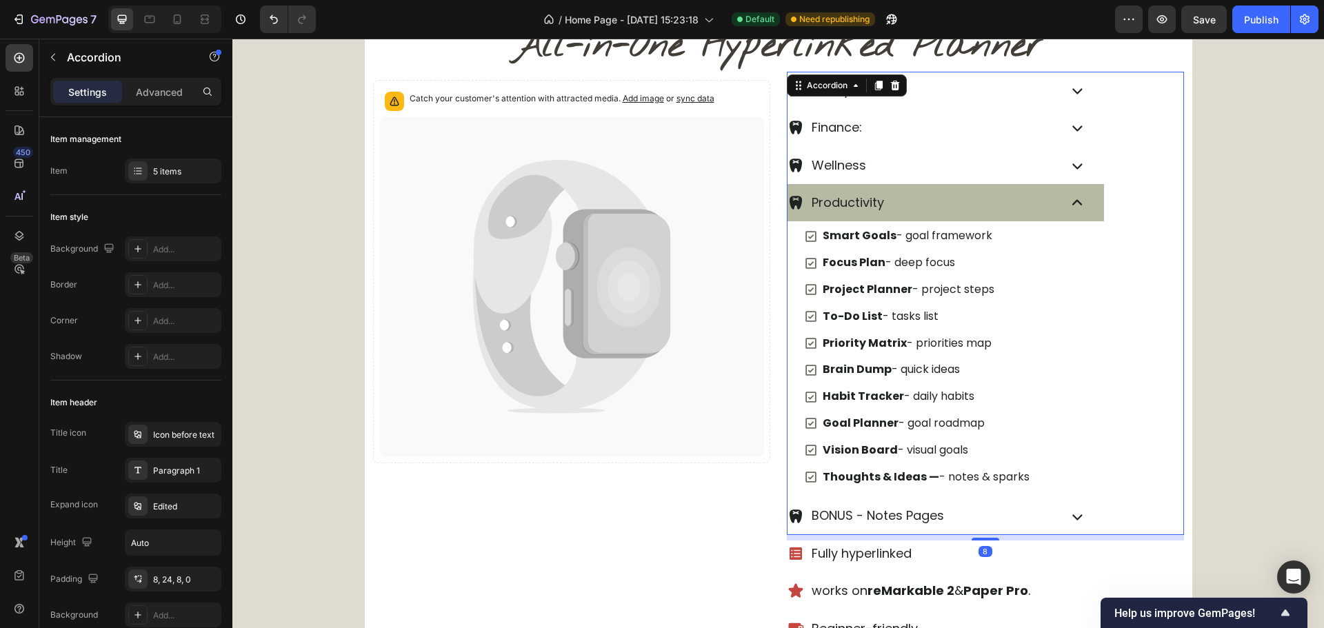
click at [1027, 209] on div "Productivity" at bounding box center [922, 203] width 268 height 26
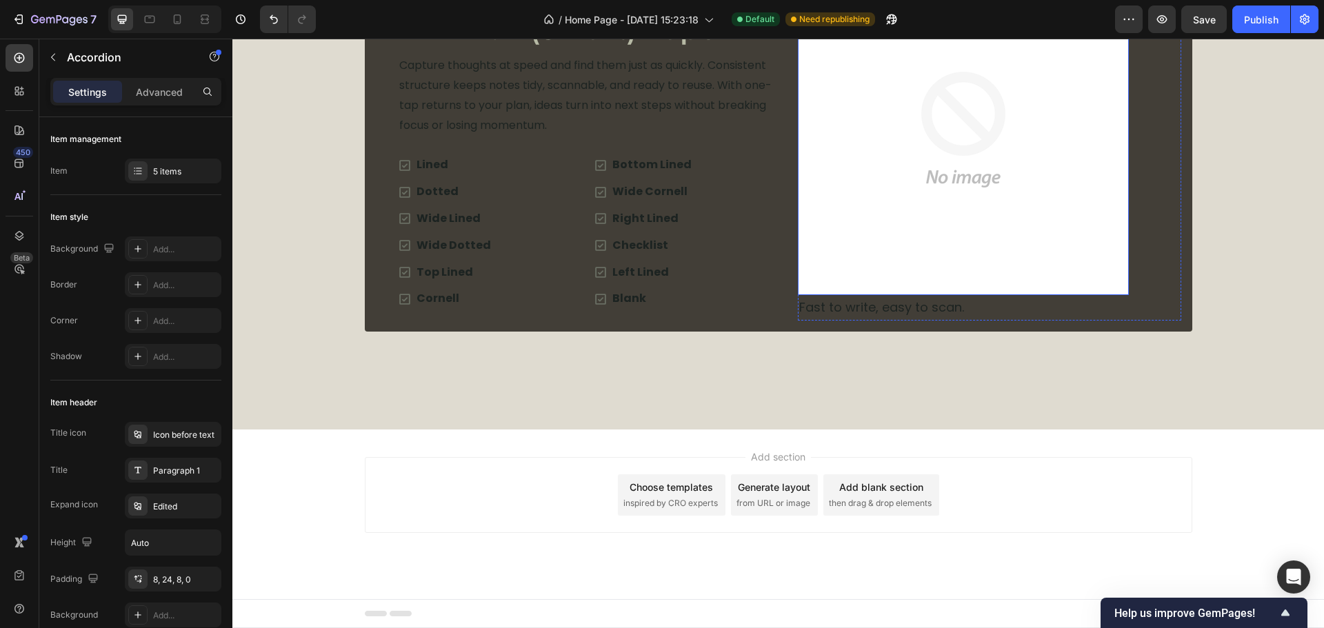
scroll to position [3555, 0]
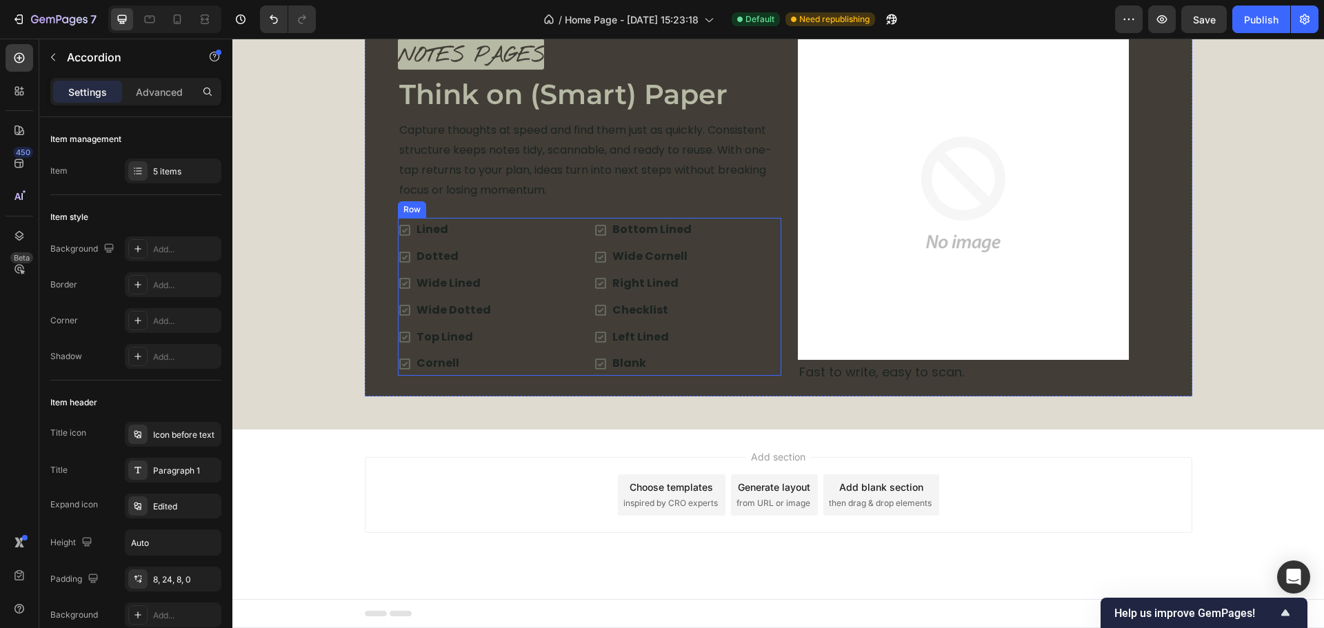
click at [583, 231] on div "Lined Dotted Wide Lined Wide Dotted Top Lined Cornell Item List Bottom Lined Wi…" at bounding box center [589, 297] width 383 height 158
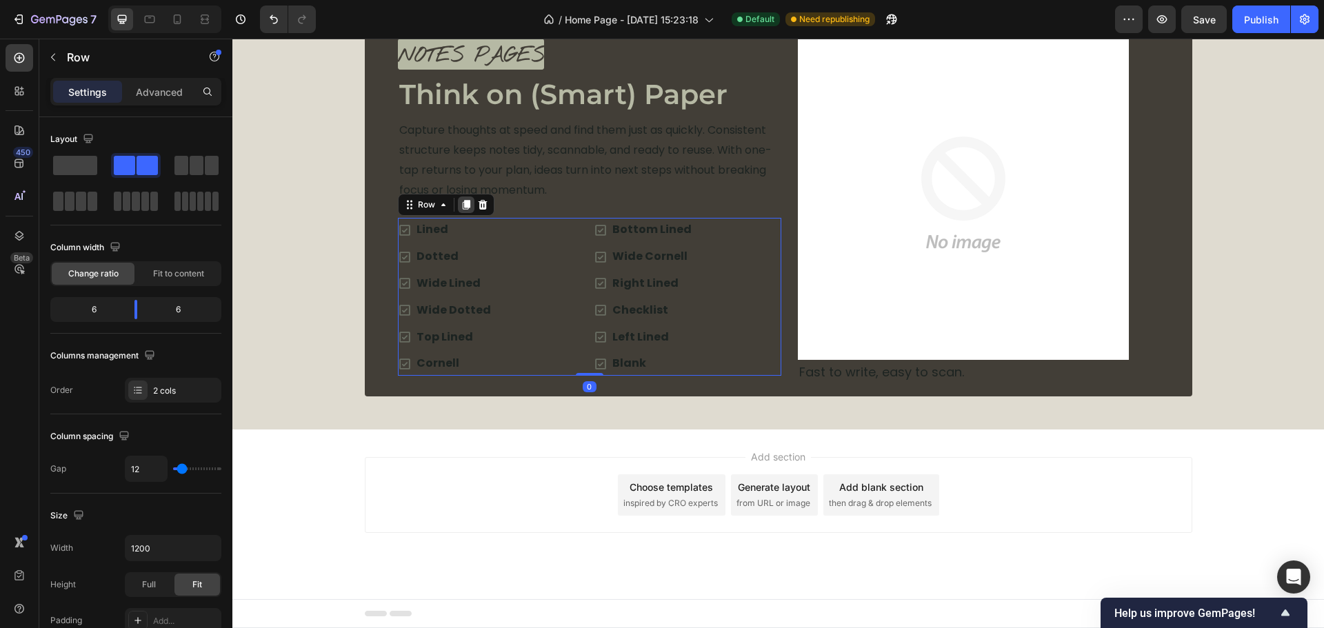
click at [464, 206] on icon at bounding box center [466, 206] width 8 height 10
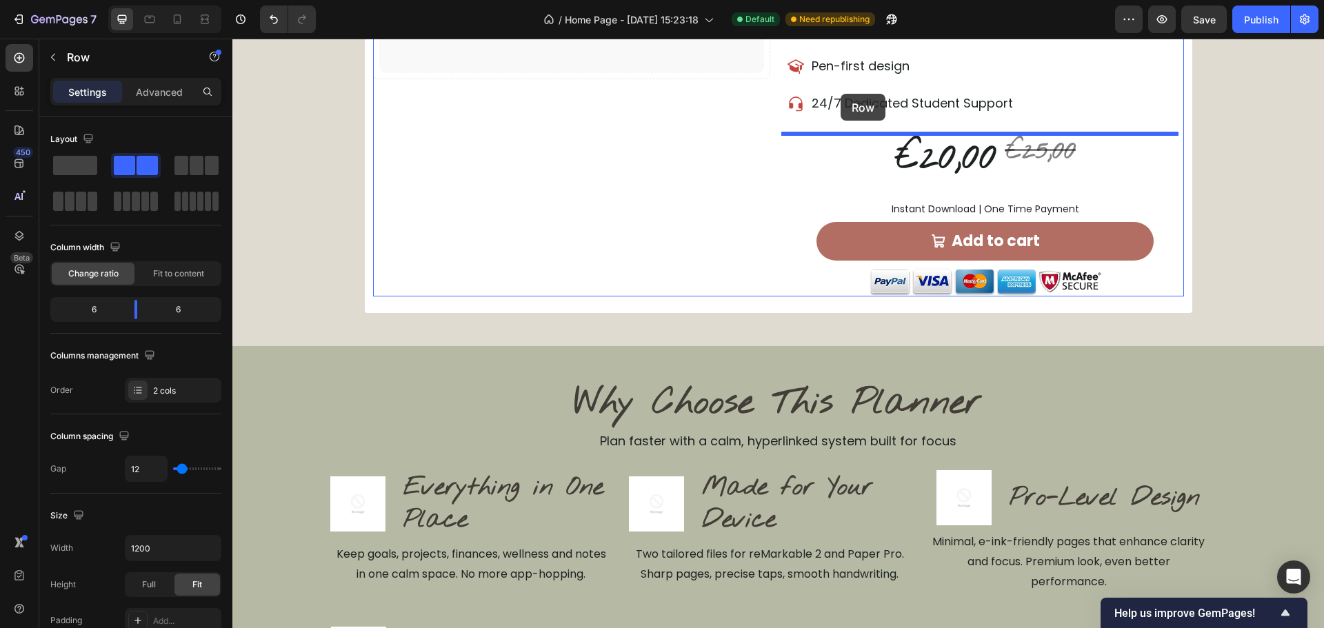
scroll to position [718, 0]
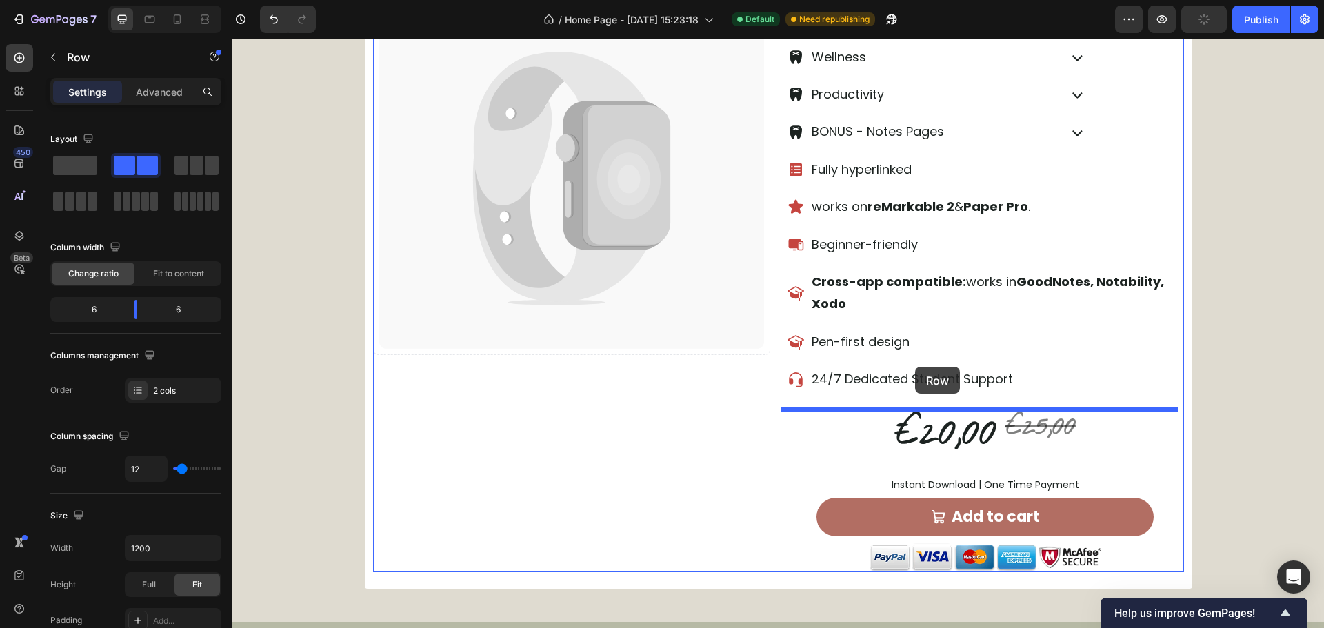
drag, startPoint x: 428, startPoint y: 365, endPoint x: 915, endPoint y: 367, distance: 487.6
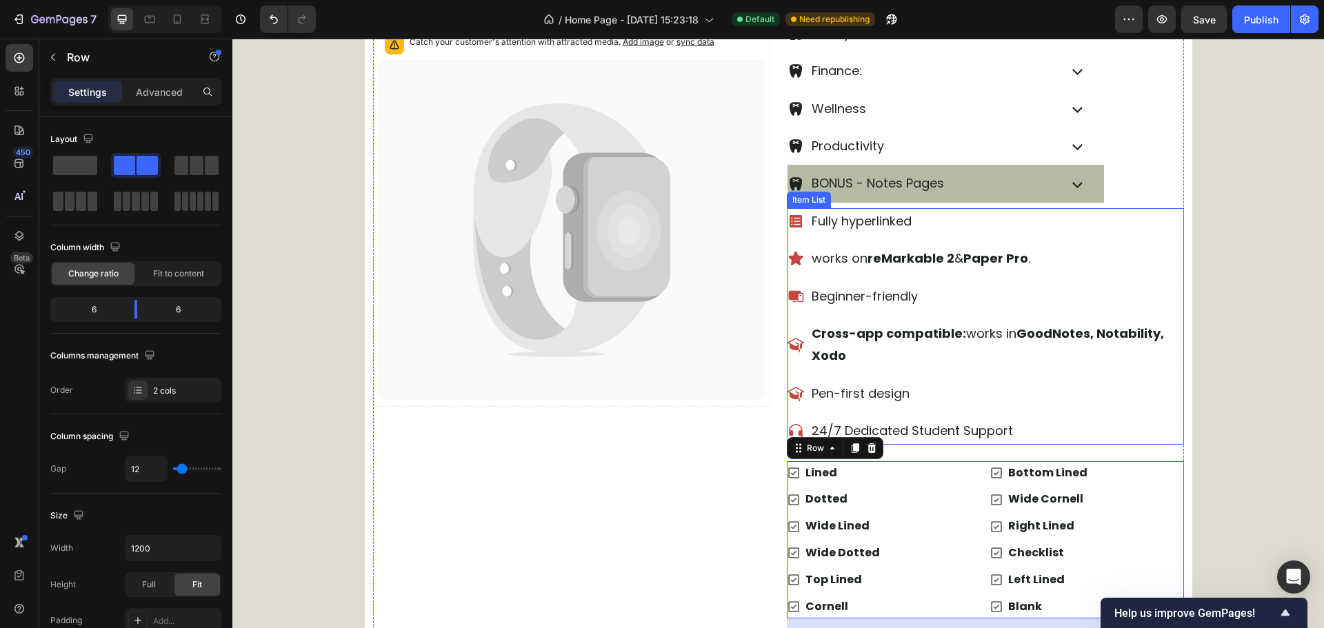
scroll to position [649, 0]
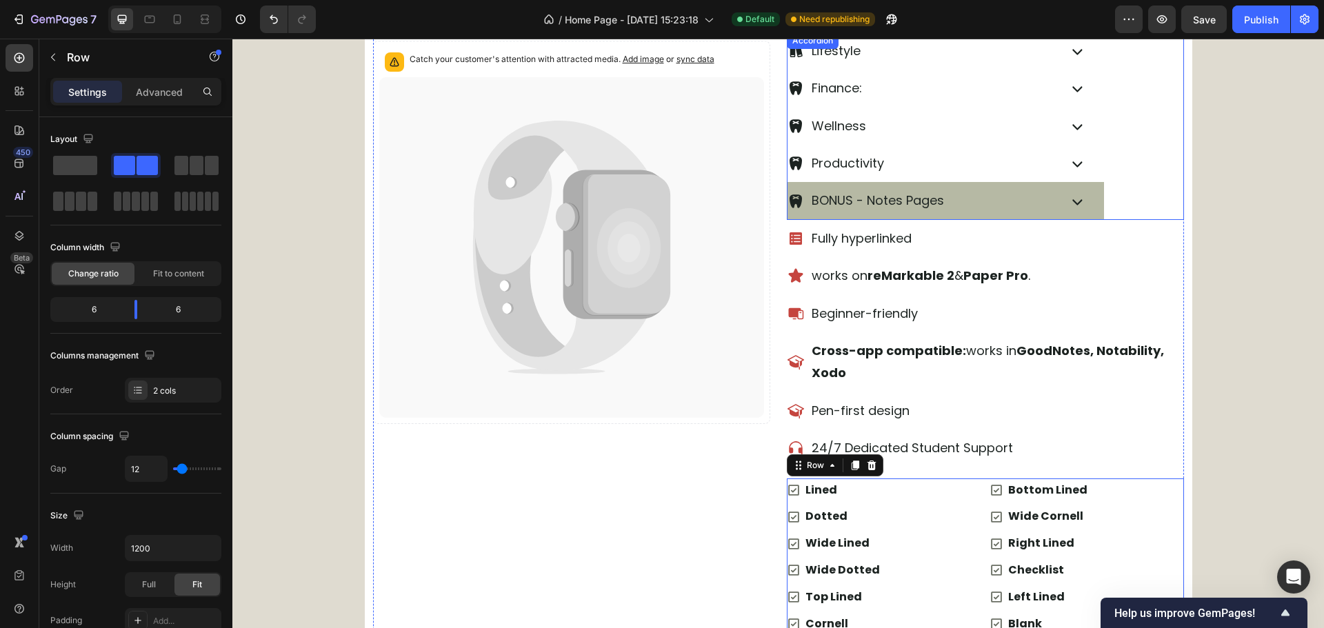
click at [1034, 201] on div "BONUS - Notes Pages" at bounding box center [922, 201] width 268 height 26
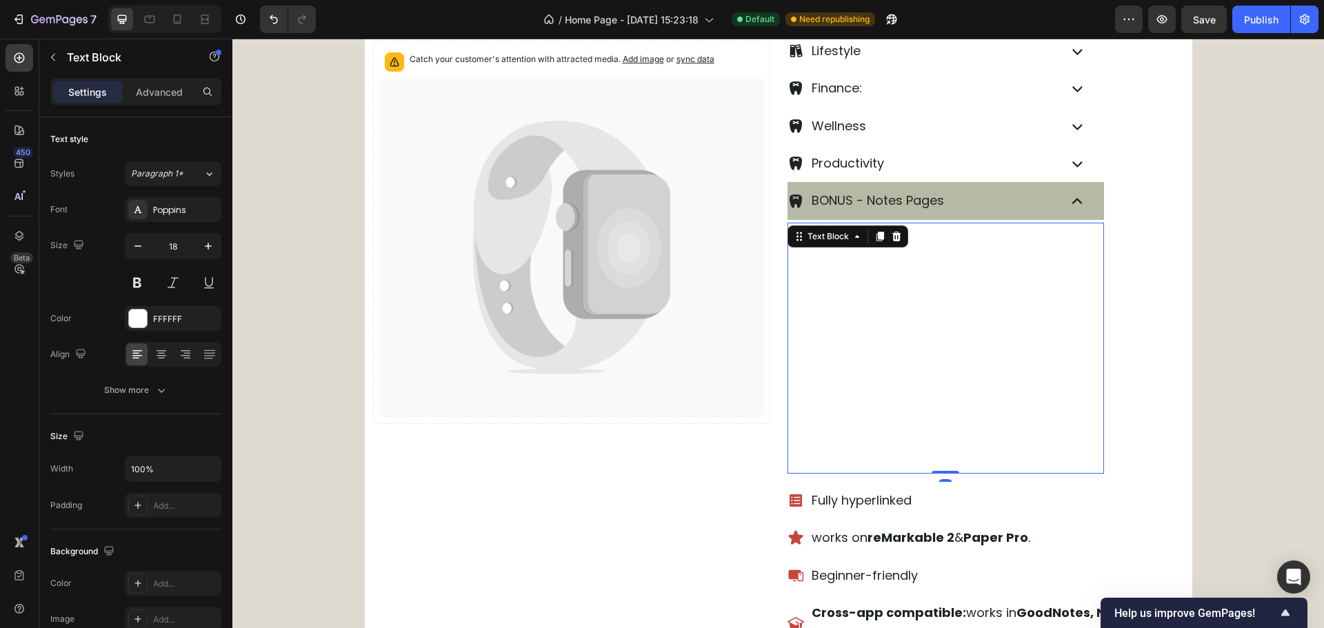
click at [999, 262] on p "2. Operative Dentistry" at bounding box center [962, 261] width 281 height 25
click at [895, 243] on div at bounding box center [896, 236] width 17 height 17
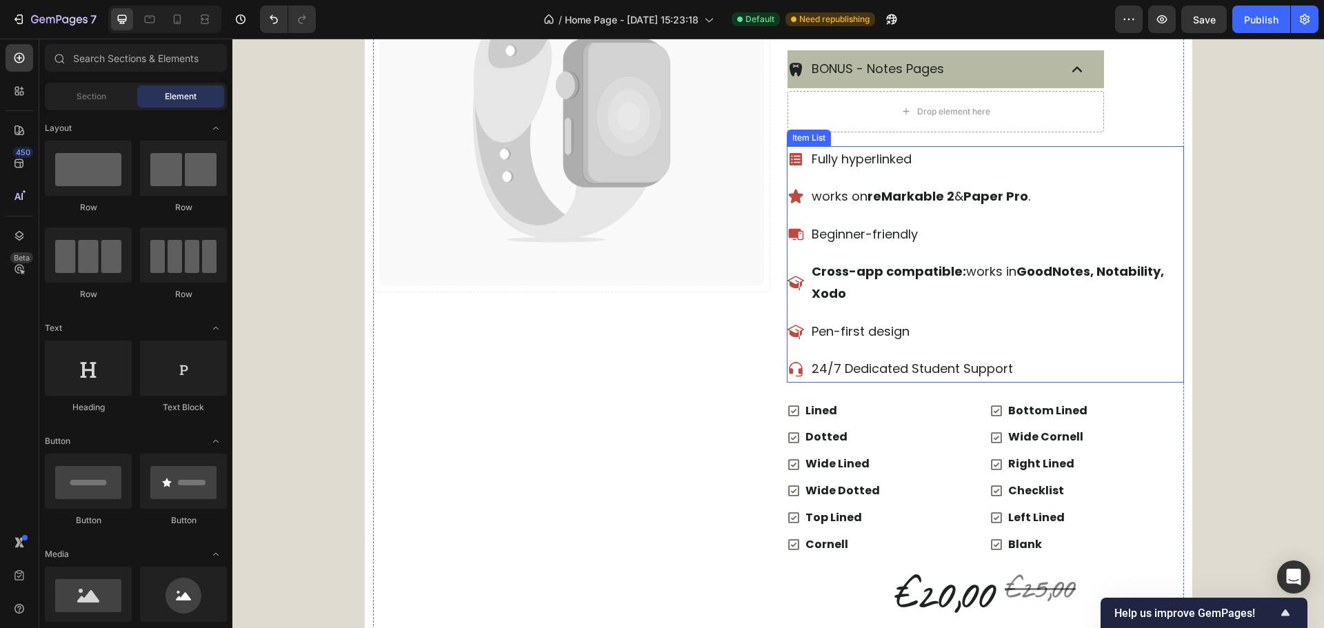
scroll to position [787, 0]
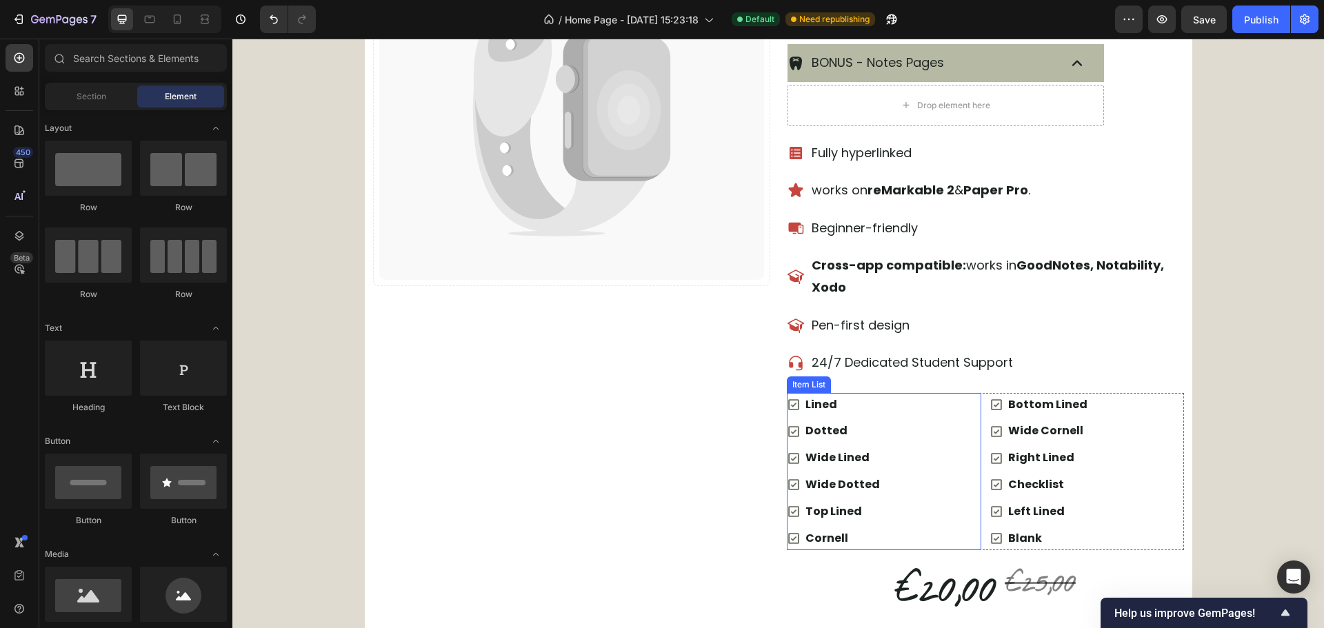
click at [941, 409] on div "Lined Dotted Wide Lined Wide Dotted Top Lined Cornell" at bounding box center [884, 472] width 194 height 158
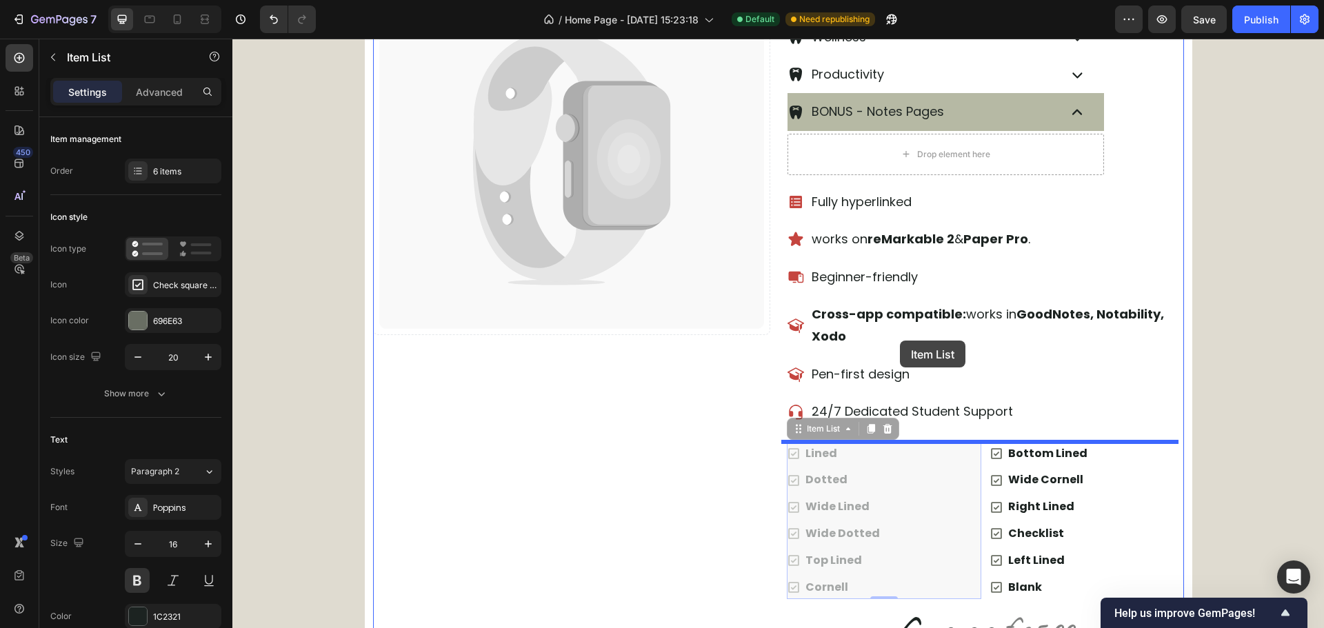
scroll to position [649, 0]
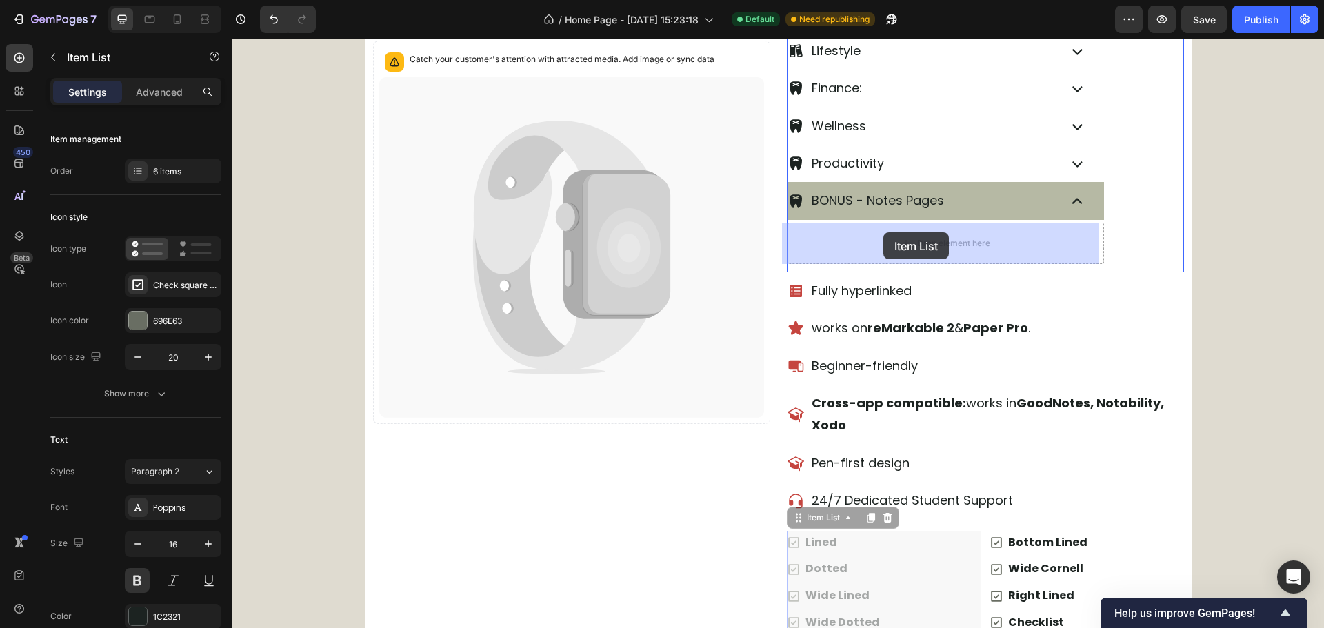
drag, startPoint x: 821, startPoint y: 384, endPoint x: 883, endPoint y: 232, distance: 163.9
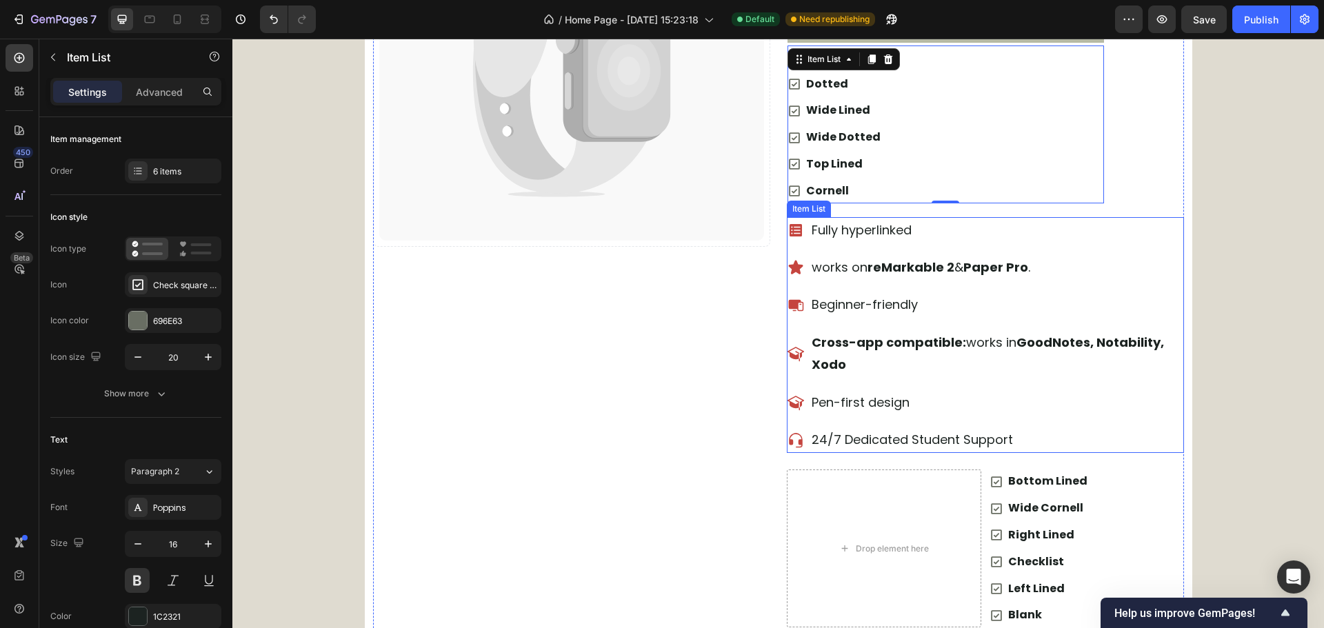
scroll to position [856, 0]
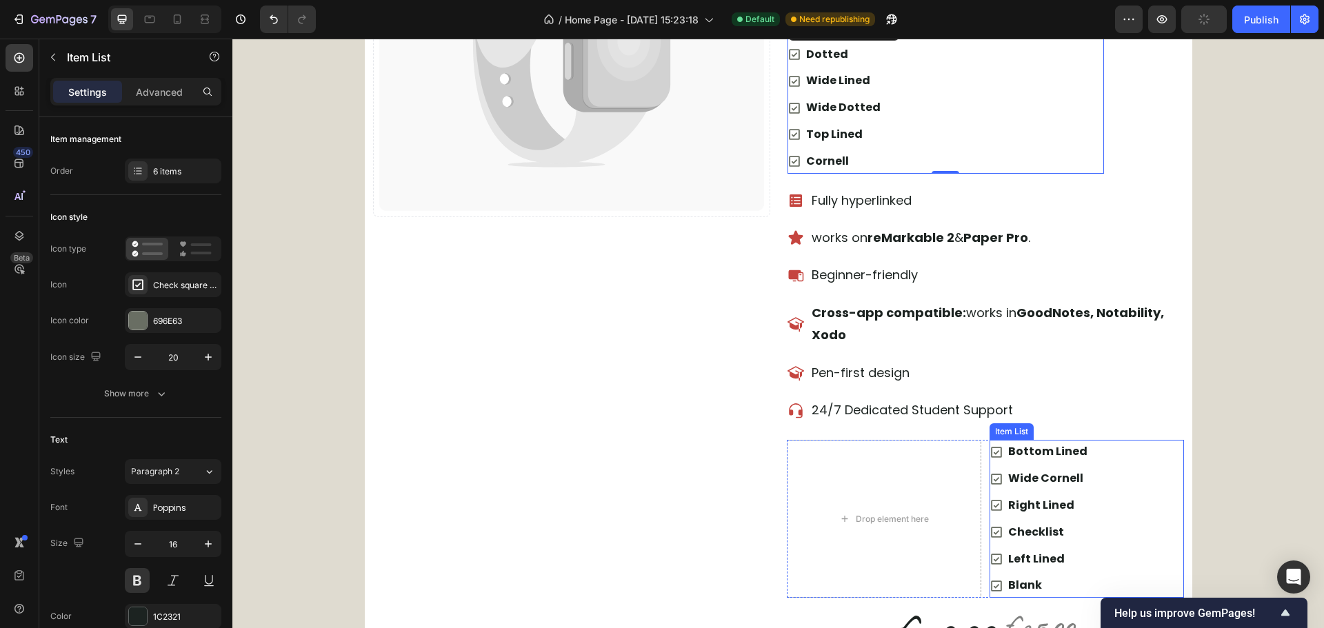
click at [1133, 457] on div "Bottom Lined Wide Cornell Right Lined Checklist Left Lined Blank" at bounding box center [1087, 519] width 194 height 158
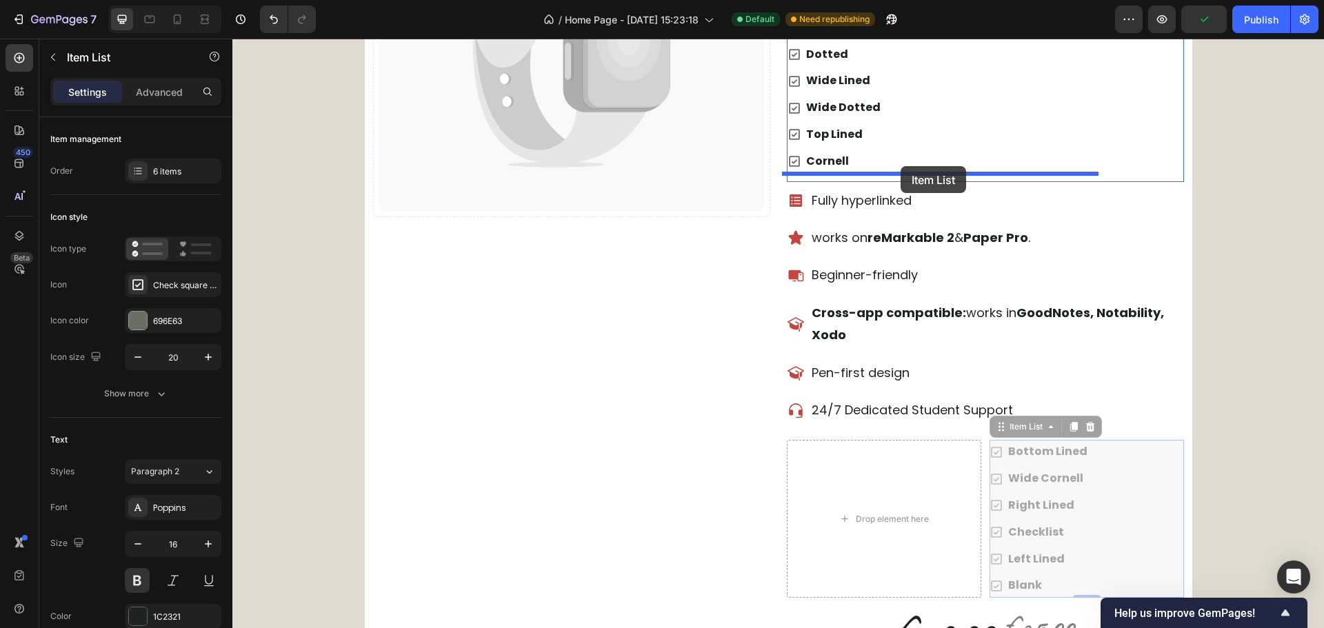
drag, startPoint x: 1024, startPoint y: 432, endPoint x: 901, endPoint y: 166, distance: 292.8
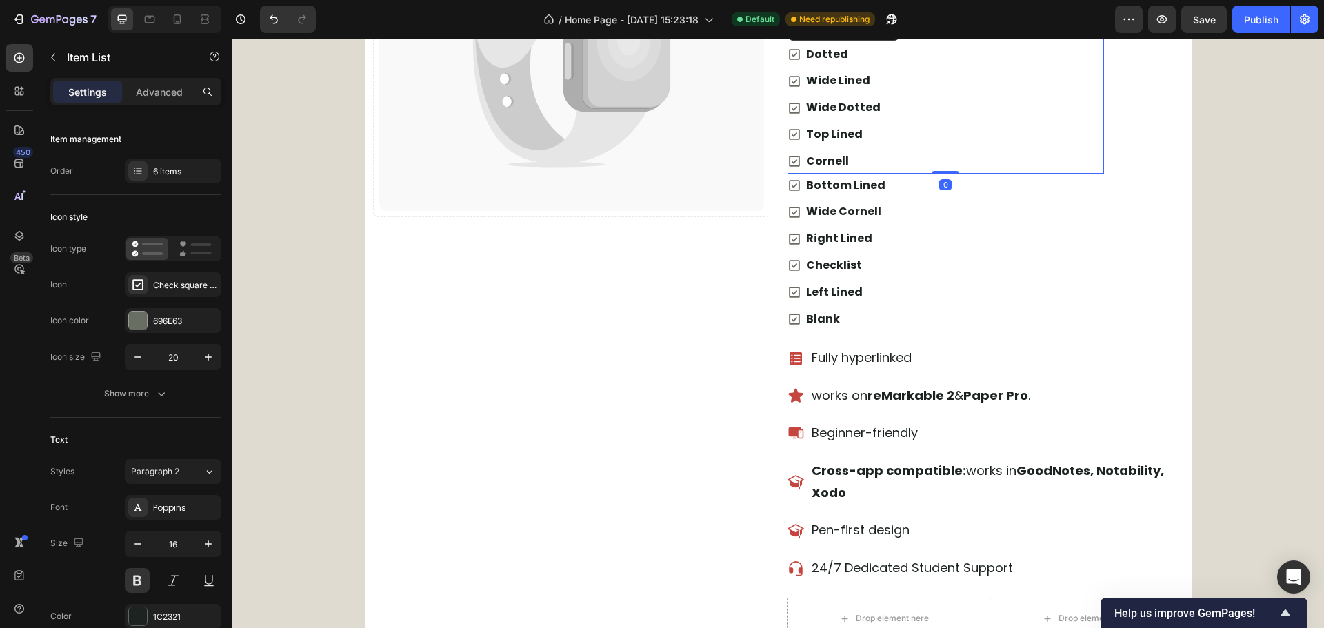
click at [1017, 151] on div "Lined Dotted Wide Lined Wide Dotted Top Lined Cornell" at bounding box center [946, 95] width 317 height 158
click at [172, 172] on div "6 items" at bounding box center [185, 172] width 65 height 12
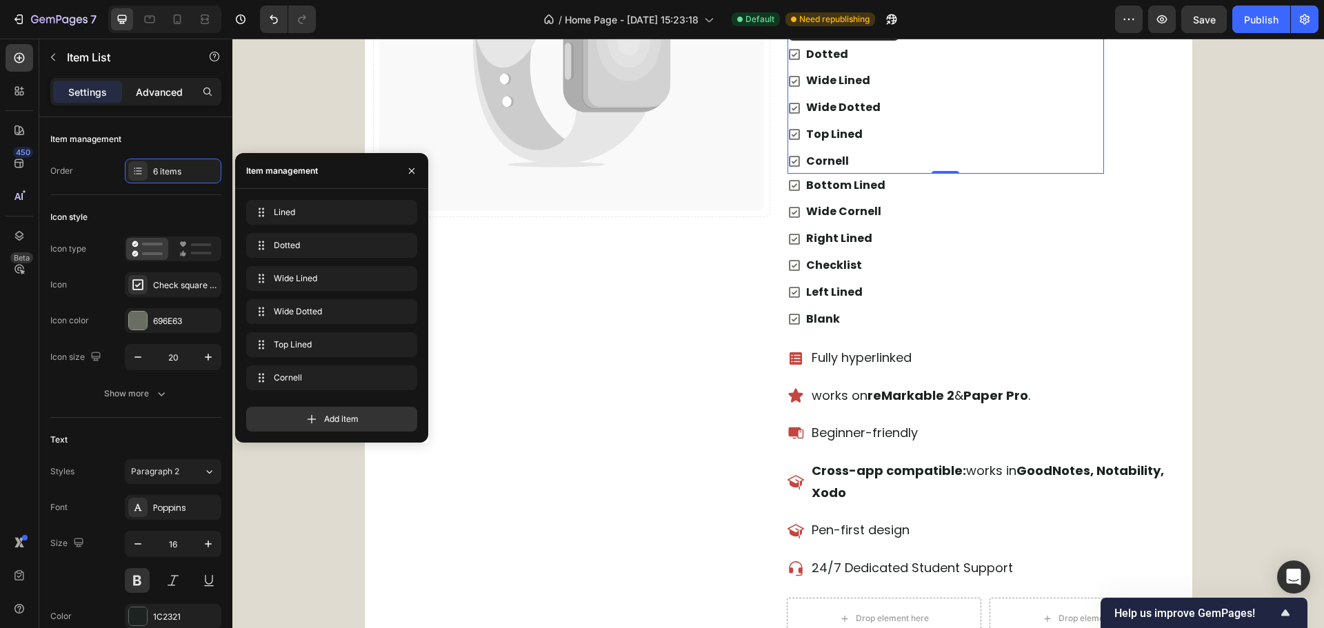
click at [183, 99] on div "Advanced" at bounding box center [159, 92] width 69 height 22
type input "100%"
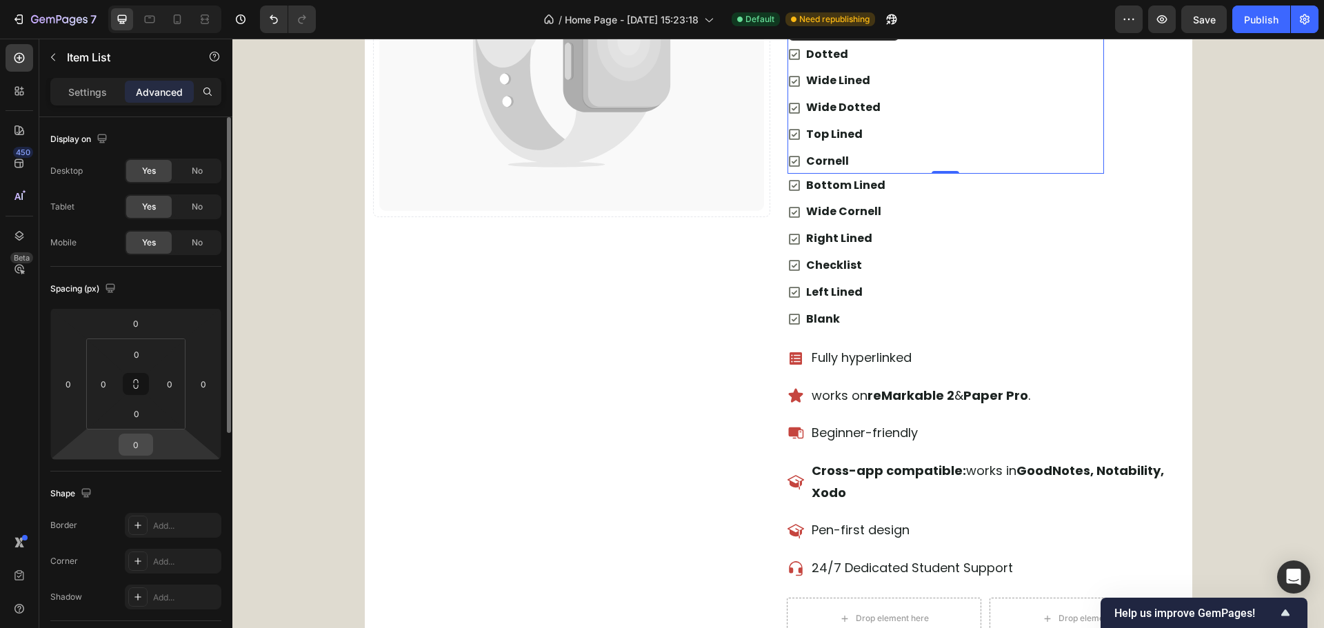
click at [137, 454] on input "0" at bounding box center [136, 444] width 28 height 21
click at [106, 390] on input "0" at bounding box center [103, 384] width 21 height 21
type input "24"
click at [134, 447] on input "0" at bounding box center [136, 444] width 28 height 21
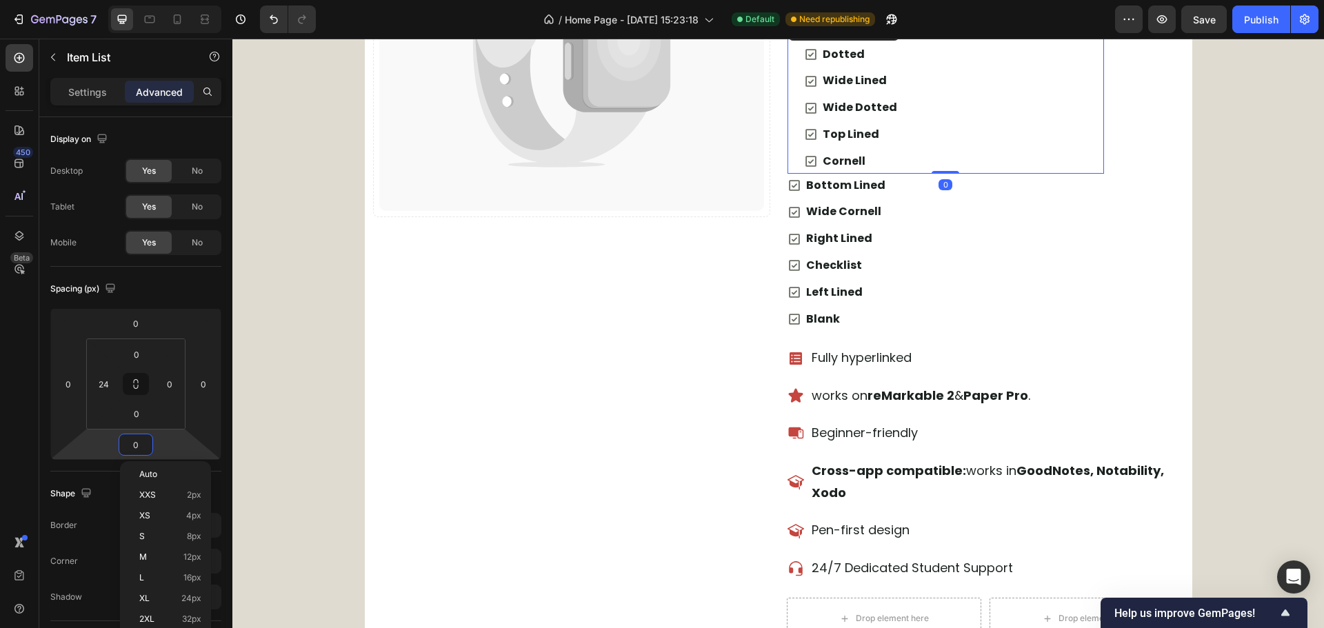
type input "4"
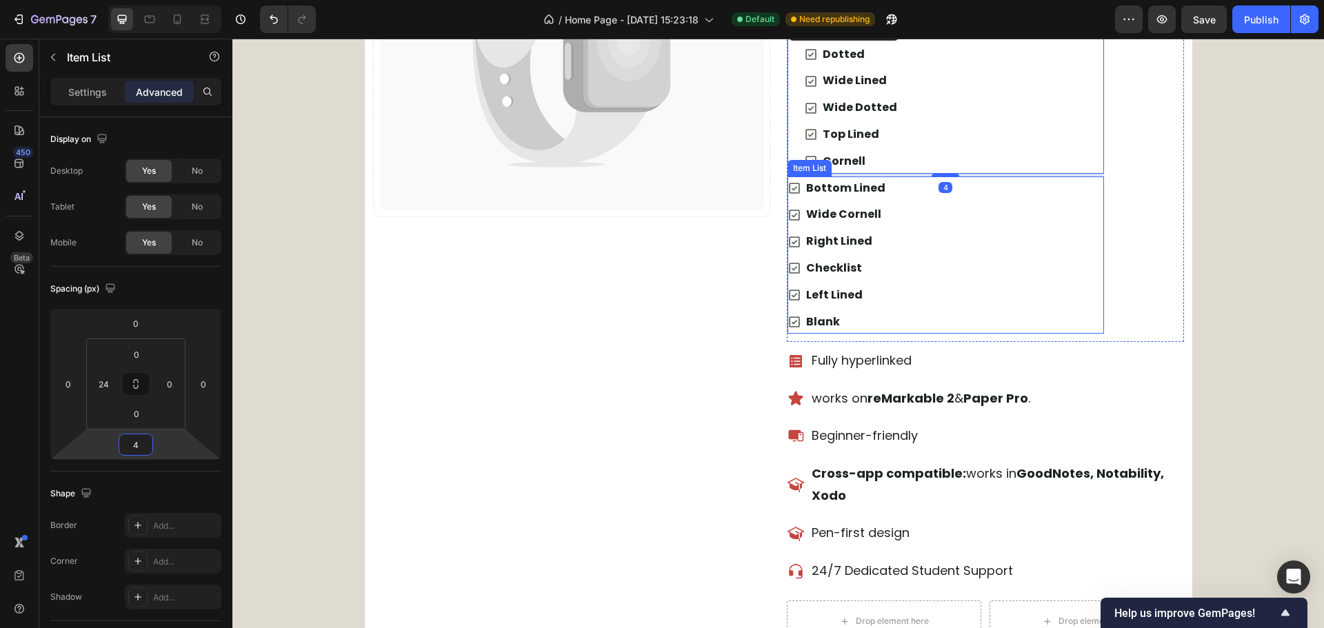
click at [976, 274] on div "Bottom Lined Wide Cornell Right Lined Checklist Left Lined Blank" at bounding box center [946, 256] width 317 height 158
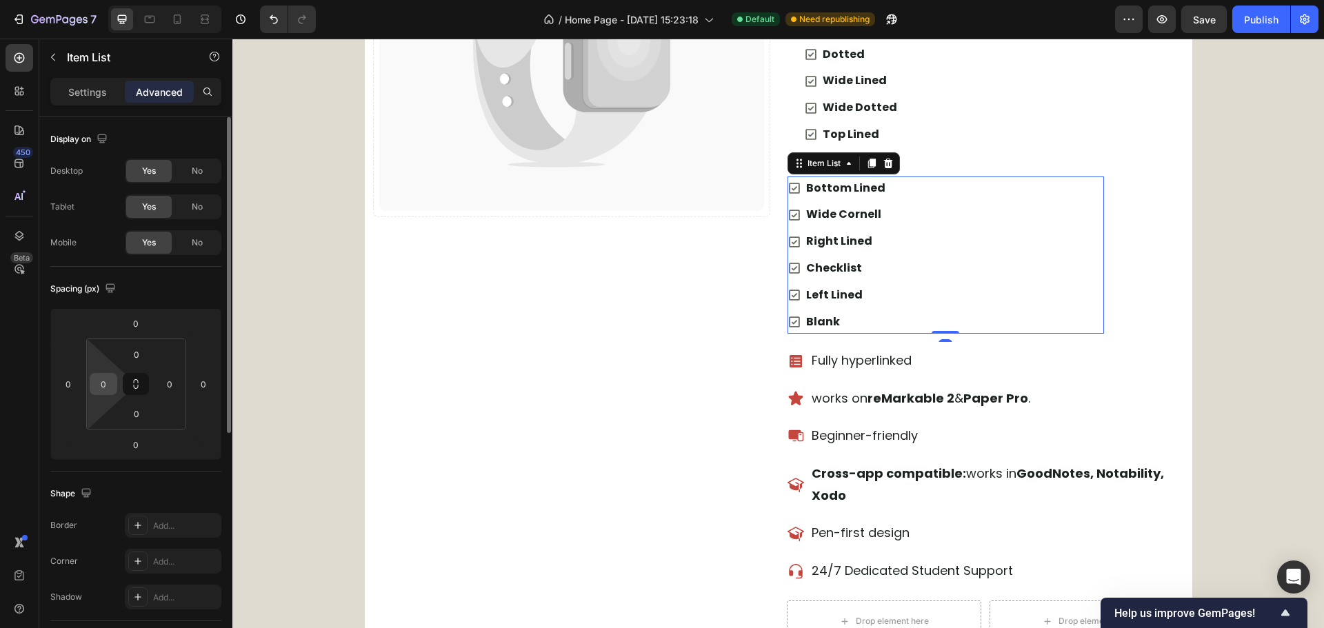
click at [102, 383] on input "0" at bounding box center [103, 384] width 21 height 21
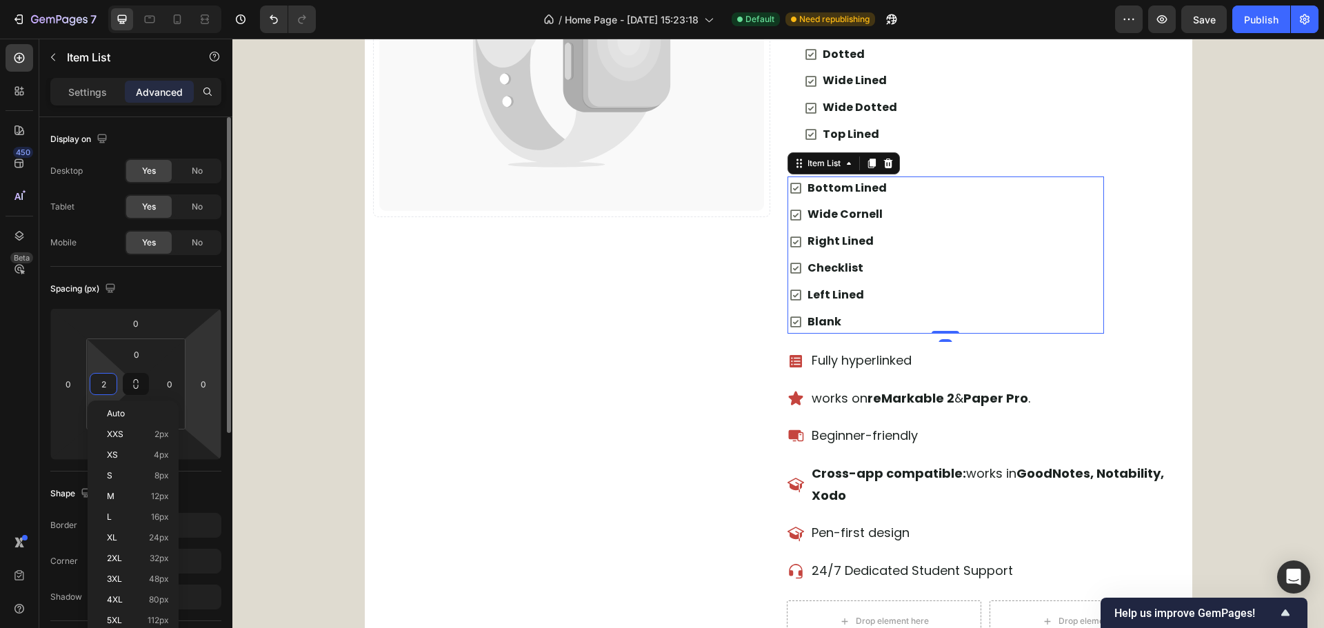
type input "24"
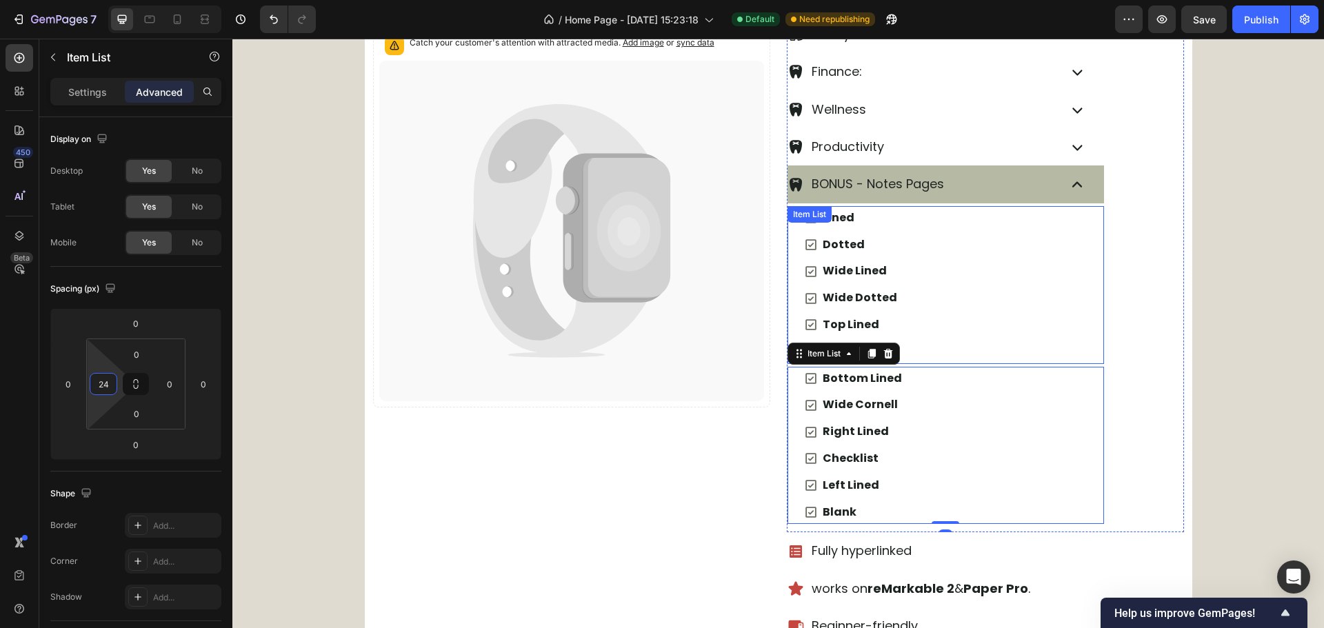
scroll to position [649, 0]
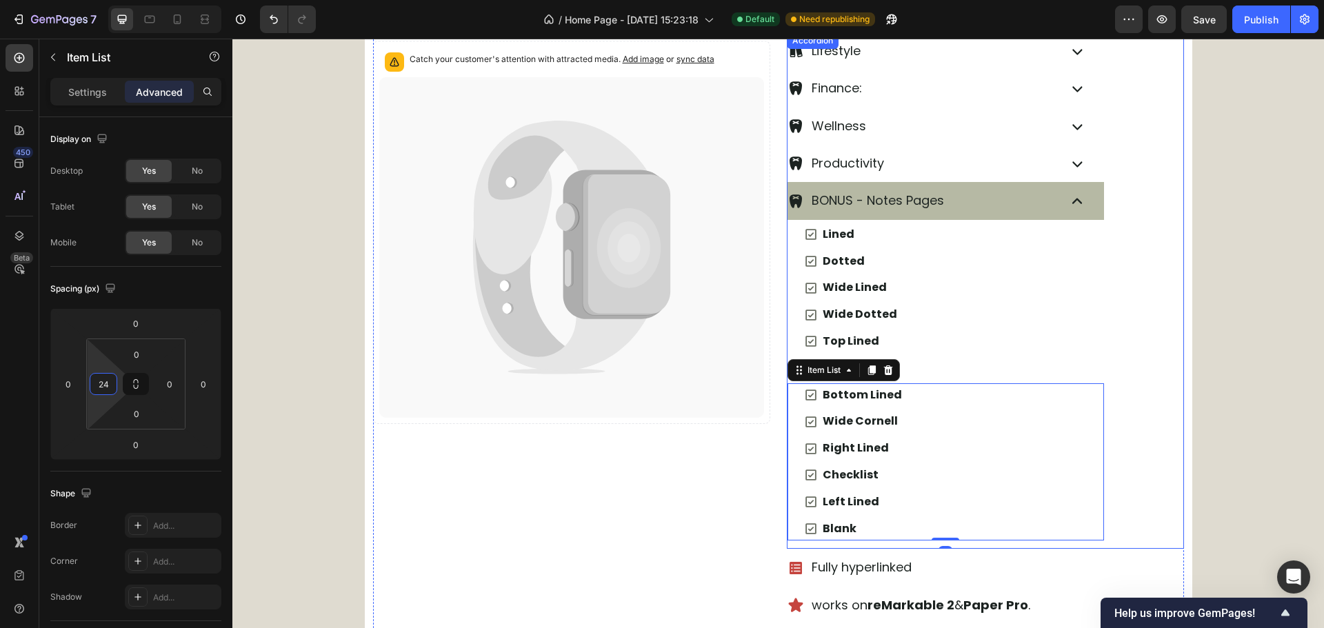
click at [1130, 332] on div "BONUS - Notes Pages Lined Dotted Wide Lined Wide Dotted Top Lined Cornell Item …" at bounding box center [986, 365] width 396 height 367
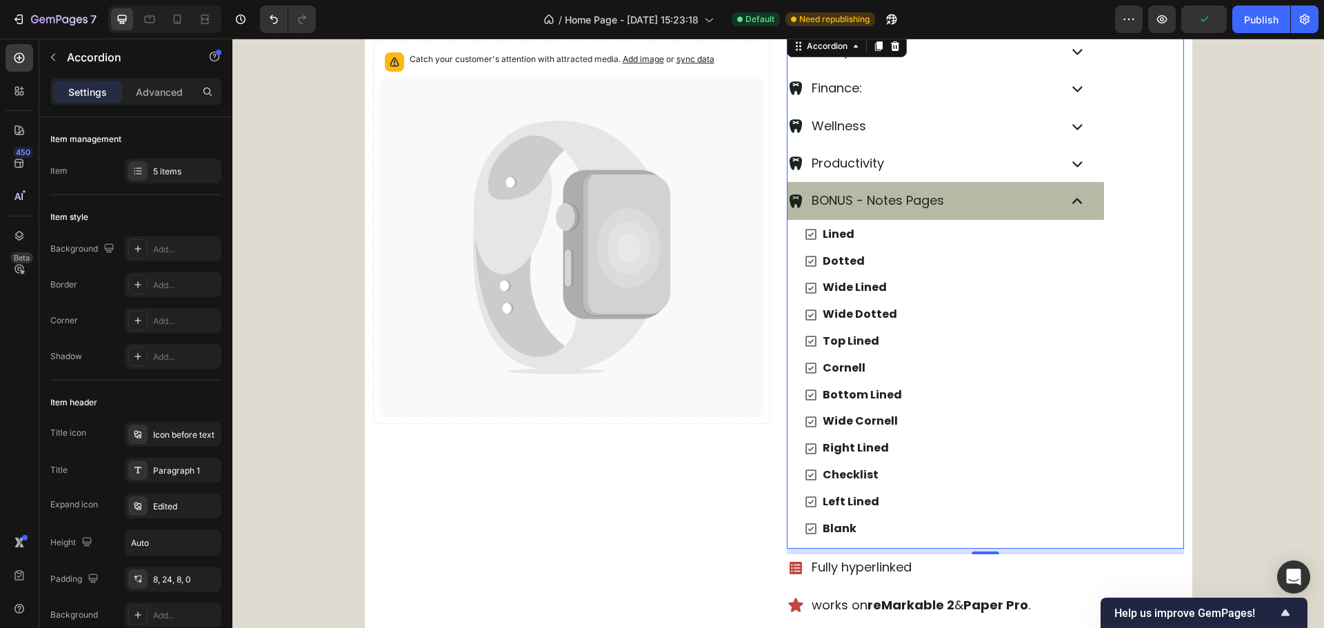
click at [1074, 208] on icon at bounding box center [1077, 201] width 21 height 21
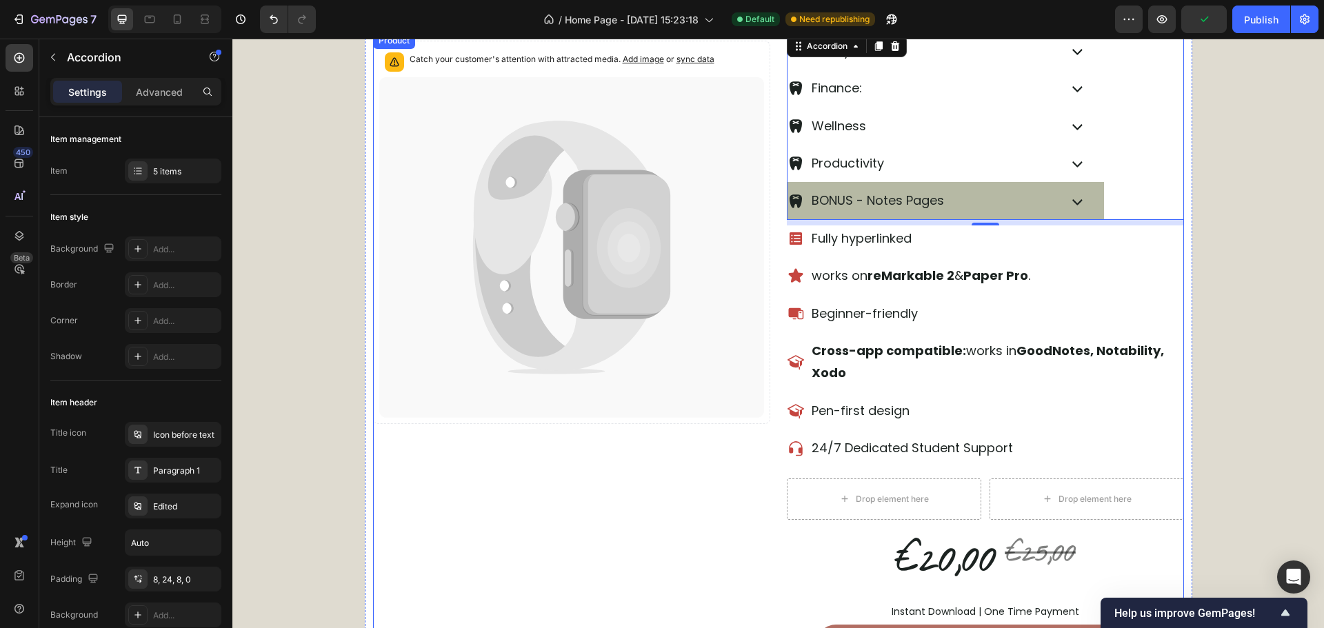
click at [608, 507] on div "Catch your customer's attention with attracted media. Add image or sync data Pr…" at bounding box center [571, 366] width 397 height 668
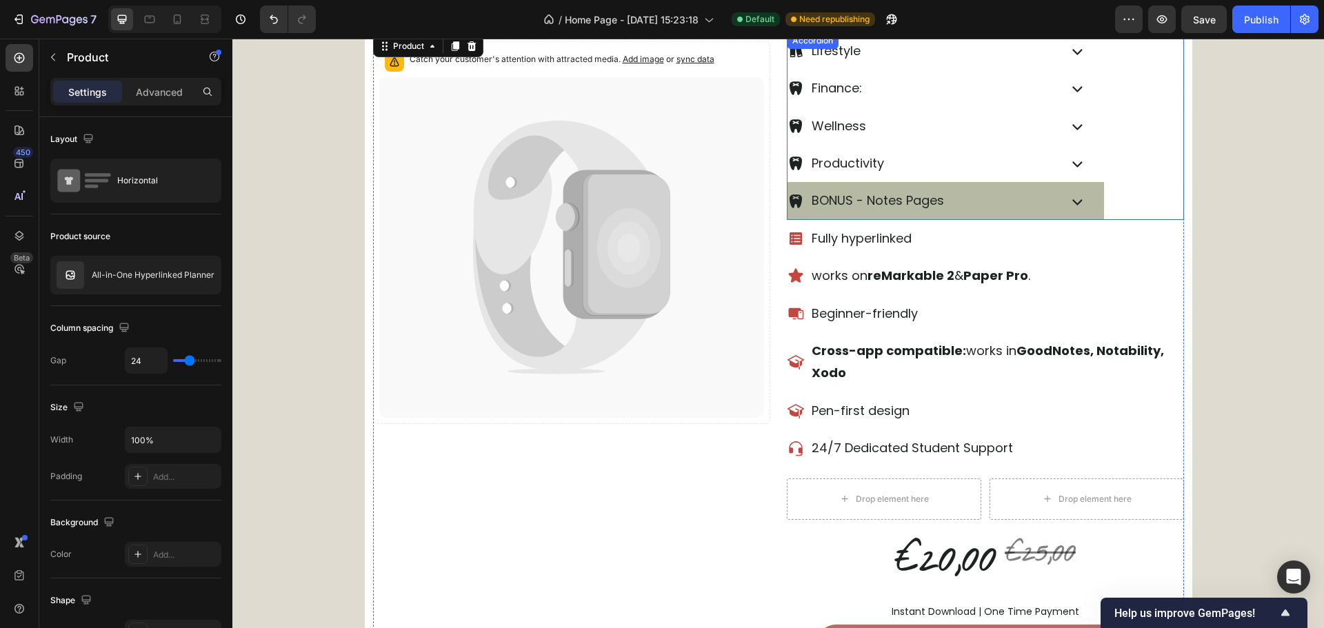
click at [1065, 212] on div "BONUS - Notes Pages" at bounding box center [946, 200] width 317 height 37
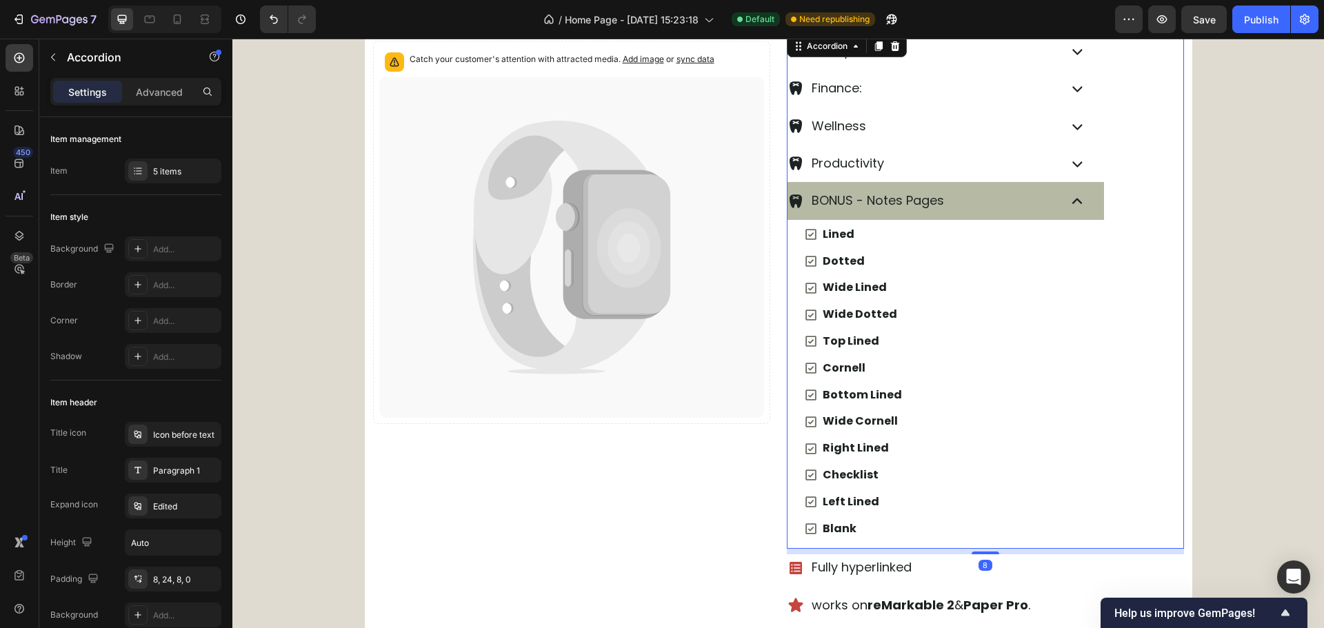
click at [1085, 218] on div "BONUS - Notes Pages" at bounding box center [946, 200] width 317 height 37
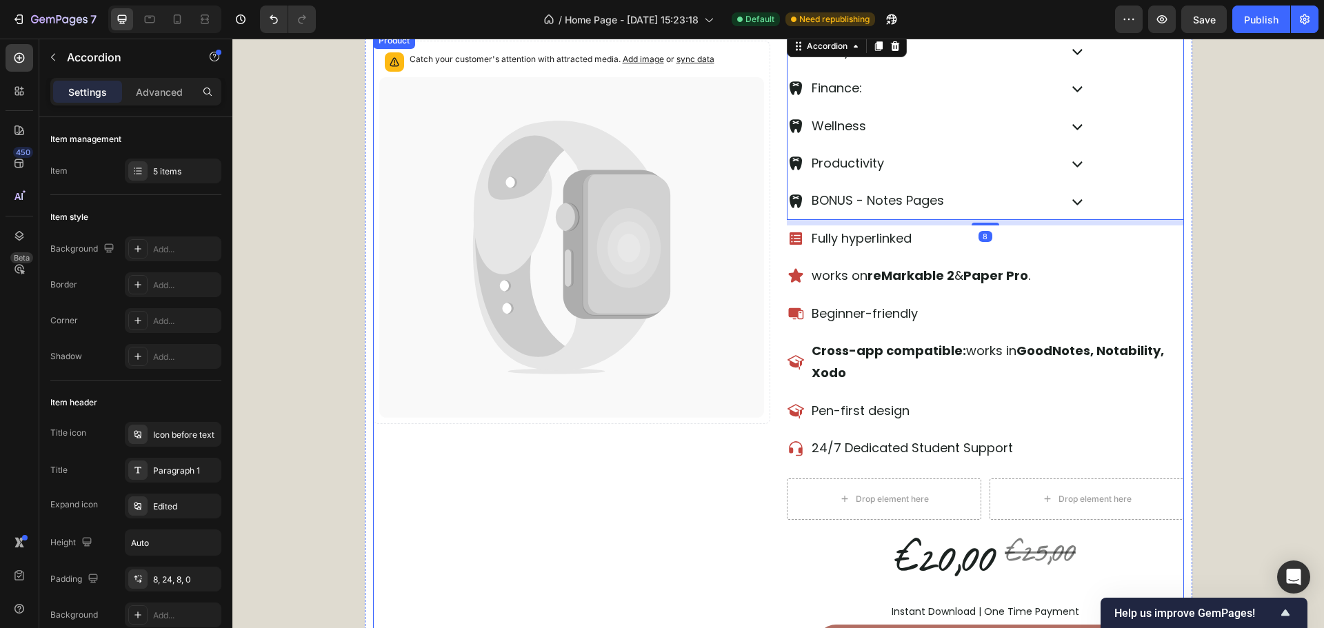
click at [614, 520] on div "Catch your customer's attention with attracted media. Add image or sync data Pr…" at bounding box center [571, 366] width 397 height 668
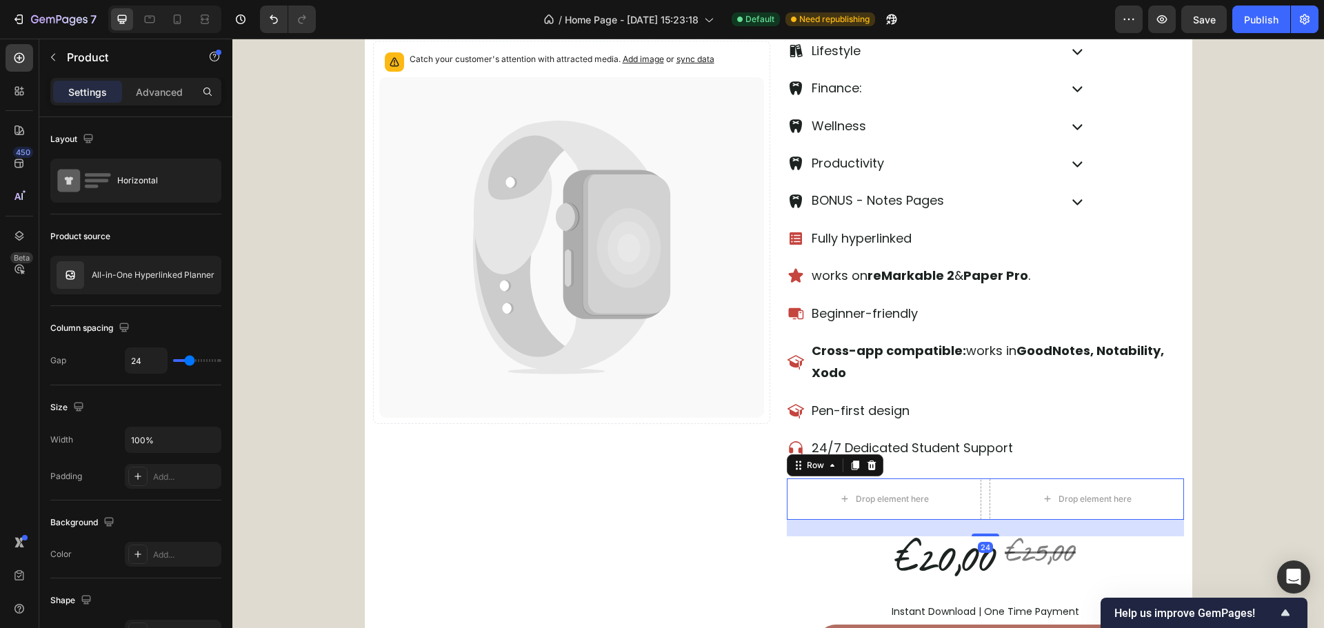
click at [979, 502] on div "Drop element here Drop element here Row 24" at bounding box center [985, 499] width 397 height 41
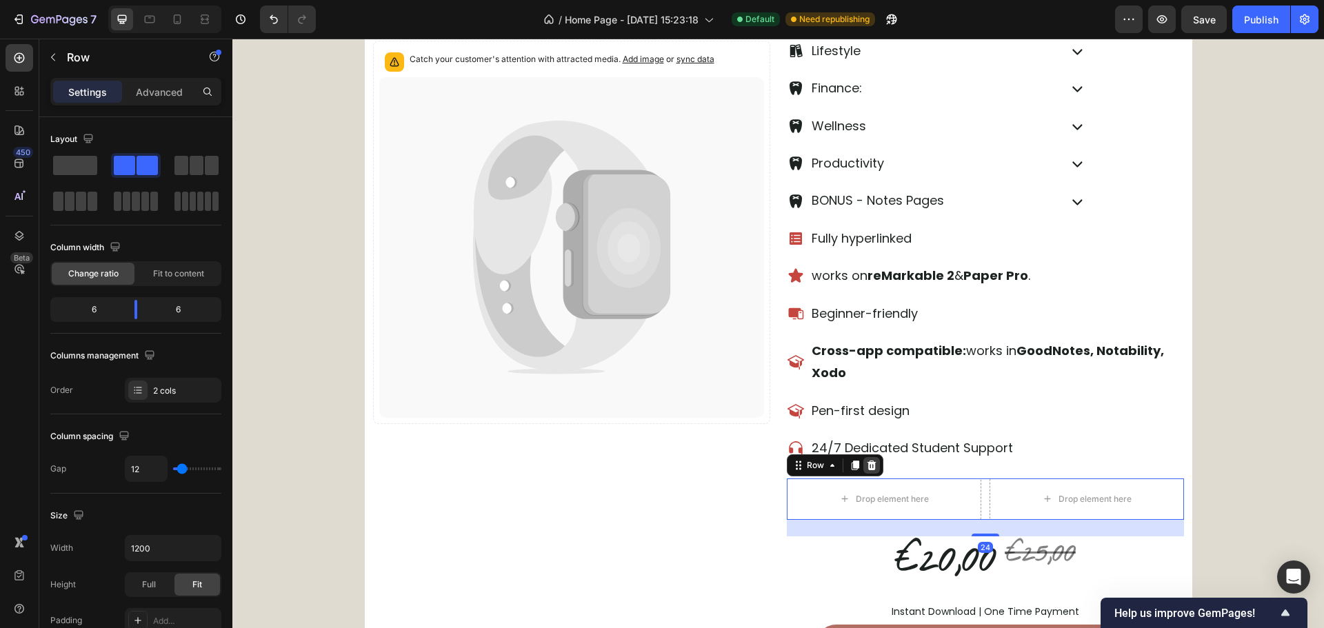
click at [872, 466] on div at bounding box center [871, 465] width 17 height 17
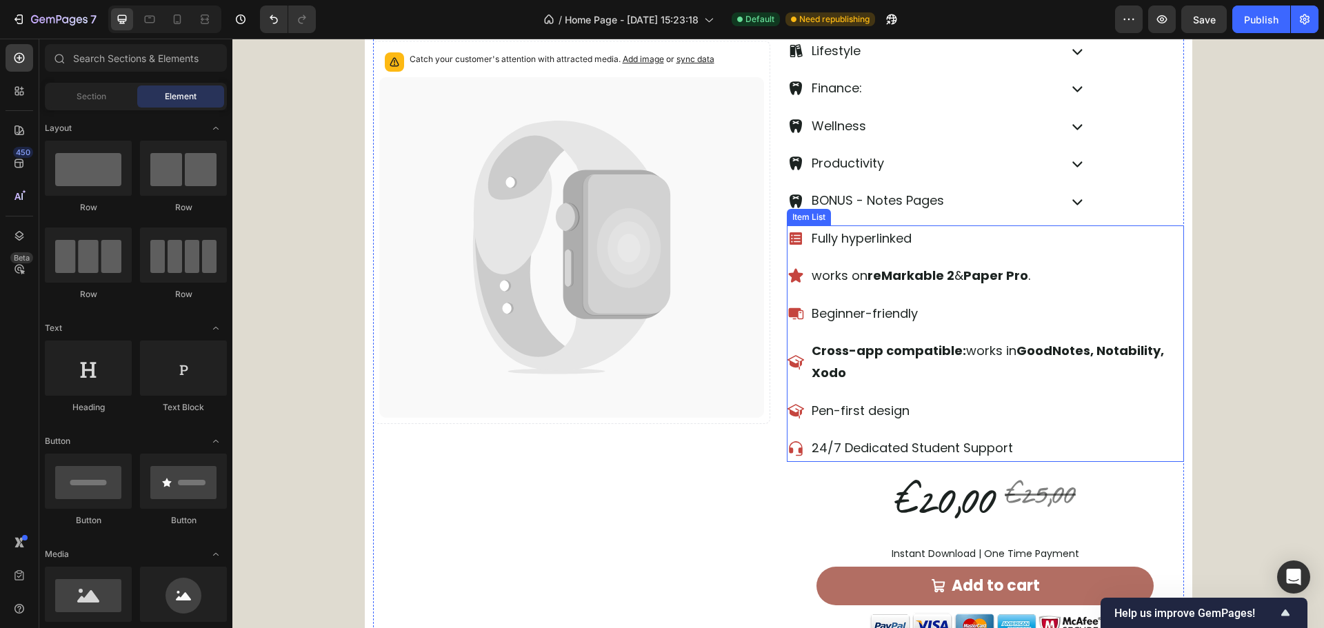
click at [1058, 452] on p "24/7 Dedicated Student Support" at bounding box center [997, 448] width 370 height 22
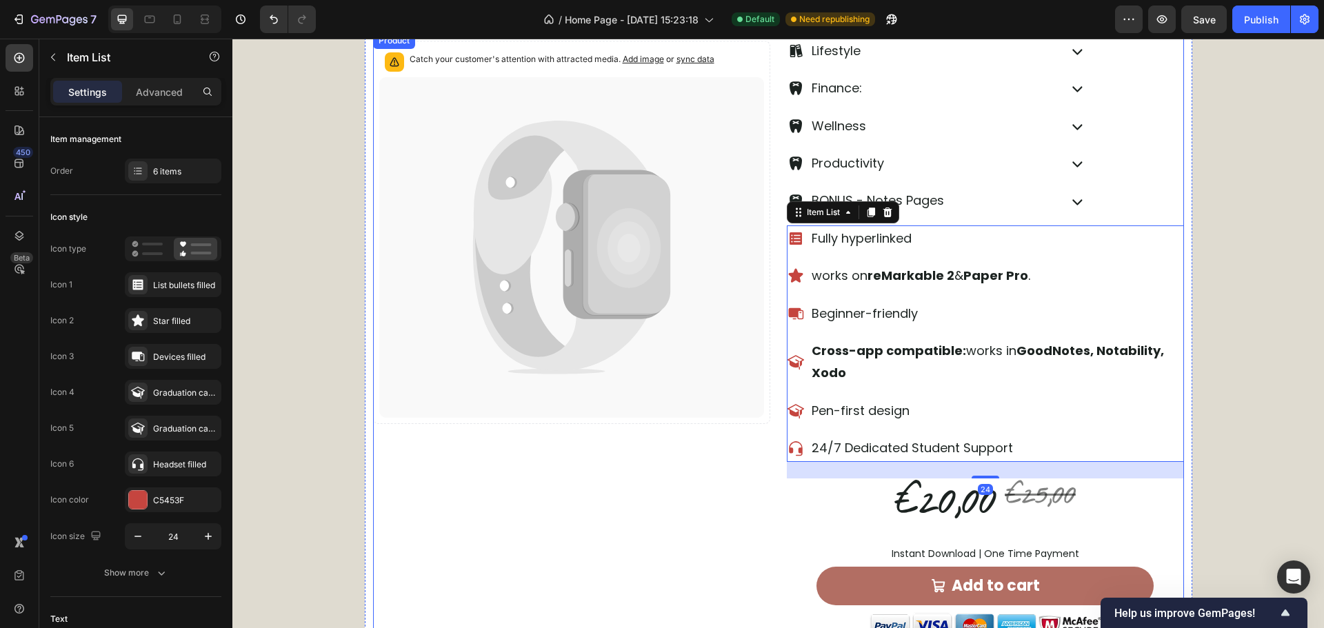
click at [572, 542] on div "Catch your customer's attention with attracted media. Add image or sync data Pr…" at bounding box center [571, 337] width 397 height 610
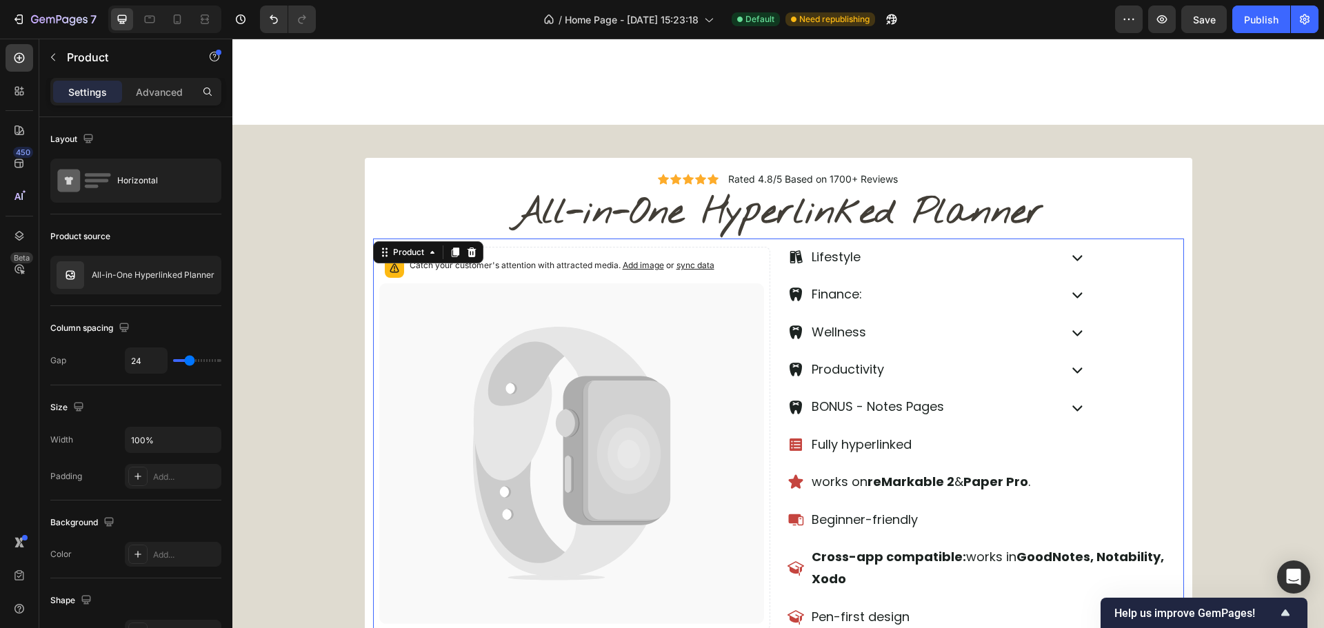
scroll to position [442, 0]
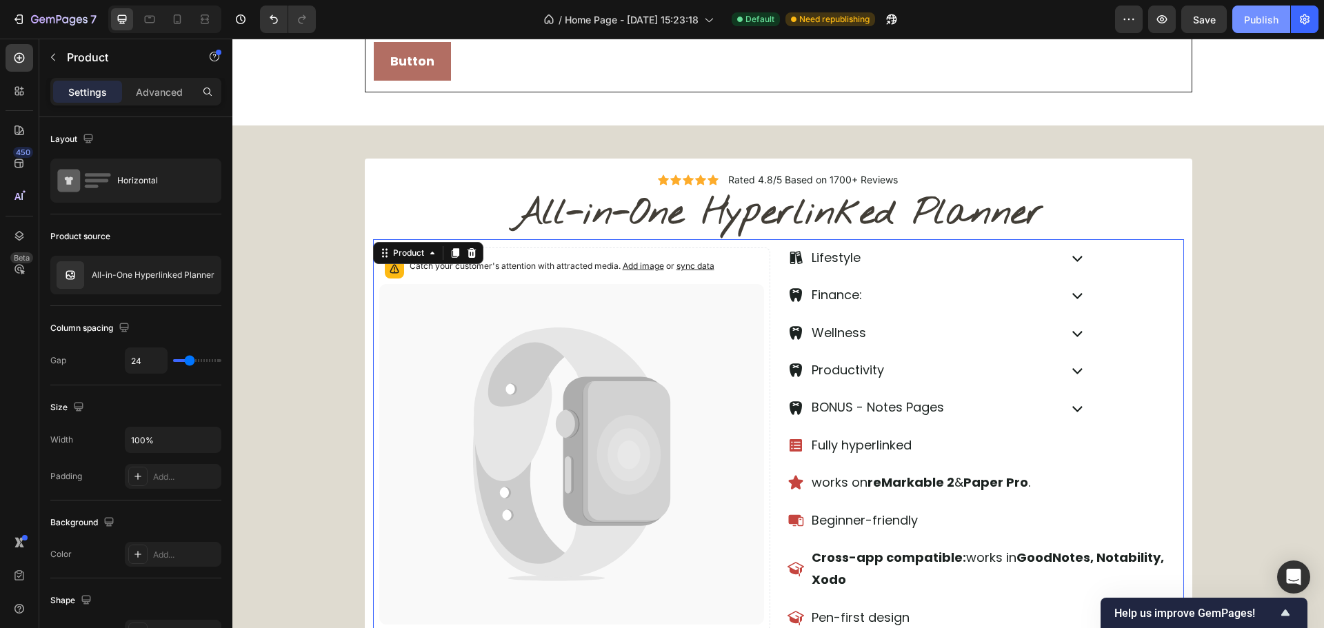
click at [1253, 29] on button "Publish" at bounding box center [1261, 20] width 58 height 28
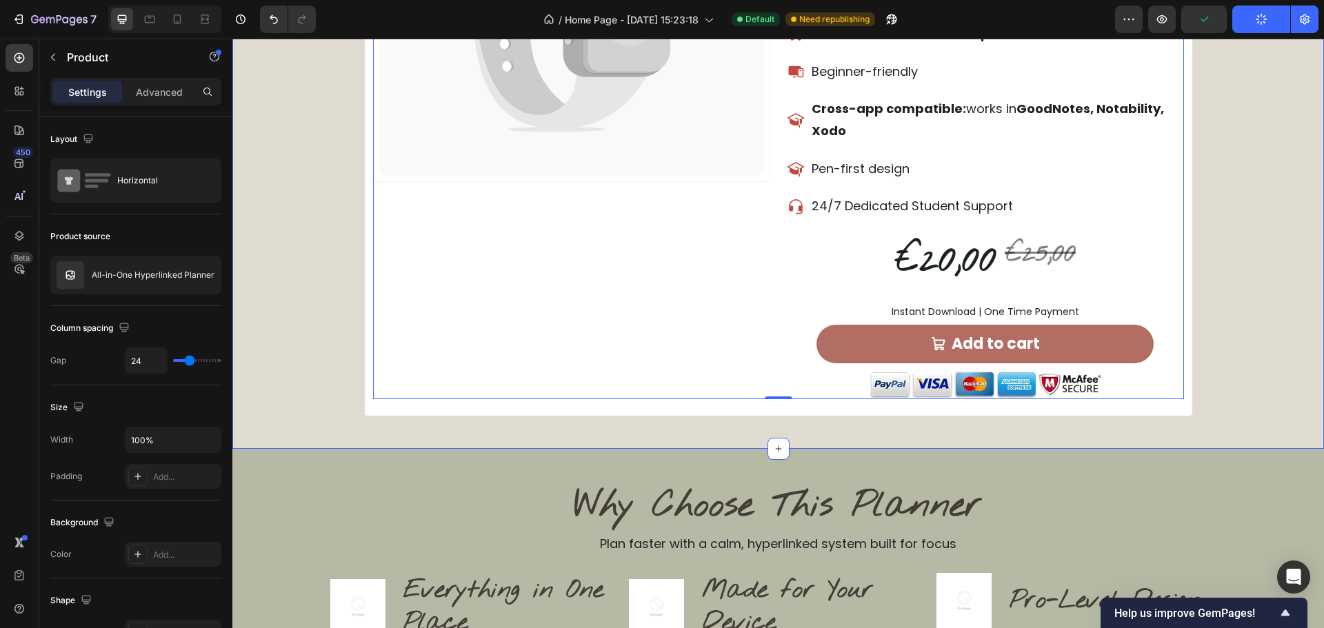
scroll to position [856, 0]
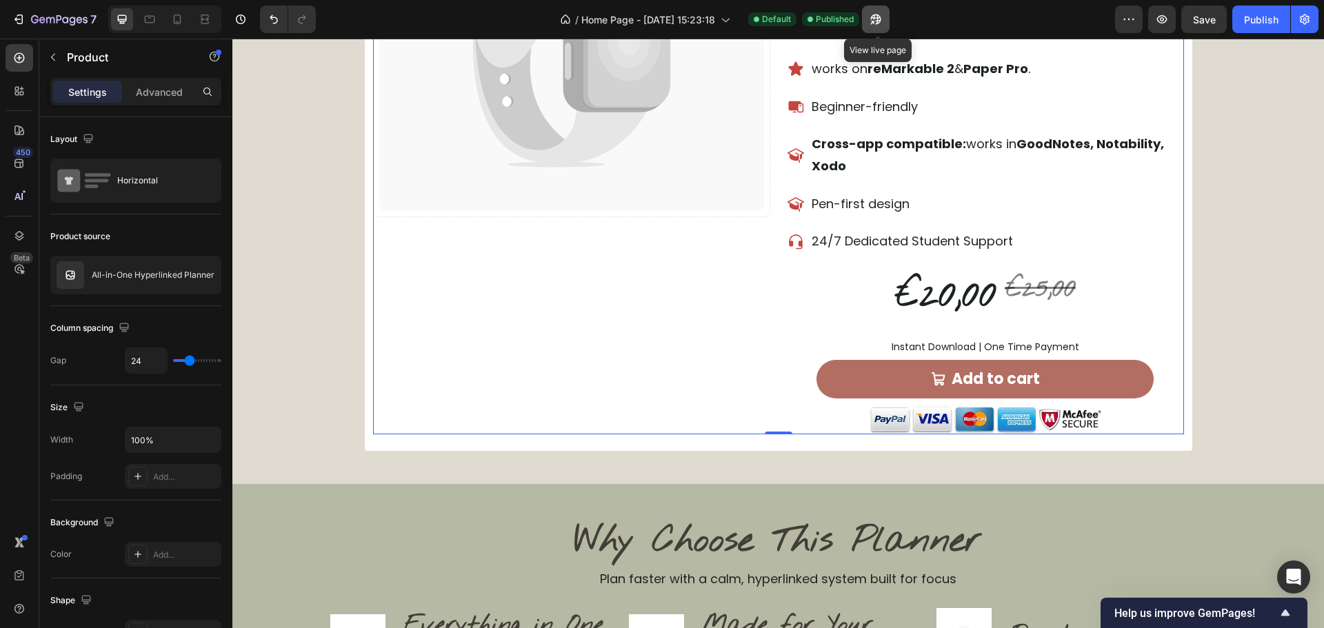
click at [867, 28] on button "button" at bounding box center [876, 20] width 28 height 28
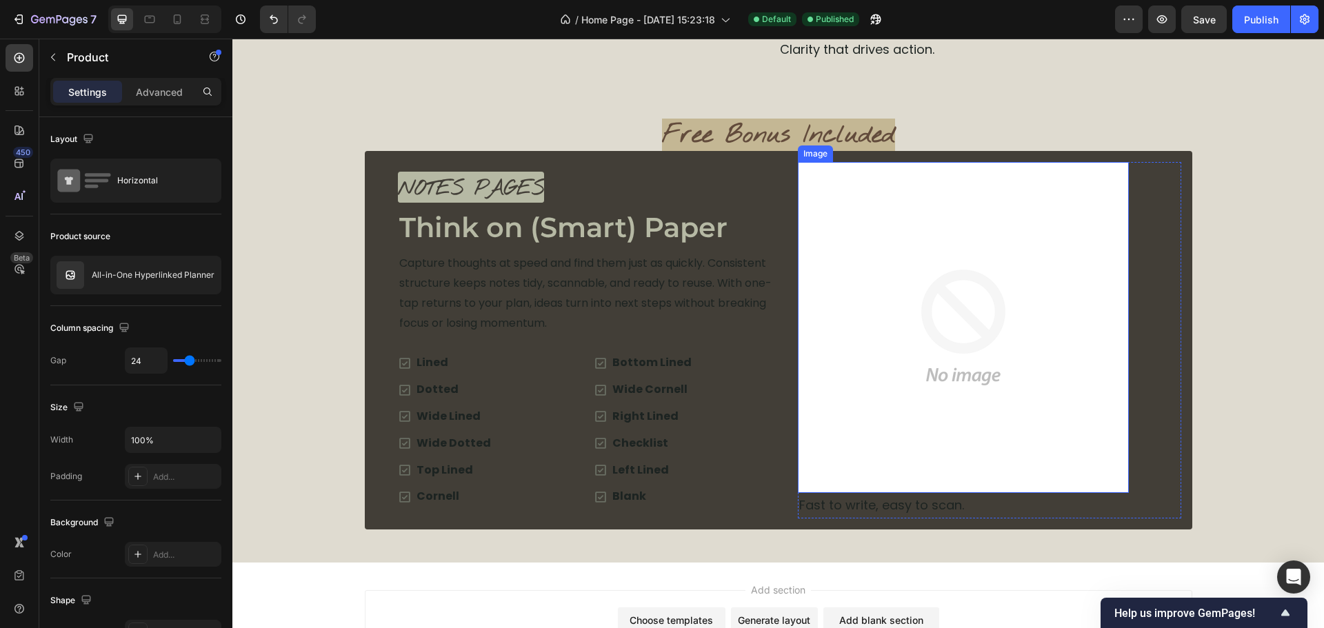
scroll to position [3555, 0]
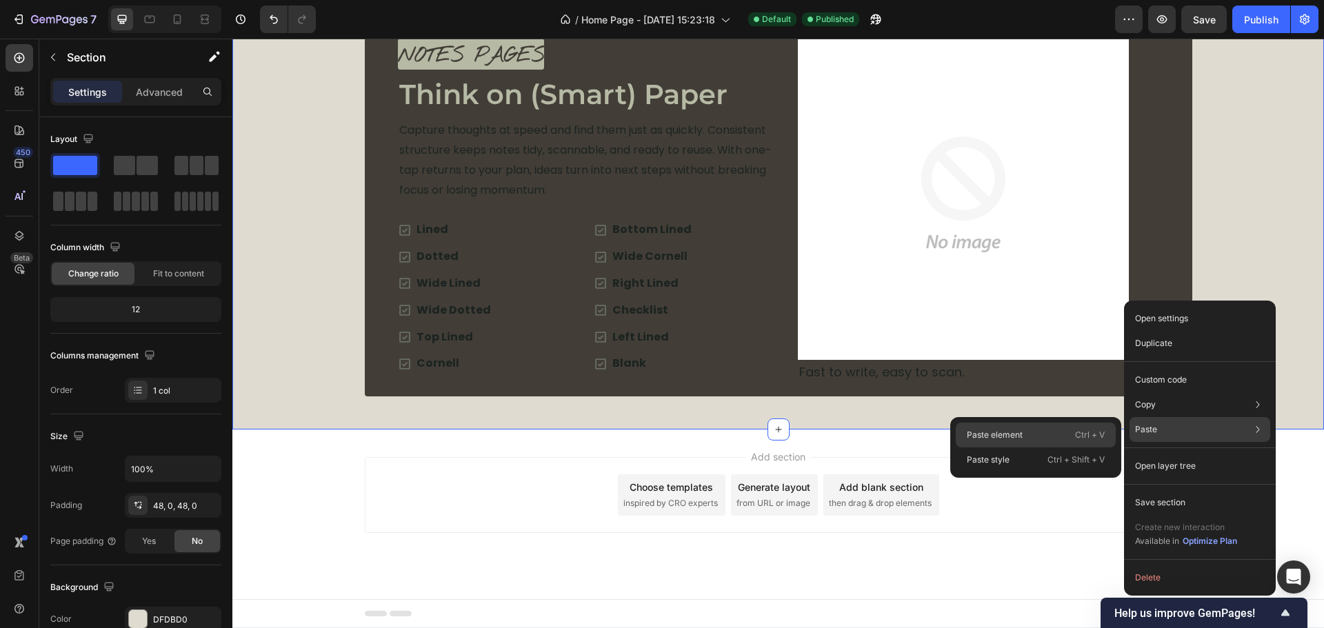
click at [1079, 441] on p "Ctrl + V" at bounding box center [1090, 435] width 30 height 14
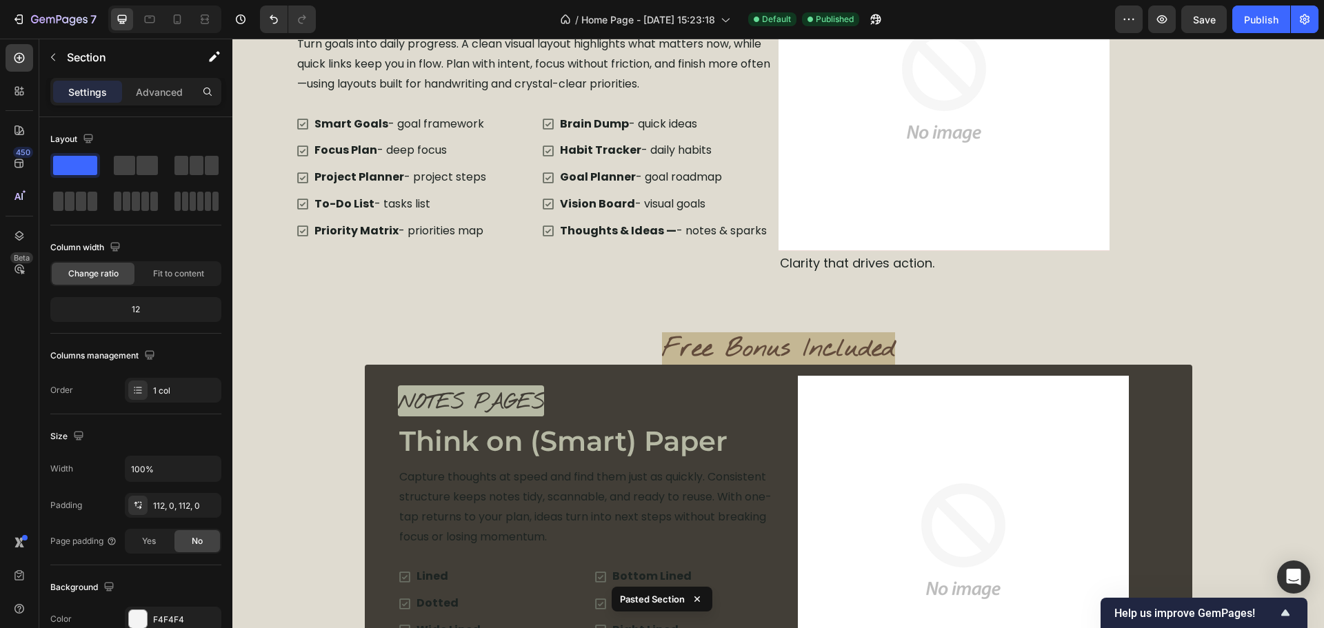
scroll to position [2794, 0]
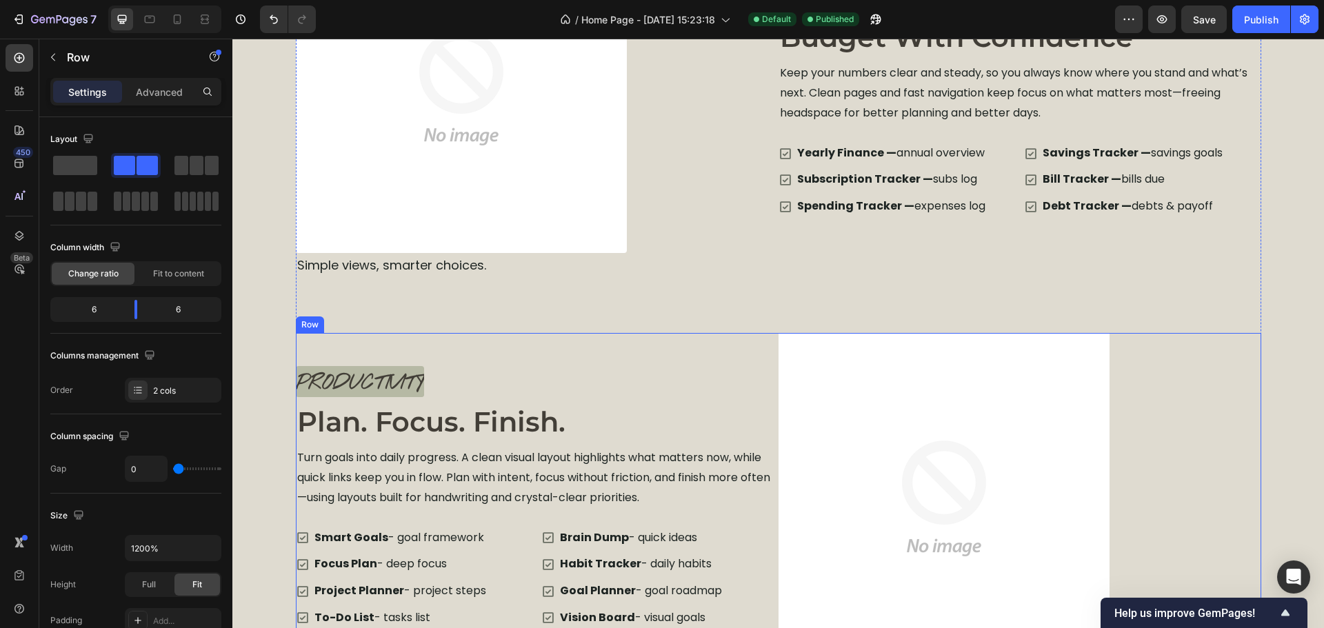
click at [767, 342] on div "Productivity Text block Plan. Focus. Finish. Heading Turn goals into daily prog…" at bounding box center [537, 511] width 483 height 357
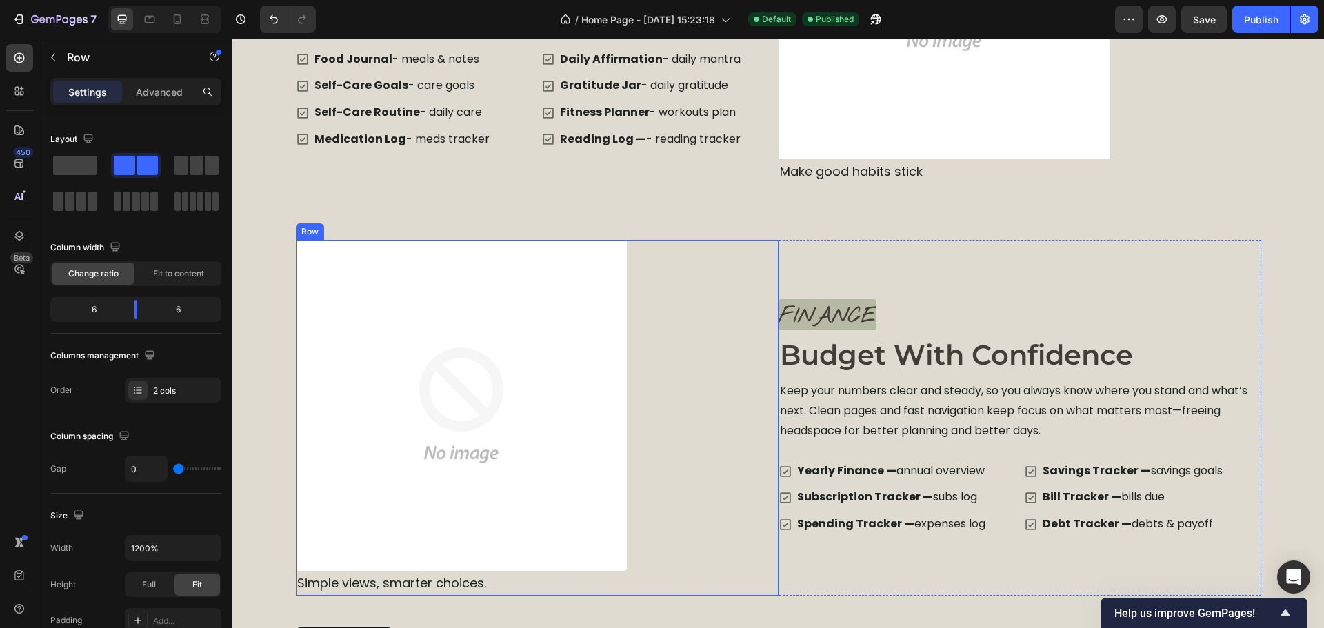
scroll to position [2449, 0]
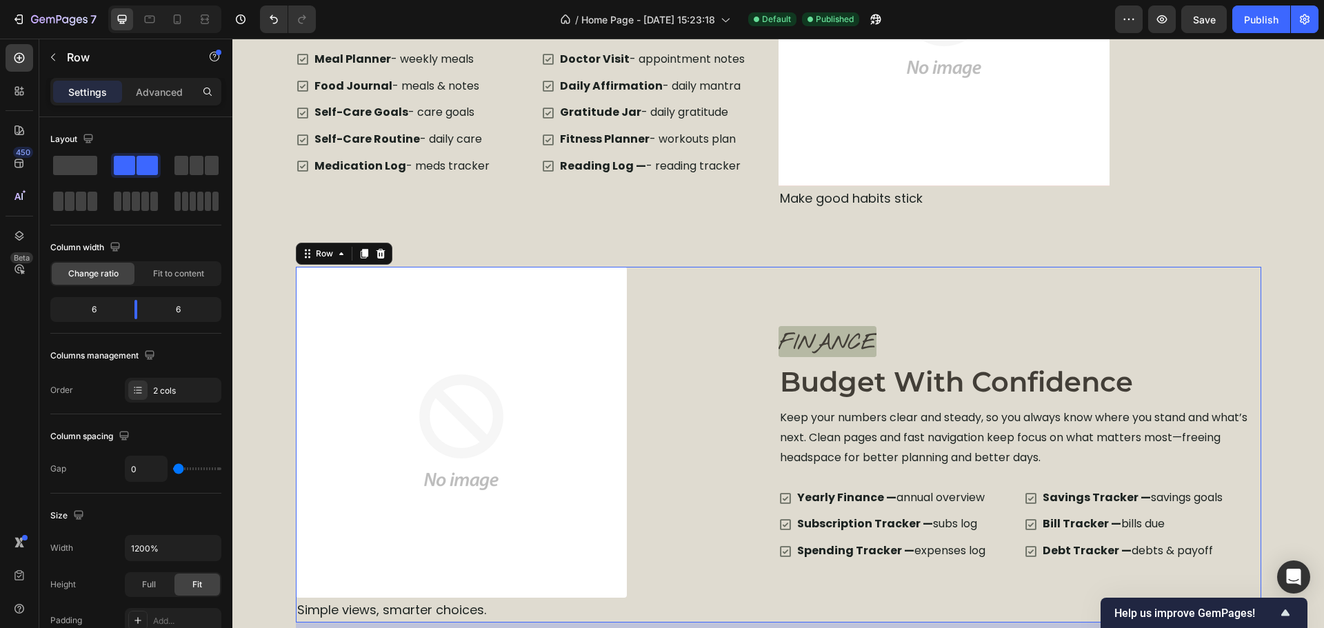
click at [787, 287] on div "Finance Text block Image Budget With Confidence Heading Keep your numbers clear…" at bounding box center [1020, 445] width 483 height 356
click at [360, 250] on icon at bounding box center [364, 254] width 8 height 10
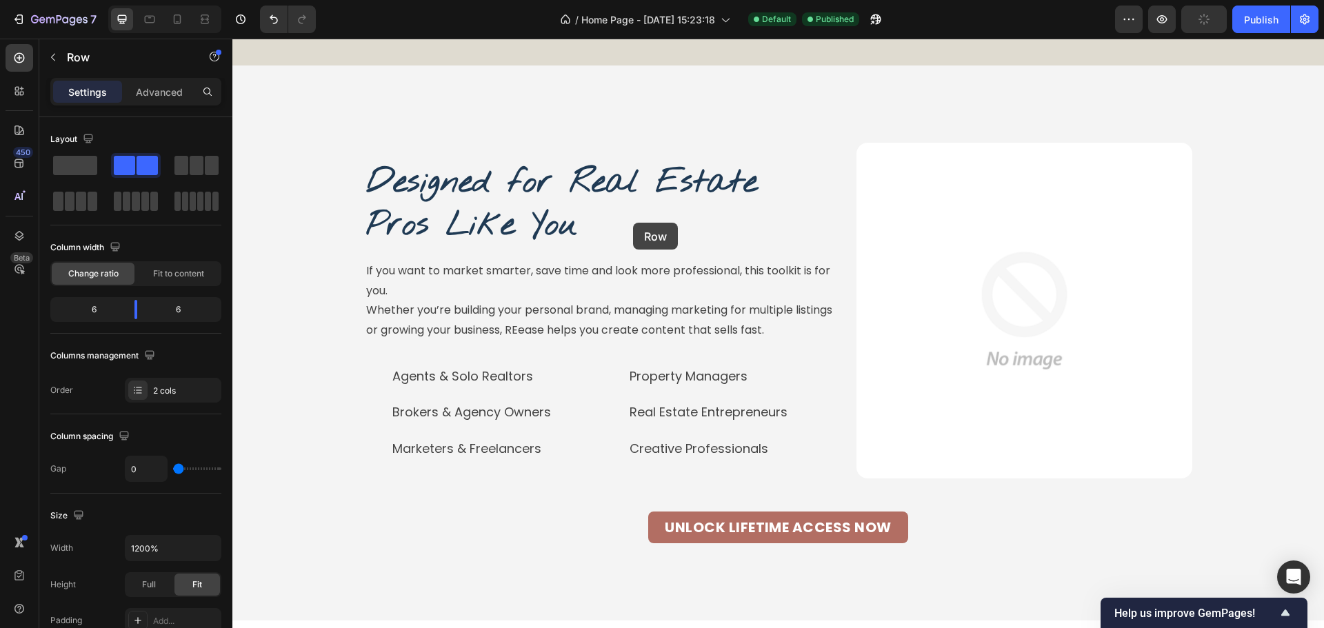
scroll to position [4351, 0]
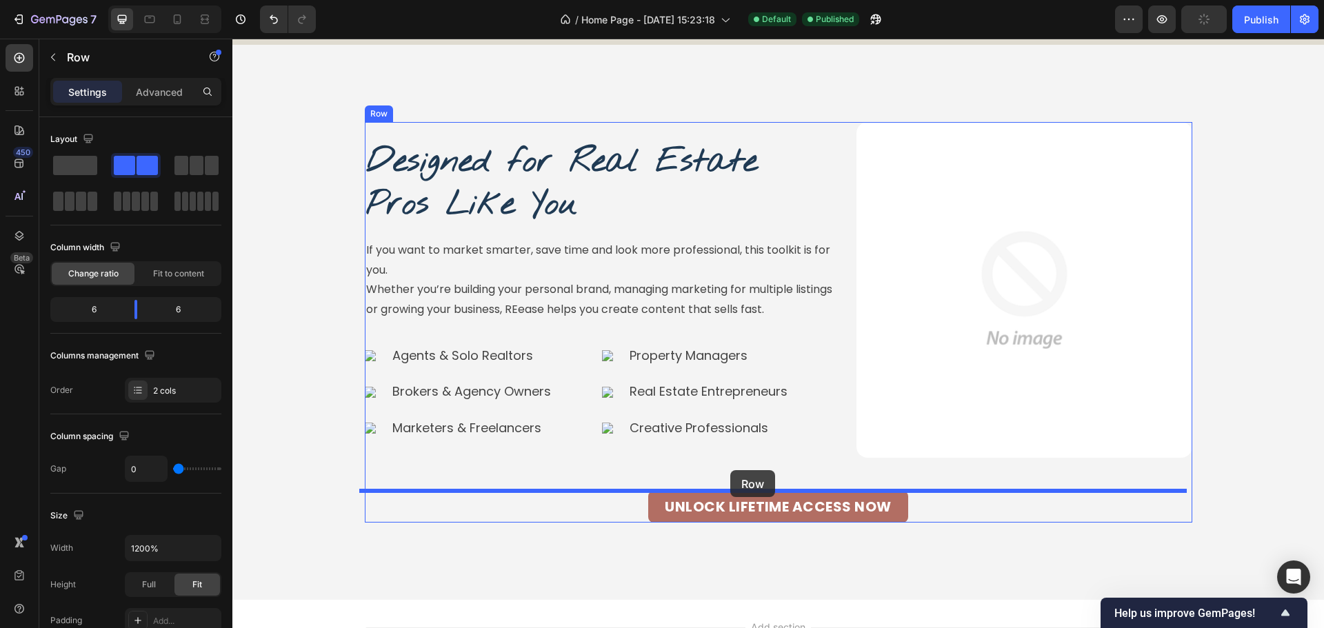
drag, startPoint x: 325, startPoint y: 75, endPoint x: 730, endPoint y: 470, distance: 565.7
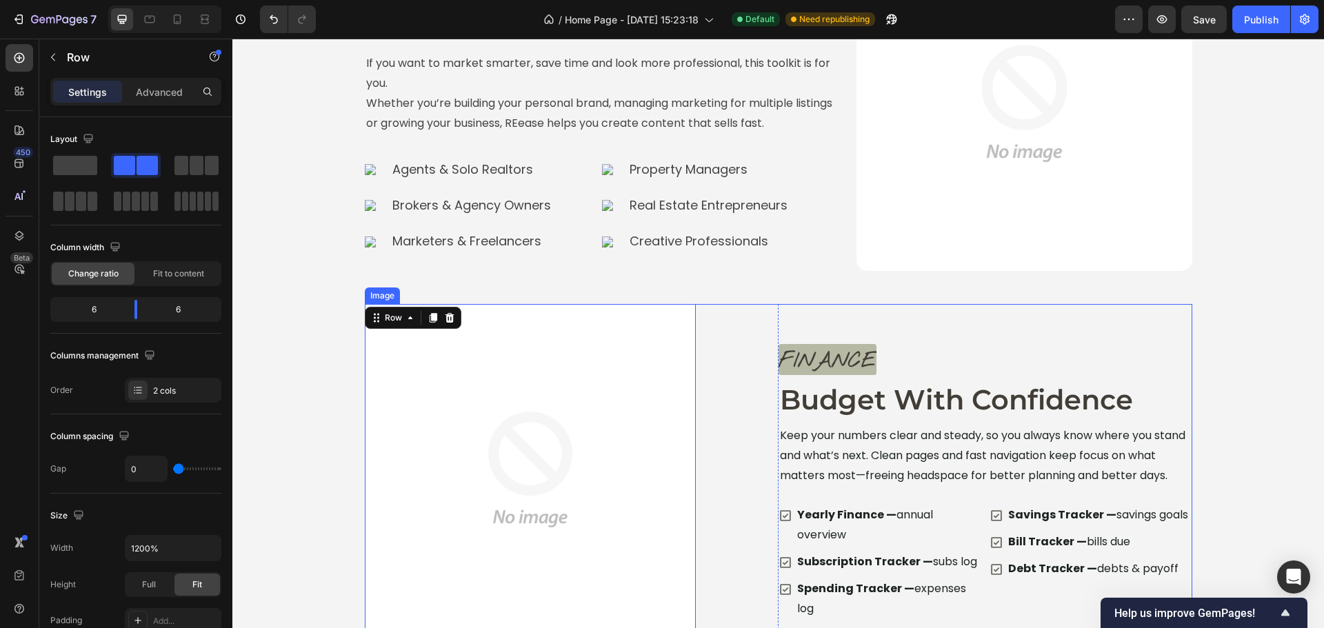
scroll to position [4282, 0]
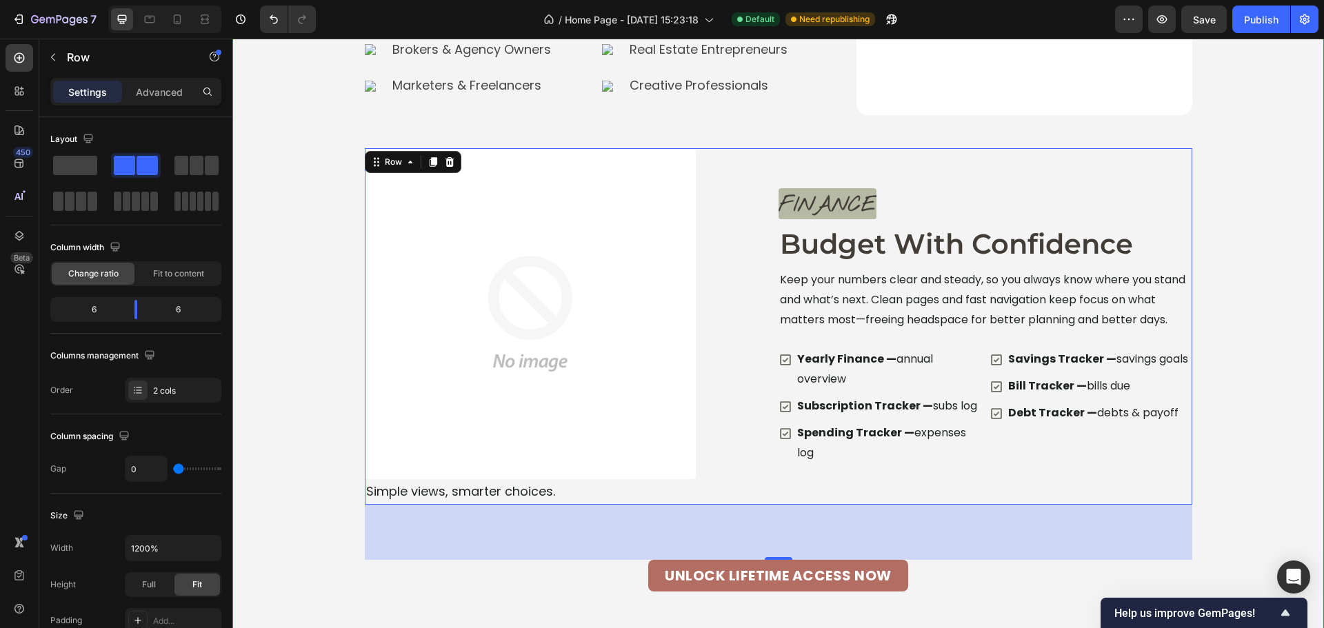
click at [1274, 360] on div "Designed for Real Estate Pros Like You Heading Image If you want to market smar…" at bounding box center [778, 186] width 1092 height 812
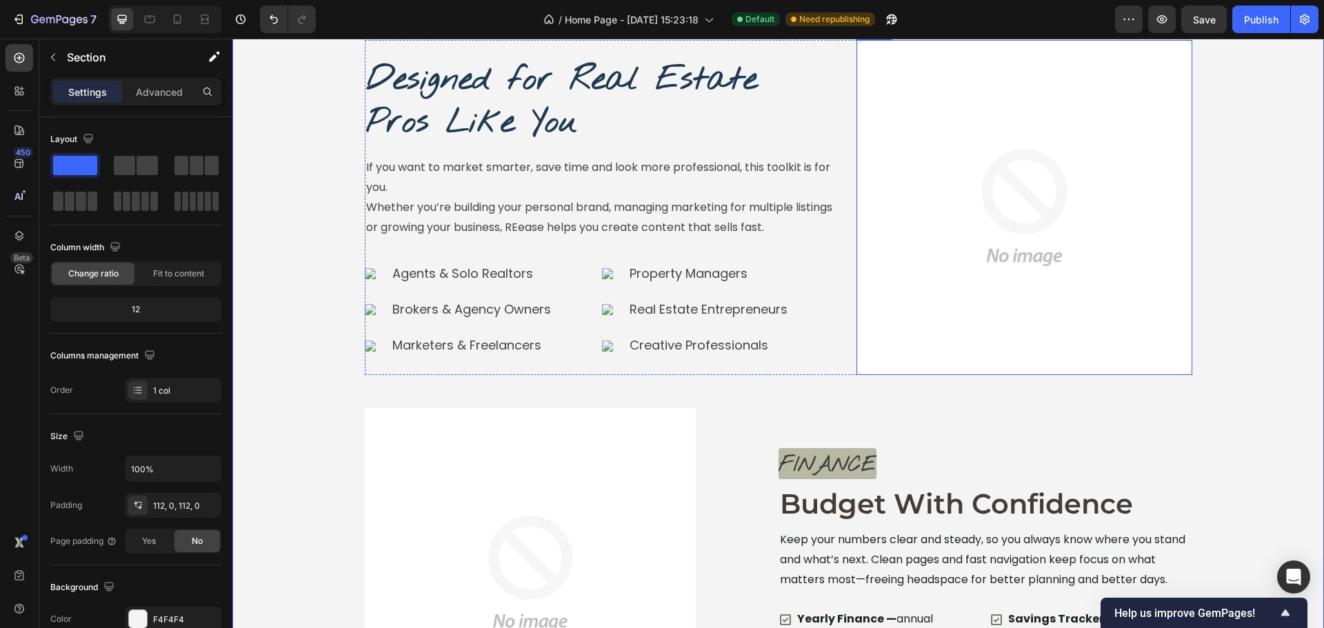
scroll to position [3868, 0]
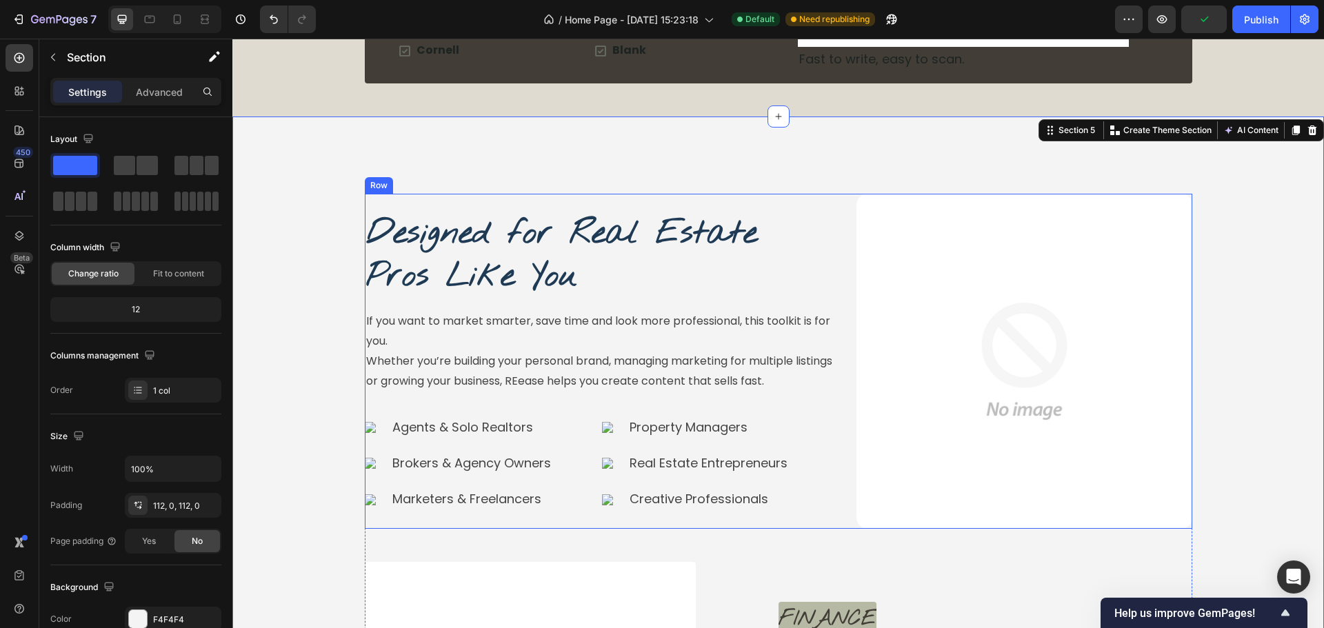
click at [839, 211] on div "Designed for Real Estate Pros Like You Heading Image If you want to market smar…" at bounding box center [779, 362] width 828 height 336
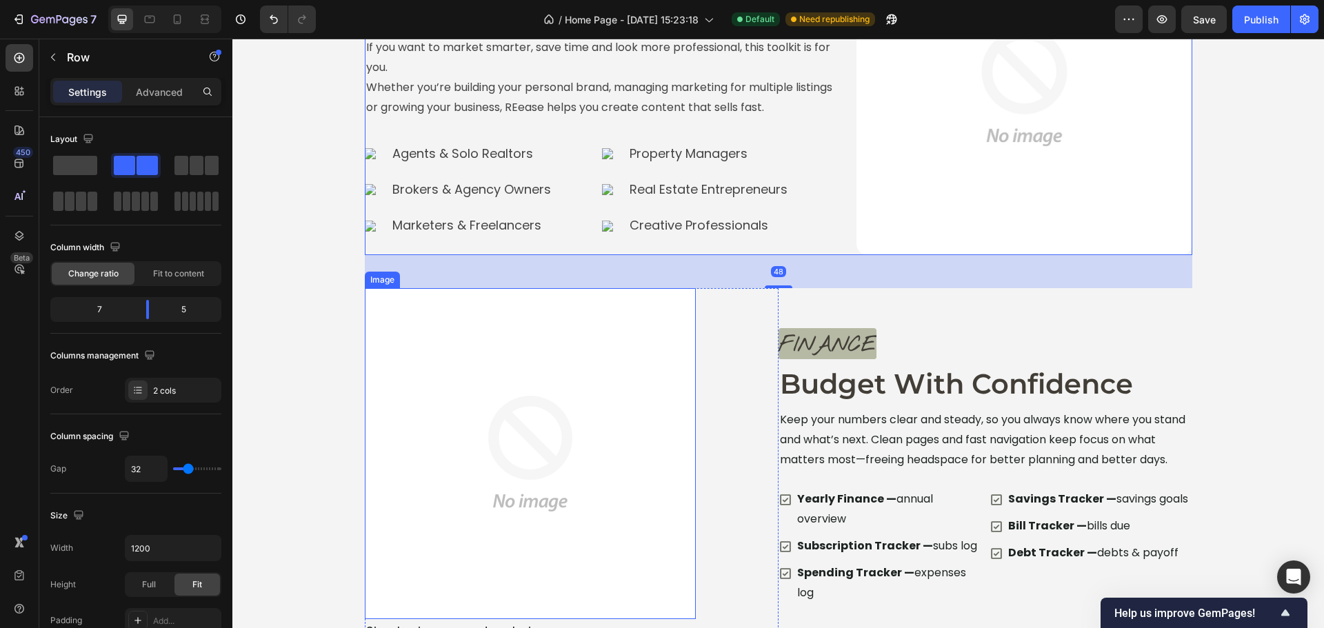
scroll to position [4144, 0]
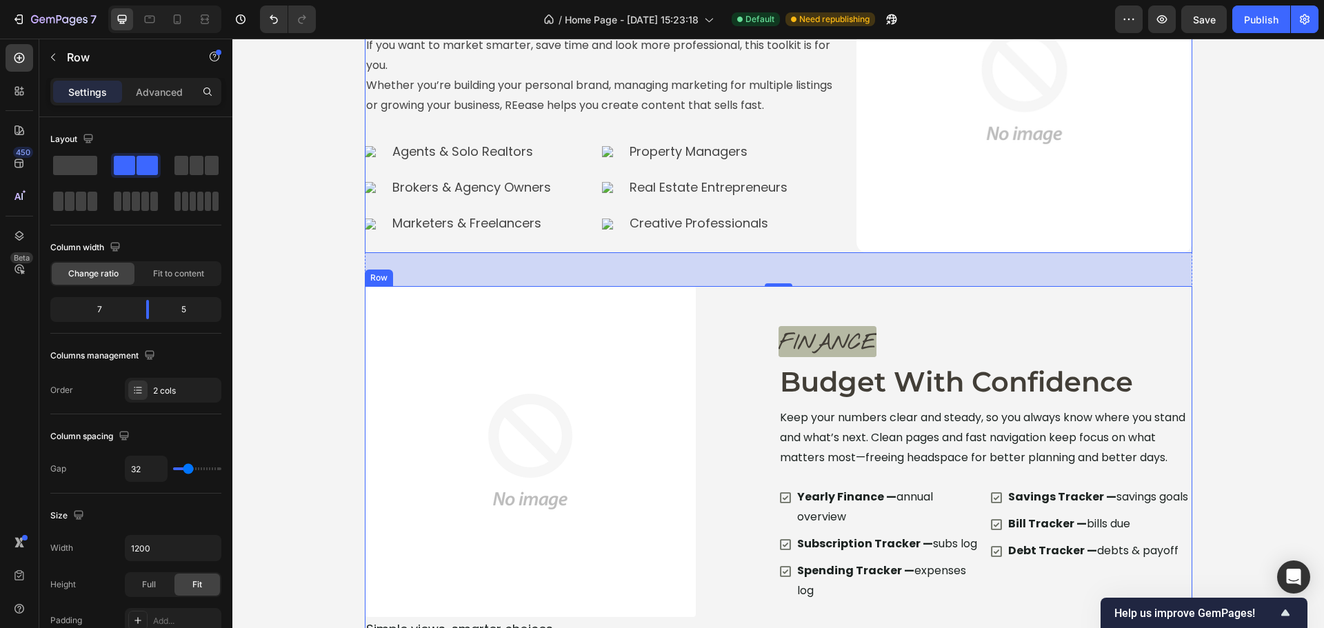
click at [960, 303] on div "Finance Text block Image Budget With Confidence Heading Keep your numbers clear…" at bounding box center [986, 464] width 414 height 356
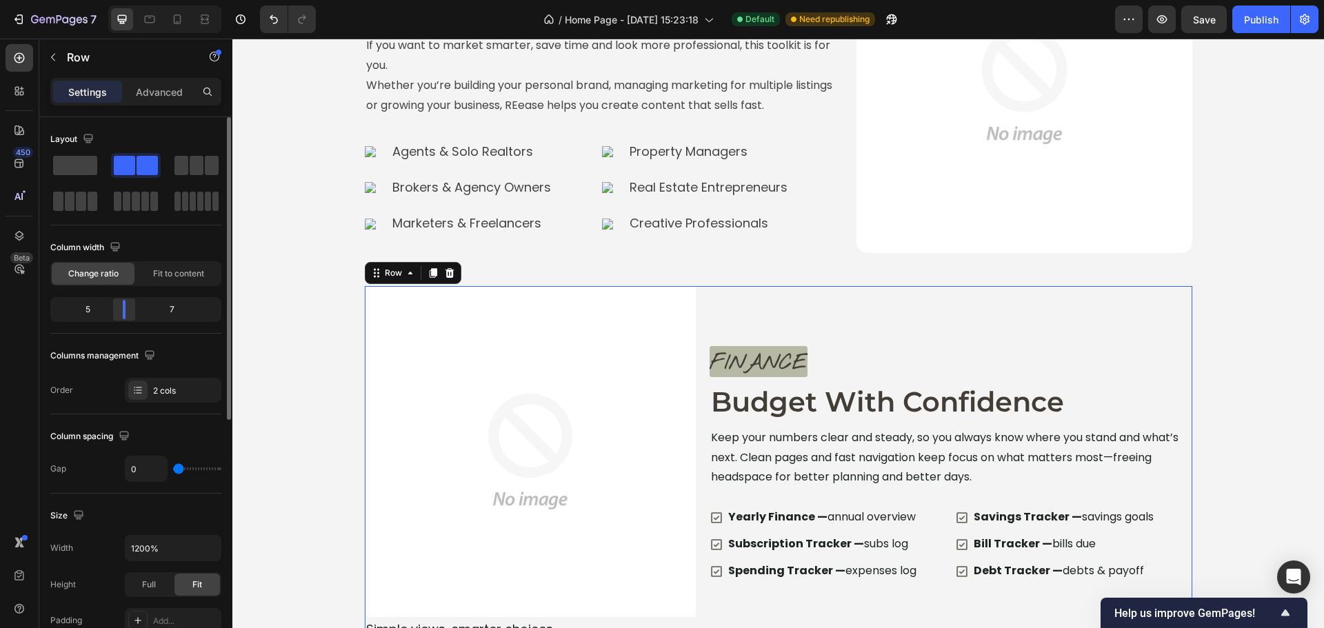
drag, startPoint x: 130, startPoint y: 308, endPoint x: 121, endPoint y: 307, distance: 8.4
click at [121, 307] on div at bounding box center [124, 309] width 25 height 19
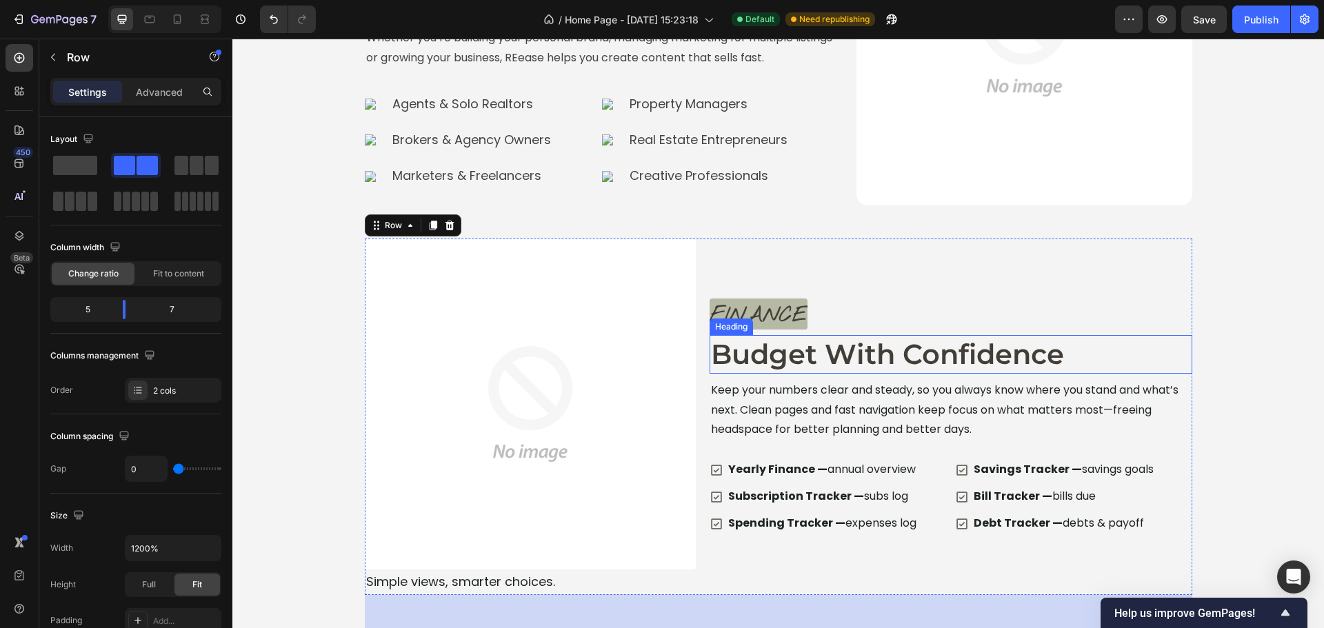
scroll to position [4282, 0]
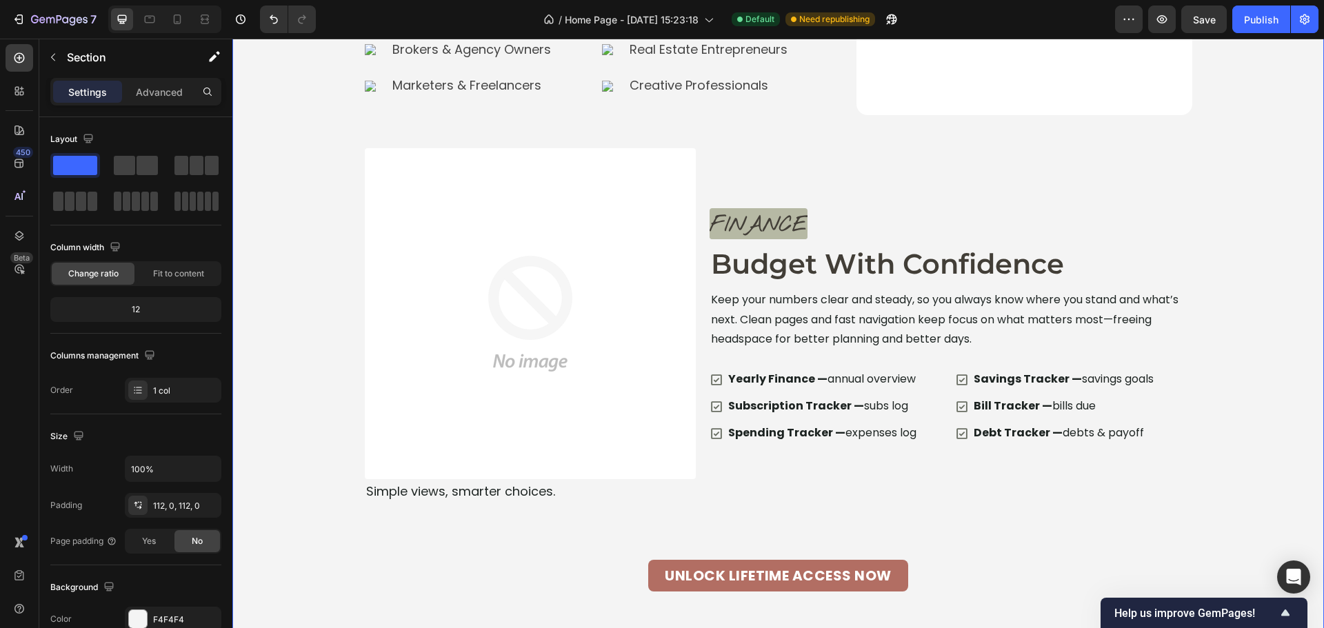
click at [1216, 405] on div "Designed for Real Estate Pros Like You Heading Image If you want to market smar…" at bounding box center [778, 186] width 1092 height 812
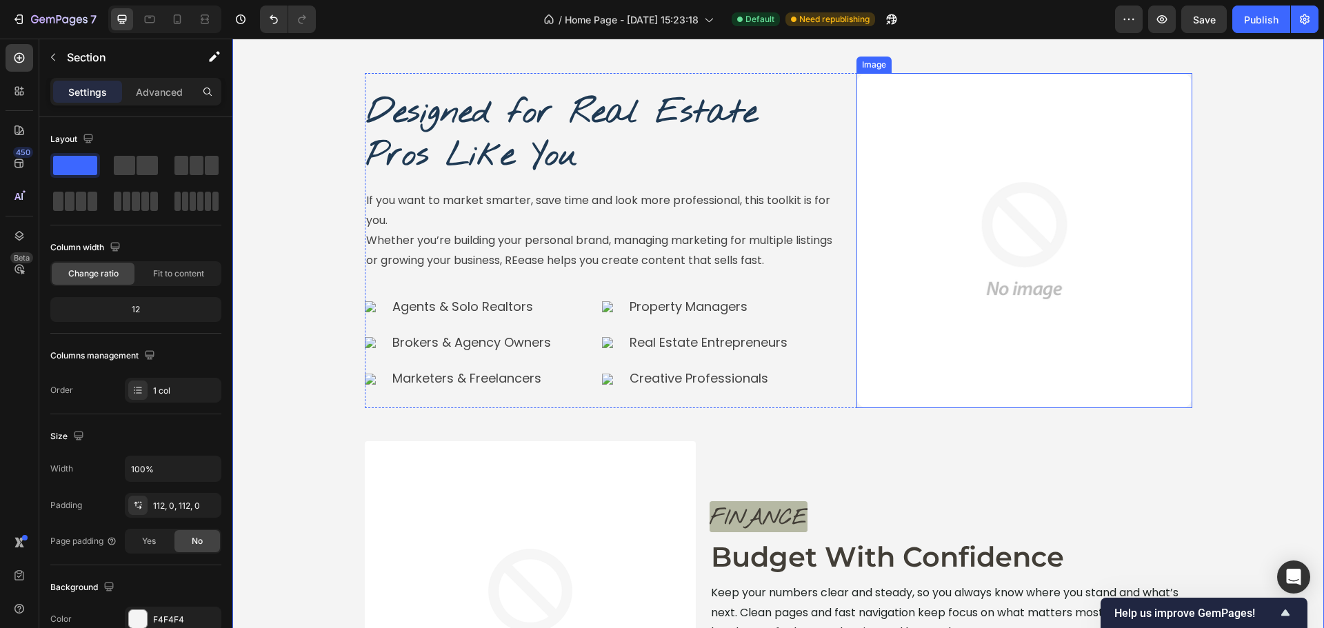
scroll to position [4006, 0]
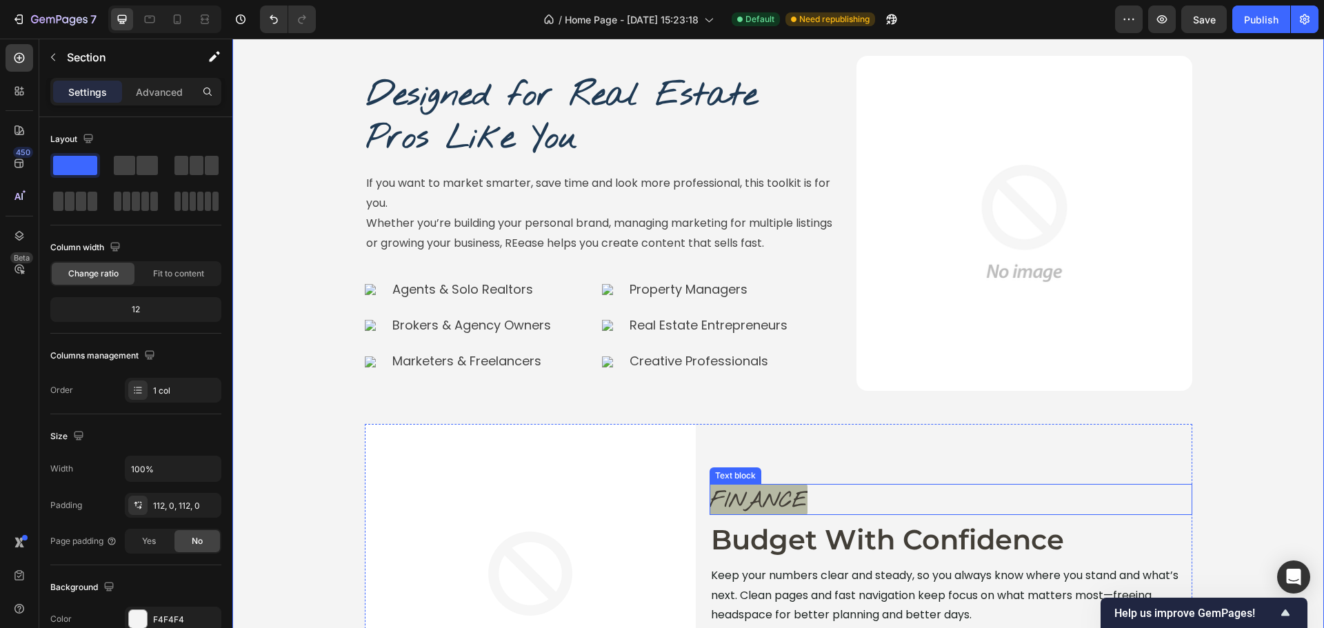
drag, startPoint x: 839, startPoint y: 499, endPoint x: 833, endPoint y: 492, distance: 9.3
click at [839, 499] on div "Finance" at bounding box center [951, 499] width 483 height 31
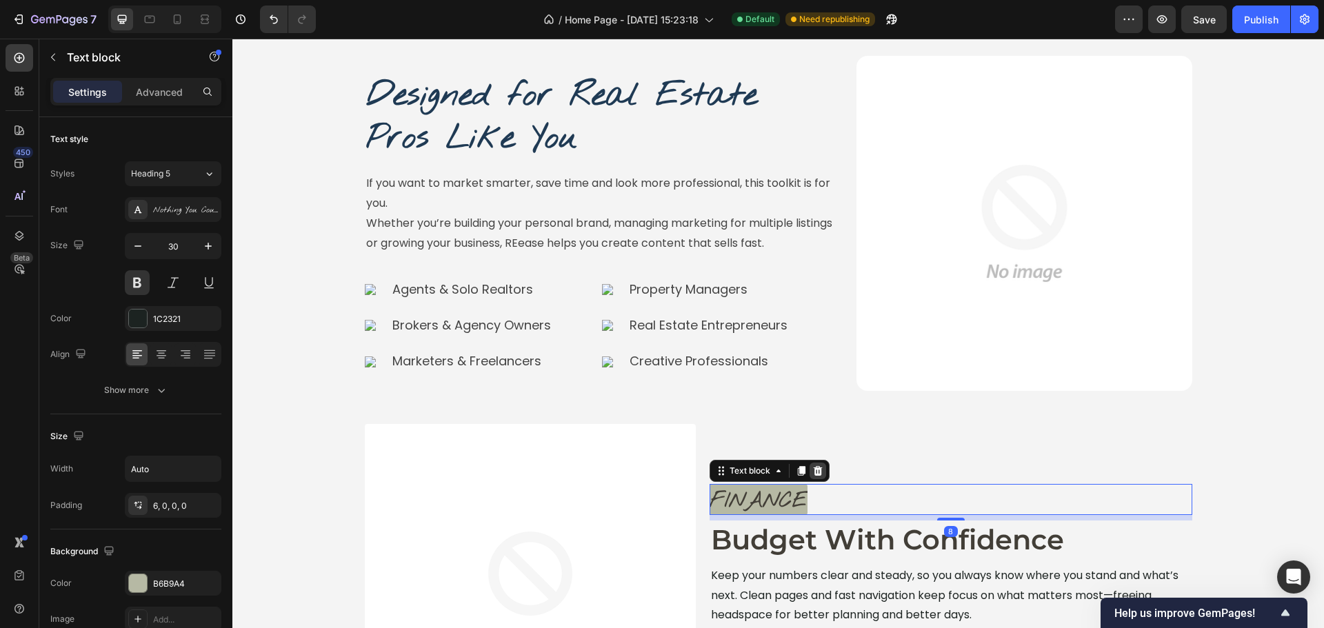
click at [816, 465] on icon at bounding box center [817, 470] width 11 height 11
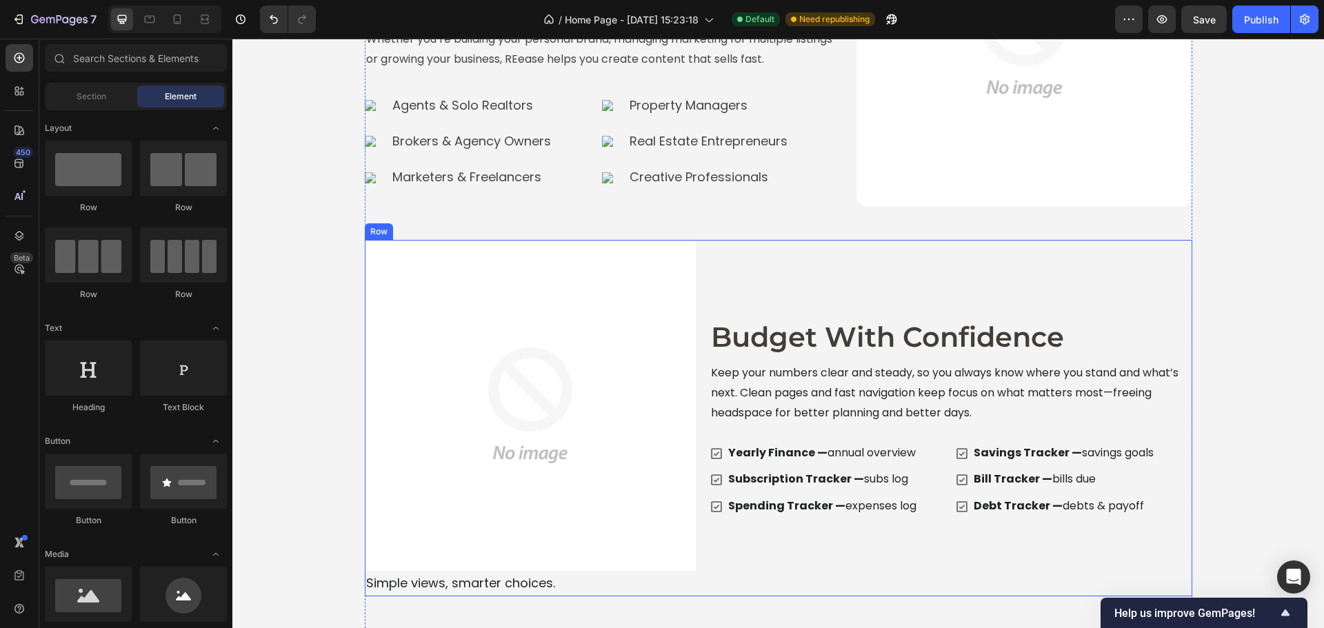
scroll to position [4213, 0]
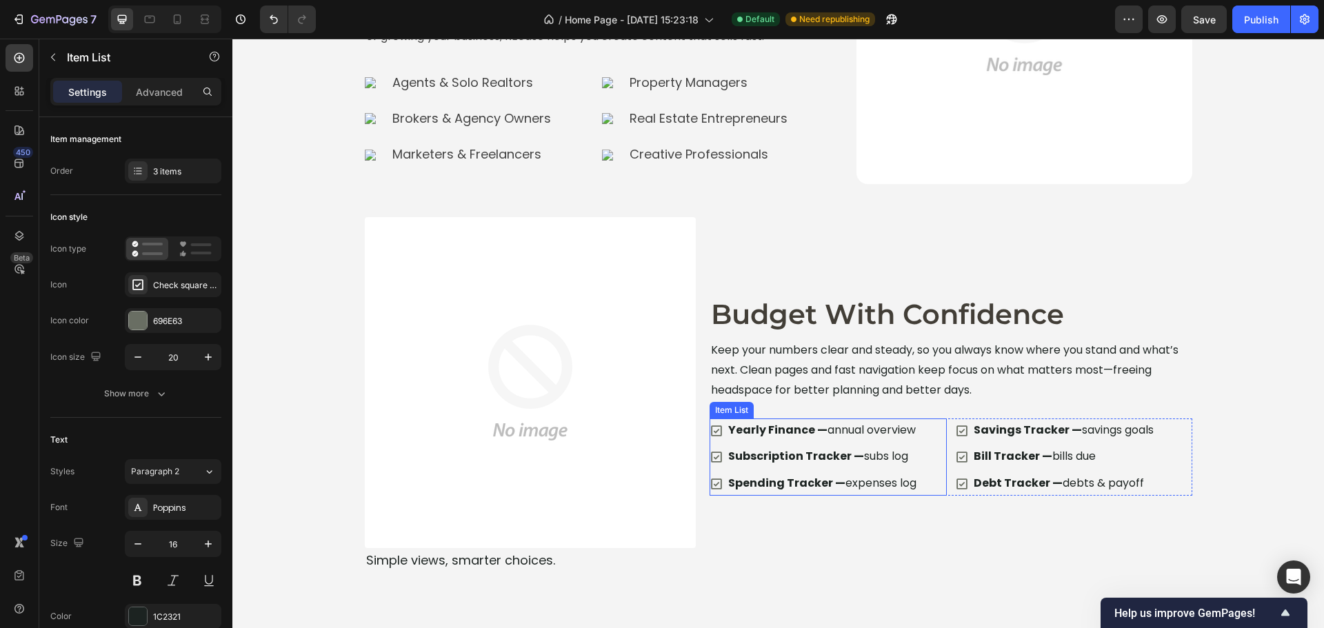
click at [929, 445] on div "Yearly Finance — annual overview Subscription Tracker — subs log Spending Track…" at bounding box center [828, 457] width 237 height 77
click at [50, 61] on icon "button" at bounding box center [53, 57] width 11 height 11
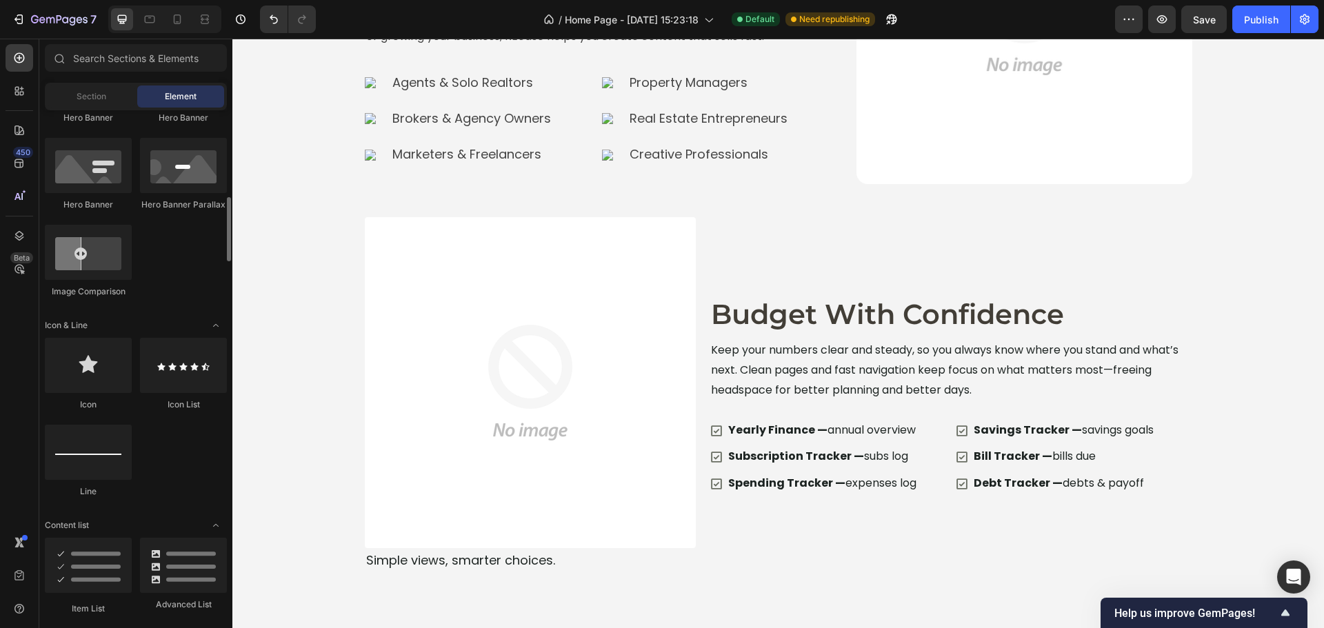
scroll to position [1034, 0]
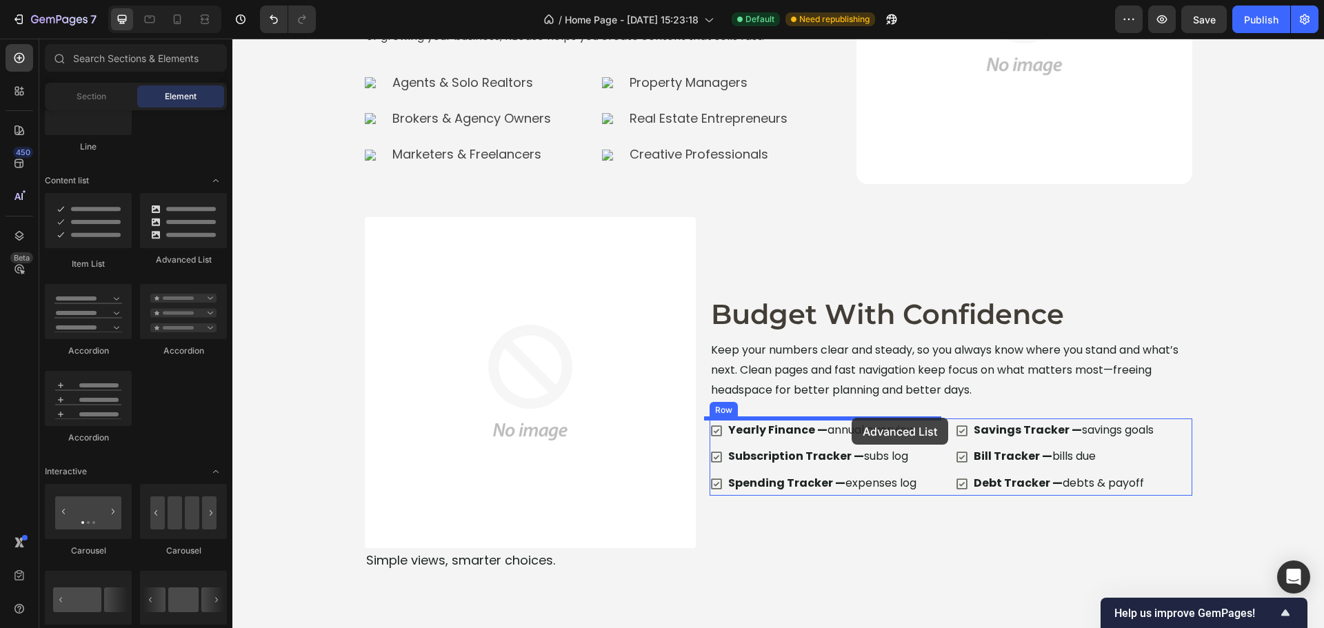
drag, startPoint x: 397, startPoint y: 277, endPoint x: 852, endPoint y: 418, distance: 475.7
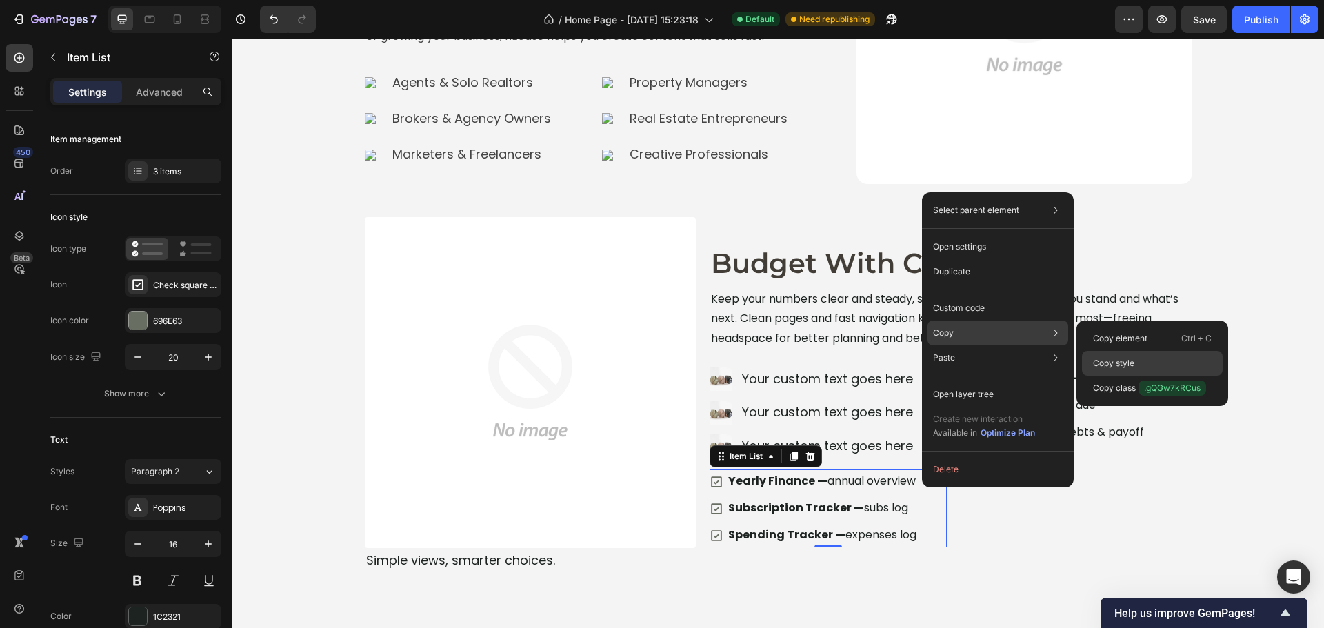
click at [1132, 362] on div "Copy style" at bounding box center [1152, 363] width 141 height 25
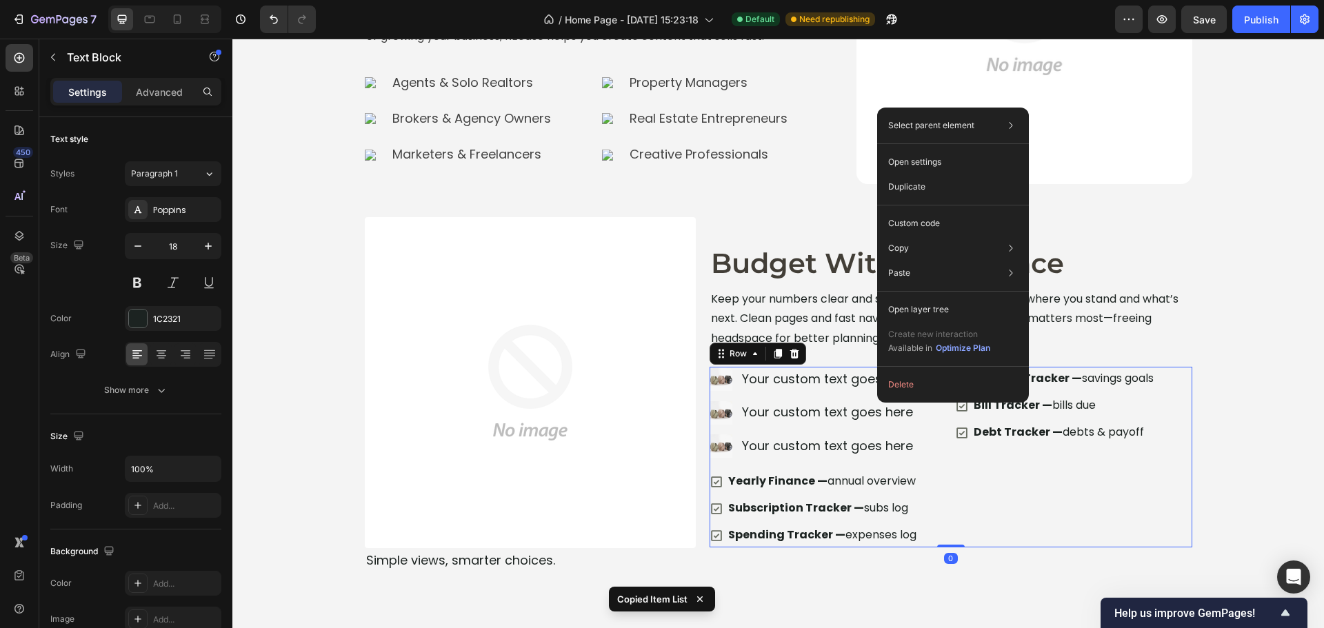
click at [1032, 512] on div "Savings Tracker — savings goals Bill Tracker — bills due Debt Tracker — debts &…" at bounding box center [1073, 457] width 237 height 181
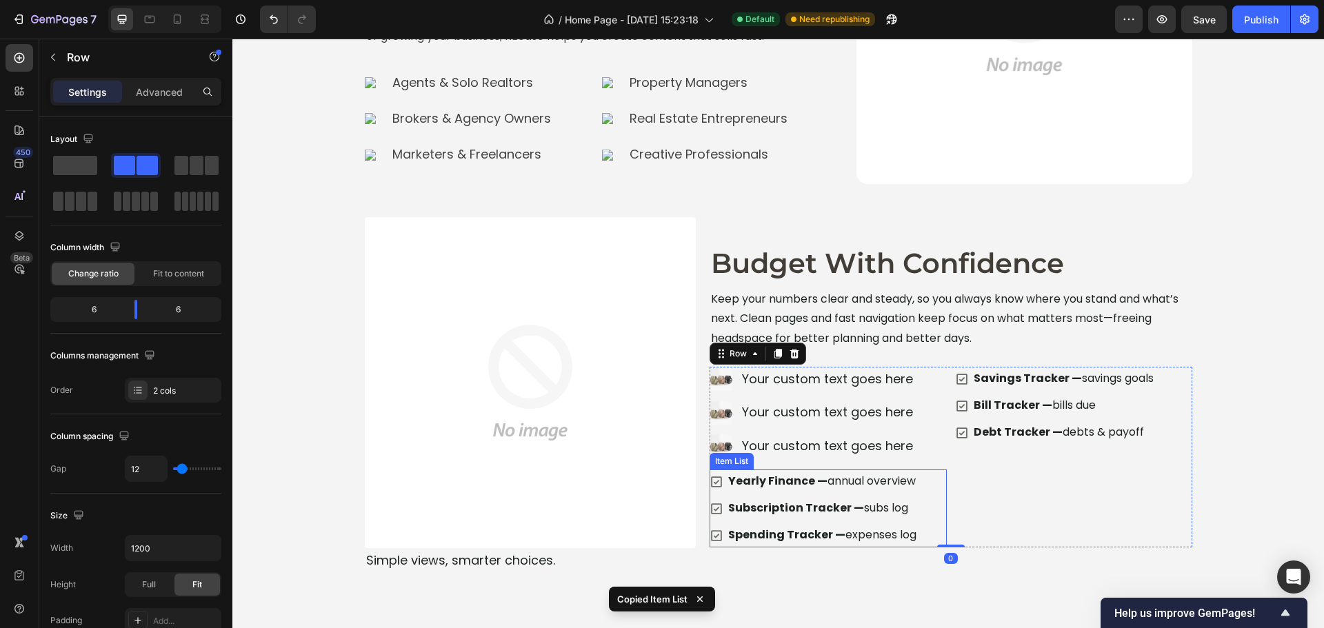
click at [887, 483] on p "Yearly Finance — annual overview" at bounding box center [822, 482] width 188 height 20
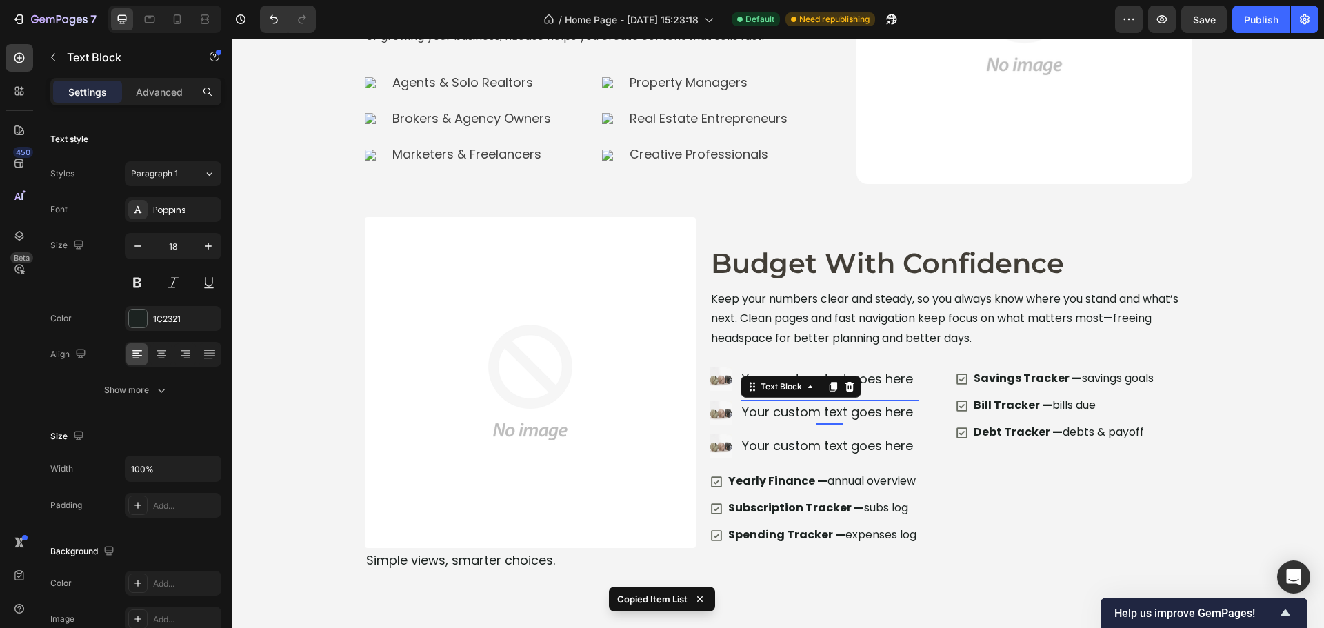
click at [865, 420] on div "Your custom text goes here" at bounding box center [830, 412] width 178 height 25
click at [947, 484] on div "Image Your custom text goes here Text Block Image Your custom text goes here Te…" at bounding box center [951, 457] width 483 height 181
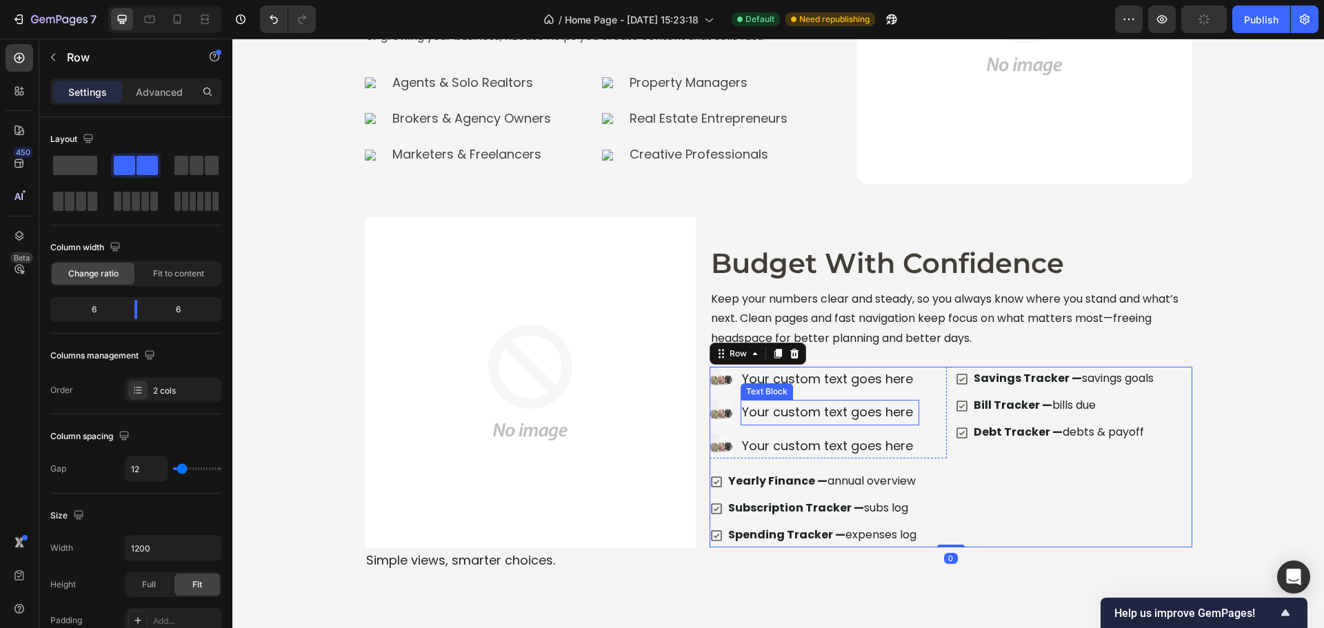
click at [878, 419] on div "Your custom text goes here" at bounding box center [830, 412] width 178 height 25
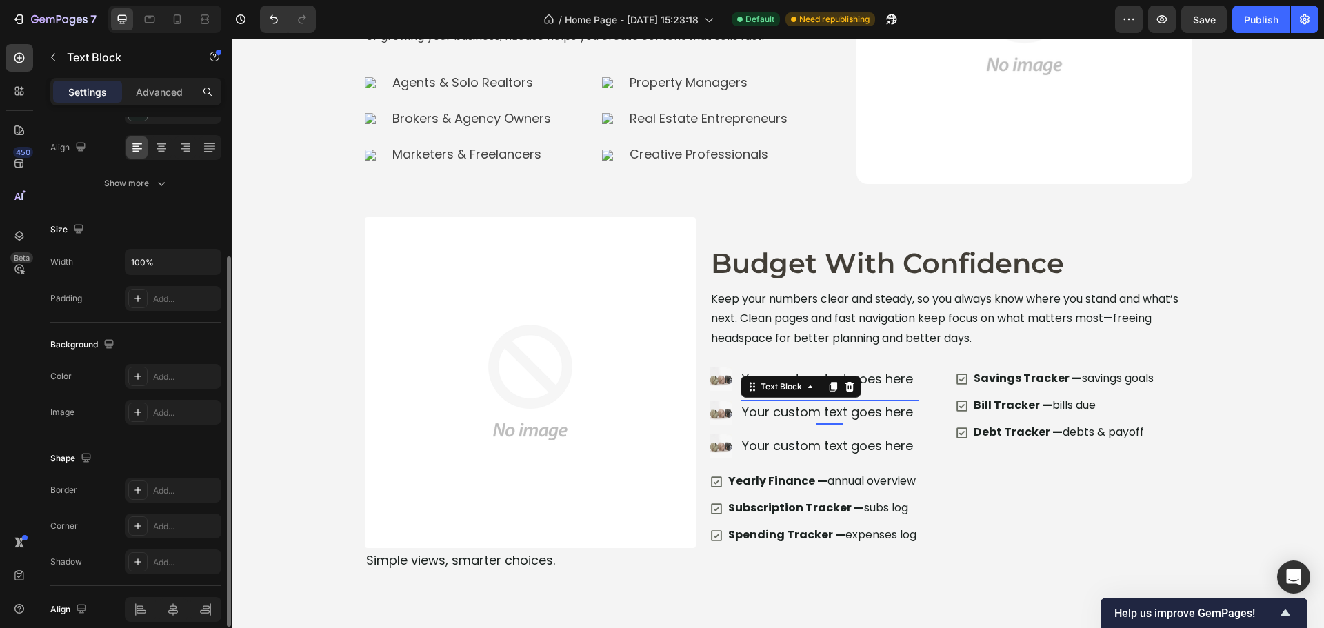
scroll to position [267, 0]
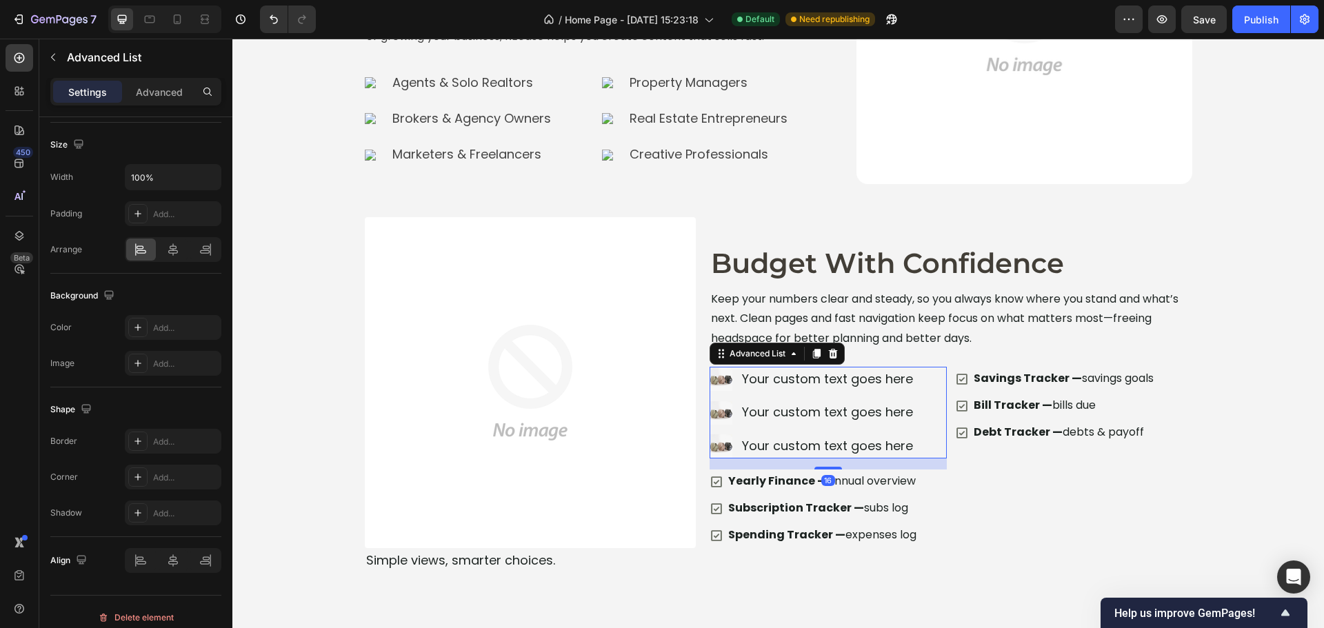
click at [730, 421] on li "Image Your custom text goes here Text Block" at bounding box center [815, 412] width 210 height 25
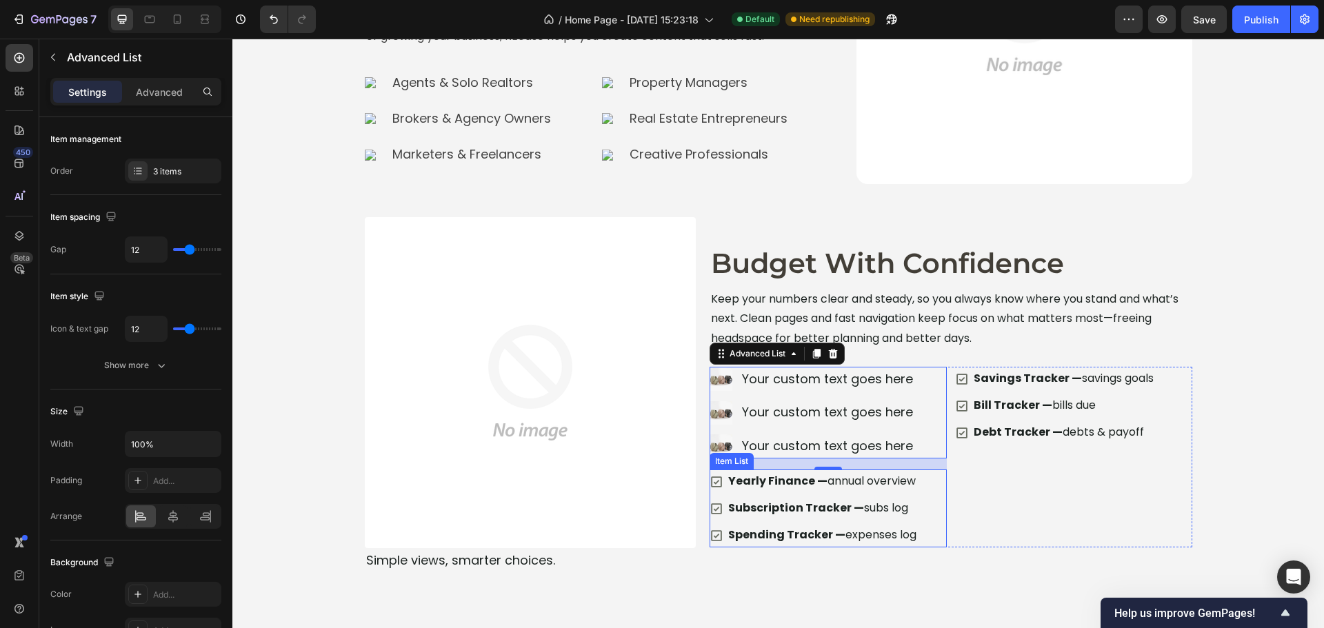
click at [720, 498] on div "Subscription Tracker — subs log" at bounding box center [814, 509] width 209 height 24
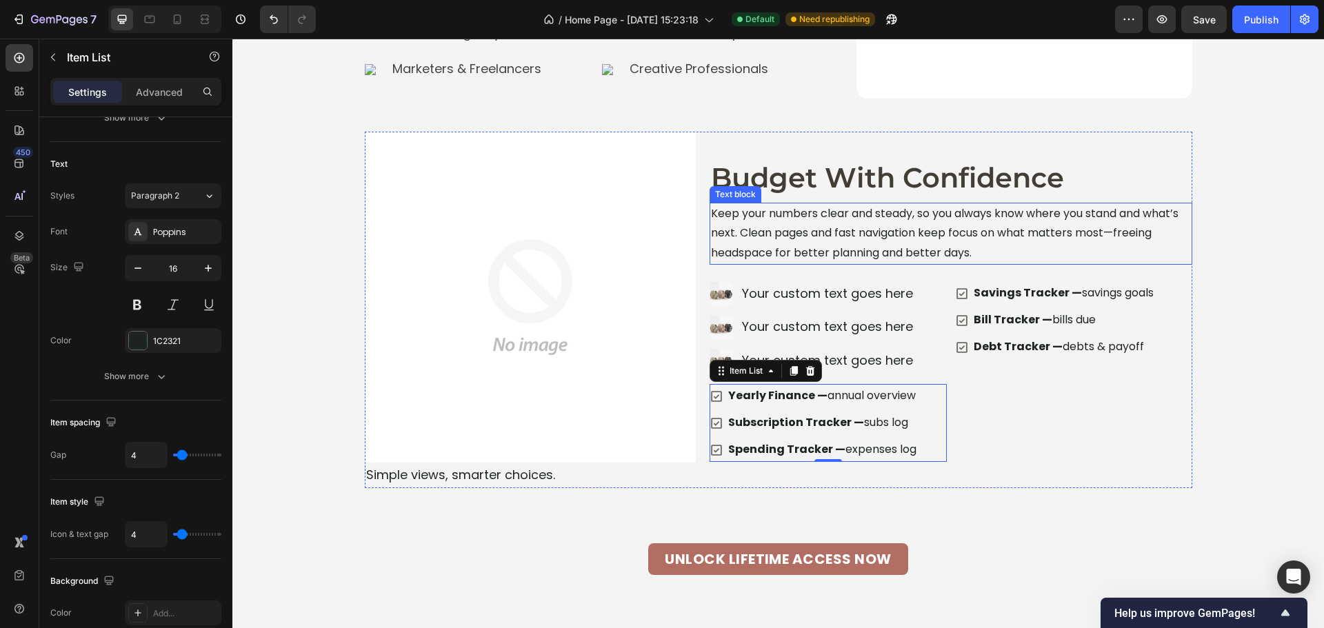
scroll to position [4282, 0]
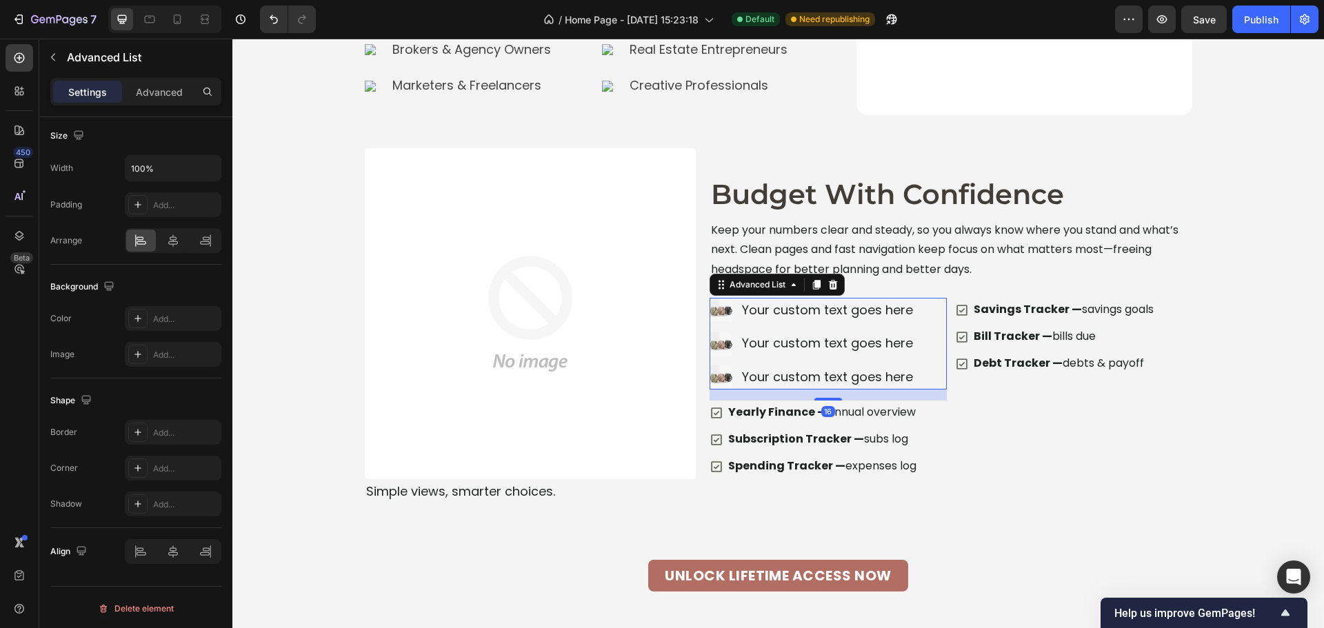
click at [733, 321] on li "Image Your custom text goes here Text Block" at bounding box center [815, 310] width 210 height 25
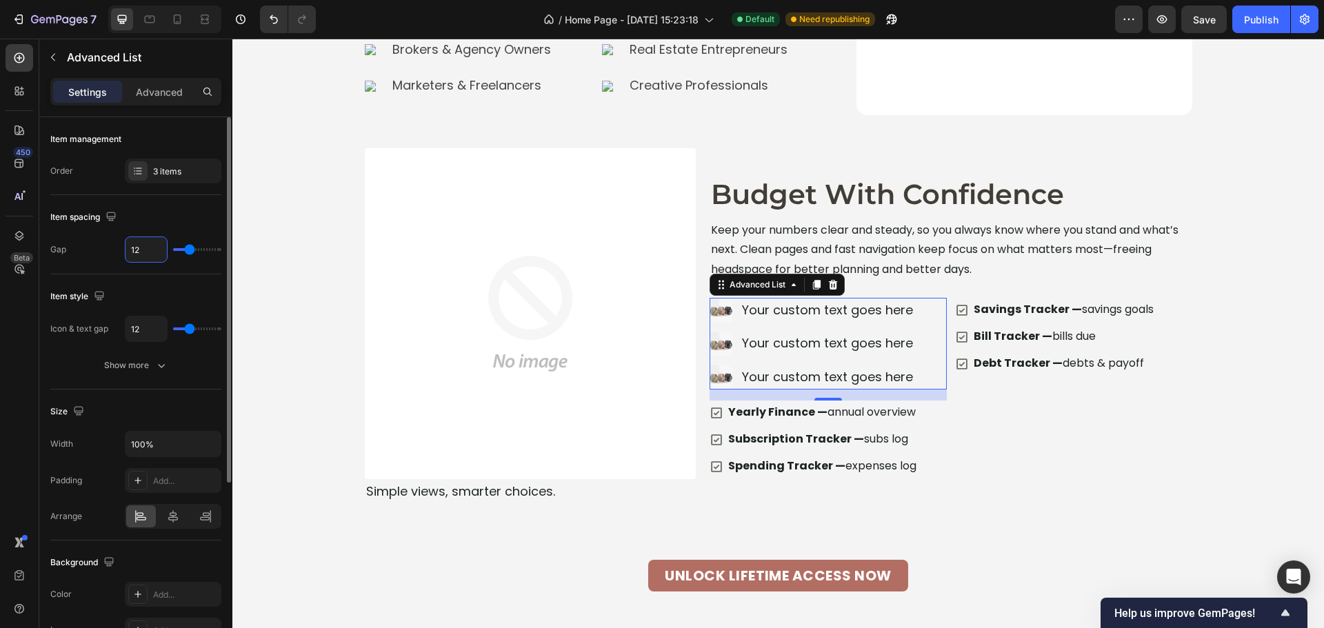
click at [143, 252] on input "12" at bounding box center [146, 249] width 41 height 25
type input "8"
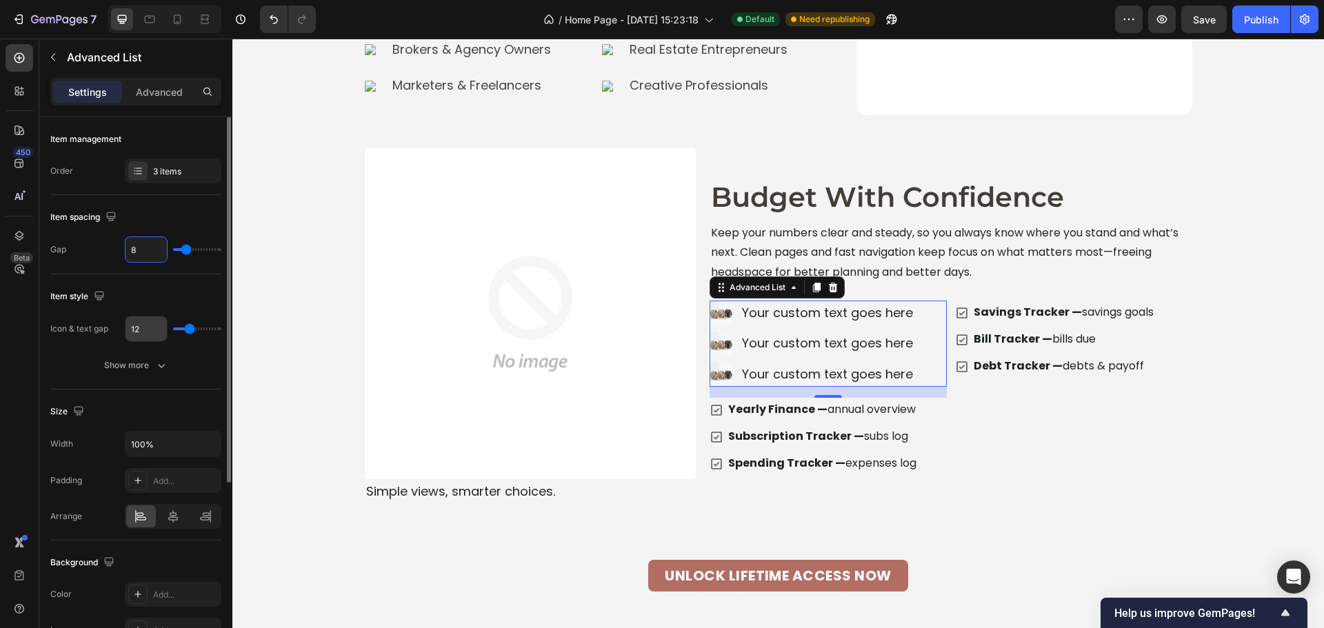
type input "8"
click at [140, 329] on input "12" at bounding box center [146, 329] width 41 height 25
type input "8"
click at [997, 432] on div "Savings Tracker — savings goals Bill Tracker — bills due Debt Tracker — debts &…" at bounding box center [1073, 388] width 237 height 175
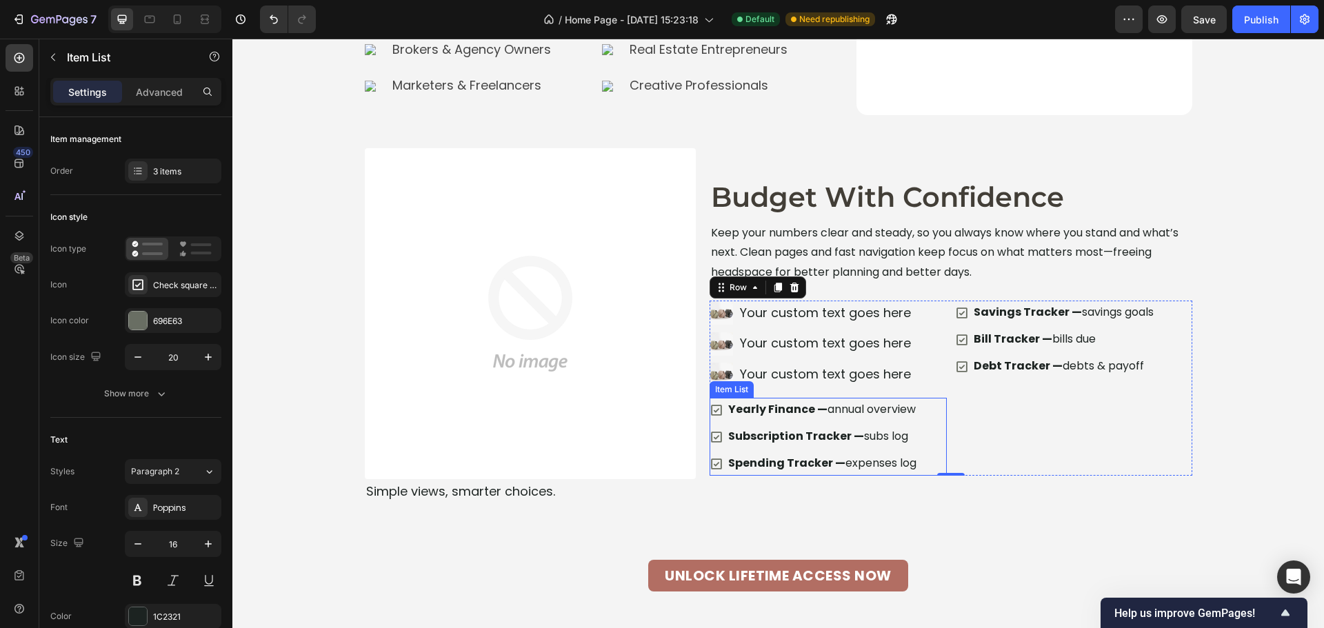
click at [935, 425] on div "Yearly Finance — annual overview Subscription Tracker — subs log Spending Track…" at bounding box center [828, 436] width 237 height 77
click at [805, 383] on icon at bounding box center [809, 385] width 9 height 10
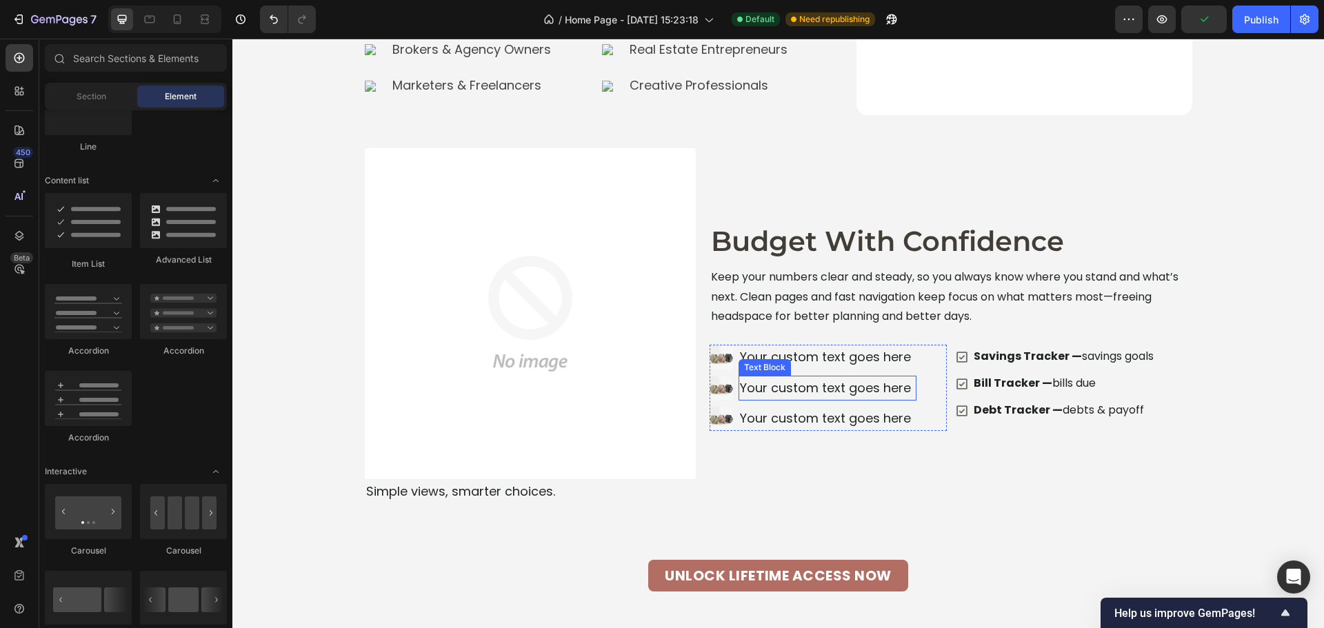
drag, startPoint x: 734, startPoint y: 377, endPoint x: 685, endPoint y: 420, distance: 65.5
click at [739, 376] on div "Your custom text goes here" at bounding box center [828, 388] width 178 height 25
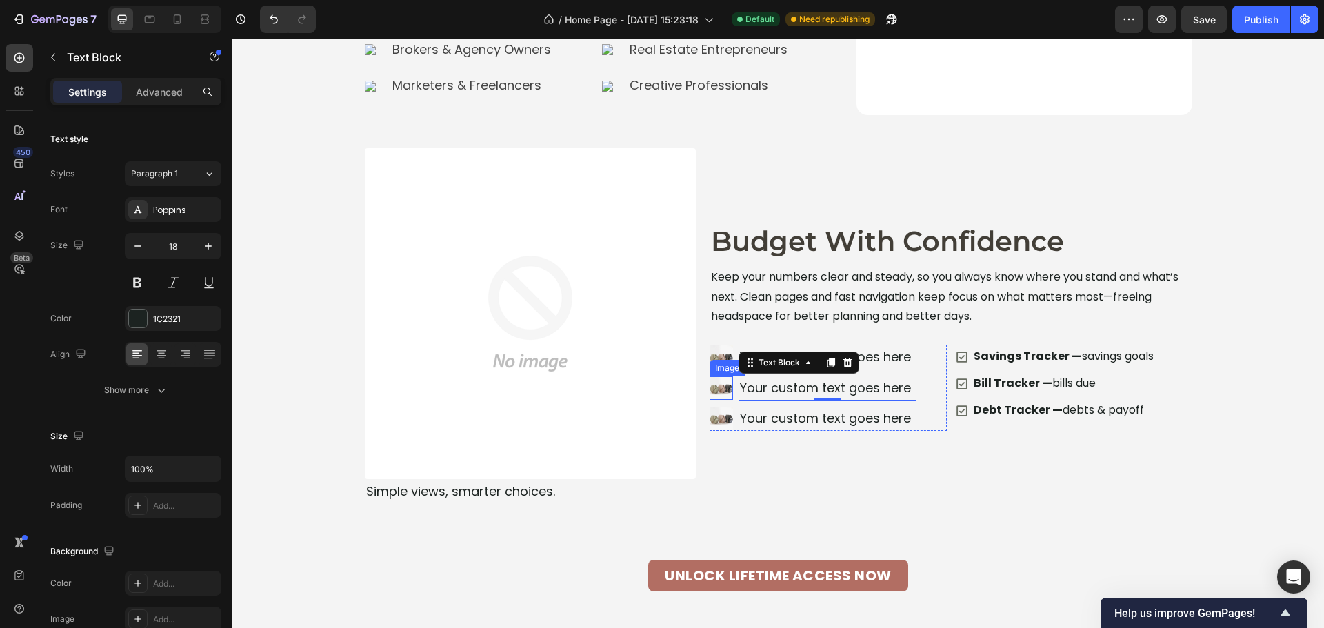
click at [712, 365] on div "Image" at bounding box center [727, 368] width 30 height 12
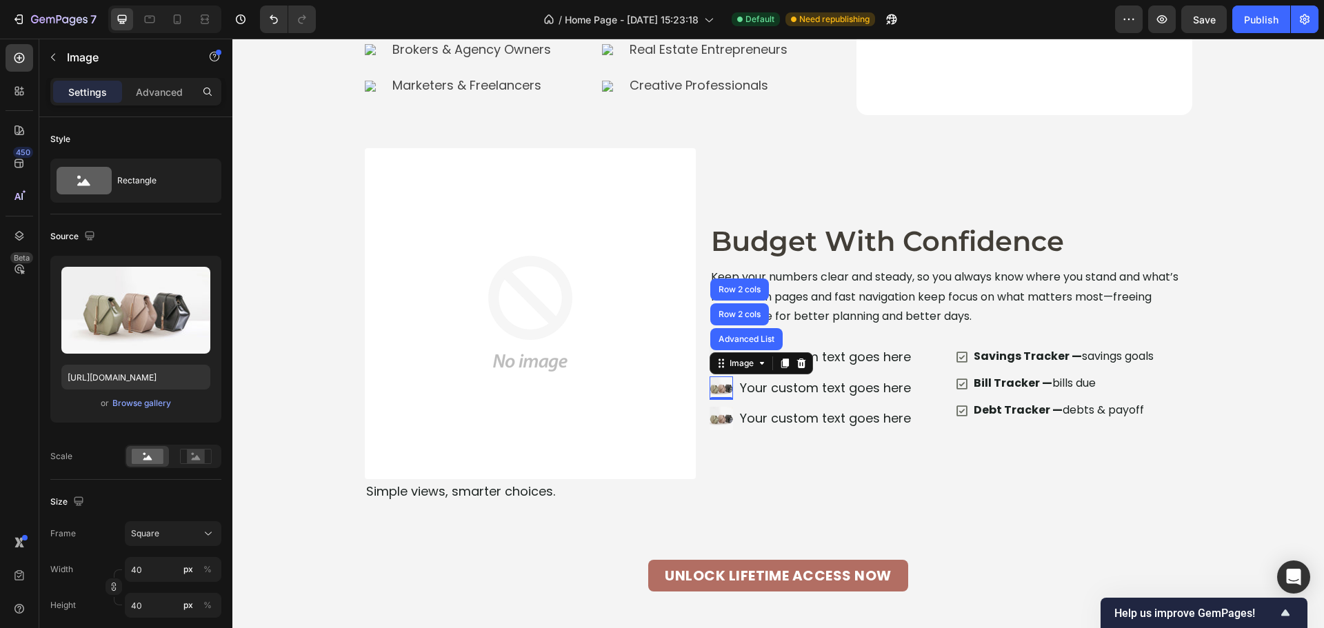
click at [716, 403] on div "0" at bounding box center [721, 399] width 14 height 11
click at [730, 401] on li "Image Advanced List Row 2 cols Row 2 cols 0 Your custom text goes here Text Blo…" at bounding box center [813, 388] width 207 height 25
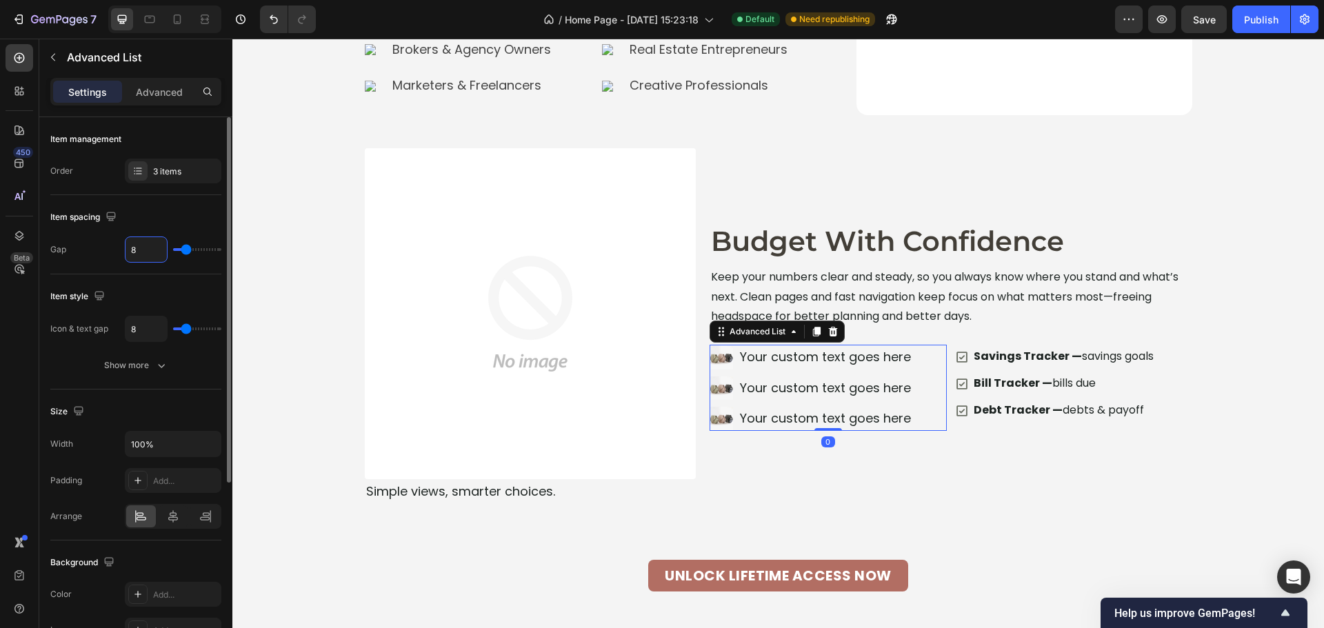
click at [141, 256] on input "8" at bounding box center [146, 249] width 41 height 25
type input "1"
type input "12"
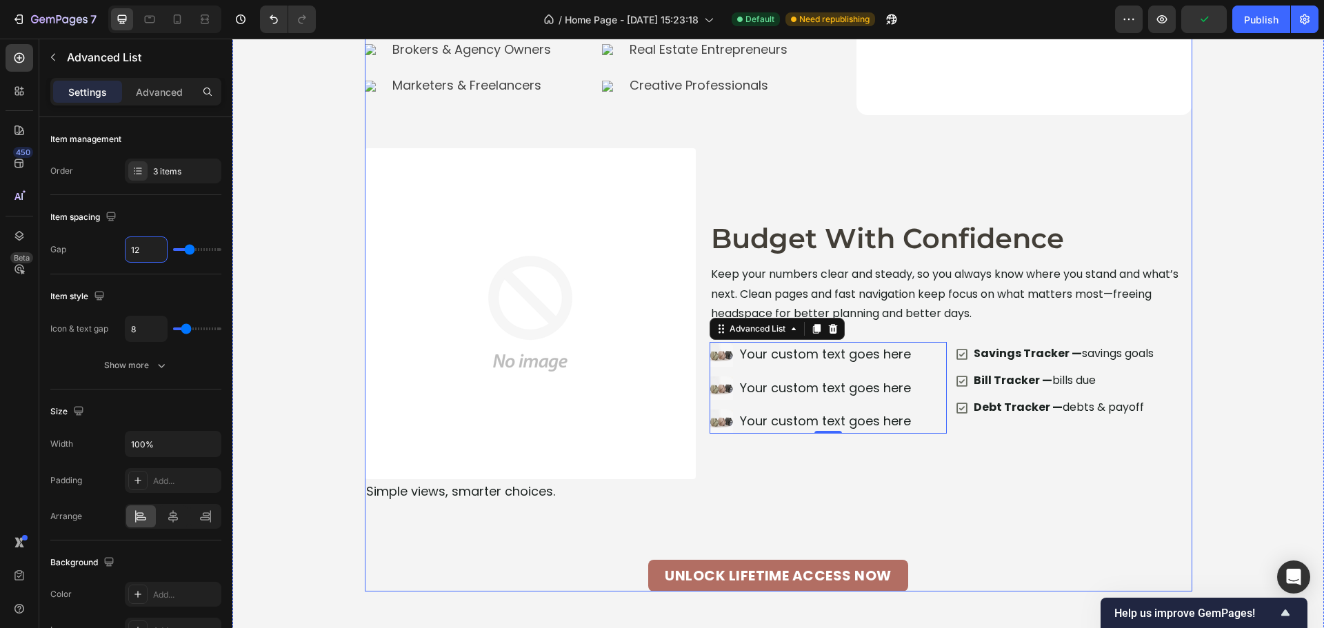
click at [959, 514] on div "Designed for Real Estate Pros Like You Heading Image If you want to market smar…" at bounding box center [779, 186] width 828 height 812
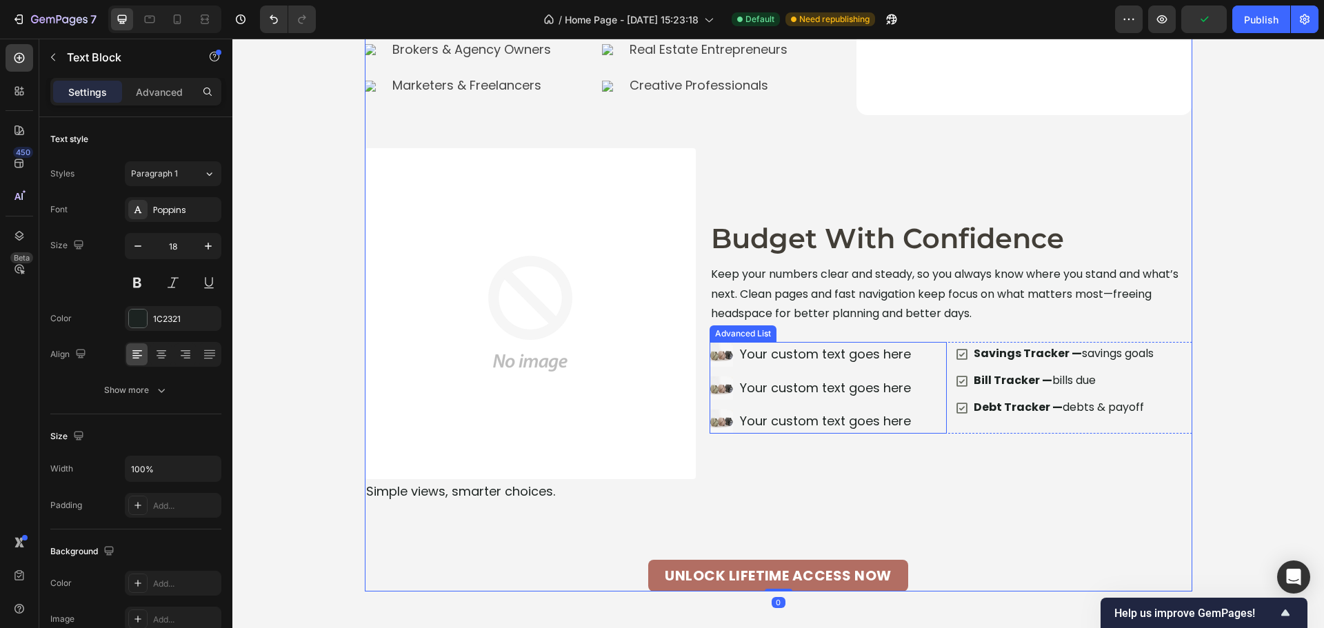
click at [841, 418] on div "Your custom text goes here" at bounding box center [828, 421] width 178 height 25
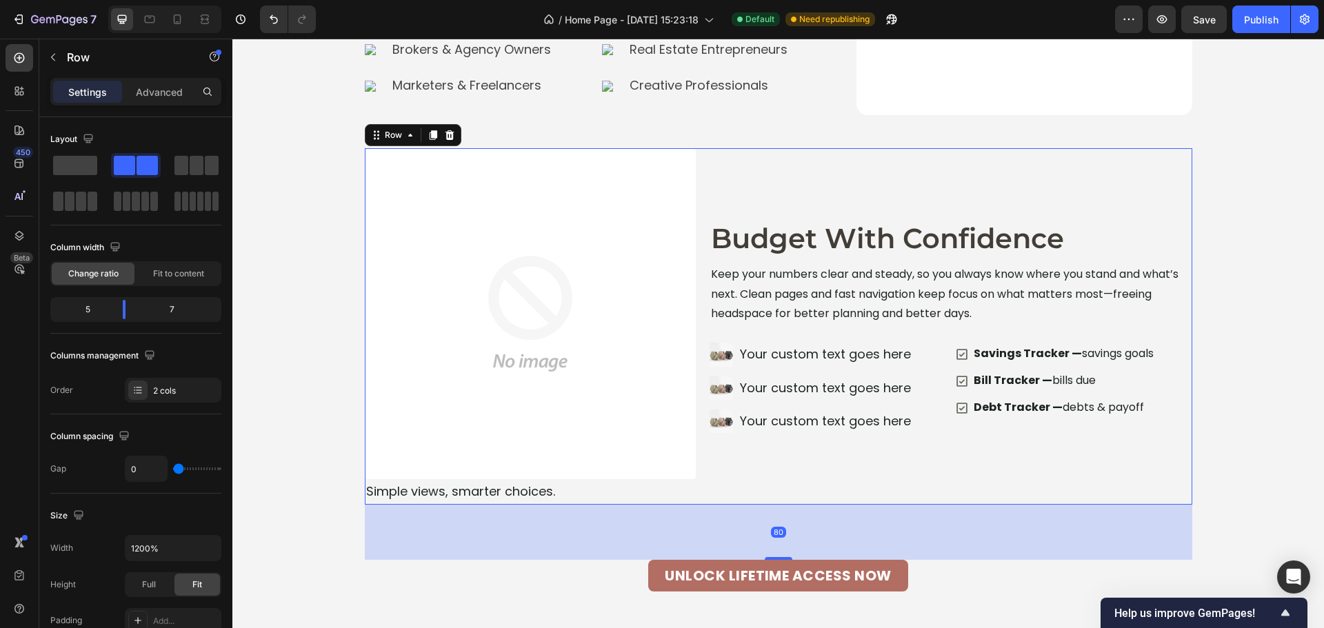
click at [970, 476] on div "Image Budget With Confidence Heading Keep your numbers clear and steady, so you…" at bounding box center [951, 326] width 483 height 356
click at [955, 379] on icon at bounding box center [962, 381] width 14 height 14
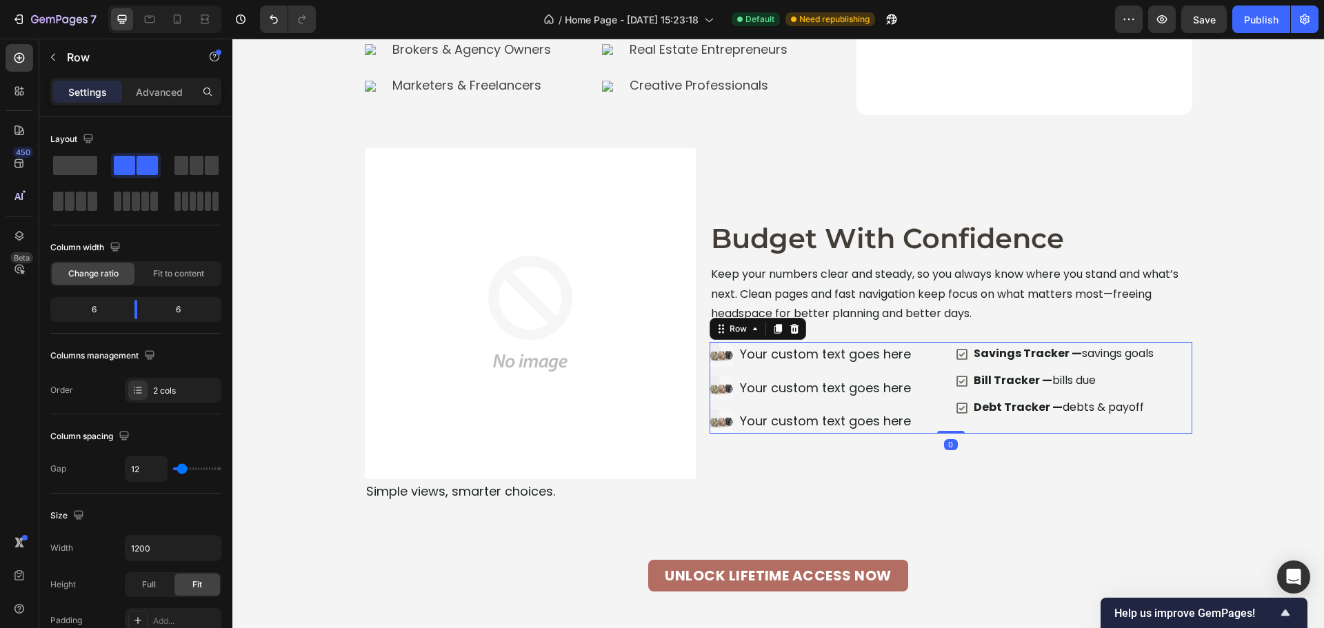
click at [941, 368] on div "Image Your custom text goes here Text Block Image Your custom text goes here Te…" at bounding box center [951, 388] width 483 height 92
click at [168, 392] on div "2 cols" at bounding box center [185, 391] width 65 height 12
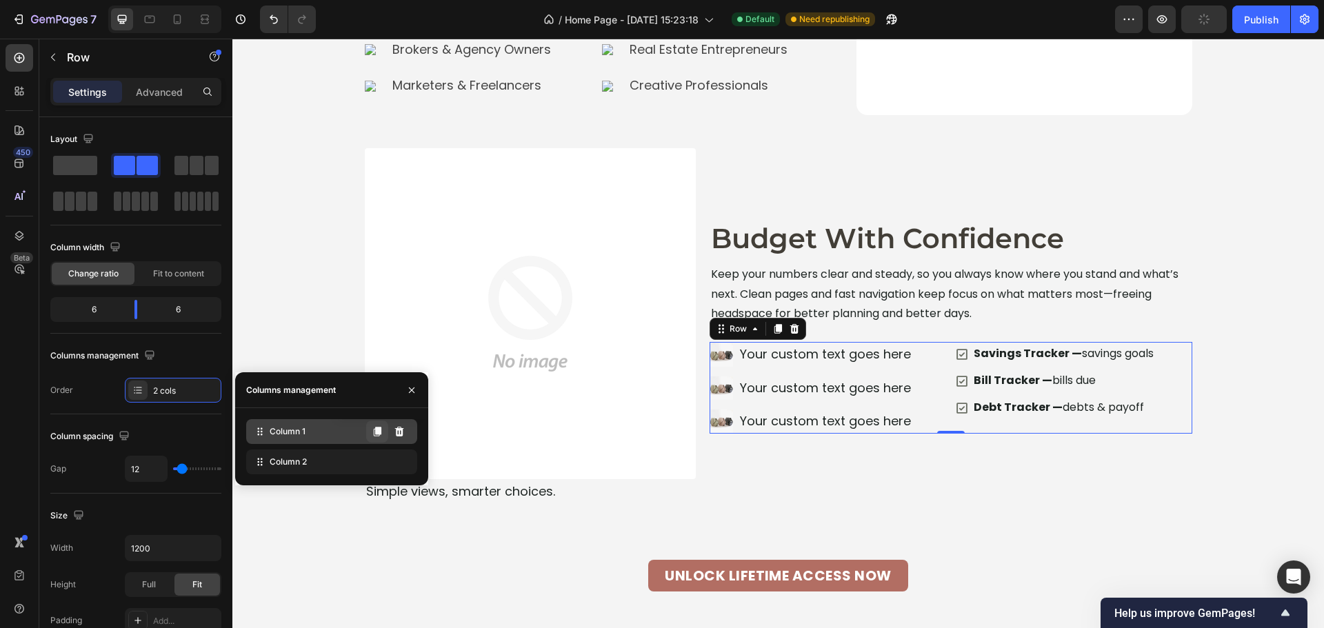
click at [371, 432] on button at bounding box center [377, 432] width 22 height 22
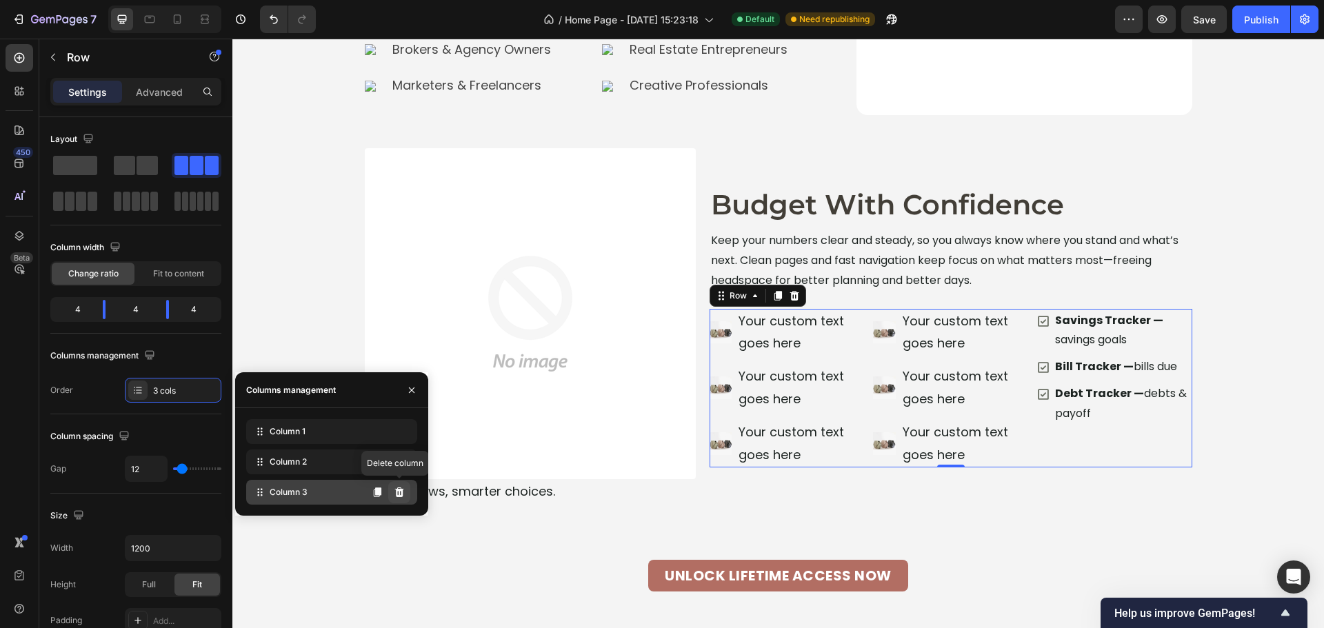
click at [401, 498] on button at bounding box center [399, 492] width 22 height 22
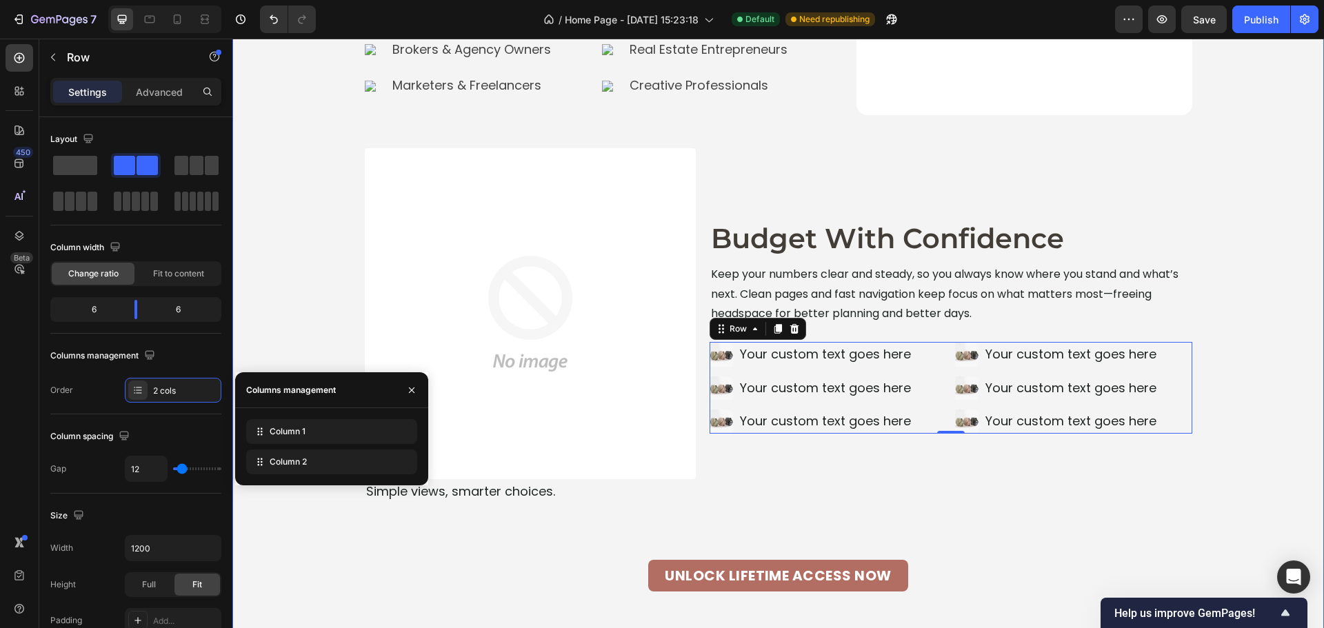
click at [1239, 334] on div "Designed for Real Estate Pros Like You Heading Image If you want to market smar…" at bounding box center [778, 186] width 1092 height 812
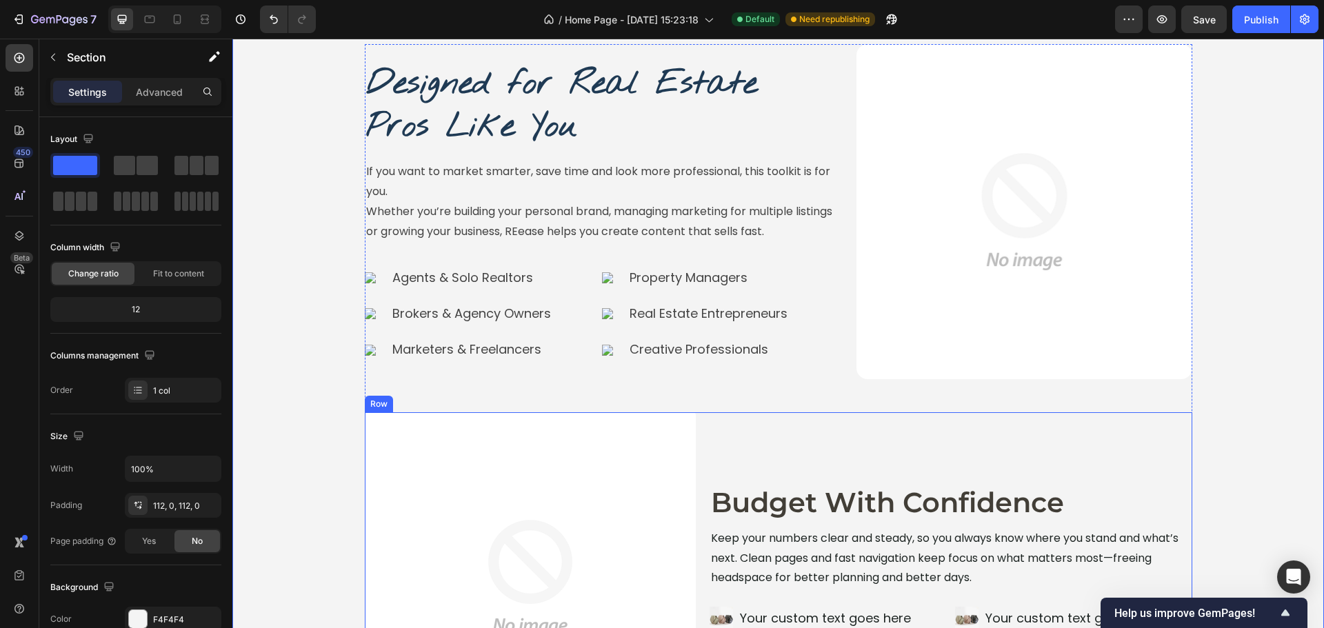
scroll to position [4006, 0]
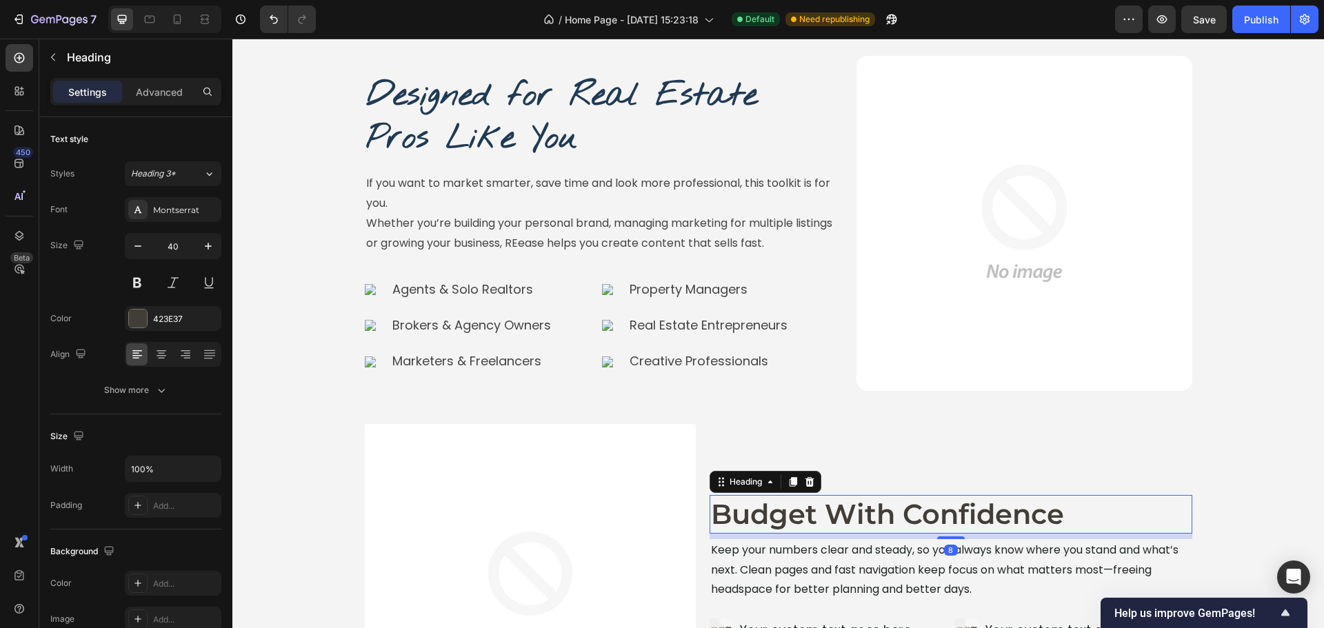
click at [959, 502] on h2 "Budget With Confidence" at bounding box center [951, 514] width 483 height 39
click at [174, 168] on span "Heading 3*" at bounding box center [153, 174] width 45 height 12
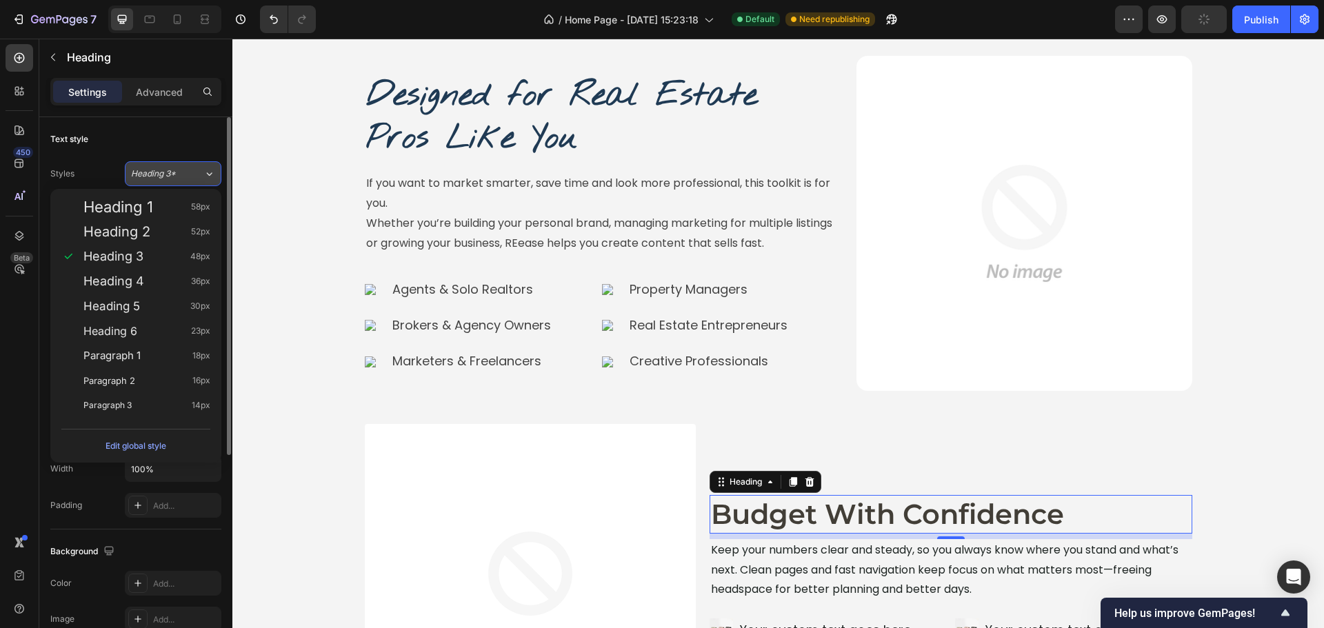
drag, startPoint x: 139, startPoint y: 285, endPoint x: 179, endPoint y: 170, distance: 122.3
click at [142, 282] on span "Heading 4" at bounding box center [113, 281] width 61 height 14
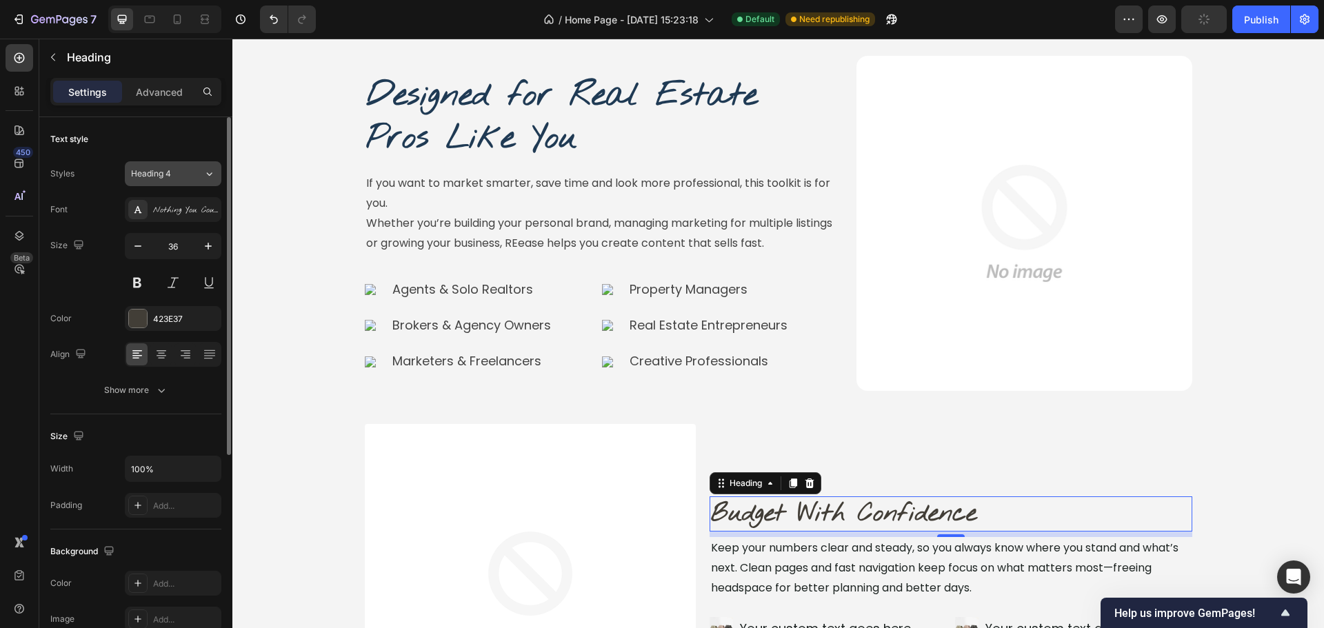
click at [175, 164] on button "Heading 4" at bounding box center [173, 173] width 97 height 25
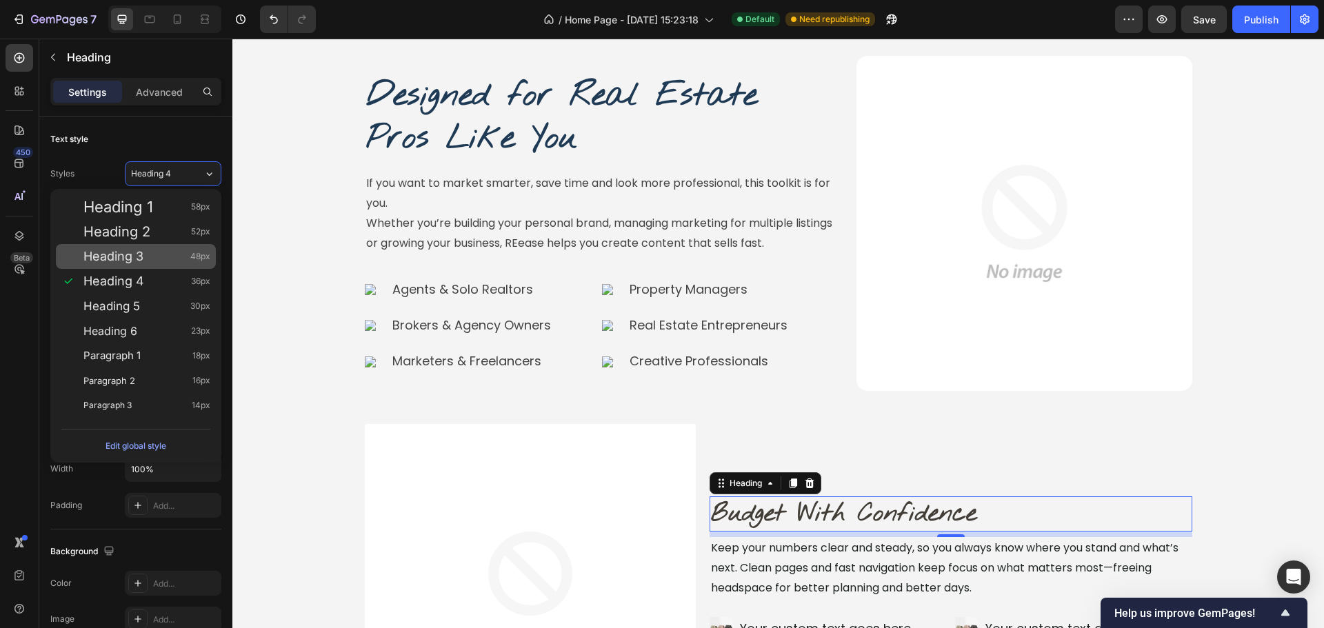
click at [114, 262] on span "Heading 3" at bounding box center [113, 257] width 60 height 14
type input "48"
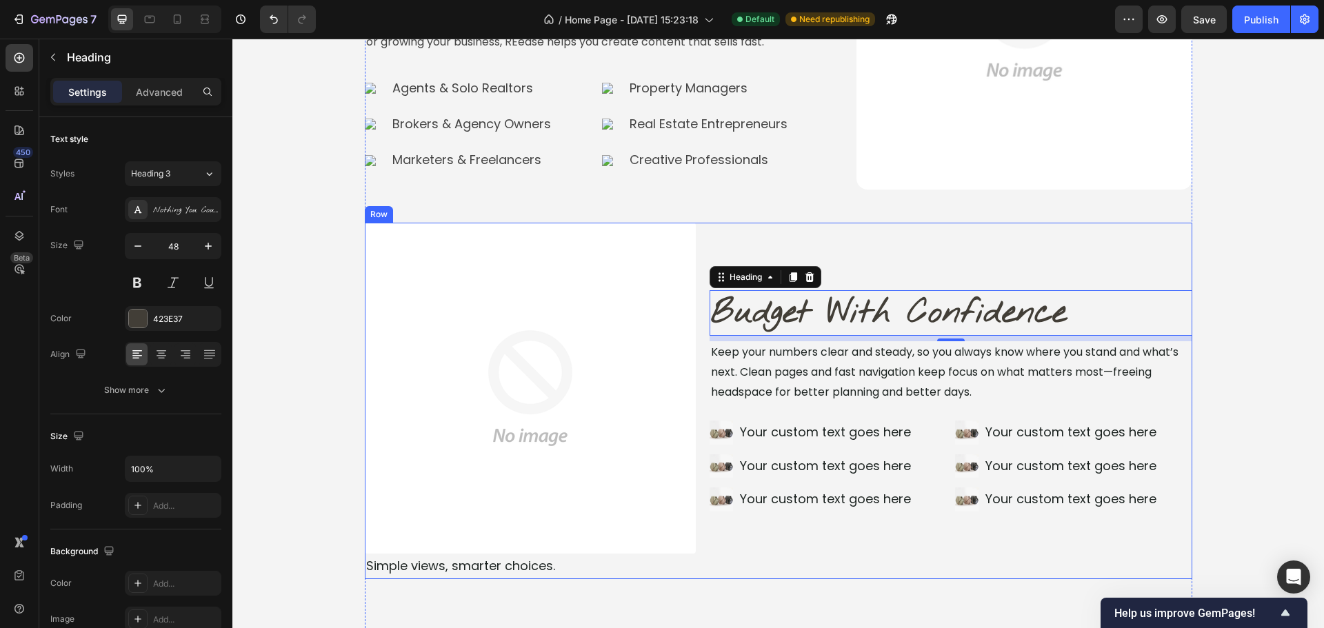
scroll to position [4213, 0]
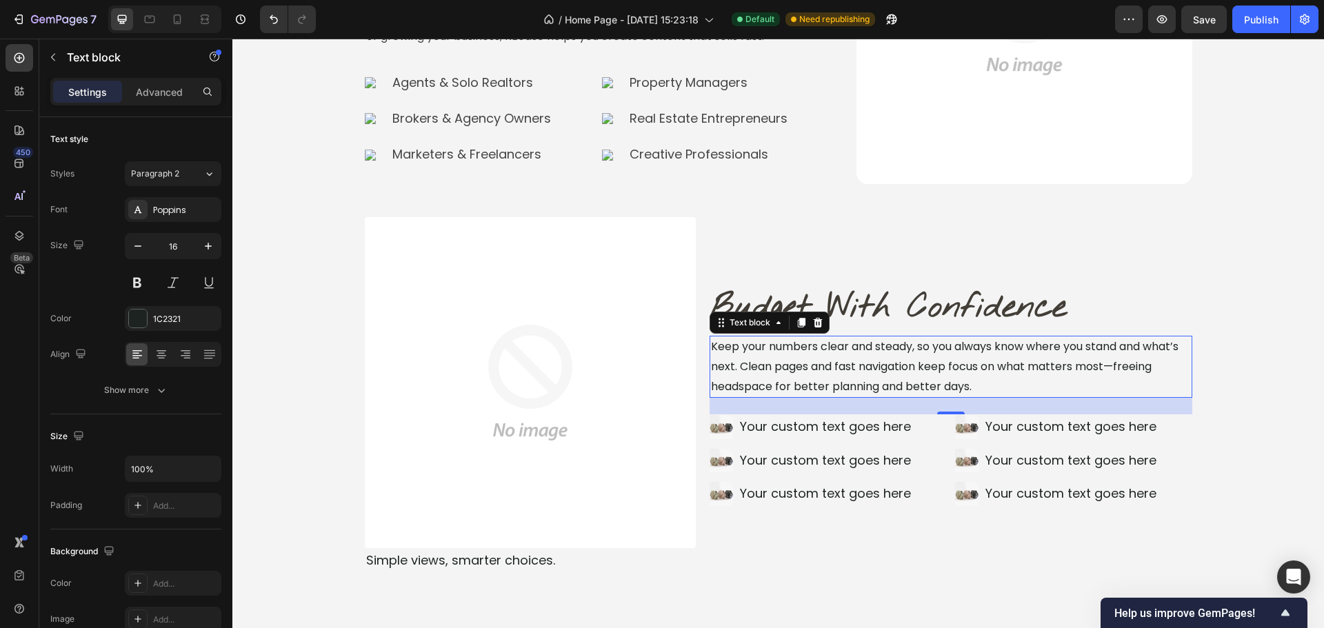
click at [958, 367] on p "Keep your numbers clear and steady, so you always know where you stand and what…" at bounding box center [951, 366] width 480 height 59
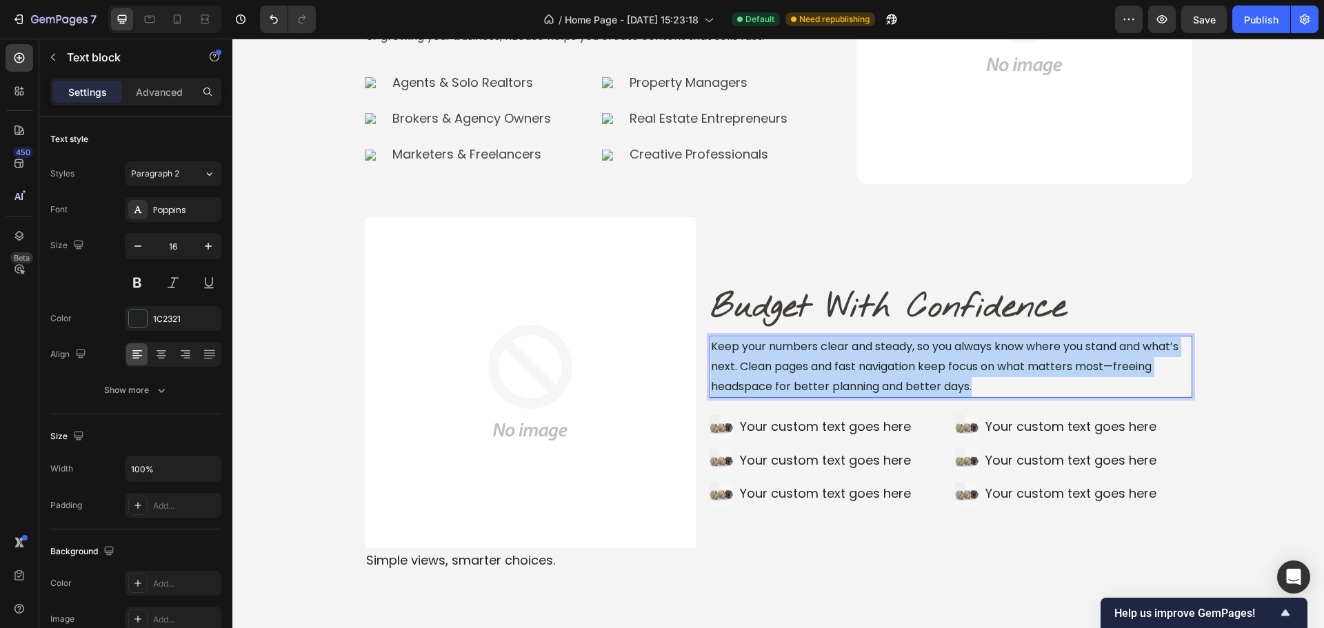
click at [958, 367] on p "Keep your numbers clear and steady, so you always know where you stand and what…" at bounding box center [951, 366] width 480 height 59
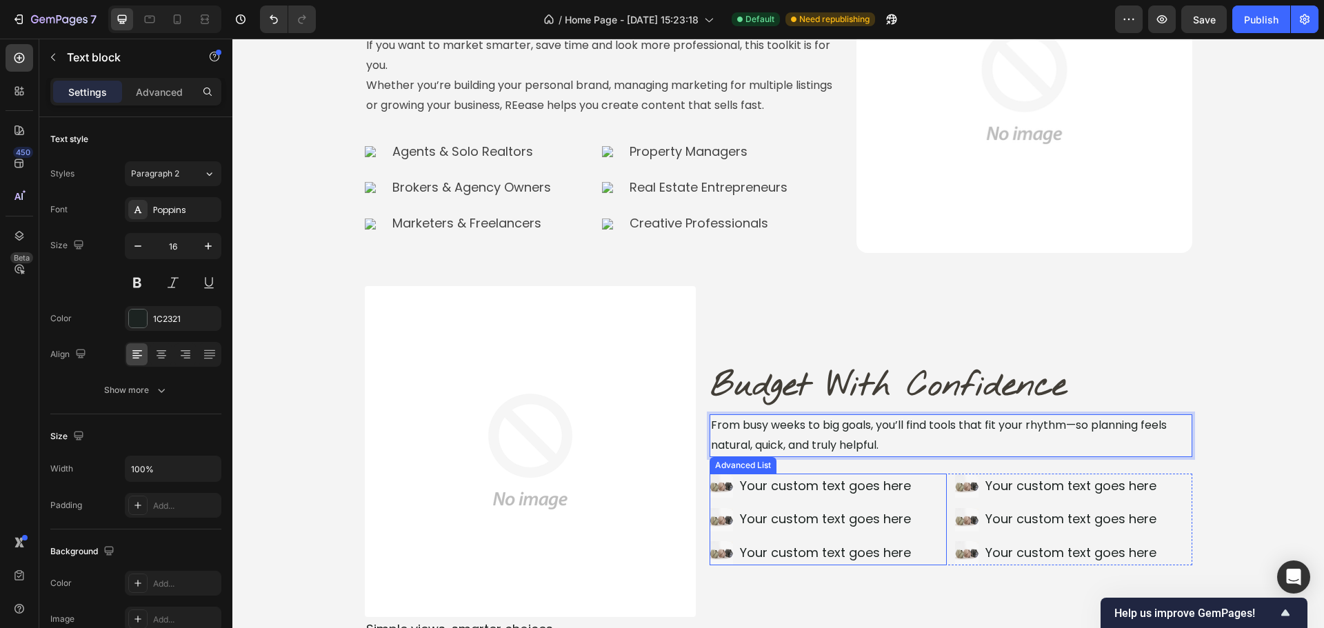
scroll to position [4154, 0]
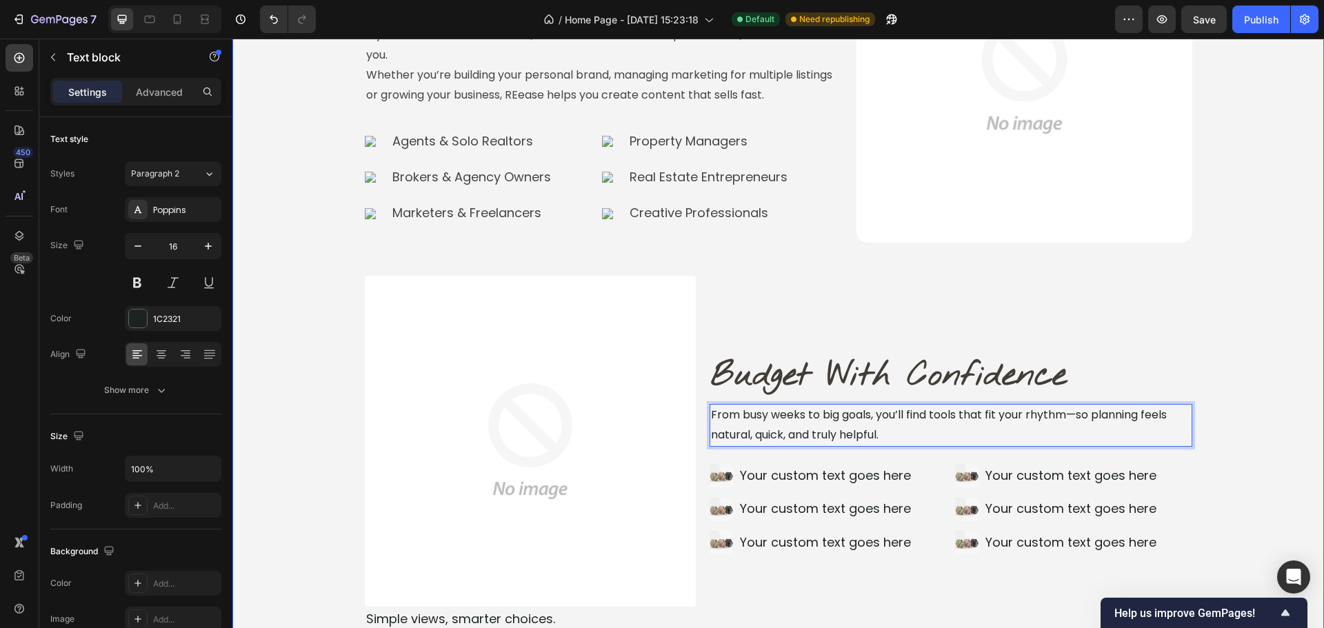
click at [1216, 354] on div "Designed for Real Estate Pros Like You Heading Image If you want to market smar…" at bounding box center [778, 314] width 1092 height 812
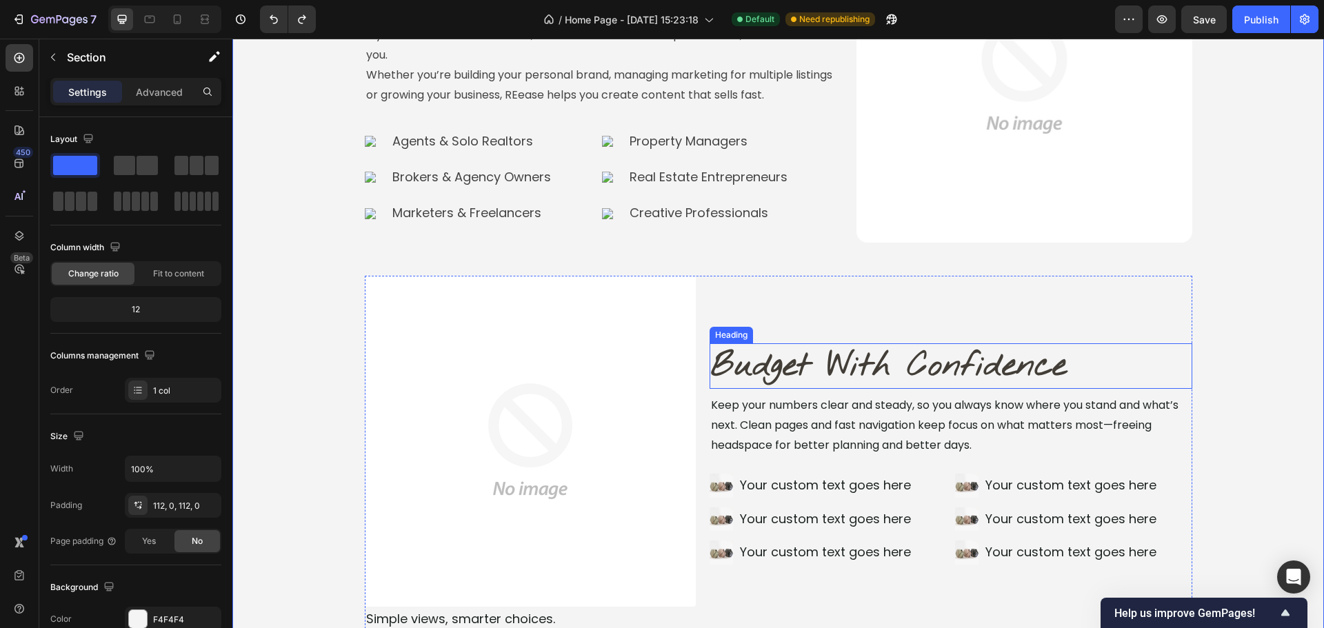
click at [942, 371] on h2 "Budget With Confidence" at bounding box center [951, 366] width 483 height 46
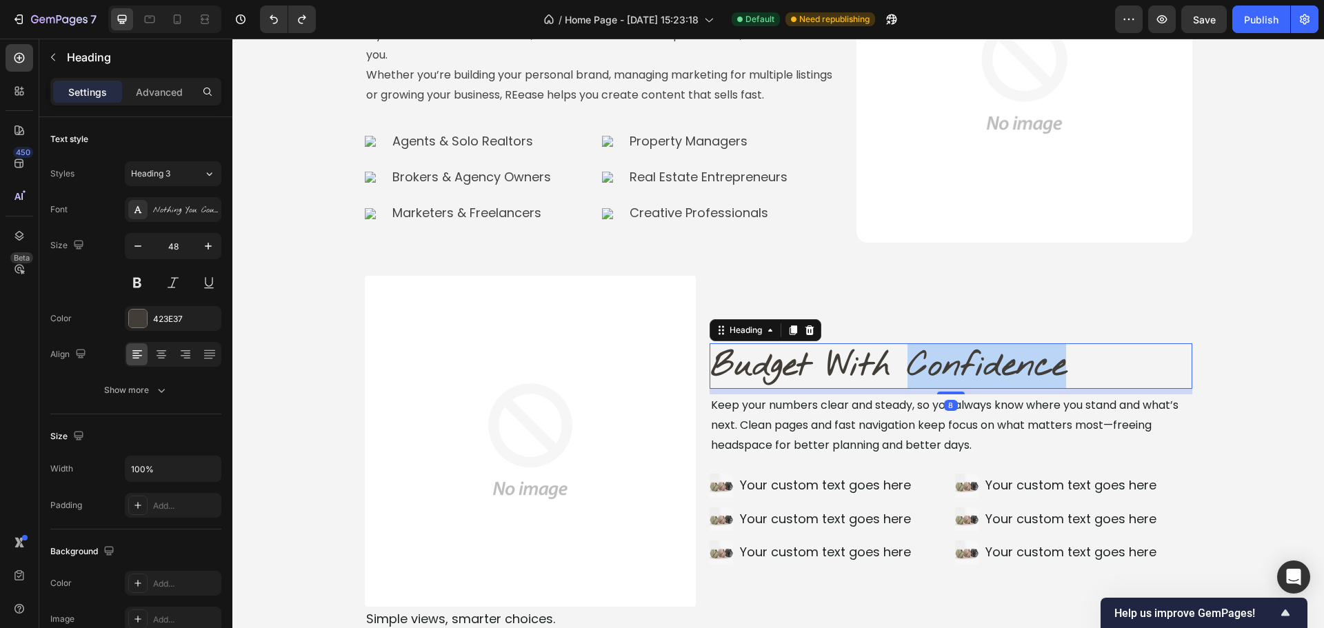
click at [942, 371] on h2 "Budget With Confidence" at bounding box center [951, 366] width 483 height 46
click at [942, 371] on p "Budget With Confidence" at bounding box center [951, 366] width 480 height 43
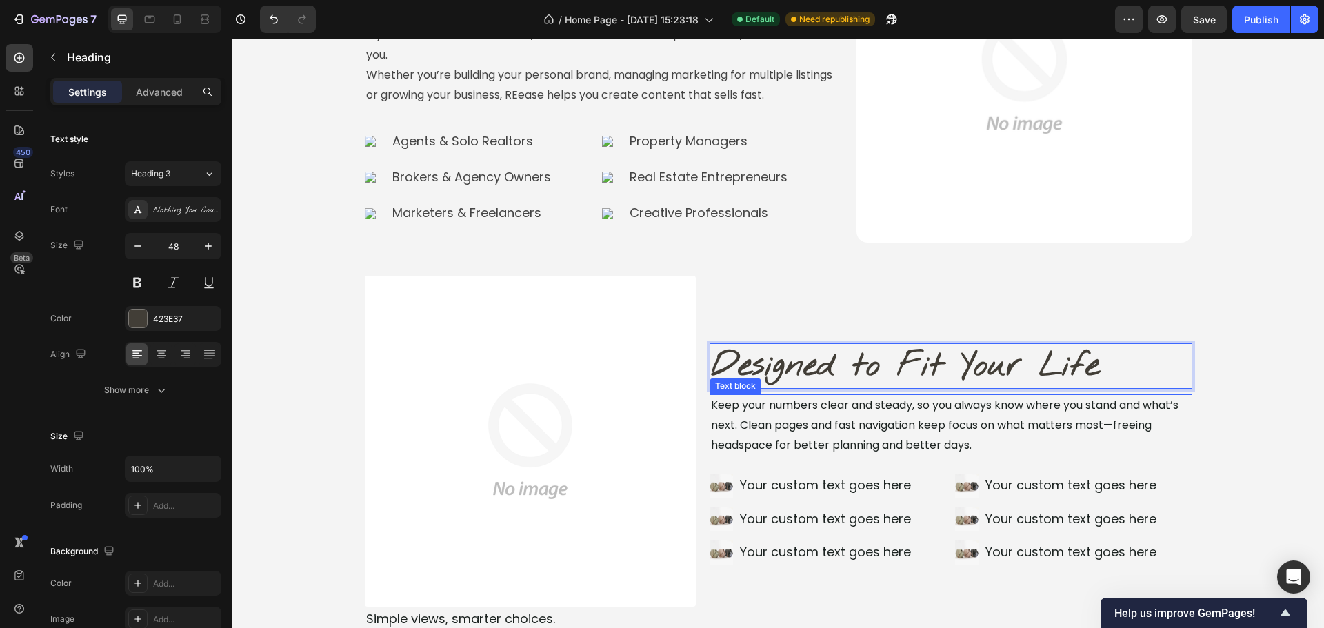
click at [886, 423] on p "Keep your numbers clear and steady, so you always know where you stand and what…" at bounding box center [951, 425] width 480 height 59
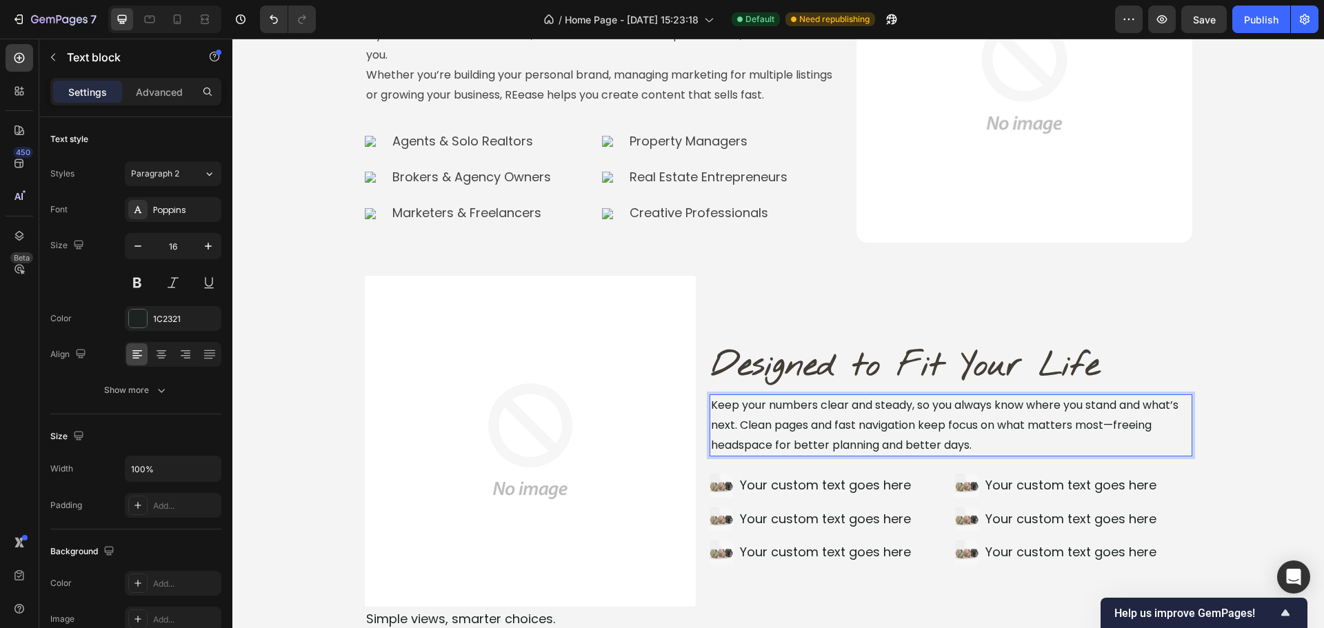
click at [886, 423] on p "Keep your numbers clear and steady, so you always know where you stand and what…" at bounding box center [951, 425] width 480 height 59
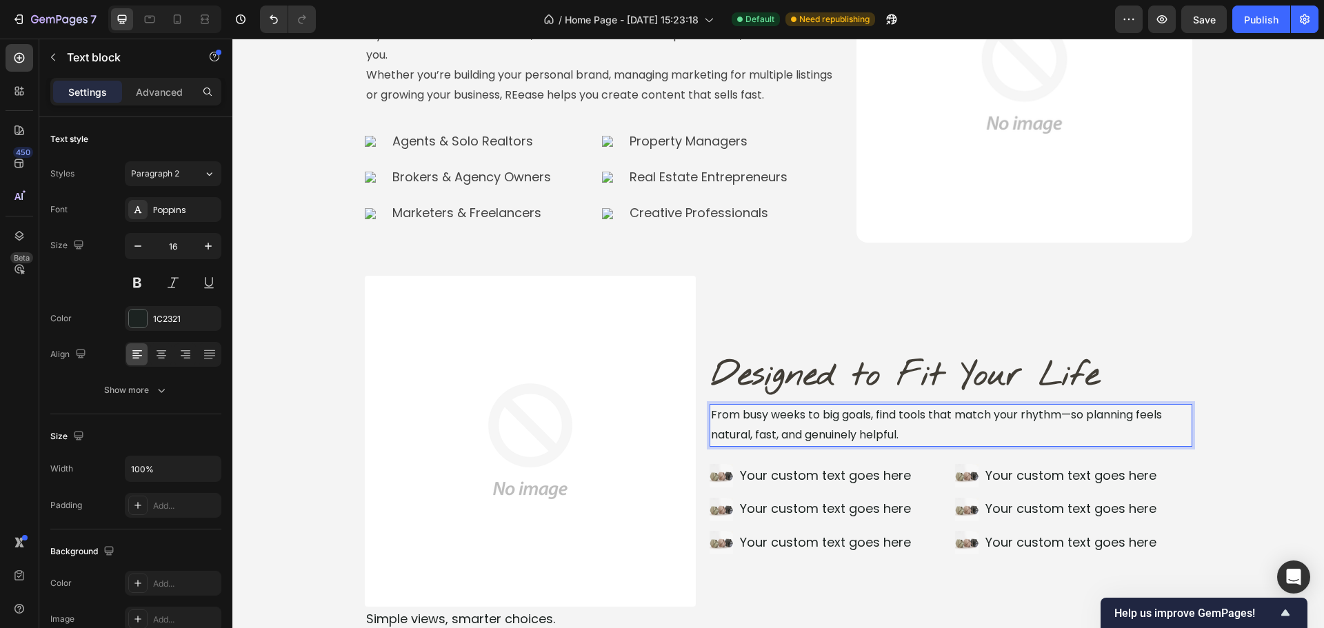
scroll to position [4165, 0]
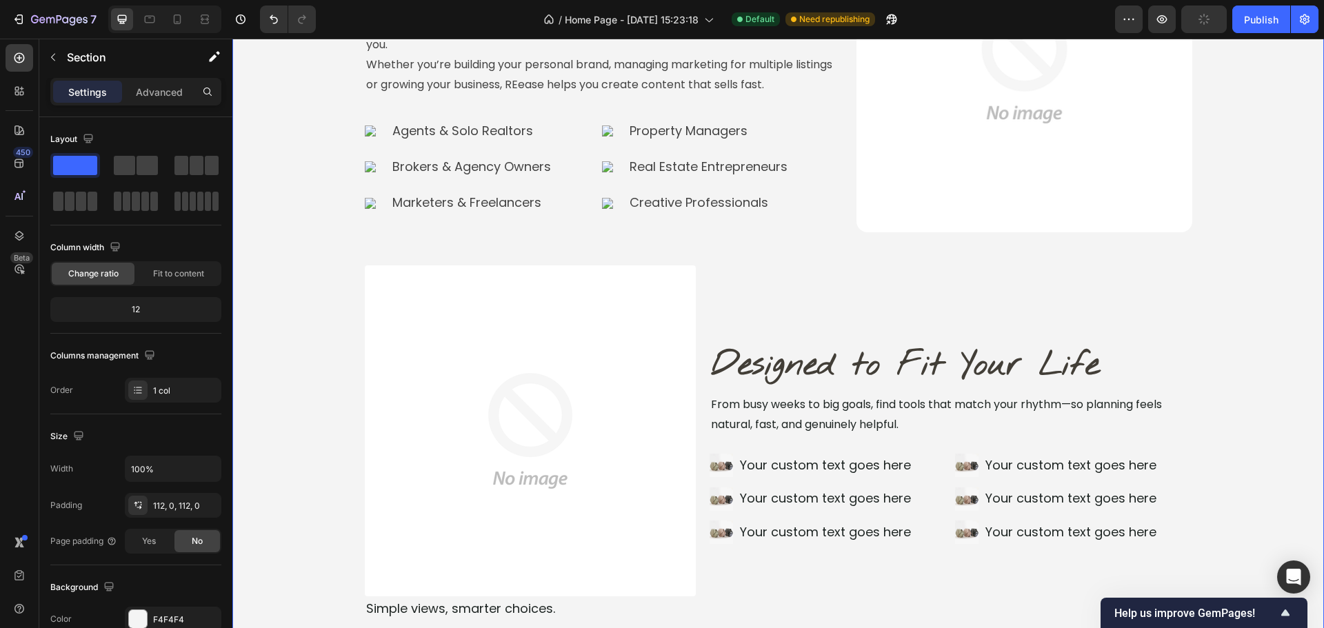
click at [1211, 330] on div "Designed for Real Estate Pros Like You Heading Image If you want to market smar…" at bounding box center [778, 303] width 1092 height 812
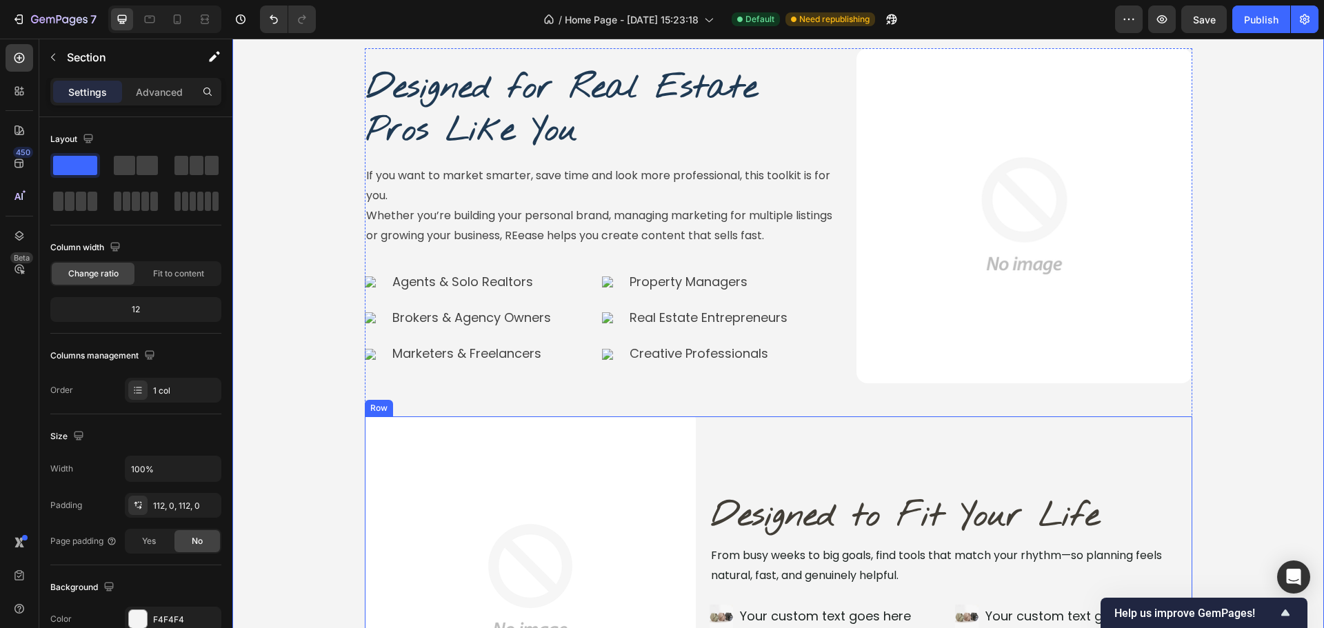
scroll to position [3958, 0]
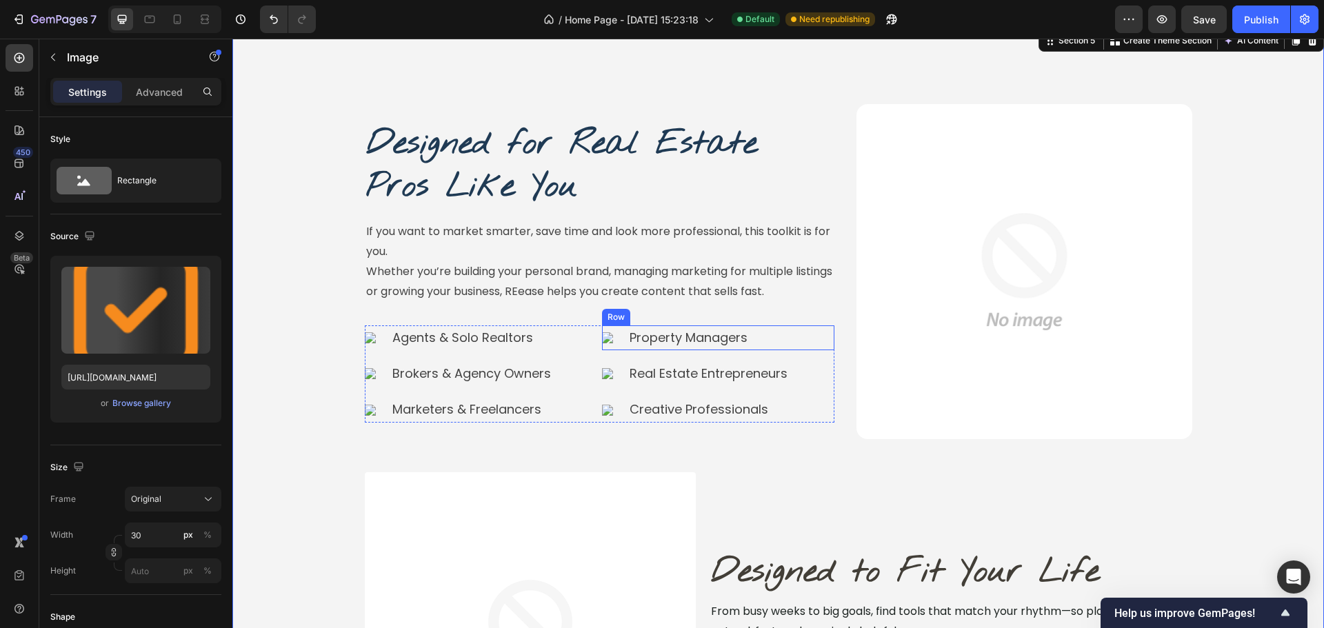
click at [608, 343] on div "Image" at bounding box center [612, 337] width 21 height 11
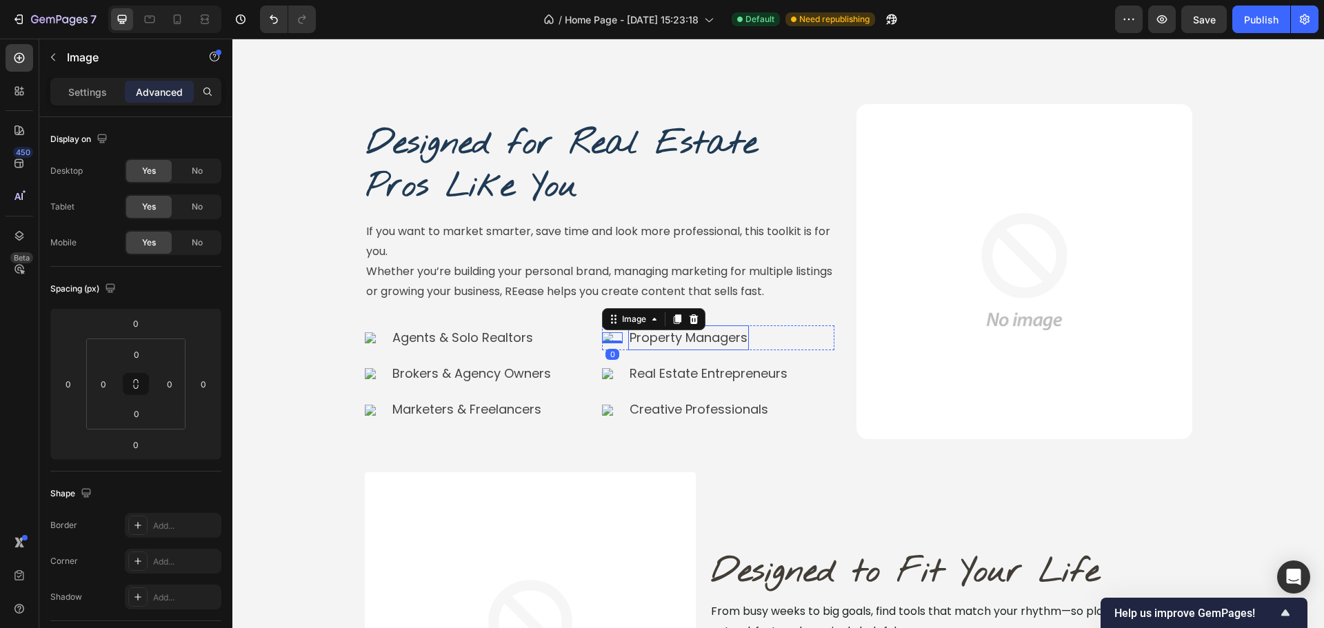
click at [628, 345] on div "Property Managers" at bounding box center [688, 337] width 121 height 25
click at [615, 340] on div "Image 0" at bounding box center [612, 337] width 21 height 11
click at [620, 343] on div "Image 0 Property Managers Text block Row" at bounding box center [718, 337] width 232 height 25
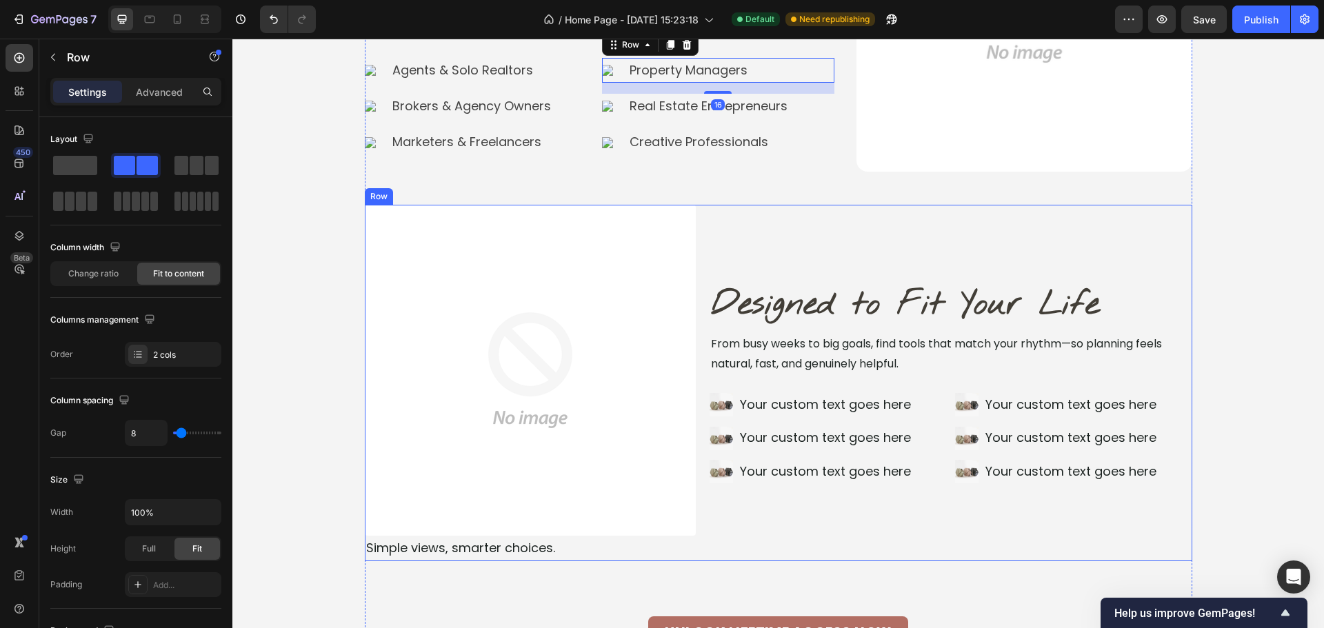
scroll to position [4233, 0]
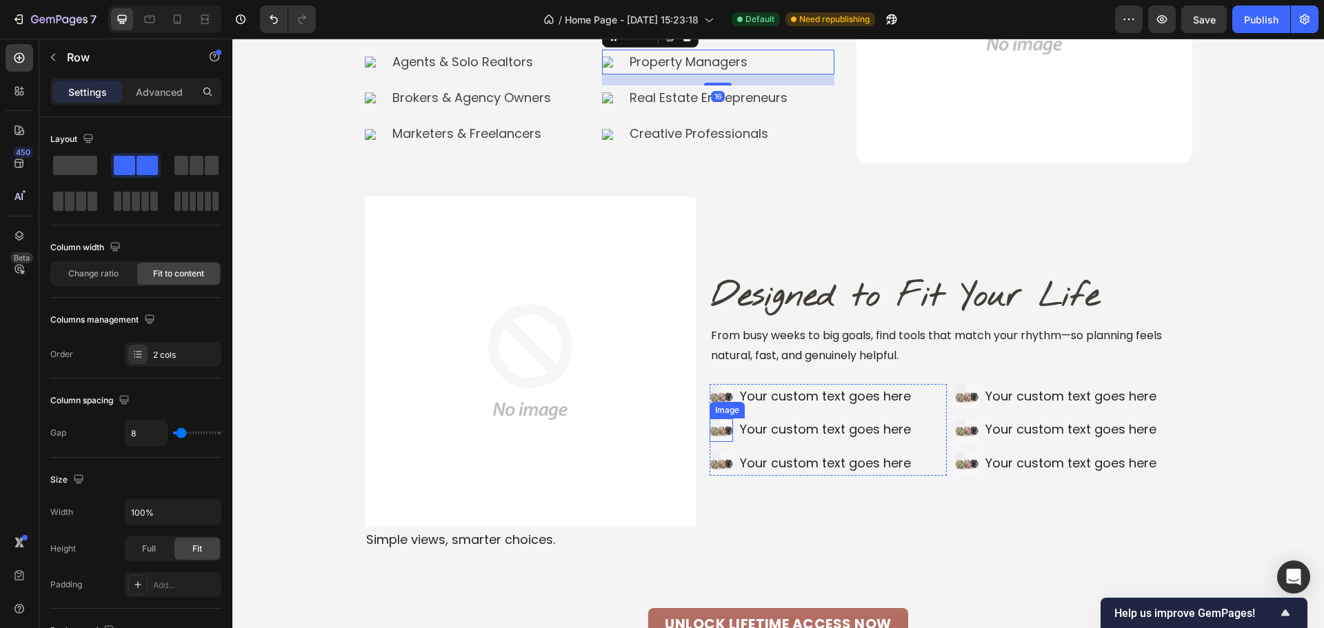
click at [723, 432] on img at bounding box center [721, 430] width 23 height 23
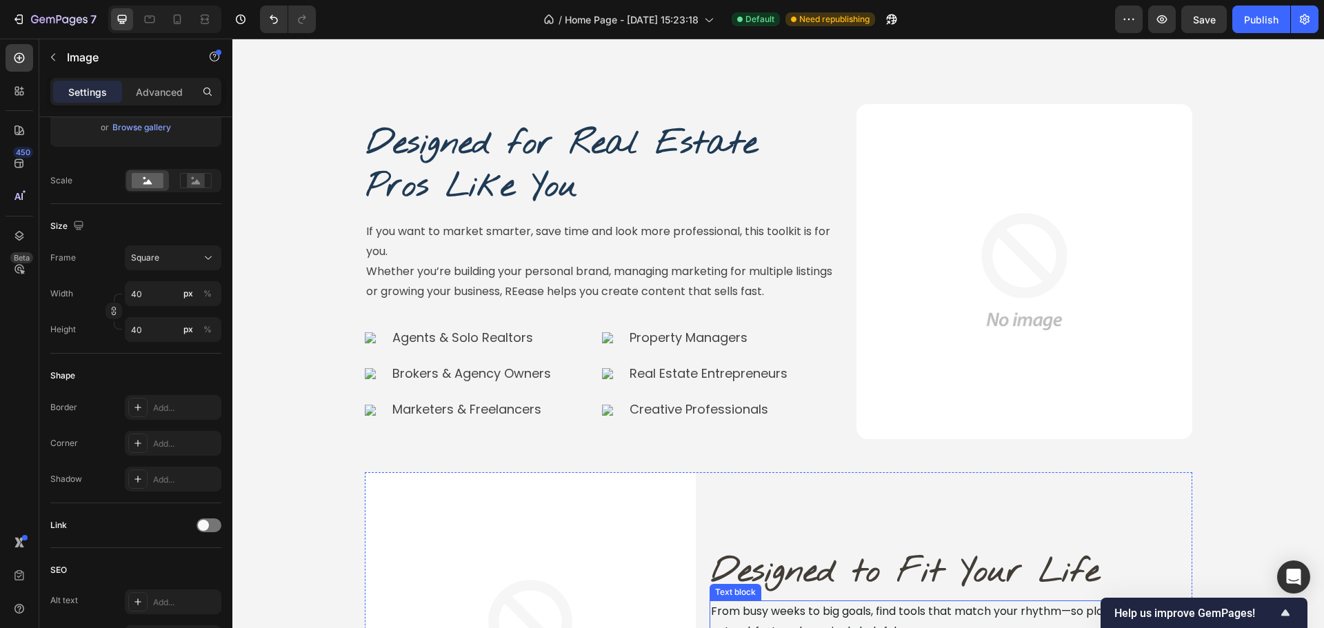
scroll to position [3889, 0]
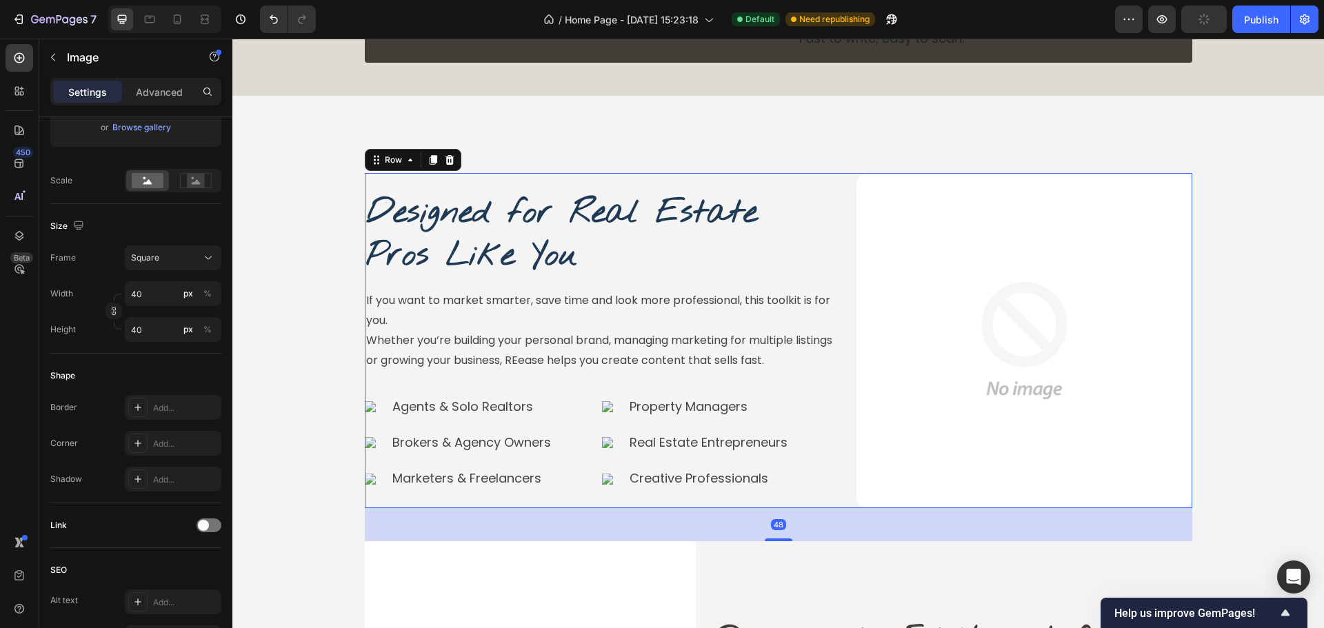
click at [848, 192] on div "Designed for Real Estate Pros Like You Heading Image If you want to market smar…" at bounding box center [779, 341] width 828 height 336
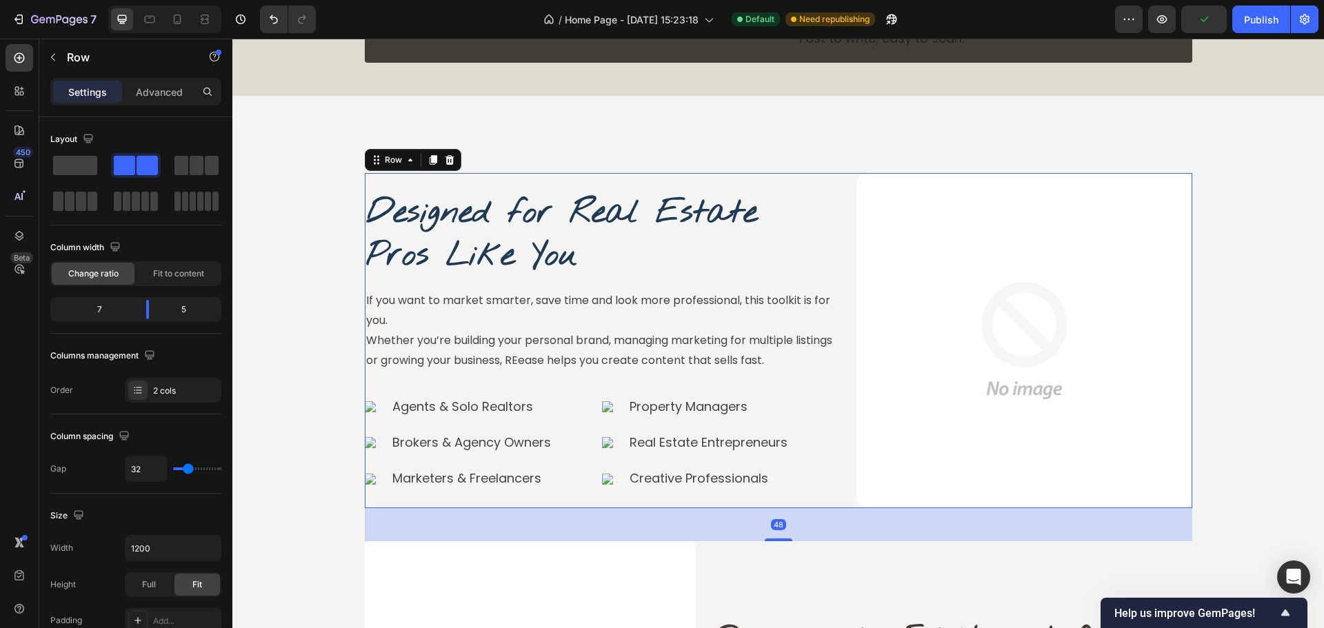
drag, startPoint x: 448, startPoint y: 162, endPoint x: 577, endPoint y: 243, distance: 152.5
click at [448, 162] on icon at bounding box center [449, 159] width 11 height 11
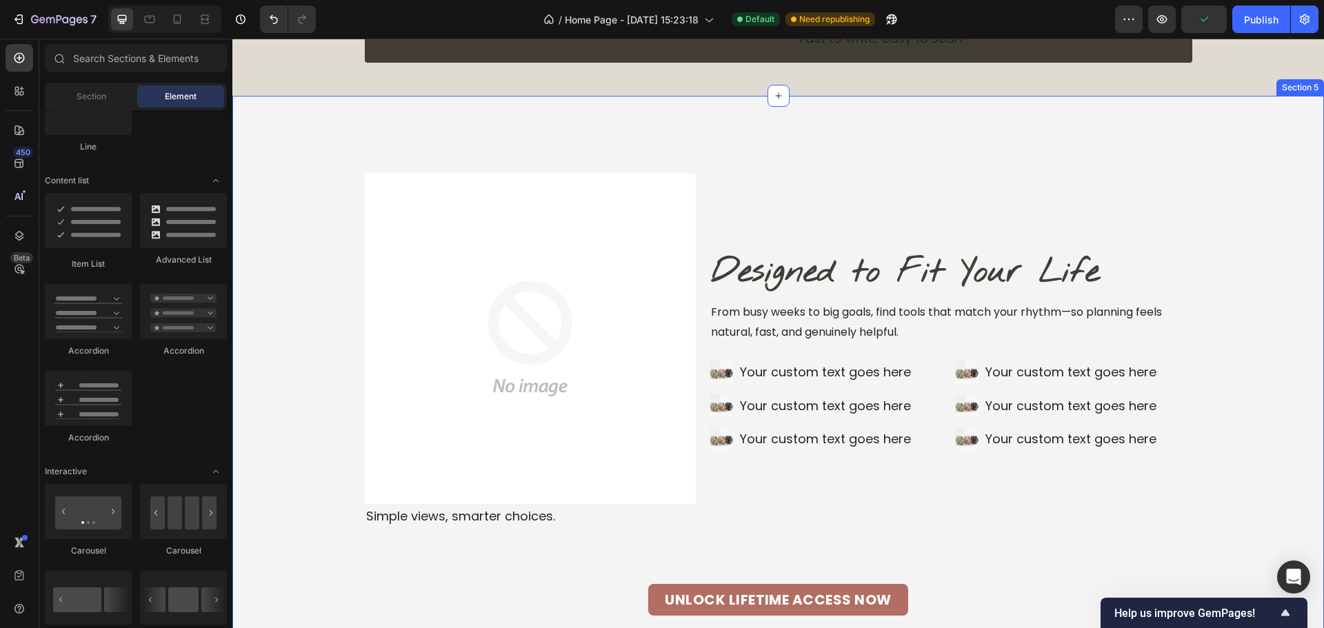
click at [868, 146] on div "Image Designed to Fit Your Life Heading From busy weeks to big goals, find tool…" at bounding box center [778, 394] width 1092 height 597
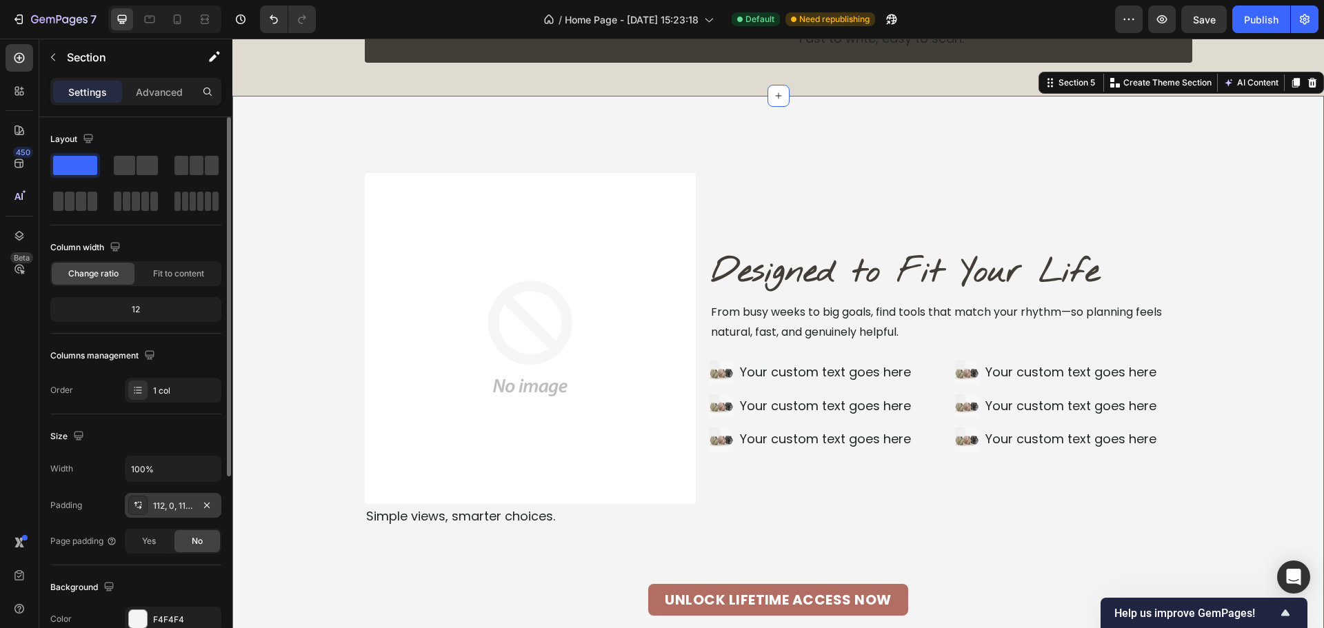
click at [173, 514] on div "112, 0, 112, 0" at bounding box center [173, 505] width 97 height 25
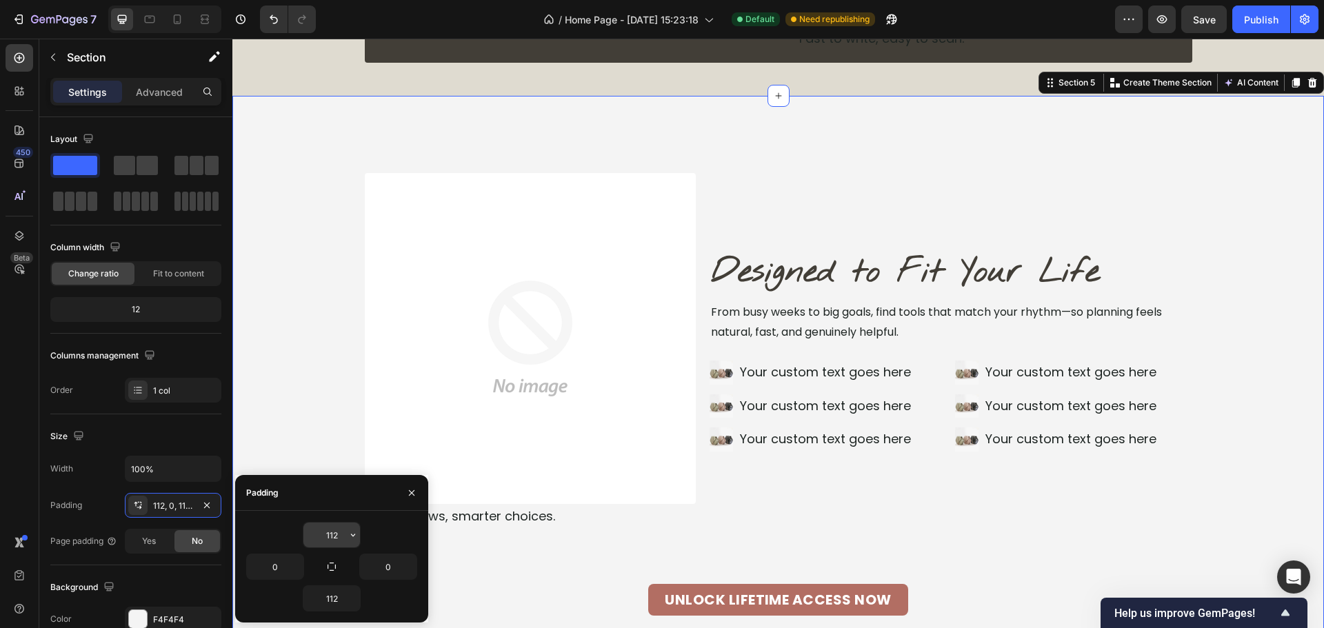
click at [324, 540] on input "112" at bounding box center [331, 535] width 57 height 25
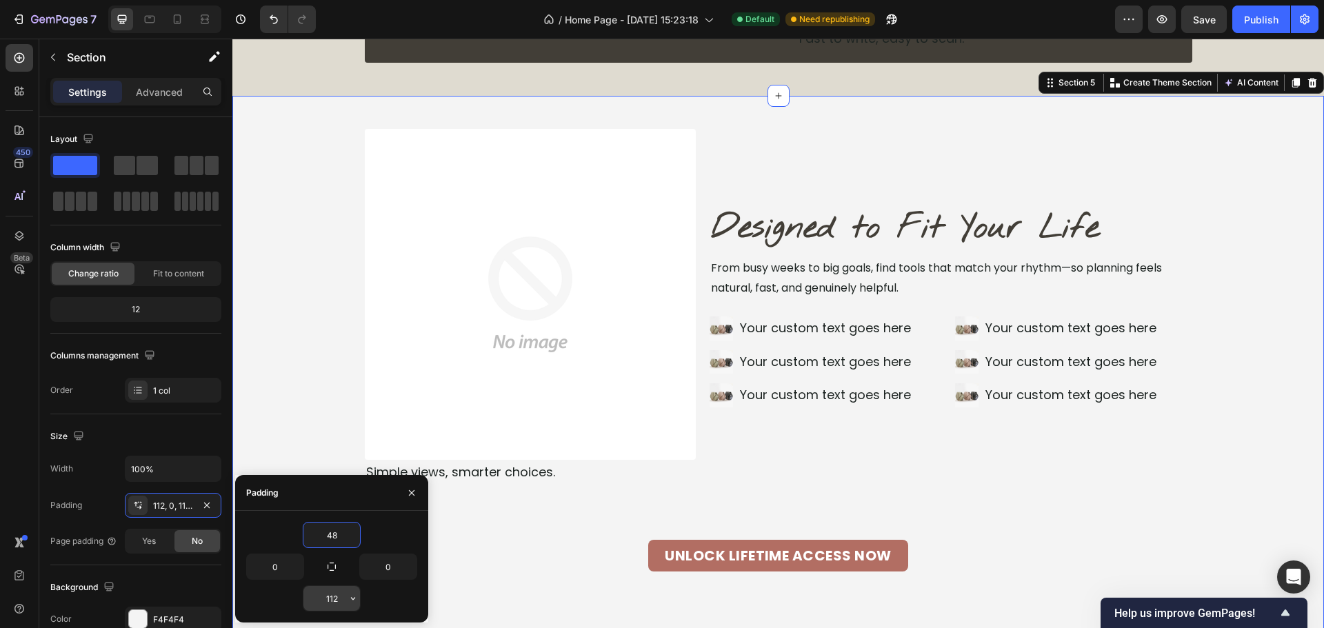
type input "48"
click at [334, 599] on input "112" at bounding box center [331, 598] width 57 height 25
type input "48"
click at [1243, 419] on div "Image Designed to Fit Your Life Heading From busy weeks to big goals, find tool…" at bounding box center [778, 350] width 1092 height 443
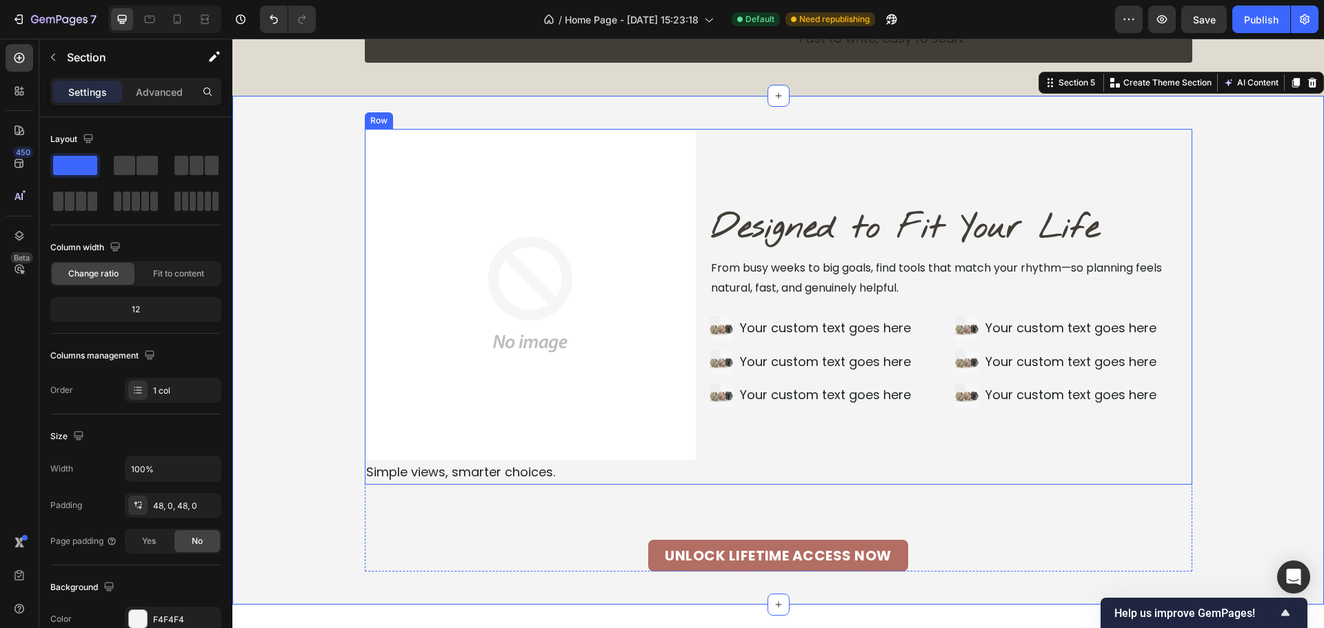
click at [721, 471] on div "Image Designed to Fit Your Life Heading From busy weeks to big goals, find tool…" at bounding box center [951, 307] width 483 height 356
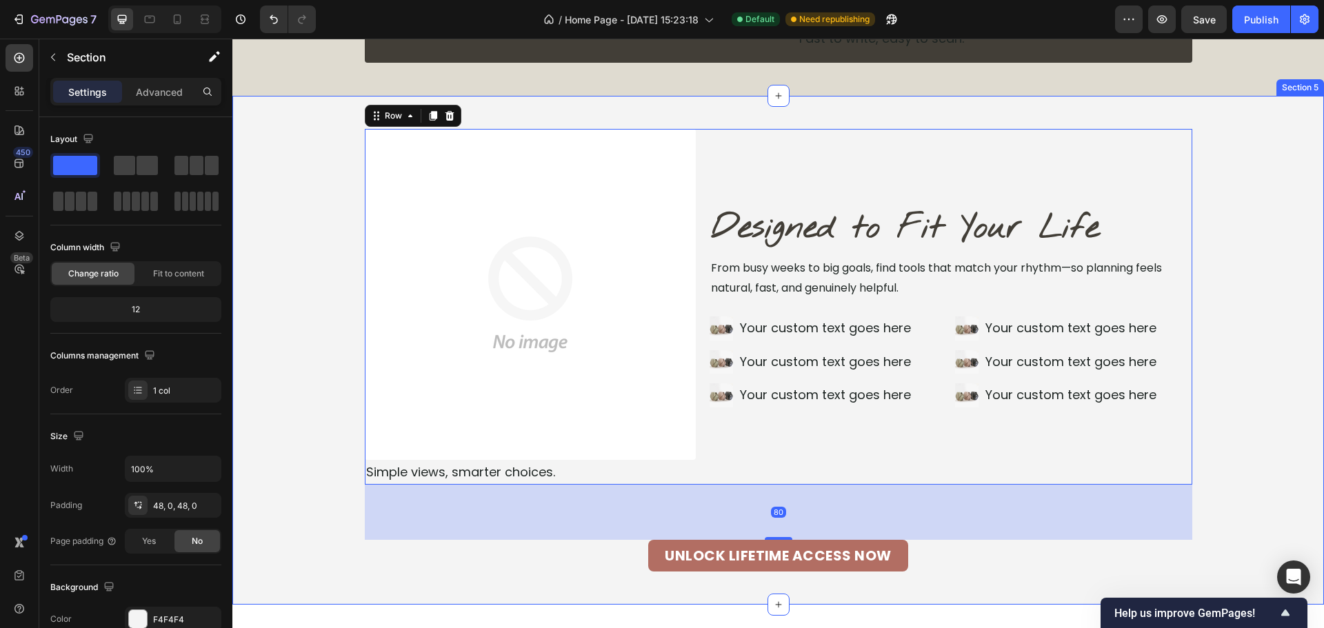
click at [1191, 373] on div "Image Designed to Fit Your Life Heading From busy weeks to big goals, find tool…" at bounding box center [778, 350] width 1092 height 443
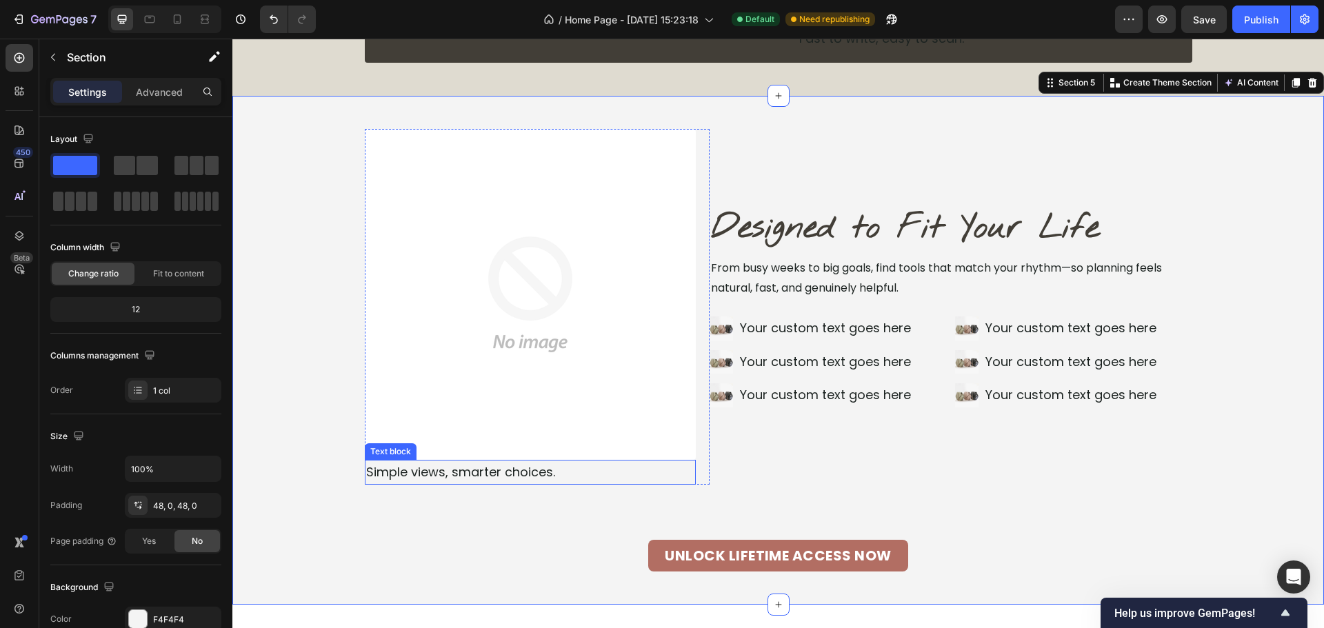
click at [465, 476] on p "Simple views, smarter choices." at bounding box center [530, 472] width 328 height 22
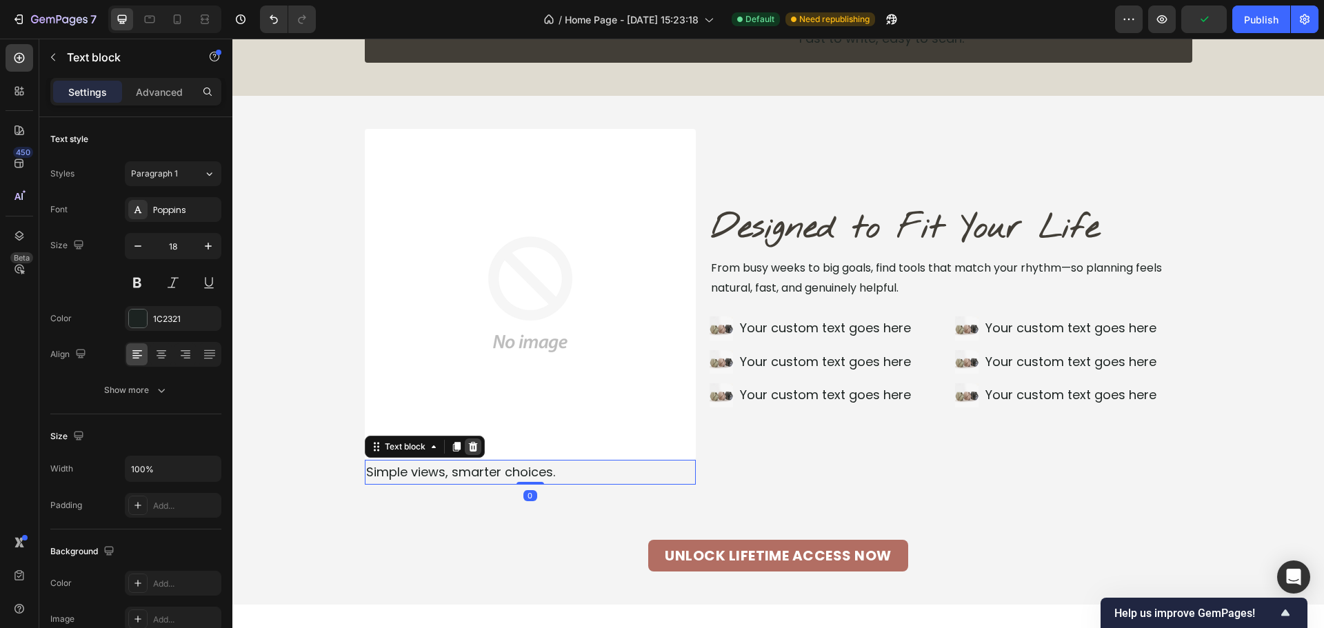
click at [470, 450] on icon at bounding box center [472, 447] width 9 height 10
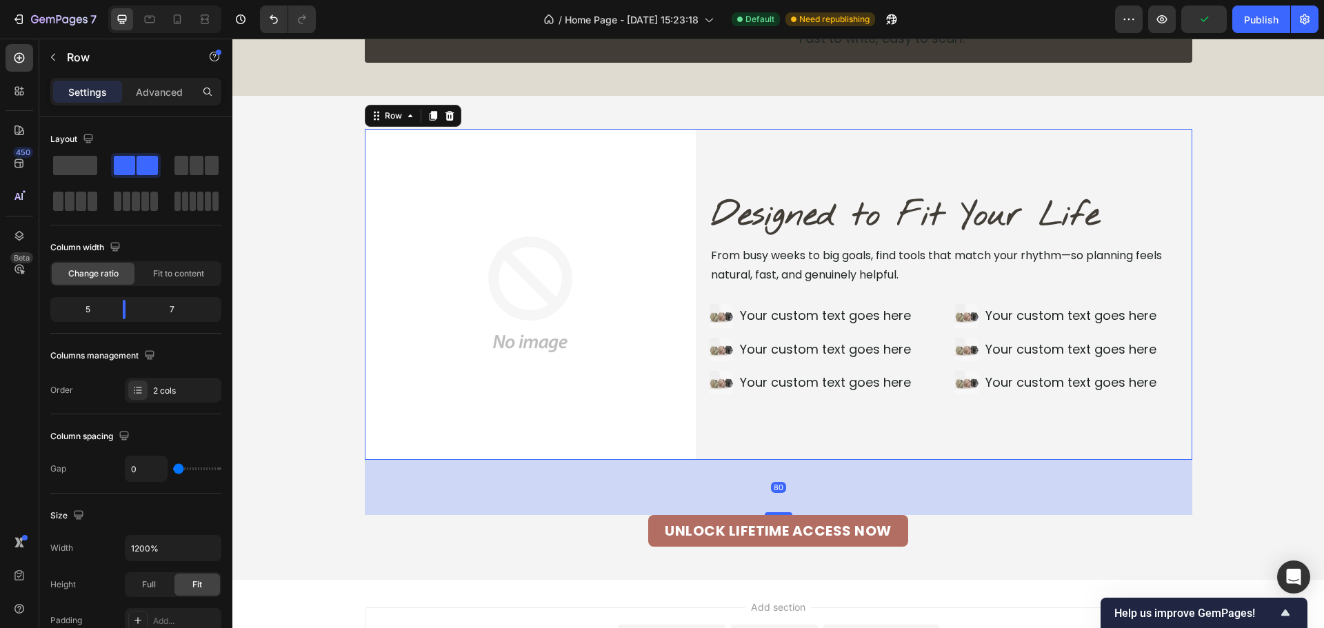
click at [713, 458] on div "Image Designed to Fit Your Life Heading From busy weeks to big goals, find tool…" at bounding box center [951, 294] width 483 height 331
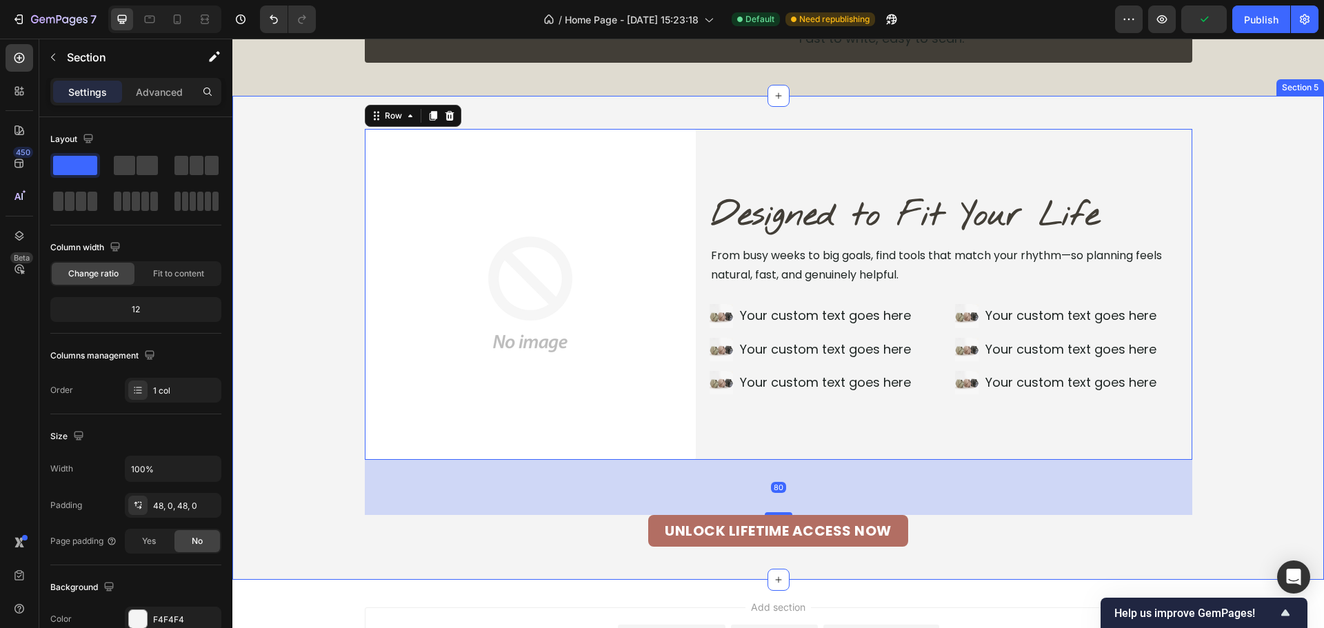
click at [1244, 373] on div "Image Designed to Fit Your Life Heading From busy weeks to big goals, find tool…" at bounding box center [778, 338] width 1092 height 418
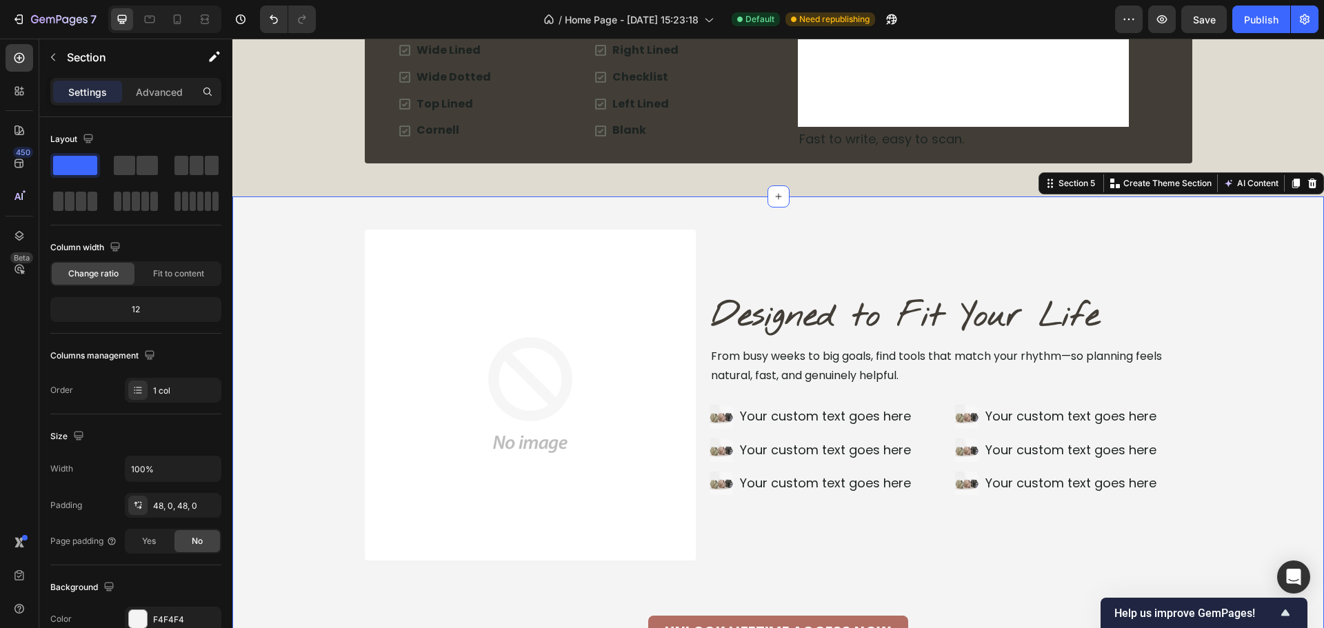
scroll to position [3889, 0]
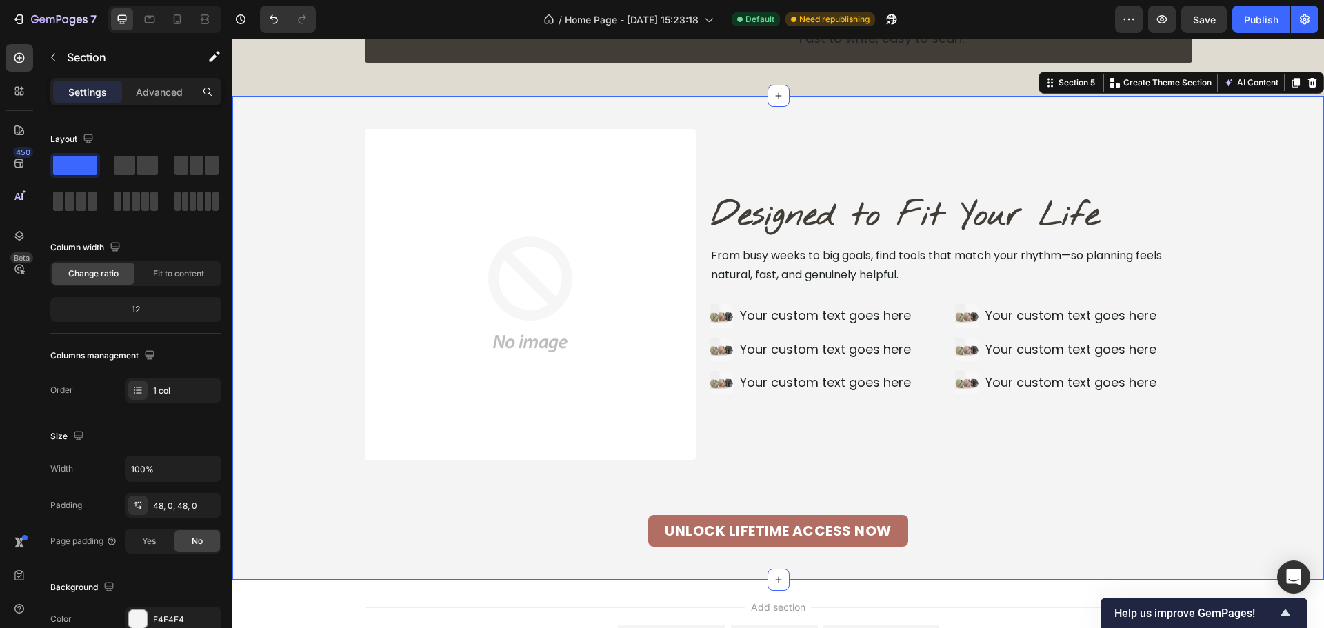
drag, startPoint x: 301, startPoint y: 383, endPoint x: 292, endPoint y: 390, distance: 10.8
click at [301, 383] on div "Image Designed to Fit Your Life Heading From busy weeks to big goals, find tool…" at bounding box center [778, 338] width 1092 height 418
click at [211, 614] on icon "button" at bounding box center [206, 619] width 11 height 11
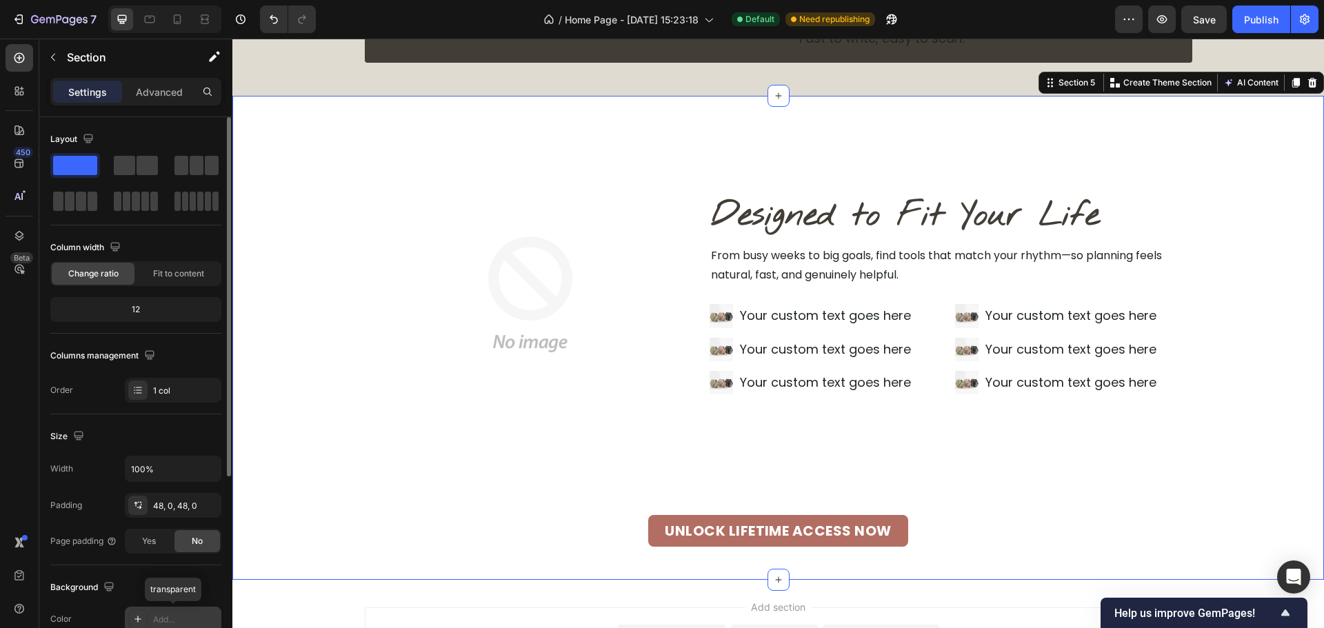
click at [180, 617] on div "Add..." at bounding box center [185, 620] width 65 height 12
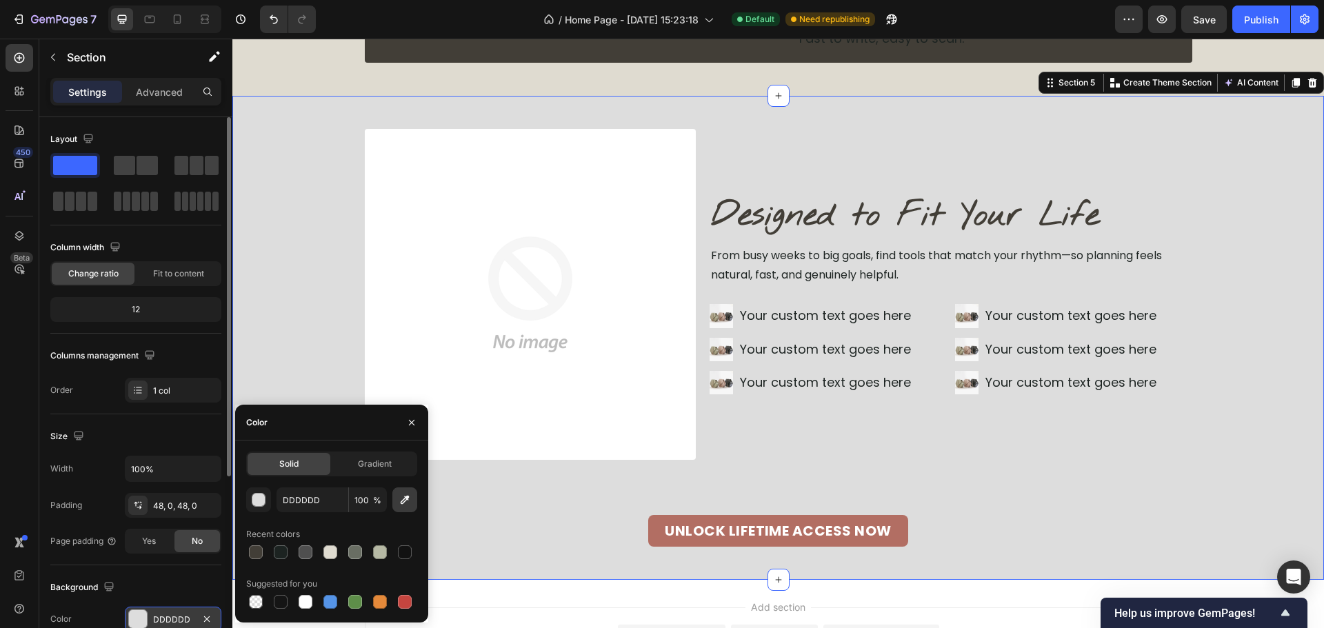
click at [401, 499] on icon "button" at bounding box center [405, 500] width 14 height 14
type input "DFDBD0"
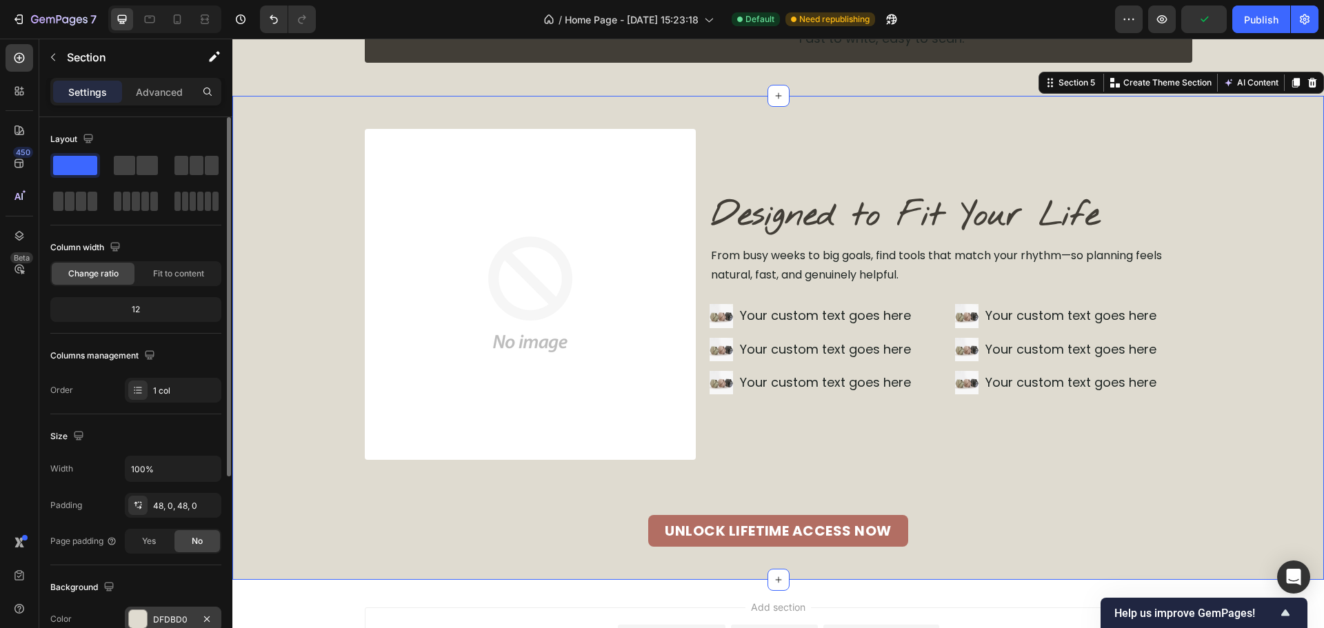
click at [1251, 224] on div "Image Designed to Fit Your Life Heading From busy weeks to big goals, find tool…" at bounding box center [778, 338] width 1092 height 418
click at [1254, 350] on div "Image Designed to Fit Your Life Heading From busy weeks to big goals, find tool…" at bounding box center [778, 338] width 1092 height 418
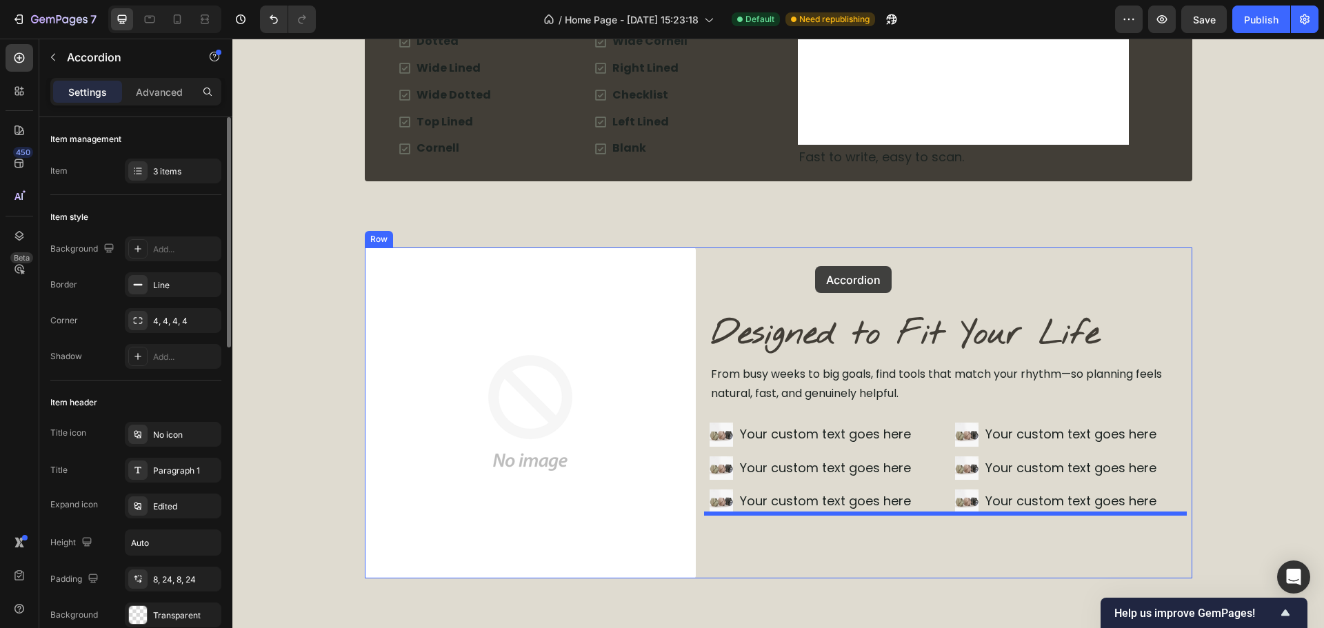
scroll to position [3763, 0]
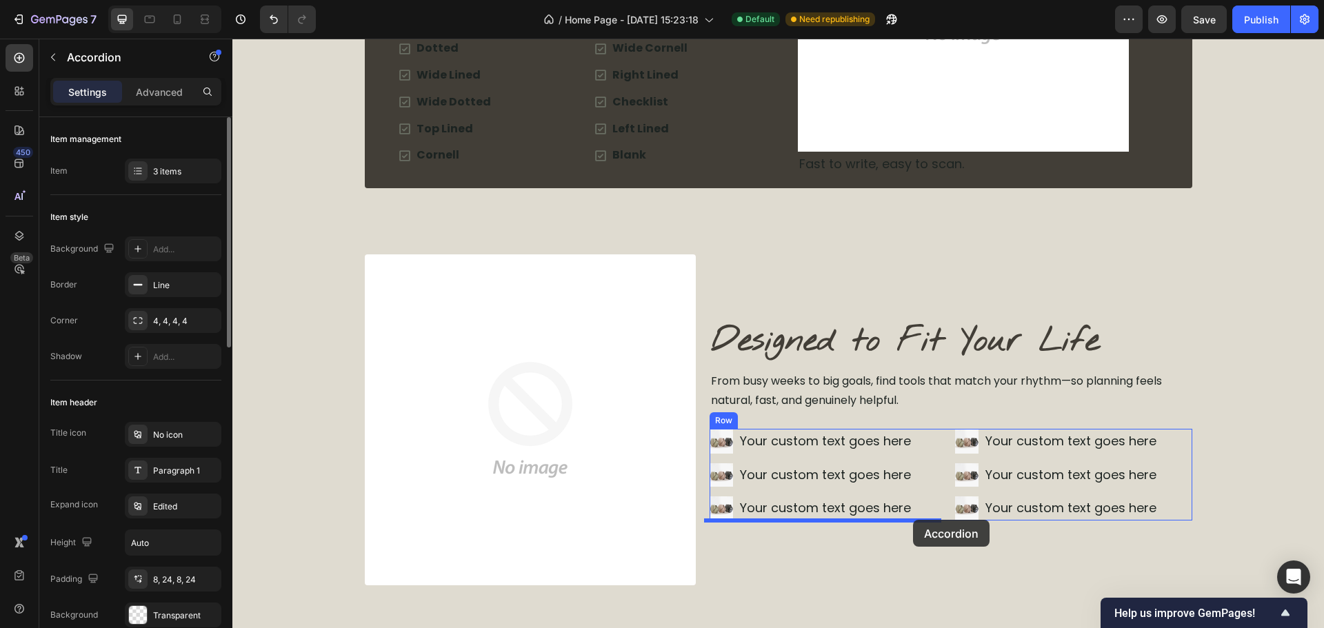
drag, startPoint x: 797, startPoint y: 221, endPoint x: 913, endPoint y: 520, distance: 320.3
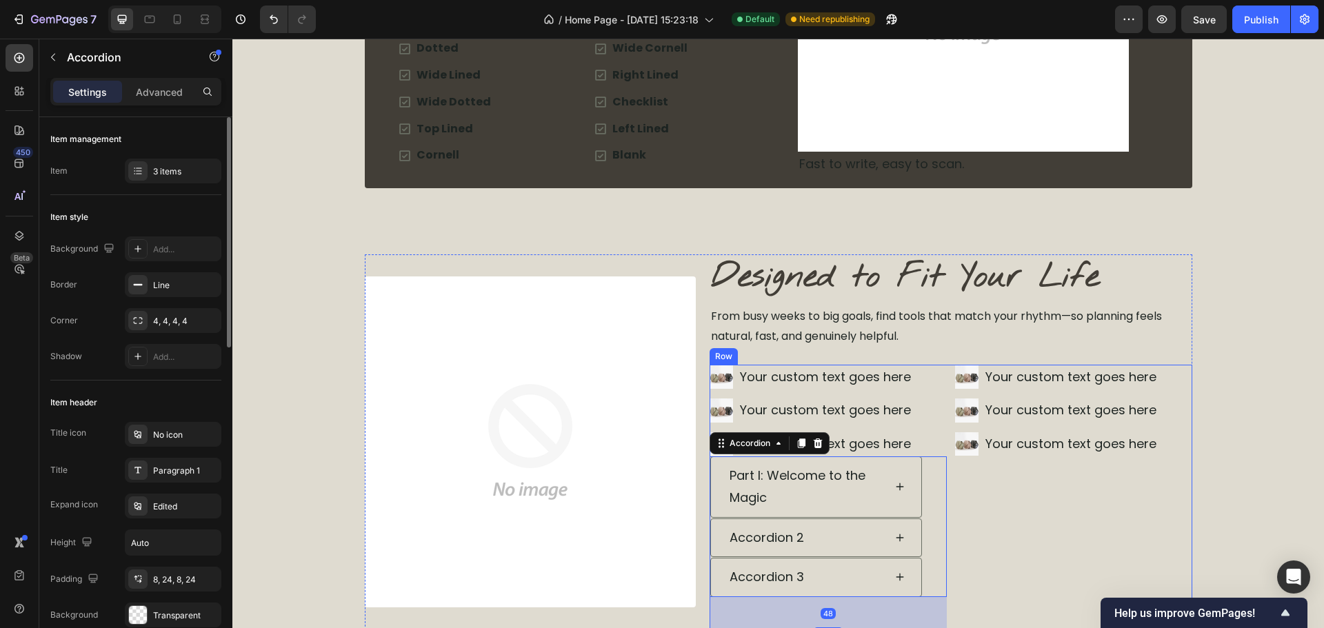
click at [1053, 527] on div "Image Your custom text goes here Text Block Image Your custom text goes here Te…" at bounding box center [1073, 497] width 237 height 265
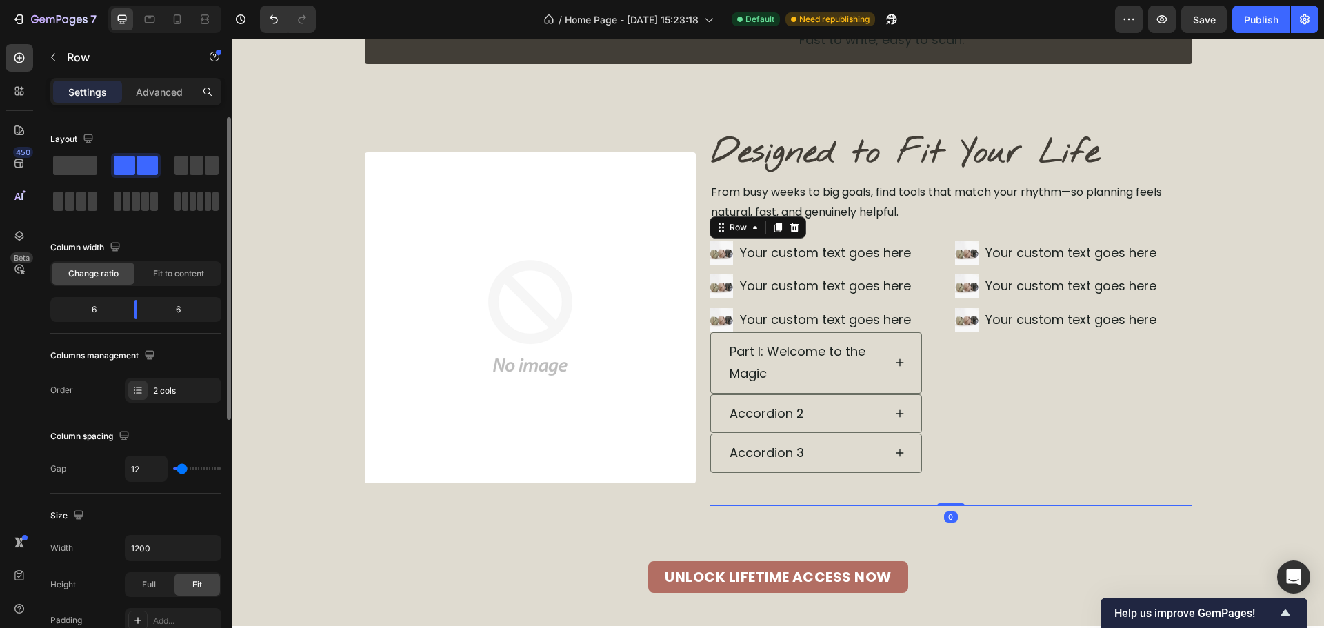
scroll to position [3901, 0]
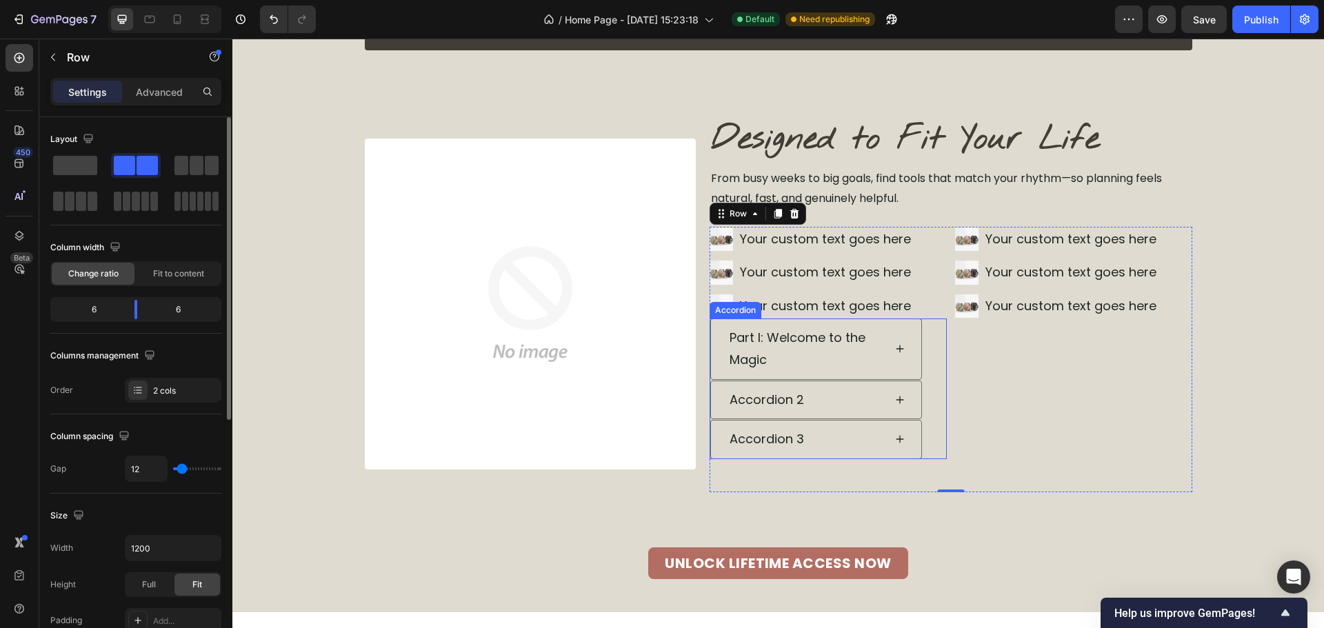
click at [919, 358] on div "Part I: Welcome to the Magic" at bounding box center [828, 349] width 236 height 61
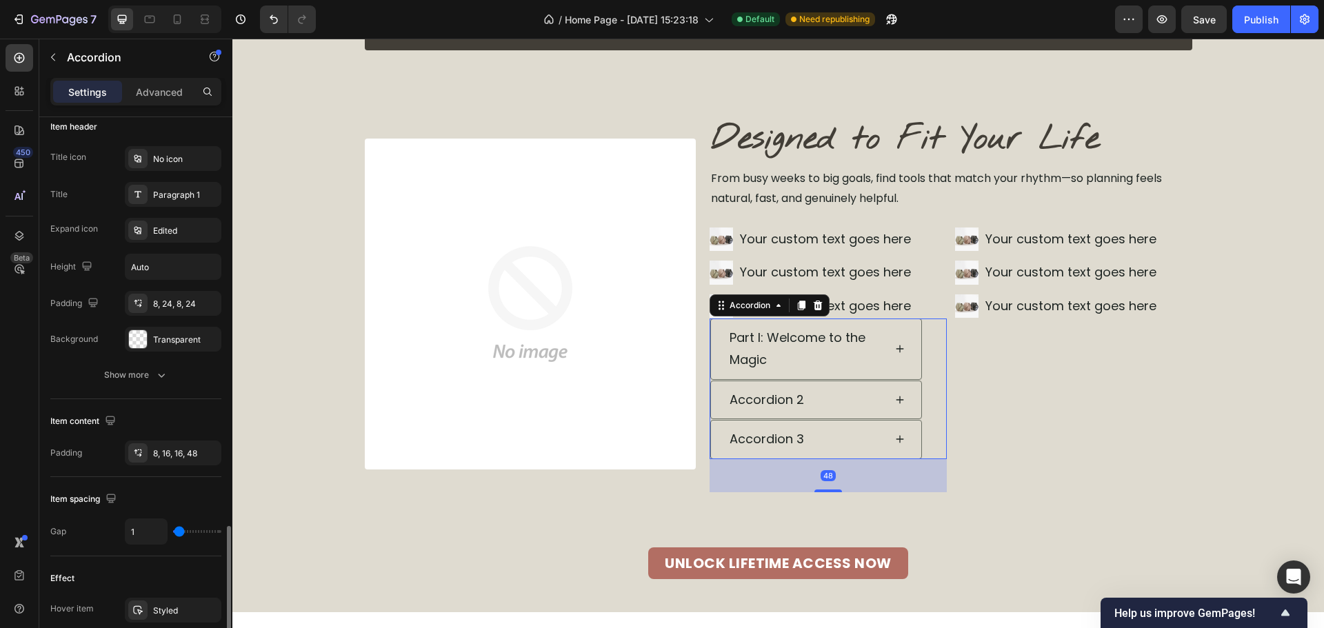
scroll to position [621, 0]
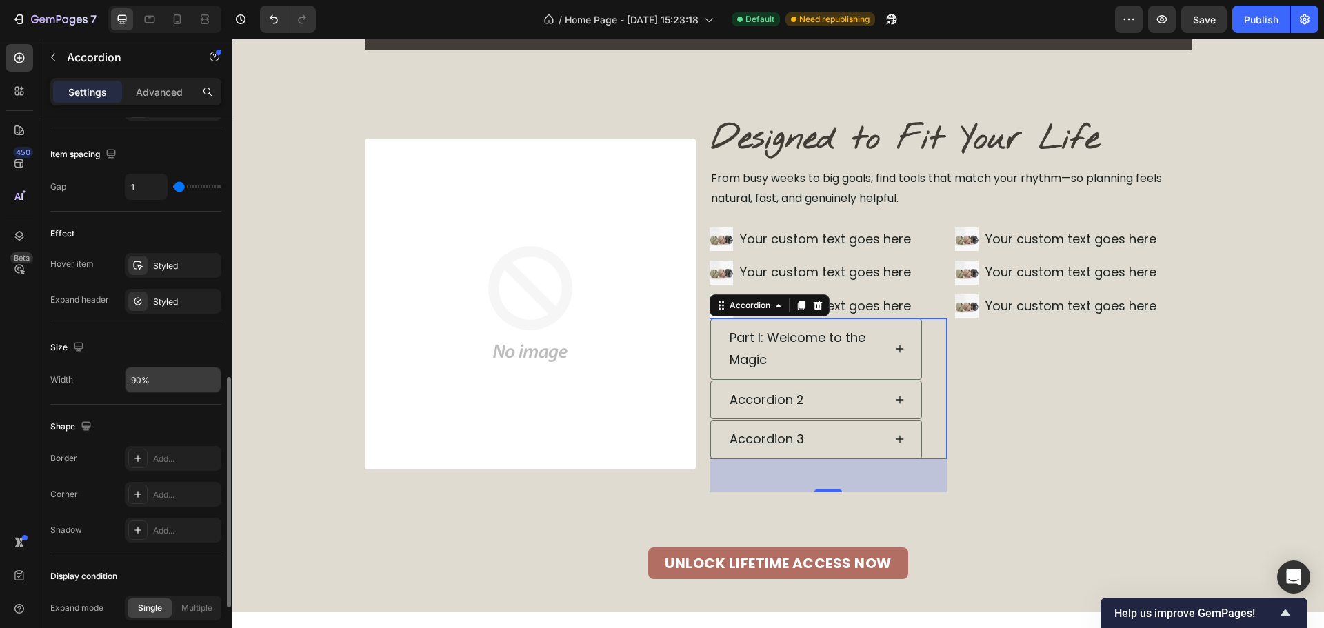
click at [137, 389] on input "90%" at bounding box center [173, 380] width 95 height 25
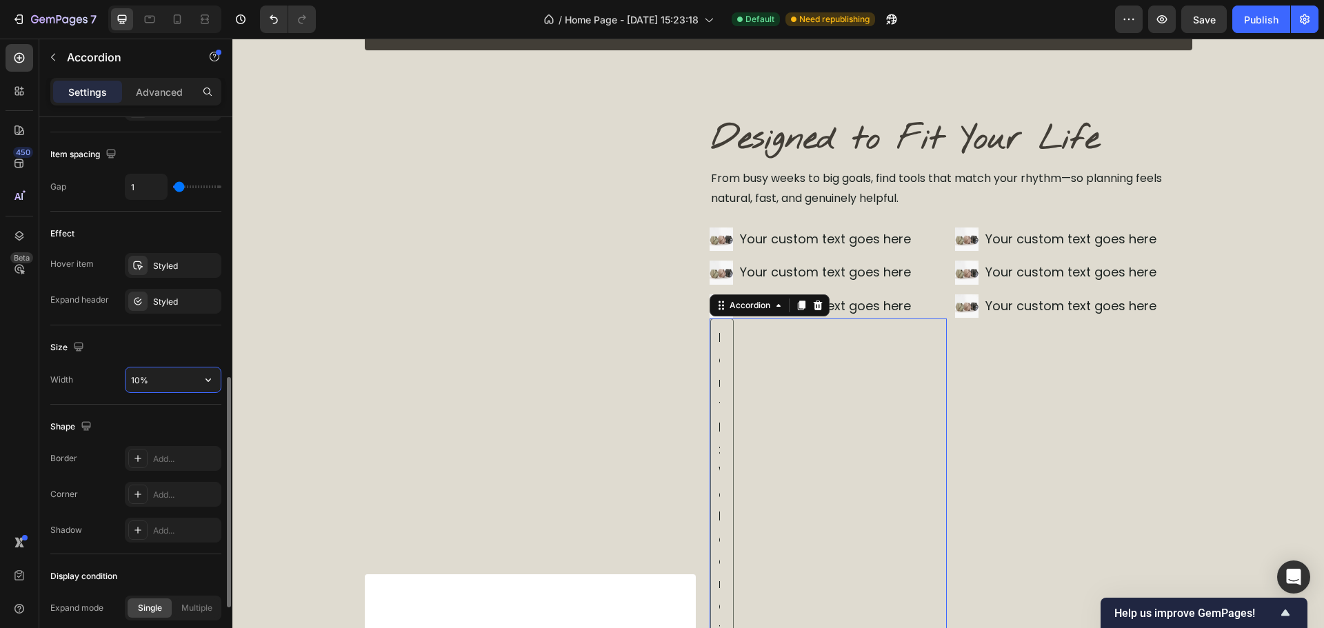
type input "100%"
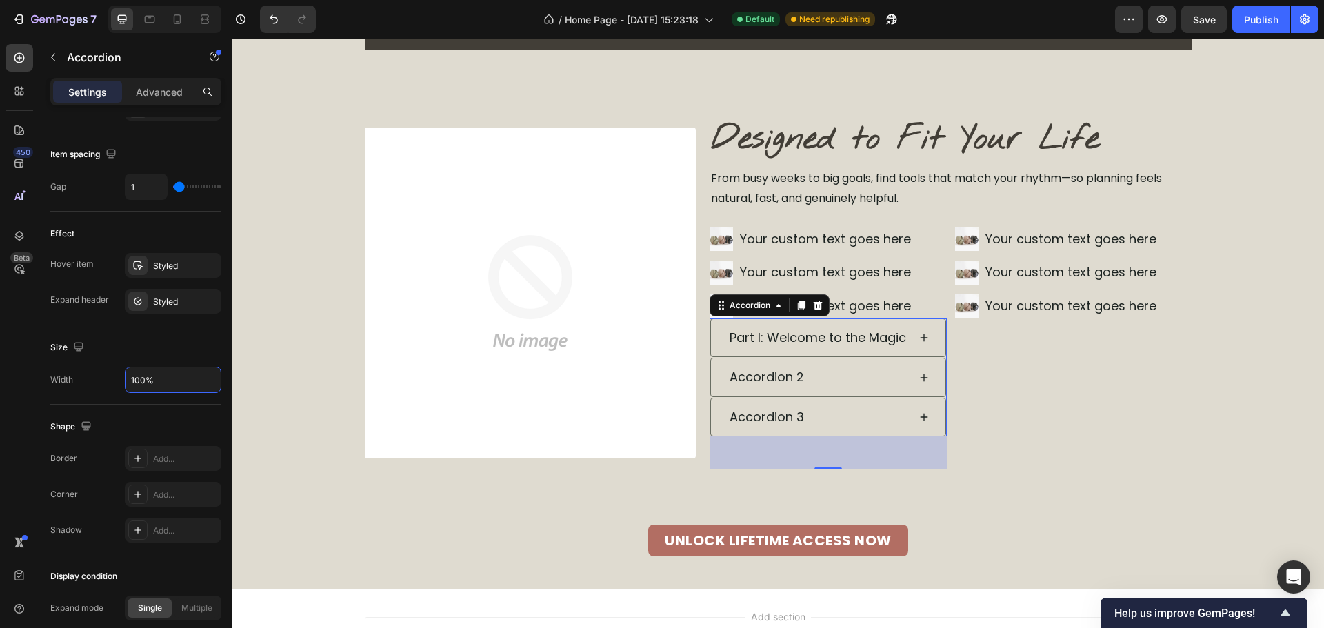
click at [968, 397] on div "Image Your custom text goes here Text Block Image Your custom text goes here Te…" at bounding box center [1073, 348] width 237 height 243
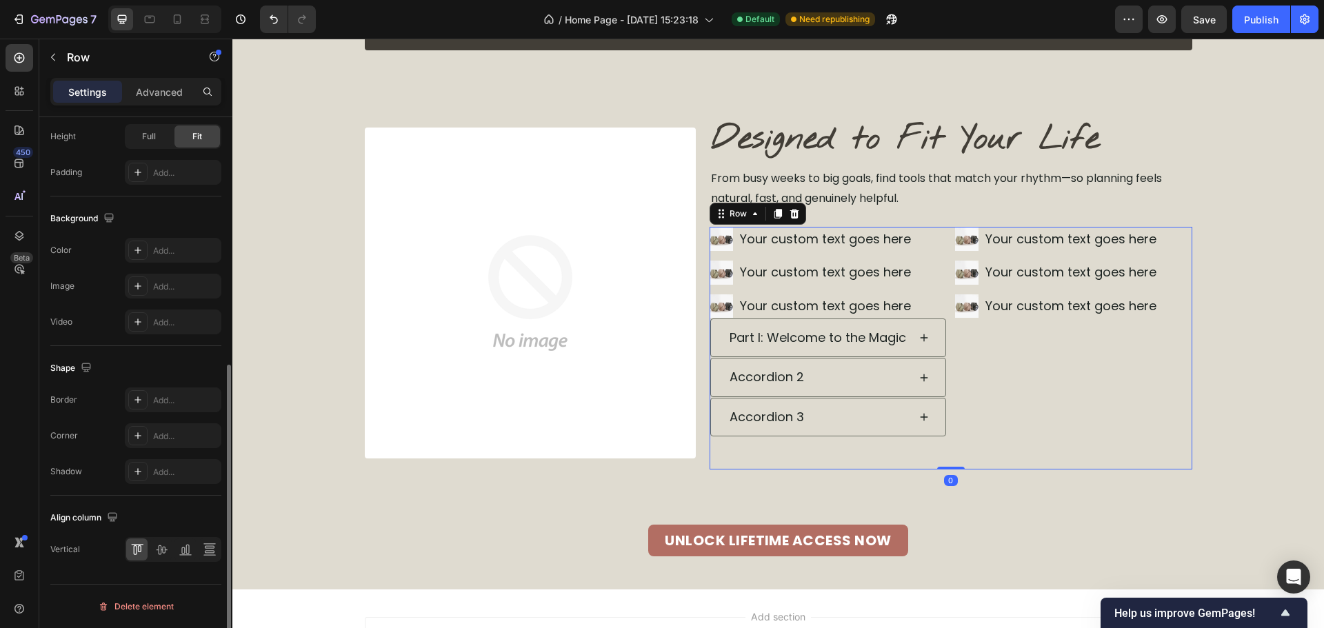
scroll to position [0, 0]
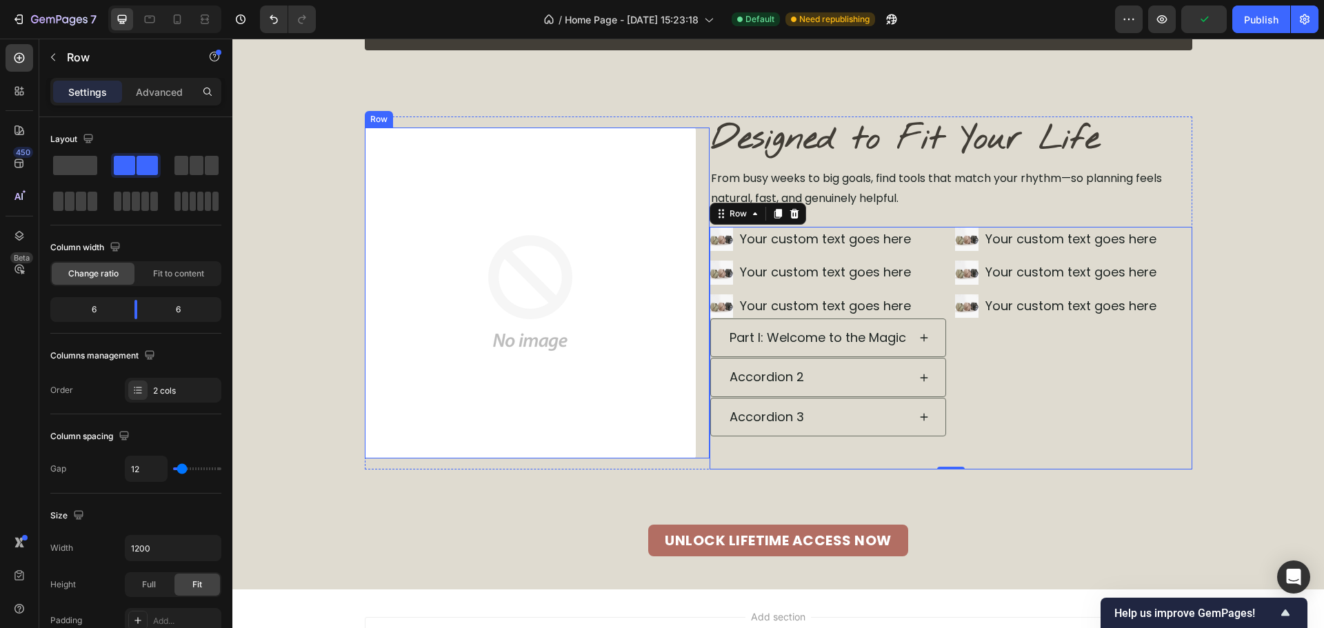
click at [702, 339] on div "Image Row" at bounding box center [537, 293] width 345 height 331
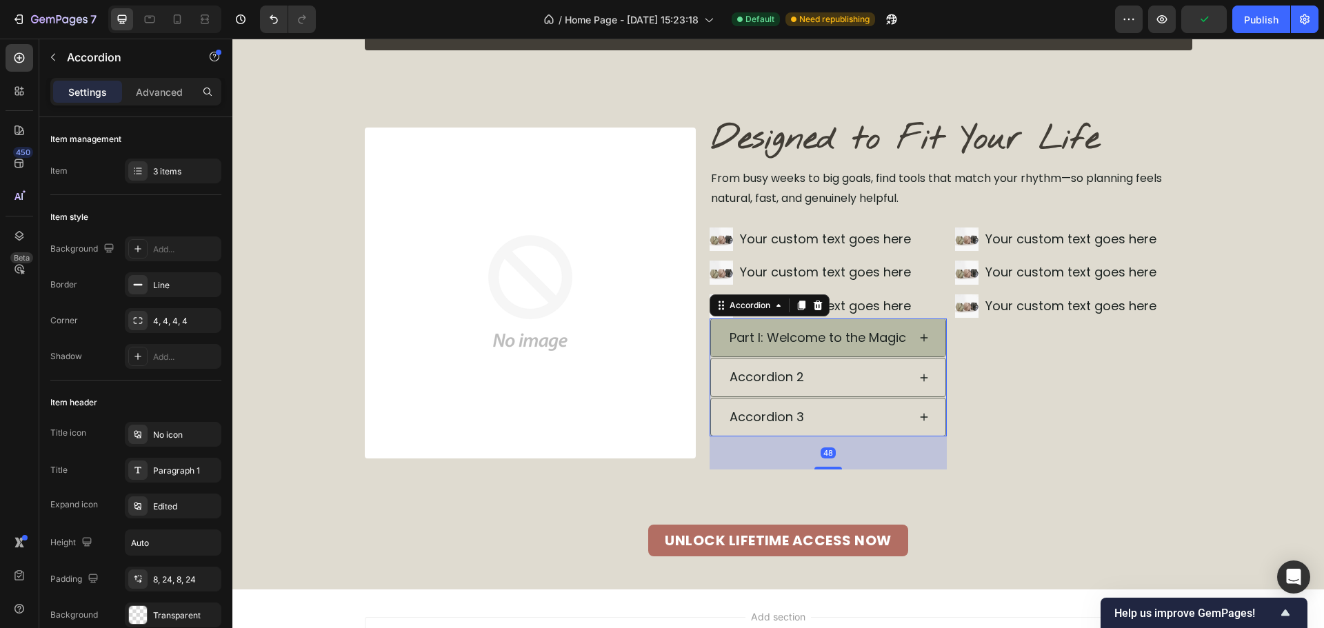
click at [728, 339] on div "Part I: Welcome to the Magic" at bounding box center [818, 338] width 181 height 26
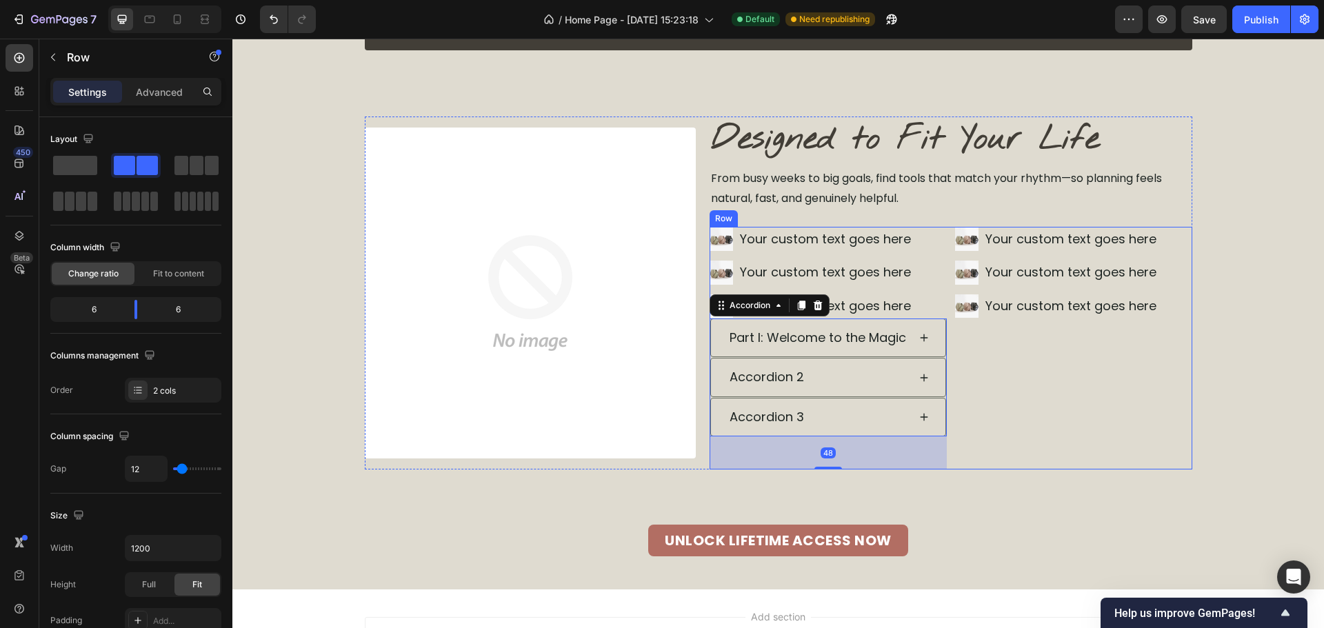
click at [1070, 371] on div "Image Your custom text goes here Text Block Image Your custom text goes here Te…" at bounding box center [1073, 348] width 237 height 243
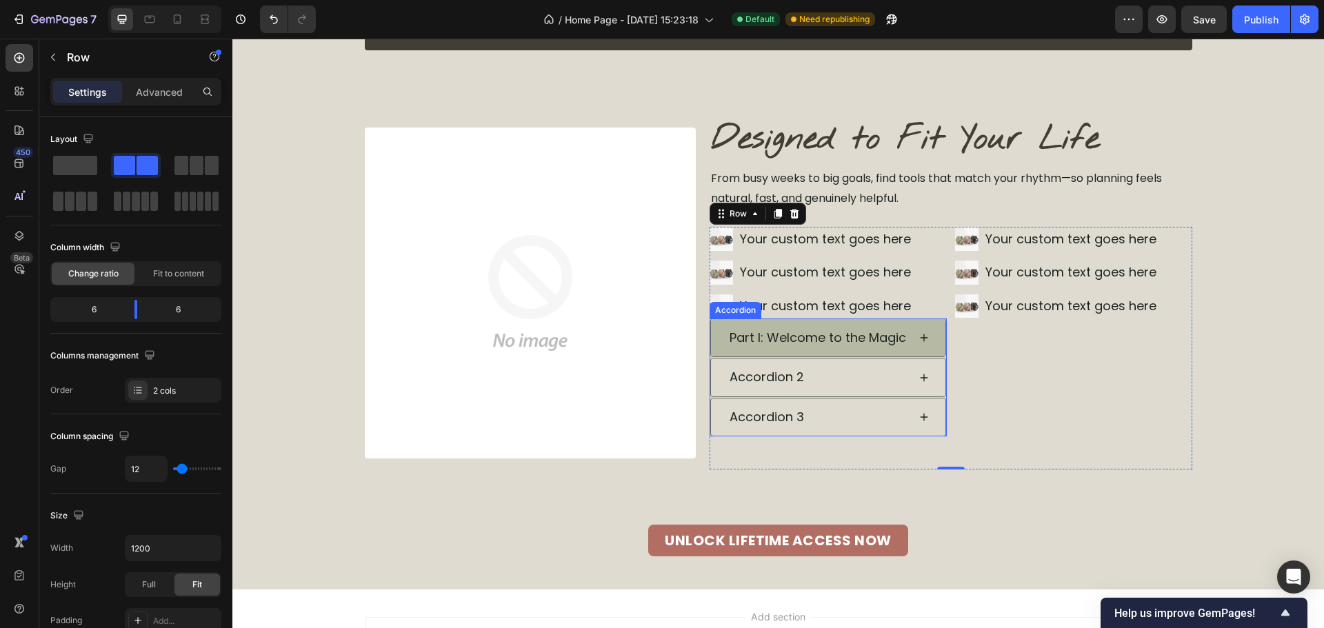
click at [711, 337] on div "Part I: Welcome to the Magic" at bounding box center [828, 337] width 234 height 37
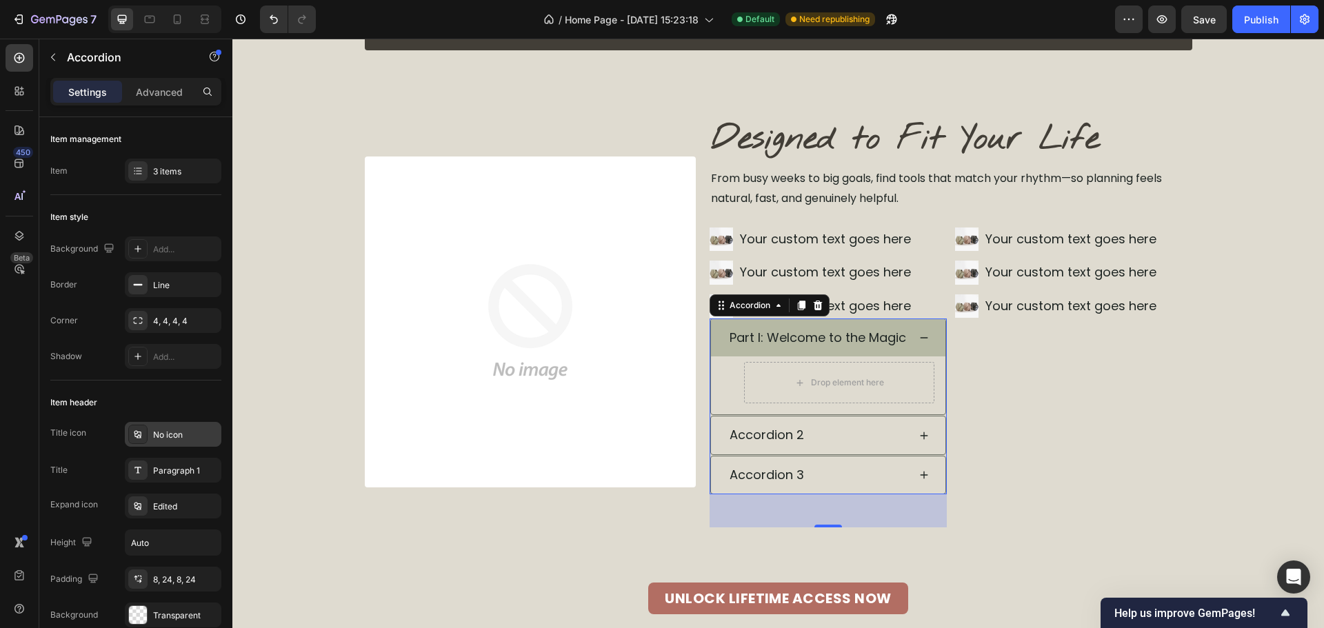
click at [168, 433] on div "No icon" at bounding box center [185, 435] width 65 height 12
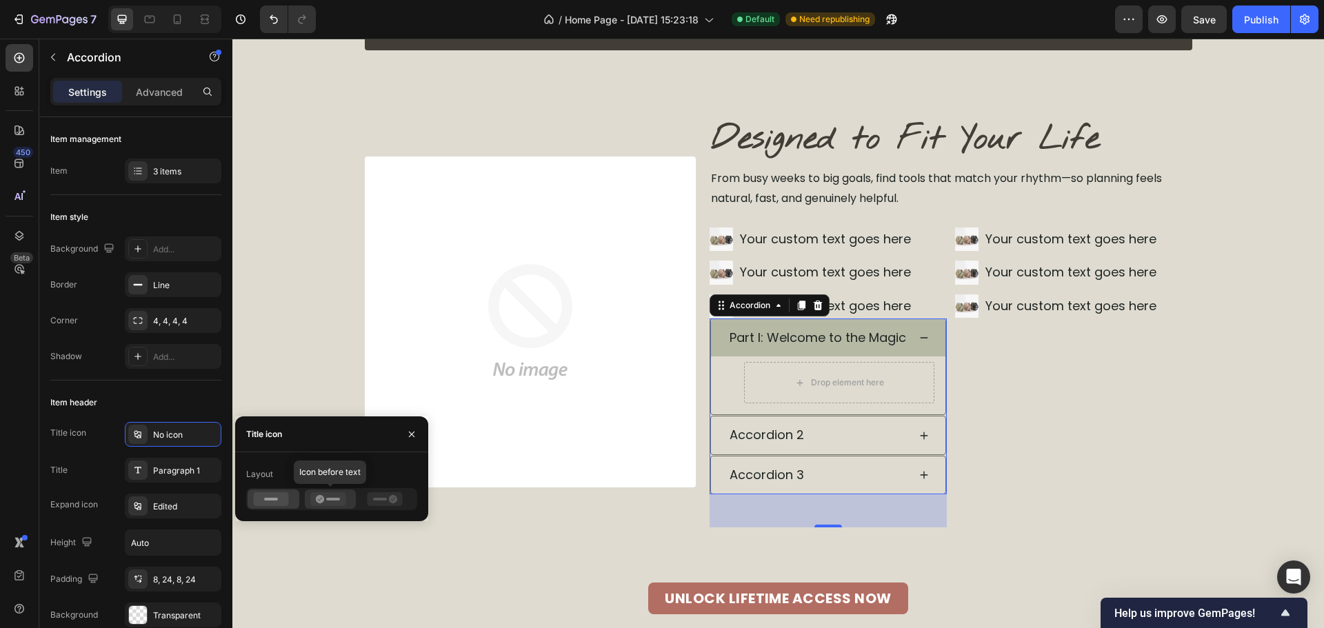
click at [324, 503] on icon at bounding box center [327, 499] width 35 height 14
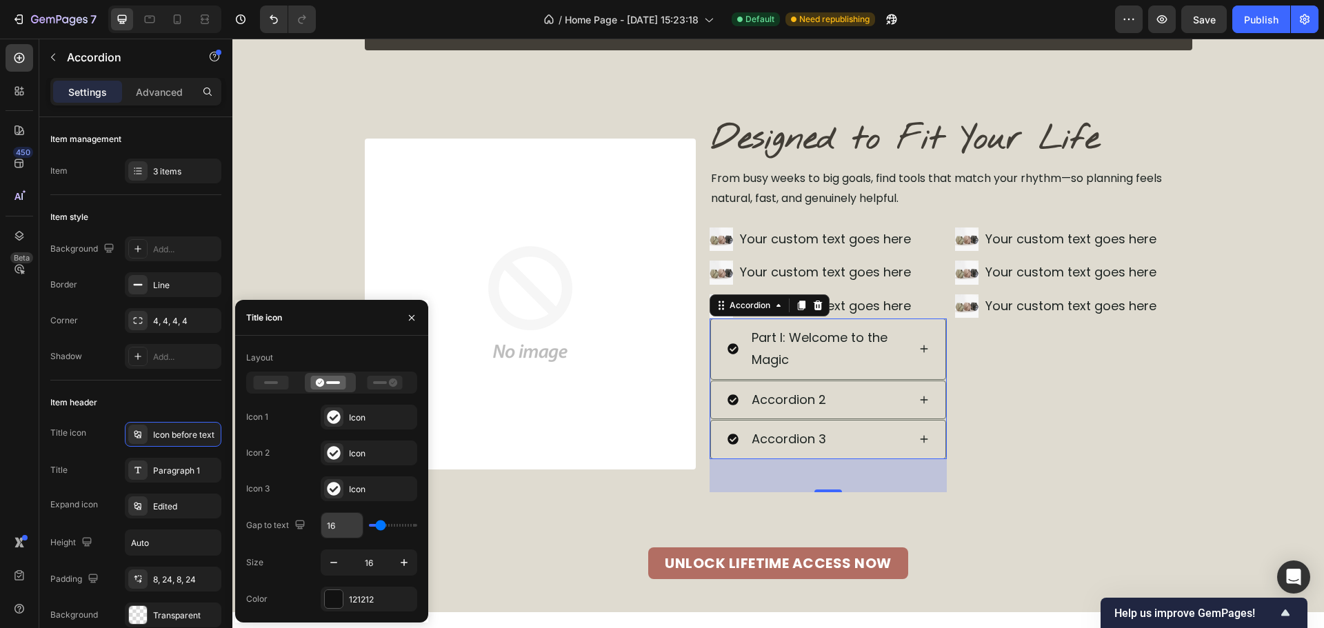
click at [339, 532] on input "16" at bounding box center [341, 525] width 41 height 25
type input "8"
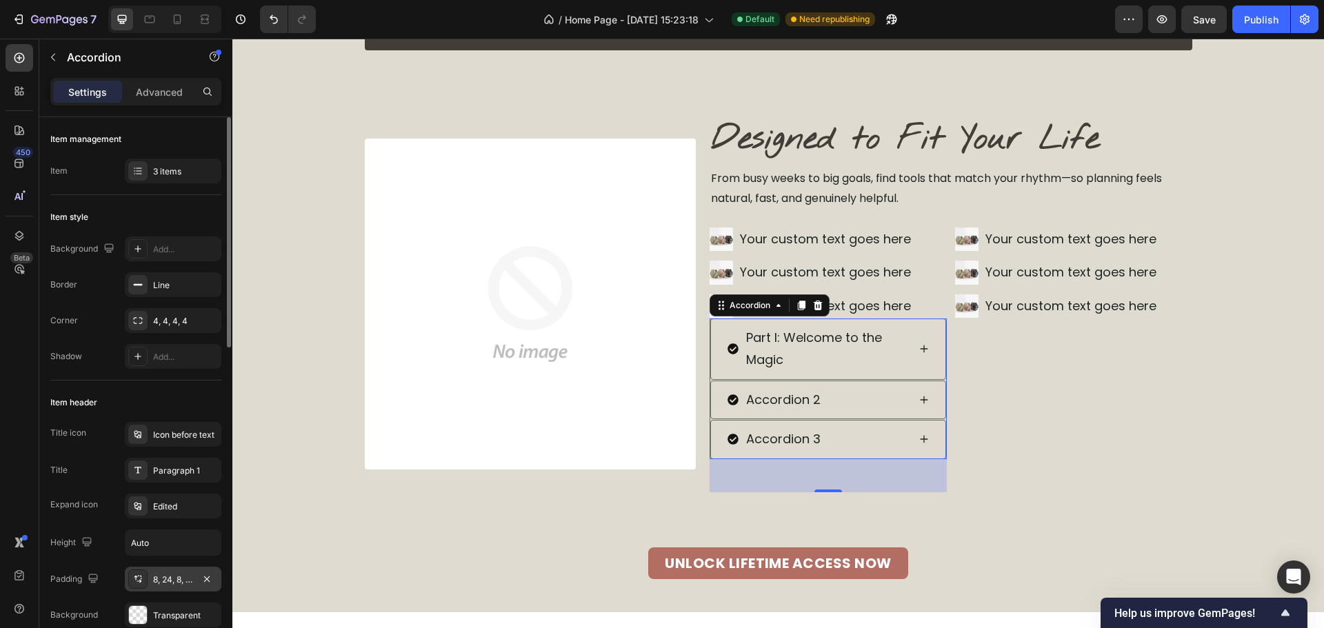
click at [161, 579] on div "8, 24, 8, 24" at bounding box center [173, 580] width 40 height 12
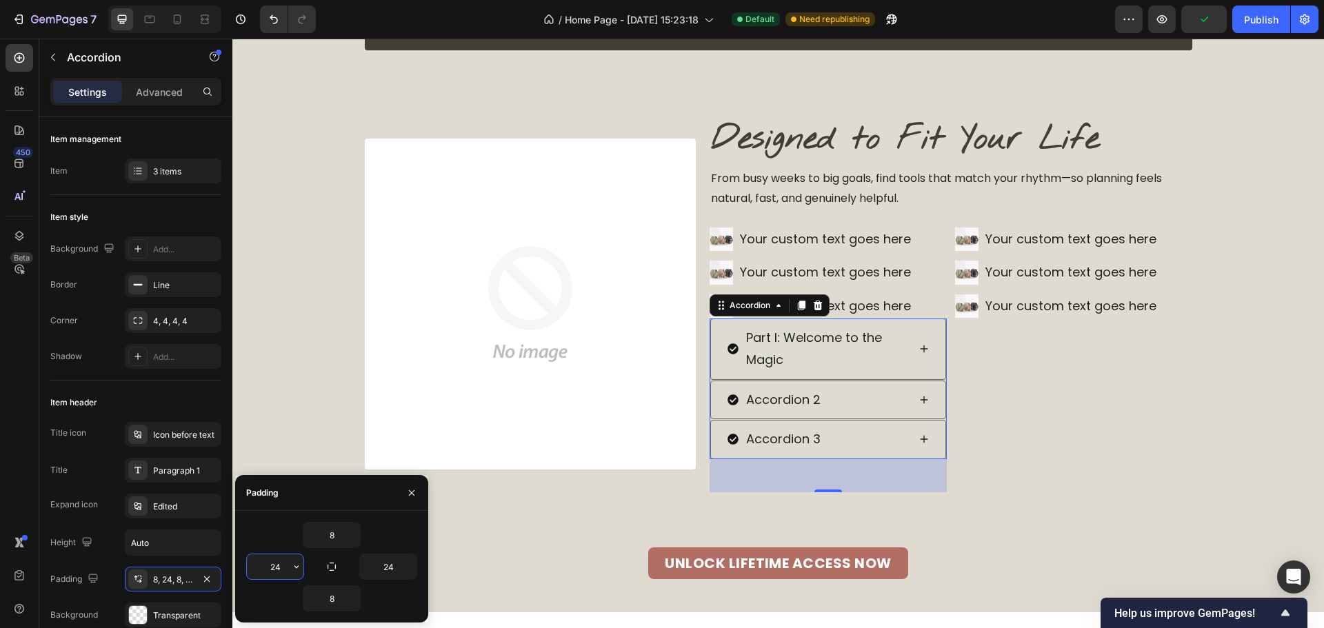
click at [267, 570] on input "24" at bounding box center [275, 566] width 57 height 25
type input "8"
click at [395, 570] on input "24" at bounding box center [388, 566] width 57 height 25
type input "8"
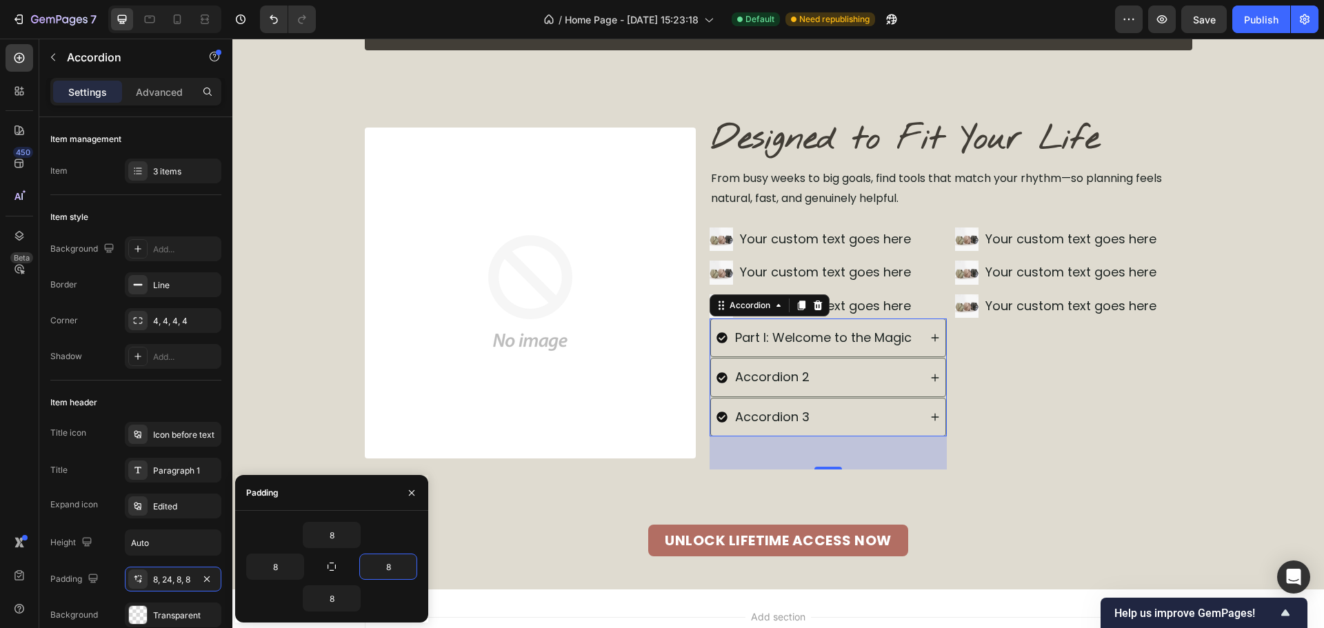
click at [1004, 367] on div "Image Your custom text goes here Text Block Image Your custom text goes here Te…" at bounding box center [1073, 348] width 237 height 243
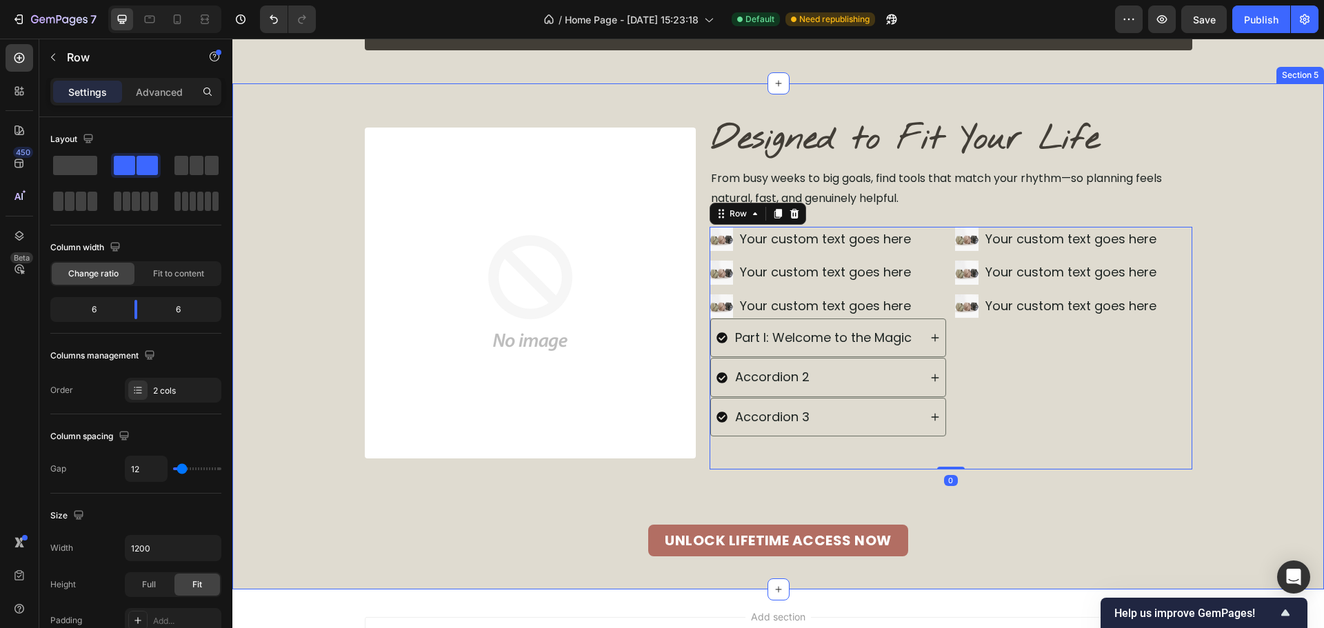
click at [1277, 354] on div "Image Designed to Fit Your Life Heading From busy weeks to big goals, find tool…" at bounding box center [778, 337] width 1092 height 440
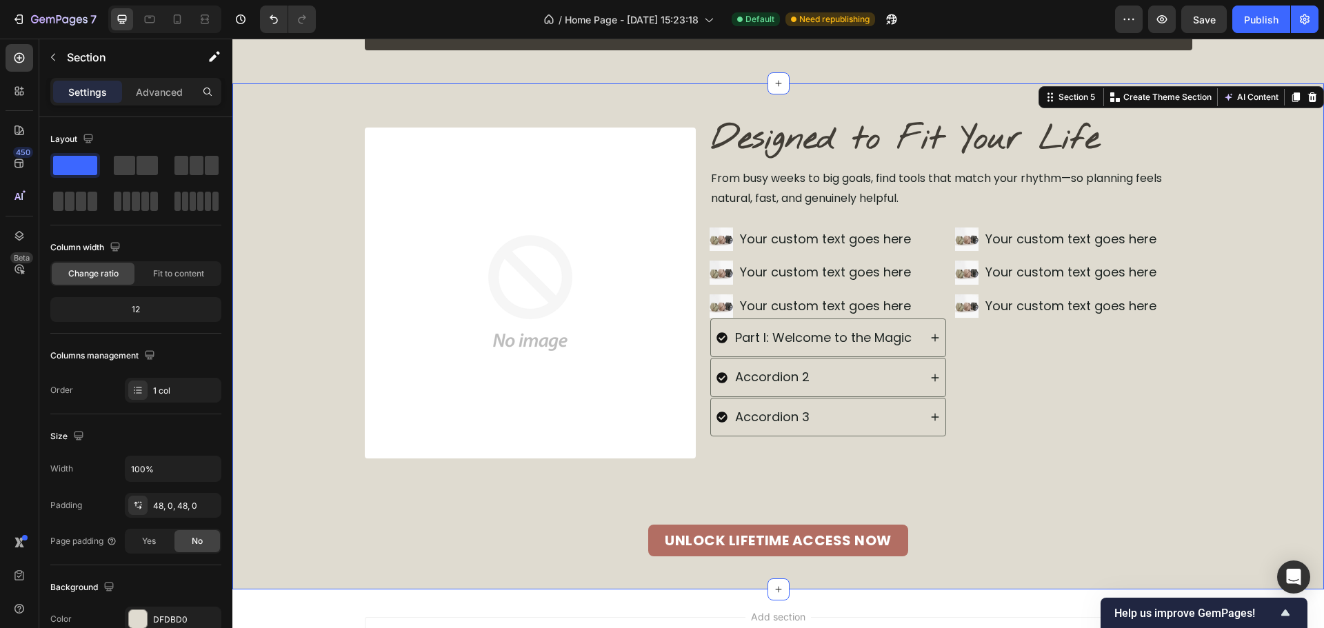
click at [1248, 359] on div "Image Designed to Fit Your Life Heading From busy weeks to big goals, find tool…" at bounding box center [778, 337] width 1092 height 440
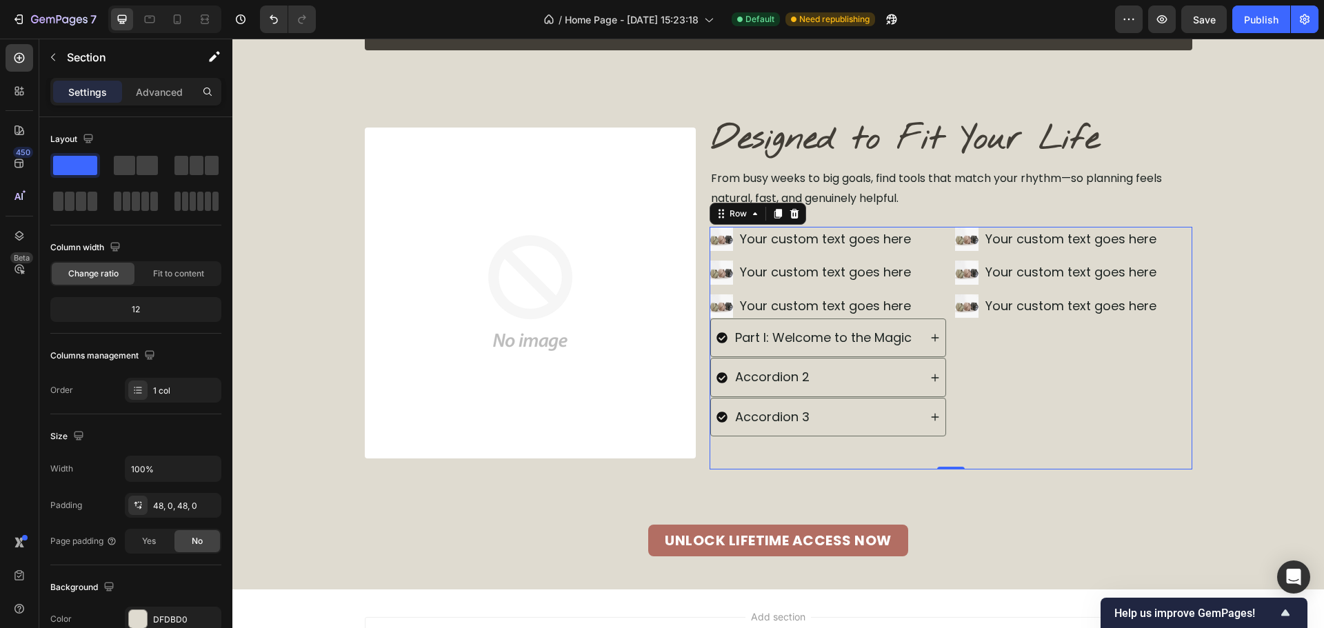
click at [944, 341] on div "Image Your custom text goes here Text Block Image Your custom text goes here Te…" at bounding box center [951, 348] width 483 height 243
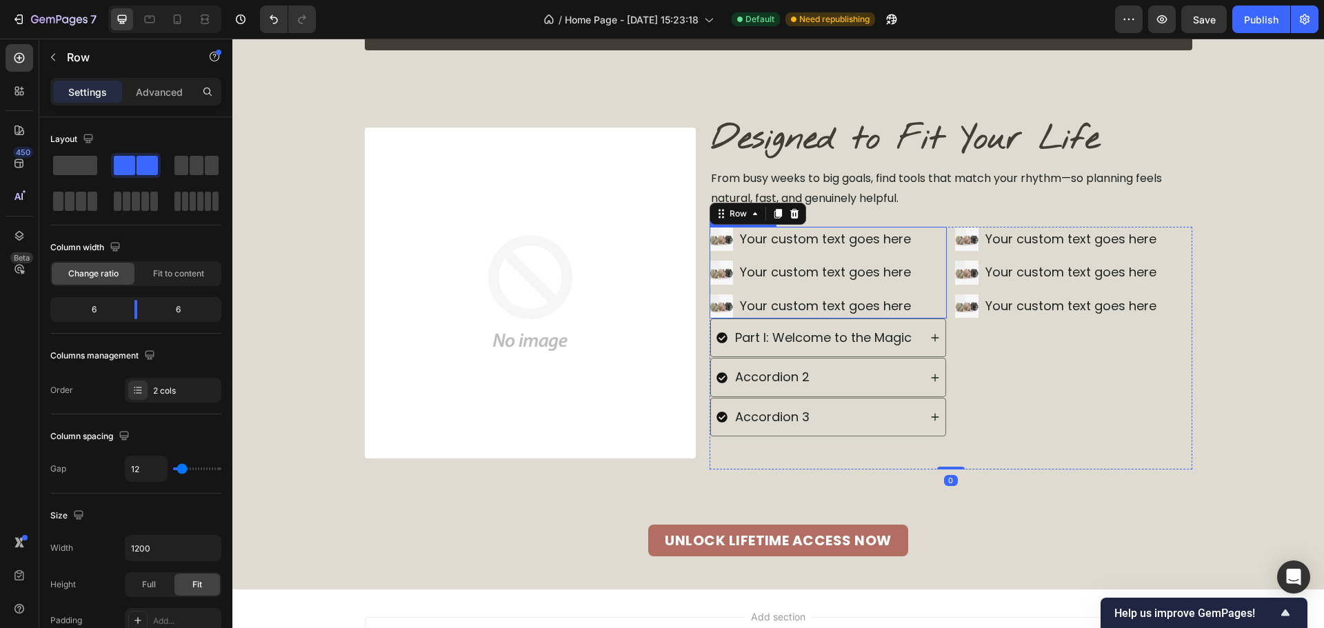
click at [936, 309] on div "Image Your custom text goes here Text Block Image Your custom text goes here Te…" at bounding box center [828, 273] width 237 height 92
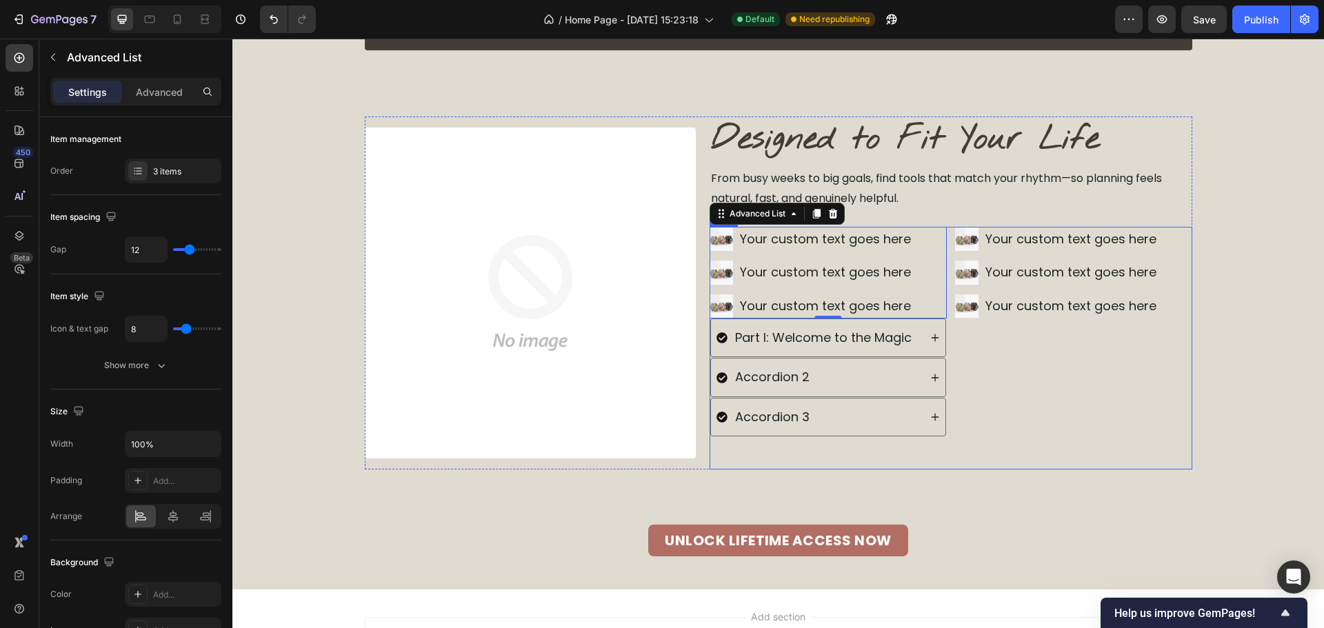
click at [943, 342] on div "Image Your custom text goes here Text Block Image Your custom text goes here Te…" at bounding box center [951, 348] width 483 height 243
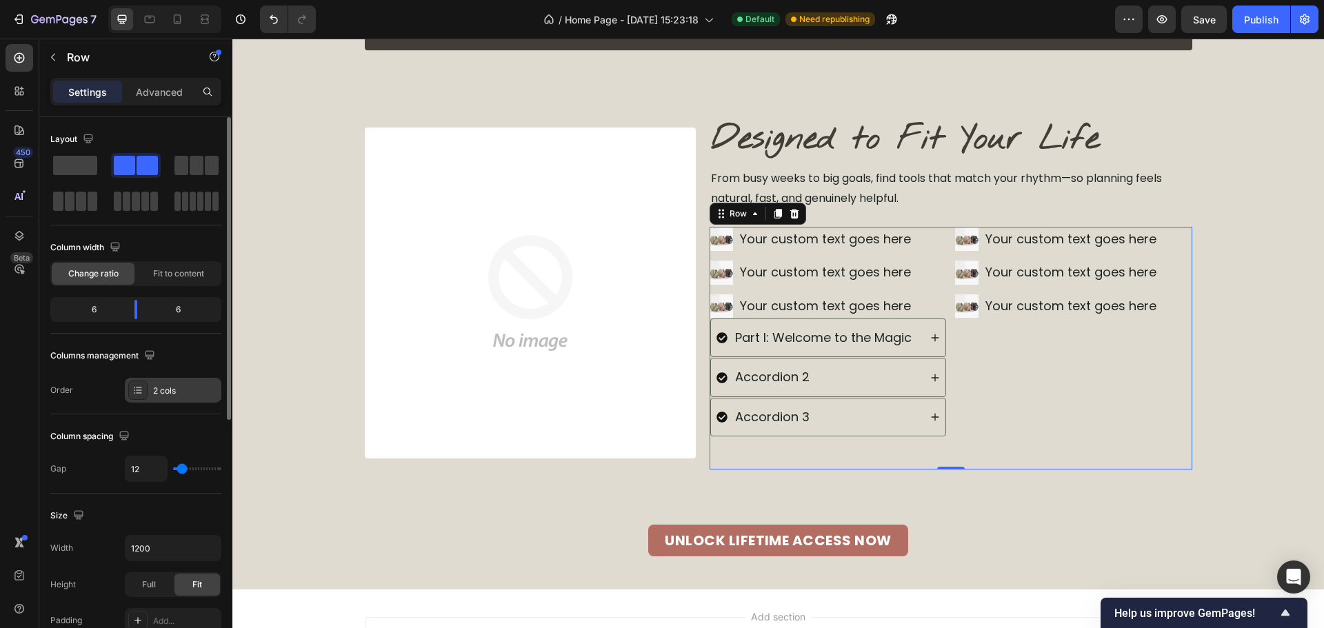
click at [170, 386] on div "2 cols" at bounding box center [185, 391] width 65 height 12
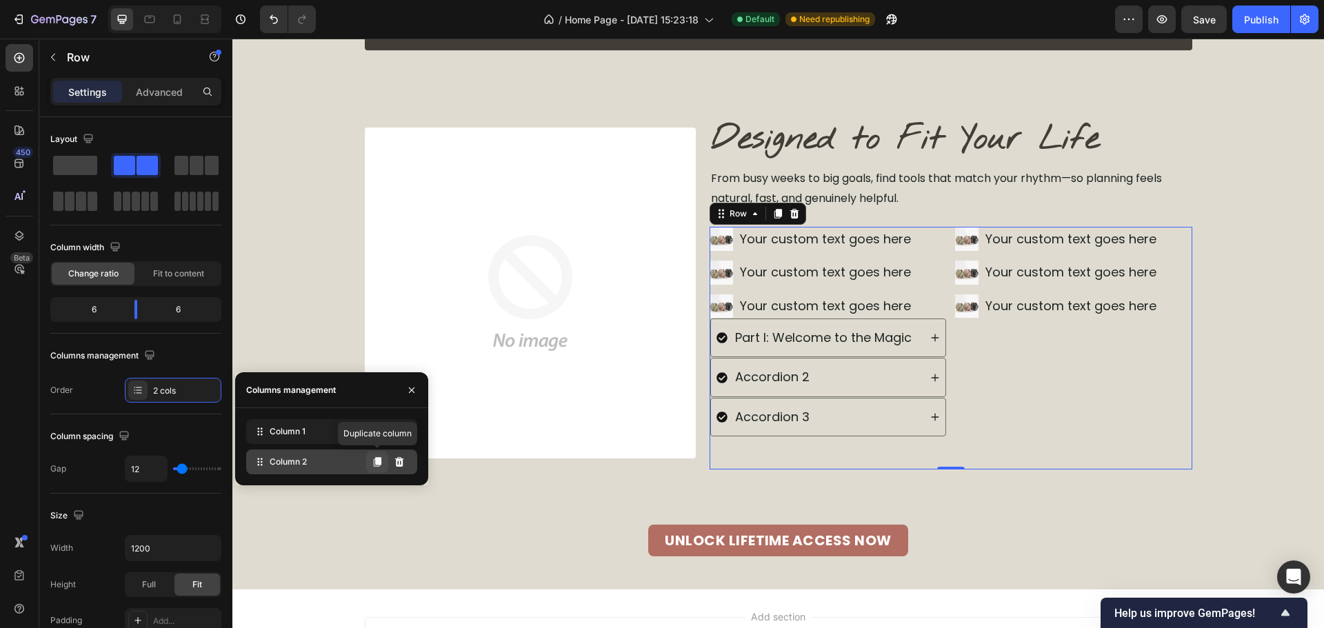
click at [377, 463] on icon at bounding box center [378, 462] width 8 height 10
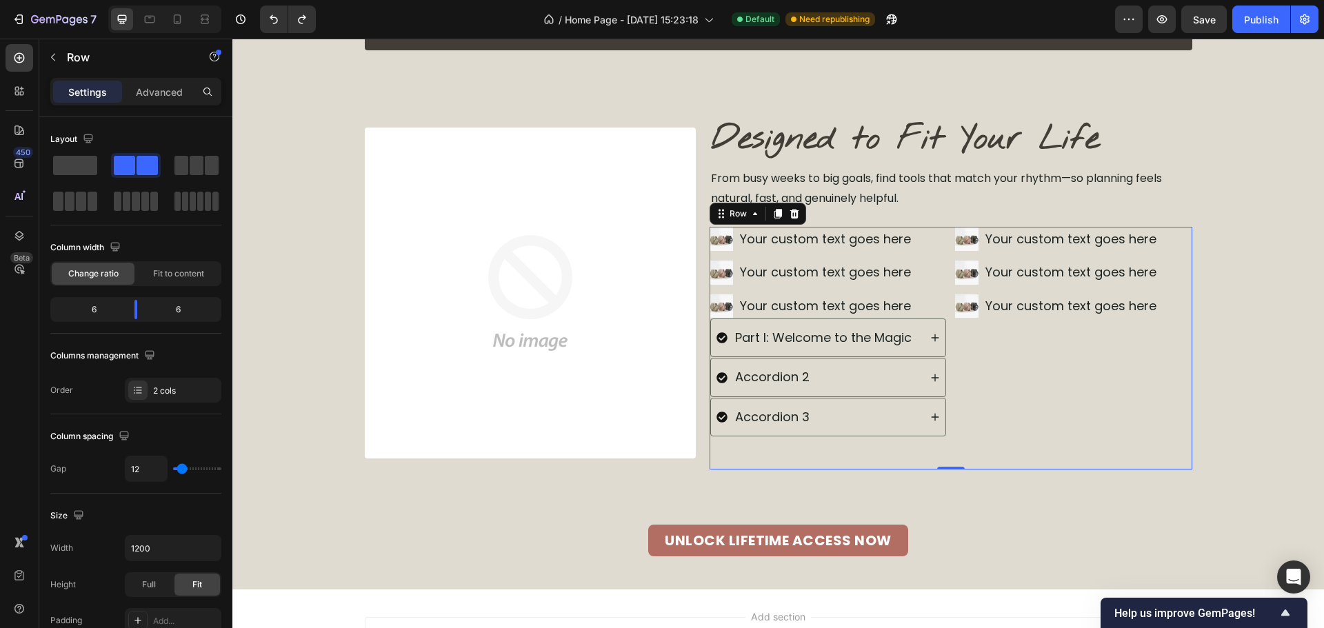
click at [1009, 379] on div "Image Your custom text goes here Text Block Image Your custom text goes here Te…" at bounding box center [1073, 348] width 237 height 243
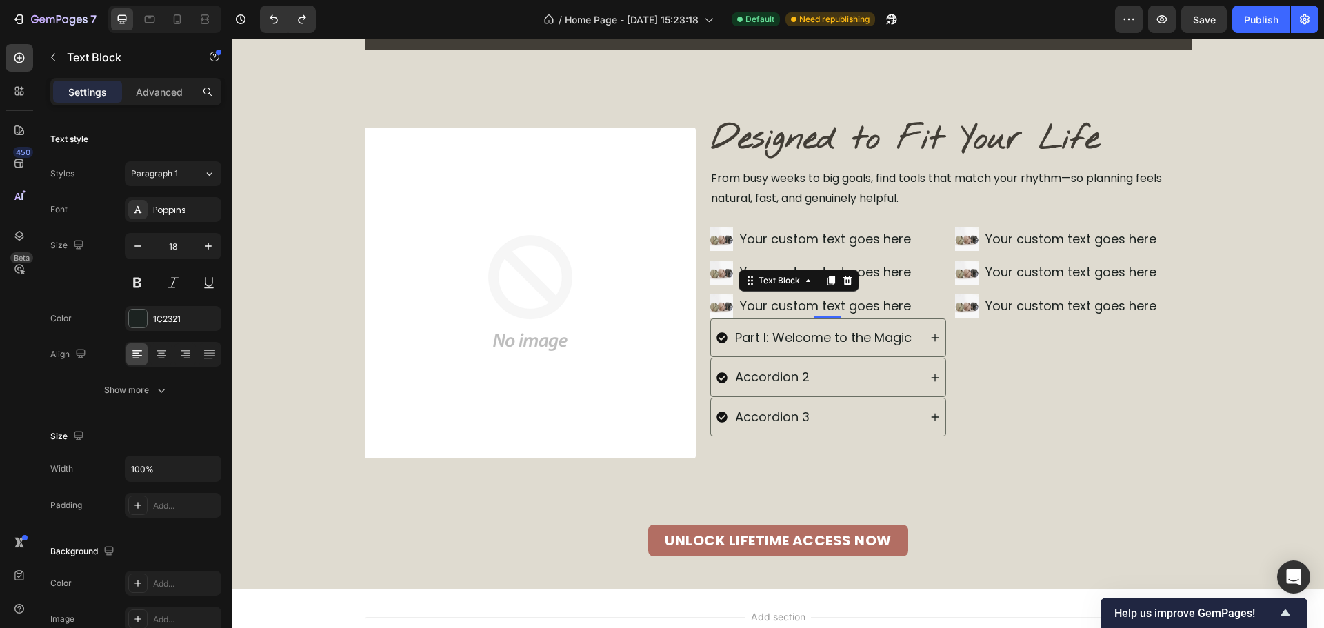
click at [758, 303] on div "Your custom text goes here" at bounding box center [828, 306] width 178 height 25
click at [969, 403] on div "Image Your custom text goes here Text Block Image Your custom text goes here Te…" at bounding box center [1073, 348] width 237 height 243
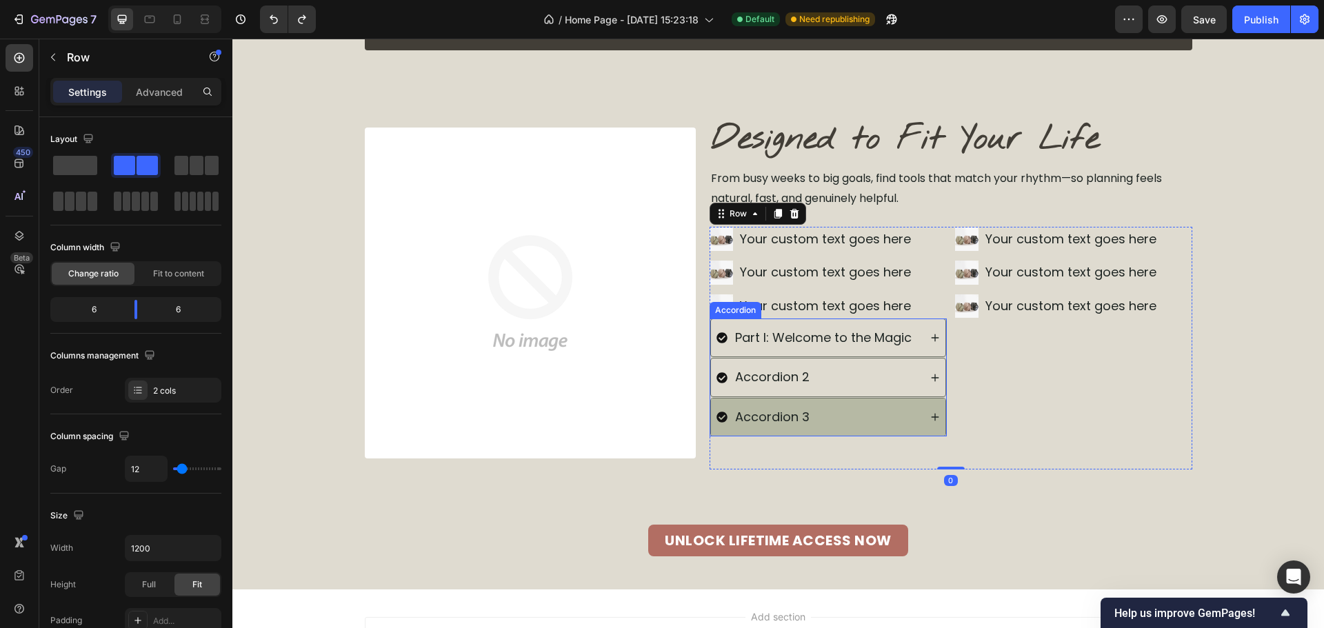
click at [862, 422] on div "Accordion 3" at bounding box center [817, 417] width 203 height 26
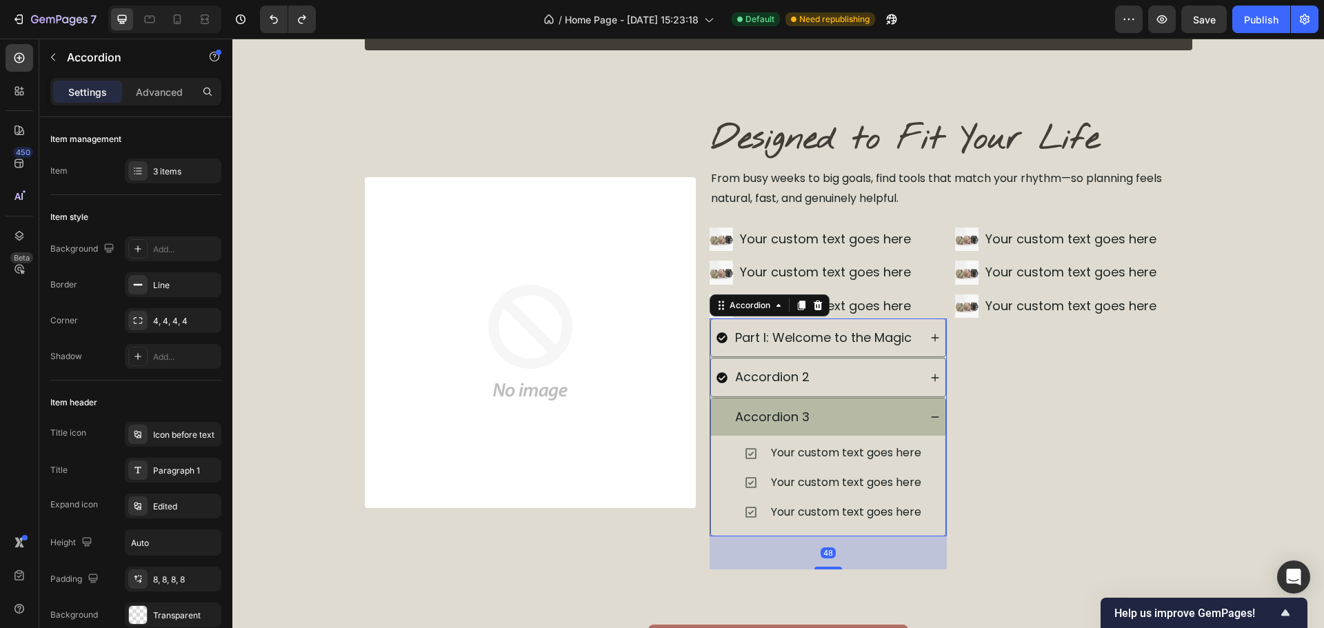
drag, startPoint x: 826, startPoint y: 568, endPoint x: 814, endPoint y: 441, distance: 127.5
click at [833, 463] on div "Part I: Welcome to the Magic Accordion 2 Accordion 3 Your custom text goes here…" at bounding box center [828, 428] width 237 height 218
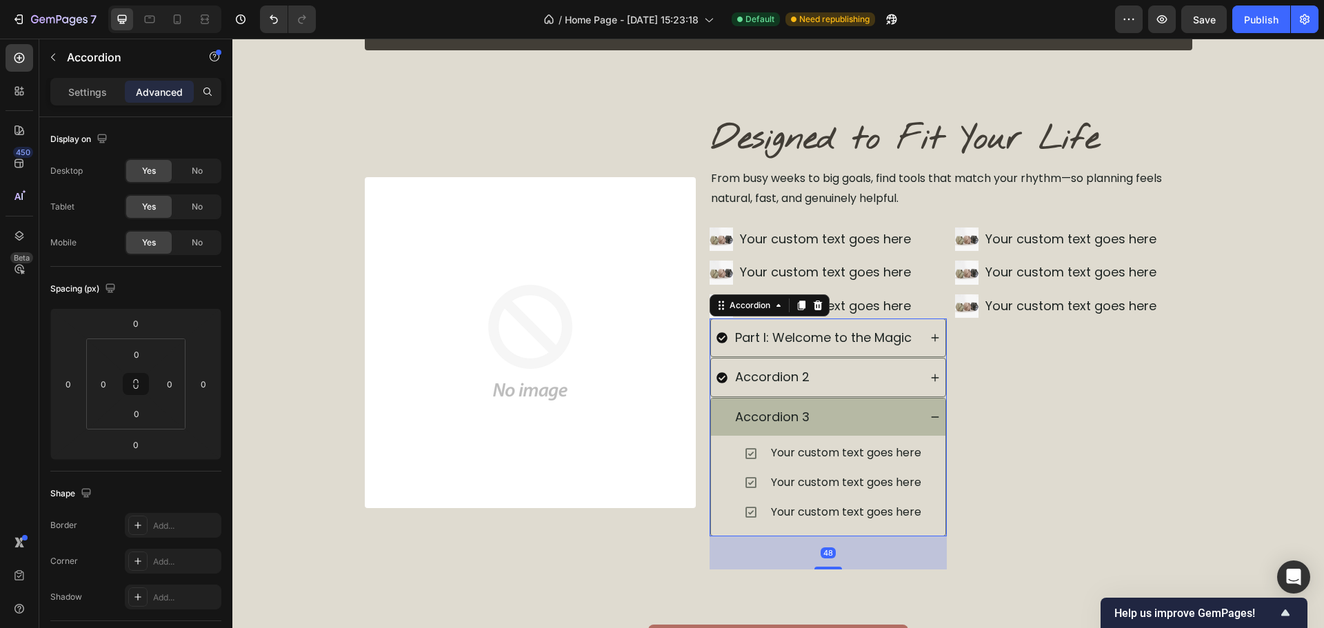
type input "100%"
type input "100"
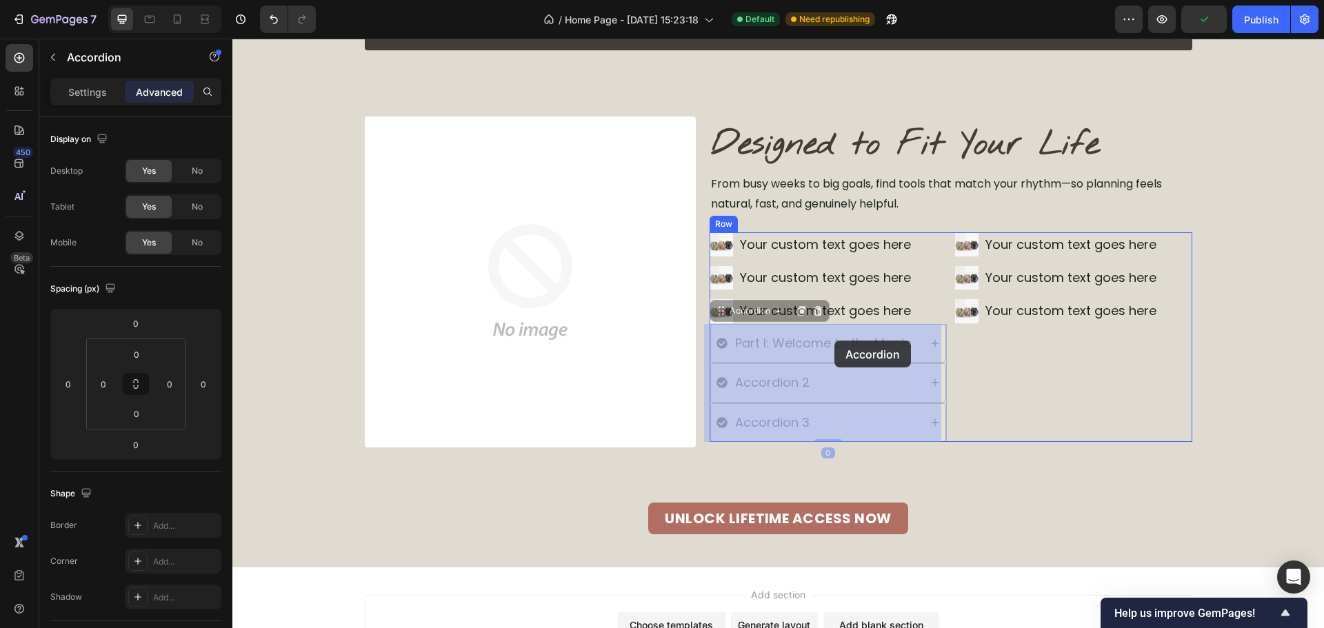
drag, startPoint x: 756, startPoint y: 305, endPoint x: 836, endPoint y: 340, distance: 87.1
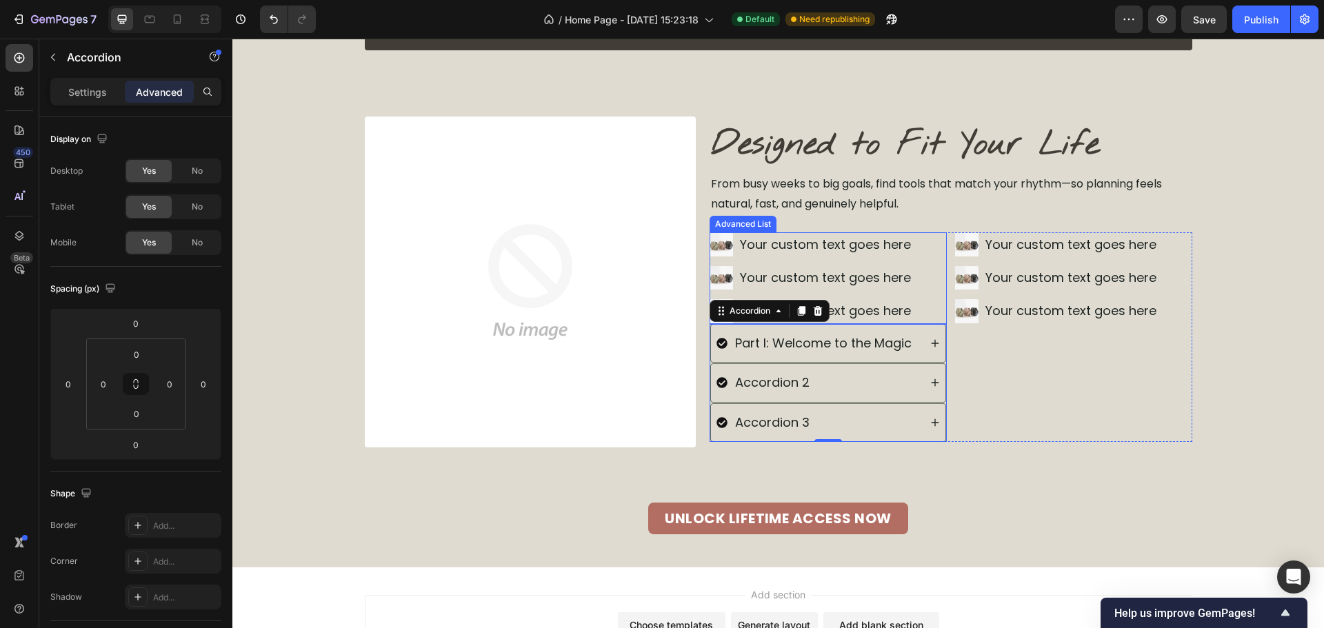
click at [934, 263] on div "Image Your custom text goes here Text Block Image Your custom text goes here Te…" at bounding box center [828, 278] width 237 height 92
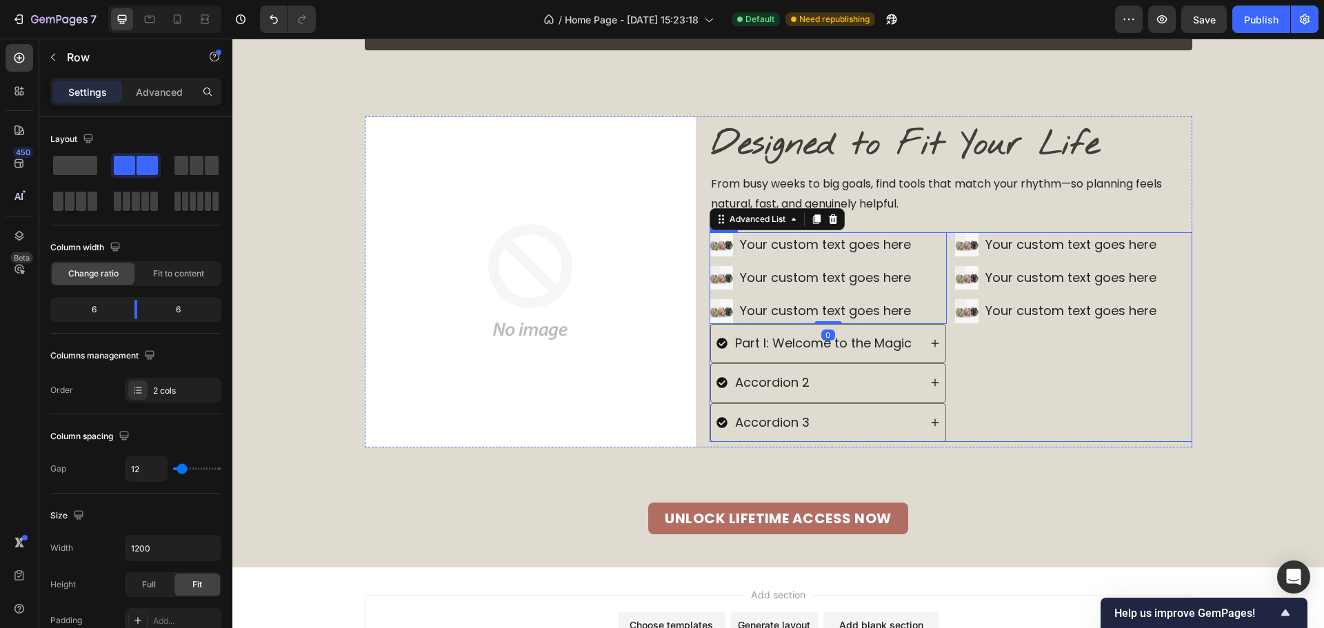
click at [1029, 369] on div "Image Your custom text goes here Text Block Image Your custom text goes here Te…" at bounding box center [1073, 337] width 237 height 210
click at [770, 212] on div at bounding box center [778, 219] width 17 height 17
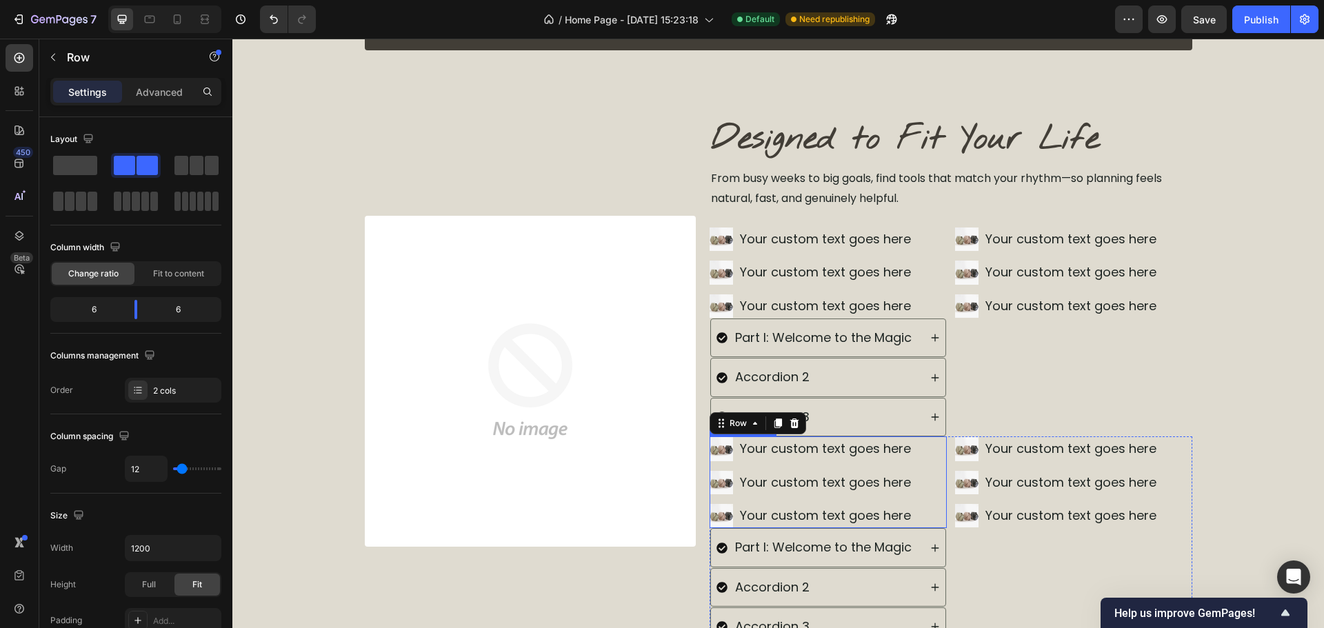
drag, startPoint x: 920, startPoint y: 468, endPoint x: 901, endPoint y: 469, distance: 18.7
click at [921, 466] on div "Image Your custom text goes here Text Block Image Your custom text goes here Te…" at bounding box center [828, 483] width 237 height 92
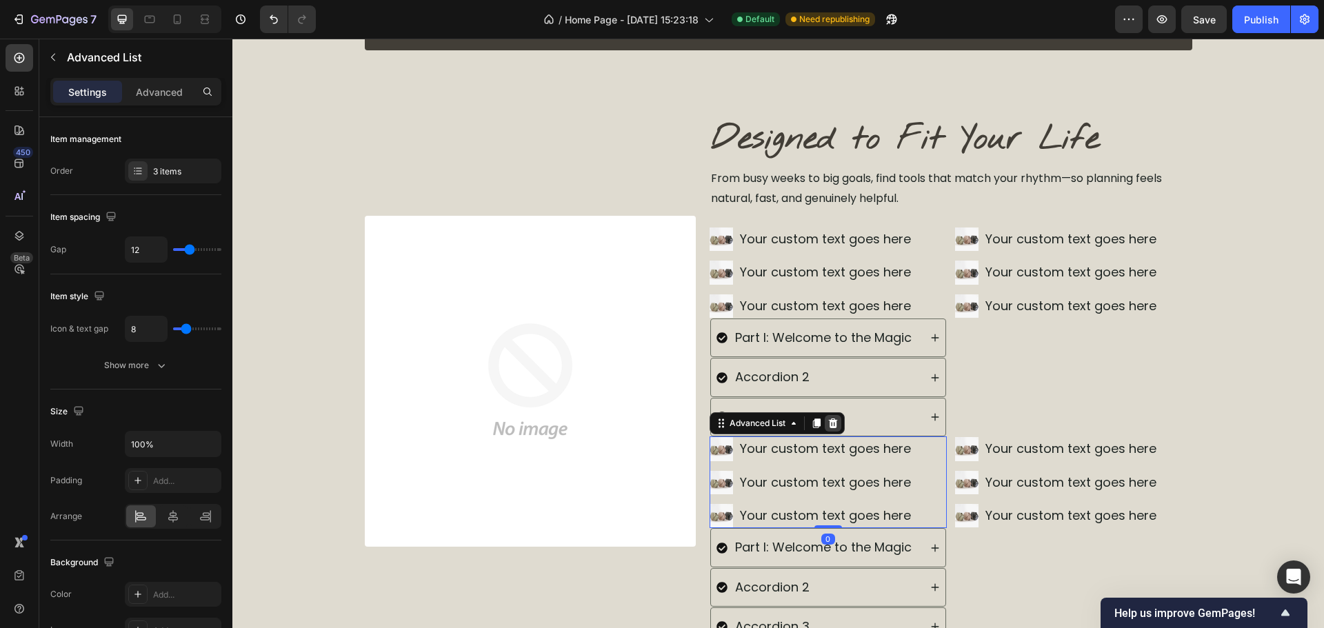
click at [828, 423] on icon at bounding box center [833, 423] width 11 height 11
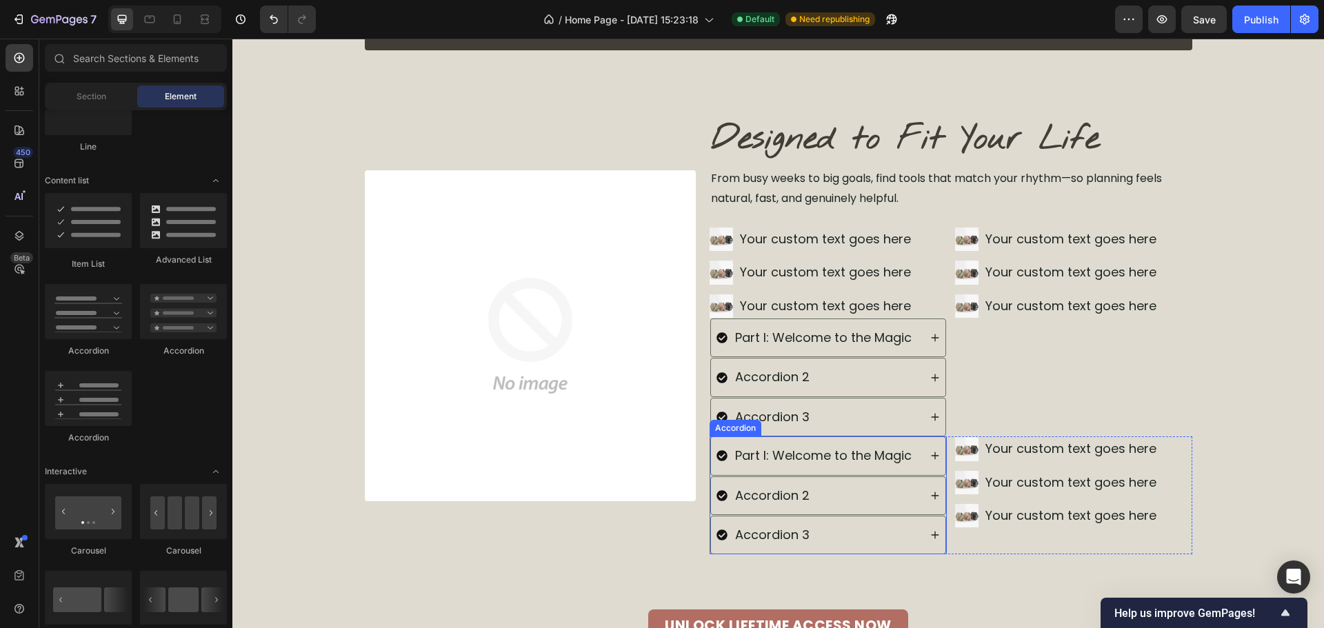
click at [940, 477] on div "Accordion 2" at bounding box center [828, 496] width 236 height 39
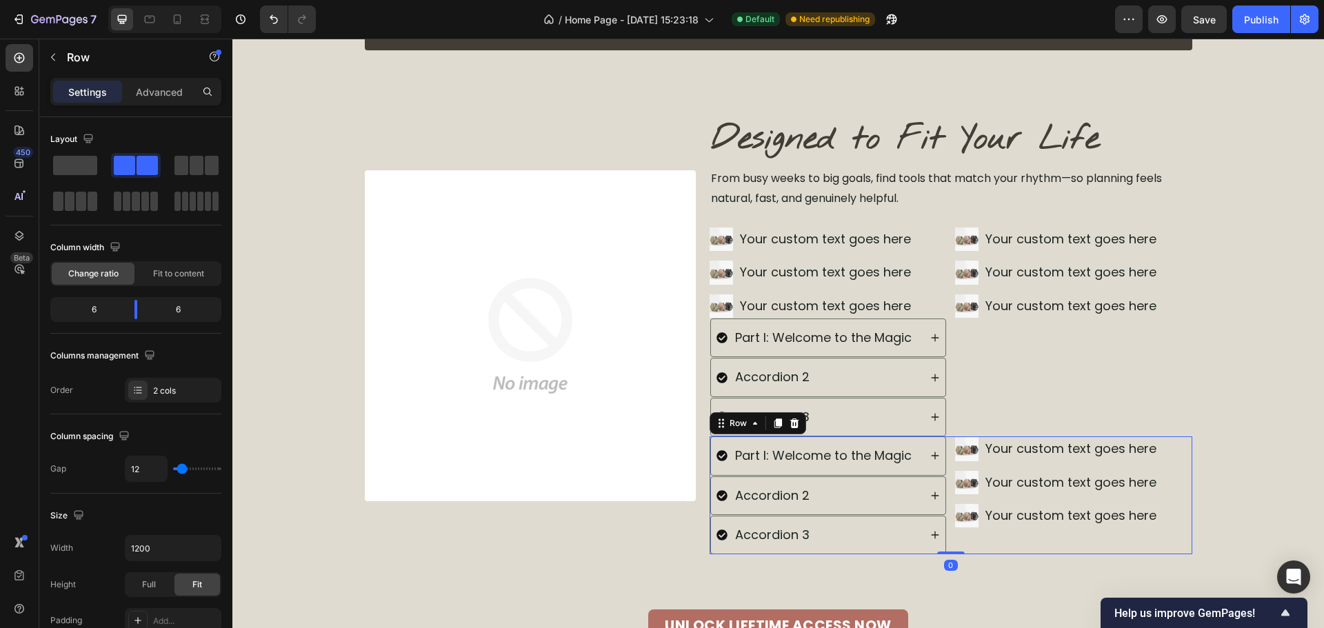
click at [946, 478] on div "Part I: Welcome to the Magic Accordion 2 Accordion 3 Accordion Image Your custo…" at bounding box center [951, 496] width 483 height 118
drag, startPoint x: 174, startPoint y: 390, endPoint x: 225, endPoint y: 423, distance: 60.8
click at [174, 390] on div "2 cols" at bounding box center [185, 391] width 65 height 12
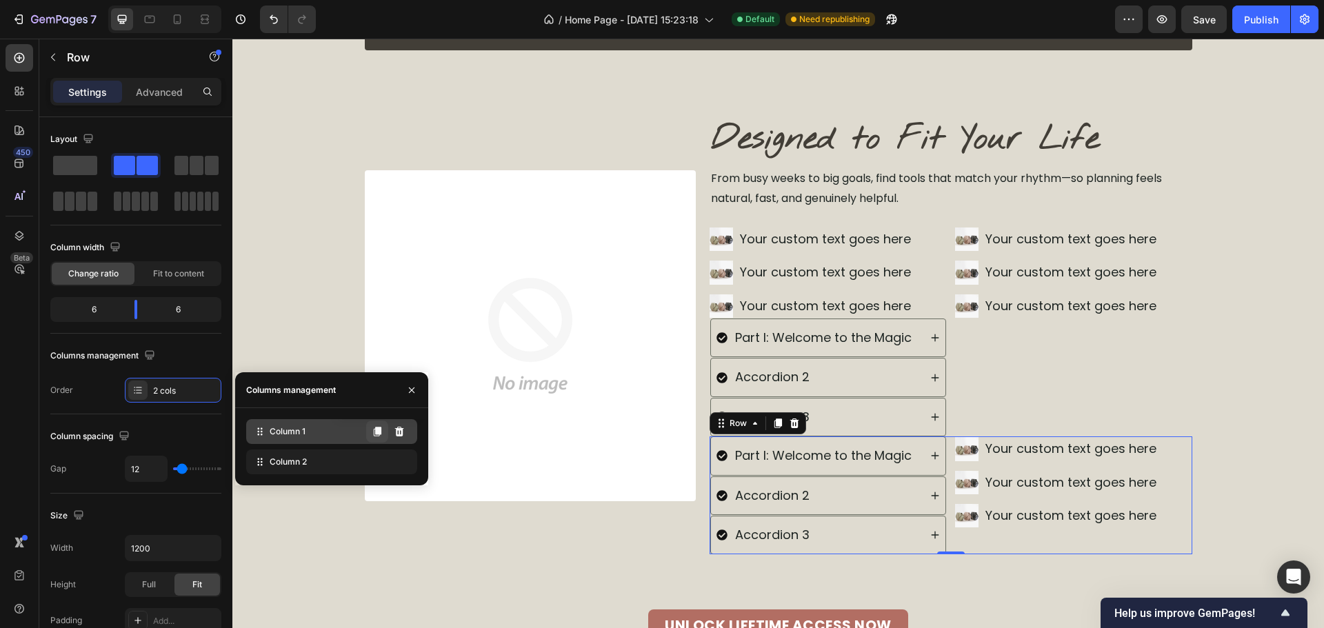
click at [384, 432] on button at bounding box center [377, 432] width 22 height 22
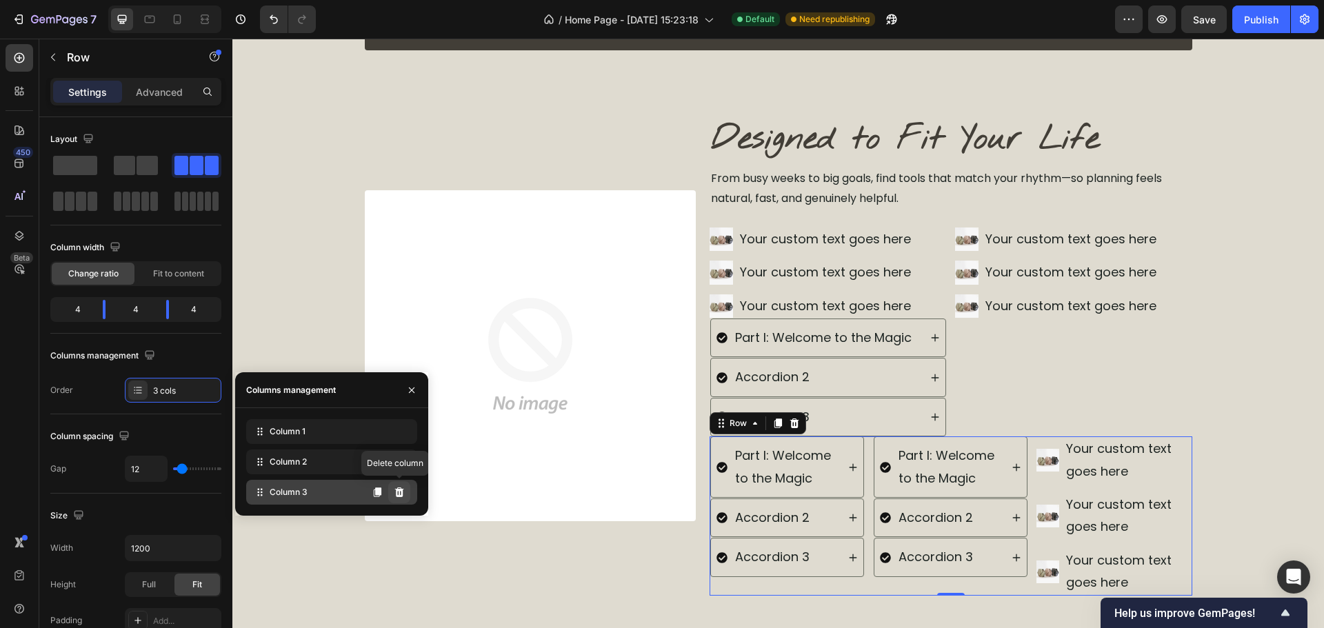
click at [404, 496] on button at bounding box center [399, 492] width 22 height 22
click at [394, 494] on icon at bounding box center [399, 492] width 11 height 11
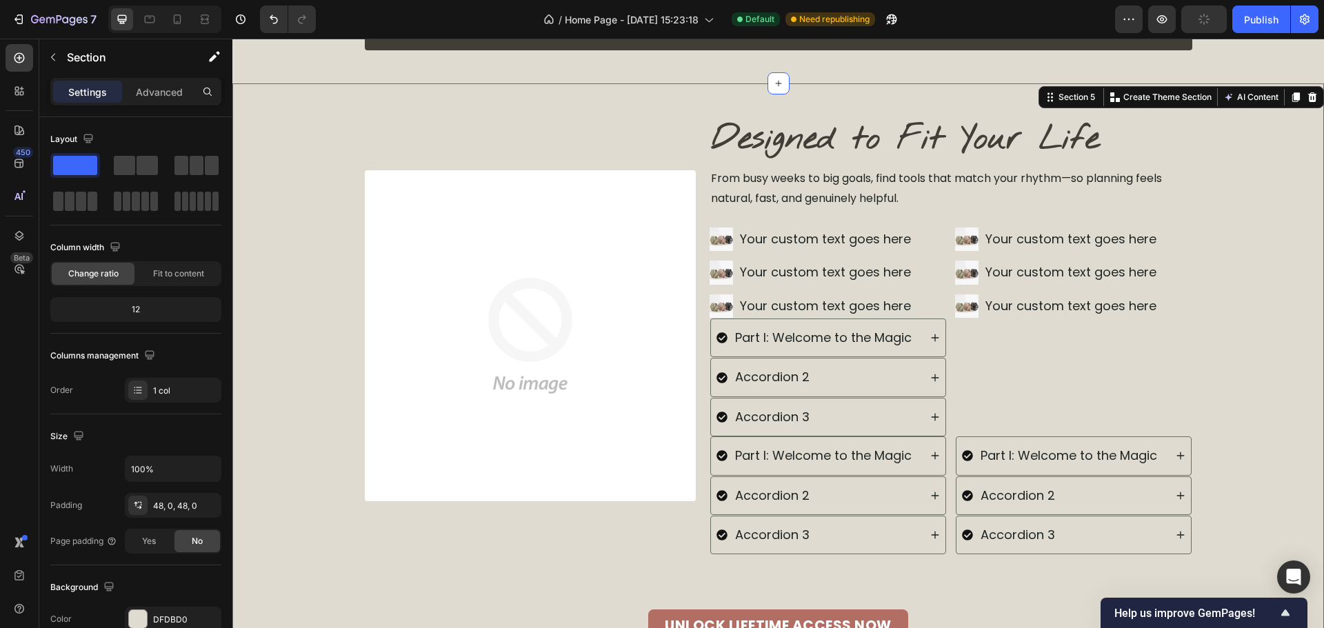
click at [1199, 401] on div "Image Designed to Fit Your Life Heading From busy weeks to big goals, find tool…" at bounding box center [778, 379] width 1092 height 525
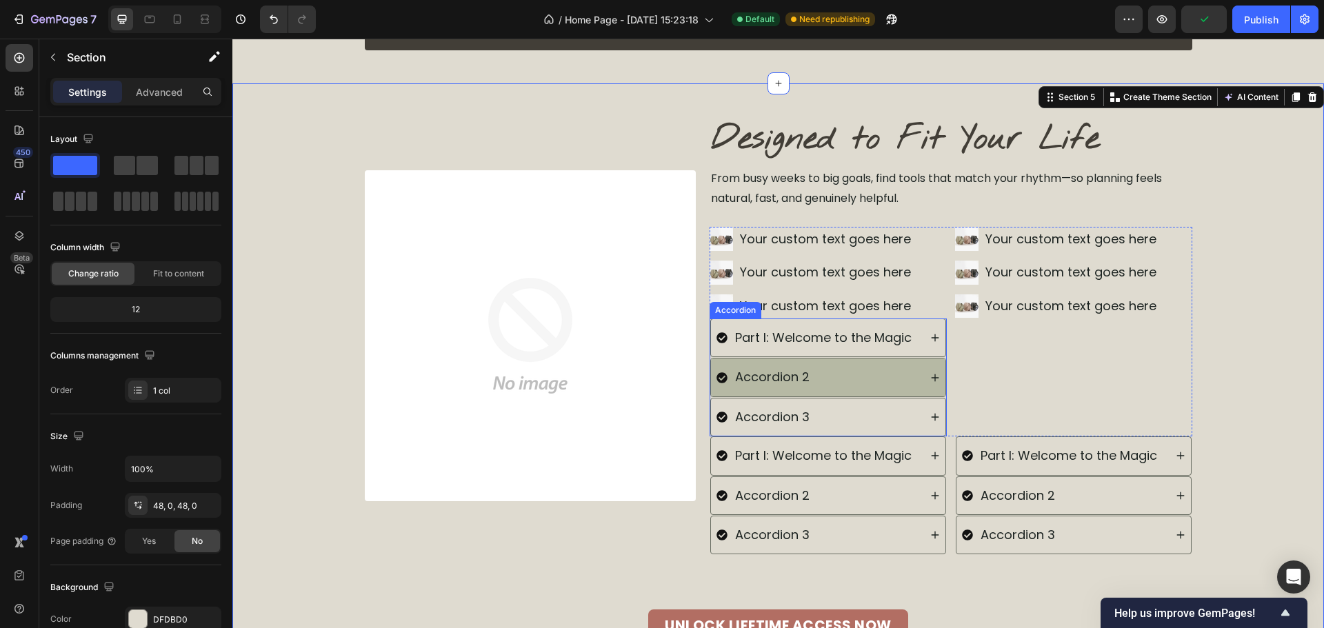
click at [848, 363] on div "Accordion 2" at bounding box center [828, 377] width 234 height 37
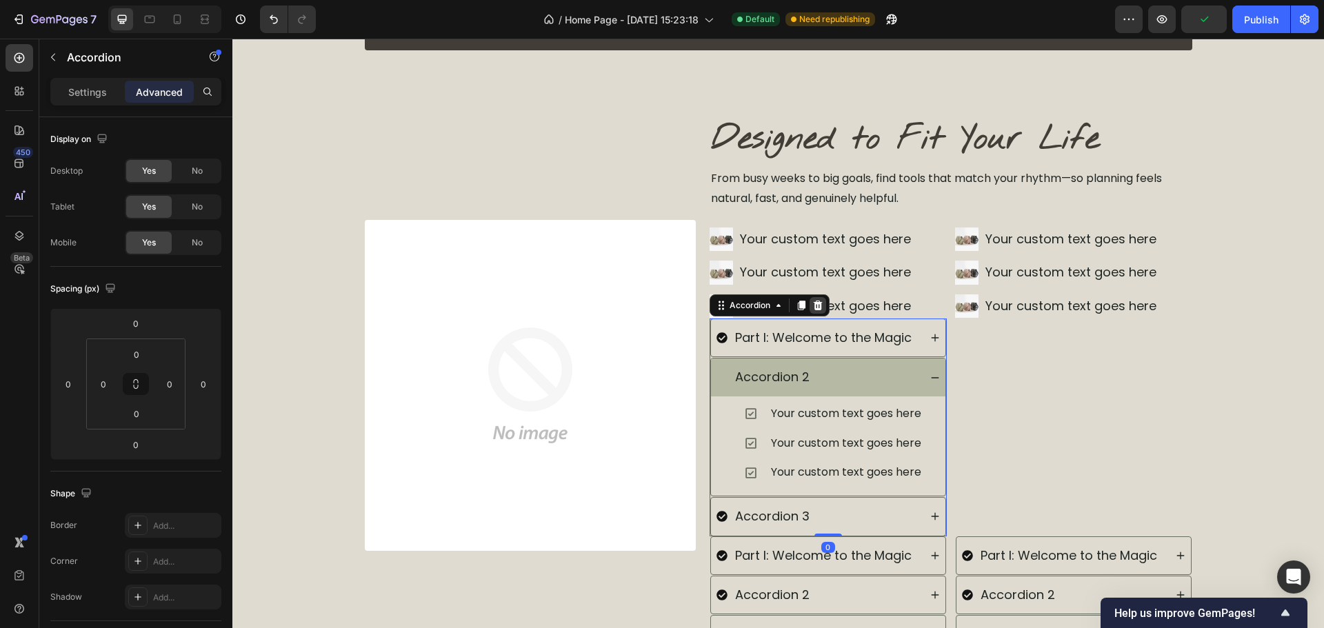
click at [810, 305] on div at bounding box center [818, 305] width 17 height 17
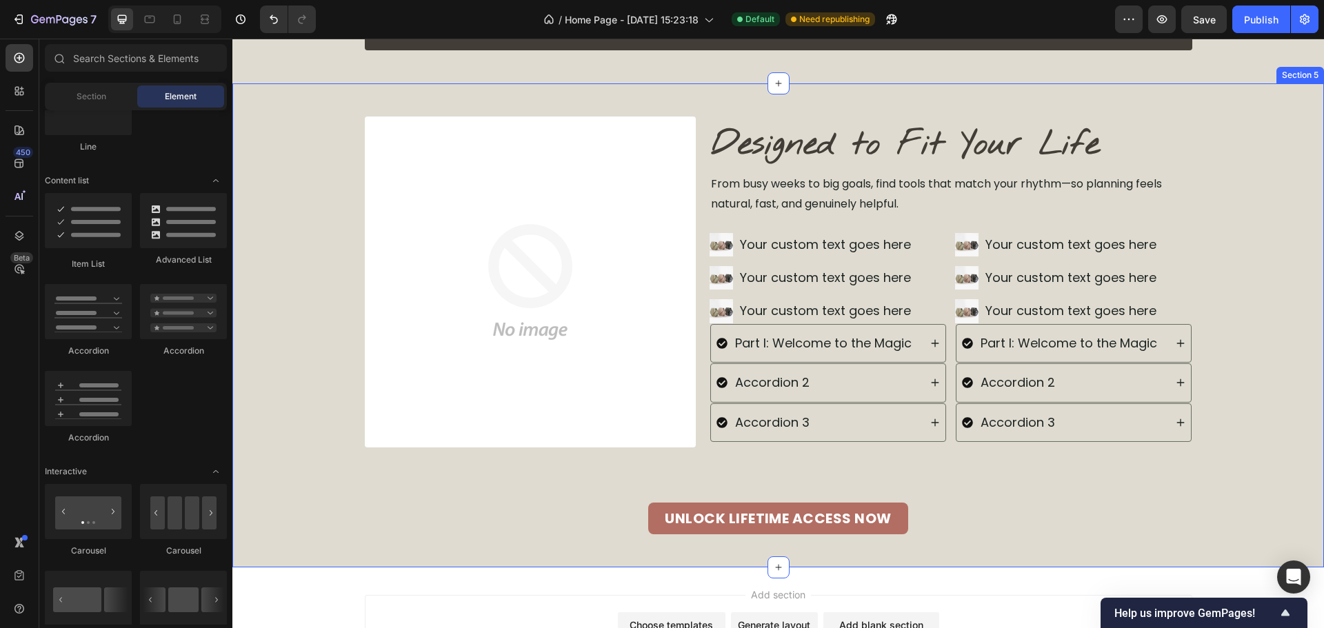
click at [1230, 339] on div "Image Designed to Fit Your Life Heading From busy weeks to big goals, find tool…" at bounding box center [778, 326] width 1092 height 418
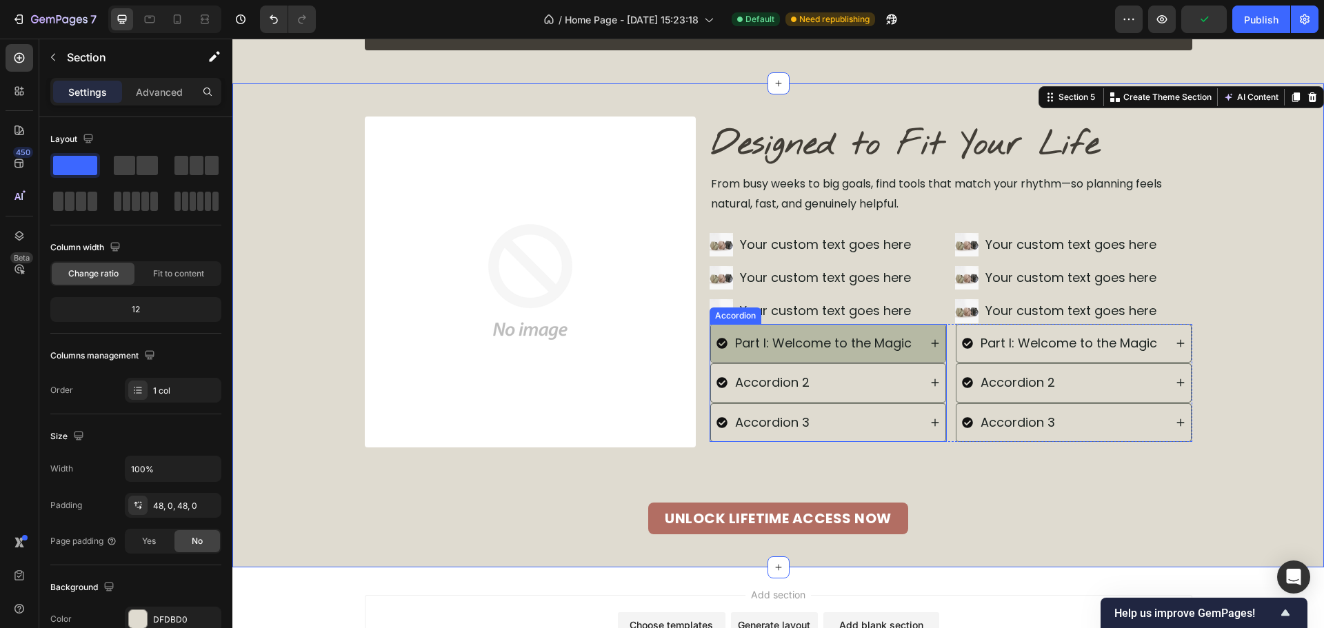
click at [872, 342] on p "Part I: Welcome to the Magic" at bounding box center [823, 343] width 177 height 22
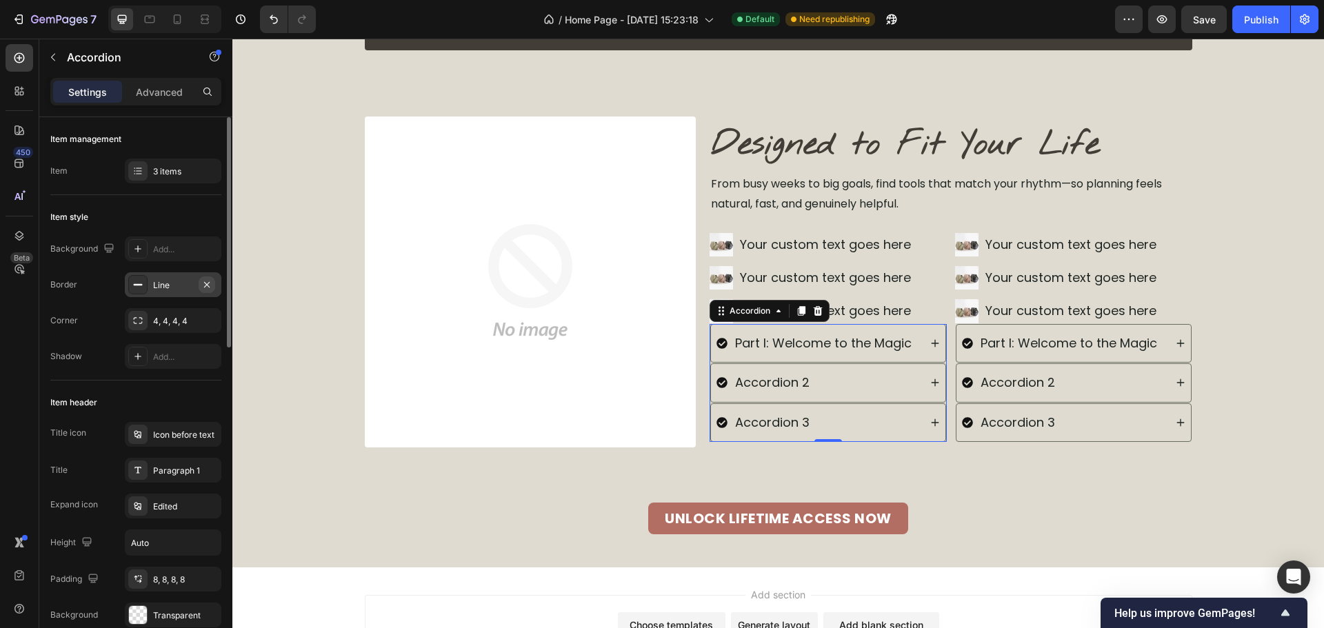
click at [210, 281] on icon "button" at bounding box center [206, 284] width 11 height 11
click at [521, 546] on div "Image Designed to Fit Your Life Heading From busy weeks to big goals, find tool…" at bounding box center [778, 325] width 1092 height 484
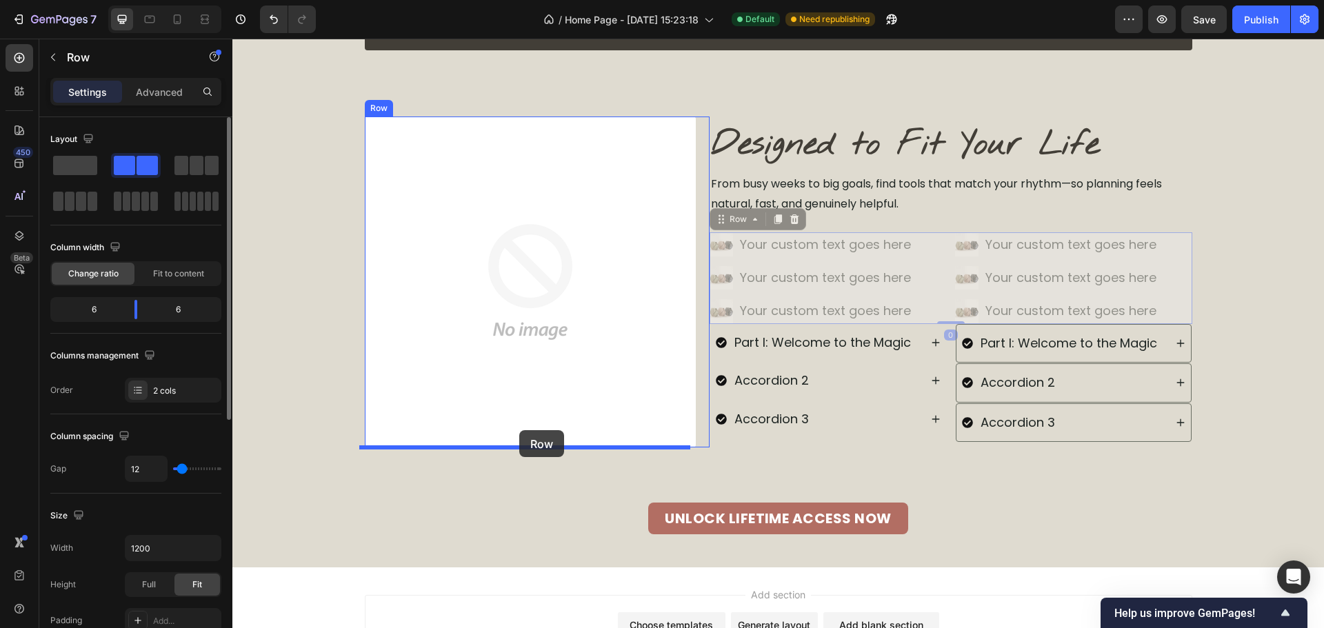
drag, startPoint x: 947, startPoint y: 274, endPoint x: 519, endPoint y: 430, distance: 455.3
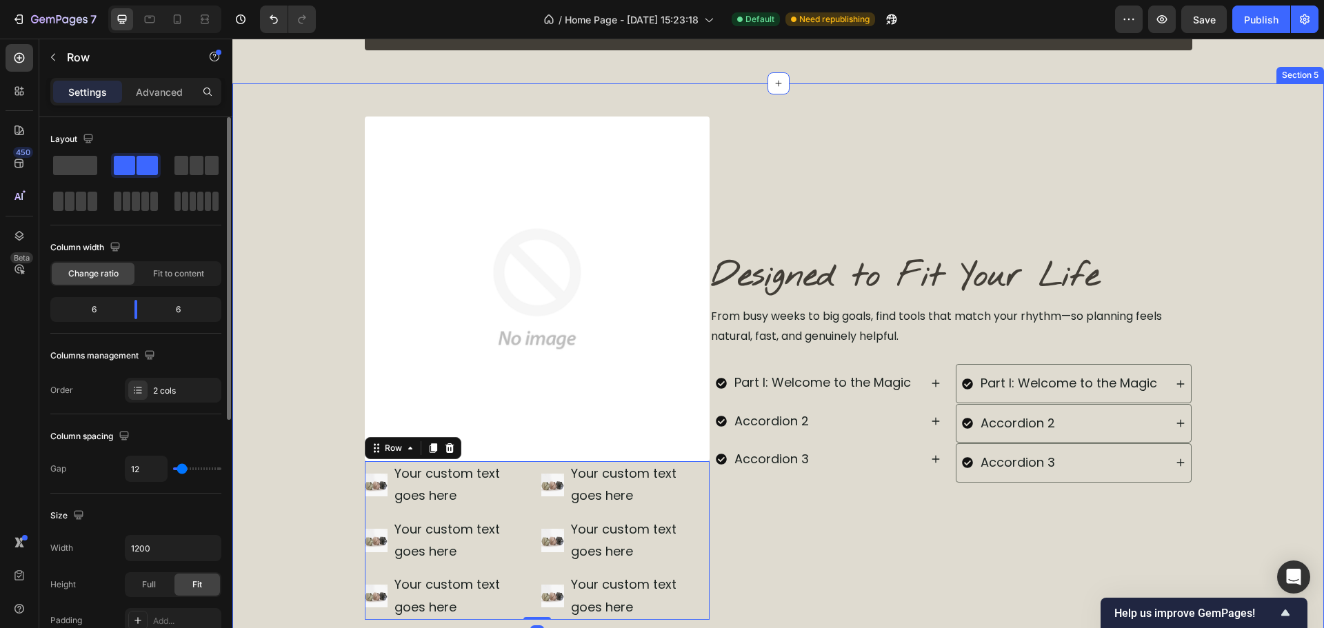
click at [1235, 254] on div "Image Designed to Fit Your Life Heading From busy weeks to big goals, find tool…" at bounding box center [778, 412] width 1092 height 590
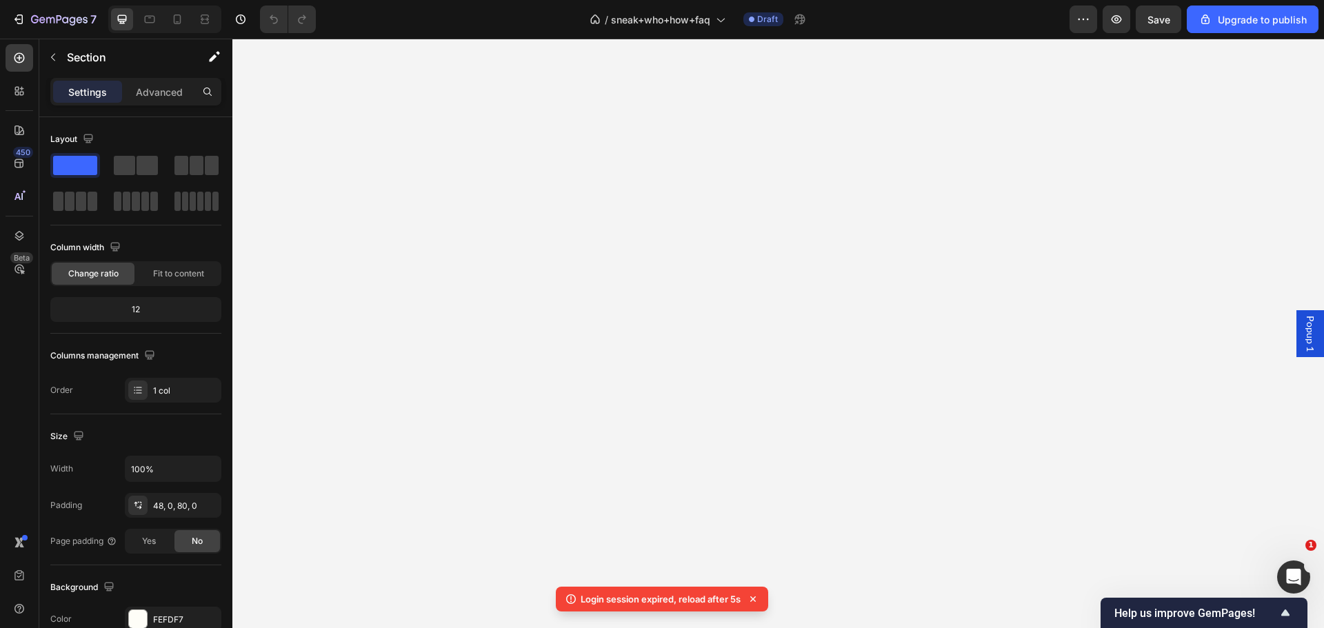
scroll to position [15585, 0]
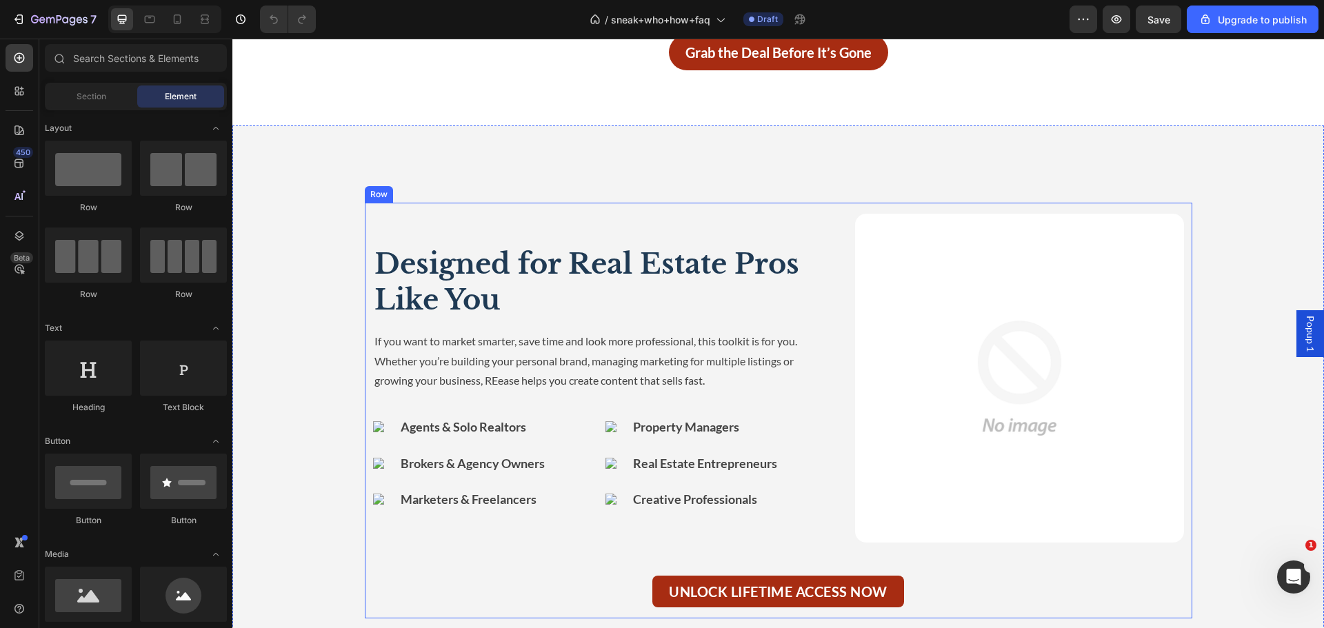
scroll to position [21585, 0]
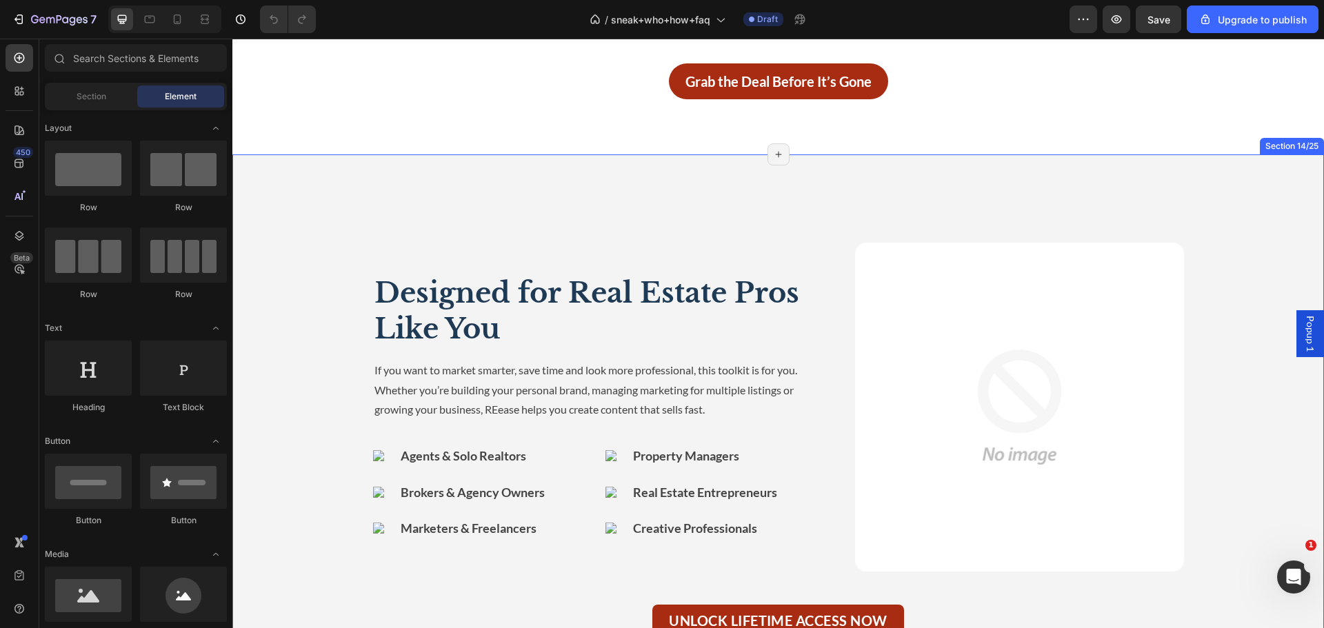
click at [1263, 206] on div "Designed for Real Estate Pros Like You Heading Image If you want to market smar…" at bounding box center [778, 439] width 1092 height 570
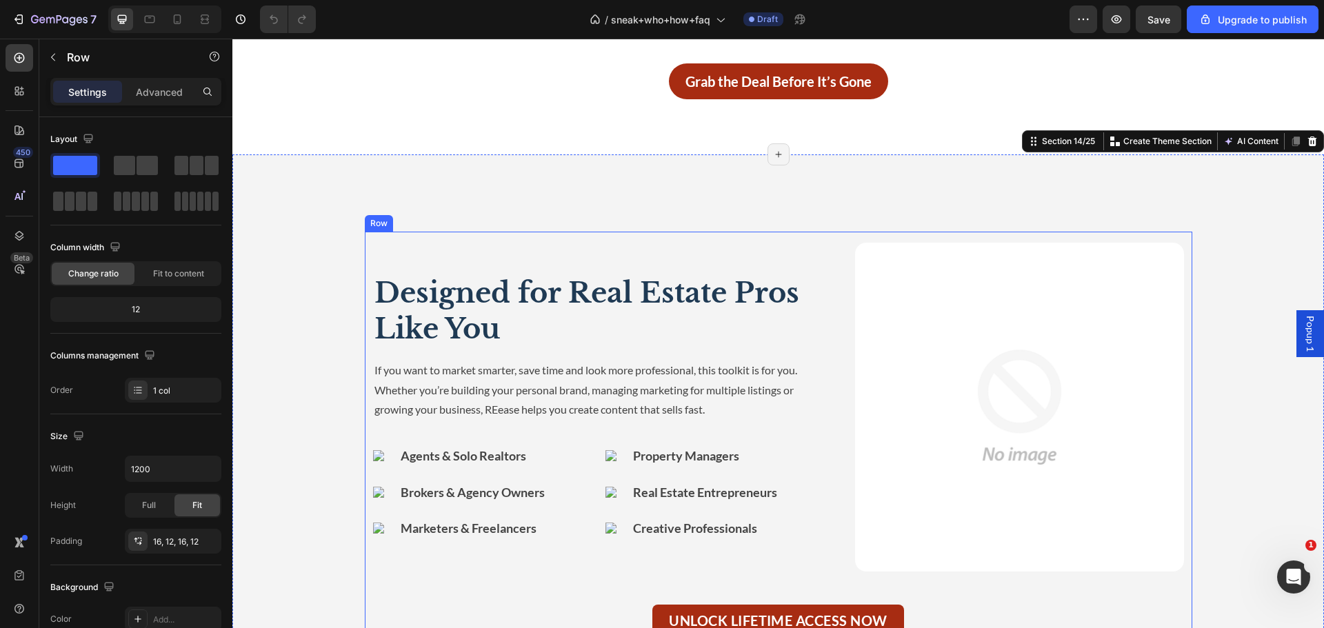
click at [854, 237] on div "Designed for Real Estate Pros Like You Heading Image If you want to market smar…" at bounding box center [779, 440] width 828 height 416
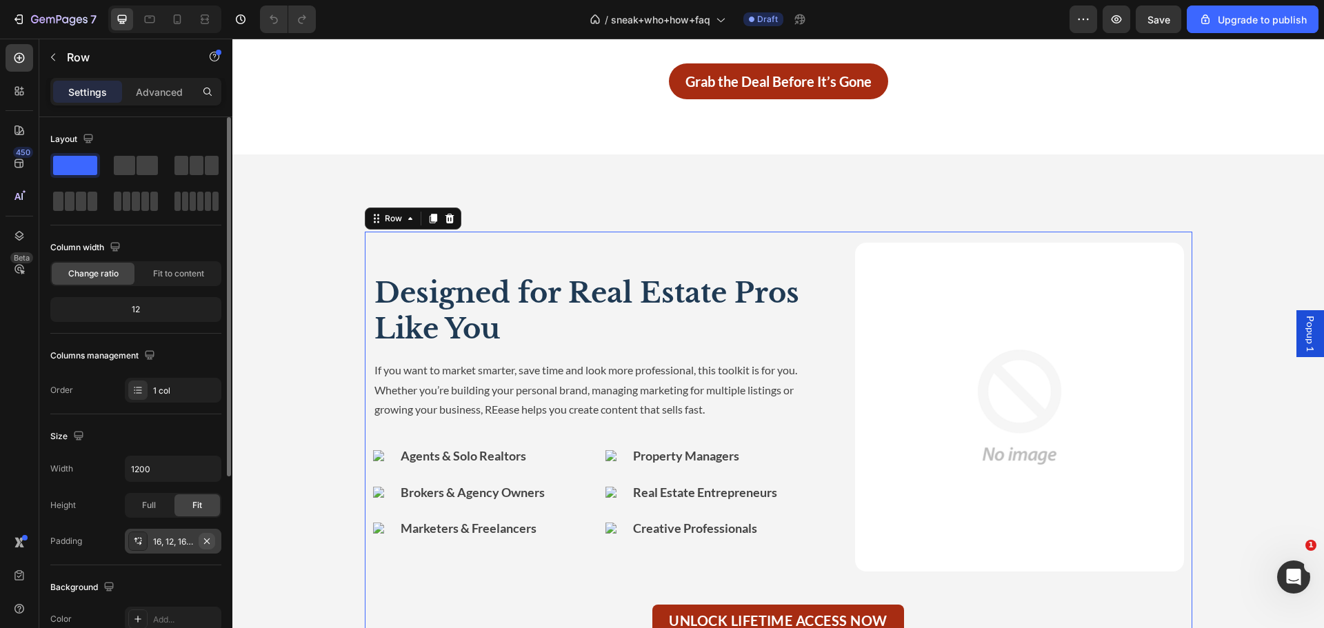
click at [207, 541] on icon "button" at bounding box center [207, 541] width 6 height 6
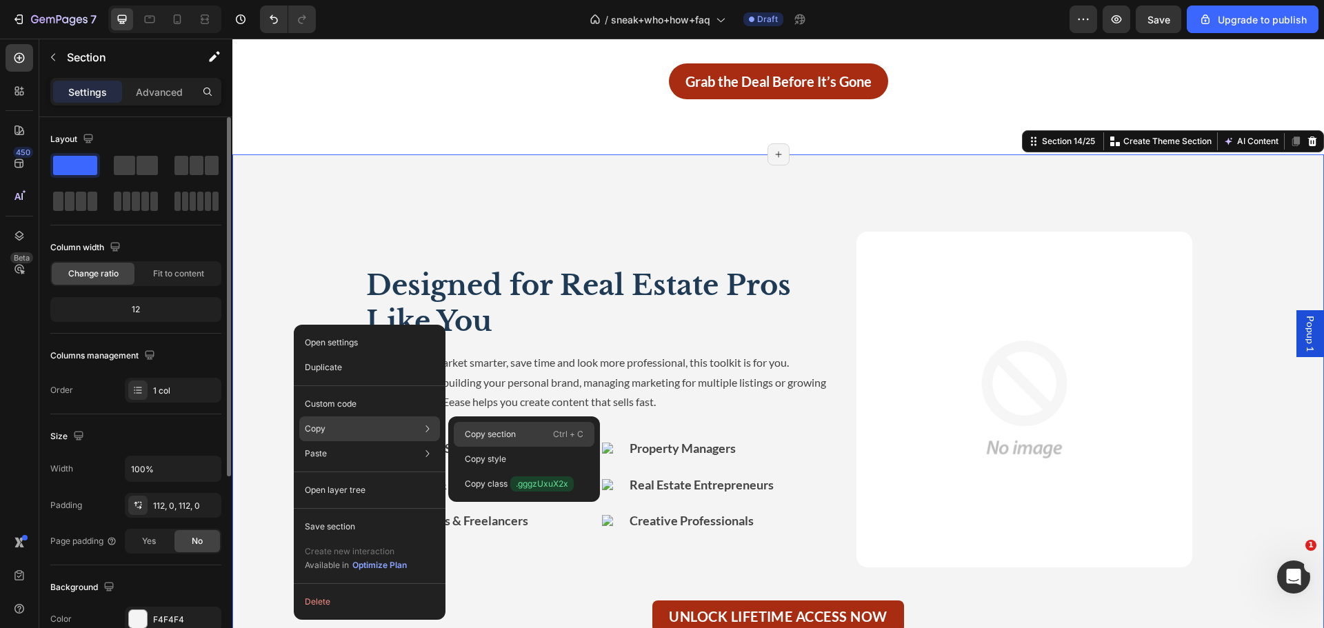
click at [472, 429] on p "Copy section" at bounding box center [490, 434] width 51 height 12
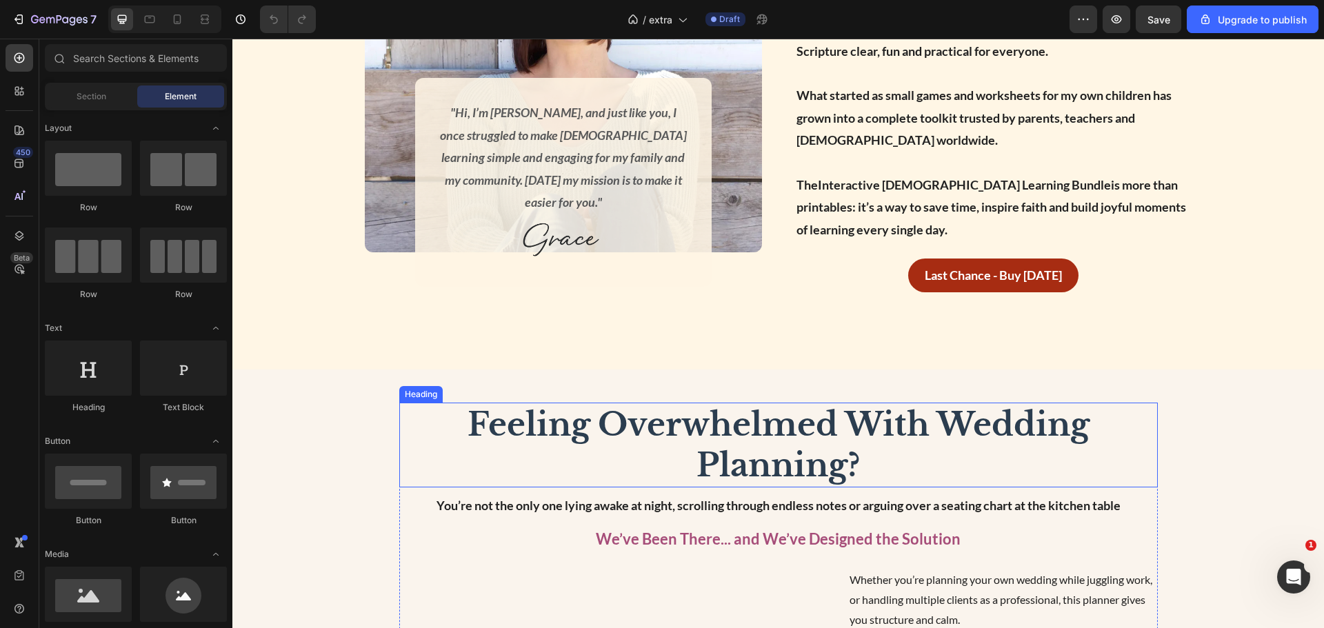
scroll to position [4505, 0]
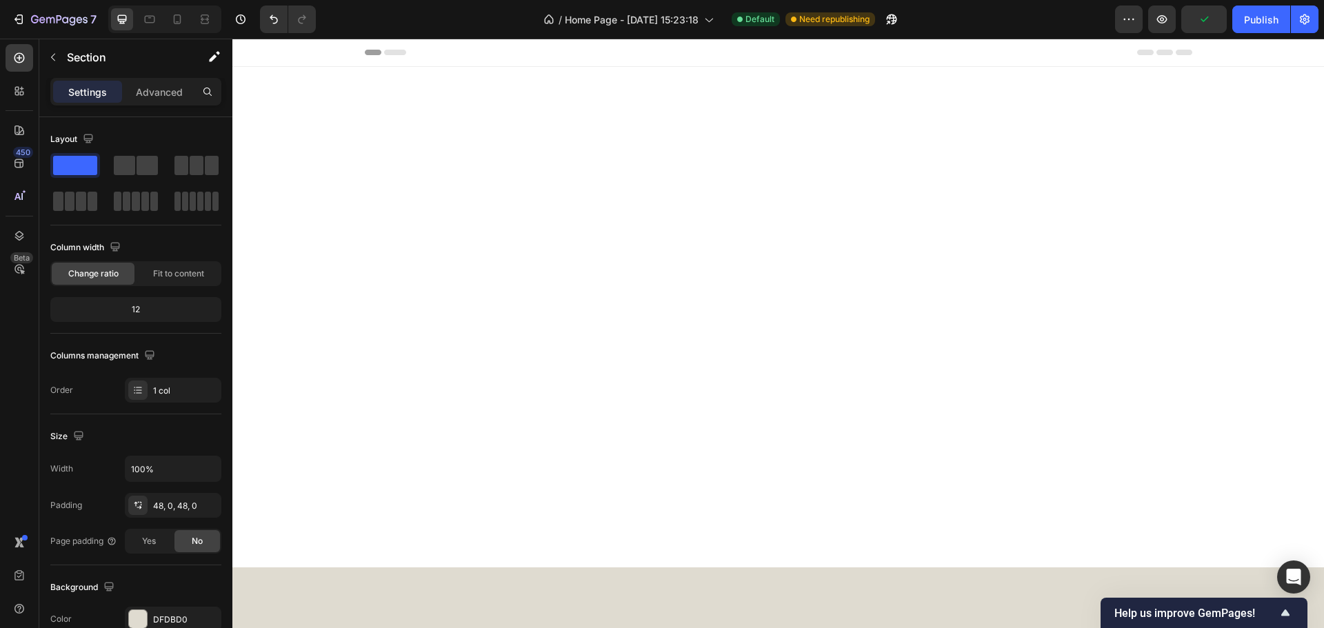
scroll to position [3901, 0]
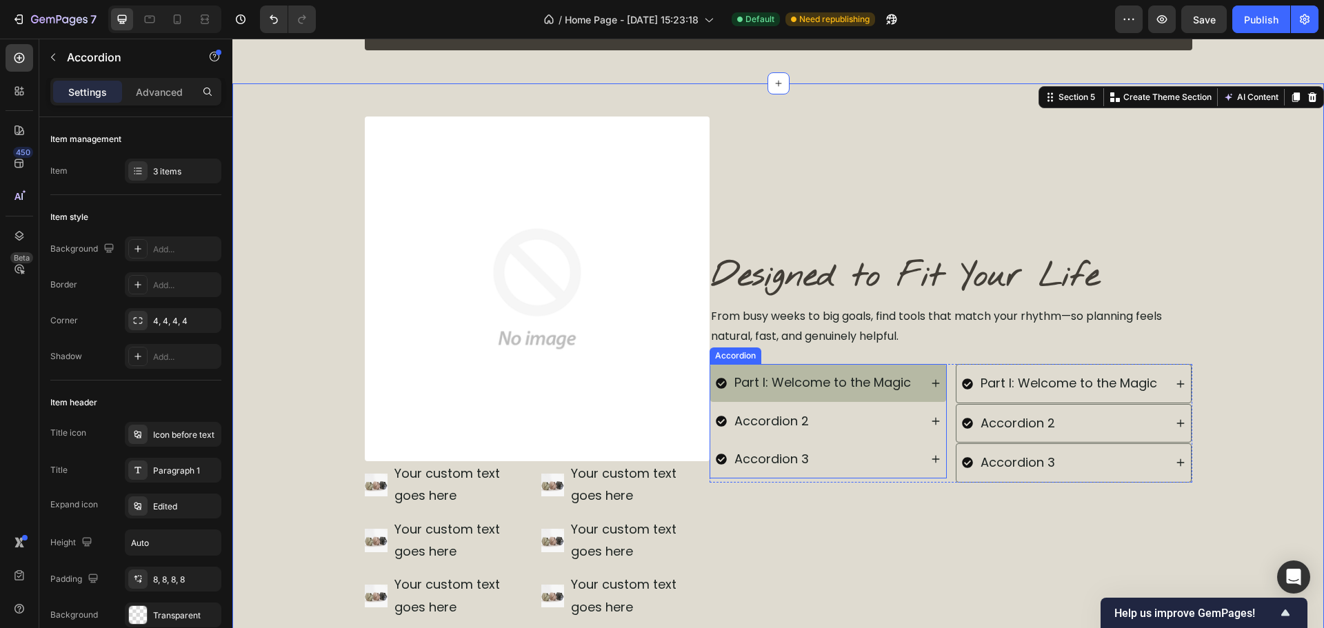
click at [904, 392] on p "Part I: Welcome to the Magic" at bounding box center [822, 383] width 177 height 22
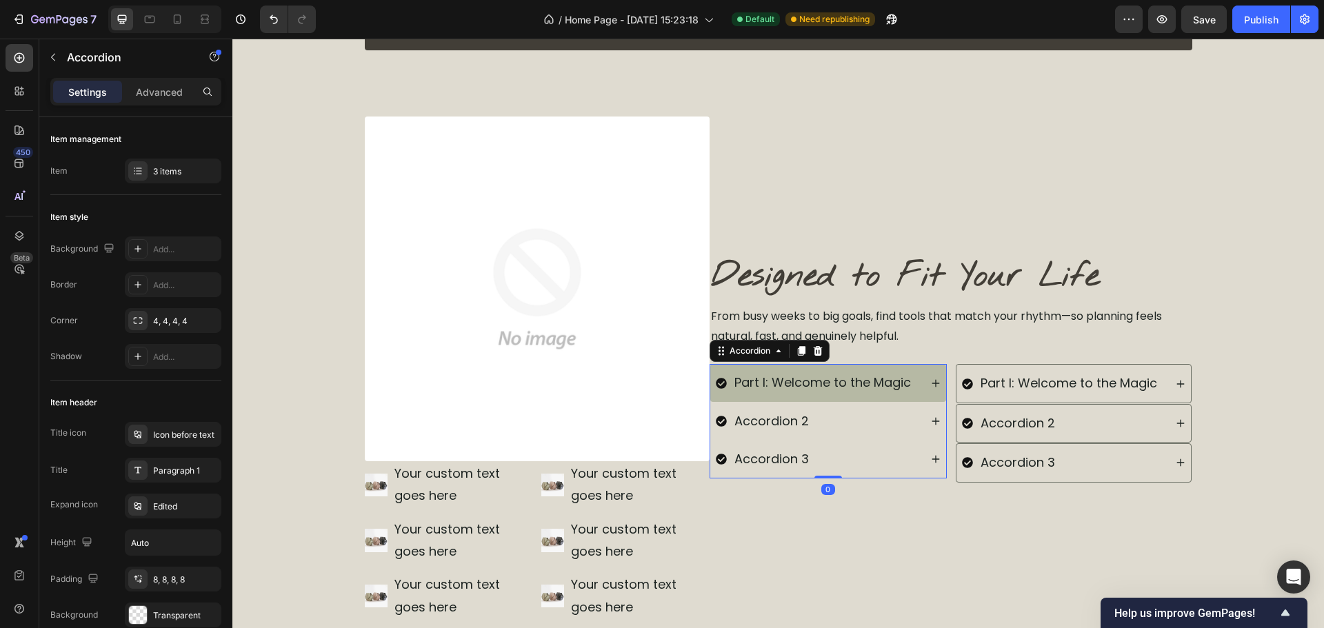
click at [921, 387] on div "Part I: Welcome to the Magic" at bounding box center [828, 382] width 236 height 37
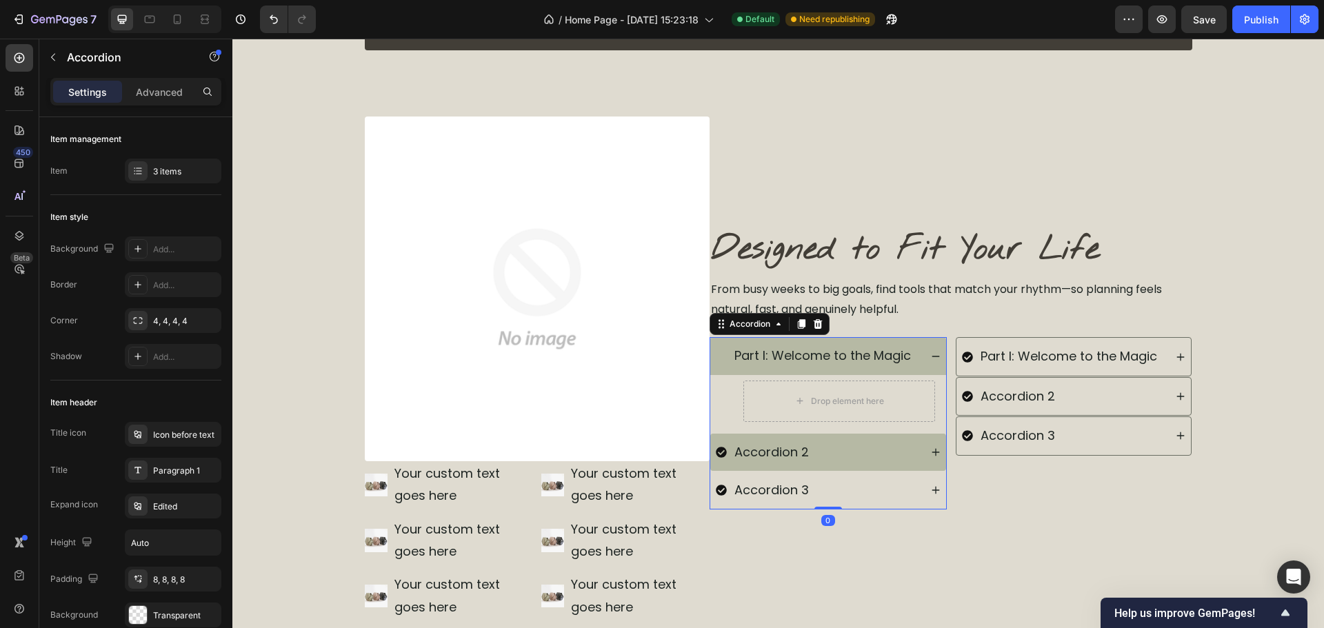
click at [908, 457] on div "Accordion 2" at bounding box center [818, 452] width 204 height 26
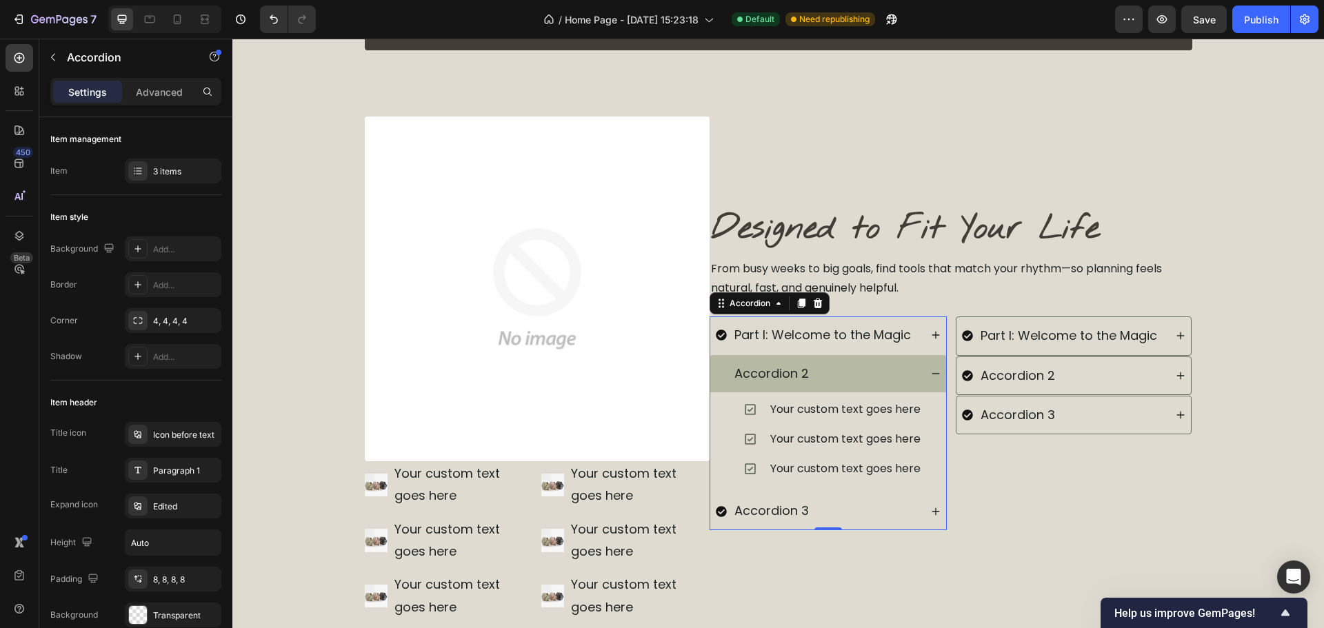
click at [930, 365] on div "Accordion 2" at bounding box center [828, 373] width 236 height 37
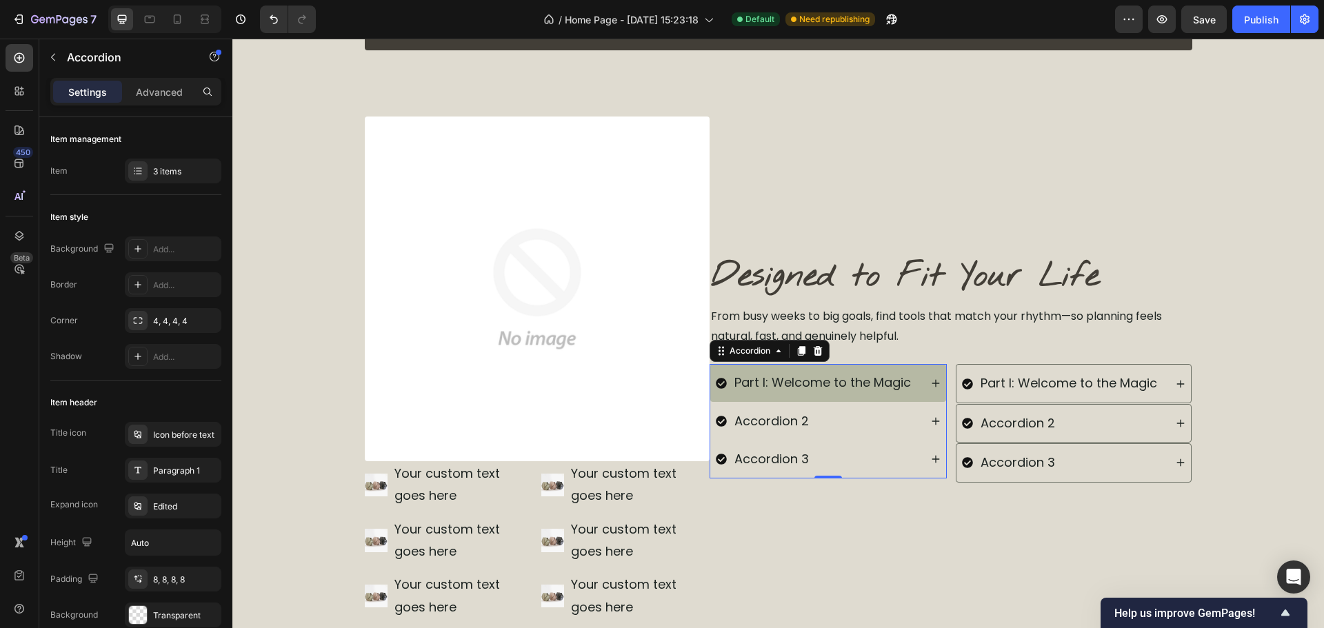
click at [932, 377] on div "Part I: Welcome to the Magic" at bounding box center [828, 382] width 236 height 37
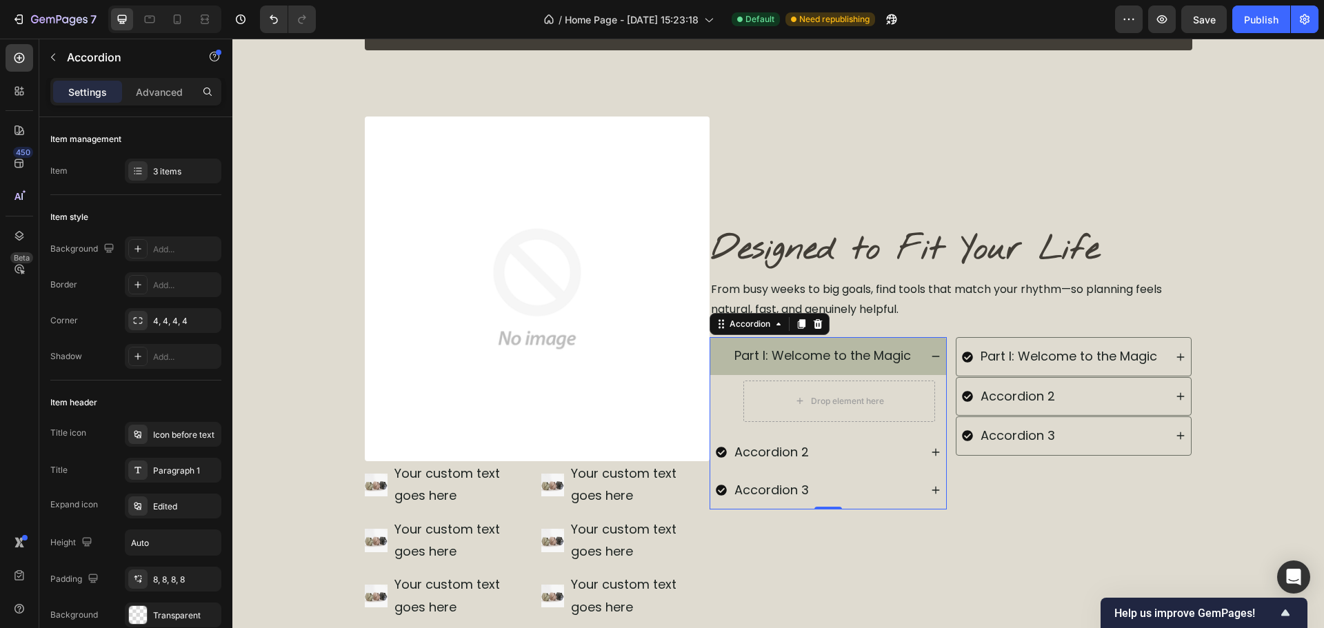
click at [726, 408] on div "Drop element here" at bounding box center [828, 404] width 236 height 58
click at [743, 408] on div "Drop element here" at bounding box center [839, 401] width 192 height 41
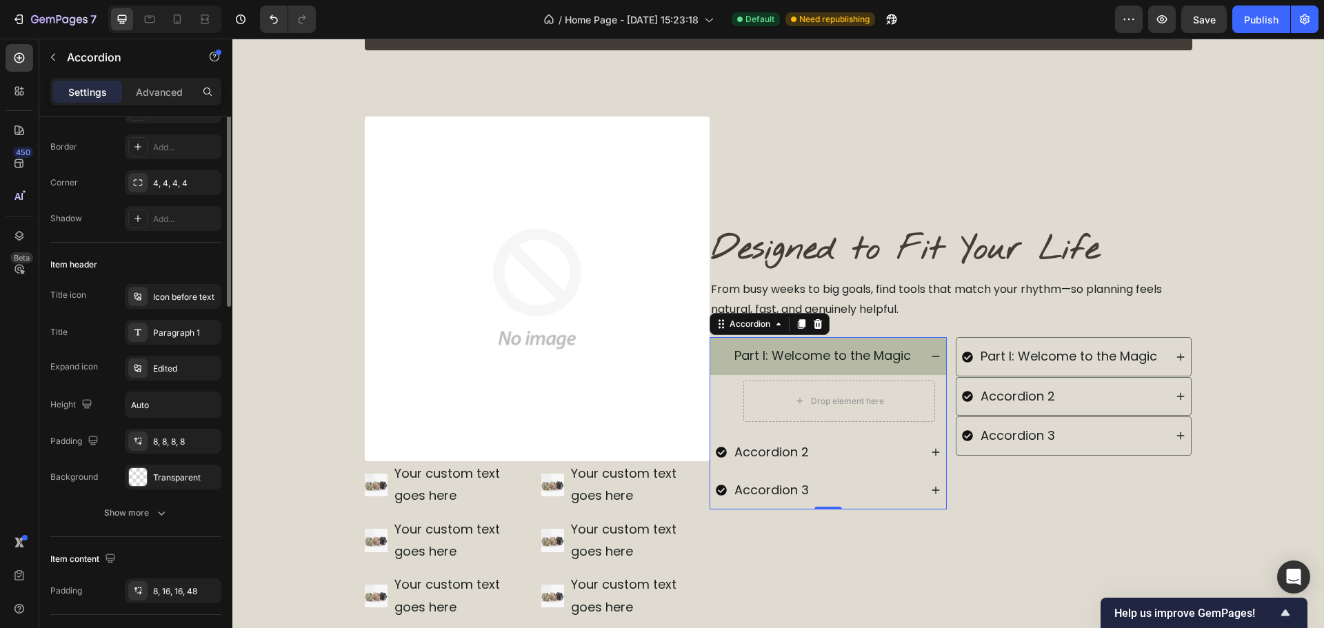
scroll to position [207, 0]
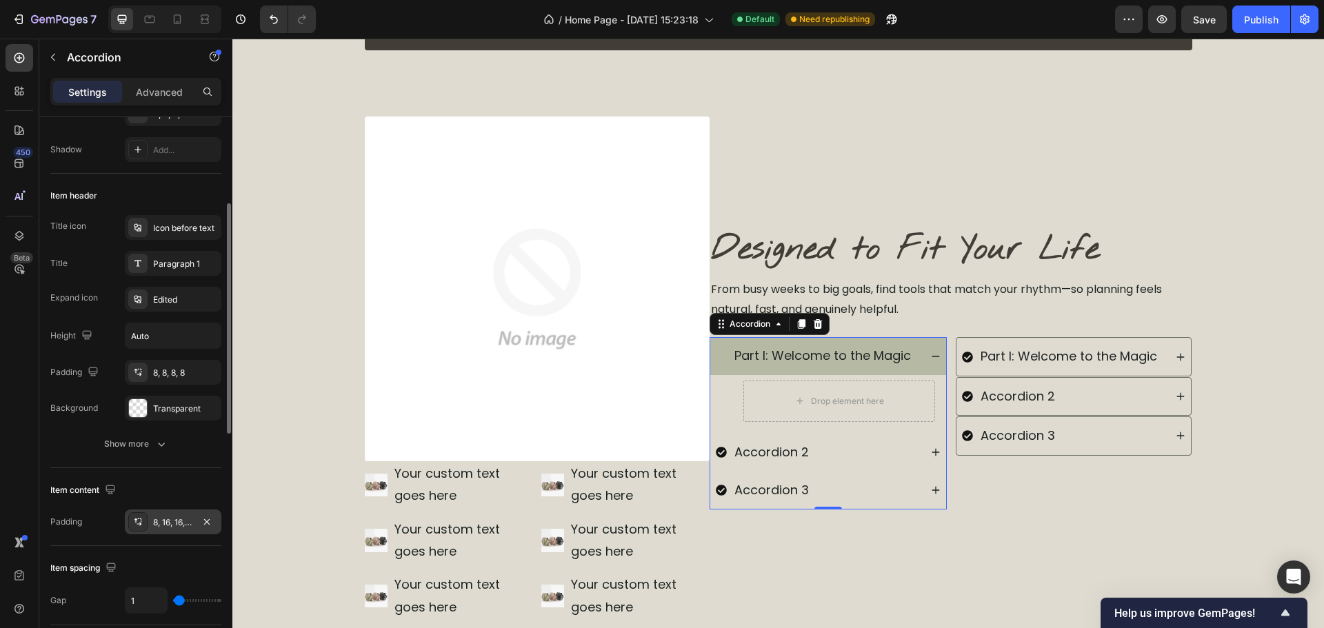
click at [174, 525] on div "8, 16, 16, 48" at bounding box center [173, 523] width 40 height 12
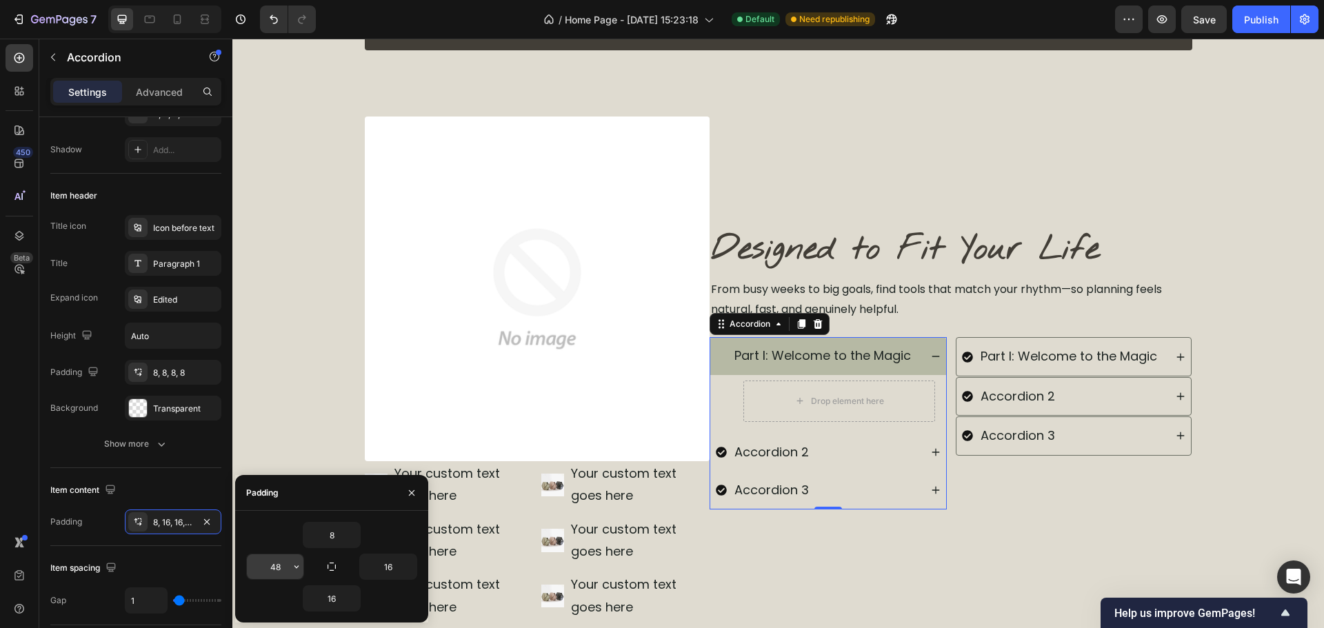
click at [270, 568] on input "48" at bounding box center [275, 566] width 57 height 25
type input "16"
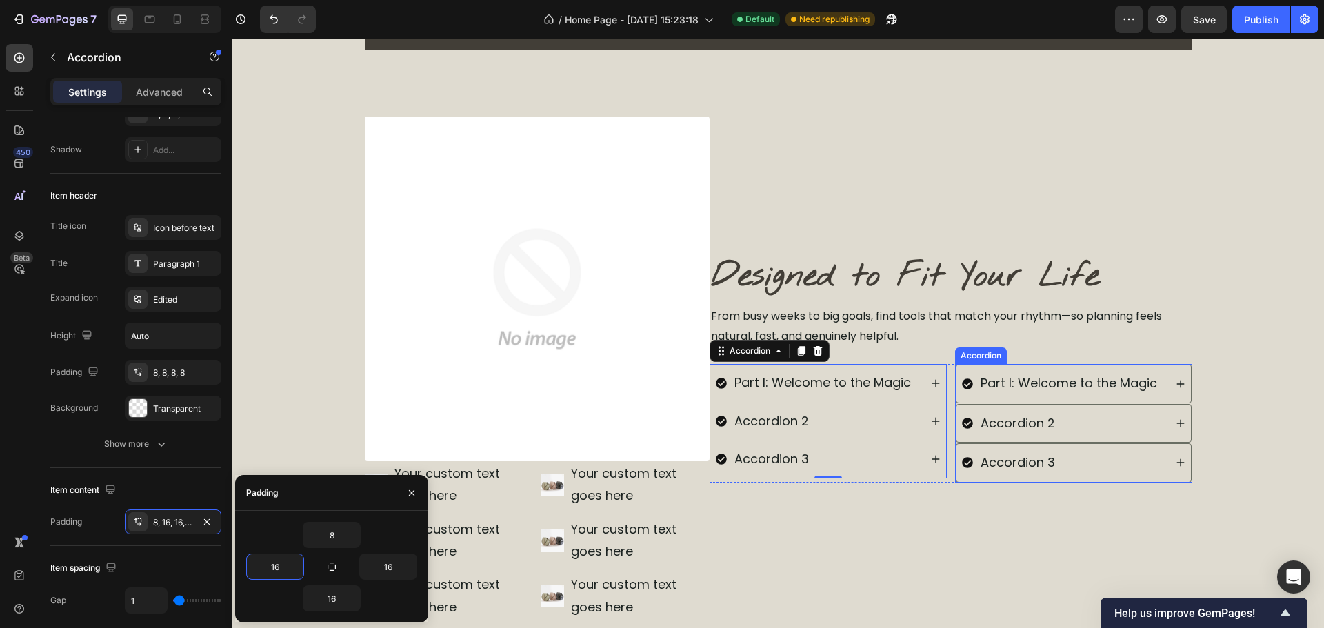
click at [968, 535] on div "Image Designed to Fit Your Life Heading From busy weeks to big goals, find tool…" at bounding box center [951, 368] width 483 height 503
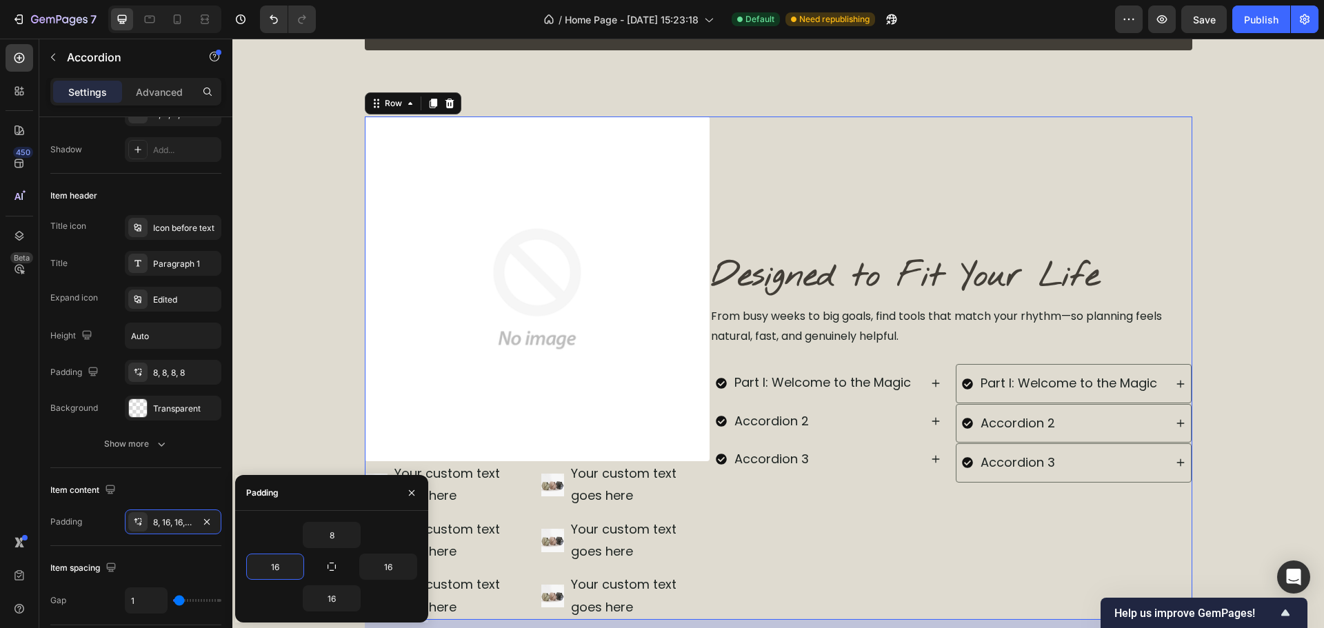
scroll to position [0, 0]
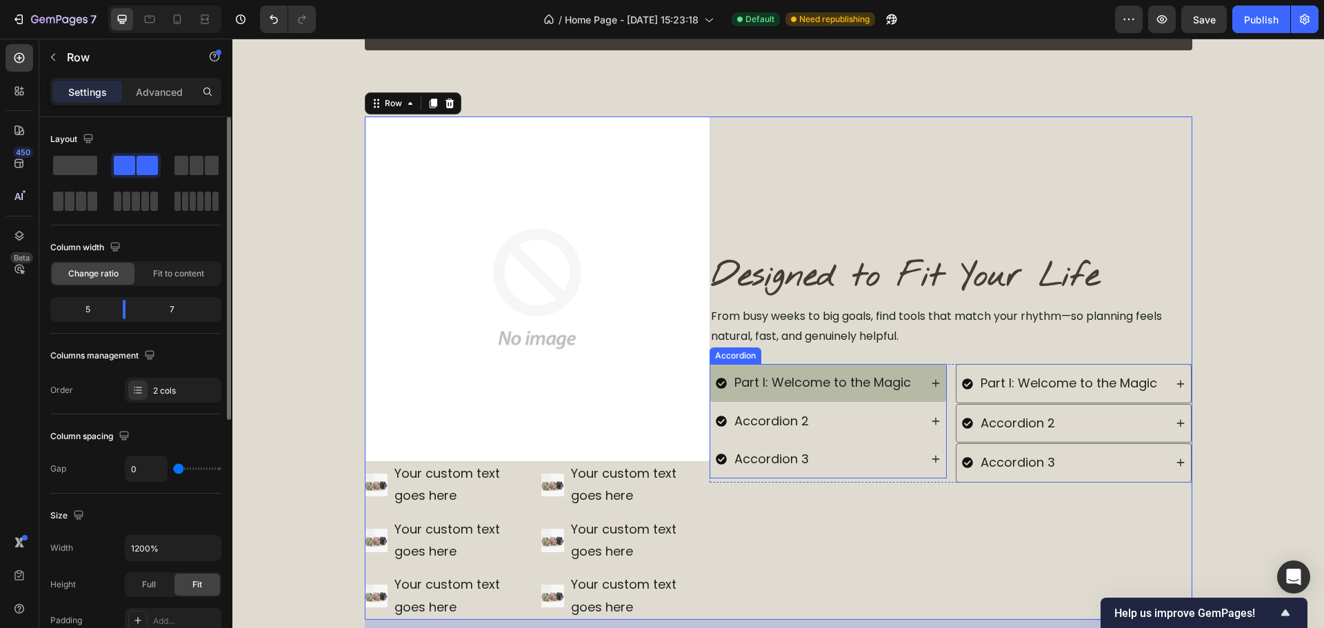
click at [936, 391] on div "Part I: Welcome to the Magic" at bounding box center [828, 382] width 236 height 37
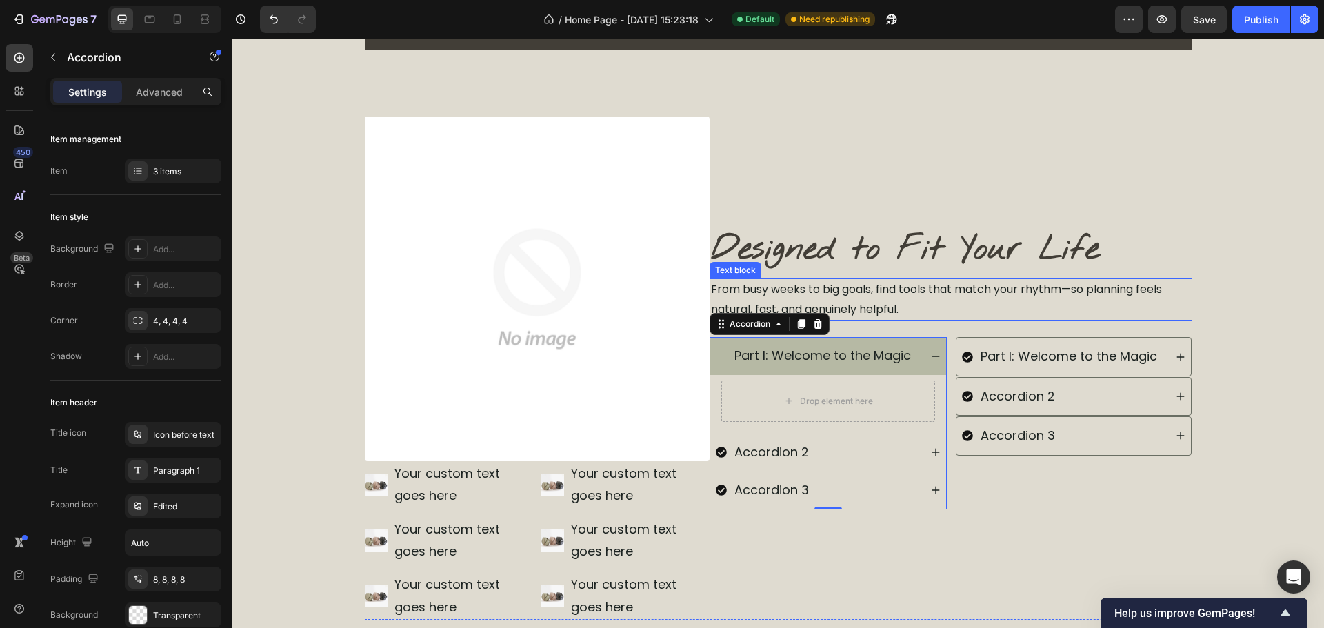
click at [1181, 283] on p "From busy weeks to big goals, find tools that match your rhythm—so planning fee…" at bounding box center [951, 300] width 480 height 40
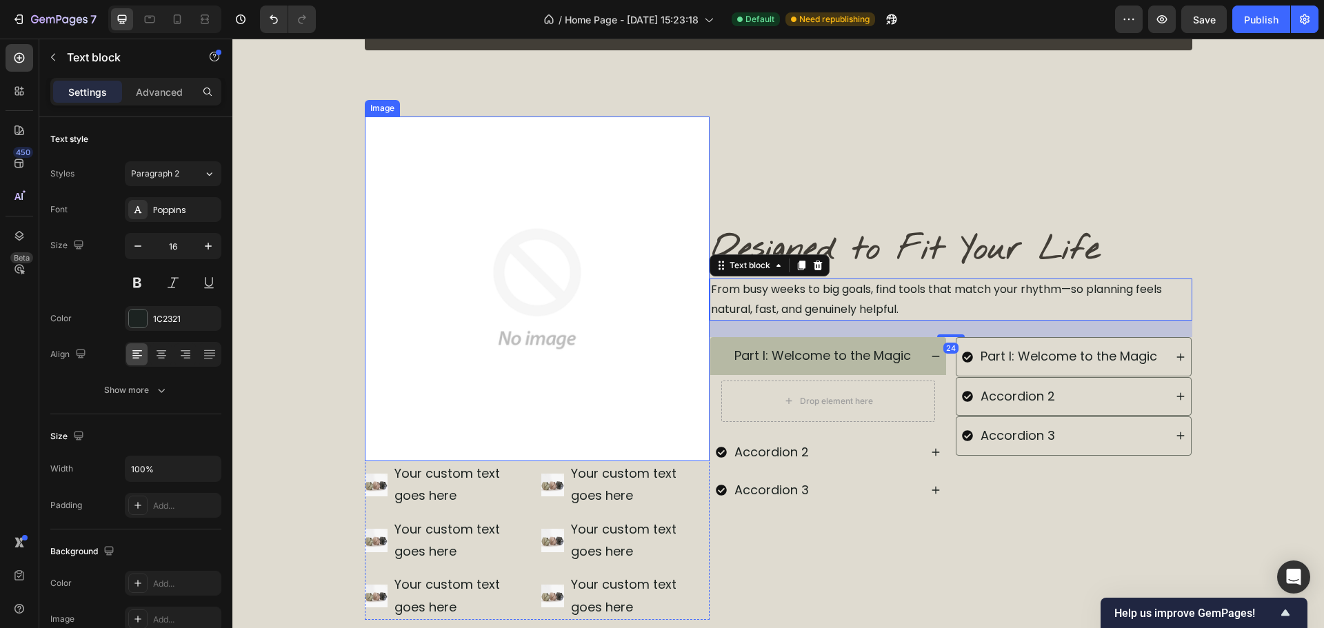
click at [417, 230] on img at bounding box center [537, 289] width 345 height 345
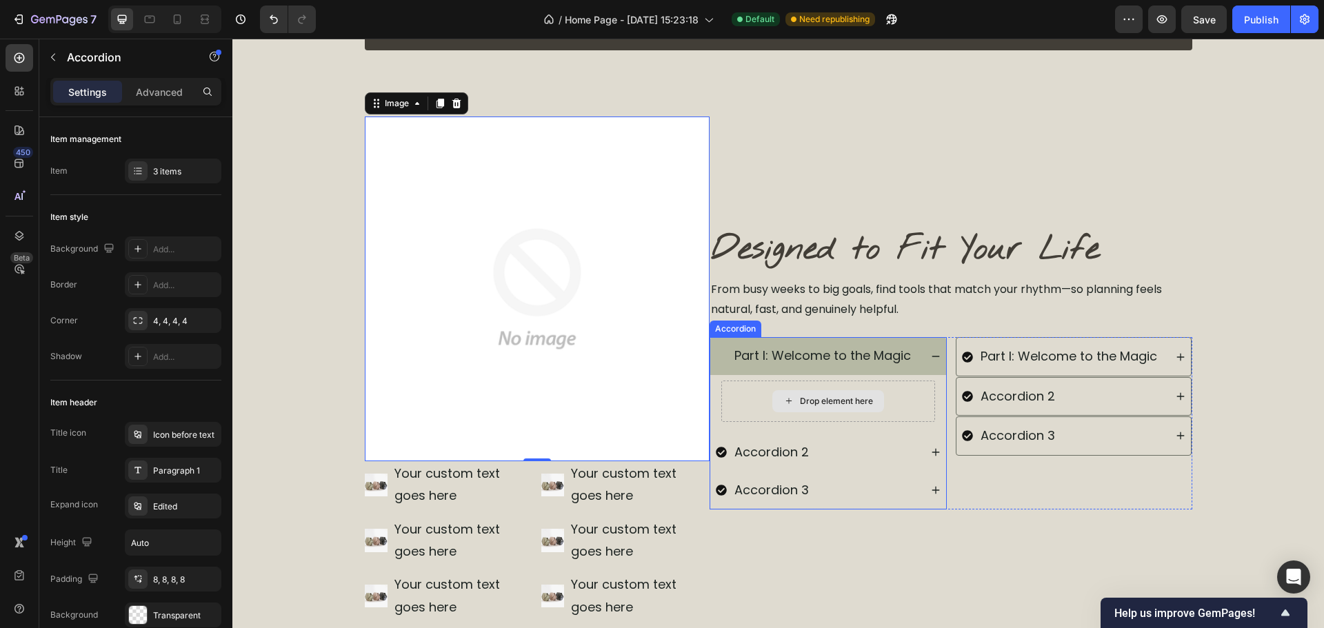
click at [929, 381] on div "Drop element here" at bounding box center [828, 401] width 214 height 41
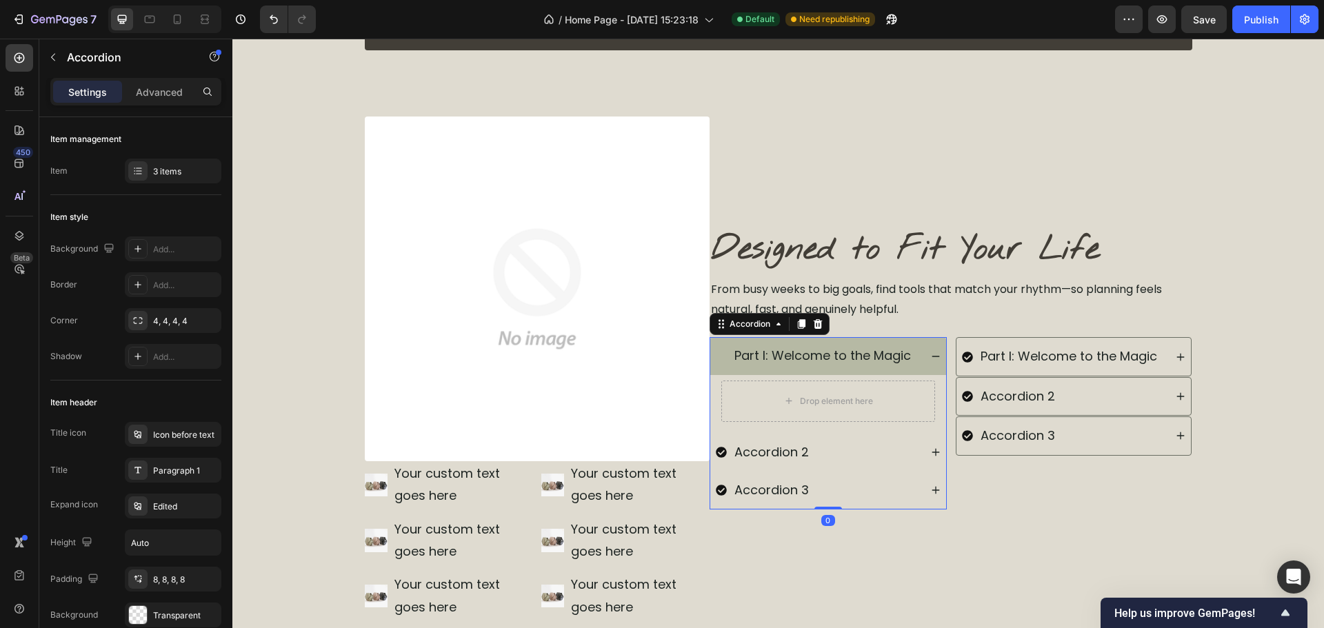
click at [932, 371] on div "Part I: Welcome to the Magic" at bounding box center [828, 355] width 236 height 37
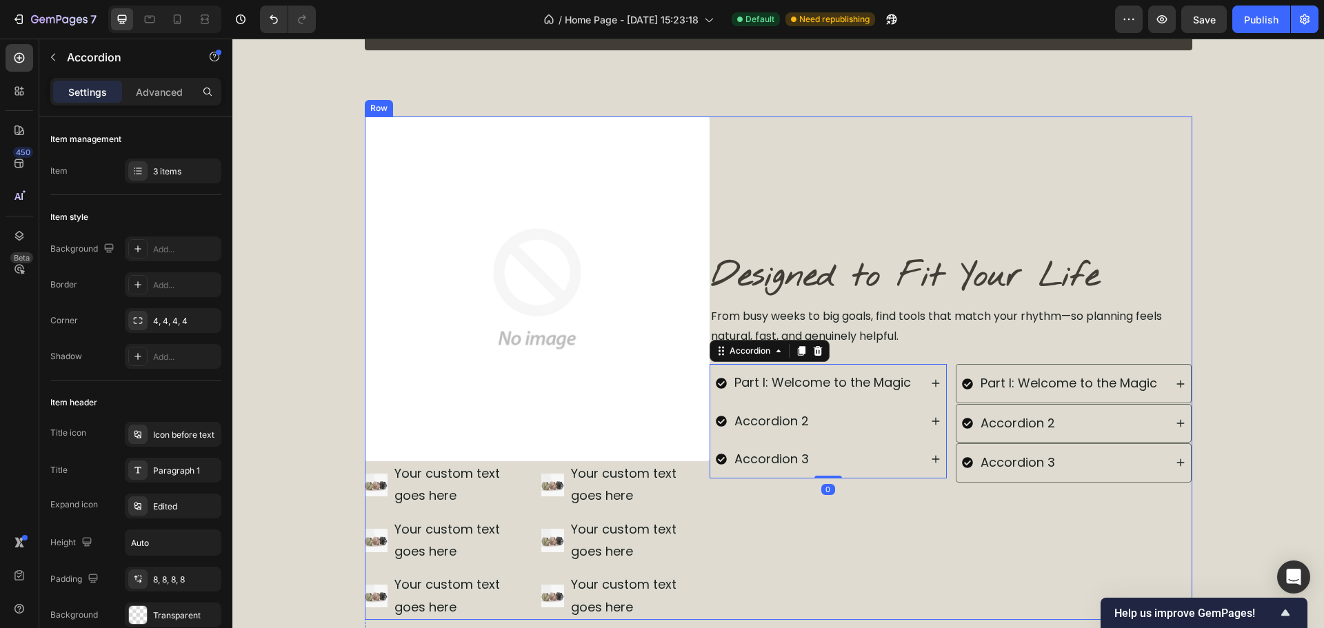
click at [1029, 595] on div "Image Designed to Fit Your Life Heading From busy weeks to big goals, find tool…" at bounding box center [951, 368] width 483 height 503
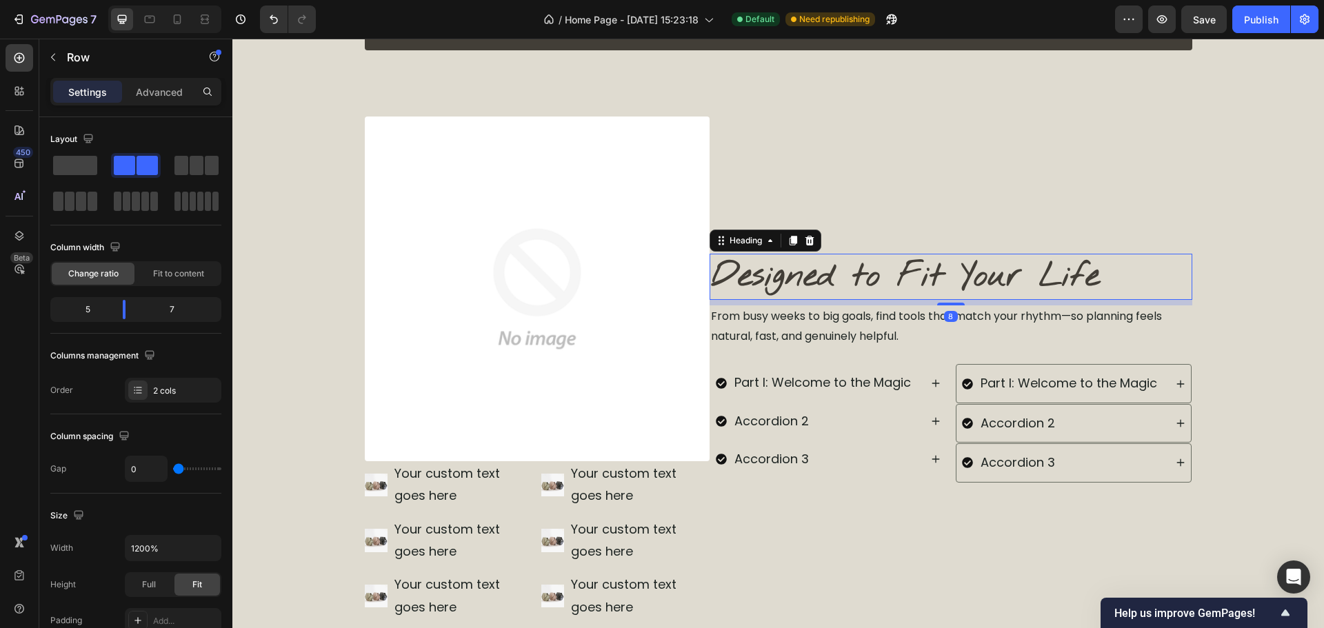
click at [976, 288] on h2 "Designed to Fit Your Life" at bounding box center [951, 277] width 483 height 46
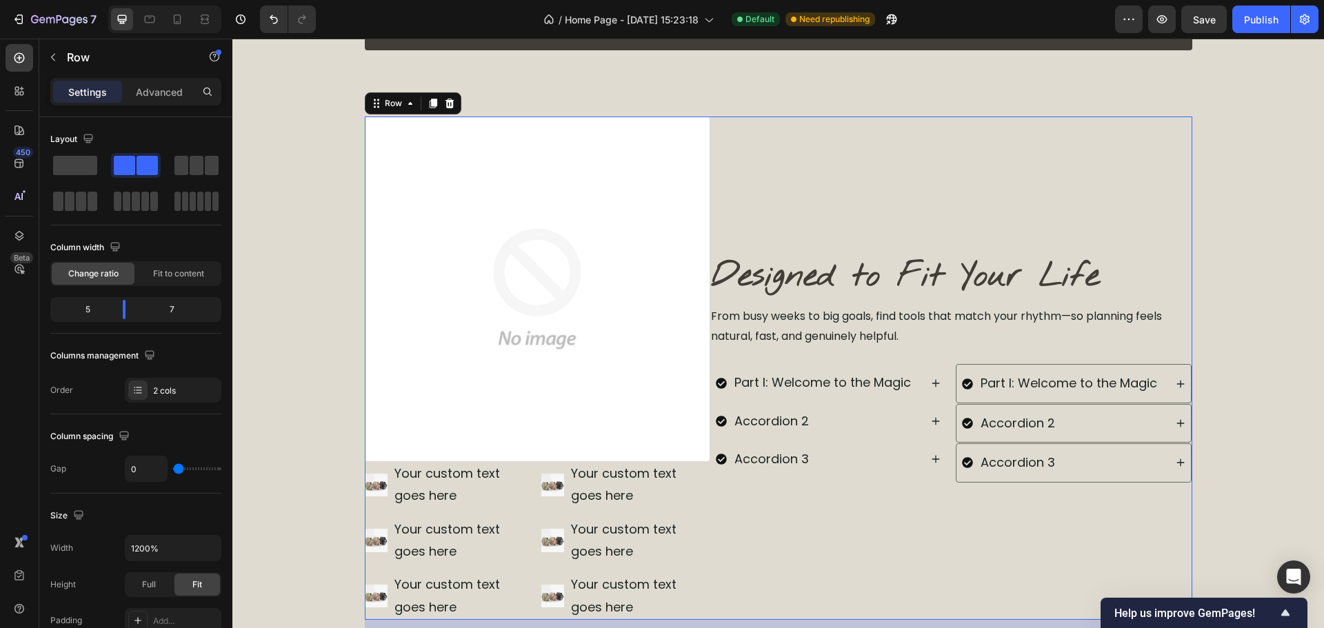
click at [763, 580] on div "Image Designed to Fit Your Life Heading From busy weeks to big goals, find tool…" at bounding box center [951, 368] width 483 height 503
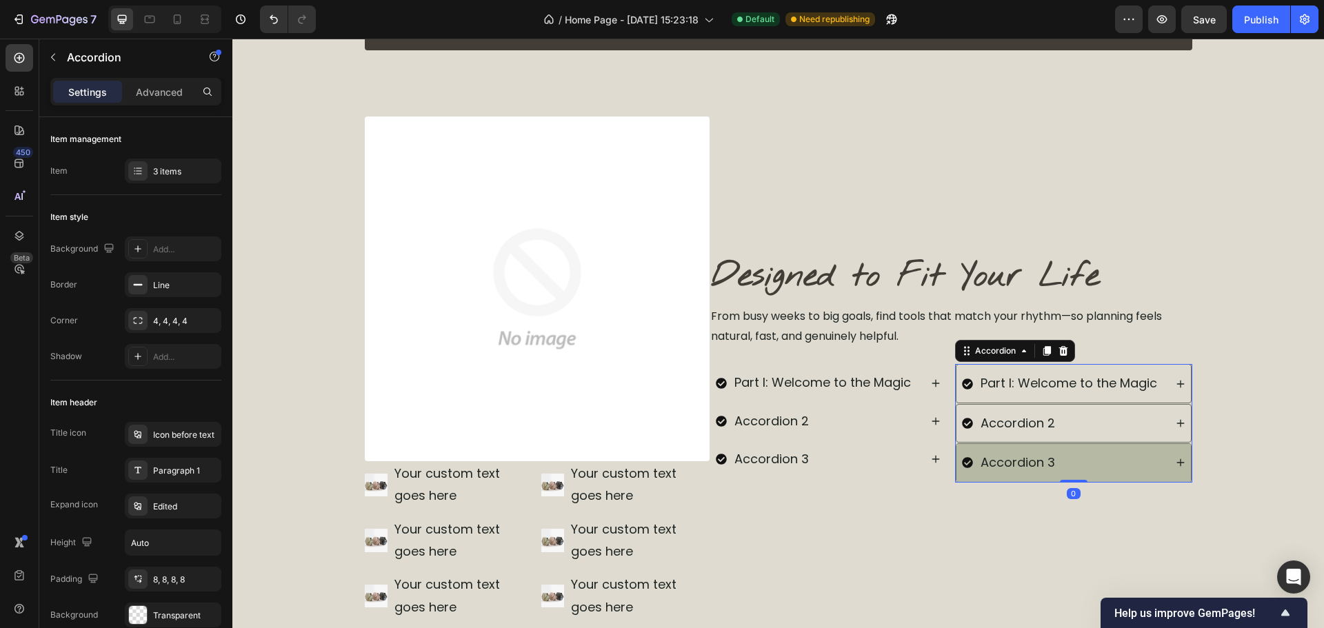
click at [1041, 467] on div "Accordion 3" at bounding box center [1018, 463] width 79 height 26
click at [1020, 467] on div "Accordion 3" at bounding box center [1018, 463] width 79 height 26
click at [1020, 467] on p "Accordion 3" at bounding box center [1018, 463] width 74 height 22
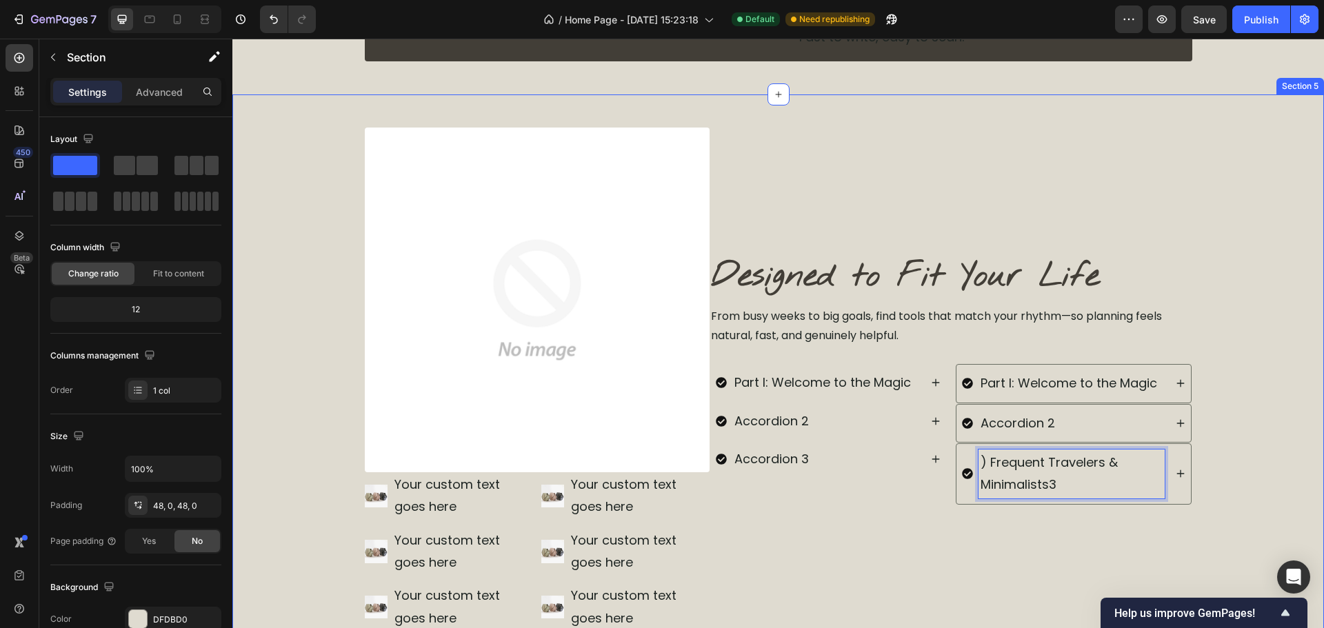
click at [1253, 439] on div "Image Designed to Fit Your Life Heading From busy weeks to big goals, find tool…" at bounding box center [778, 423] width 1092 height 590
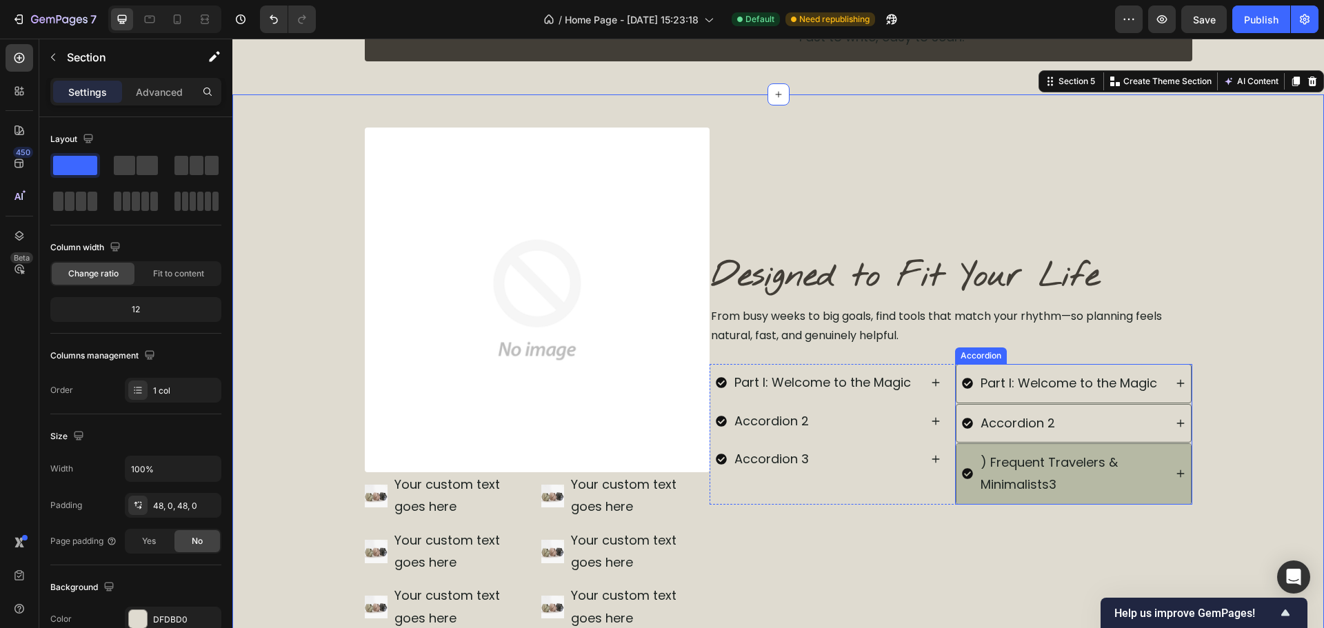
click at [990, 470] on p ") Frequent Travelers & Minimalists3" at bounding box center [1072, 474] width 182 height 45
click at [1283, 444] on div "Image Designed to Fit Your Life Heading From busy weeks to big goals, find tool…" at bounding box center [778, 423] width 1092 height 590
click at [1076, 483] on p "Frequent Travelers & Minimalists3" at bounding box center [1072, 474] width 182 height 45
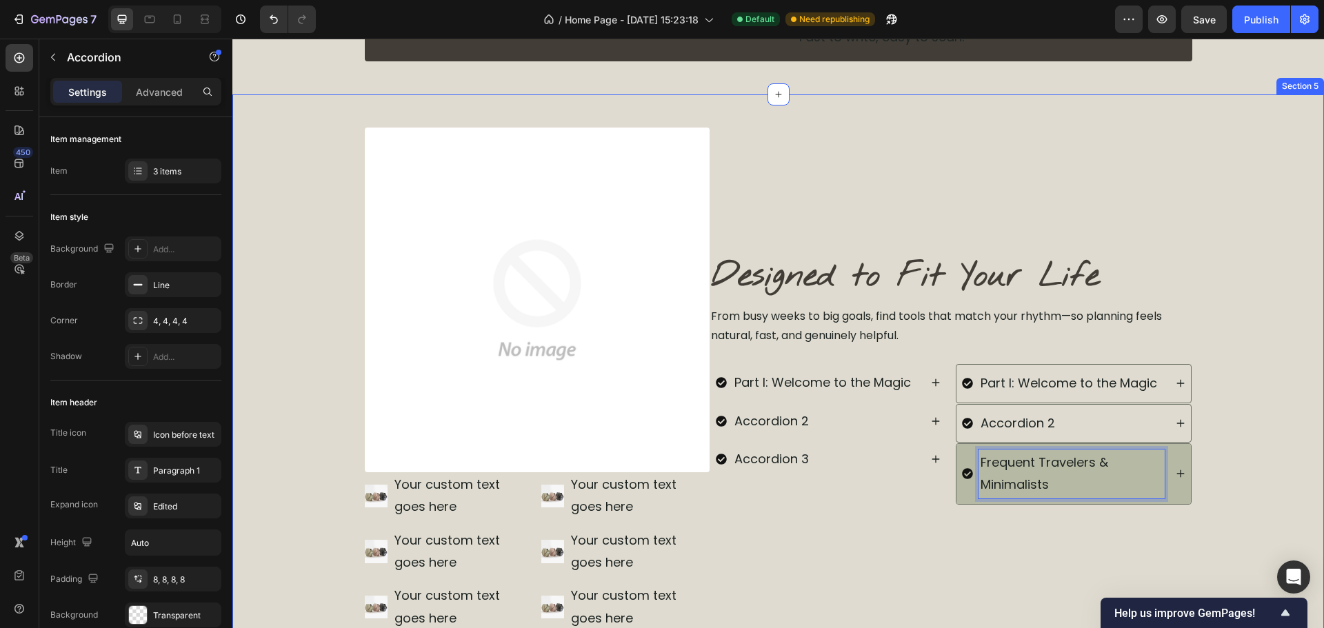
click at [1213, 512] on div "Image Designed to Fit Your Life Heading From busy weeks to big goals, find tool…" at bounding box center [778, 423] width 1092 height 590
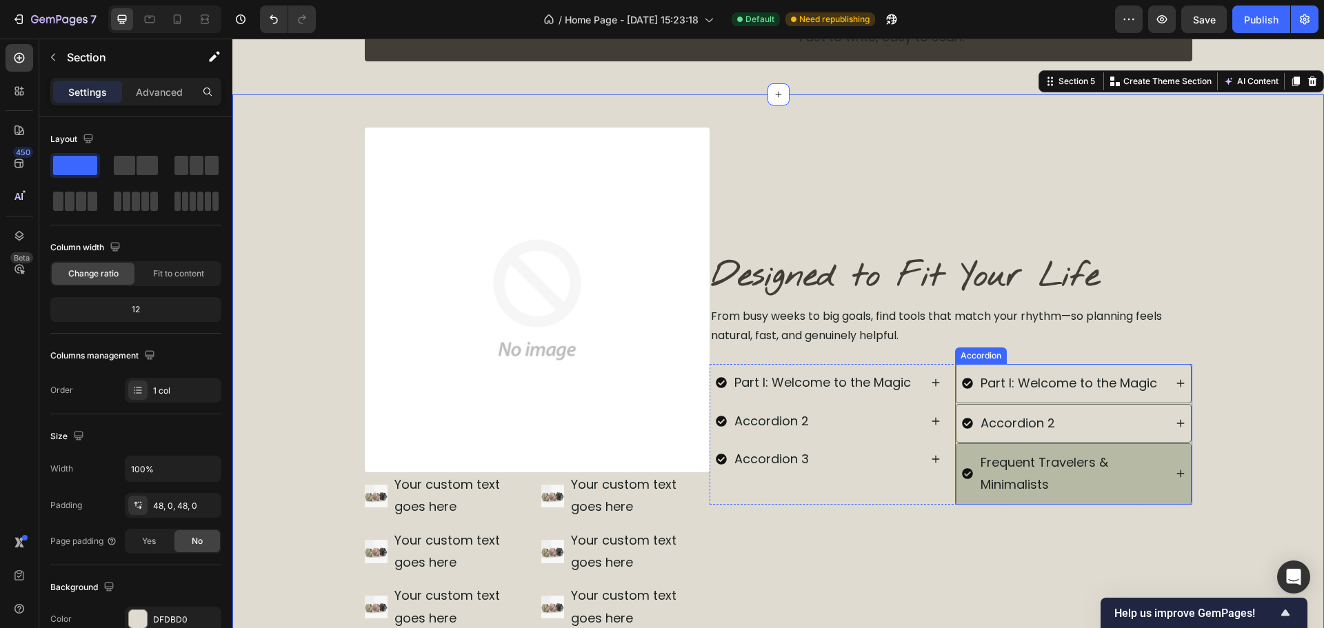
click at [1171, 479] on div "Frequent Travelers & Minimalists" at bounding box center [1073, 474] width 234 height 60
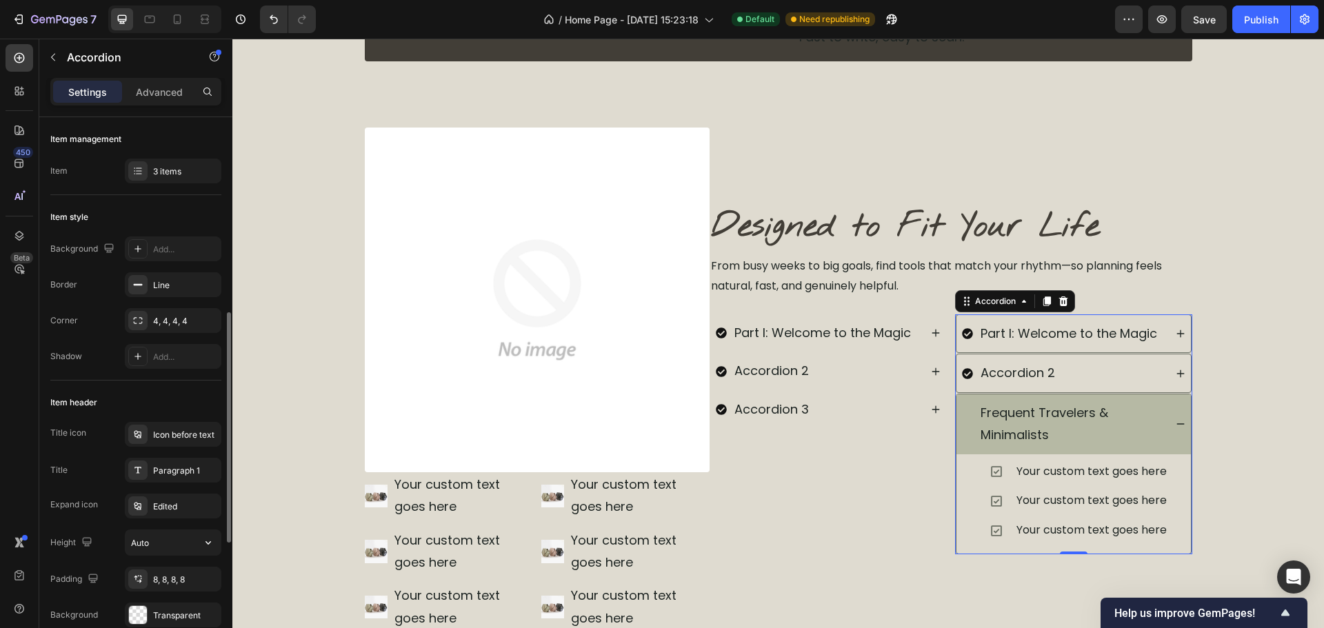
scroll to position [276, 0]
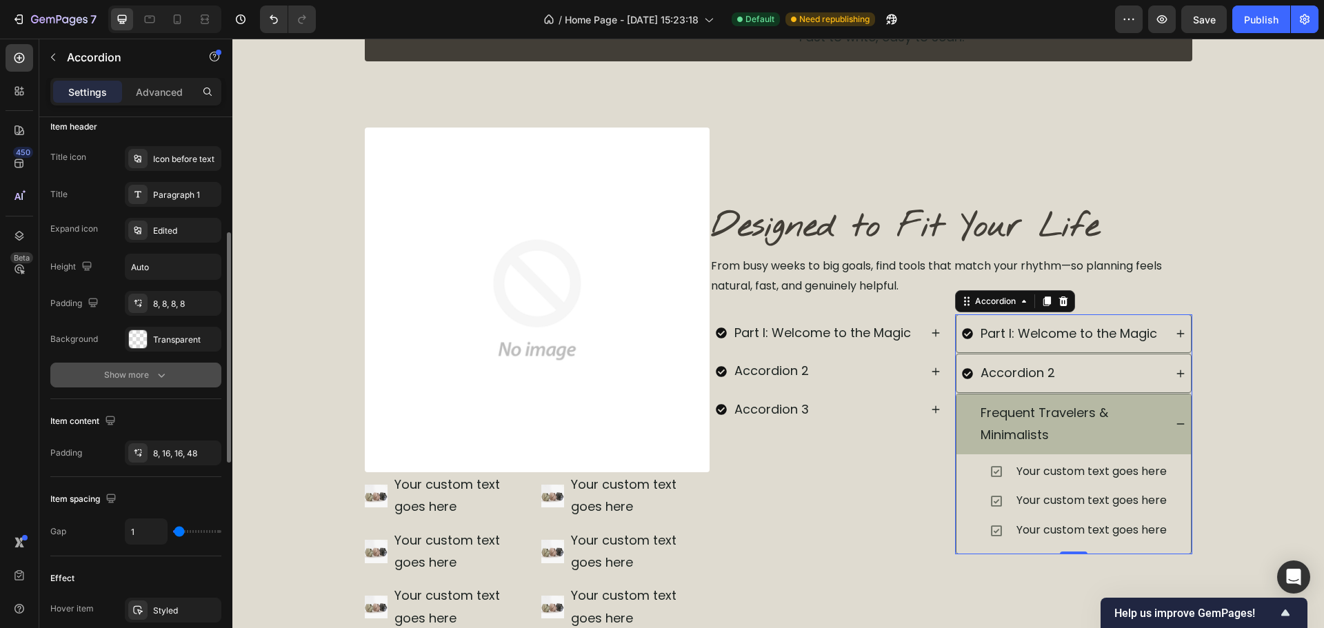
click at [148, 379] on div "Show more" at bounding box center [136, 375] width 64 height 14
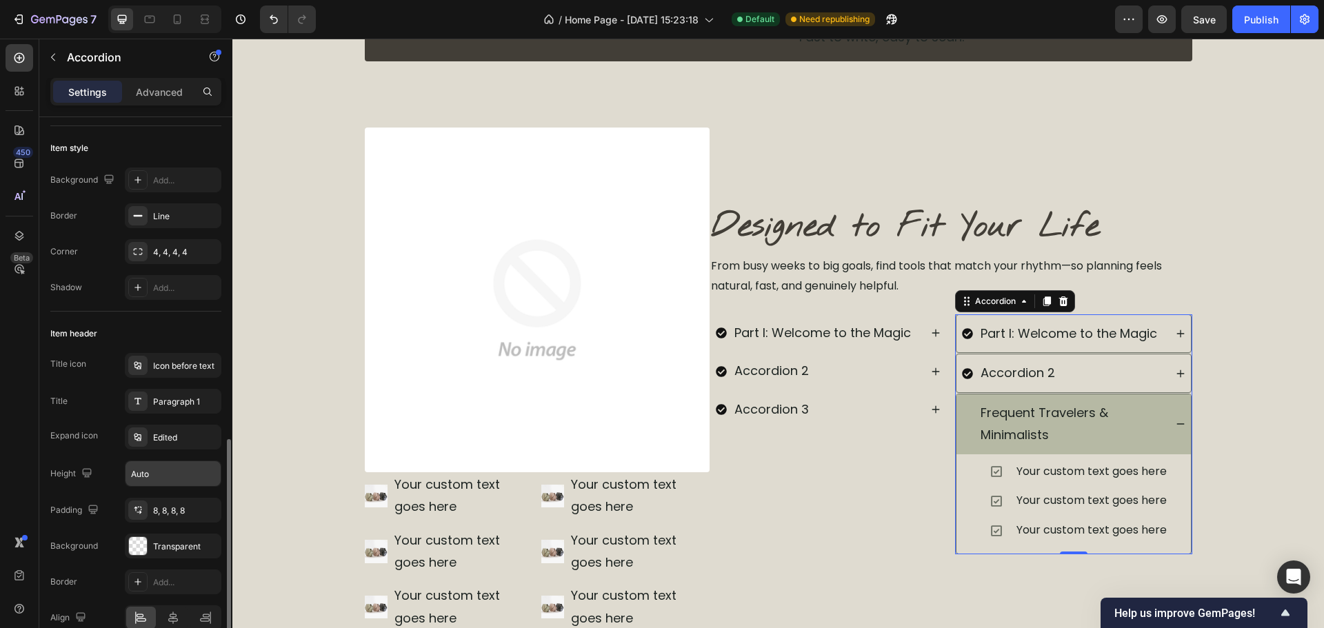
scroll to position [0, 0]
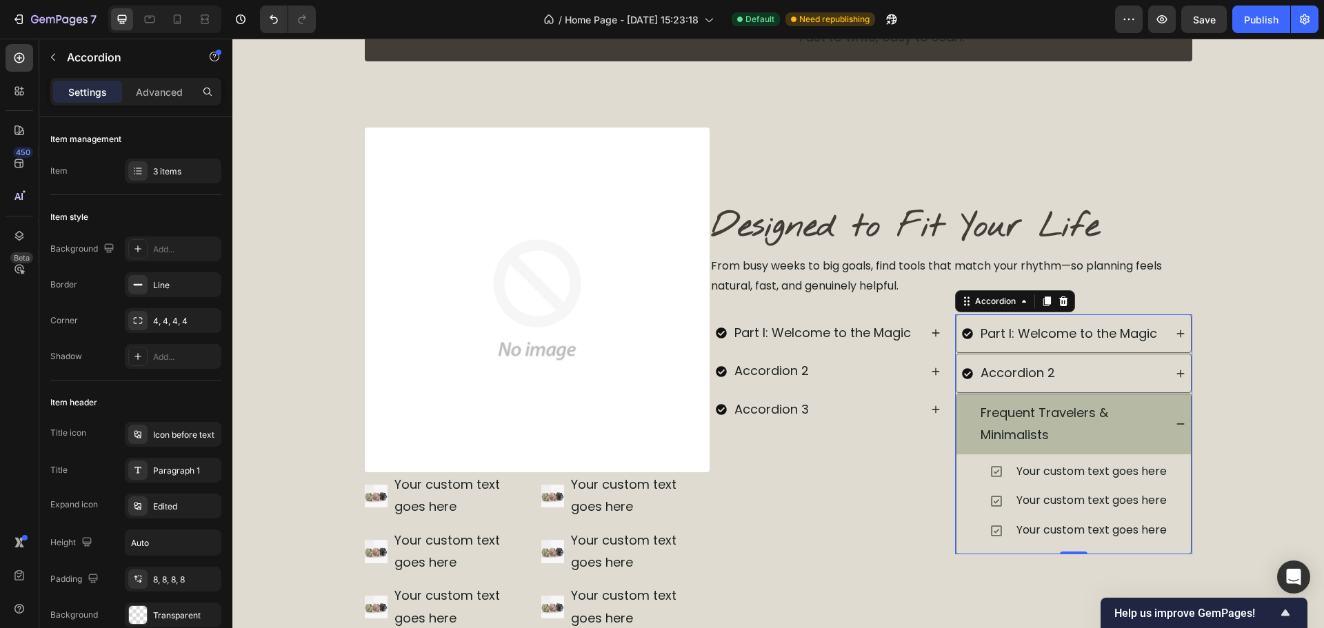
click at [1161, 432] on div "Frequent Travelers & Minimalists" at bounding box center [1073, 424] width 234 height 60
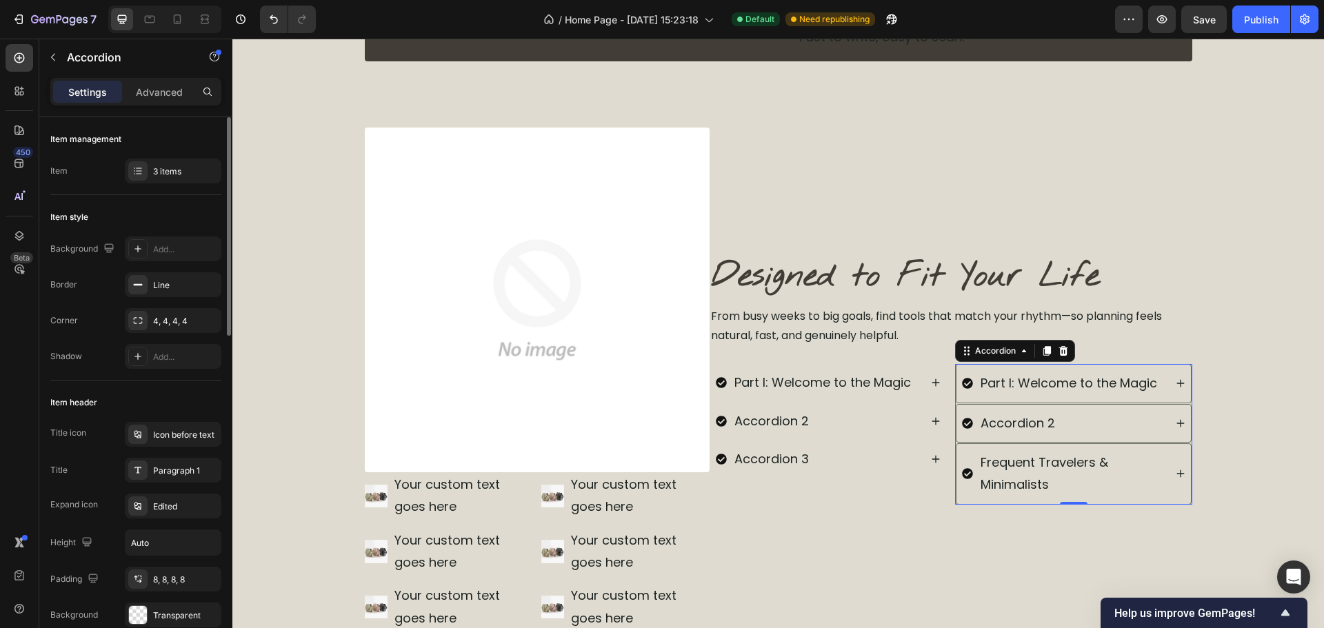
click at [175, 450] on div "Title icon Icon before text Title Paragraph 1 Expand icon Edited Height Auto Pa…" at bounding box center [135, 525] width 171 height 206
click at [177, 444] on div "Icon before text" at bounding box center [173, 434] width 97 height 25
click at [161, 506] on div "Edited" at bounding box center [185, 507] width 65 height 12
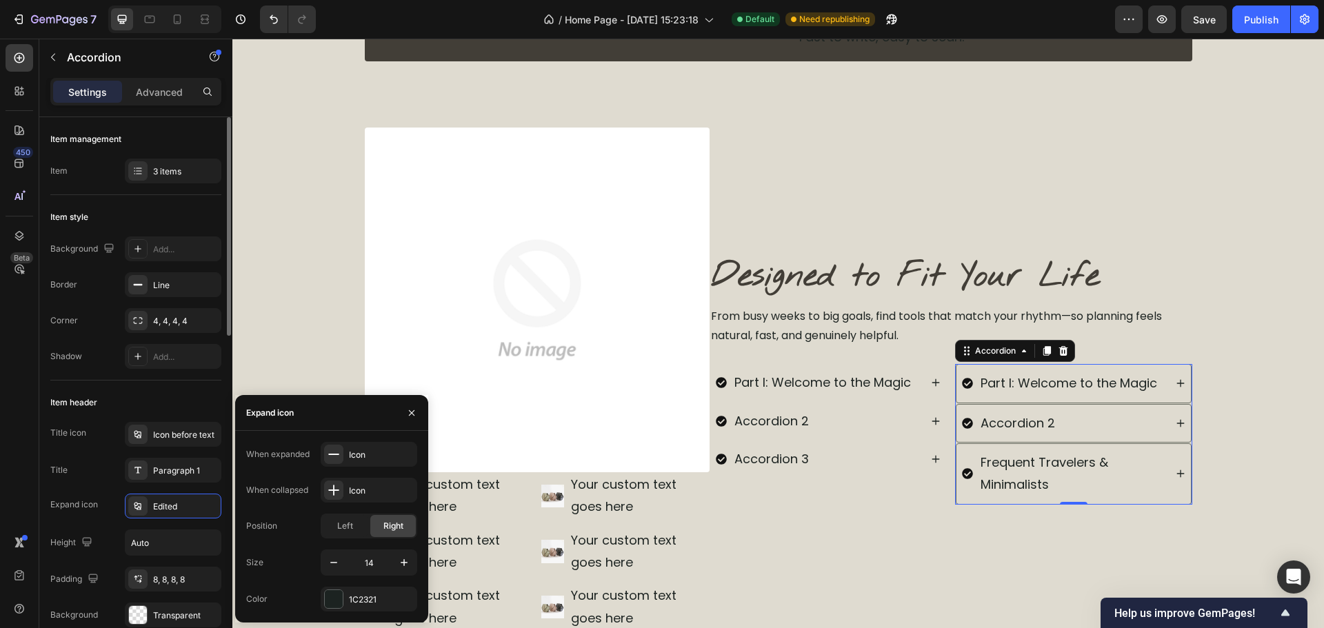
click at [192, 397] on div "Item header" at bounding box center [135, 403] width 171 height 22
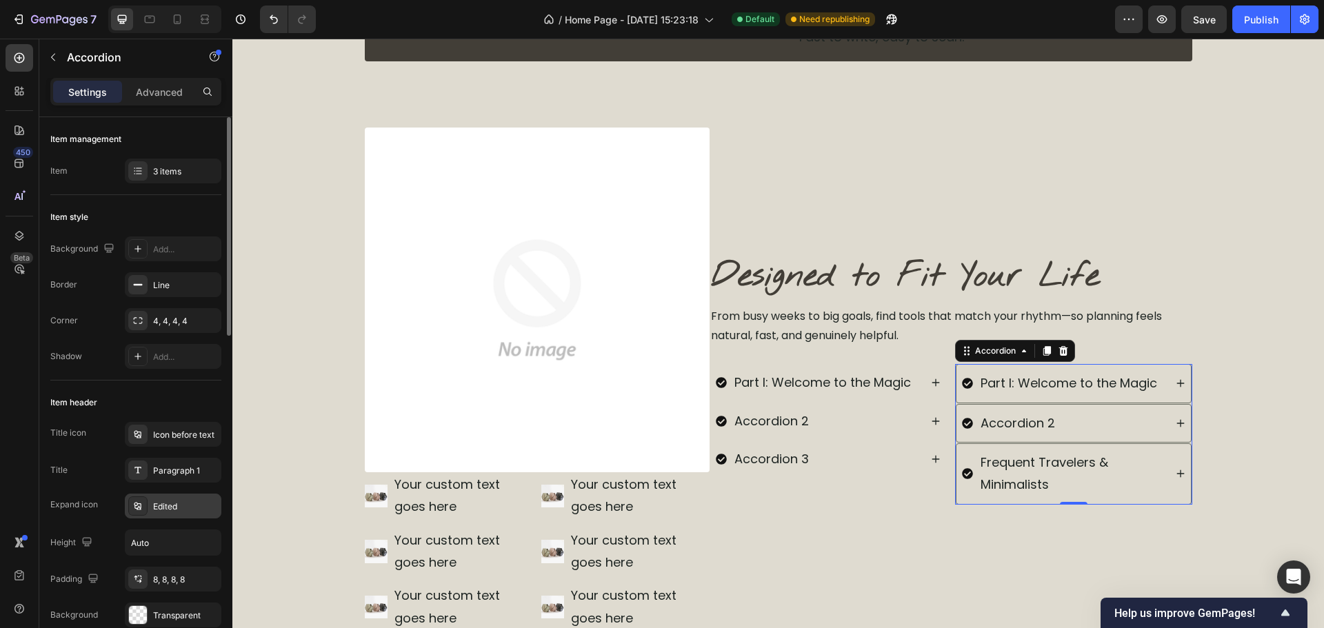
click at [159, 510] on div "Edited" at bounding box center [185, 507] width 65 height 12
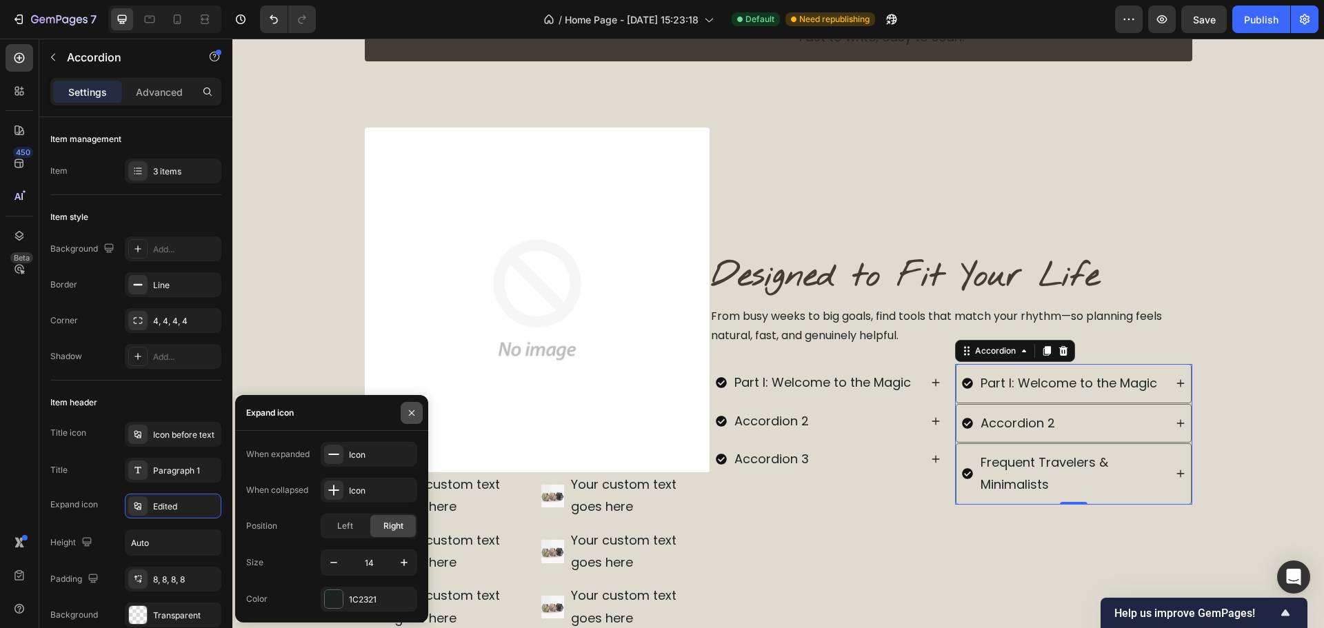
click at [410, 409] on icon "button" at bounding box center [411, 413] width 11 height 11
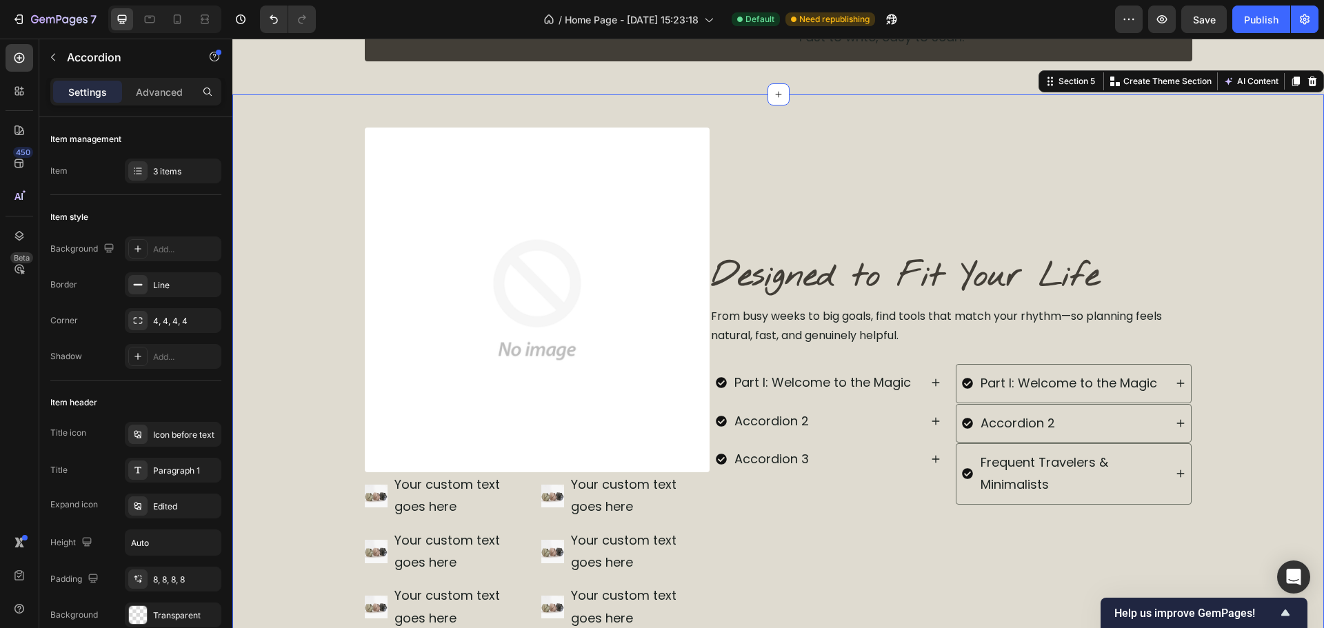
click at [1252, 250] on div "Image Designed to Fit Your Life Heading From busy weeks to big goals, find tool…" at bounding box center [778, 423] width 1092 height 590
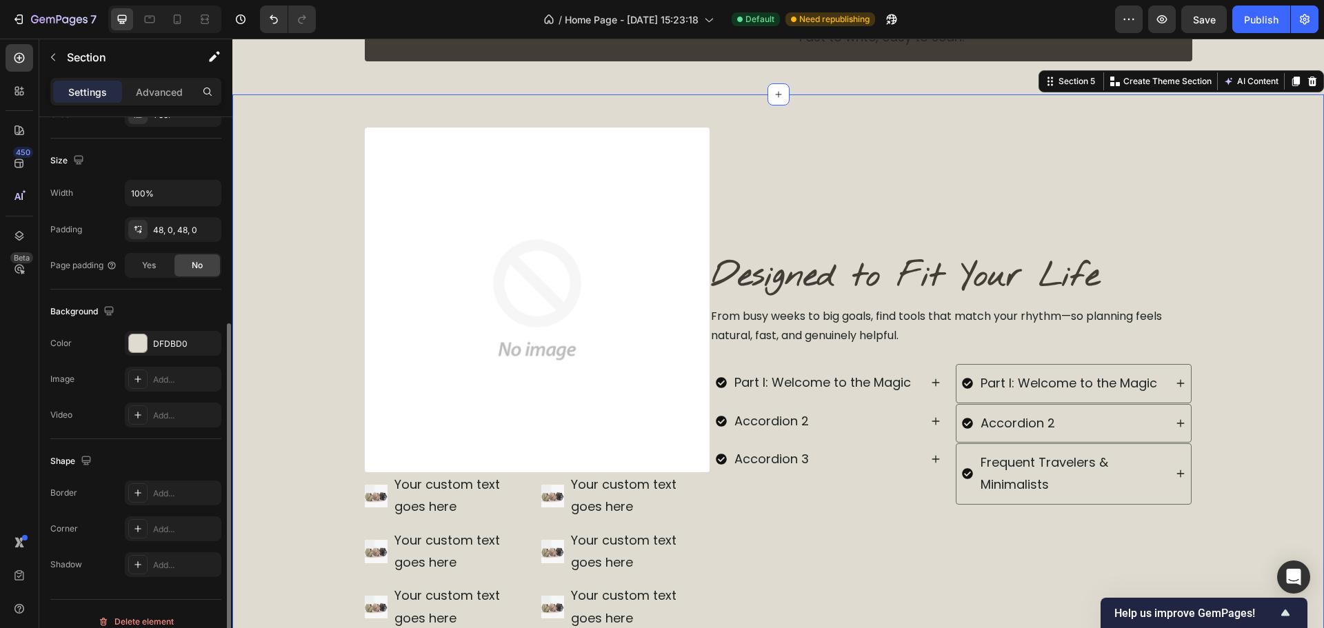
scroll to position [291, 0]
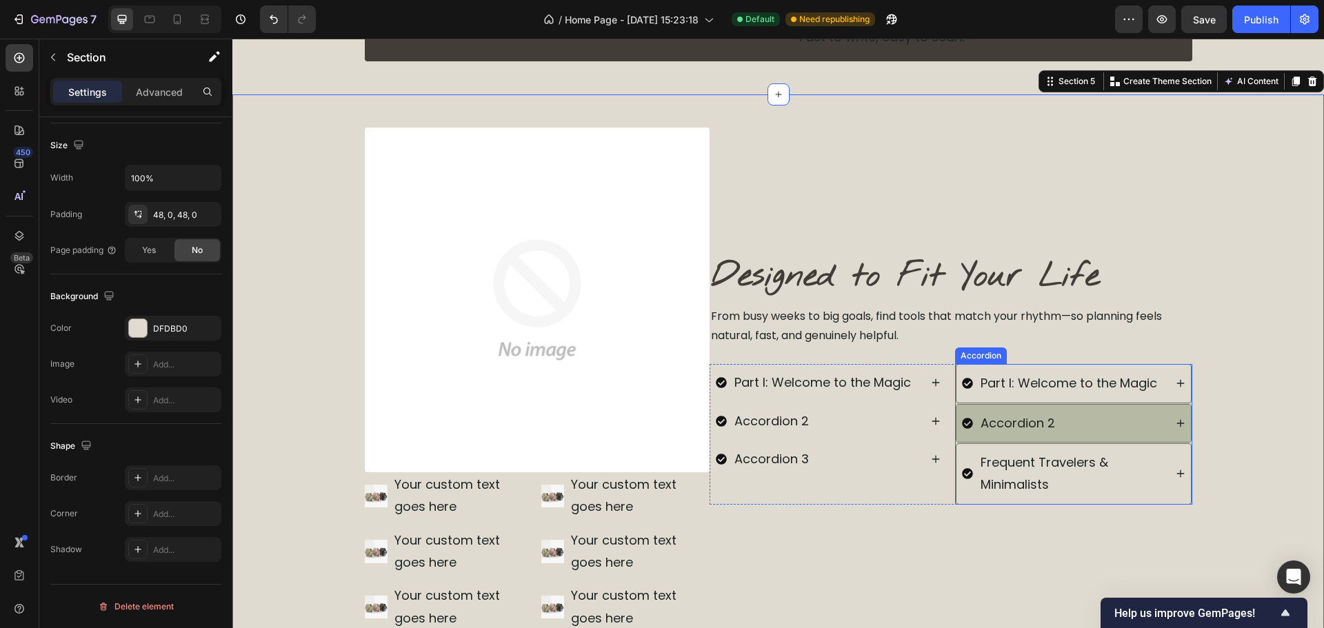
click at [1079, 410] on div "Accordion 2" at bounding box center [1063, 423] width 203 height 26
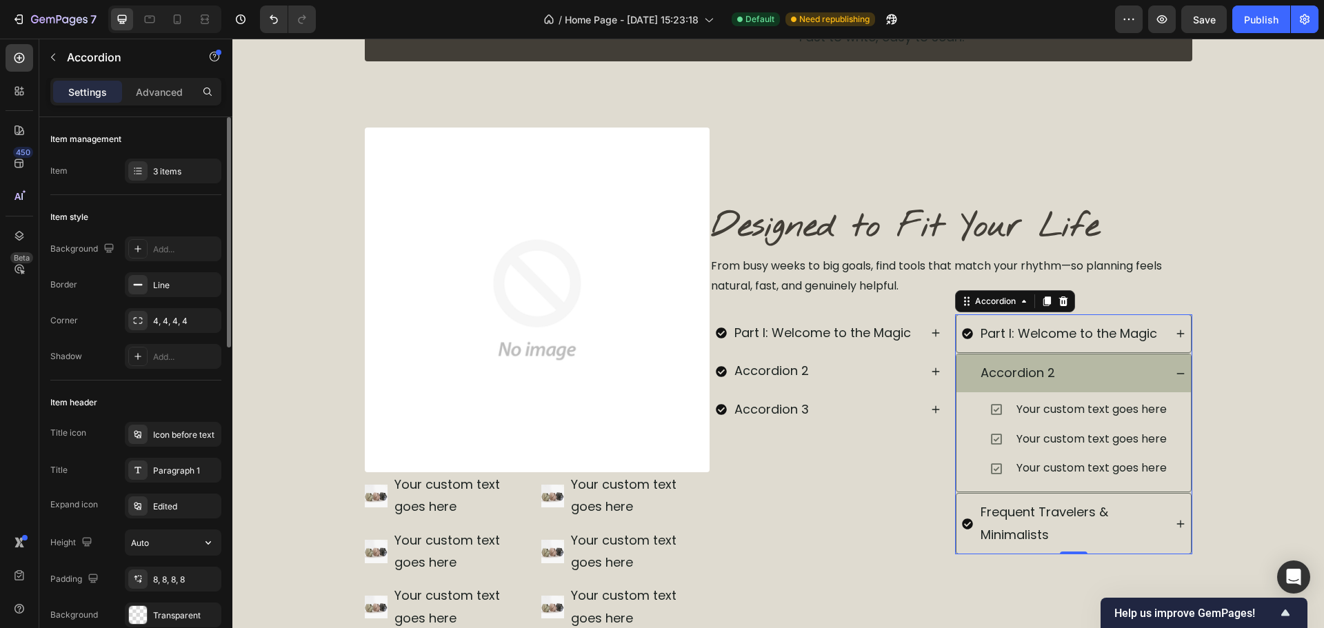
scroll to position [138, 0]
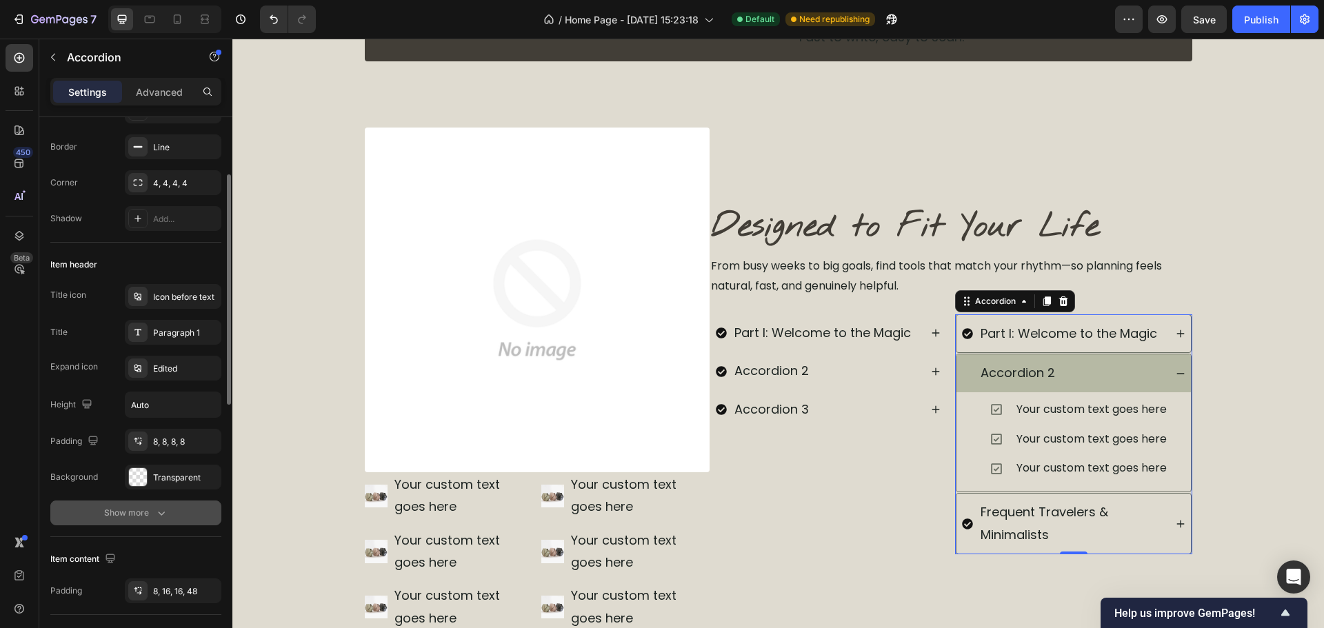
click at [144, 506] on div "Show more" at bounding box center [136, 513] width 64 height 14
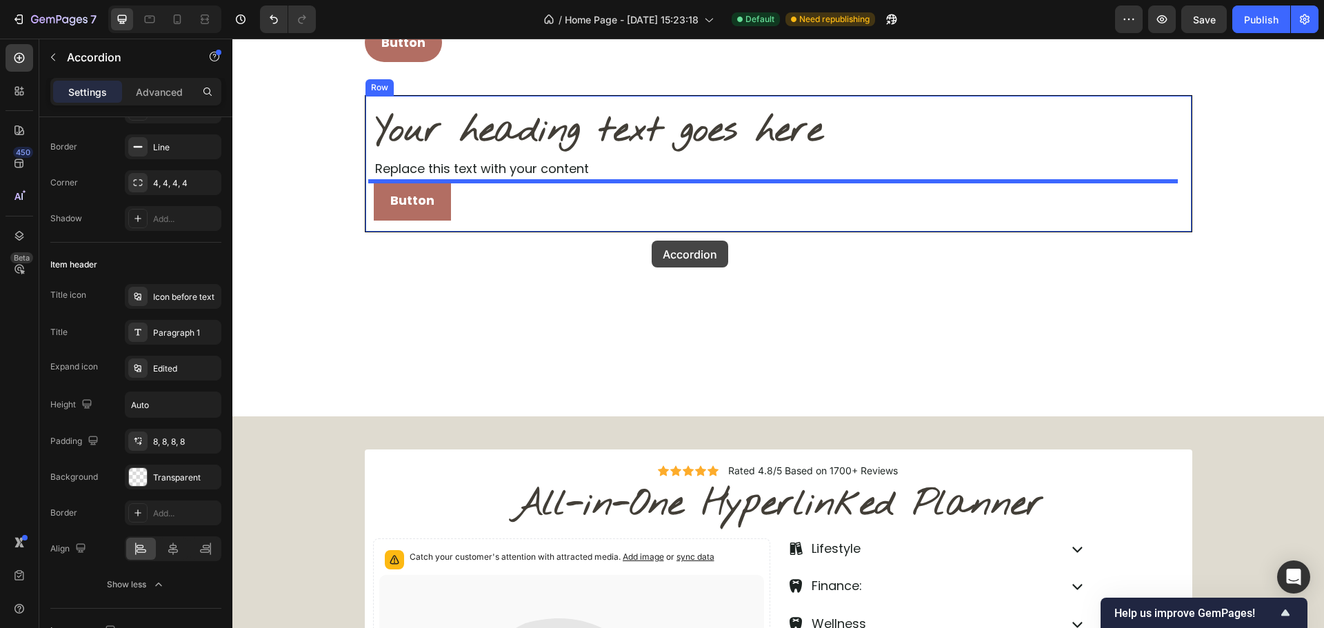
scroll to position [0, 0]
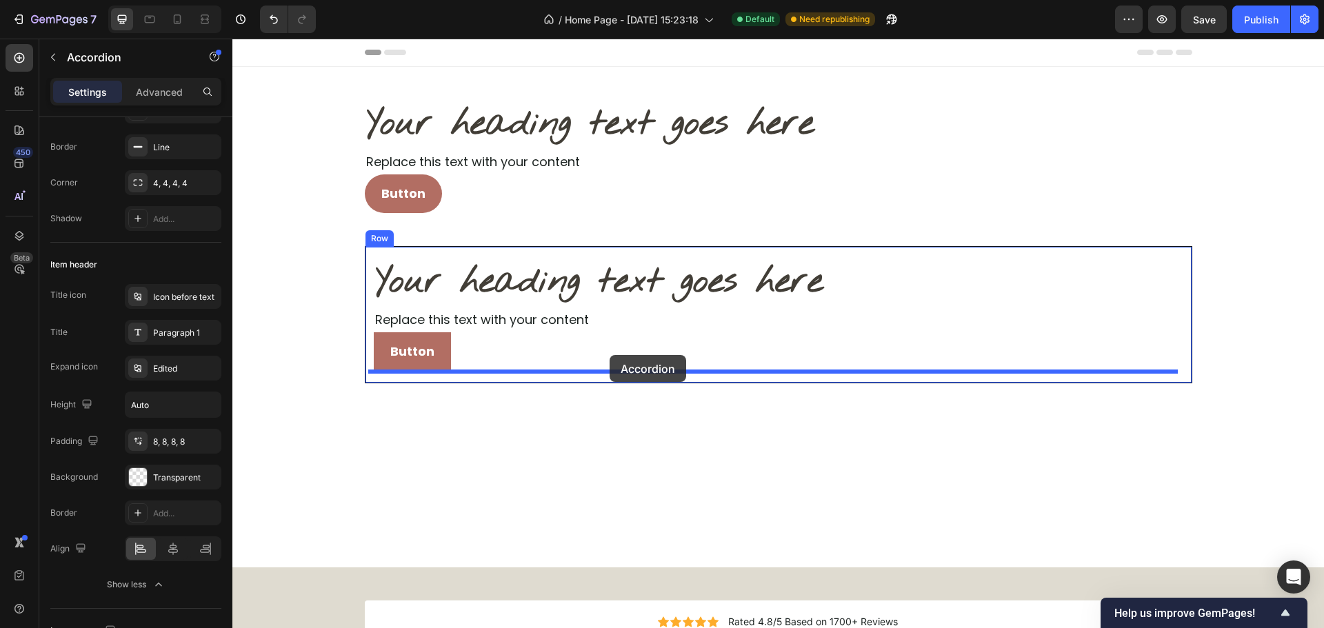
drag, startPoint x: 1094, startPoint y: 204, endPoint x: 610, endPoint y: 355, distance: 507.1
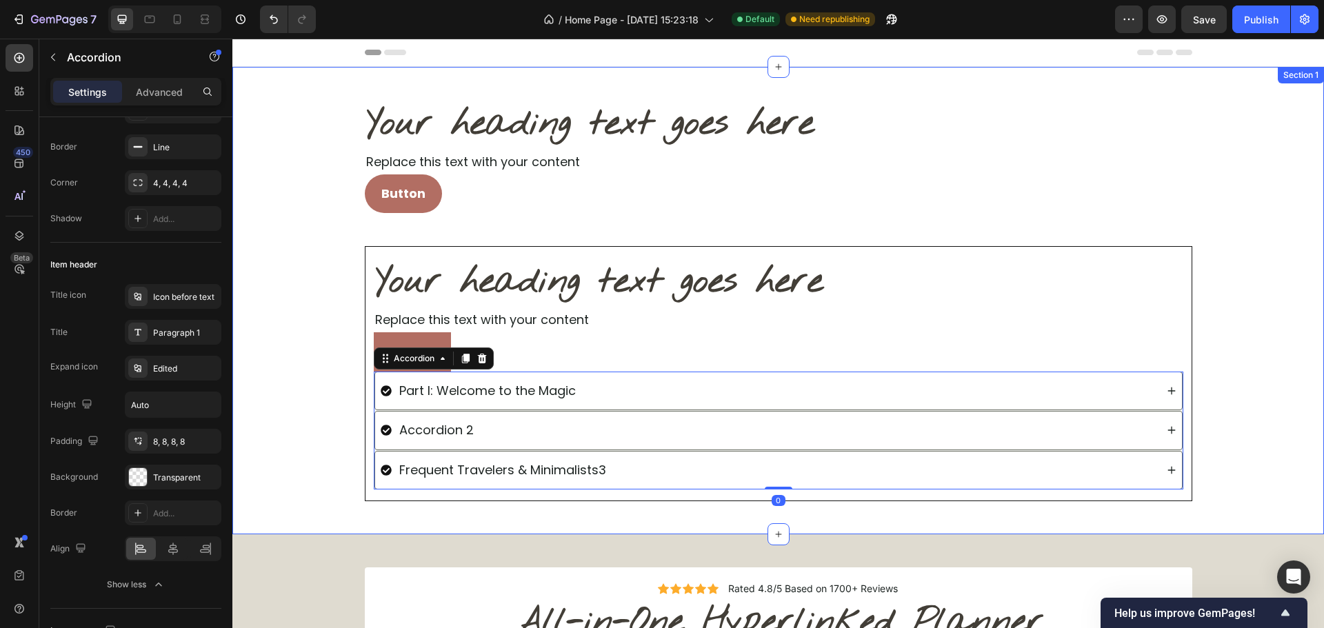
click at [1313, 461] on div "Your heading text goes here Heading Replace this text with your content Text Bl…" at bounding box center [778, 300] width 1092 height 401
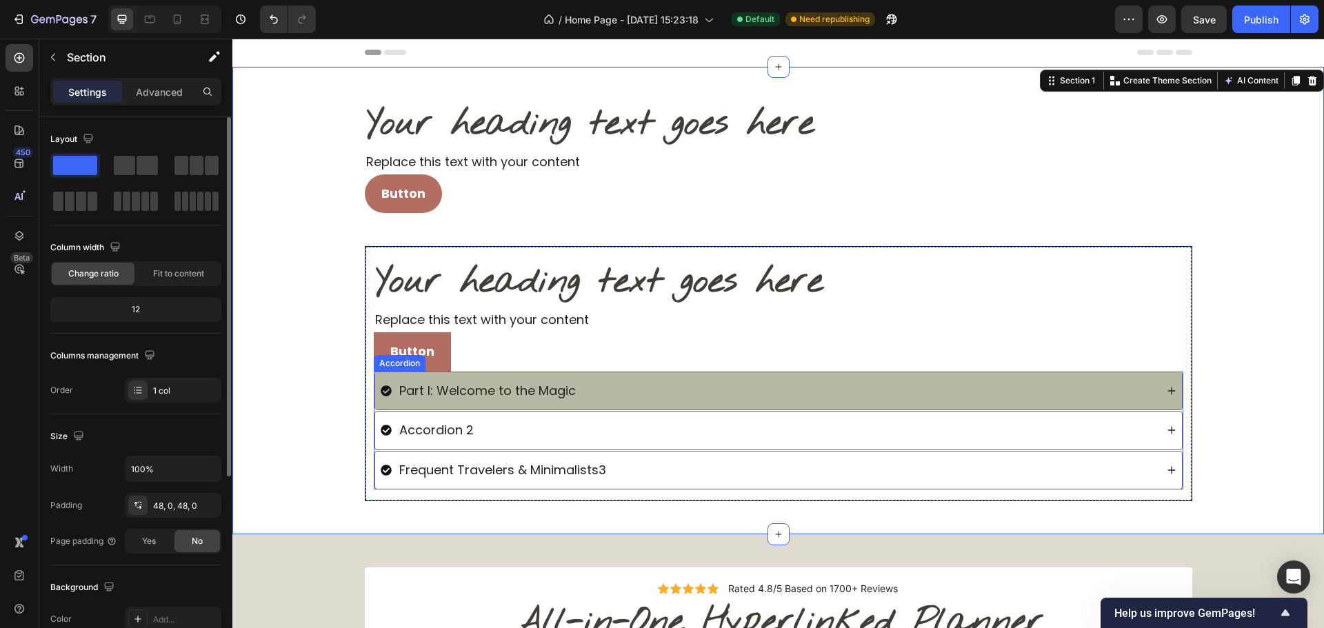
click at [795, 397] on div "Part I: Welcome to the Magic" at bounding box center [768, 391] width 775 height 26
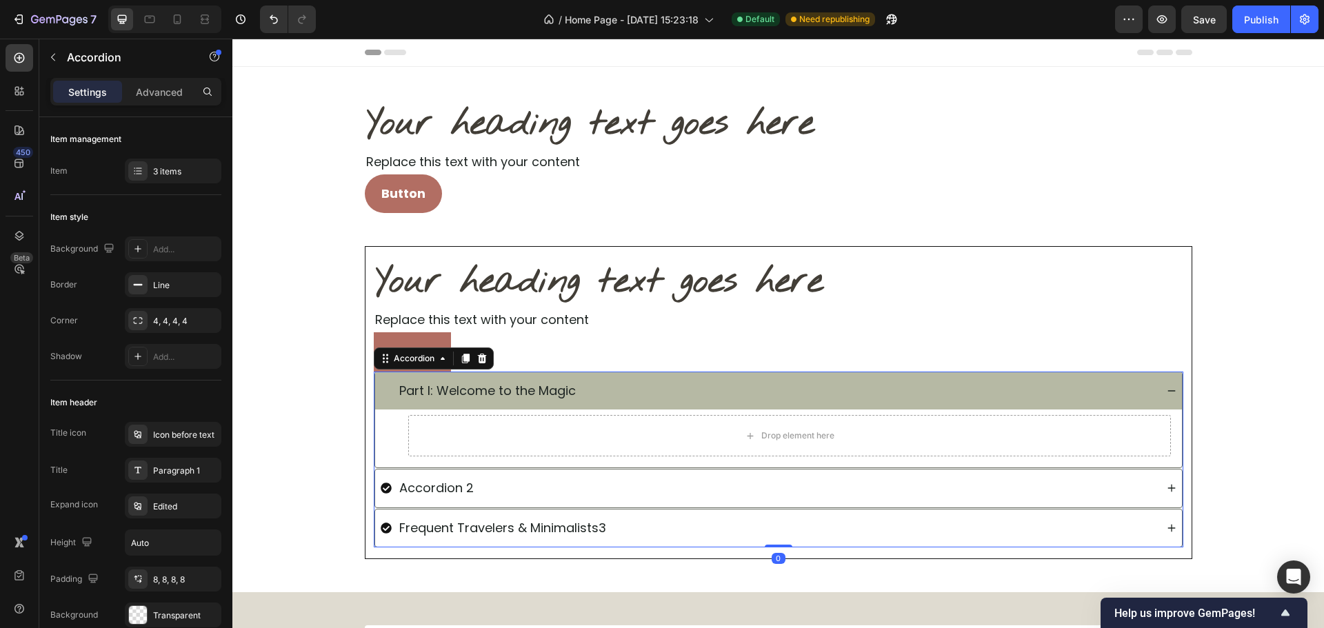
click at [795, 392] on div "Part I: Welcome to the Magic" at bounding box center [768, 391] width 775 height 26
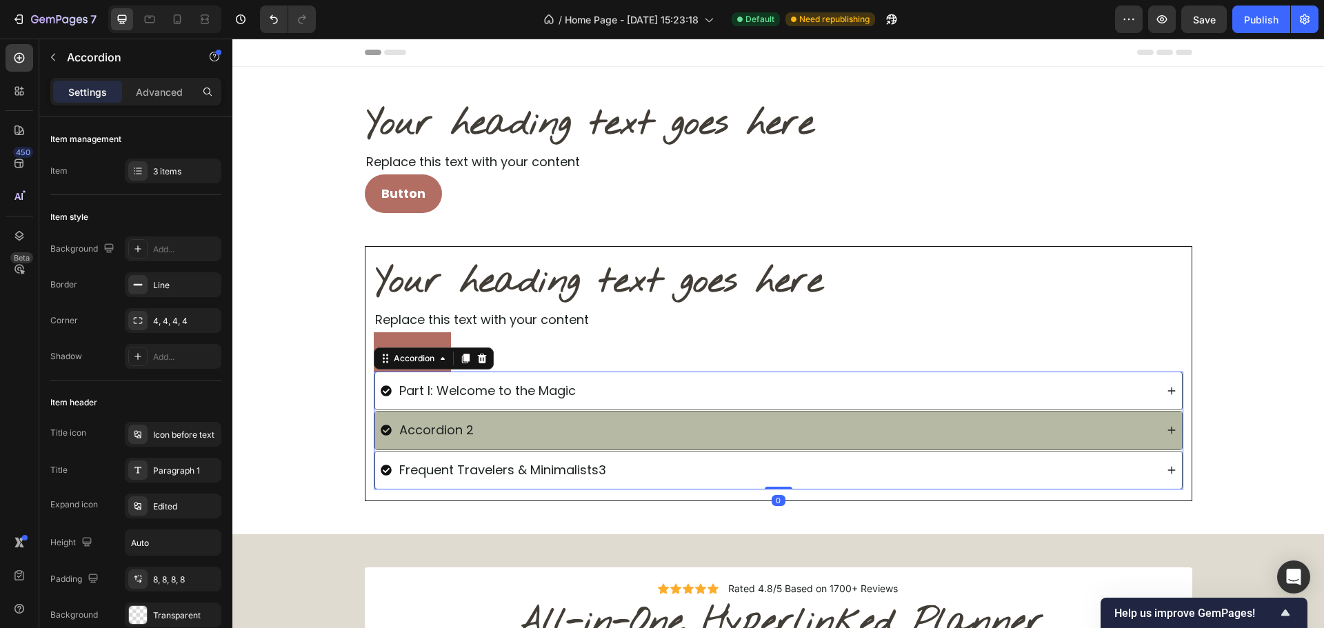
click at [783, 437] on div "Accordion 2" at bounding box center [768, 430] width 775 height 26
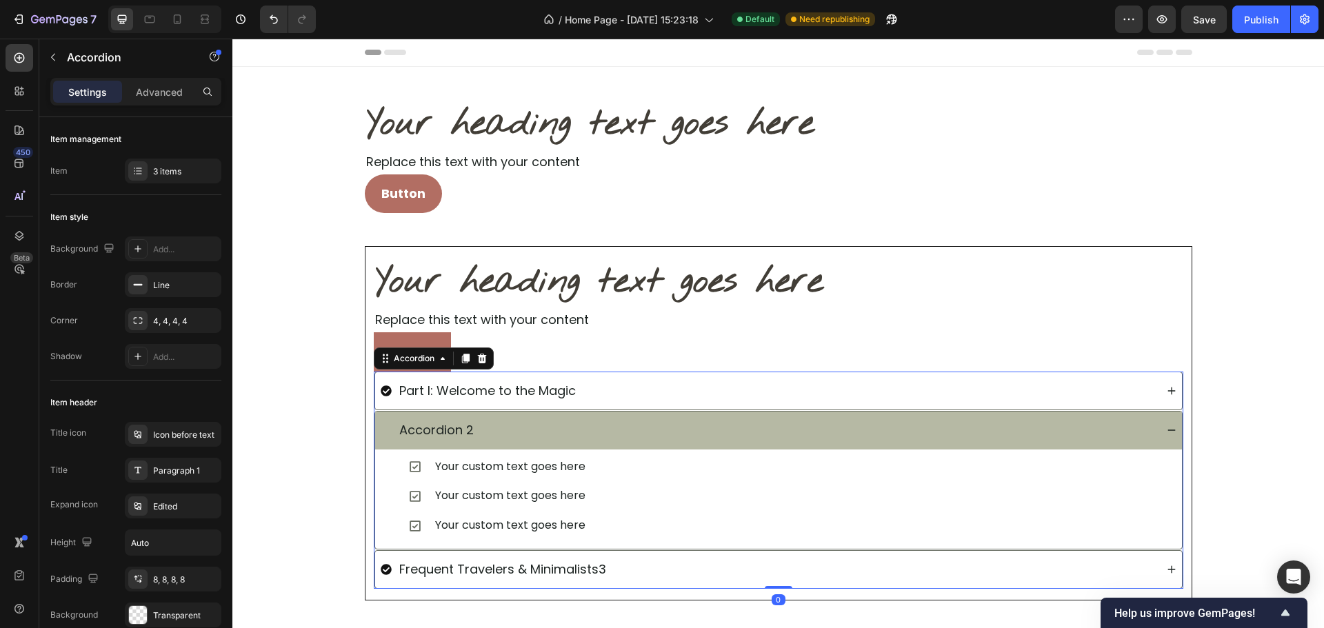
click at [785, 433] on div "Accordion 2" at bounding box center [768, 430] width 775 height 26
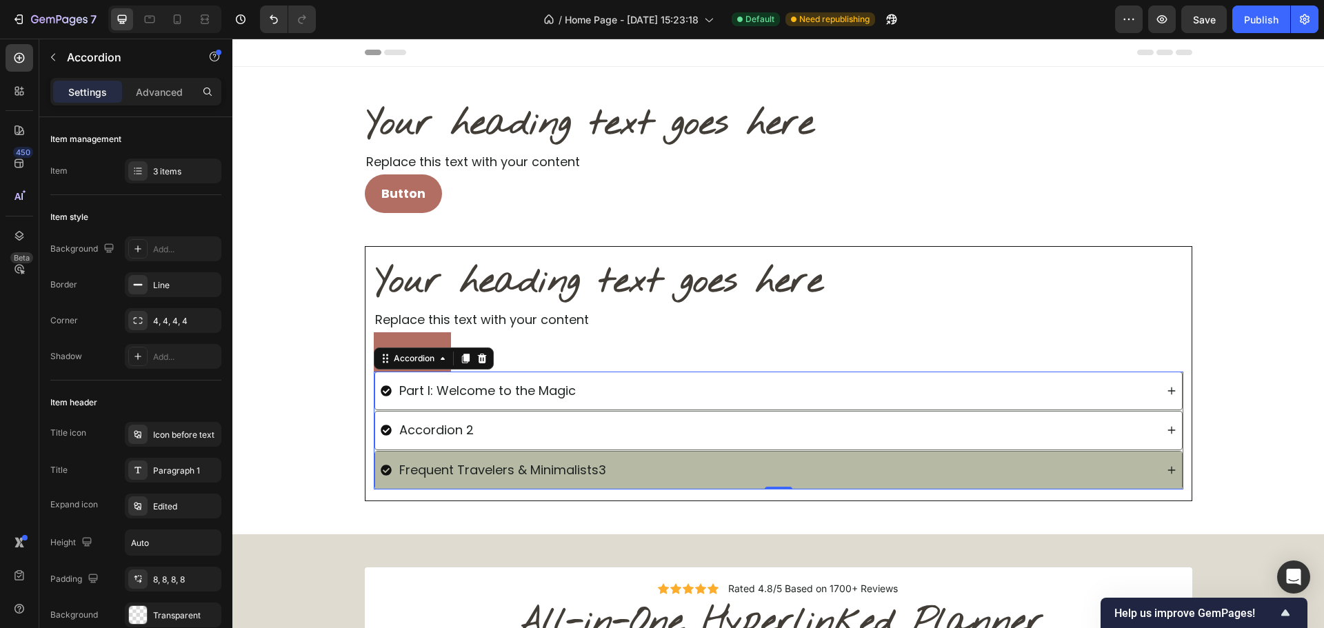
click at [765, 477] on div "Frequent Travelers & Minimalists3" at bounding box center [768, 470] width 775 height 26
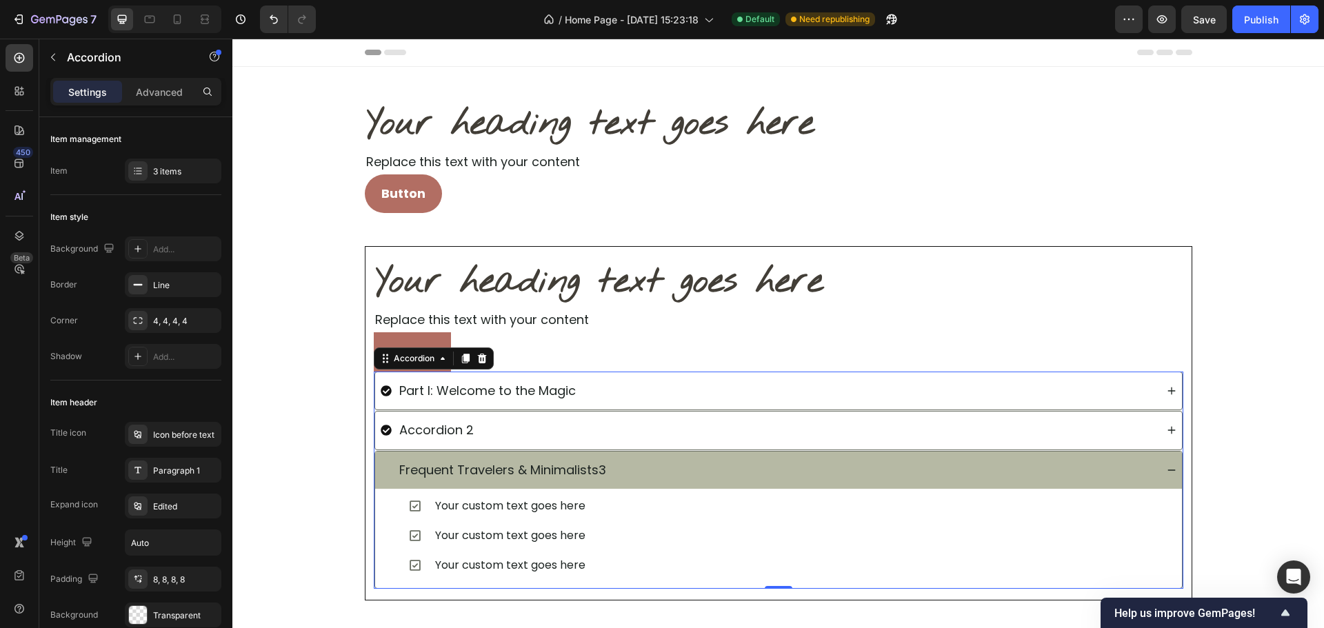
click at [766, 474] on div "Frequent Travelers & Minimalists3" at bounding box center [768, 470] width 775 height 26
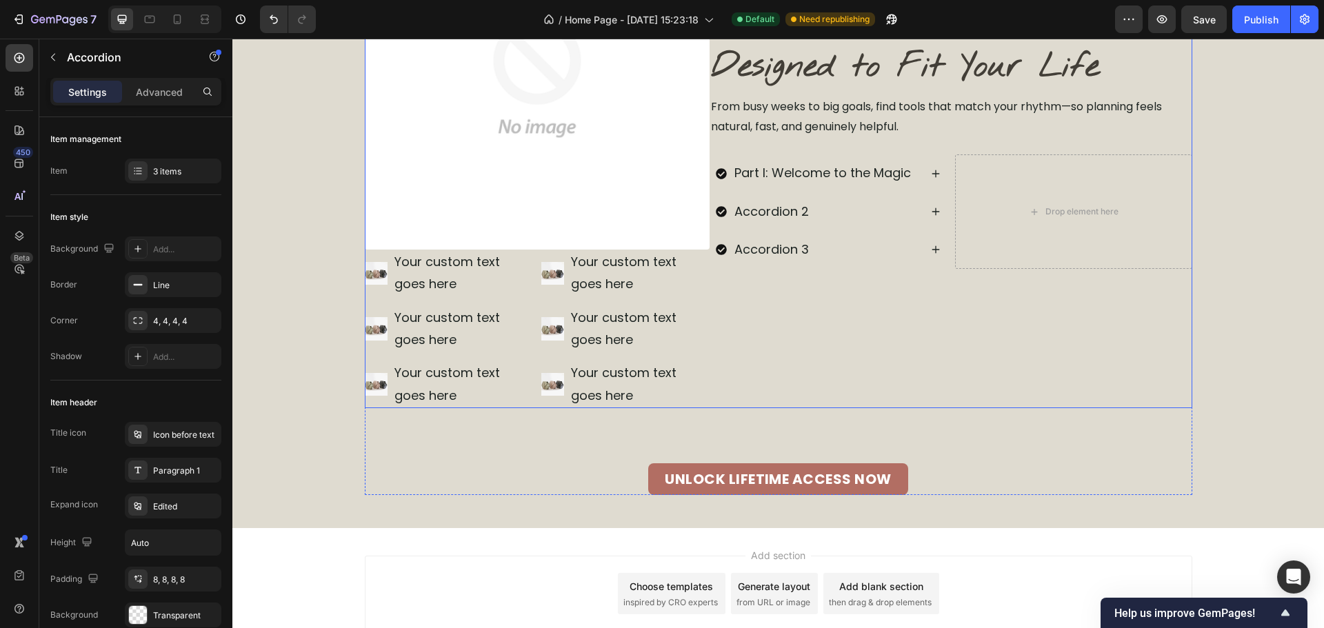
scroll to position [3833, 0]
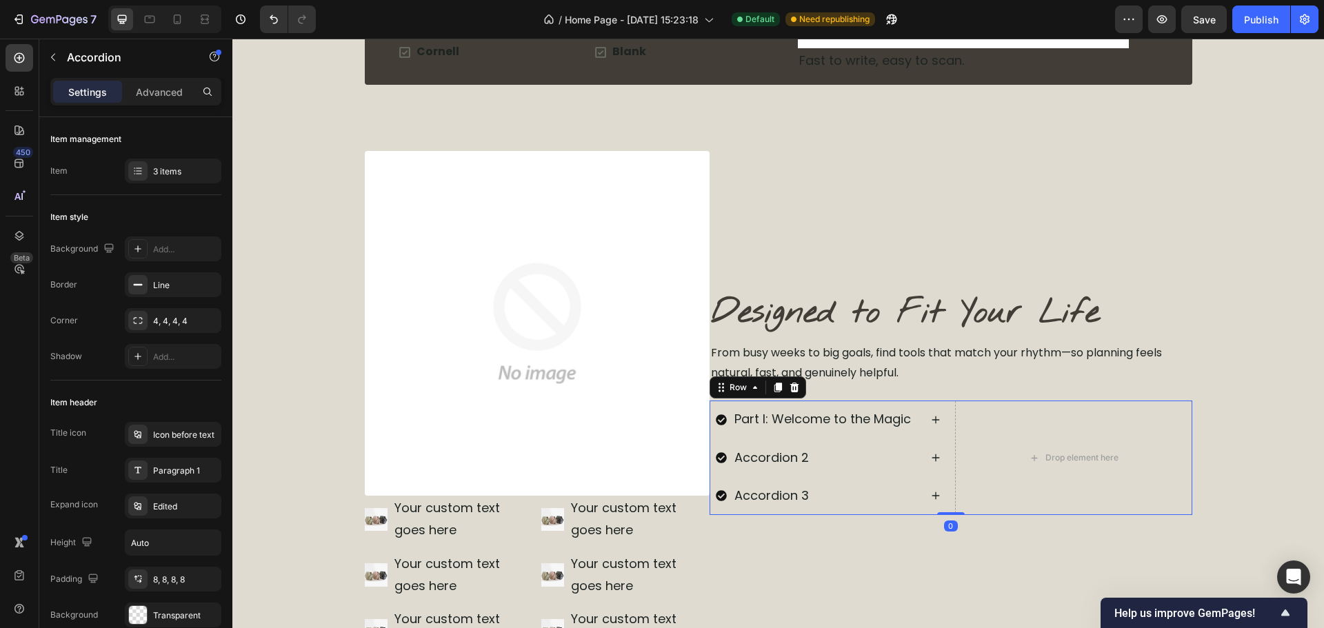
click at [946, 423] on div "Part I: Welcome to the Magic Accordion 2 Accordion 3 Accordion Drop element her…" at bounding box center [951, 458] width 483 height 114
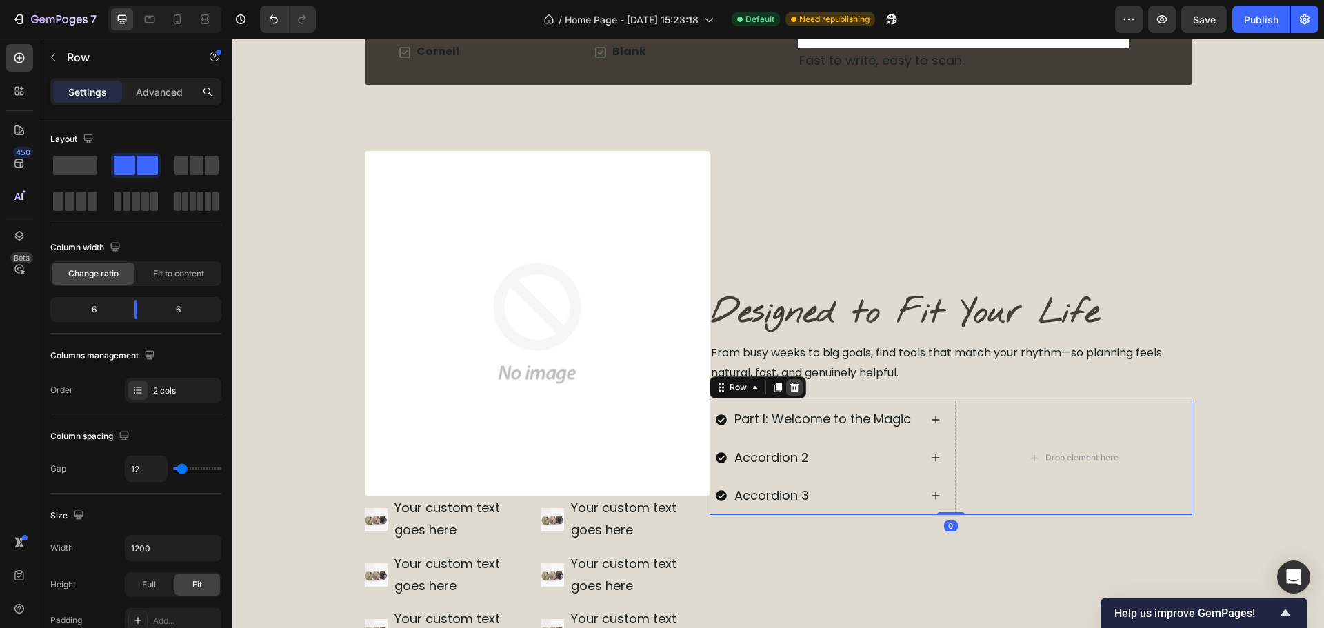
click at [790, 389] on icon at bounding box center [794, 388] width 9 height 10
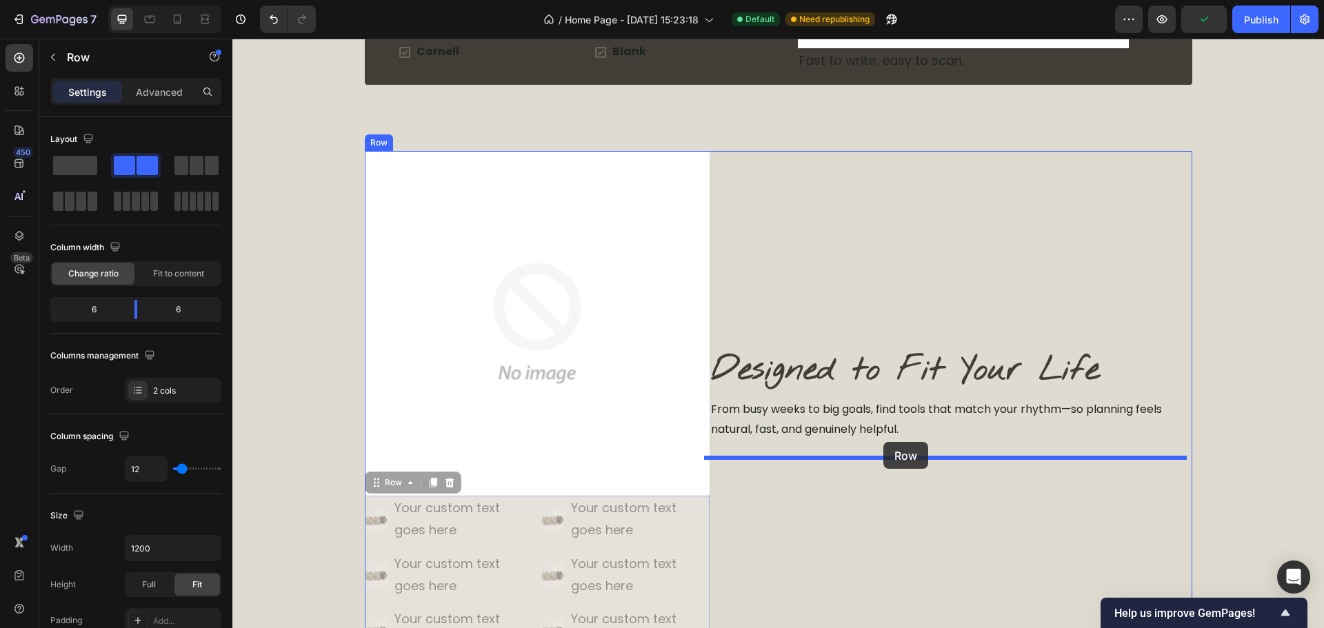
drag, startPoint x: 530, startPoint y: 525, endPoint x: 883, endPoint y: 442, distance: 362.8
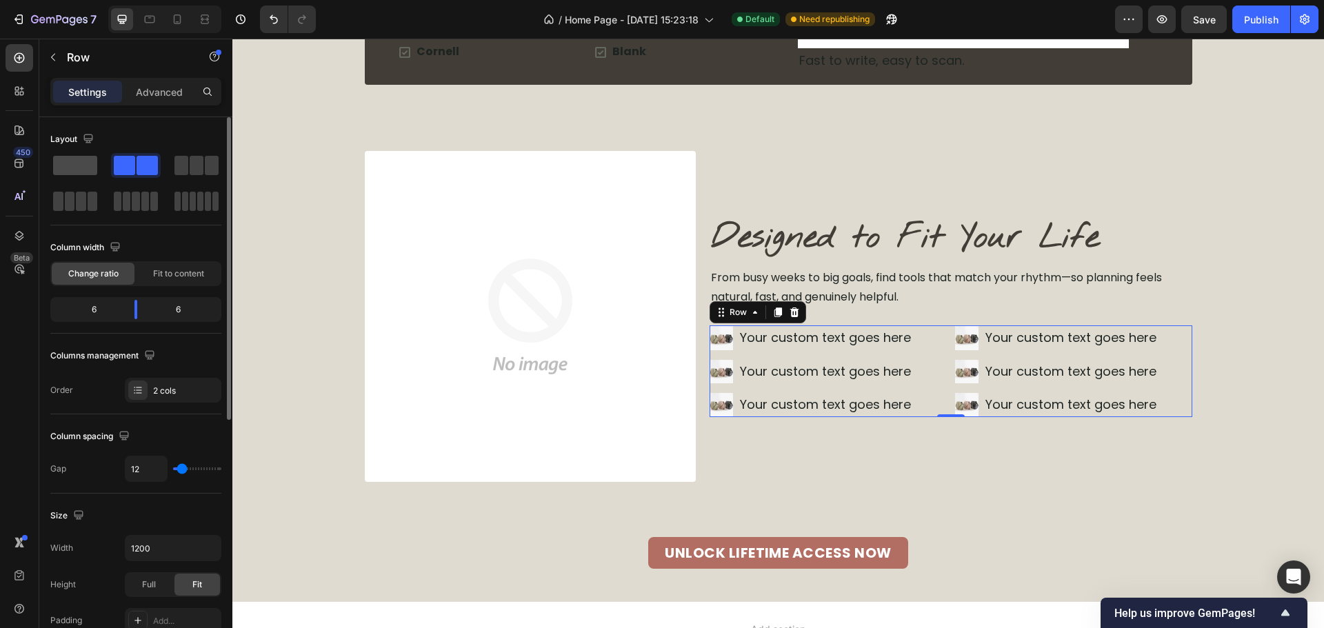
click at [71, 168] on span at bounding box center [75, 165] width 44 height 19
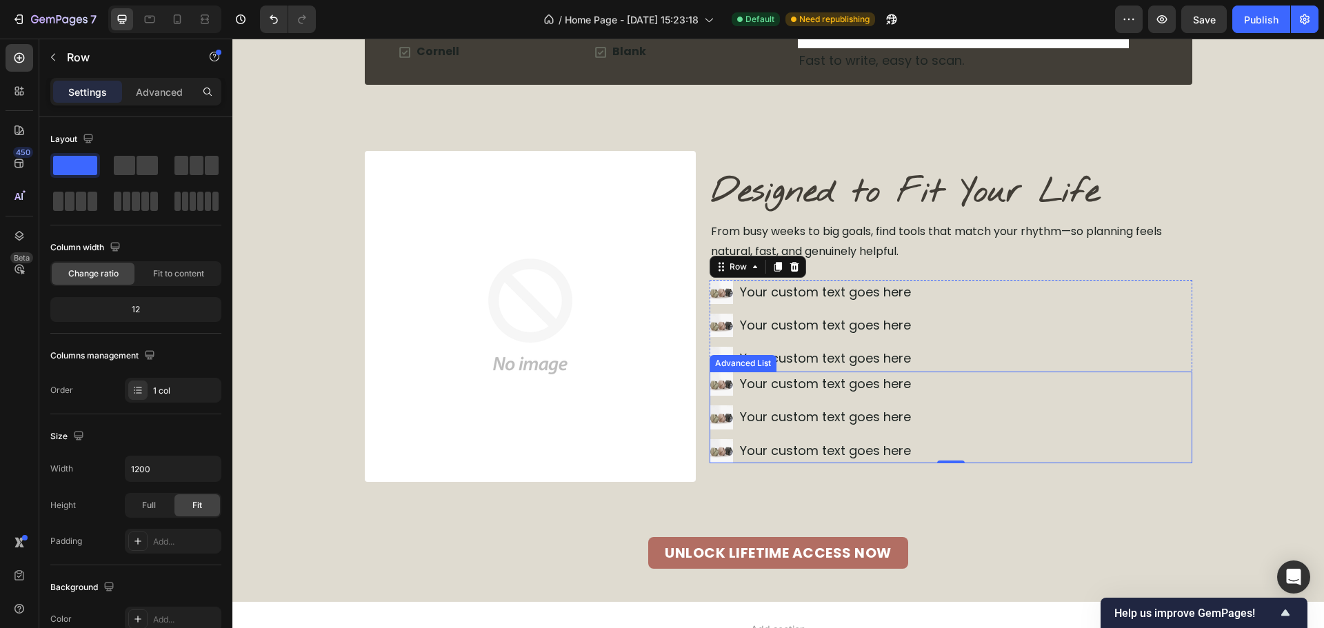
click at [1030, 375] on div "Image Your custom text goes here Text Block Image Your custom text goes here Te…" at bounding box center [951, 418] width 483 height 92
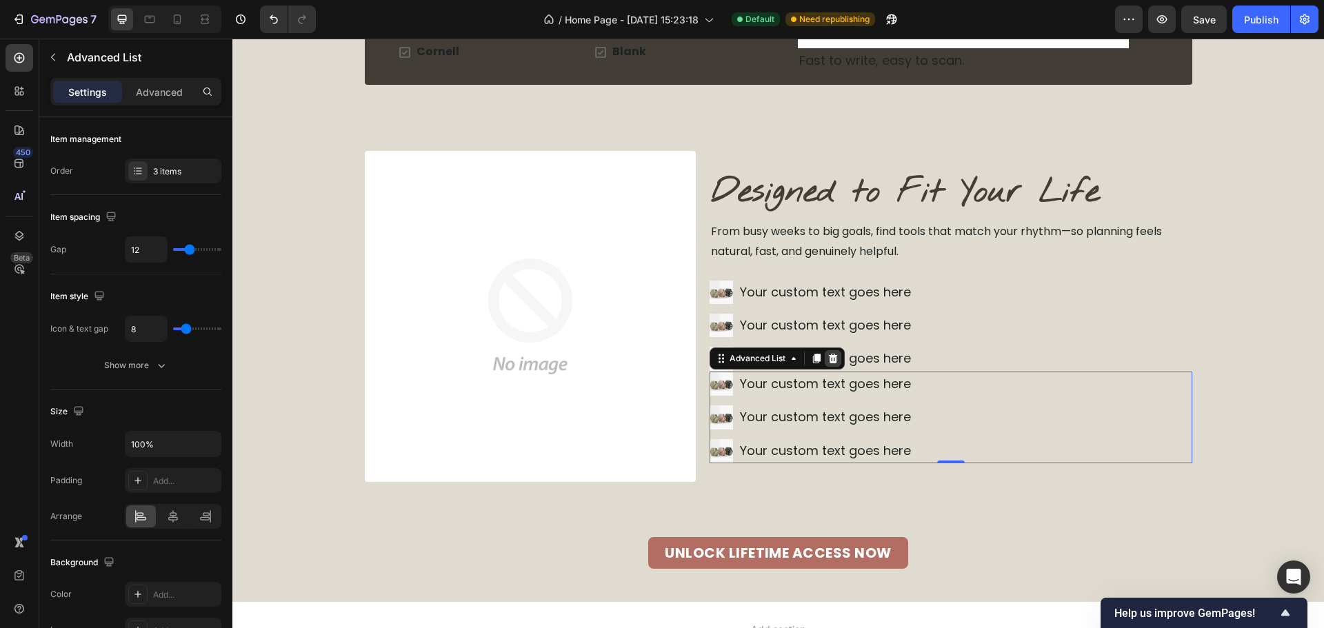
click at [832, 361] on icon at bounding box center [833, 358] width 11 height 11
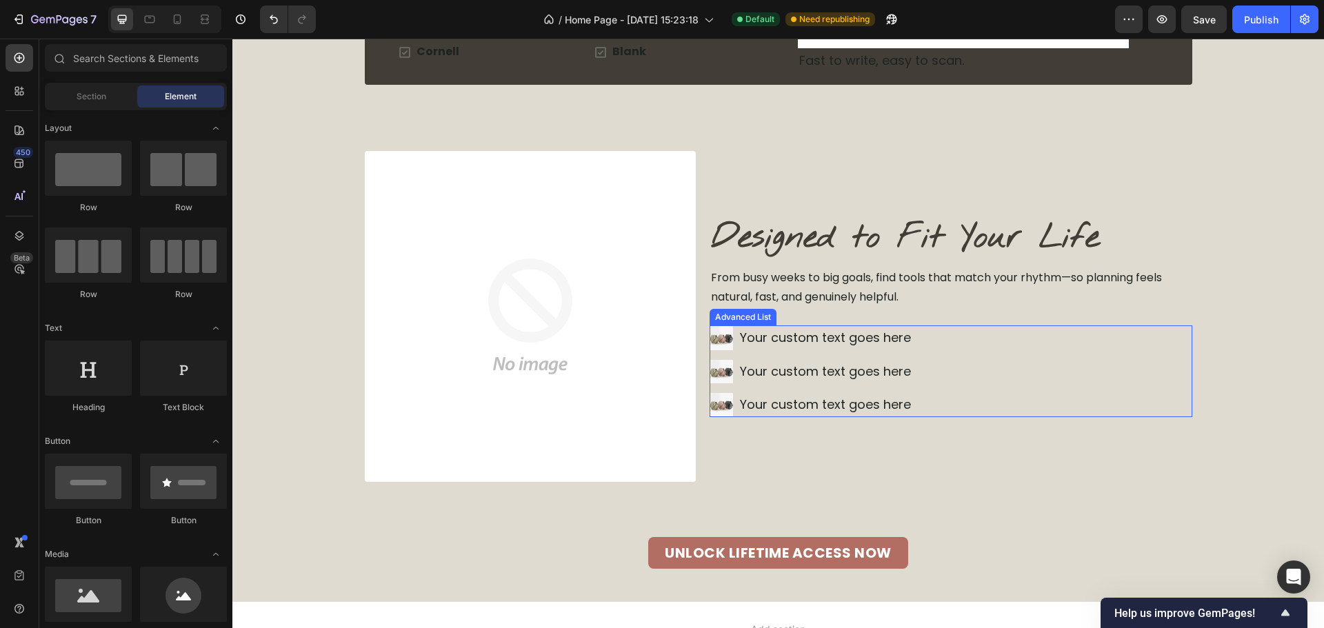
click at [929, 355] on div "Image Your custom text goes here Text Block Image Your custom text goes here Te…" at bounding box center [951, 371] width 483 height 92
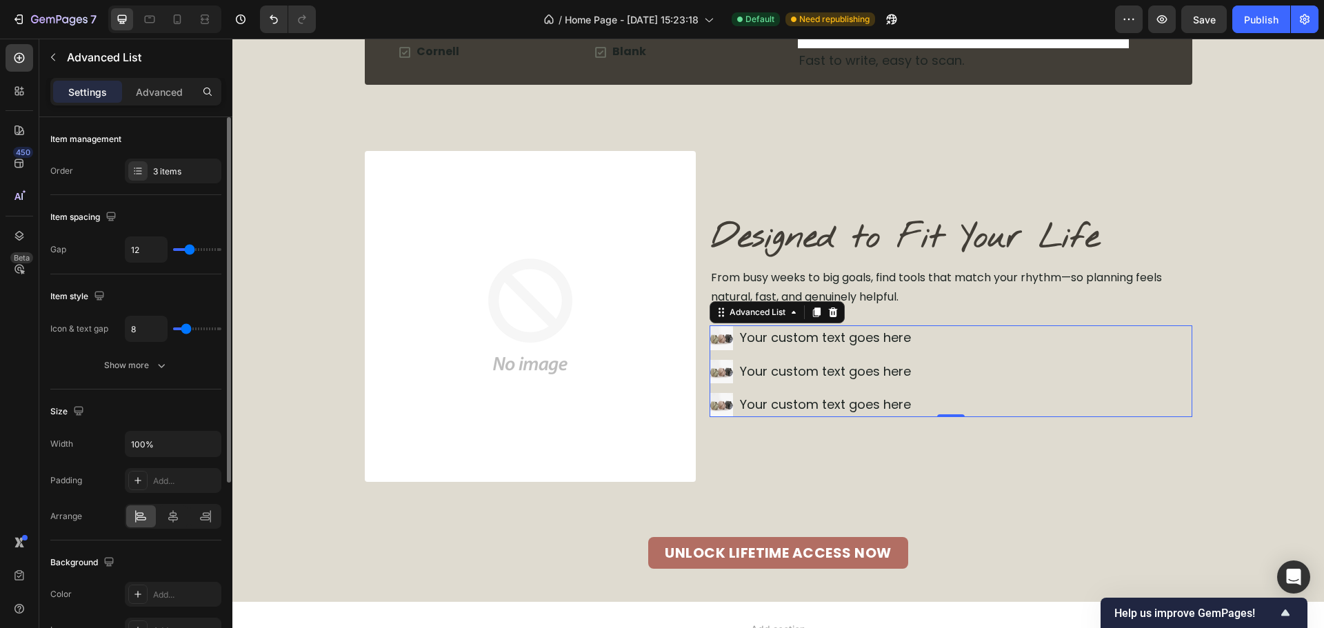
click at [163, 150] on div "Item management" at bounding box center [135, 139] width 171 height 22
drag, startPoint x: 166, startPoint y: 169, endPoint x: 215, endPoint y: 191, distance: 53.7
click at [167, 169] on div "3 items" at bounding box center [185, 172] width 65 height 12
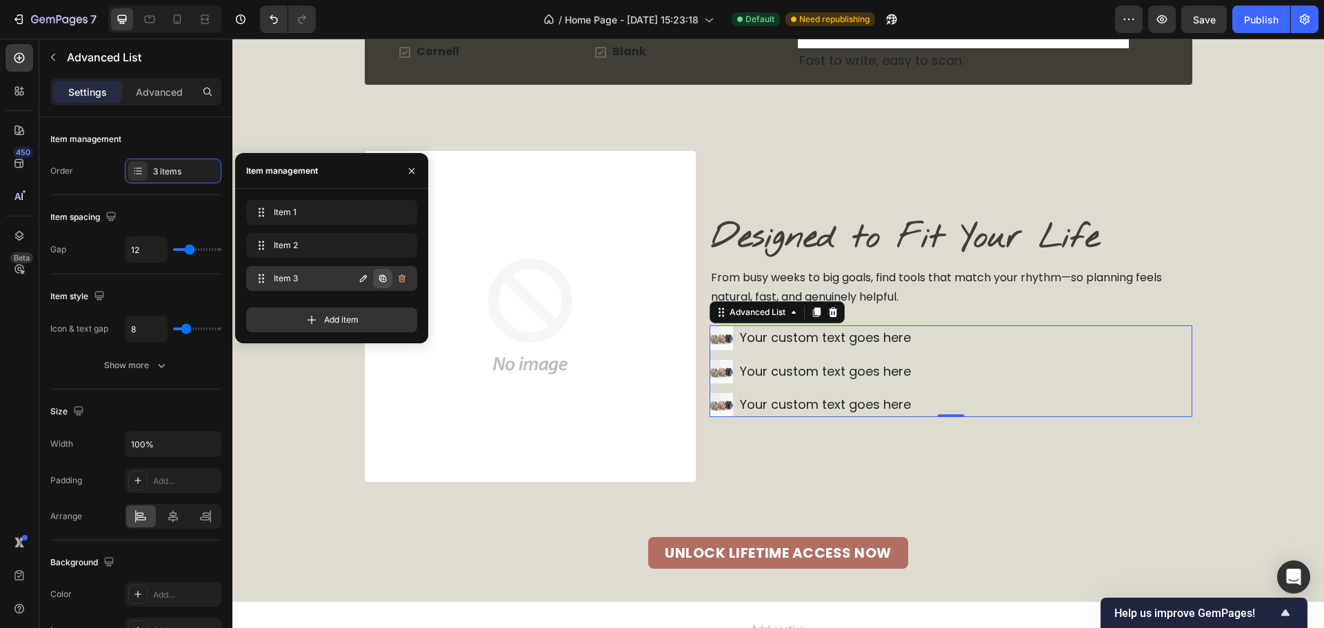
click at [380, 282] on icon "button" at bounding box center [382, 278] width 11 height 11
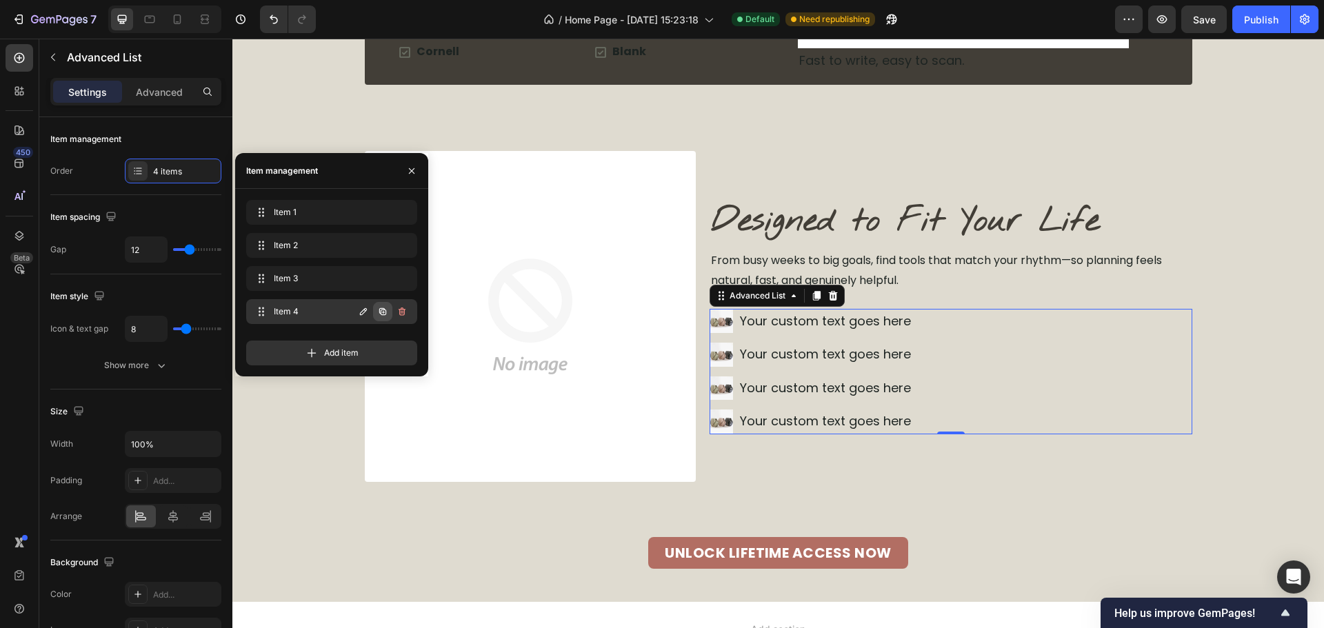
click at [383, 310] on icon "button" at bounding box center [382, 311] width 7 height 7
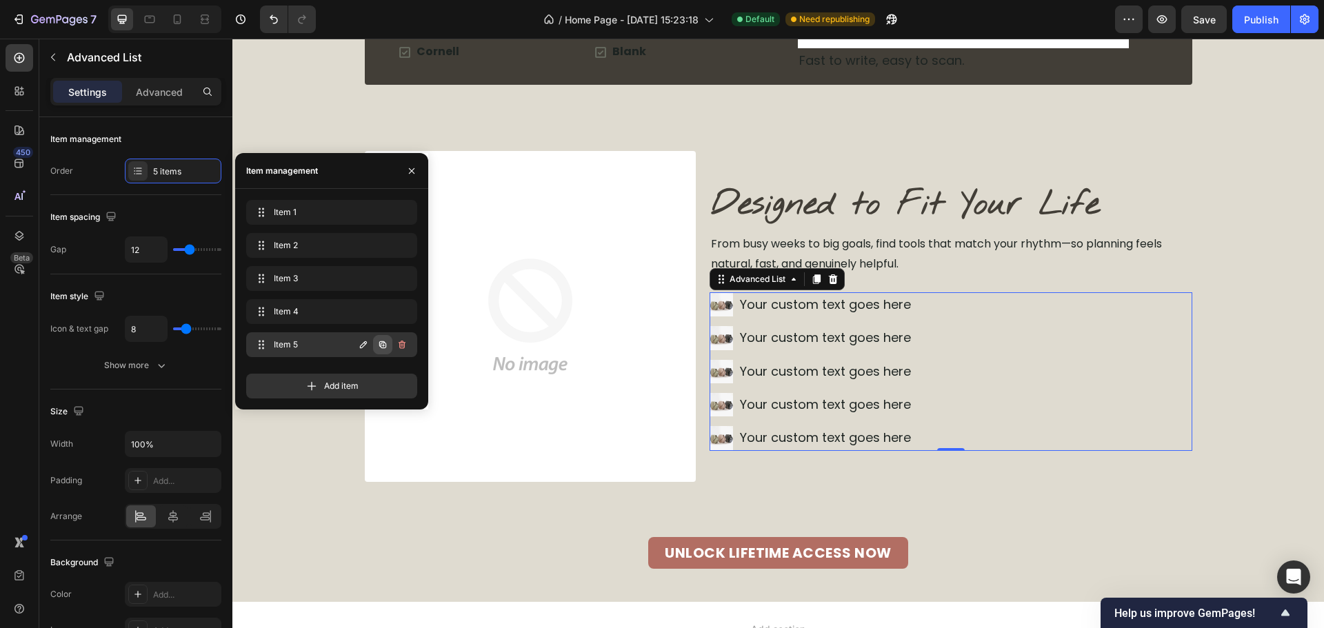
click at [382, 347] on icon "button" at bounding box center [382, 344] width 11 height 11
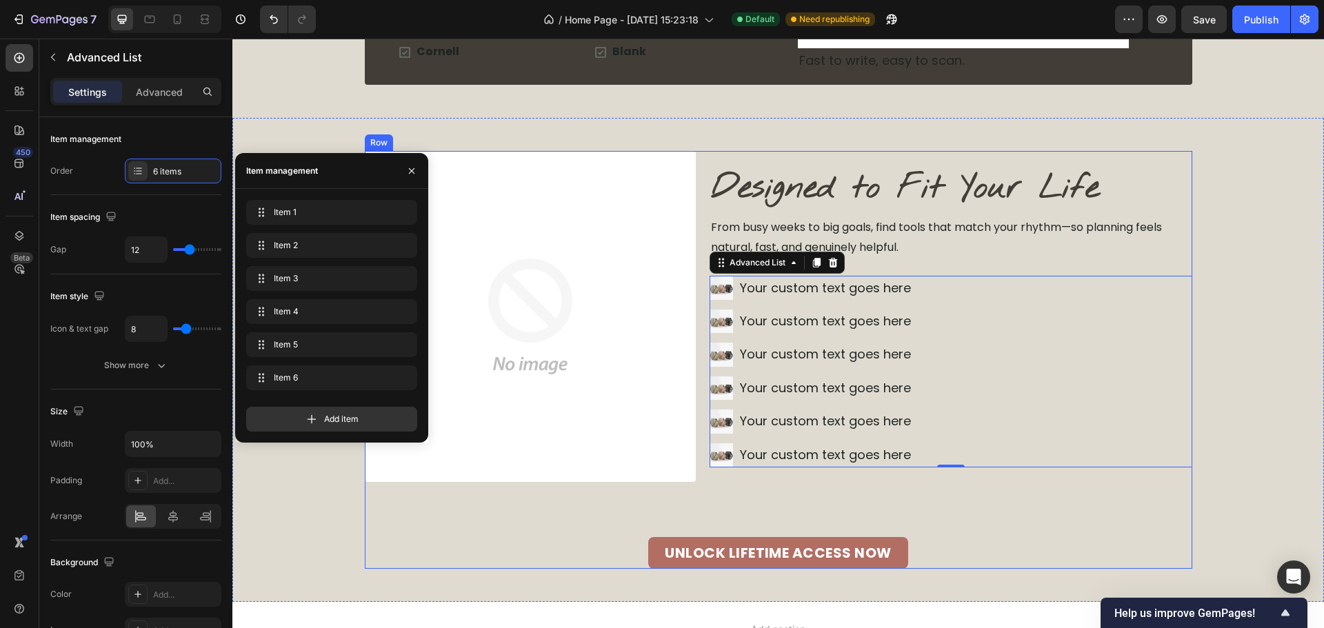
click at [970, 508] on div "Image Designed to Fit Your Life Heading From busy weeks to big goals, find tool…" at bounding box center [779, 360] width 828 height 418
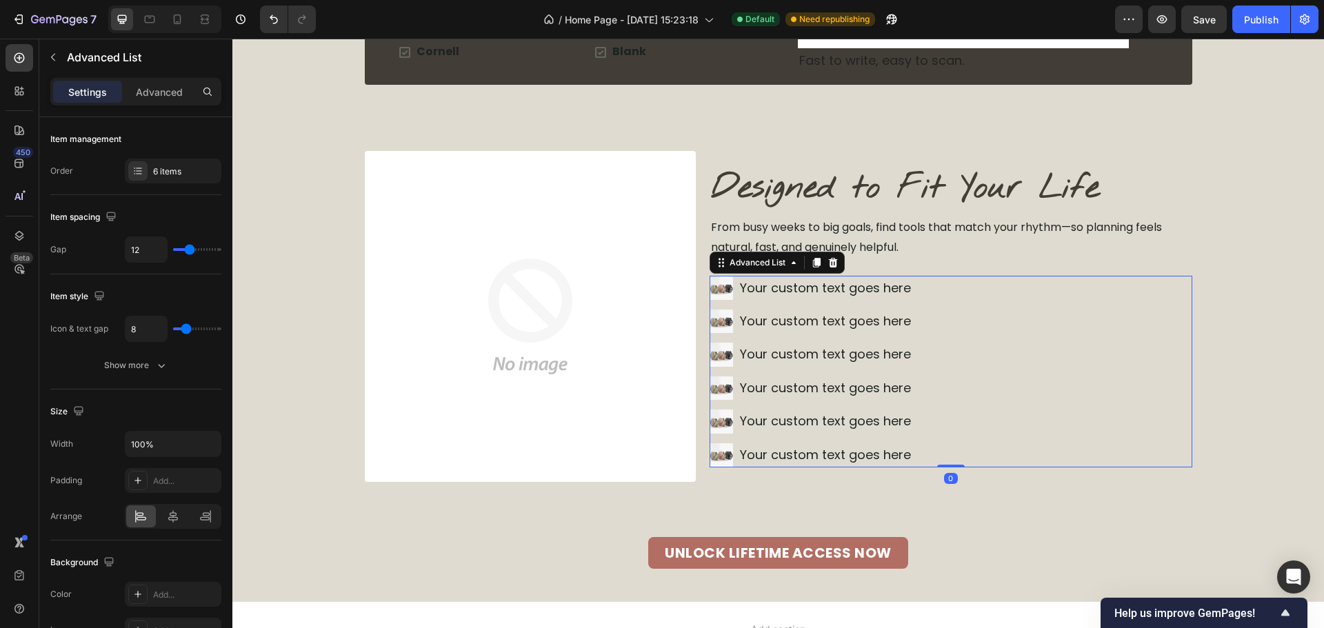
click at [994, 358] on div "Image Your custom text goes here Text Block Image Your custom text goes here Te…" at bounding box center [951, 372] width 483 height 192
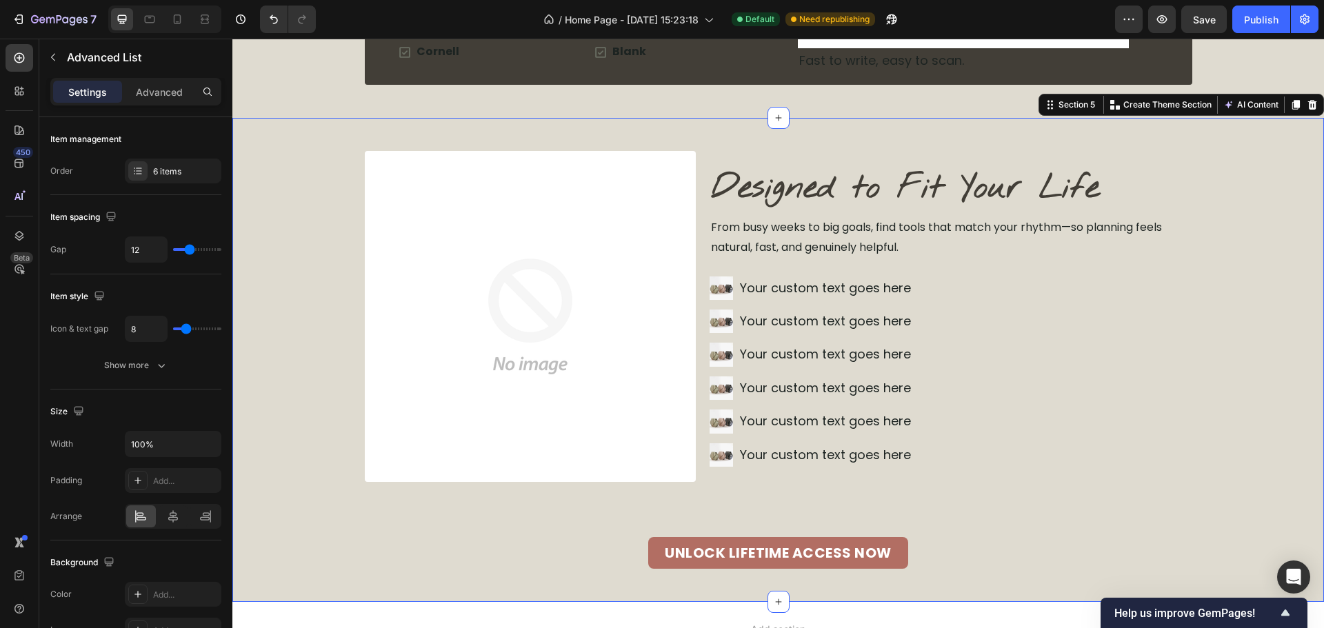
click at [1281, 329] on div "Image Designed to Fit Your Life Heading From busy weeks to big goals, find tool…" at bounding box center [778, 360] width 1092 height 418
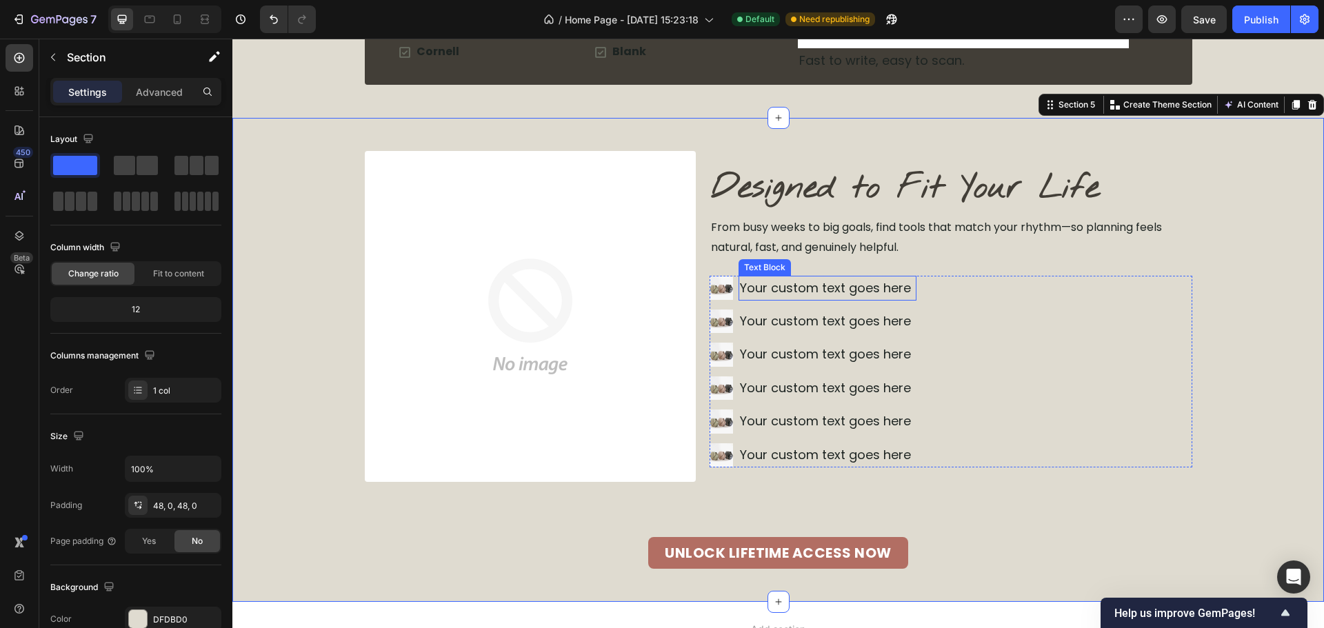
click at [801, 290] on div "Your custom text goes here" at bounding box center [828, 288] width 178 height 25
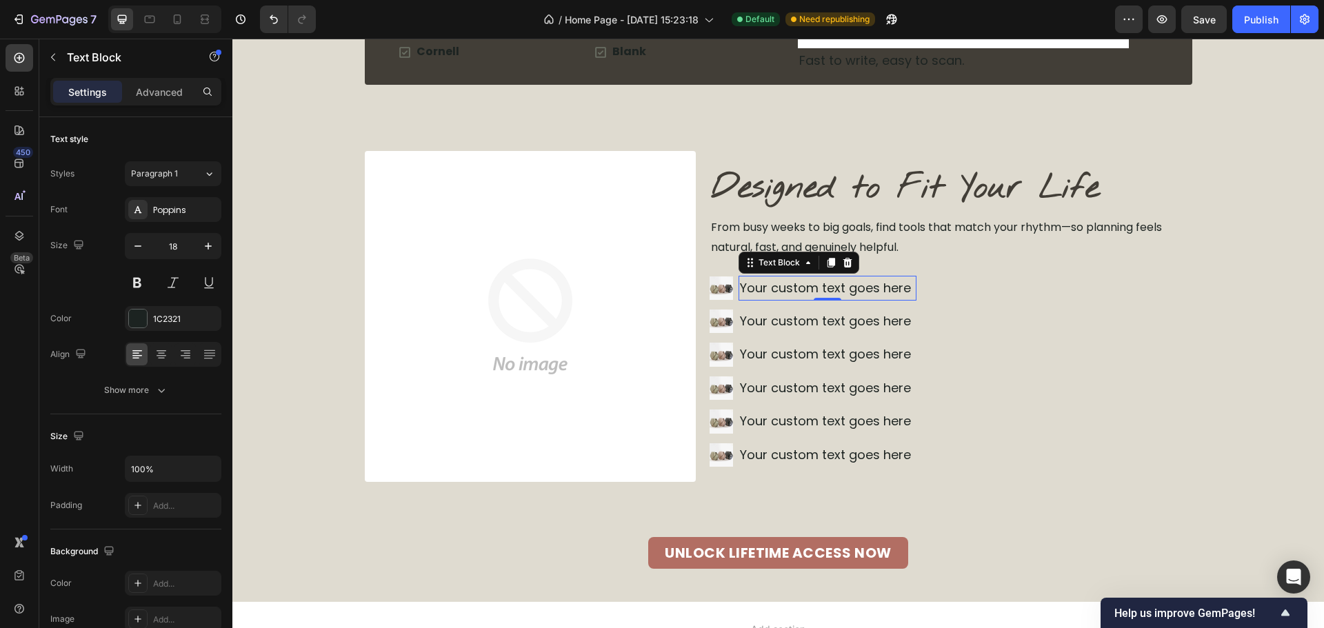
click at [848, 292] on div "Your custom text goes here" at bounding box center [828, 288] width 178 height 25
click at [848, 292] on p "Your custom text goes here" at bounding box center [827, 288] width 175 height 22
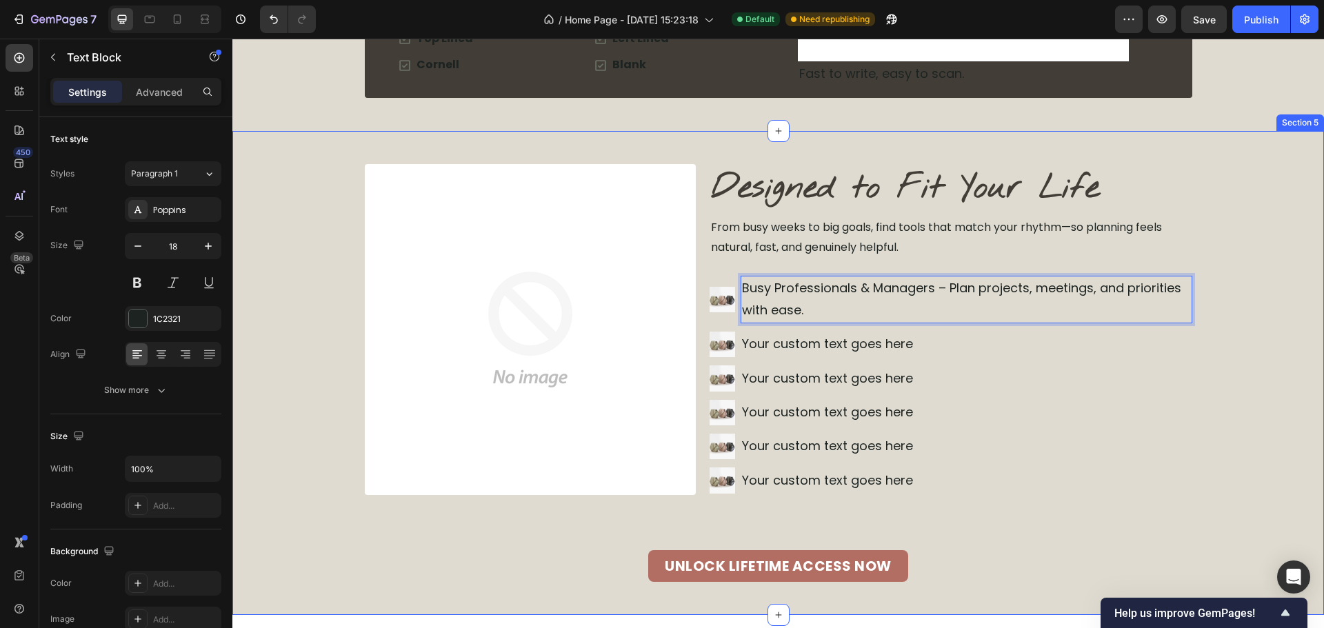
click at [1184, 428] on ul "Image Busy Professionals & Managers – Plan projects, meetings, and priorities w…" at bounding box center [951, 385] width 483 height 218
click at [899, 321] on p "Busy Professionals & Managers – Plan projects, meetings, and priorities with ea…" at bounding box center [966, 299] width 449 height 45
click at [1097, 410] on div "Your custom text goes here" at bounding box center [967, 412] width 452 height 25
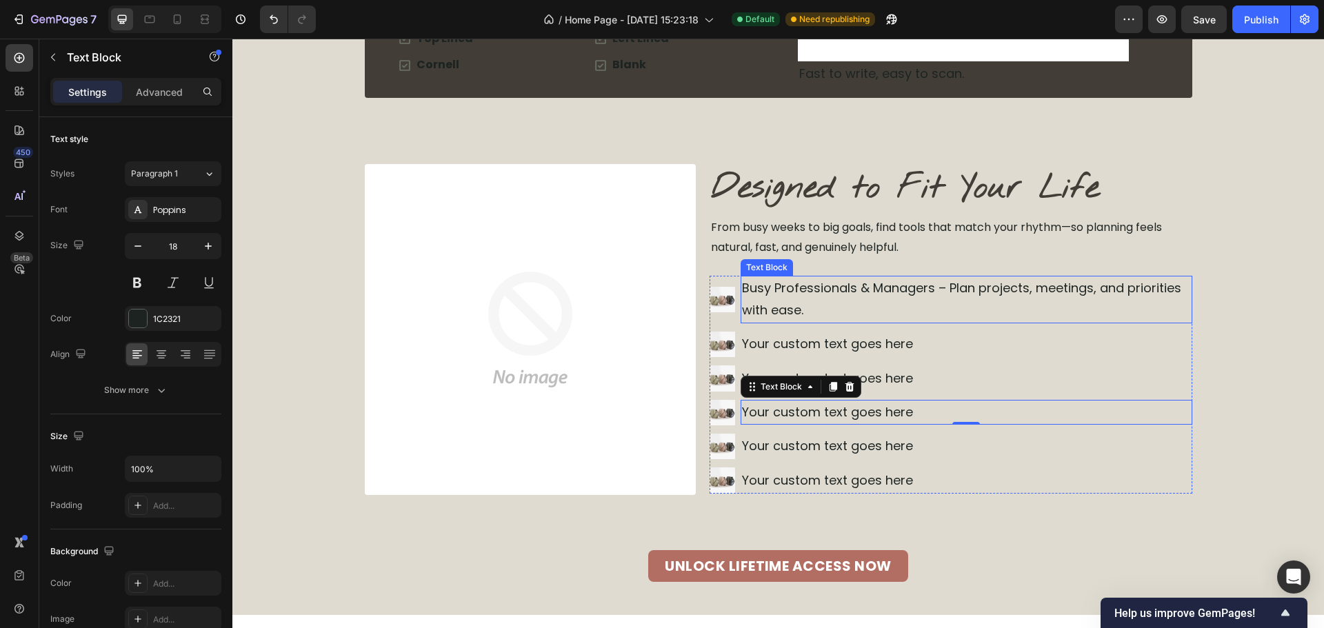
click at [1107, 283] on p "Busy Professionals & Managers – Plan projects, meetings, and priorities with ea…" at bounding box center [966, 299] width 449 height 45
click at [1098, 288] on p "Busy Professionals & Managers – Plan projects, meetings, and priorities with ea…" at bounding box center [966, 299] width 449 height 45
click at [1130, 423] on div "Your custom text goes here" at bounding box center [967, 412] width 452 height 25
click at [825, 312] on p "Busy Professionals & Managers – Plan projects, meetings and priorities with eas…" at bounding box center [966, 299] width 449 height 45
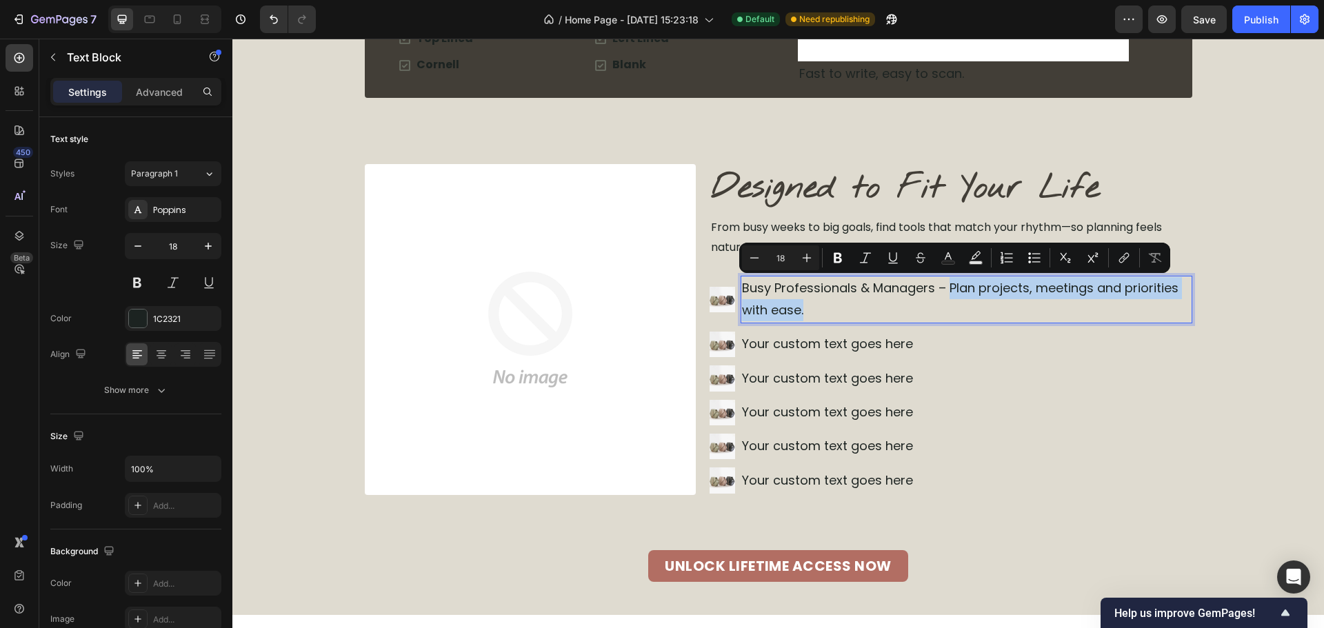
drag, startPoint x: 827, startPoint y: 312, endPoint x: 946, endPoint y: 292, distance: 120.9
click at [760, 263] on icon "Editor contextual toolbar" at bounding box center [755, 258] width 14 height 14
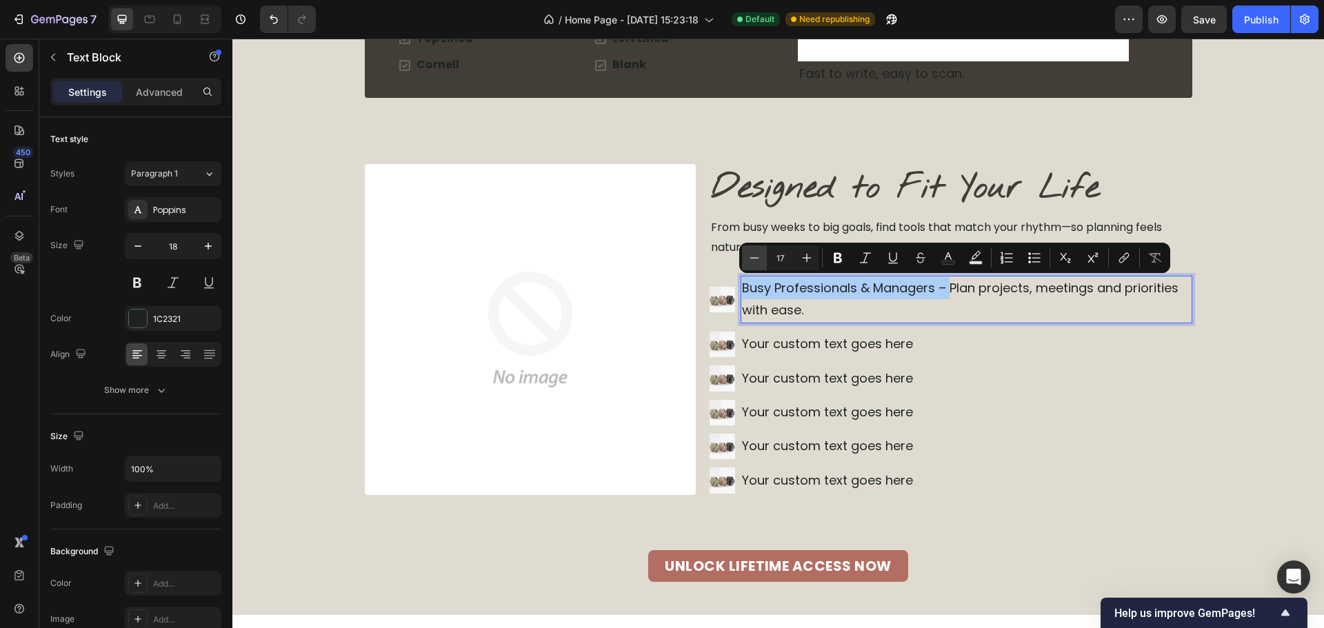
click at [760, 263] on icon "Editor contextual toolbar" at bounding box center [755, 258] width 14 height 14
type input "16"
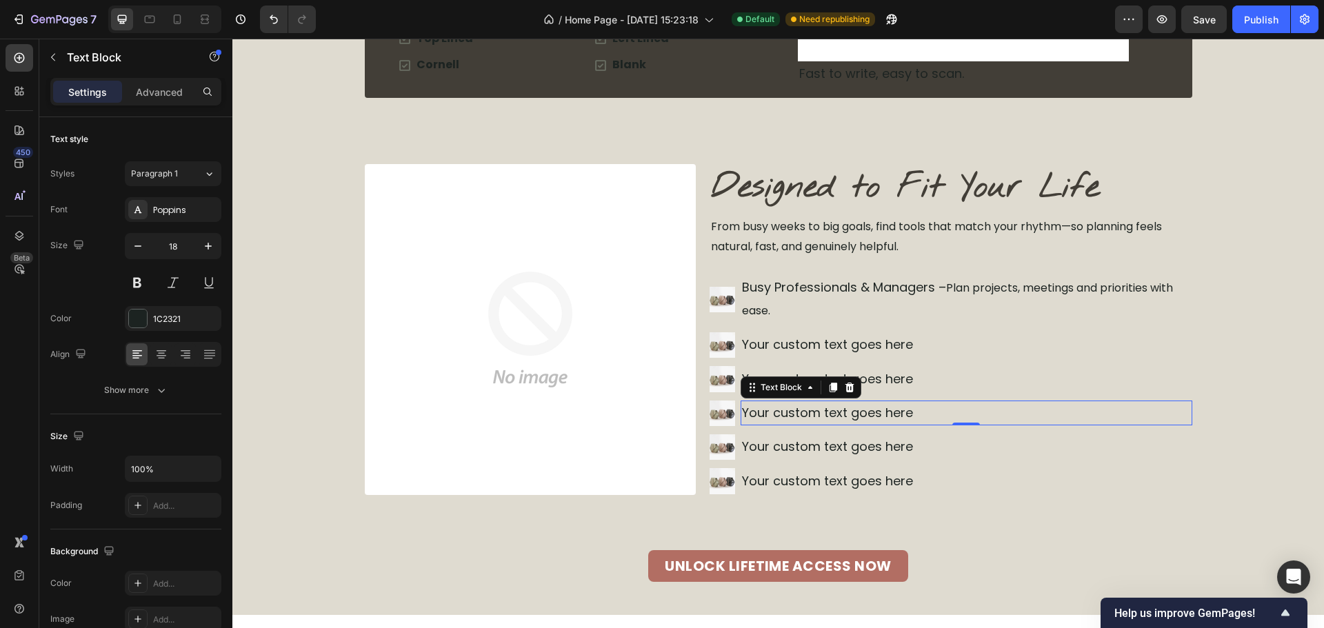
click at [1045, 419] on div "Your custom text goes here" at bounding box center [967, 413] width 452 height 25
click at [879, 285] on p "Busy Professionals & Managers – Plan projects, meetings and priorities with eas…" at bounding box center [966, 300] width 449 height 46
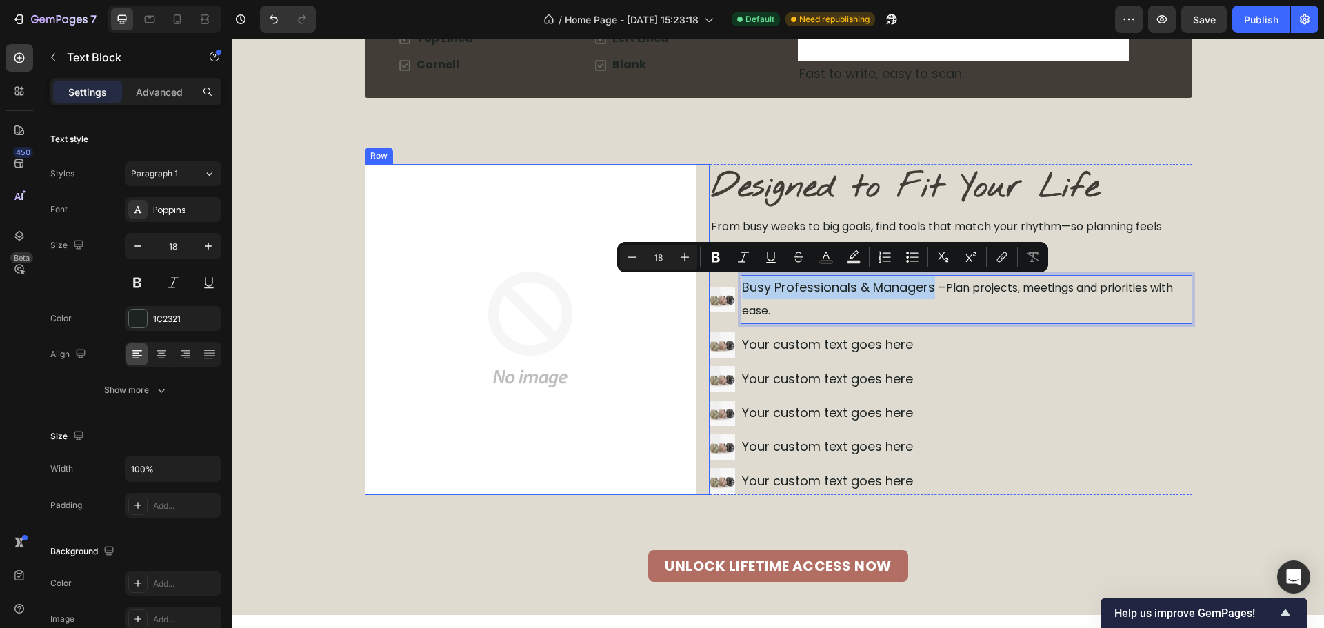
drag, startPoint x: 930, startPoint y: 292, endPoint x: 712, endPoint y: 279, distance: 218.3
click at [699, 294] on div "Image Designed to Fit Your Life Heading From busy weeks to big goals, find tool…" at bounding box center [779, 329] width 828 height 331
drag, startPoint x: 723, startPoint y: 261, endPoint x: 738, endPoint y: 266, distance: 16.1
click at [722, 261] on button "Bold" at bounding box center [715, 257] width 25 height 25
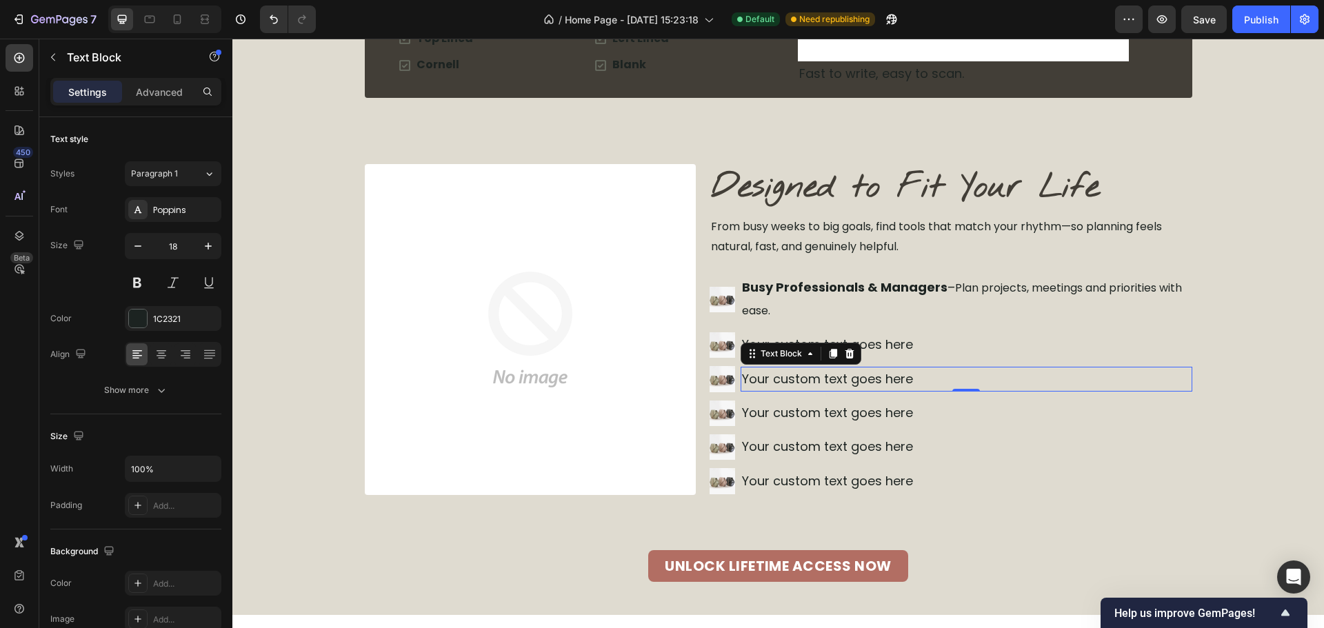
click at [1105, 382] on div "Your custom text goes here" at bounding box center [967, 379] width 452 height 25
click at [1152, 421] on div "Your custom text goes here" at bounding box center [967, 413] width 452 height 25
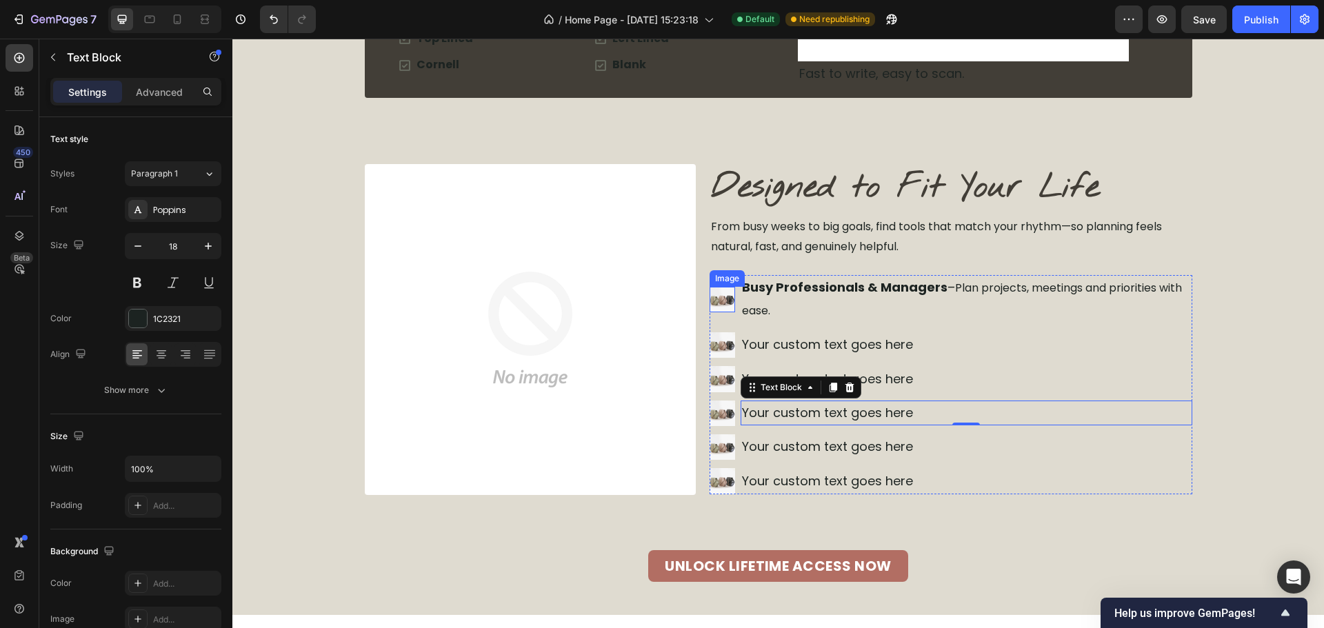
click at [712, 292] on img at bounding box center [723, 300] width 26 height 26
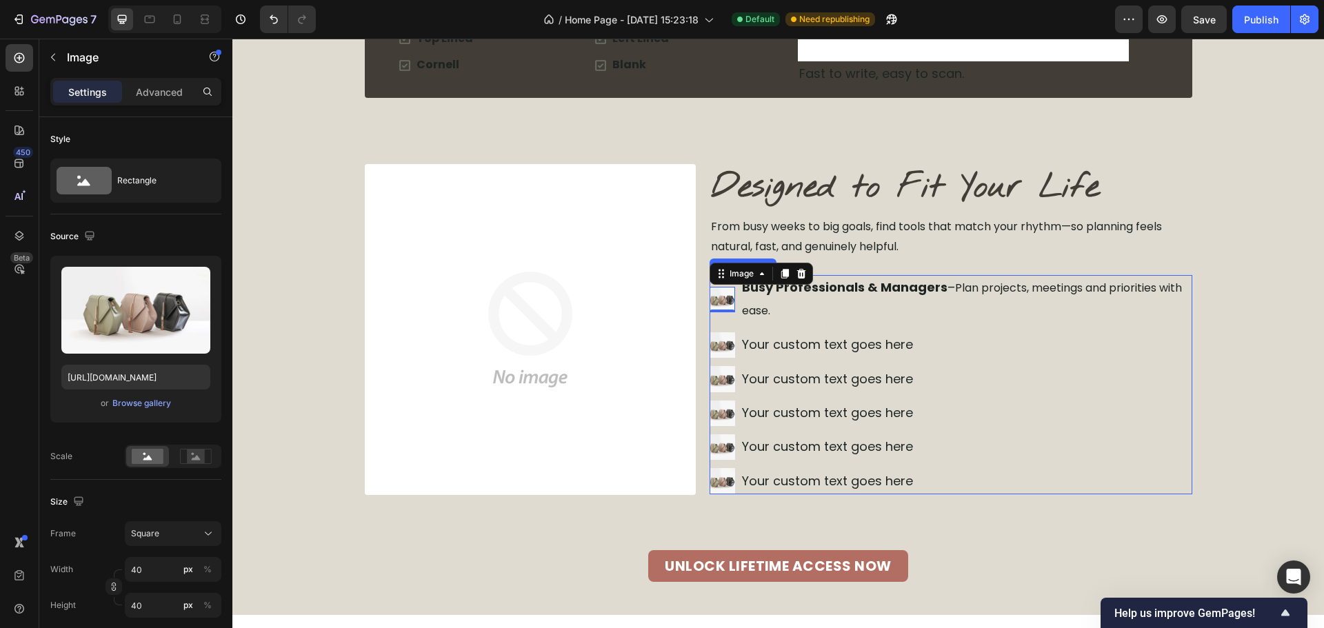
click at [1131, 361] on ul "Image 0 Busy Professionals & Managers – Plan projects, meetings and priorities …" at bounding box center [951, 384] width 483 height 219
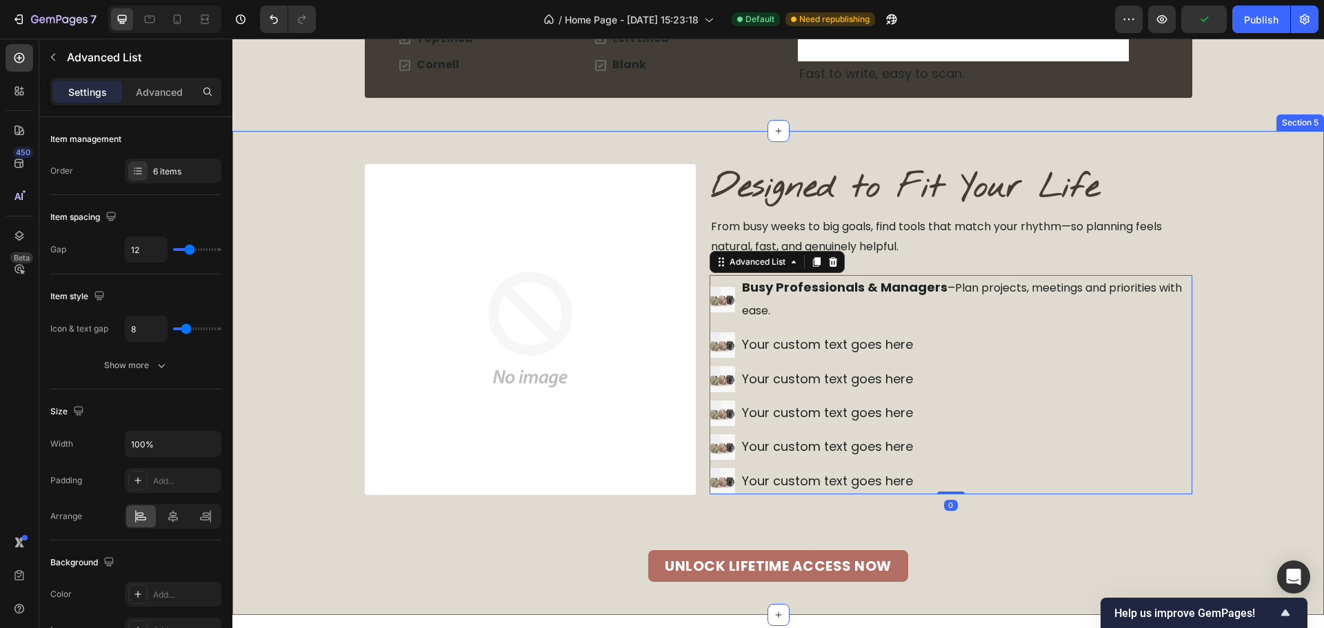
click at [1203, 383] on div "Image Designed to Fit Your Life Heading From busy weeks to big goals, find tool…" at bounding box center [778, 373] width 1092 height 418
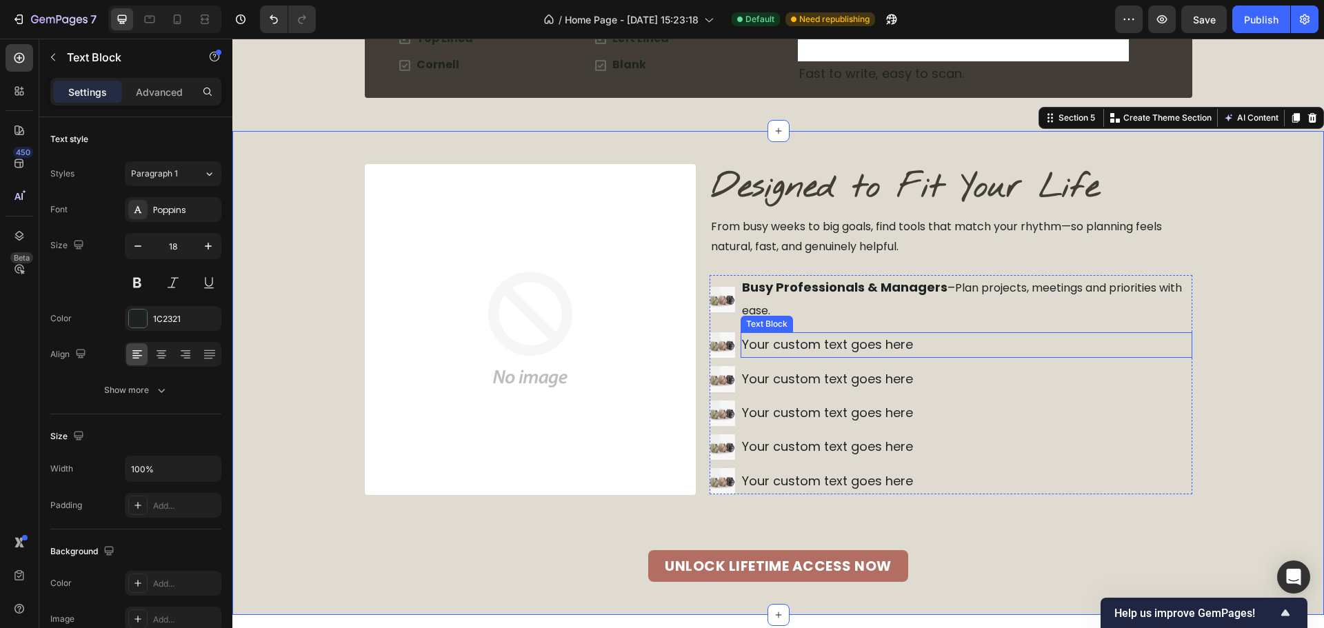
click at [841, 352] on div "Your custom text goes here" at bounding box center [967, 344] width 452 height 25
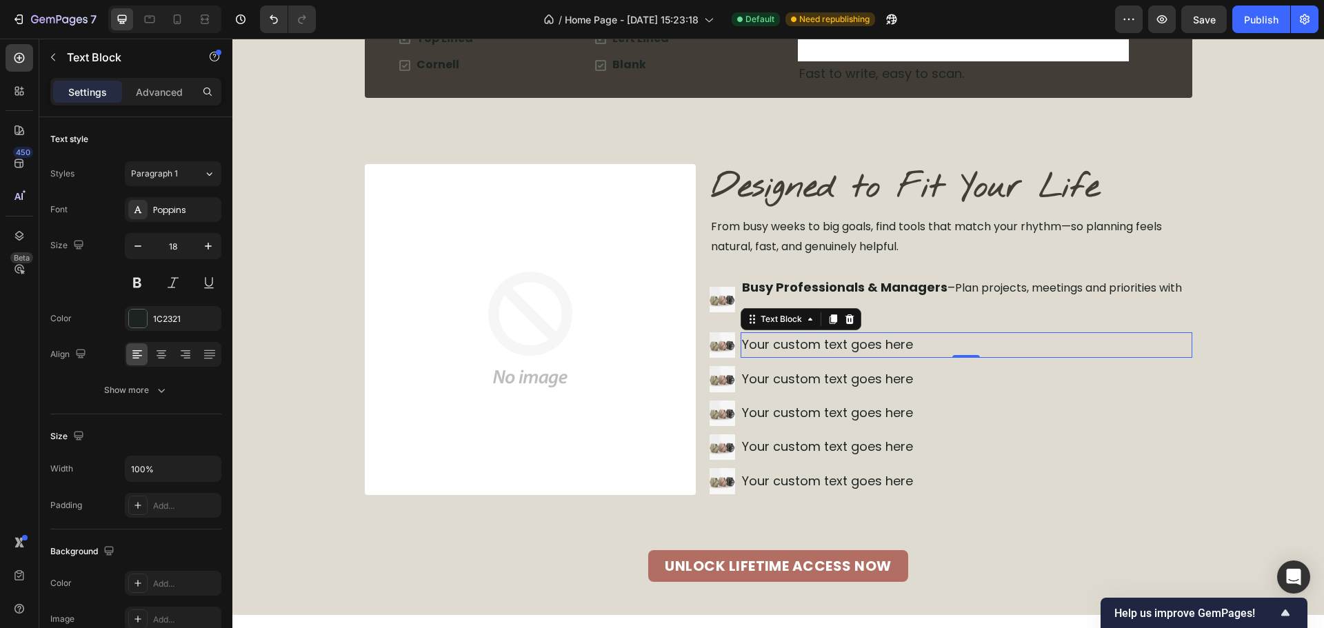
click at [841, 352] on div "Your custom text goes here" at bounding box center [967, 344] width 452 height 25
click at [841, 350] on p "Your custom text goes here" at bounding box center [966, 345] width 449 height 22
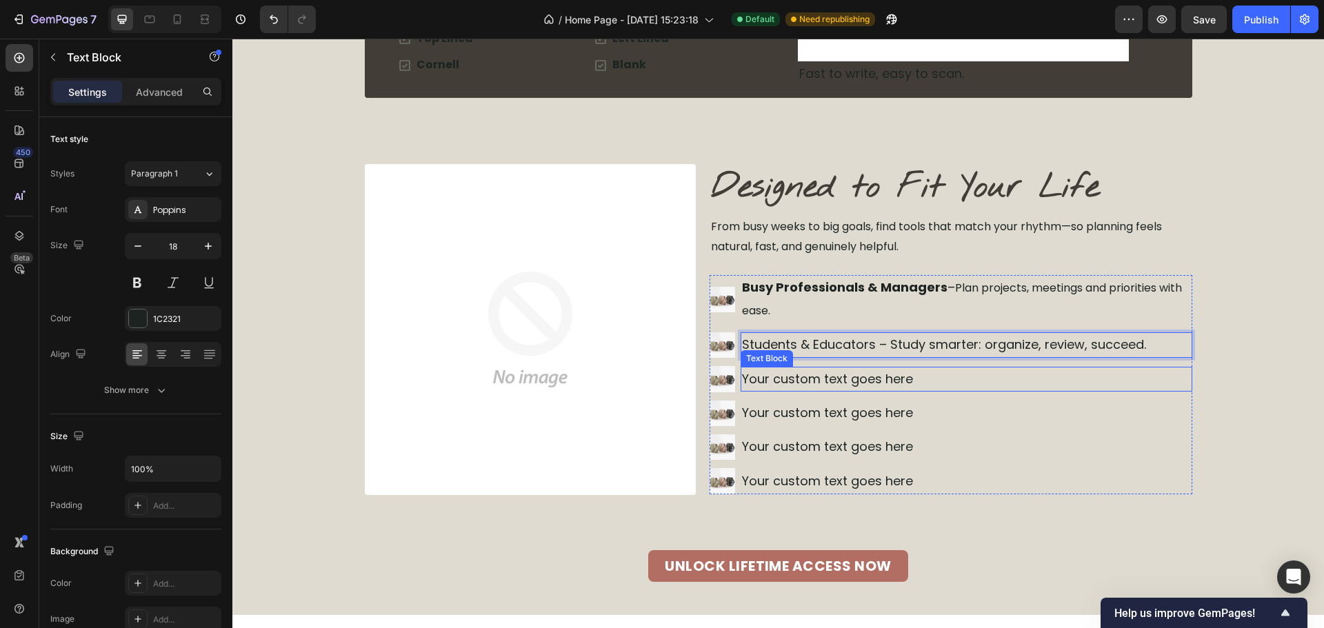
click at [834, 370] on div "Your custom text goes here" at bounding box center [967, 379] width 452 height 25
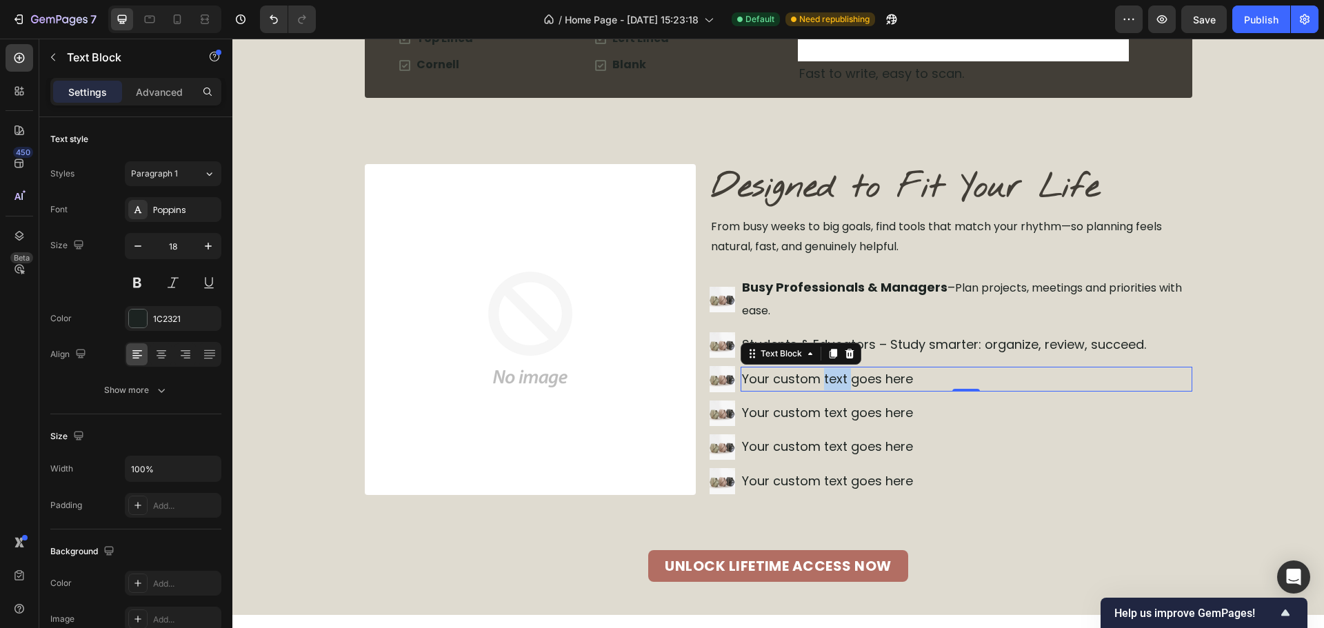
click at [834, 370] on div "Your custom text goes here" at bounding box center [967, 379] width 452 height 25
click at [834, 370] on p "Your custom text goes here" at bounding box center [966, 379] width 449 height 22
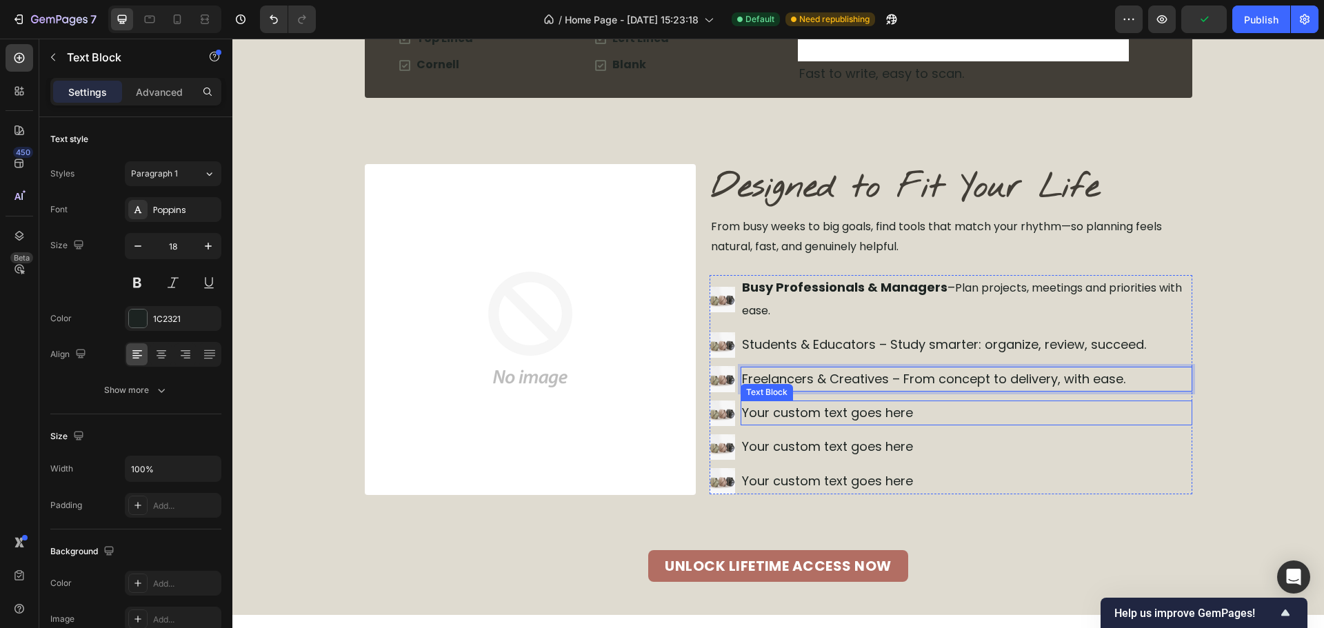
click at [869, 406] on div "Your custom text goes here" at bounding box center [967, 413] width 452 height 25
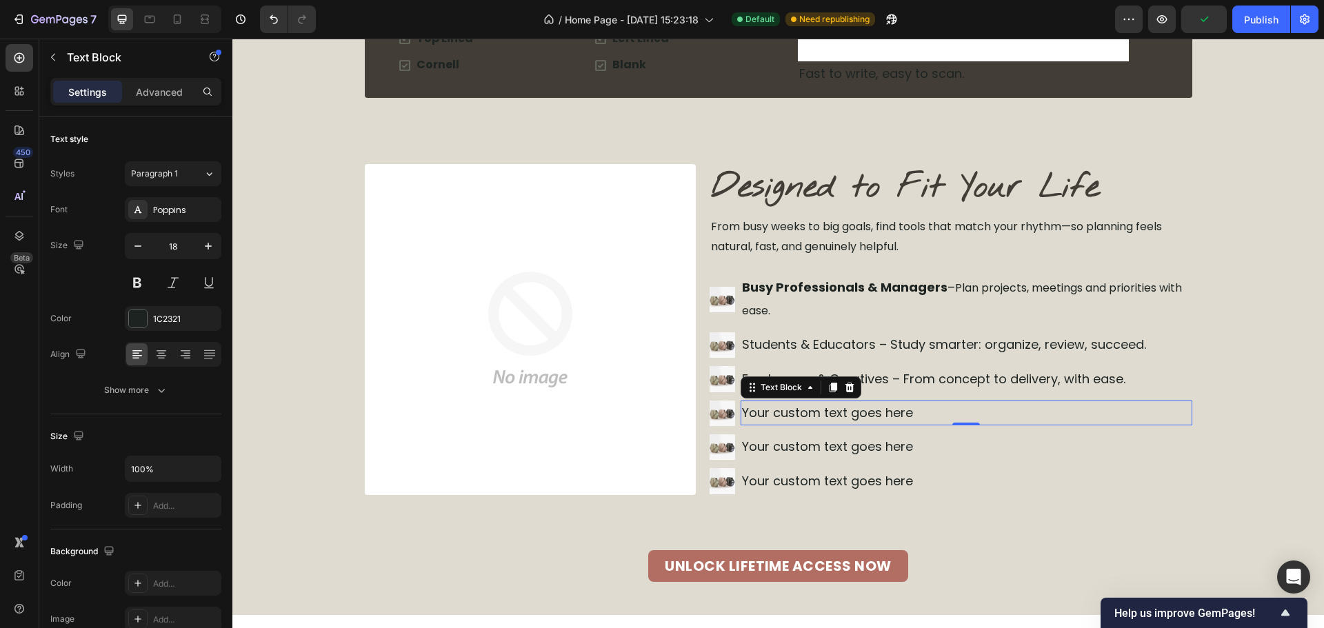
click at [869, 406] on div "Your custom text goes here" at bounding box center [967, 413] width 452 height 25
click at [869, 406] on p "Your custom text goes here" at bounding box center [966, 413] width 449 height 22
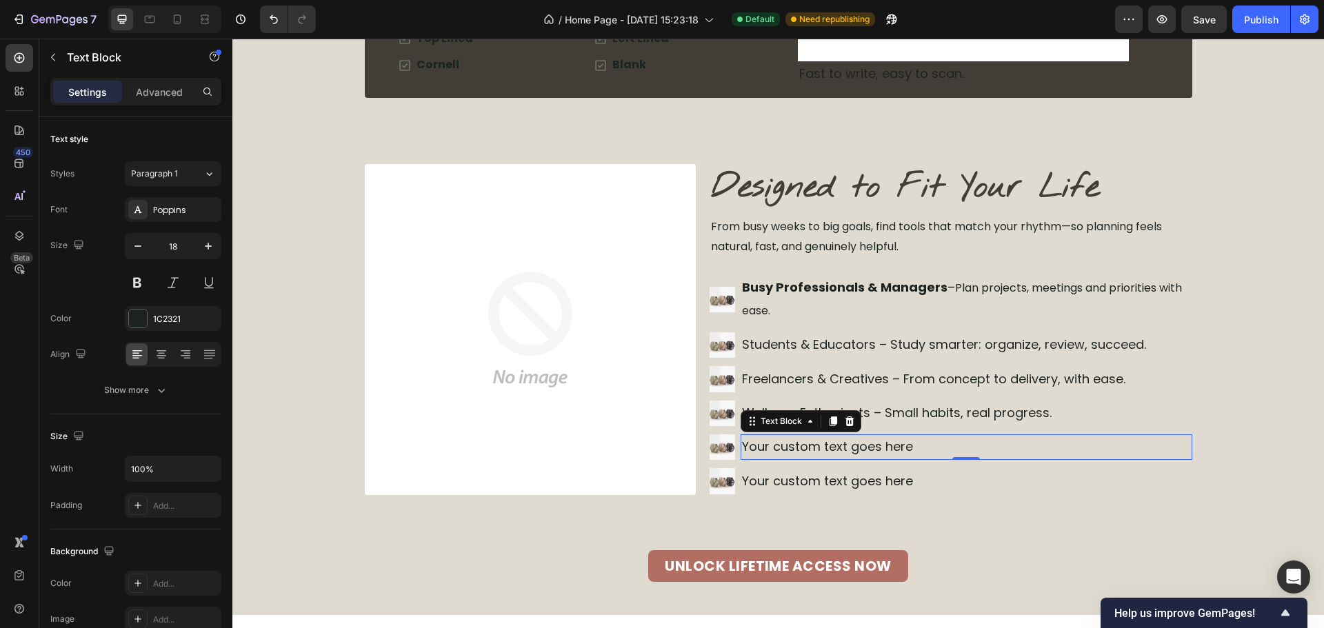
click at [846, 440] on div "Your custom text goes here" at bounding box center [967, 446] width 452 height 25
drag, startPoint x: 846, startPoint y: 440, endPoint x: 866, endPoint y: 479, distance: 44.1
click at [847, 439] on p "Your custom text goes here" at bounding box center [966, 447] width 449 height 22
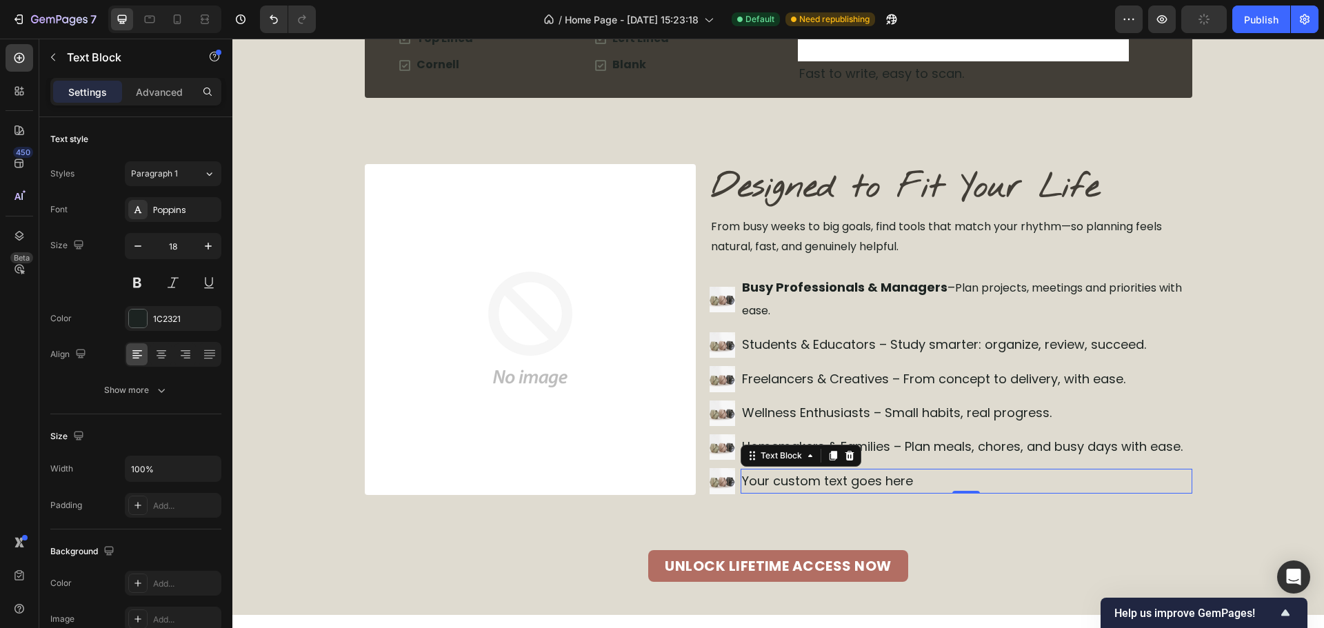
click at [814, 478] on div "Your custom text goes here" at bounding box center [967, 481] width 452 height 25
click at [814, 478] on p "Your custom text goes here" at bounding box center [966, 481] width 449 height 22
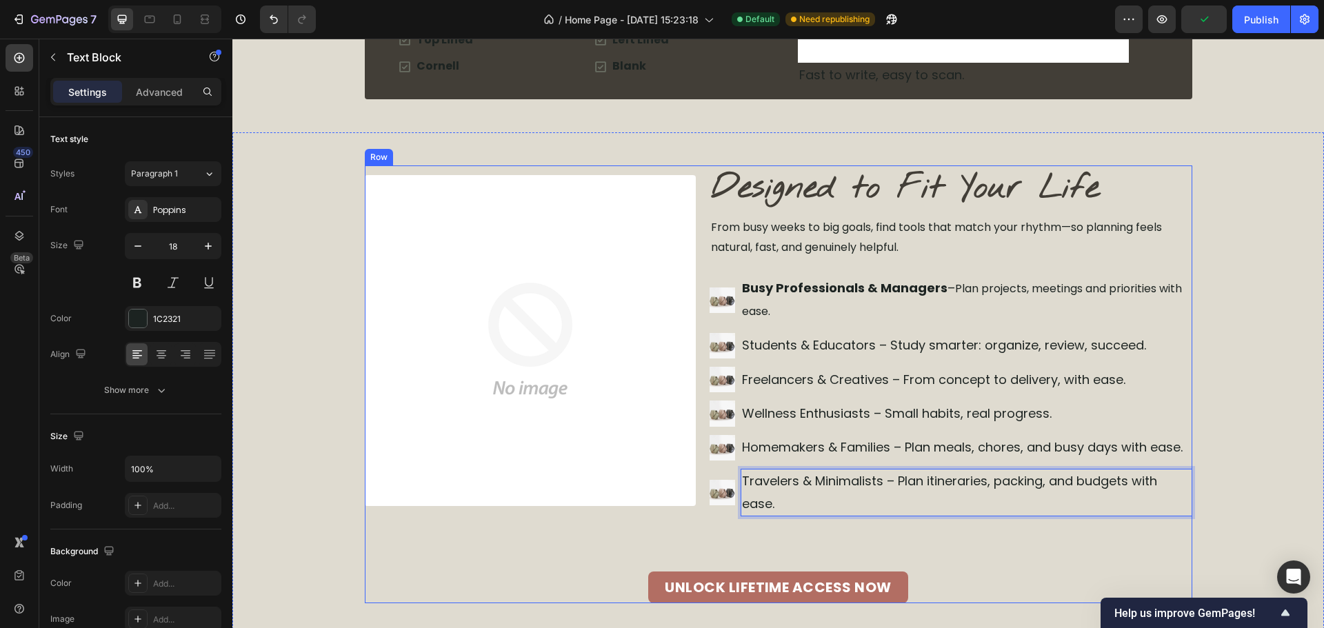
click at [920, 573] on div "Unlock Lifetime Access Now Button" at bounding box center [779, 588] width 828 height 32
click at [928, 497] on p "Travelers & Minimalists – Plan itineraries, packing, and budgets with ease." at bounding box center [966, 492] width 449 height 45
click at [985, 363] on ul "Image Busy Professionals & Managers – Plan projects, meetings and priorities wi…" at bounding box center [951, 396] width 483 height 241
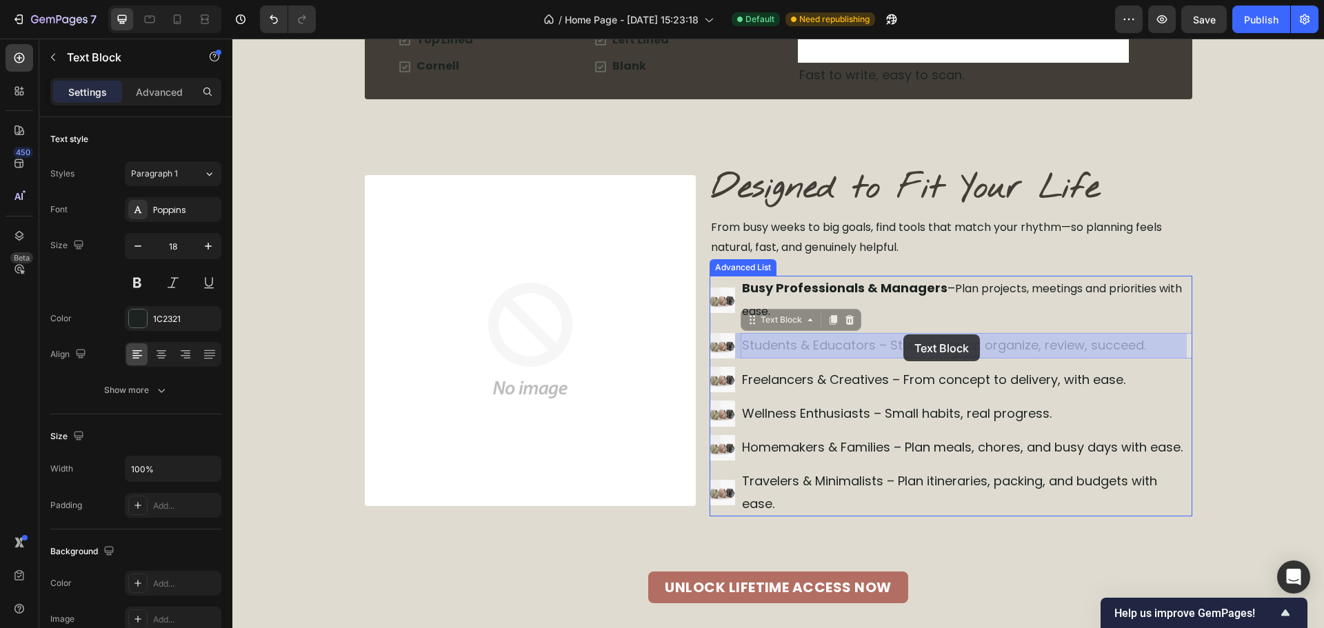
drag, startPoint x: 1072, startPoint y: 352, endPoint x: 903, endPoint y: 334, distance: 169.8
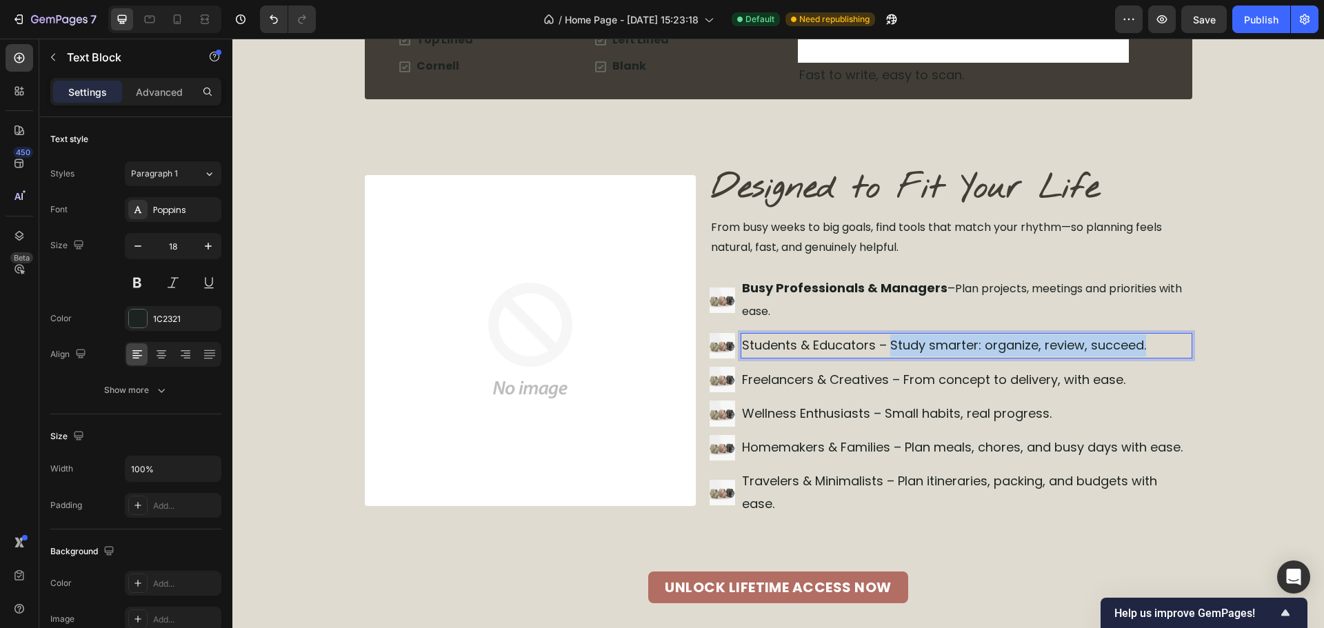
drag, startPoint x: 1154, startPoint y: 343, endPoint x: 887, endPoint y: 336, distance: 267.0
click at [887, 336] on p "Students & Educators – Study smarter: organize, review, succeed." at bounding box center [966, 345] width 449 height 22
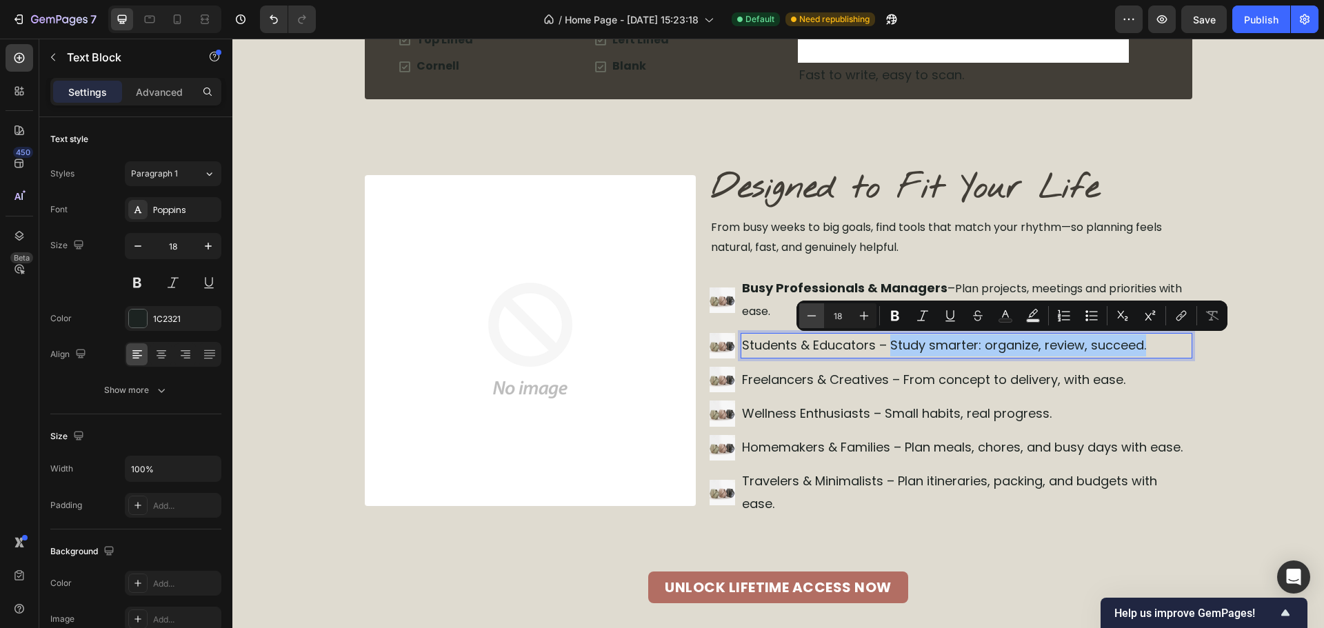
click at [816, 314] on icon "Editor contextual toolbar" at bounding box center [812, 316] width 14 height 14
type input "16"
click at [863, 341] on p "Students & Educators – Study smarter: organize, review, succeed." at bounding box center [966, 345] width 449 height 23
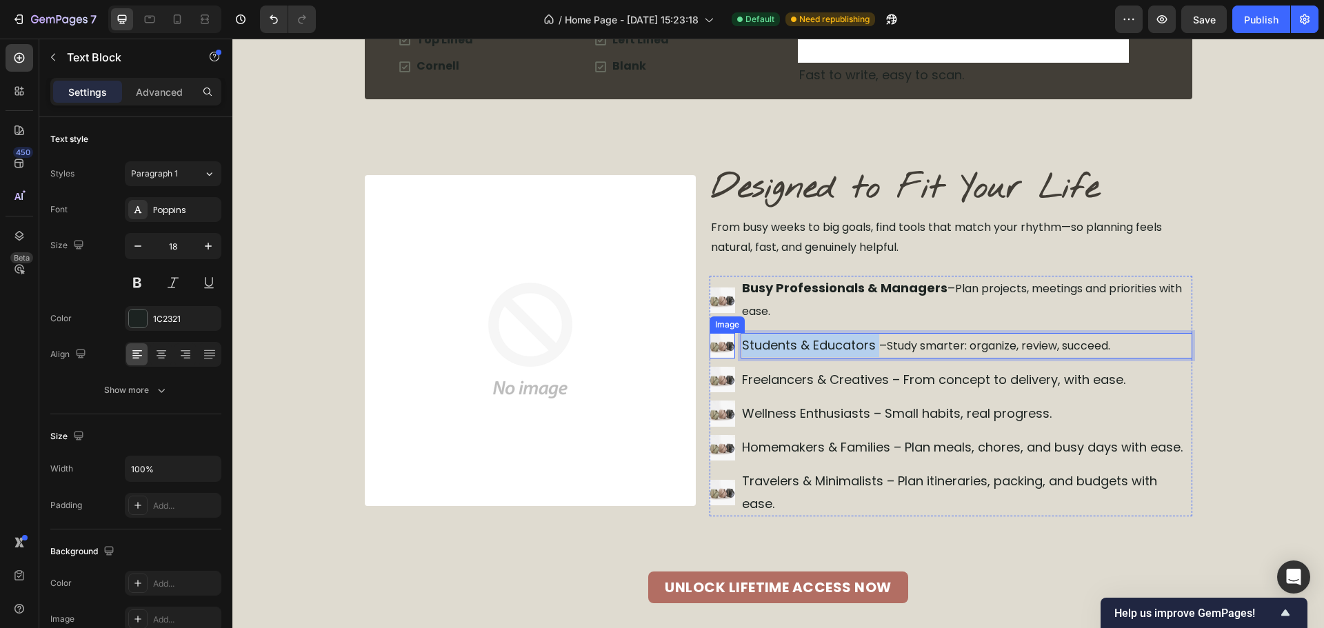
drag, startPoint x: 874, startPoint y: 348, endPoint x: 728, endPoint y: 348, distance: 145.5
click at [728, 348] on li "Image Students & Educators – Study smarter: organize, review, succeed. Text Blo…" at bounding box center [951, 346] width 483 height 26
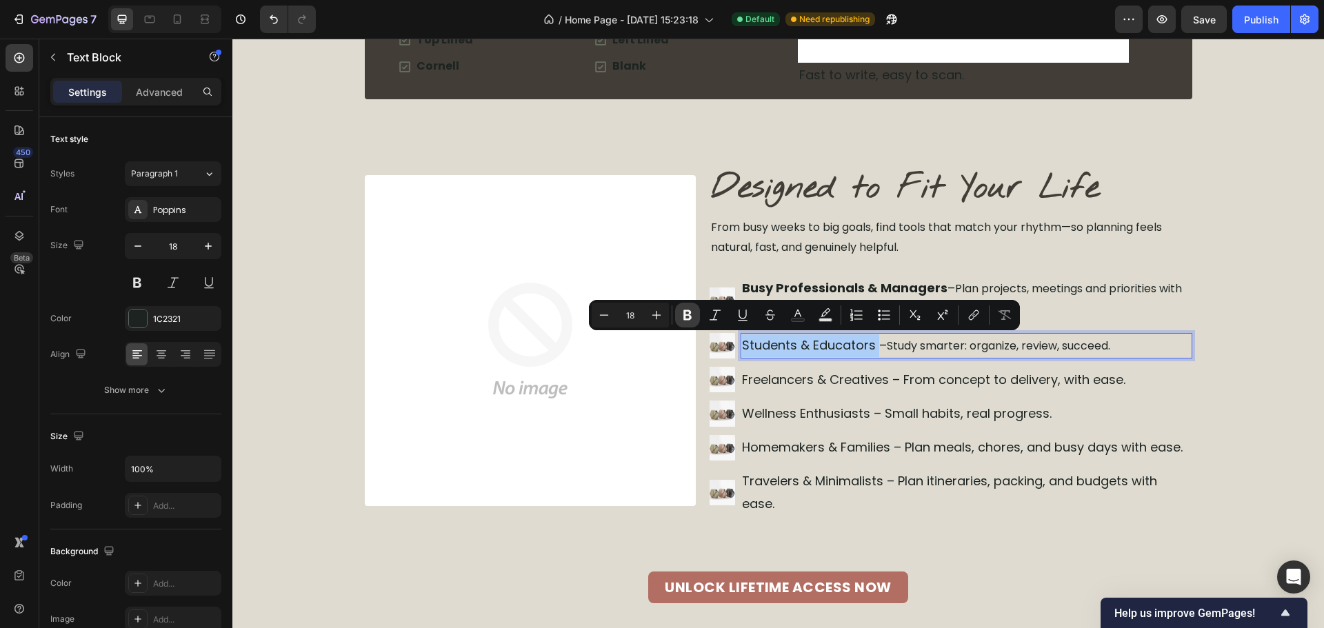
click at [691, 321] on icon "Editor contextual toolbar" at bounding box center [688, 315] width 14 height 14
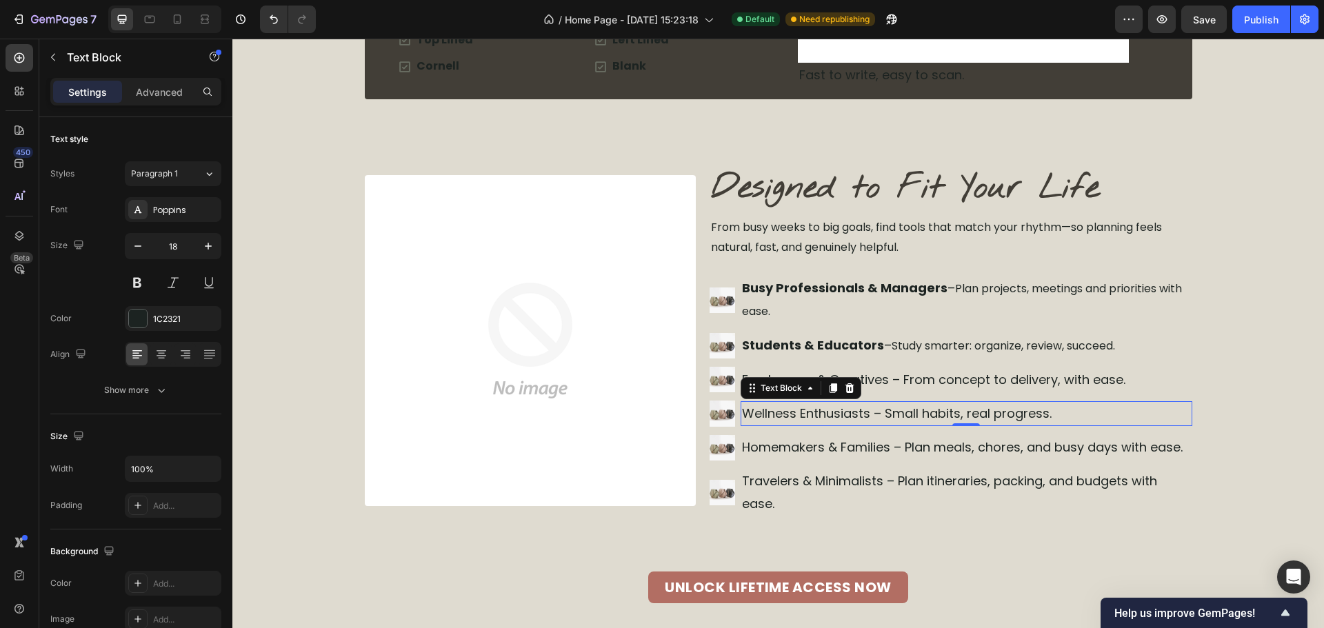
drag, startPoint x: 1130, startPoint y: 410, endPoint x: 1139, endPoint y: 390, distance: 21.6
click at [1130, 410] on p "Wellness Enthusiasts – Small habits, real progress." at bounding box center [966, 414] width 449 height 22
click at [1137, 385] on p "Freelancers & Creatives – From concept to delivery, with ease." at bounding box center [966, 380] width 449 height 22
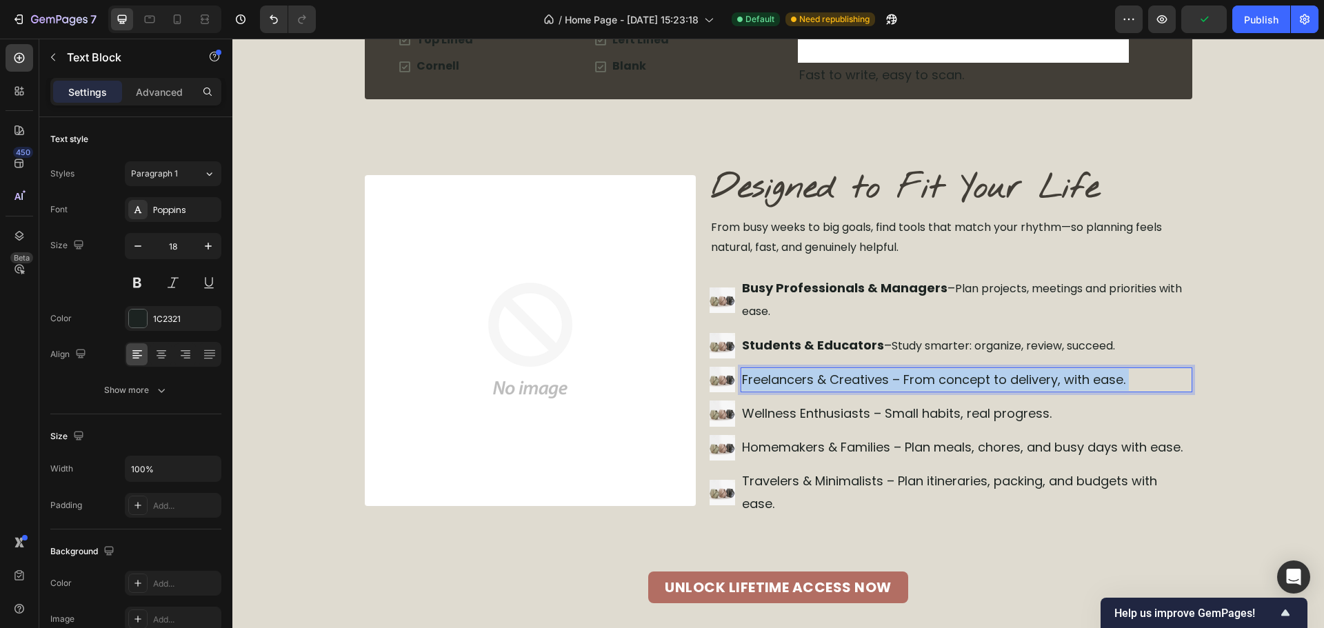
drag, startPoint x: 1136, startPoint y: 386, endPoint x: 910, endPoint y: 374, distance: 227.2
drag, startPoint x: 910, startPoint y: 374, endPoint x: 899, endPoint y: 377, distance: 10.7
click at [905, 376] on p "Freelancers & Creatives – From concept to delivery, with ease." at bounding box center [966, 380] width 449 height 22
drag, startPoint x: 899, startPoint y: 377, endPoint x: 1132, endPoint y: 379, distance: 233.1
click at [1132, 379] on p "Freelancers & Creatives – From concept to delivery, with ease." at bounding box center [966, 380] width 449 height 22
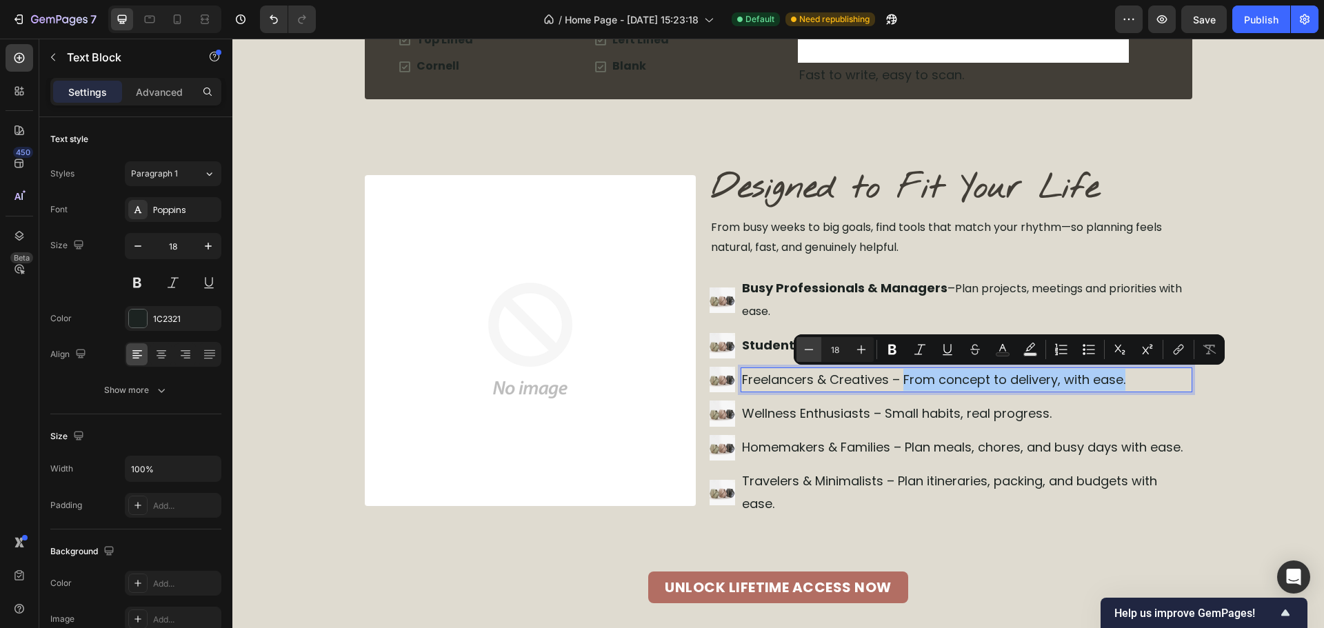
click at [807, 348] on icon "Editor contextual toolbar" at bounding box center [809, 350] width 14 height 14
type input "18"
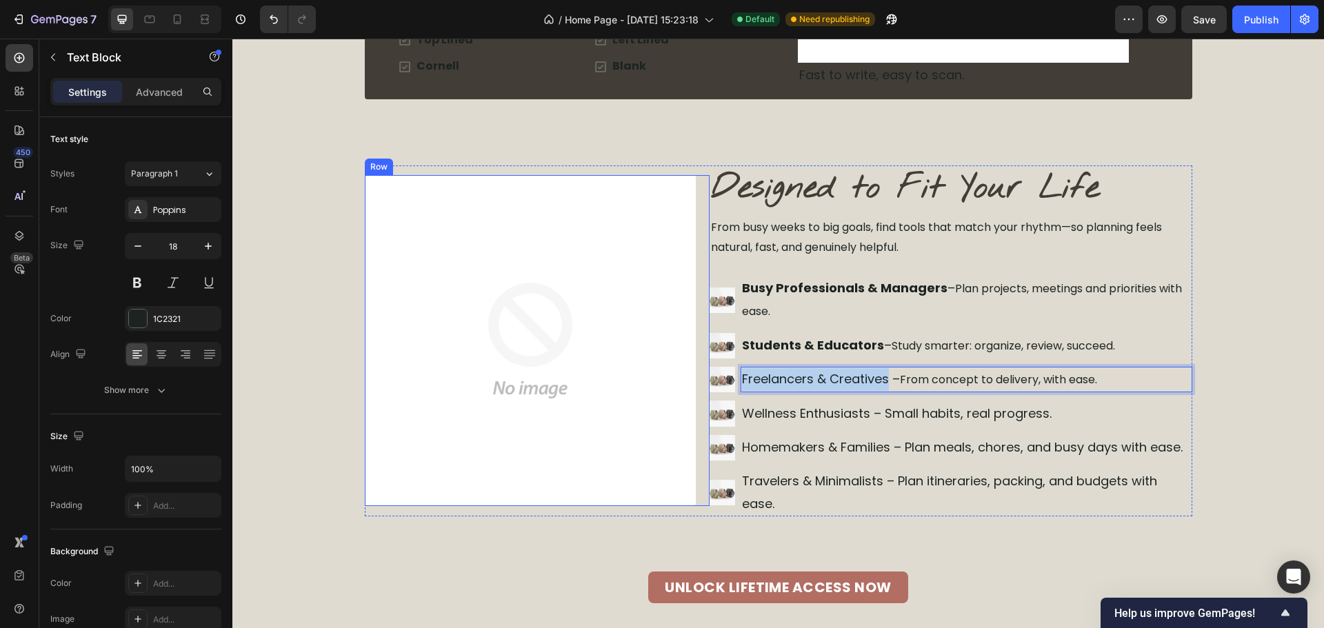
drag, startPoint x: 883, startPoint y: 385, endPoint x: 701, endPoint y: 384, distance: 182.1
click at [701, 384] on div "Image Designed to Fit Your Life Heading From busy weeks to big goals, find tool…" at bounding box center [779, 341] width 828 height 351
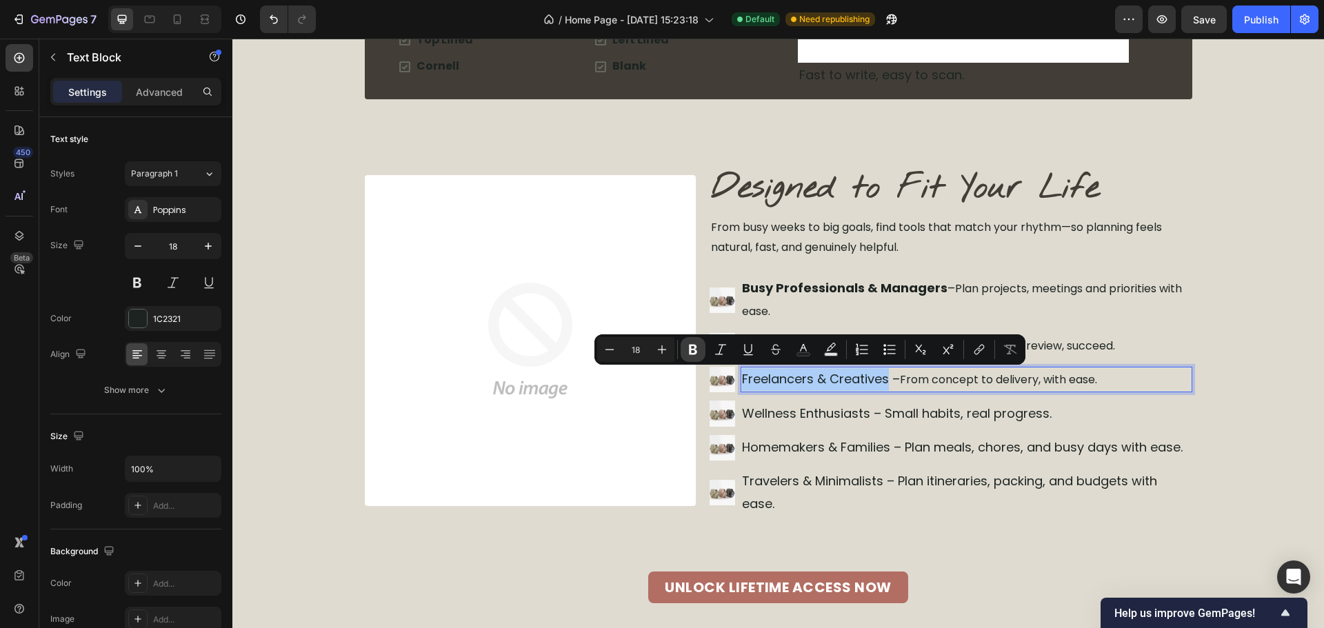
drag, startPoint x: 689, startPoint y: 354, endPoint x: 698, endPoint y: 361, distance: 11.7
click at [690, 354] on icon "Editor contextual toolbar" at bounding box center [693, 350] width 14 height 14
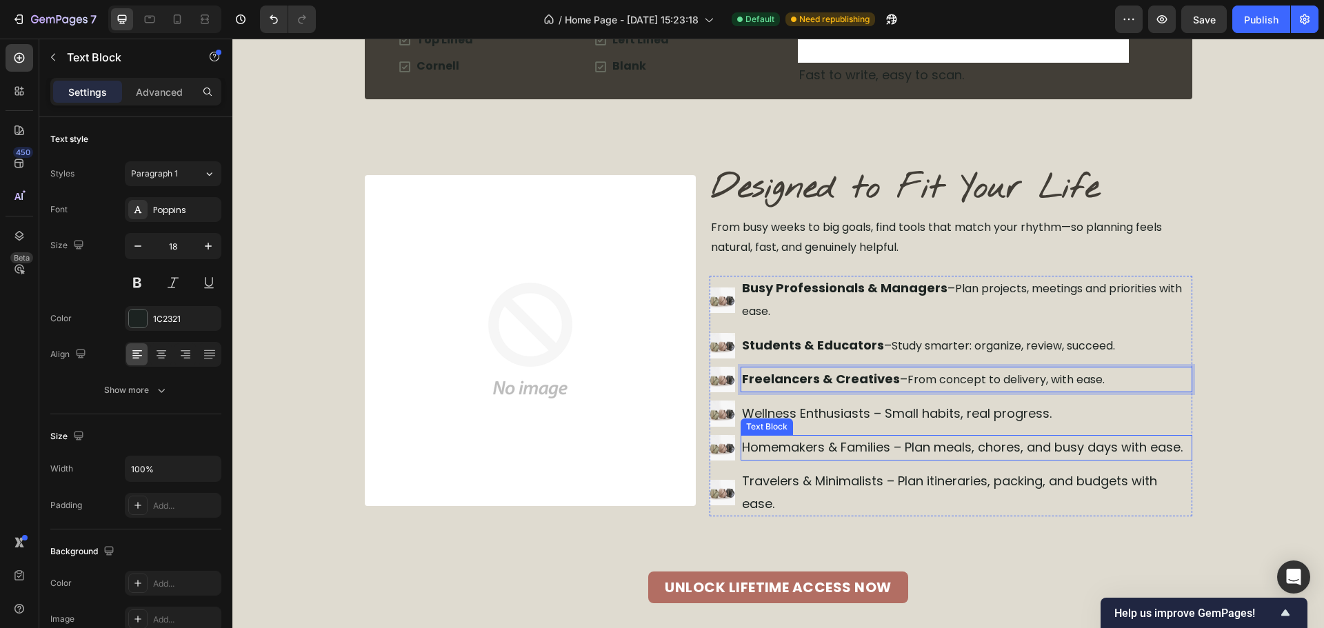
click at [988, 435] on div "Homemakers & Families – Plan meals, chores, and busy days with ease." at bounding box center [967, 447] width 452 height 25
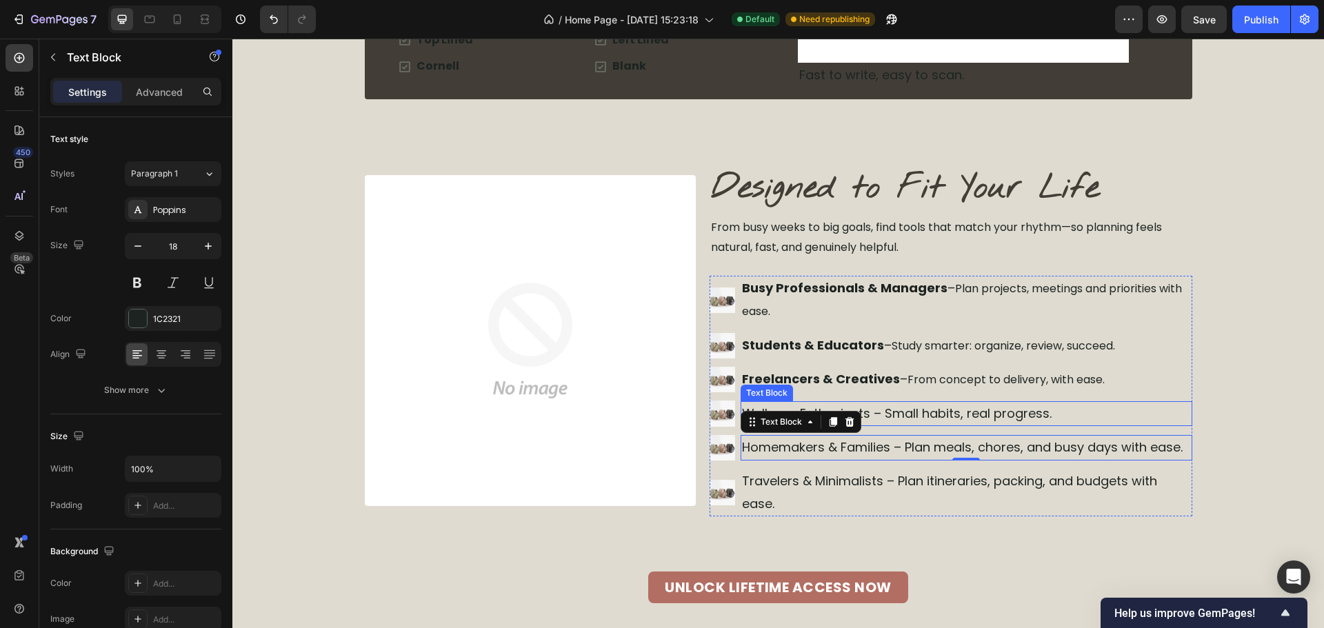
click at [1052, 414] on p "Wellness Enthusiasts – Small habits, real progress." at bounding box center [966, 414] width 449 height 22
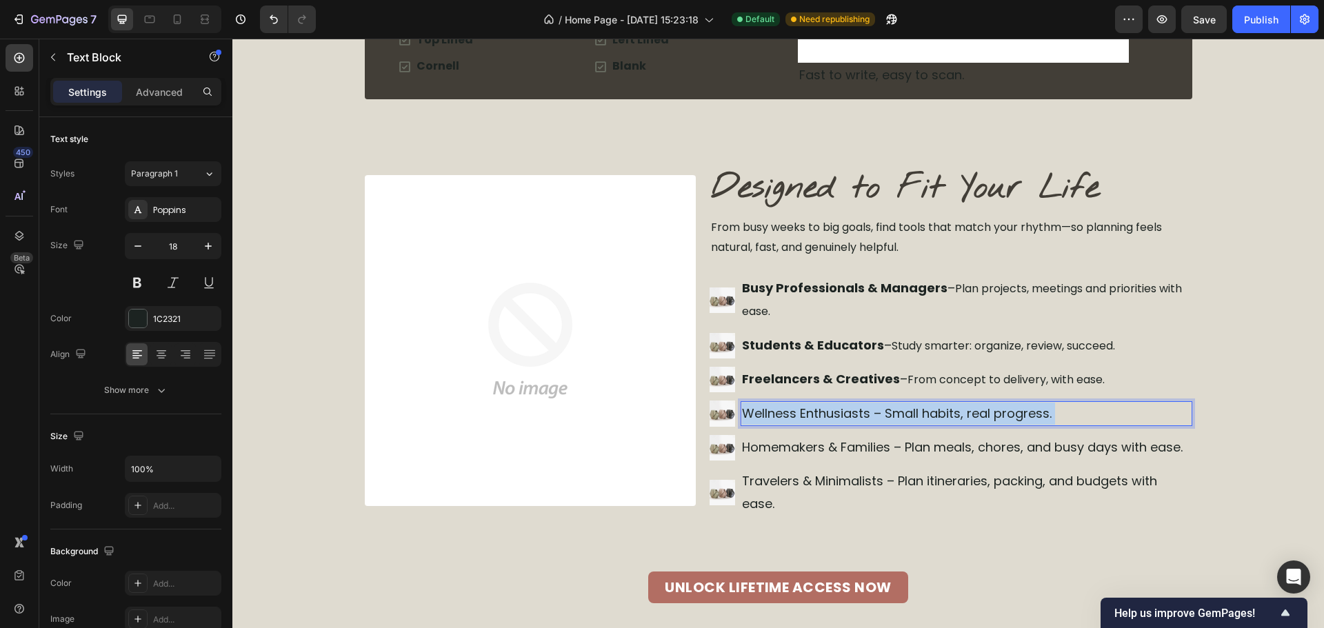
drag, startPoint x: 1052, startPoint y: 414, endPoint x: 882, endPoint y: 416, distance: 170.3
click at [882, 416] on p "Wellness Enthusiasts – Small habits, real progress." at bounding box center [966, 414] width 449 height 22
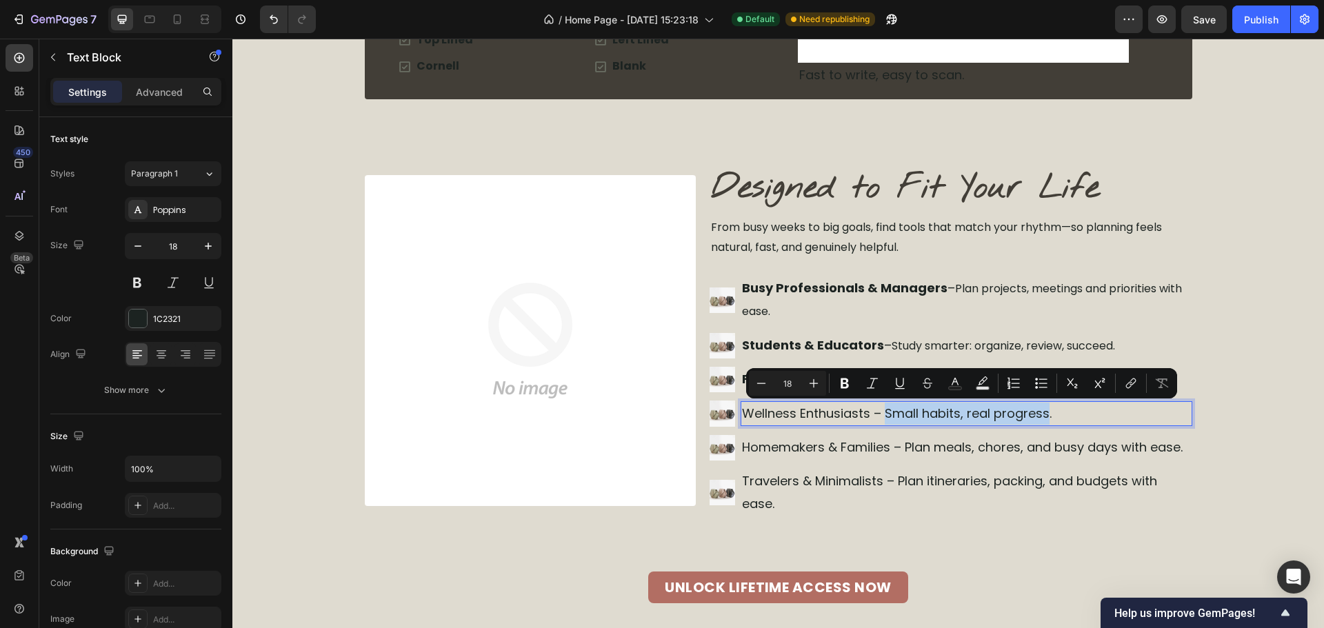
drag, startPoint x: 882, startPoint y: 416, endPoint x: 1029, endPoint y: 409, distance: 147.0
click at [1031, 410] on p "Wellness Enthusiasts – Small habits, real progress." at bounding box center [966, 414] width 449 height 22
click at [756, 384] on icon "Editor contextual toolbar" at bounding box center [761, 384] width 14 height 14
type input "16"
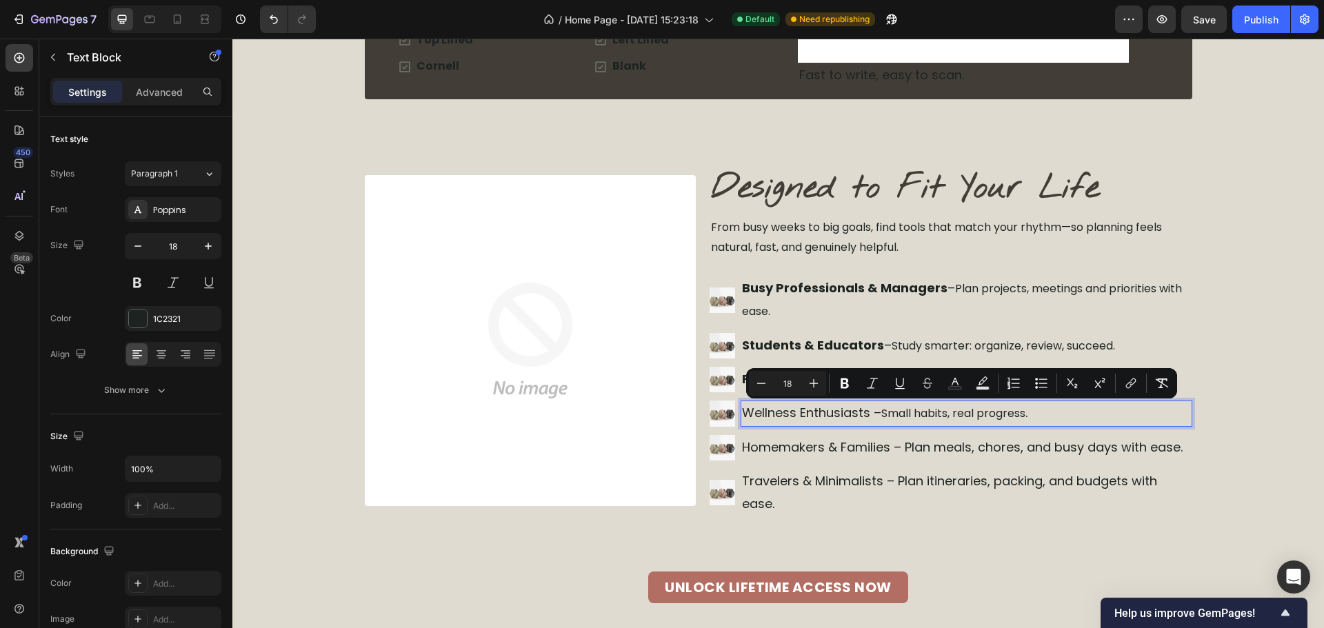
drag, startPoint x: 820, startPoint y: 408, endPoint x: 860, endPoint y: 415, distance: 40.7
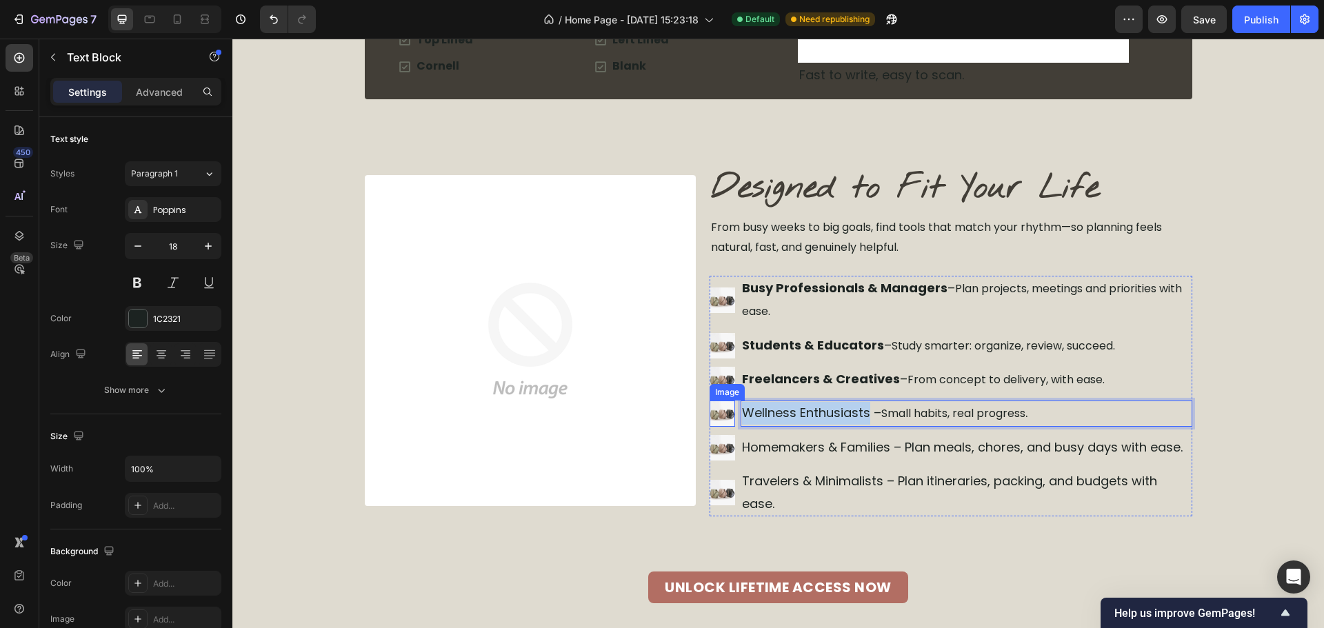
drag, startPoint x: 862, startPoint y: 416, endPoint x: 719, endPoint y: 416, distance: 143.4
click at [719, 416] on li "Image Wellness Enthusiasts – Small habits, real progress . Text Block 0" at bounding box center [951, 414] width 483 height 26
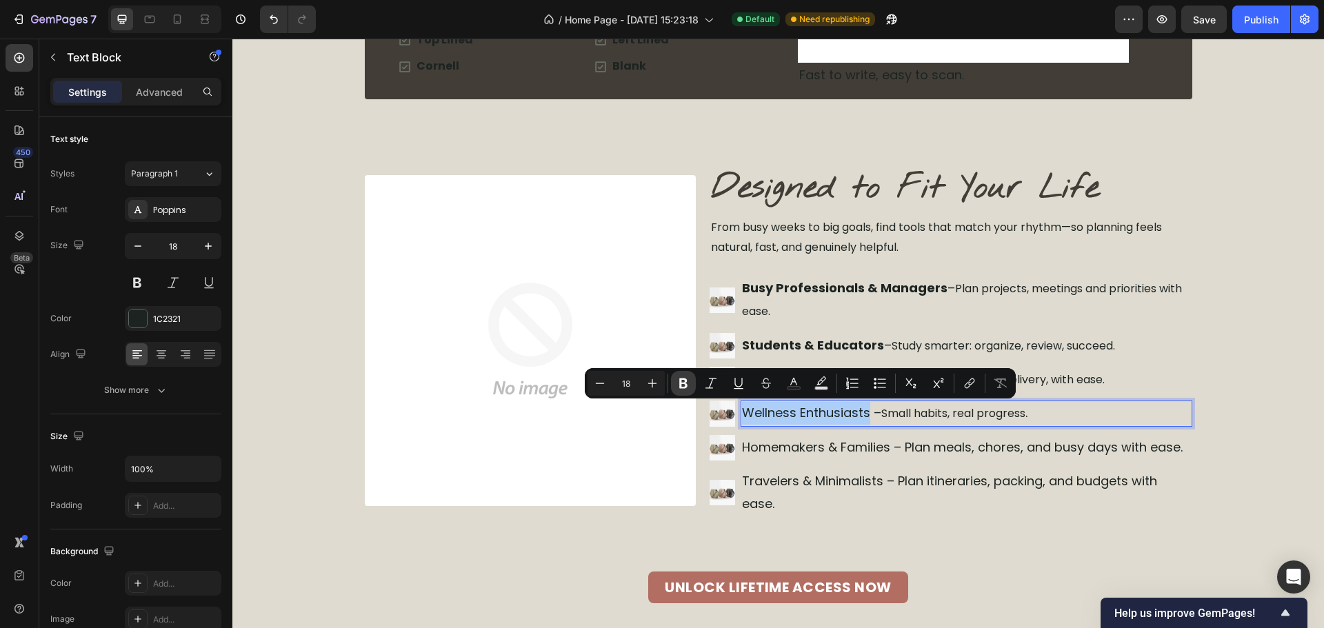
click at [683, 390] on button "Bold" at bounding box center [683, 383] width 25 height 25
click at [943, 479] on p "Travelers & Minimalists – Plan itineraries, packing, and budgets with ease." at bounding box center [966, 492] width 449 height 45
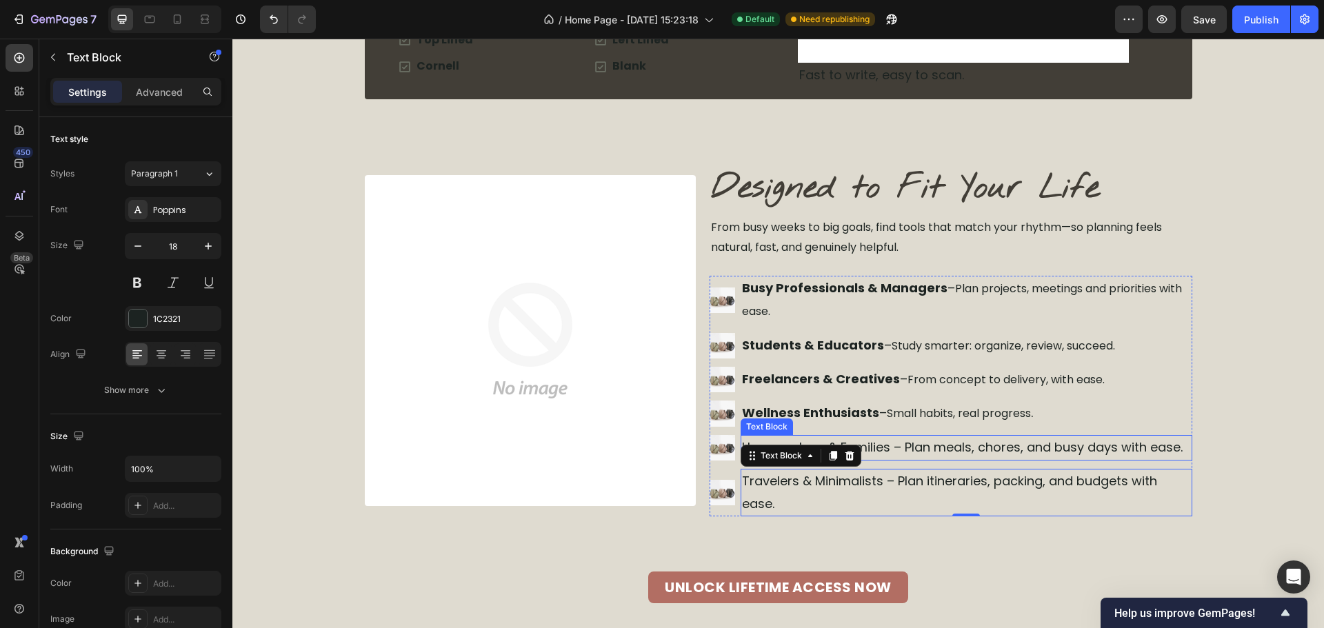
click at [915, 455] on p "Homemakers & Families – Plan meals, chores, and busy days with ease." at bounding box center [966, 448] width 449 height 22
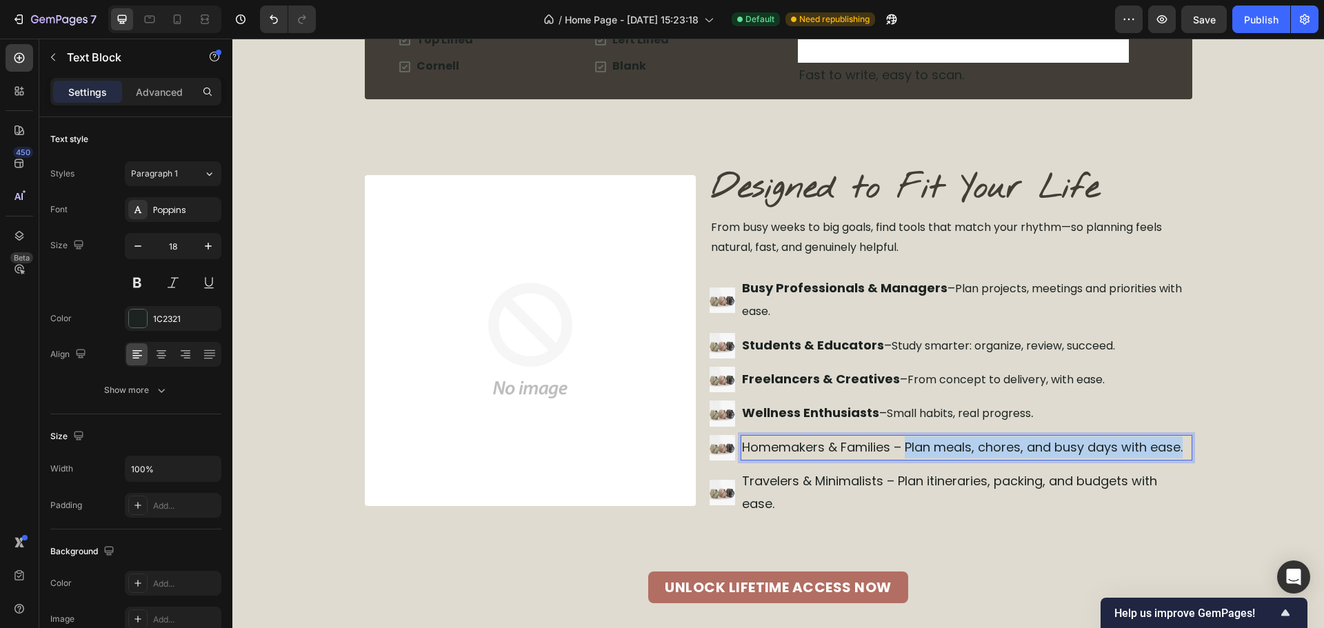
drag, startPoint x: 903, startPoint y: 450, endPoint x: 1123, endPoint y: 437, distance: 220.4
click at [1183, 449] on p "Homemakers & Families – Plan meals, chores, and busy days with ease." at bounding box center [966, 448] width 449 height 22
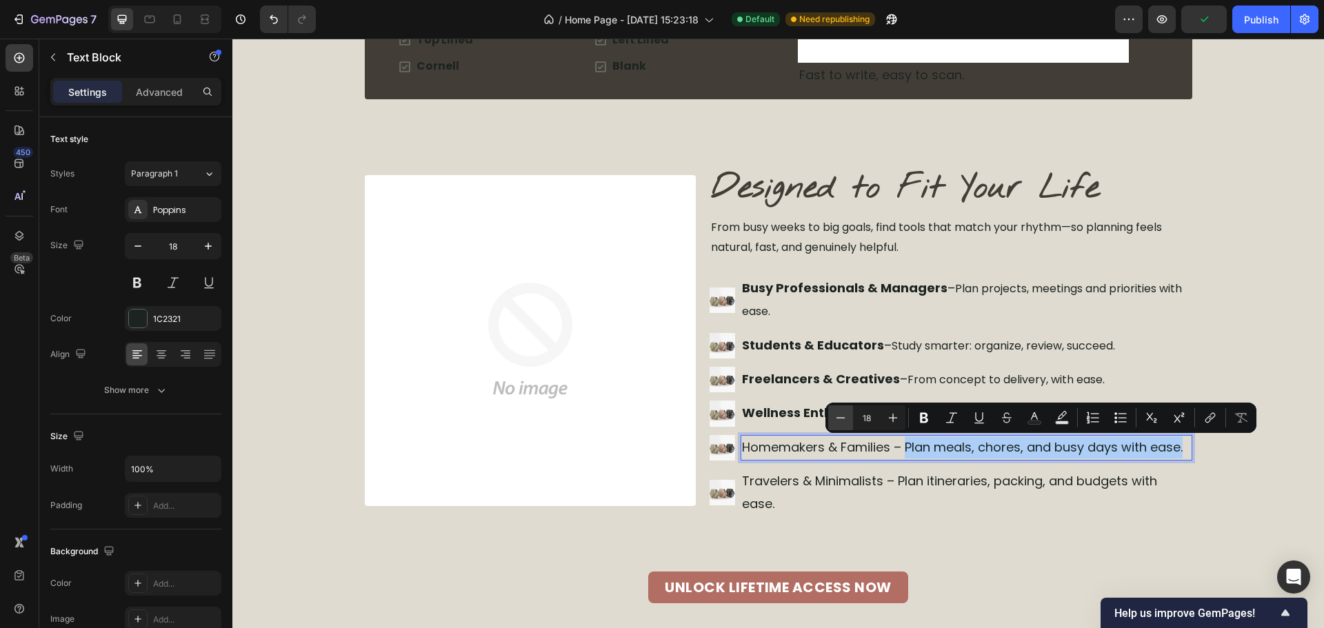
click at [841, 415] on icon "Editor contextual toolbar" at bounding box center [841, 418] width 14 height 14
type input "16"
click at [882, 448] on p "Homemakers & Families – Plan meals, chores, and busy days with ease." at bounding box center [966, 448] width 449 height 23
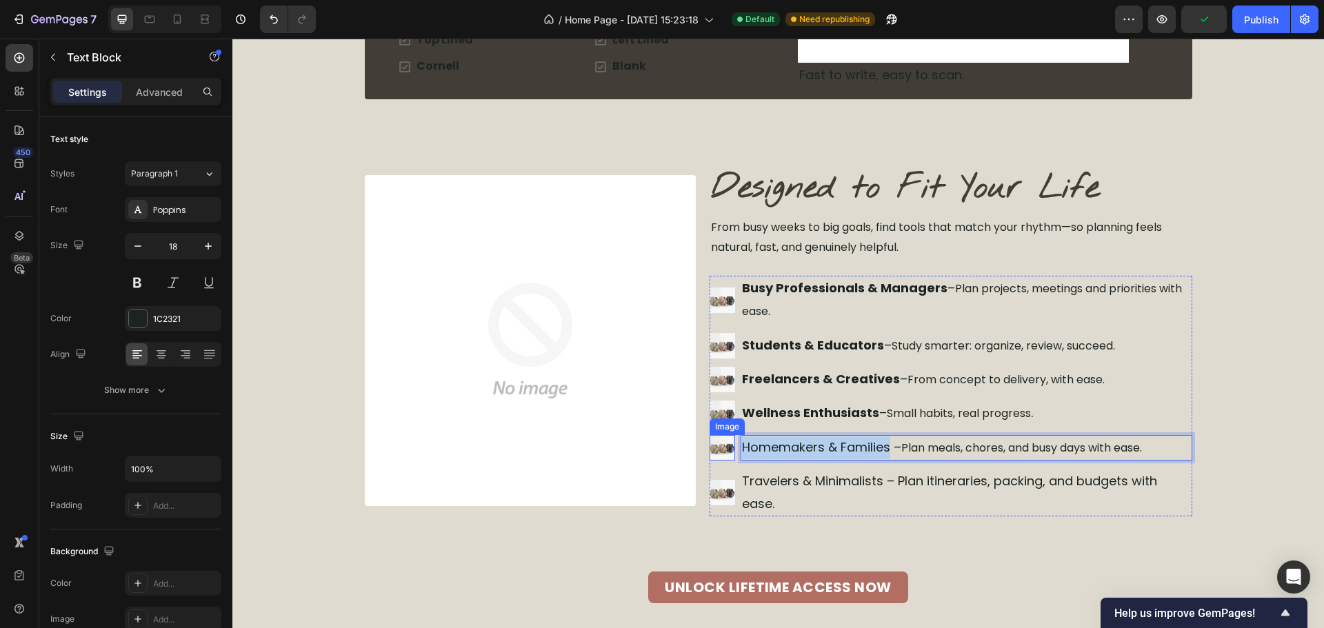
drag, startPoint x: 888, startPoint y: 448, endPoint x: 725, endPoint y: 432, distance: 163.5
click at [710, 435] on li "Image Homemakers & Families – Plan meals, chores, and busy days with ease. Text…" at bounding box center [951, 448] width 483 height 26
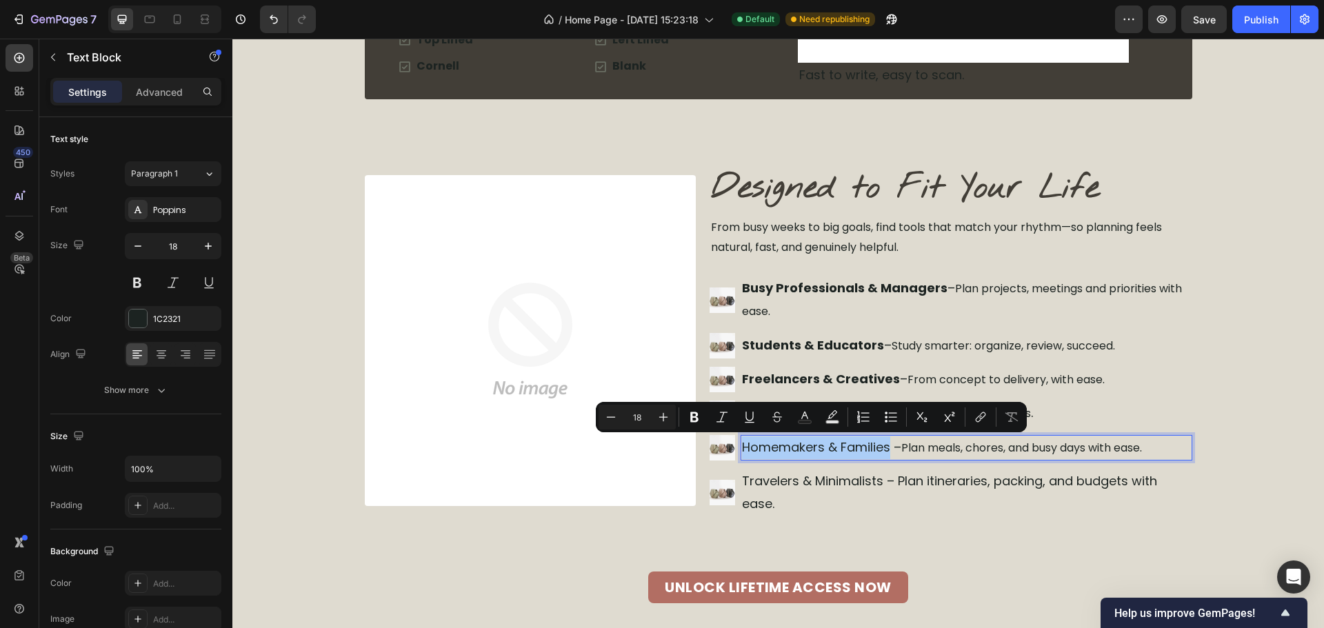
drag, startPoint x: 695, startPoint y: 416, endPoint x: 723, endPoint y: 431, distance: 32.1
click at [696, 417] on icon "Editor contextual toolbar" at bounding box center [695, 417] width 14 height 14
click at [789, 485] on p "Travelers & Minimalists – Plan itineraries, packing, and budgets with ease." at bounding box center [966, 492] width 449 height 45
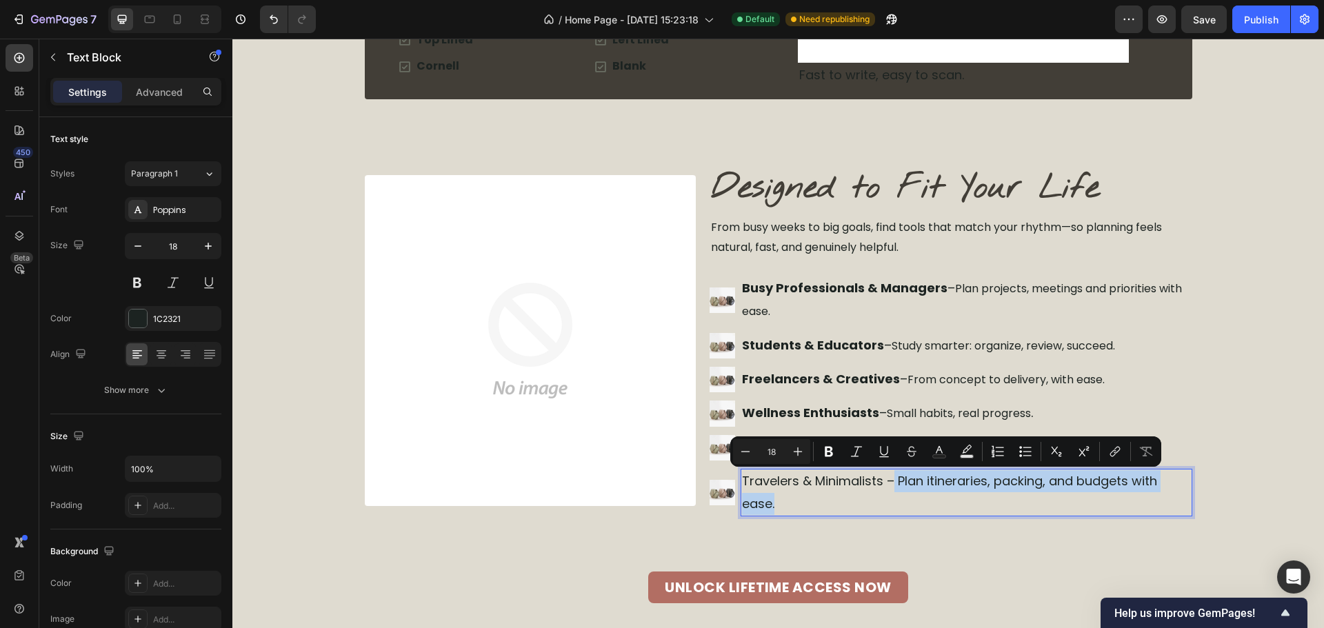
drag, startPoint x: 804, startPoint y: 508, endPoint x: 891, endPoint y: 479, distance: 91.6
click at [750, 448] on icon "Editor contextual toolbar" at bounding box center [746, 452] width 14 height 14
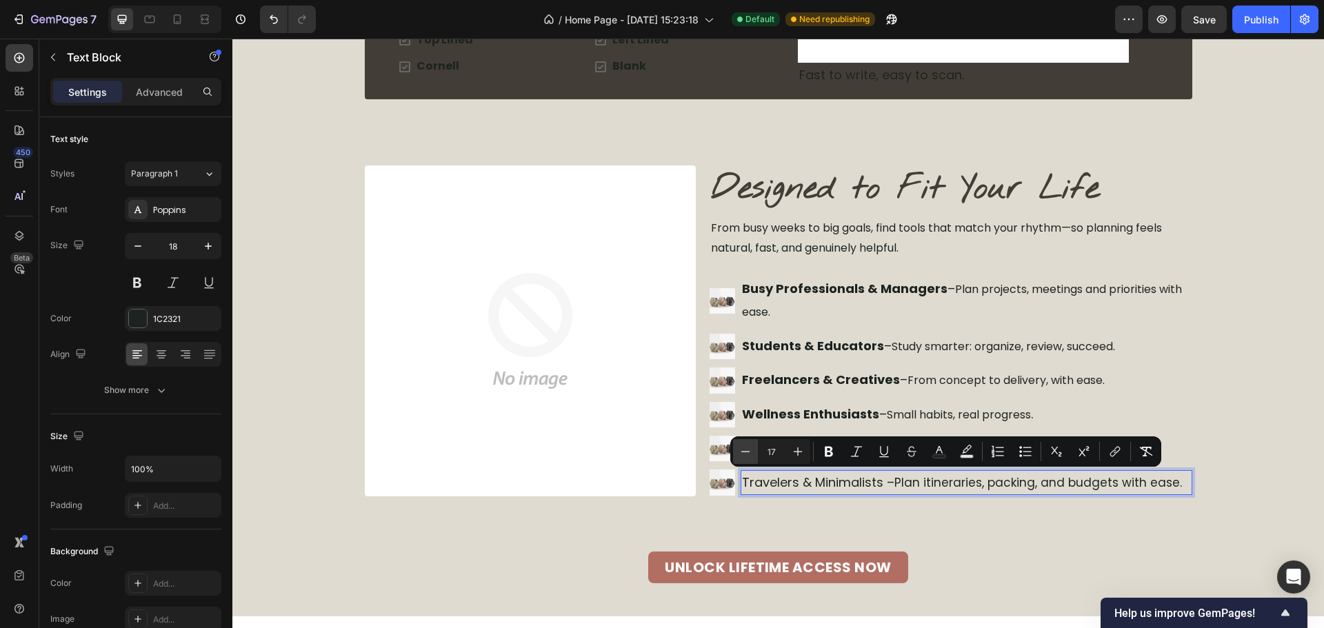
click at [750, 448] on icon "Editor contextual toolbar" at bounding box center [746, 452] width 14 height 14
type input "16"
drag, startPoint x: 839, startPoint y: 499, endPoint x: 849, endPoint y: 497, distance: 9.9
click at [841, 499] on div "Image Designed to Fit Your Life Heading From busy weeks to big goals, find tool…" at bounding box center [779, 375] width 828 height 418
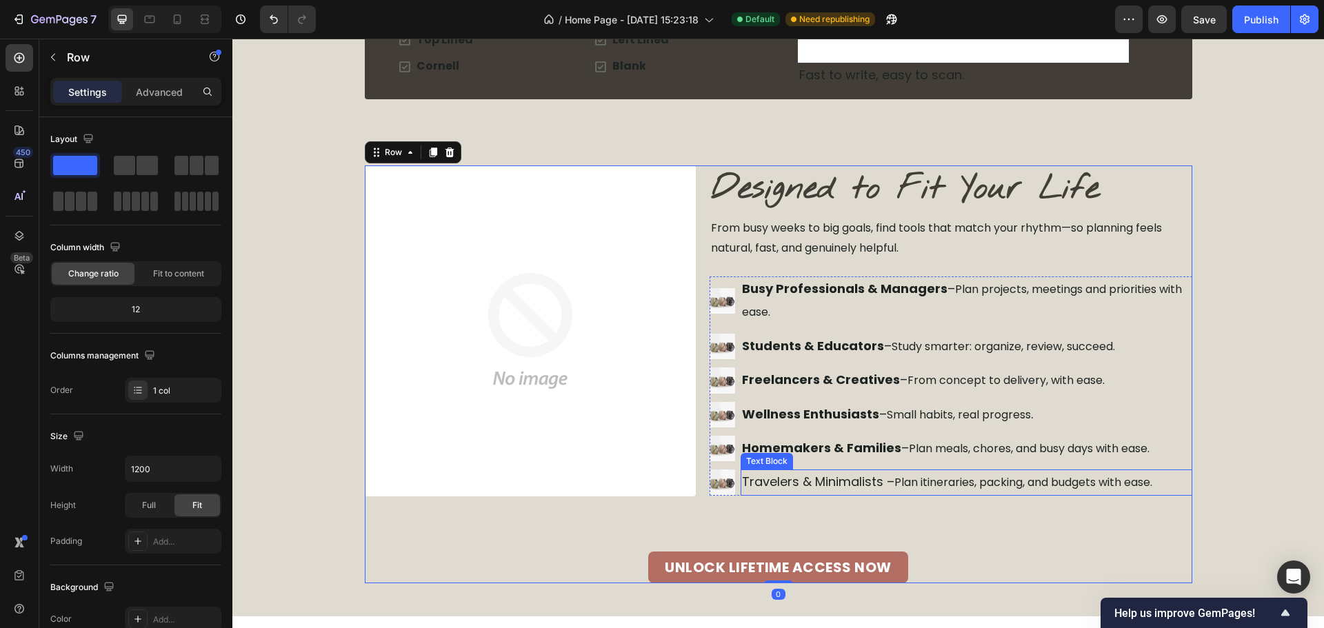
click at [881, 484] on p "Travelers & Minimalists – Plan itineraries, packing, and budgets with ease." at bounding box center [966, 482] width 449 height 23
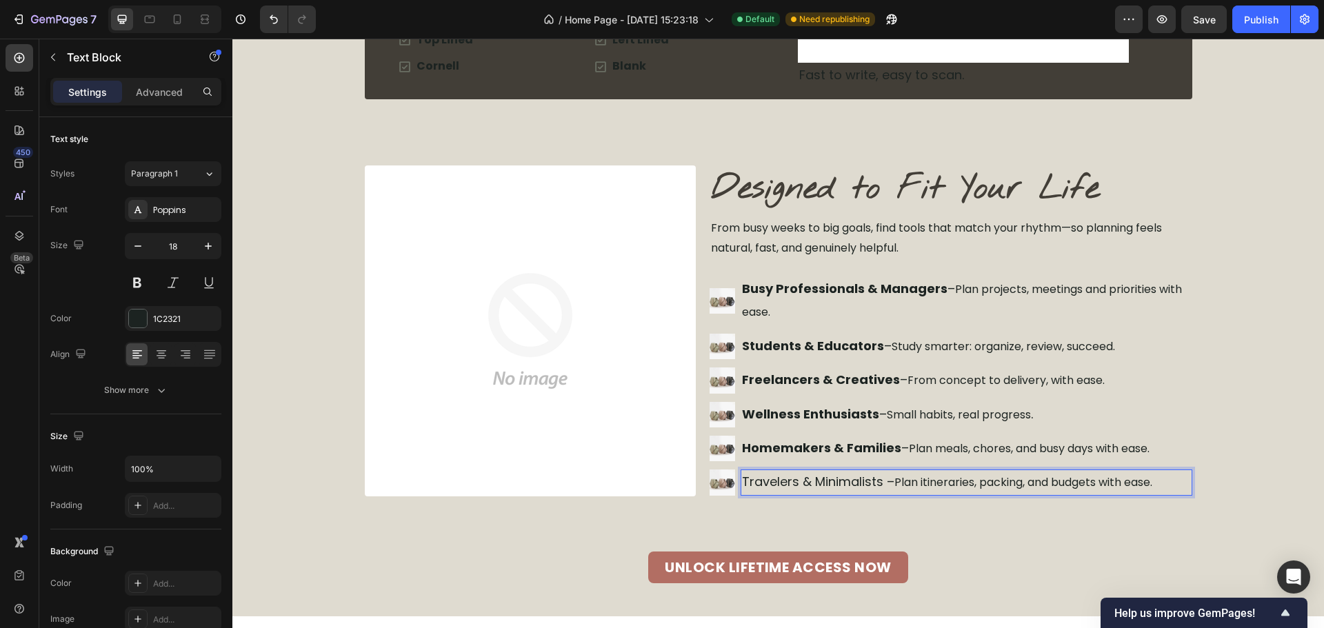
drag, startPoint x: 881, startPoint y: 484, endPoint x: 737, endPoint y: 479, distance: 143.5
click at [742, 477] on p "Travelers & Minimalists – Plan itineraries, packing, and budgets with ease." at bounding box center [966, 482] width 449 height 23
click at [854, 492] on p "Travelers & Minimalists – Plan itineraries, packing, and budgets with ease." at bounding box center [966, 482] width 449 height 23
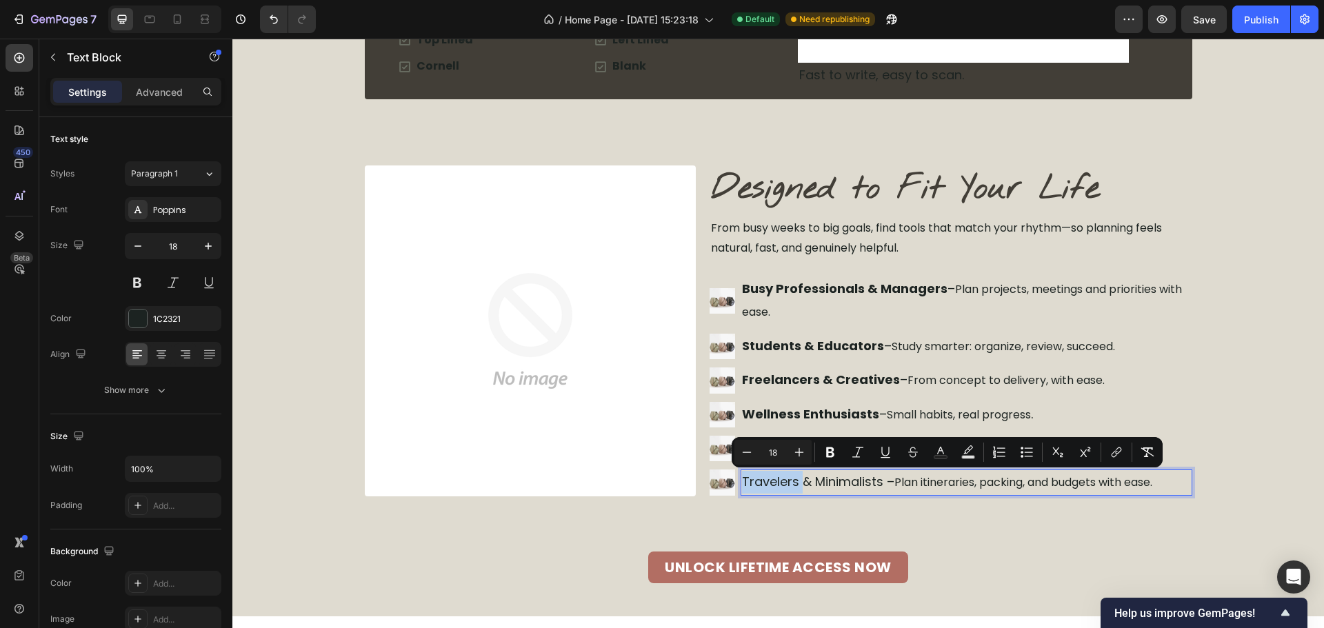
click at [880, 490] on p "Travelers & Minimalists – Plan itineraries, packing, and budgets with ease." at bounding box center [966, 482] width 449 height 23
click at [943, 485] on span "Plan itineraries, packing, and budgets with ease." at bounding box center [1023, 482] width 258 height 16
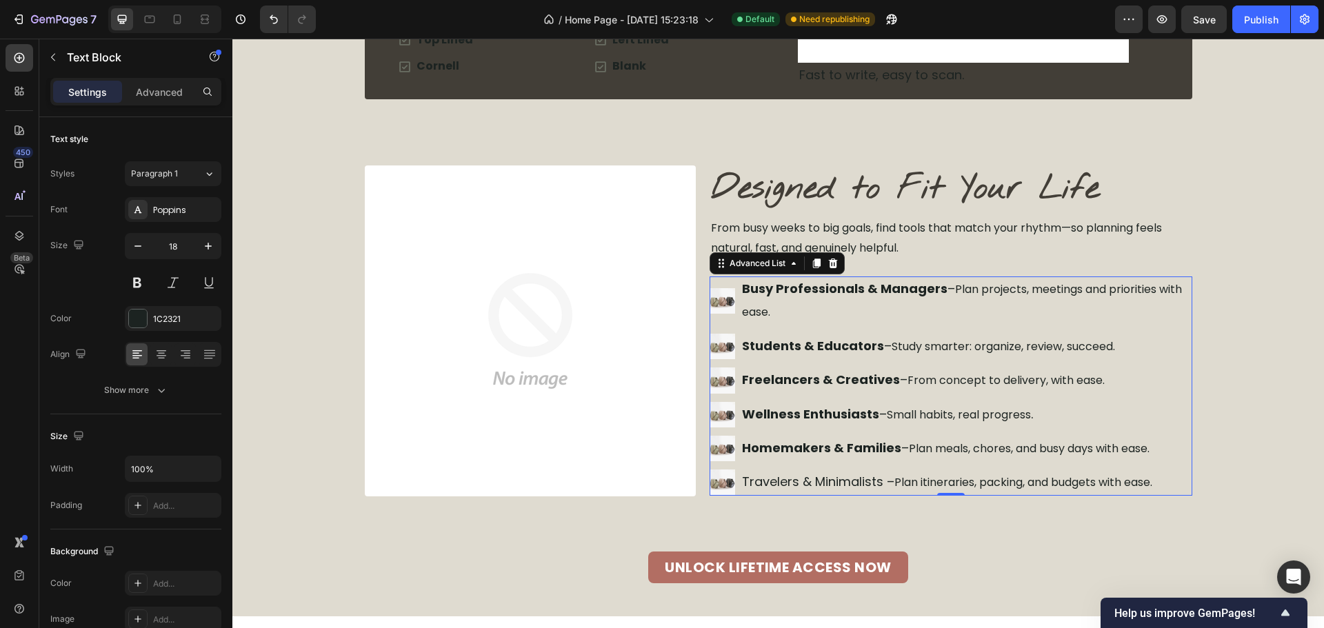
click at [915, 463] on ul "Image Busy Professionals & Managers – Plan projects, meetings and priorities wi…" at bounding box center [951, 386] width 483 height 219
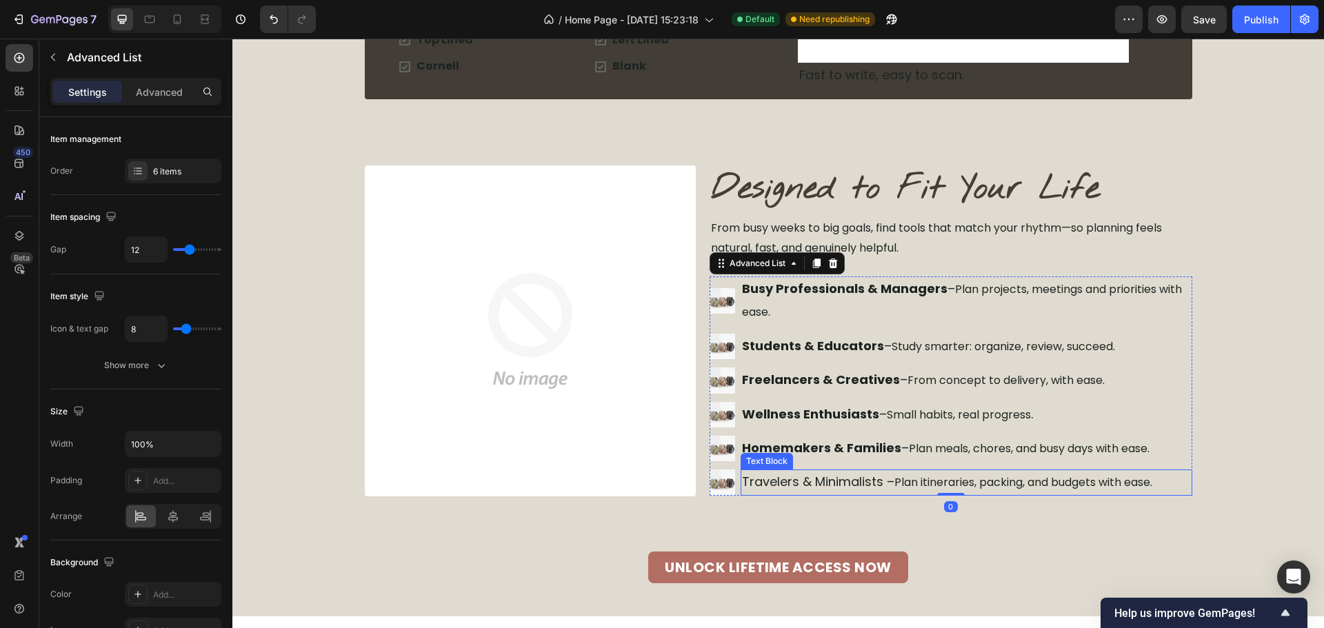
click at [883, 483] on p "Travelers & Minimalists – Plan itineraries, packing, and budgets with ease." at bounding box center [966, 482] width 449 height 23
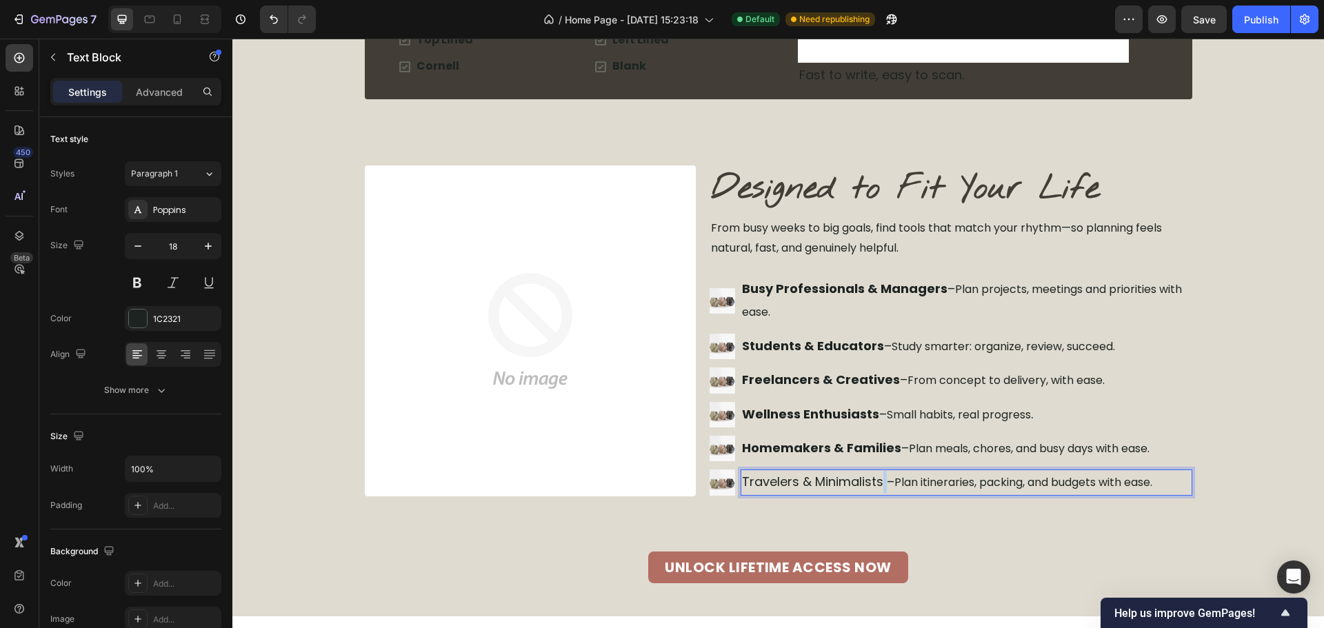
click at [879, 484] on p "Travelers & Minimalists – Plan itineraries, packing, and budgets with ease." at bounding box center [966, 482] width 449 height 23
drag, startPoint x: 879, startPoint y: 484, endPoint x: 745, endPoint y: 478, distance: 133.9
click at [741, 479] on div "Travelers & Minimalists – Plan itineraries, packing, and budgets with ease." at bounding box center [967, 483] width 452 height 26
drag, startPoint x: 787, startPoint y: 487, endPoint x: 773, endPoint y: 485, distance: 13.9
click at [786, 487] on p "Travelers & Minimalists – Plan itineraries, packing, and budgets with ease." at bounding box center [966, 482] width 449 height 23
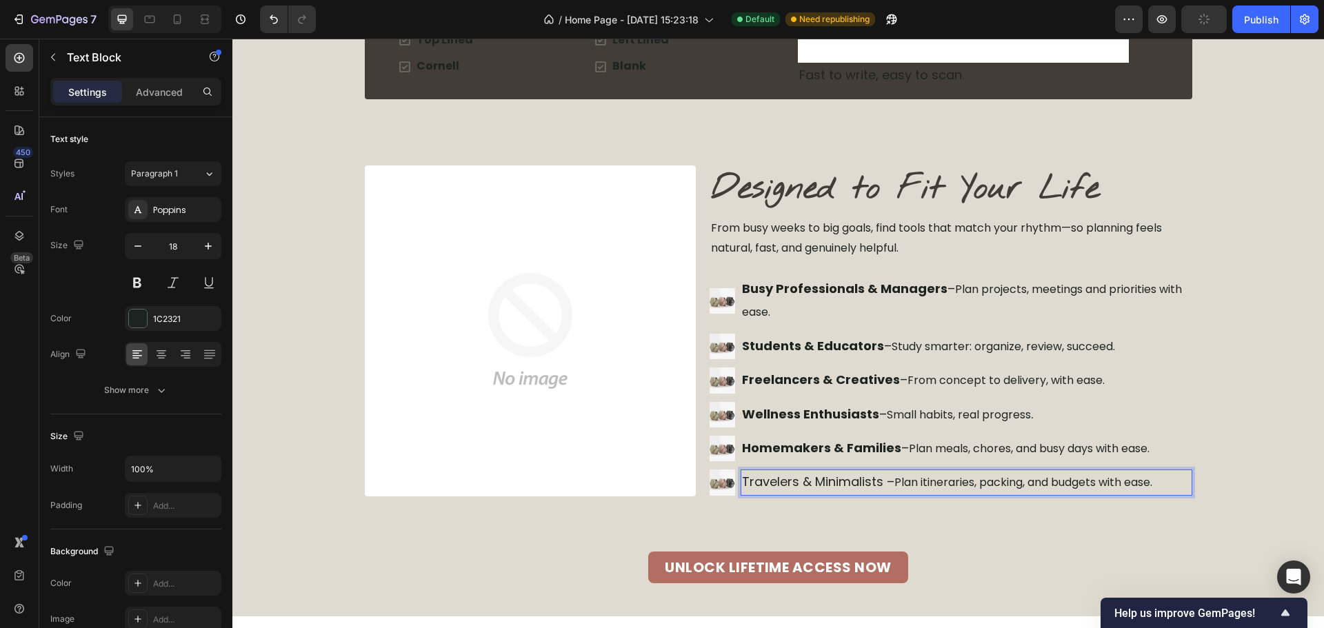
click at [744, 481] on p "Travelers & Minimalists – Plan itineraries, packing, and budgets with ease." at bounding box center [966, 482] width 449 height 23
click at [742, 481] on p "Travelers & Minimalists – Plan itineraries, packing, and budgets with ease." at bounding box center [966, 482] width 449 height 23
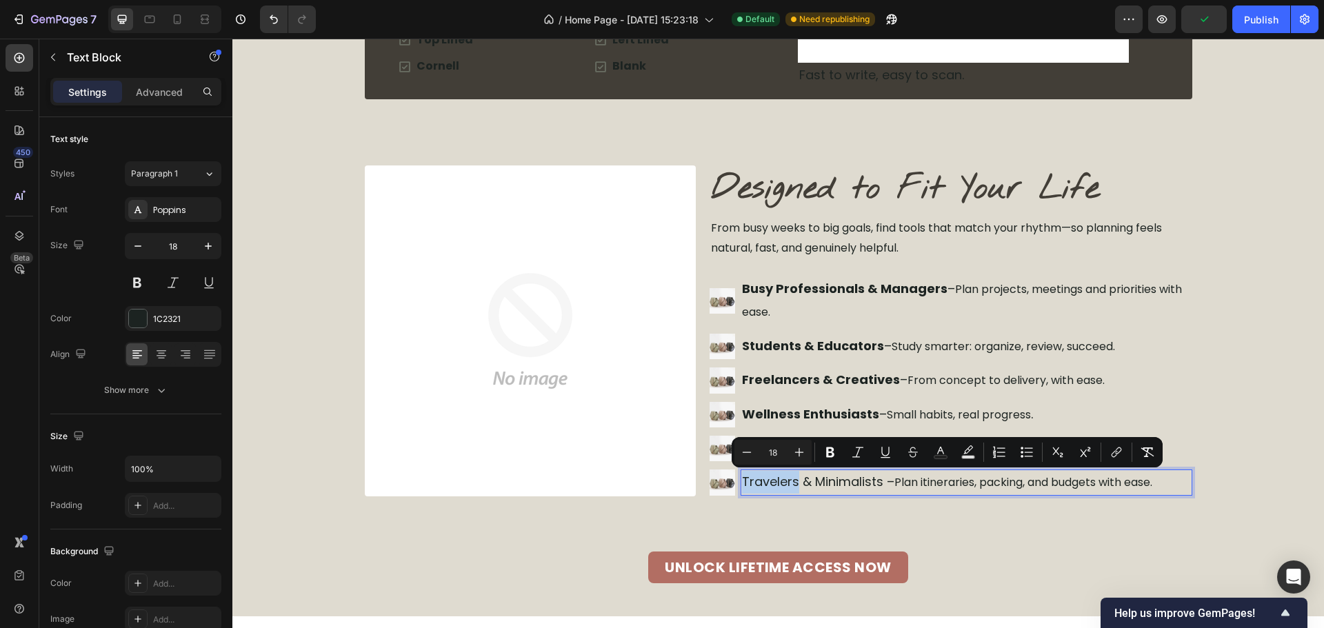
drag, startPoint x: 741, startPoint y: 481, endPoint x: 859, endPoint y: 483, distance: 117.3
click at [837, 483] on p "Travelers & Minimalists – Plan itineraries, packing, and budgets with ease." at bounding box center [966, 482] width 449 height 23
drag, startPoint x: 874, startPoint y: 487, endPoint x: 944, endPoint y: 488, distance: 70.3
click at [890, 488] on p "Travelers & Minimalists – Plan itineraries, packing, and budgets with ease." at bounding box center [966, 482] width 449 height 23
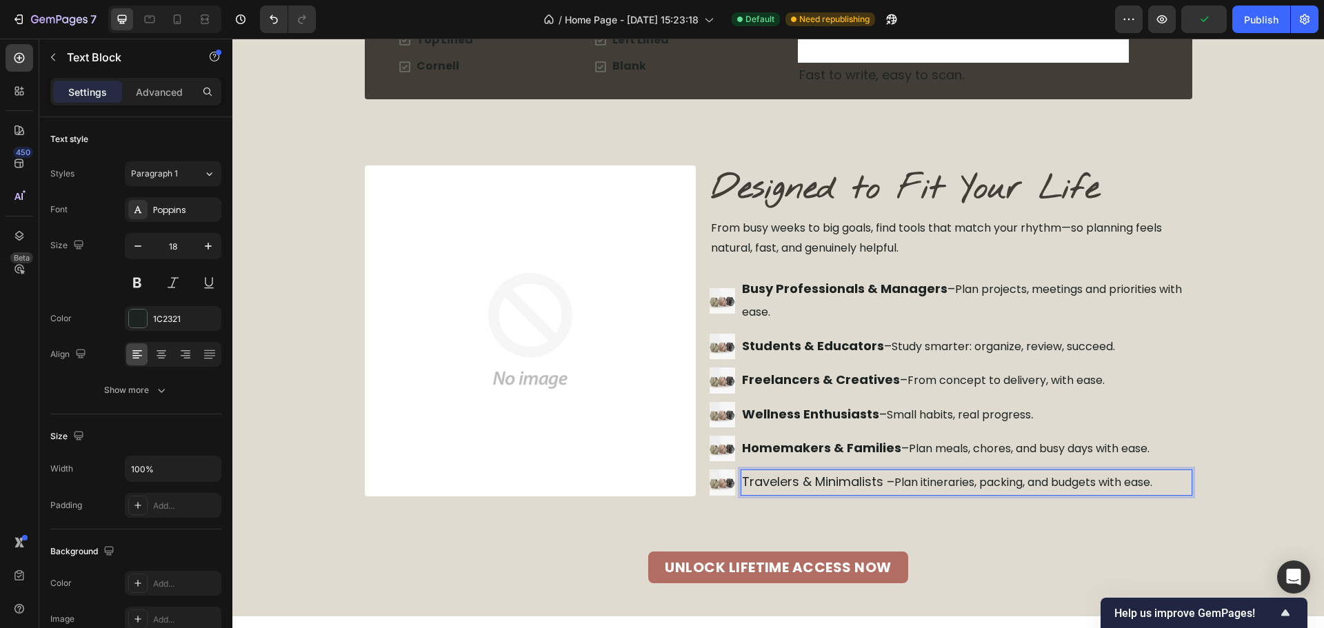
click at [945, 488] on span "Plan itineraries, packing, and budgets with ease." at bounding box center [1023, 482] width 258 height 16
click at [874, 485] on p "Travelers & Minimalists – Plan itineraries, packing, and budgets with ease." at bounding box center [966, 482] width 449 height 23
drag, startPoint x: 876, startPoint y: 485, endPoint x: 743, endPoint y: 468, distance: 133.5
click at [742, 469] on ul "Image Busy Professionals & Managers – Plan projects, meetings and priorities wi…" at bounding box center [951, 386] width 483 height 219
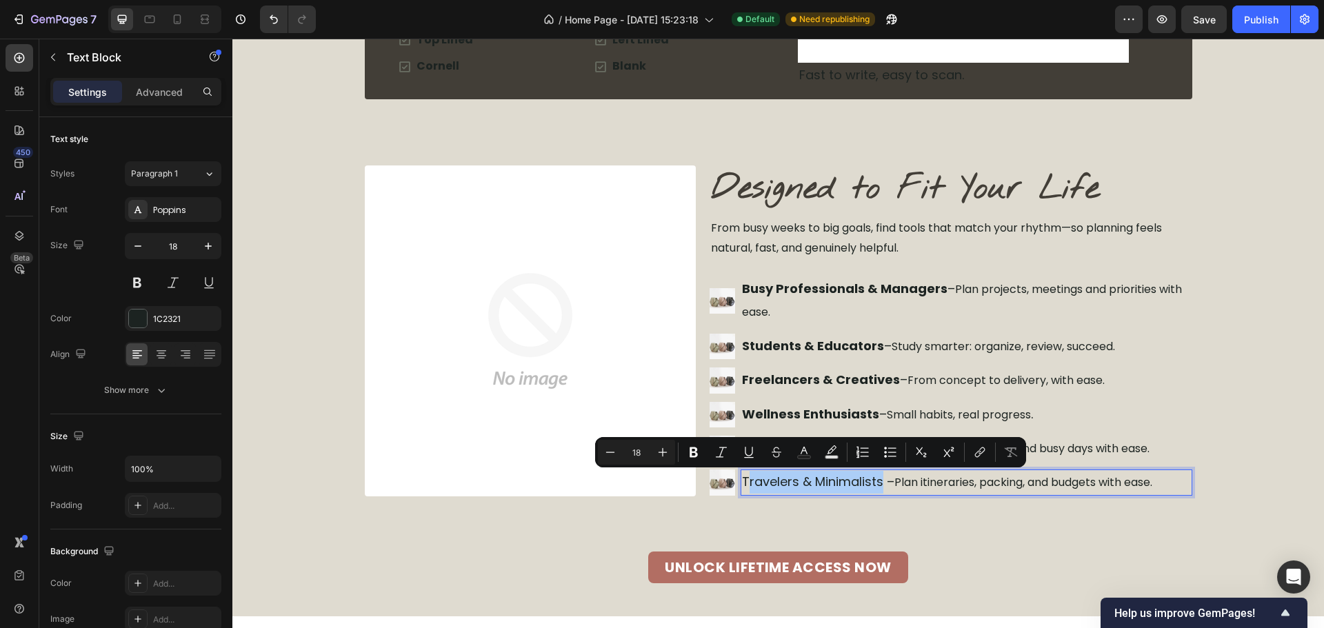
drag, startPoint x: 700, startPoint y: 453, endPoint x: 715, endPoint y: 465, distance: 19.2
click at [701, 452] on button "Bold" at bounding box center [693, 452] width 25 height 25
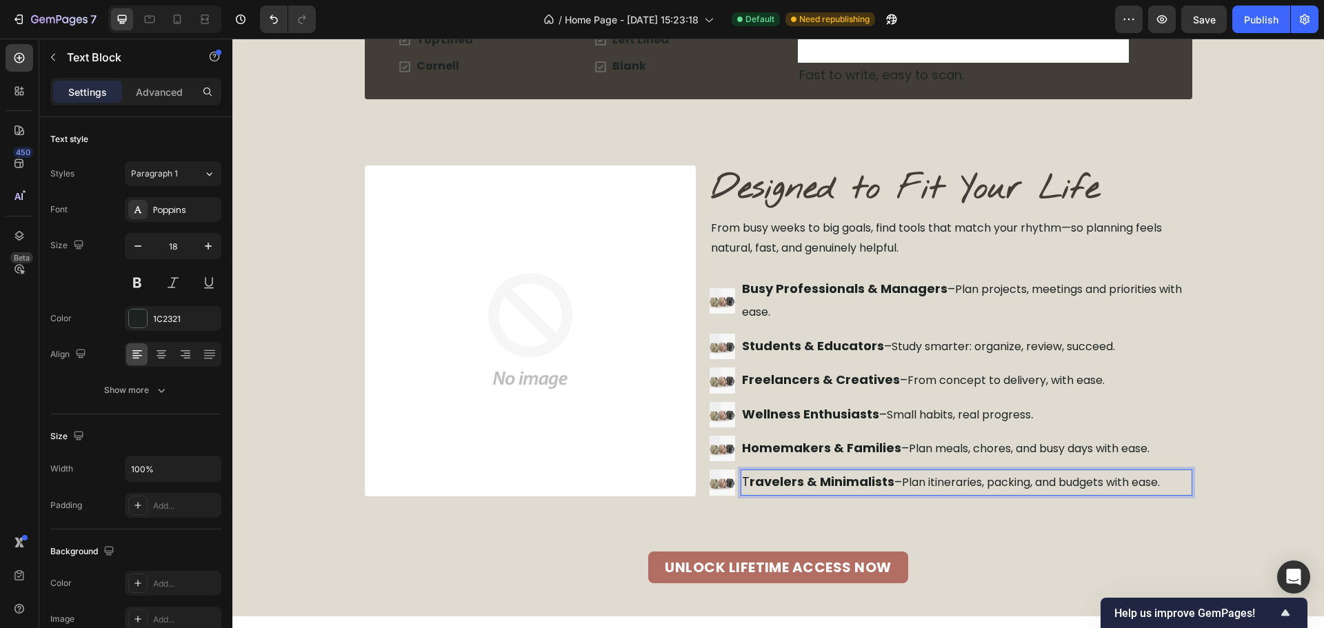
click at [750, 485] on strong "ravelers & Minimalists" at bounding box center [822, 481] width 145 height 17
click at [750, 485] on strong "avelers & Minimalists" at bounding box center [819, 481] width 139 height 17
drag, startPoint x: 848, startPoint y: 431, endPoint x: 799, endPoint y: 478, distance: 67.3
click at [847, 430] on ul "Image Busy Professionals & Managers – Plan projects, meetings and priorities wi…" at bounding box center [951, 386] width 483 height 219
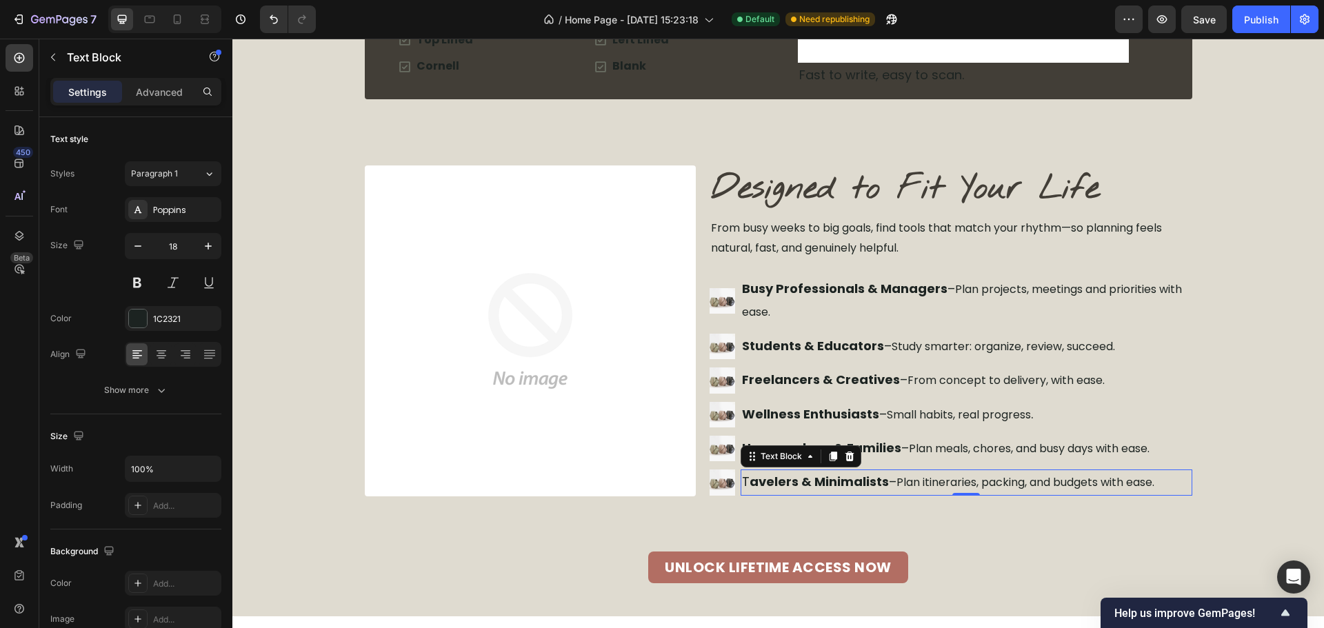
click at [760, 472] on p "T avelers & Minimalists – Plan itineraries, packing, and budgets with ease." at bounding box center [966, 482] width 449 height 23
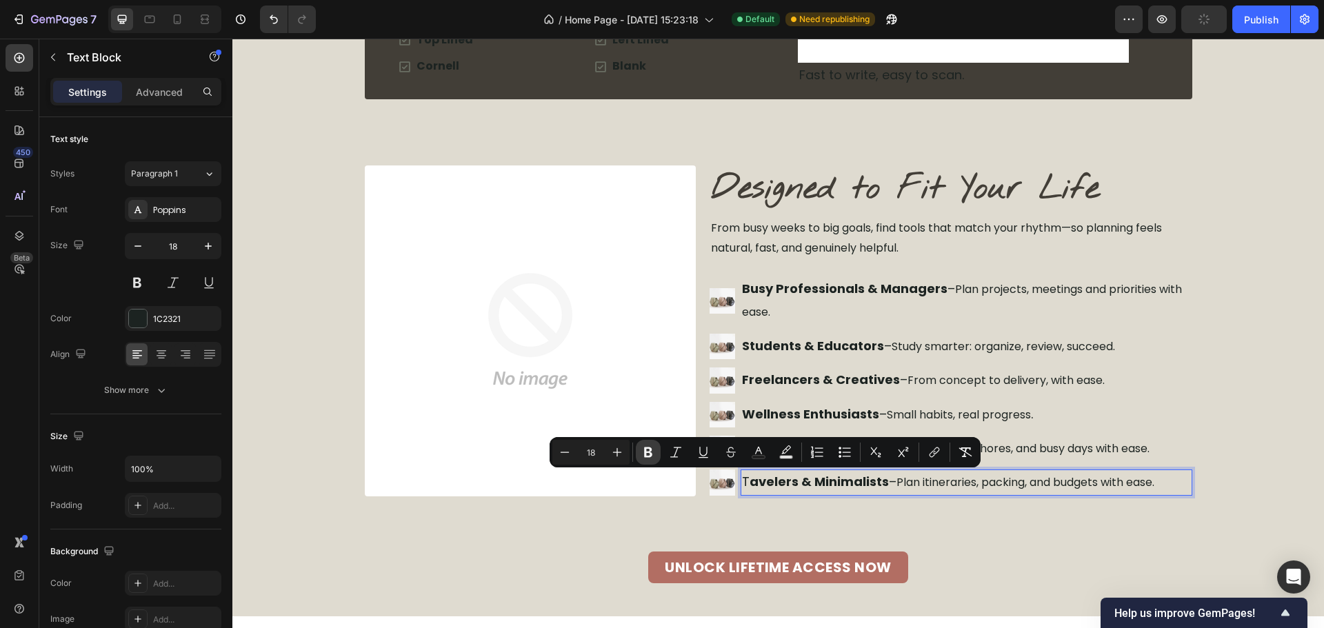
click at [651, 452] on icon "Editor contextual toolbar" at bounding box center [648, 452] width 14 height 14
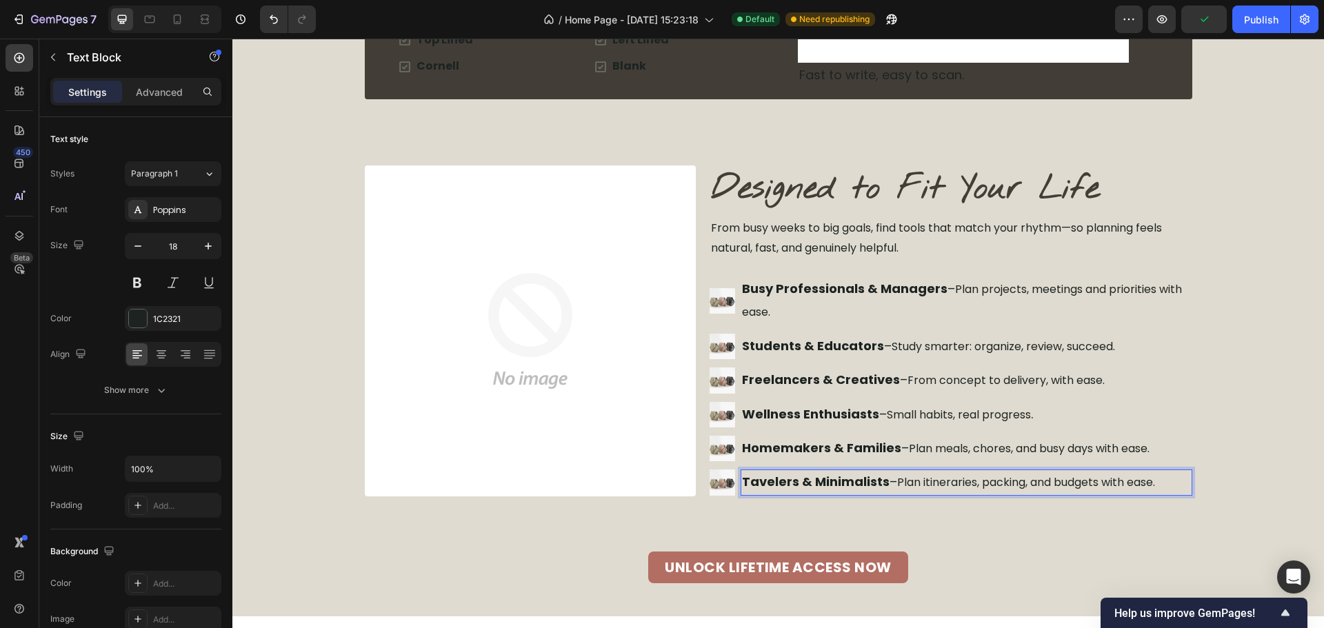
click at [748, 483] on strong "Tavelers & Minimalists" at bounding box center [816, 481] width 148 height 17
drag, startPoint x: 1028, startPoint y: 514, endPoint x: 1041, endPoint y: 514, distance: 13.1
click at [1028, 514] on div "Image Designed to Fit Your Life Heading From busy weeks to big goals, find tool…" at bounding box center [779, 375] width 828 height 418
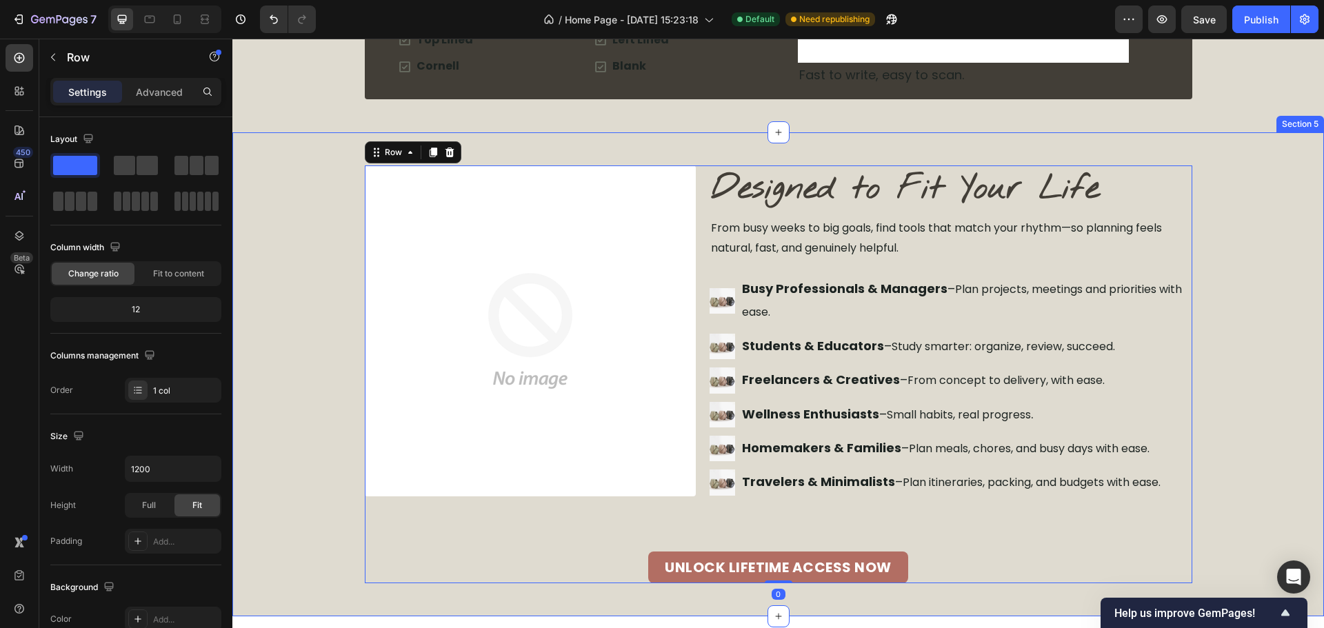
click at [1242, 436] on div "Image Designed to Fit Your Life Heading From busy weeks to big goals, find tool…" at bounding box center [778, 375] width 1092 height 418
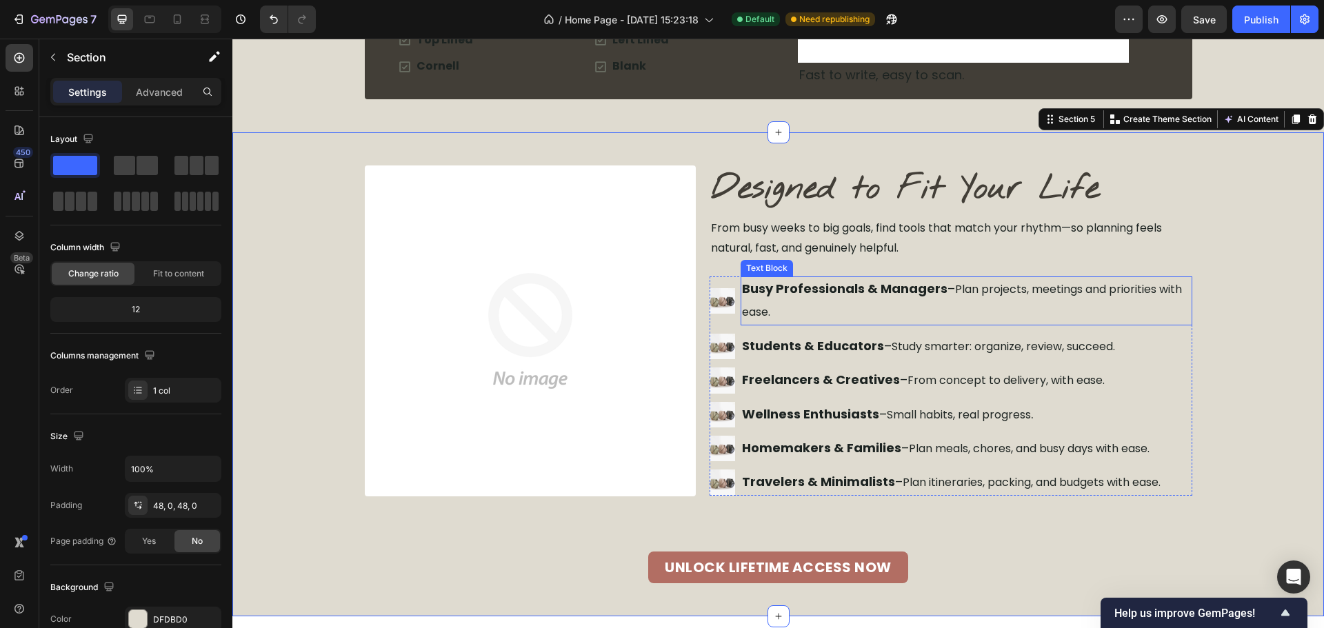
click at [782, 315] on p "Busy Professionals & Managers – Plan projects, meetings and priorities with eas…" at bounding box center [966, 301] width 449 height 46
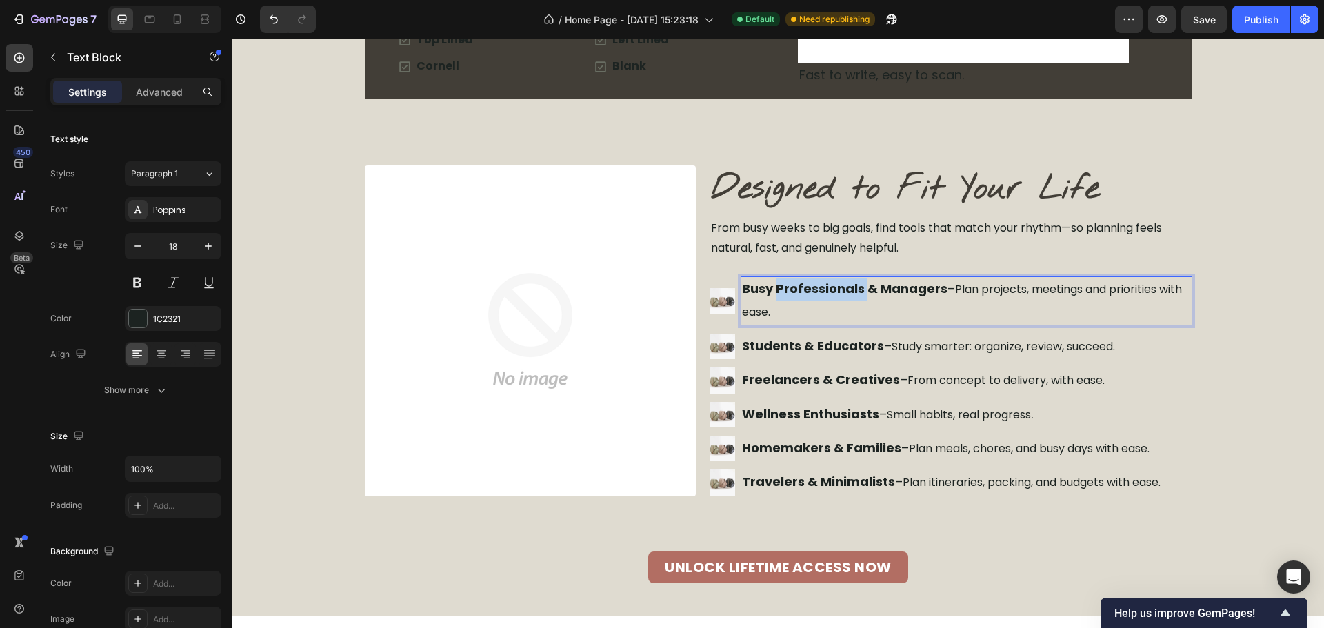
click at [774, 292] on strong "Busy Professionals & Managers" at bounding box center [845, 288] width 206 height 17
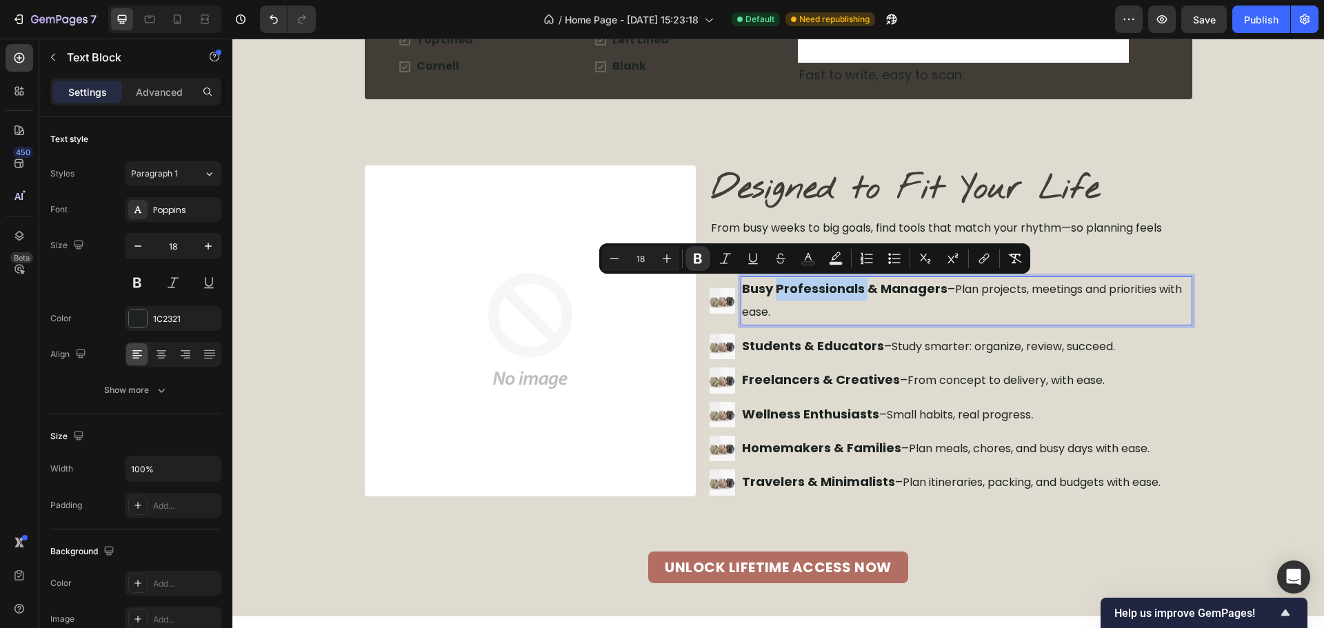
click at [772, 293] on strong "Busy Professionals & Managers" at bounding box center [845, 288] width 206 height 17
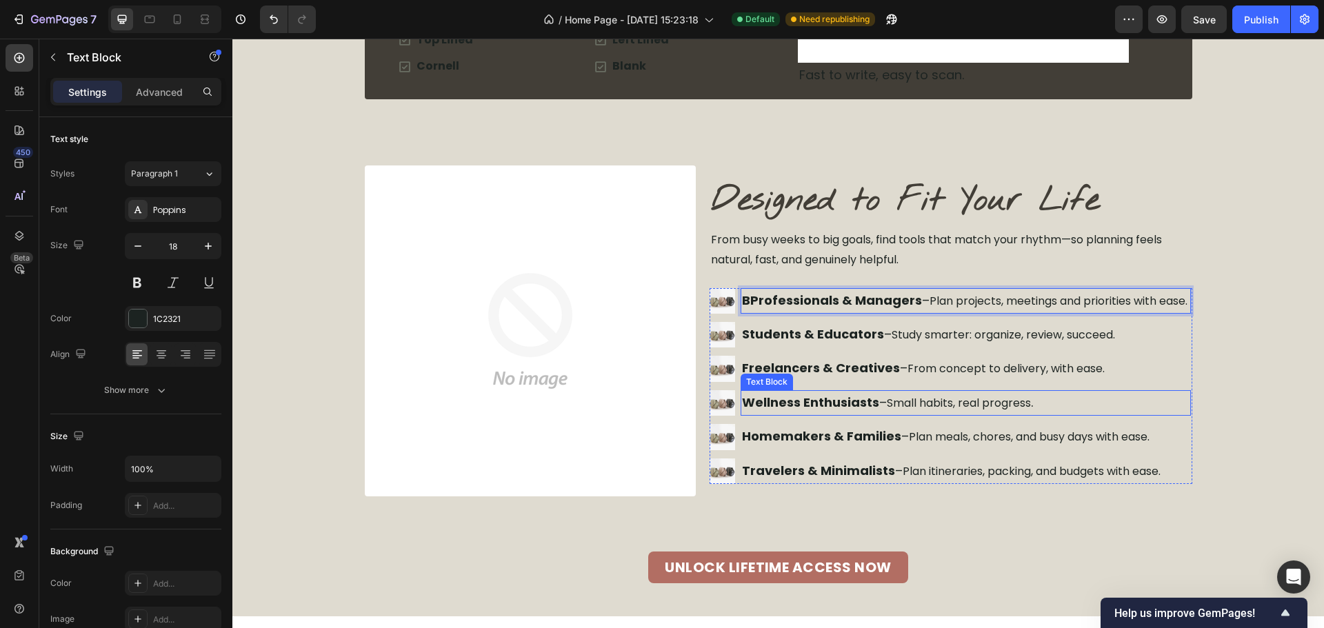
scroll to position [3831, 0]
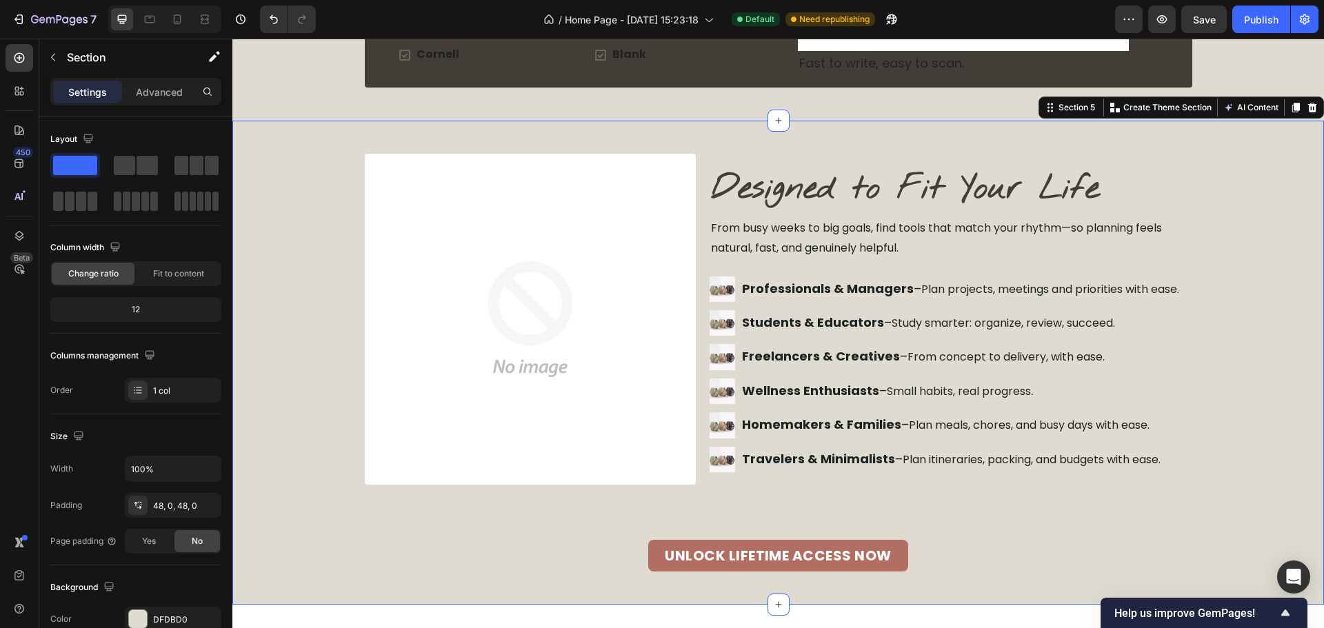
click at [1203, 325] on div "Image Designed to Fit Your Life Heading From busy weeks to big goals, find tool…" at bounding box center [778, 363] width 1092 height 418
click at [1254, 23] on div "Publish" at bounding box center [1261, 19] width 34 height 14
